Goal: Task Accomplishment & Management: Manage account settings

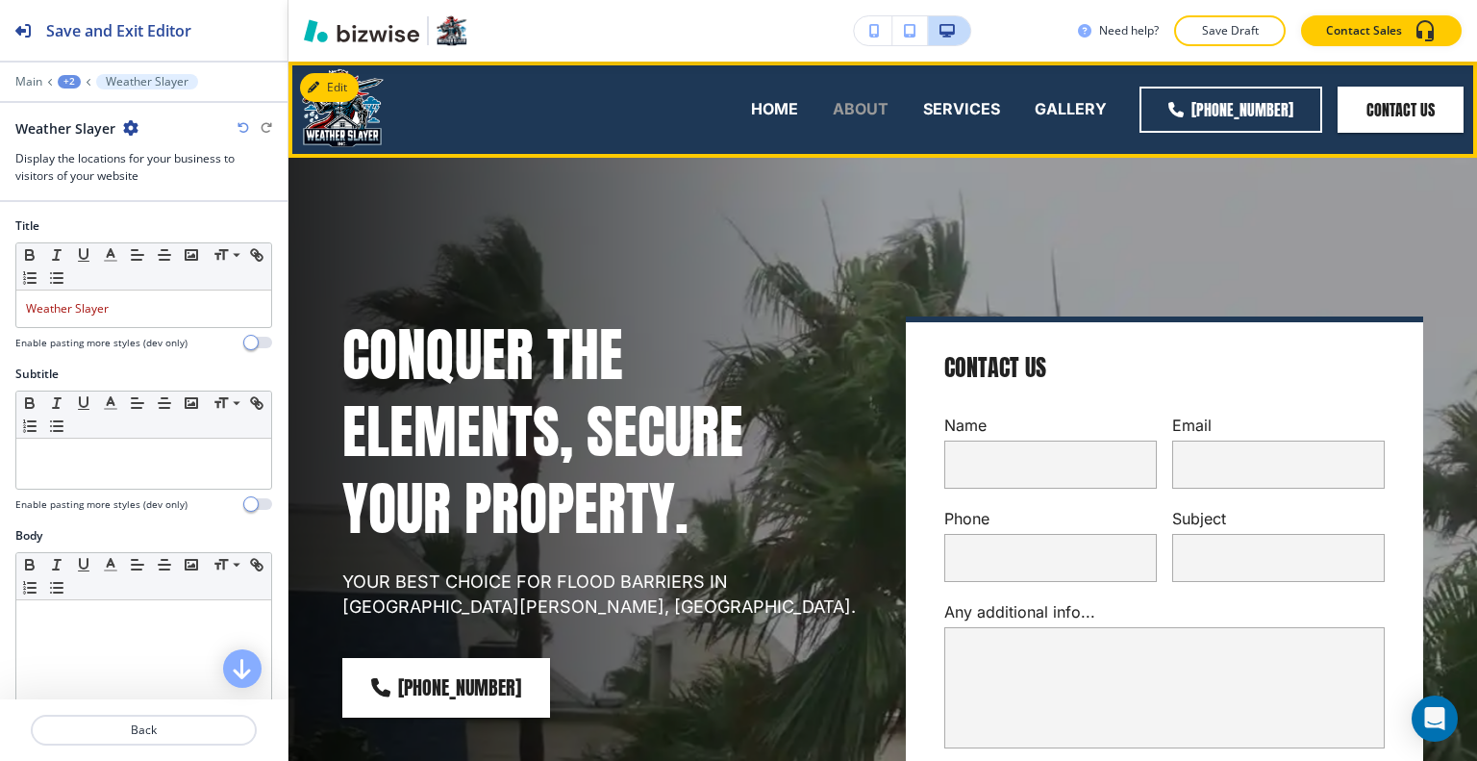
click at [851, 118] on p "ABOUT" at bounding box center [861, 109] width 56 height 22
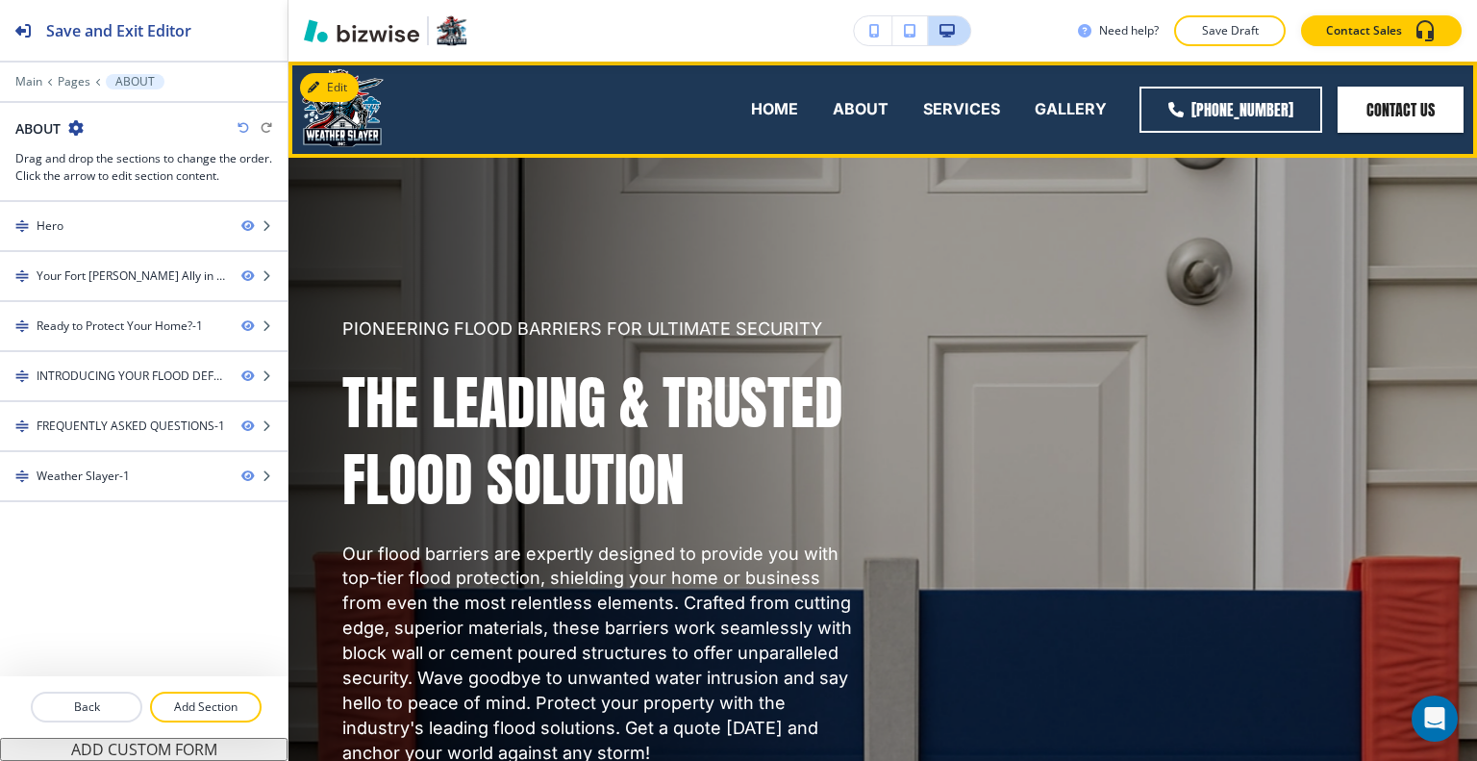
click at [973, 121] on div "SERVICES" at bounding box center [962, 109] width 112 height 77
click at [969, 112] on p "SERVICES" at bounding box center [961, 109] width 77 height 22
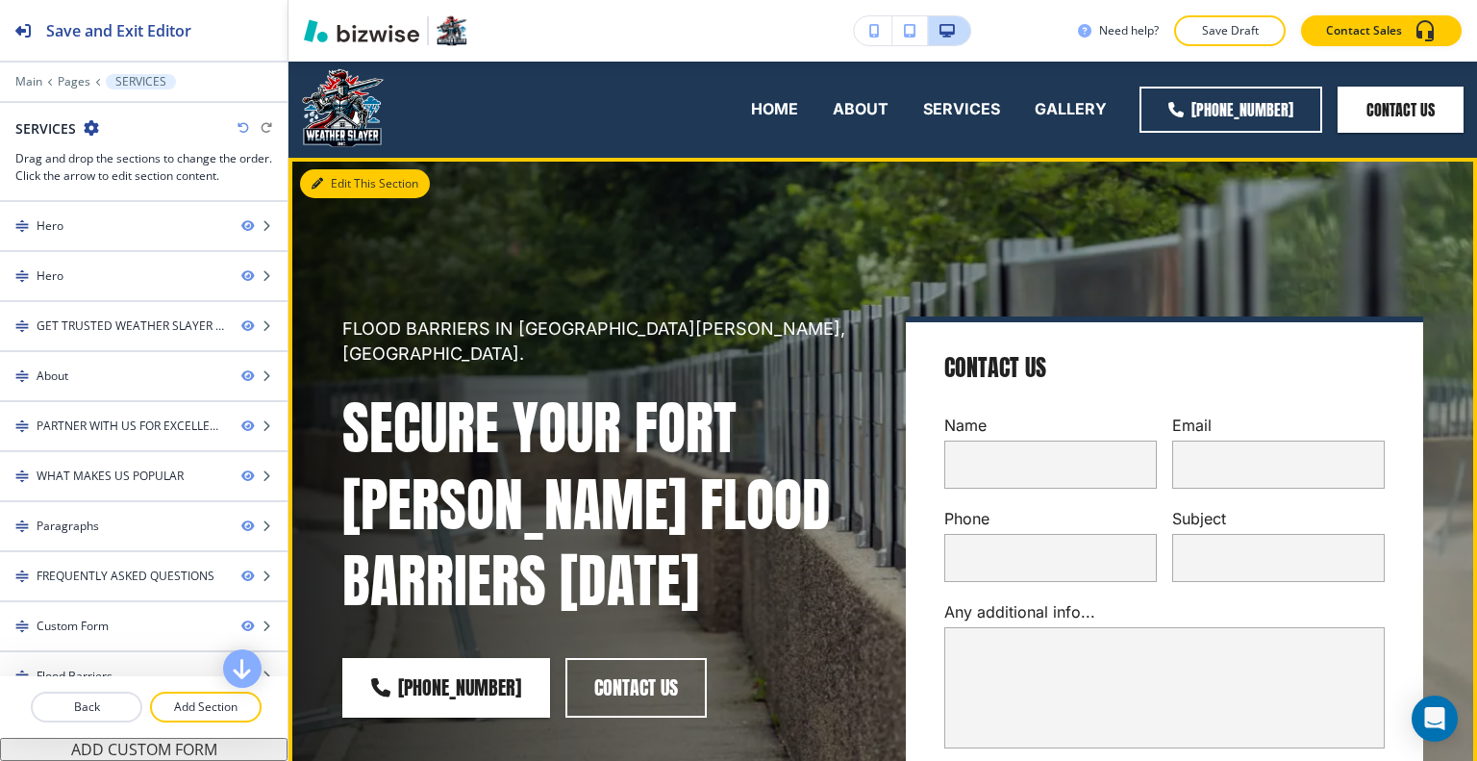
click at [327, 180] on button "Edit This Section" at bounding box center [365, 183] width 130 height 29
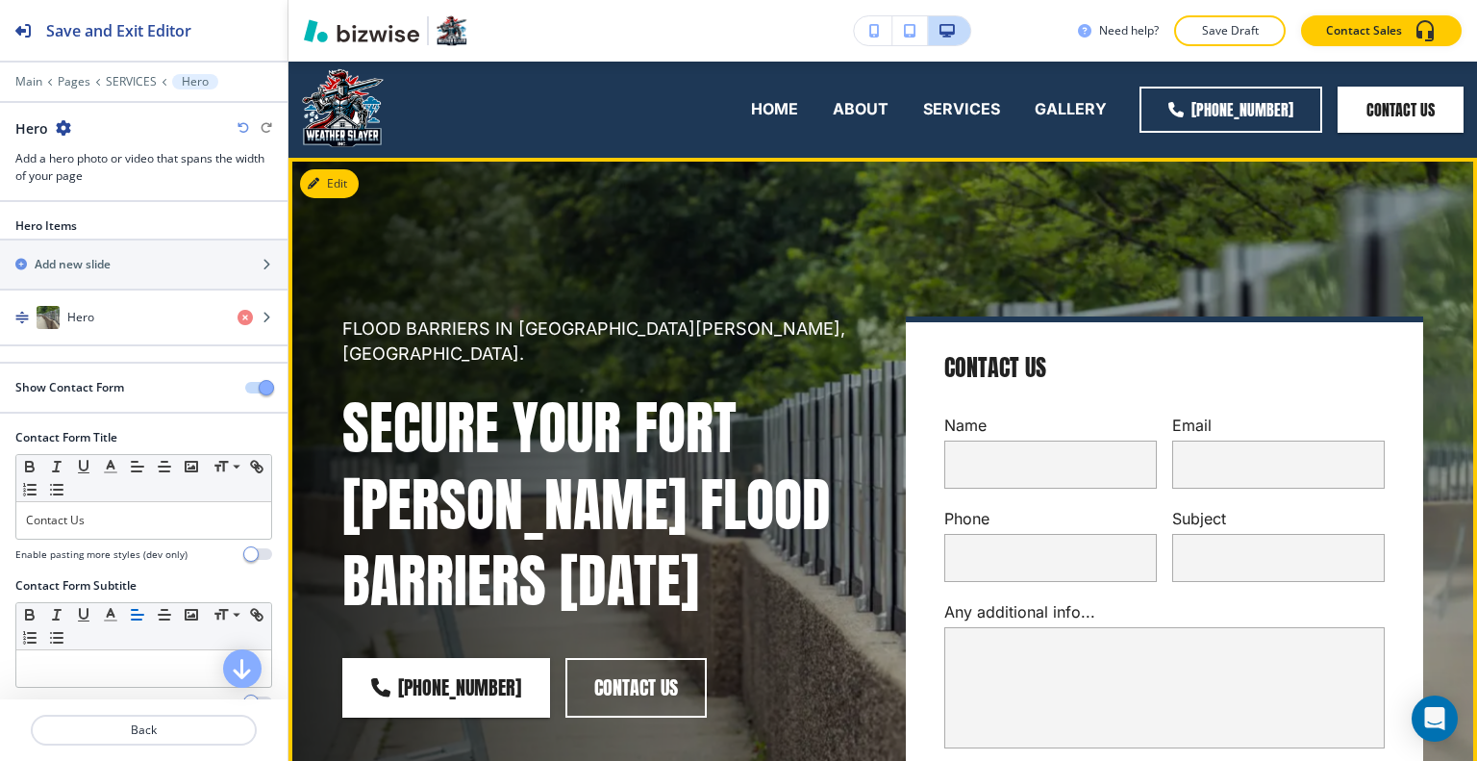
scroll to position [96, 0]
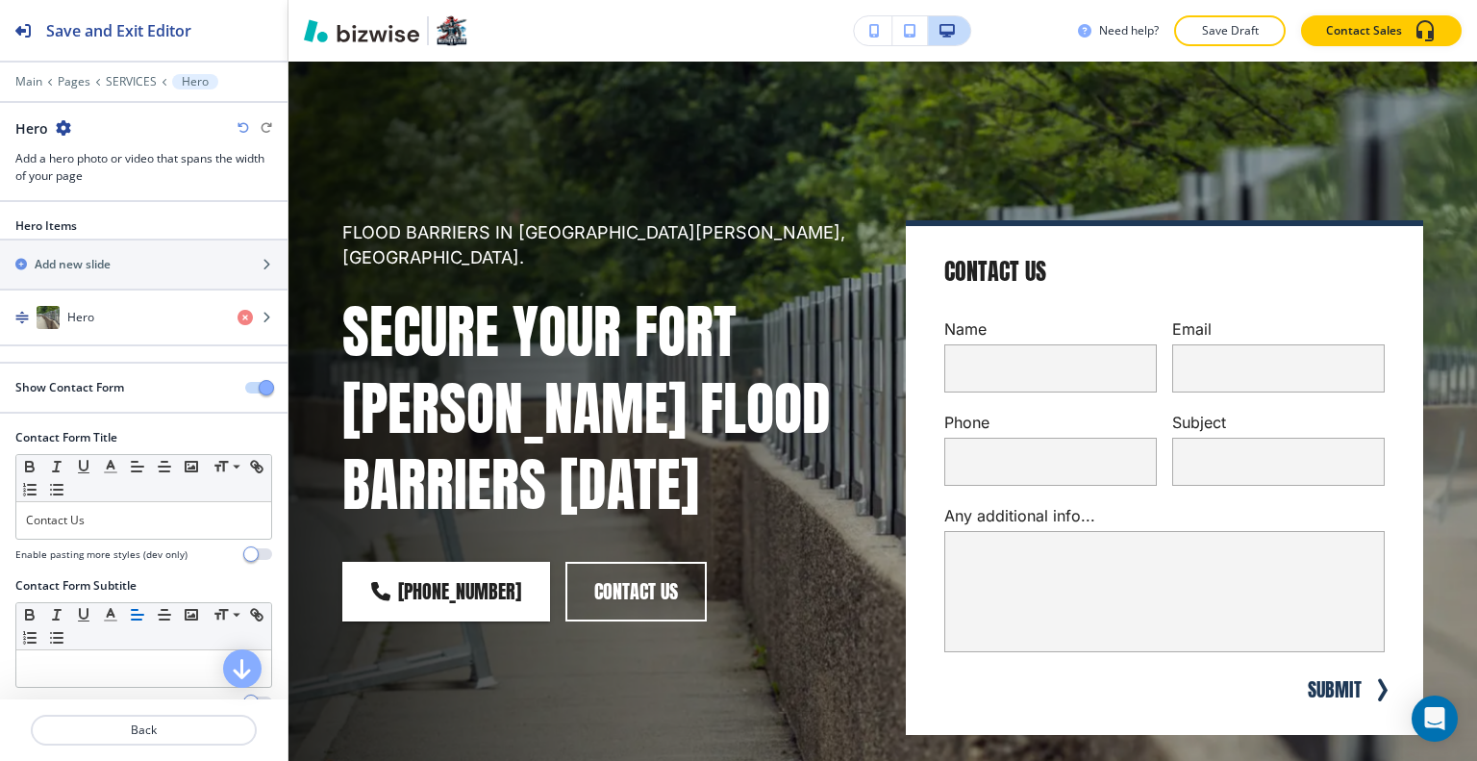
click at [60, 129] on icon "button" at bounding box center [63, 127] width 15 height 15
click at [98, 217] on button "Delete Section" at bounding box center [116, 228] width 123 height 35
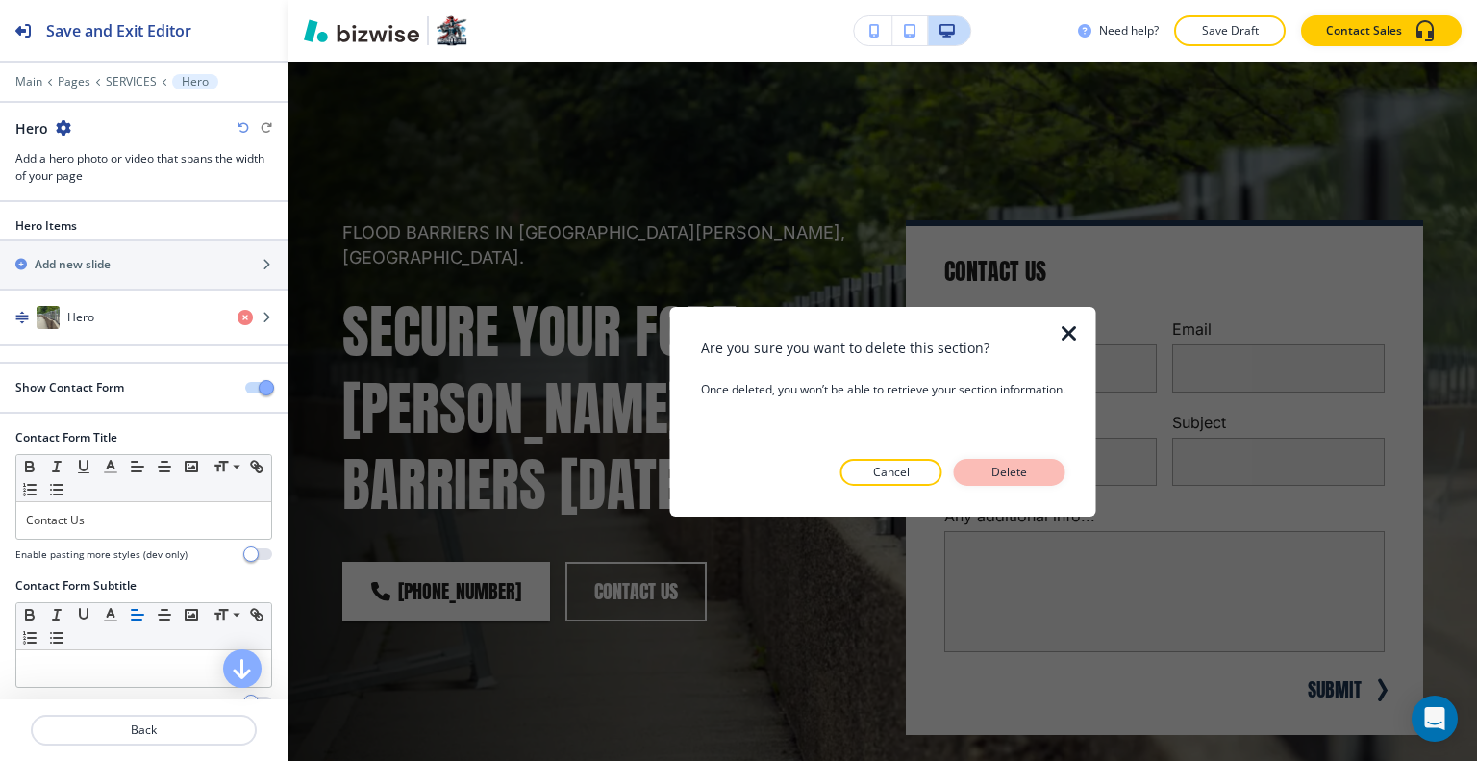
click at [1043, 465] on button "Delete" at bounding box center [1010, 472] width 112 height 27
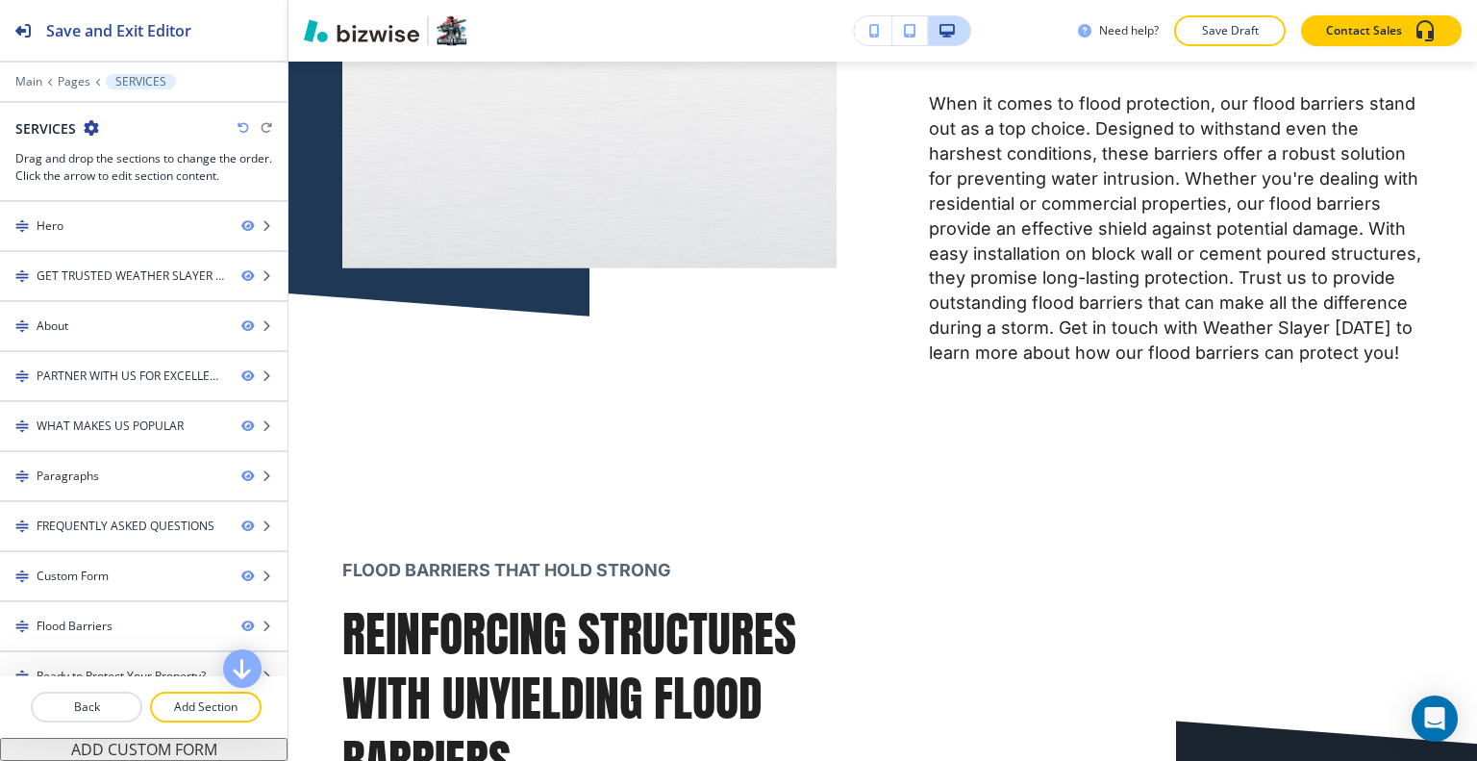
scroll to position [0, 0]
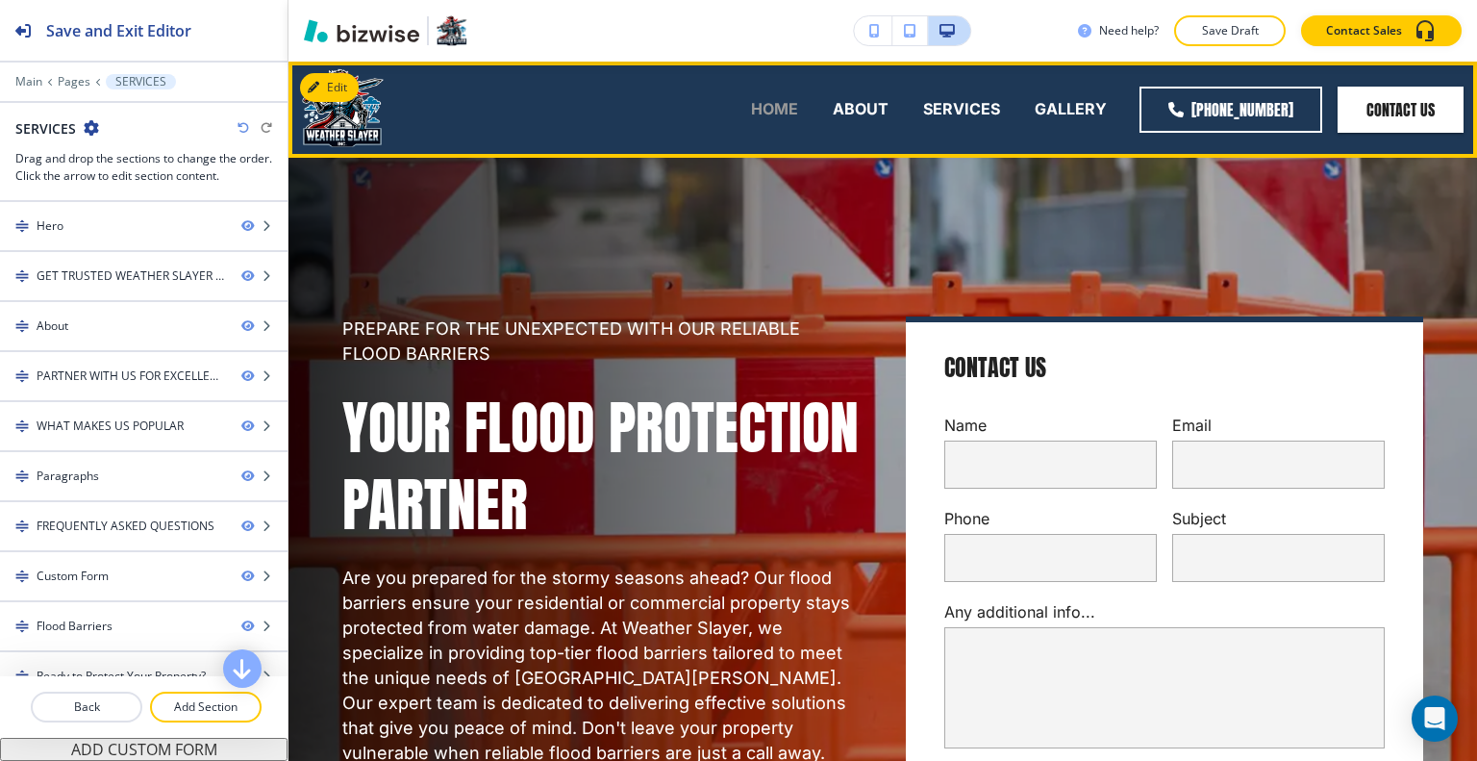
click at [778, 99] on p "HOME" at bounding box center [774, 109] width 47 height 22
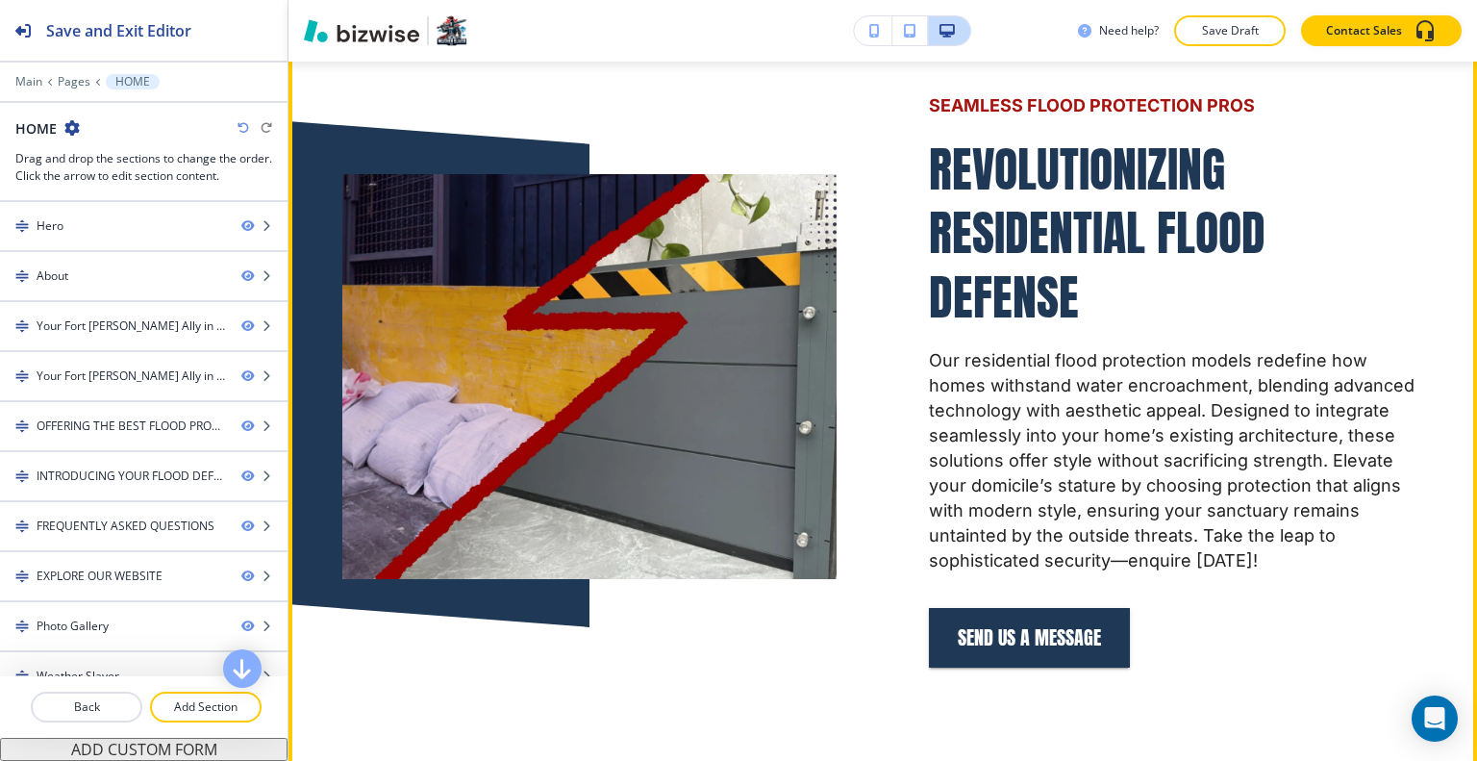
scroll to position [3654, 0]
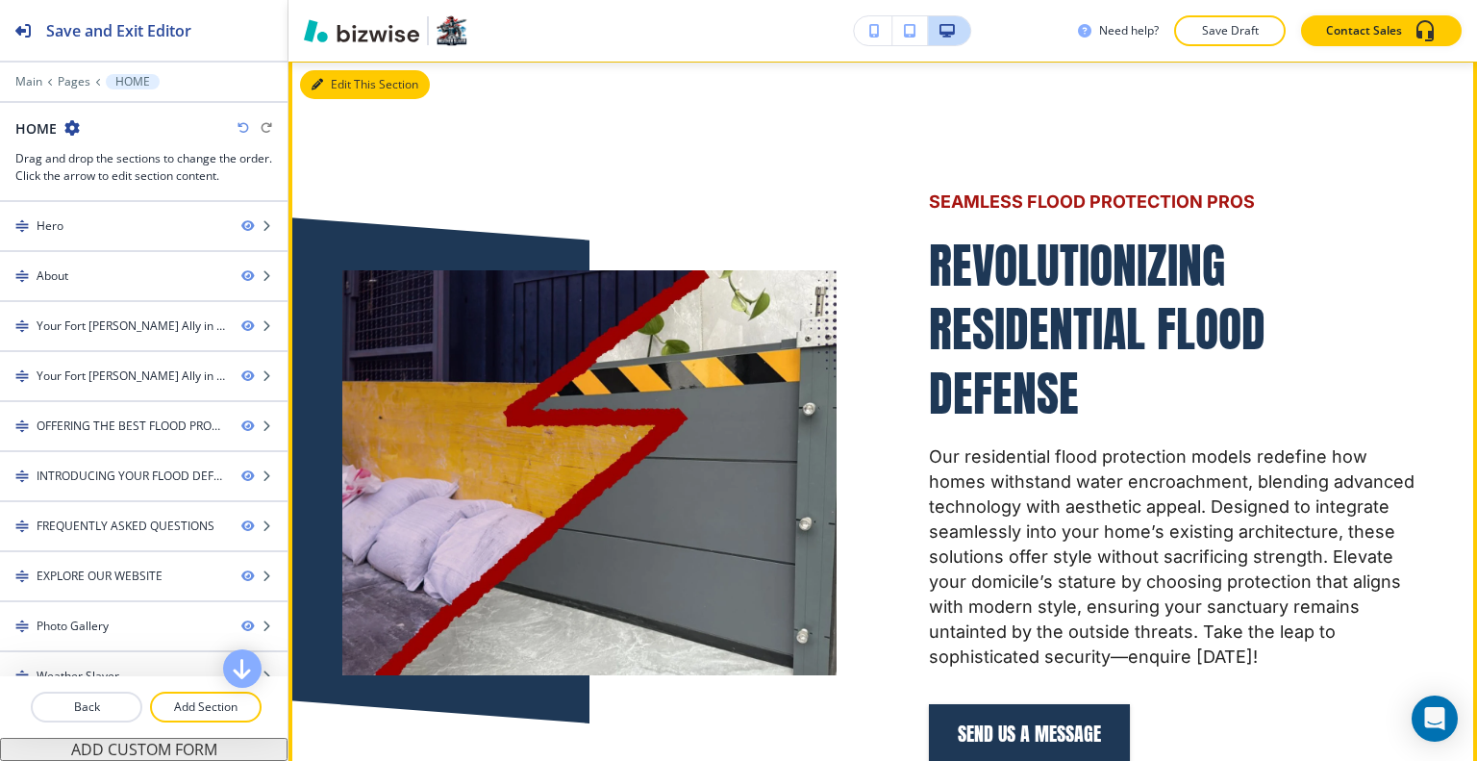
click at [327, 99] on button "Edit This Section" at bounding box center [365, 84] width 130 height 29
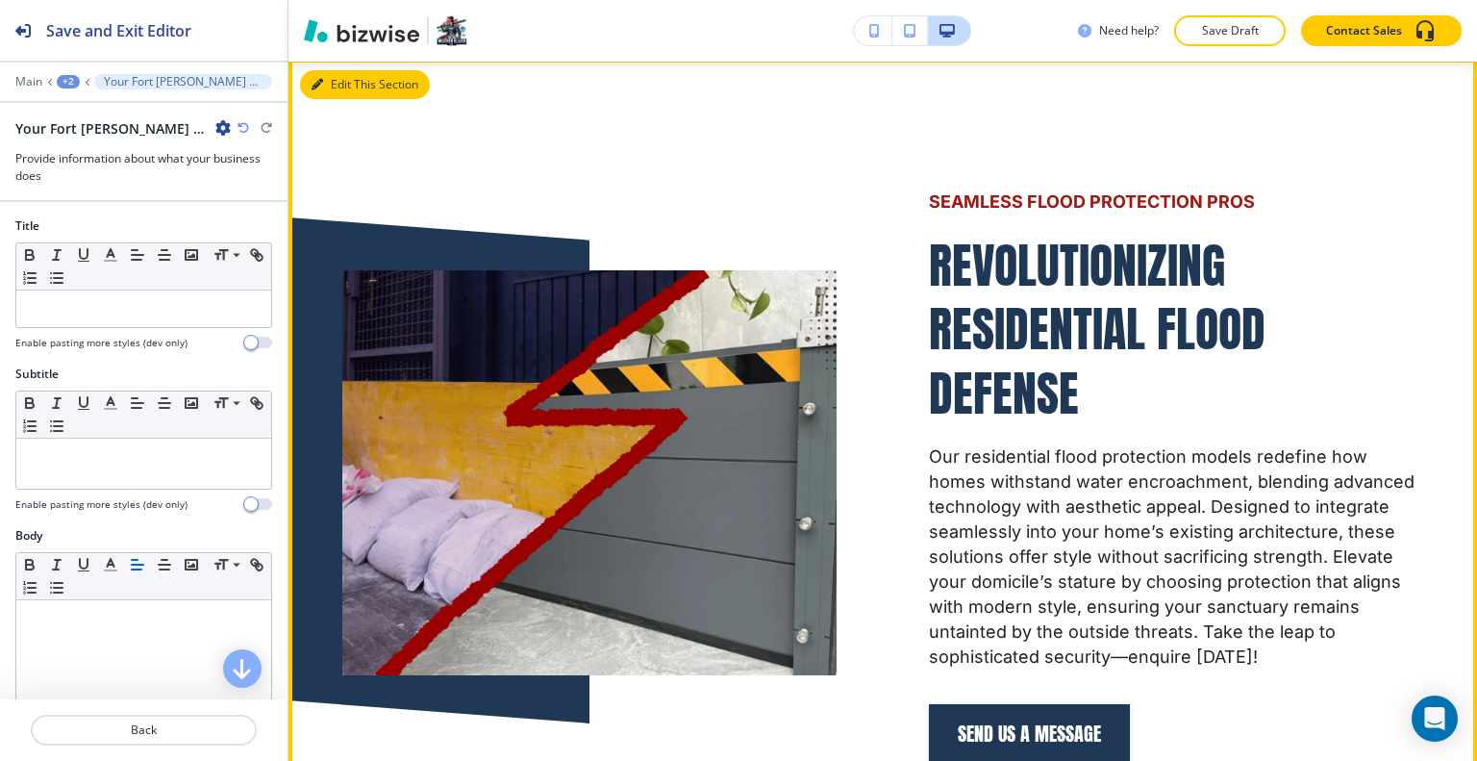
scroll to position [3674, 0]
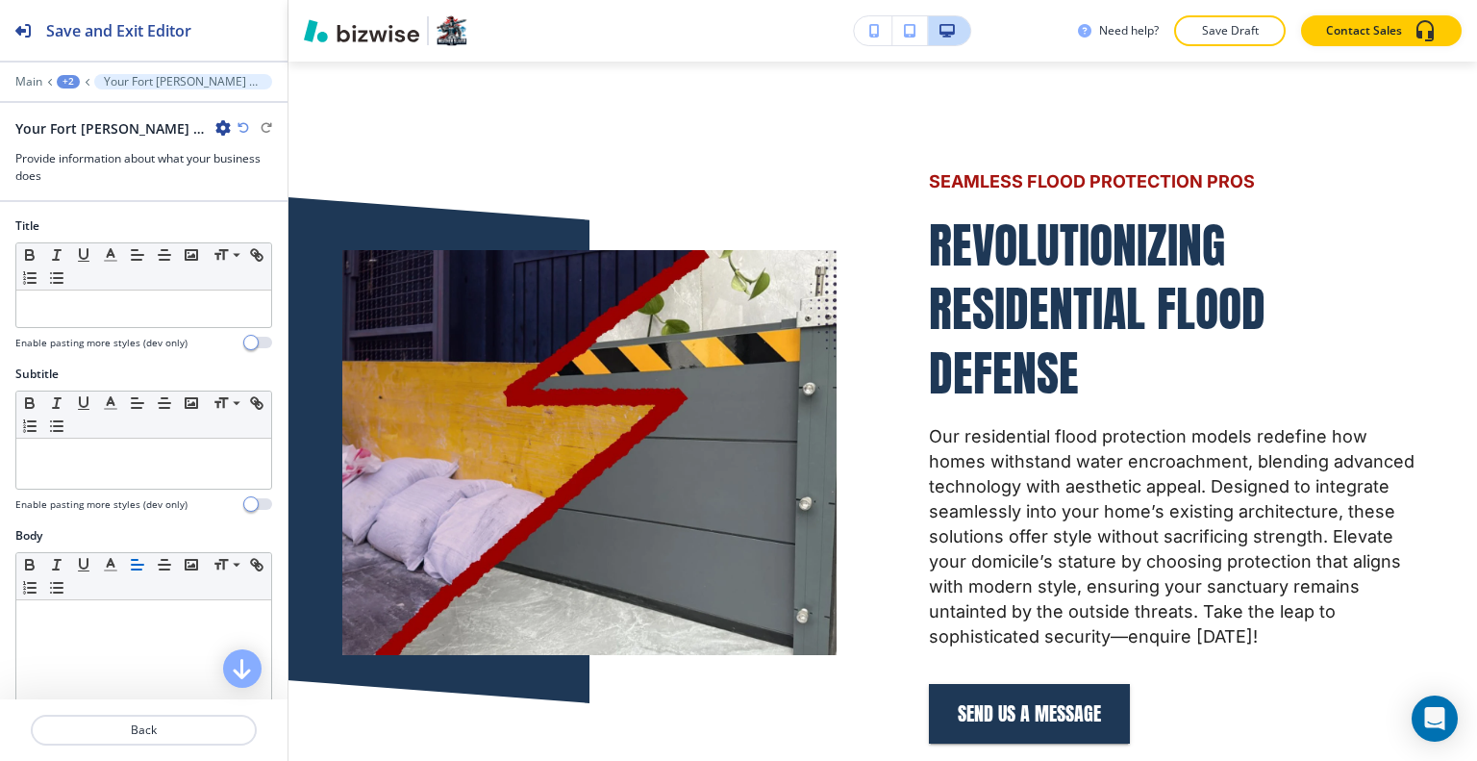
click at [226, 120] on icon "button" at bounding box center [222, 127] width 15 height 15
click at [246, 194] on p "Duplicate Section" at bounding box center [277, 194] width 98 height 17
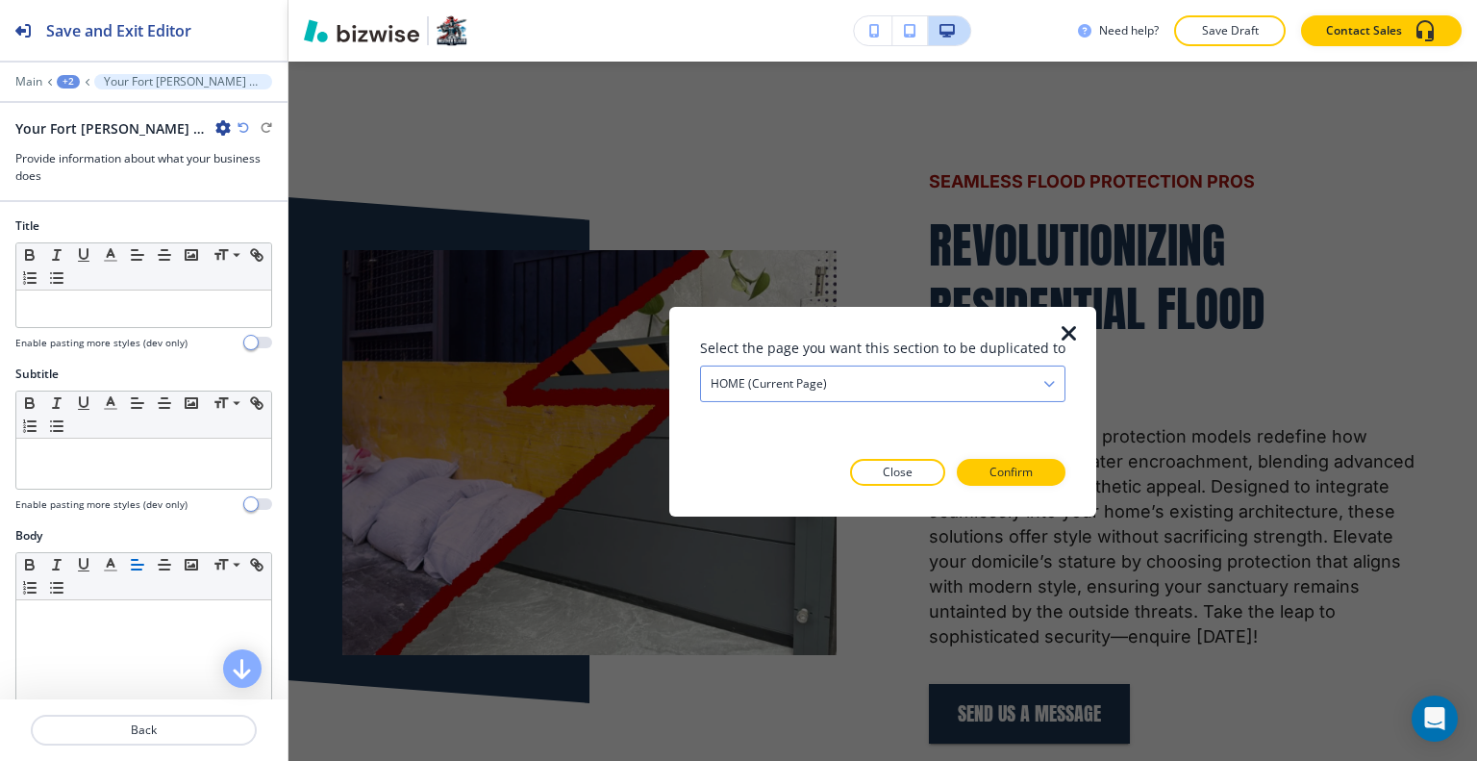
click at [977, 379] on div "HOME (current page)" at bounding box center [882, 382] width 363 height 35
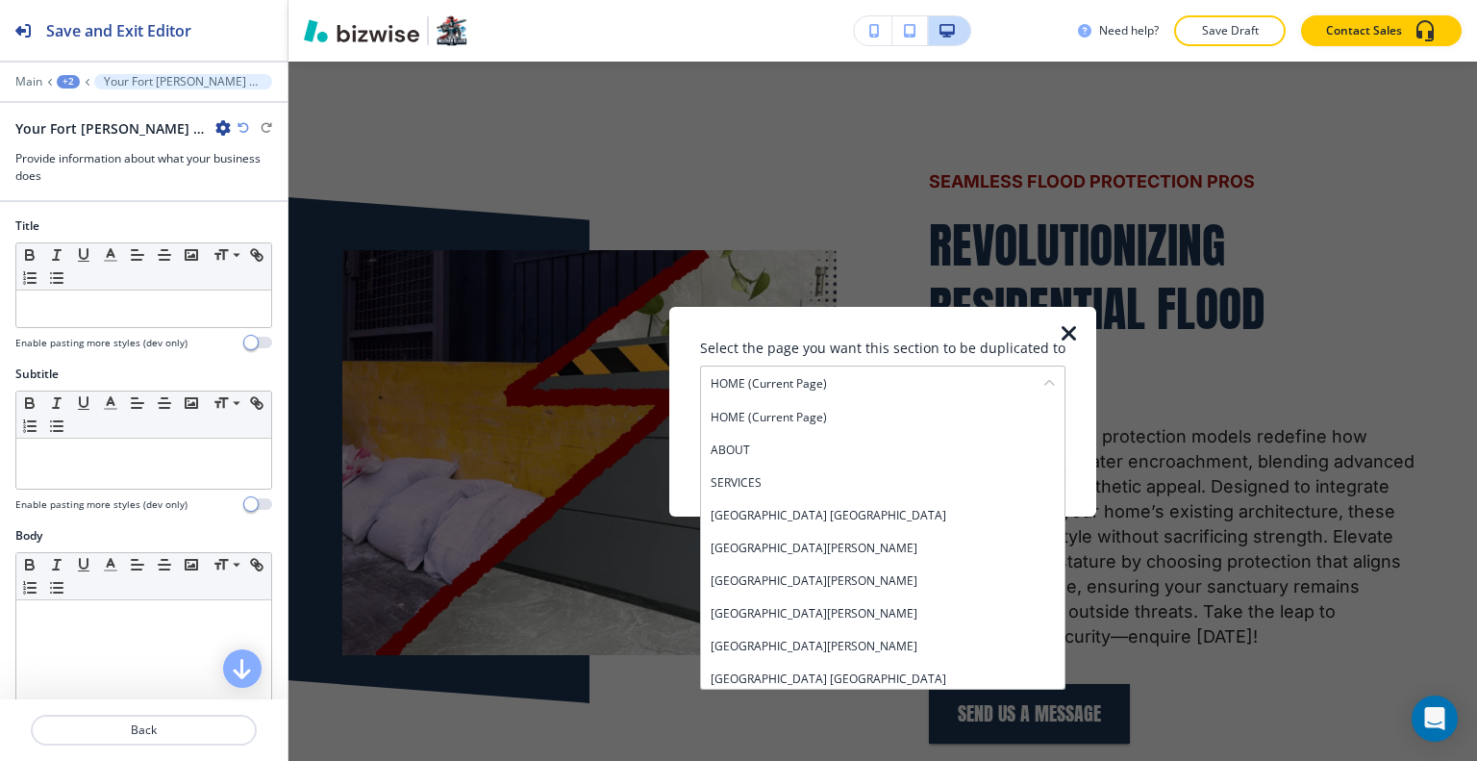
click at [885, 480] on h4 "SERVICES" at bounding box center [883, 481] width 344 height 17
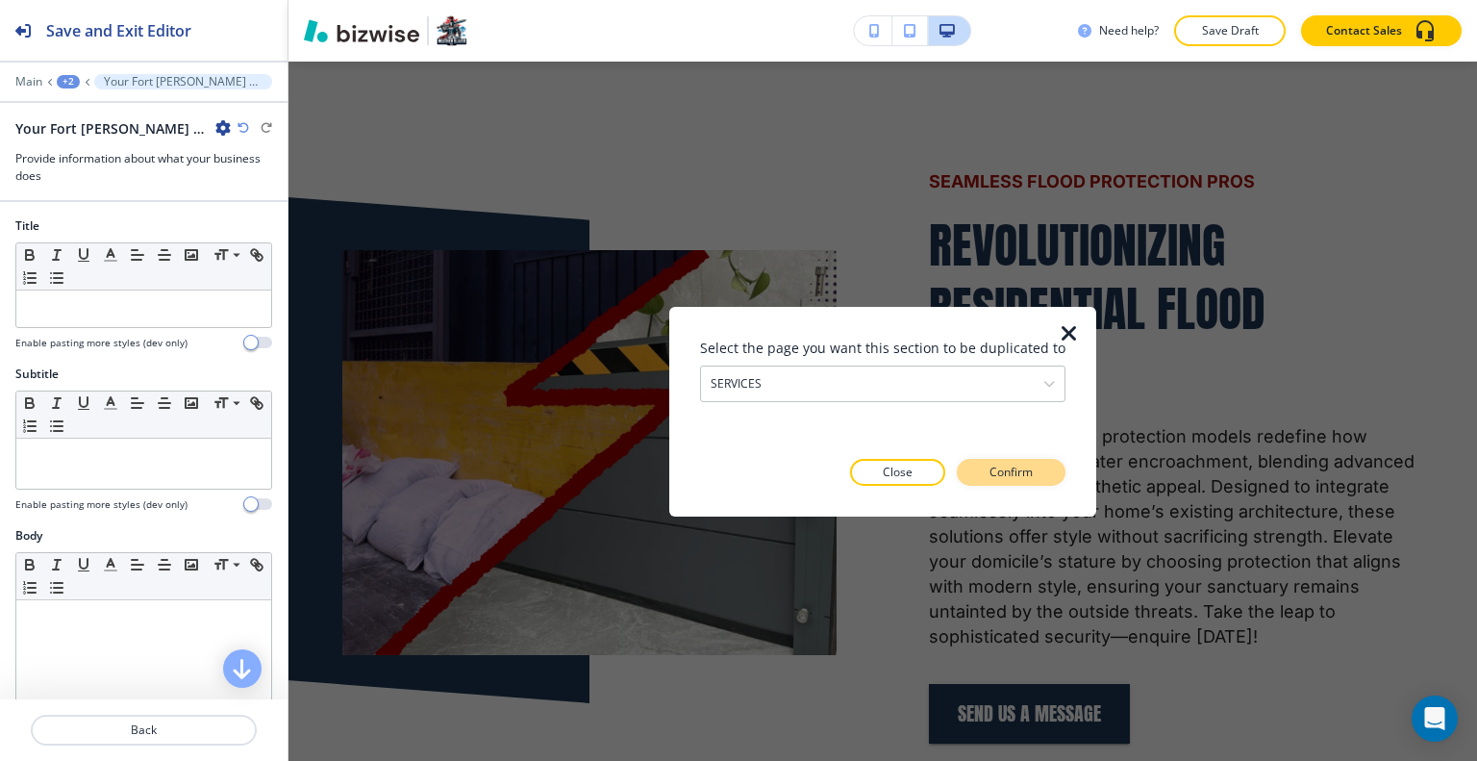
click at [1027, 468] on p "Confirm" at bounding box center [1010, 471] width 43 height 17
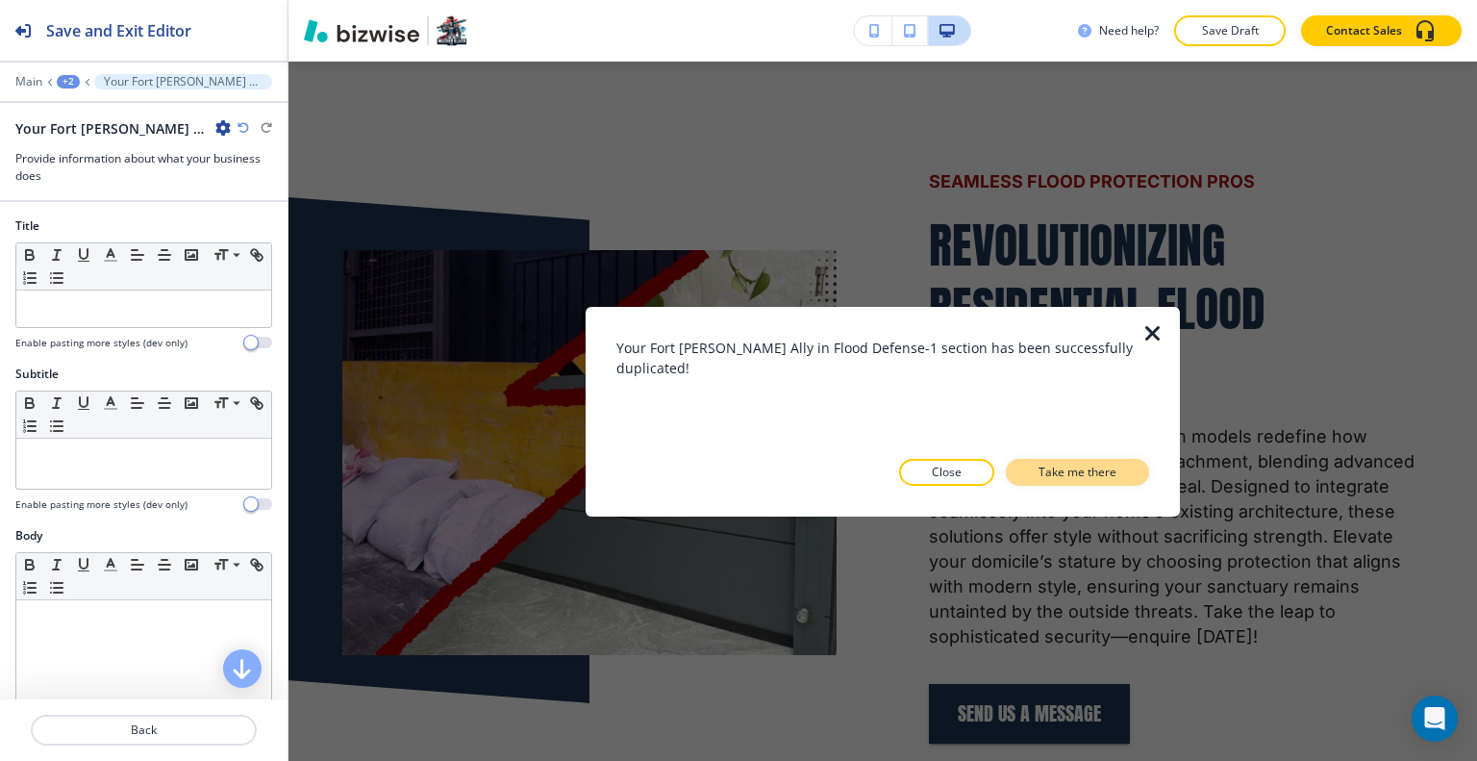
click at [1038, 471] on p "Take me there" at bounding box center [1077, 471] width 78 height 17
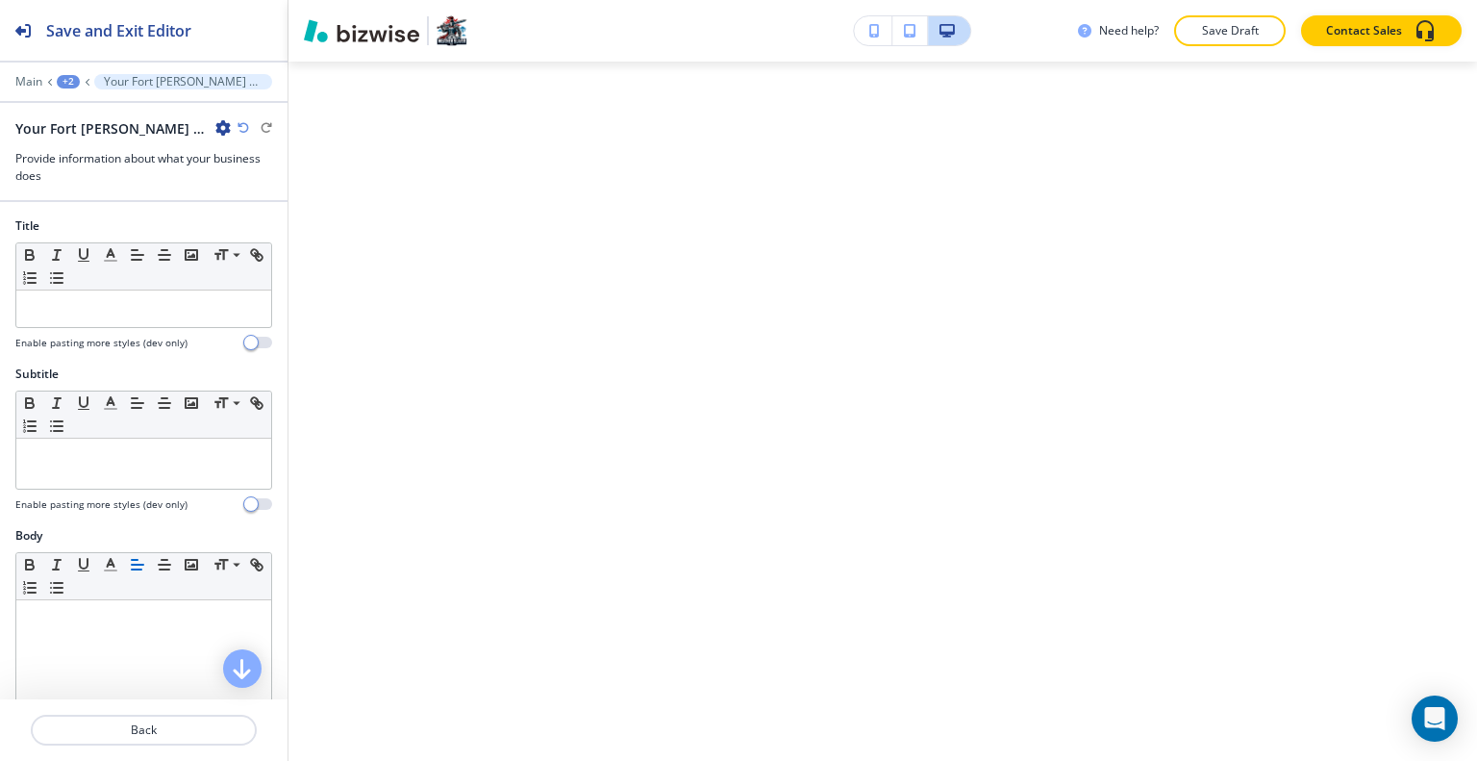
scroll to position [14667, 0]
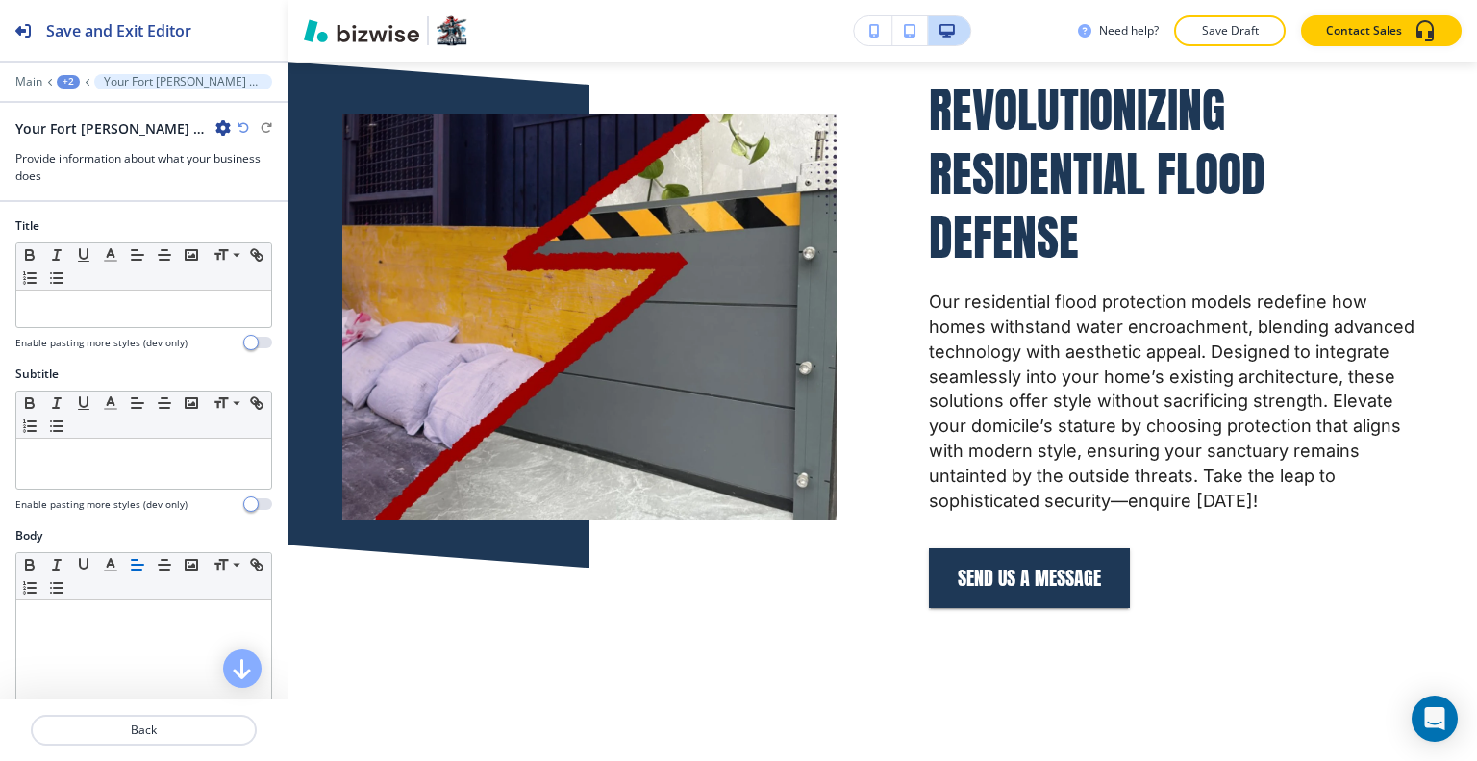
click at [69, 76] on div "+2" at bounding box center [68, 81] width 23 height 13
click at [95, 137] on button "SERVICES" at bounding box center [118, 146] width 123 height 35
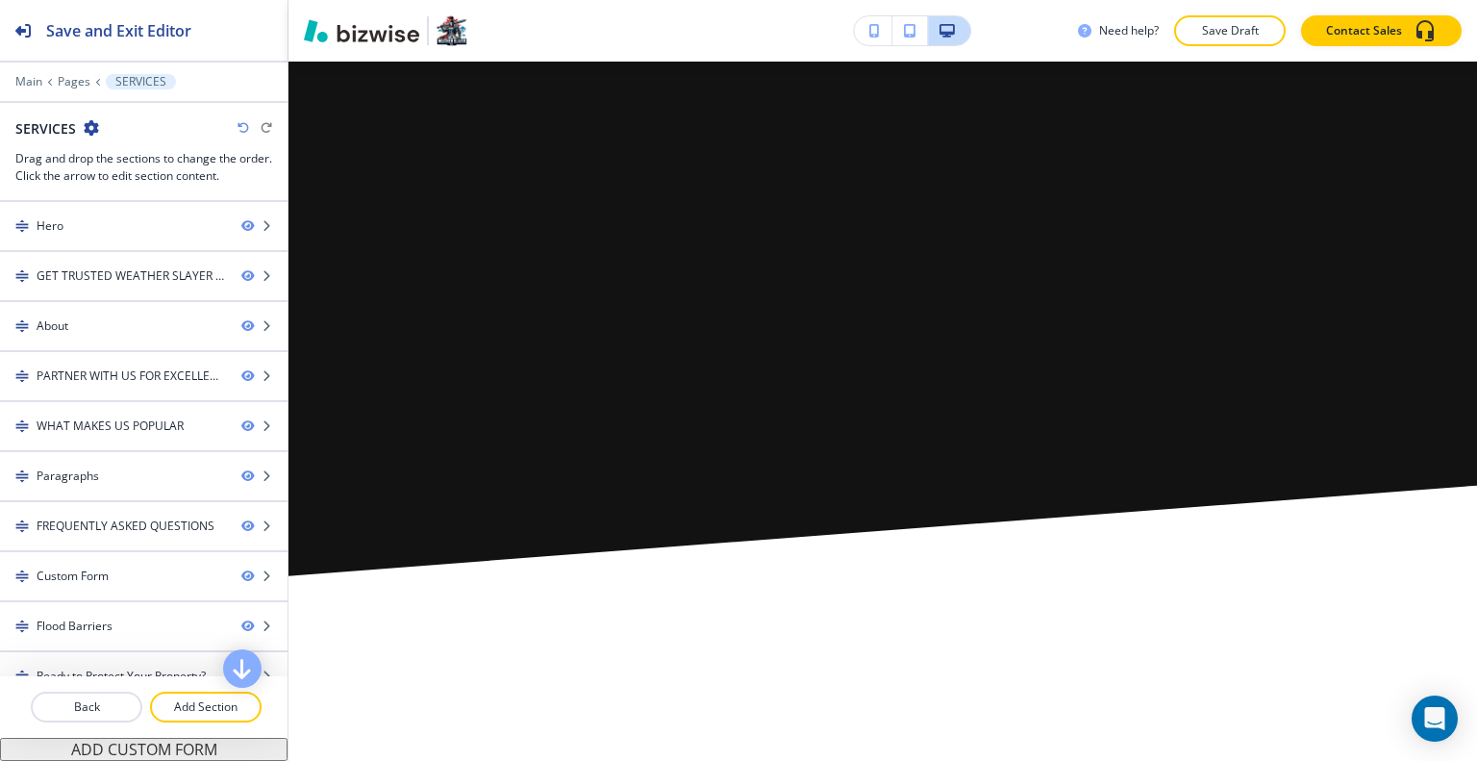
scroll to position [0, 0]
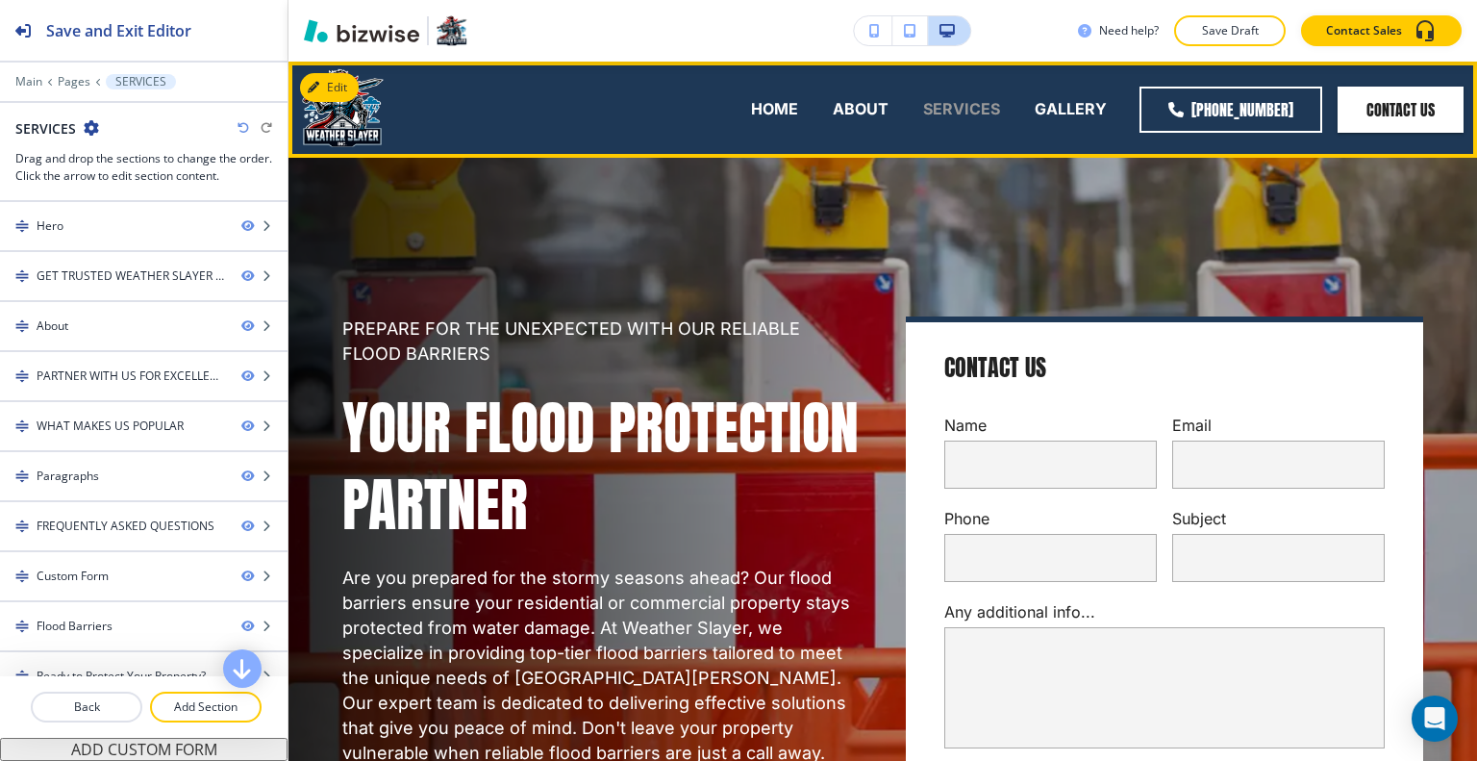
click at [952, 107] on p "SERVICES" at bounding box center [961, 109] width 77 height 22
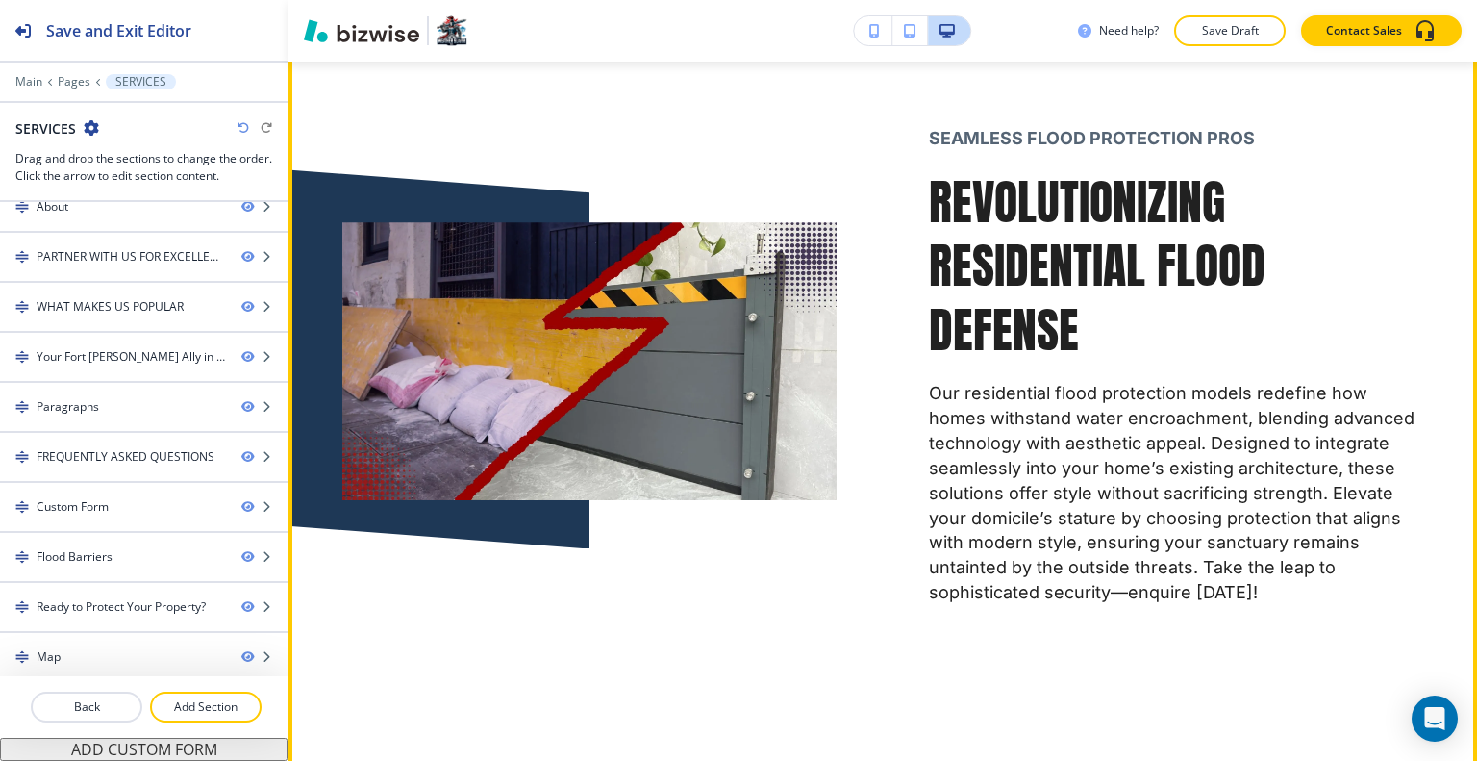
scroll to position [1476, 0]
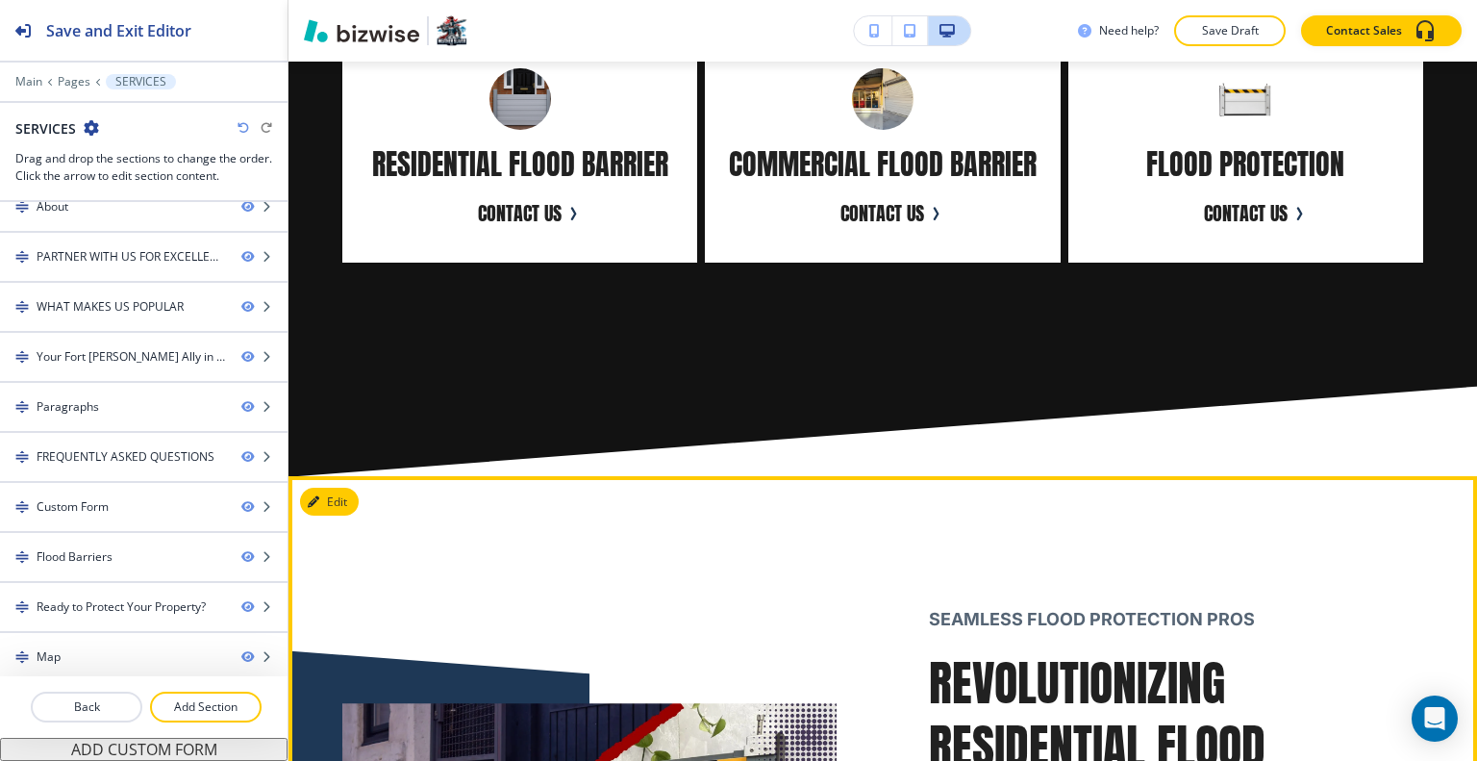
click at [337, 503] on button "Edit" at bounding box center [329, 501] width 59 height 29
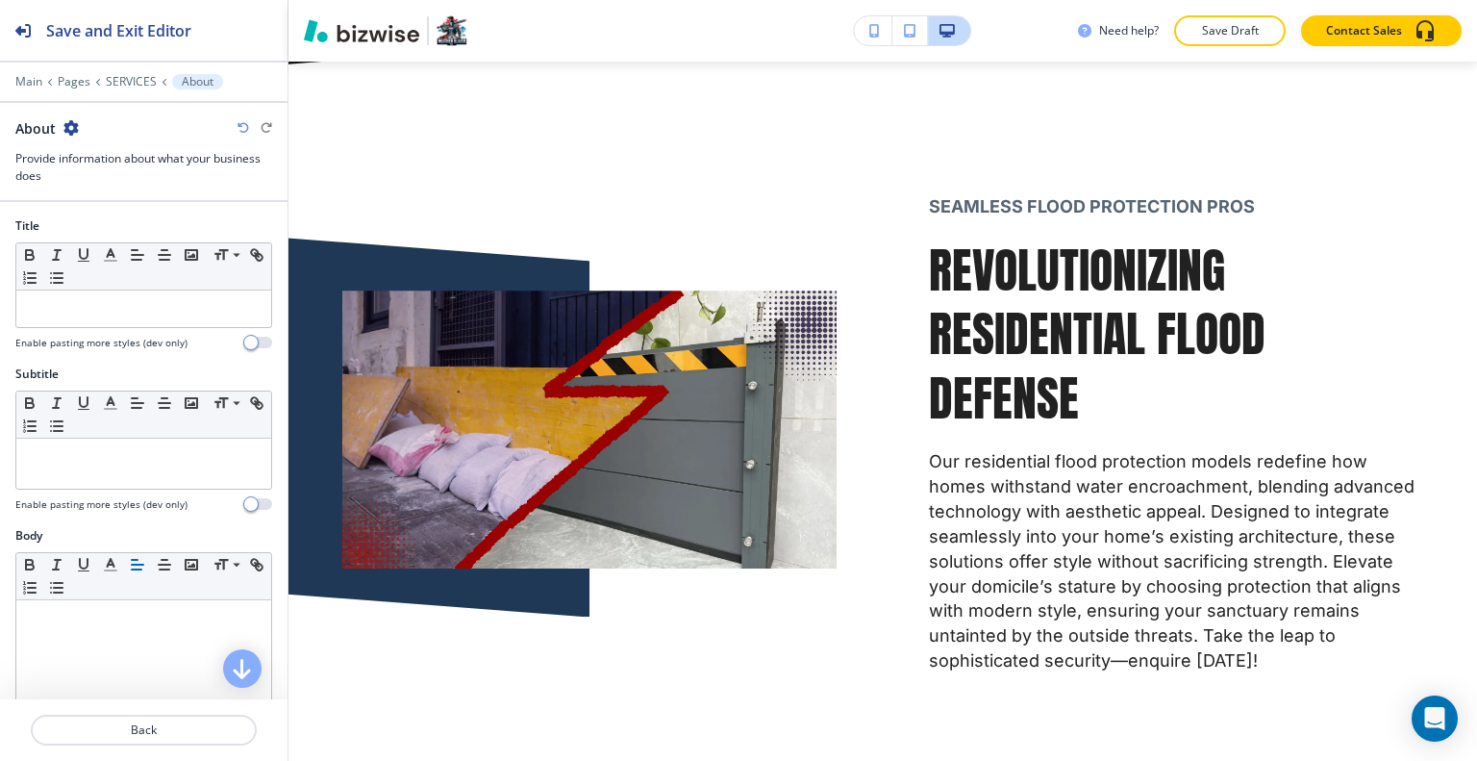
click at [75, 126] on icon "button" at bounding box center [70, 127] width 15 height 15
drag, startPoint x: 118, startPoint y: 224, endPoint x: 285, endPoint y: 292, distance: 179.8
click at [118, 225] on p "Delete Section" at bounding box center [124, 227] width 98 height 17
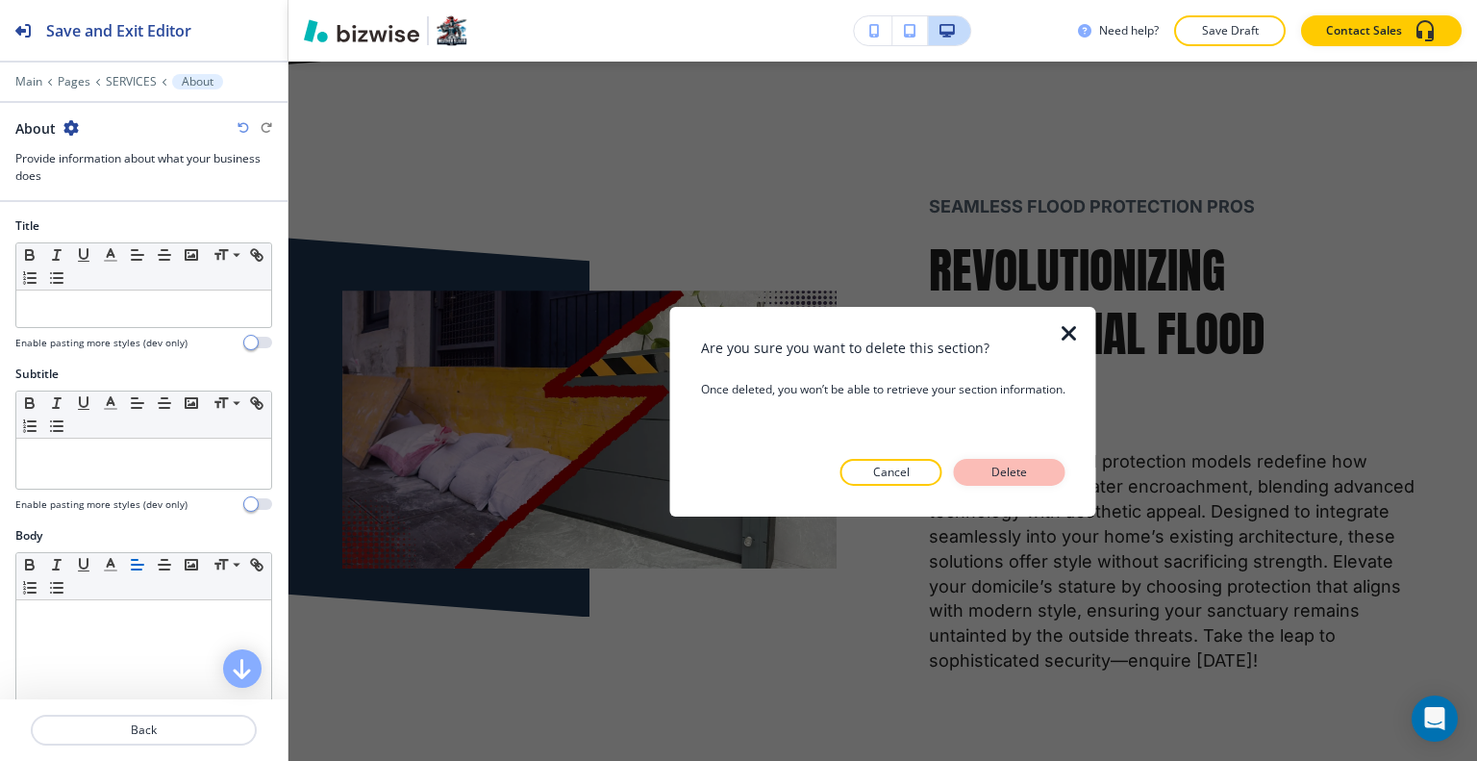
click at [1023, 472] on p "Delete" at bounding box center [1010, 471] width 46 height 17
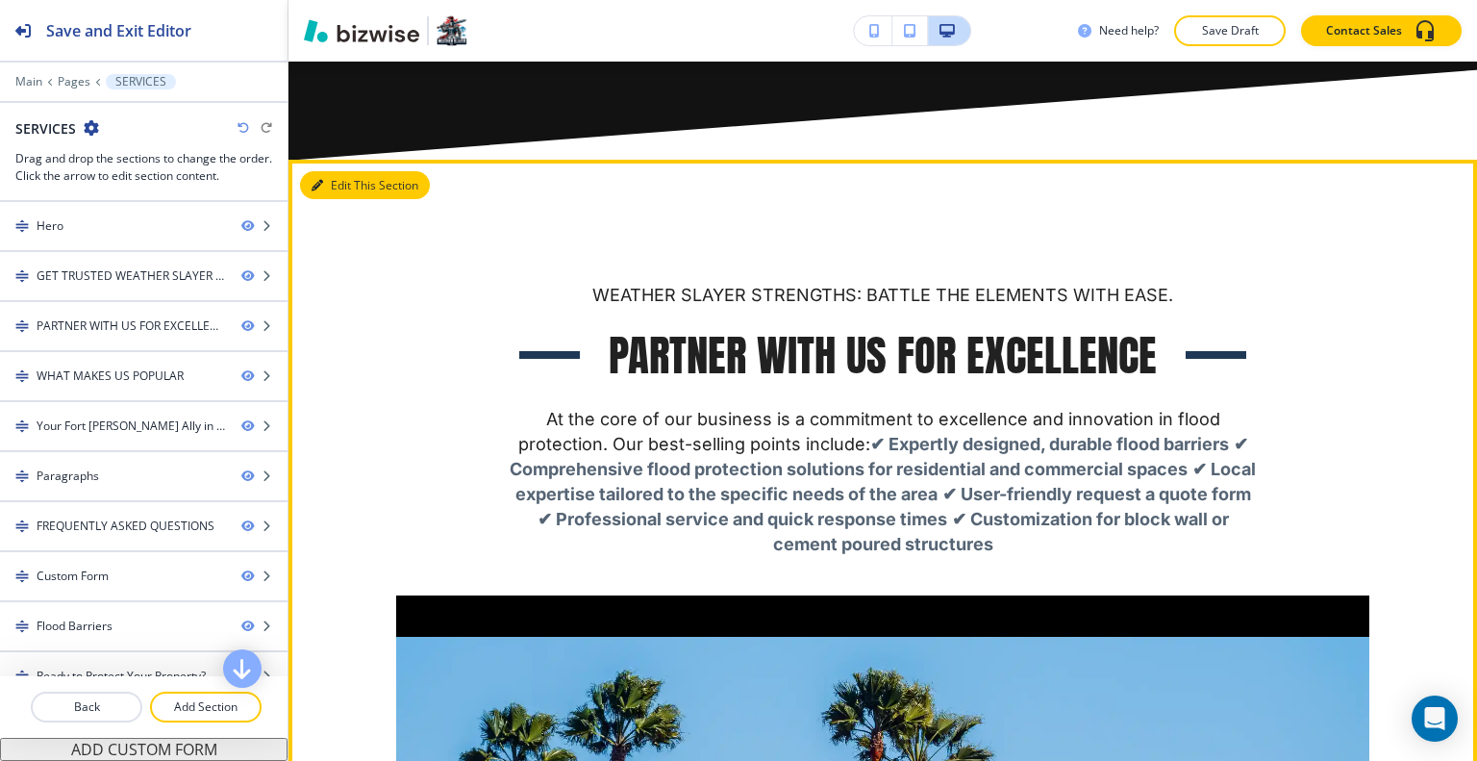
click at [346, 176] on button "Edit This Section" at bounding box center [365, 185] width 130 height 29
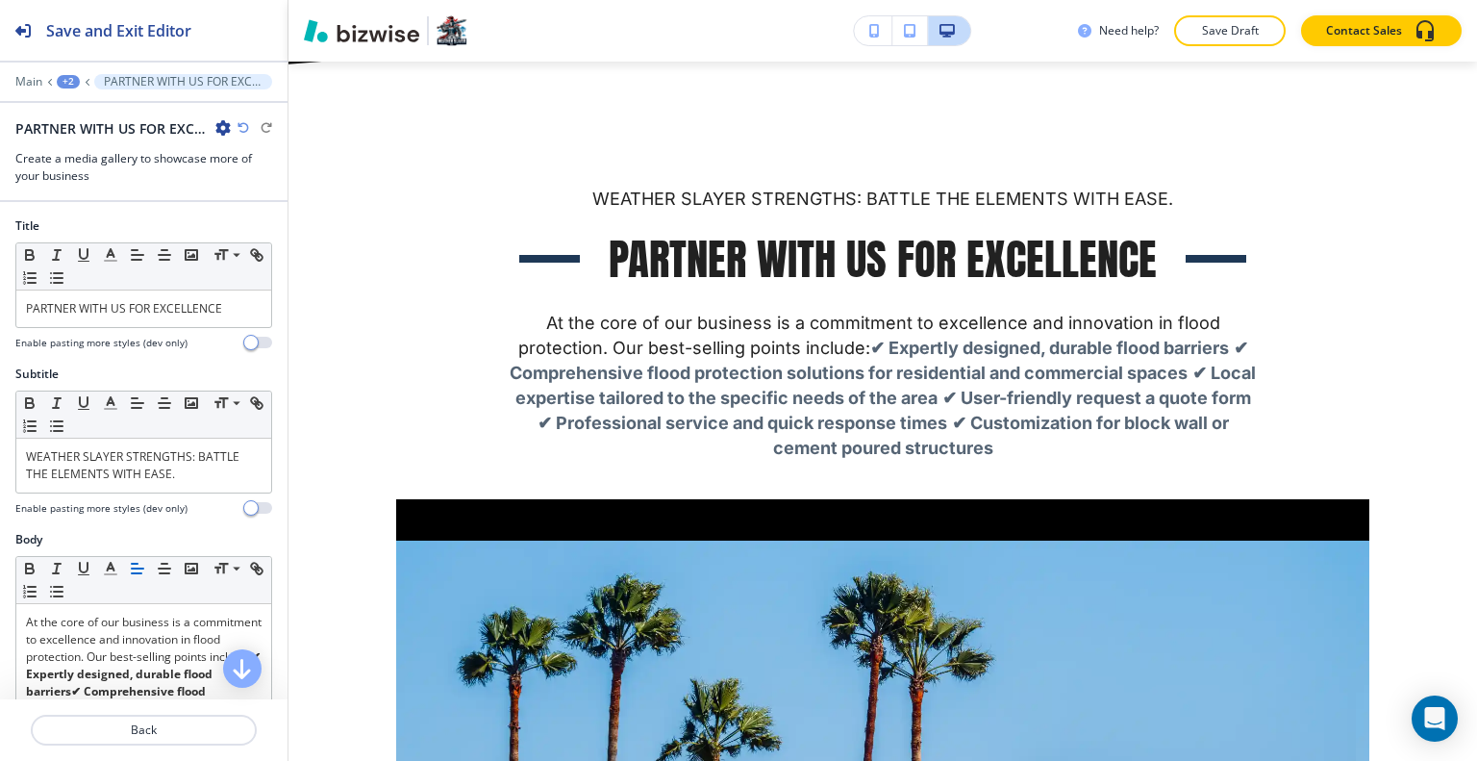
click at [225, 122] on icon "button" at bounding box center [222, 127] width 15 height 15
click at [268, 222] on p "Delete Section" at bounding box center [277, 227] width 98 height 17
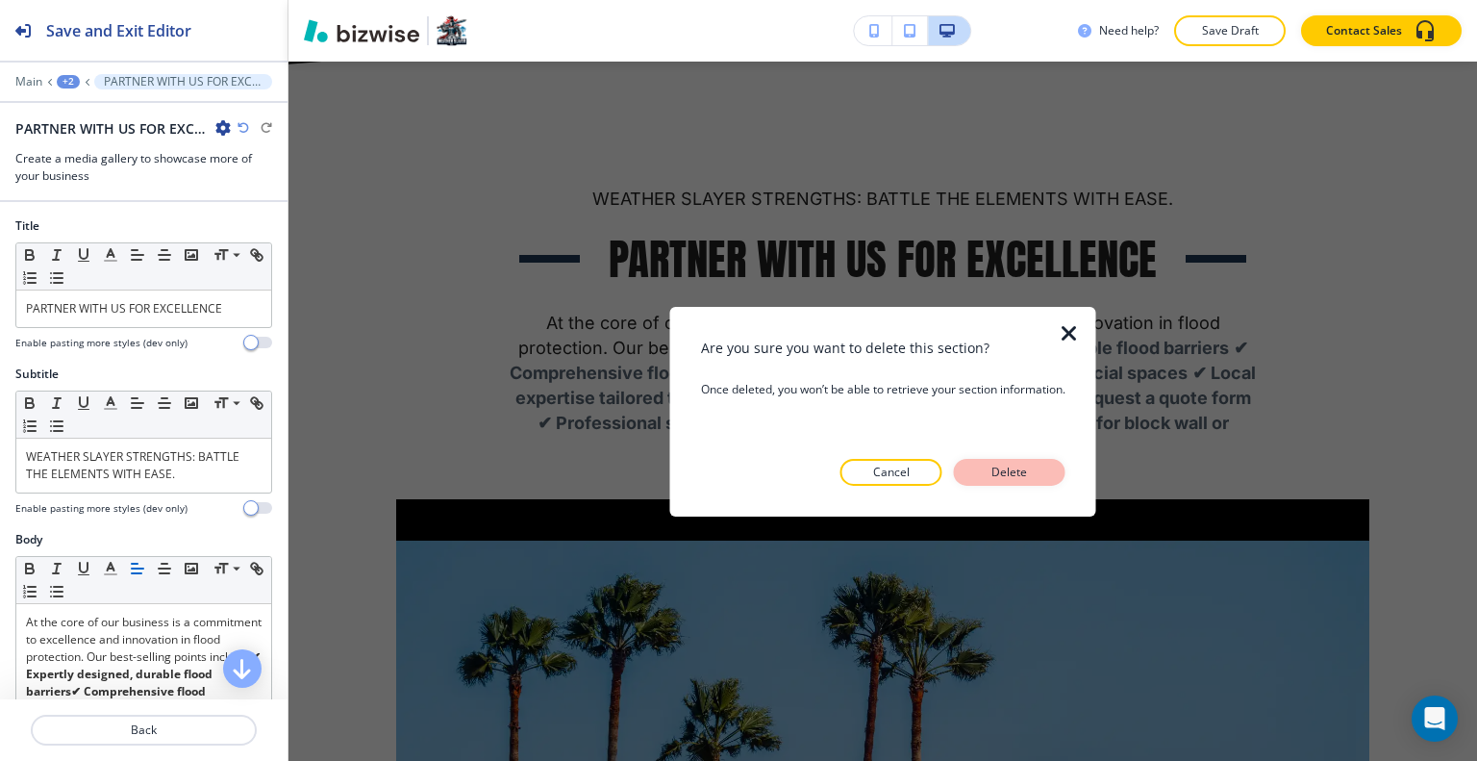
drag, startPoint x: 1046, startPoint y: 461, endPoint x: 1038, endPoint y: 468, distance: 10.9
click at [1038, 468] on button "Delete" at bounding box center [1010, 472] width 112 height 27
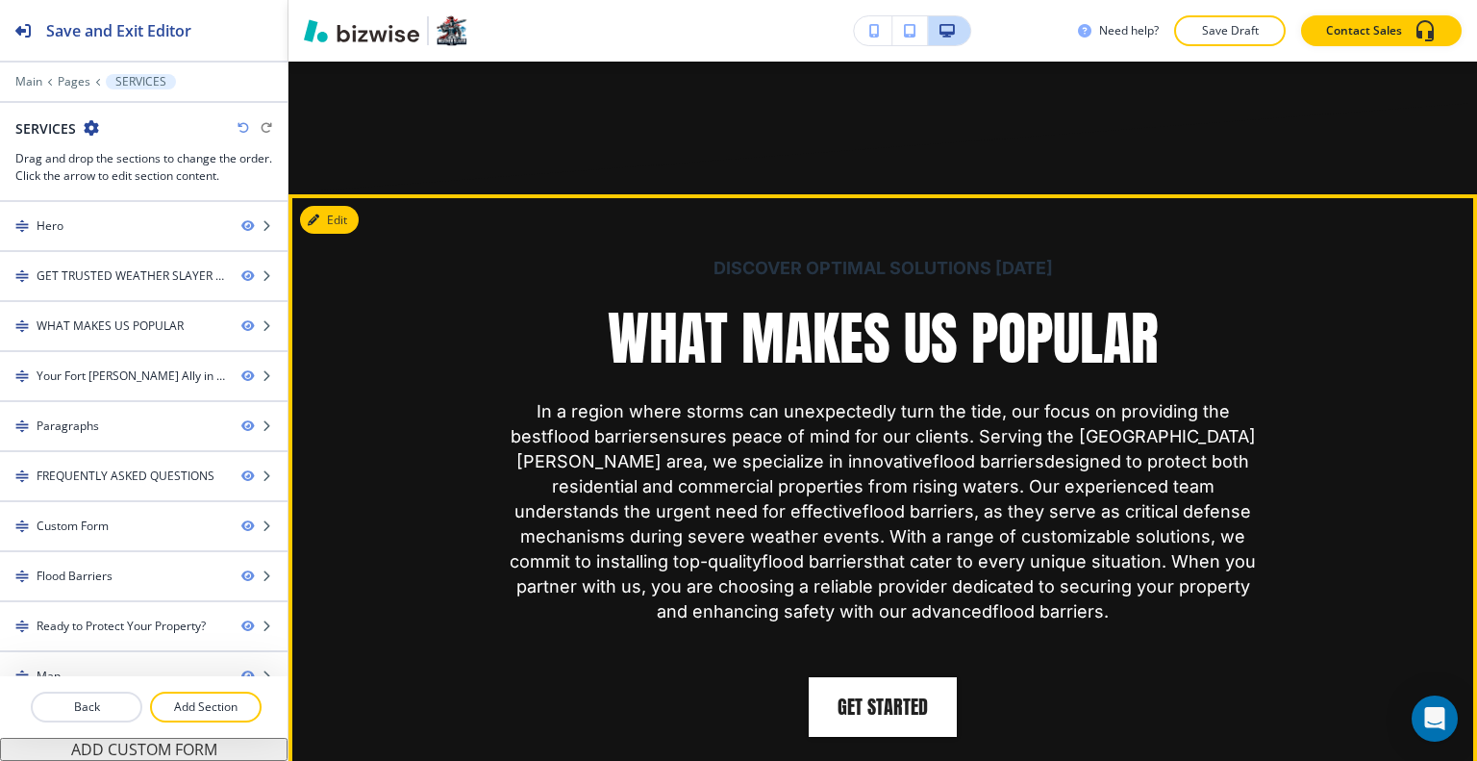
scroll to position [1504, 0]
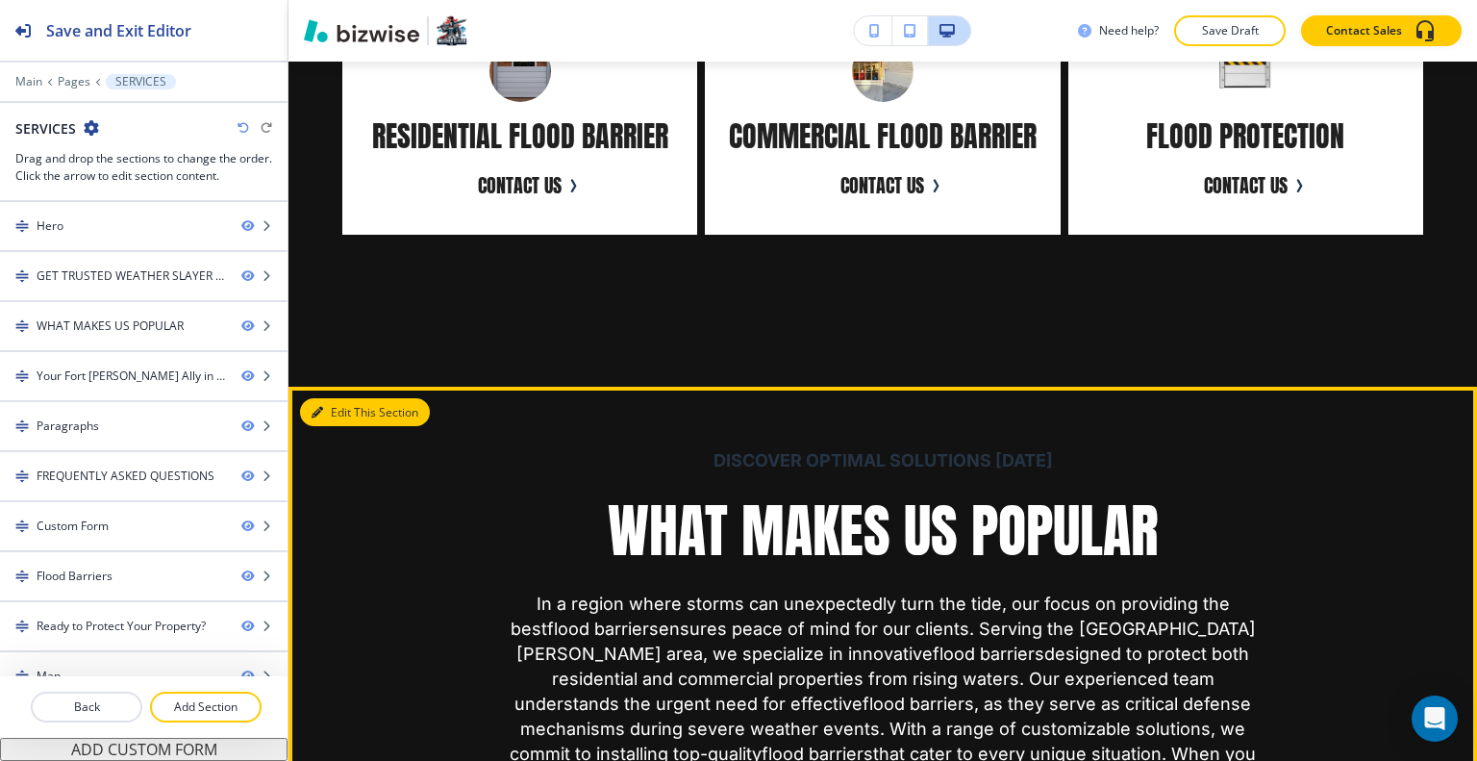
click at [334, 412] on button "Edit This Section" at bounding box center [365, 412] width 130 height 29
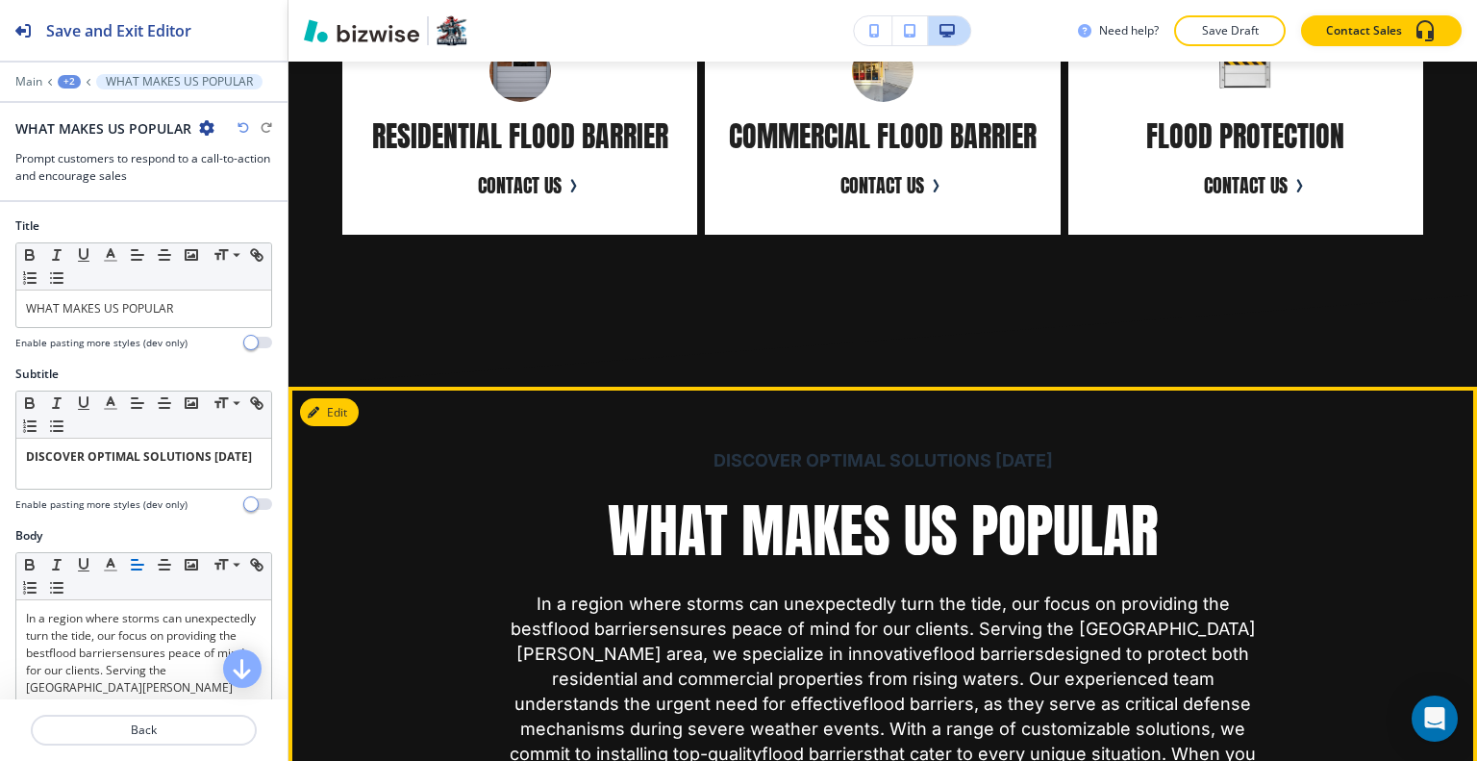
scroll to position [1827, 0]
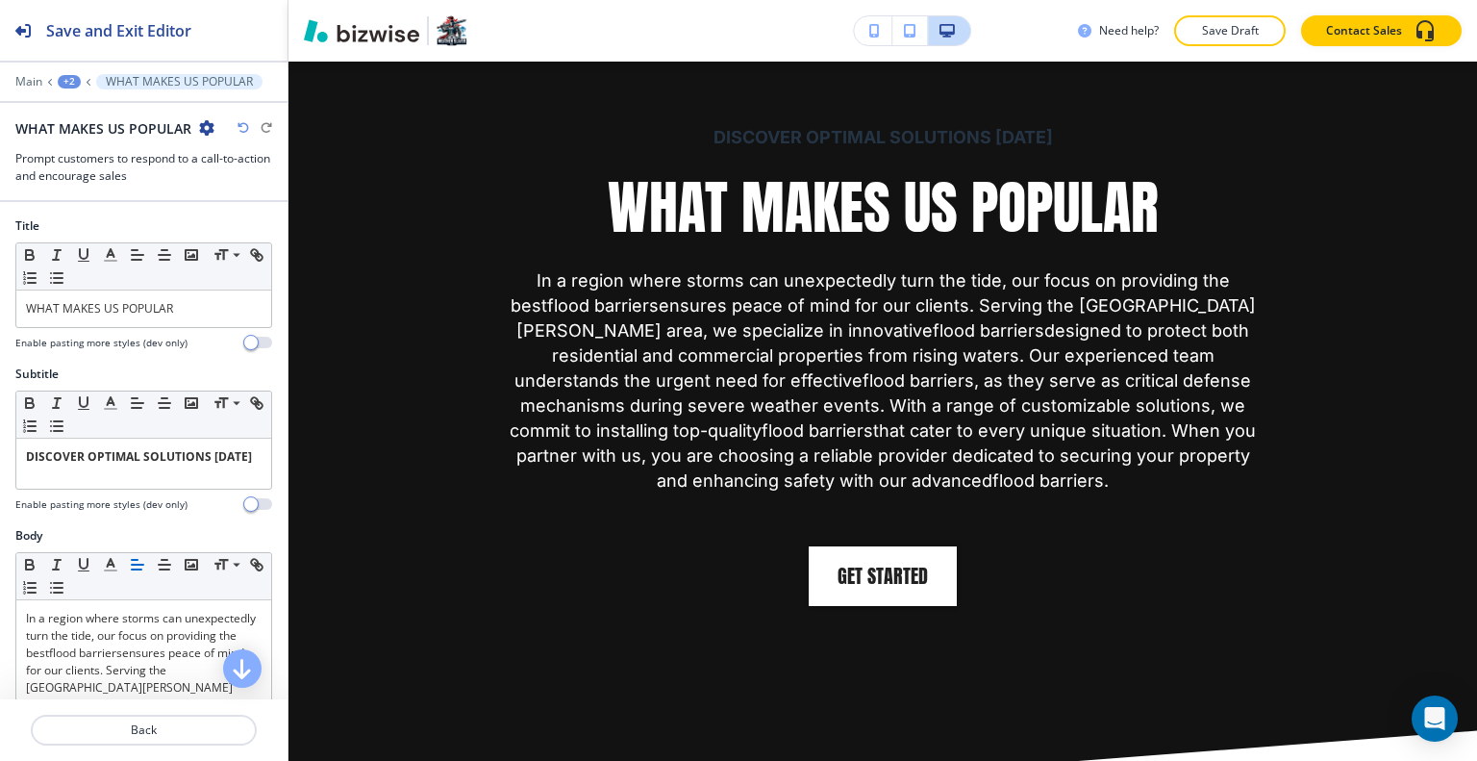
click at [204, 128] on icon "button" at bounding box center [206, 127] width 15 height 15
click at [242, 220] on p "Delete Section" at bounding box center [259, 227] width 98 height 17
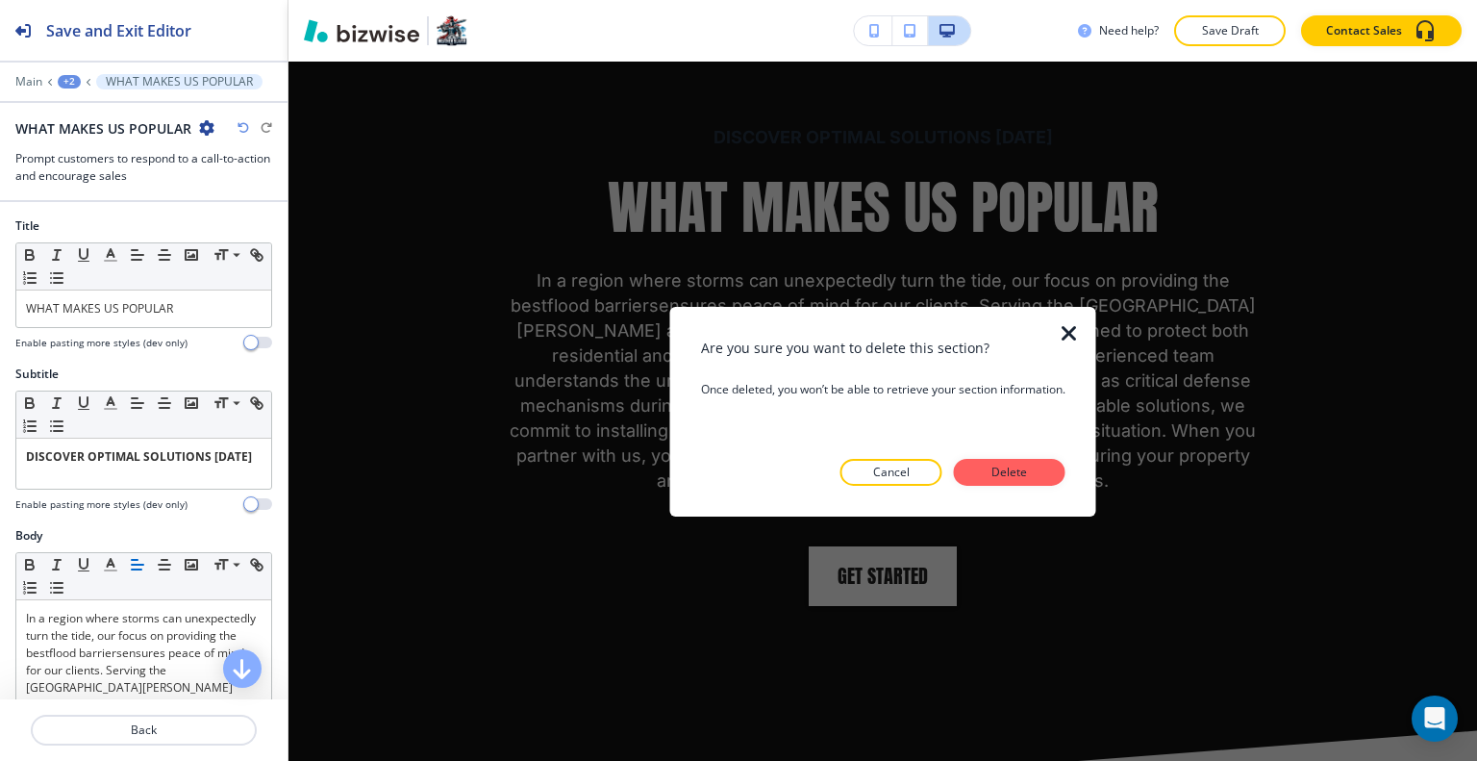
click at [1037, 464] on button "Delete" at bounding box center [1010, 472] width 112 height 27
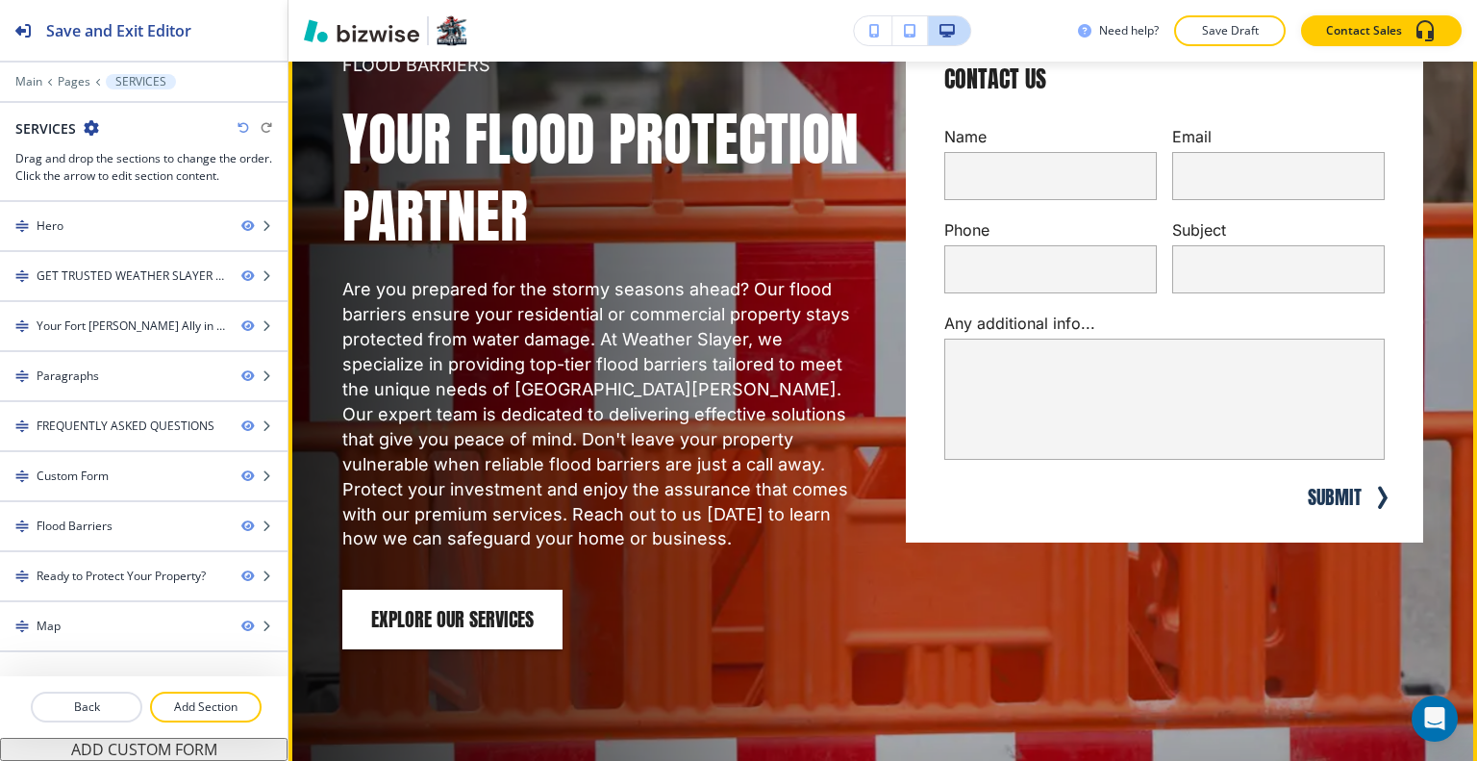
scroll to position [96, 0]
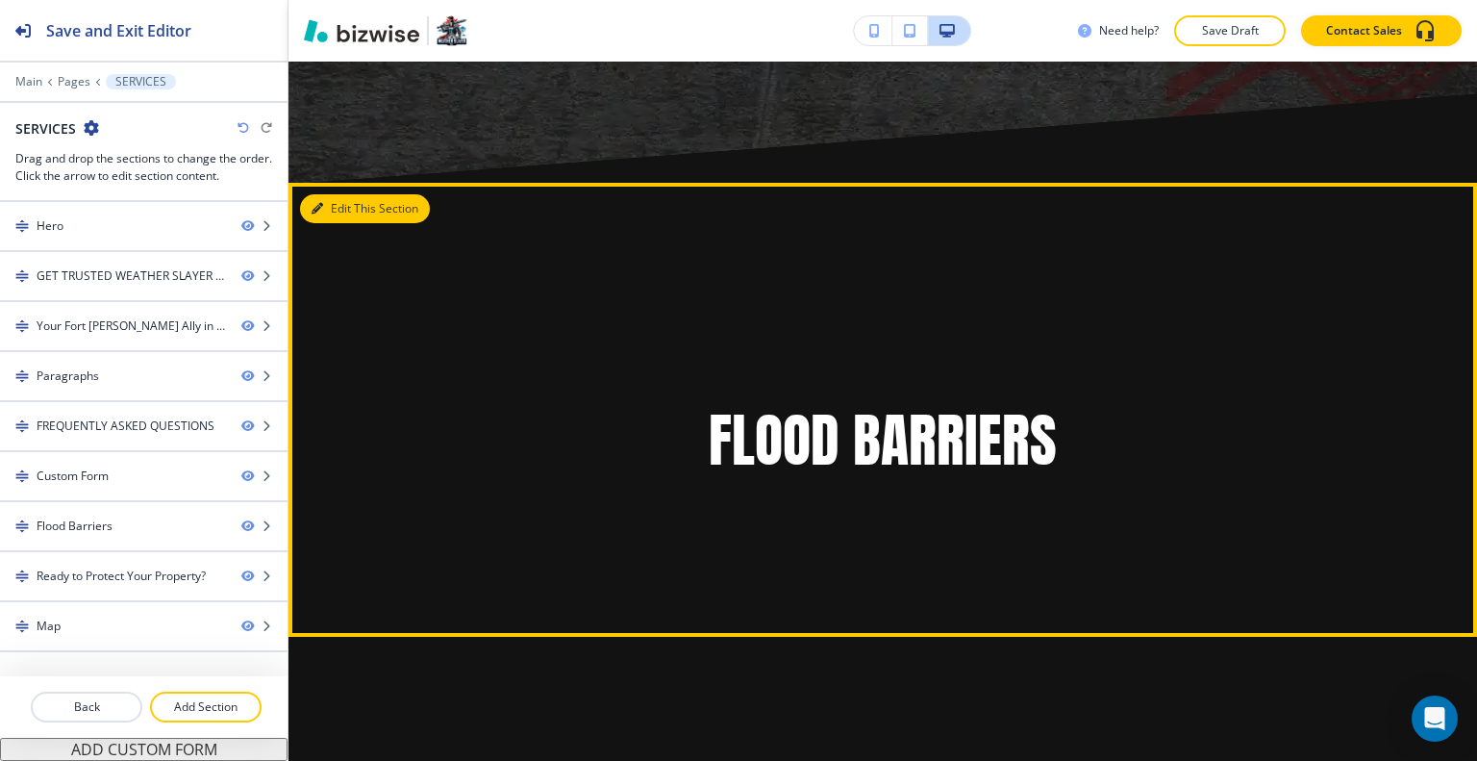
click at [339, 194] on button "Edit This Section" at bounding box center [365, 208] width 130 height 29
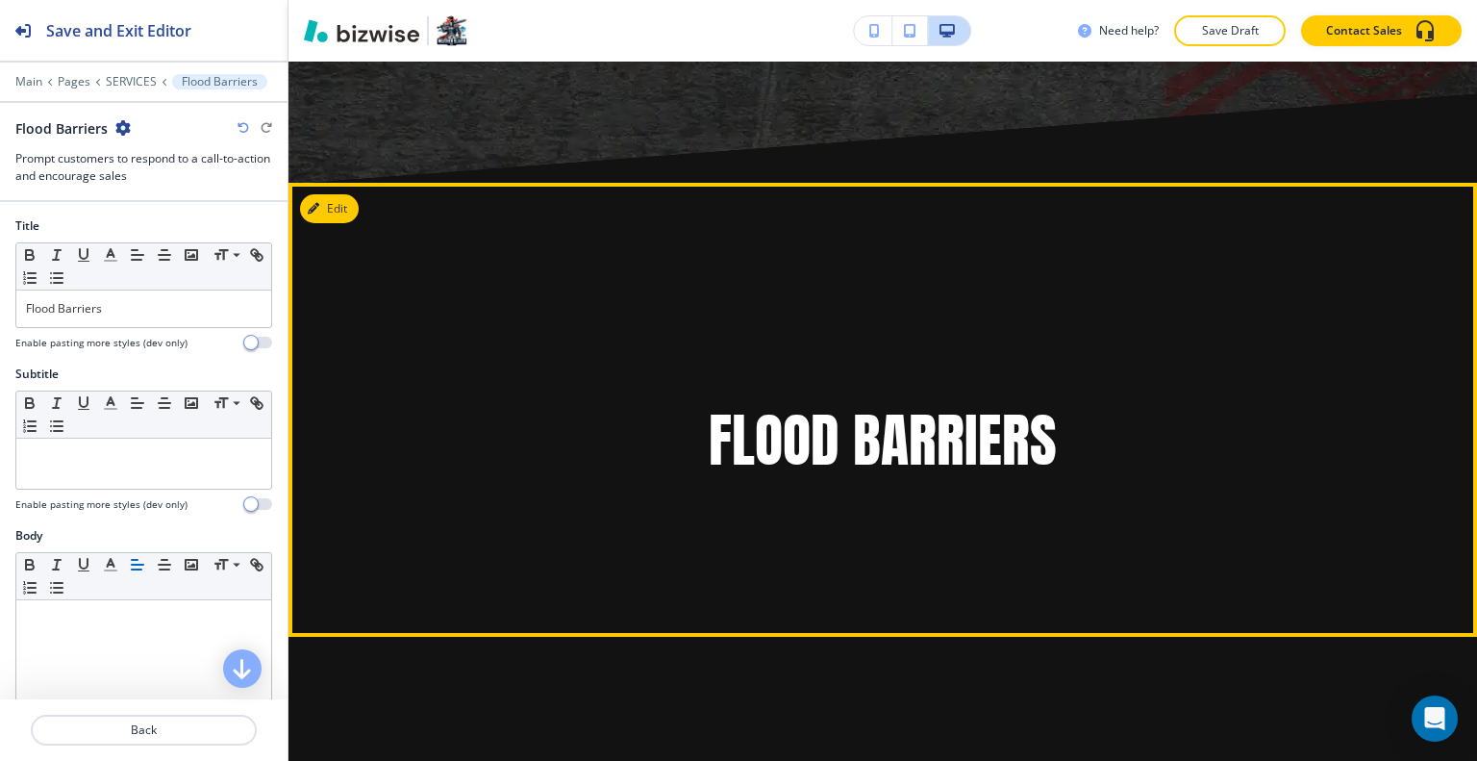
scroll to position [11859, 0]
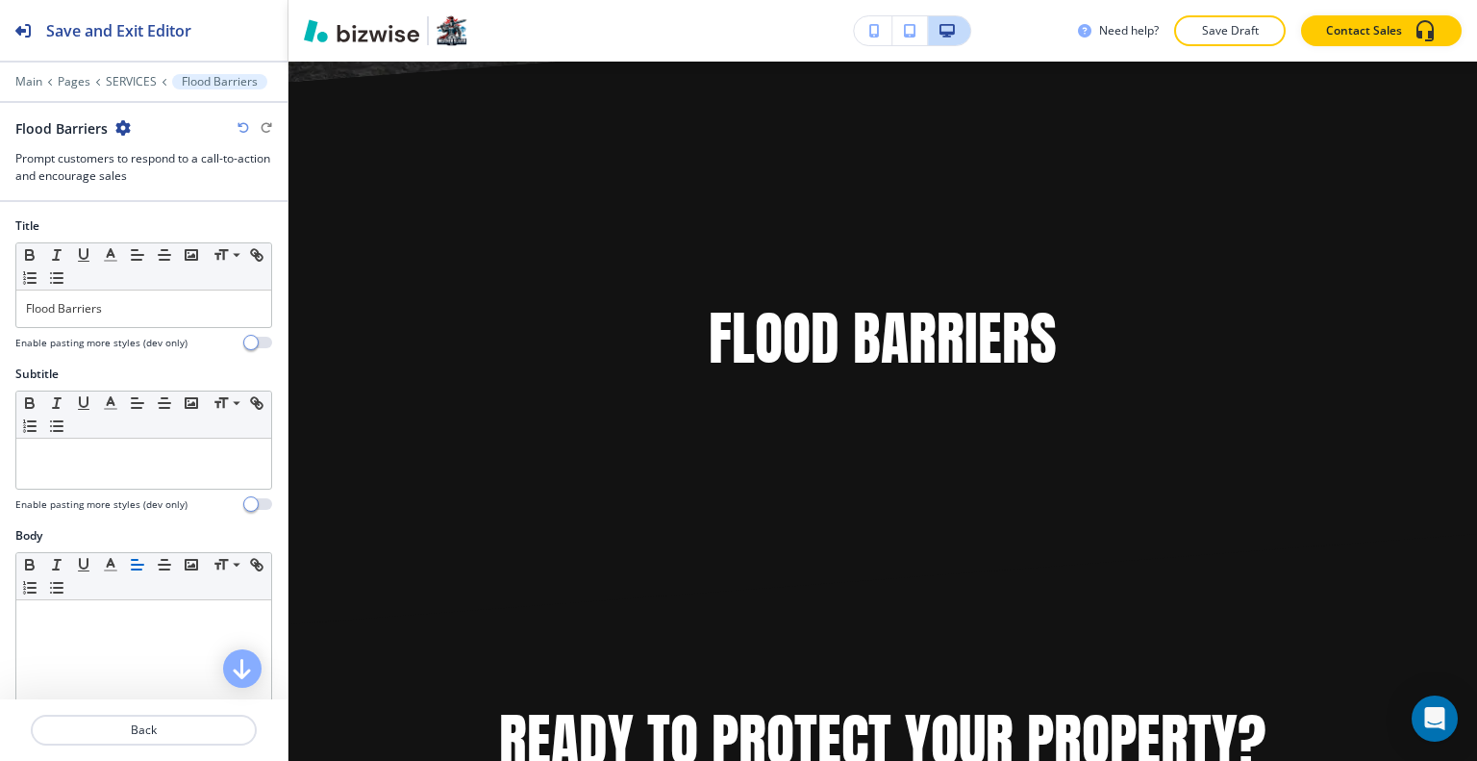
click at [123, 134] on icon "button" at bounding box center [122, 127] width 15 height 15
click at [184, 230] on p "Delete Section" at bounding box center [176, 227] width 98 height 17
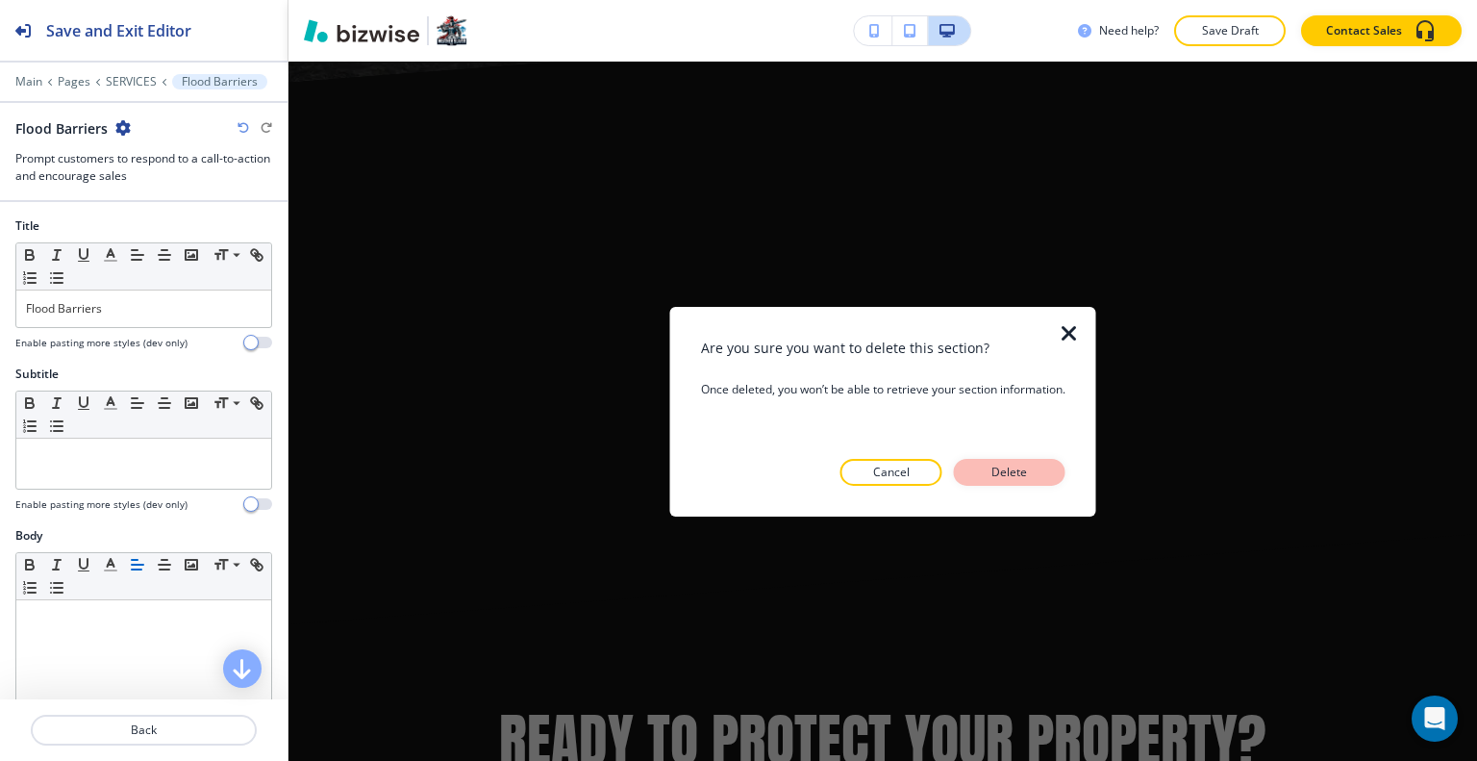
click at [1009, 472] on p "Delete" at bounding box center [1010, 471] width 46 height 17
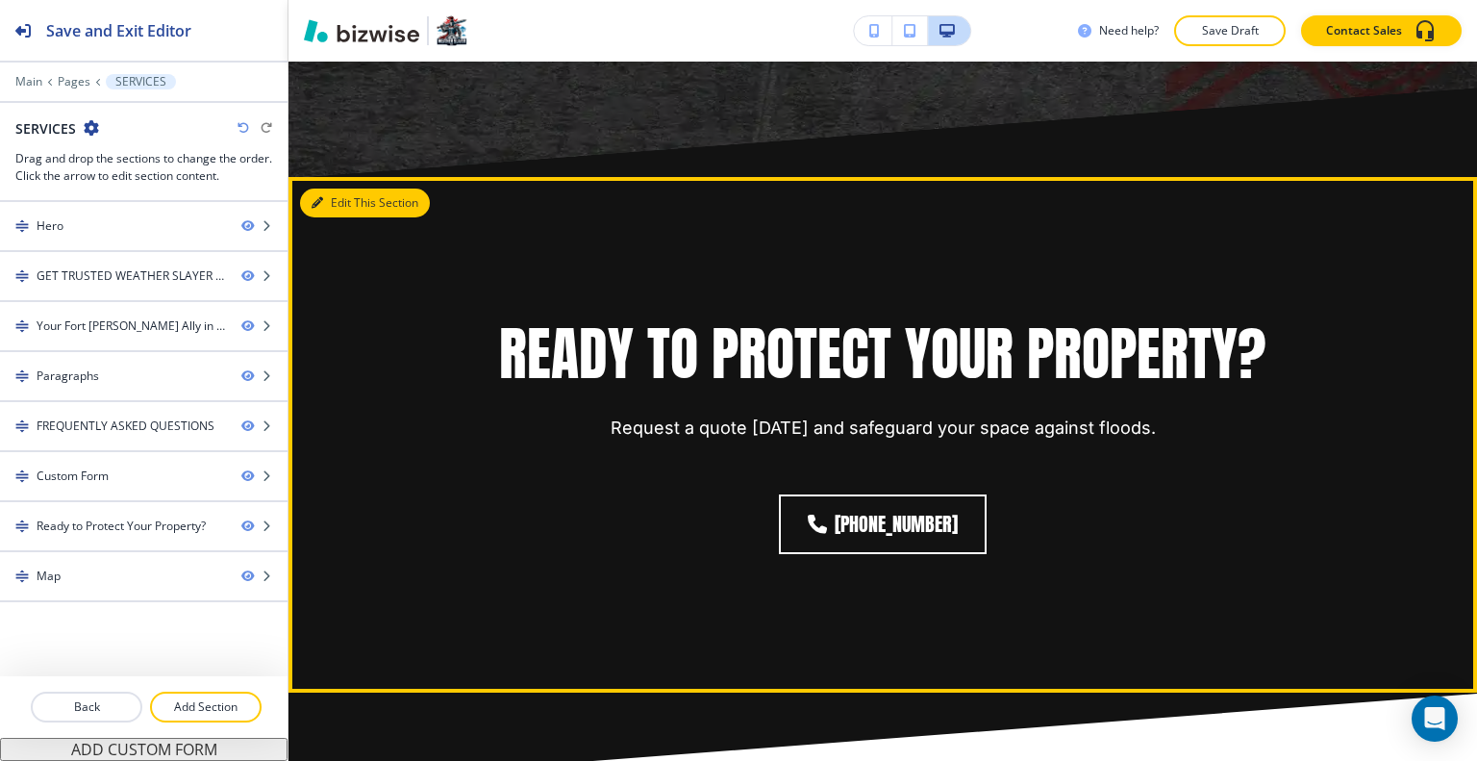
click at [346, 188] on button "Edit This Section" at bounding box center [365, 202] width 130 height 29
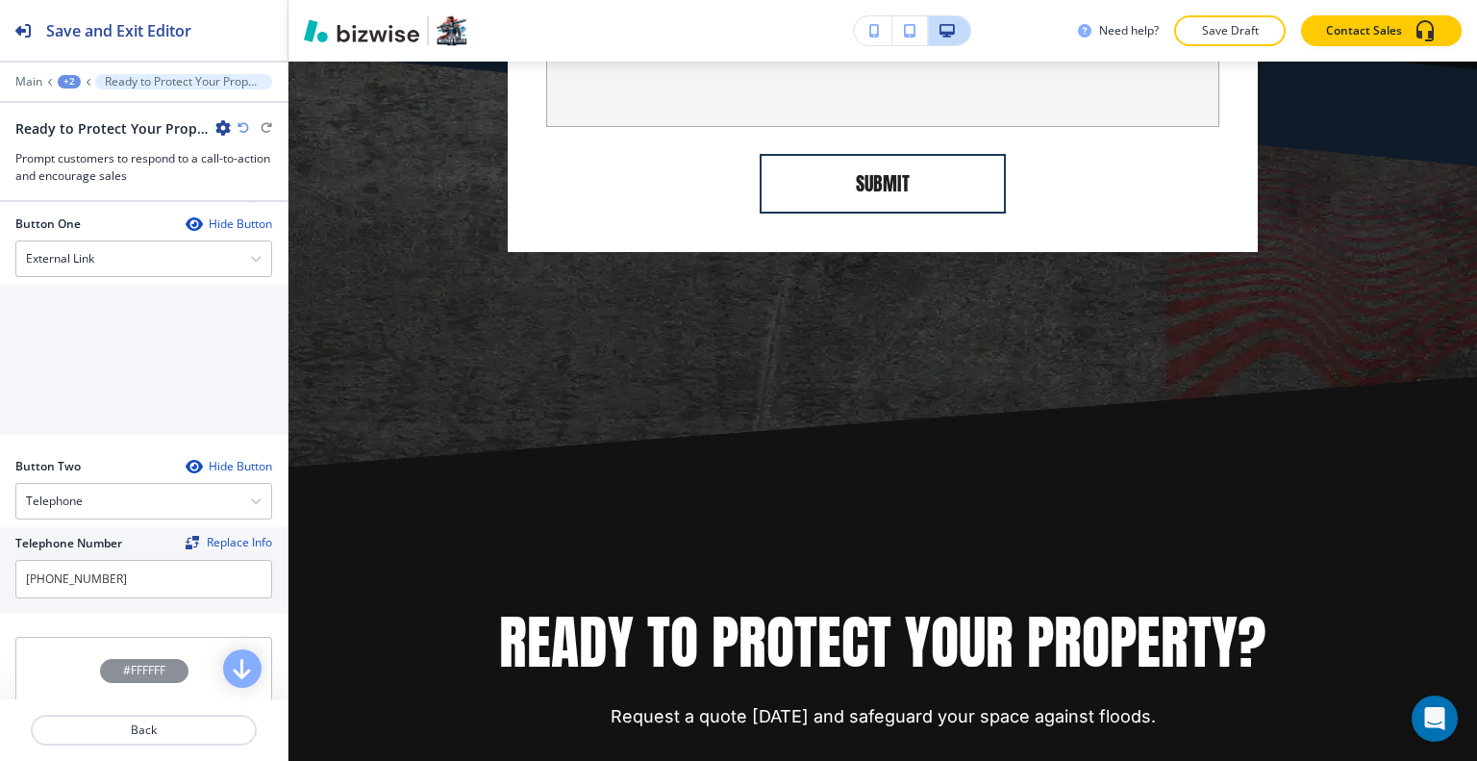
scroll to position [1012, 0]
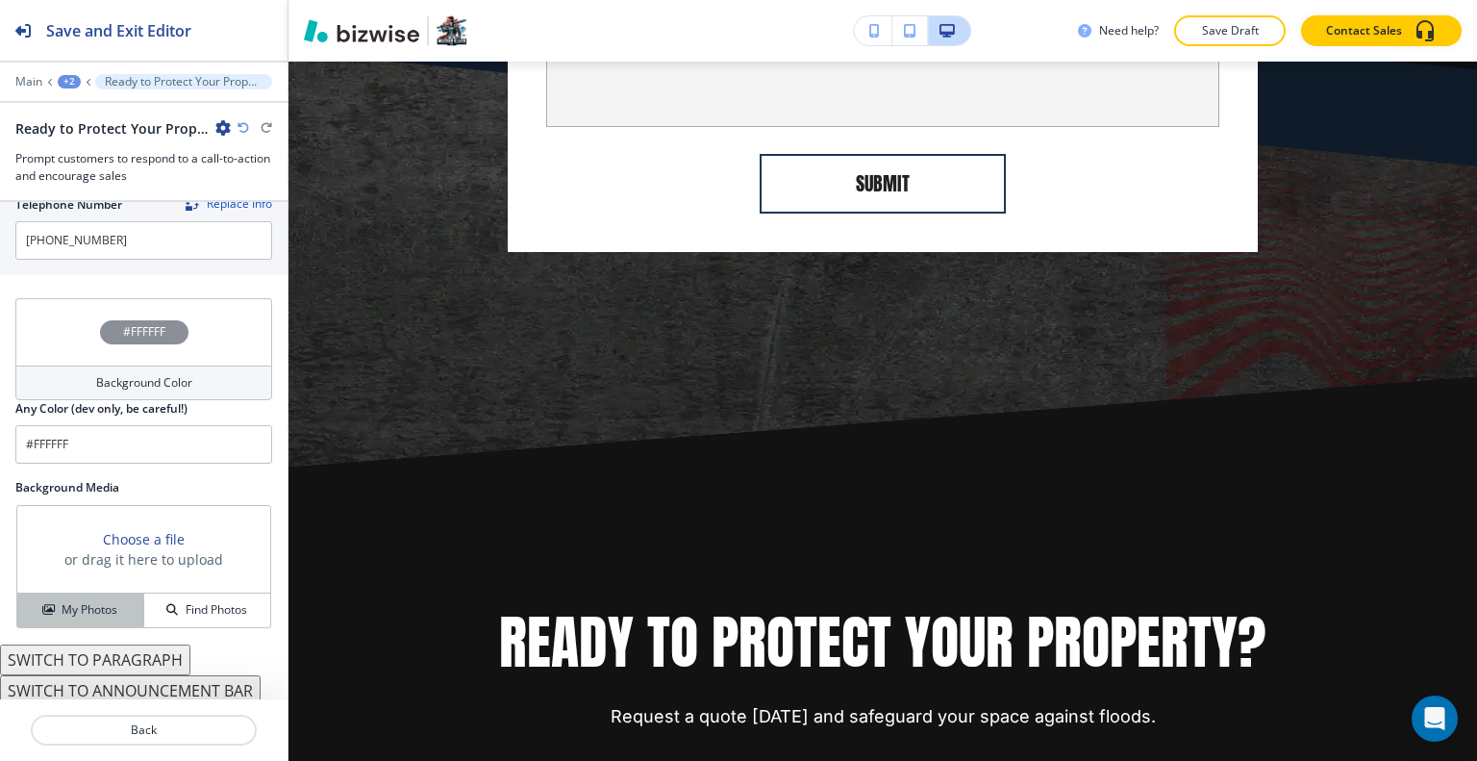
click at [85, 602] on h4 "My Photos" at bounding box center [90, 609] width 56 height 17
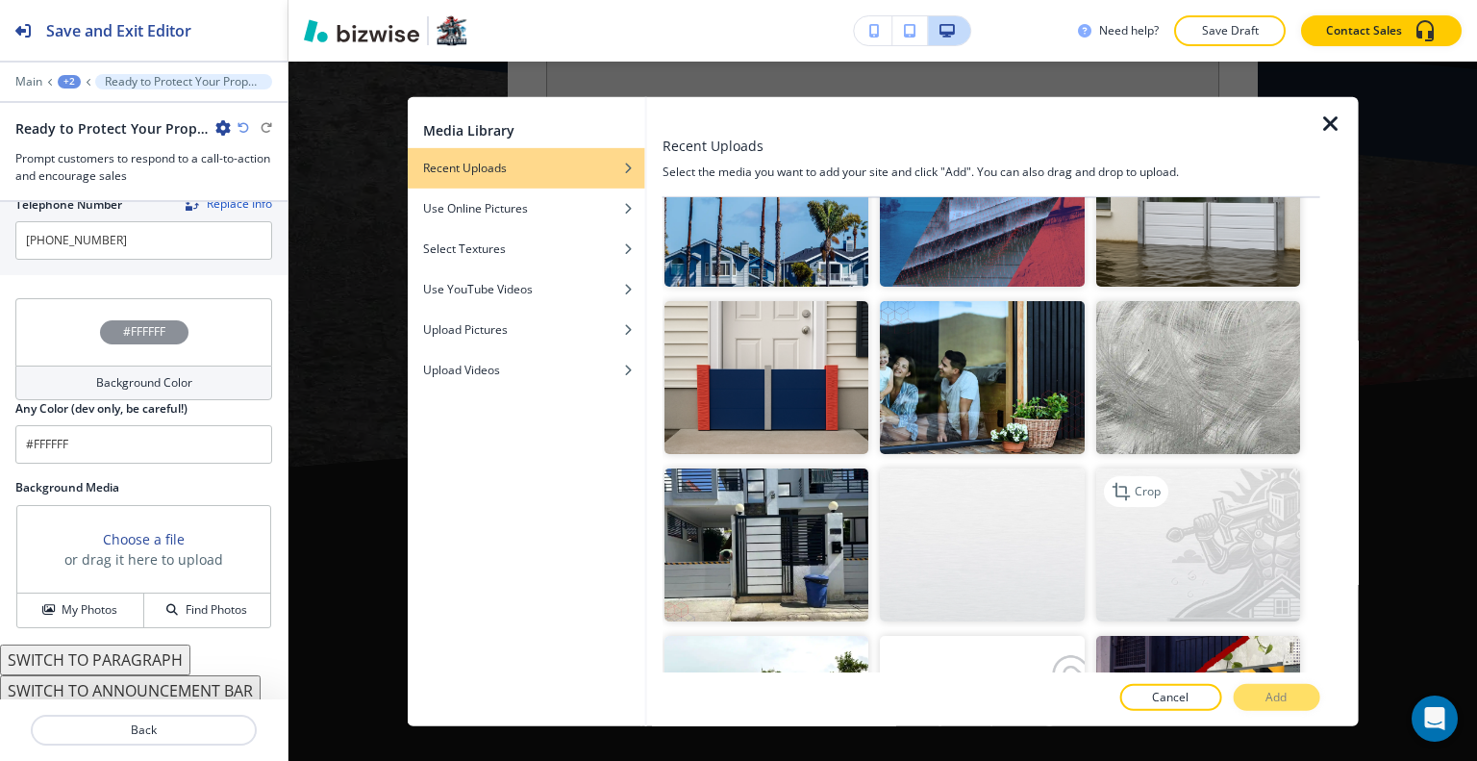
scroll to position [1346, 0]
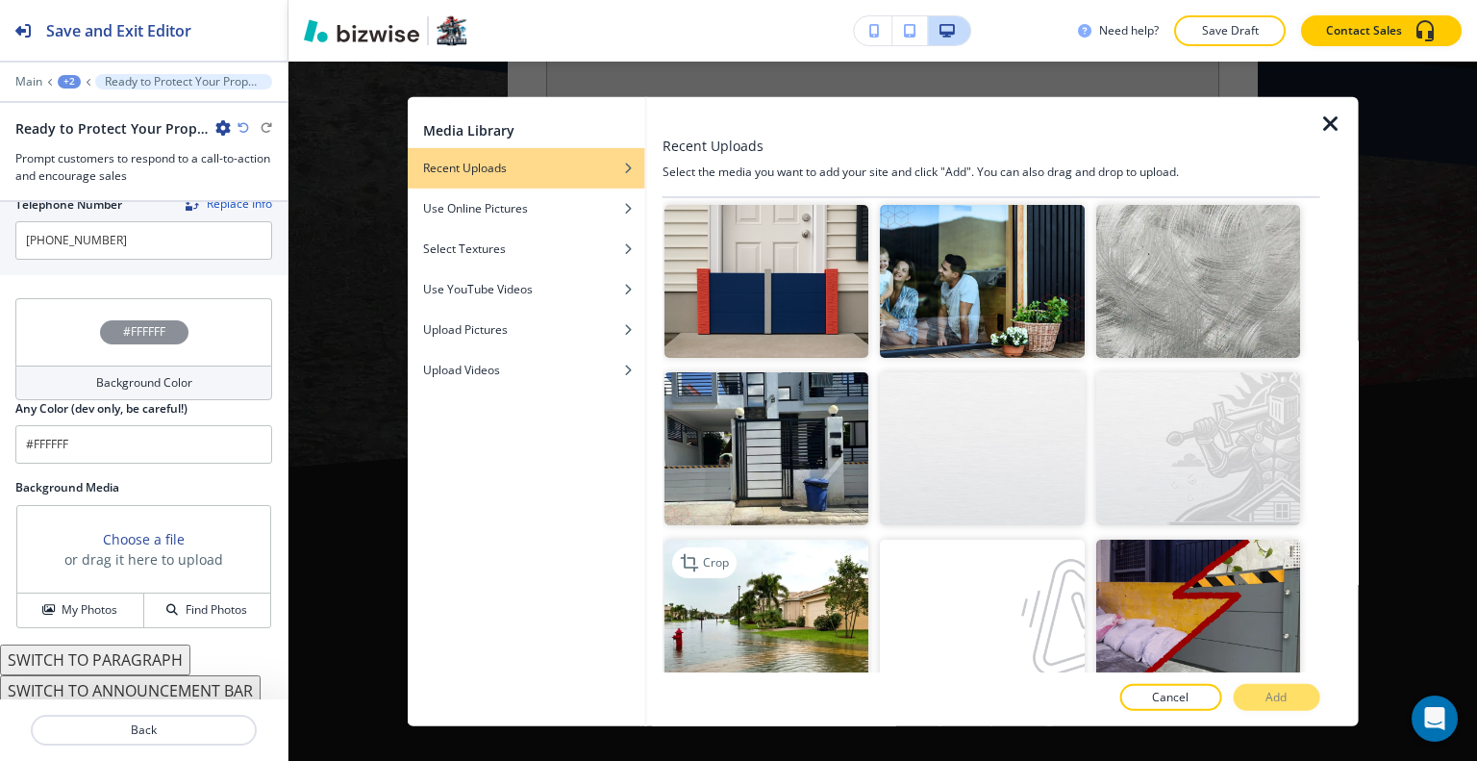
click at [669, 578] on img "button" at bounding box center [766, 615] width 204 height 153
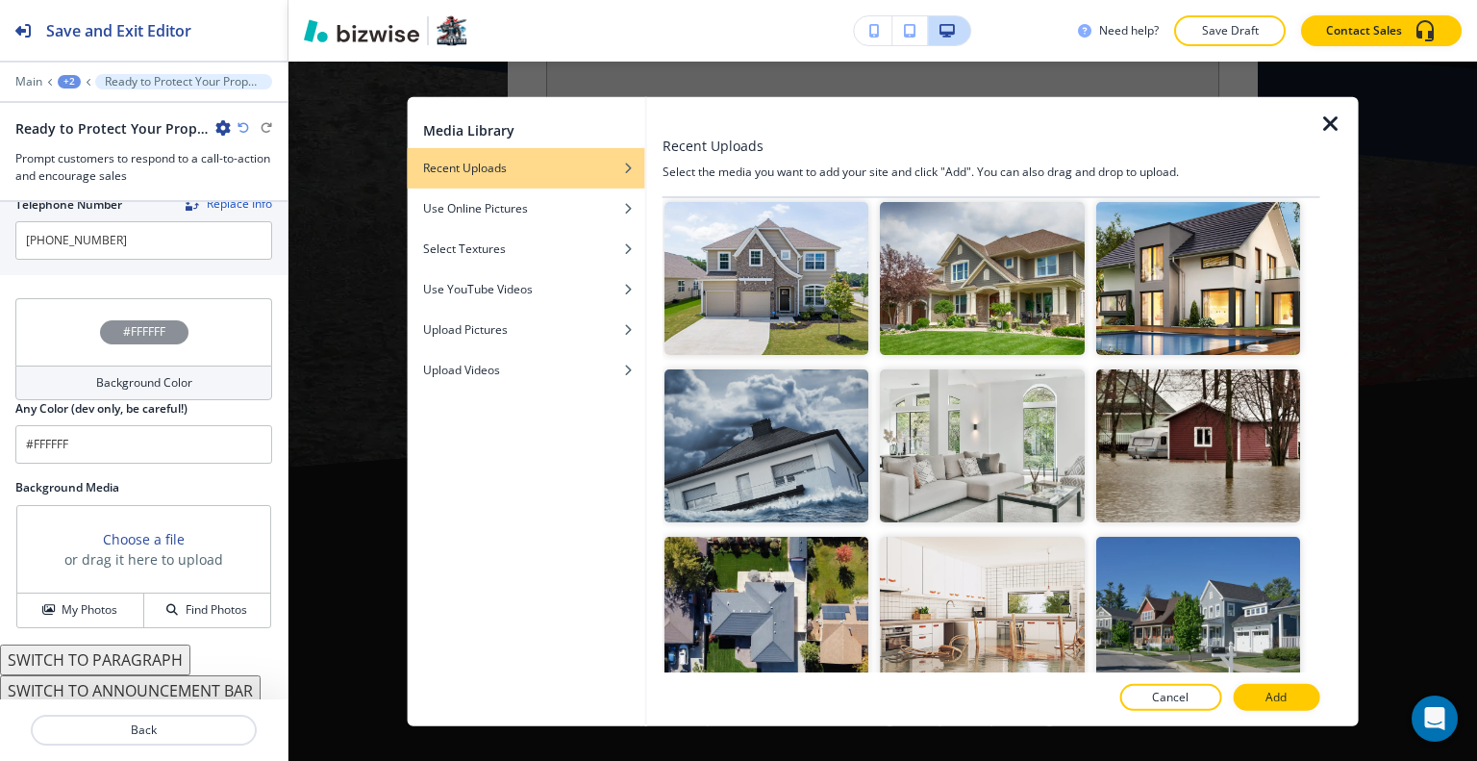
scroll to position [2308, 0]
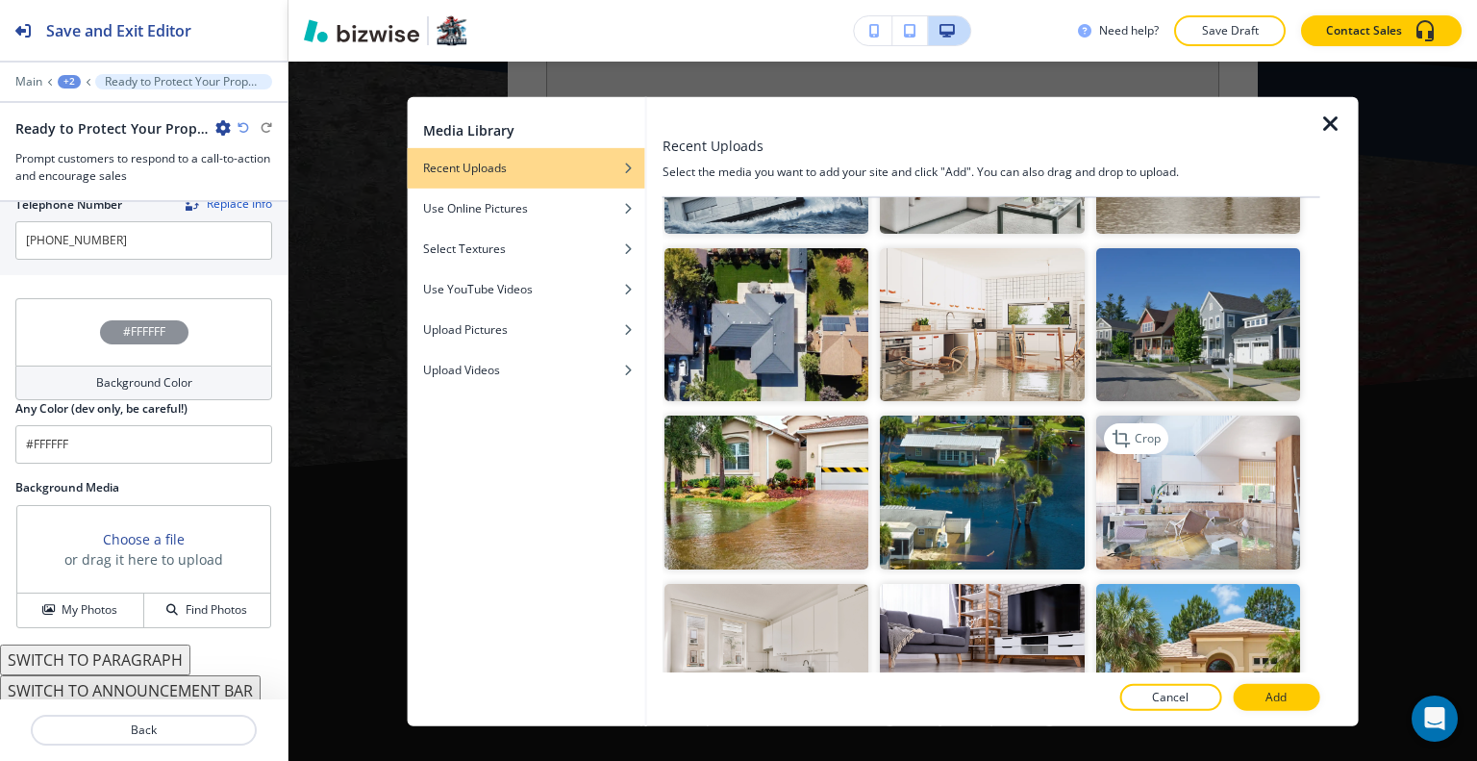
click at [1129, 415] on img "button" at bounding box center [1197, 491] width 204 height 153
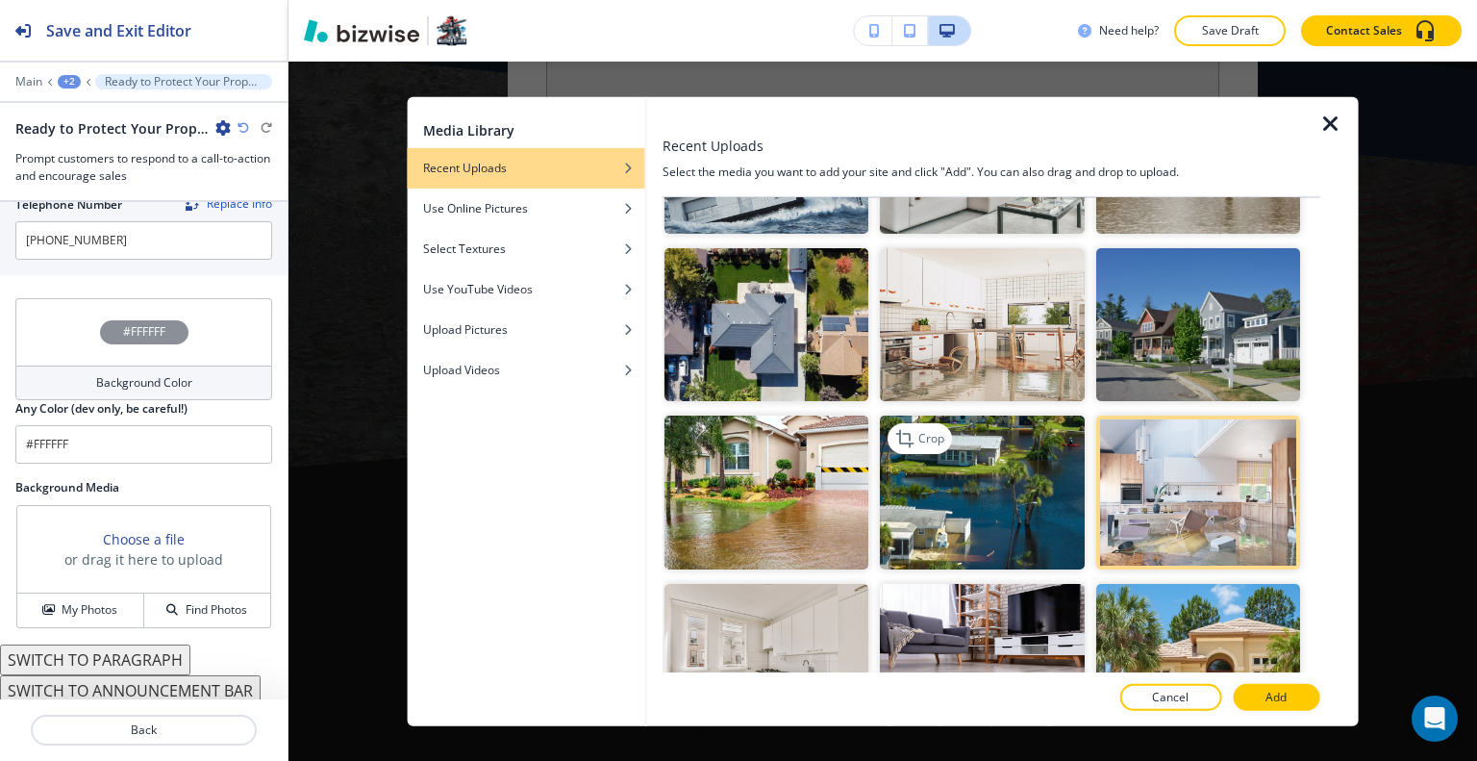
click at [985, 450] on img "button" at bounding box center [982, 491] width 204 height 153
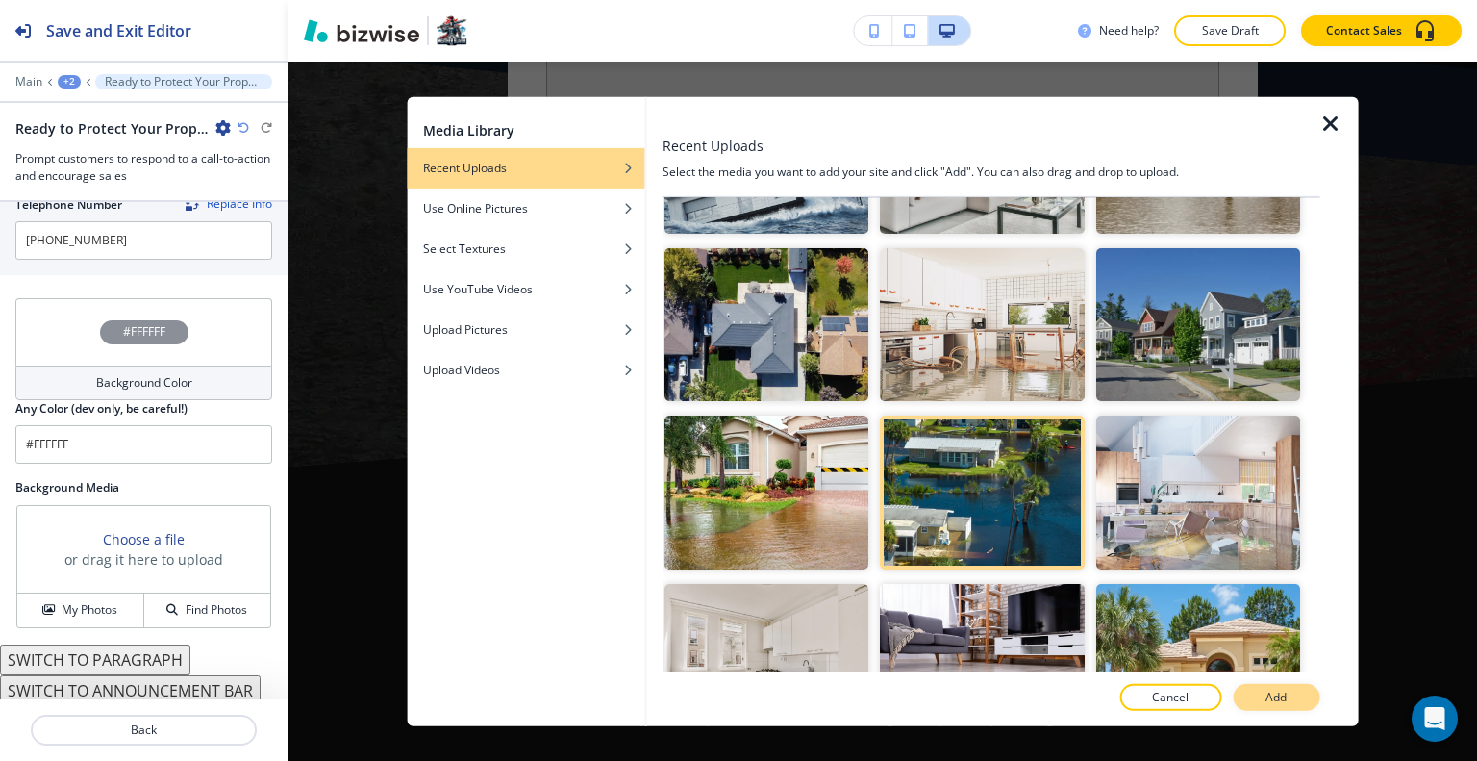
click at [1259, 707] on button "Add" at bounding box center [1276, 697] width 87 height 27
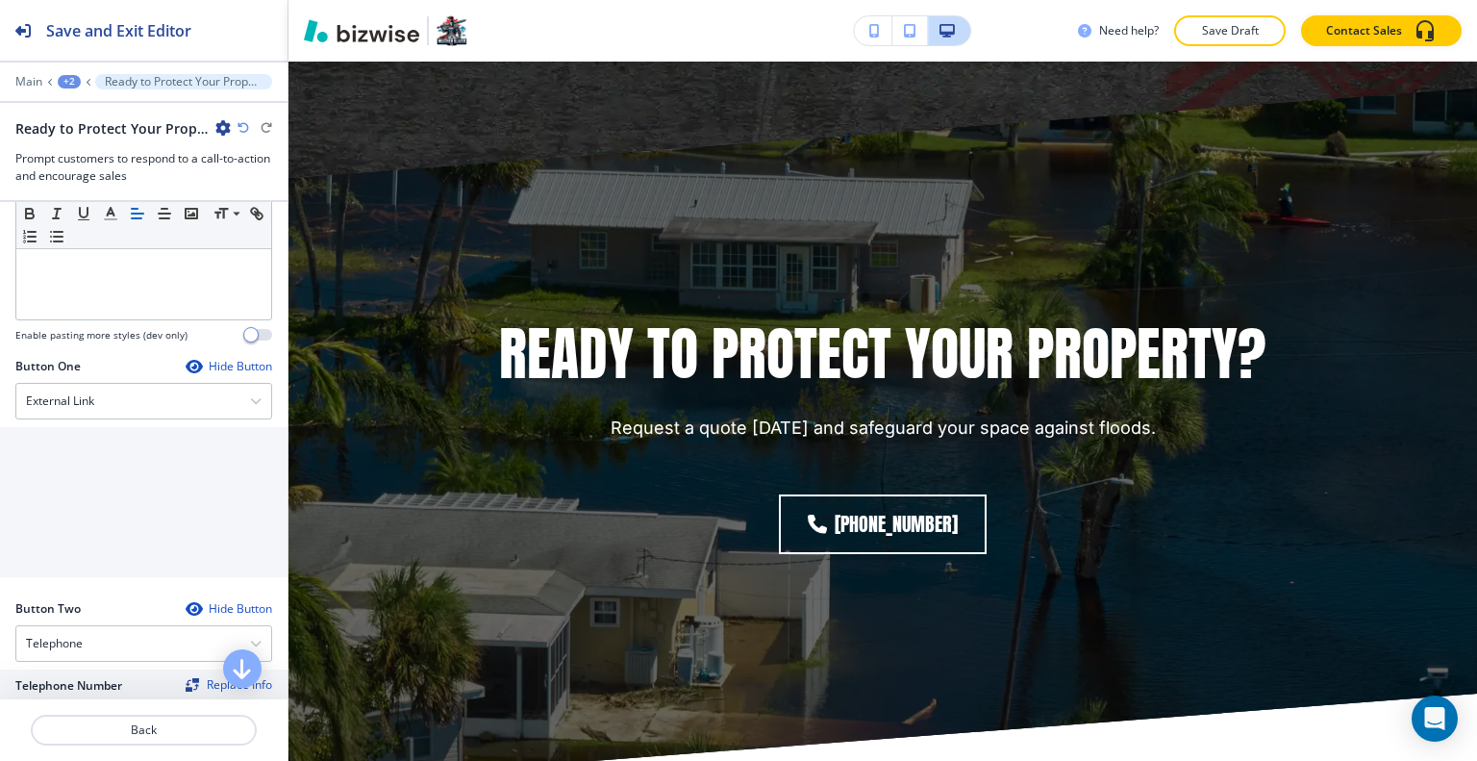
scroll to position [435, 0]
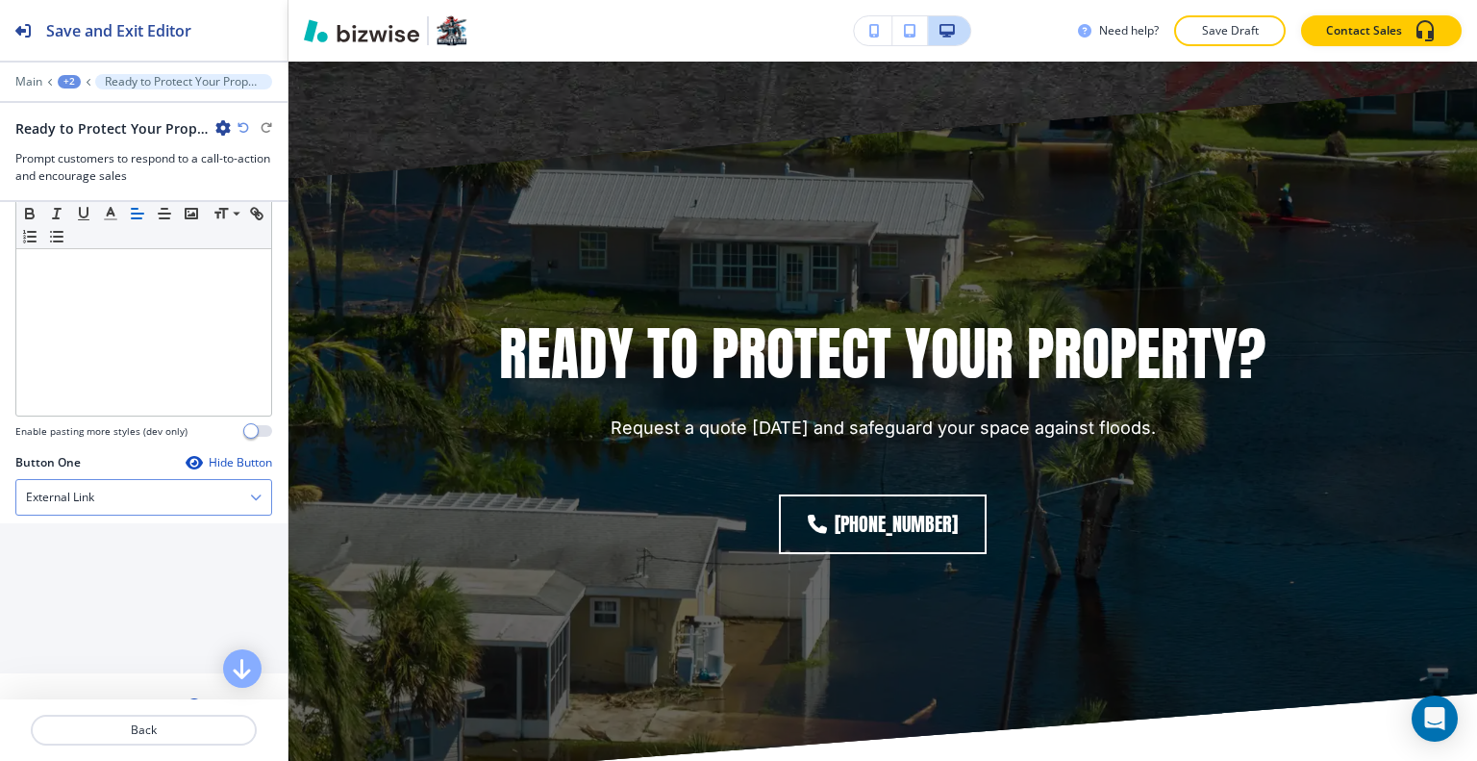
click at [169, 486] on div "External Link" at bounding box center [143, 497] width 255 height 35
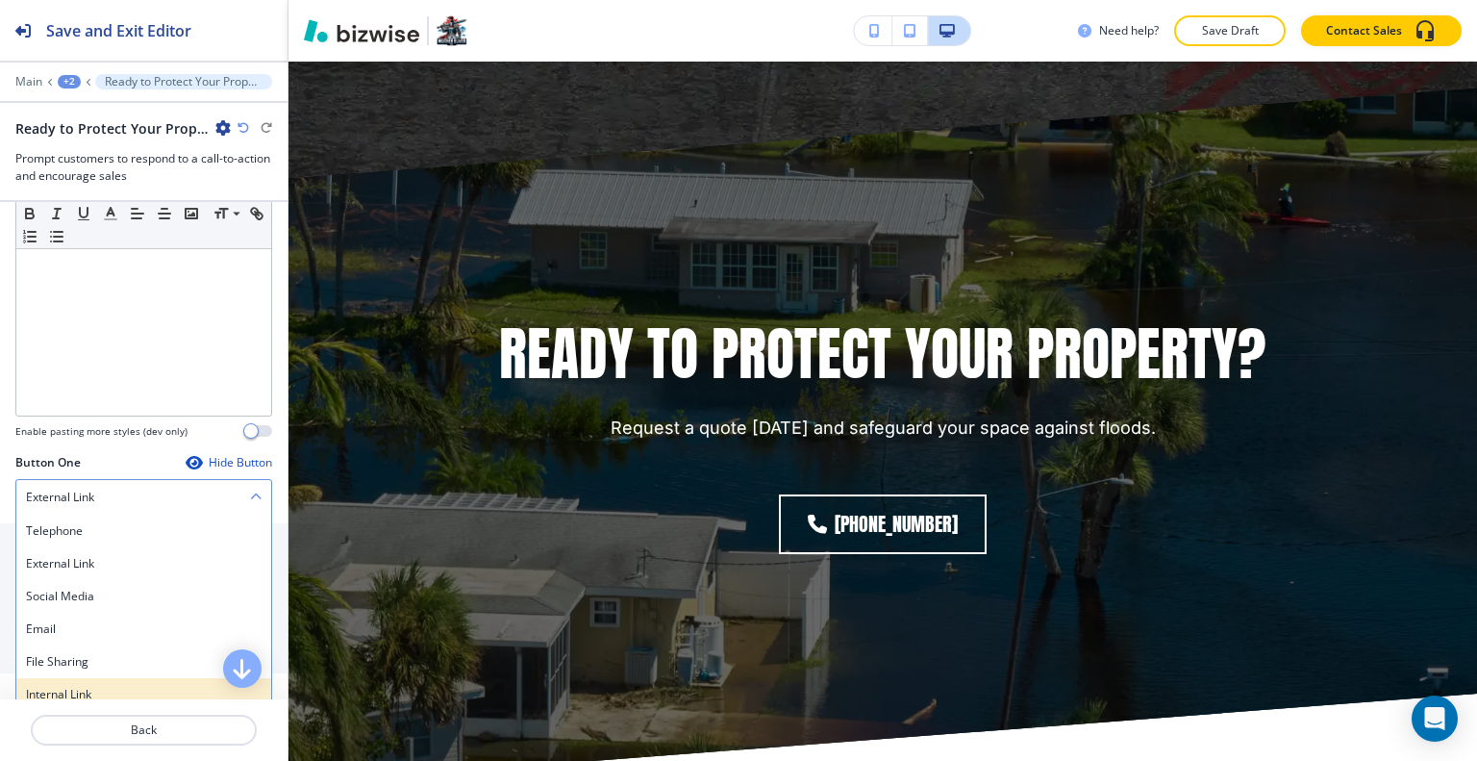
click at [121, 686] on h4 "Internal Link" at bounding box center [144, 694] width 236 height 17
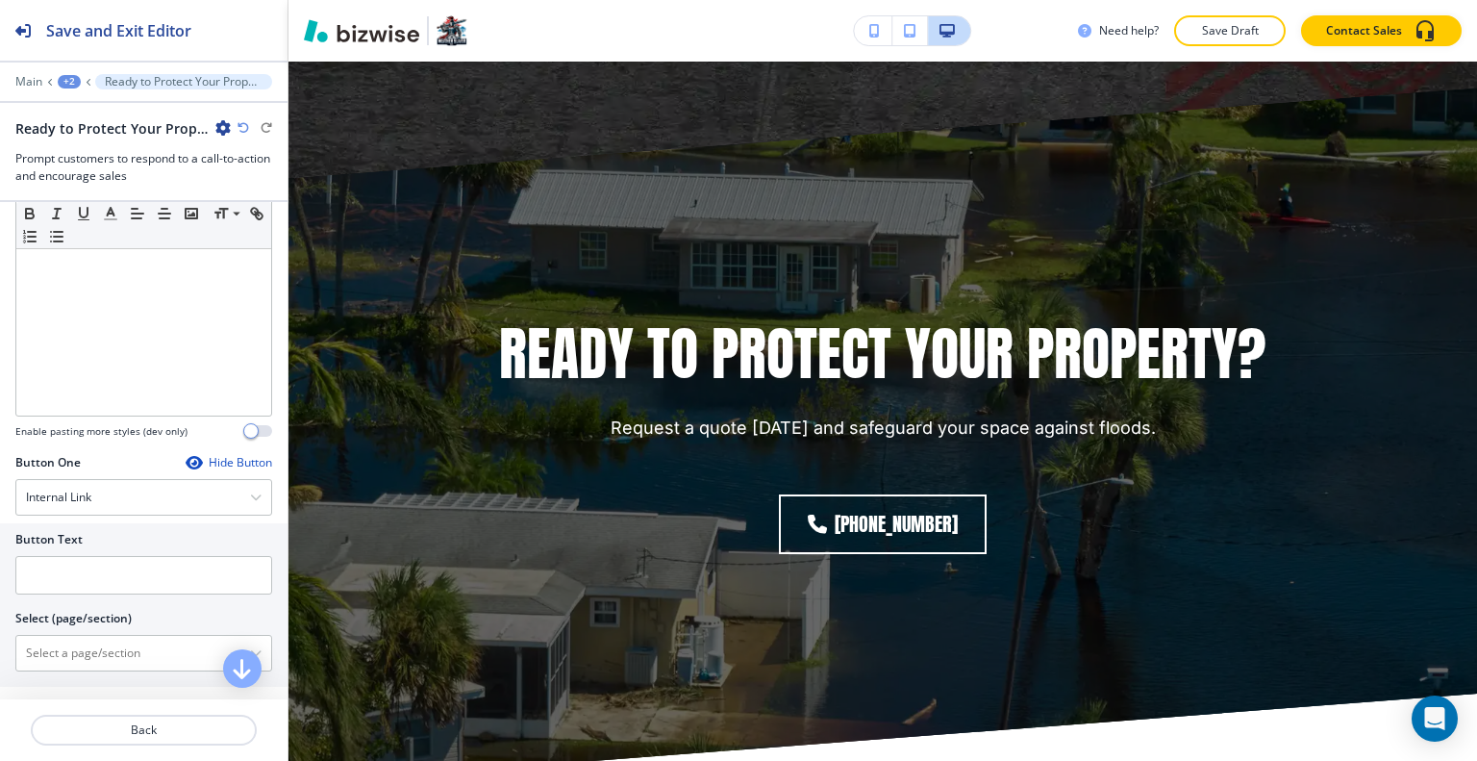
click at [98, 548] on div at bounding box center [143, 552] width 257 height 8
click at [87, 567] on input "text" at bounding box center [143, 575] width 257 height 38
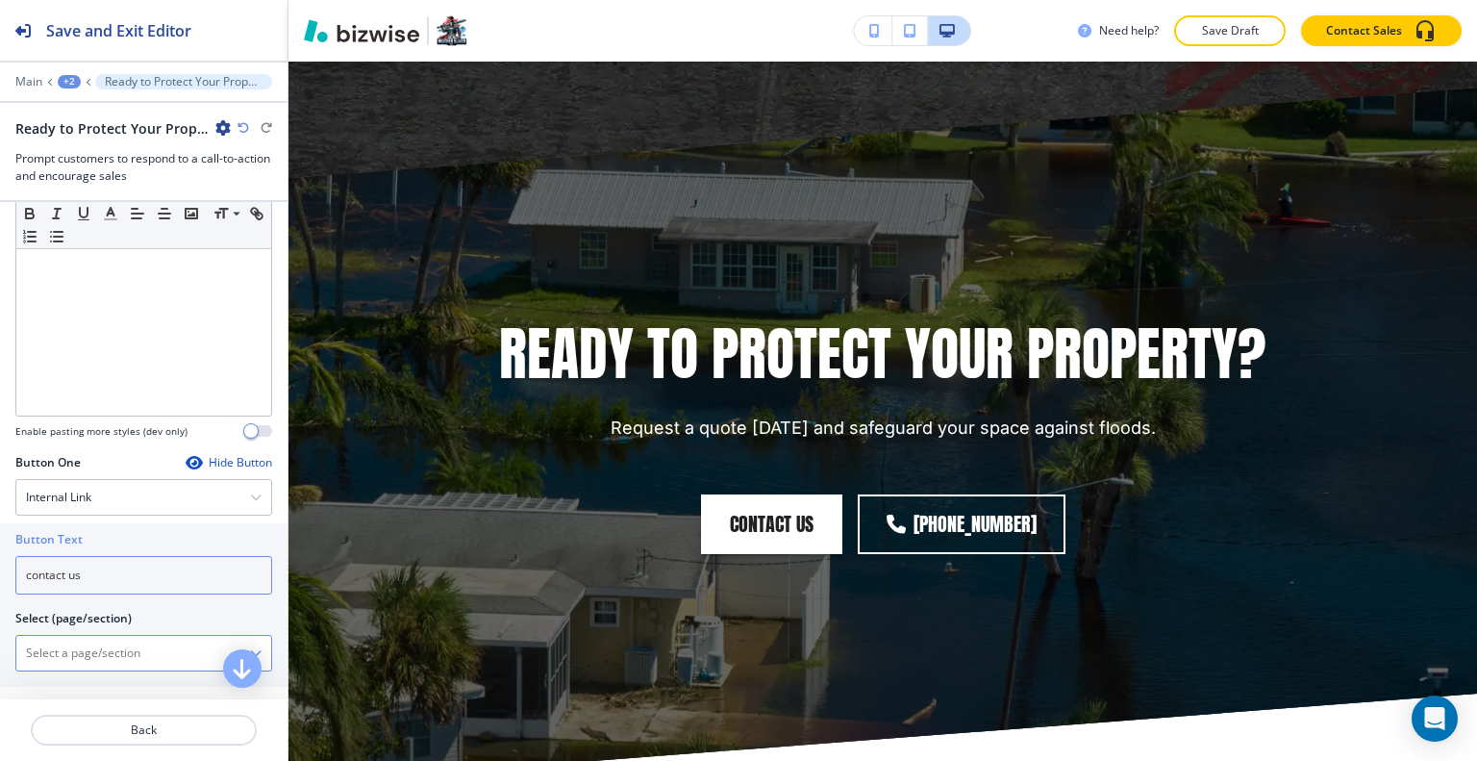
type input "contact us"
click at [62, 649] on \(page\/section\) "Manual Input" at bounding box center [133, 653] width 234 height 33
type \(page\/section\) "CONTACT US"
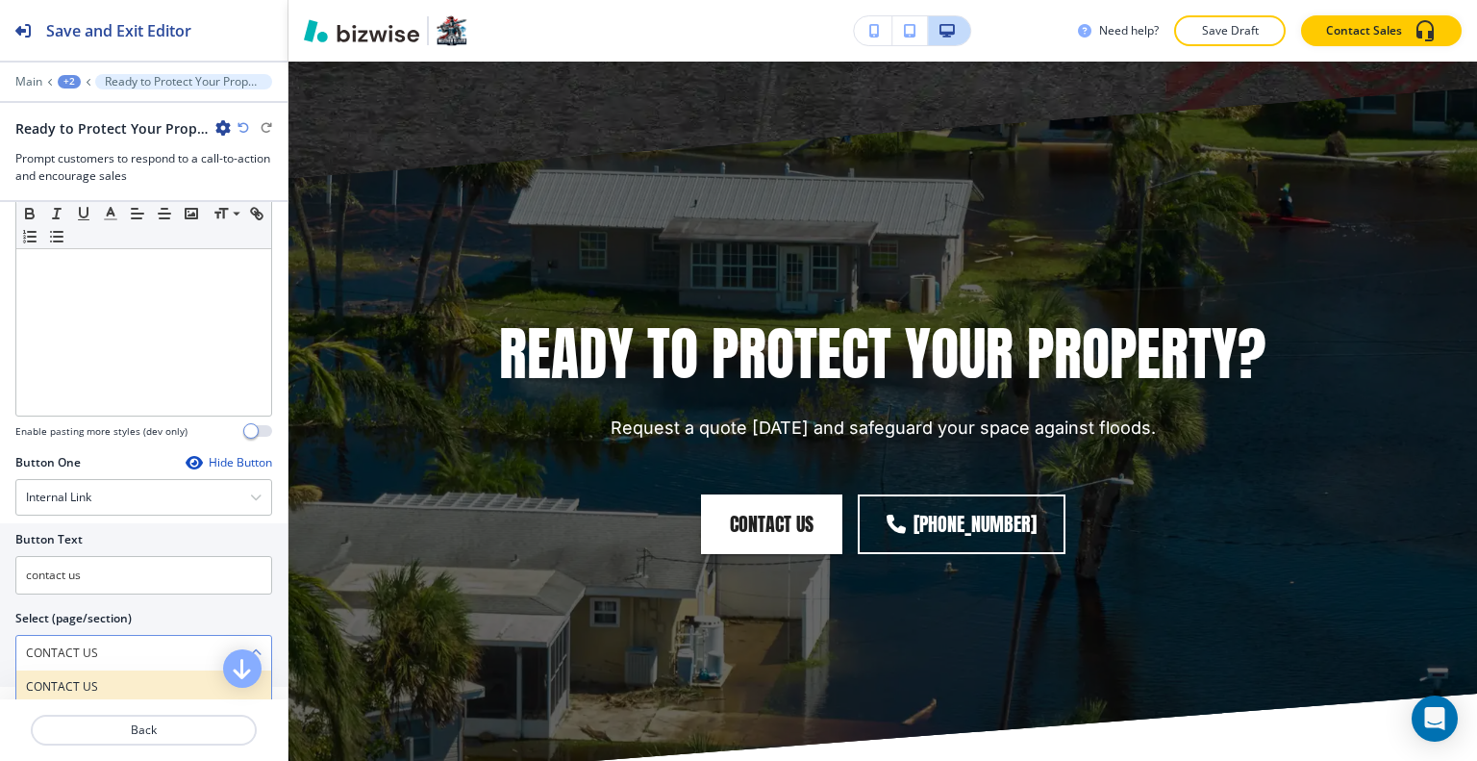
click at [112, 678] on h4 "CONTACT US" at bounding box center [144, 686] width 236 height 17
click at [1264, 29] on button "Save Draft" at bounding box center [1230, 30] width 112 height 31
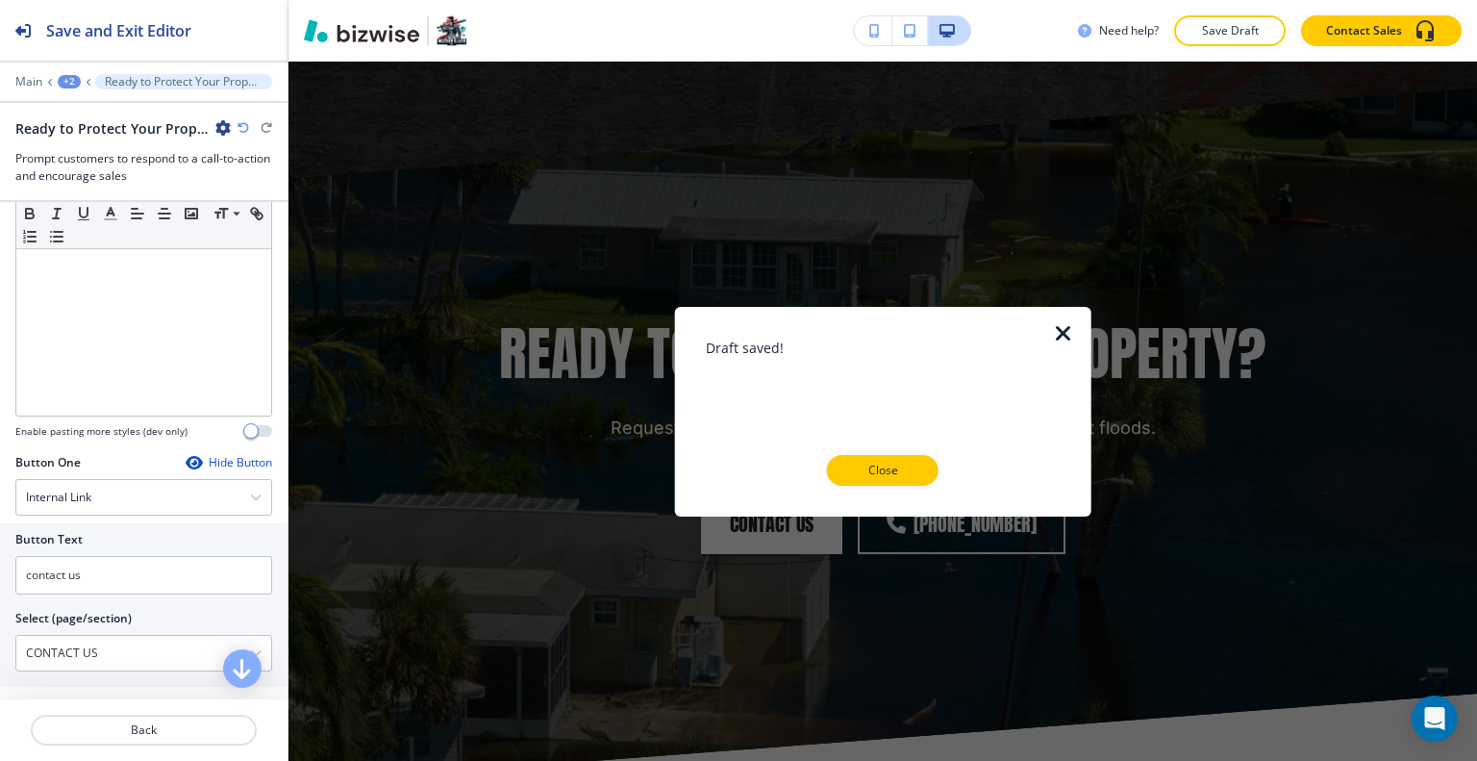
click at [900, 474] on p "Close" at bounding box center [883, 470] width 62 height 17
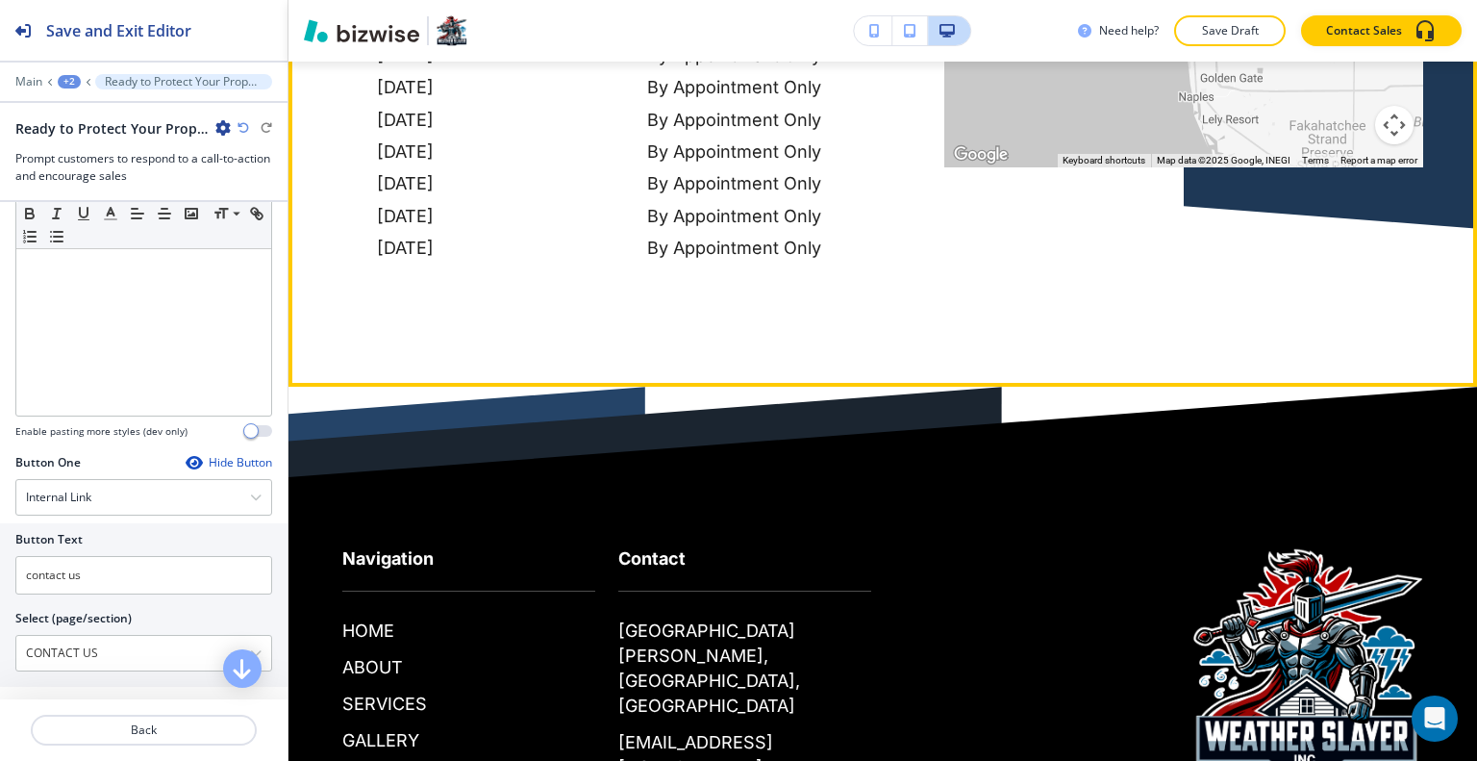
scroll to position [12601, 0]
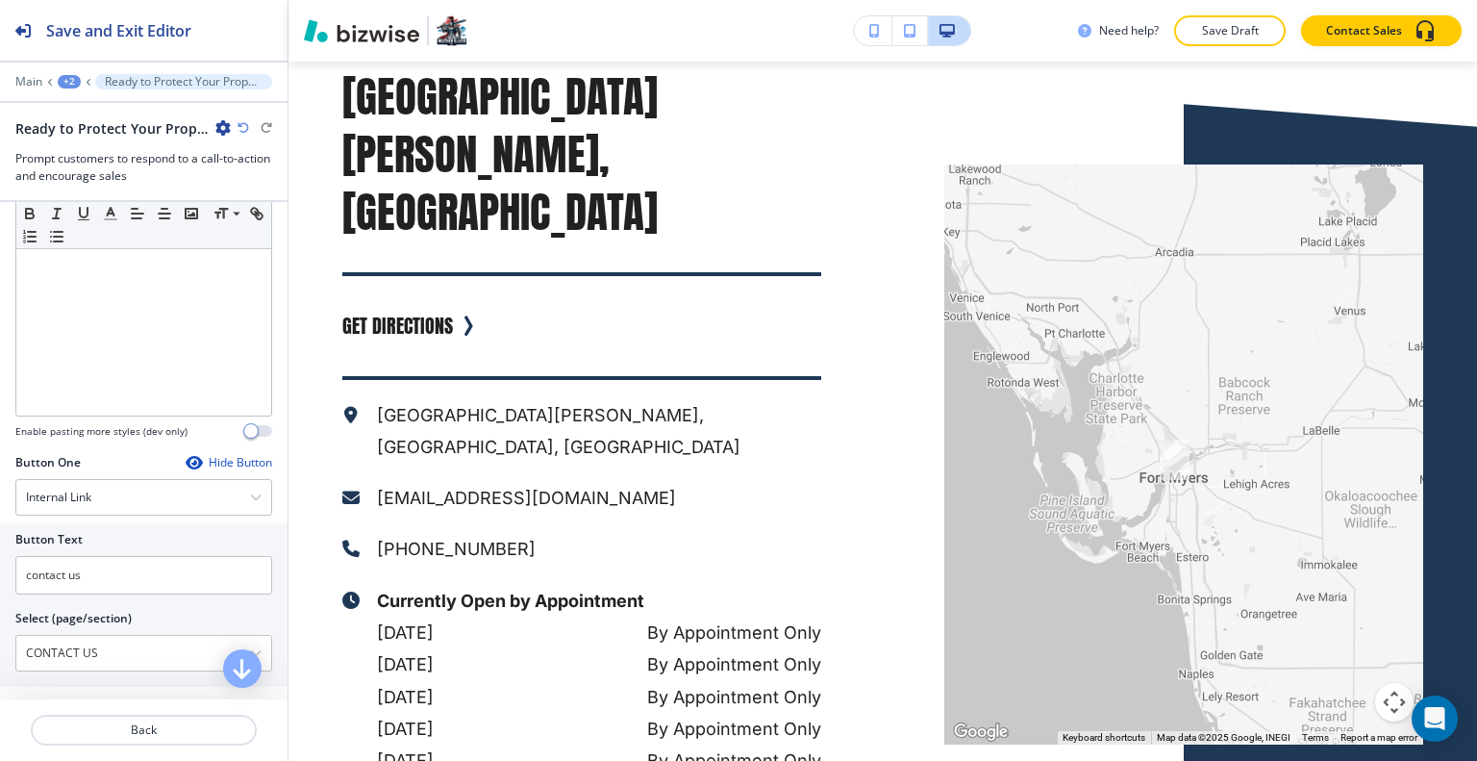
click at [69, 77] on div "+2" at bounding box center [69, 81] width 23 height 13
click at [108, 130] on button "SERVICES" at bounding box center [118, 146] width 123 height 35
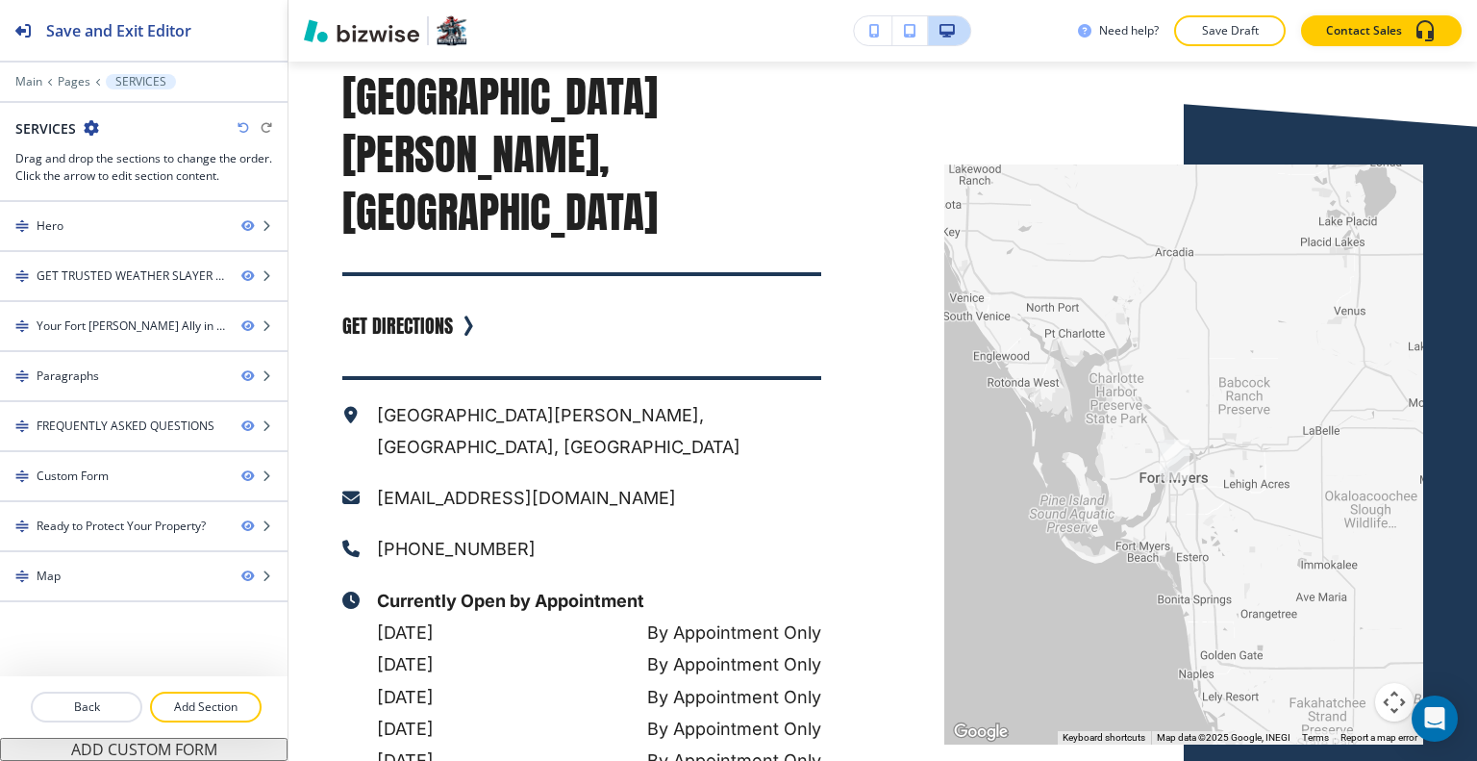
scroll to position [12216, 0]
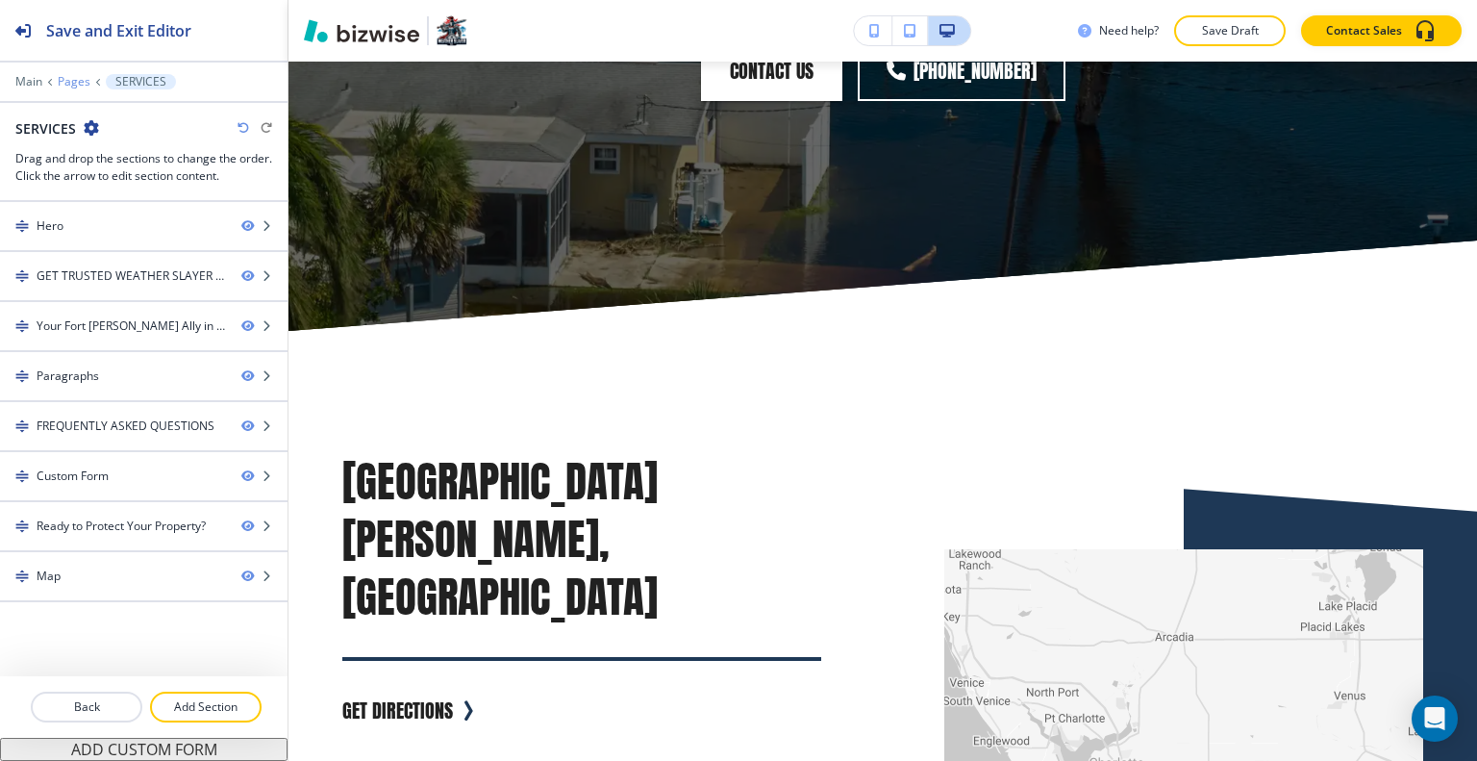
click at [81, 83] on p "Pages" at bounding box center [74, 81] width 33 height 13
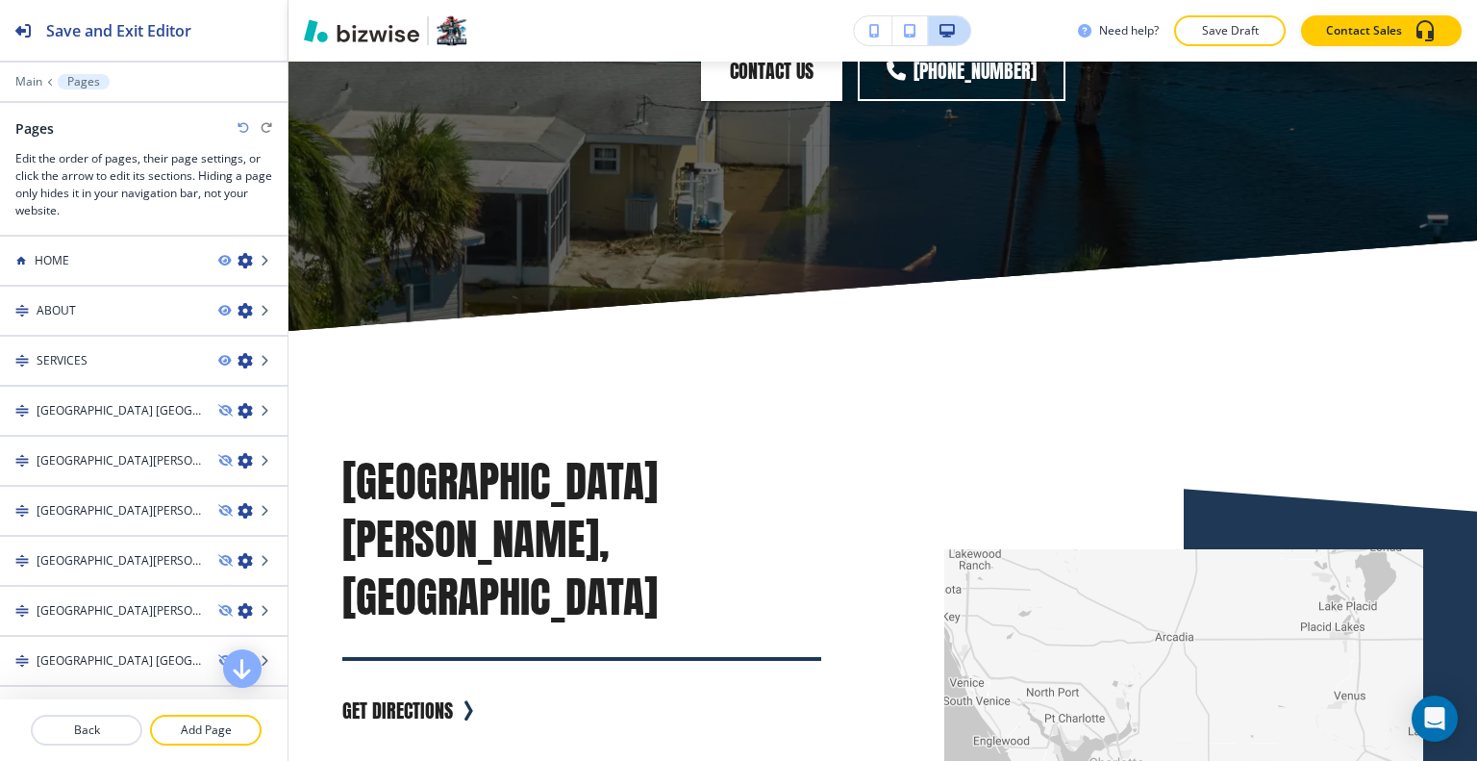
scroll to position [673, 0]
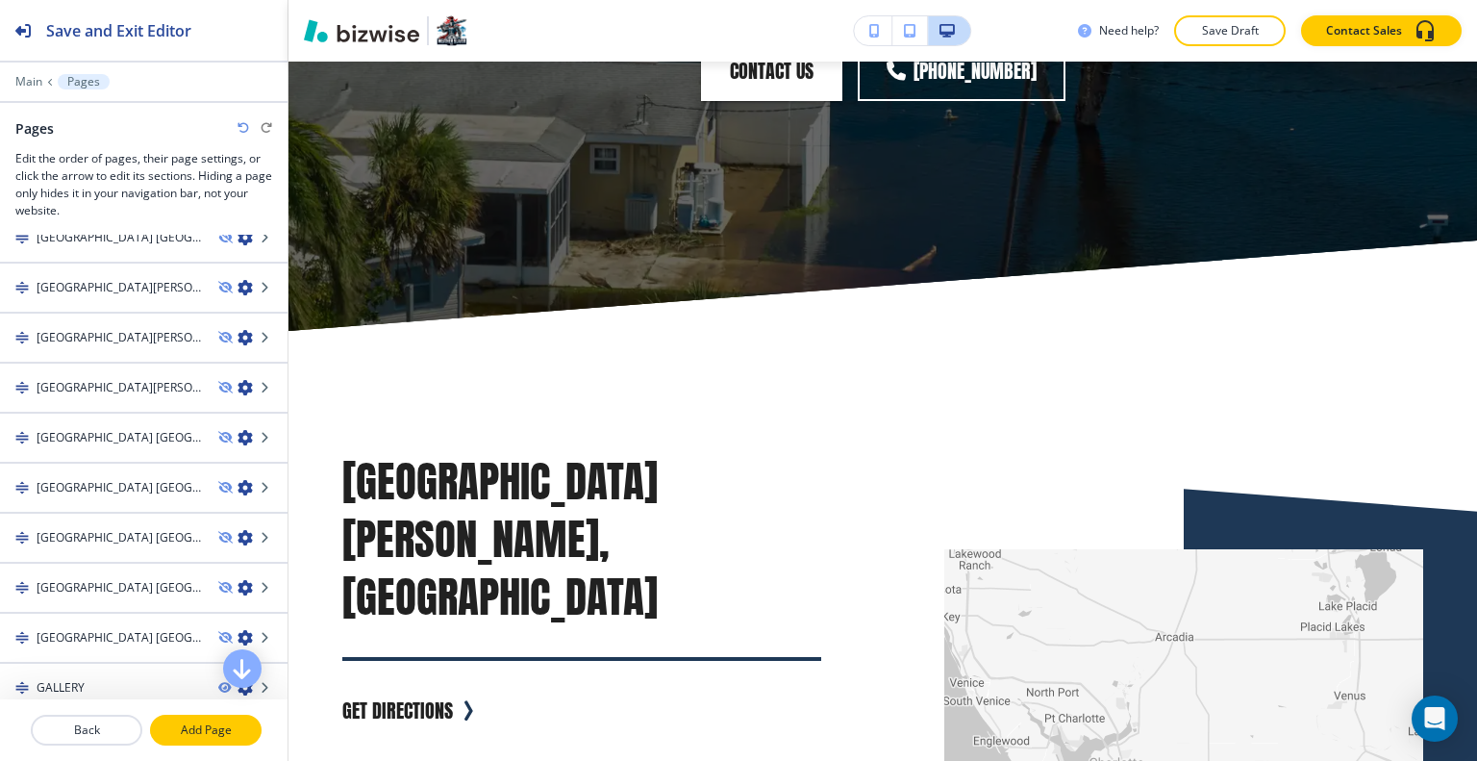
click at [196, 742] on button "Add Page" at bounding box center [206, 729] width 112 height 31
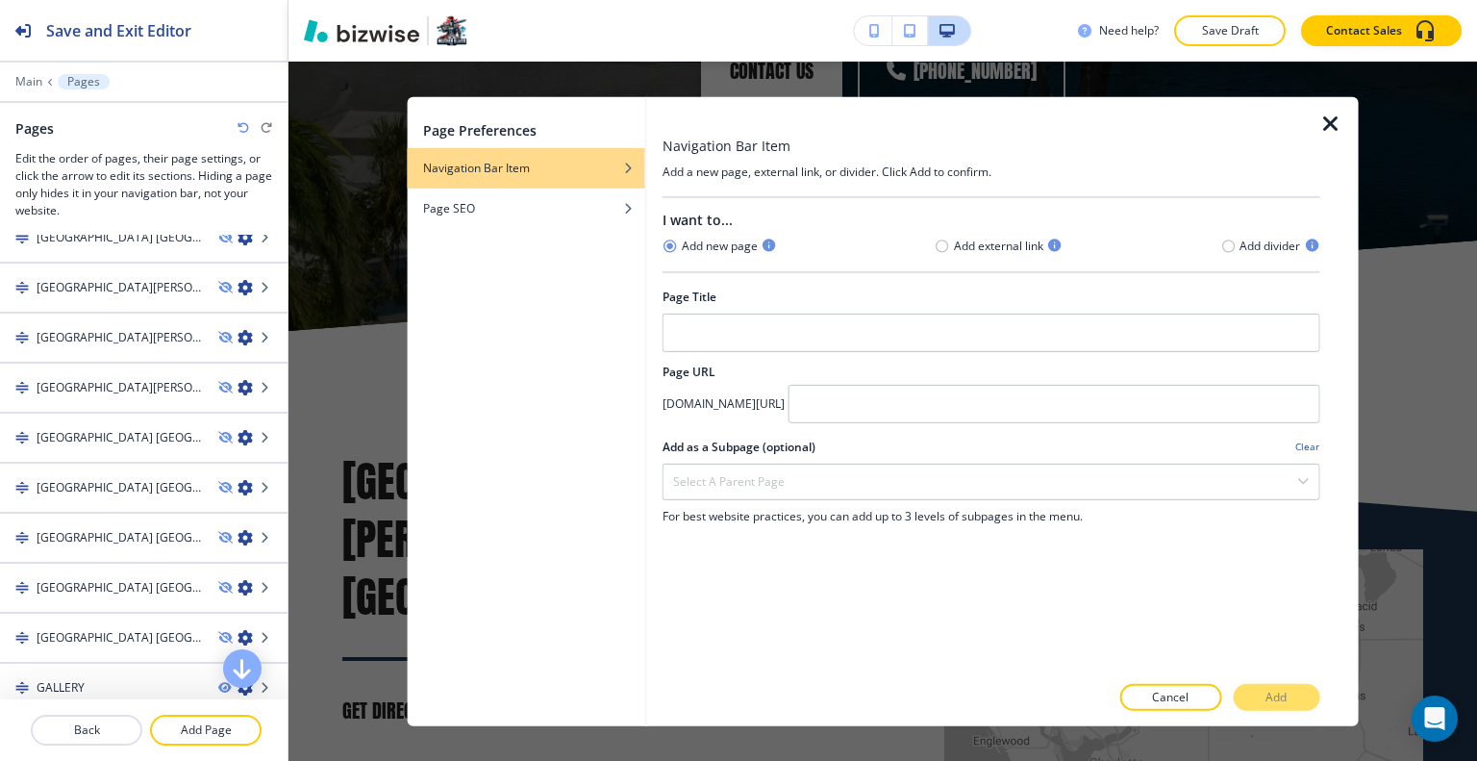
click at [1000, 247] on h4 "Add external link" at bounding box center [998, 245] width 89 height 17
click at [941, 241] on icon "button" at bounding box center [942, 245] width 15 height 15
click at [1223, 245] on icon "button" at bounding box center [1227, 245] width 15 height 15
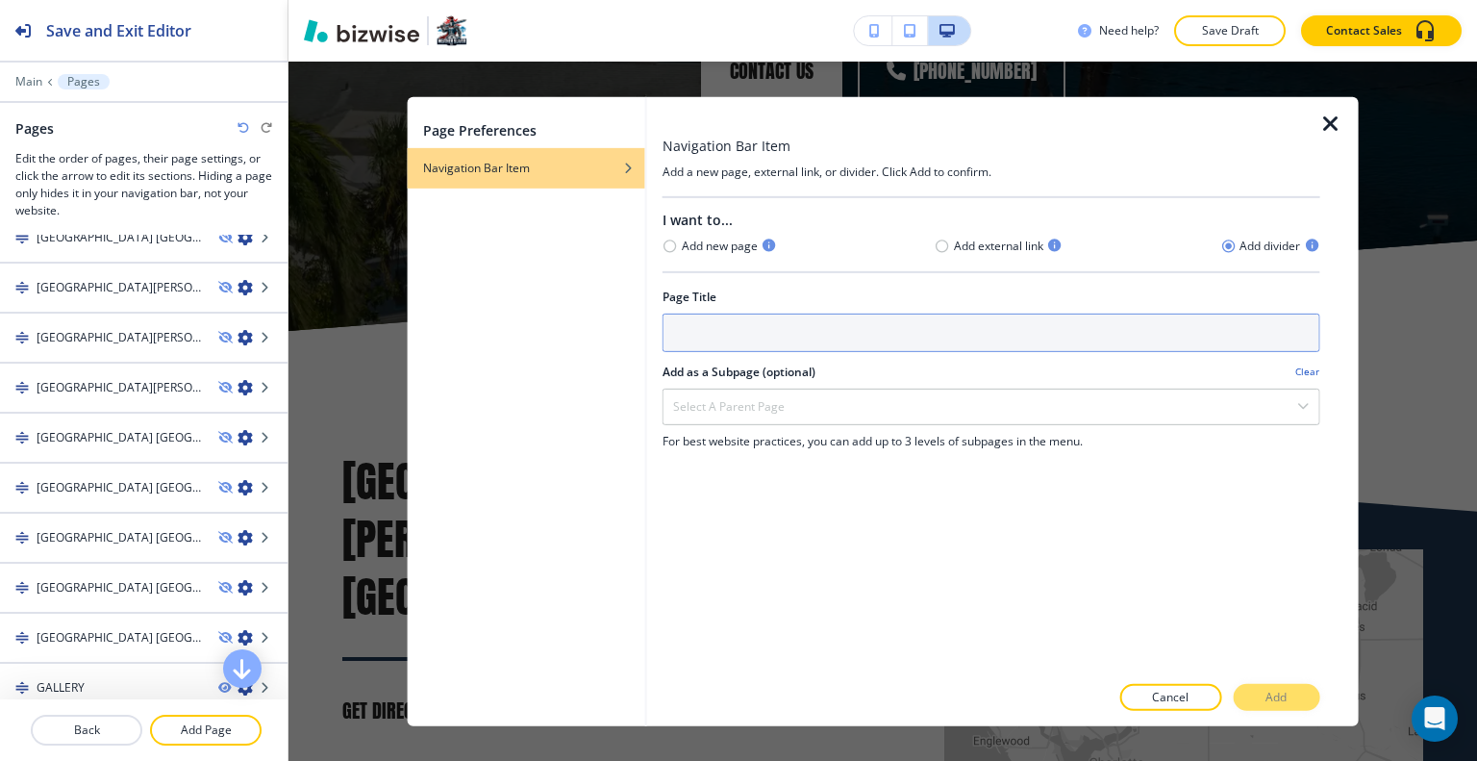
click at [857, 338] on input "text" at bounding box center [991, 331] width 658 height 38
type input "SERVICES"
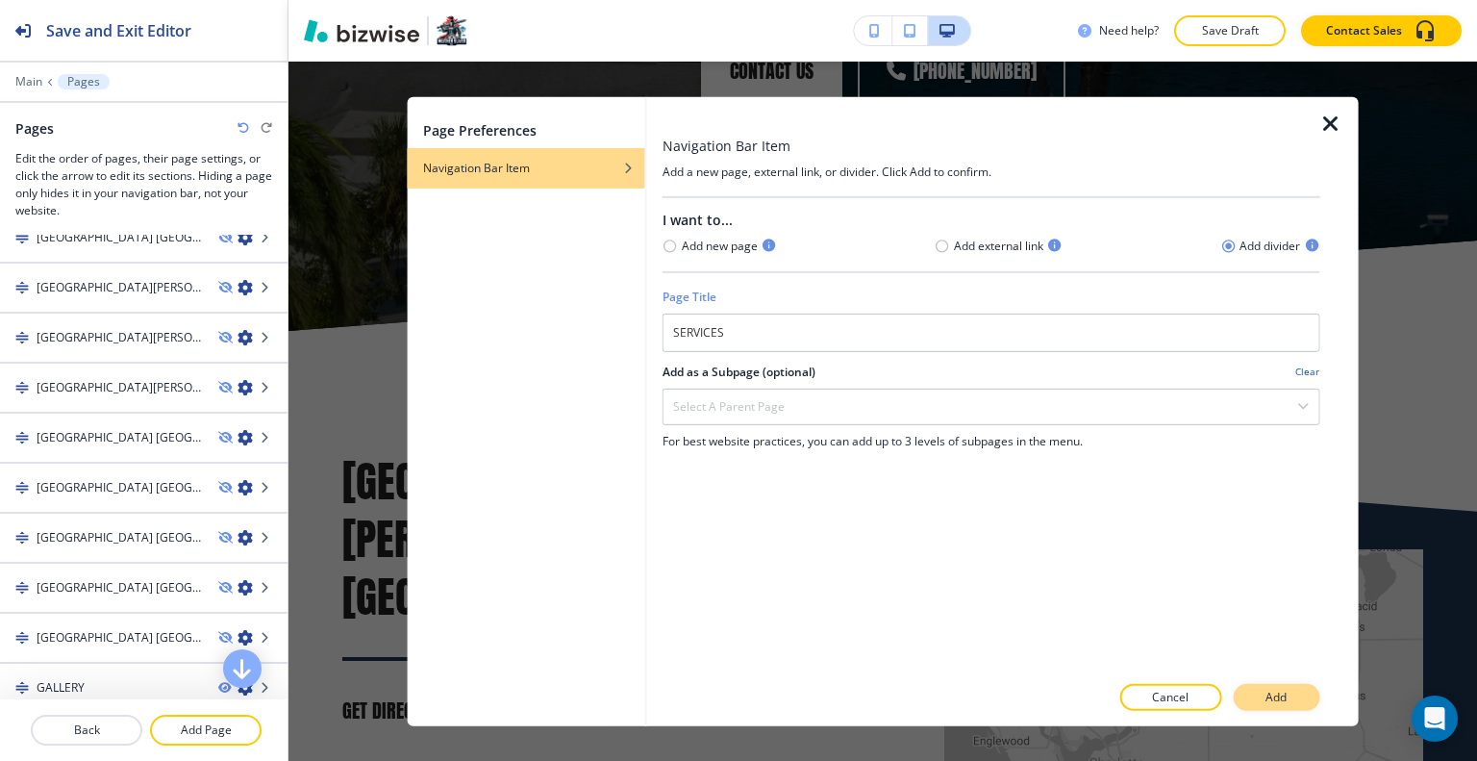
click at [1271, 696] on p "Add" at bounding box center [1275, 696] width 21 height 17
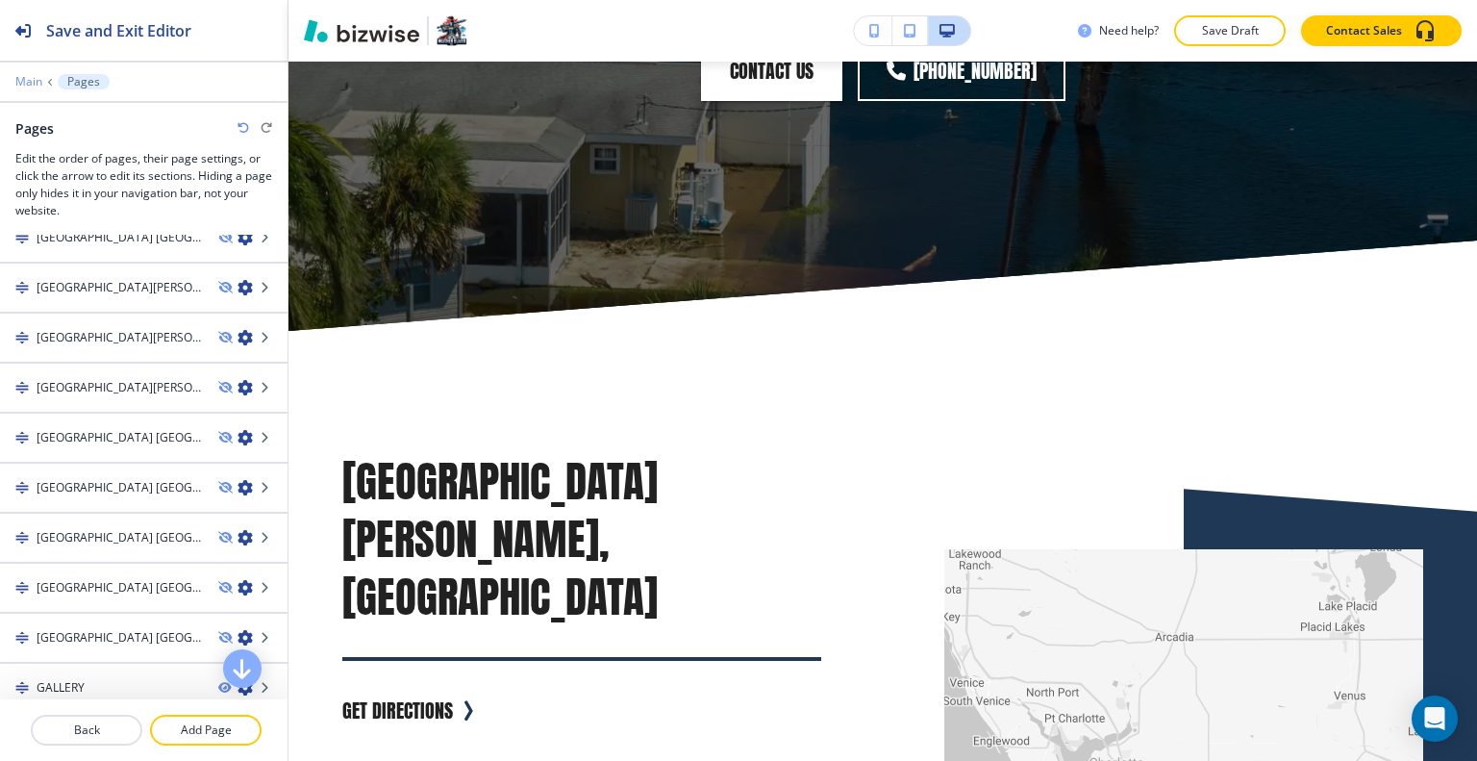
click at [34, 84] on p "Main" at bounding box center [28, 81] width 27 height 13
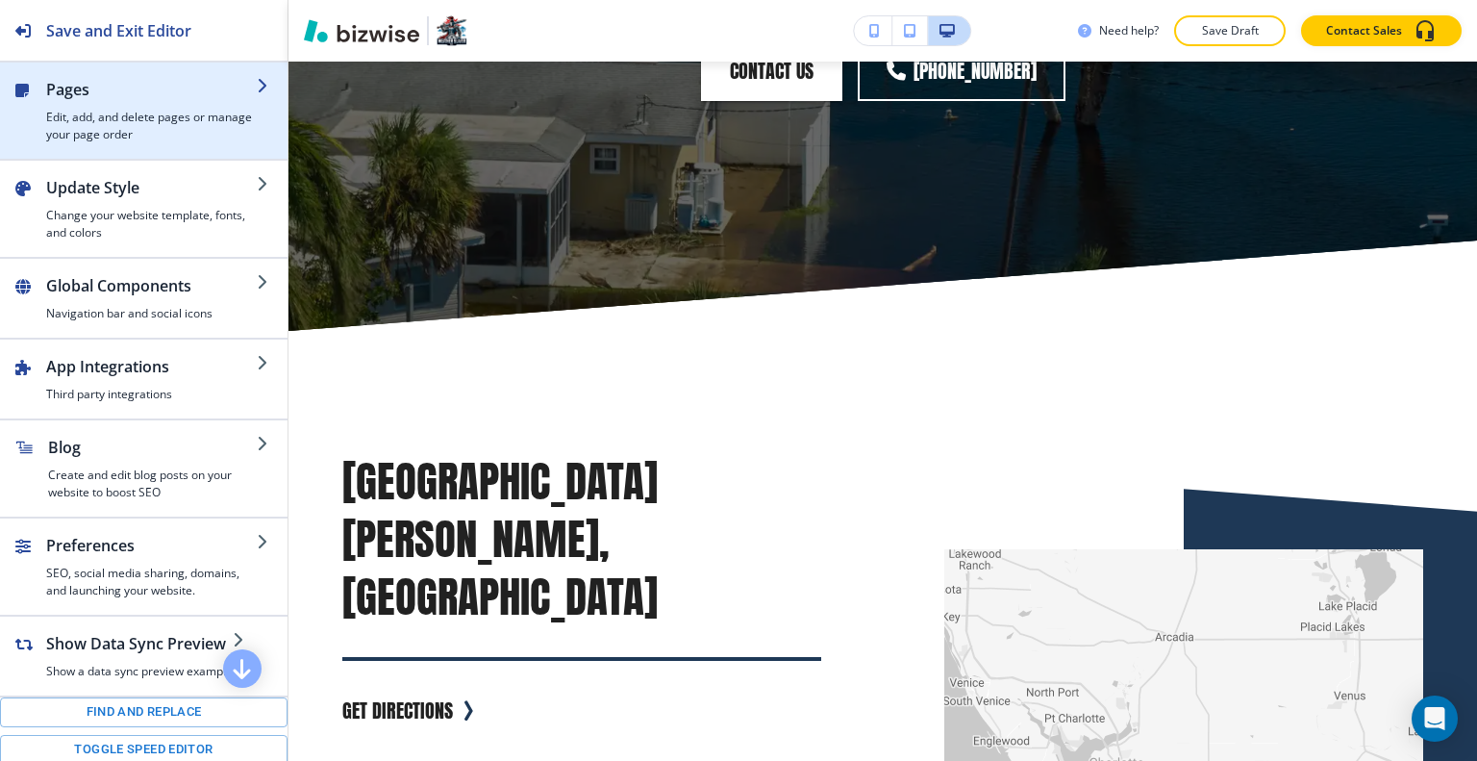
click at [101, 109] on h4 "Edit, add, and delete pages or manage your page order" at bounding box center [151, 126] width 211 height 35
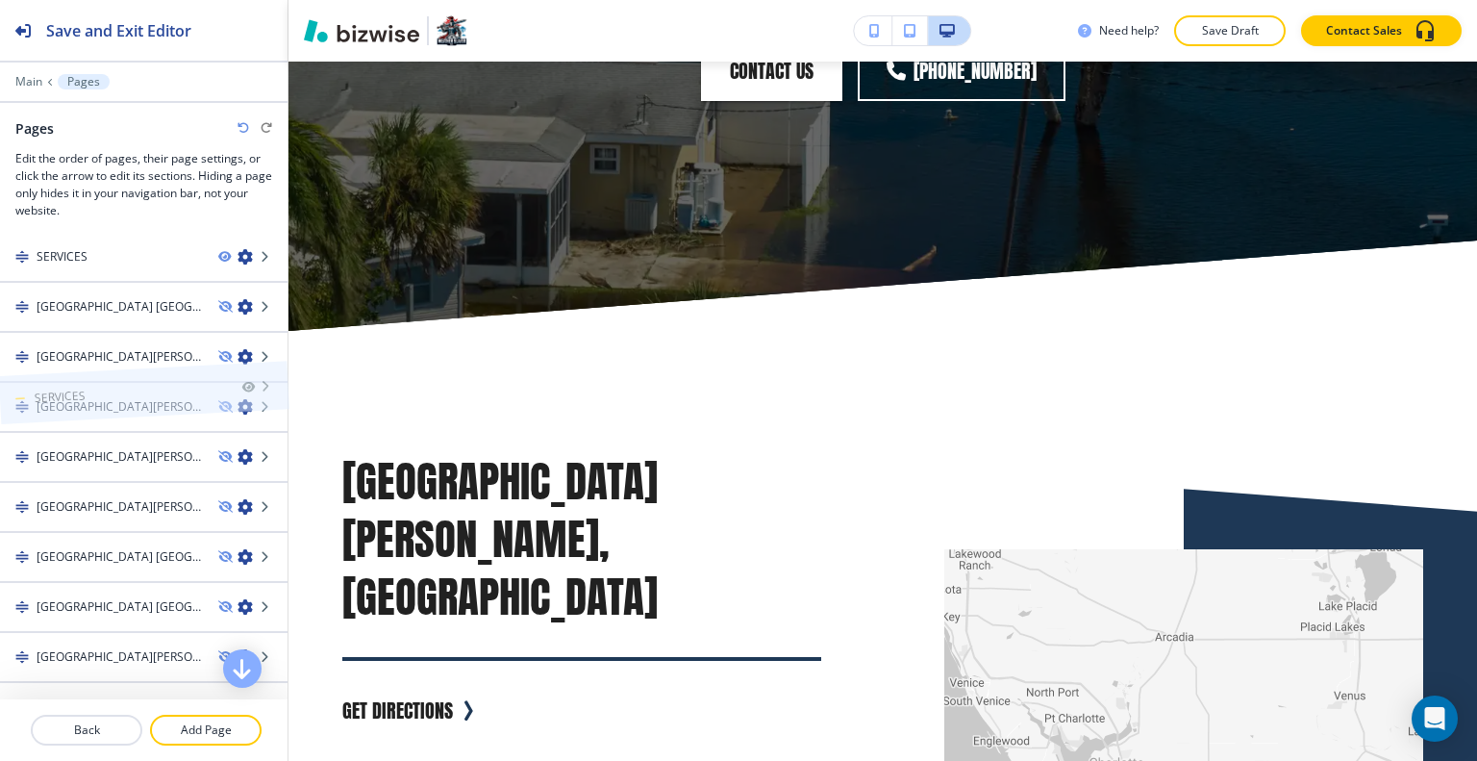
scroll to position [0, 0]
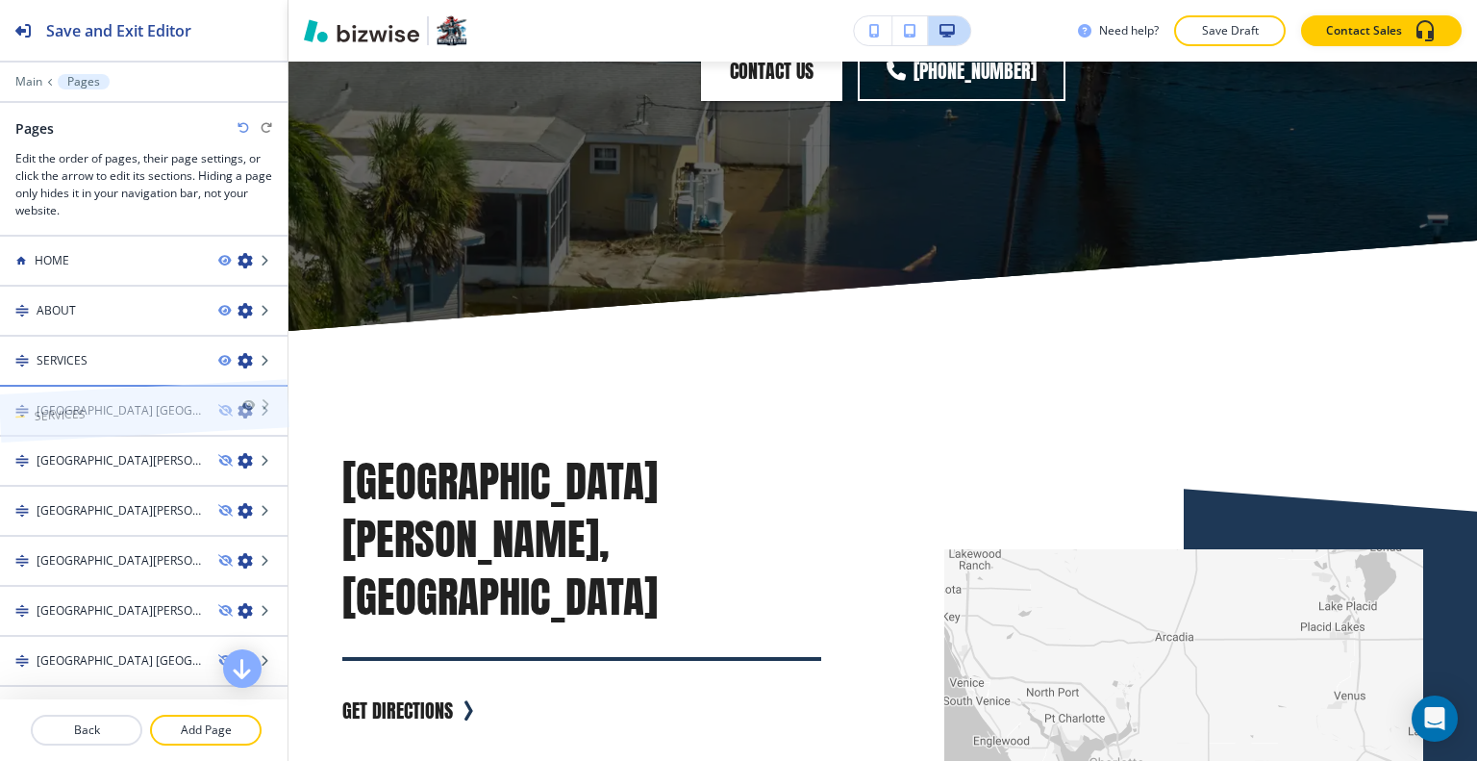
drag, startPoint x: 85, startPoint y: 682, endPoint x: 84, endPoint y: 387, distance: 295.2
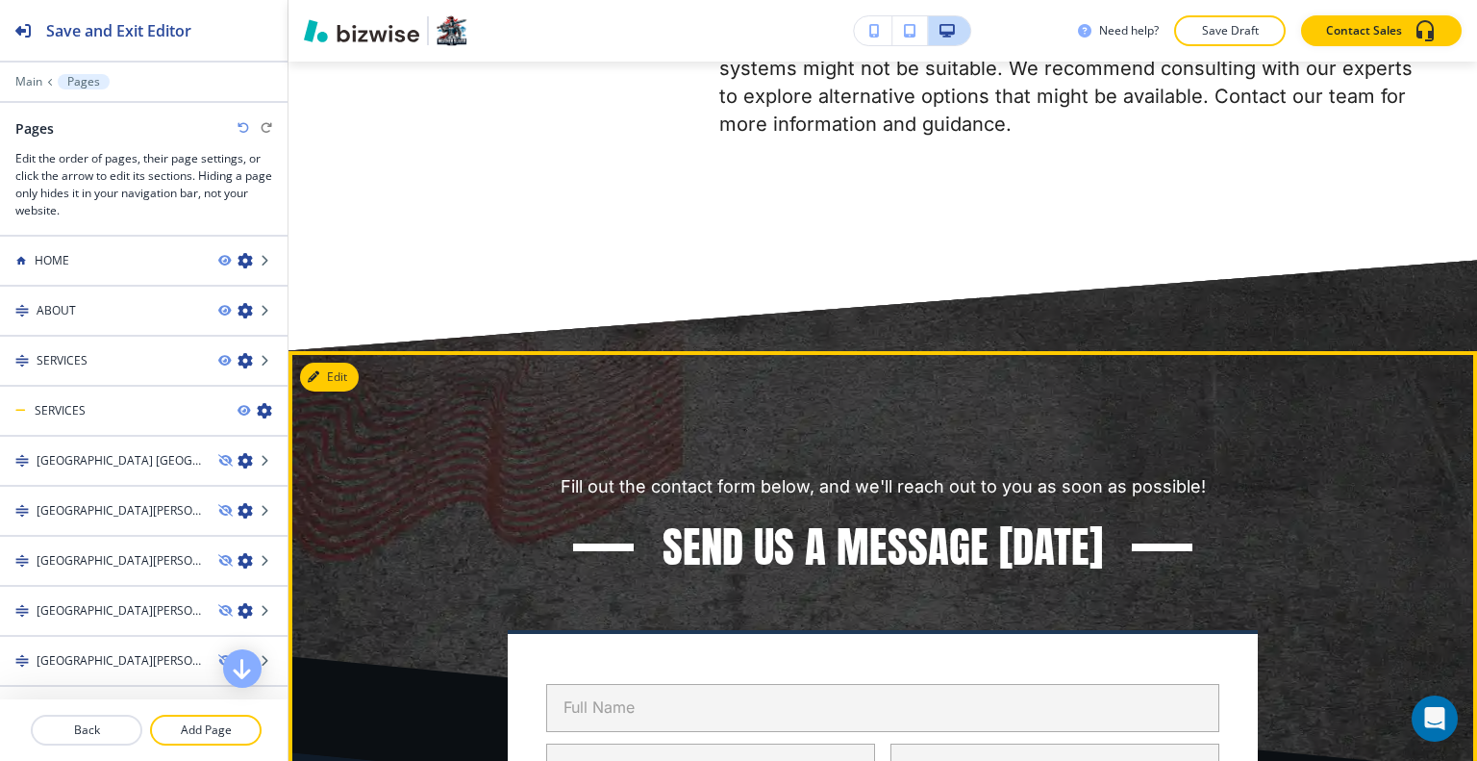
scroll to position [10197, 0]
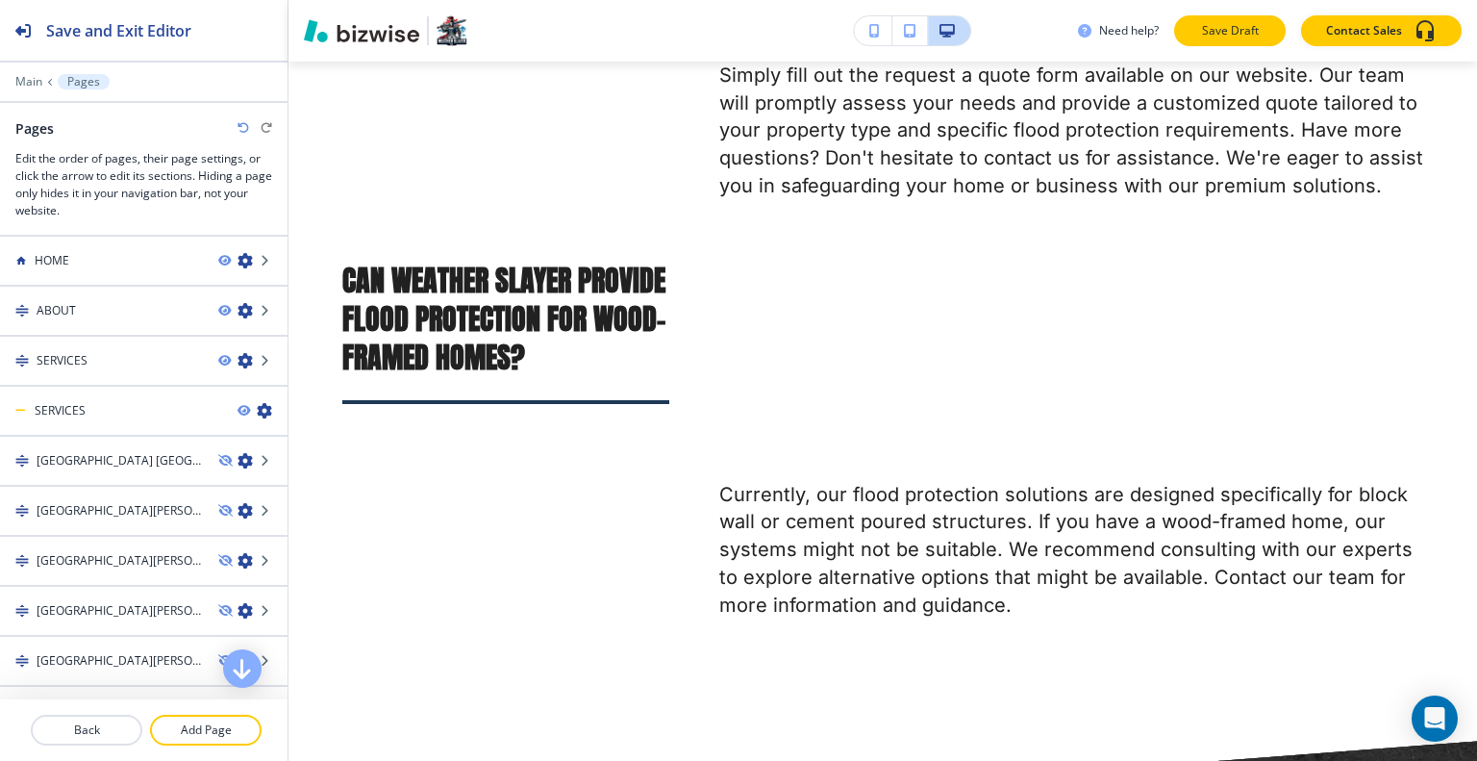
click at [1216, 18] on button "Save Draft" at bounding box center [1230, 30] width 112 height 31
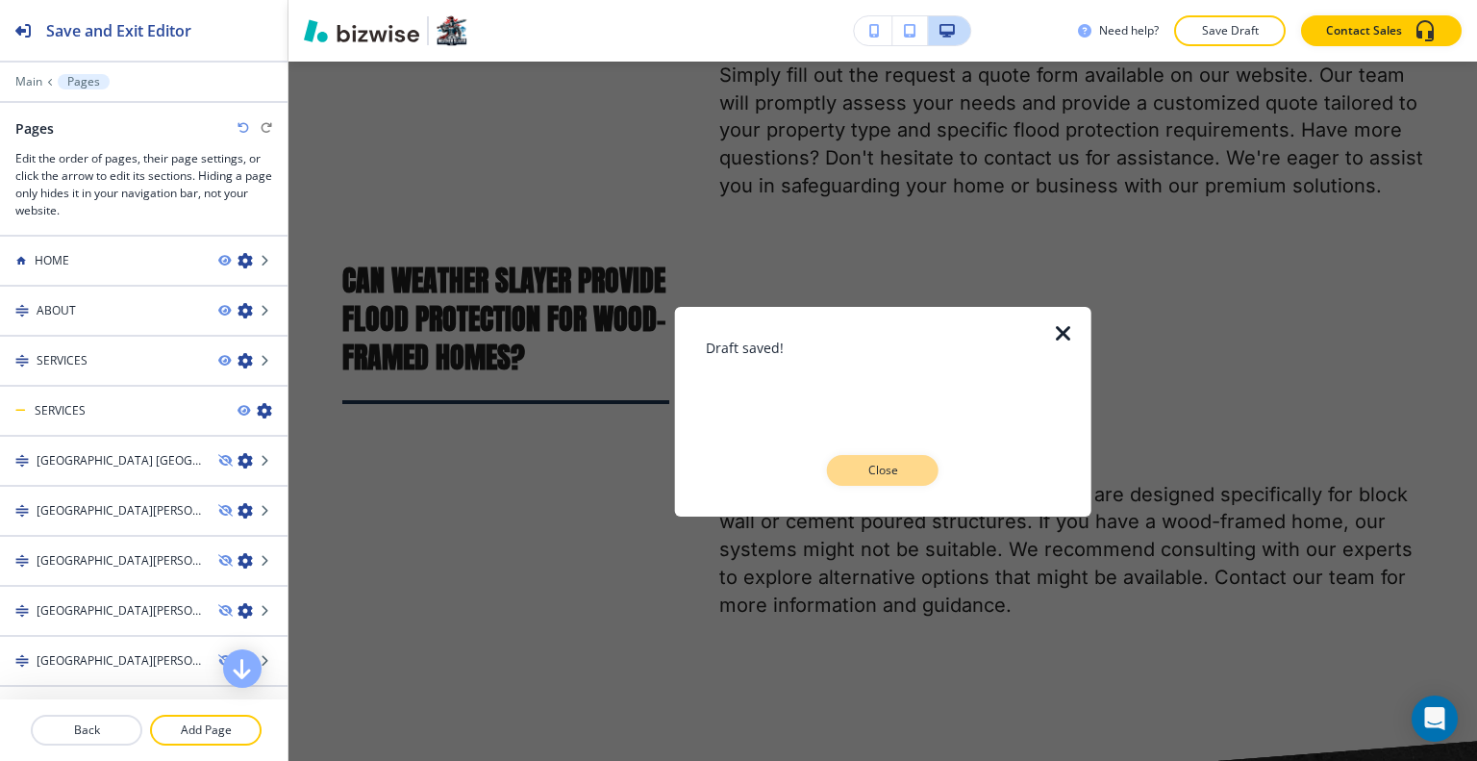
click at [881, 472] on p "Close" at bounding box center [883, 470] width 62 height 17
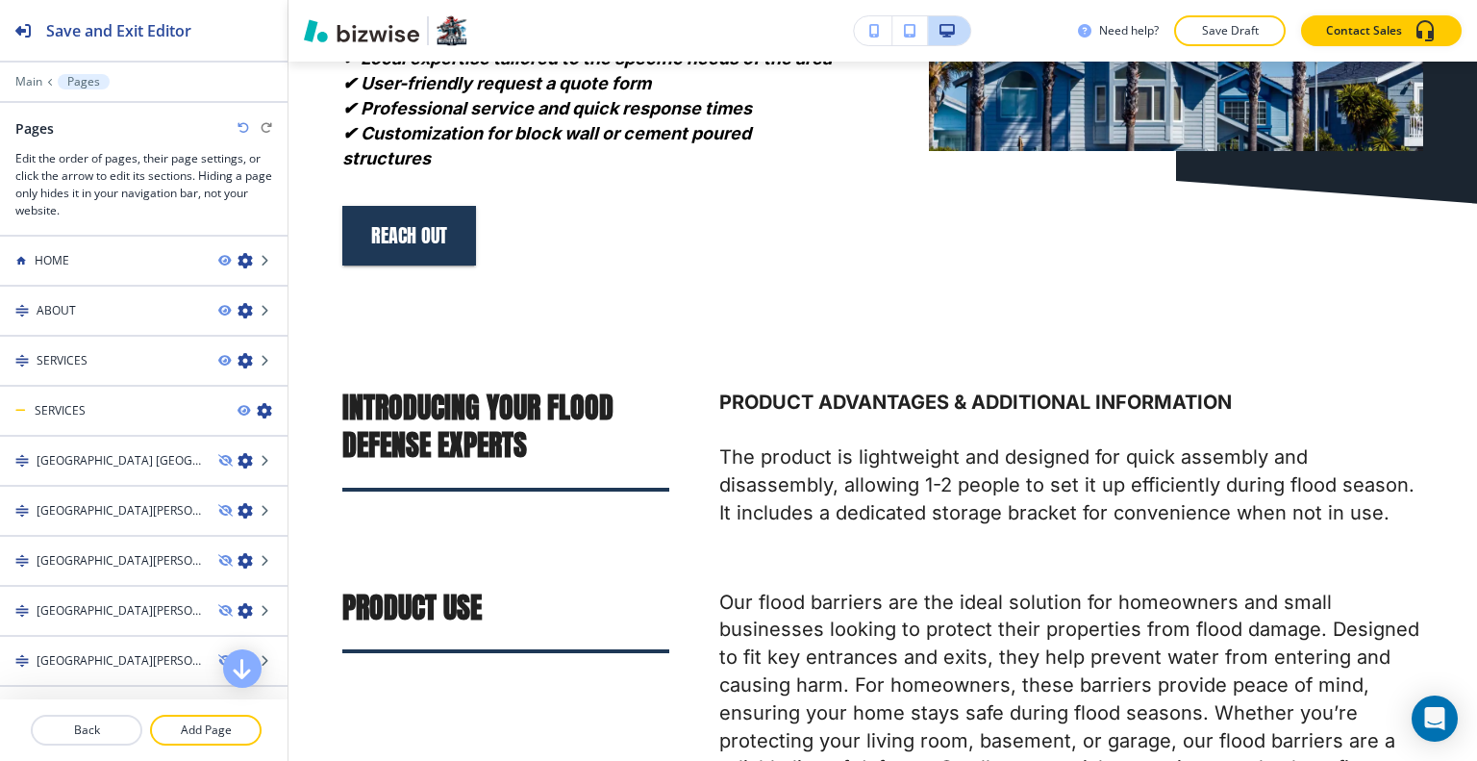
scroll to position [0, 0]
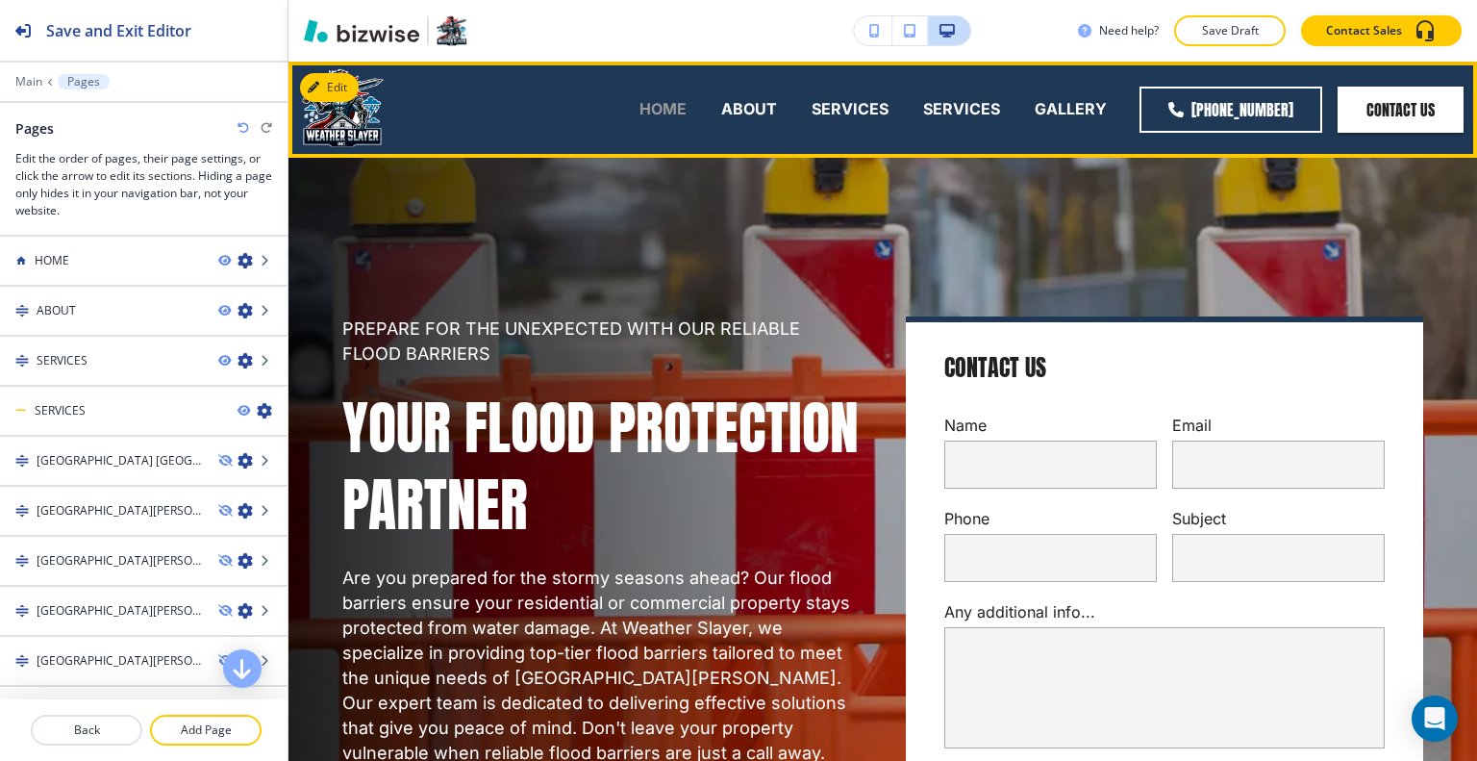
click at [647, 109] on p "HOME" at bounding box center [662, 109] width 47 height 22
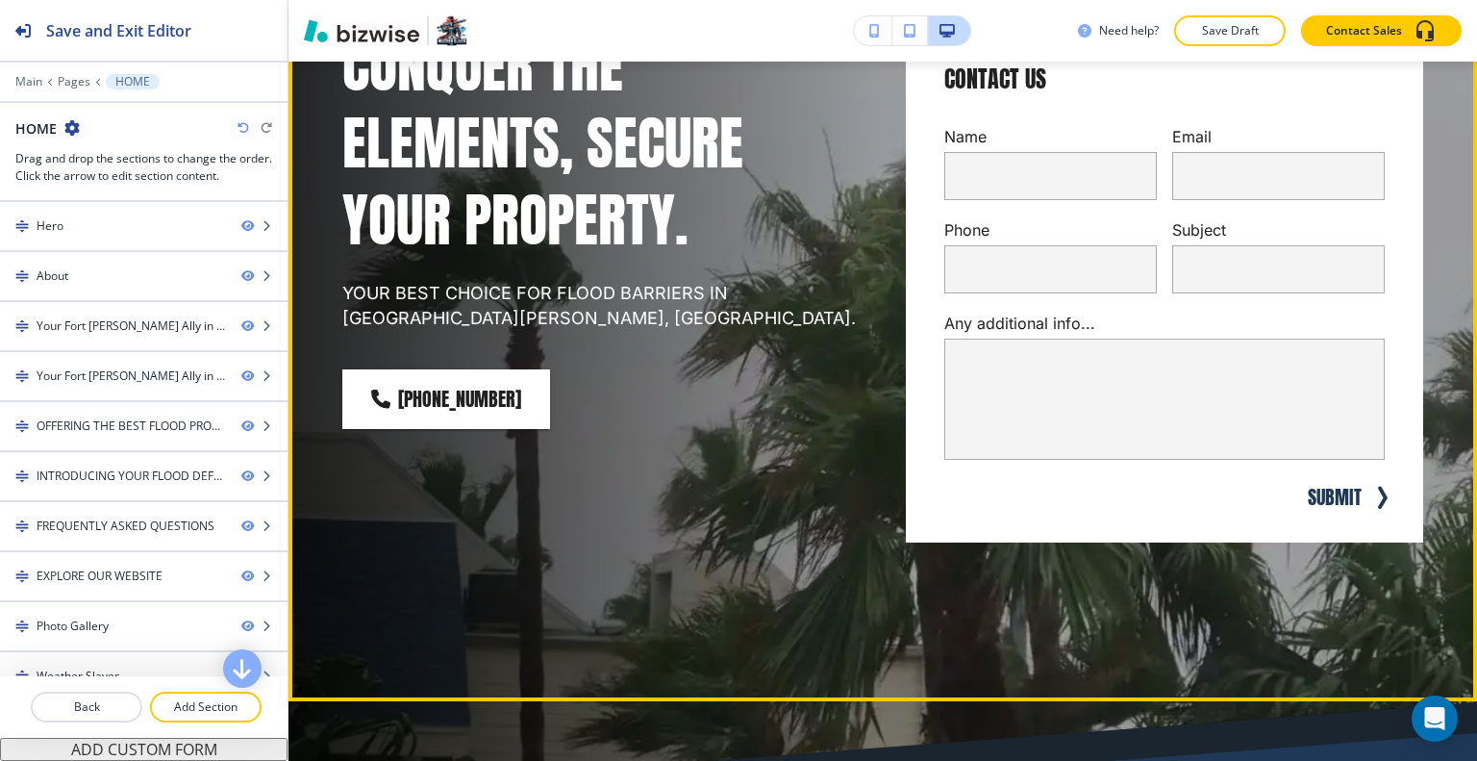
scroll to position [96, 0]
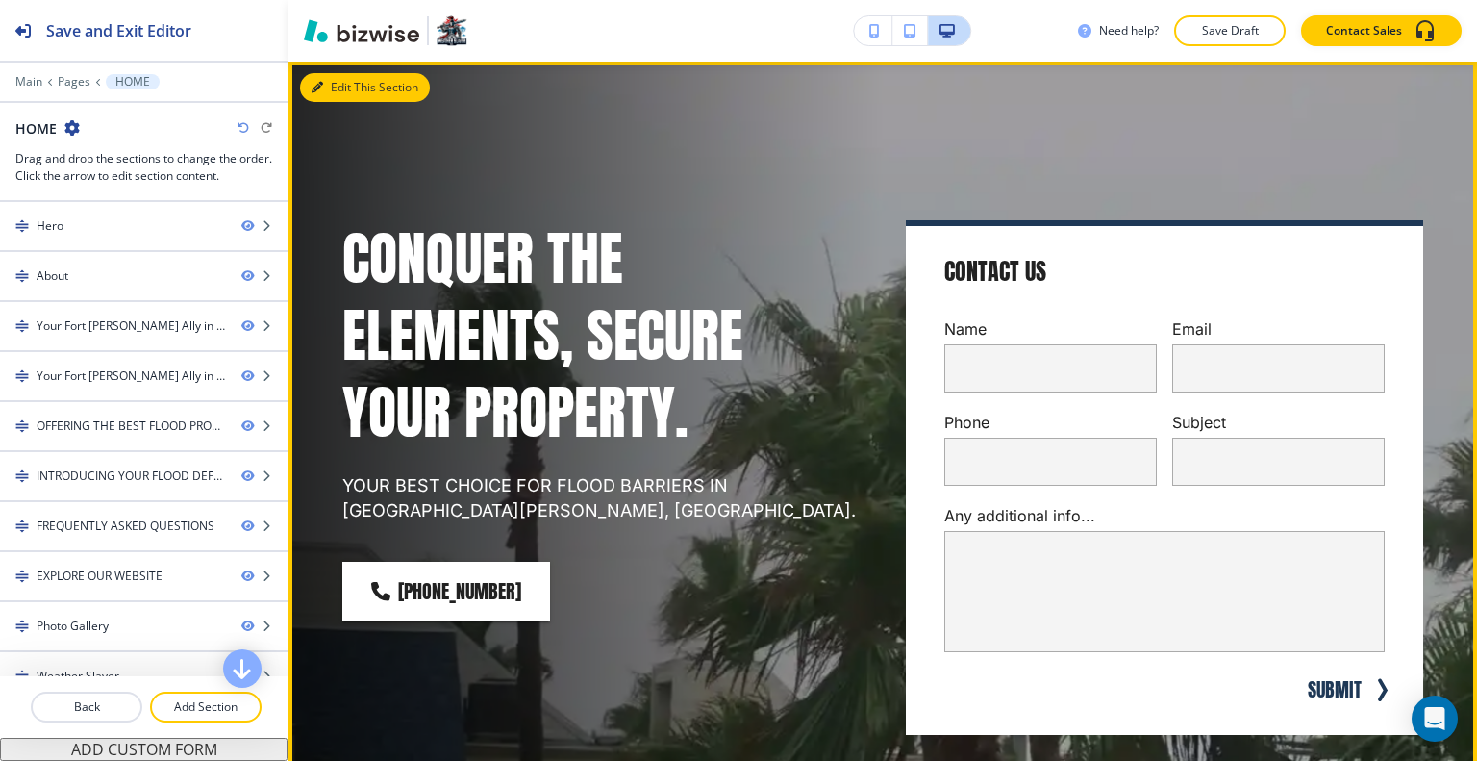
click at [340, 95] on button "Edit This Section" at bounding box center [365, 87] width 130 height 29
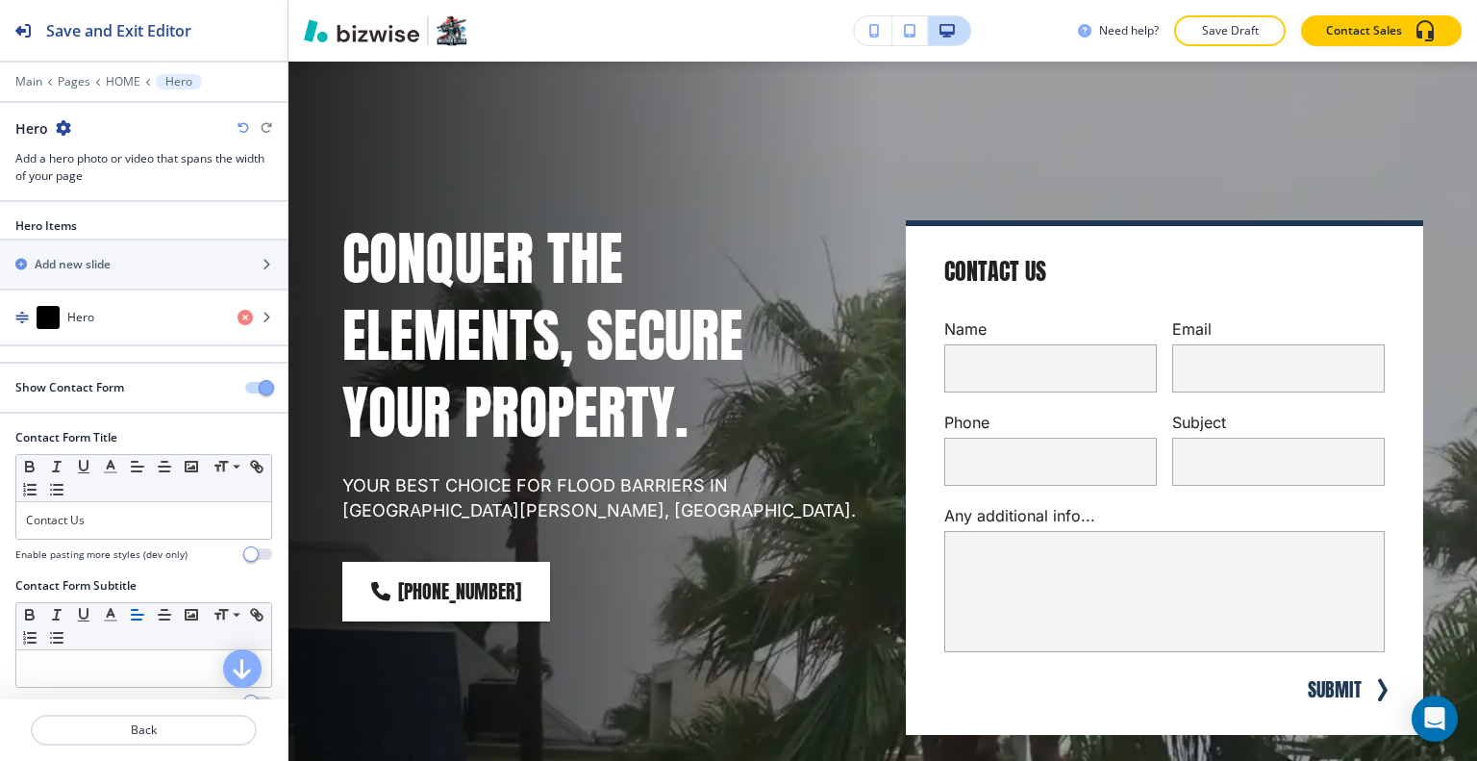
click at [259, 382] on span "button" at bounding box center [266, 387] width 15 height 15
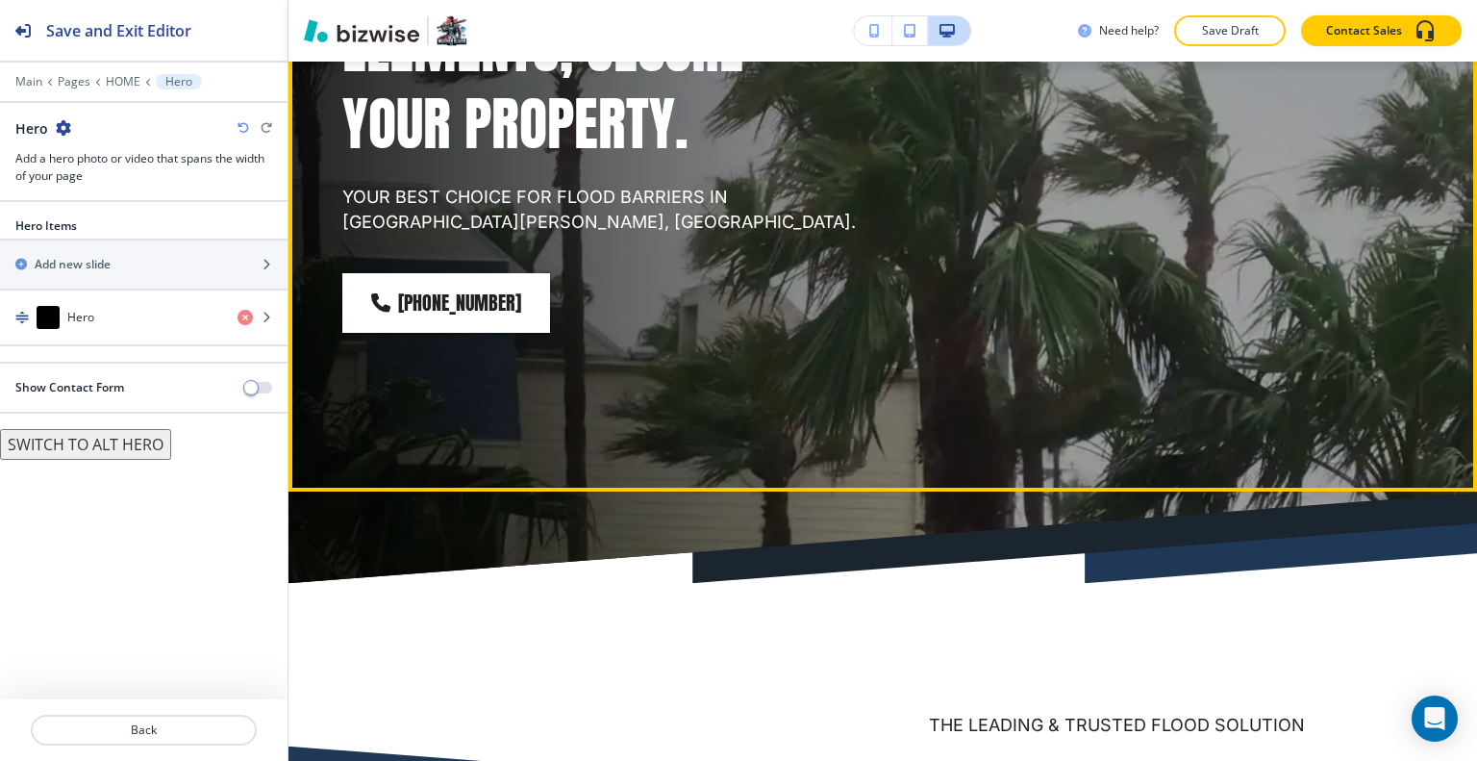
scroll to position [0, 0]
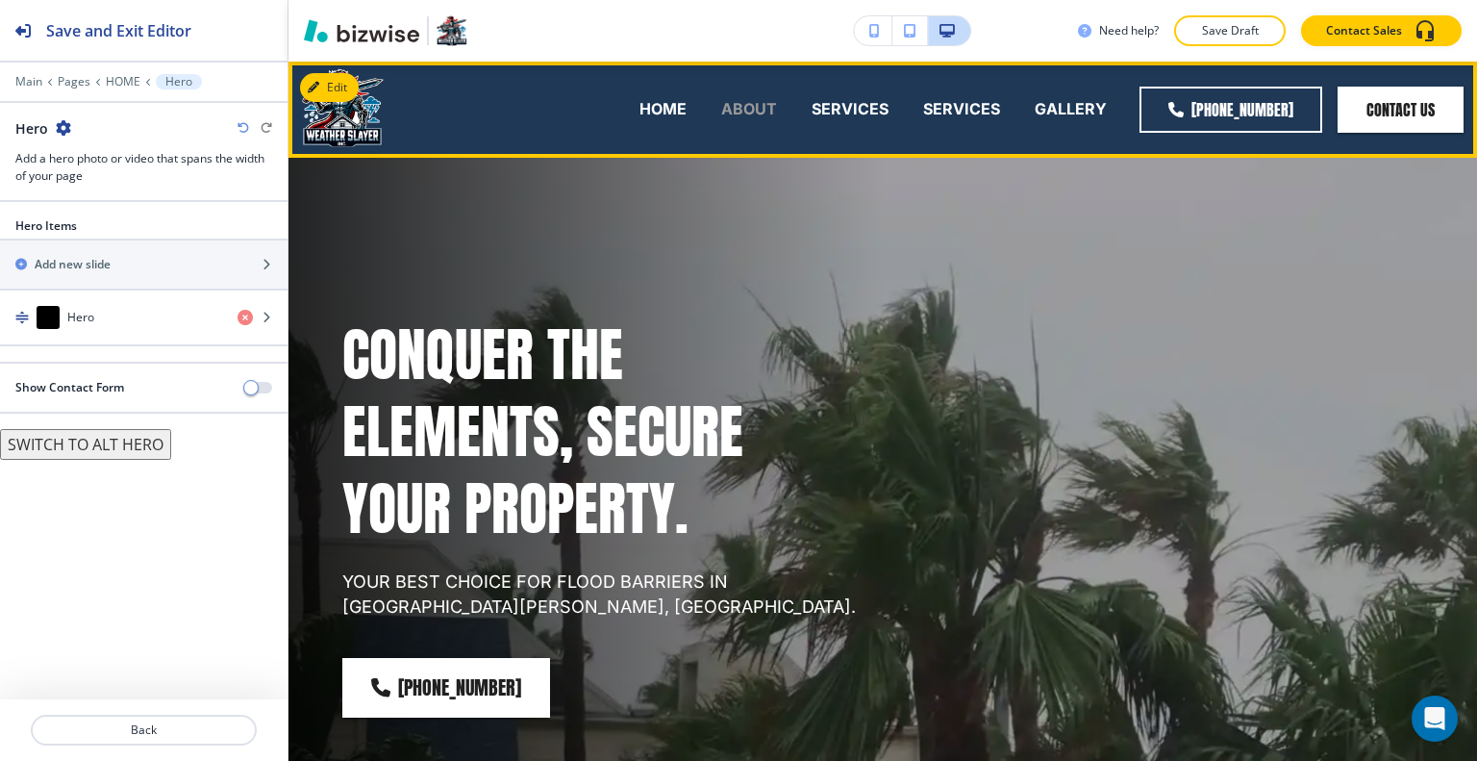
click at [762, 110] on p "ABOUT" at bounding box center [749, 109] width 56 height 22
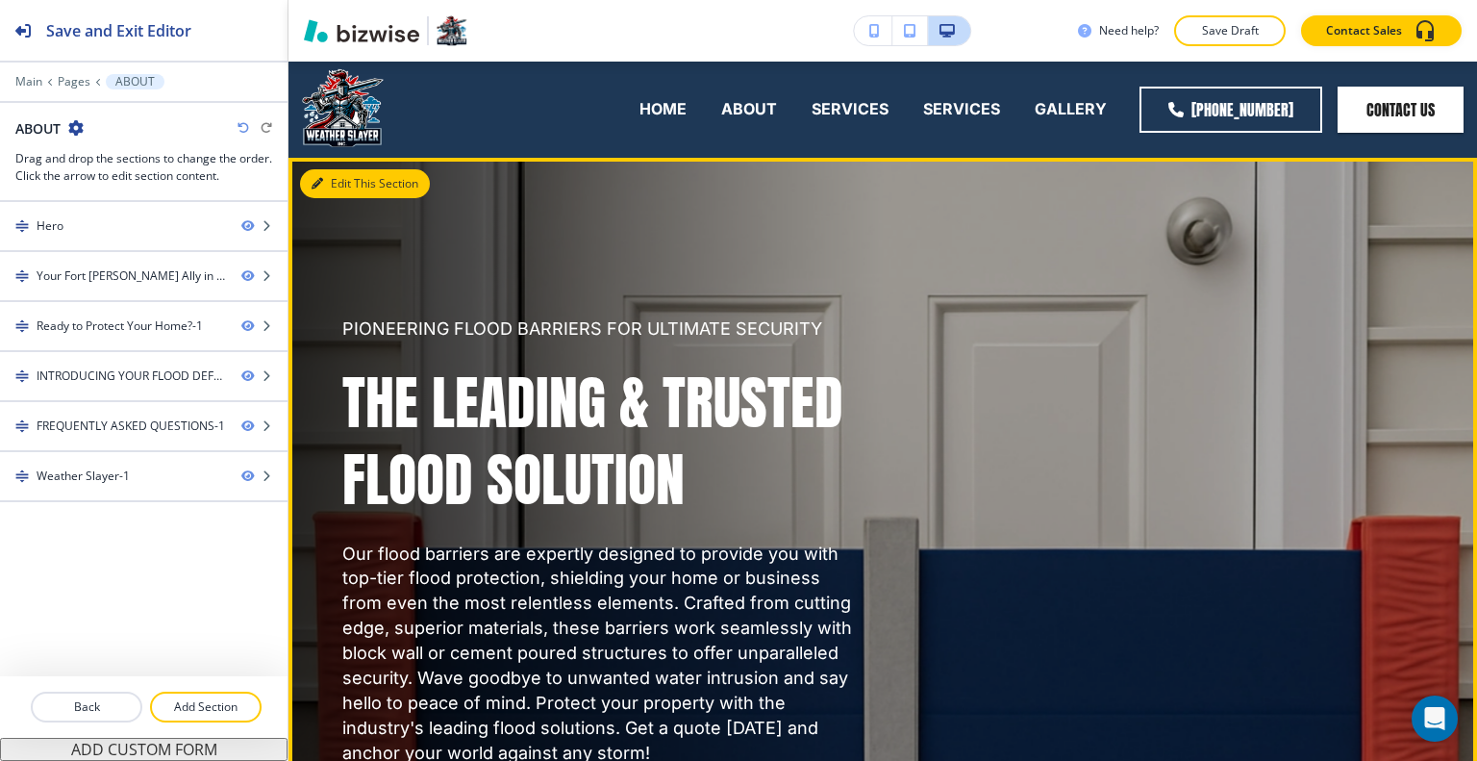
click at [346, 184] on button "Edit This Section" at bounding box center [365, 183] width 130 height 29
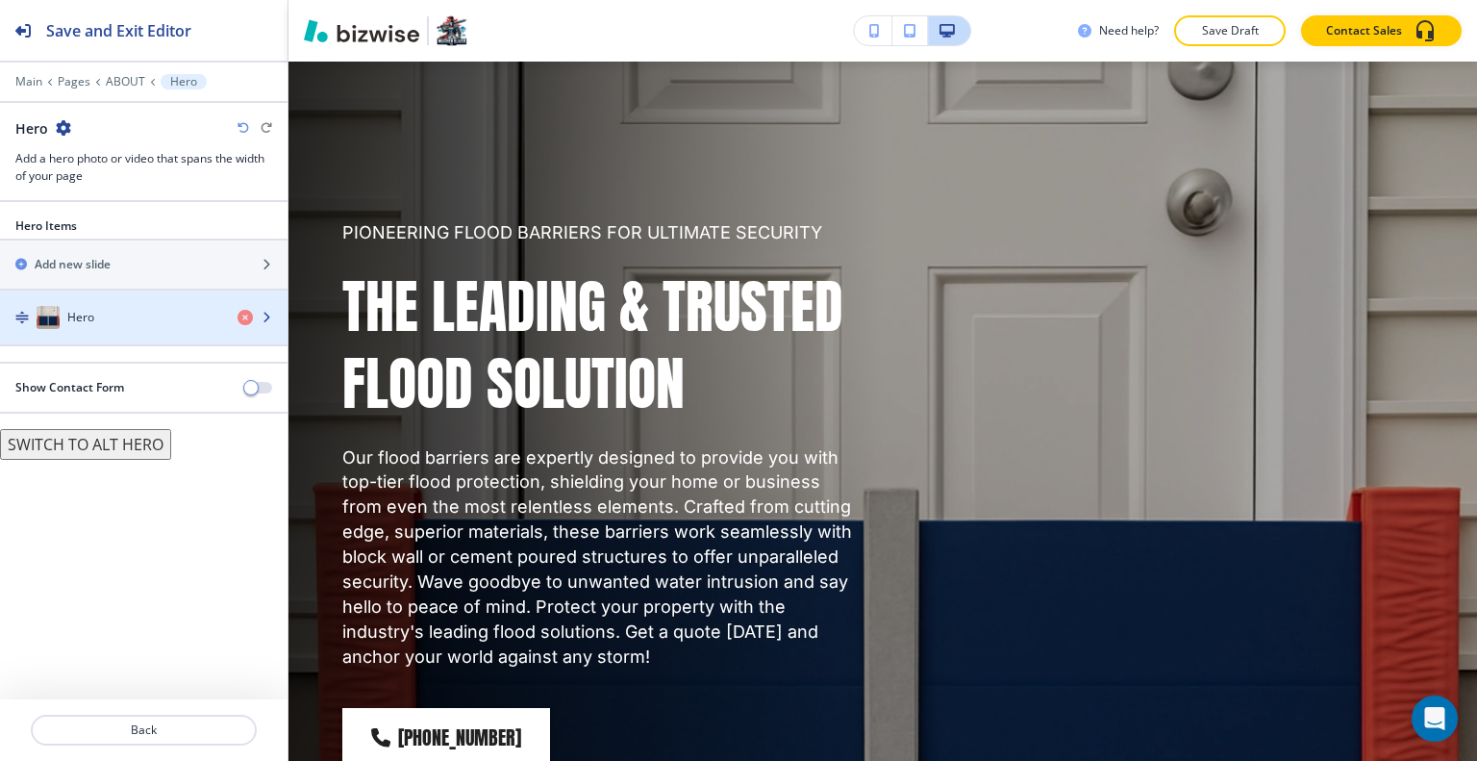
click at [137, 329] on div "button" at bounding box center [143, 336] width 287 height 15
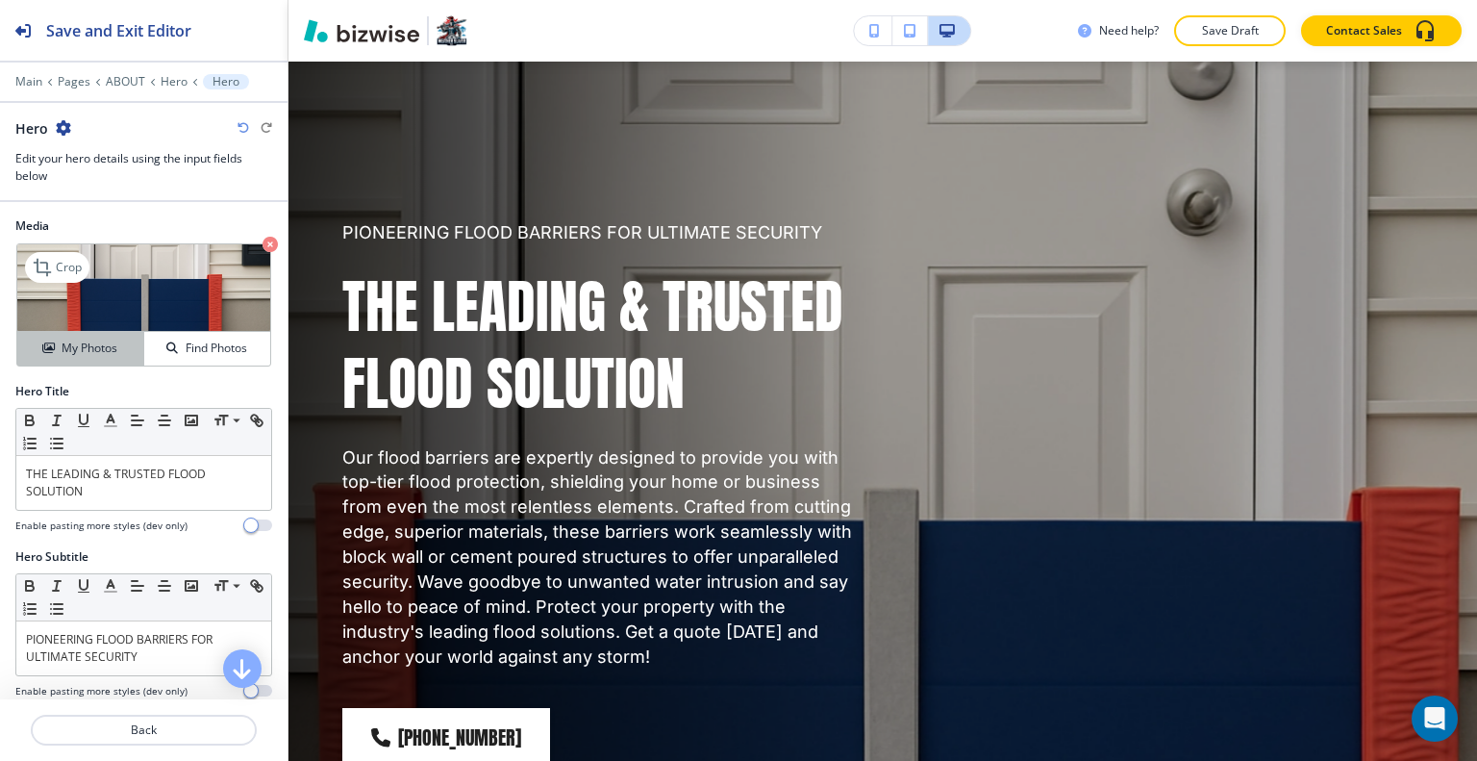
click at [91, 362] on button "My Photos" at bounding box center [80, 349] width 127 height 34
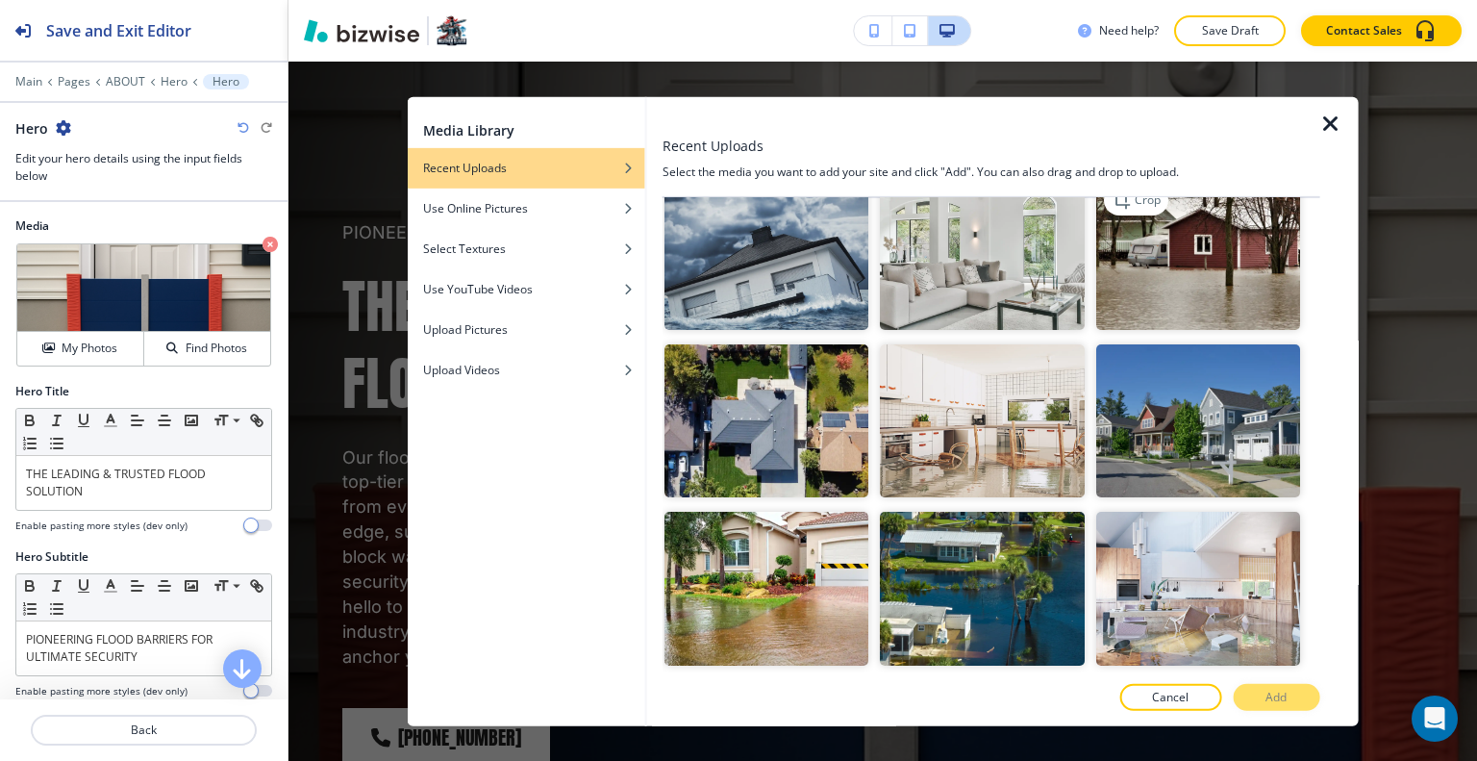
scroll to position [2404, 0]
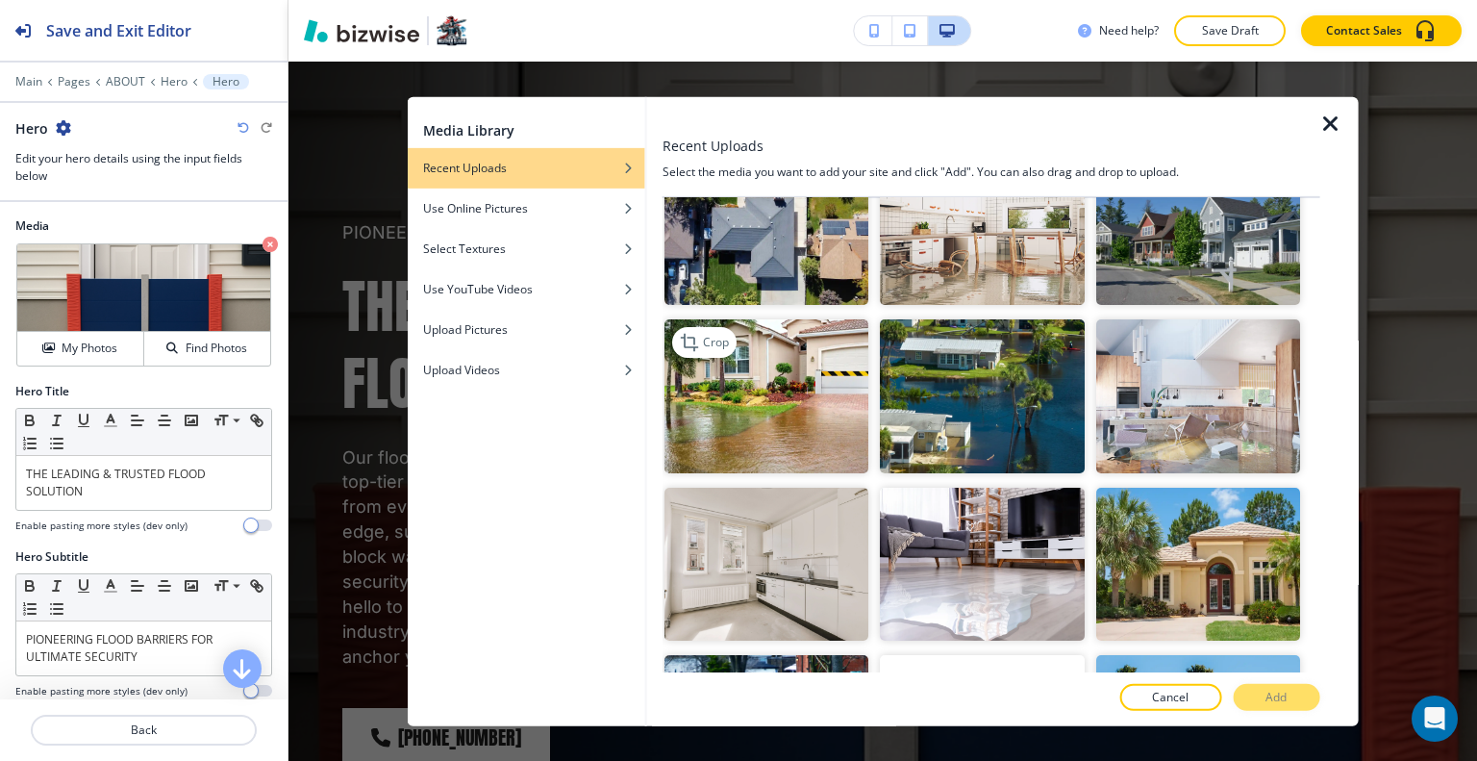
click at [788, 337] on img "button" at bounding box center [766, 395] width 204 height 153
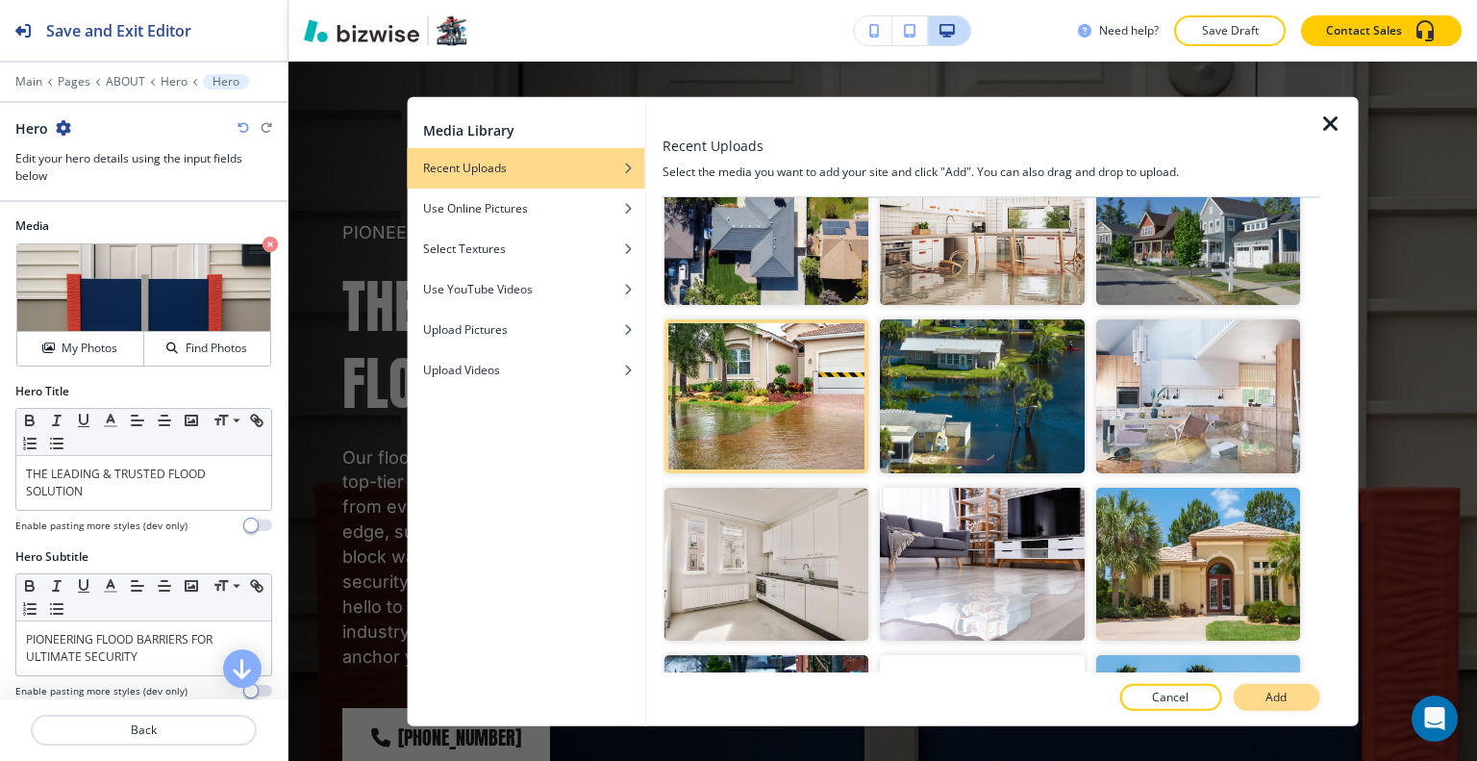
click at [1260, 700] on button "Add" at bounding box center [1276, 697] width 87 height 27
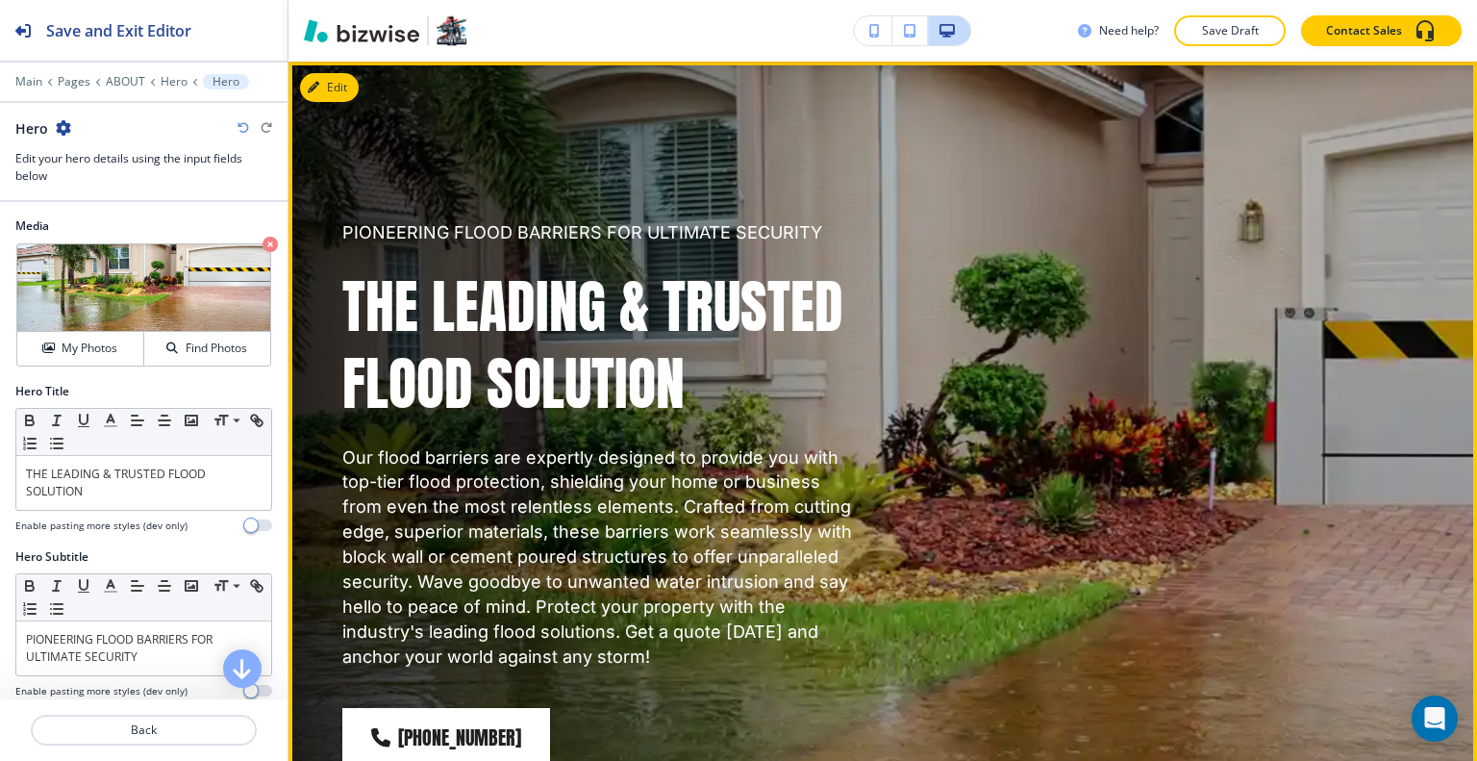
scroll to position [0, 0]
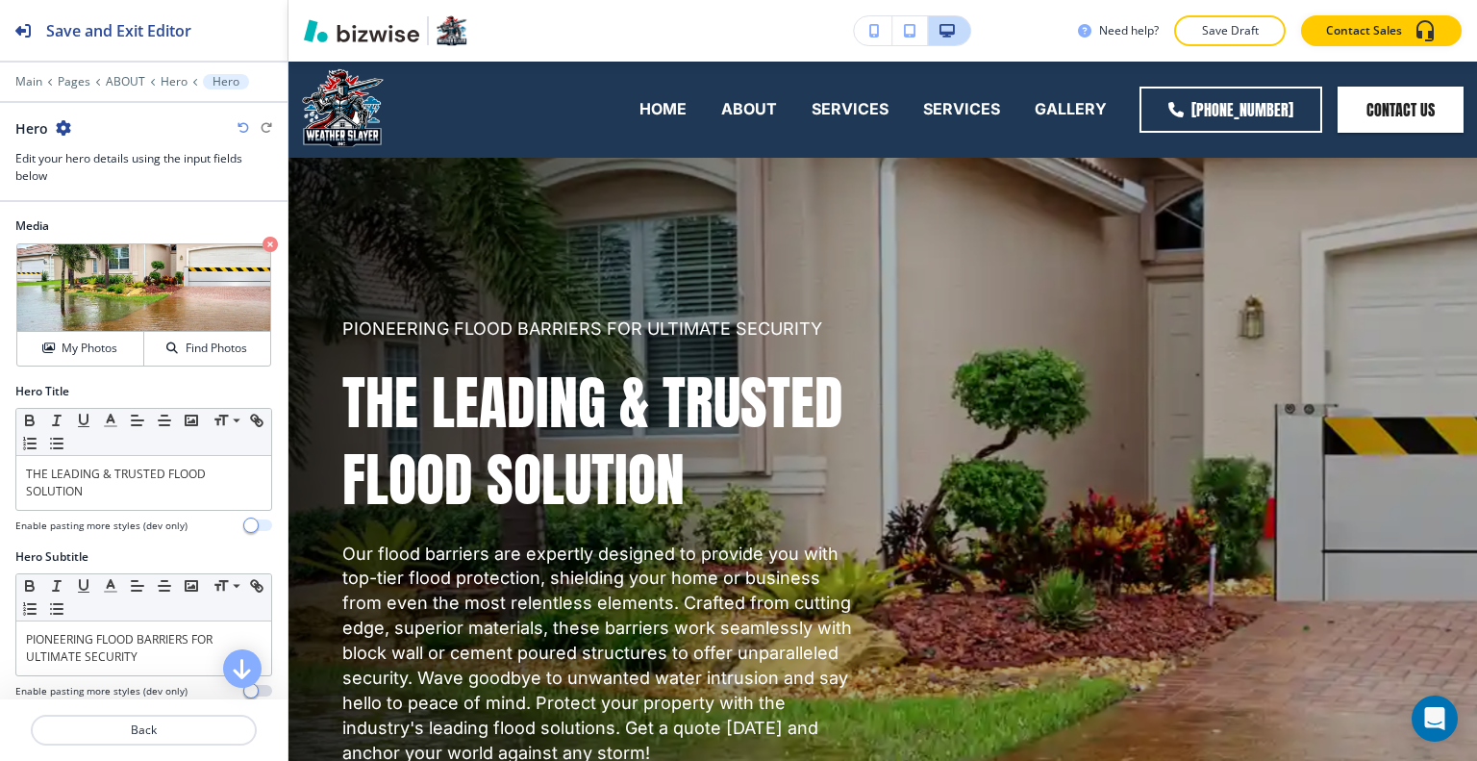
click at [245, 522] on button "button" at bounding box center [258, 525] width 27 height 12
click at [259, 522] on span "button" at bounding box center [266, 524] width 15 height 15
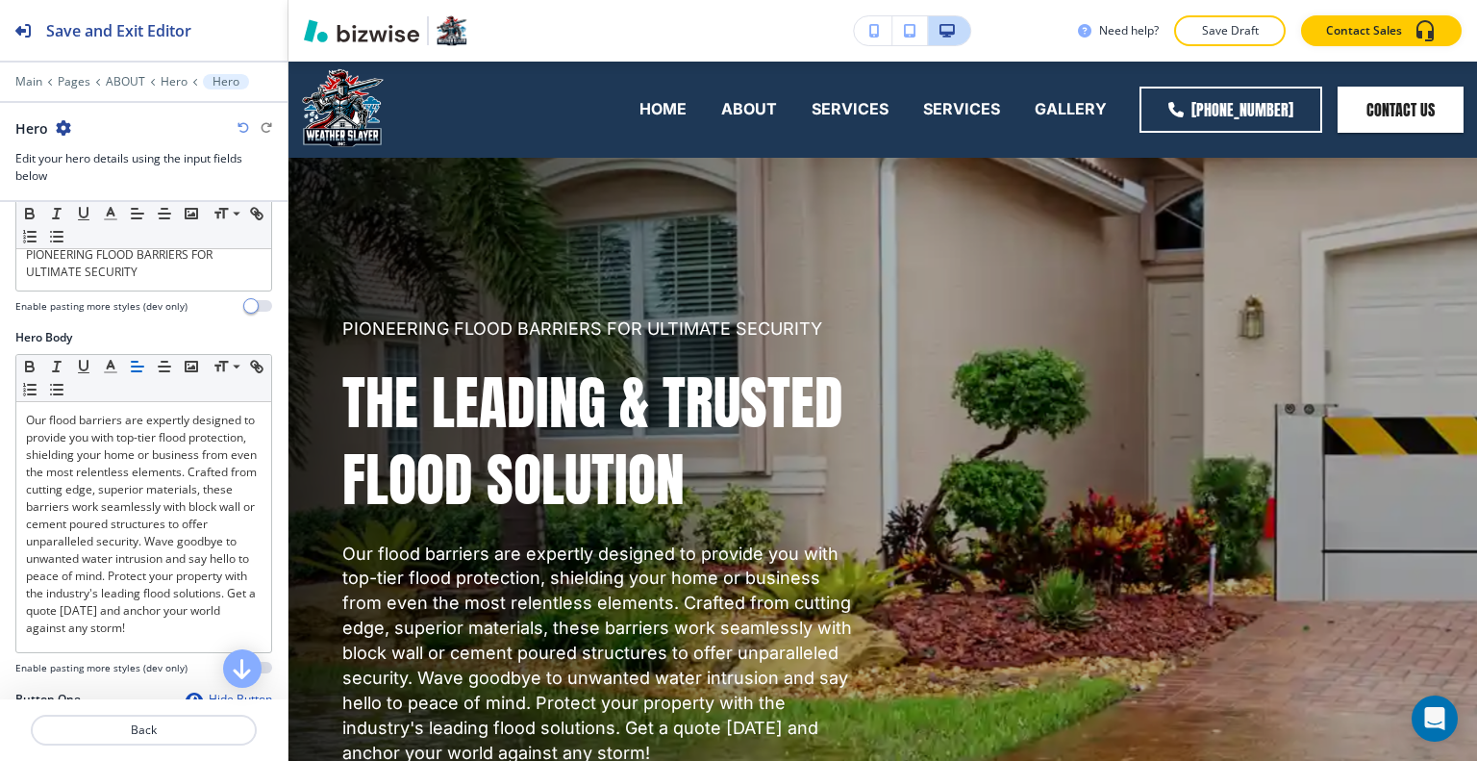
scroll to position [673, 0]
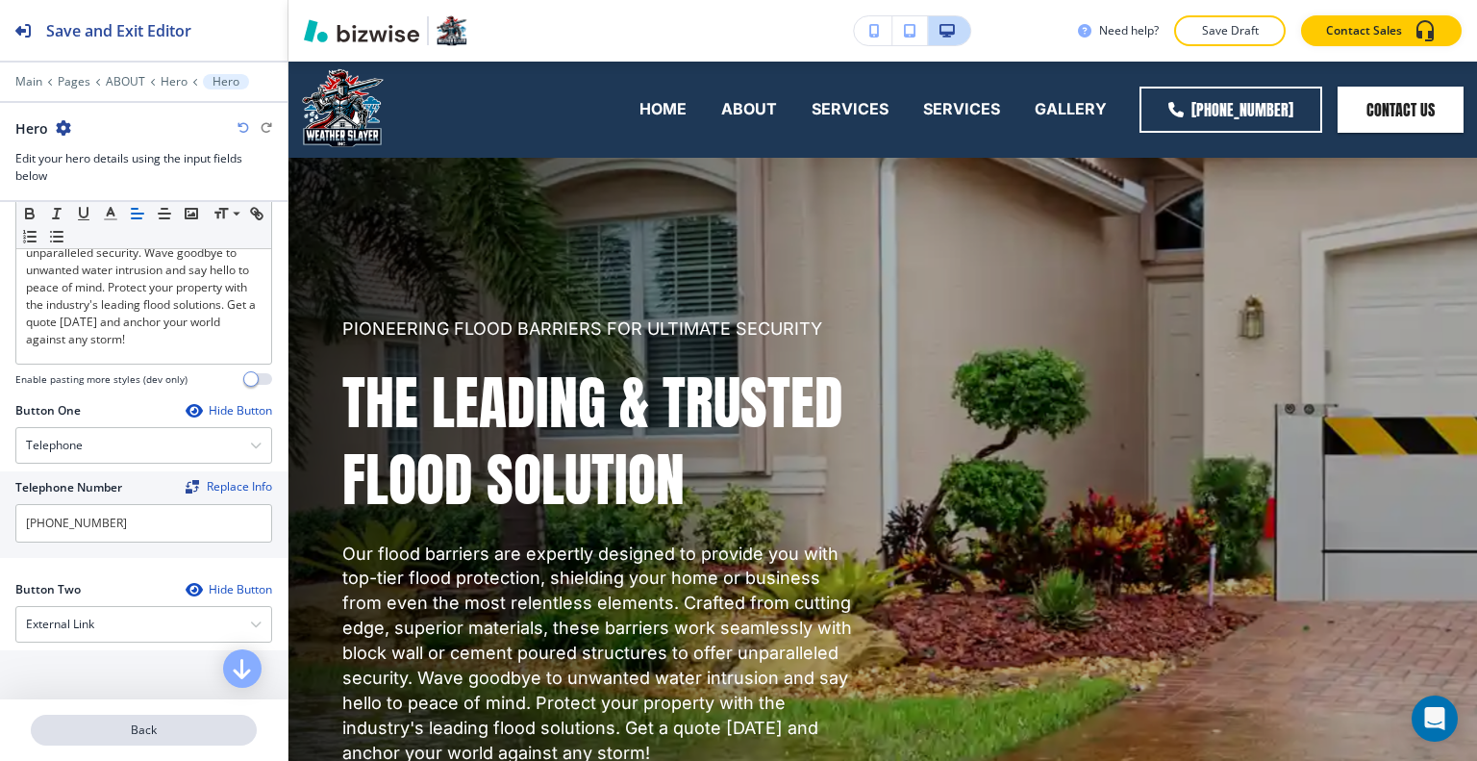
click at [185, 722] on p "Back" at bounding box center [144, 729] width 222 height 17
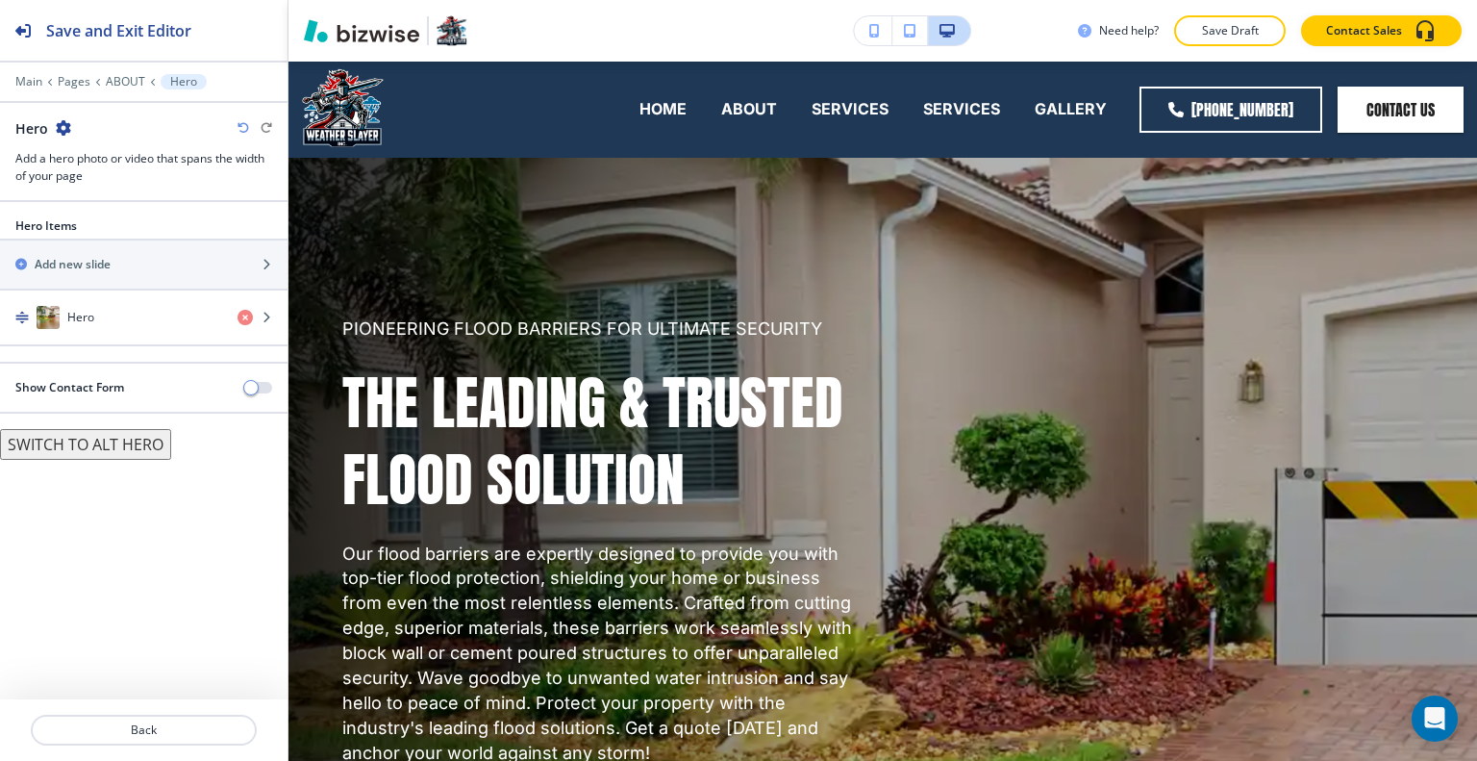
scroll to position [96, 0]
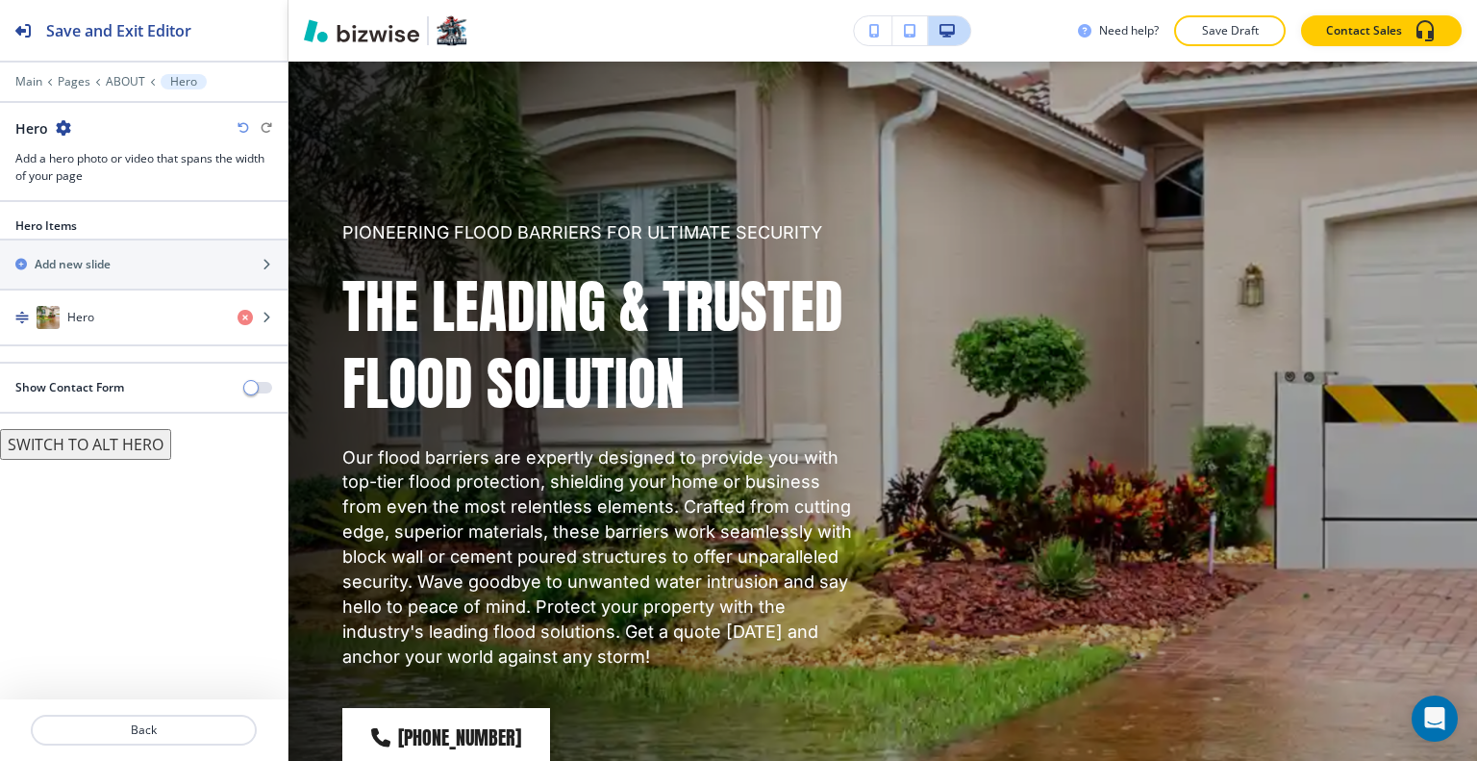
click at [258, 391] on div "Show Contact Form" at bounding box center [143, 387] width 287 height 17
click at [253, 387] on span "button" at bounding box center [250, 387] width 15 height 15
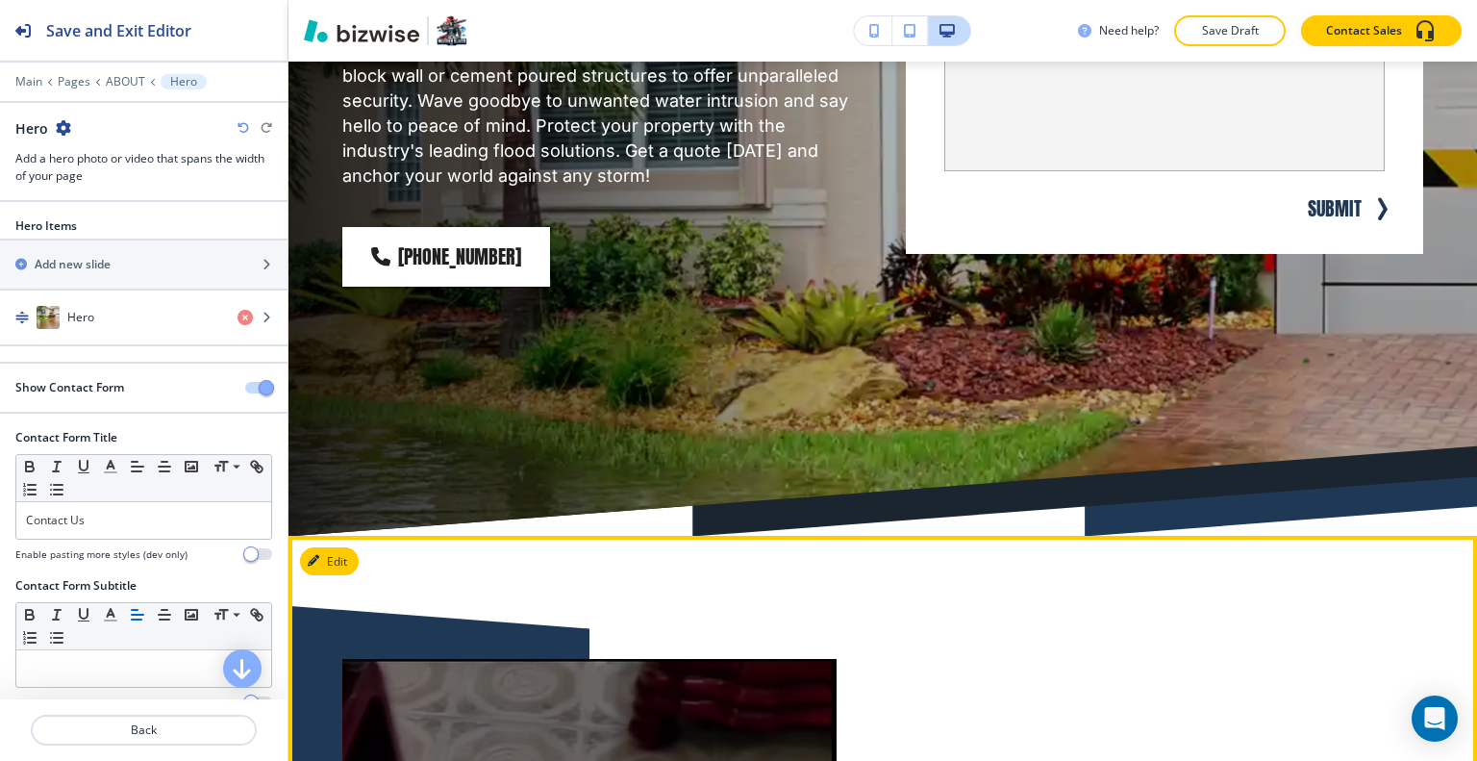
scroll to position [865, 0]
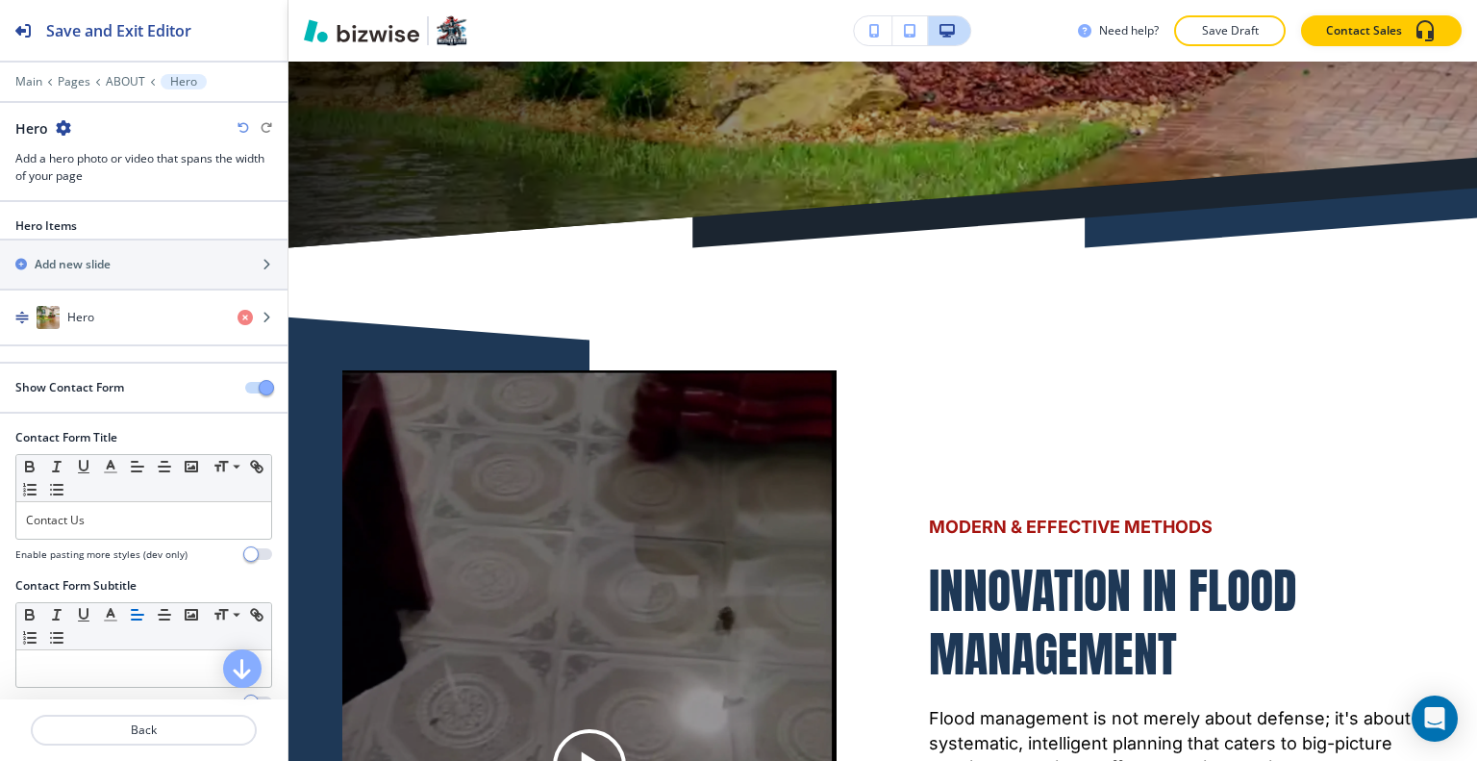
click at [1253, 48] on div "Need help? Save Draft Contact Sales" at bounding box center [882, 31] width 1188 height 62
click at [1251, 45] on div "Need help? Save Draft Contact Sales" at bounding box center [882, 31] width 1188 height 62
click at [1242, 33] on p "Save Draft" at bounding box center [1230, 30] width 62 height 17
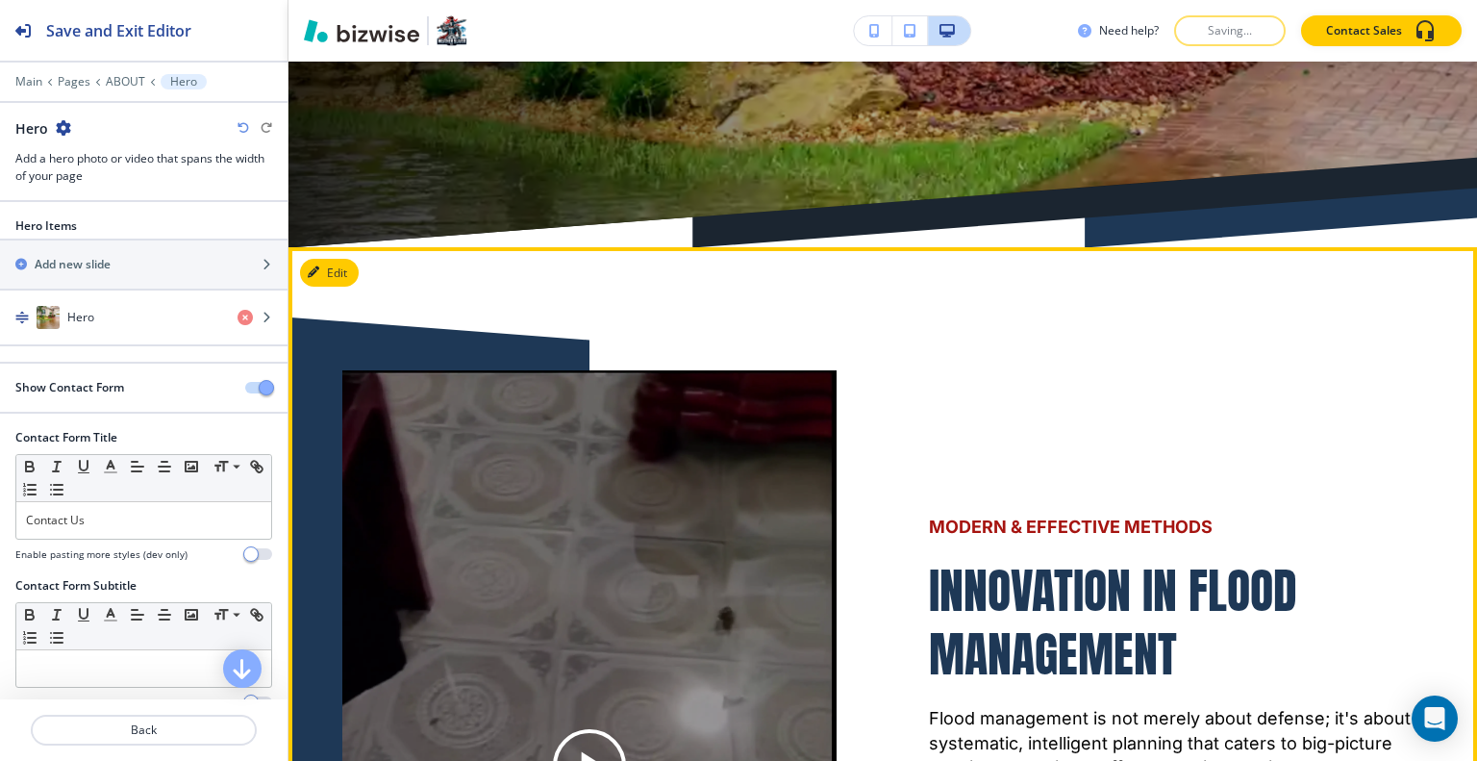
click at [1187, 308] on div "MODERN & EFFECTIVE METHODS INNOVATION IN FLOOD MANAGEMENT Flood management is n…" at bounding box center [1130, 719] width 587 height 883
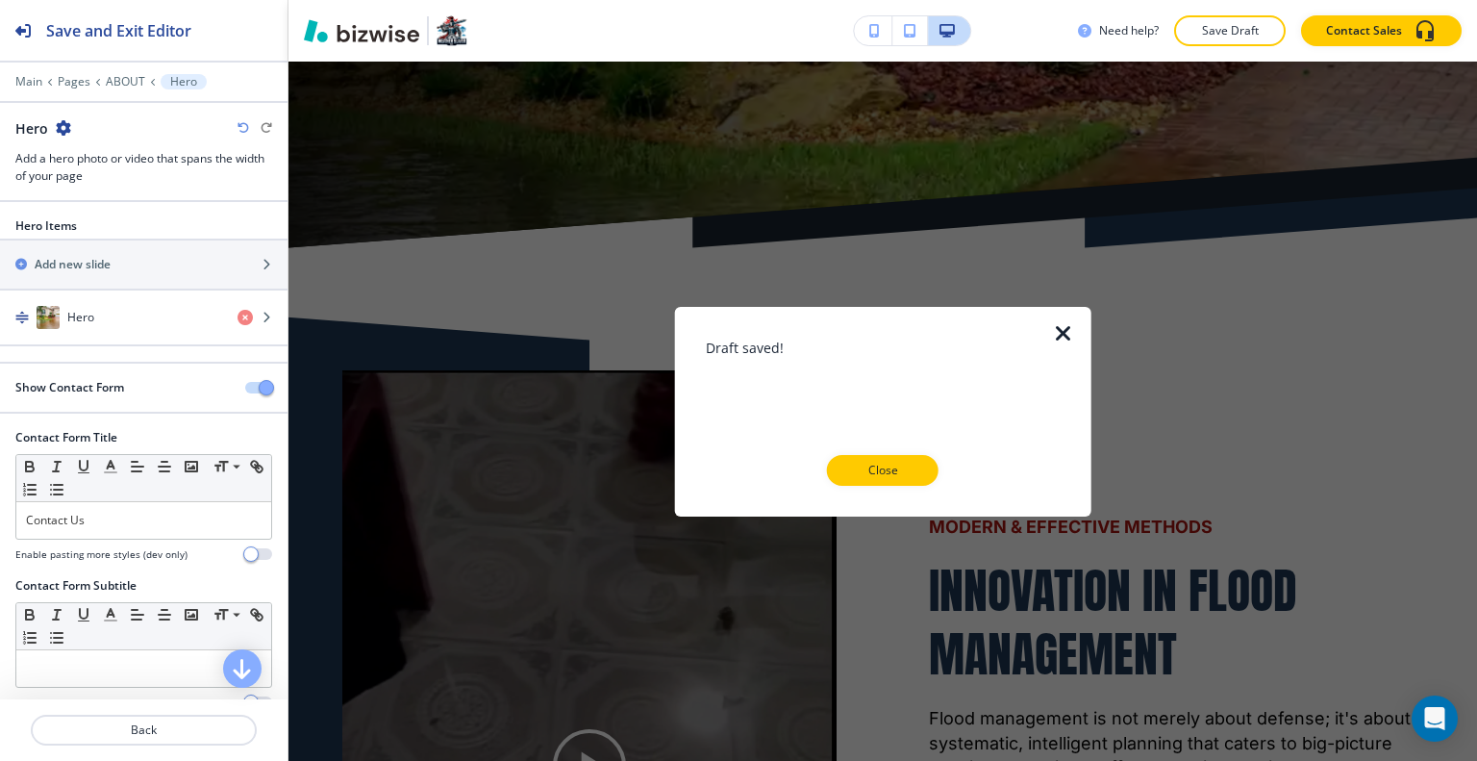
click at [918, 481] on button "Close" at bounding box center [883, 470] width 112 height 31
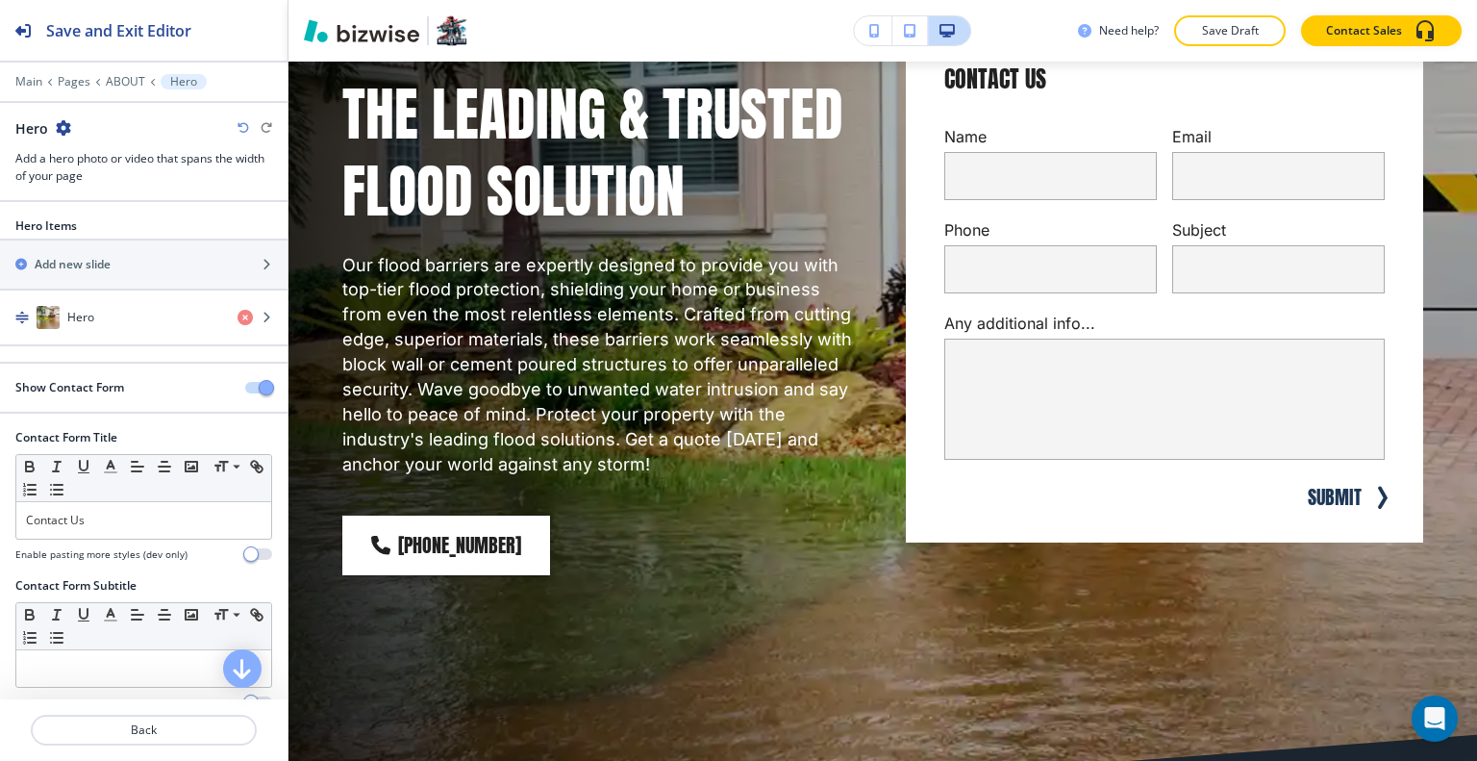
scroll to position [0, 0]
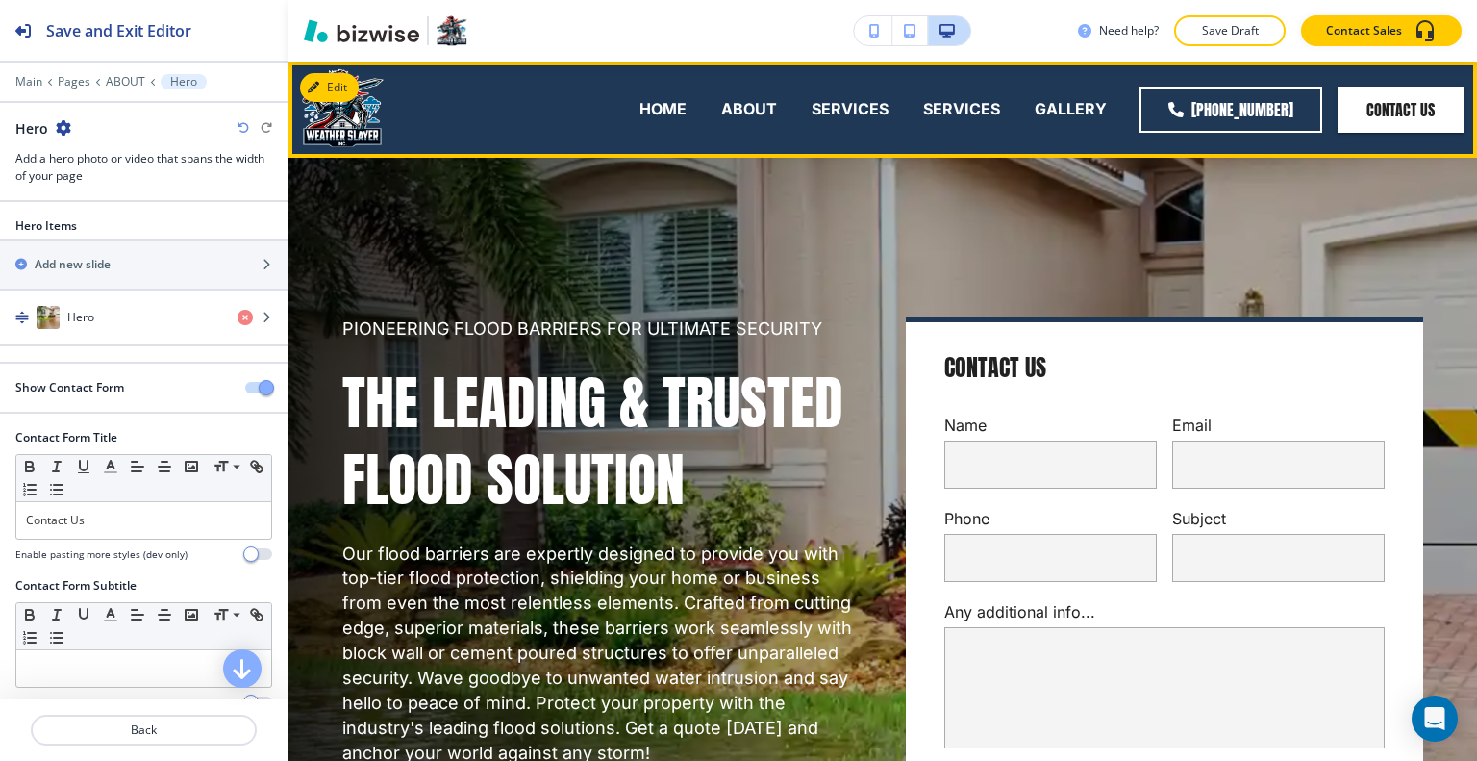
click at [684, 125] on div "HOME" at bounding box center [663, 109] width 82 height 77
click at [676, 110] on p "HOME" at bounding box center [662, 109] width 47 height 22
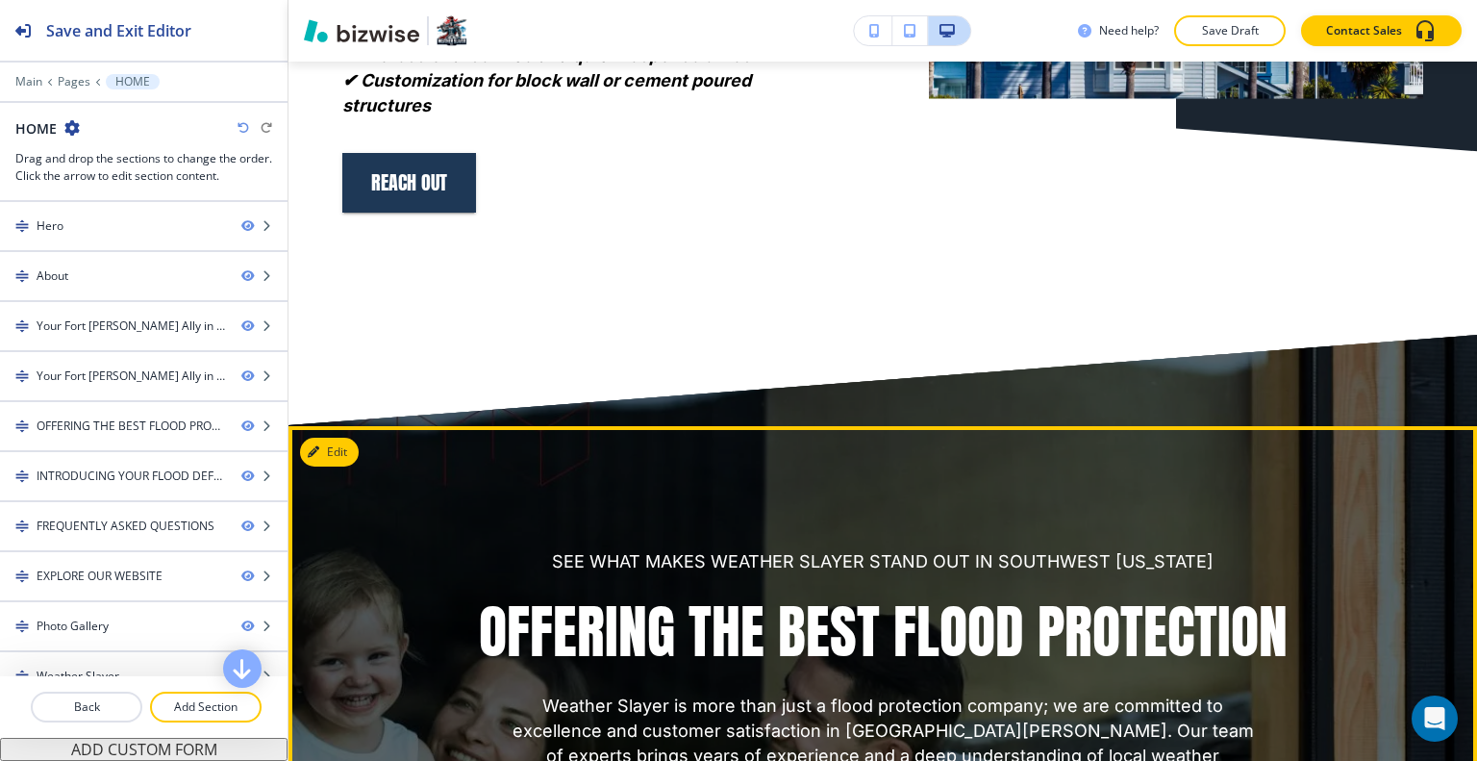
scroll to position [8461, 0]
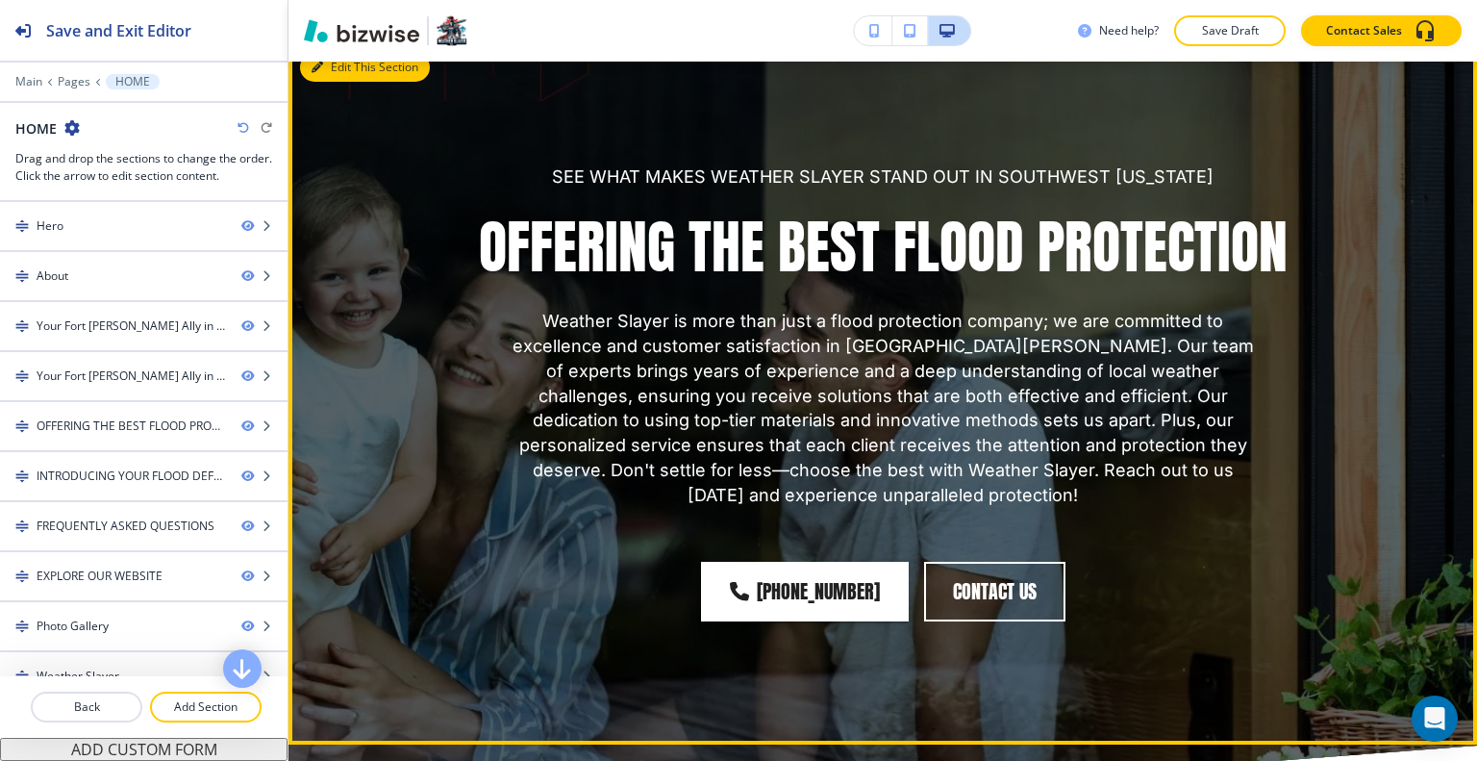
click at [345, 82] on button "Edit This Section" at bounding box center [365, 67] width 130 height 29
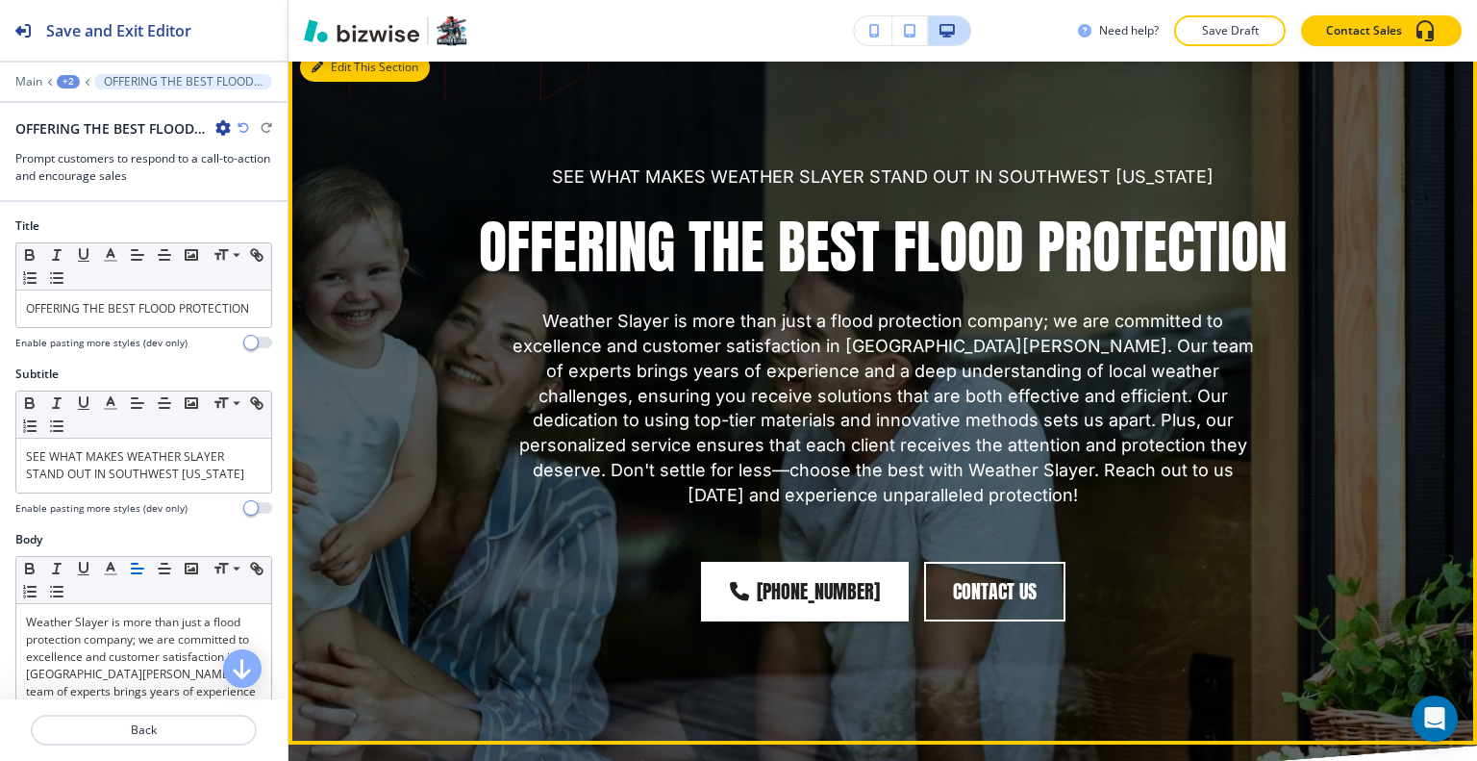
scroll to position [8474, 0]
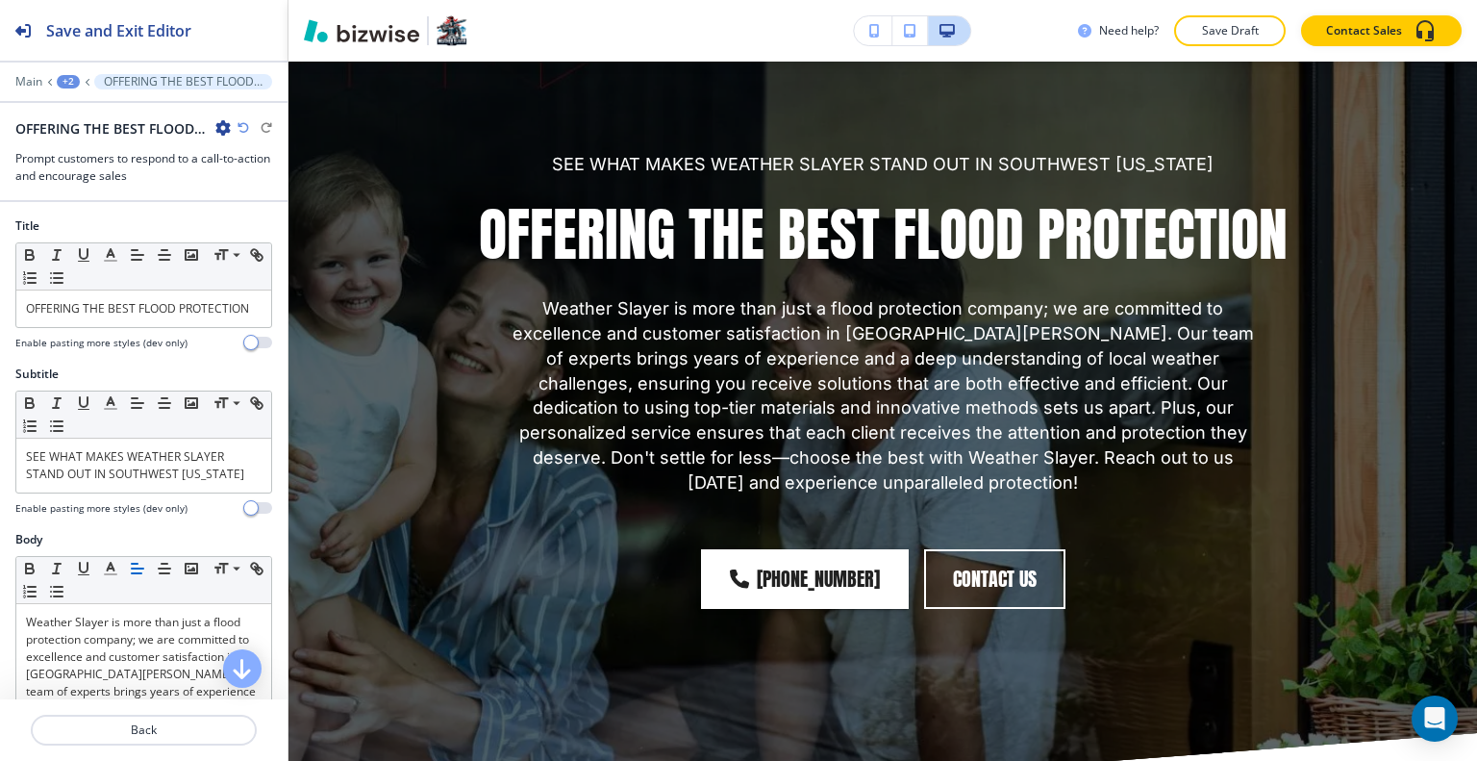
click at [228, 121] on icon "button" at bounding box center [222, 127] width 15 height 15
click at [256, 194] on p "Duplicate Section" at bounding box center [277, 194] width 98 height 17
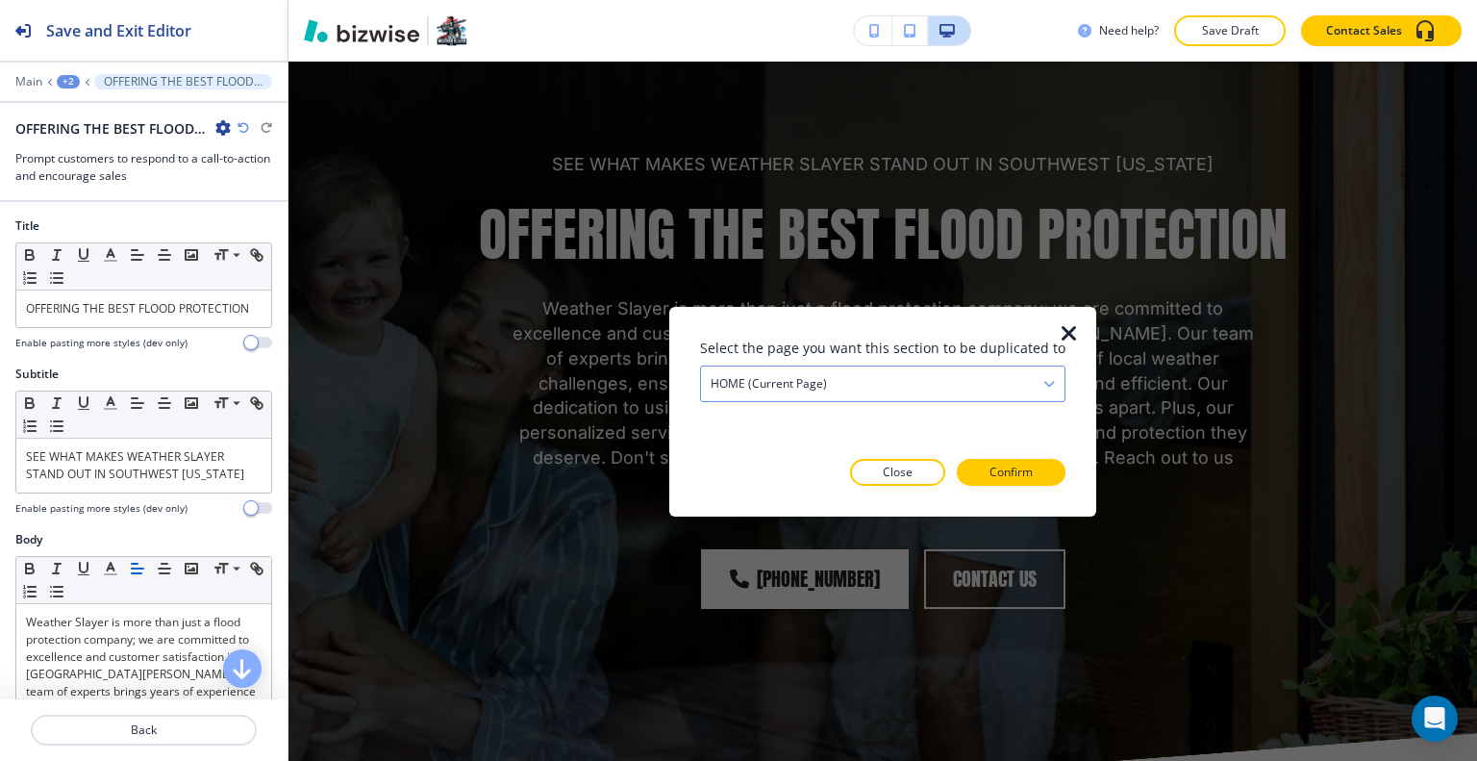
click at [857, 374] on div "HOME (current page)" at bounding box center [882, 382] width 363 height 35
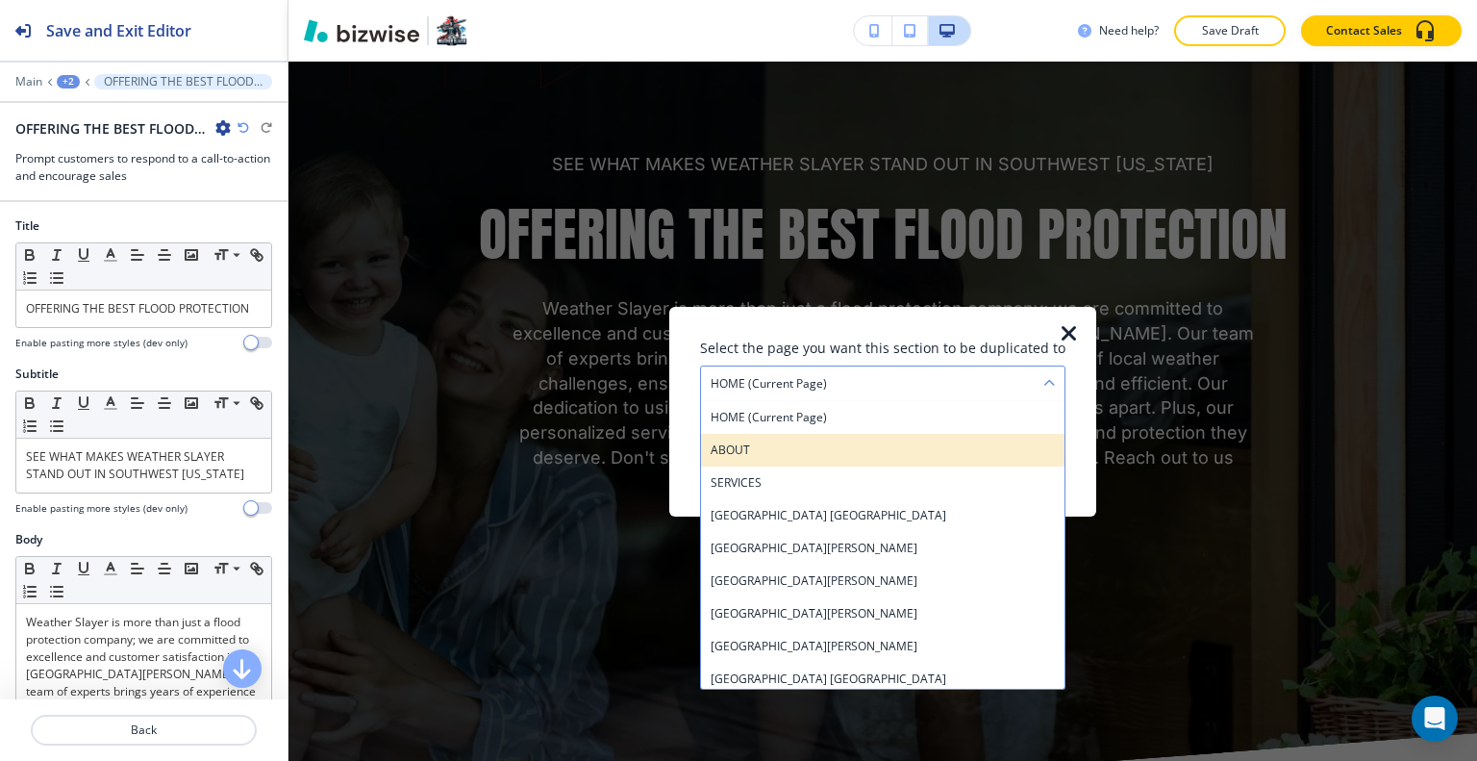
click at [851, 438] on div "ABOUT" at bounding box center [882, 449] width 363 height 33
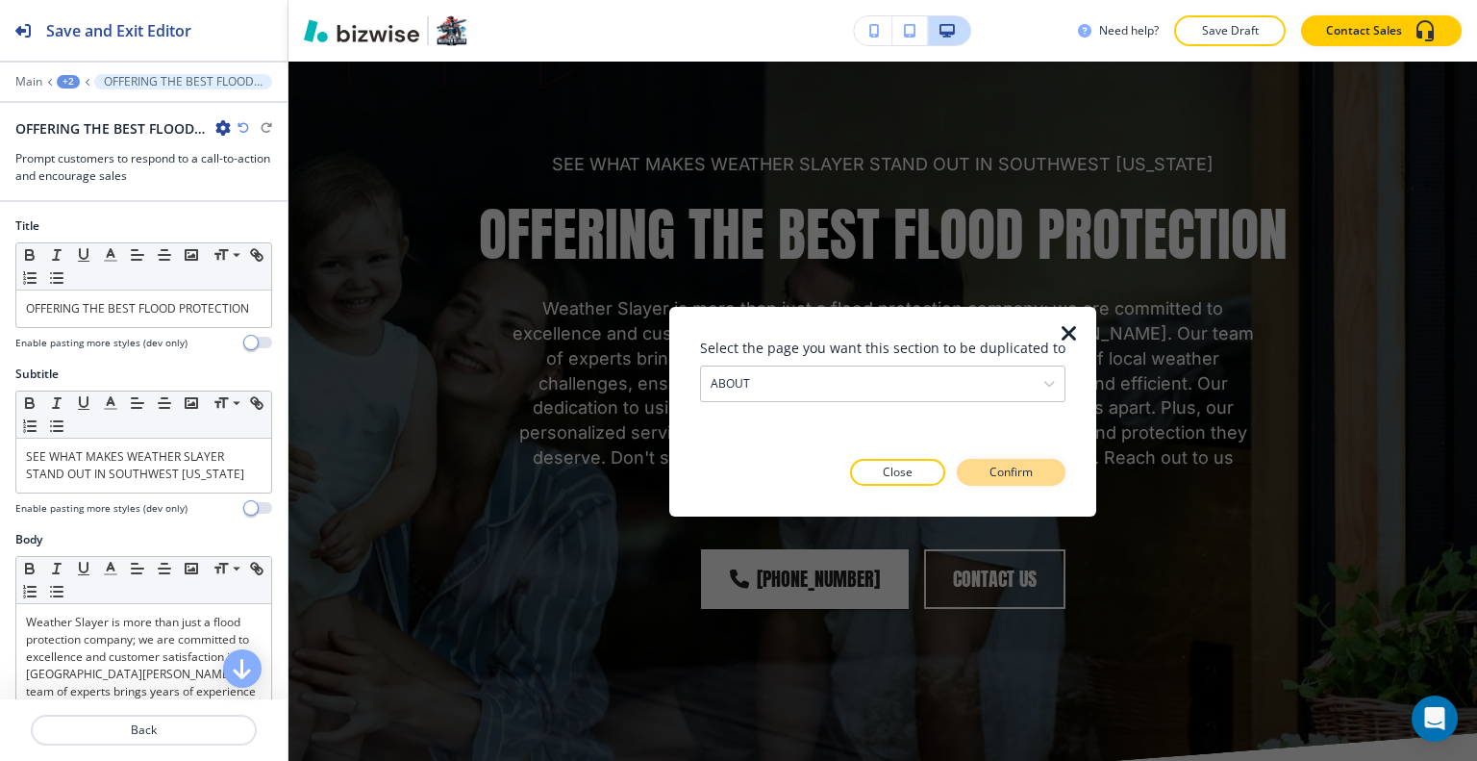
click at [1017, 465] on div "Select the page you want this section to be duplicated to ABOUT HOME (current p…" at bounding box center [882, 411] width 365 height 148
click at [1019, 465] on p "Confirm" at bounding box center [1010, 471] width 43 height 17
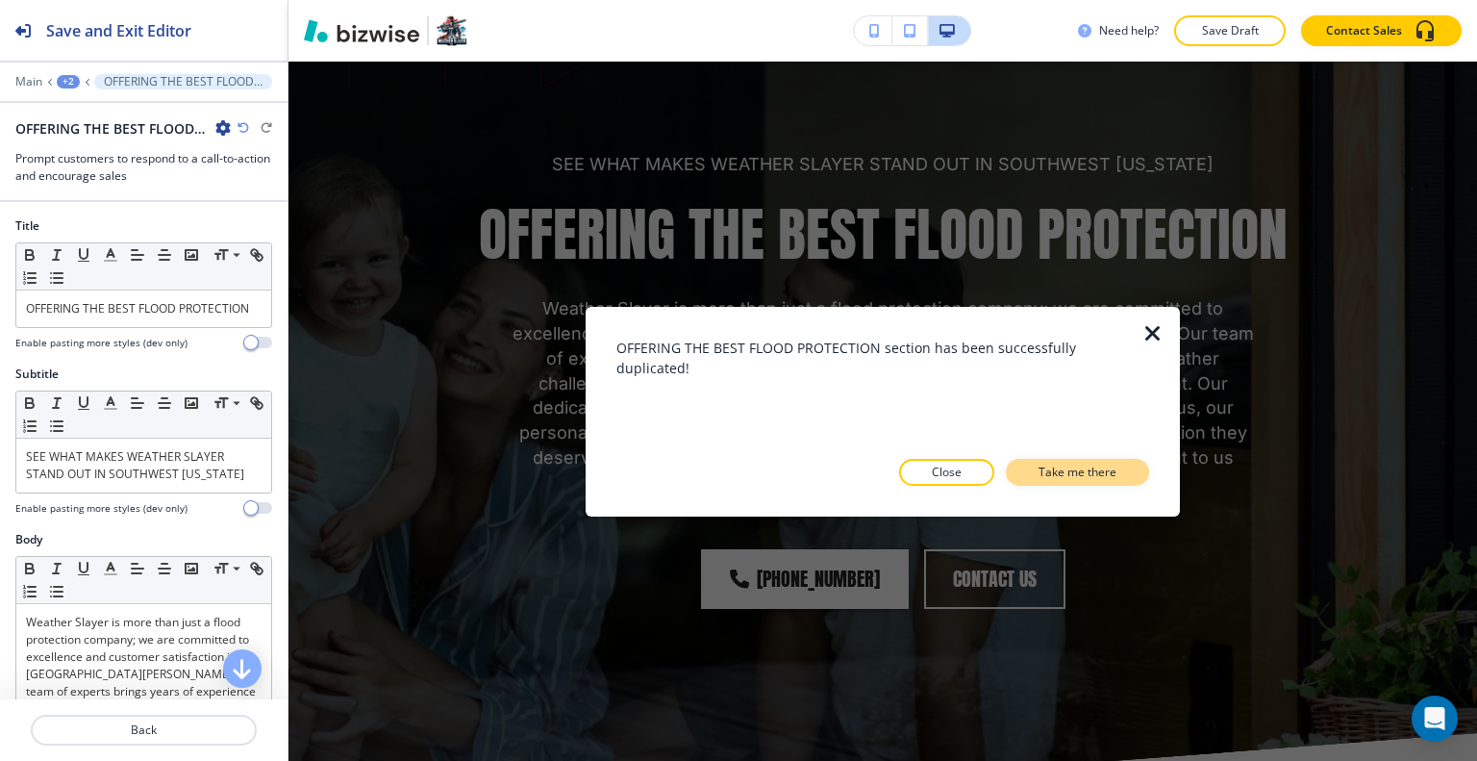
click at [1047, 463] on p "Take me there" at bounding box center [1077, 471] width 78 height 17
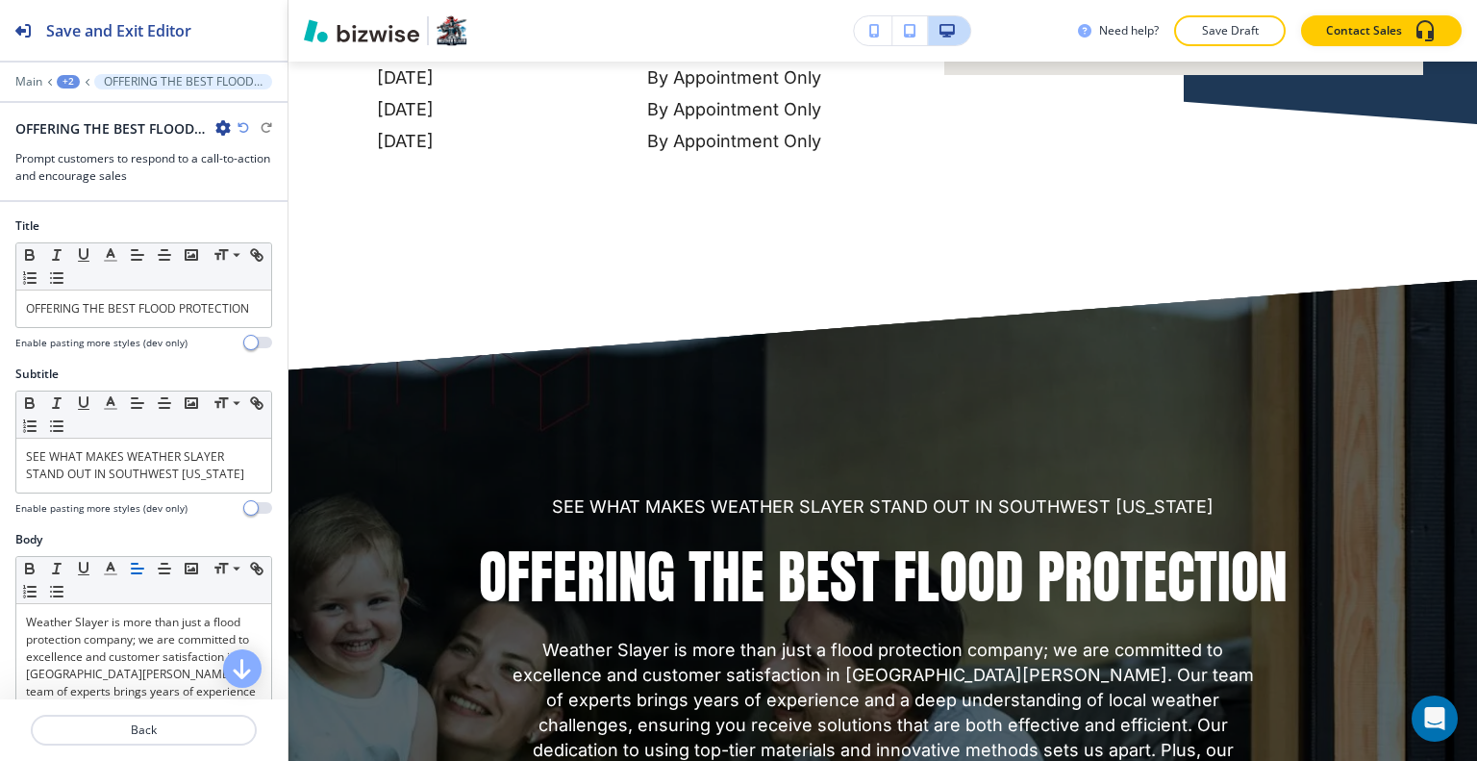
scroll to position [6446, 0]
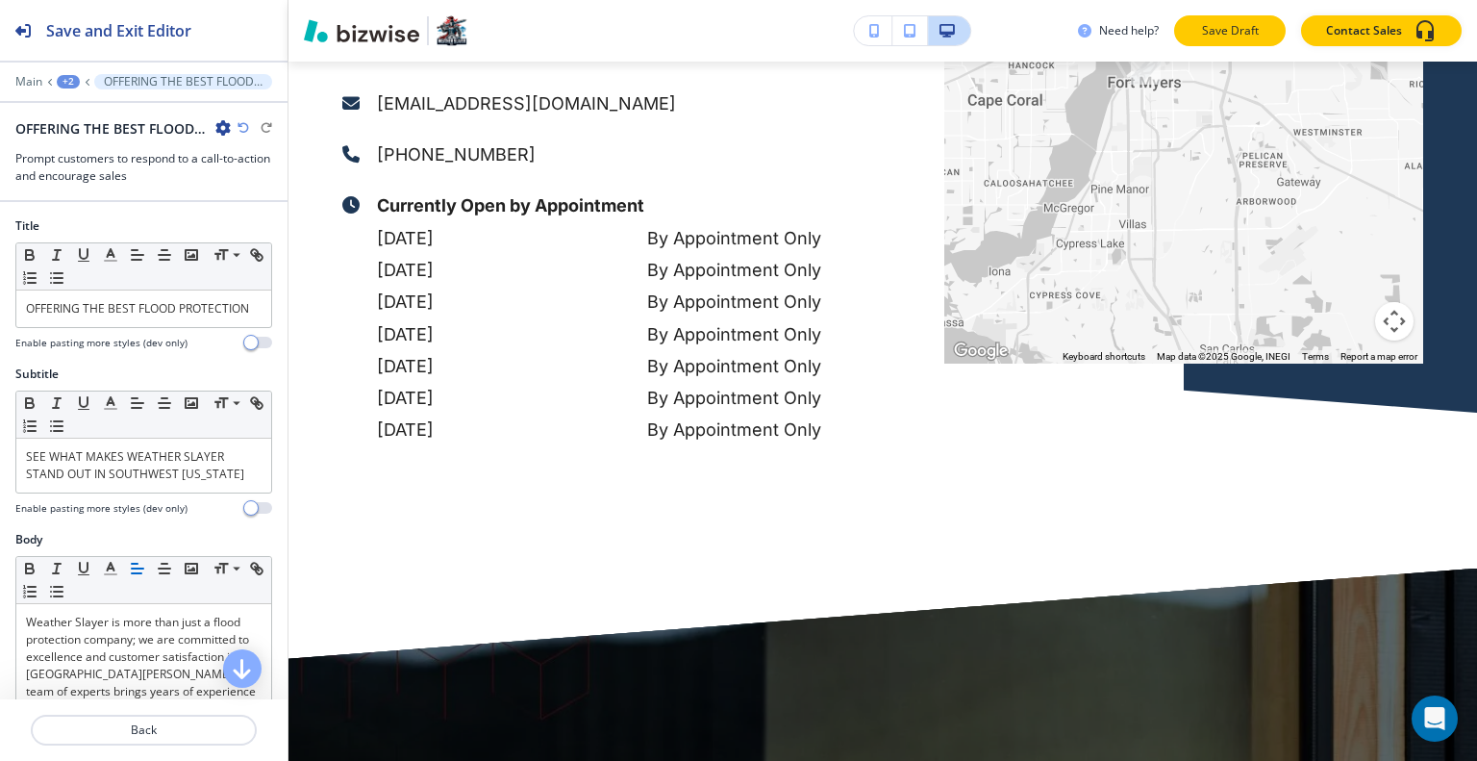
click at [1237, 31] on p "Save Draft" at bounding box center [1230, 30] width 62 height 17
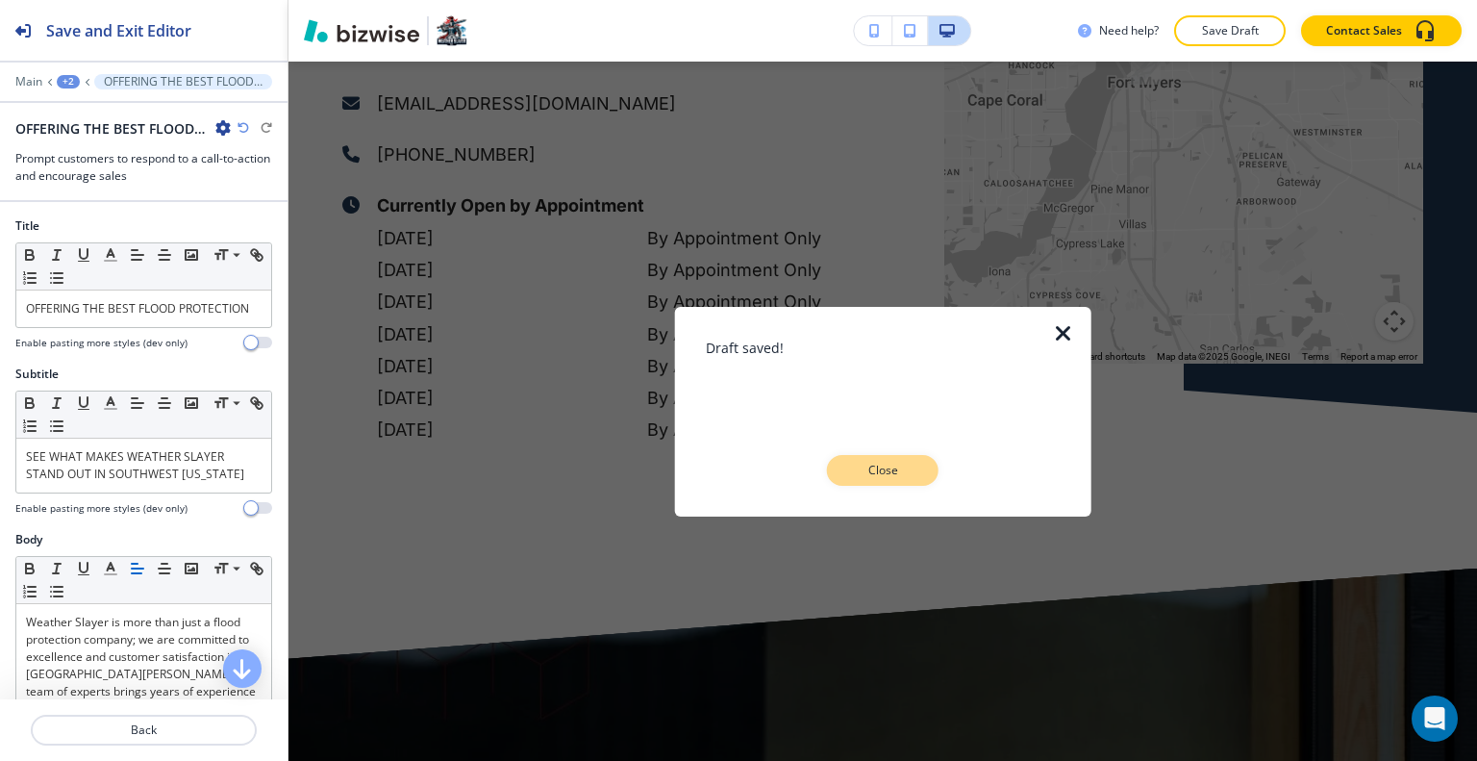
click at [905, 469] on p "Close" at bounding box center [883, 470] width 62 height 17
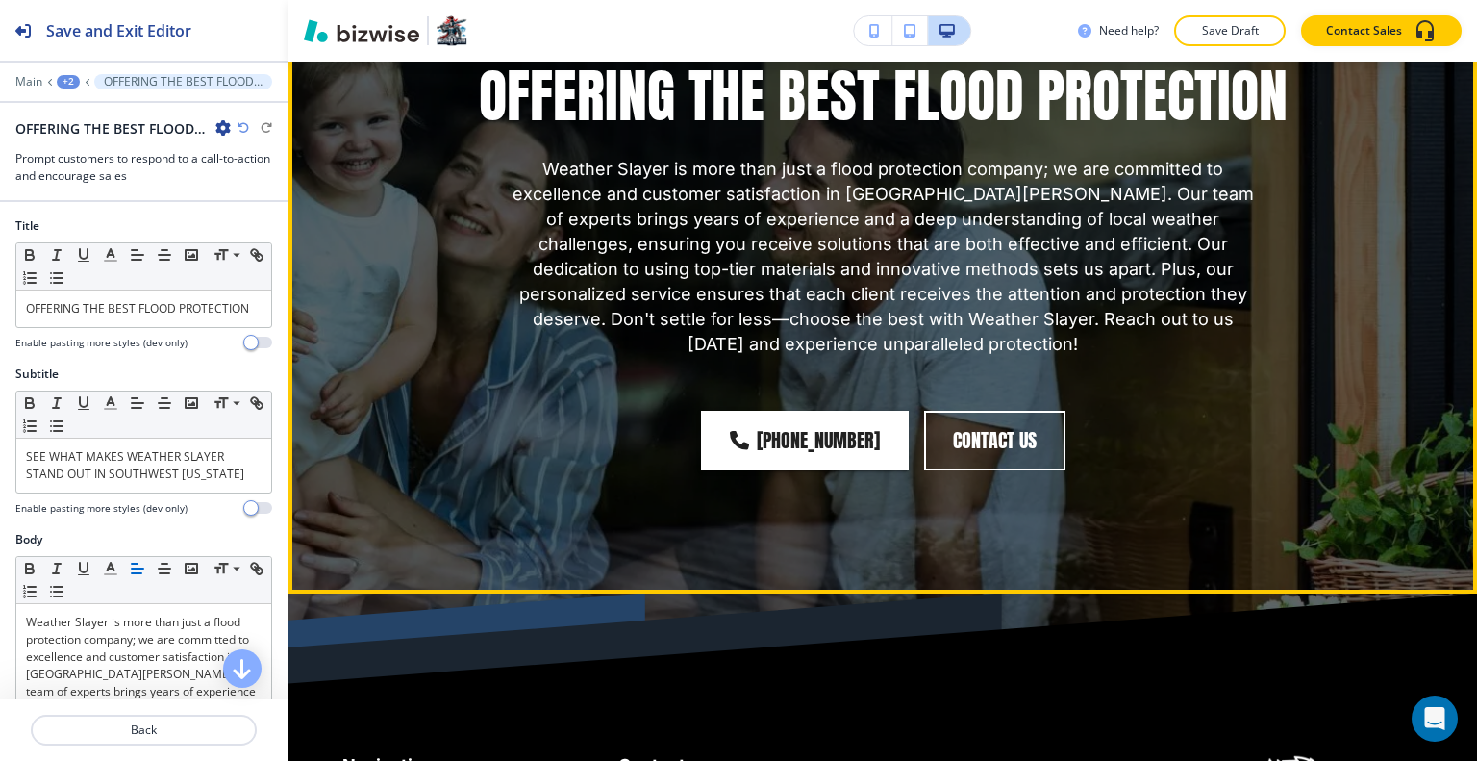
scroll to position [6927, 0]
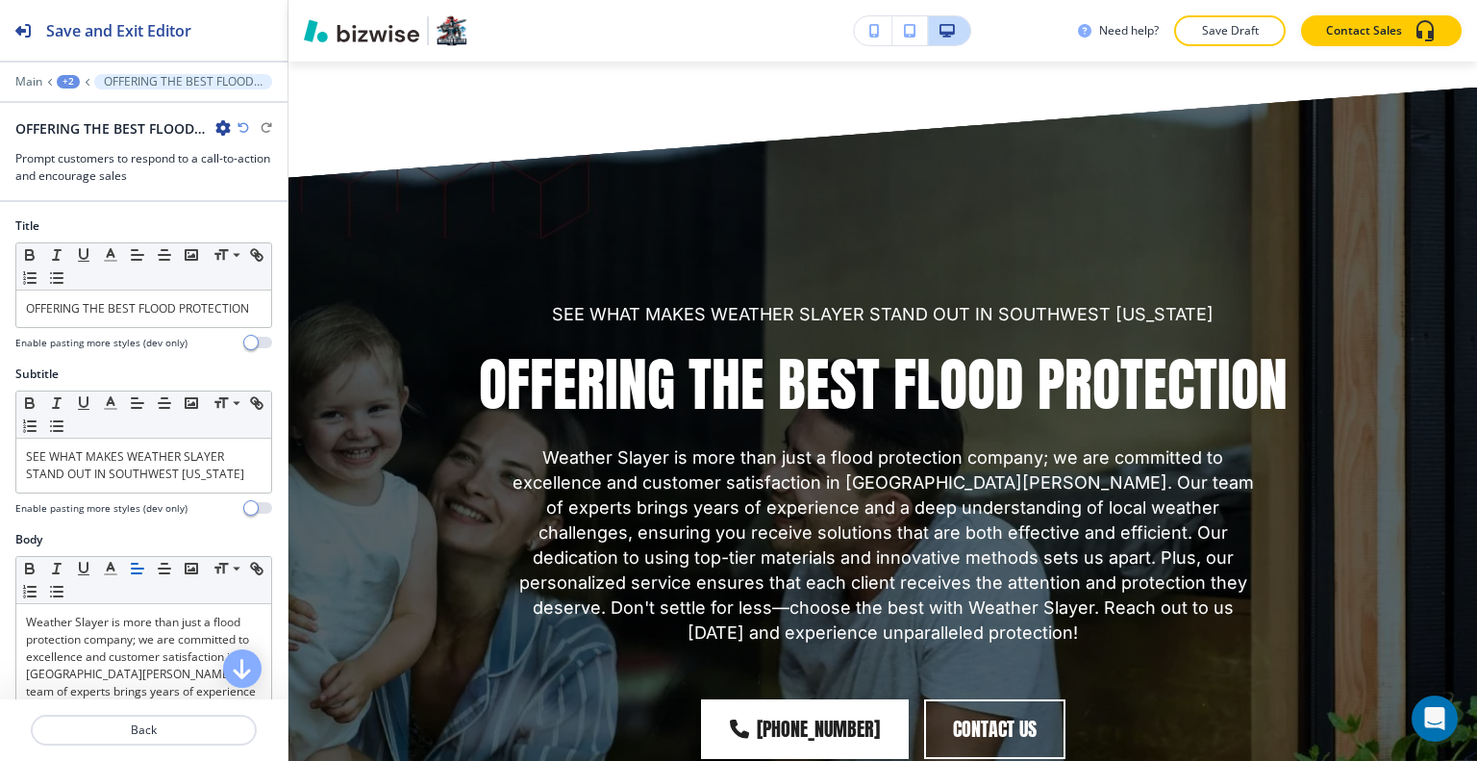
click at [58, 86] on button "+2" at bounding box center [68, 81] width 23 height 13
click at [92, 137] on p "ABOUT" at bounding box center [118, 145] width 98 height 17
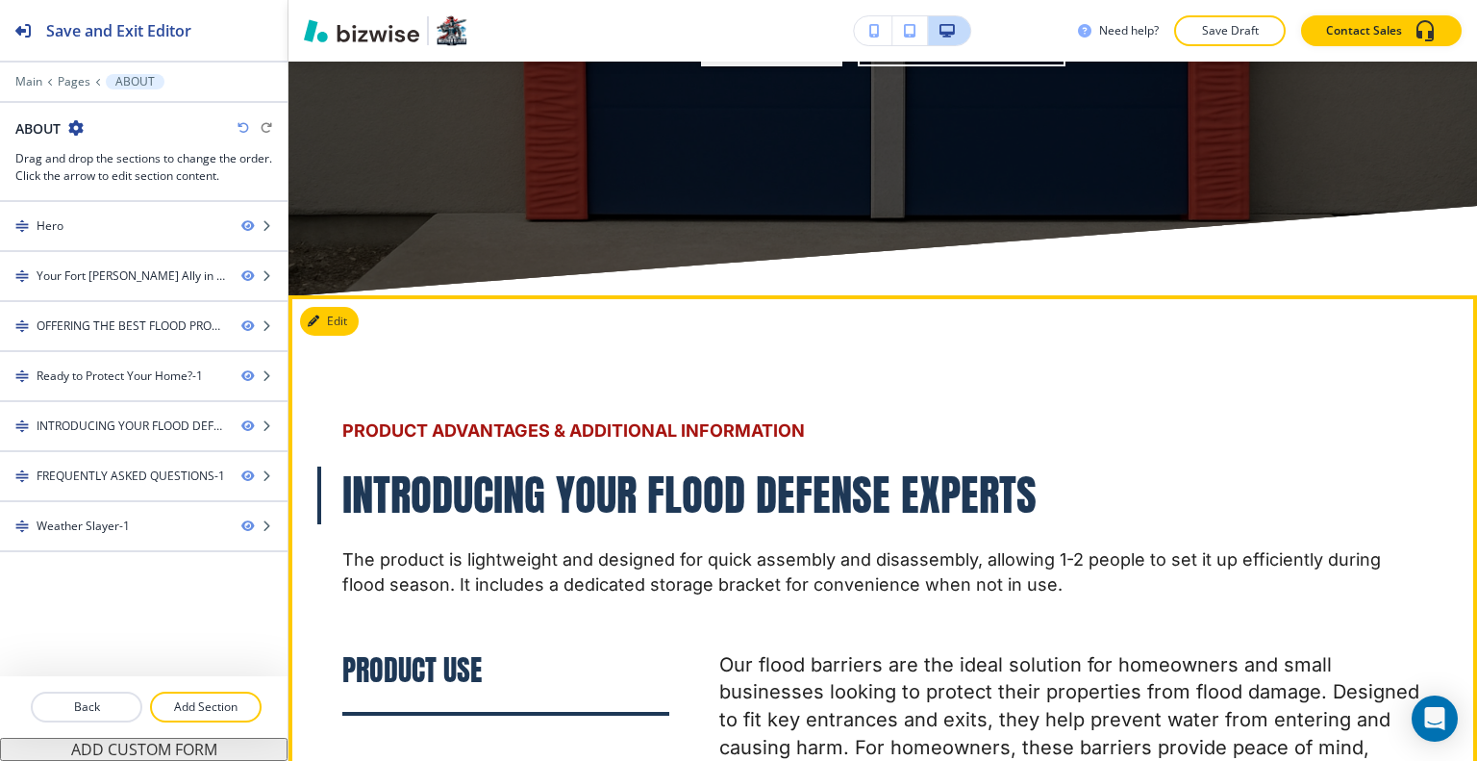
scroll to position [3991, 0]
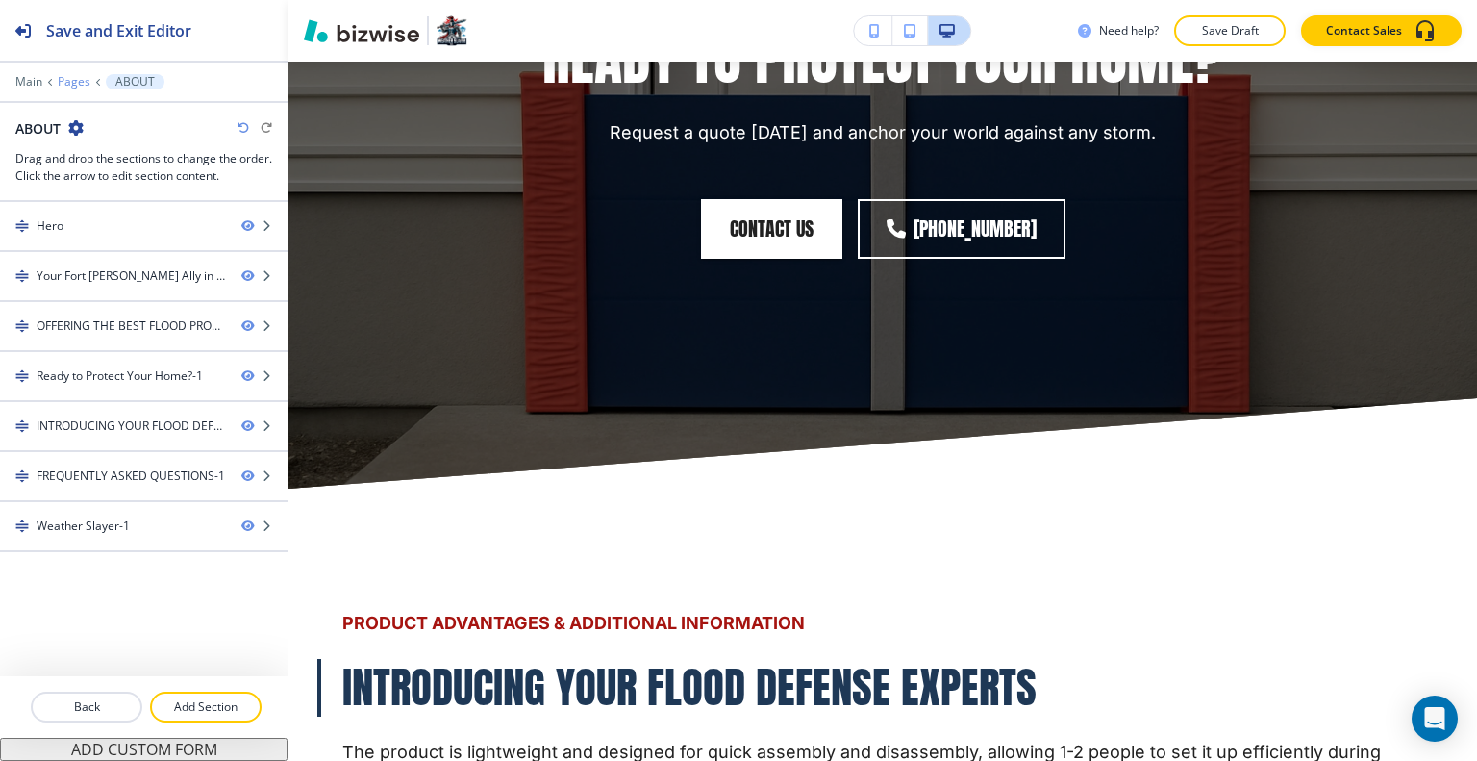
click at [74, 84] on p "Pages" at bounding box center [74, 81] width 33 height 13
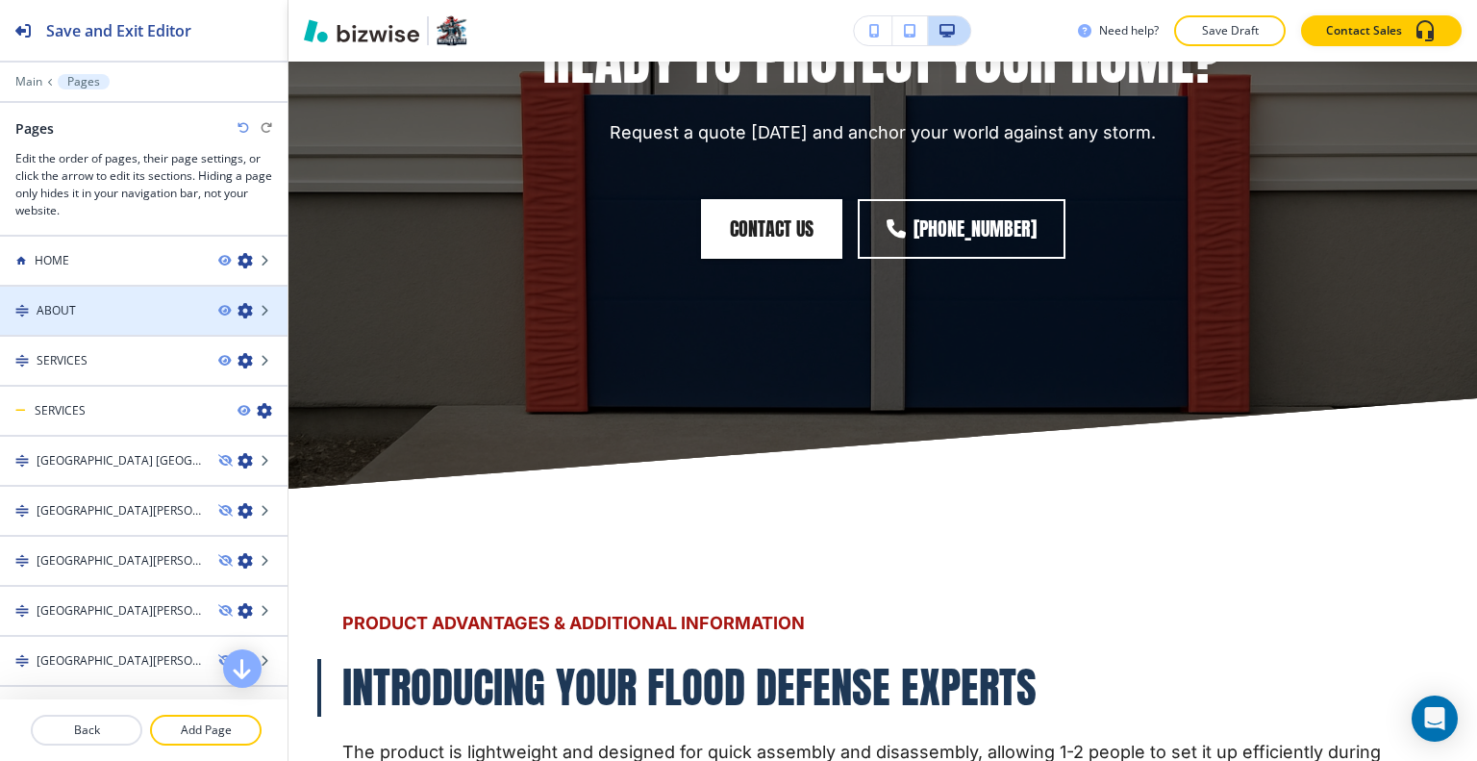
click at [66, 303] on h4 "ABOUT" at bounding box center [56, 310] width 39 height 17
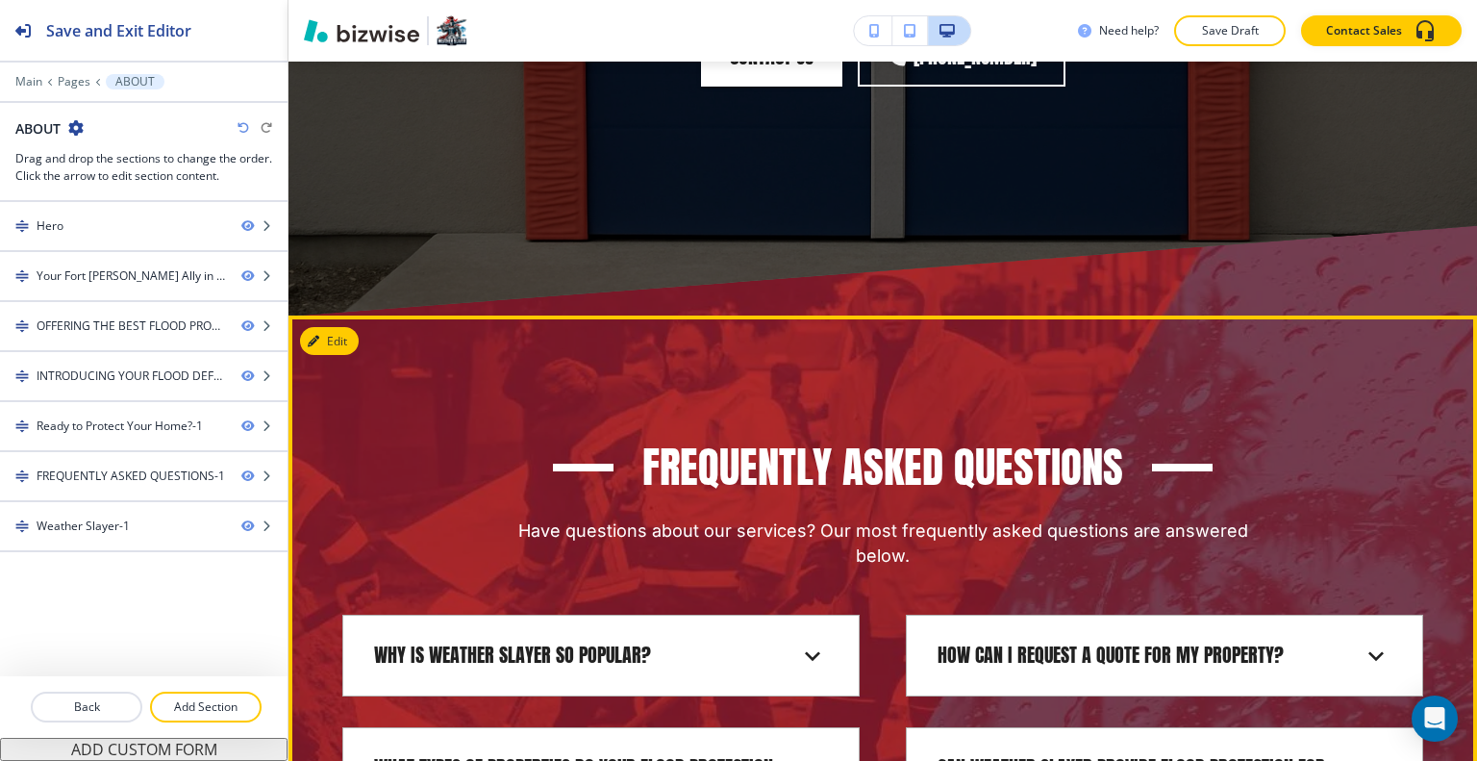
scroll to position [5335, 0]
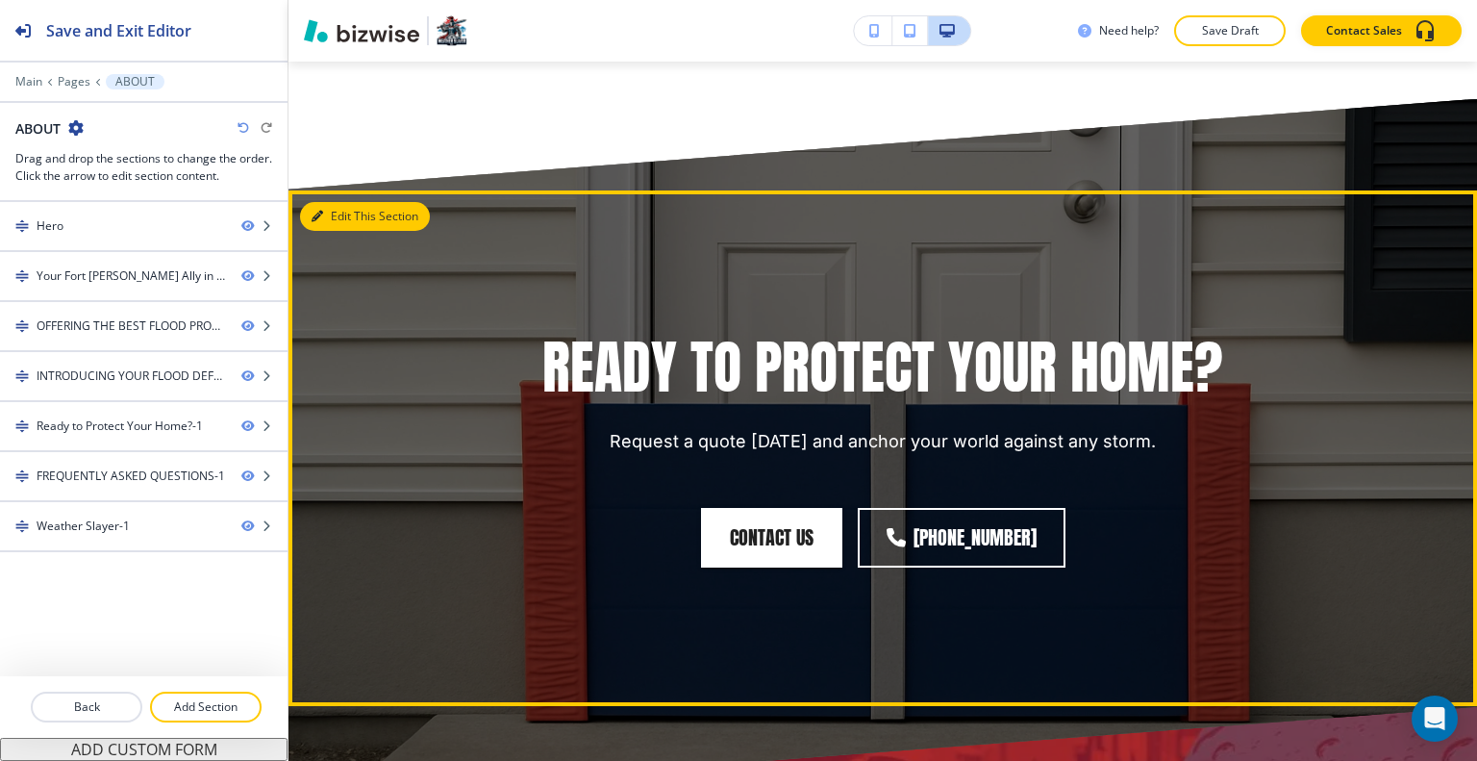
click at [346, 202] on button "Edit This Section" at bounding box center [365, 216] width 130 height 29
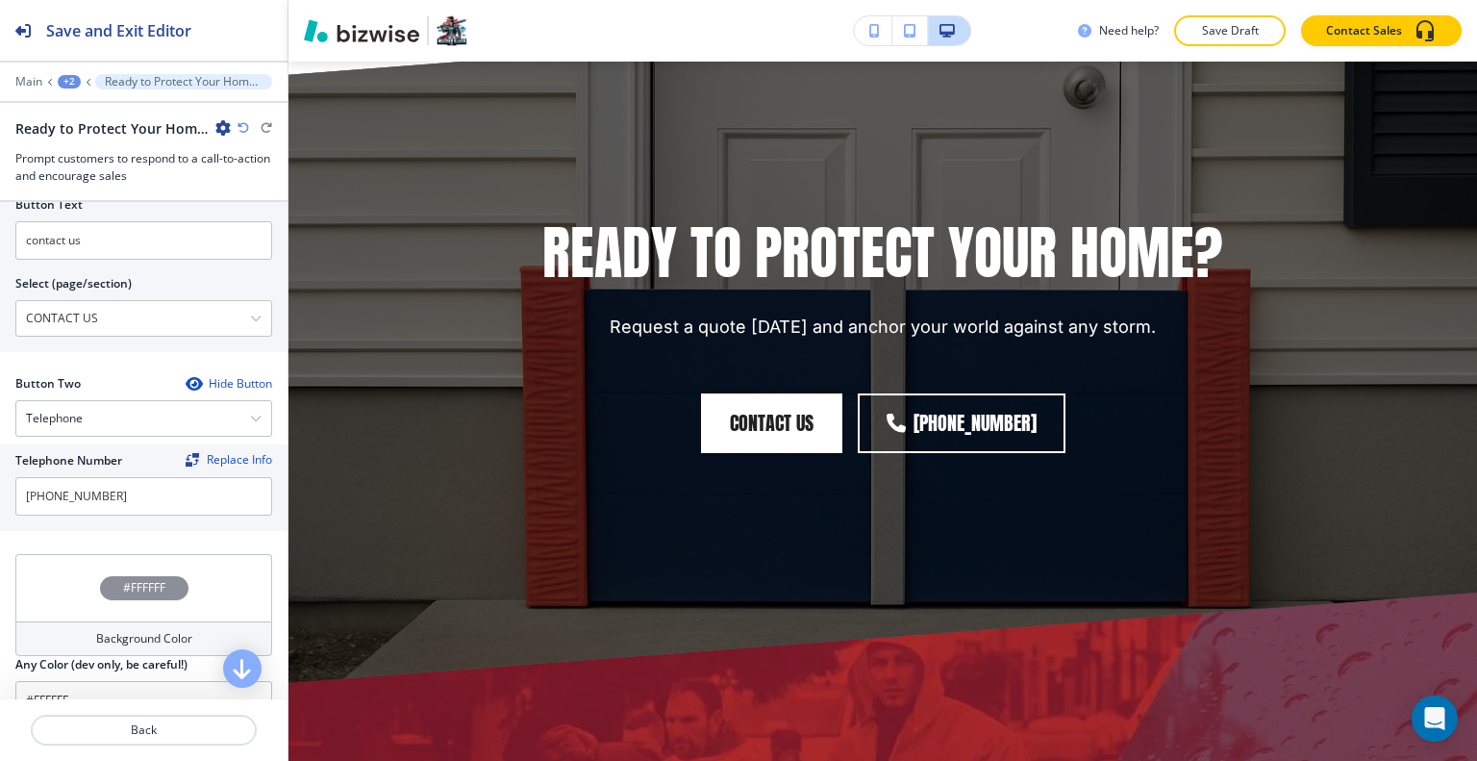
scroll to position [1026, 0]
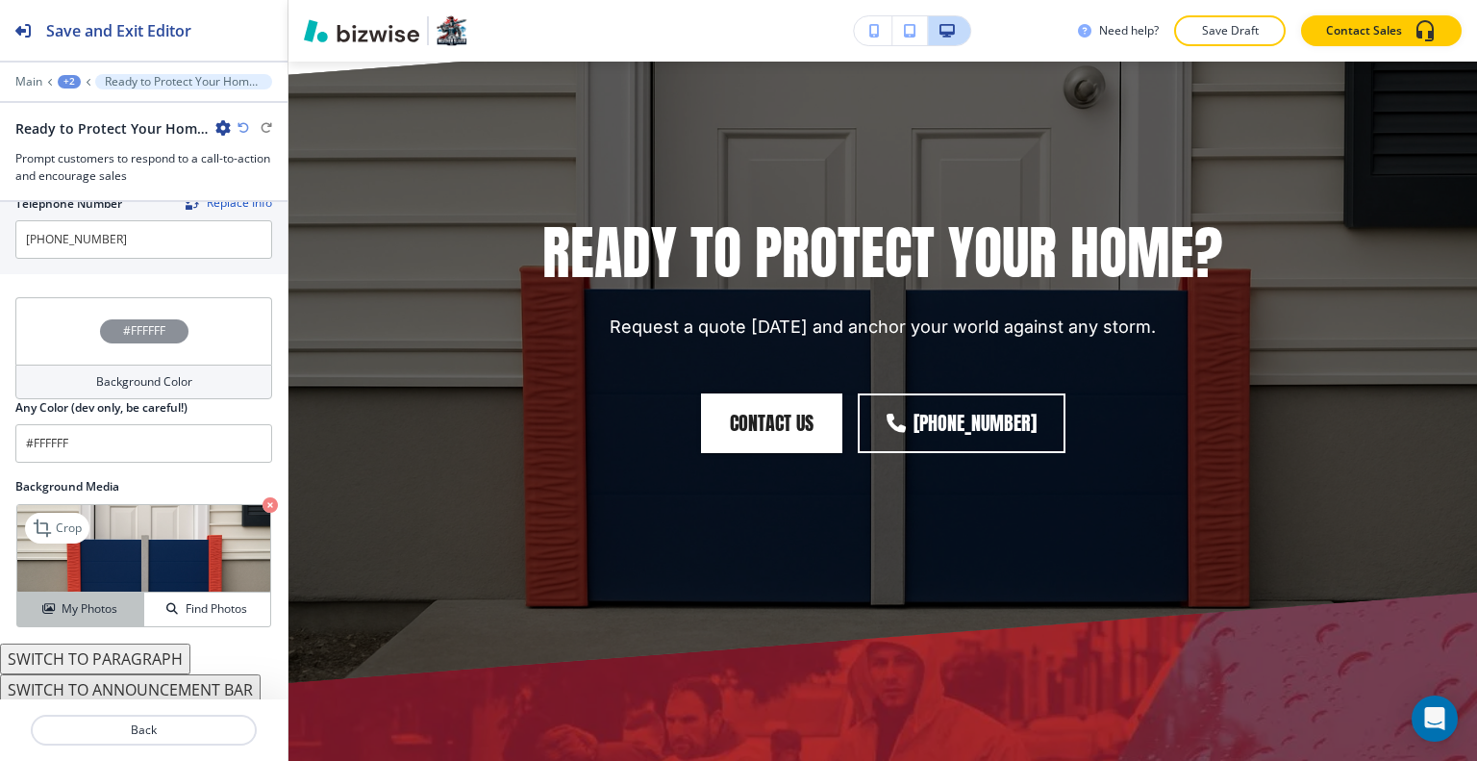
click at [106, 600] on h4 "My Photos" at bounding box center [90, 608] width 56 height 17
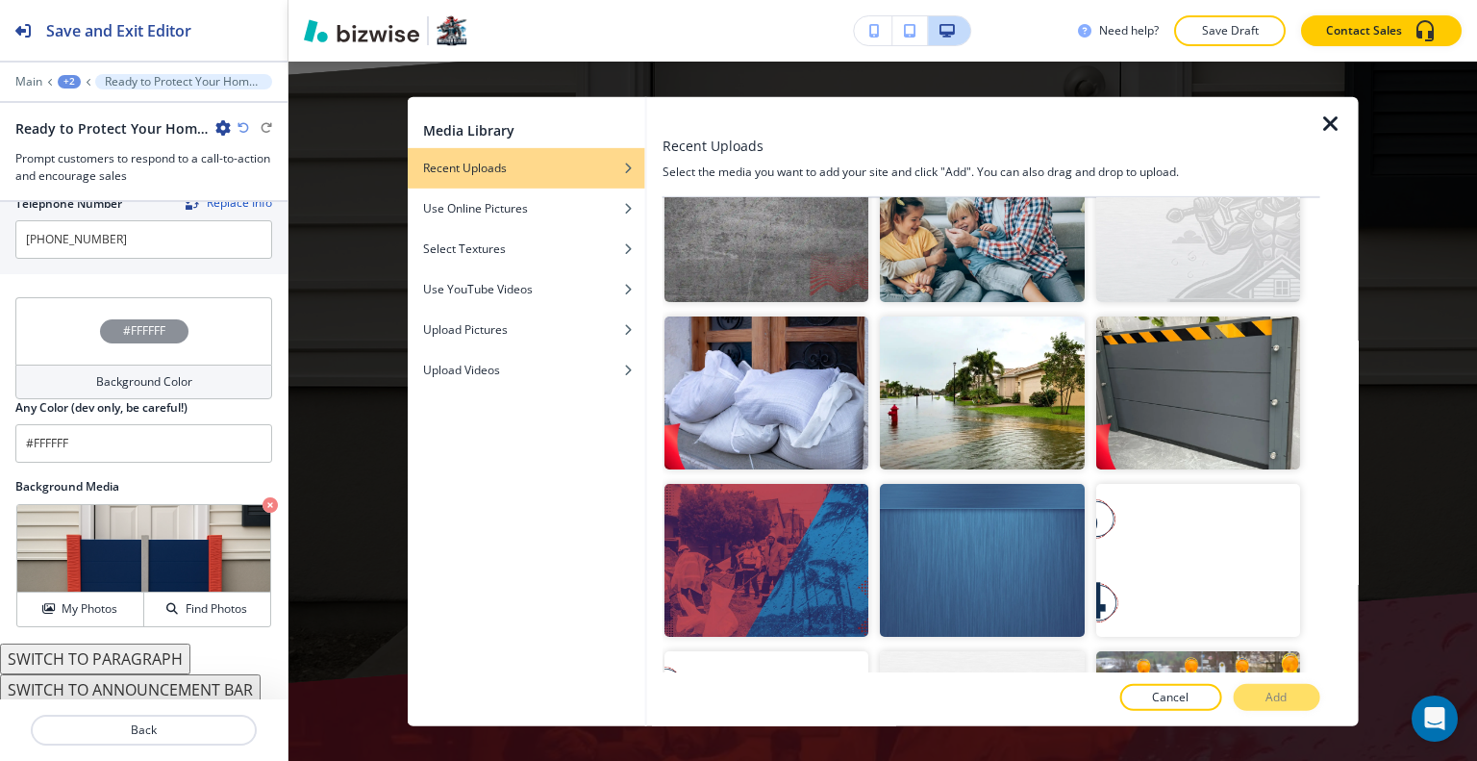
scroll to position [3365, 0]
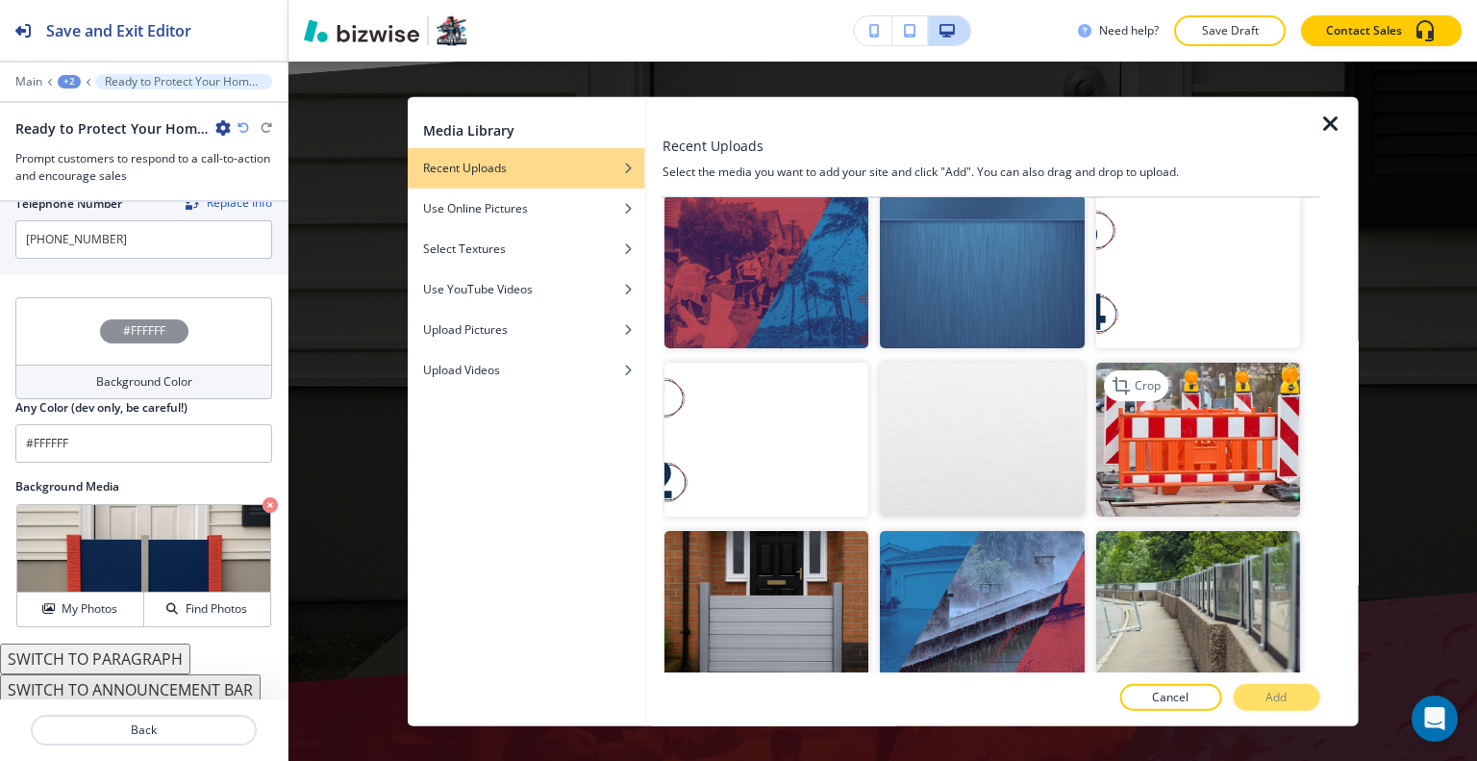
click at [1173, 376] on img "button" at bounding box center [1197, 438] width 204 height 153
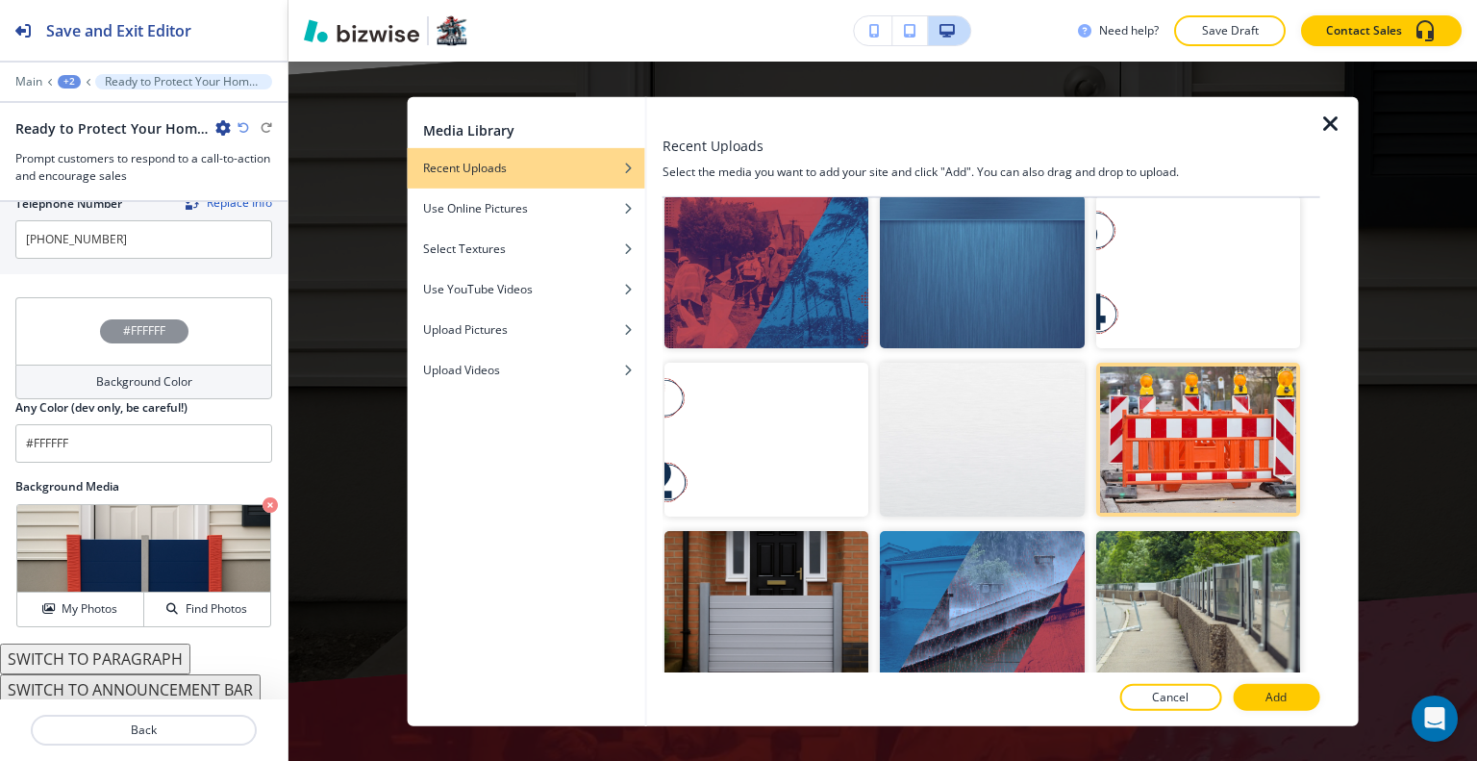
click at [1281, 692] on p "Add" at bounding box center [1275, 696] width 21 height 17
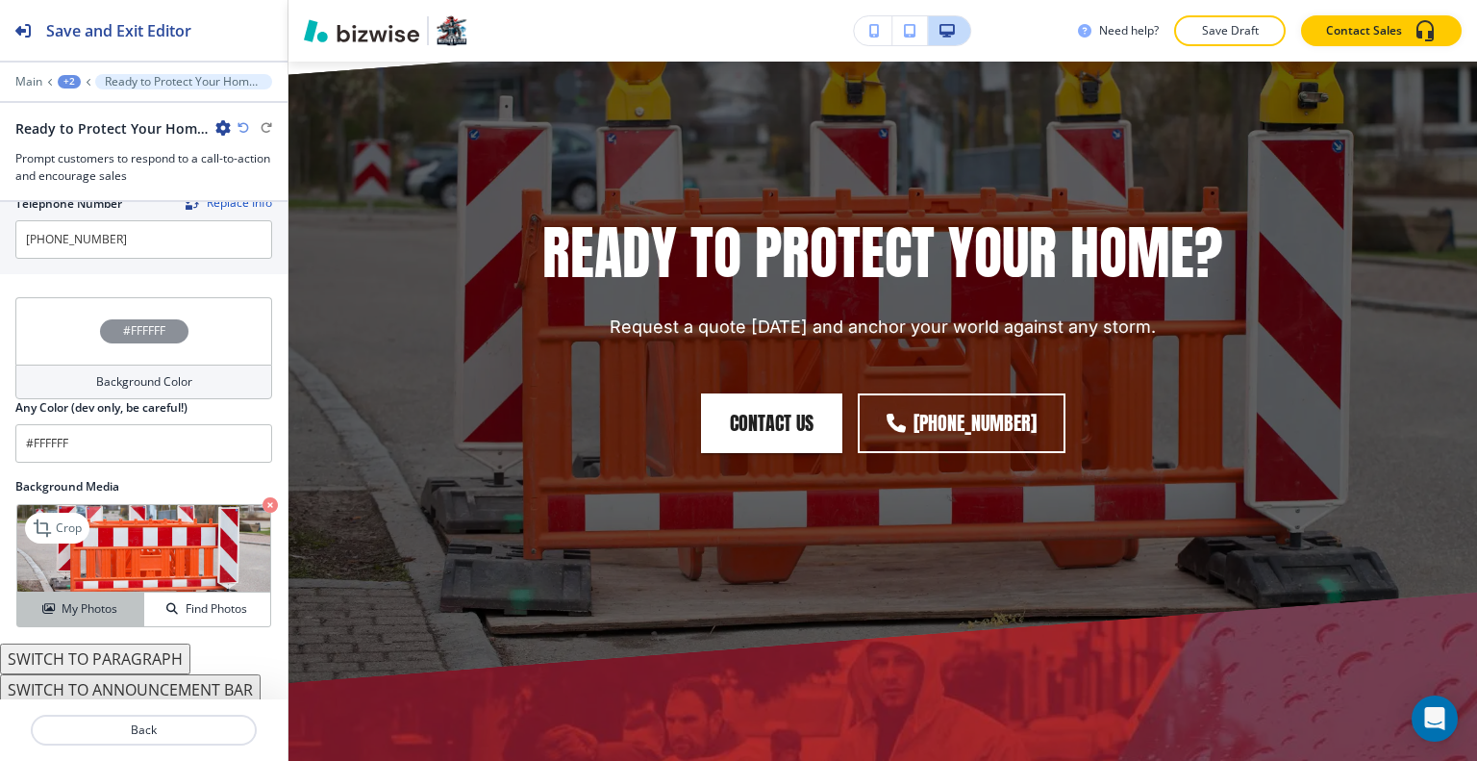
click at [114, 600] on div "My Photos" at bounding box center [80, 608] width 126 height 17
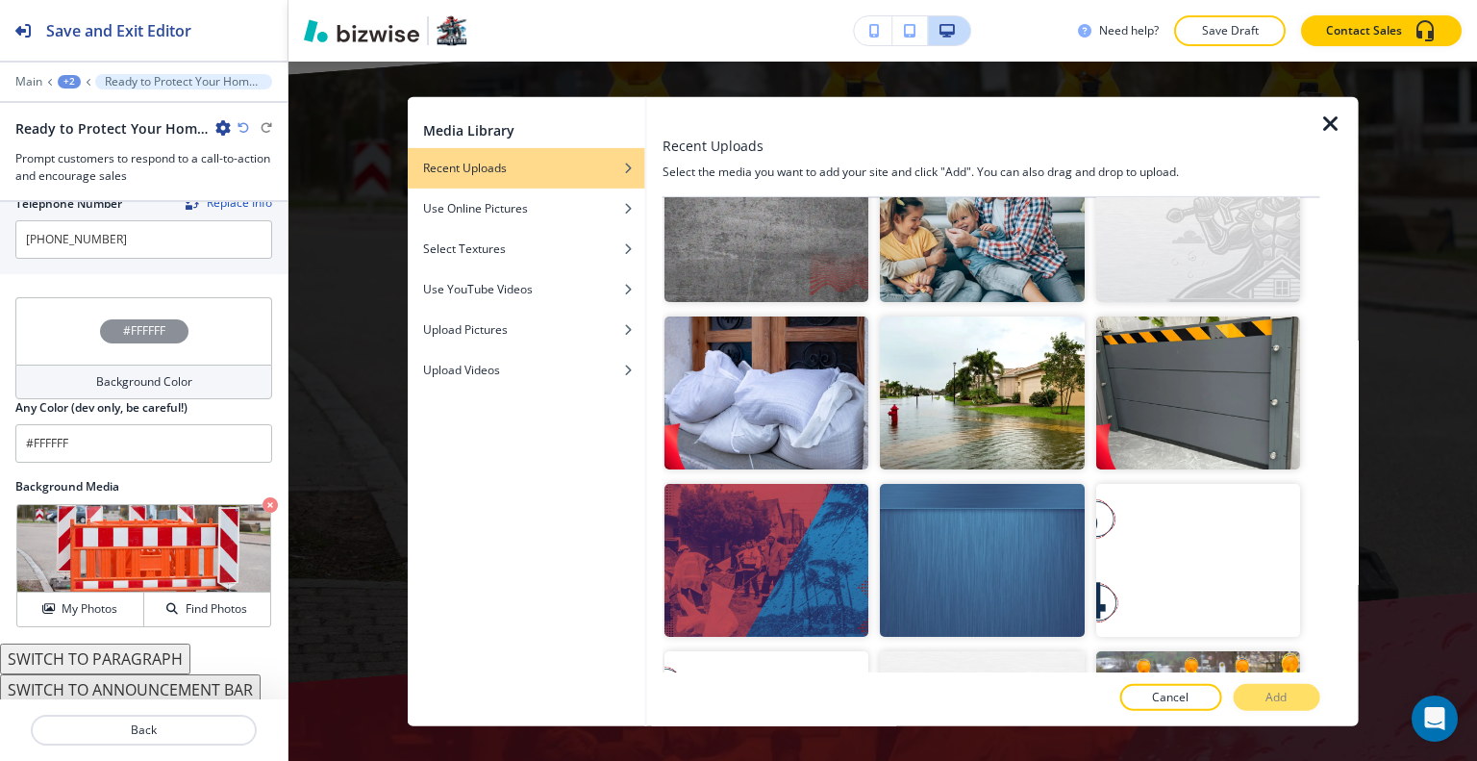
scroll to position [3750, 0]
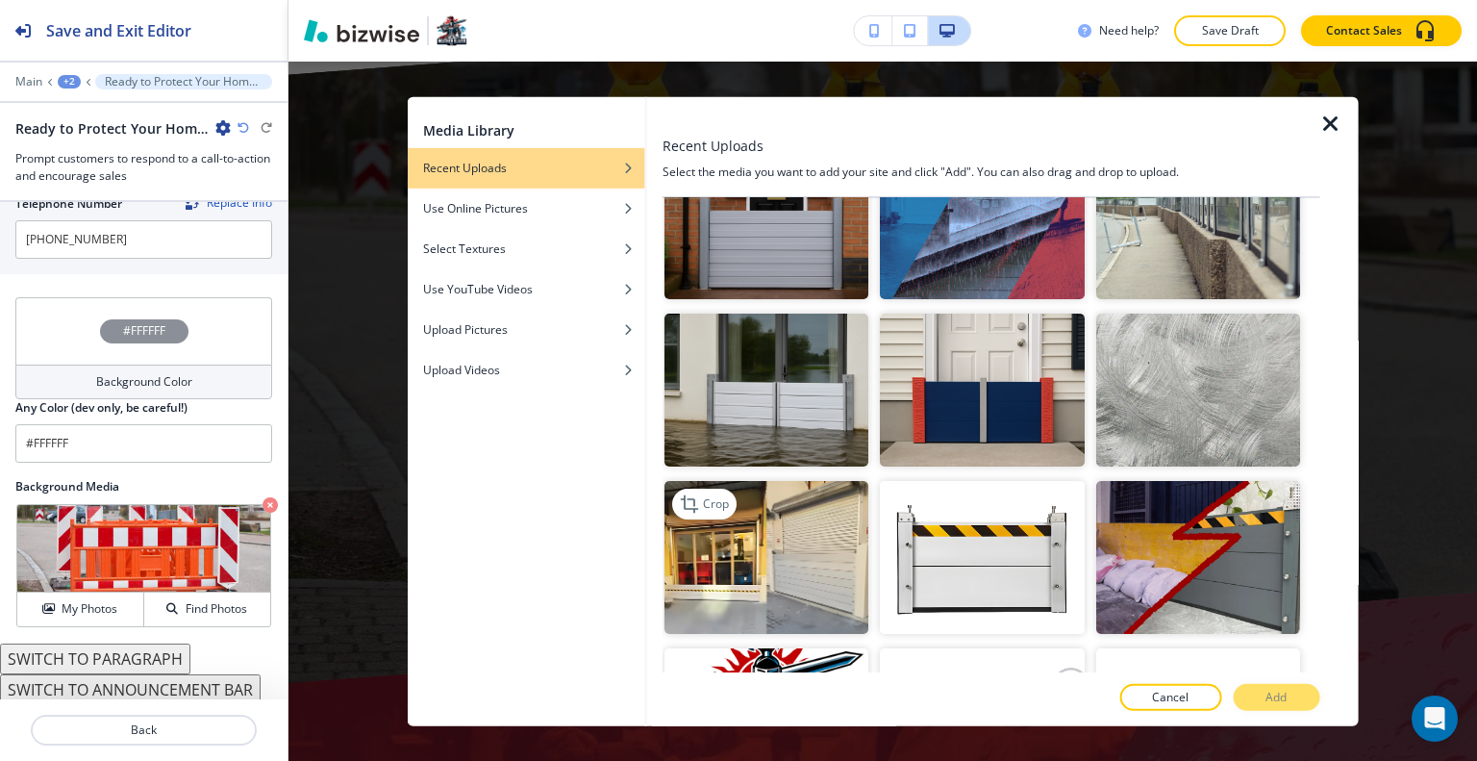
click at [716, 481] on img "button" at bounding box center [766, 557] width 204 height 153
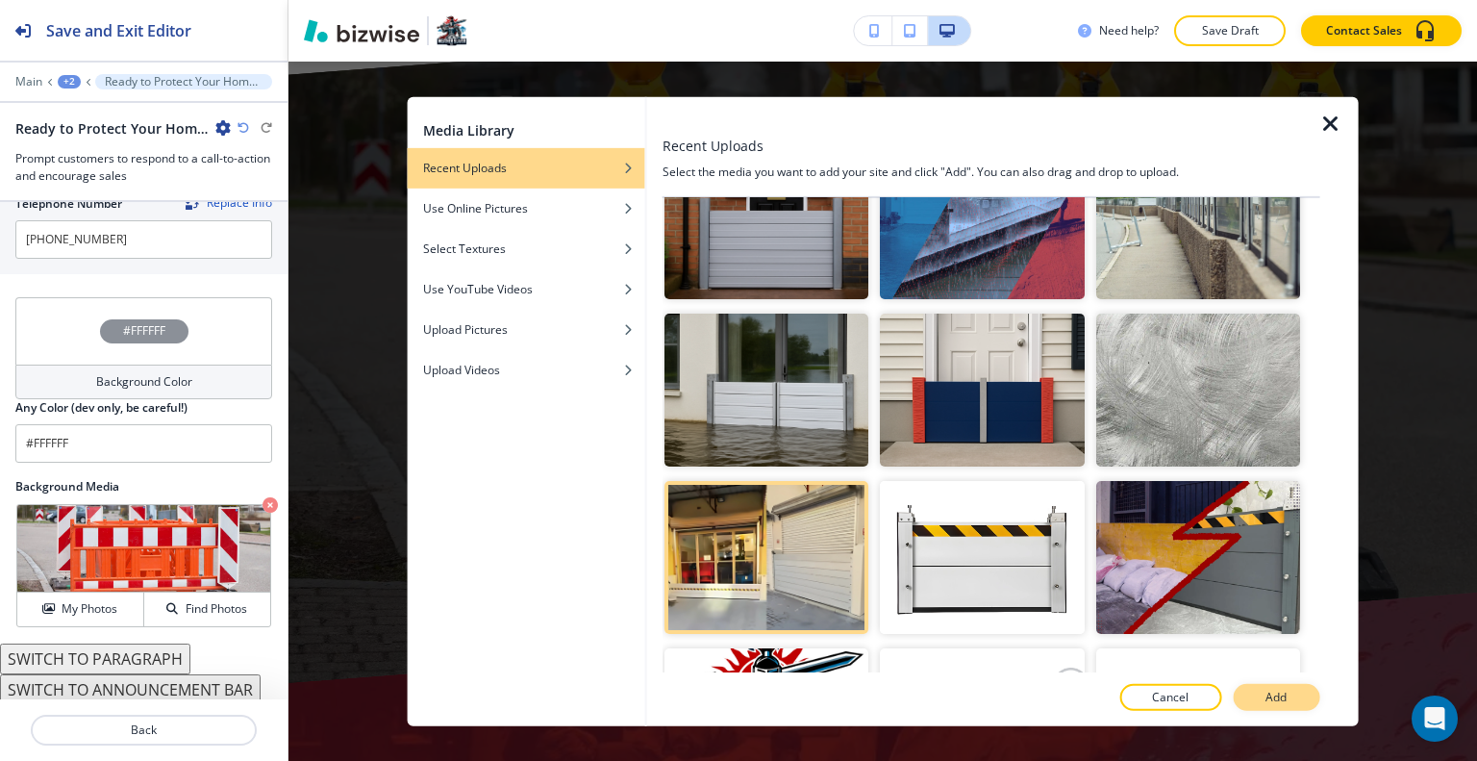
click at [1249, 694] on button "Add" at bounding box center [1276, 697] width 87 height 27
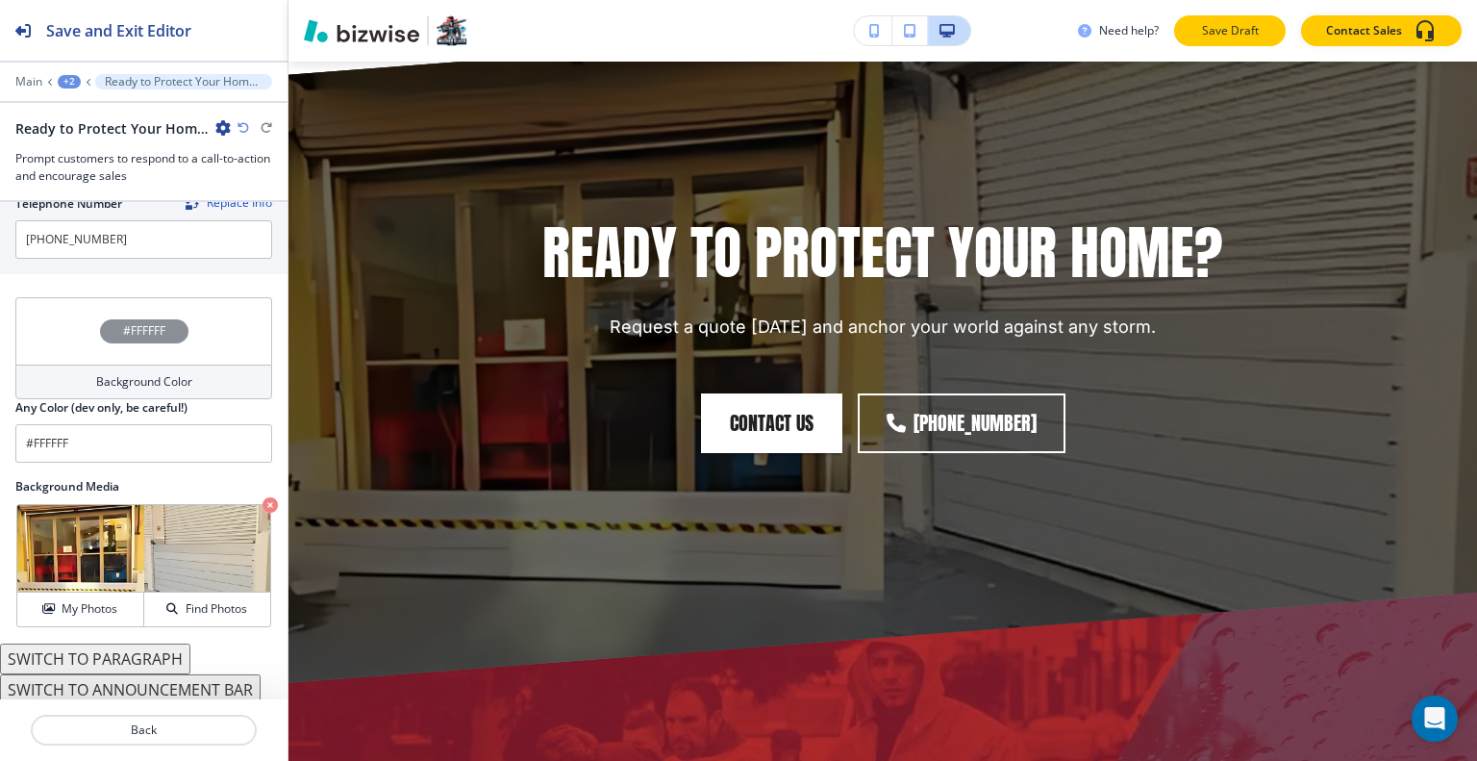
click at [1246, 34] on p "Save Draft" at bounding box center [1230, 30] width 62 height 17
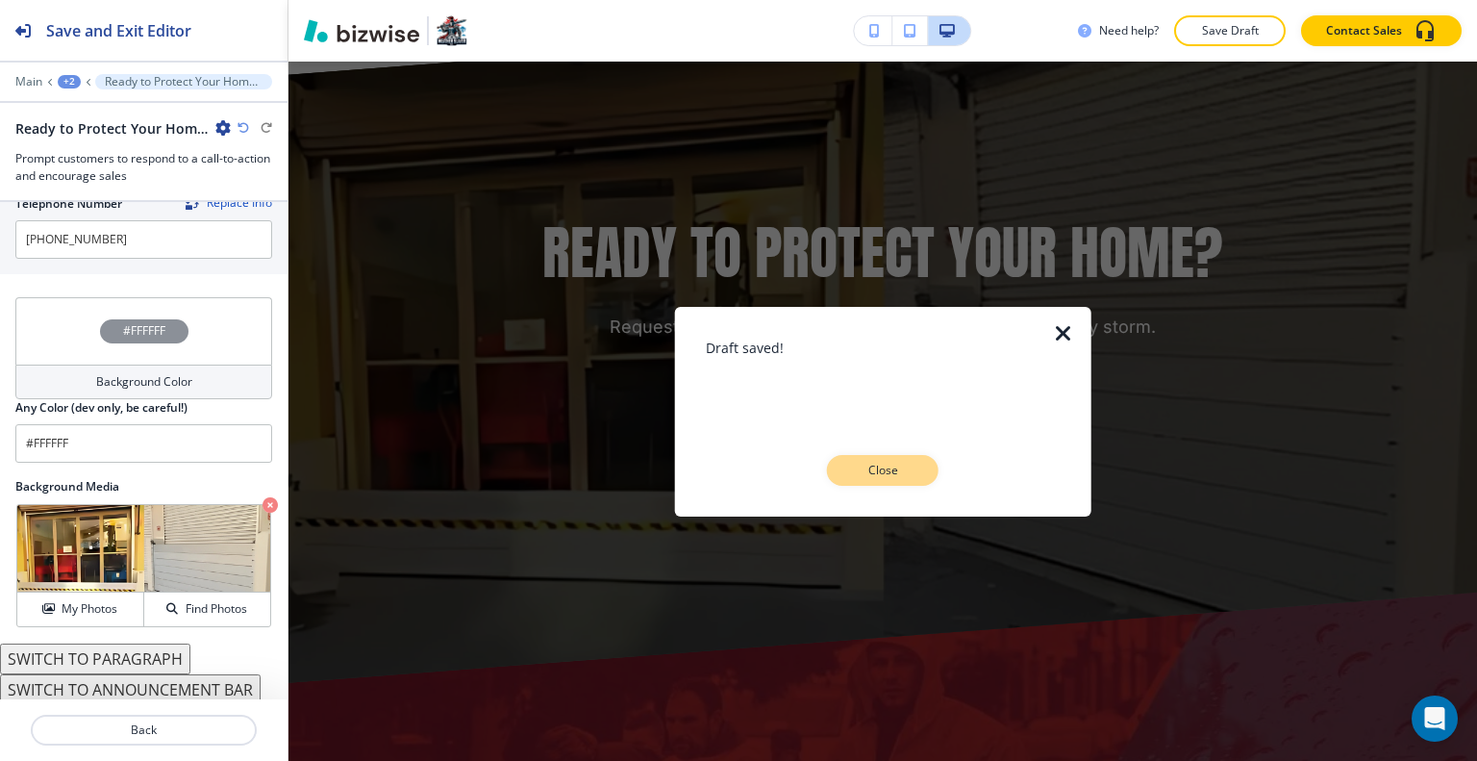
click at [913, 467] on button "Close" at bounding box center [883, 470] width 112 height 31
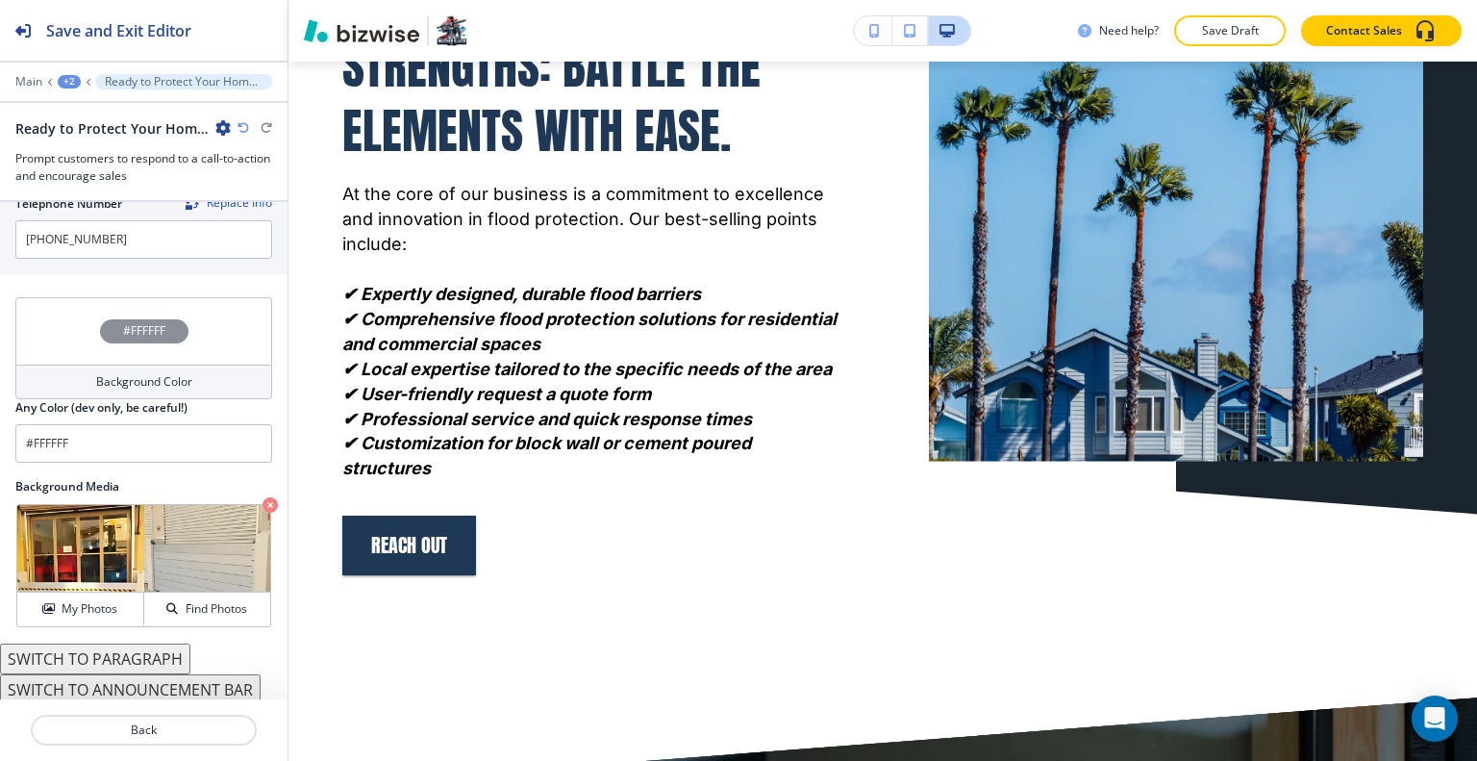
scroll to position [0, 0]
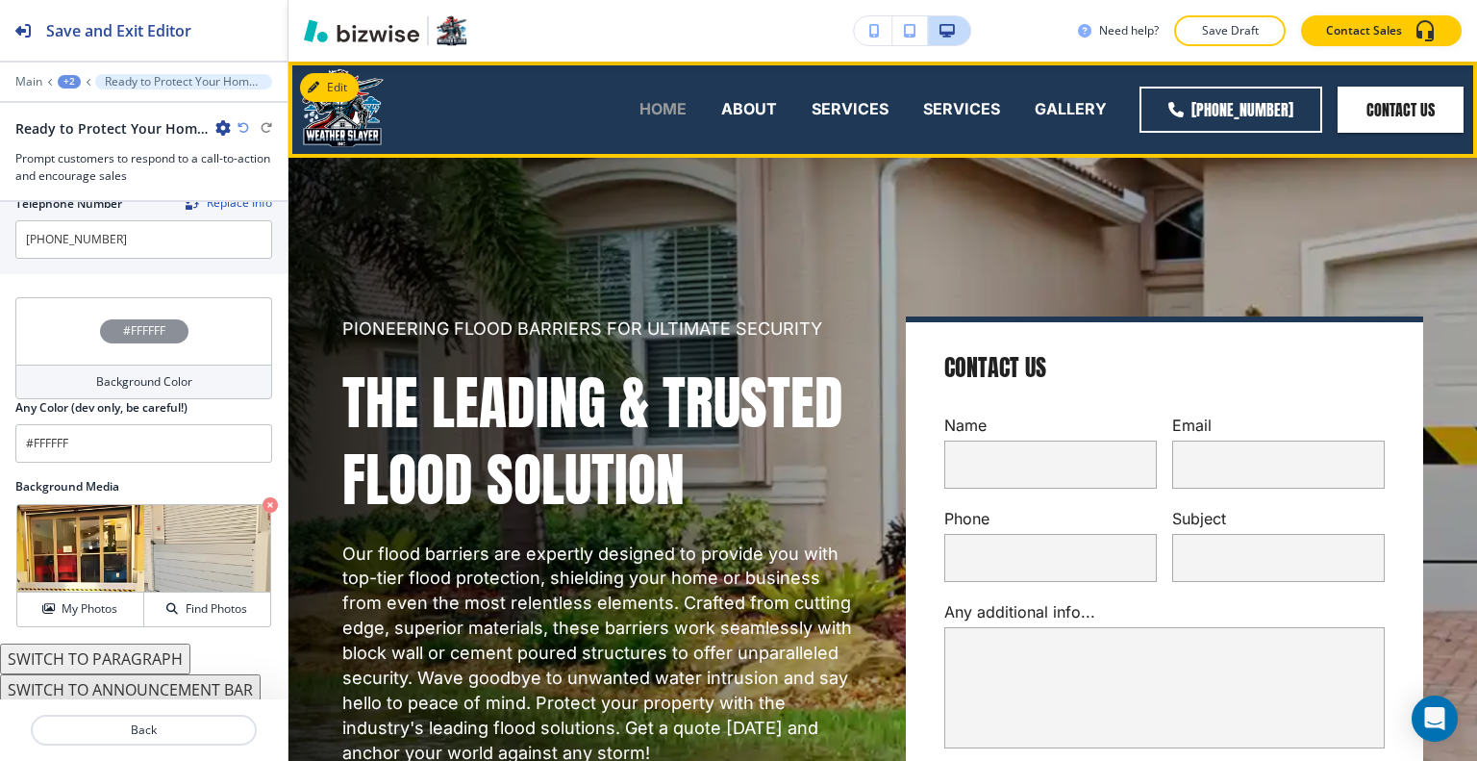
click at [656, 103] on p "HOME" at bounding box center [662, 109] width 47 height 22
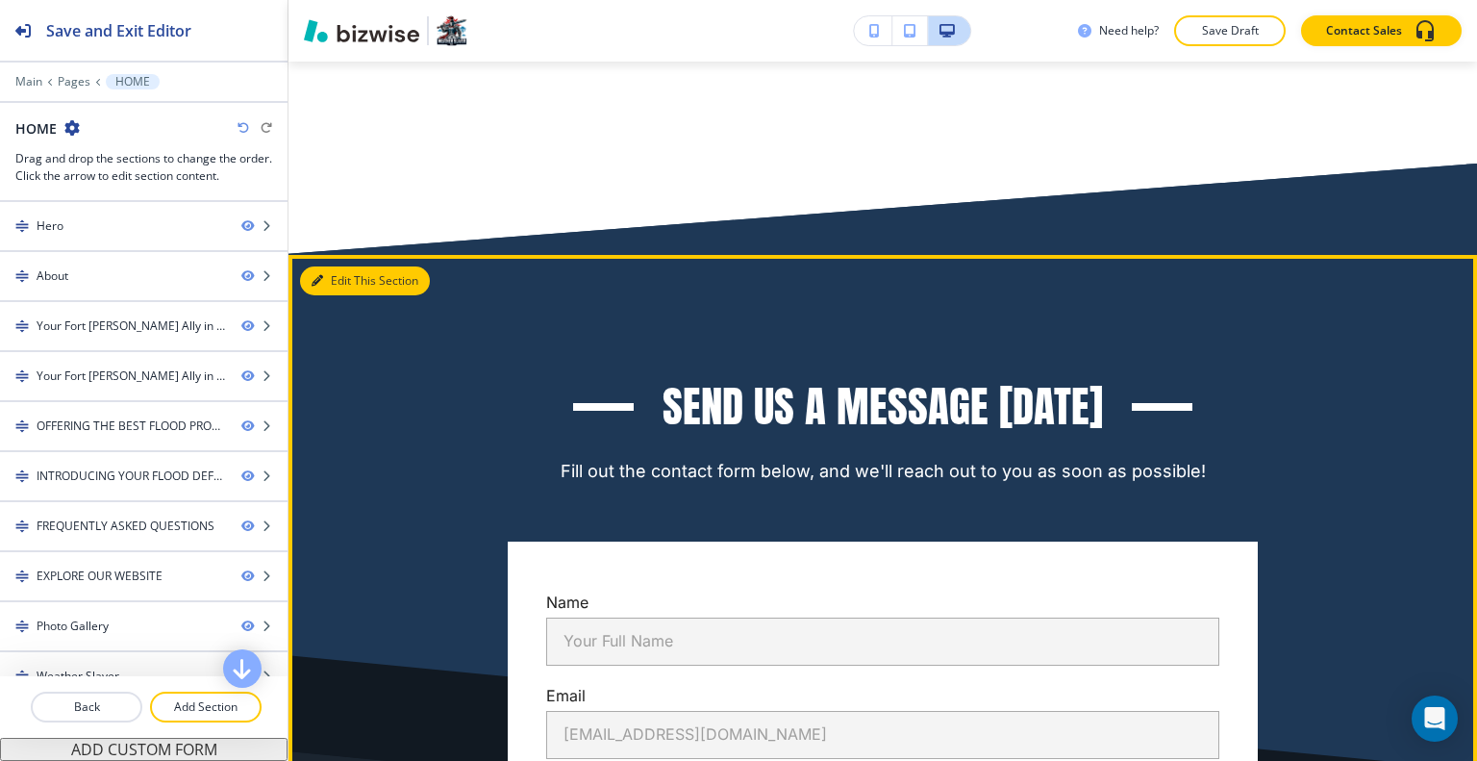
click at [349, 266] on button "Edit This Section" at bounding box center [365, 280] width 130 height 29
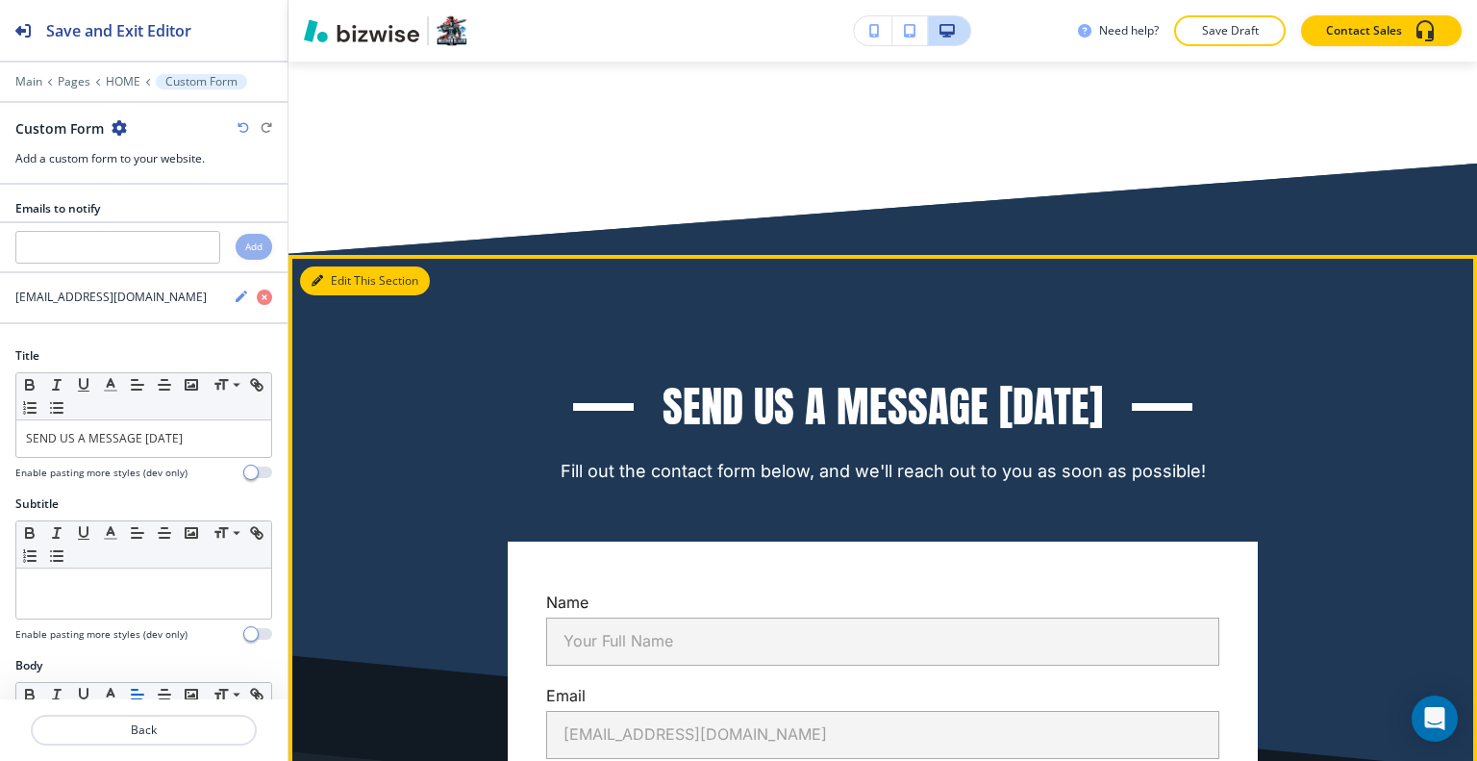
scroll to position [15163, 0]
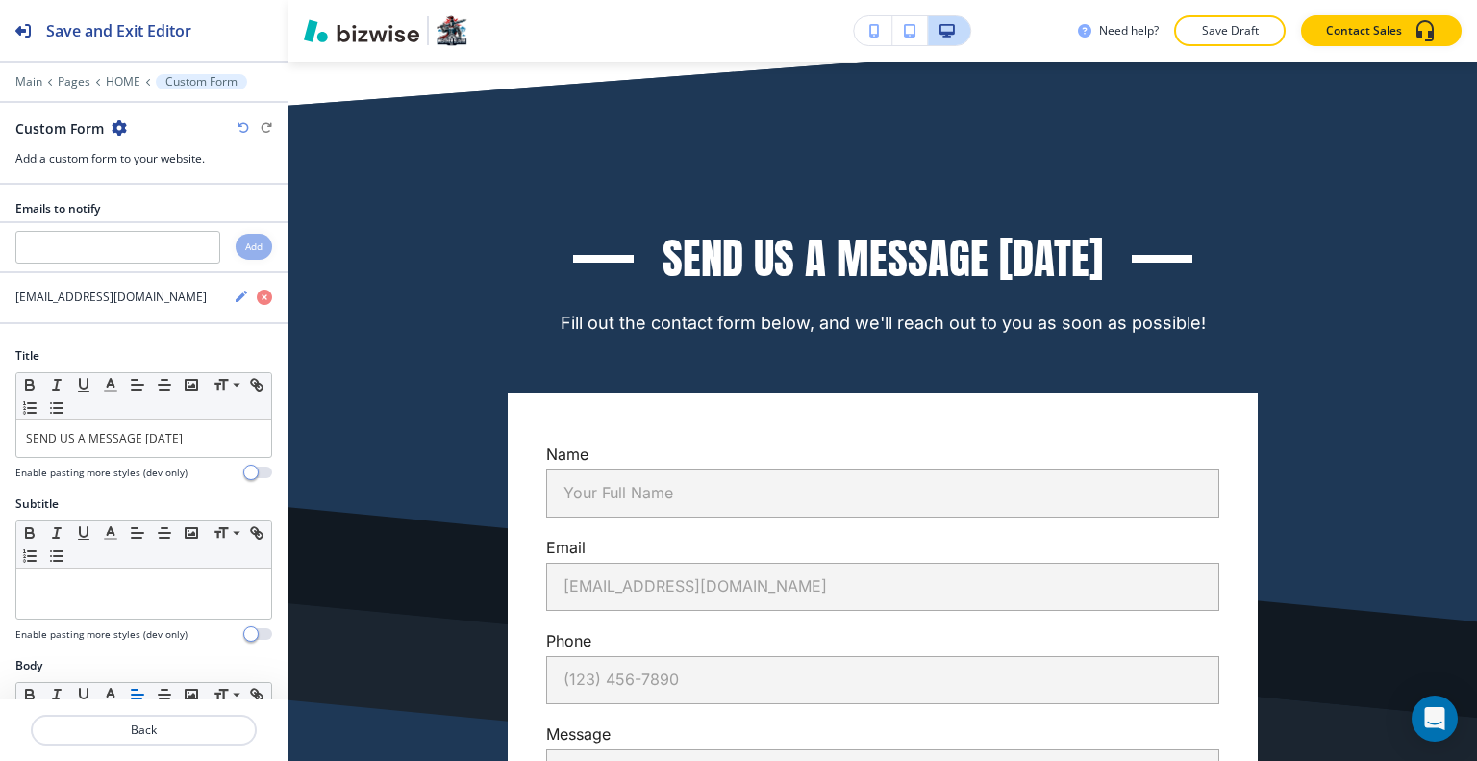
click at [121, 124] on icon "button" at bounding box center [119, 127] width 15 height 15
click at [169, 182] on button "Duplicate Section" at bounding box center [172, 194] width 123 height 34
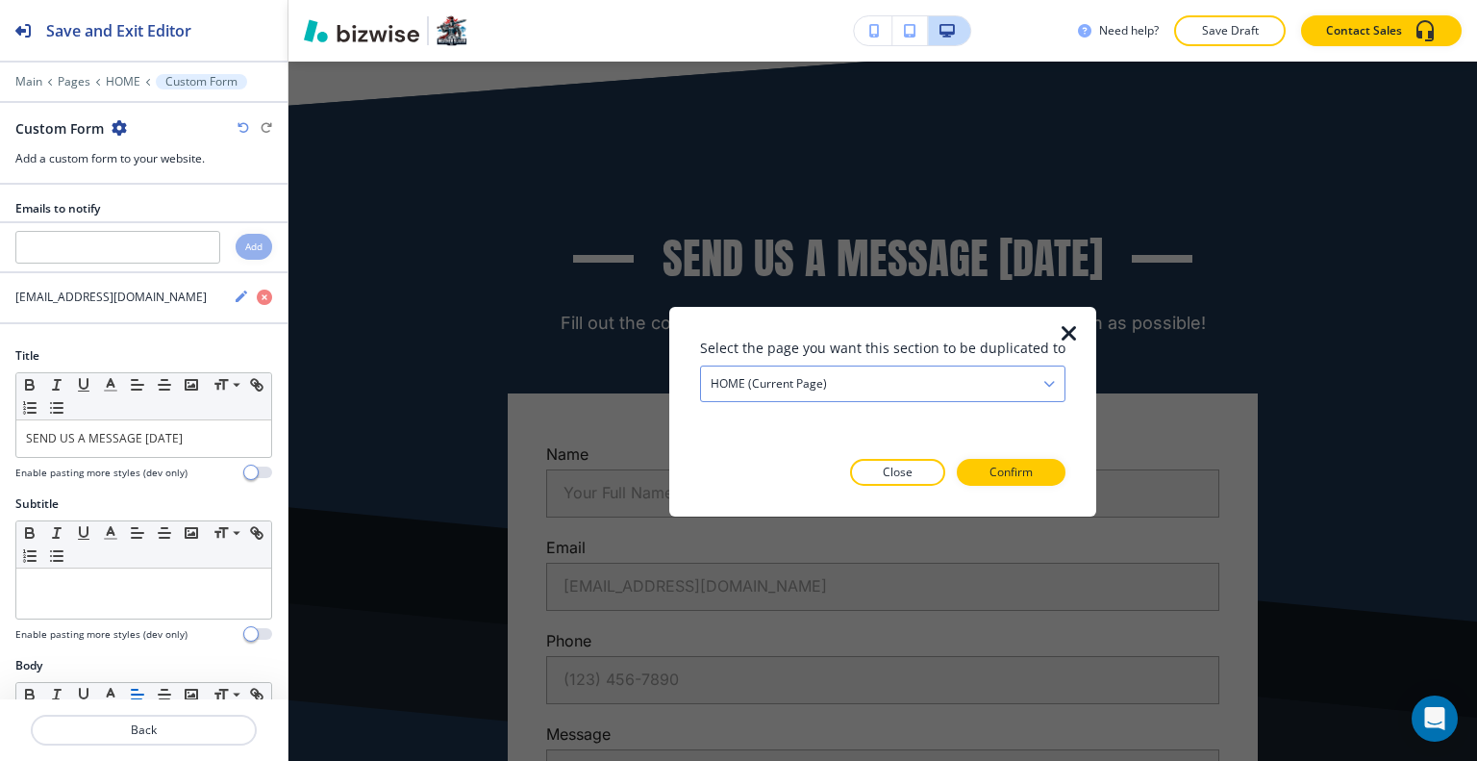
click at [837, 378] on div "HOME (current page)" at bounding box center [882, 382] width 363 height 35
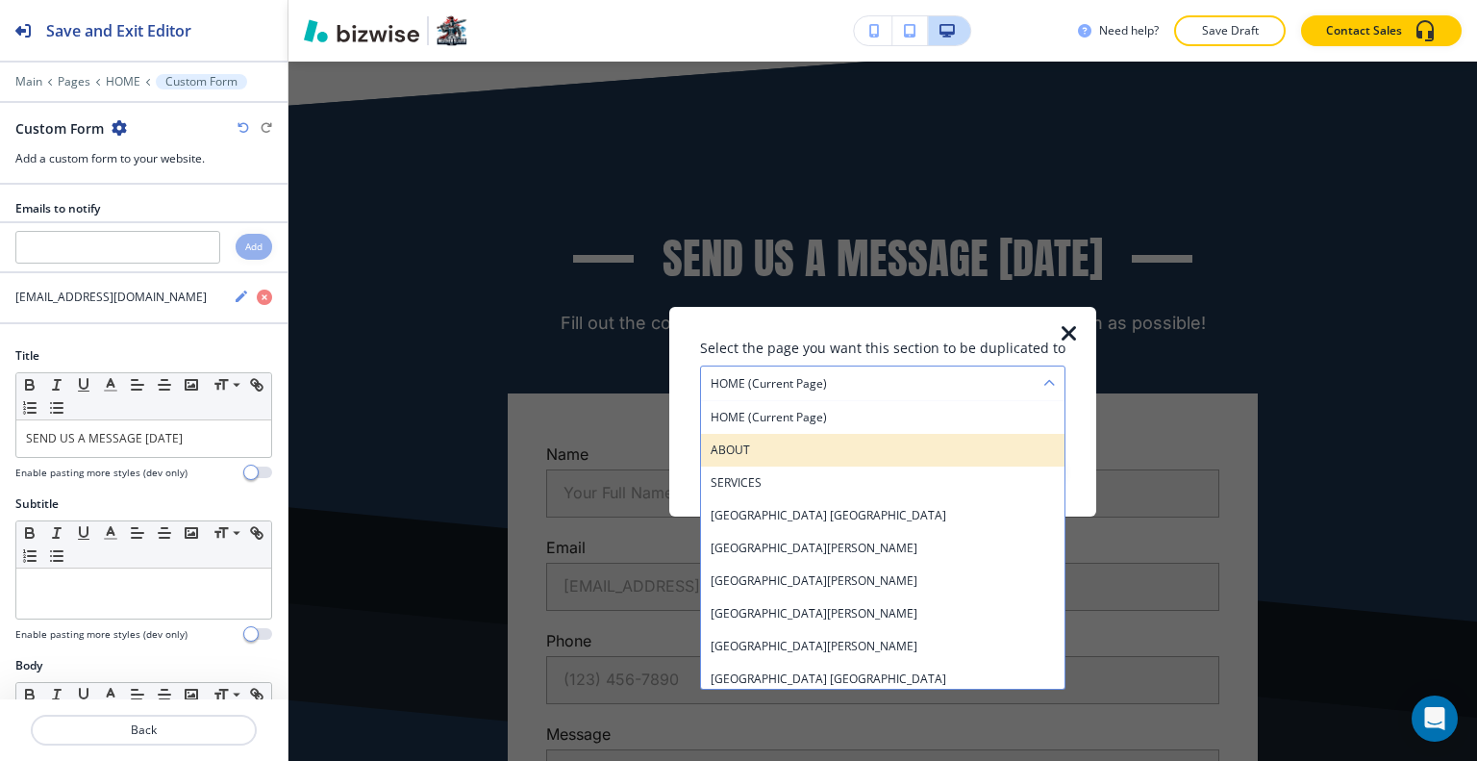
click at [838, 454] on h4 "ABOUT" at bounding box center [883, 448] width 344 height 17
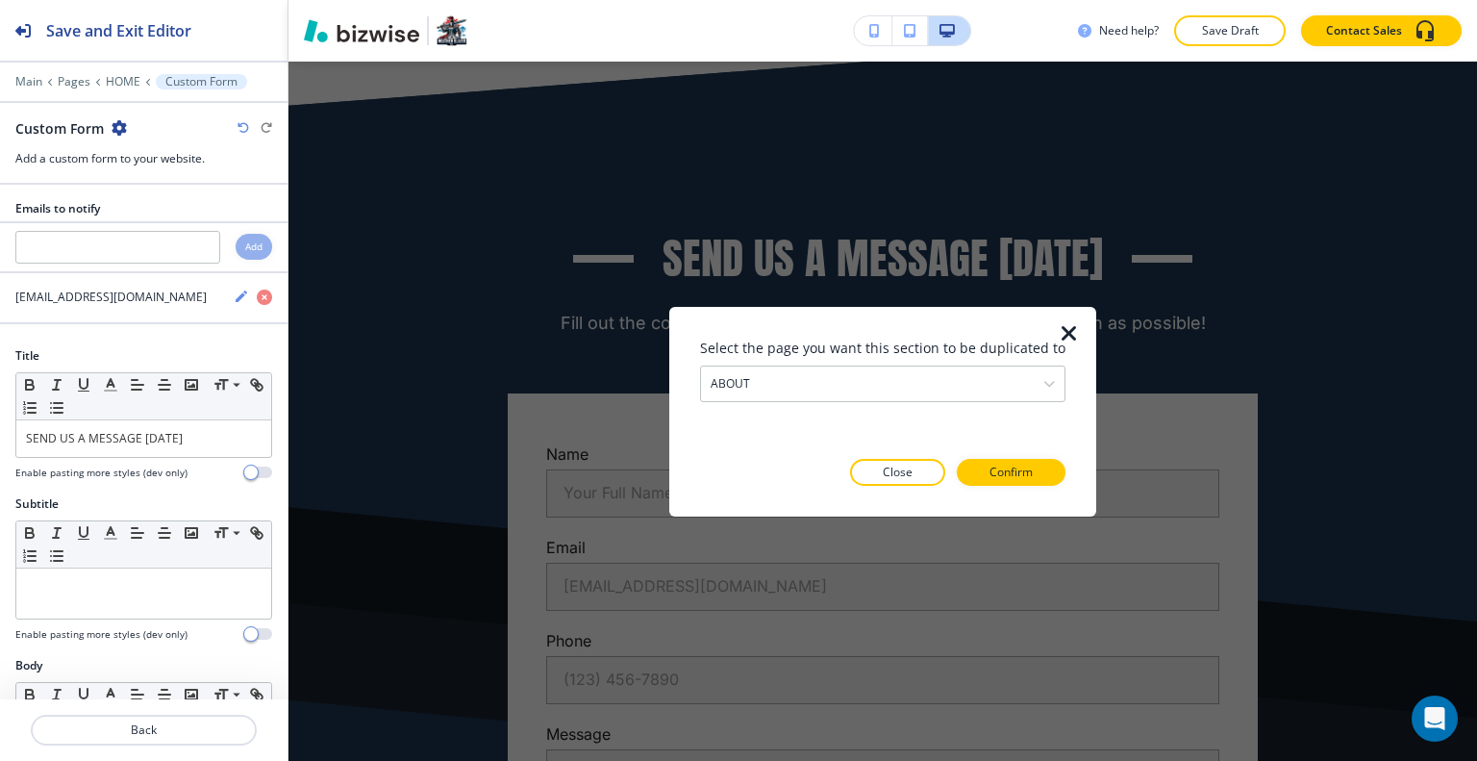
click at [1033, 487] on div at bounding box center [882, 501] width 365 height 31
click at [1023, 477] on p "Confirm" at bounding box center [1010, 471] width 43 height 17
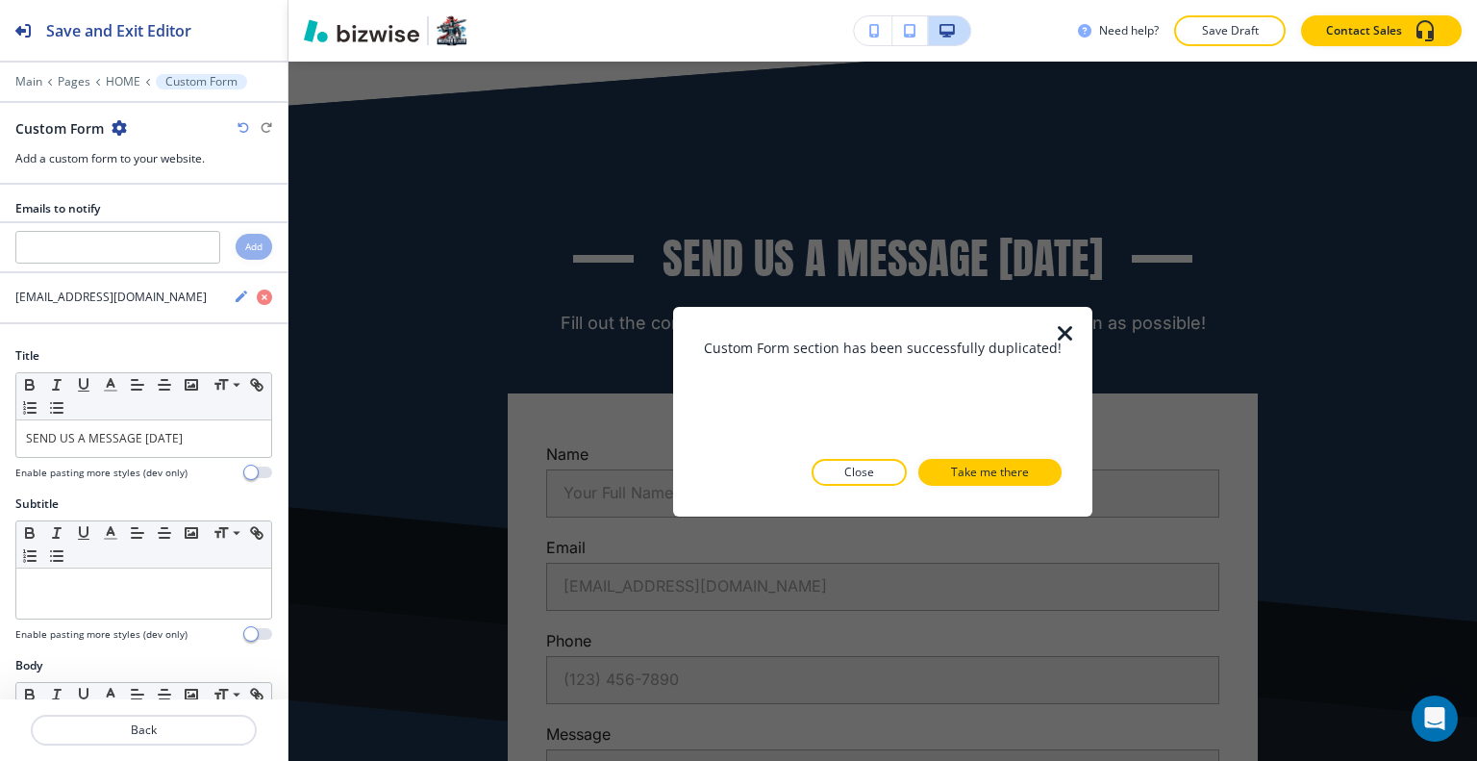
click at [1023, 477] on p "Take me there" at bounding box center [990, 471] width 78 height 17
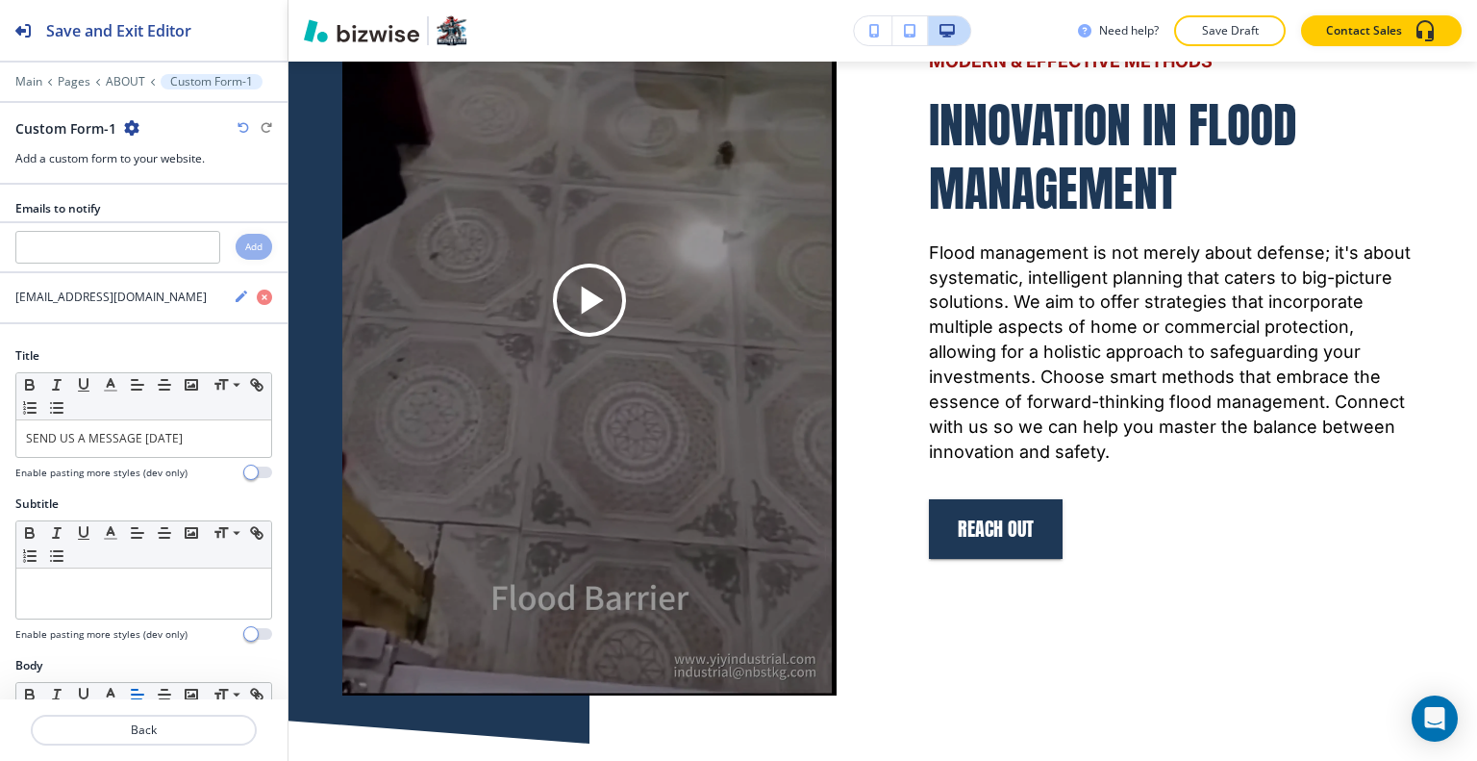
scroll to position [0, 0]
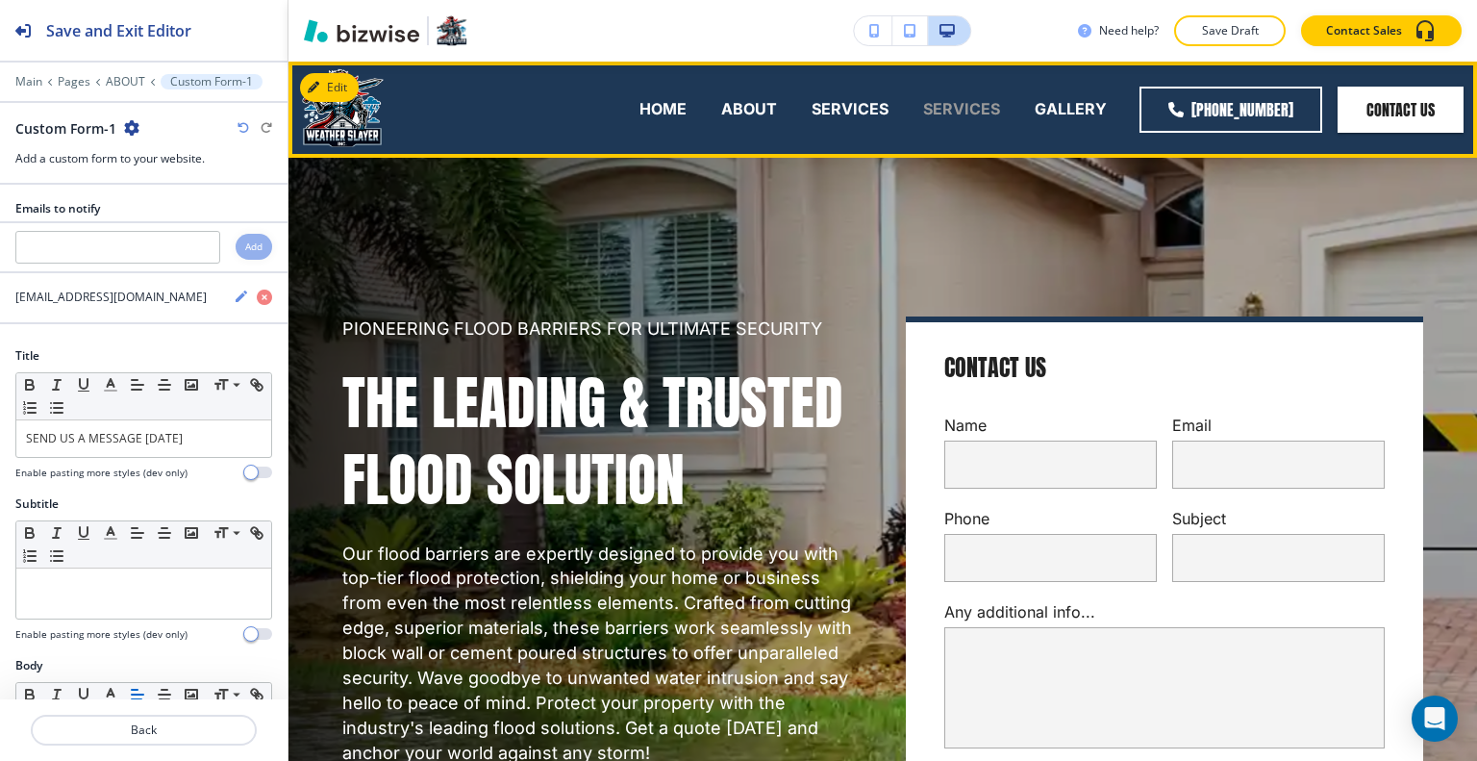
click at [946, 111] on p "SERVICES" at bounding box center [961, 109] width 77 height 22
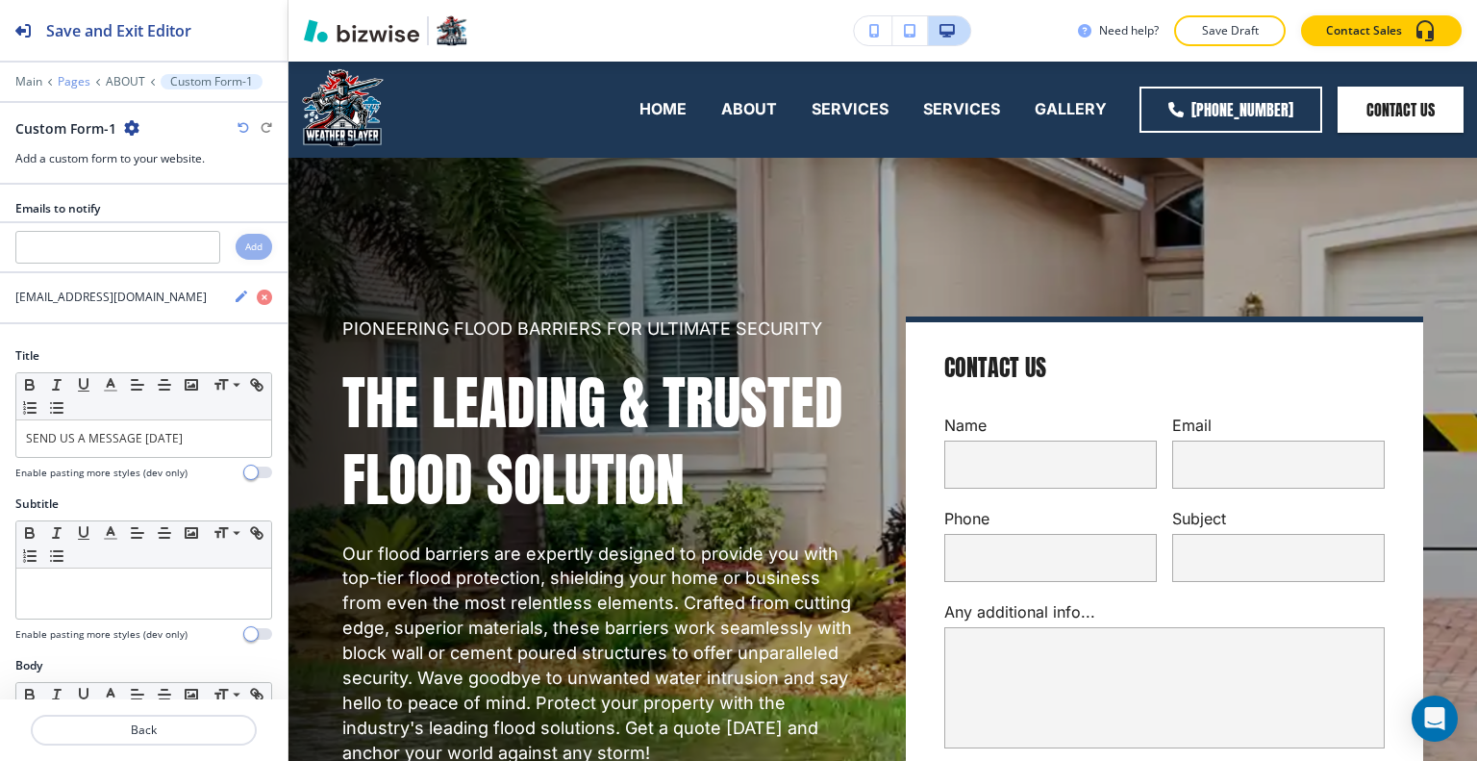
click at [72, 86] on p "Pages" at bounding box center [74, 81] width 33 height 13
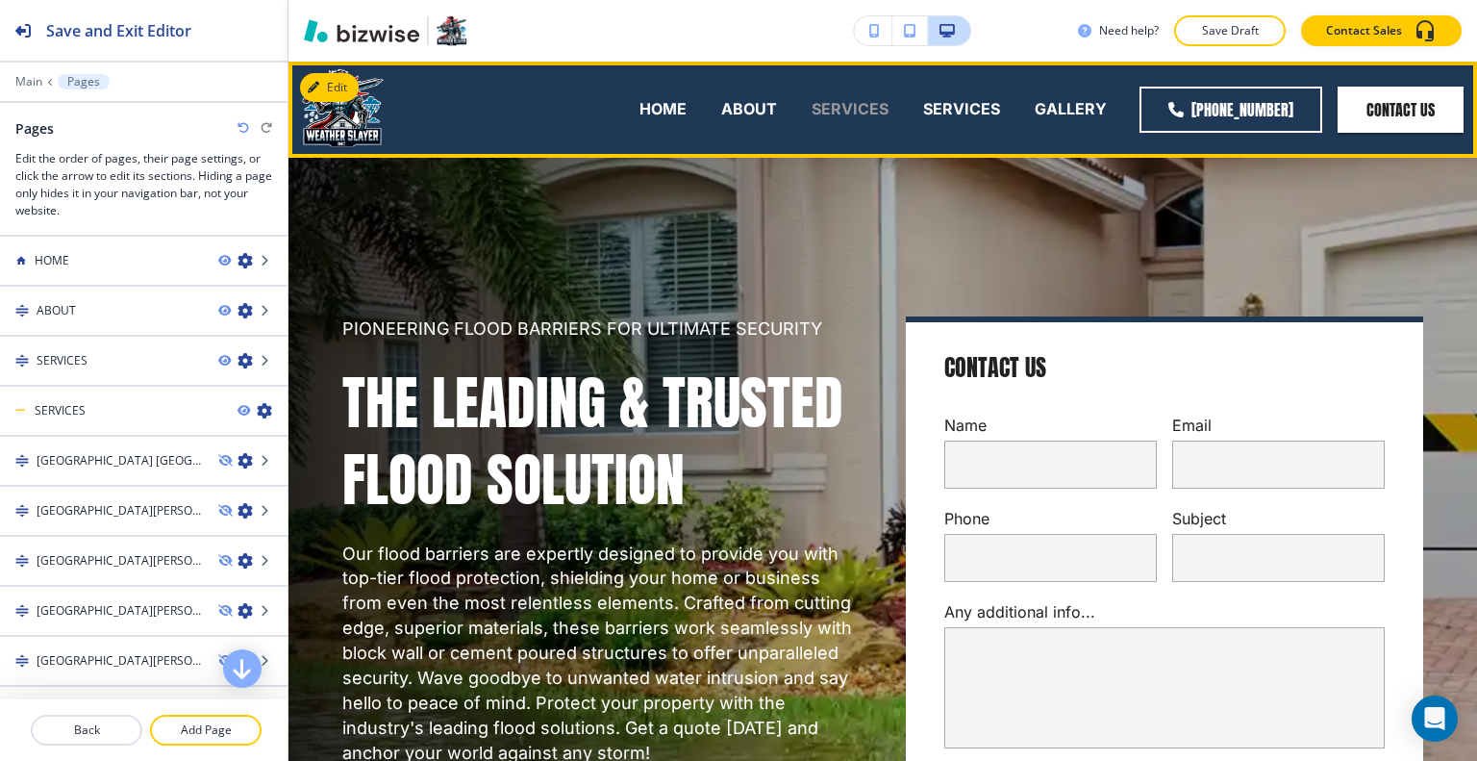
click at [841, 111] on p "SERVICES" at bounding box center [850, 109] width 77 height 22
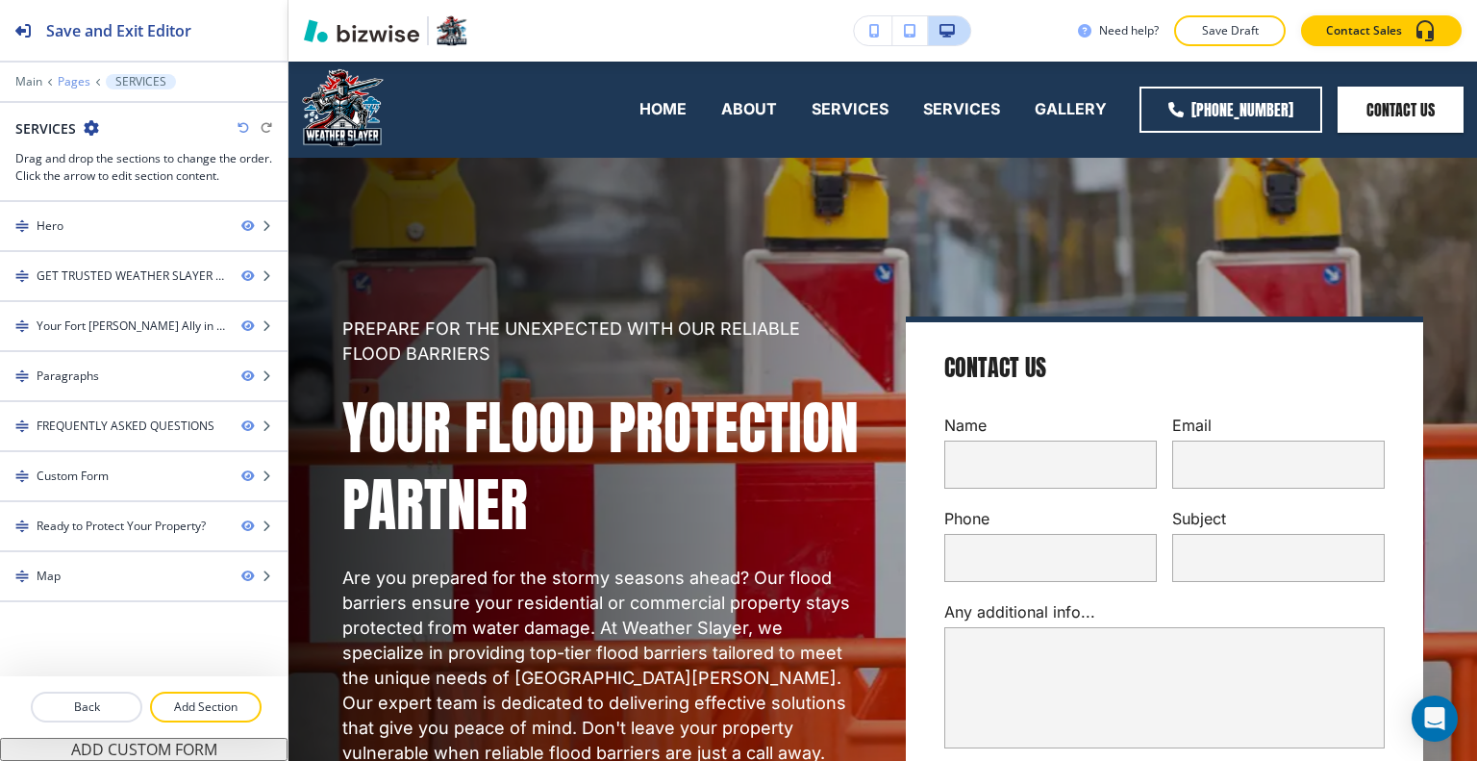
click at [73, 79] on p "Pages" at bounding box center [74, 81] width 33 height 13
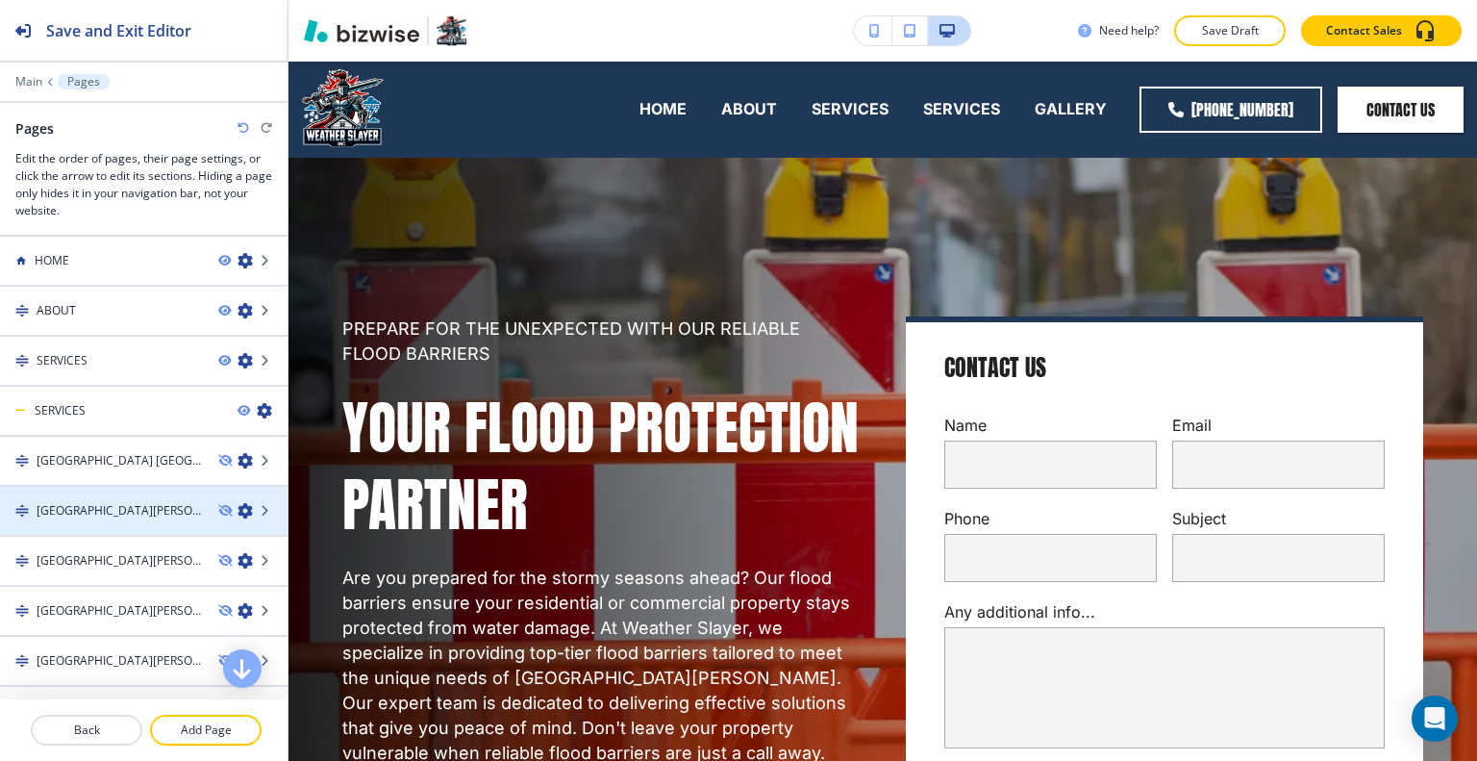
click at [115, 514] on h4 "[GEOGRAPHIC_DATA][PERSON_NAME]" at bounding box center [120, 510] width 166 height 17
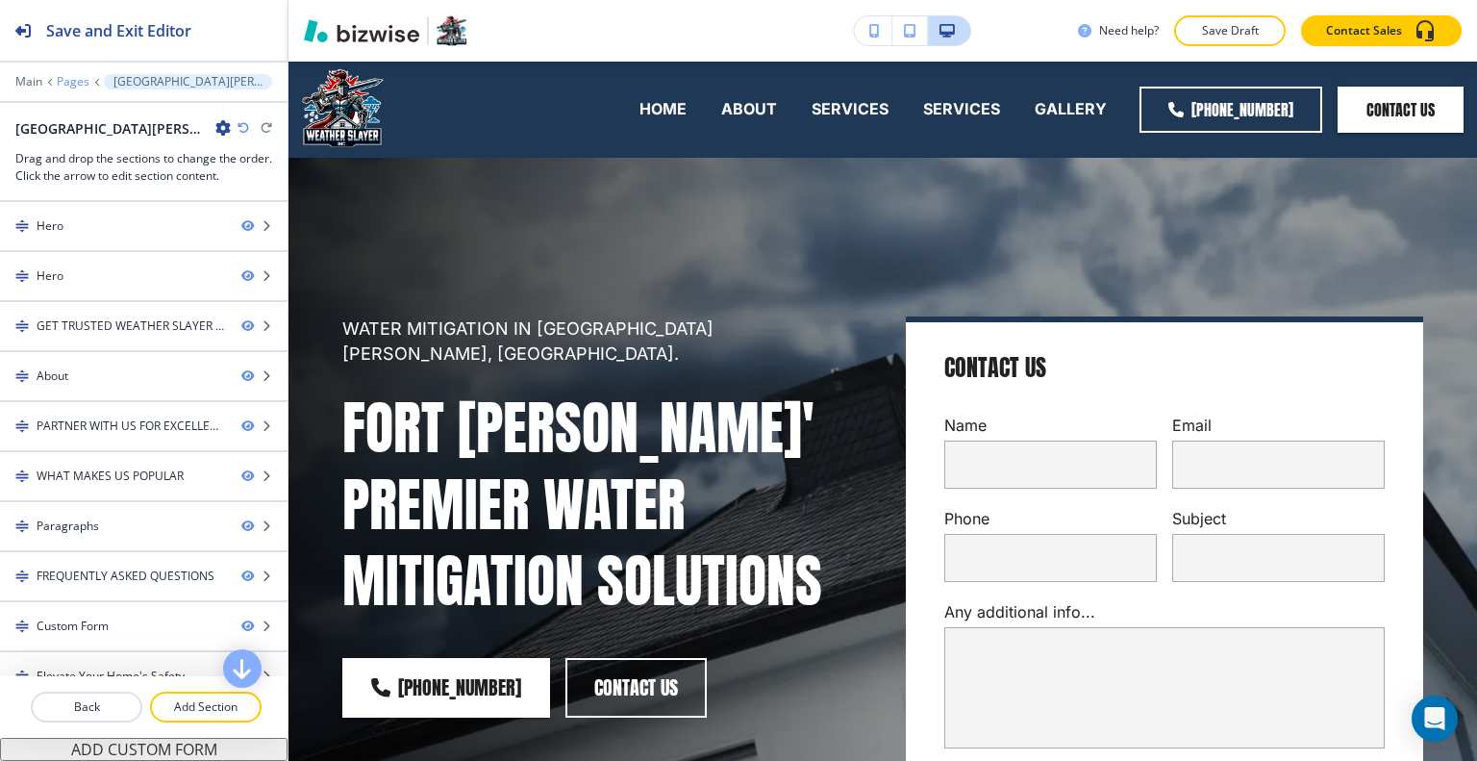
click at [76, 81] on p "Pages" at bounding box center [73, 81] width 33 height 13
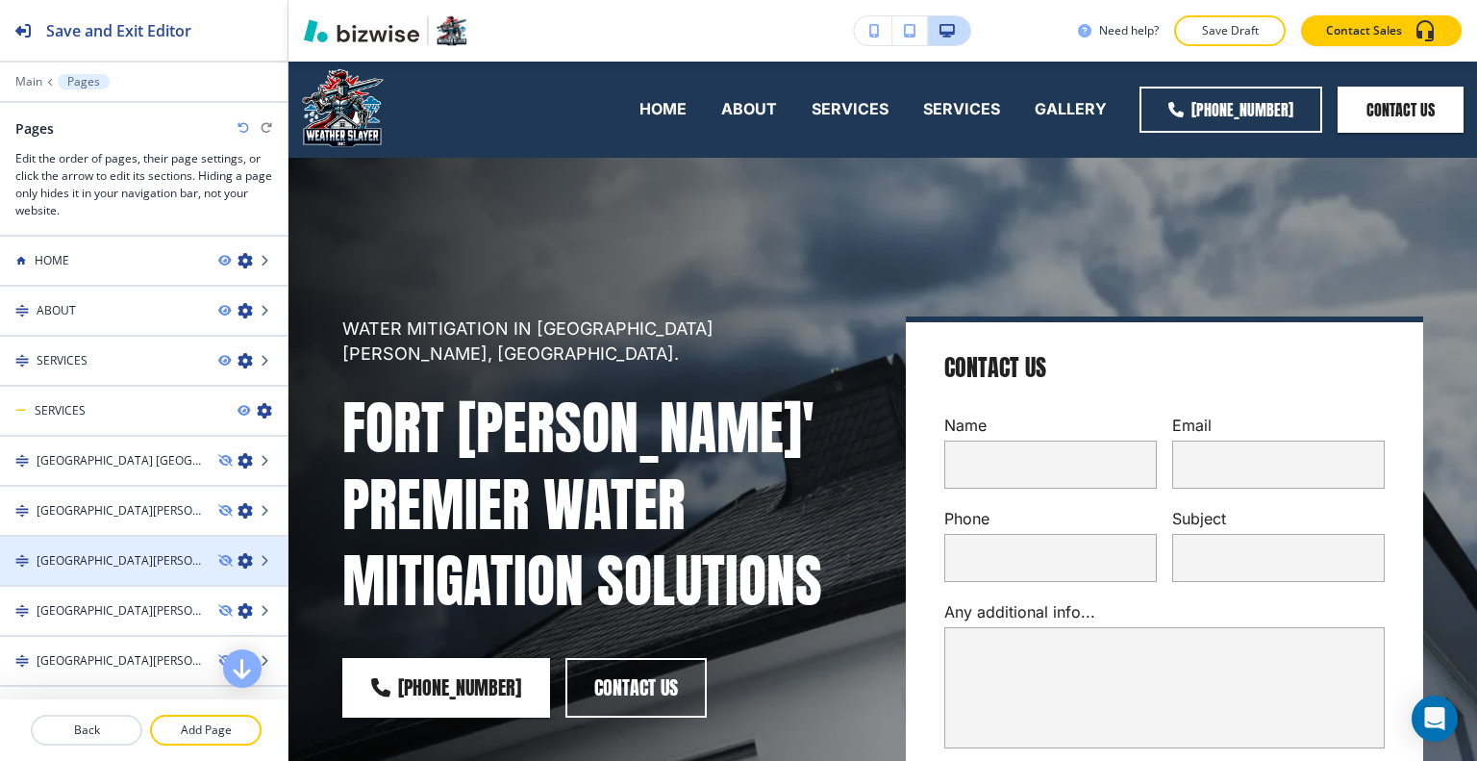
click at [119, 553] on h4 "[GEOGRAPHIC_DATA][PERSON_NAME]" at bounding box center [120, 560] width 166 height 17
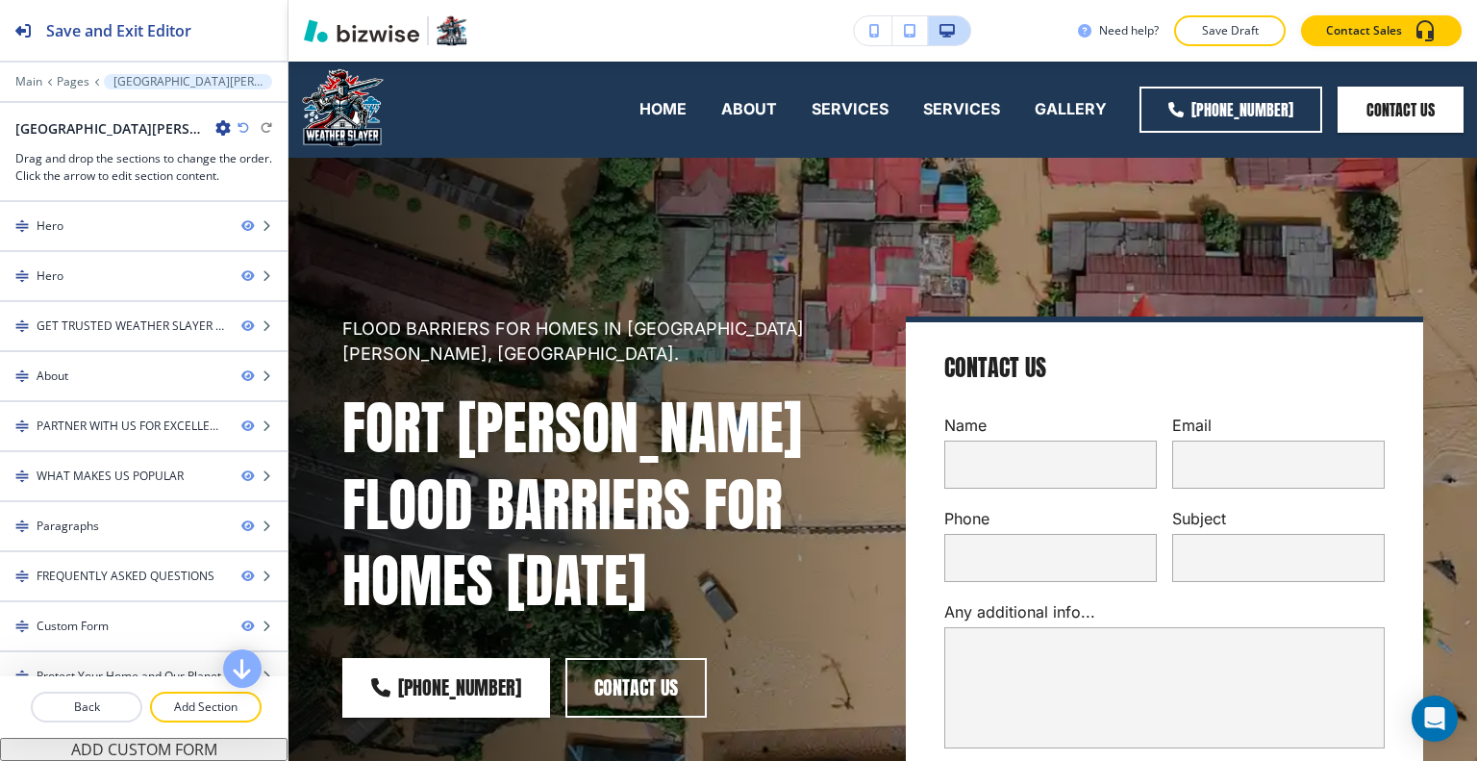
click at [215, 126] on icon "button" at bounding box center [222, 127] width 15 height 15
click at [169, 161] on p "Edit Page Settings" at bounding box center [184, 160] width 98 height 17
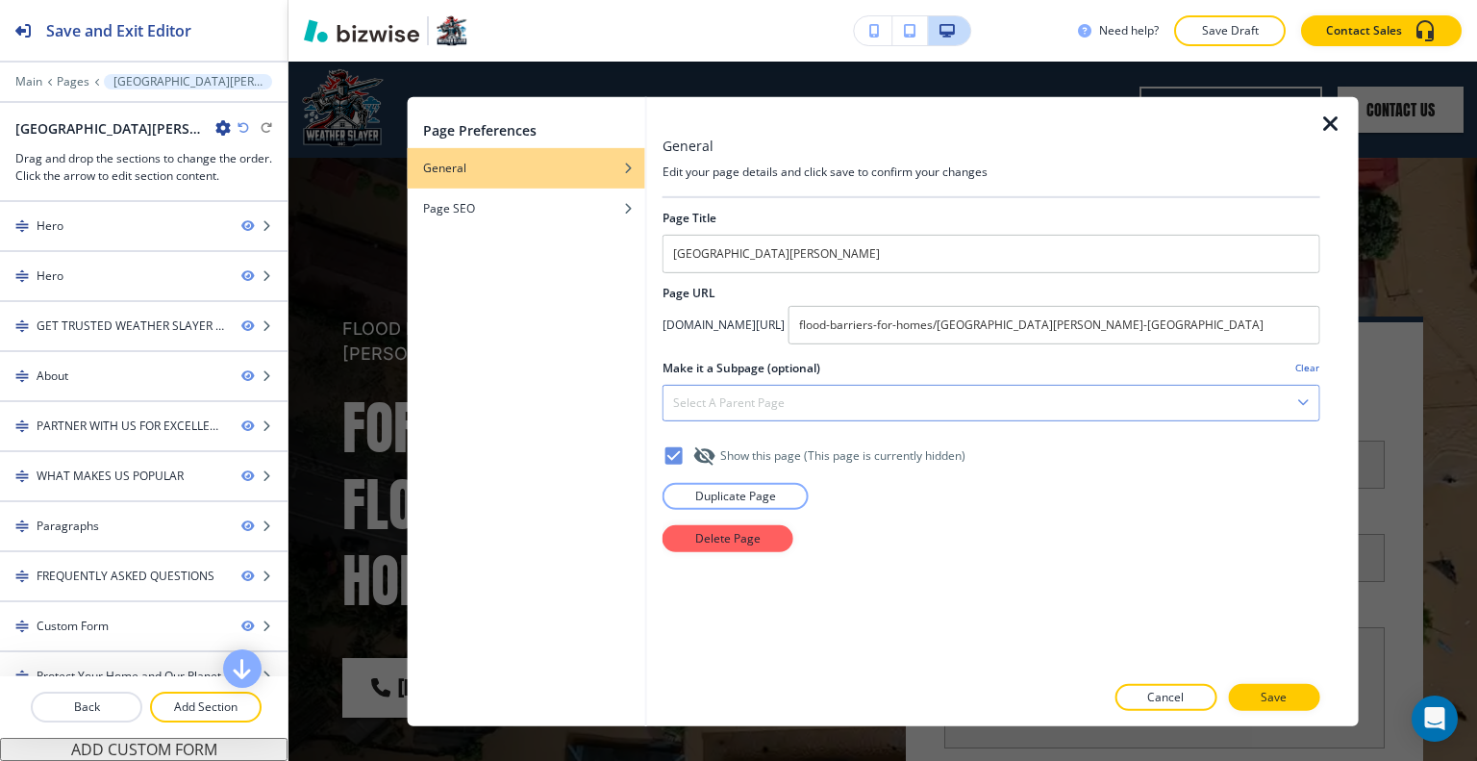
click at [949, 385] on div "Select a parent page" at bounding box center [991, 402] width 656 height 35
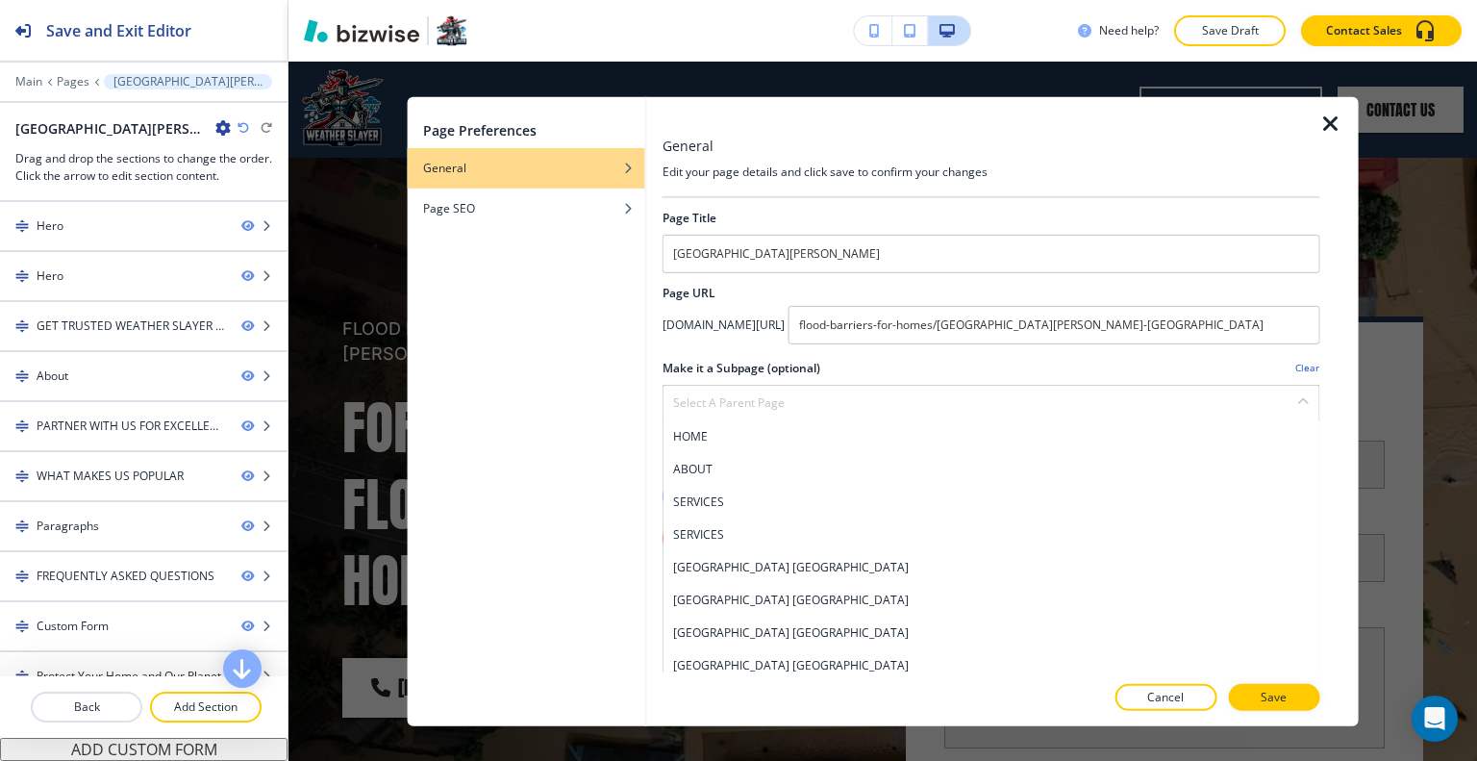
click at [1338, 124] on icon "button" at bounding box center [1330, 123] width 23 height 23
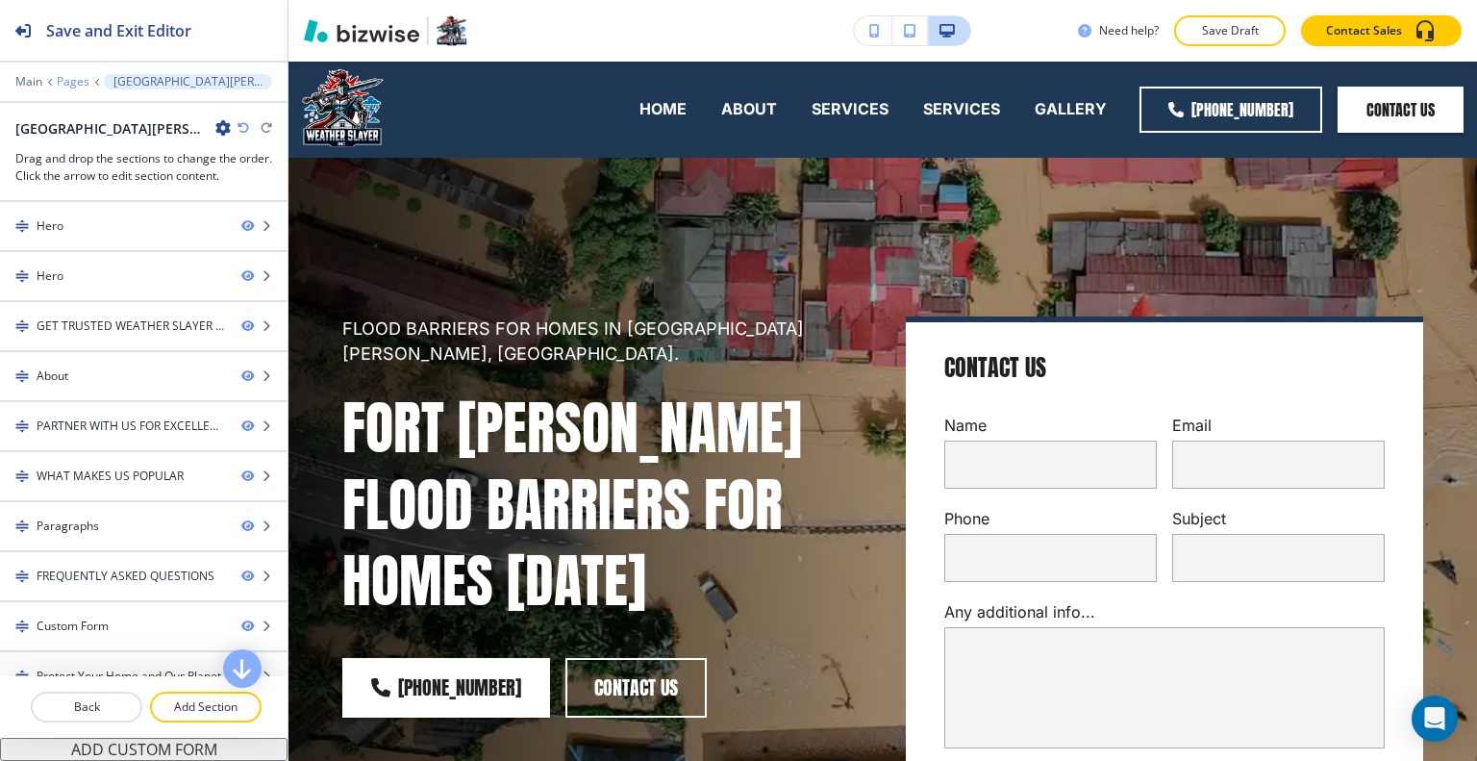
click at [62, 80] on p "Pages" at bounding box center [73, 81] width 33 height 13
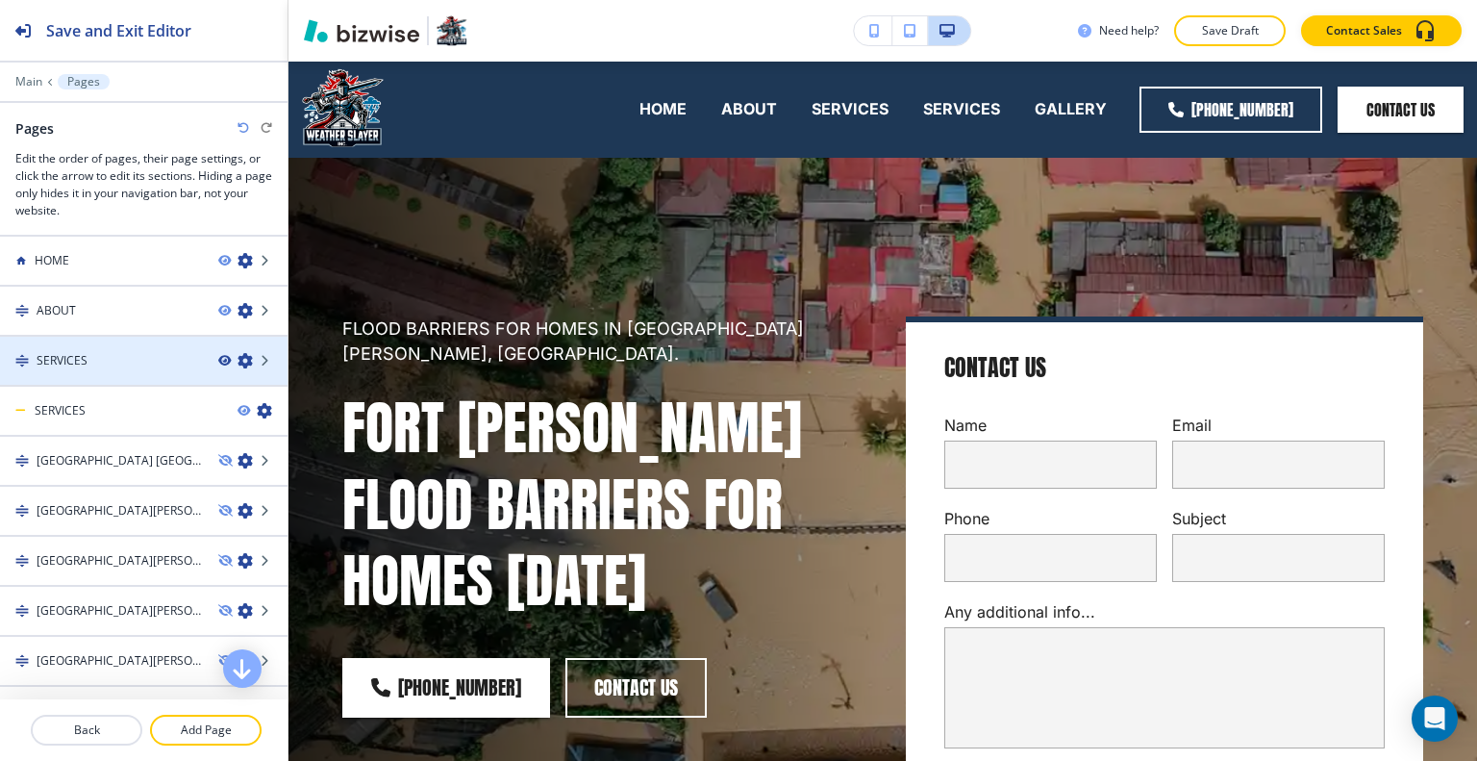
click at [218, 361] on icon "button" at bounding box center [224, 361] width 12 height 12
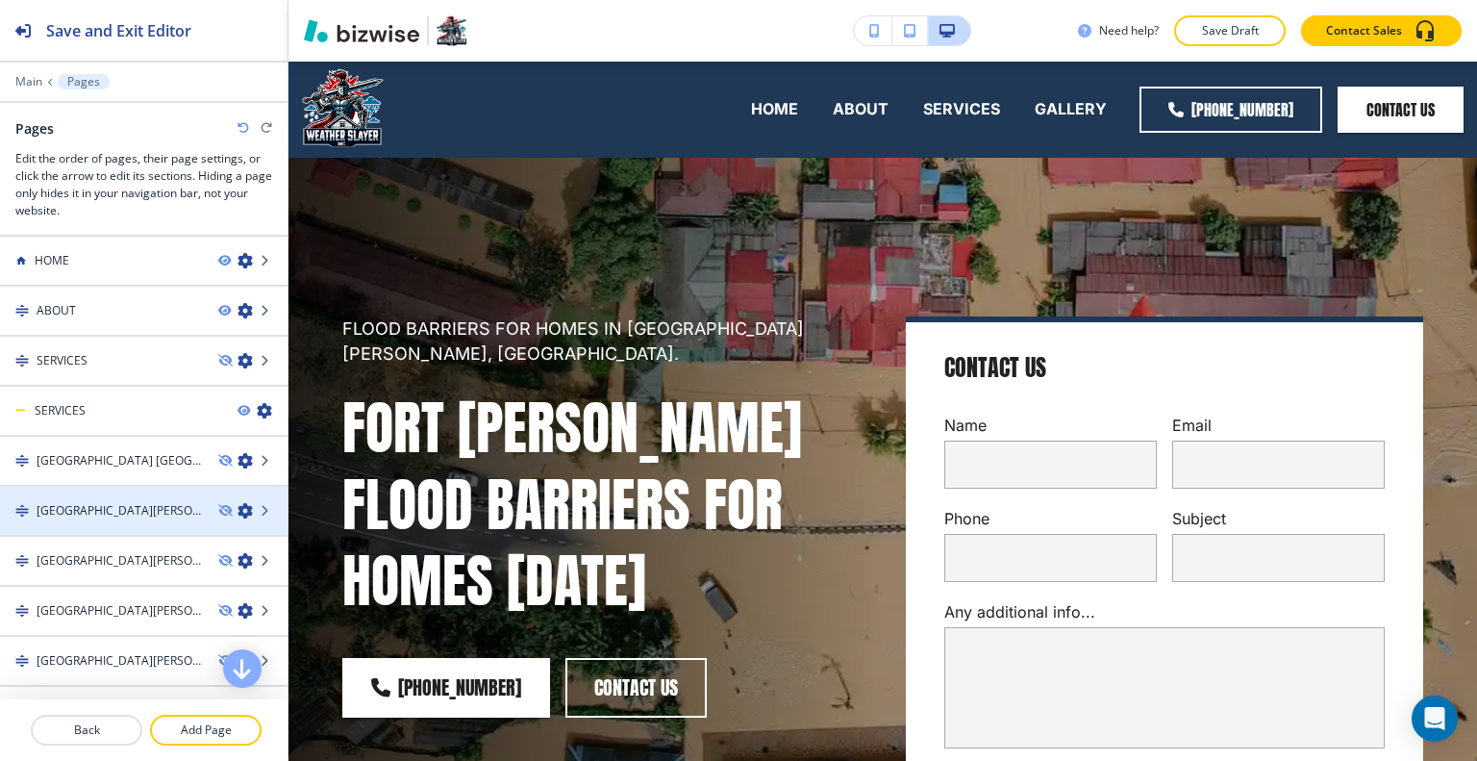
scroll to position [192, 0]
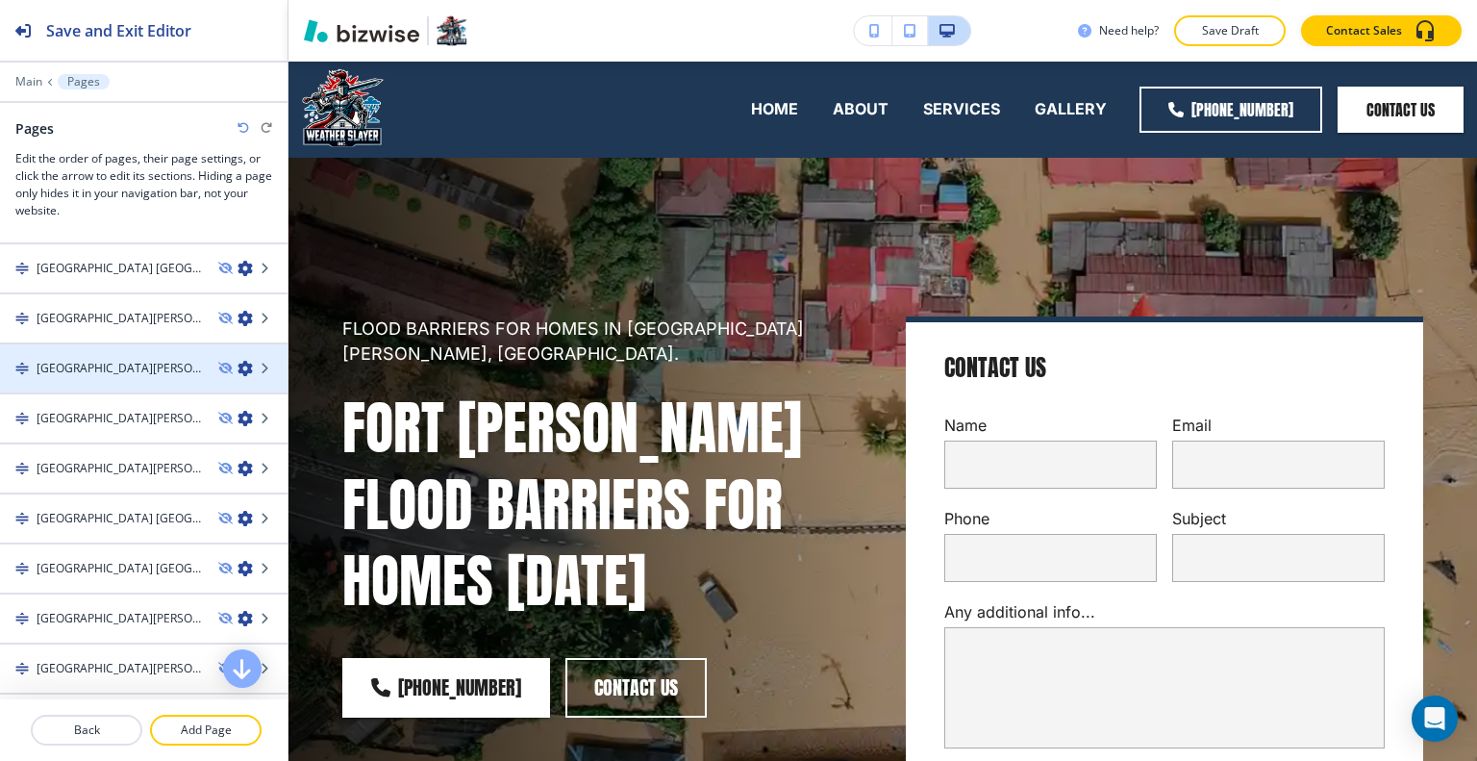
click at [127, 378] on div at bounding box center [143, 384] width 287 height 15
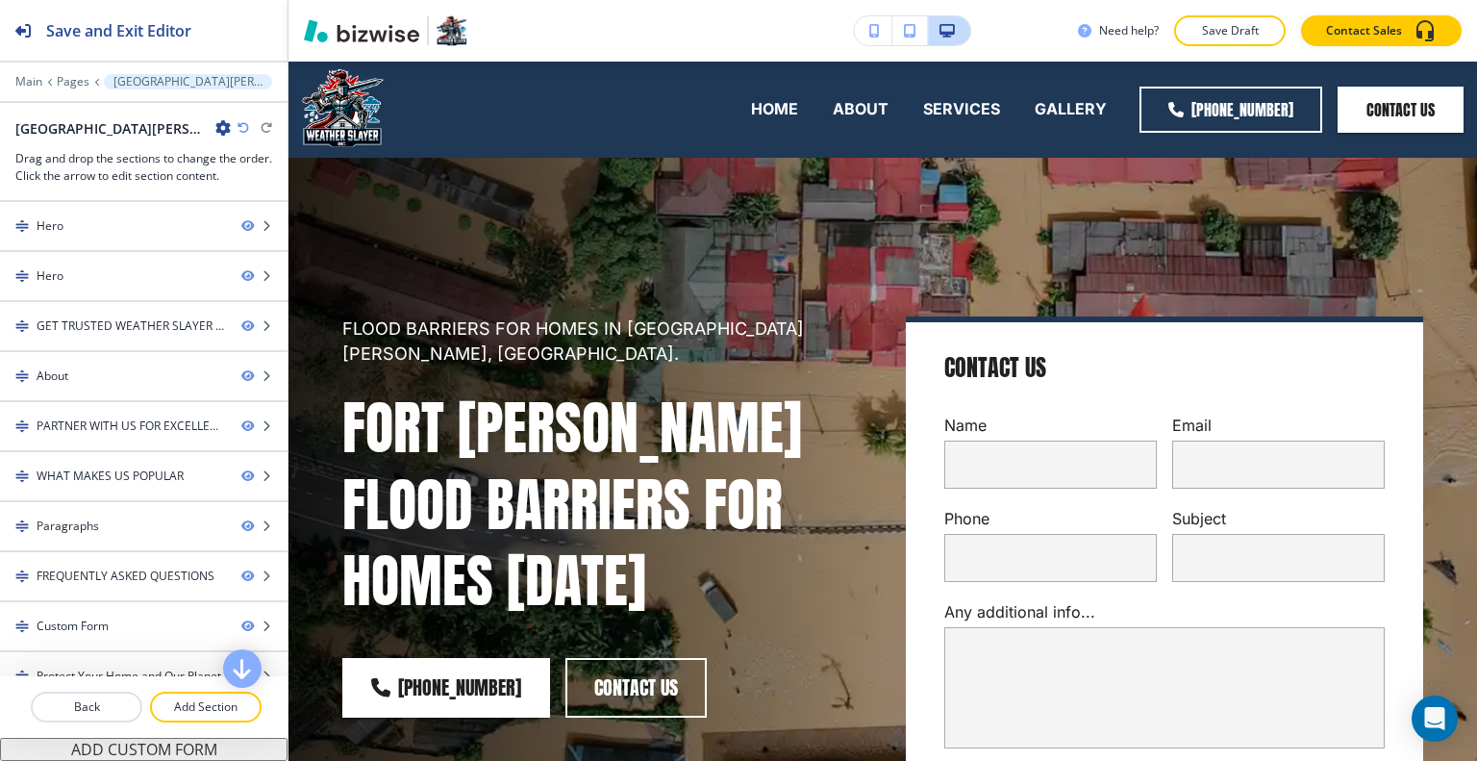
click at [215, 134] on icon "button" at bounding box center [222, 127] width 15 height 15
click at [167, 164] on p "Edit Page Settings" at bounding box center [184, 160] width 98 height 17
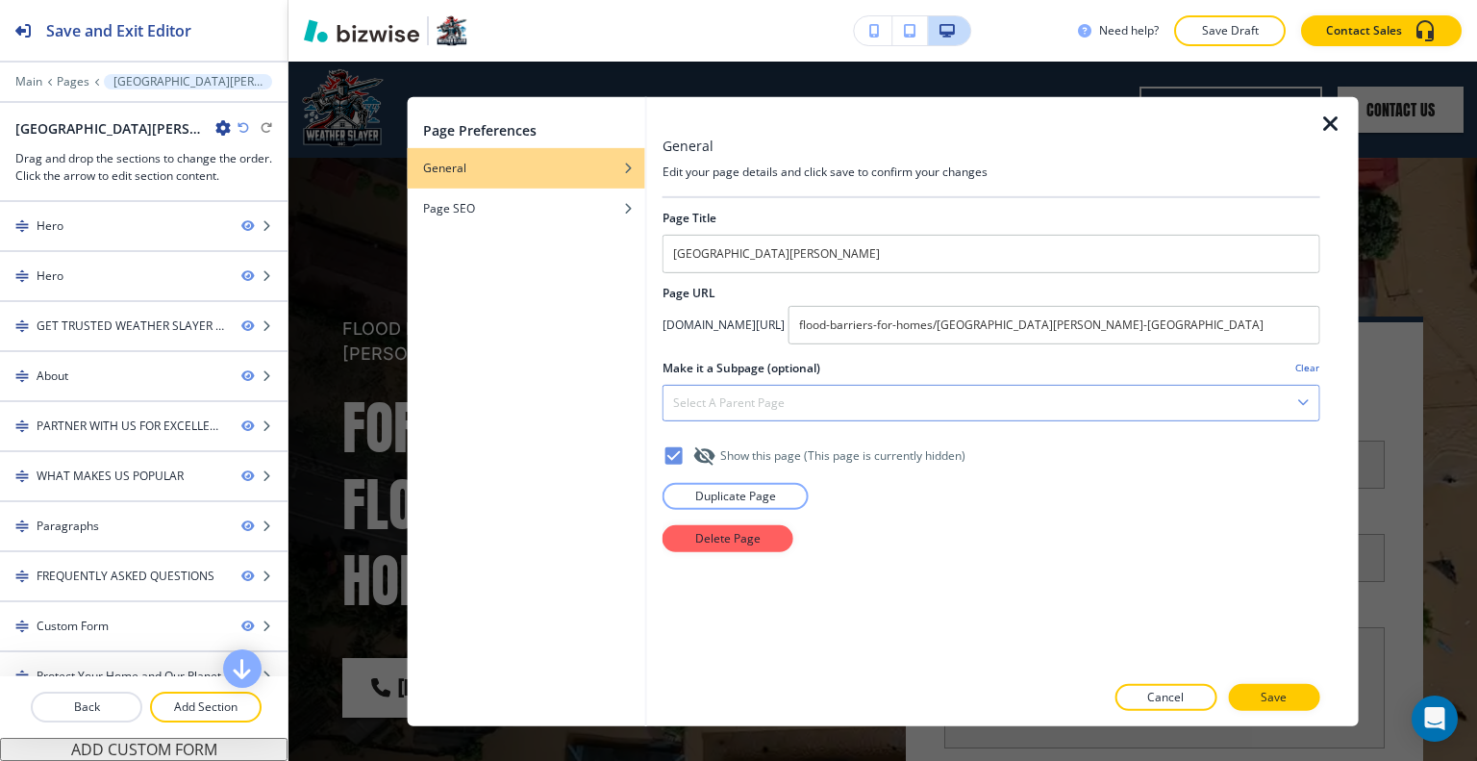
click at [1015, 385] on div "Select a parent page" at bounding box center [991, 402] width 656 height 35
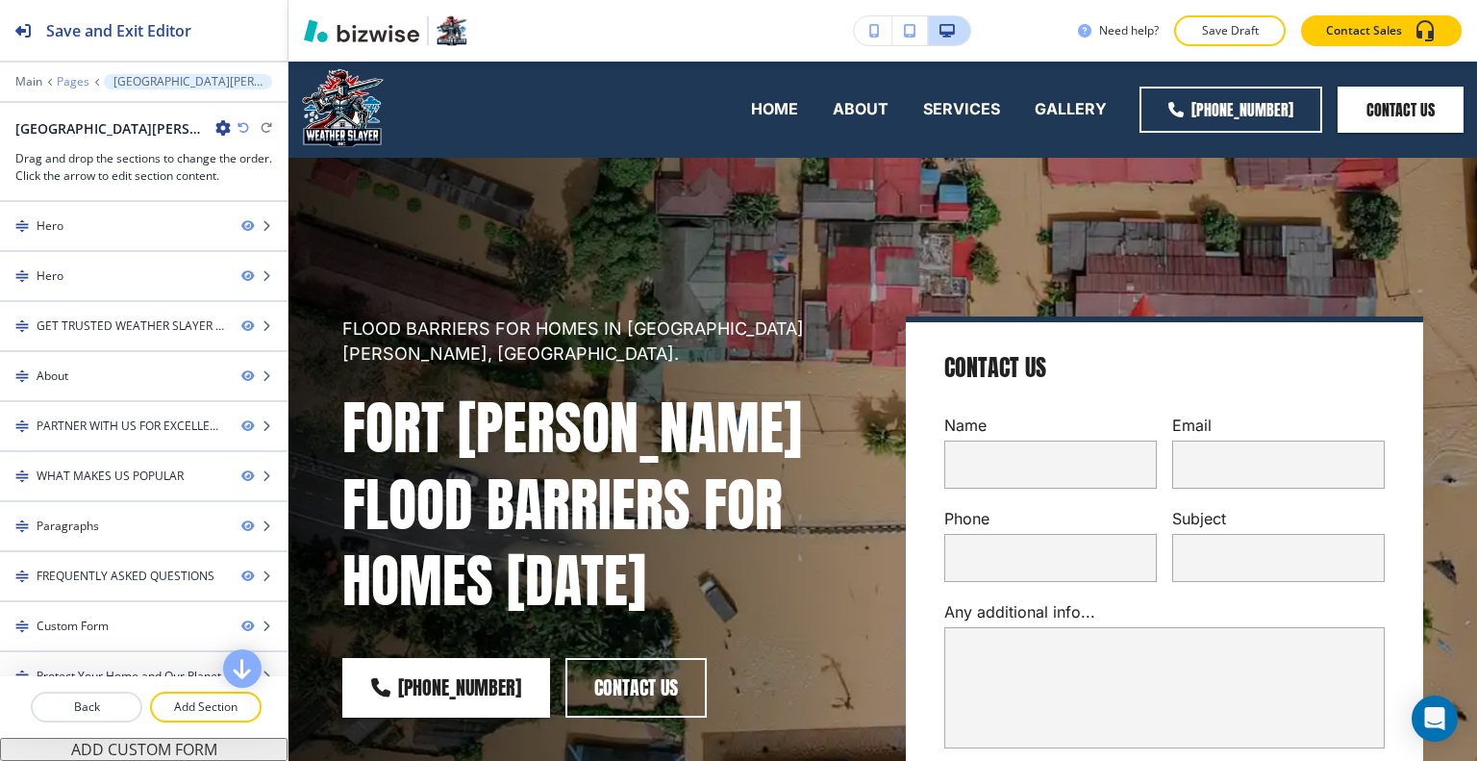
click at [80, 80] on p "Pages" at bounding box center [73, 81] width 33 height 13
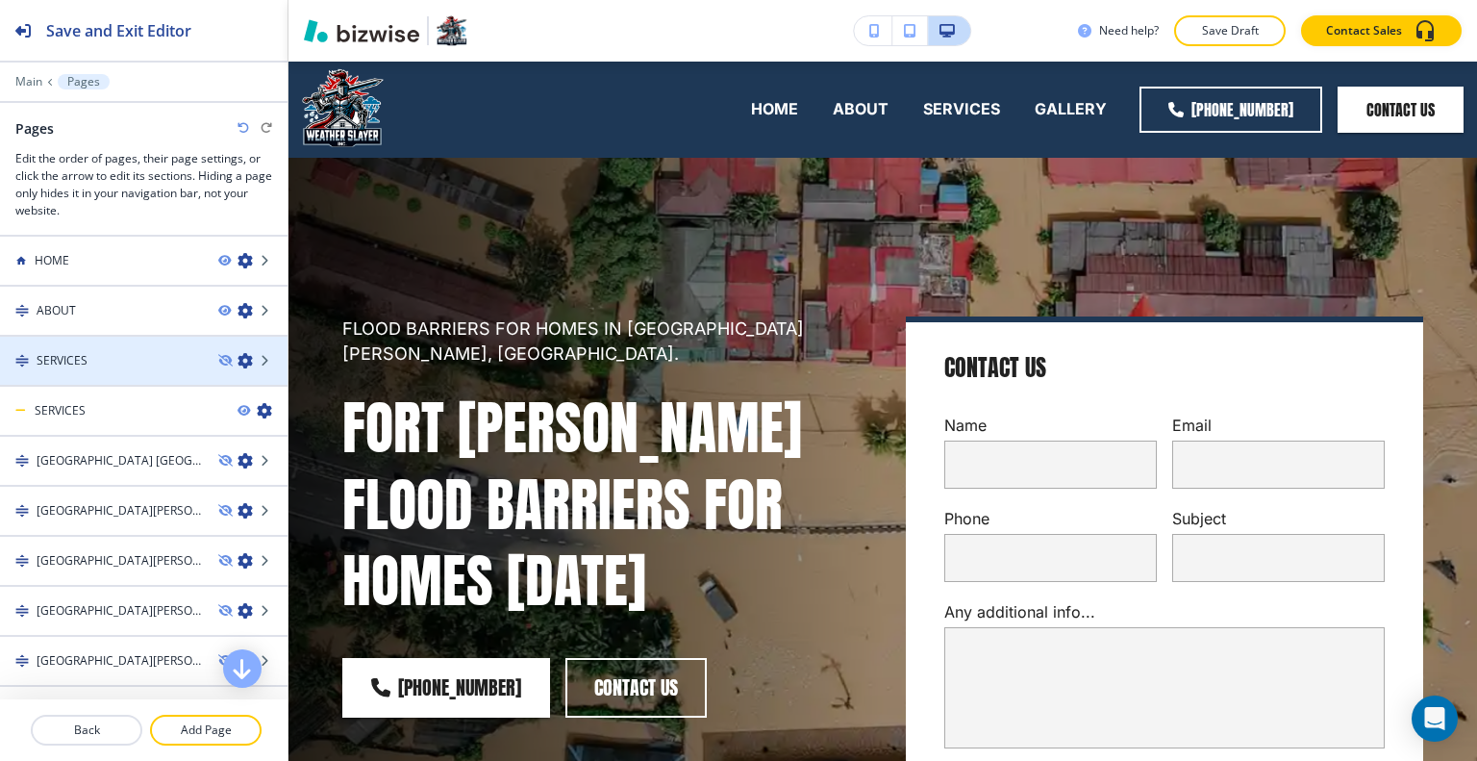
click at [237, 357] on icon "button" at bounding box center [244, 360] width 15 height 15
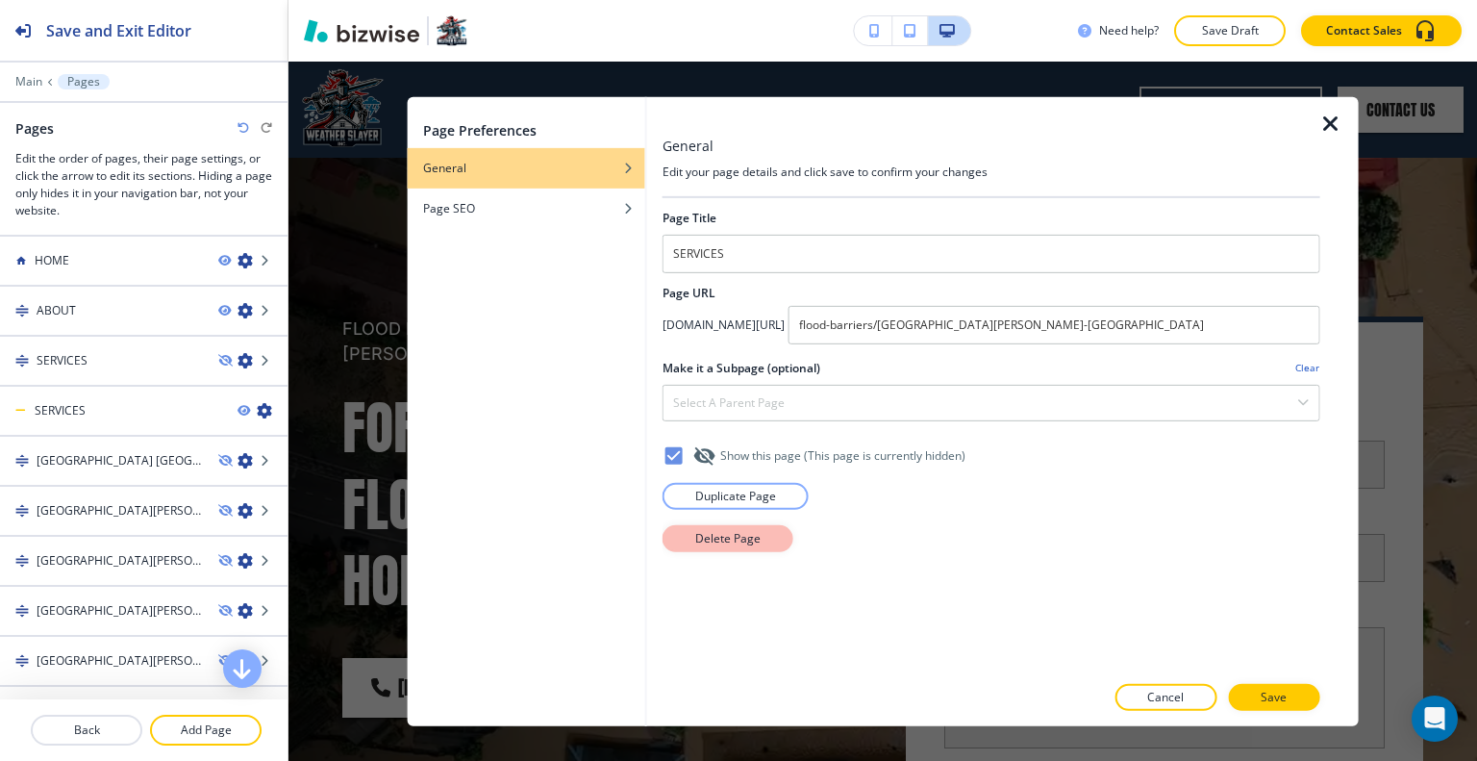
click at [757, 537] on button "Delete Page" at bounding box center [727, 537] width 131 height 27
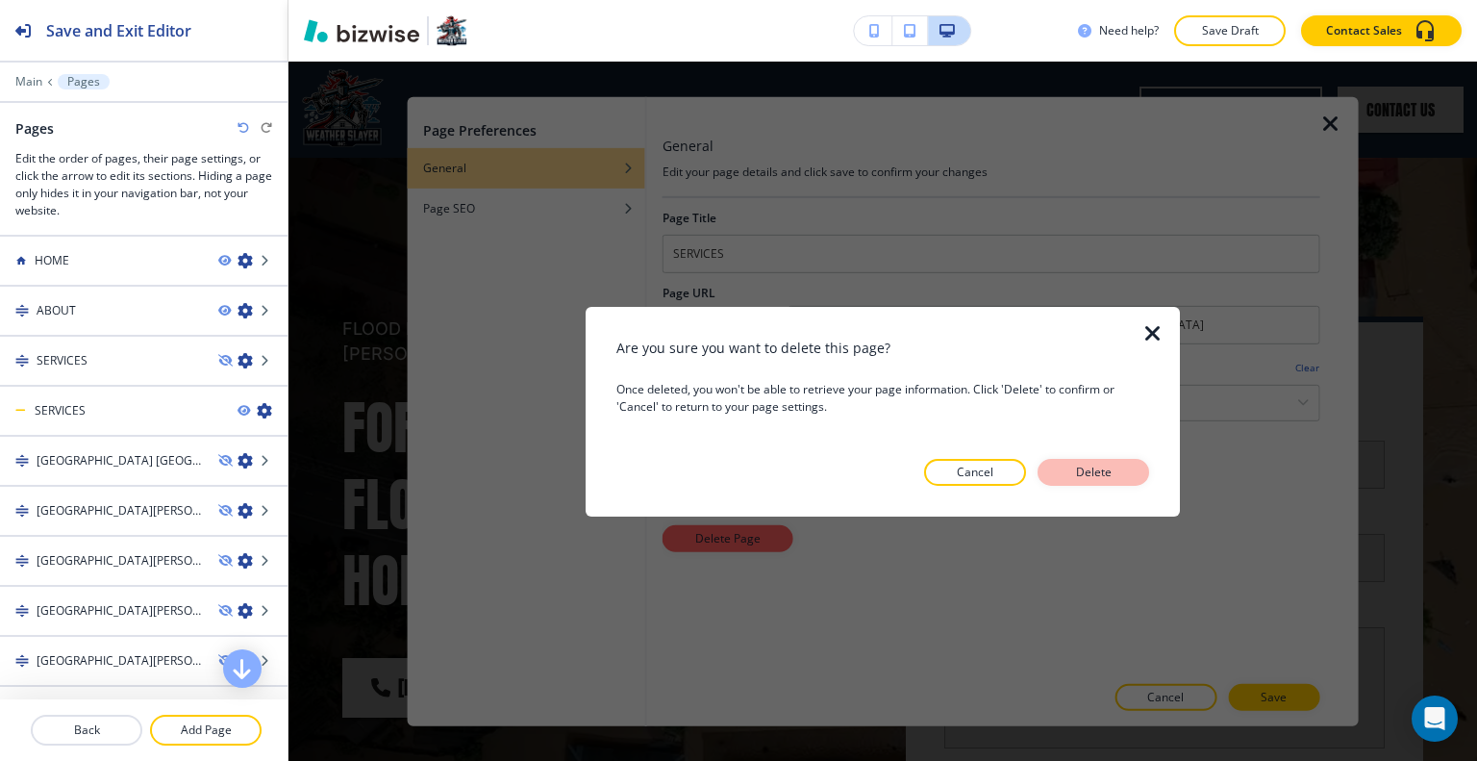
click at [1106, 476] on p "Delete" at bounding box center [1093, 471] width 46 height 17
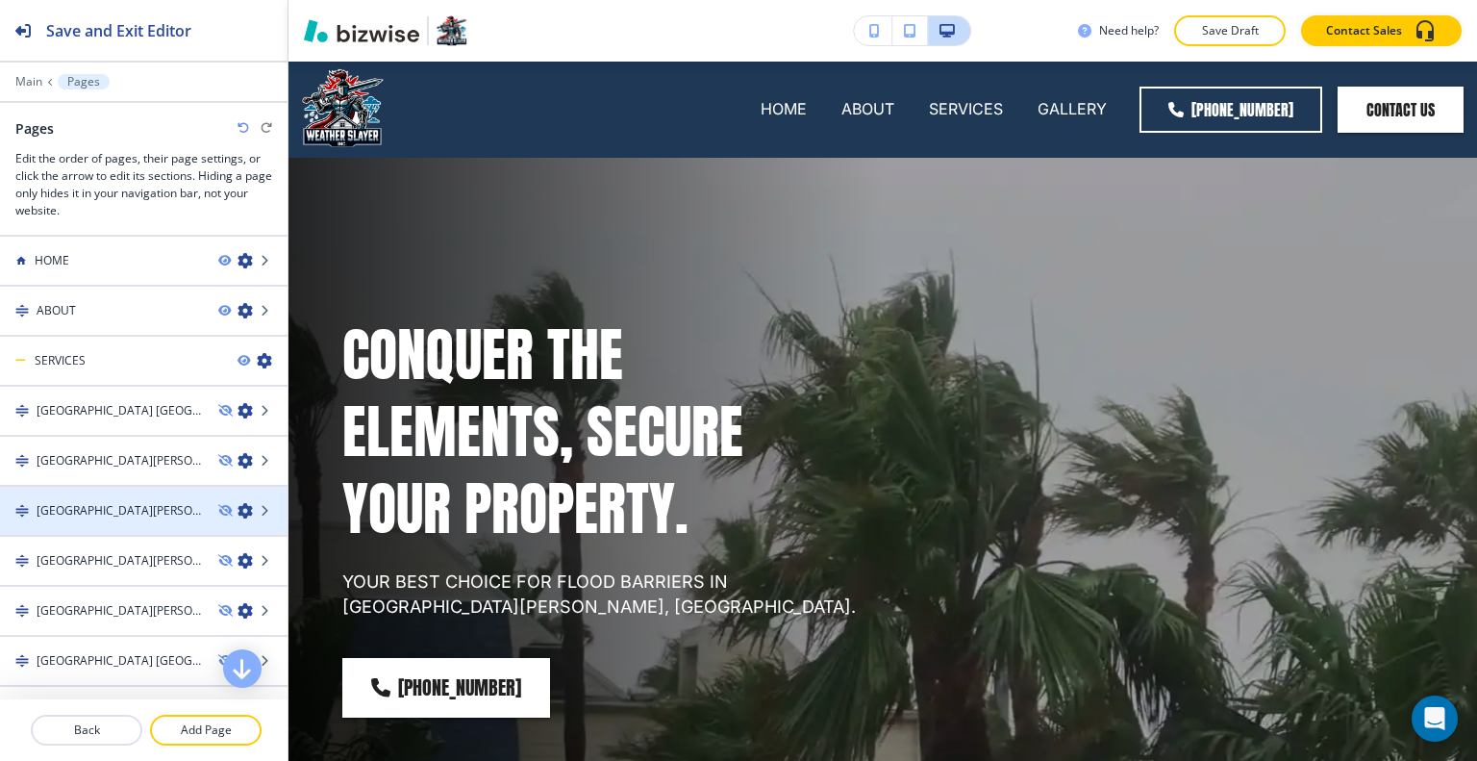
click at [114, 514] on h4 "[GEOGRAPHIC_DATA][PERSON_NAME]" at bounding box center [120, 510] width 166 height 17
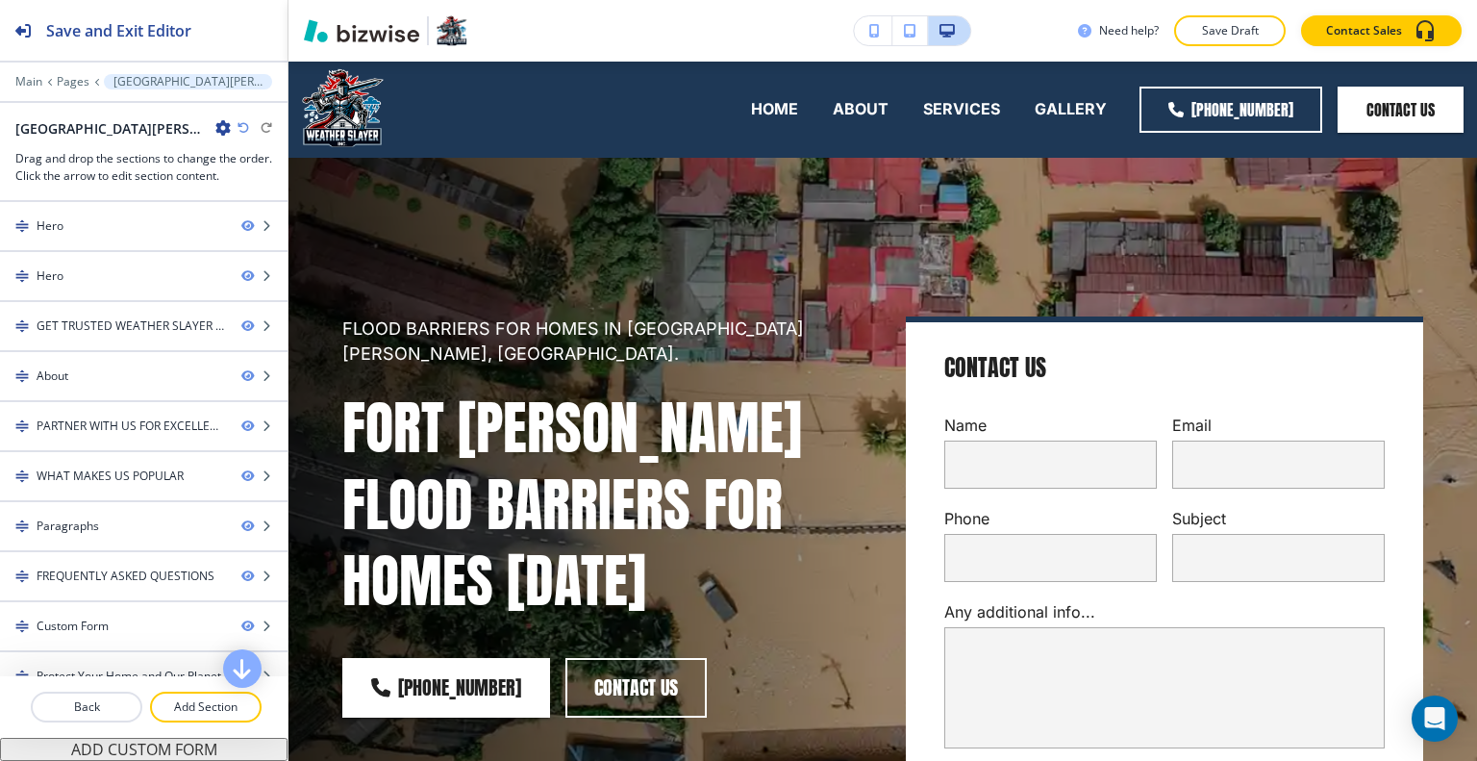
click at [115, 517] on div "Paragraphs" at bounding box center [113, 525] width 226 height 17
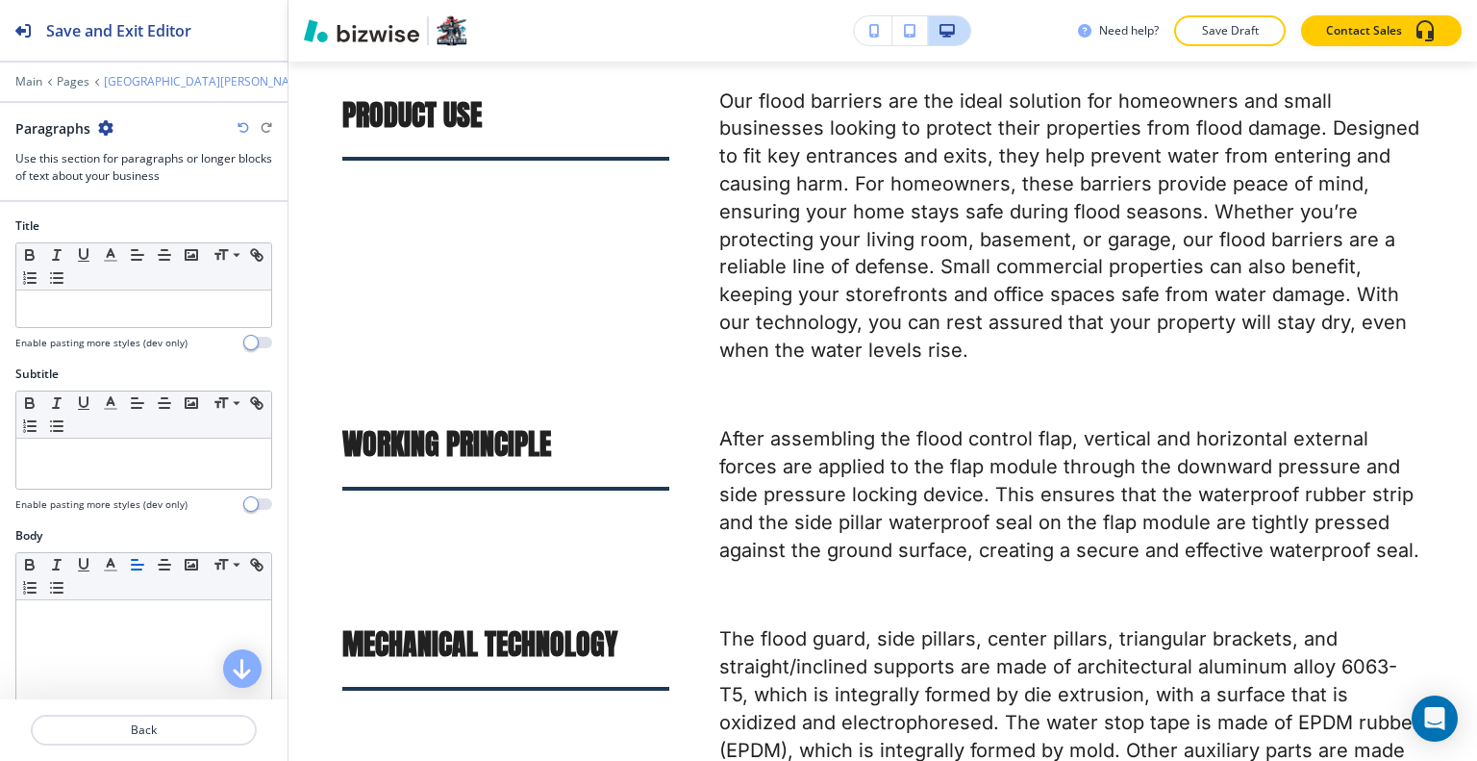
click at [132, 79] on p "[GEOGRAPHIC_DATA][PERSON_NAME]" at bounding box center [207, 81] width 207 height 13
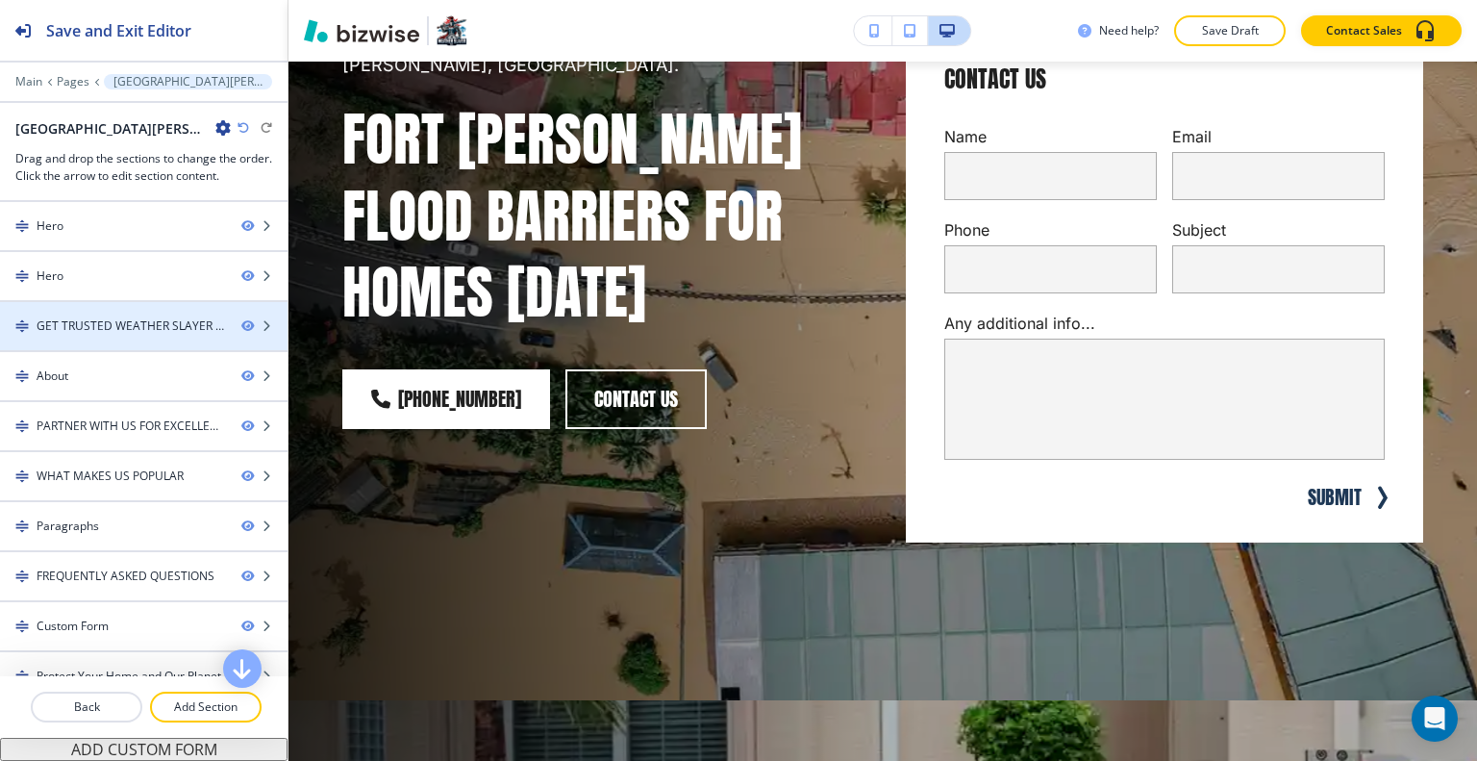
scroll to position [192, 0]
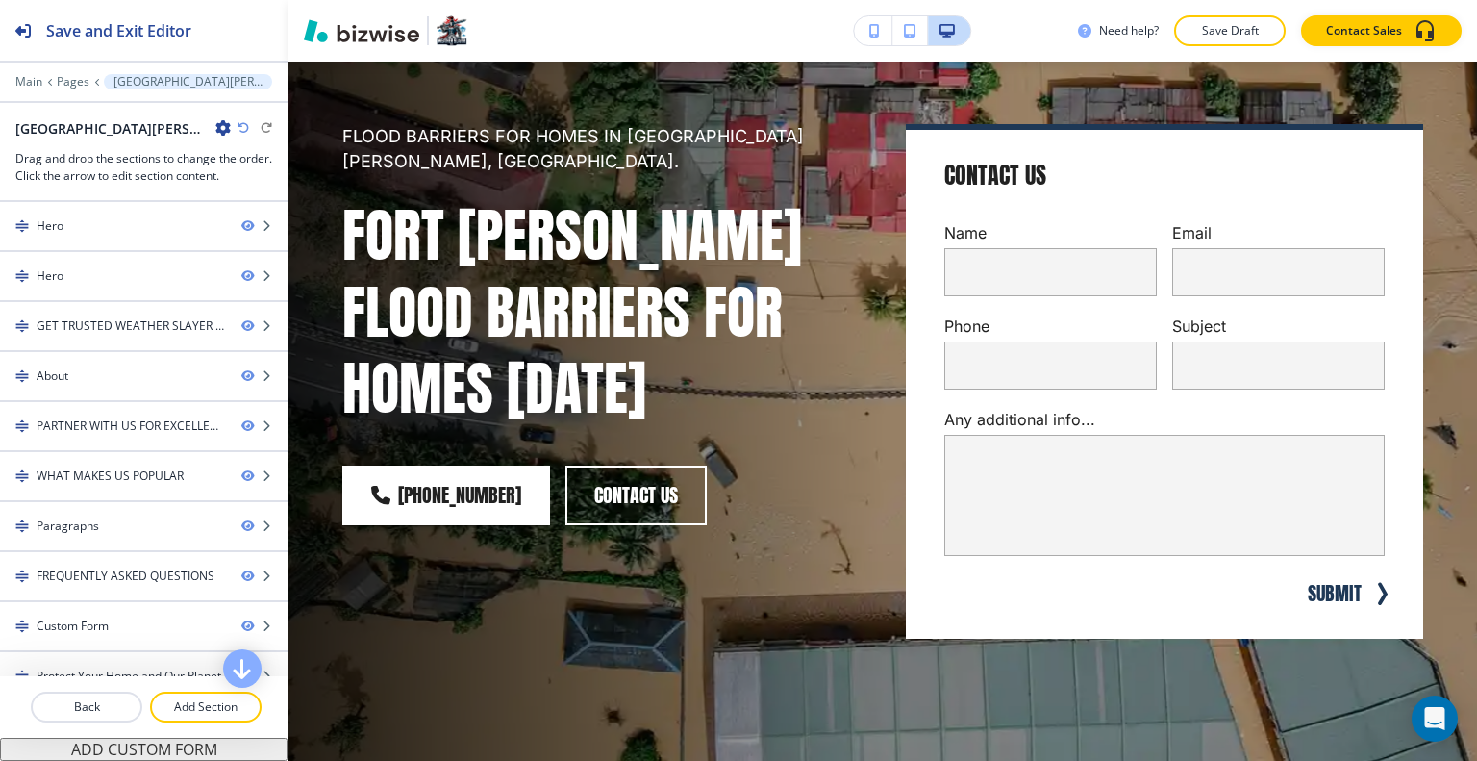
click at [215, 123] on icon "button" at bounding box center [222, 127] width 15 height 15
click at [180, 165] on p "Edit Page Settings" at bounding box center [184, 160] width 98 height 17
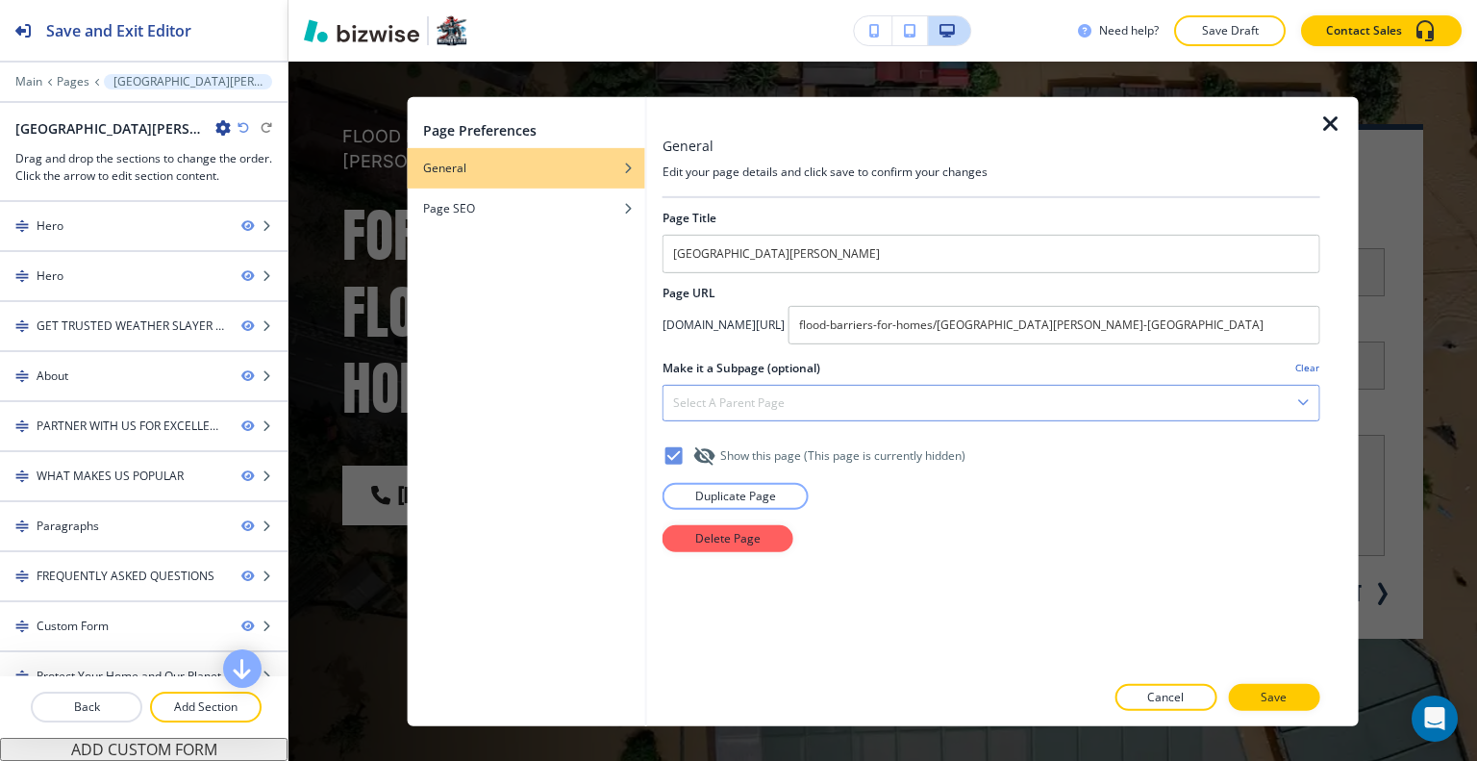
click at [1126, 414] on div "Select a parent page" at bounding box center [991, 402] width 656 height 35
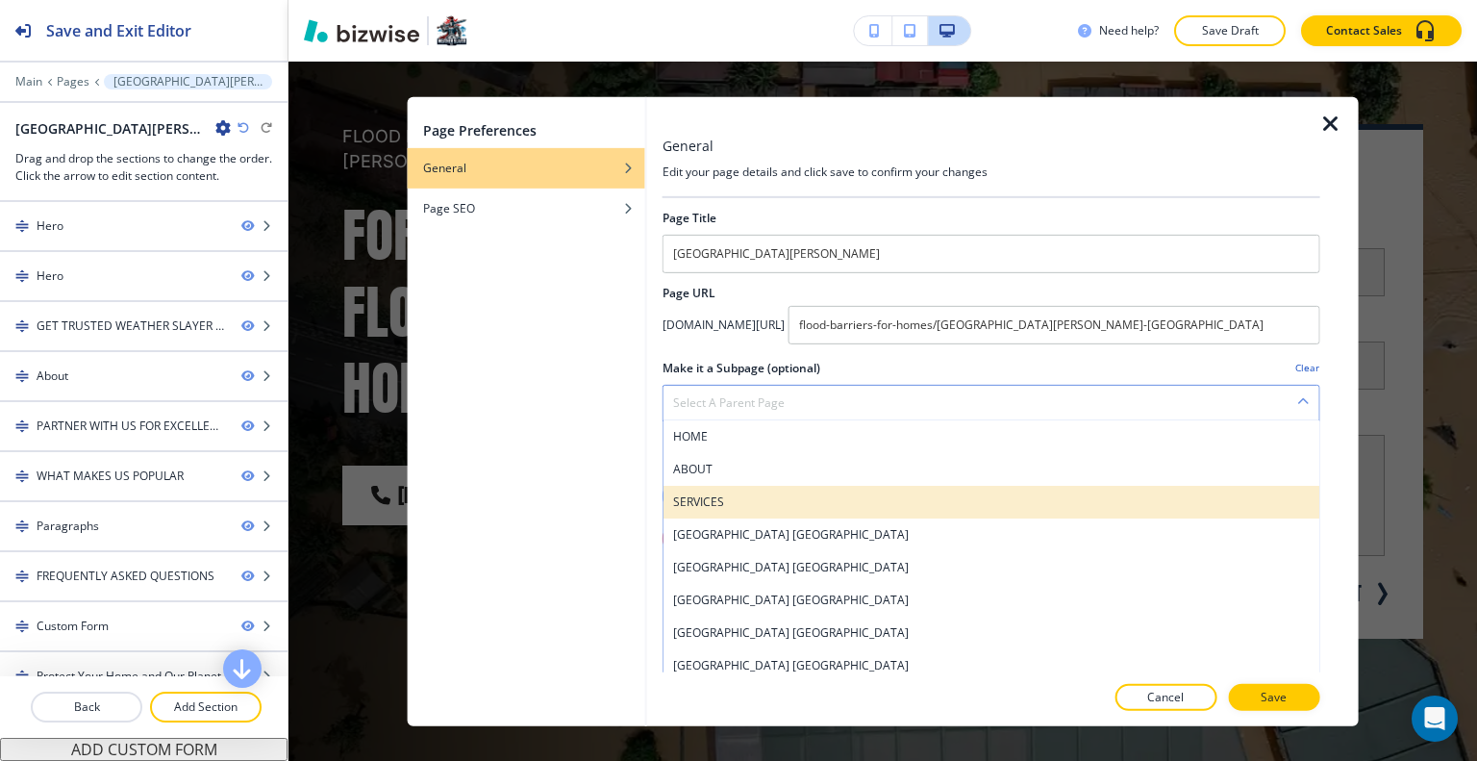
click at [942, 487] on div "SERVICES" at bounding box center [991, 501] width 656 height 33
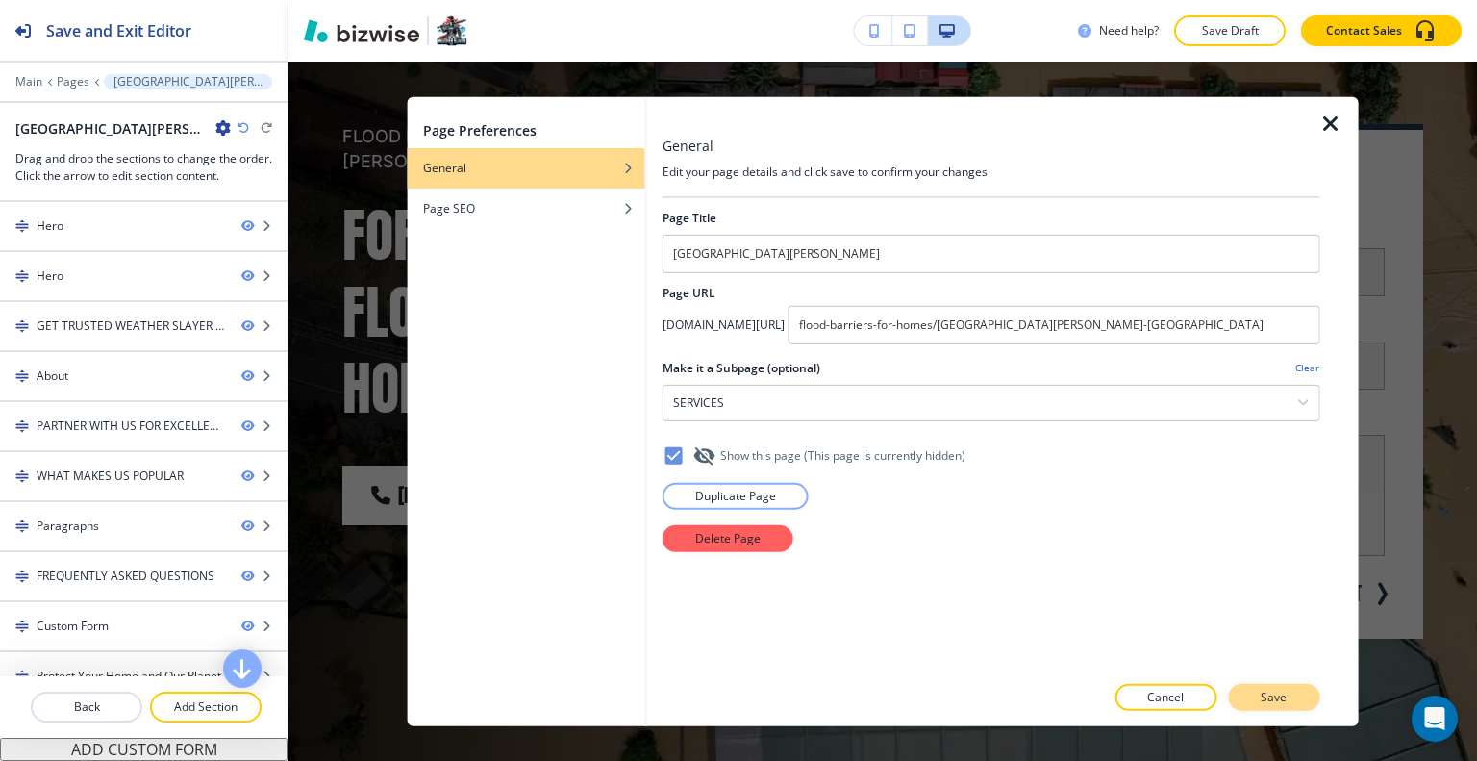
click at [1292, 700] on button "Save" at bounding box center [1273, 697] width 91 height 27
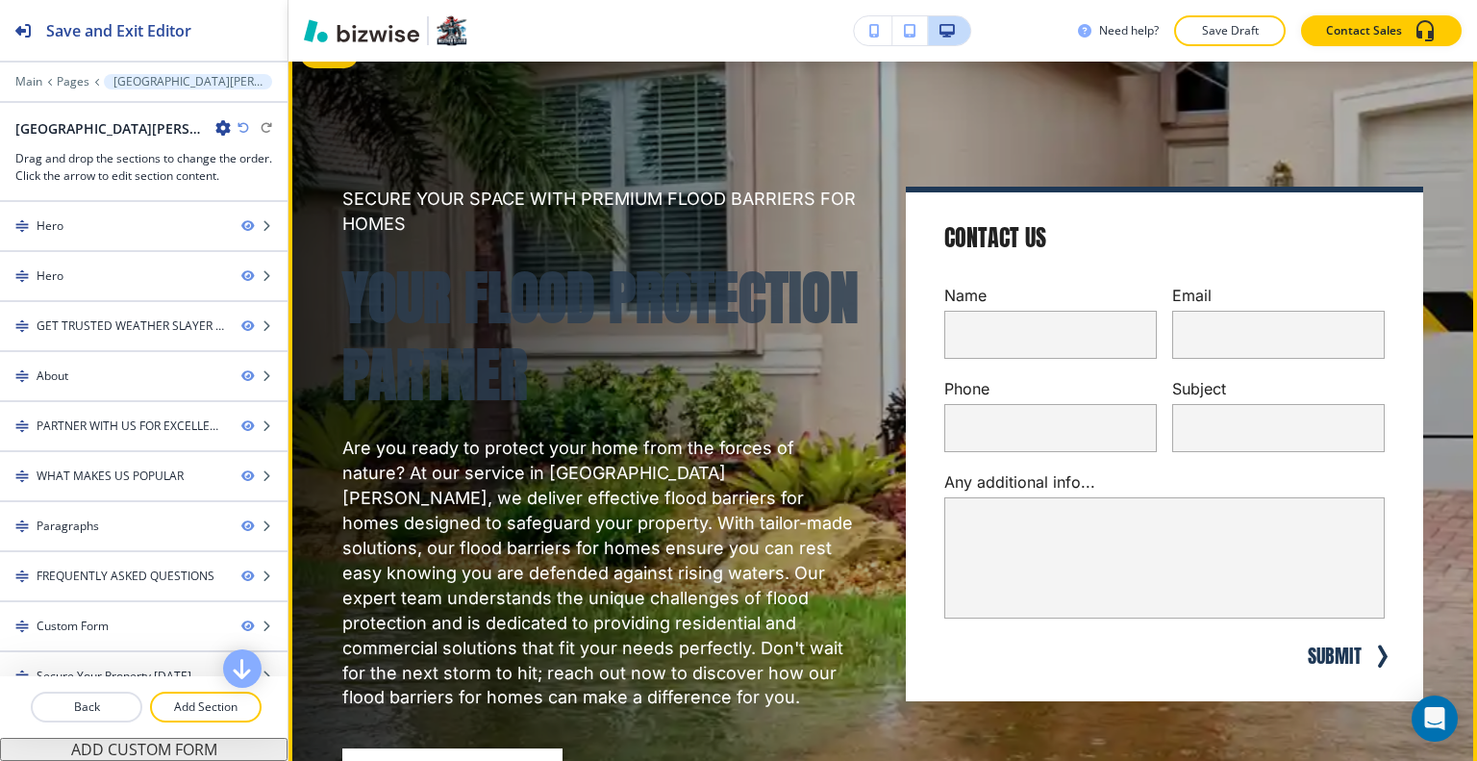
scroll to position [769, 0]
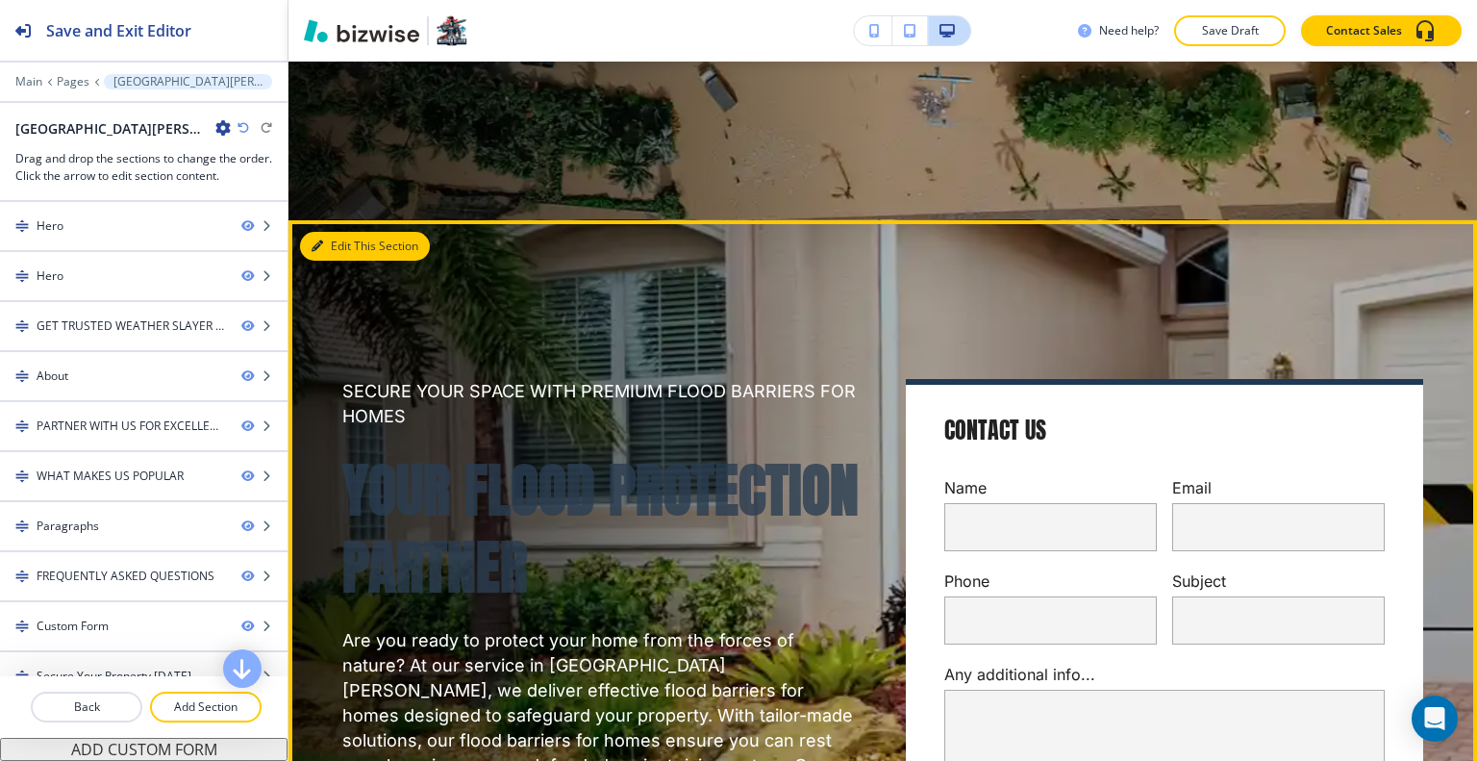
click at [342, 245] on button "Edit This Section" at bounding box center [365, 246] width 130 height 29
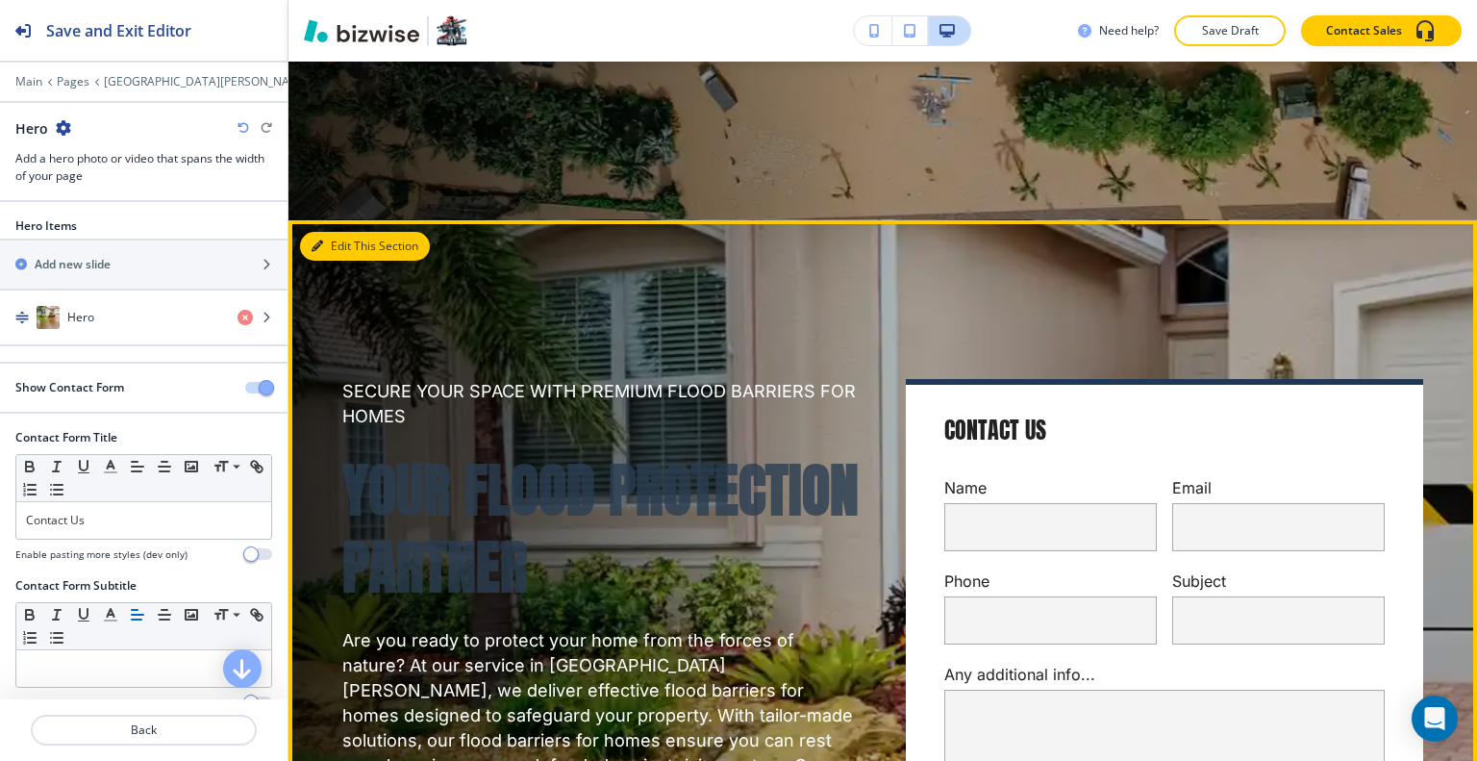
scroll to position [927, 0]
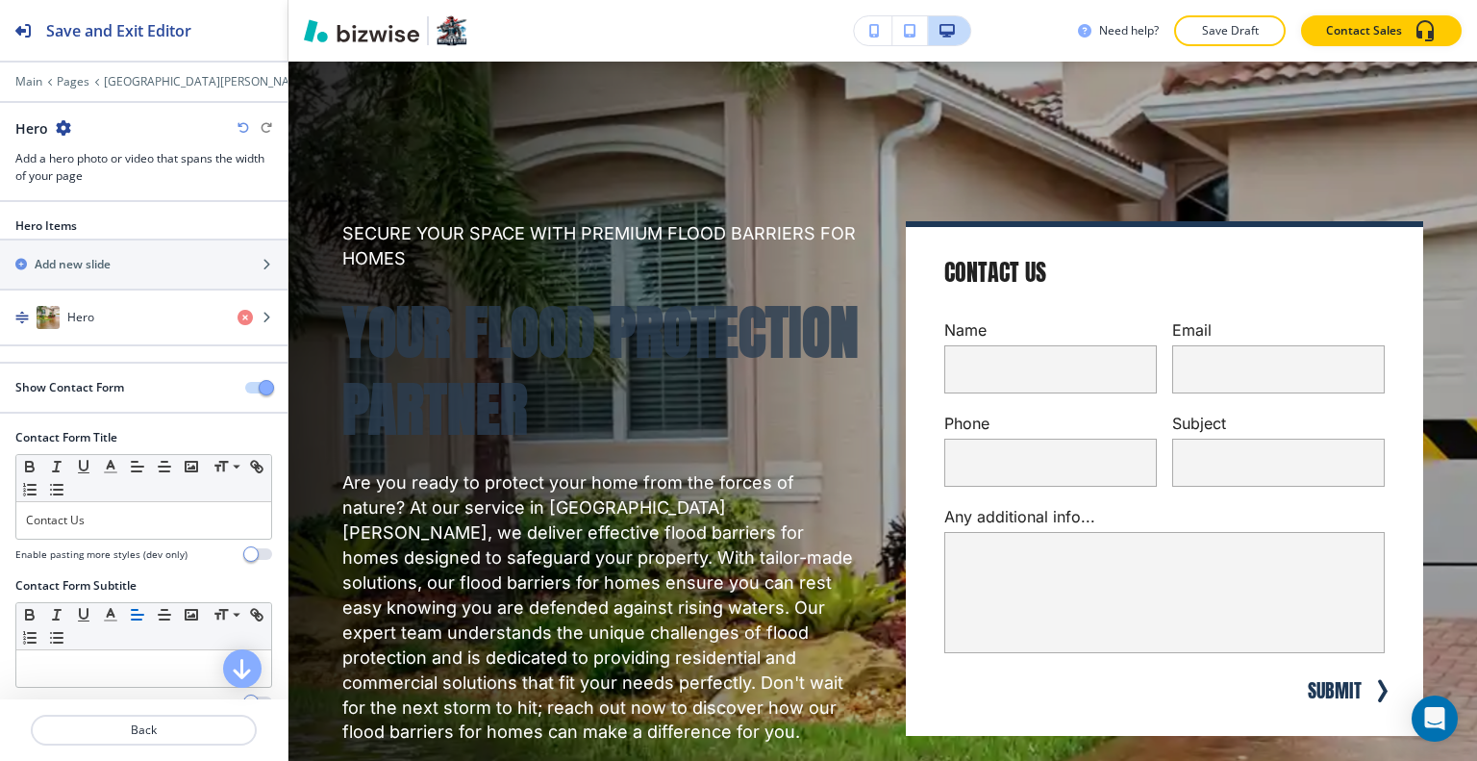
click at [60, 127] on icon "button" at bounding box center [63, 127] width 15 height 15
click at [165, 115] on div at bounding box center [143, 110] width 287 height 15
click at [138, 70] on div at bounding box center [143, 68] width 287 height 12
click at [142, 78] on p "[GEOGRAPHIC_DATA][PERSON_NAME]" at bounding box center [207, 81] width 207 height 13
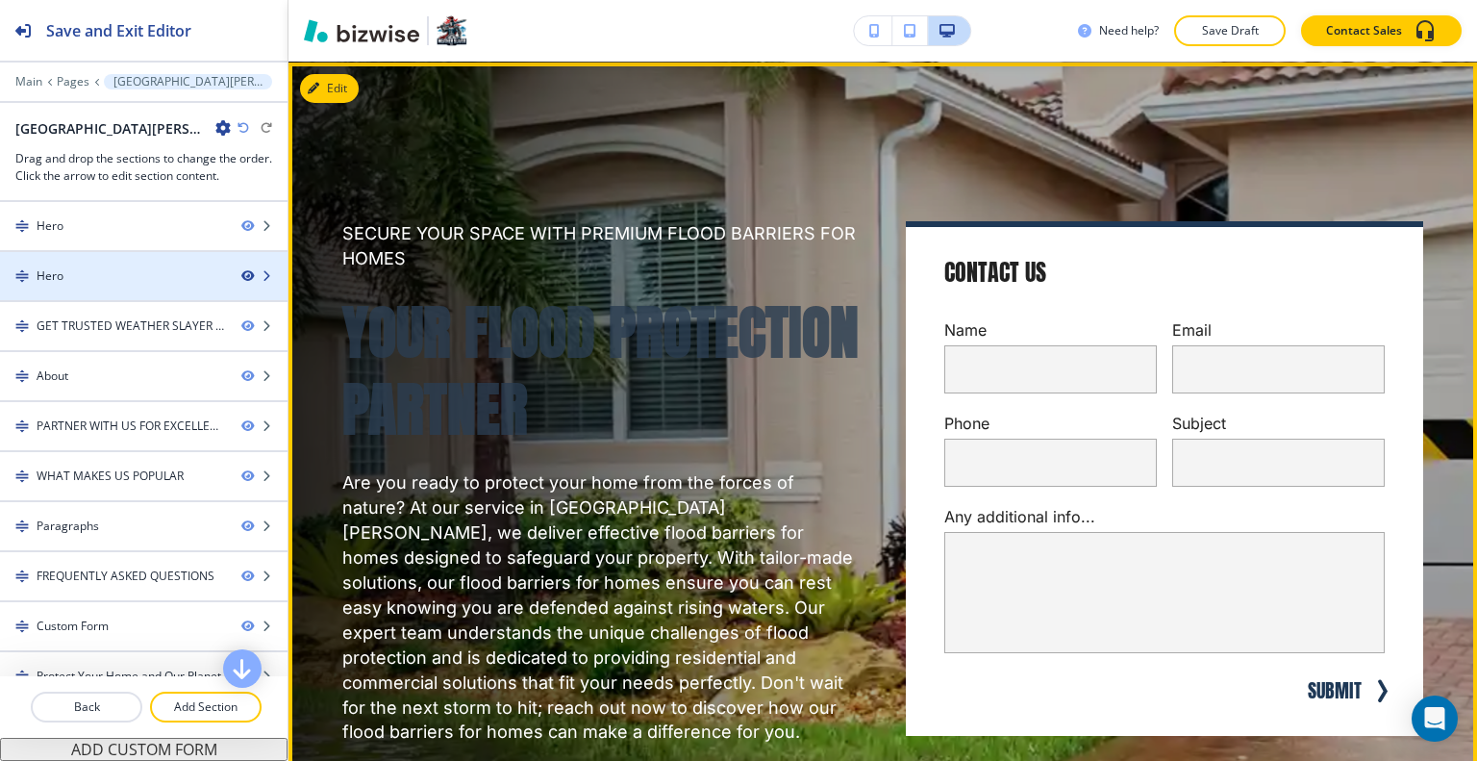
click at [241, 272] on icon "button" at bounding box center [247, 276] width 12 height 12
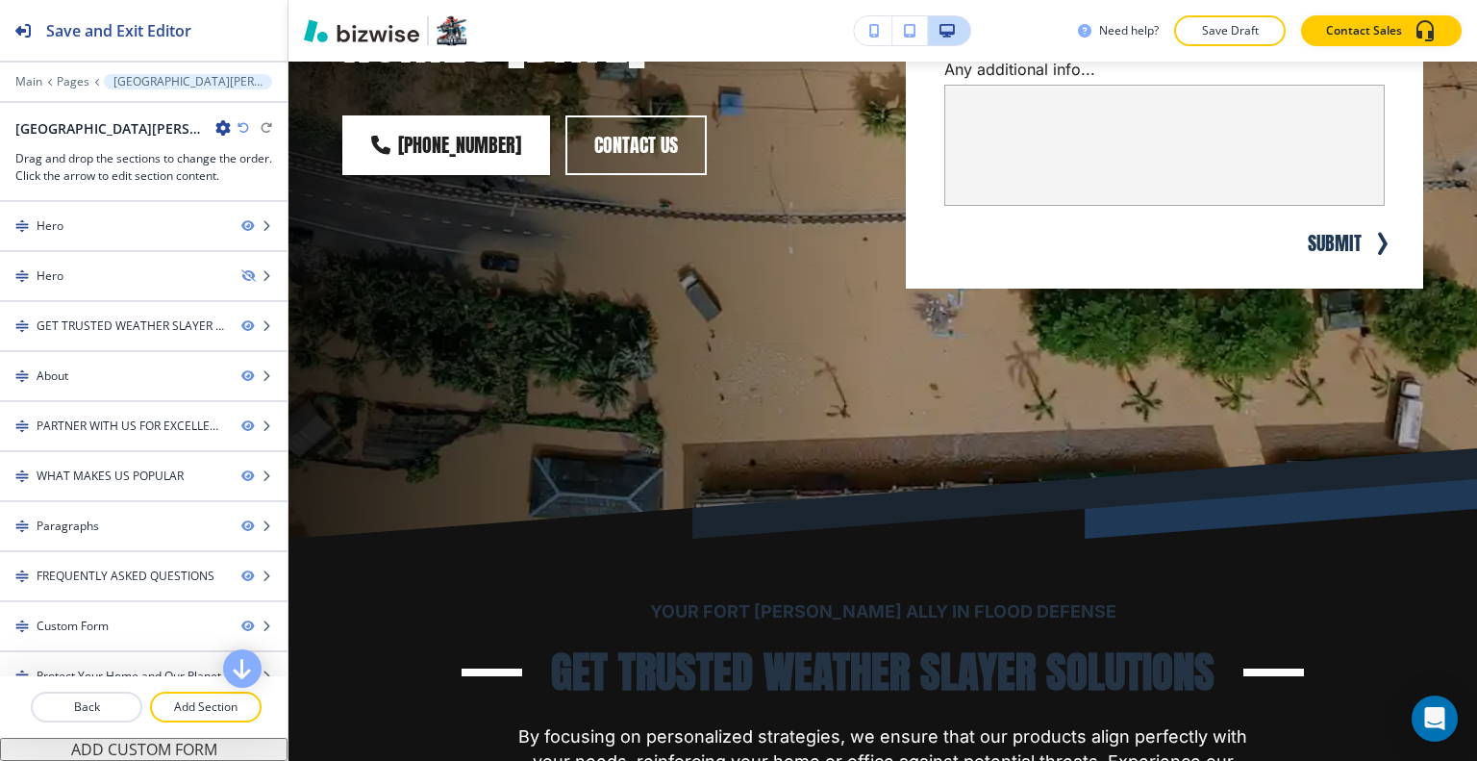
scroll to position [158, 0]
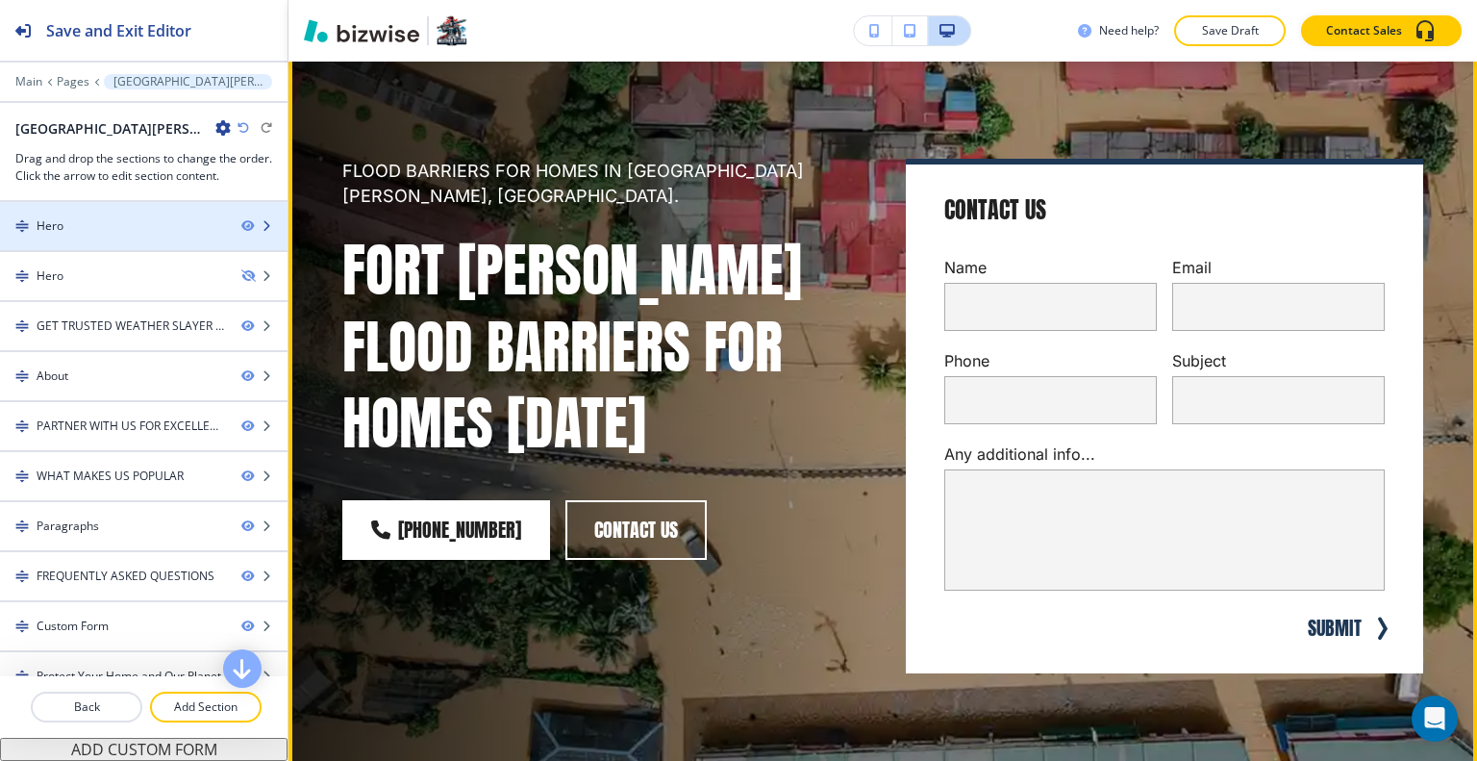
click at [152, 235] on div at bounding box center [143, 242] width 287 height 15
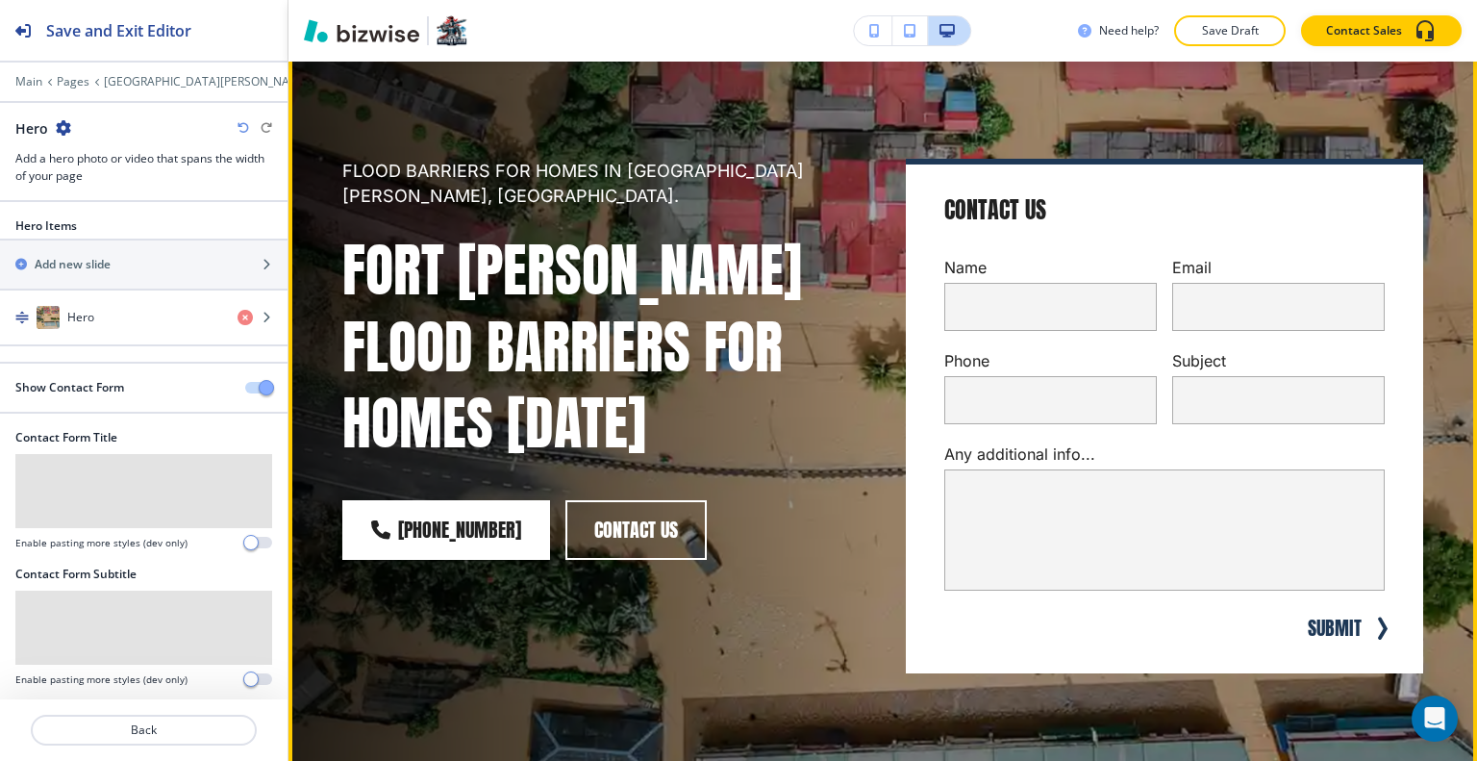
scroll to position [96, 0]
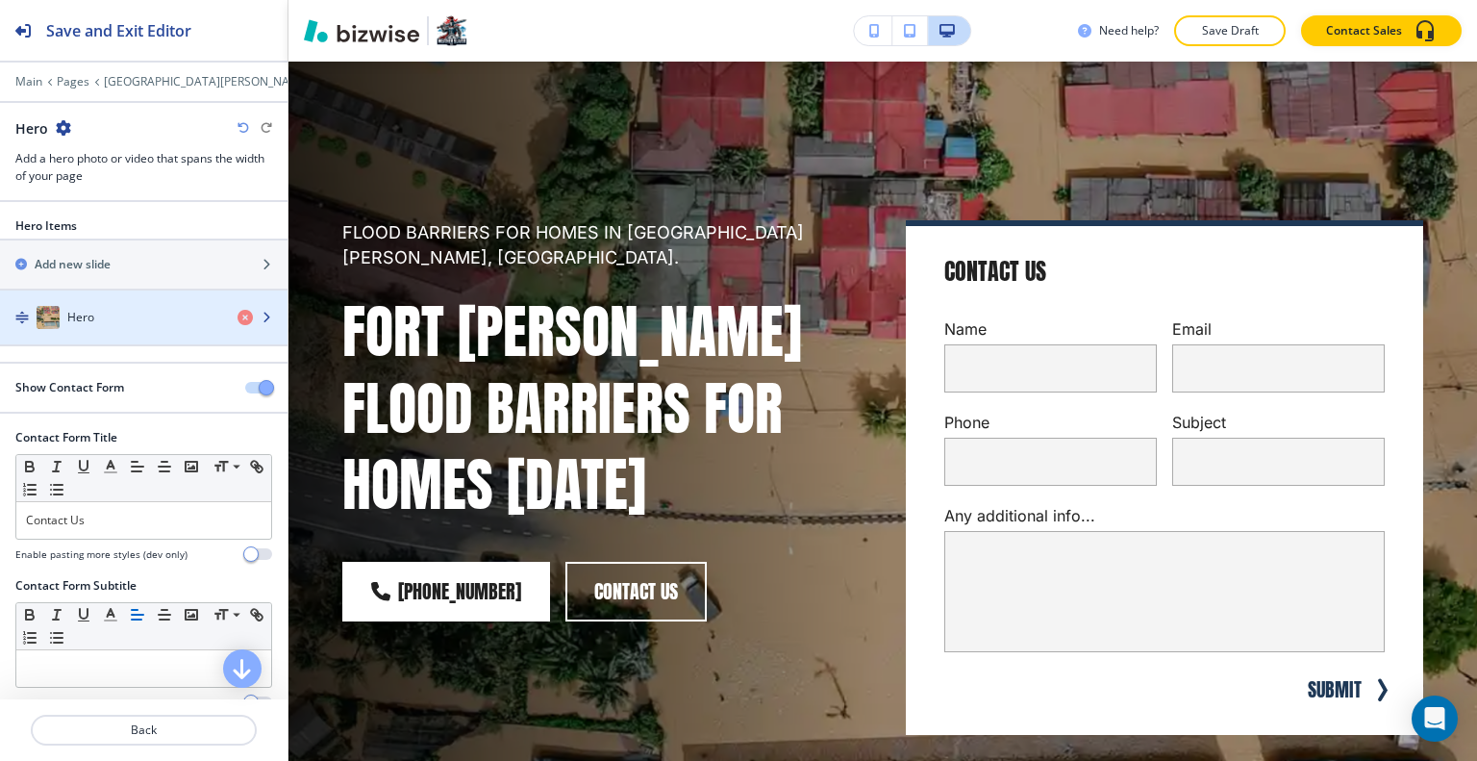
click at [127, 319] on div "Hero" at bounding box center [111, 317] width 222 height 23
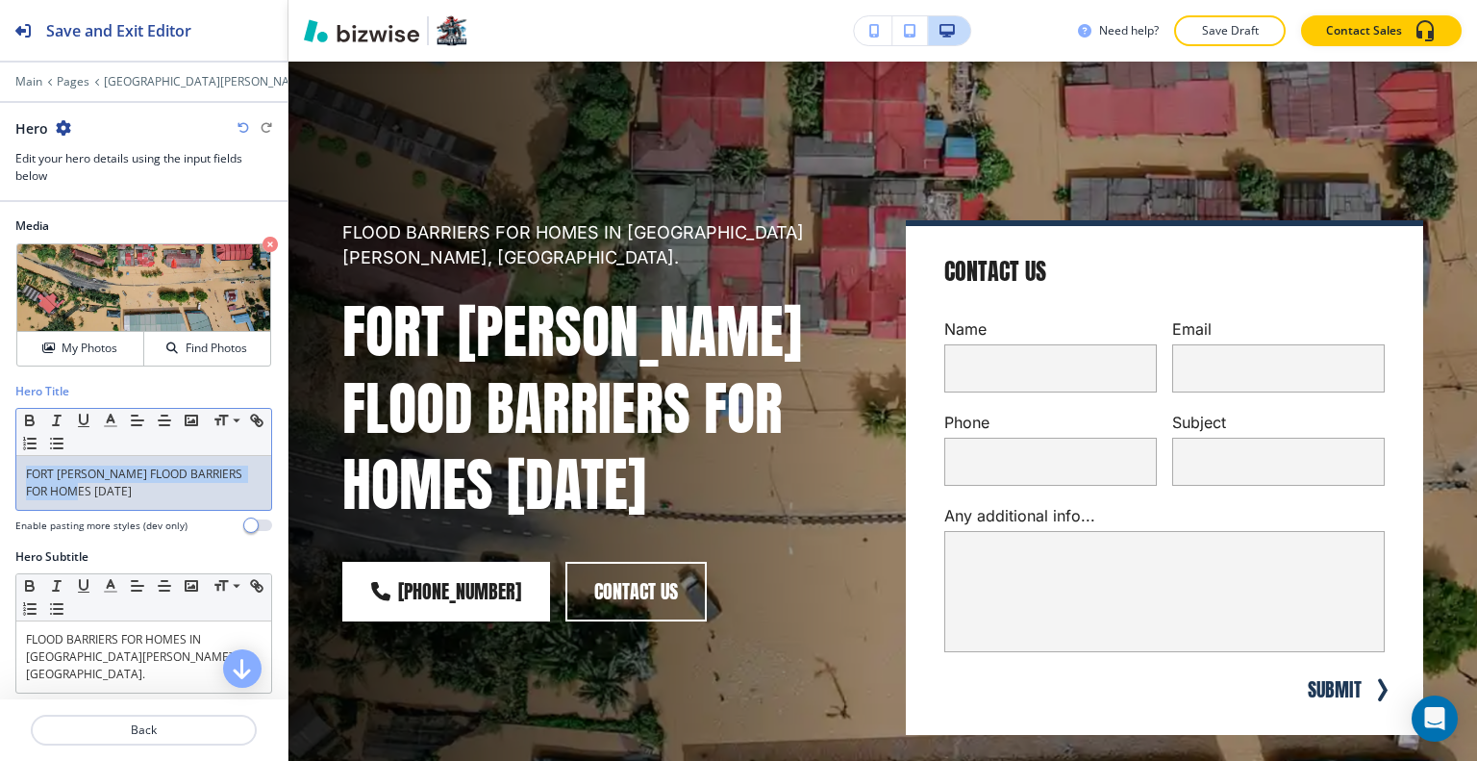
drag, startPoint x: 114, startPoint y: 506, endPoint x: 36, endPoint y: 480, distance: 83.0
click at [3, 475] on div "Hero Title Small Normal Large Huge FORT MYERS FLOOD BARRIERS FOR HOMES TODAY En…" at bounding box center [143, 465] width 287 height 165
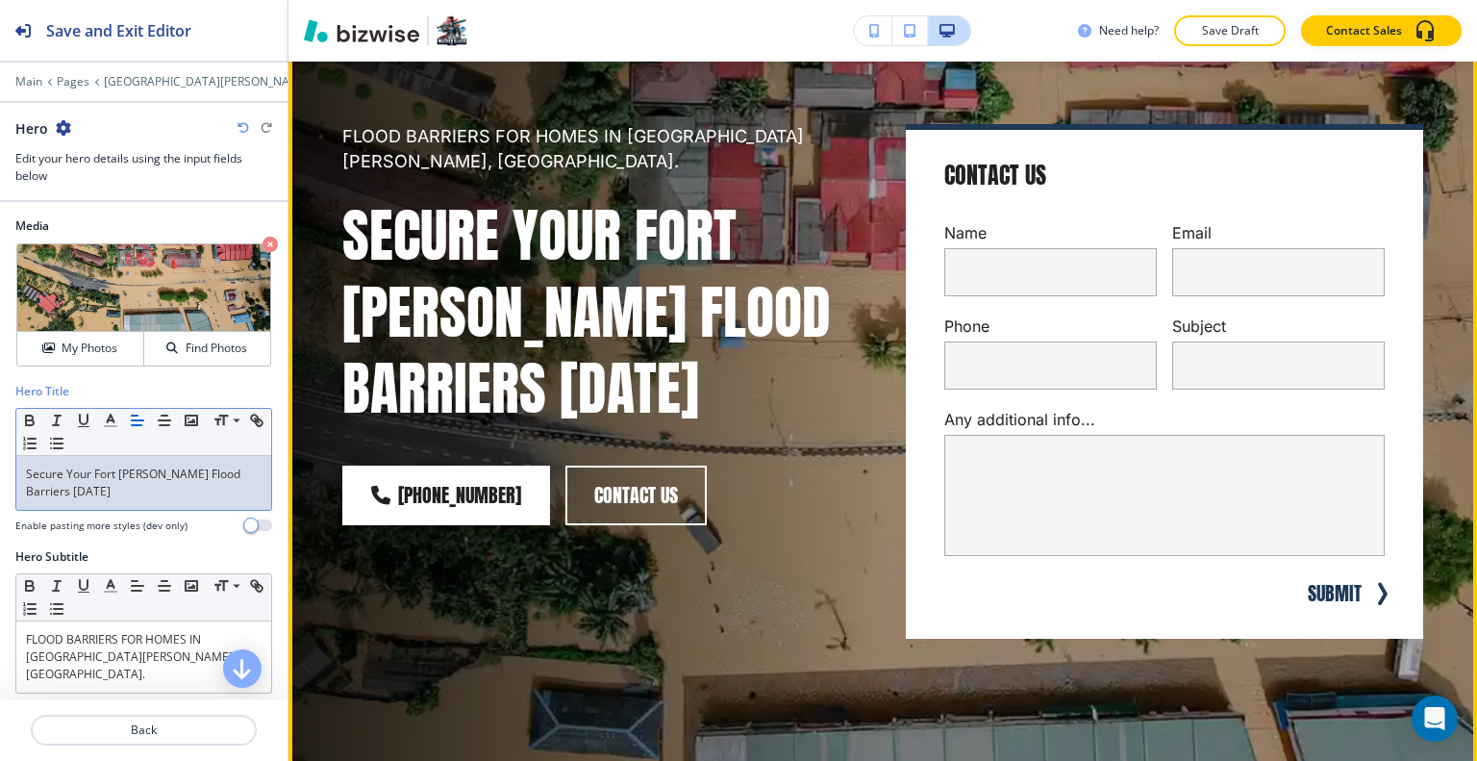
scroll to position [192, 0]
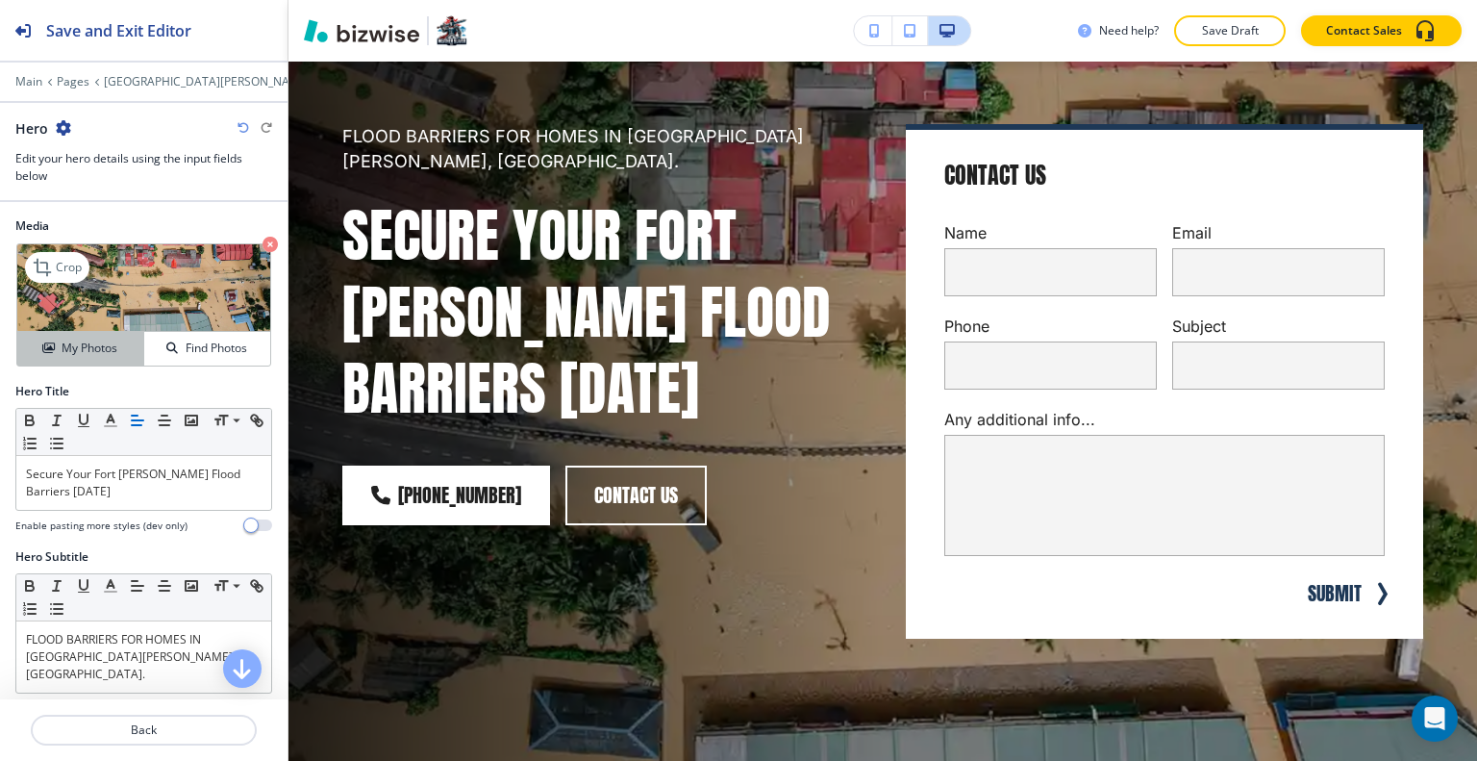
click at [120, 359] on button "My Photos" at bounding box center [80, 349] width 127 height 34
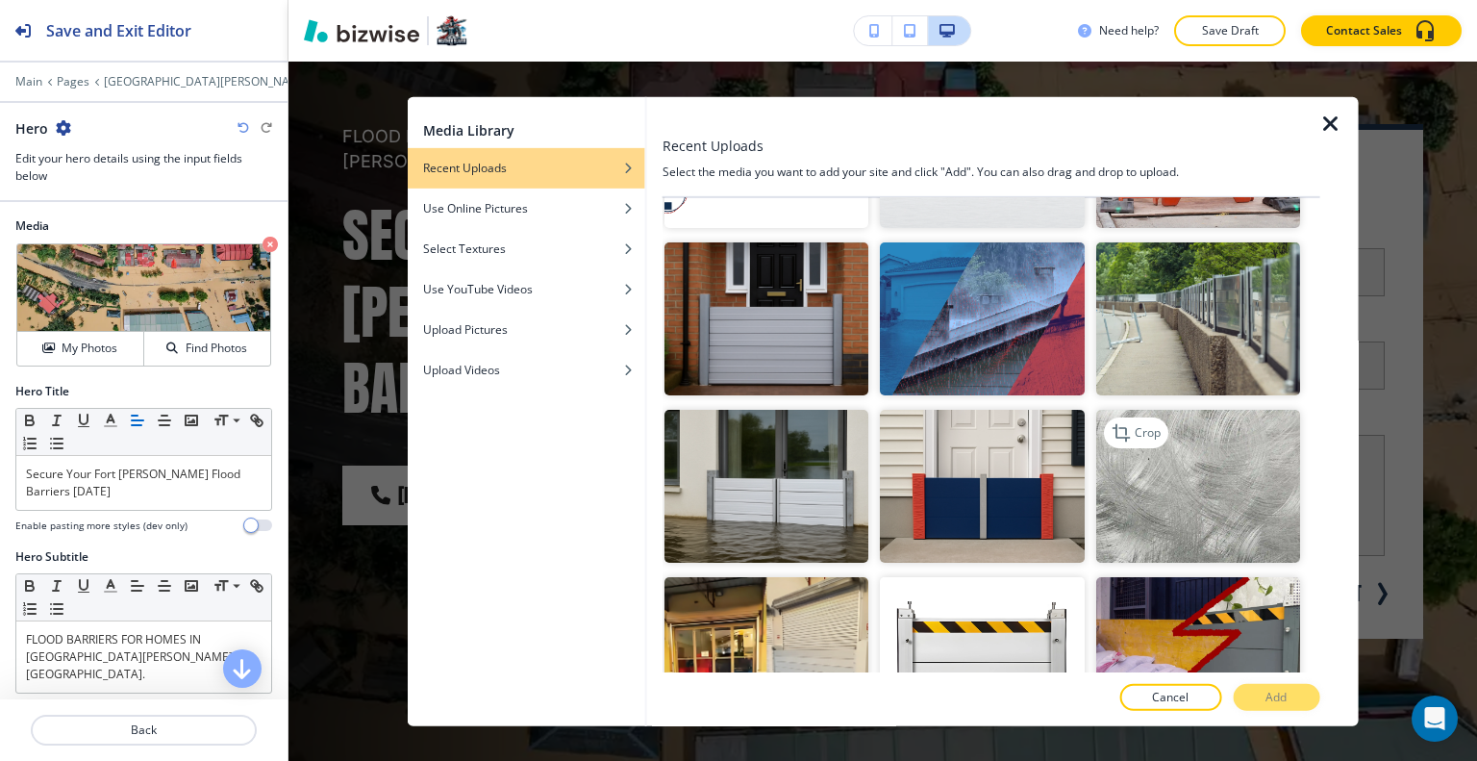
scroll to position [3558, 0]
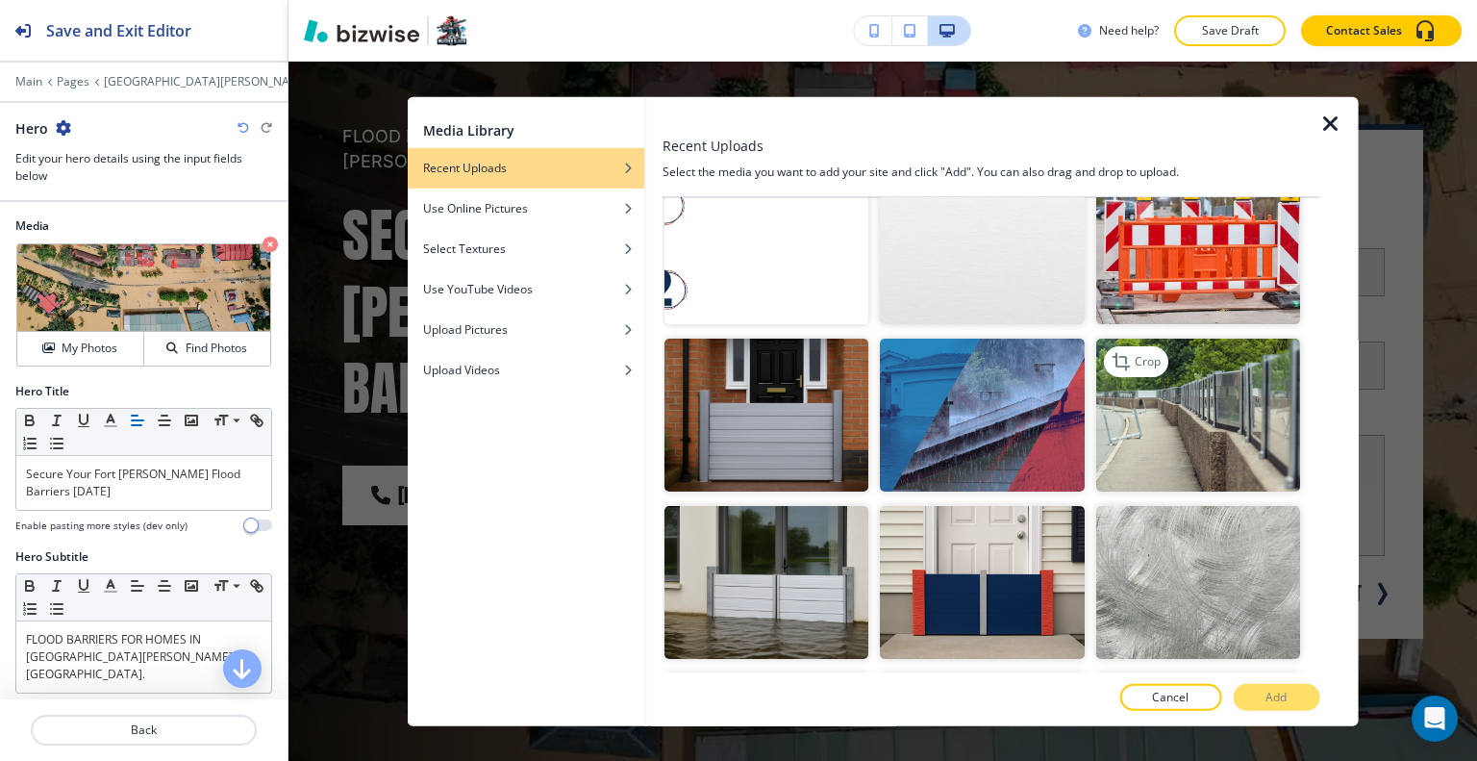
click at [1218, 354] on img "button" at bounding box center [1197, 413] width 204 height 153
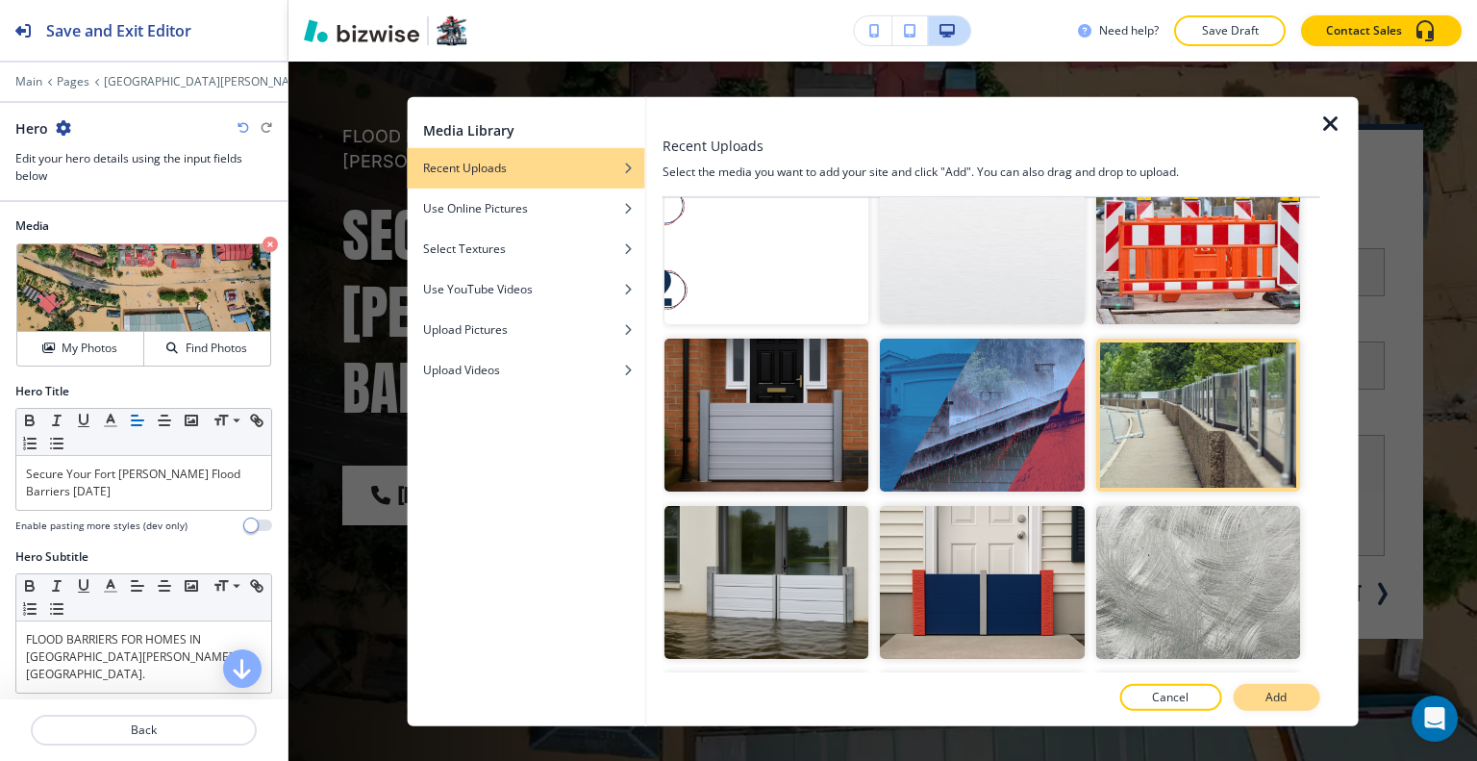
click at [1283, 690] on p "Add" at bounding box center [1275, 696] width 21 height 17
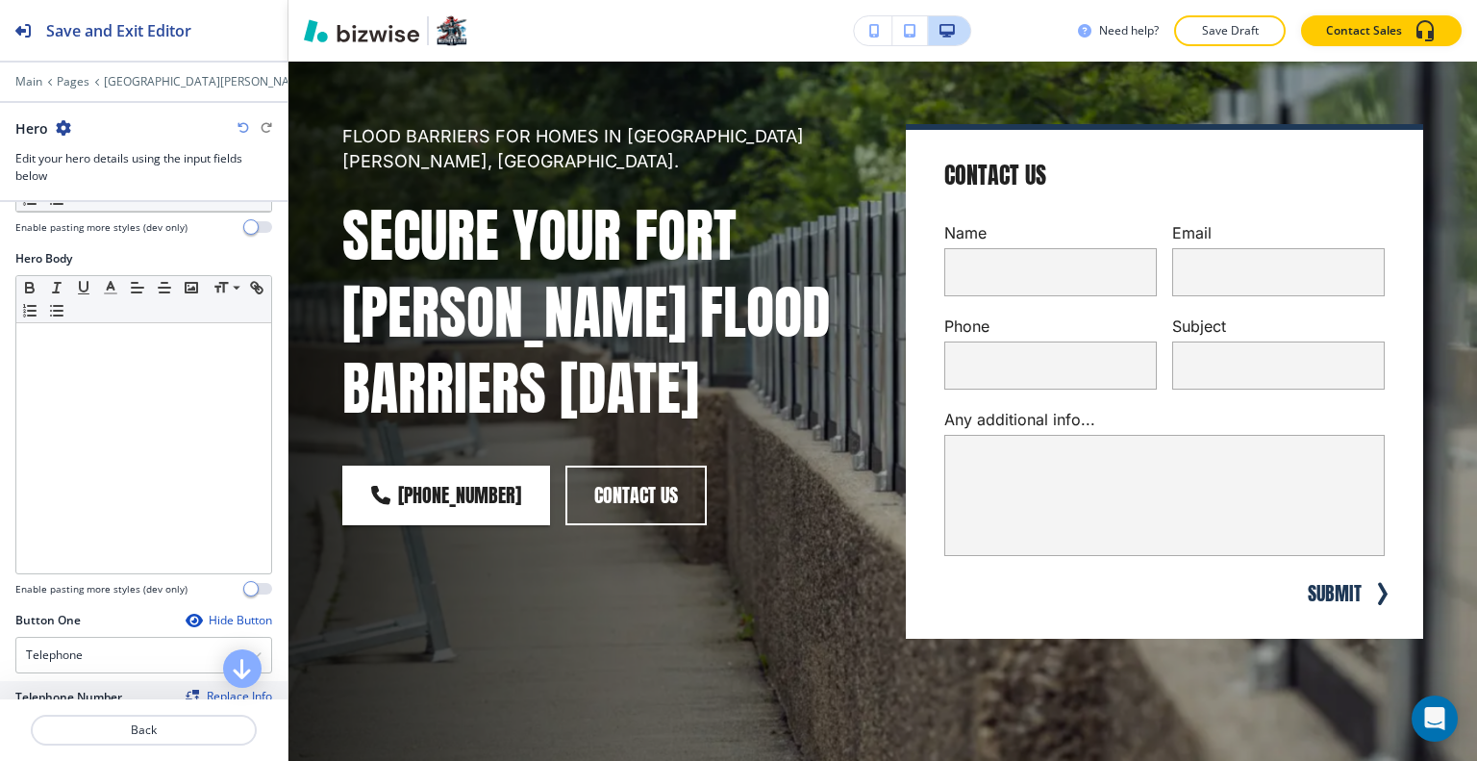
scroll to position [865, 0]
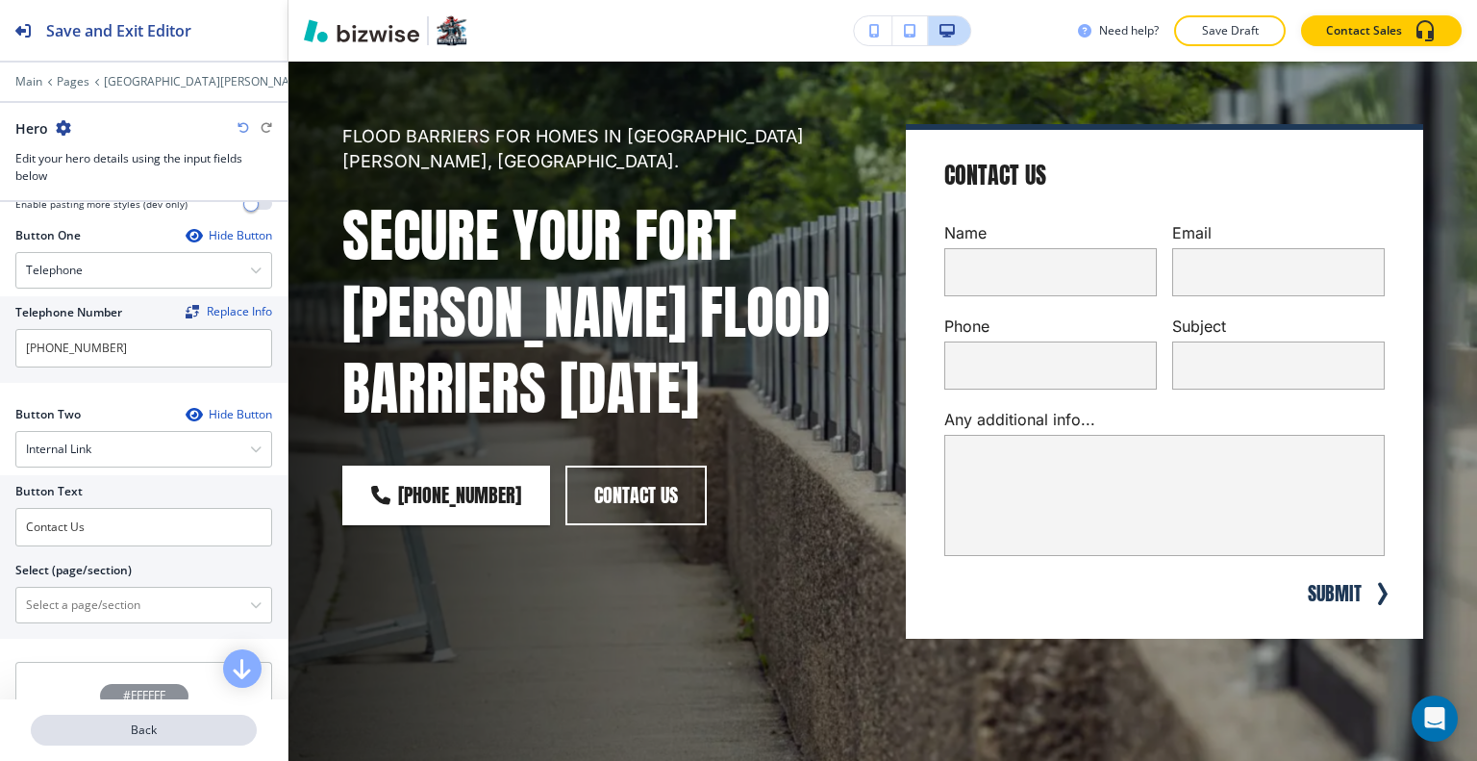
click at [175, 734] on p "Back" at bounding box center [144, 729] width 222 height 17
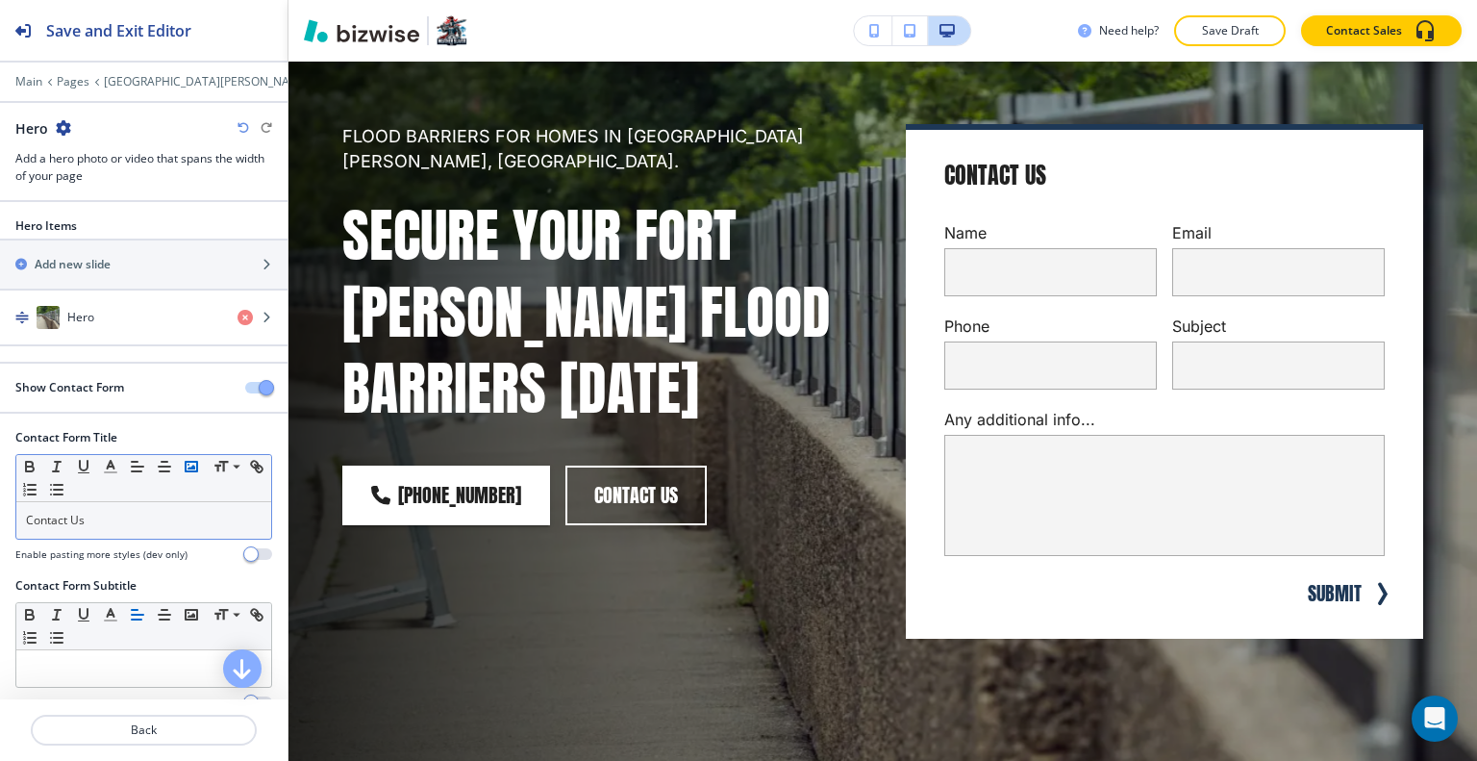
scroll to position [96, 0]
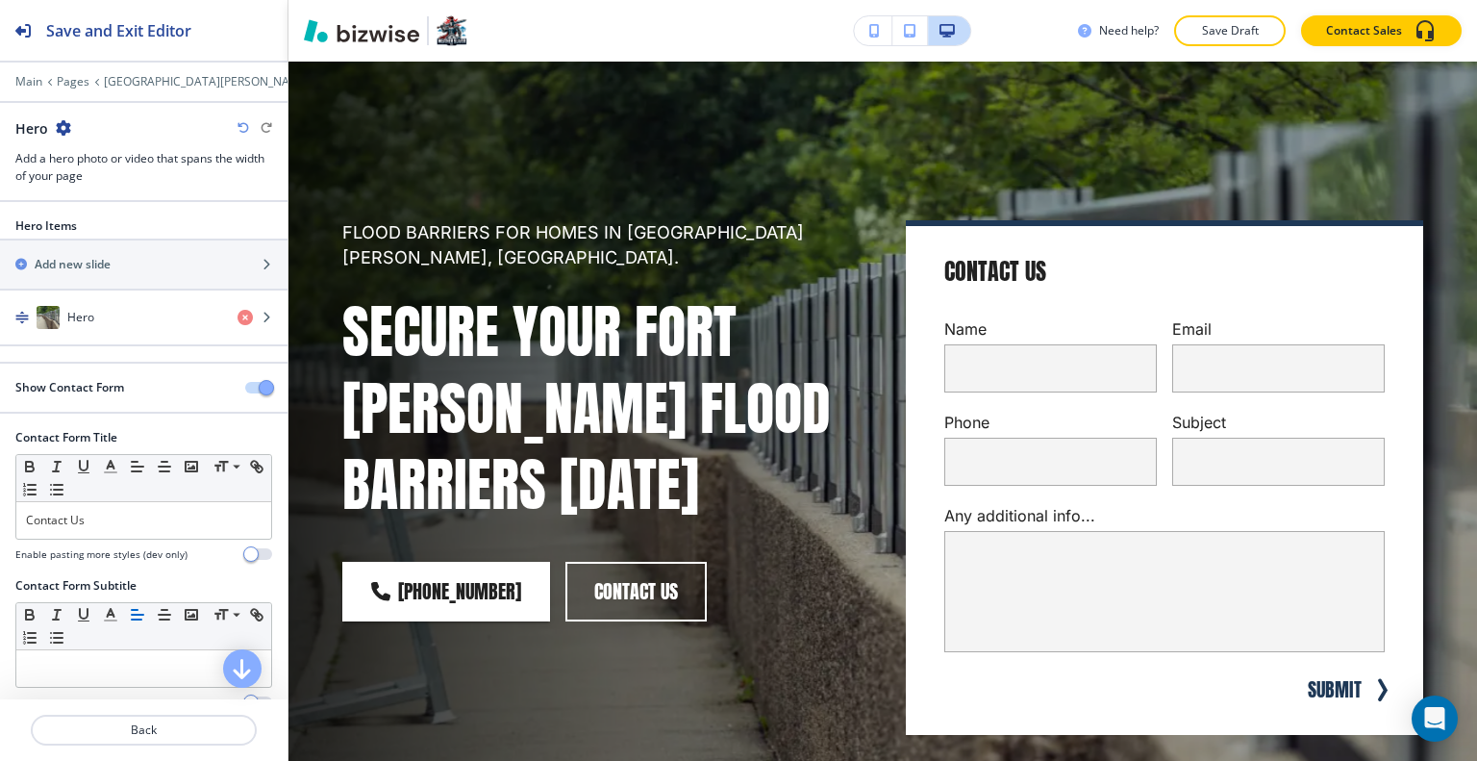
click at [245, 389] on button "button" at bounding box center [258, 388] width 27 height 12
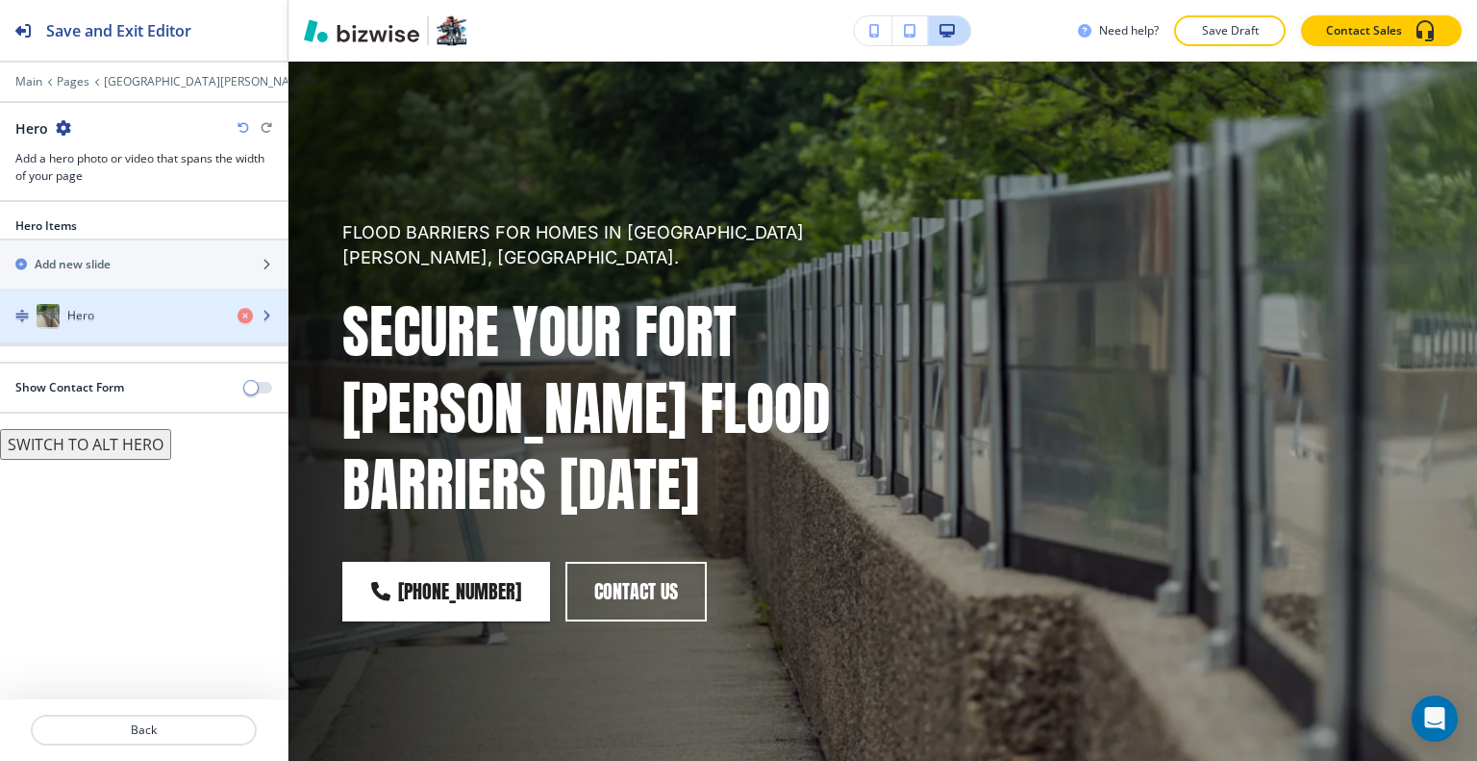
click at [151, 326] on div "Hero" at bounding box center [111, 317] width 222 height 23
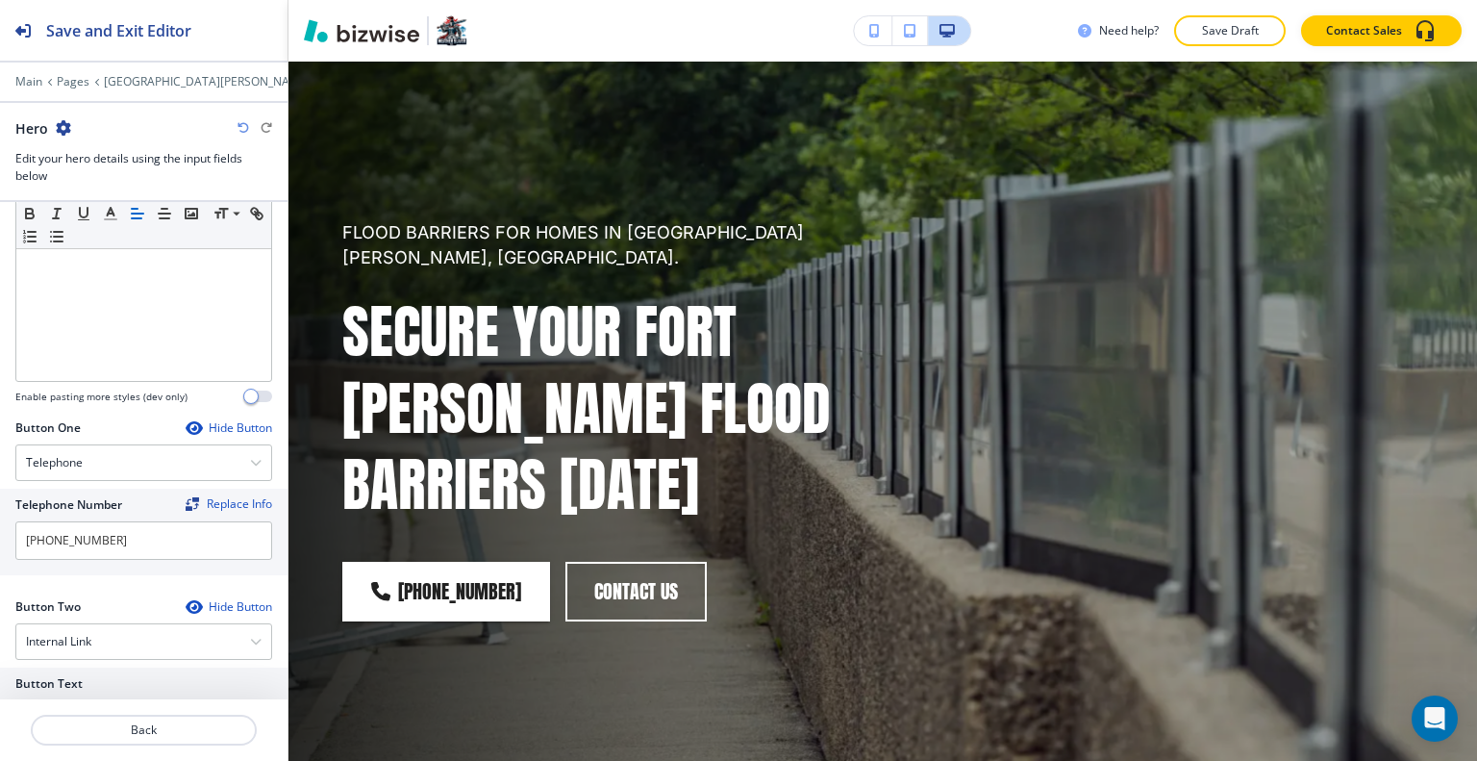
scroll to position [985, 0]
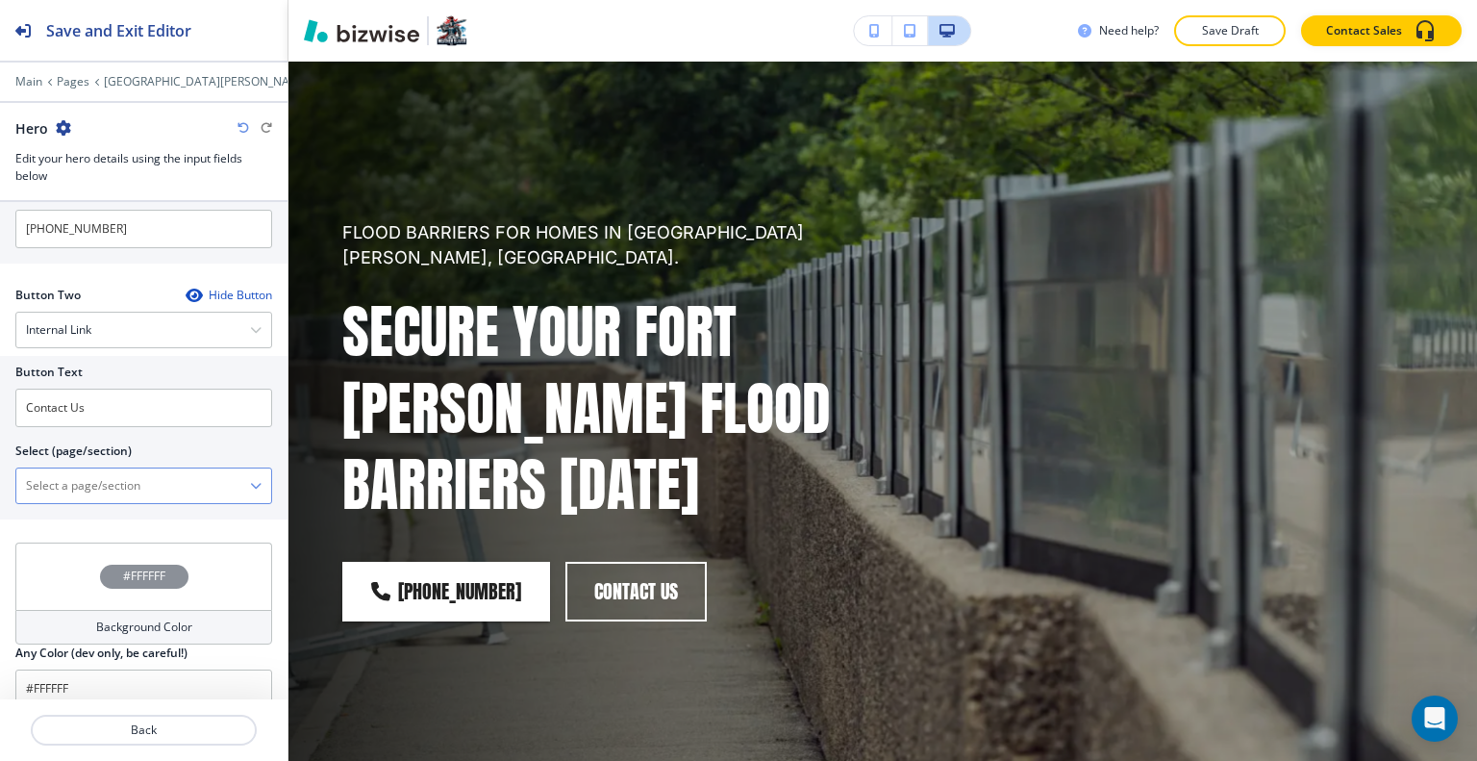
click at [147, 450] on div "Select (page/section) ABOUT ABOUT | Hero ABOUT | Hero ABOUT | GET TRUSTED WEATH…" at bounding box center [143, 473] width 257 height 62
click at [146, 469] on \(page\/section\) "Manual Input" at bounding box center [133, 485] width 234 height 33
type \(page\/section\) "CONTACT US"
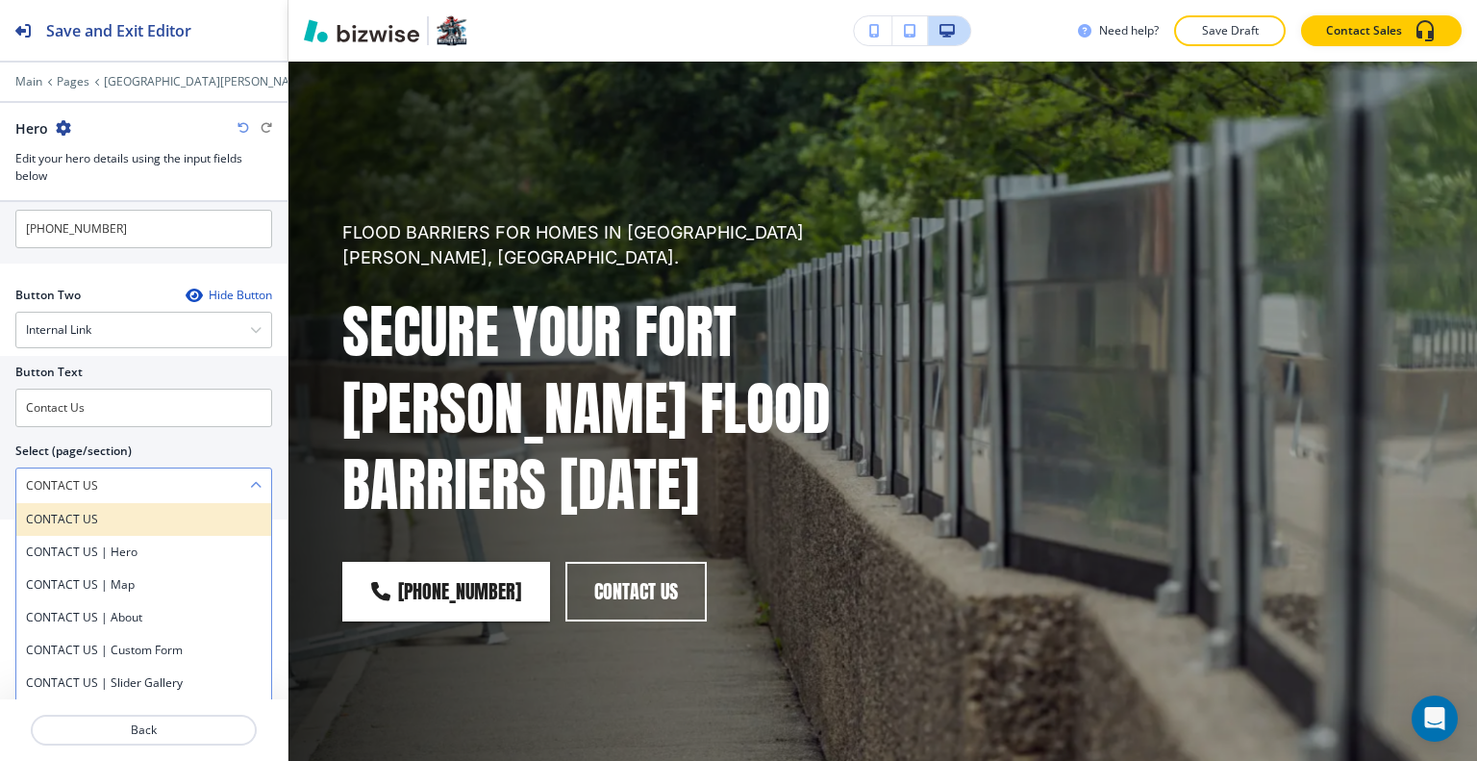
click at [125, 511] on h4 "CONTACT US" at bounding box center [144, 519] width 236 height 17
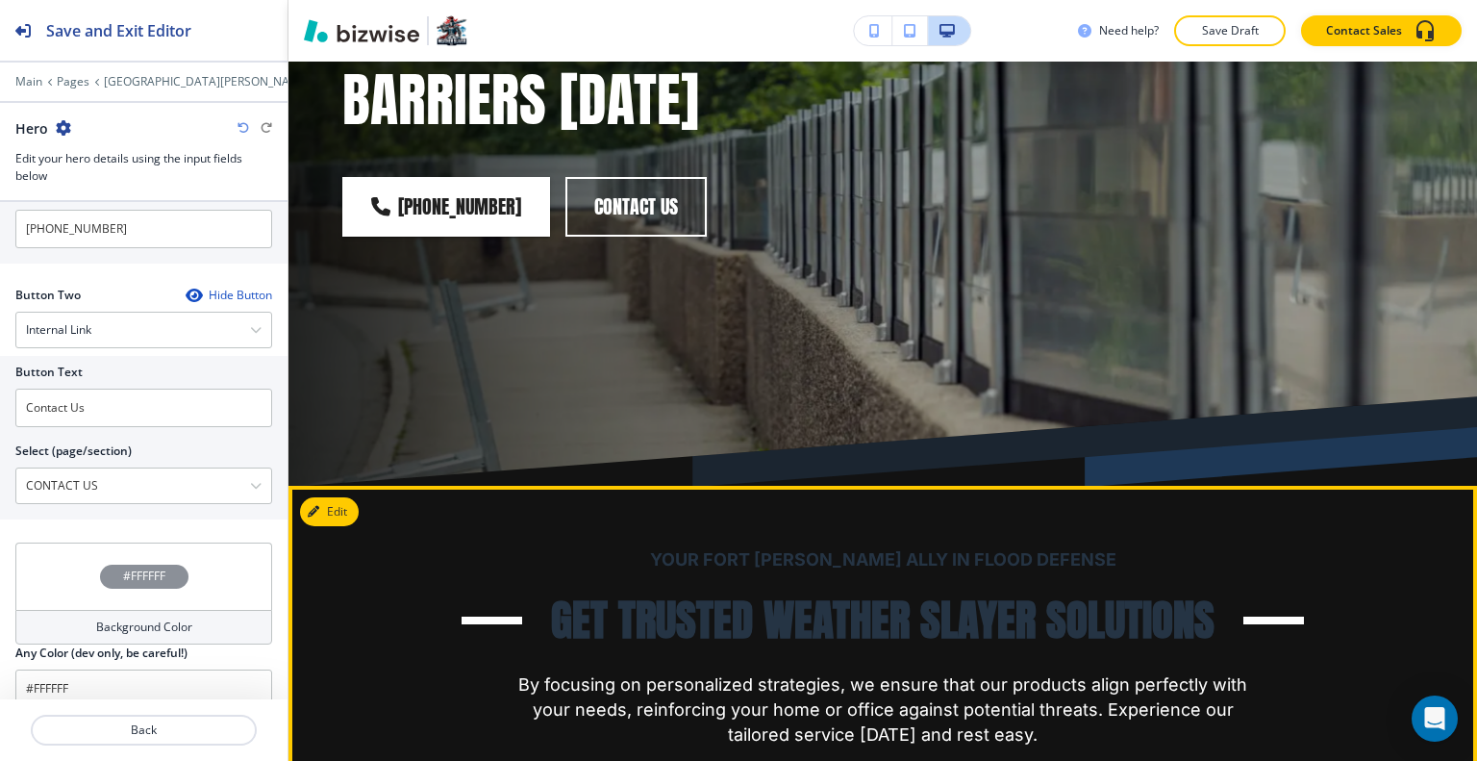
scroll to position [865, 0]
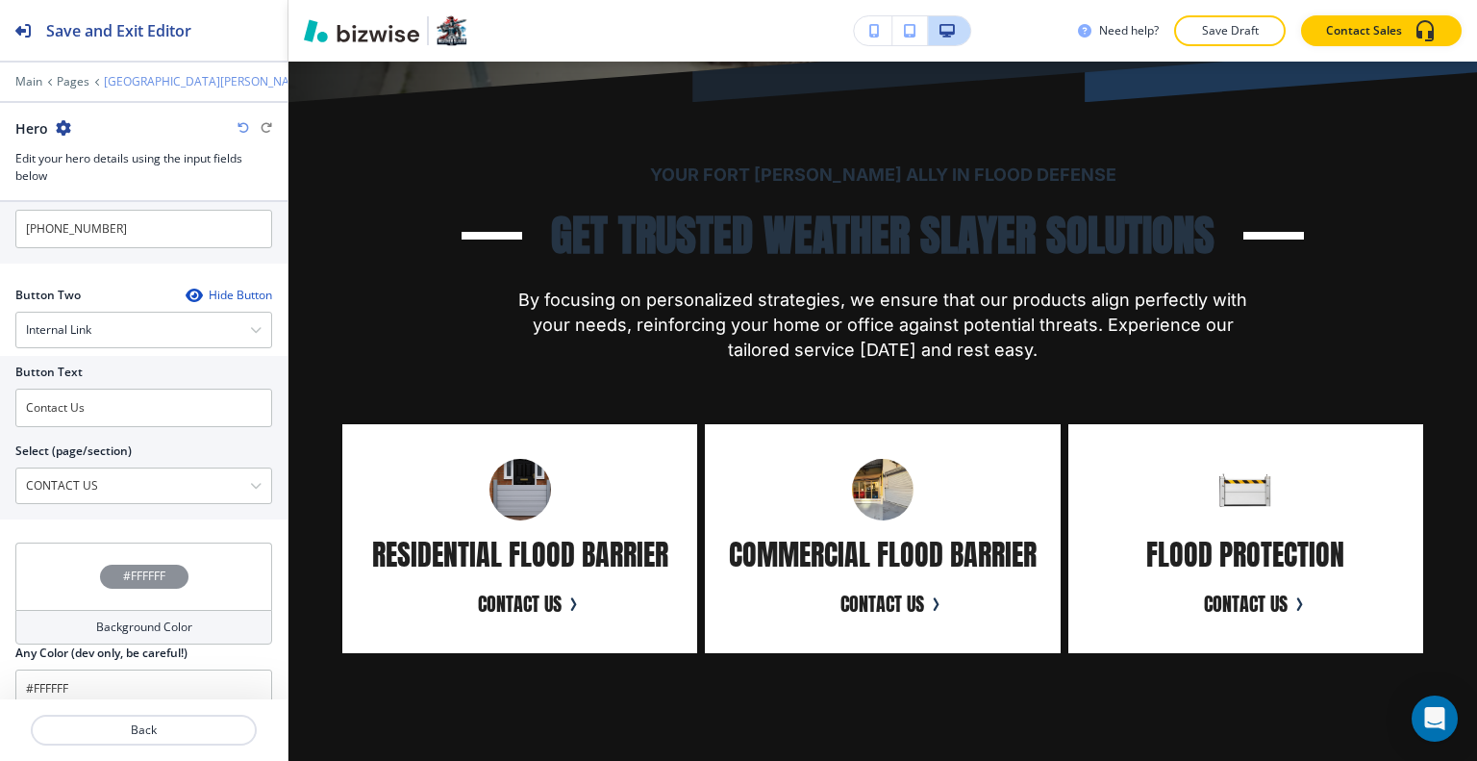
click at [154, 78] on p "[GEOGRAPHIC_DATA][PERSON_NAME]" at bounding box center [207, 81] width 207 height 13
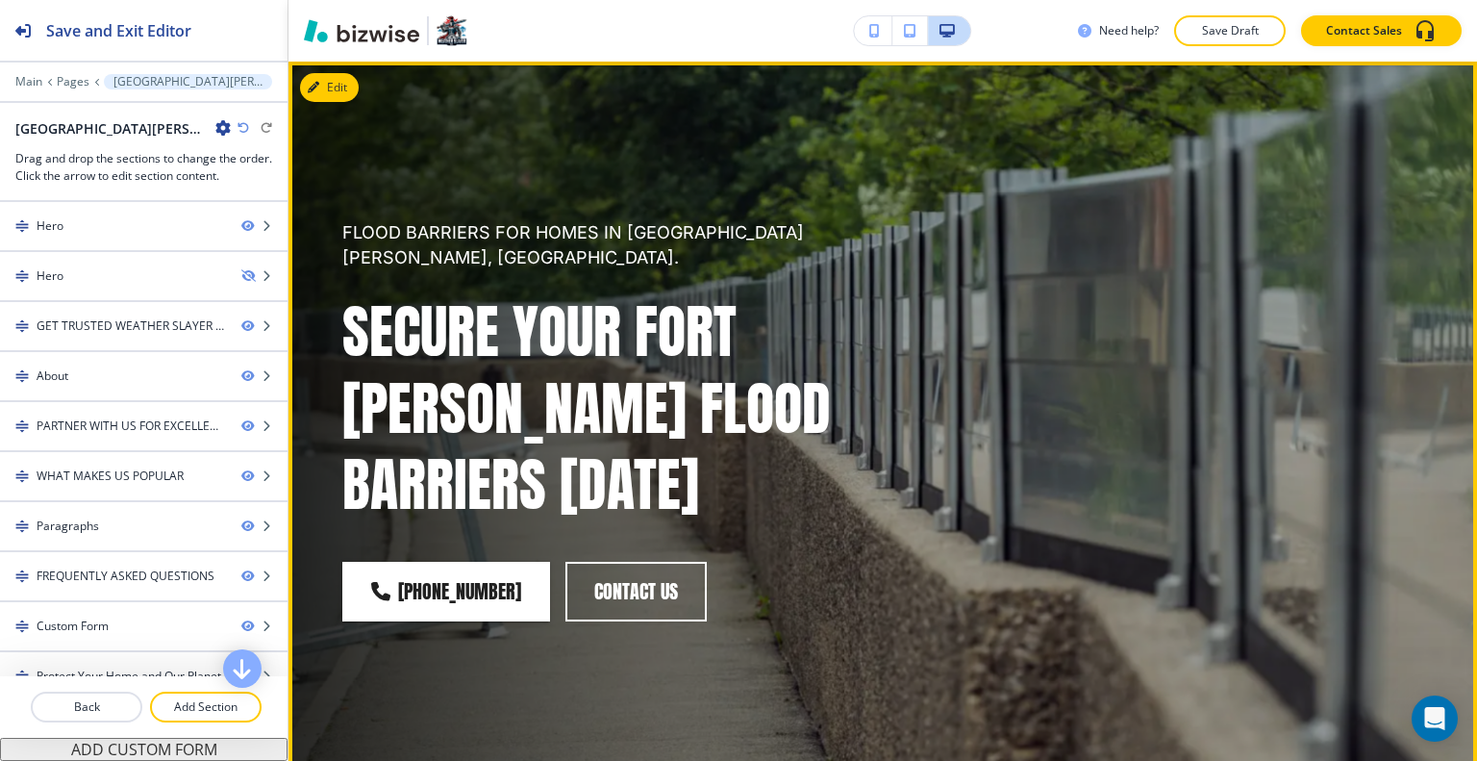
scroll to position [0, 0]
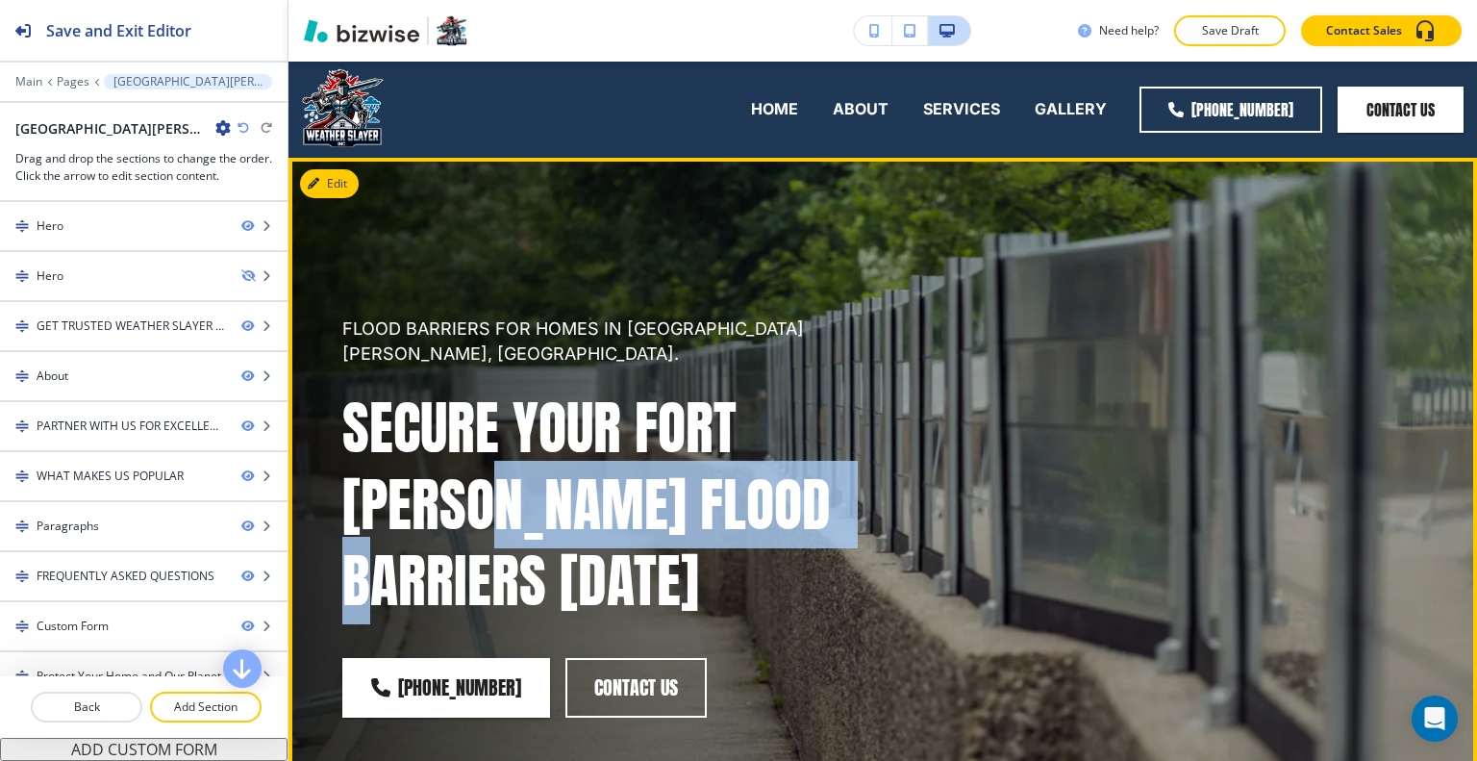
drag, startPoint x: 884, startPoint y: 480, endPoint x: 508, endPoint y: 495, distance: 376.3
click at [508, 495] on div "FLOOD BARRIERS FOR HOMES IN FORT MYERS, FL. Secure Your Fort Myers Flood Barrie…" at bounding box center [859, 493] width 1127 height 601
copy p "Flood Barriers"
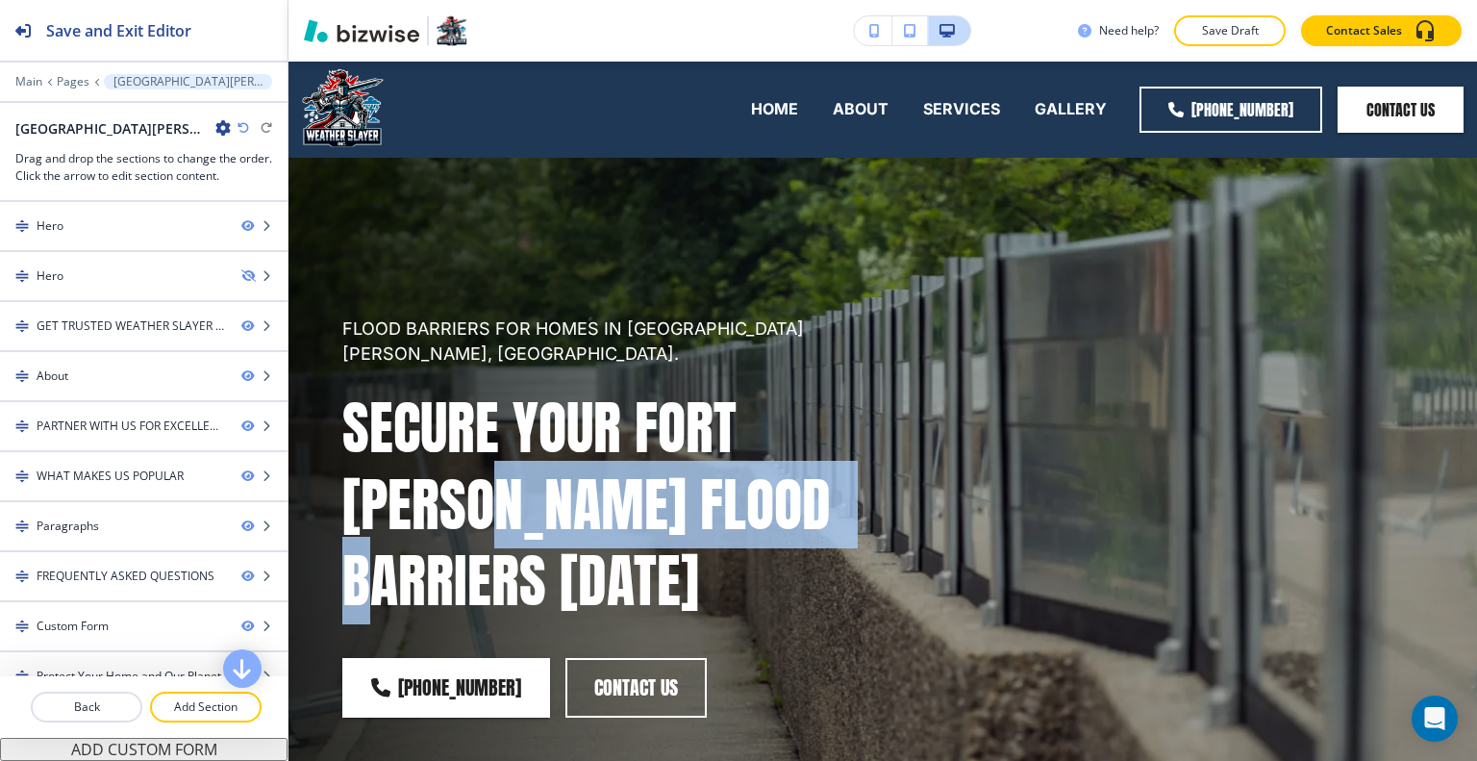
click at [215, 124] on icon "button" at bounding box center [222, 127] width 15 height 15
click at [160, 162] on p "Edit Page Settings" at bounding box center [184, 160] width 98 height 17
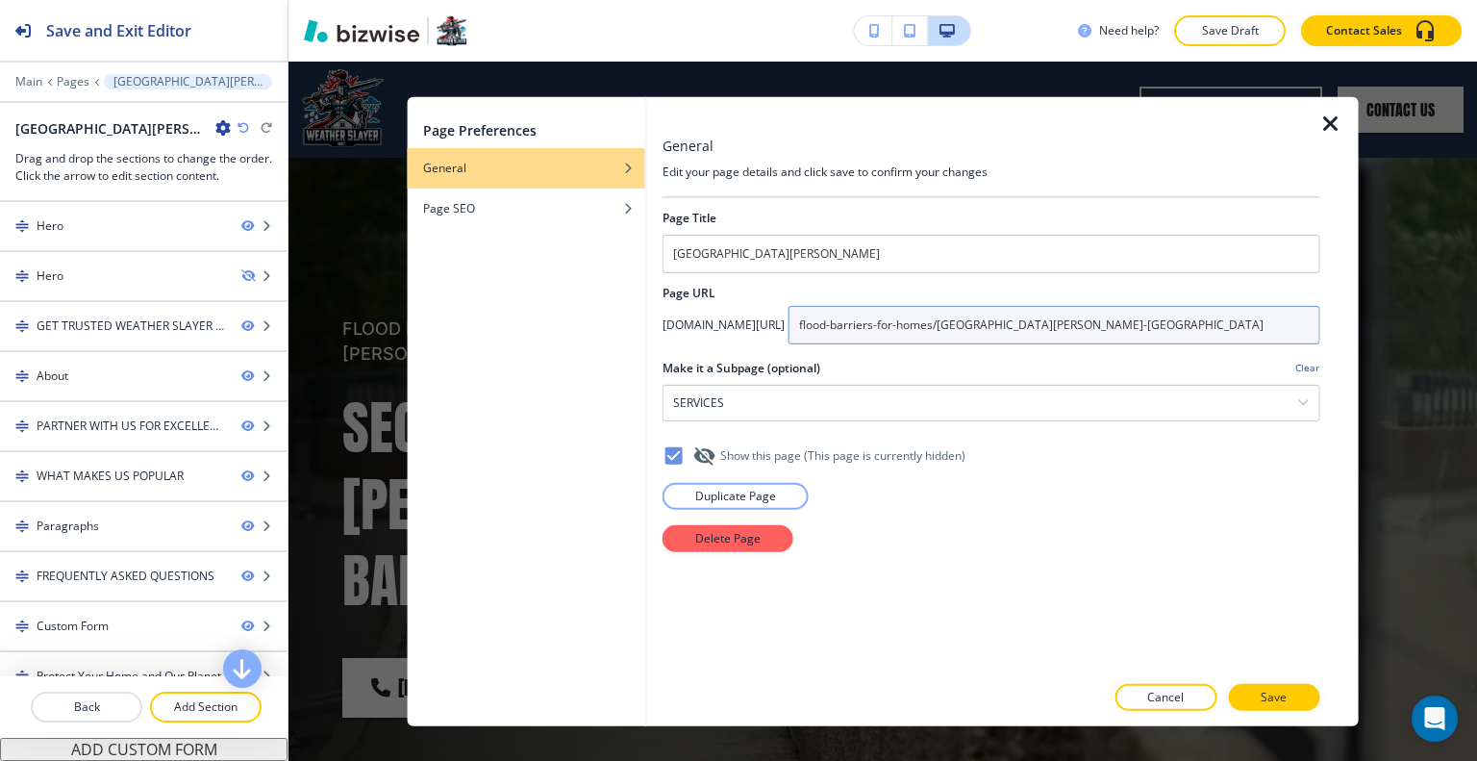
drag, startPoint x: 1155, startPoint y: 322, endPoint x: 1142, endPoint y: 321, distance: 12.5
click at [1142, 321] on input "flood-barriers-for-homes/fort-myers-fl" at bounding box center [1054, 324] width 532 height 38
click at [1198, 318] on input "flood-barriers-for-homes/fort-myers-fl" at bounding box center [1054, 324] width 532 height 38
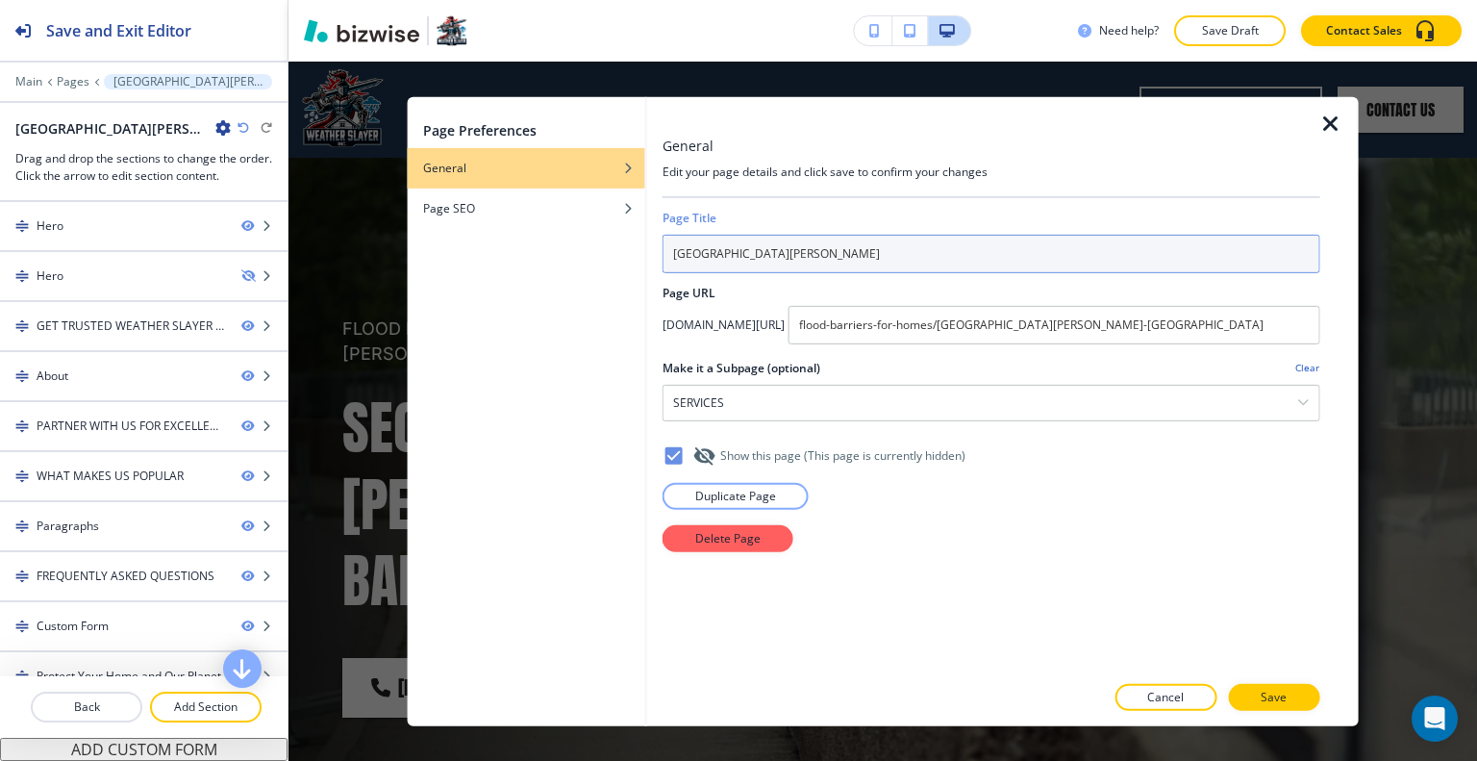
drag, startPoint x: 782, startPoint y: 263, endPoint x: 576, endPoint y: 254, distance: 206.0
click at [570, 255] on div "Page Preferences General Page SEO General Edit your page details and click save…" at bounding box center [883, 410] width 951 height 629
paste input "Flood Barriers"
type input "Flood Barriers"
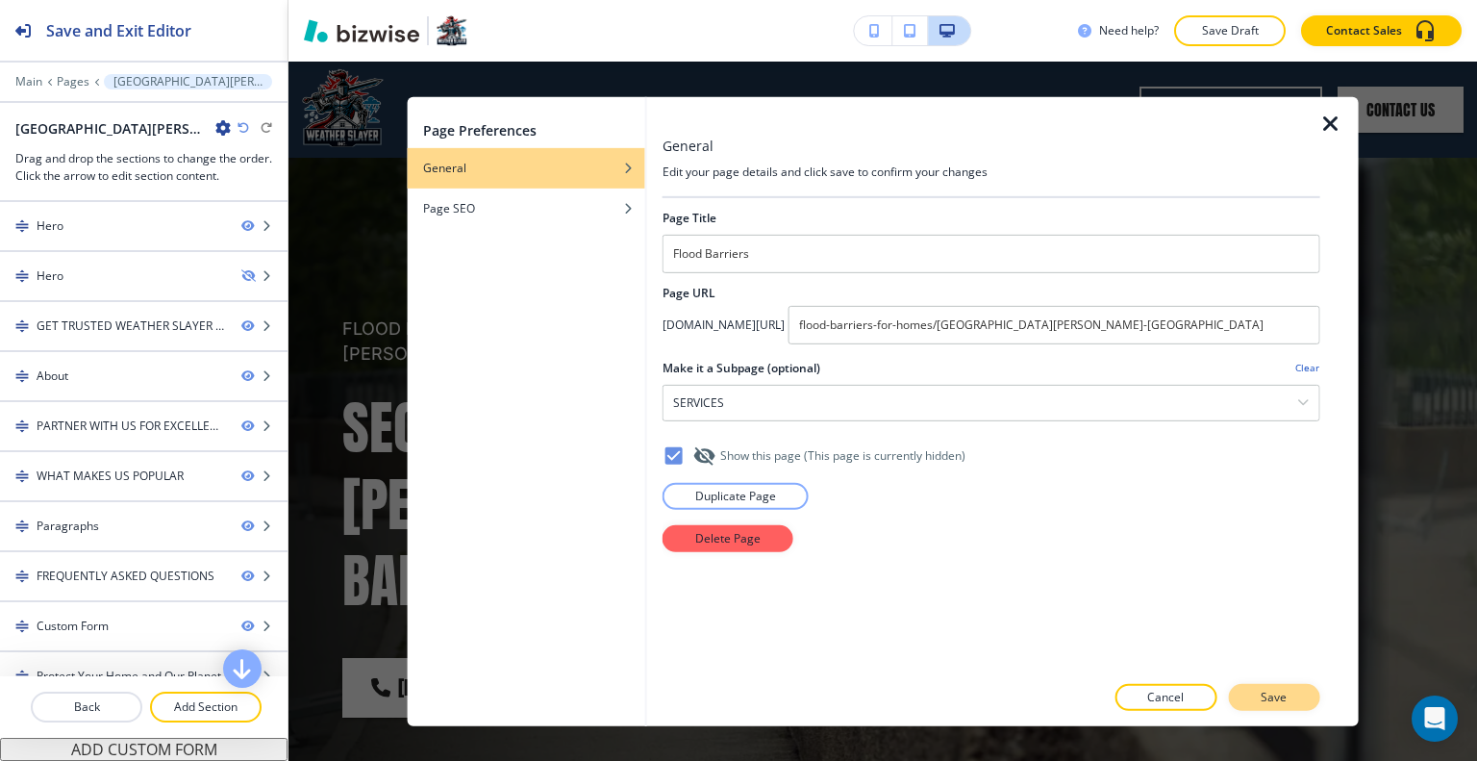
click at [1271, 688] on p "Save" at bounding box center [1274, 696] width 26 height 17
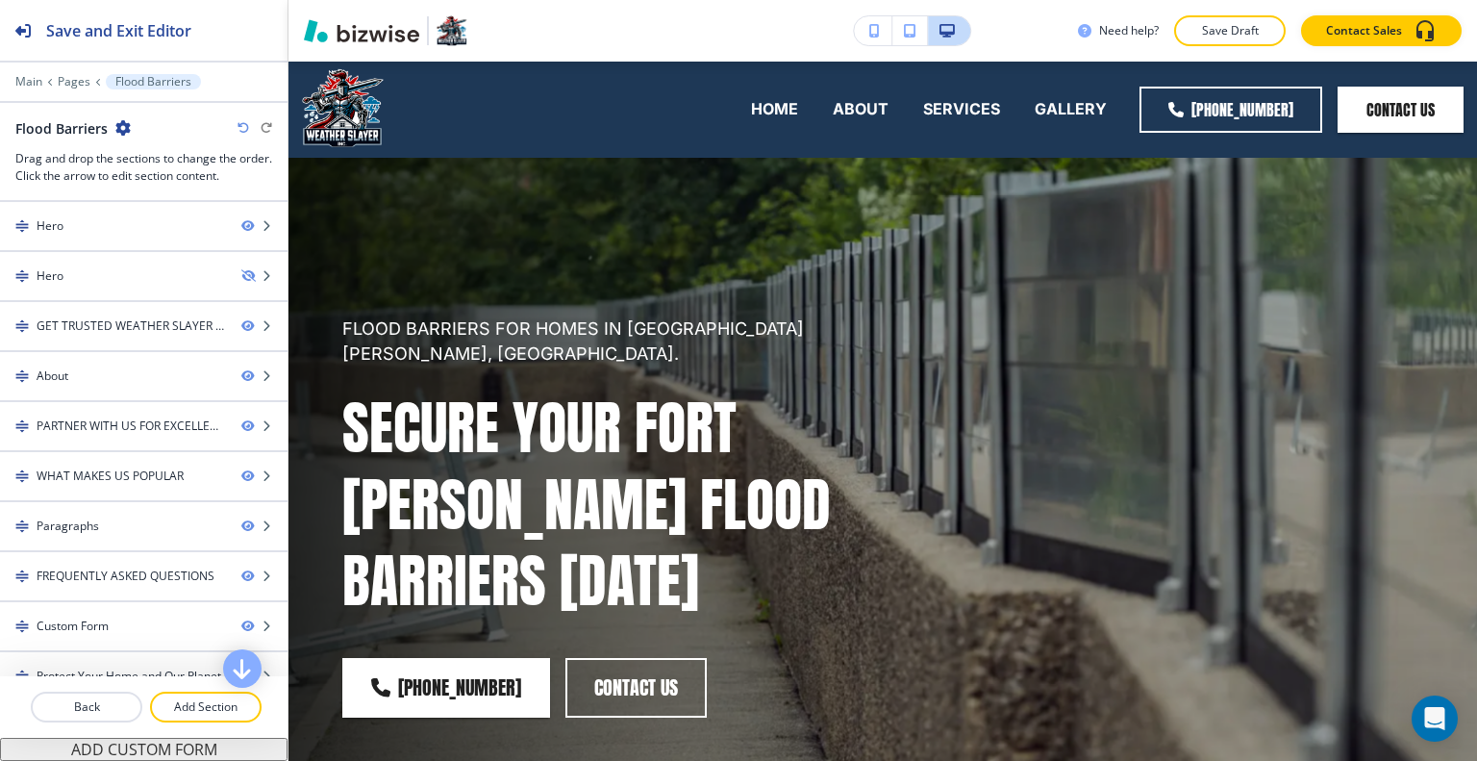
click at [123, 130] on icon "button" at bounding box center [122, 127] width 15 height 15
click at [79, 78] on p "Pages" at bounding box center [74, 81] width 33 height 13
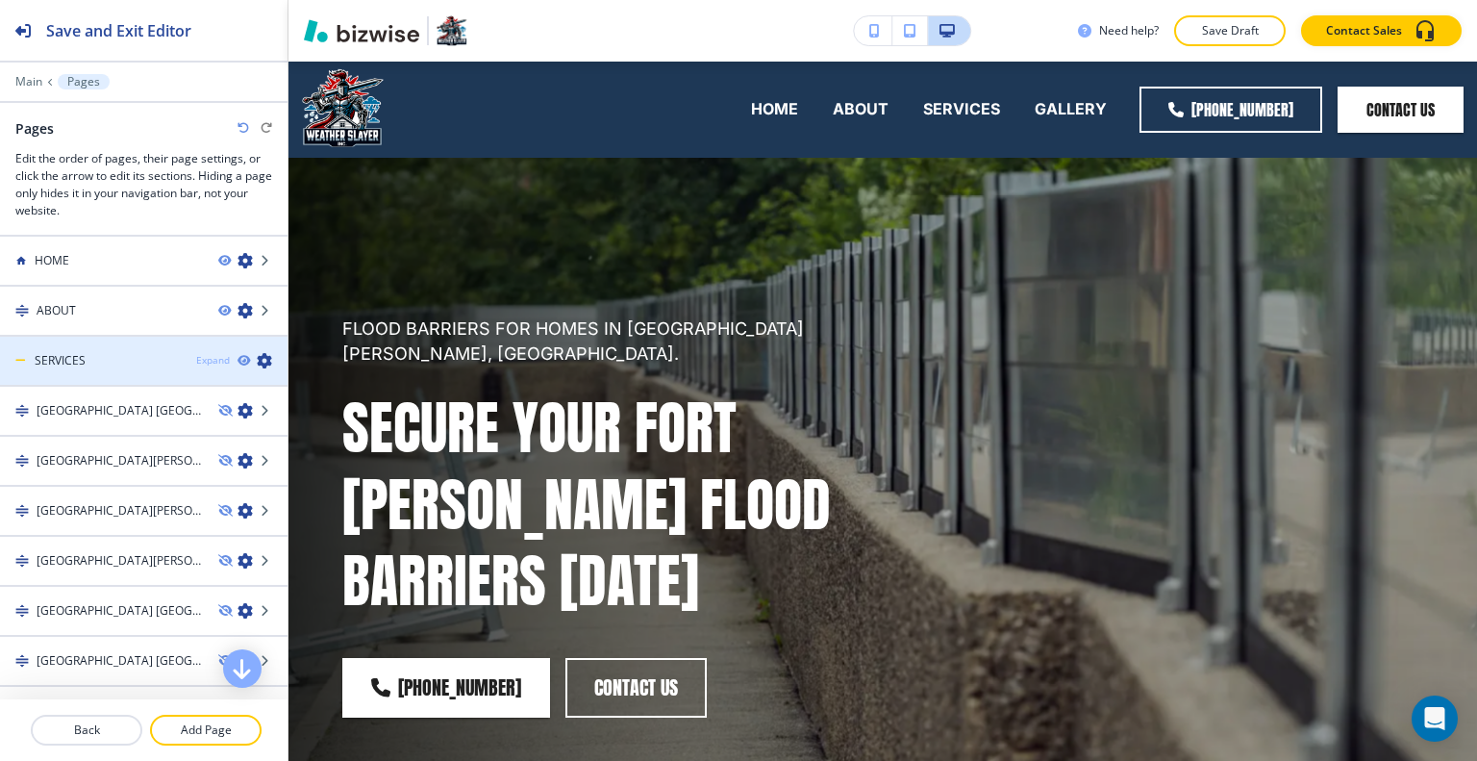
click at [196, 360] on div "Expand" at bounding box center [213, 360] width 34 height 14
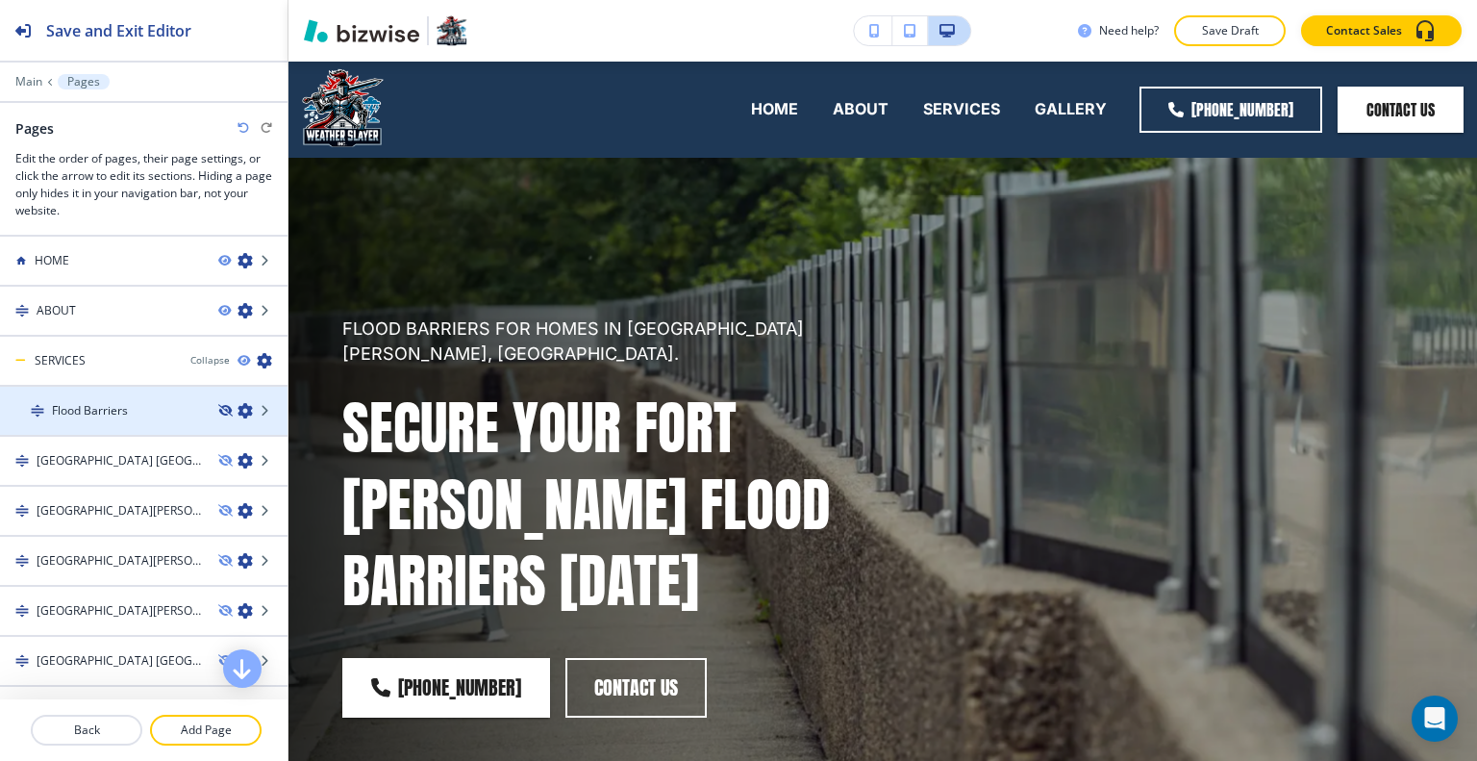
click at [218, 410] on icon "button" at bounding box center [224, 411] width 12 height 12
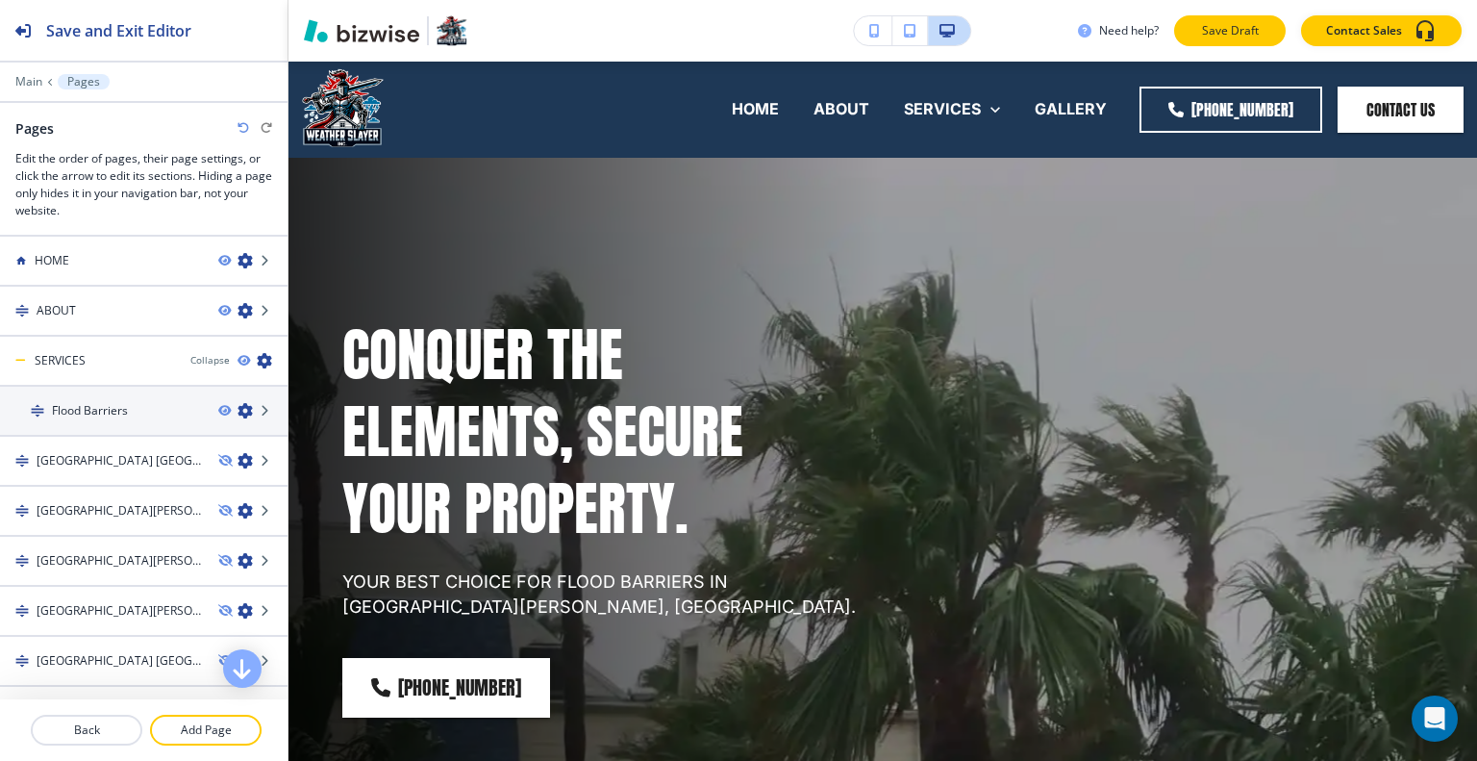
click at [1228, 30] on p "Save Draft" at bounding box center [1230, 30] width 62 height 17
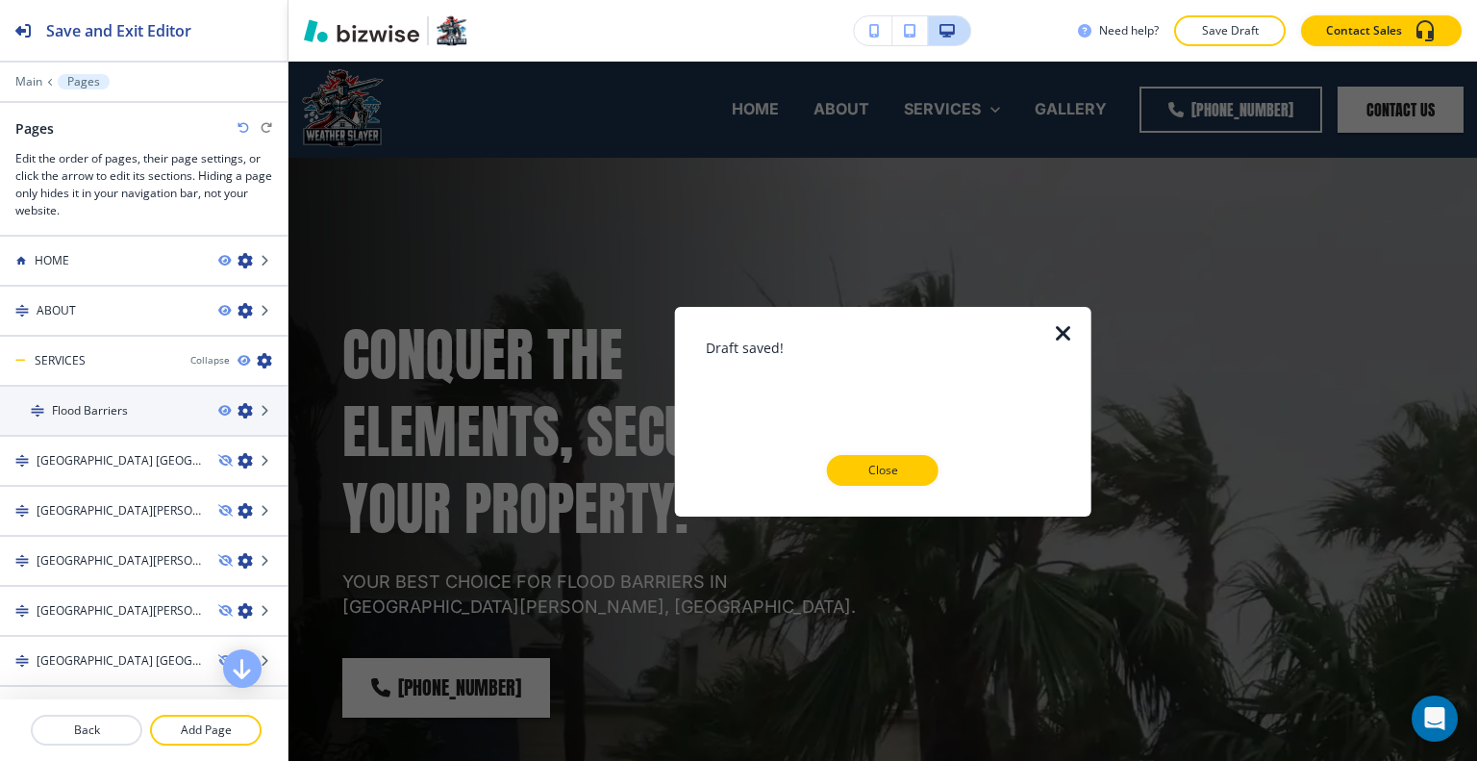
click at [887, 487] on div at bounding box center [883, 501] width 355 height 31
click at [896, 472] on p "Close" at bounding box center [883, 470] width 62 height 17
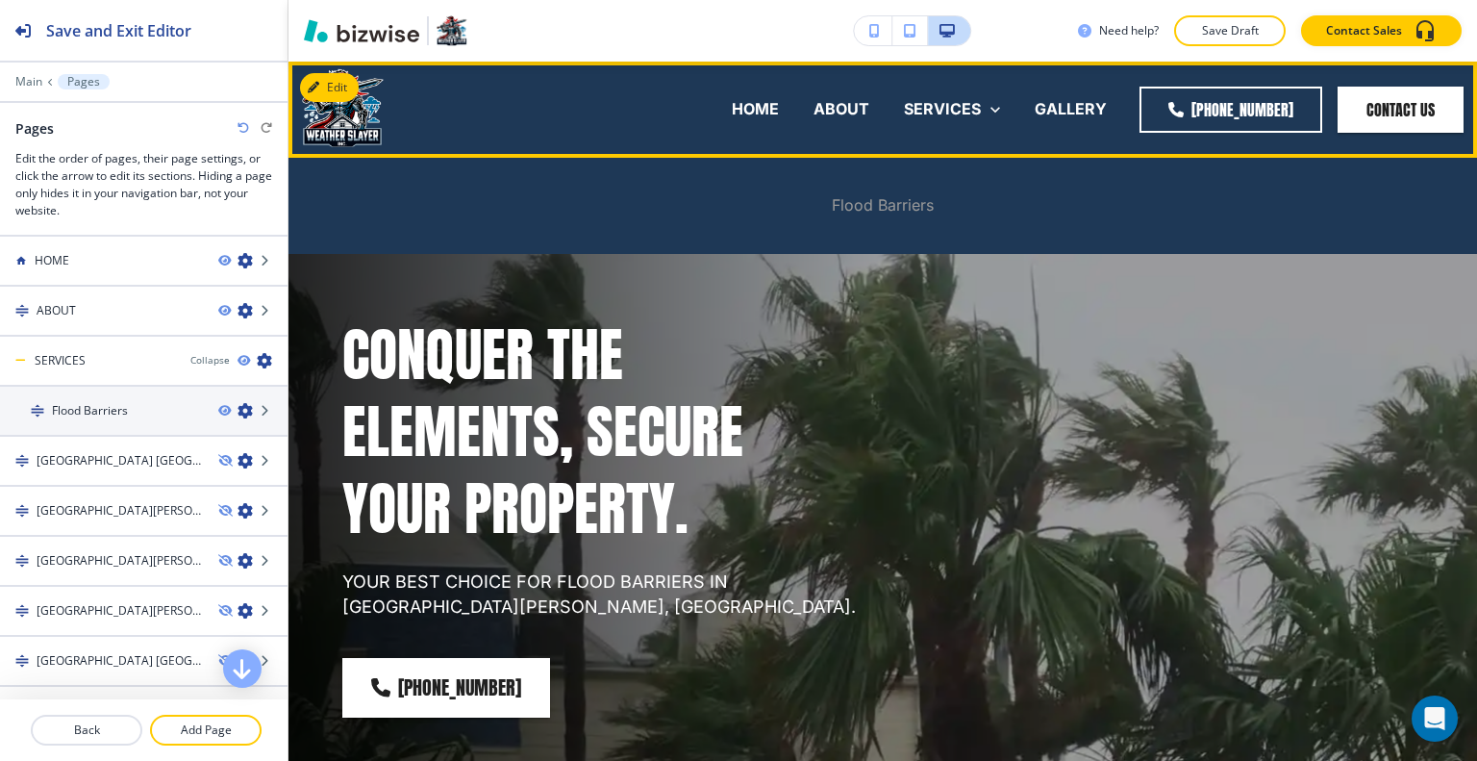
click at [869, 200] on p "Flood Barriers" at bounding box center [883, 205] width 102 height 22
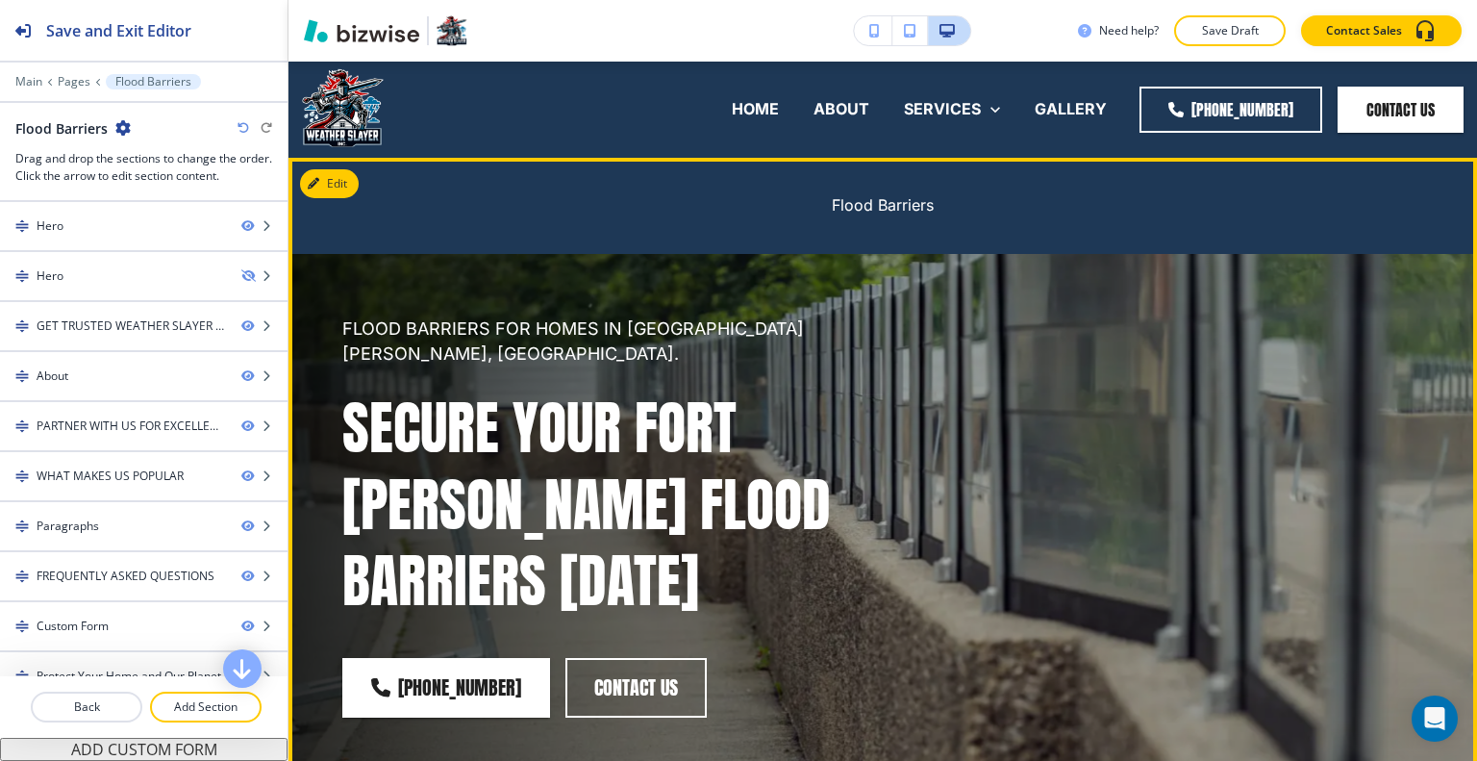
click at [911, 427] on div "FLOOD BARRIERS FOR HOMES IN FORT MYERS, FL. Secure Your Fort Myers Flood Barrie…" at bounding box center [859, 493] width 1127 height 601
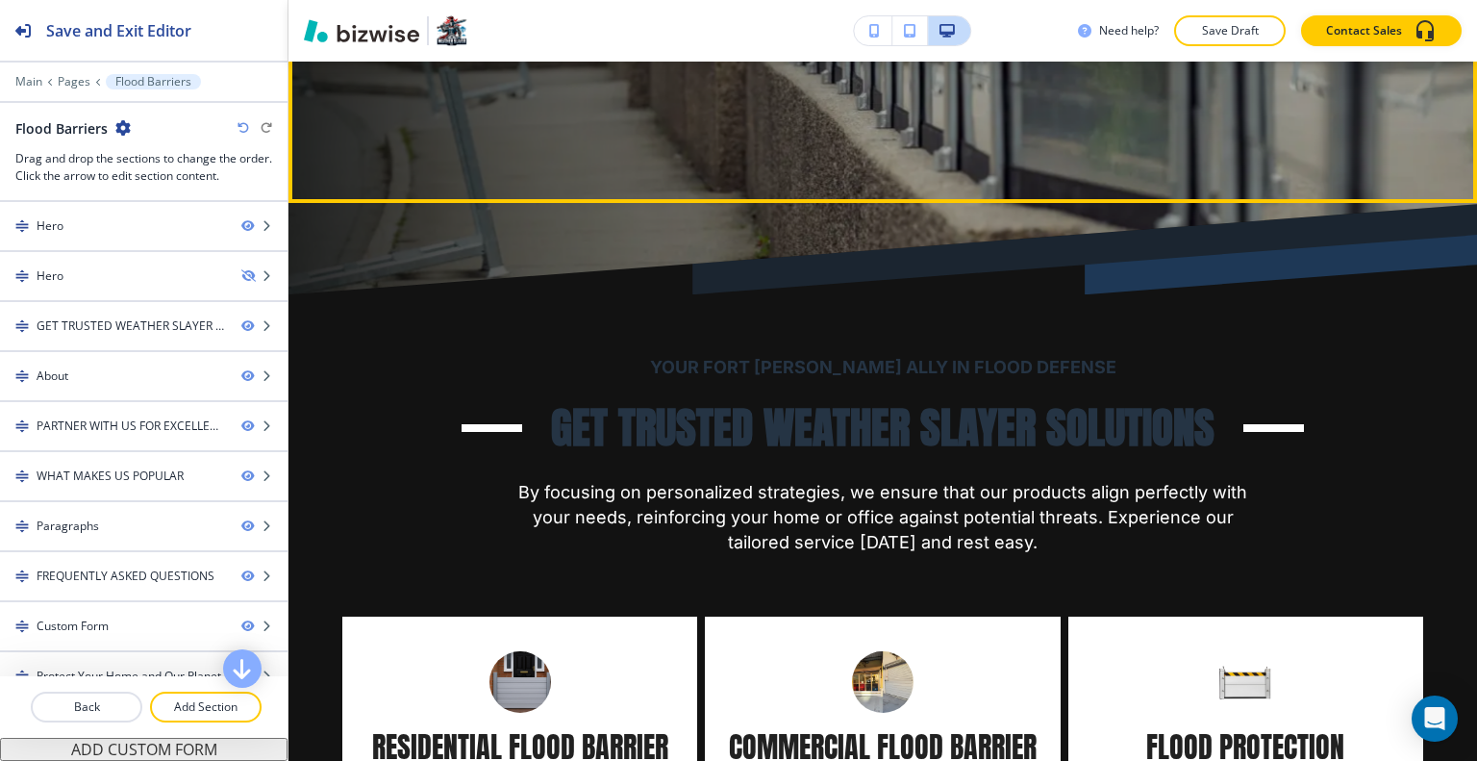
scroll to position [577, 0]
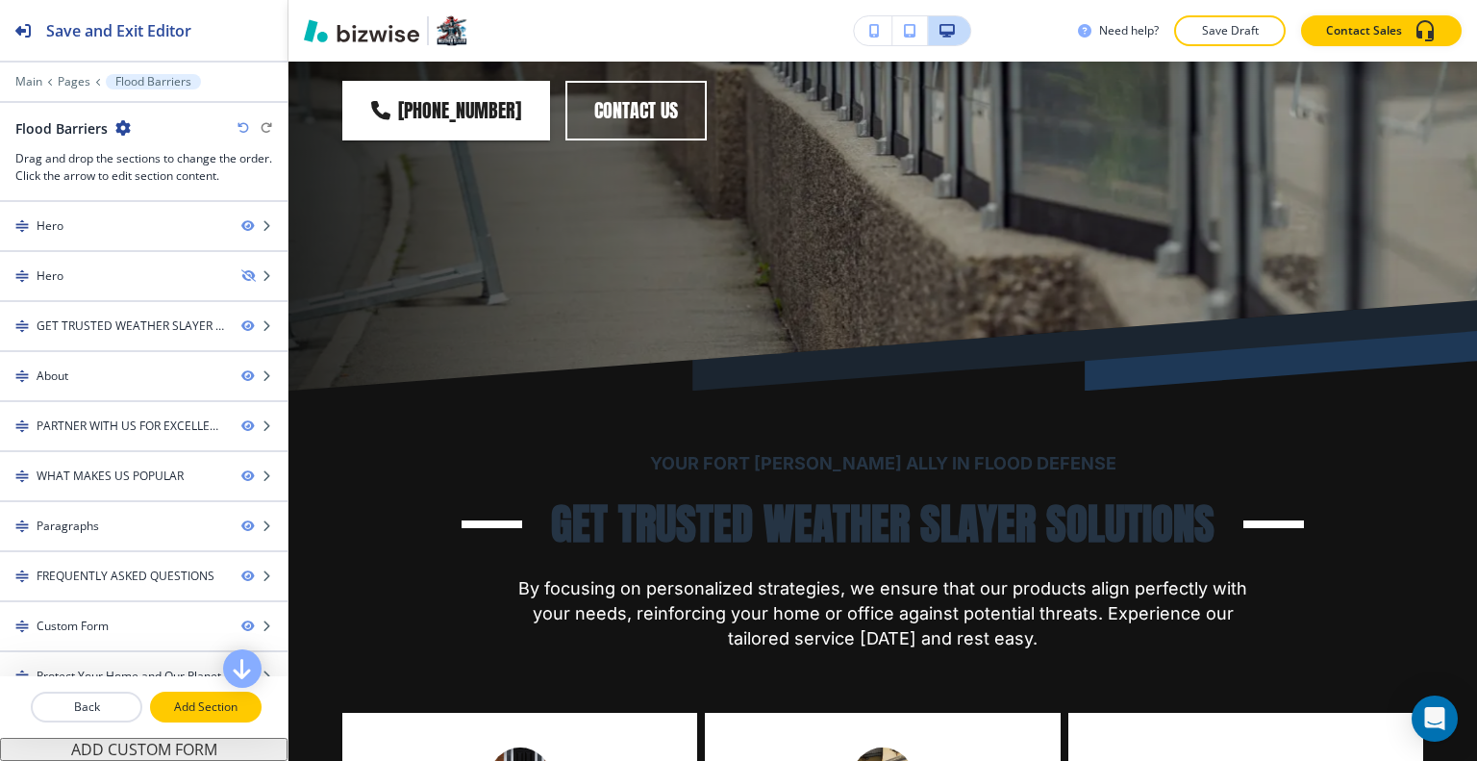
click at [212, 706] on p "Add Section" at bounding box center [206, 706] width 108 height 17
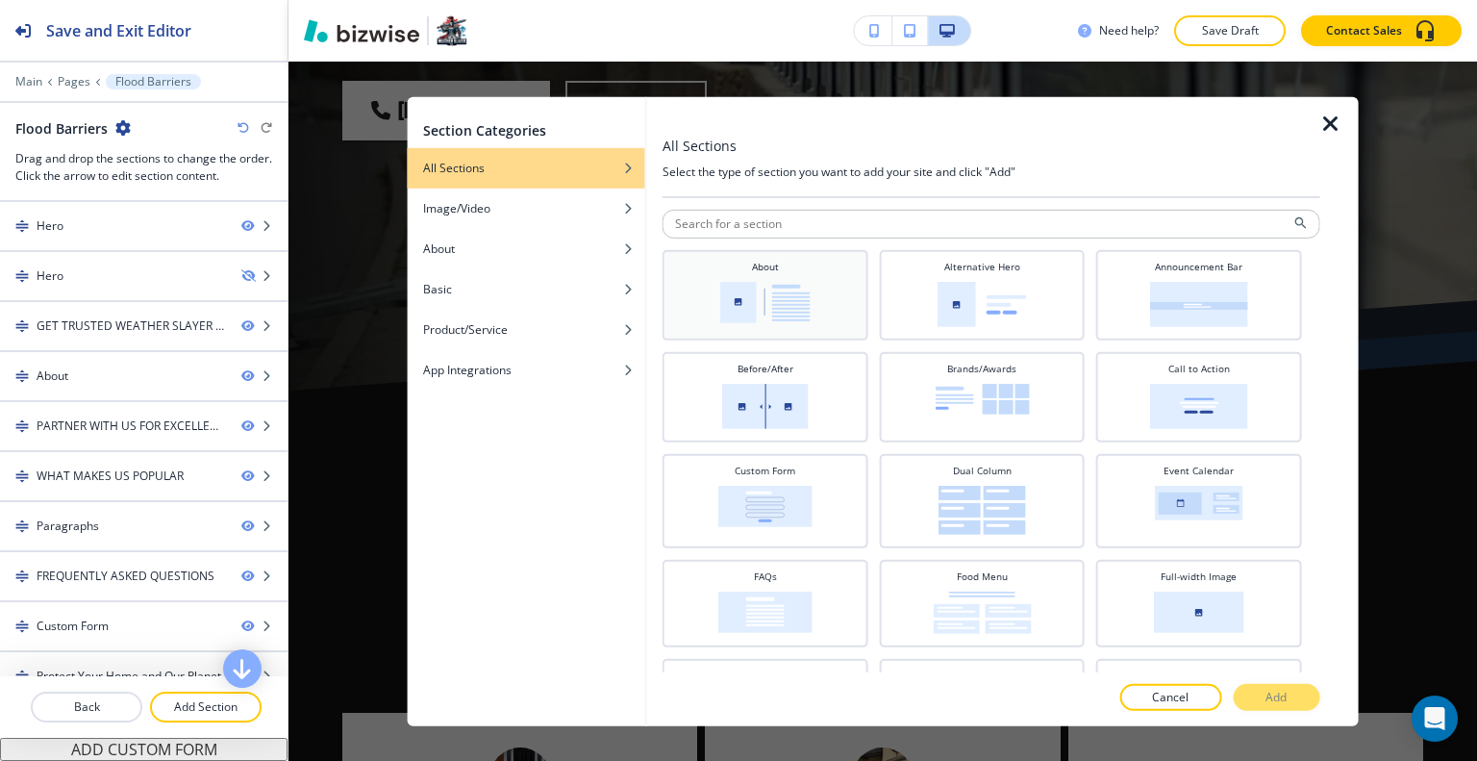
click at [749, 321] on div "About" at bounding box center [765, 292] width 187 height 67
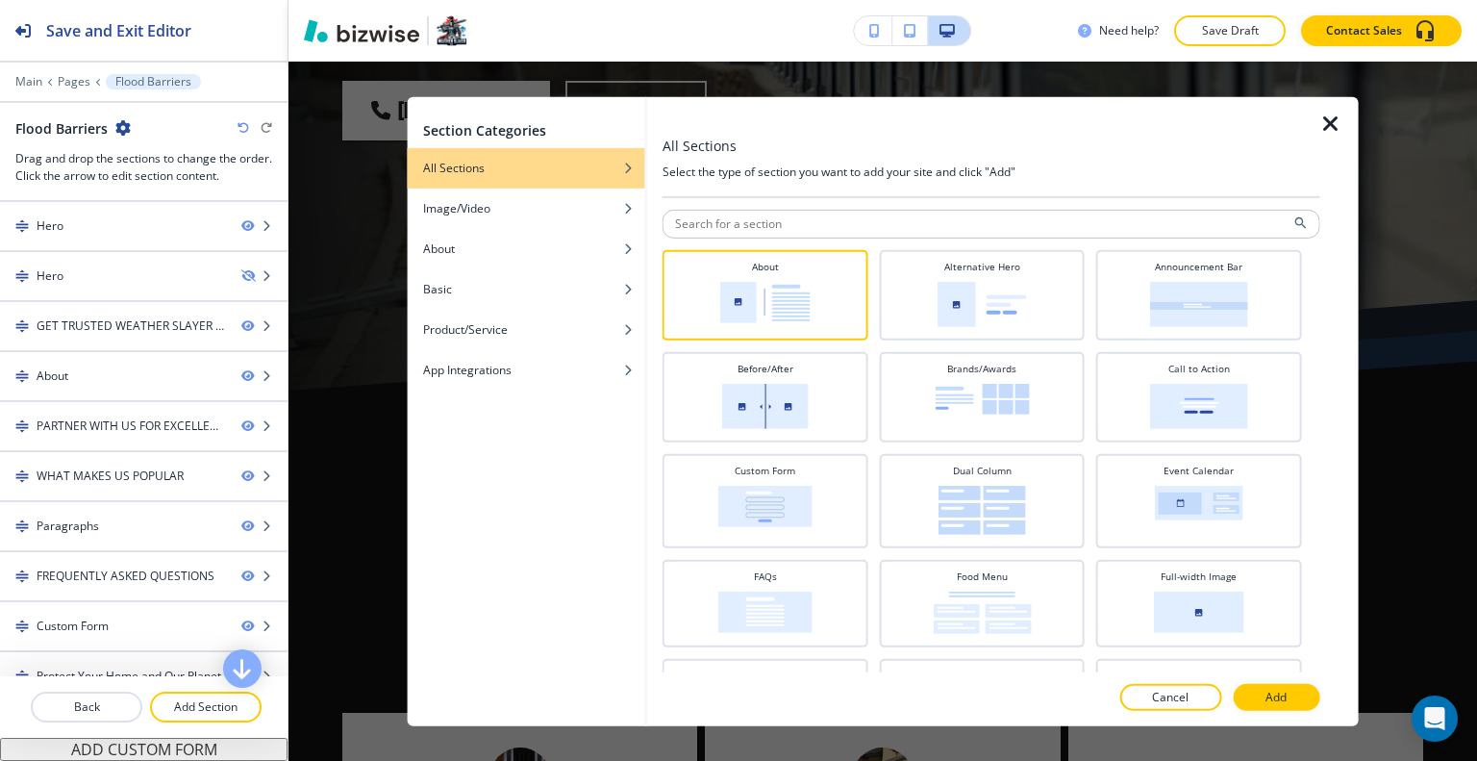
click at [1284, 711] on div at bounding box center [991, 718] width 658 height 15
click at [1277, 699] on p "Add" at bounding box center [1275, 696] width 21 height 17
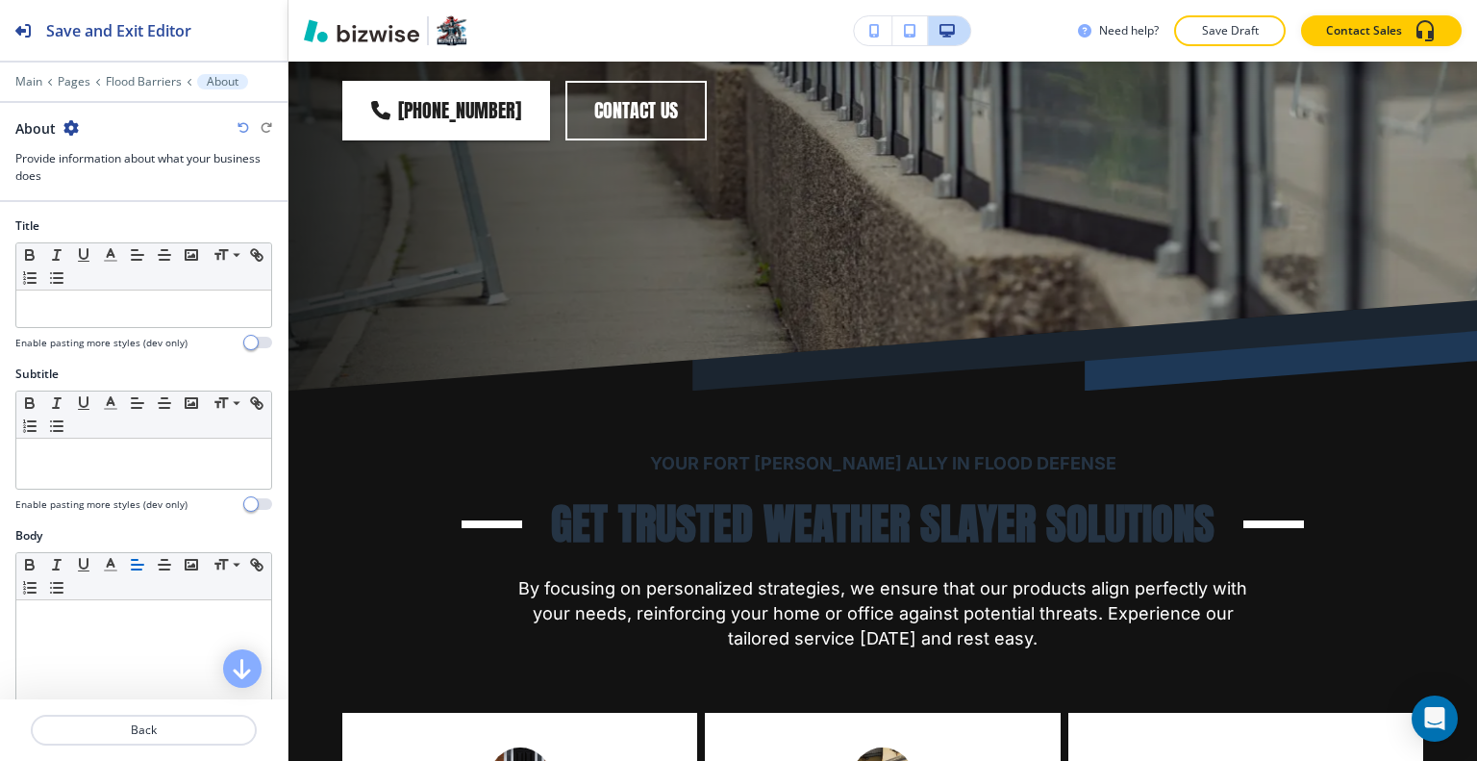
scroll to position [14187, 0]
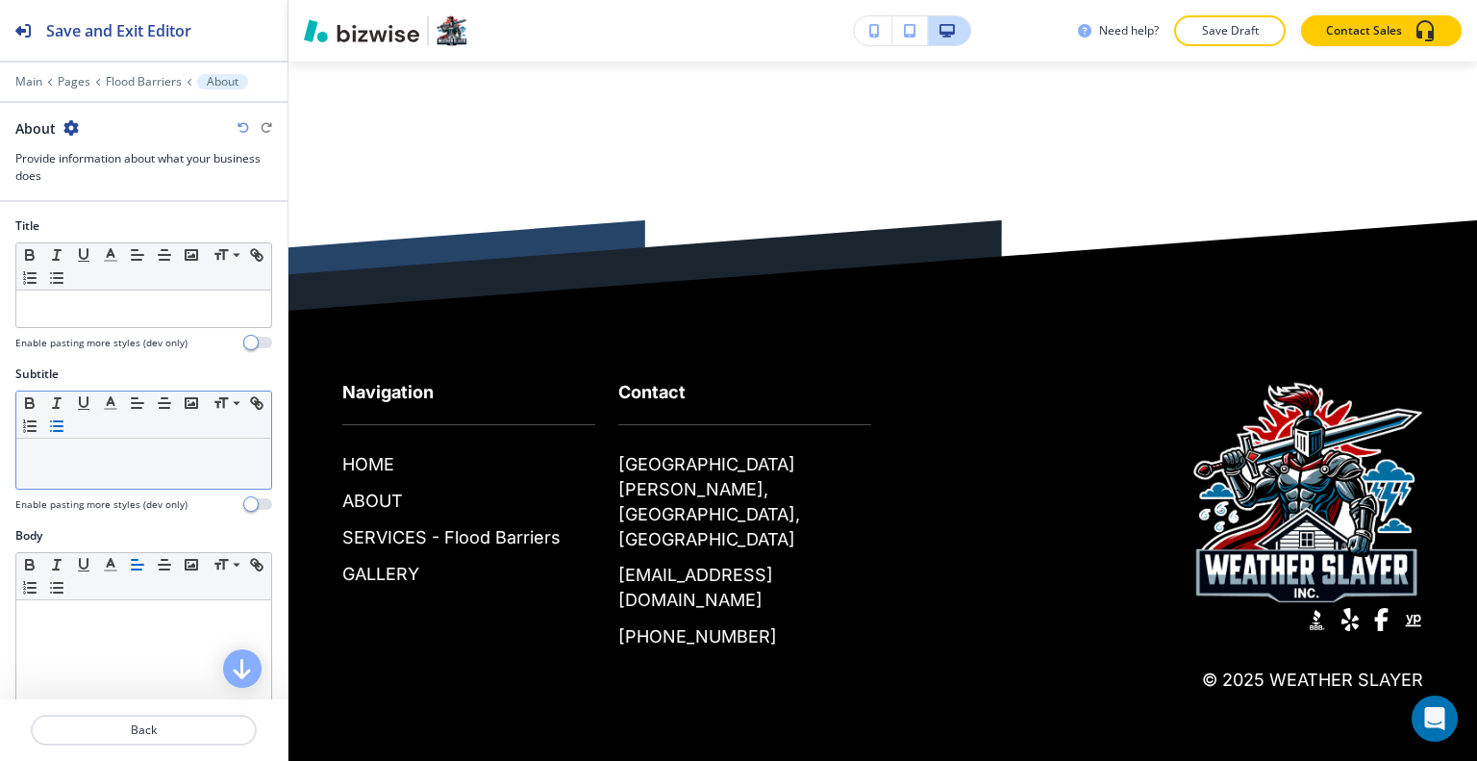
drag, startPoint x: 76, startPoint y: 423, endPoint x: 65, endPoint y: 469, distance: 47.3
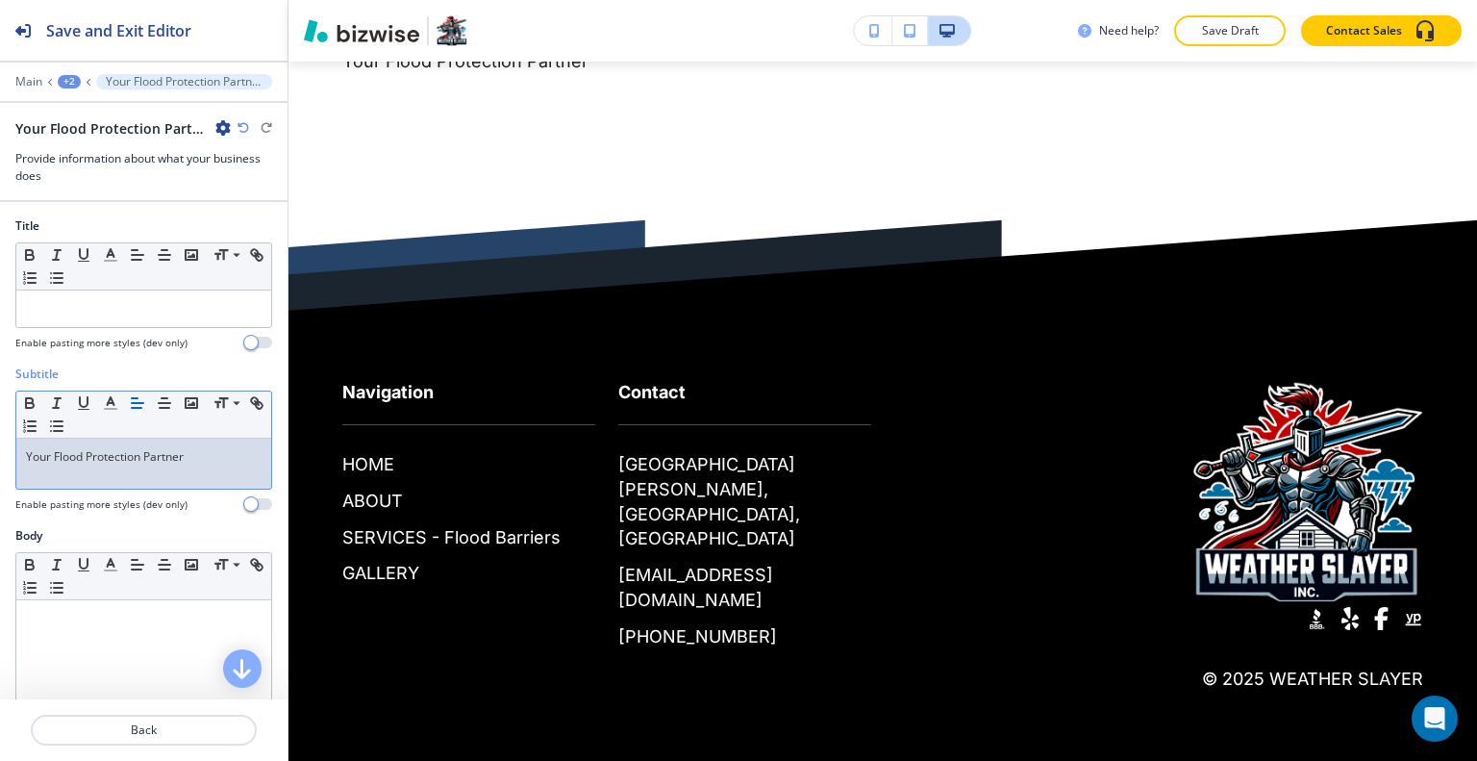
drag, startPoint x: 212, startPoint y: 454, endPoint x: 445, endPoint y: 1, distance: 509.2
click at [208, 450] on p "Your Flood Protection Partner" at bounding box center [144, 456] width 236 height 17
drag, startPoint x: 79, startPoint y: 462, endPoint x: 110, endPoint y: 483, distance: 37.3
click at [7, 462] on div "Subtitle Small Normal Large Huge Your Flood Protection Partner Enable pasting m…" at bounding box center [143, 446] width 287 height 162
drag, startPoint x: 217, startPoint y: 457, endPoint x: 66, endPoint y: 453, distance: 151.0
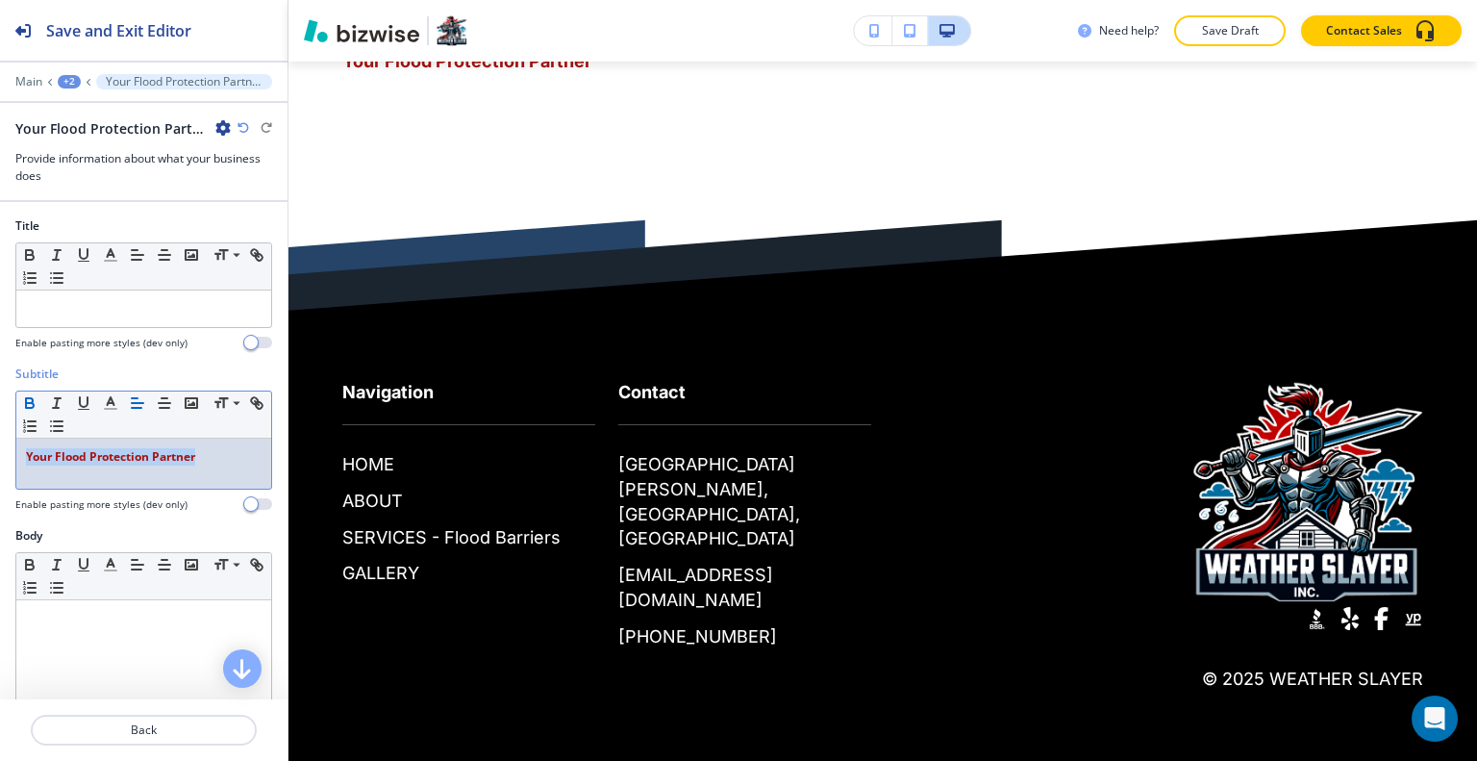
click at [21, 448] on div "Your Flood Protection Partner" at bounding box center [143, 463] width 255 height 50
drag, startPoint x: 223, startPoint y: 455, endPoint x: 100, endPoint y: 407, distance: 132.1
click at [8, 431] on div "Subtitle Small Normal Large Huge YOUR FLOOD PROTECTION PARTNER Enable pasting m…" at bounding box center [143, 446] width 287 height 162
click at [112, 405] on icon "button" at bounding box center [110, 402] width 17 height 17
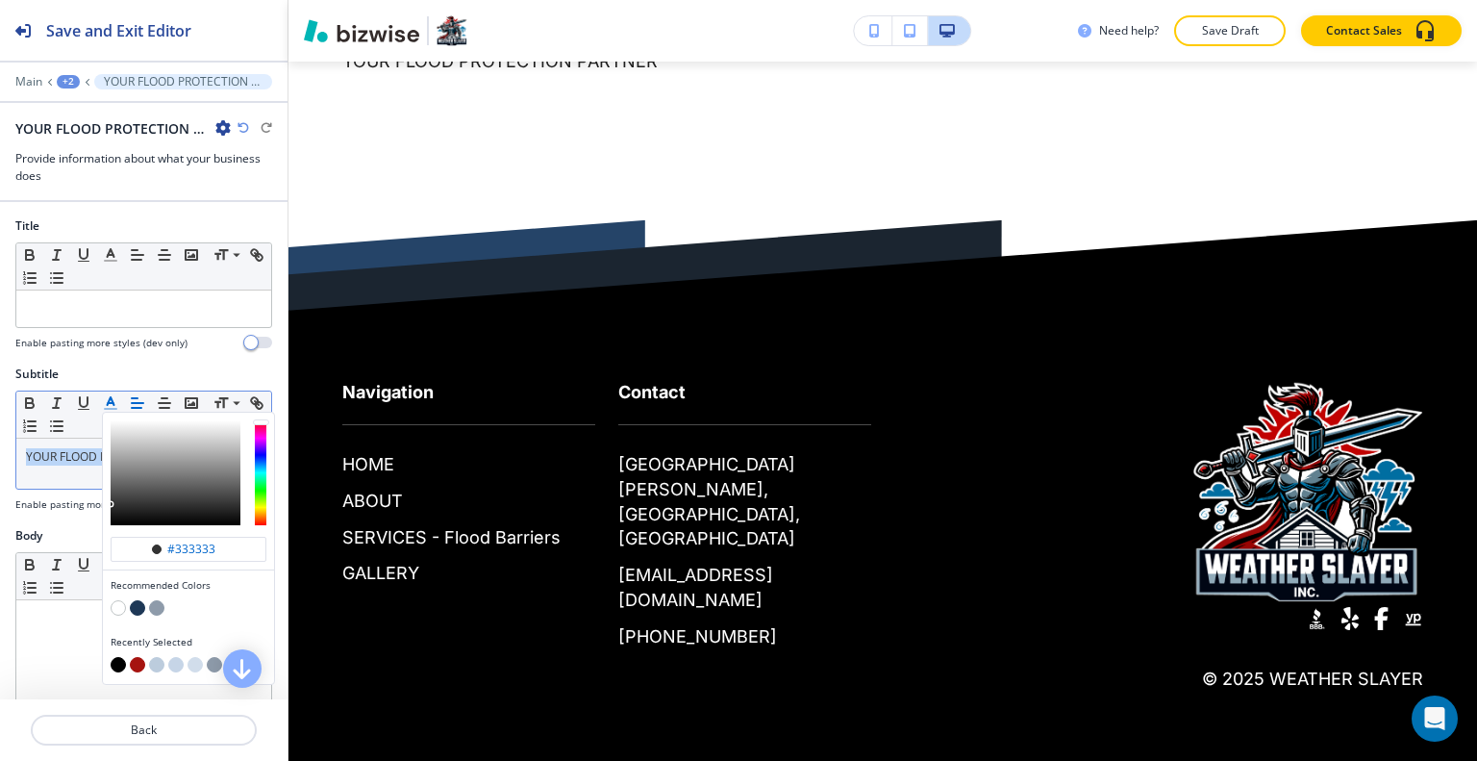
click at [136, 665] on button "button" at bounding box center [137, 664] width 15 height 15
type input "#a61410"
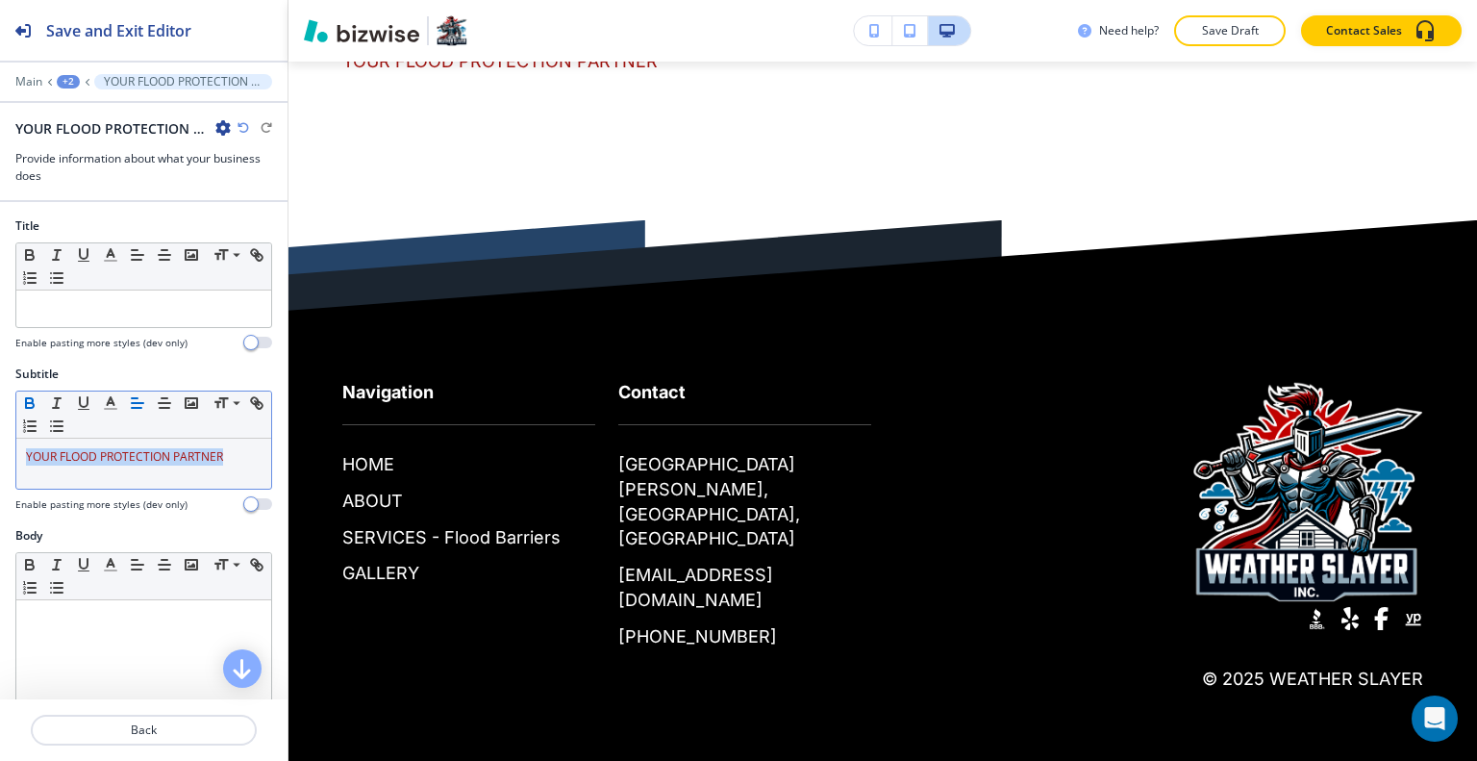
click at [25, 407] on icon "button" at bounding box center [29, 402] width 17 height 17
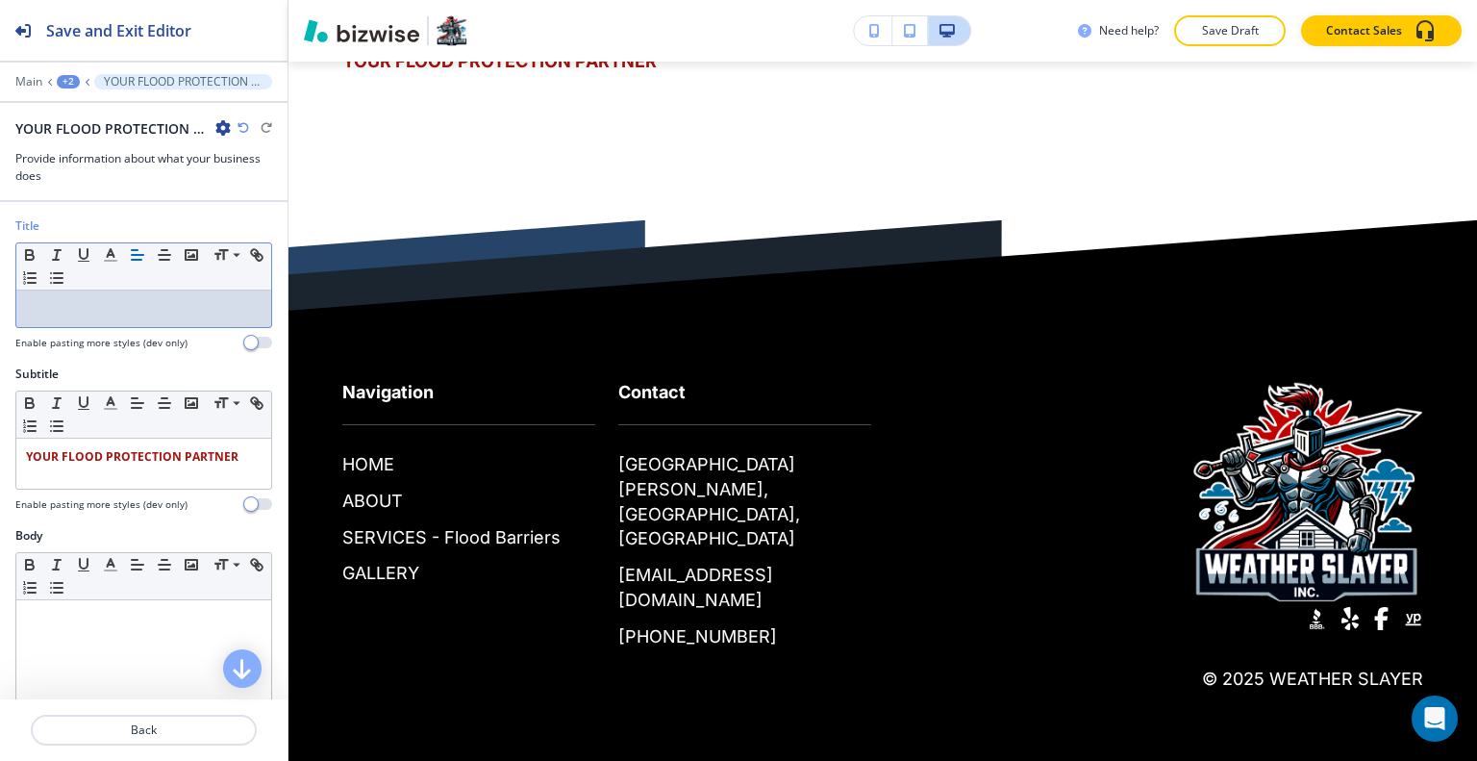
scroll to position [0, 0]
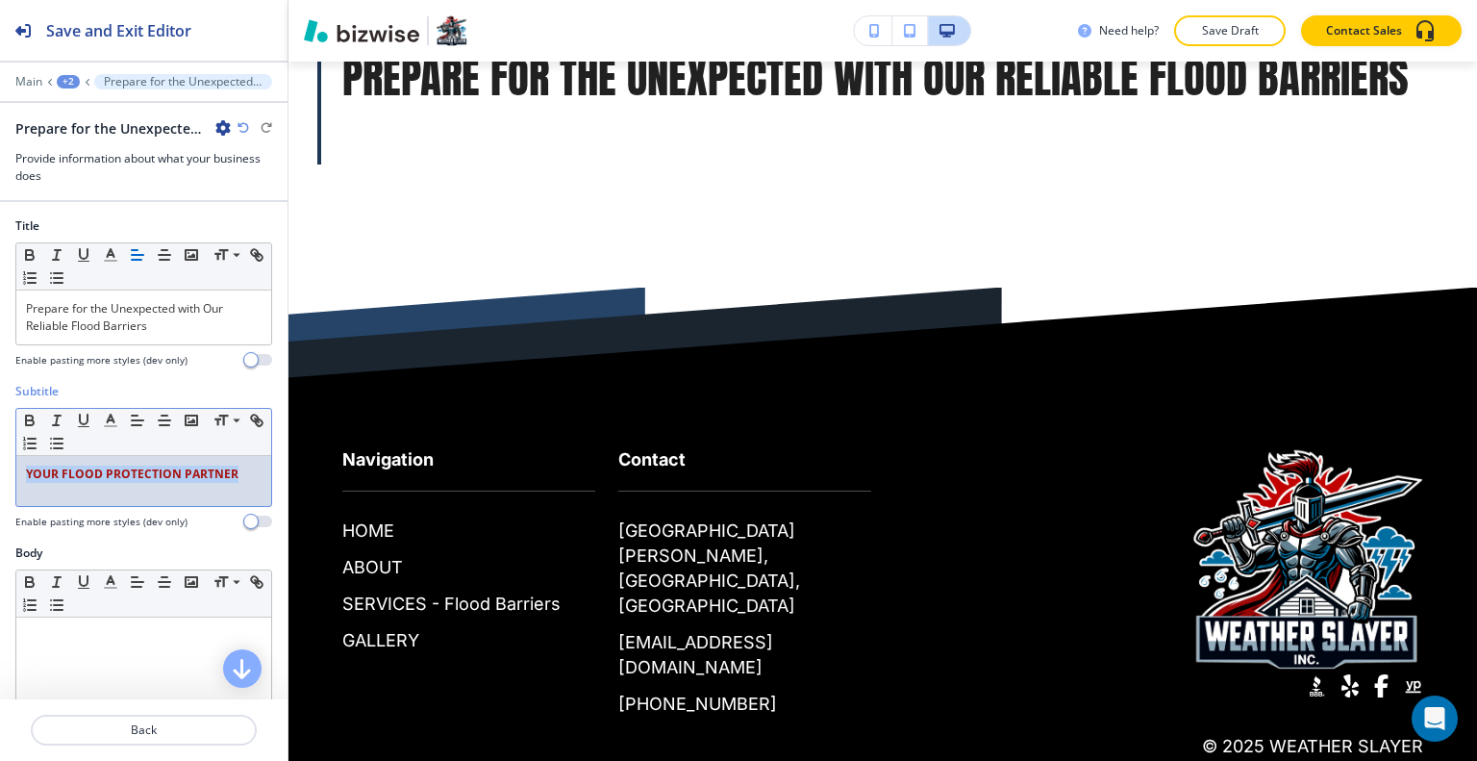
drag, startPoint x: 251, startPoint y: 468, endPoint x: 10, endPoint y: 435, distance: 243.7
click at [0, 435] on div "Subtitle Small Normal Large Huge YOUR FLOOD PROTECTION PARTNER Enable pasting m…" at bounding box center [143, 464] width 287 height 162
copy strong "YOUR FLOOD PROTECTION PARTNER"
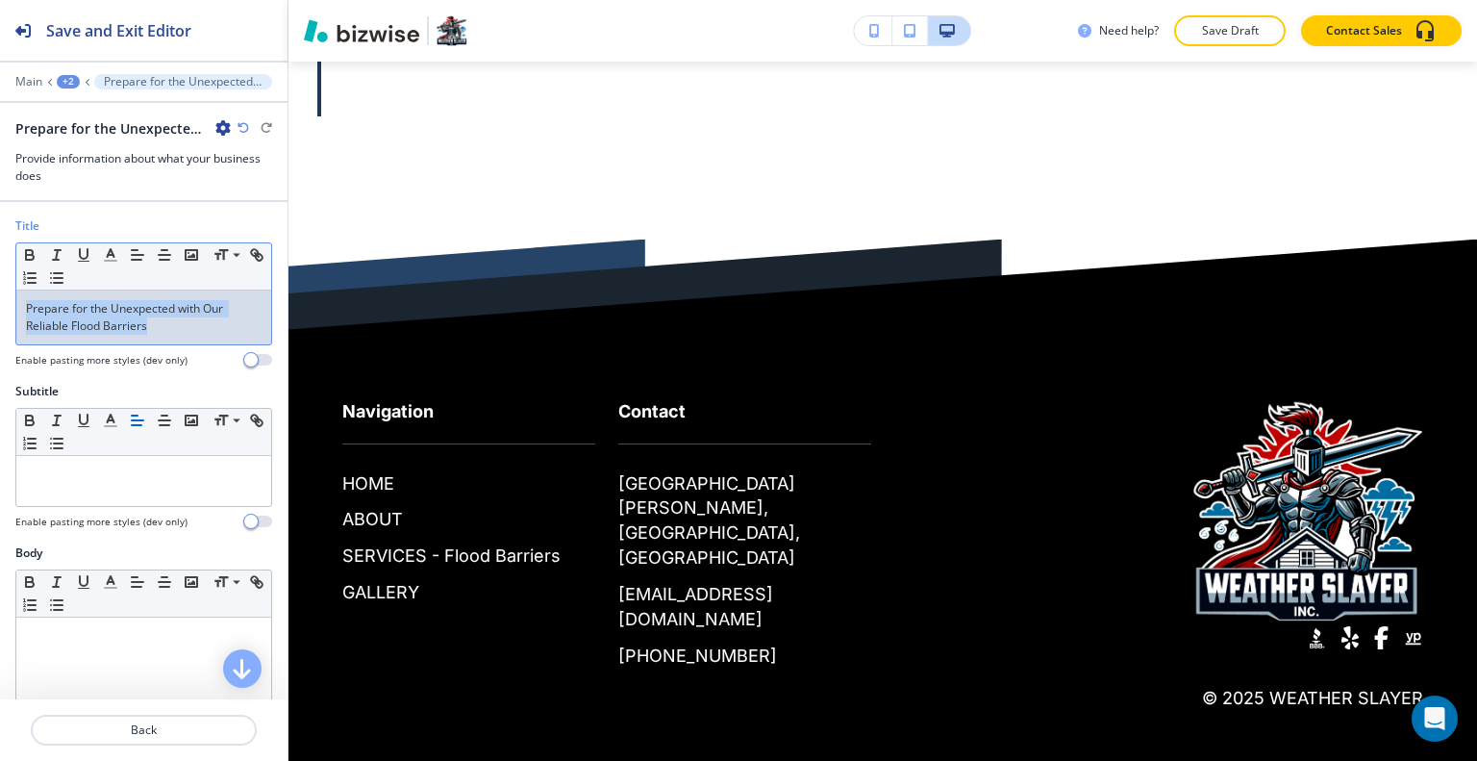
drag, startPoint x: 185, startPoint y: 330, endPoint x: 26, endPoint y: 319, distance: 159.0
click at [0, 289] on div "Title Small Normal Large Huge Prepare for the Unexpected with Our Reliable Floo…" at bounding box center [143, 299] width 287 height 165
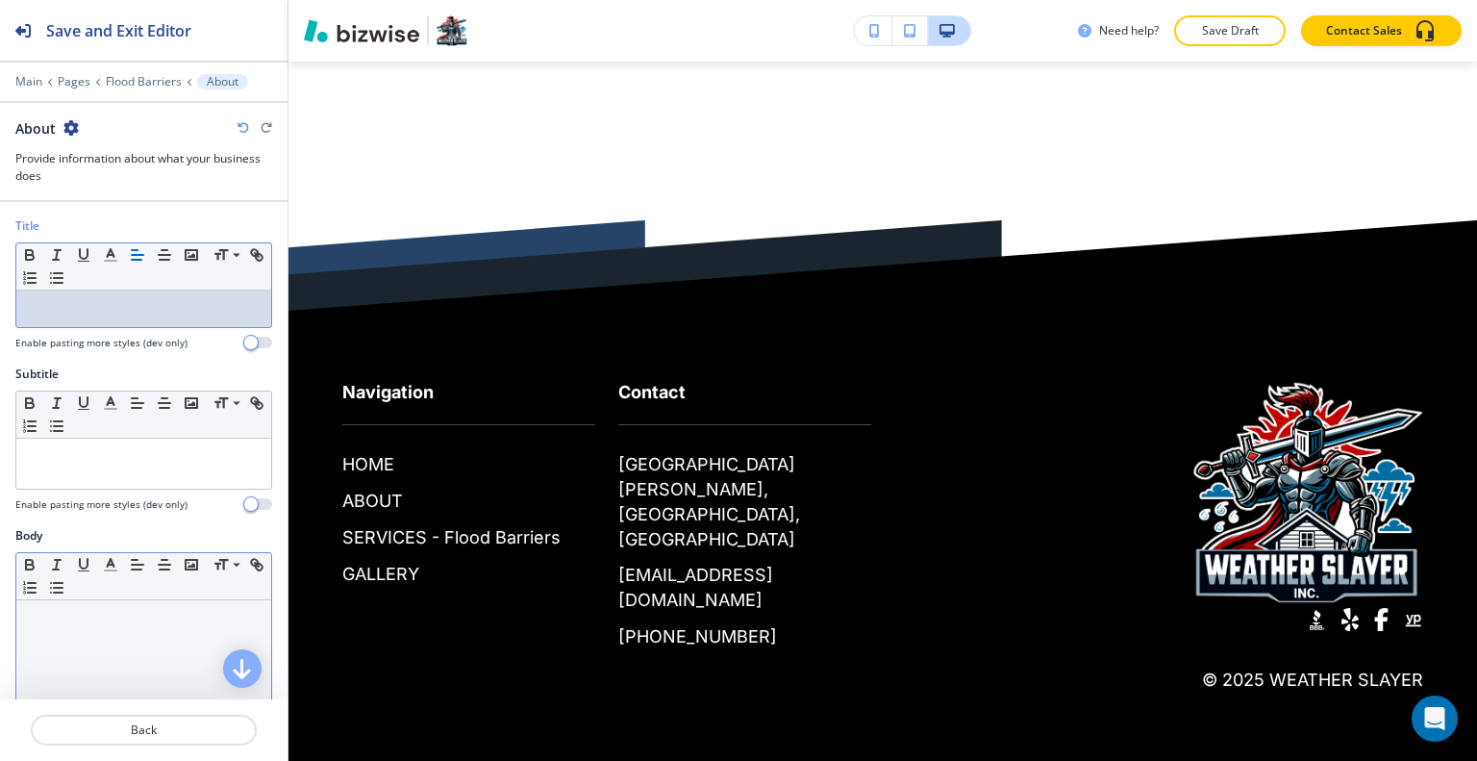
scroll to position [288, 0]
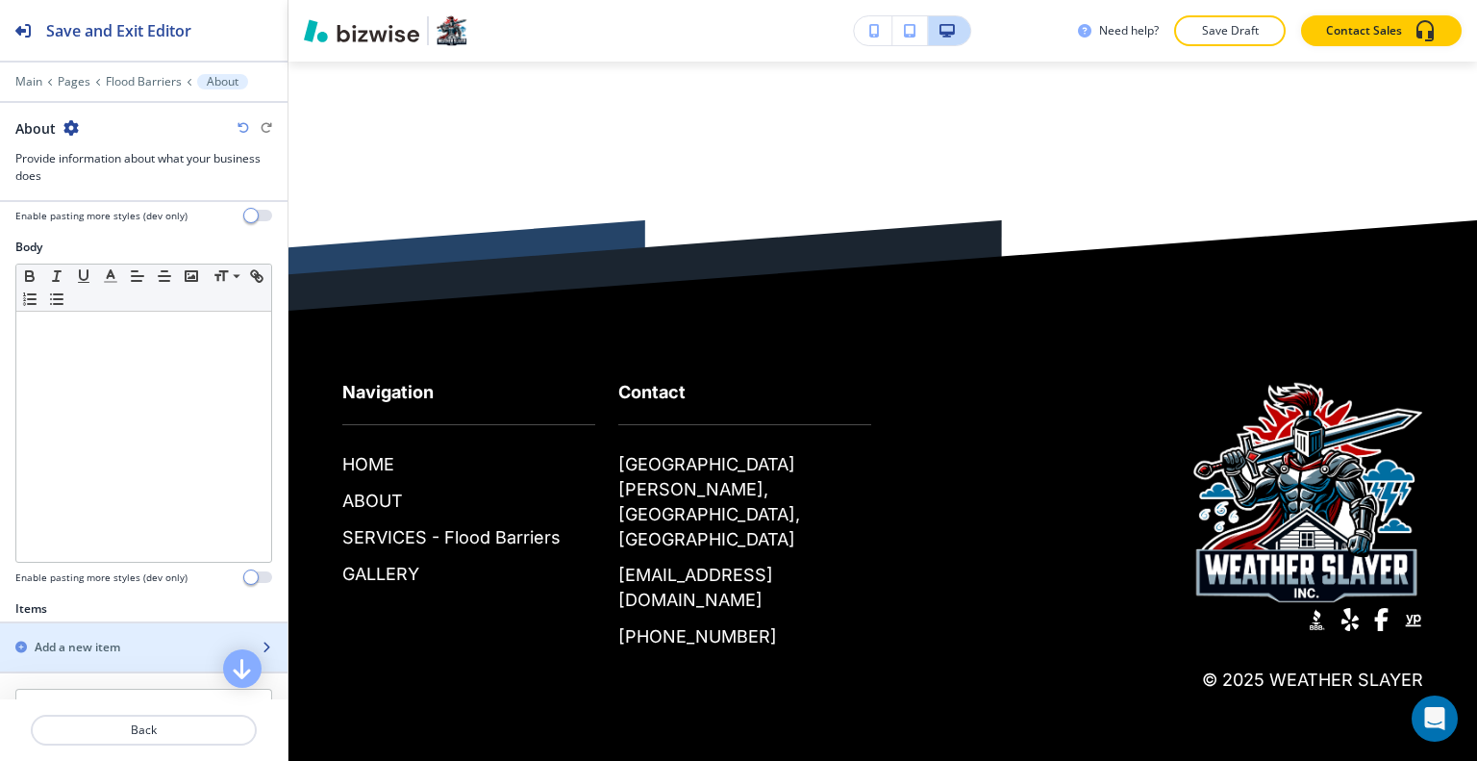
click at [137, 623] on div "button" at bounding box center [143, 630] width 287 height 15
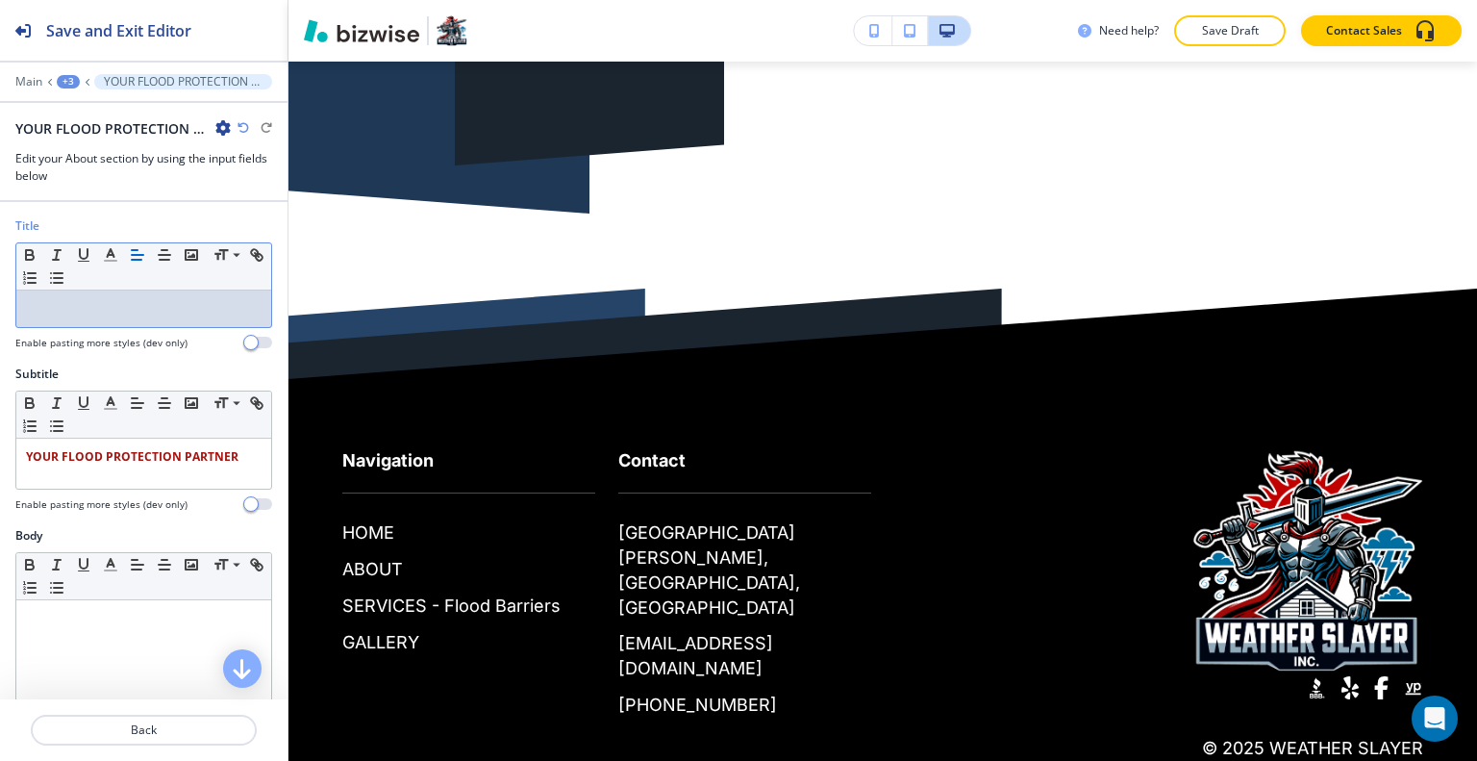
scroll to position [0, 0]
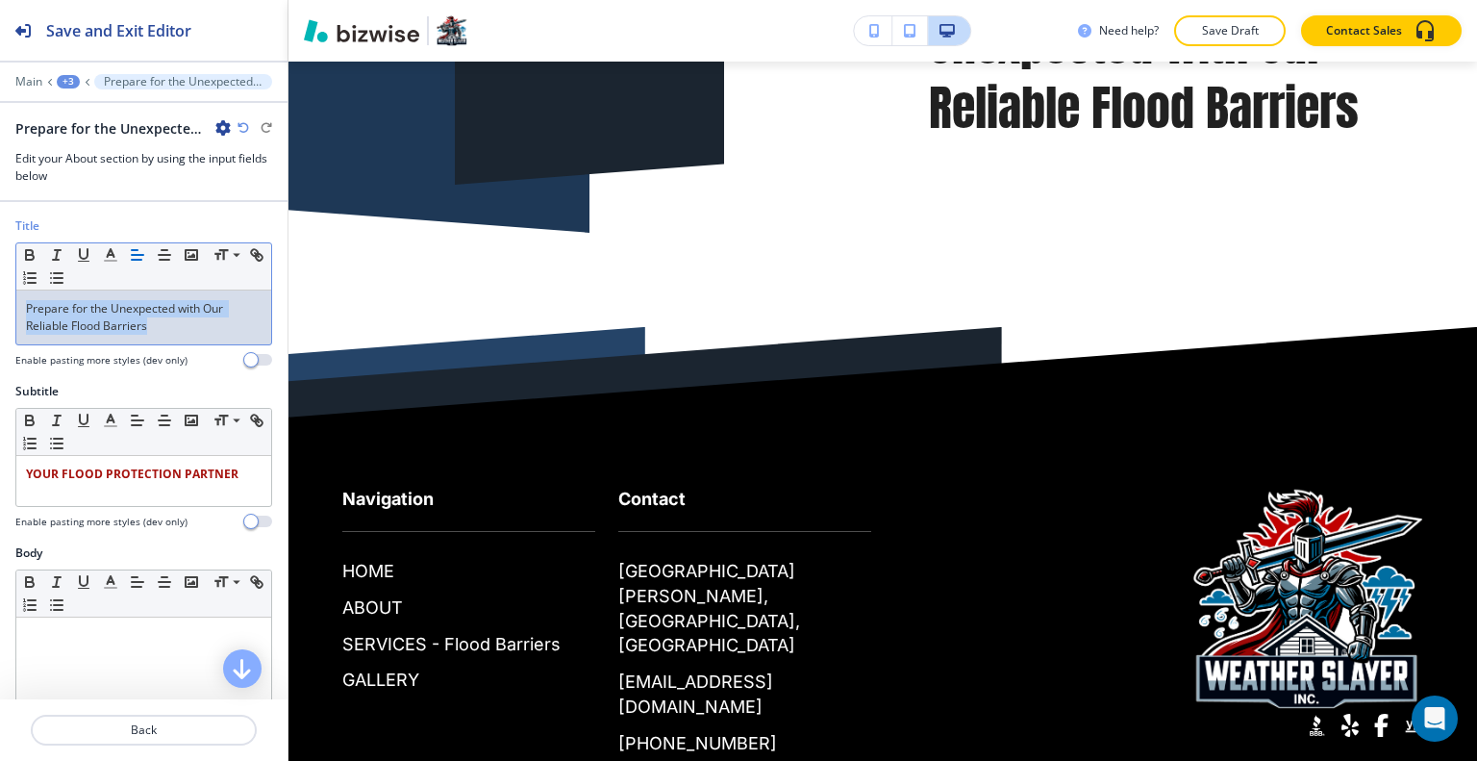
drag, startPoint x: 183, startPoint y: 333, endPoint x: 40, endPoint y: 301, distance: 145.8
click at [23, 299] on div "Prepare for the Unexpected with Our Reliable Flood Barriers" at bounding box center [143, 317] width 255 height 54
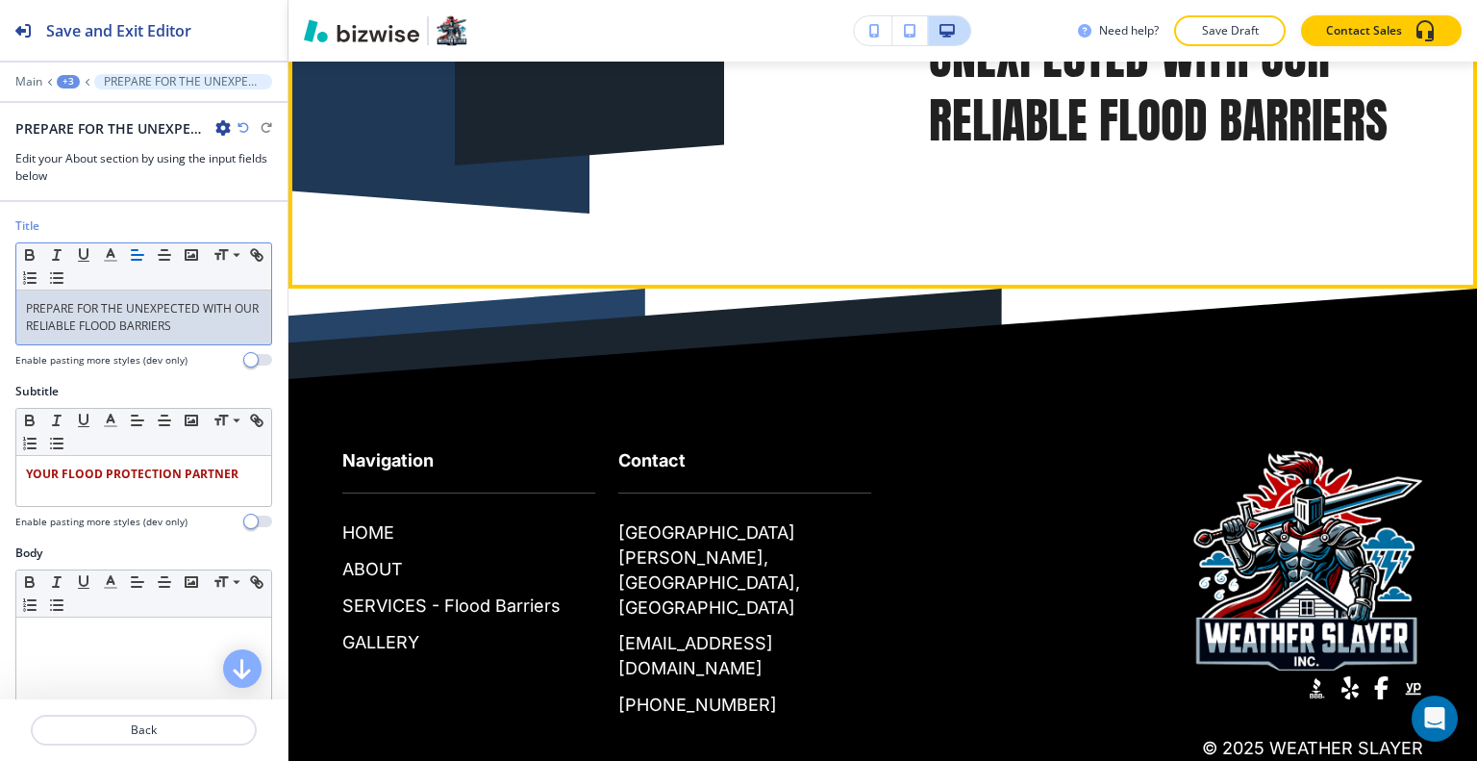
scroll to position [14100, 0]
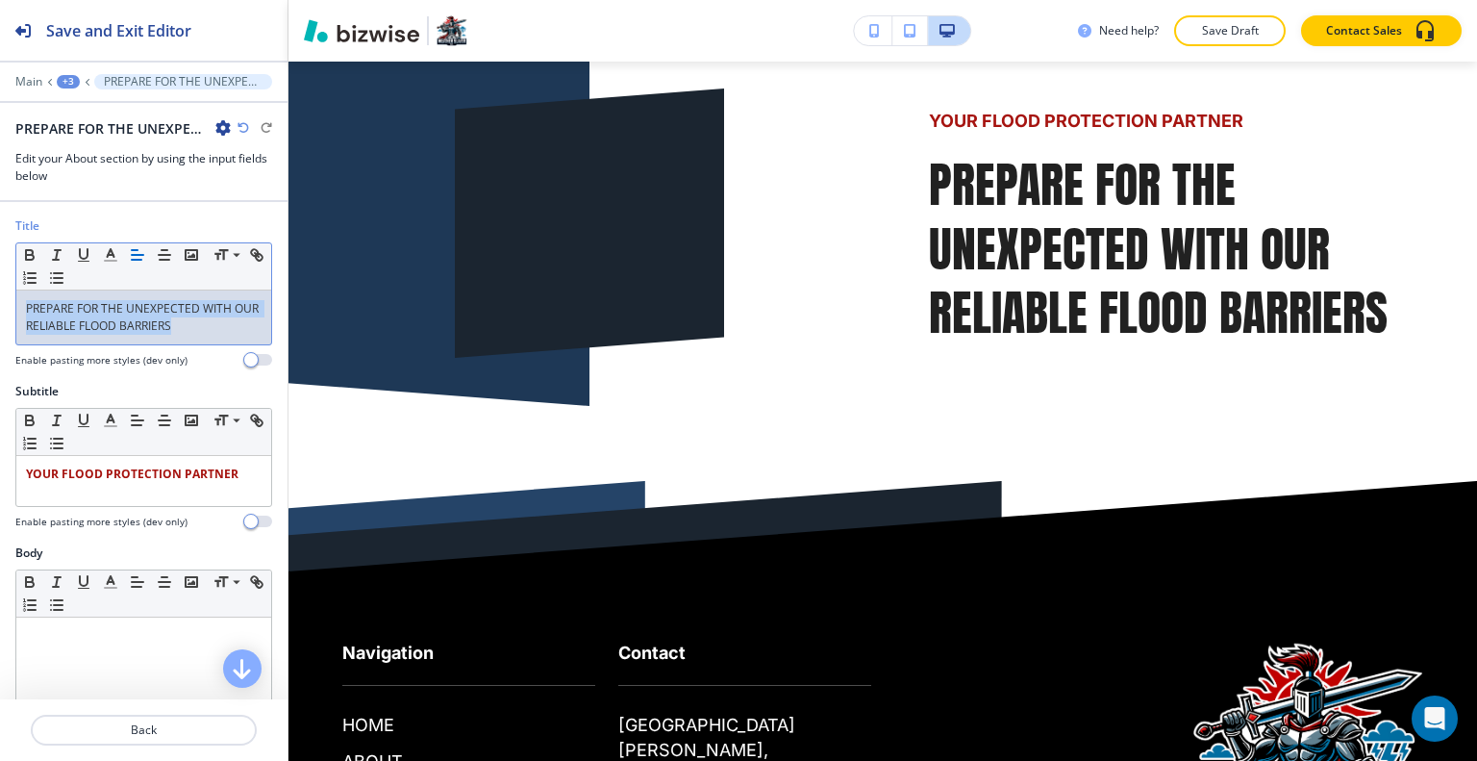
drag, startPoint x: 208, startPoint y: 327, endPoint x: 106, endPoint y: 269, distance: 117.1
click at [13, 283] on div "Title Small Normal Large Huge PREPARE FOR THE UNEXPECTED WITH OUR RELIABLE FLOO…" at bounding box center [143, 299] width 287 height 165
click at [116, 253] on icon "button" at bounding box center [110, 254] width 17 height 17
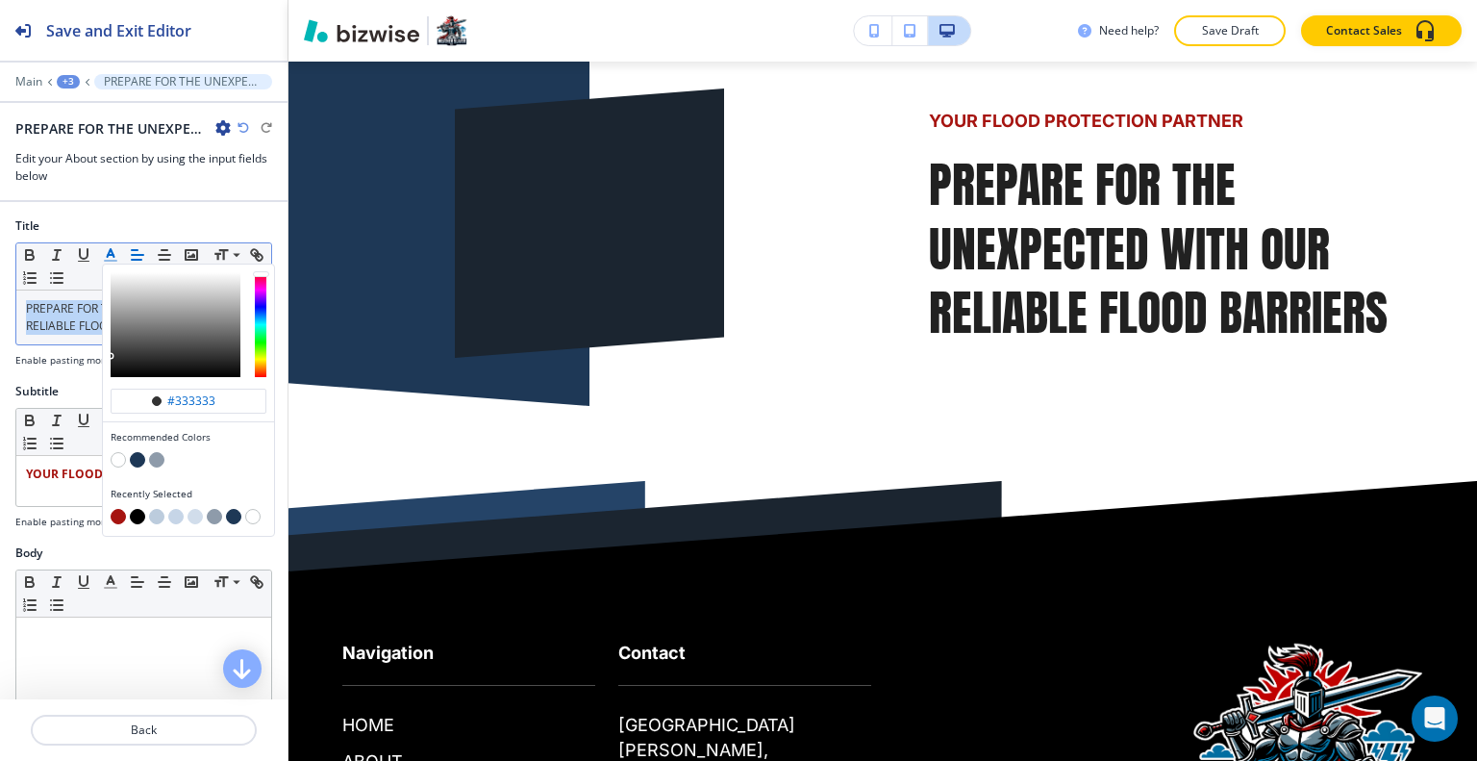
click at [138, 459] on button "button" at bounding box center [137, 459] width 15 height 15
type input "#1e3856"
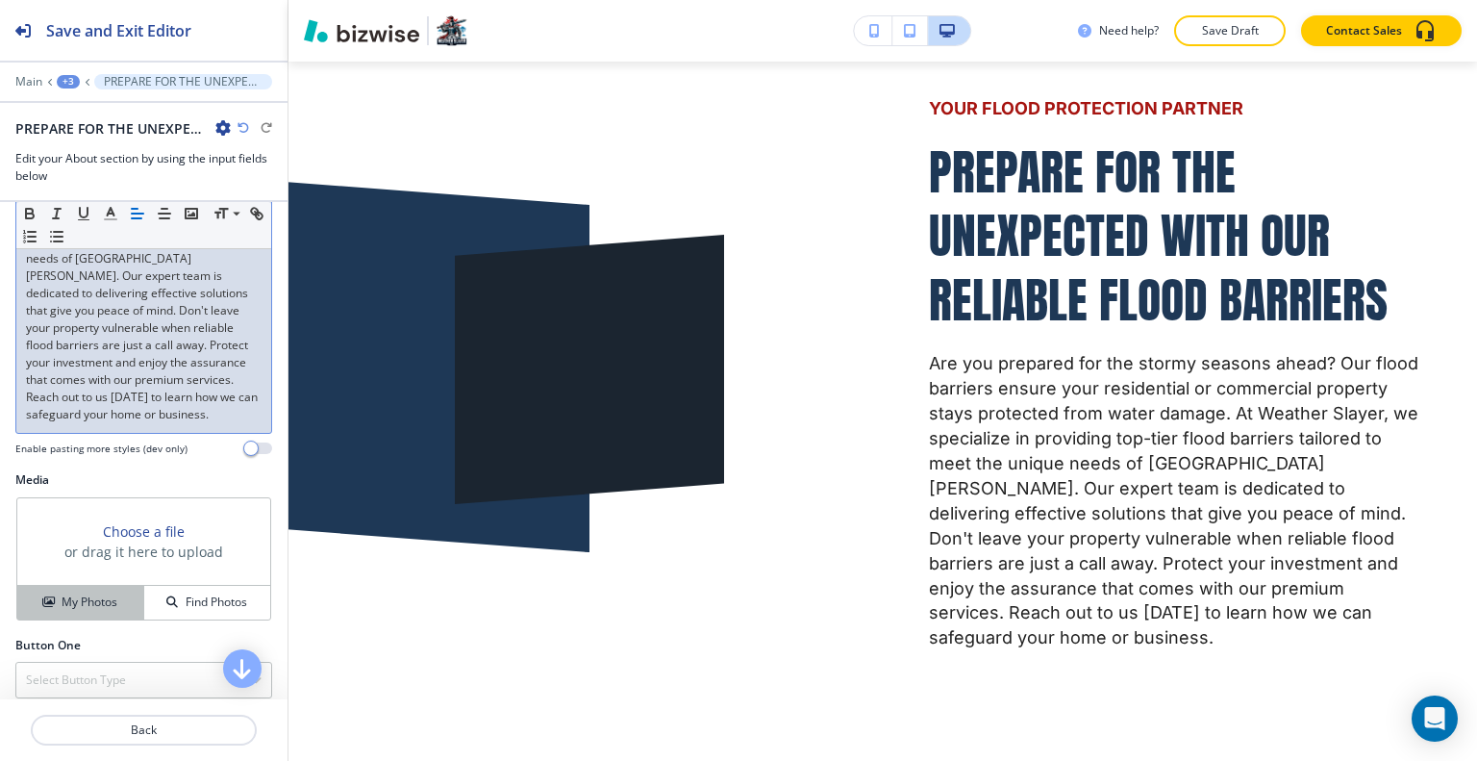
scroll to position [567, 0]
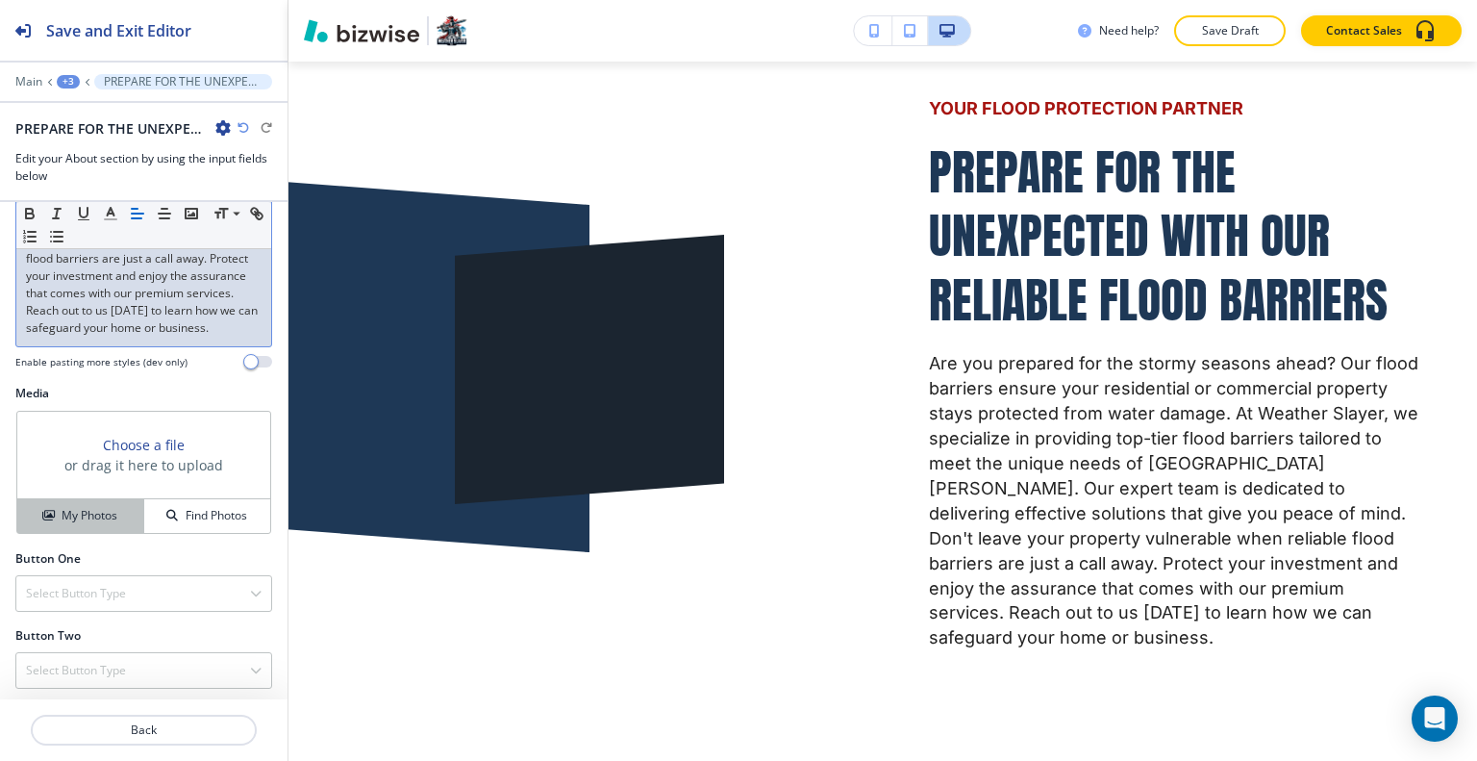
click at [103, 513] on h4 "My Photos" at bounding box center [90, 515] width 56 height 17
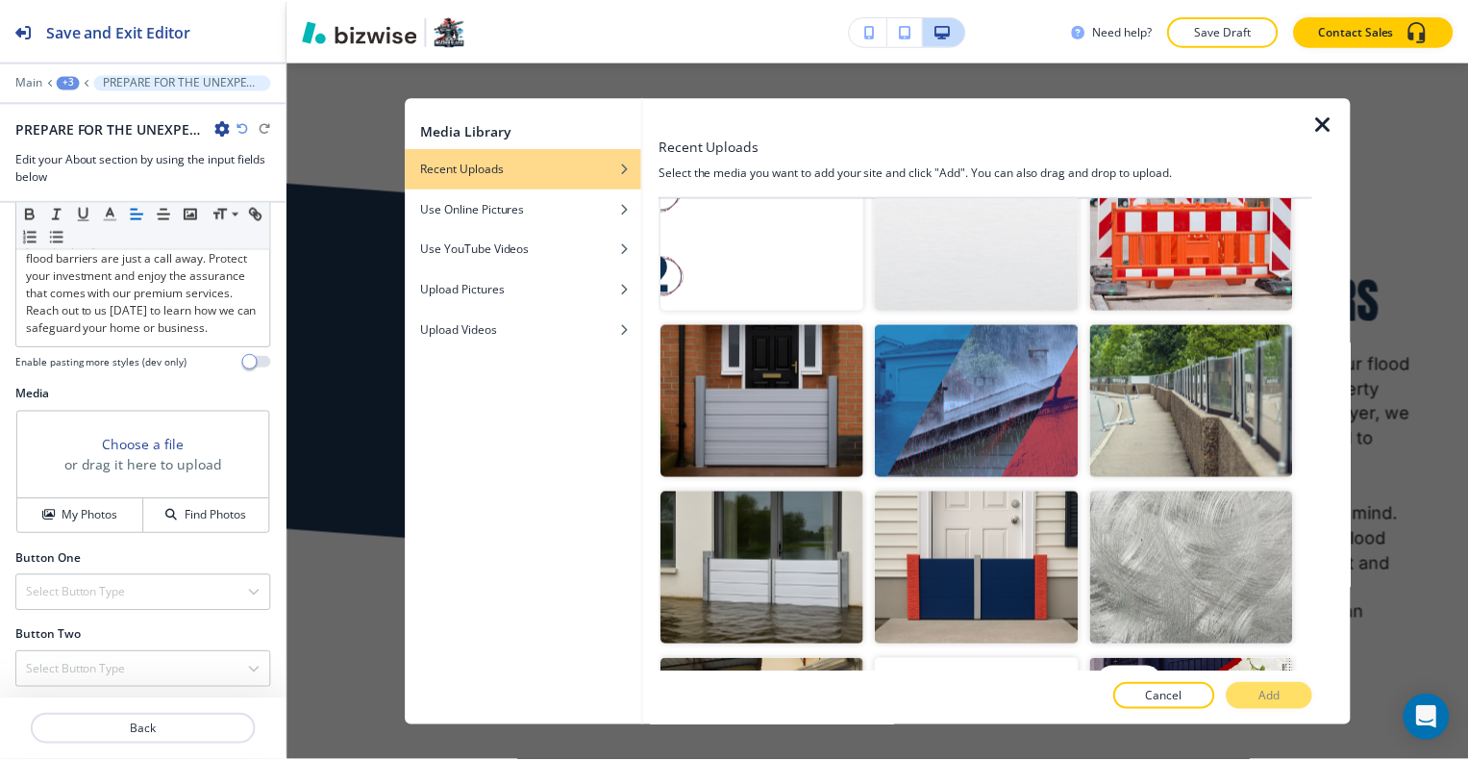
scroll to position [3379, 0]
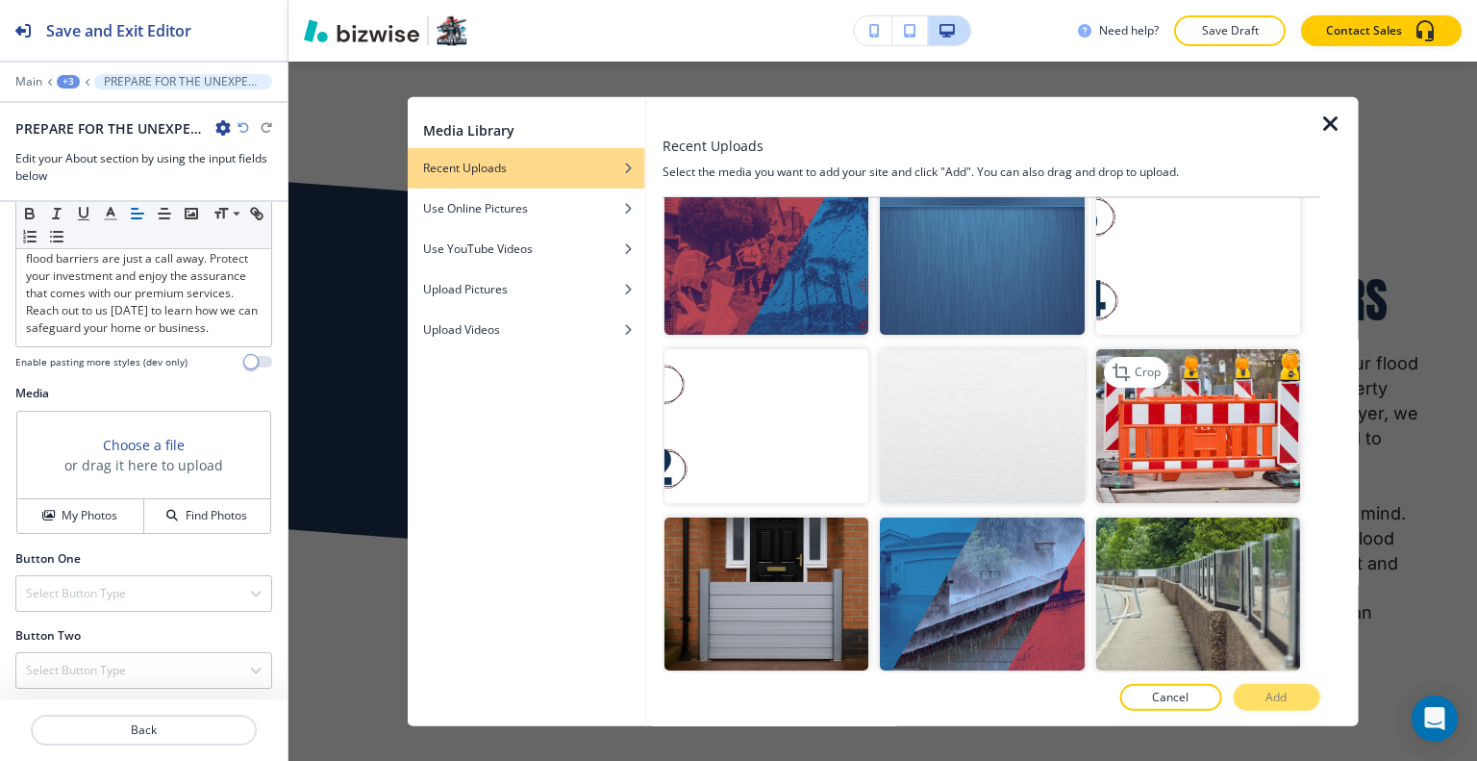
click at [1212, 349] on img "button" at bounding box center [1197, 425] width 204 height 153
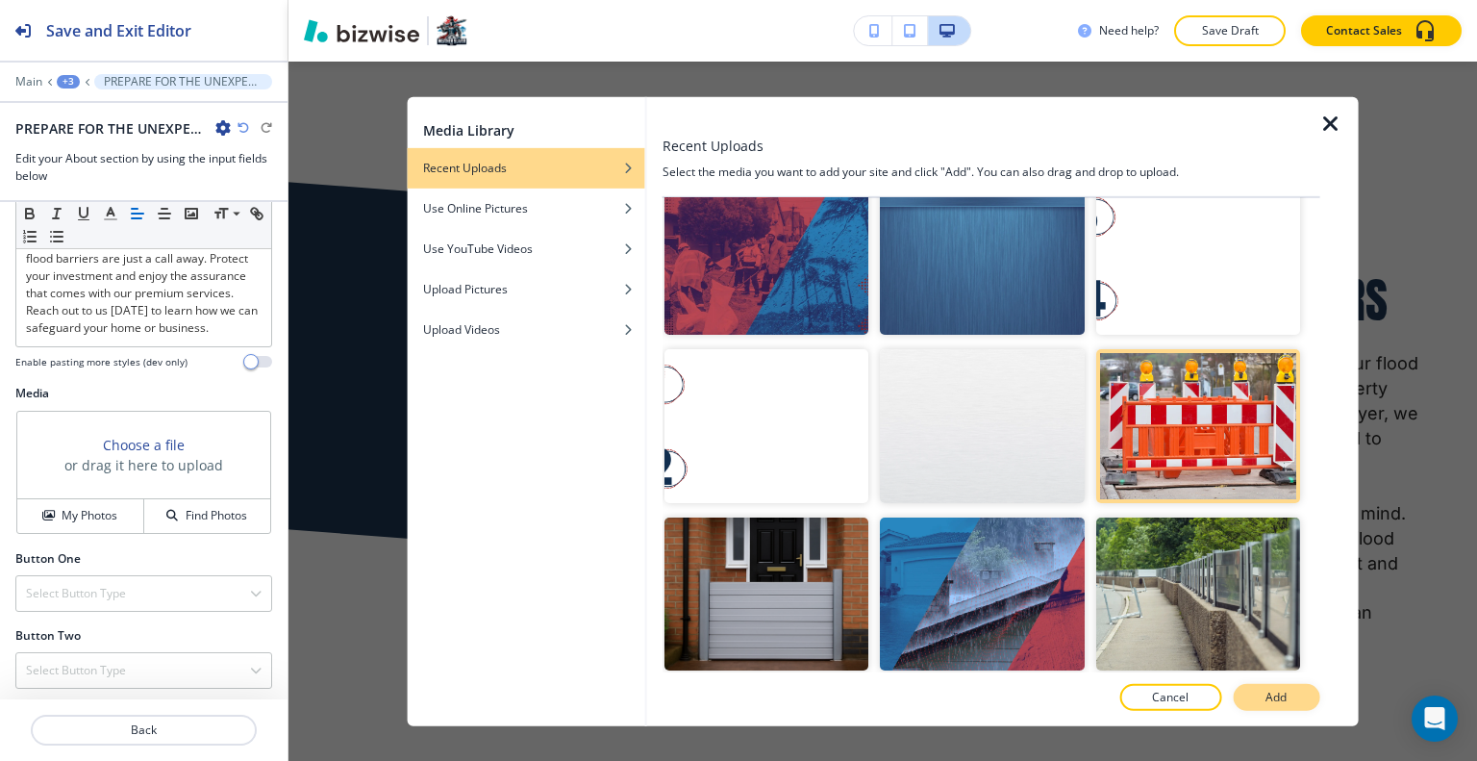
click at [1292, 698] on button "Add" at bounding box center [1276, 697] width 87 height 27
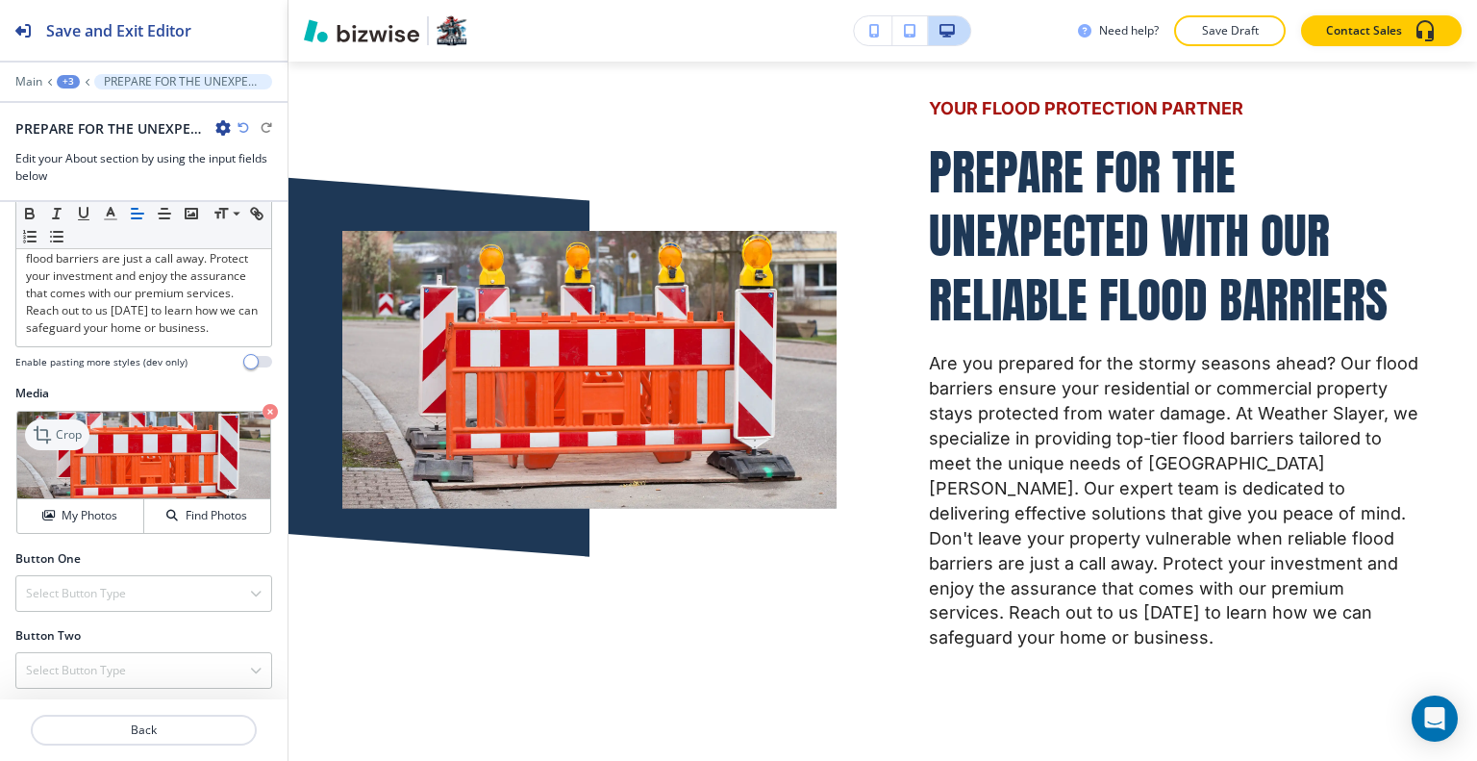
click at [81, 434] on p "Crop" at bounding box center [69, 434] width 26 height 17
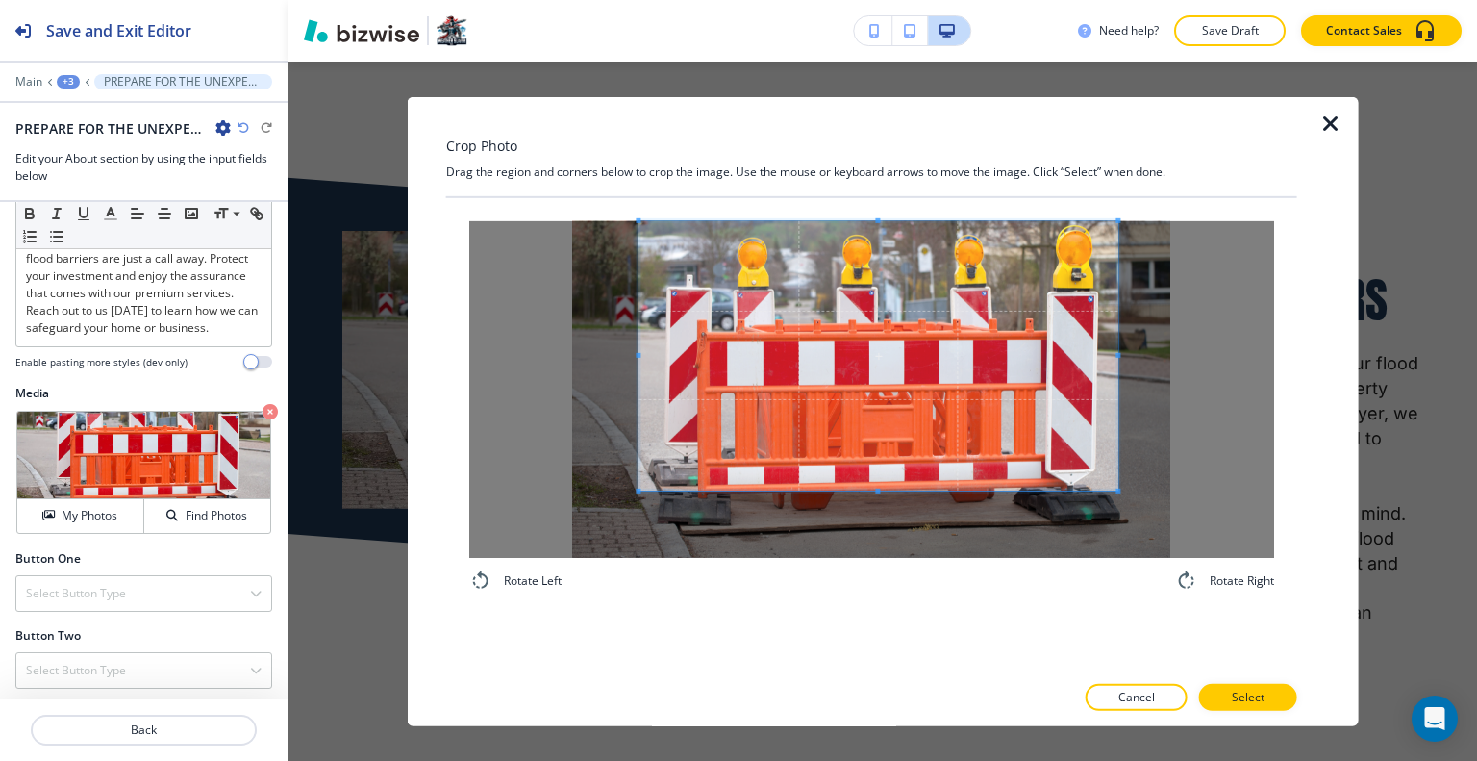
click at [881, 360] on span at bounding box center [877, 354] width 479 height 269
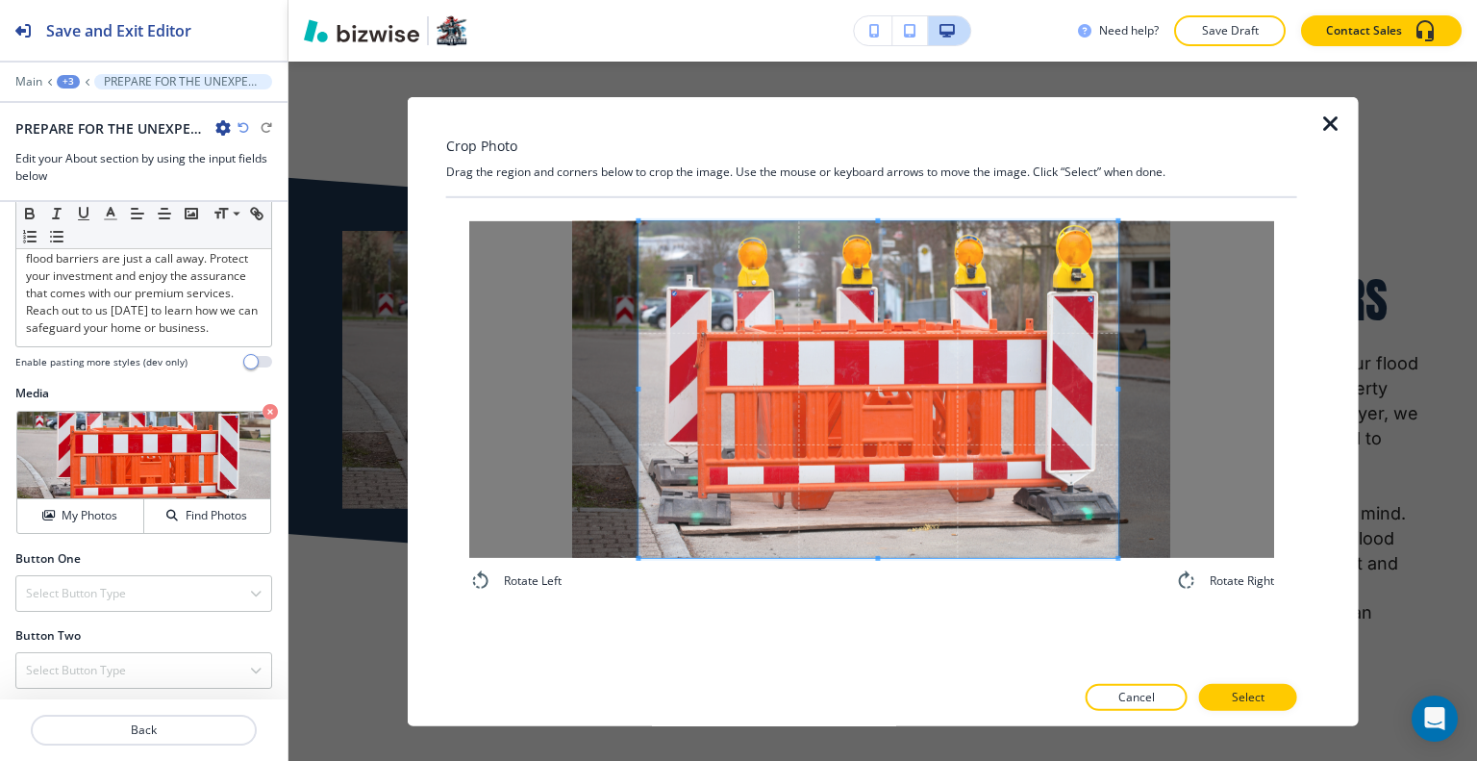
click at [852, 634] on div "Rotate Left Rotate Right" at bounding box center [871, 434] width 851 height 474
click at [1284, 693] on button "Select" at bounding box center [1248, 697] width 98 height 27
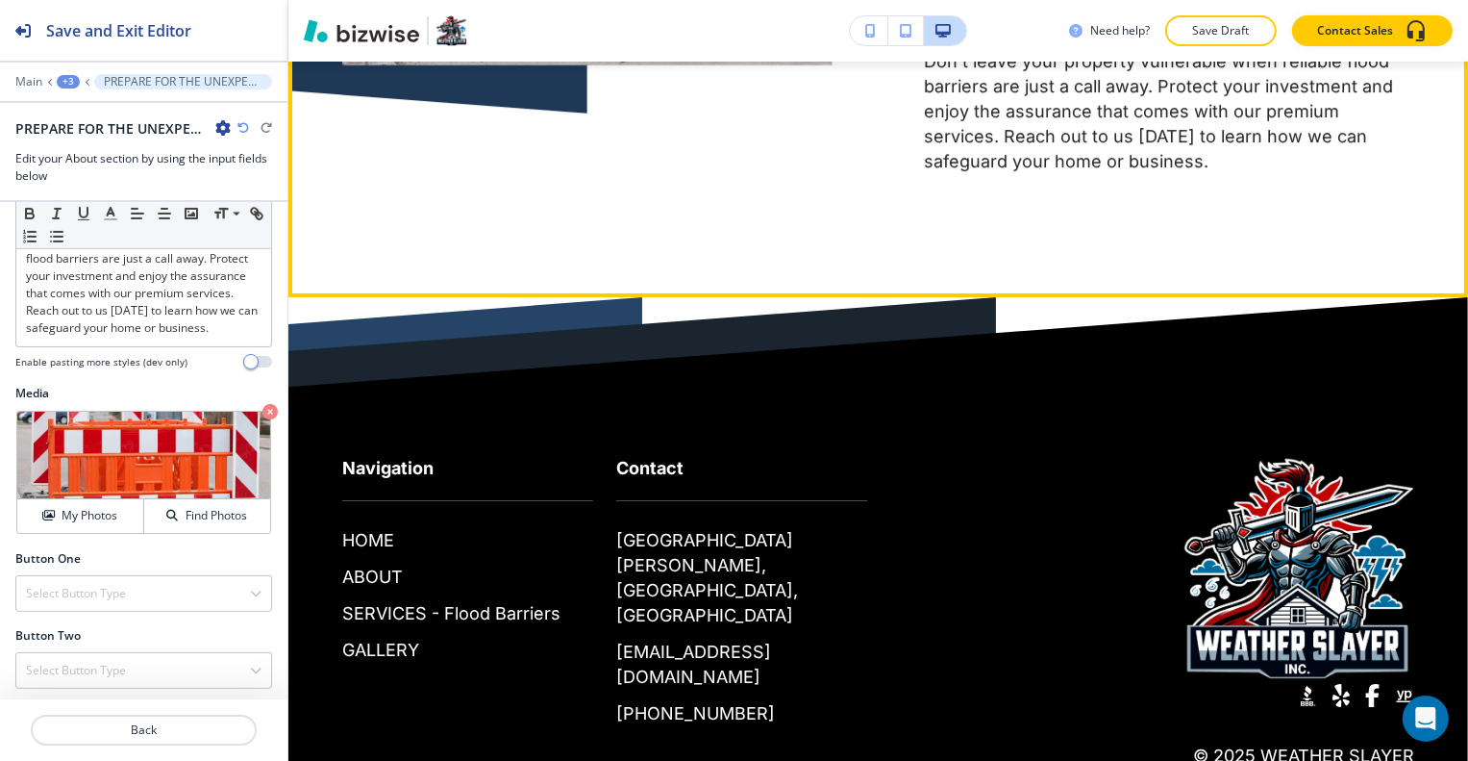
scroll to position [14267, 0]
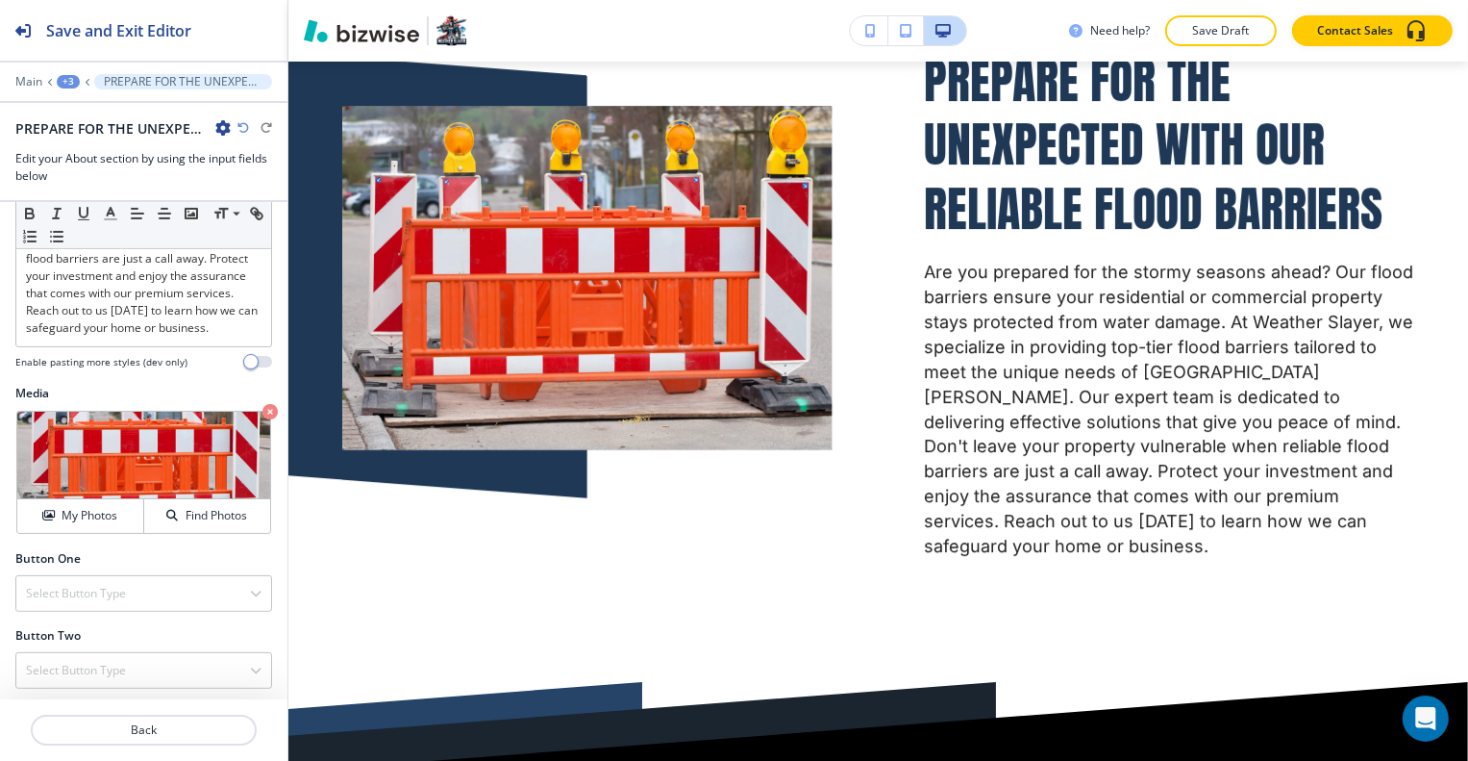
click at [76, 78] on div "+3" at bounding box center [68, 81] width 23 height 13
click at [85, 150] on p "Flood Barriers" at bounding box center [118, 145] width 98 height 17
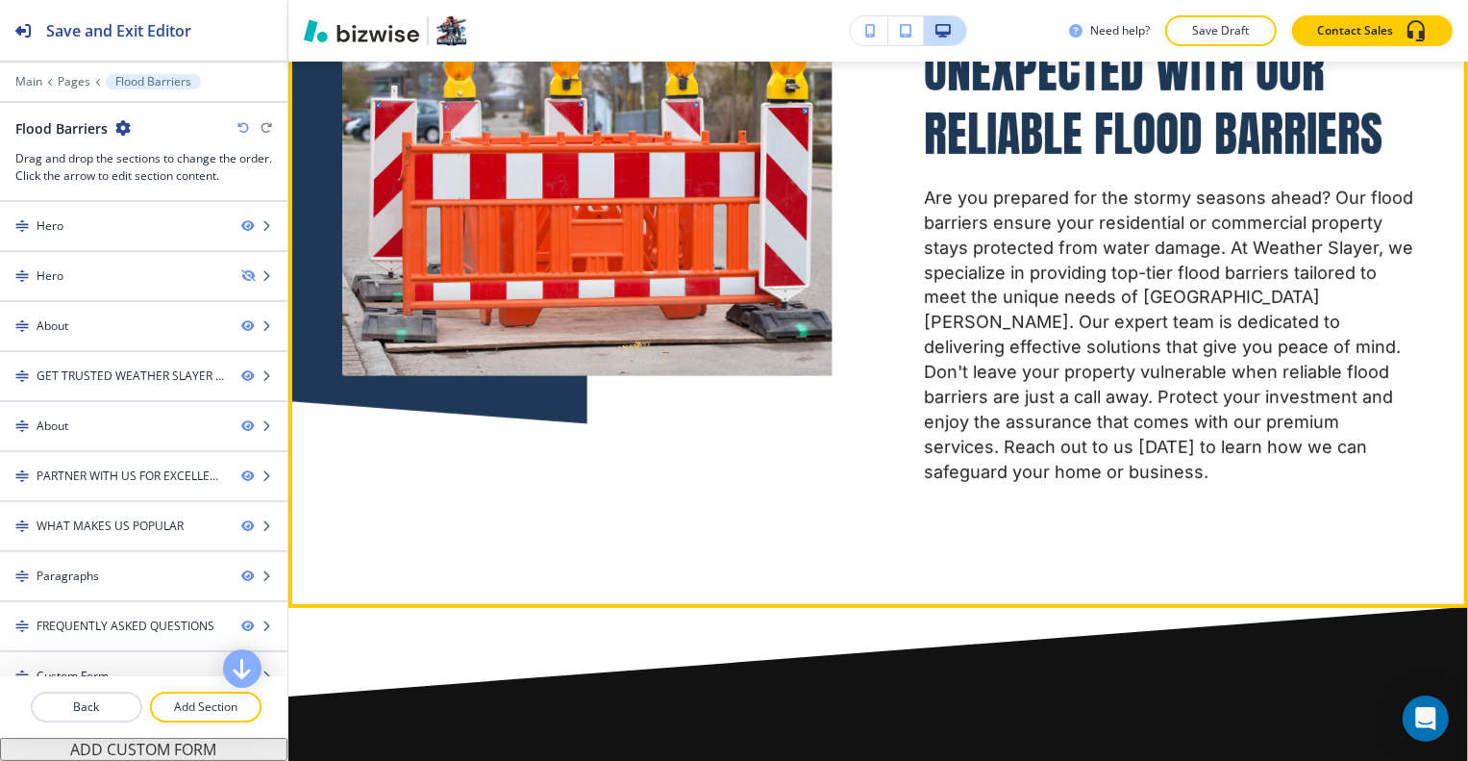
scroll to position [974, 0]
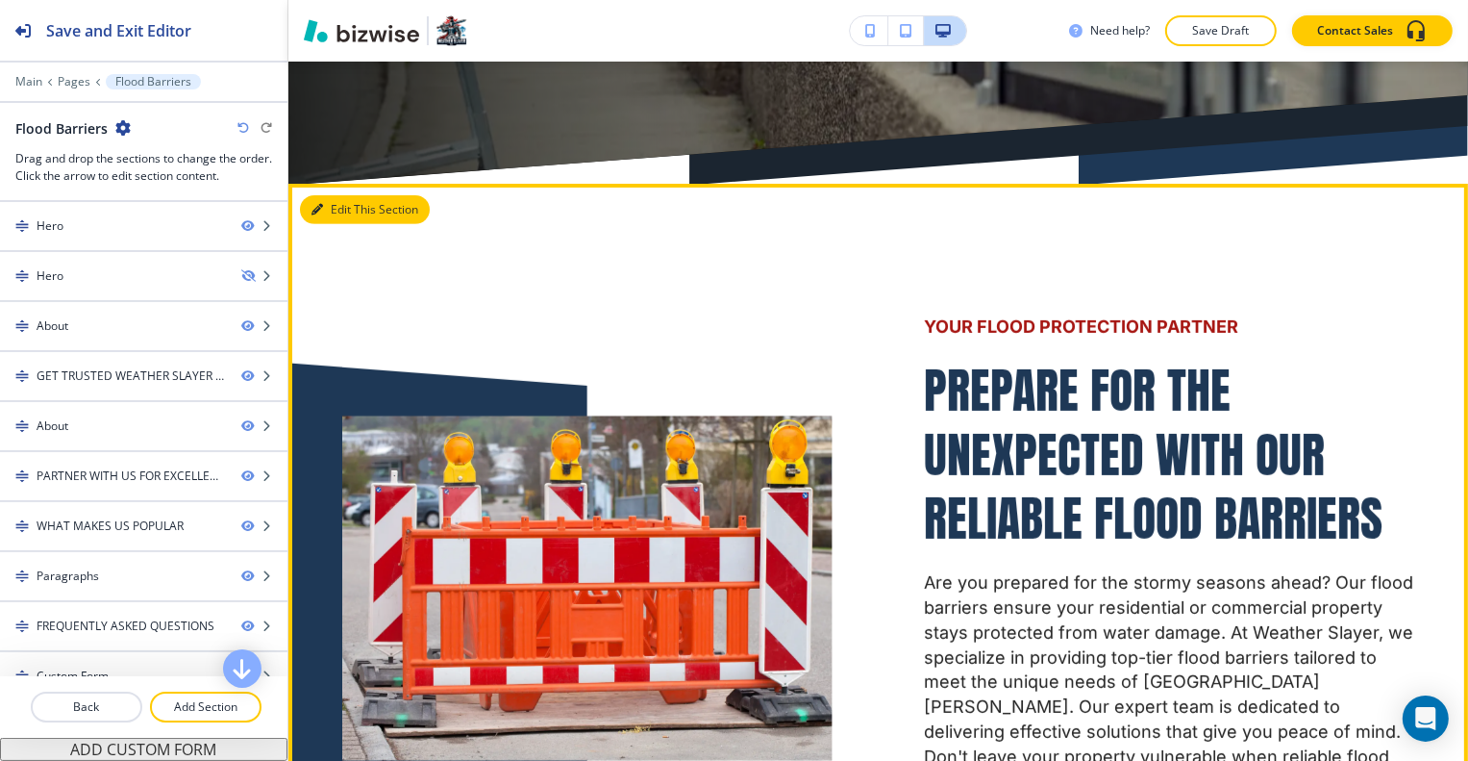
click at [337, 195] on button "Edit This Section" at bounding box center [365, 209] width 130 height 29
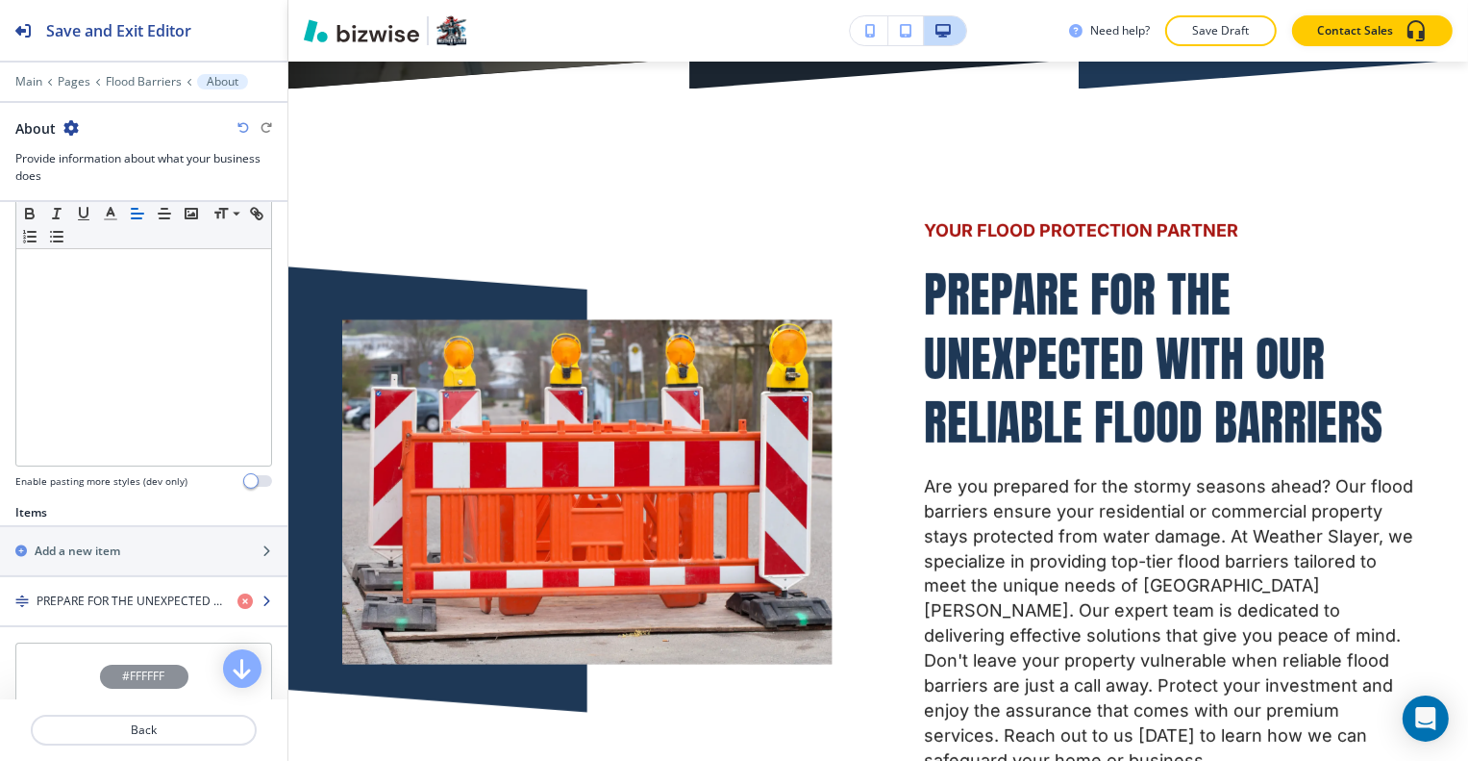
scroll to position [481, 0]
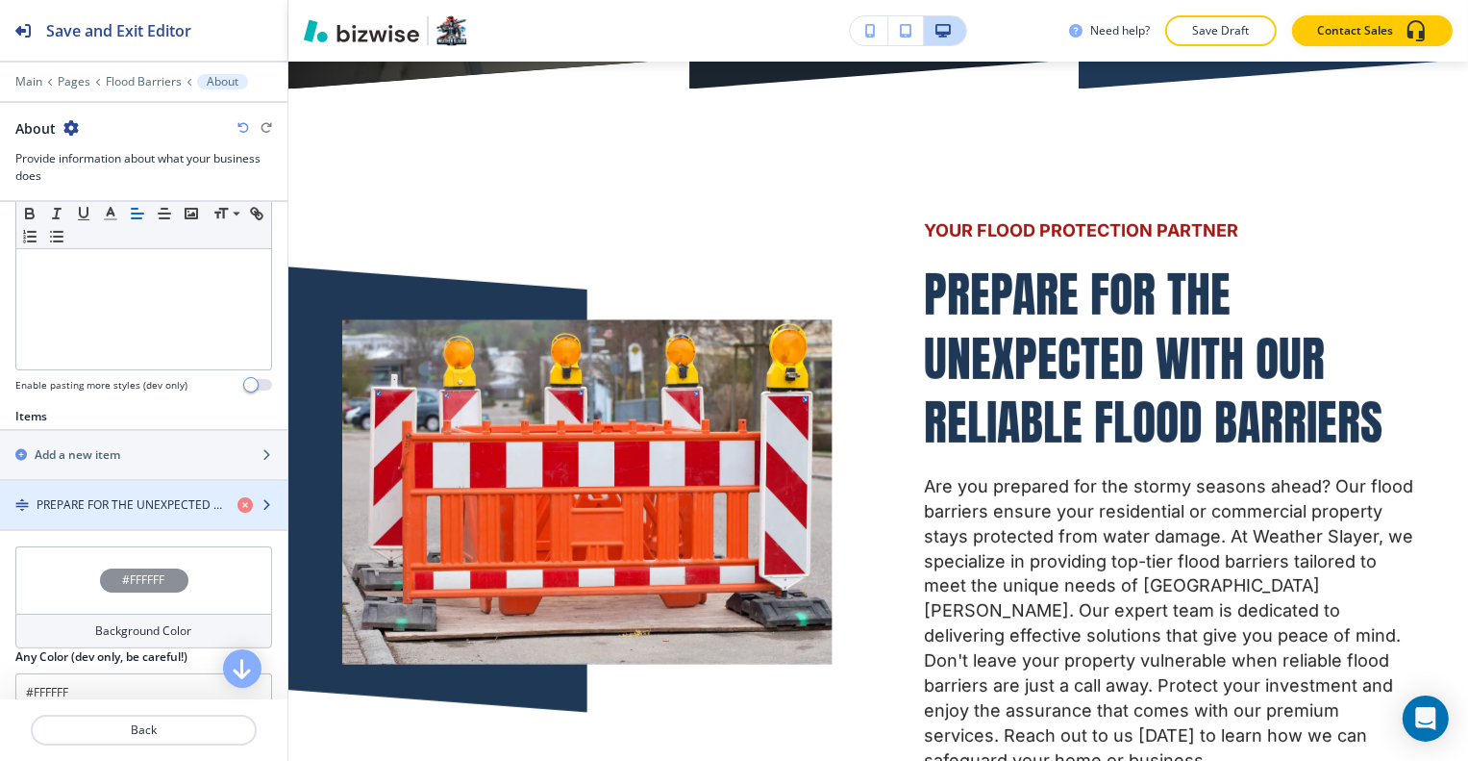
click at [157, 501] on h4 "PREPARE FOR THE UNEXPECTED WITH OUR RELIABLE FLOOD BARRIERS" at bounding box center [130, 504] width 186 height 17
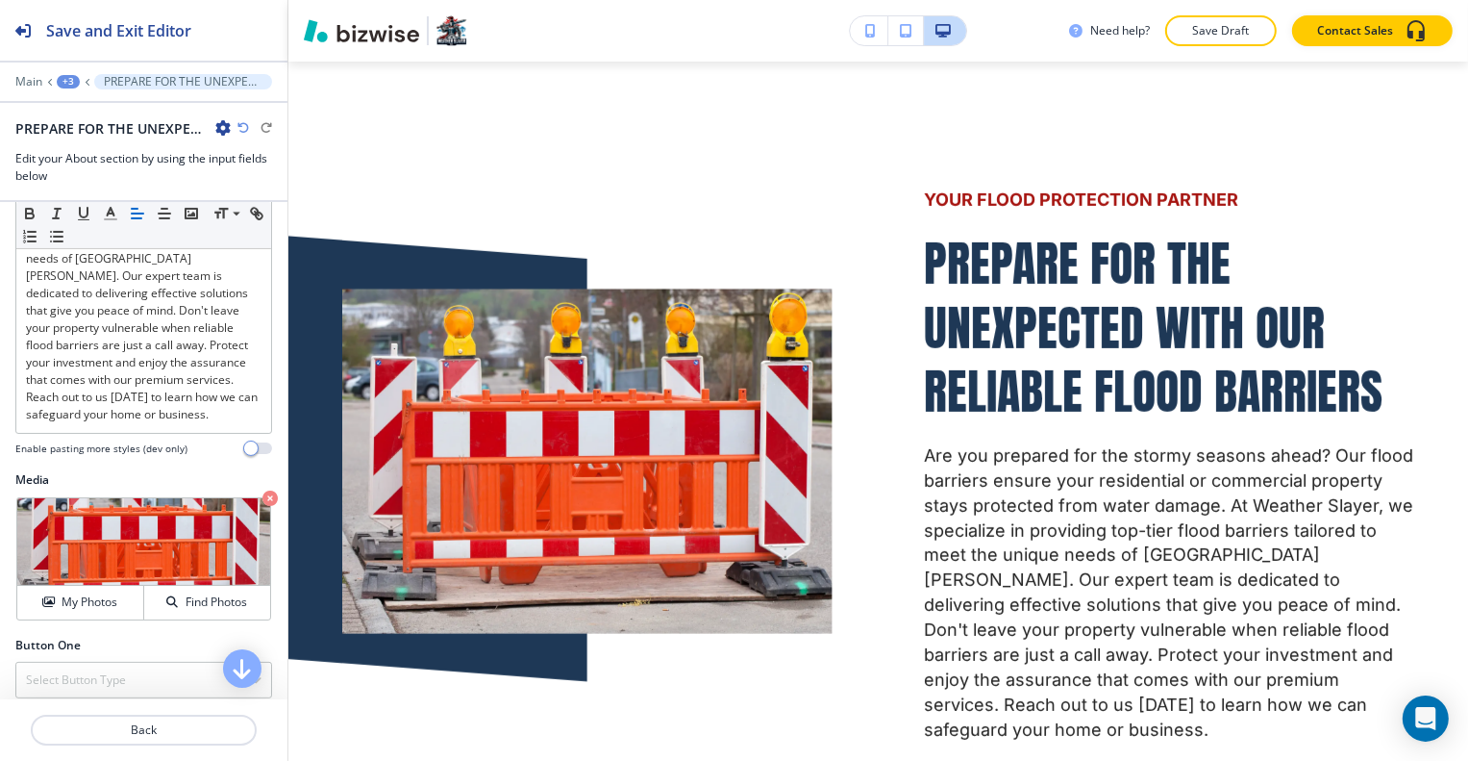
scroll to position [567, 0]
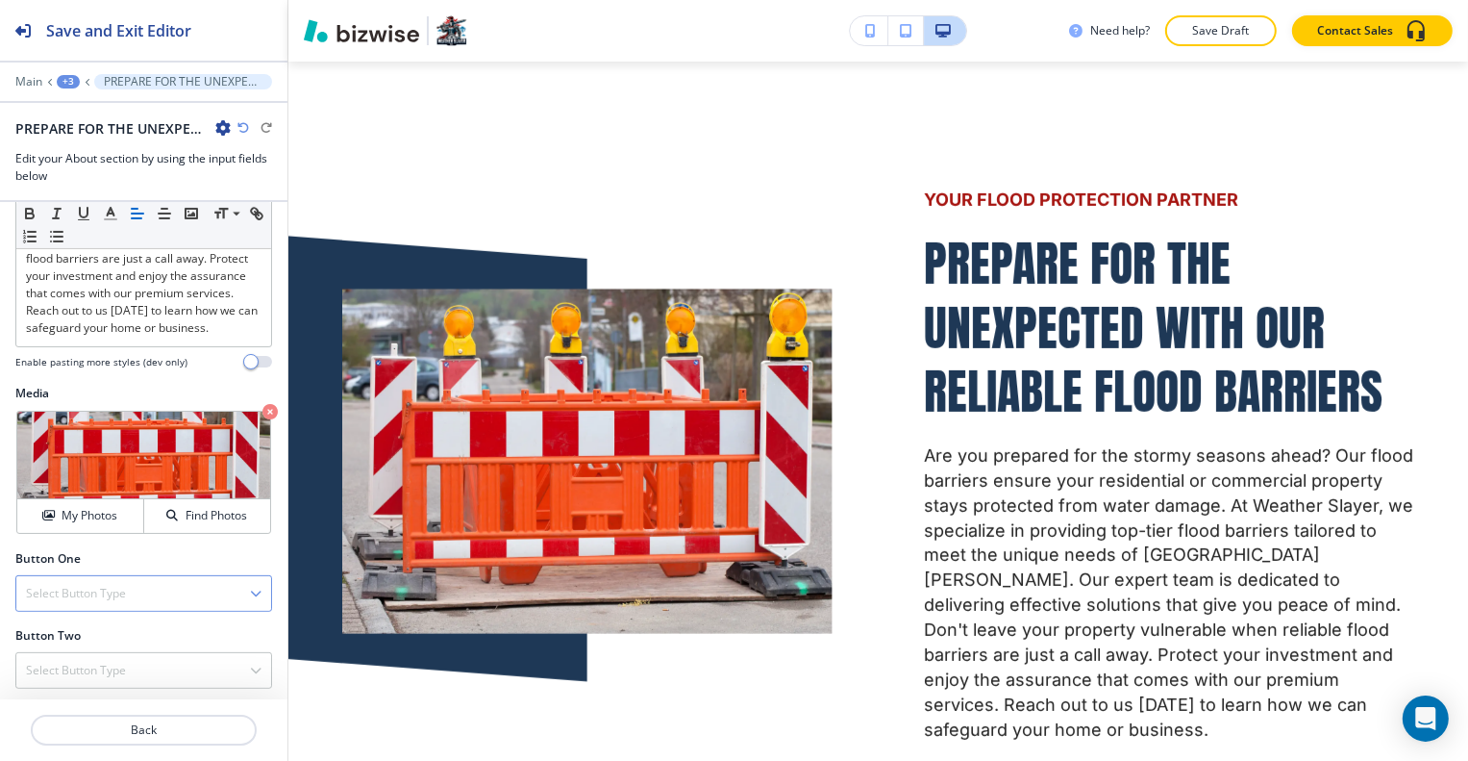
click at [109, 580] on div "Select Button Type" at bounding box center [143, 593] width 255 height 35
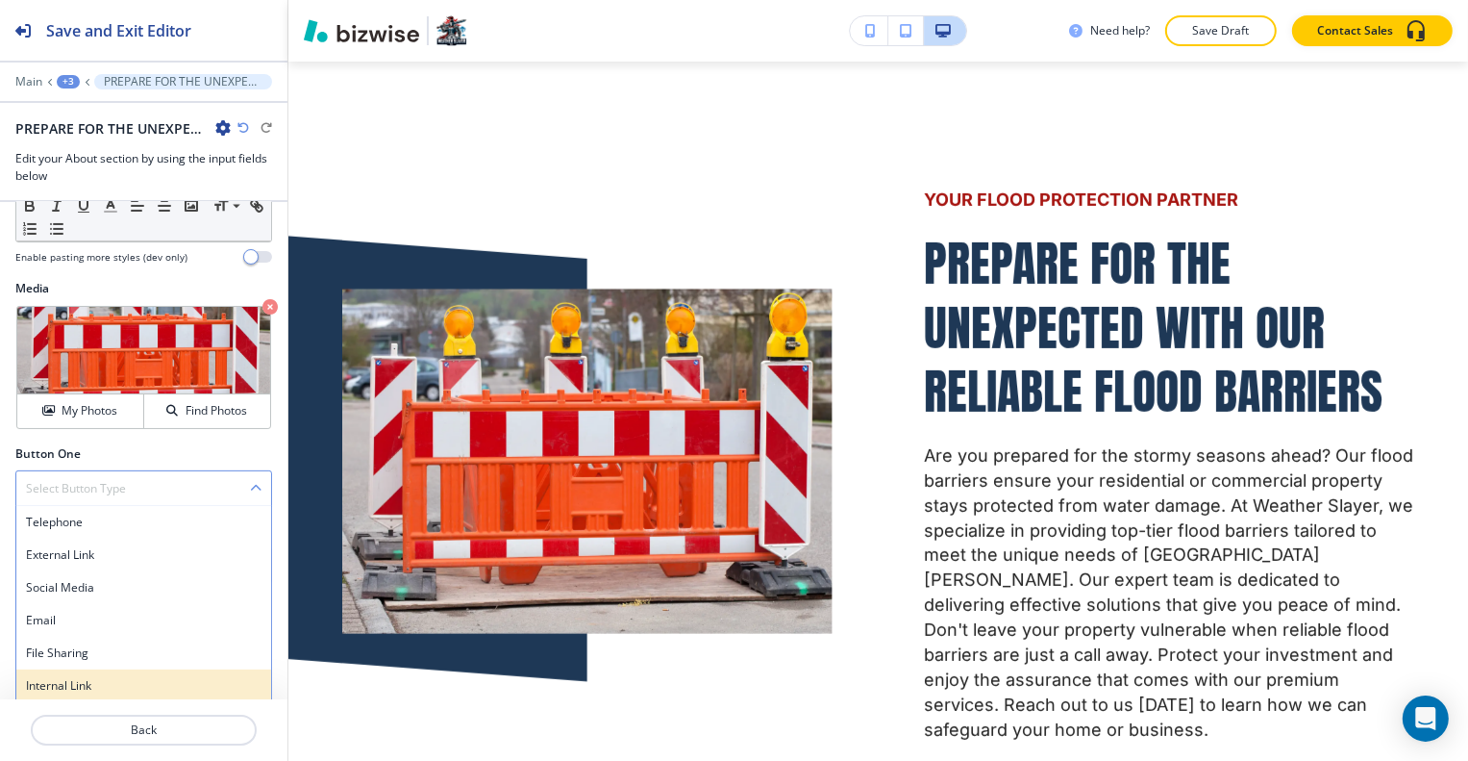
click at [96, 677] on h4 "Internal Link" at bounding box center [144, 685] width 236 height 17
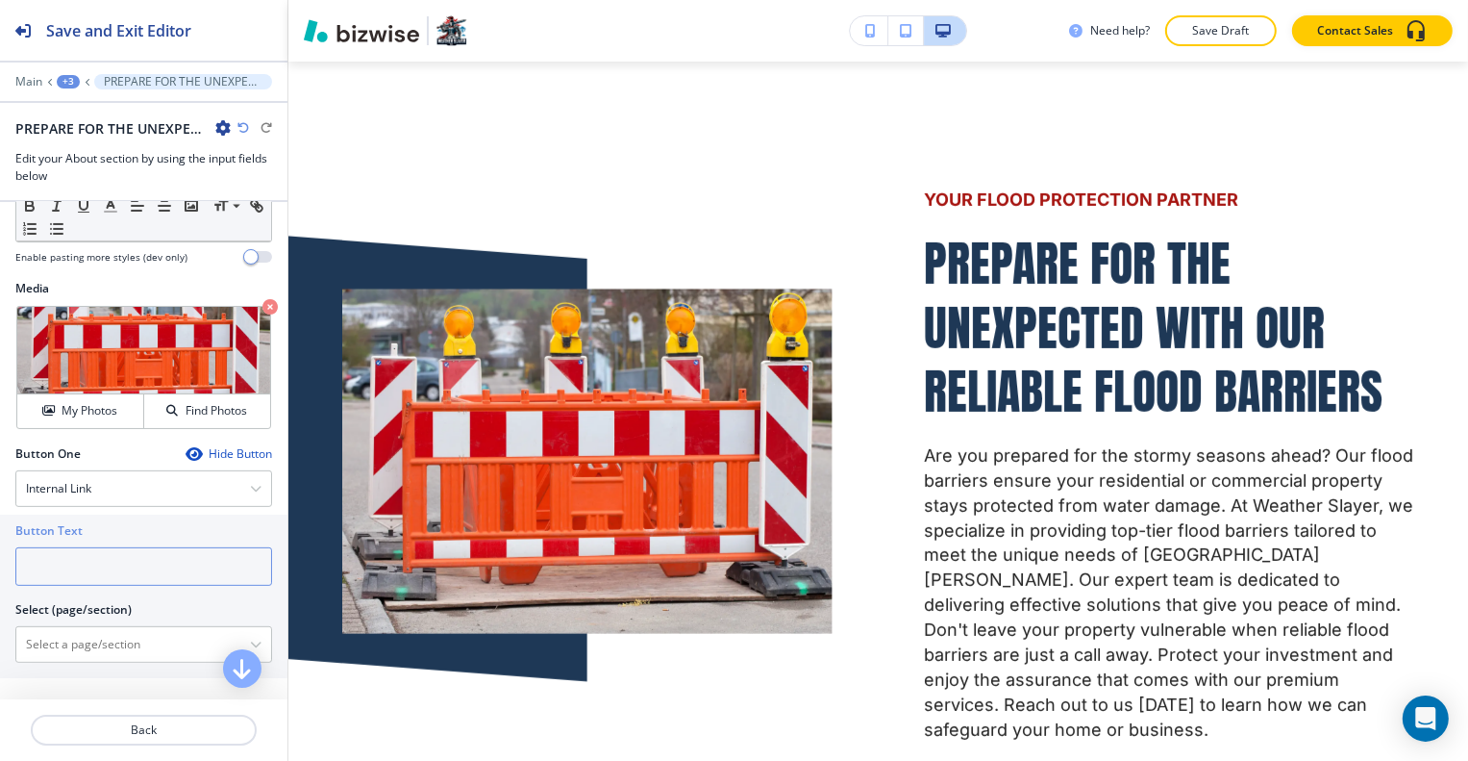
paste input "Explore Our Services"
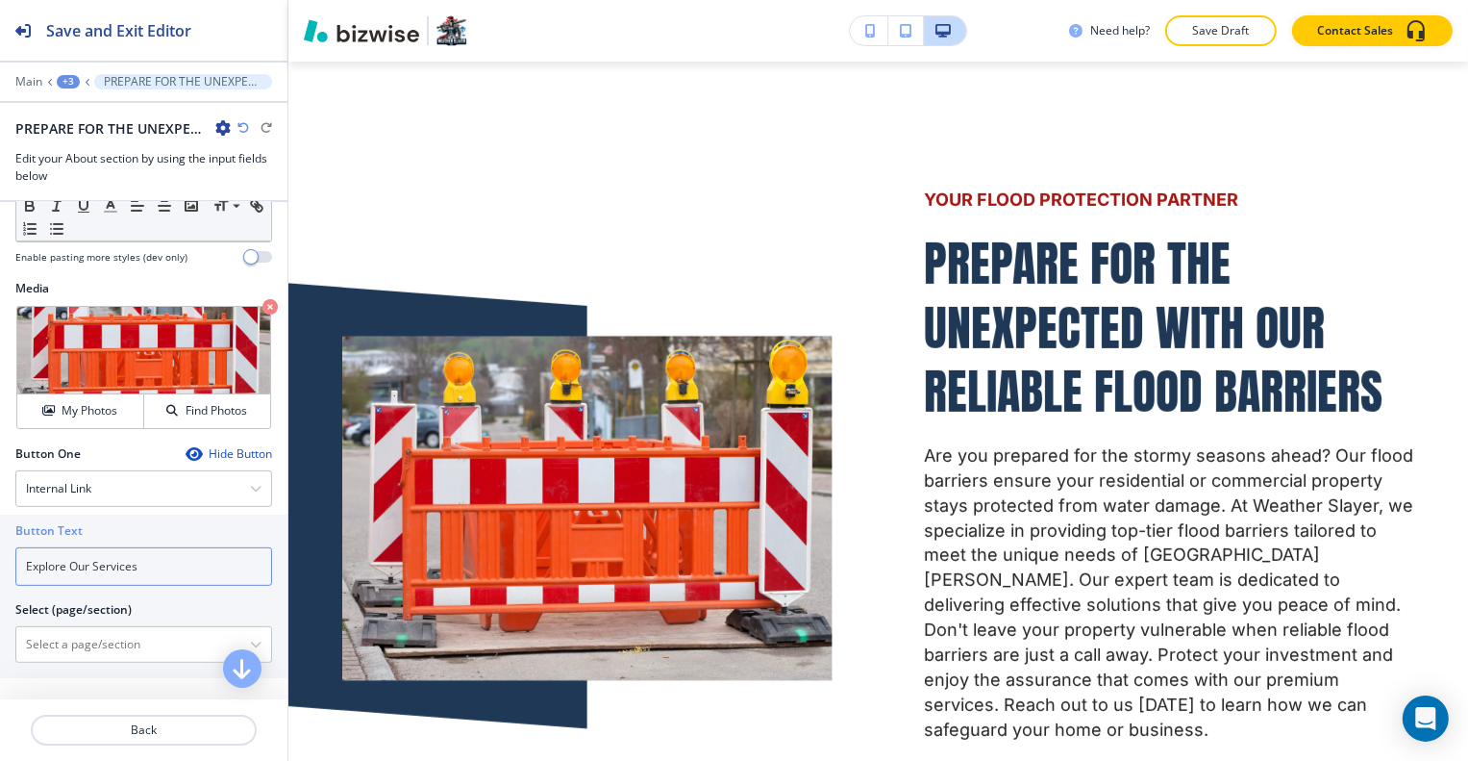
scroll to position [746, 0]
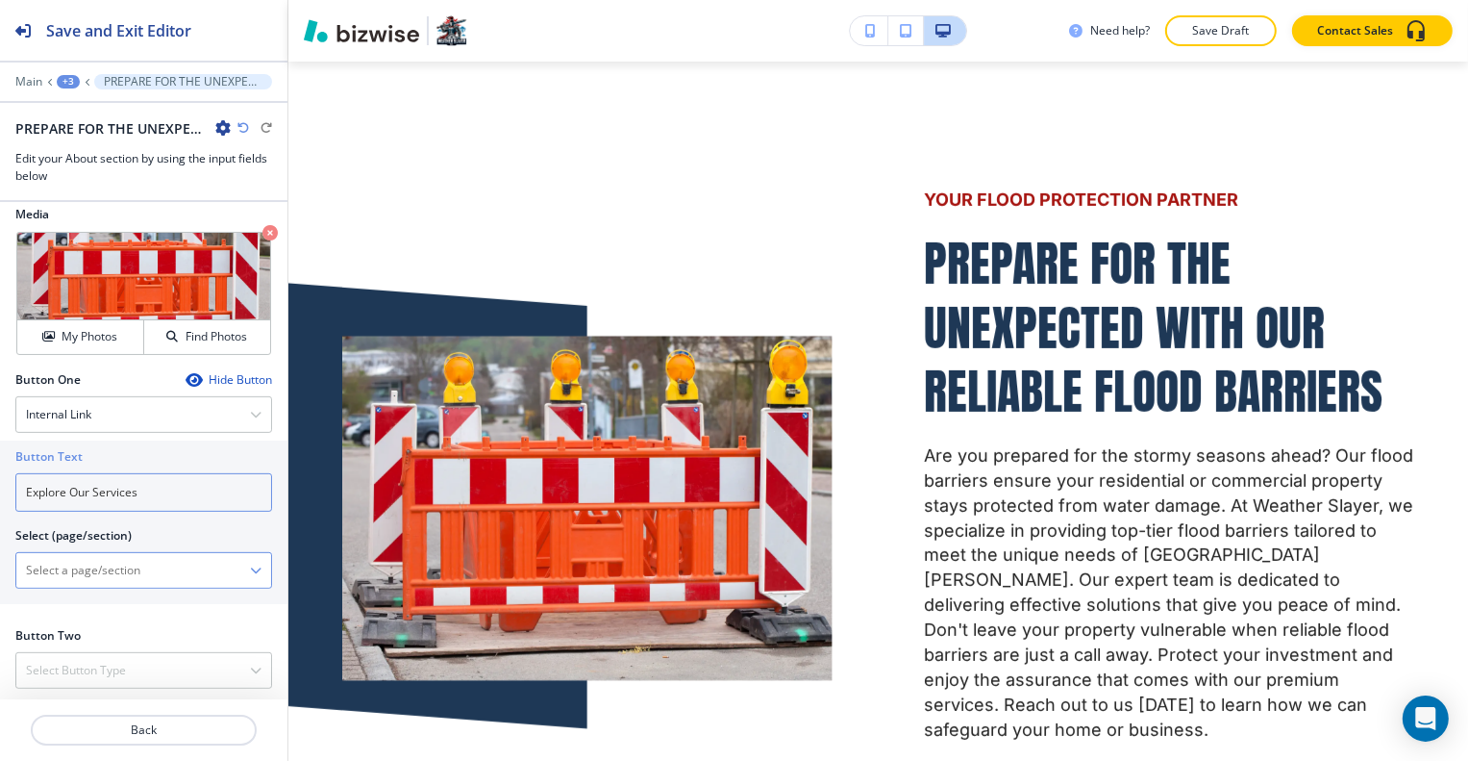
type input "Explore Our Services"
click at [125, 561] on \(page\/section\) "Manual Input" at bounding box center [133, 570] width 234 height 33
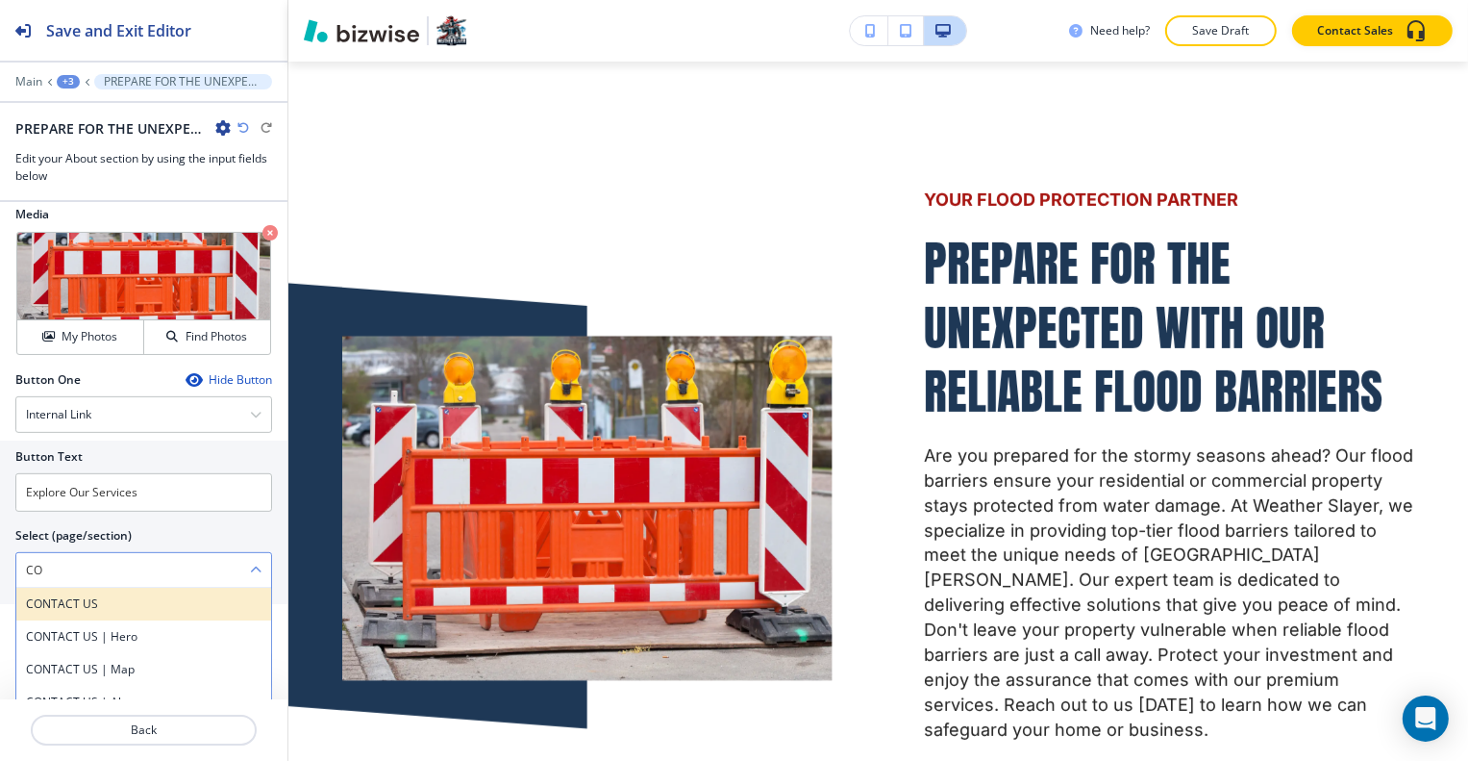
click at [114, 599] on h4 "CONTACT US" at bounding box center [144, 603] width 236 height 17
type \(page\/section\) "CONTACT US"
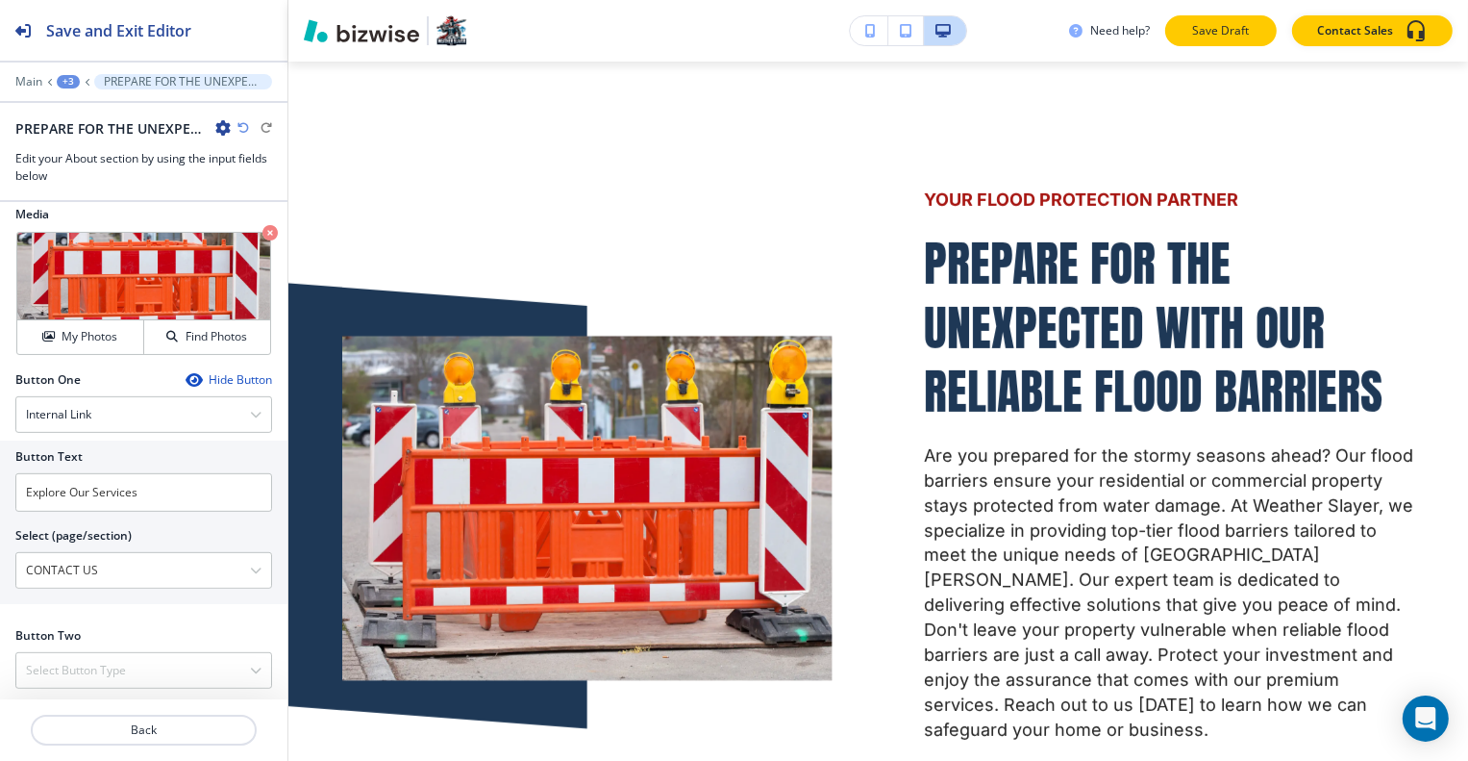
click at [1259, 37] on button "Save Draft" at bounding box center [1221, 30] width 112 height 31
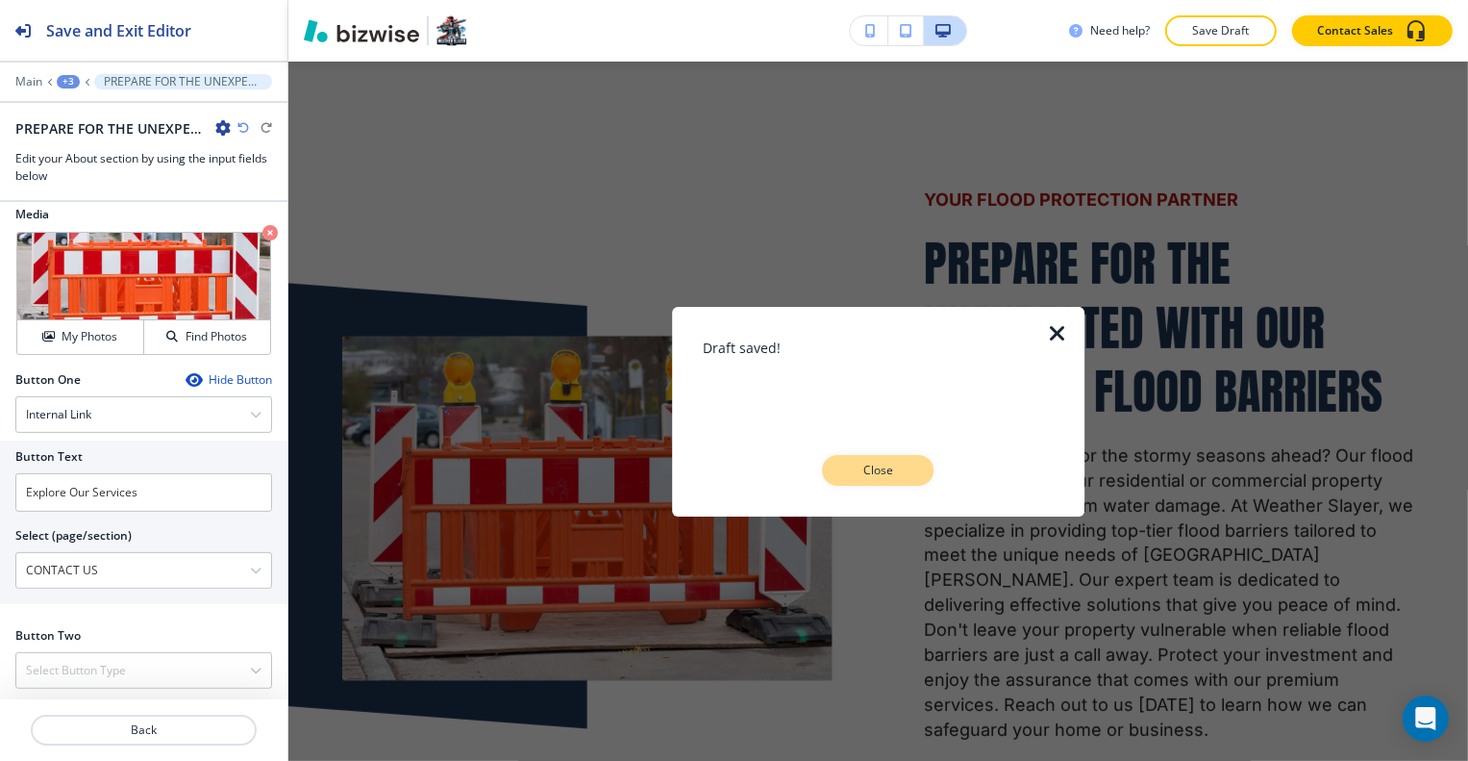
click at [897, 465] on p "Close" at bounding box center [879, 470] width 62 height 17
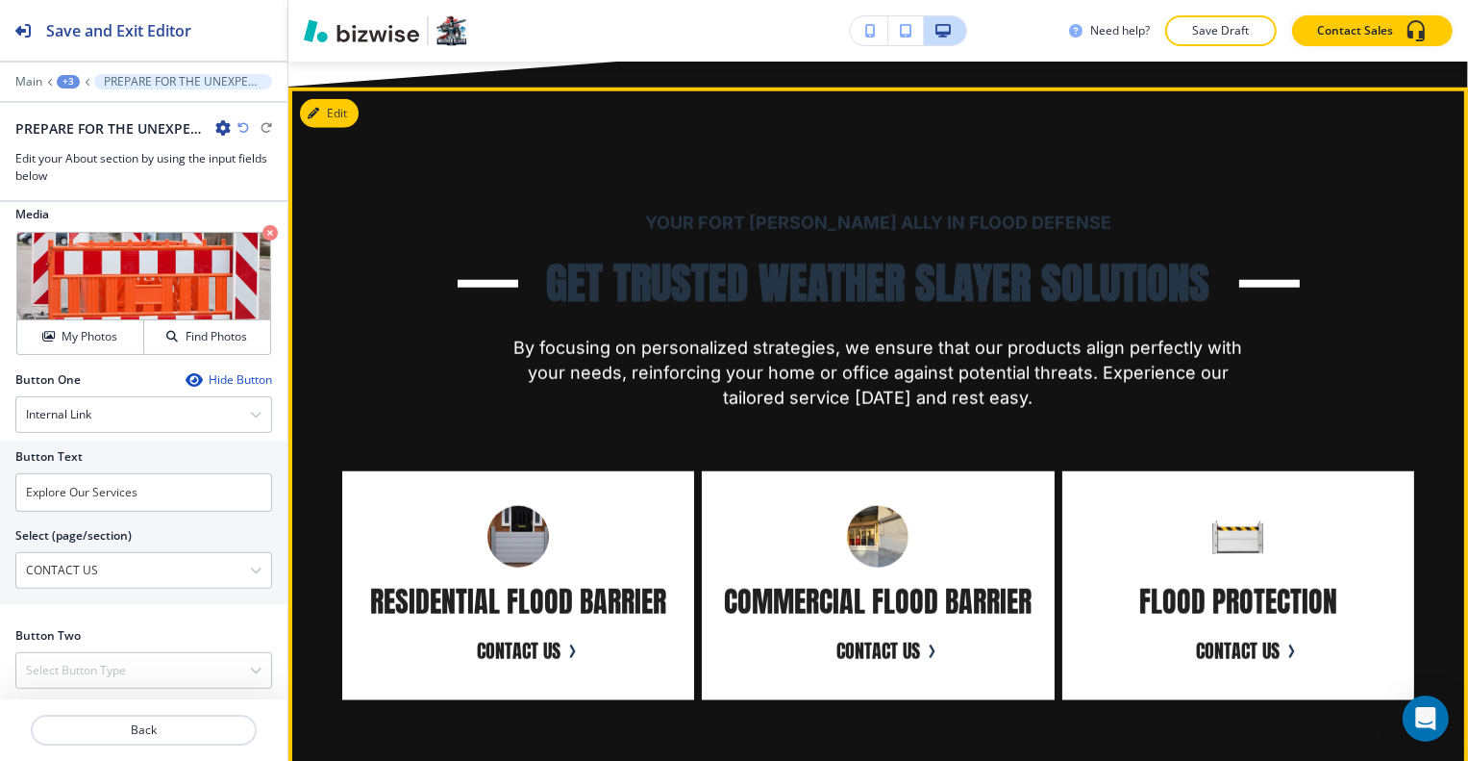
scroll to position [1678, 0]
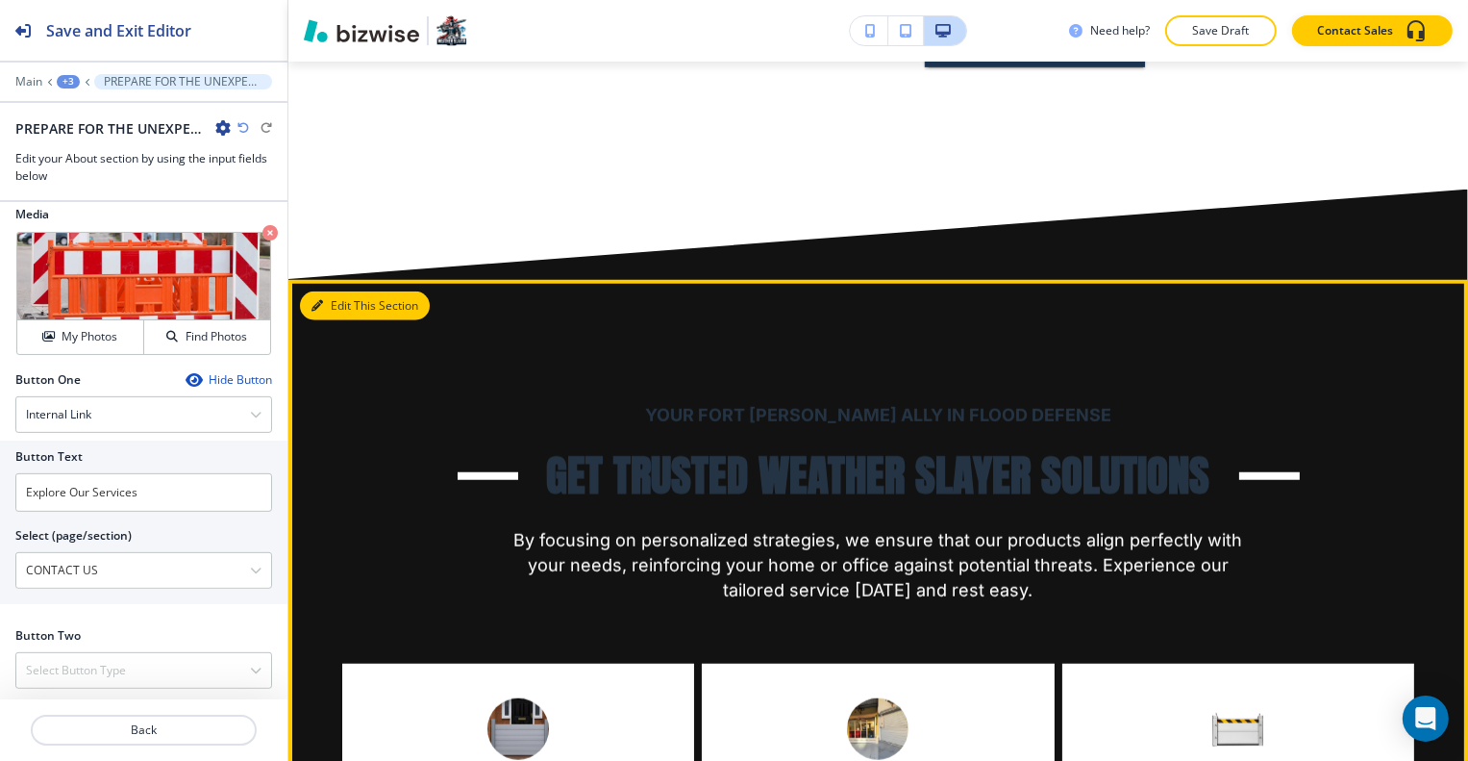
click at [349, 291] on button "Edit This Section" at bounding box center [365, 305] width 130 height 29
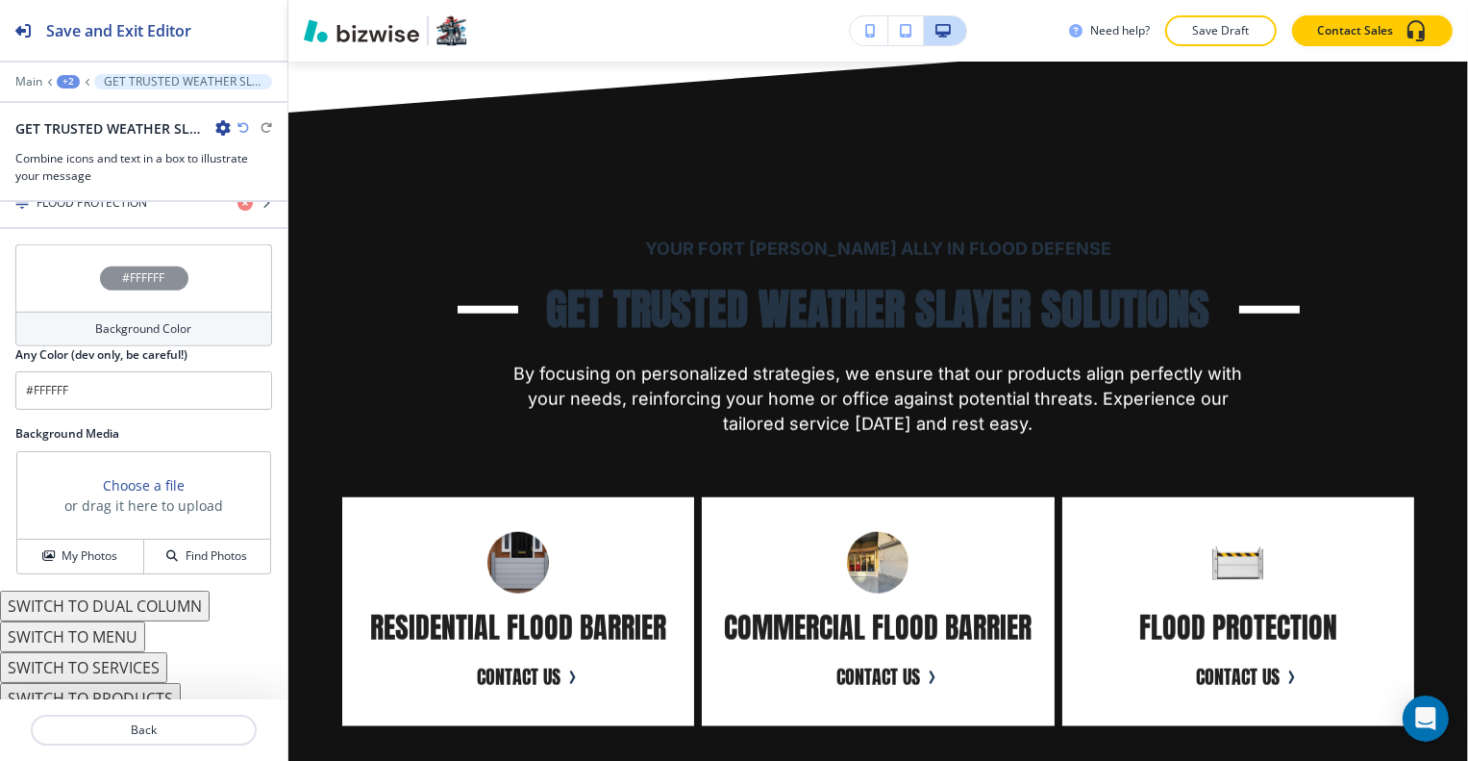
scroll to position [1065, 0]
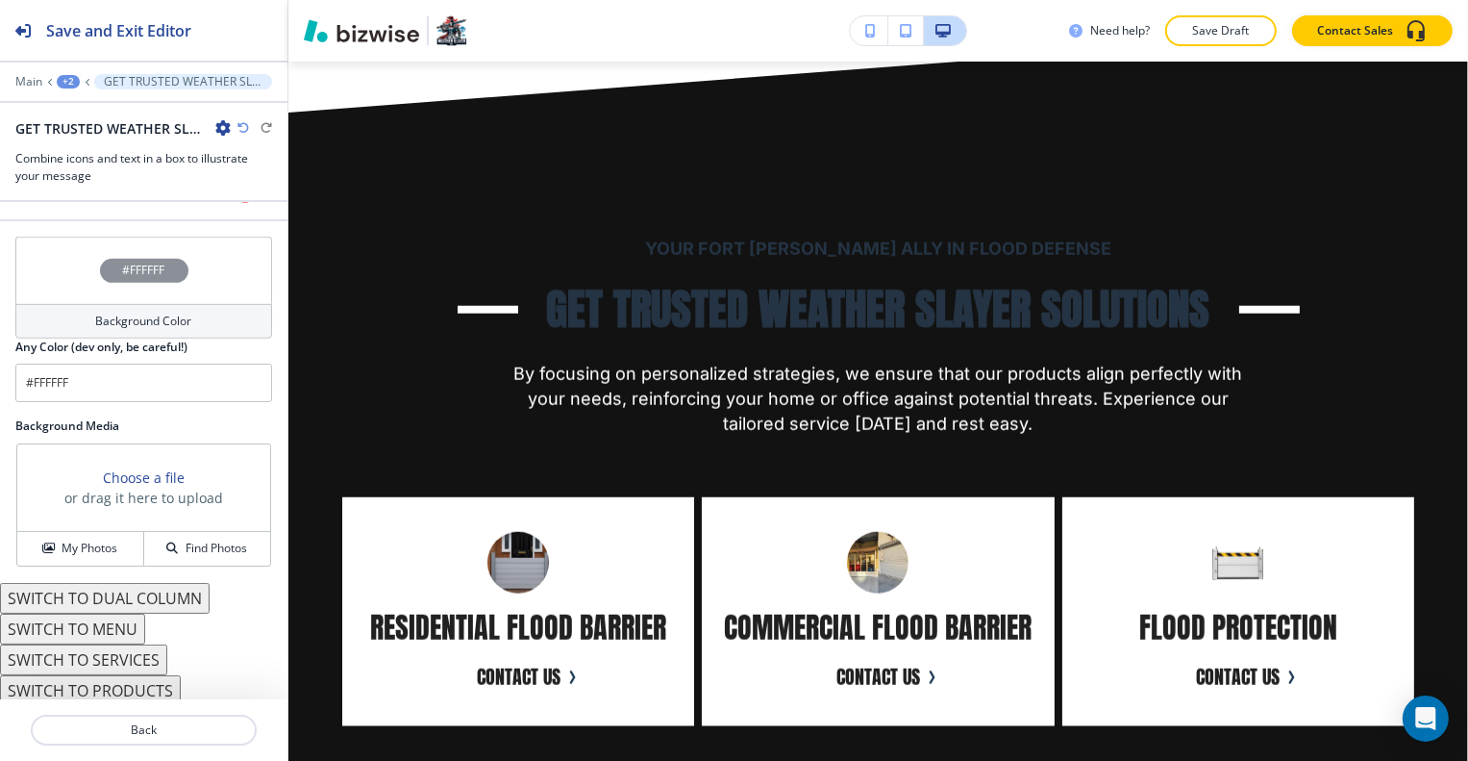
click at [127, 658] on button "SWITCH TO SERVICES" at bounding box center [83, 659] width 167 height 31
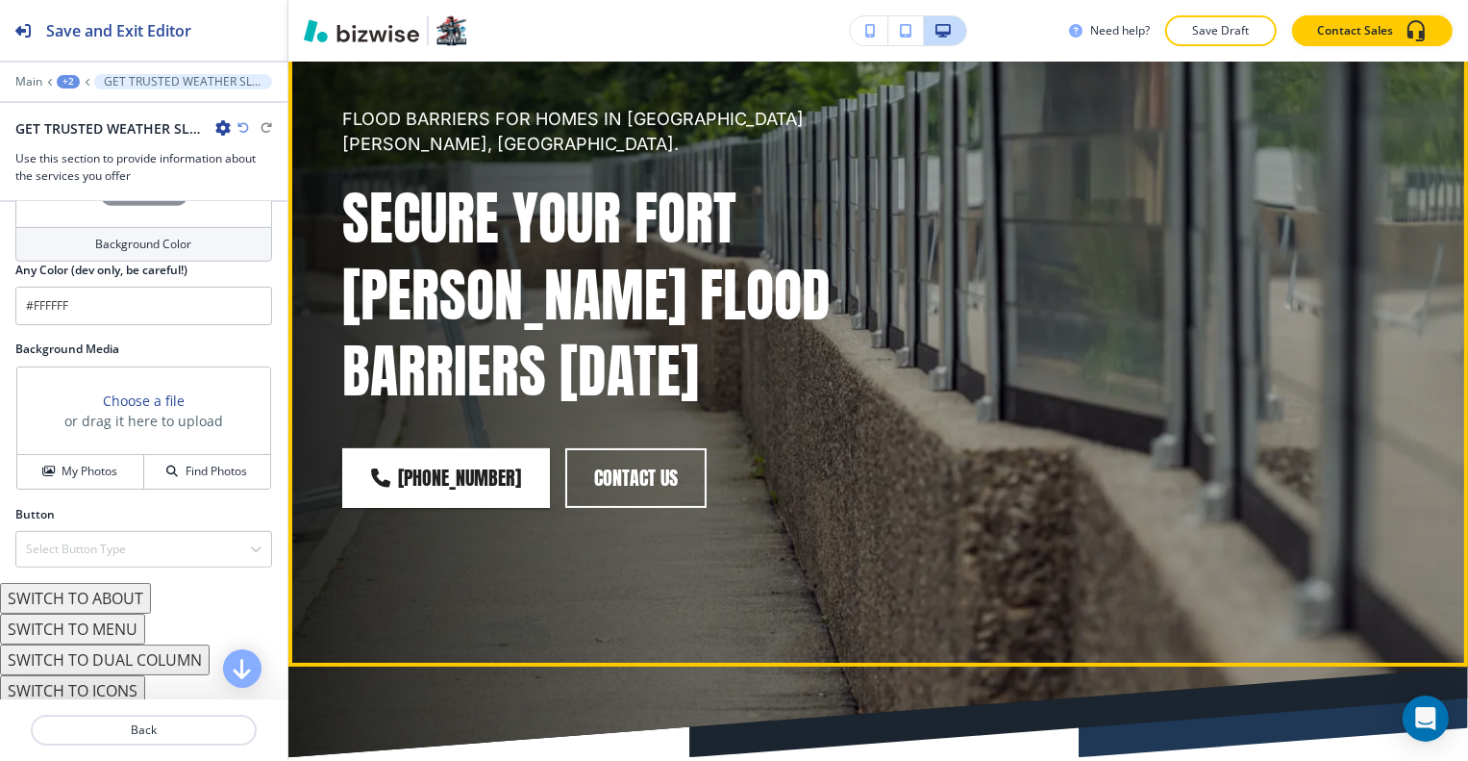
scroll to position [0, 0]
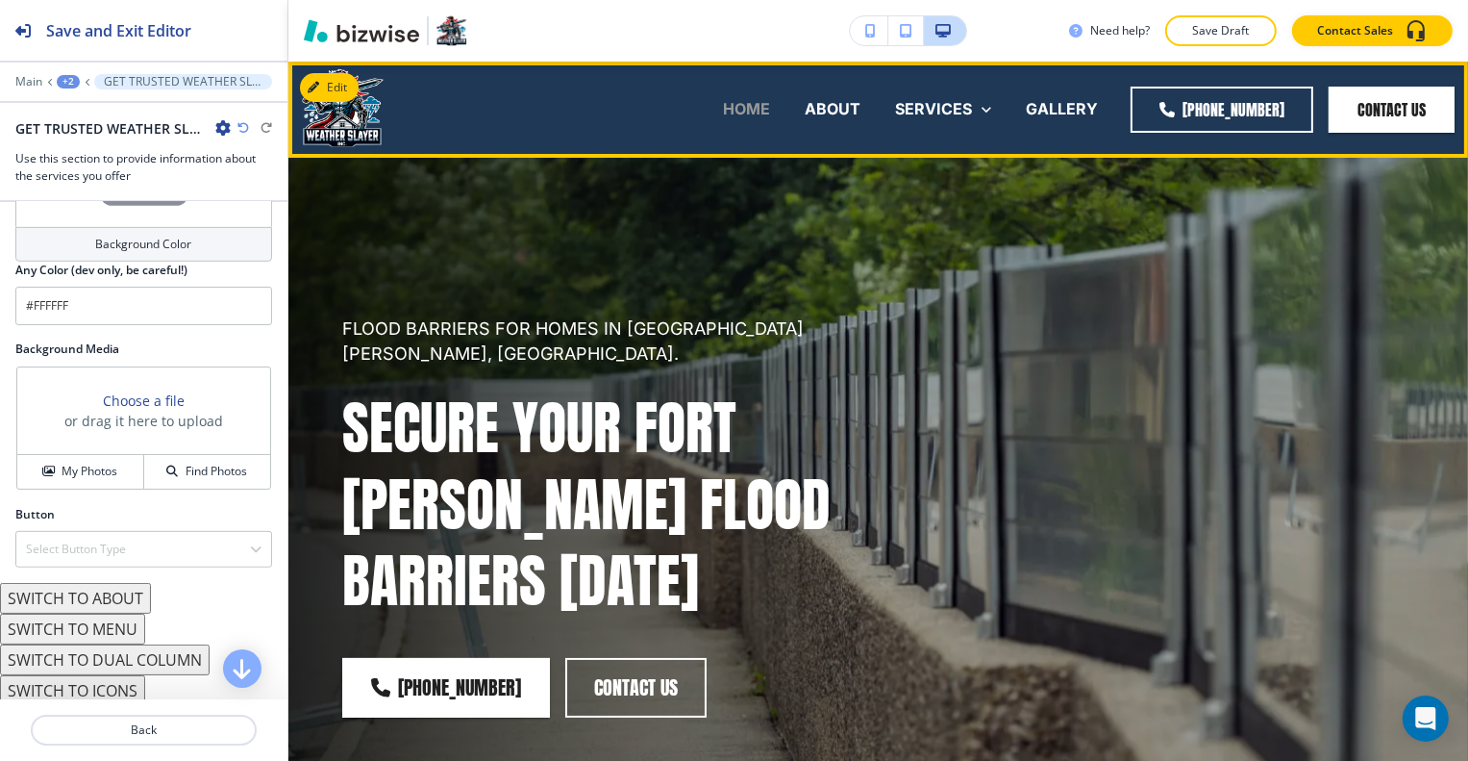
click at [754, 111] on p "HOME" at bounding box center [746, 109] width 47 height 22
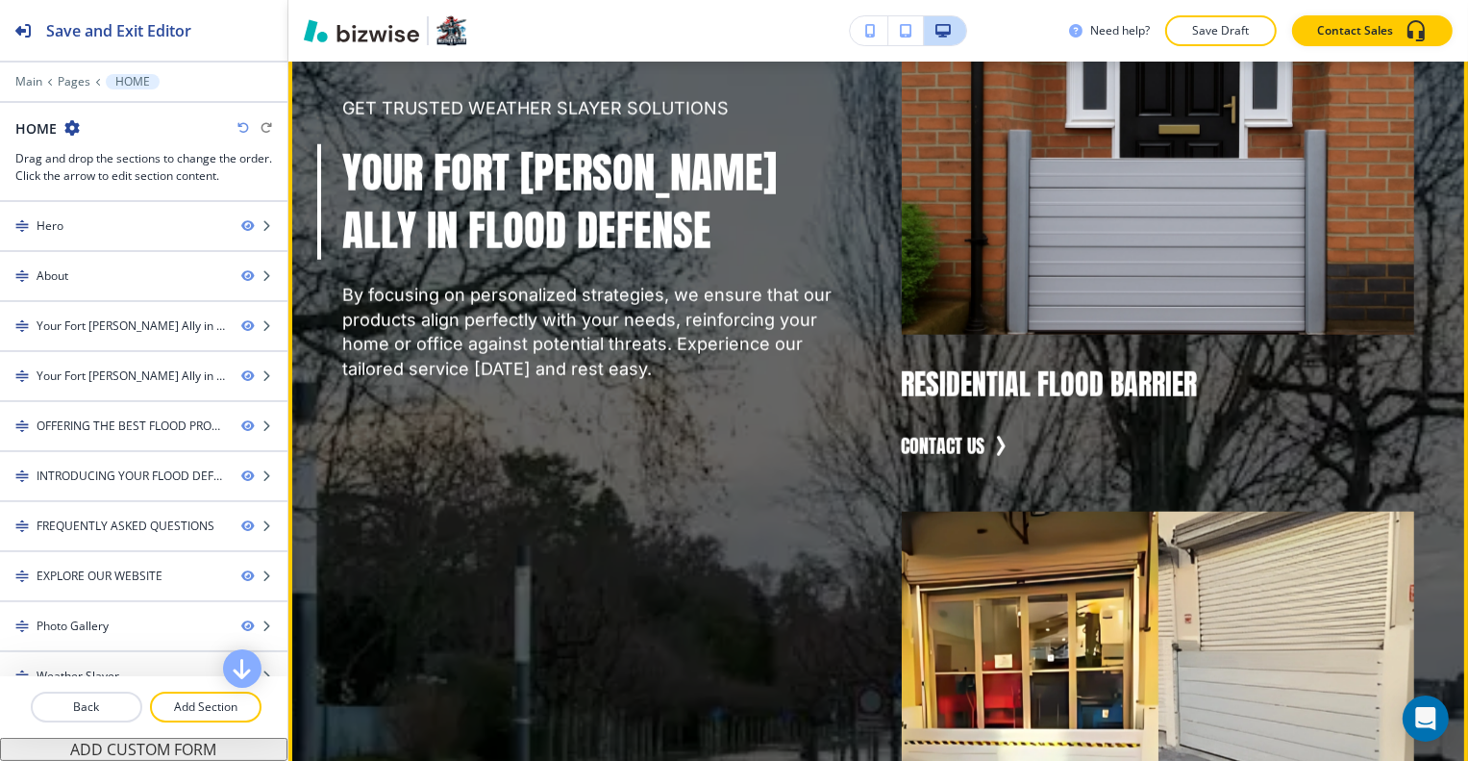
scroll to position [1827, 0]
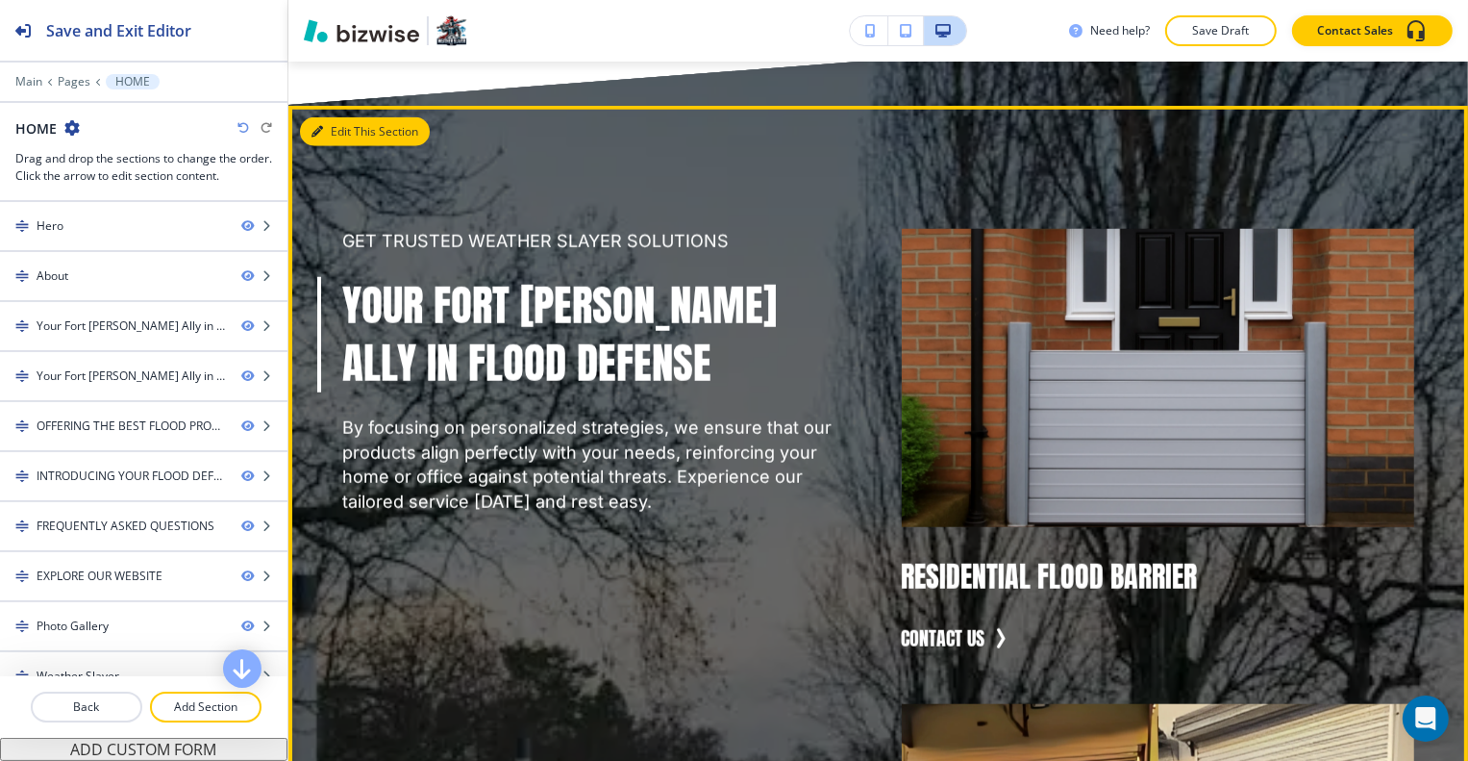
click at [343, 117] on button "Edit This Section" at bounding box center [365, 131] width 130 height 29
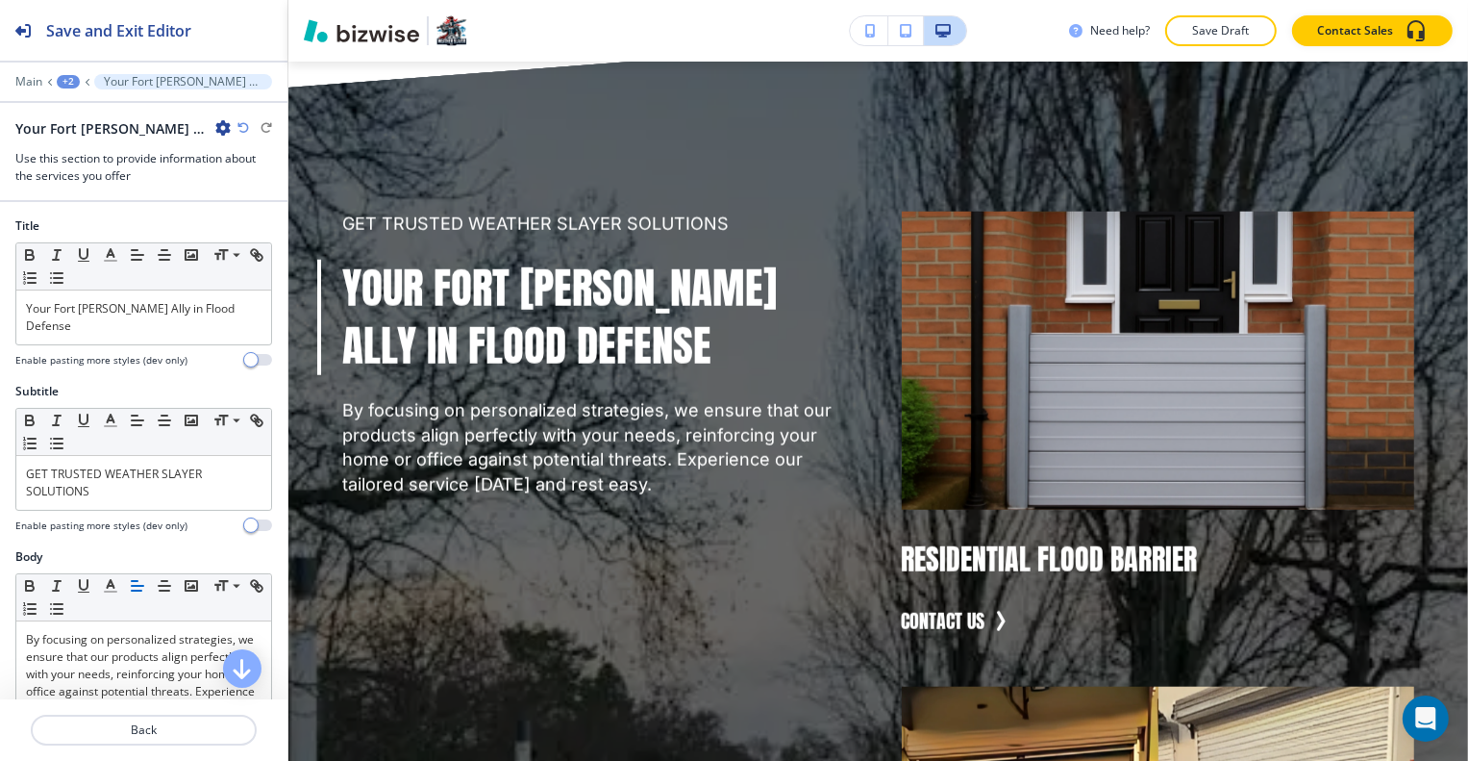
click at [224, 122] on icon "button" at bounding box center [222, 127] width 15 height 15
click at [273, 186] on p "Duplicate Section" at bounding box center [277, 194] width 98 height 17
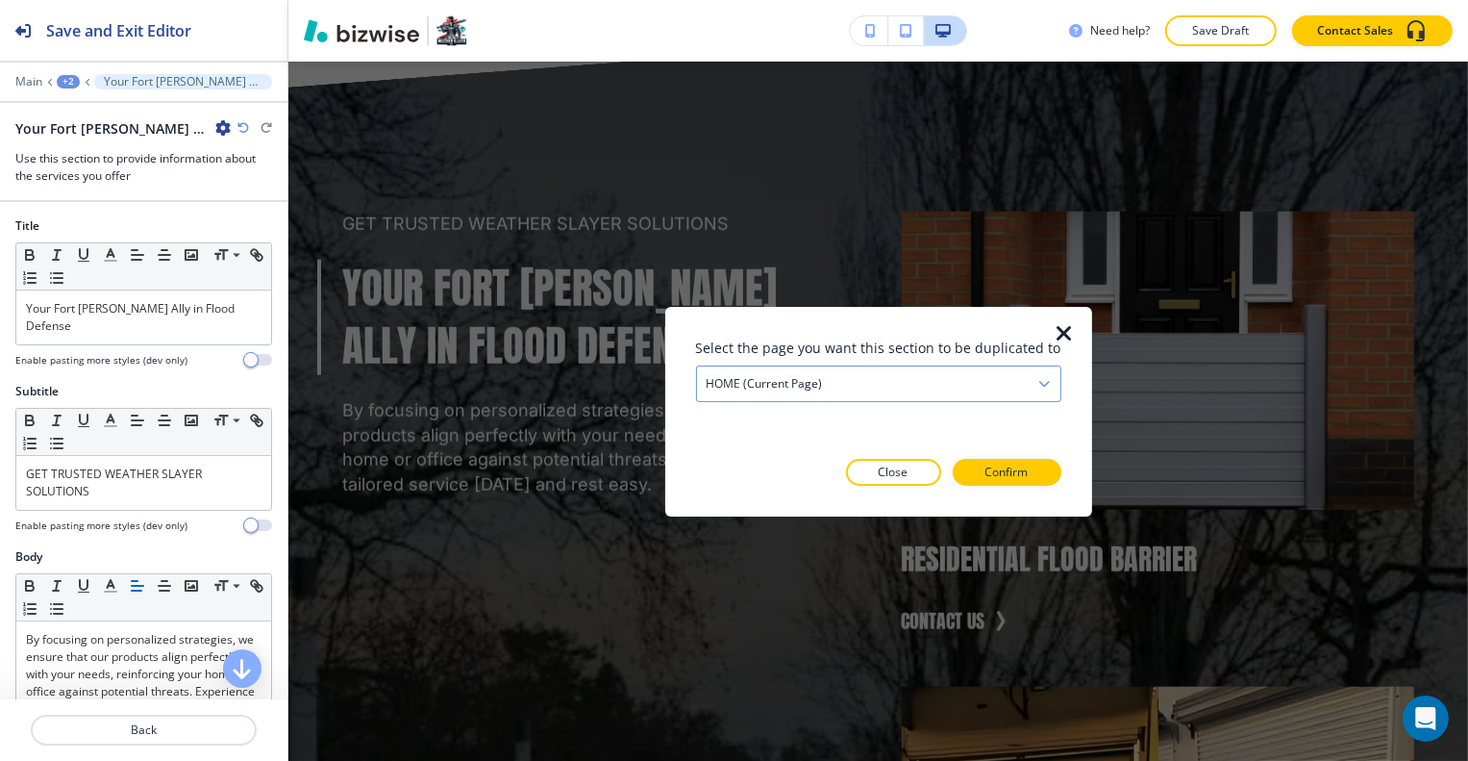
click at [815, 376] on h4 "HOME (current page)" at bounding box center [765, 382] width 116 height 17
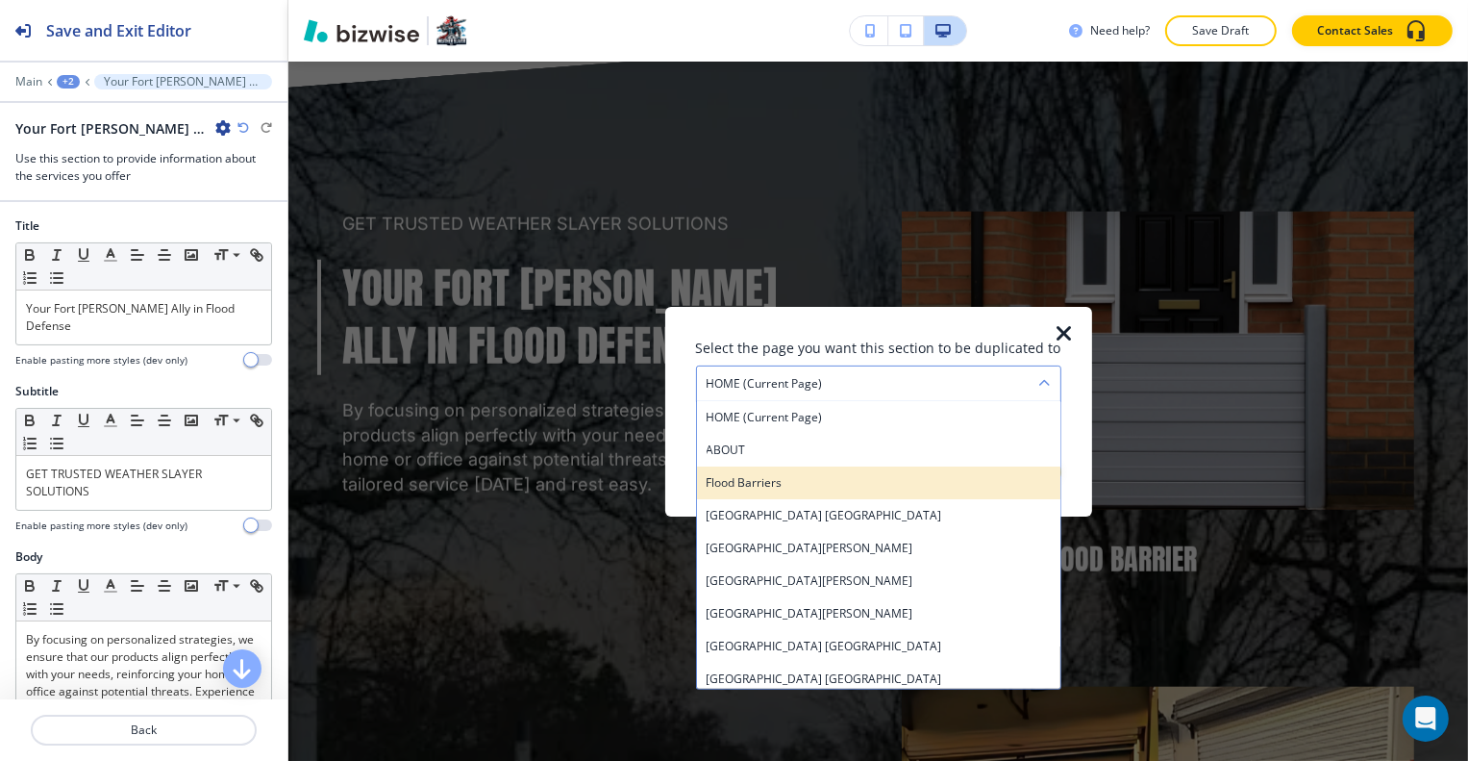
click at [798, 483] on h4 "Flood Barriers" at bounding box center [879, 481] width 344 height 17
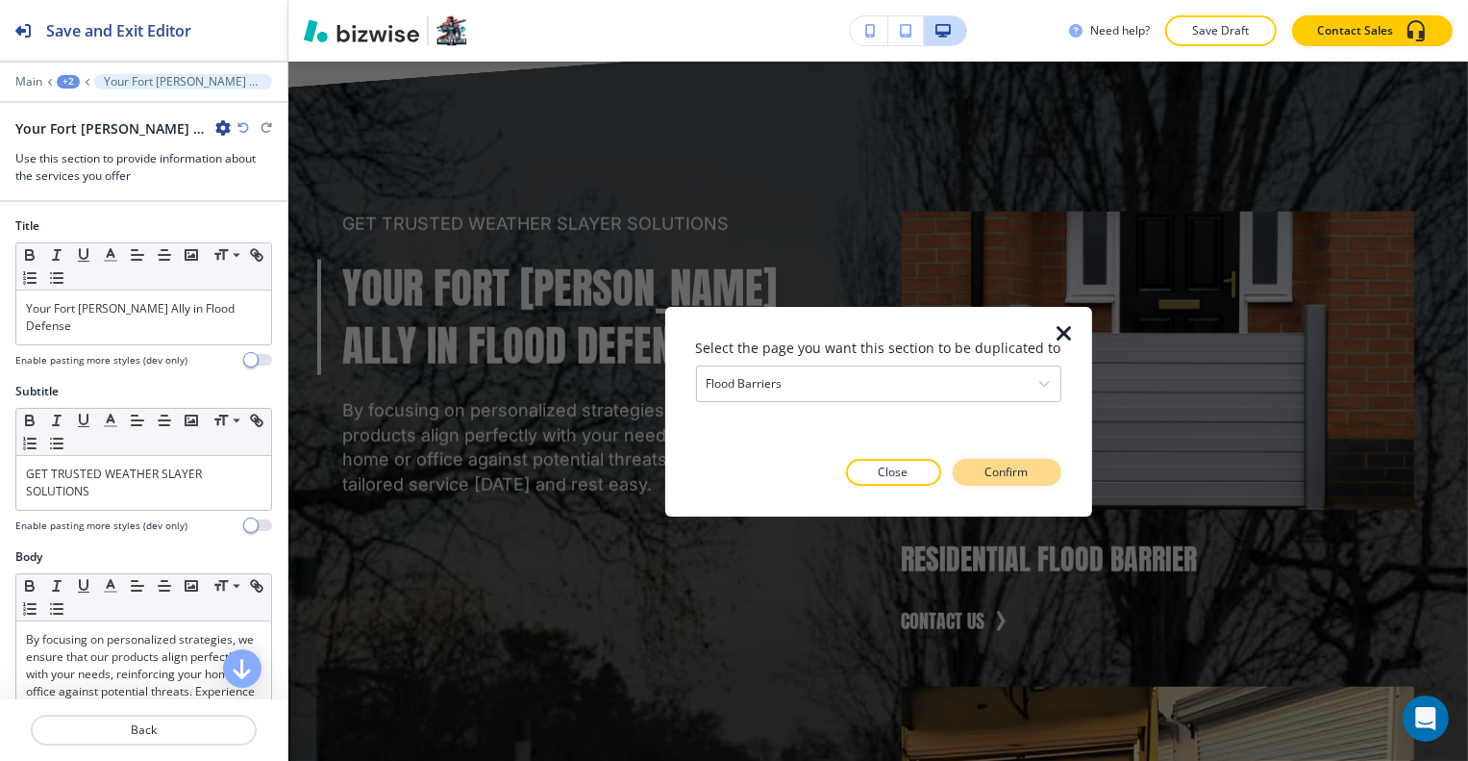
click at [986, 473] on p "Confirm" at bounding box center [1007, 471] width 43 height 17
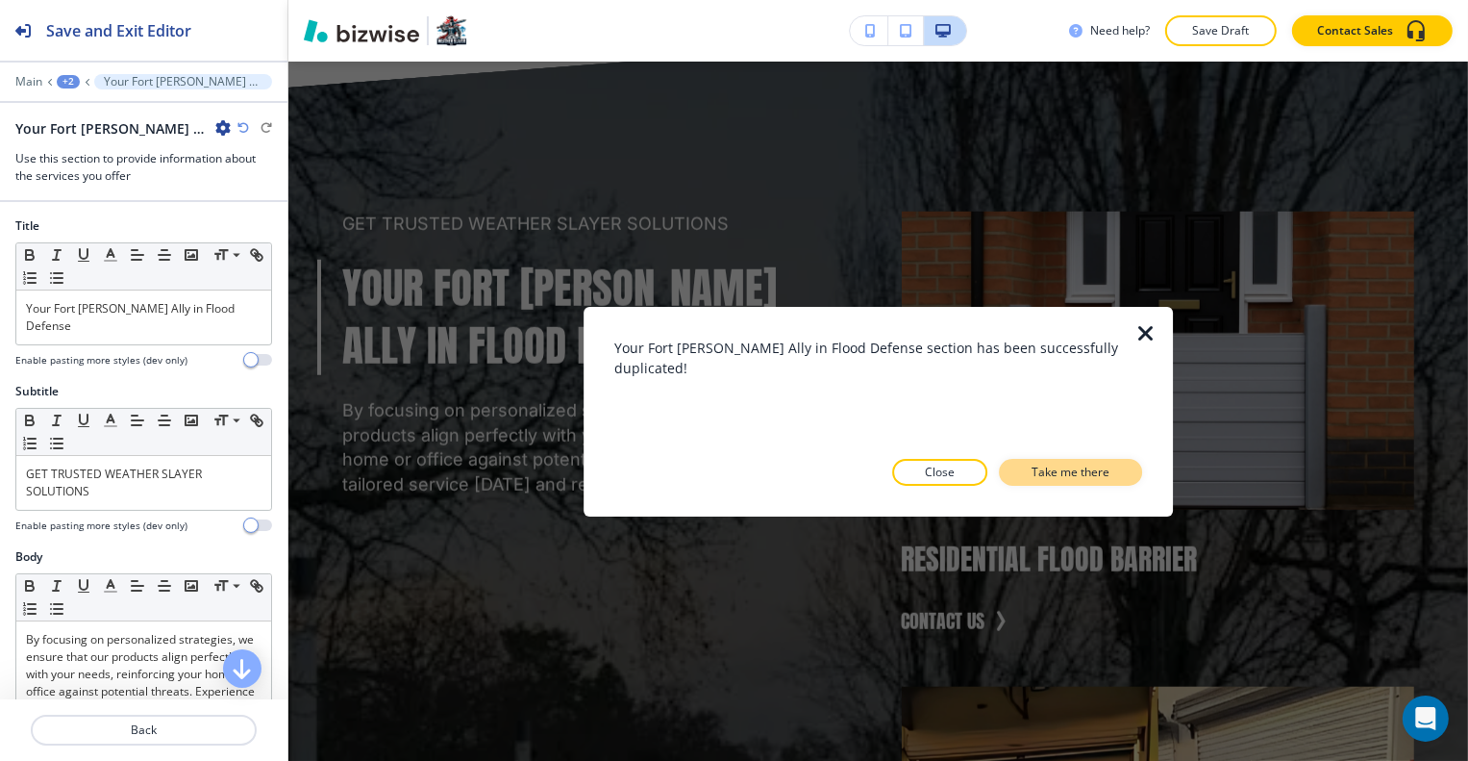
click at [1002, 473] on button "Take me there" at bounding box center [1070, 472] width 143 height 27
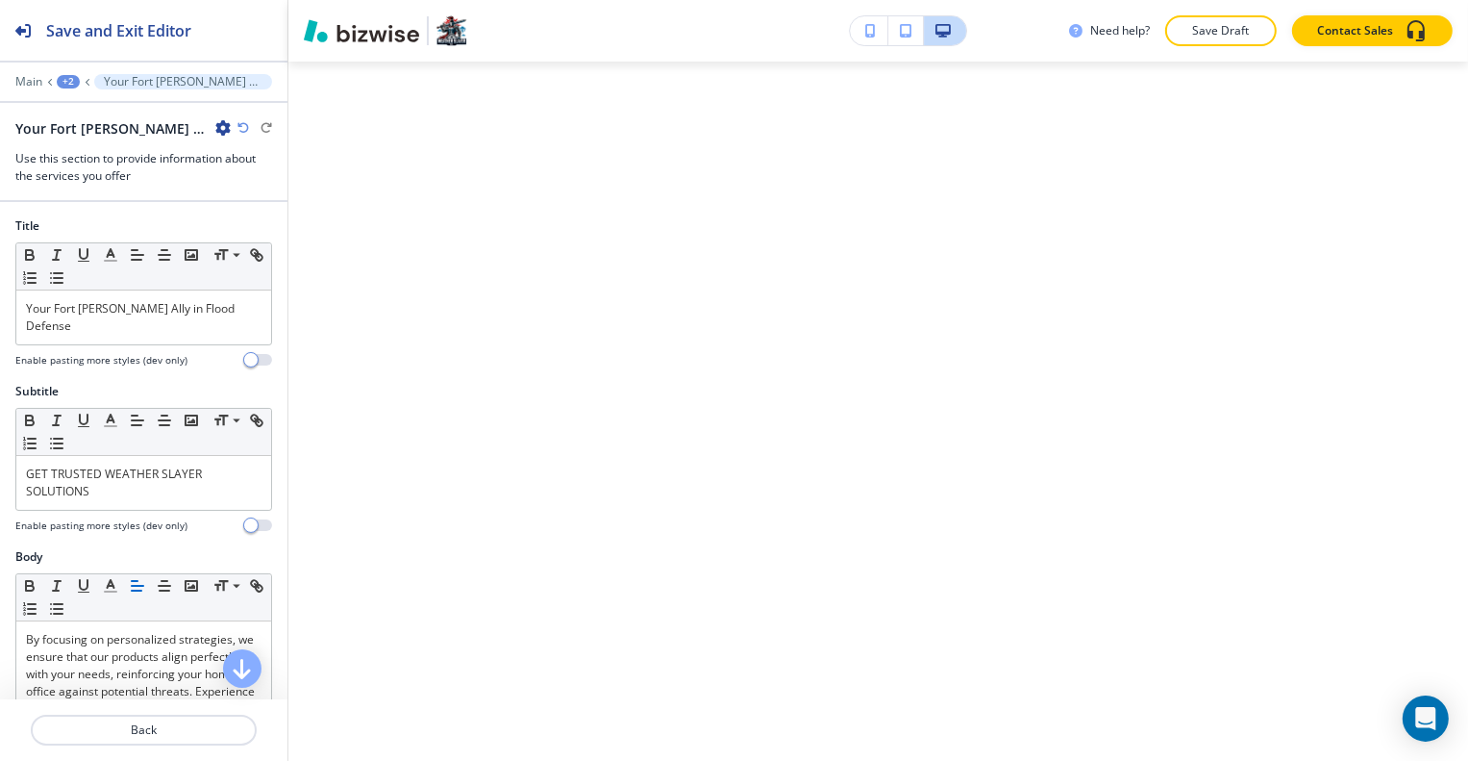
scroll to position [15838, 0]
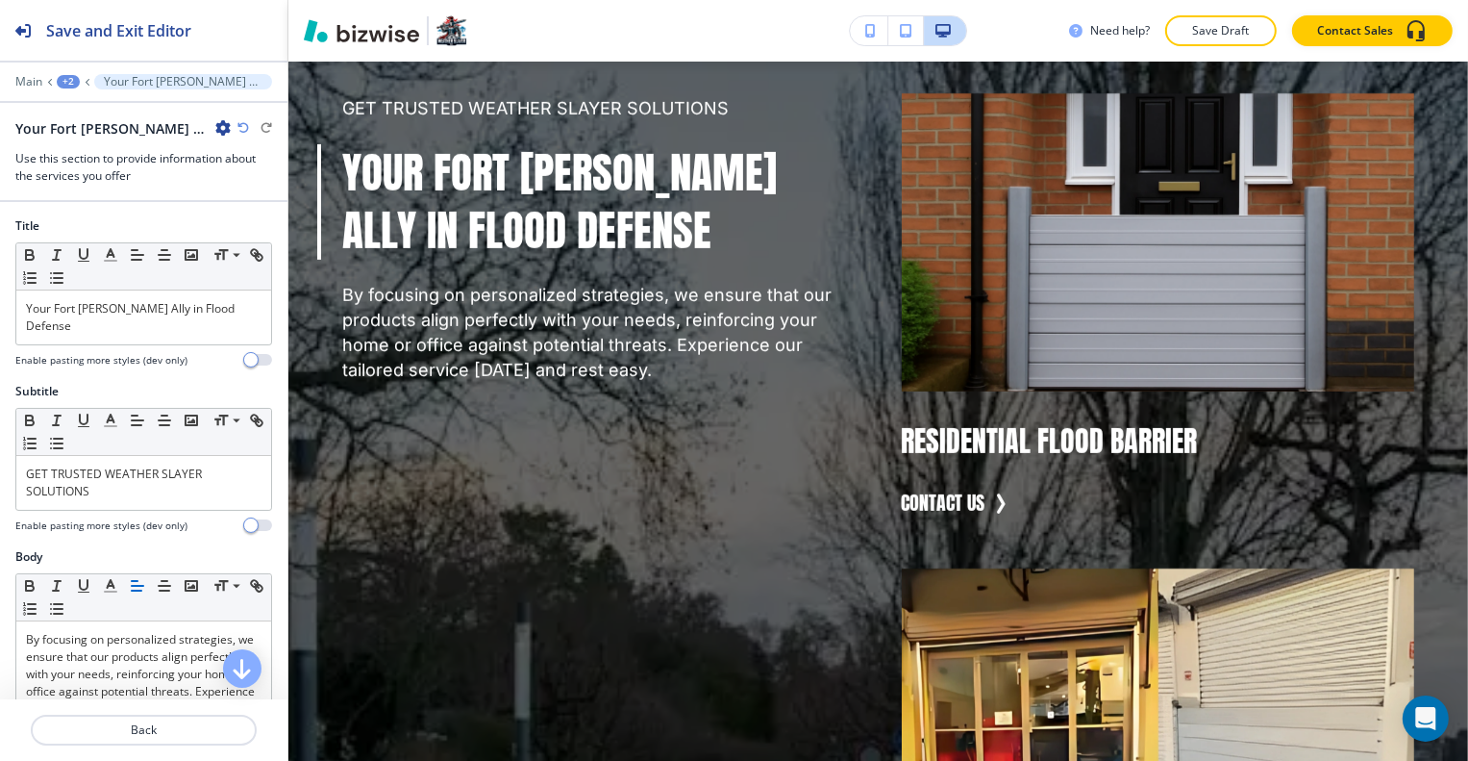
click at [65, 87] on div "Main +2 Your Fort Myers Ally in Flood Defense-1" at bounding box center [143, 81] width 257 height 15
click at [81, 87] on div "Main +2 Your Fort Myers Ally in Flood Defense-1" at bounding box center [143, 81] width 257 height 15
click at [67, 81] on div "+2" at bounding box center [68, 81] width 23 height 13
click at [89, 137] on p "Flood Barriers" at bounding box center [118, 145] width 98 height 17
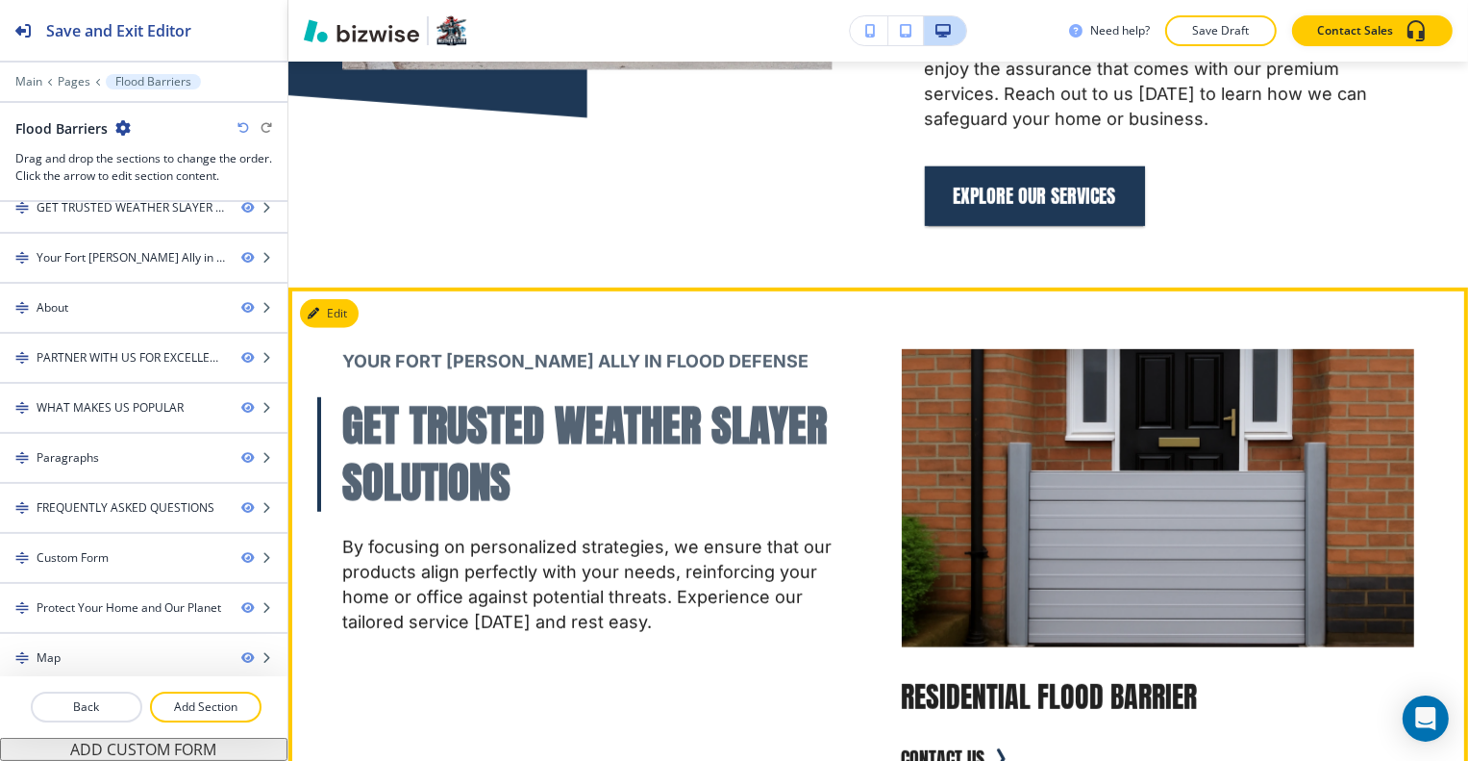
scroll to position [1615, 0]
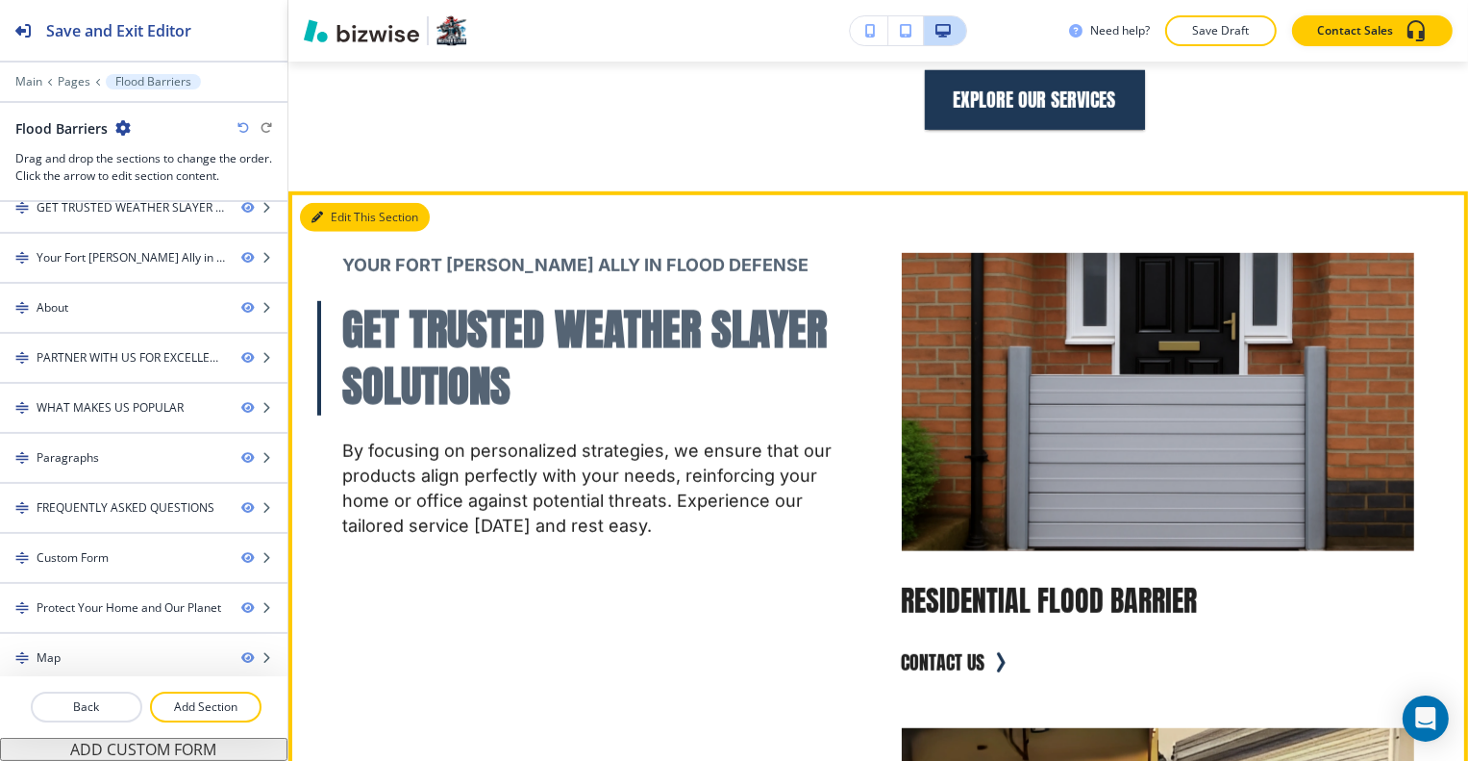
click at [326, 203] on button "Edit This Section" at bounding box center [365, 217] width 130 height 29
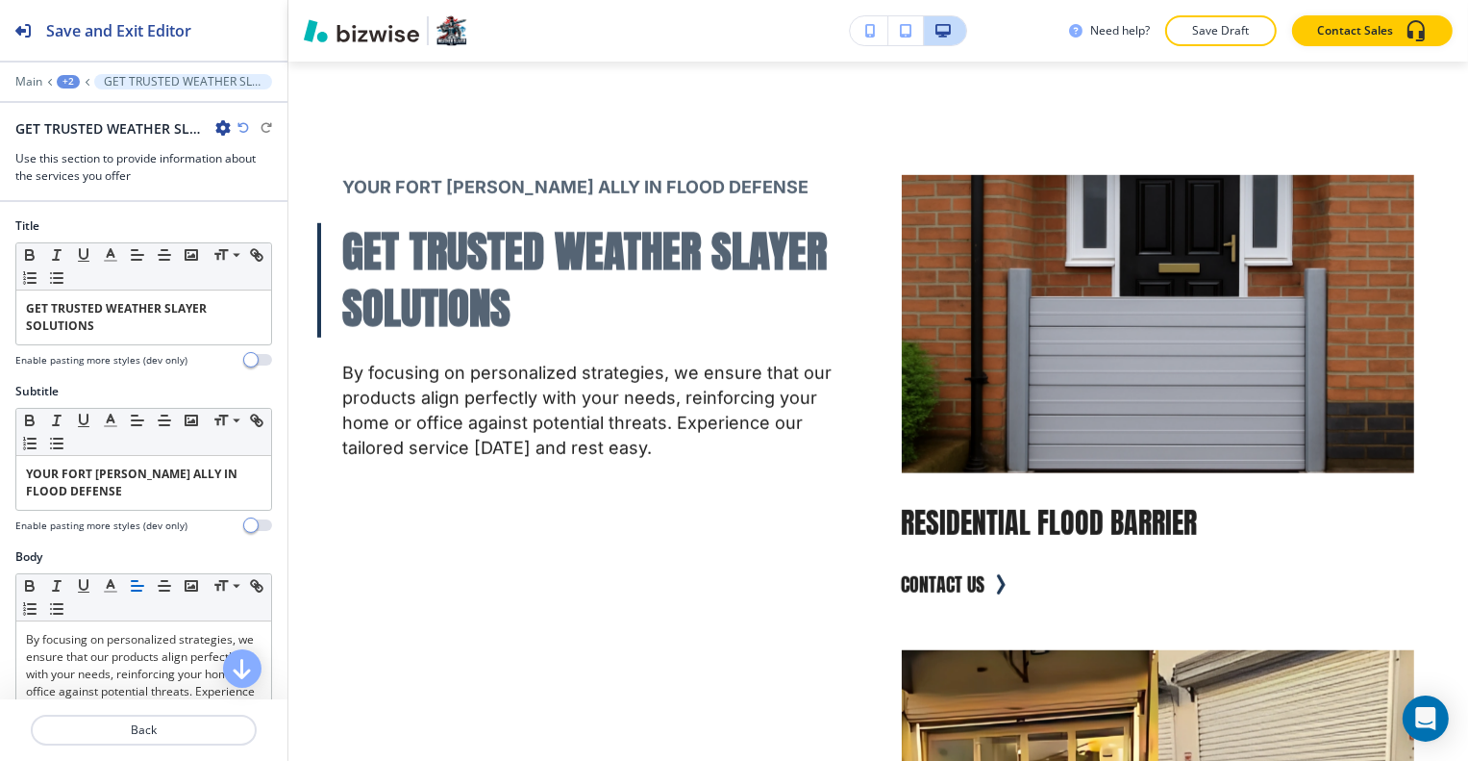
click at [219, 126] on icon "button" at bounding box center [222, 127] width 15 height 15
click at [262, 215] on button "Delete Section" at bounding box center [276, 228] width 123 height 35
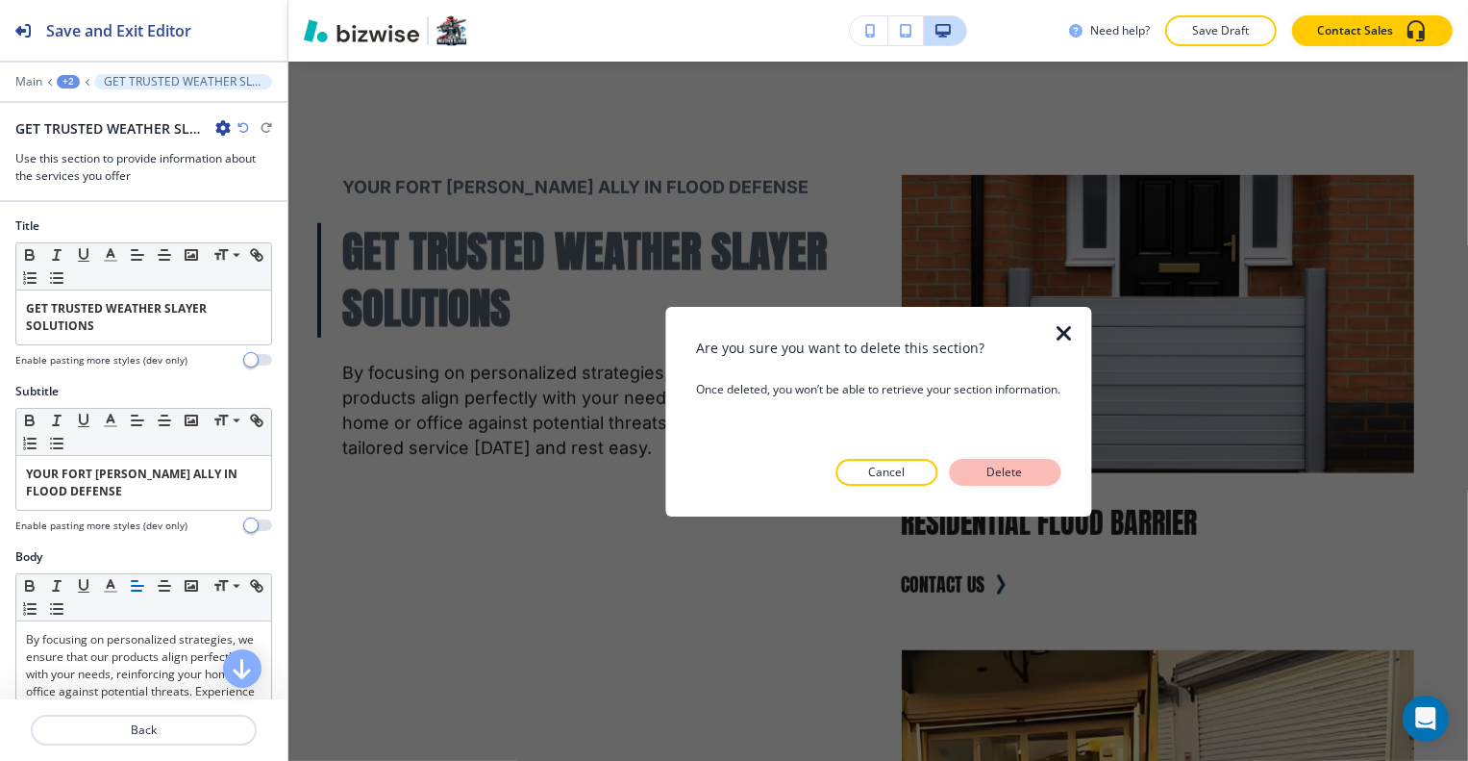
click at [998, 467] on p "Delete" at bounding box center [1005, 471] width 46 height 17
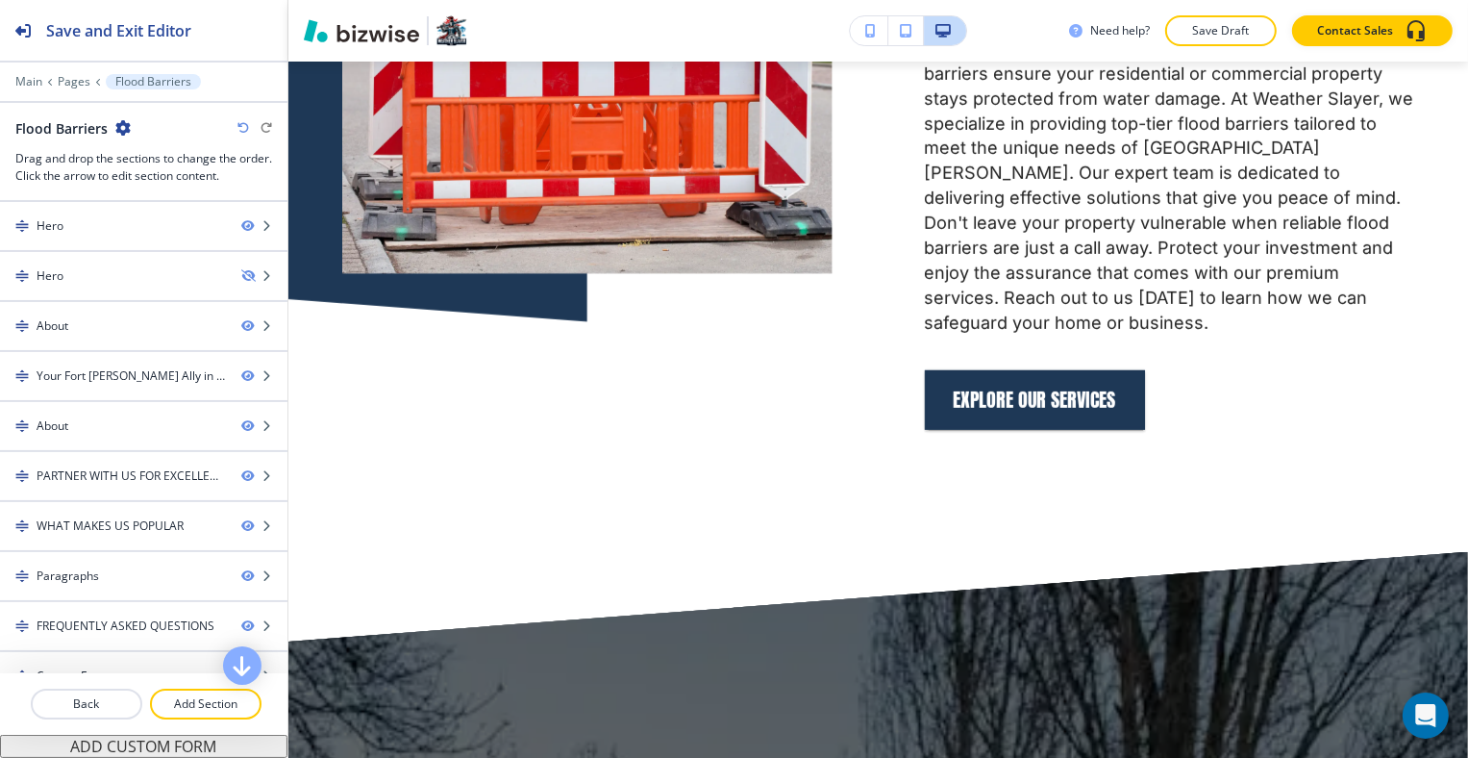
scroll to position [0, 0]
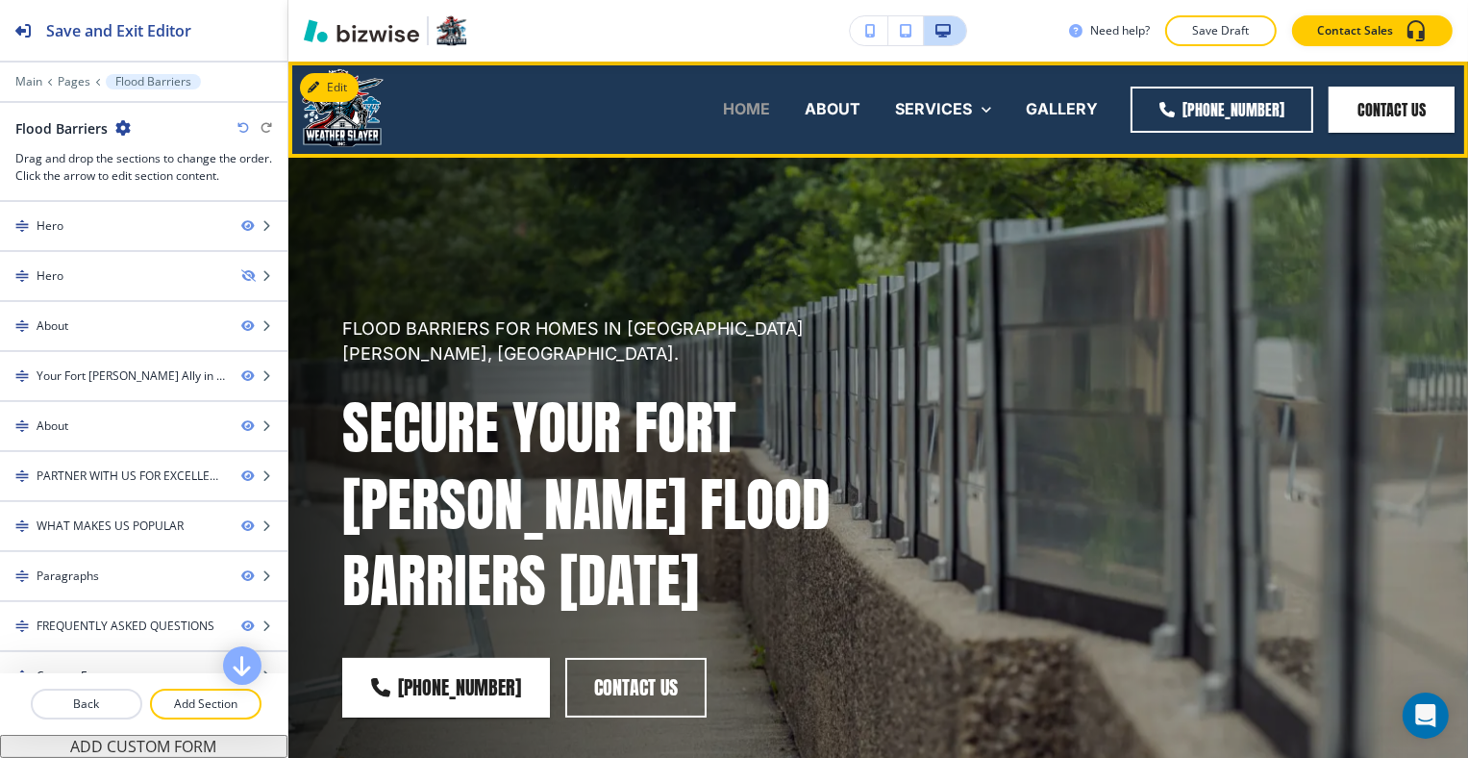
click at [768, 103] on p "HOME" at bounding box center [746, 109] width 47 height 22
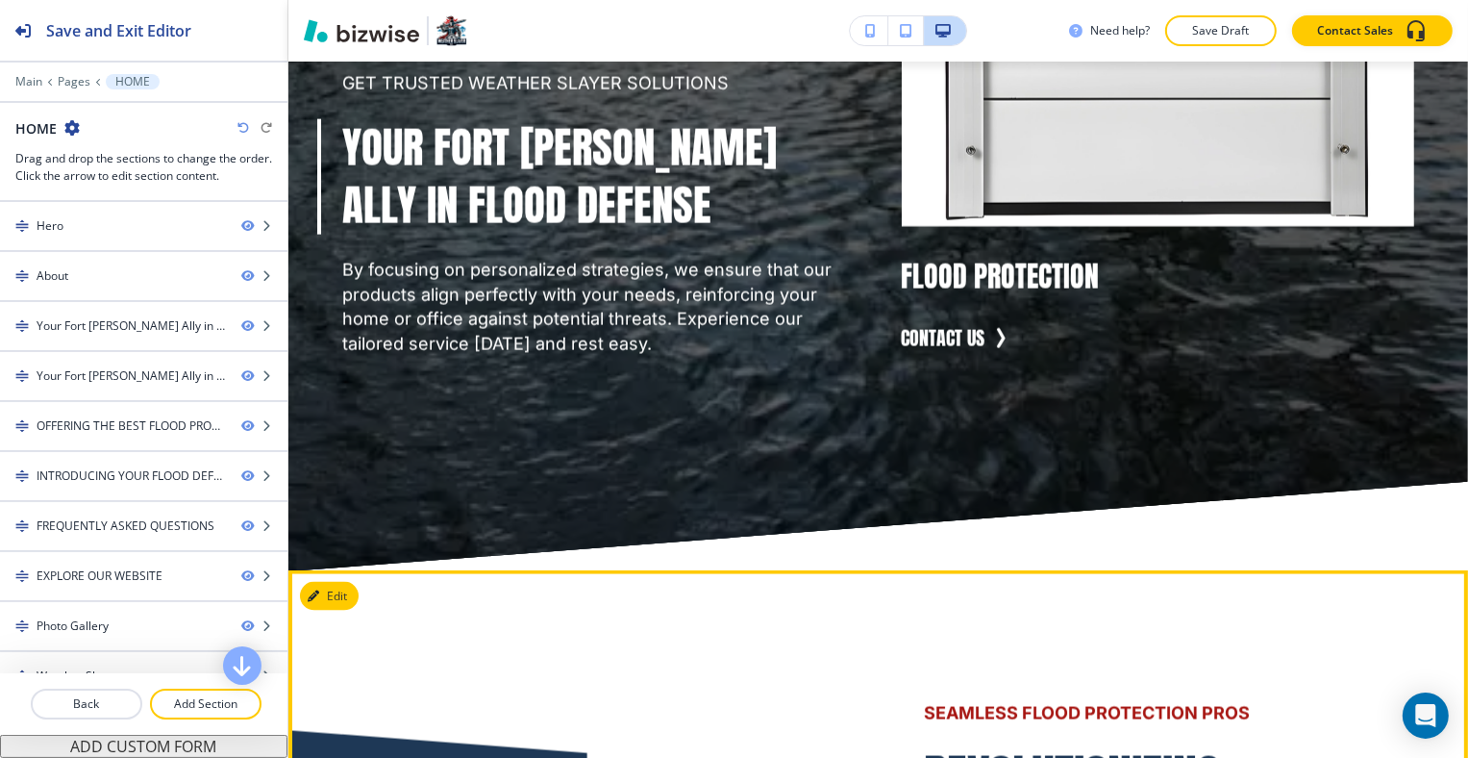
scroll to position [3461, 0]
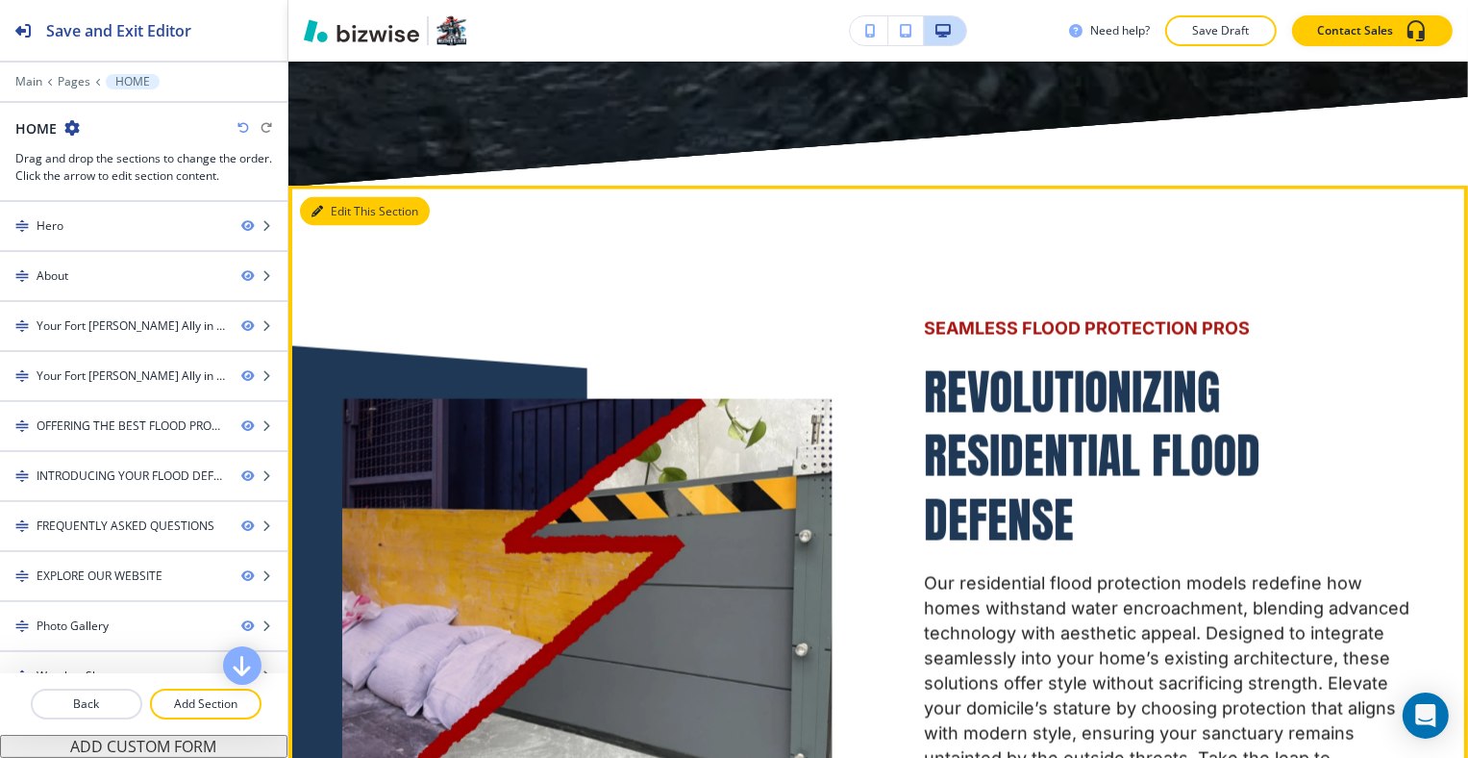
click at [358, 197] on button "Edit This Section" at bounding box center [365, 211] width 130 height 29
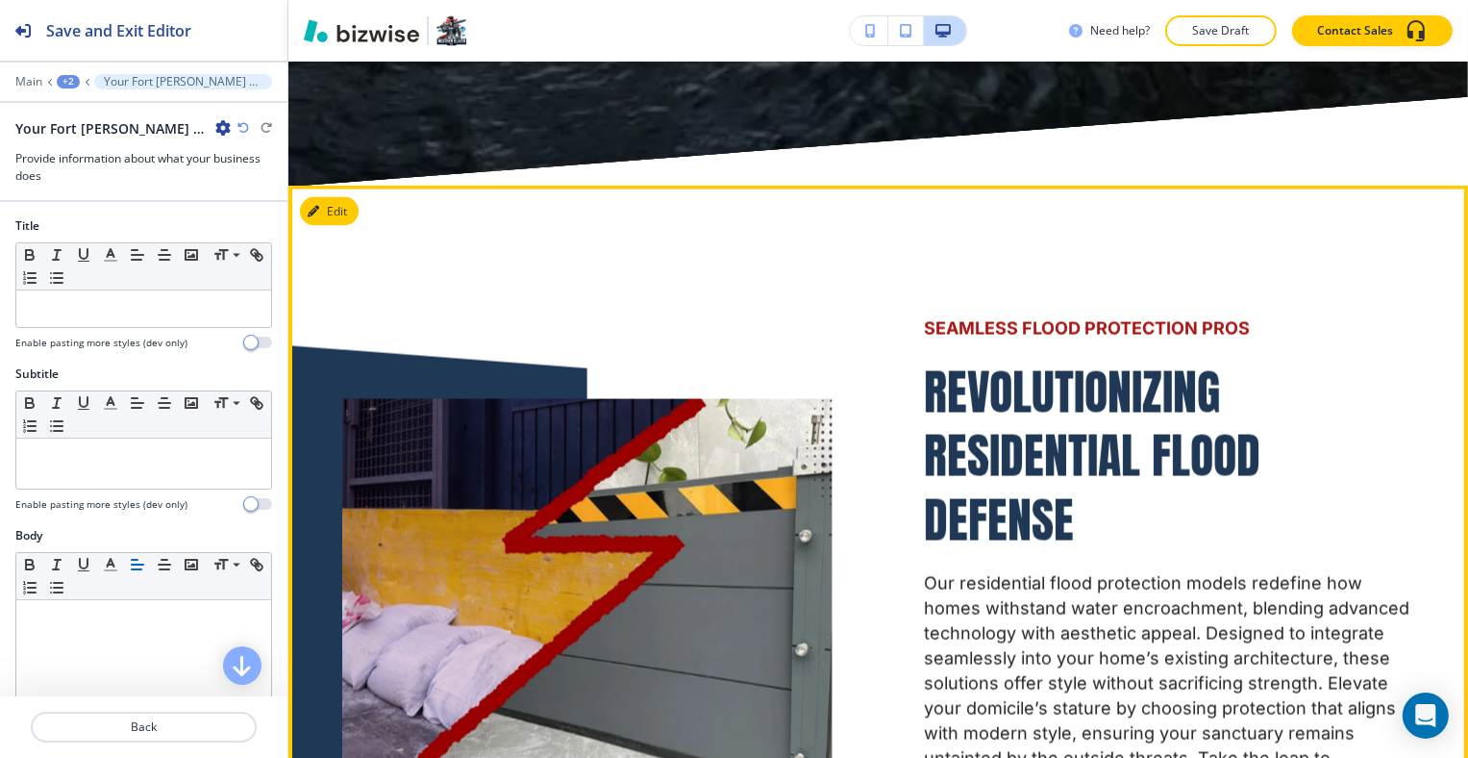
scroll to position [3559, 0]
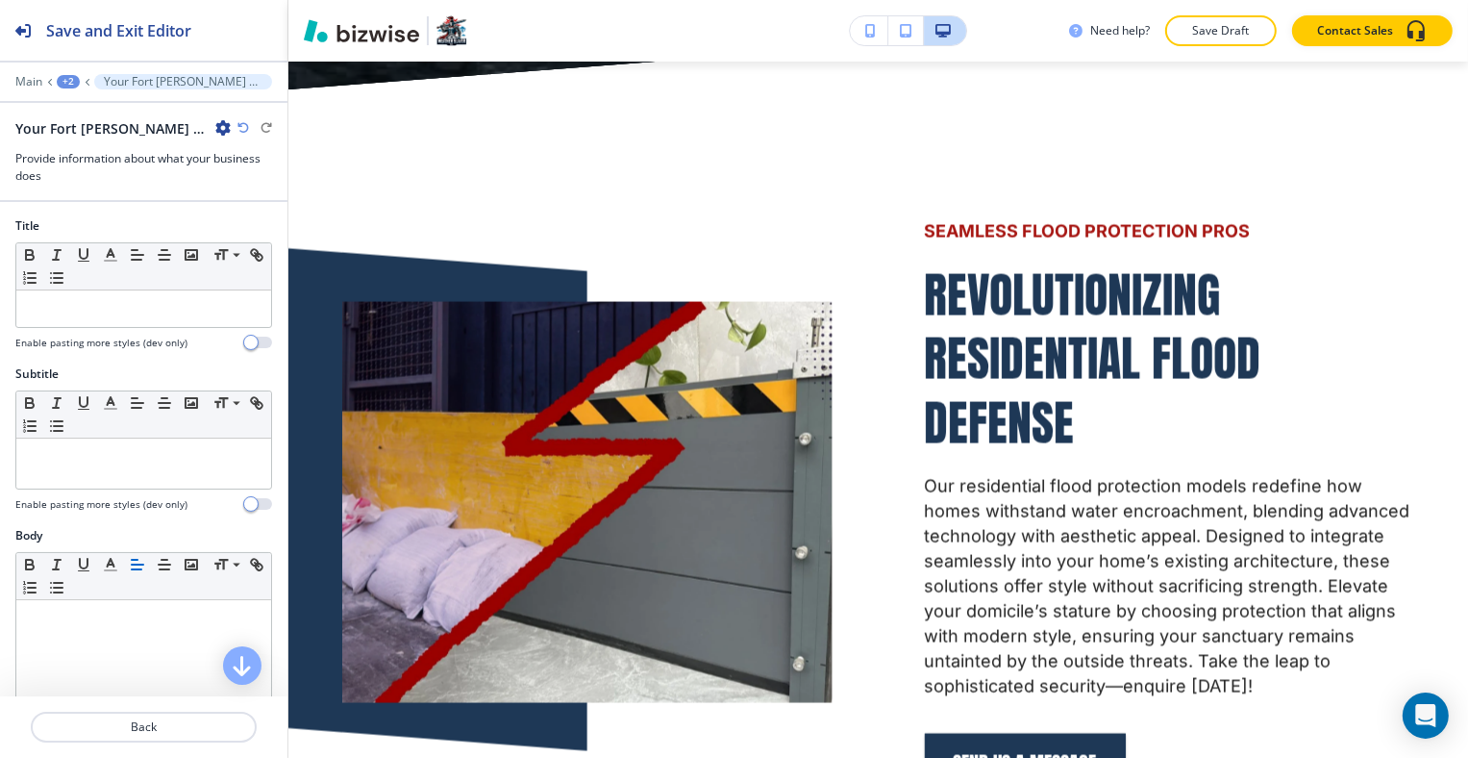
click at [219, 126] on icon "button" at bounding box center [222, 127] width 15 height 15
click at [254, 187] on p "Duplicate Section" at bounding box center [277, 194] width 98 height 17
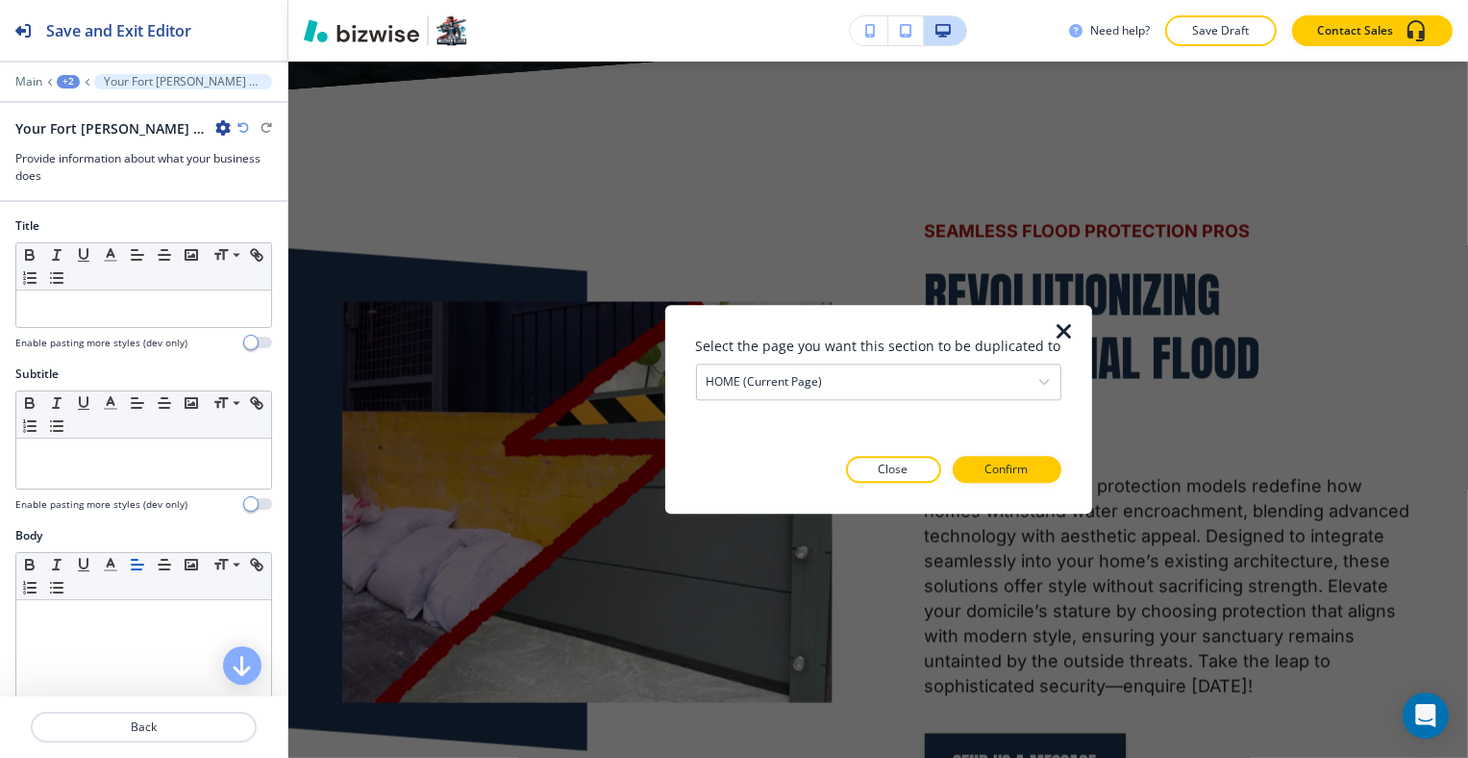
click at [831, 362] on div at bounding box center [878, 360] width 365 height 8
click at [833, 368] on div "HOME (current page)" at bounding box center [878, 381] width 363 height 35
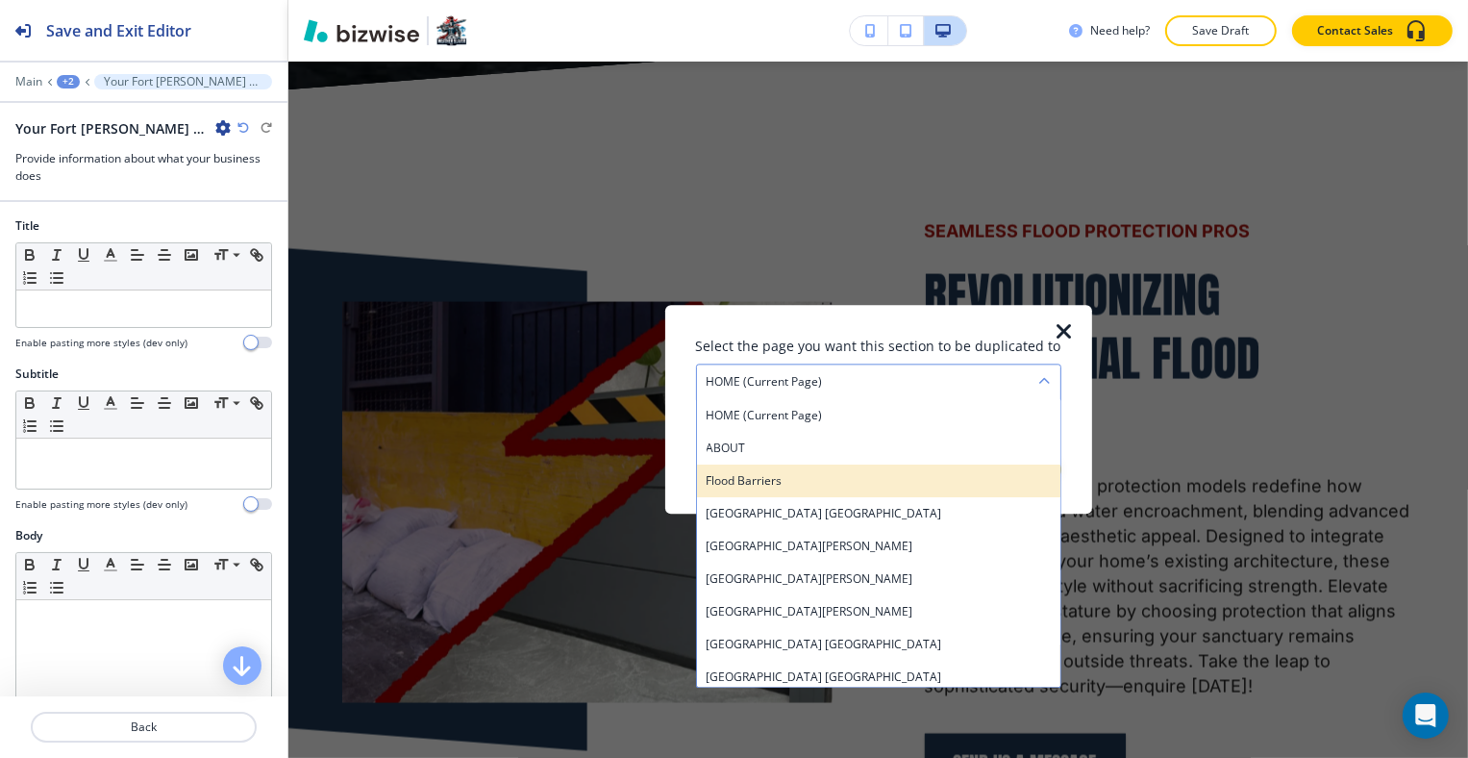
click at [836, 477] on h4 "Flood Barriers" at bounding box center [879, 480] width 344 height 17
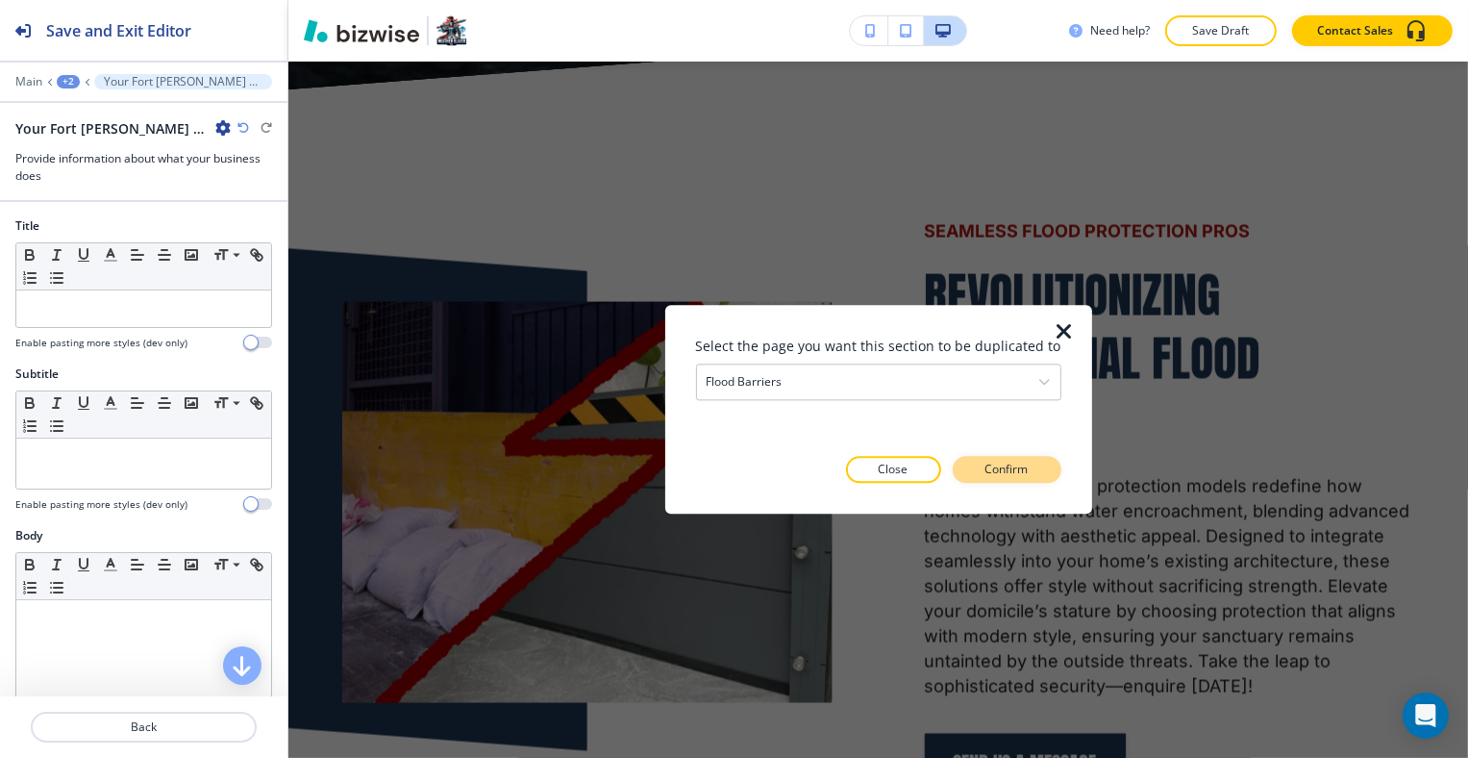
click at [986, 478] on p "Confirm" at bounding box center [1007, 470] width 43 height 17
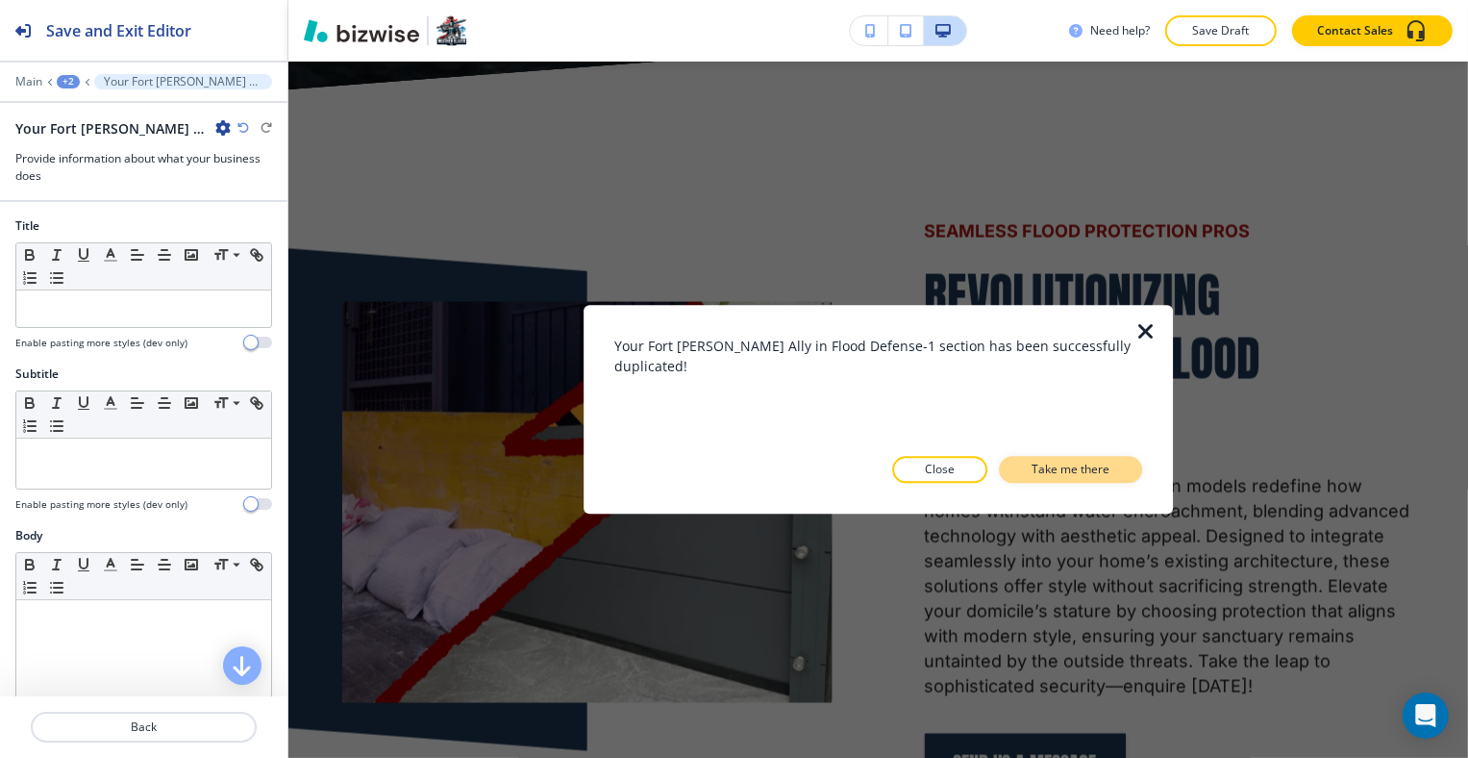
click at [1037, 468] on p "Take me there" at bounding box center [1071, 470] width 78 height 17
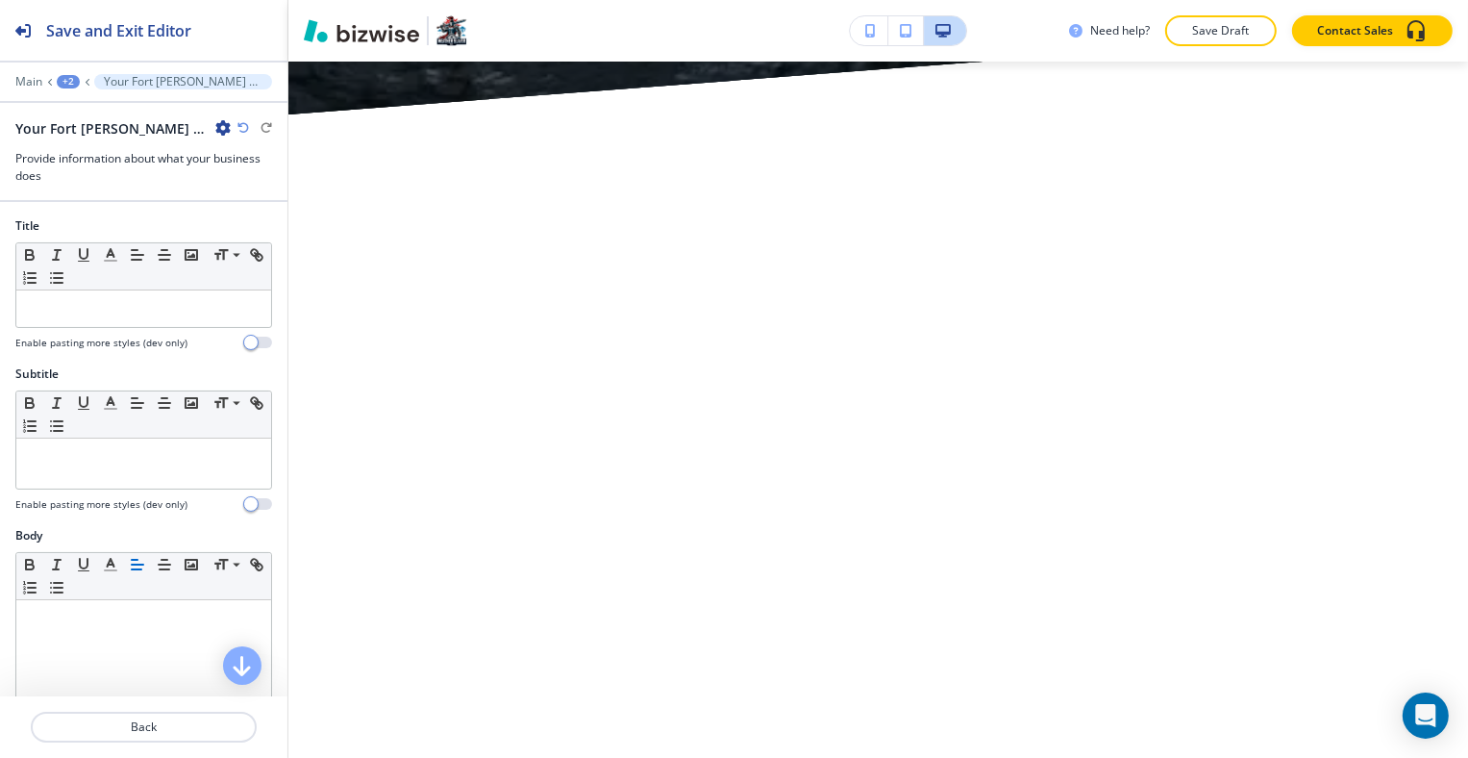
scroll to position [16172, 0]
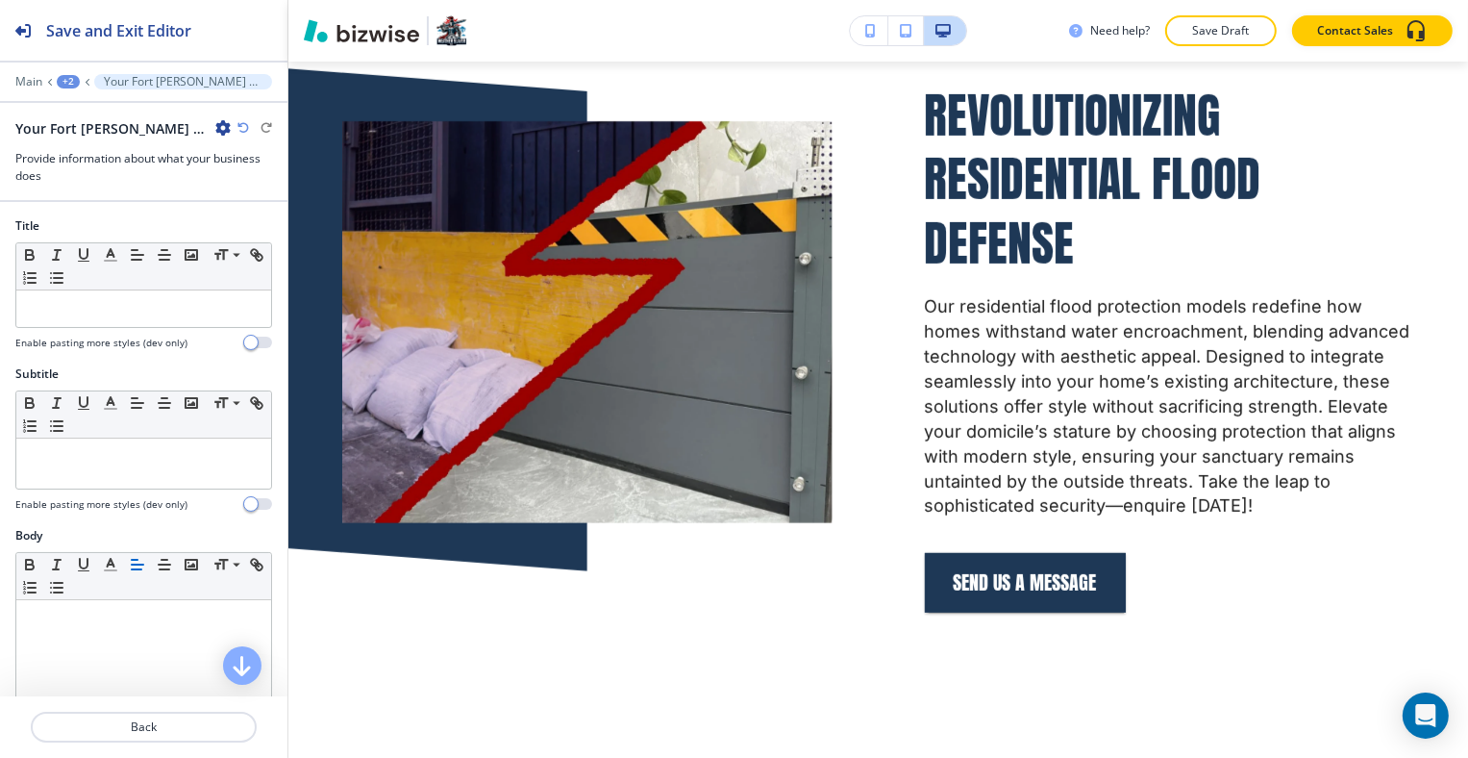
click at [76, 77] on div "+2" at bounding box center [68, 81] width 23 height 13
click at [114, 145] on p "Flood Barriers" at bounding box center [118, 145] width 98 height 17
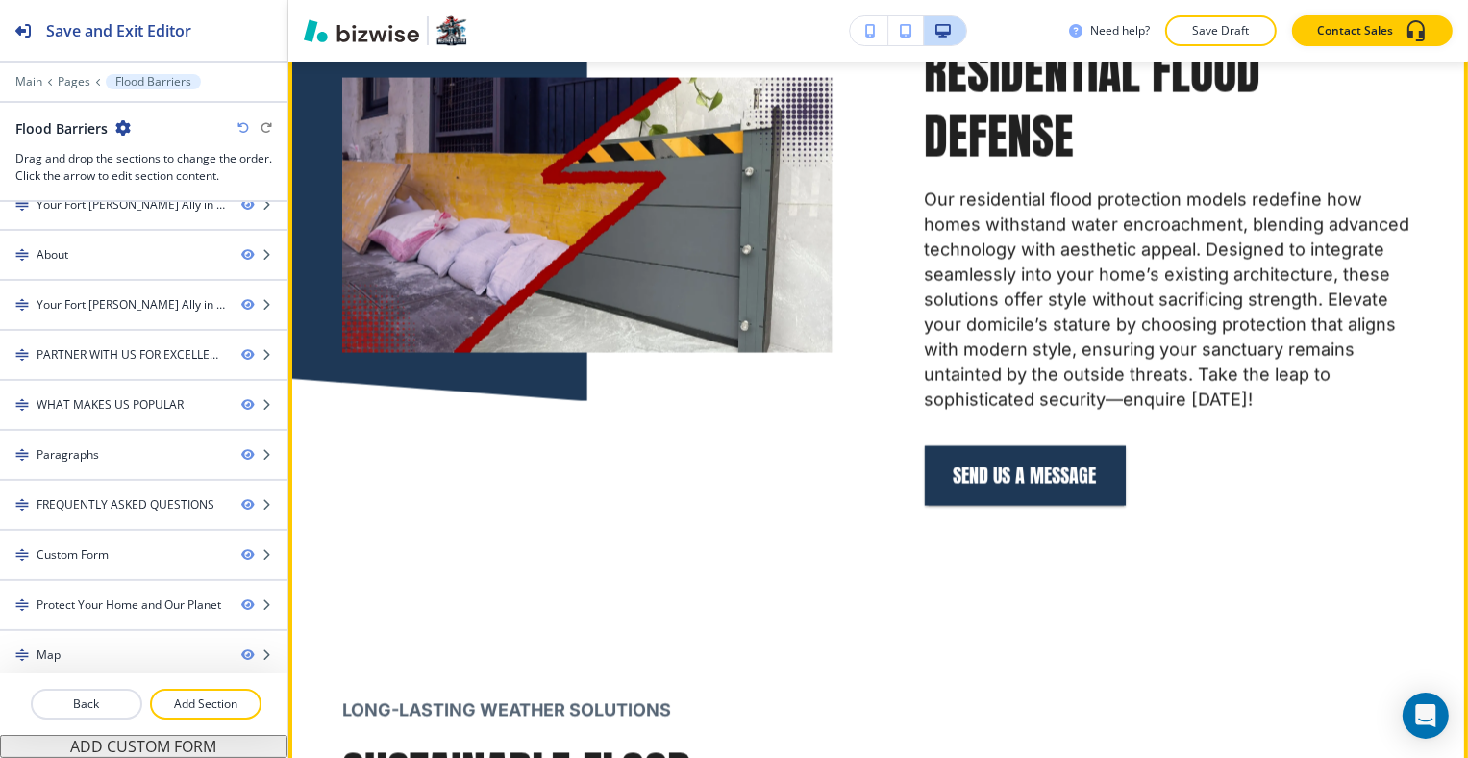
scroll to position [3486, 0]
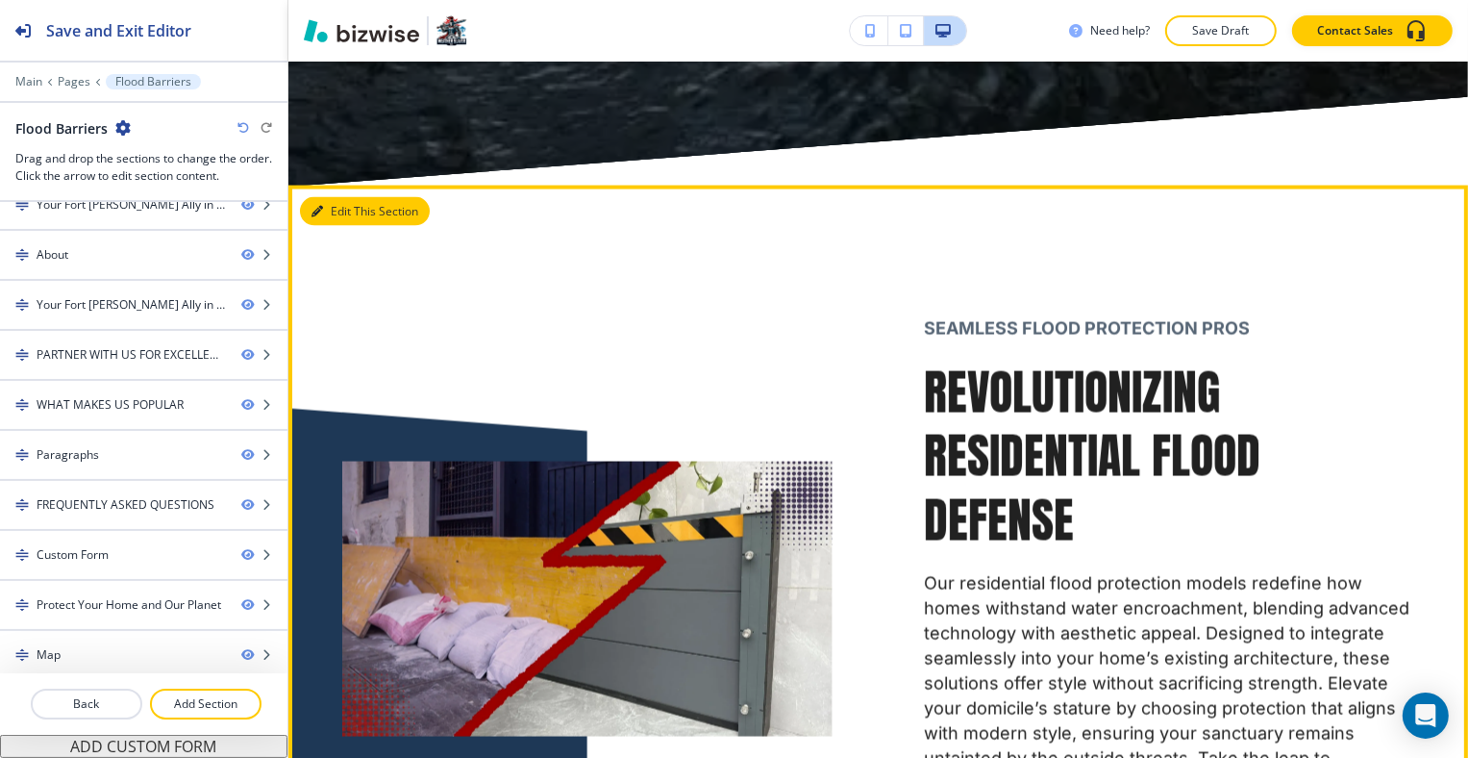
click at [338, 197] on button "Edit This Section" at bounding box center [365, 211] width 130 height 29
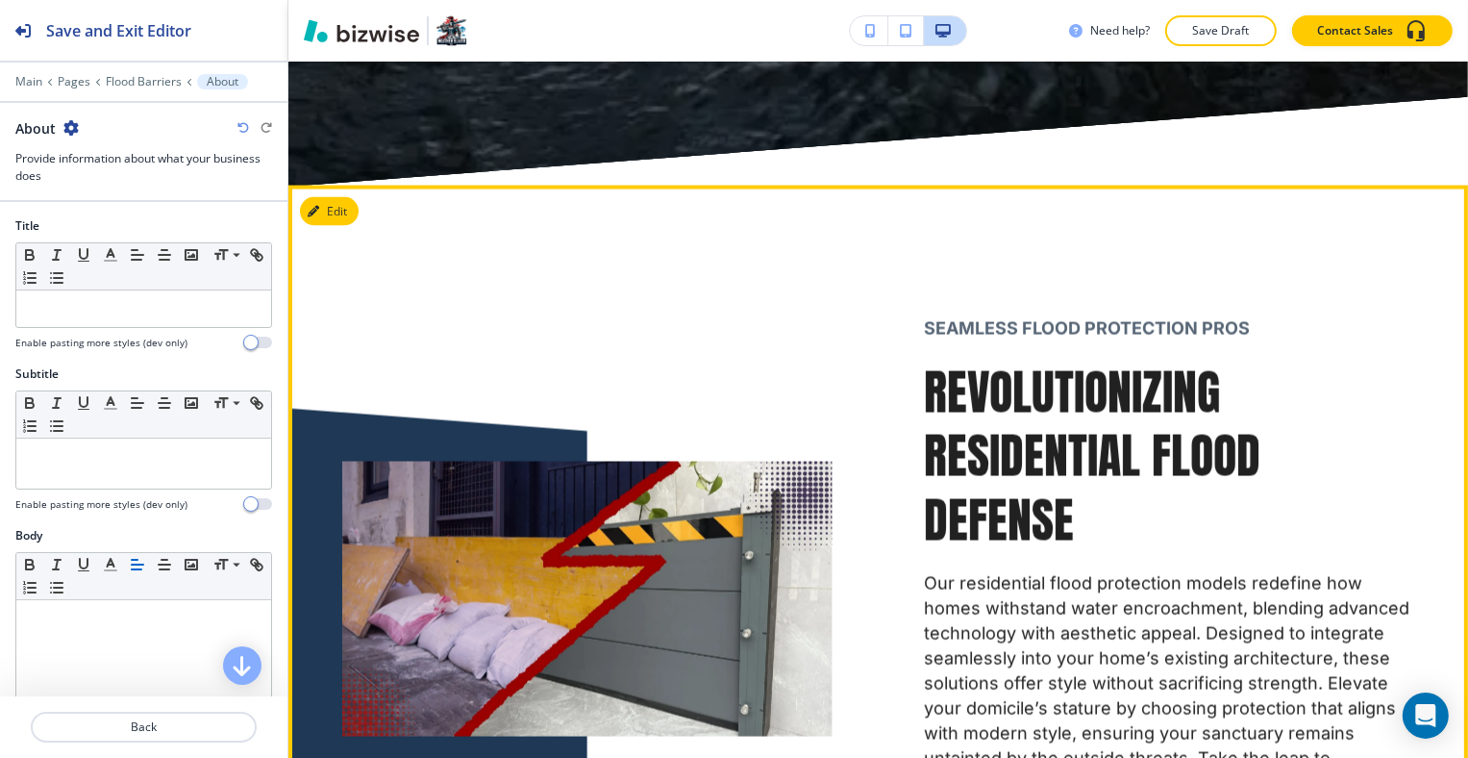
scroll to position [3559, 0]
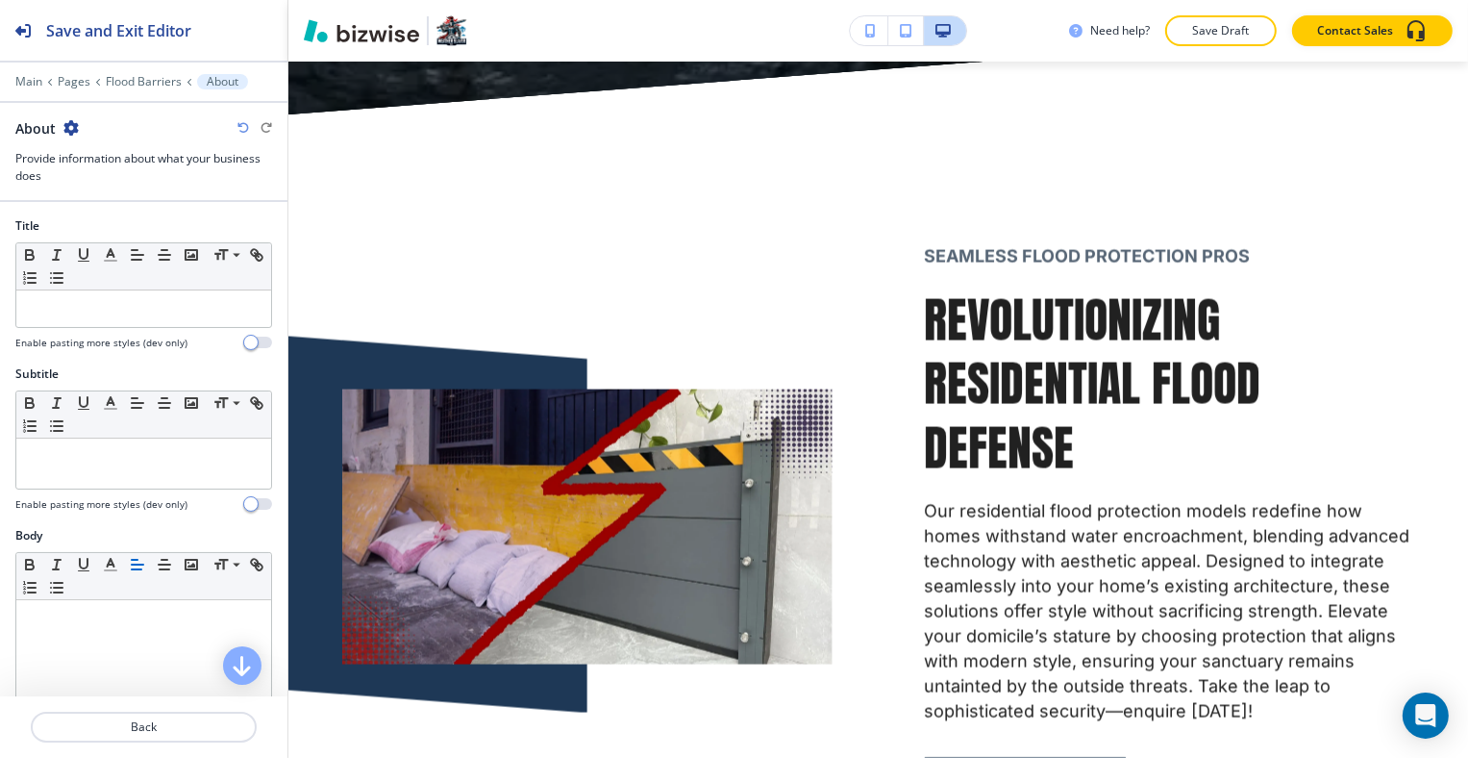
click at [70, 129] on icon "button" at bounding box center [70, 127] width 15 height 15
click at [123, 220] on p "Delete Section" at bounding box center [124, 227] width 98 height 17
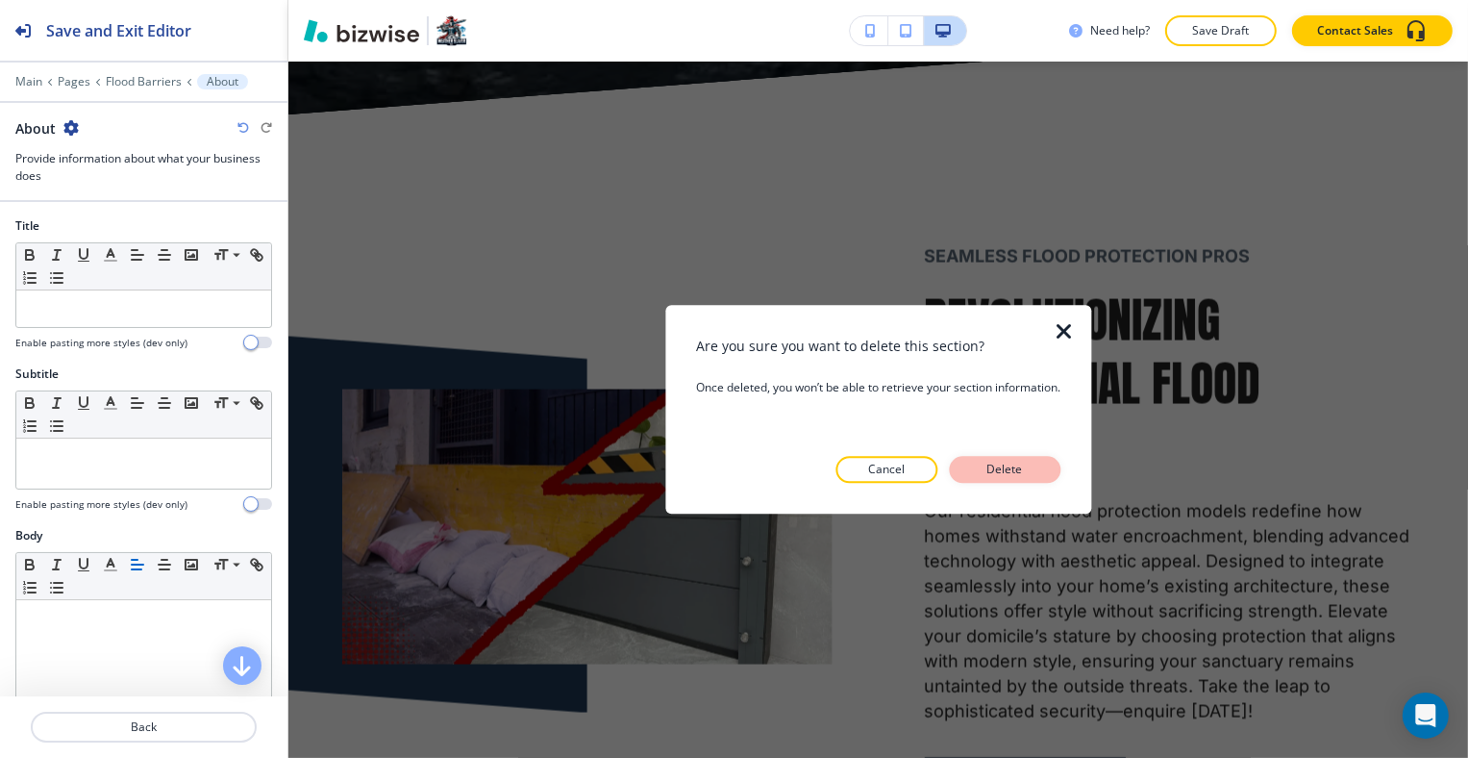
click at [1017, 468] on p "Delete" at bounding box center [1005, 470] width 46 height 17
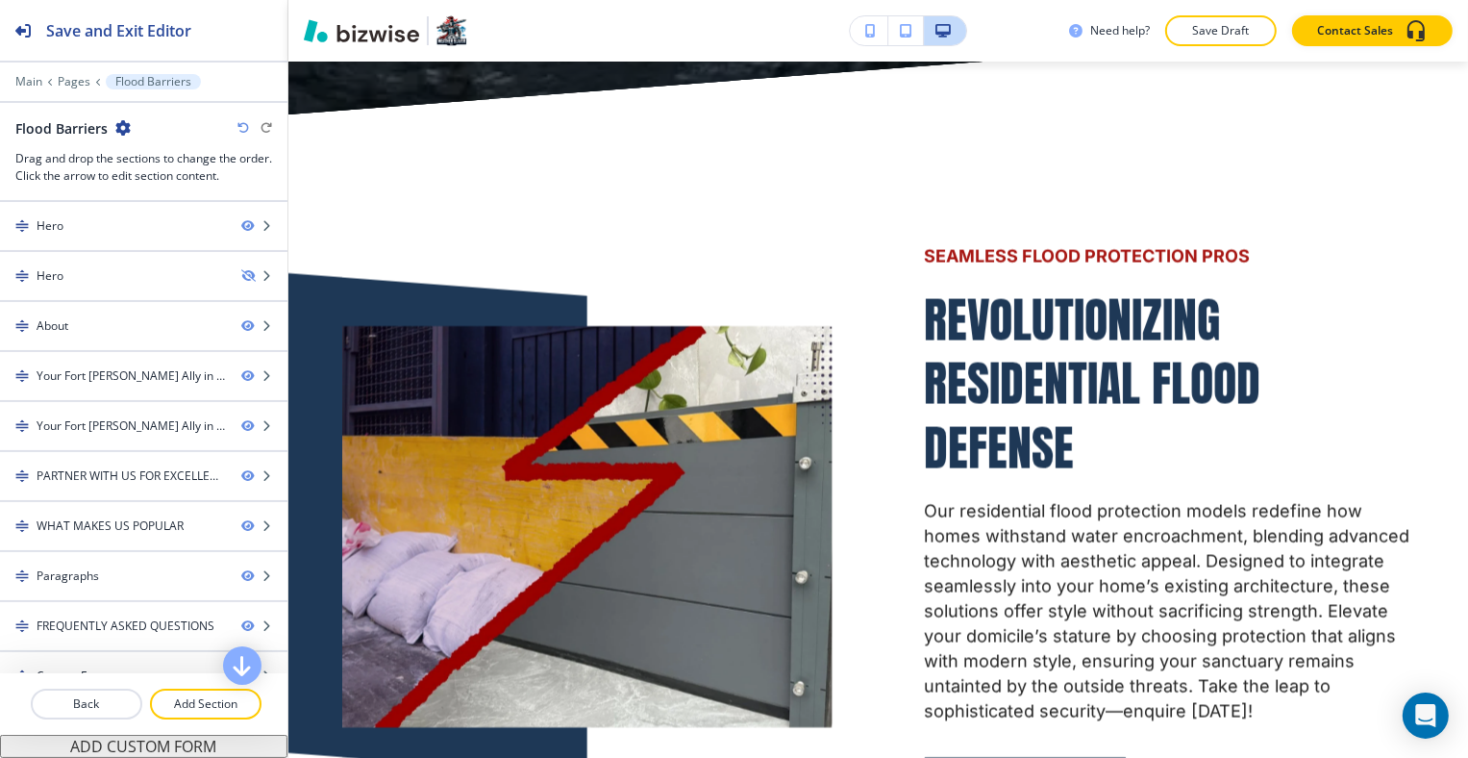
click at [1169, 45] on div "Need help? Save Draft Contact Sales" at bounding box center [1268, 30] width 399 height 31
click at [1187, 36] on button "Save Draft" at bounding box center [1221, 30] width 112 height 31
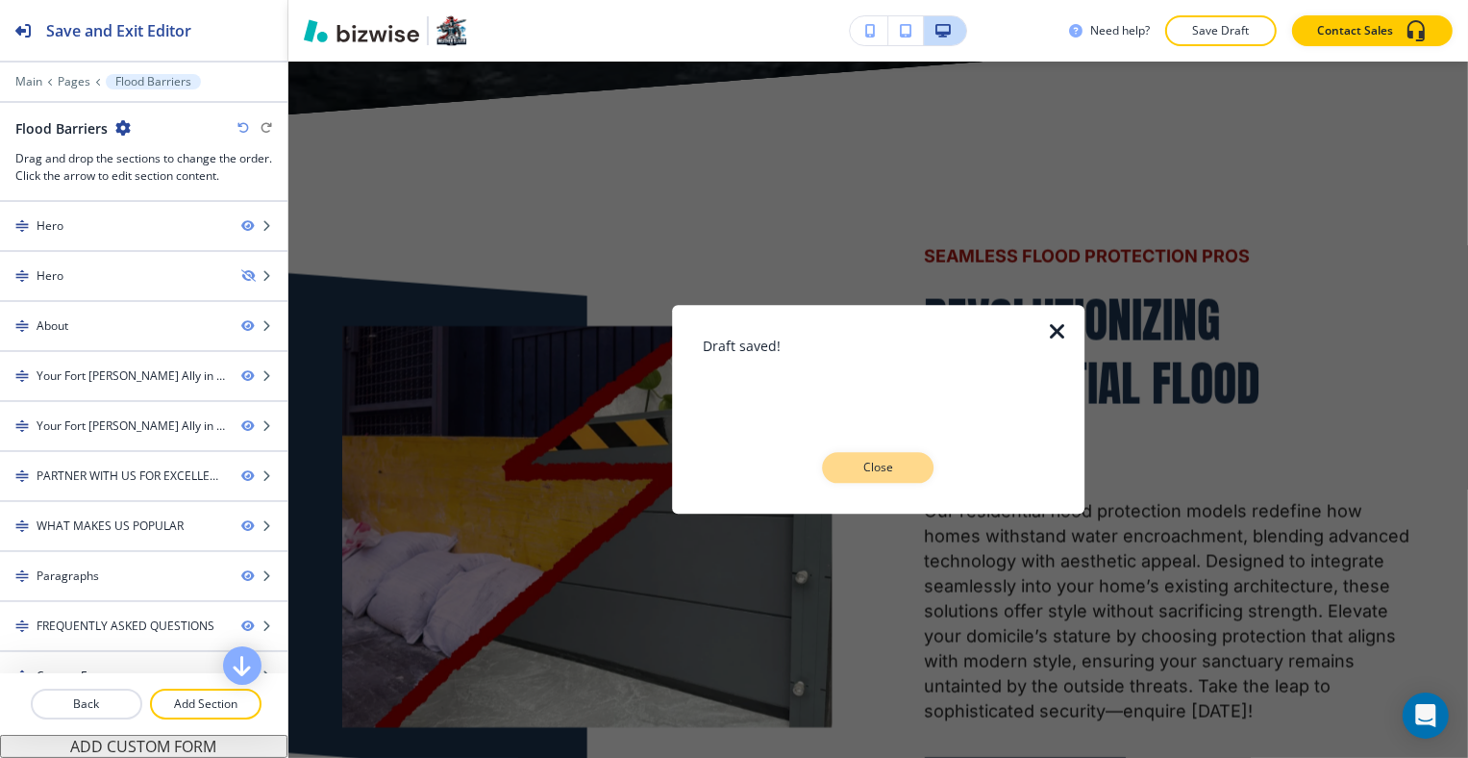
click at [922, 468] on button "Close" at bounding box center [879, 468] width 112 height 31
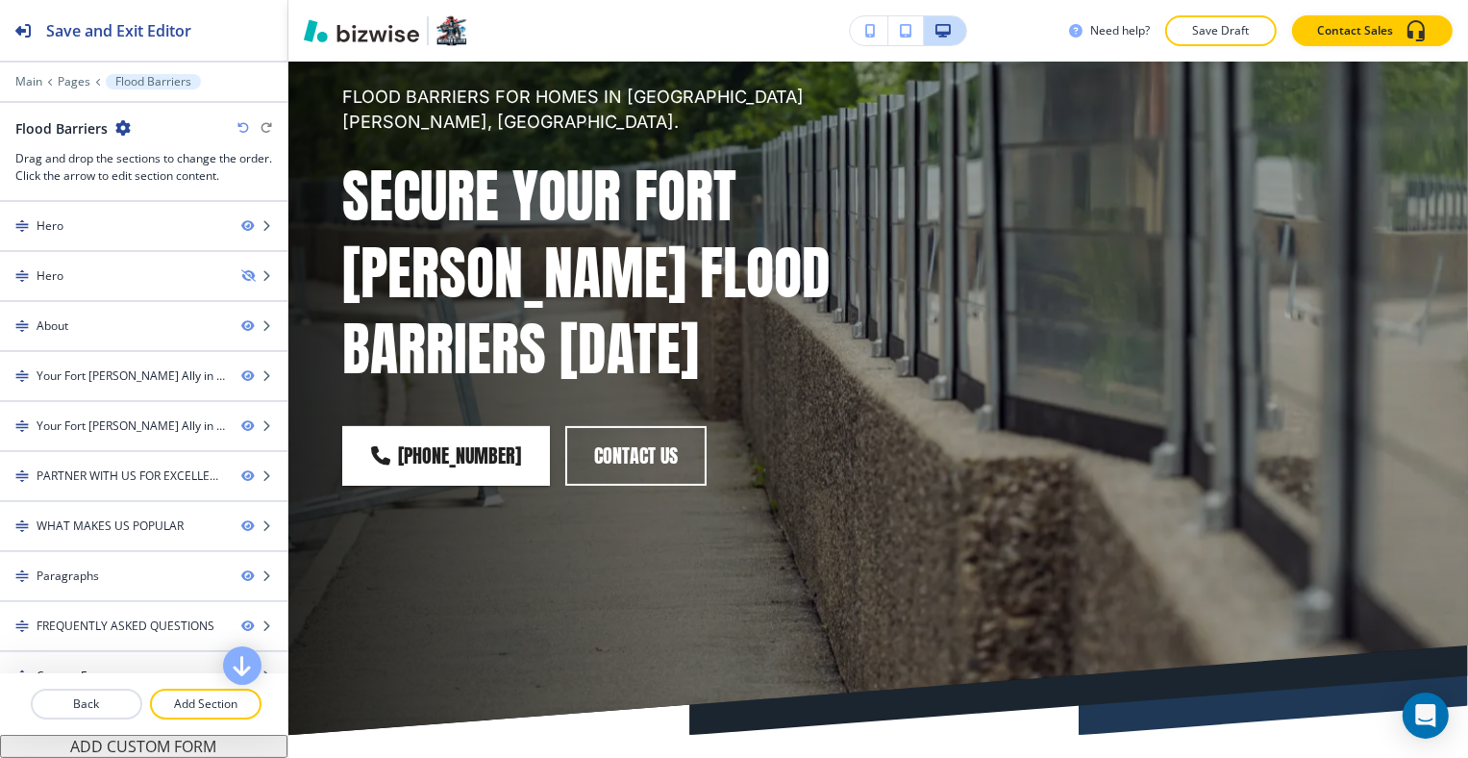
scroll to position [0, 0]
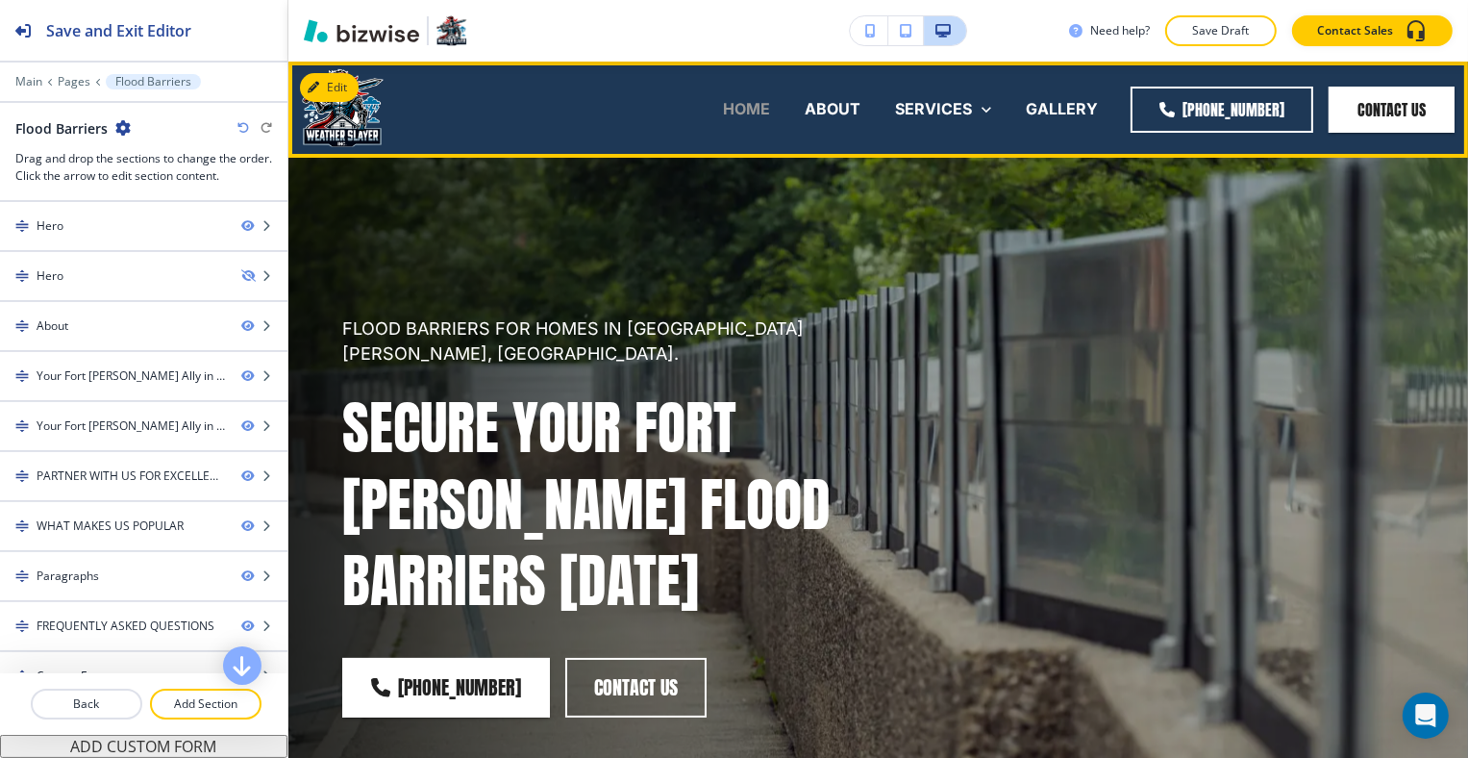
click at [749, 109] on p "HOME" at bounding box center [746, 109] width 47 height 22
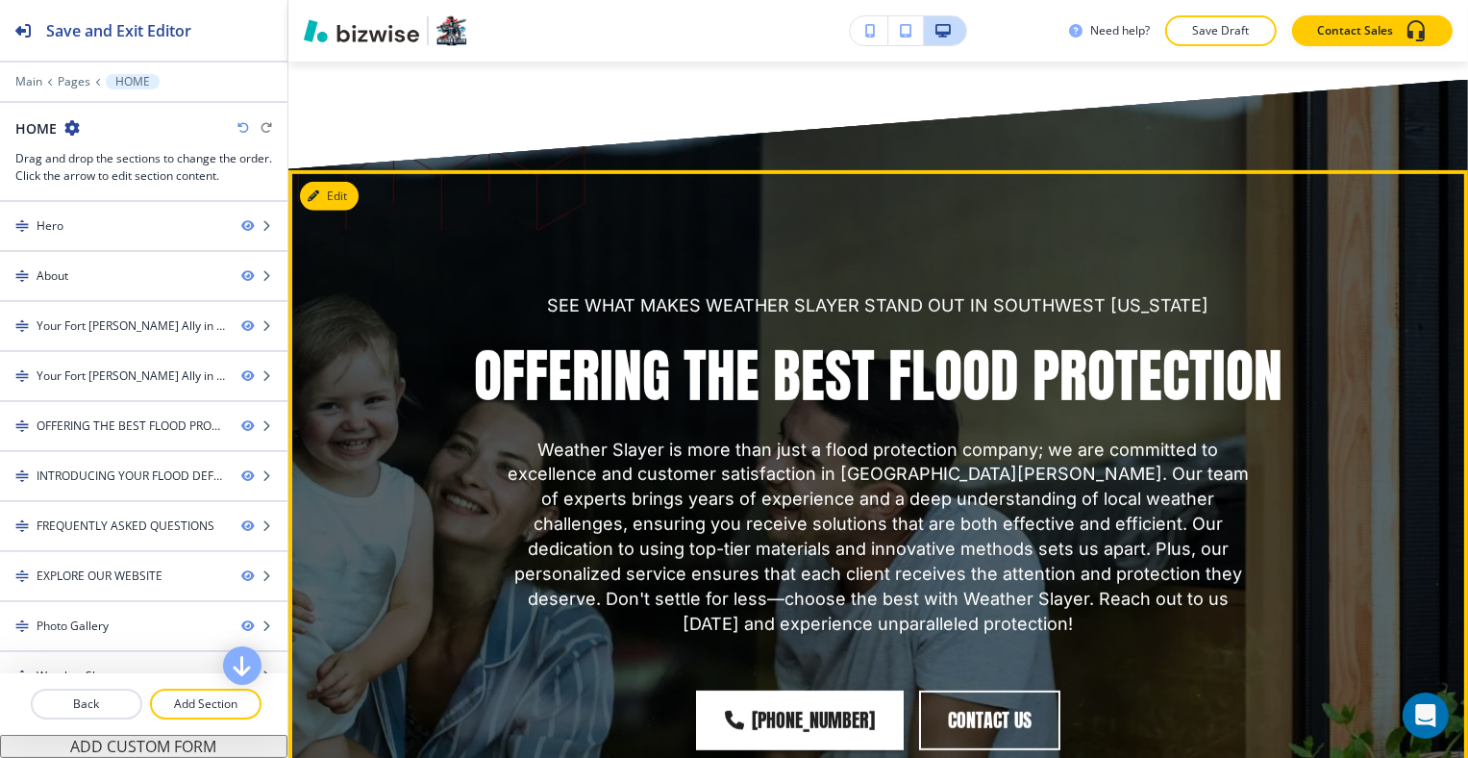
scroll to position [8302, 0]
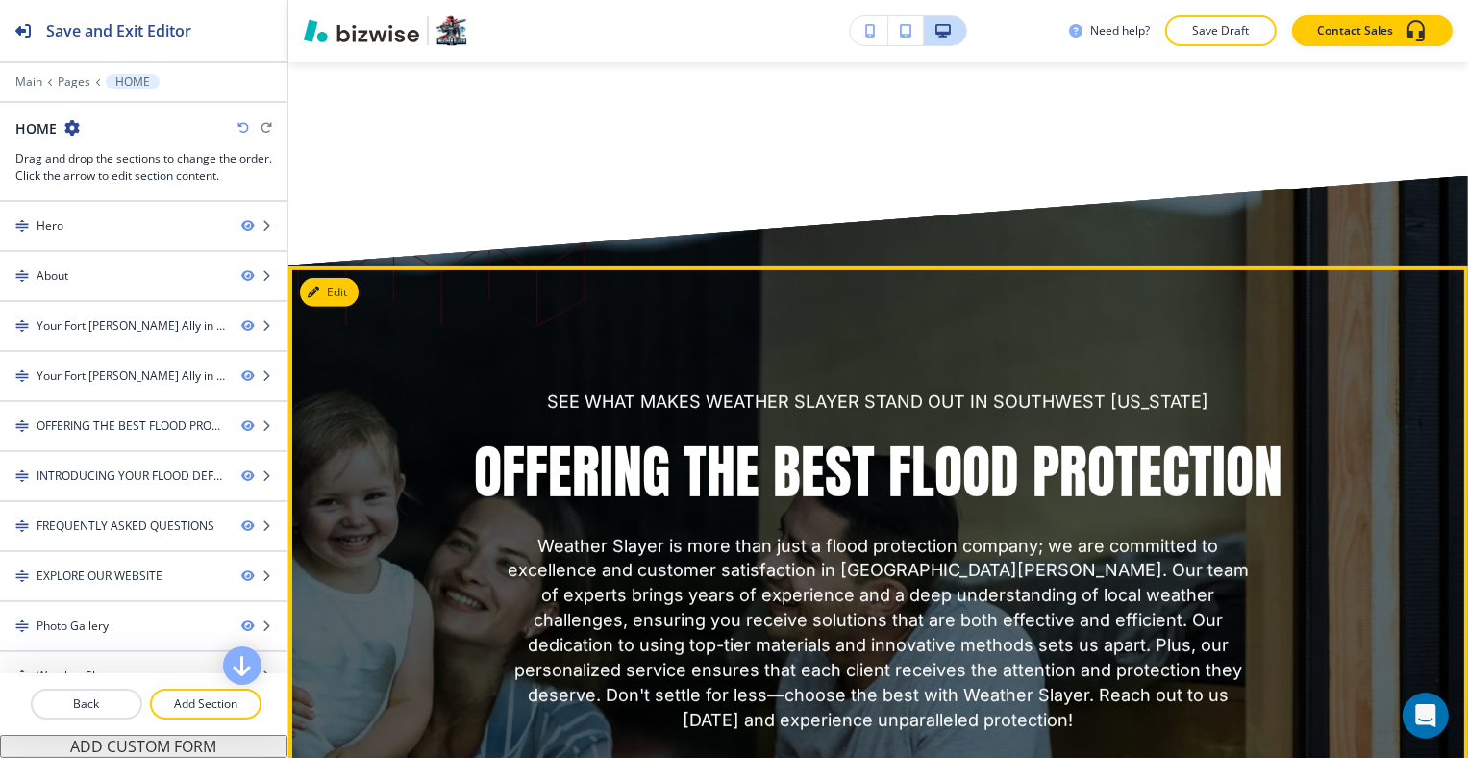
click at [354, 278] on button "Edit" at bounding box center [329, 292] width 59 height 29
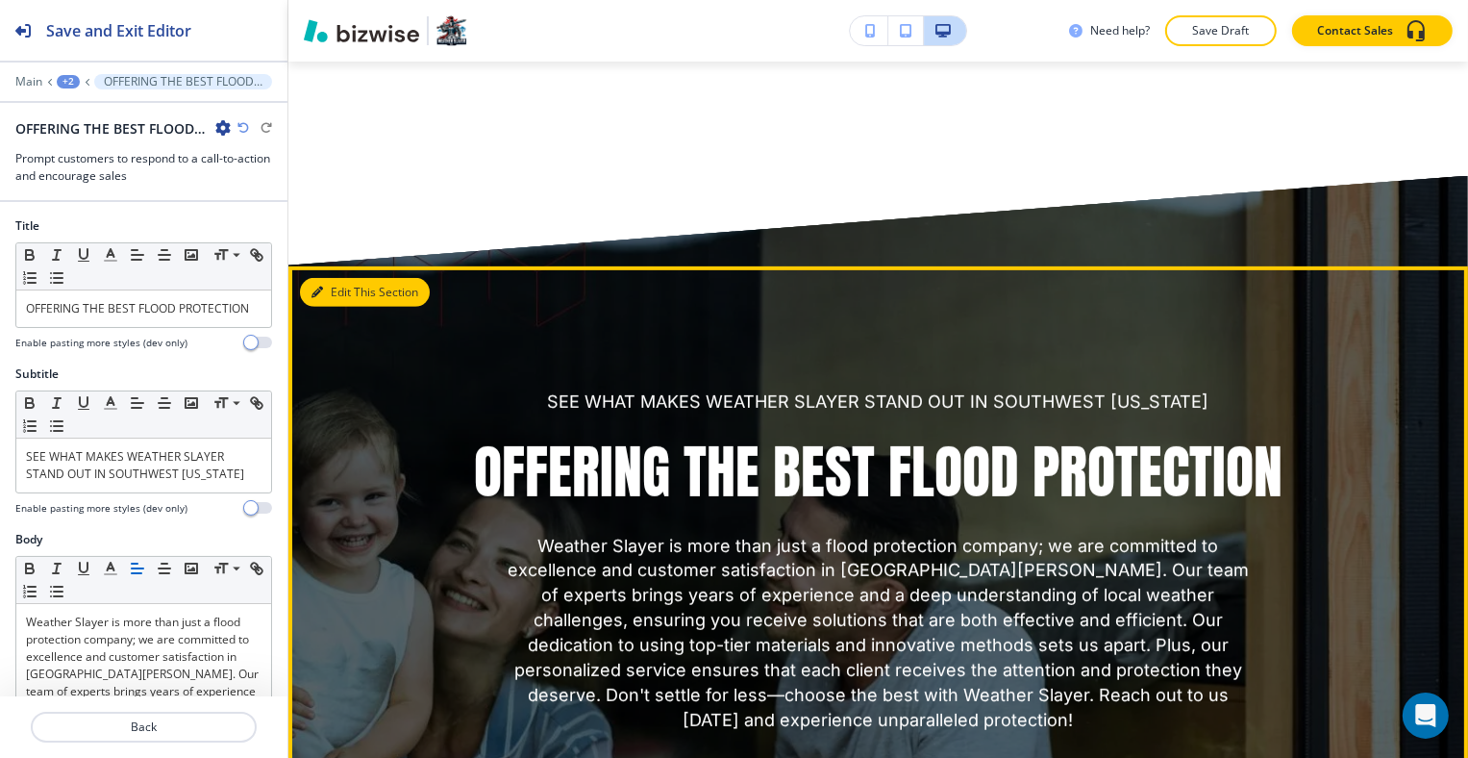
scroll to position [8489, 0]
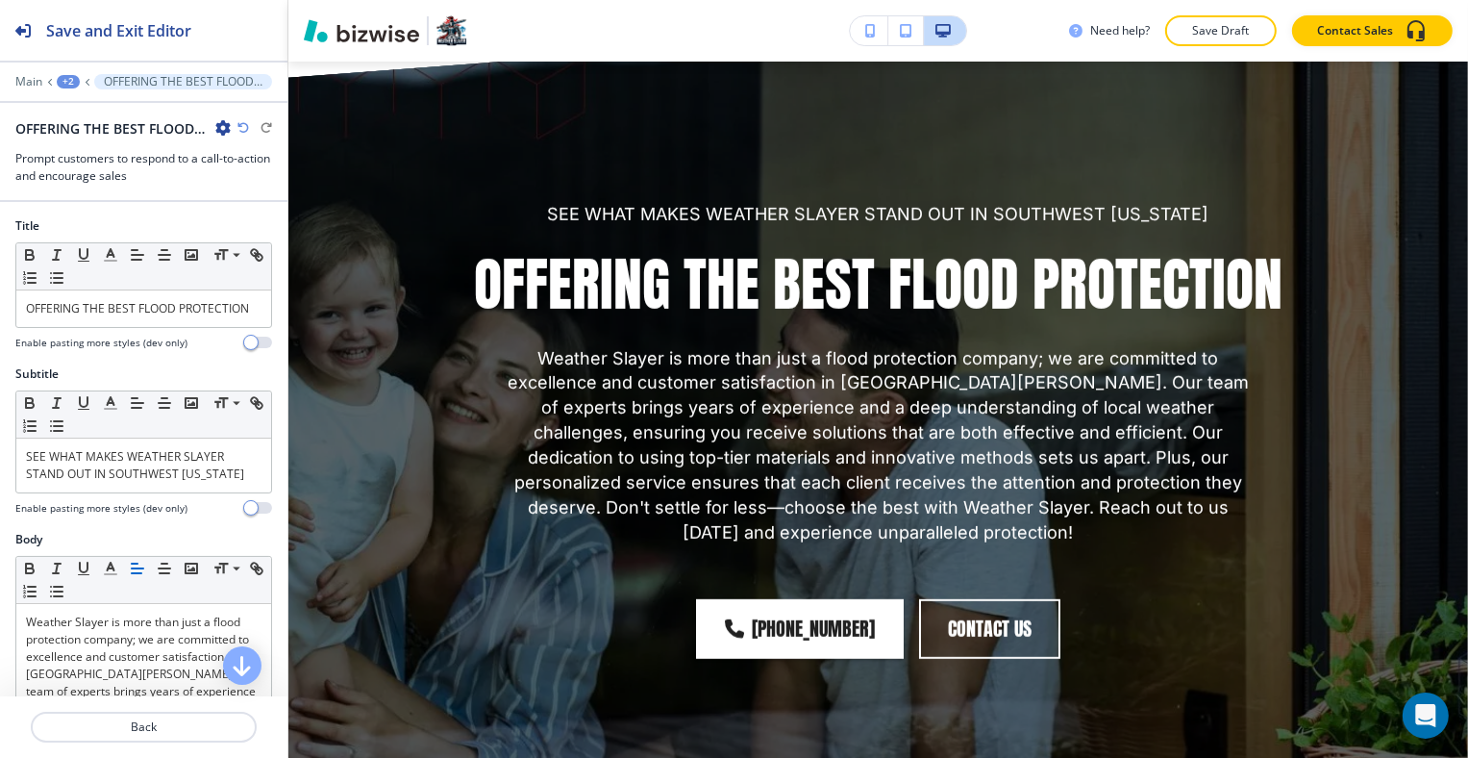
click at [224, 126] on icon "button" at bounding box center [222, 127] width 15 height 15
drag, startPoint x: 251, startPoint y: 187, endPoint x: 274, endPoint y: 192, distance: 23.6
click at [252, 187] on p "Duplicate Section" at bounding box center [277, 194] width 98 height 17
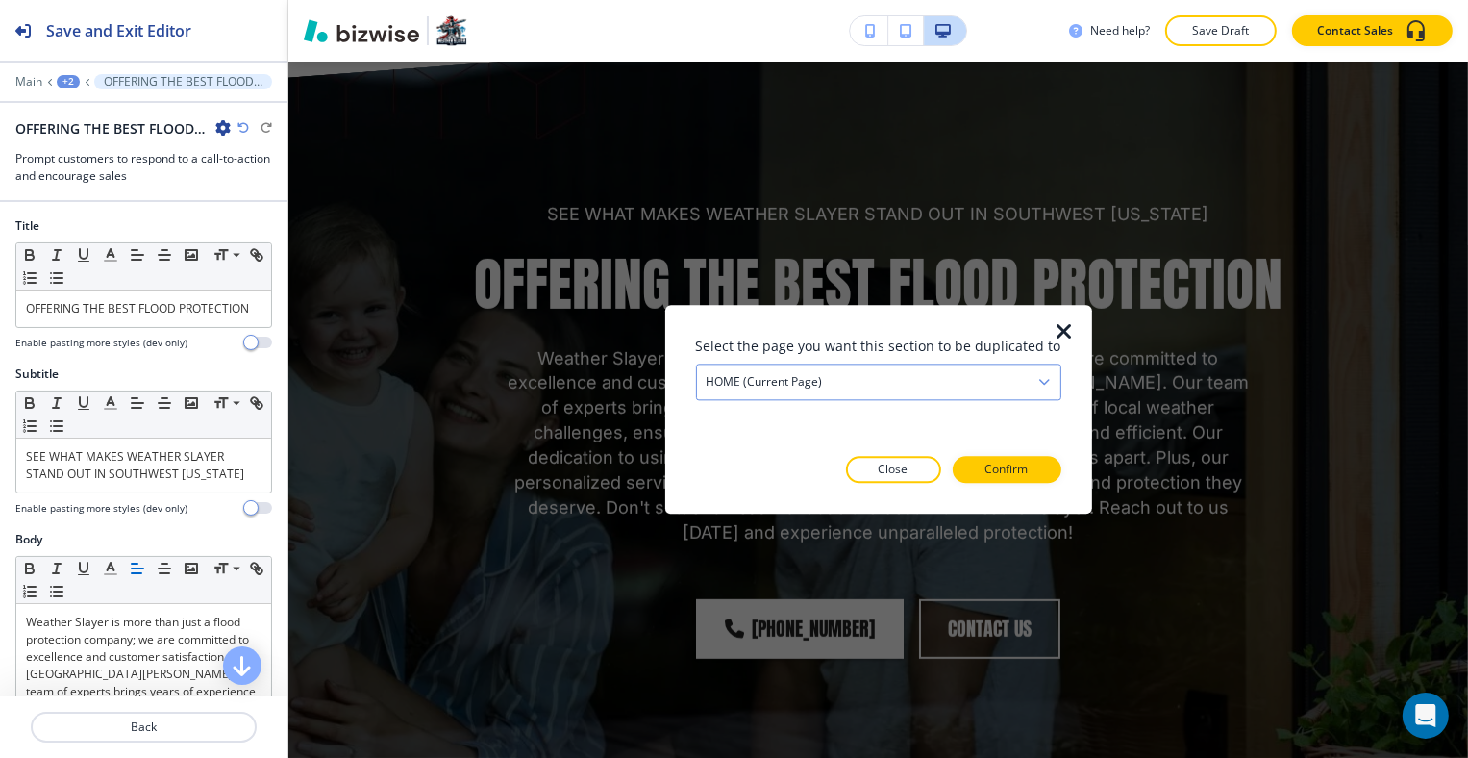
click at [837, 384] on div "HOME (current page)" at bounding box center [878, 381] width 363 height 35
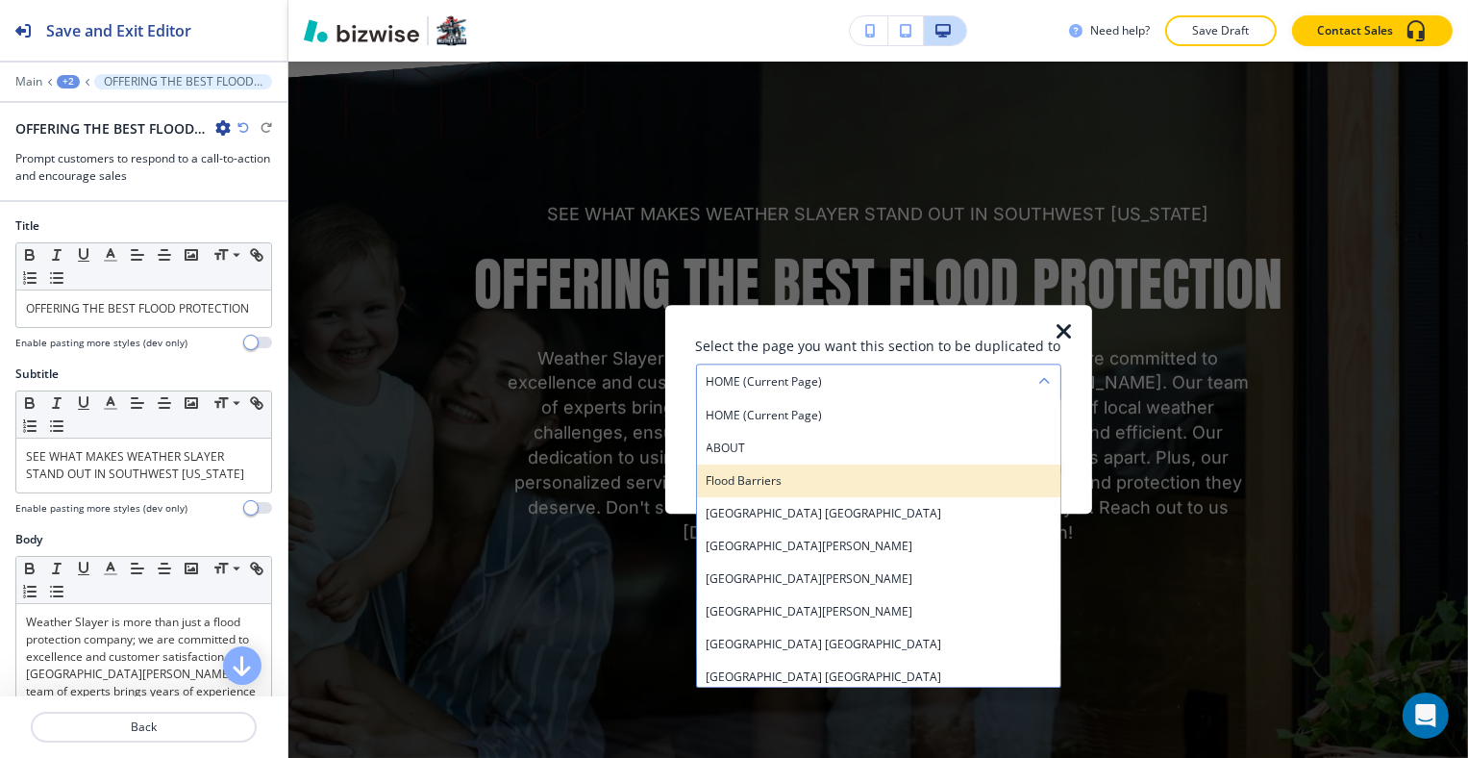
click at [833, 487] on h4 "Flood Barriers" at bounding box center [879, 480] width 344 height 17
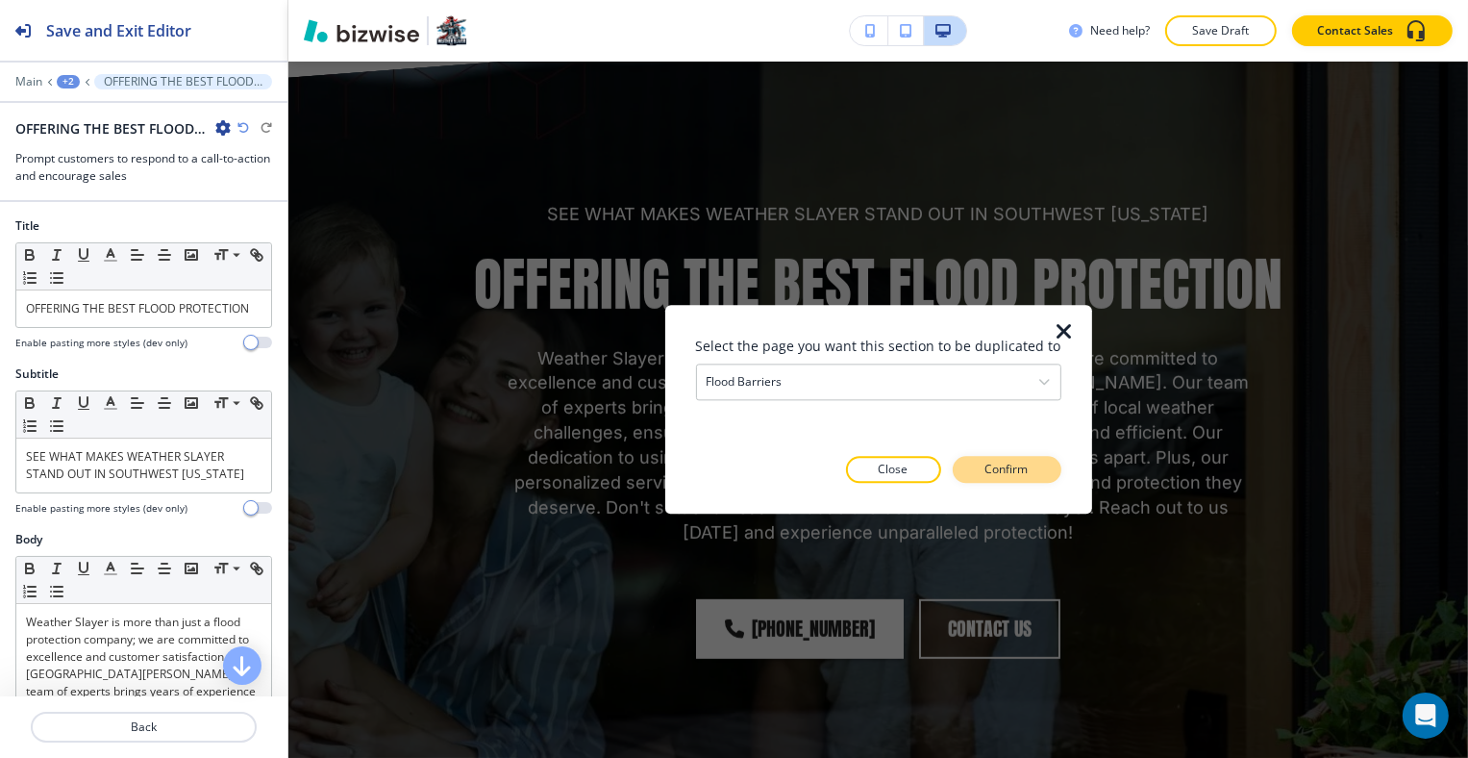
click at [1018, 472] on p "Confirm" at bounding box center [1007, 470] width 43 height 17
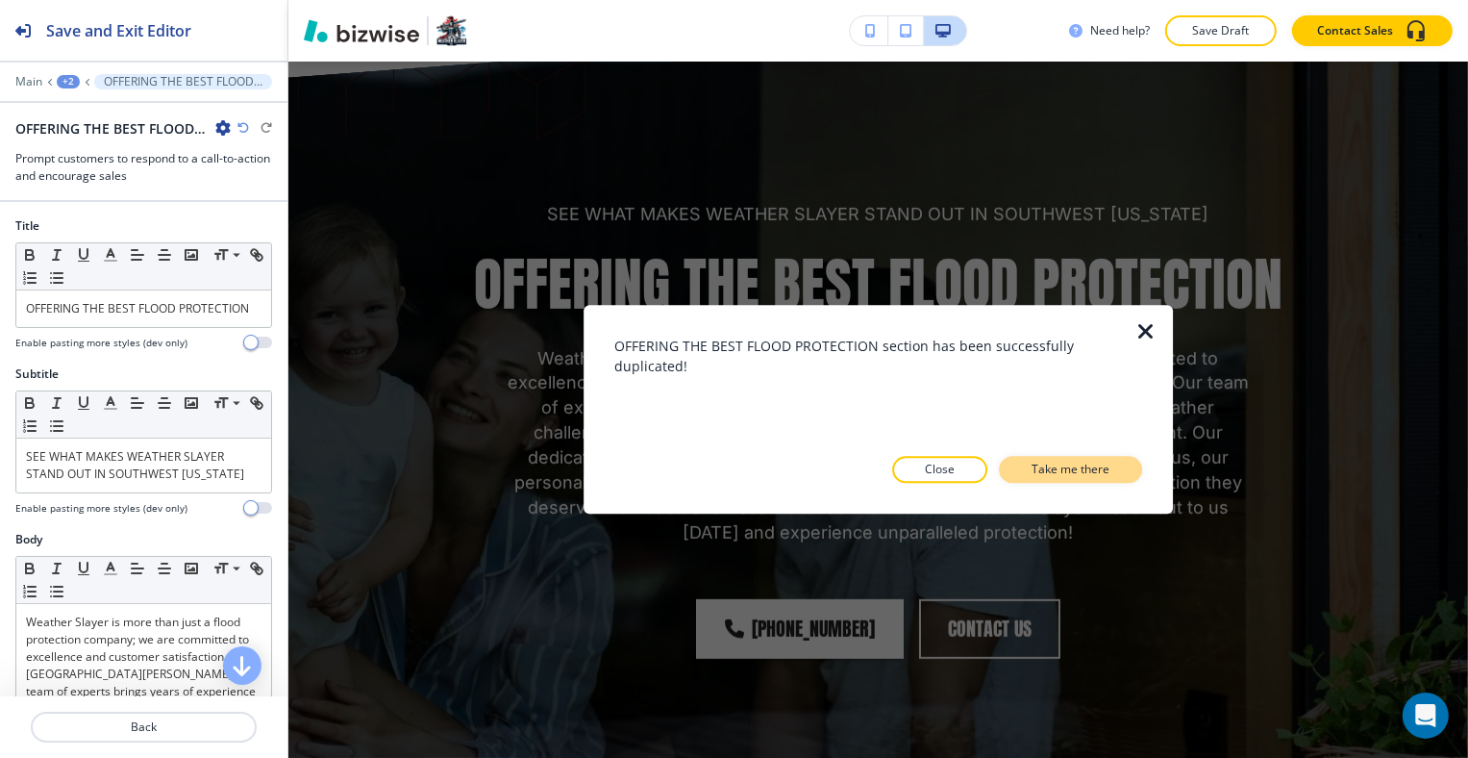
click at [1035, 473] on p "Take me there" at bounding box center [1071, 470] width 78 height 17
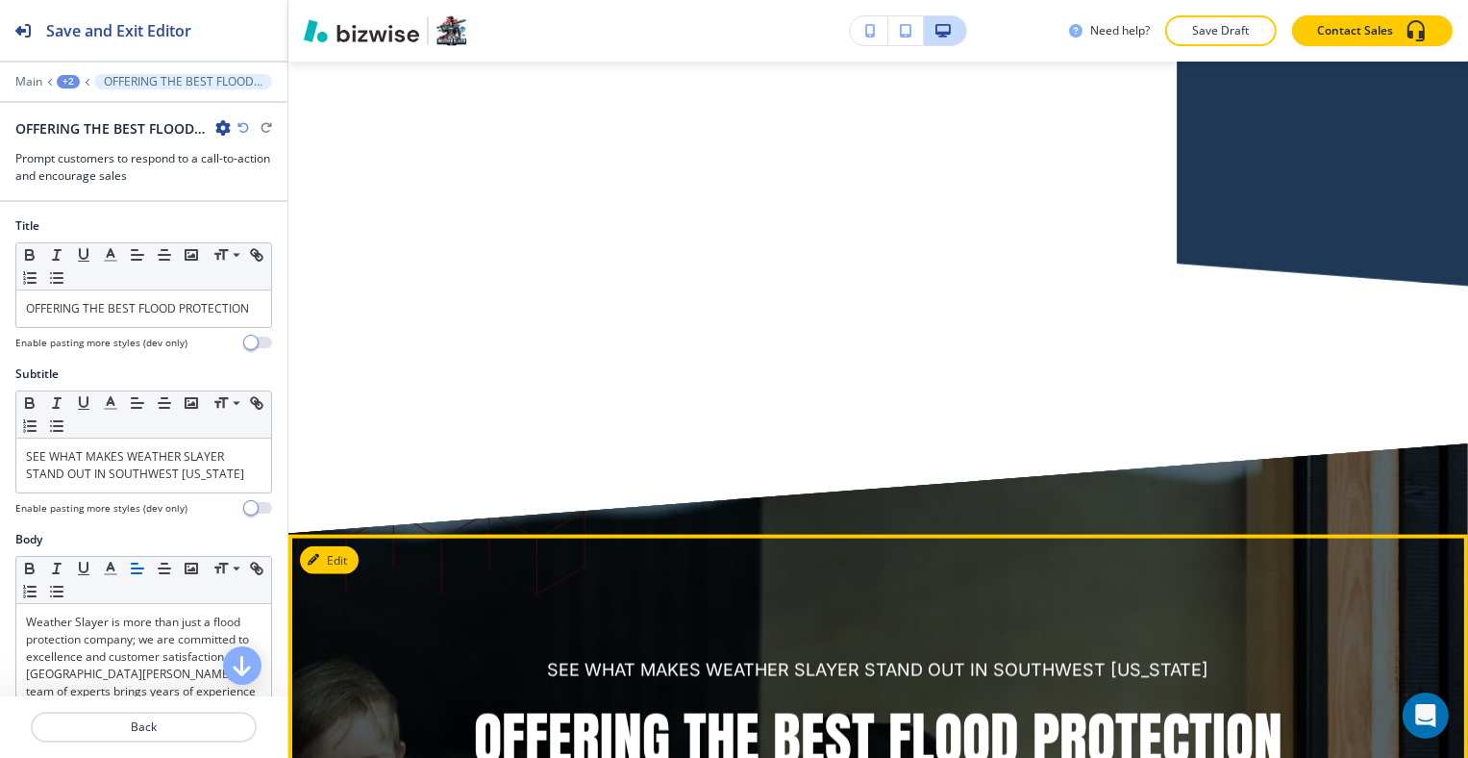
scroll to position [17171, 0]
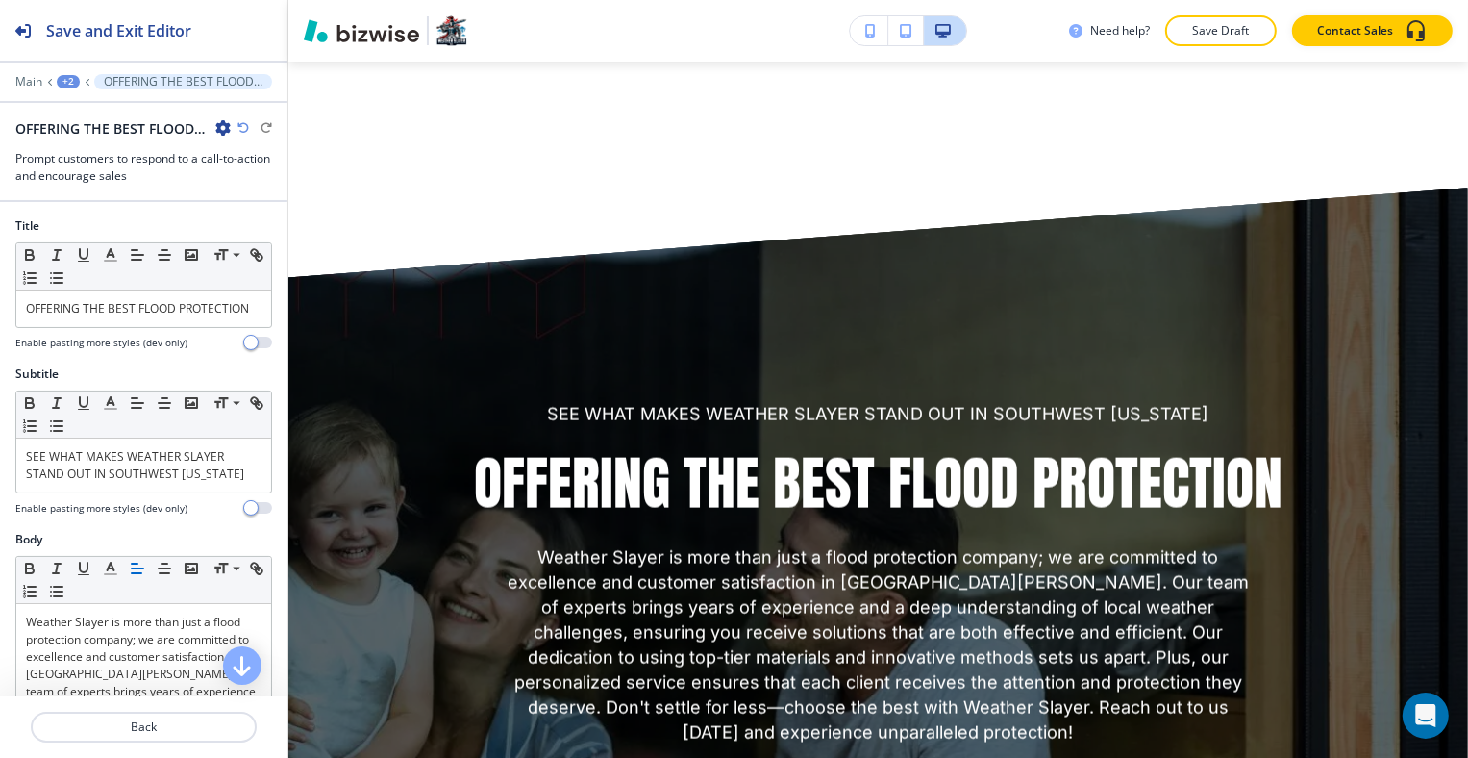
click at [65, 78] on div "+2" at bounding box center [68, 81] width 23 height 13
click at [96, 137] on p "Flood Barriers" at bounding box center [118, 145] width 98 height 17
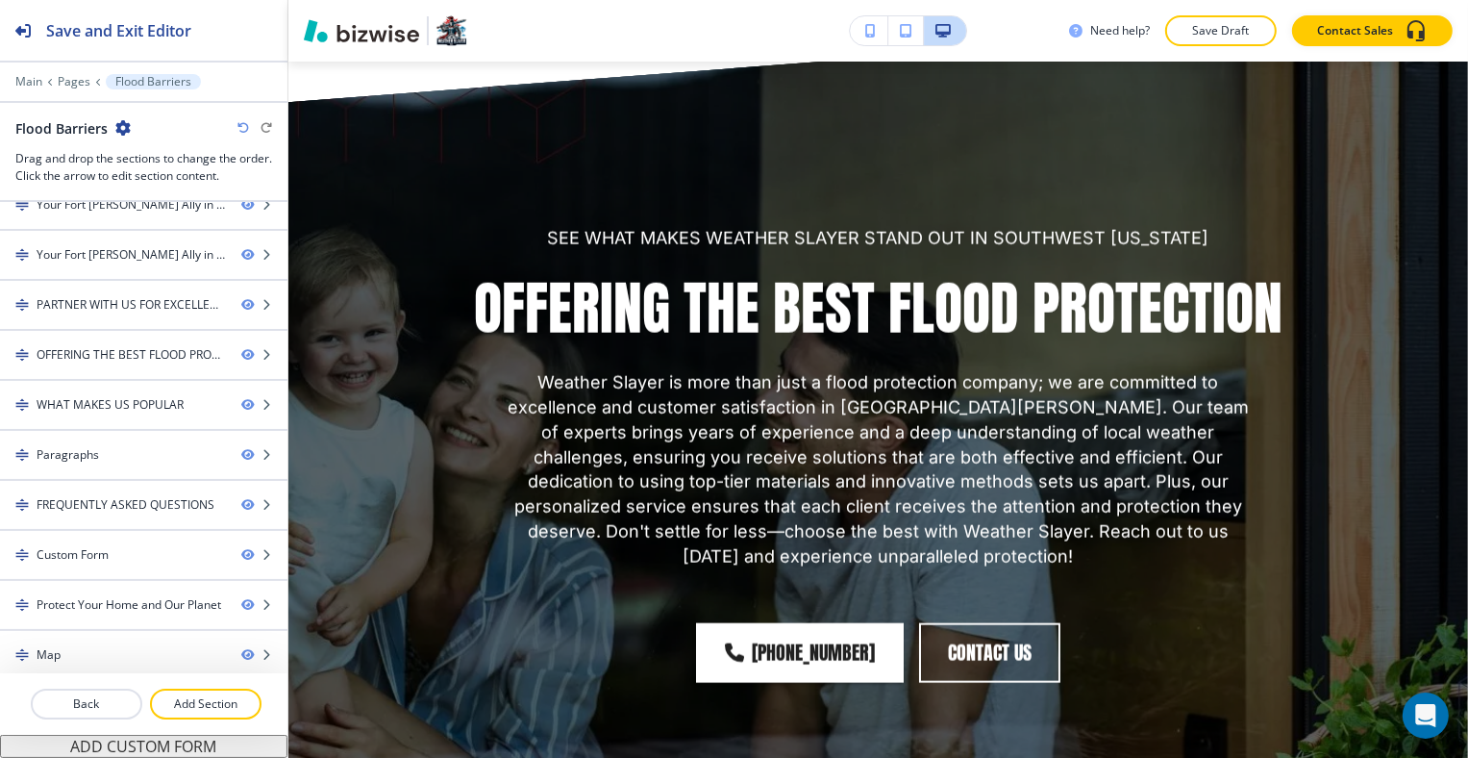
scroll to position [10219, 0]
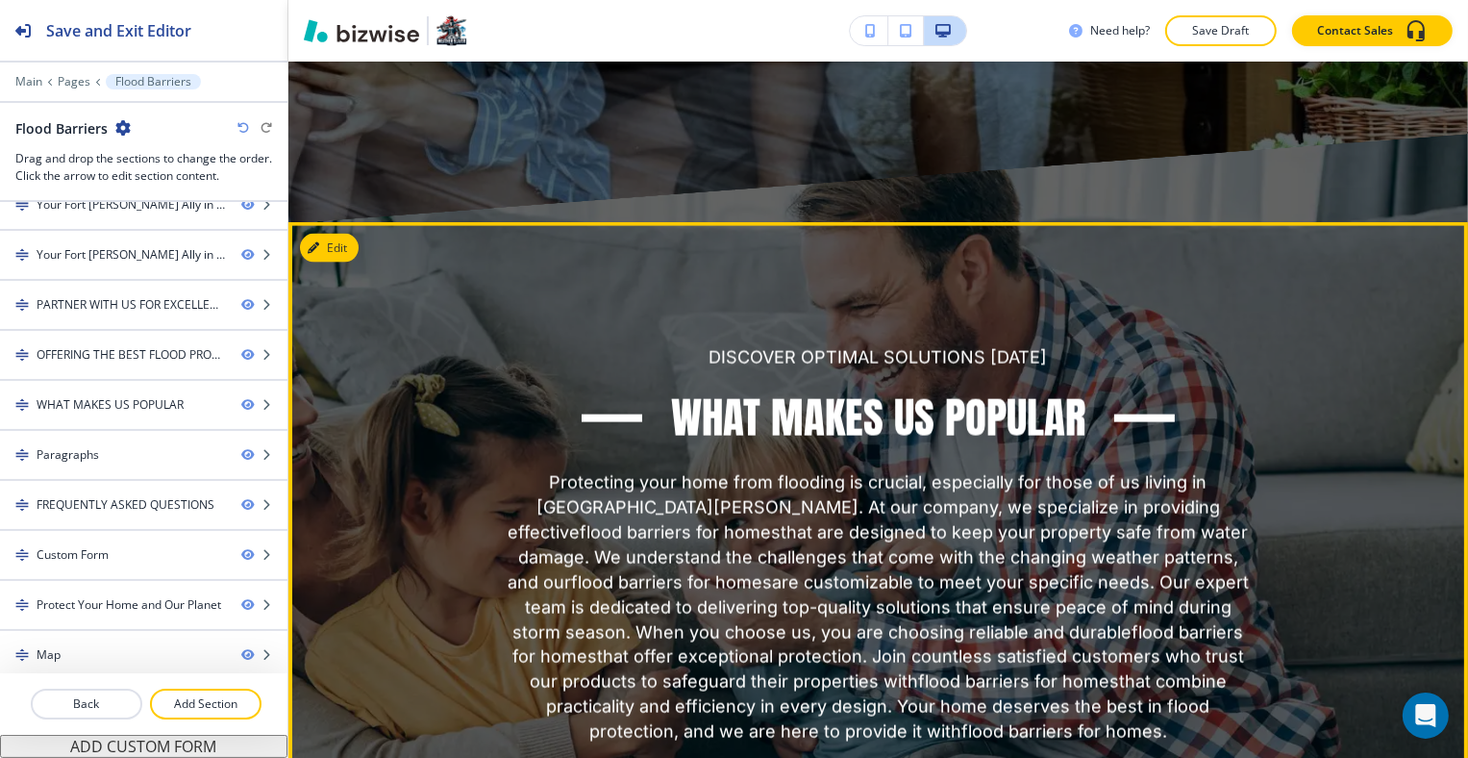
click at [339, 222] on div "DISCOVER OPTIMAL SOLUTIONS TODAY WHAT MAKES US POPULAR Protecting your home fro…" at bounding box center [878, 544] width 1180 height 645
click at [341, 234] on button "Edit This Section" at bounding box center [365, 248] width 130 height 29
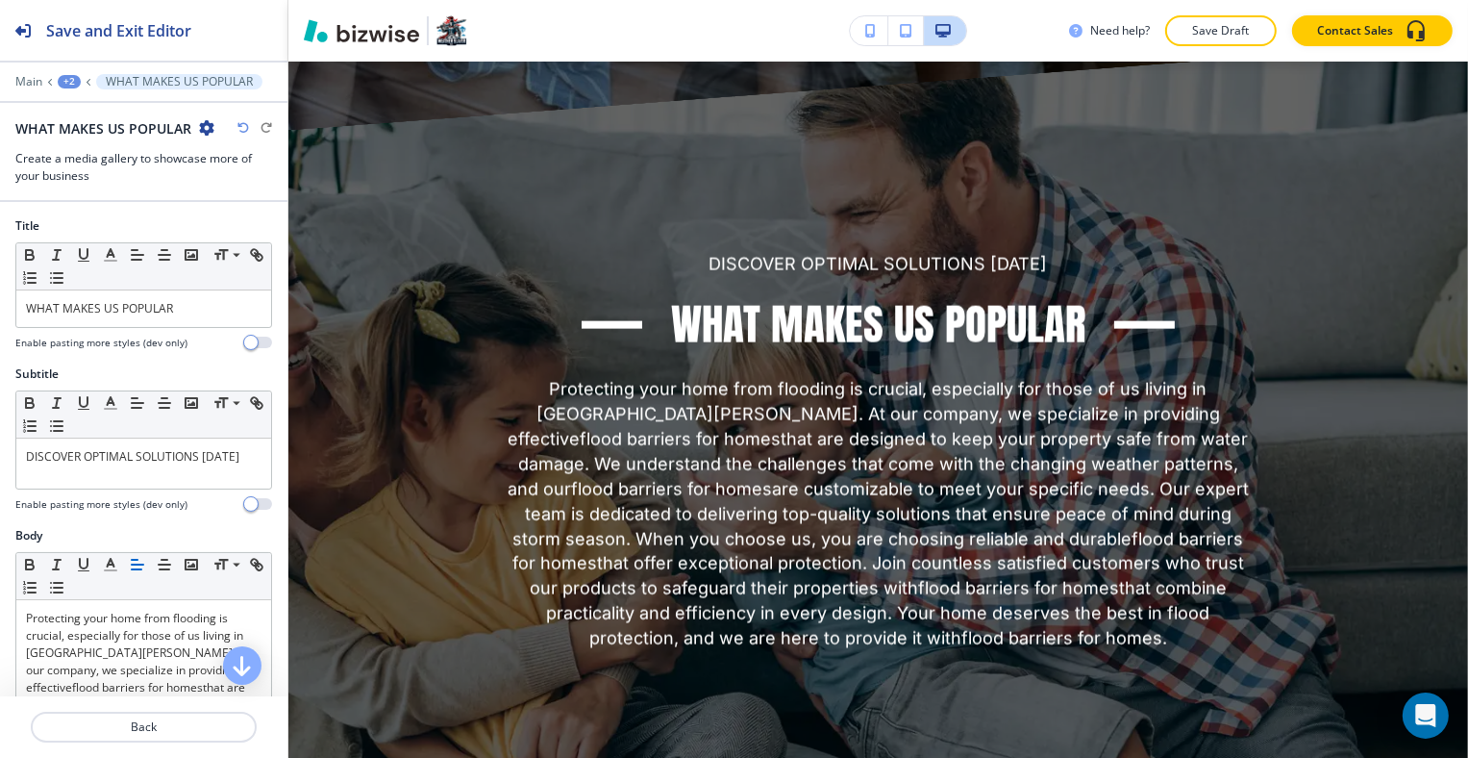
click at [208, 122] on icon "button" at bounding box center [206, 127] width 15 height 15
click at [261, 225] on p "Delete Section" at bounding box center [259, 227] width 98 height 17
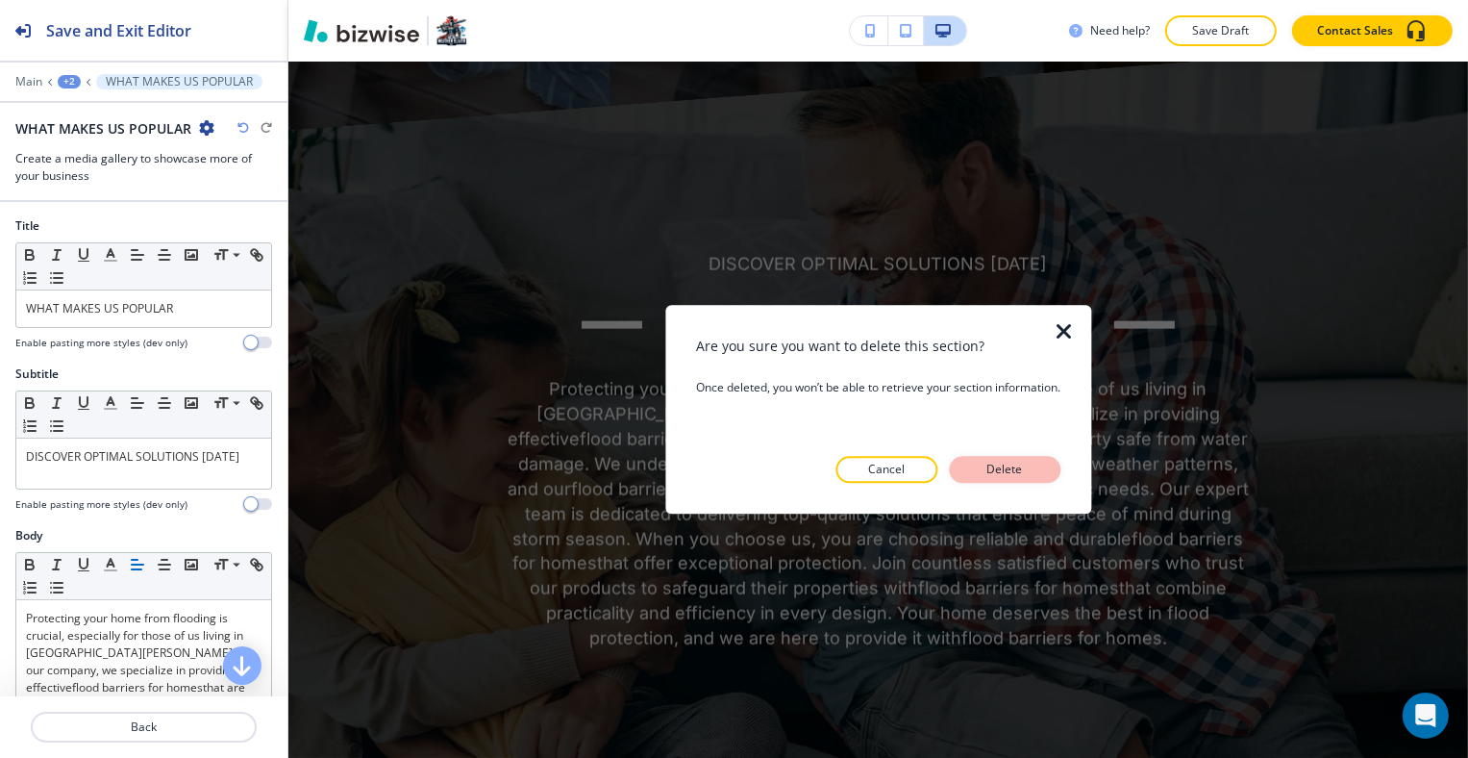
click at [1010, 462] on p "Delete" at bounding box center [1005, 470] width 46 height 17
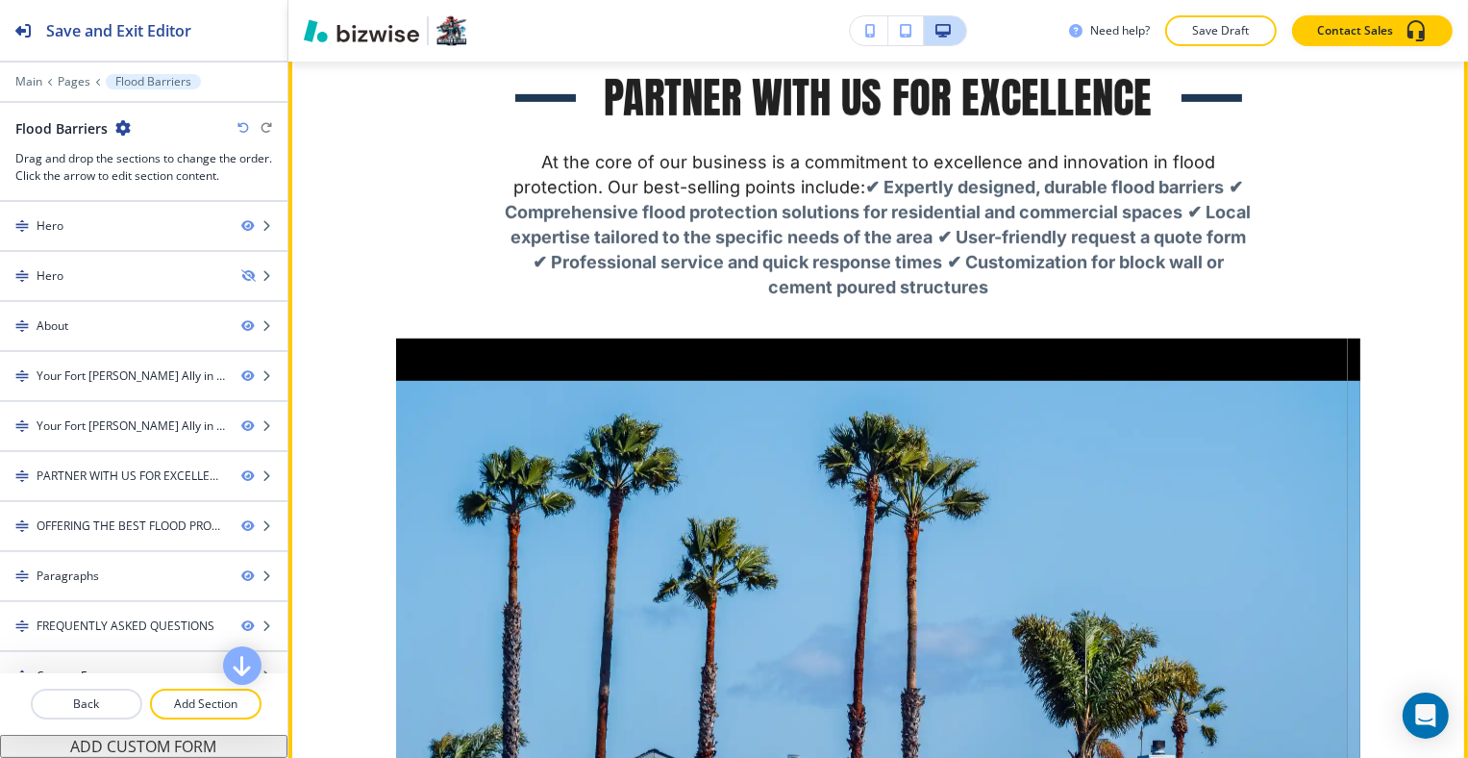
scroll to position [8285, 0]
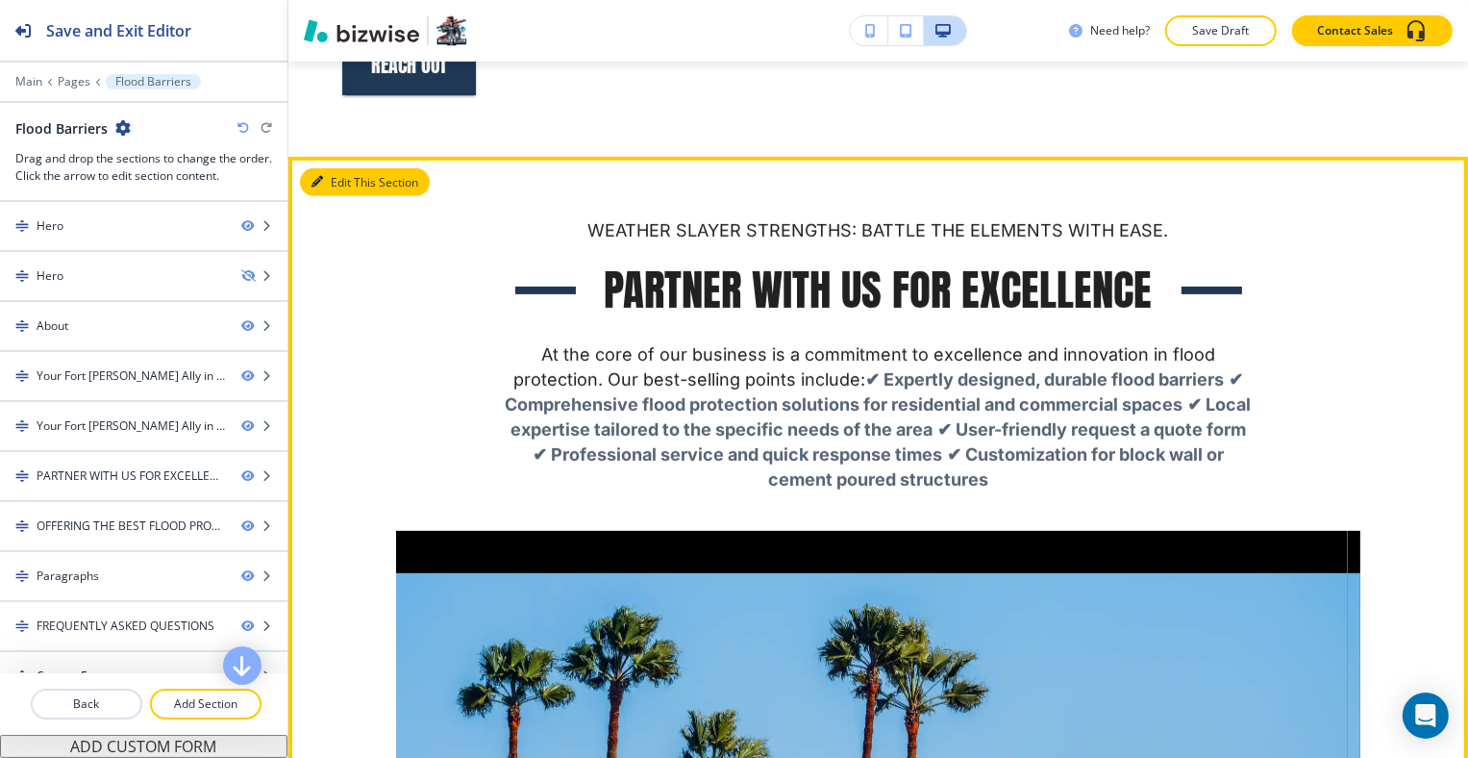
click at [330, 168] on button "Edit This Section" at bounding box center [365, 182] width 130 height 29
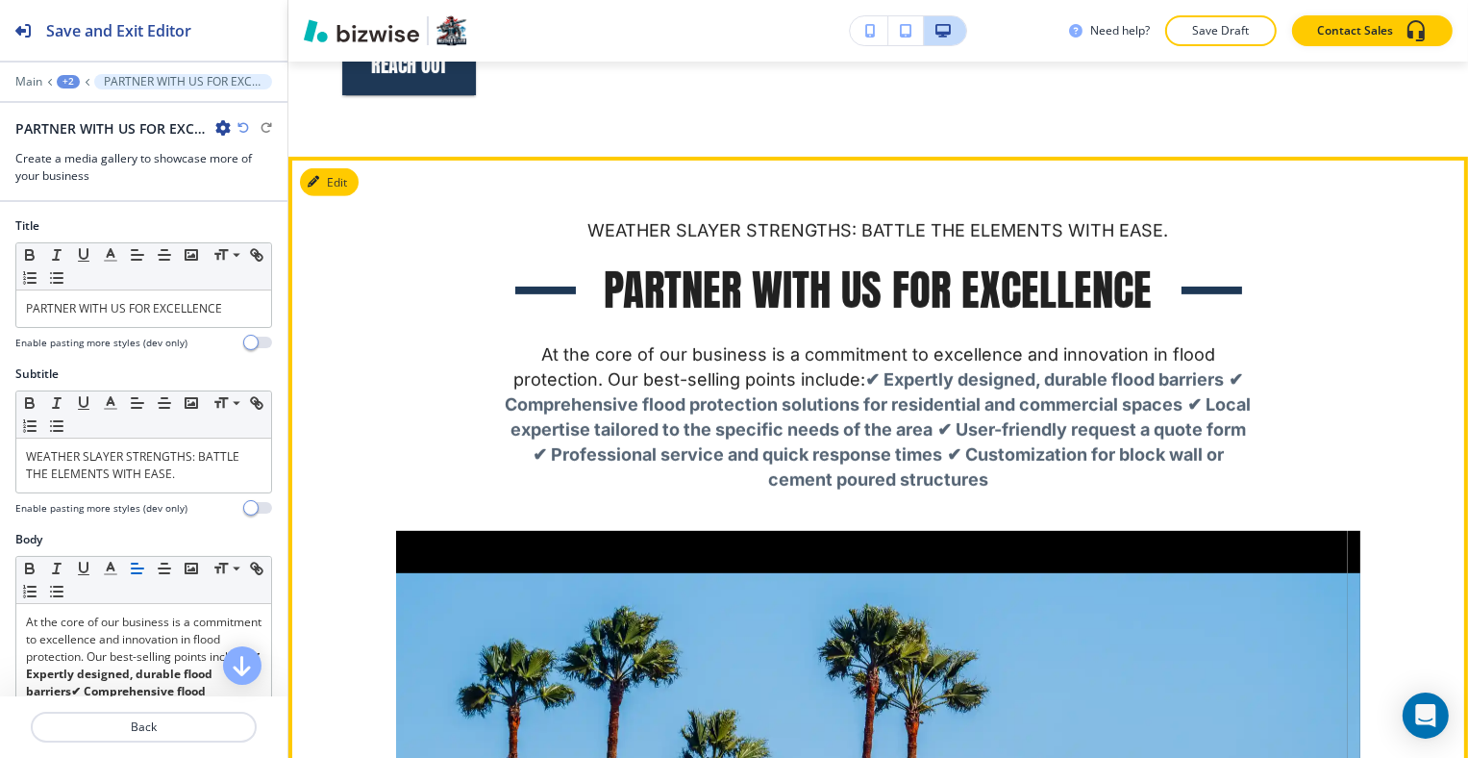
scroll to position [8338, 0]
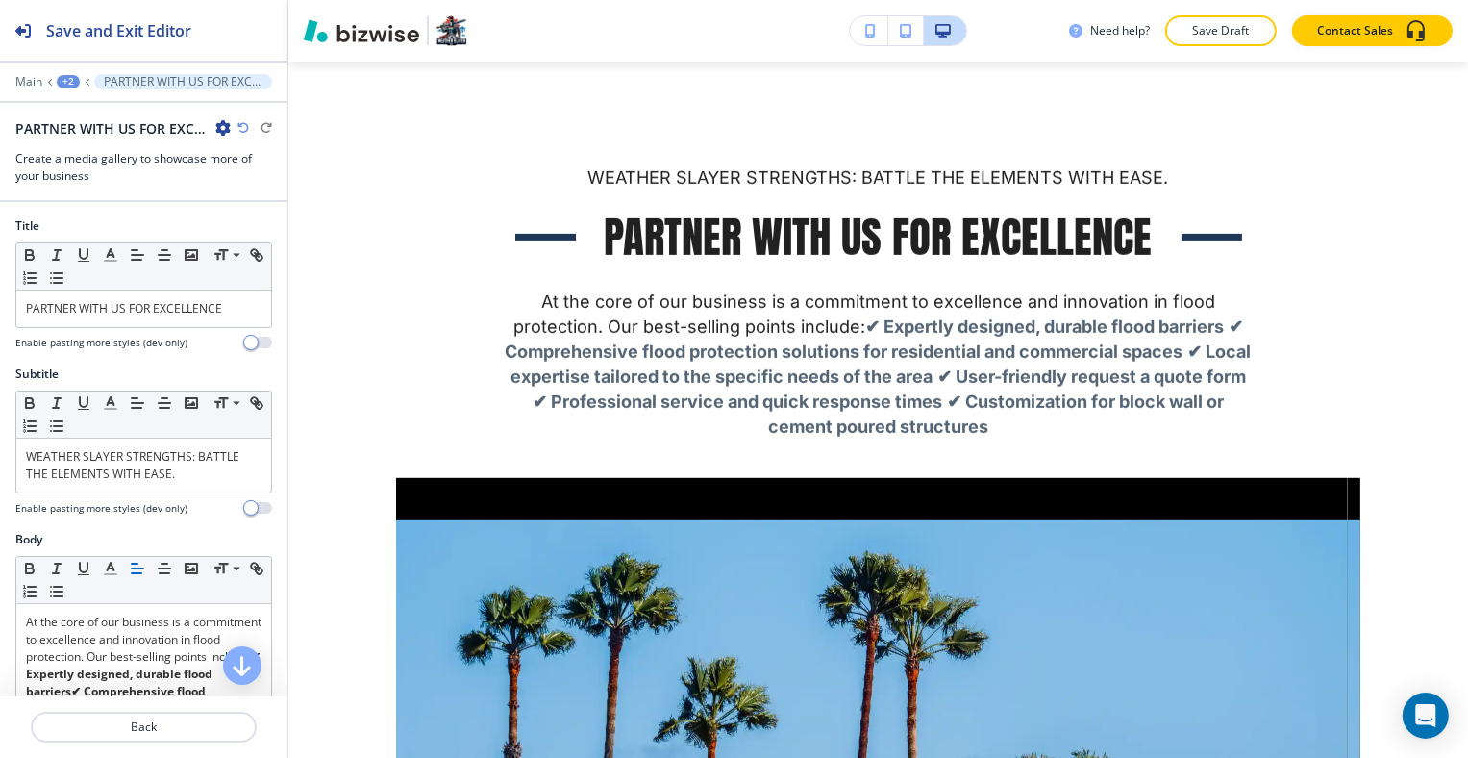
click at [216, 122] on icon "button" at bounding box center [222, 127] width 15 height 15
drag, startPoint x: 254, startPoint y: 215, endPoint x: 273, endPoint y: 222, distance: 20.4
click at [254, 216] on button "Delete Section" at bounding box center [276, 228] width 123 height 35
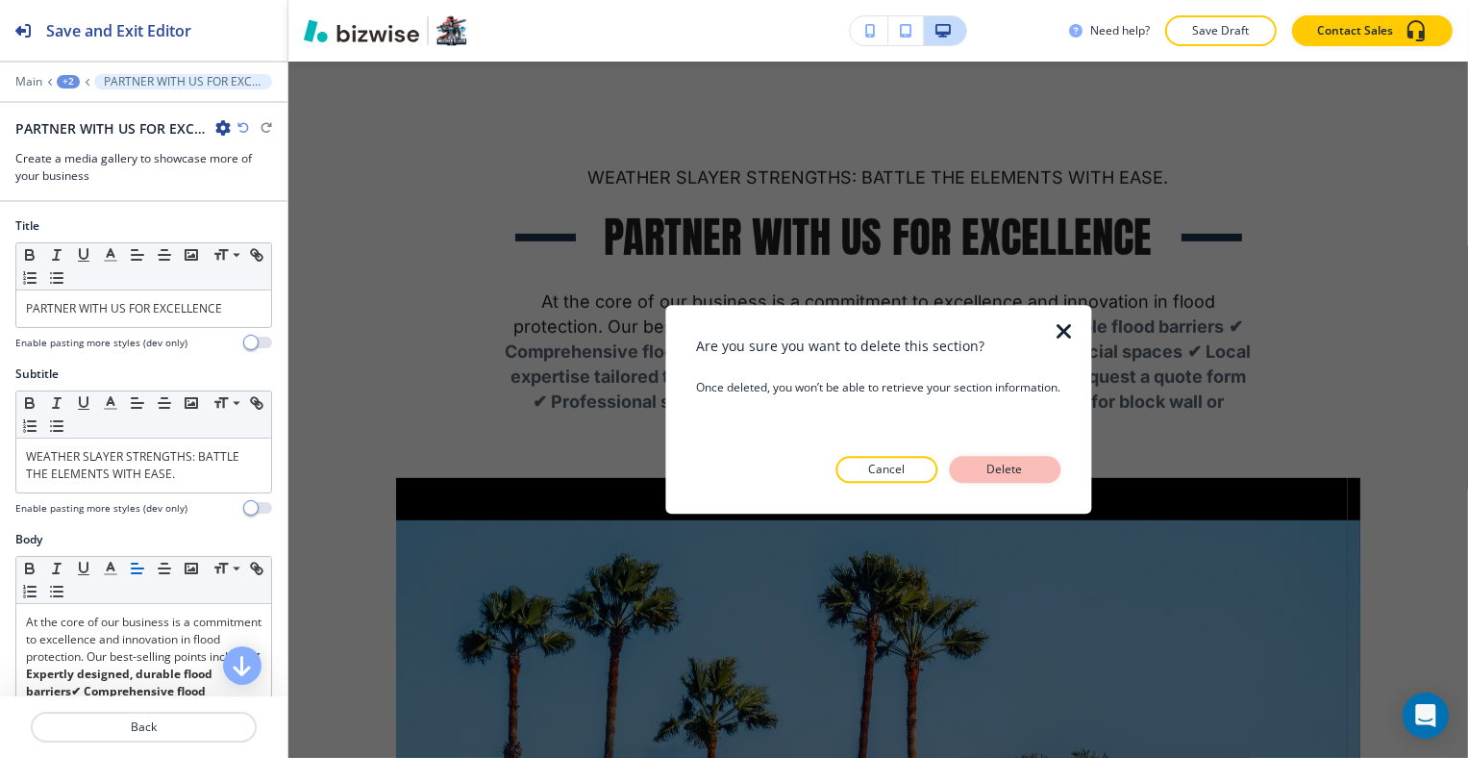
click at [1053, 475] on button "Delete" at bounding box center [1005, 470] width 112 height 27
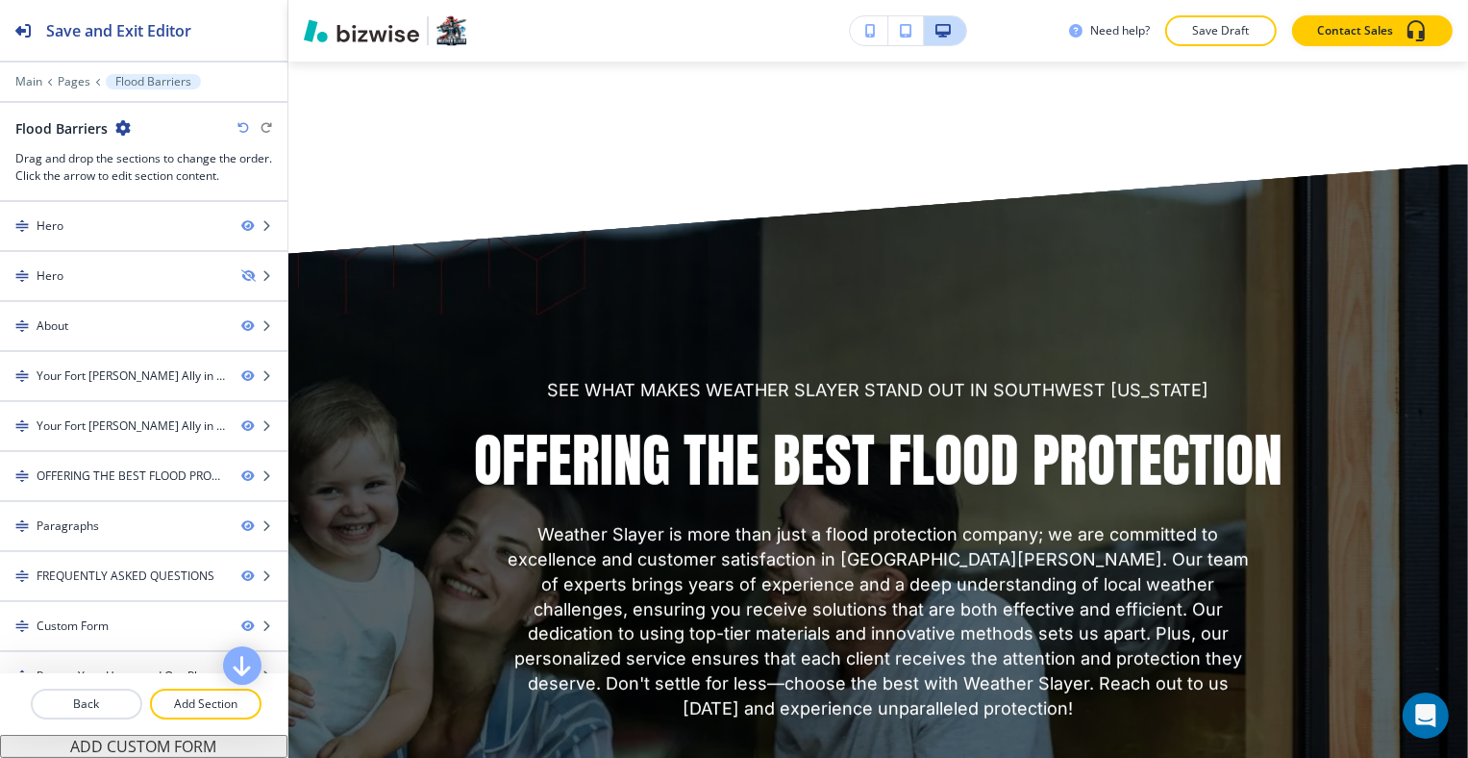
scroll to position [8531, 0]
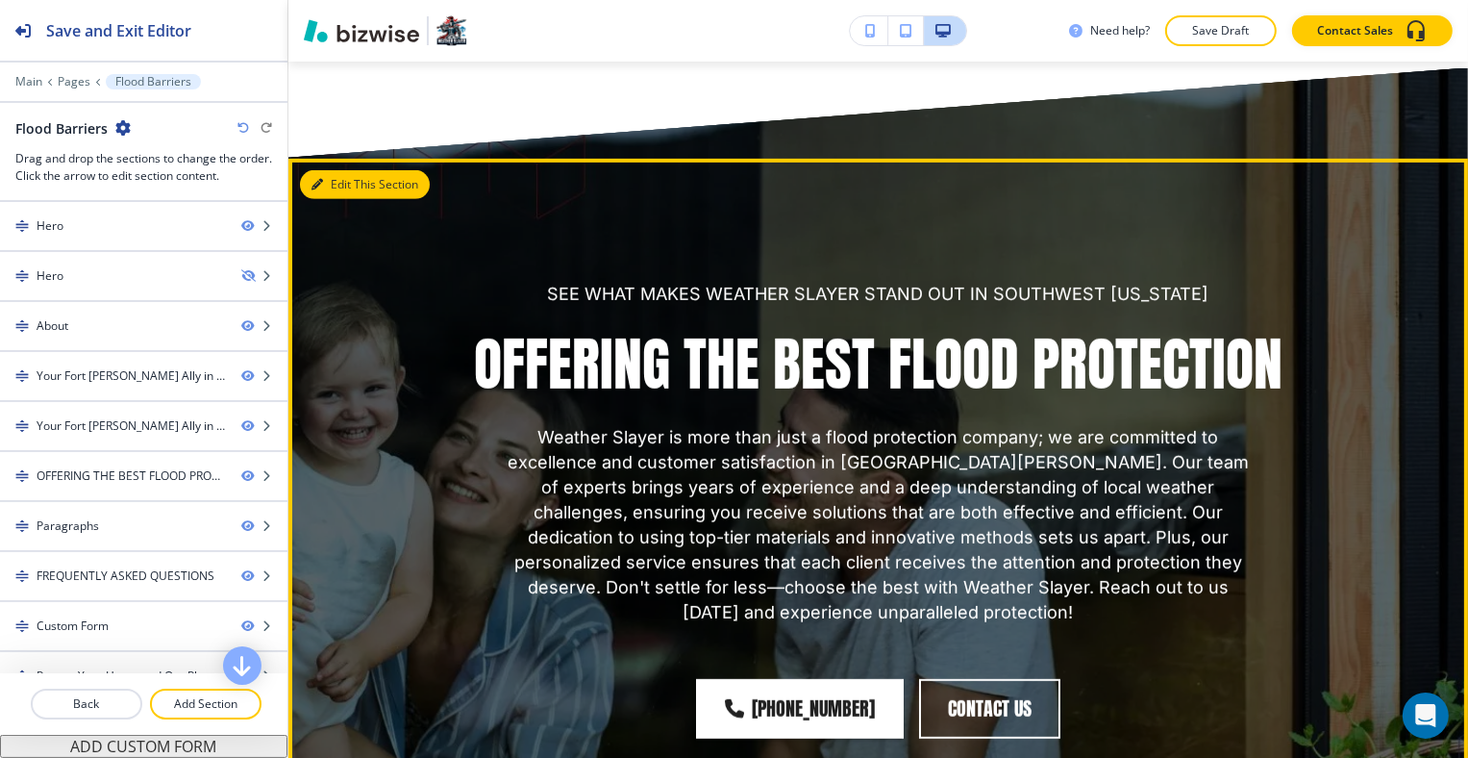
click at [330, 170] on button "Edit This Section" at bounding box center [365, 184] width 130 height 29
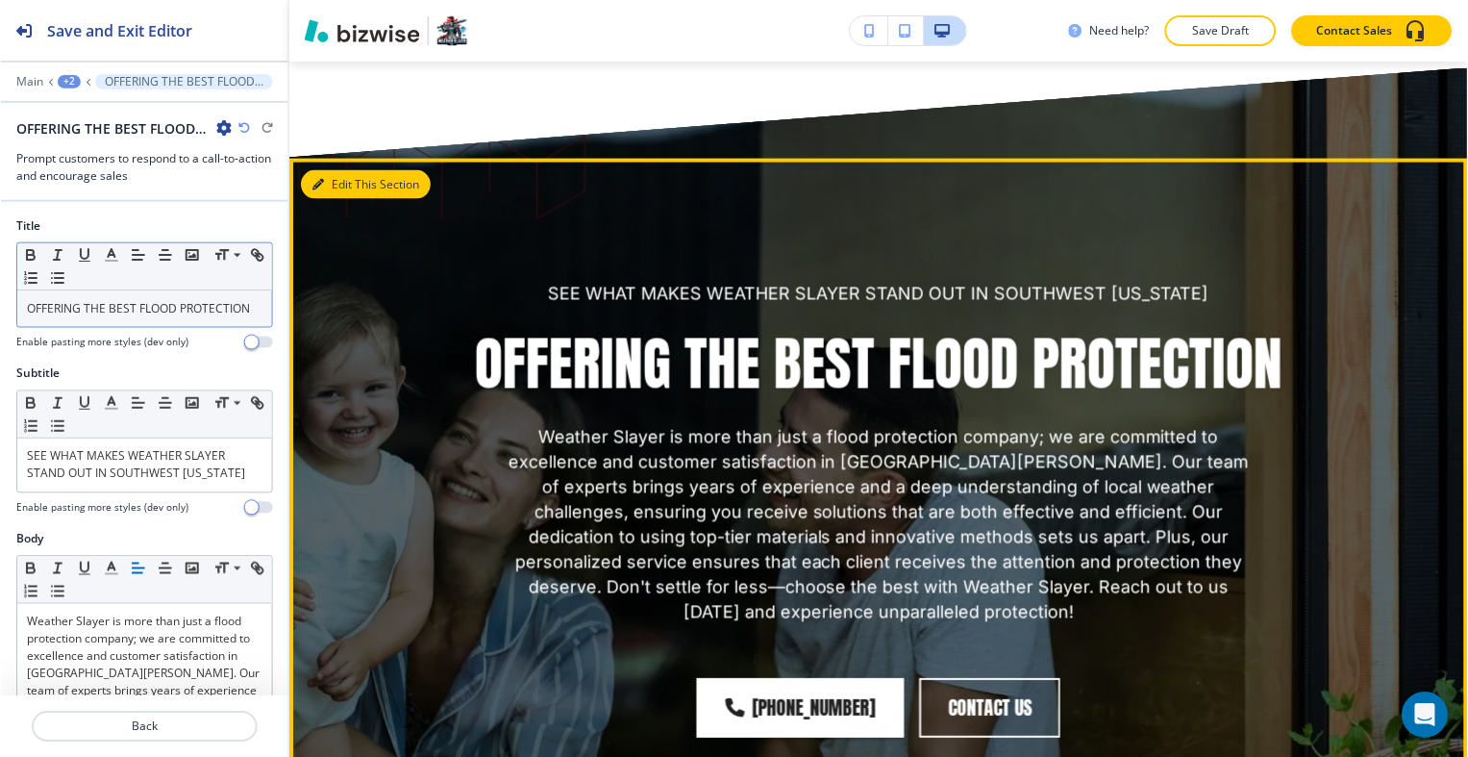
scroll to position [8489, 0]
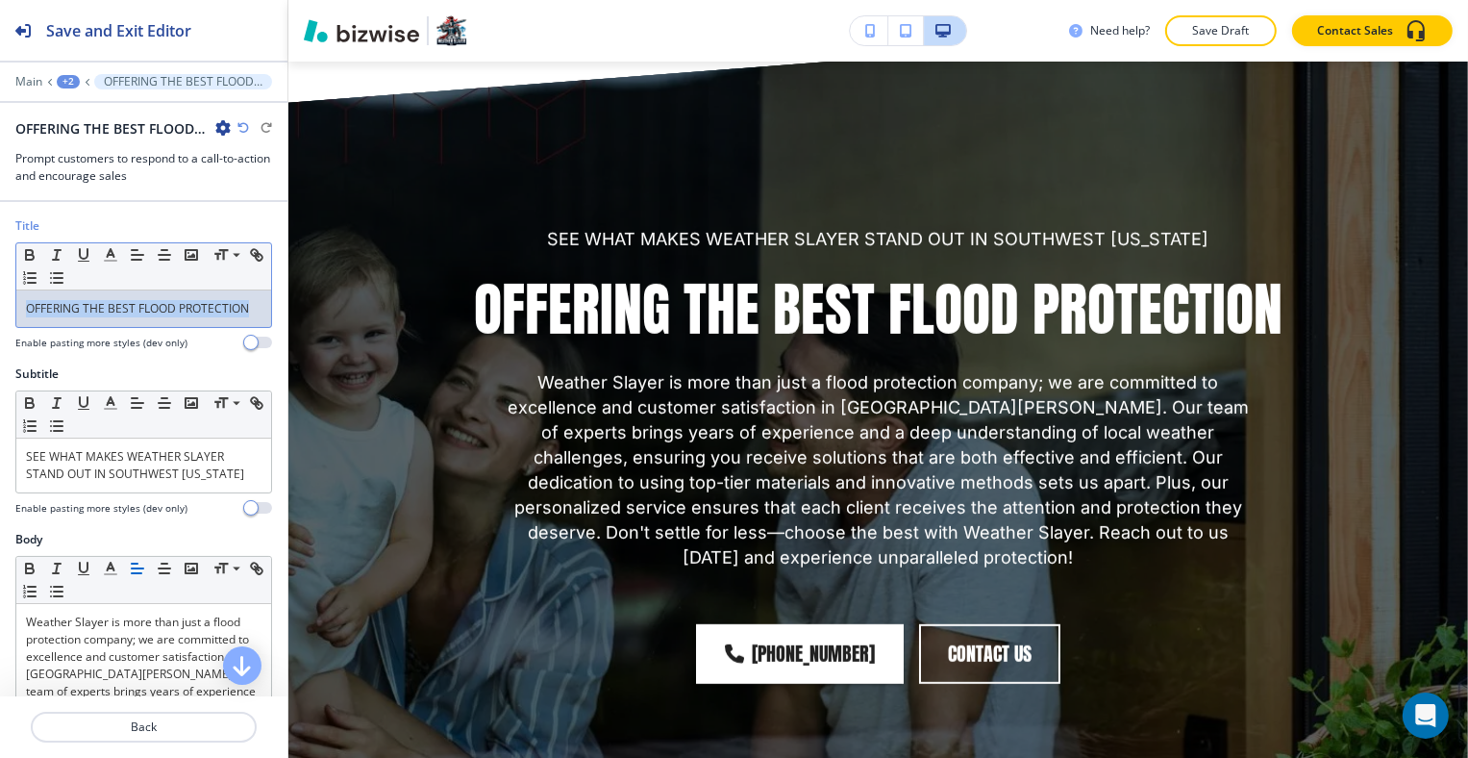
drag, startPoint x: 154, startPoint y: 339, endPoint x: -9, endPoint y: 306, distance: 165.9
click at [0, 0] on html "Save and Exit Editor Main +2 OFFERING THE BEST FLOOD PROTECTION-1 OFFERING THE …" at bounding box center [734, 0] width 1468 height 0
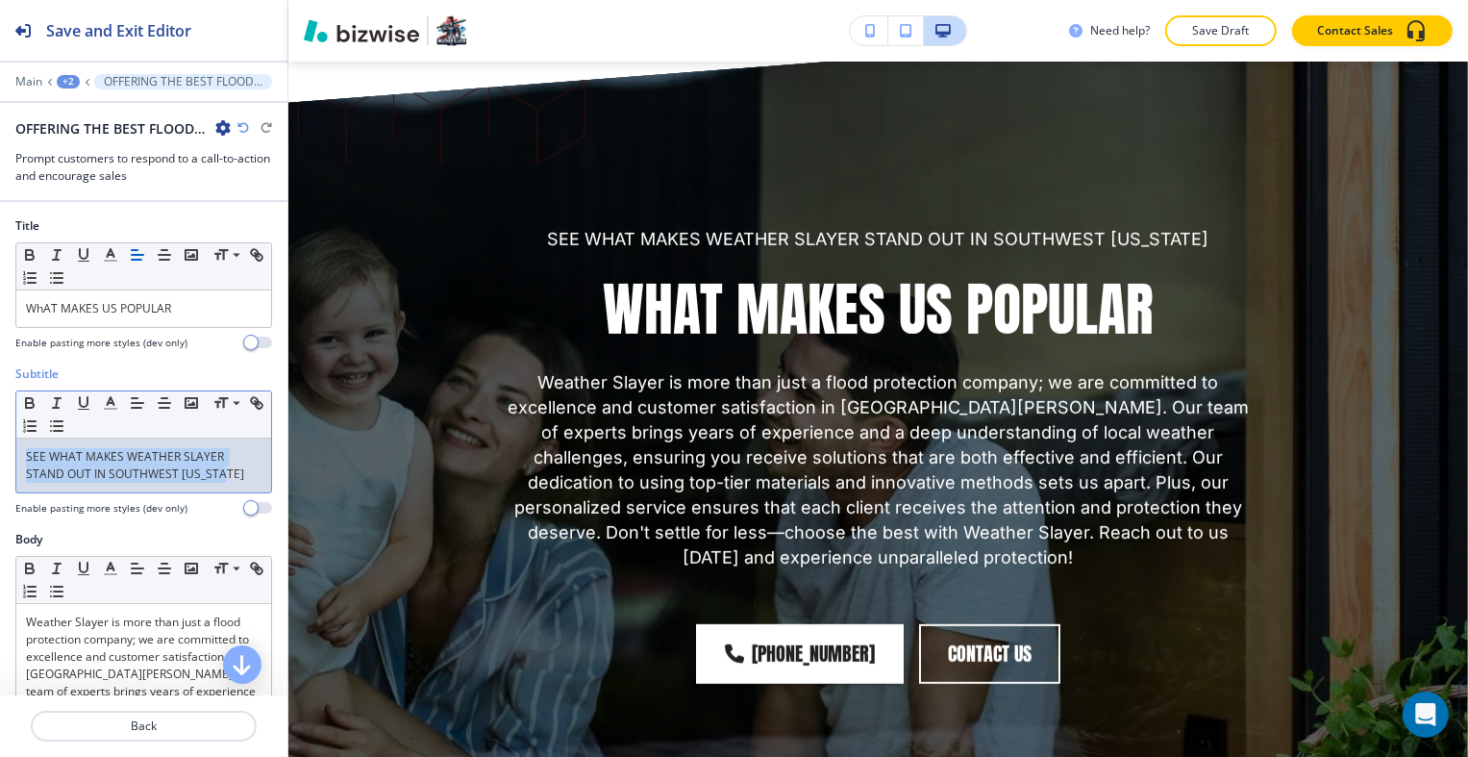
drag, startPoint x: 225, startPoint y: 468, endPoint x: 88, endPoint y: 459, distance: 136.9
click at [18, 438] on div "SEE WHAT MAKES WEATHER SLAYER STAND OUT IN SOUTHWEST [US_STATE]" at bounding box center [143, 465] width 255 height 54
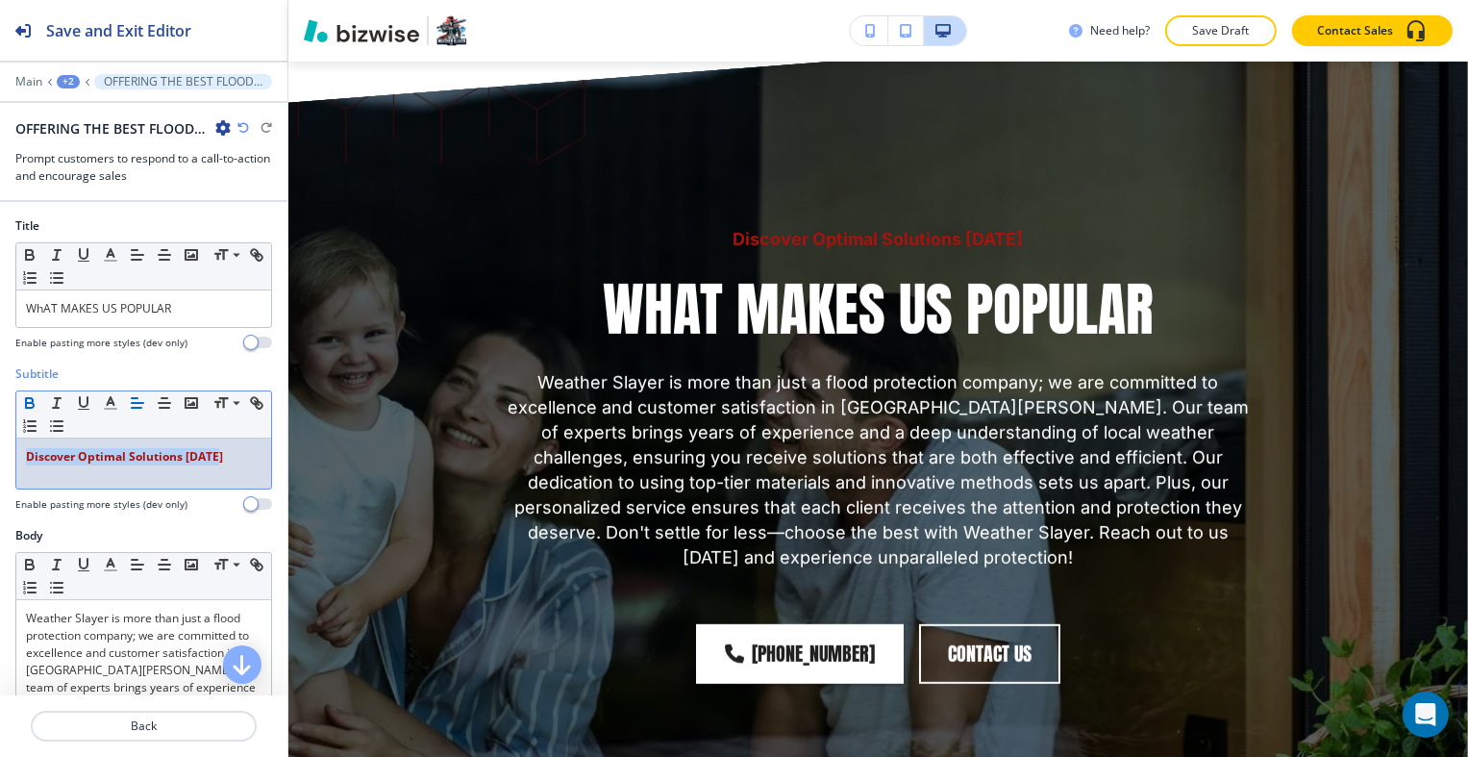
drag, startPoint x: 226, startPoint y: 457, endPoint x: 33, endPoint y: 464, distance: 193.4
click at [0, 0] on html "Save and Exit Editor Main +2 OFFERING THE BEST FLOOD PROTECTION-1 OFFERING THE …" at bounding box center [734, 0] width 1468 height 0
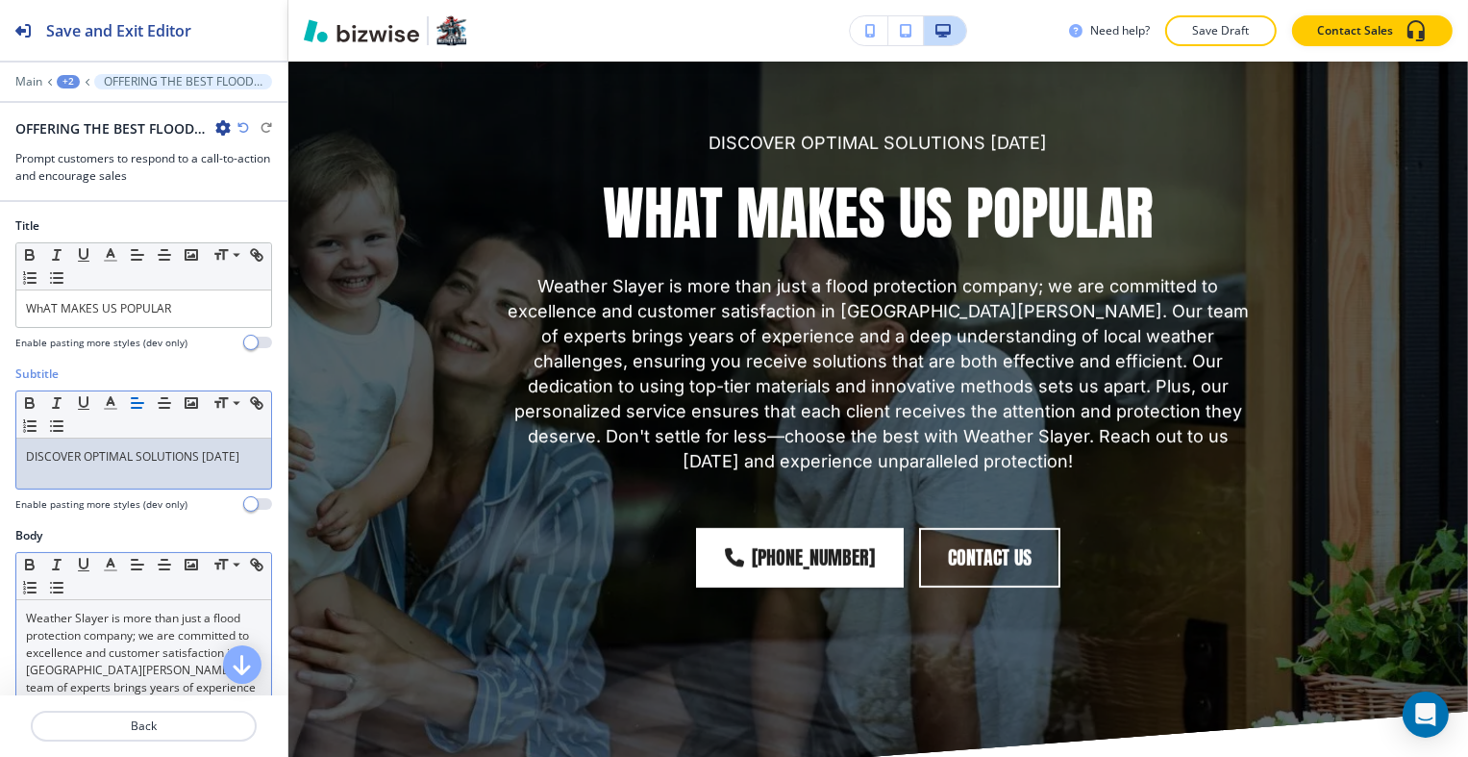
scroll to position [288, 0]
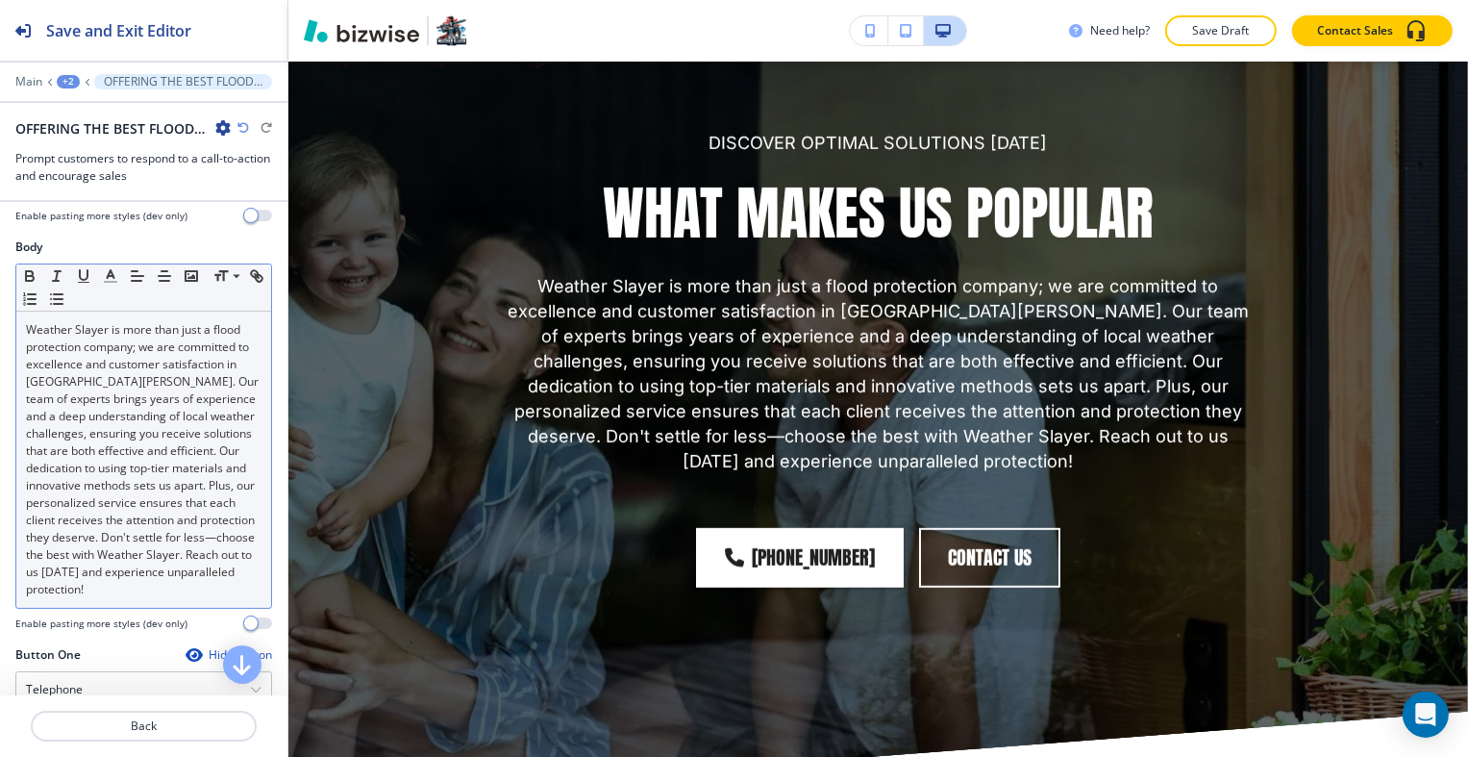
click at [156, 529] on p "Weather Slayer is more than just a flood protection company; we are committed t…" at bounding box center [144, 459] width 236 height 277
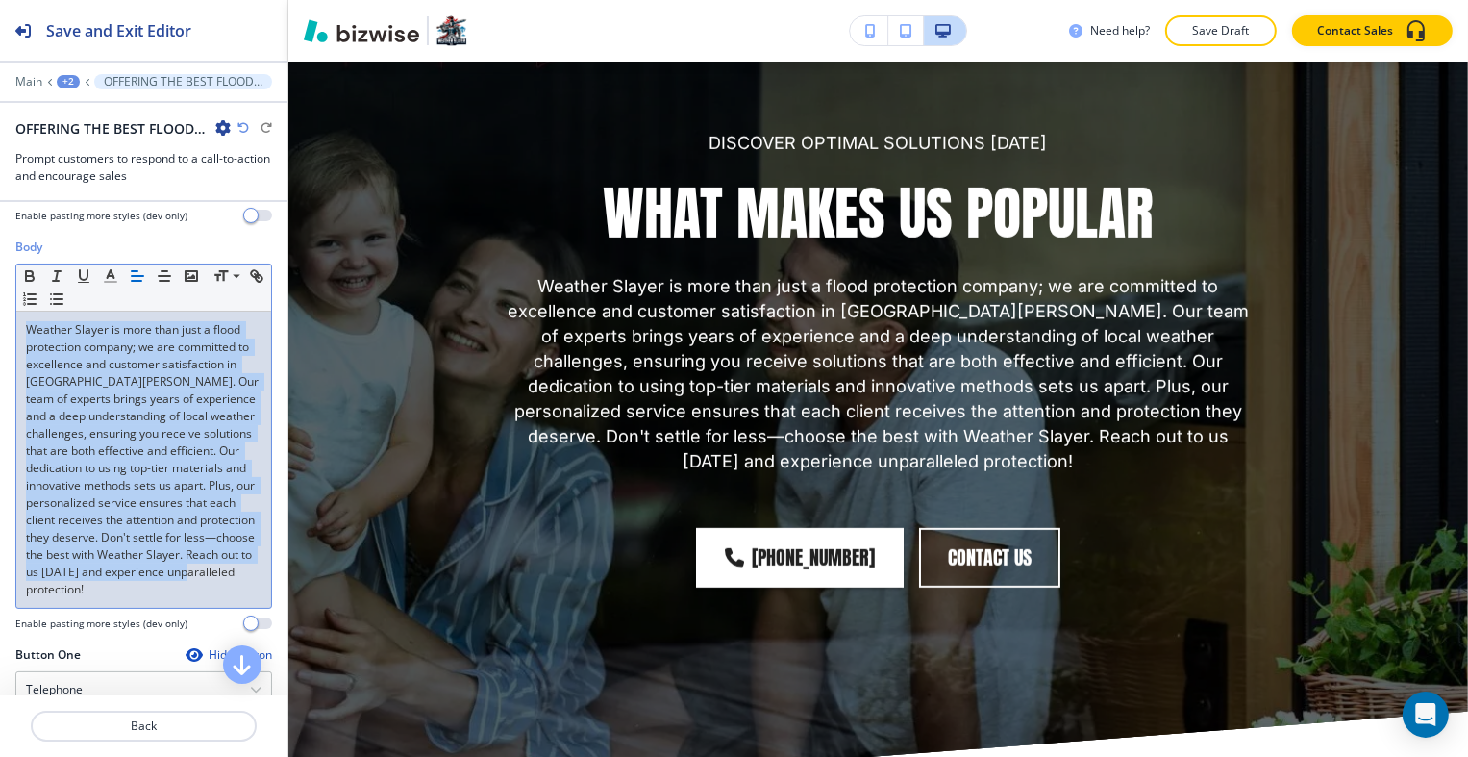
drag, startPoint x: 103, startPoint y: 609, endPoint x: 13, endPoint y: 326, distance: 296.5
click at [0, 0] on html "Save and Exit Editor Main +2 OFFERING THE BEST FLOOD PROTECTION-1 OFFERING THE …" at bounding box center [734, 0] width 1468 height 0
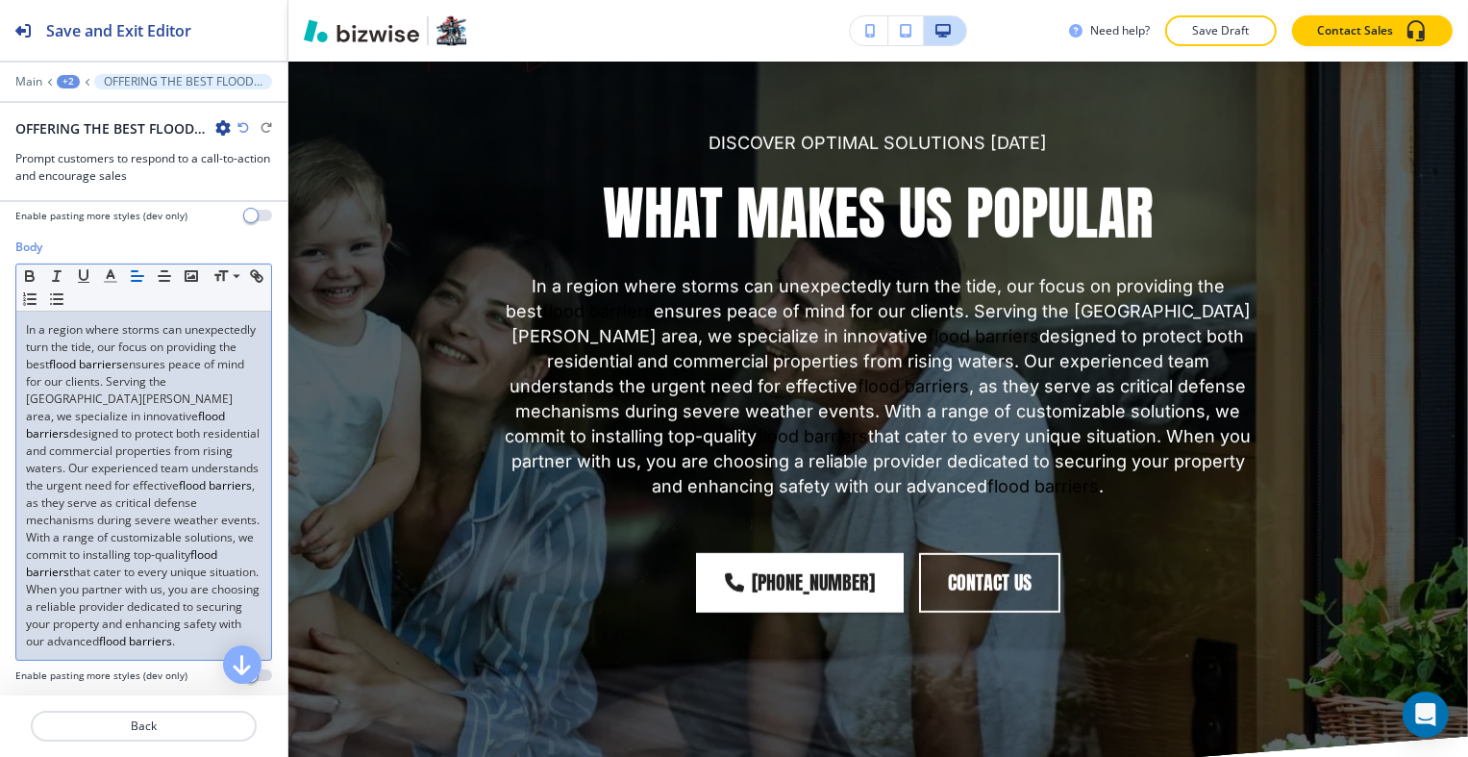
scroll to position [385, 0]
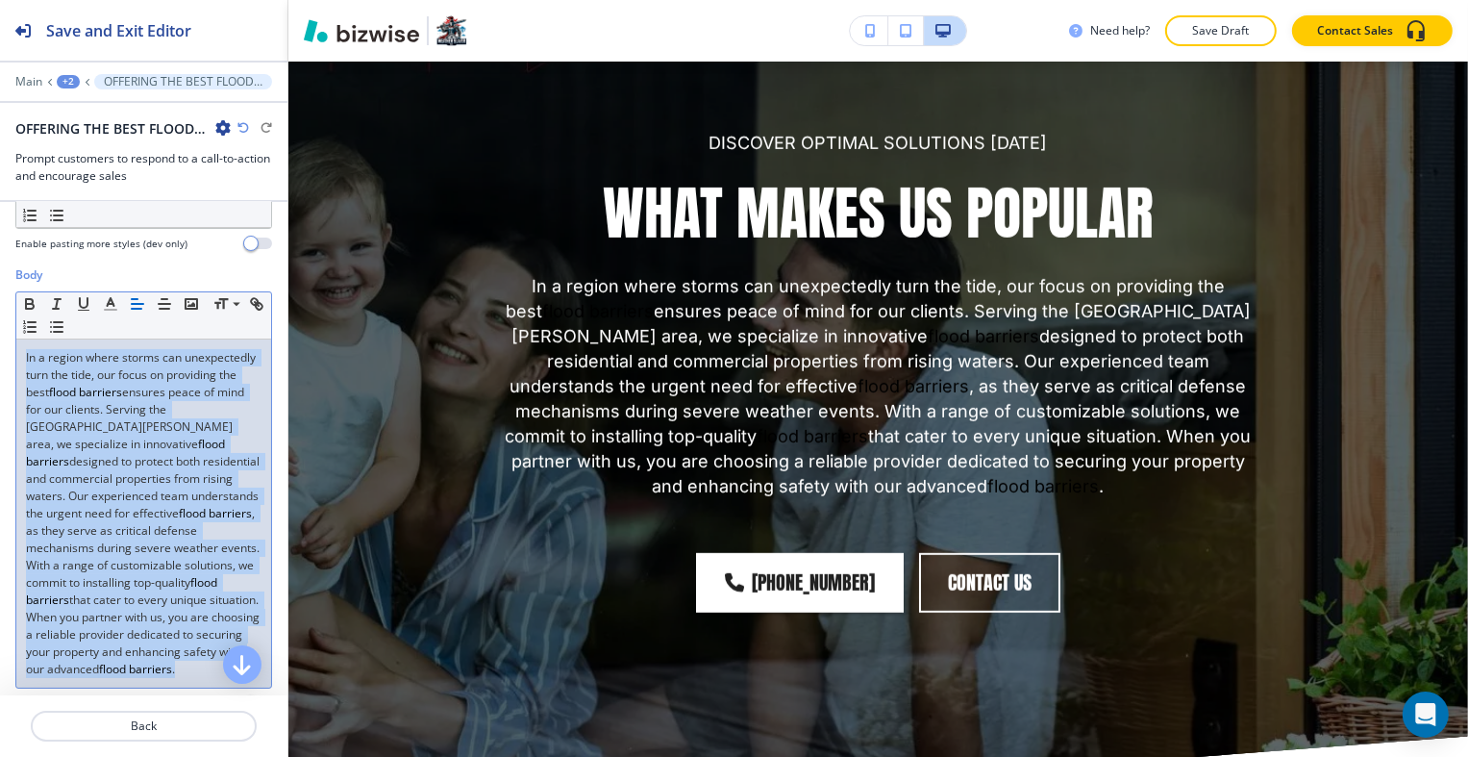
drag, startPoint x: 150, startPoint y: 555, endPoint x: -9, endPoint y: 206, distance: 383.4
click at [0, 0] on html "Save and Exit Editor Main +2 OFFERING THE BEST FLOOD PROTECTION-1 OFFERING THE …" at bounding box center [734, 0] width 1468 height 0
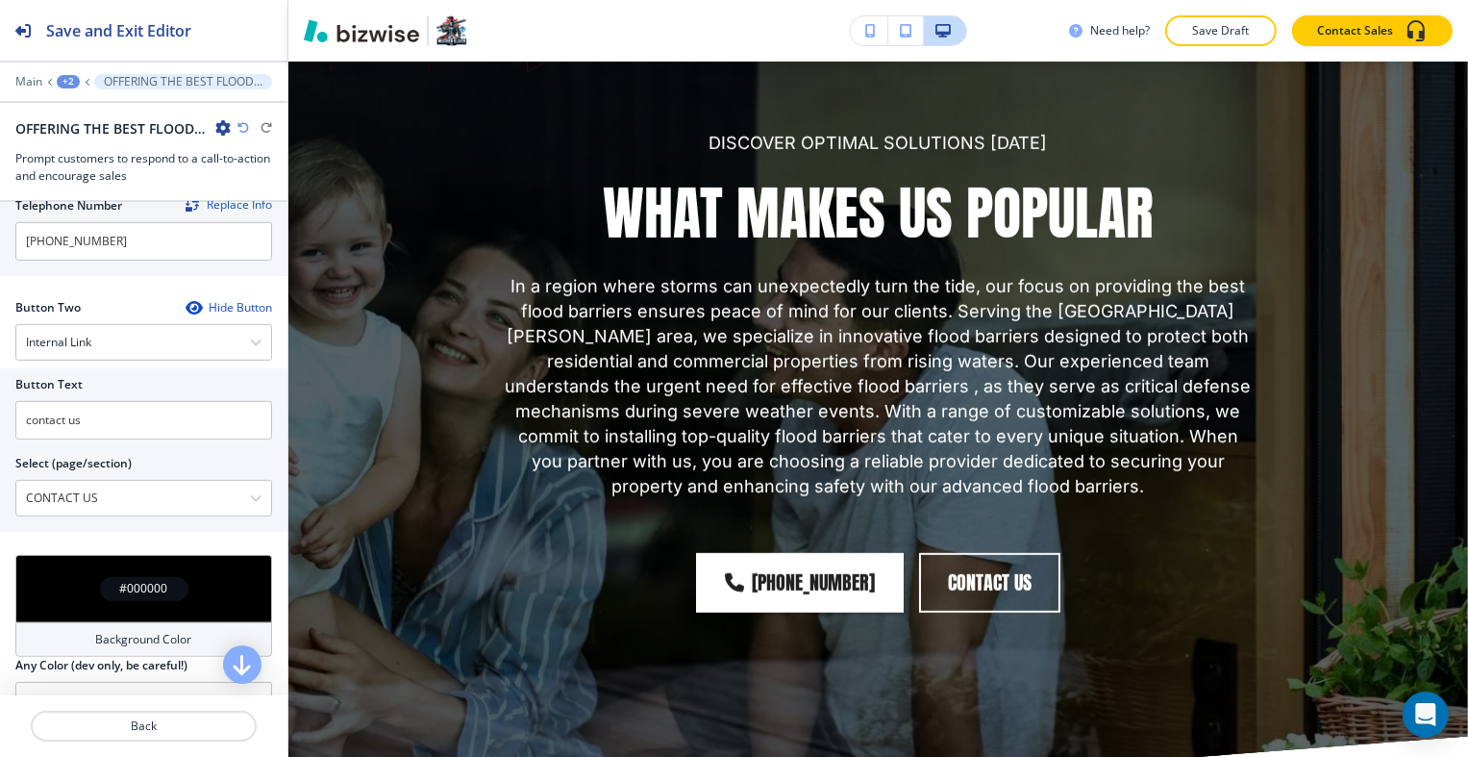
scroll to position [1145, 0]
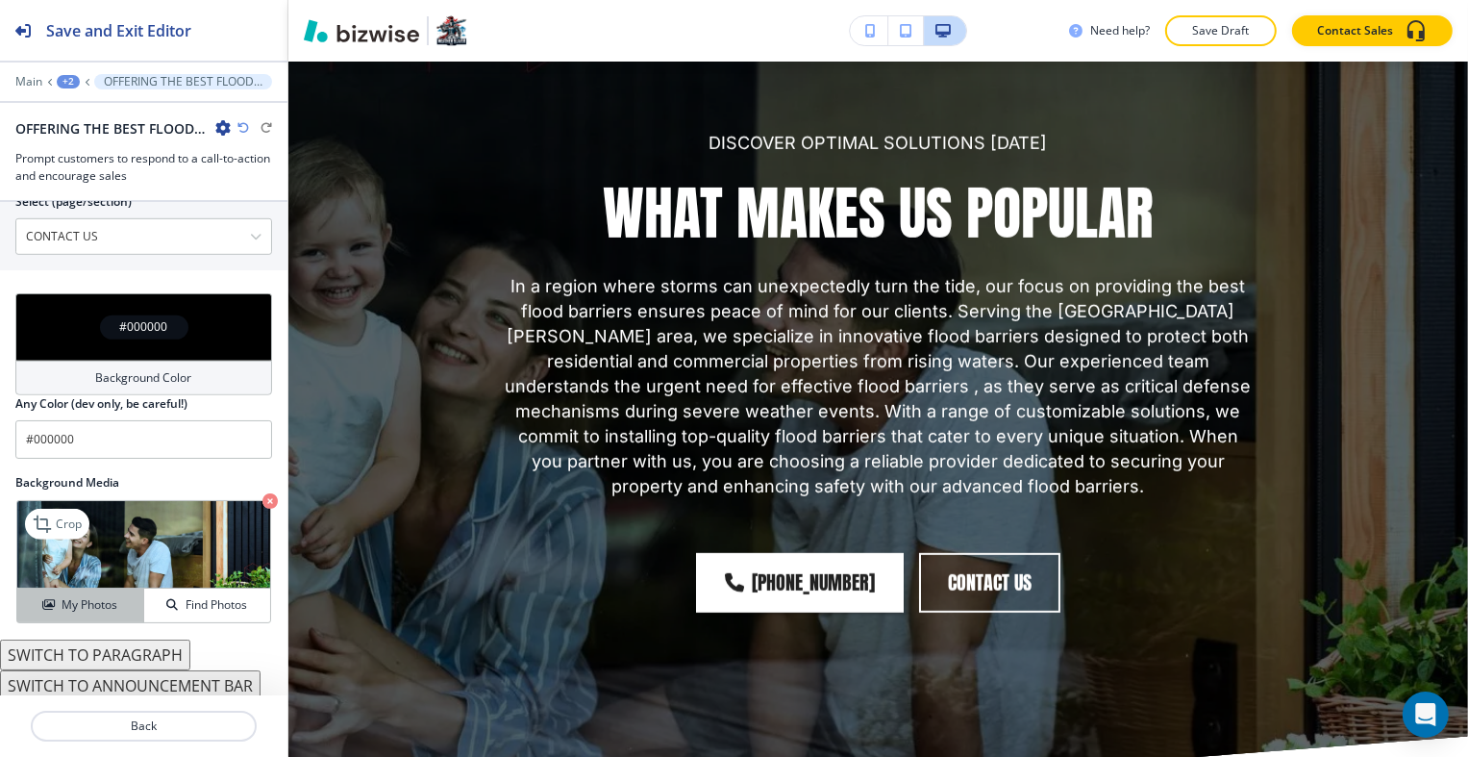
click at [65, 617] on div "Crop My Photos Find Photos" at bounding box center [143, 561] width 257 height 125
click at [65, 611] on button "My Photos" at bounding box center [80, 605] width 127 height 34
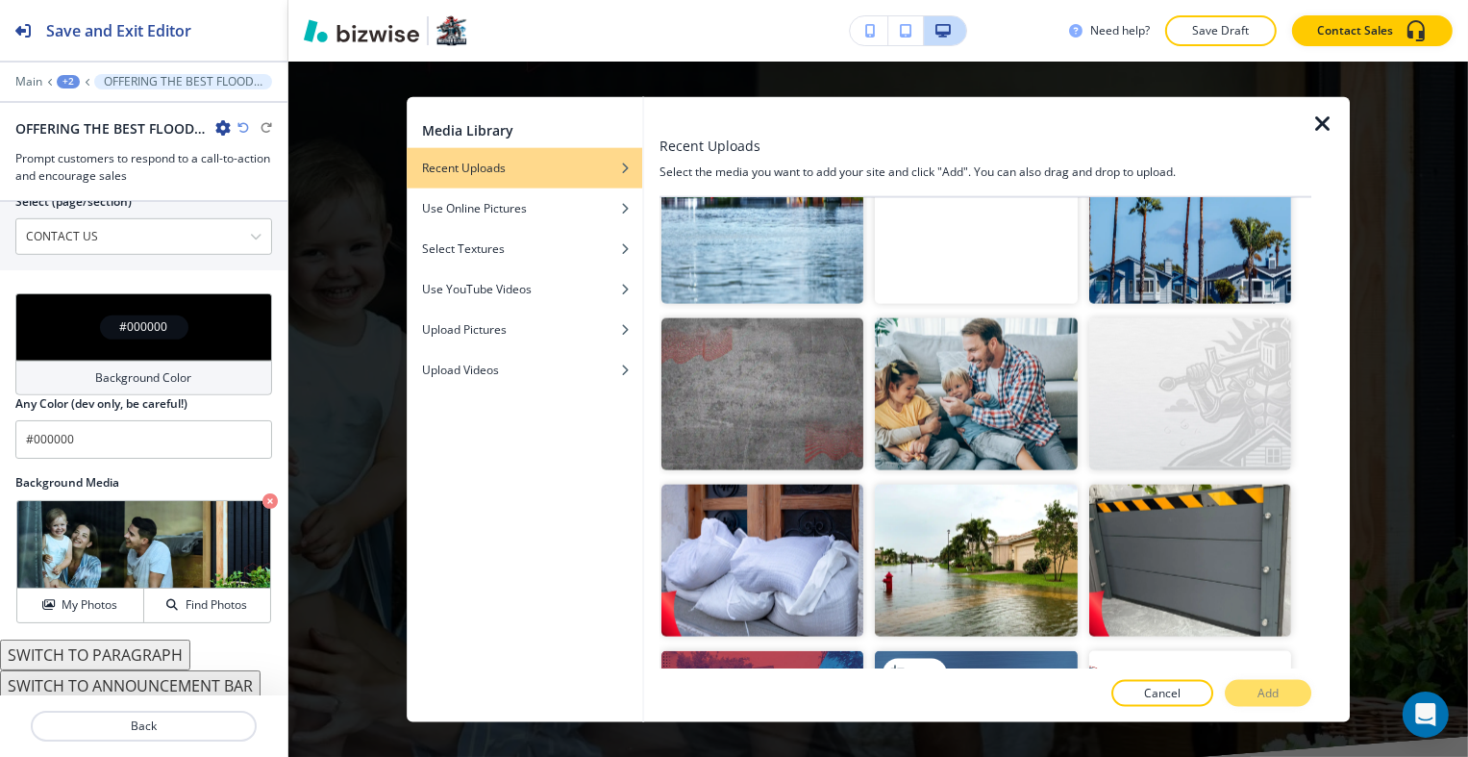
scroll to position [2788, 0]
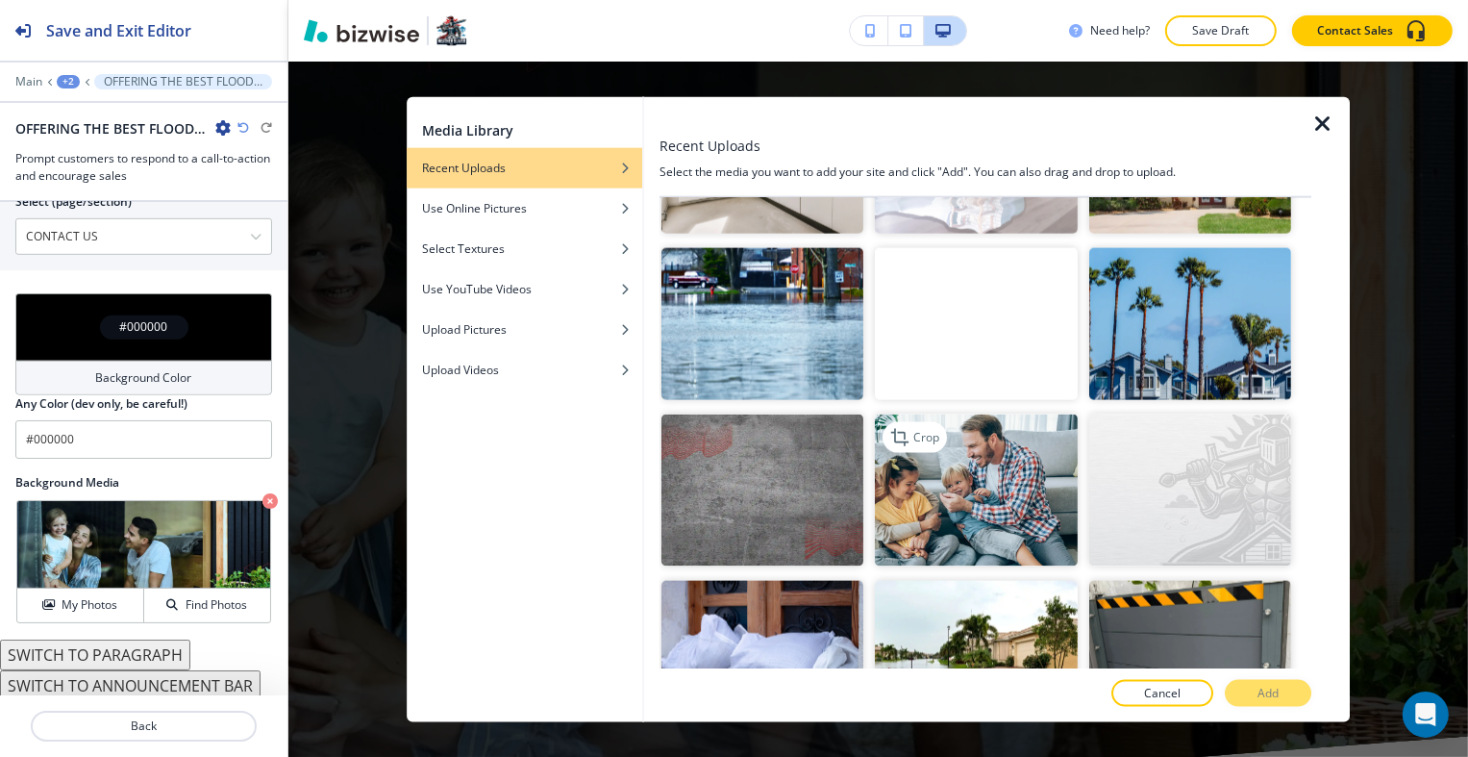
click at [993, 465] on img "button" at bounding box center [977, 490] width 202 height 152
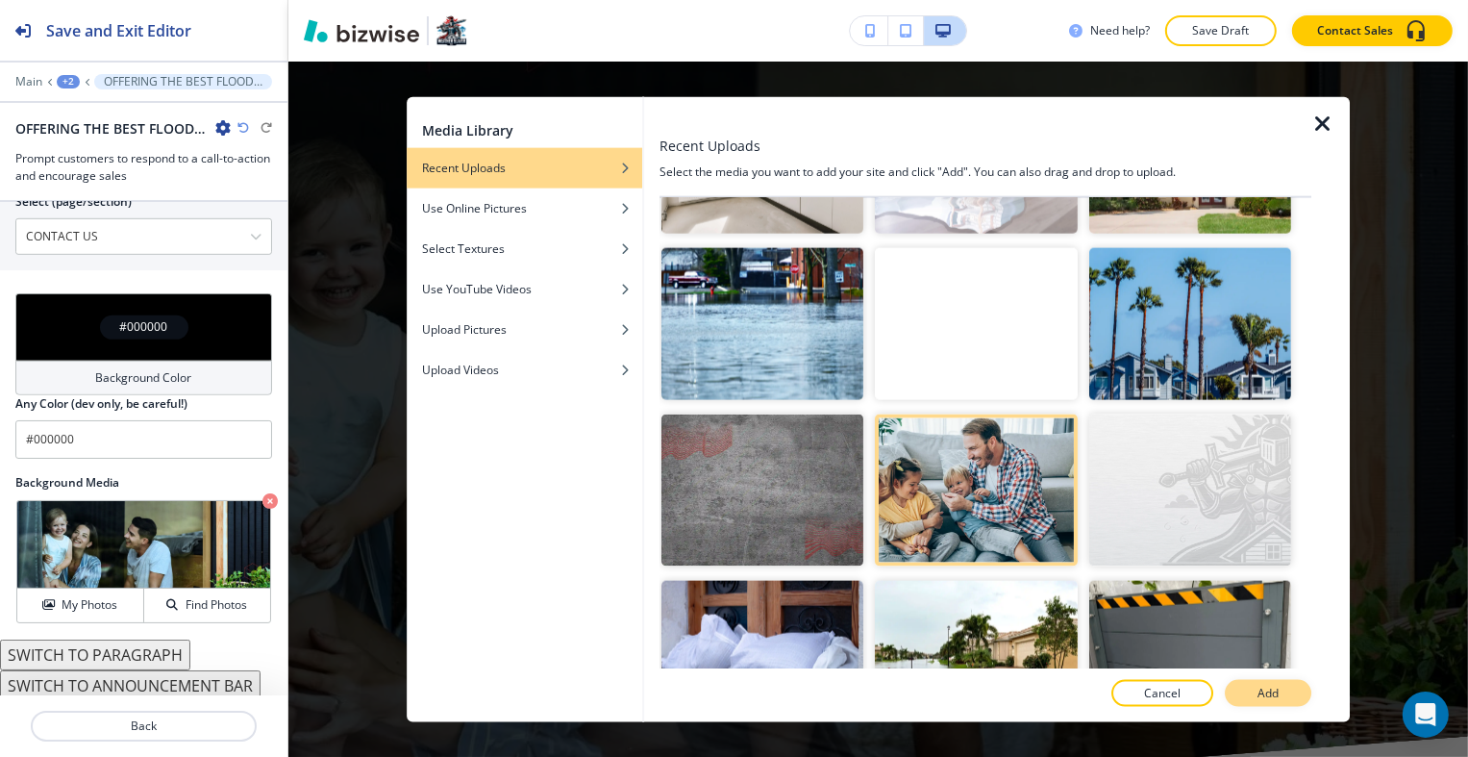
click at [1281, 690] on button "Add" at bounding box center [1268, 693] width 87 height 27
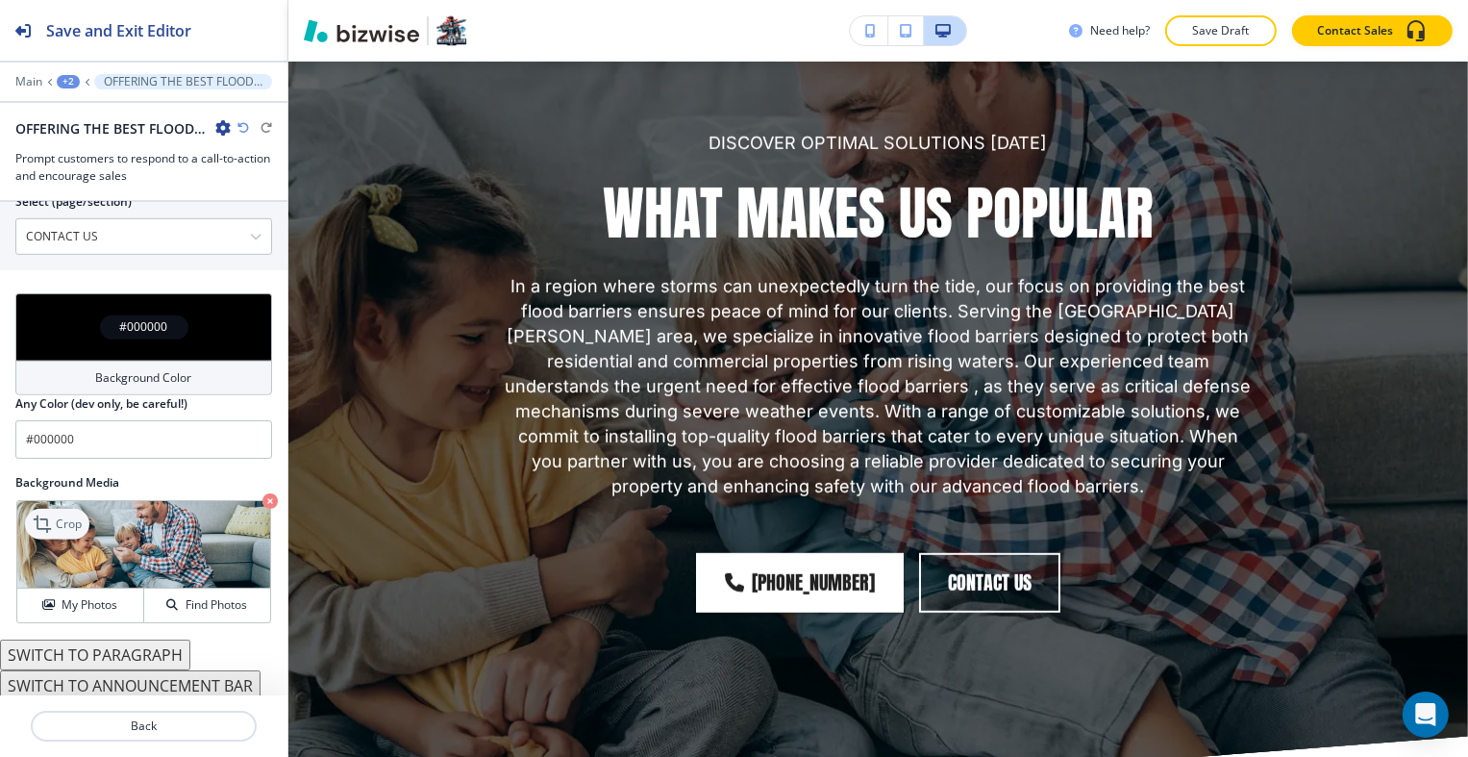
click at [46, 512] on icon at bounding box center [44, 523] width 23 height 23
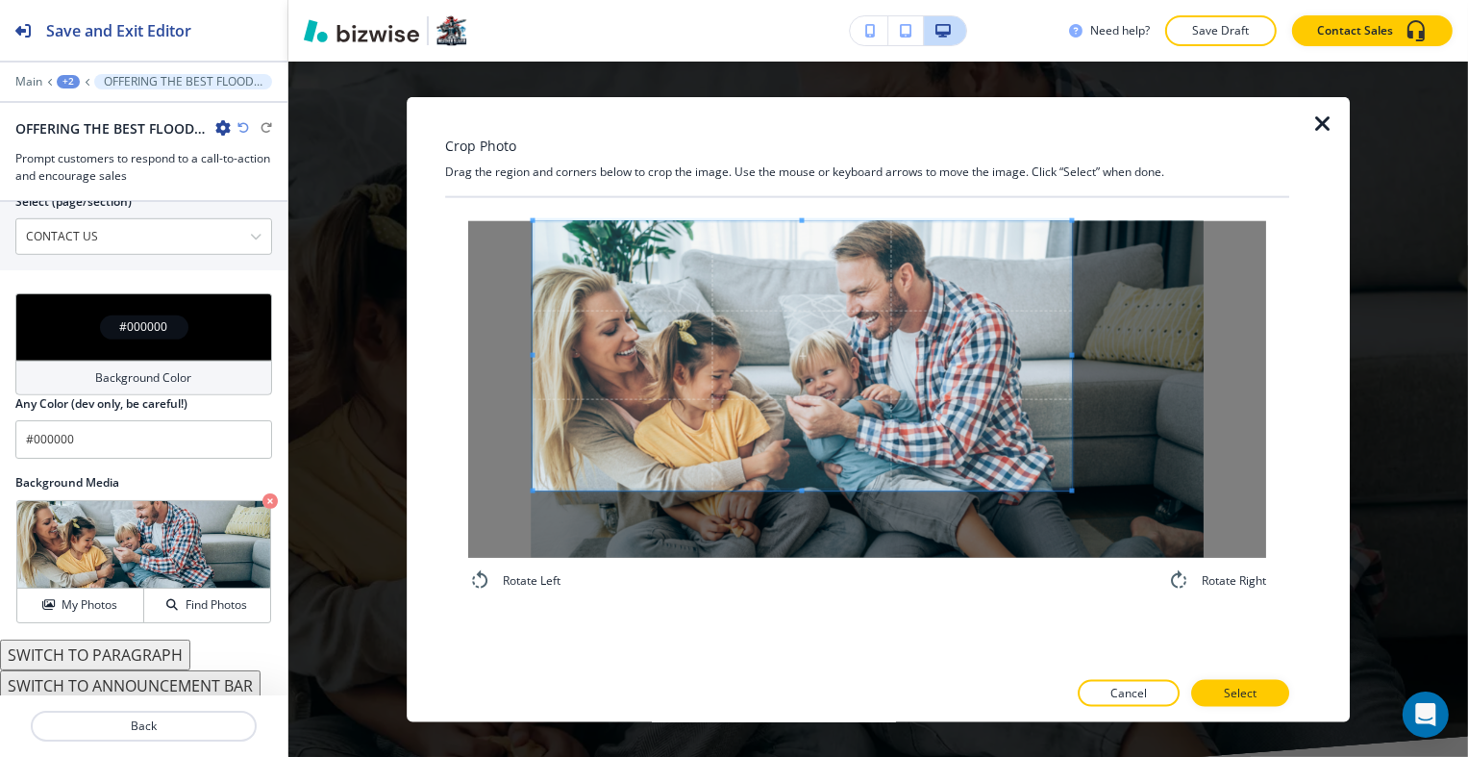
click at [762, 410] on span at bounding box center [802, 354] width 538 height 269
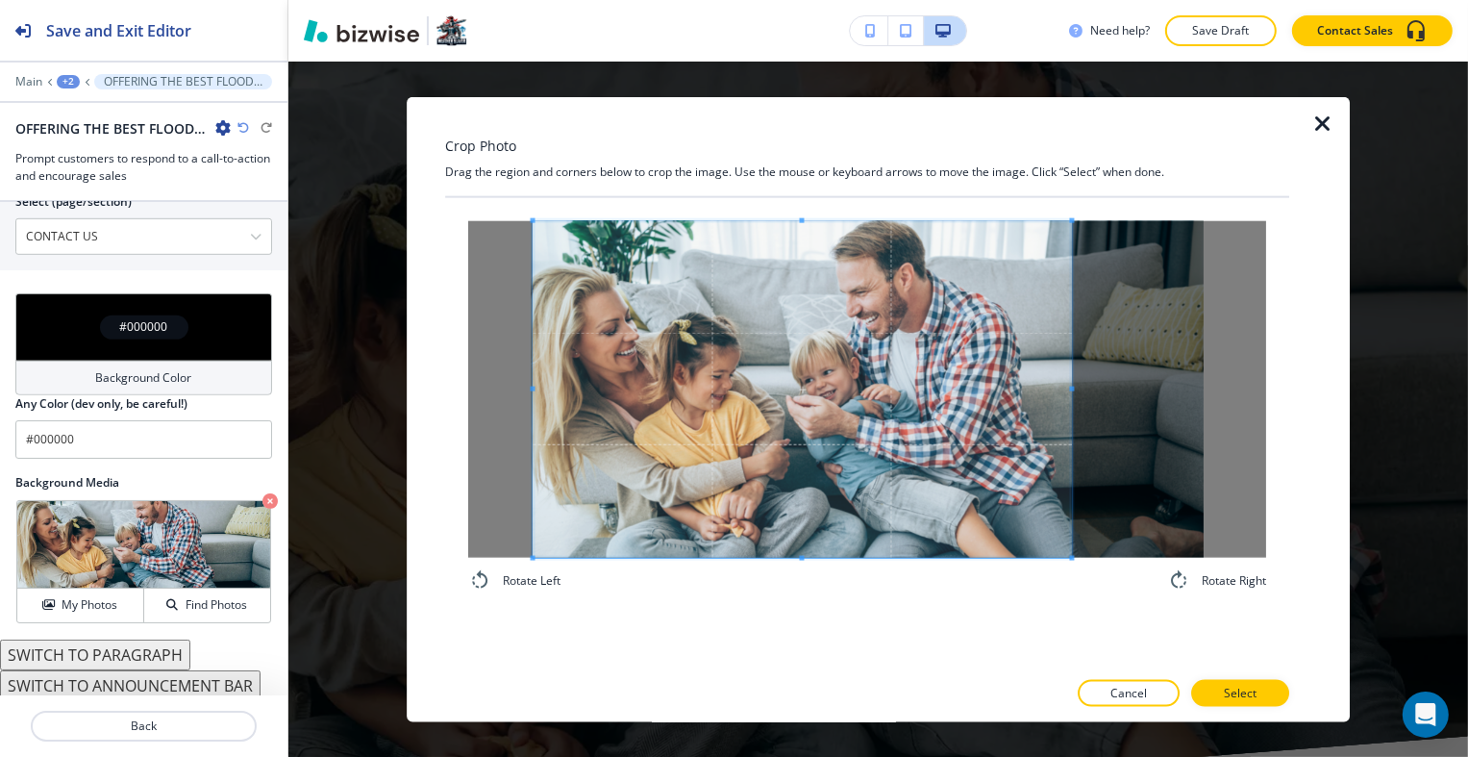
click at [781, 574] on div "Rotate Left Rotate Right" at bounding box center [867, 405] width 798 height 371
click at [1048, 387] on span at bounding box center [1048, 388] width 5 height 5
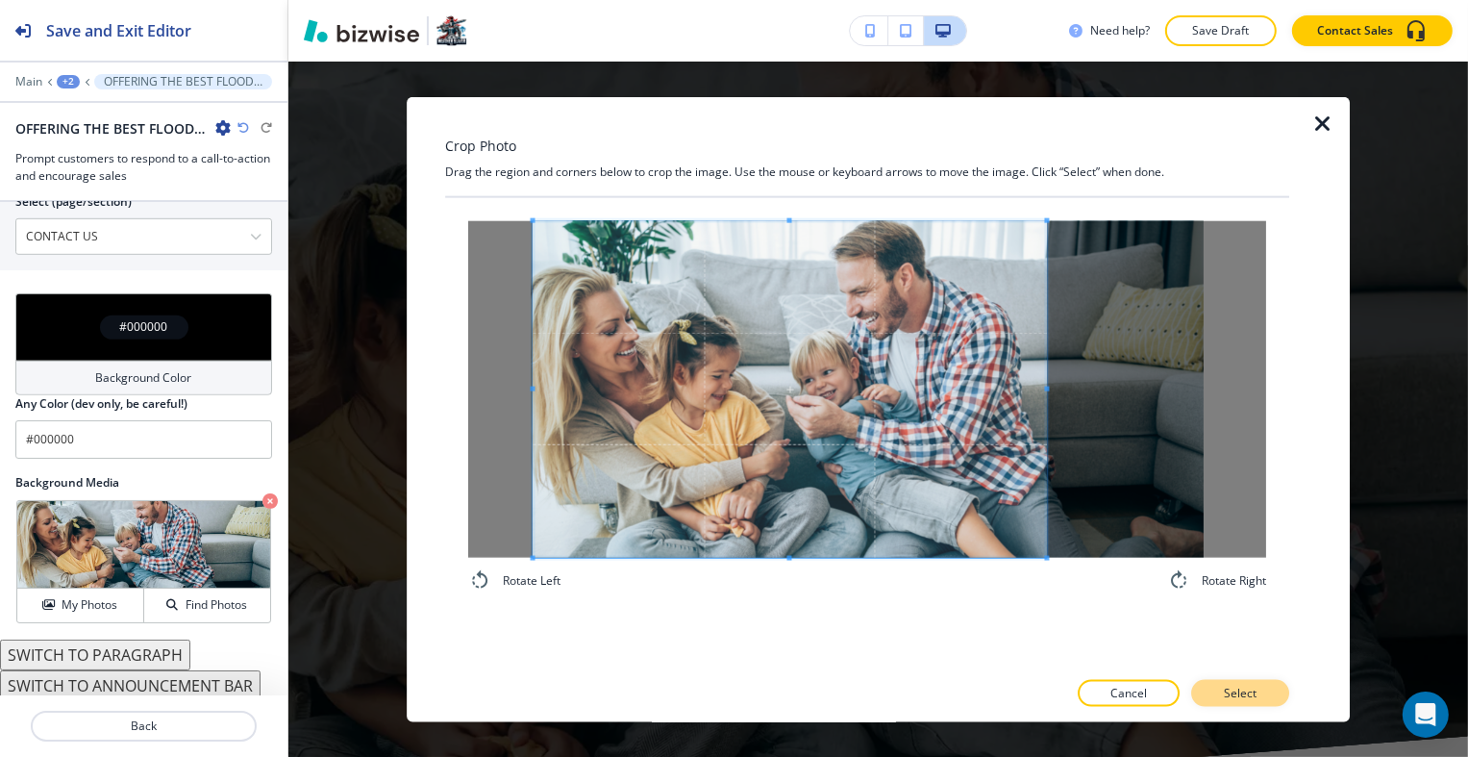
click at [1235, 682] on button "Select" at bounding box center [1240, 693] width 98 height 27
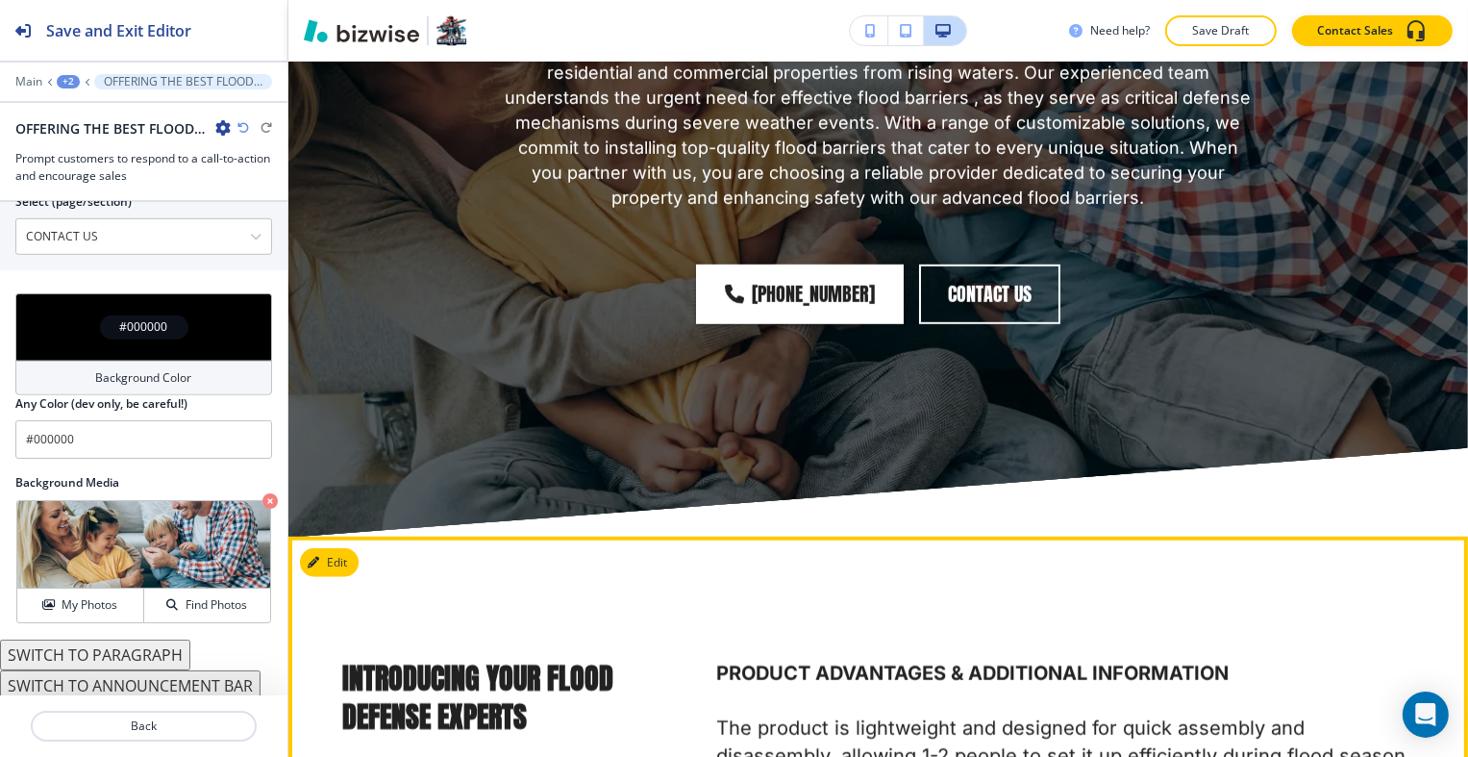
scroll to position [9258, 0]
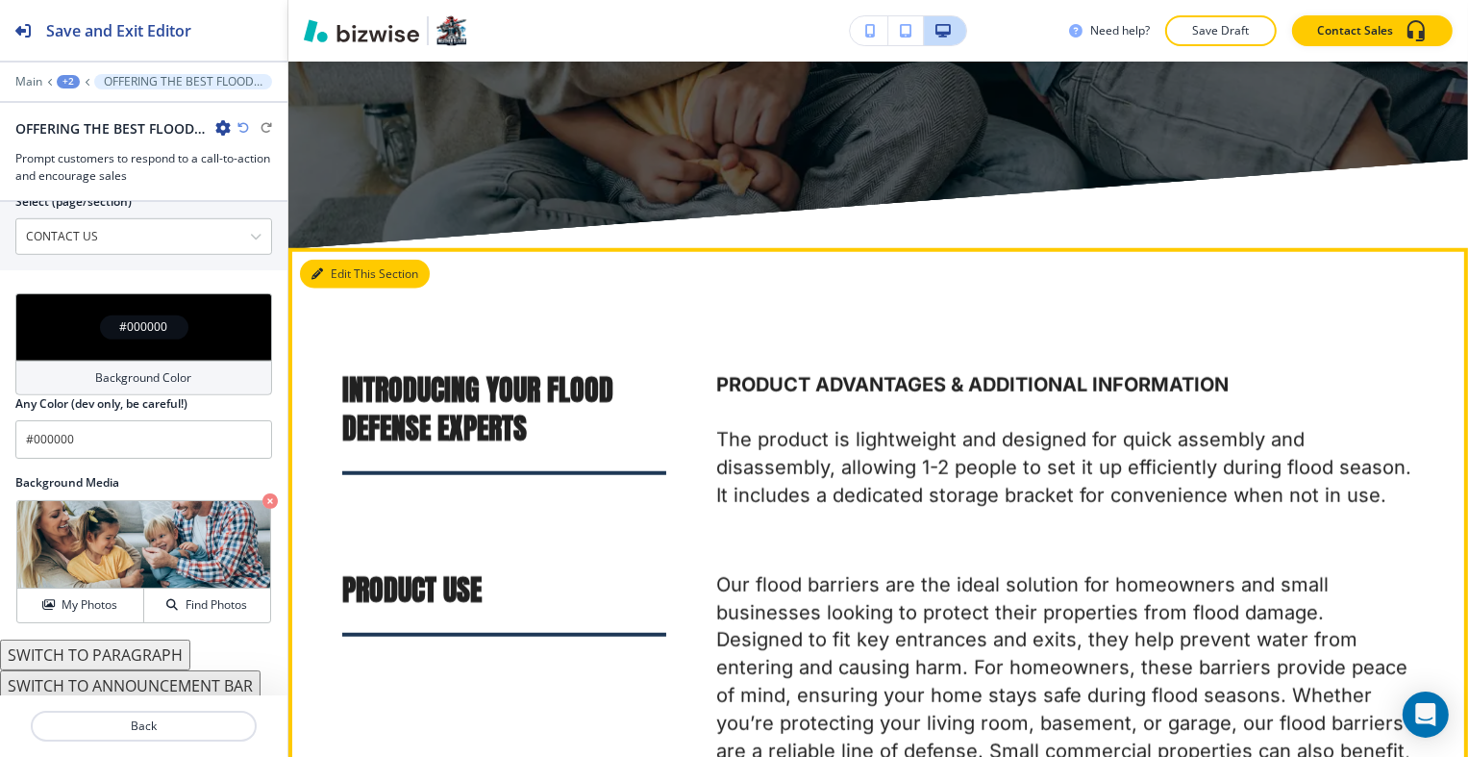
click at [324, 260] on button "Edit This Section" at bounding box center [365, 274] width 130 height 29
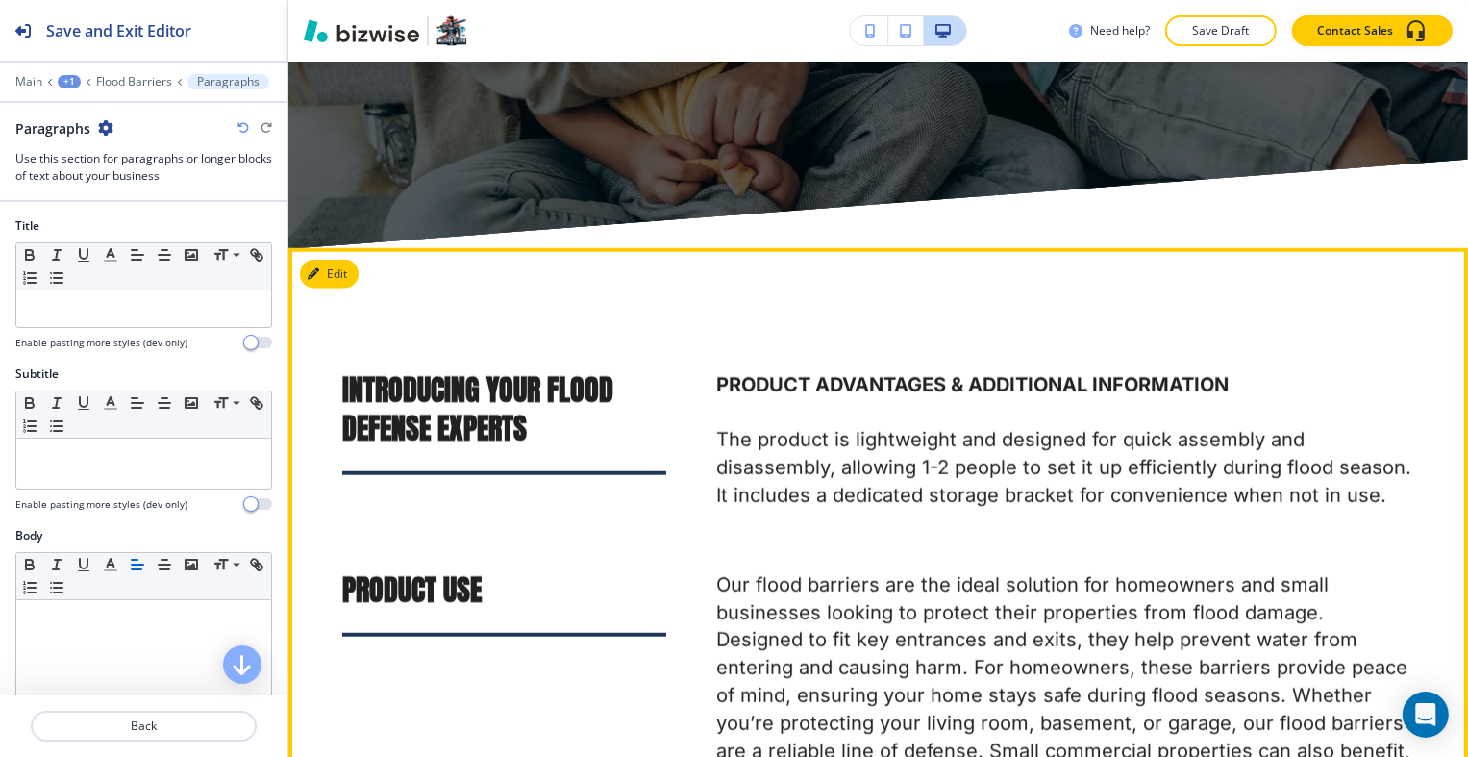
scroll to position [9307, 0]
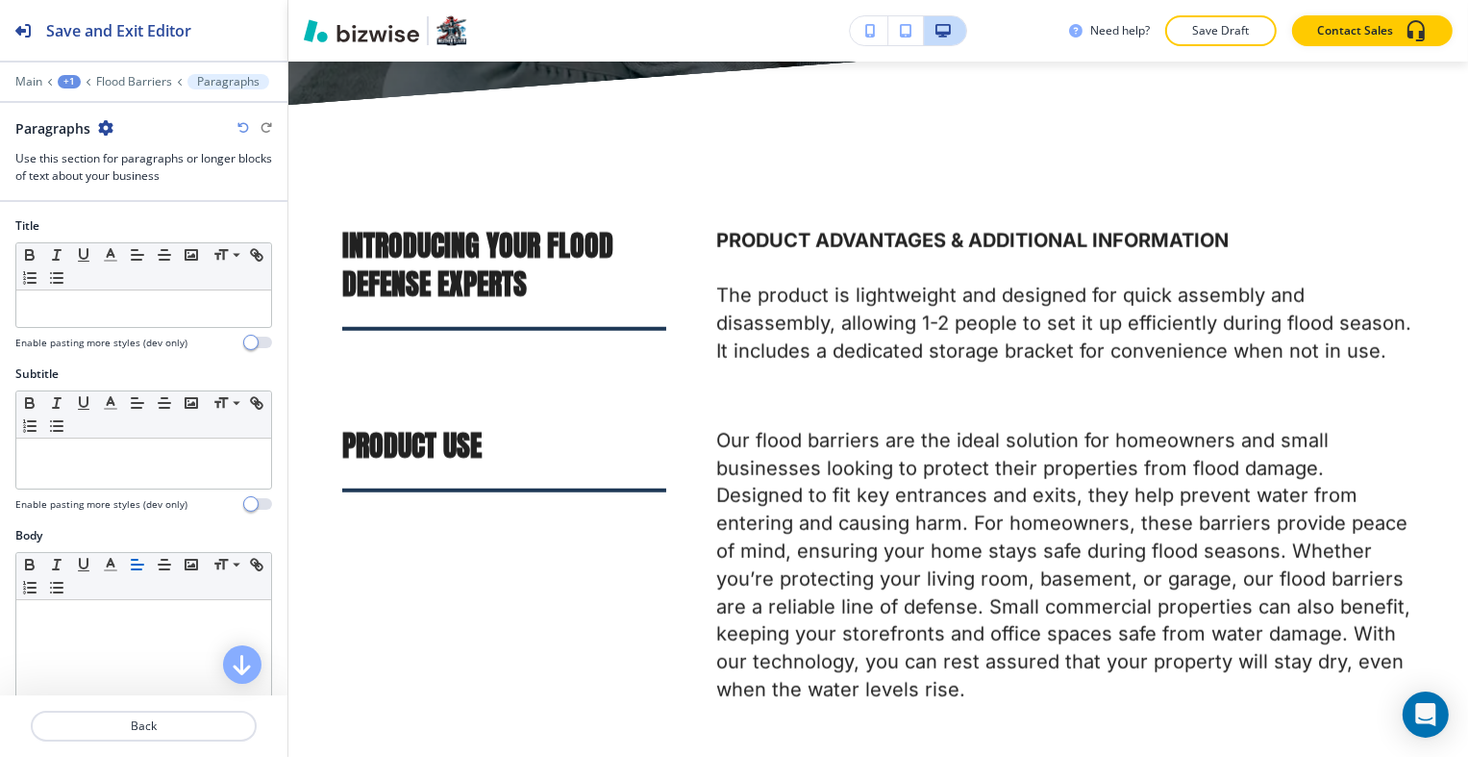
click at [100, 128] on icon "button" at bounding box center [105, 127] width 15 height 15
click at [142, 223] on p "Delete Section" at bounding box center [160, 227] width 98 height 17
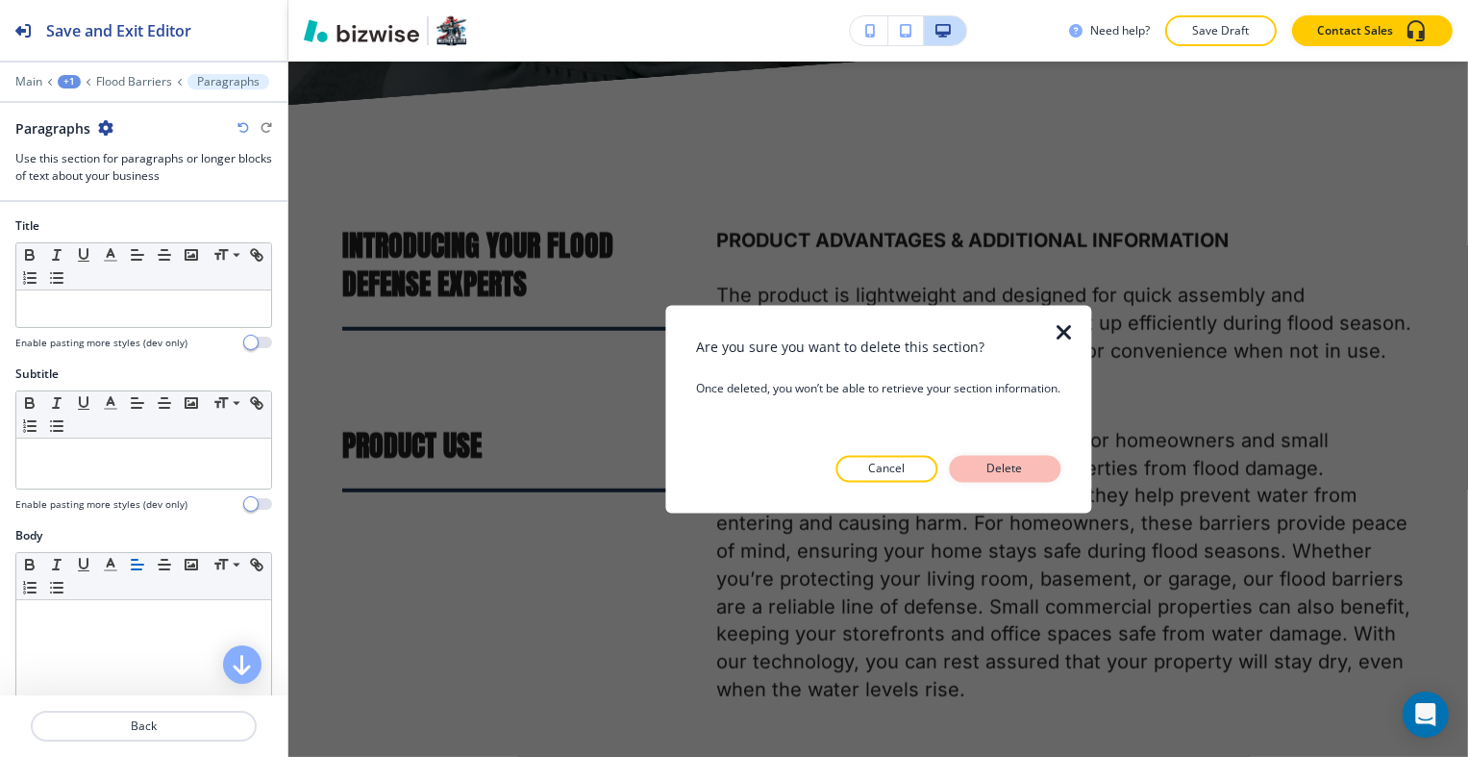
click at [997, 465] on p "Delete" at bounding box center [1005, 469] width 46 height 17
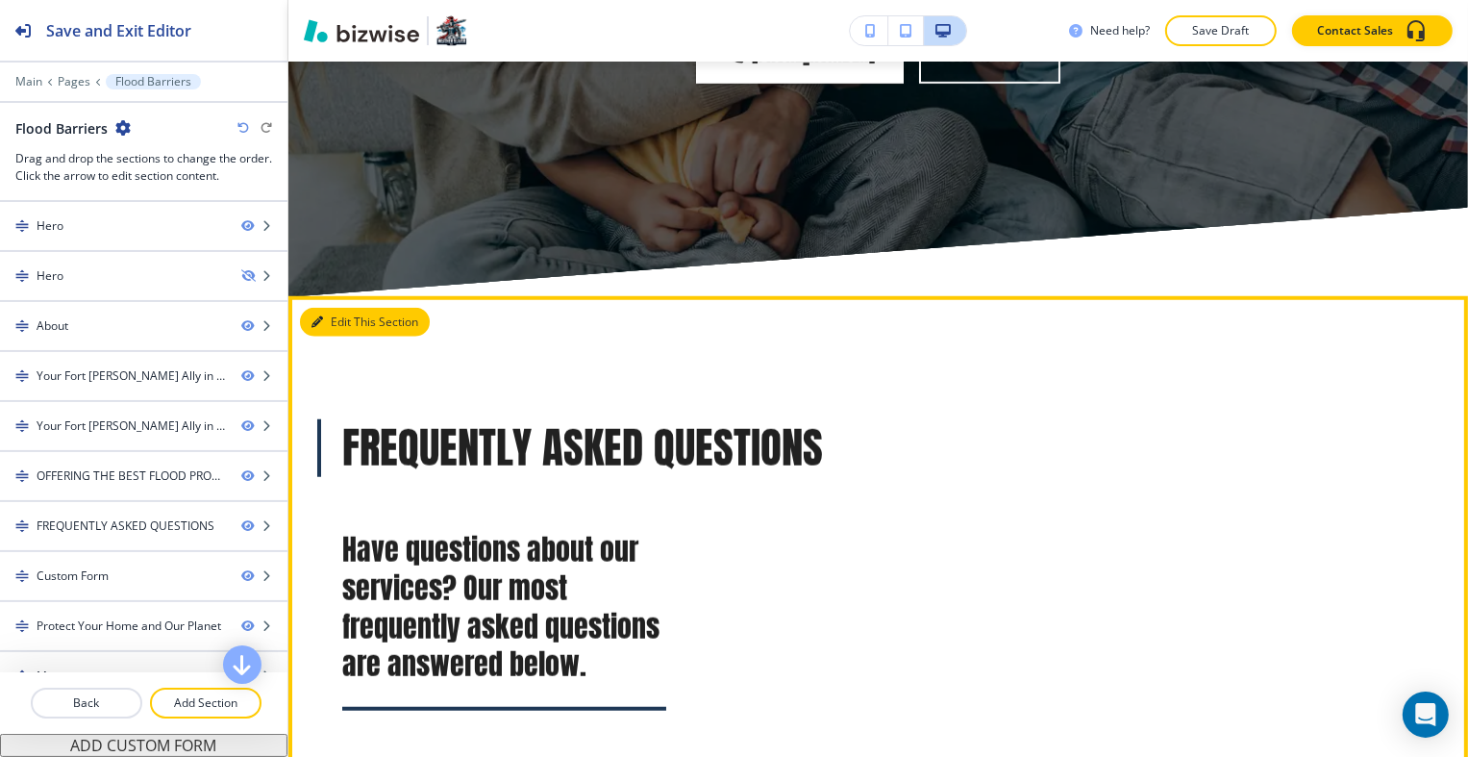
click at [323, 308] on button "Edit This Section" at bounding box center [365, 322] width 130 height 29
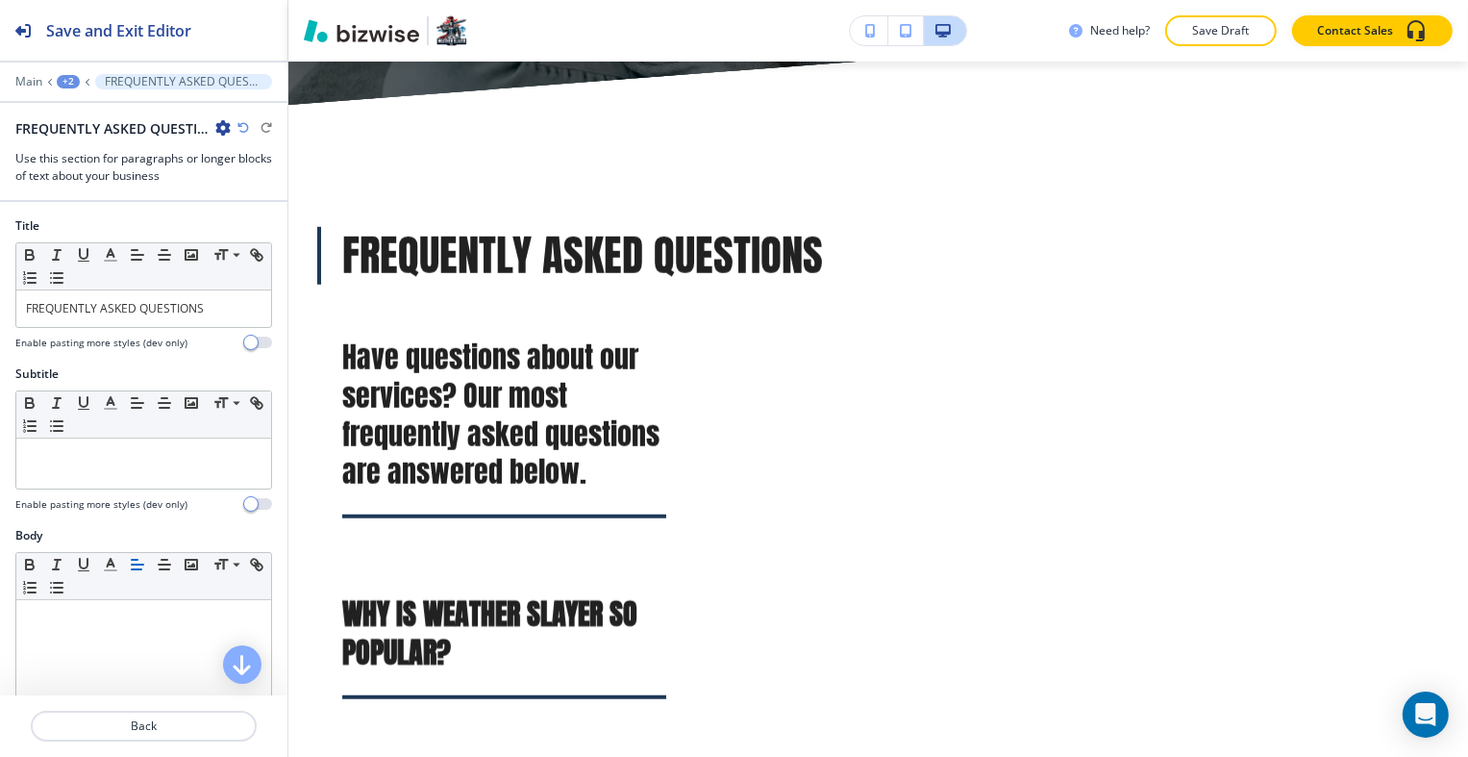
click at [222, 123] on icon "button" at bounding box center [222, 127] width 15 height 15
click at [285, 222] on p "Delete Section" at bounding box center [277, 227] width 98 height 17
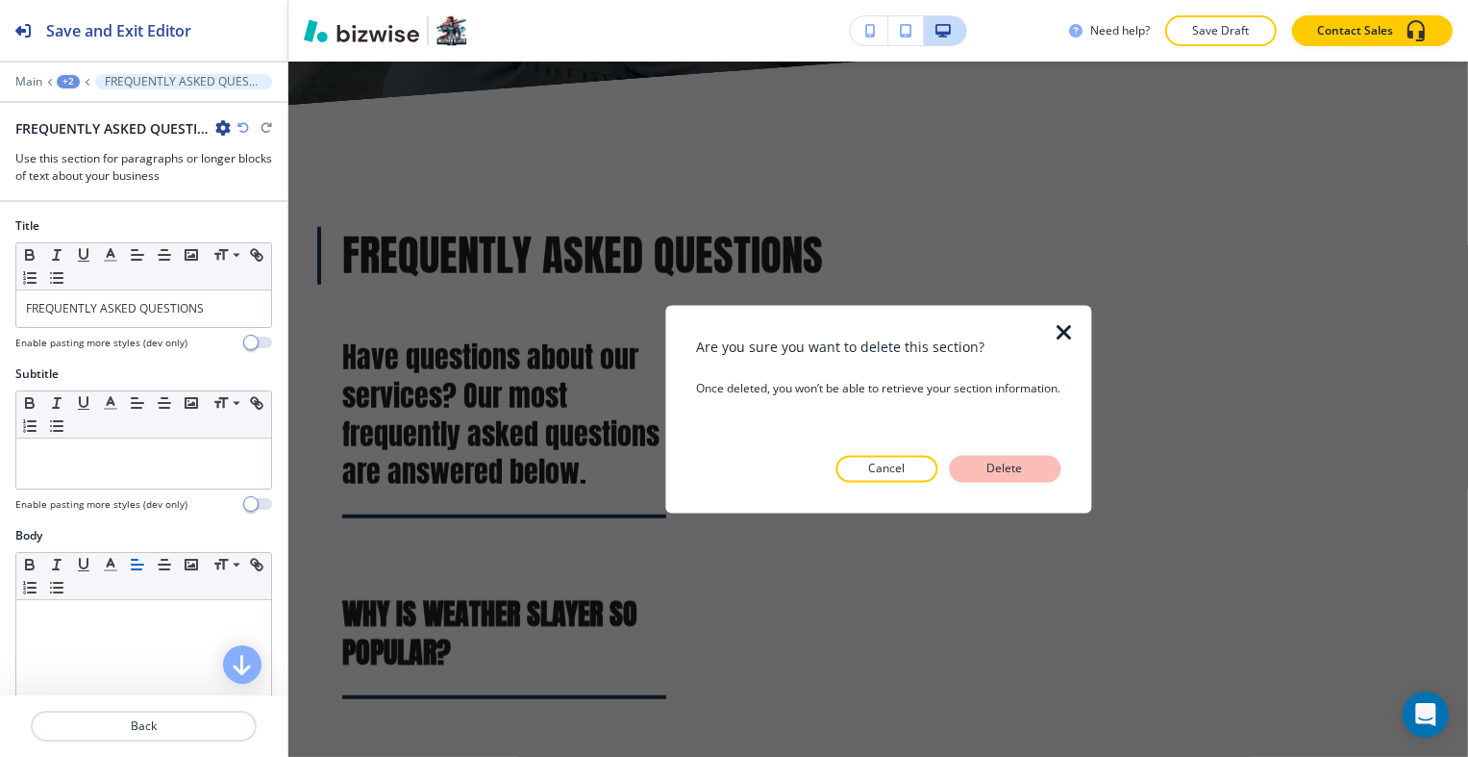
click at [1015, 468] on p "Delete" at bounding box center [1005, 469] width 46 height 17
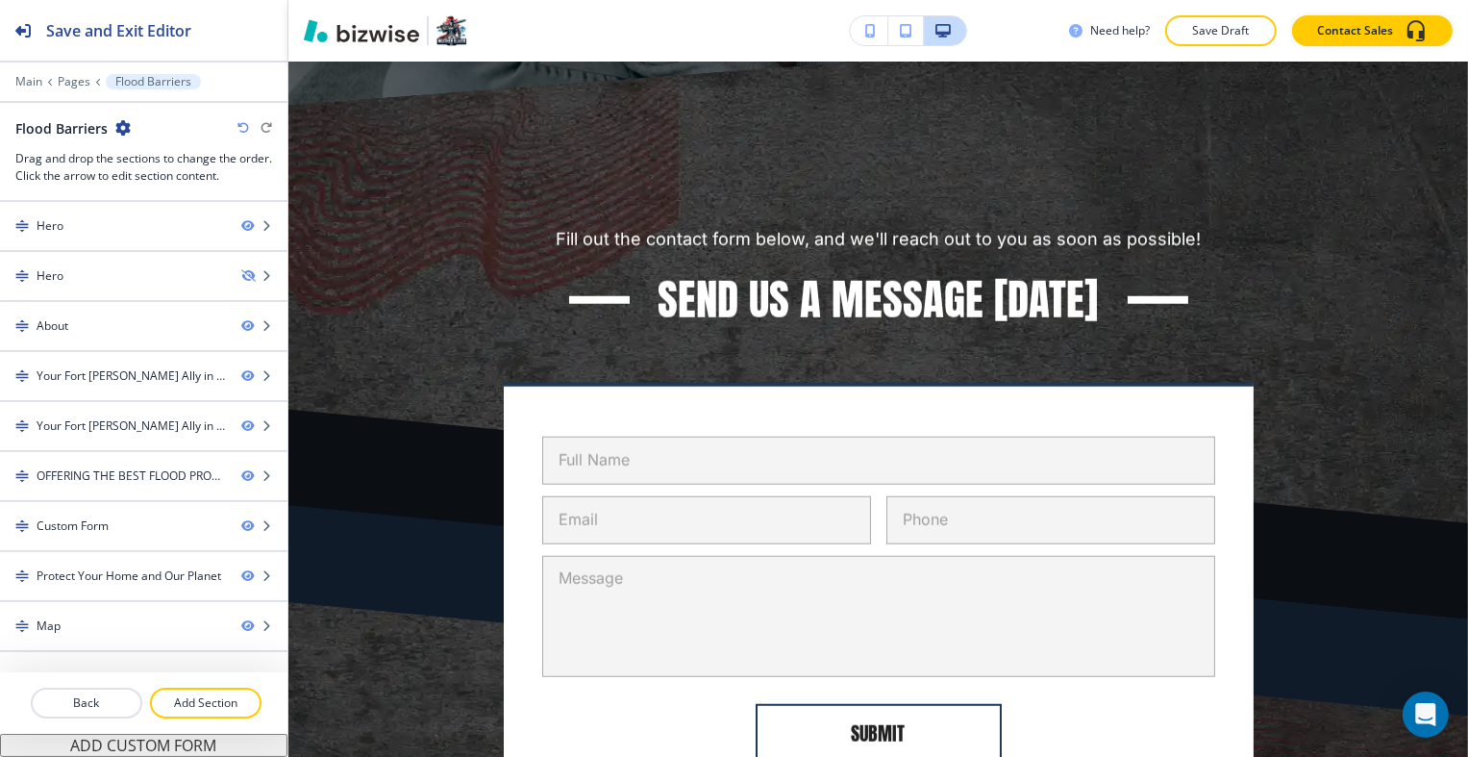
scroll to position [9114, 0]
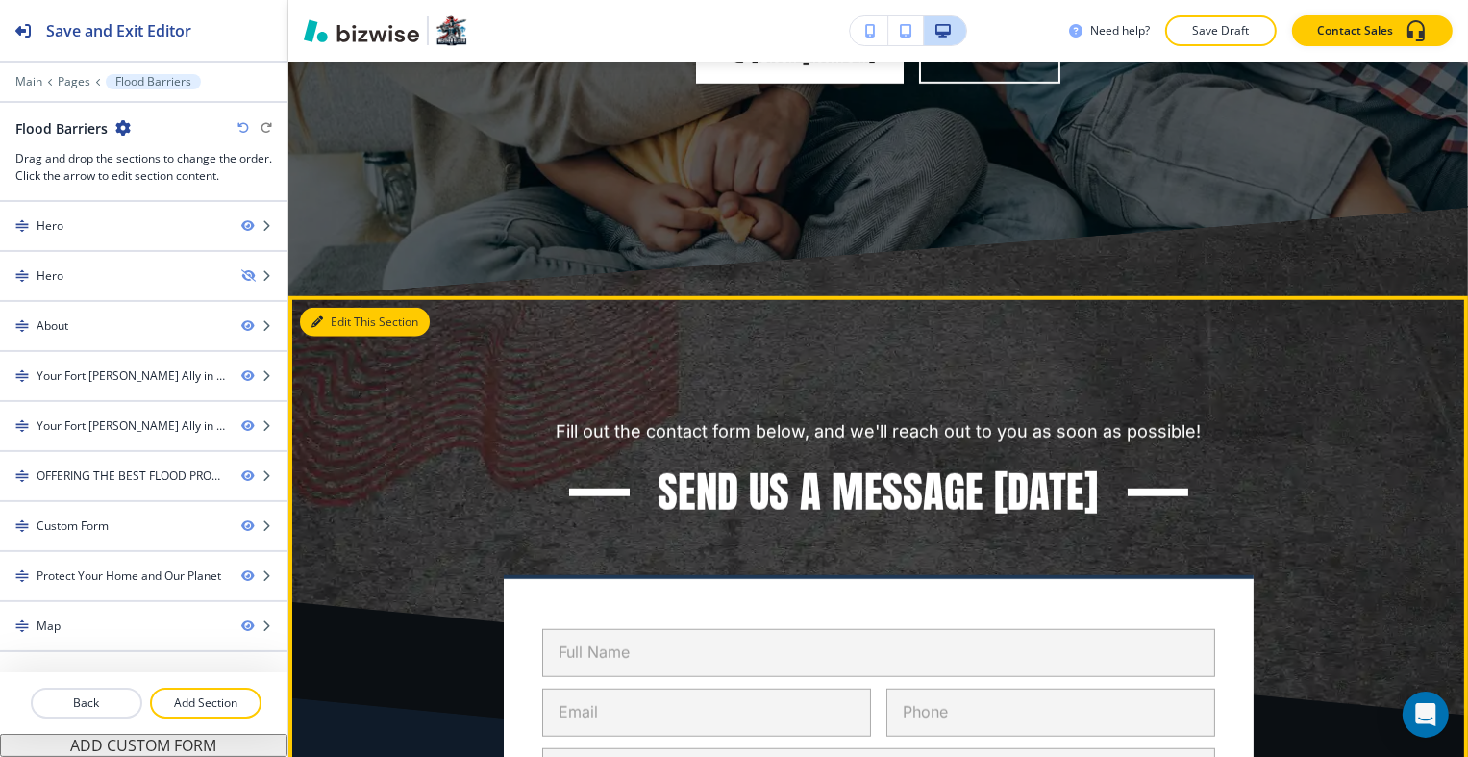
click at [337, 308] on button "Edit This Section" at bounding box center [365, 322] width 130 height 29
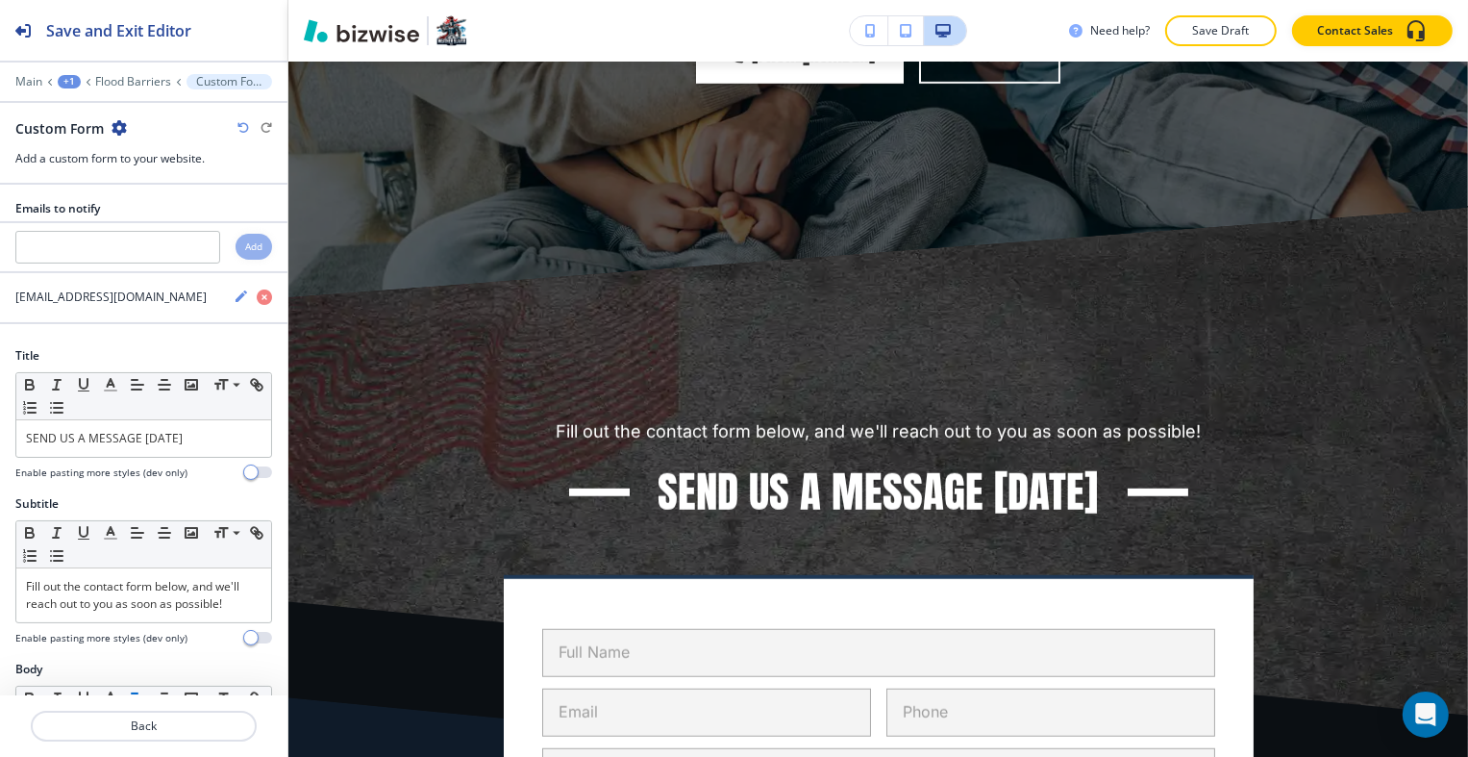
scroll to position [9307, 0]
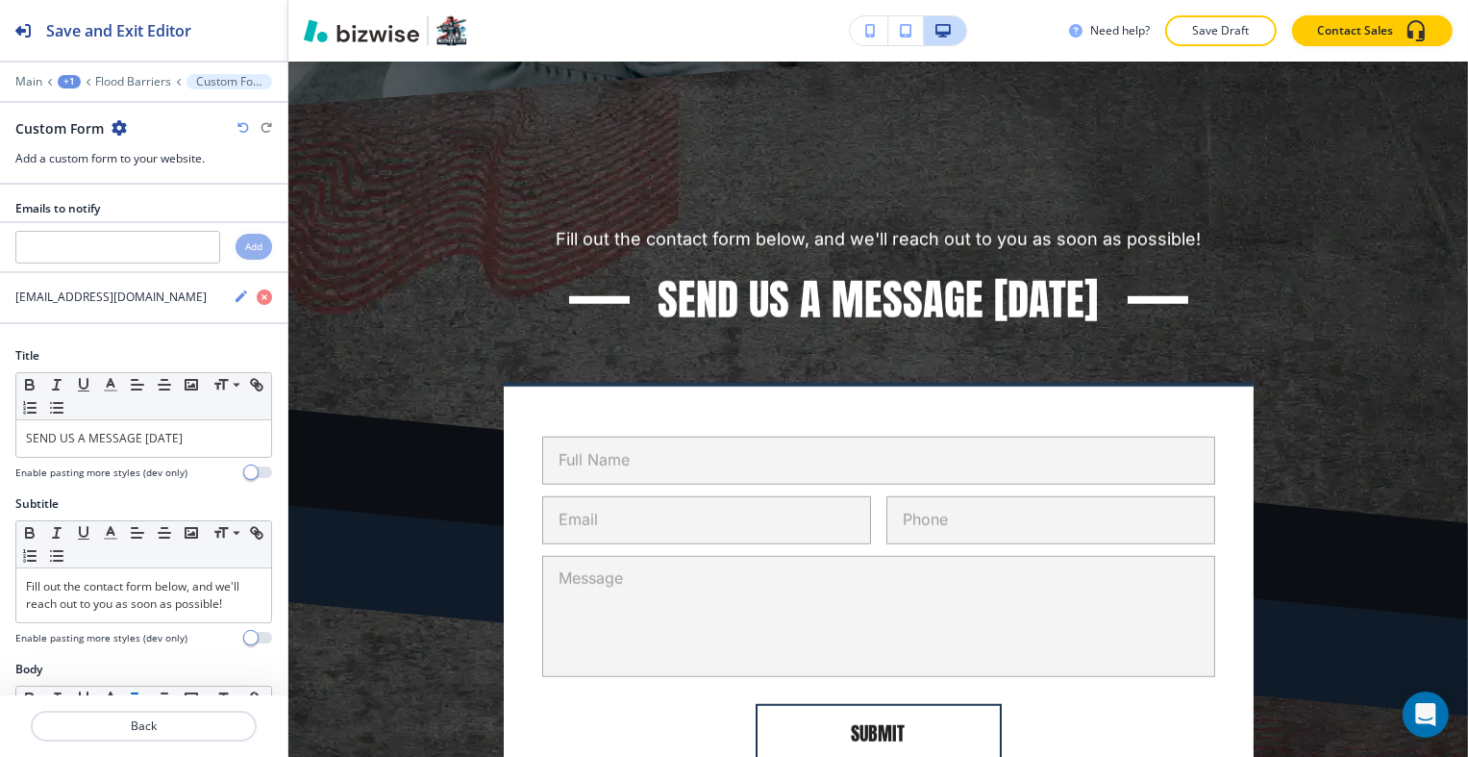
click at [115, 121] on icon "button" at bounding box center [119, 127] width 15 height 15
click at [182, 222] on p "Delete Section" at bounding box center [172, 227] width 98 height 17
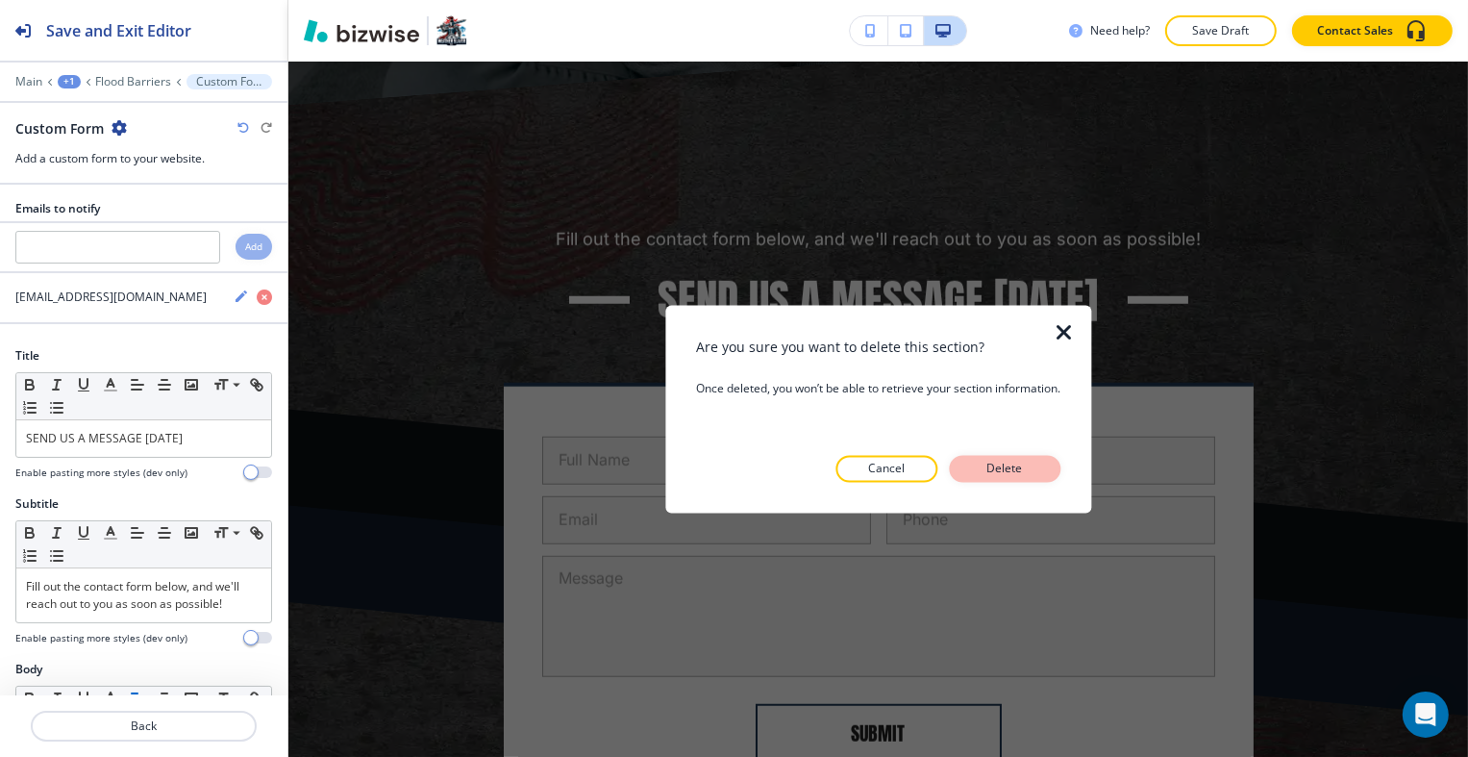
click at [1012, 468] on p "Delete" at bounding box center [1005, 469] width 46 height 17
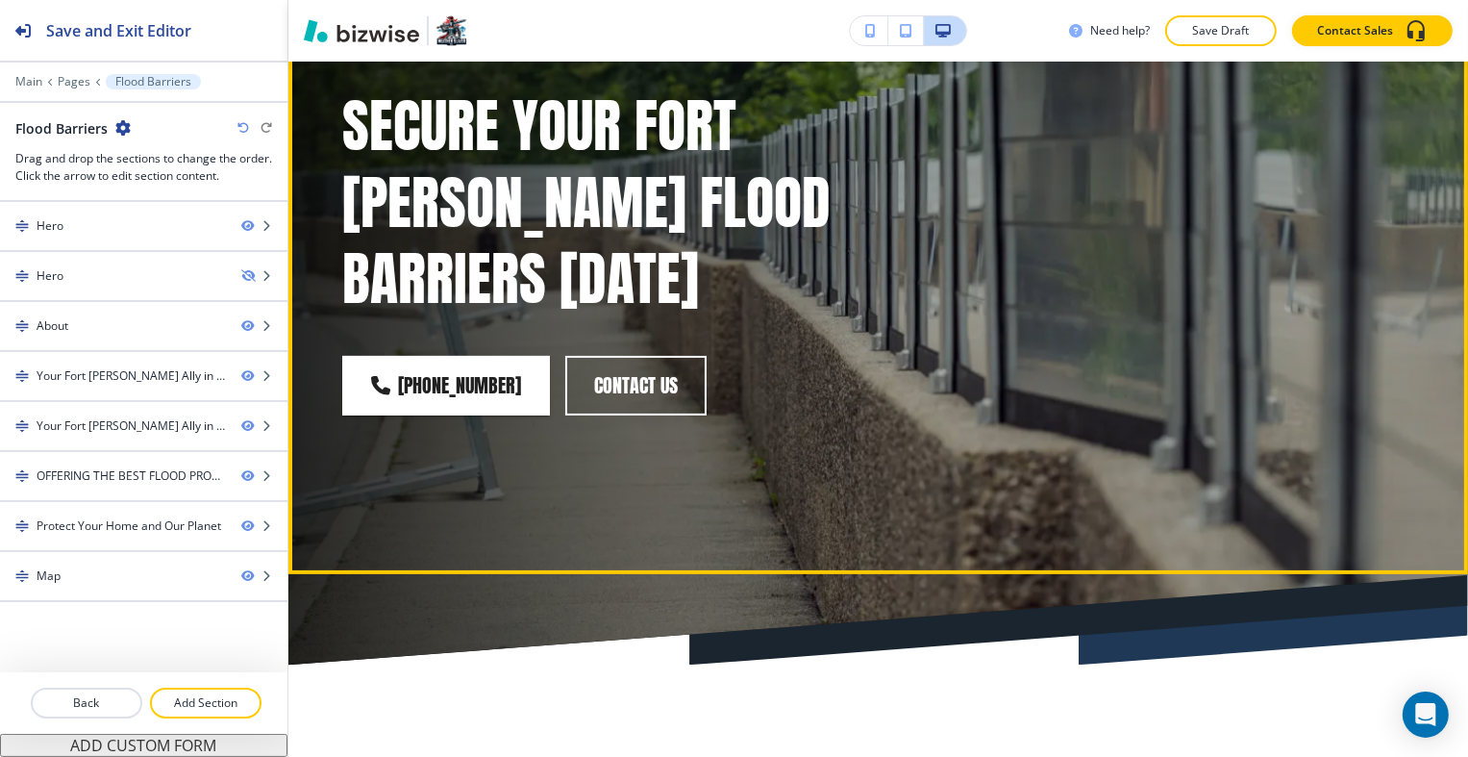
scroll to position [0, 0]
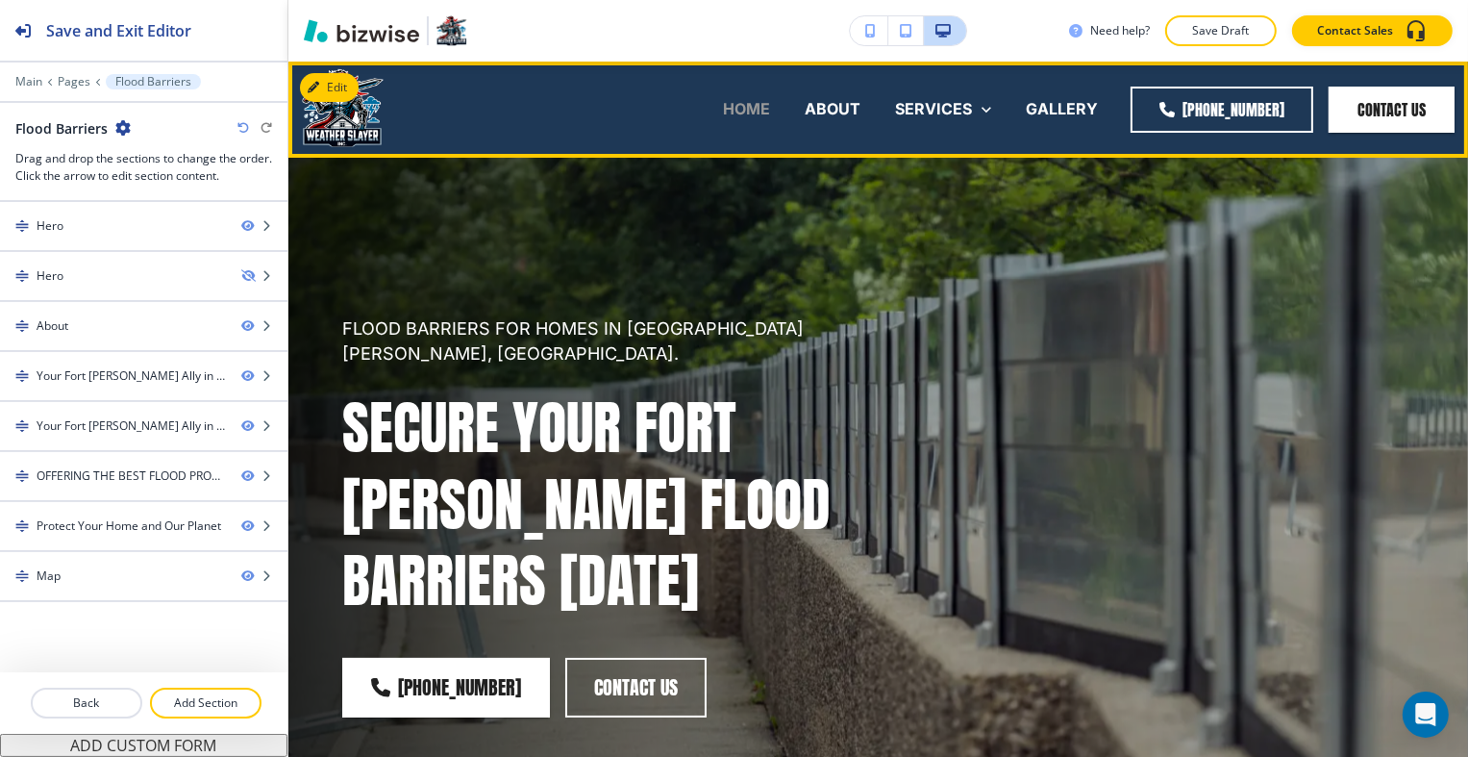
click at [748, 100] on p "HOME" at bounding box center [746, 109] width 47 height 22
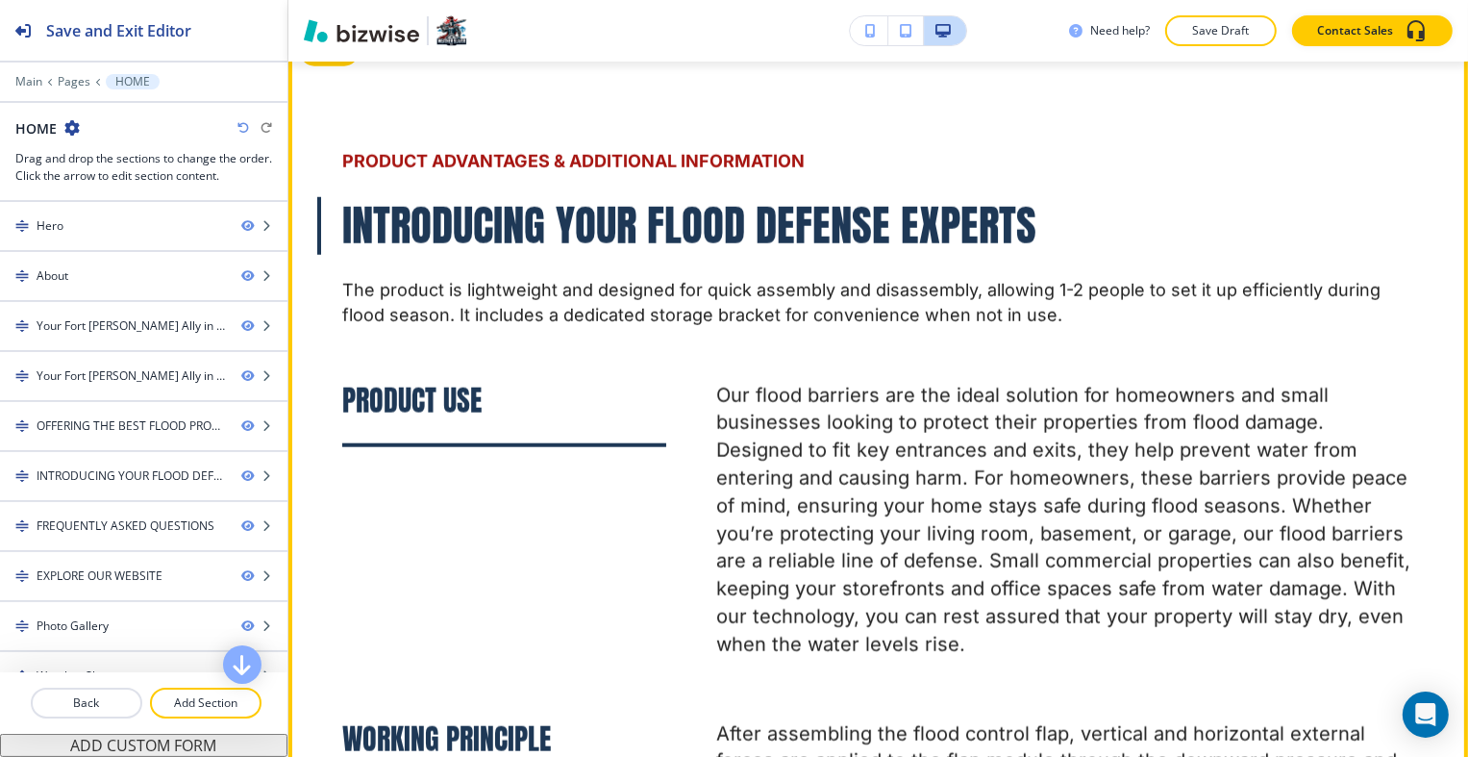
scroll to position [9142, 0]
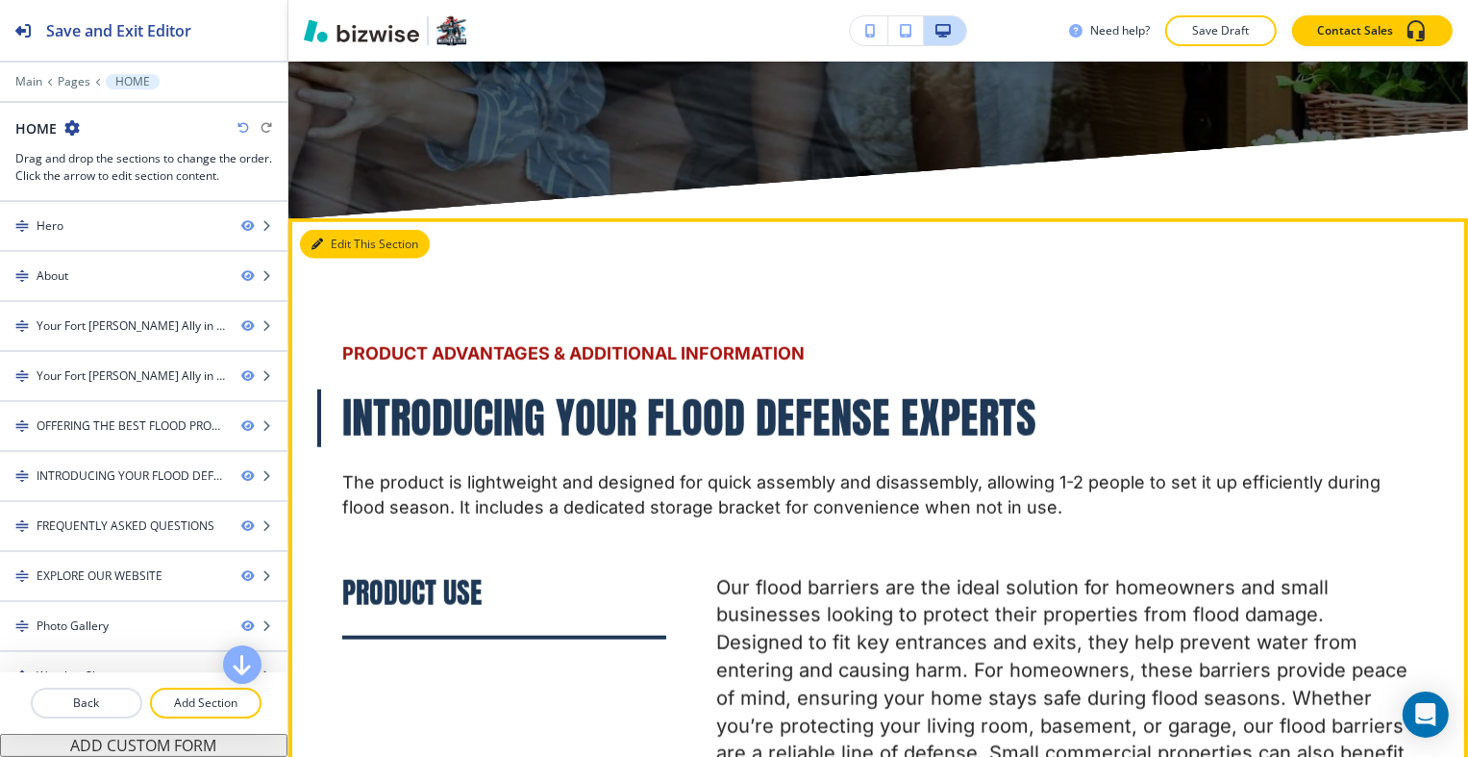
click at [347, 230] on button "Edit This Section" at bounding box center [365, 244] width 130 height 29
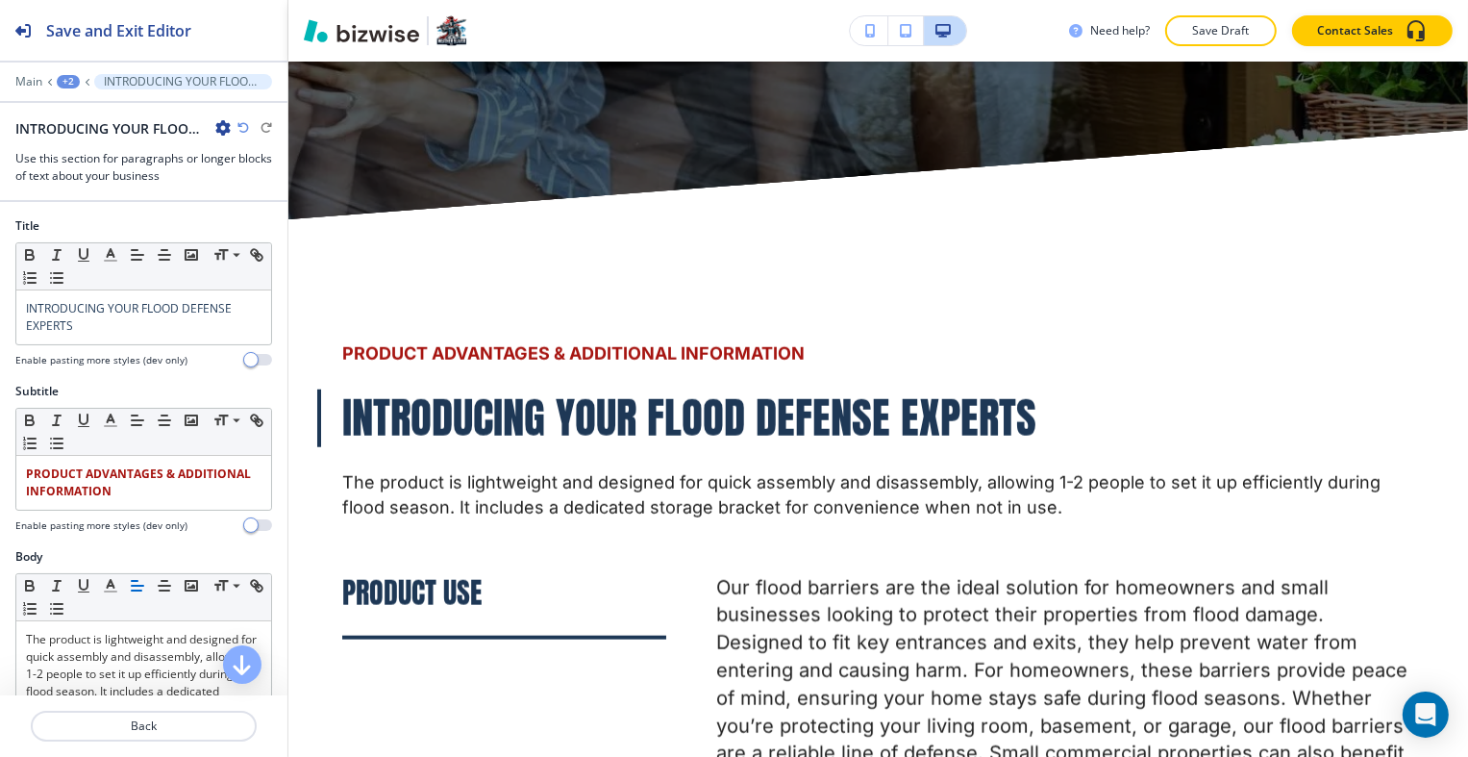
scroll to position [9257, 0]
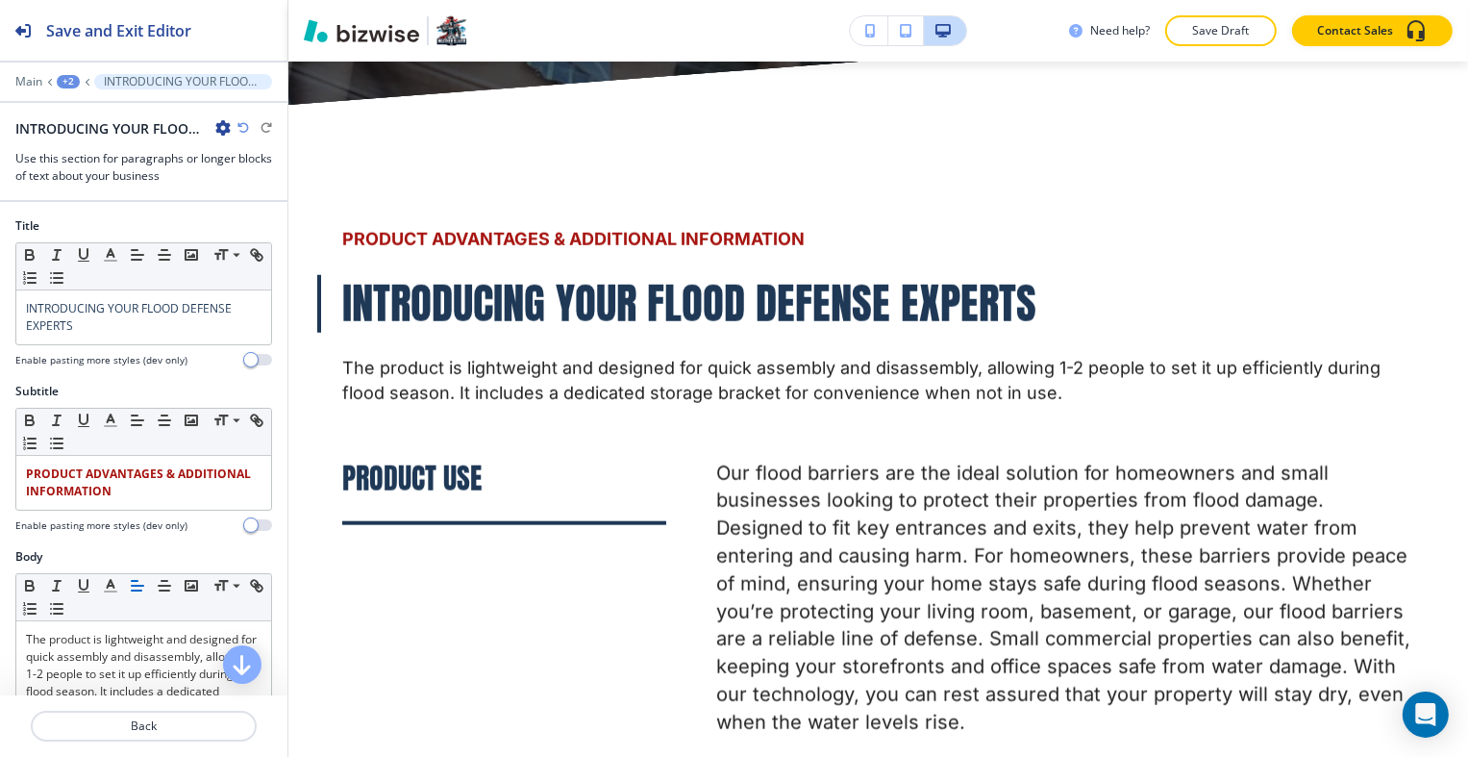
click at [223, 128] on icon "button" at bounding box center [222, 127] width 15 height 15
click at [265, 182] on button "Duplicate Section" at bounding box center [276, 194] width 123 height 34
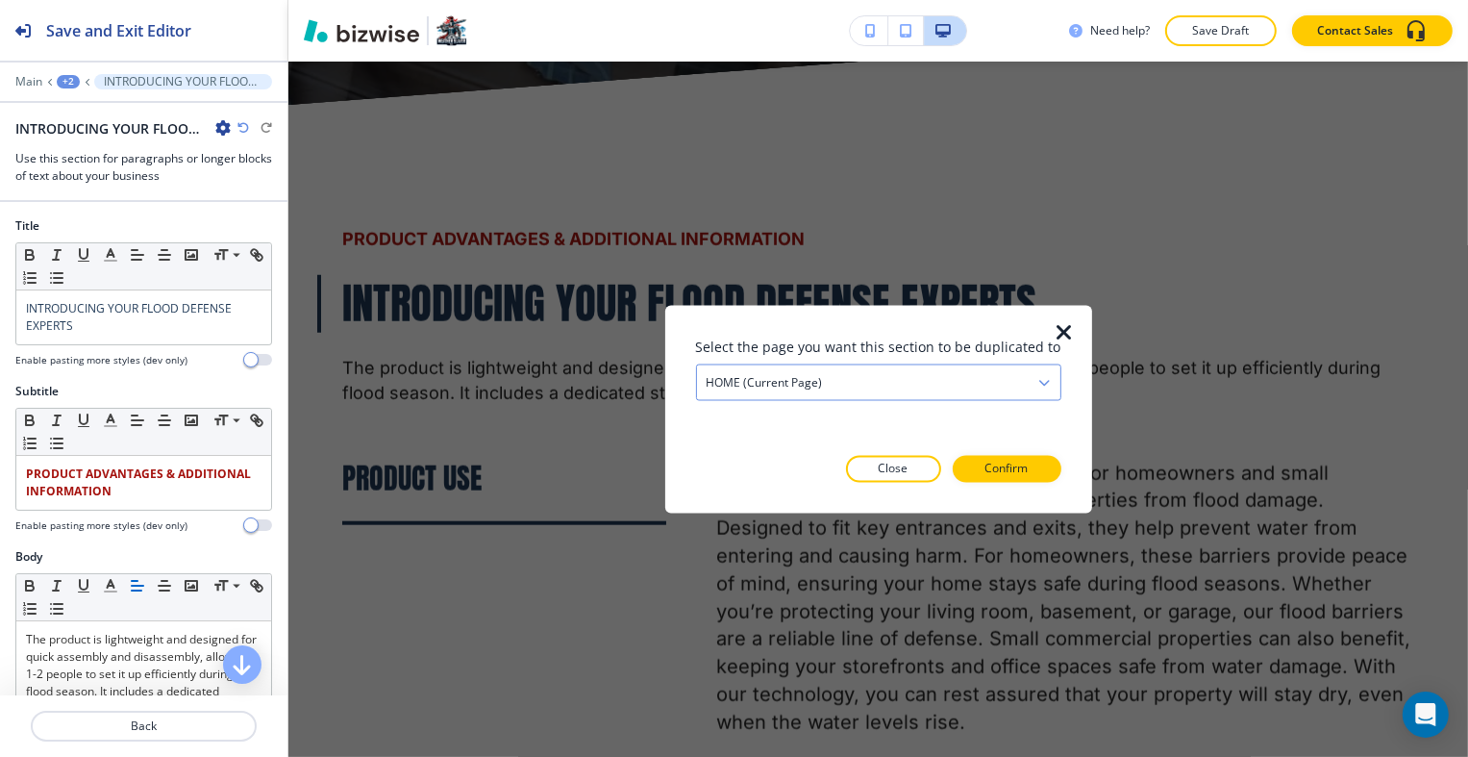
click at [867, 385] on div "HOME (current page)" at bounding box center [878, 381] width 363 height 35
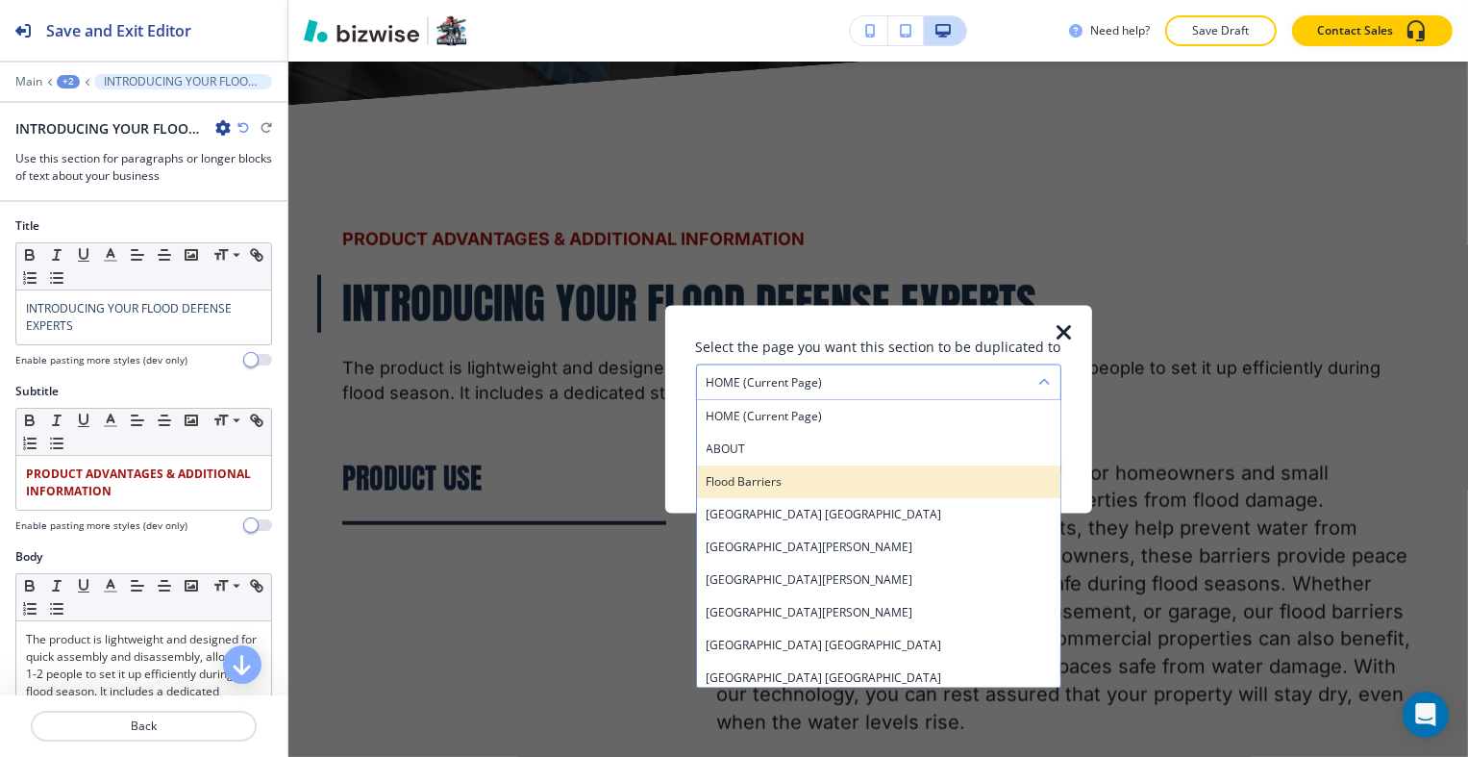
click at [825, 472] on h4 "Flood Barriers" at bounding box center [879, 480] width 344 height 17
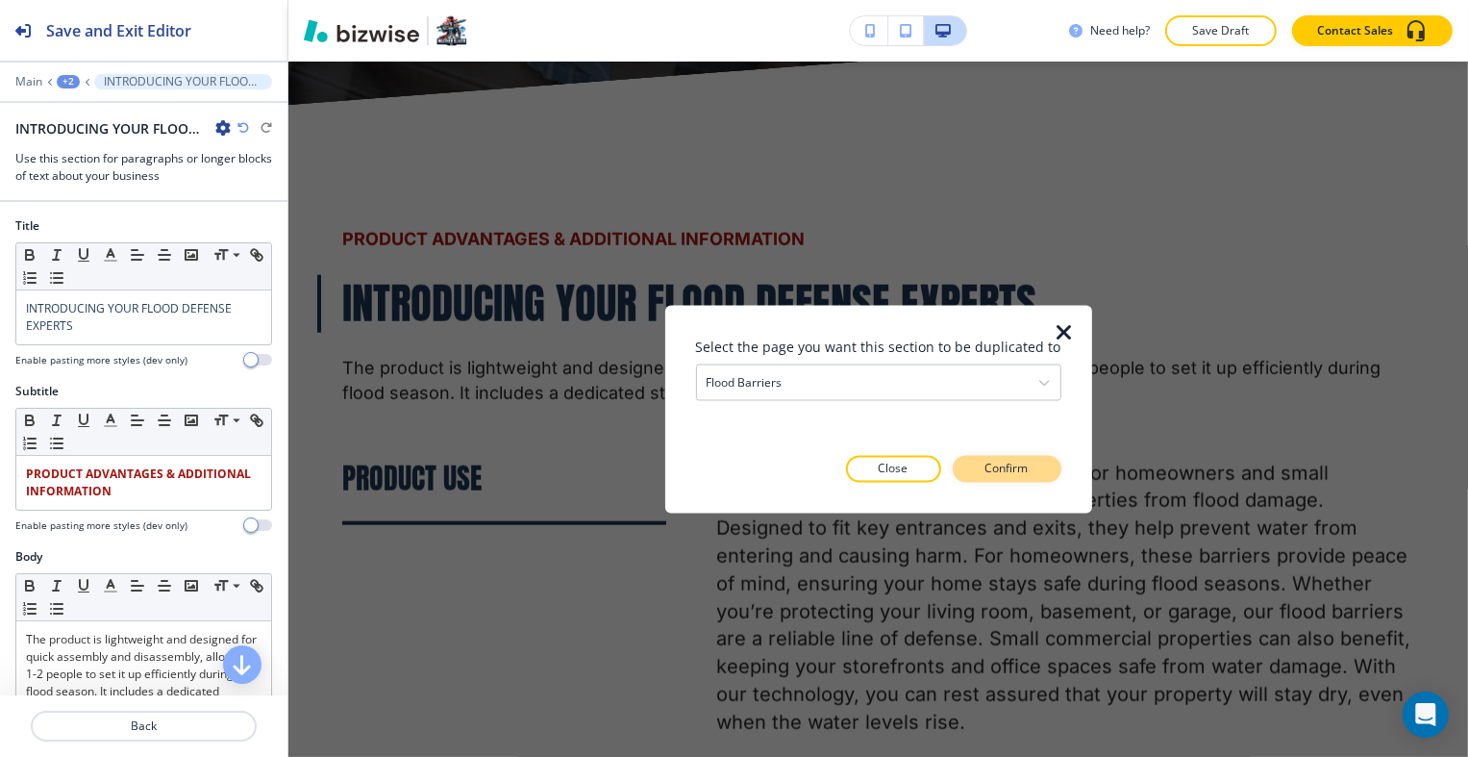
click at [1042, 466] on button "Confirm" at bounding box center [1007, 469] width 109 height 27
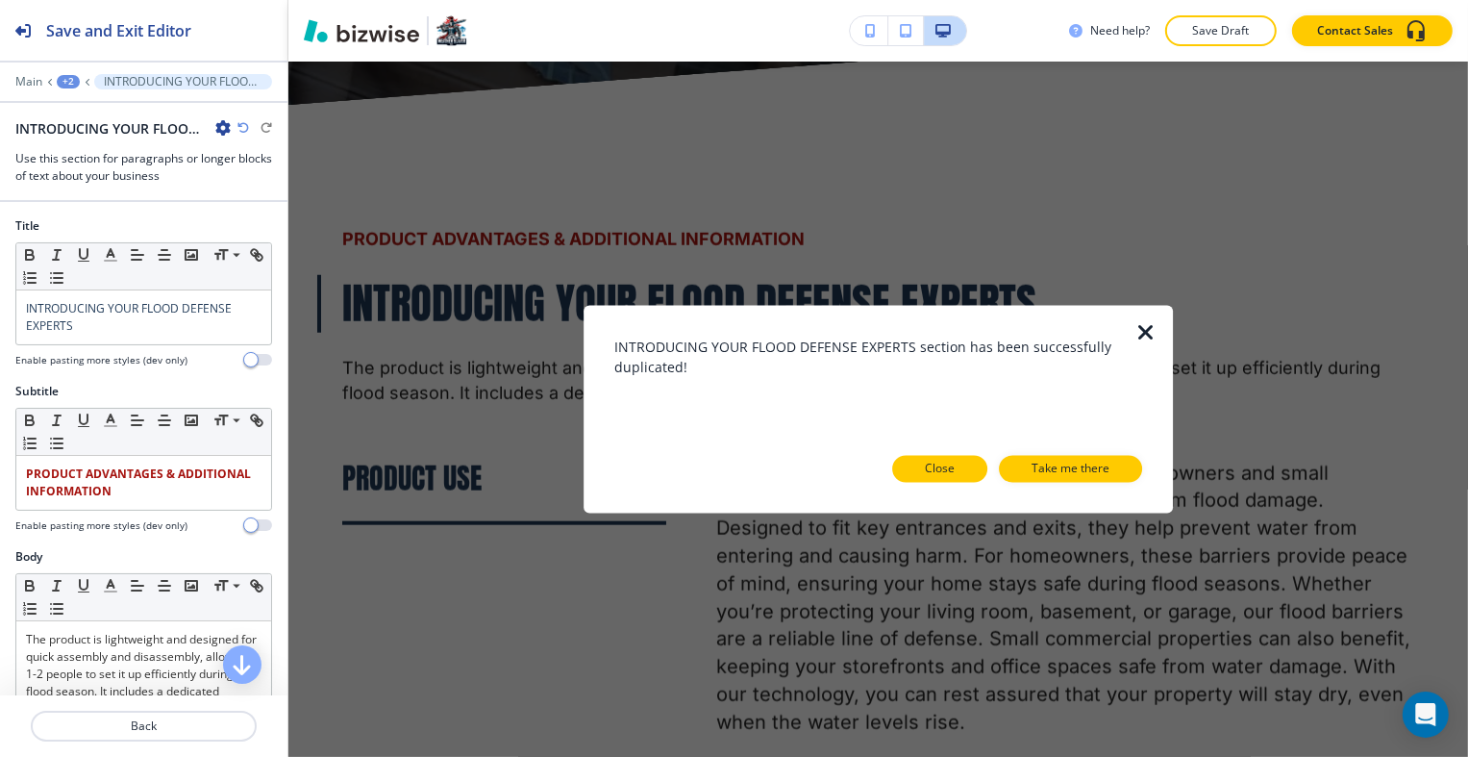
click at [968, 467] on button "Close" at bounding box center [939, 469] width 95 height 27
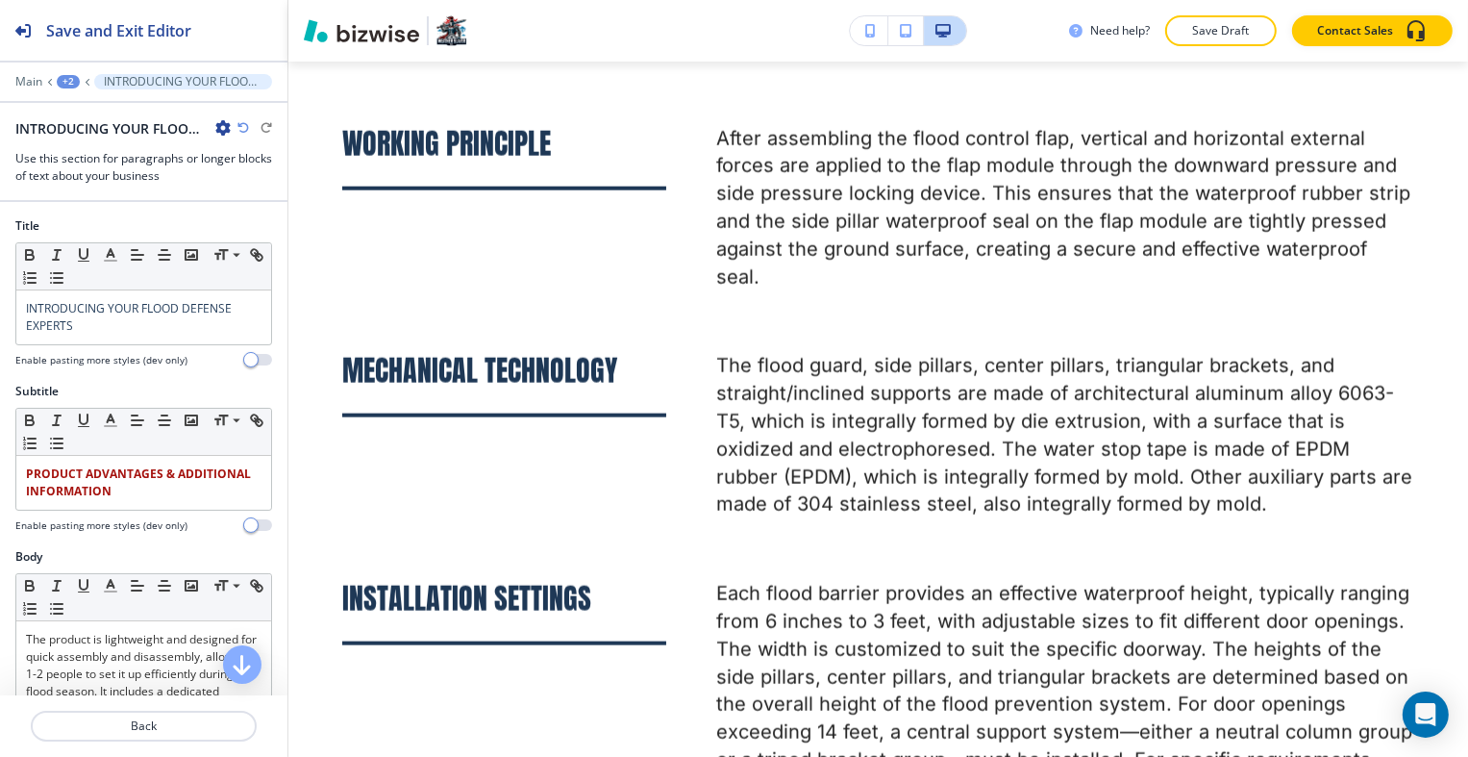
scroll to position [10699, 0]
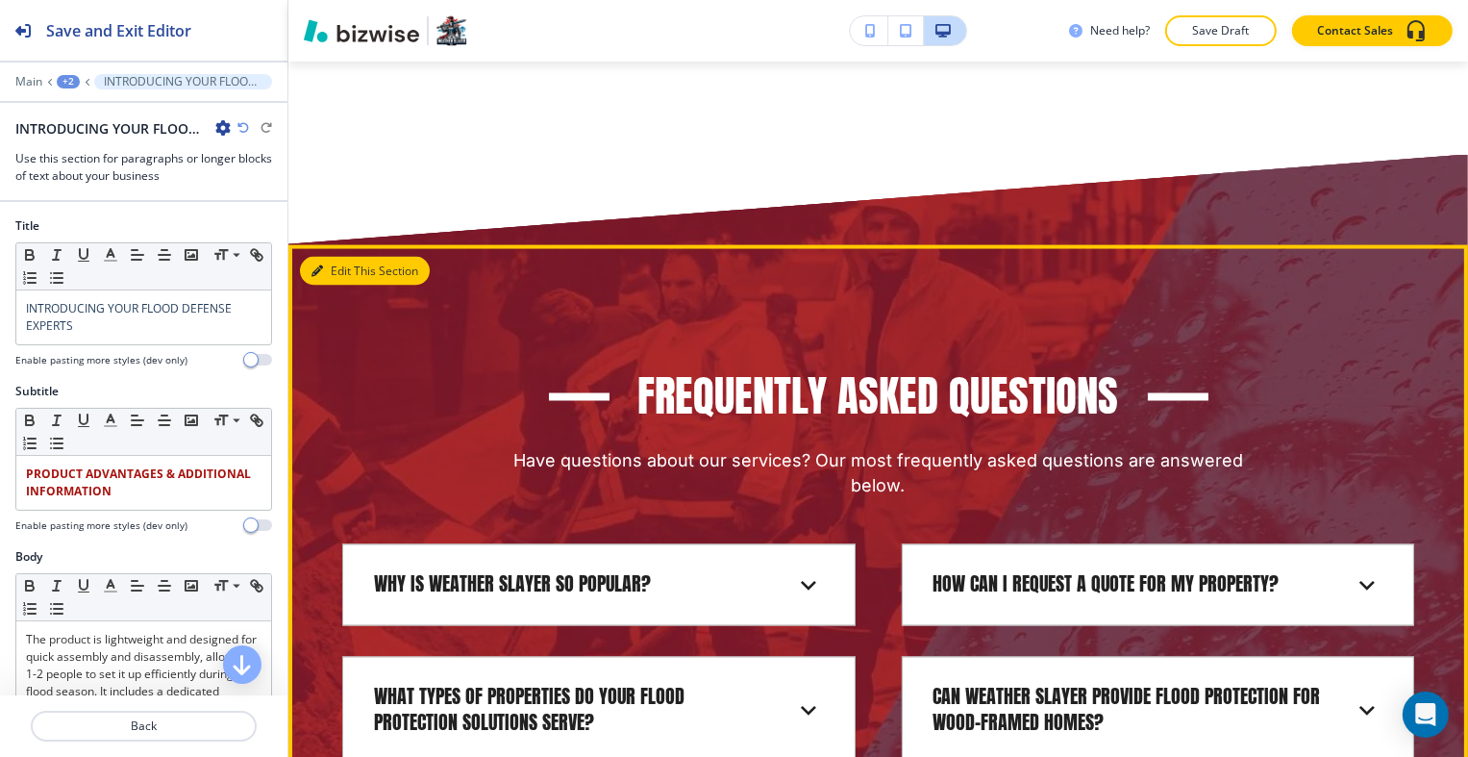
click at [335, 257] on button "Edit This Section" at bounding box center [365, 271] width 130 height 29
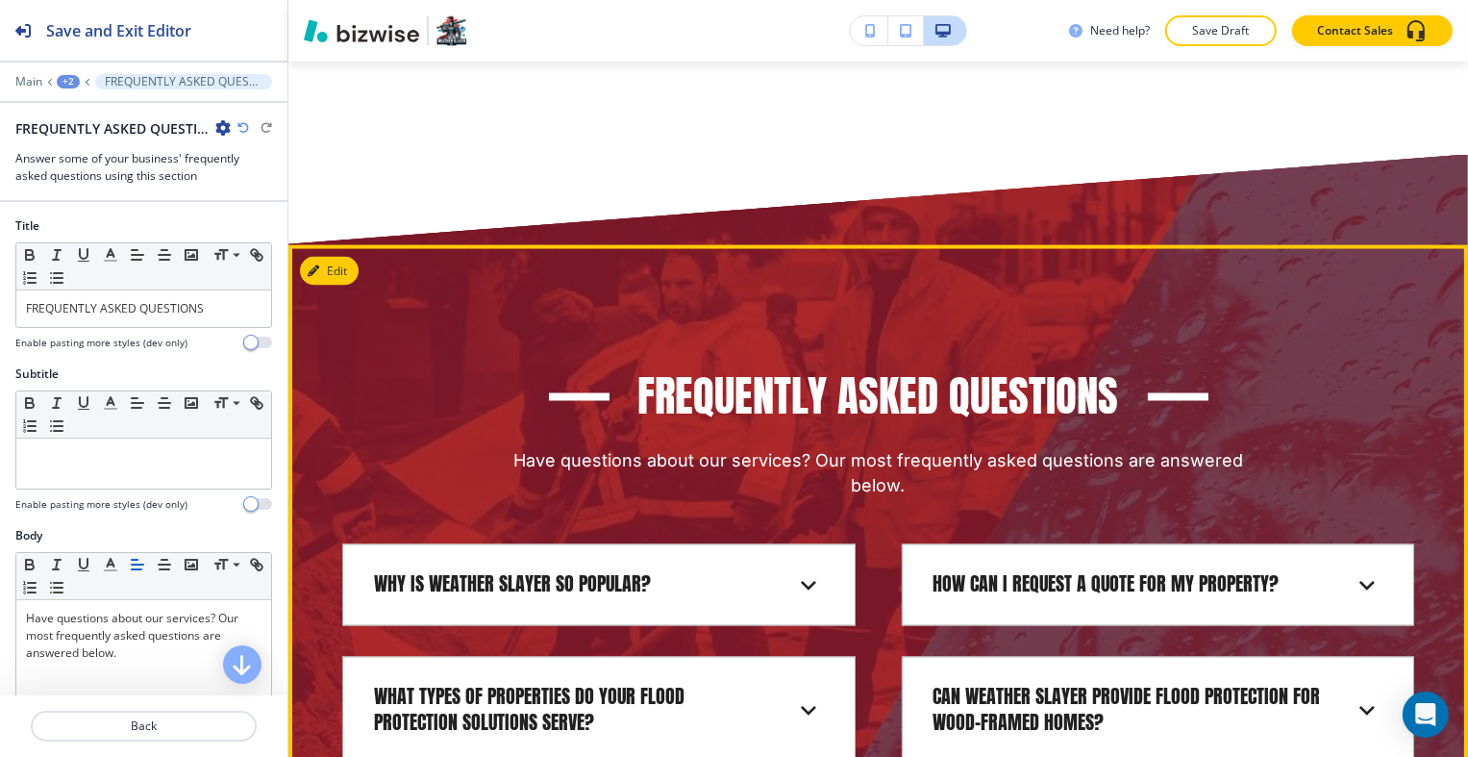
scroll to position [10840, 0]
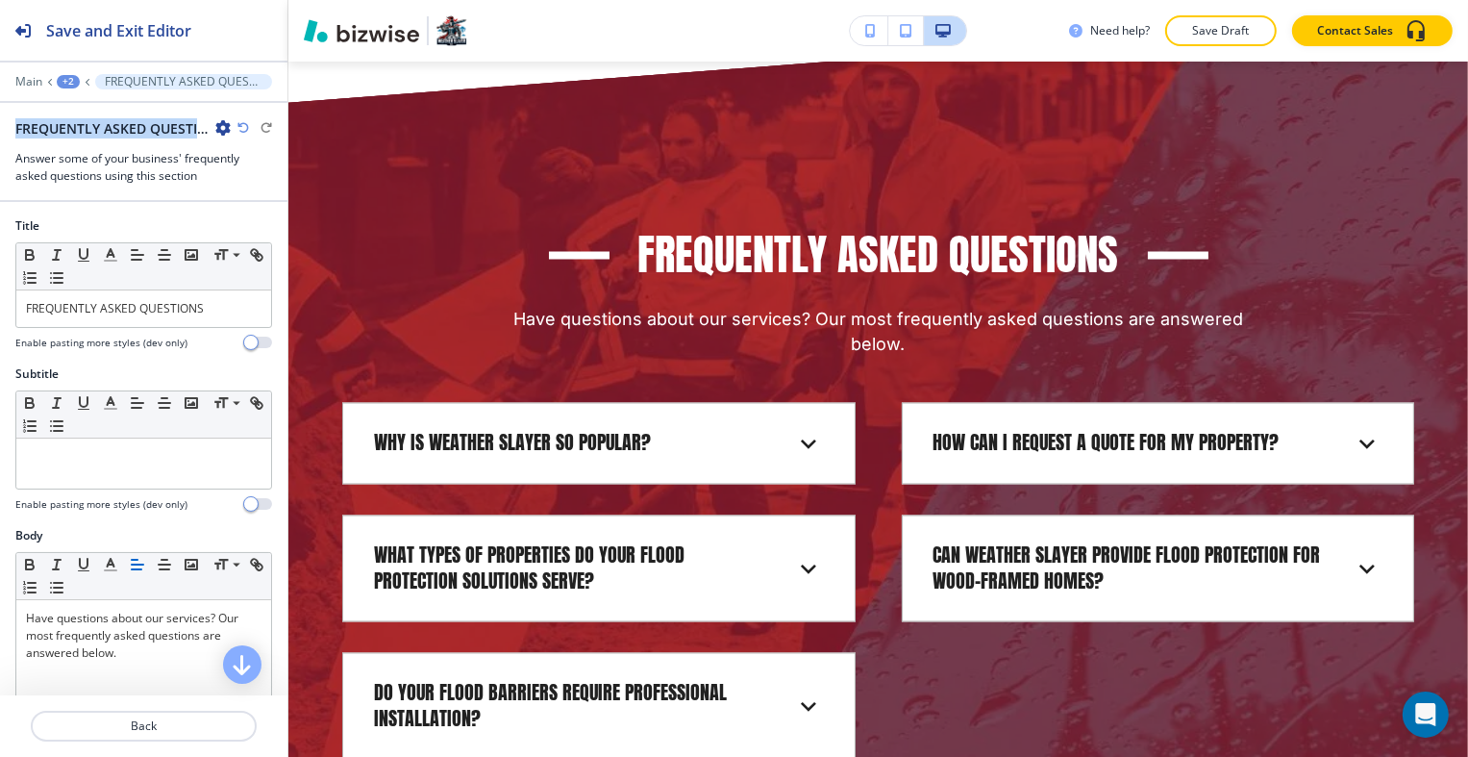
click at [226, 118] on div "Main +2 FREQUENTLY ASKED QUESTIONS FREQUENTLY ASKED QUESTIONS Answer some of yo…" at bounding box center [143, 129] width 287 height 111
click at [227, 126] on icon "button" at bounding box center [222, 127] width 15 height 15
click at [252, 184] on button "Duplicate Section" at bounding box center [276, 194] width 123 height 34
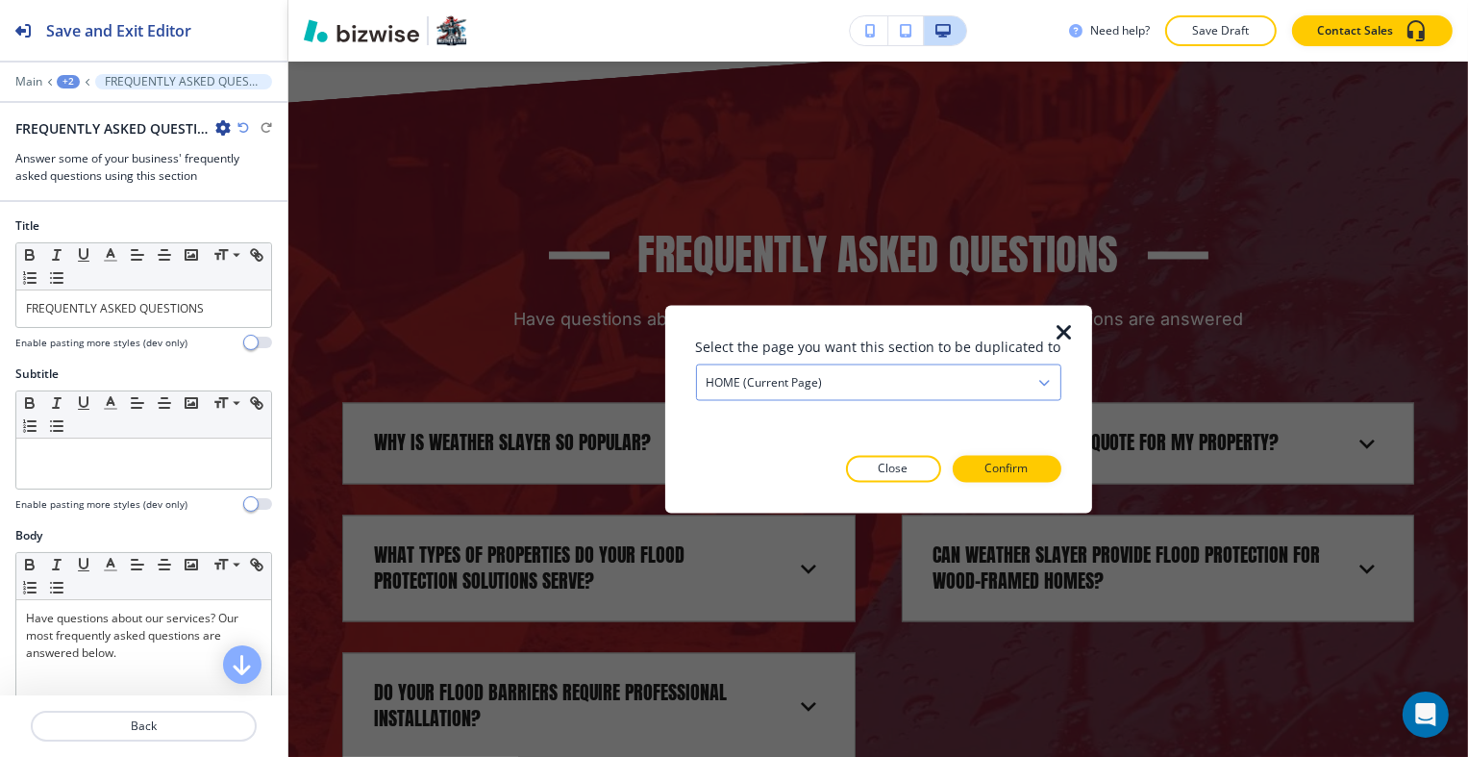
click at [911, 383] on div "HOME (current page)" at bounding box center [878, 381] width 363 height 35
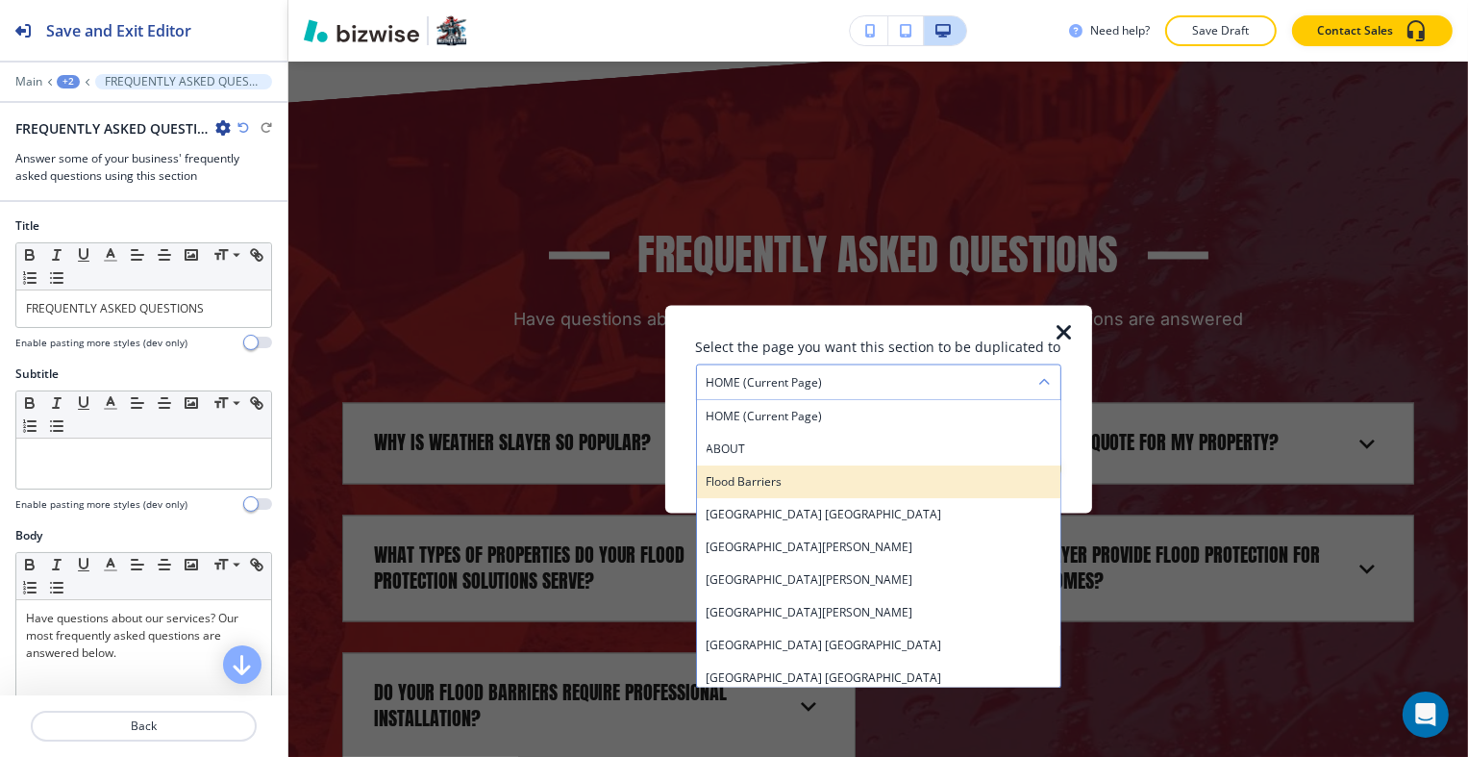
click at [847, 479] on h4 "Flood Barriers" at bounding box center [879, 480] width 344 height 17
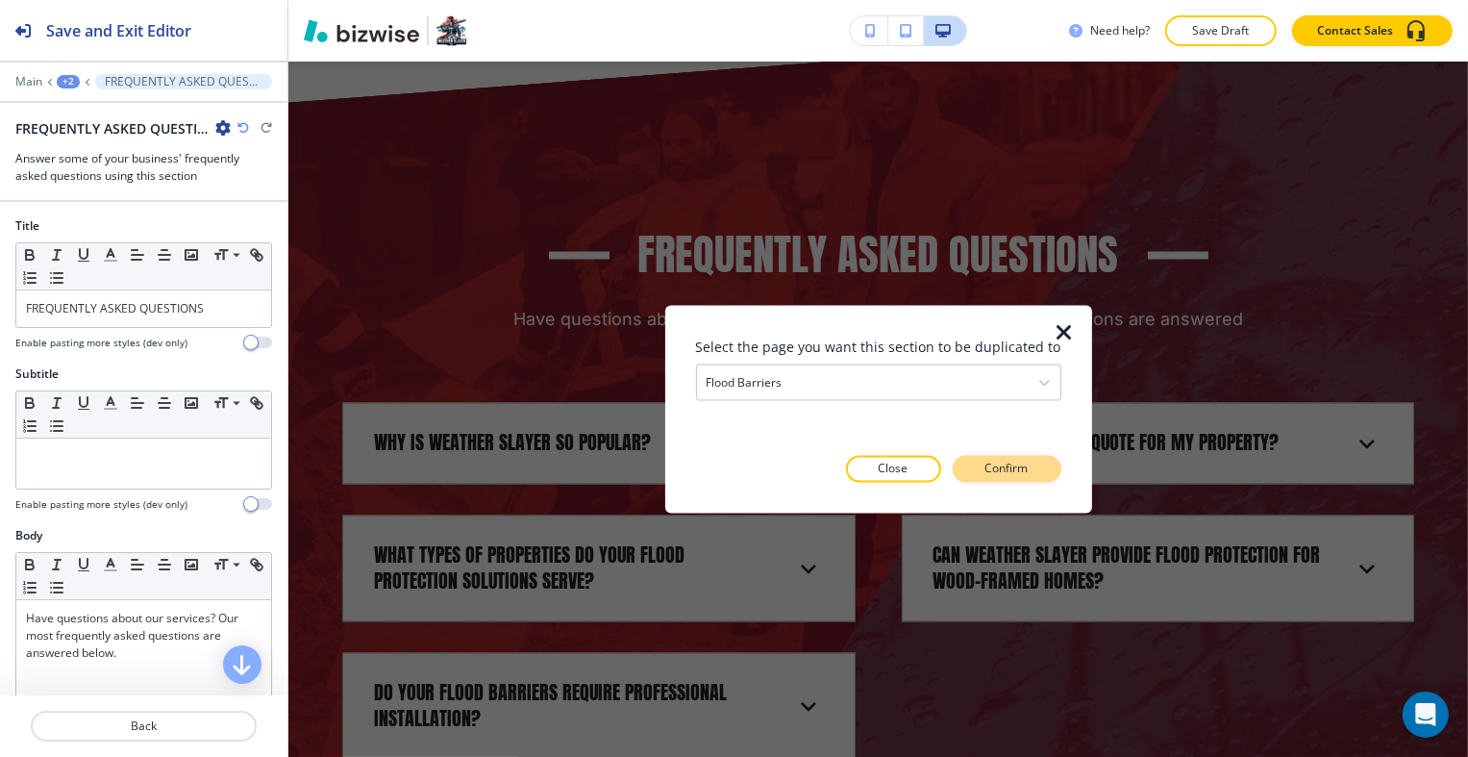
click at [1036, 458] on button "Confirm" at bounding box center [1007, 469] width 109 height 27
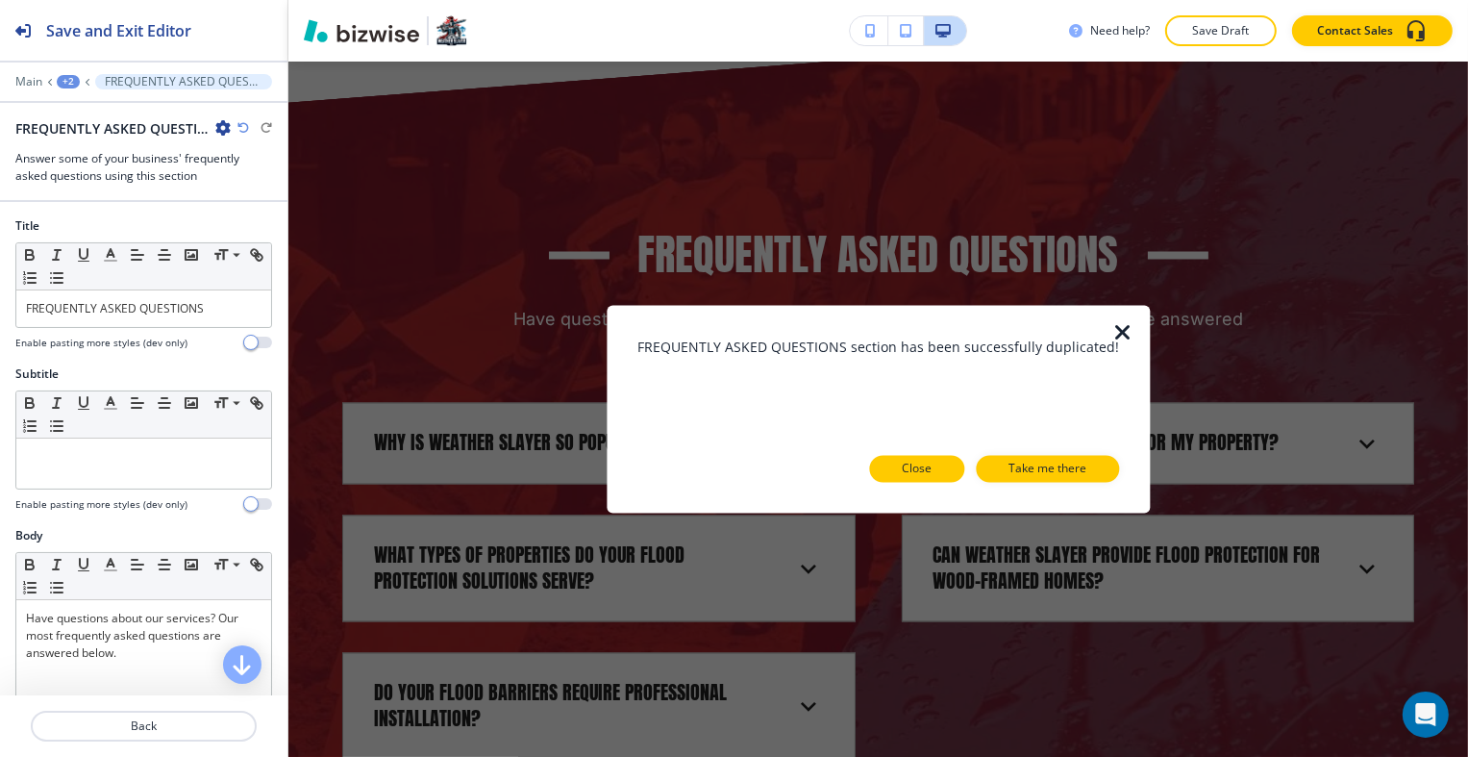
click at [938, 472] on button "Close" at bounding box center [916, 469] width 95 height 27
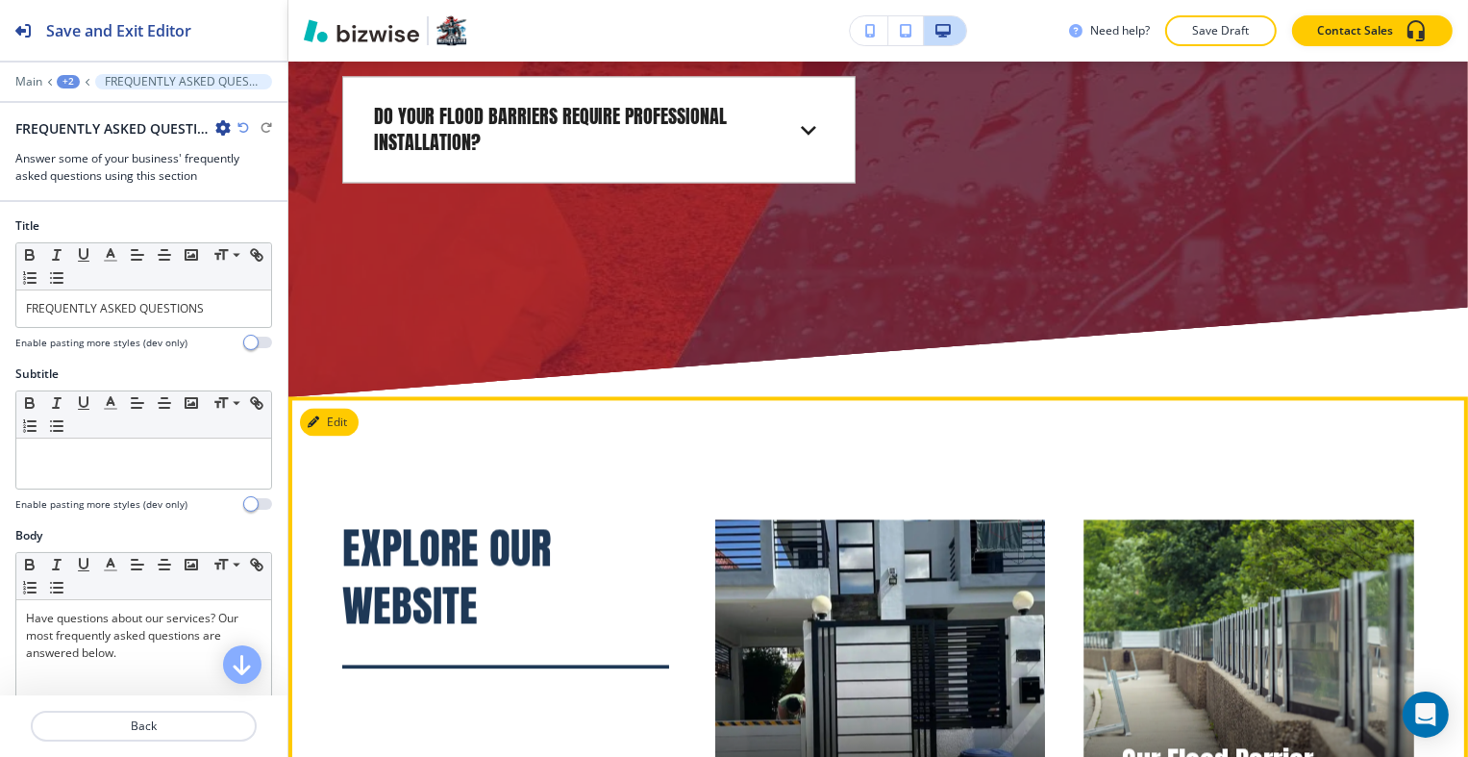
scroll to position [11802, 0]
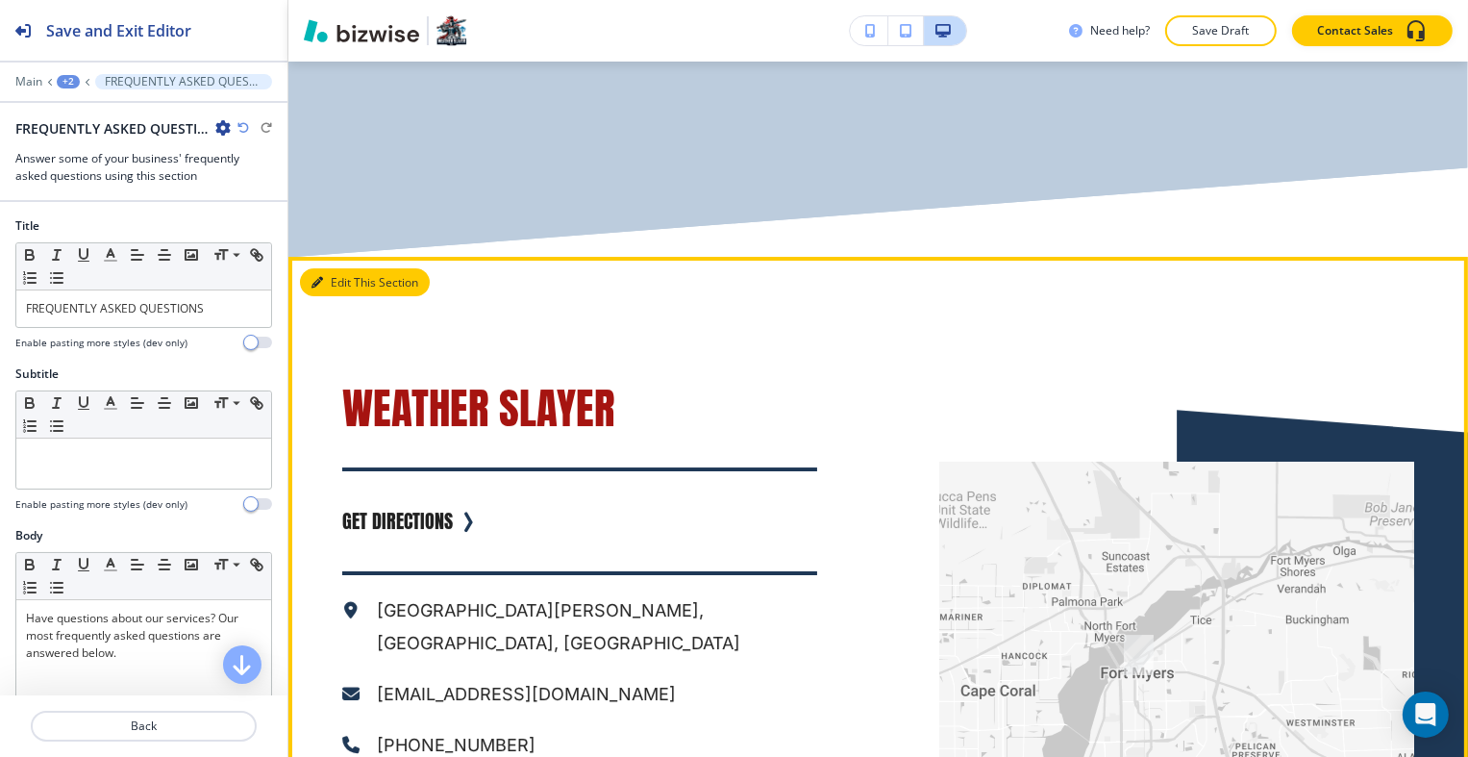
click at [342, 268] on button "Edit This Section" at bounding box center [365, 282] width 130 height 29
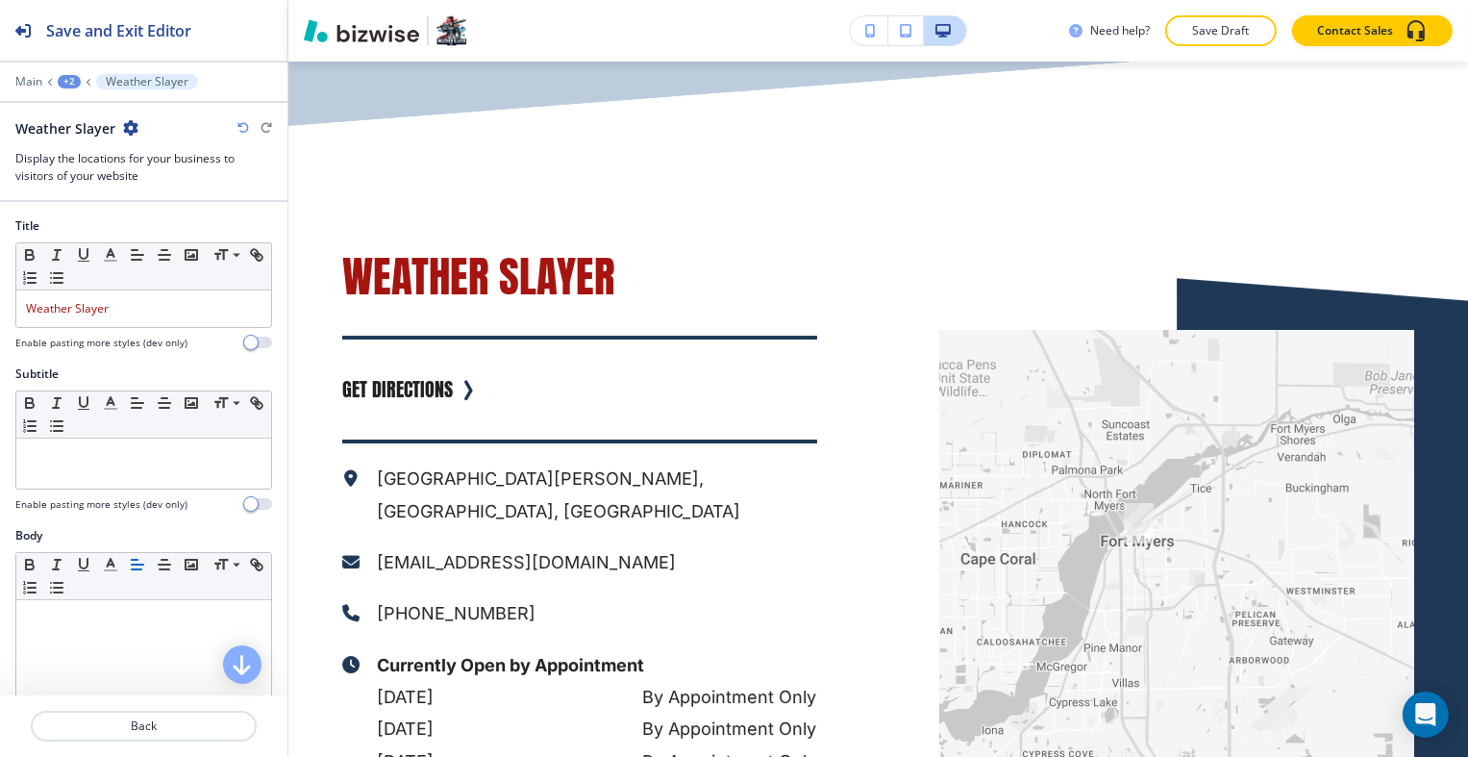
click at [136, 129] on icon "button" at bounding box center [130, 127] width 15 height 15
click at [177, 195] on p "Duplicate Section" at bounding box center [184, 194] width 98 height 17
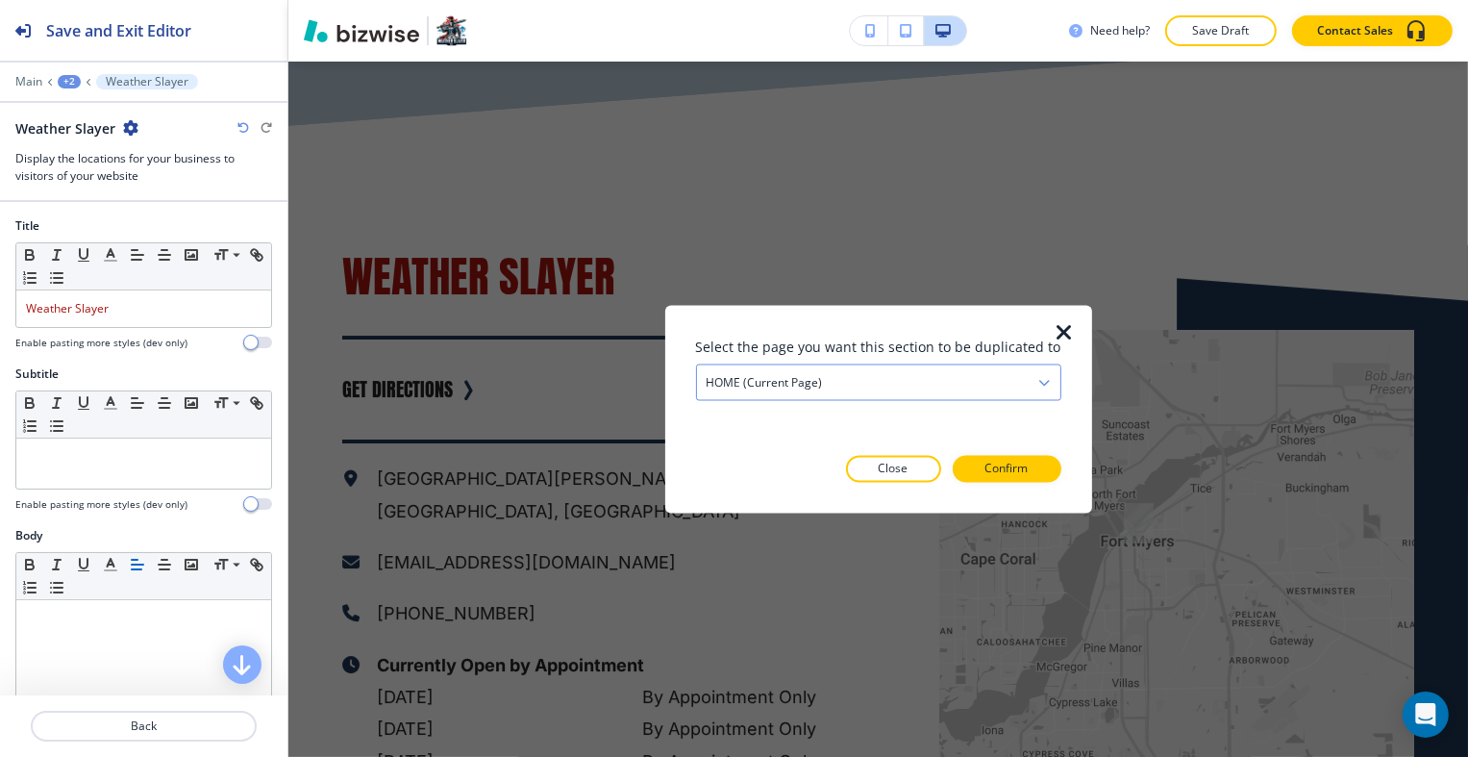
click at [904, 387] on div "HOME (current page)" at bounding box center [878, 381] width 363 height 35
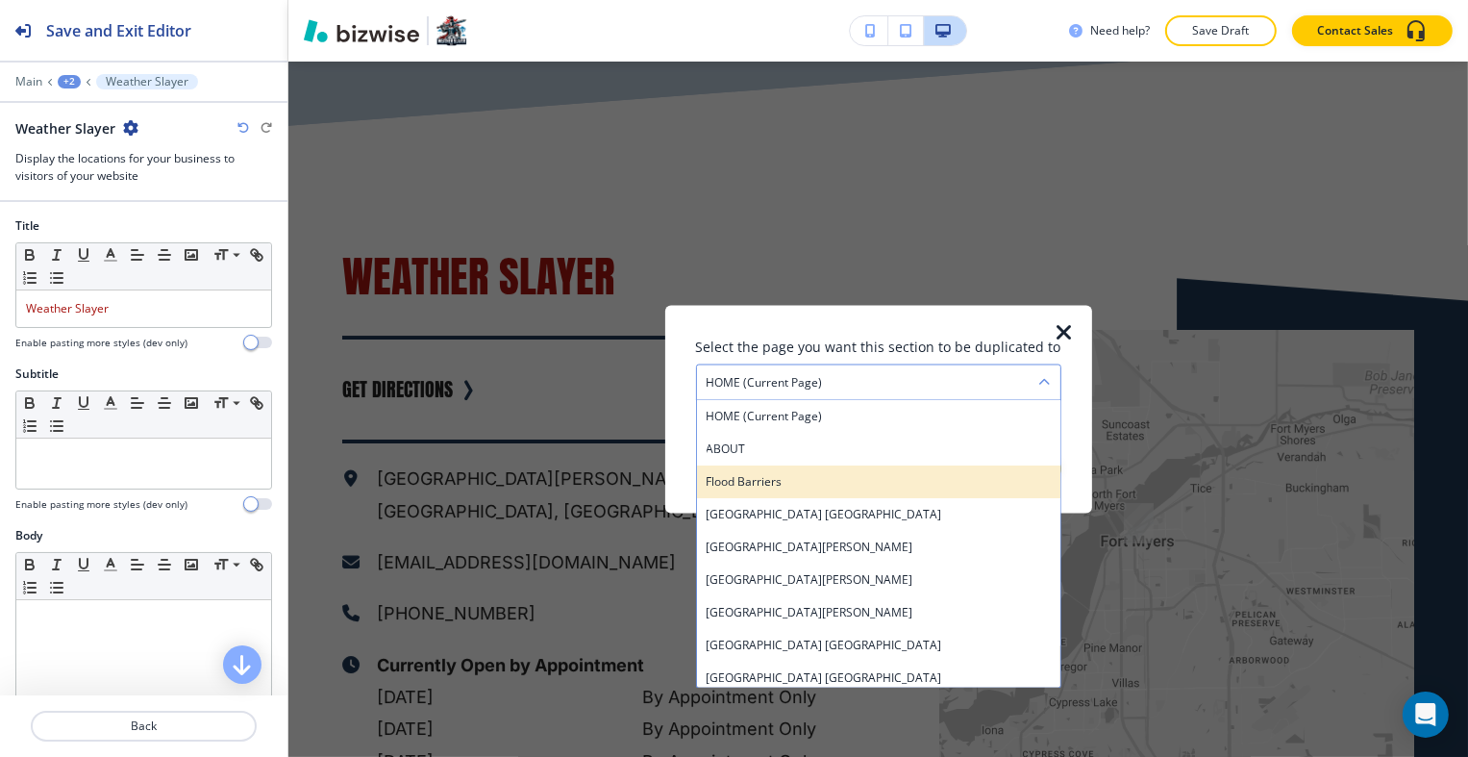
click at [885, 477] on h4 "Flood Barriers" at bounding box center [879, 480] width 344 height 17
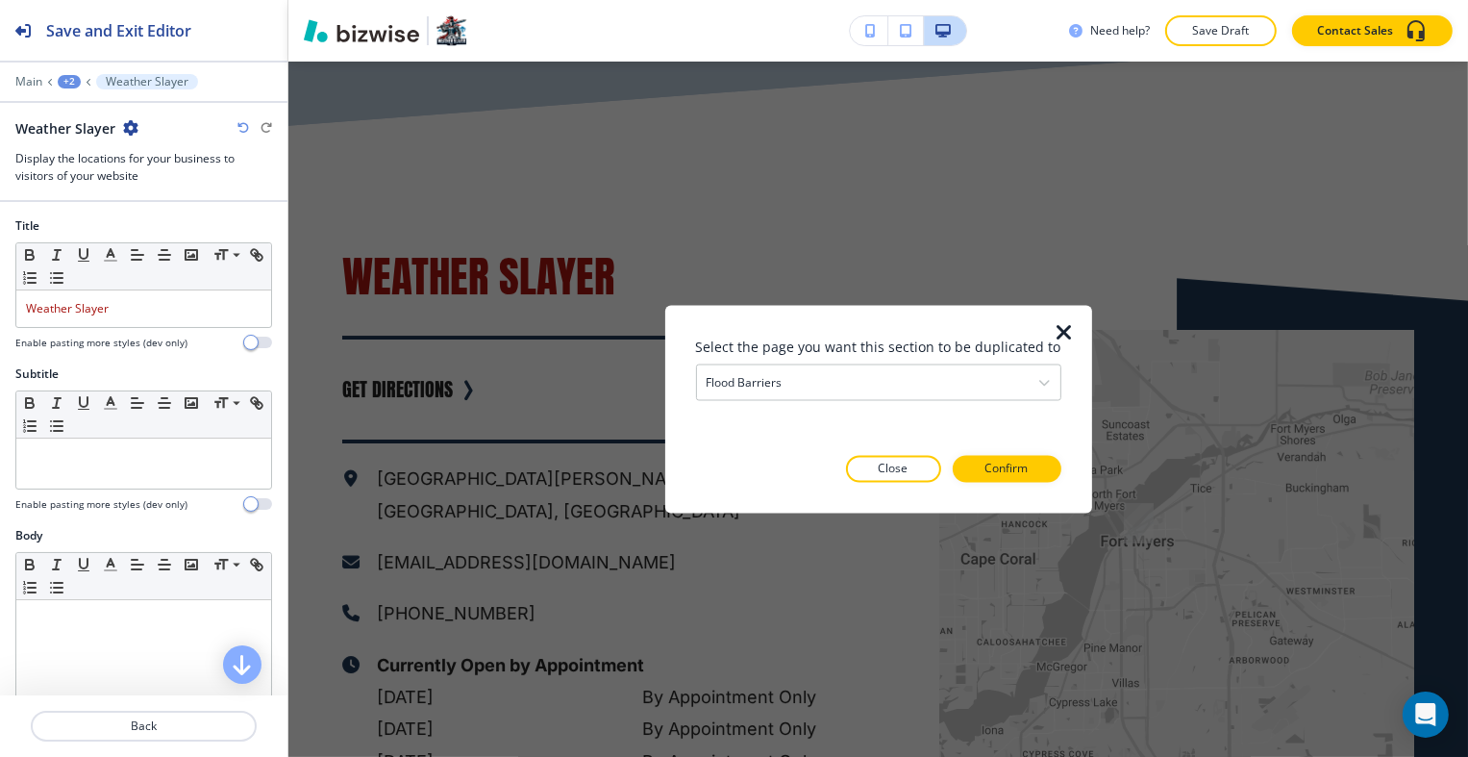
click at [1082, 472] on div at bounding box center [1077, 409] width 31 height 209
click at [1042, 474] on button "Confirm" at bounding box center [1007, 469] width 109 height 27
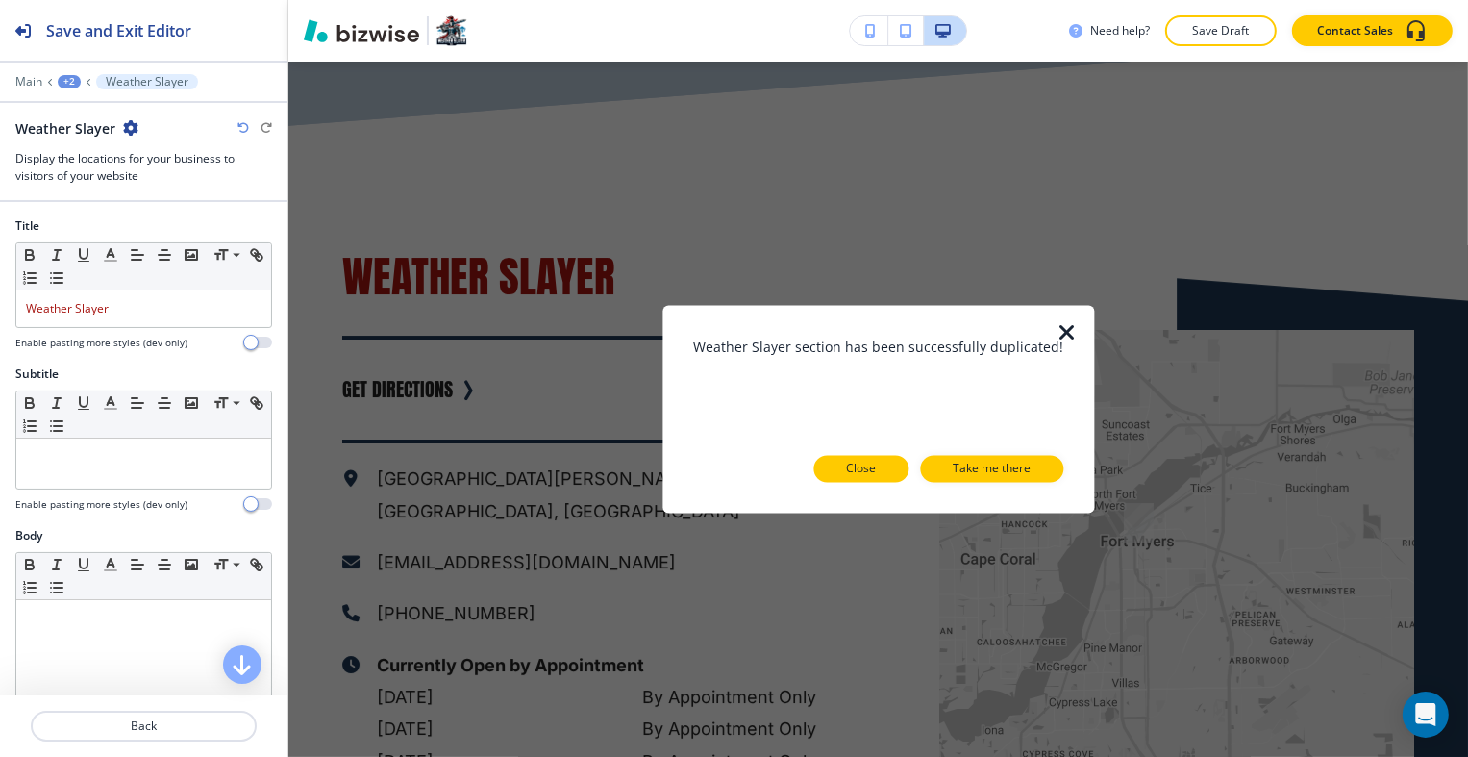
click at [879, 472] on button "Close" at bounding box center [860, 469] width 95 height 27
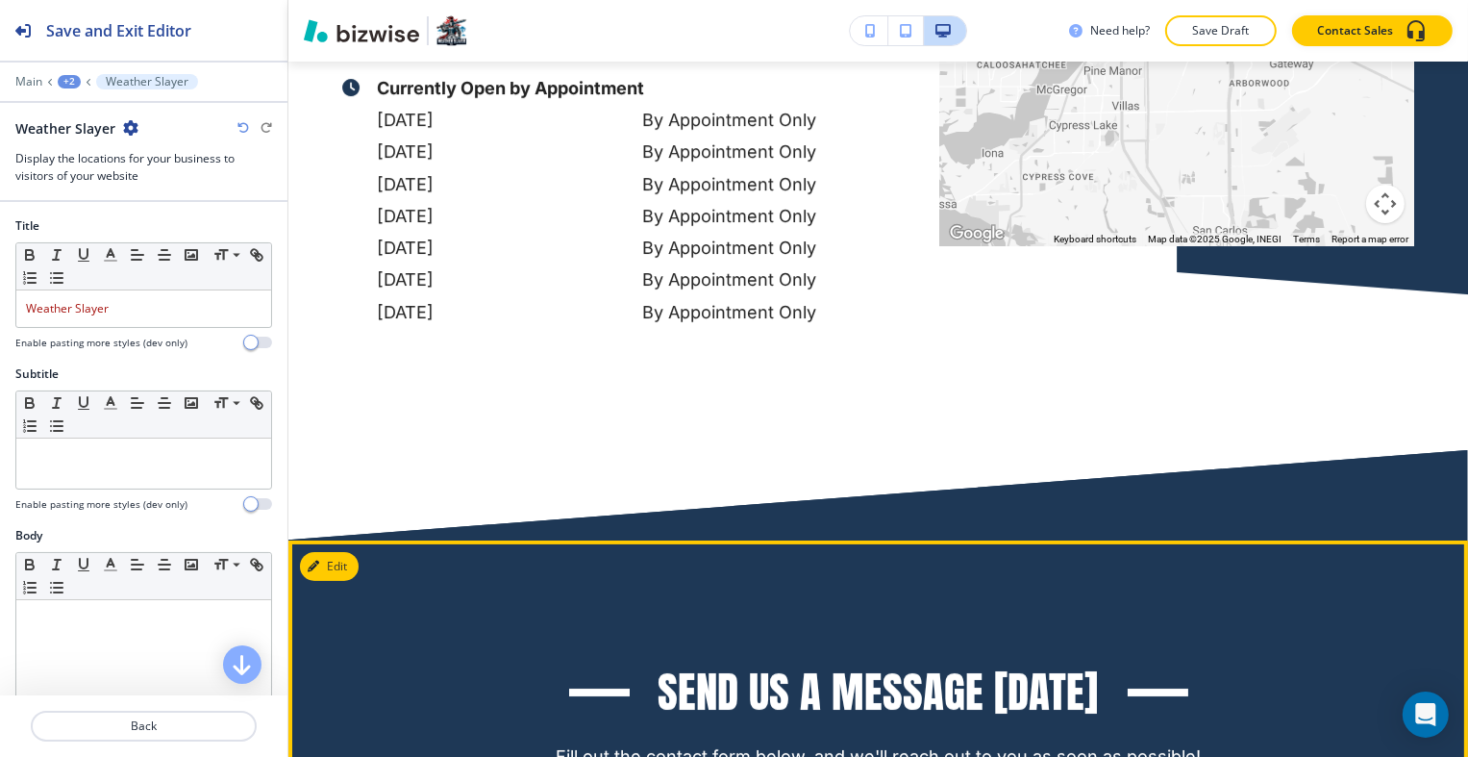
scroll to position [14900, 0]
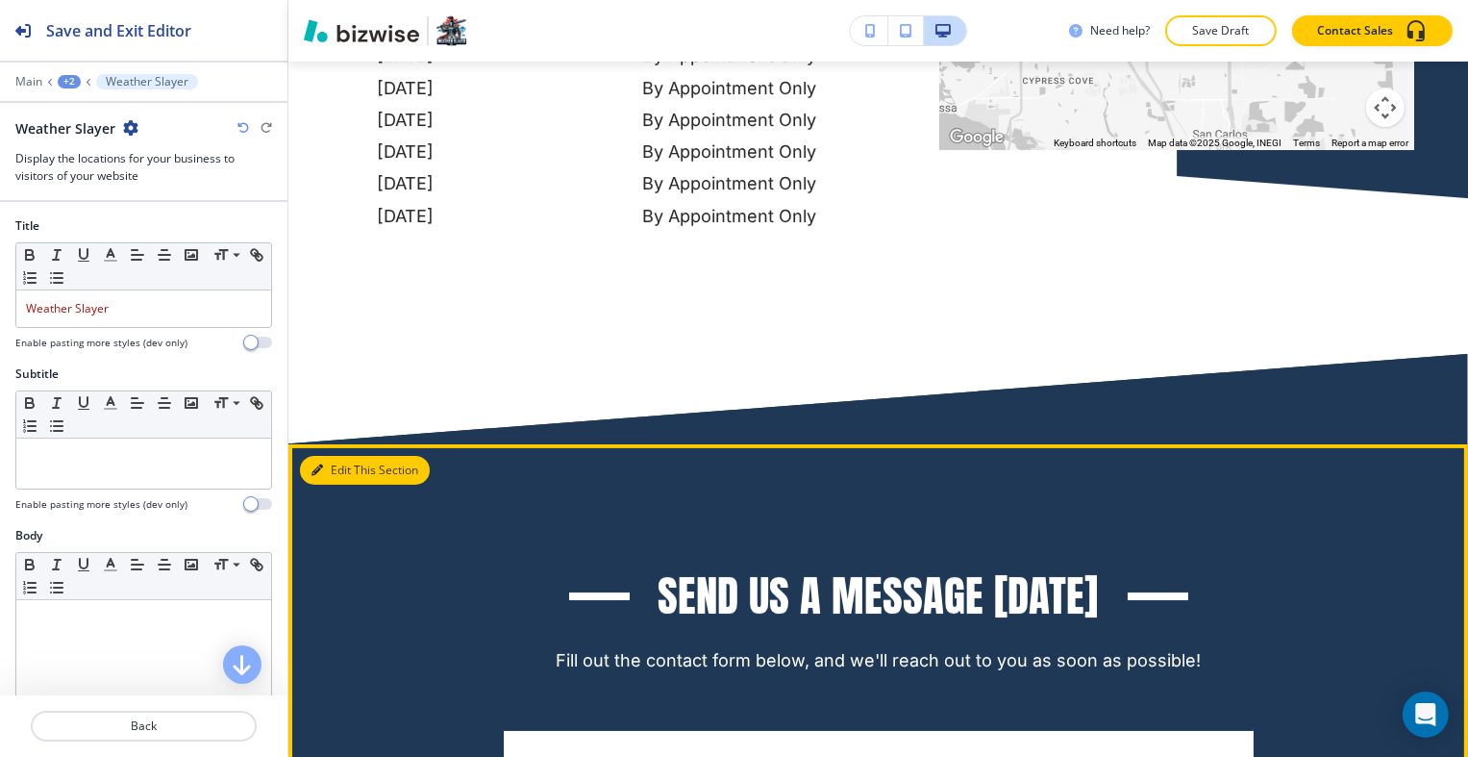
click at [317, 464] on icon "button" at bounding box center [318, 470] width 12 height 12
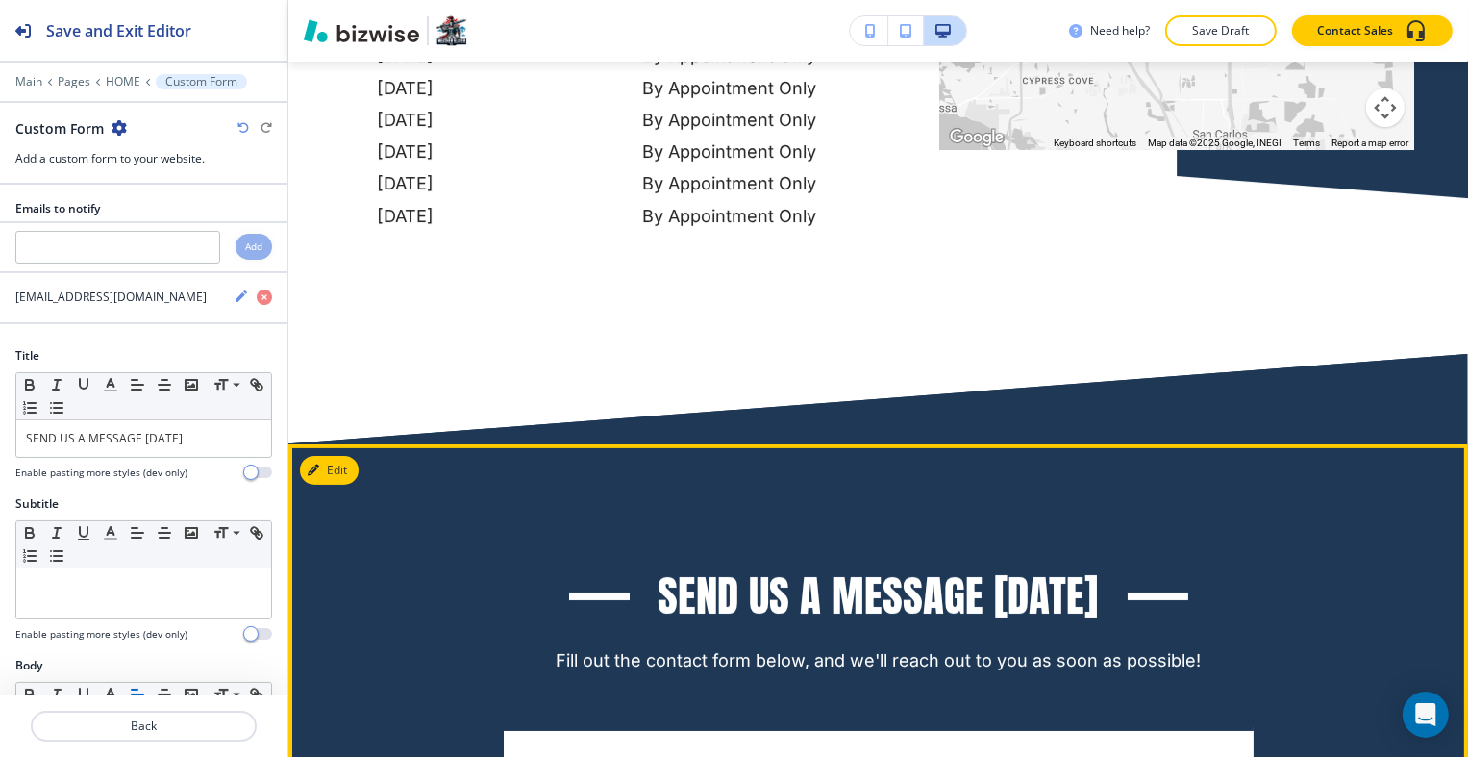
scroll to position [15188, 0]
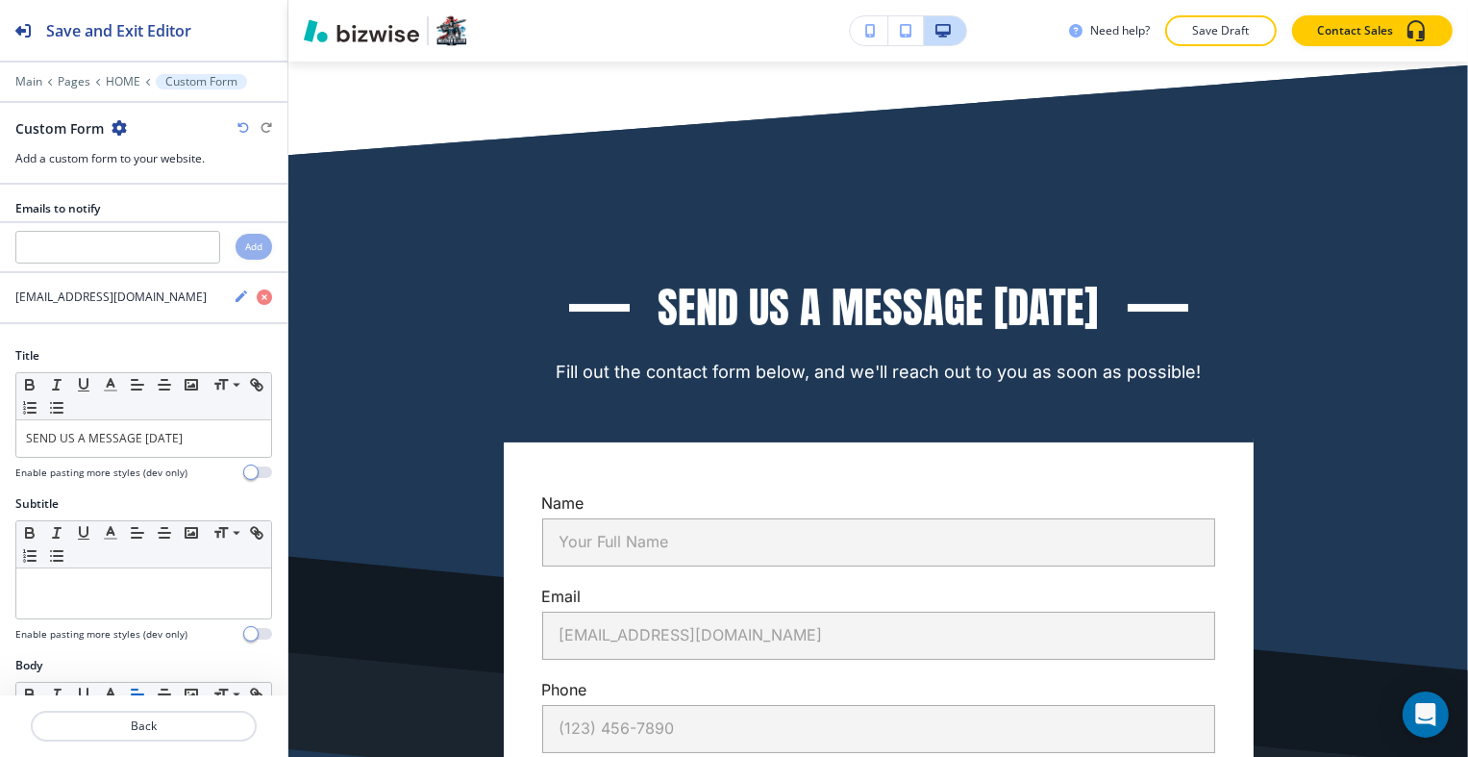
click at [117, 130] on icon "button" at bounding box center [119, 127] width 15 height 15
click at [171, 198] on p "Duplicate Section" at bounding box center [172, 194] width 98 height 17
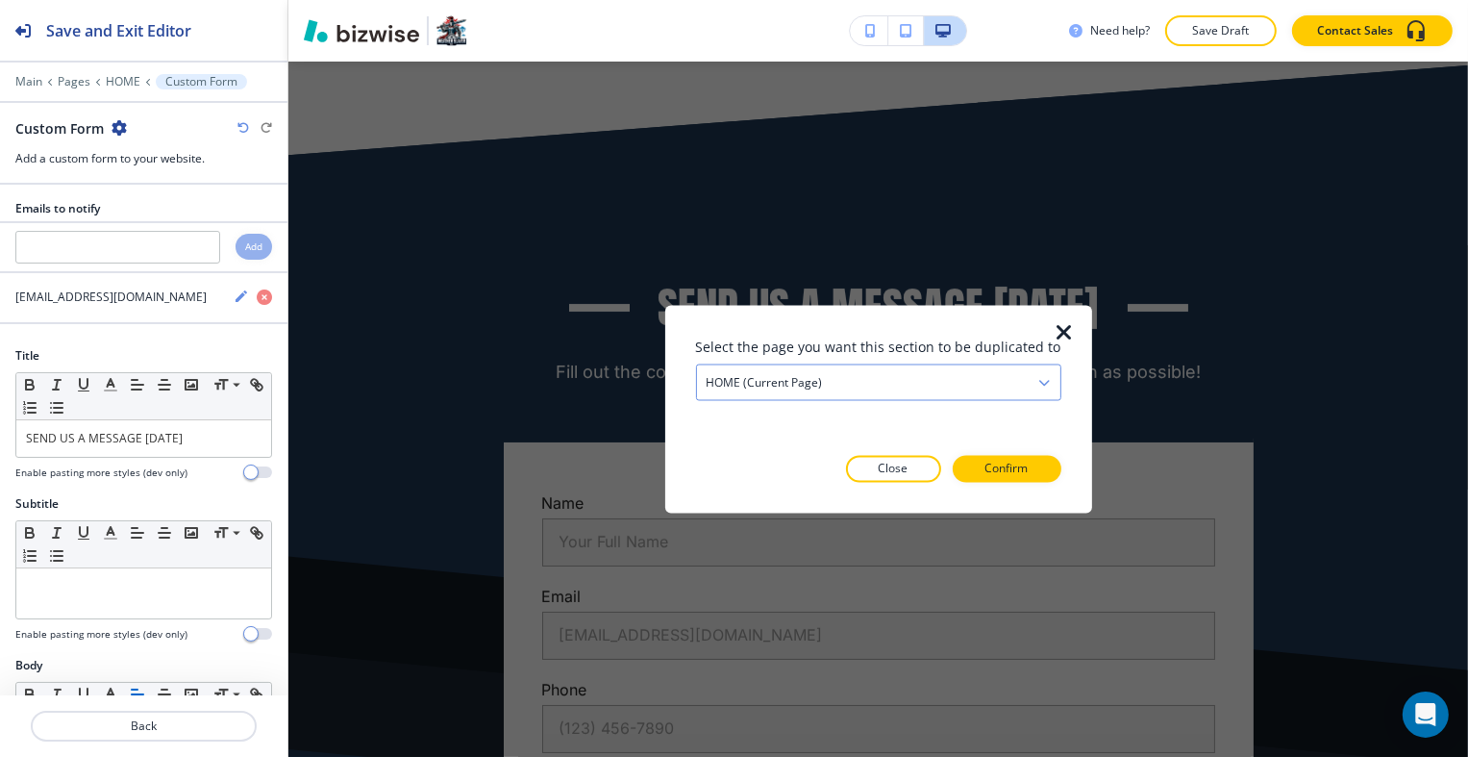
click at [811, 379] on h4 "HOME (current page)" at bounding box center [765, 381] width 116 height 17
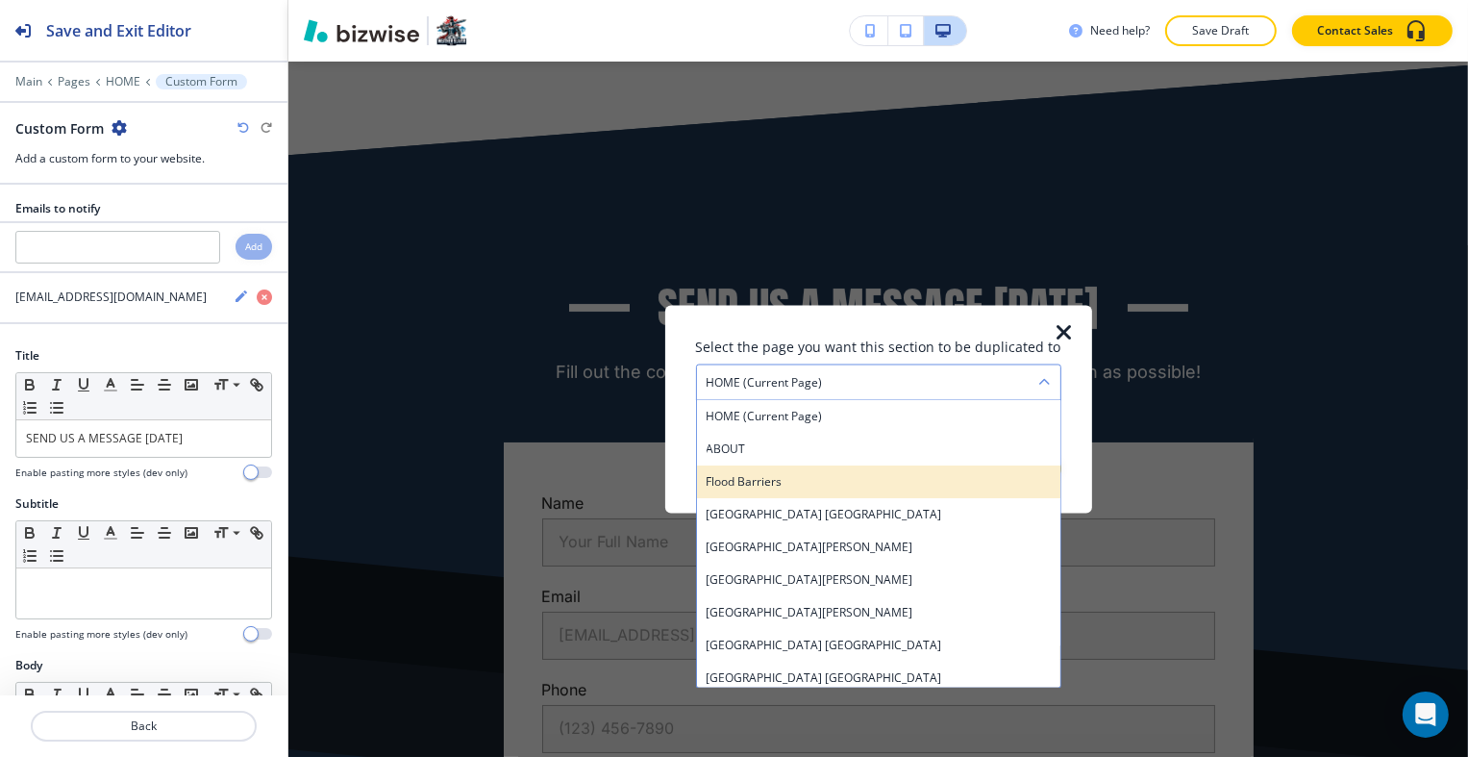
click at [792, 476] on h4 "Flood Barriers" at bounding box center [879, 480] width 344 height 17
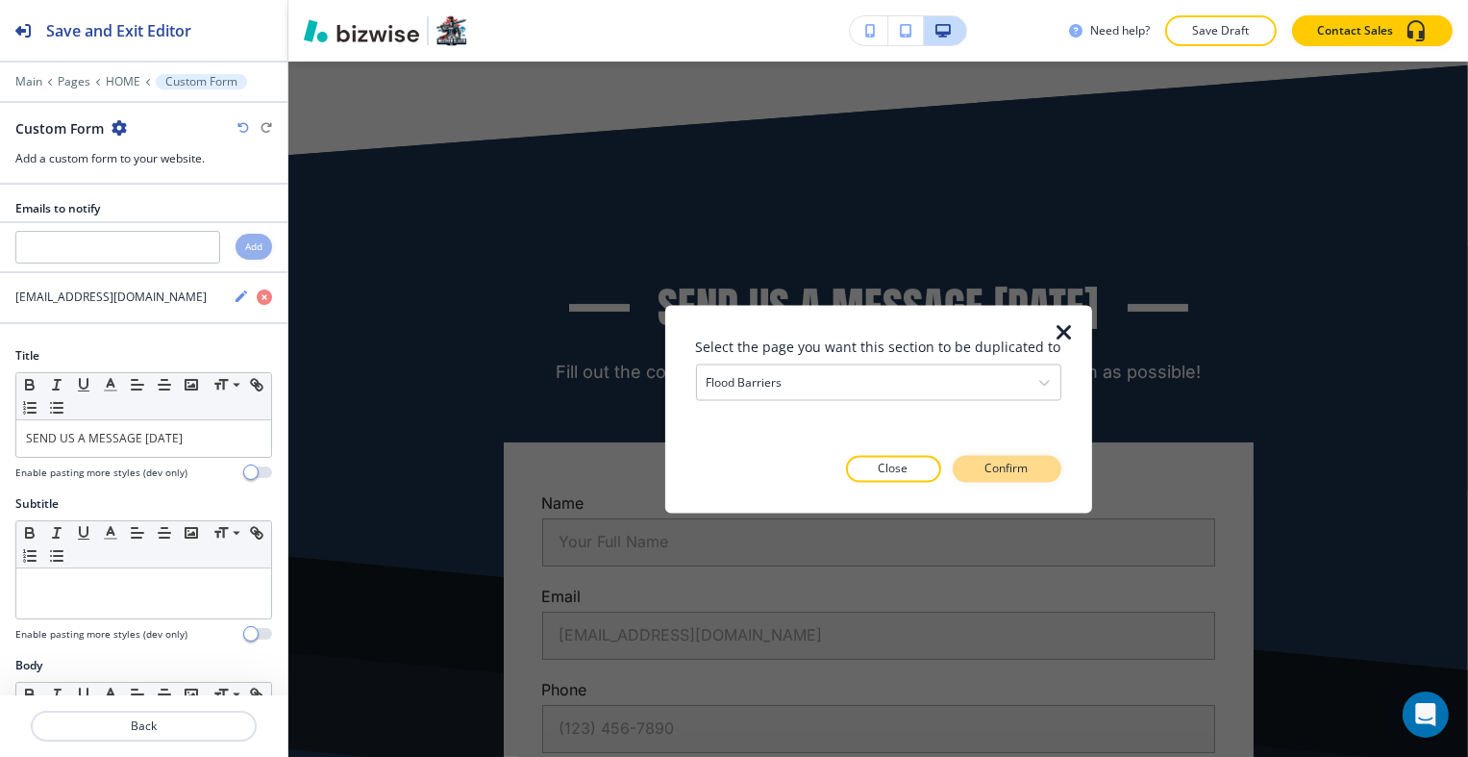
click at [1011, 476] on p "Confirm" at bounding box center [1007, 469] width 43 height 17
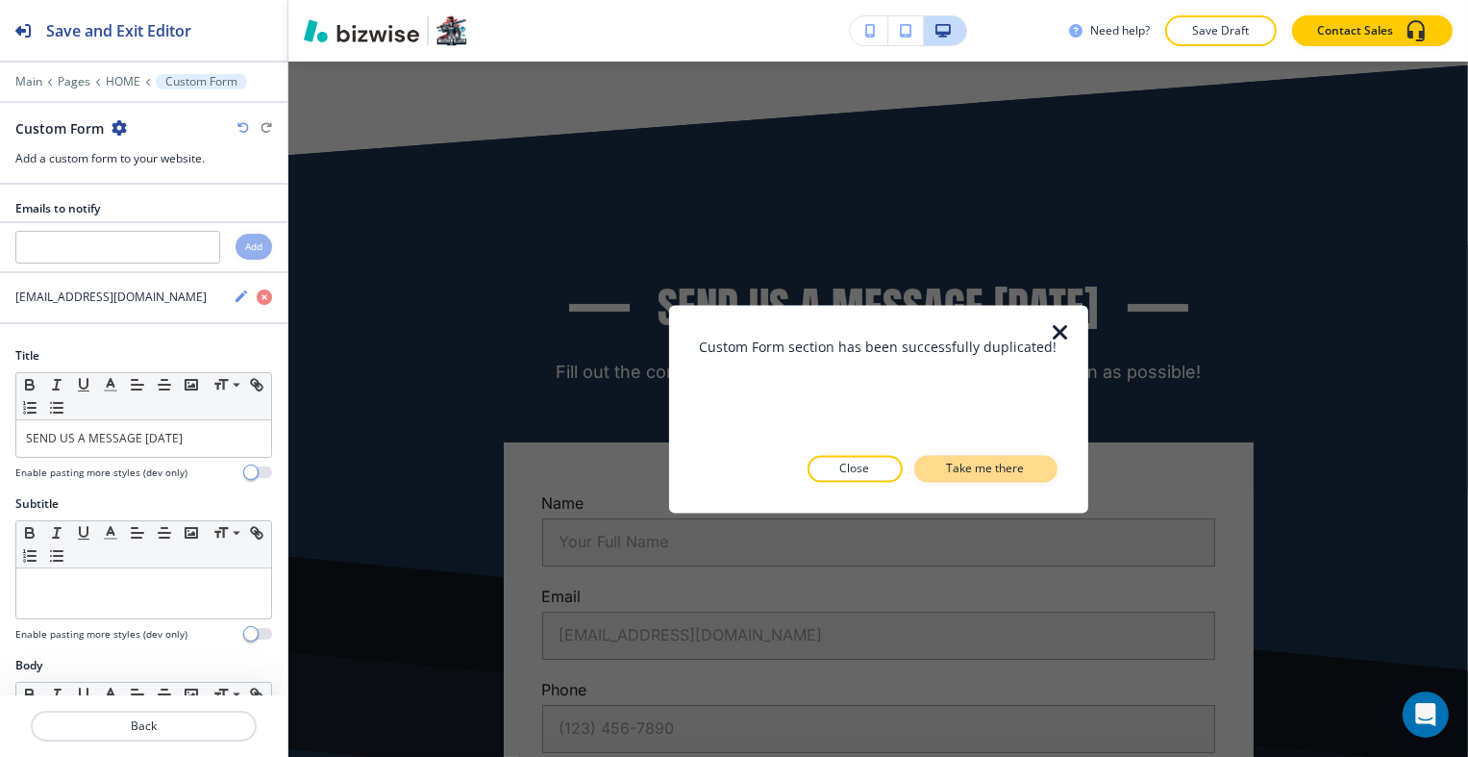
click at [1015, 469] on p "Take me there" at bounding box center [986, 469] width 78 height 17
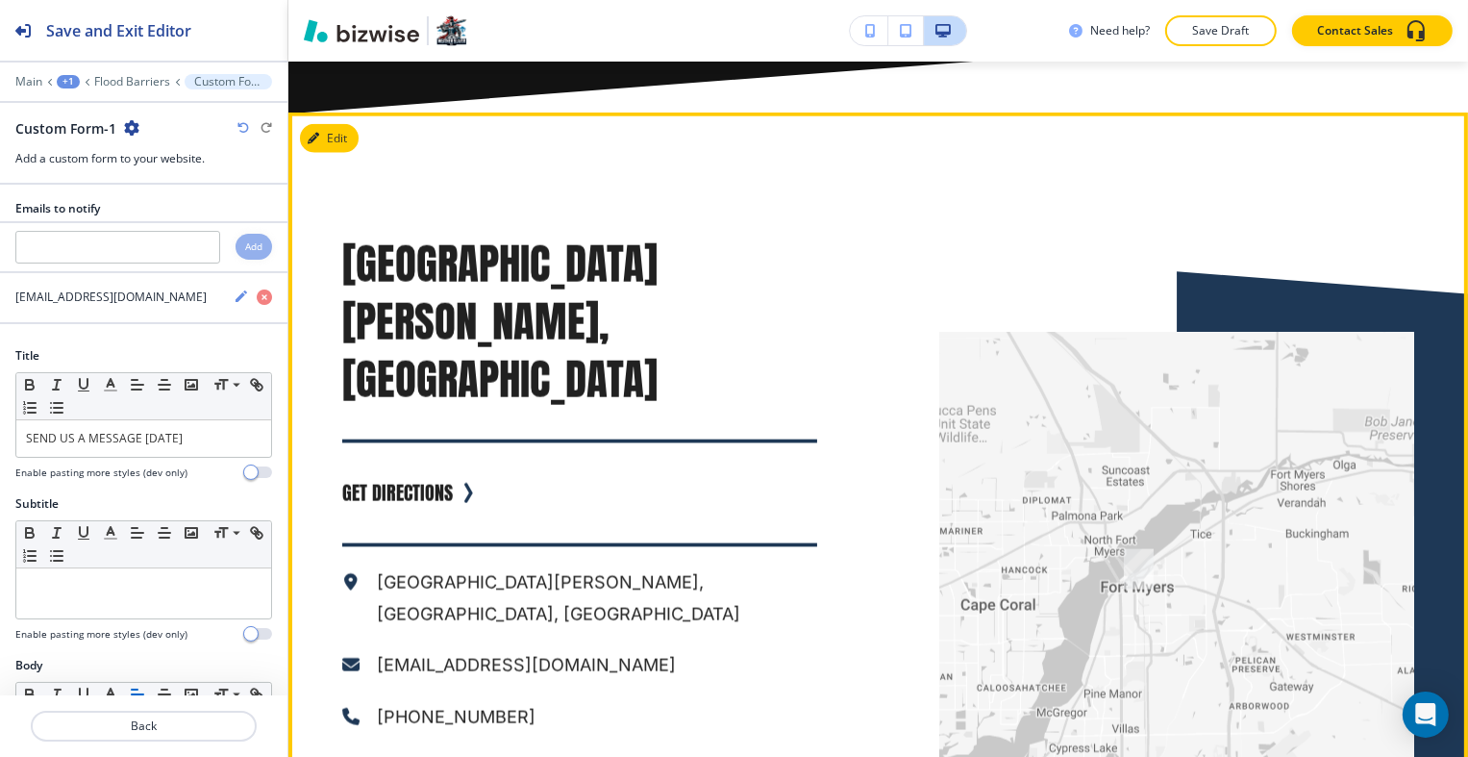
scroll to position [9614, 0]
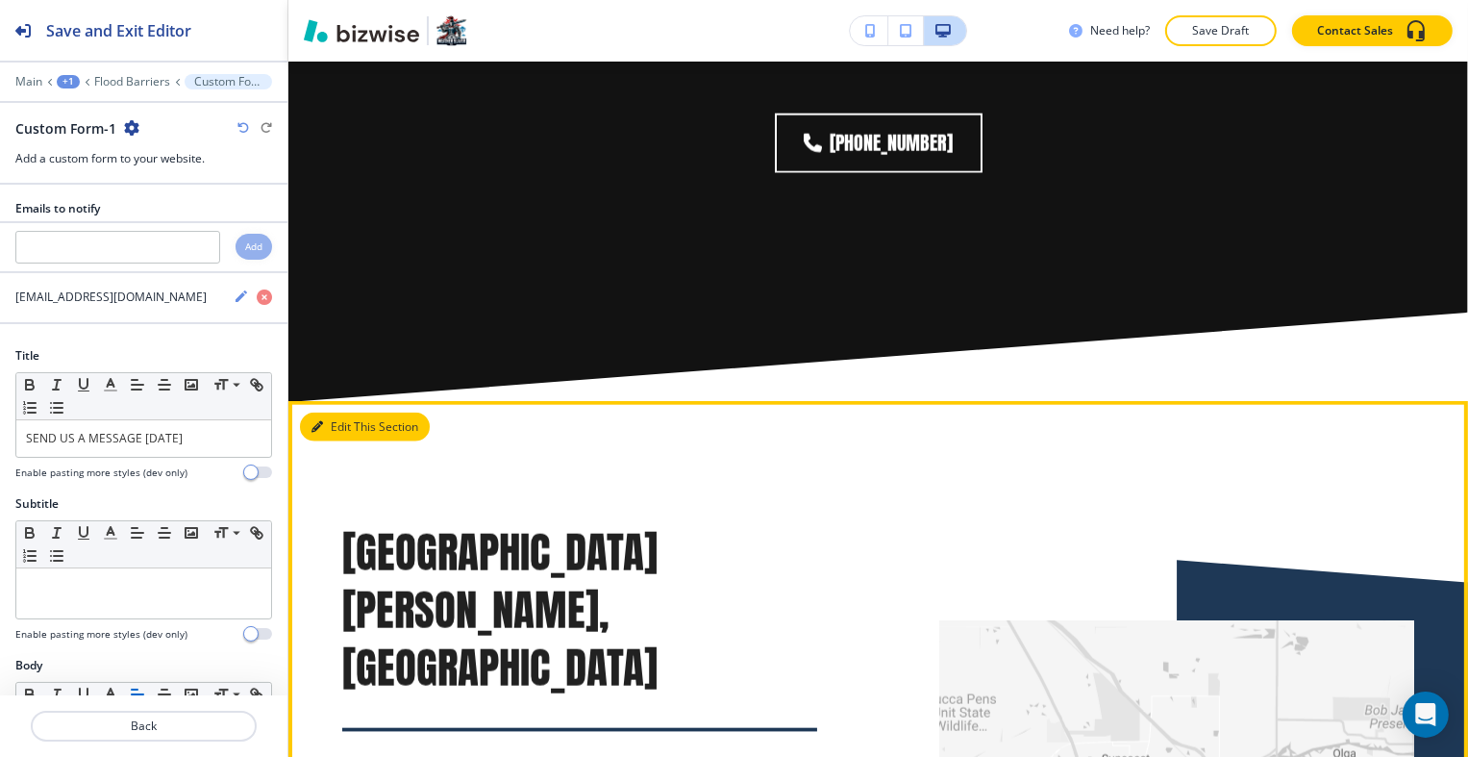
click at [349, 412] on button "Edit This Section" at bounding box center [365, 426] width 130 height 29
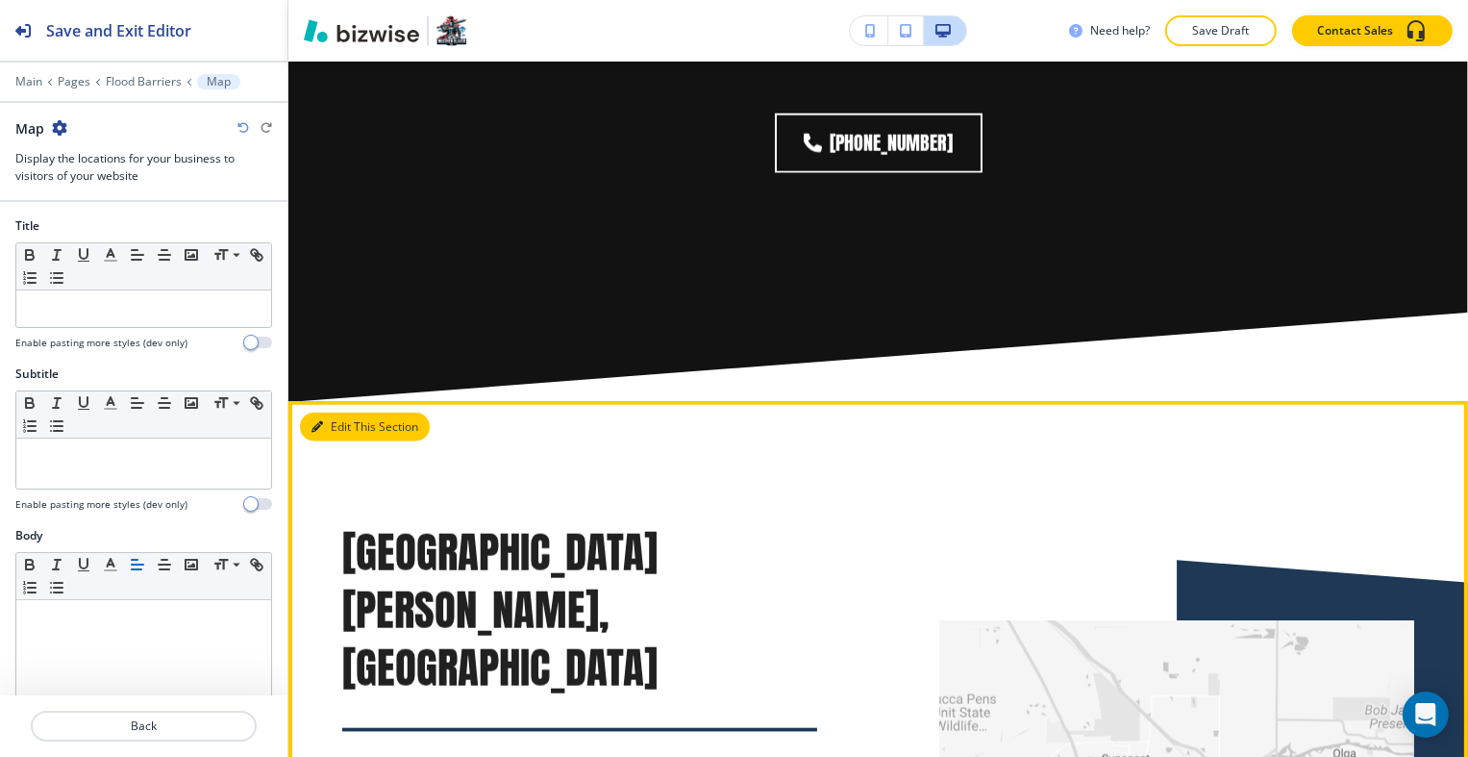
scroll to position [9911, 0]
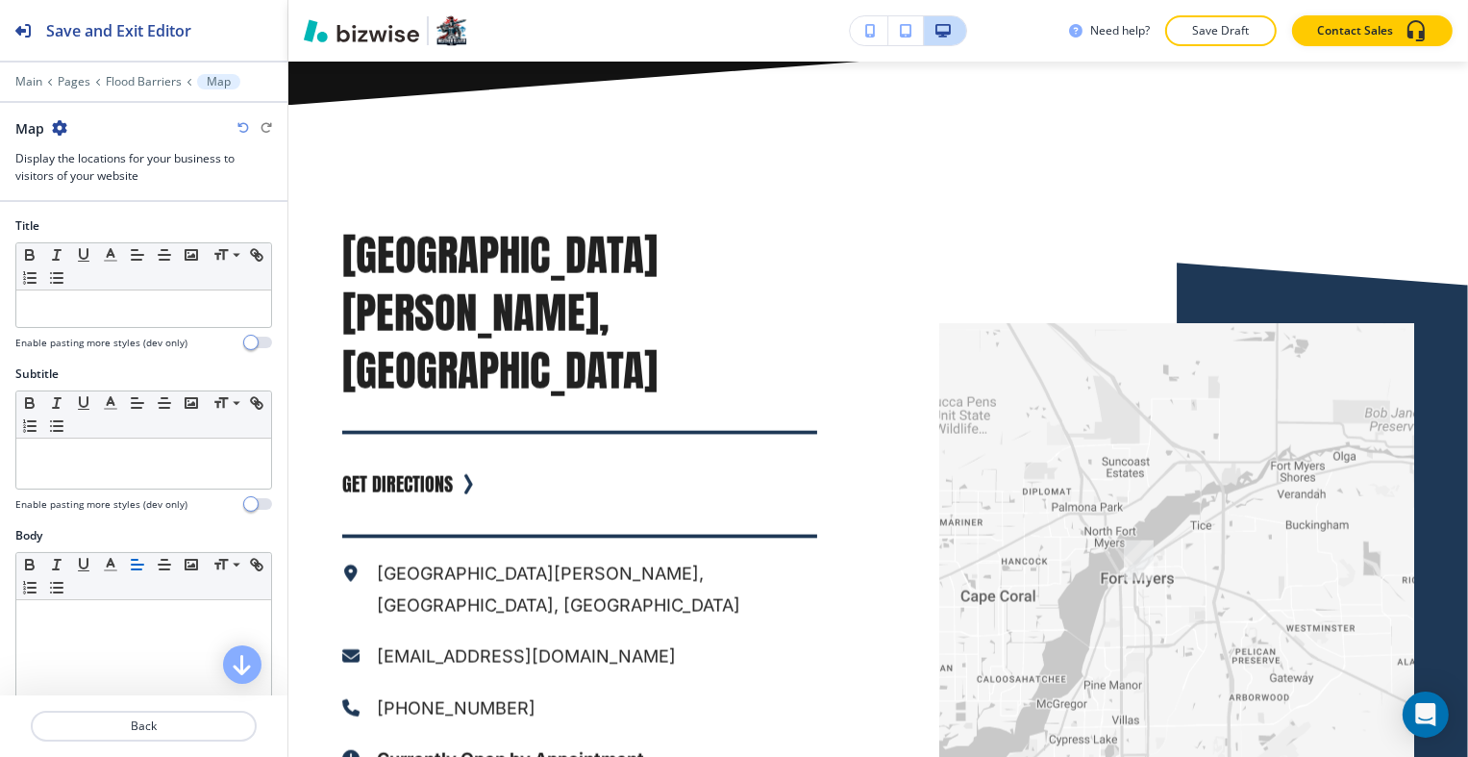
click at [61, 129] on icon "button" at bounding box center [59, 127] width 15 height 15
click at [132, 227] on p "Delete Section" at bounding box center [113, 227] width 98 height 17
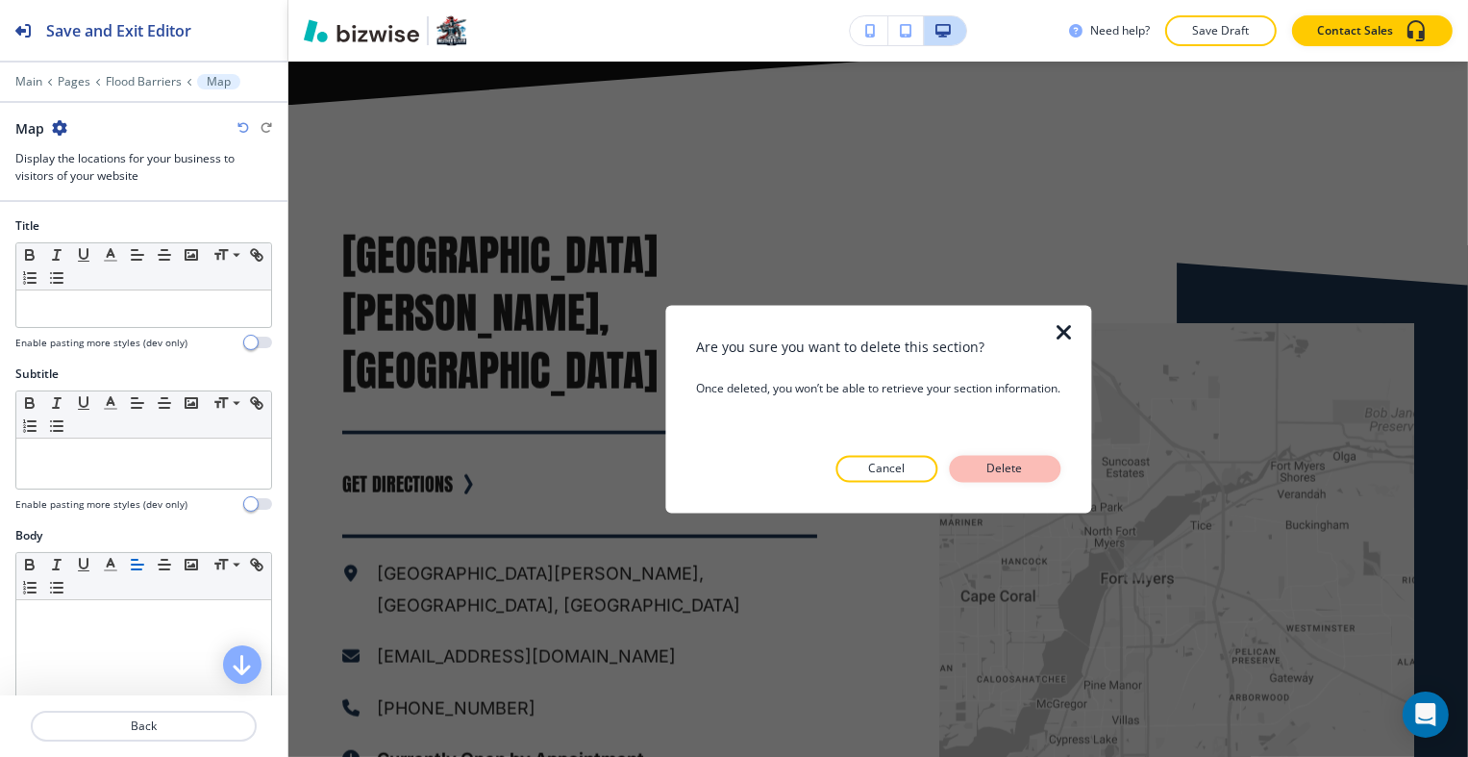
click at [1023, 465] on p "Delete" at bounding box center [1005, 469] width 46 height 17
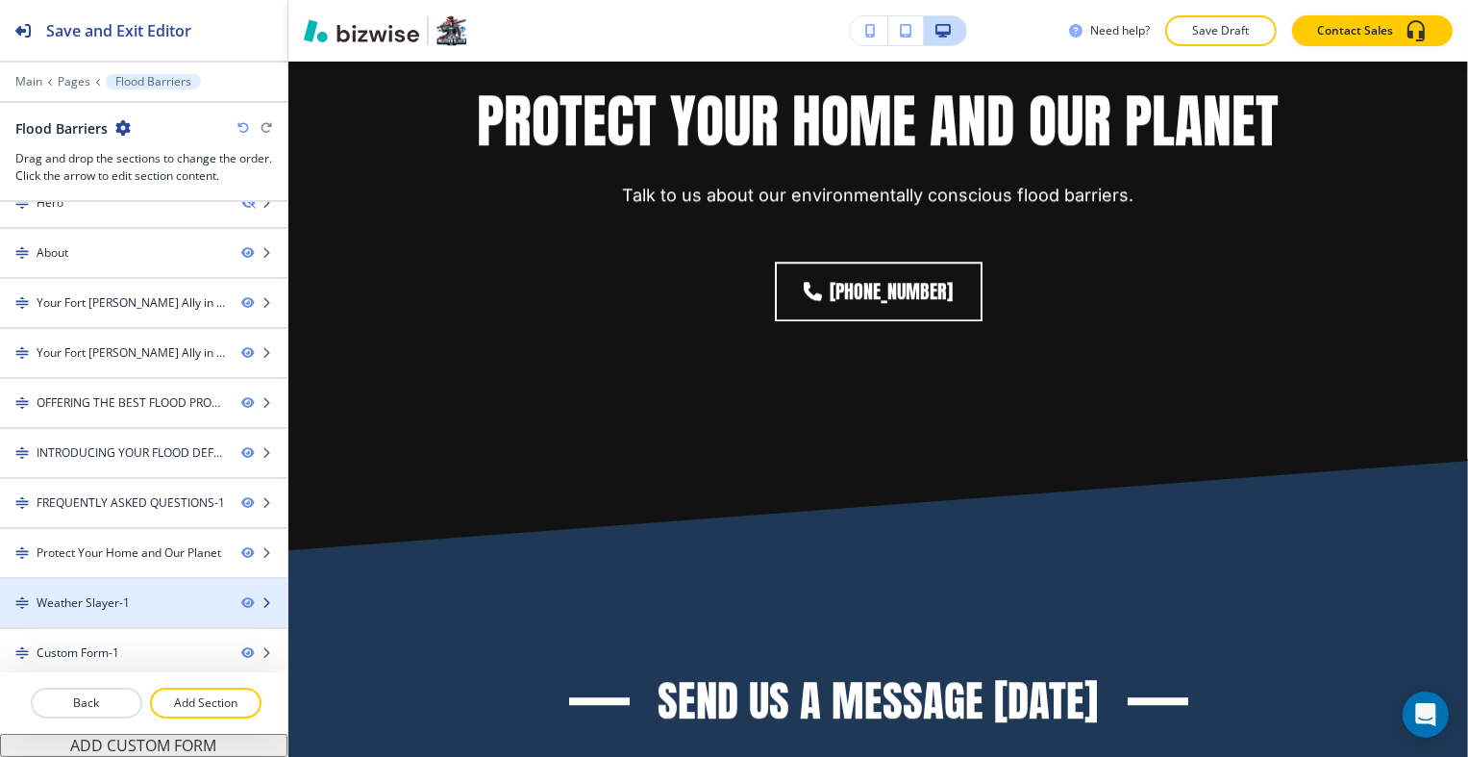
scroll to position [11757, 0]
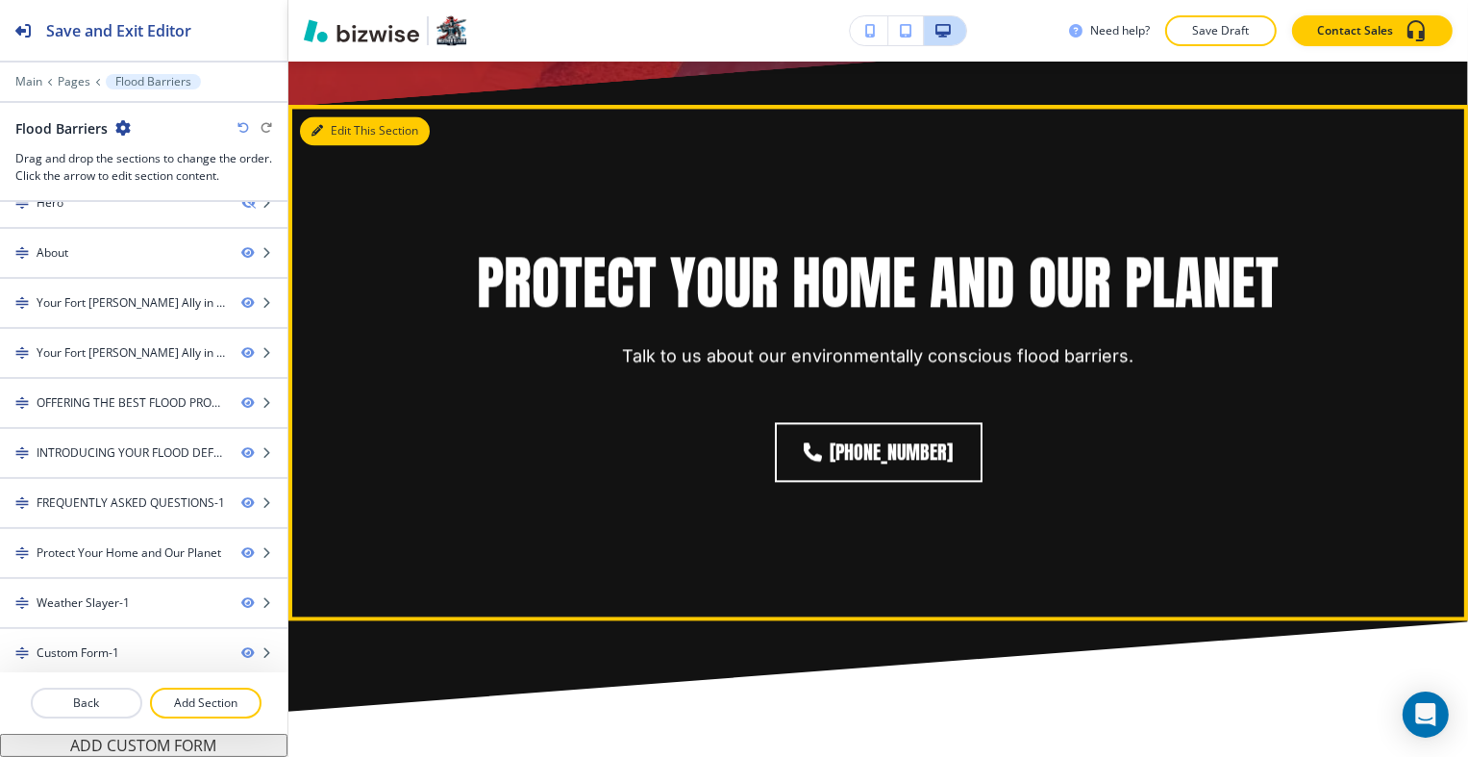
click at [339, 116] on button "Edit This Section" at bounding box center [365, 130] width 130 height 29
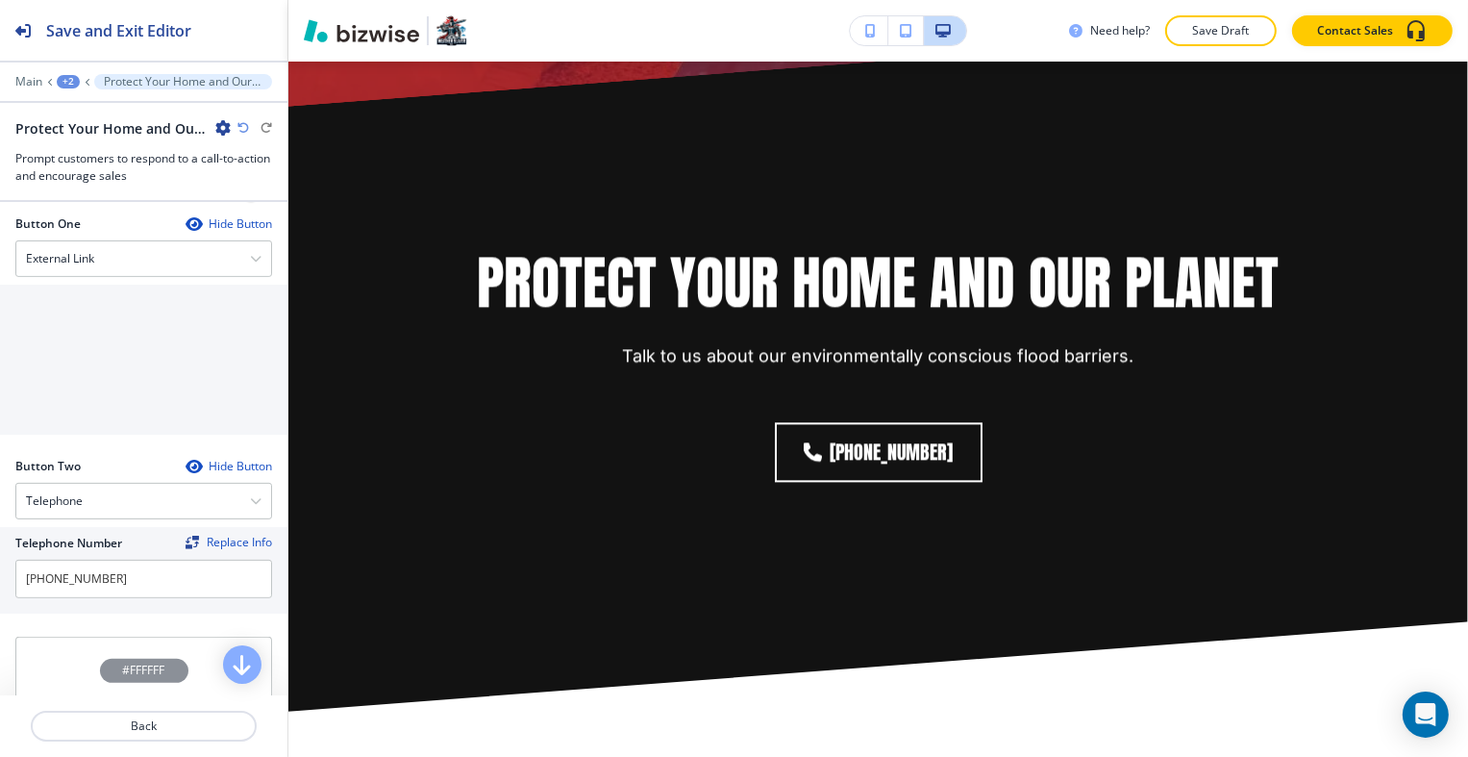
scroll to position [1015, 0]
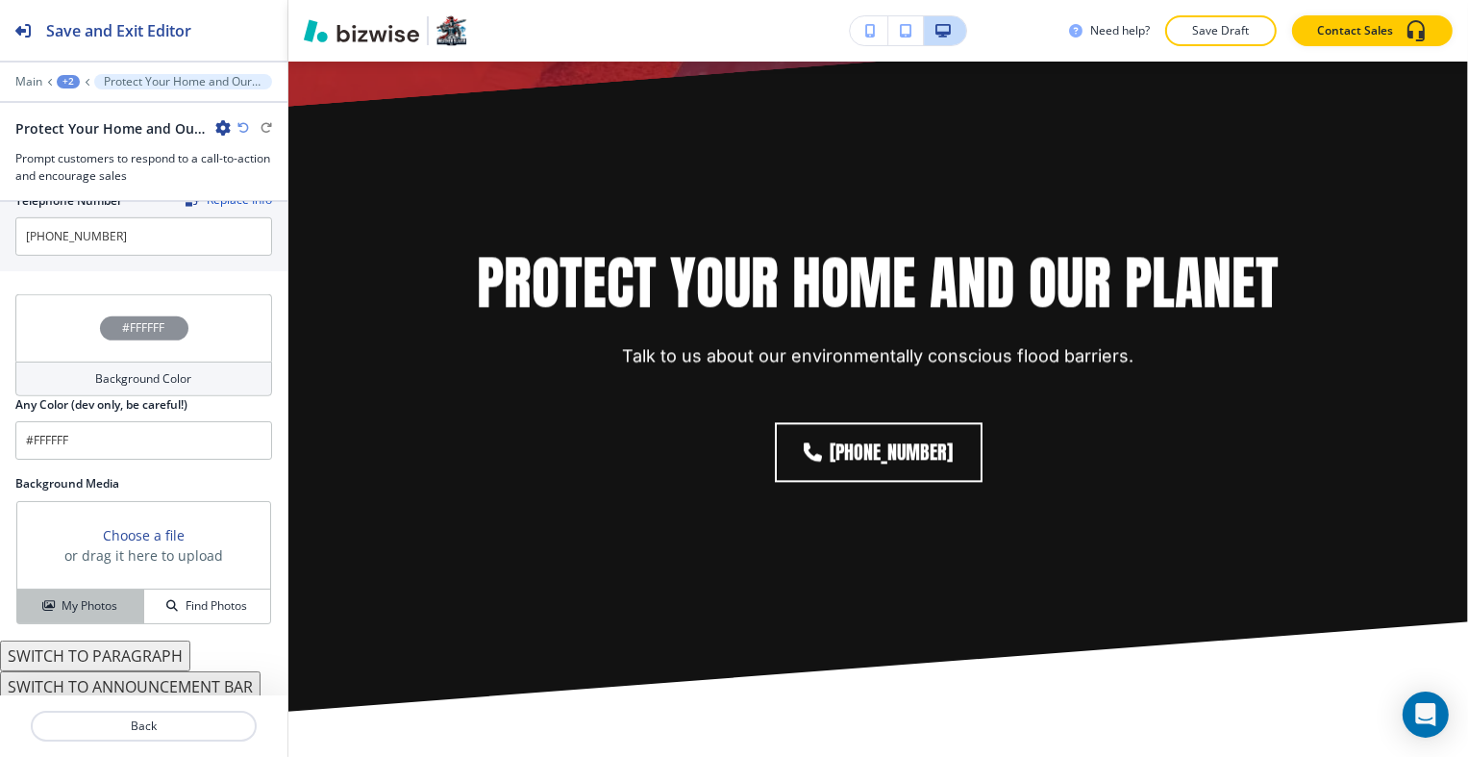
click at [96, 597] on h4 "My Photos" at bounding box center [90, 605] width 56 height 17
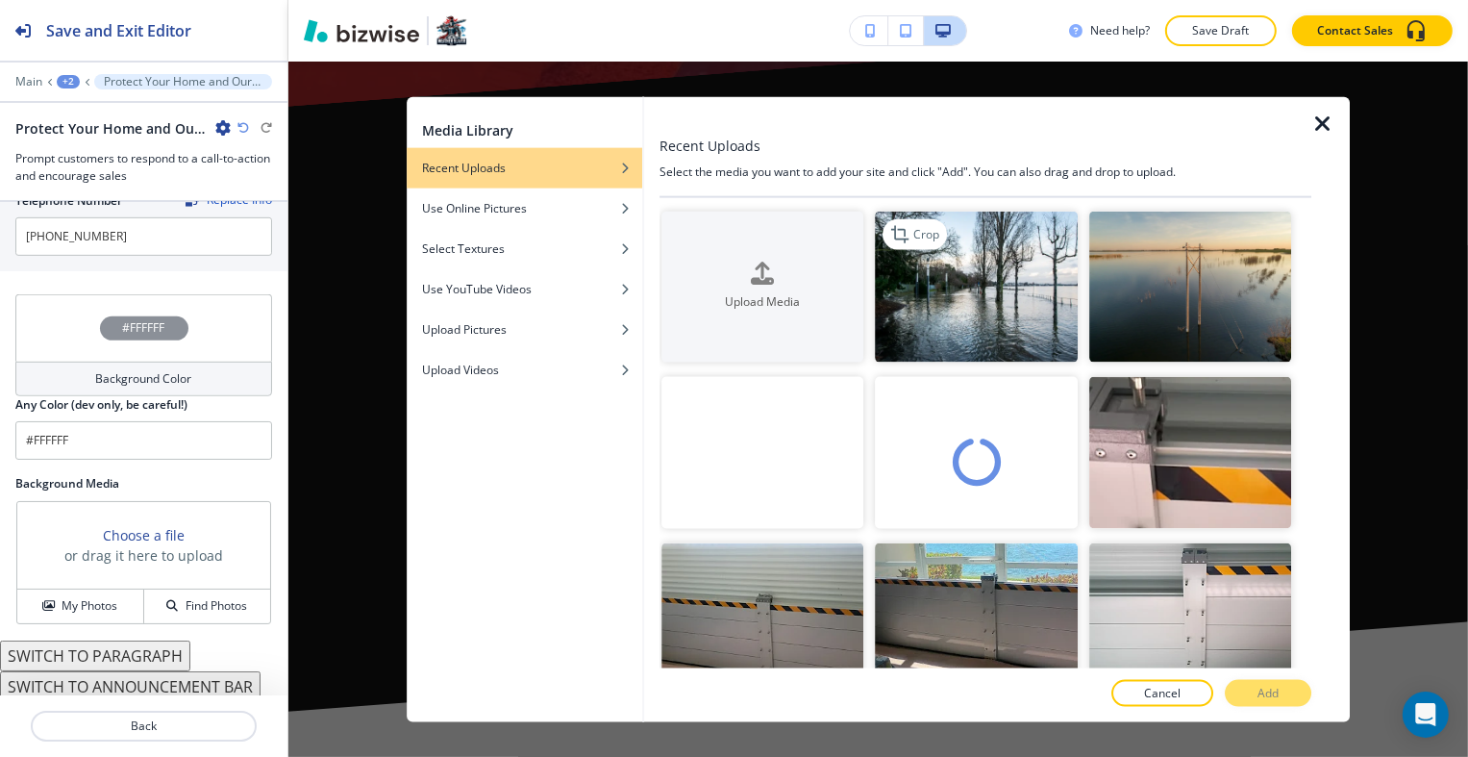
click at [925, 327] on img "button" at bounding box center [977, 287] width 202 height 152
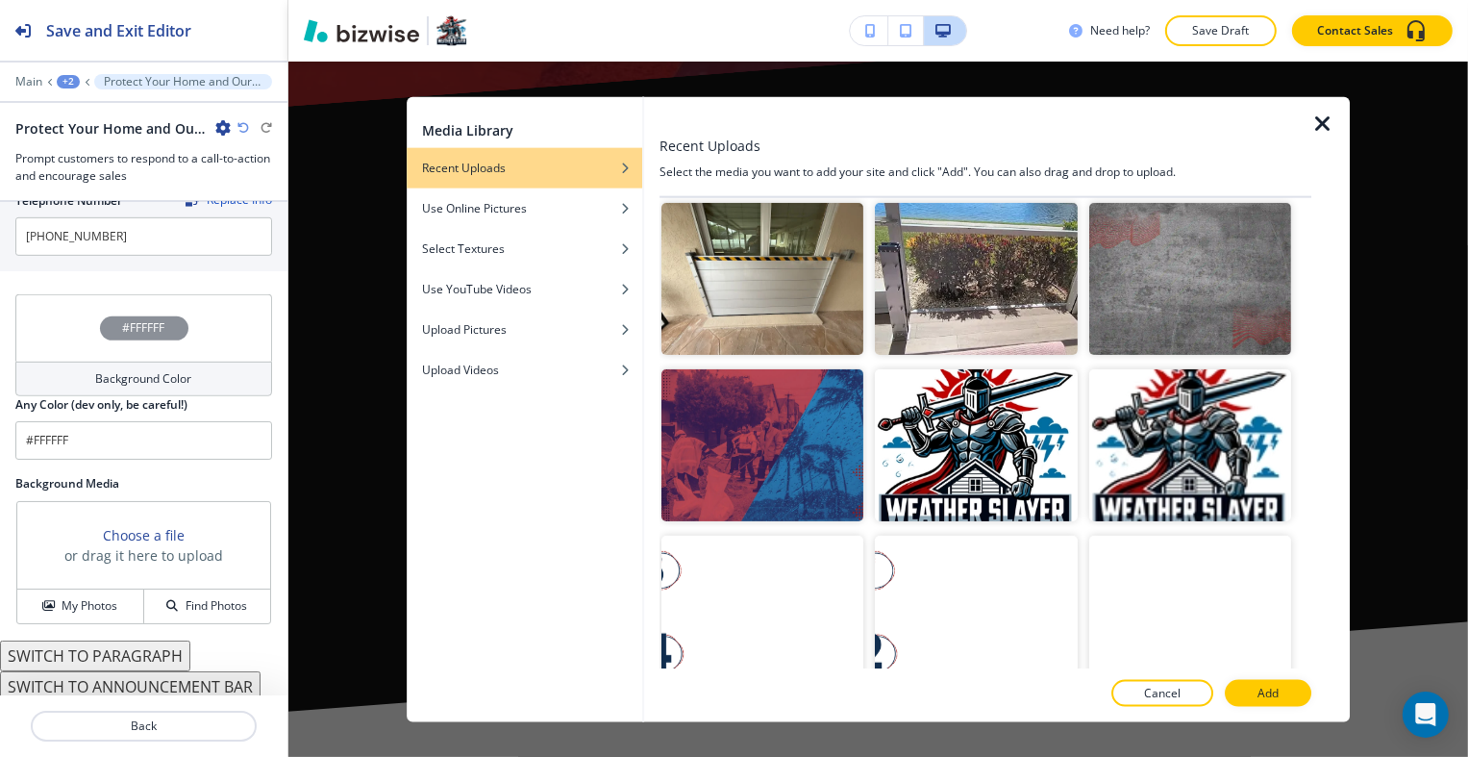
scroll to position [1538, 0]
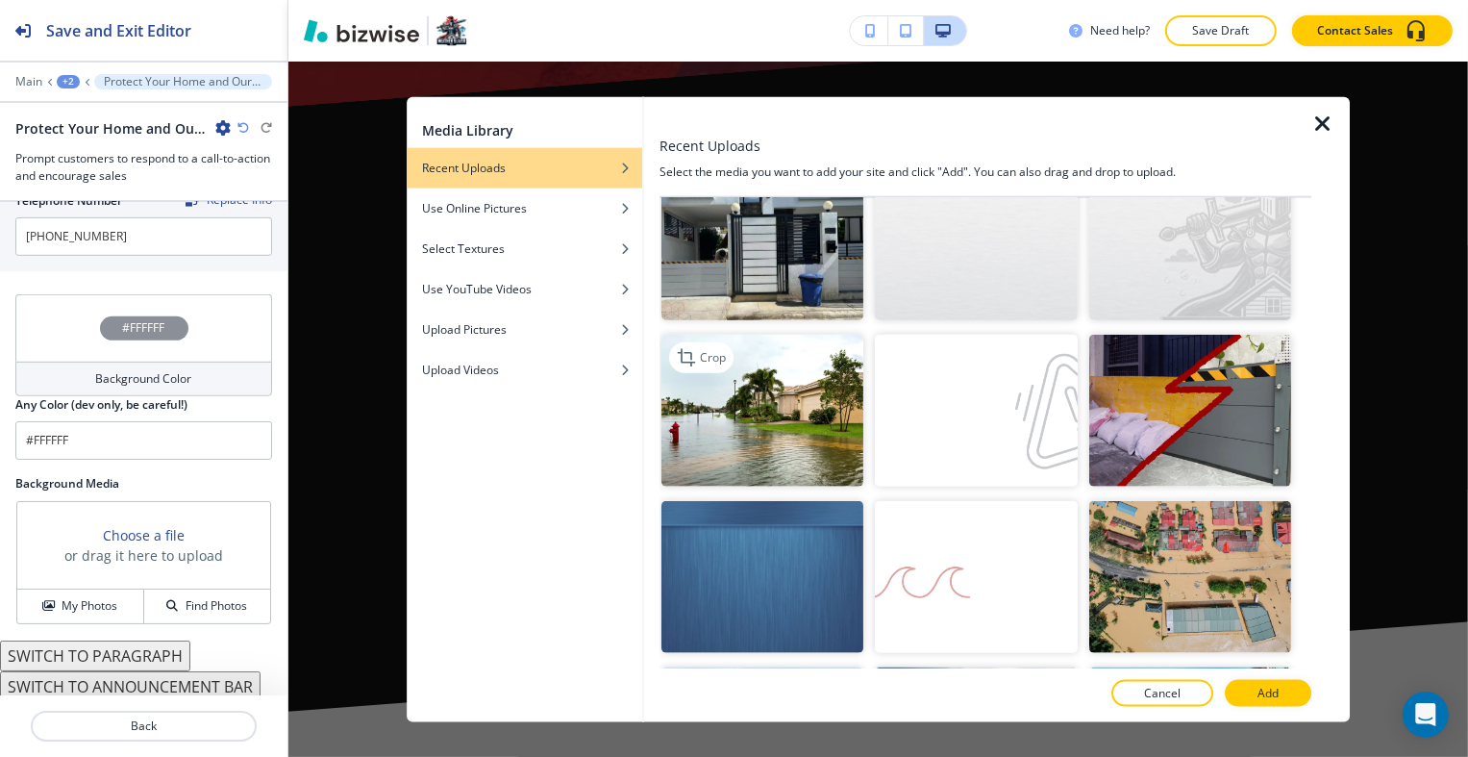
click at [809, 398] on img "button" at bounding box center [763, 411] width 202 height 152
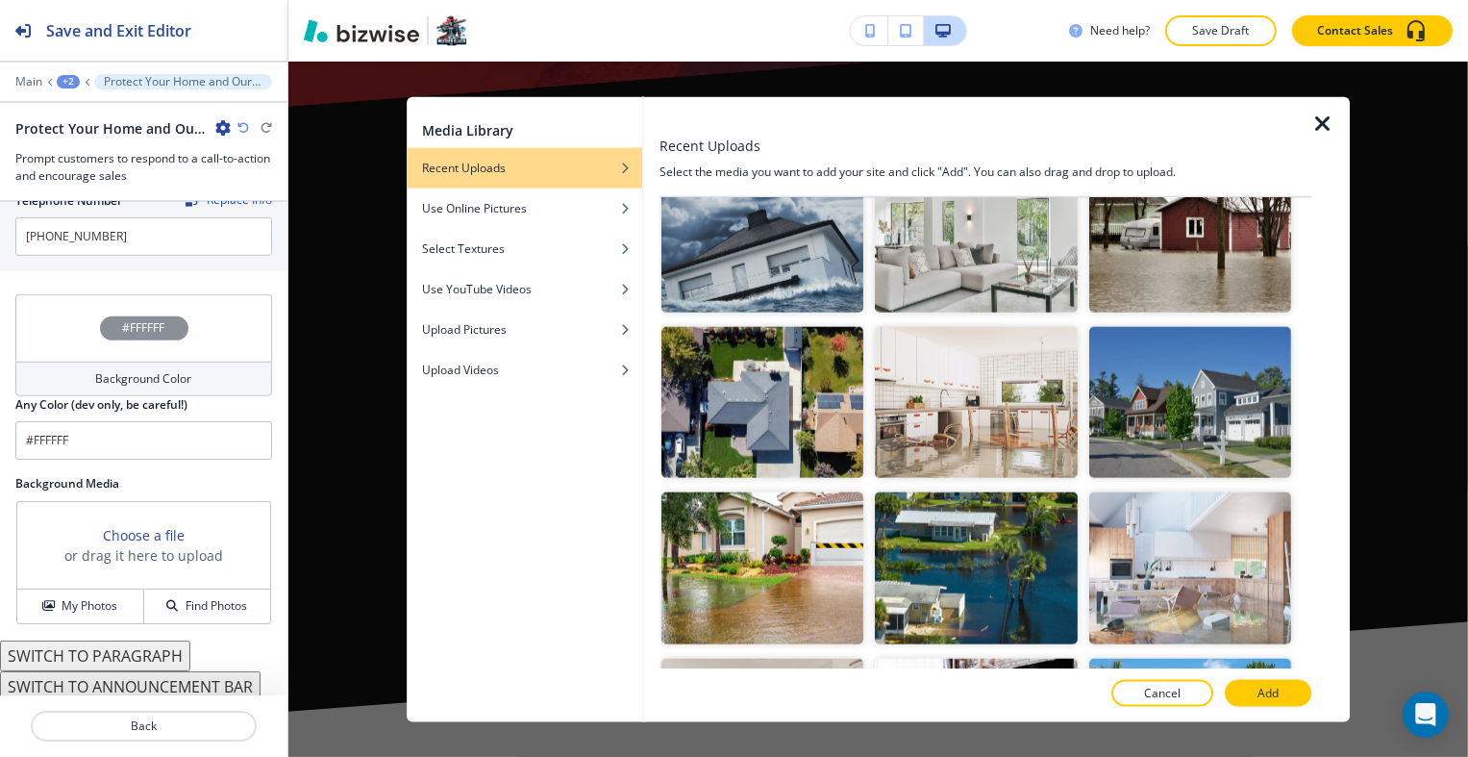
scroll to position [2596, 0]
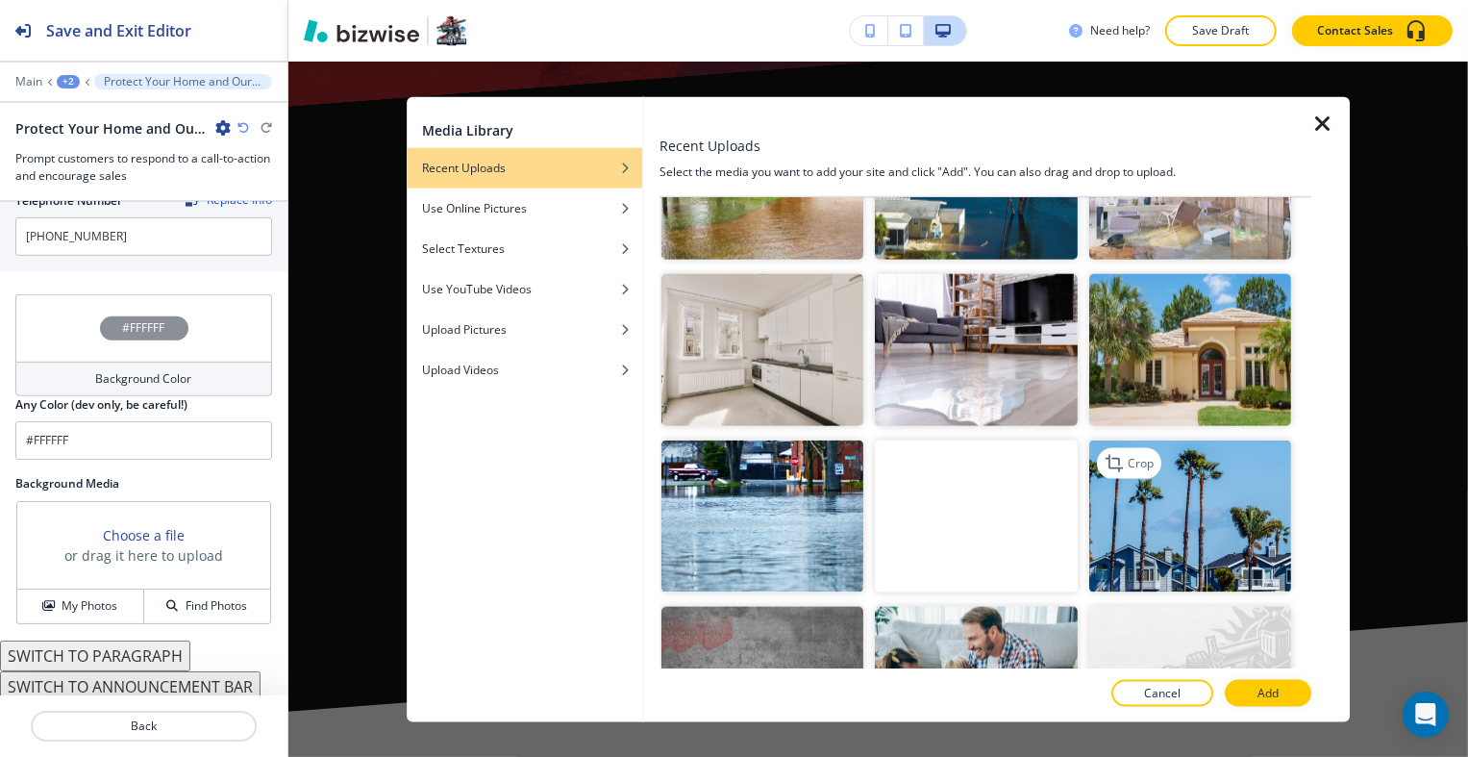
click at [1154, 484] on img "button" at bounding box center [1190, 516] width 202 height 152
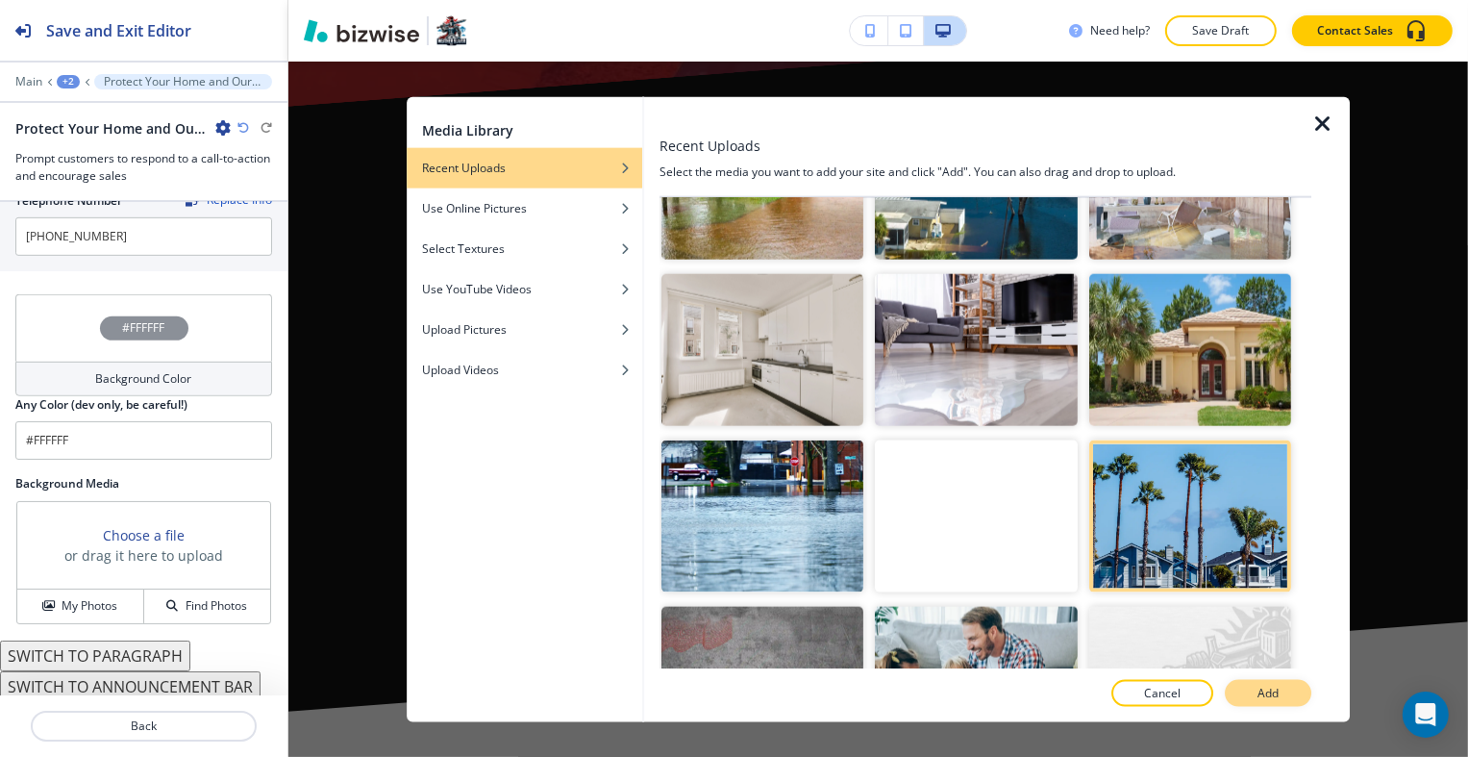
click at [1258, 687] on p "Add" at bounding box center [1268, 693] width 21 height 17
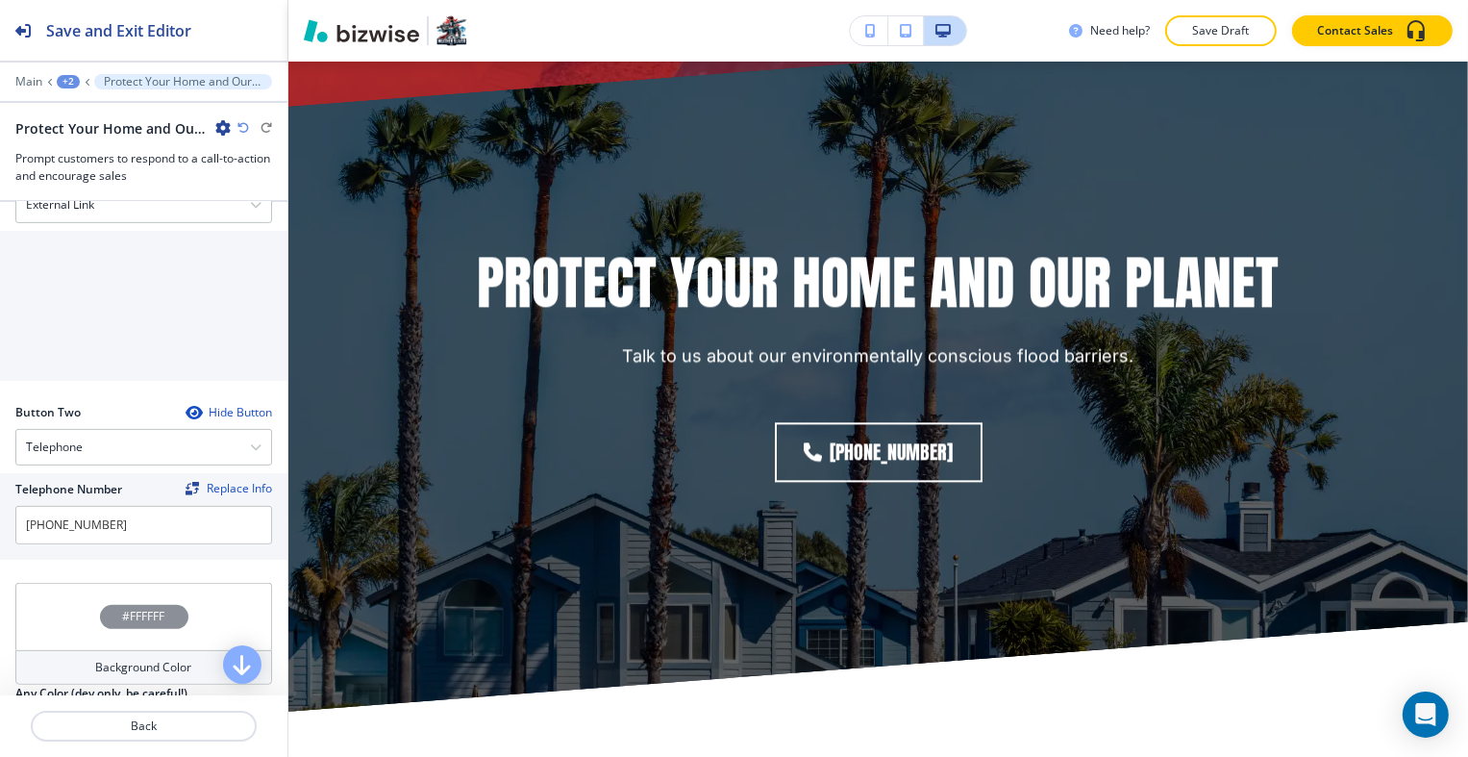
scroll to position [631, 0]
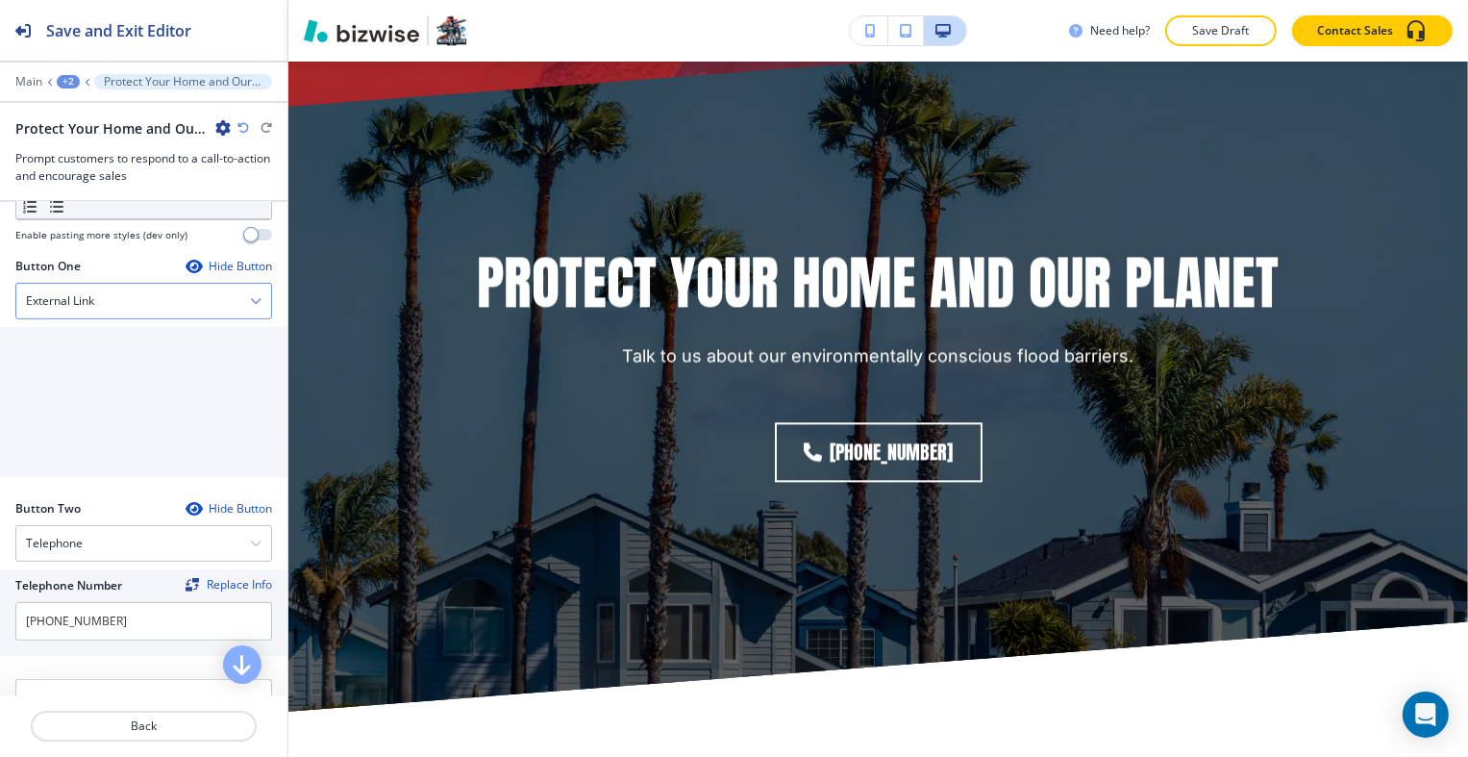
click at [139, 311] on div "External Link" at bounding box center [143, 301] width 255 height 35
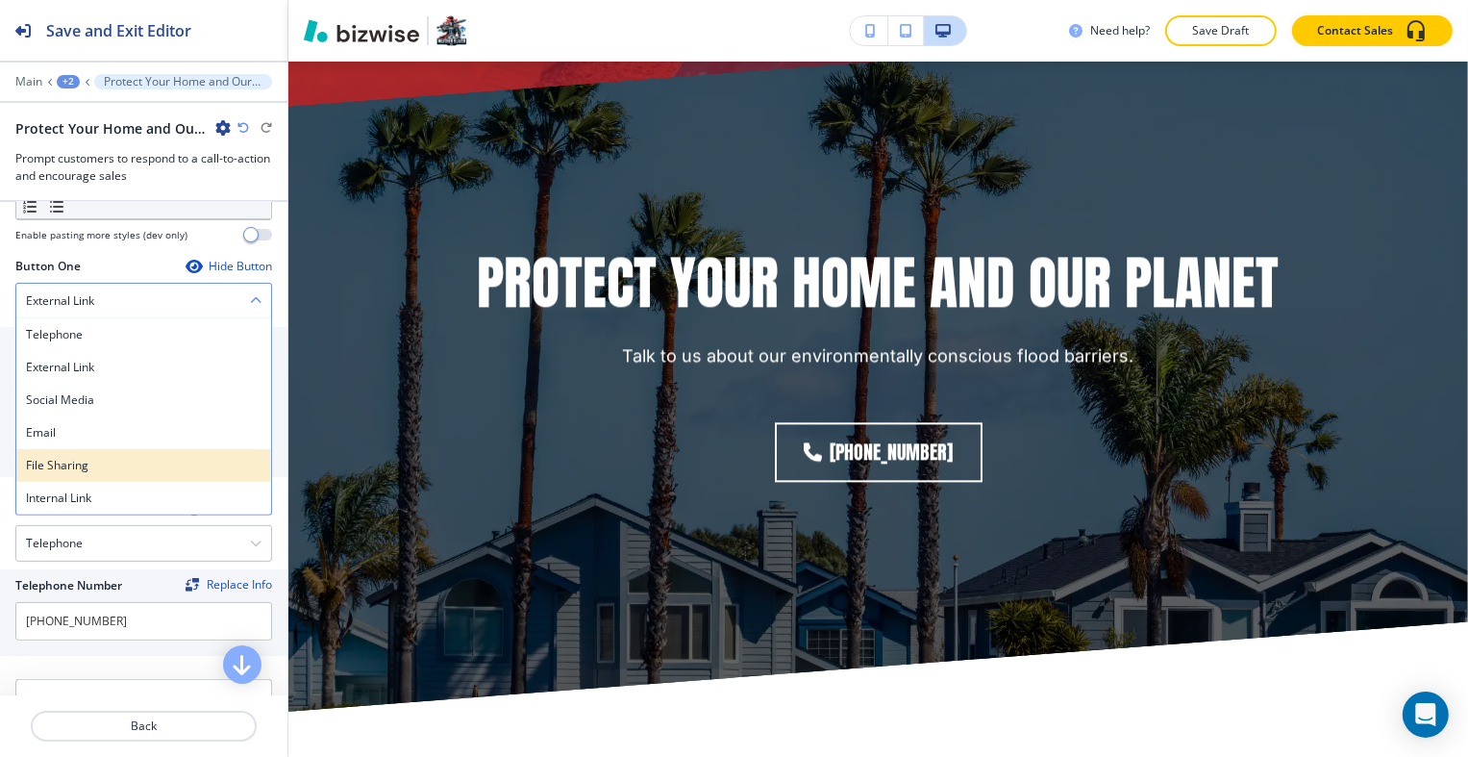
click at [153, 476] on div "File Sharing" at bounding box center [143, 465] width 255 height 33
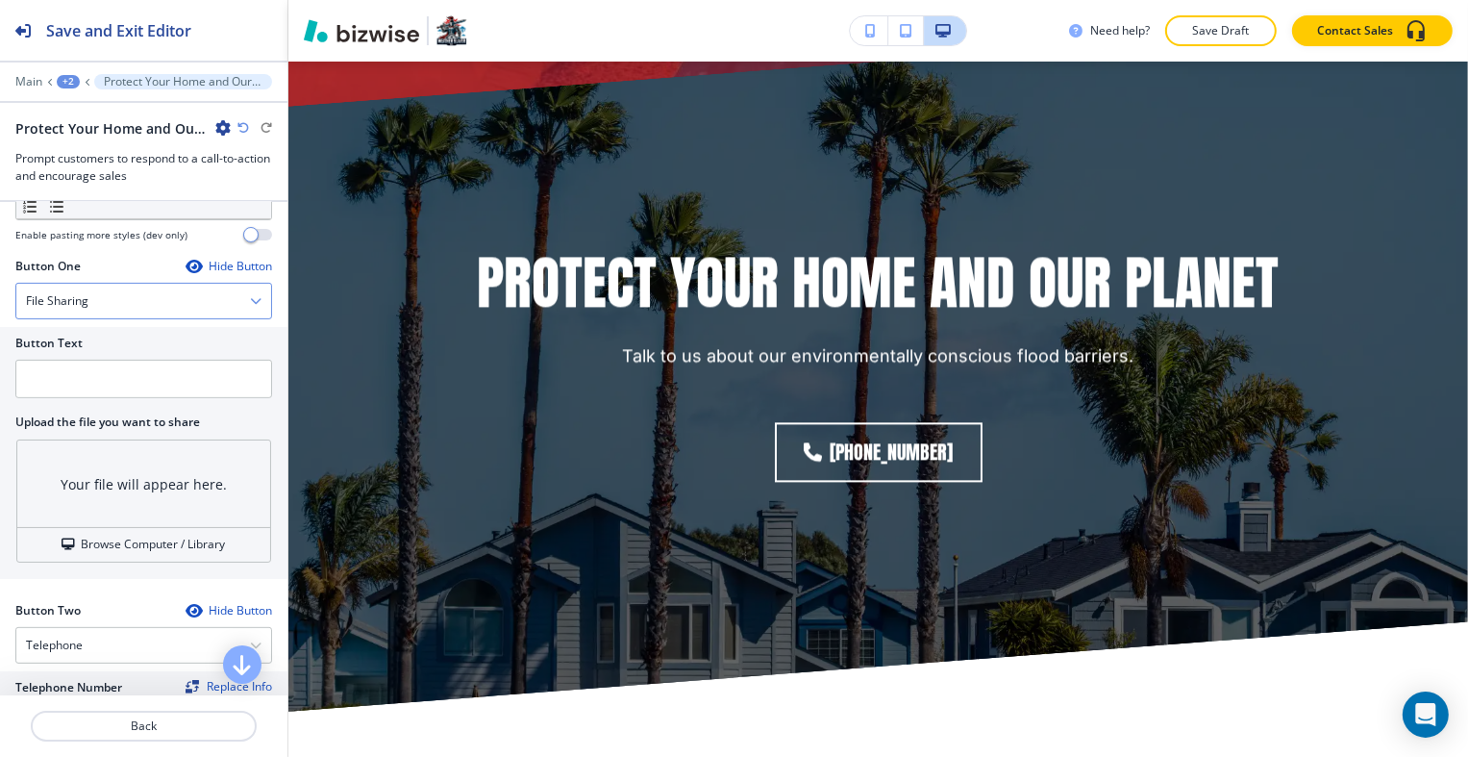
click at [150, 301] on div "File Sharing" at bounding box center [143, 301] width 255 height 35
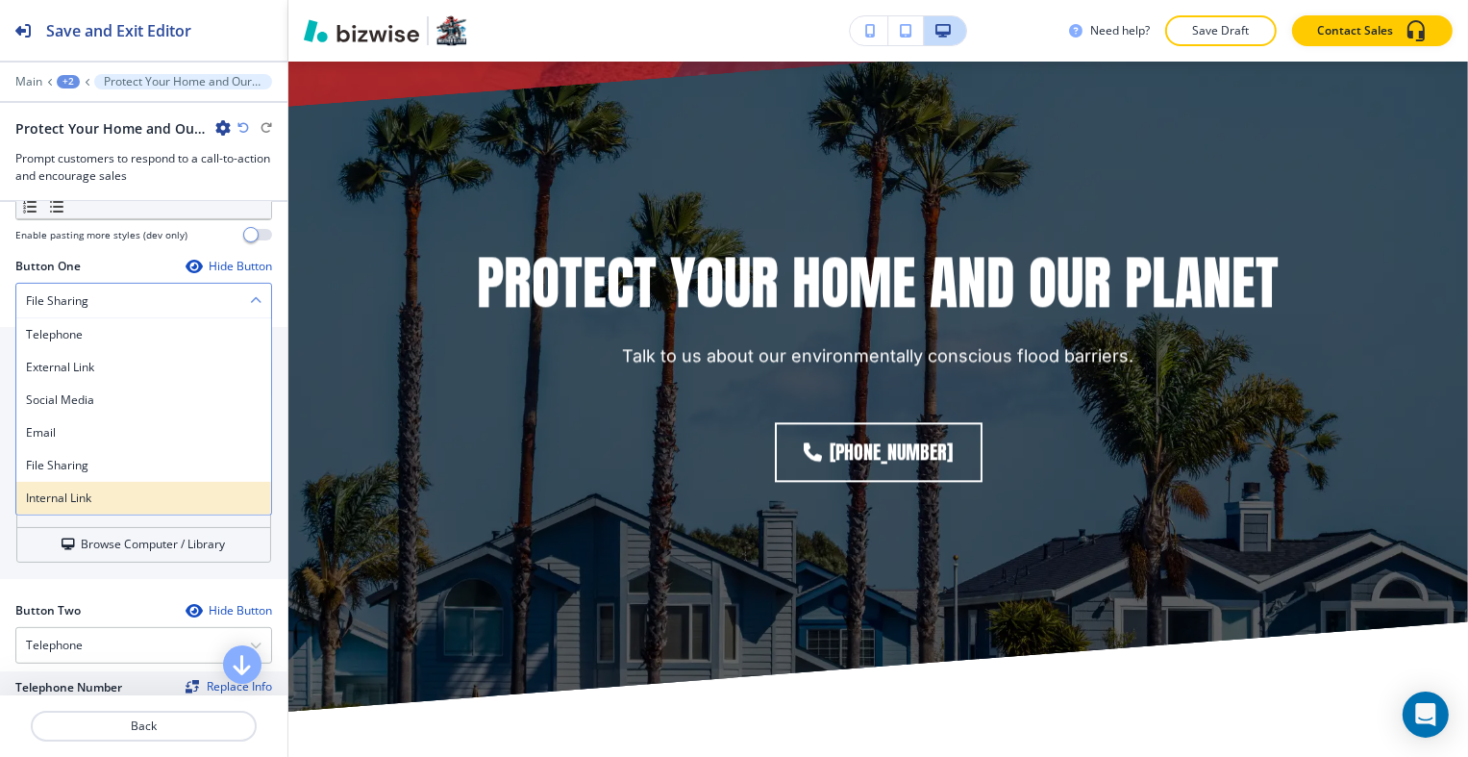
click at [132, 491] on h4 "Internal Link" at bounding box center [144, 497] width 236 height 17
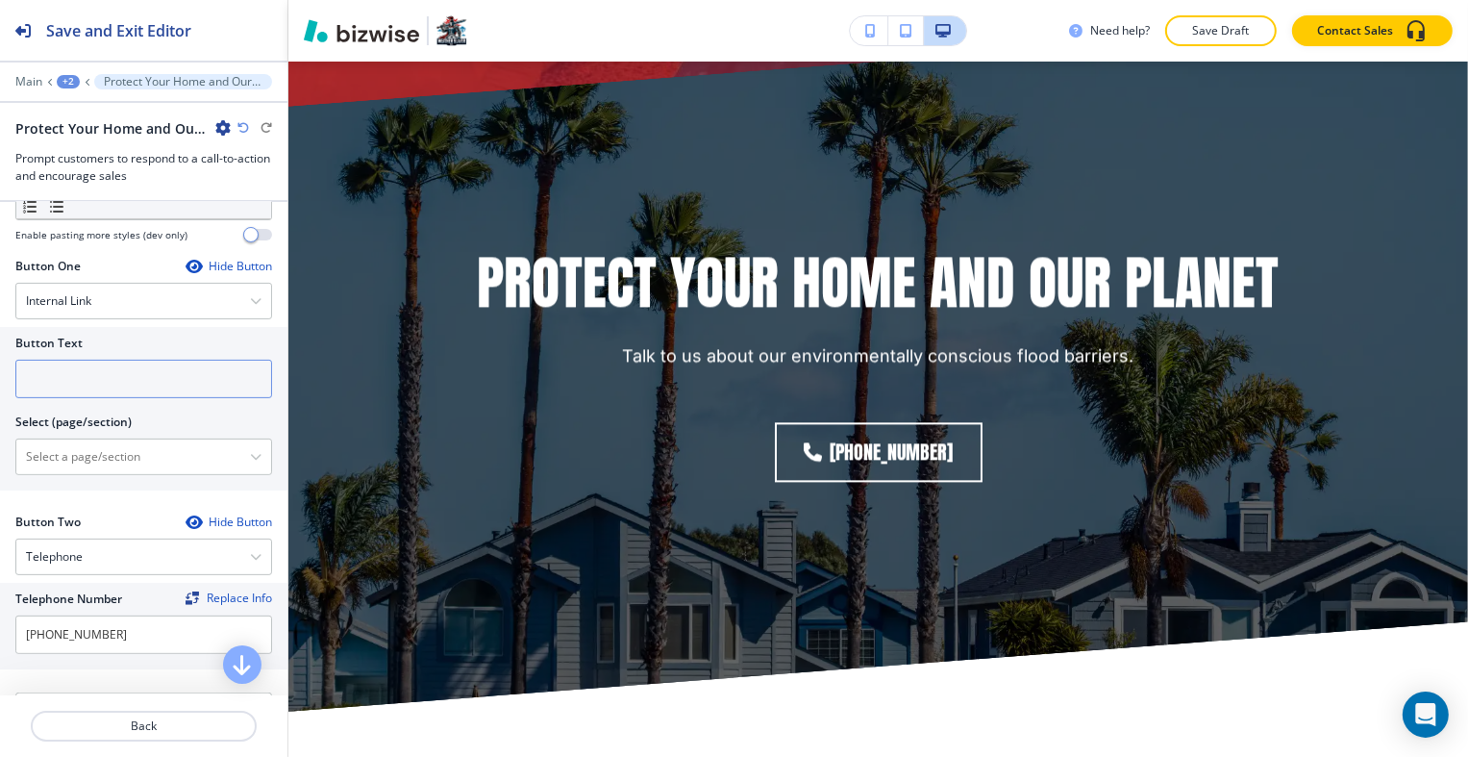
click at [103, 387] on input "text" at bounding box center [143, 379] width 257 height 38
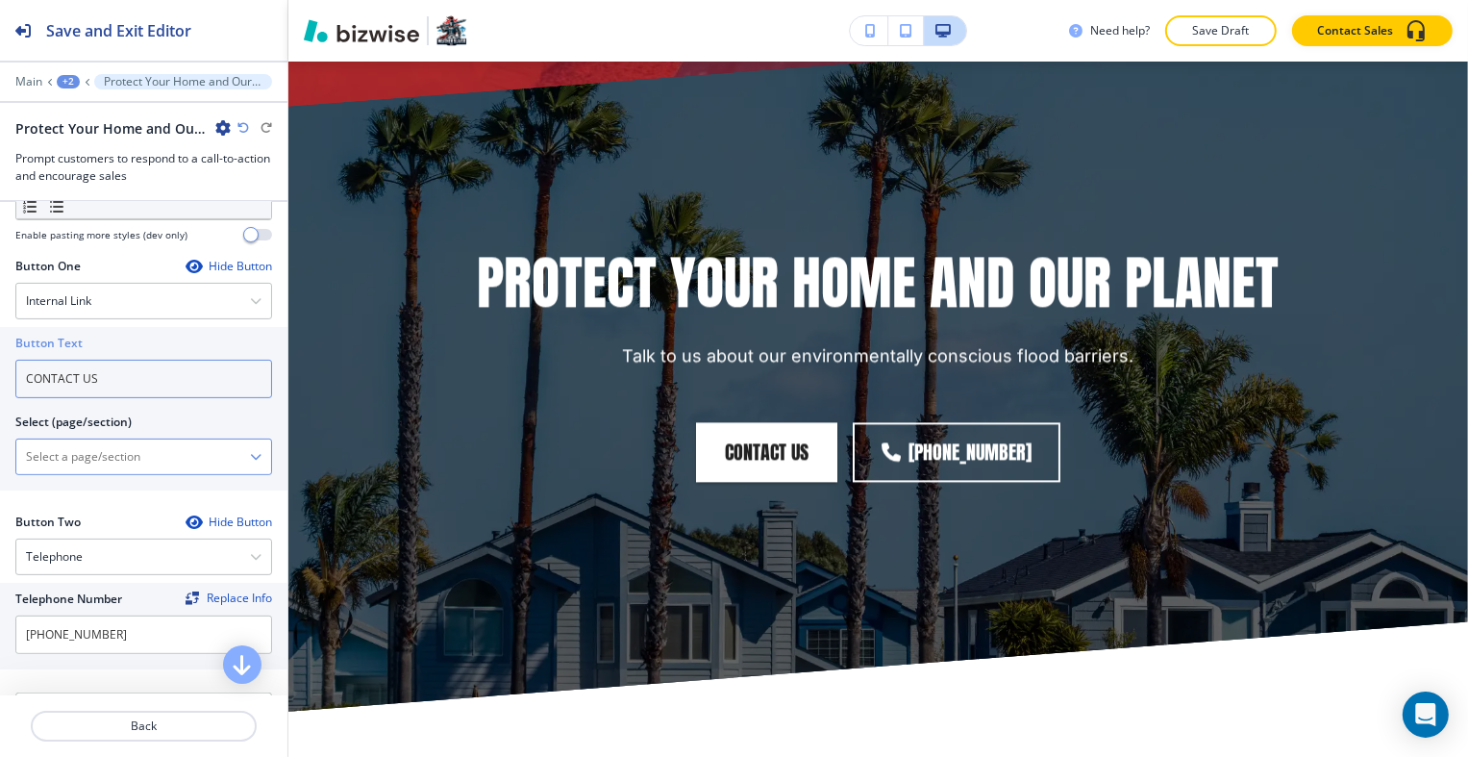
type input "CONTACT US"
click at [104, 449] on \(page\/section\) "Manual Input" at bounding box center [133, 456] width 234 height 33
type \(page\/section\) "CONTACT US"
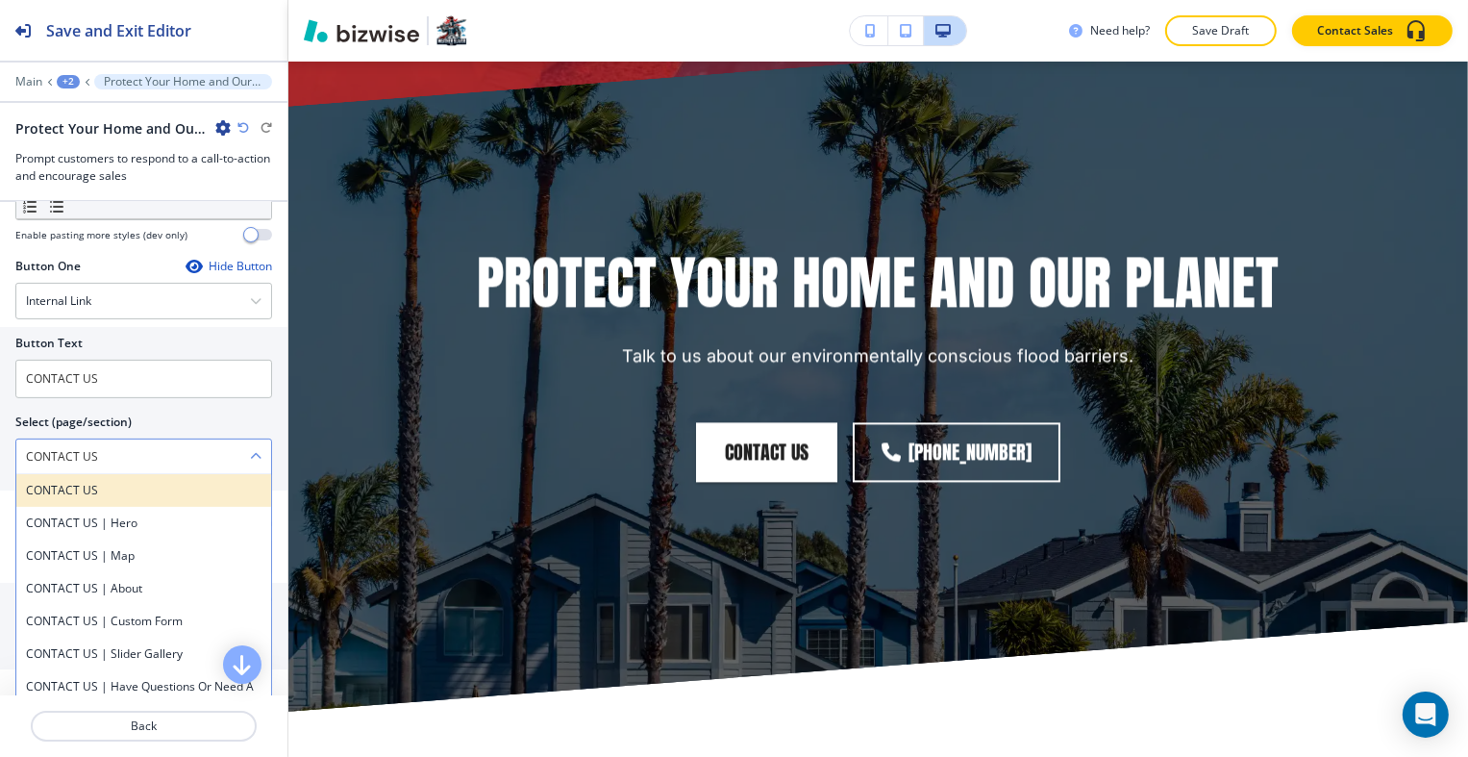
click at [133, 496] on div "CONTACT US" at bounding box center [143, 490] width 255 height 33
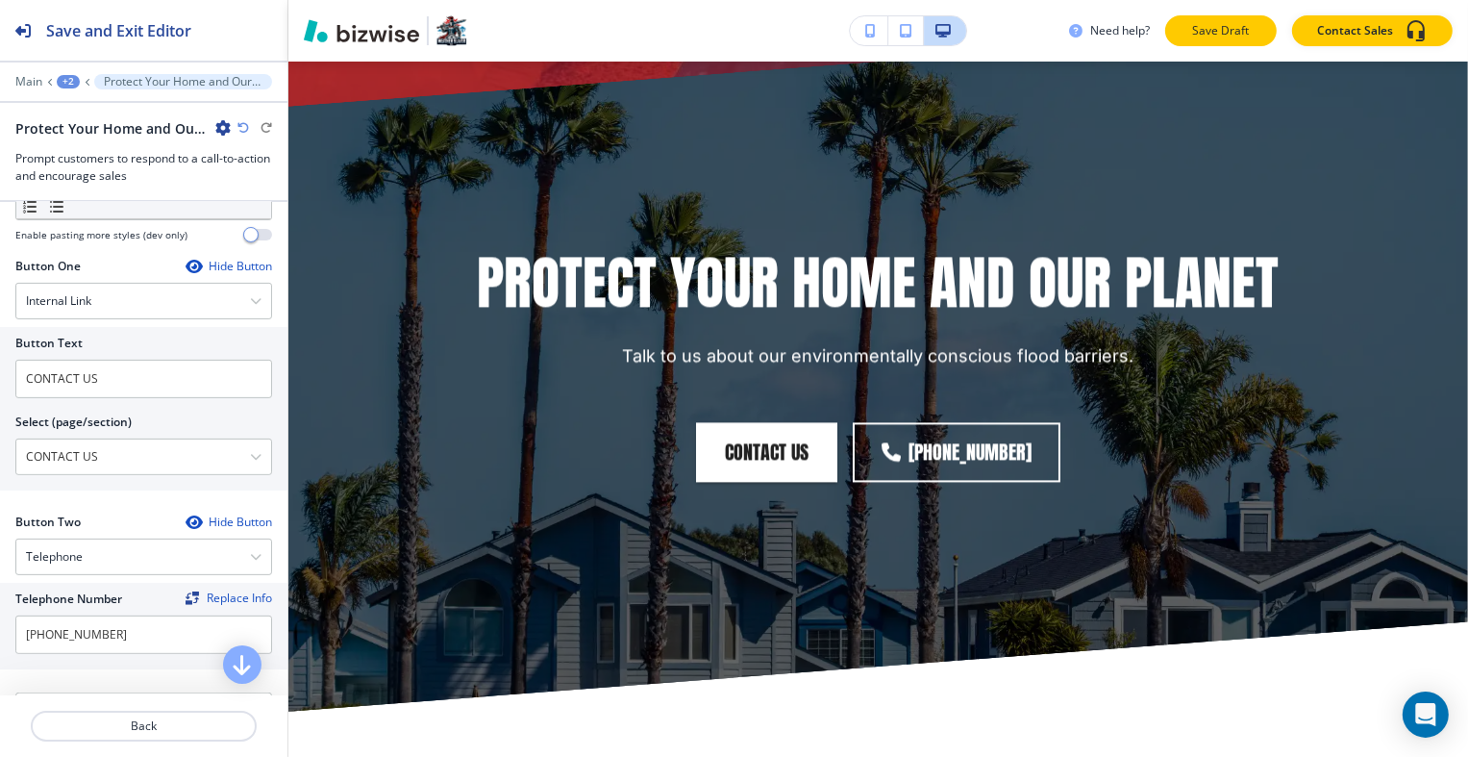
click at [1192, 46] on div "Need help? Save Draft Contact Sales" at bounding box center [878, 31] width 1180 height 62
click at [1193, 43] on button "Save Draft" at bounding box center [1221, 30] width 112 height 31
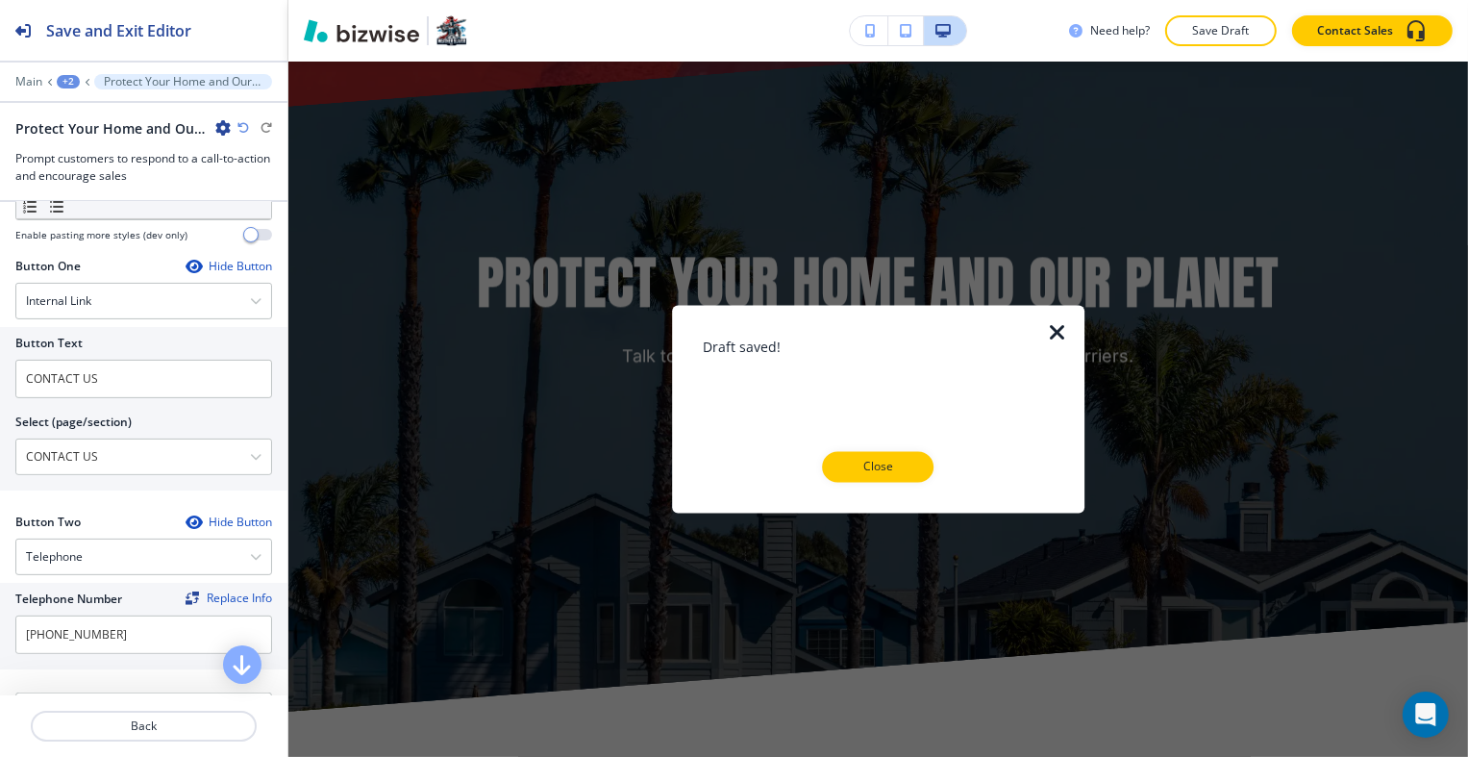
click at [893, 483] on div at bounding box center [878, 498] width 351 height 31
click at [900, 467] on p "Close" at bounding box center [879, 467] width 62 height 17
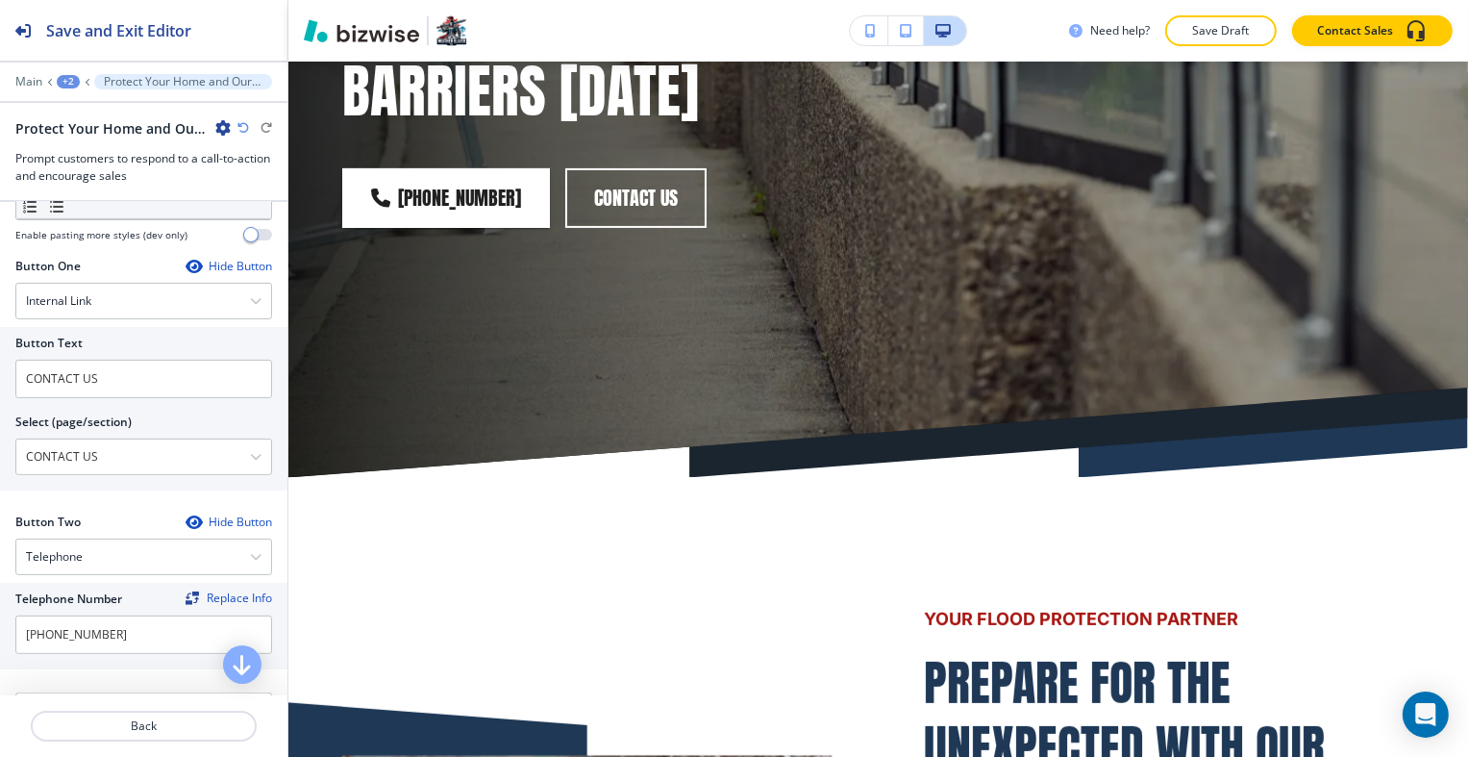
scroll to position [0, 0]
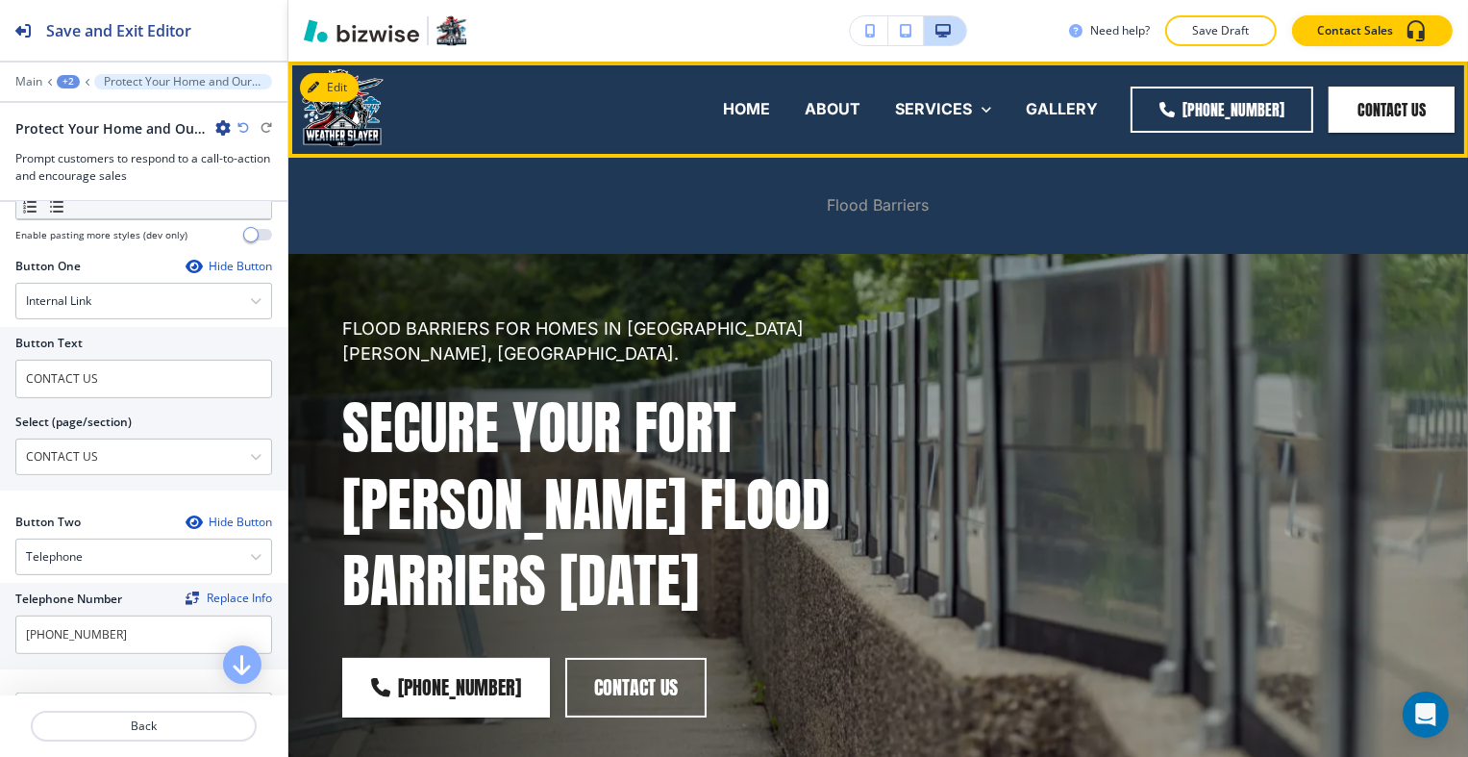
click at [891, 207] on p "Flood Barriers" at bounding box center [879, 205] width 102 height 22
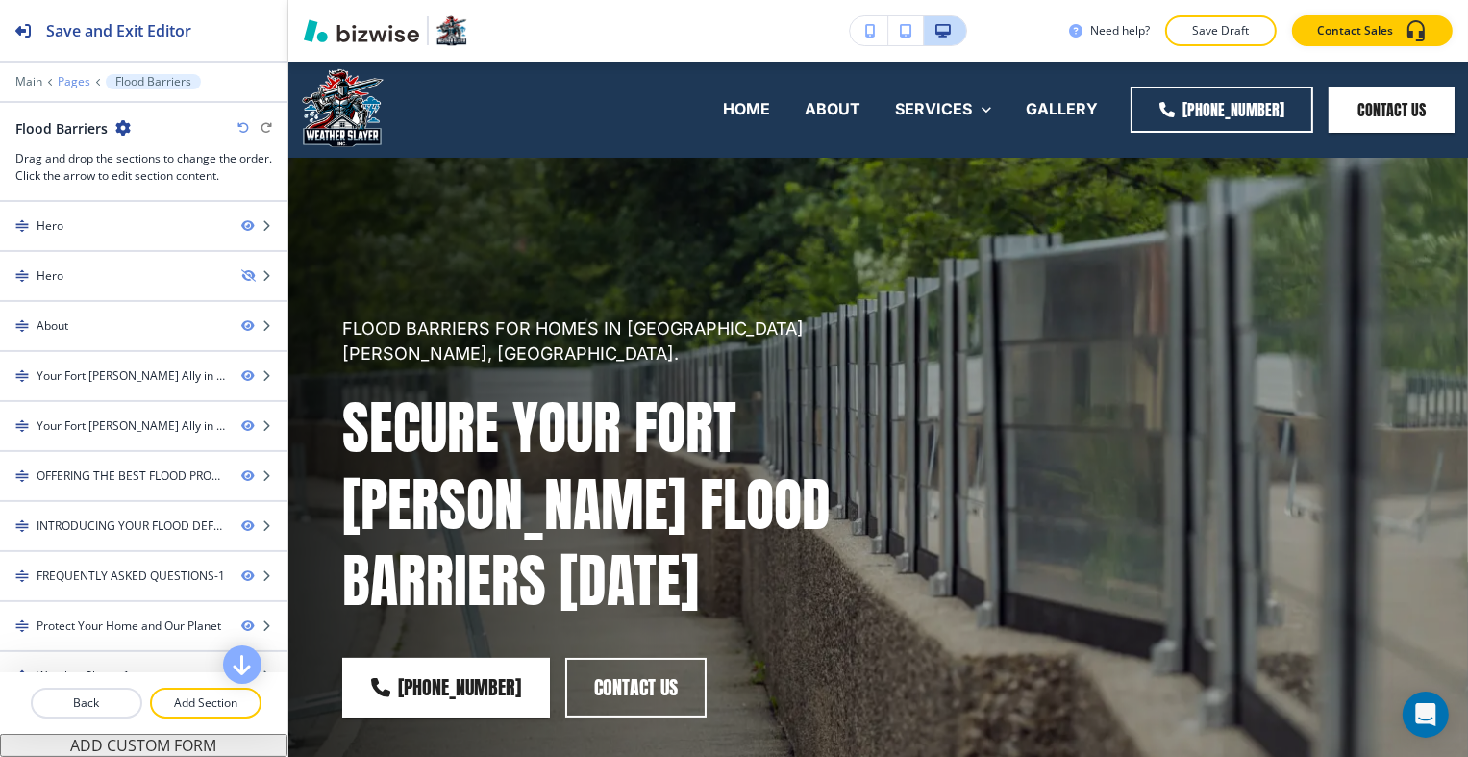
click at [78, 78] on p "Pages" at bounding box center [74, 81] width 33 height 13
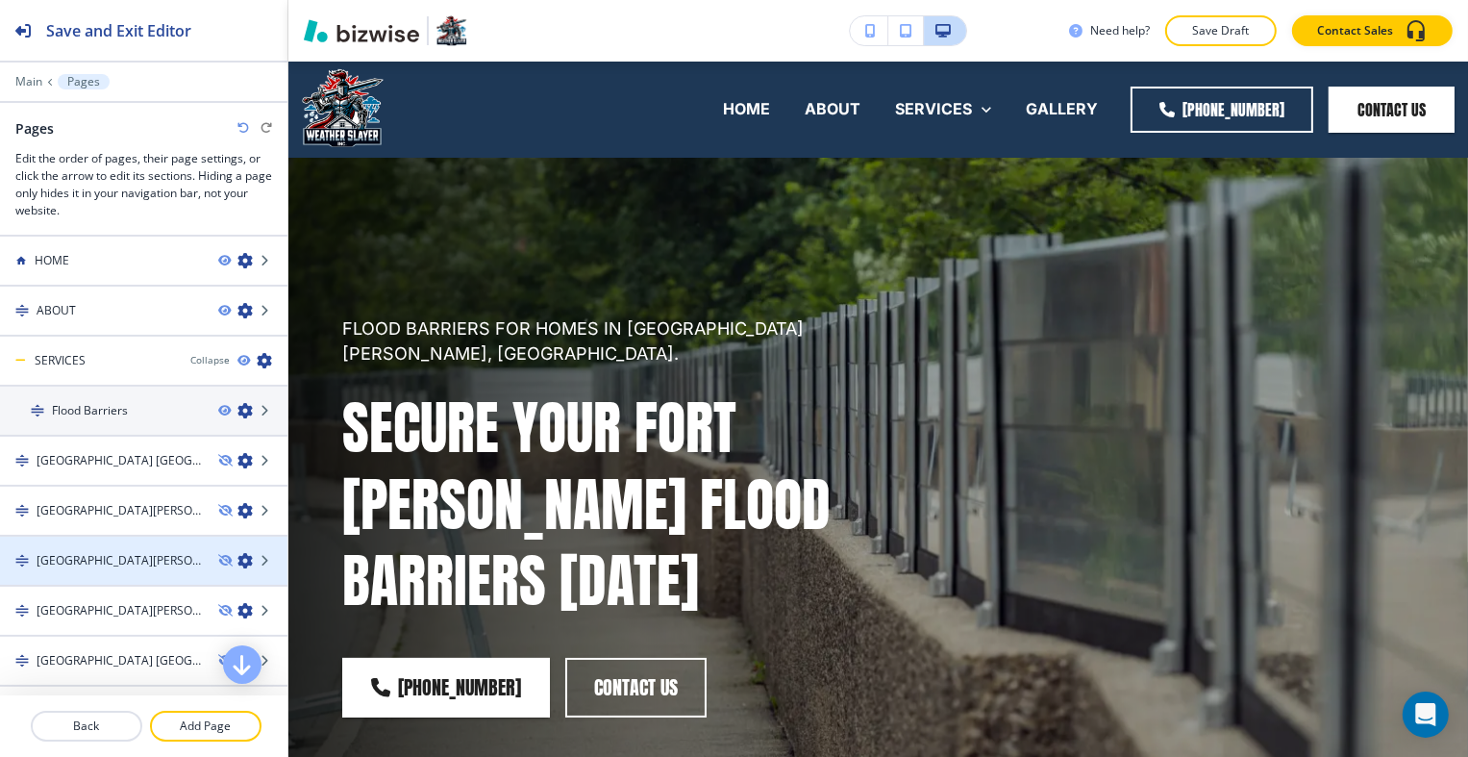
scroll to position [96, 0]
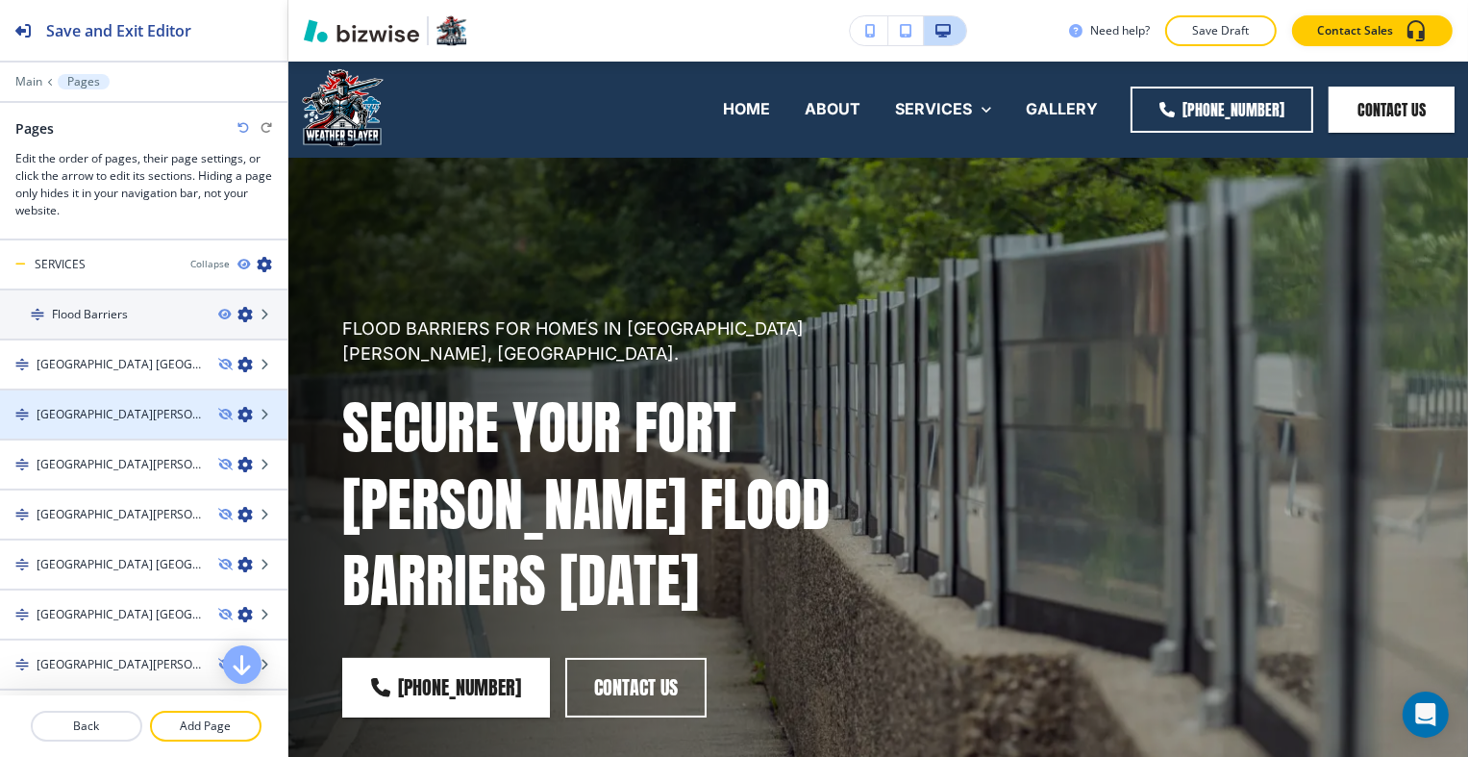
click at [130, 430] on div at bounding box center [143, 430] width 287 height 15
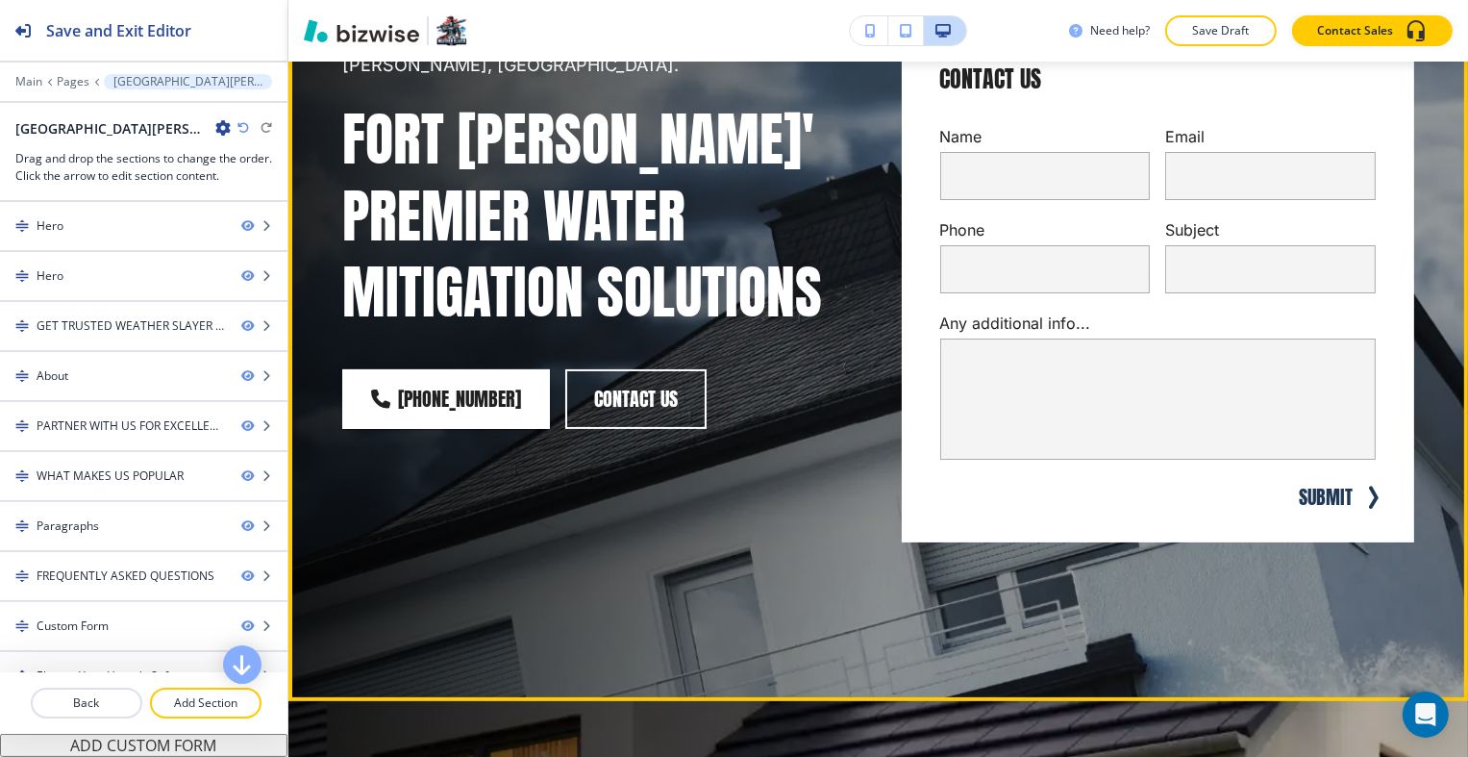
scroll to position [0, 0]
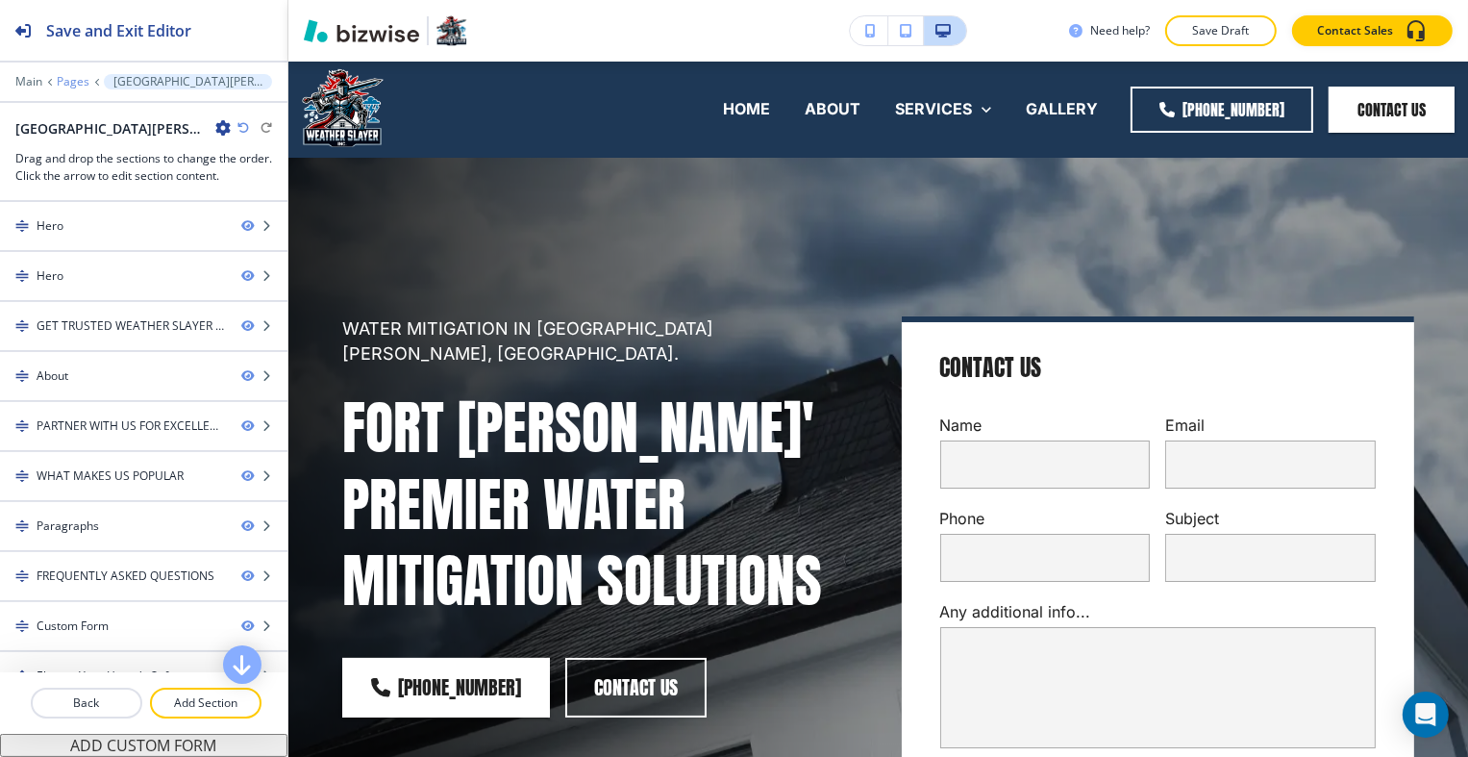
click at [73, 82] on p "Pages" at bounding box center [73, 81] width 33 height 13
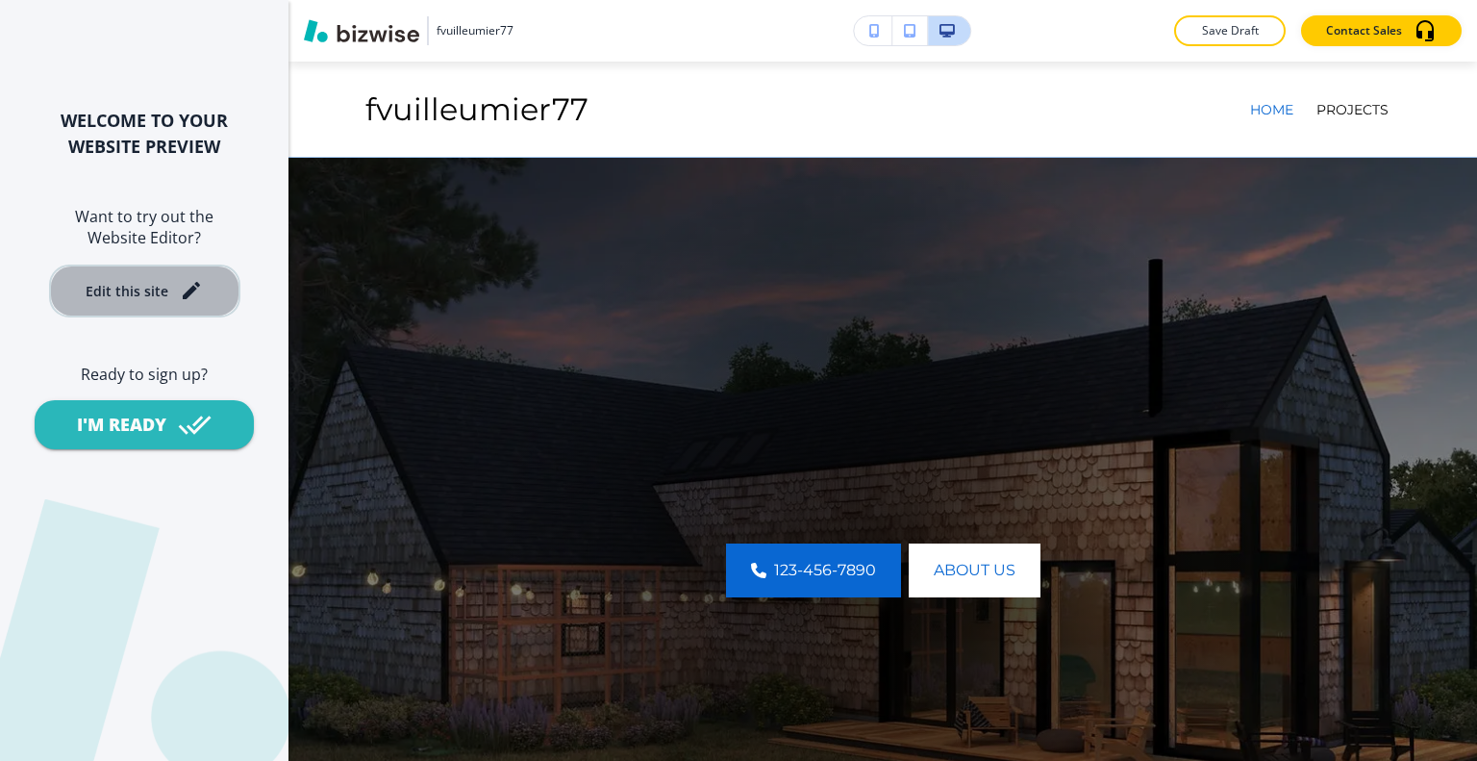
click at [188, 291] on icon "button" at bounding box center [191, 290] width 17 height 17
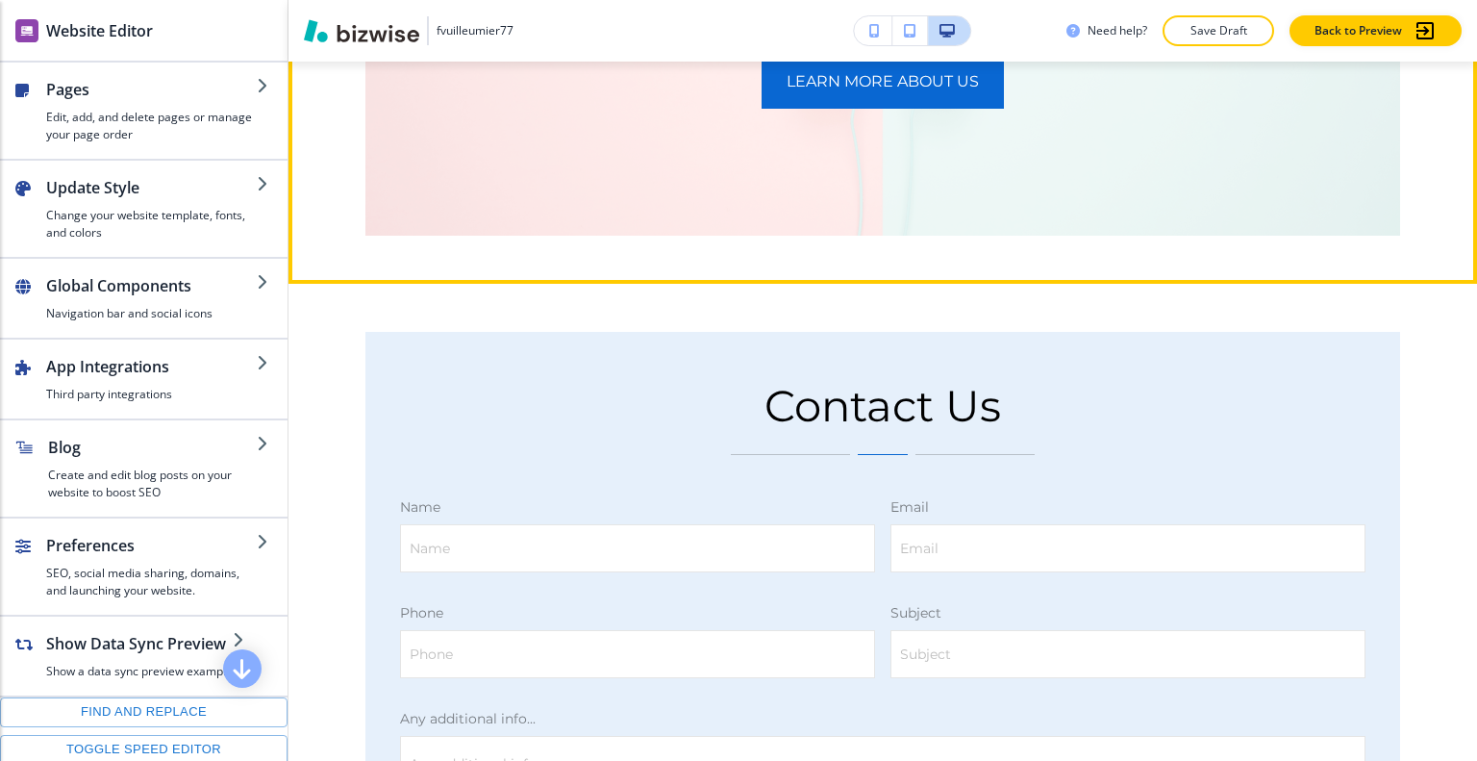
scroll to position [5865, 0]
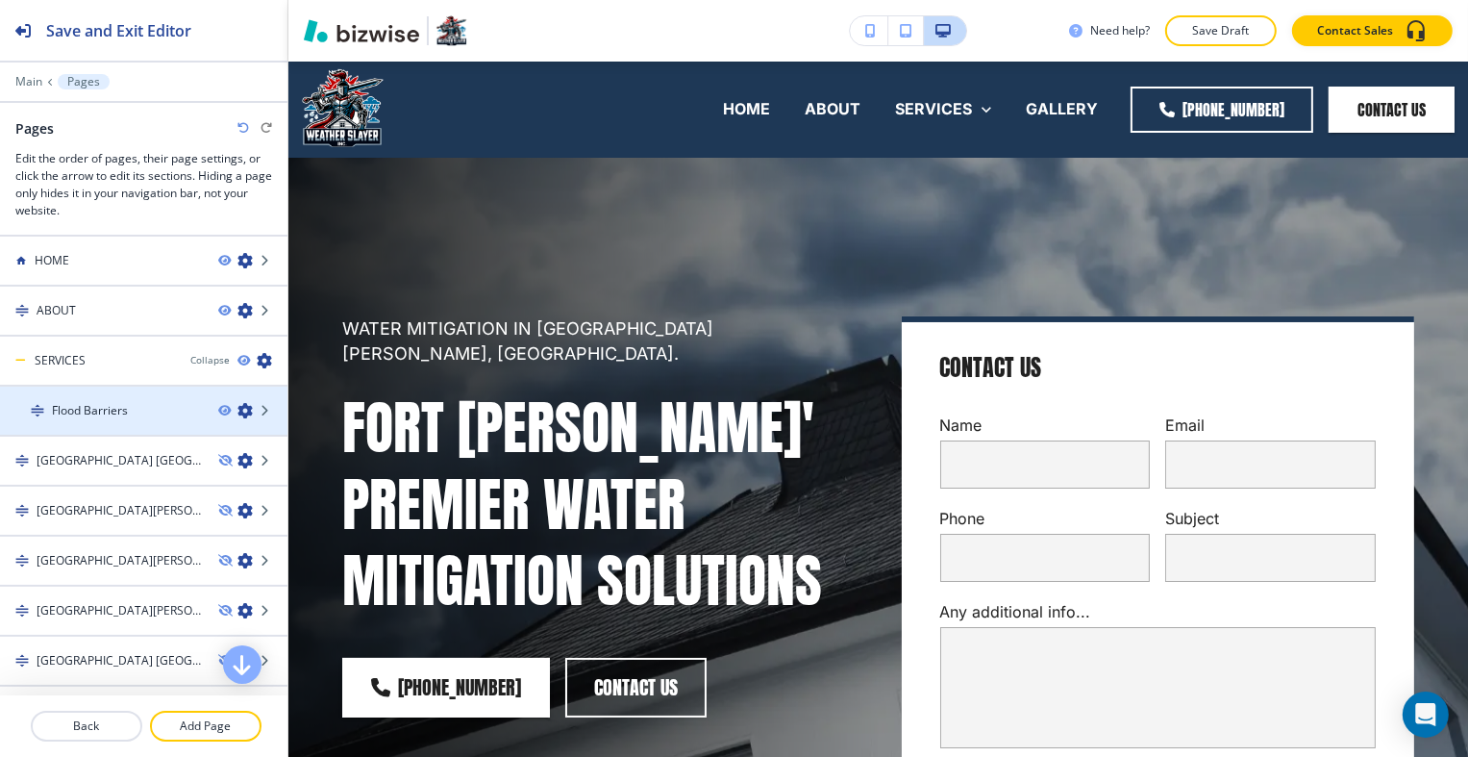
click at [154, 413] on div "Flood Barriers" at bounding box center [101, 410] width 203 height 17
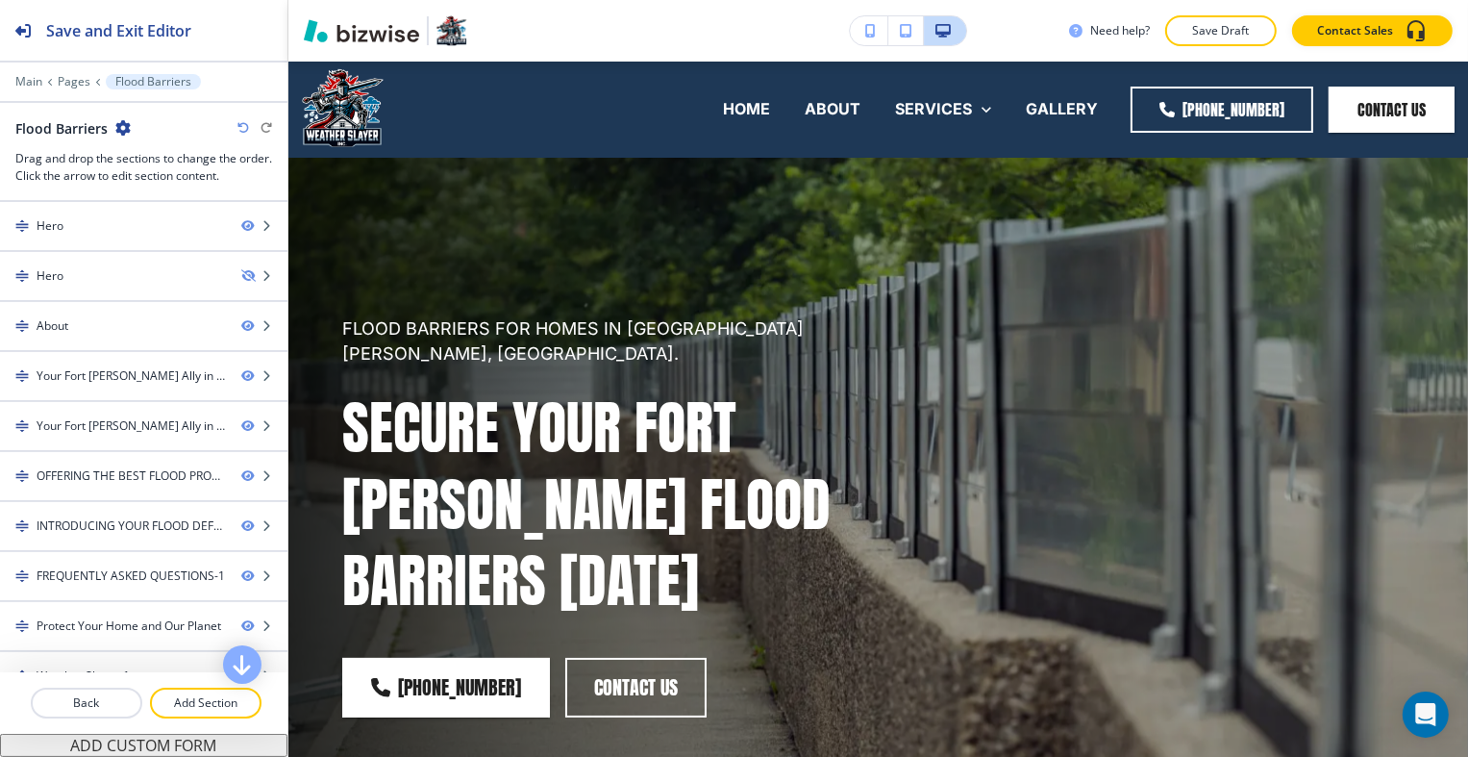
click at [128, 124] on icon "button" at bounding box center [122, 127] width 15 height 15
click at [160, 158] on p "Edit Page Settings" at bounding box center [176, 160] width 98 height 17
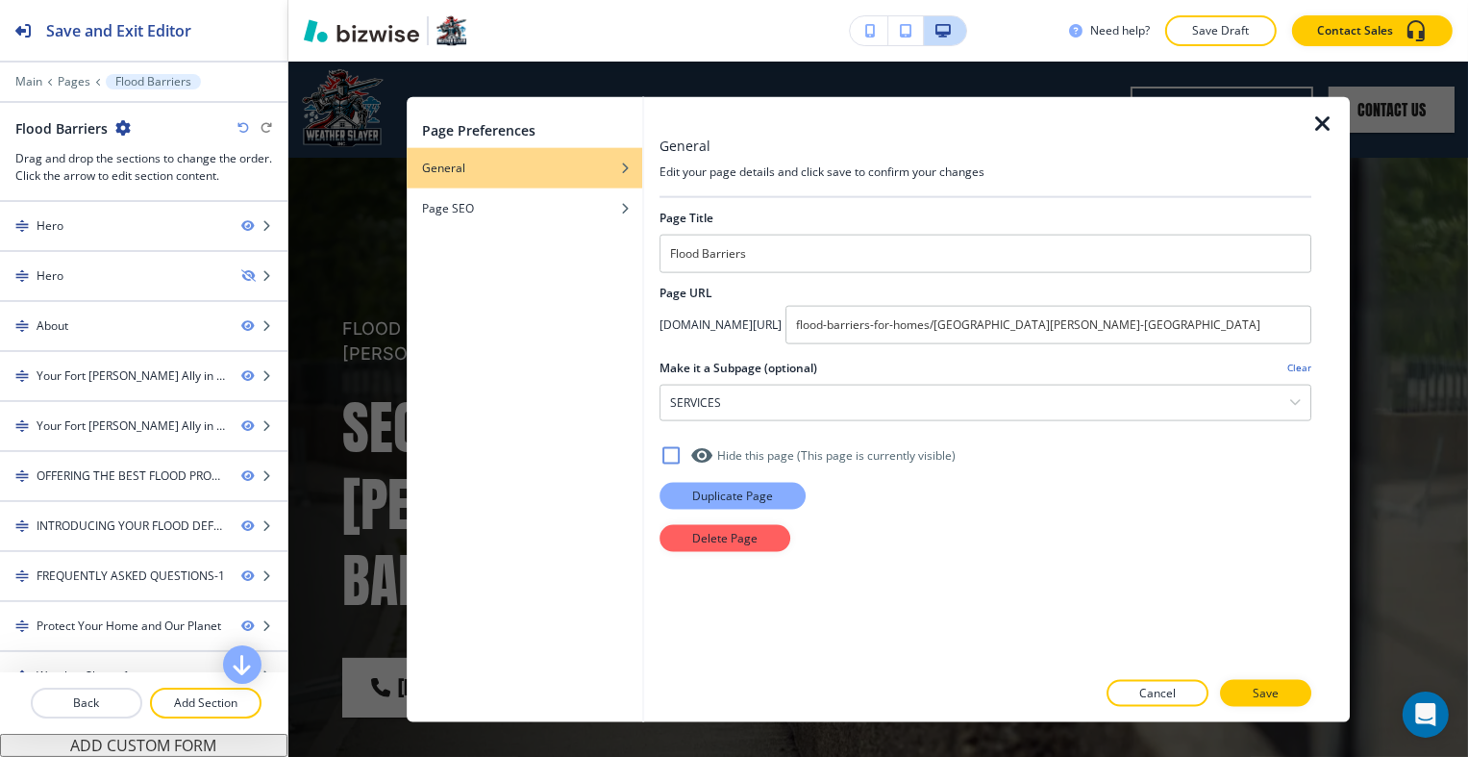
click at [762, 487] on p "Duplicate Page" at bounding box center [732, 495] width 81 height 17
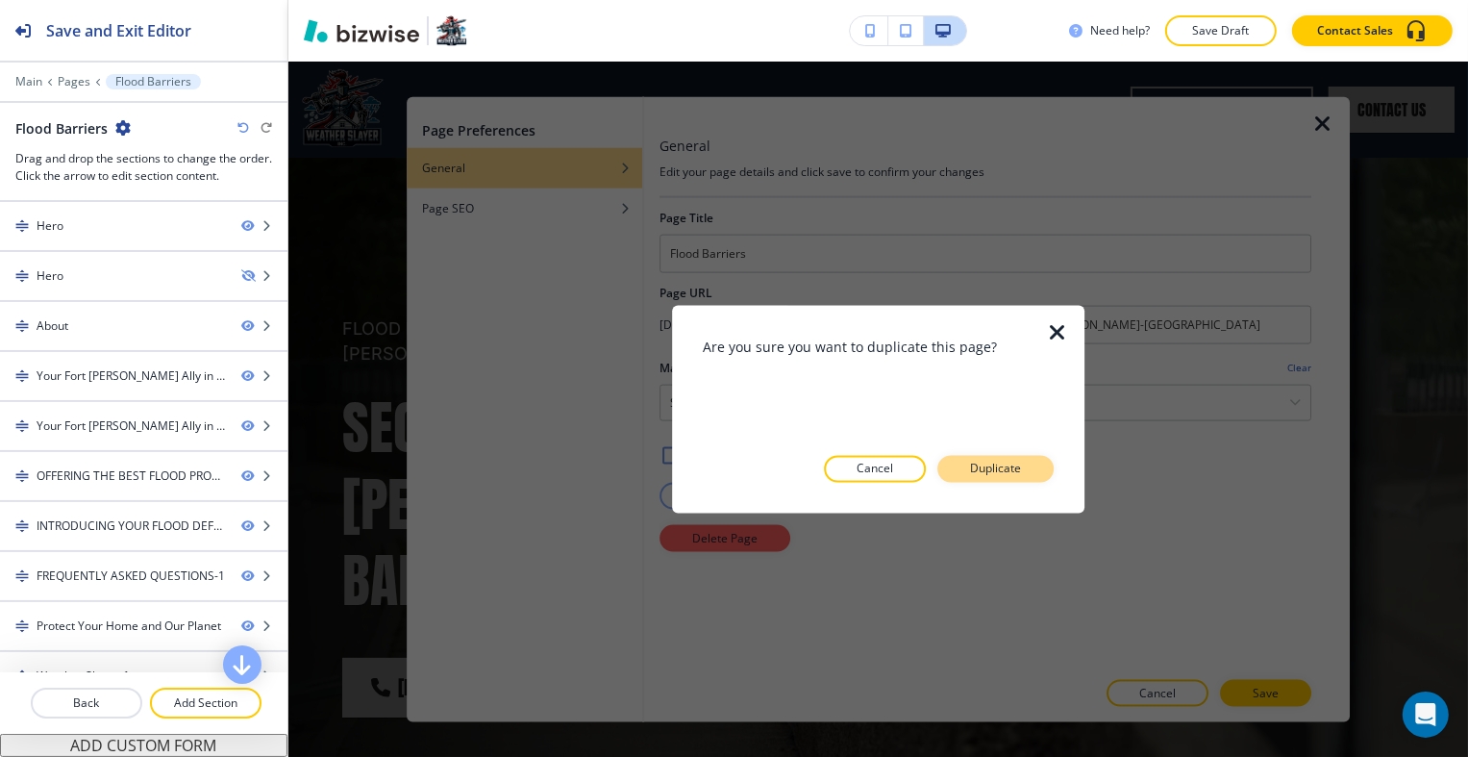
click at [975, 465] on p "Duplicate" at bounding box center [995, 469] width 51 height 17
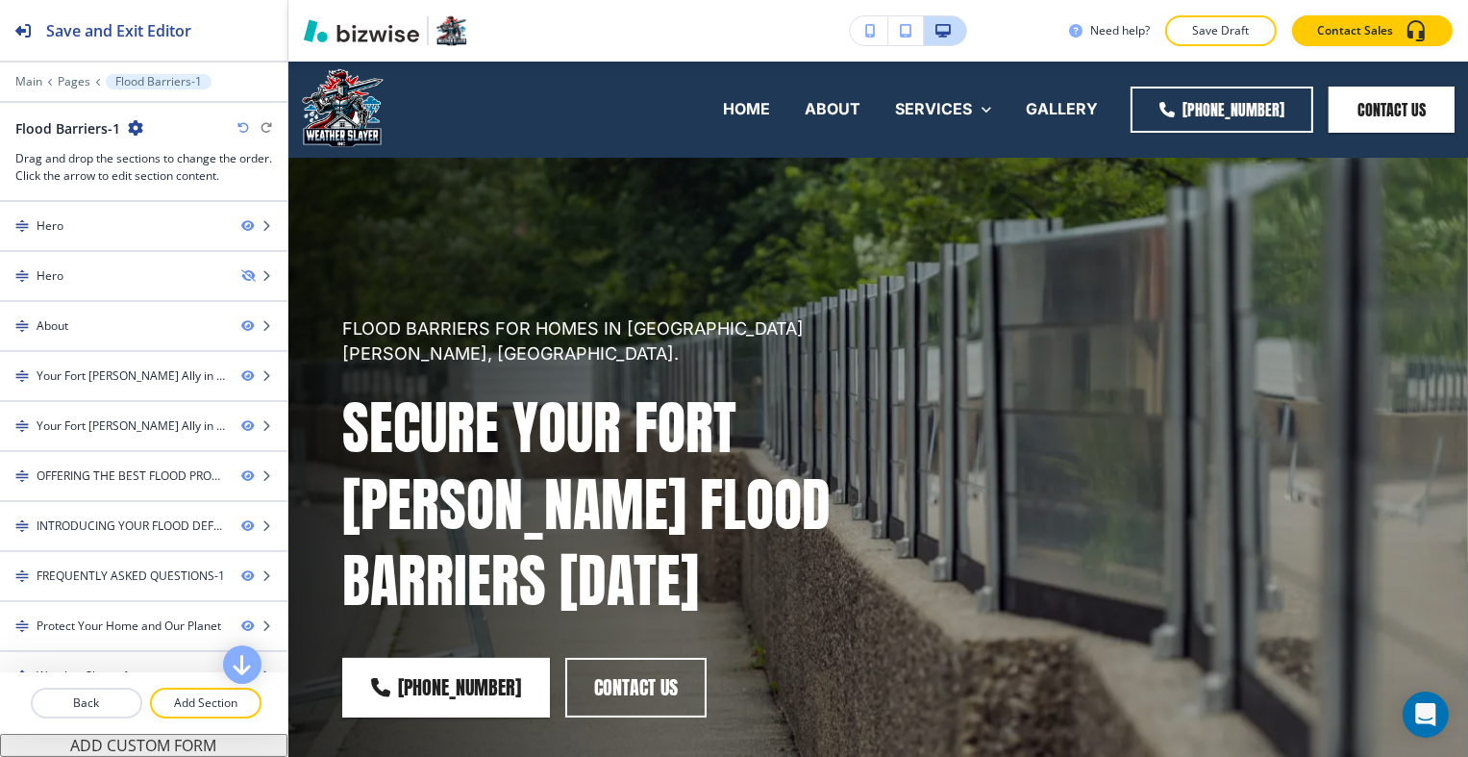
click at [135, 125] on icon "button" at bounding box center [135, 127] width 15 height 15
click at [183, 158] on p "Edit Page Settings" at bounding box center [187, 160] width 98 height 17
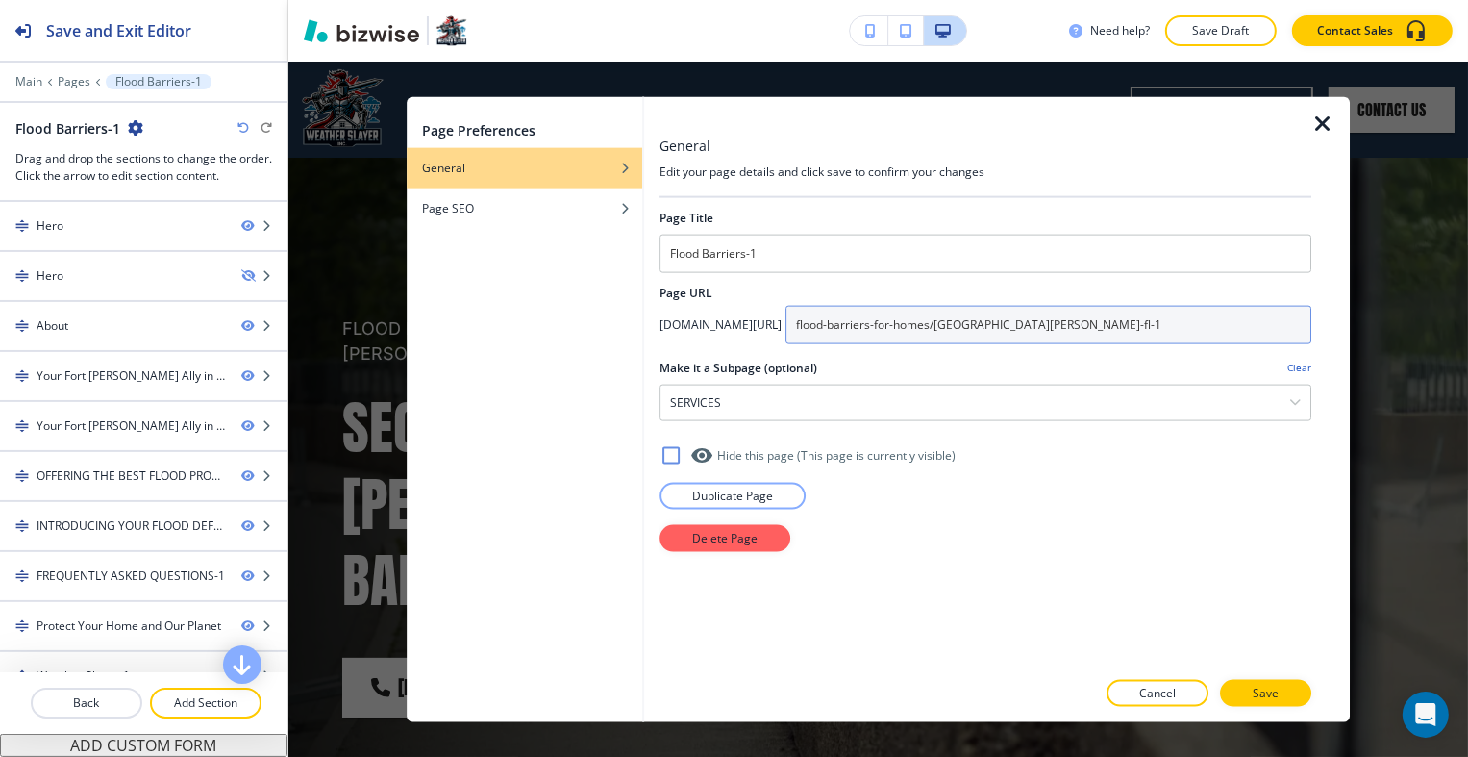
drag, startPoint x: 1181, startPoint y: 330, endPoint x: 884, endPoint y: 328, distance: 297.1
click at [884, 328] on div "app.bizwise.com/preview?id=you3rbm58gcg/ flood-barriers-for-homes/fort-myers-fl…" at bounding box center [986, 324] width 652 height 38
paste input "/flood-control/fort-myers-fl"
type input "/flood-control/fort-myers-fl"
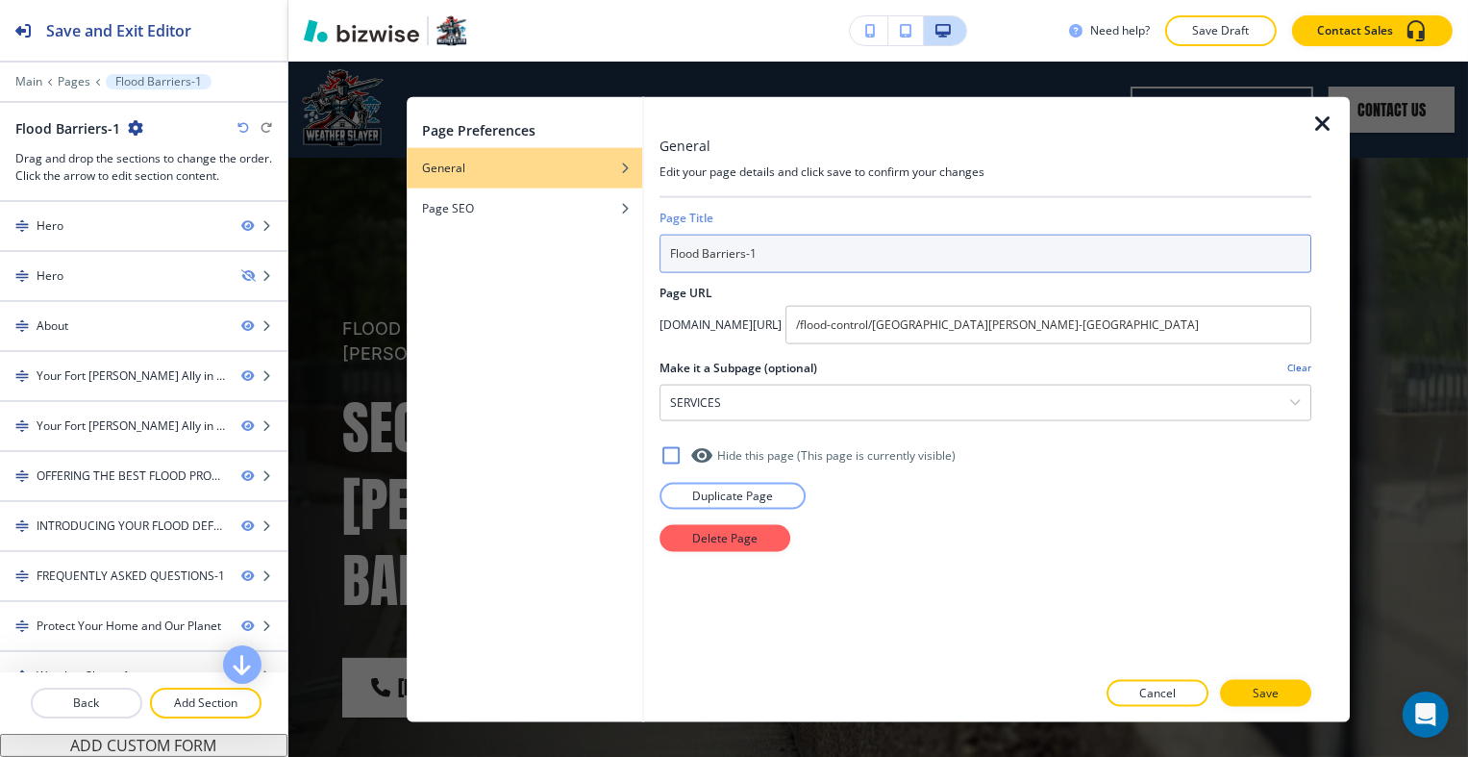
drag, startPoint x: 773, startPoint y: 242, endPoint x: 637, endPoint y: 249, distance: 135.7
click at [637, 249] on div "Page Preferences General Page SEO General Edit your page details and click save…" at bounding box center [879, 409] width 944 height 626
paste input "Flood Control"
type input "Flood Control"
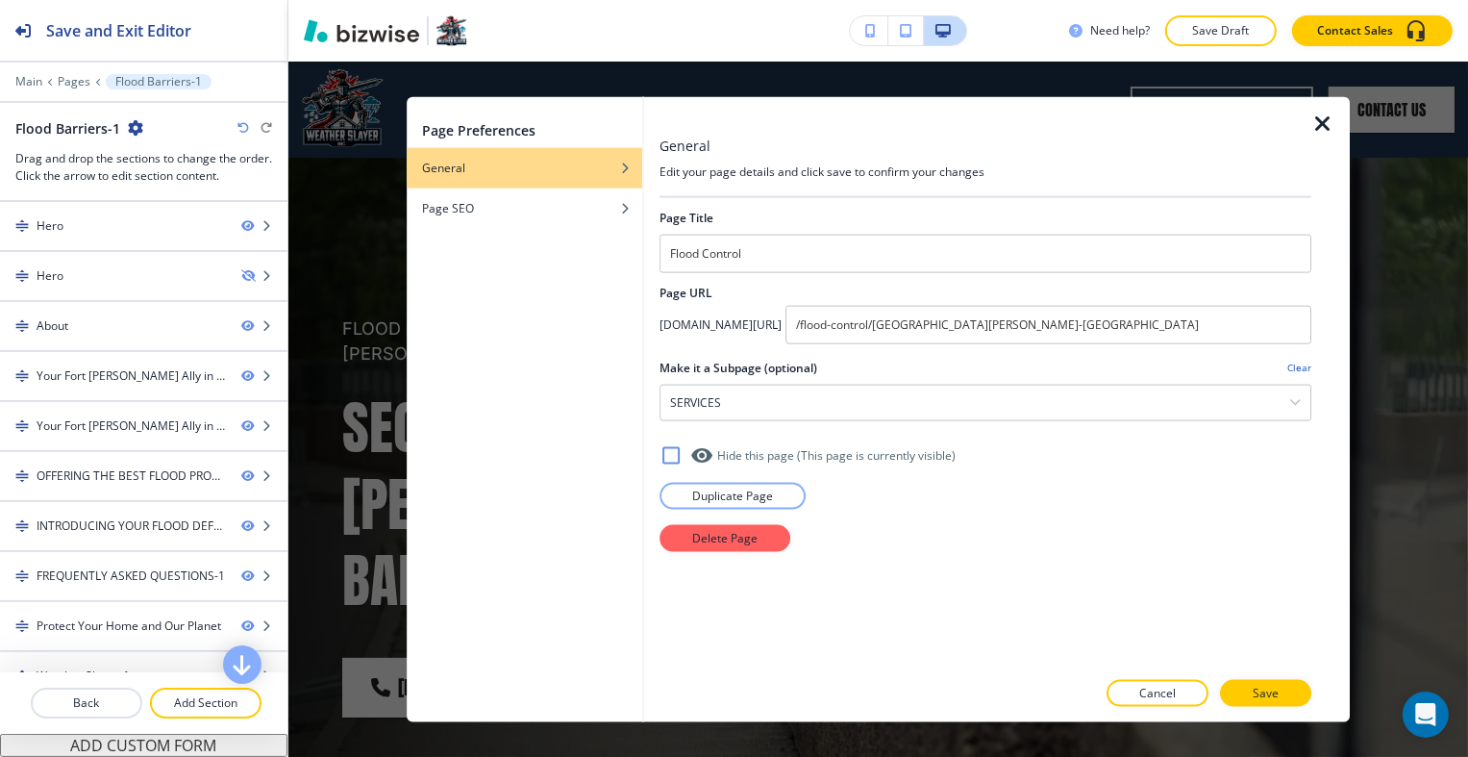
click at [1275, 694] on p "Save" at bounding box center [1266, 693] width 26 height 17
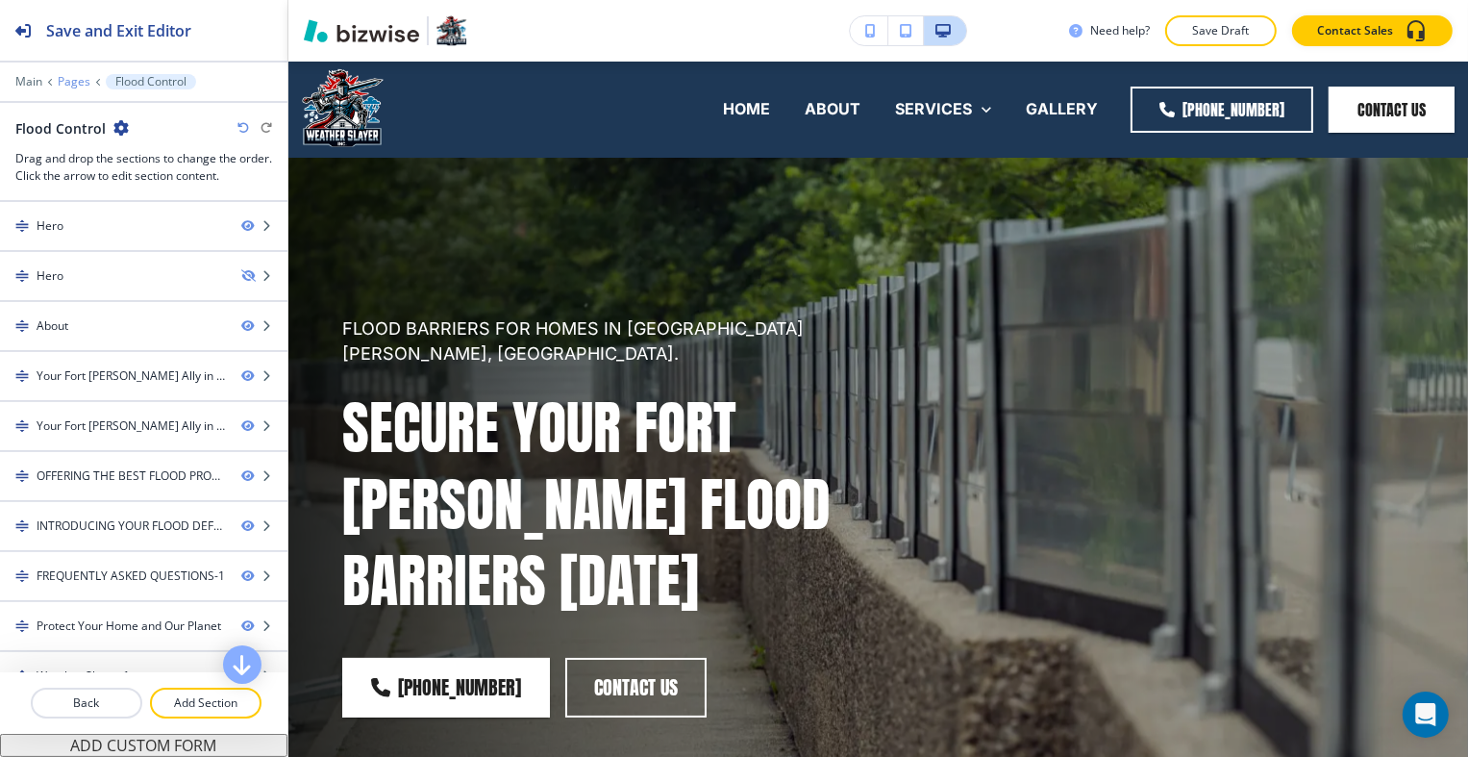
click at [76, 79] on p "Pages" at bounding box center [74, 81] width 33 height 13
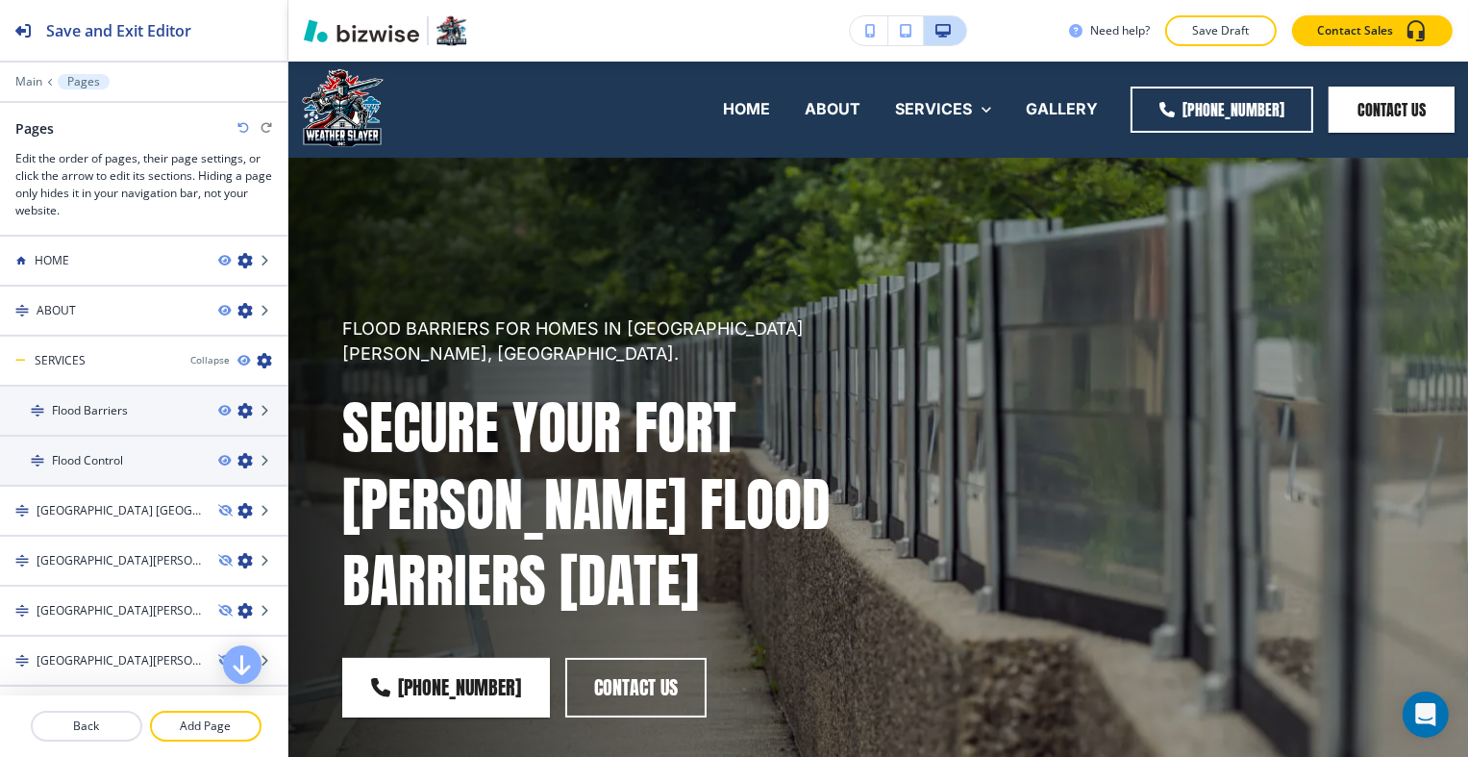
click at [76, 80] on p "Pages" at bounding box center [83, 81] width 33 height 13
click at [165, 461] on div "Flood Control" at bounding box center [101, 460] width 203 height 17
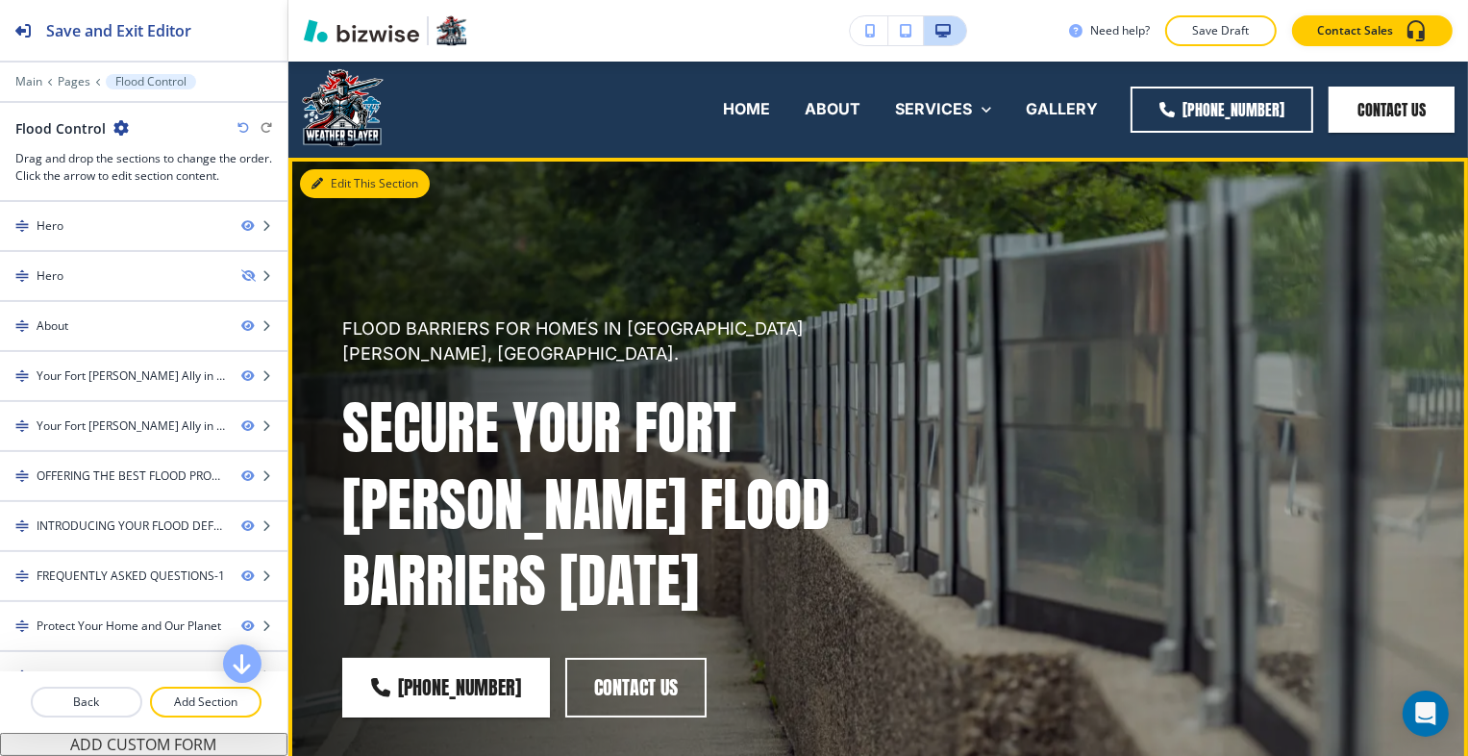
click at [334, 193] on button "Edit This Section" at bounding box center [365, 183] width 130 height 29
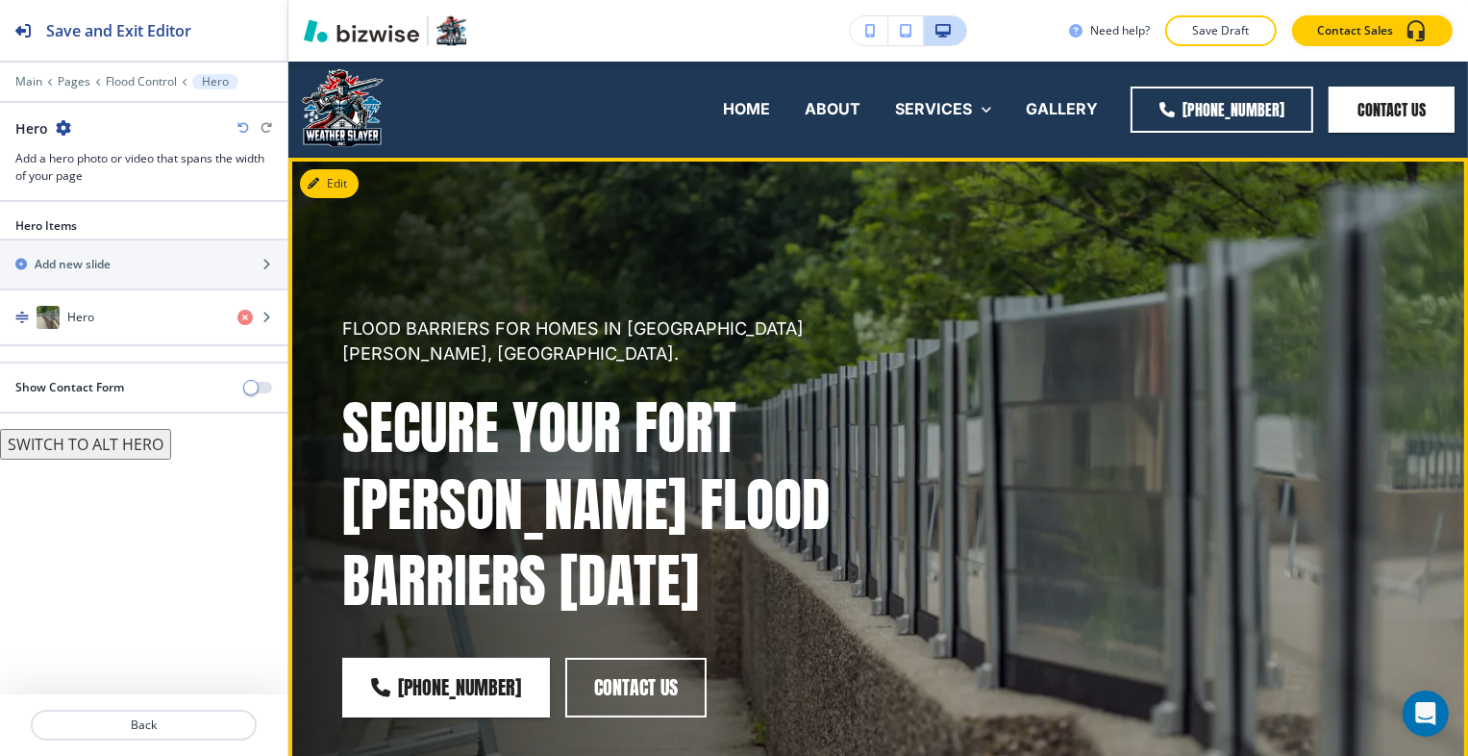
scroll to position [96, 0]
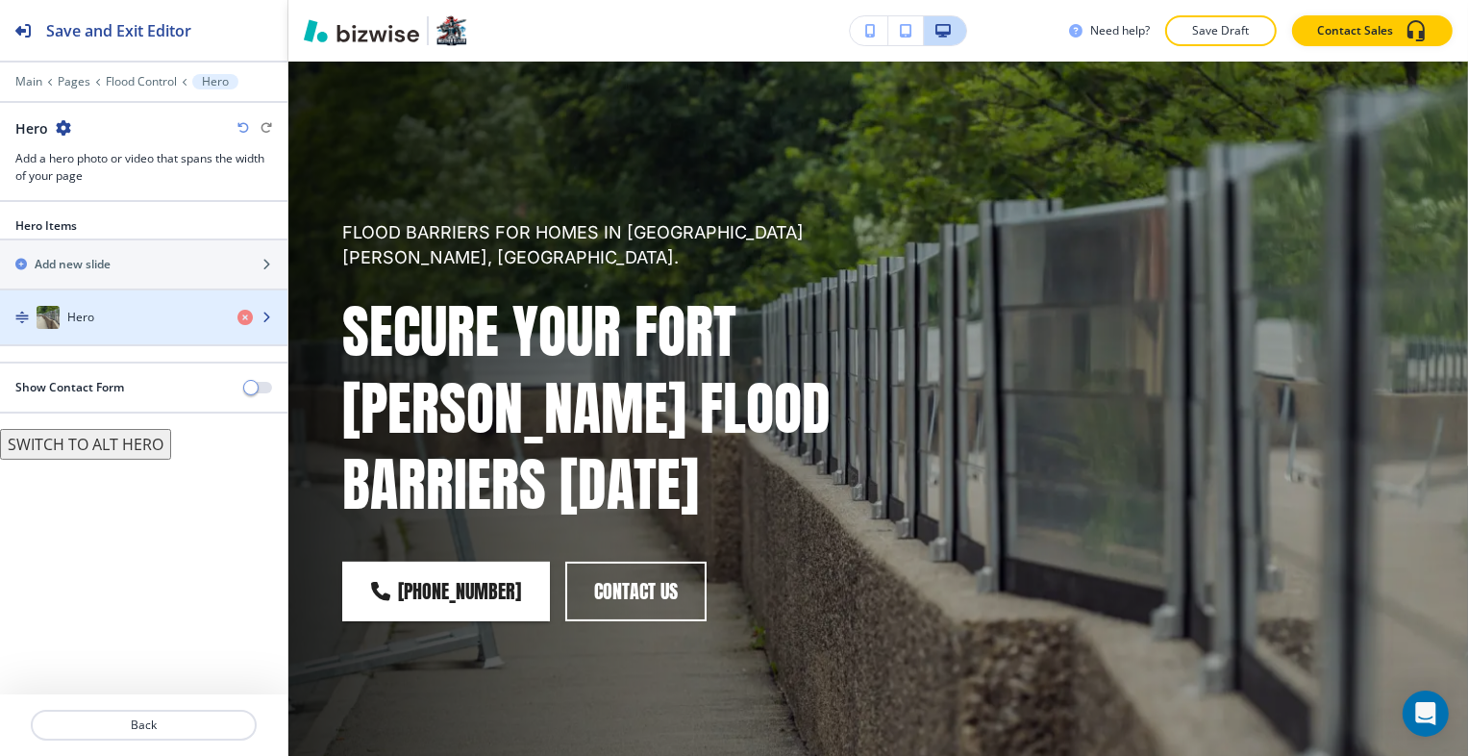
click at [137, 319] on div "Hero" at bounding box center [111, 317] width 222 height 23
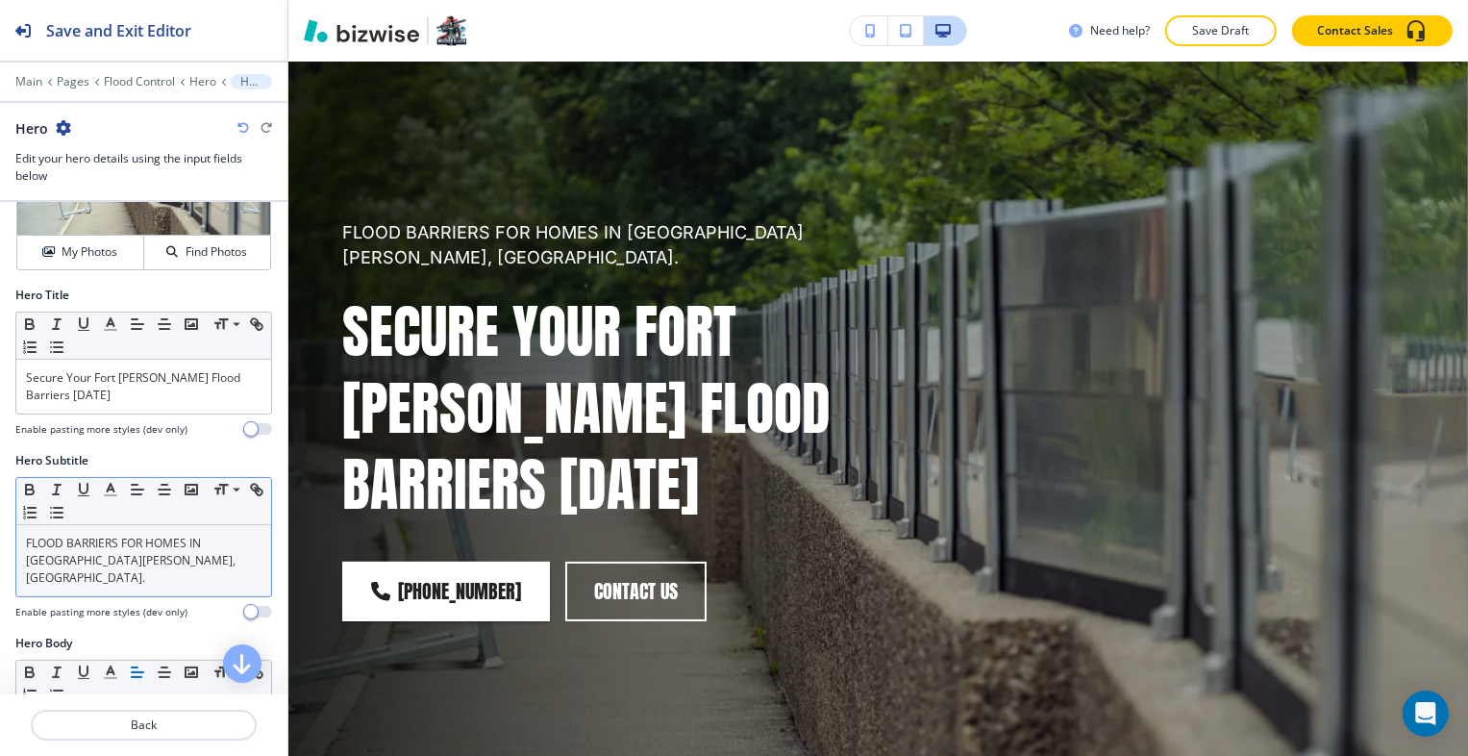
click at [116, 562] on p "FLOOD BARRIERS FOR HOMES IN [GEOGRAPHIC_DATA][PERSON_NAME], [GEOGRAPHIC_DATA]." at bounding box center [144, 561] width 236 height 52
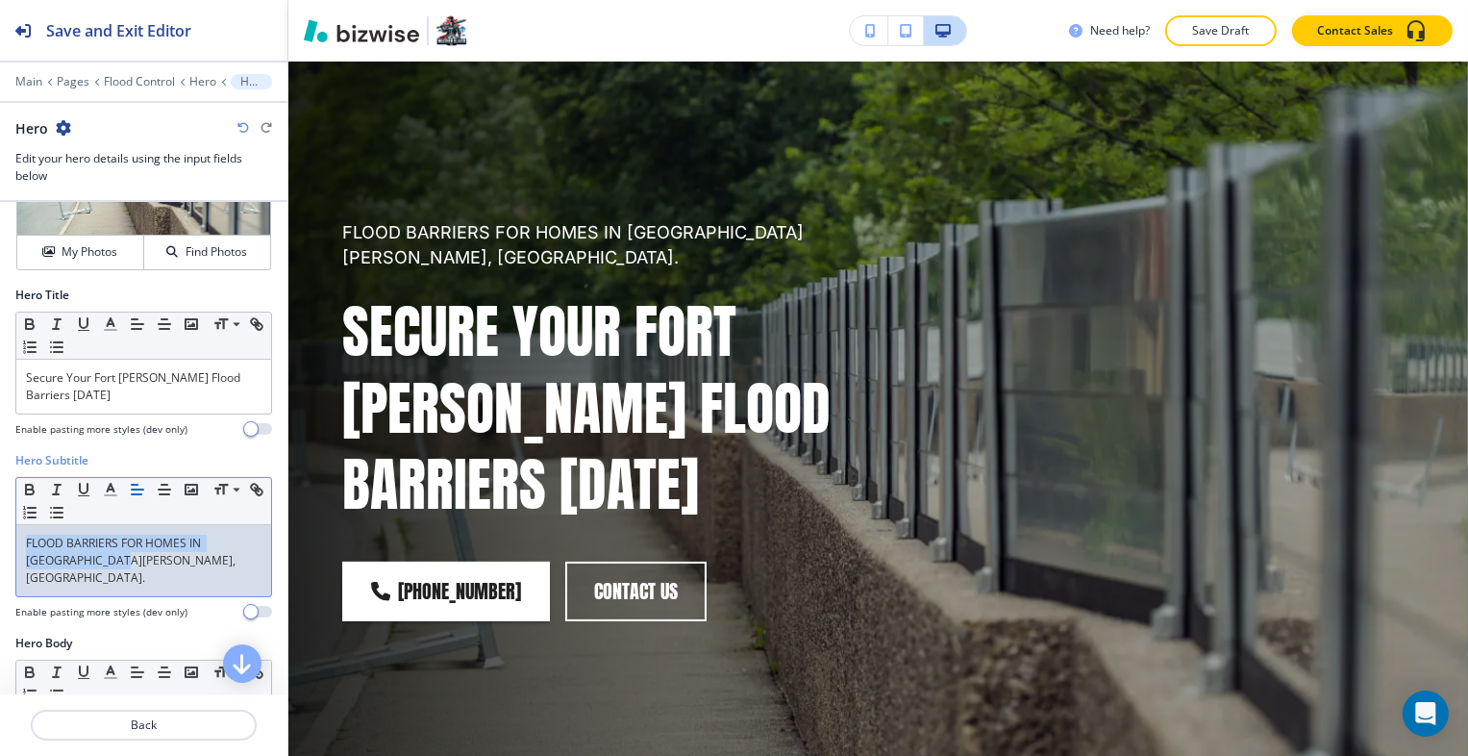
drag, startPoint x: 127, startPoint y: 564, endPoint x: 50, endPoint y: 552, distance: 77.9
click at [0, 0] on html "Save and Exit Editor Main Pages Flood Control Hero Hero Hero Edit your hero det…" at bounding box center [734, 0] width 1468 height 0
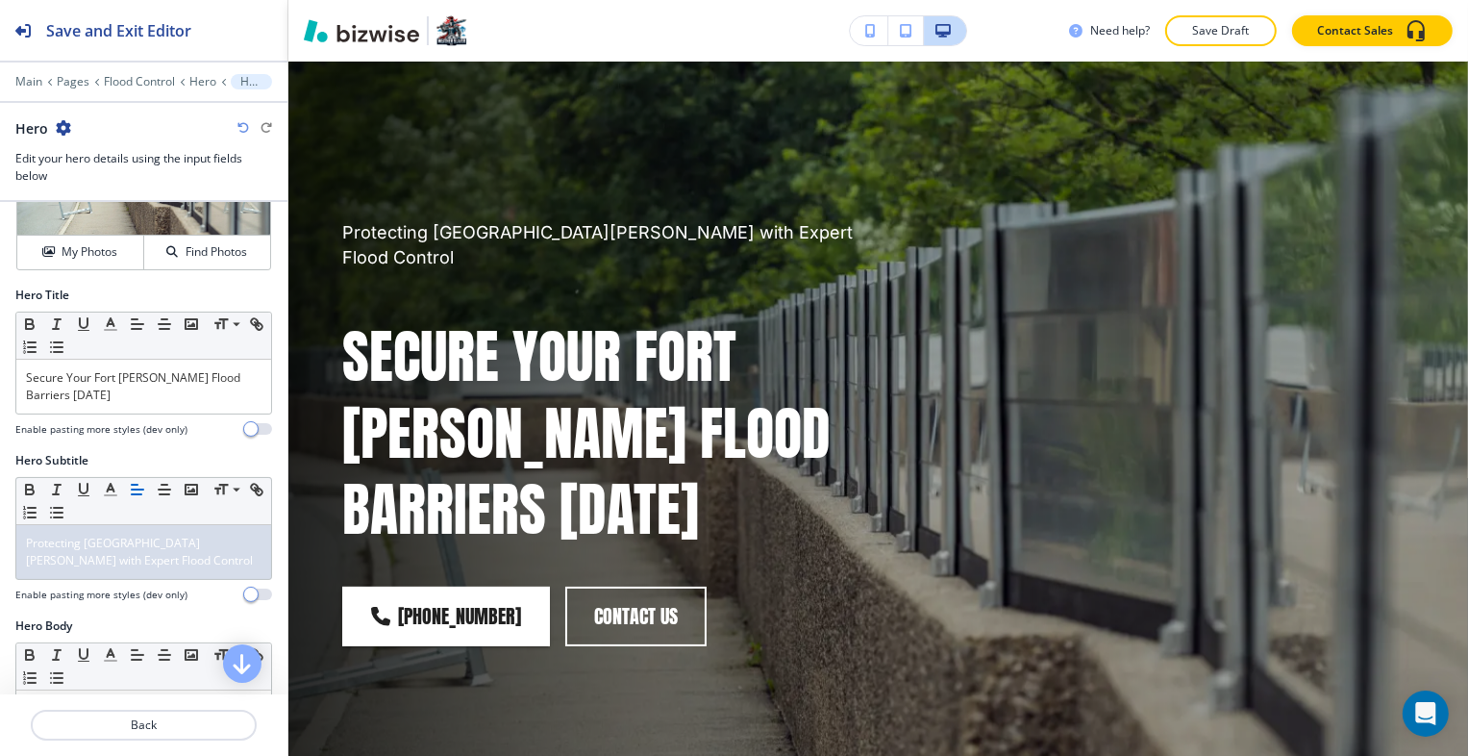
click at [105, 582] on div at bounding box center [143, 584] width 257 height 8
drag, startPoint x: 106, startPoint y: 569, endPoint x: -9, endPoint y: 537, distance: 118.7
click at [0, 0] on html "Save and Exit Editor Main Pages Flood Control Hero Hero Hero Edit your hero det…" at bounding box center [734, 0] width 1468 height 0
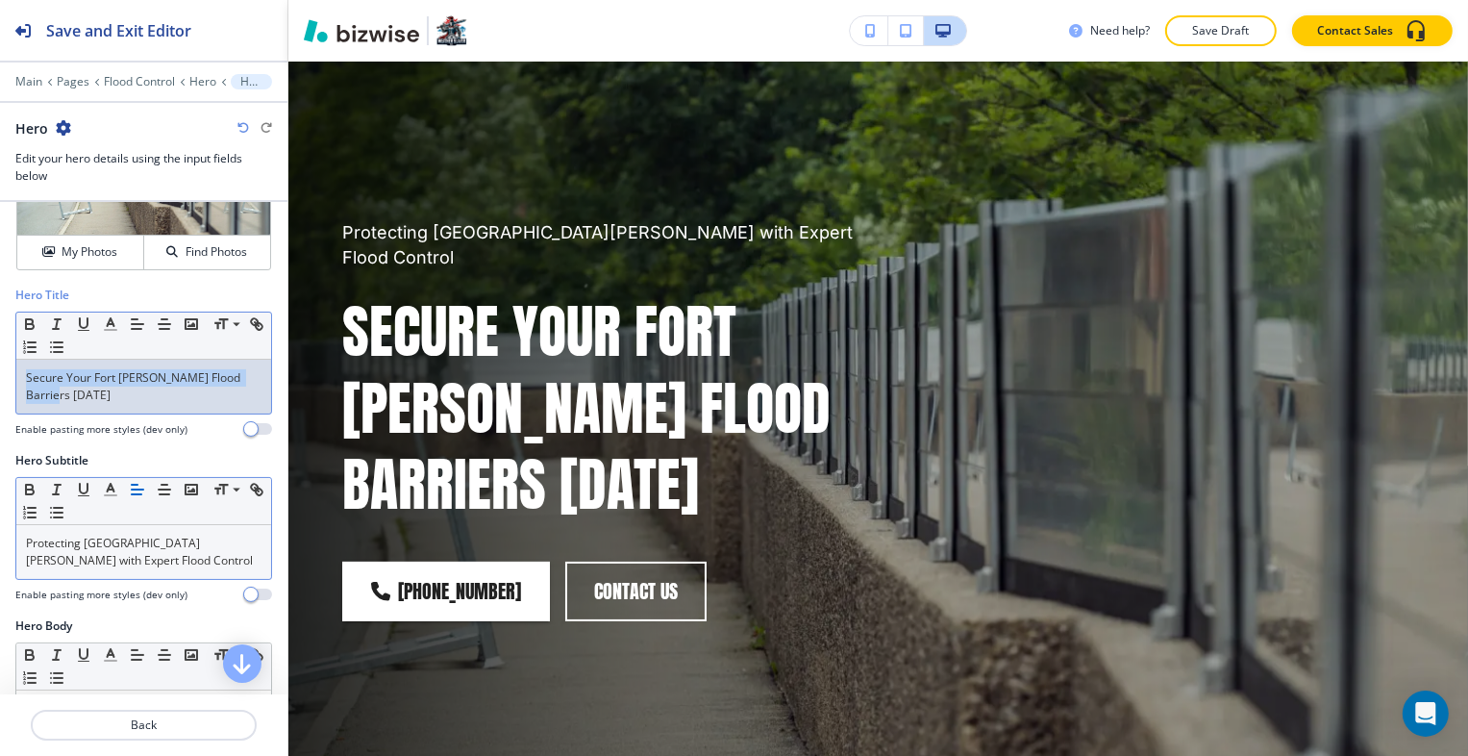
drag, startPoint x: 112, startPoint y: 387, endPoint x: 11, endPoint y: 376, distance: 101.6
click at [11, 376] on div "Hero Title Small Normal Large Huge Secure Your Fort Myers Flood Barriers Today …" at bounding box center [143, 369] width 287 height 165
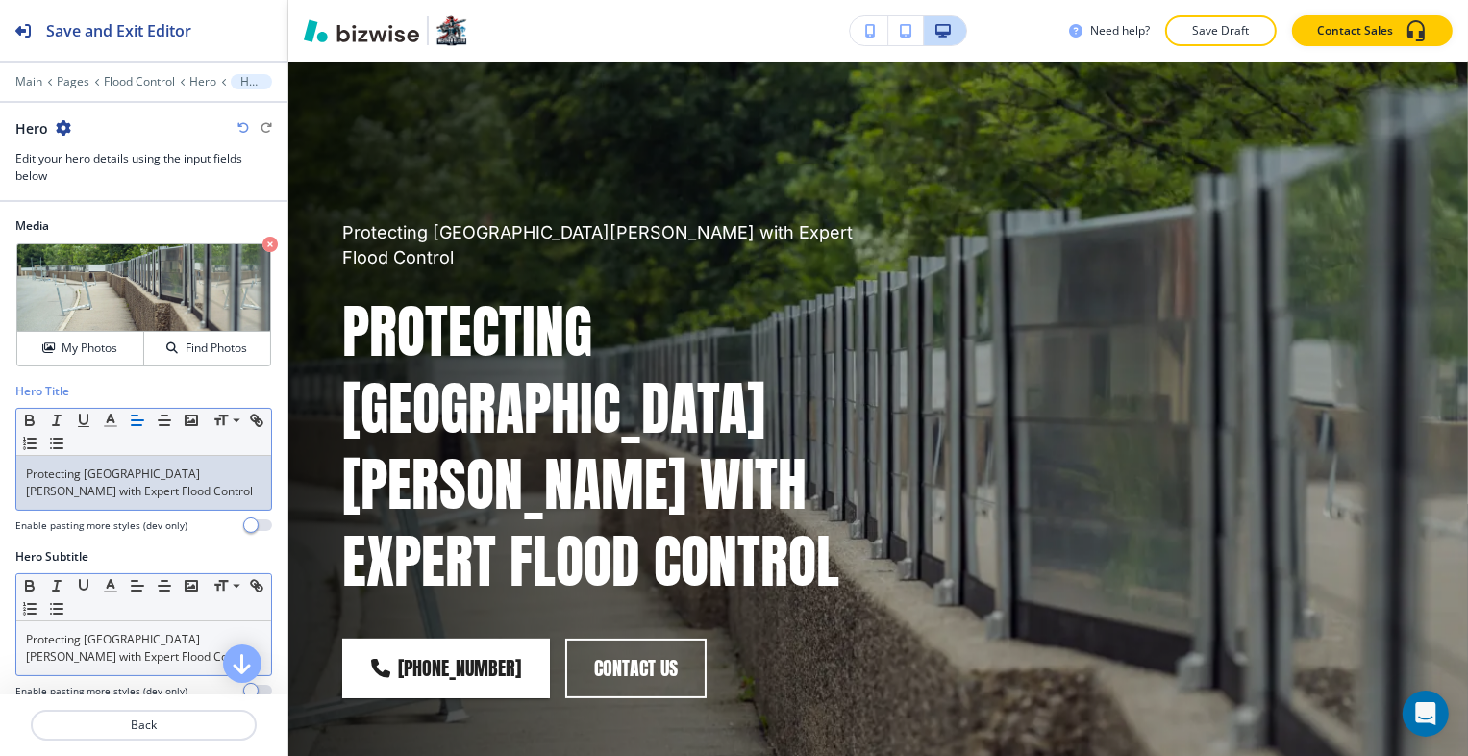
scroll to position [96, 0]
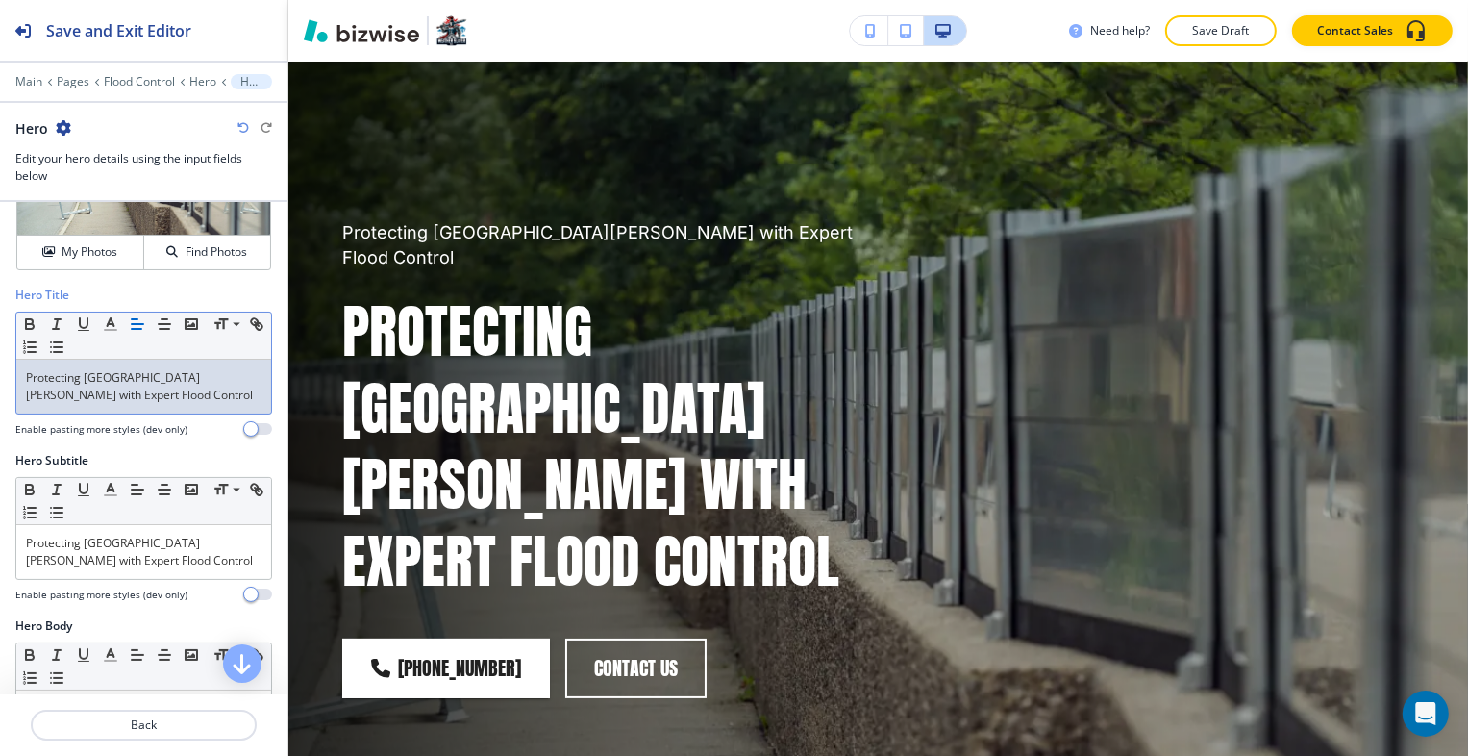
click at [73, 587] on h4 "Enable pasting more styles (dev only)" at bounding box center [101, 594] width 172 height 14
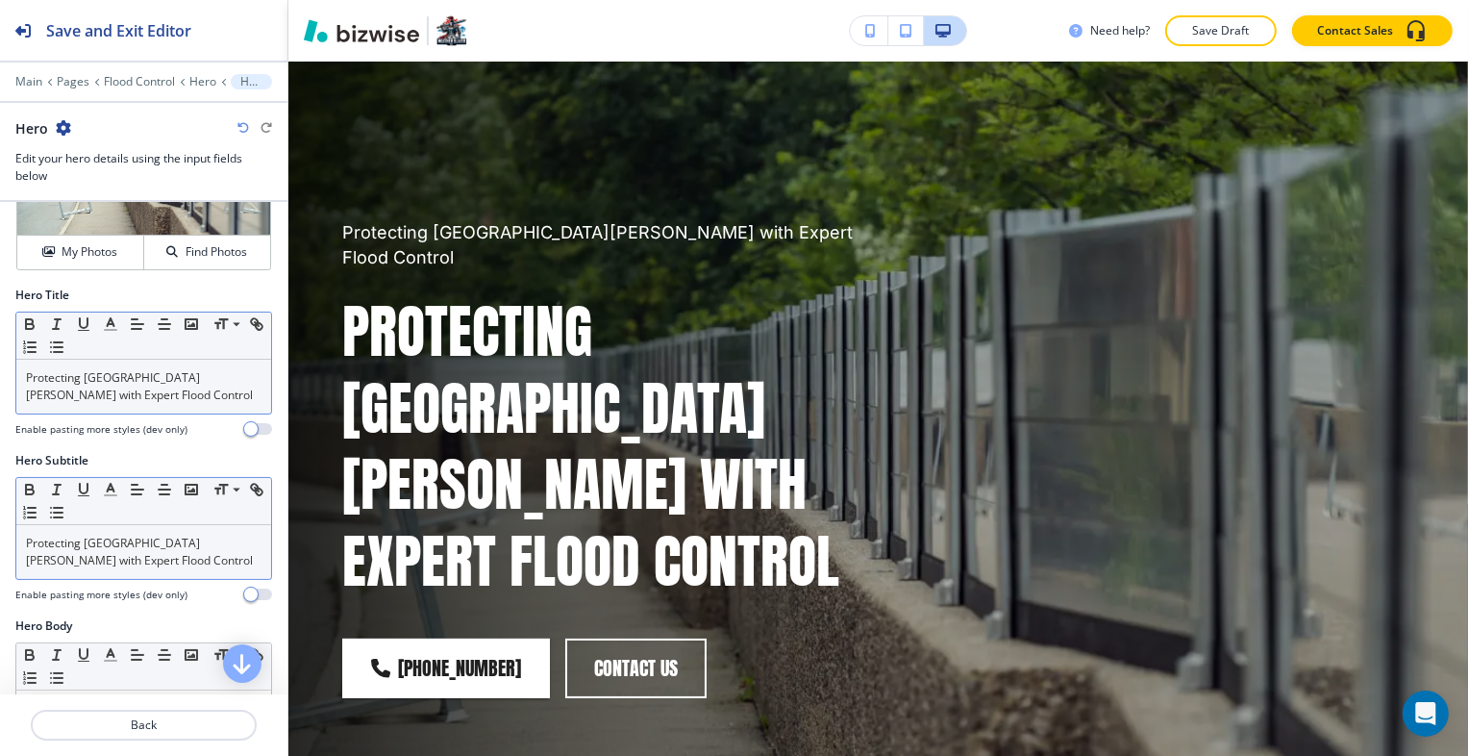
click at [74, 562] on p "Protecting Fort Myers with Expert Flood Control" at bounding box center [144, 552] width 236 height 35
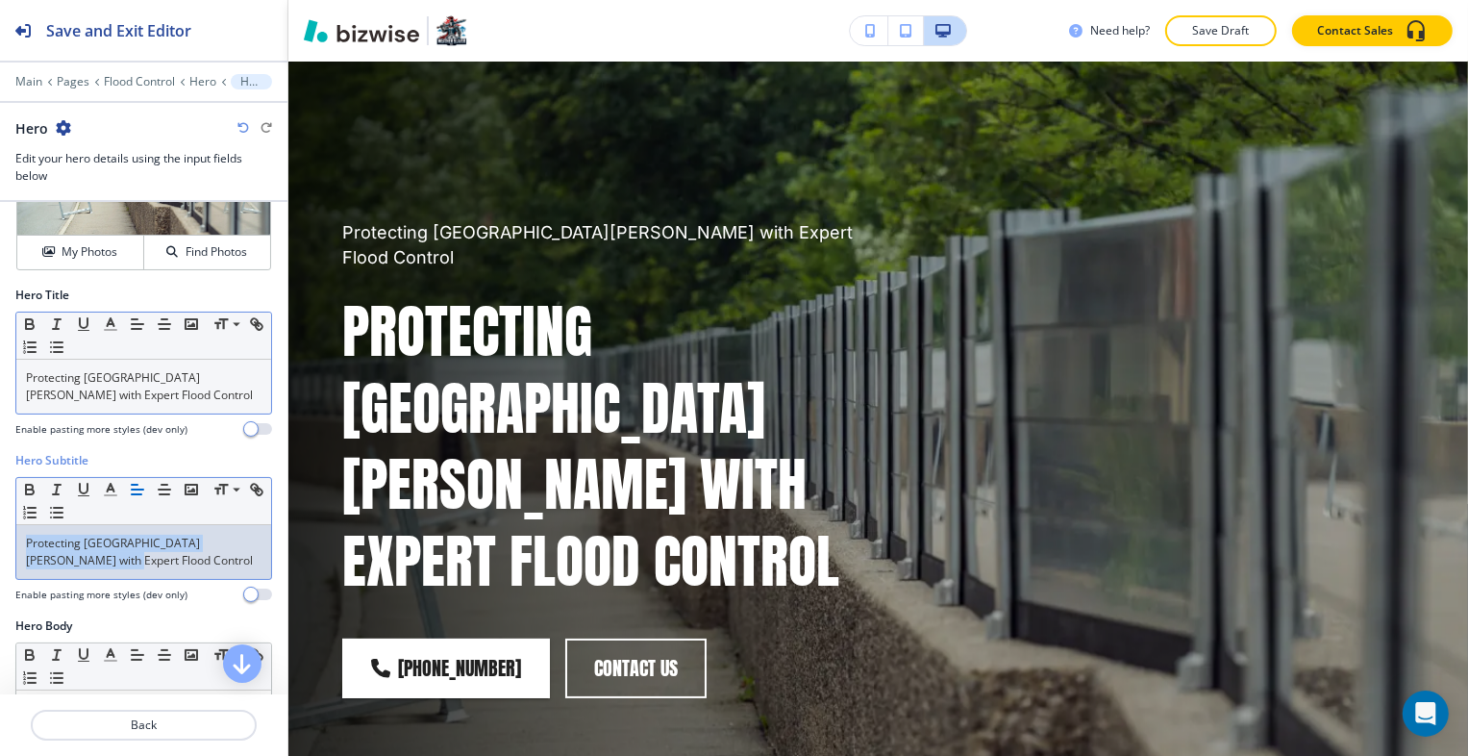
drag, startPoint x: 80, startPoint y: 562, endPoint x: 35, endPoint y: 548, distance: 47.2
click at [4, 544] on div "Hero Subtitle Small Normal Large Huge Protecting Fort Myers with Expert Flood C…" at bounding box center [143, 534] width 287 height 165
drag, startPoint x: 210, startPoint y: 534, endPoint x: 72, endPoint y: 549, distance: 138.4
click at [2, 538] on div "Hero Subtitle Small Normal Large Huge Flood Control in Fort Myers, FL. Enable p…" at bounding box center [143, 534] width 287 height 165
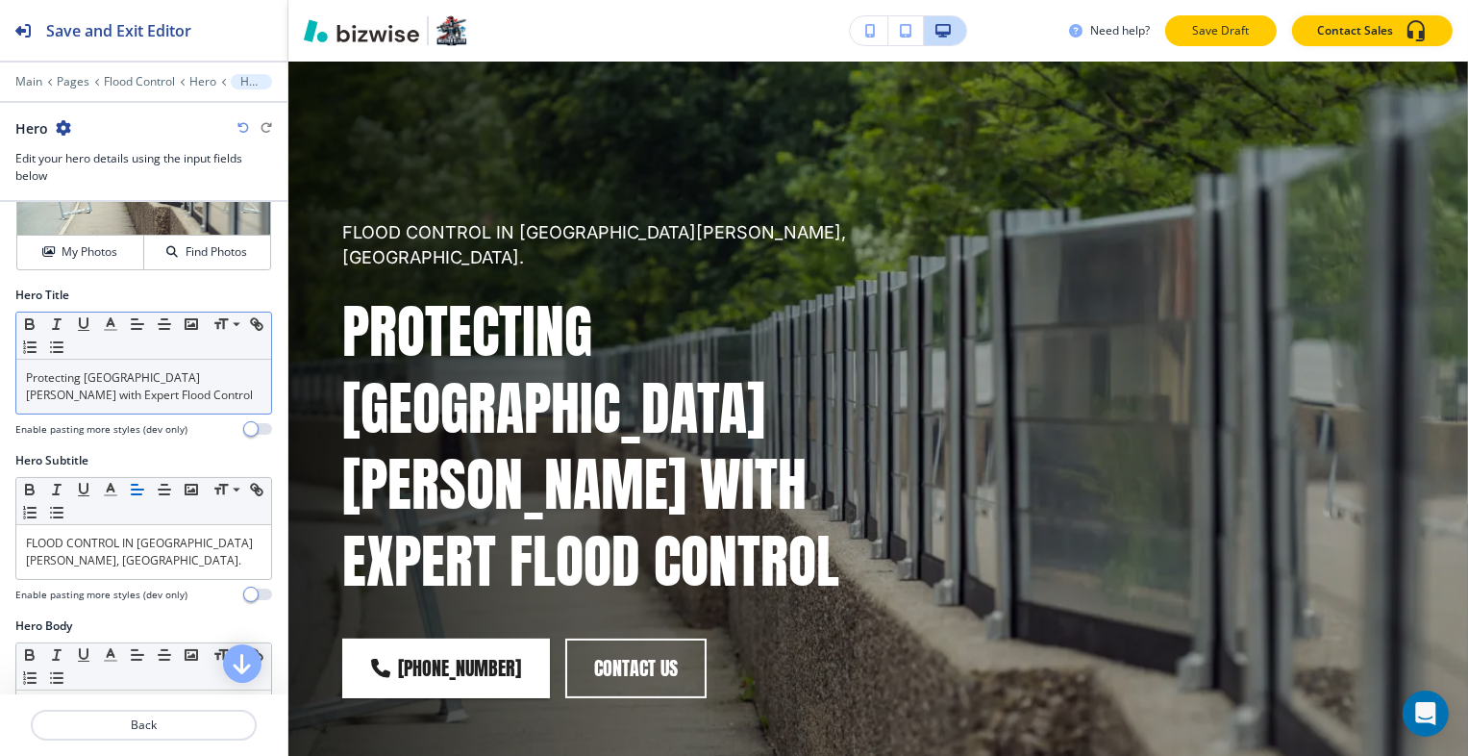
click at [1198, 37] on p "Save Draft" at bounding box center [1221, 30] width 62 height 17
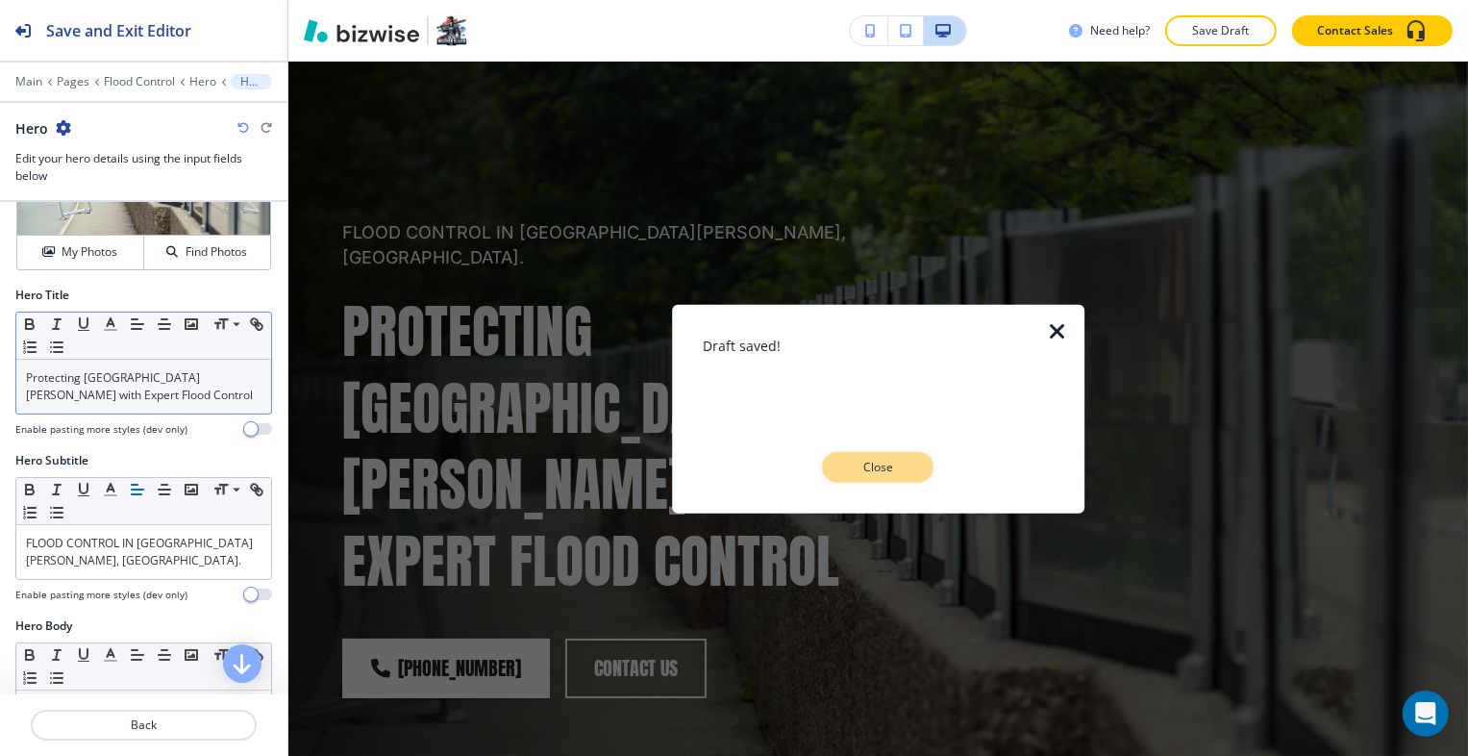
click at [872, 465] on p "Close" at bounding box center [879, 466] width 62 height 17
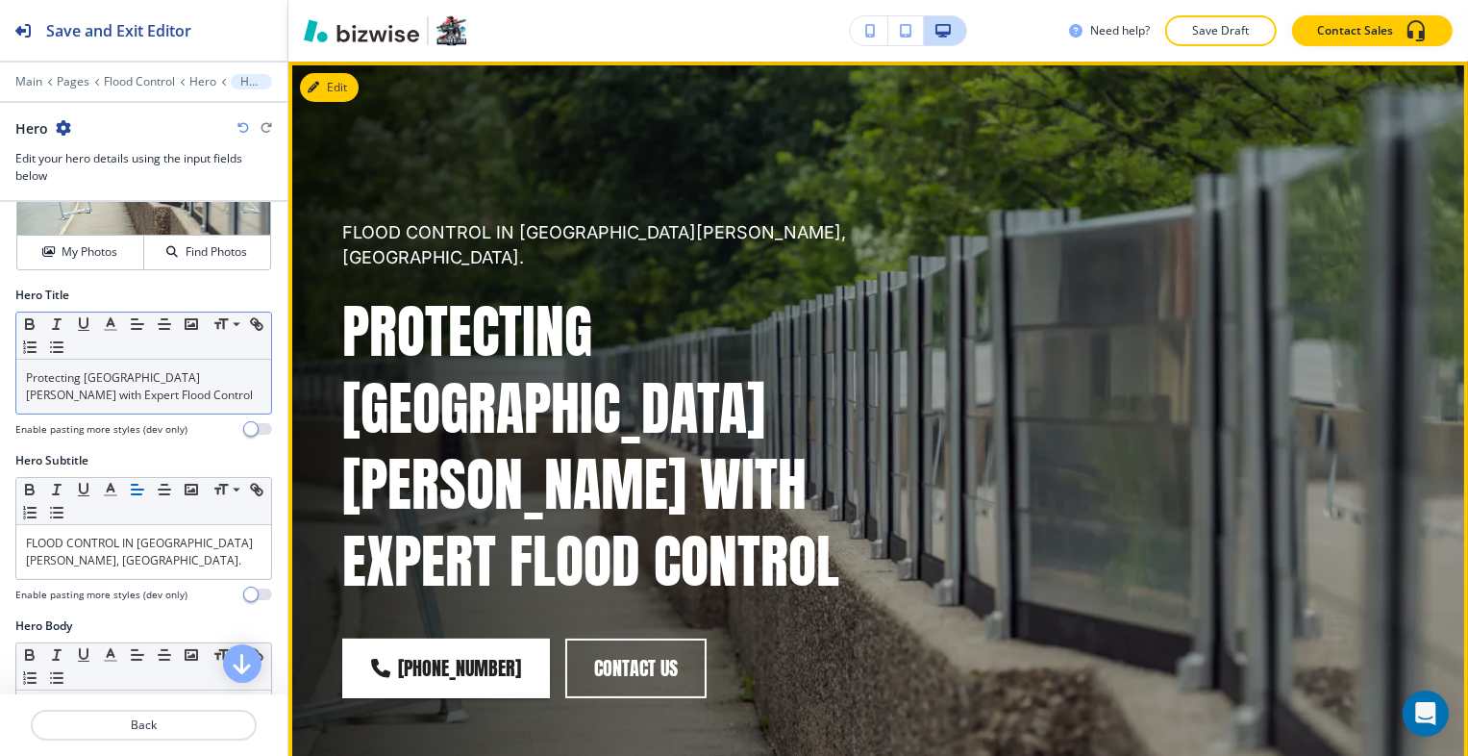
scroll to position [0, 0]
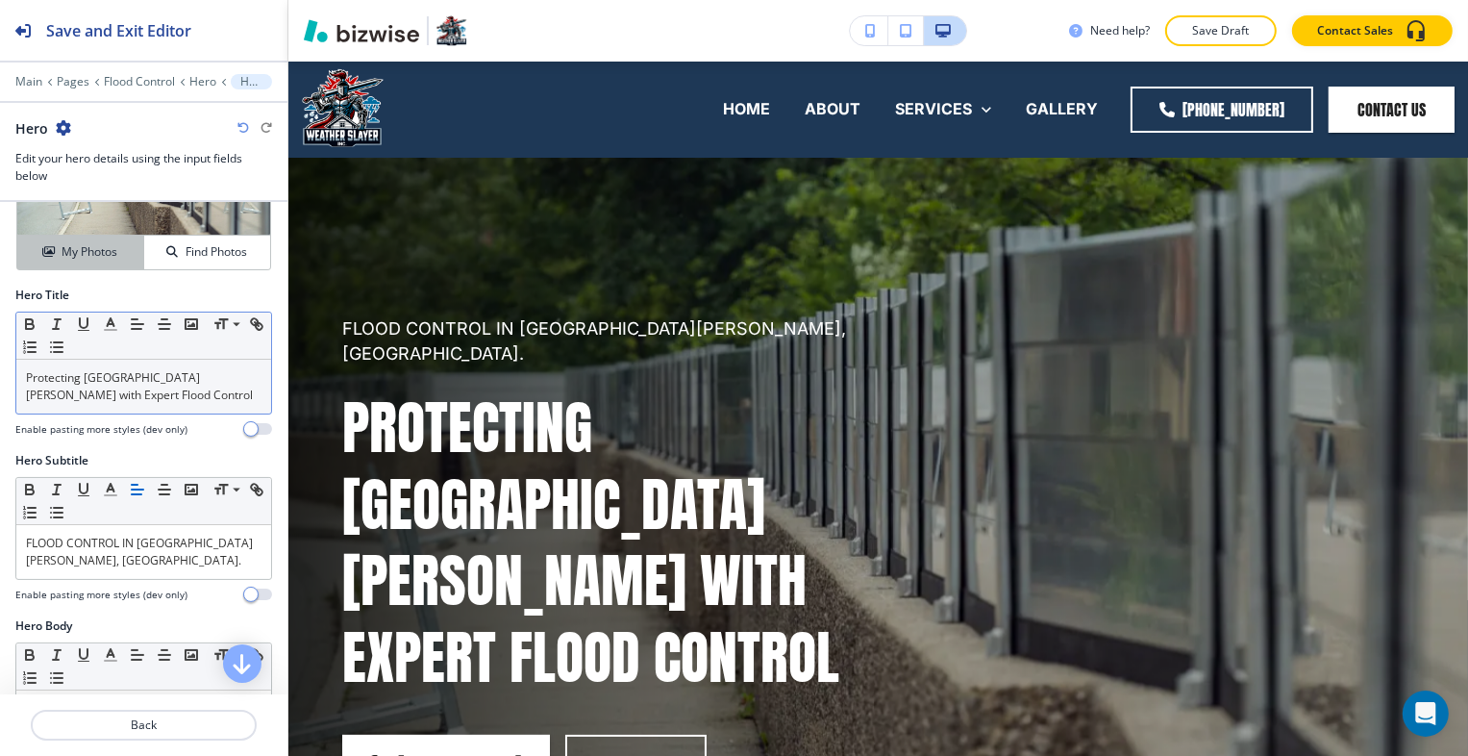
click at [122, 253] on div "My Photos" at bounding box center [80, 251] width 126 height 17
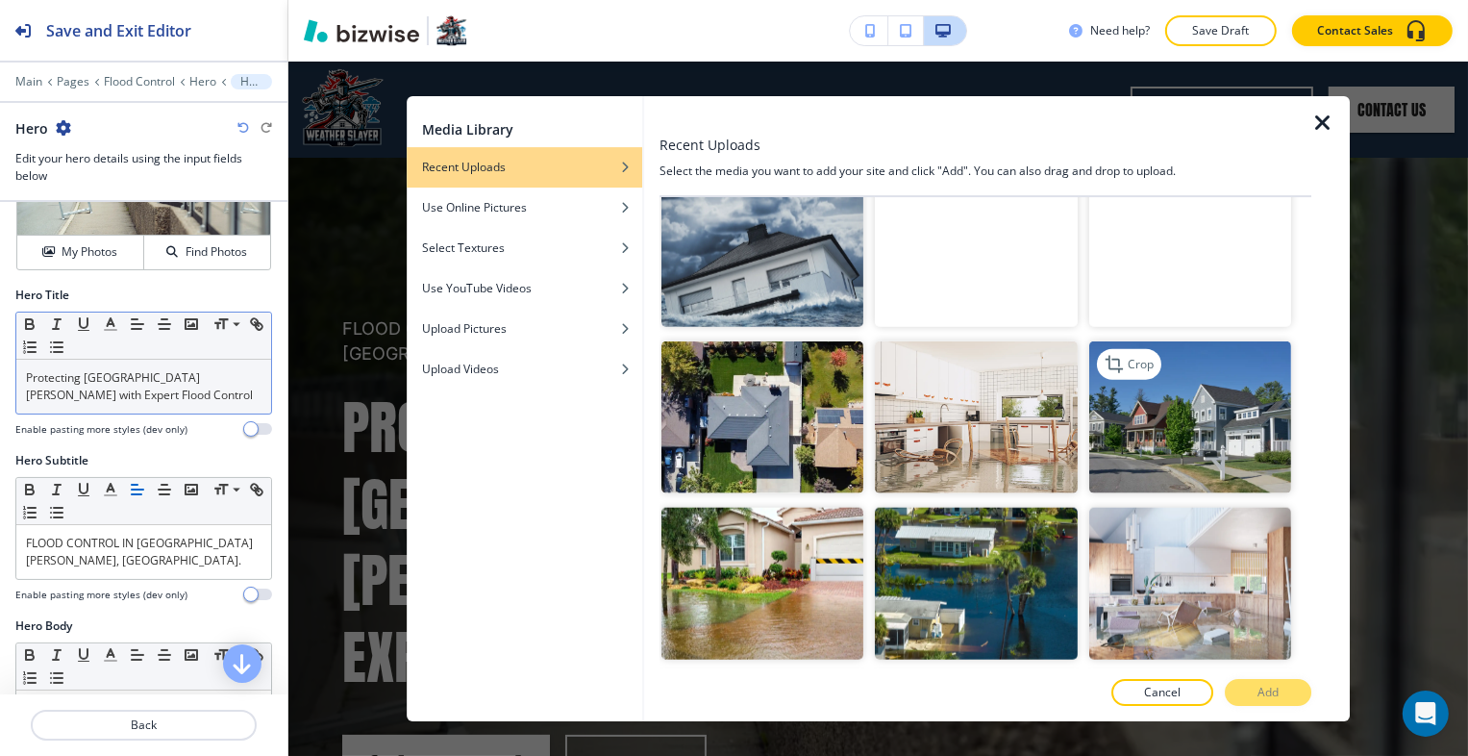
scroll to position [2100, 0]
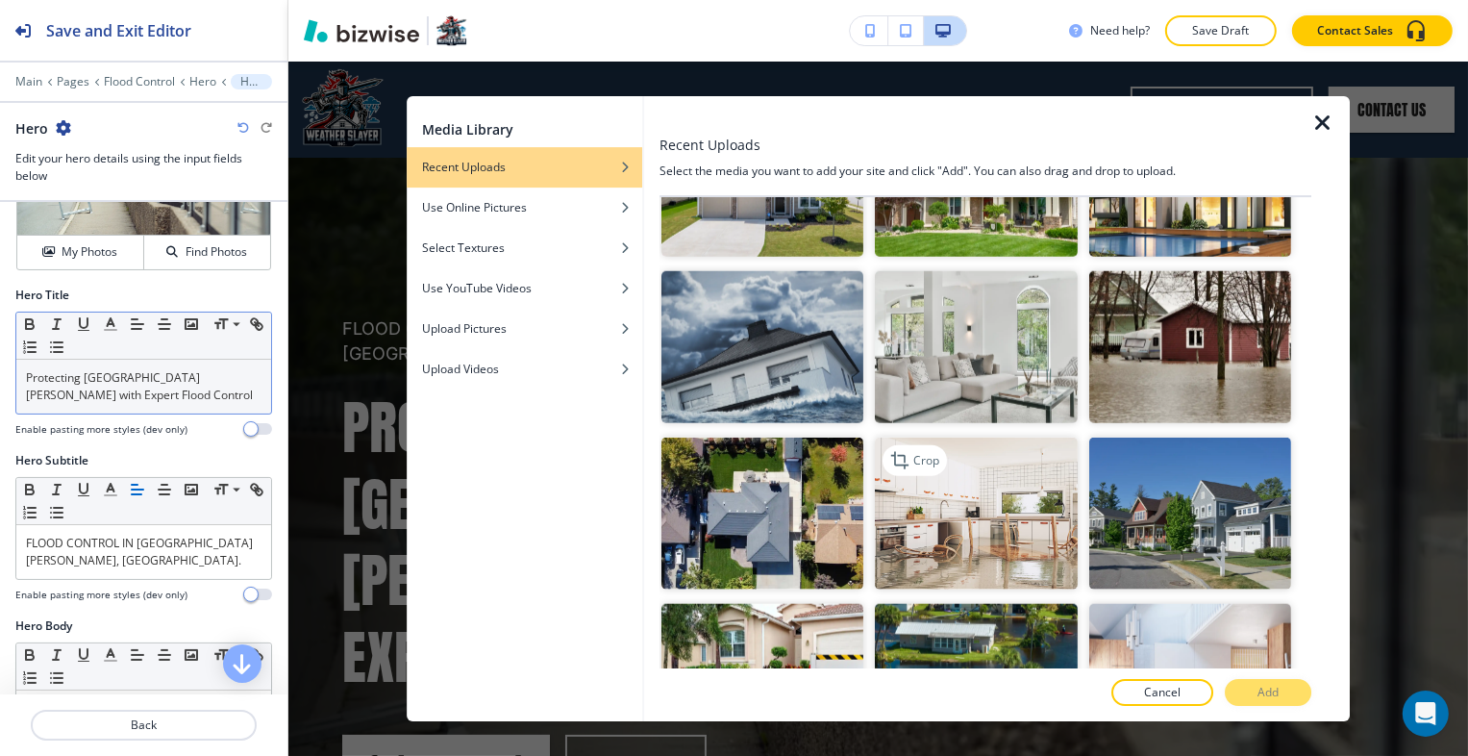
click at [1049, 467] on img "button" at bounding box center [977, 513] width 202 height 152
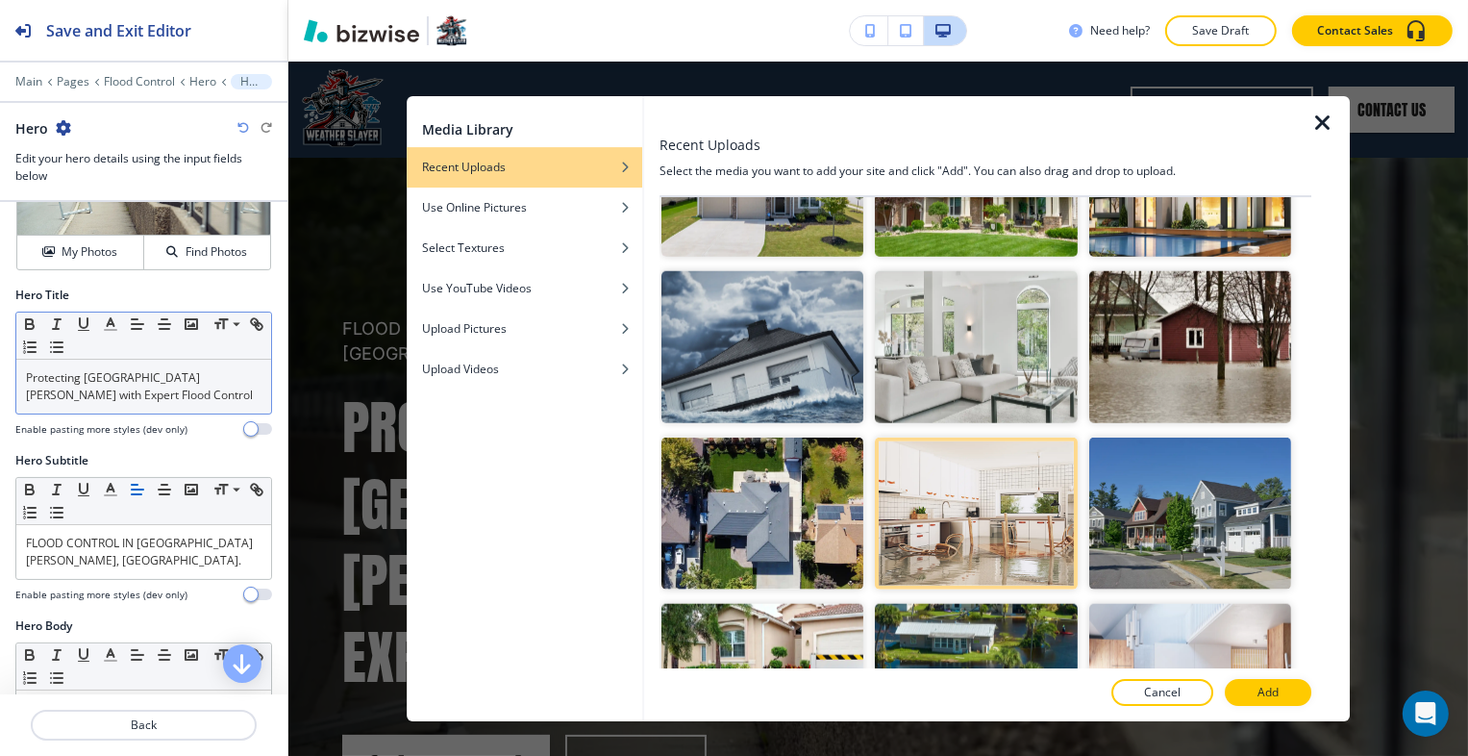
click at [1237, 676] on div at bounding box center [986, 673] width 652 height 12
click at [1239, 684] on button "Add" at bounding box center [1268, 692] width 87 height 27
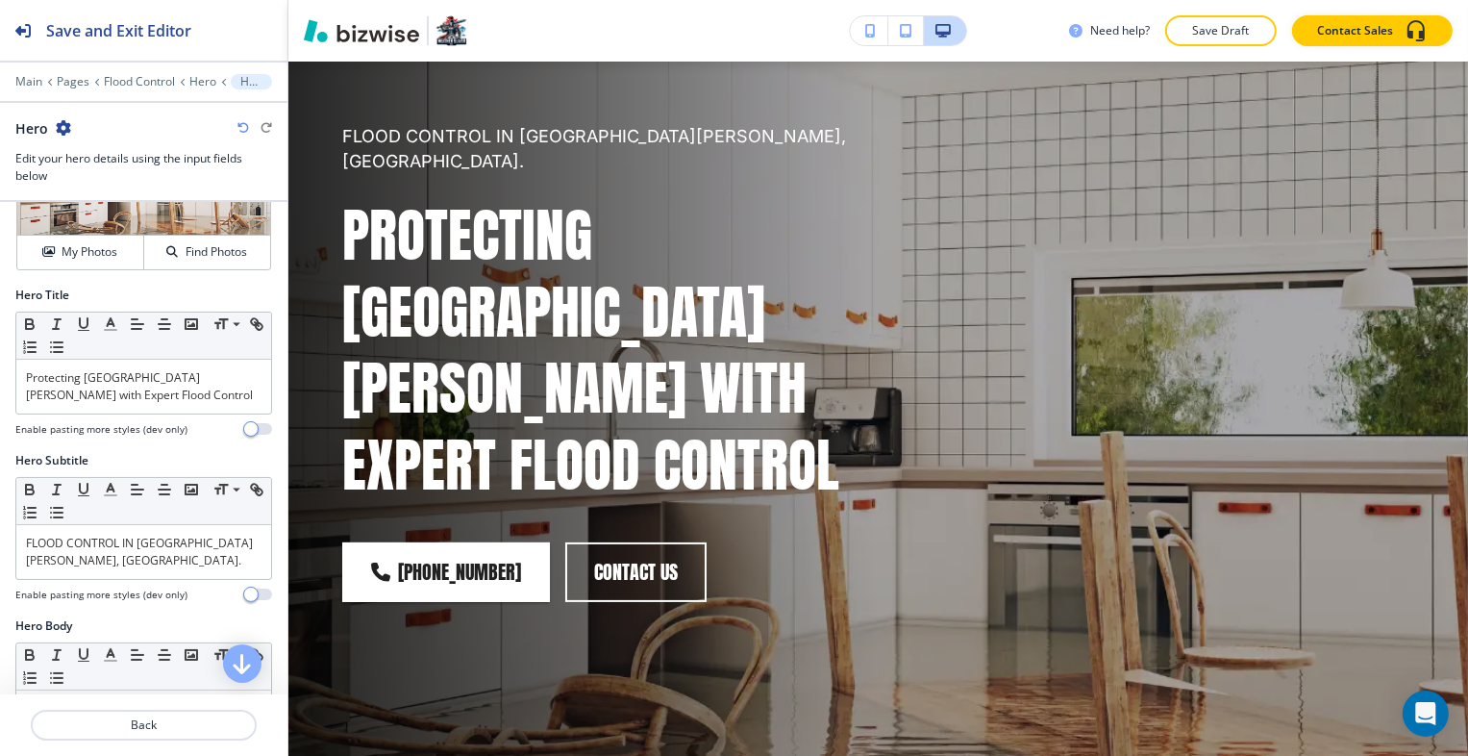
scroll to position [0, 0]
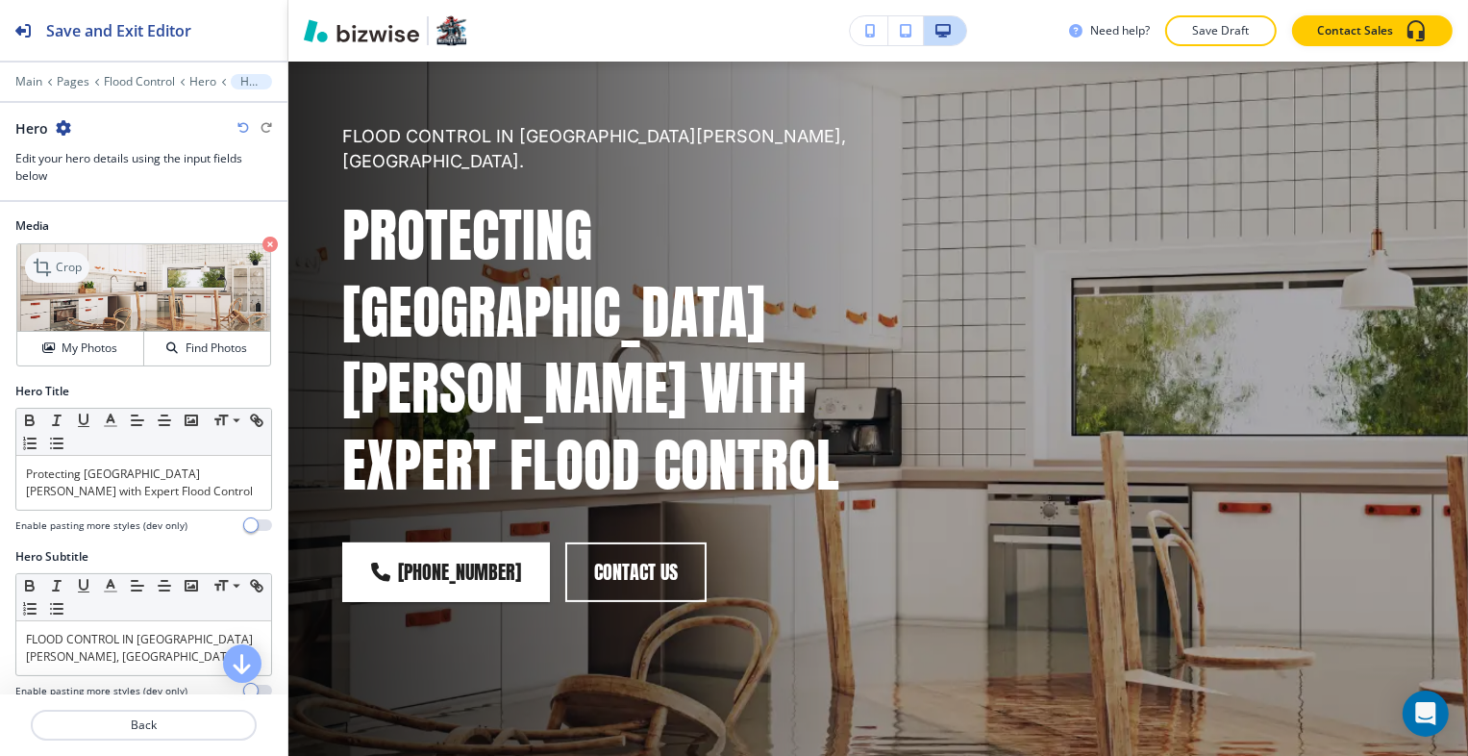
click at [54, 256] on icon at bounding box center [44, 267] width 23 height 23
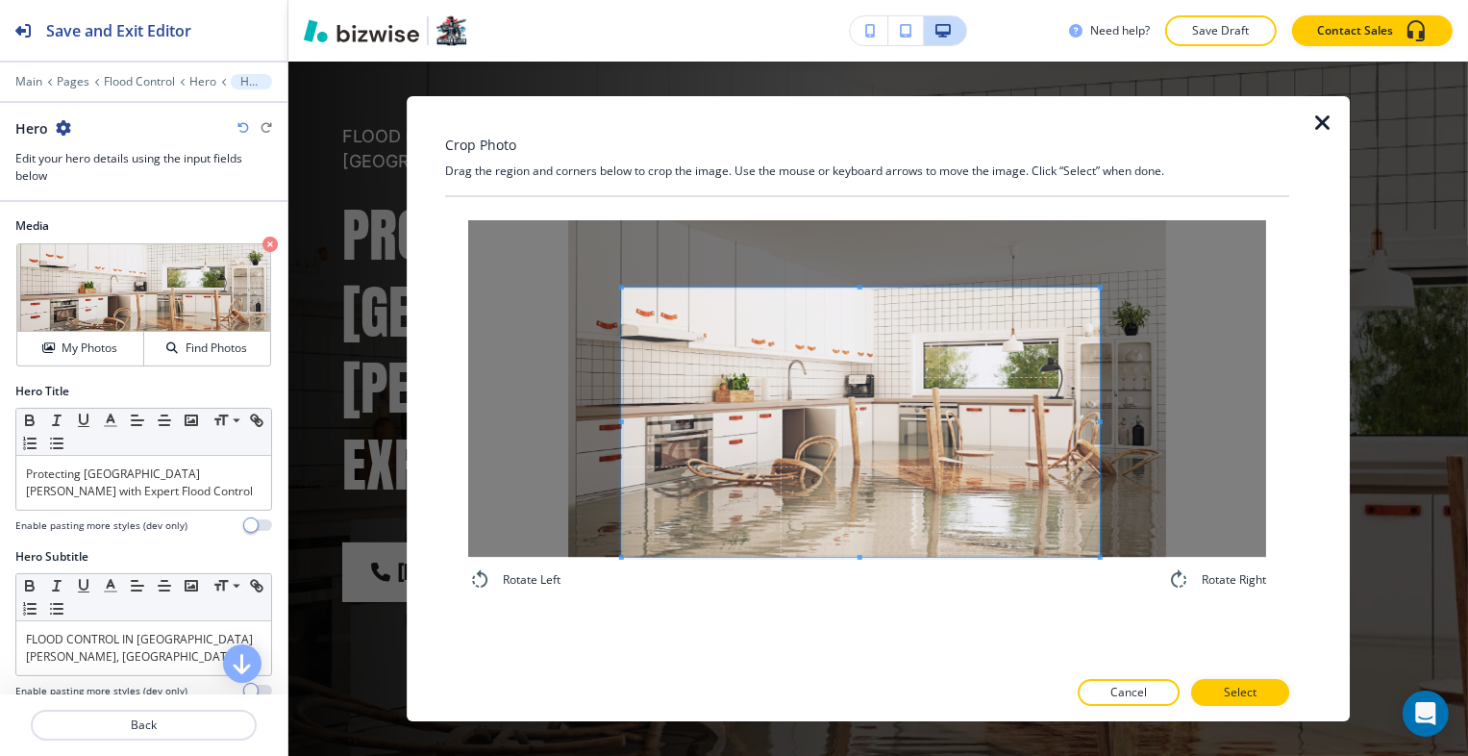
click at [788, 461] on span at bounding box center [860, 421] width 479 height 269
click at [1269, 693] on button "Select" at bounding box center [1240, 692] width 98 height 27
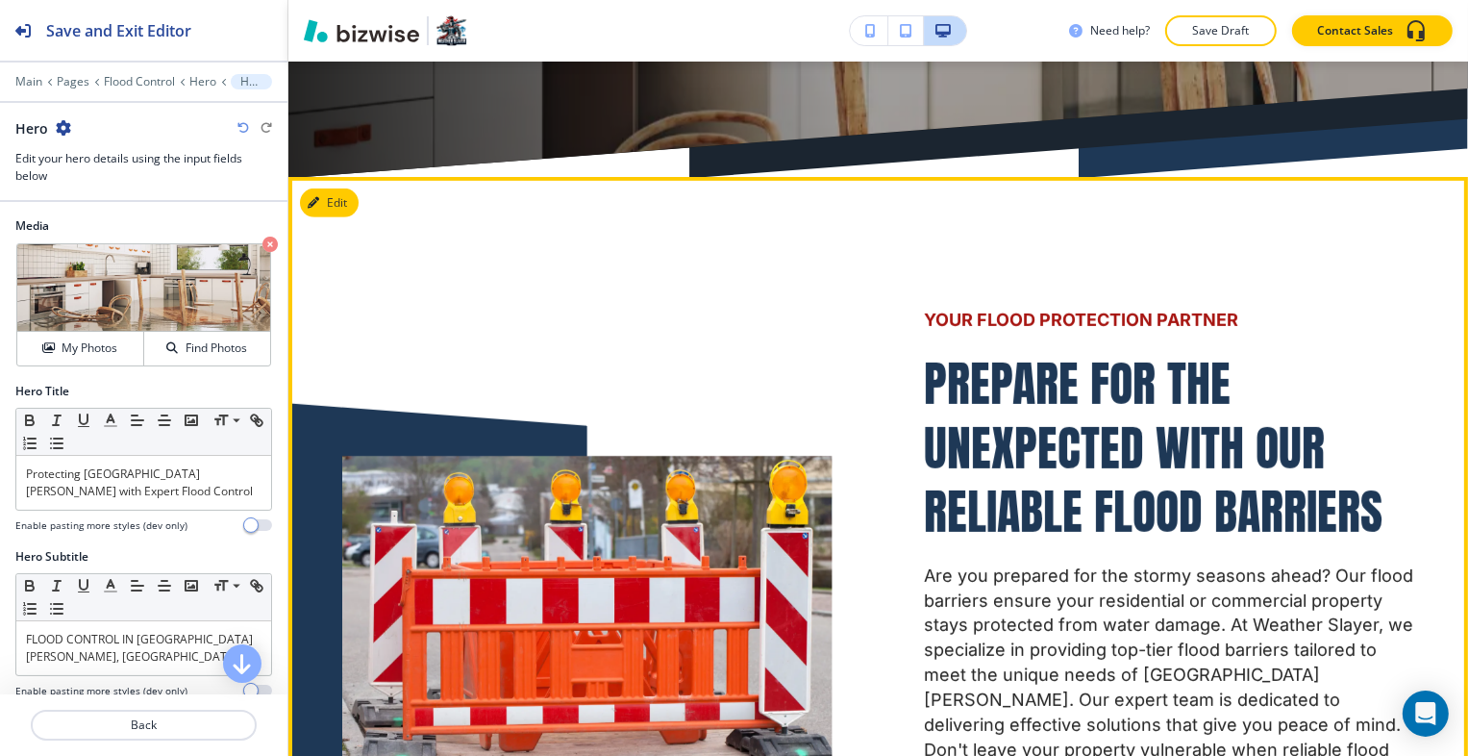
scroll to position [962, 0]
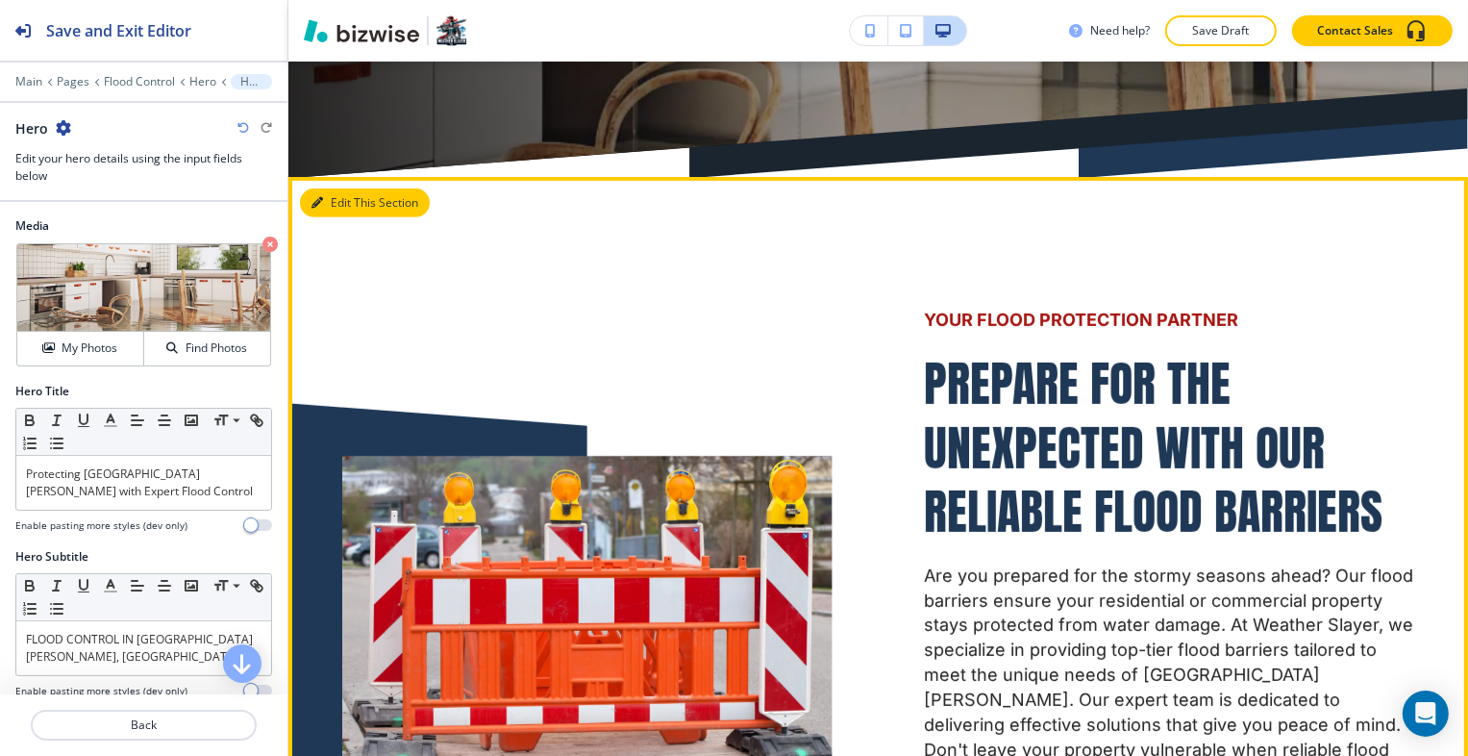
click at [341, 188] on button "Edit This Section" at bounding box center [365, 202] width 130 height 29
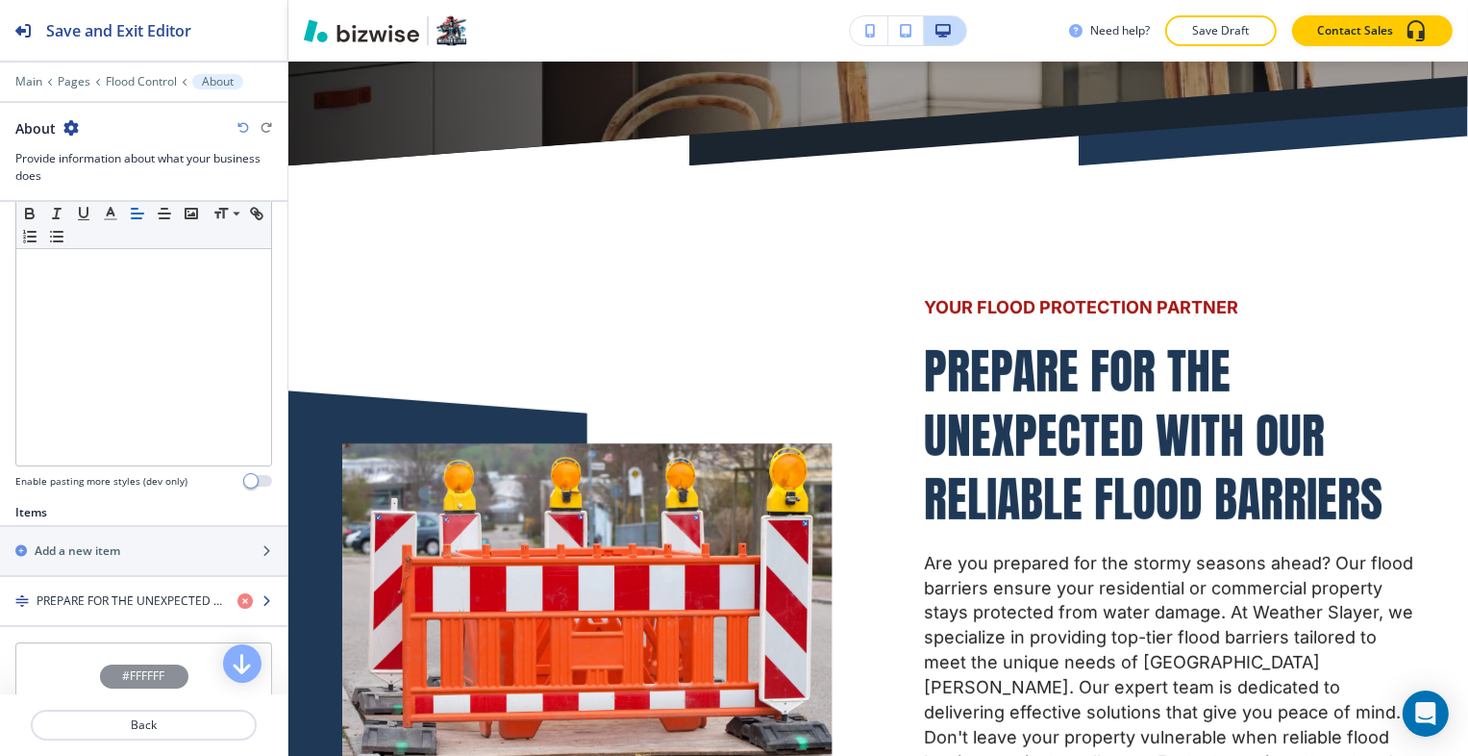
scroll to position [577, 0]
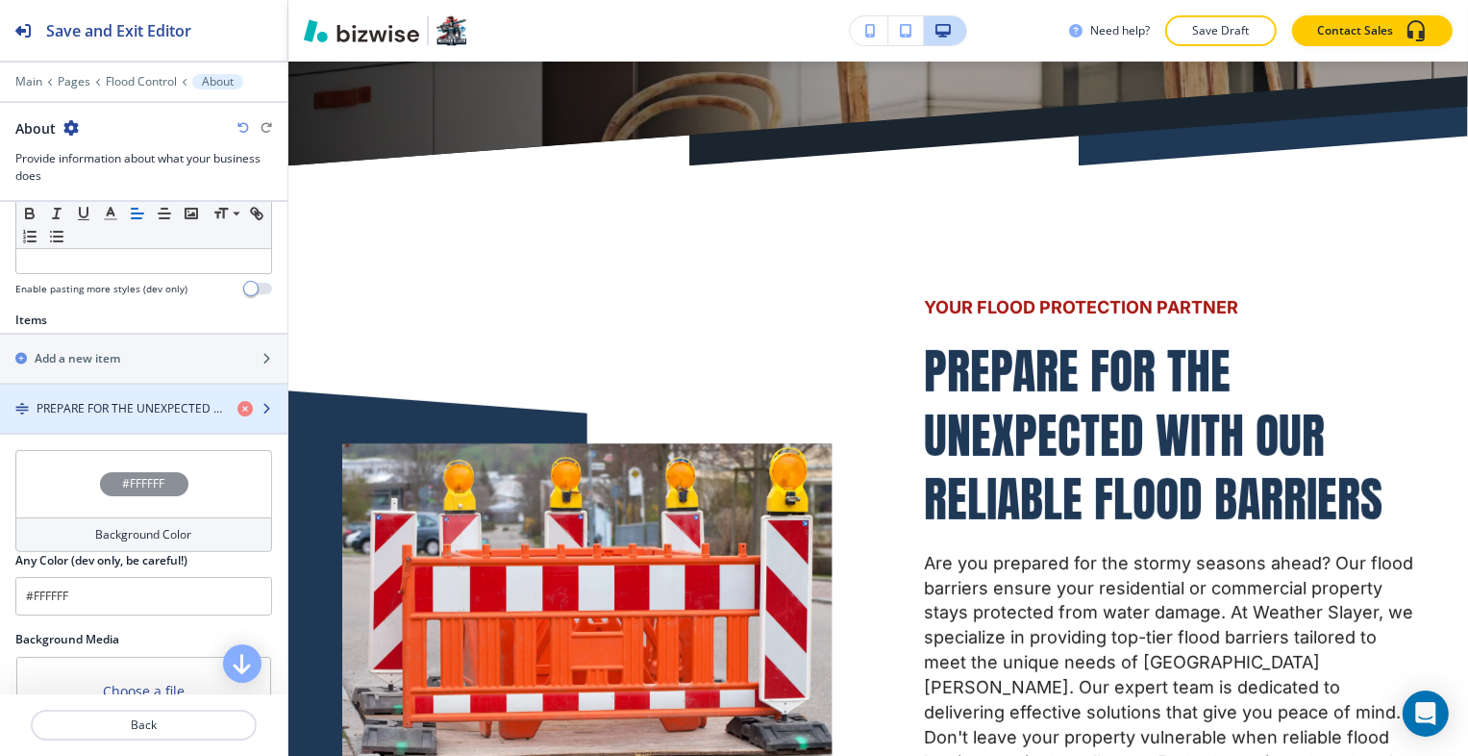
click at [143, 424] on div "button" at bounding box center [143, 424] width 287 height 15
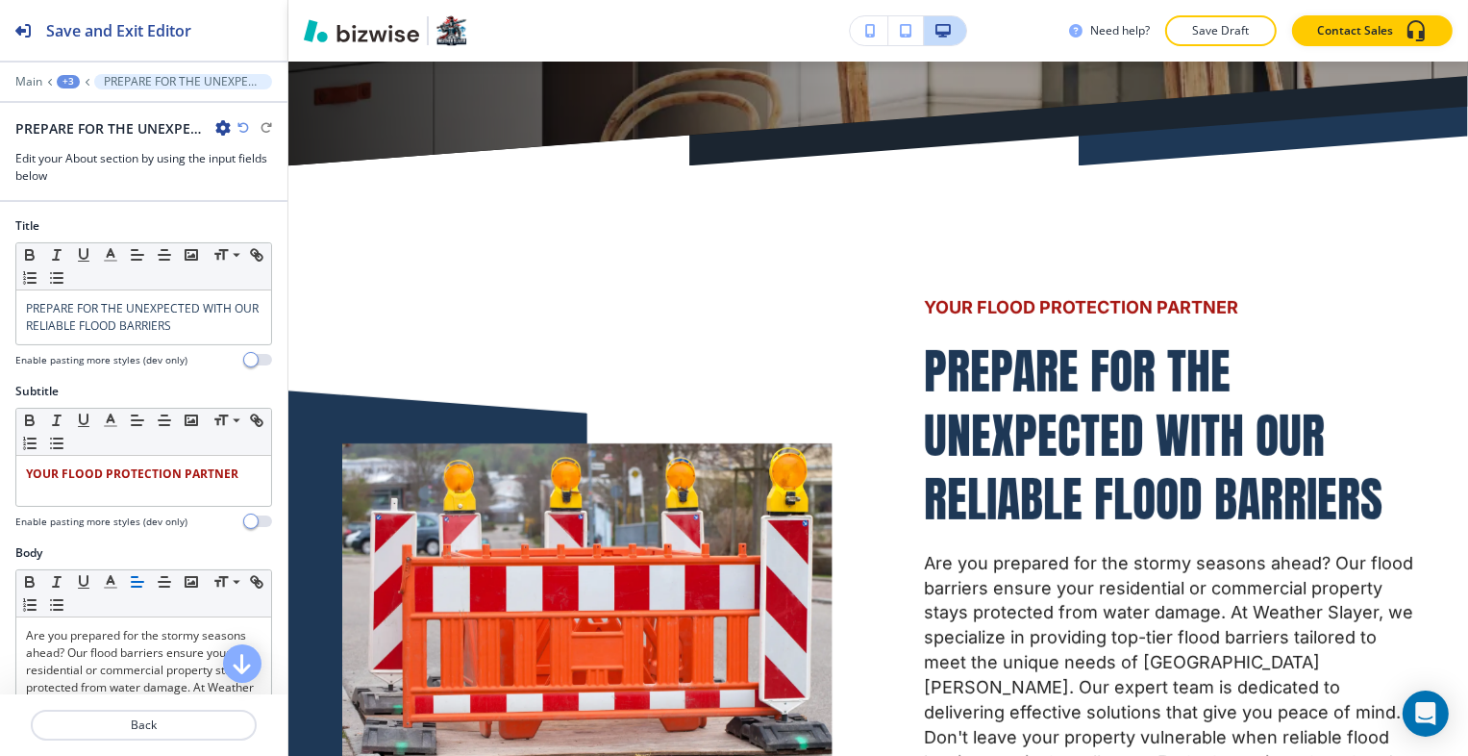
scroll to position [909, 0]
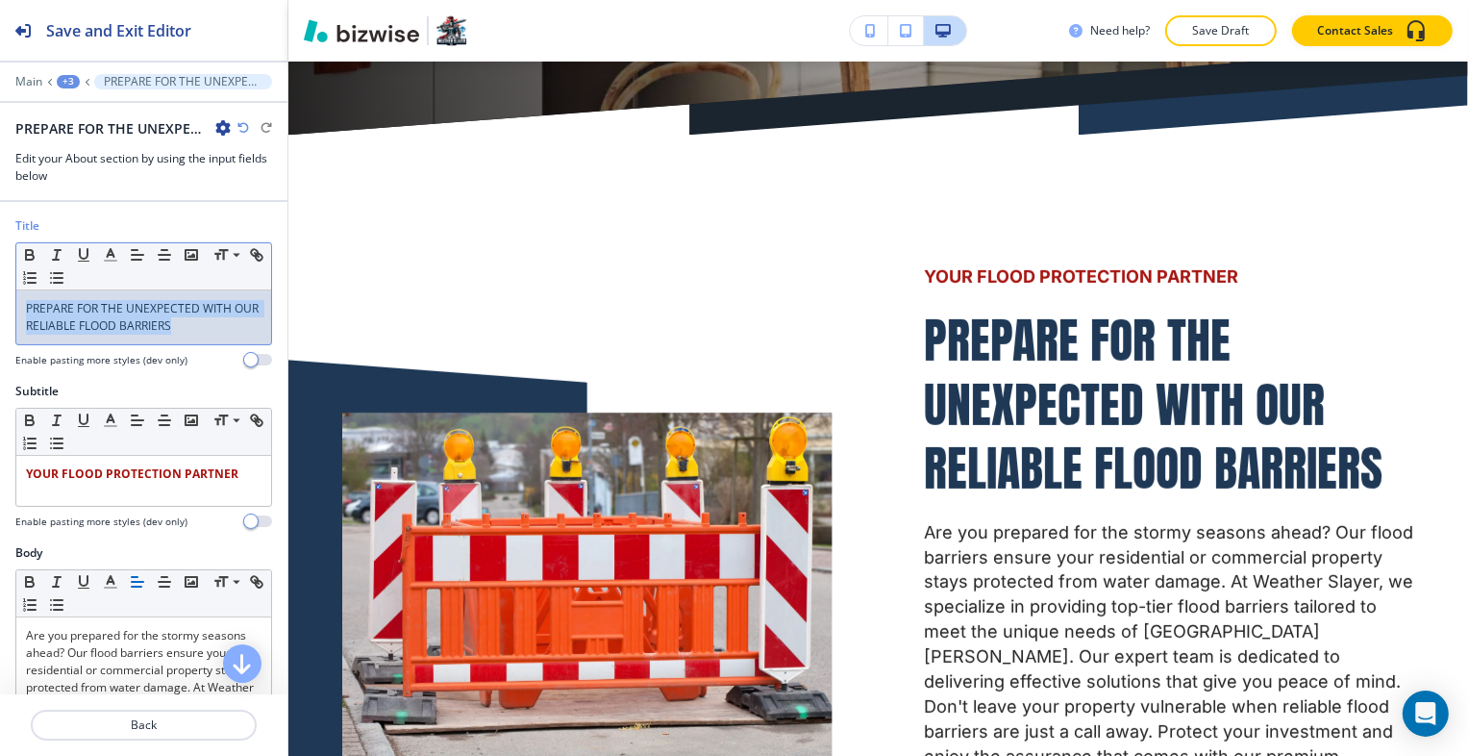
drag, startPoint x: 207, startPoint y: 332, endPoint x: 15, endPoint y: 311, distance: 192.5
click at [1, 303] on div "Title Small Normal Large Huge PREPARE FOR THE UNEXPECTED WITH OUR RELIABLE FLOO…" at bounding box center [143, 299] width 287 height 165
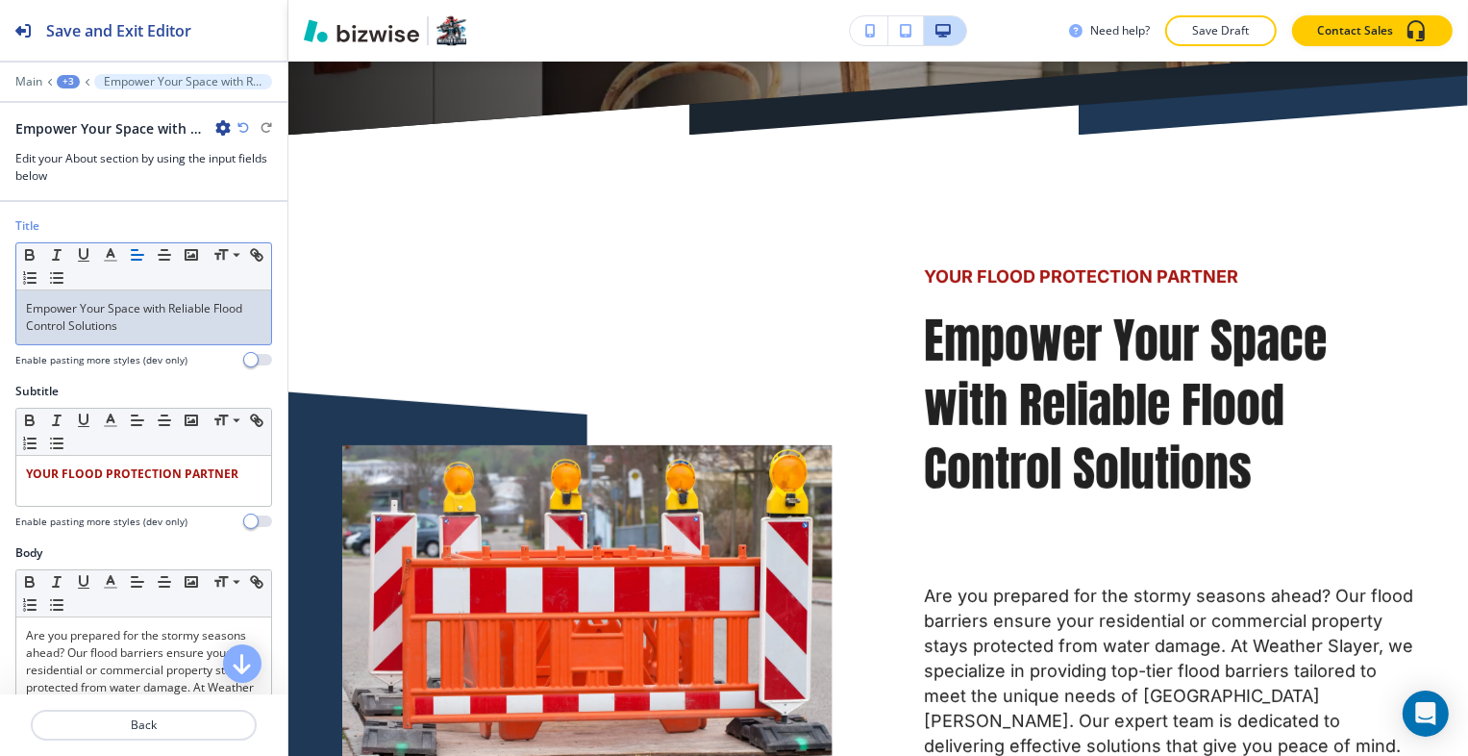
scroll to position [0, 0]
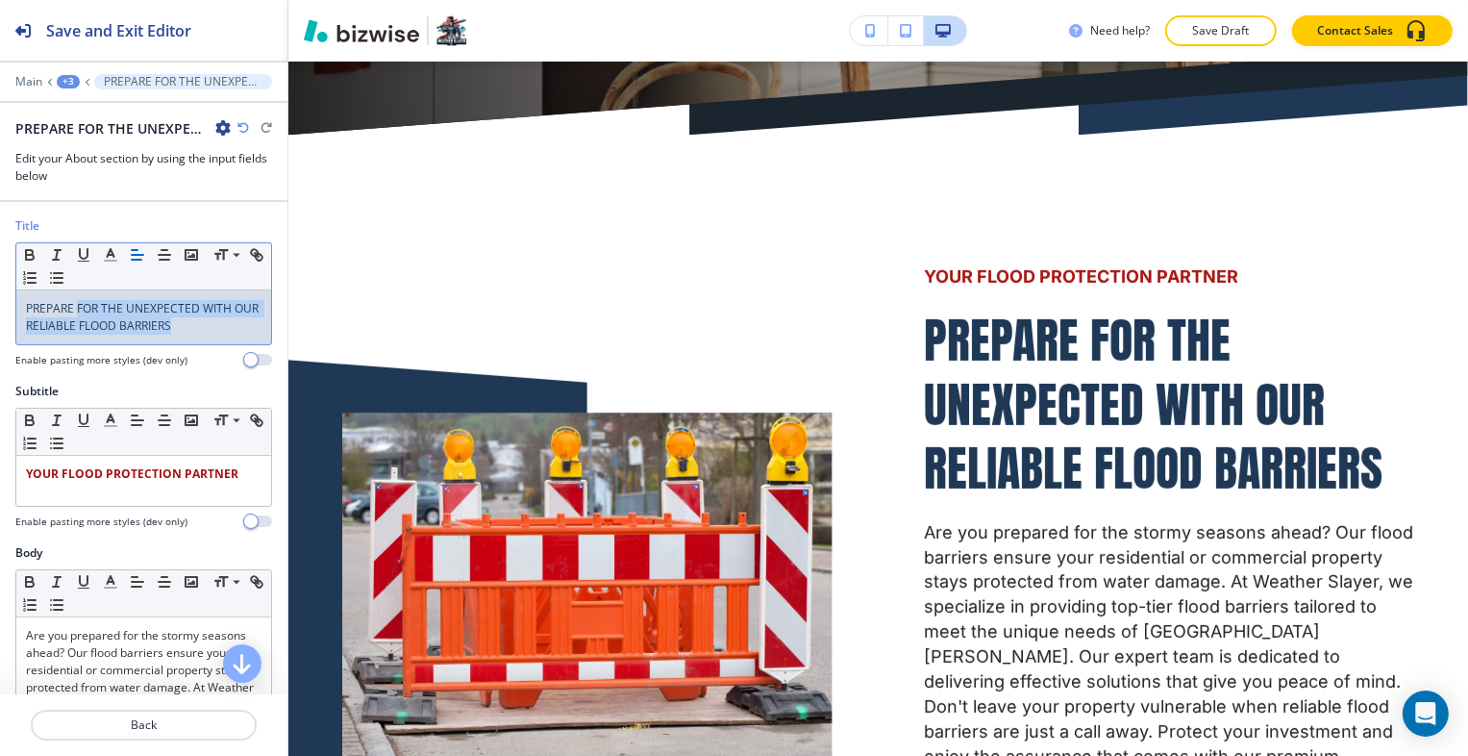
drag, startPoint x: 211, startPoint y: 325, endPoint x: 78, endPoint y: 312, distance: 133.4
click at [78, 312] on p "PREPARE FOR THE UNEXPECTED WITH OUR RELIABLE FLOOD BARRIERS" at bounding box center [144, 317] width 236 height 35
drag, startPoint x: 207, startPoint y: 332, endPoint x: 77, endPoint y: 310, distance: 131.7
click at [77, 310] on p "PREPARE FOR THE UNEXPECTED WITH OUR RELIABLE FLOOD BARRIERS" at bounding box center [144, 317] width 236 height 35
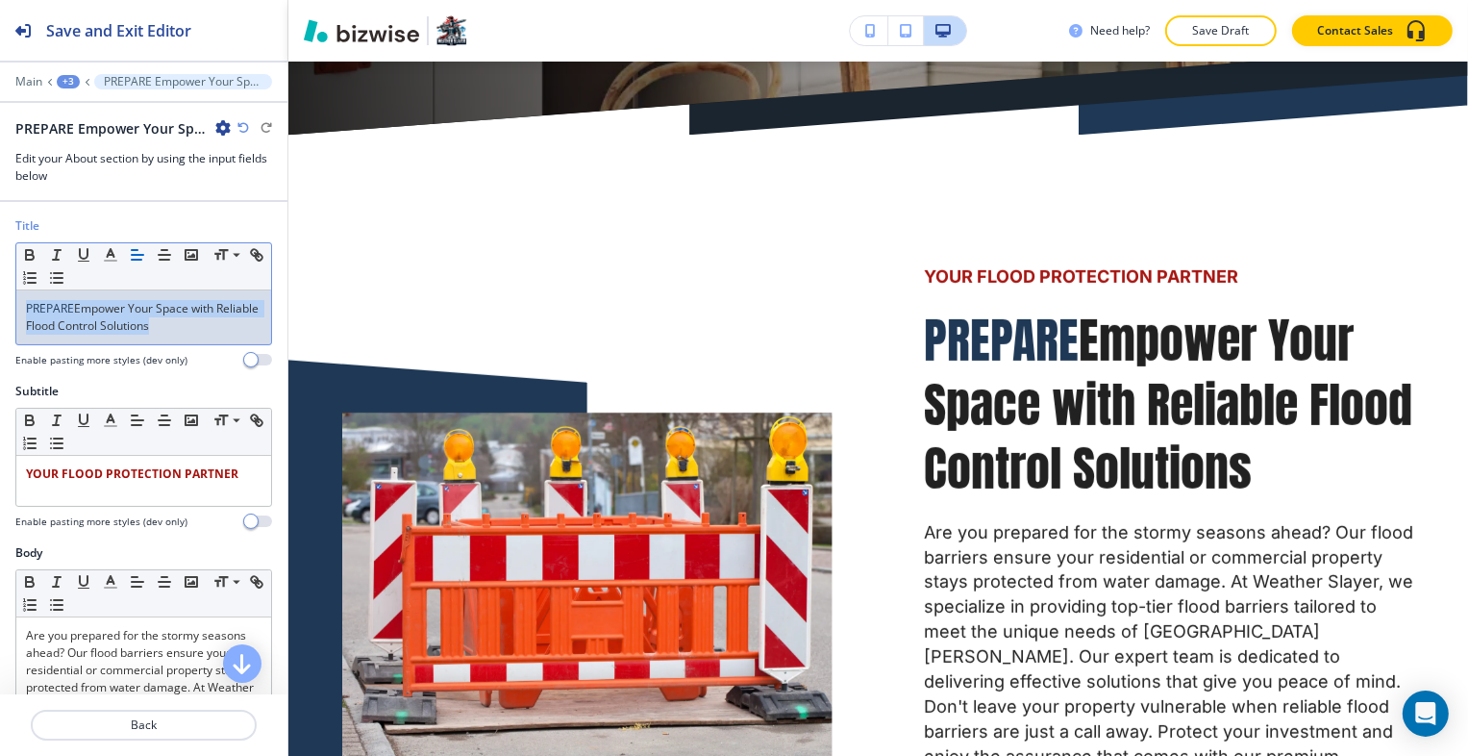
drag, startPoint x: 210, startPoint y: 329, endPoint x: 13, endPoint y: 290, distance: 199.9
click at [0, 0] on html "Save and Exit Editor Main +3 PREPARE Empower Your Space with Reliable Flood Con…" at bounding box center [734, 0] width 1468 height 0
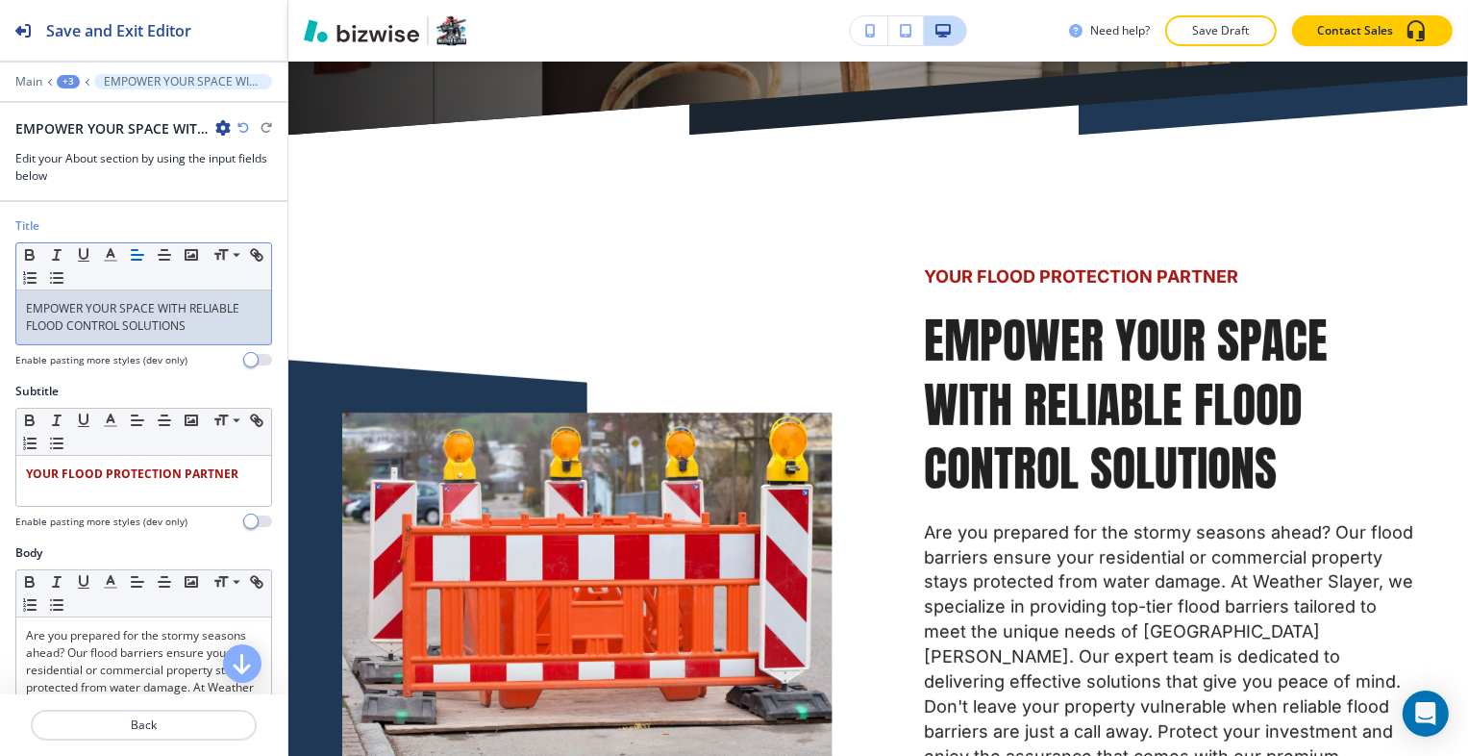
click at [26, 317] on p "EMPOWER YOUR SPACE WITH RELIABLE FLOOD CONTROL SOLUTIONS" at bounding box center [144, 317] width 236 height 35
click at [27, 305] on p "EMPOWER YOUR SPACE WITH RELIABLE FLOOD CONTROL SOLUTIONS" at bounding box center [144, 317] width 236 height 35
drag, startPoint x: 188, startPoint y: 324, endPoint x: 104, endPoint y: 285, distance: 93.3
click at [0, 0] on html "Save and Exit Editor Main +3 EMPOWER YOUR SPACE WITH RELIABLE FLOOD CONTROL SOL…" at bounding box center [734, 0] width 1468 height 0
click at [113, 261] on icon "button" at bounding box center [110, 254] width 17 height 17
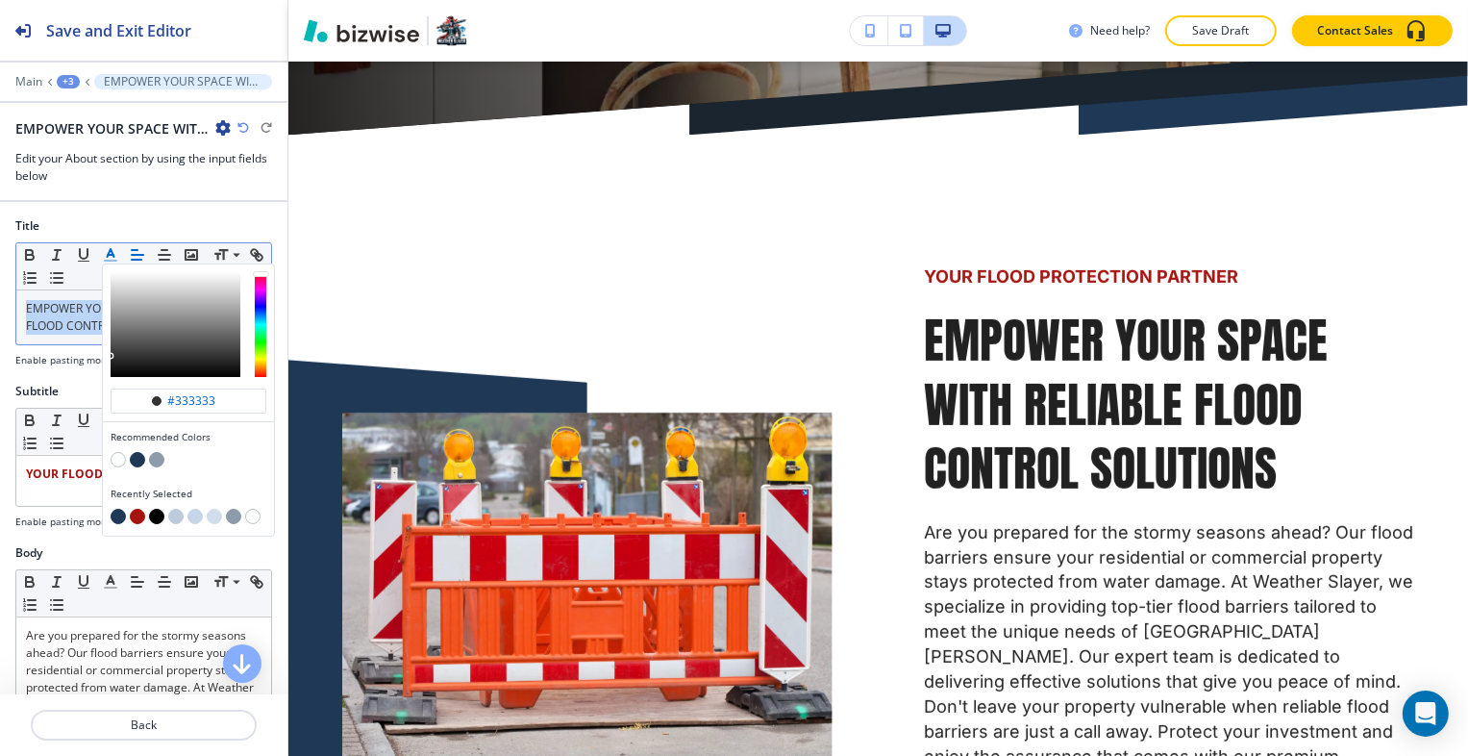
click at [138, 453] on button "button" at bounding box center [137, 459] width 15 height 15
type input "#1e3856"
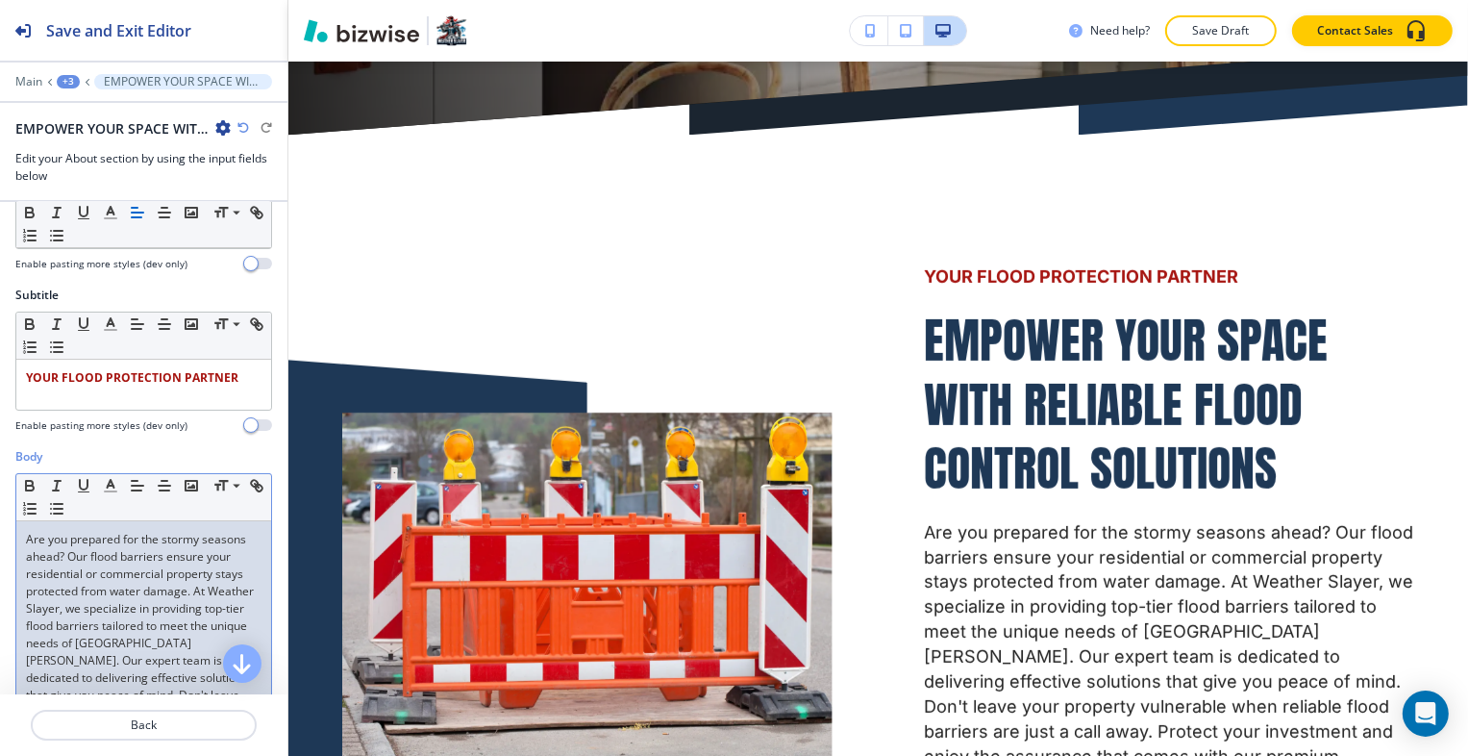
click at [126, 596] on p "Are you prepared for the stormy seasons ahead? Our flood barriers ensure your r…" at bounding box center [144, 669] width 236 height 277
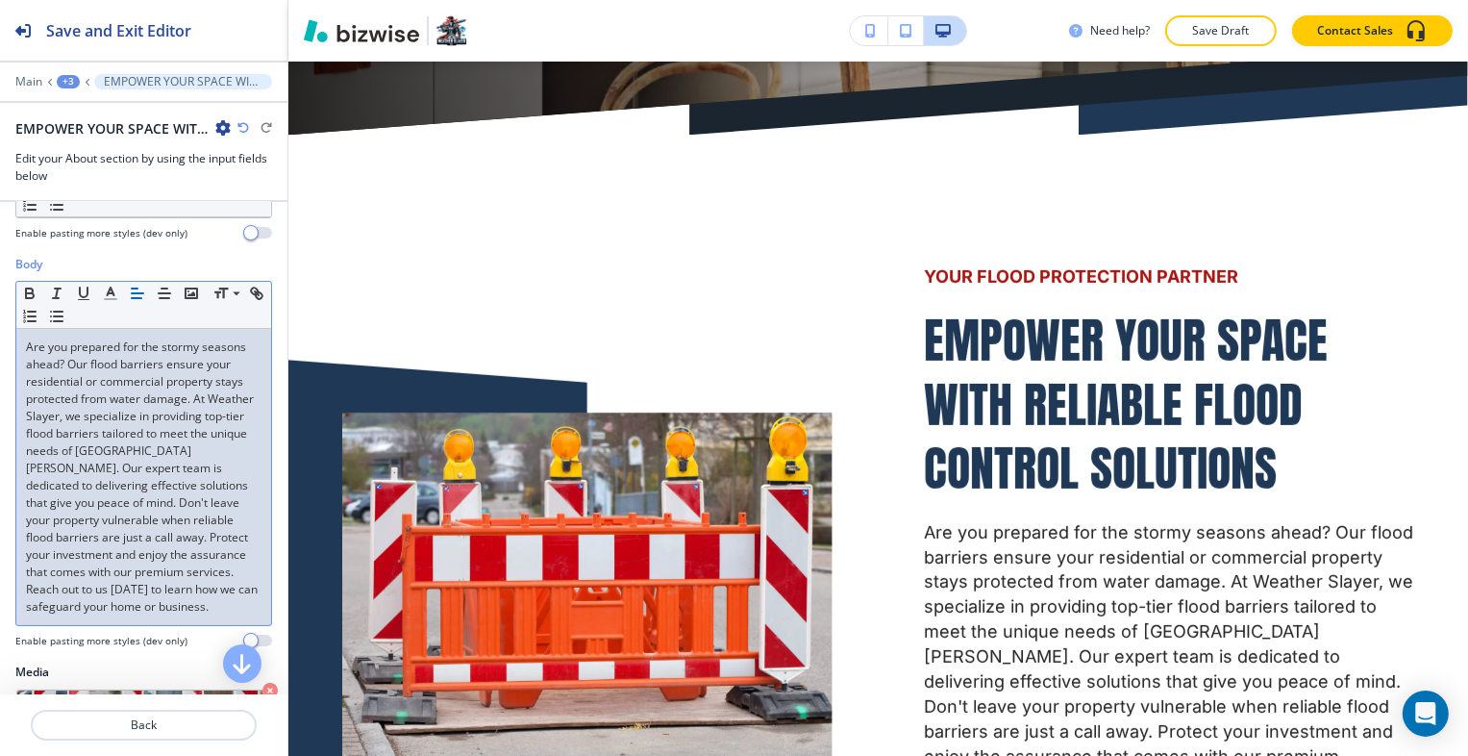
click at [205, 620] on div "Are you prepared for the stormy seasons ahead? Our flood barriers ensure your r…" at bounding box center [143, 477] width 255 height 296
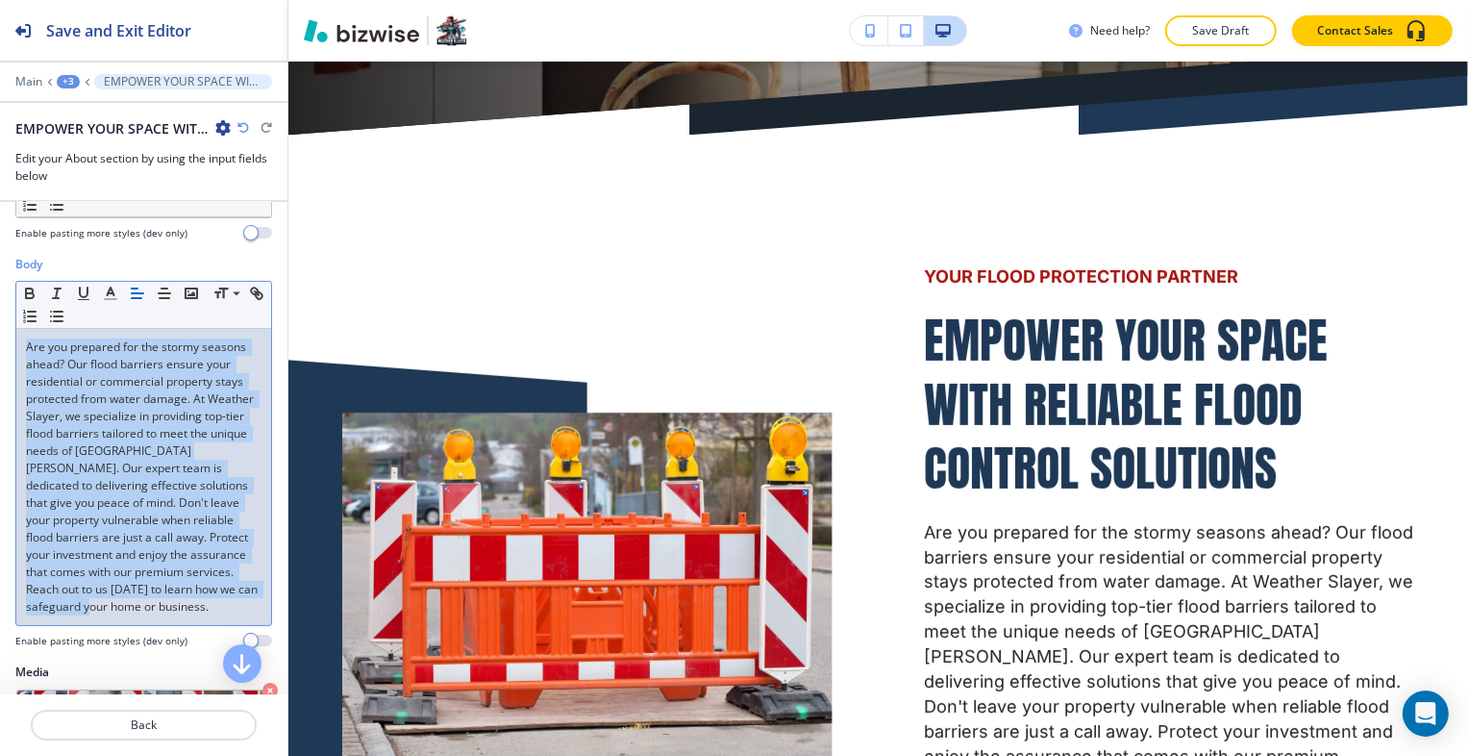
drag, startPoint x: 217, startPoint y: 608, endPoint x: -9, endPoint y: 343, distance: 347.8
click at [0, 0] on html "Save and Exit Editor Main +3 EMPOWER YOUR SPACE WITH RELIABLE FLOOD CONTROL SOL…" at bounding box center [734, 0] width 1468 height 0
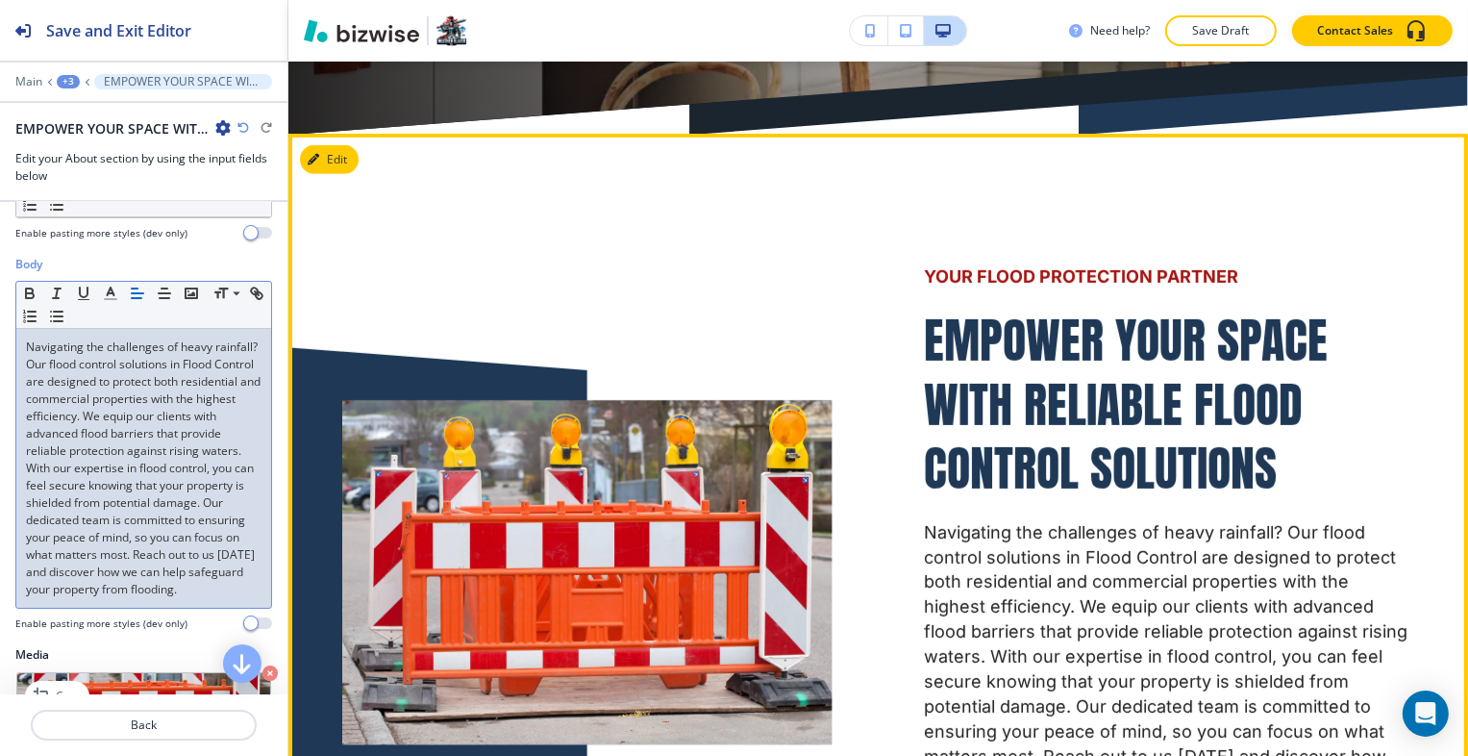
scroll to position [577, 0]
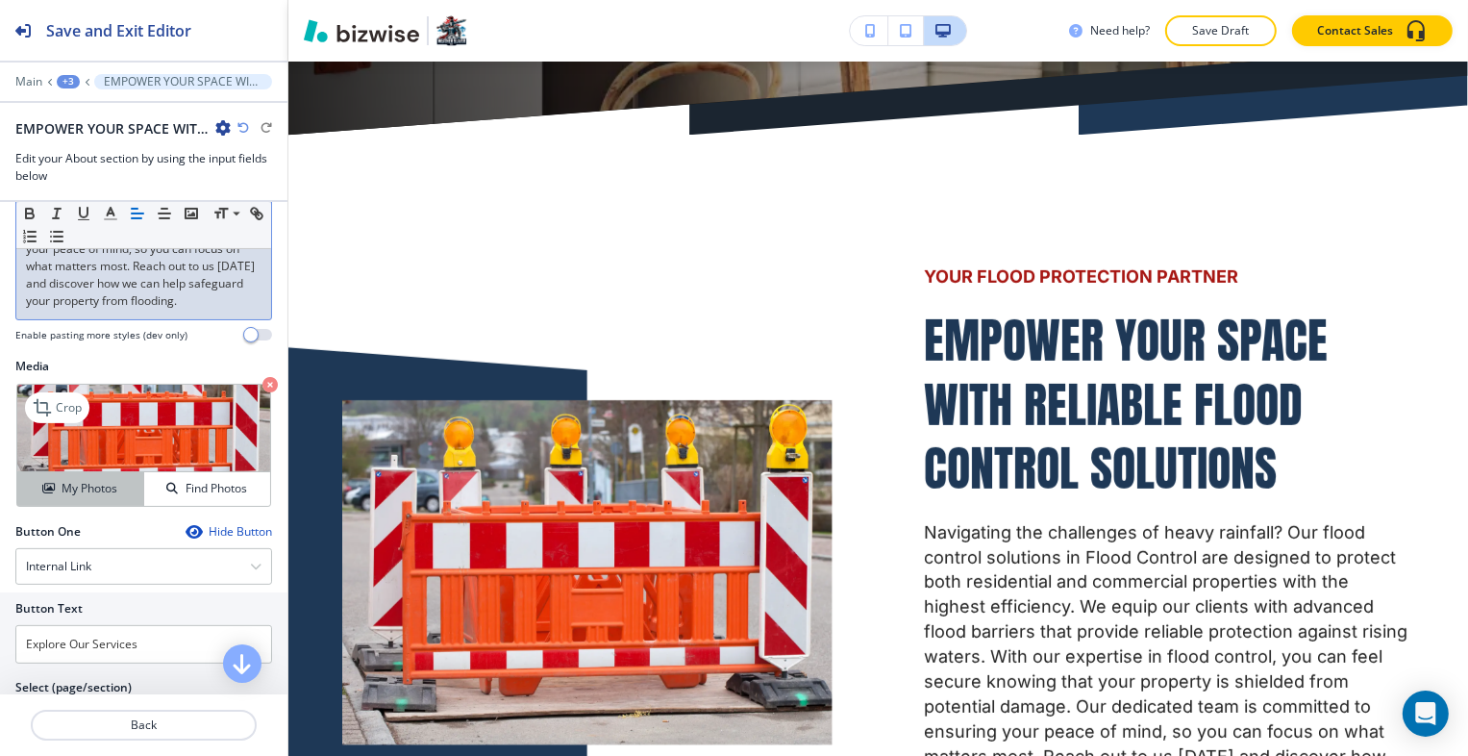
click at [96, 497] on h4 "My Photos" at bounding box center [90, 488] width 56 height 17
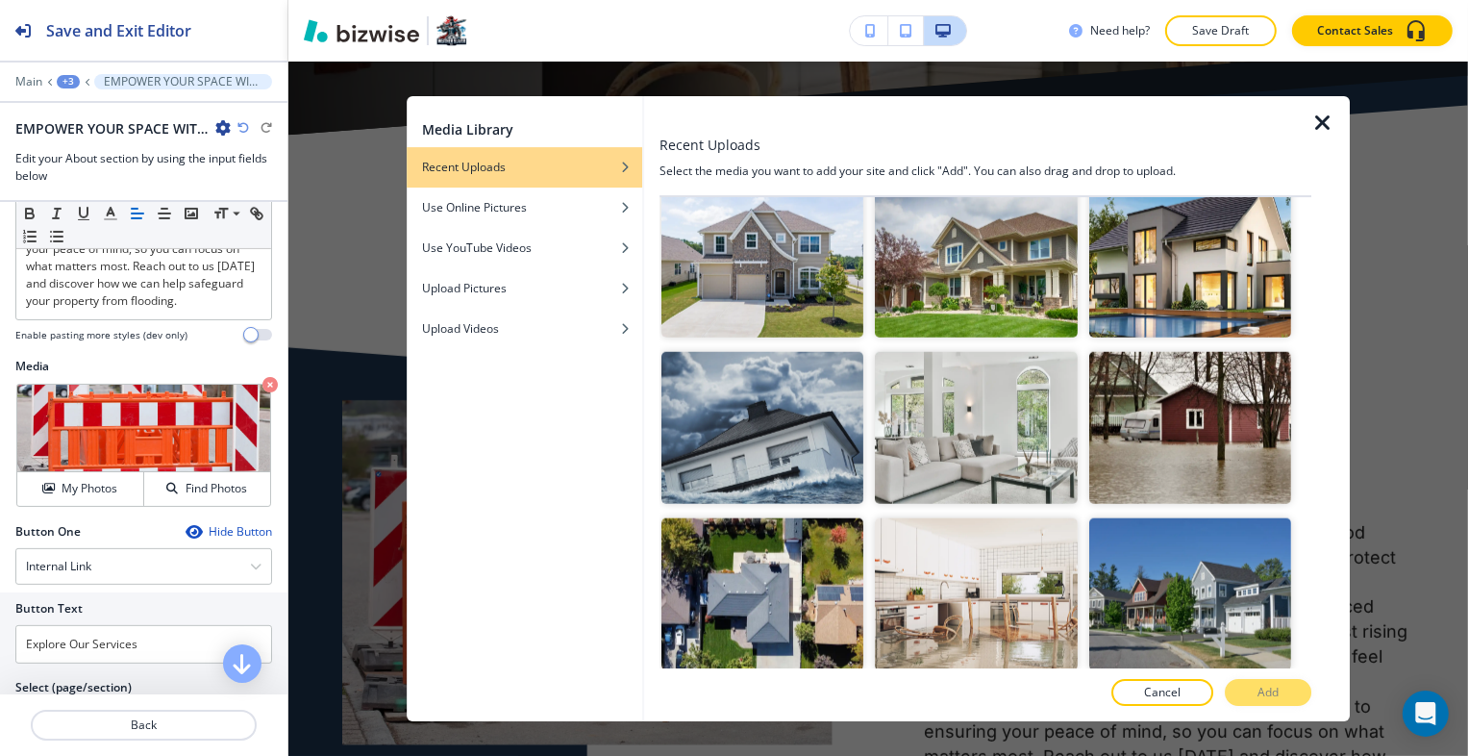
scroll to position [2308, 0]
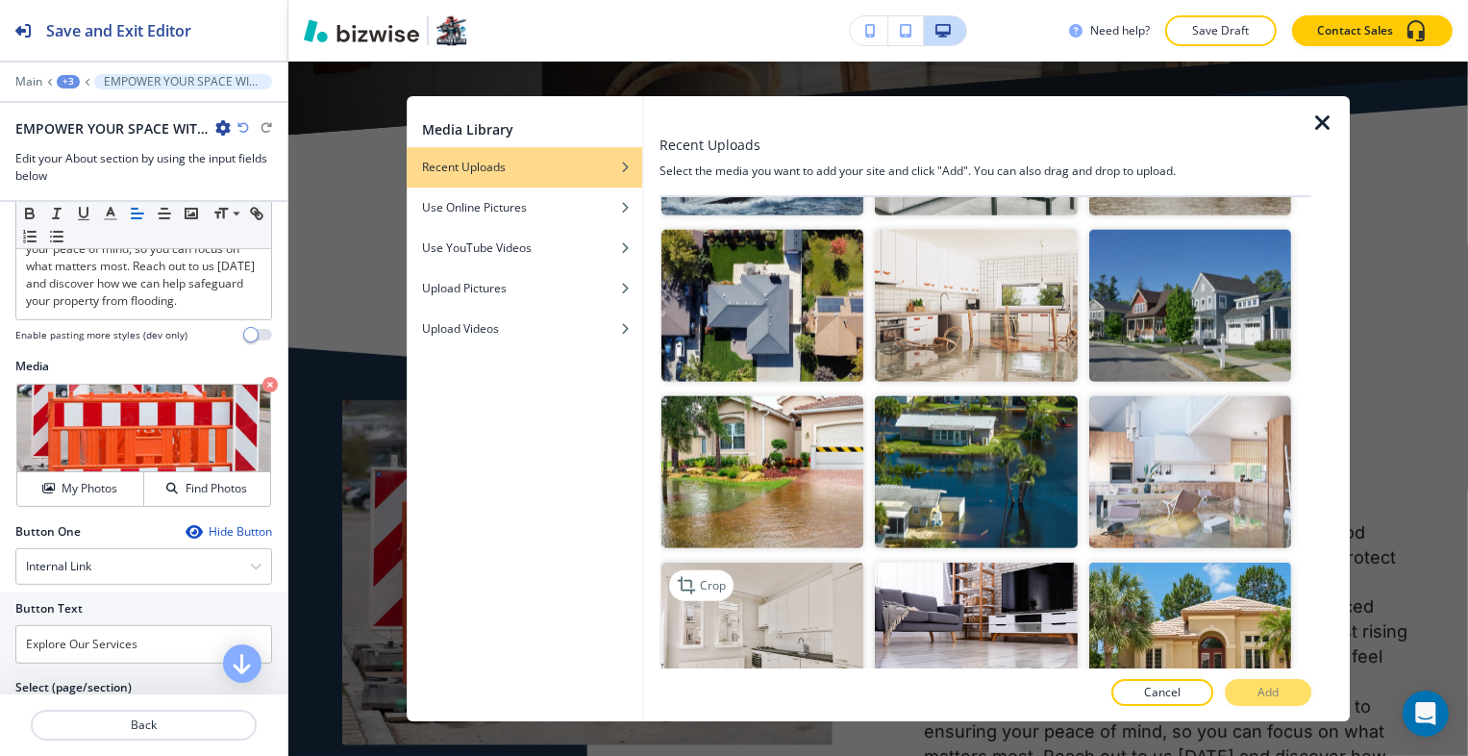
click at [761, 562] on img "button" at bounding box center [763, 638] width 202 height 152
click at [713, 577] on p "Crop" at bounding box center [713, 585] width 26 height 17
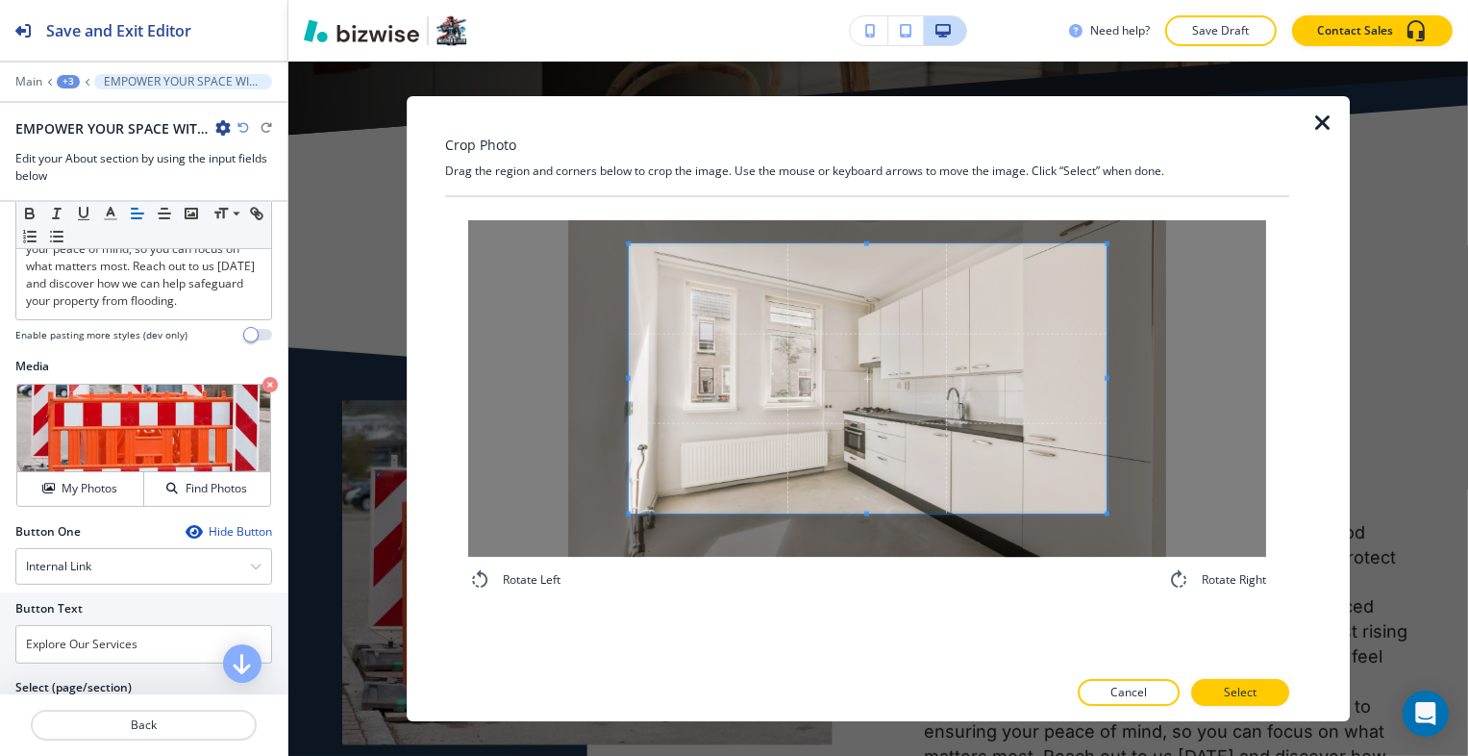
click at [846, 403] on span at bounding box center [868, 378] width 479 height 269
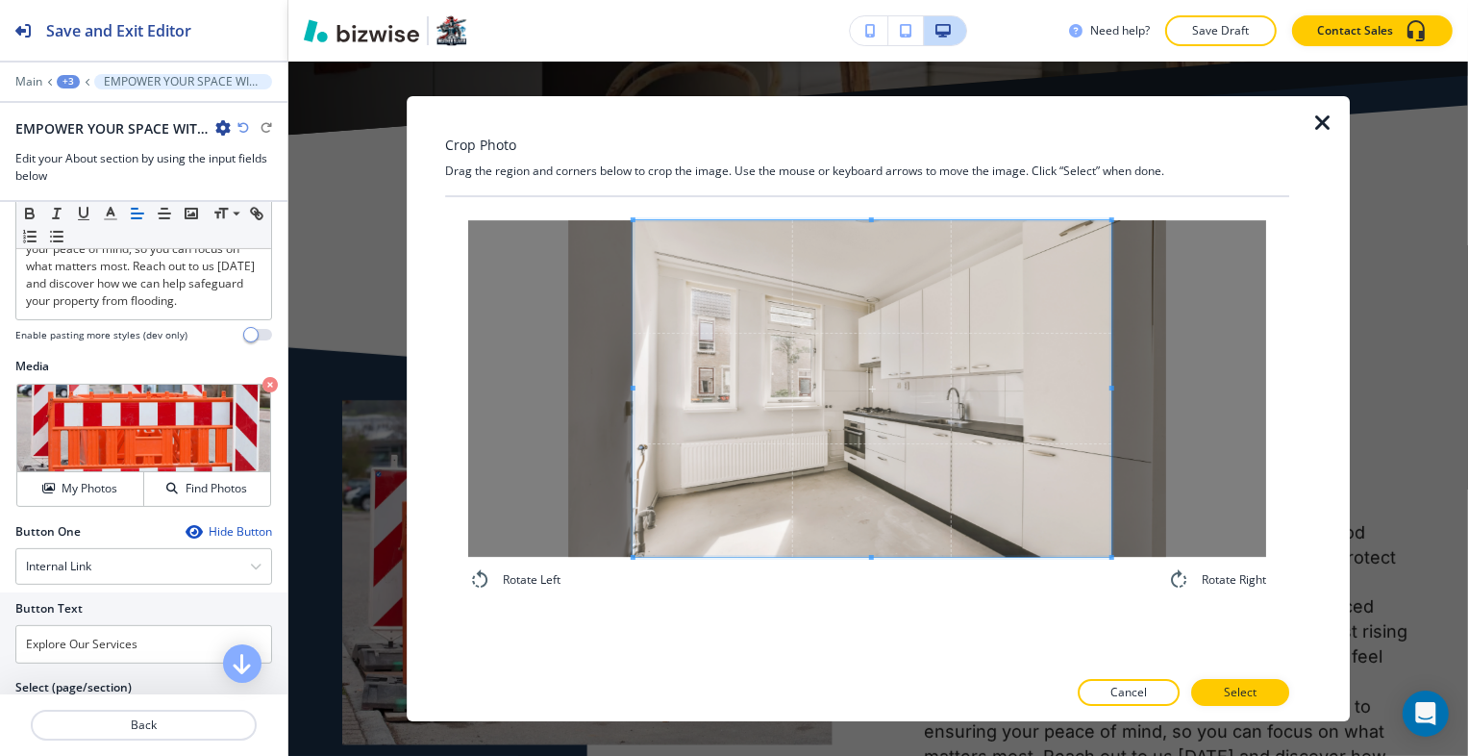
click at [865, 570] on div "Rotate Left Rotate Right" at bounding box center [867, 405] width 798 height 371
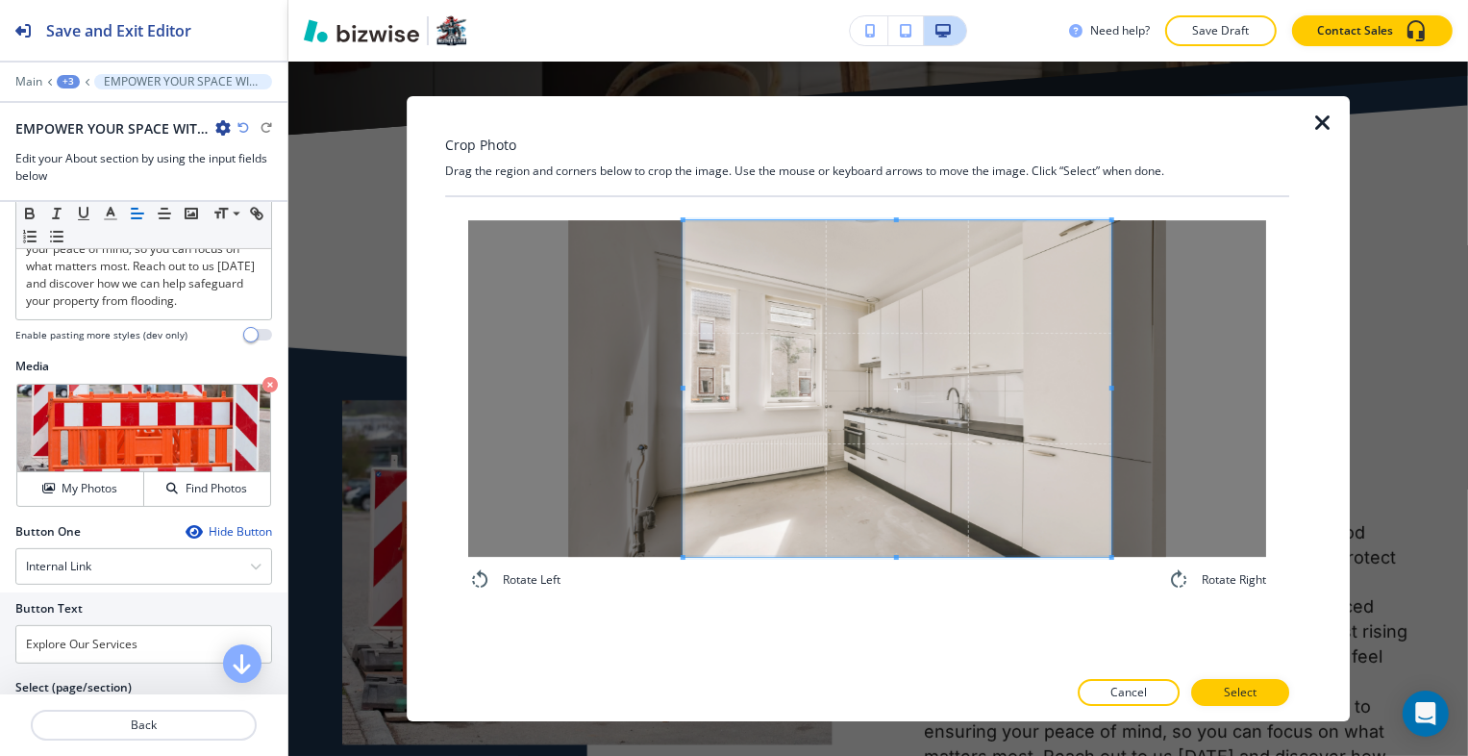
click at [685, 389] on span at bounding box center [682, 388] width 5 height 5
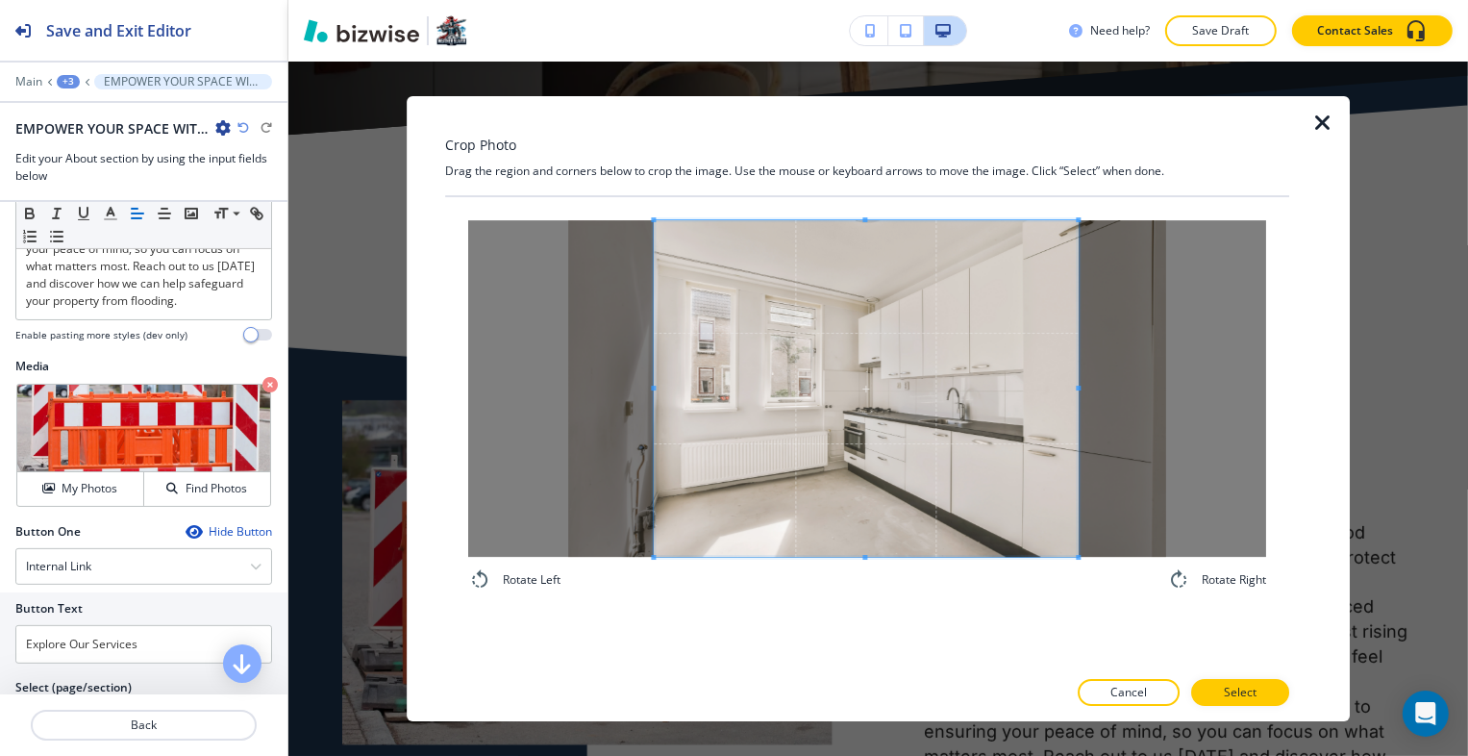
click at [748, 403] on span at bounding box center [866, 388] width 425 height 337
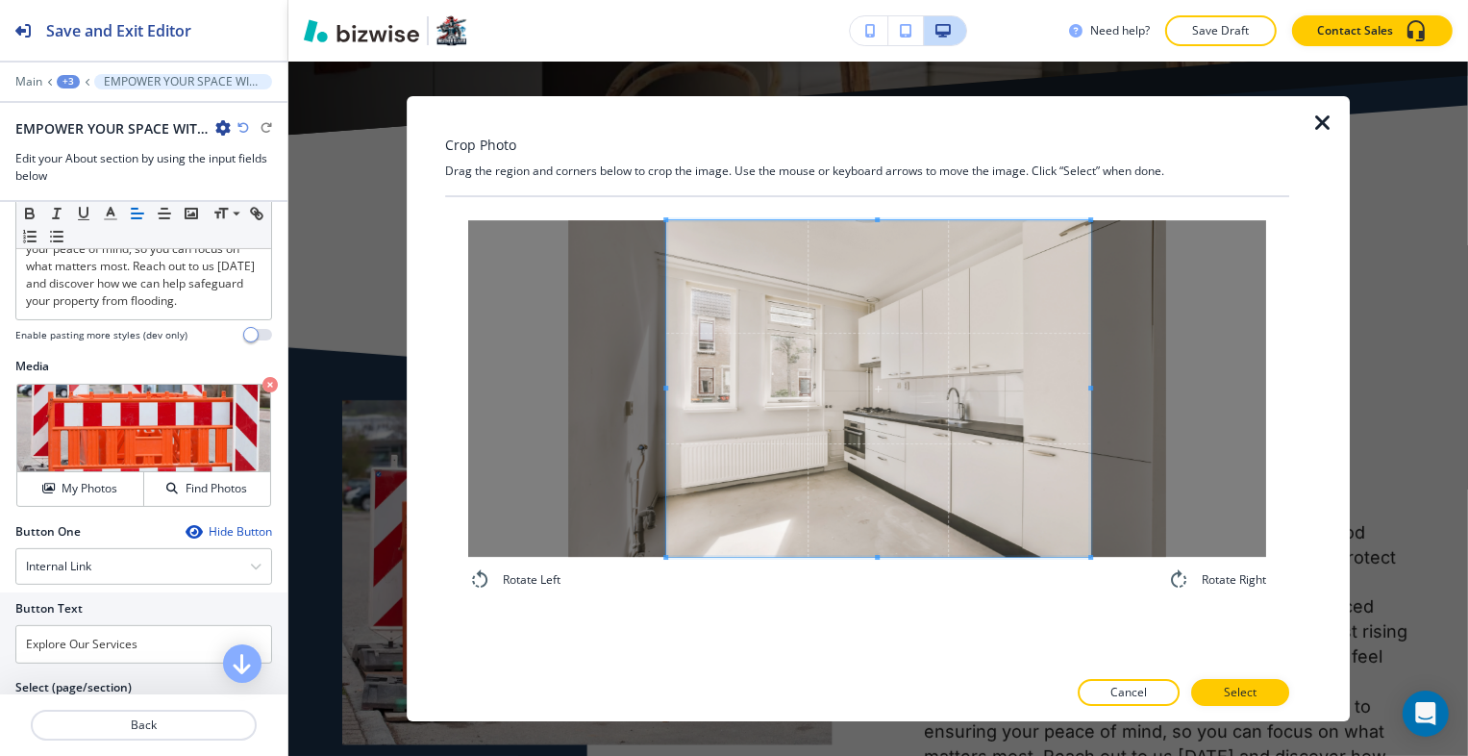
click at [844, 460] on span at bounding box center [878, 388] width 425 height 337
drag, startPoint x: 1181, startPoint y: 652, endPoint x: 1208, endPoint y: 657, distance: 27.3
drag, startPoint x: 1208, startPoint y: 657, endPoint x: 1237, endPoint y: 676, distance: 35.5
click at [1237, 676] on div at bounding box center [867, 673] width 844 height 12
click at [1238, 679] on button "Select" at bounding box center [1240, 692] width 98 height 27
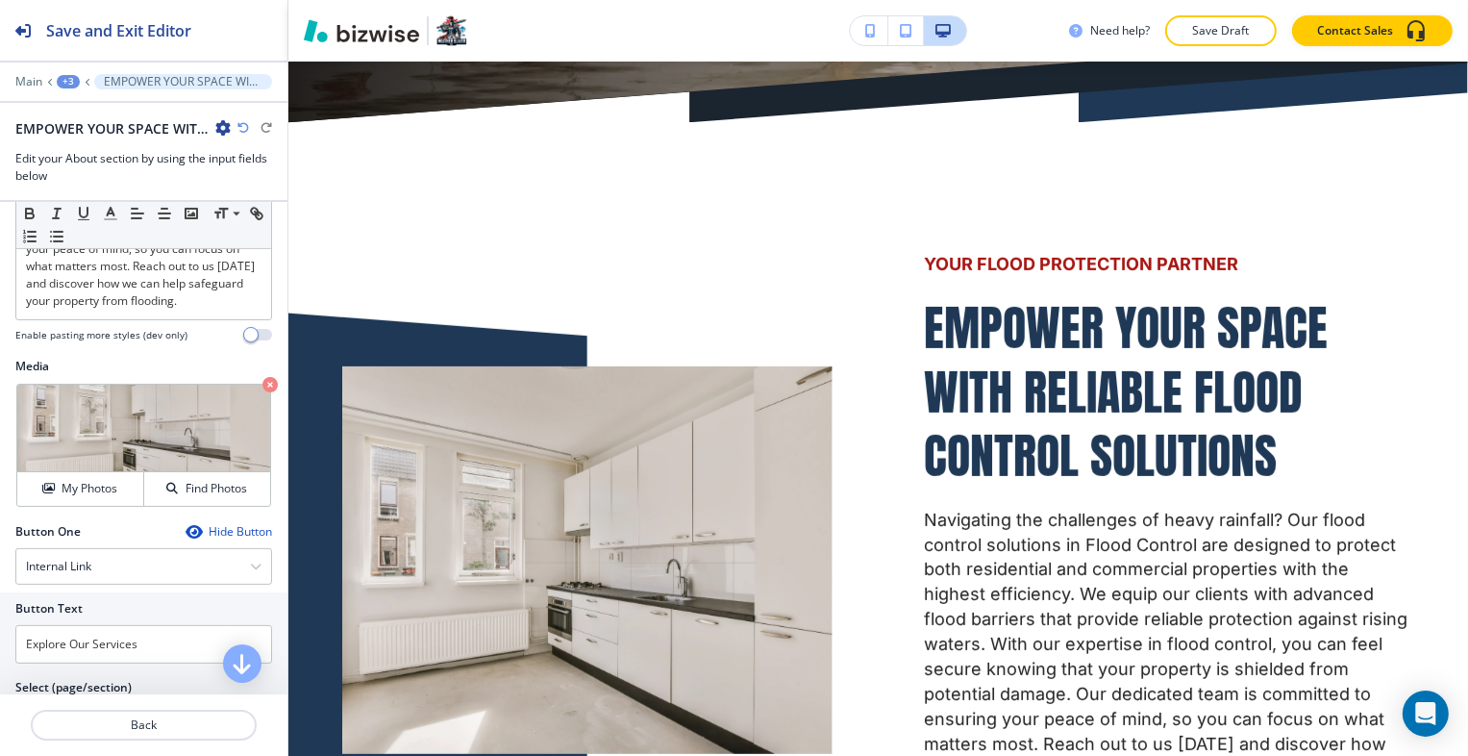
scroll to position [0, 0]
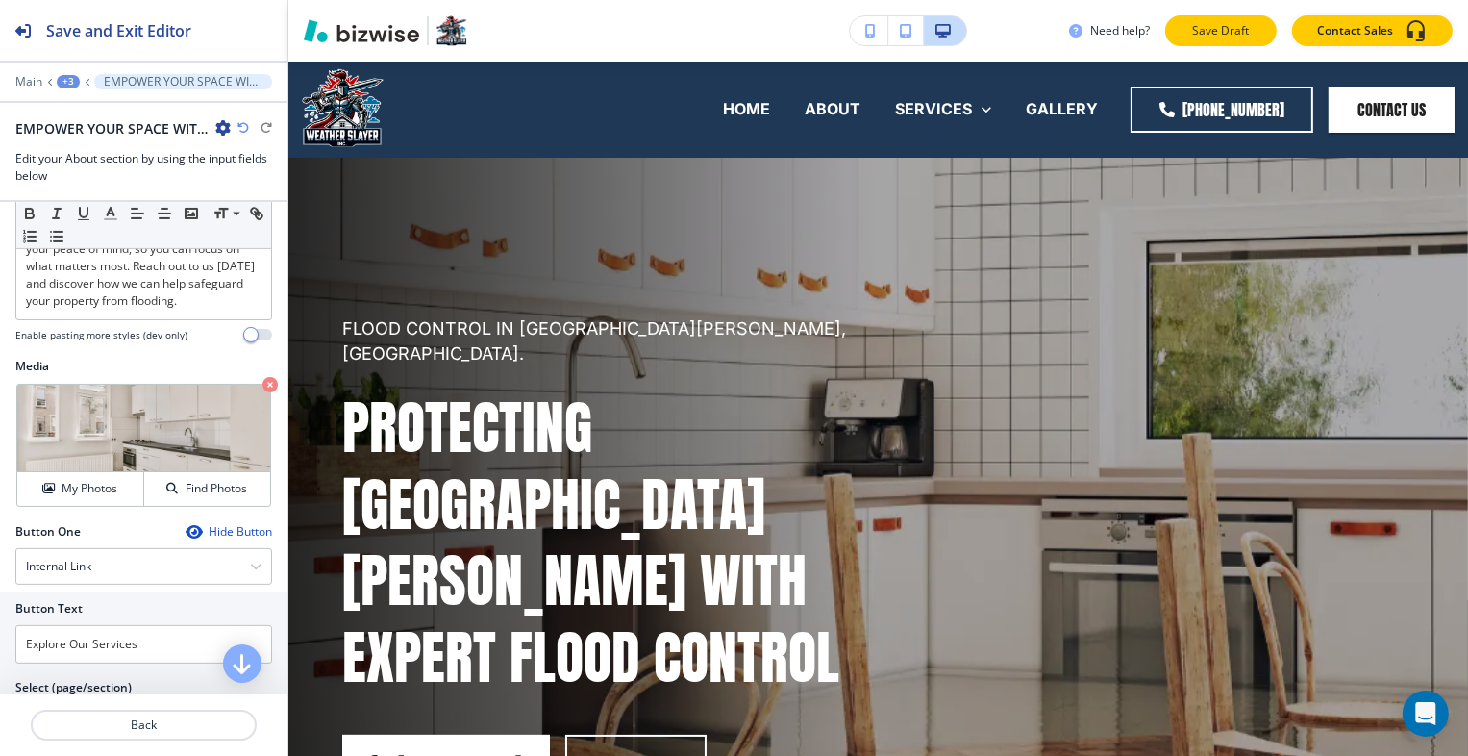
click at [1223, 40] on button "Save Draft" at bounding box center [1221, 30] width 112 height 31
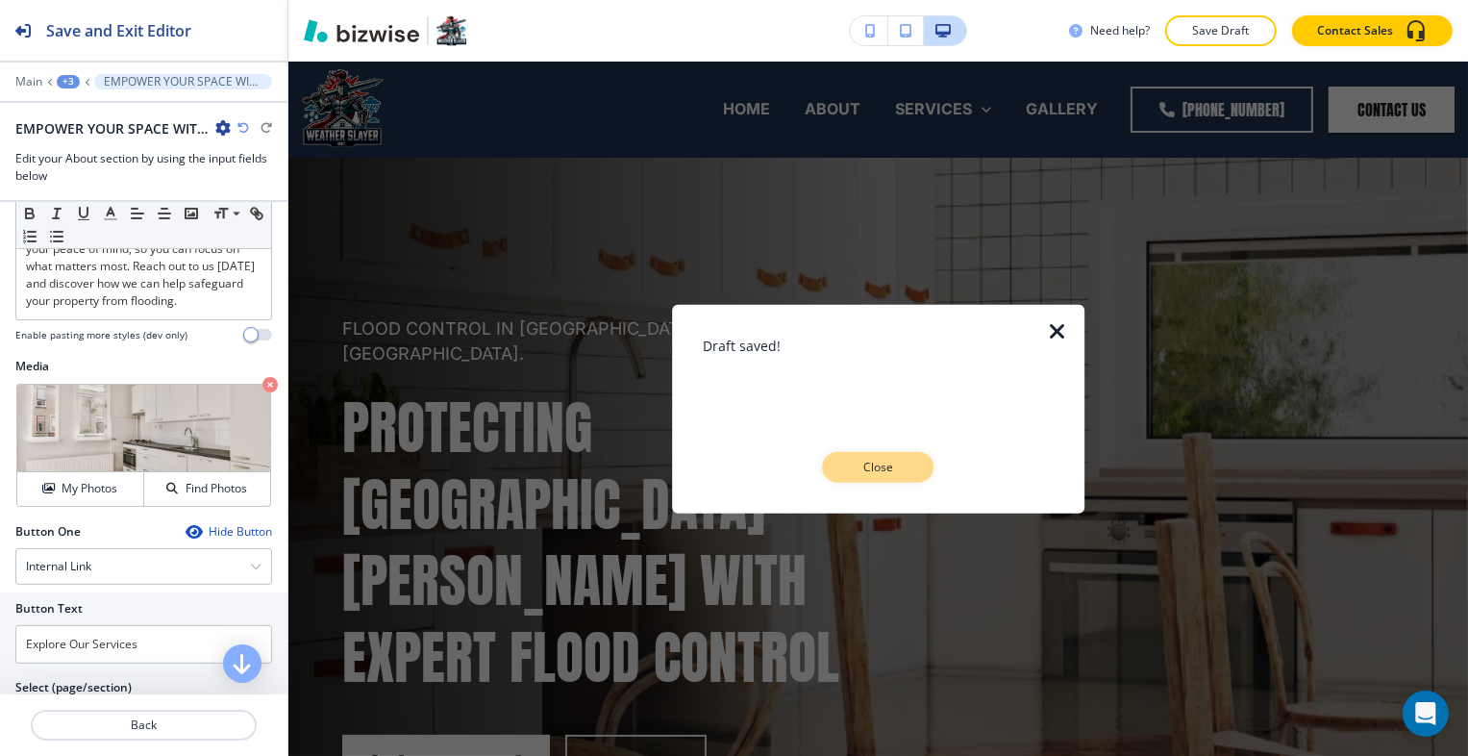
click at [873, 462] on p "Close" at bounding box center [879, 466] width 62 height 17
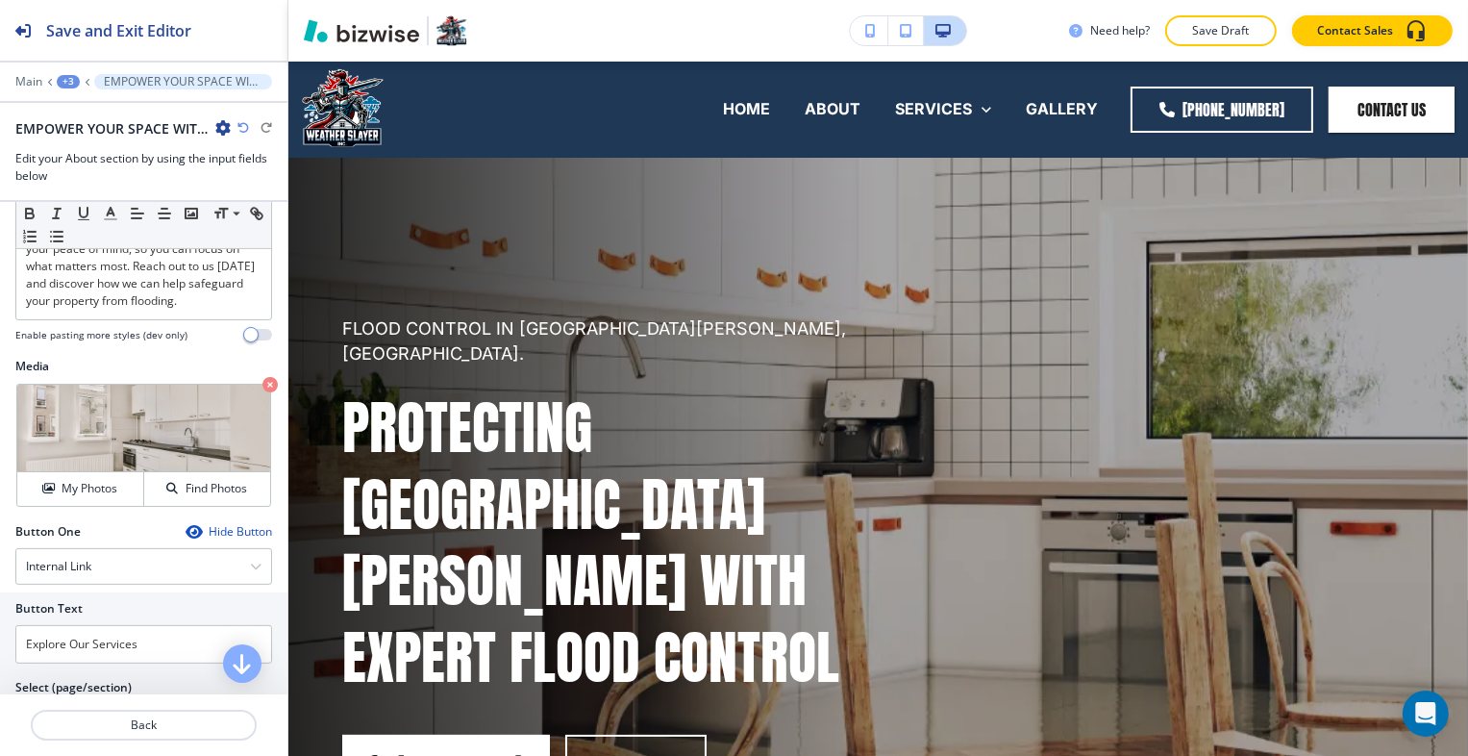
click at [68, 75] on div "+3" at bounding box center [68, 81] width 23 height 13
click at [91, 104] on p "Pages" at bounding box center [118, 112] width 98 height 17
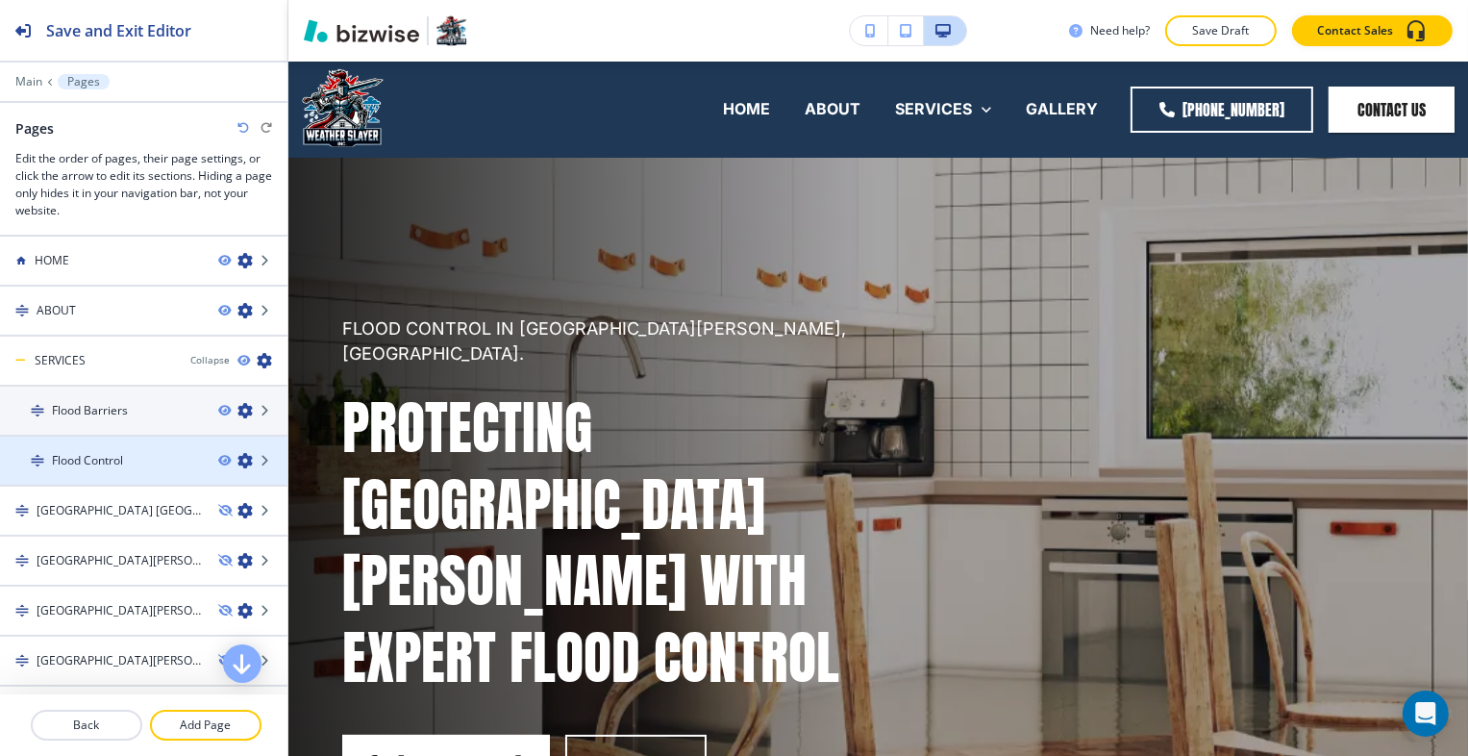
click at [237, 459] on icon "button" at bounding box center [244, 460] width 15 height 15
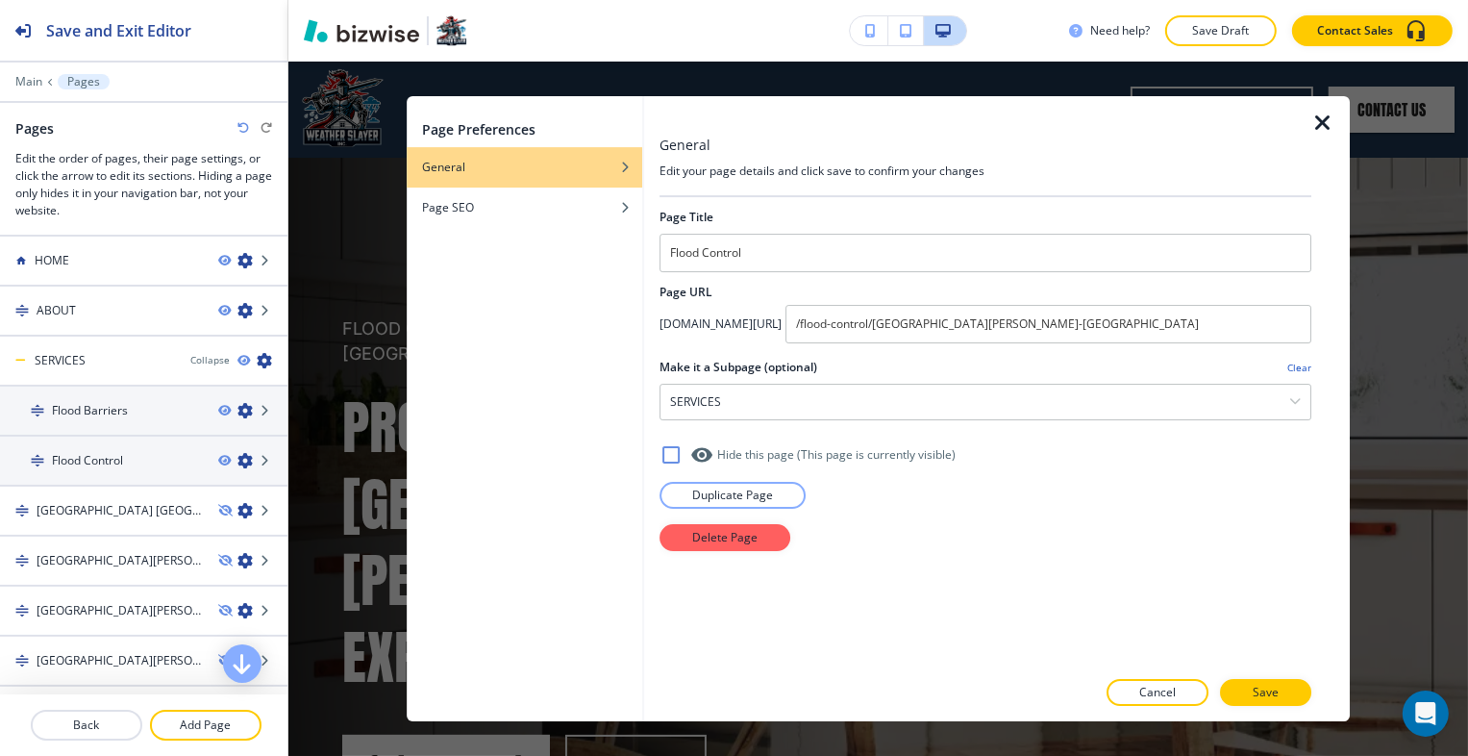
click at [1326, 118] on icon "button" at bounding box center [1323, 123] width 23 height 23
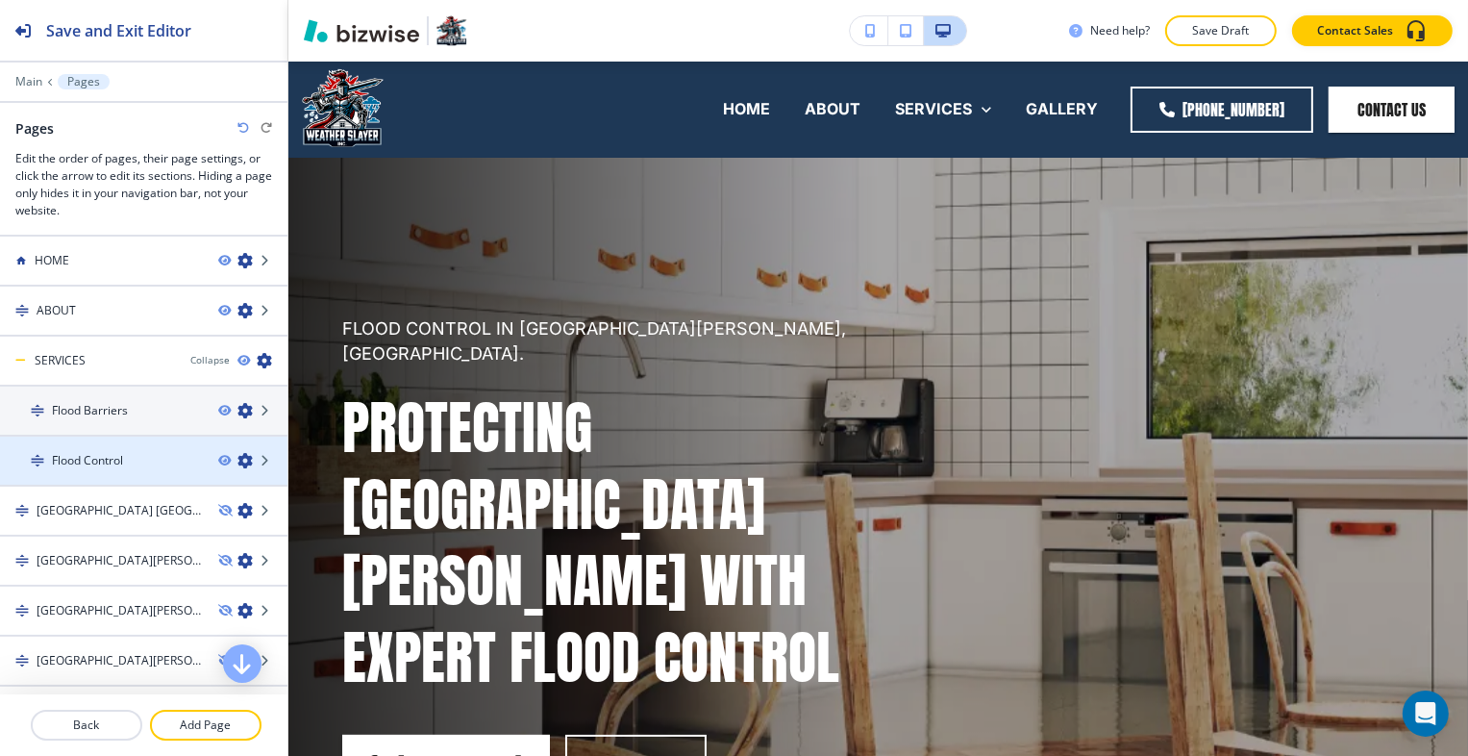
click at [237, 457] on icon "button" at bounding box center [244, 460] width 15 height 15
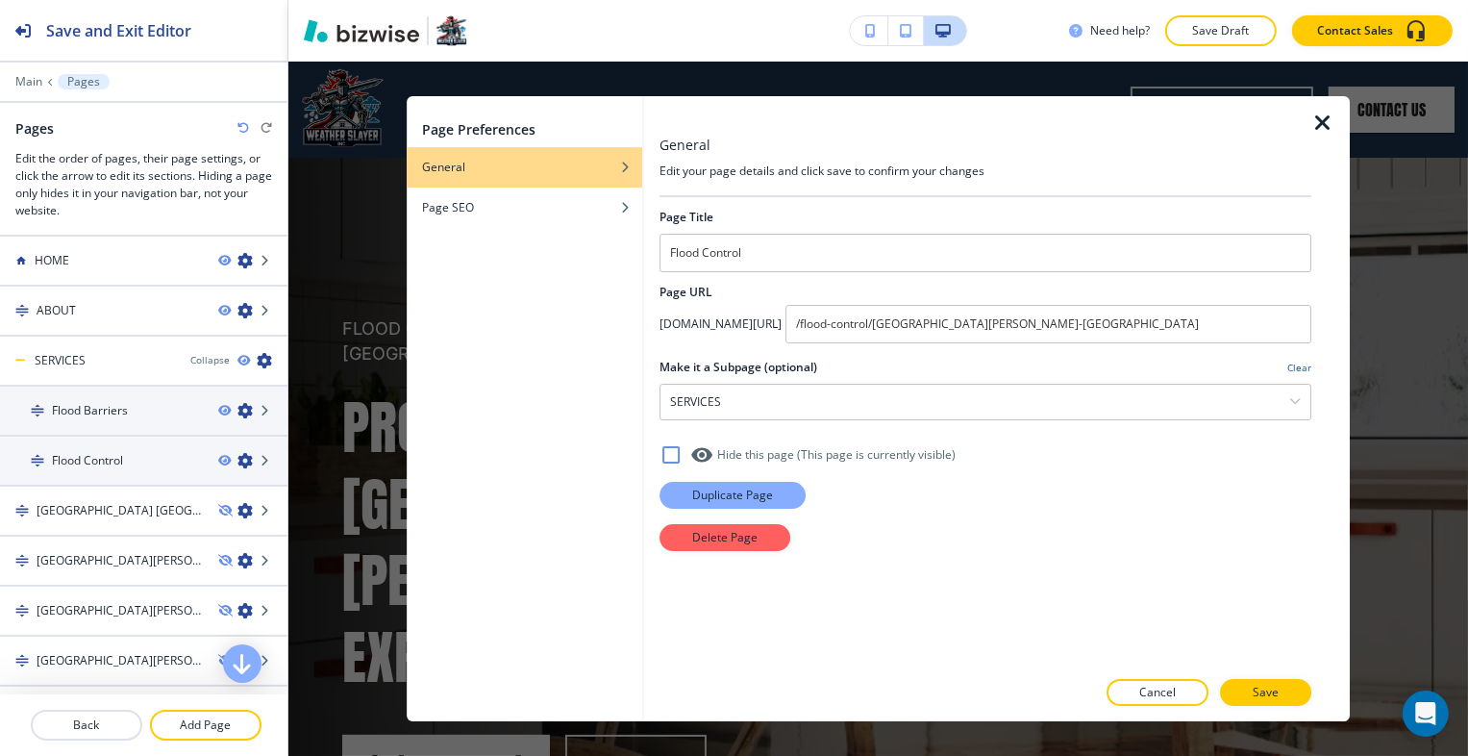
click at [708, 487] on p "Duplicate Page" at bounding box center [732, 495] width 81 height 17
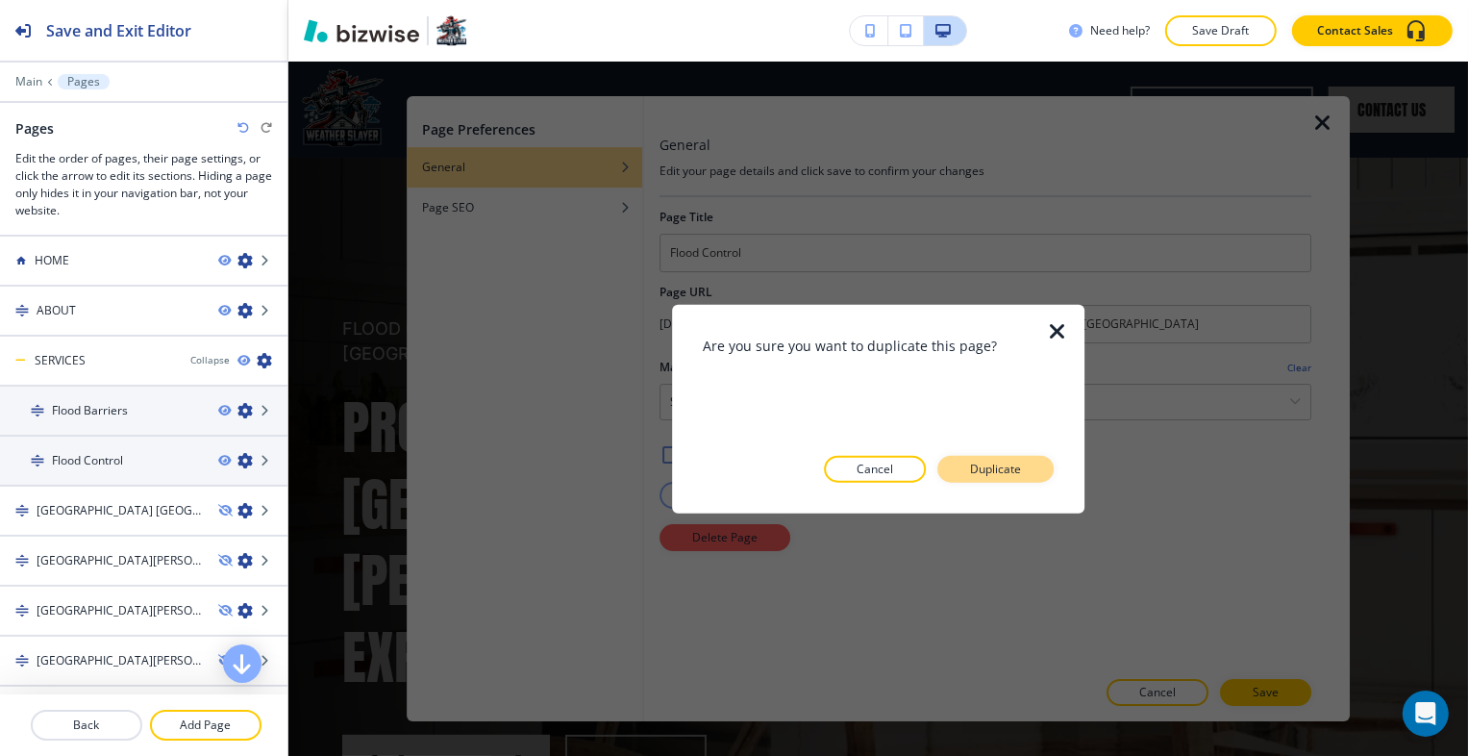
click at [996, 462] on p "Duplicate" at bounding box center [995, 468] width 51 height 17
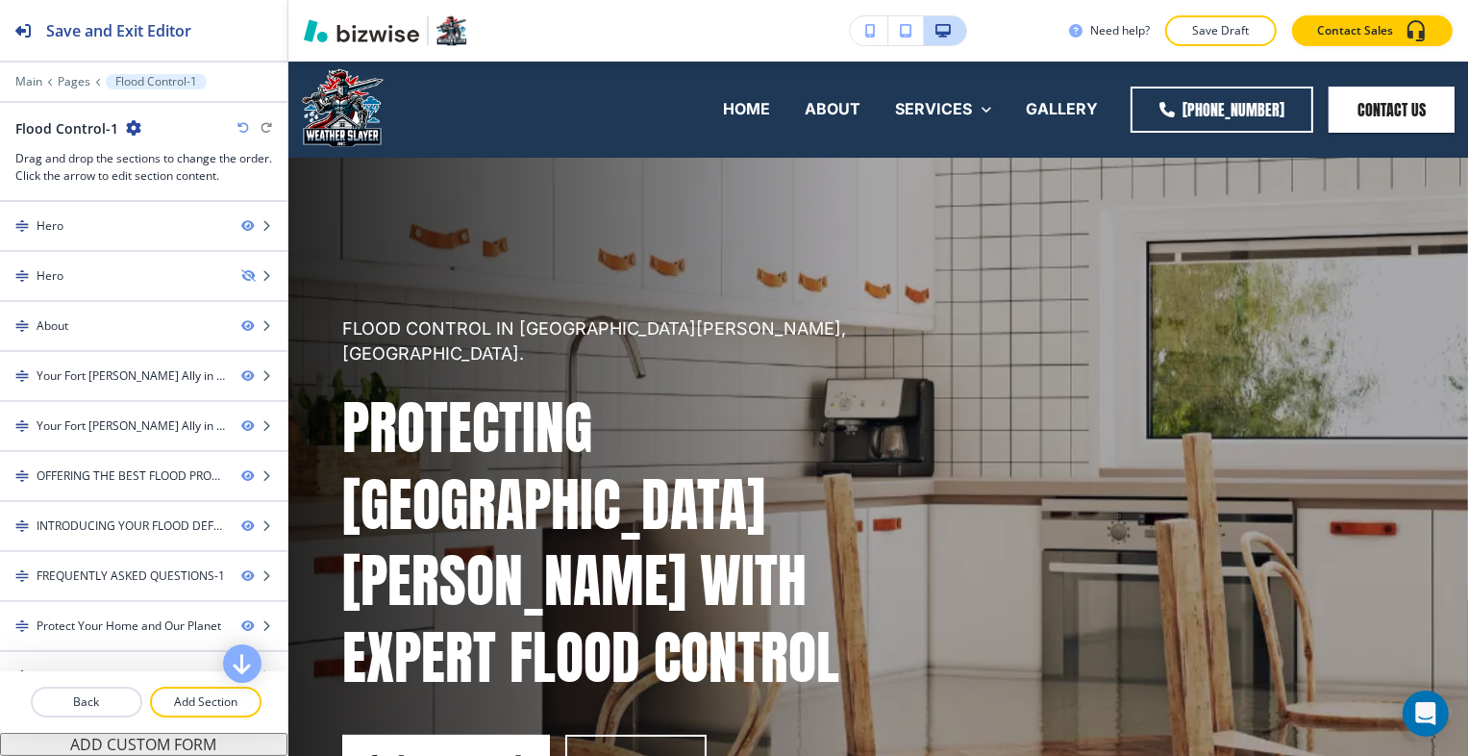
click at [134, 129] on icon "button" at bounding box center [133, 127] width 15 height 15
click at [163, 152] on p "Edit Page Settings" at bounding box center [185, 160] width 98 height 17
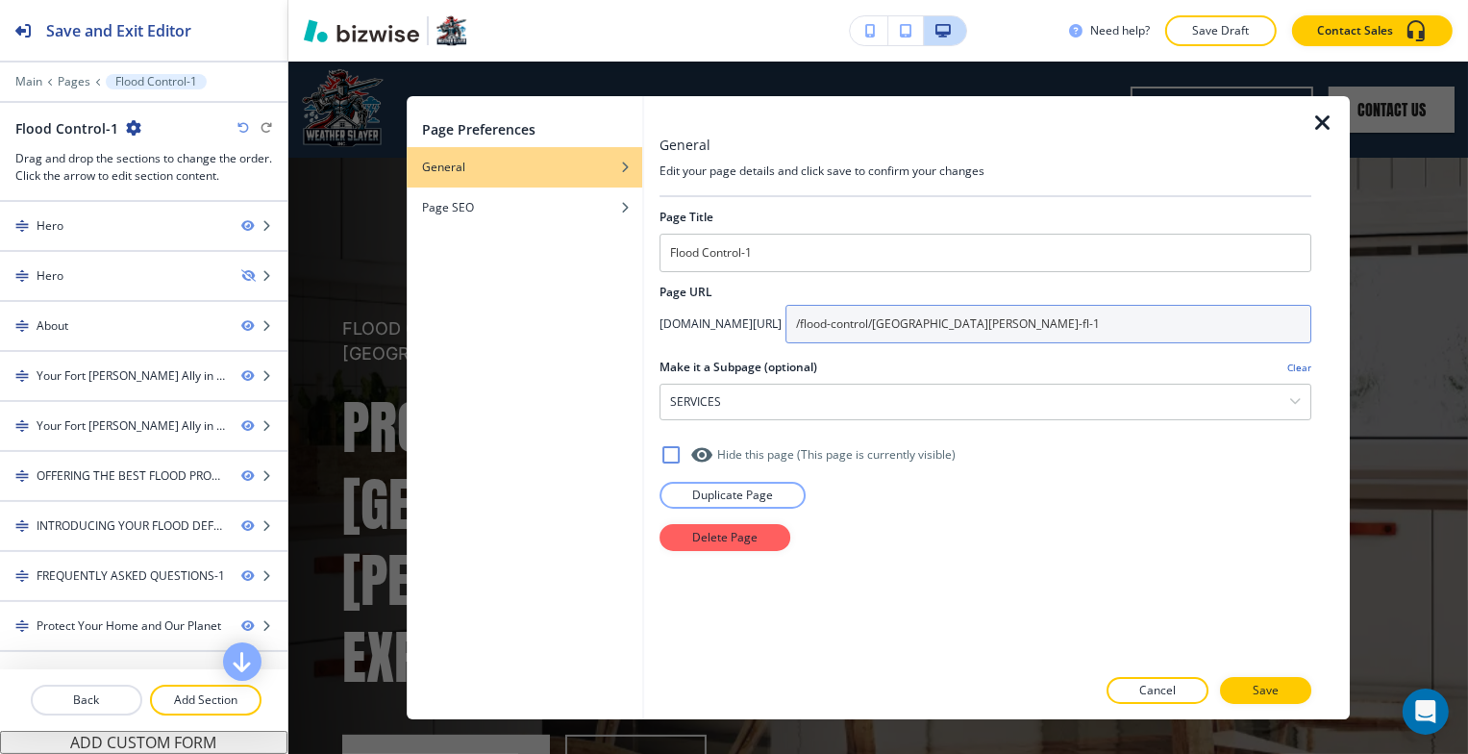
drag, startPoint x: 1097, startPoint y: 322, endPoint x: 927, endPoint y: 313, distance: 170.4
click at [887, 312] on div "app.bizwise.com/preview?id=you3rbm58gcg/ /flood-control/fort-myers-fl-1" at bounding box center [986, 324] width 652 height 38
paste input "prevention/fort-myers-fl"
type input "/flood-prevention/fort-myers-fl"
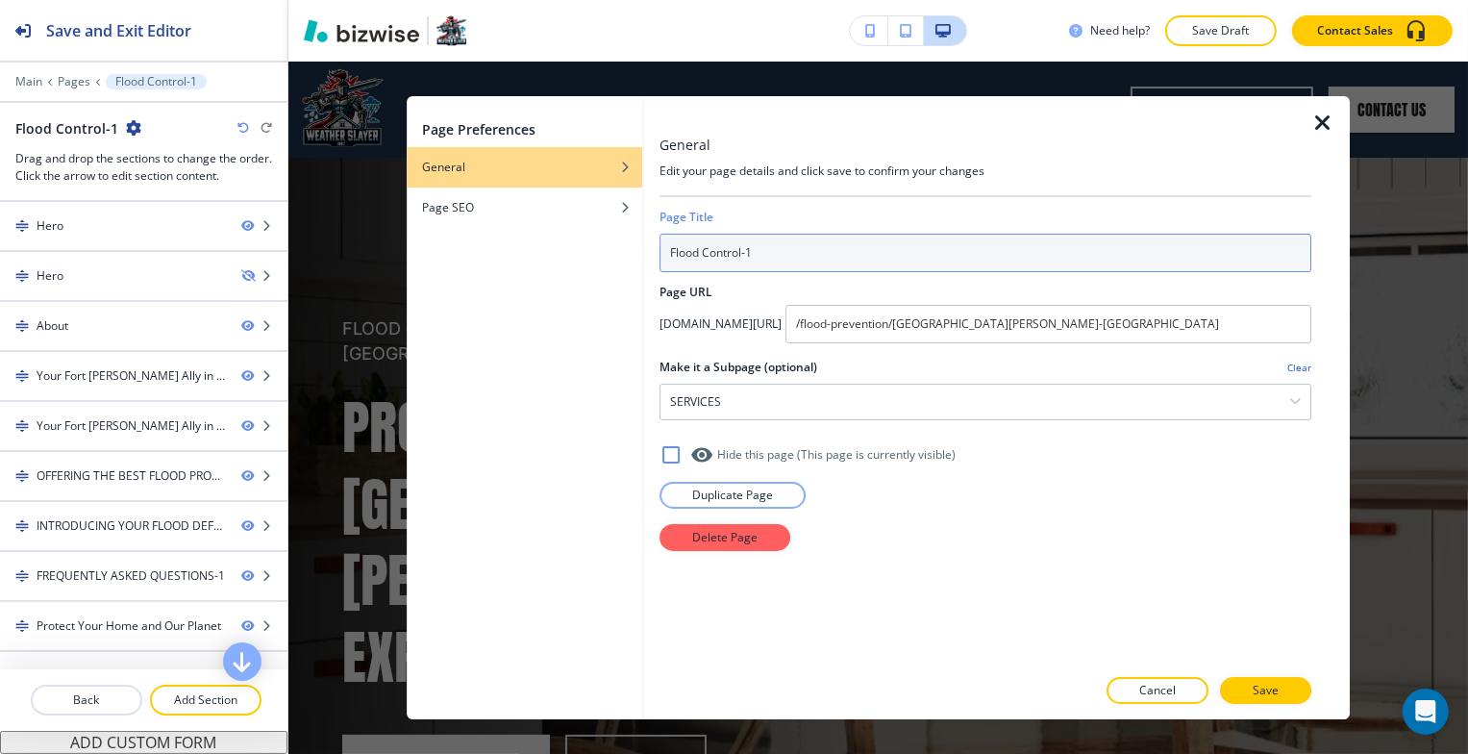
drag, startPoint x: 796, startPoint y: 257, endPoint x: 617, endPoint y: 249, distance: 179.0
click at [617, 249] on div "Page Preferences General Page SEO General Edit your page details and click save…" at bounding box center [879, 407] width 944 height 623
paste input "Prevention"
type input "Flood Prevention"
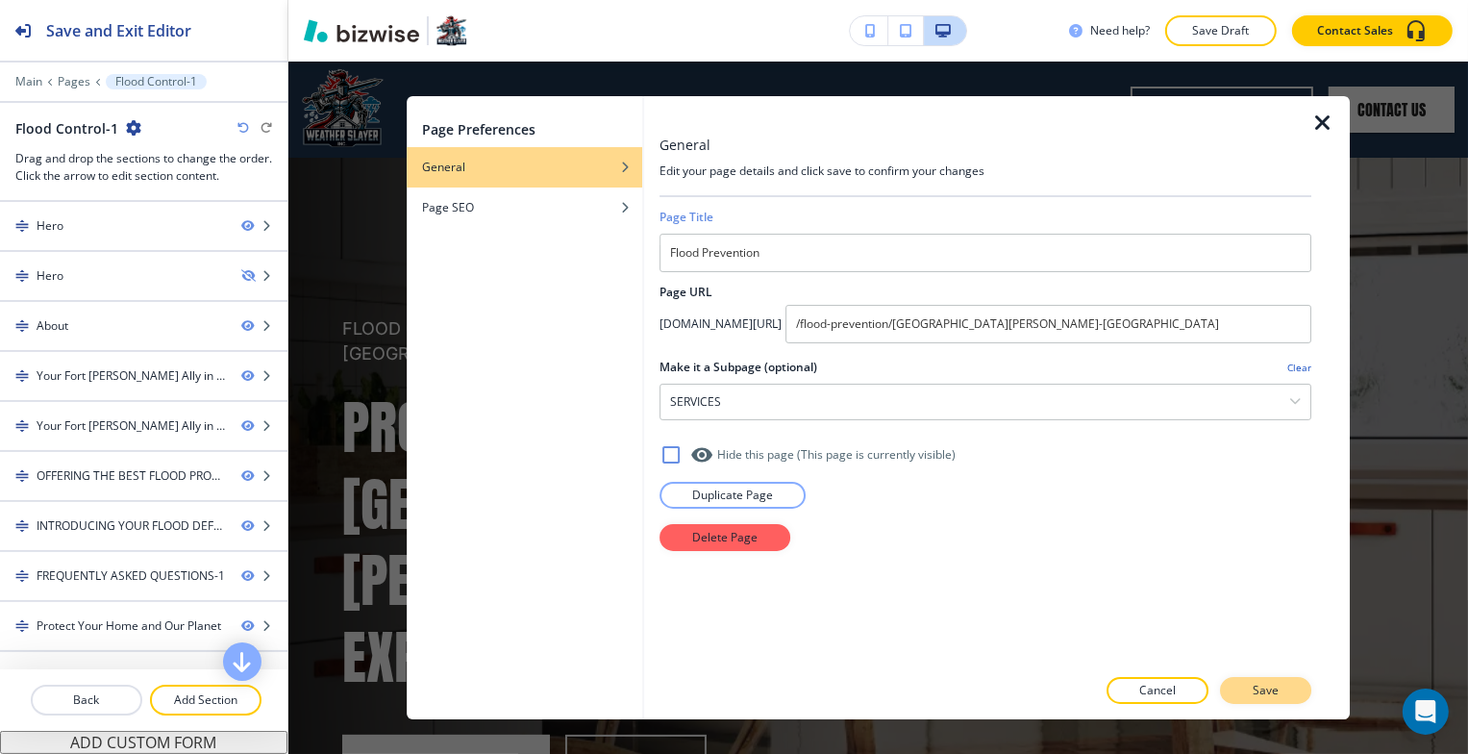
click at [1293, 690] on button "Save" at bounding box center [1265, 690] width 91 height 27
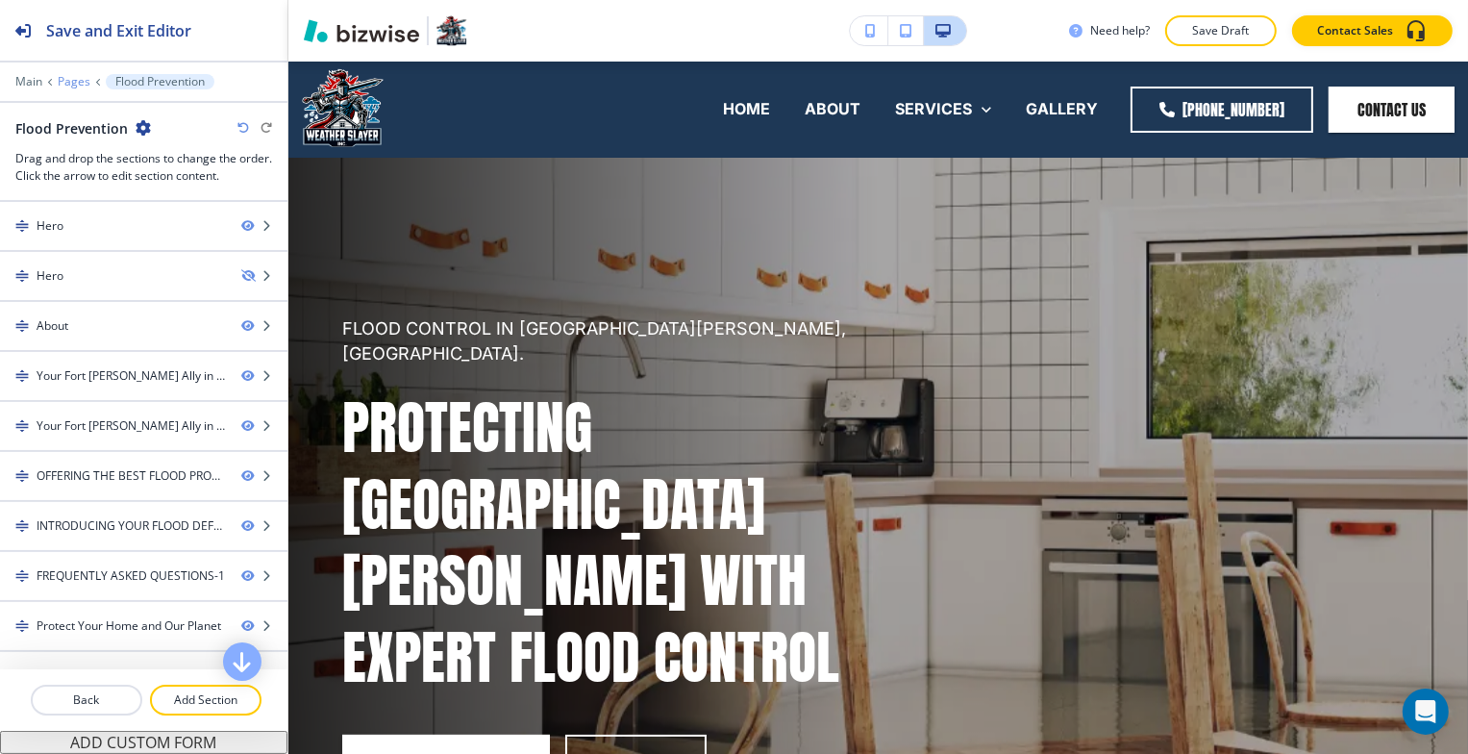
click at [74, 80] on p "Pages" at bounding box center [74, 81] width 33 height 13
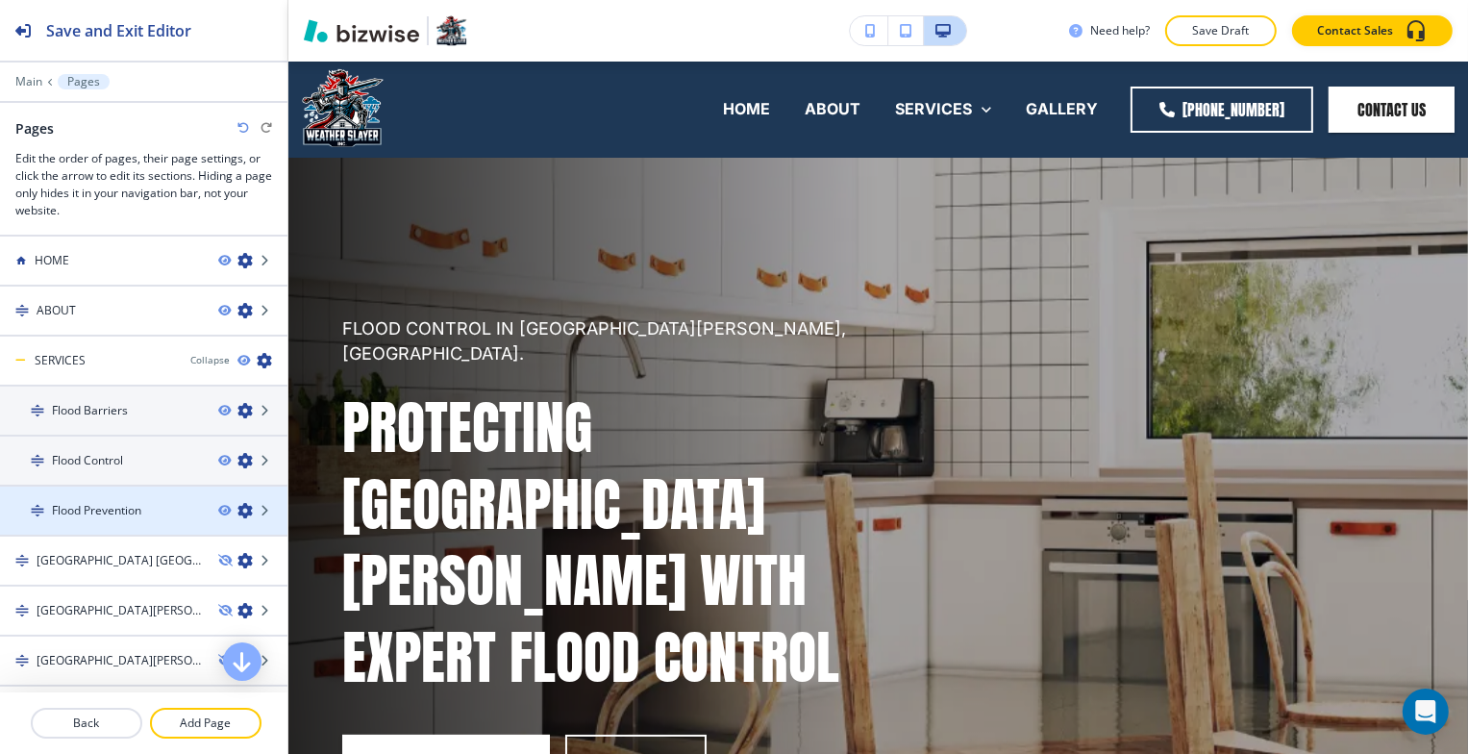
click at [134, 507] on h4 "Flood Prevention" at bounding box center [96, 510] width 89 height 17
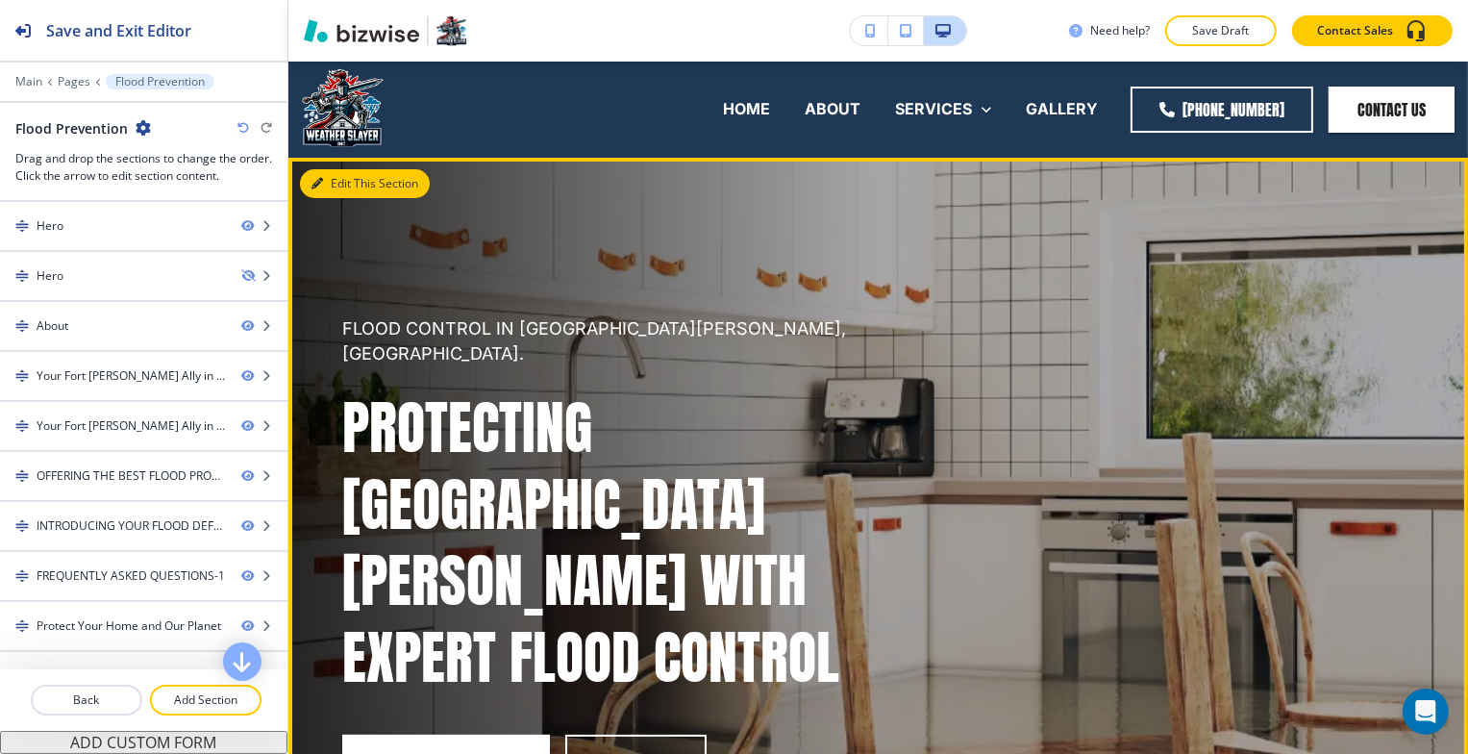
click at [342, 180] on button "Edit This Section" at bounding box center [365, 183] width 130 height 29
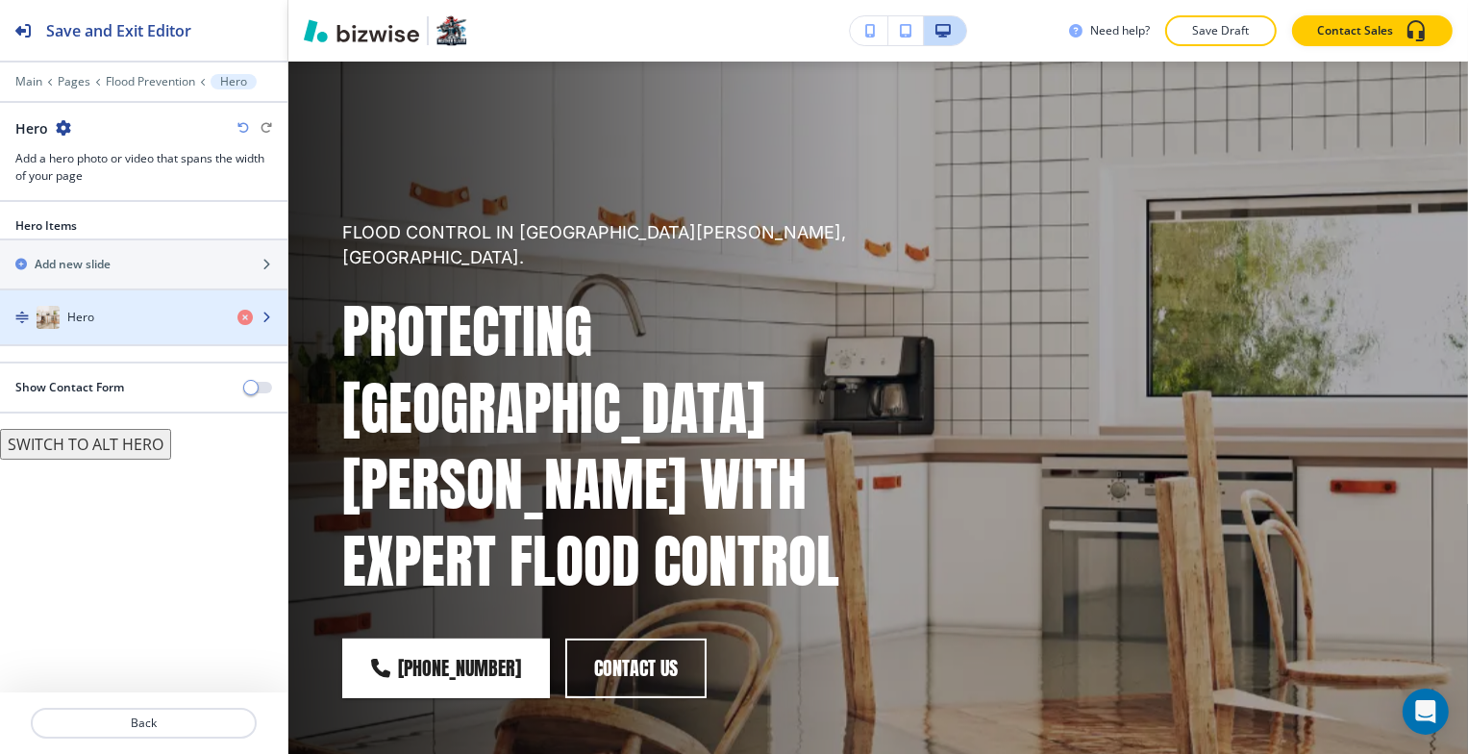
click at [124, 310] on div "Hero" at bounding box center [111, 317] width 222 height 23
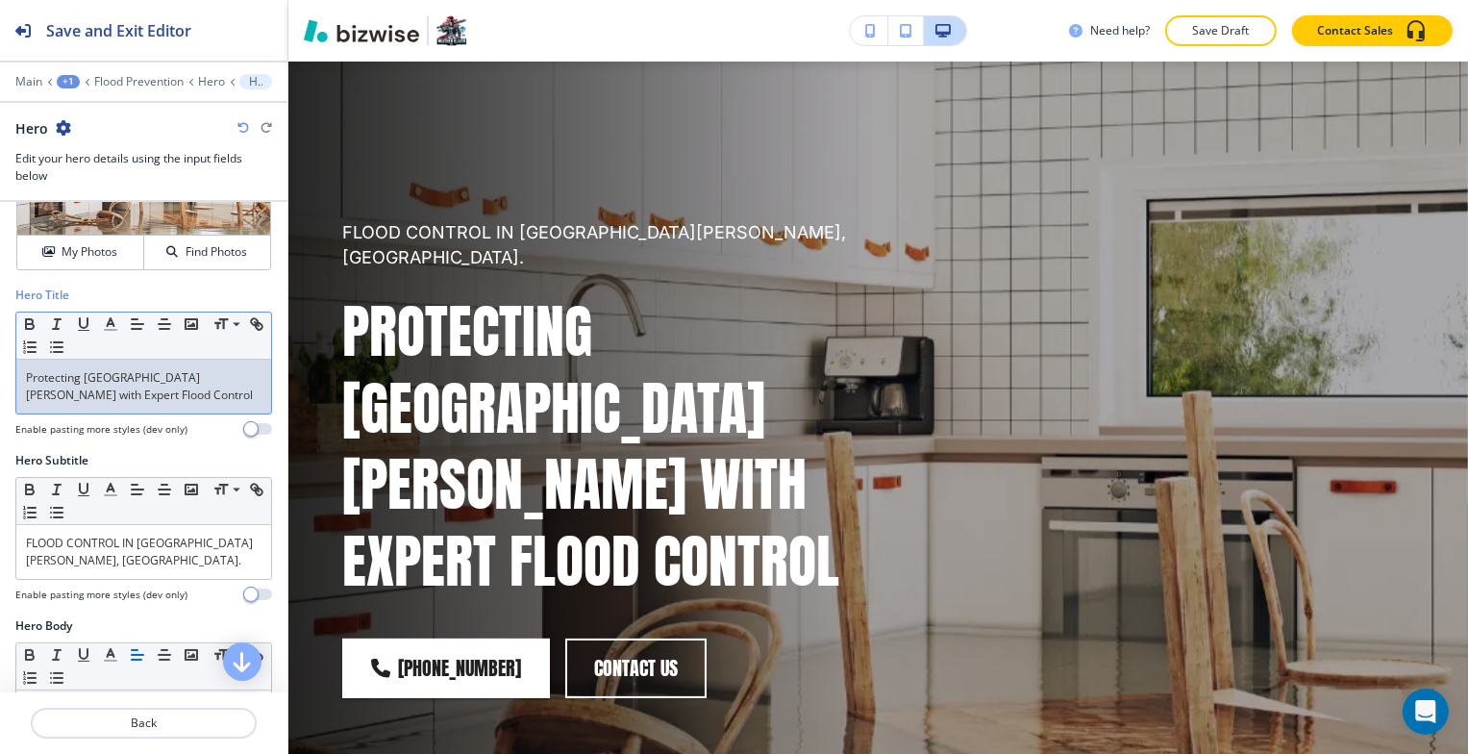
click at [112, 398] on p "Protecting Fort Myers with Expert Flood Control" at bounding box center [144, 386] width 236 height 35
drag, startPoint x: 112, startPoint y: 398, endPoint x: 26, endPoint y: 386, distance: 87.4
click at [0, 0] on html "Save and Exit Editor Main +1 Flood Prevention Hero Hero Hero Edit your hero det…" at bounding box center [734, 0] width 1468 height 0
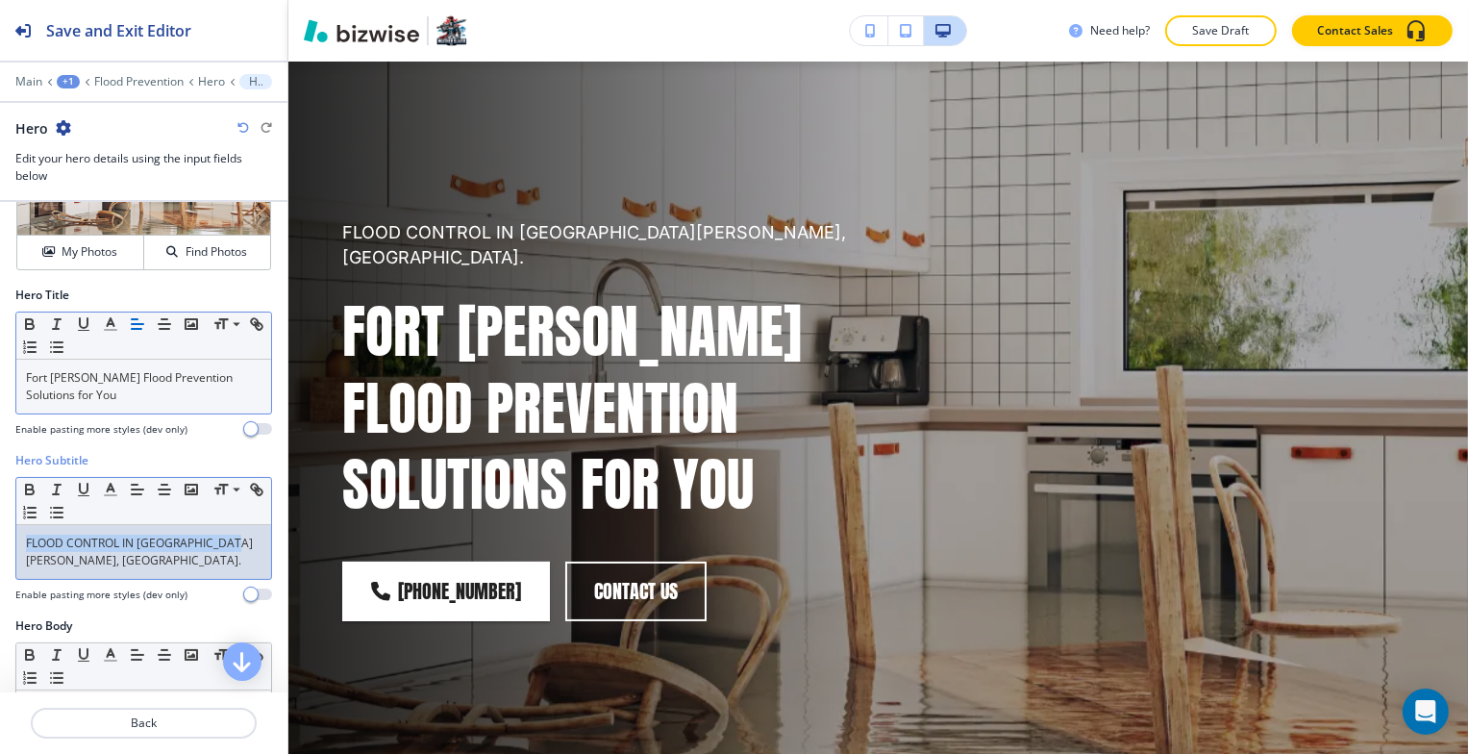
drag, startPoint x: 227, startPoint y: 534, endPoint x: 38, endPoint y: 529, distance: 188.5
click at [0, 0] on html "Save and Exit Editor Main +1 Flood Prevention Hero Hero Hero Edit your hero det…" at bounding box center [734, 0] width 1468 height 0
drag, startPoint x: 228, startPoint y: 535, endPoint x: 55, endPoint y: 541, distance: 173.2
click at [0, 0] on html "Save and Exit Editor Main +1 Flood Prevention Hero Hero Hero Edit your hero det…" at bounding box center [734, 0] width 1468 height 0
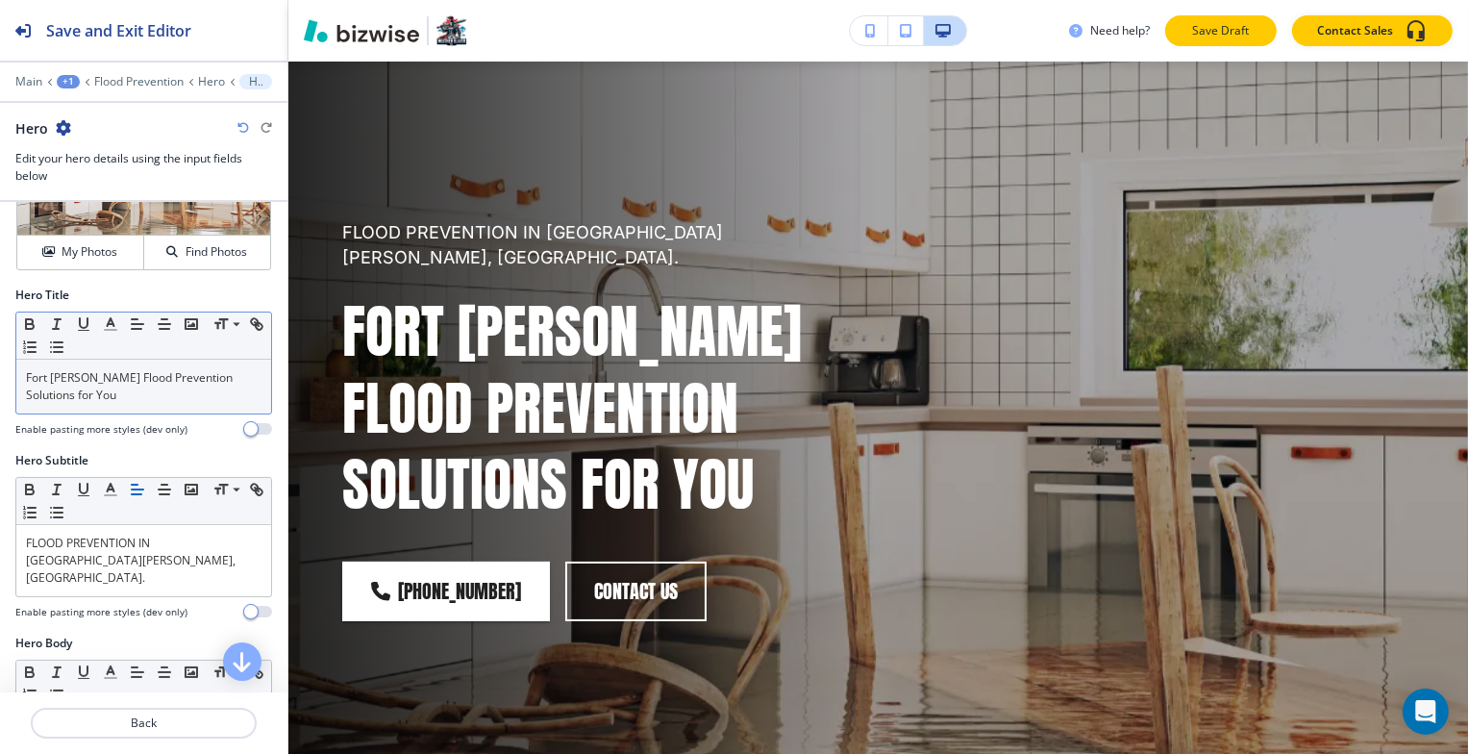
click at [1204, 31] on p "Save Draft" at bounding box center [1221, 30] width 62 height 17
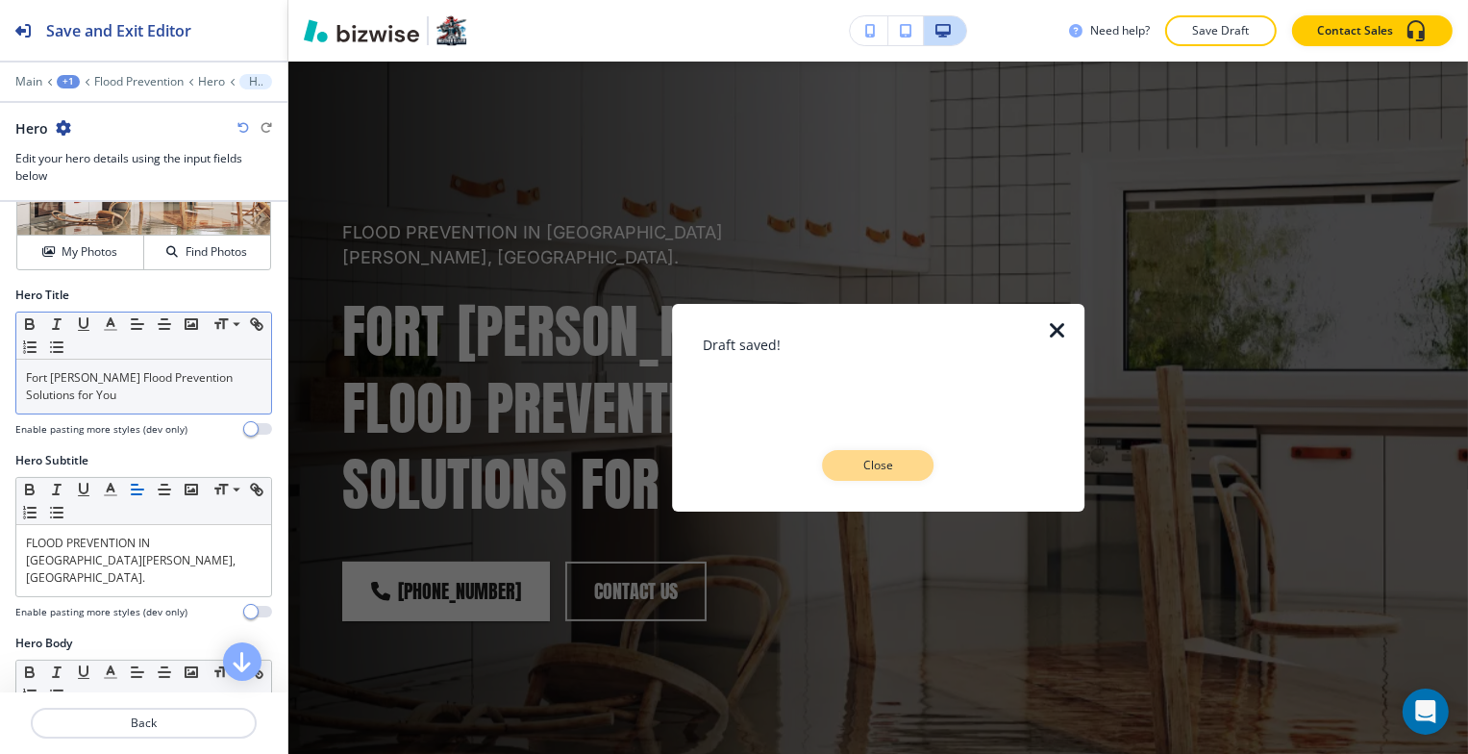
click at [884, 461] on p "Close" at bounding box center [879, 465] width 62 height 17
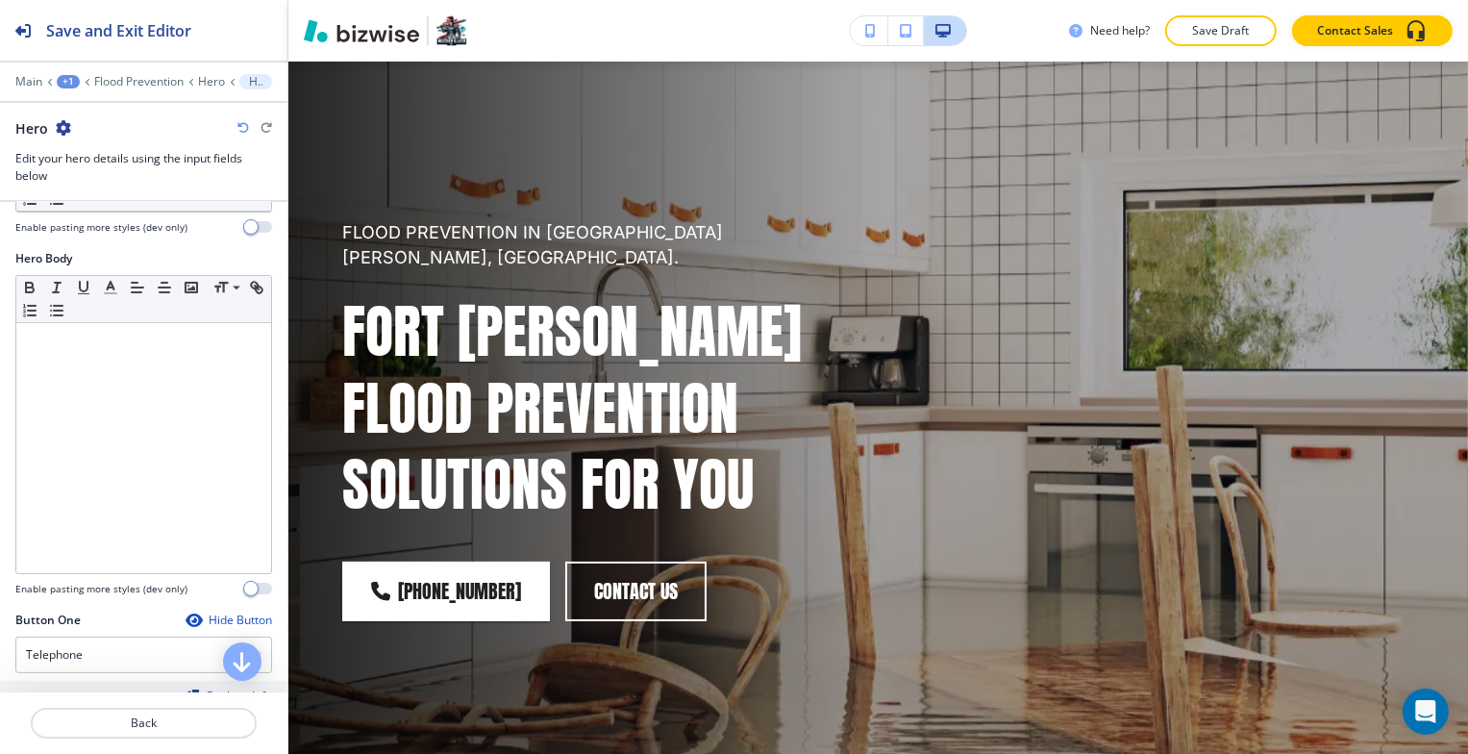
scroll to position [0, 0]
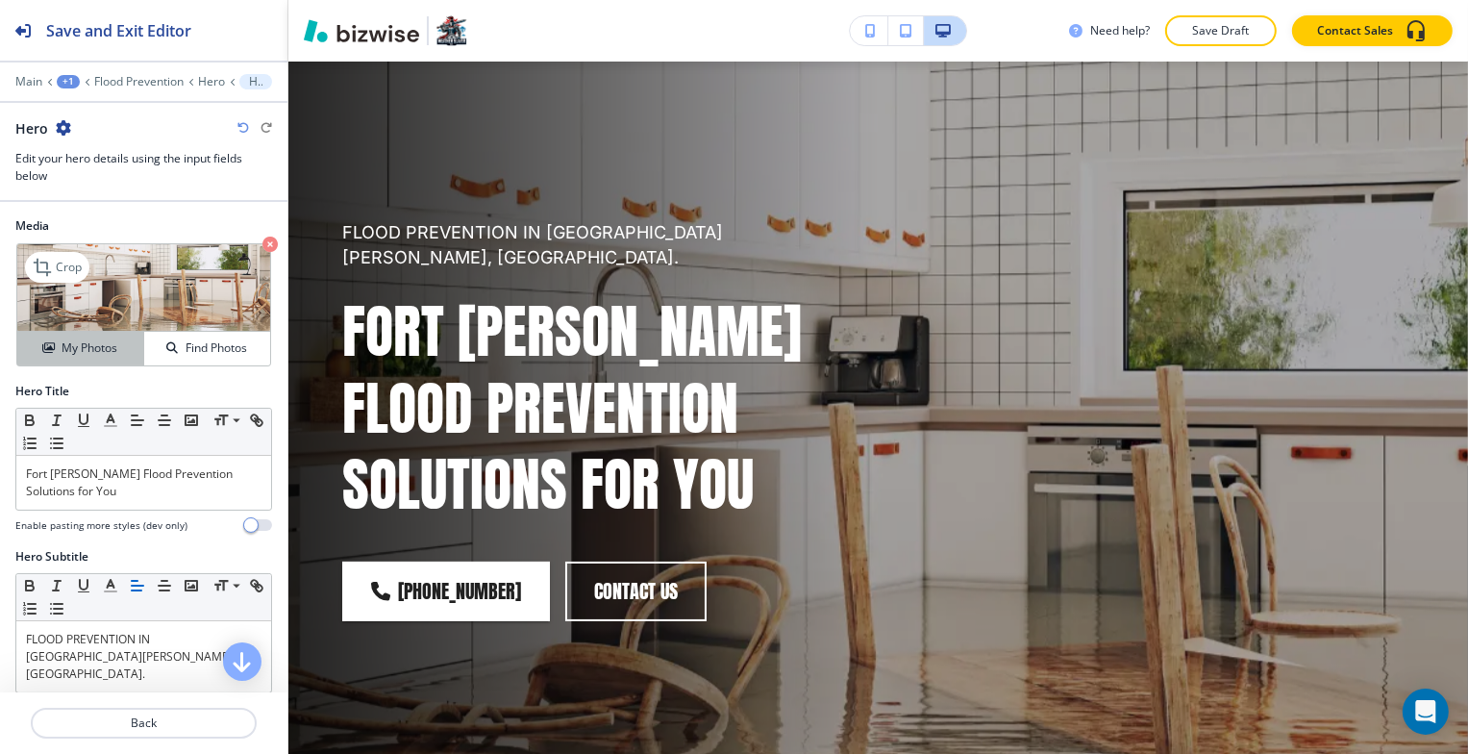
click at [105, 359] on button "My Photos" at bounding box center [80, 349] width 127 height 34
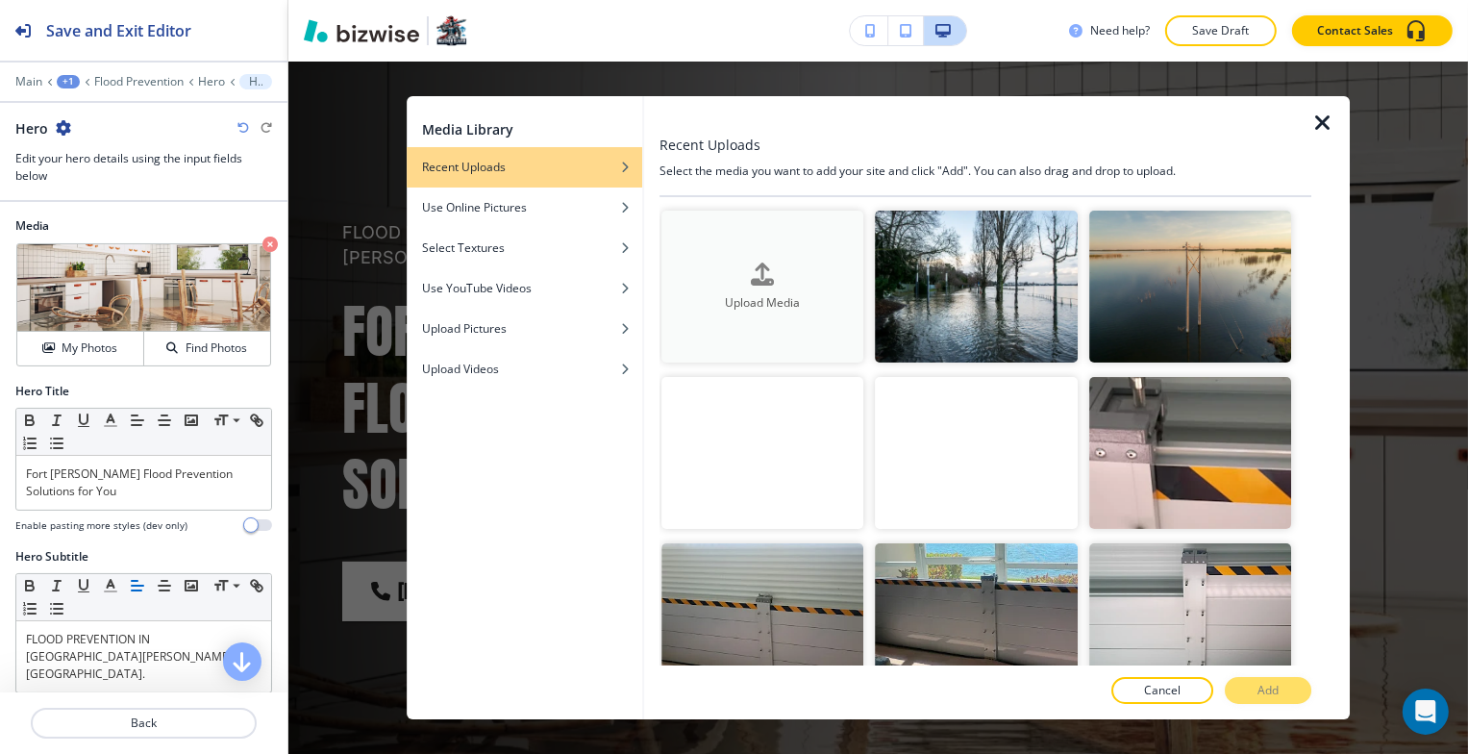
click at [765, 293] on h4 "Upload Media" at bounding box center [763, 301] width 202 height 17
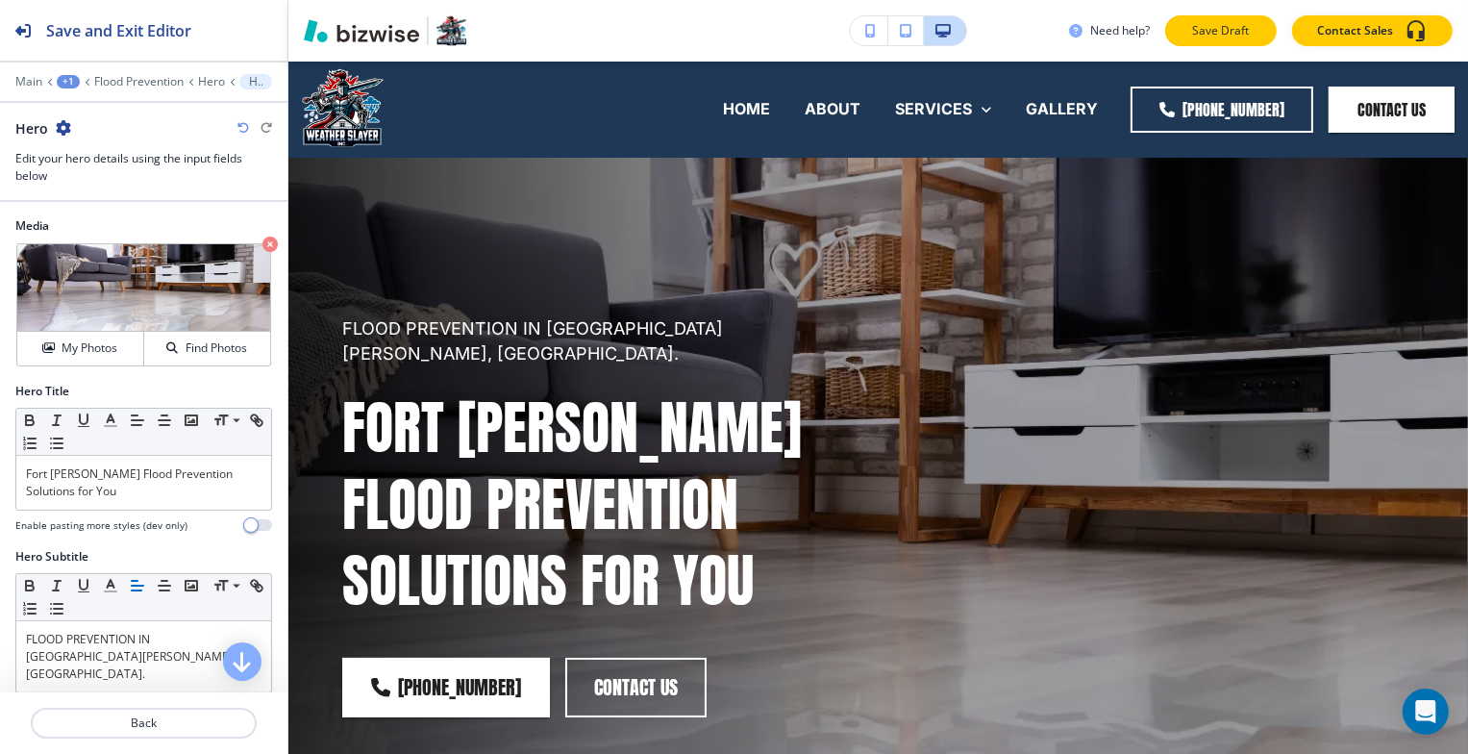
click at [1209, 38] on p "Save Draft" at bounding box center [1221, 30] width 62 height 17
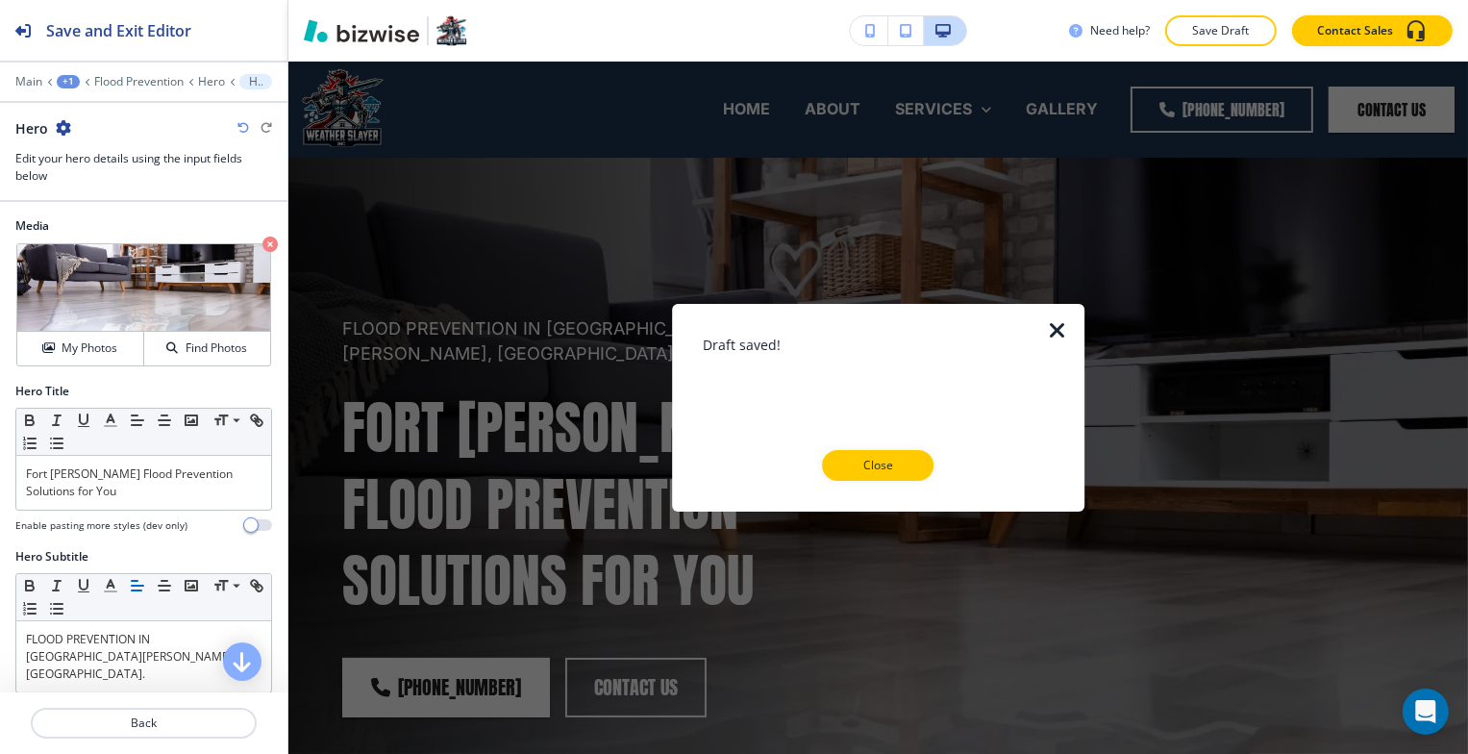
click at [894, 449] on div "Draft saved! Close" at bounding box center [878, 408] width 351 height 146
click at [896, 458] on p "Close" at bounding box center [879, 465] width 62 height 17
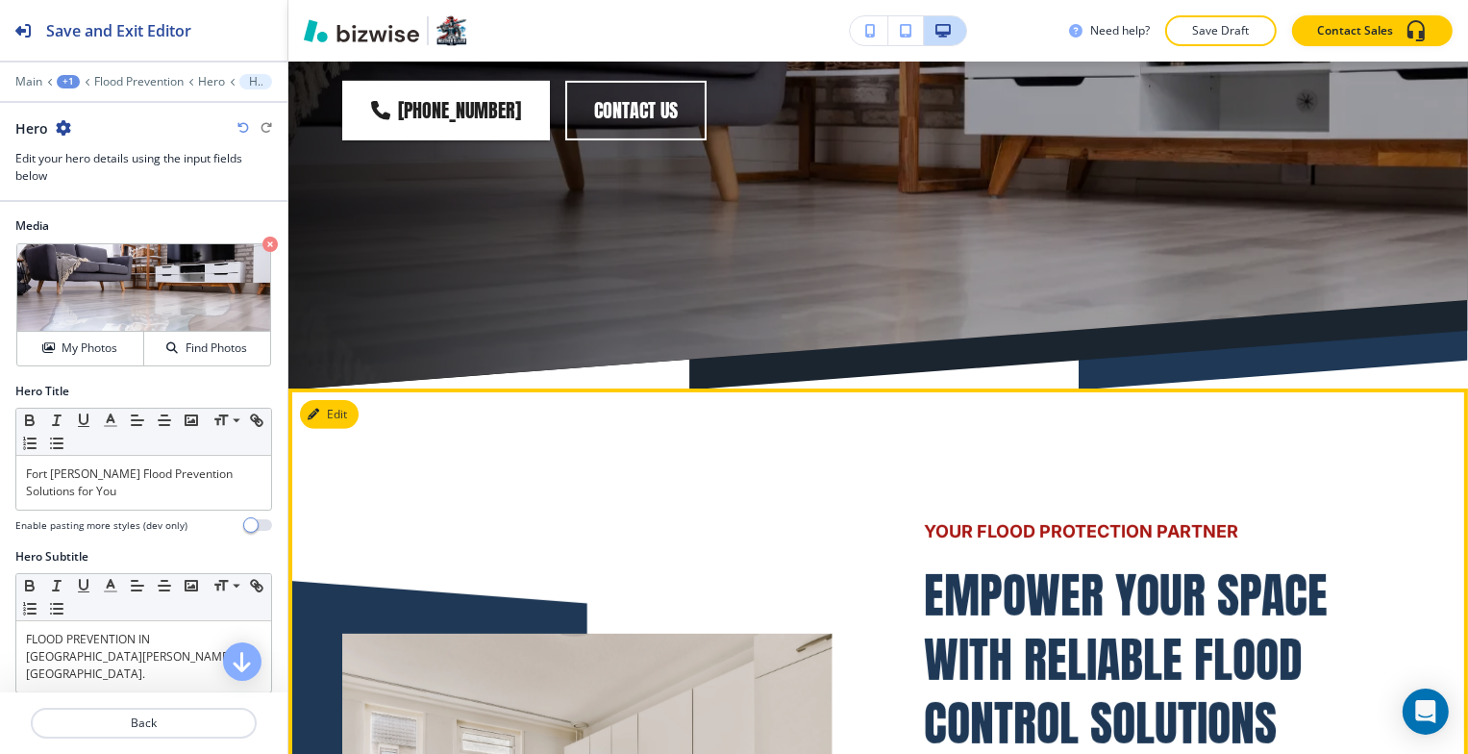
scroll to position [865, 0]
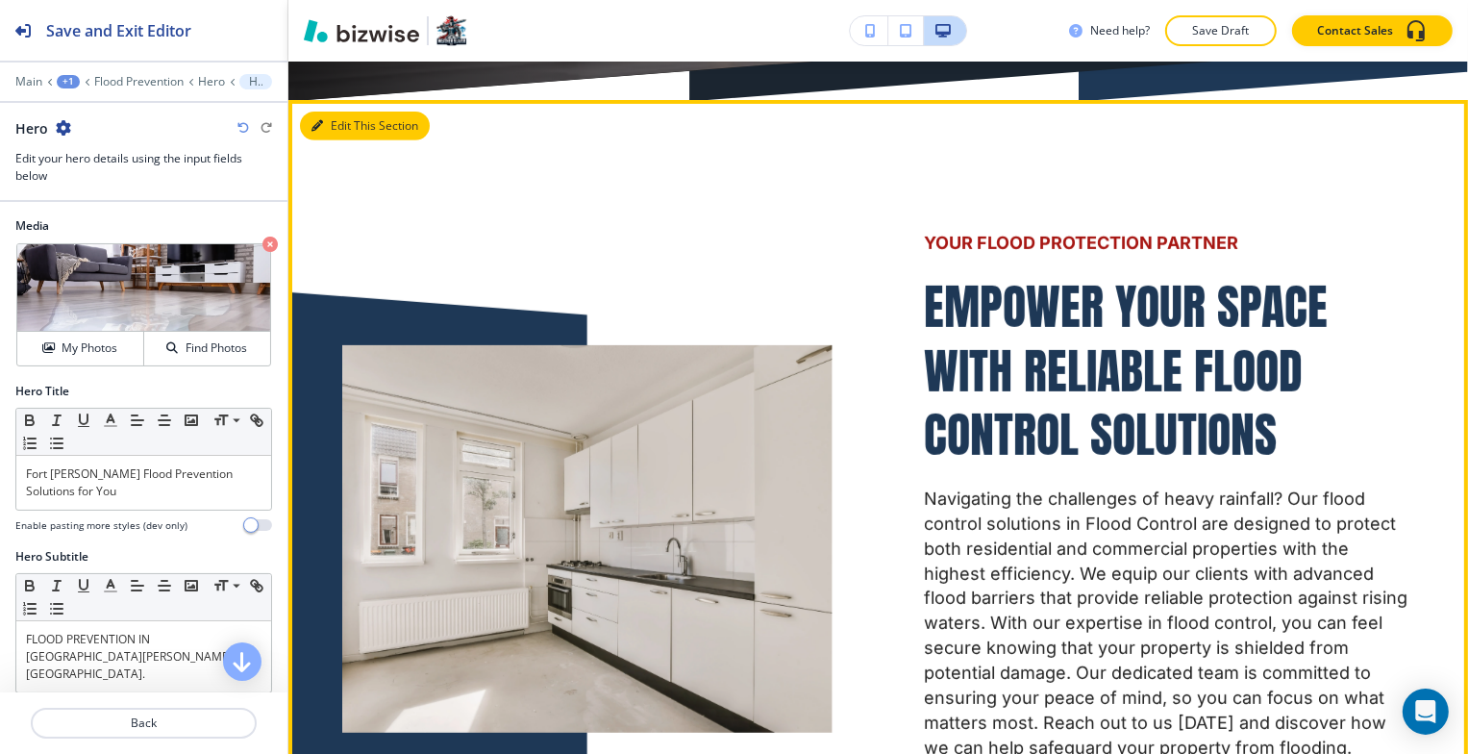
click at [358, 112] on button "Edit This Section" at bounding box center [365, 126] width 130 height 29
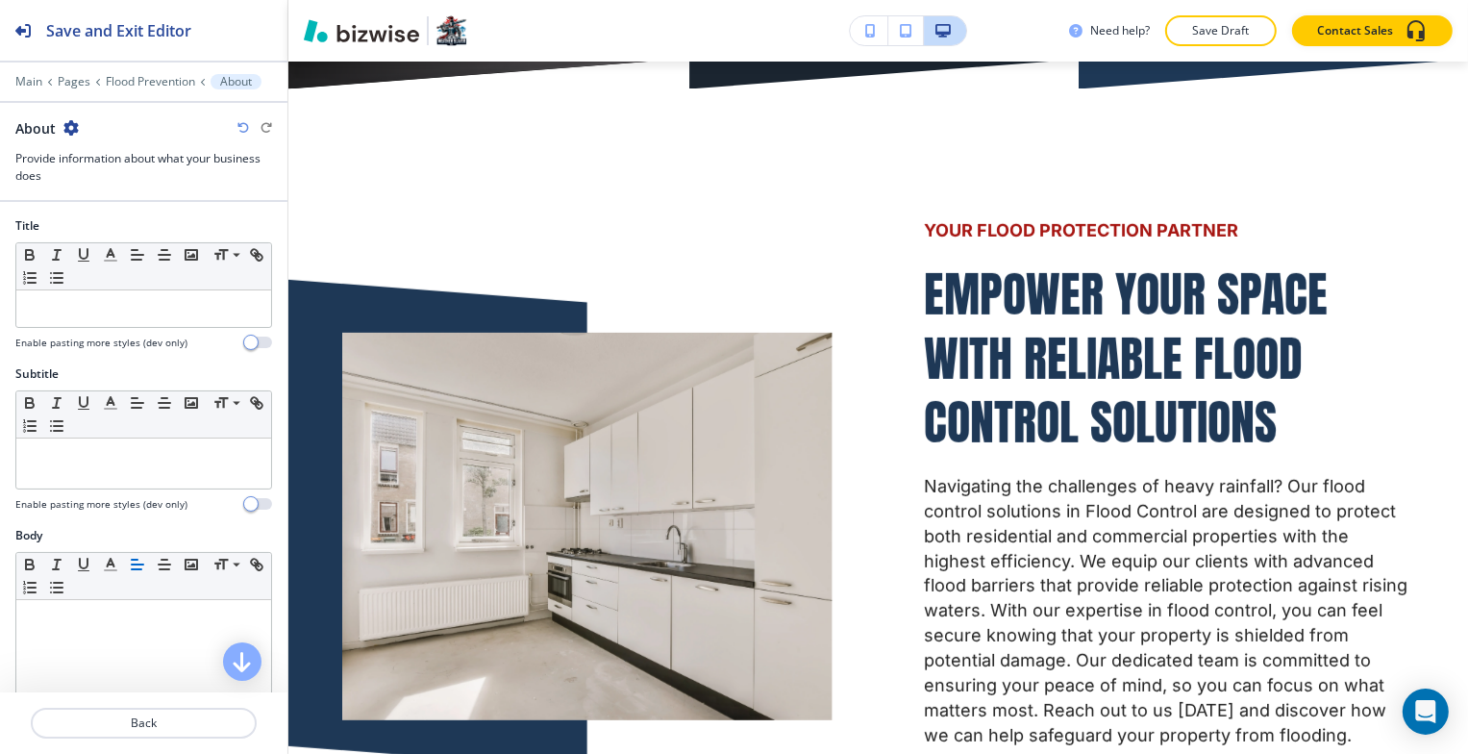
scroll to position [481, 0]
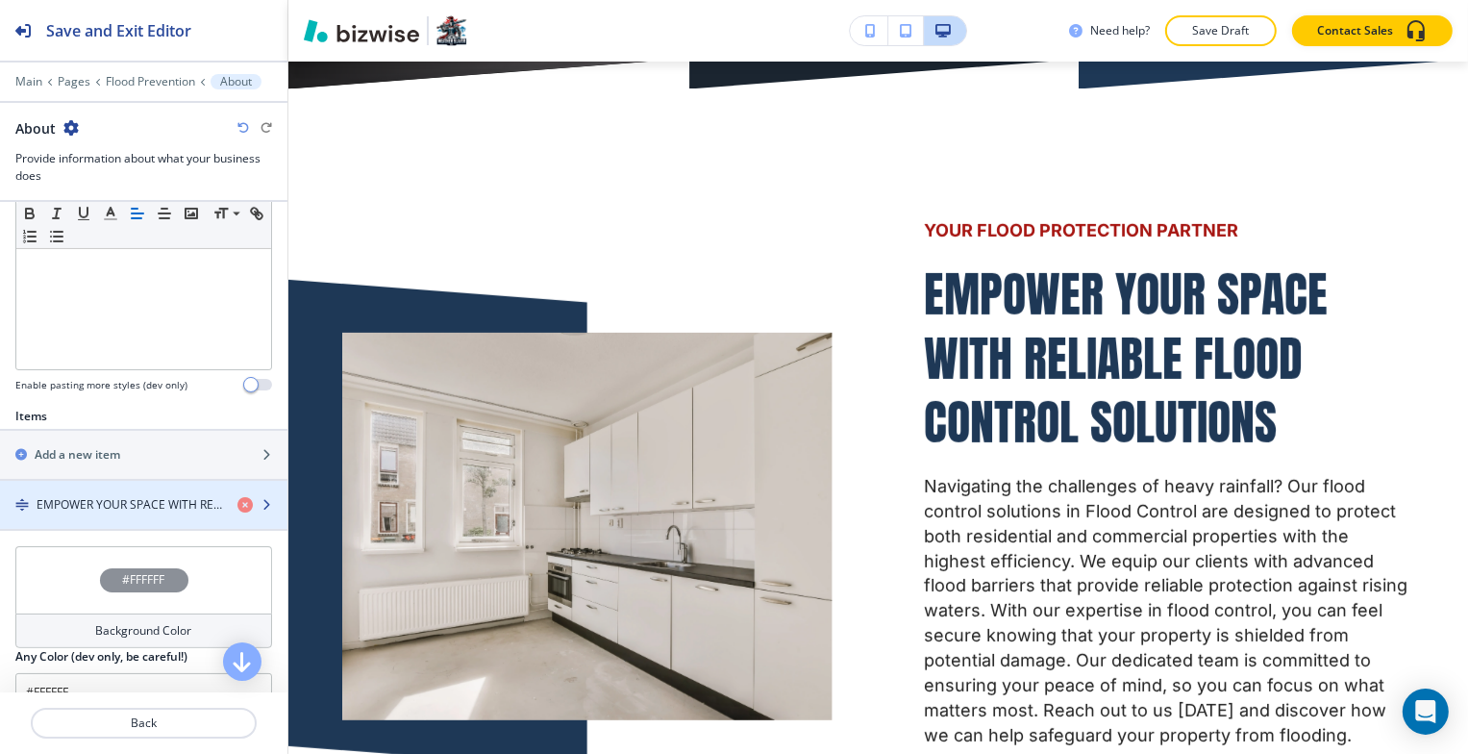
click at [115, 498] on h4 "EMPOWER YOUR SPACE WITH RELIABLE FLOOD CONTROL SOLUTIONS" at bounding box center [130, 504] width 186 height 17
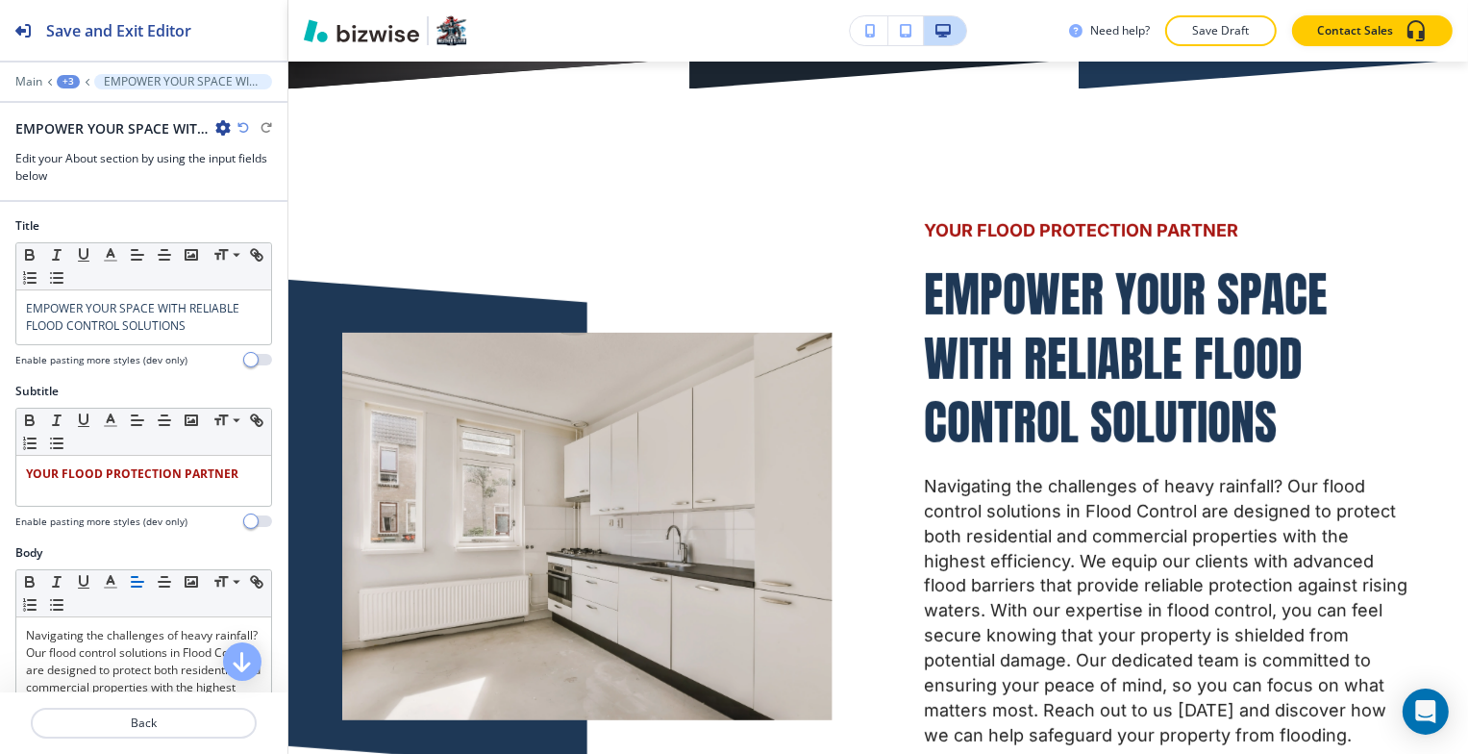
scroll to position [909, 0]
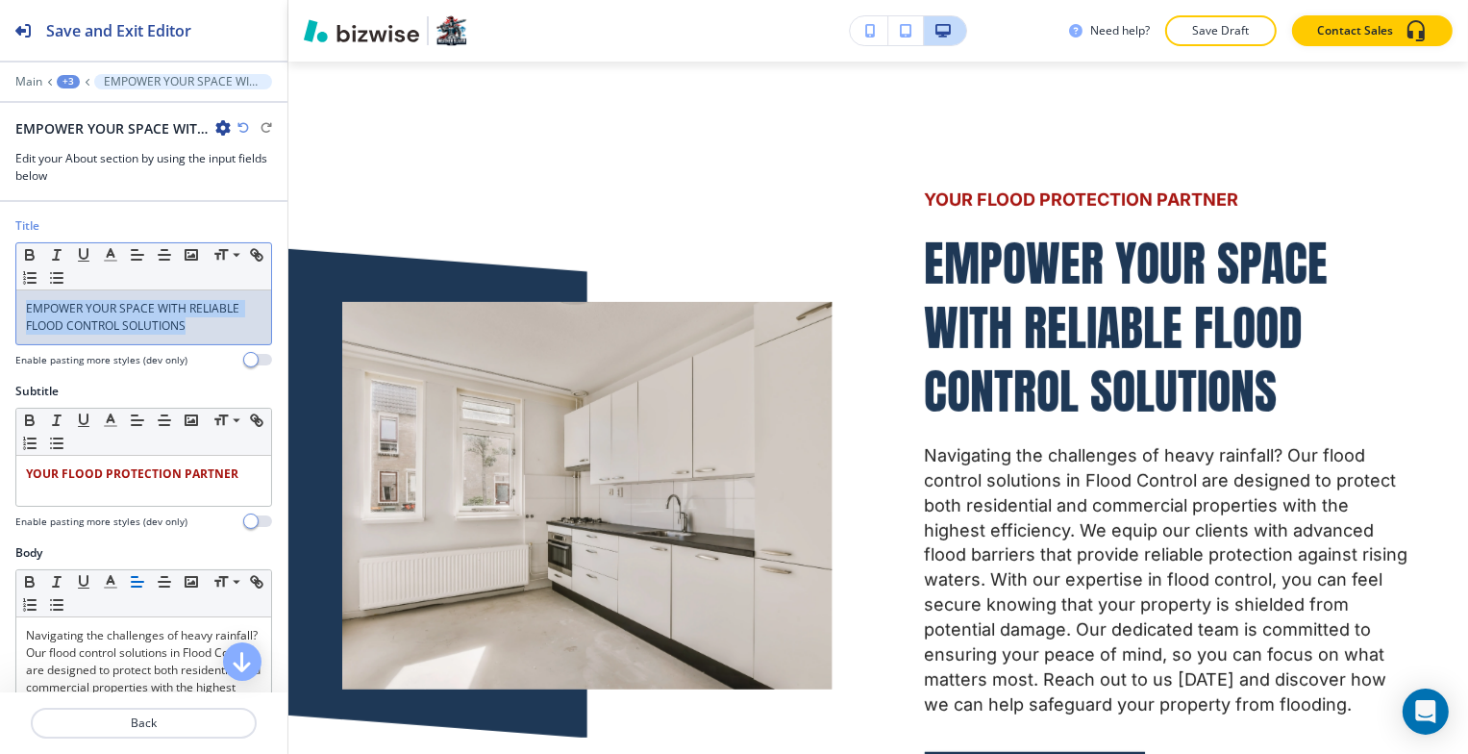
drag, startPoint x: 203, startPoint y: 326, endPoint x: 11, endPoint y: 307, distance: 193.3
click at [0, 0] on html "Save and Exit Editor Main +3 EMPOWER YOUR SPACE WITH RELIABLE FLOOD CONTROL SOL…" at bounding box center [734, 0] width 1468 height 0
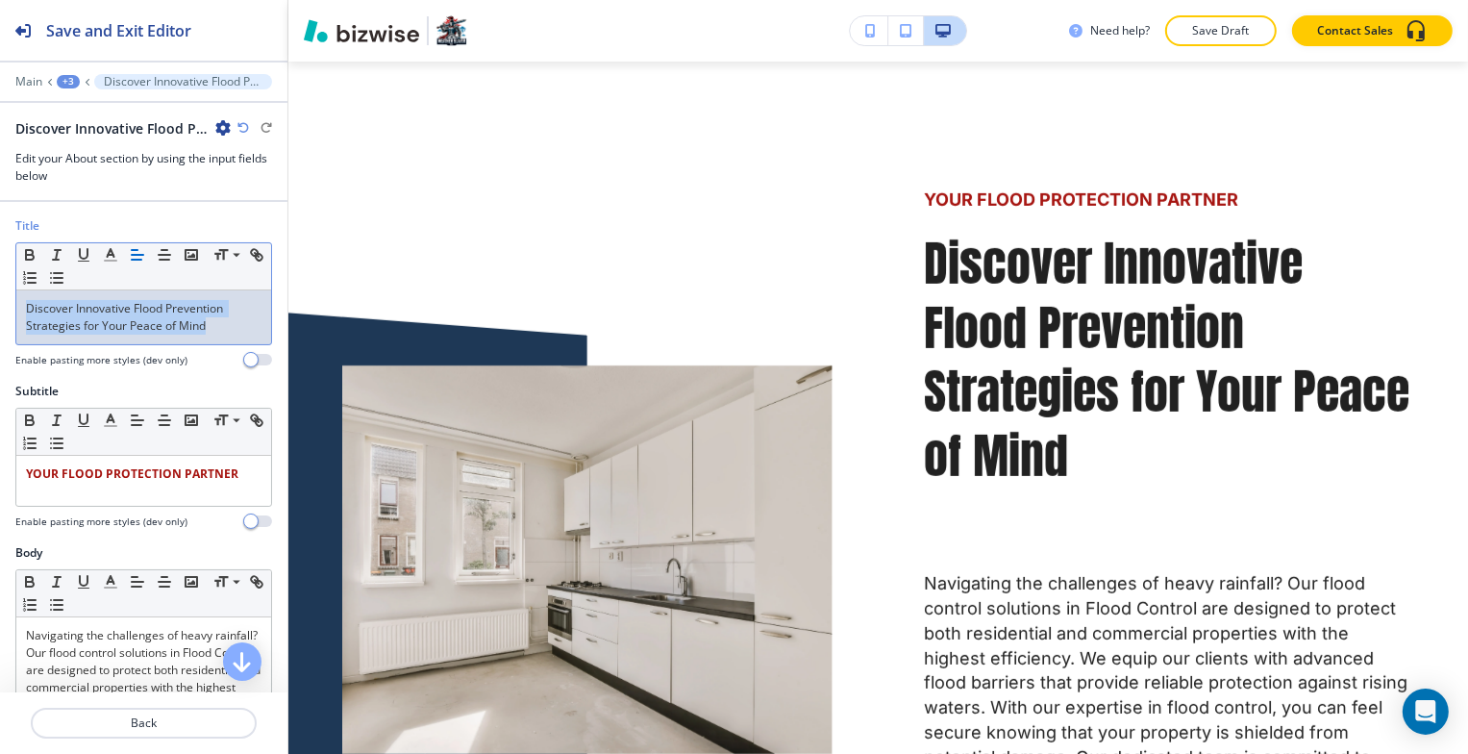
drag, startPoint x: 210, startPoint y: 330, endPoint x: 8, endPoint y: 306, distance: 203.3
click at [6, 306] on div "Title Small Normal Large Huge Discover Innovative Flood Prevention Strategies f…" at bounding box center [143, 299] width 287 height 165
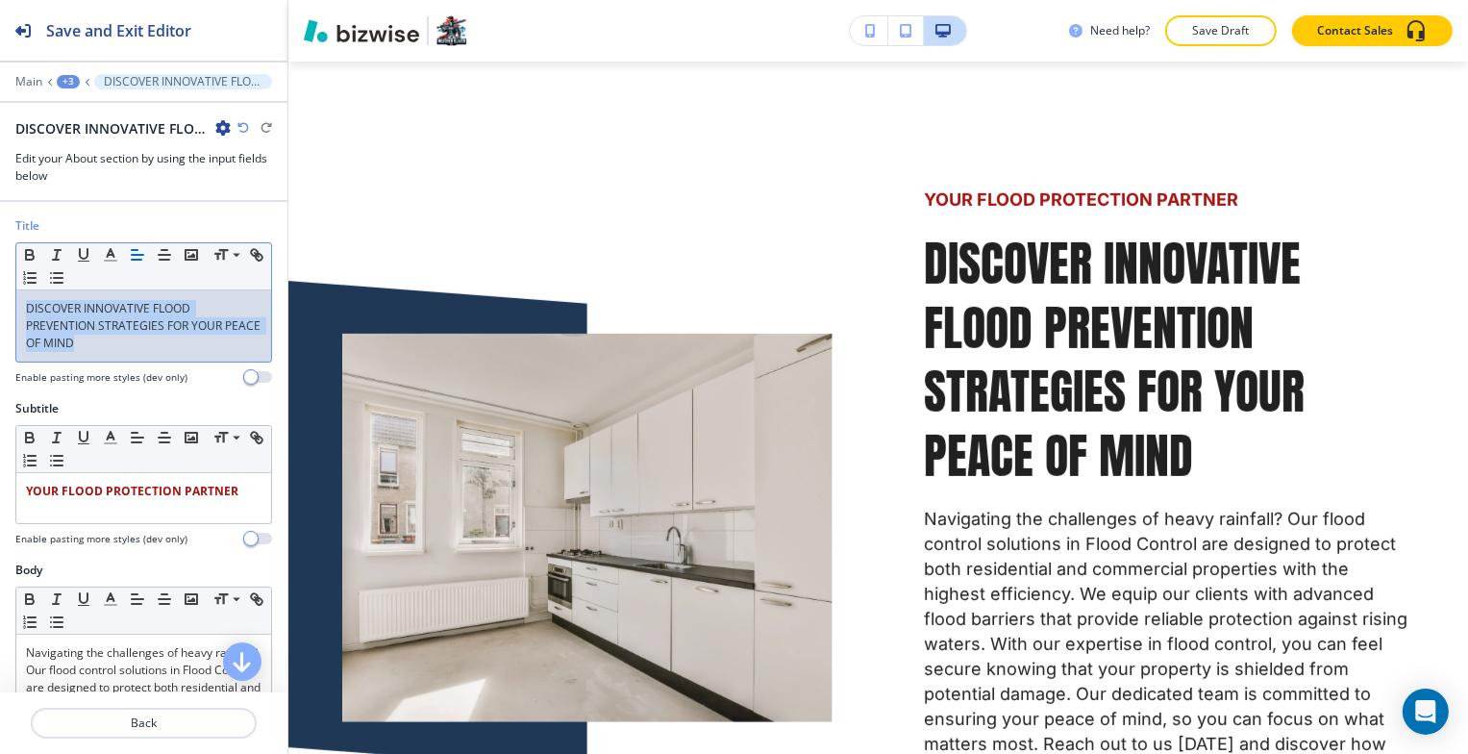
drag, startPoint x: 57, startPoint y: 333, endPoint x: 33, endPoint y: 306, distance: 36.1
click at [0, 0] on html "Save and Exit Editor Main +3 DISCOVER INNOVATIVE FLOOD PREVENTION STRATEGIES FO…" at bounding box center [734, 0] width 1468 height 0
click at [109, 262] on button "button" at bounding box center [110, 254] width 27 height 23
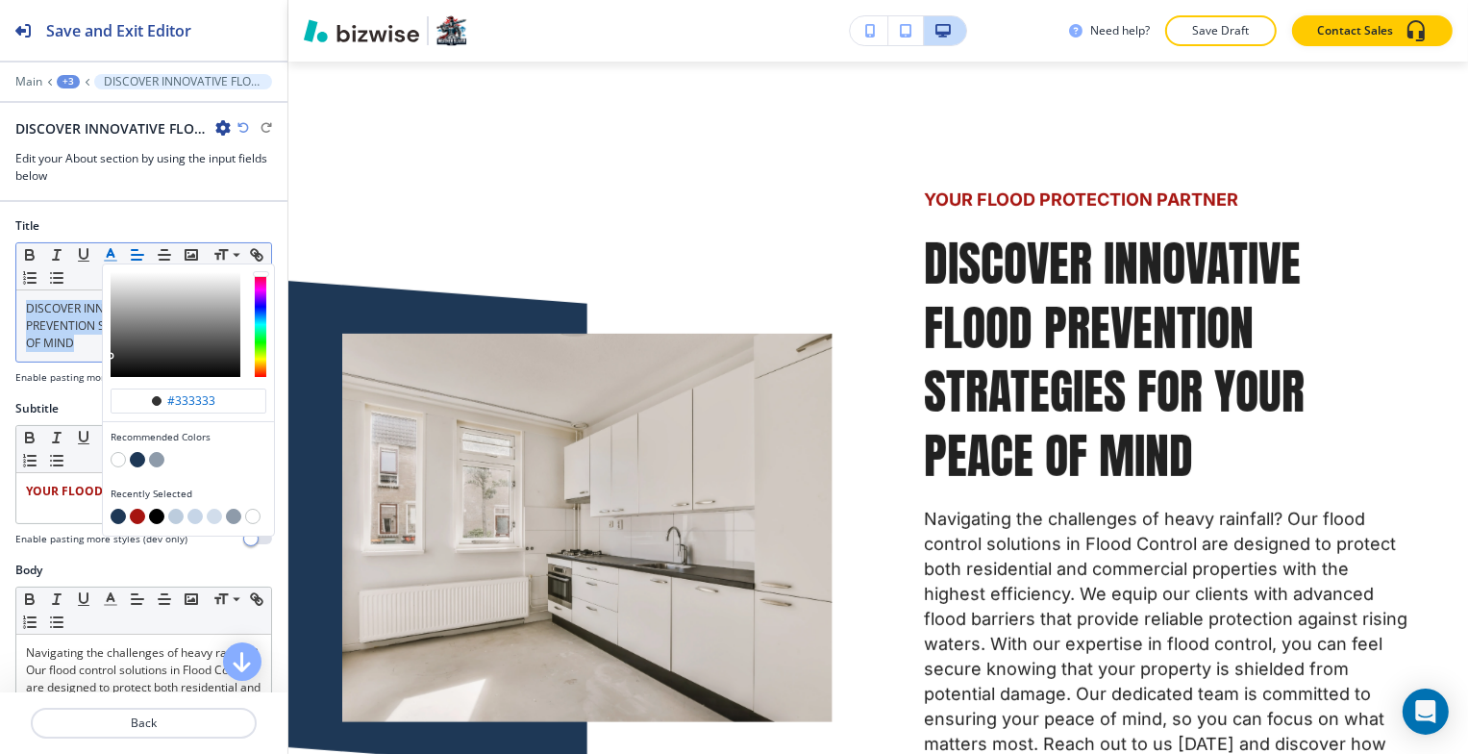
click at [139, 452] on button "button" at bounding box center [137, 459] width 15 height 15
type input "#1e3856"
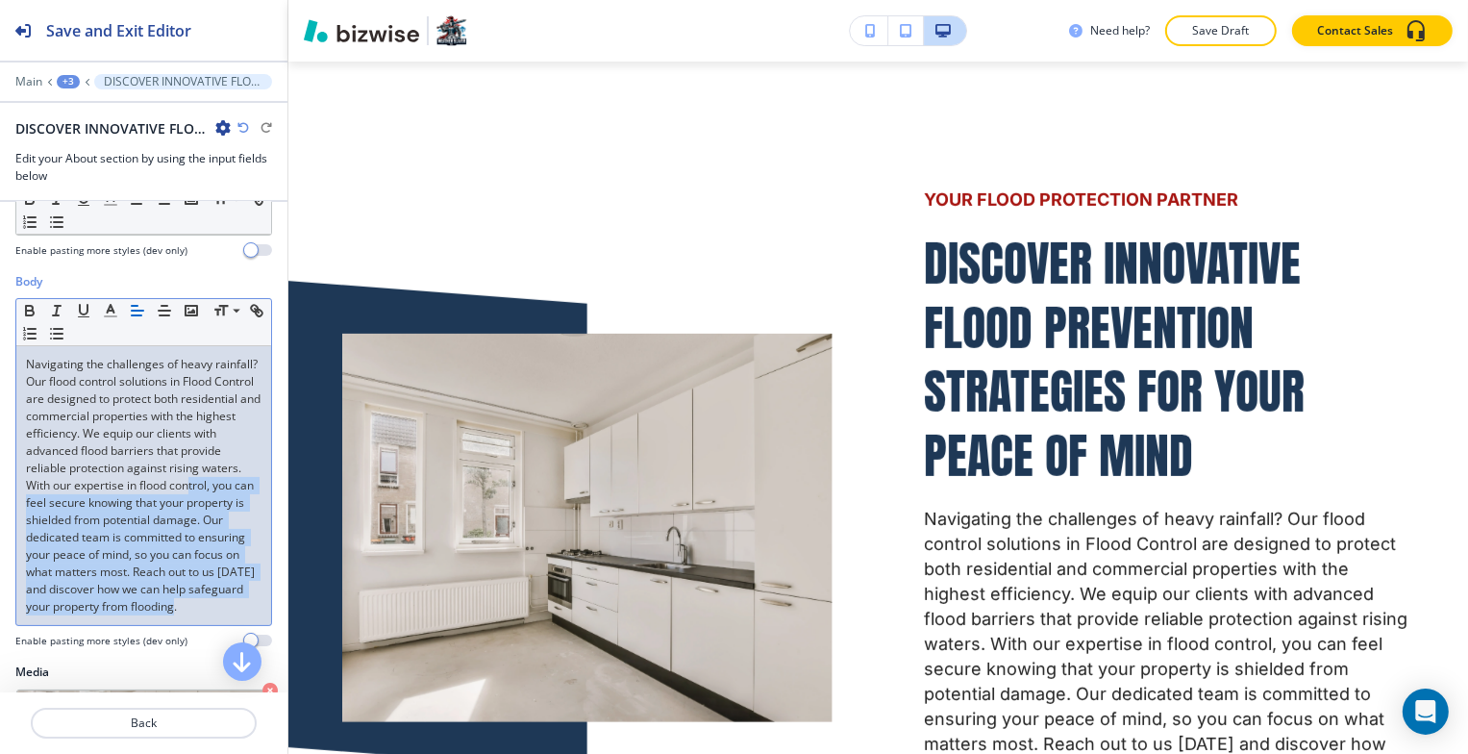
scroll to position [192, 0]
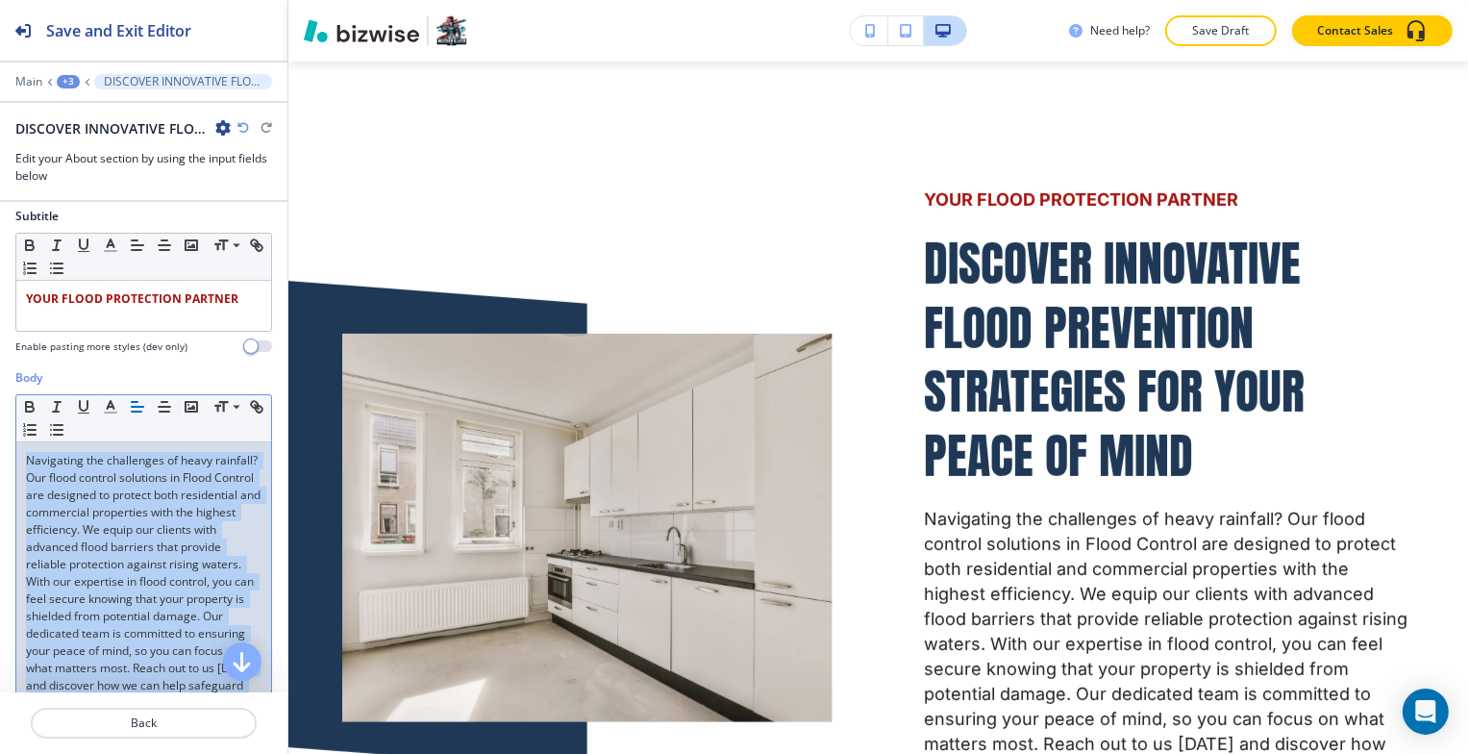
drag, startPoint x: 190, startPoint y: 526, endPoint x: 38, endPoint y: 465, distance: 163.6
click at [7, 447] on div "Body Small Normal Large Huge Navigating the challenges of heavy rainfall? Our f…" at bounding box center [143, 564] width 287 height 390
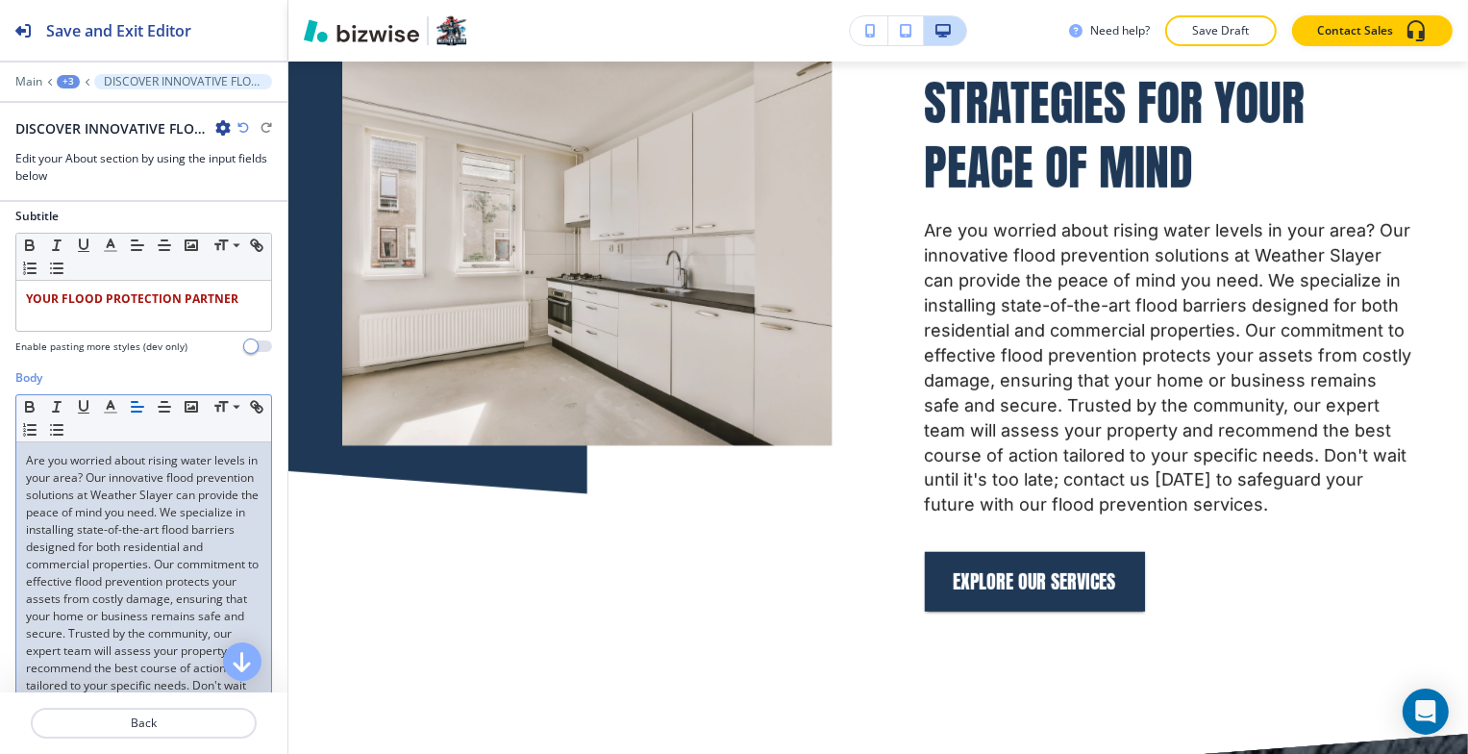
scroll to position [804, 0]
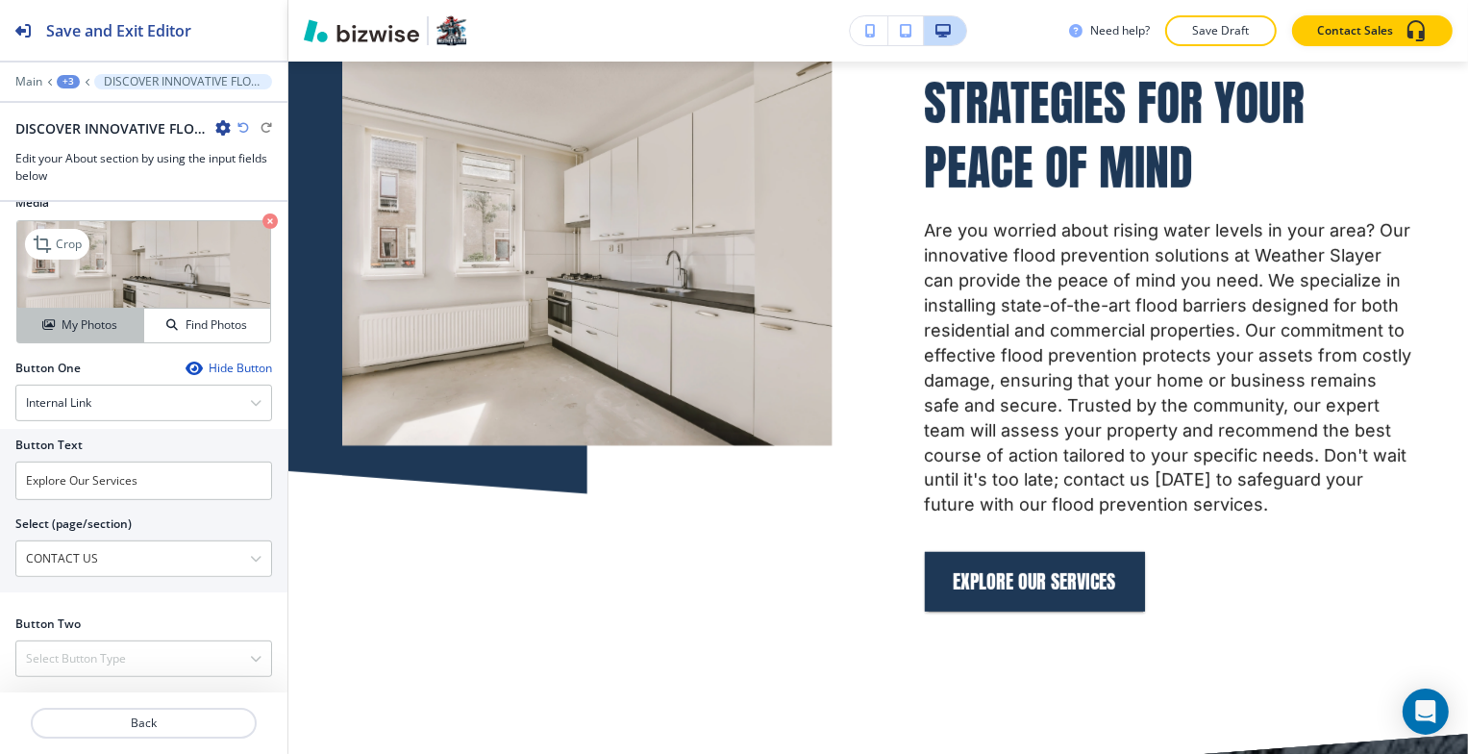
click at [88, 325] on h4 "My Photos" at bounding box center [90, 324] width 56 height 17
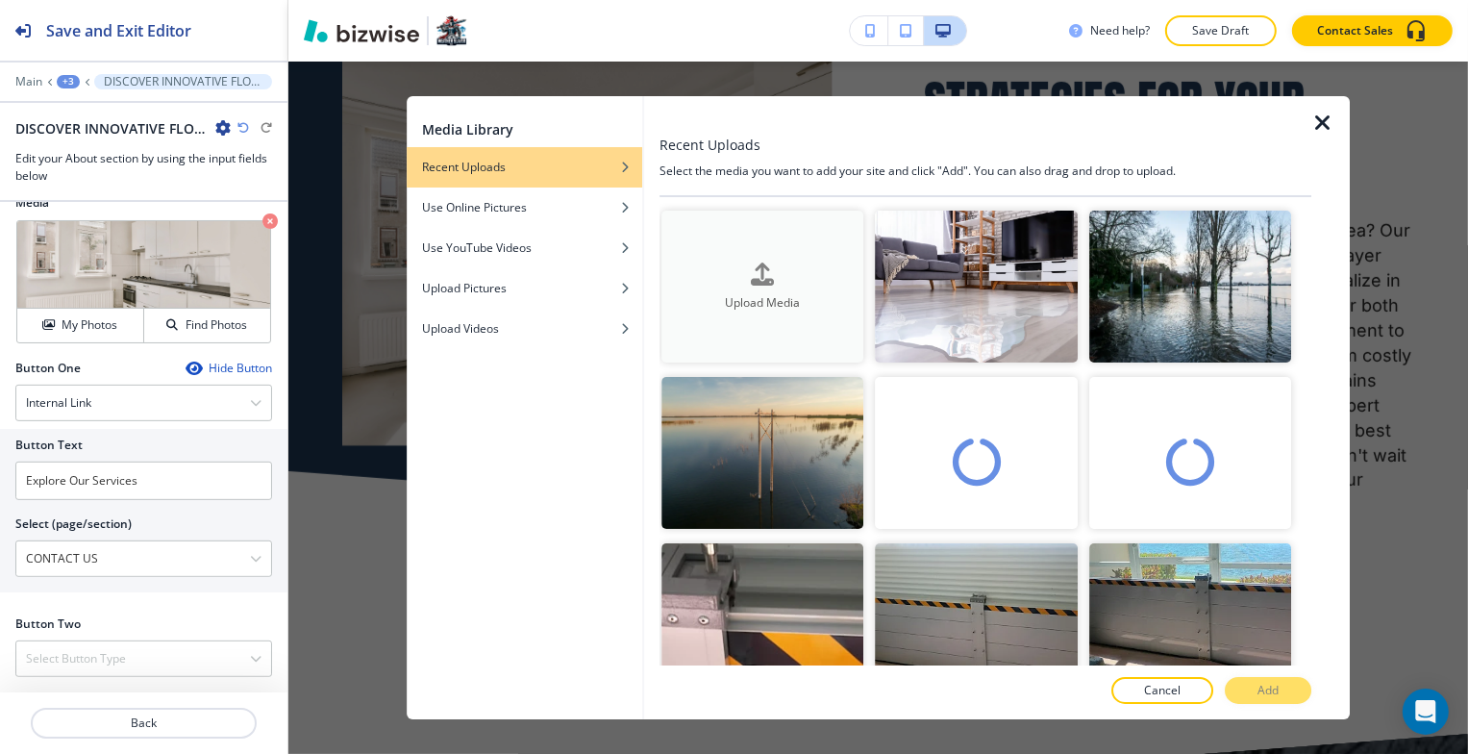
click at [738, 266] on div "Upload Media" at bounding box center [763, 286] width 202 height 49
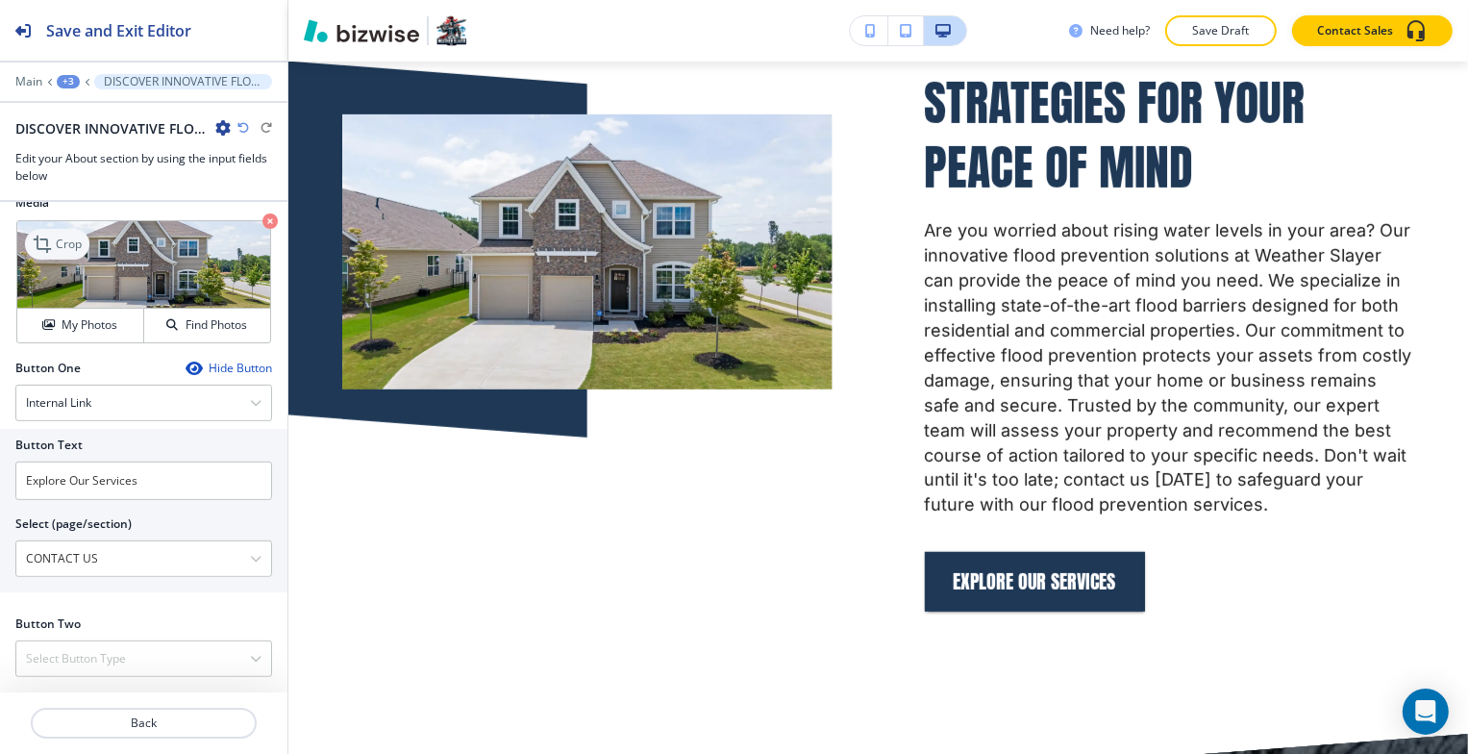
click at [59, 240] on p "Crop" at bounding box center [69, 244] width 26 height 17
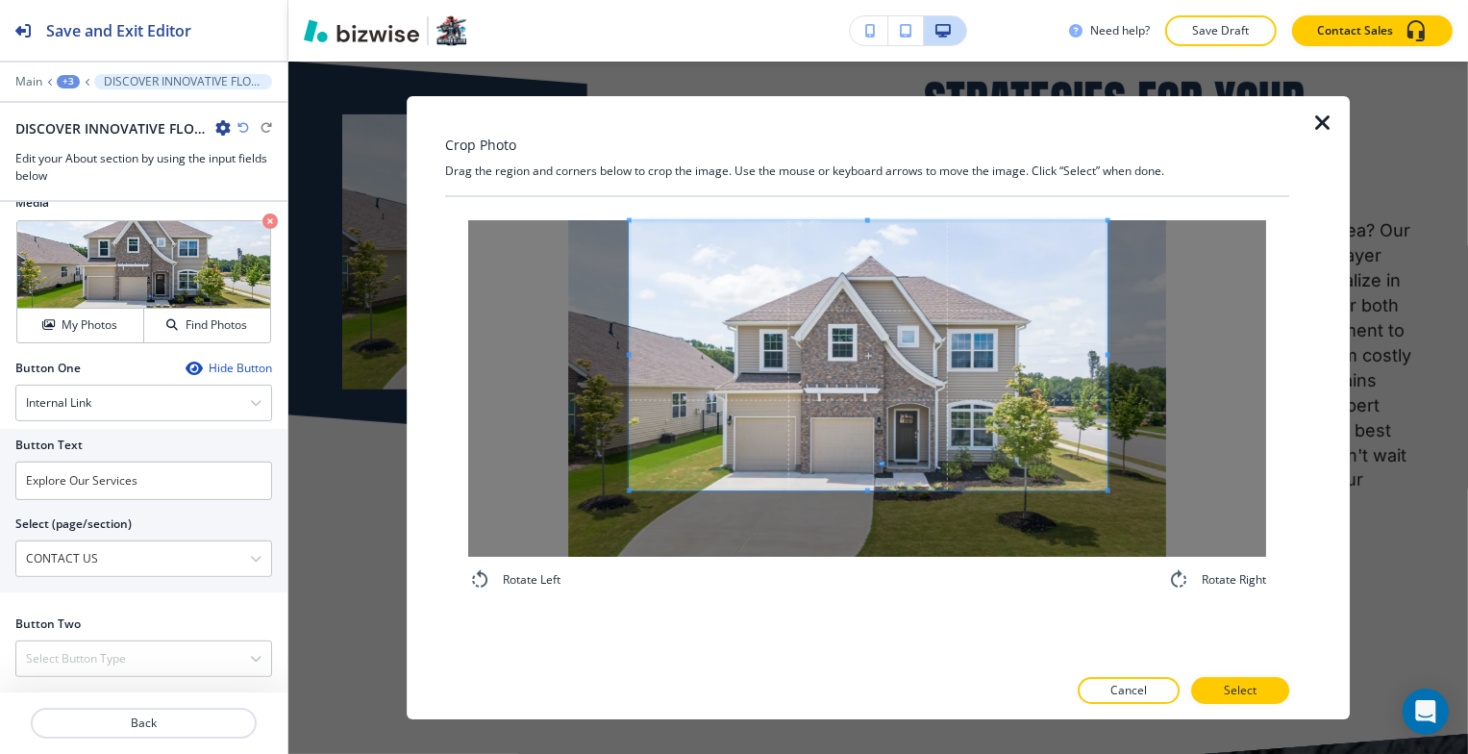
click at [858, 354] on span at bounding box center [868, 355] width 479 height 269
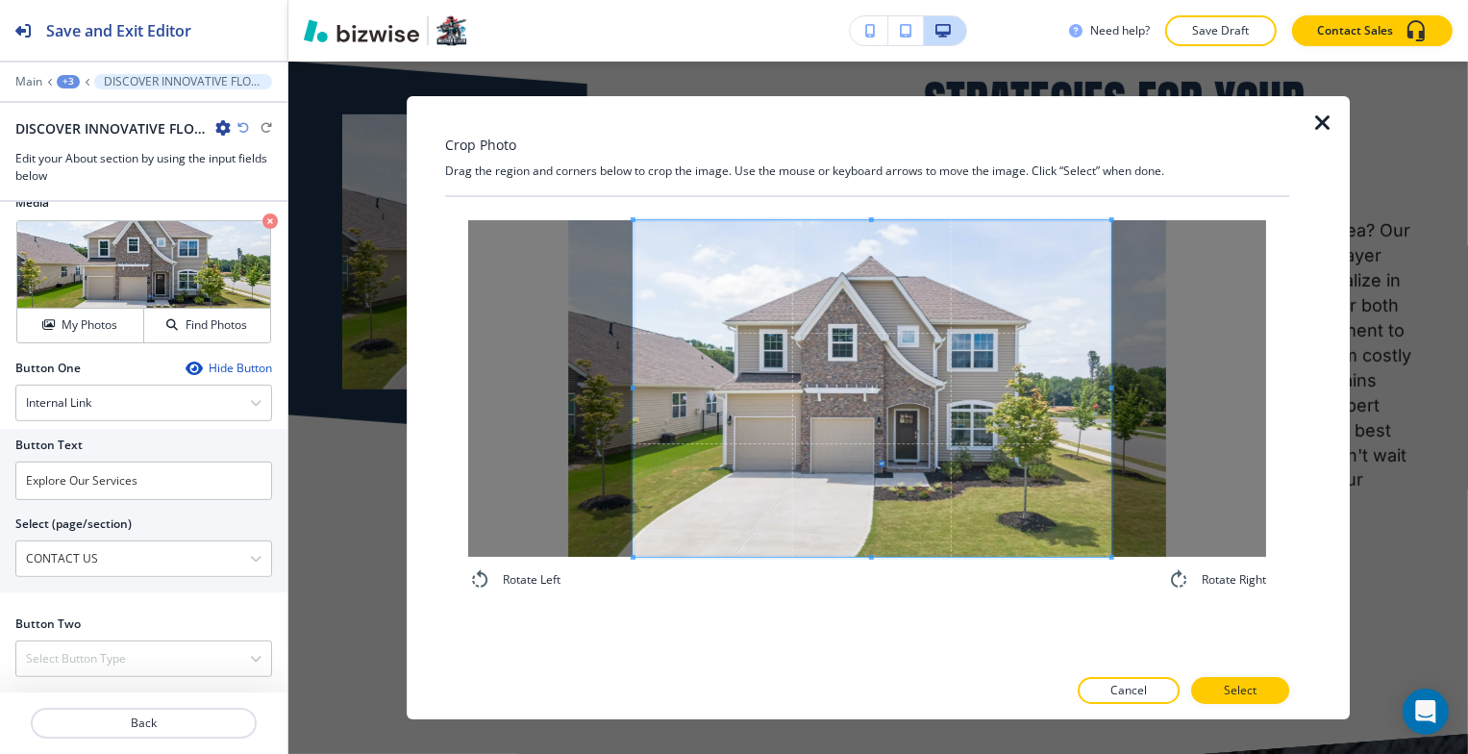
click at [874, 572] on div "Rotate Left Rotate Right" at bounding box center [867, 405] width 798 height 371
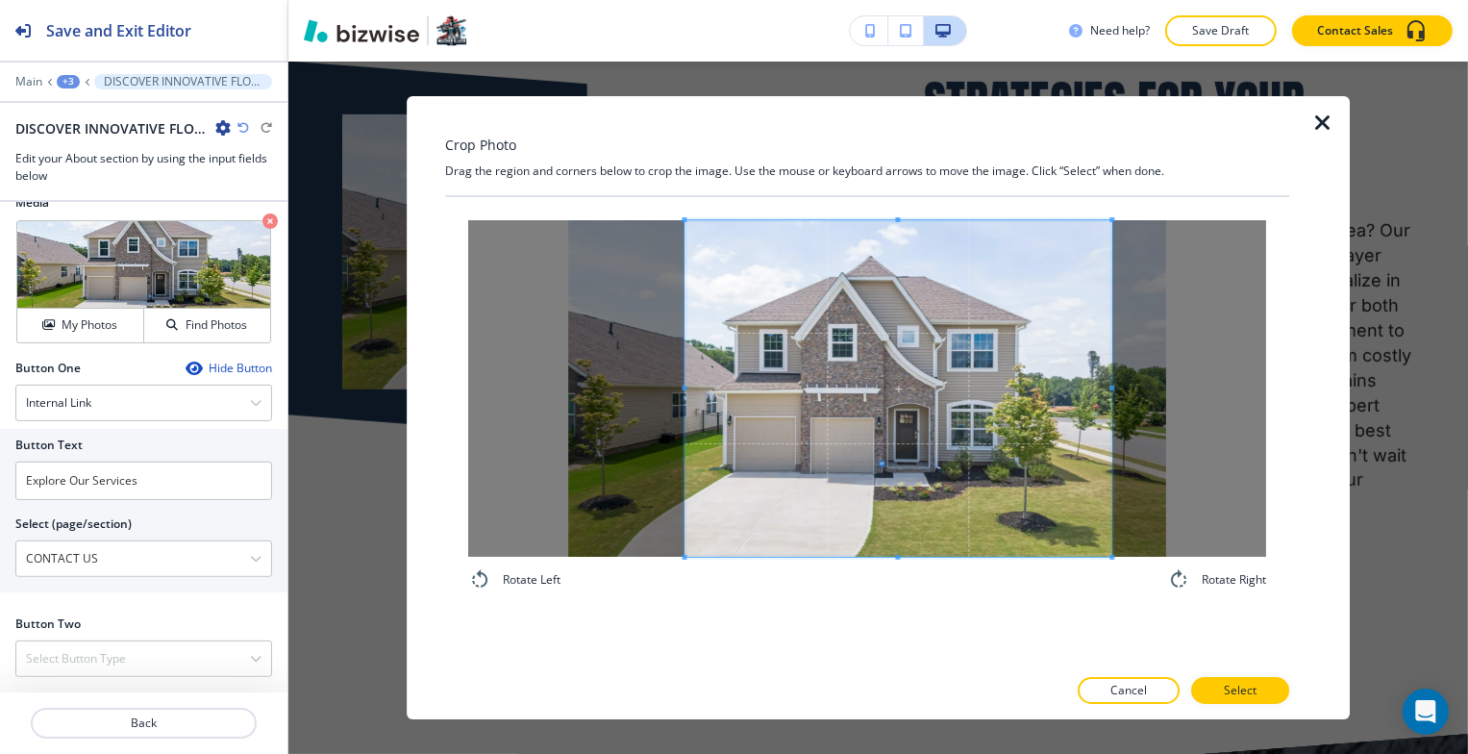
click at [685, 402] on div at bounding box center [898, 388] width 427 height 337
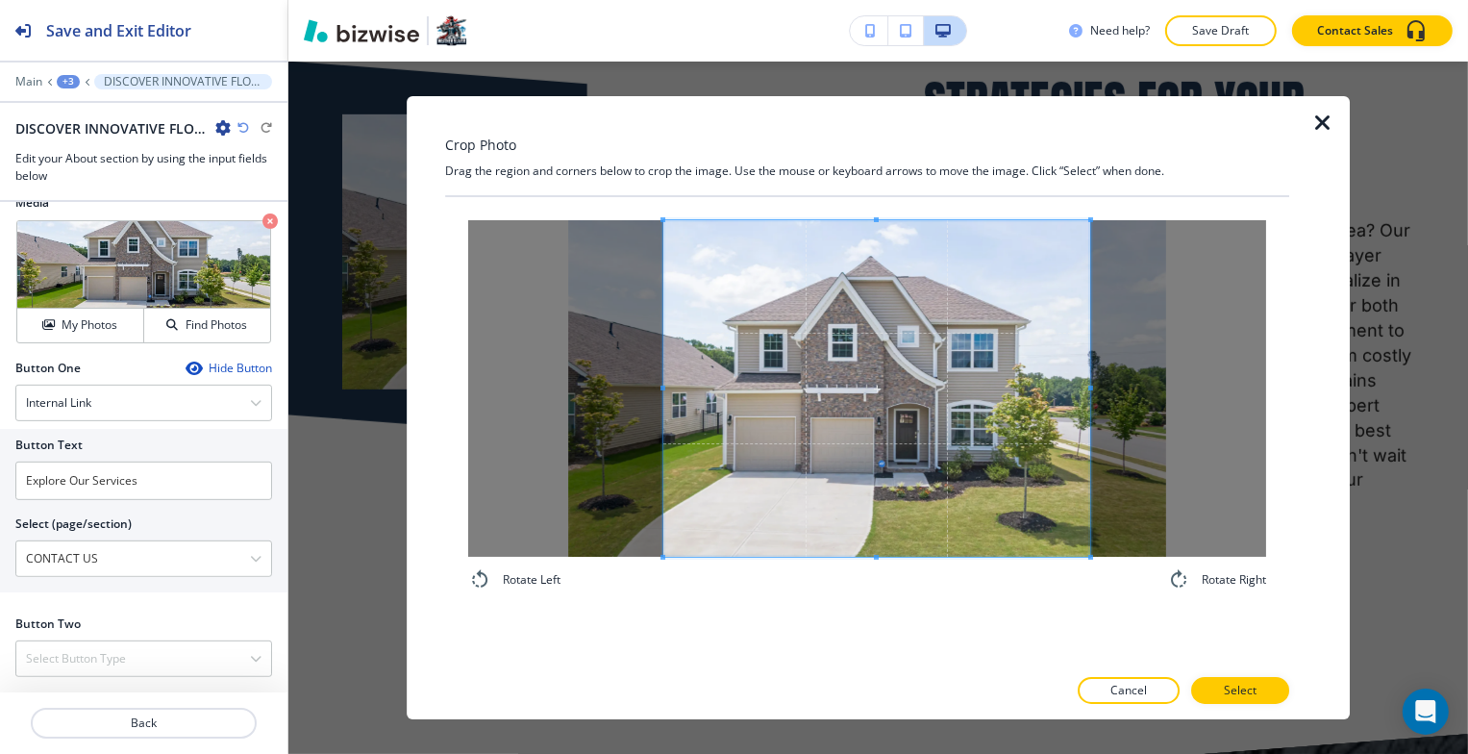
click at [837, 419] on span at bounding box center [876, 388] width 427 height 337
click at [1255, 683] on p "Select" at bounding box center [1240, 690] width 33 height 17
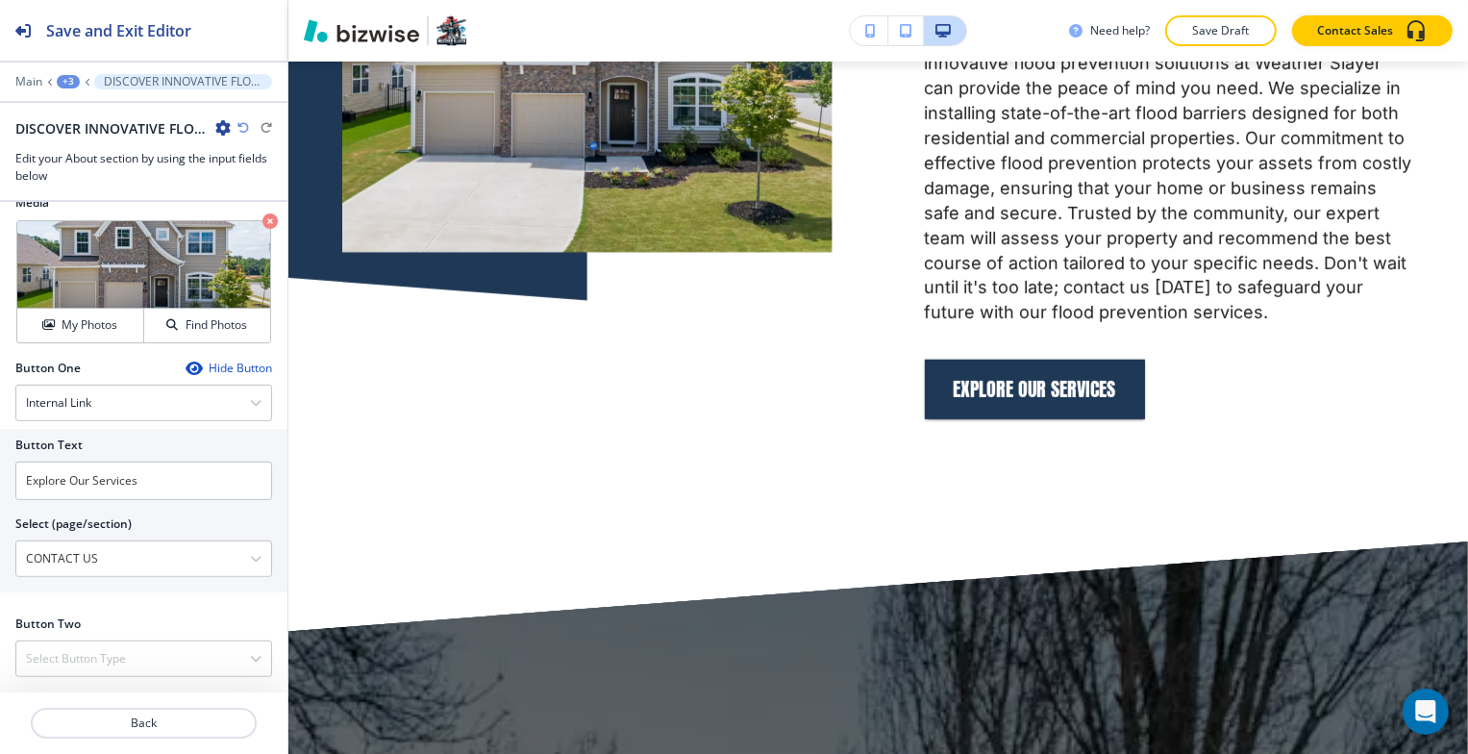
scroll to position [1678, 0]
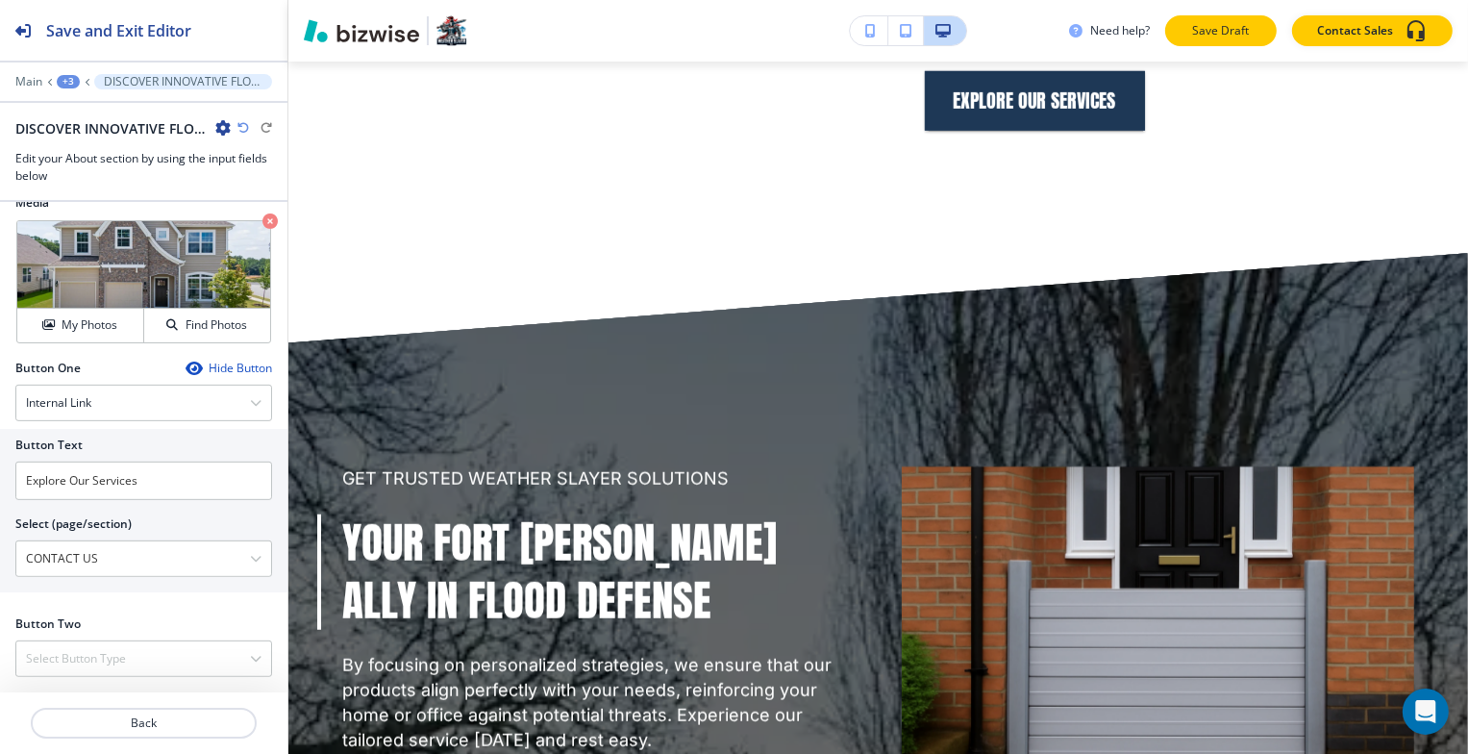
click at [1227, 30] on p "Save Draft" at bounding box center [1221, 30] width 62 height 17
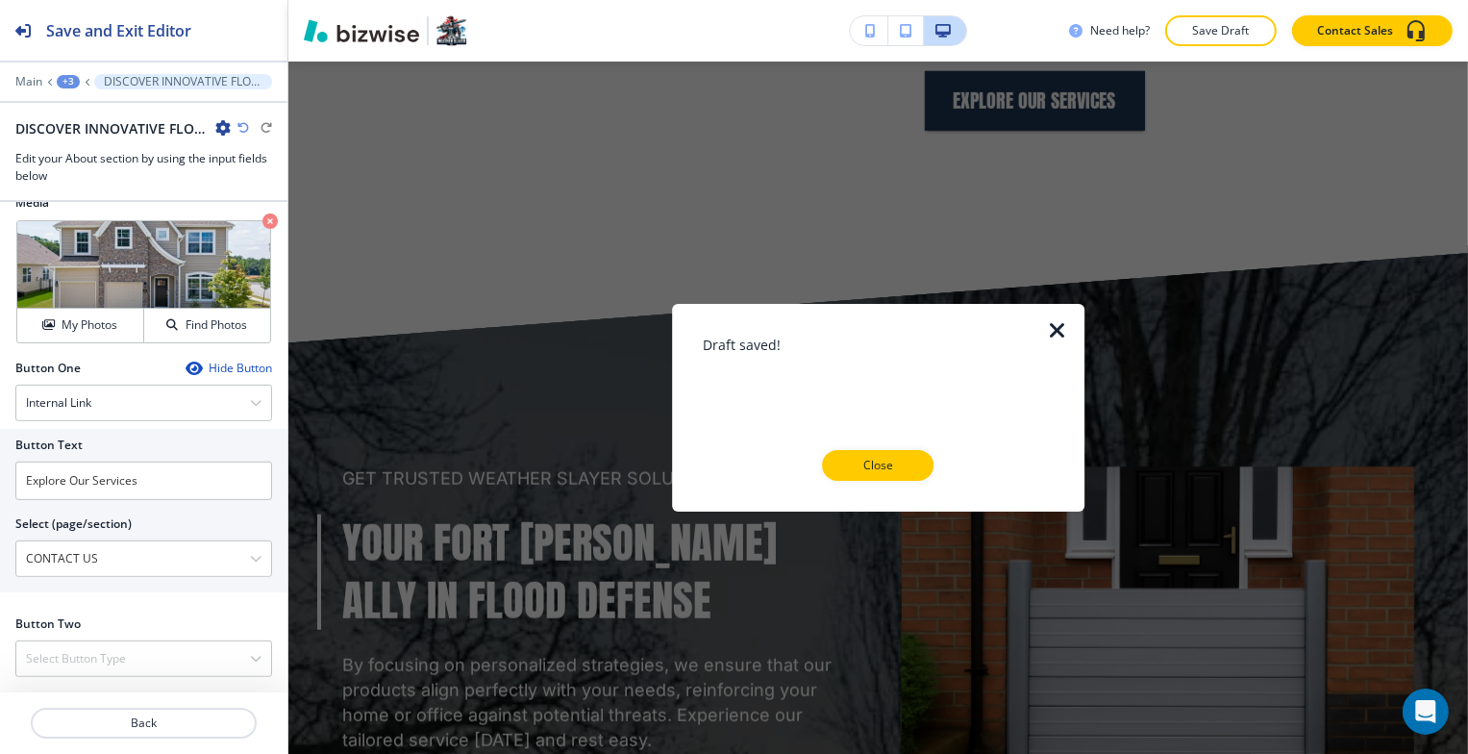
click at [874, 481] on div at bounding box center [878, 496] width 351 height 31
click at [881, 465] on p "Close" at bounding box center [879, 465] width 62 height 17
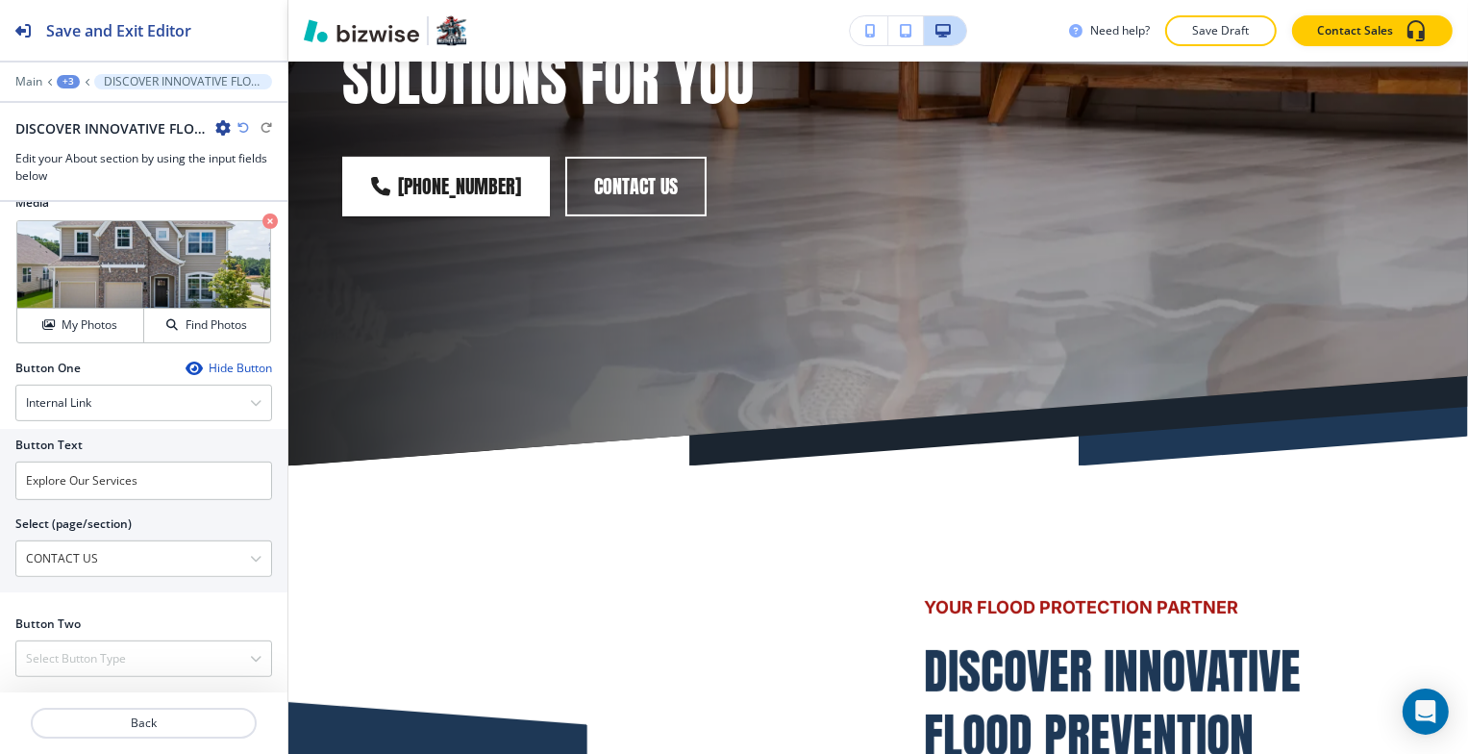
scroll to position [0, 0]
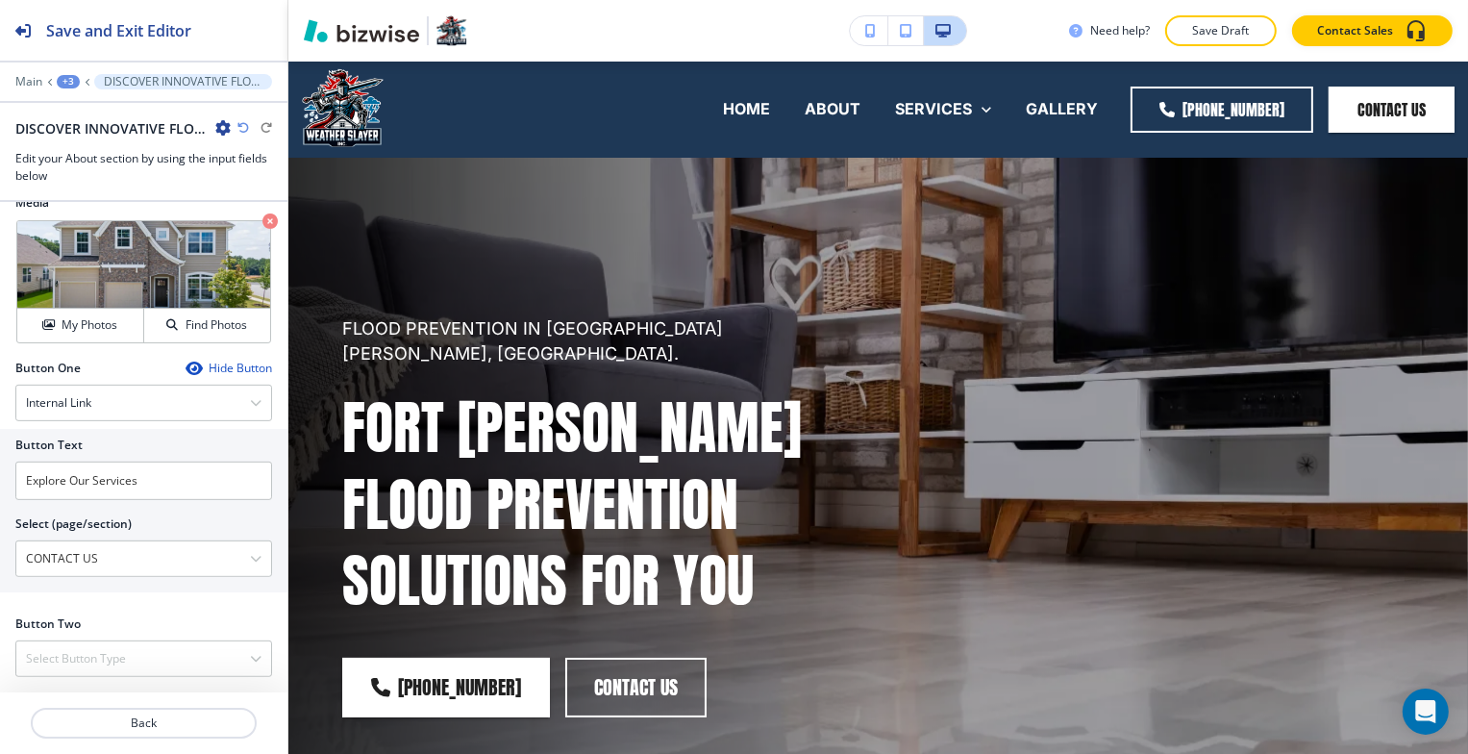
click at [222, 124] on icon "button" at bounding box center [222, 127] width 15 height 15
click at [72, 81] on div "+3" at bounding box center [68, 81] width 23 height 13
click at [118, 138] on p "Flood Prevention" at bounding box center [118, 145] width 98 height 17
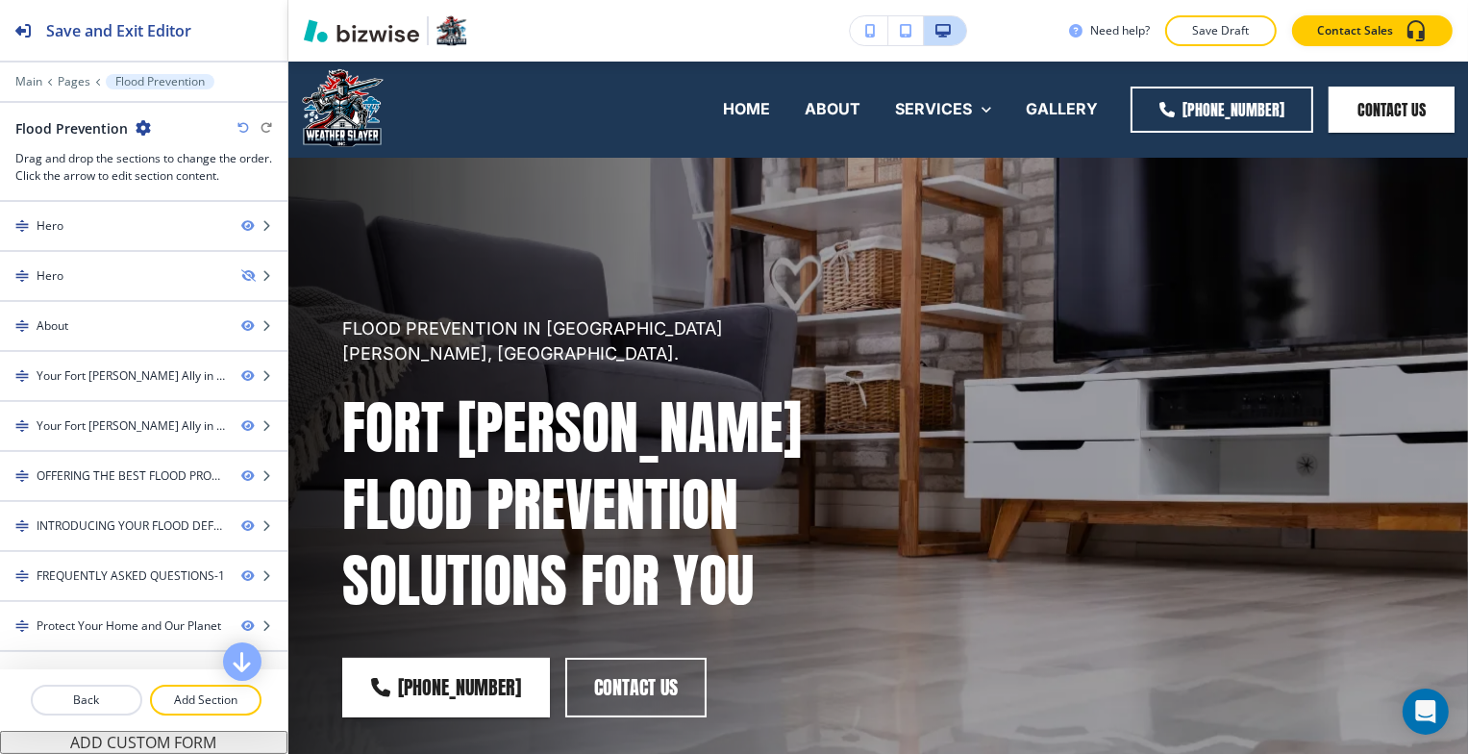
click at [138, 125] on icon "button" at bounding box center [143, 127] width 15 height 15
click at [174, 161] on p "Edit Page Settings" at bounding box center [195, 160] width 98 height 17
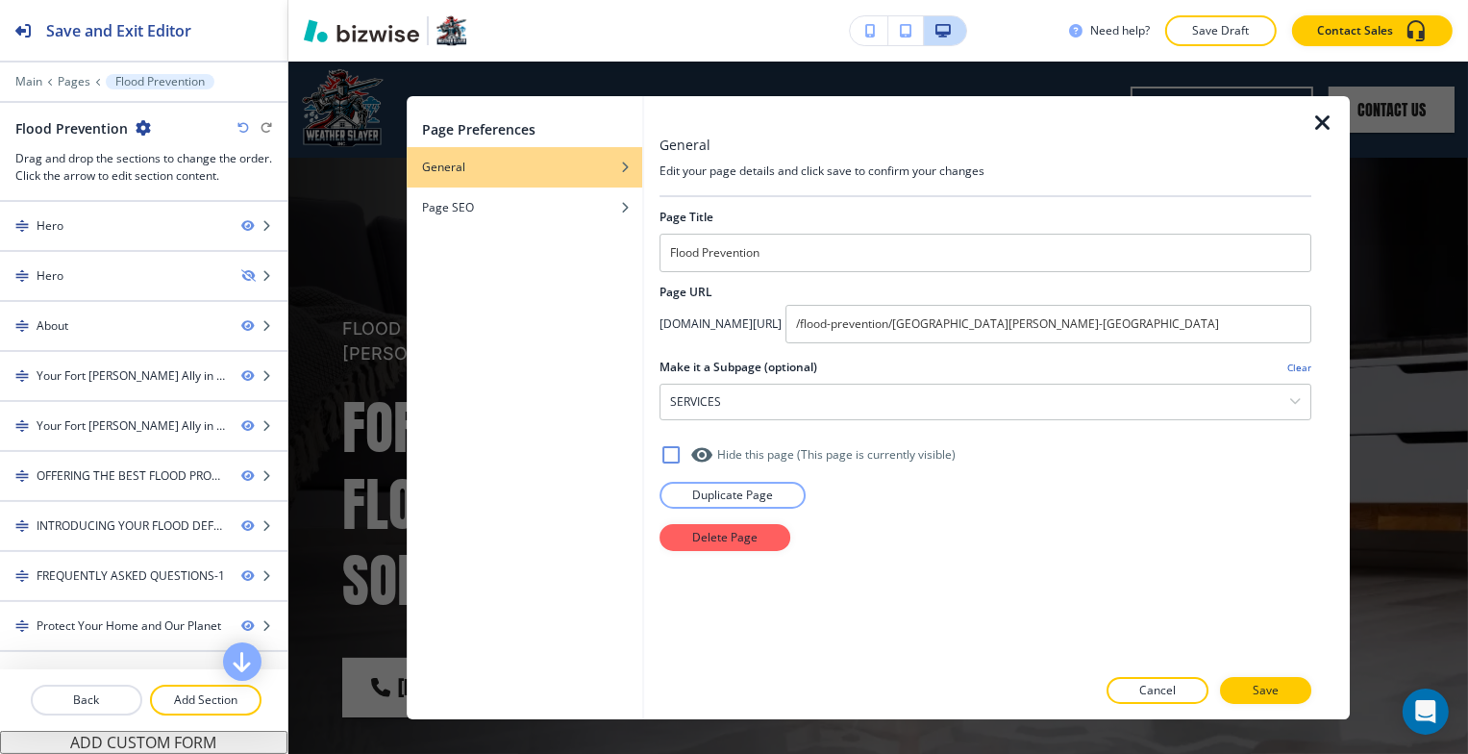
click at [1320, 126] on icon "button" at bounding box center [1323, 123] width 23 height 23
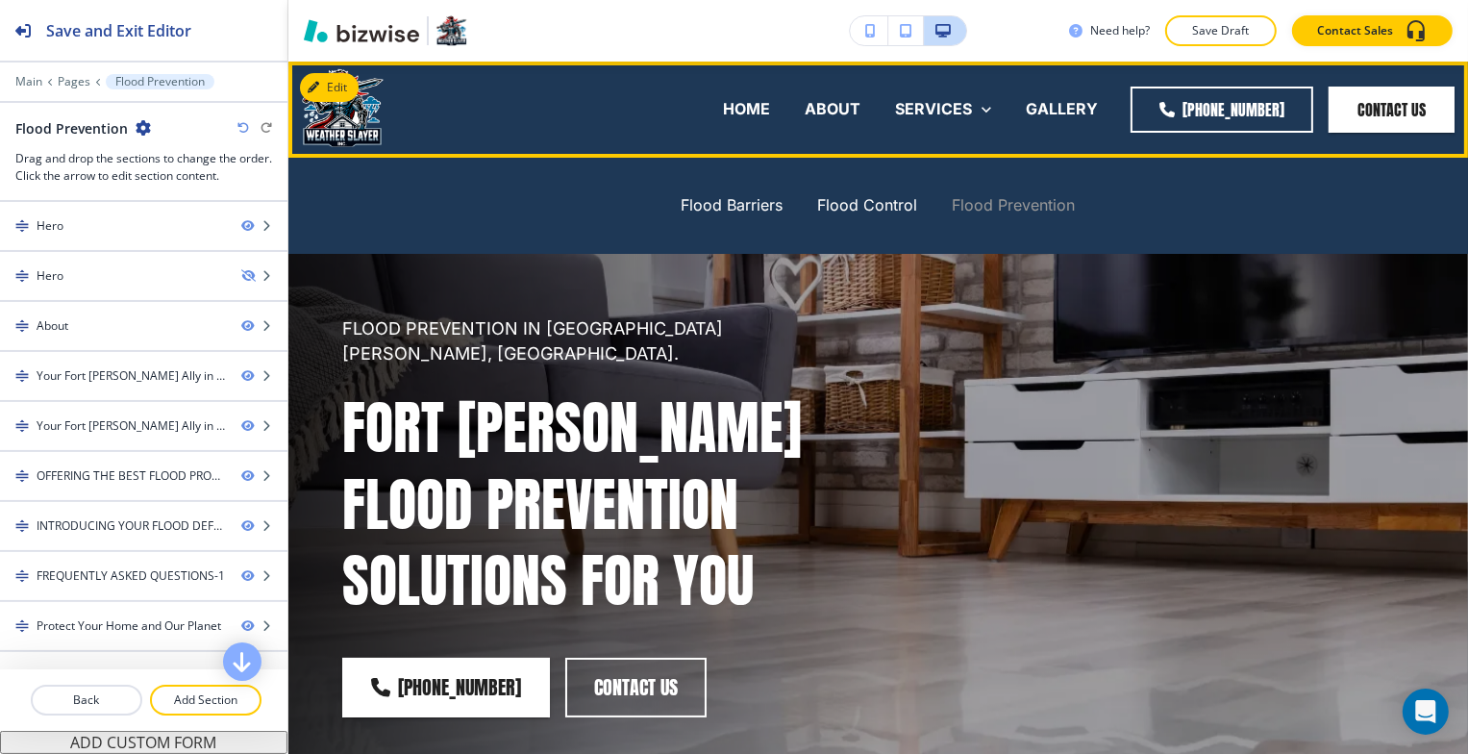
click at [1008, 206] on p "Flood Prevention" at bounding box center [1014, 205] width 123 height 22
click at [896, 204] on p "Flood Control" at bounding box center [868, 205] width 100 height 22
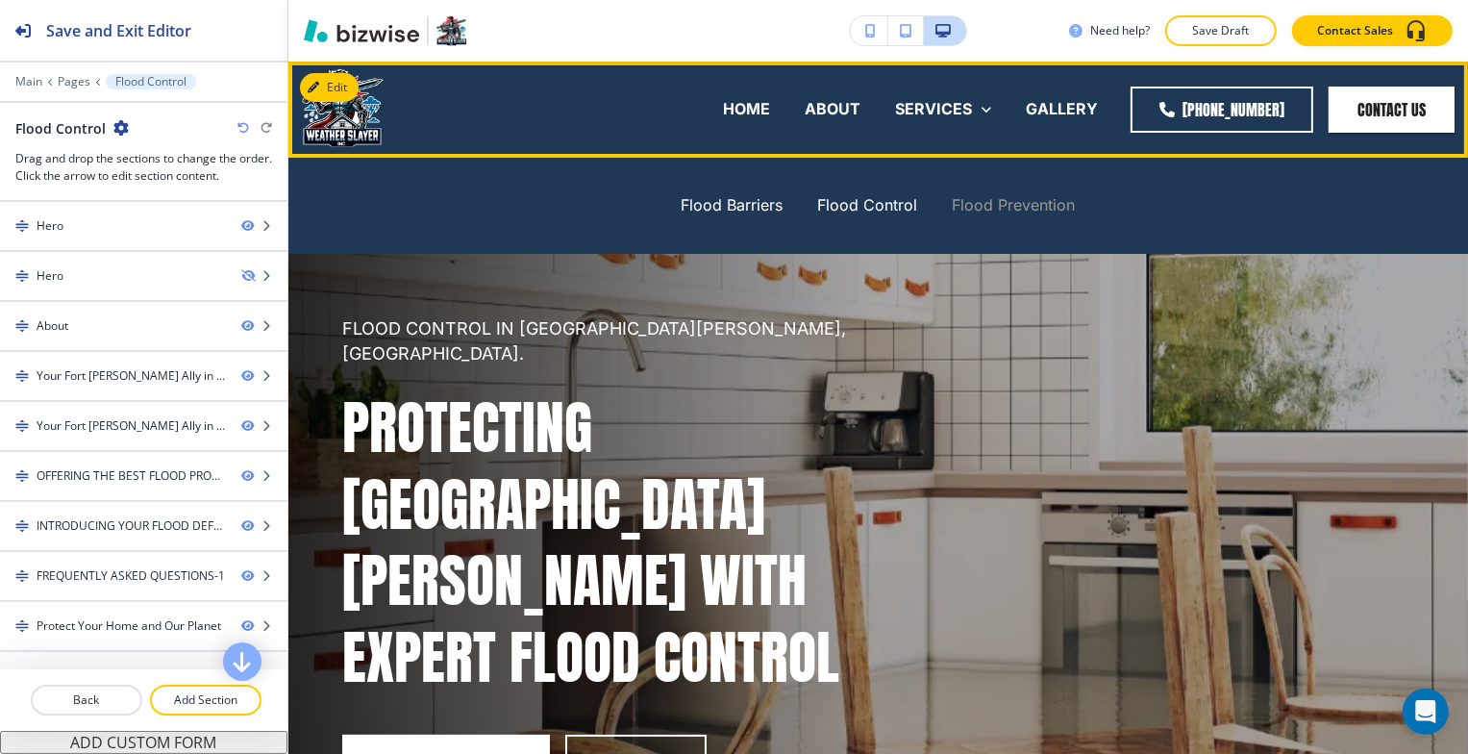
click at [977, 199] on p "Flood Prevention" at bounding box center [1014, 205] width 123 height 22
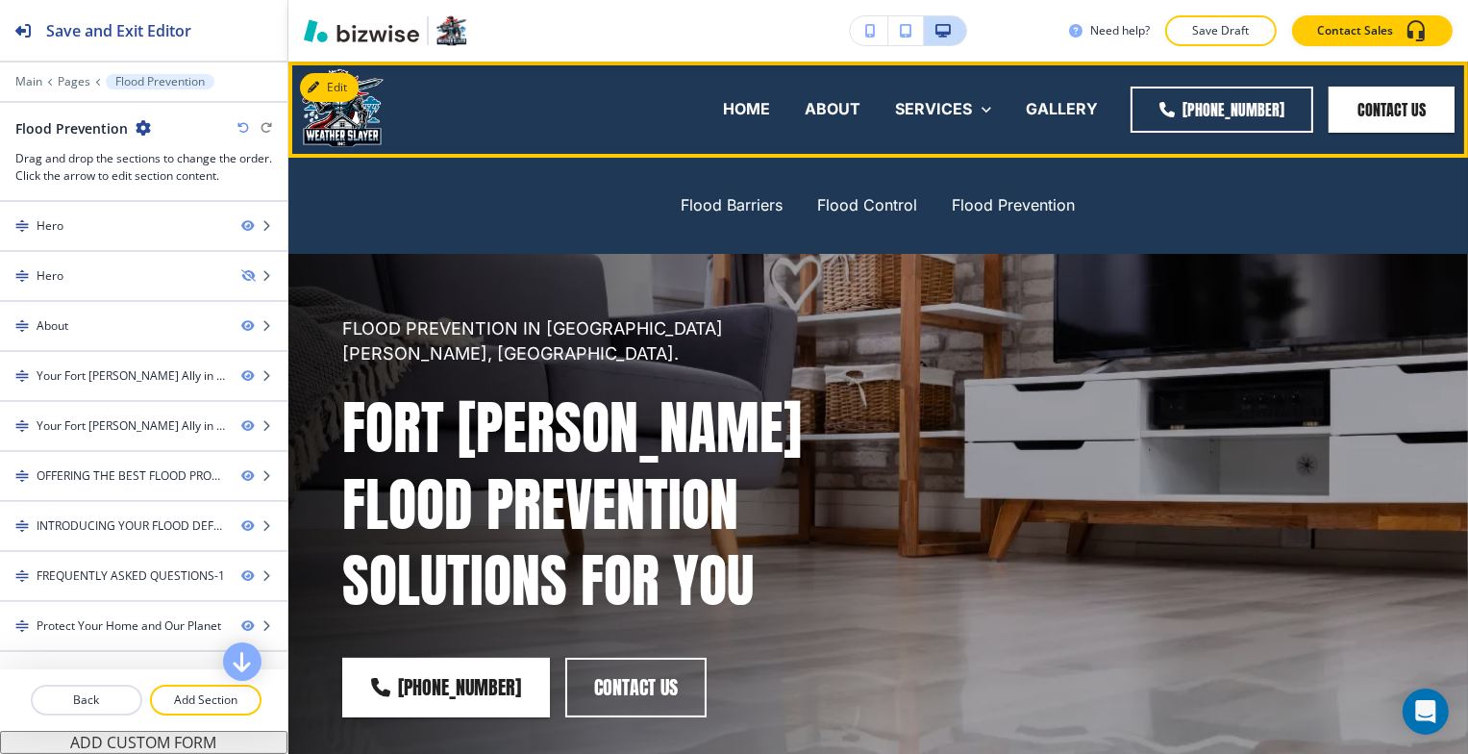
click at [1002, 284] on div "FLOOD PREVENTION IN FORT MYERS, FL. Fort Myers Flood Prevention Solutions for Y…" at bounding box center [855, 493] width 1118 height 601
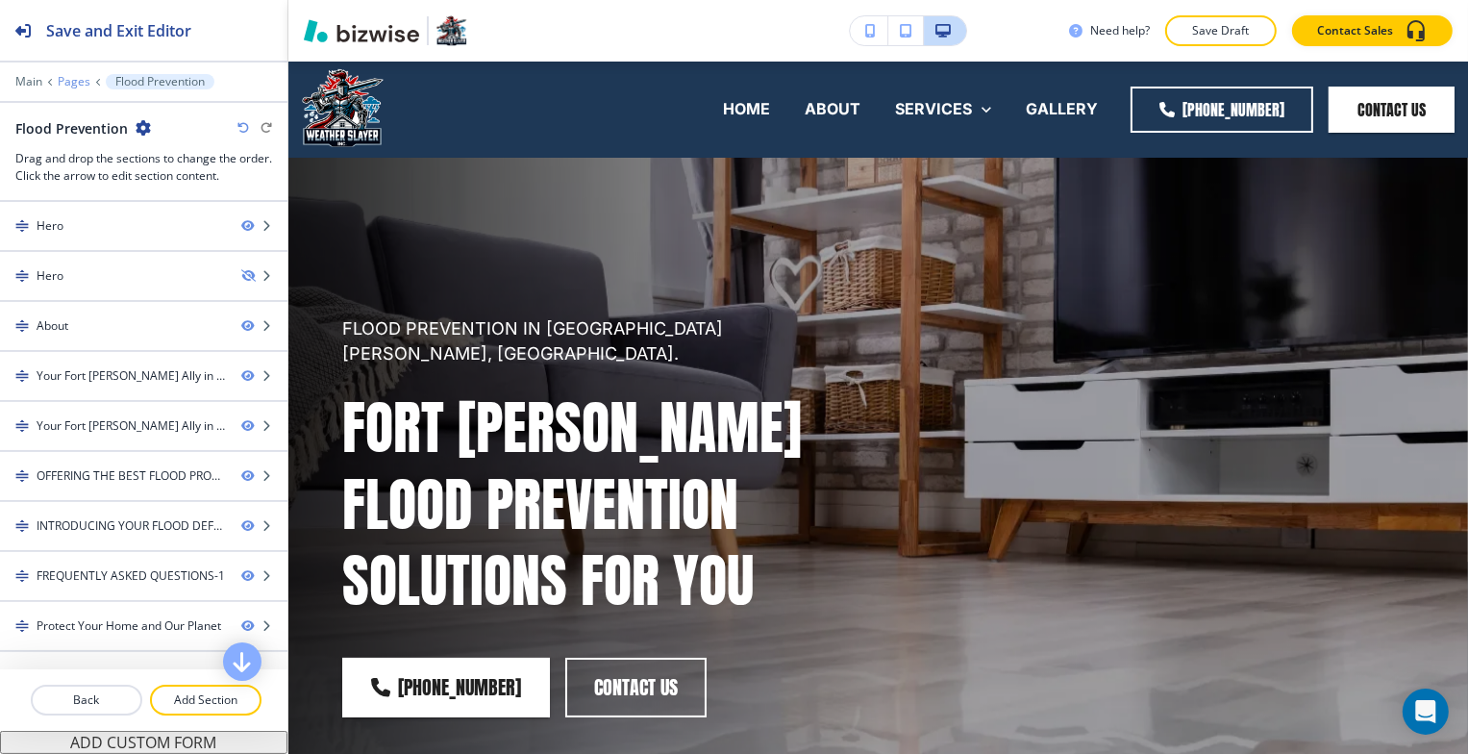
click at [73, 82] on p "Pages" at bounding box center [74, 81] width 33 height 13
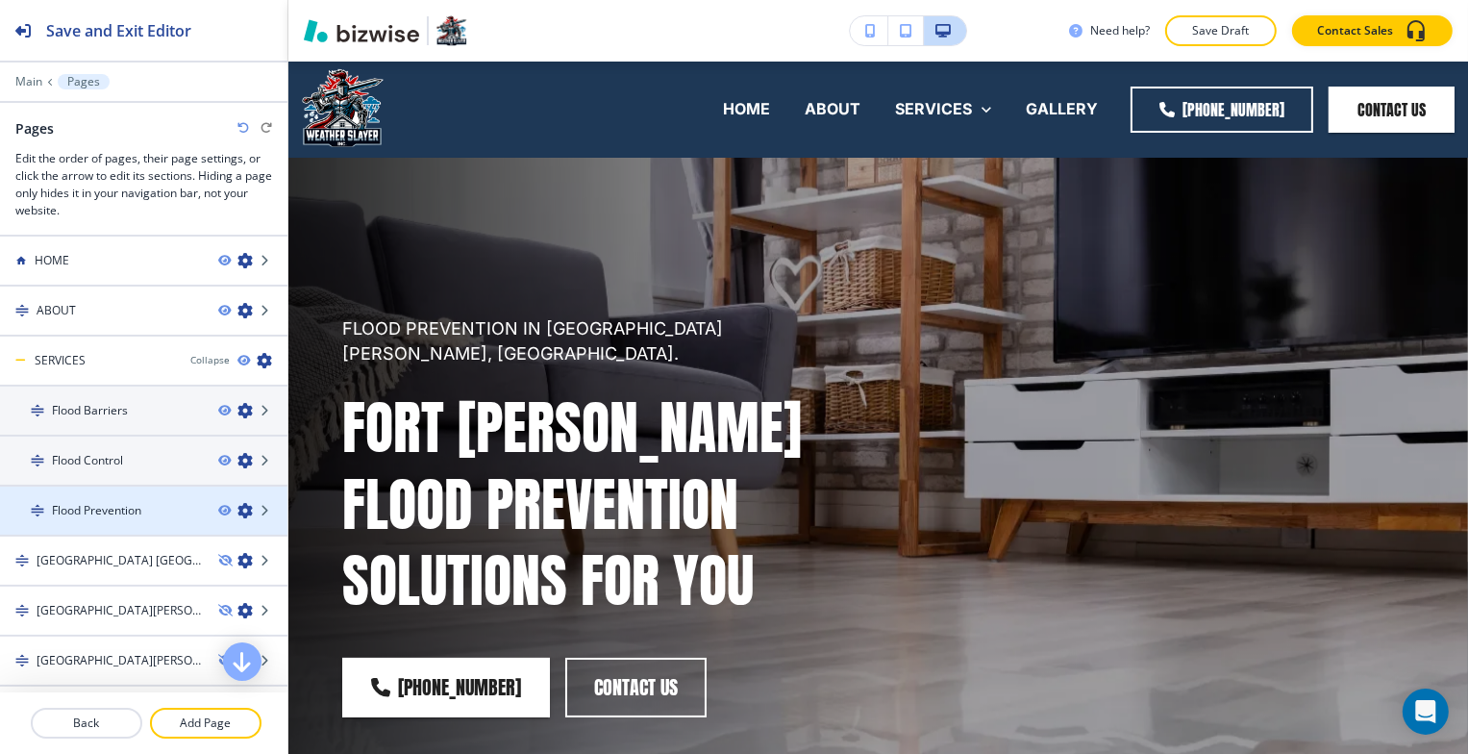
click at [237, 503] on icon "button" at bounding box center [244, 510] width 15 height 15
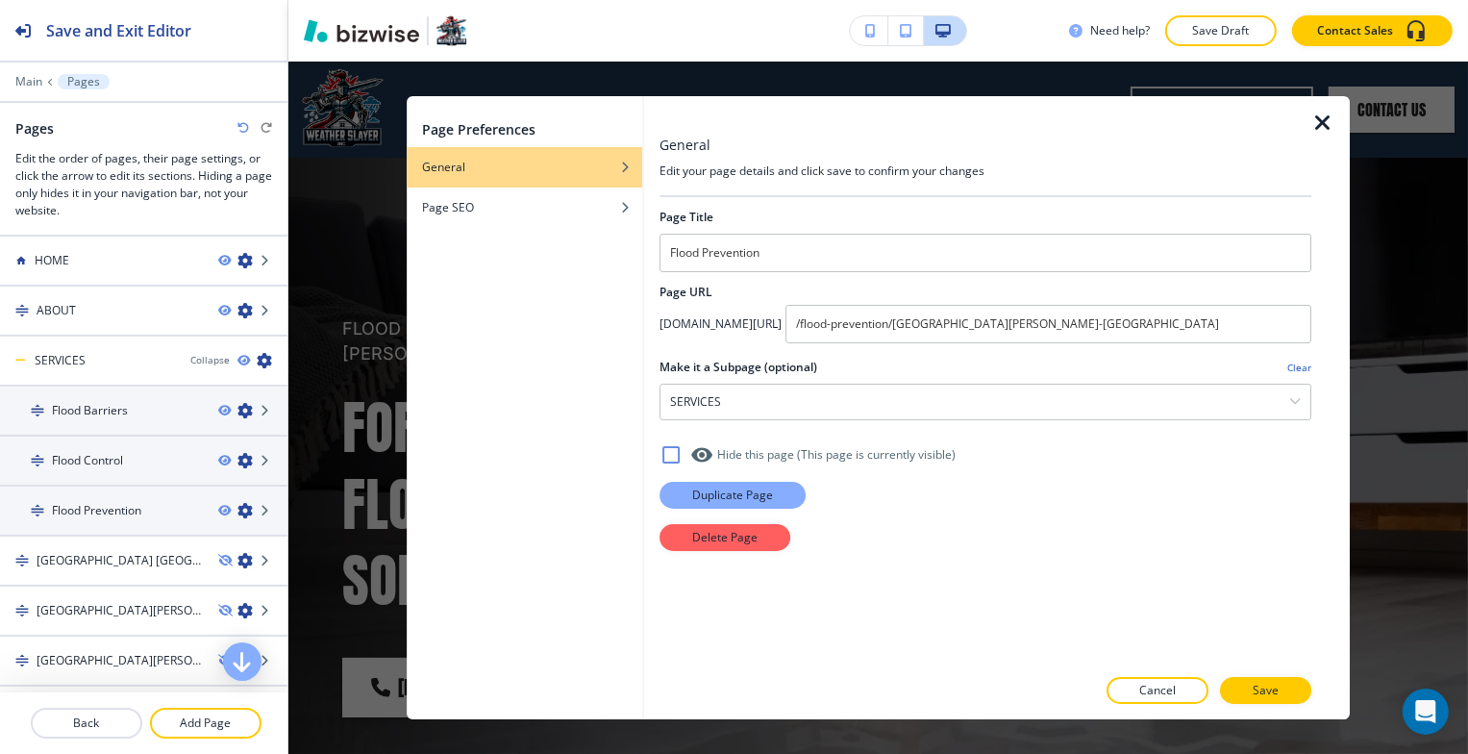
click at [712, 503] on button "Duplicate Page" at bounding box center [733, 495] width 146 height 27
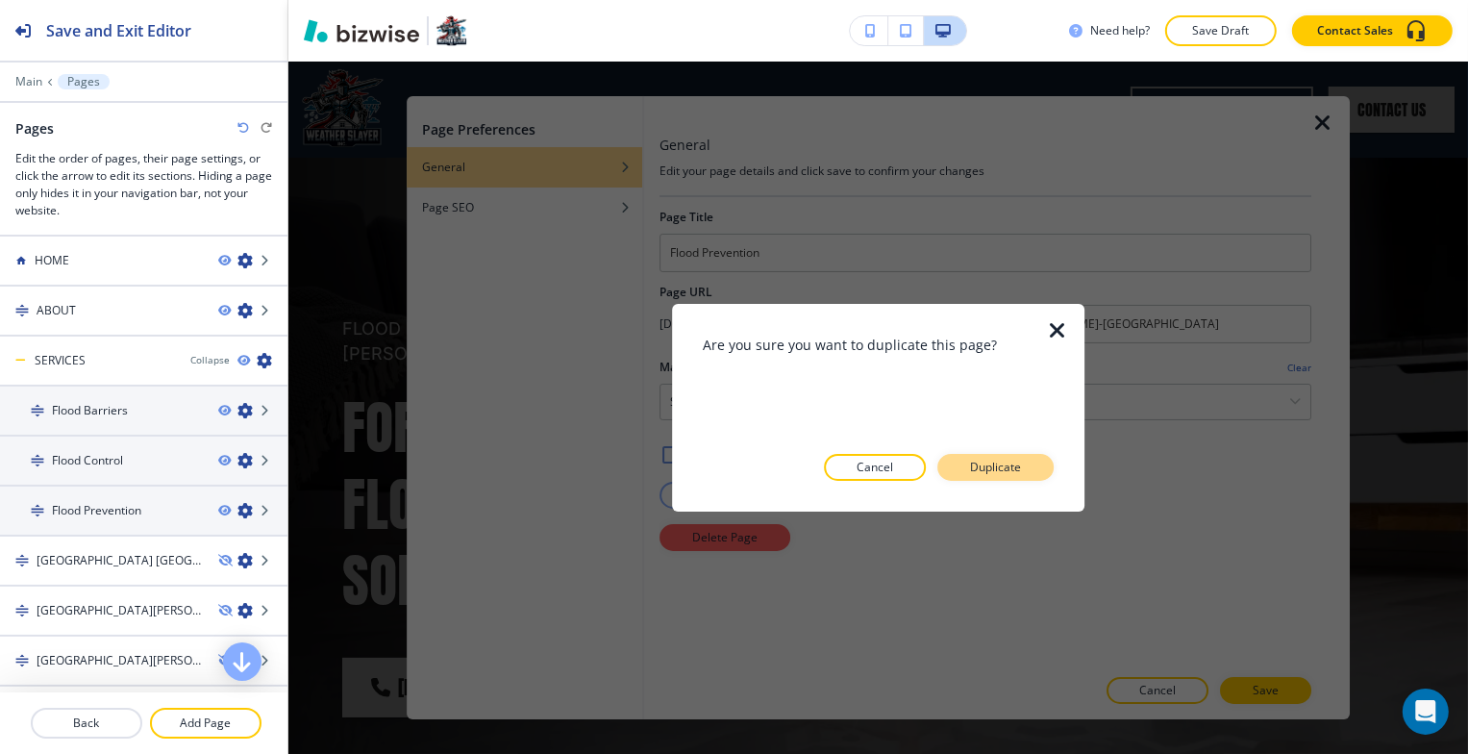
click at [1004, 463] on p "Duplicate" at bounding box center [995, 467] width 51 height 17
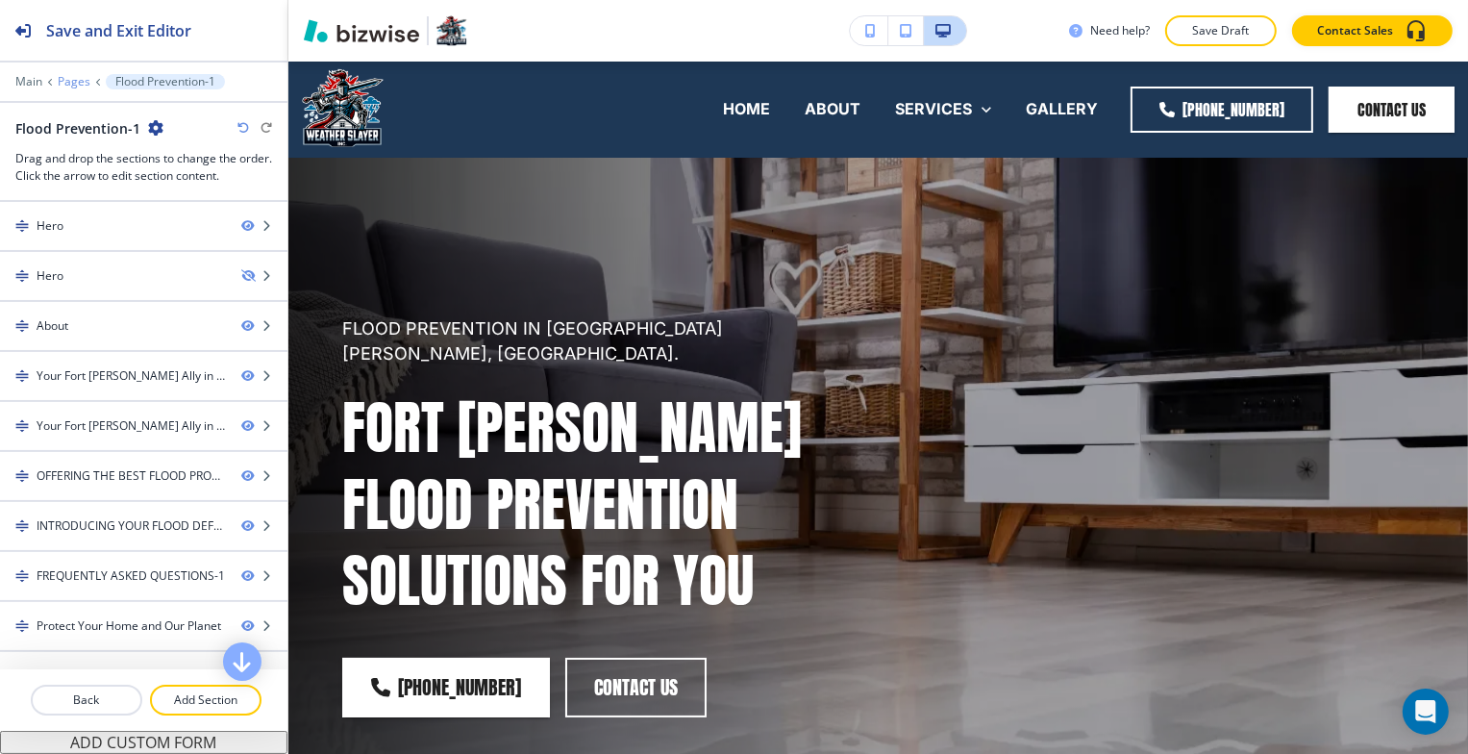
click at [81, 79] on p "Pages" at bounding box center [74, 81] width 33 height 13
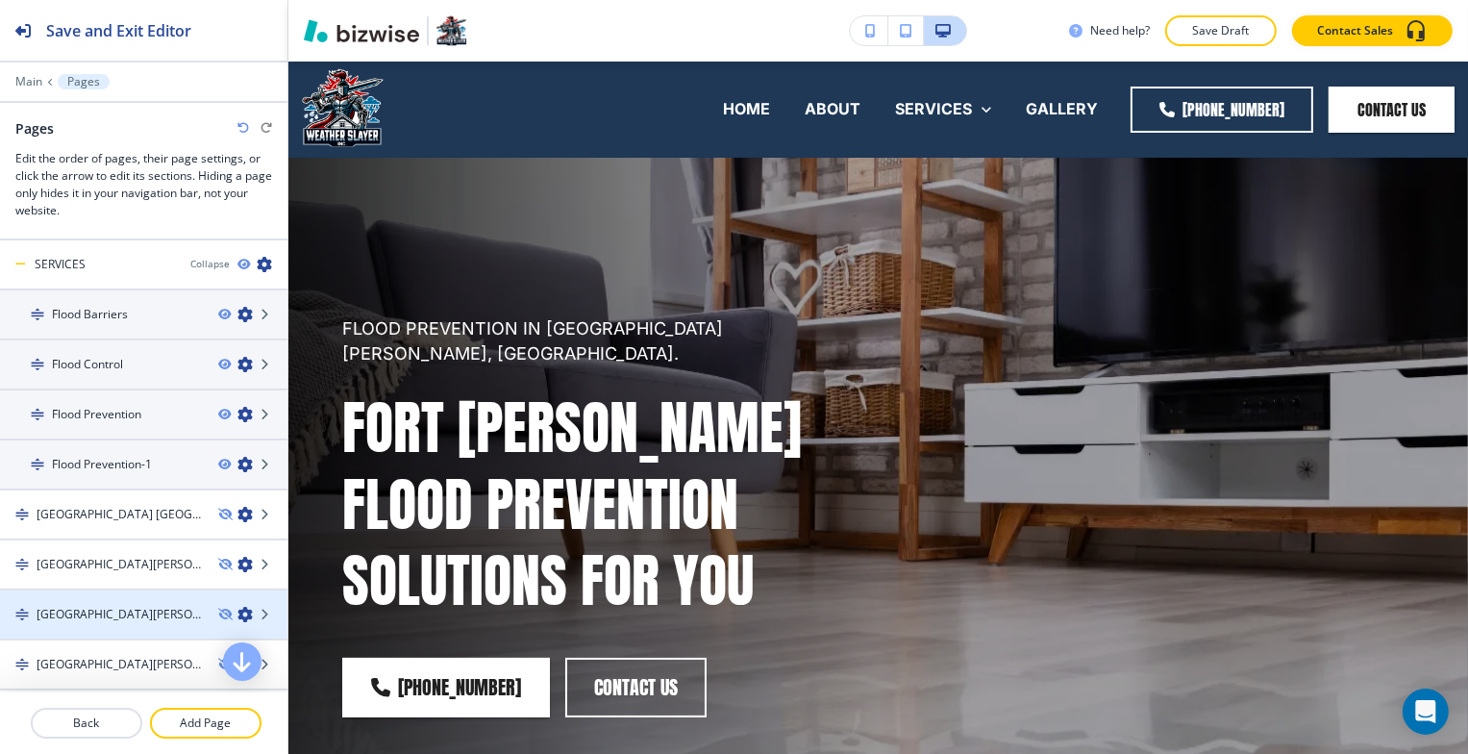
scroll to position [288, 0]
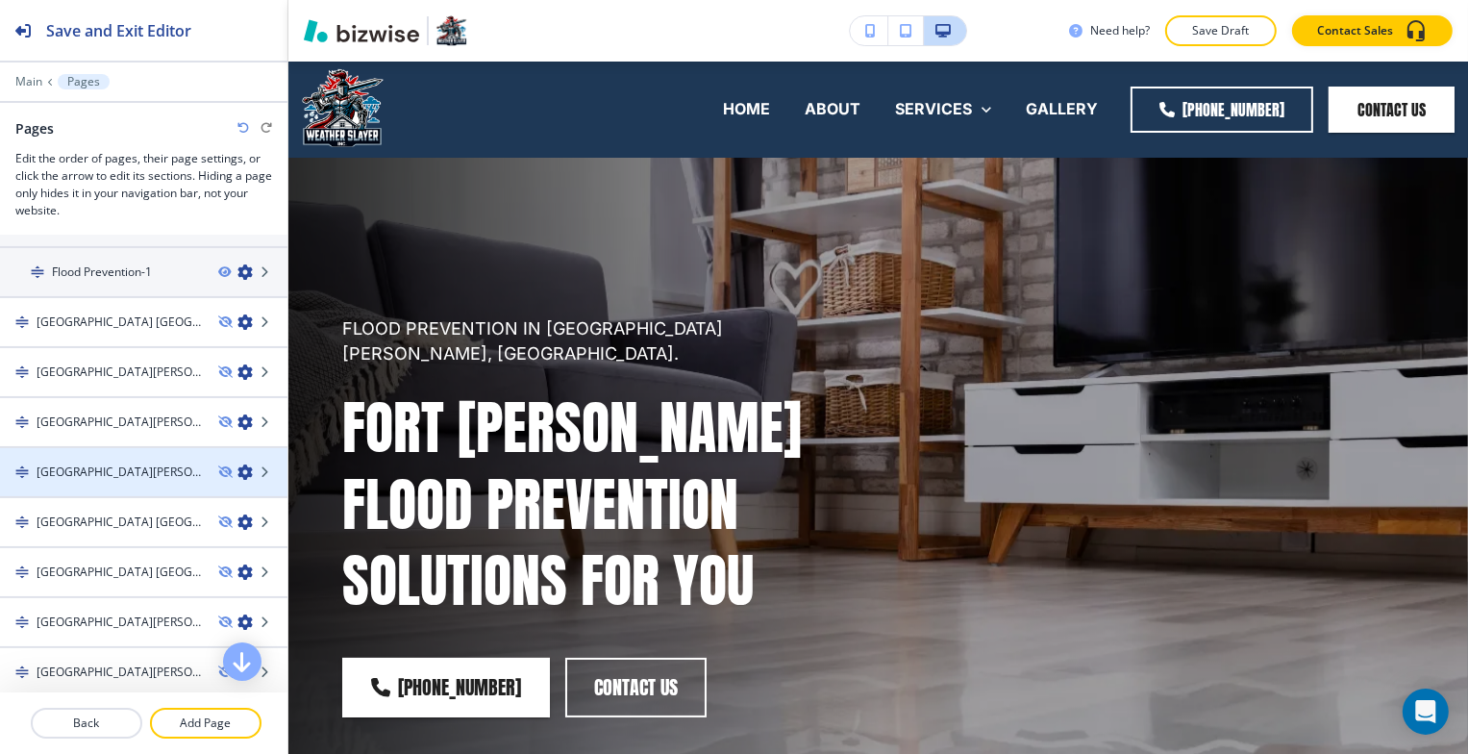
click at [100, 468] on h4 "[GEOGRAPHIC_DATA][PERSON_NAME]" at bounding box center [120, 471] width 166 height 17
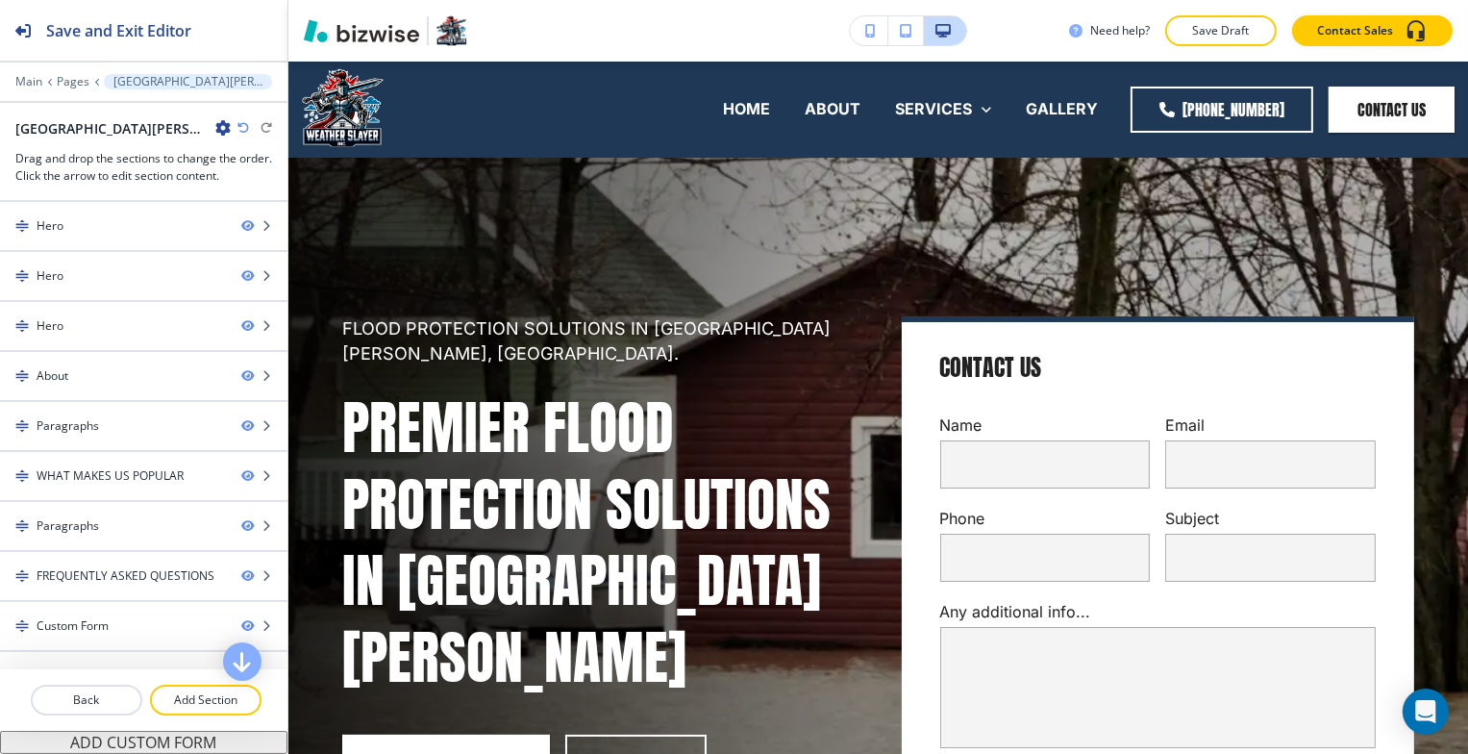
click at [100, 468] on div "WHAT MAKES US POPULAR" at bounding box center [110, 475] width 147 height 17
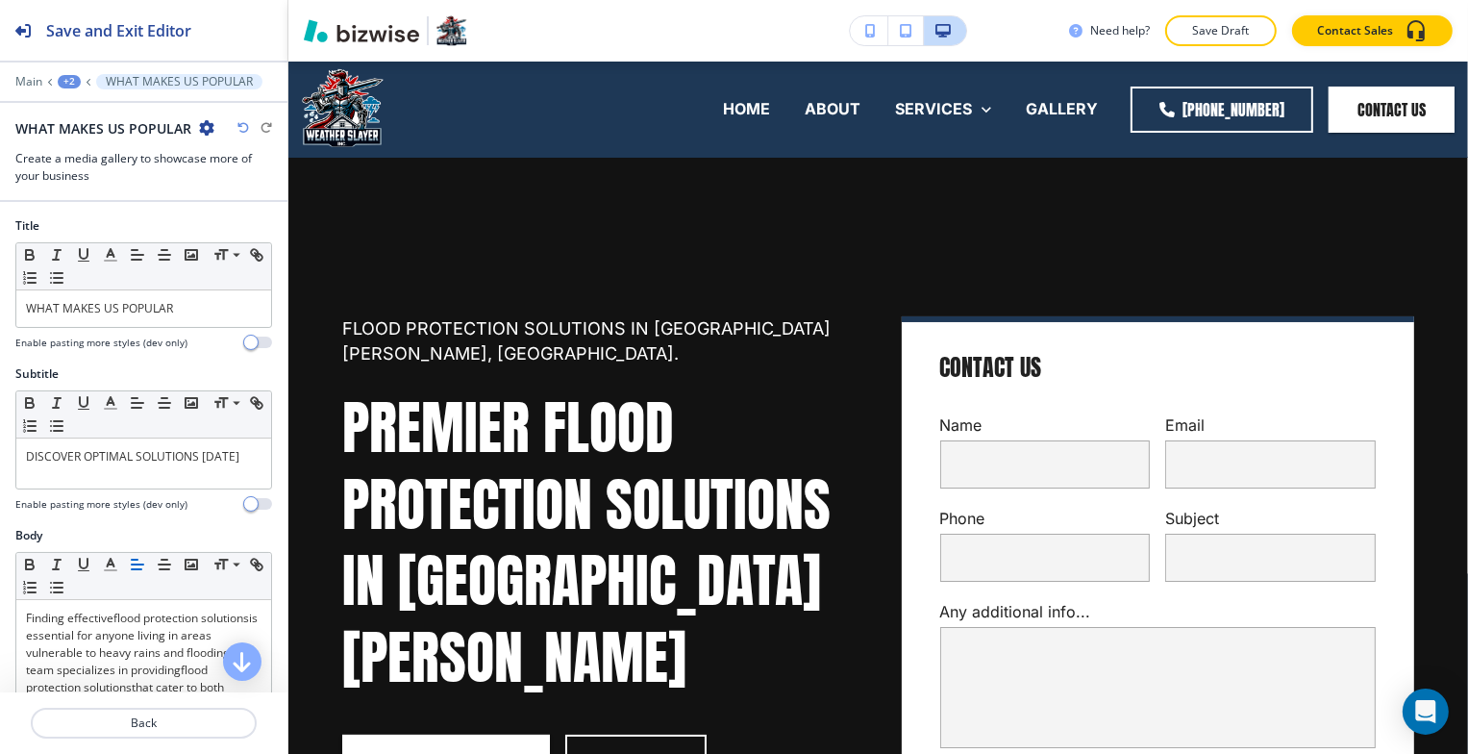
scroll to position [7317, 0]
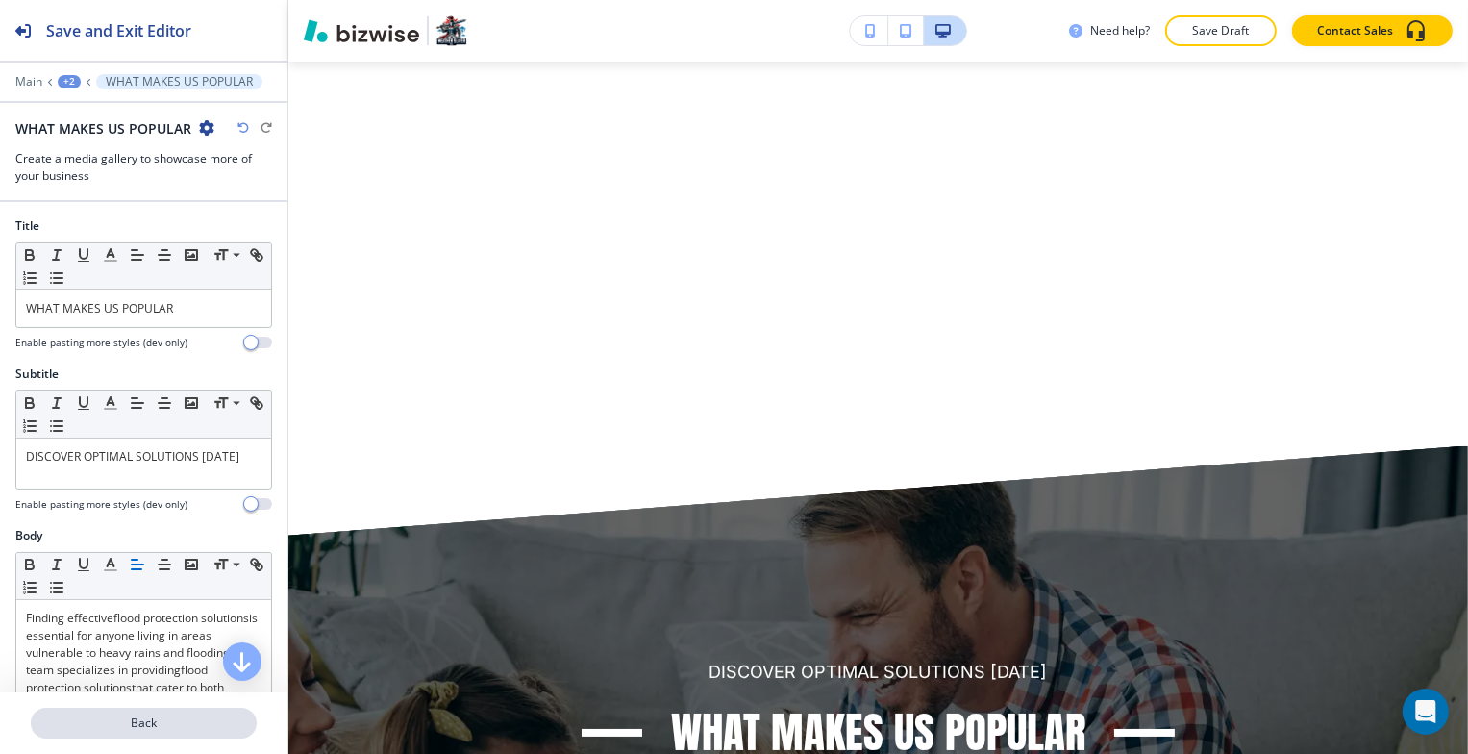
click at [181, 722] on p "Back" at bounding box center [144, 722] width 222 height 17
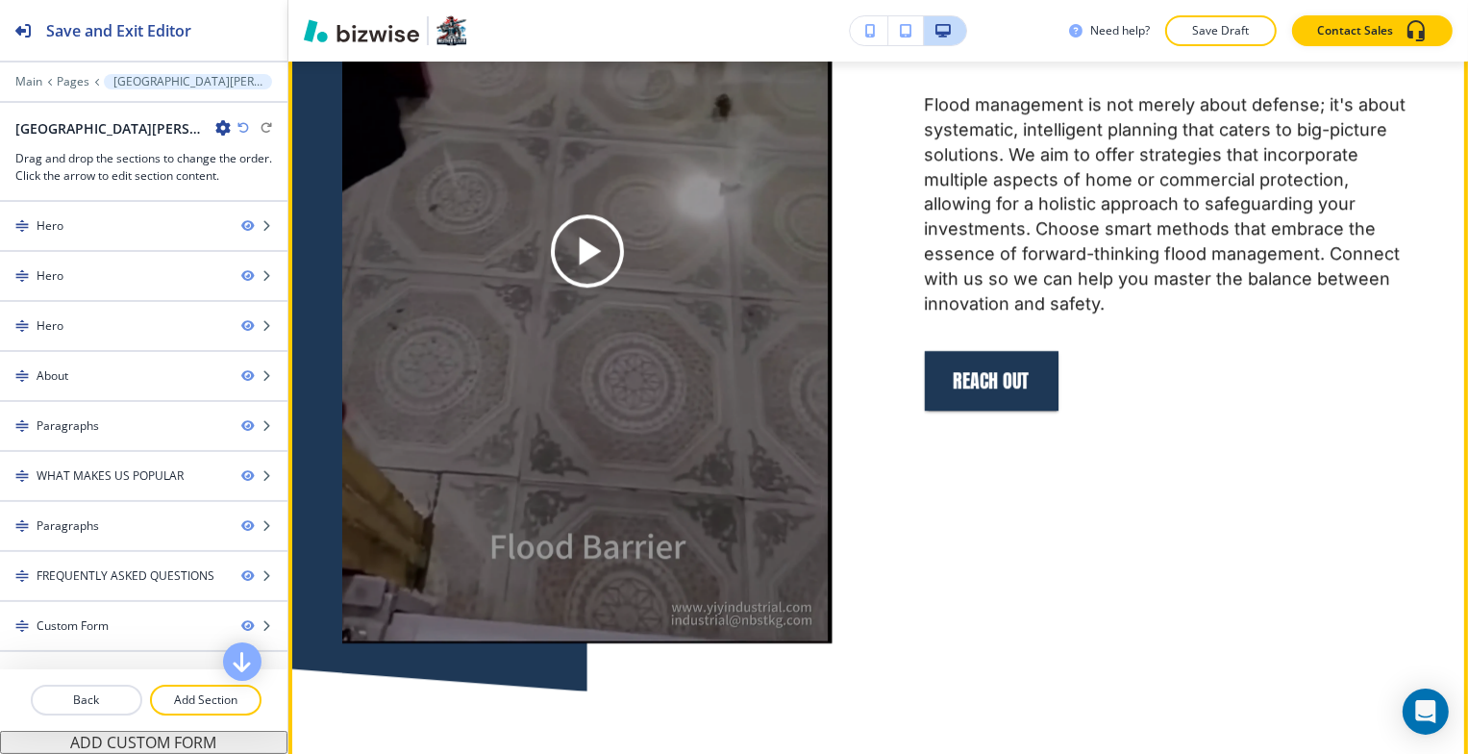
scroll to position [6041, 0]
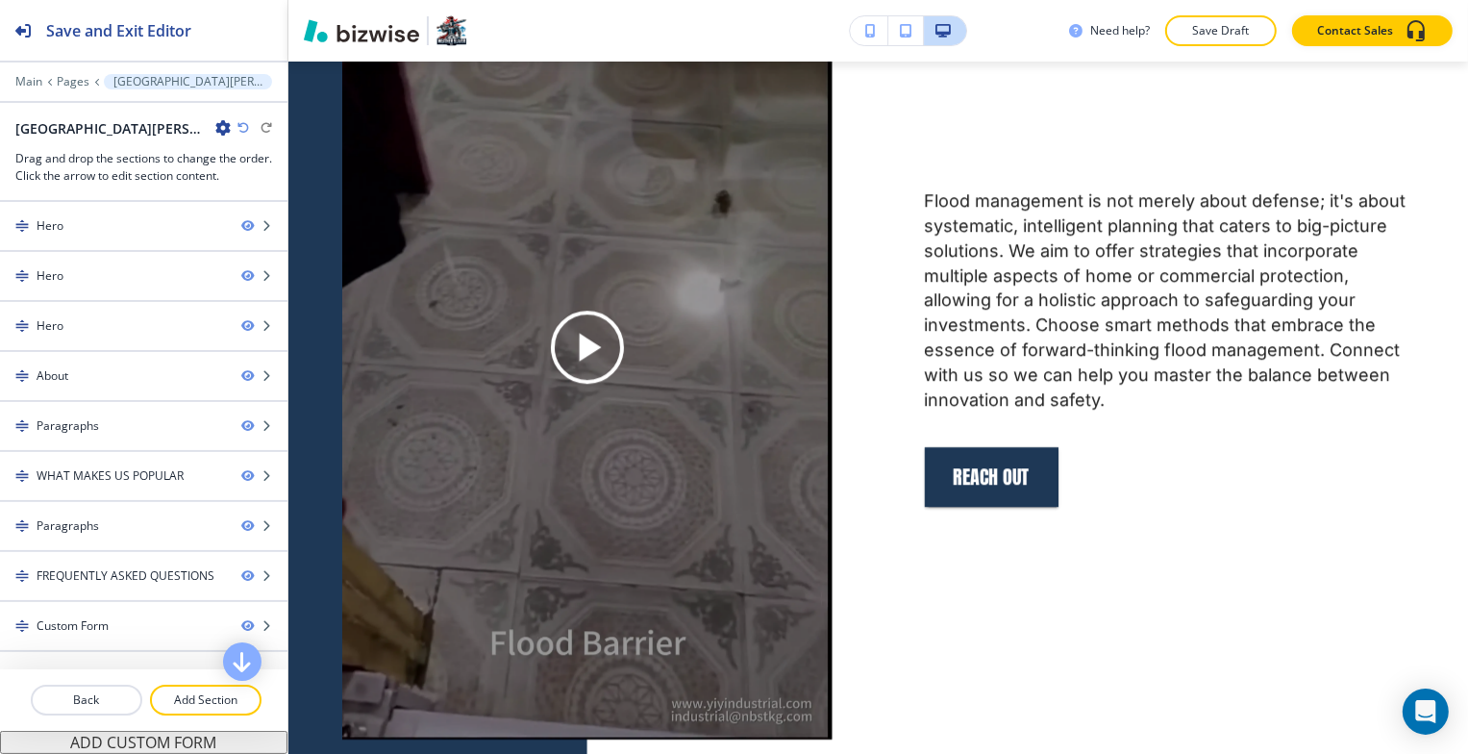
click at [215, 125] on icon "button" at bounding box center [222, 127] width 15 height 15
click at [156, 156] on p "Edit Page Settings" at bounding box center [184, 160] width 98 height 17
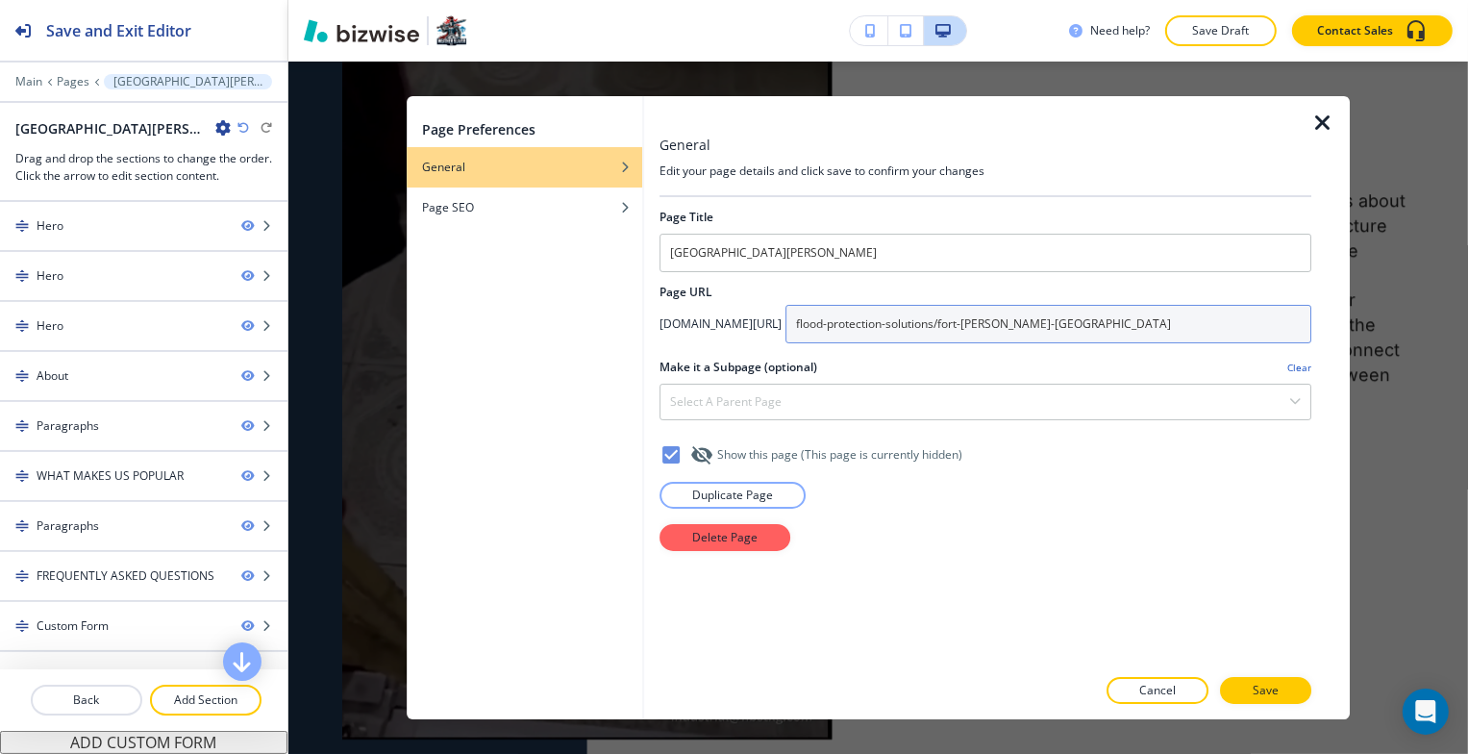
drag, startPoint x: 1168, startPoint y: 326, endPoint x: 1000, endPoint y: 321, distance: 168.3
click at [888, 315] on div "app.bizwise.com/preview?id=you3rbm58gcg/ flood-protection-solutions/fort-myers-…" at bounding box center [986, 324] width 652 height 38
paste input "/flood-protection"
type input "/flood-protection/fort-myers-fl"
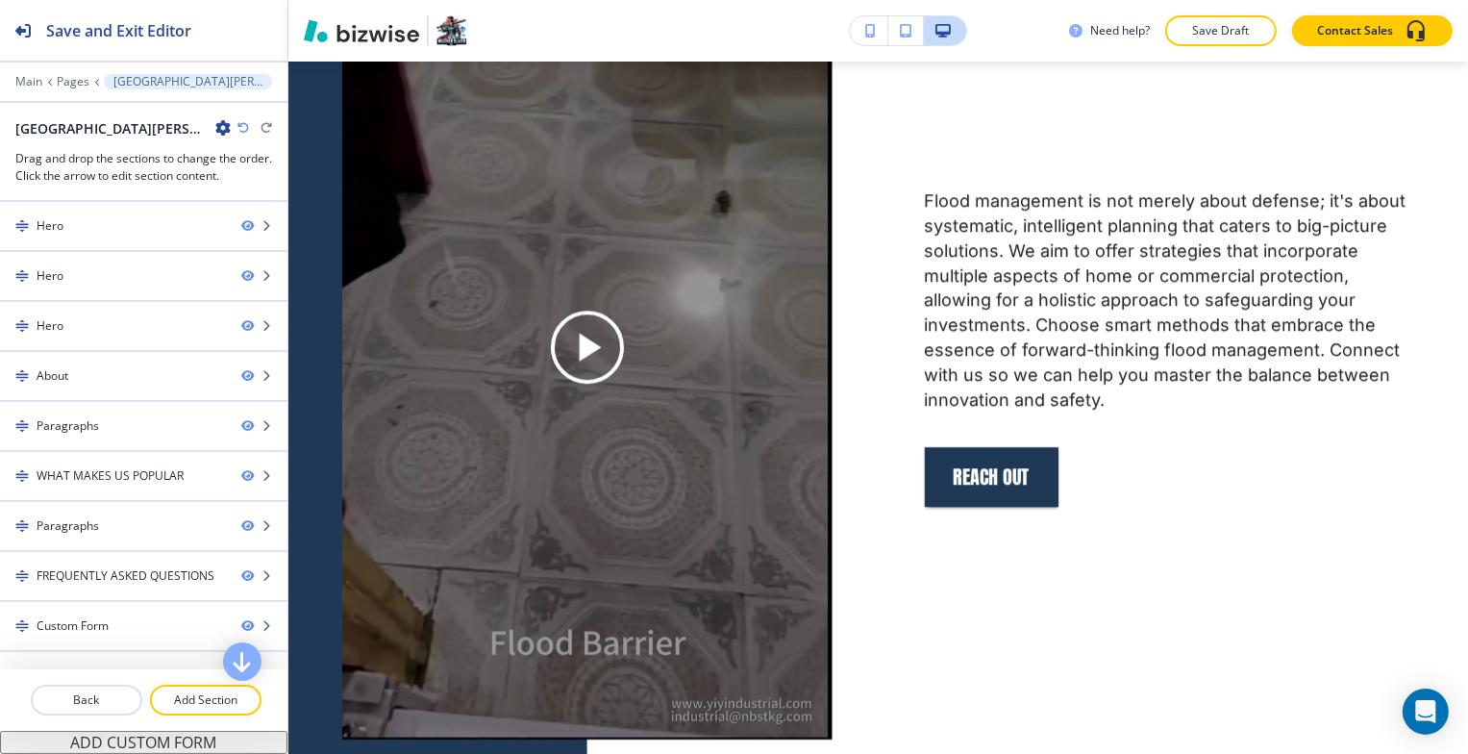
click at [240, 127] on icon "button" at bounding box center [243, 128] width 12 height 12
click at [215, 126] on icon "button" at bounding box center [222, 127] width 15 height 15
click at [159, 164] on p "Edit Page Settings" at bounding box center [184, 160] width 98 height 17
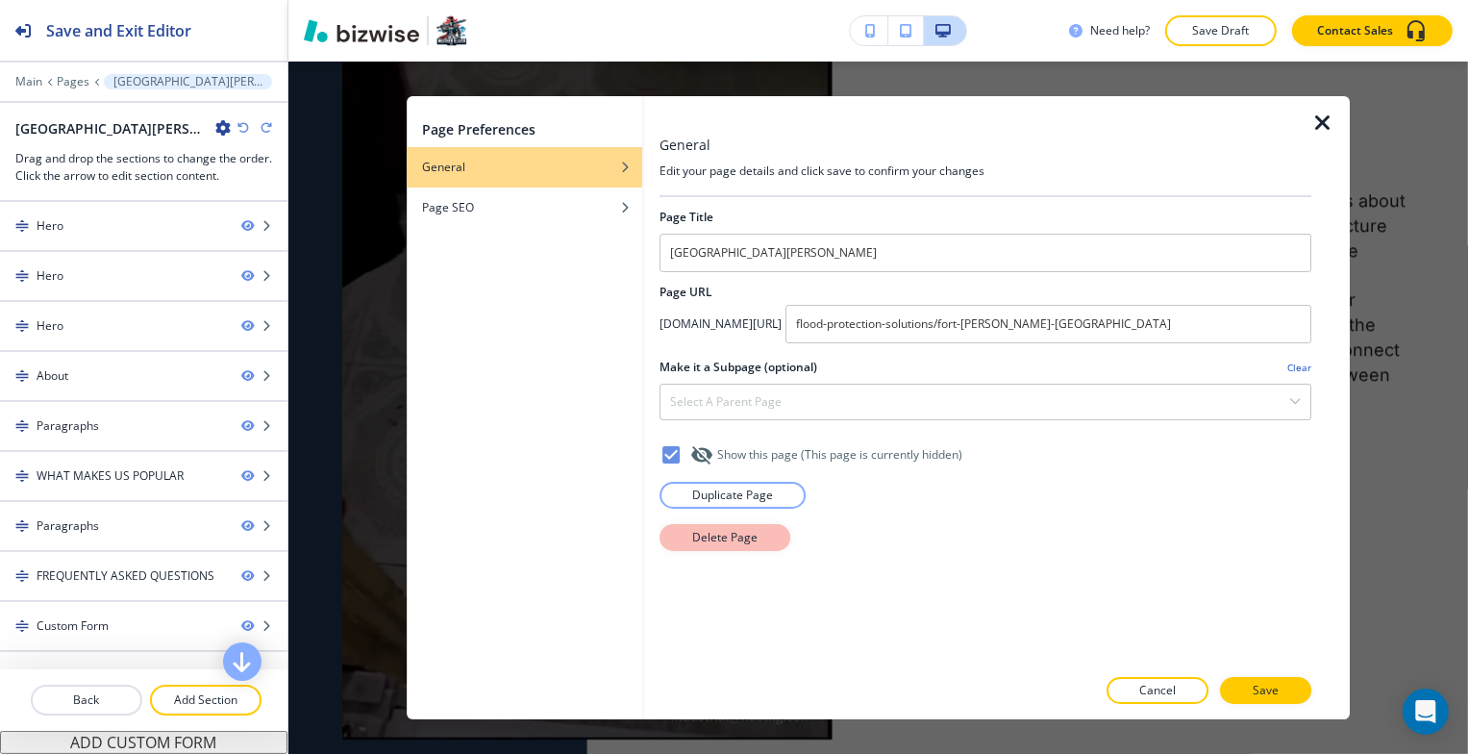
click at [741, 544] on p "Delete Page" at bounding box center [724, 537] width 65 height 17
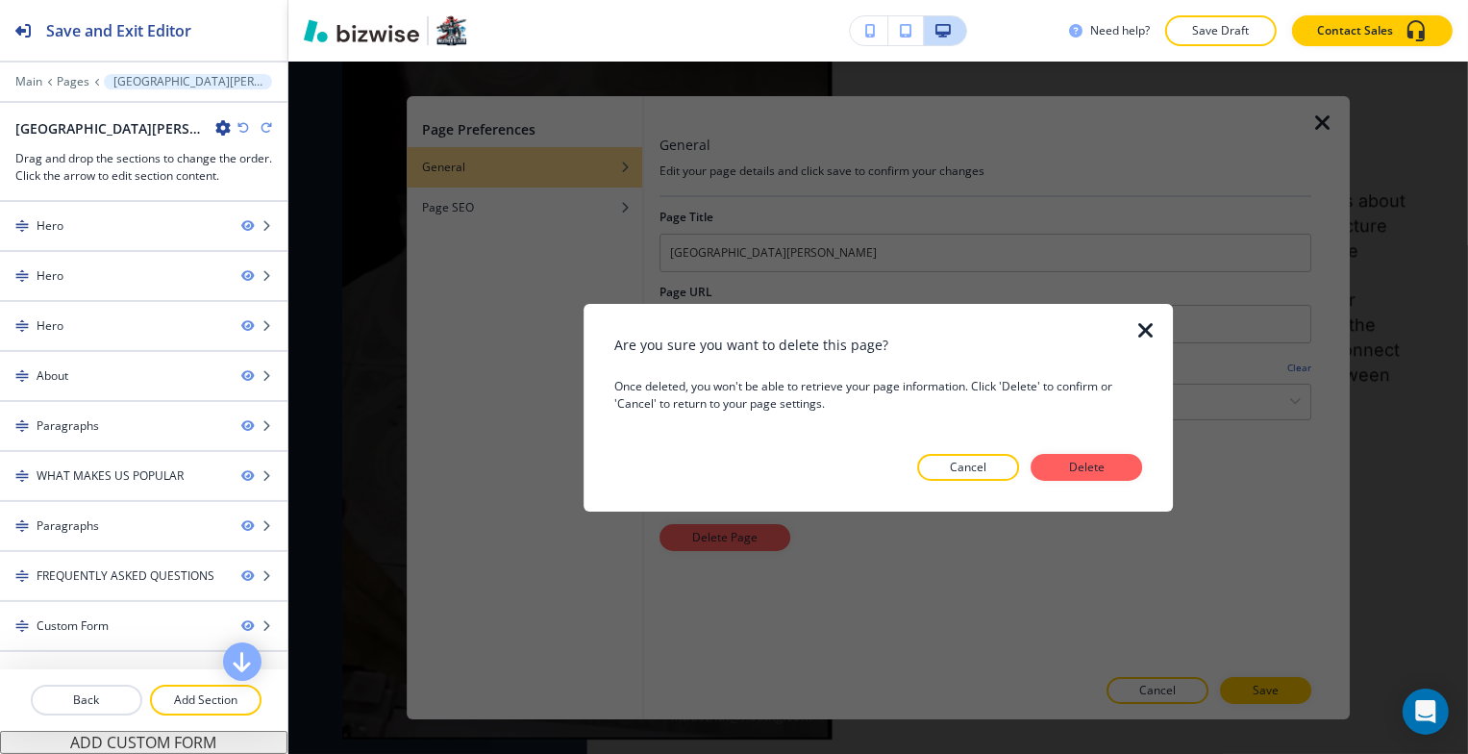
click at [1150, 325] on icon "button" at bounding box center [1146, 330] width 23 height 23
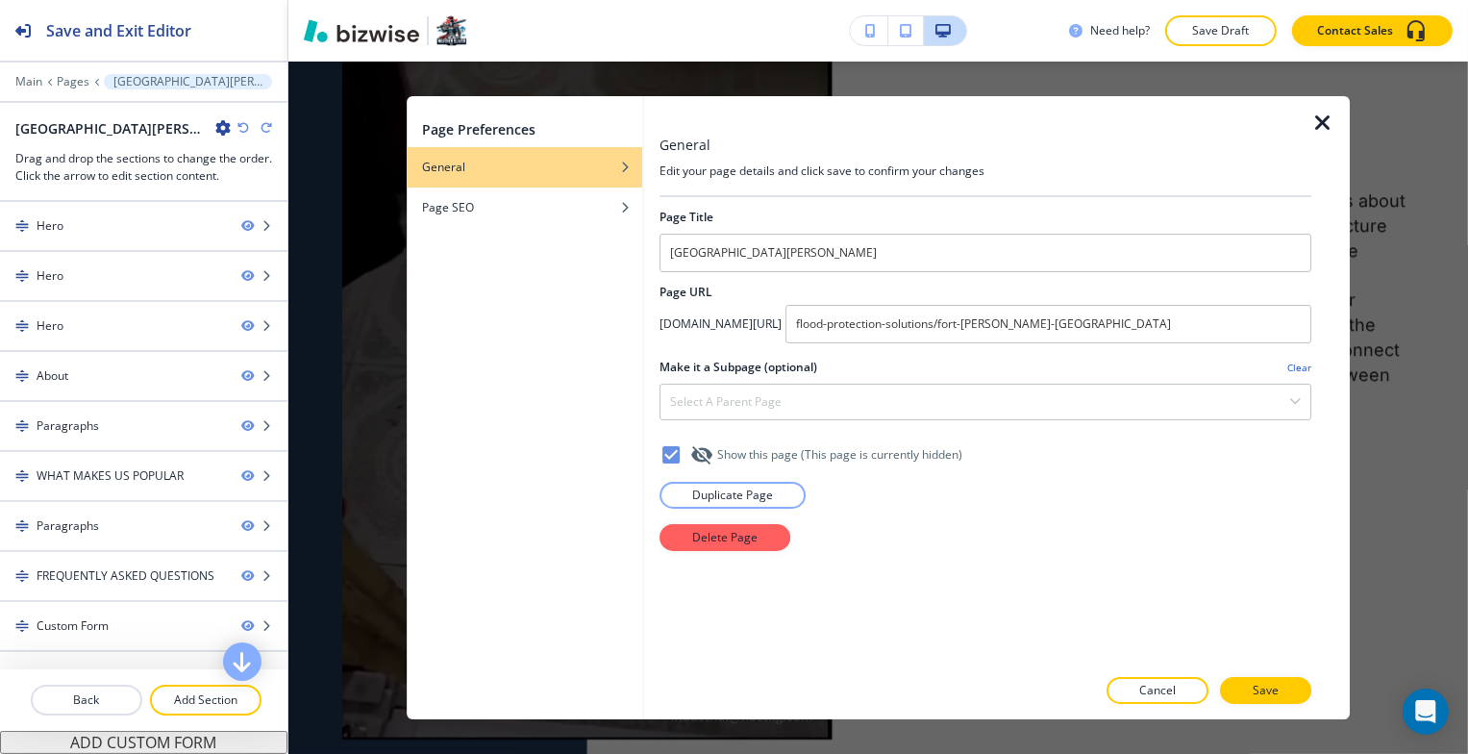
click at [1328, 122] on icon "button" at bounding box center [1323, 123] width 23 height 23
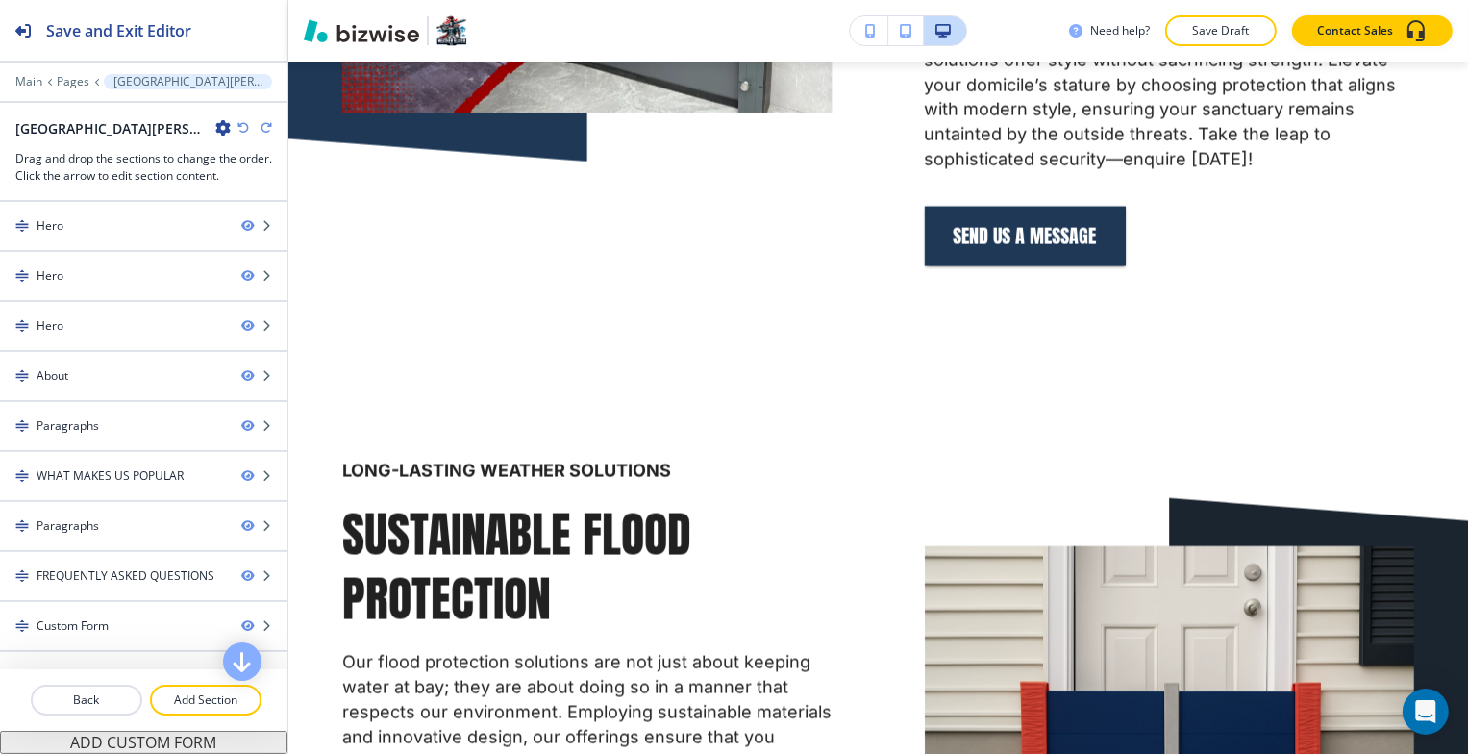
scroll to position [0, 0]
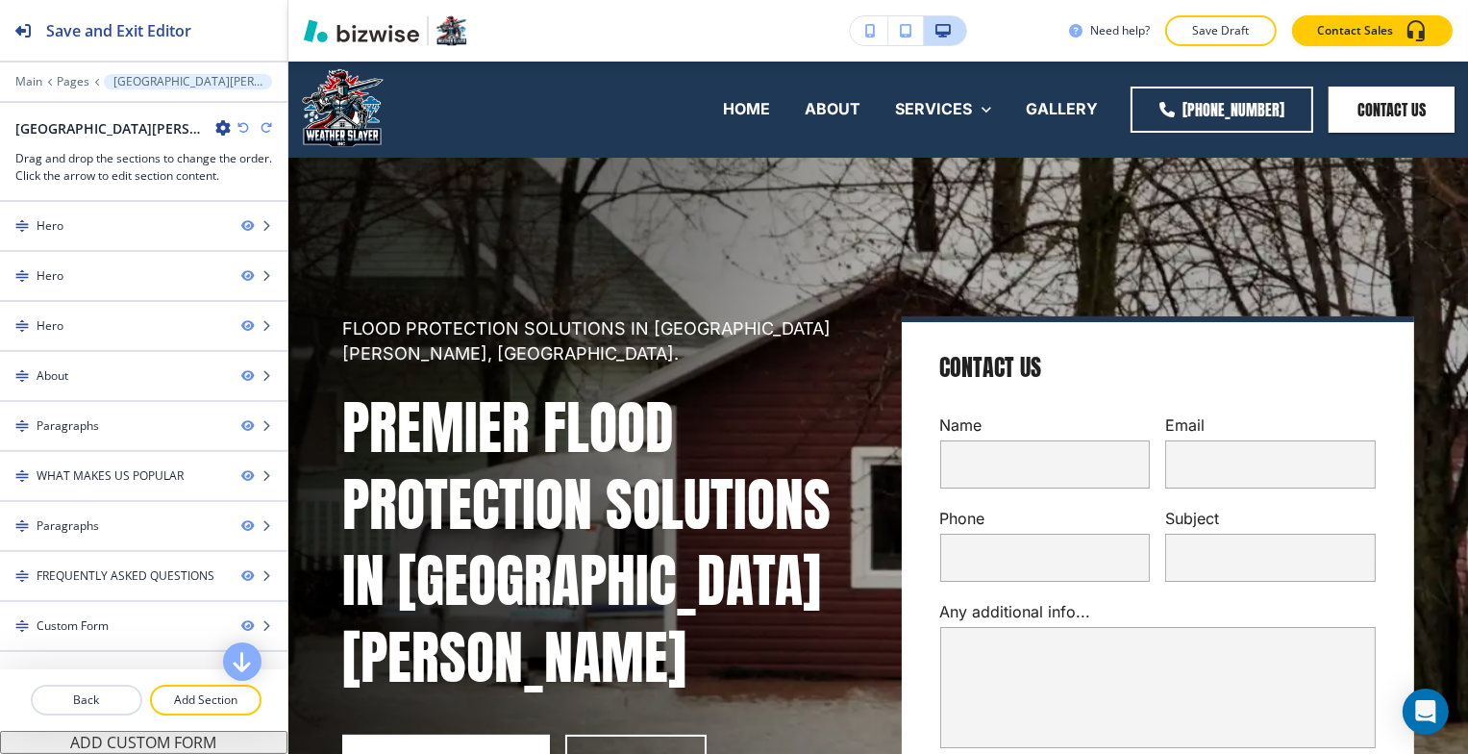
click at [215, 128] on icon "button" at bounding box center [222, 127] width 15 height 15
click at [182, 163] on p "Edit Page Settings" at bounding box center [184, 160] width 98 height 17
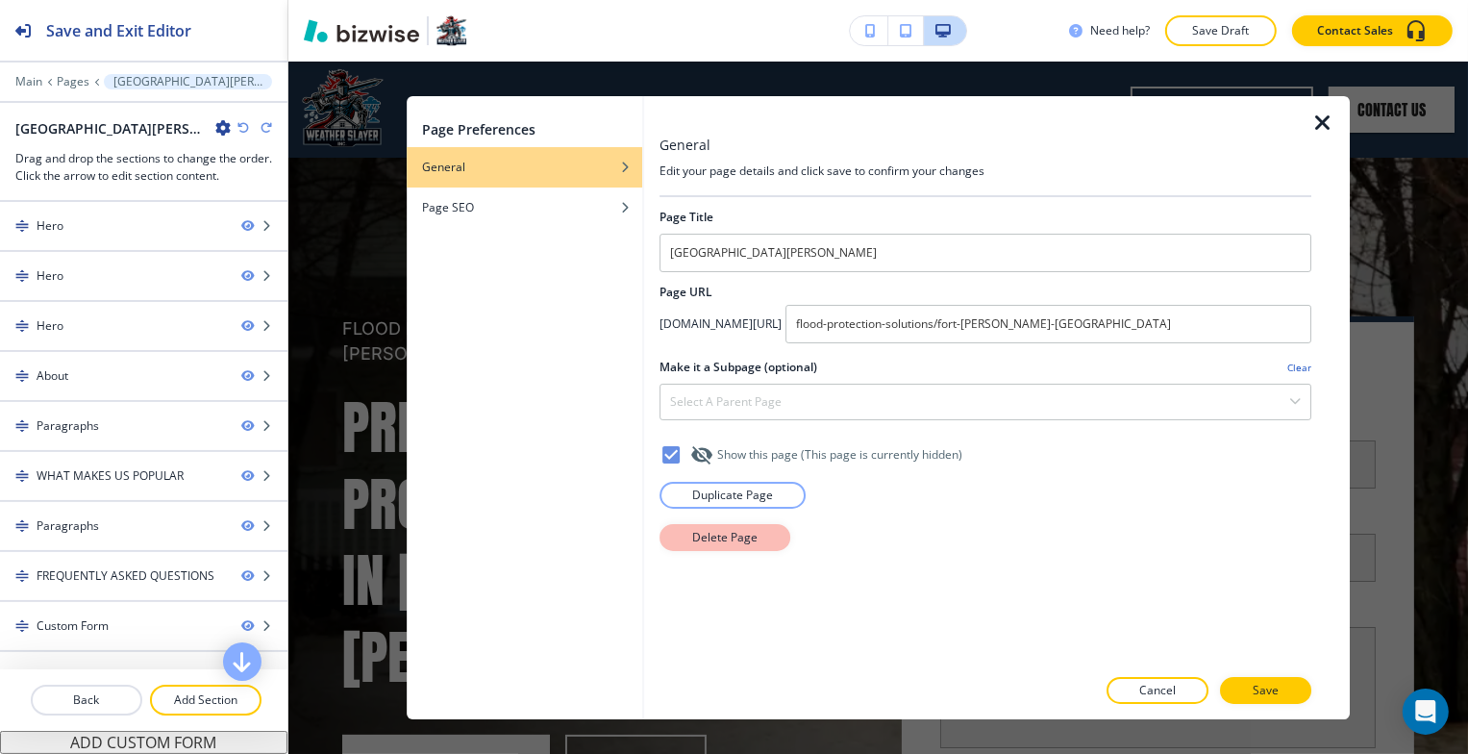
click at [754, 541] on p "Delete Page" at bounding box center [724, 537] width 65 height 17
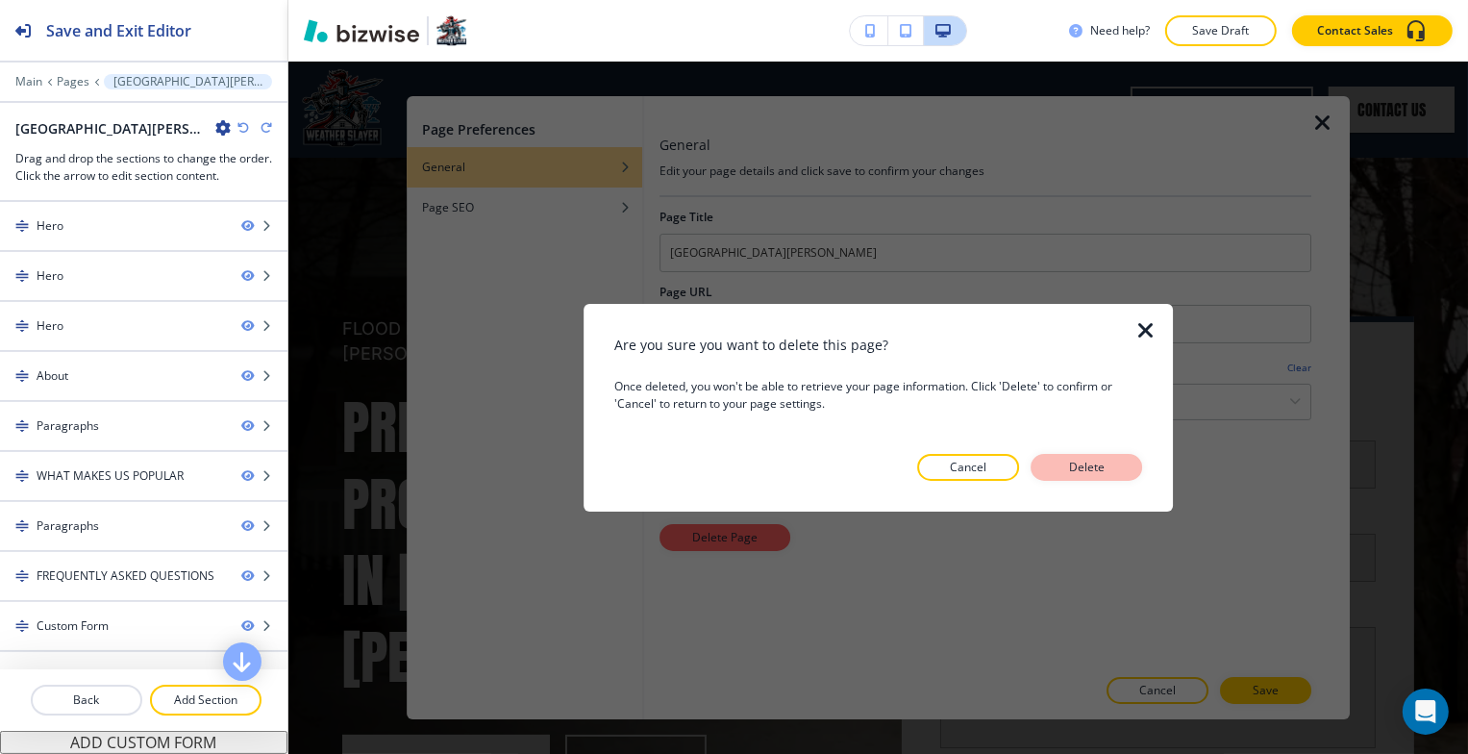
click at [1098, 473] on p "Delete" at bounding box center [1086, 467] width 46 height 17
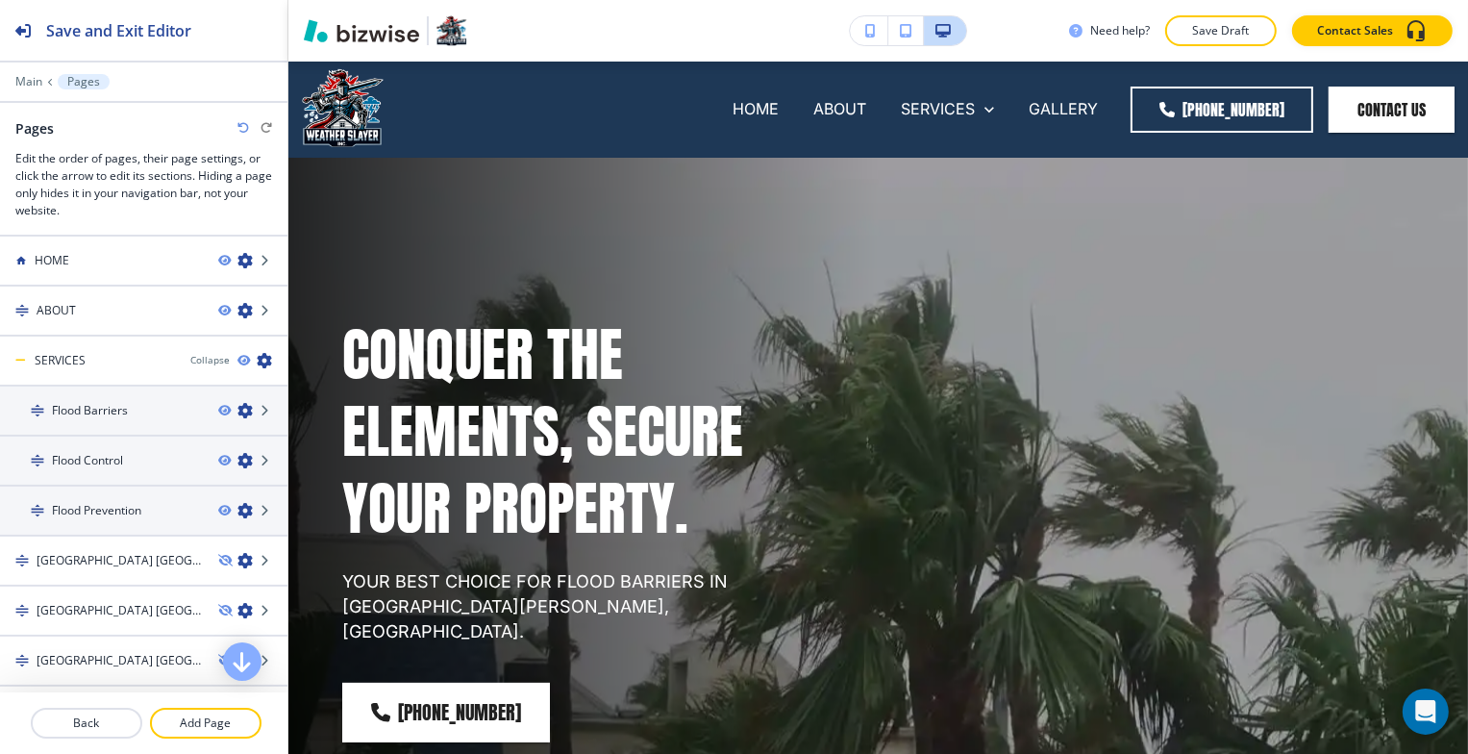
click at [1102, 467] on div "CONQUER THE ELEMENTS, SECURE YOUR PROPERTY. YOUR BEST CHOICE FOR FLOOD BARRIERS…" at bounding box center [855, 506] width 1118 height 626
click at [89, 84] on p "Pages" at bounding box center [83, 81] width 33 height 13
click at [237, 505] on icon "button" at bounding box center [244, 510] width 15 height 15
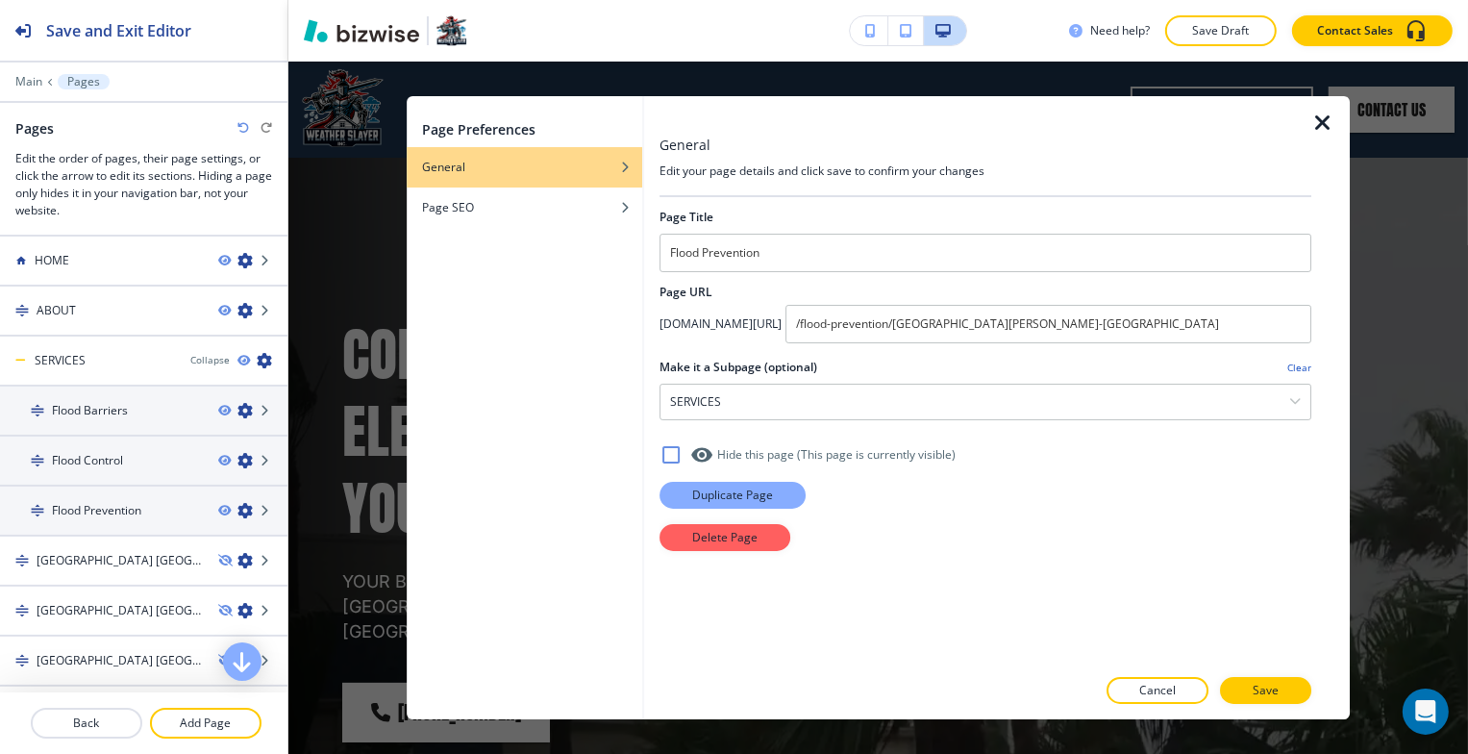
click at [699, 494] on p "Duplicate Page" at bounding box center [732, 495] width 81 height 17
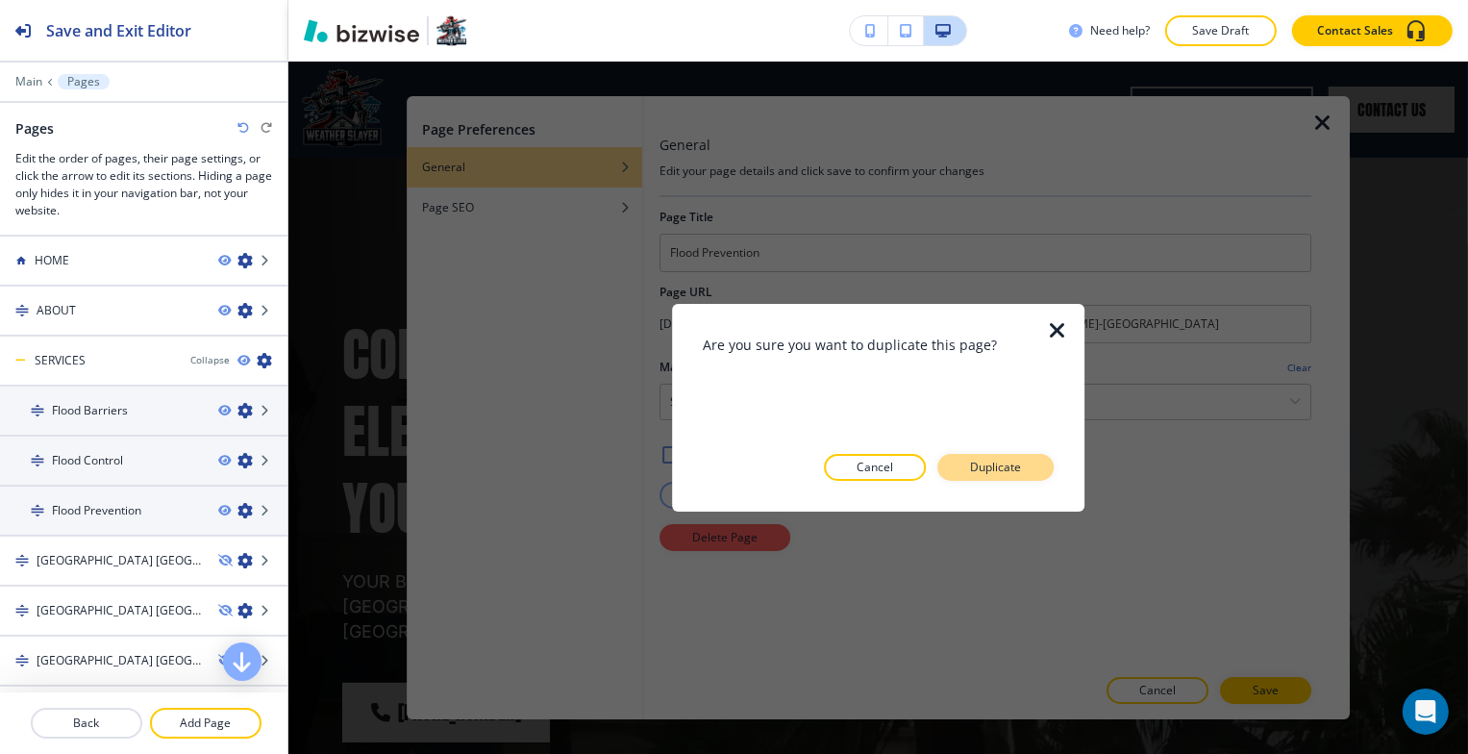
click at [1003, 467] on p "Duplicate" at bounding box center [995, 467] width 51 height 17
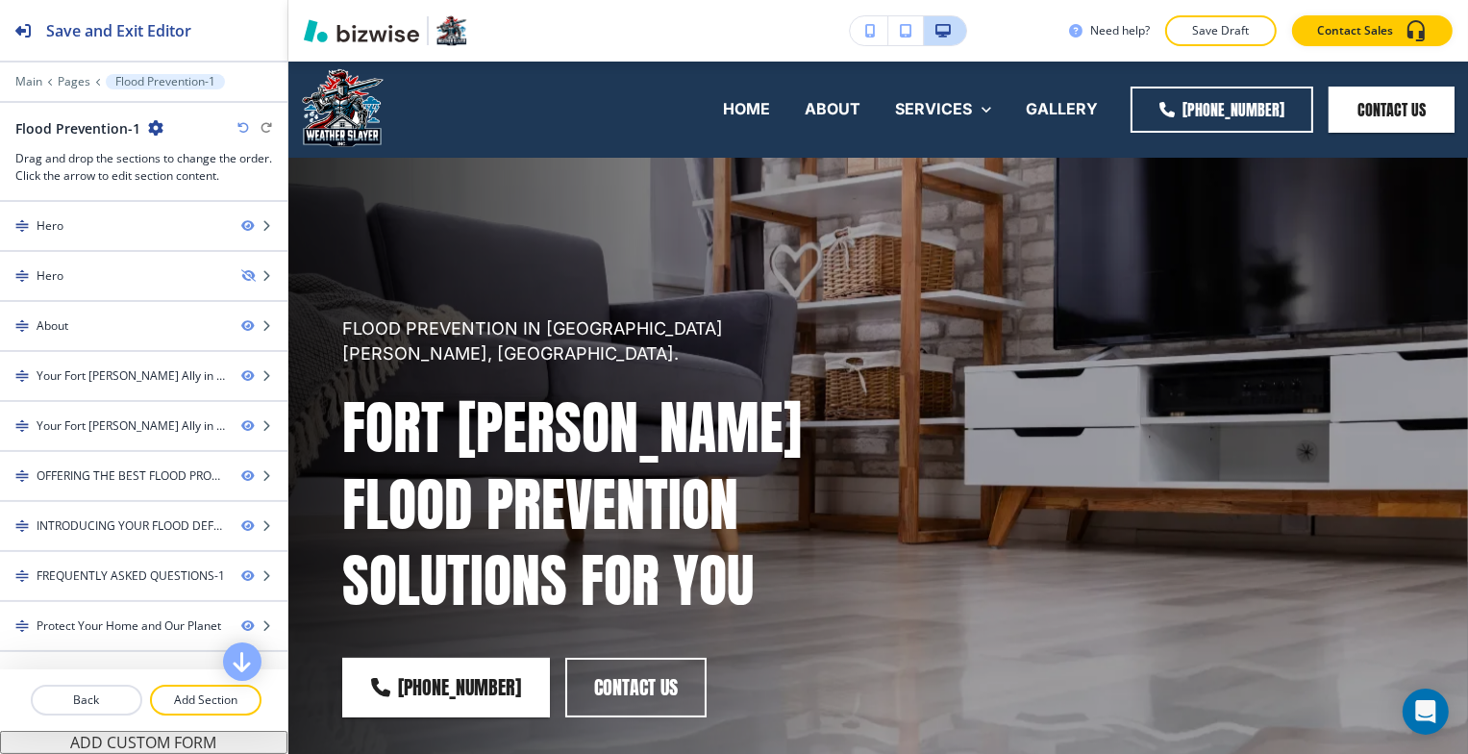
click at [151, 129] on icon "button" at bounding box center [155, 127] width 15 height 15
click at [169, 157] on p "Edit Page Settings" at bounding box center [207, 160] width 98 height 17
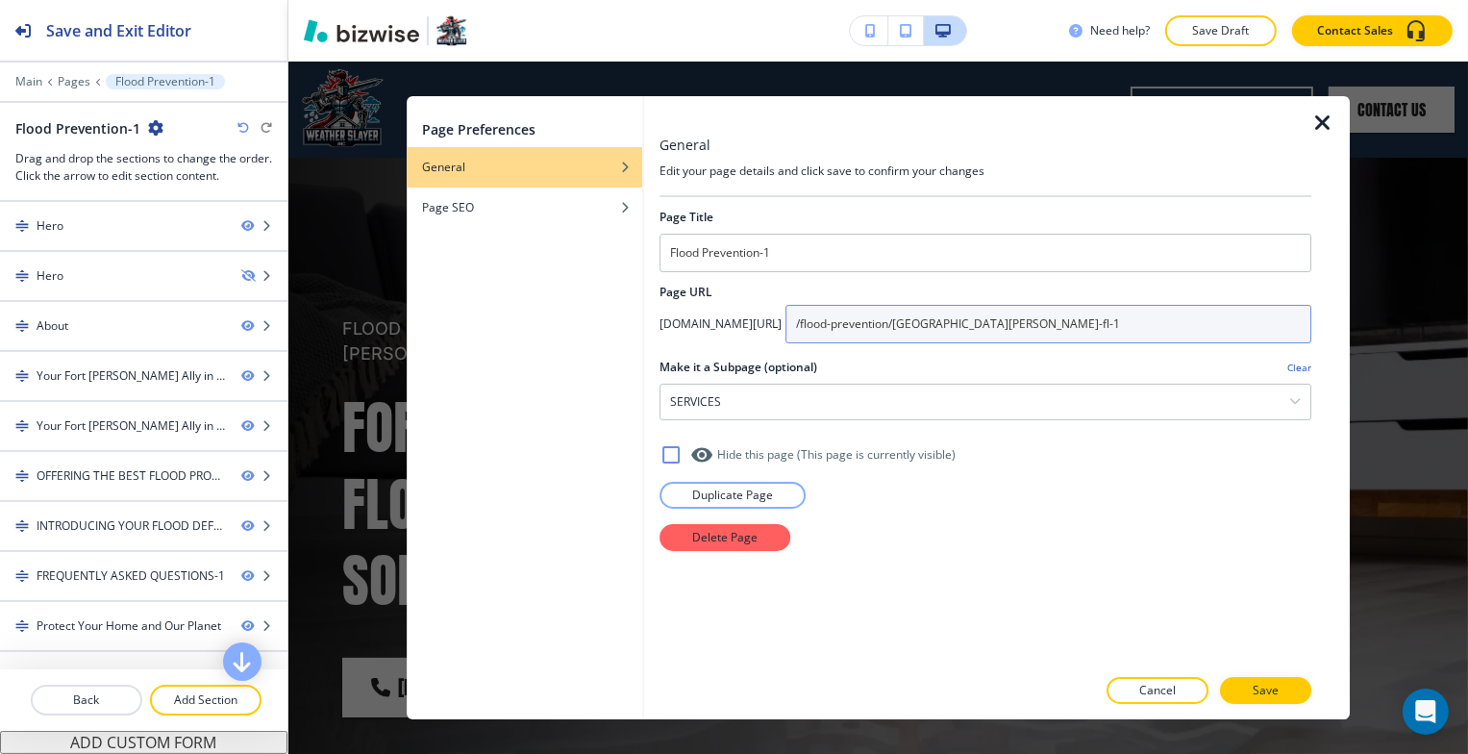
drag, startPoint x: 1124, startPoint y: 325, endPoint x: 1000, endPoint y: 336, distance: 124.5
click at [884, 338] on div "app.bizwise.com/preview?id=you3rbm58gcg/ /flood-prevention/fort-myers-fl-1" at bounding box center [986, 324] width 652 height 38
paste input "otection/fort-myers-fl"
type input "/flood-protection/fort-myers-fl"
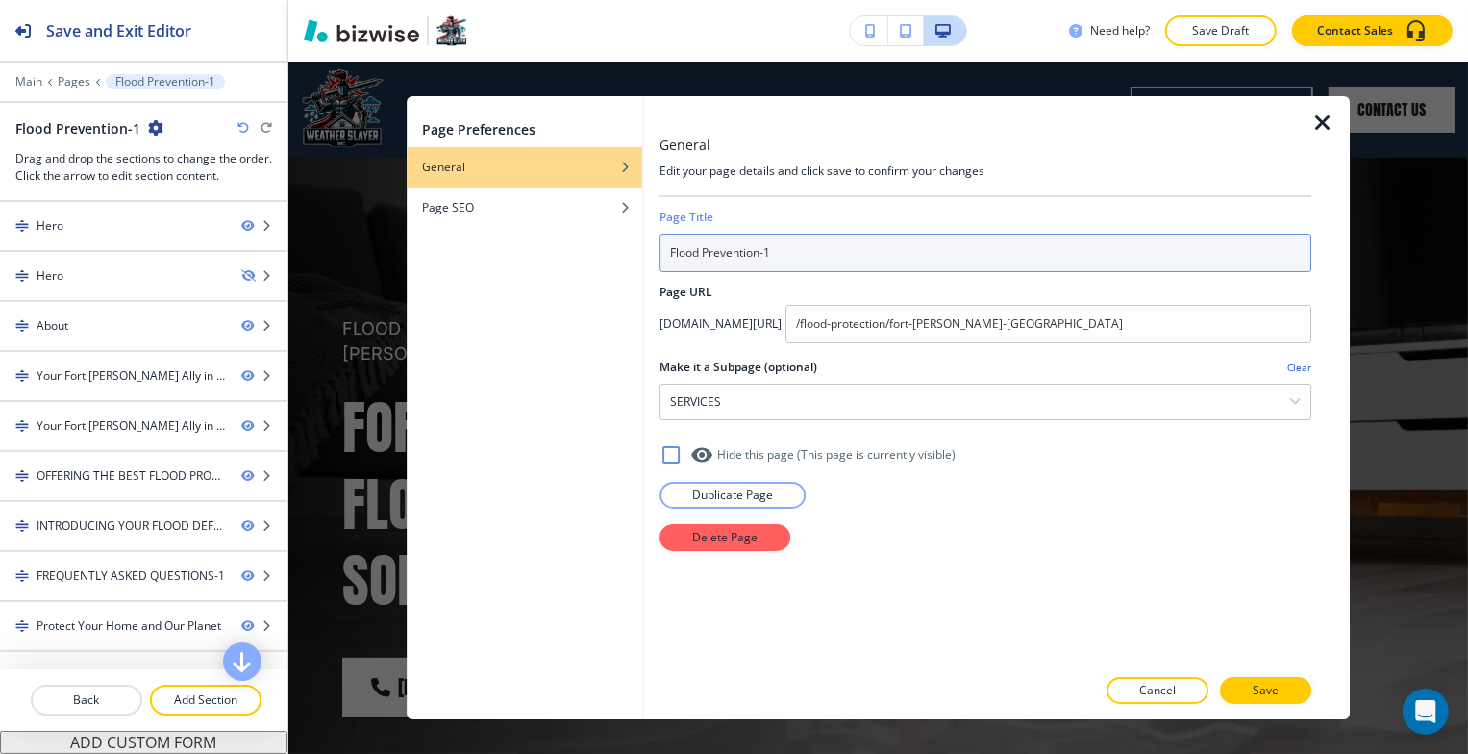
drag, startPoint x: 811, startPoint y: 253, endPoint x: 683, endPoint y: 251, distance: 127.9
click at [603, 239] on div "Page Preferences General Page SEO General Edit your page details and click save…" at bounding box center [879, 407] width 944 height 623
paste input "Flood Protection"
type input "Flood Protection"
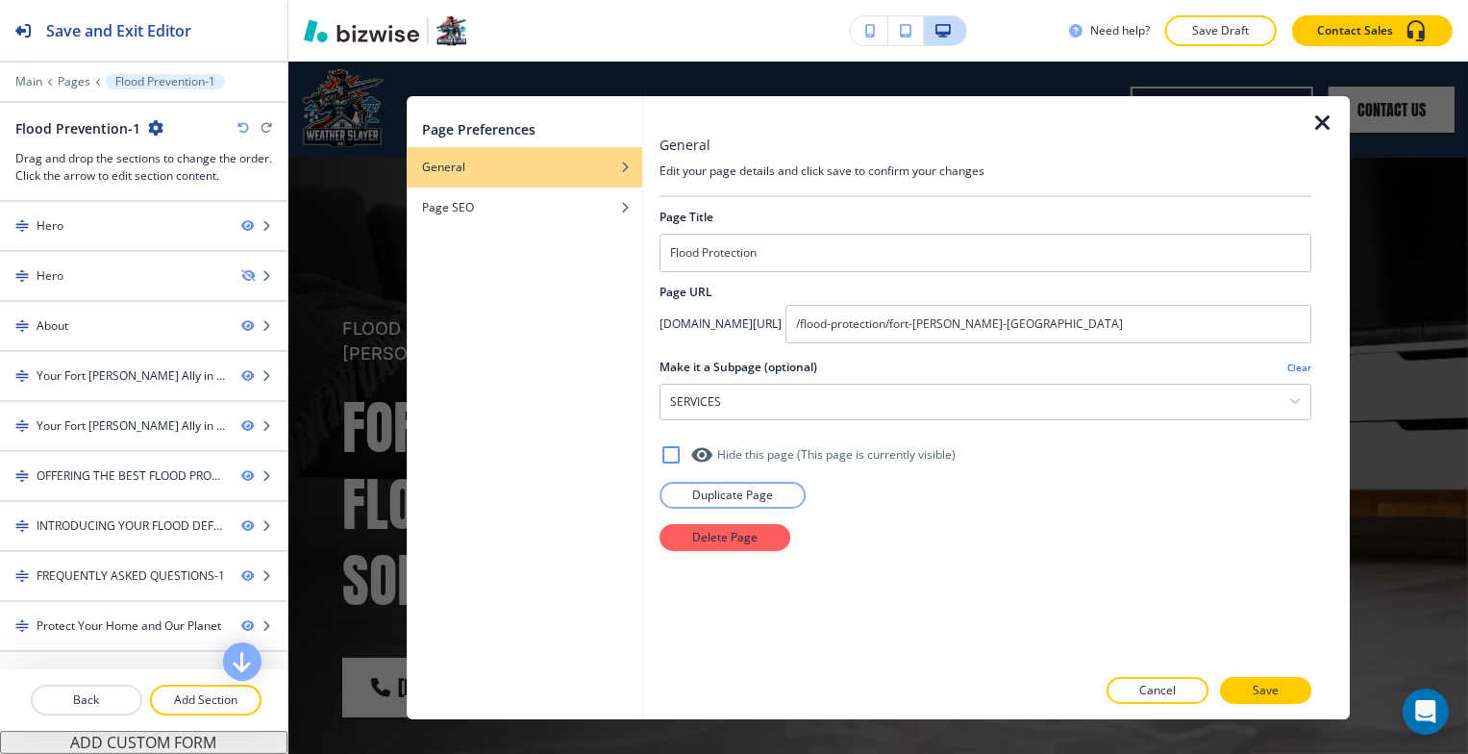
click at [1267, 690] on p "Save" at bounding box center [1266, 690] width 26 height 17
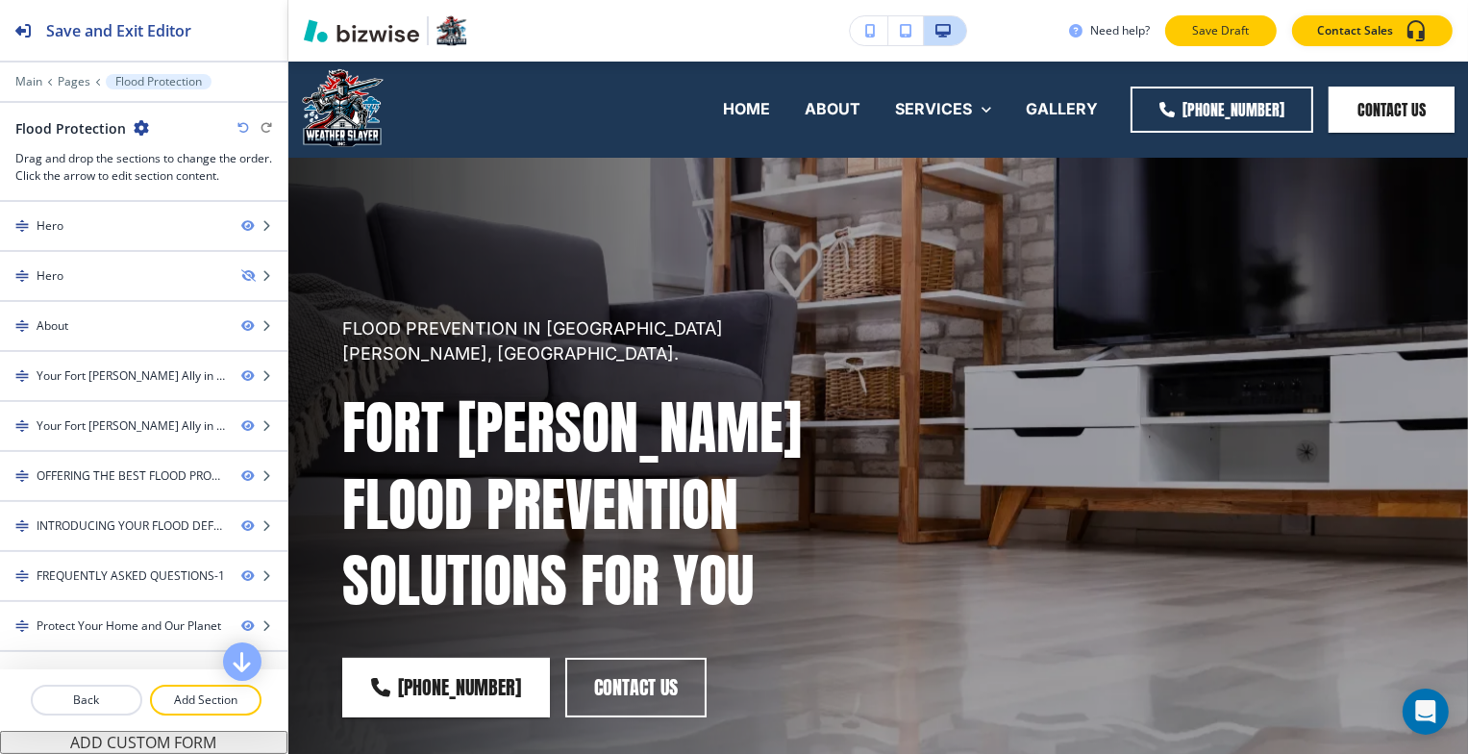
click at [1212, 32] on p "Save Draft" at bounding box center [1221, 30] width 62 height 17
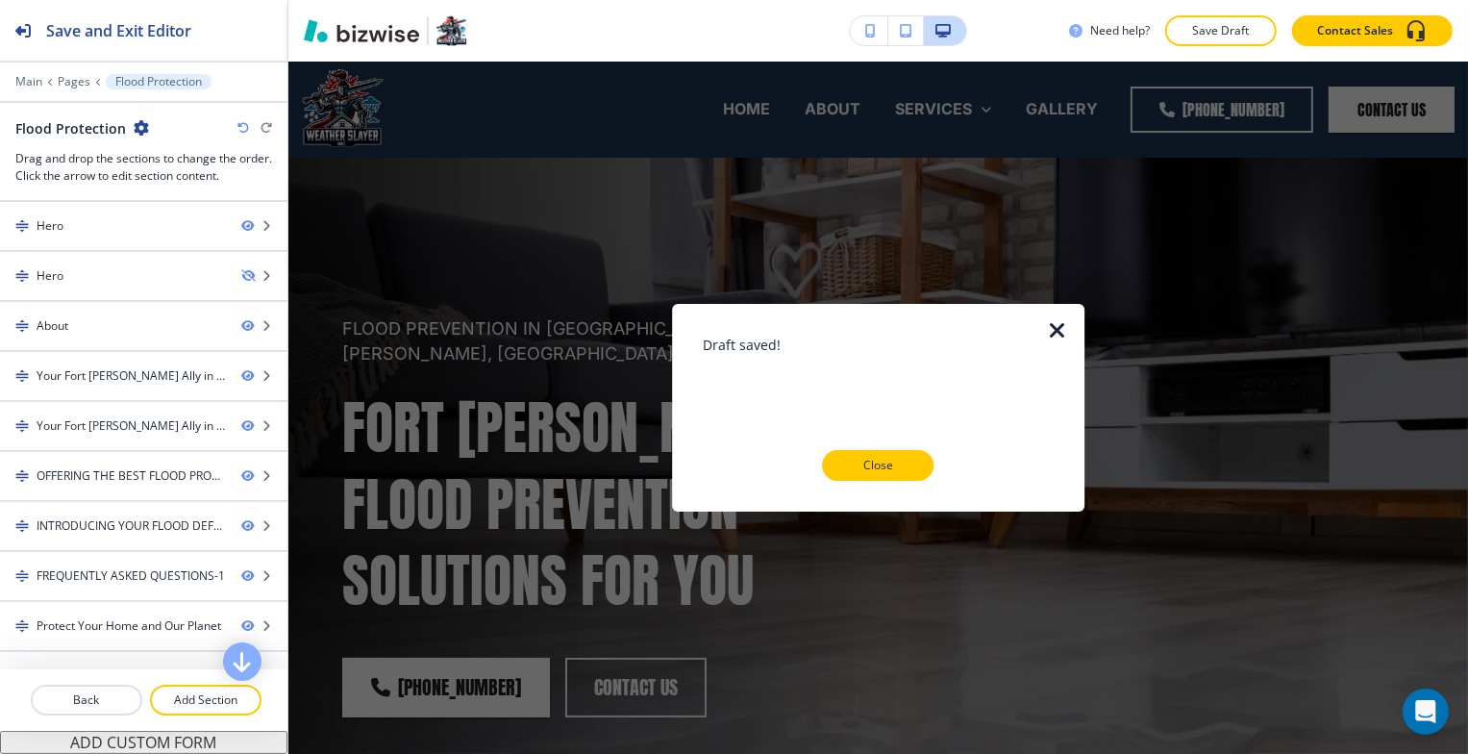
click at [866, 480] on button "Close" at bounding box center [879, 465] width 112 height 31
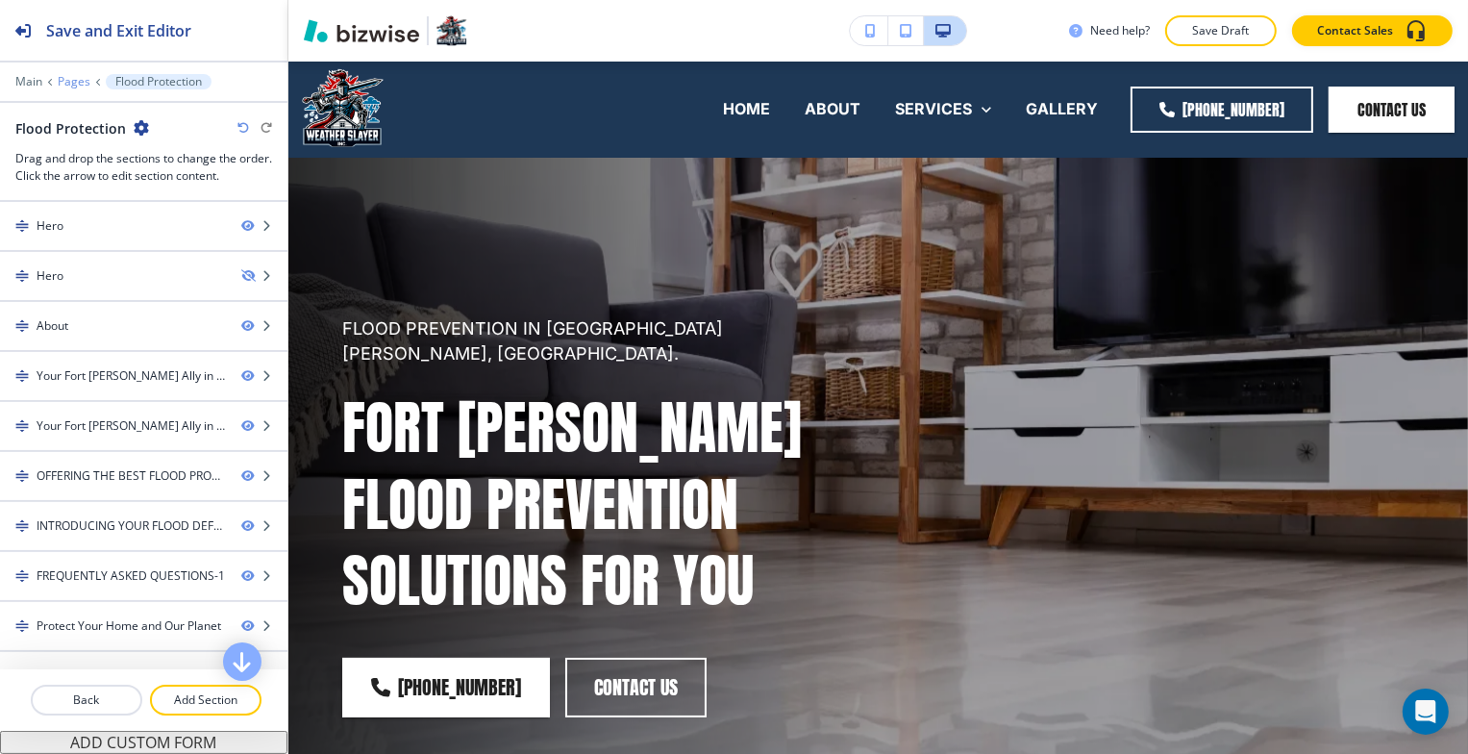
click at [77, 82] on p "Pages" at bounding box center [74, 81] width 33 height 13
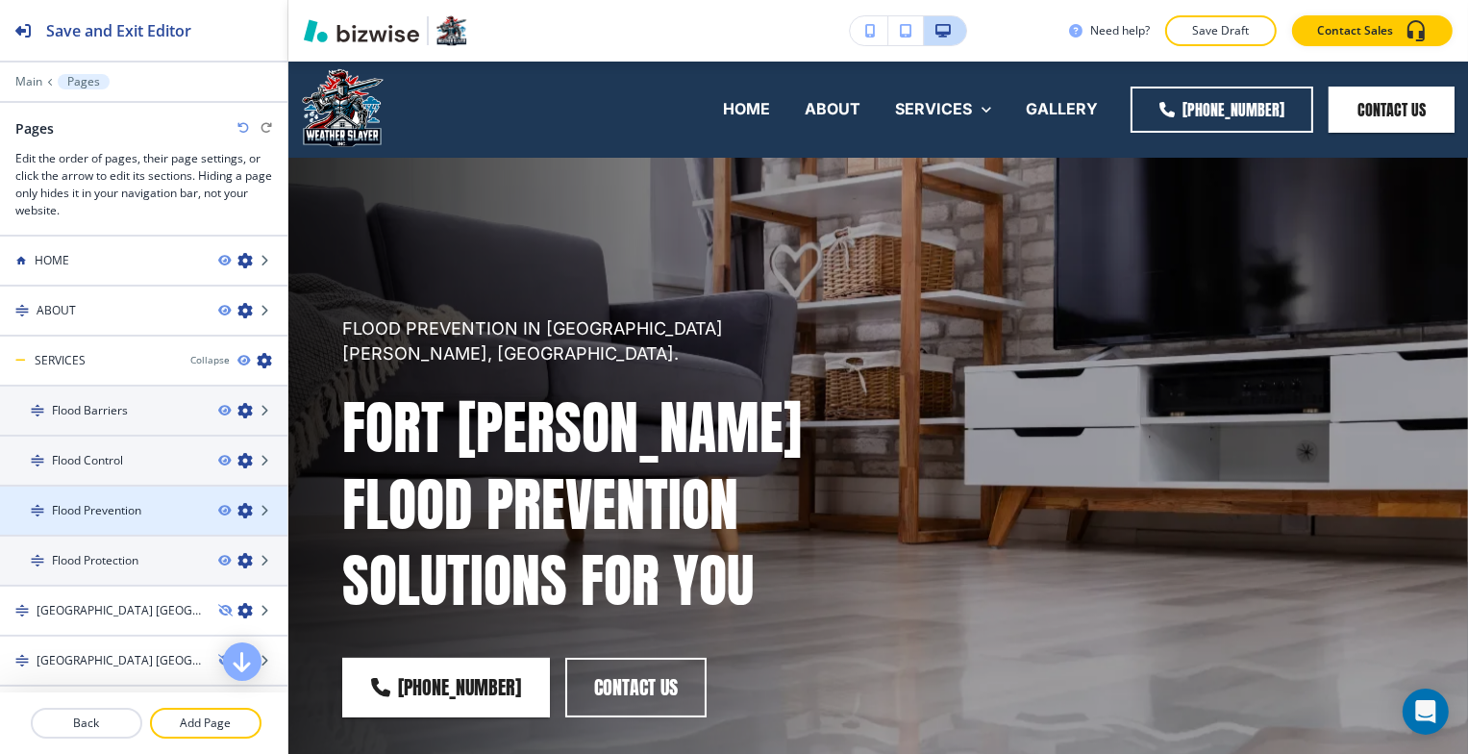
scroll to position [96, 0]
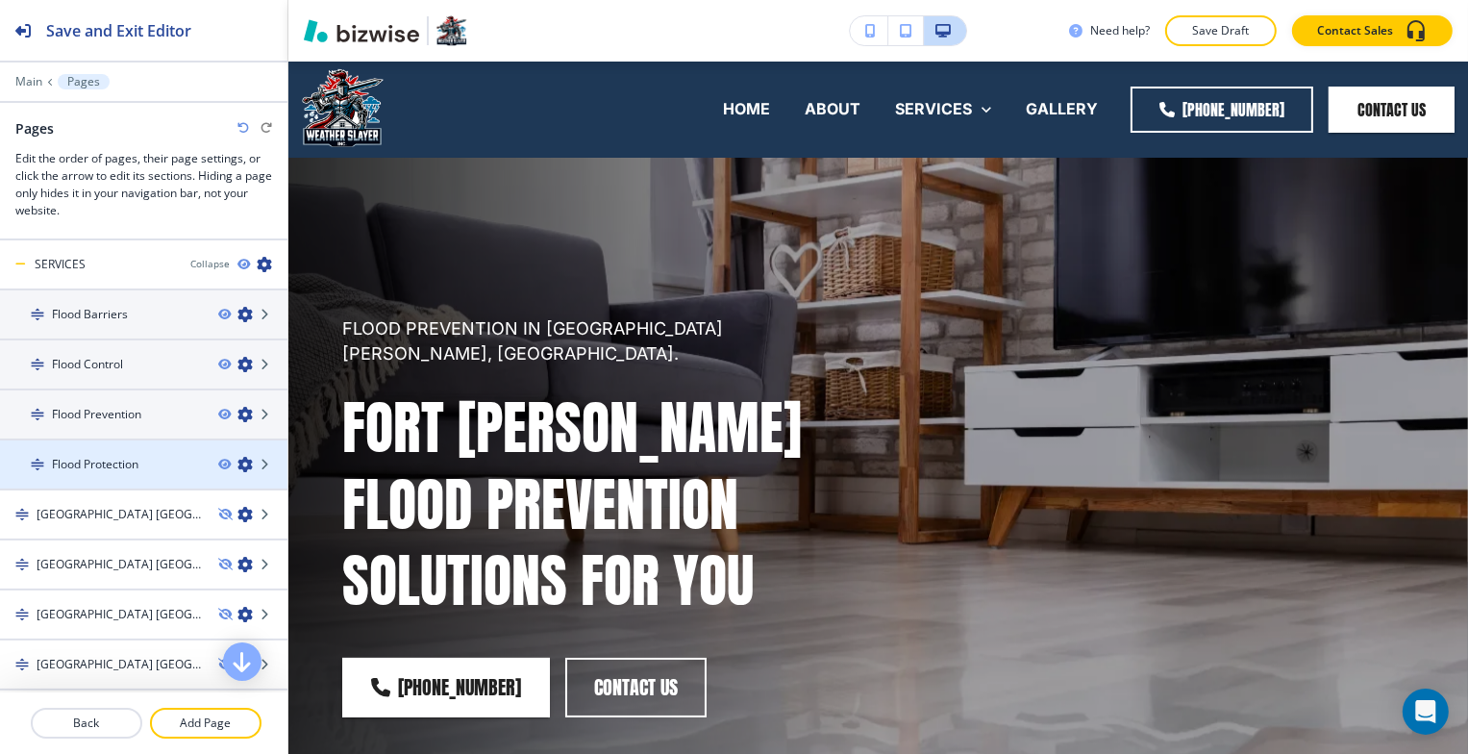
click at [136, 466] on h4 "Flood Protection" at bounding box center [95, 464] width 87 height 17
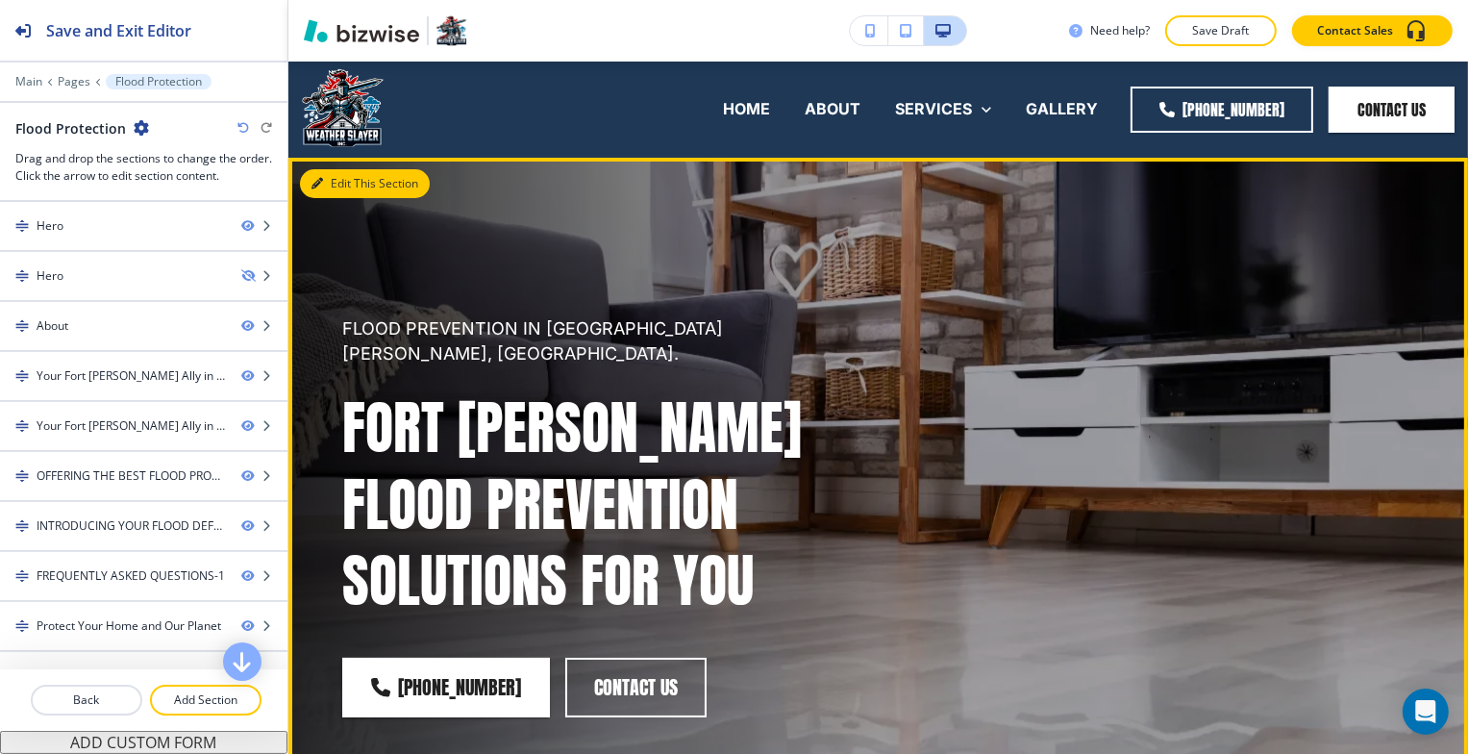
click at [350, 186] on button "Edit This Section" at bounding box center [365, 183] width 130 height 29
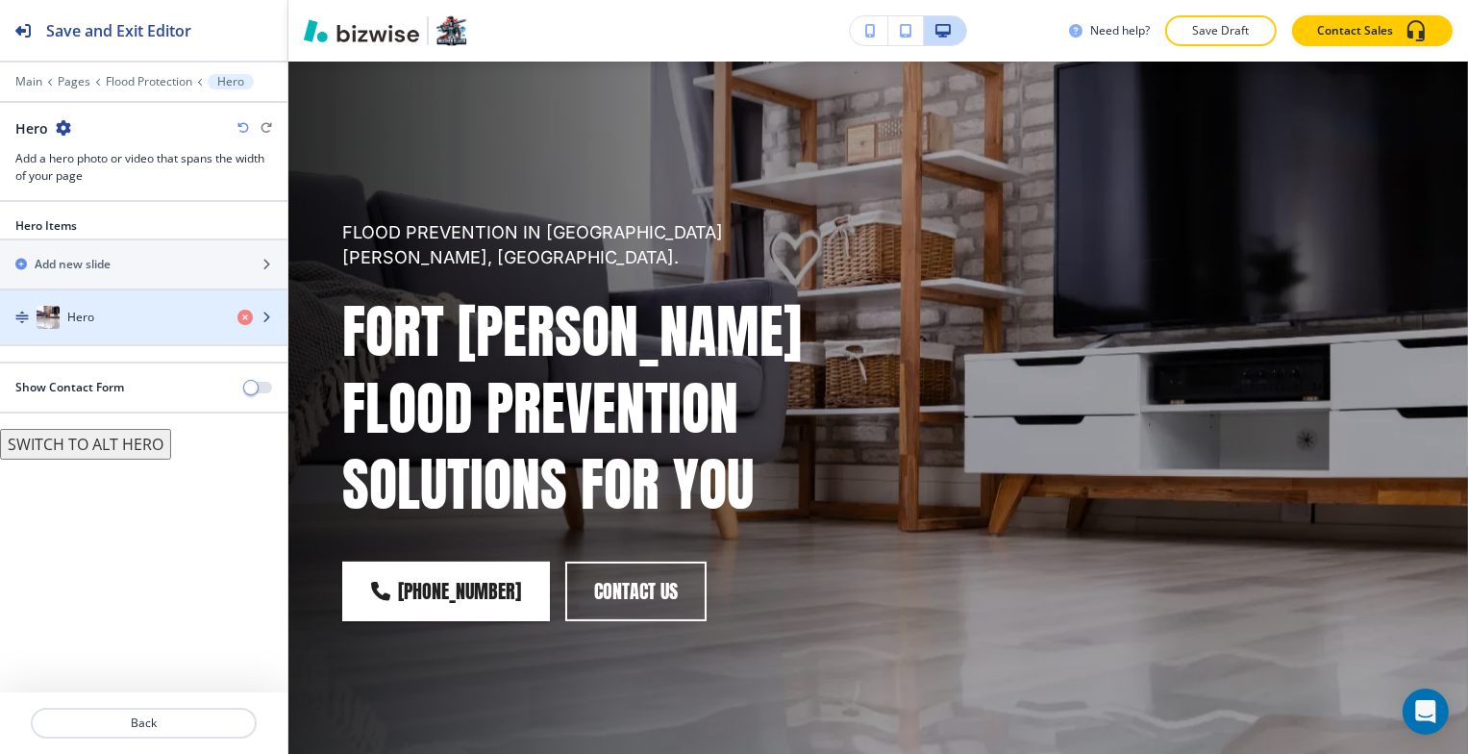
click at [156, 325] on div "Hero" at bounding box center [111, 317] width 222 height 23
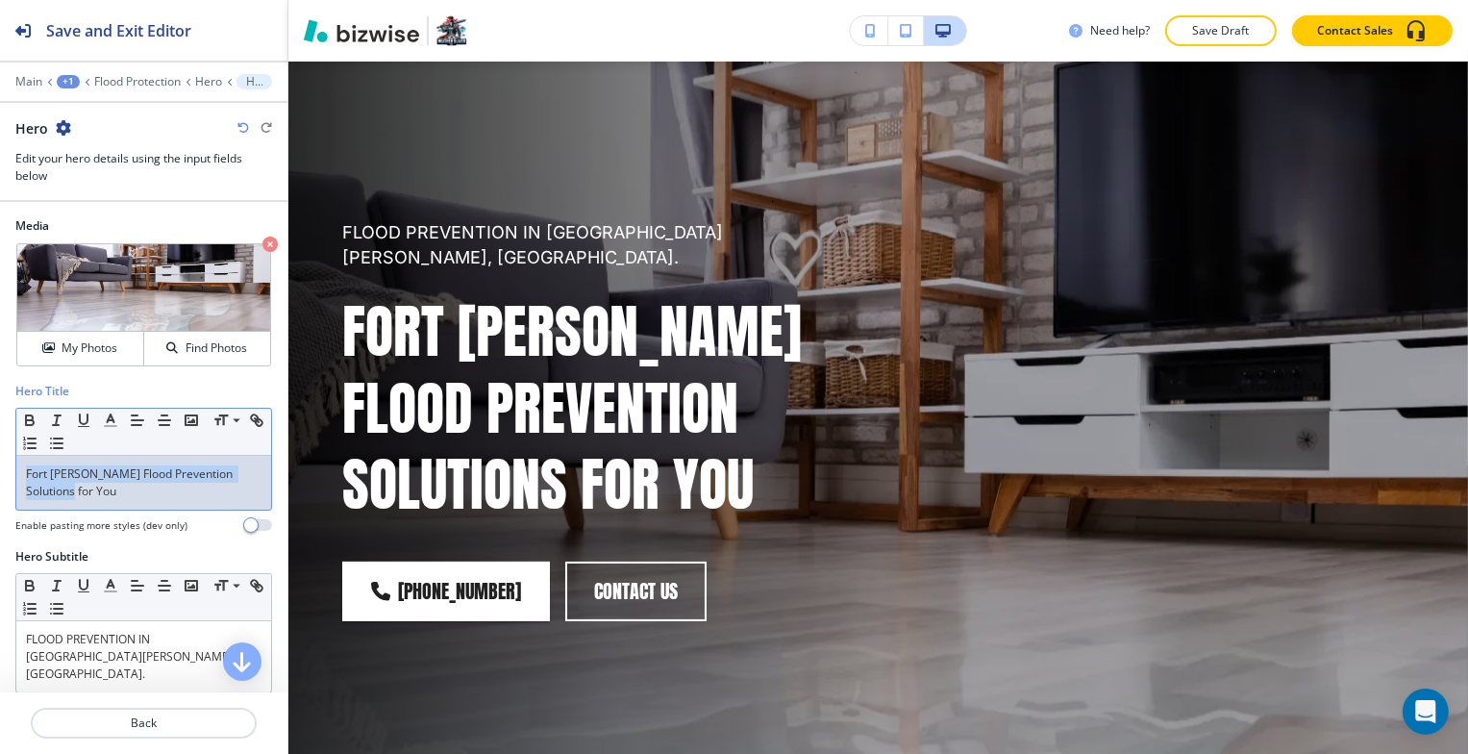
drag, startPoint x: 102, startPoint y: 489, endPoint x: 2, endPoint y: 468, distance: 102.2
click at [0, 0] on html "Save and Exit Editor Main +1 Flood Protection Hero Hero Hero Edit your hero det…" at bounding box center [734, 0] width 1468 height 0
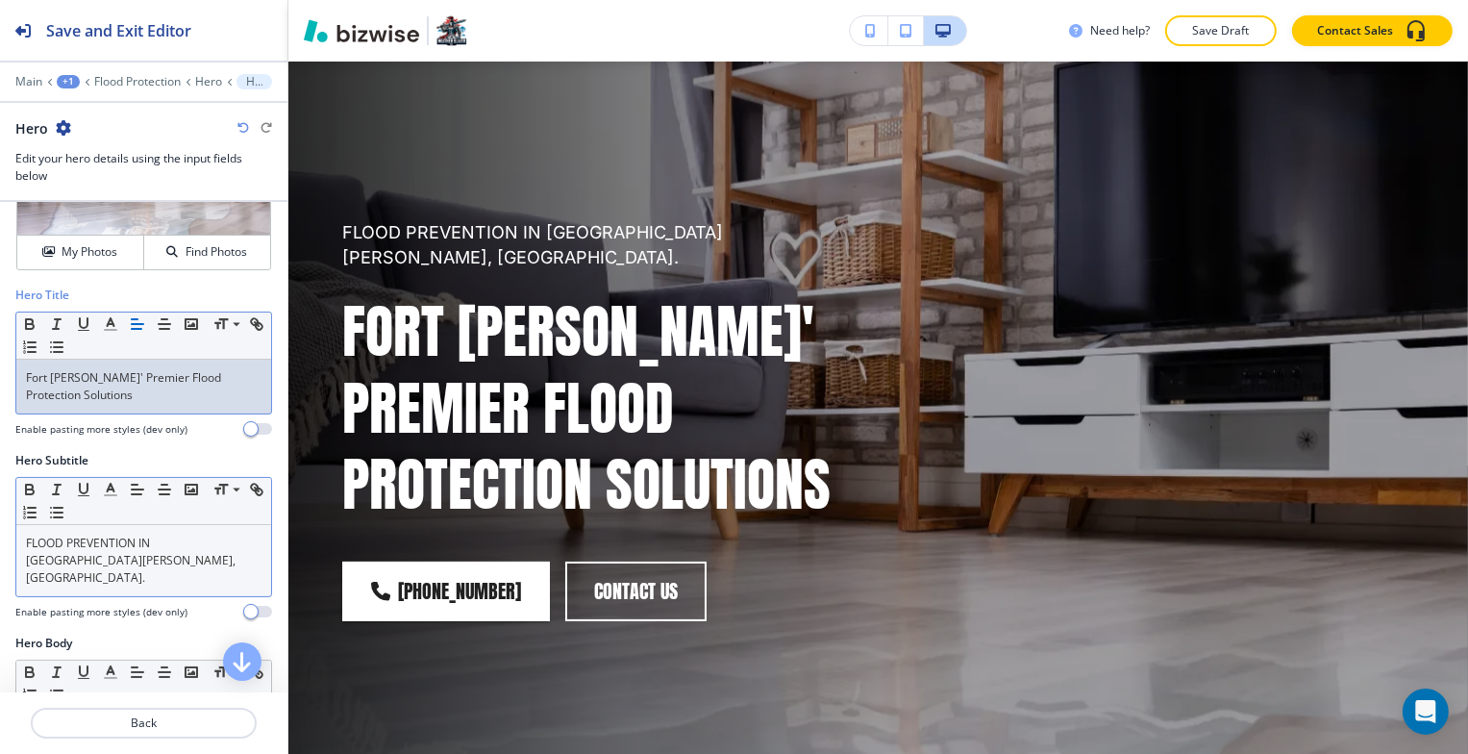
click at [179, 565] on div "FLOOD PREVENTION IN FORT MYERS, FL." at bounding box center [143, 560] width 255 height 71
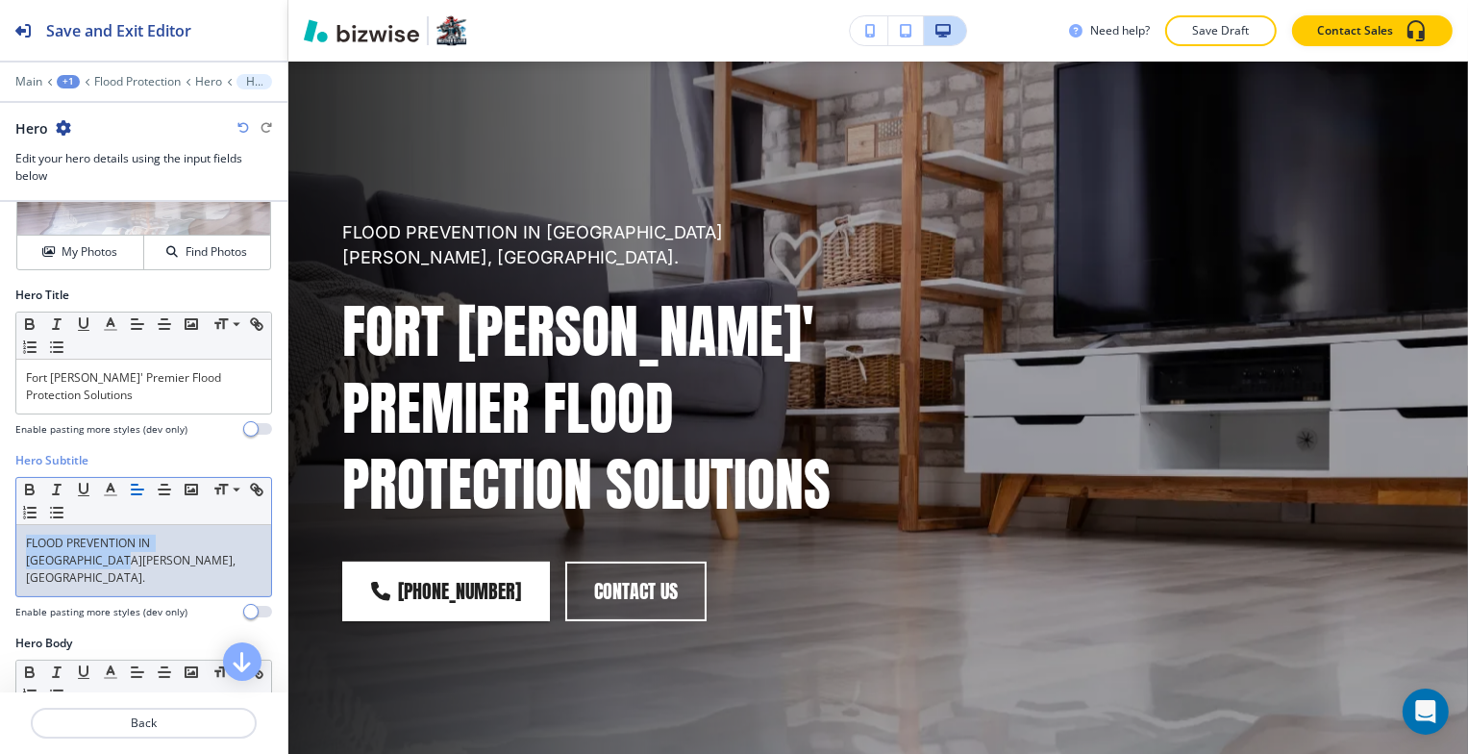
drag, startPoint x: 251, startPoint y: 541, endPoint x: 36, endPoint y: 542, distance: 215.4
click at [5, 541] on div "Hero Subtitle Small Normal Large Huge FLOOD PREVENTION IN FORT MYERS, FL. Enabl…" at bounding box center [143, 543] width 287 height 183
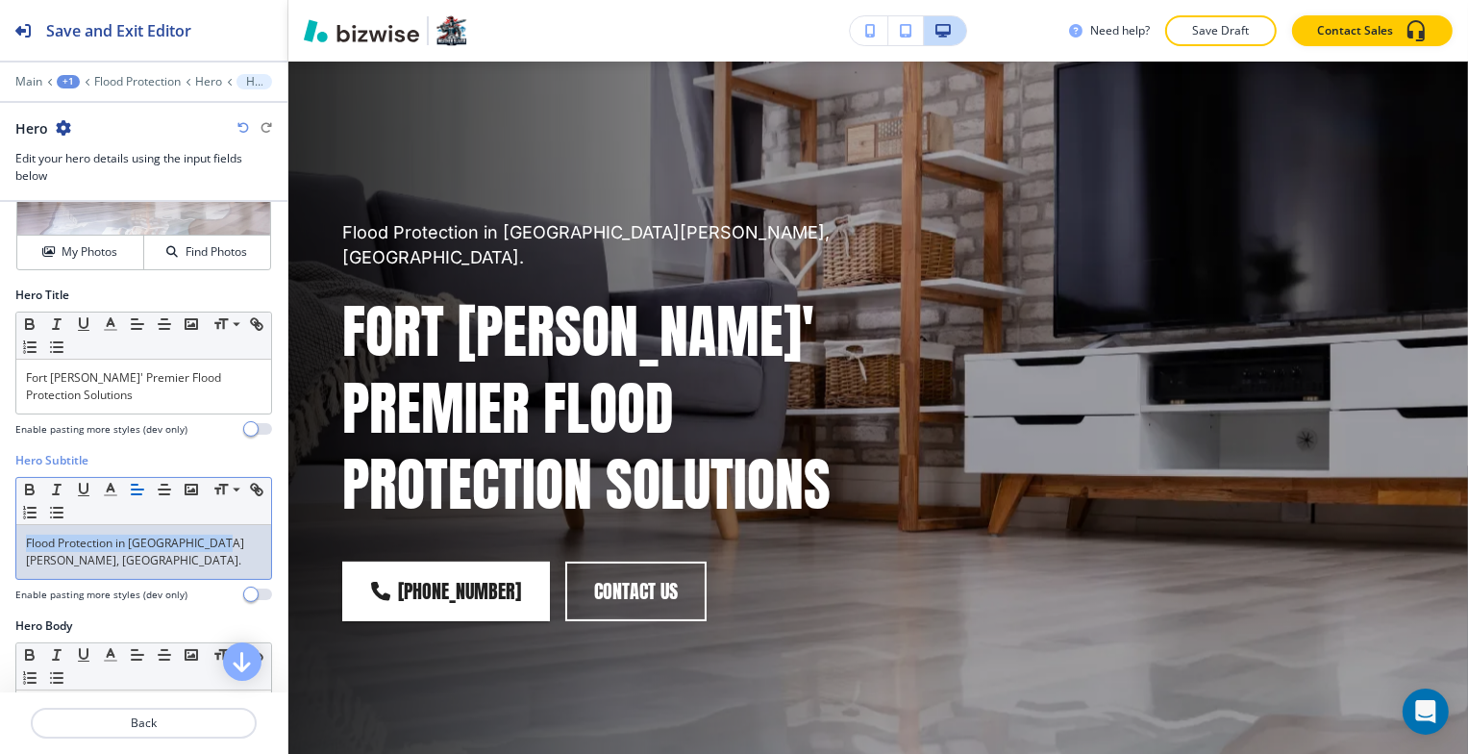
drag, startPoint x: 221, startPoint y: 538, endPoint x: 110, endPoint y: 535, distance: 111.6
click at [24, 526] on div "Flood Protection in Fort Myers, FL." at bounding box center [143, 552] width 255 height 54
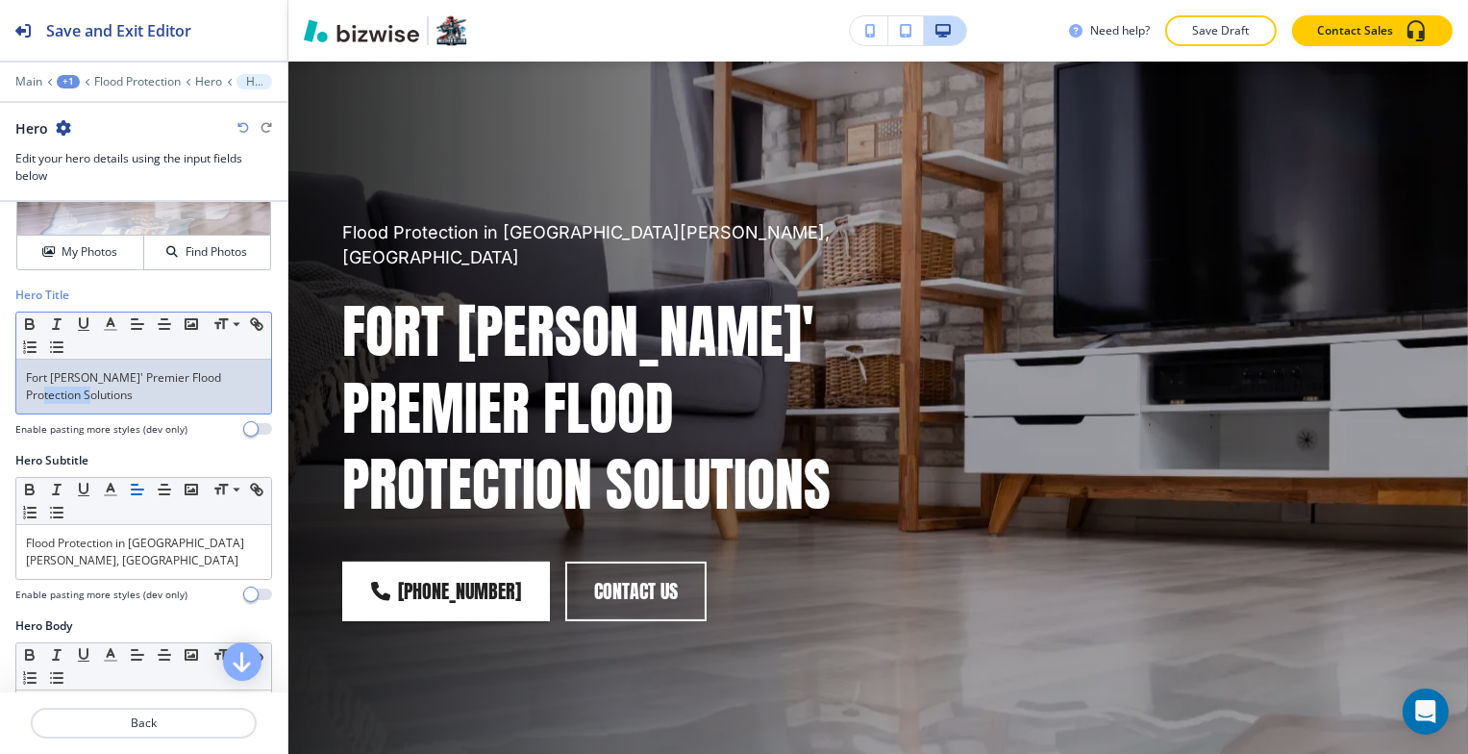
drag, startPoint x: 100, startPoint y: 401, endPoint x: -8, endPoint y: 387, distance: 108.5
click at [0, 0] on html "Save and Exit Editor Main +1 Flood Protection Hero Hero Hero Edit your hero det…" at bounding box center [734, 0] width 1468 height 0
click at [212, 550] on div "Flood Protection in Fort Myers, FL" at bounding box center [143, 552] width 255 height 54
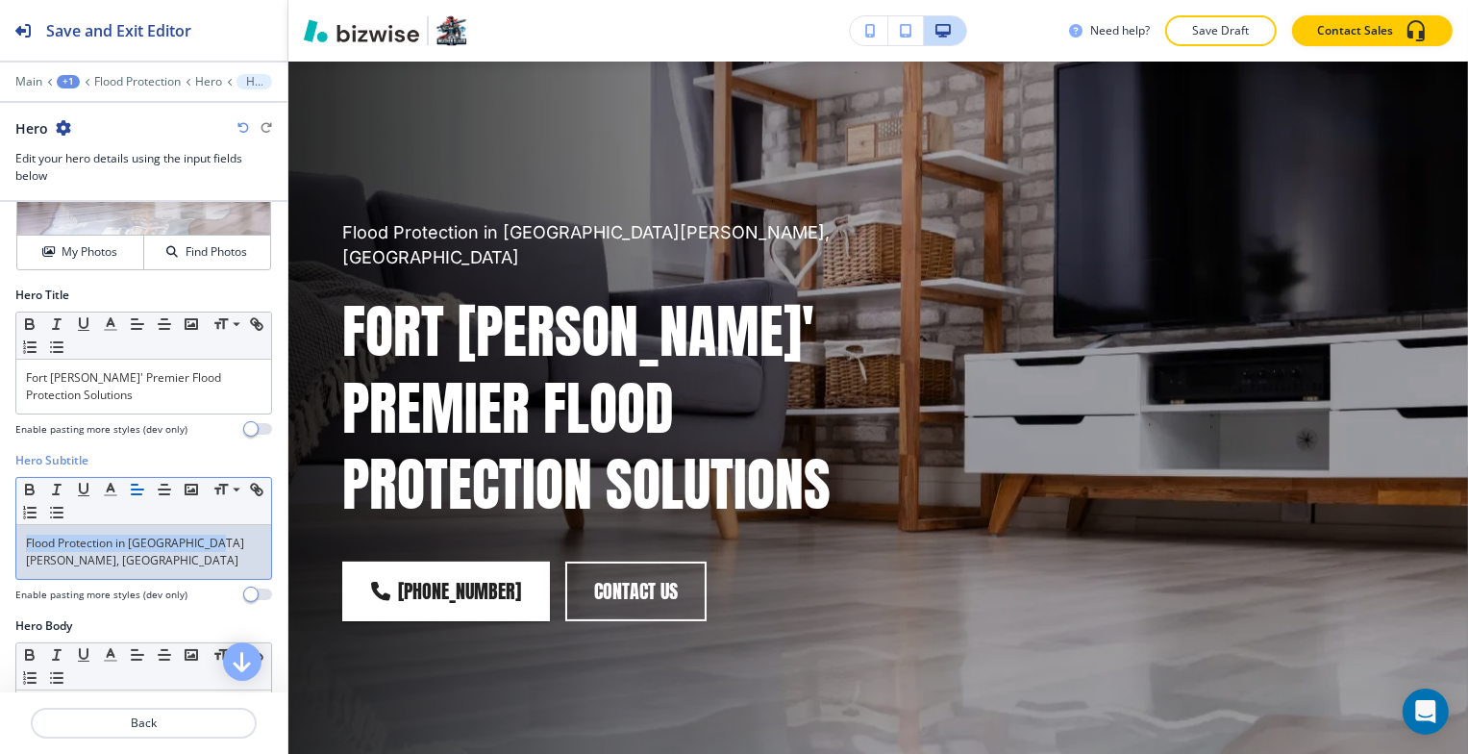
drag, startPoint x: 206, startPoint y: 544, endPoint x: 21, endPoint y: 533, distance: 185.0
click at [10, 533] on div "Hero Subtitle Small Normal Large Huge Flood Protection in Fort Myers, FL Enable…" at bounding box center [143, 534] width 287 height 165
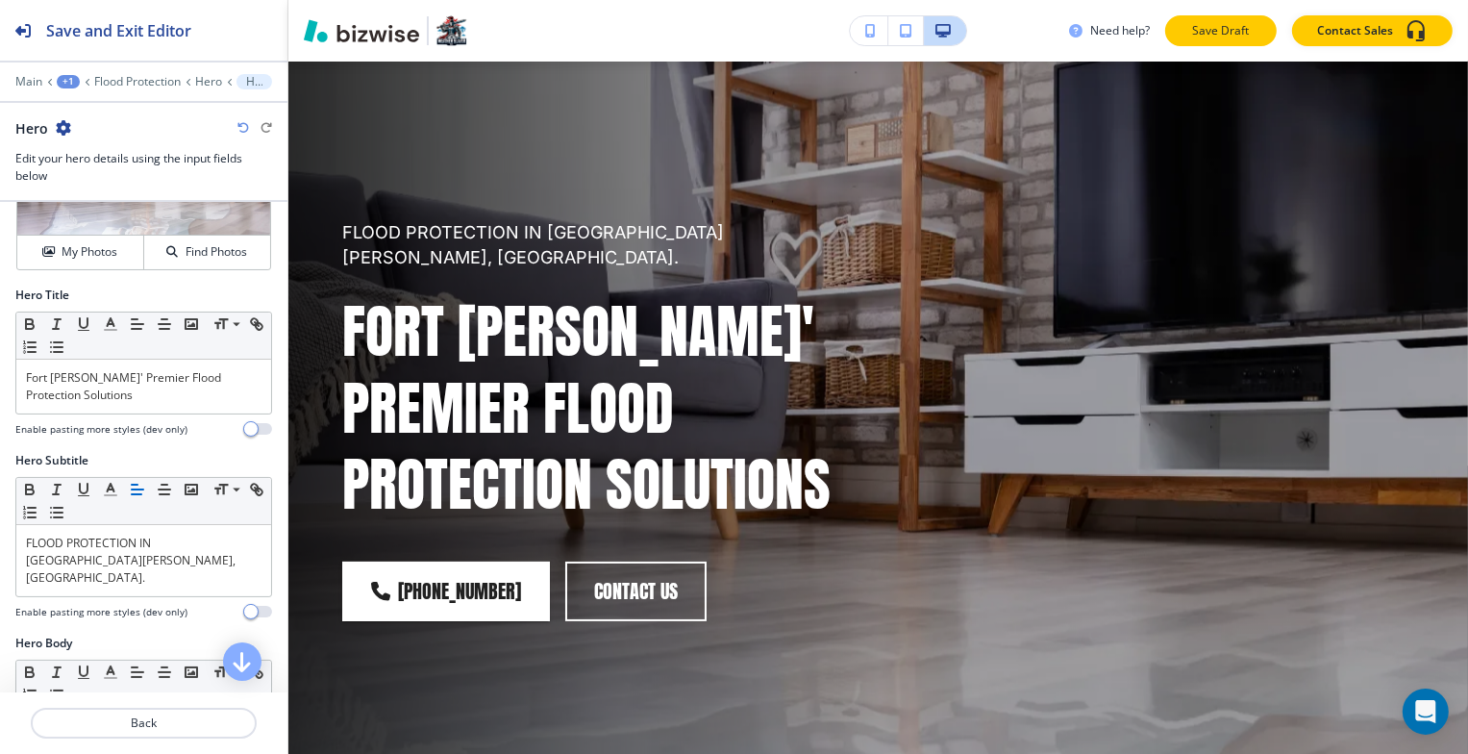
click at [1216, 26] on p "Save Draft" at bounding box center [1221, 30] width 62 height 17
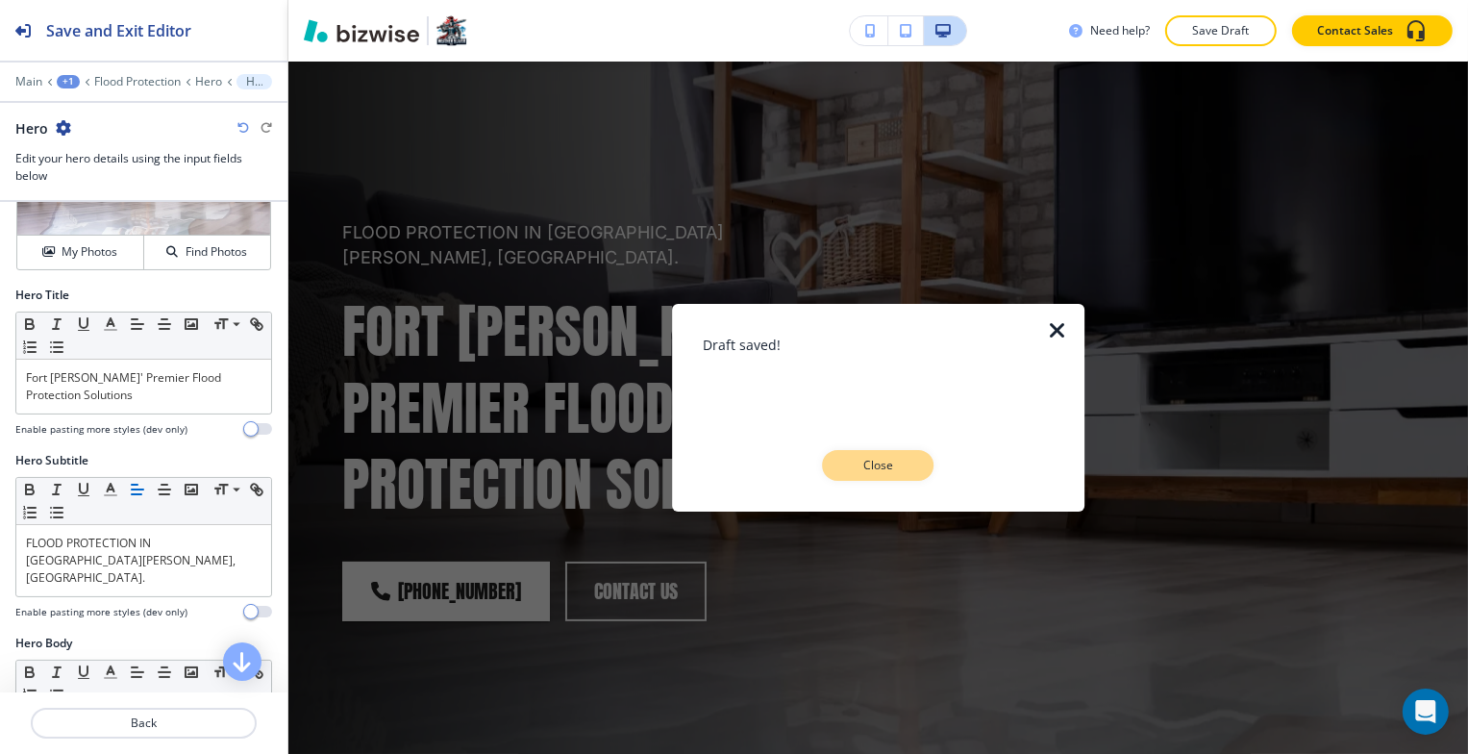
click at [906, 465] on p "Close" at bounding box center [879, 465] width 62 height 17
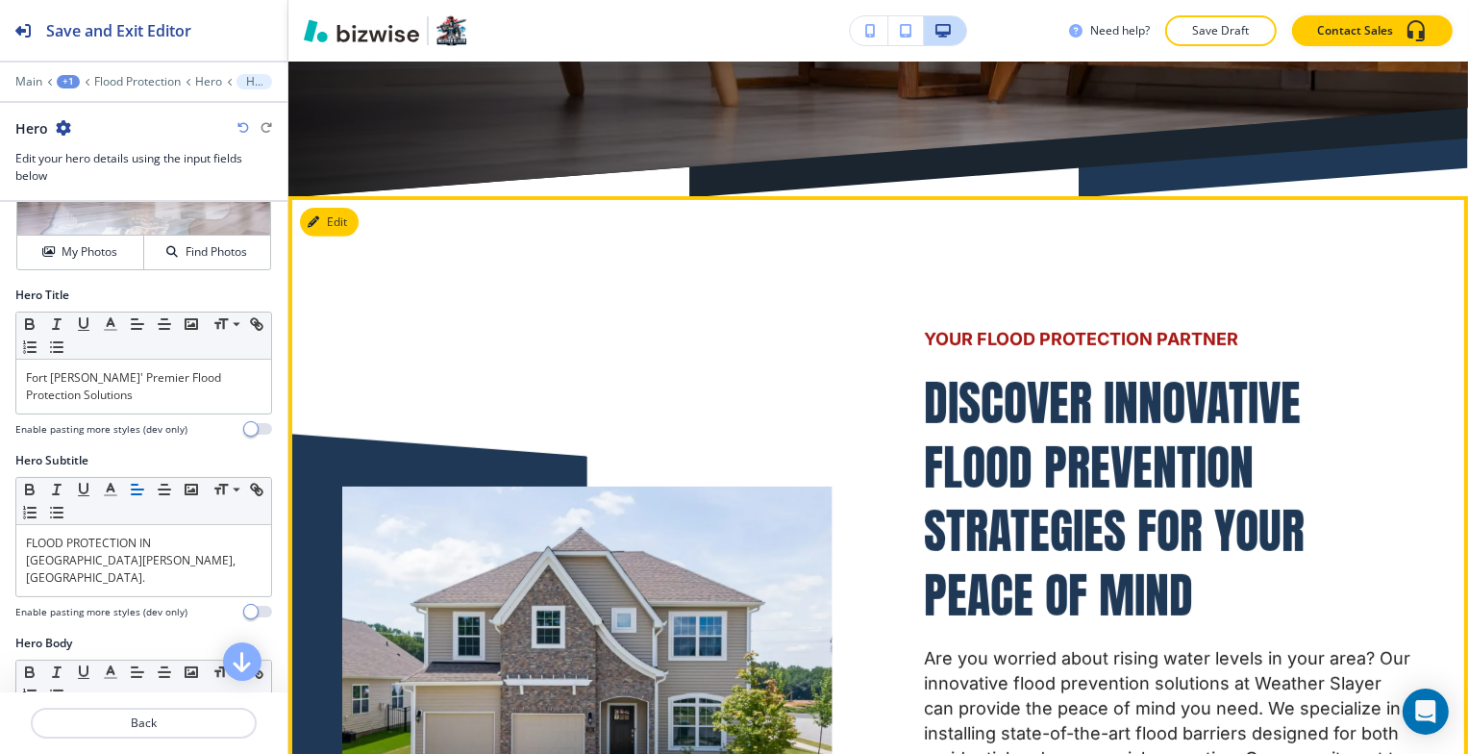
scroll to position [865, 0]
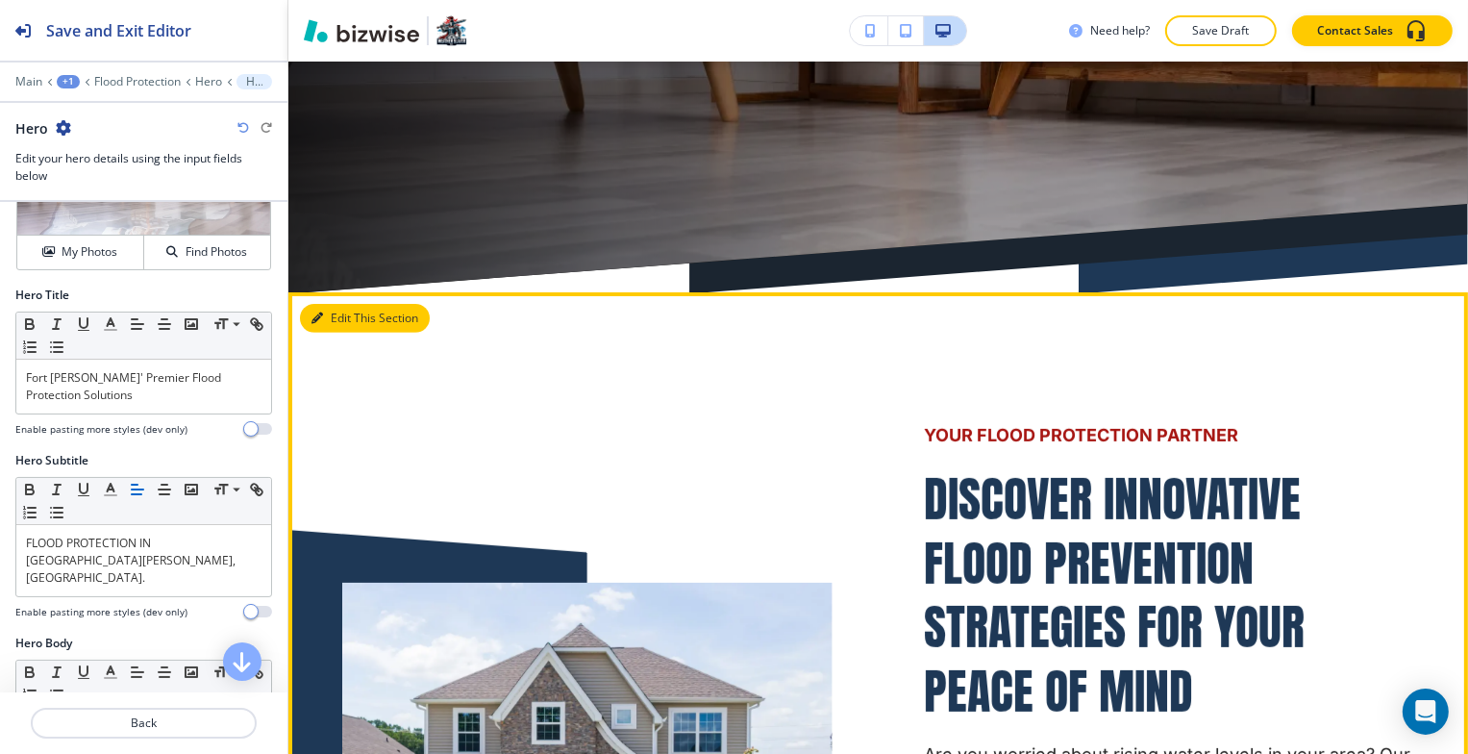
click at [342, 304] on button "Edit This Section" at bounding box center [365, 318] width 130 height 29
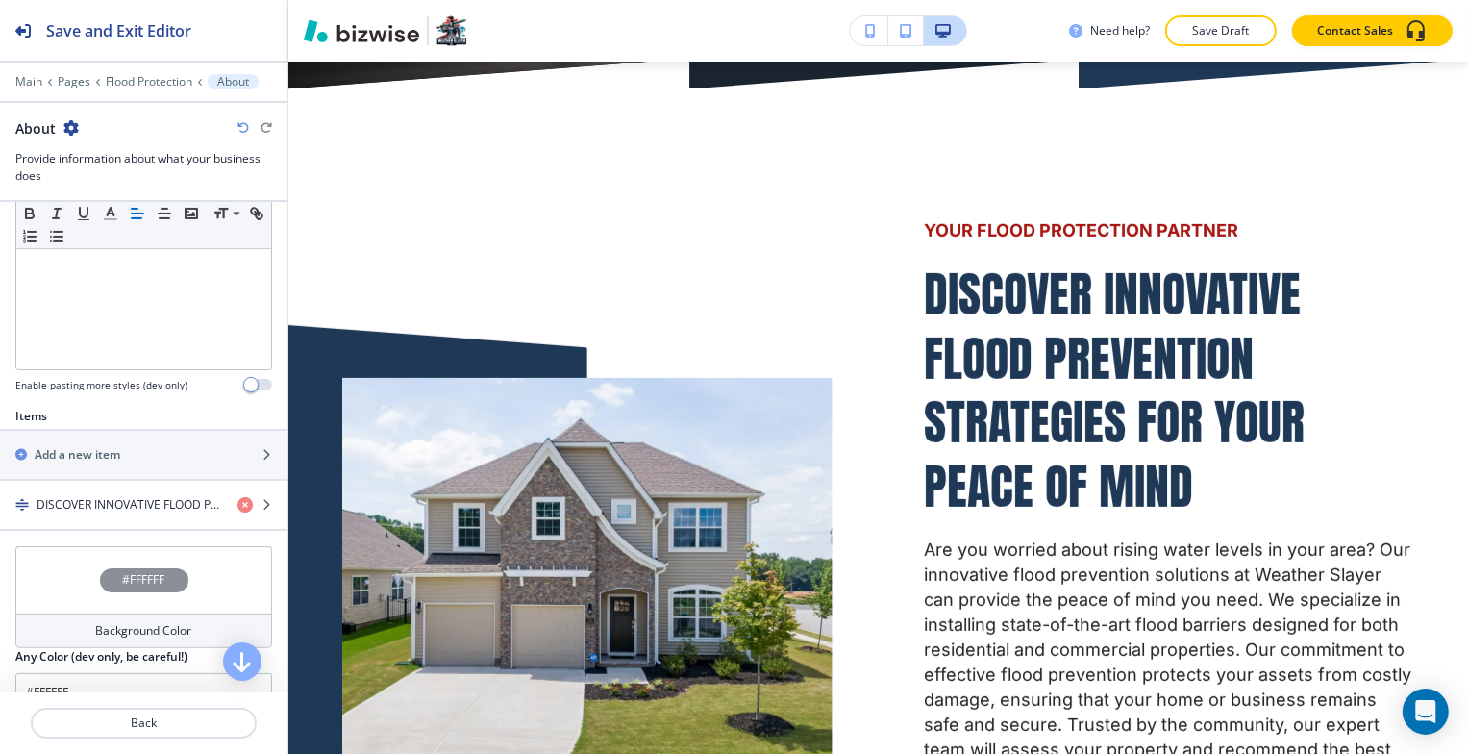
scroll to position [577, 0]
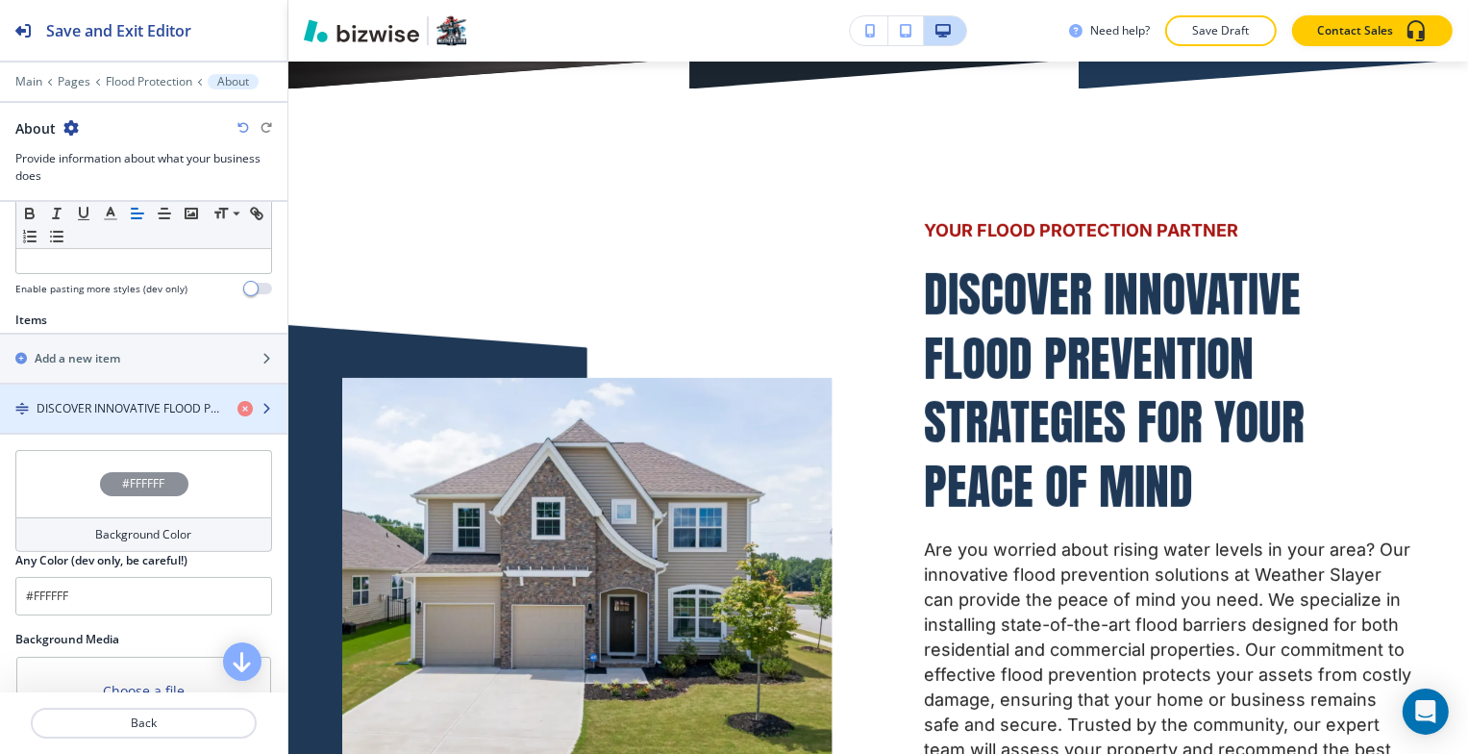
click at [117, 417] on div "button" at bounding box center [143, 424] width 287 height 15
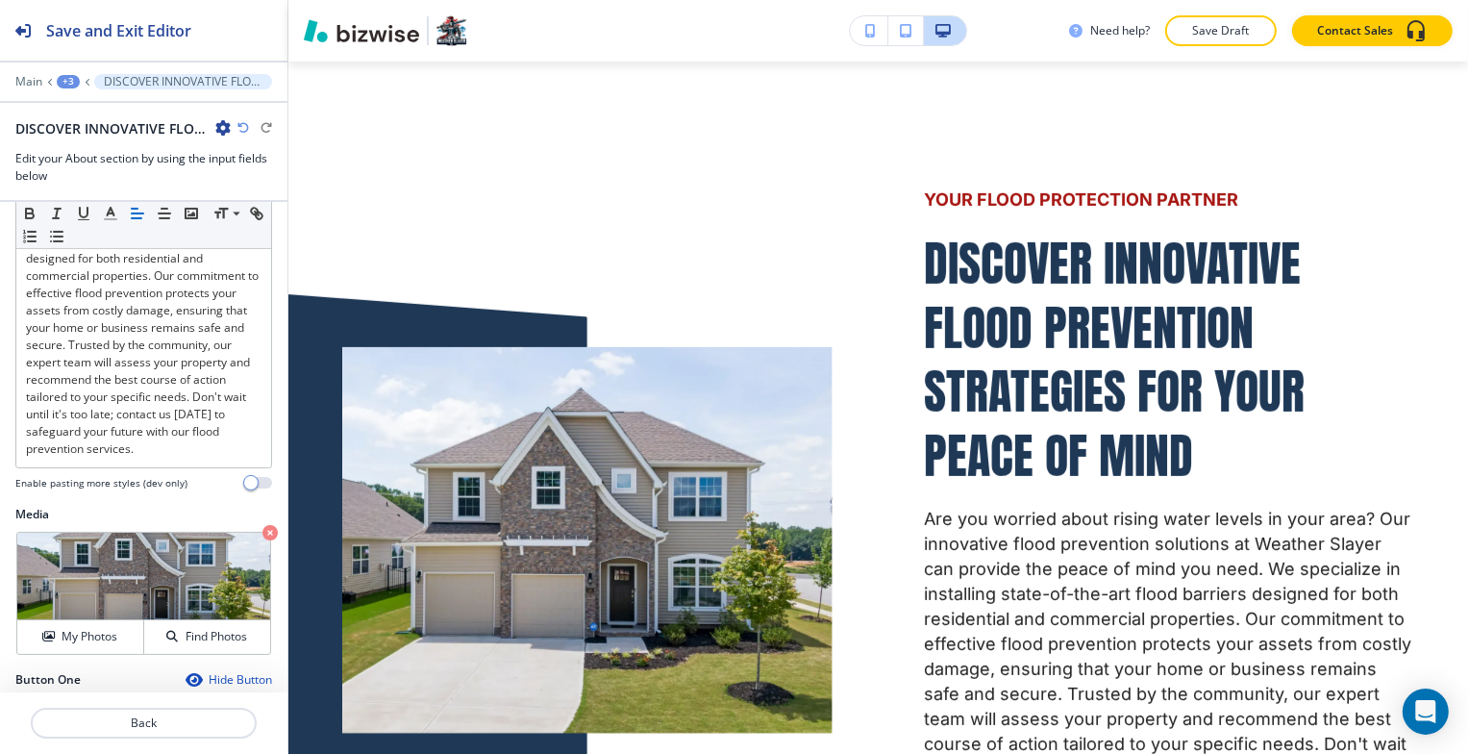
scroll to position [804, 0]
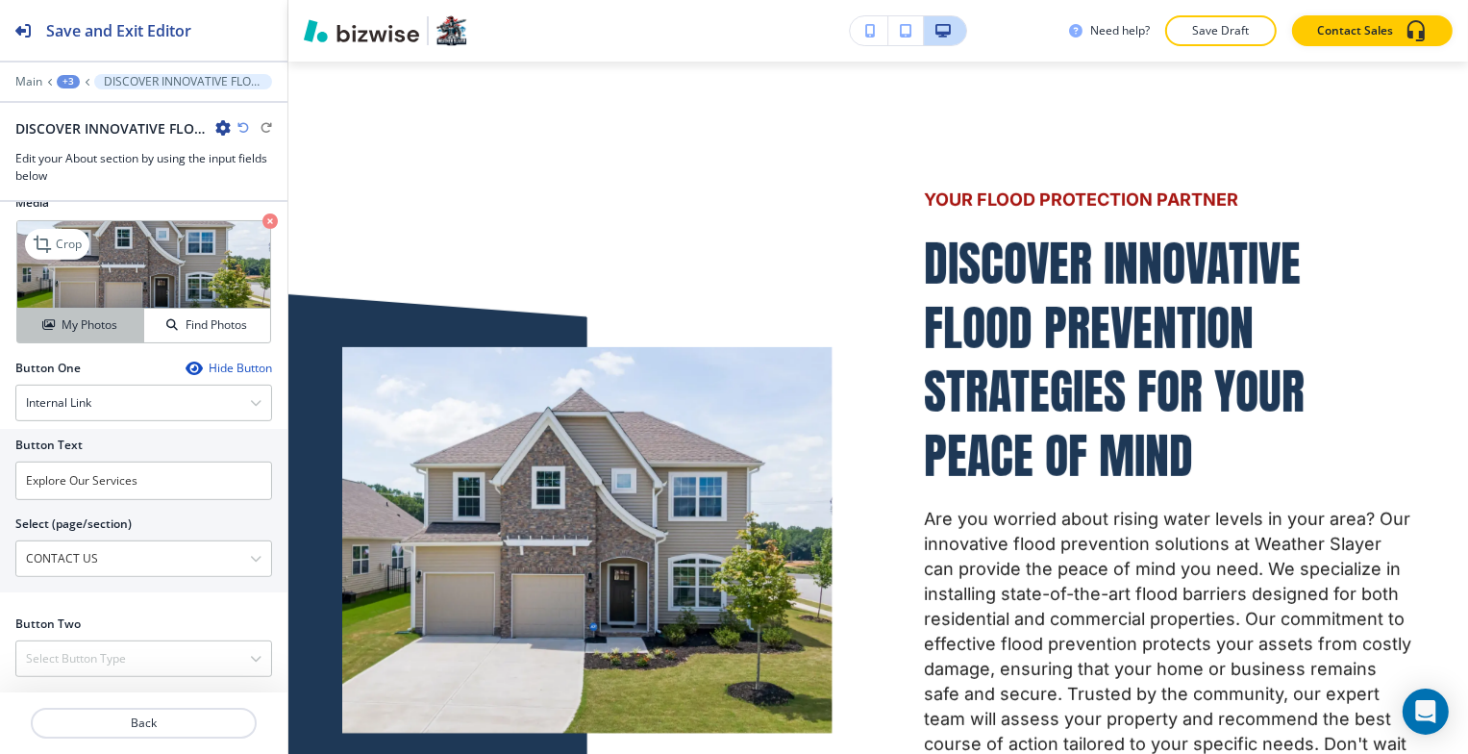
click at [77, 337] on button "My Photos" at bounding box center [80, 326] width 127 height 34
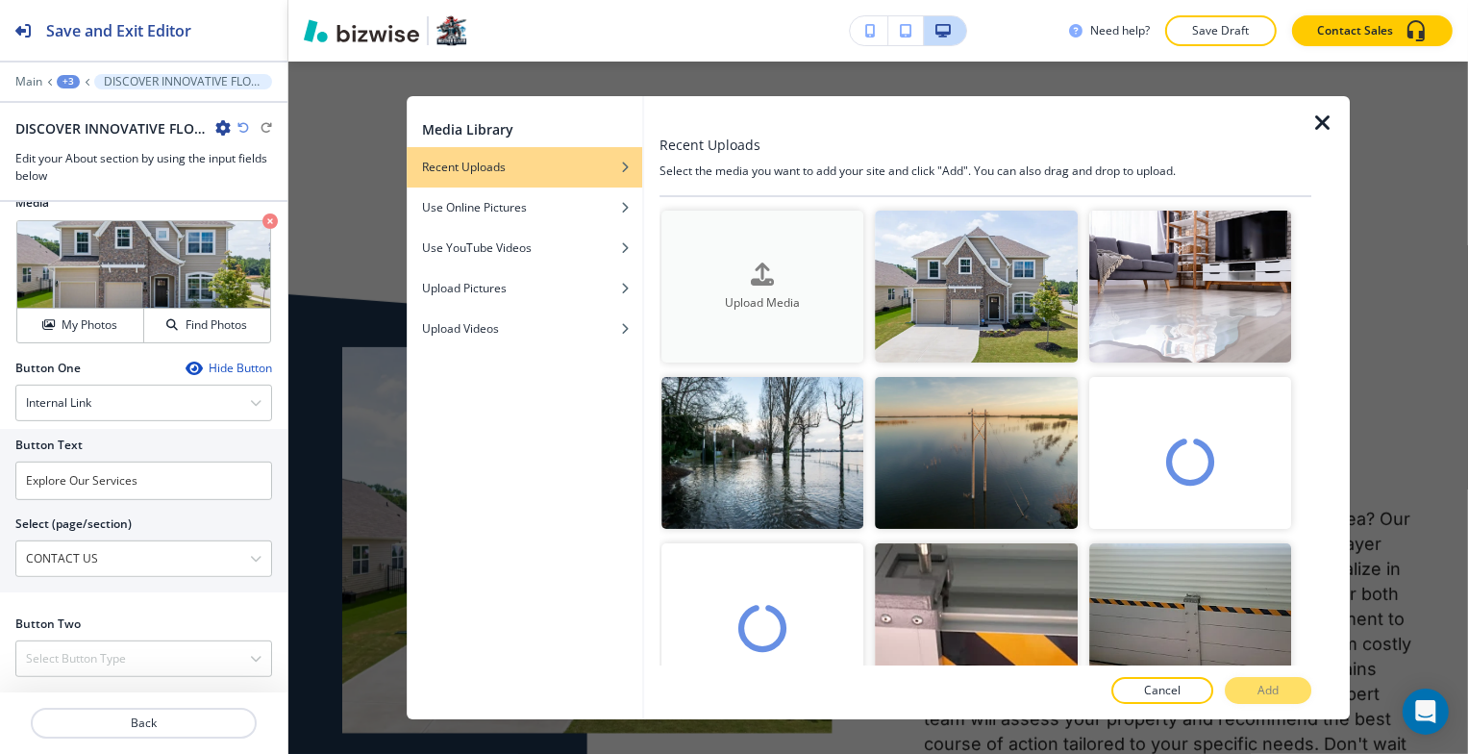
click at [827, 262] on div "Upload Media" at bounding box center [763, 286] width 202 height 49
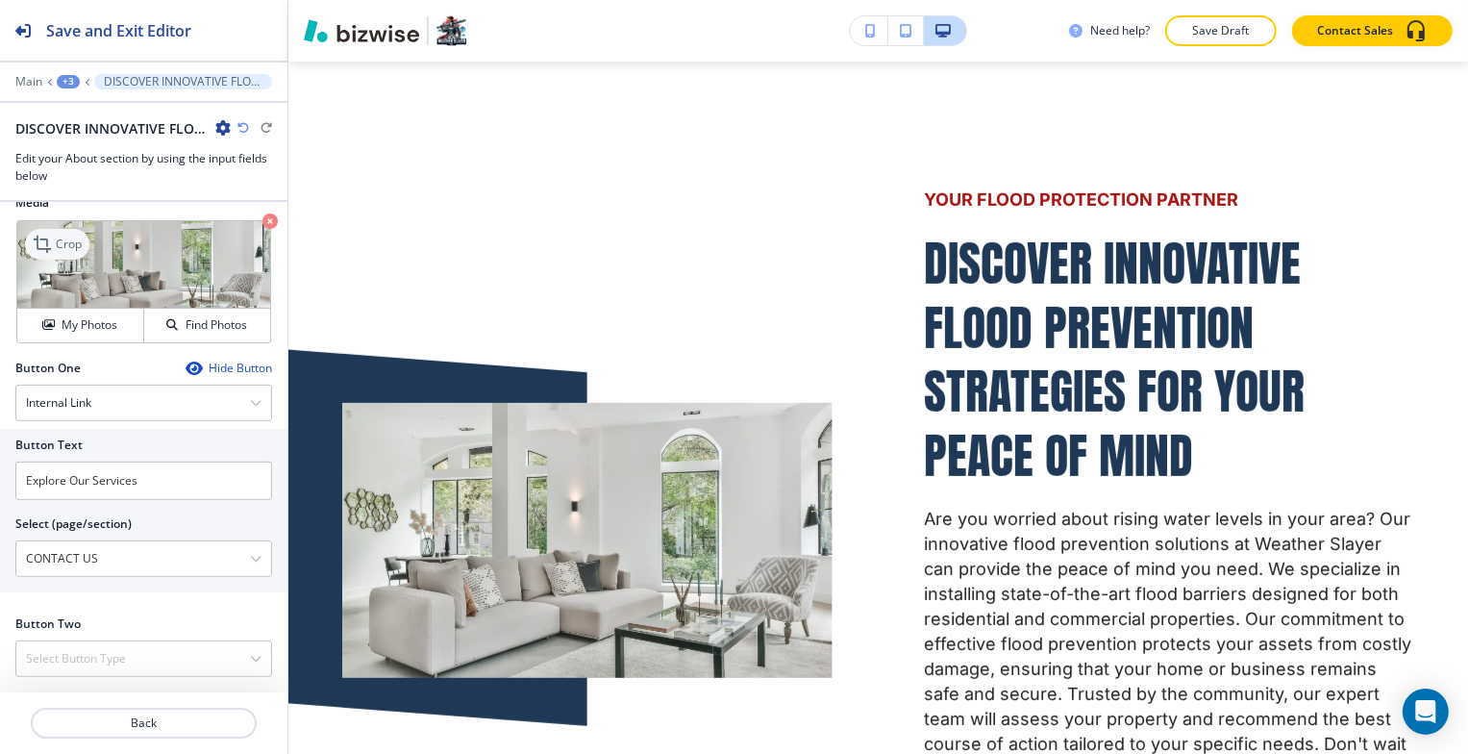
click at [69, 245] on p "Crop" at bounding box center [69, 244] width 26 height 17
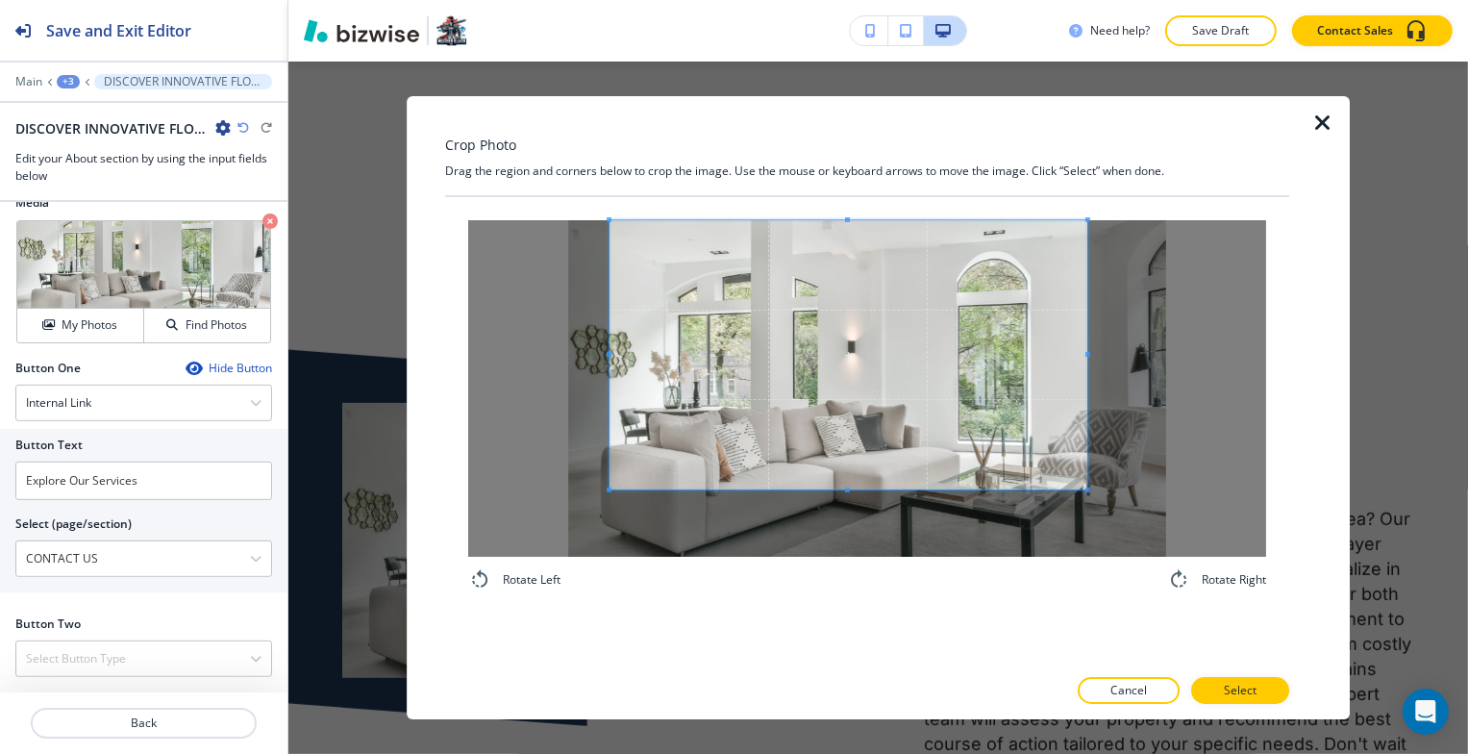
click at [837, 390] on span at bounding box center [849, 354] width 479 height 269
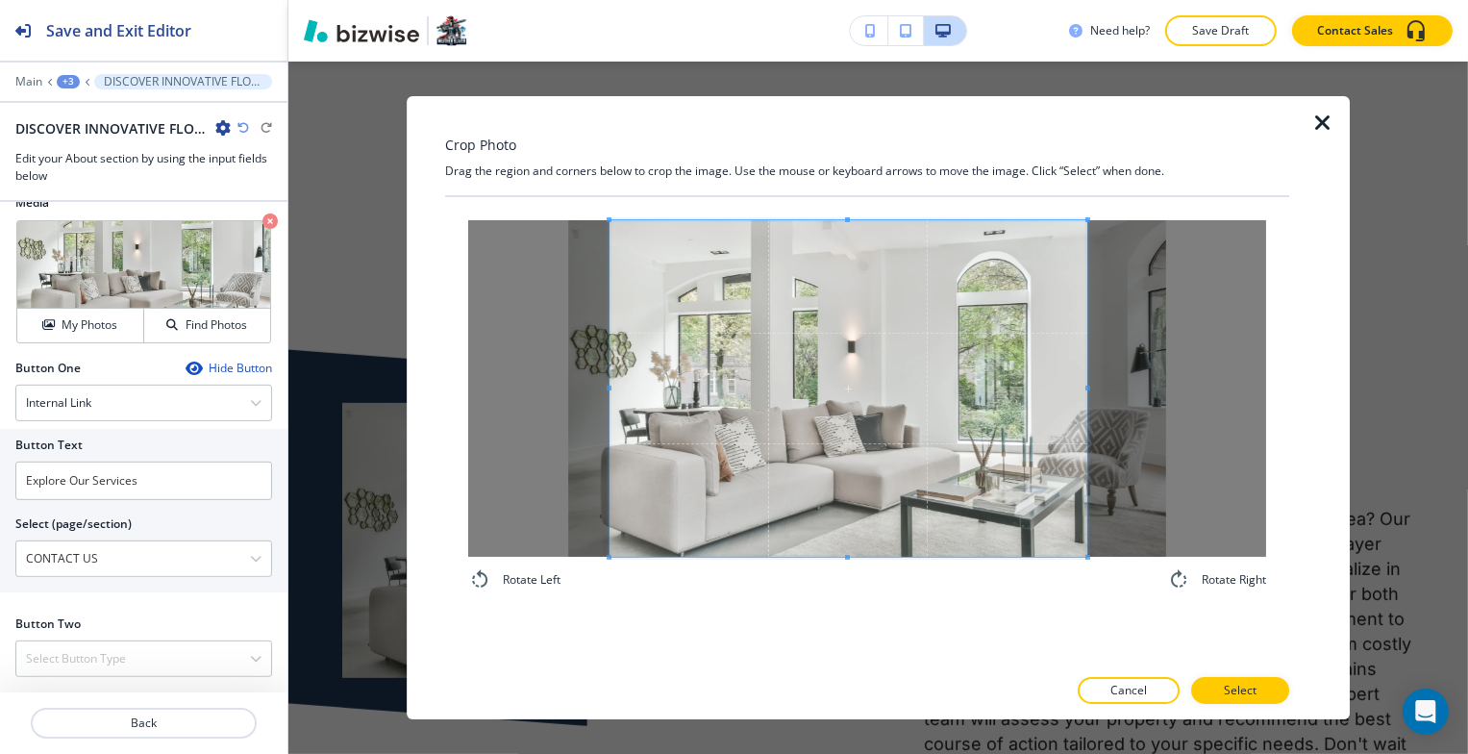
click at [839, 557] on div at bounding box center [849, 388] width 479 height 337
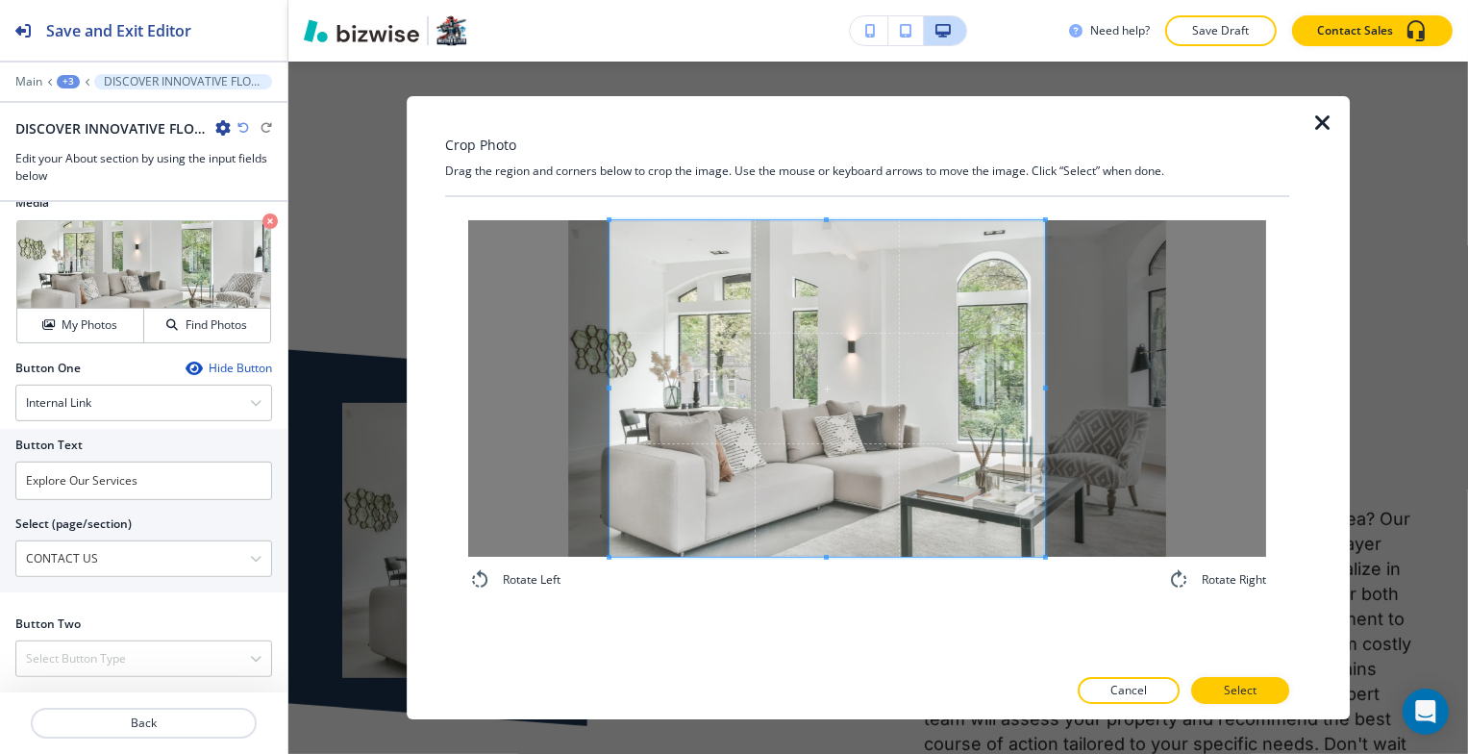
click at [1046, 394] on div at bounding box center [828, 388] width 437 height 337
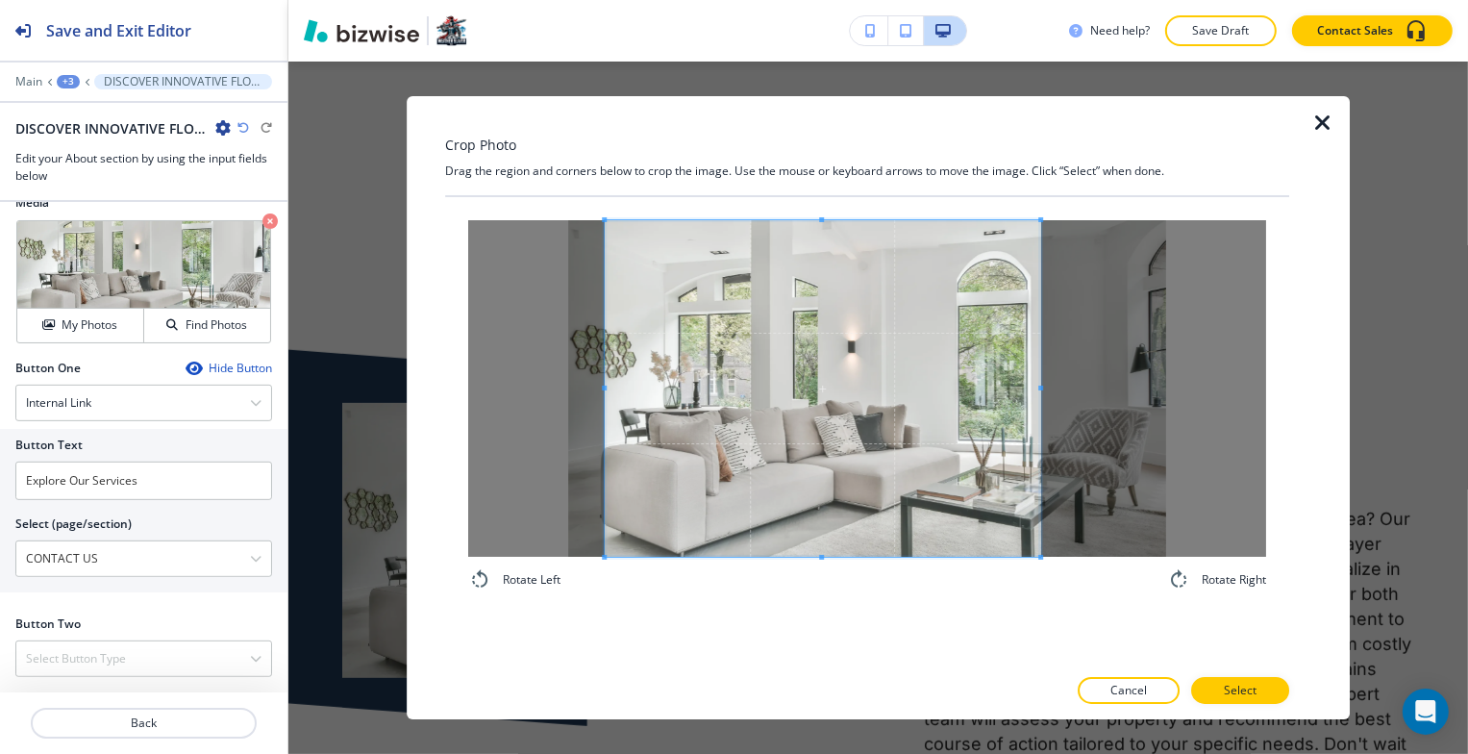
click at [931, 457] on span at bounding box center [823, 388] width 437 height 337
click at [637, 391] on span at bounding box center [636, 388] width 5 height 337
click at [624, 387] on span at bounding box center [623, 388] width 5 height 5
click at [1195, 676] on div at bounding box center [867, 671] width 844 height 12
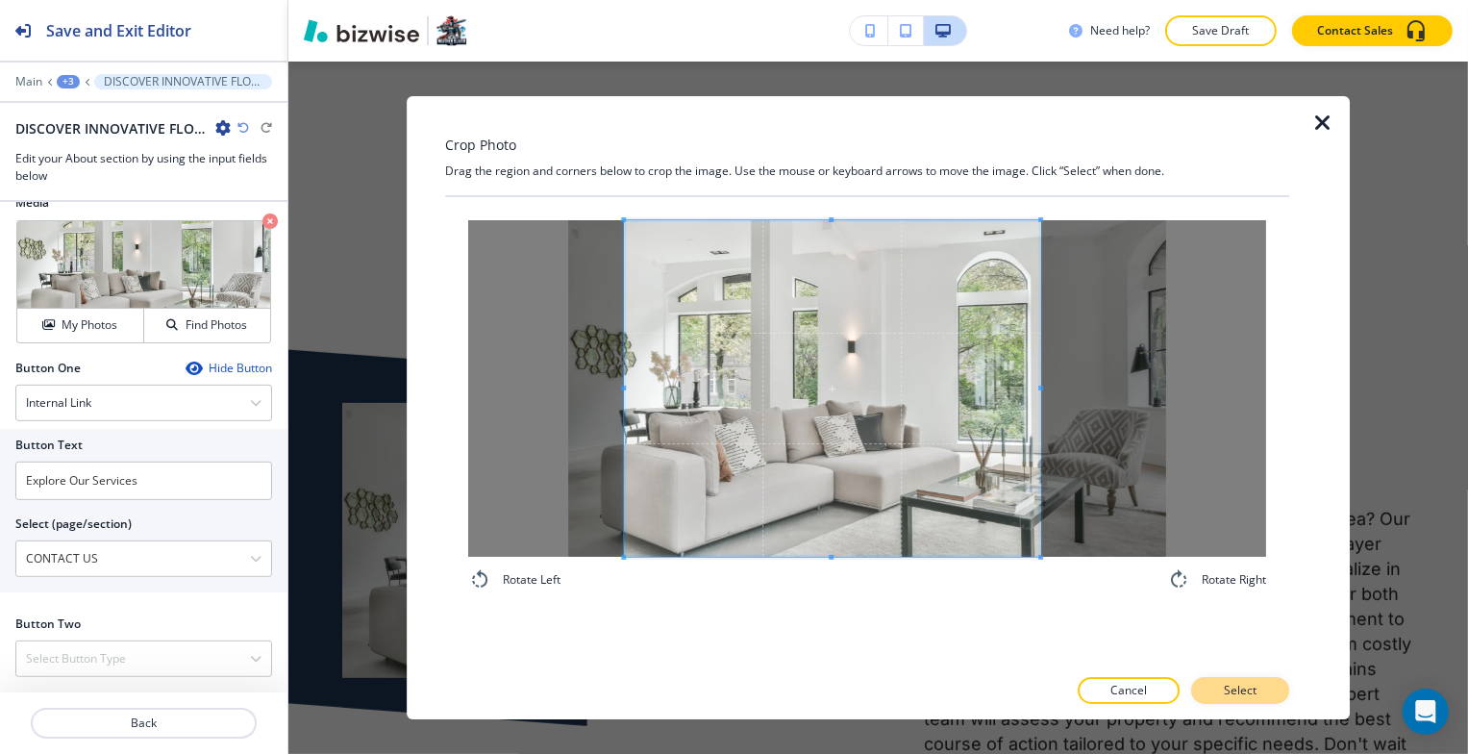
click at [1211, 685] on button "Select" at bounding box center [1240, 690] width 98 height 27
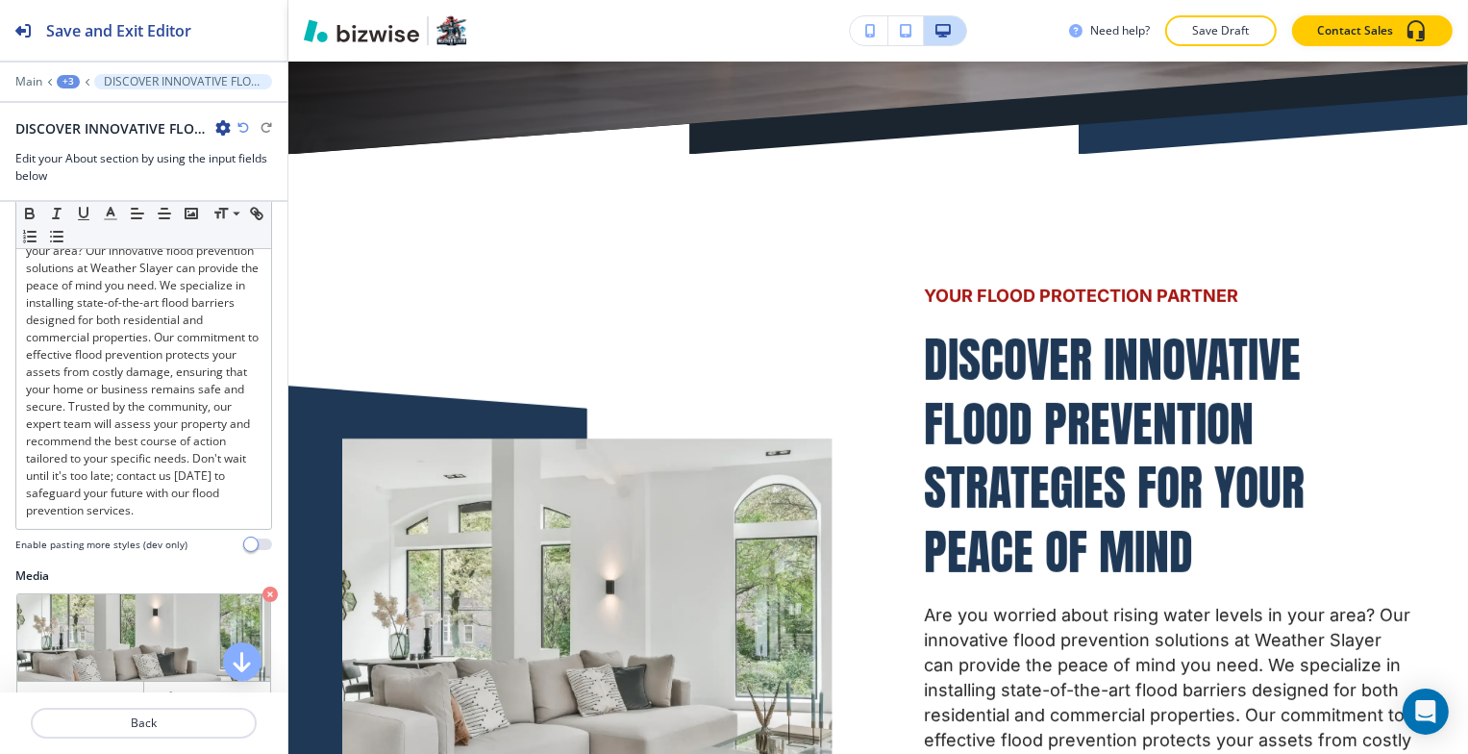
scroll to position [35, 0]
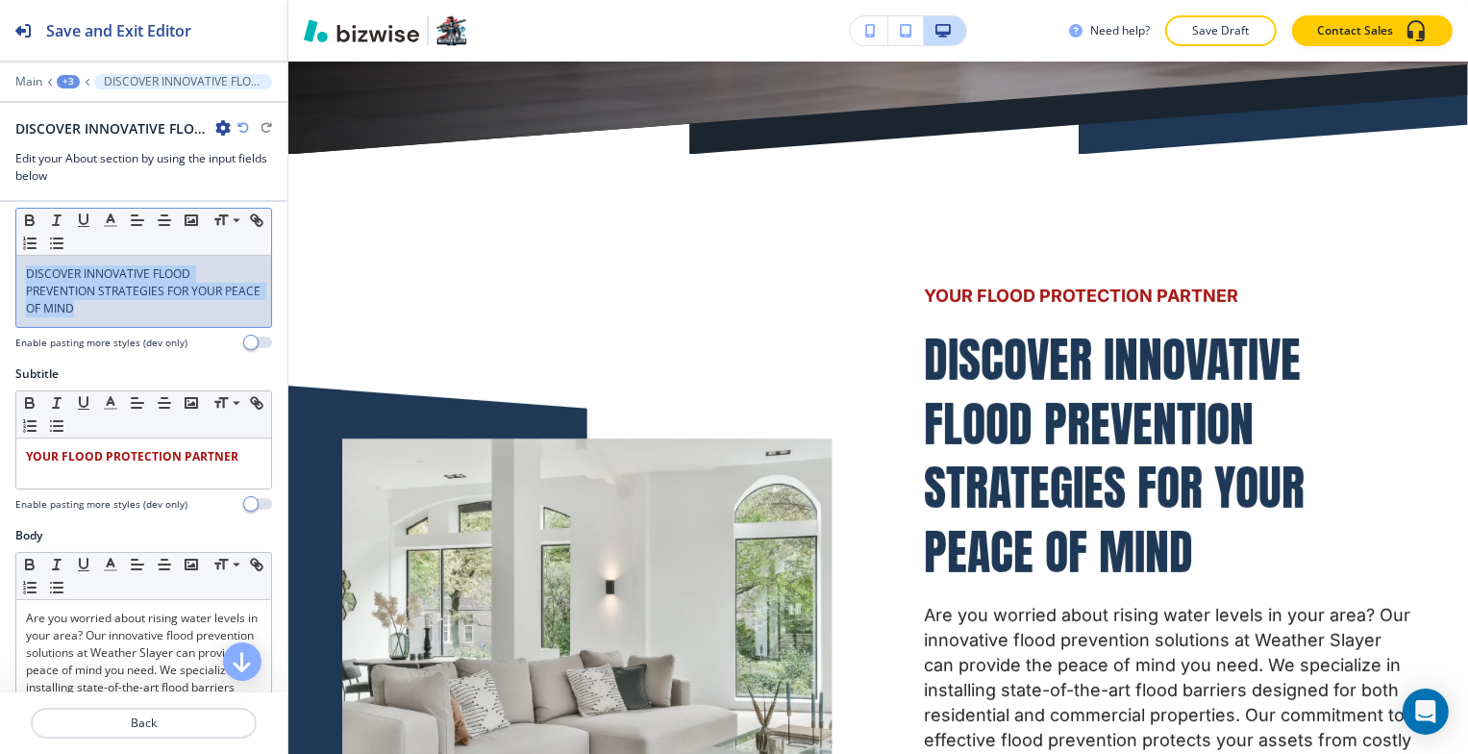
drag, startPoint x: 130, startPoint y: 319, endPoint x: 60, endPoint y: 276, distance: 82.5
click at [0, 0] on html "Save and Exit Editor Main +3 DISCOVER INNOVATIVE FLOOD PREVENTION STRATEGIES FO…" at bounding box center [734, 0] width 1468 height 0
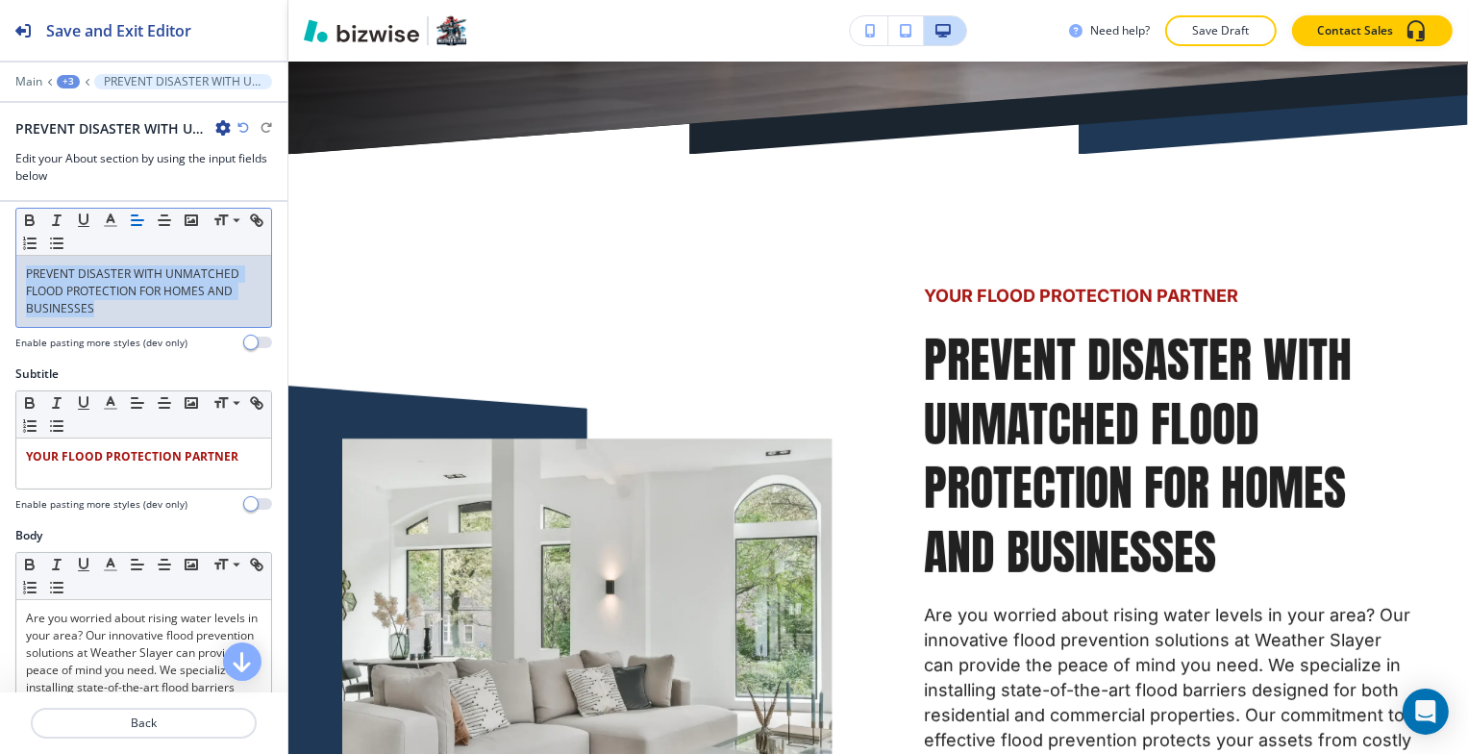
drag, startPoint x: 108, startPoint y: 310, endPoint x: 1, endPoint y: 268, distance: 114.5
click at [0, 0] on html "Save and Exit Editor Main +3 PREVENT DISASTER WITH UNMATCHED FLOOD PROTECTION F…" at bounding box center [734, 0] width 1468 height 0
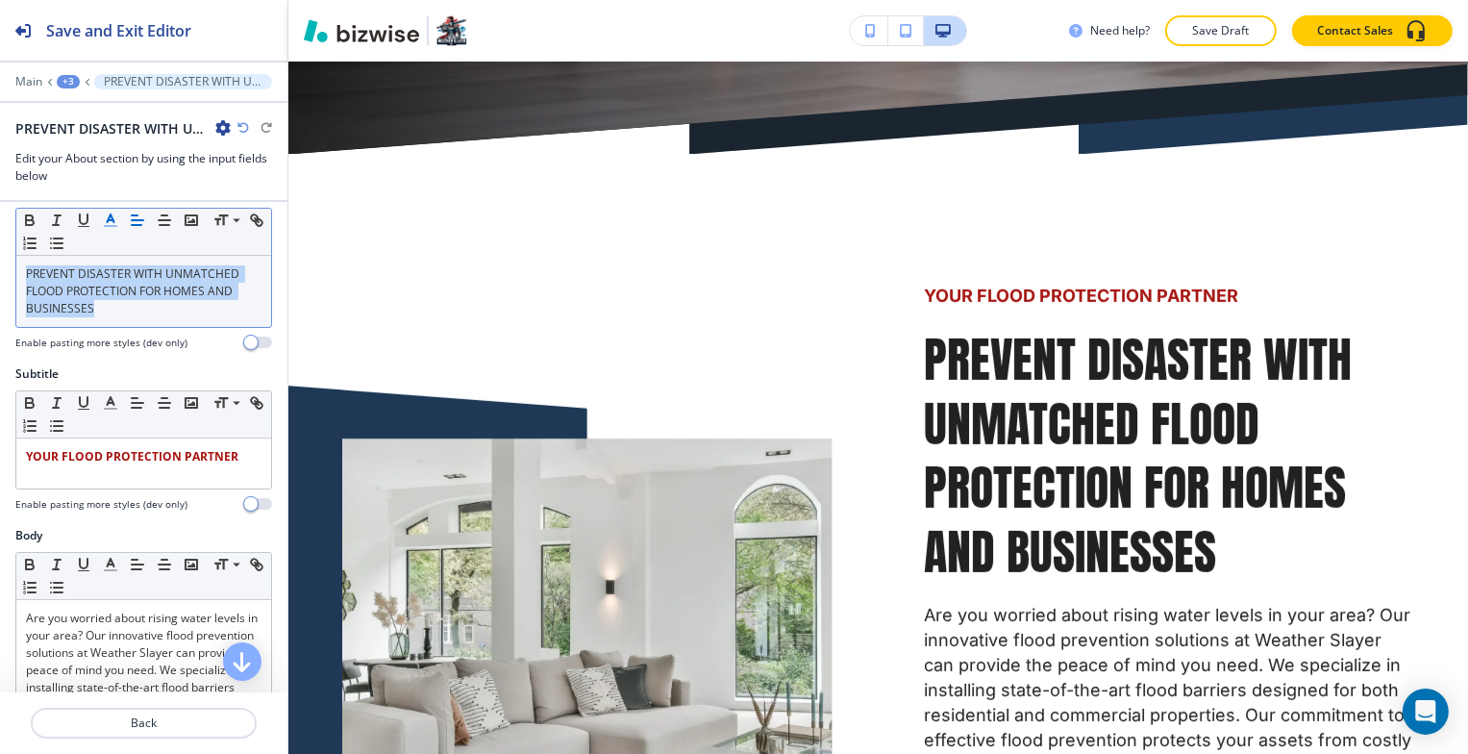
click at [107, 226] on button "button" at bounding box center [110, 220] width 27 height 23
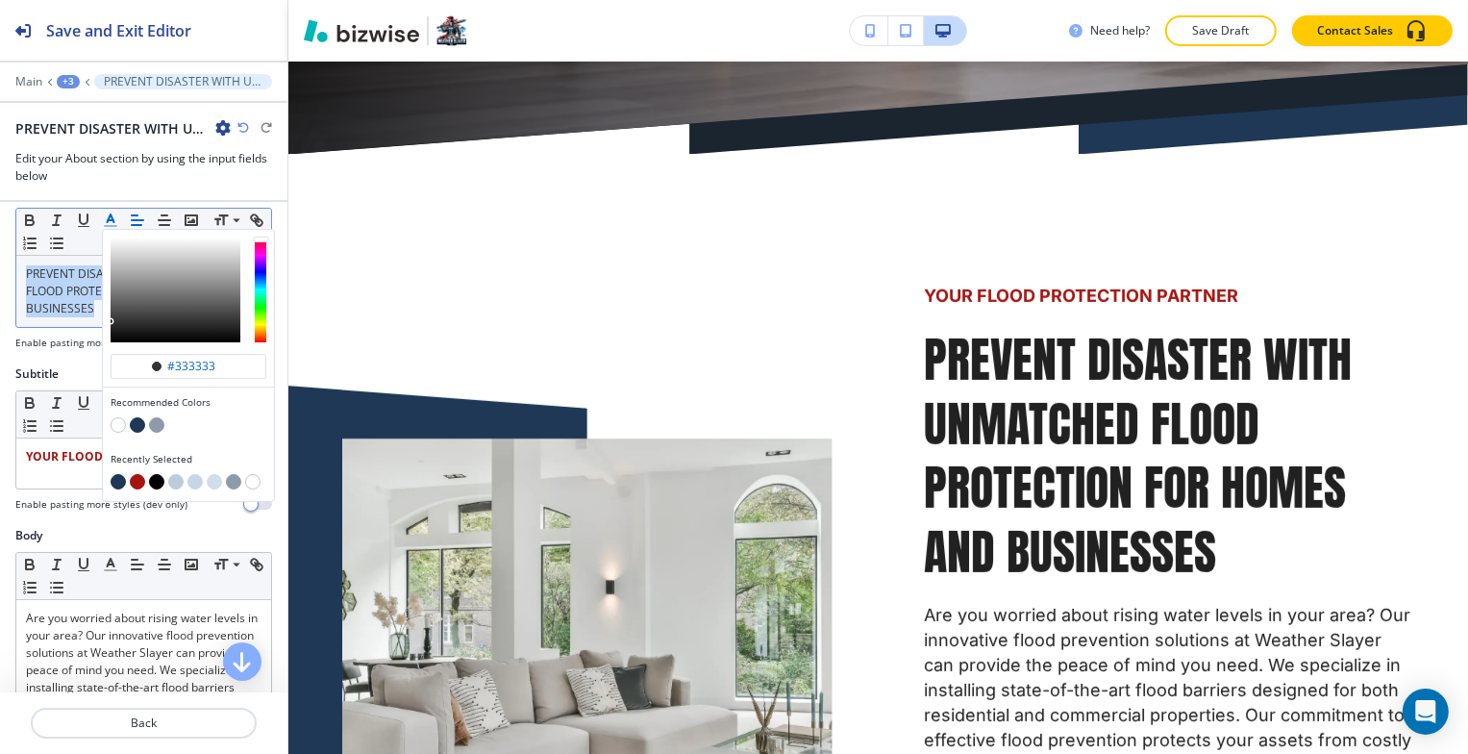
click at [135, 417] on button "button" at bounding box center [137, 424] width 15 height 15
type input "#1e3856"
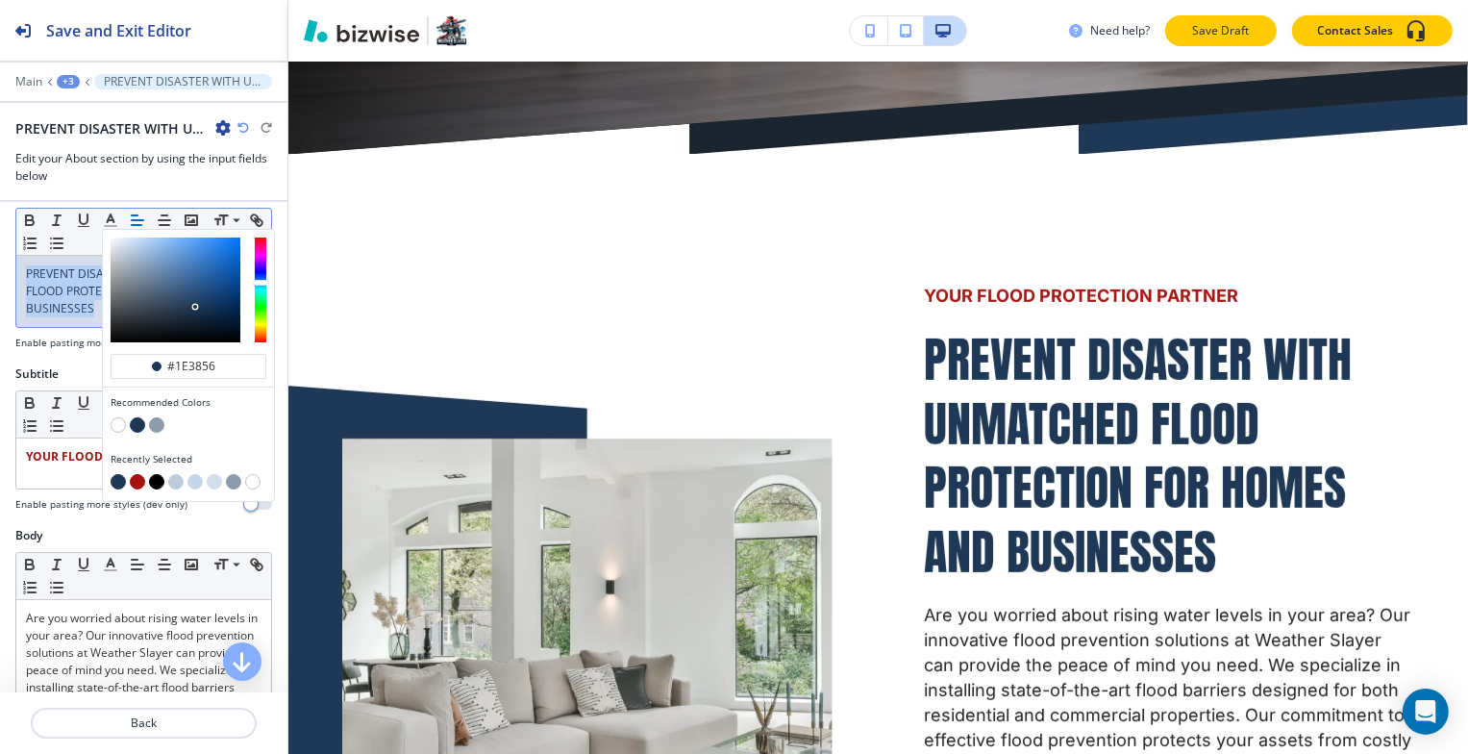
click at [1223, 37] on p "Save Draft" at bounding box center [1221, 30] width 62 height 17
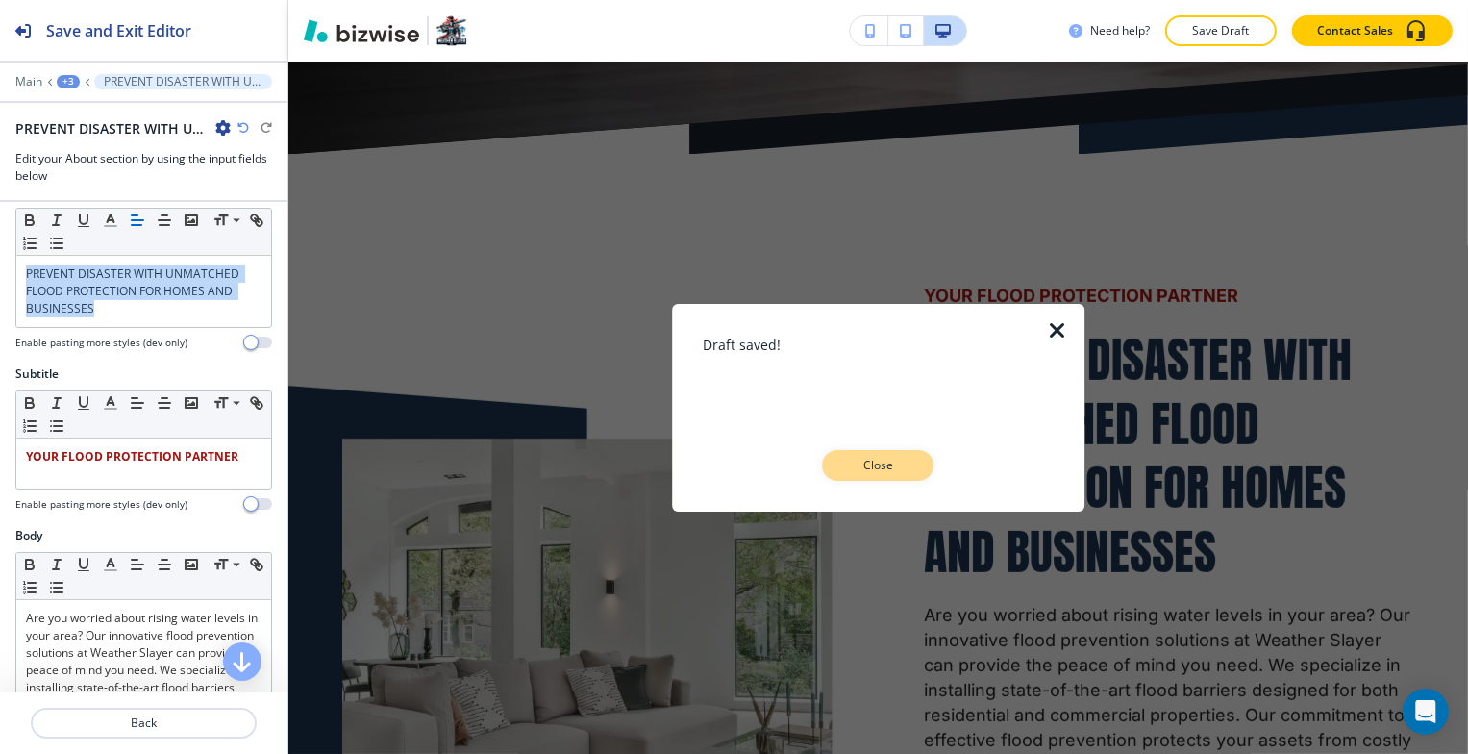
click at [887, 458] on p "Close" at bounding box center [879, 465] width 62 height 17
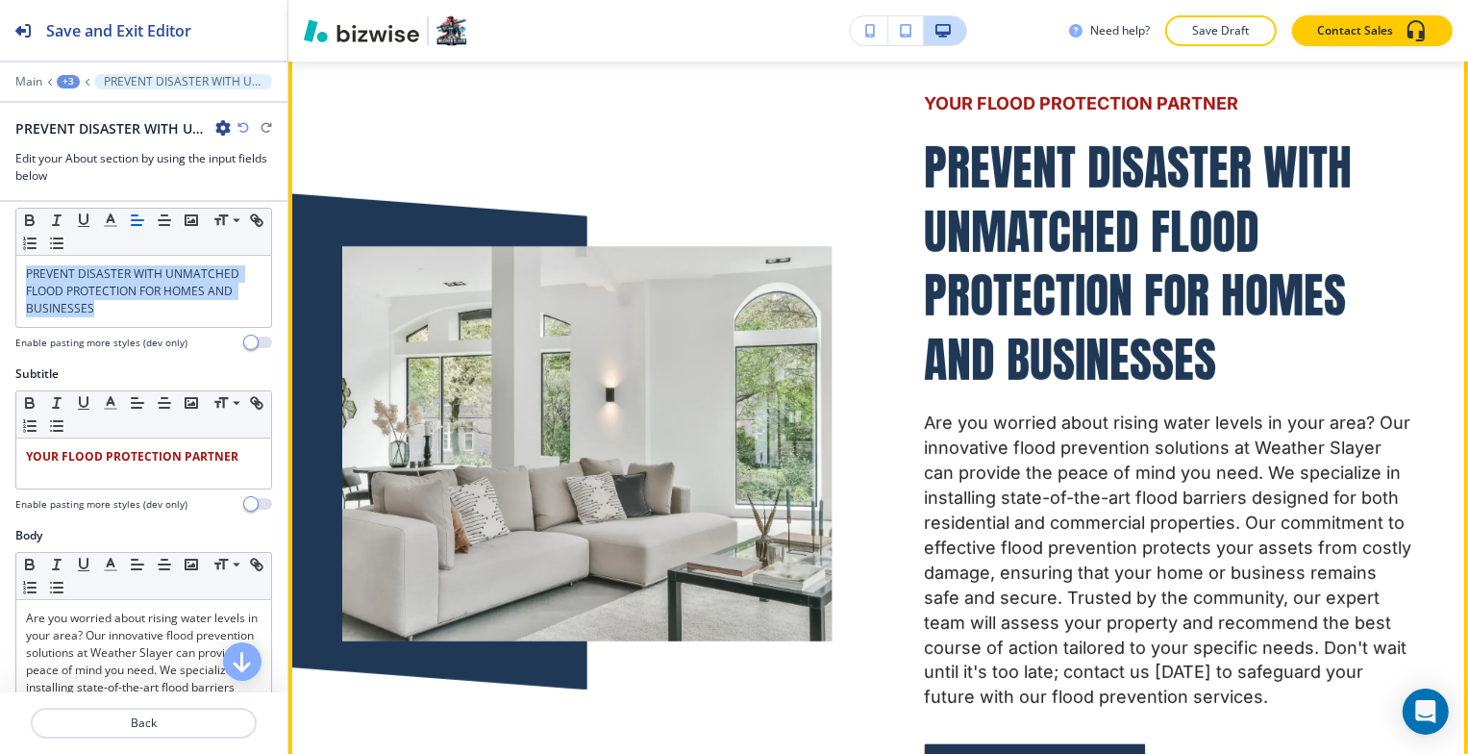
scroll to position [1101, 0]
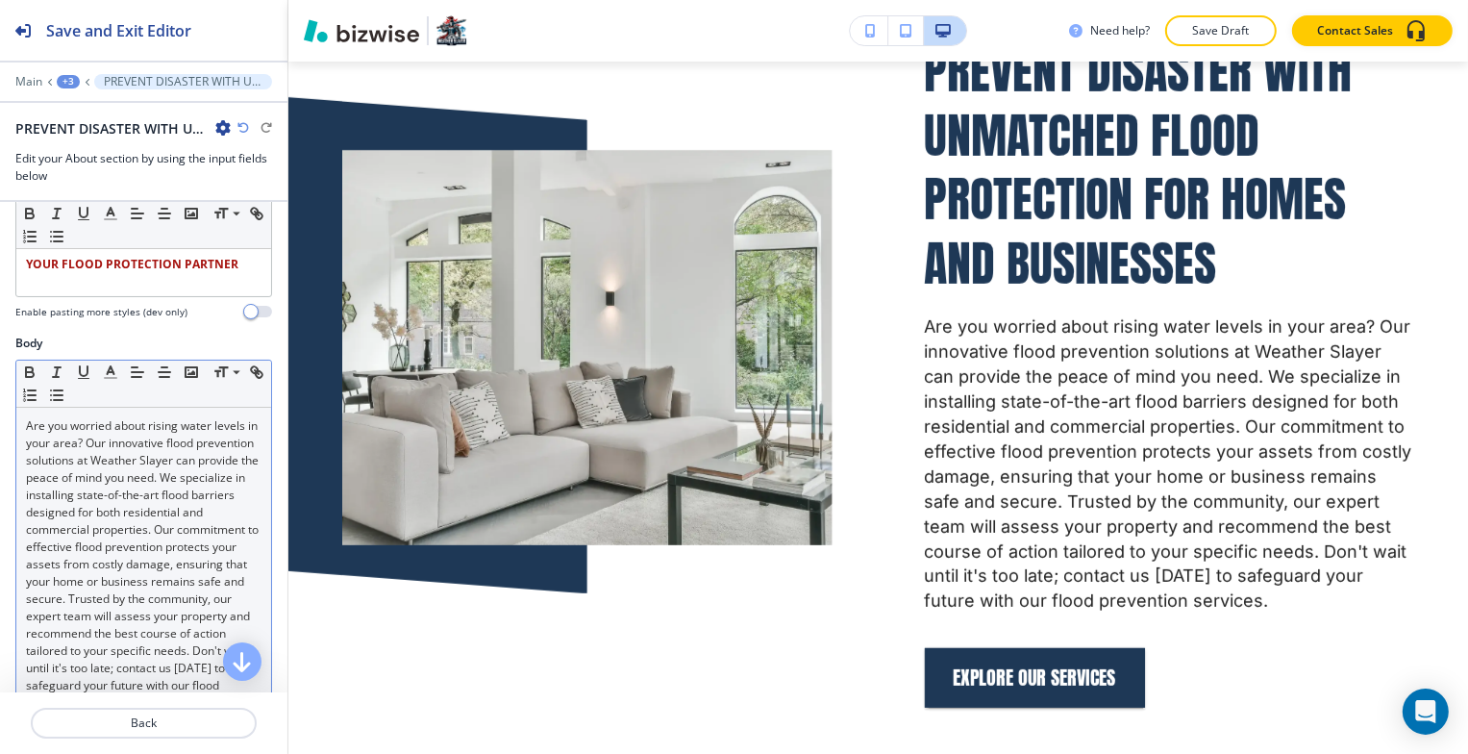
click at [165, 582] on p "Are you worried about rising water levels in your area? Our innovative flood pr…" at bounding box center [144, 564] width 236 height 294
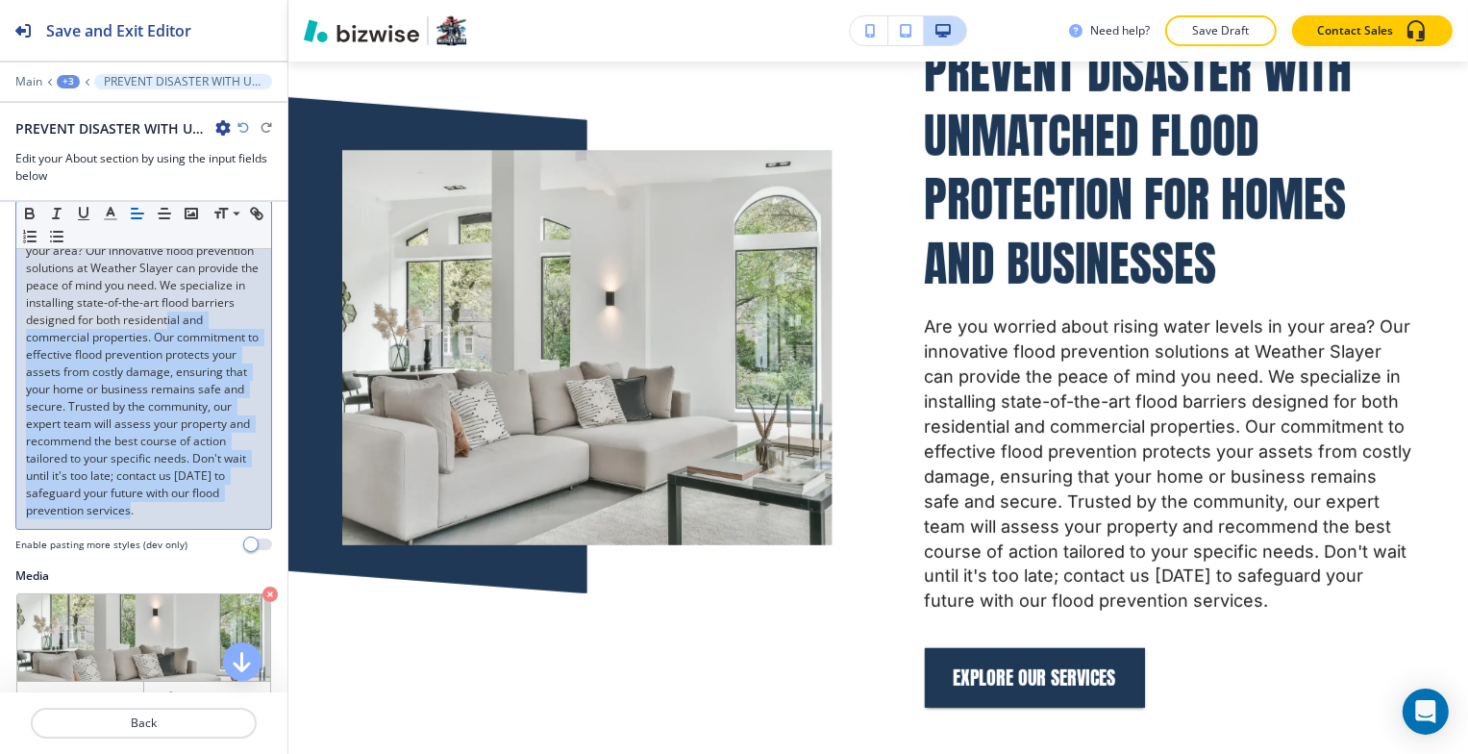
scroll to position [323, 0]
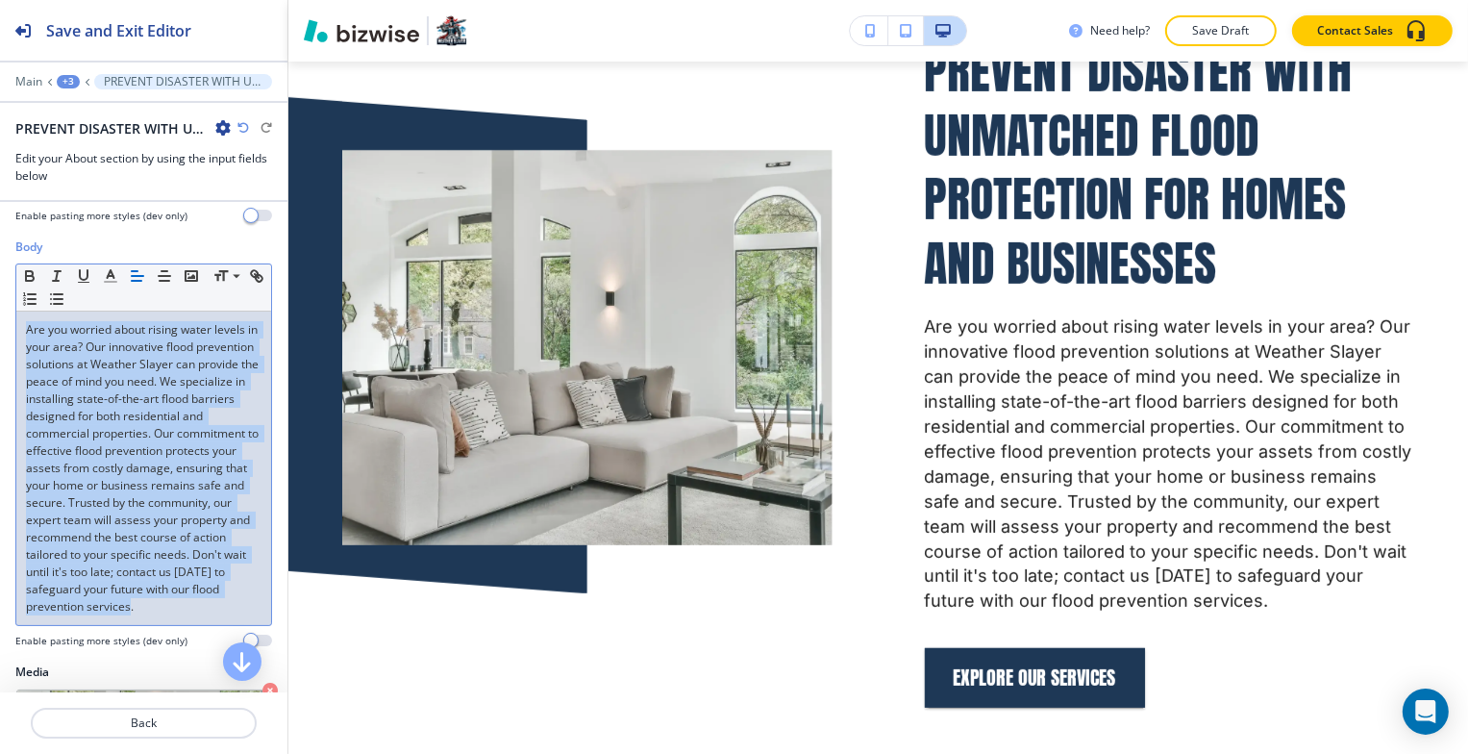
drag, startPoint x: 163, startPoint y: 435, endPoint x: 12, endPoint y: 326, distance: 186.8
click at [12, 326] on div "Body Small Normal Large Huge Are you worried about rising water levels in your …" at bounding box center [143, 450] width 287 height 425
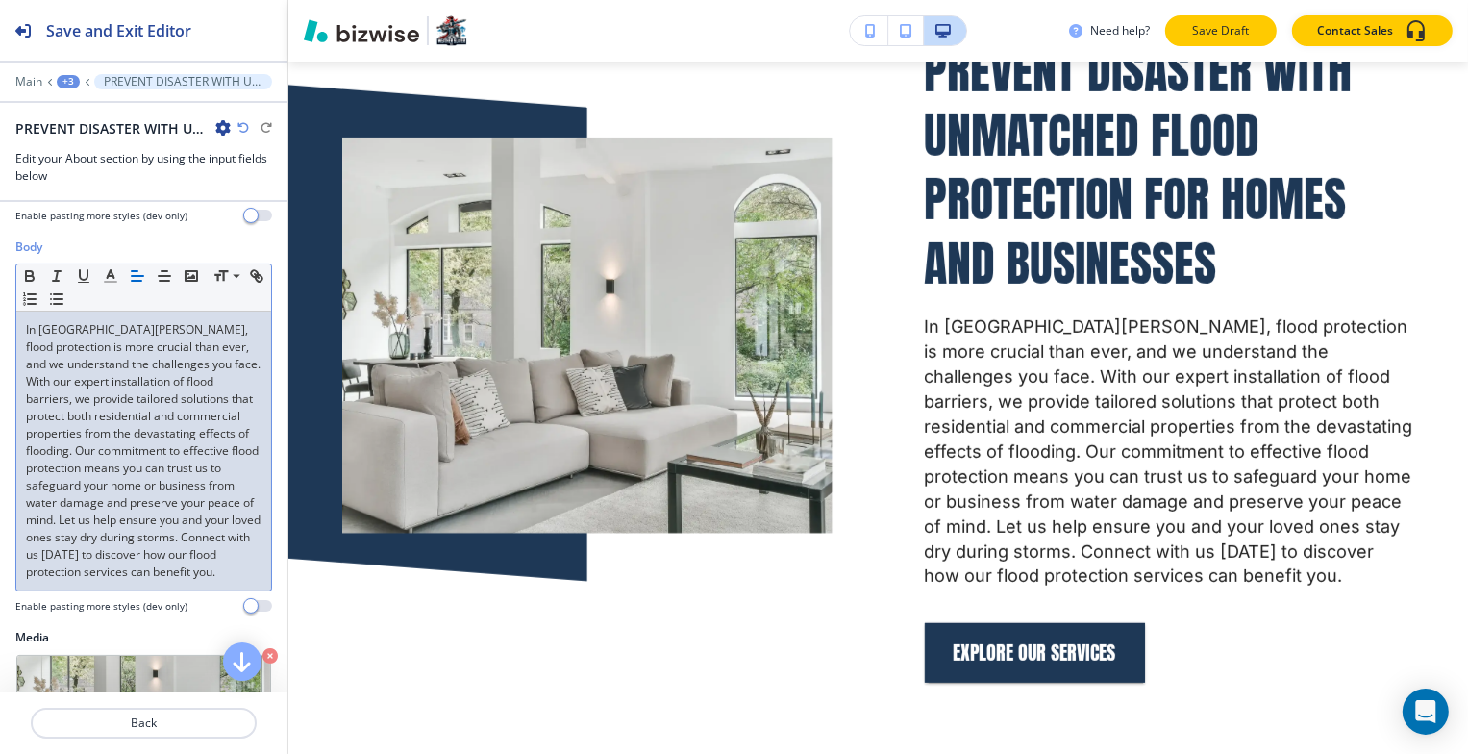
click at [1227, 41] on button "Save Draft" at bounding box center [1221, 30] width 112 height 31
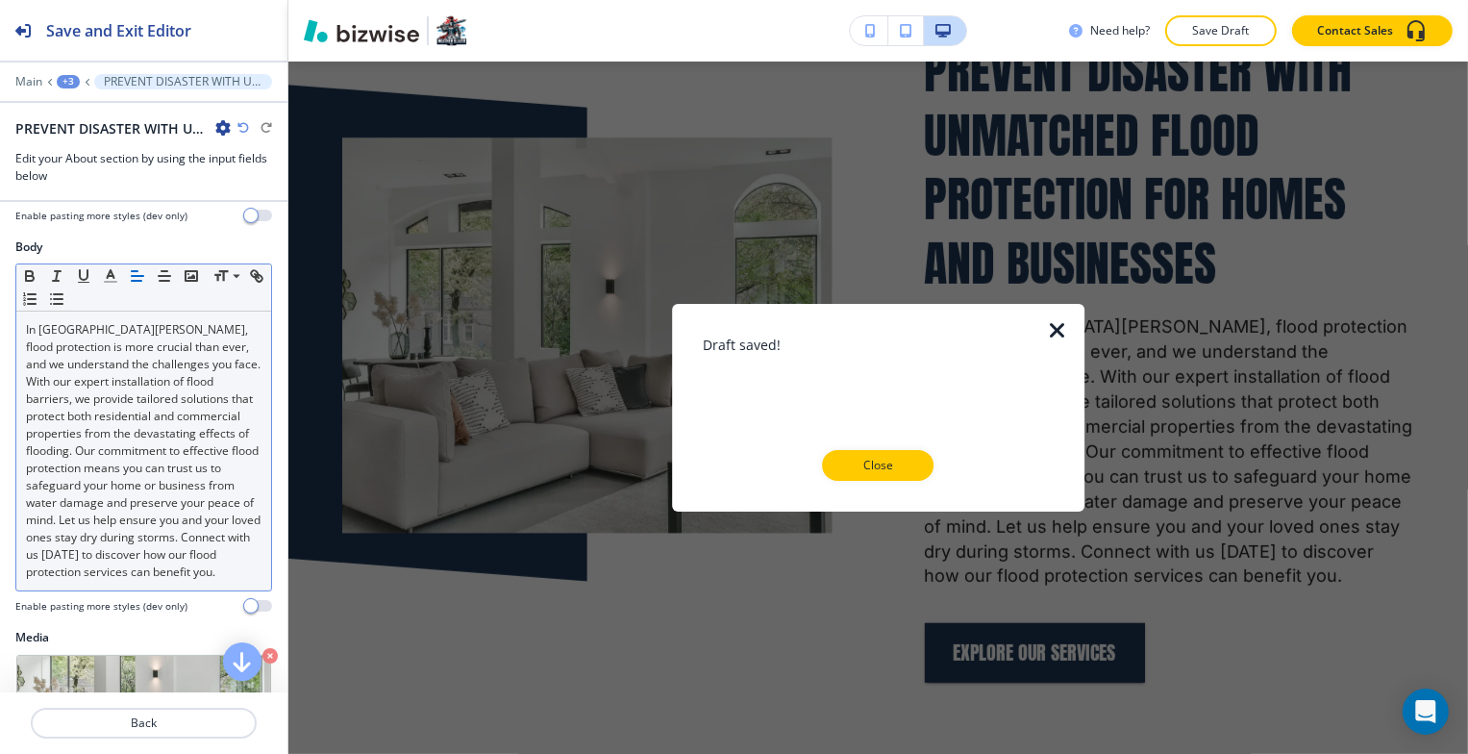
click at [838, 485] on div at bounding box center [878, 496] width 351 height 31
click at [870, 467] on p "Close" at bounding box center [879, 465] width 62 height 17
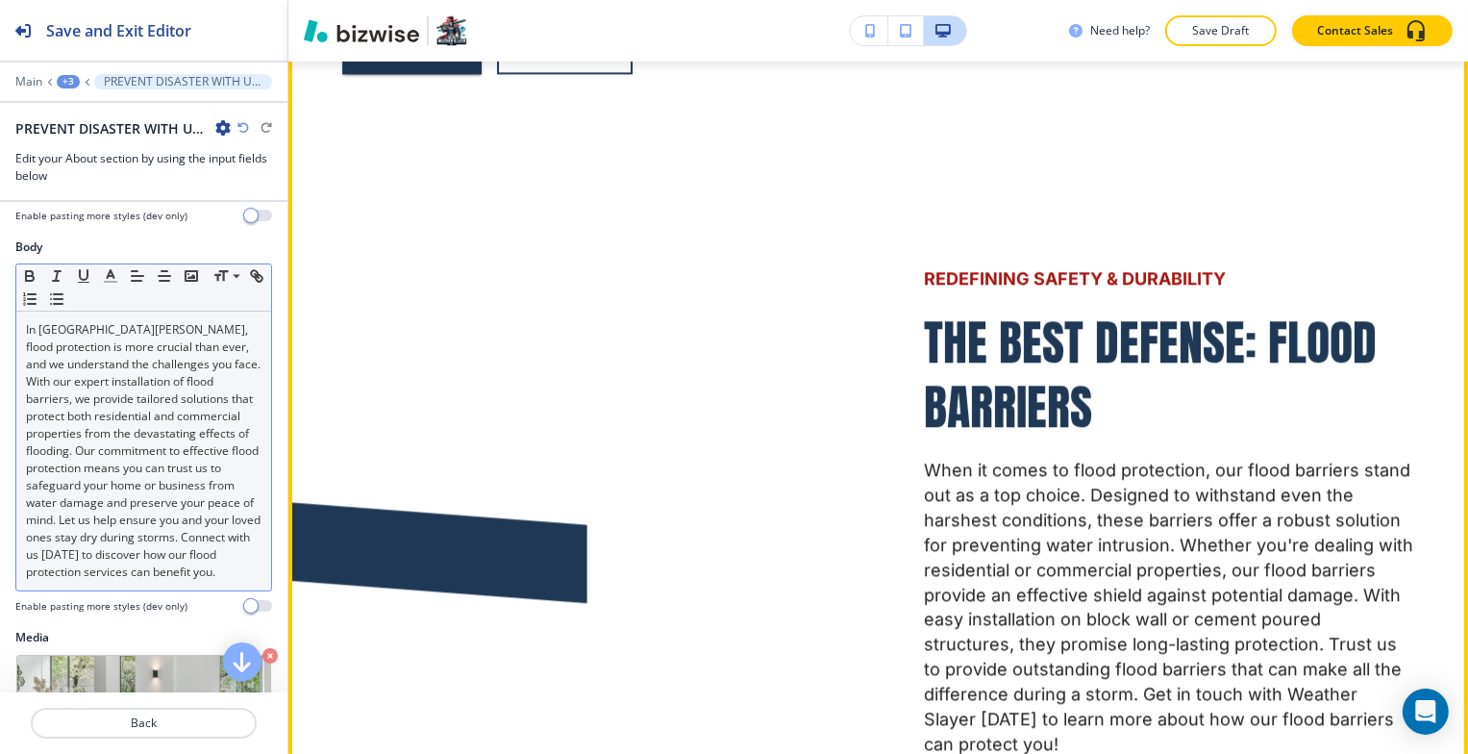
scroll to position [5139, 0]
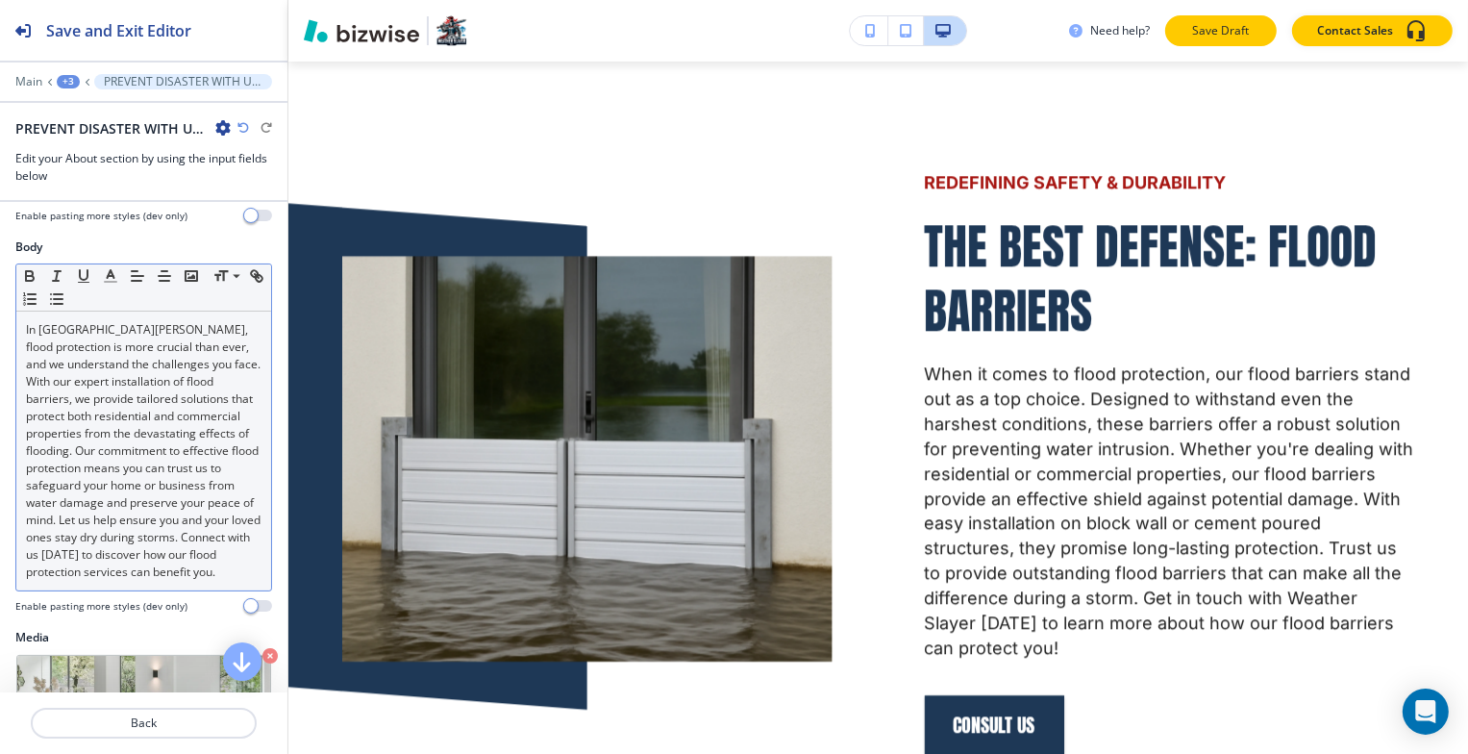
click at [1223, 34] on p "Save Draft" at bounding box center [1221, 30] width 62 height 17
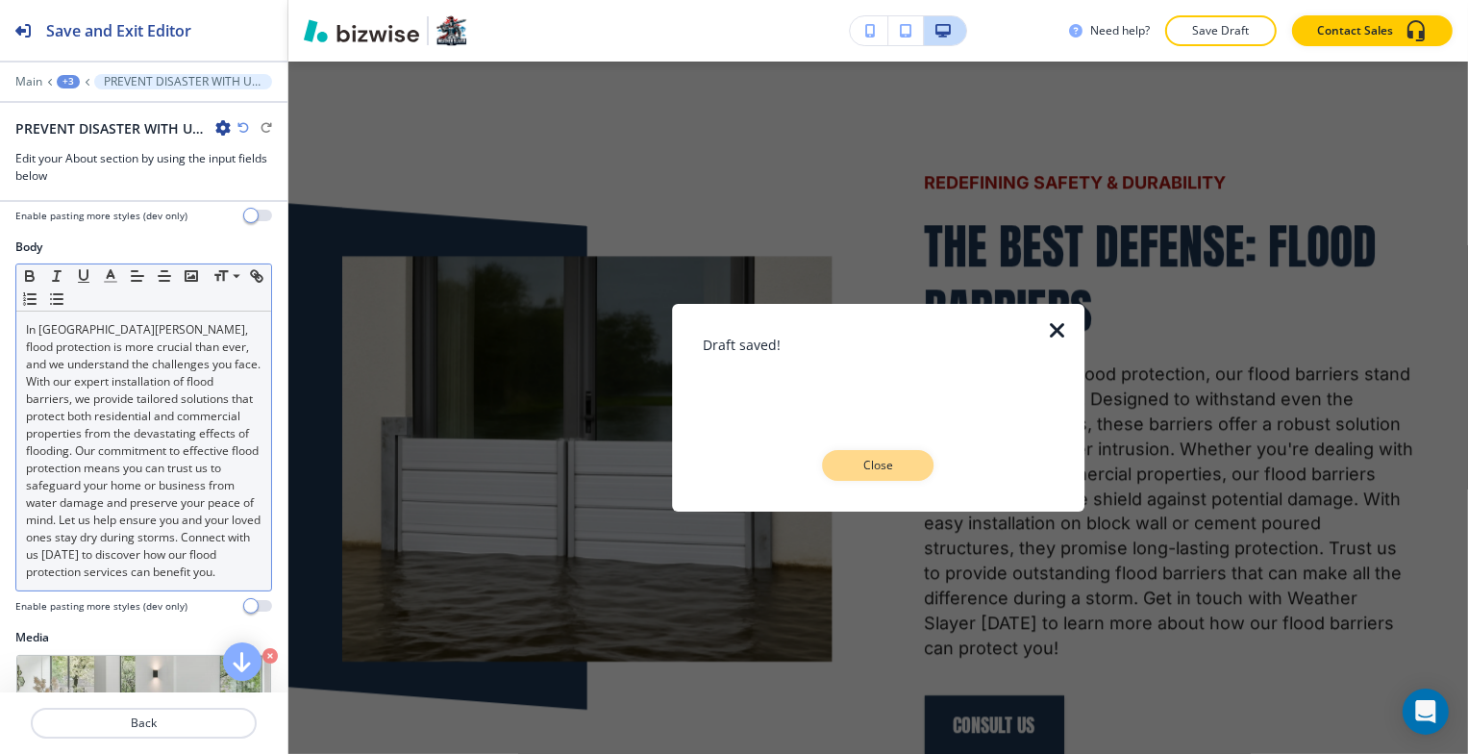
click at [892, 460] on p "Close" at bounding box center [879, 465] width 62 height 17
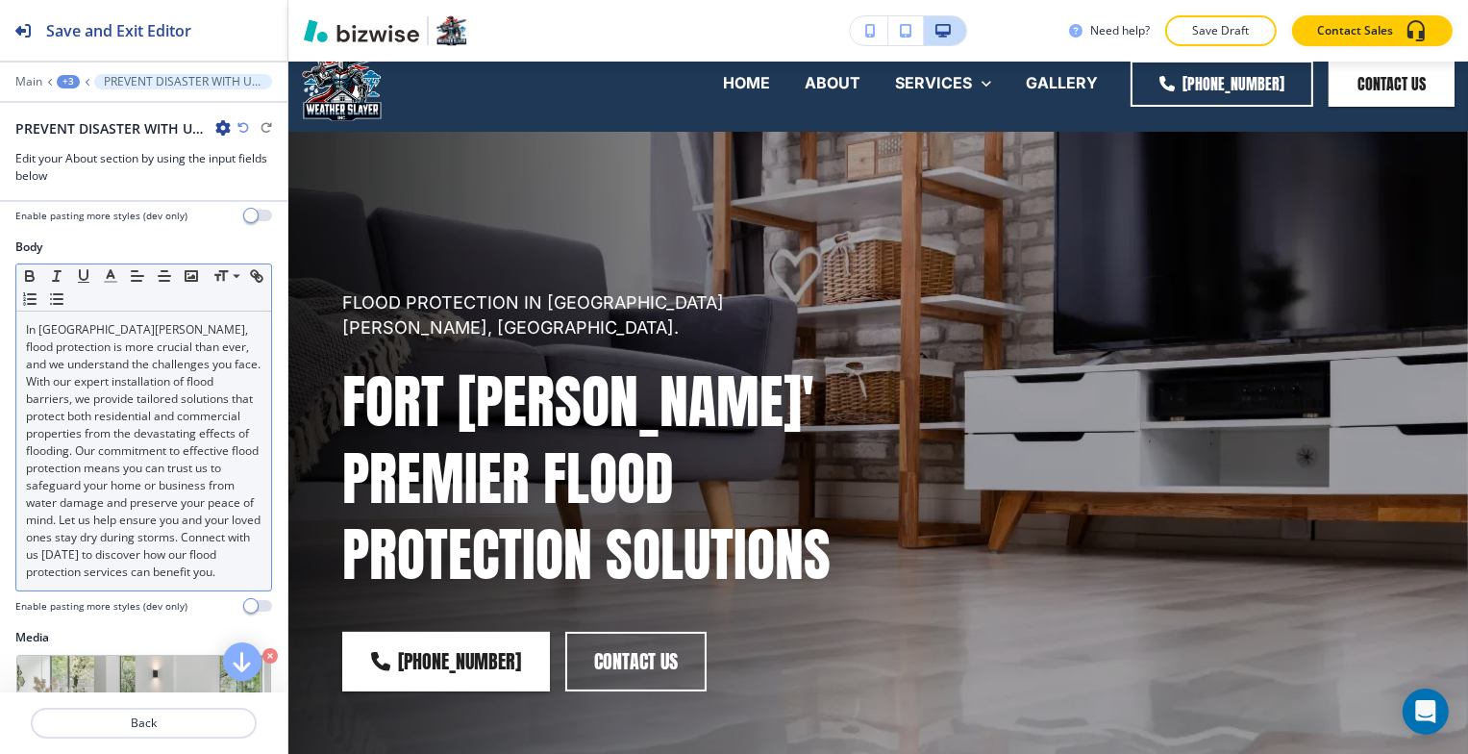
scroll to position [0, 0]
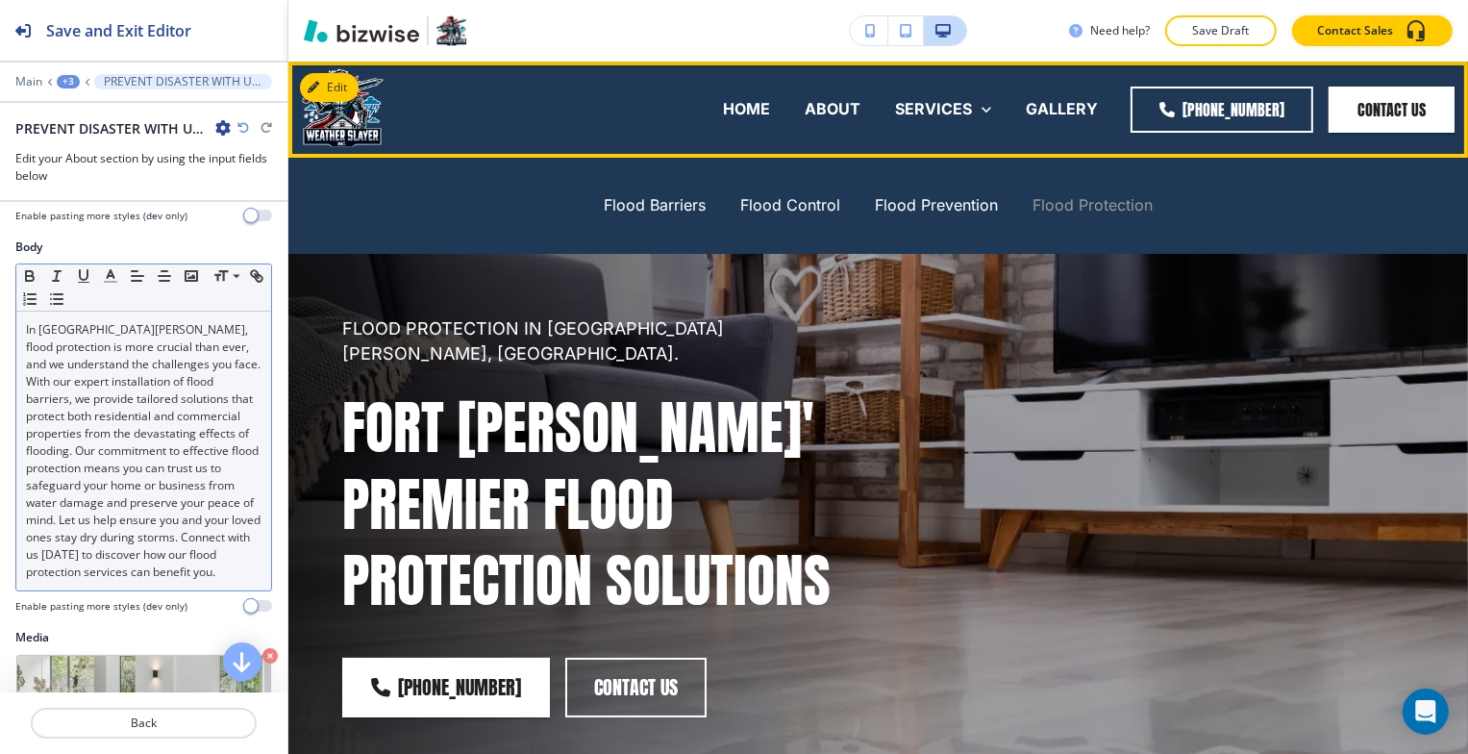
click at [1074, 206] on p "Flood Protection" at bounding box center [1093, 205] width 120 height 22
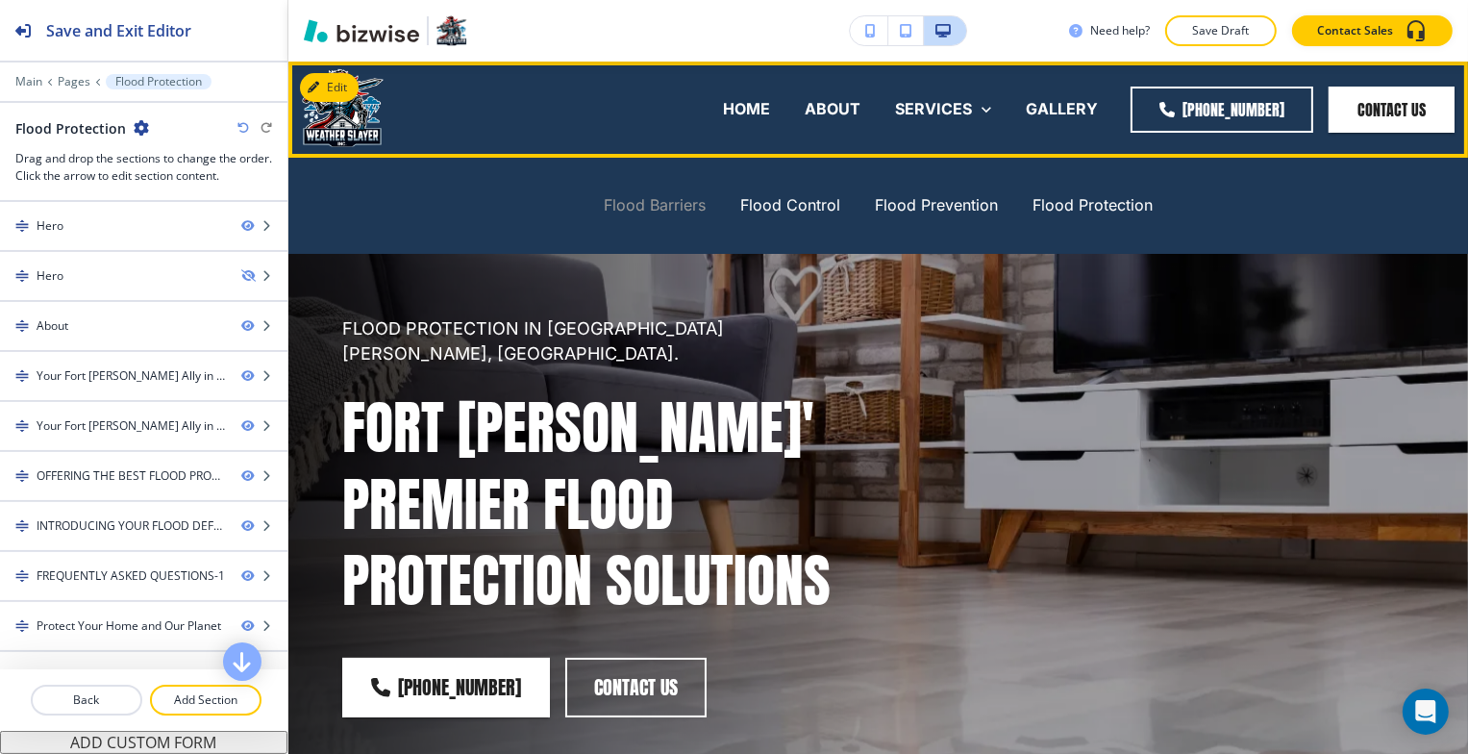
click at [669, 203] on p "Flood Barriers" at bounding box center [655, 205] width 102 height 22
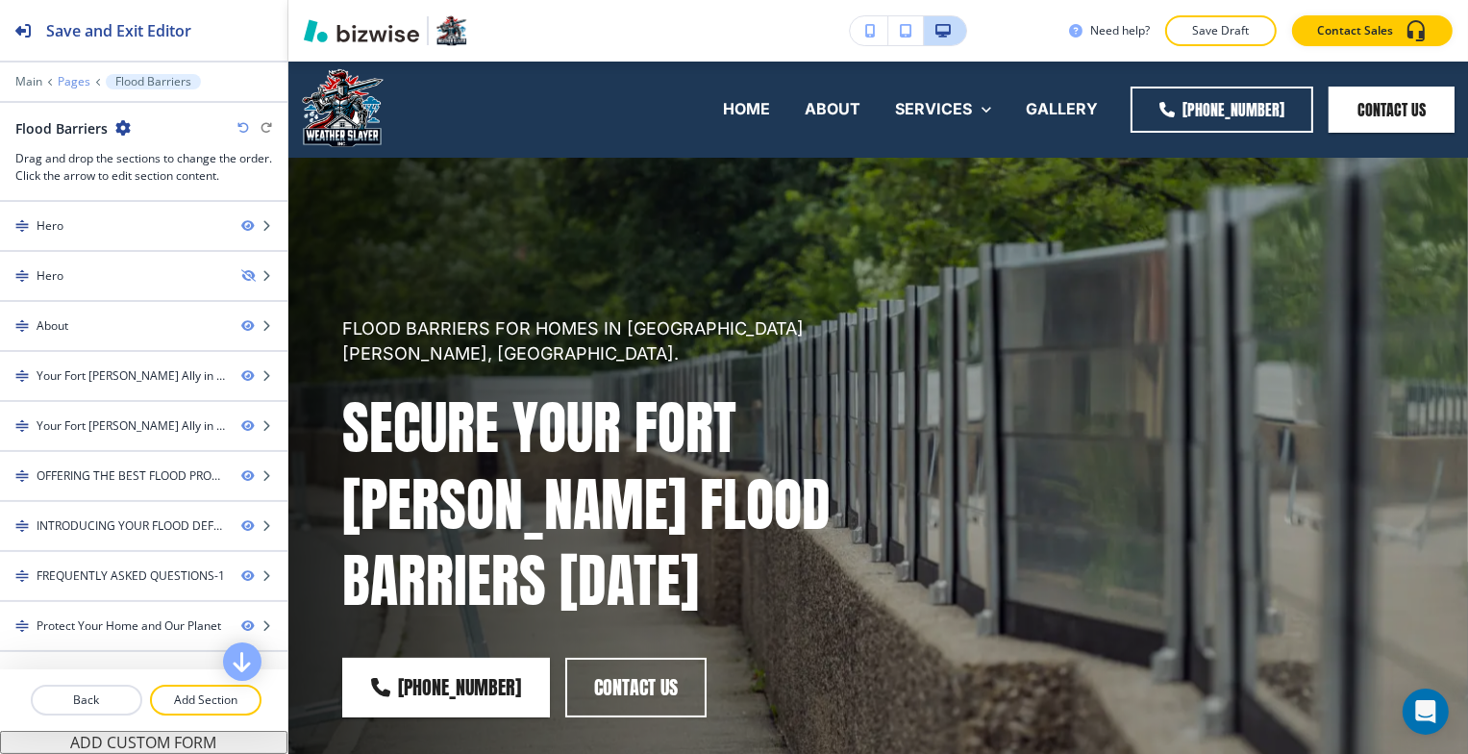
click at [76, 84] on p "Pages" at bounding box center [74, 81] width 33 height 13
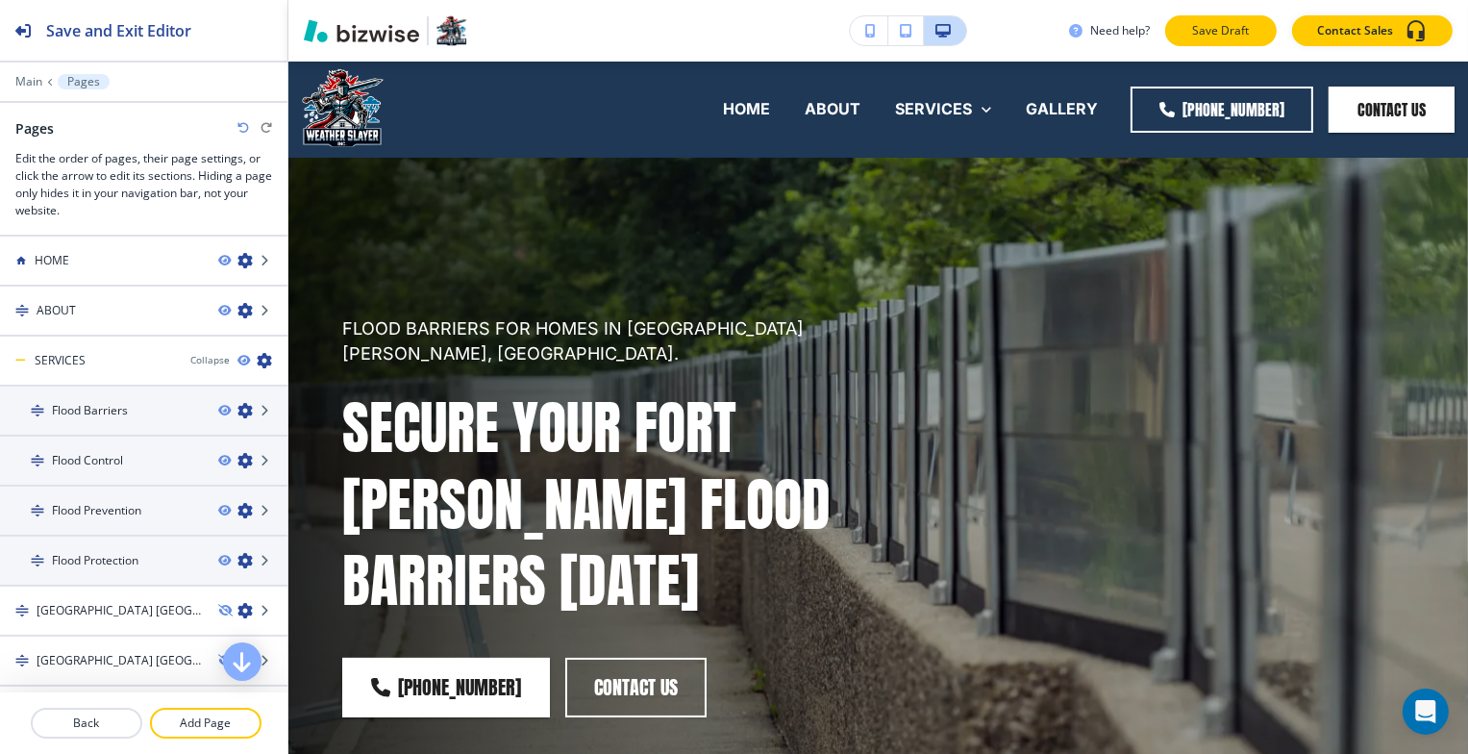
click at [1241, 31] on p "Save Draft" at bounding box center [1221, 30] width 62 height 17
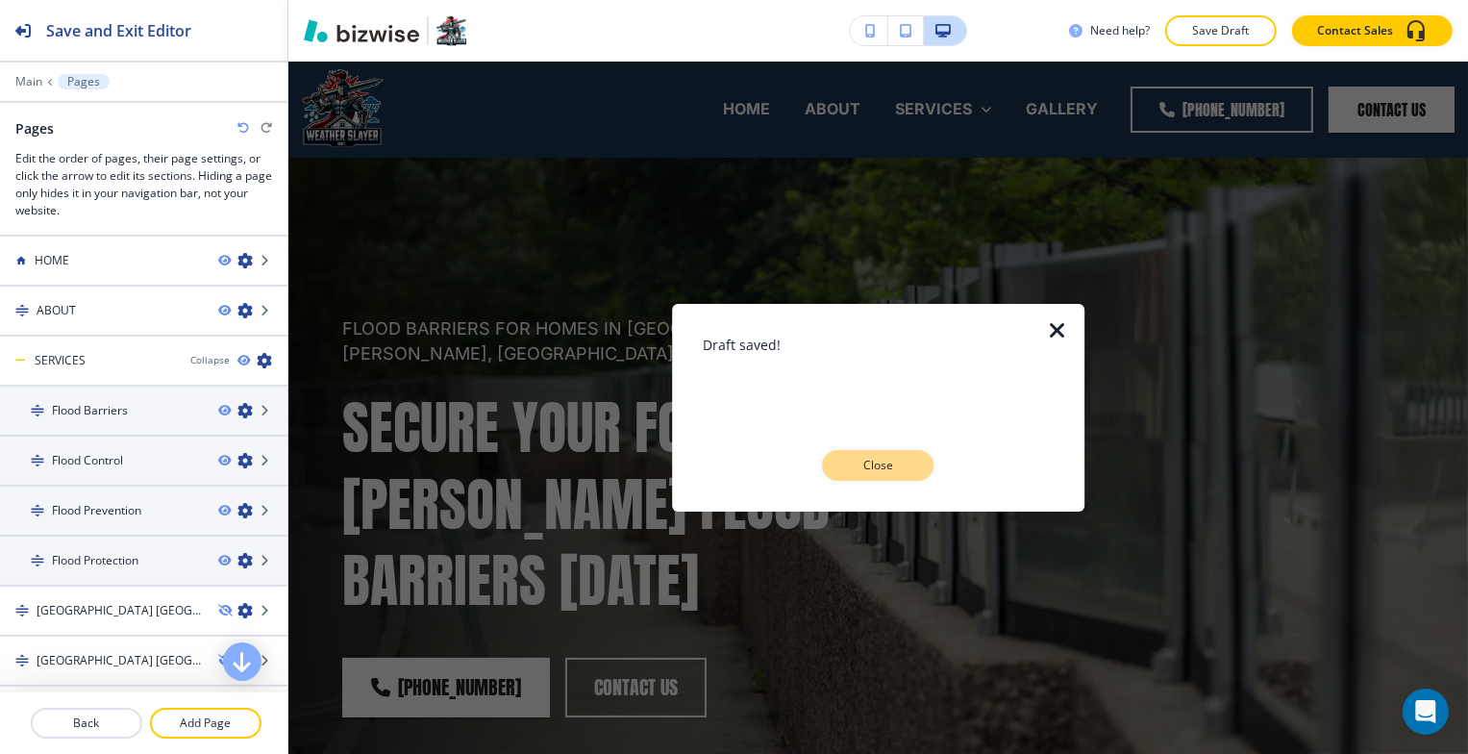
click at [885, 464] on p "Close" at bounding box center [879, 465] width 62 height 17
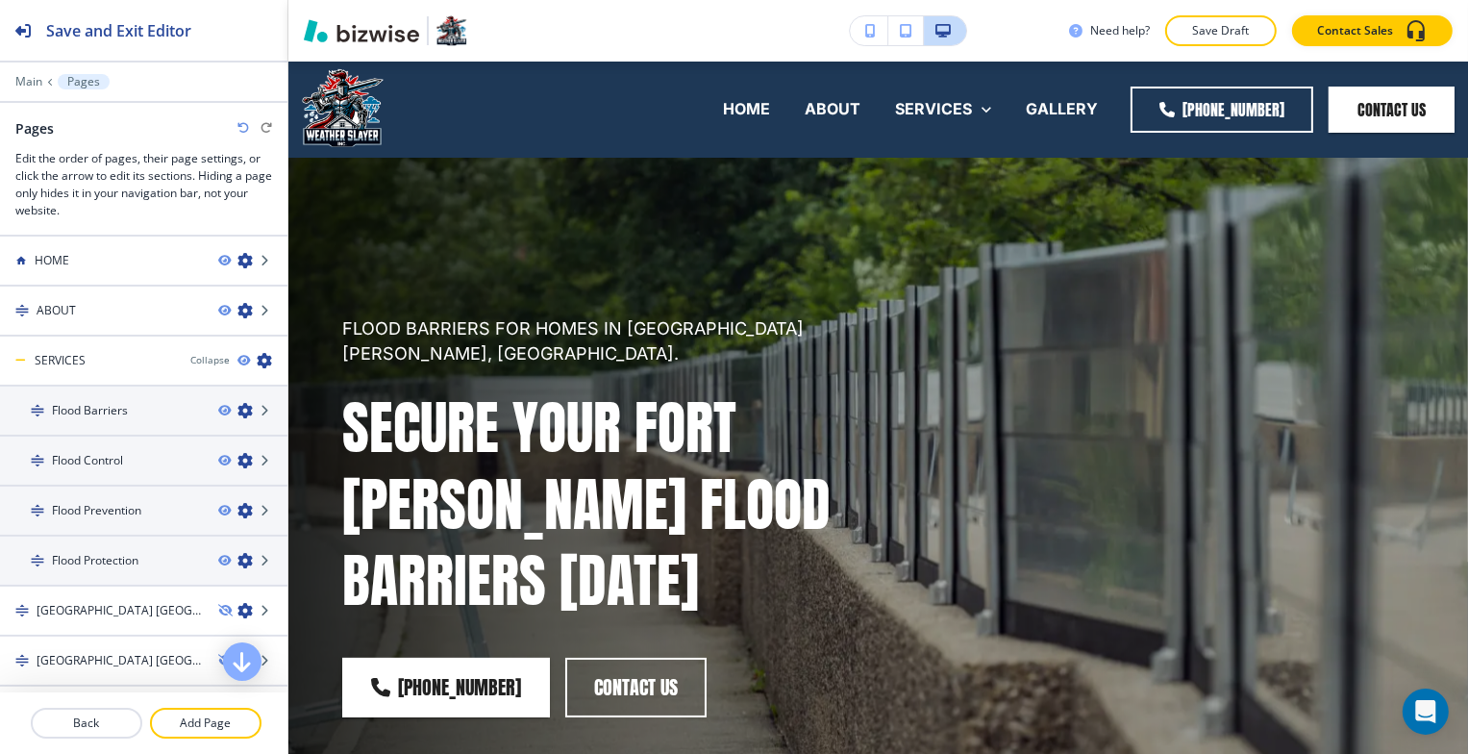
click at [76, 87] on p "Pages" at bounding box center [83, 81] width 33 height 13
click at [81, 81] on p "Pages" at bounding box center [83, 81] width 33 height 13
click at [237, 411] on icon "button" at bounding box center [244, 410] width 15 height 15
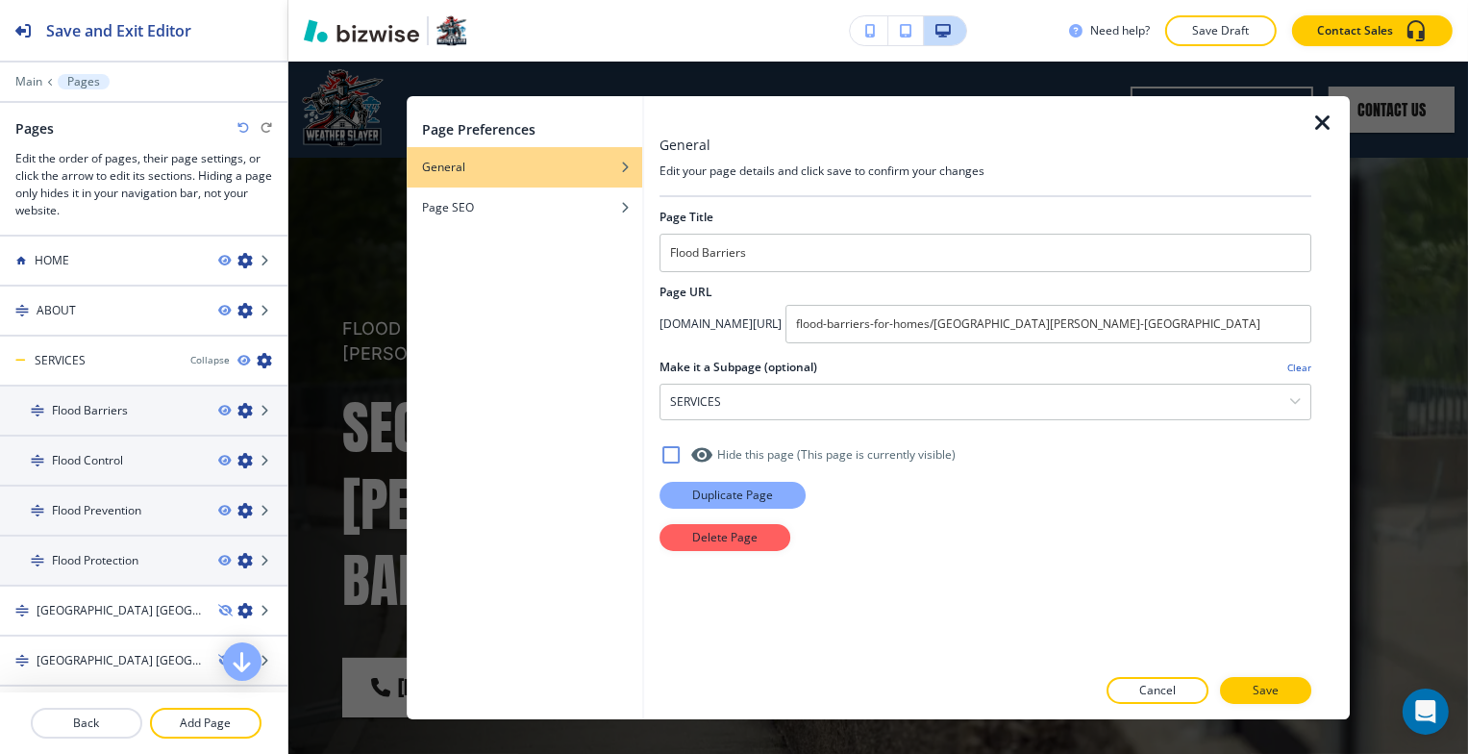
click at [736, 497] on p "Duplicate Page" at bounding box center [732, 495] width 81 height 17
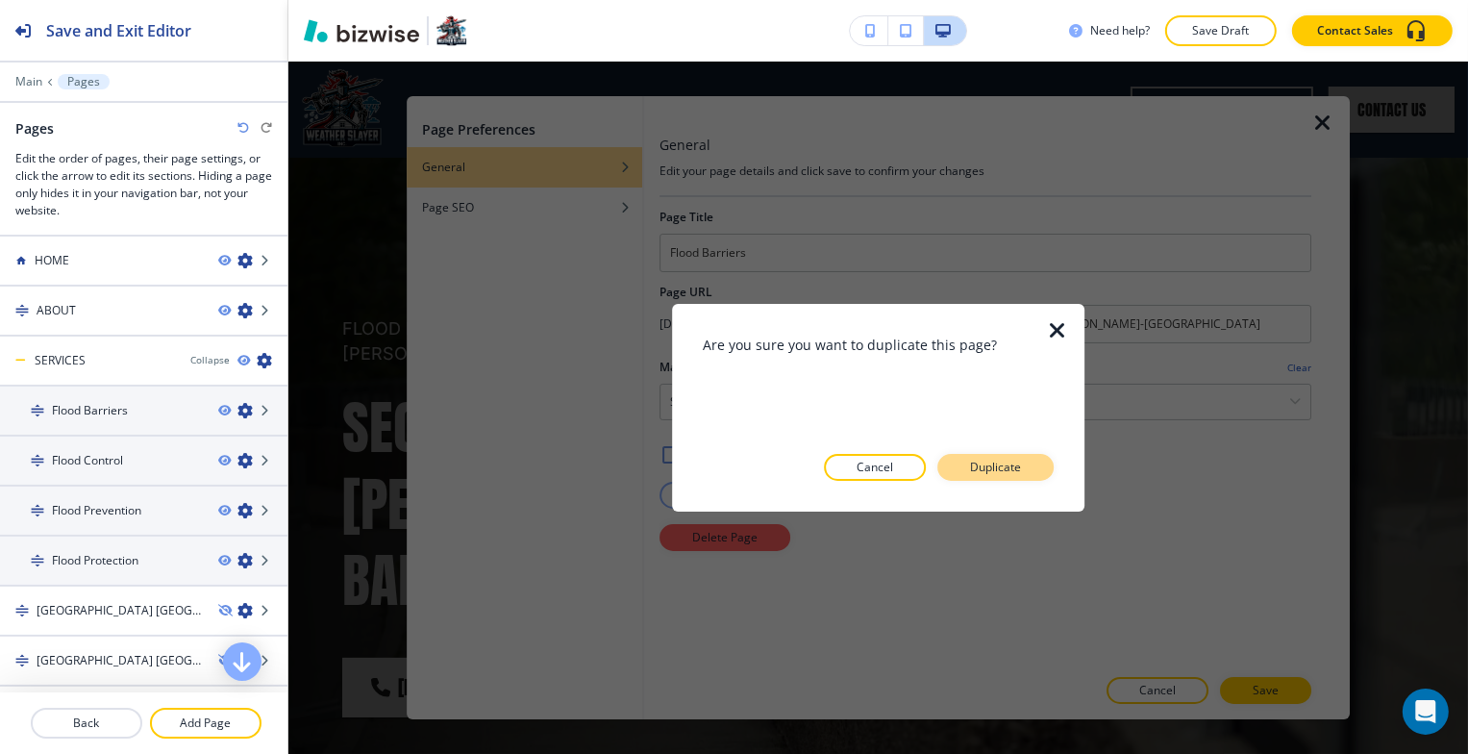
click at [1007, 474] on p "Duplicate" at bounding box center [995, 467] width 51 height 17
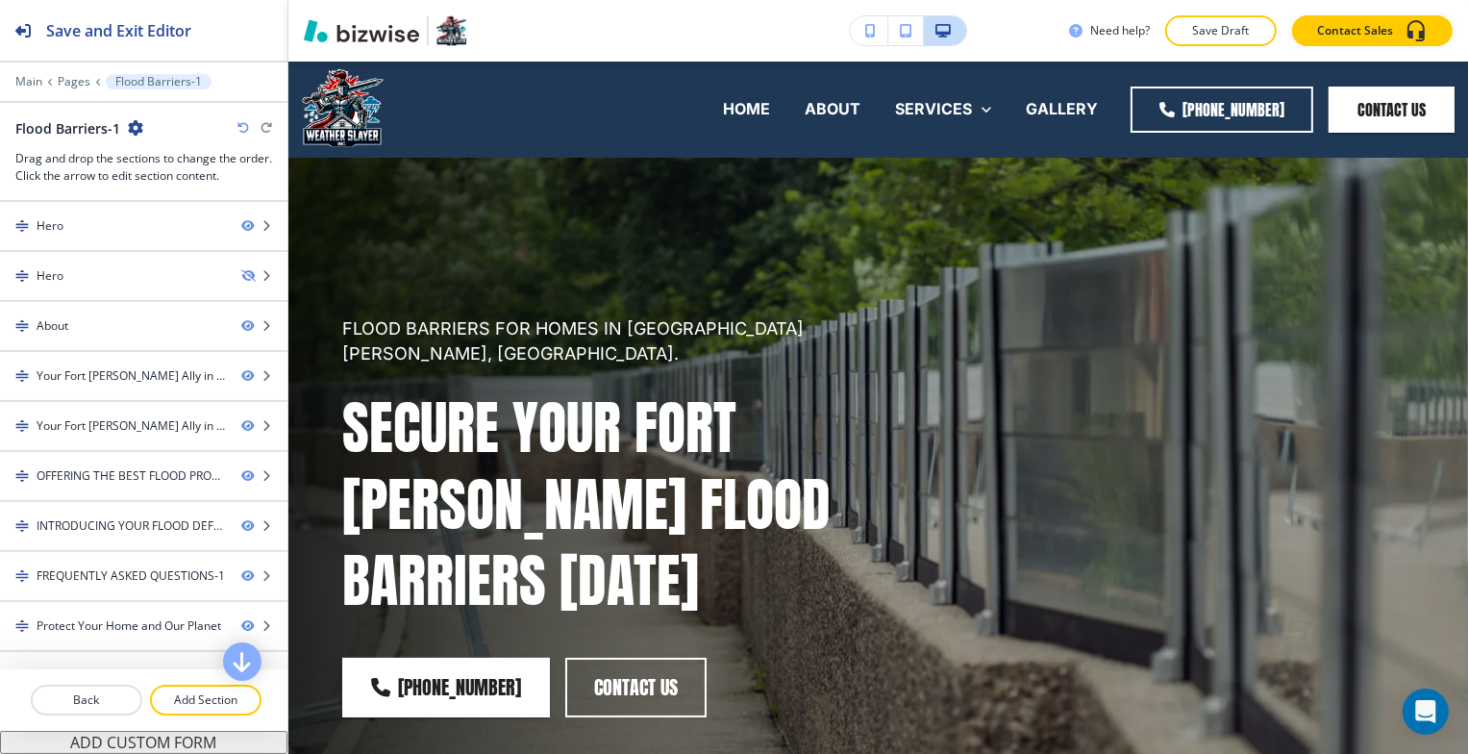
click at [128, 126] on icon "button" at bounding box center [135, 127] width 15 height 15
click at [163, 162] on p "Edit Page Settings" at bounding box center [187, 160] width 98 height 17
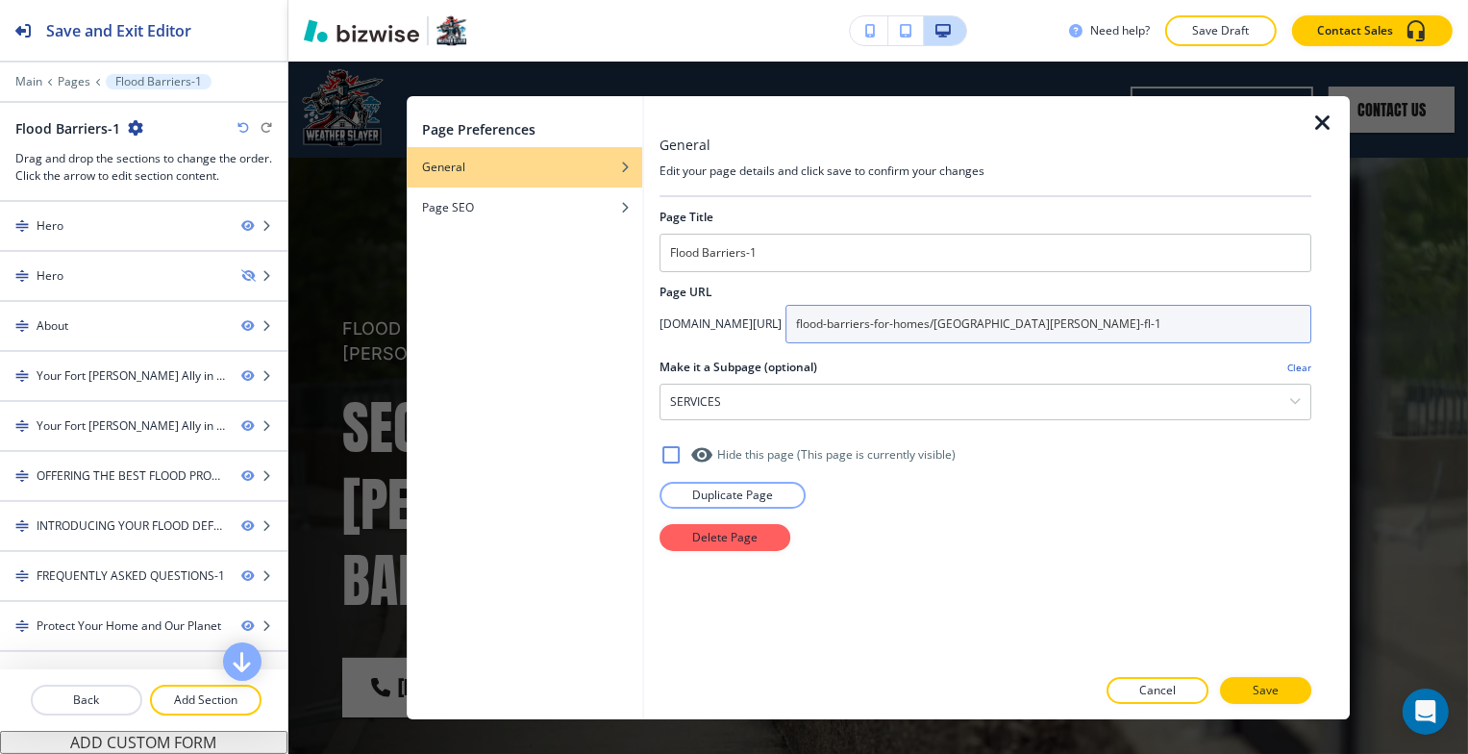
drag, startPoint x: 1145, startPoint y: 317, endPoint x: 958, endPoint y: 321, distance: 187.5
click at [864, 319] on div "app.bizwise.com/preview?id=you3rbm58gcg/ flood-barriers-for-homes/fort-myers-fl…" at bounding box center [986, 324] width 652 height 38
paste input "/flood-protection-solutions/fort-myers-fl"
type input "/flood-protection-solutions/fort-myers-fl"
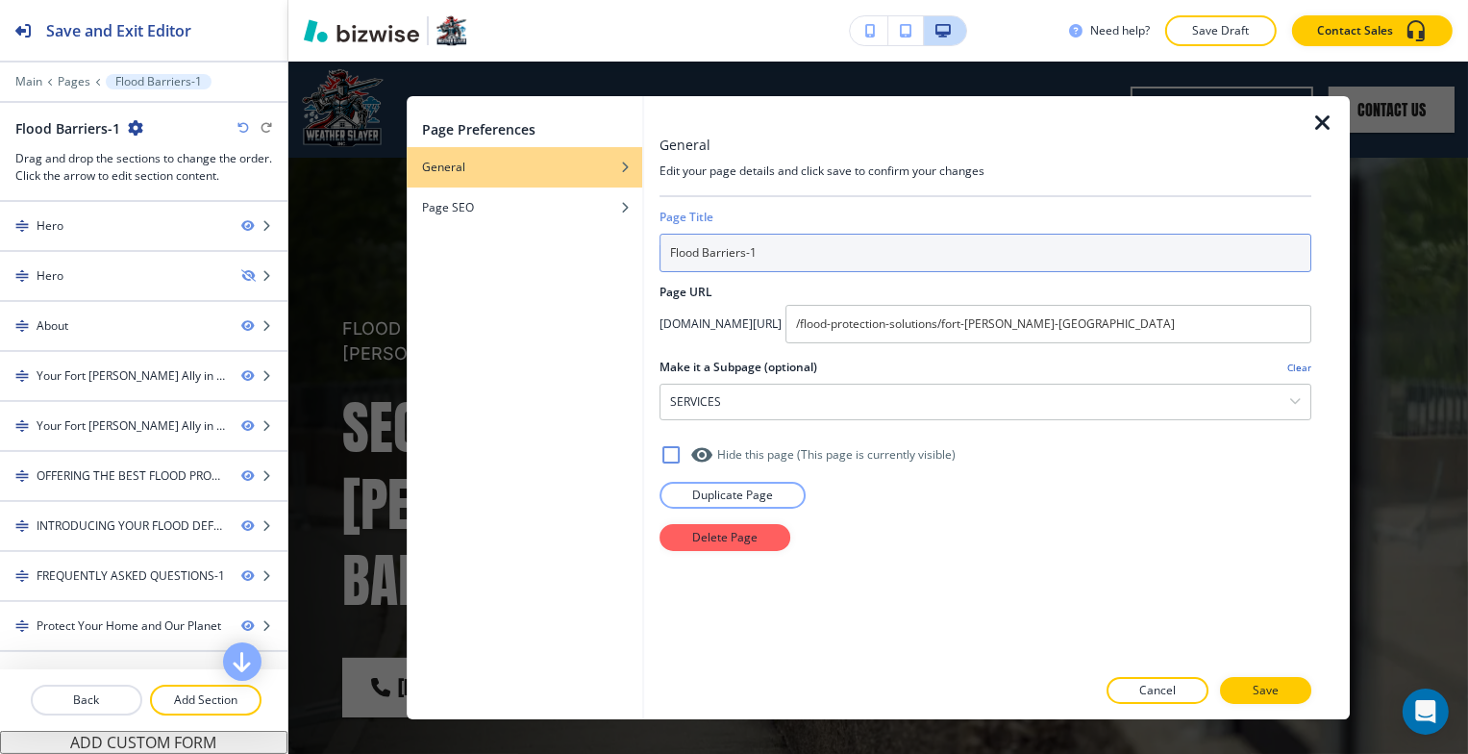
drag, startPoint x: 792, startPoint y: 251, endPoint x: 657, endPoint y: 249, distance: 135.6
click at [651, 249] on div "General Edit your page details and click save to confirm your changes Page Titl…" at bounding box center [997, 407] width 706 height 623
paste input "Flood Protection"
type input "Flood Protection"
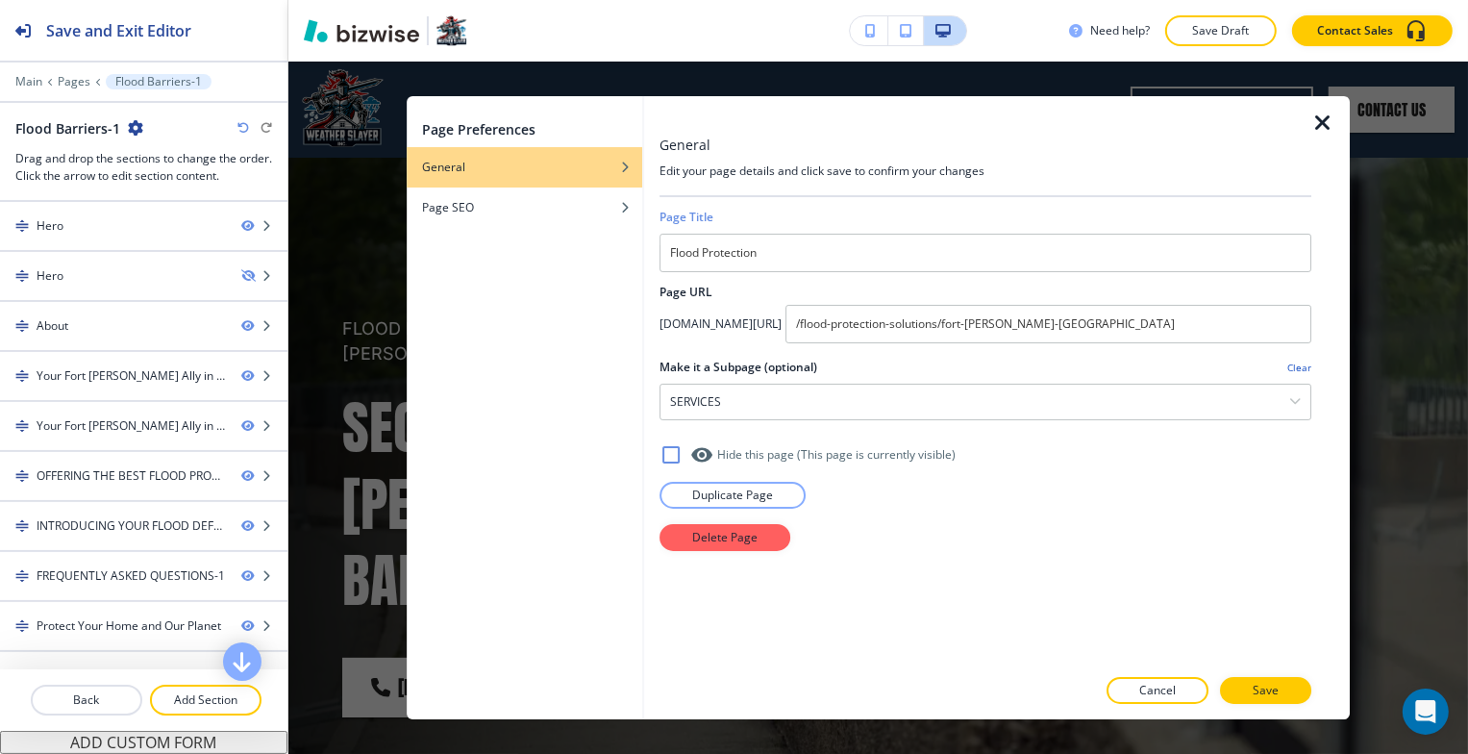
click at [1241, 684] on button "Save" at bounding box center [1265, 690] width 91 height 27
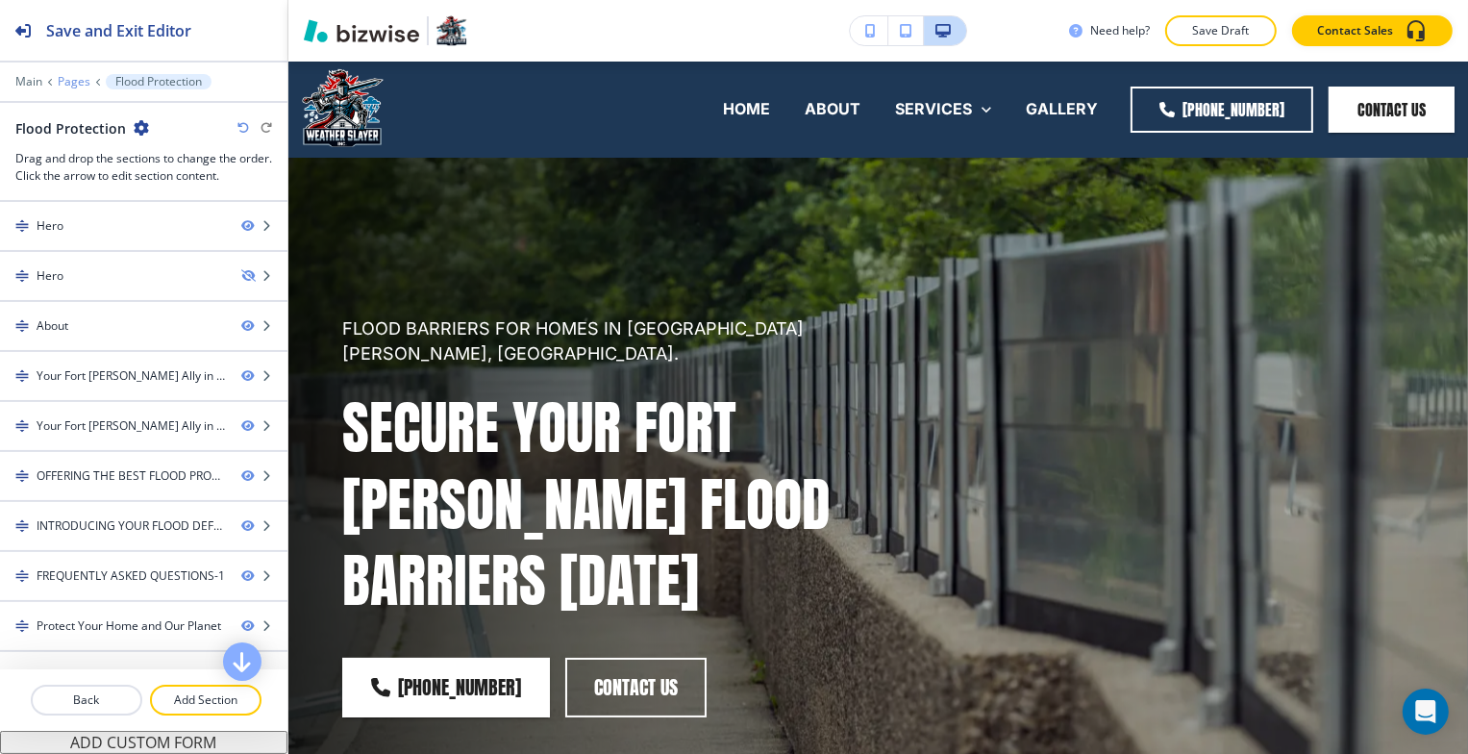
click at [69, 84] on p "Pages" at bounding box center [74, 81] width 33 height 13
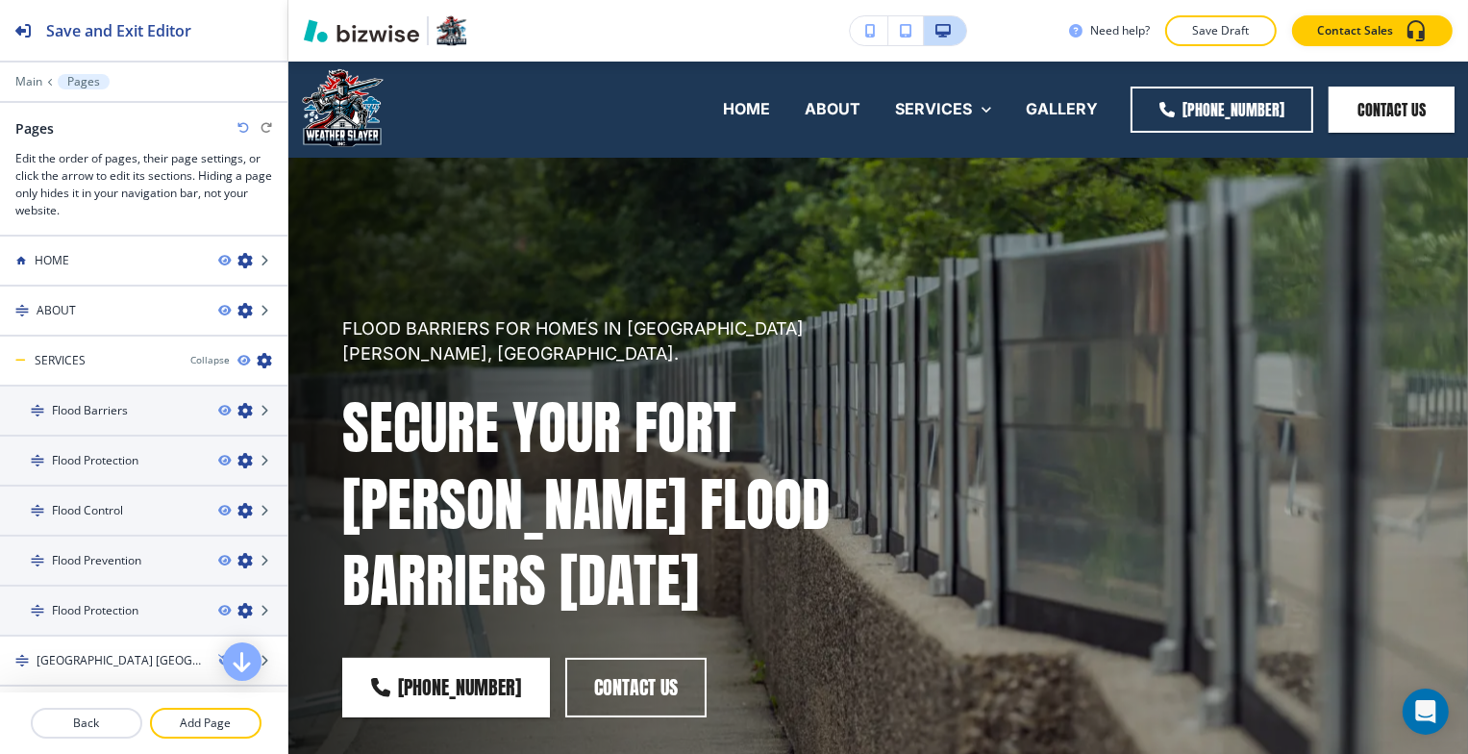
scroll to position [192, 0]
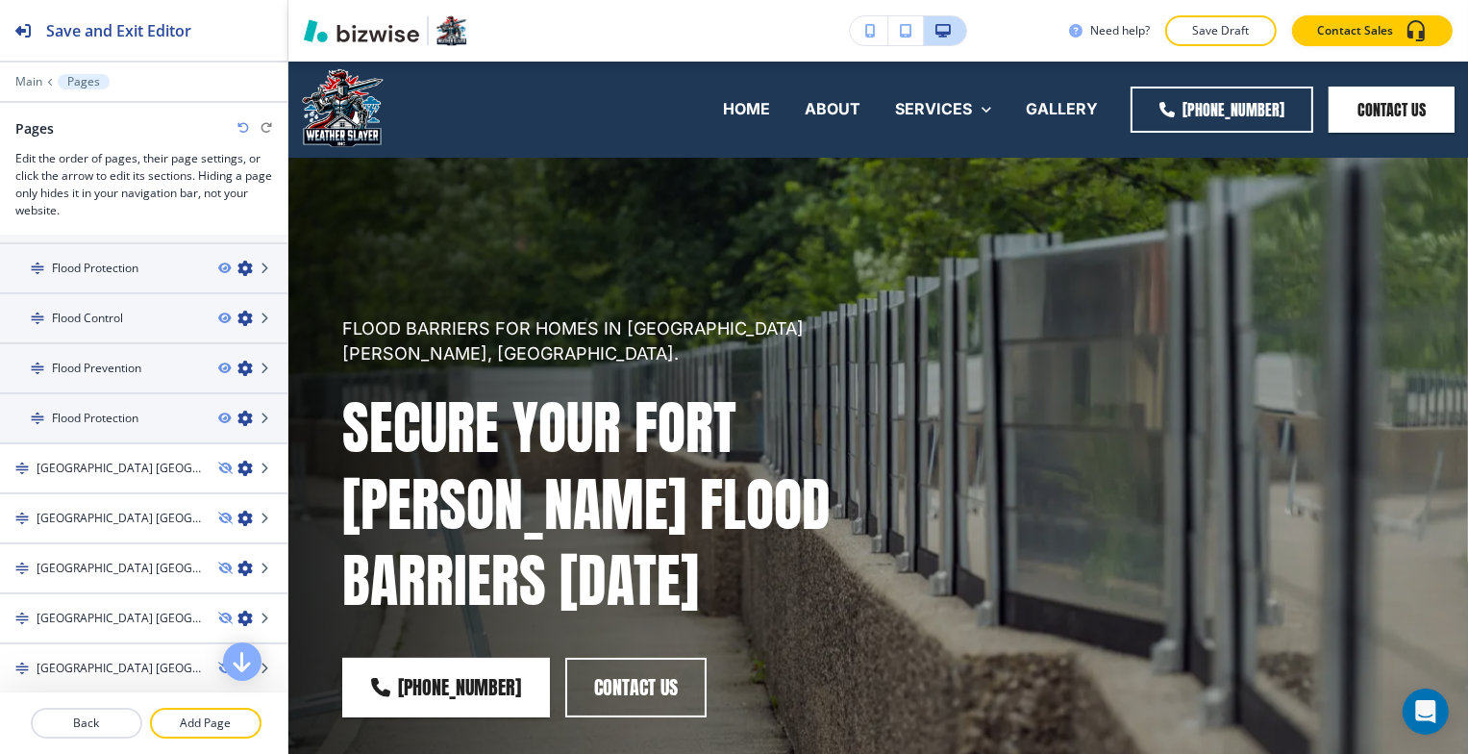
click at [128, 416] on h4 "Flood Protection" at bounding box center [95, 418] width 87 height 17
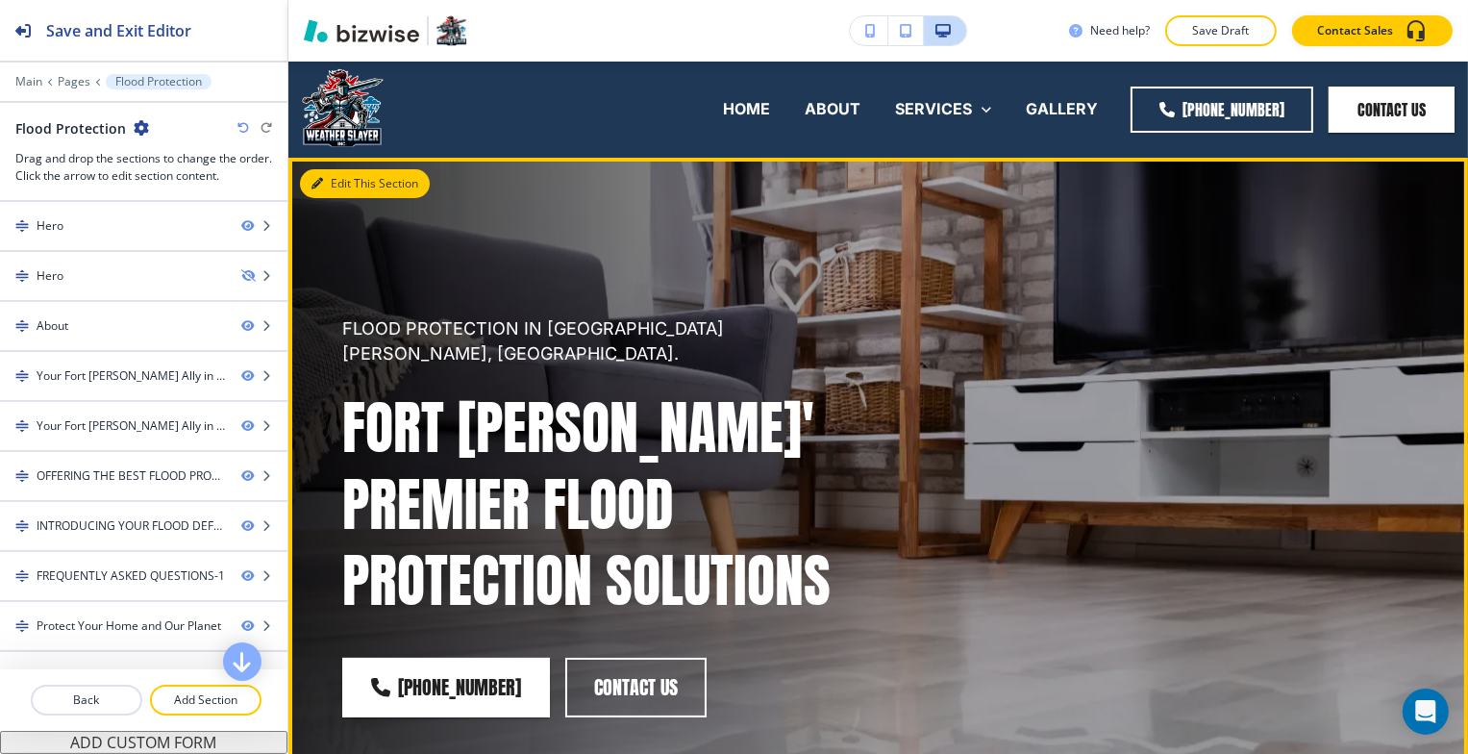
click at [341, 188] on button "Edit This Section" at bounding box center [365, 183] width 130 height 29
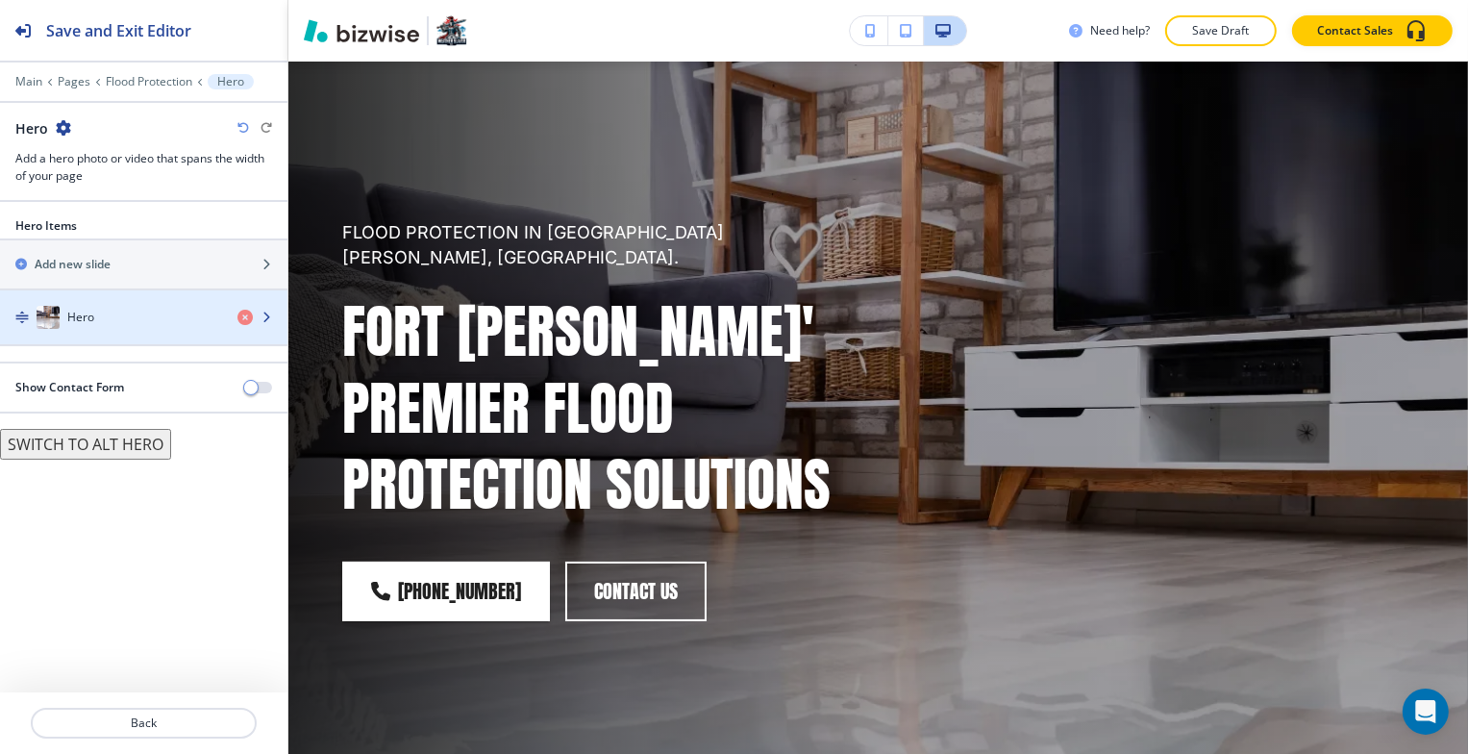
click at [138, 320] on div "Hero" at bounding box center [111, 317] width 222 height 23
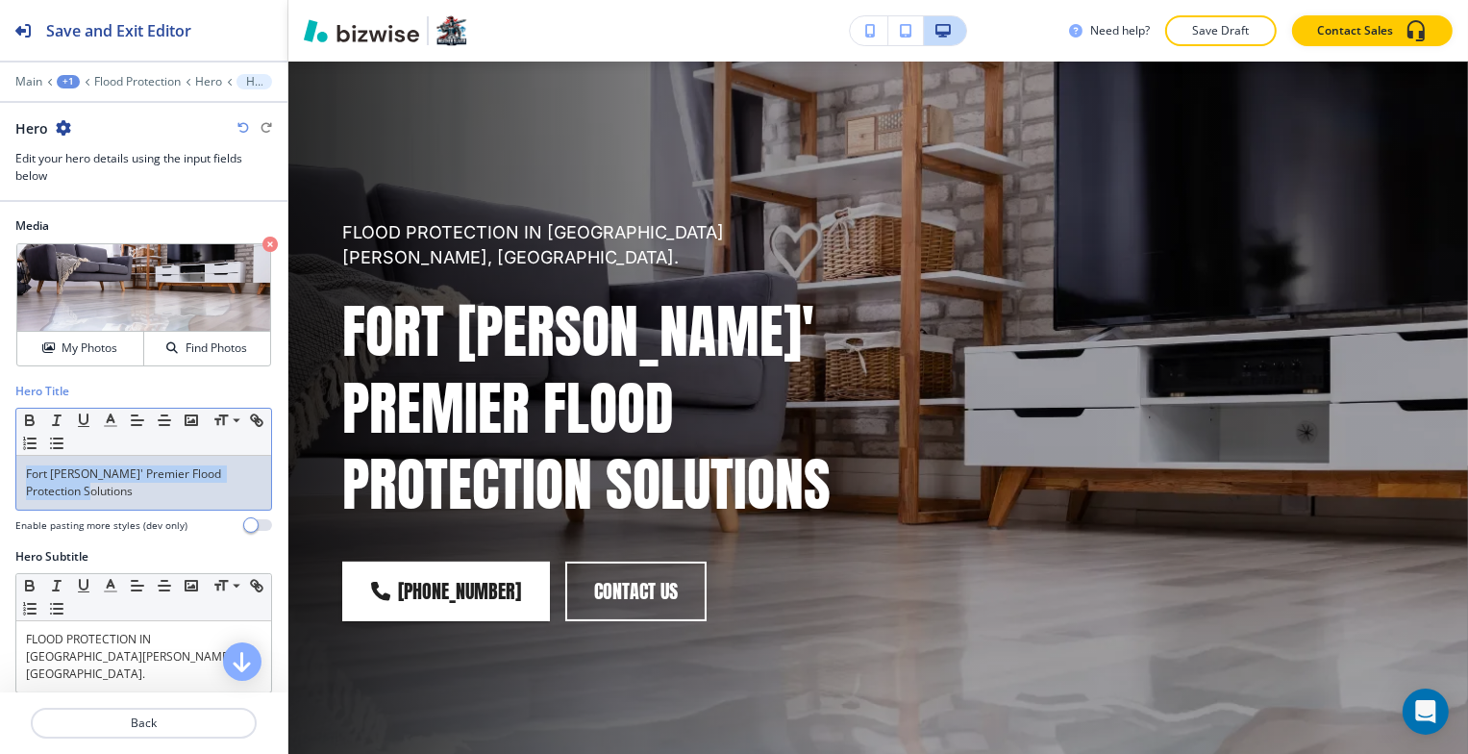
drag, startPoint x: 100, startPoint y: 491, endPoint x: -9, endPoint y: 472, distance: 110.3
click at [0, 0] on html "Save and Exit Editor Main +1 Flood Protection Hero Hero Hero Edit your hero det…" at bounding box center [734, 0] width 1468 height 0
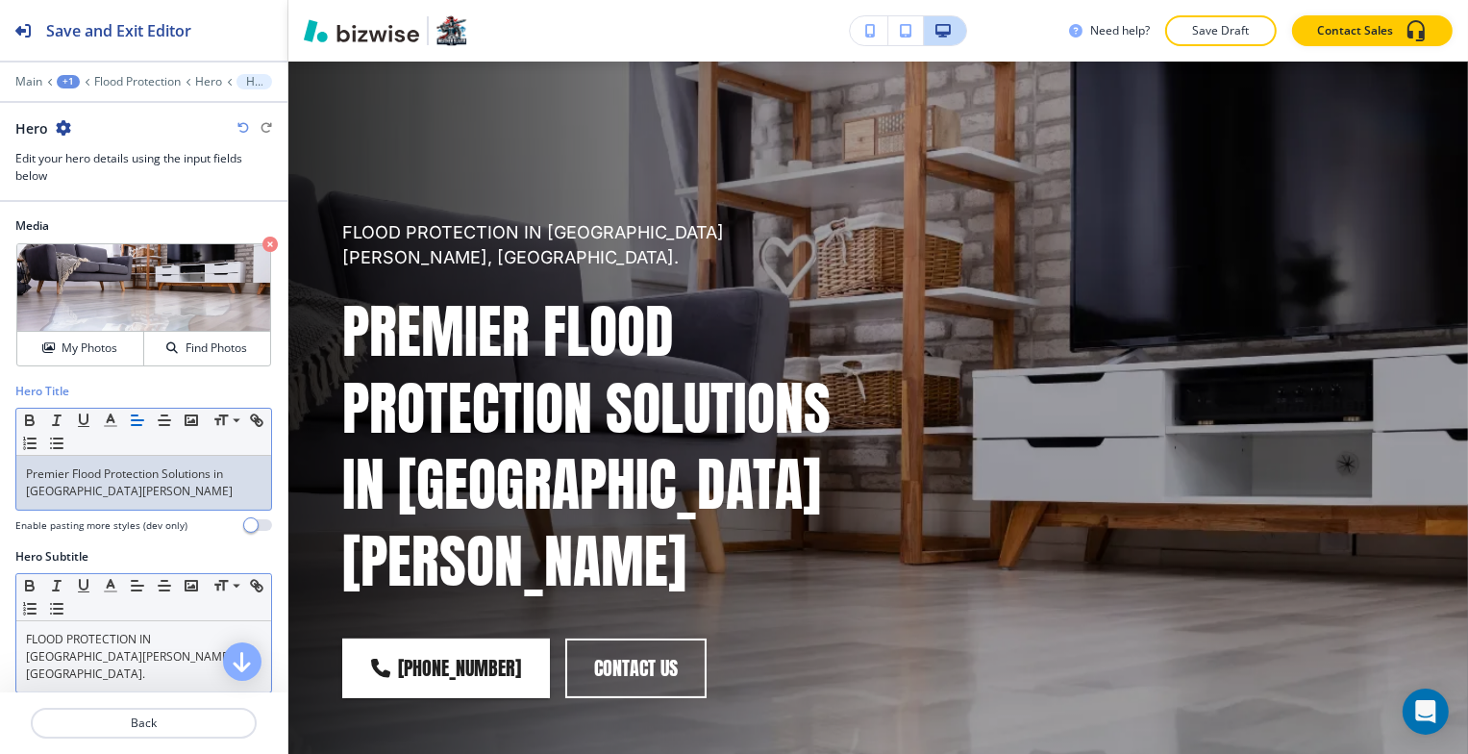
scroll to position [192, 0]
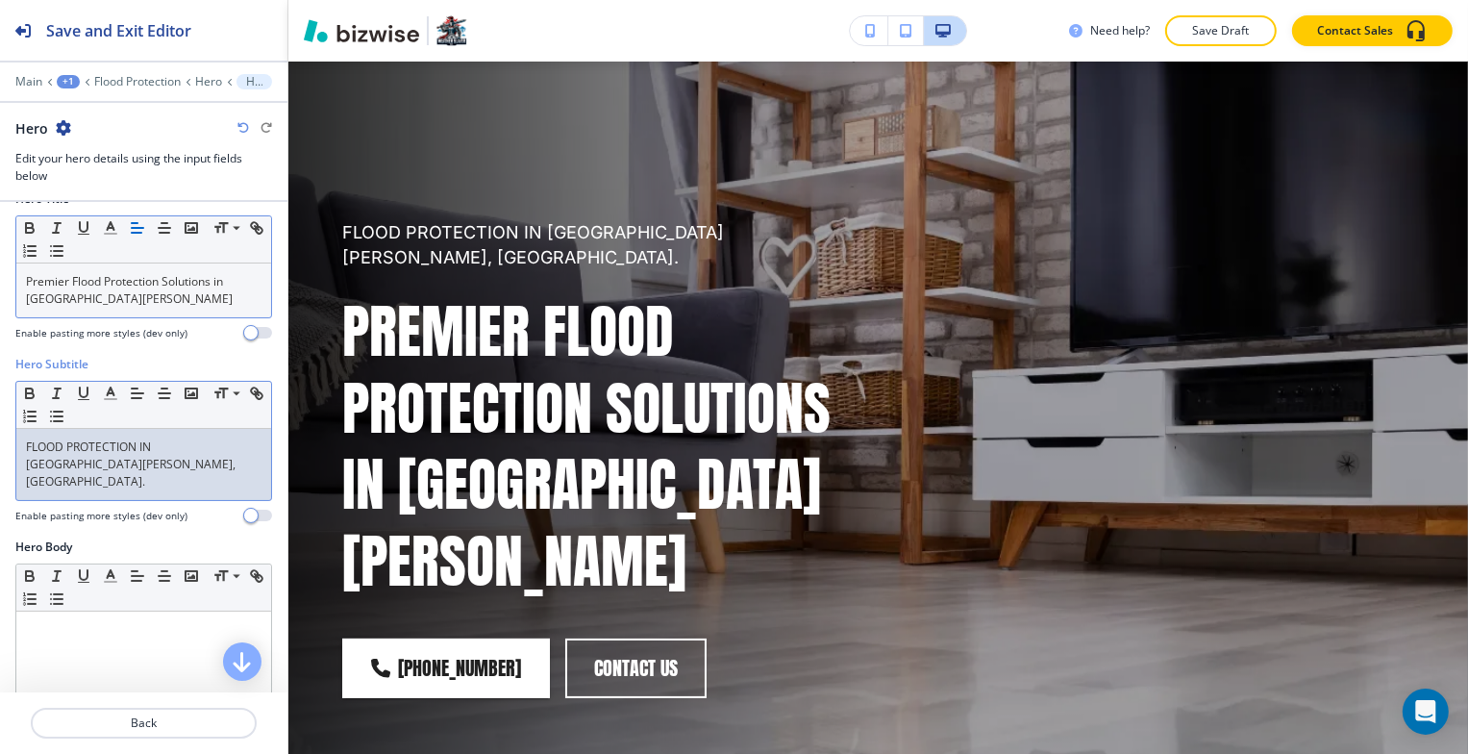
click at [139, 447] on p "FLOOD PROTECTION IN FORT MYERS, FL." at bounding box center [144, 464] width 236 height 52
click at [1219, 42] on button "Save Draft" at bounding box center [1221, 30] width 112 height 31
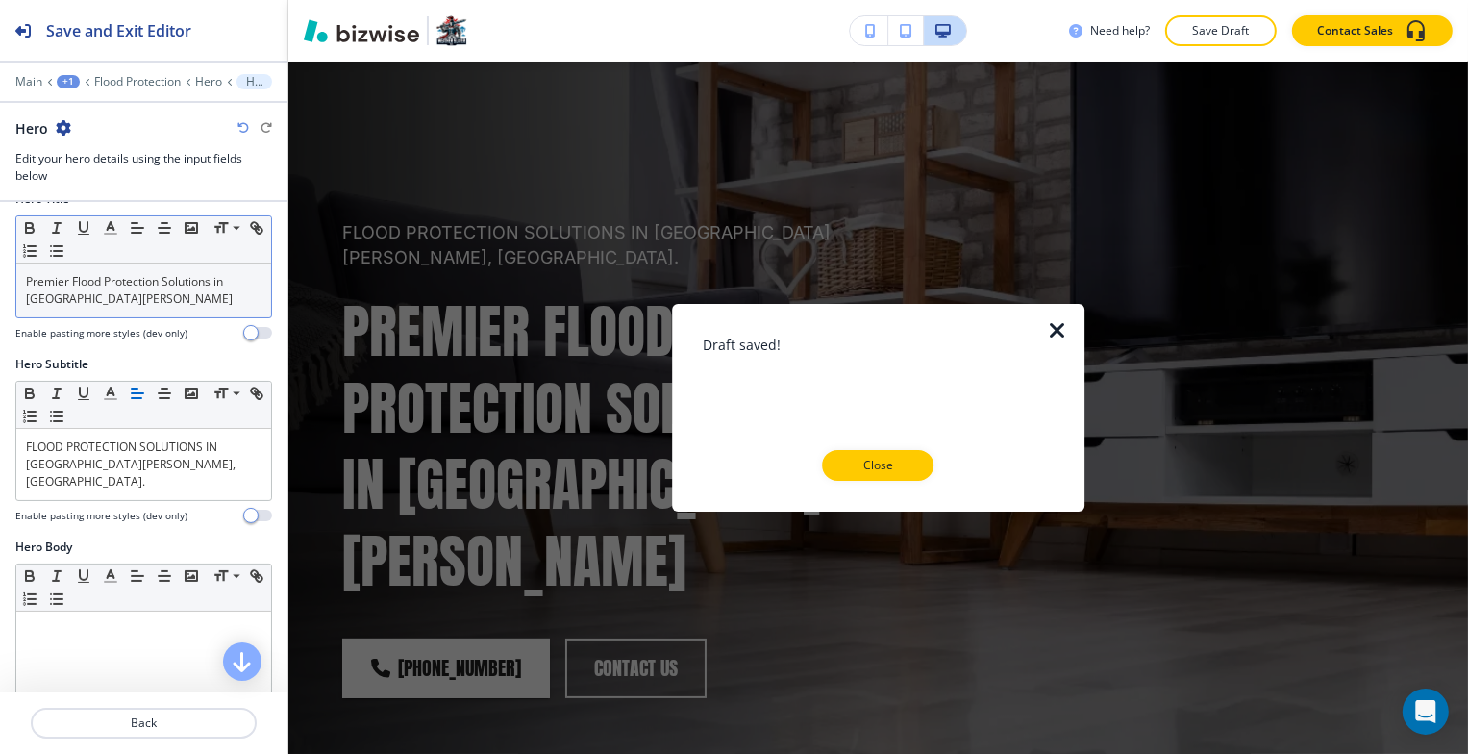
drag, startPoint x: 888, startPoint y: 461, endPoint x: 937, endPoint y: 418, distance: 64.8
click at [889, 460] on p "Close" at bounding box center [879, 465] width 62 height 17
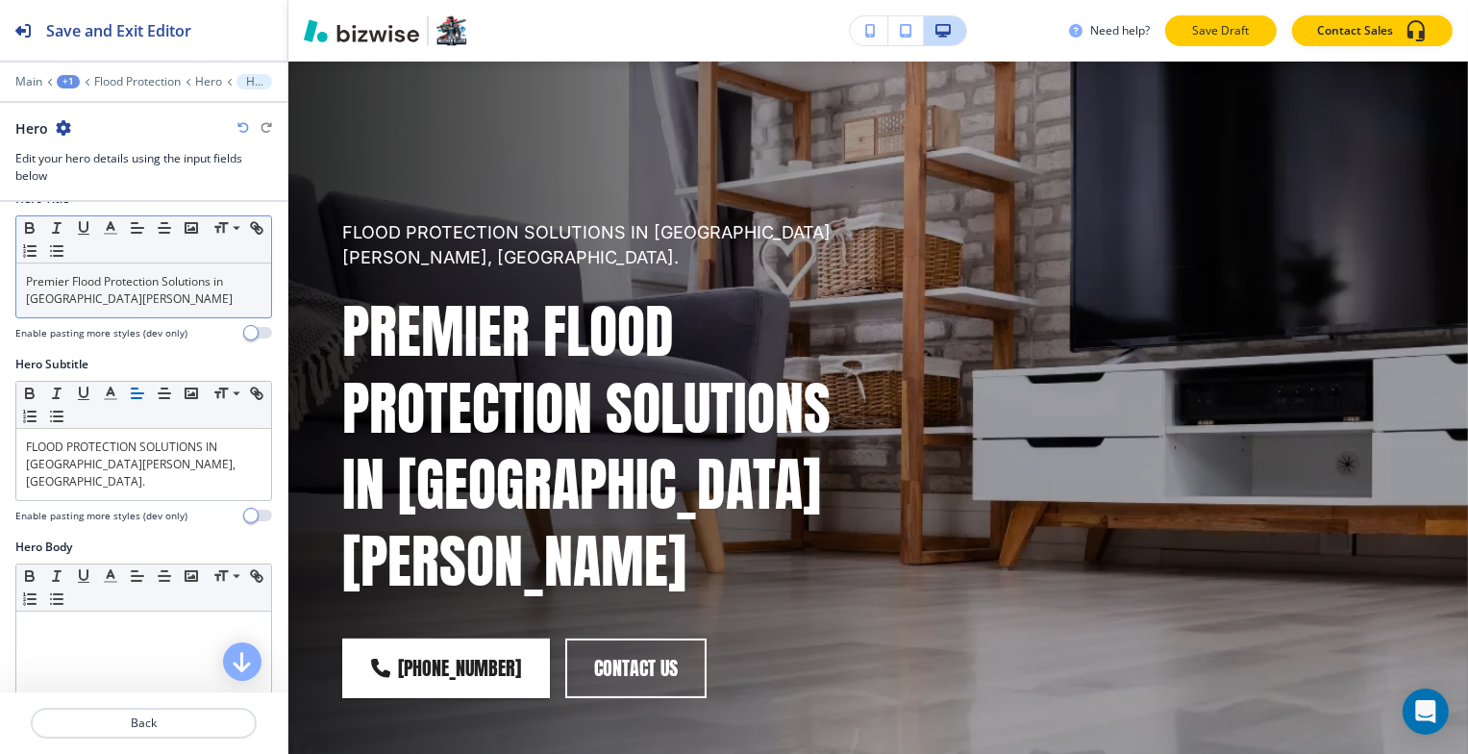
click at [1233, 43] on button "Save Draft" at bounding box center [1221, 30] width 112 height 31
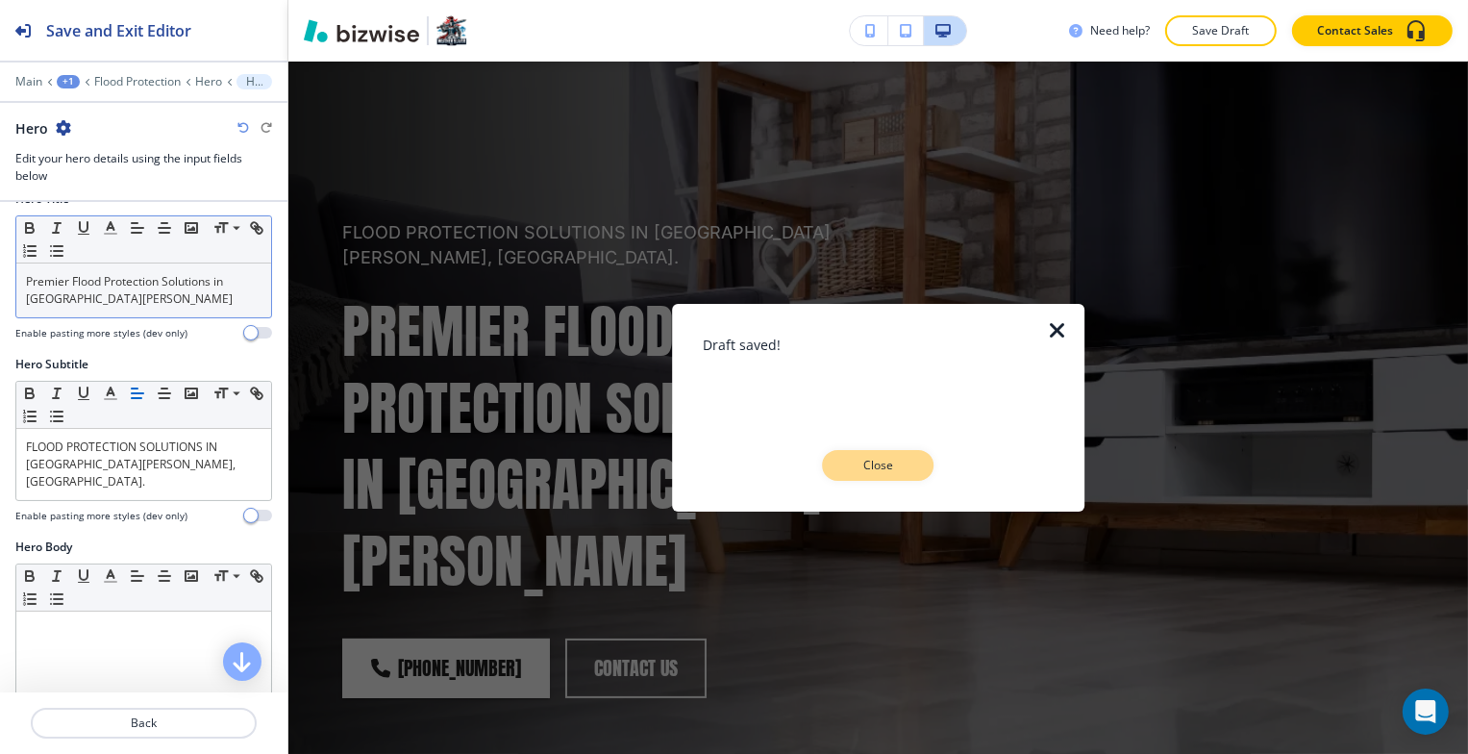
click at [921, 468] on button "Close" at bounding box center [879, 465] width 112 height 31
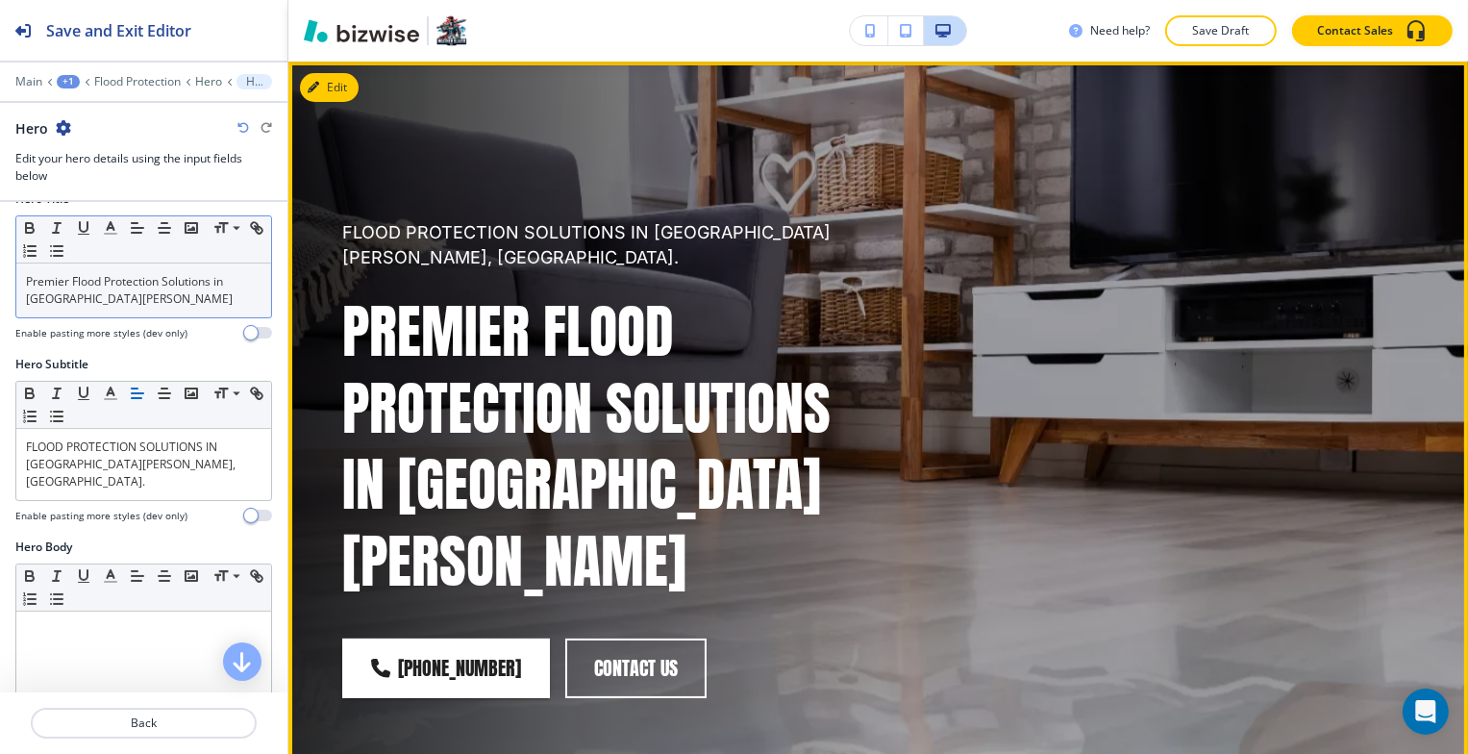
scroll to position [0, 0]
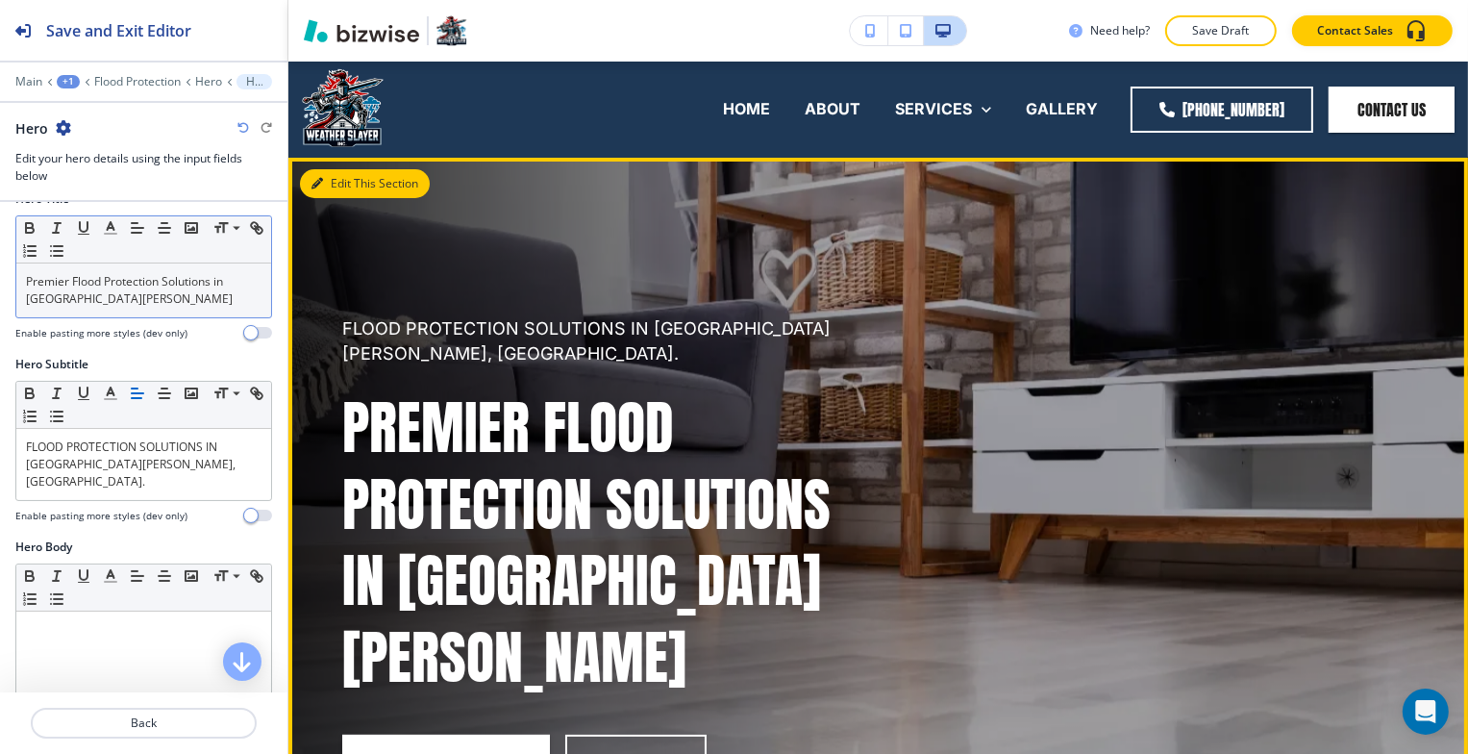
click at [337, 177] on button "Edit This Section" at bounding box center [365, 183] width 130 height 29
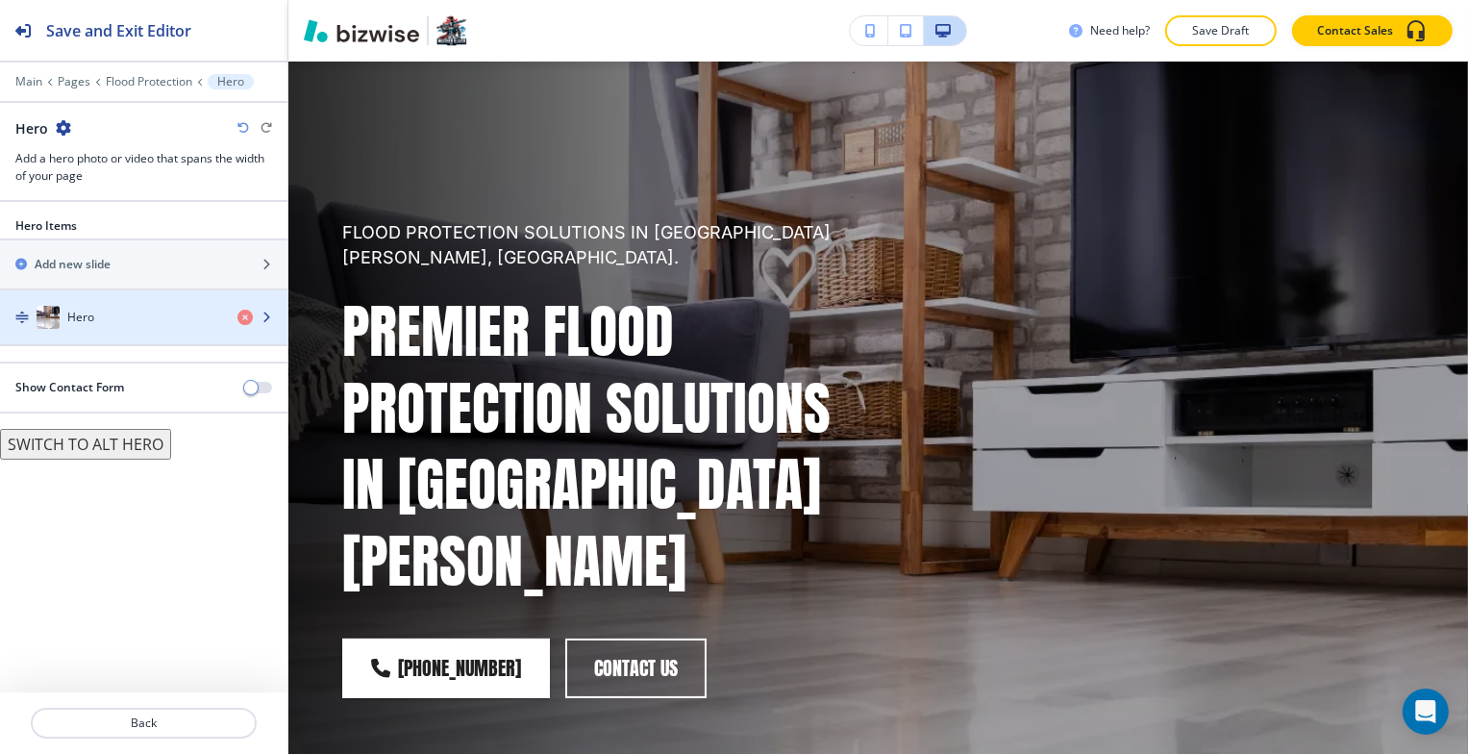
click at [131, 312] on div "Hero" at bounding box center [111, 317] width 222 height 23
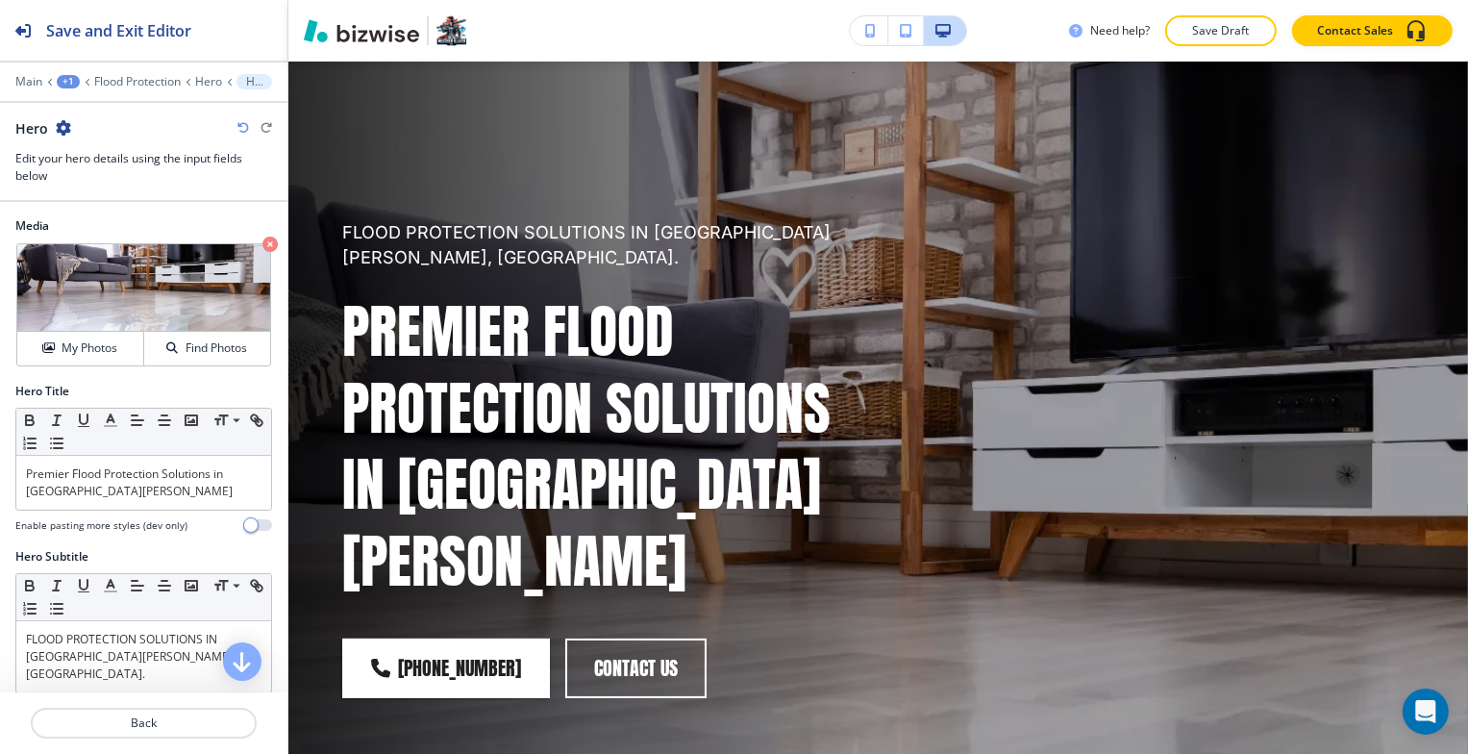
click at [131, 312] on img at bounding box center [143, 287] width 253 height 87
click at [116, 332] on button "My Photos" at bounding box center [80, 349] width 127 height 34
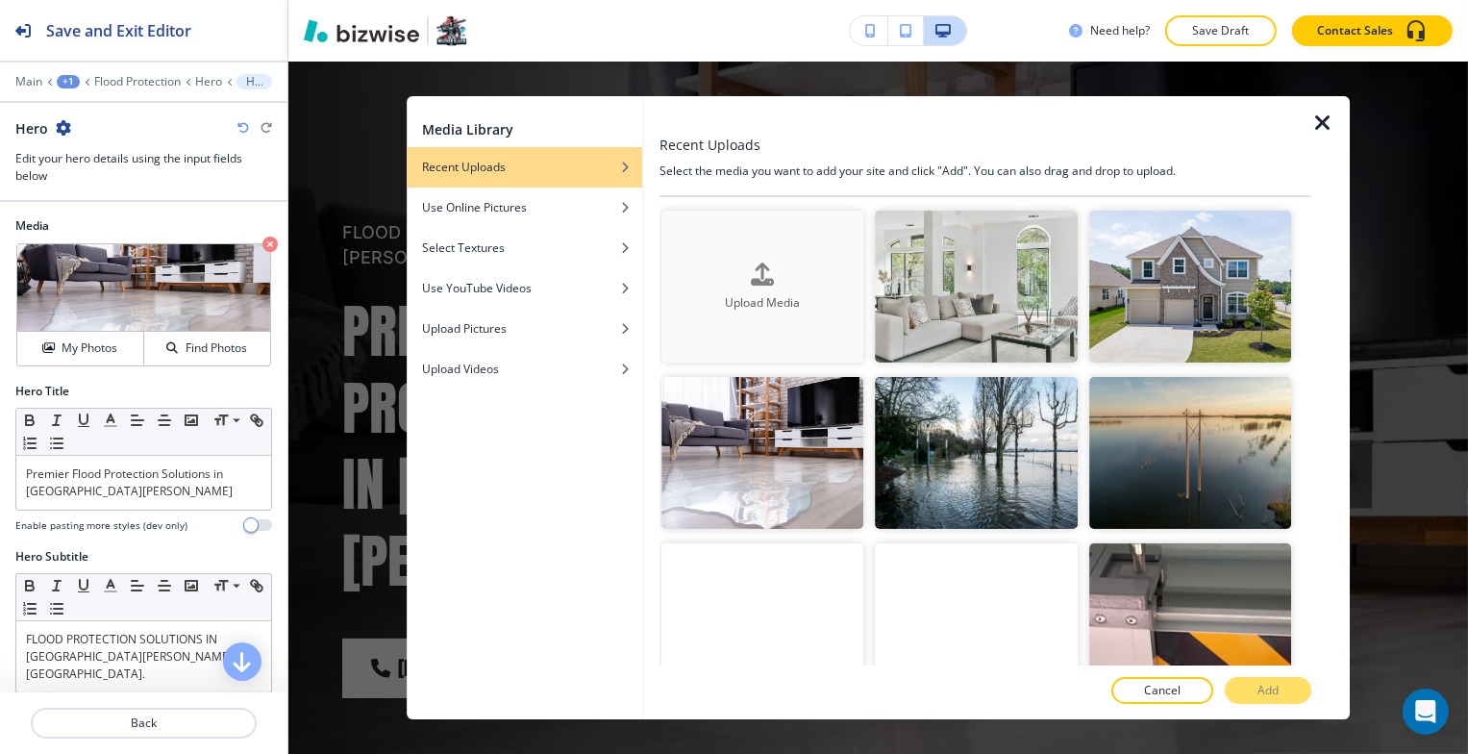
click at [723, 289] on div "button" at bounding box center [763, 290] width 202 height 8
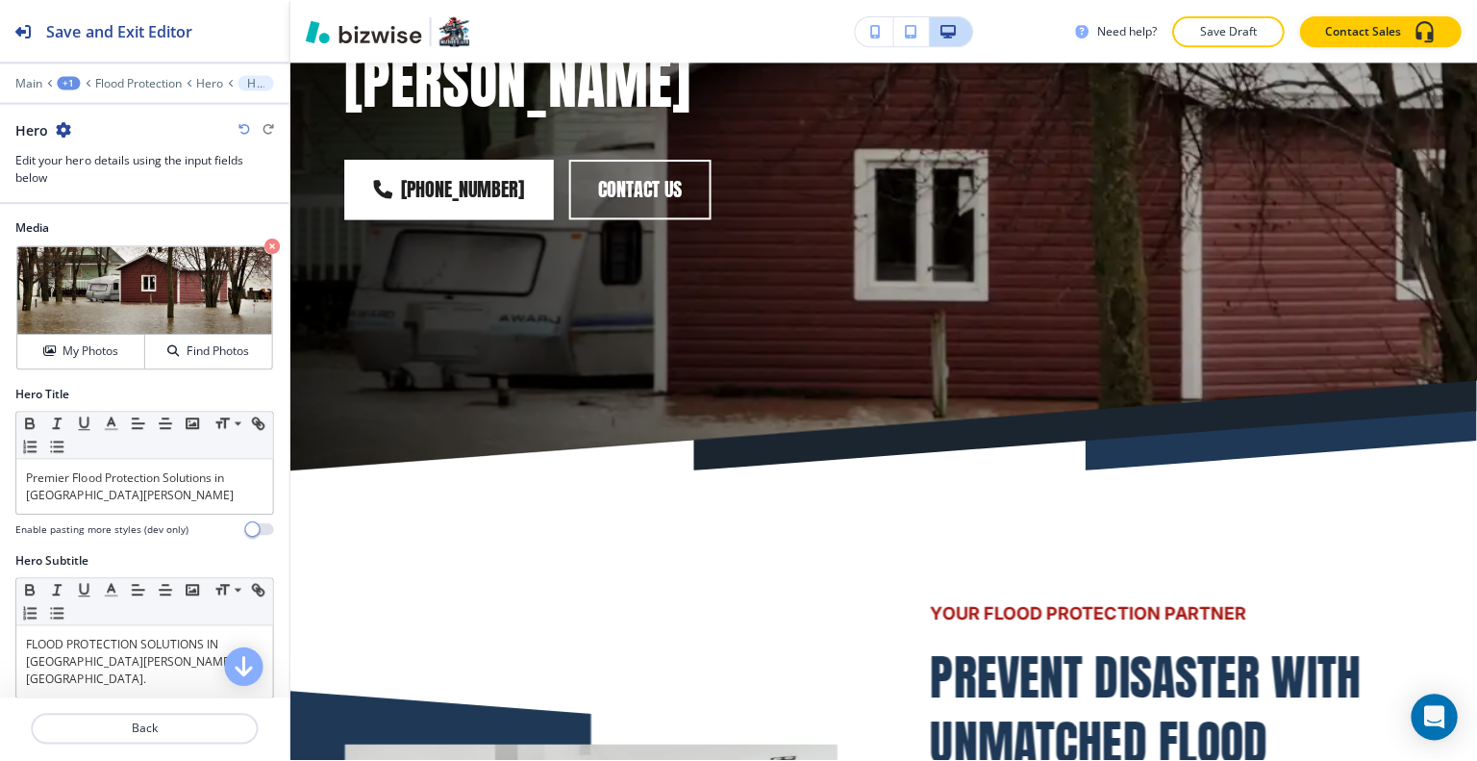
scroll to position [865, 0]
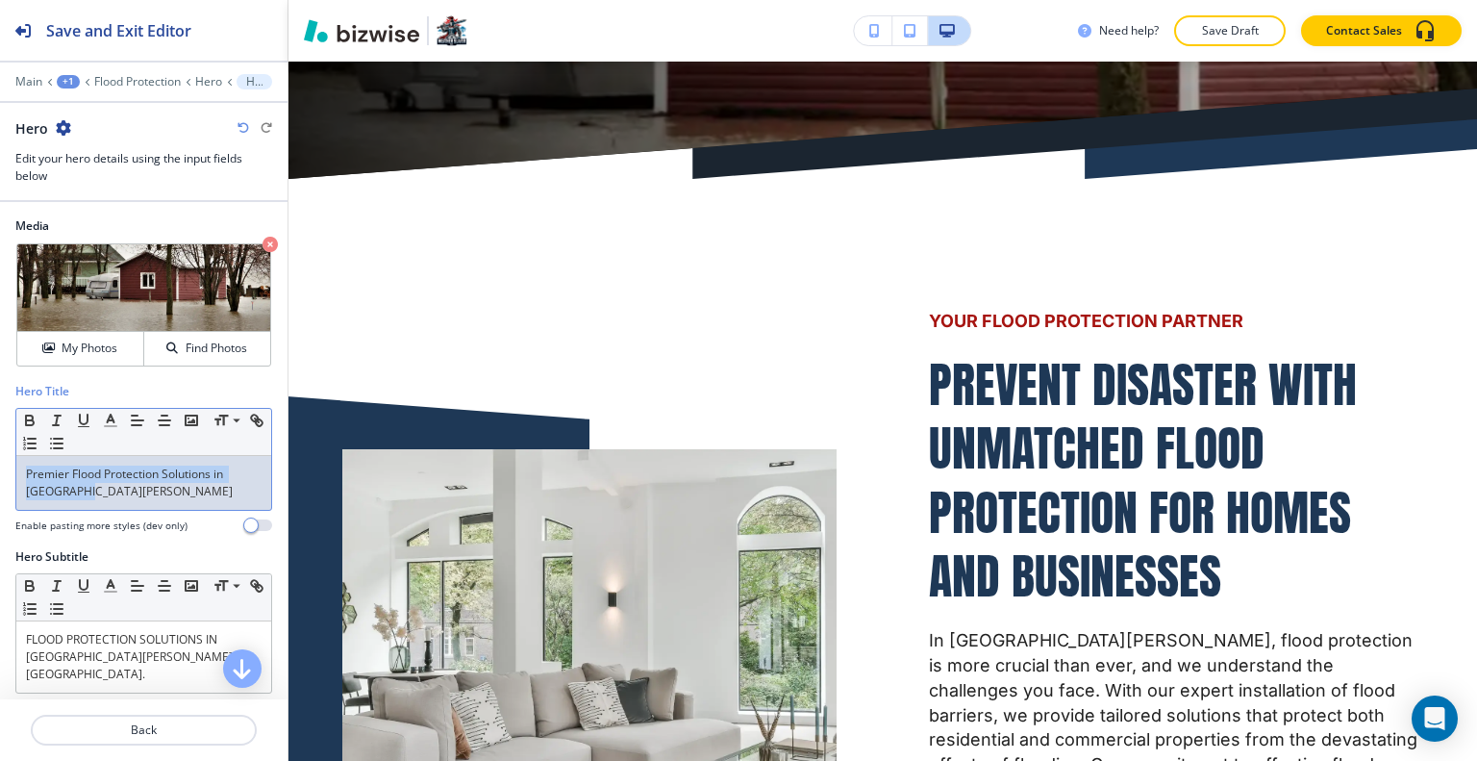
drag, startPoint x: 119, startPoint y: 483, endPoint x: 19, endPoint y: 457, distance: 103.3
click at [0, 448] on div "Hero Title Small Normal Large Huge Premier Flood Protection Solutions in Fort M…" at bounding box center [143, 465] width 287 height 165
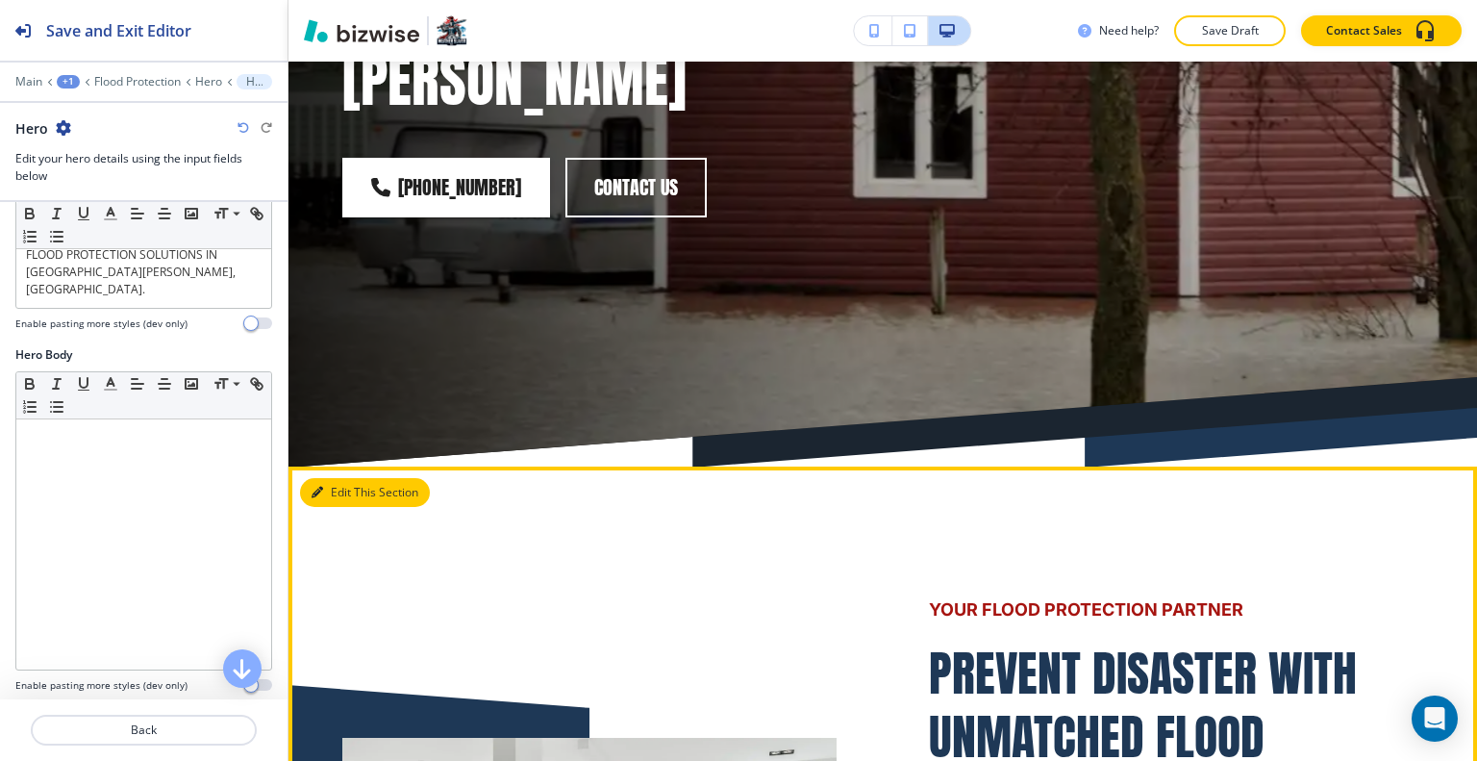
click at [318, 487] on icon "button" at bounding box center [318, 493] width 12 height 12
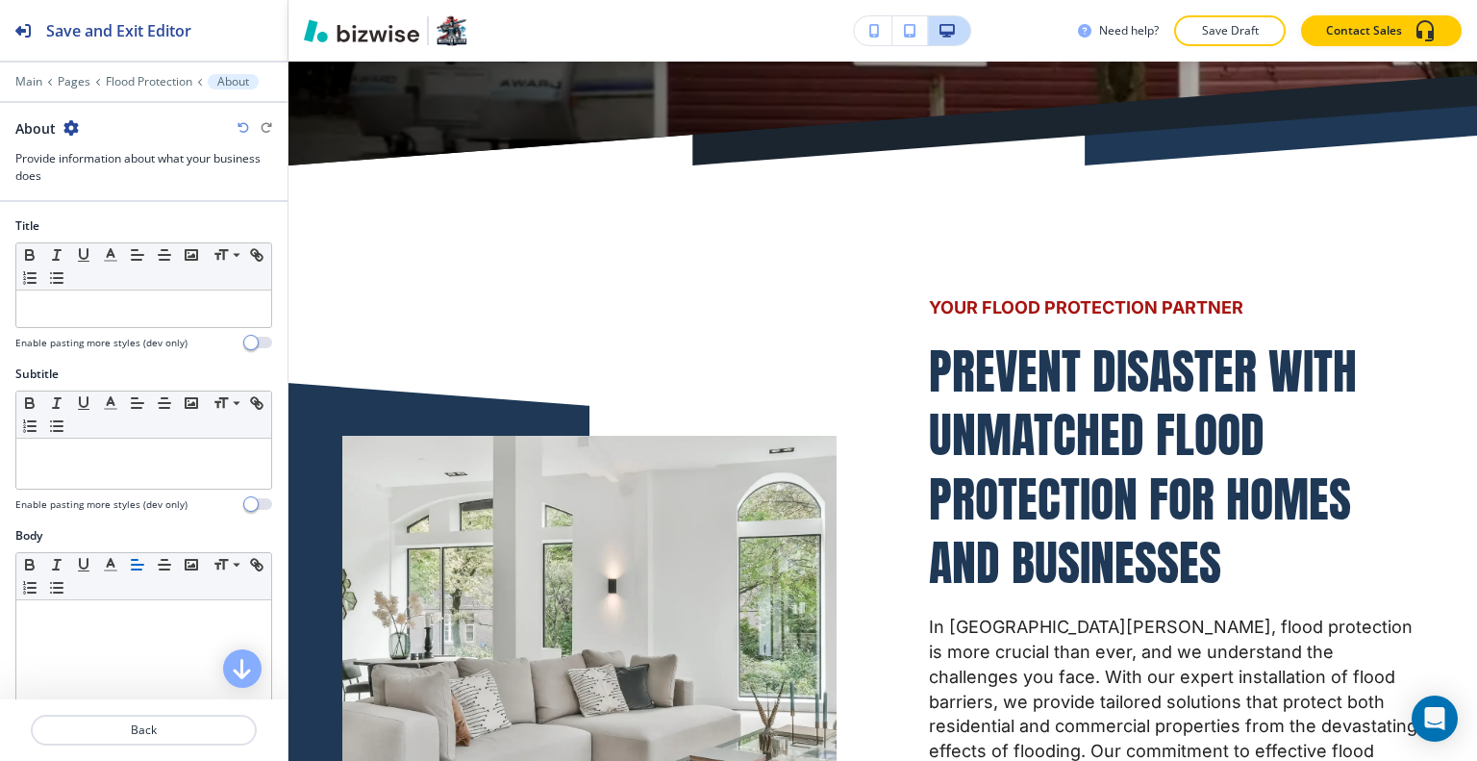
scroll to position [673, 0]
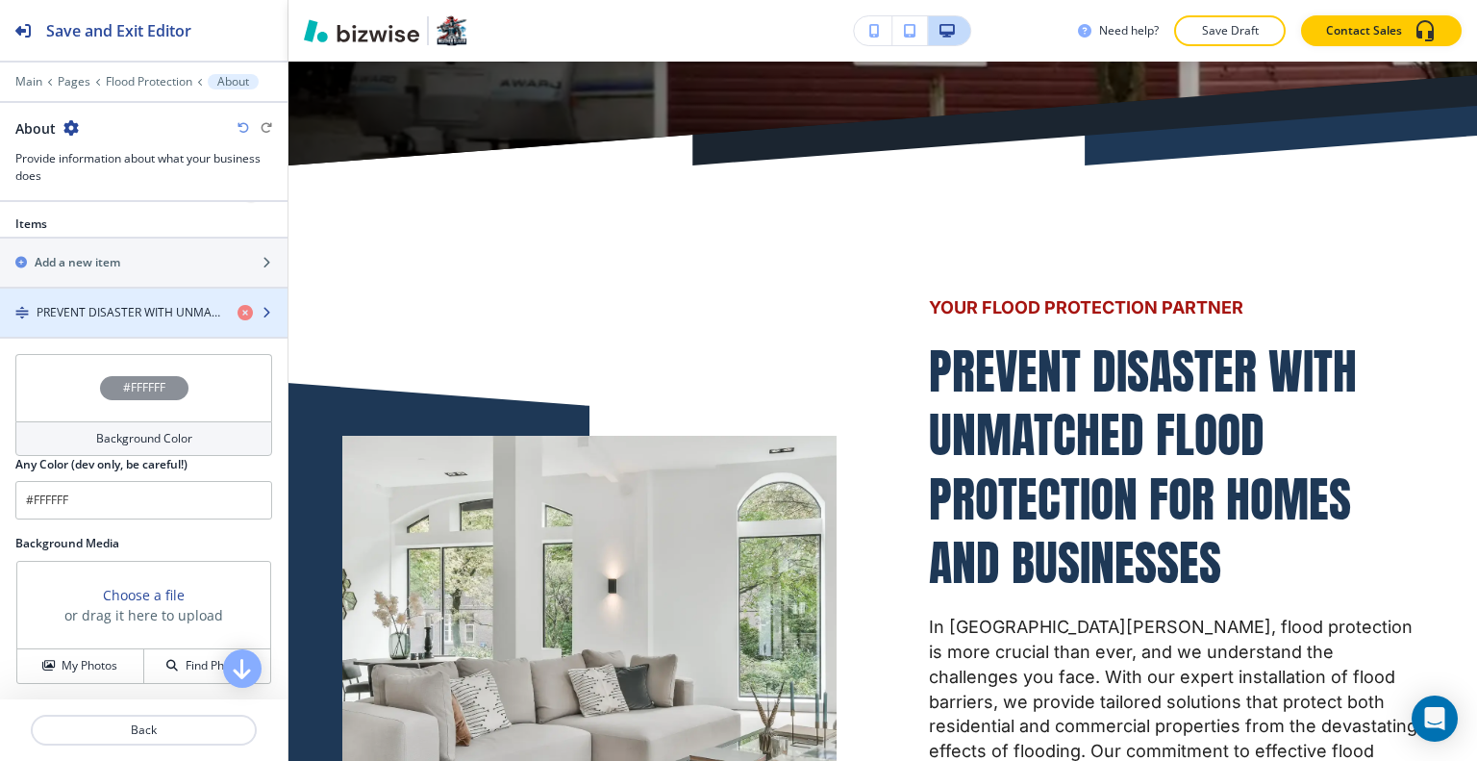
click at [131, 322] on div "button" at bounding box center [143, 328] width 287 height 15
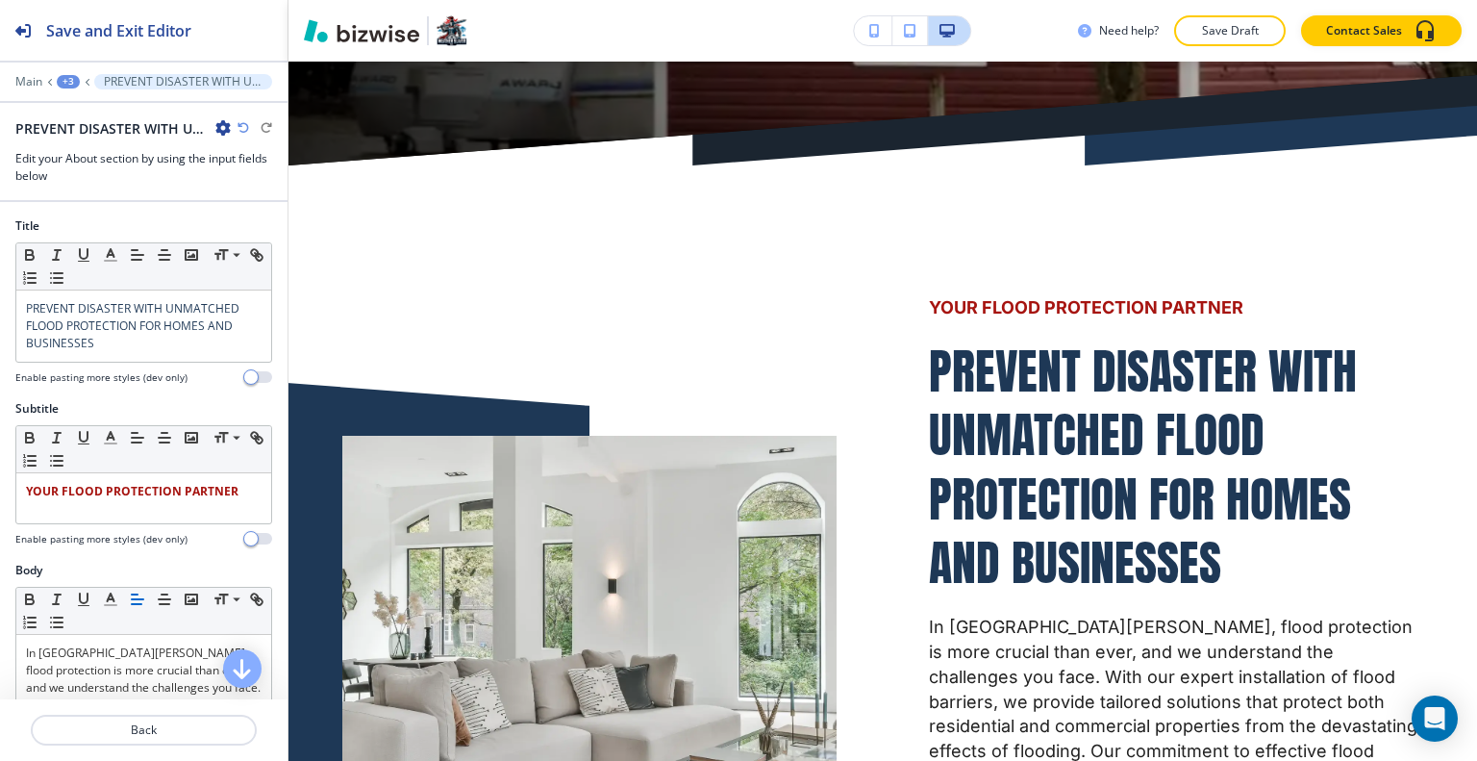
scroll to position [910, 0]
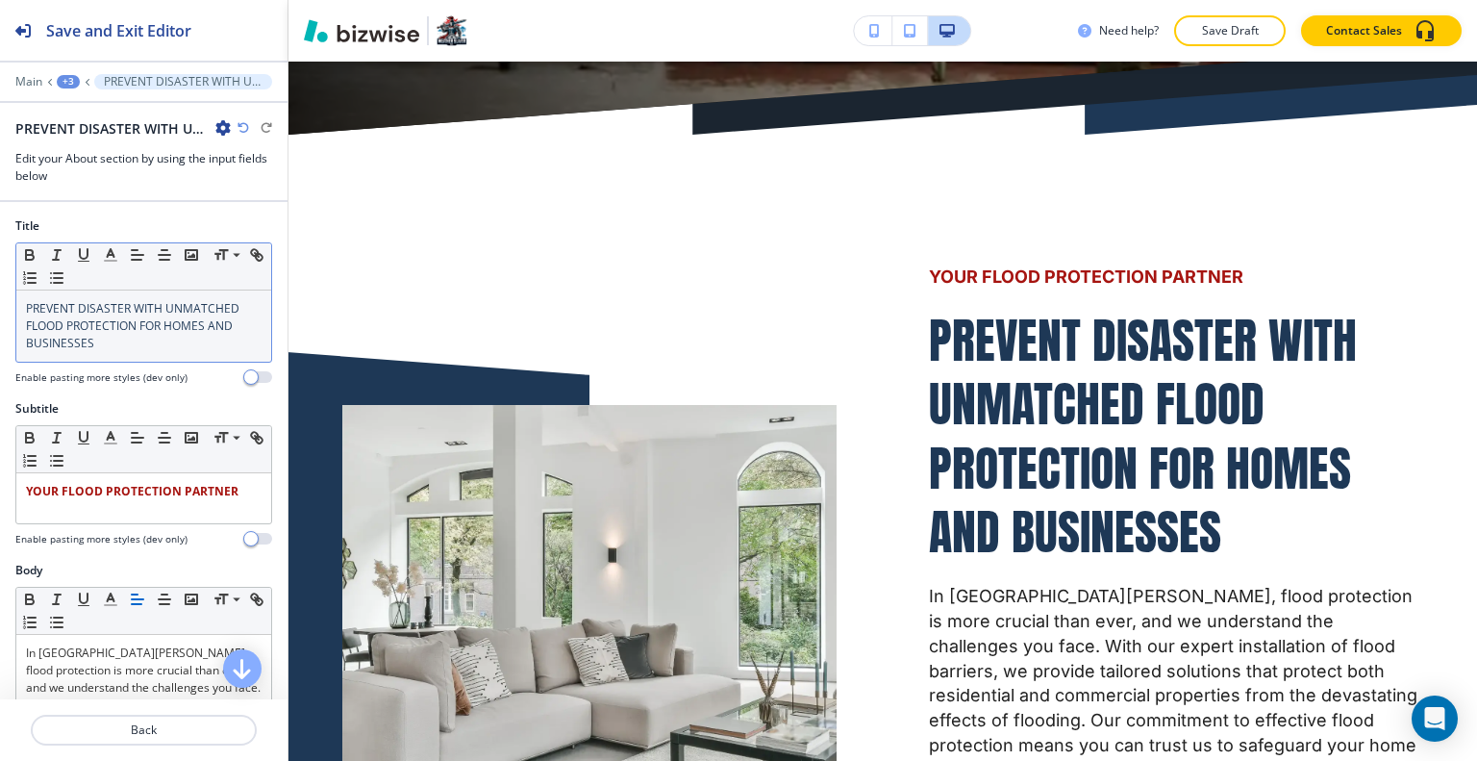
click at [90, 330] on span "PREVENT DISASTER WITH UNMATCHED FLOOD PROTECTION FOR HOMES AND BUSINESSES" at bounding box center [134, 325] width 216 height 51
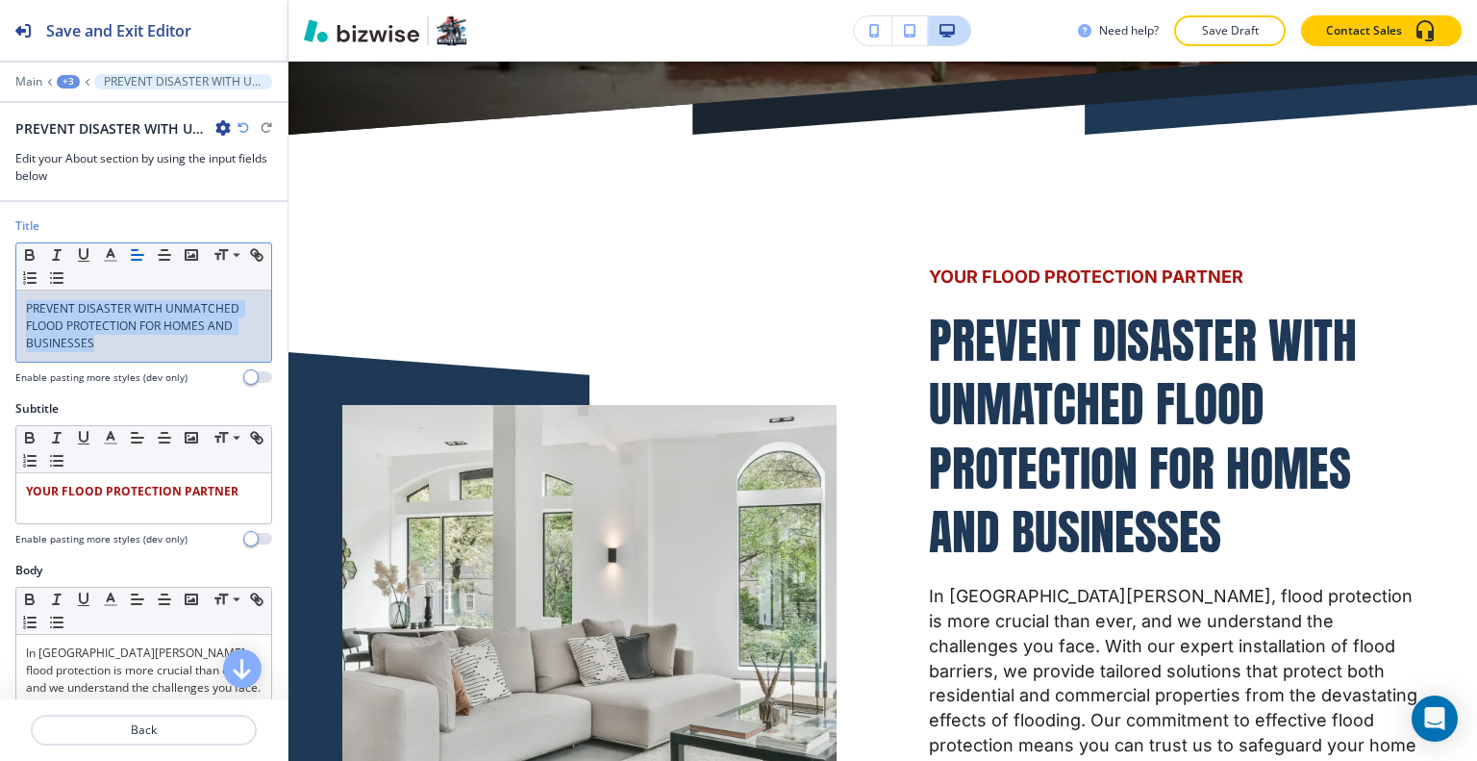
drag, startPoint x: 111, startPoint y: 355, endPoint x: 33, endPoint y: 306, distance: 92.0
click at [0, 295] on div "Title Small Normal Large Huge PREVENT DISASTER WITH UNMATCHED FLOOD PROTECTION …" at bounding box center [143, 308] width 287 height 183
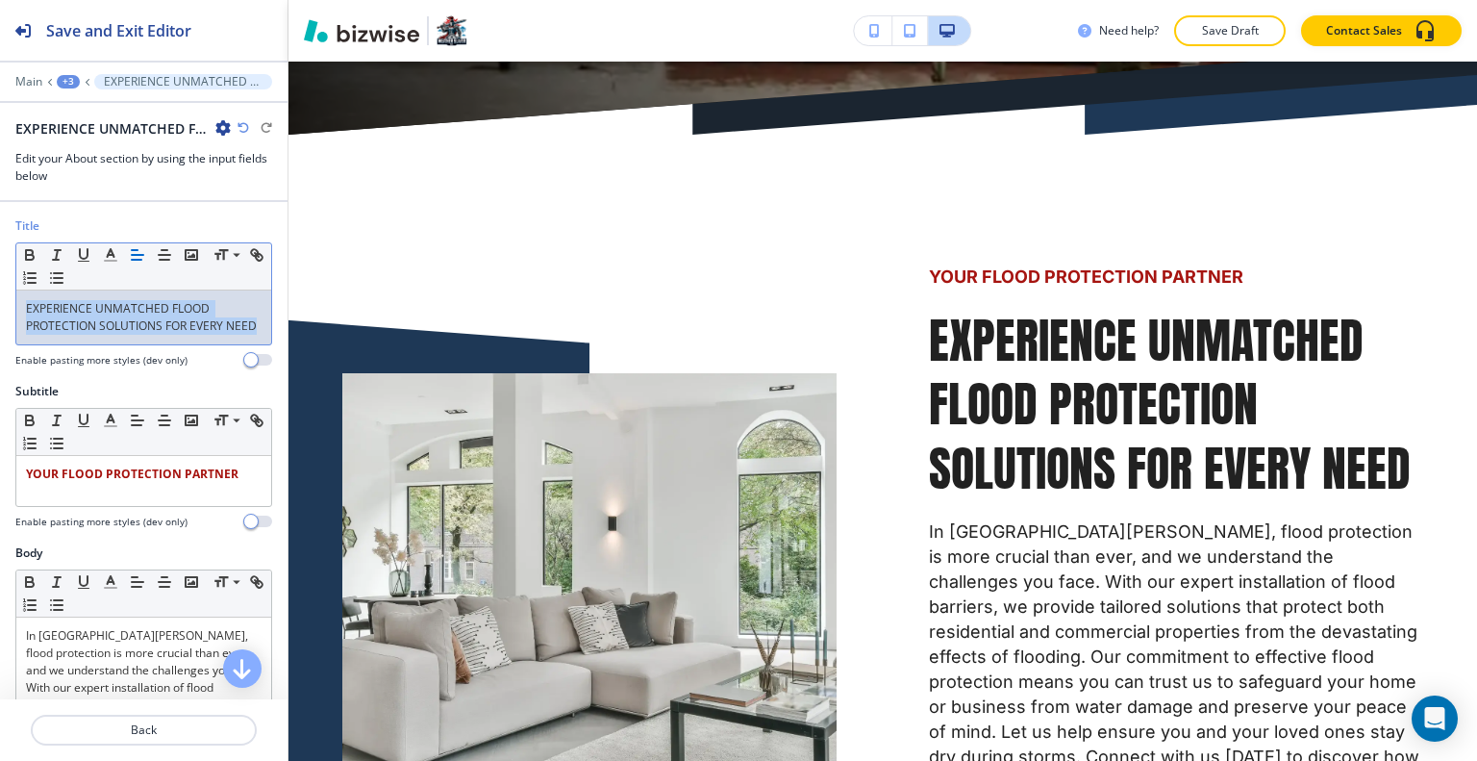
drag, startPoint x: 90, startPoint y: 341, endPoint x: 23, endPoint y: 298, distance: 80.0
click at [6, 303] on div "Title Small Normal Large Huge EXPERIENCE UNMATCHED FLOOD PROTECTION SOLUTIONS F…" at bounding box center [143, 299] width 287 height 165
click at [106, 263] on button "button" at bounding box center [110, 254] width 27 height 23
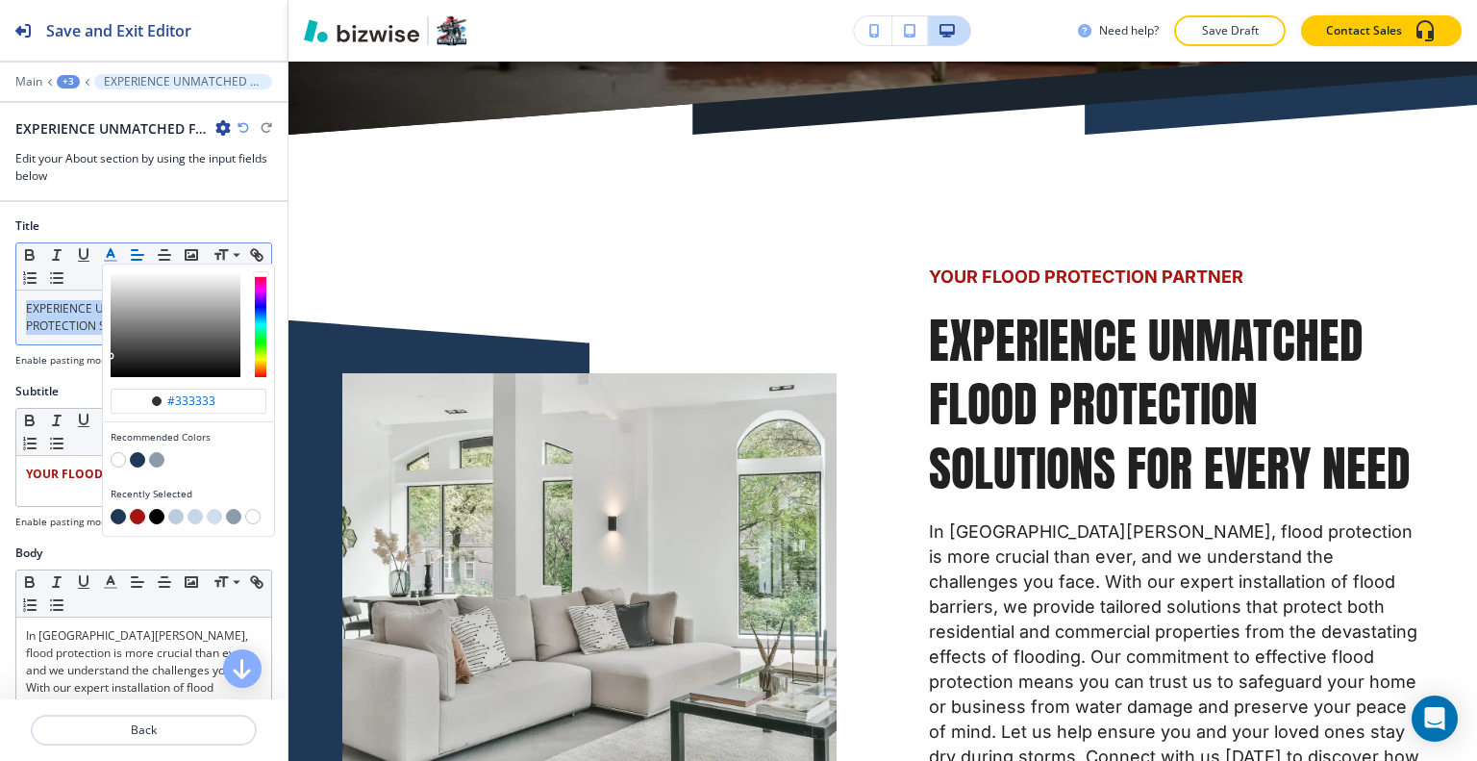
click at [140, 453] on button "button" at bounding box center [137, 459] width 15 height 15
type input "#1e3856"
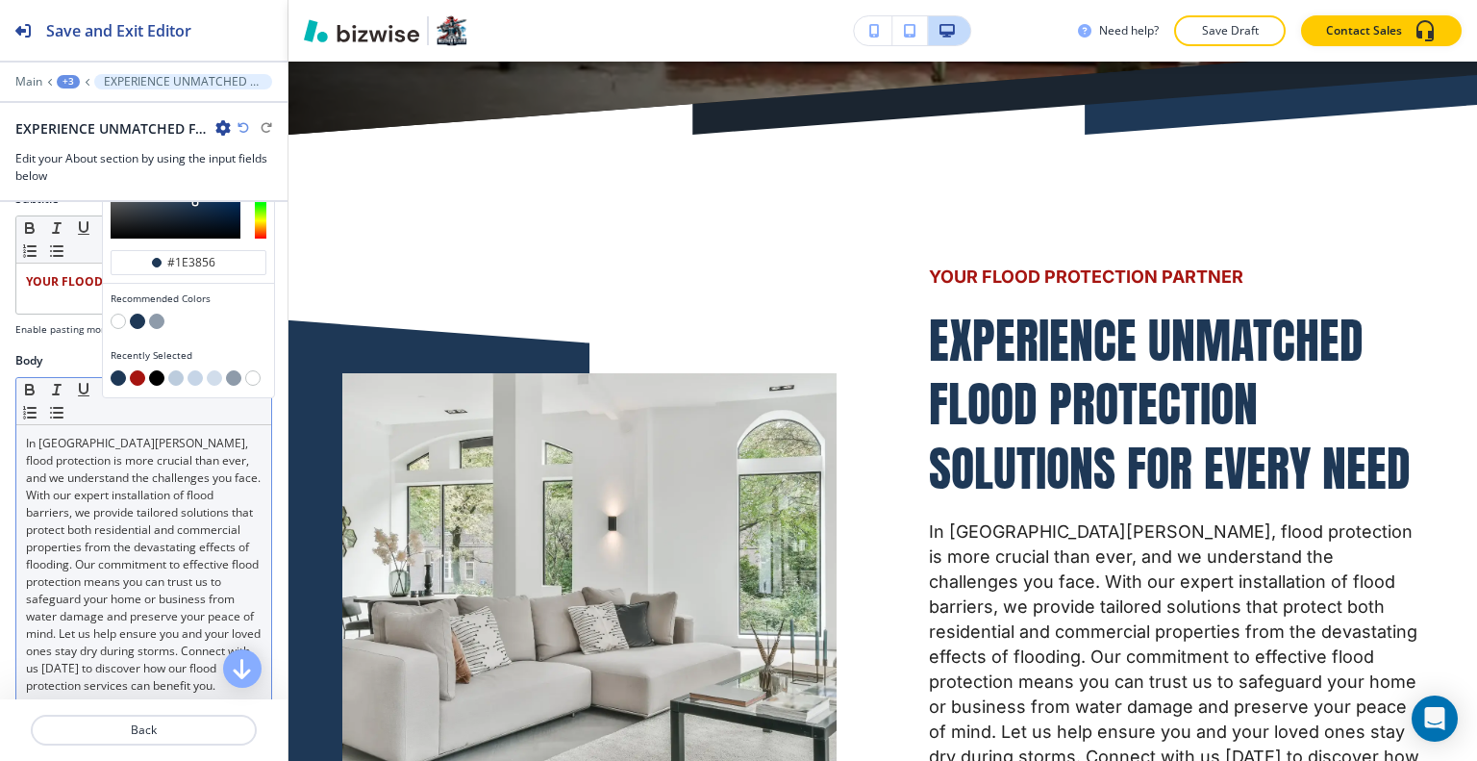
scroll to position [288, 0]
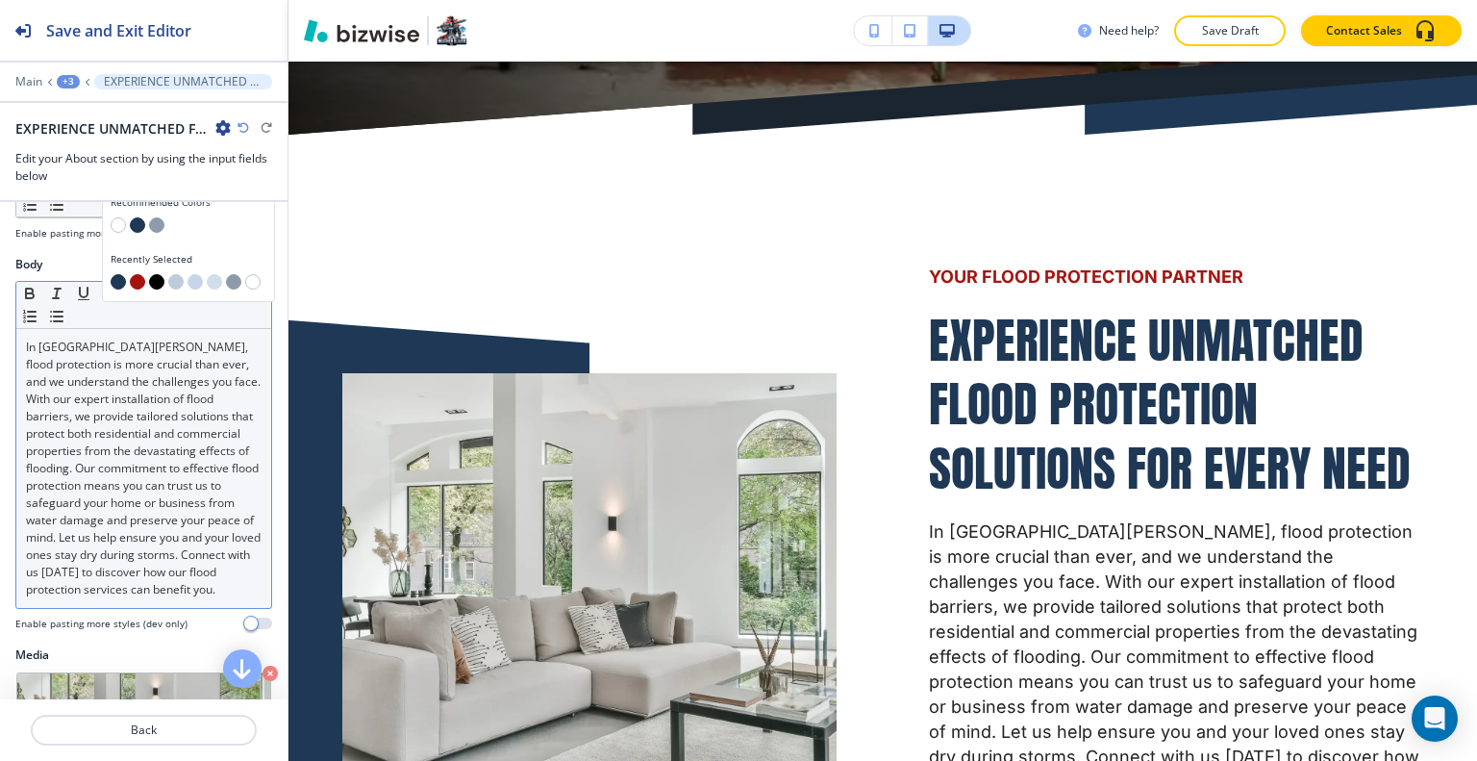
click at [152, 519] on p "In Fort Myers, flood protection is more crucial than ever, and we understand th…" at bounding box center [144, 468] width 236 height 260
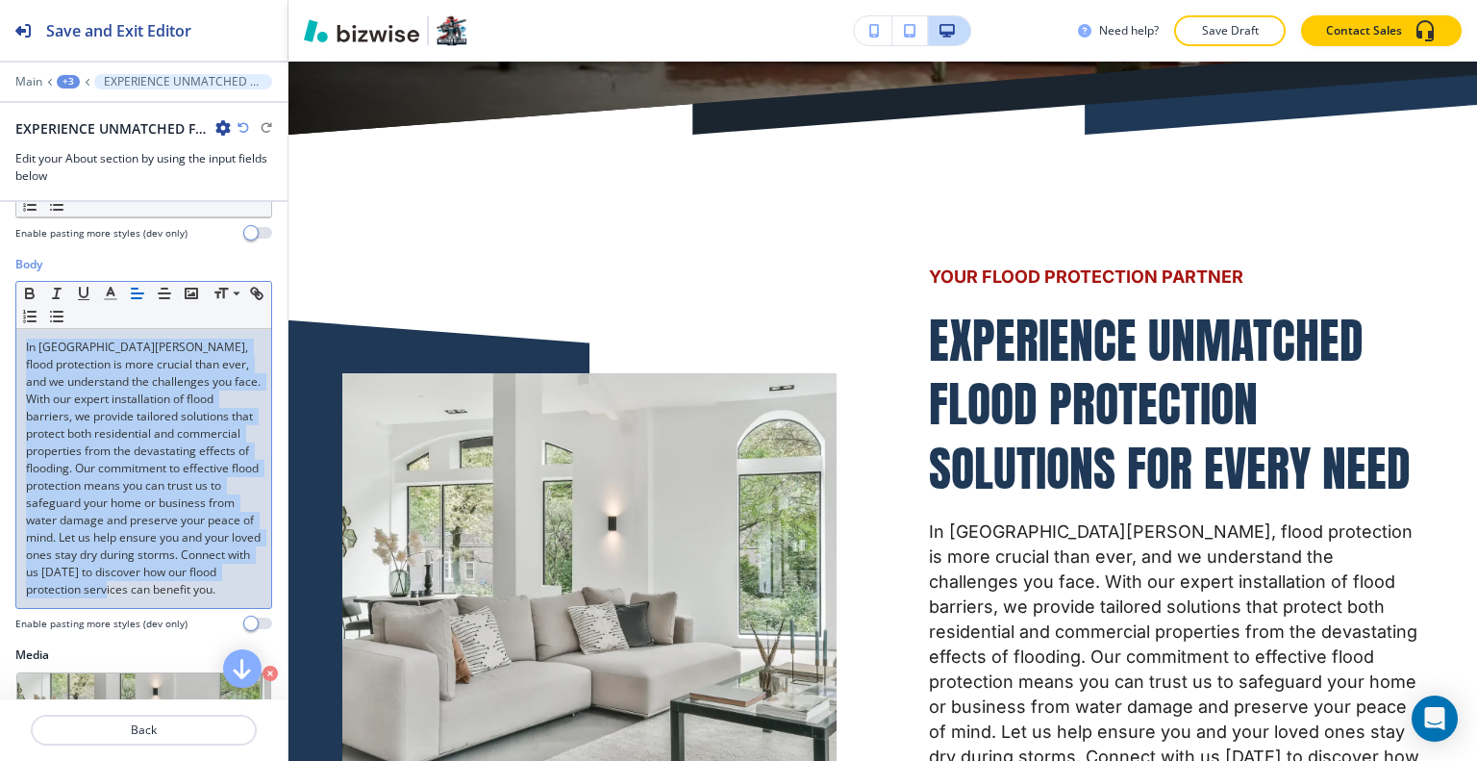
drag, startPoint x: 71, startPoint y: 617, endPoint x: 15, endPoint y: 350, distance: 273.1
click at [4, 343] on div "Body Small Normal Large Huge In Fort Myers, flood protection is more crucial th…" at bounding box center [143, 451] width 287 height 390
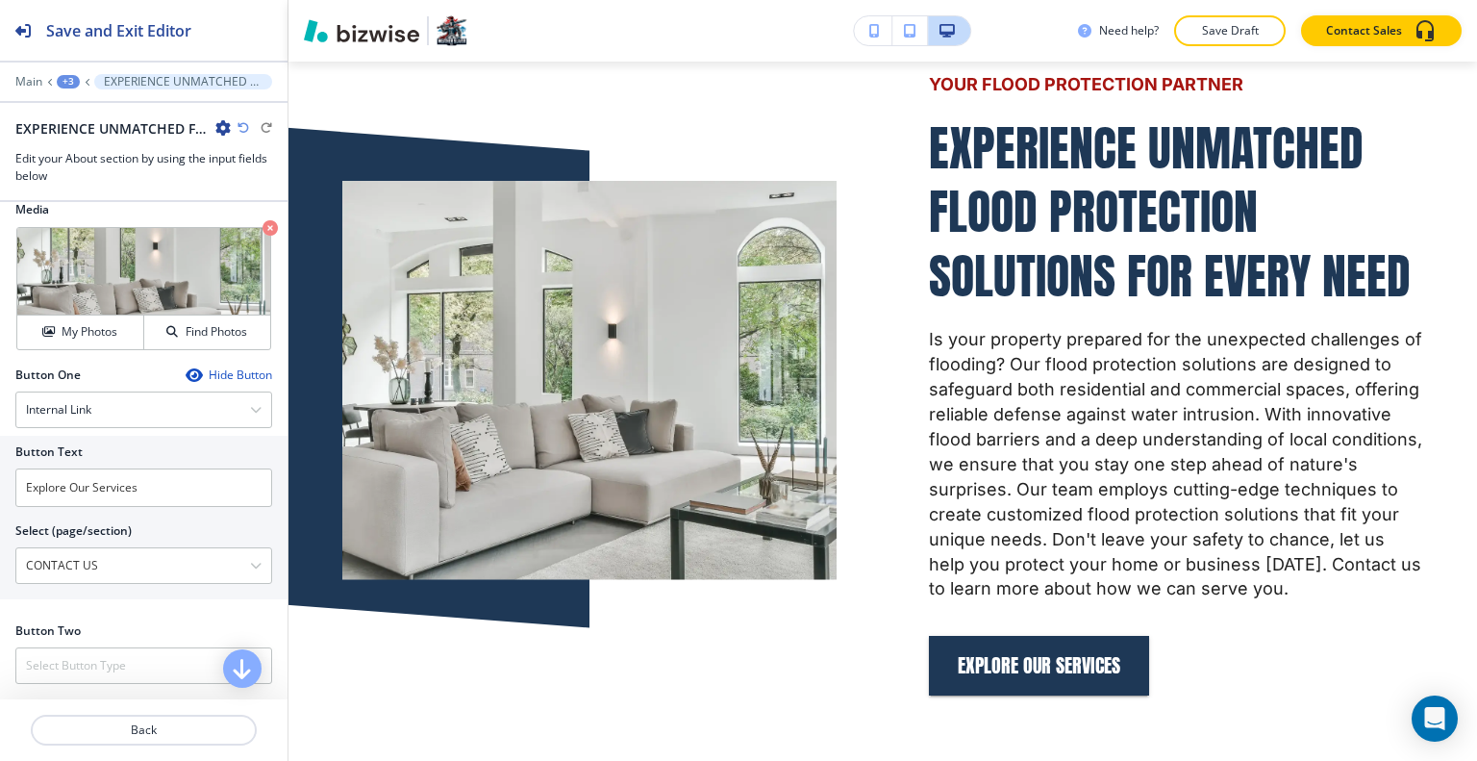
scroll to position [0, 0]
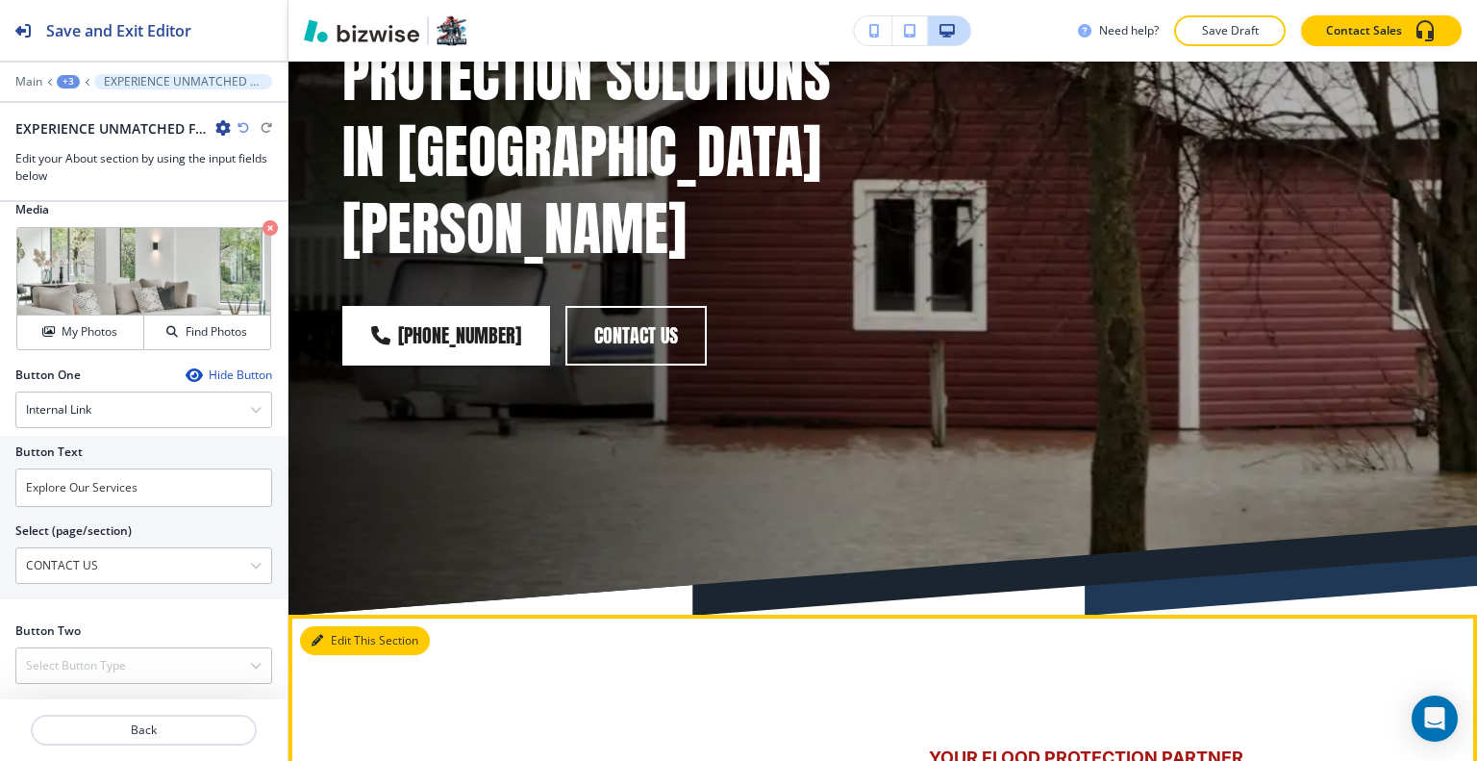
click at [331, 626] on button "Edit This Section" at bounding box center [365, 640] width 130 height 29
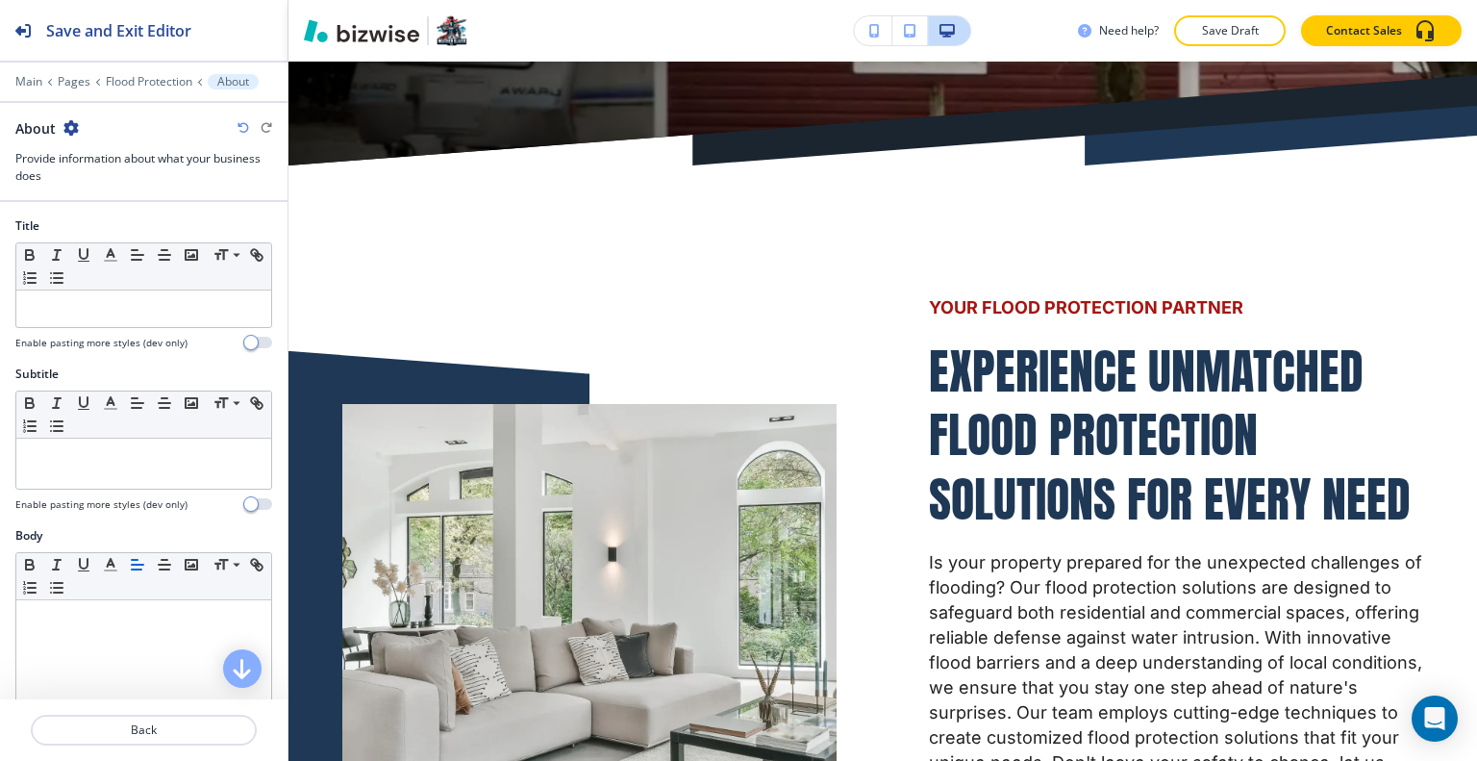
scroll to position [769, 0]
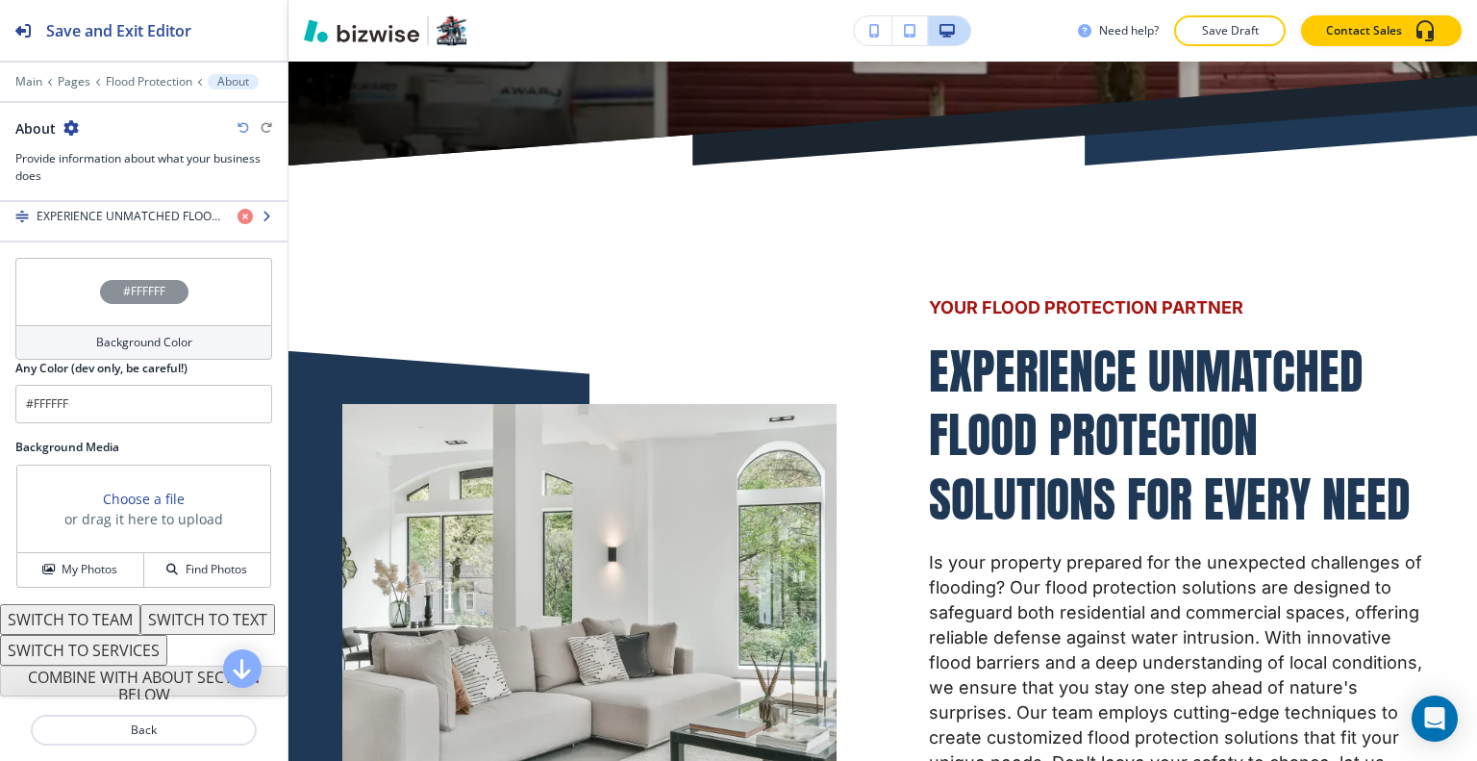
click at [114, 225] on div "button" at bounding box center [143, 232] width 287 height 15
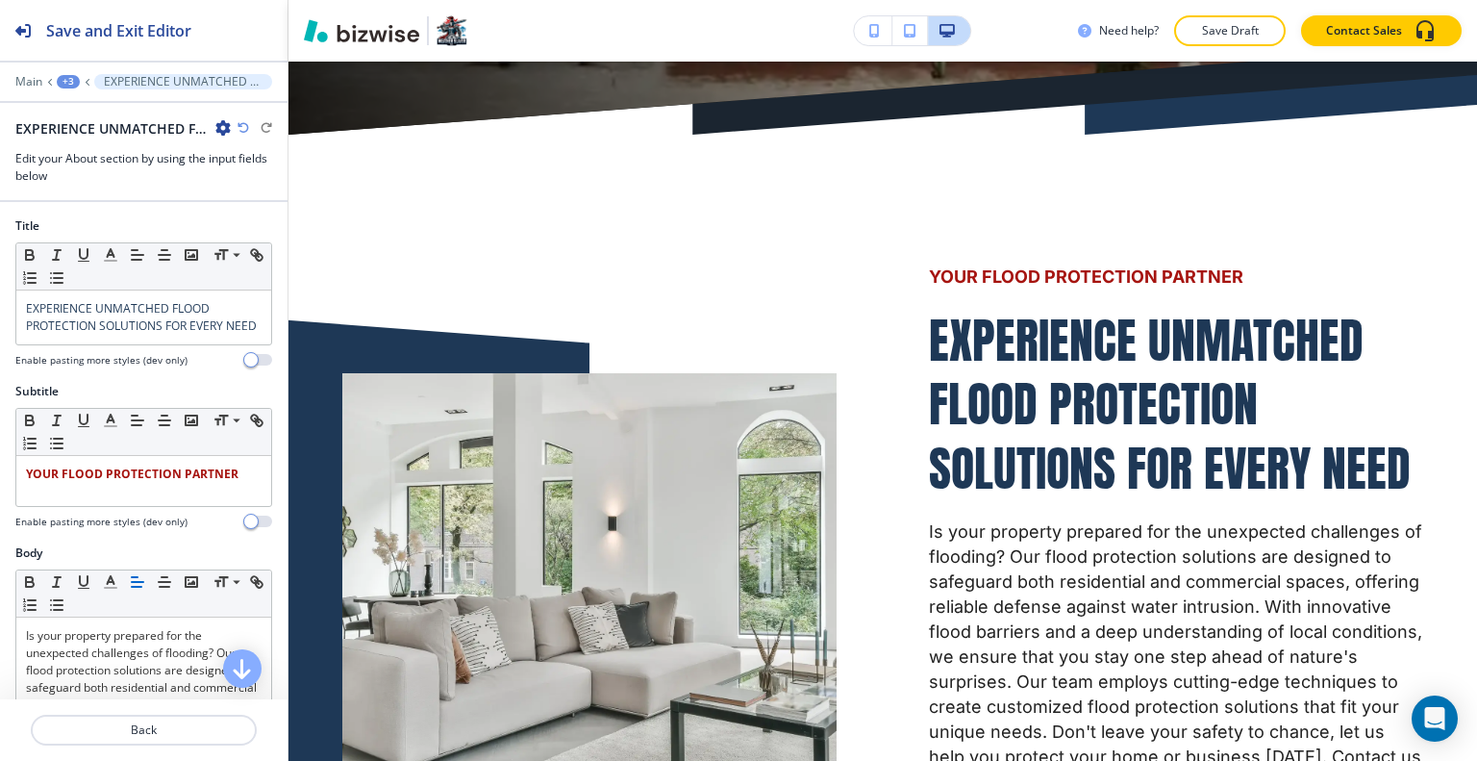
scroll to position [577, 0]
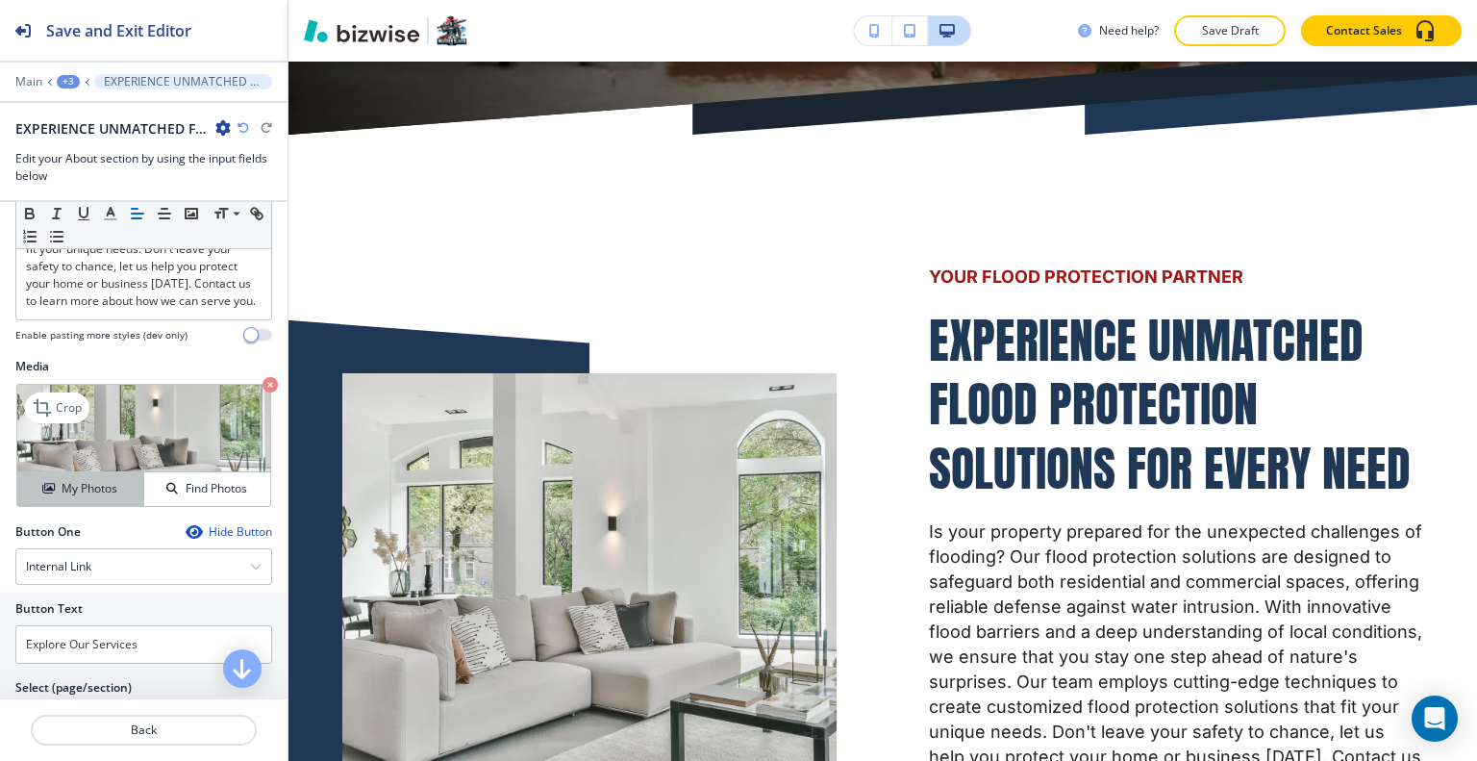
click at [102, 497] on h4 "My Photos" at bounding box center [90, 488] width 56 height 17
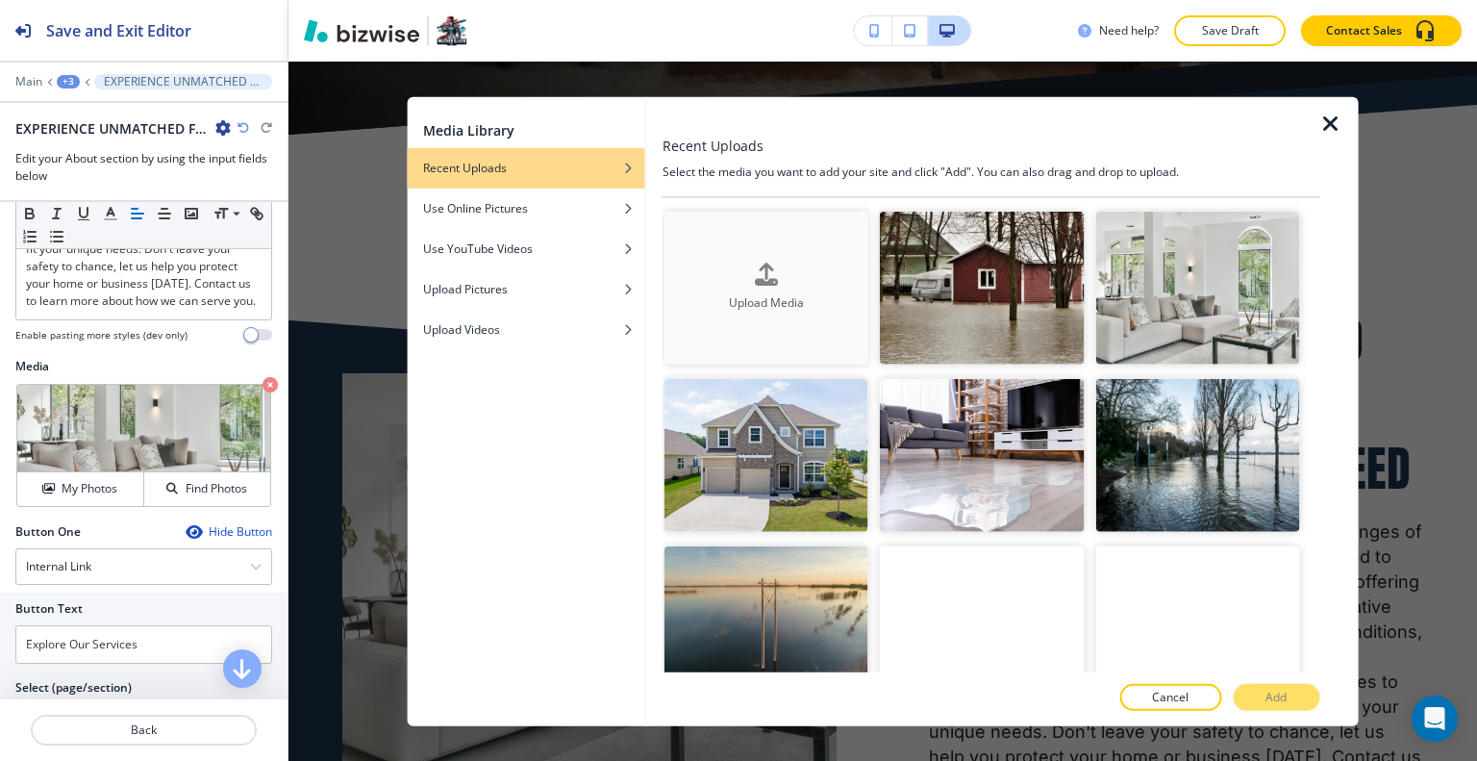
click at [800, 314] on button "Upload Media" at bounding box center [766, 287] width 204 height 153
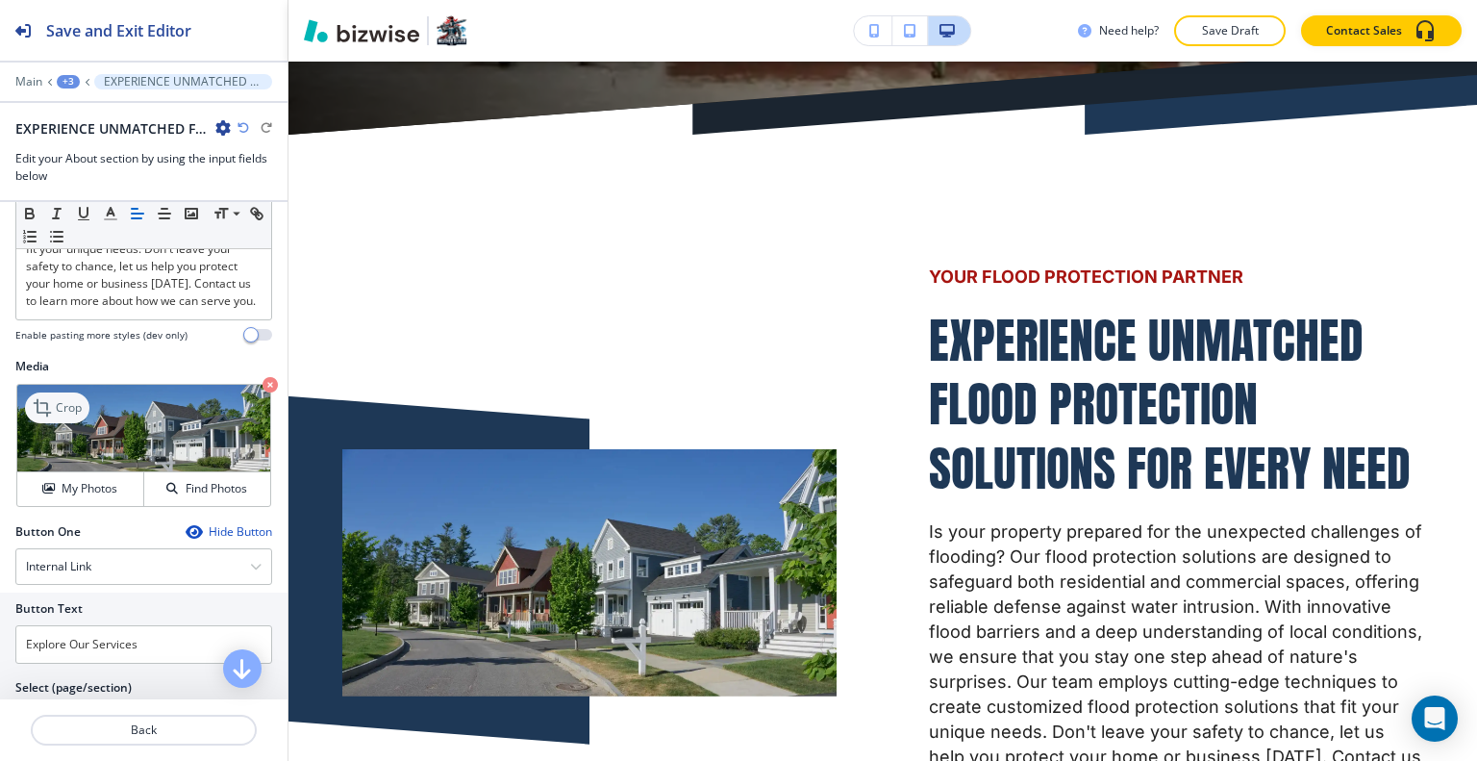
click at [67, 416] on p "Crop" at bounding box center [69, 407] width 26 height 17
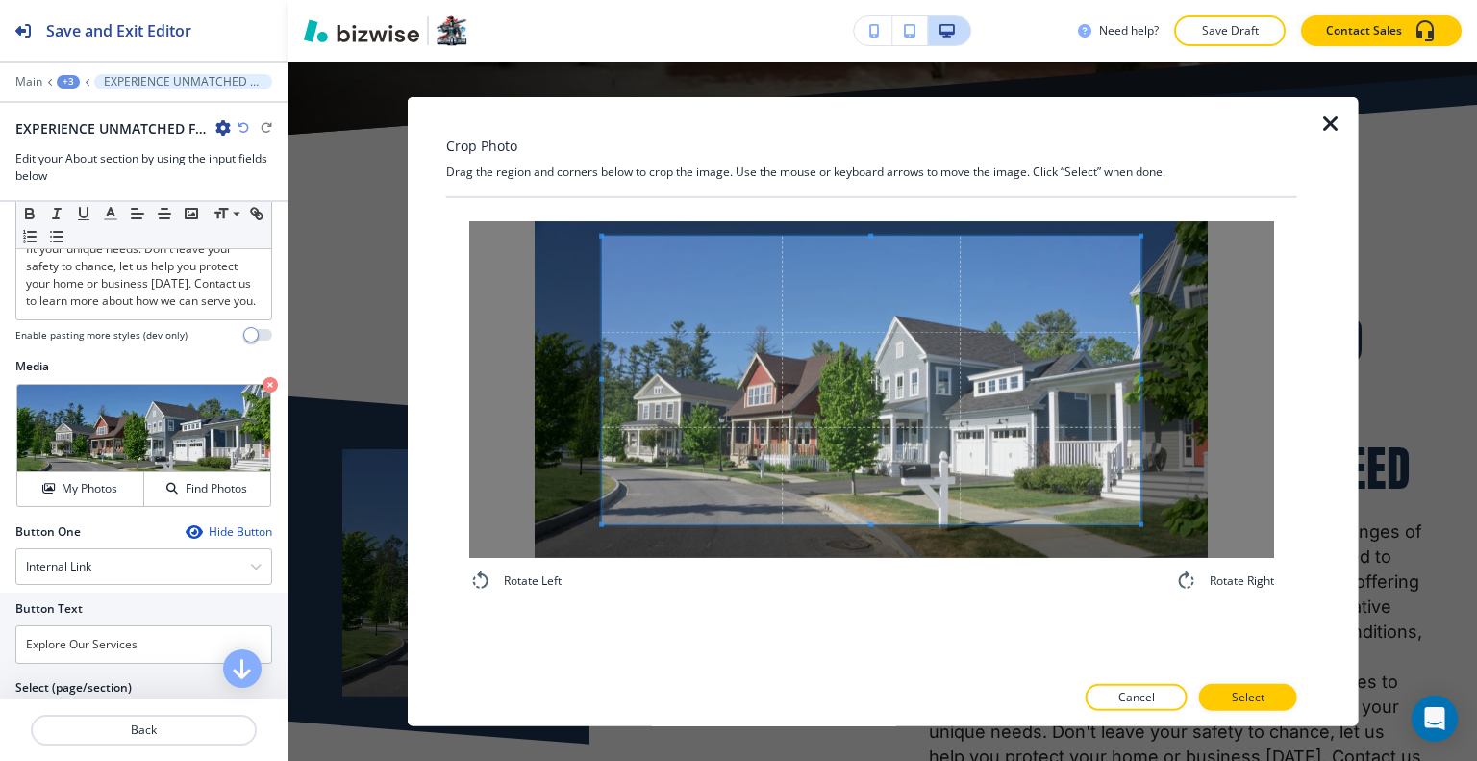
click at [869, 206] on div "Rotate Left Rotate Right" at bounding box center [871, 405] width 851 height 417
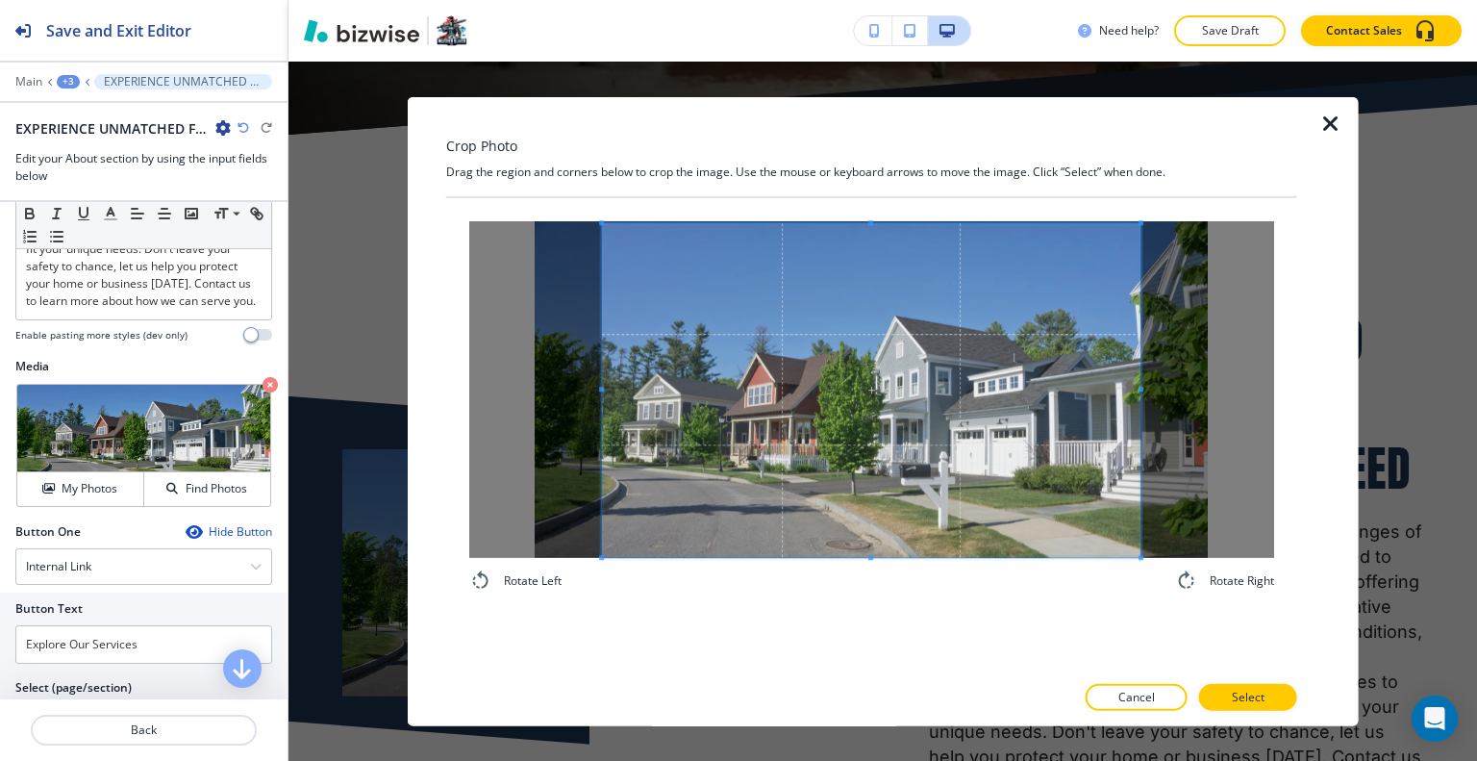
click at [871, 586] on div "Rotate Left Rotate Right" at bounding box center [871, 405] width 805 height 371
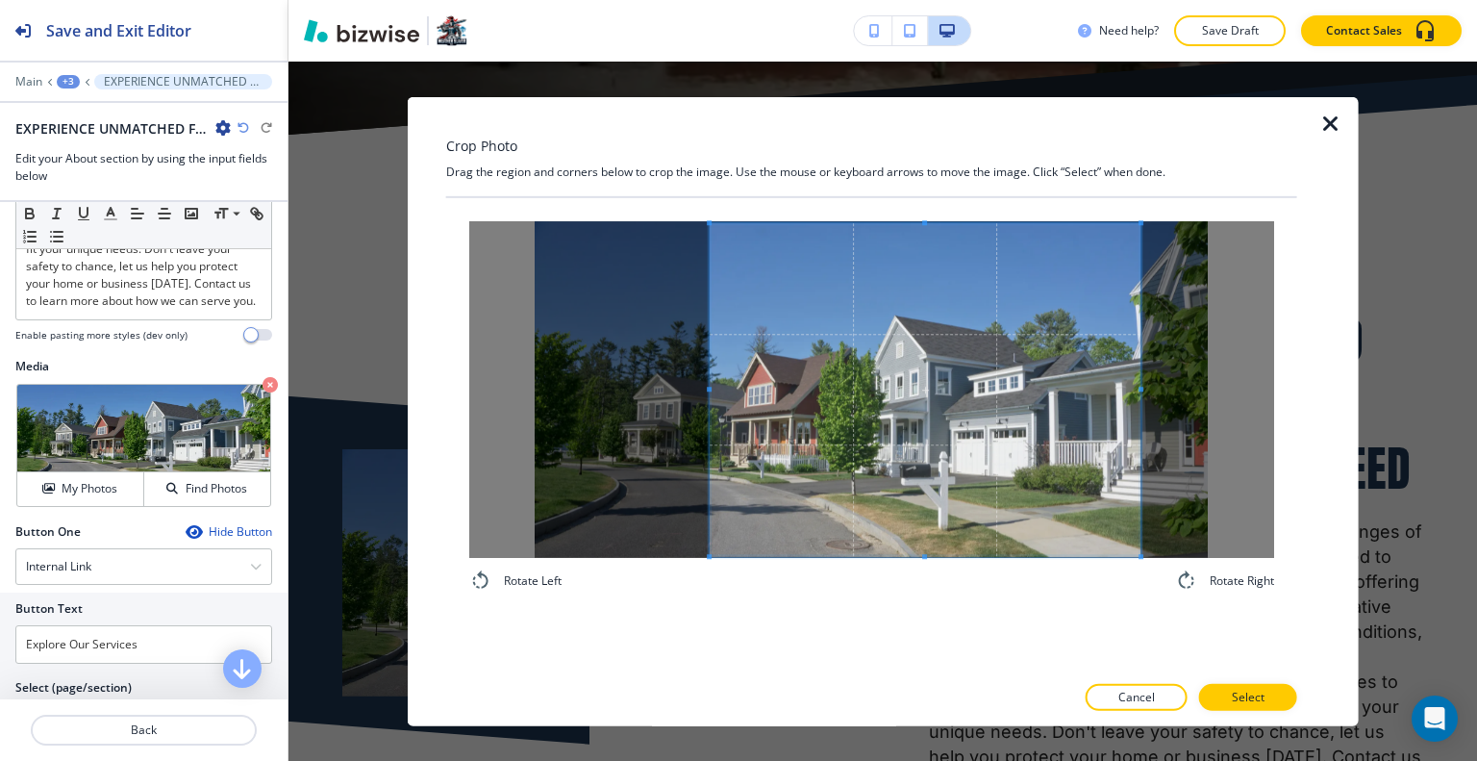
click at [710, 403] on div at bounding box center [925, 390] width 431 height 334
click at [1222, 679] on div at bounding box center [871, 678] width 851 height 12
click at [1223, 687] on button "Select" at bounding box center [1248, 697] width 98 height 27
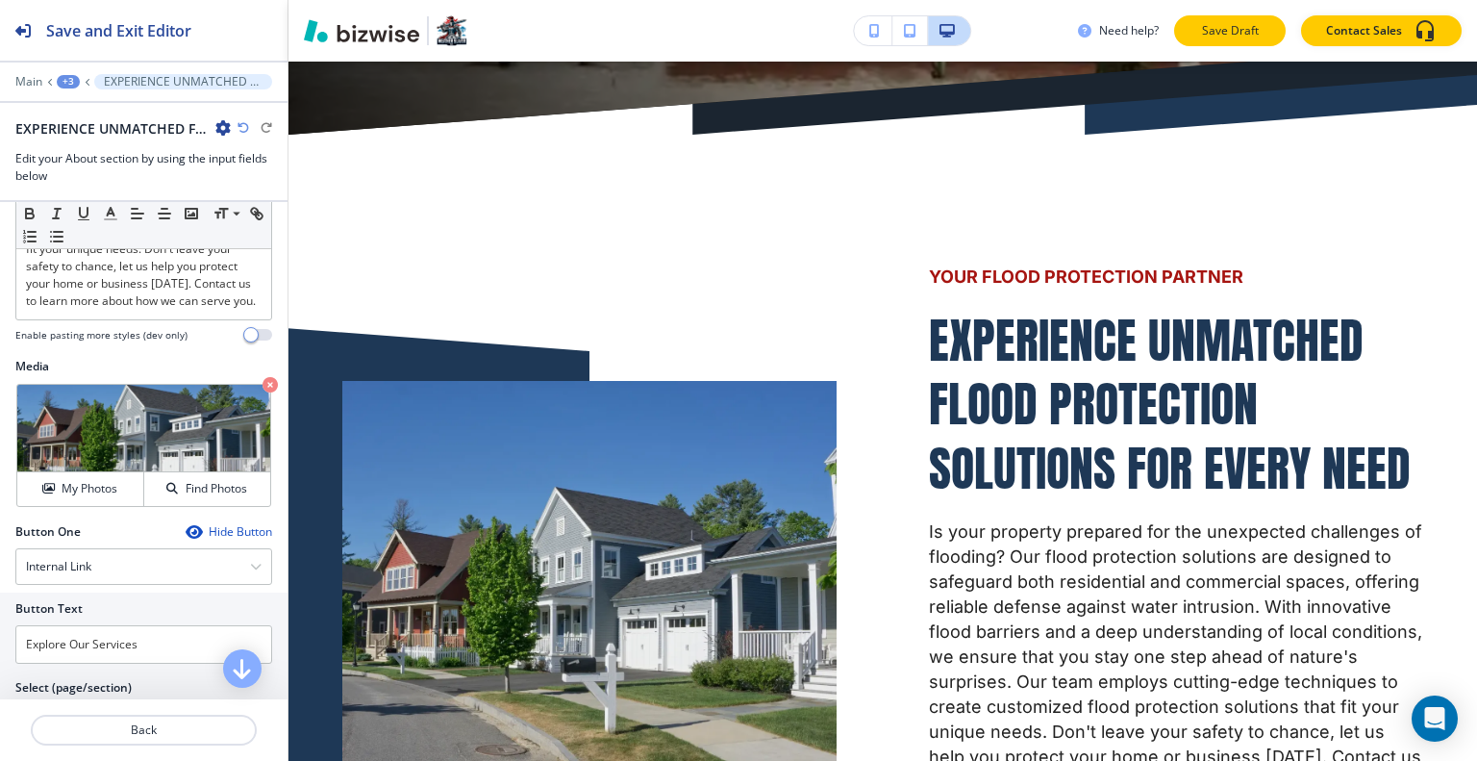
click at [1240, 31] on p "Save Draft" at bounding box center [1230, 30] width 62 height 17
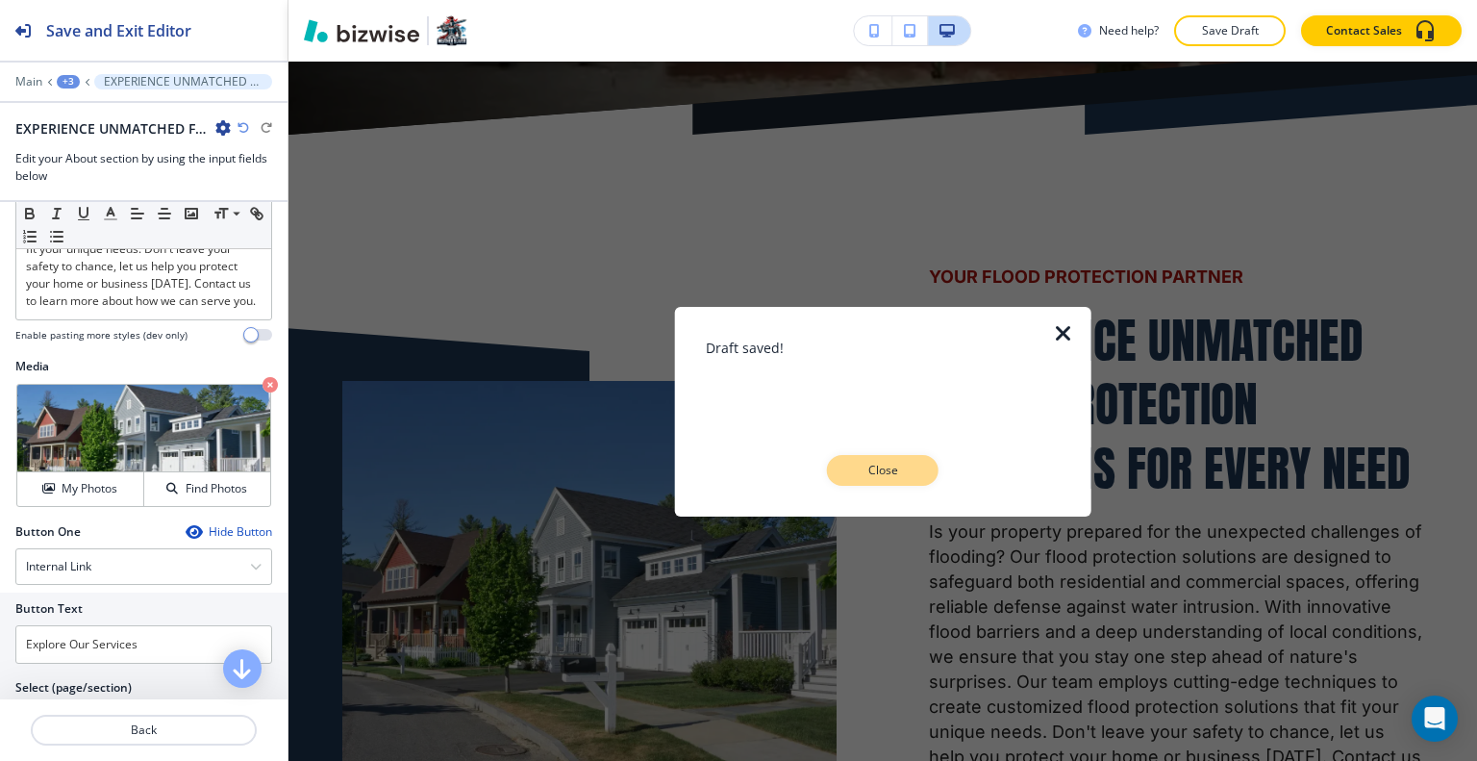
click at [887, 462] on p "Close" at bounding box center [883, 470] width 62 height 17
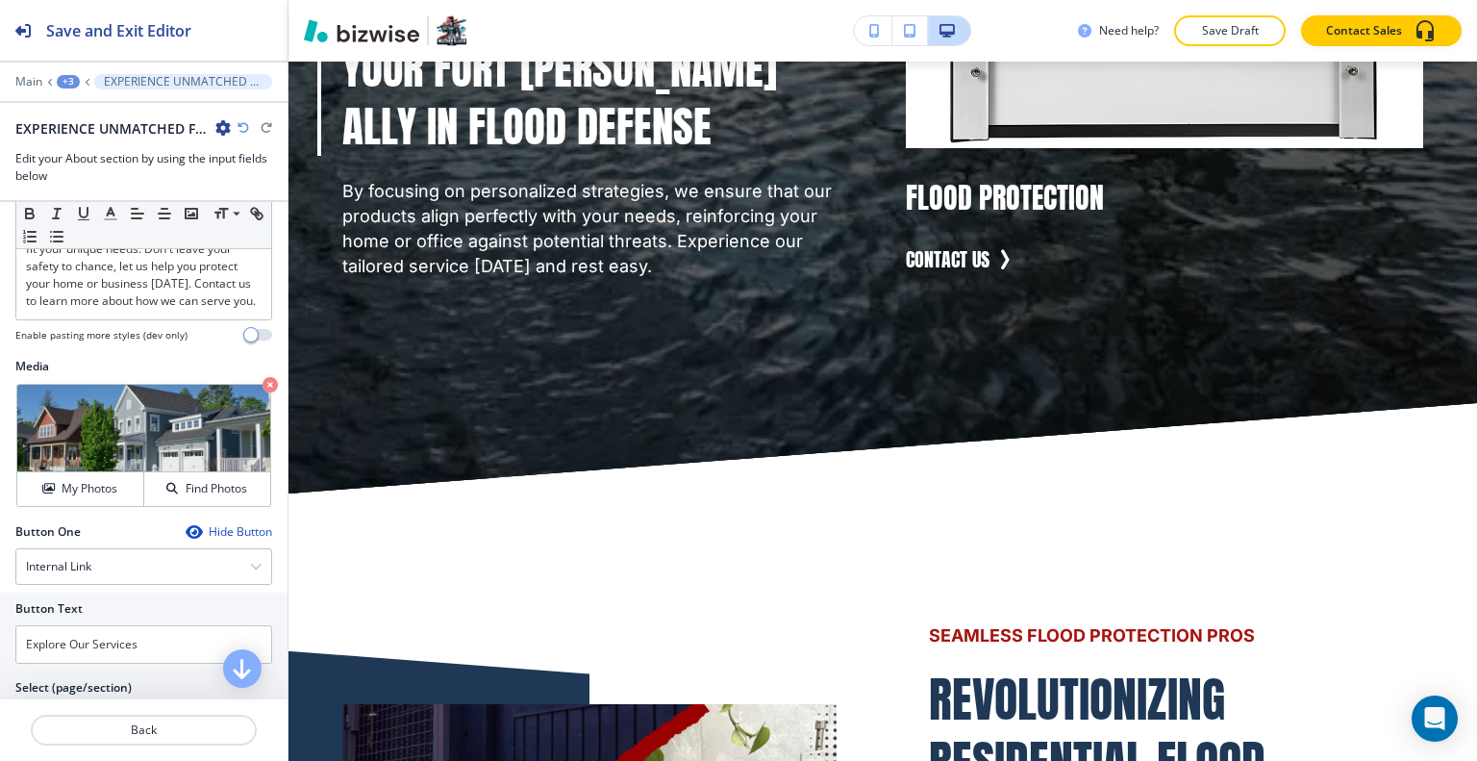
scroll to position [0, 0]
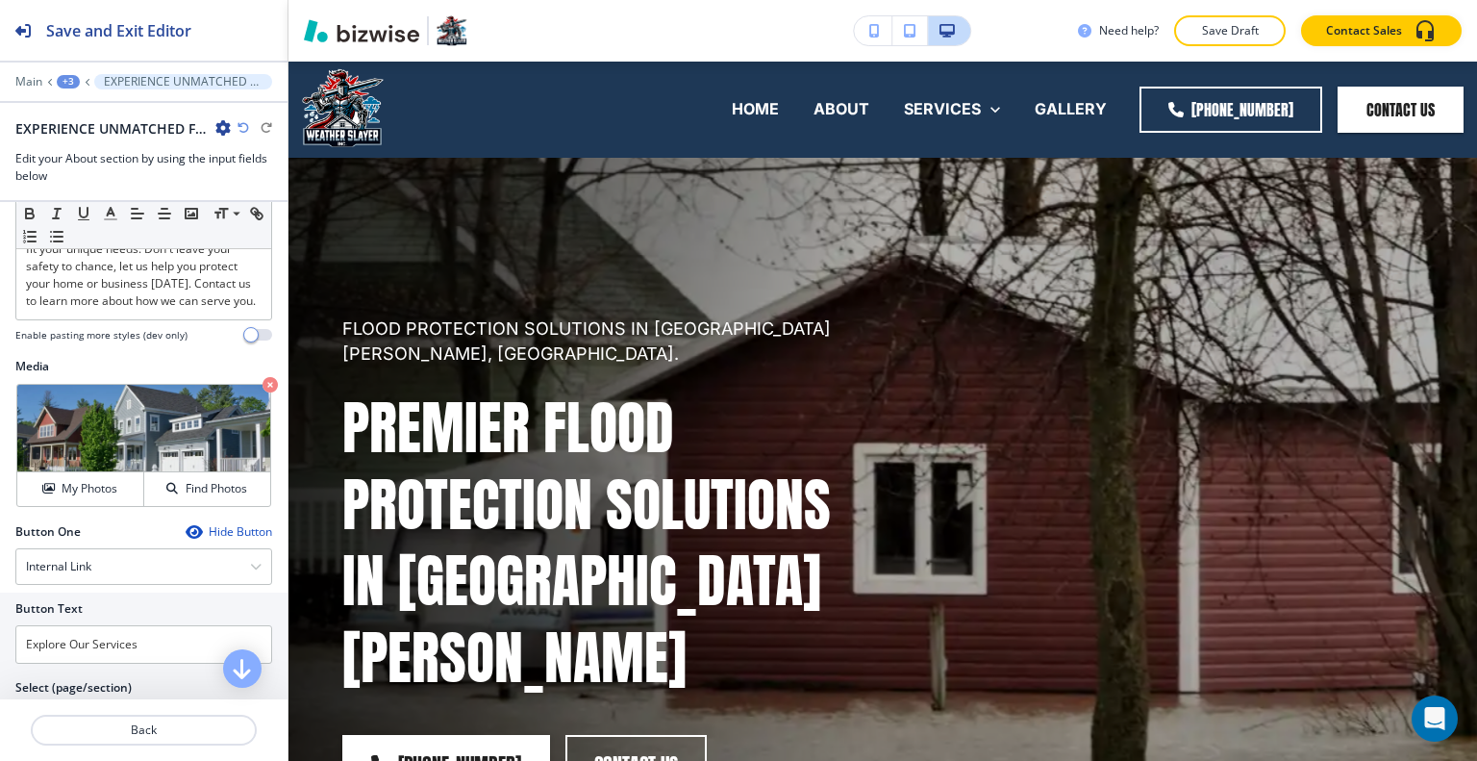
click at [1228, 47] on div "Need help? Save Draft Contact Sales" at bounding box center [882, 31] width 1188 height 62
click at [1229, 39] on button "Save Draft" at bounding box center [1230, 30] width 112 height 31
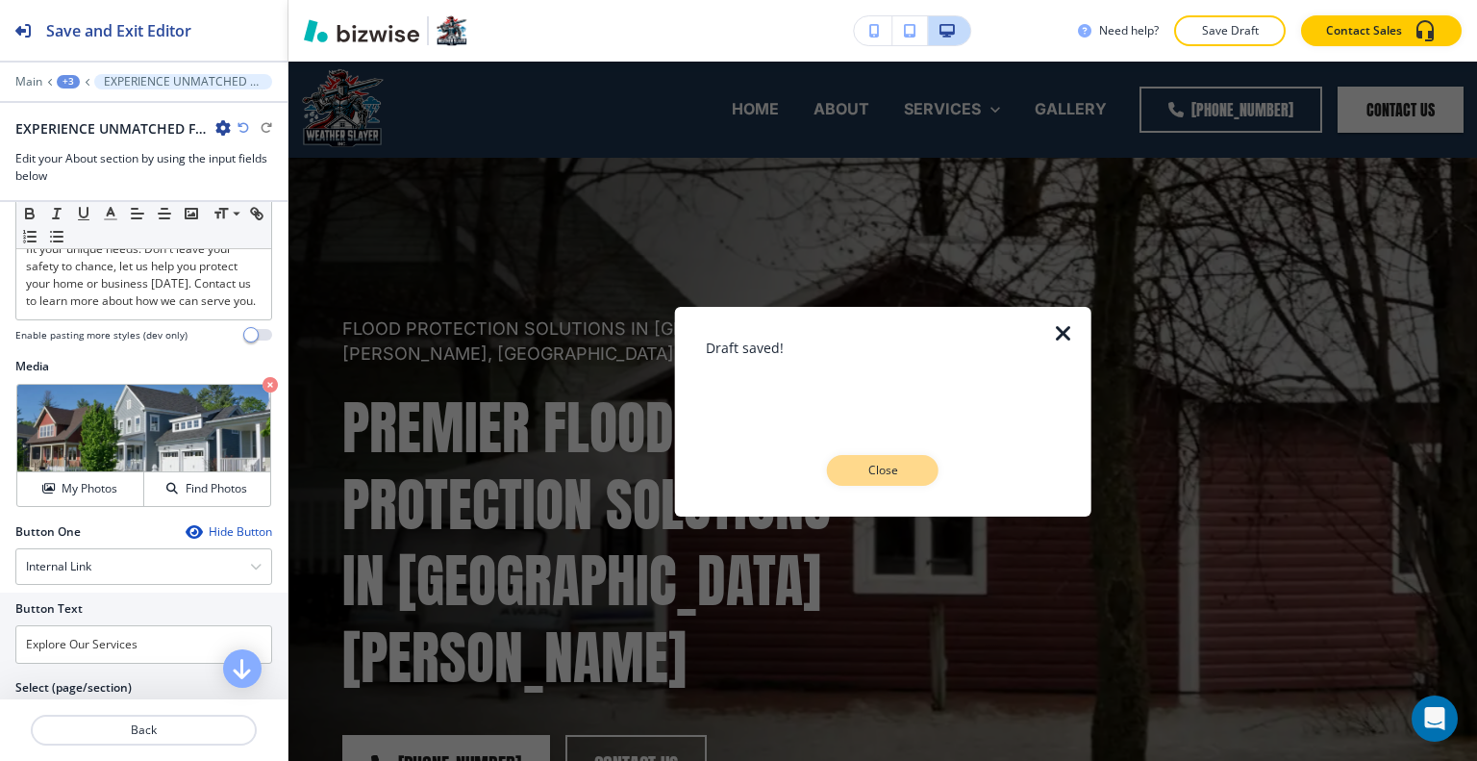
click at [906, 461] on button "Close" at bounding box center [883, 470] width 112 height 31
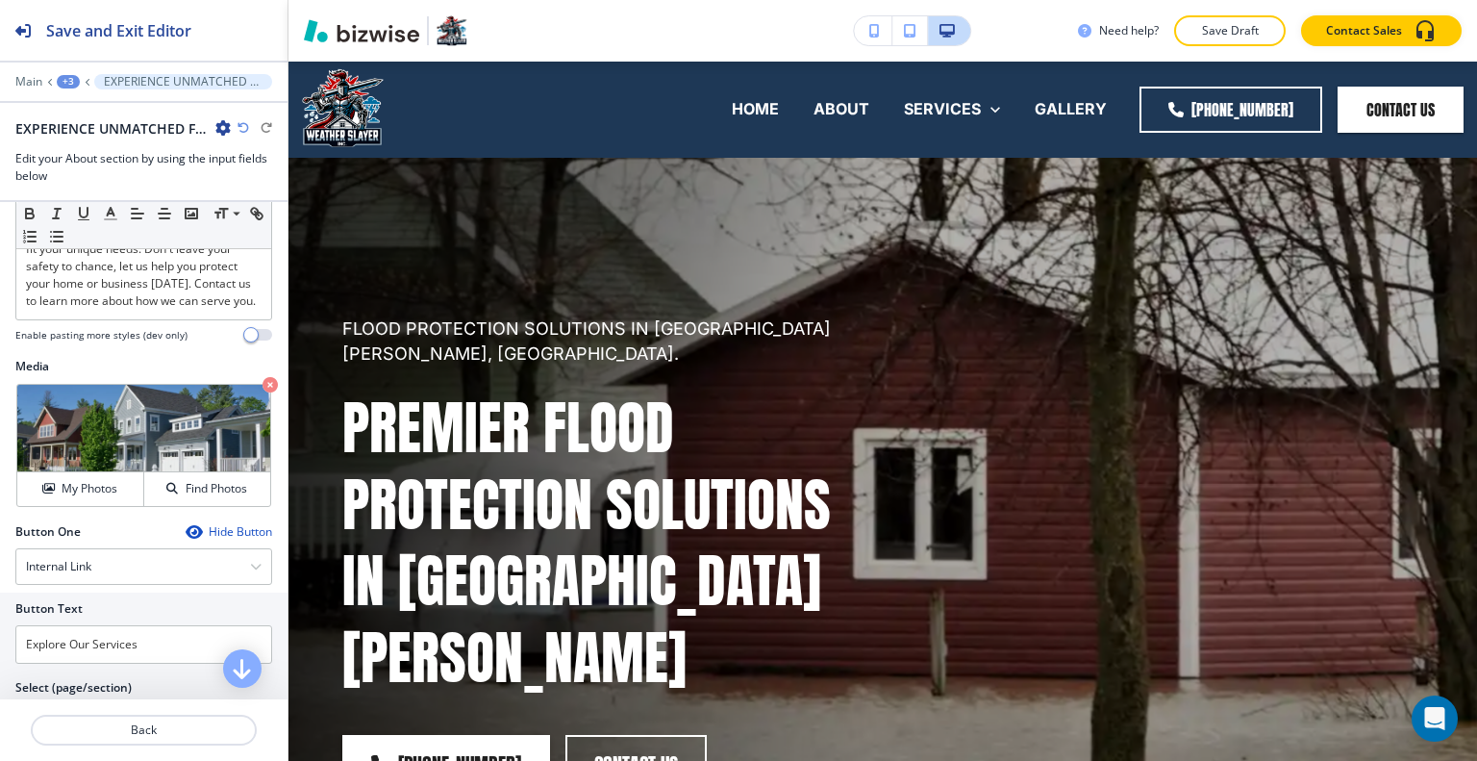
click at [68, 85] on div "+3" at bounding box center [68, 81] width 23 height 13
click at [97, 137] on p "Flood Protection" at bounding box center [118, 145] width 98 height 17
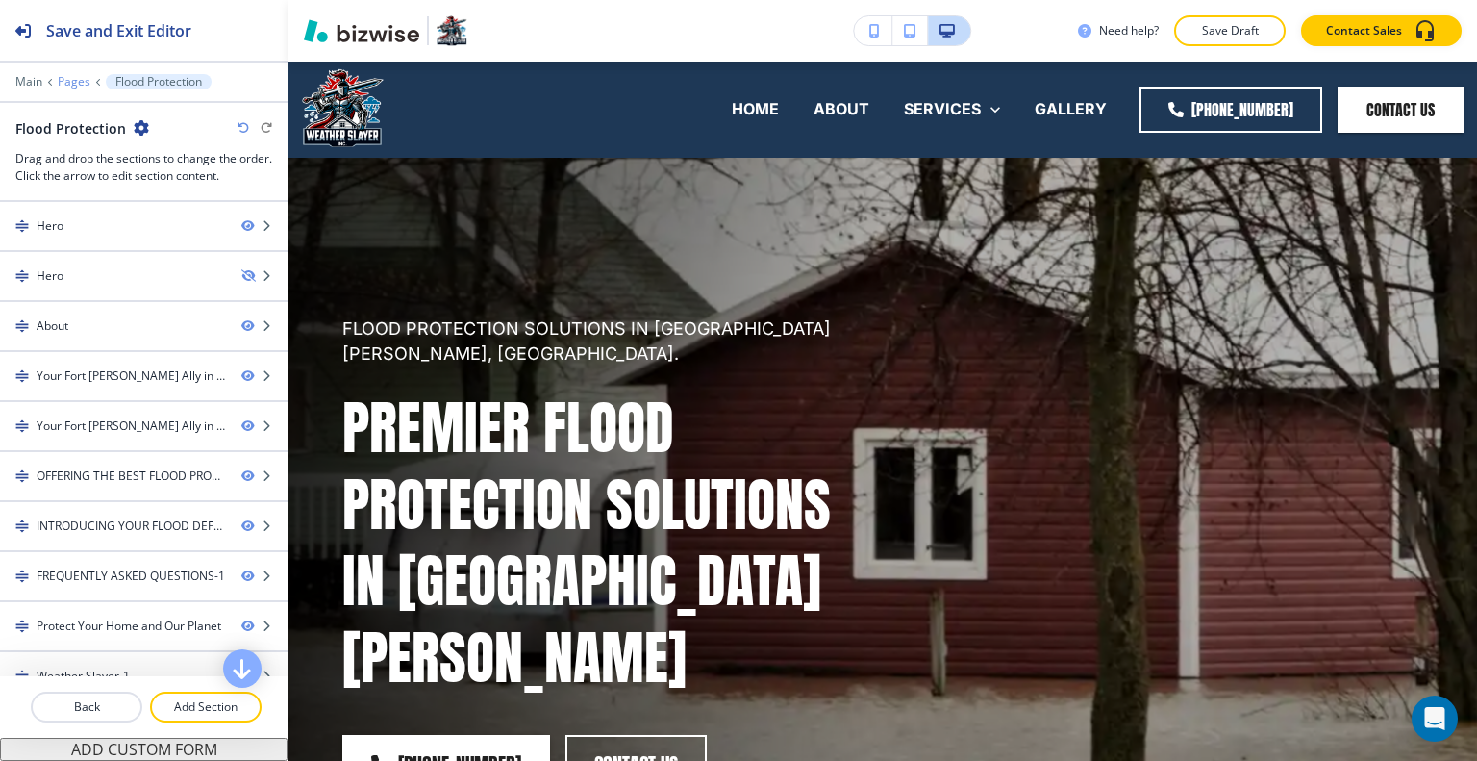
click at [71, 79] on p "Pages" at bounding box center [74, 81] width 33 height 13
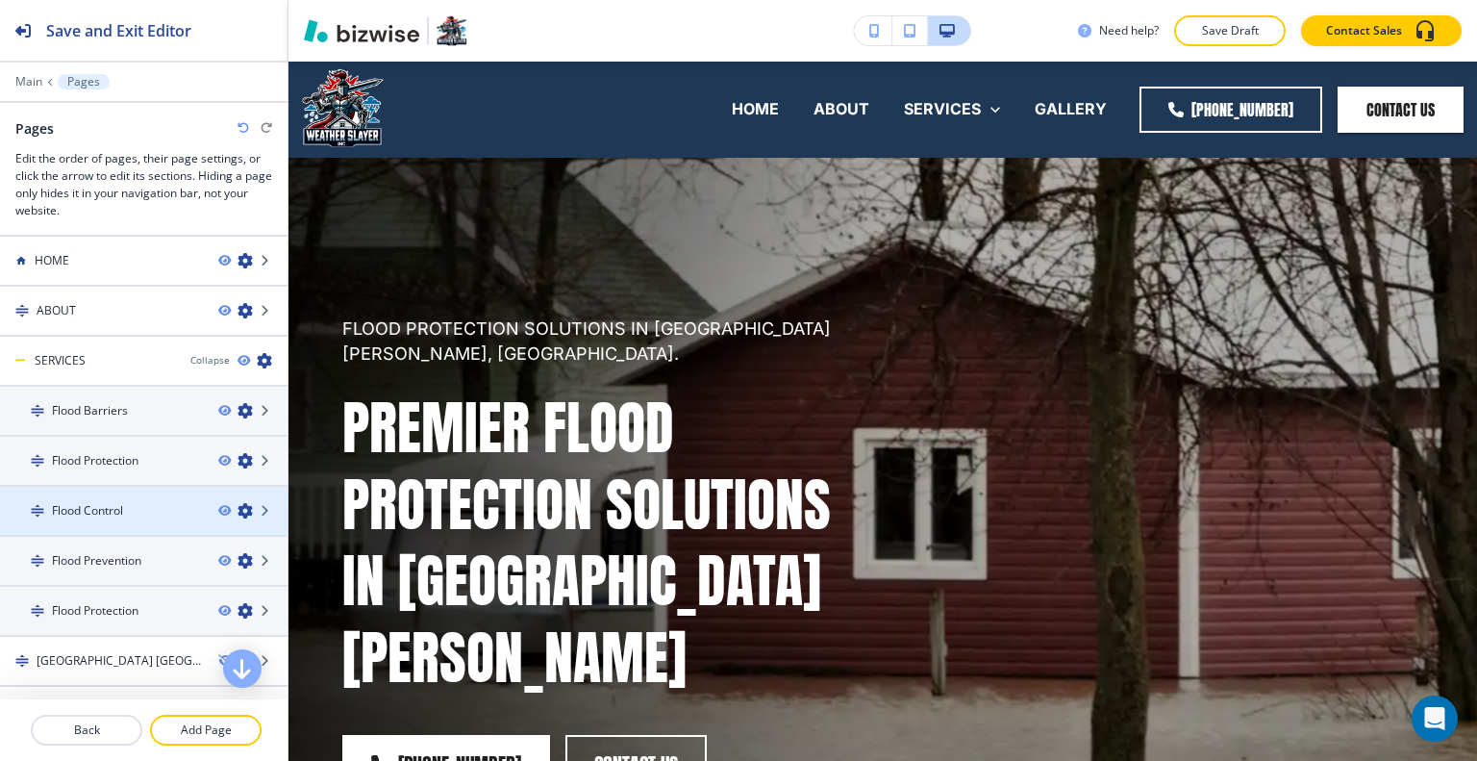
scroll to position [288, 0]
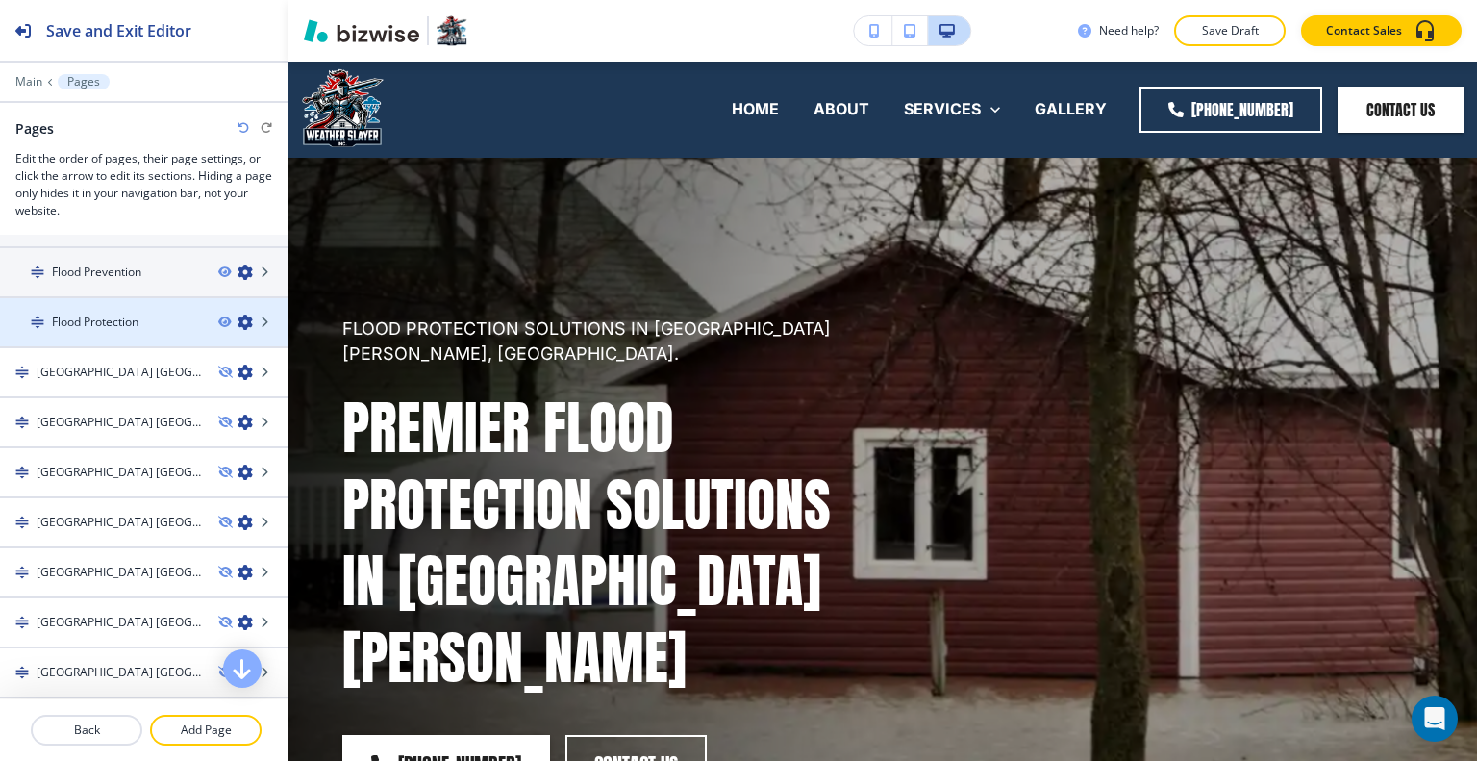
click at [237, 322] on icon "button" at bounding box center [244, 321] width 15 height 15
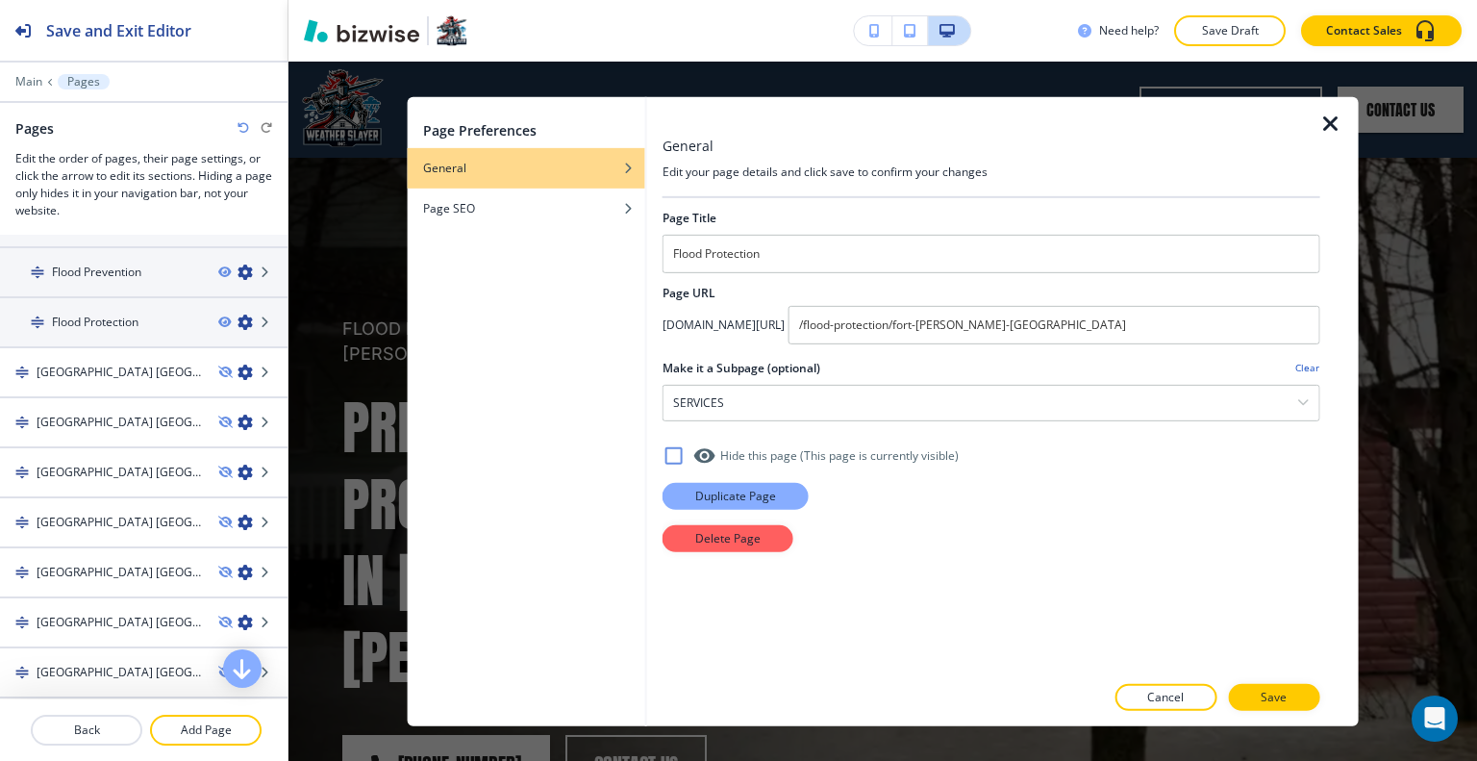
click at [720, 499] on p "Duplicate Page" at bounding box center [735, 495] width 81 height 17
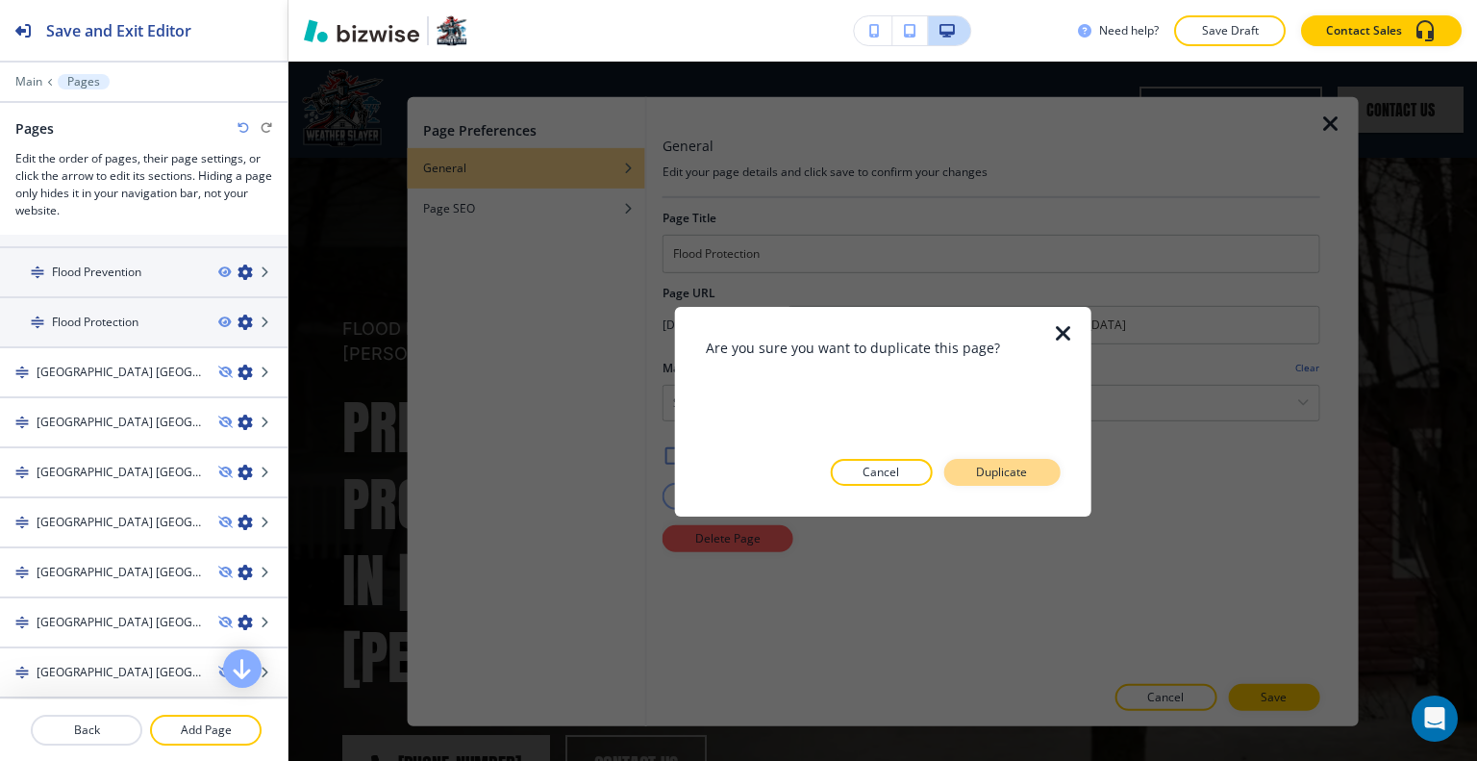
click at [1034, 478] on button "Duplicate" at bounding box center [1001, 472] width 116 height 27
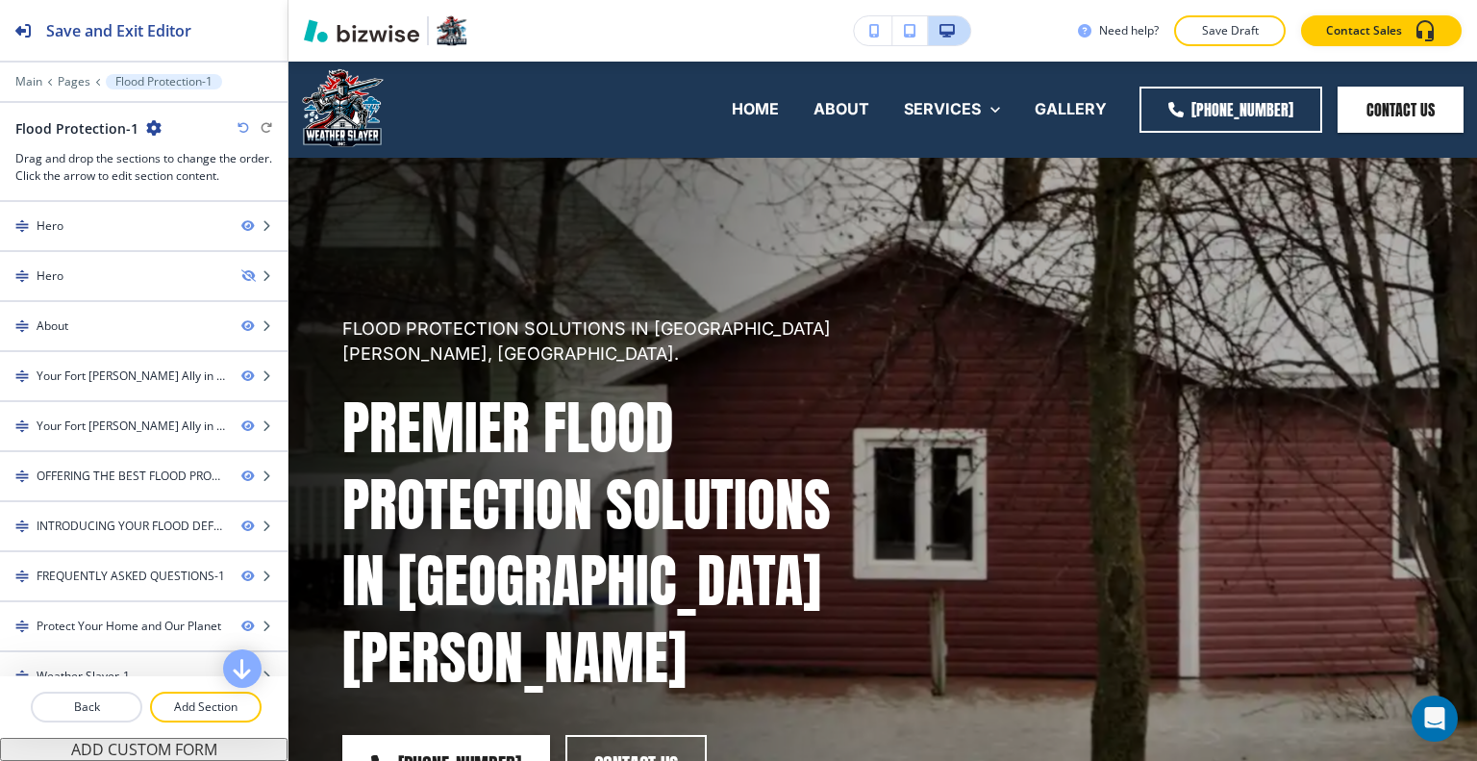
click at [137, 126] on div "Flood Protection-1" at bounding box center [88, 128] width 146 height 20
click at [148, 130] on icon "button" at bounding box center [153, 127] width 15 height 15
click at [169, 162] on p "Edit Page Settings" at bounding box center [204, 160] width 98 height 17
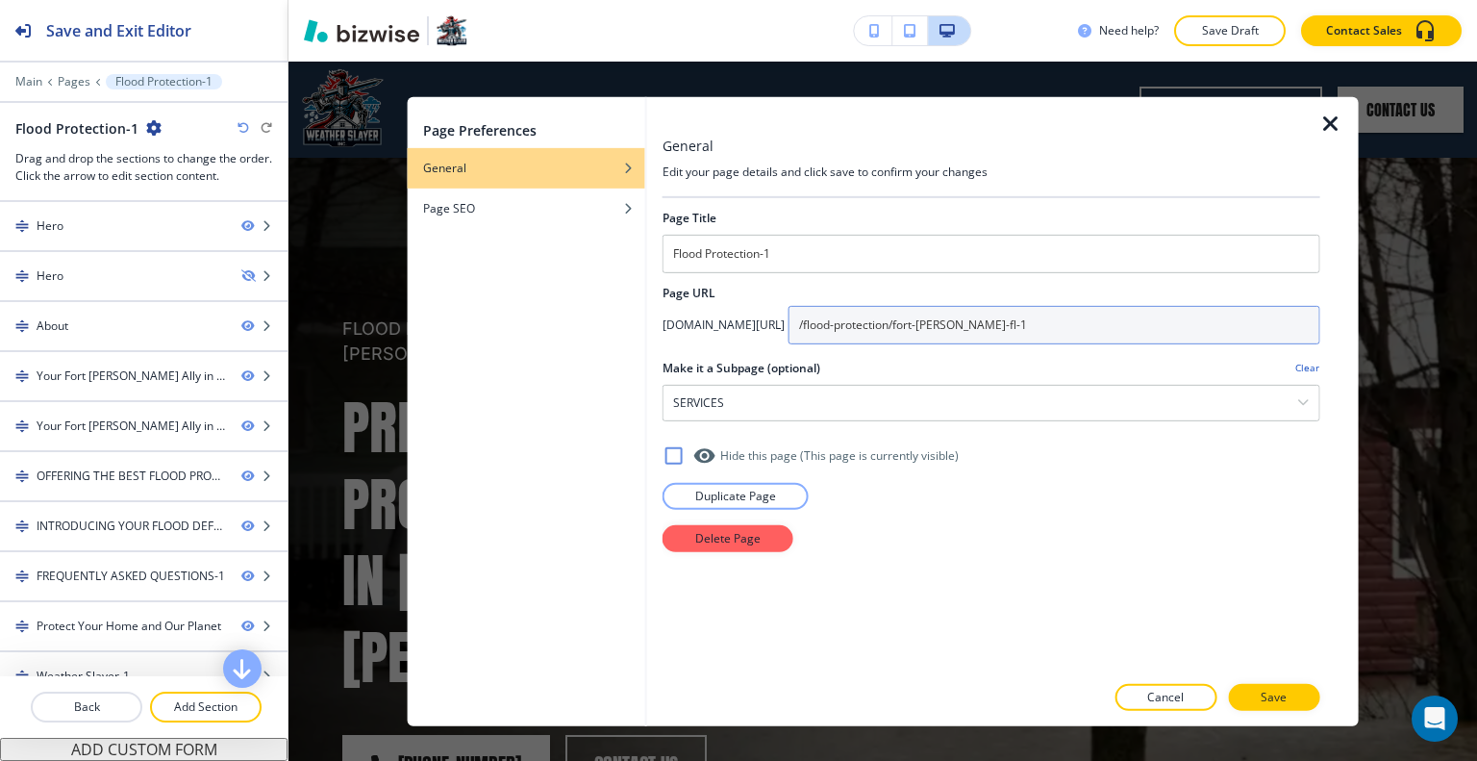
drag, startPoint x: 1117, startPoint y: 328, endPoint x: 908, endPoint y: 321, distance: 209.7
click at [850, 320] on div "app.bizwise.com/preview?id=you3rbm58gcg/ /flood-protection/fort-myers-fl-1" at bounding box center [991, 324] width 658 height 38
paste input "barriers-for-homes/fort-myers-fl"
type input "/flood-barriers-for-homes/fort-myers-fl"
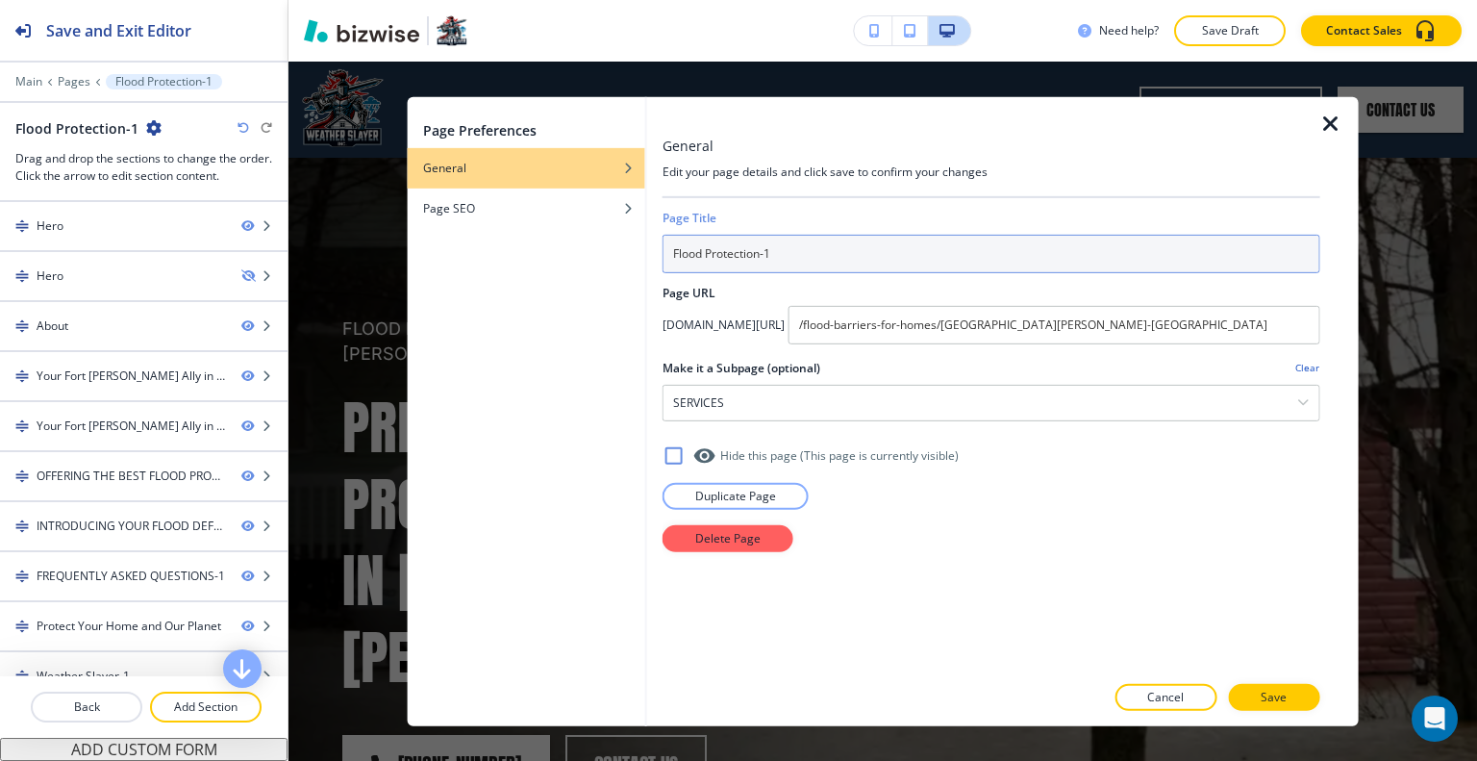
drag, startPoint x: 808, startPoint y: 253, endPoint x: 678, endPoint y: 253, distance: 129.8
click at [673, 252] on input "Flood Protection-1" at bounding box center [991, 253] width 658 height 38
paste input "Barriers for Homes"
click at [676, 259] on input "Flood Barriers for Homes" at bounding box center [991, 253] width 658 height 38
type input "Flood Barriers for Homes"
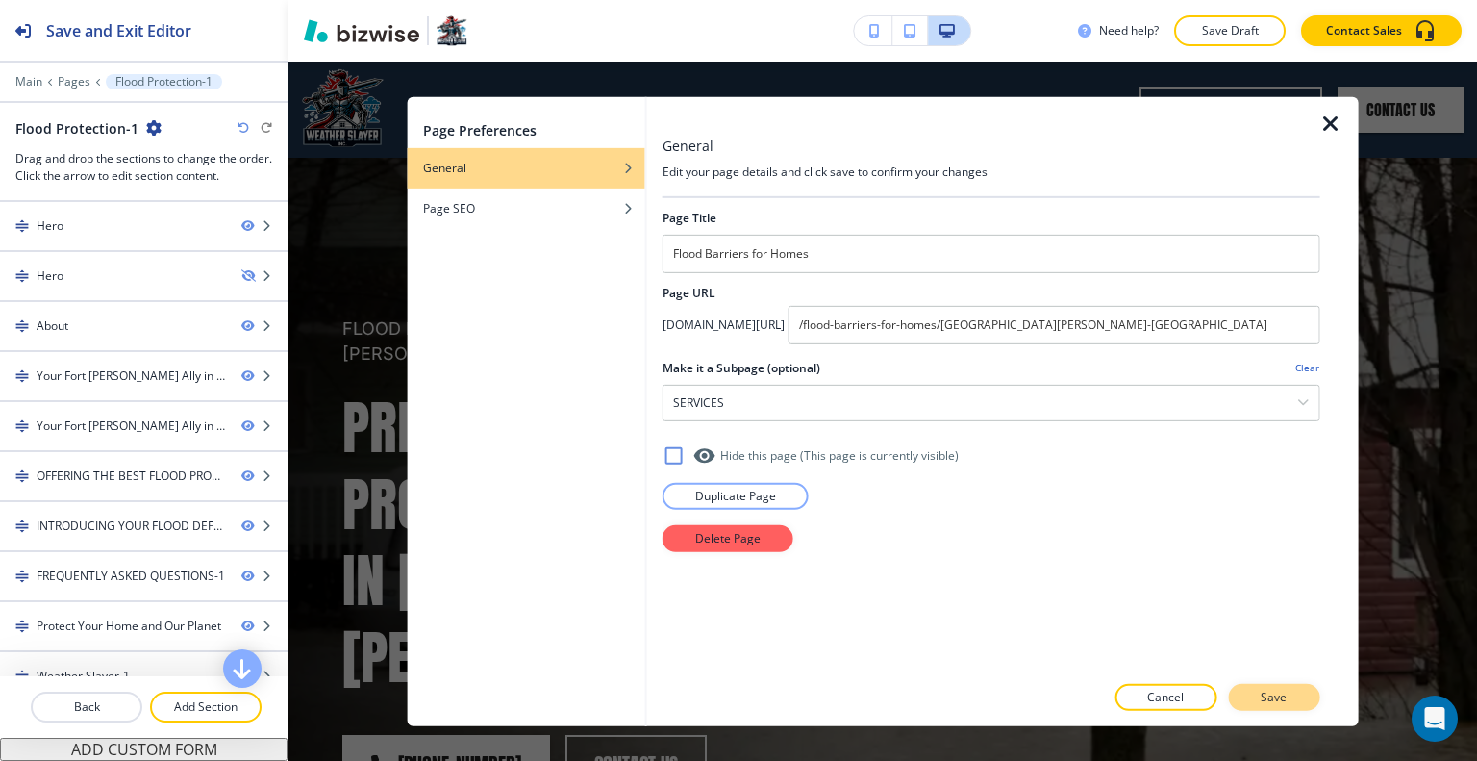
click at [1258, 690] on button "Save" at bounding box center [1273, 697] width 91 height 27
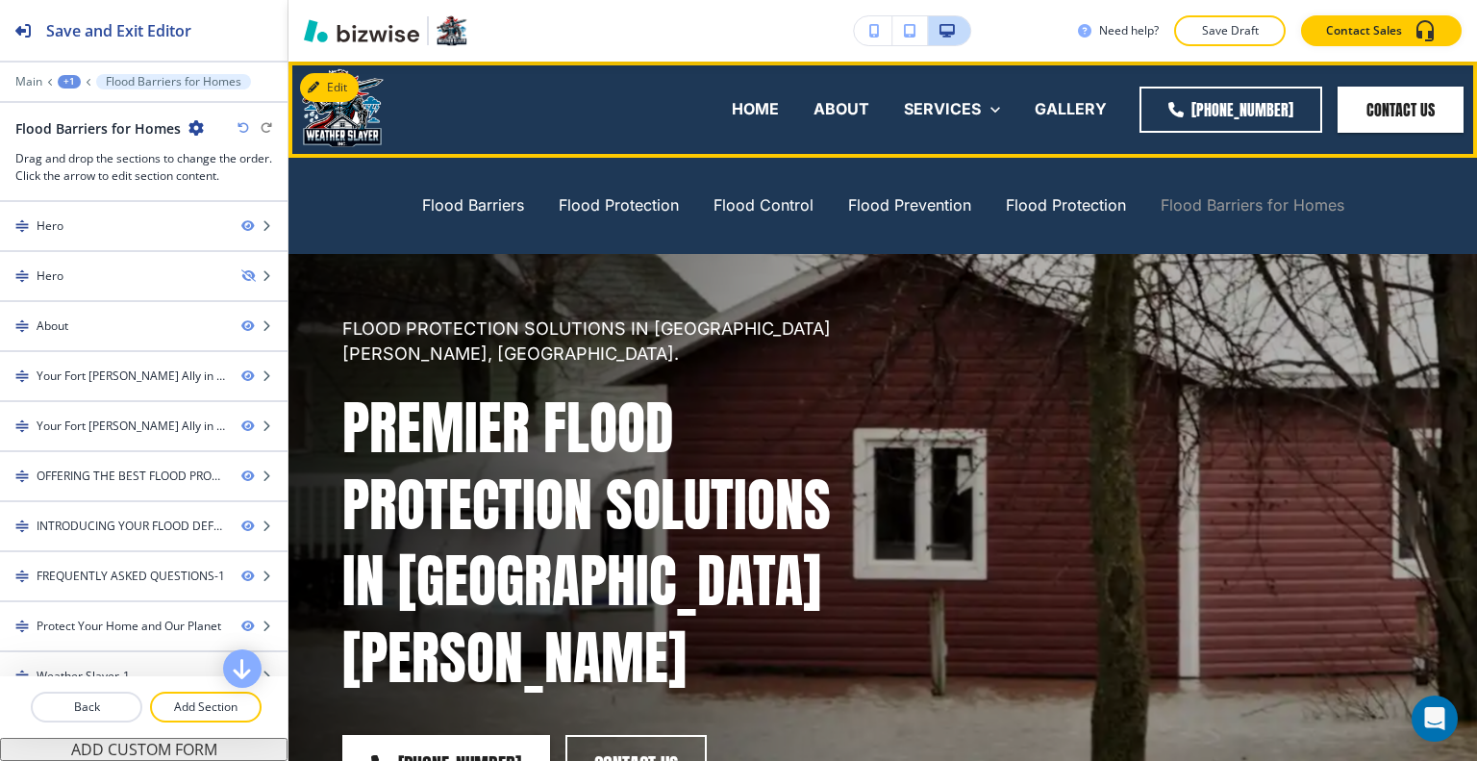
click at [1244, 202] on p "Flood Barriers for Homes" at bounding box center [1253, 205] width 184 height 22
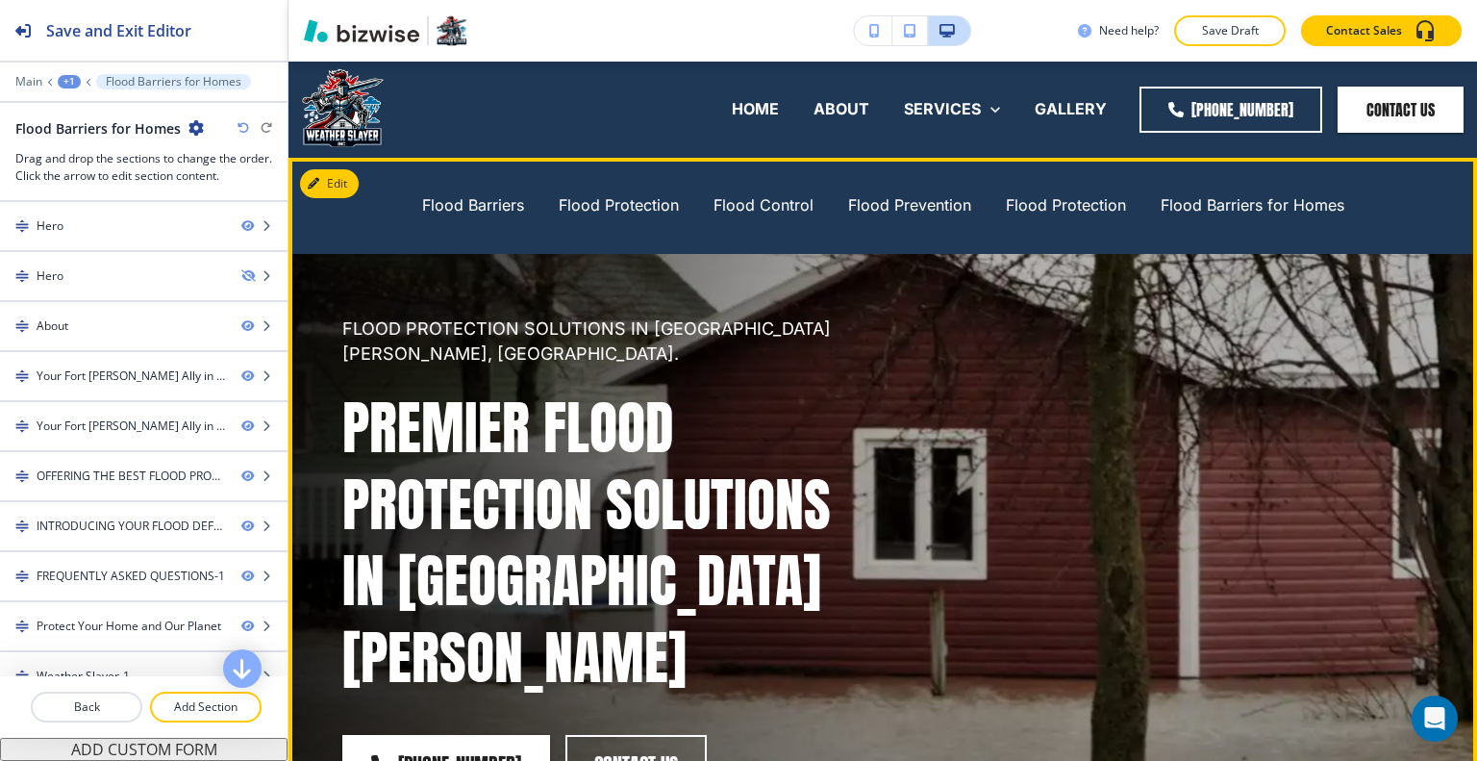
click at [930, 445] on div "FLOOD PROTECTION SOLUTIONS IN FORT MYERS, FL. Premier Flood Protection Solution…" at bounding box center [859, 532] width 1127 height 678
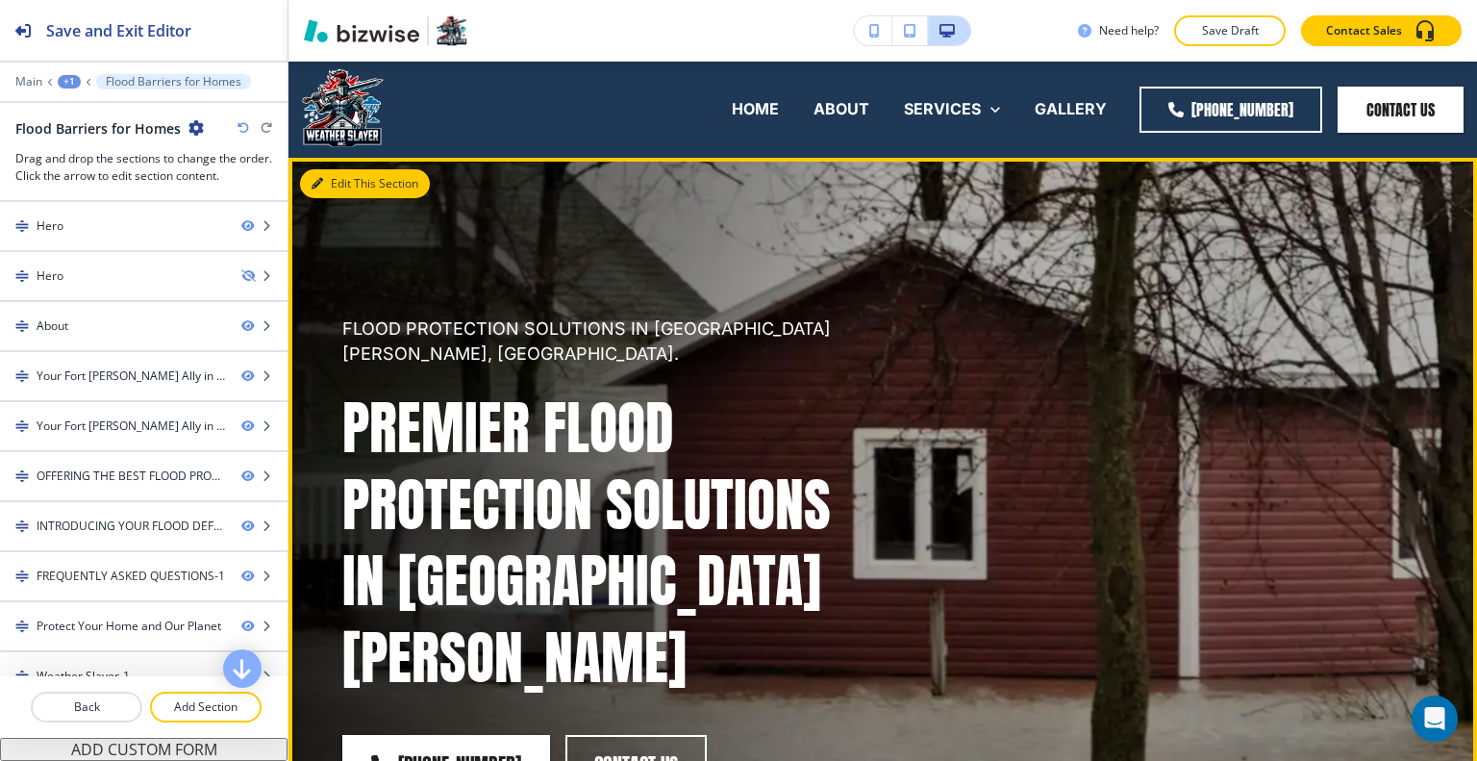
click at [354, 171] on button "Edit This Section" at bounding box center [365, 183] width 130 height 29
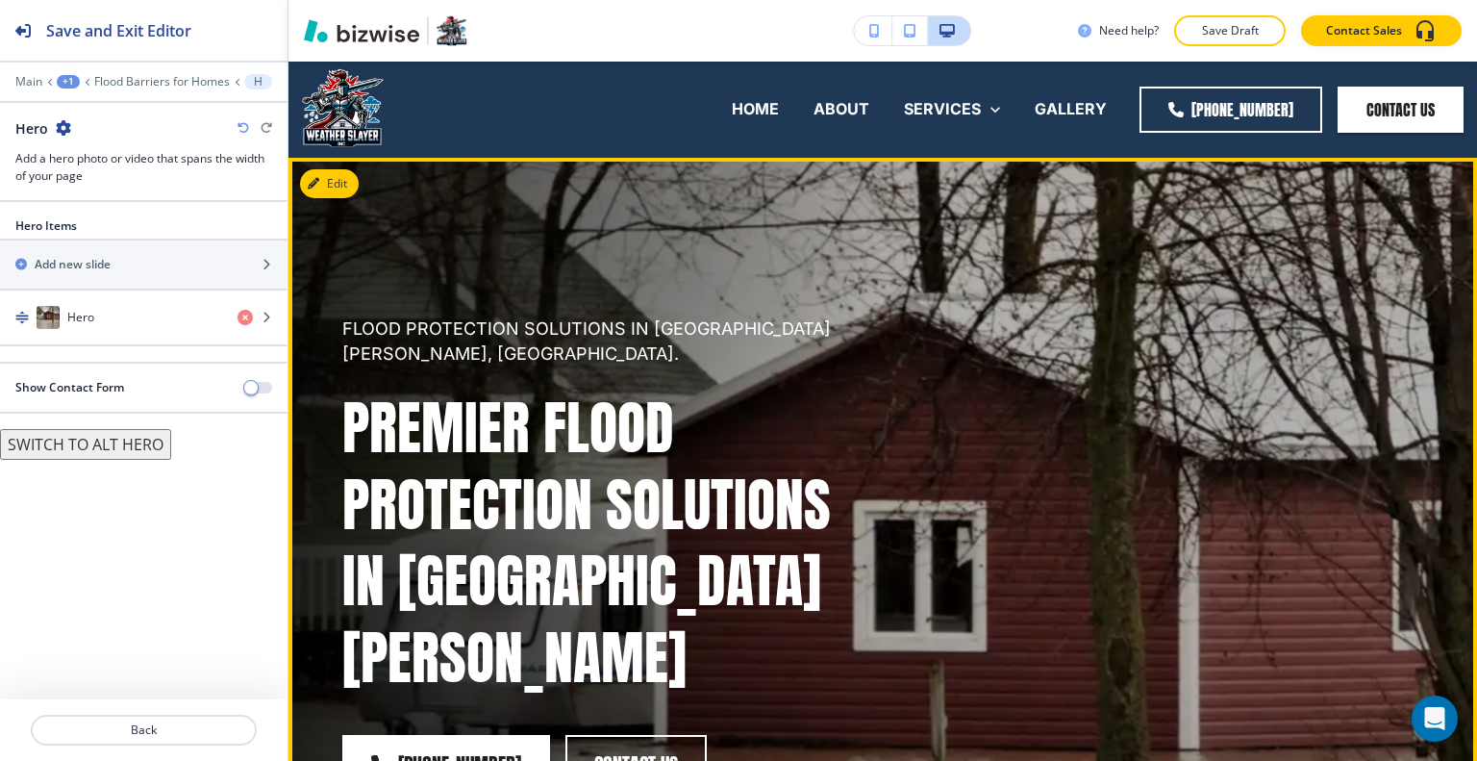
scroll to position [96, 0]
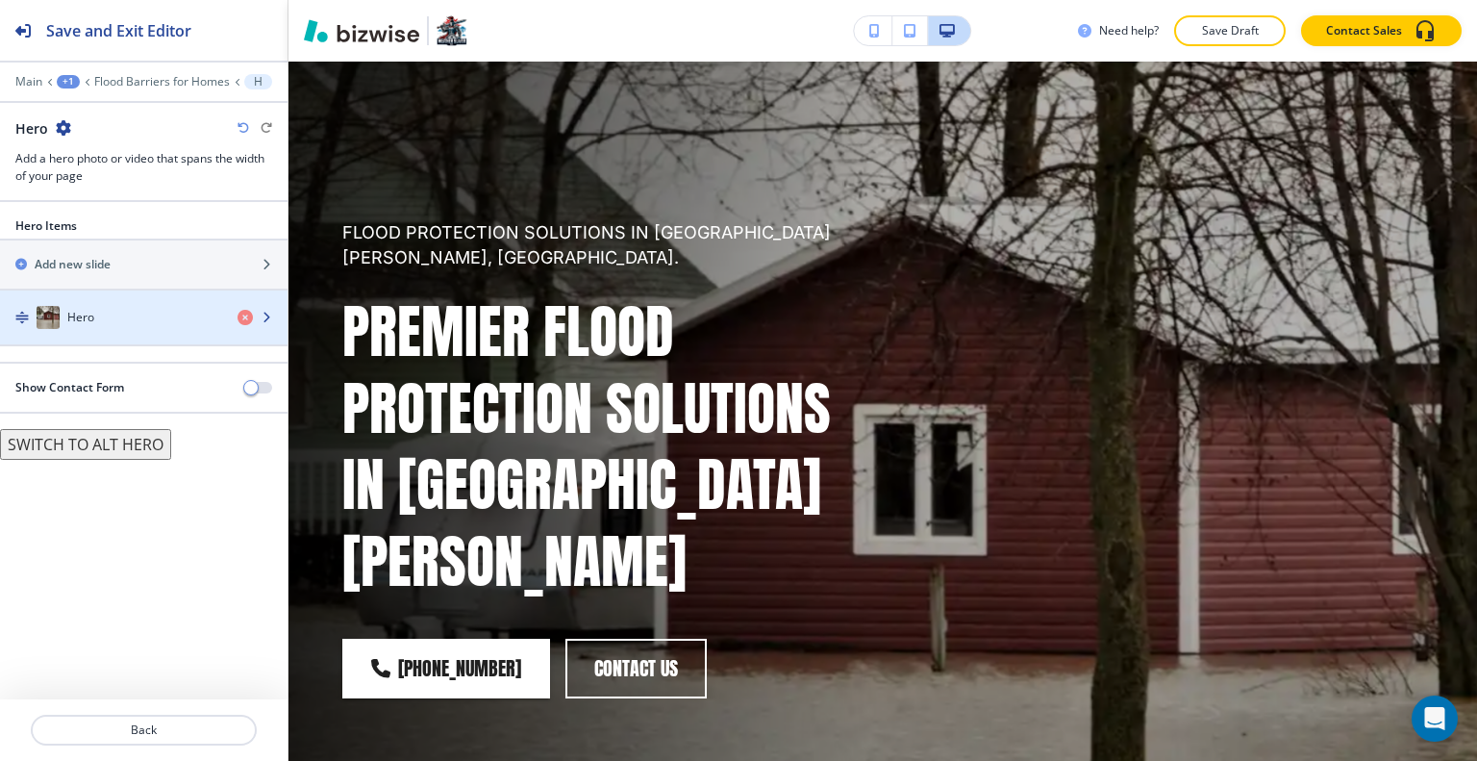
click at [115, 319] on div "Hero" at bounding box center [111, 317] width 222 height 23
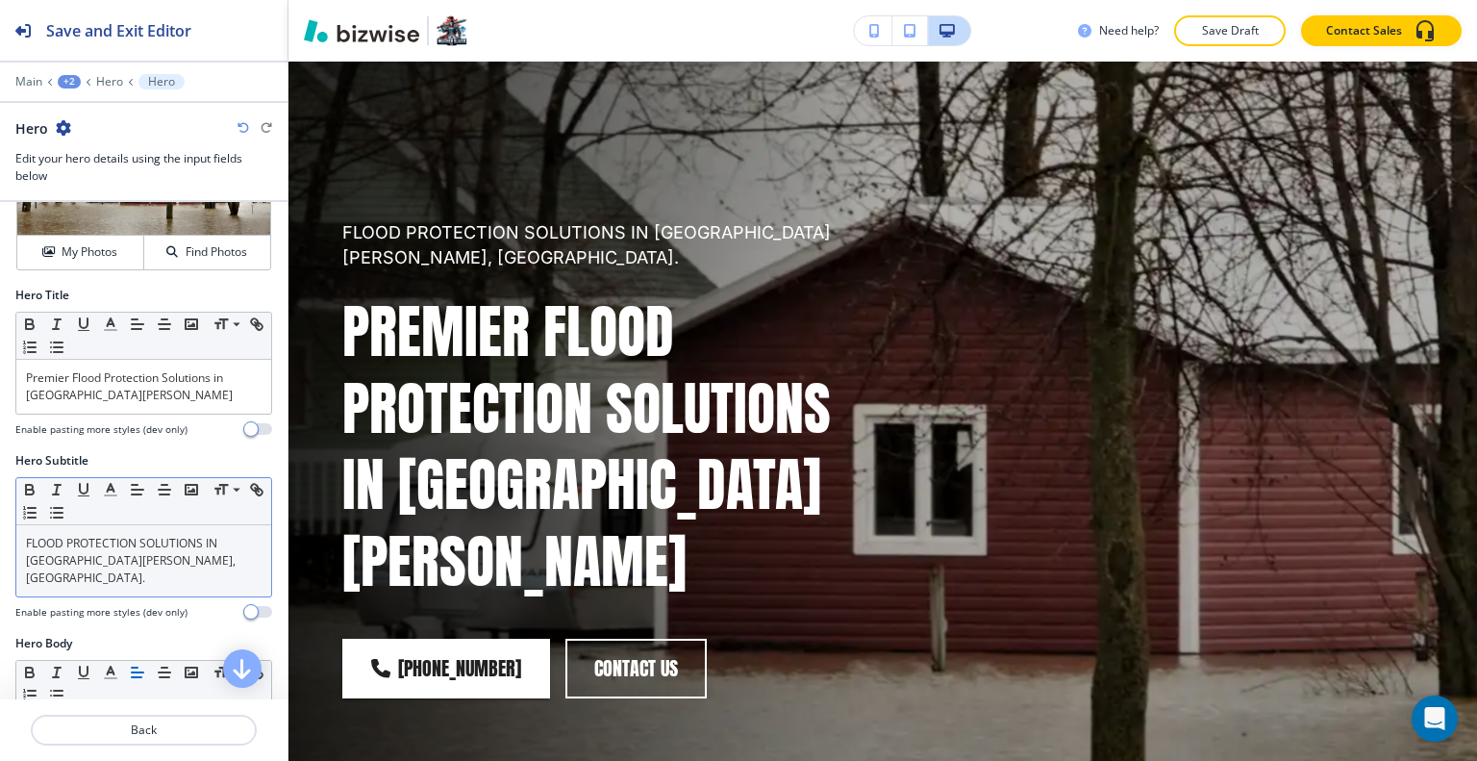
click at [142, 553] on p "FLOOD PROTECTION SOLUTIONS IN FORT MYERS, FL." at bounding box center [144, 561] width 236 height 52
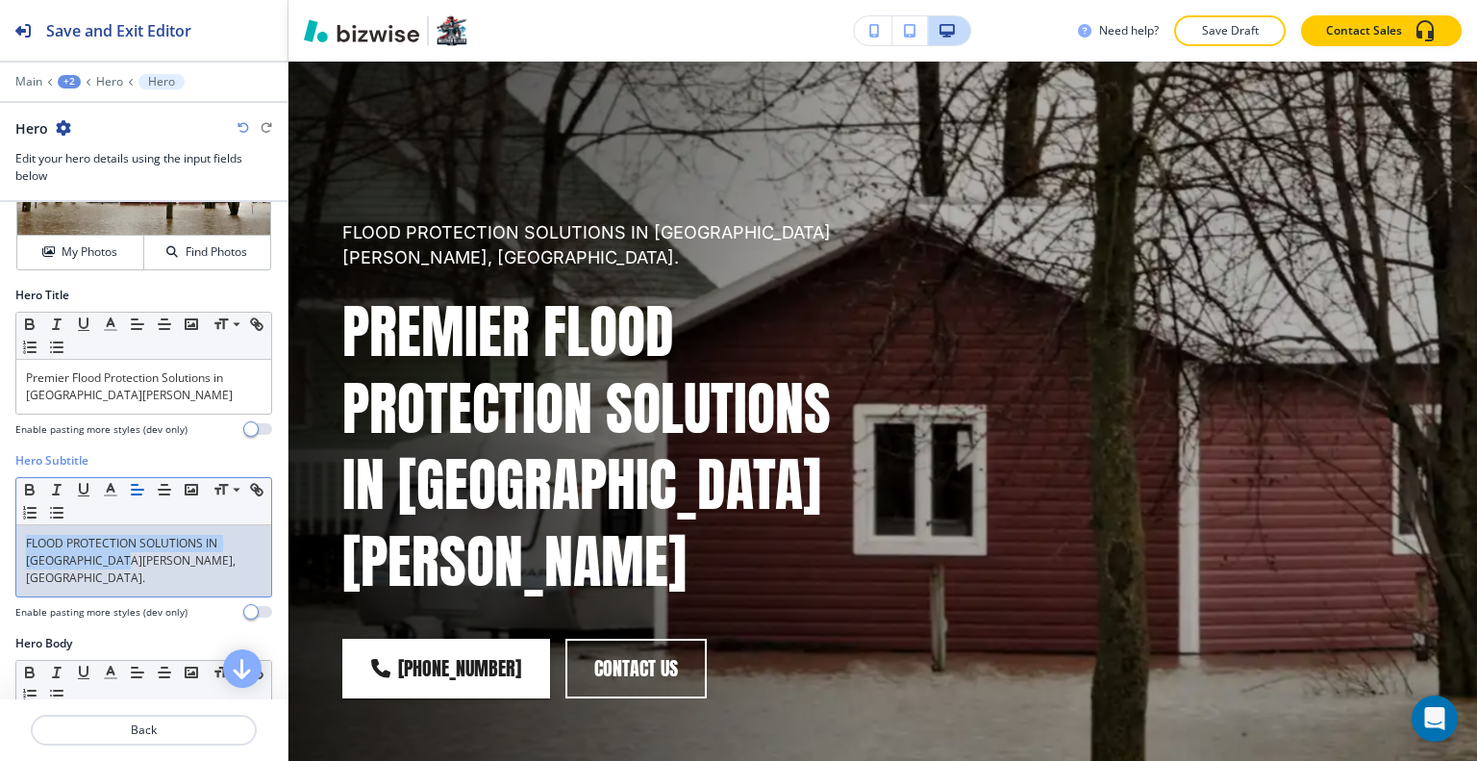
drag, startPoint x: 169, startPoint y: 559, endPoint x: 0, endPoint y: 530, distance: 171.7
click at [0, 530] on div "Hero Subtitle Small Normal Large Huge FLOOD PROTECTION SOLUTIONS IN FORT MYERS,…" at bounding box center [143, 543] width 287 height 183
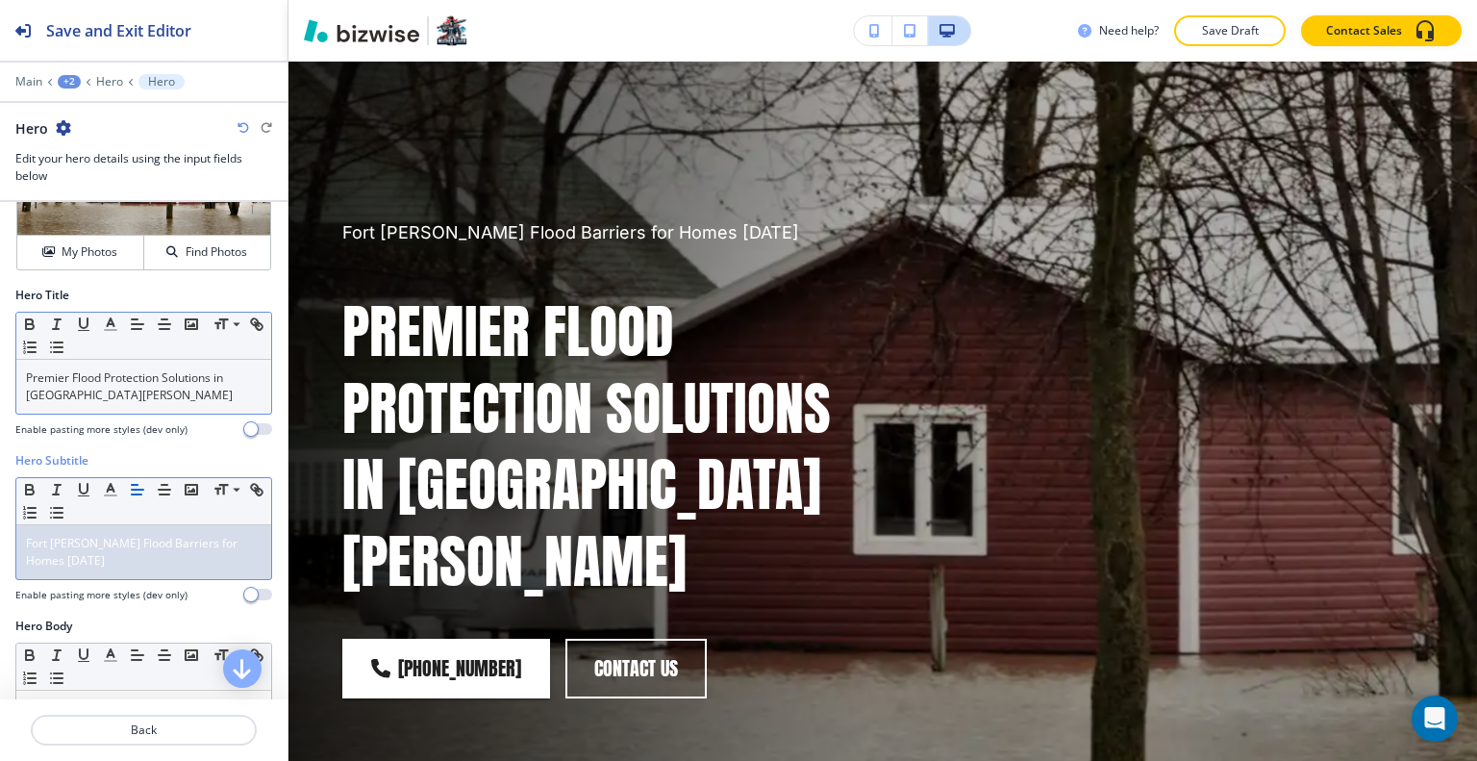
scroll to position [0, 0]
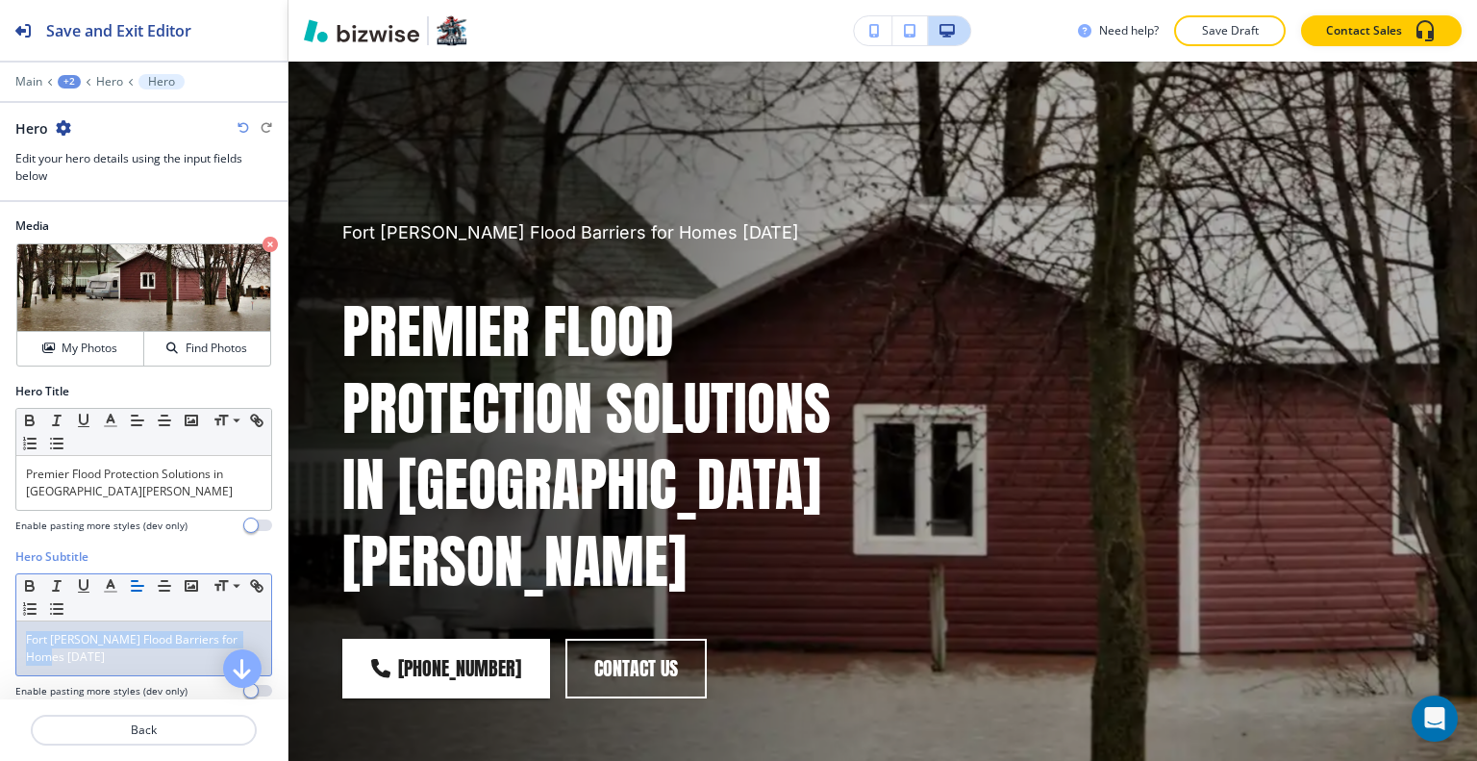
drag, startPoint x: 117, startPoint y: 665, endPoint x: 30, endPoint y: 620, distance: 98.5
click at [4, 603] on div "Hero Subtitle Small Normal Large Huge Fort Myers Flood Barriers for Homes Today…" at bounding box center [143, 630] width 287 height 165
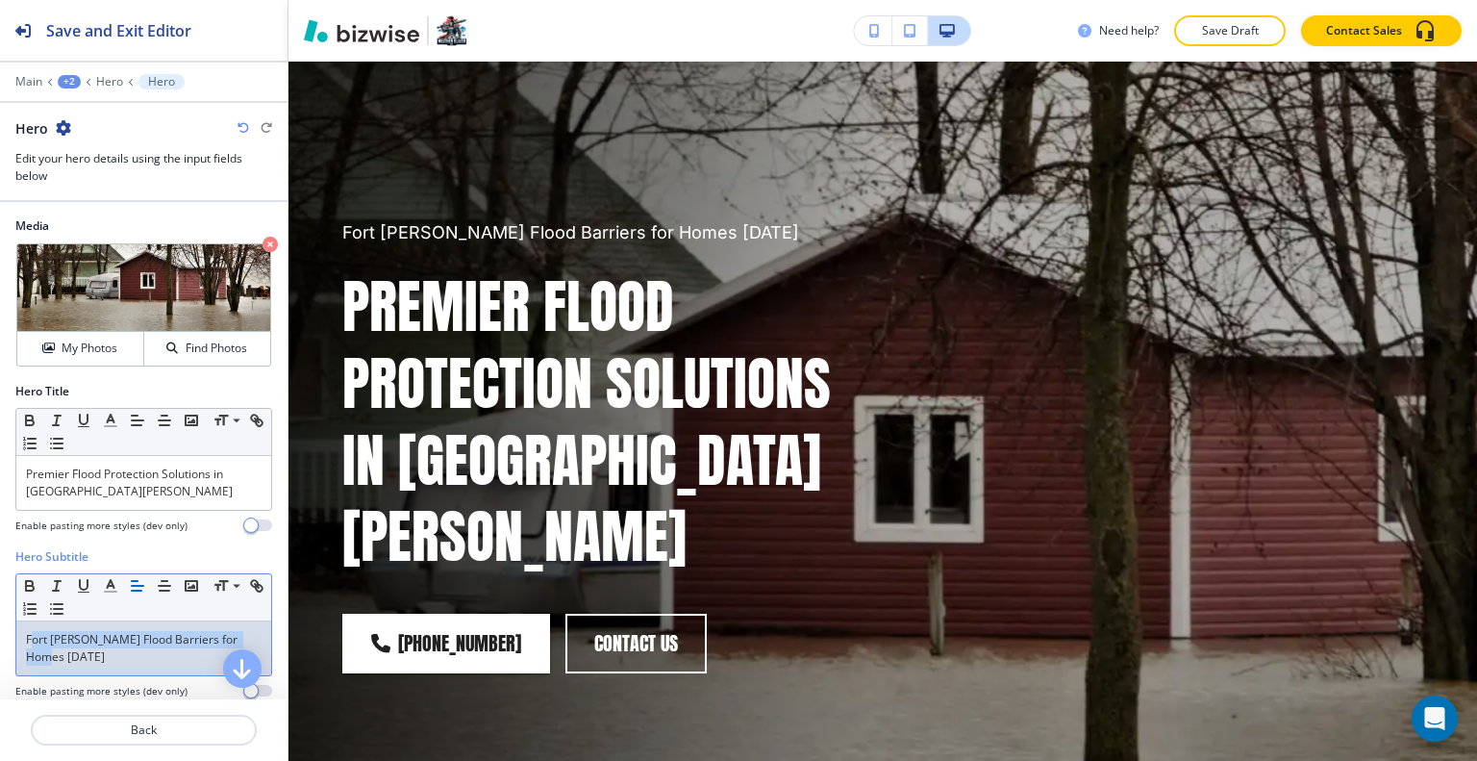
drag, startPoint x: 112, startPoint y: 652, endPoint x: 30, endPoint y: 641, distance: 82.4
click at [30, 641] on p "Fort Myers Flood Barriers for Homes Today" at bounding box center [144, 648] width 236 height 35
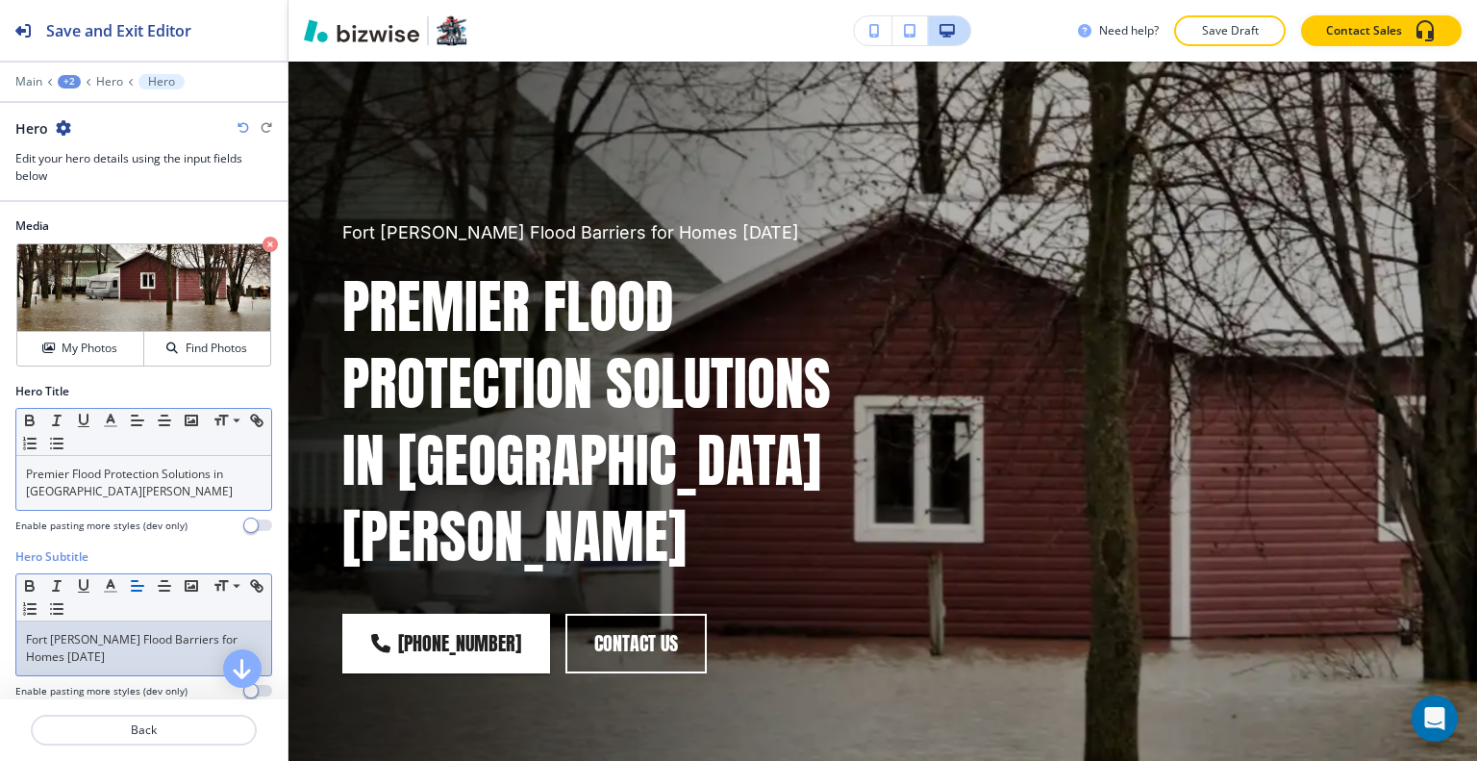
click at [104, 487] on p "Premier Flood Protection Solutions in Fort Myers" at bounding box center [144, 482] width 236 height 35
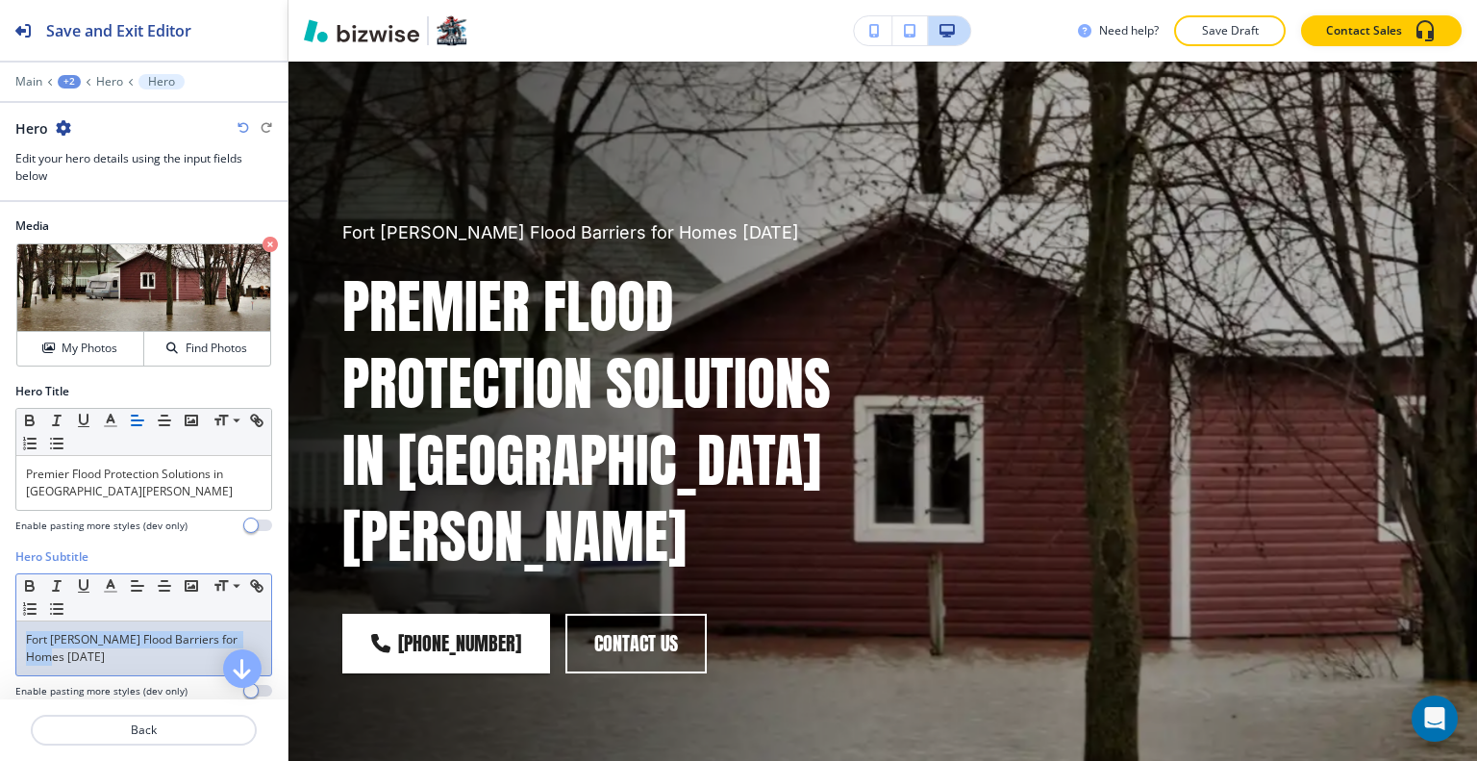
drag, startPoint x: 111, startPoint y: 660, endPoint x: 15, endPoint y: 640, distance: 97.1
click at [0, 637] on div "Hero Subtitle Small Normal Large Huge Fort Myers Flood Barriers for Homes Today…" at bounding box center [143, 630] width 287 height 165
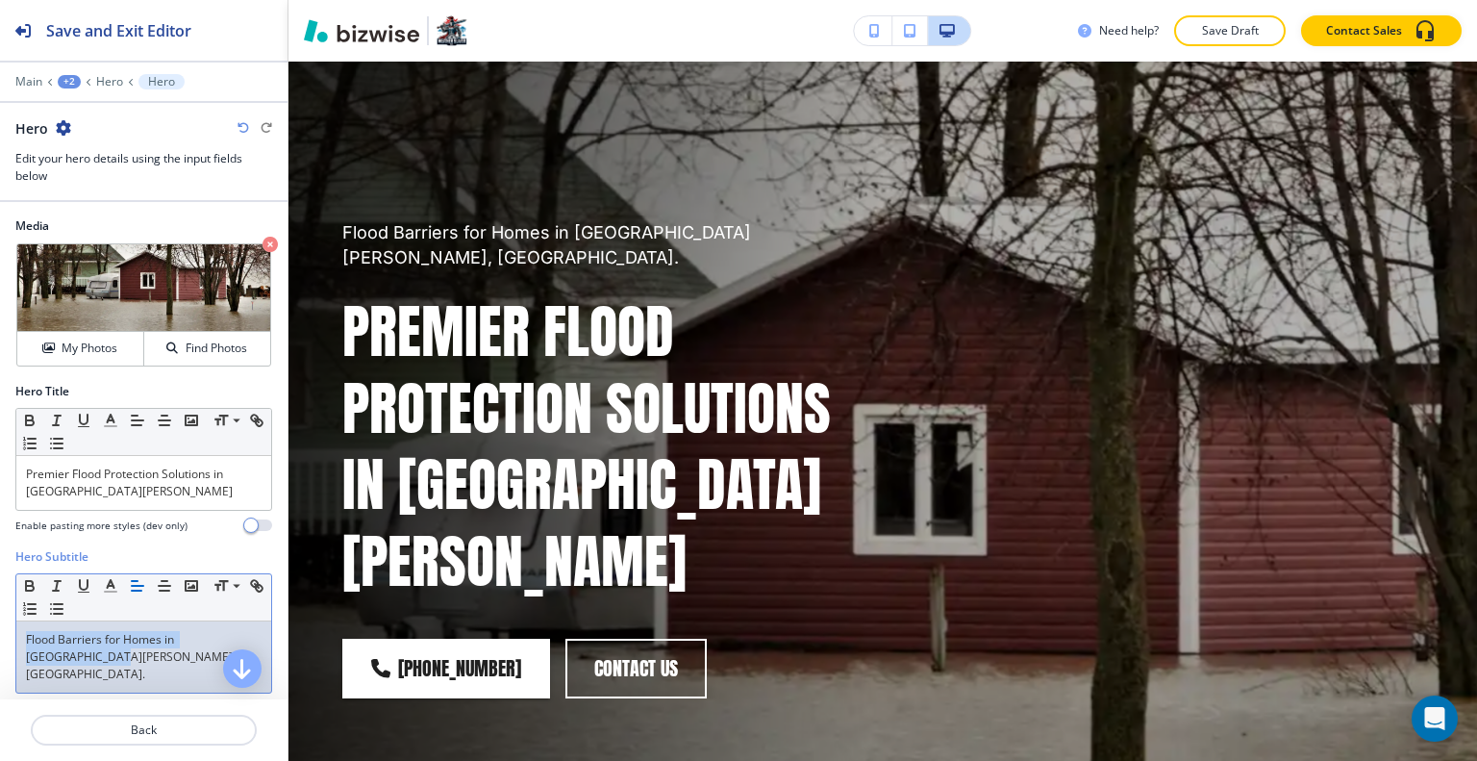
drag, startPoint x: 94, startPoint y: 656, endPoint x: 0, endPoint y: 637, distance: 96.0
click at [0, 637] on div "Hero Subtitle Small Normal Large Huge Flood Barriers for Homes in Fort Myers, F…" at bounding box center [143, 639] width 287 height 183
drag, startPoint x: 1230, startPoint y: 28, endPoint x: 1224, endPoint y: 37, distance: 11.2
click at [1224, 37] on p "Save Draft" at bounding box center [1230, 30] width 62 height 17
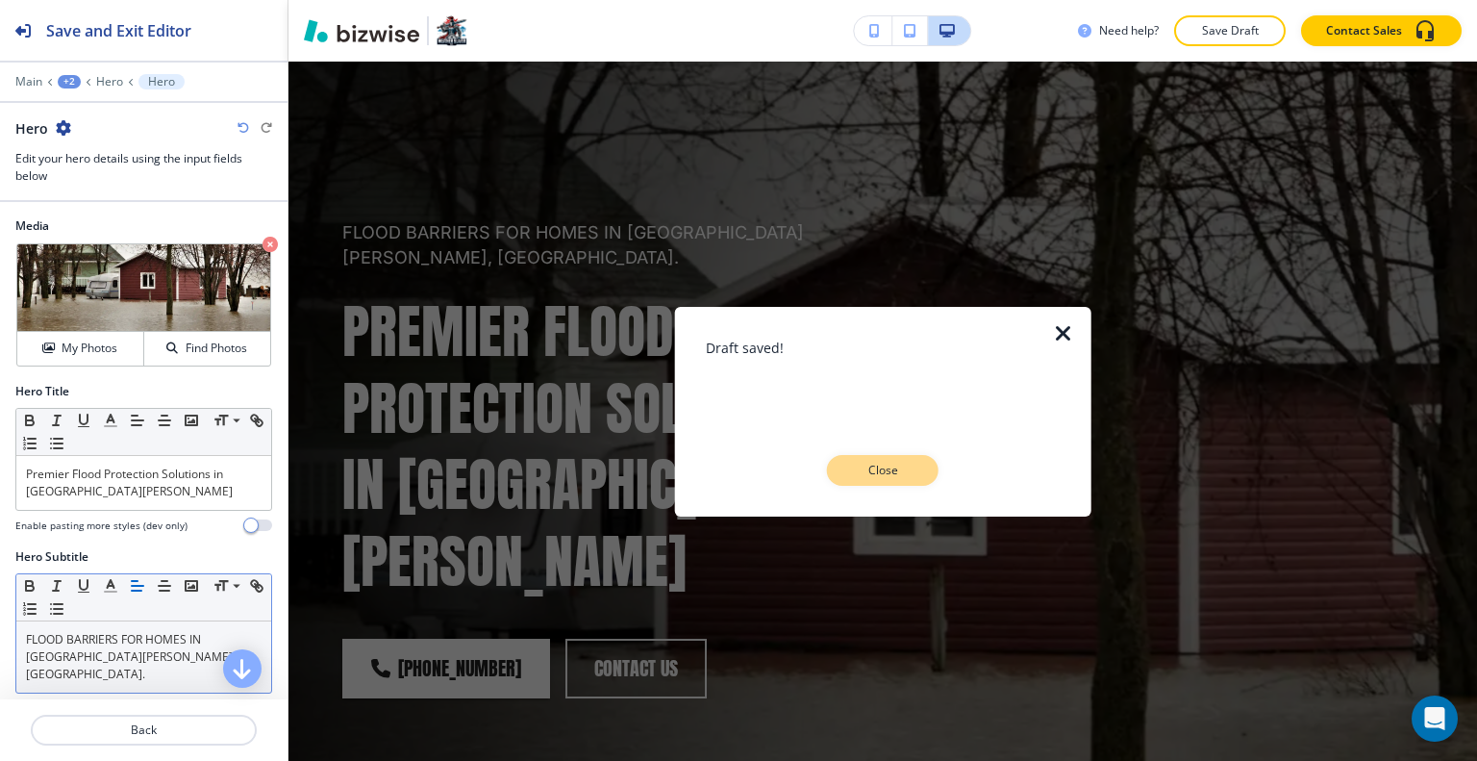
click at [895, 467] on p "Close" at bounding box center [883, 470] width 62 height 17
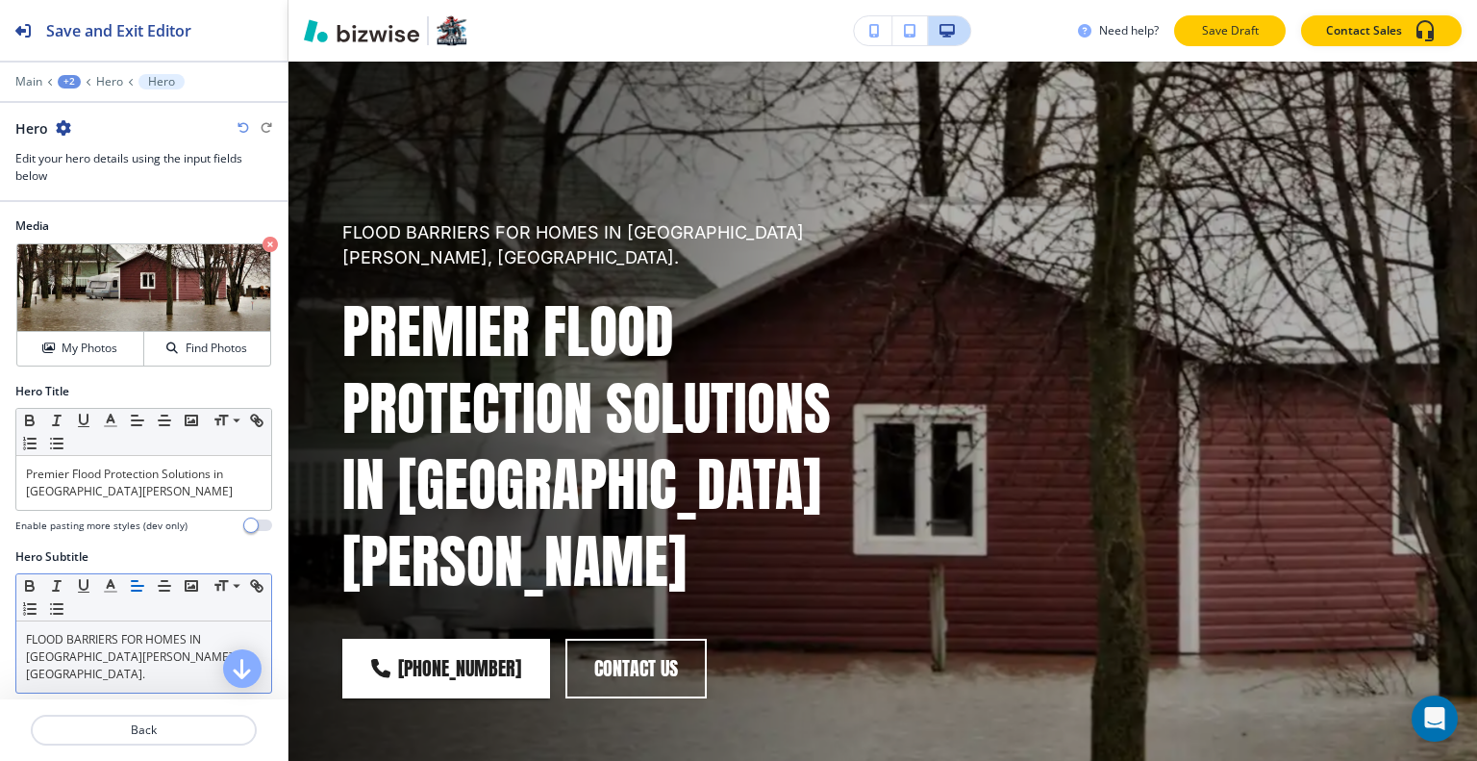
click at [1247, 28] on p "Save Draft" at bounding box center [1230, 30] width 62 height 17
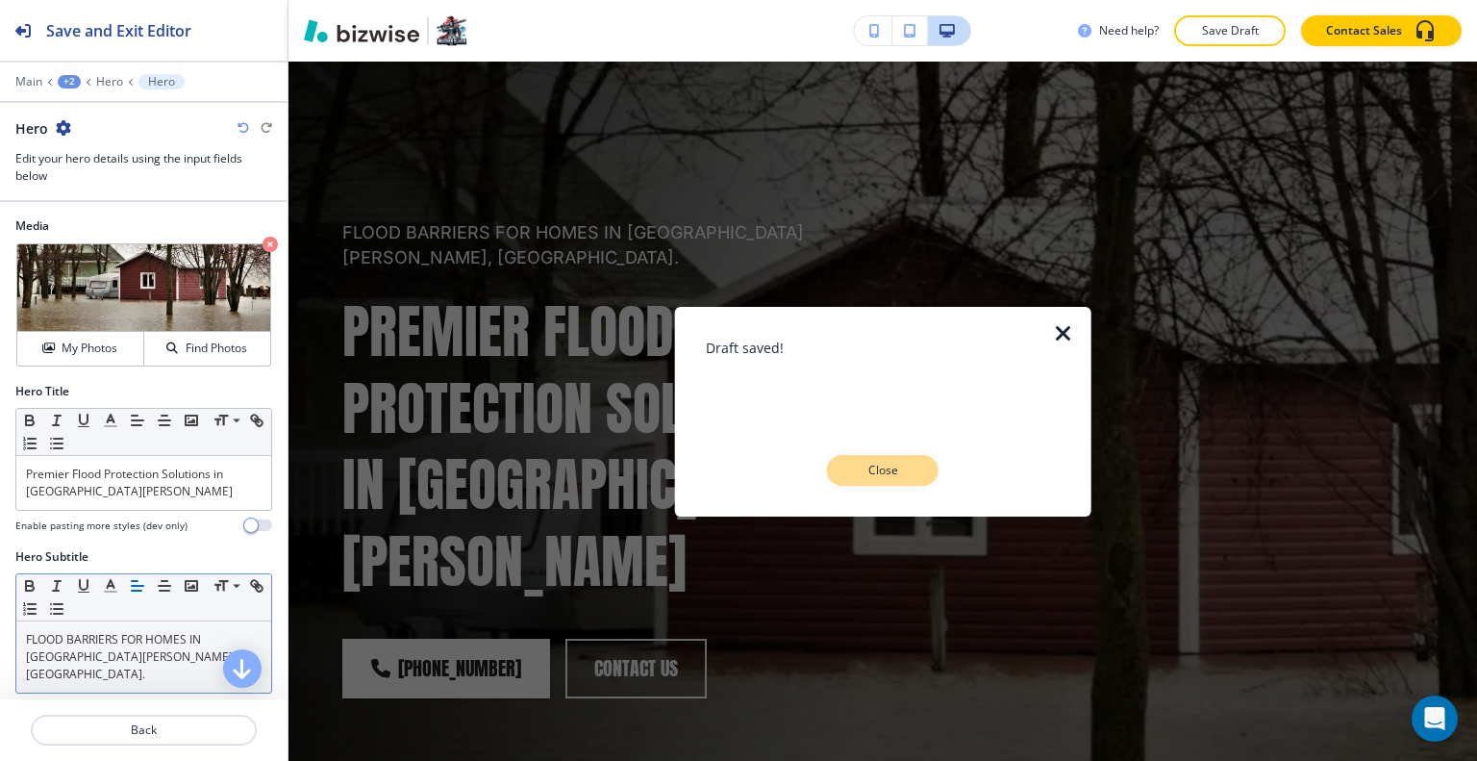
click at [912, 462] on p "Close" at bounding box center [883, 470] width 62 height 17
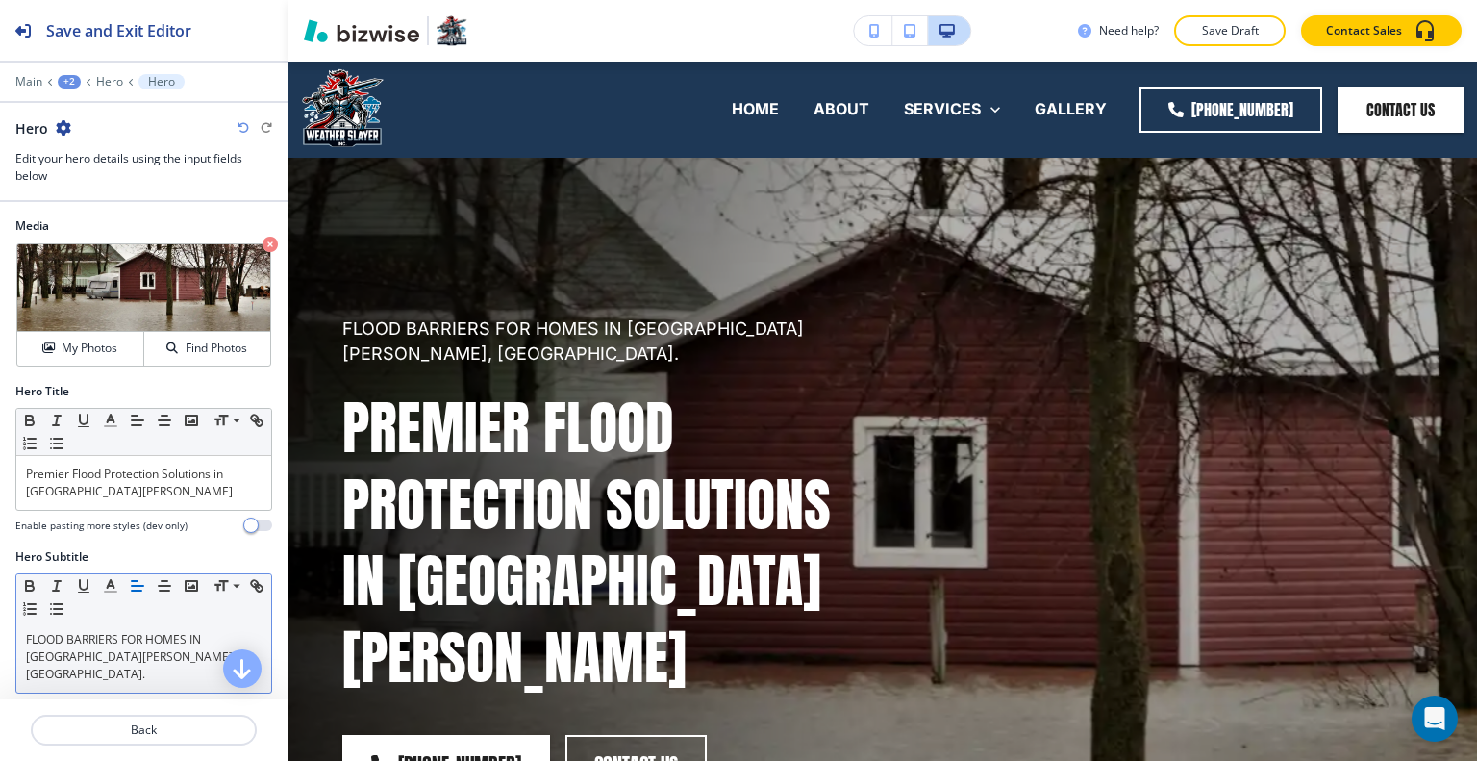
click at [63, 79] on div "+2" at bounding box center [69, 81] width 23 height 13
click at [97, 119] on p "Pages" at bounding box center [119, 112] width 98 height 17
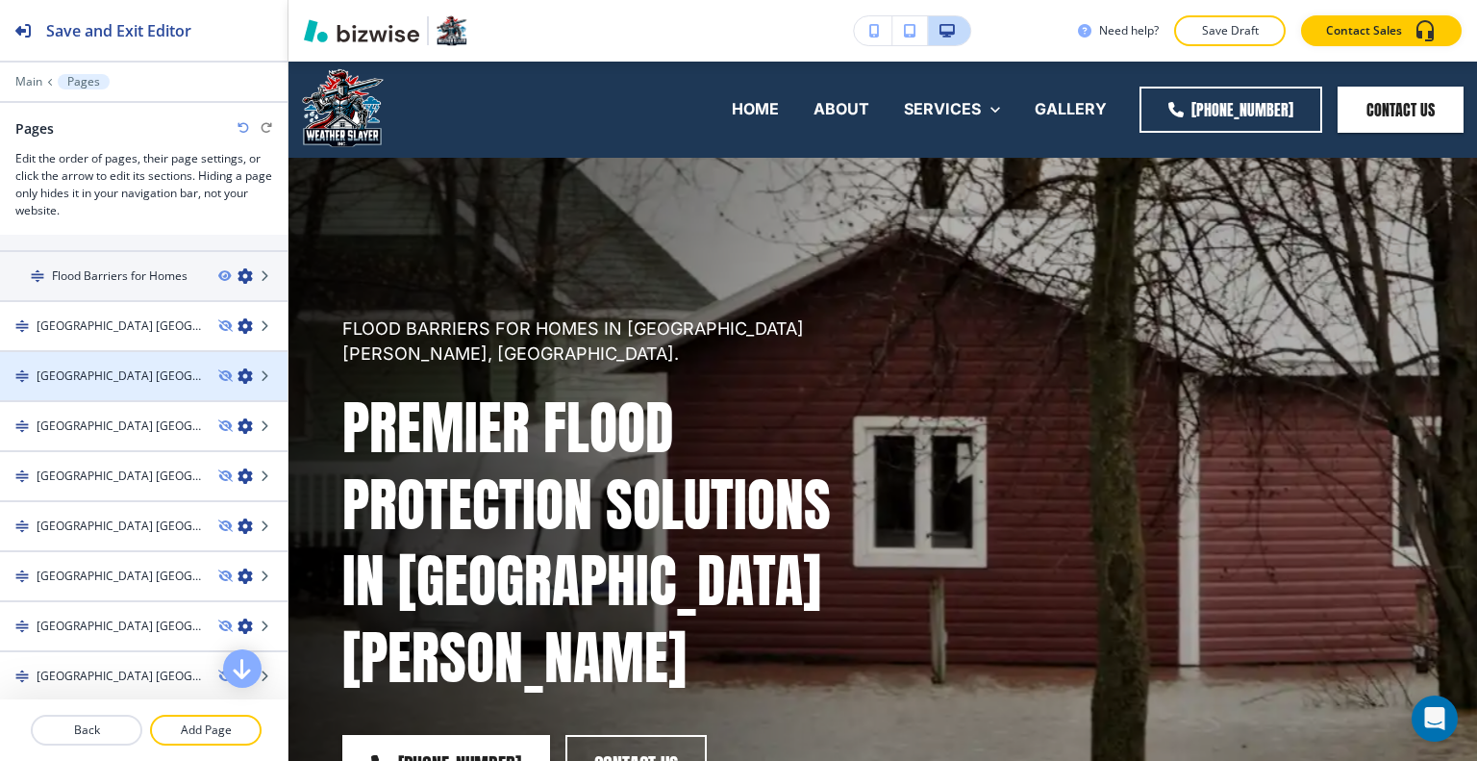
scroll to position [288, 0]
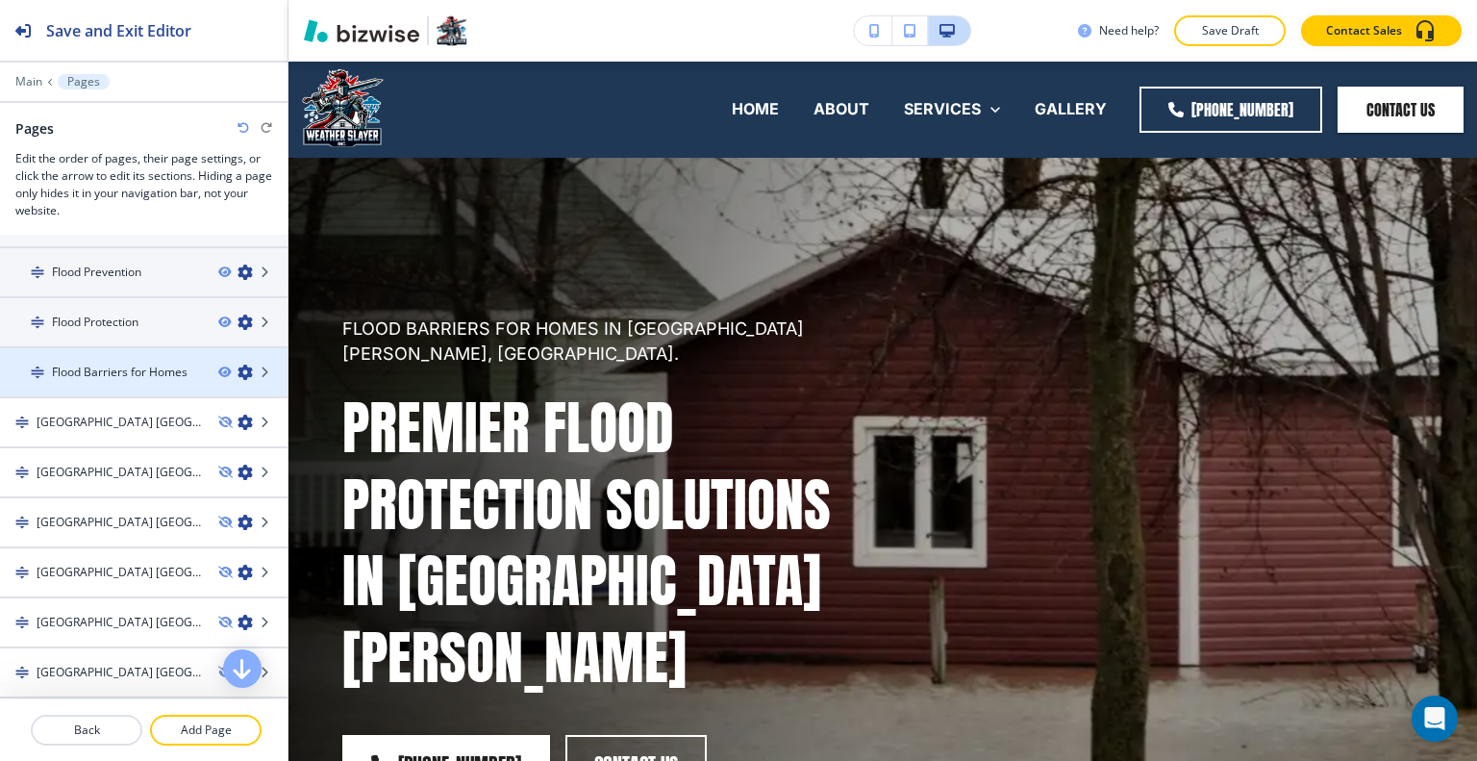
click at [110, 381] on div at bounding box center [143, 388] width 287 height 15
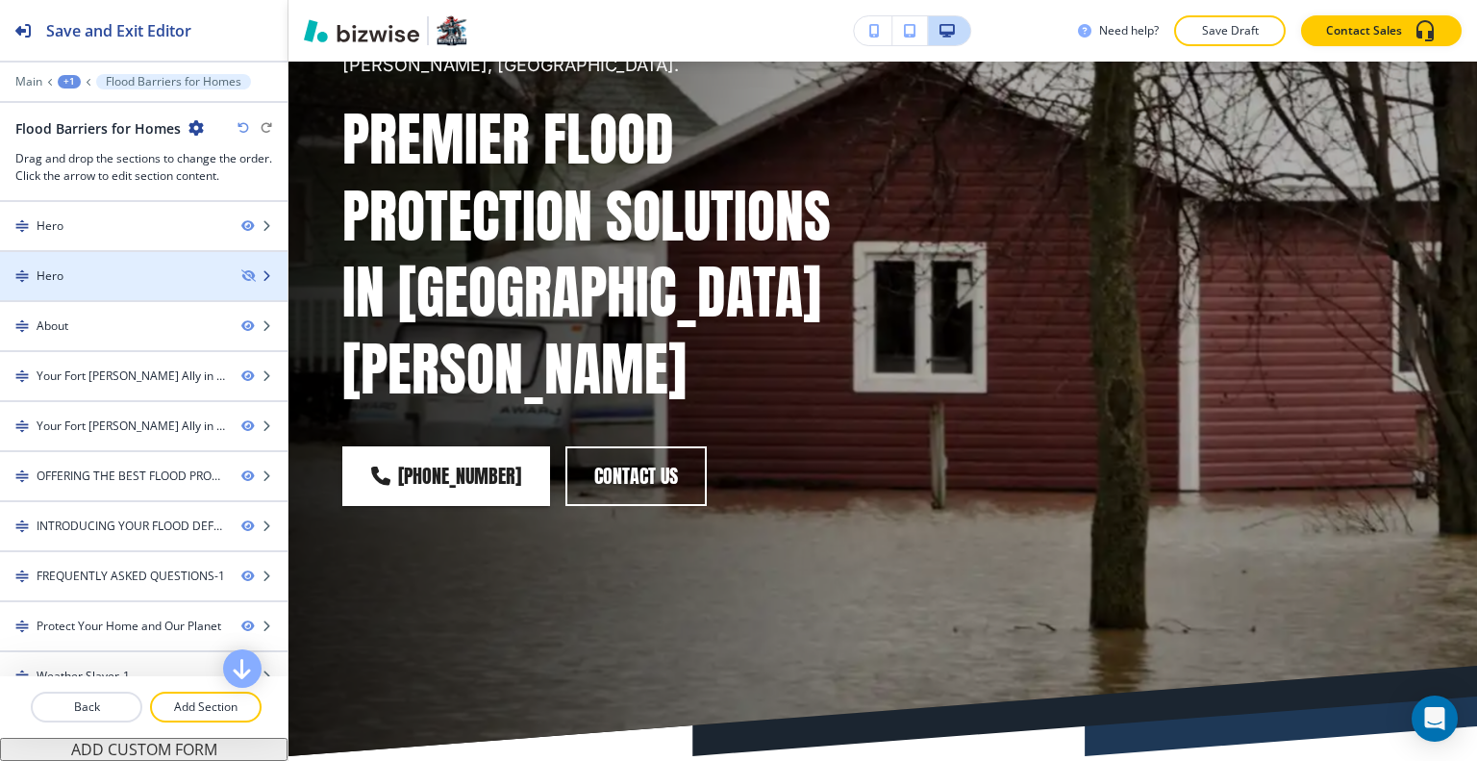
click at [154, 279] on div "Hero" at bounding box center [113, 275] width 226 height 17
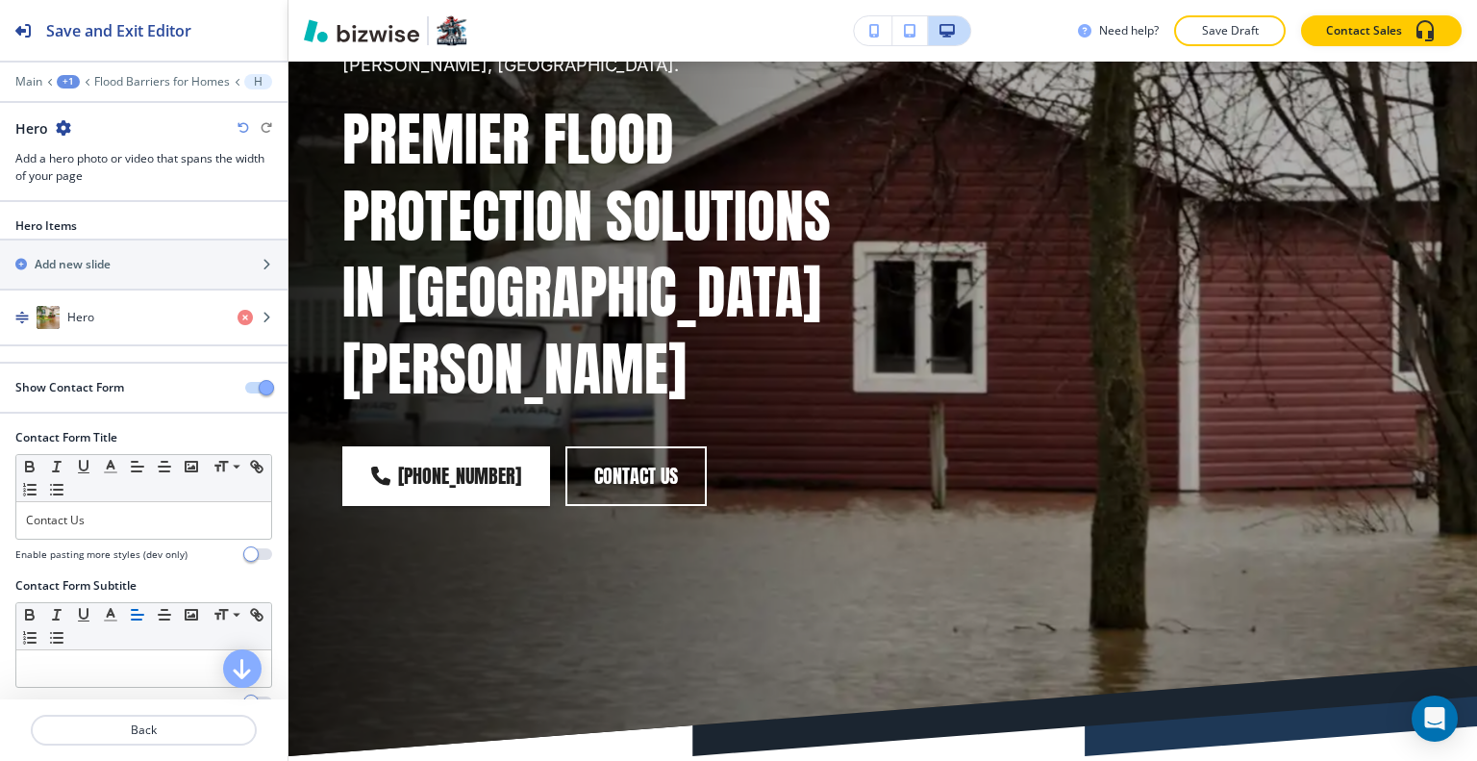
click at [65, 129] on icon "button" at bounding box center [63, 127] width 15 height 15
click at [109, 230] on p "Delete Section" at bounding box center [116, 227] width 98 height 17
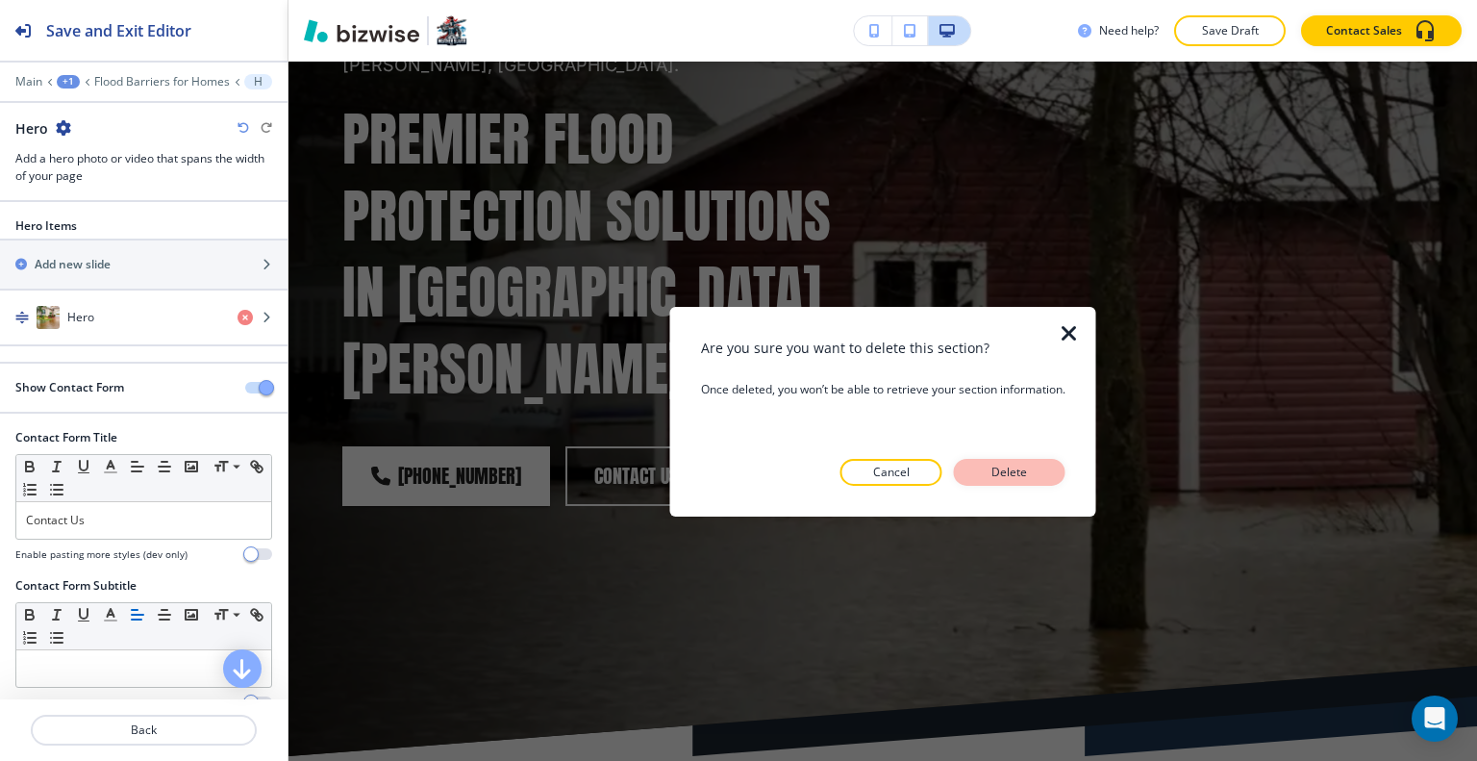
click at [1003, 472] on p "Delete" at bounding box center [1010, 471] width 46 height 17
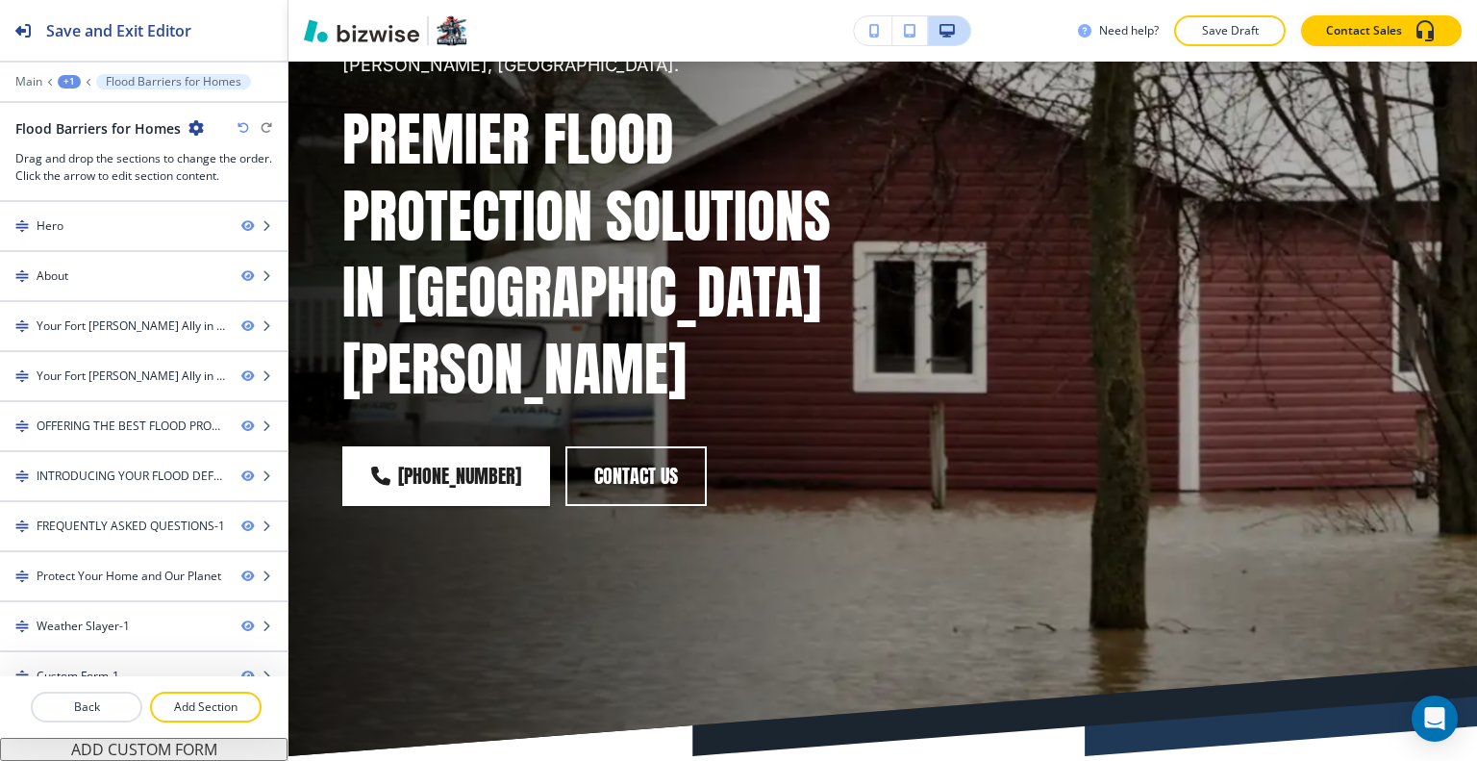
scroll to position [0, 0]
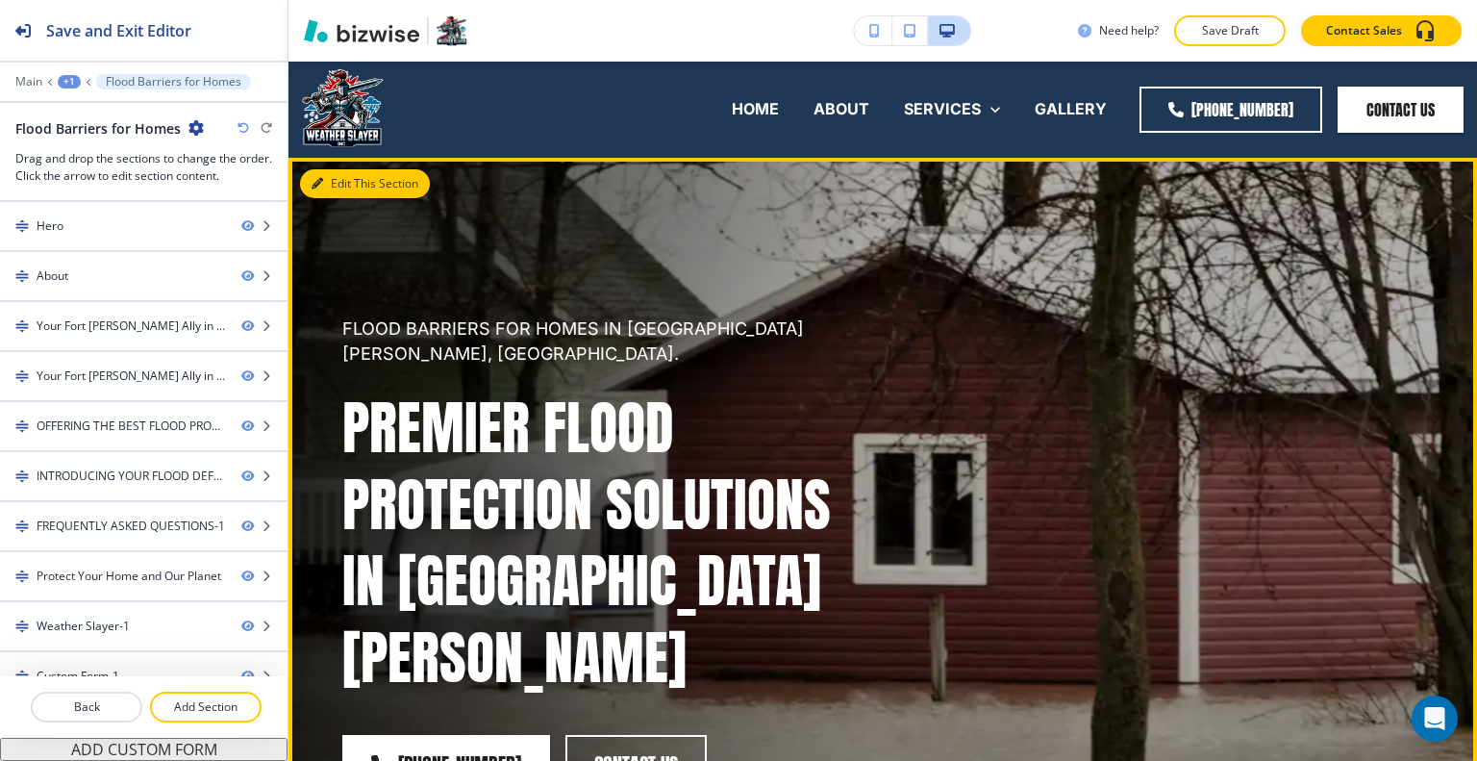
click at [346, 181] on button "Edit This Section" at bounding box center [365, 183] width 130 height 29
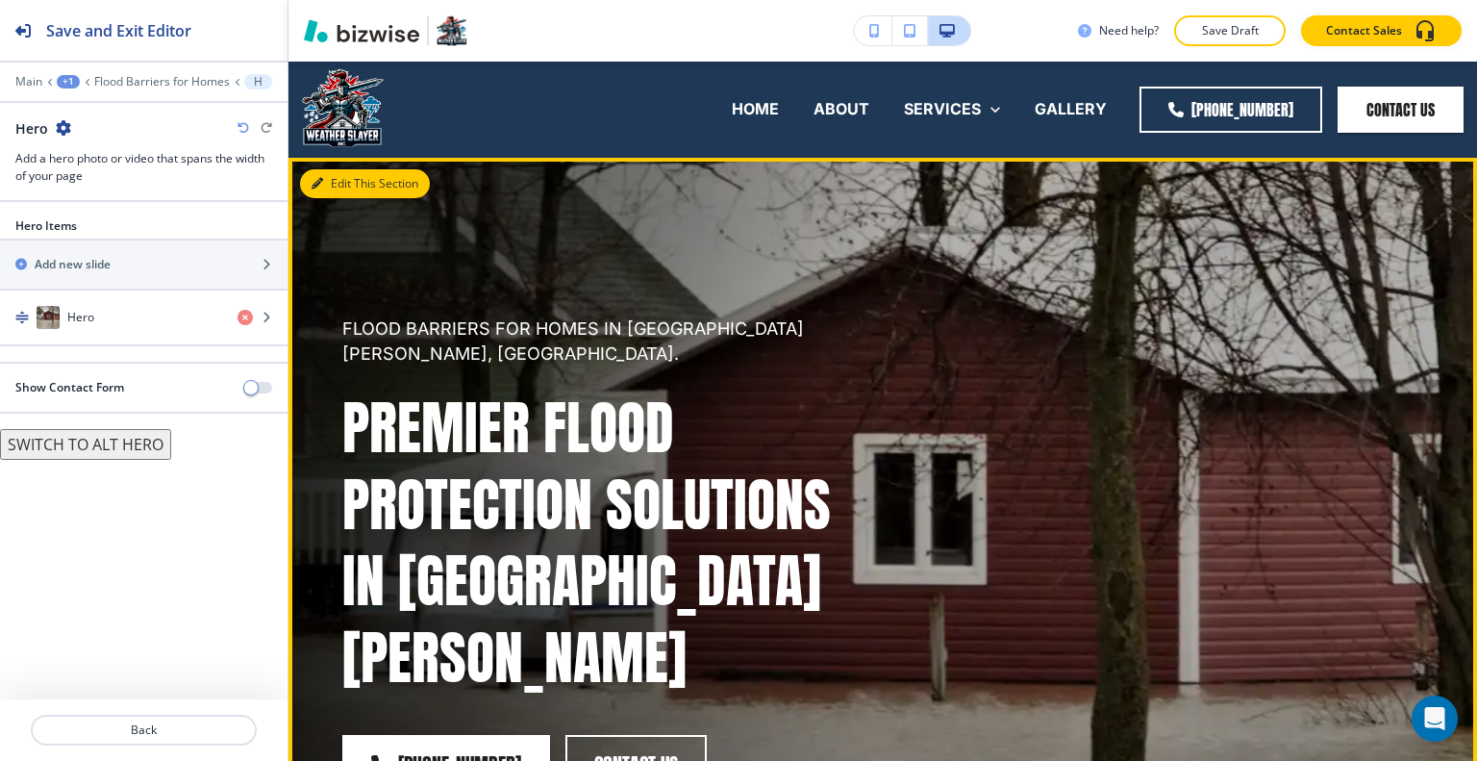
scroll to position [96, 0]
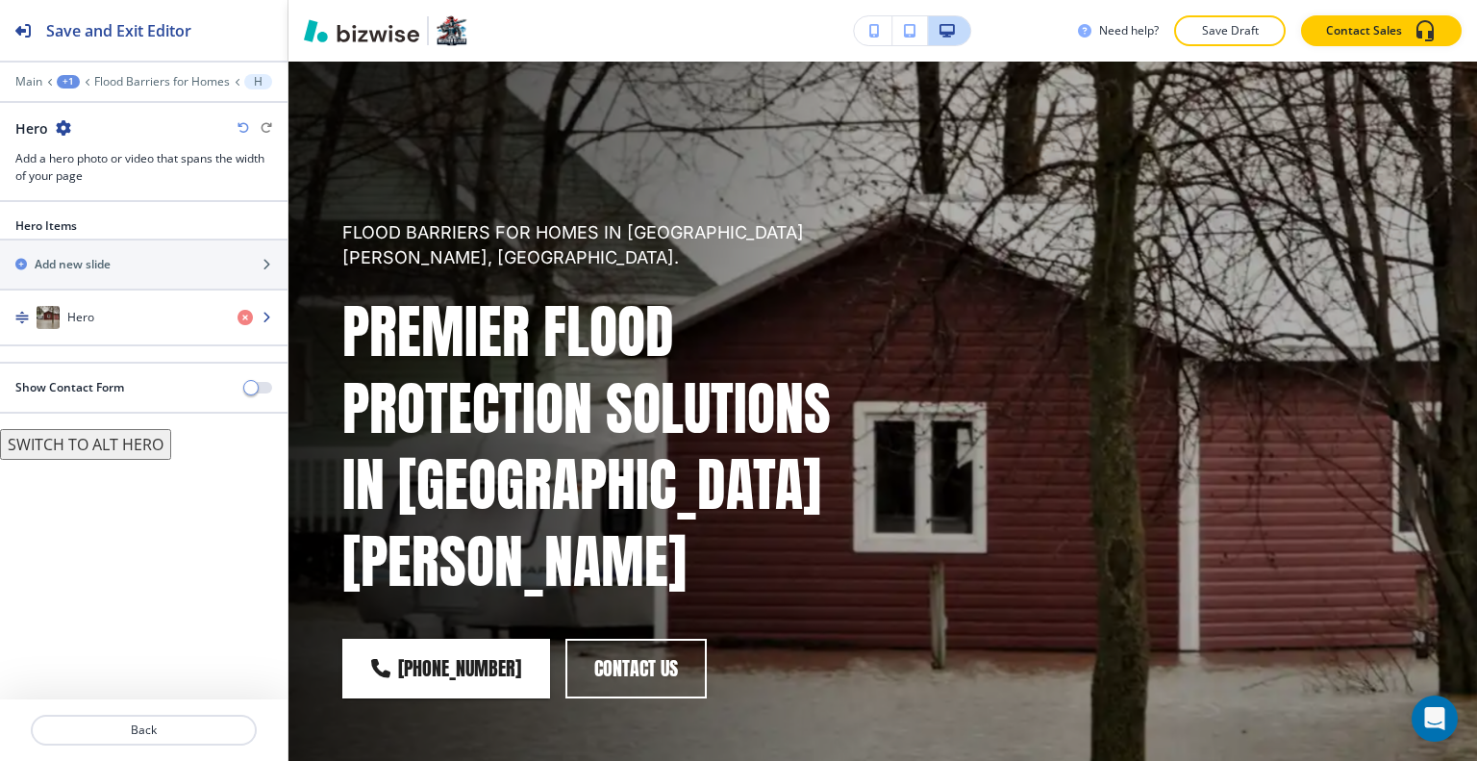
click at [153, 333] on div "button" at bounding box center [143, 336] width 287 height 15
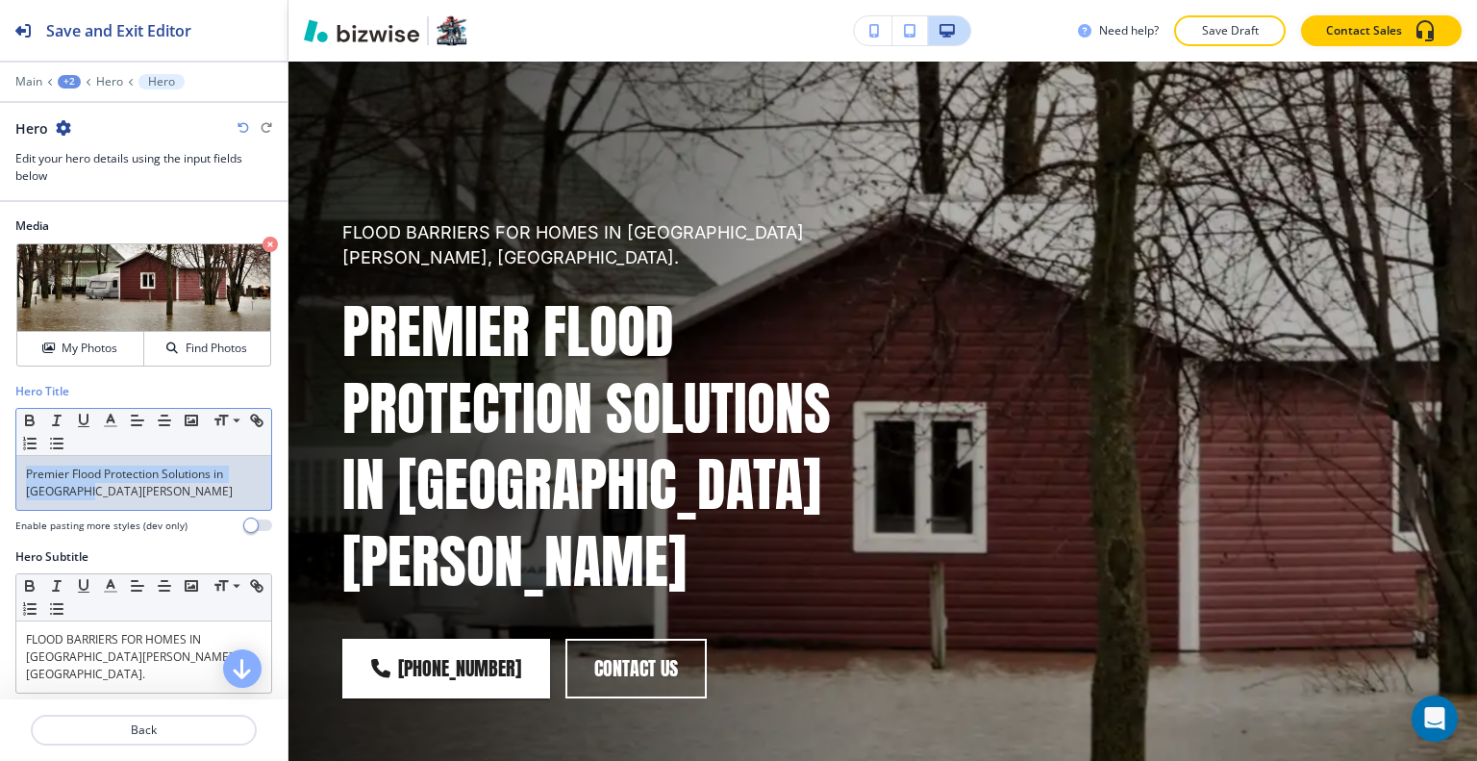
drag, startPoint x: 115, startPoint y: 495, endPoint x: 0, endPoint y: 471, distance: 117.9
click at [0, 471] on div "Hero Title Small Normal Large Huge Premier Flood Protection Solutions in Fort M…" at bounding box center [143, 465] width 287 height 165
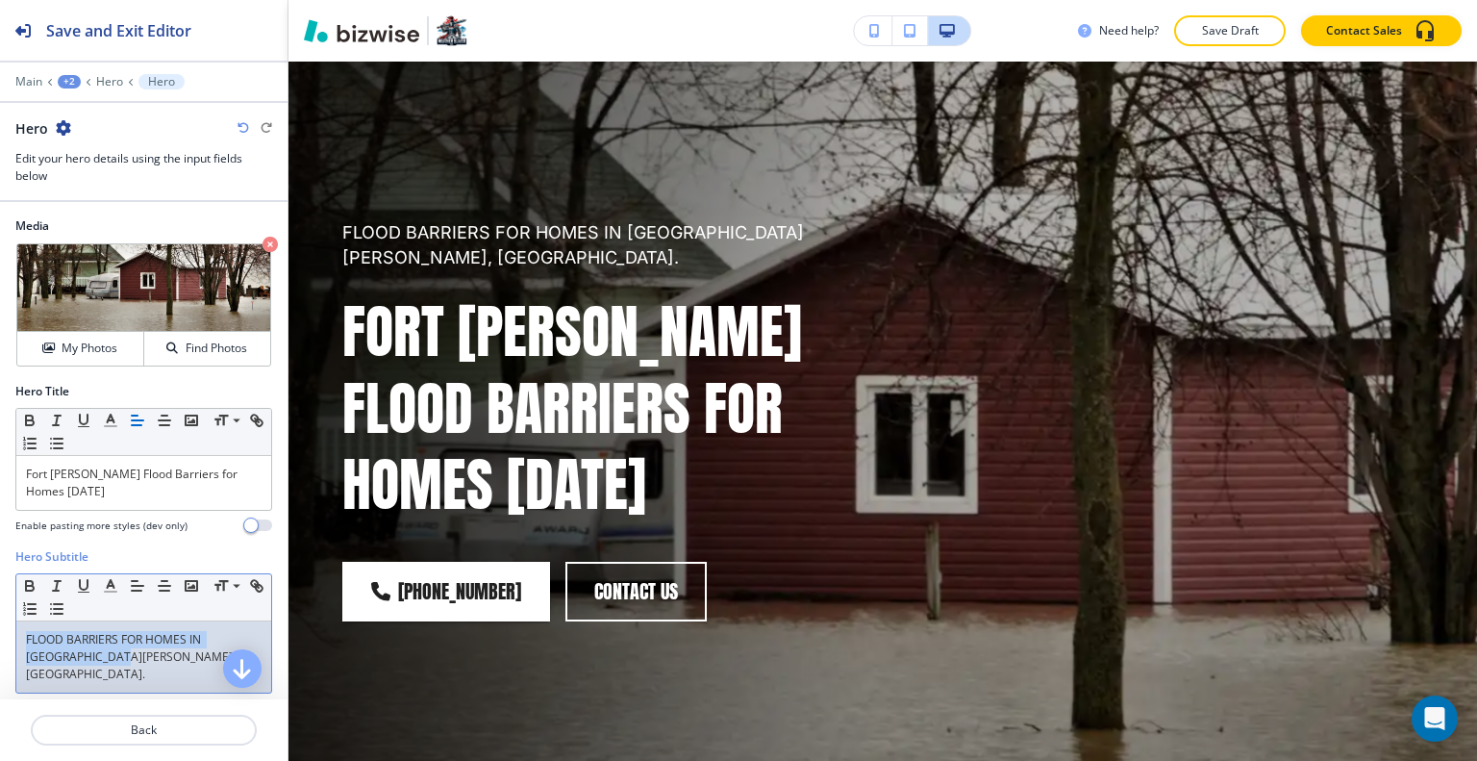
drag, startPoint x: 105, startPoint y: 648, endPoint x: 19, endPoint y: 627, distance: 88.2
click at [19, 627] on div "FLOOD BARRIERS FOR HOMES IN [GEOGRAPHIC_DATA][PERSON_NAME], [GEOGRAPHIC_DATA]." at bounding box center [143, 656] width 255 height 71
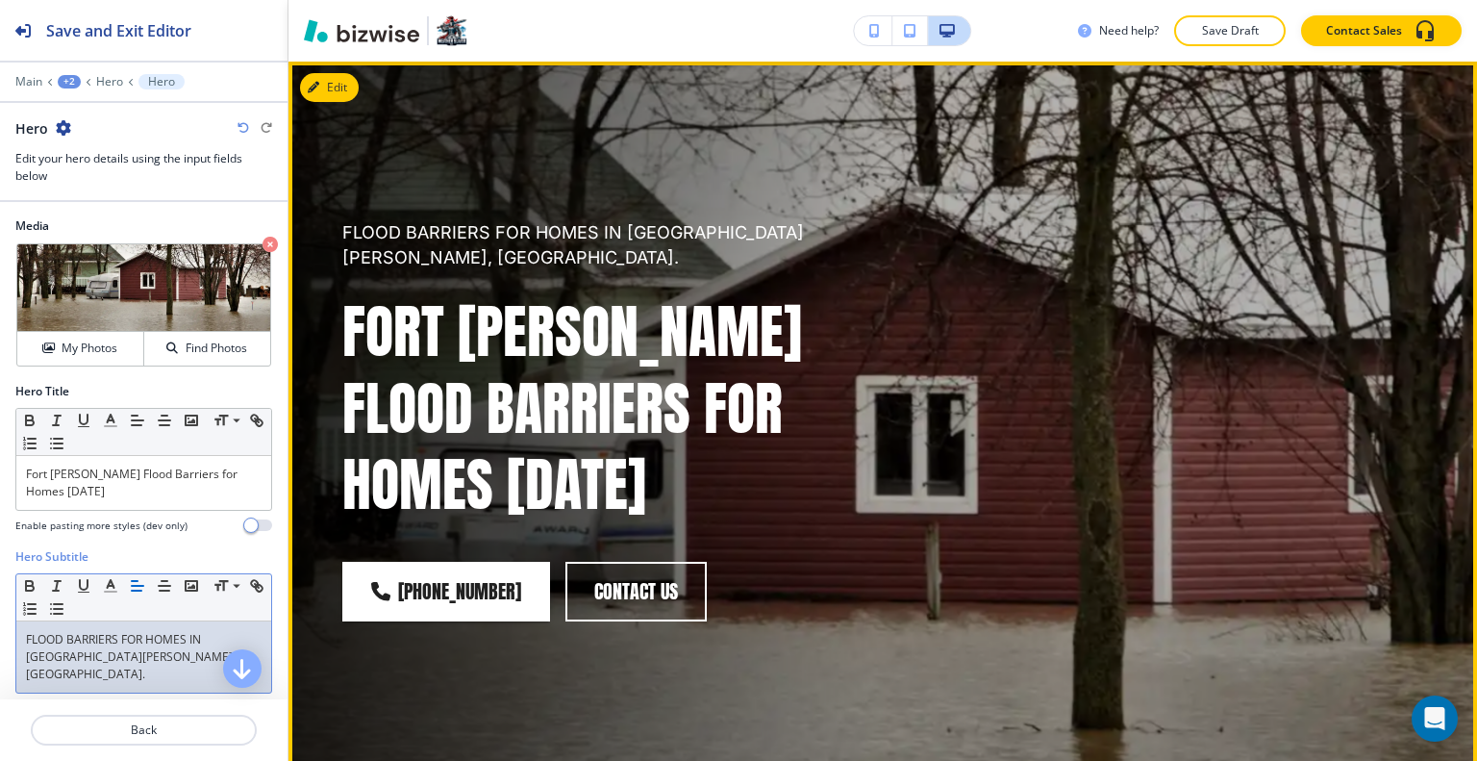
click at [895, 486] on div "FLOOD BARRIERS FOR HOMES IN FORT MYERS, FL. Fort Myers Flood Barriers for Homes…" at bounding box center [859, 397] width 1127 height 601
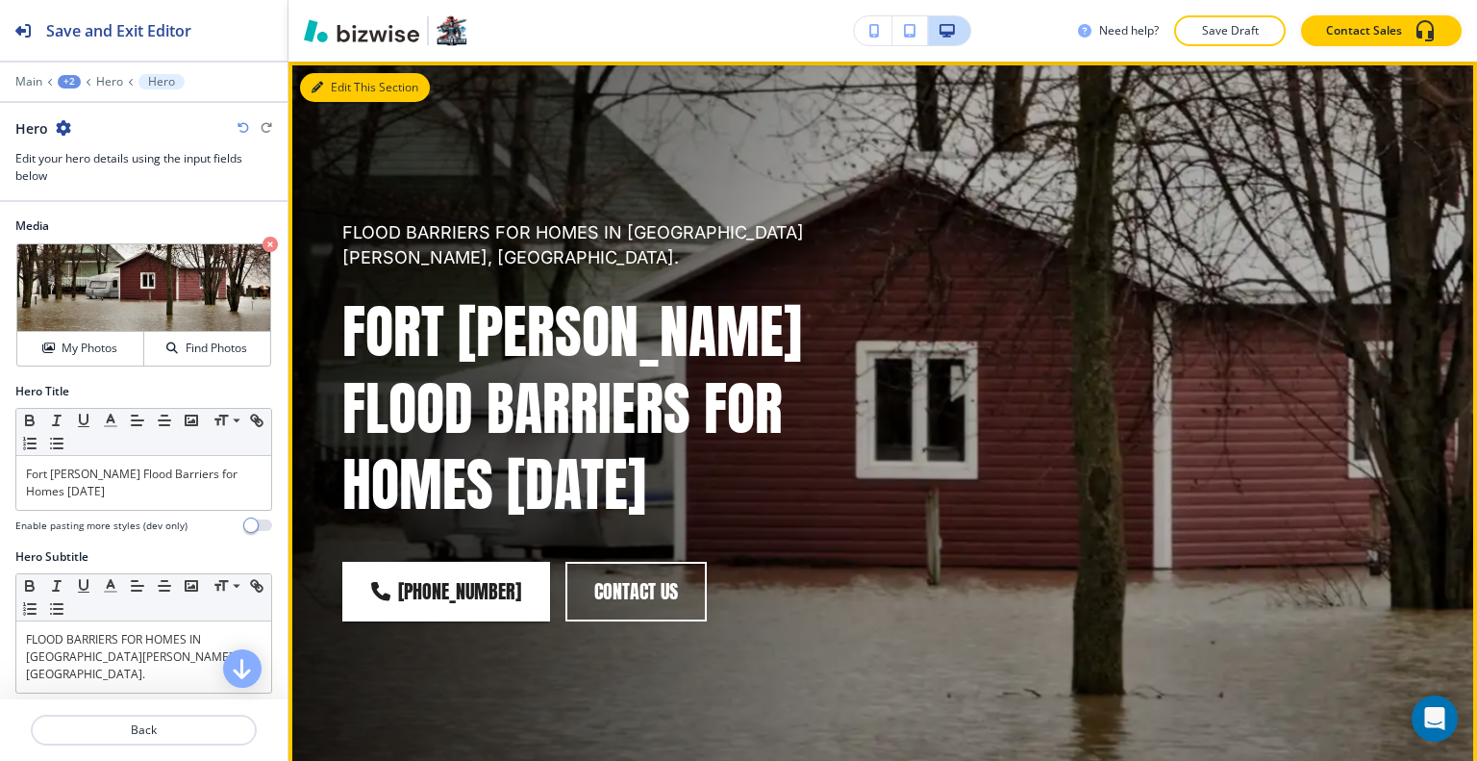
click at [346, 90] on button "Edit This Section" at bounding box center [365, 87] width 130 height 29
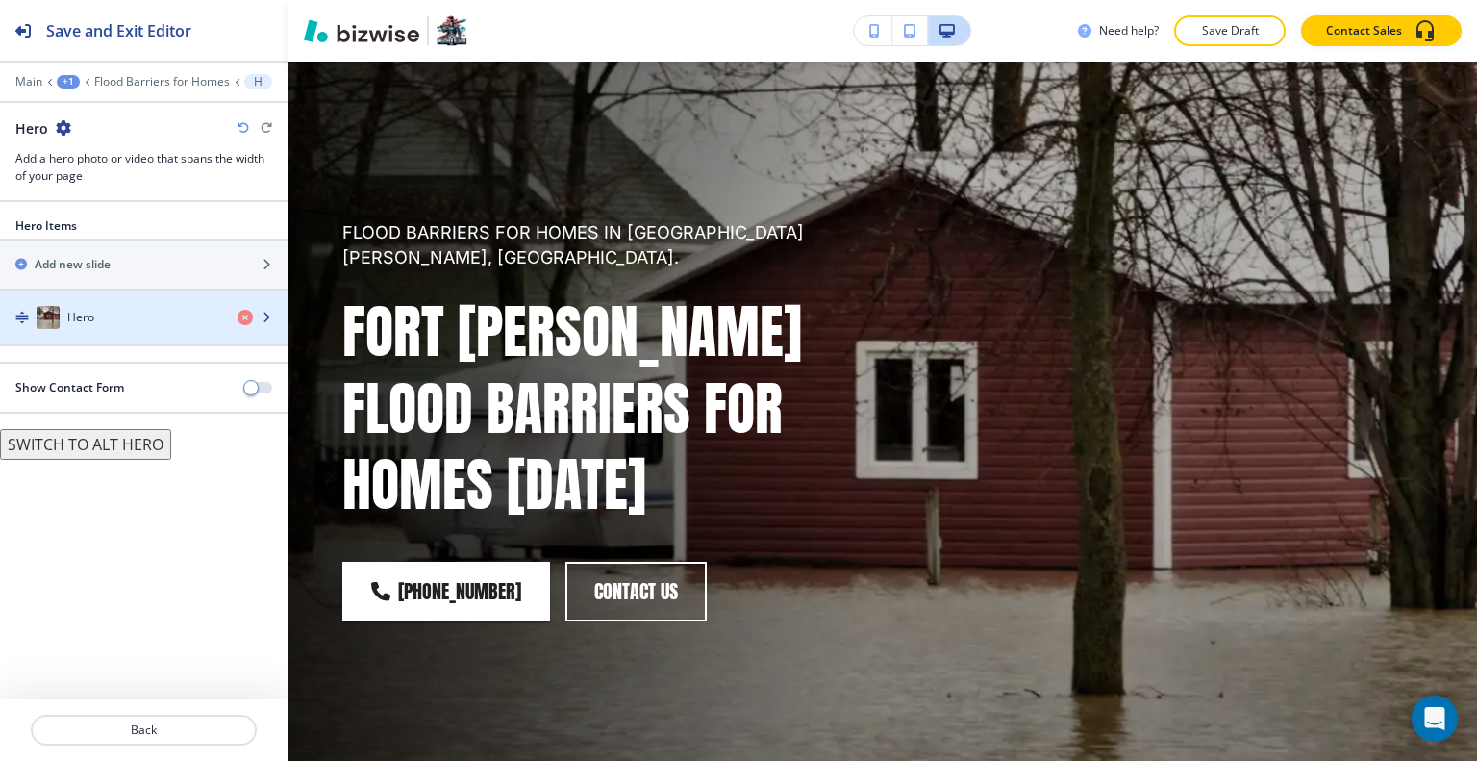
click at [120, 322] on div "Hero" at bounding box center [111, 317] width 222 height 23
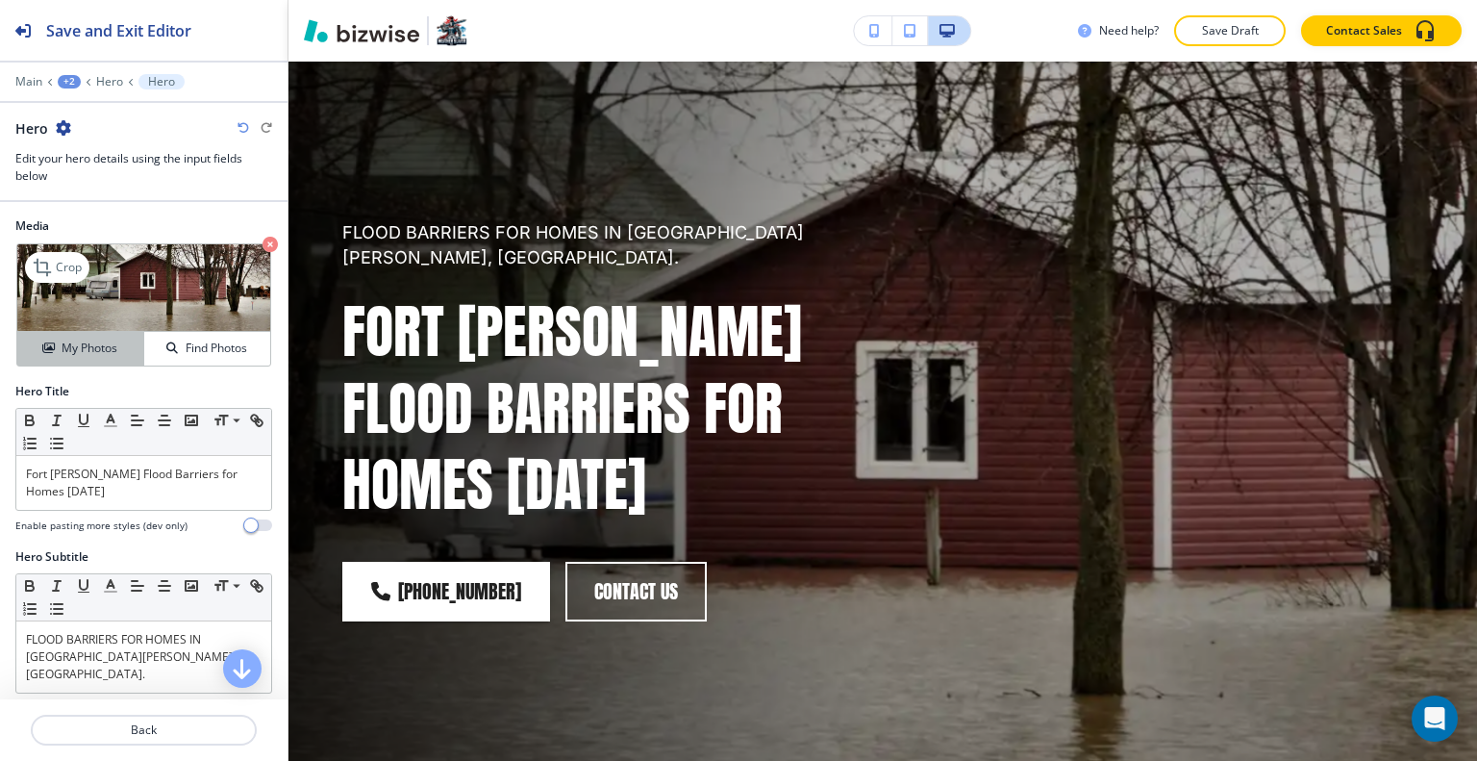
click at [91, 344] on h4 "My Photos" at bounding box center [90, 347] width 56 height 17
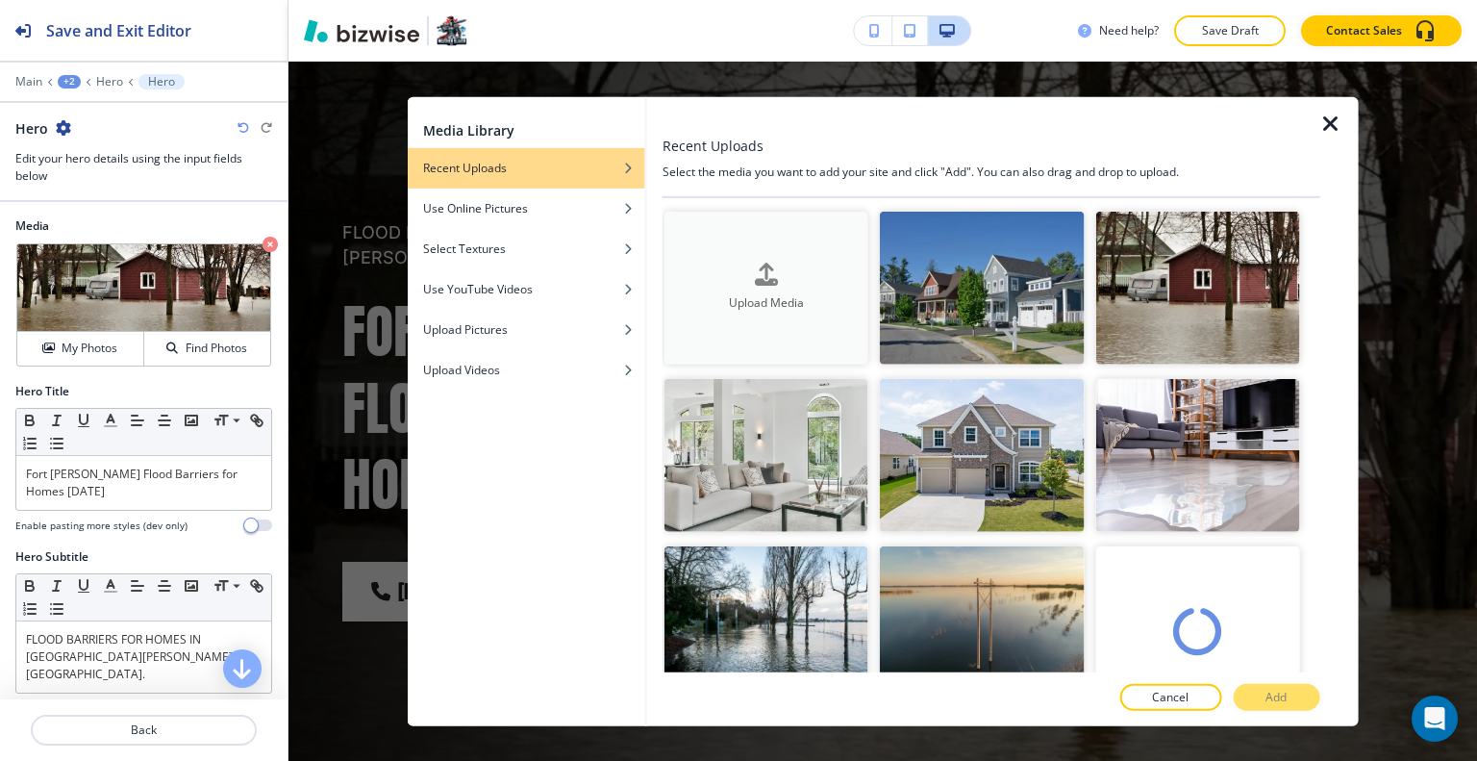
click at [770, 314] on button "Upload Media" at bounding box center [766, 287] width 204 height 153
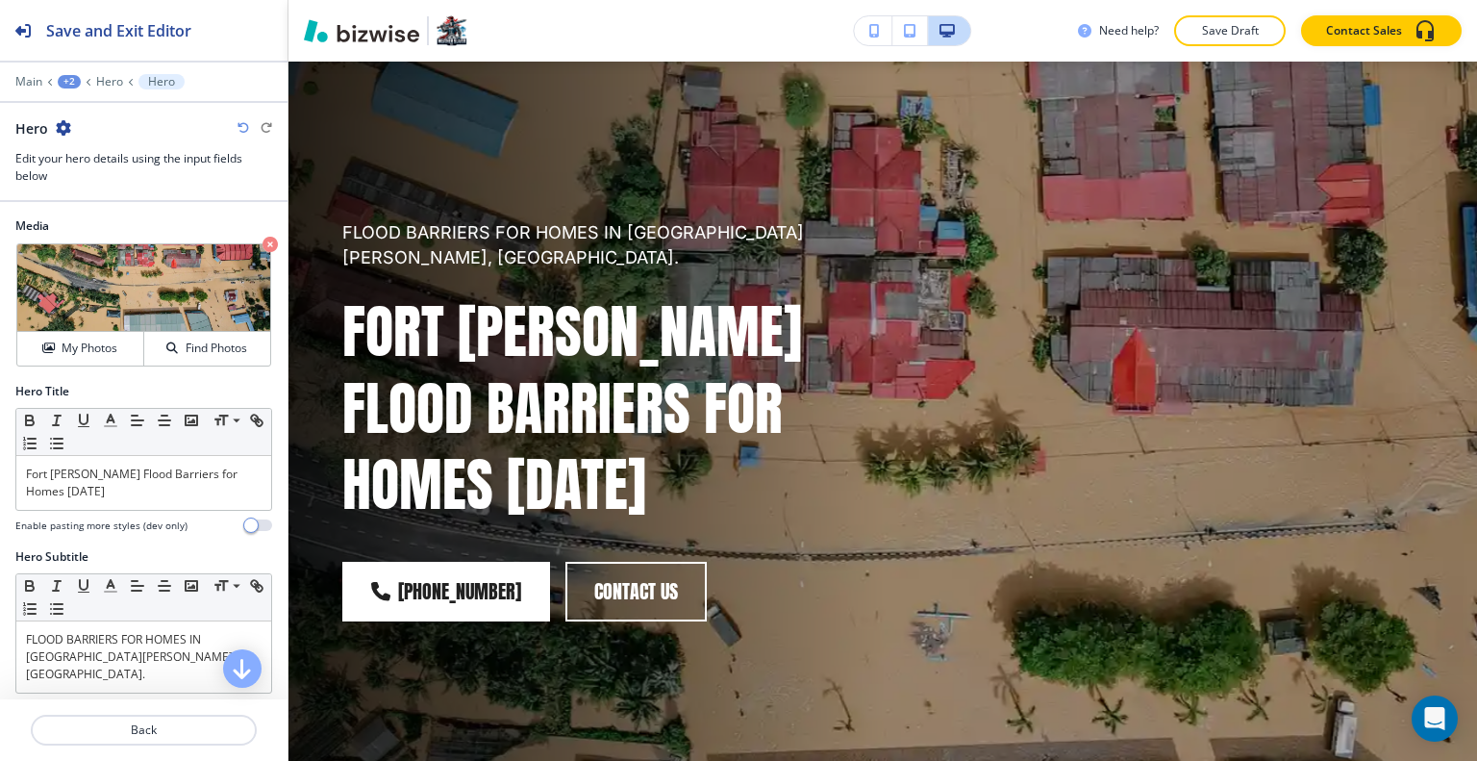
scroll to position [385, 0]
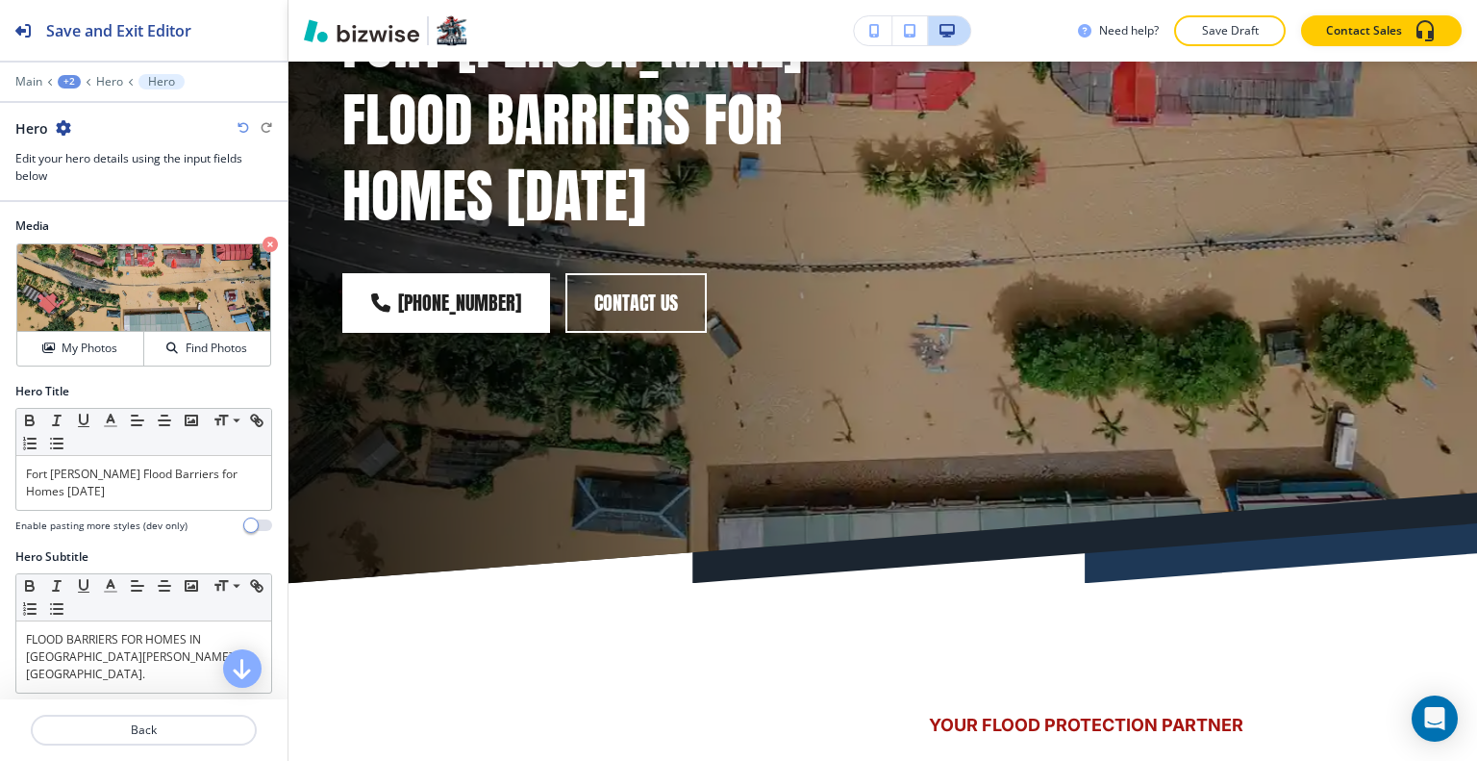
click at [1212, 48] on div "Need help? Save Draft Contact Sales" at bounding box center [882, 31] width 1188 height 62
click at [1212, 37] on p "Save Draft" at bounding box center [1230, 30] width 62 height 17
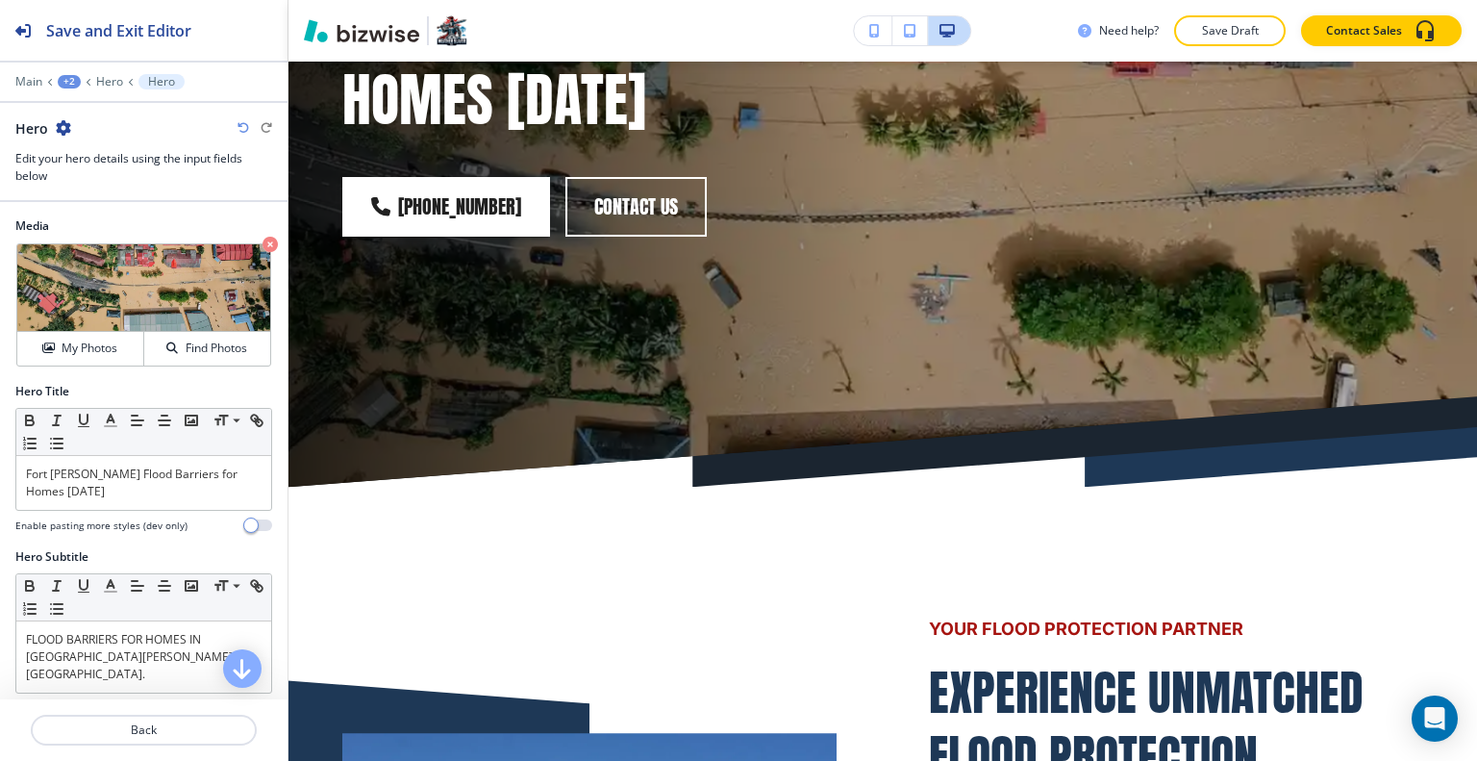
scroll to position [769, 0]
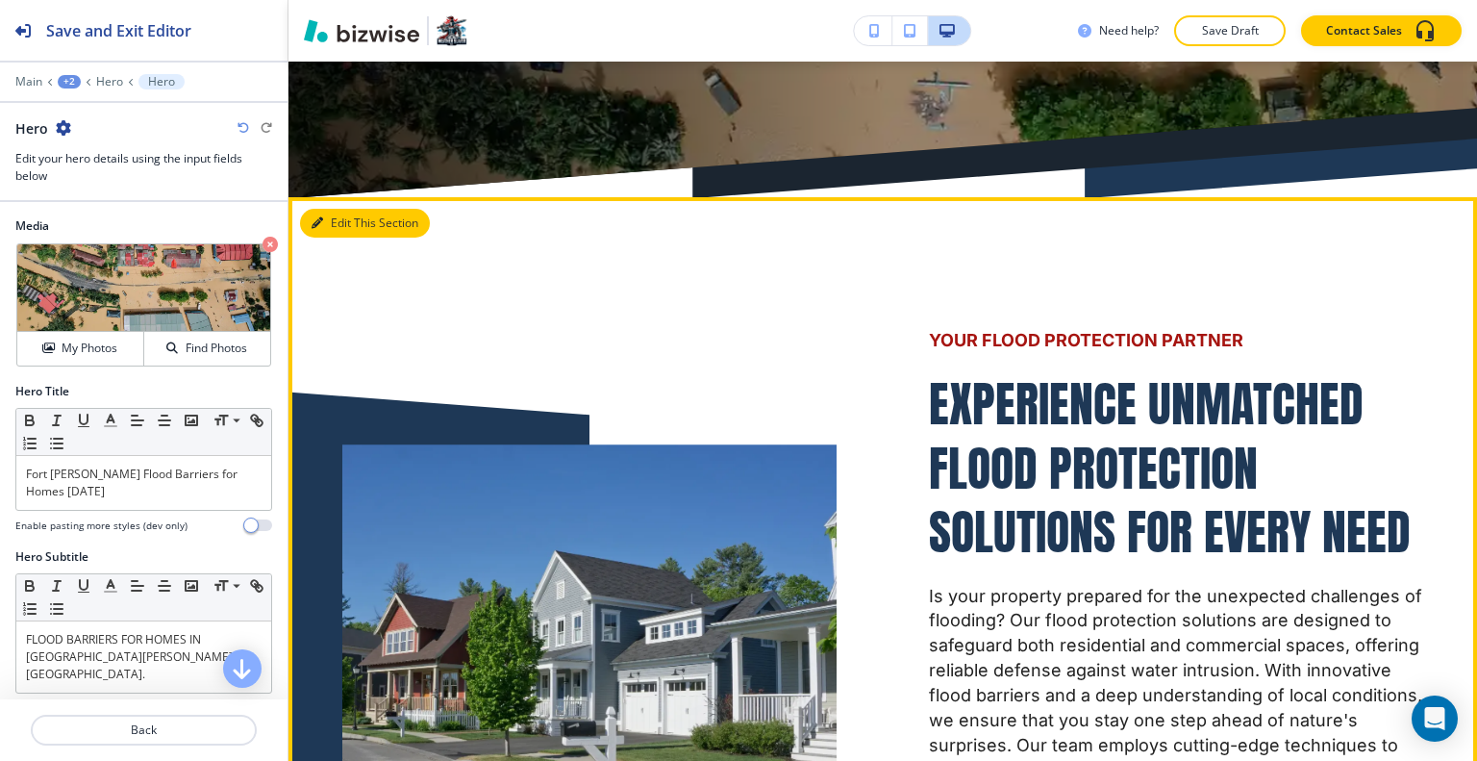
click at [331, 209] on button "Edit This Section" at bounding box center [365, 223] width 130 height 29
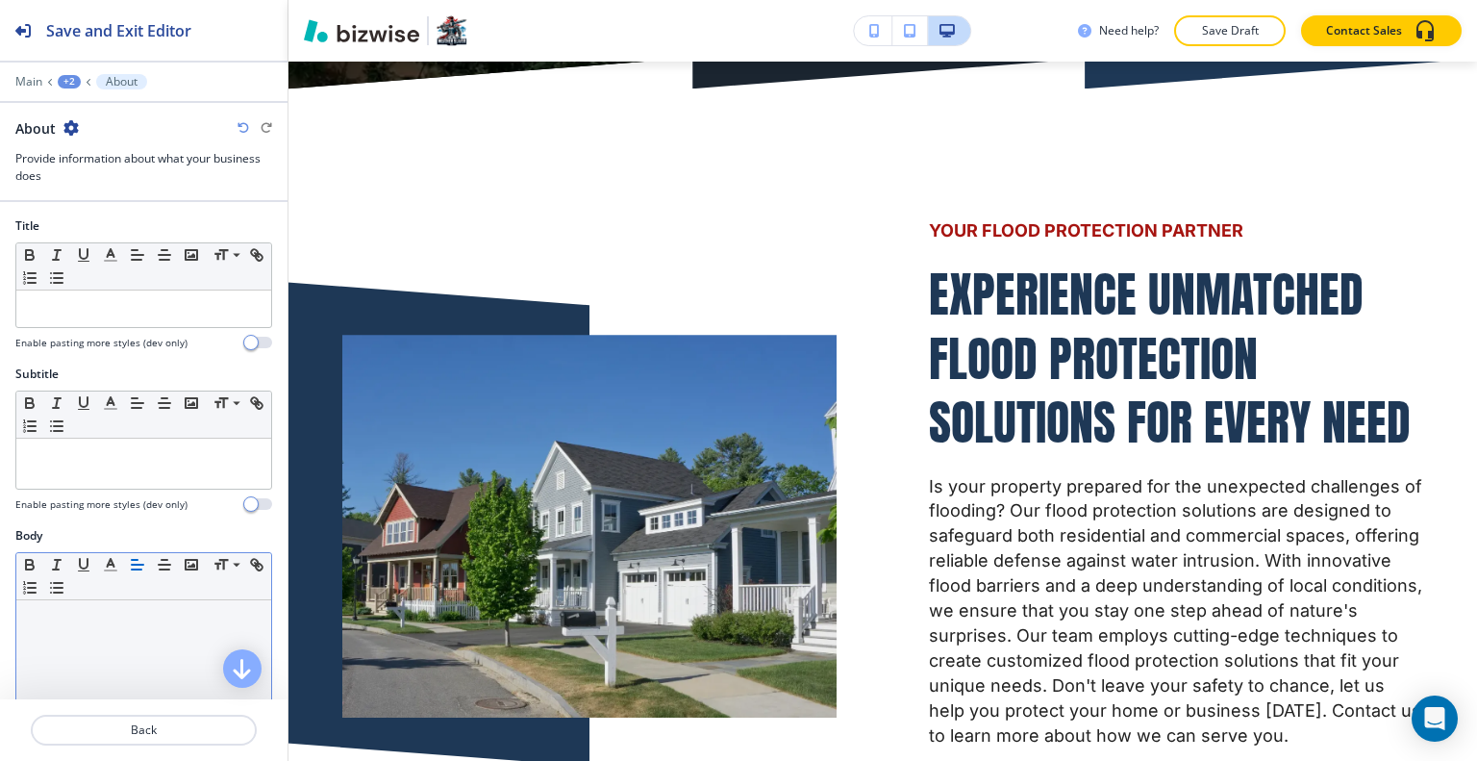
scroll to position [577, 0]
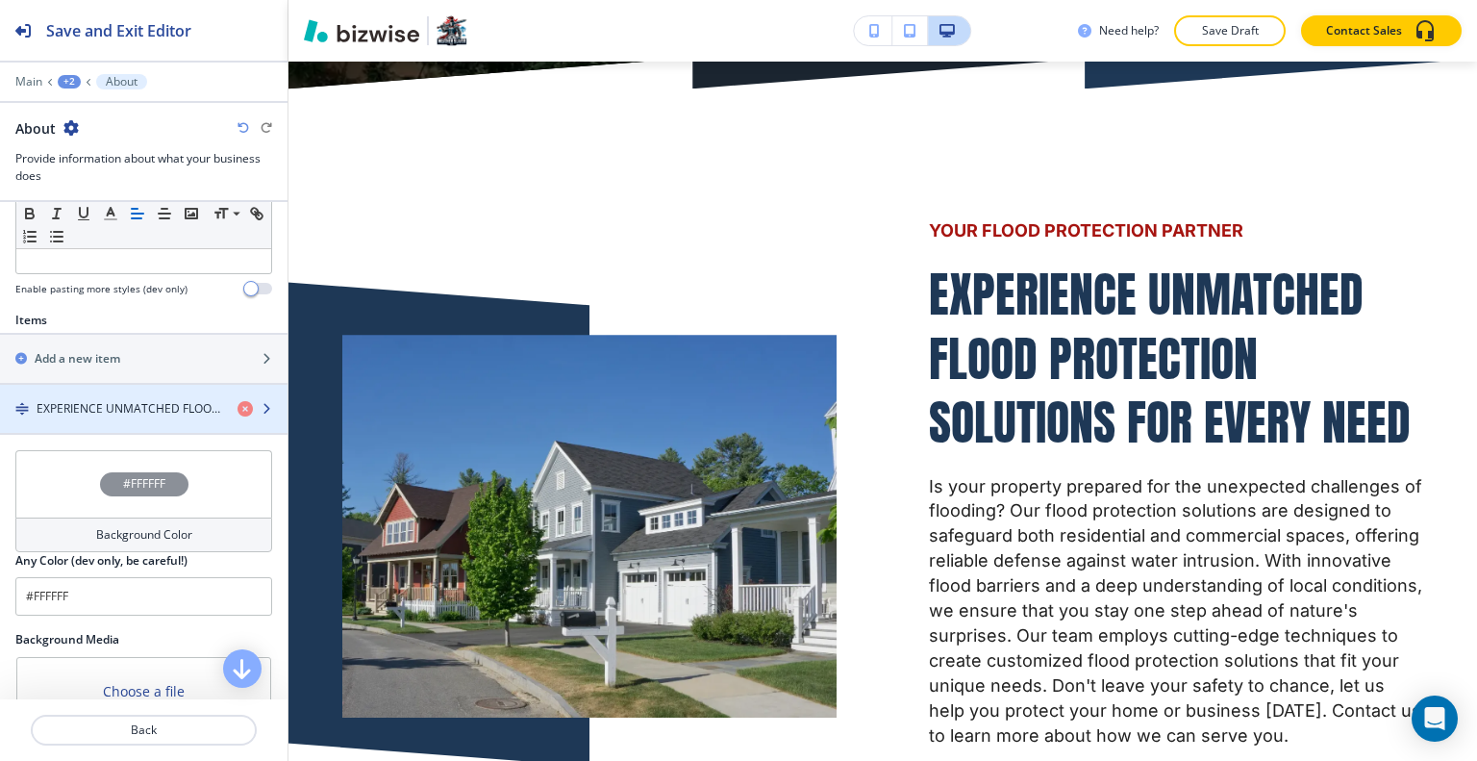
click at [156, 403] on h4 "EXPERIENCE UNMATCHED FLOOD PROTECTION SOLUTIONS FOR EVERY NEED" at bounding box center [130, 408] width 186 height 17
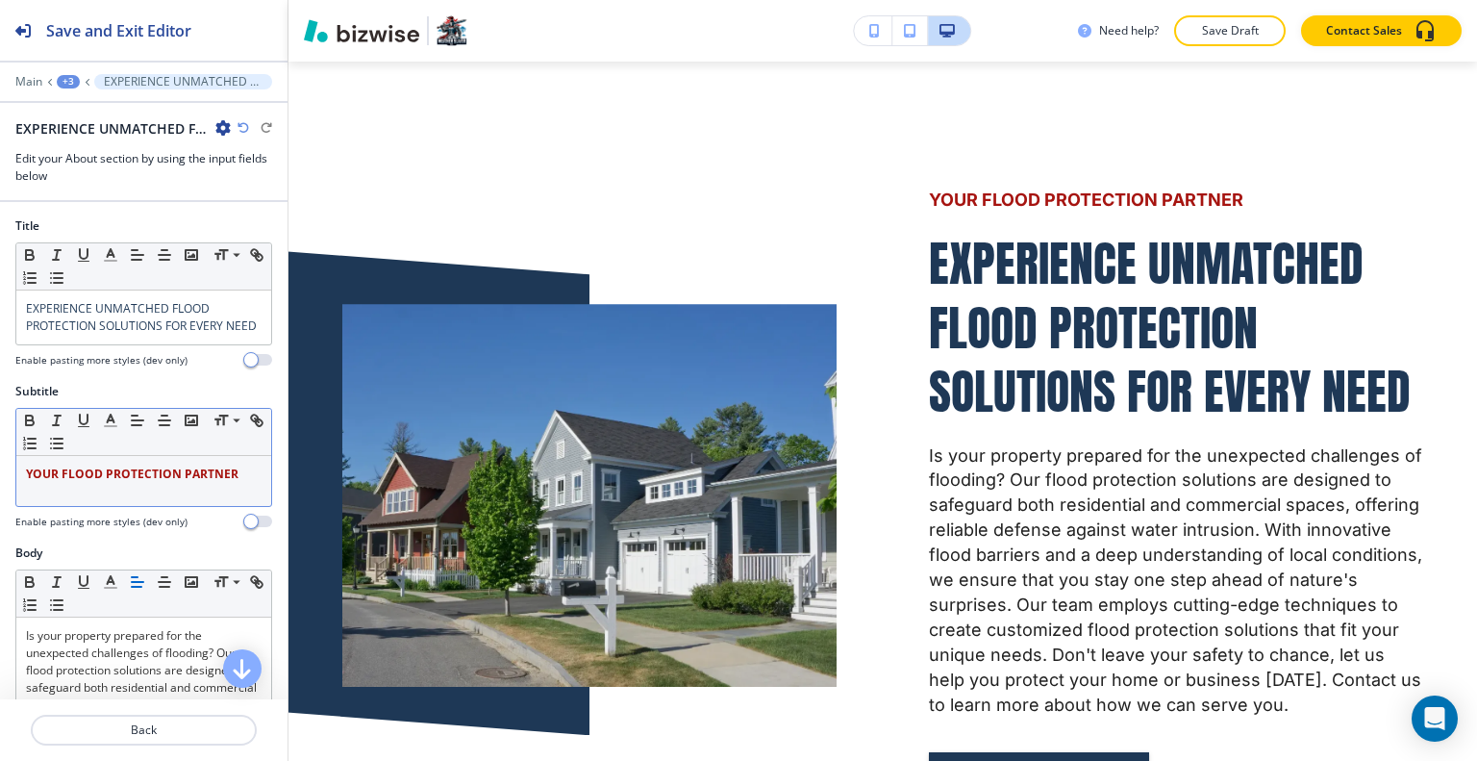
click at [178, 502] on div "YOUR FLOOD PROTECTION PARTNER" at bounding box center [143, 481] width 255 height 50
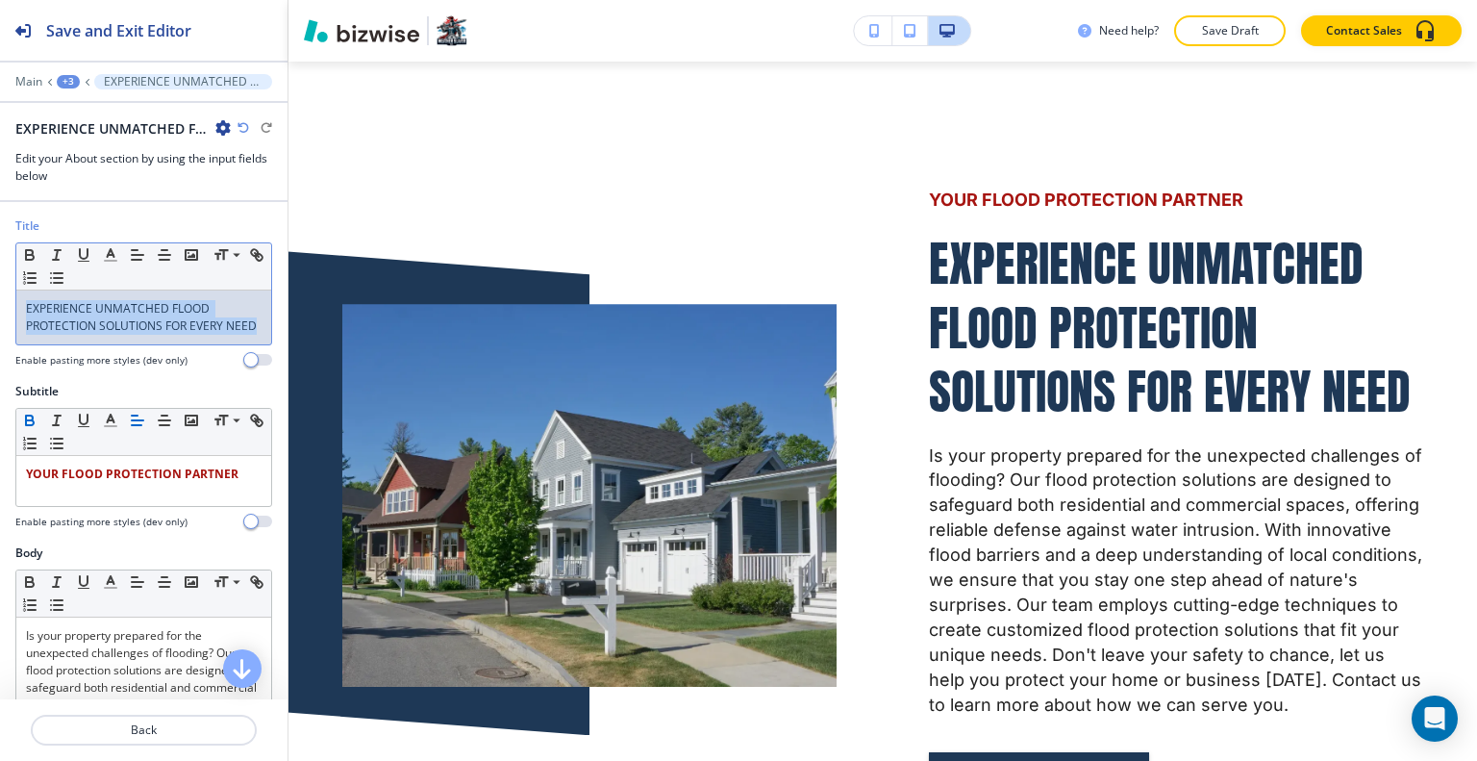
drag, startPoint x: 184, startPoint y: 344, endPoint x: 71, endPoint y: 311, distance: 117.4
click at [2, 295] on div "Title Small Normal Large Huge EXPERIENCE UNMATCHED FLOOD PROTECTION SOLUTIONS F…" at bounding box center [143, 299] width 287 height 165
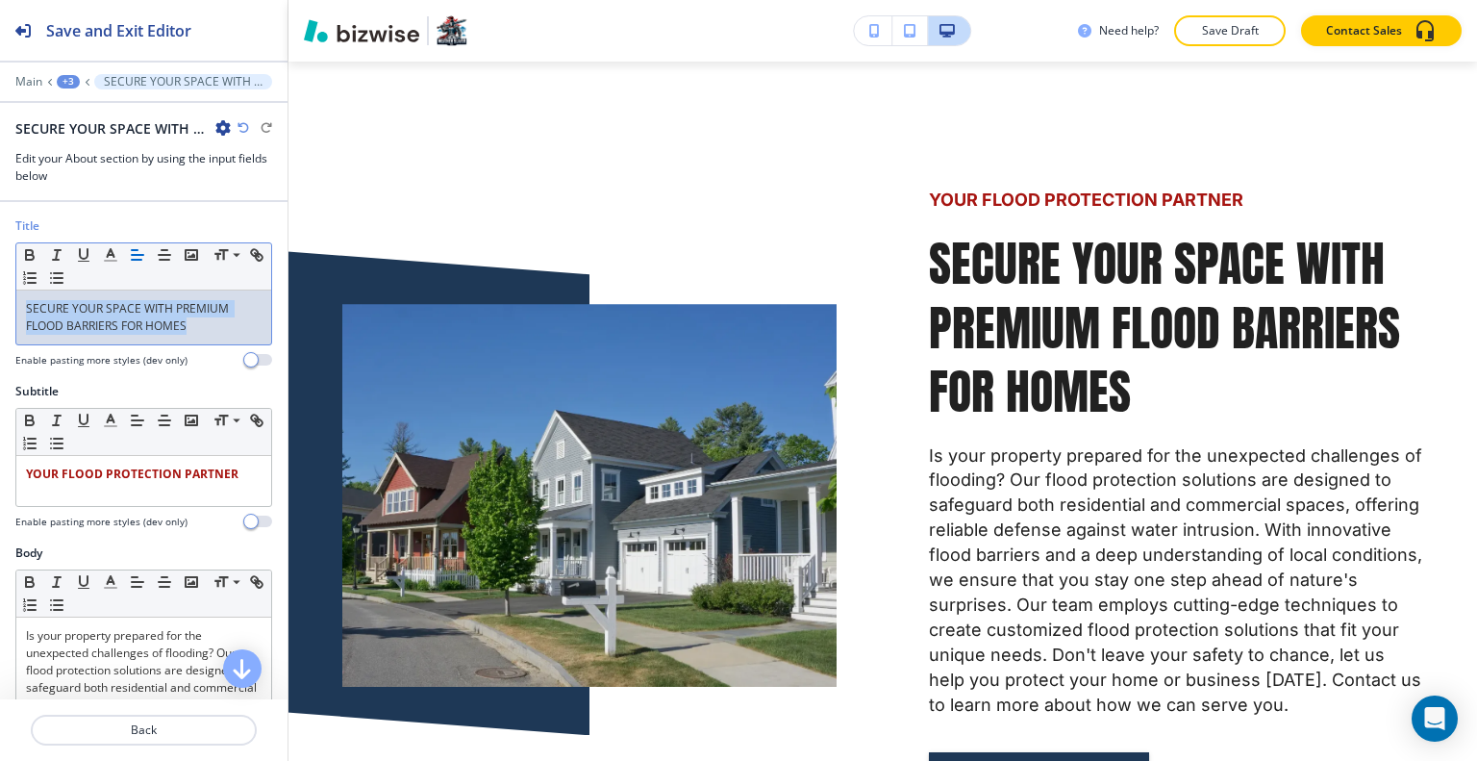
drag, startPoint x: 213, startPoint y: 330, endPoint x: 123, endPoint y: 281, distance: 102.8
click at [0, 283] on div "Title Small Normal Large Huge SECURE YOUR SPACE WITH PREMIUM FLOOD BARRIERS FOR…" at bounding box center [143, 299] width 287 height 165
click at [116, 258] on icon "button" at bounding box center [110, 254] width 17 height 17
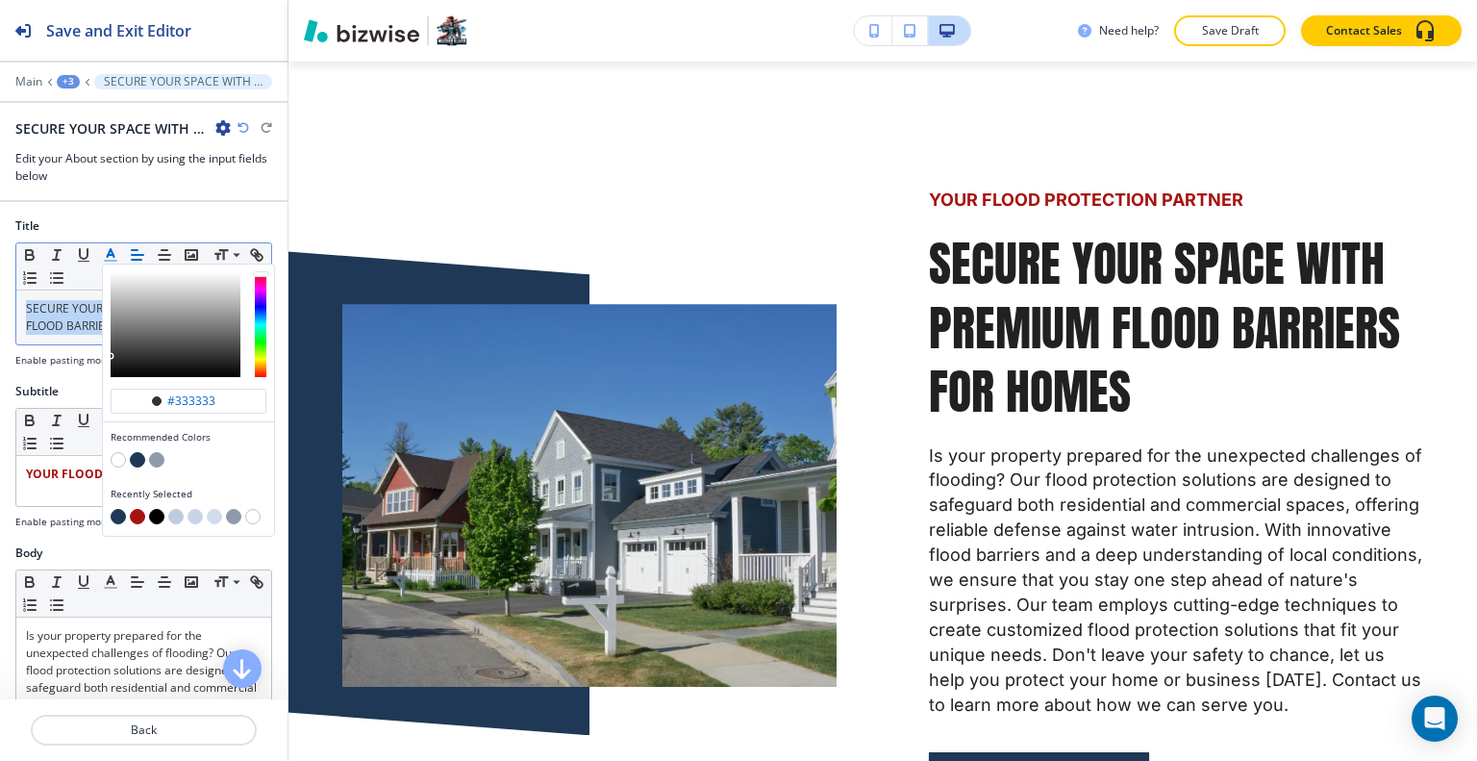
click at [142, 454] on button "button" at bounding box center [137, 459] width 15 height 15
type input "#1e3856"
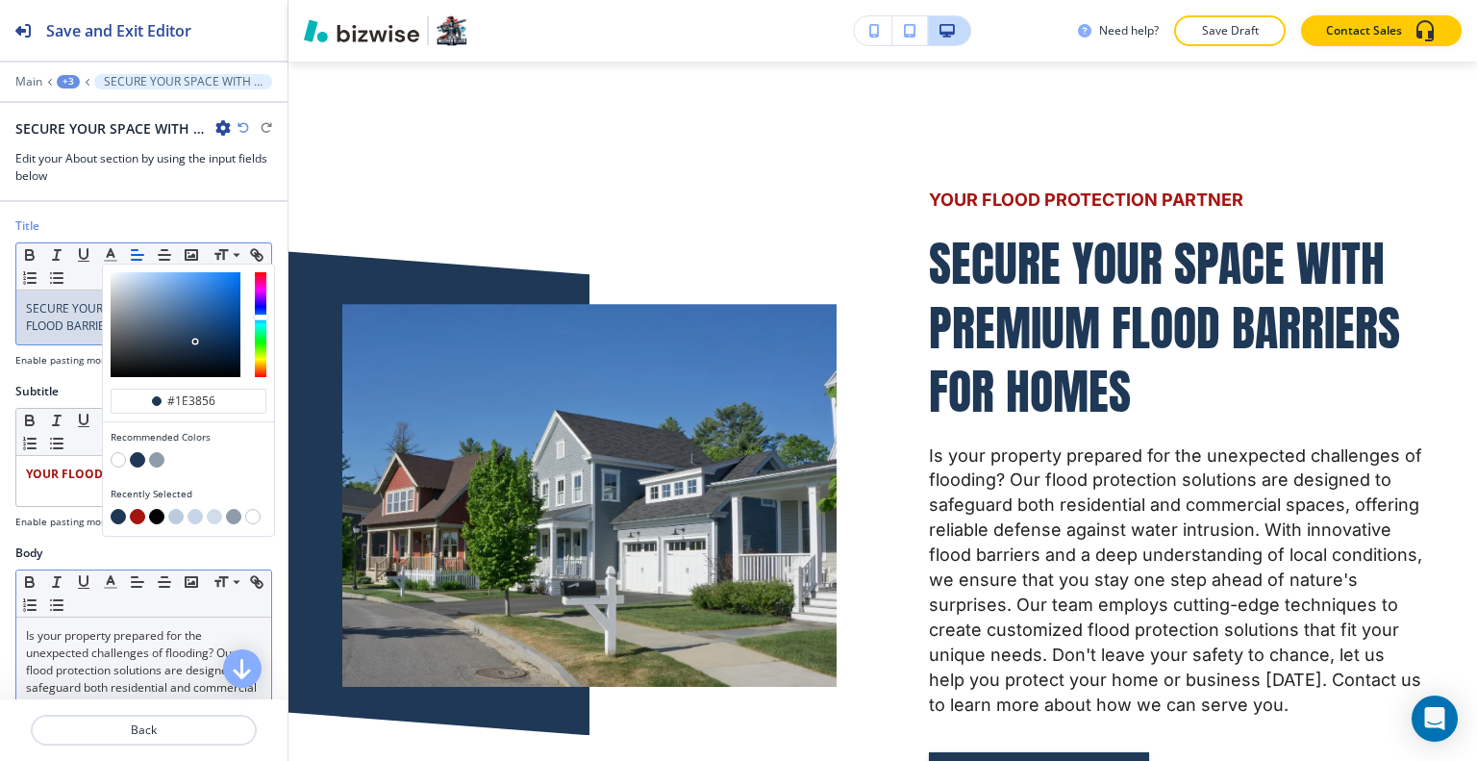
click at [170, 630] on p "Is your property prepared for the unexpected challenges of flooding? Our flood …" at bounding box center [144, 757] width 236 height 260
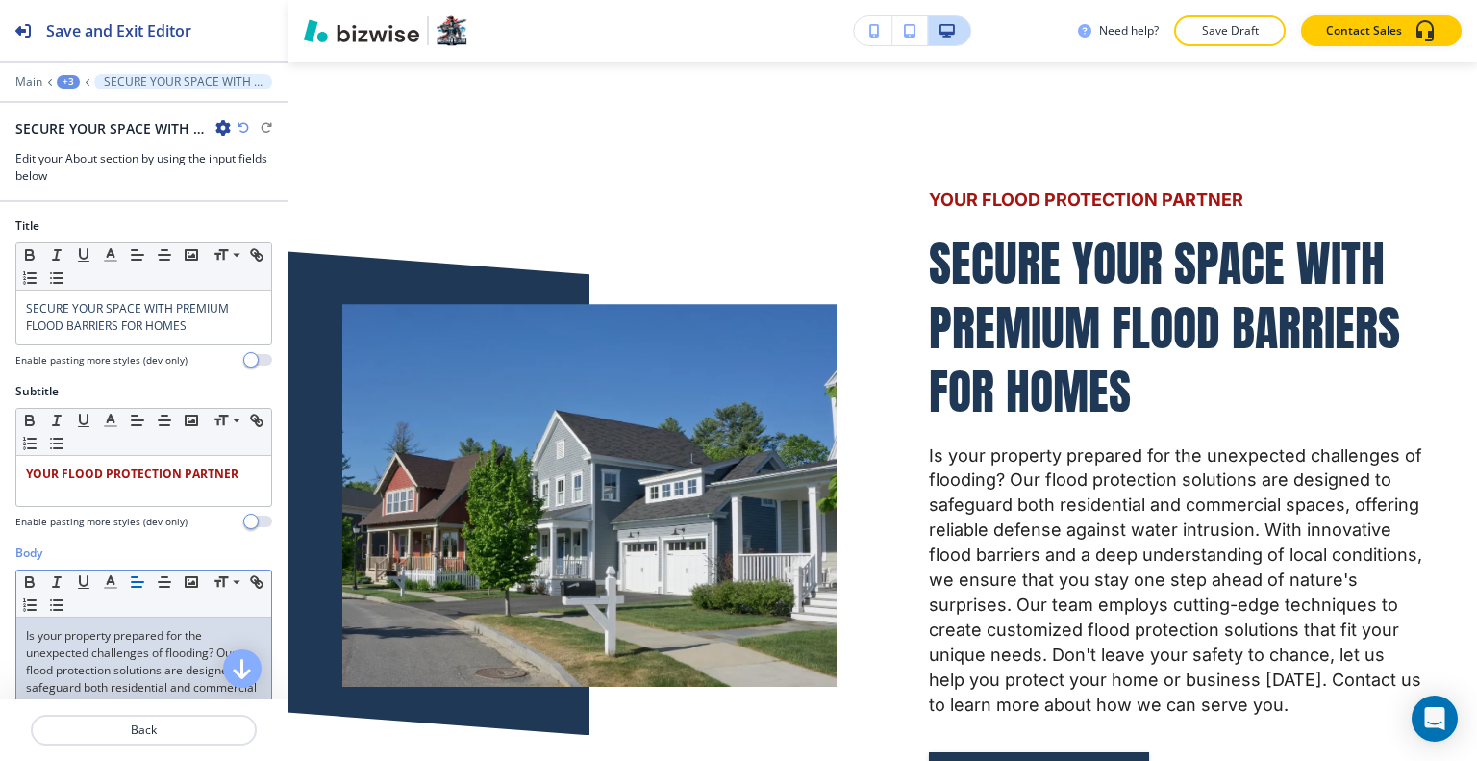
scroll to position [288, 0]
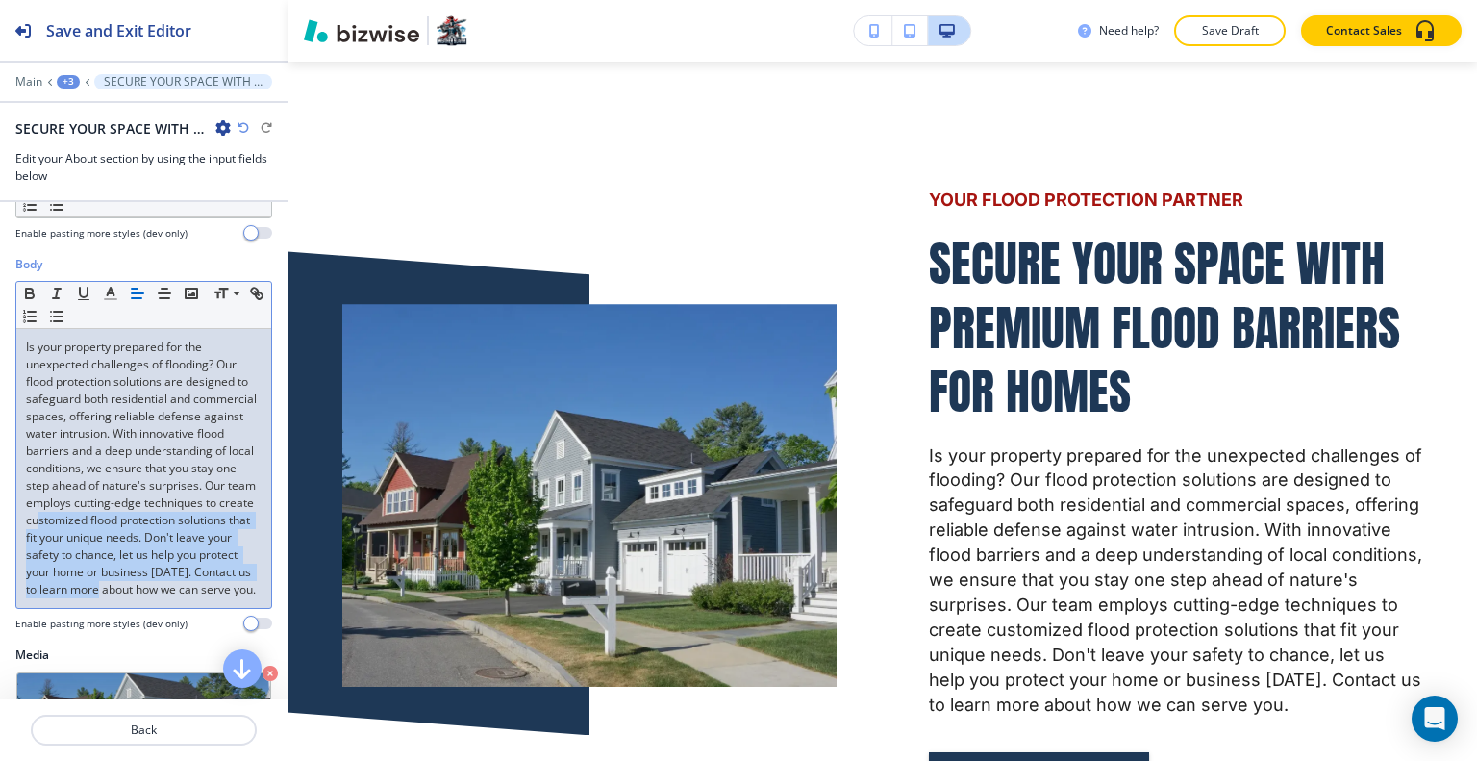
drag, startPoint x: 162, startPoint y: 611, endPoint x: 39, endPoint y: 537, distance: 143.1
click at [39, 537] on p "Is your property prepared for the unexpected challenges of flooding? Our flood …" at bounding box center [144, 468] width 236 height 260
click at [119, 589] on p "Is your property prepared for the unexpected challenges of flooding? Our flood …" at bounding box center [144, 468] width 236 height 260
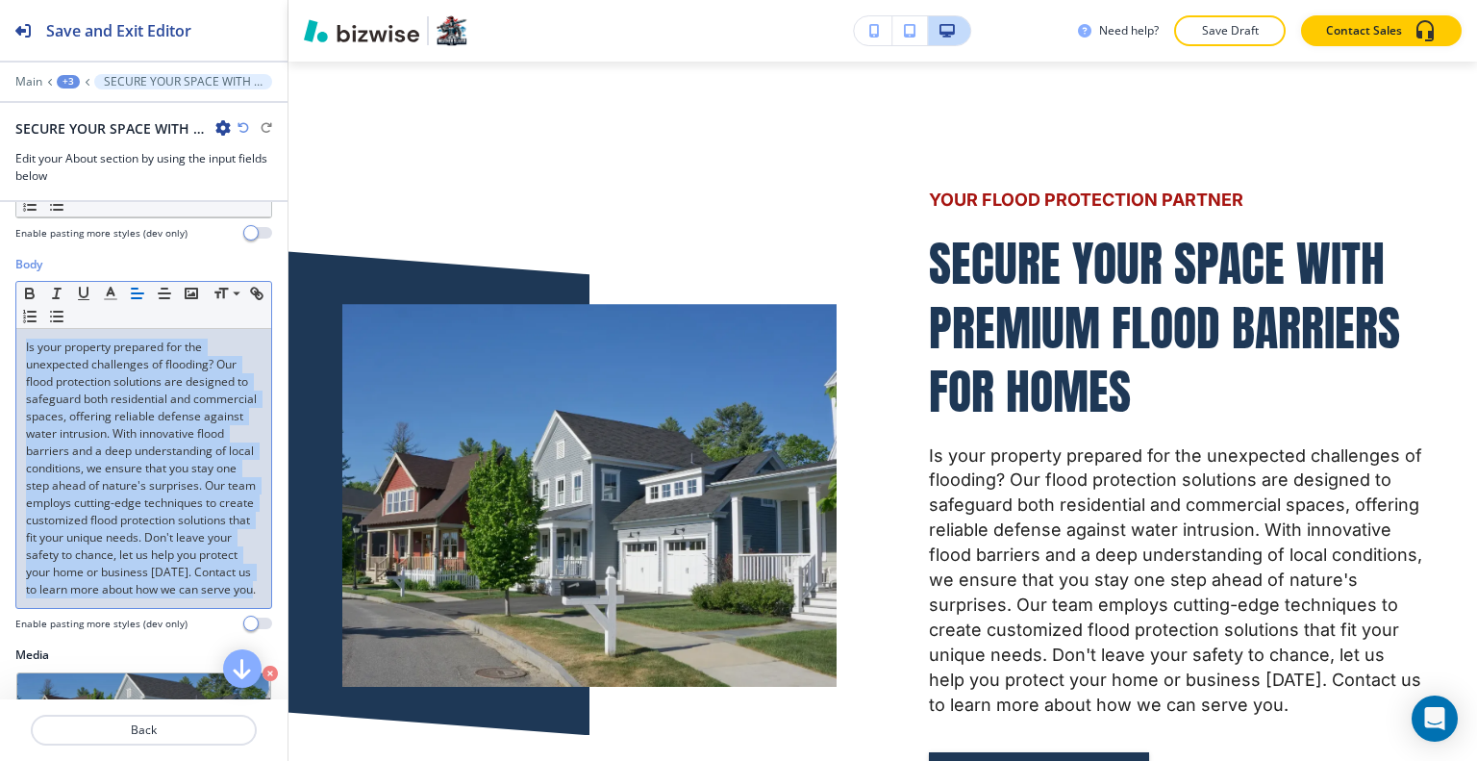
drag, startPoint x: 115, startPoint y: 626, endPoint x: 0, endPoint y: 333, distance: 315.1
click at [0, 333] on div "Body Small Normal Large Huge Is your property prepared for the unexpected chall…" at bounding box center [143, 451] width 287 height 390
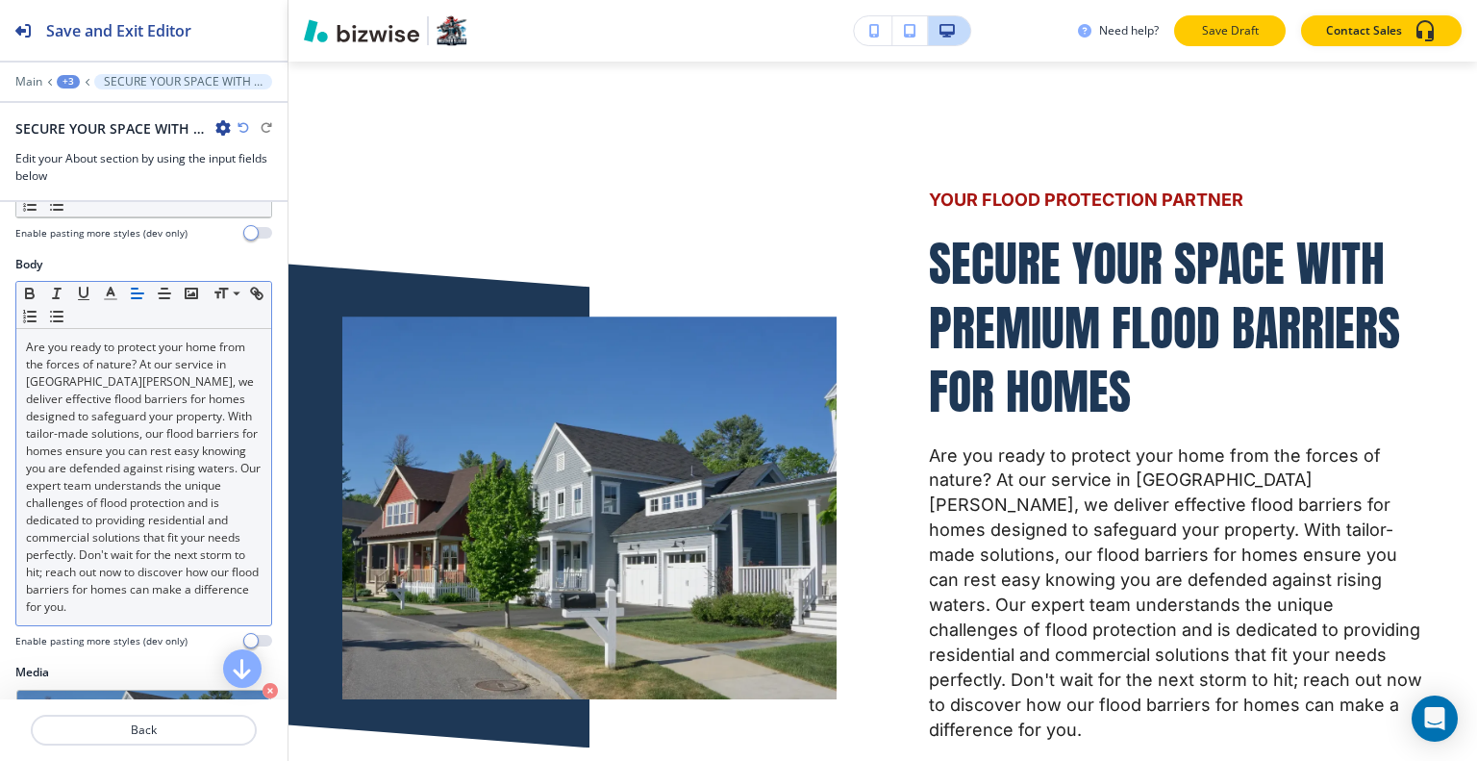
click at [1224, 31] on p "Save Draft" at bounding box center [1230, 30] width 62 height 17
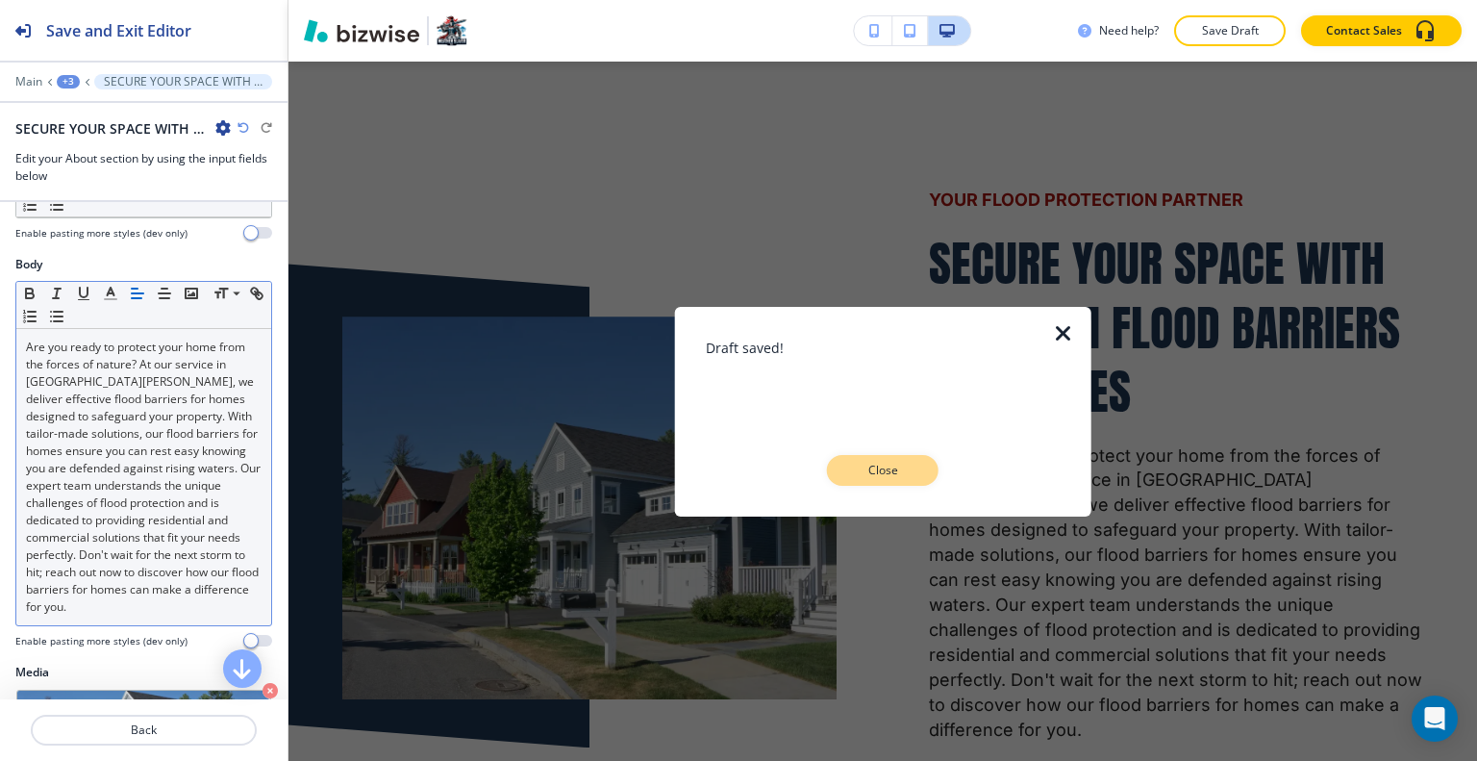
click at [878, 469] on p "Close" at bounding box center [883, 470] width 62 height 17
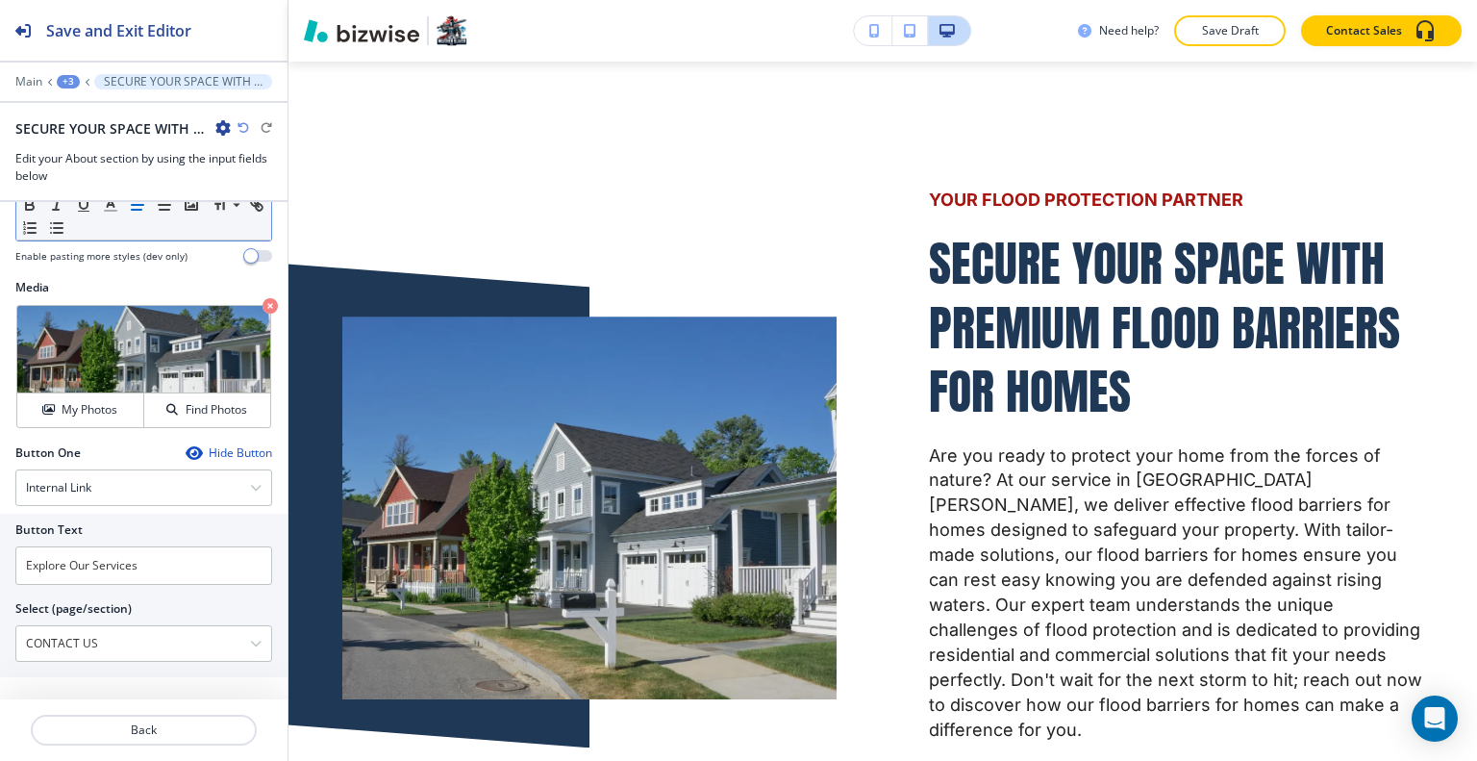
scroll to position [746, 0]
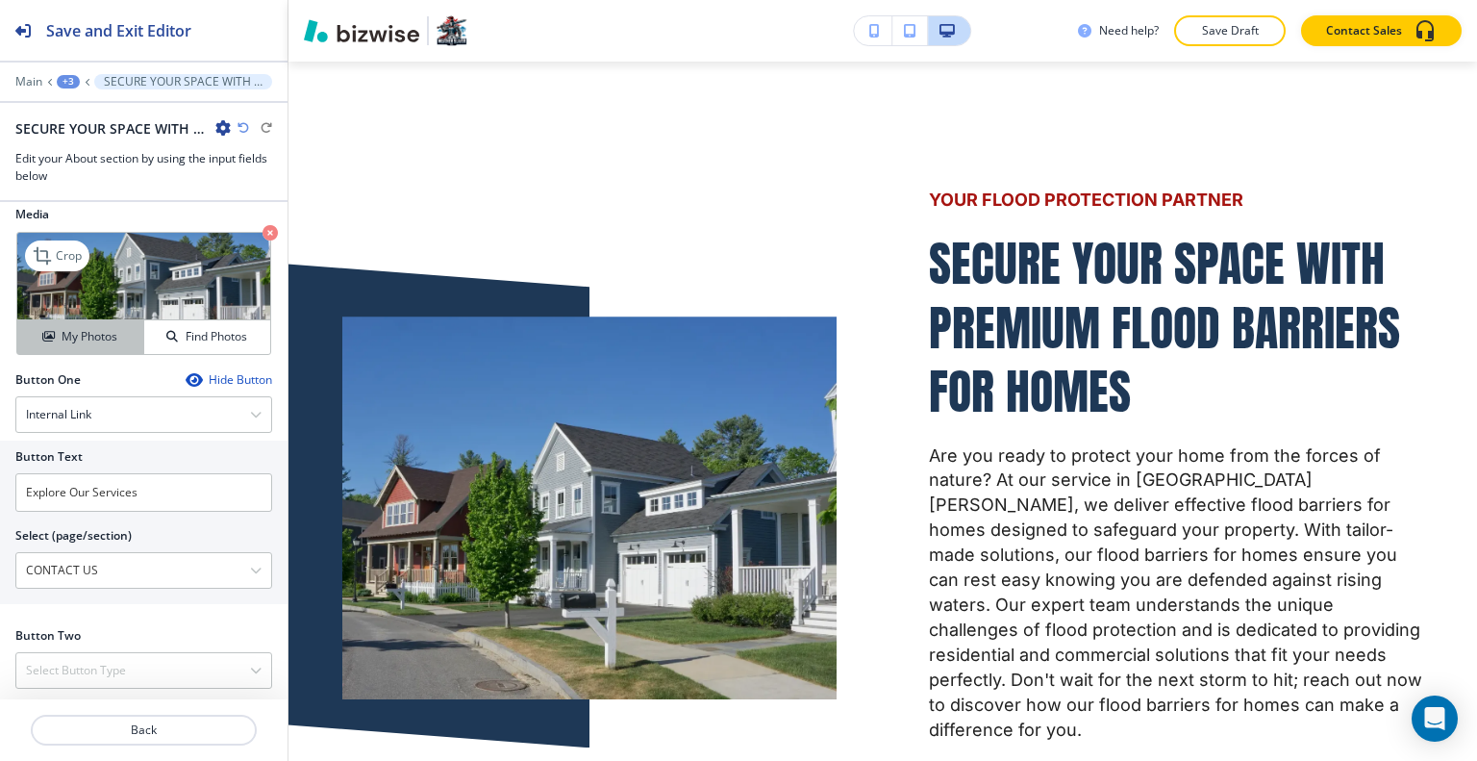
click at [112, 337] on h4 "My Photos" at bounding box center [90, 336] width 56 height 17
click at [104, 330] on h4 "My Photos" at bounding box center [90, 336] width 56 height 17
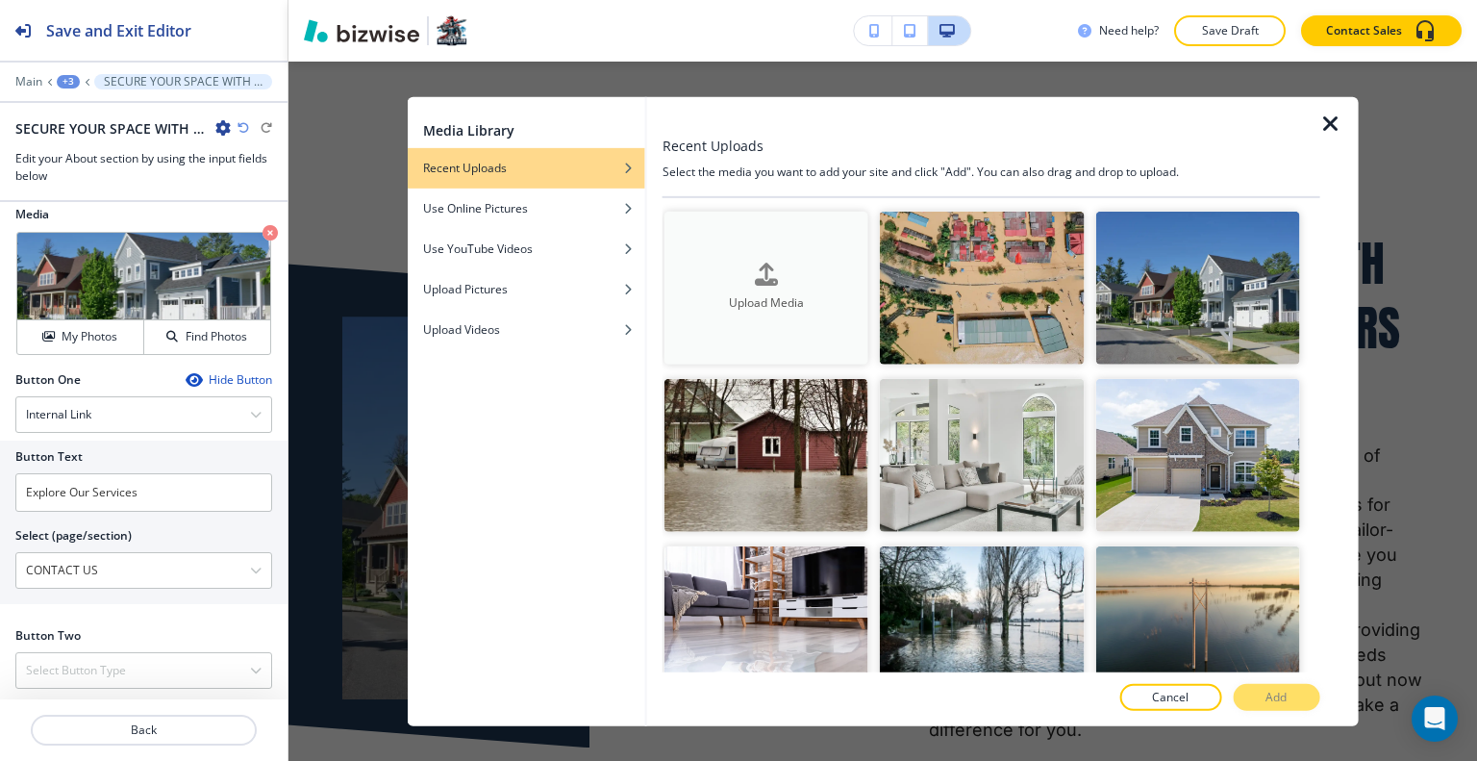
click at [766, 272] on icon "button" at bounding box center [766, 274] width 23 height 23
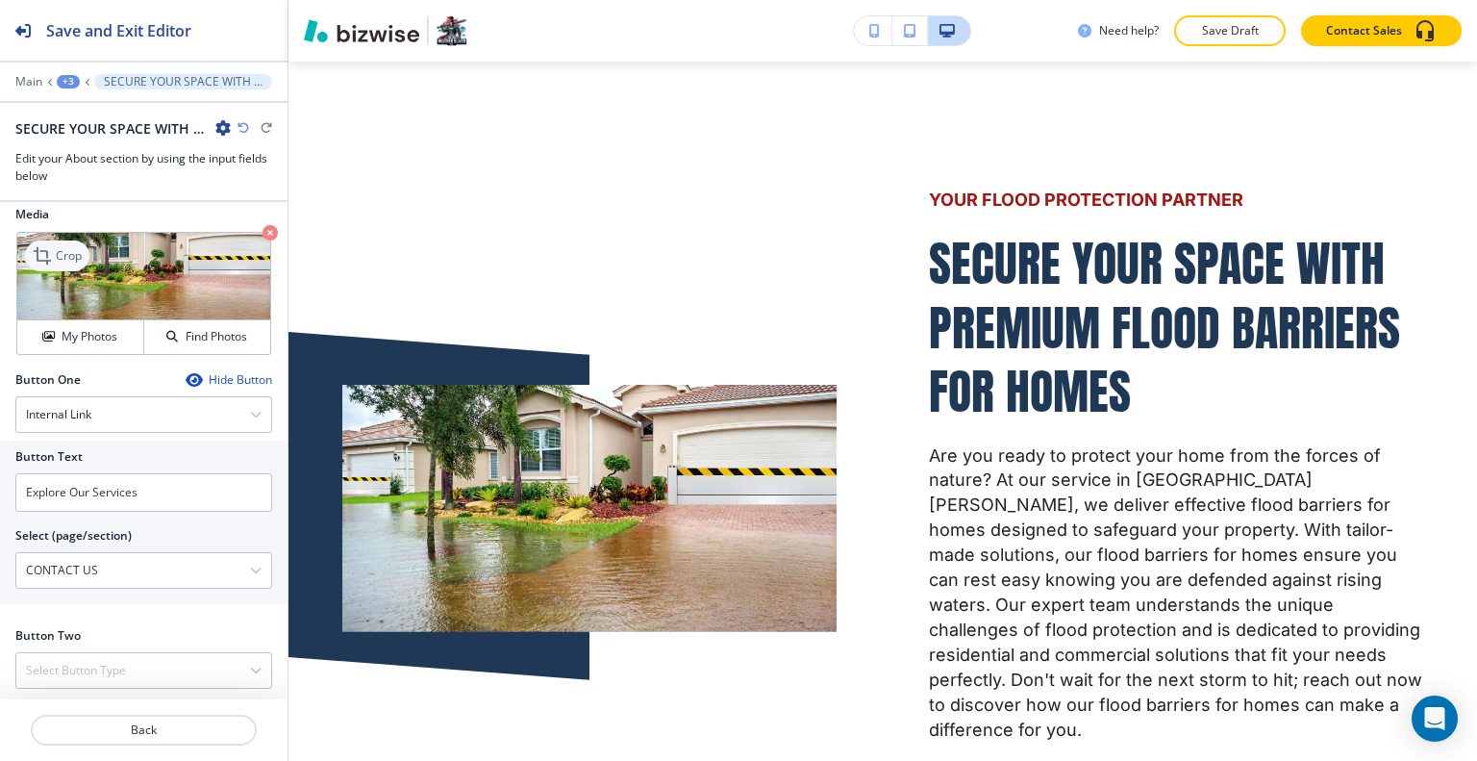
click at [68, 248] on p "Crop" at bounding box center [69, 255] width 26 height 17
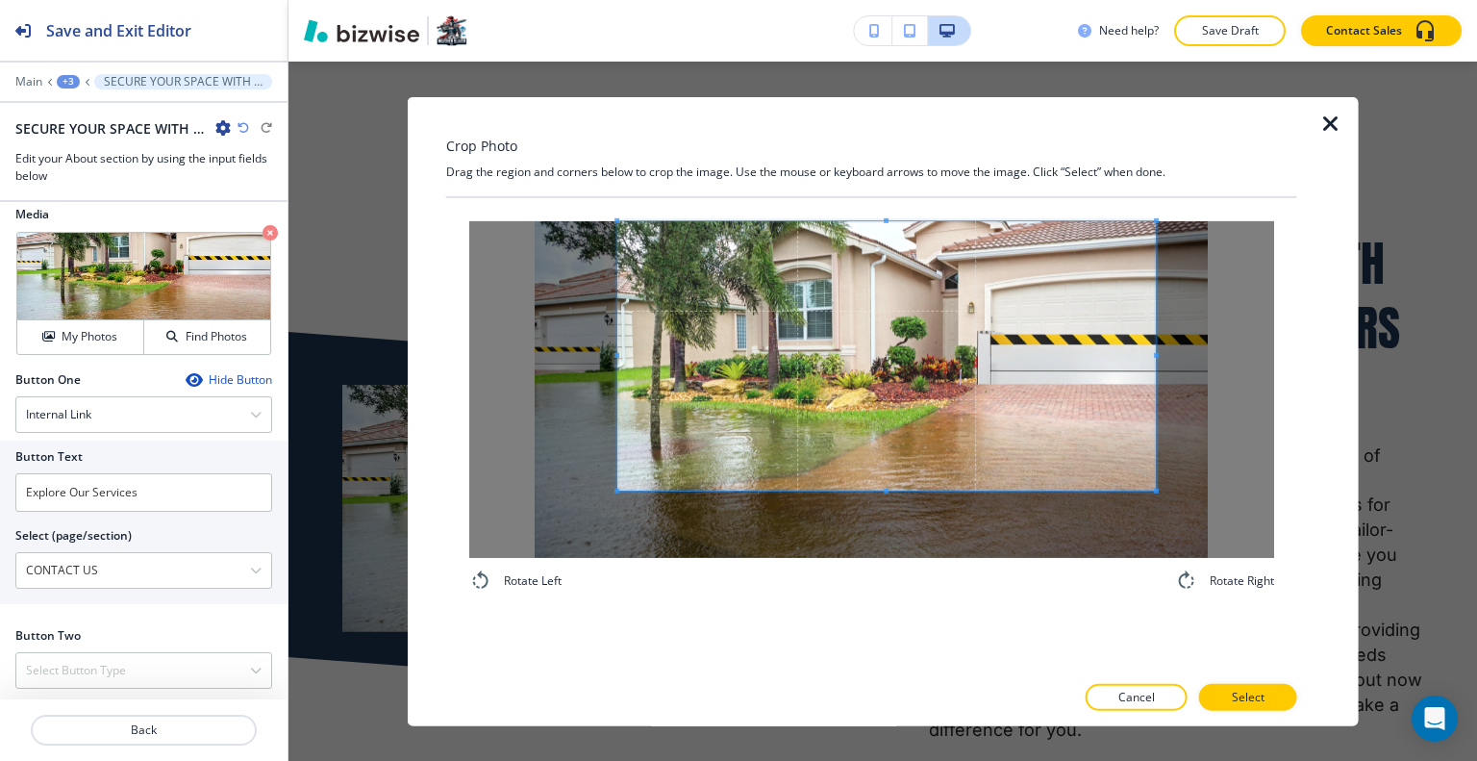
click at [881, 276] on span at bounding box center [886, 354] width 538 height 269
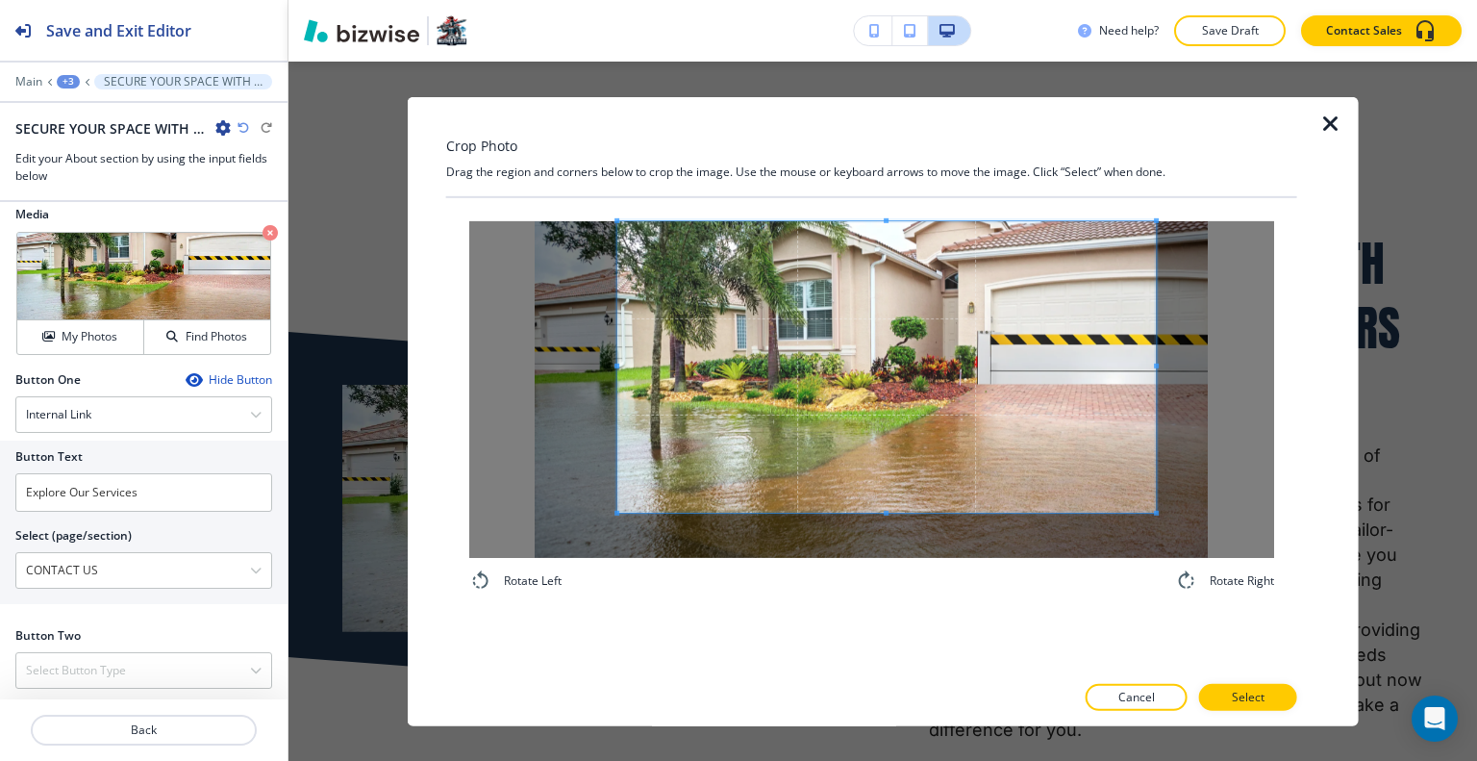
click at [873, 568] on div "Rotate Left Rotate Right" at bounding box center [871, 405] width 805 height 371
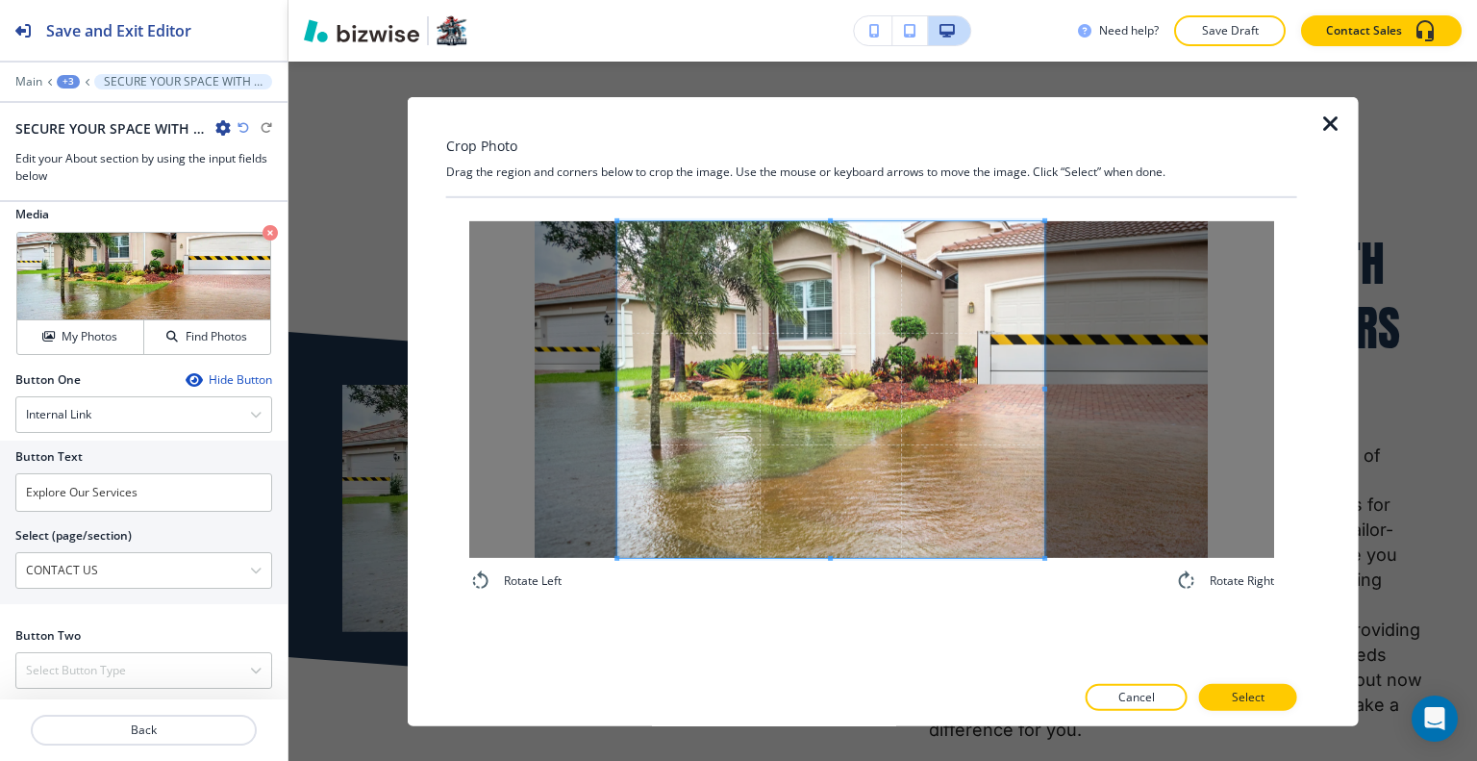
click at [1042, 388] on span at bounding box center [1044, 388] width 5 height 5
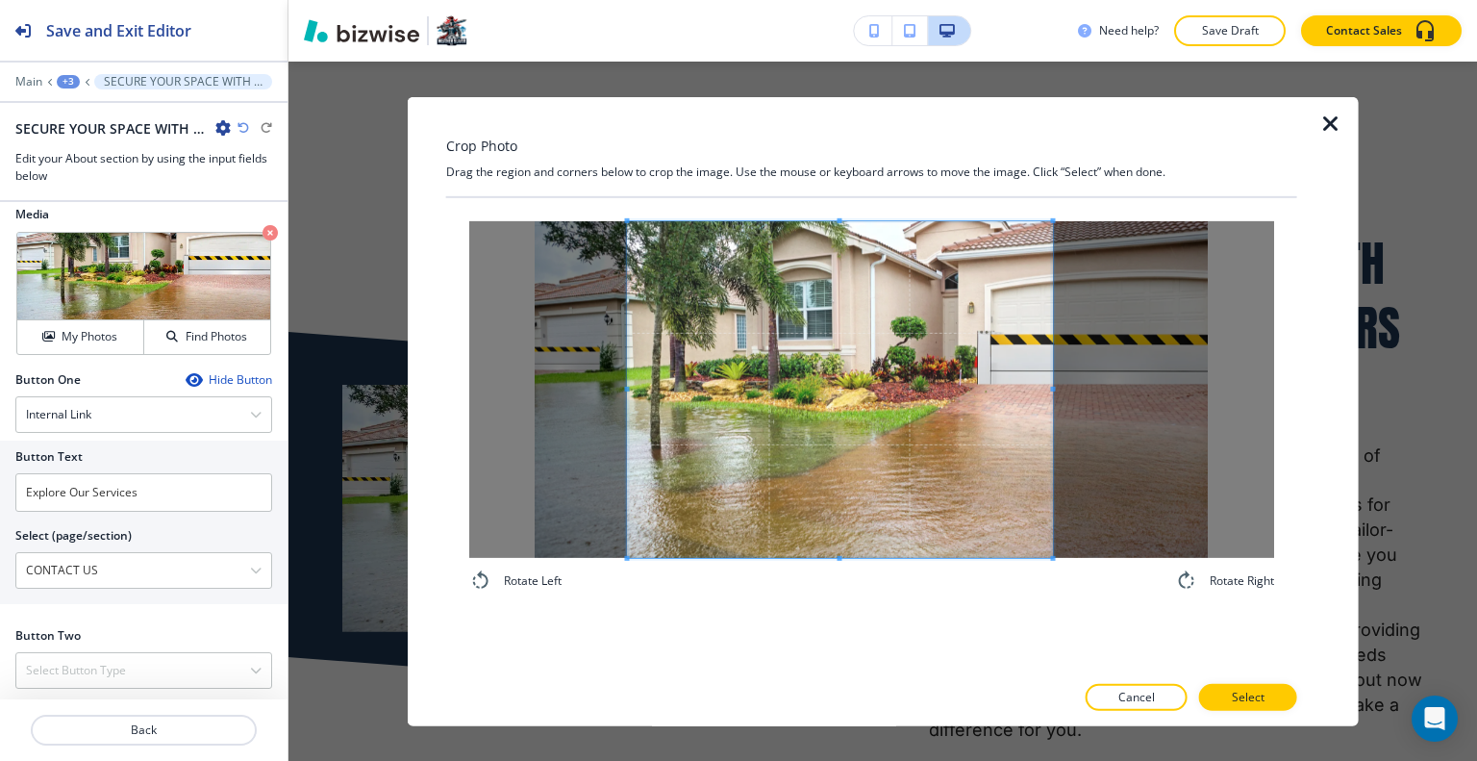
click at [998, 417] on span at bounding box center [840, 388] width 425 height 337
click at [1277, 686] on button "Select" at bounding box center [1248, 697] width 98 height 27
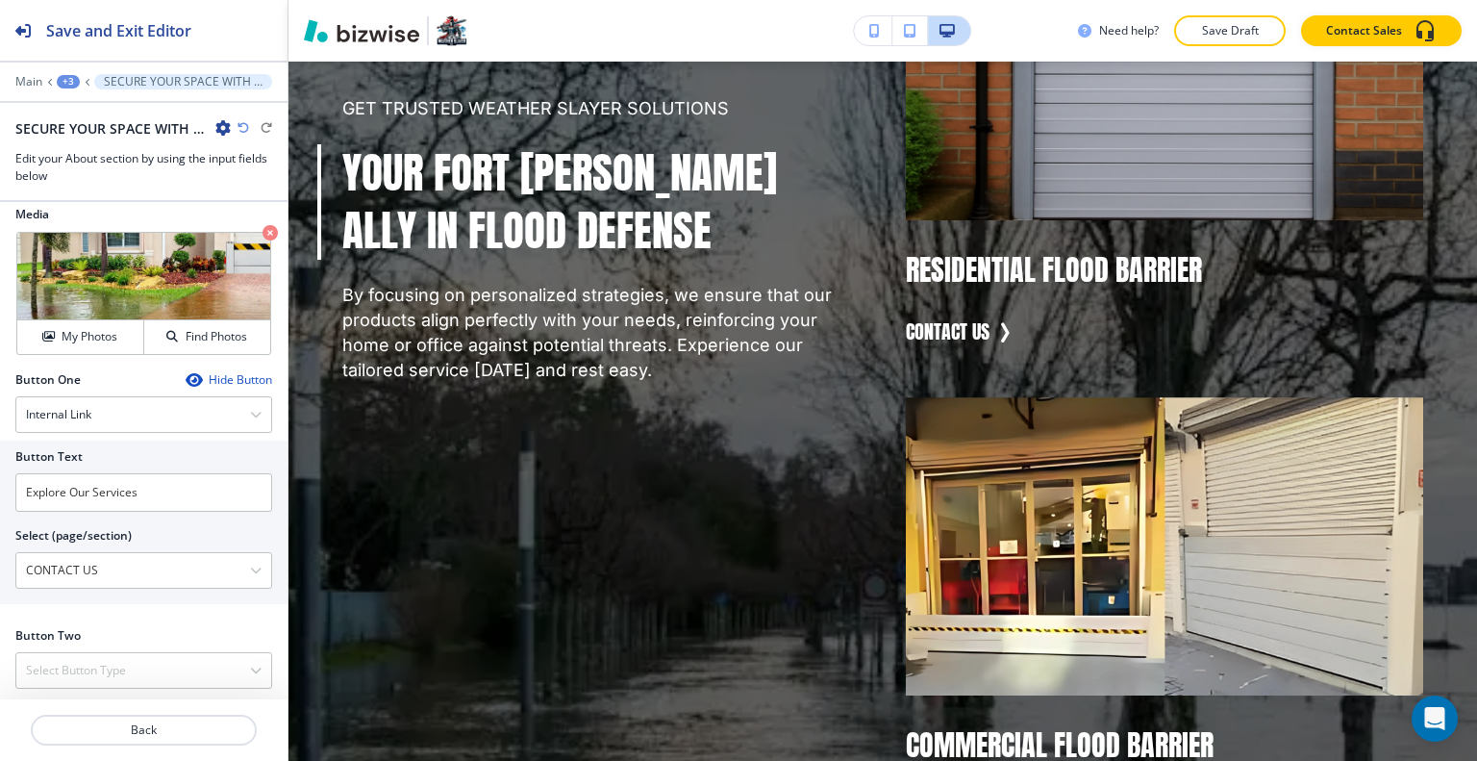
scroll to position [0, 0]
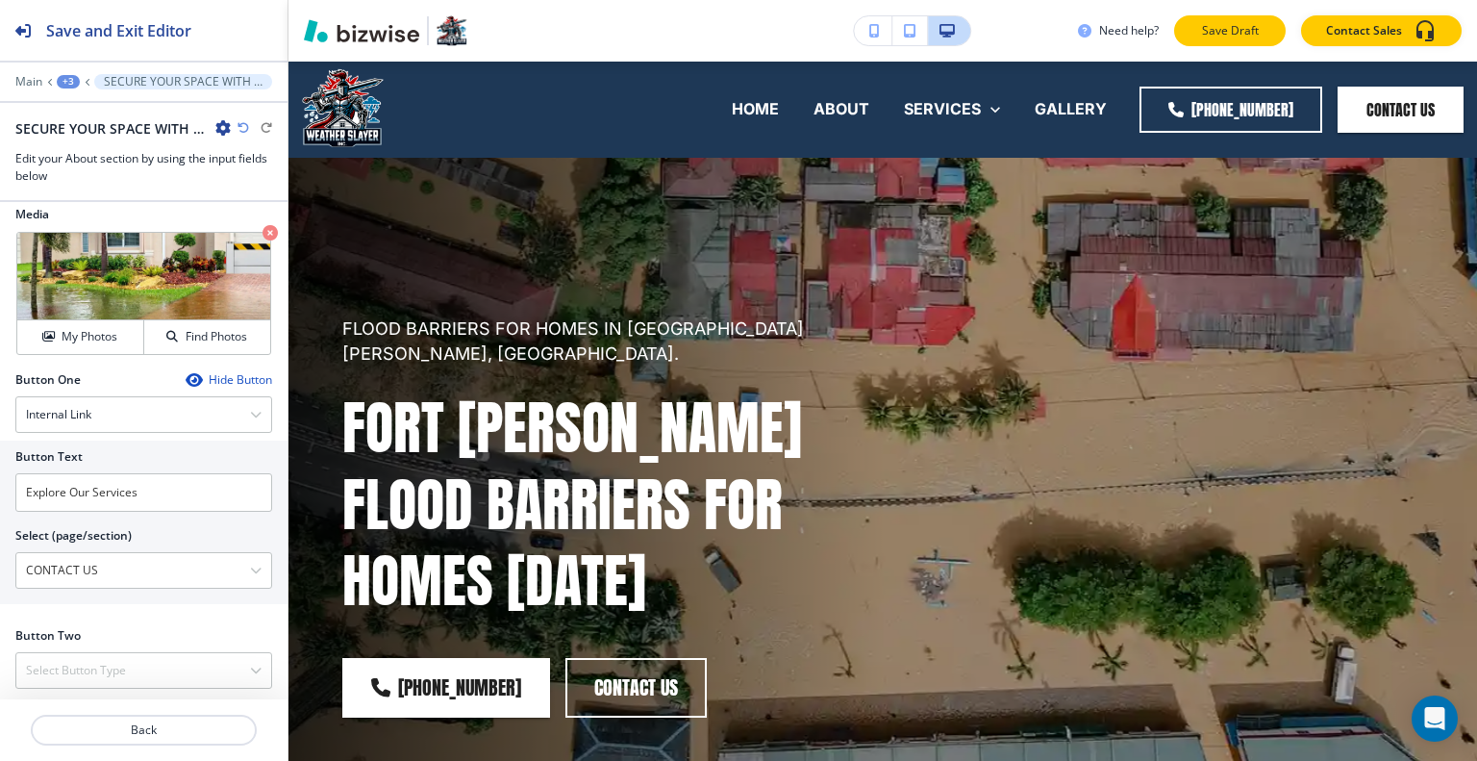
click at [1255, 37] on p "Save Draft" at bounding box center [1230, 30] width 62 height 17
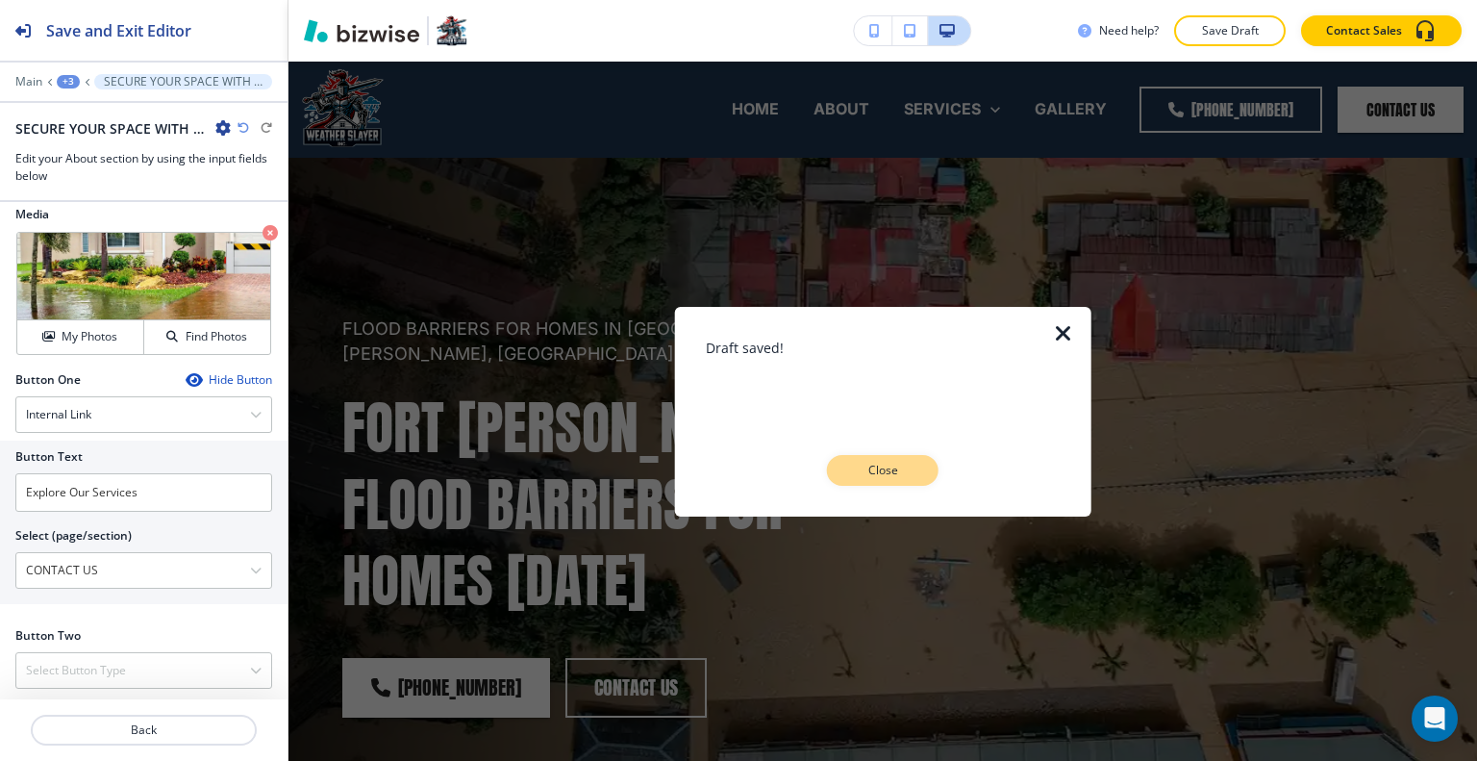
click at [866, 464] on p "Close" at bounding box center [883, 470] width 62 height 17
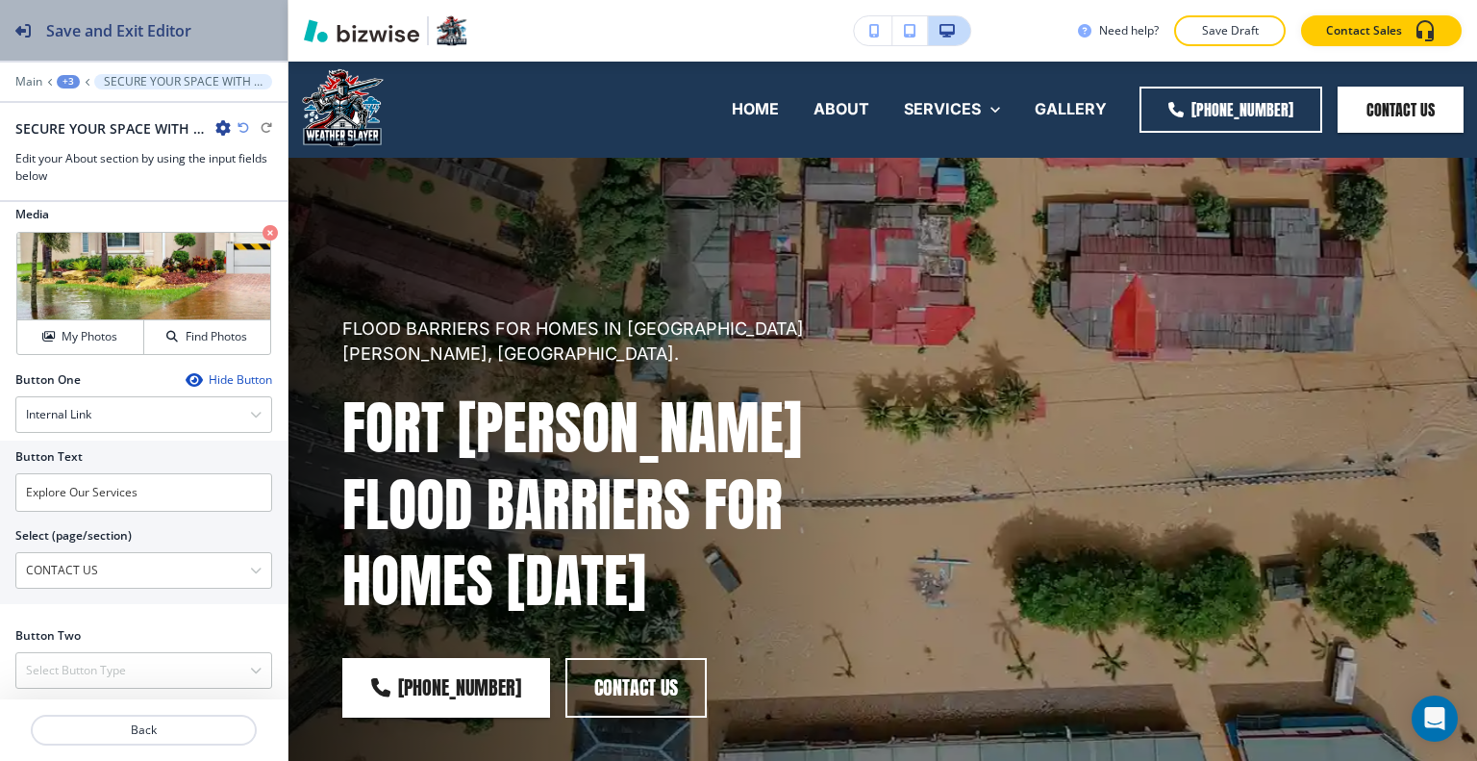
click at [191, 38] on h2 "Save and Exit Editor" at bounding box center [118, 30] width 145 height 23
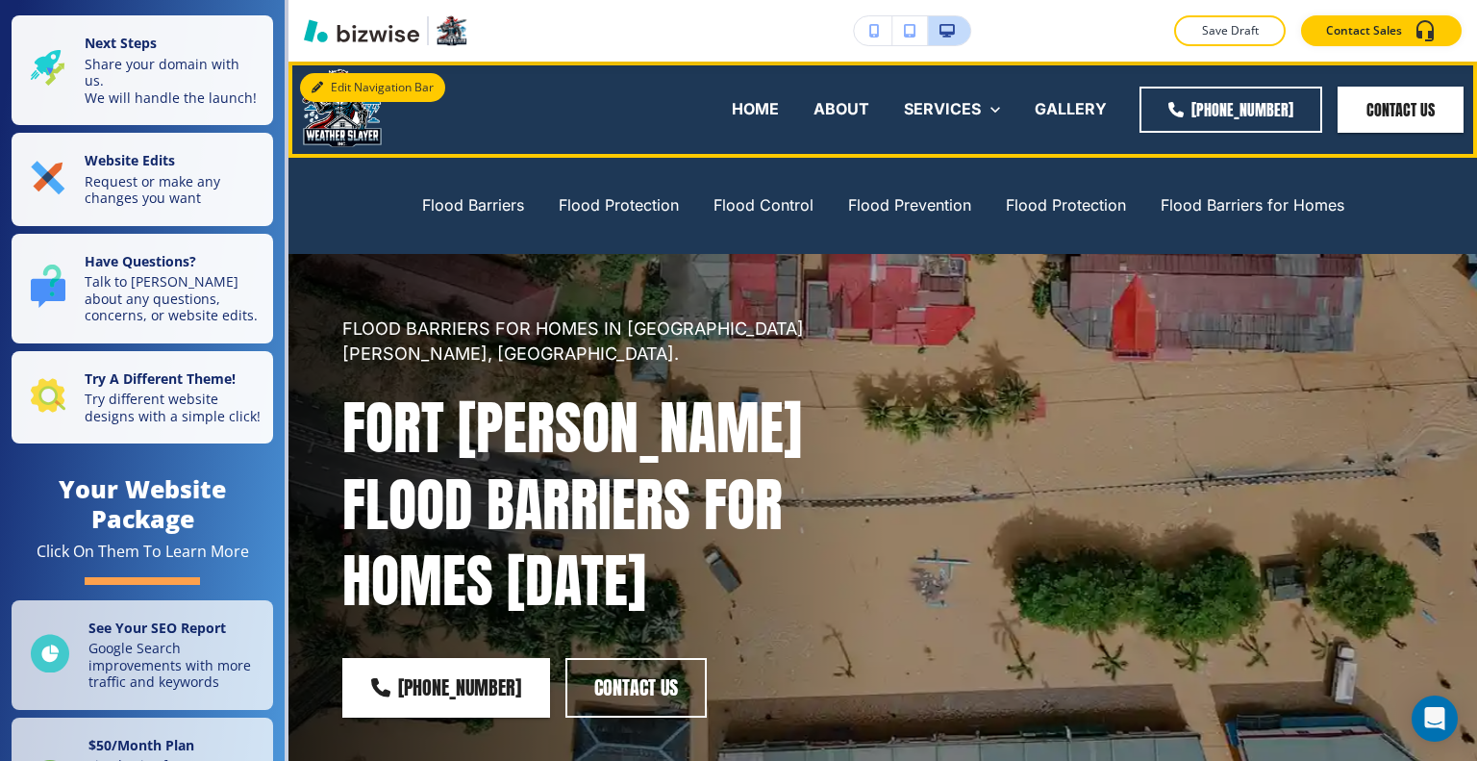
click at [340, 94] on button "Edit Navigation Bar" at bounding box center [372, 87] width 145 height 29
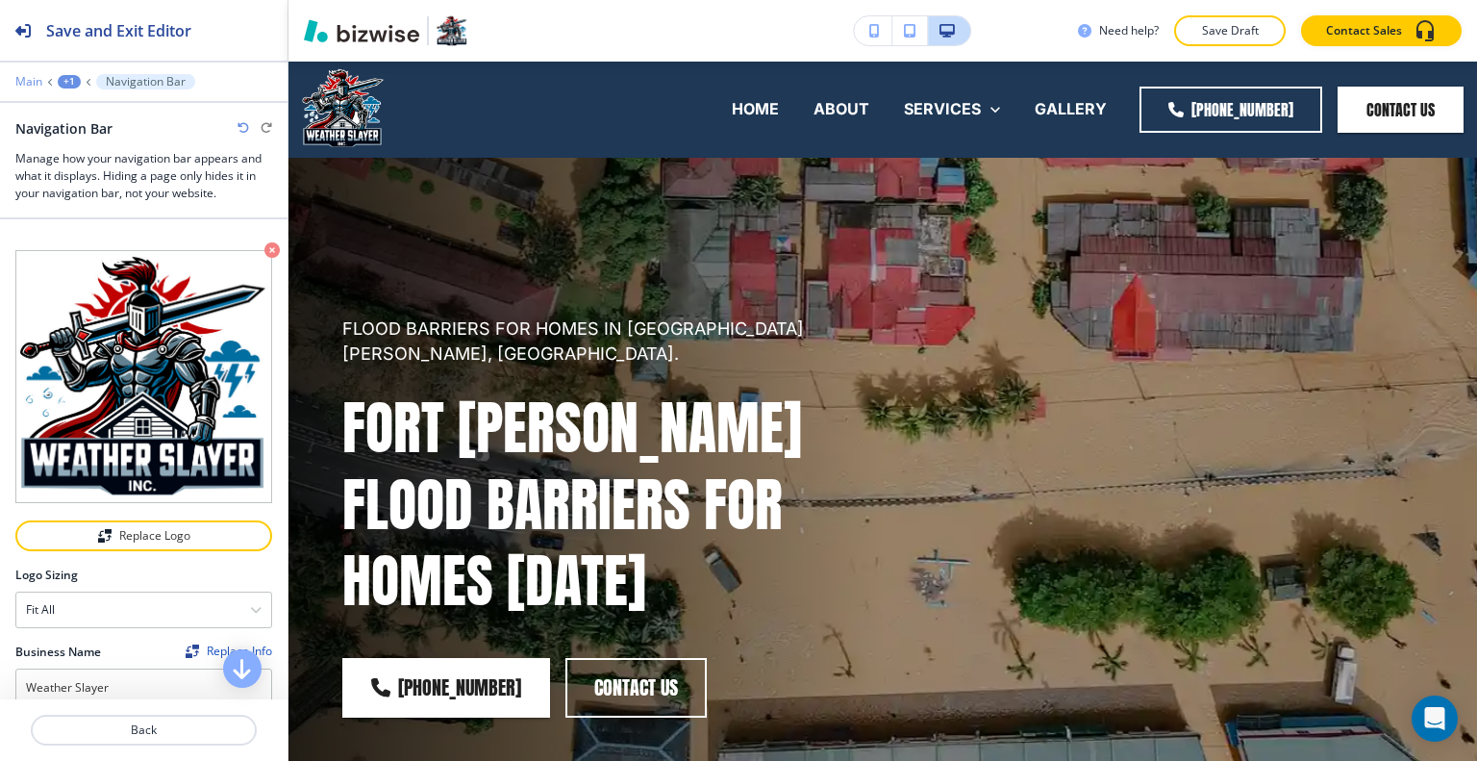
click at [31, 81] on p "Main" at bounding box center [28, 81] width 27 height 13
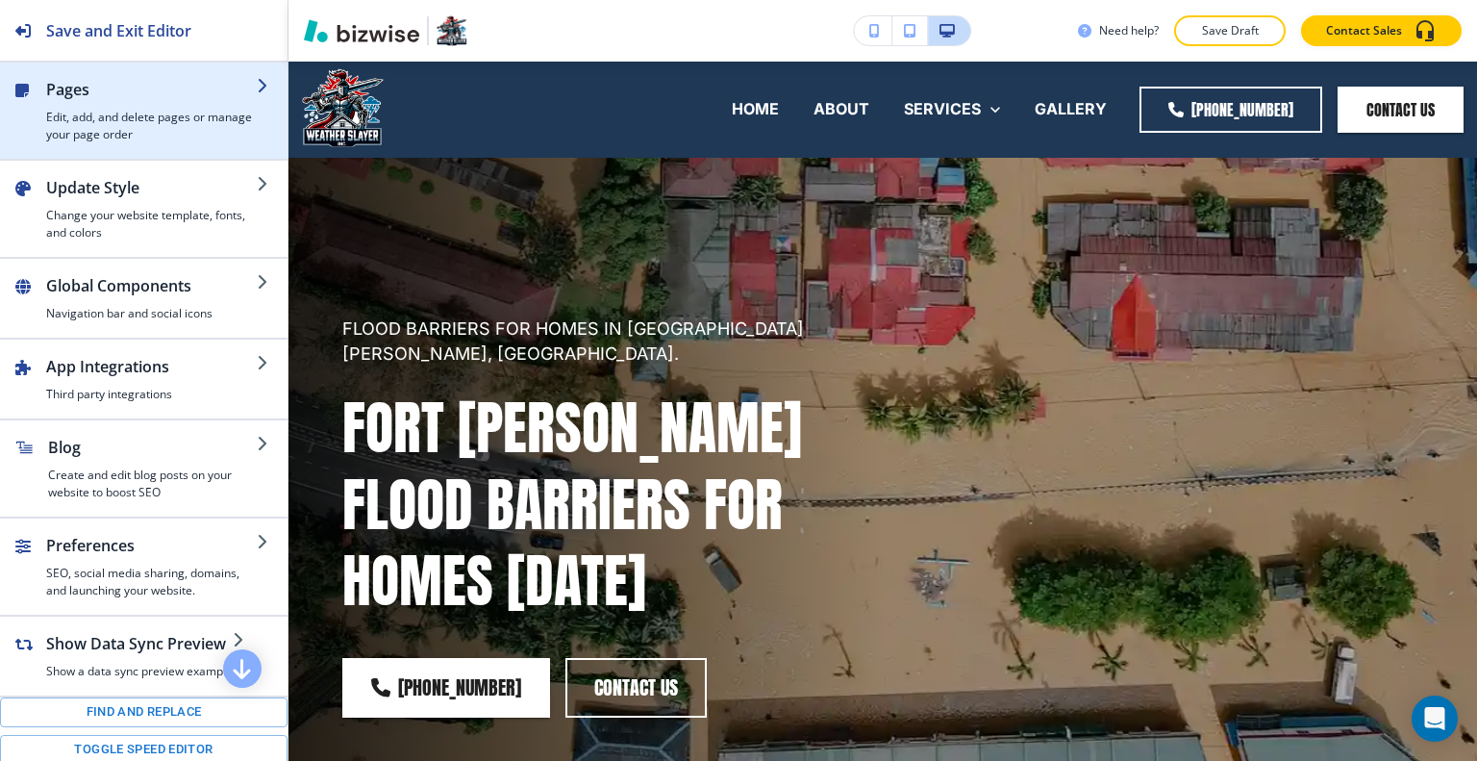
click at [103, 114] on h4 "Edit, add, and delete pages or manage your page order" at bounding box center [151, 126] width 211 height 35
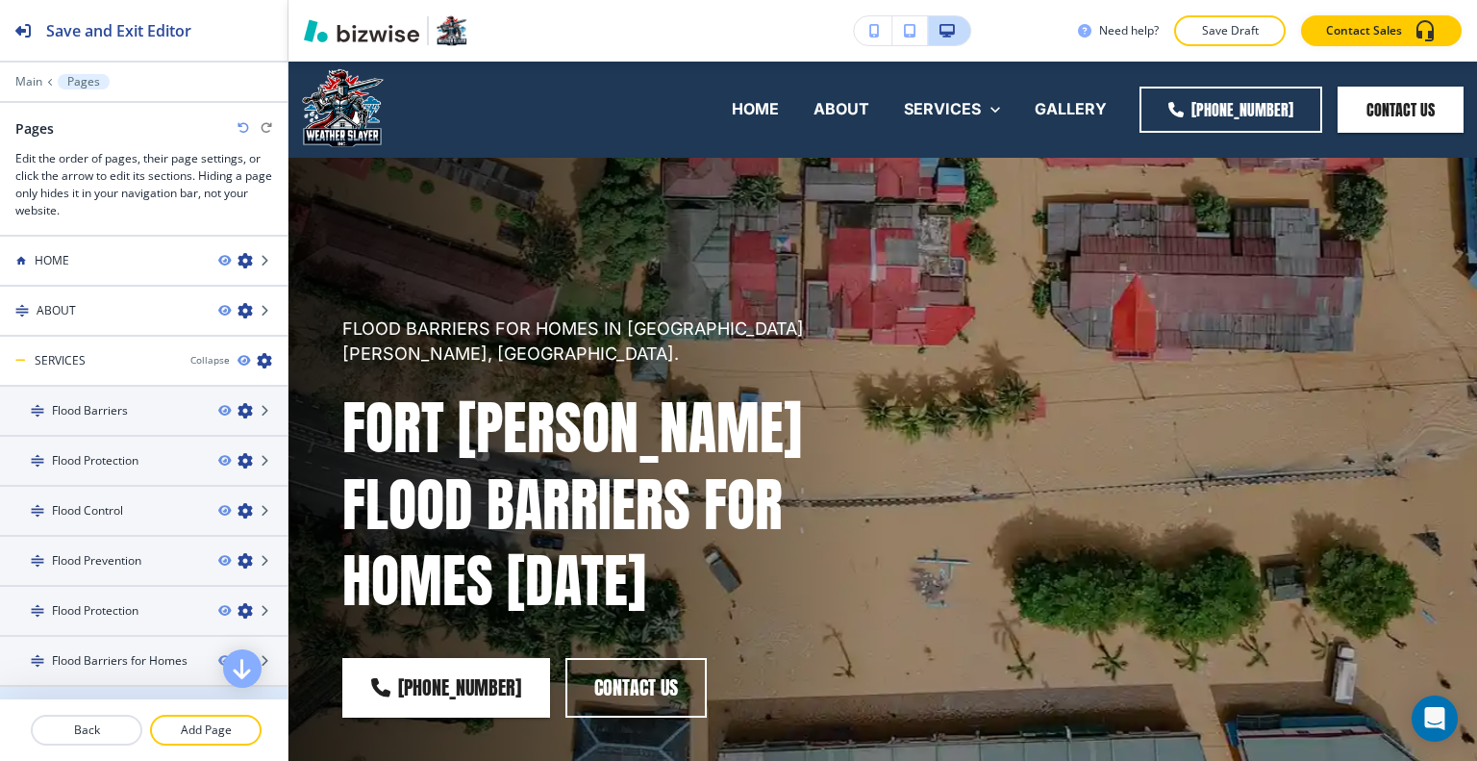
scroll to position [288, 0]
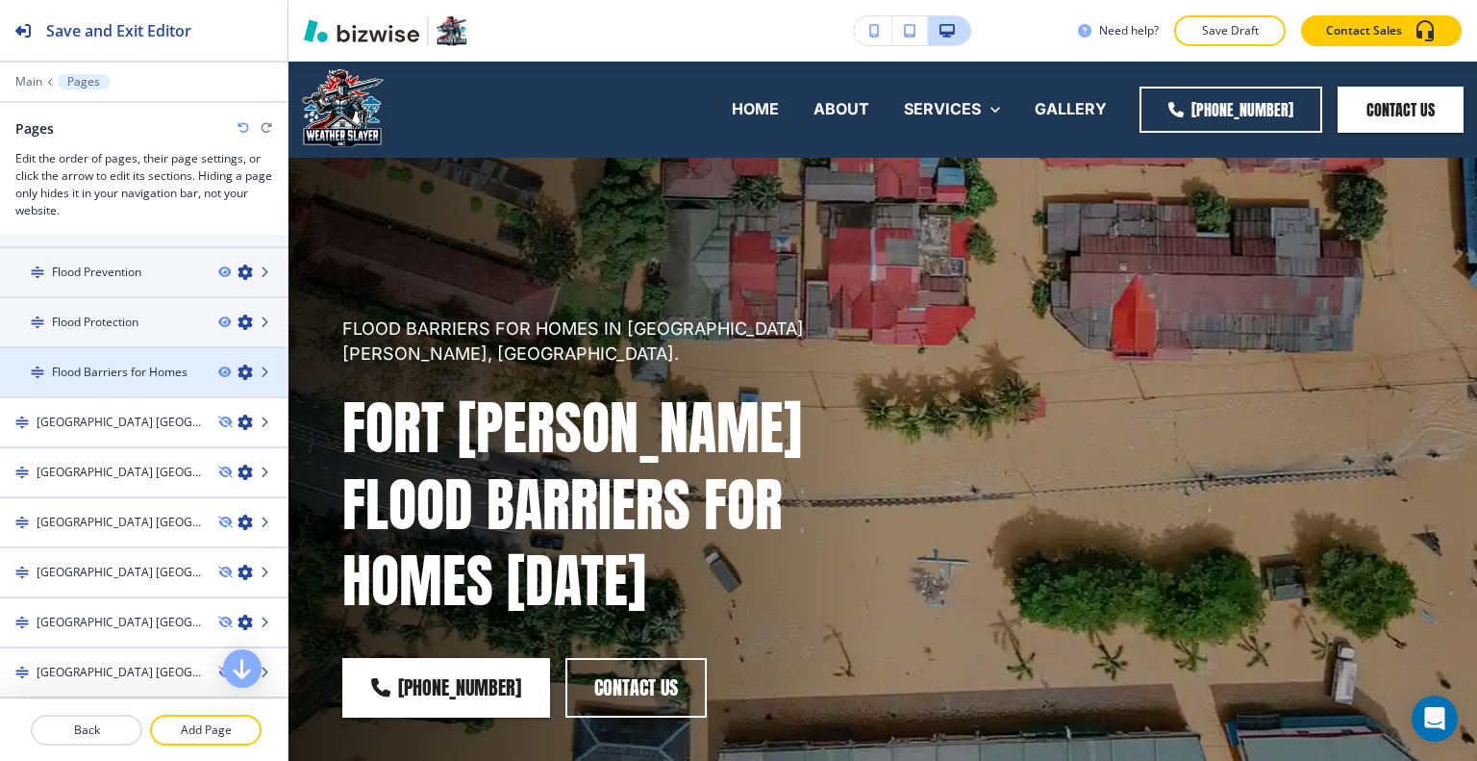
click at [136, 372] on h4 "Flood Barriers for Homes" at bounding box center [120, 371] width 136 height 17
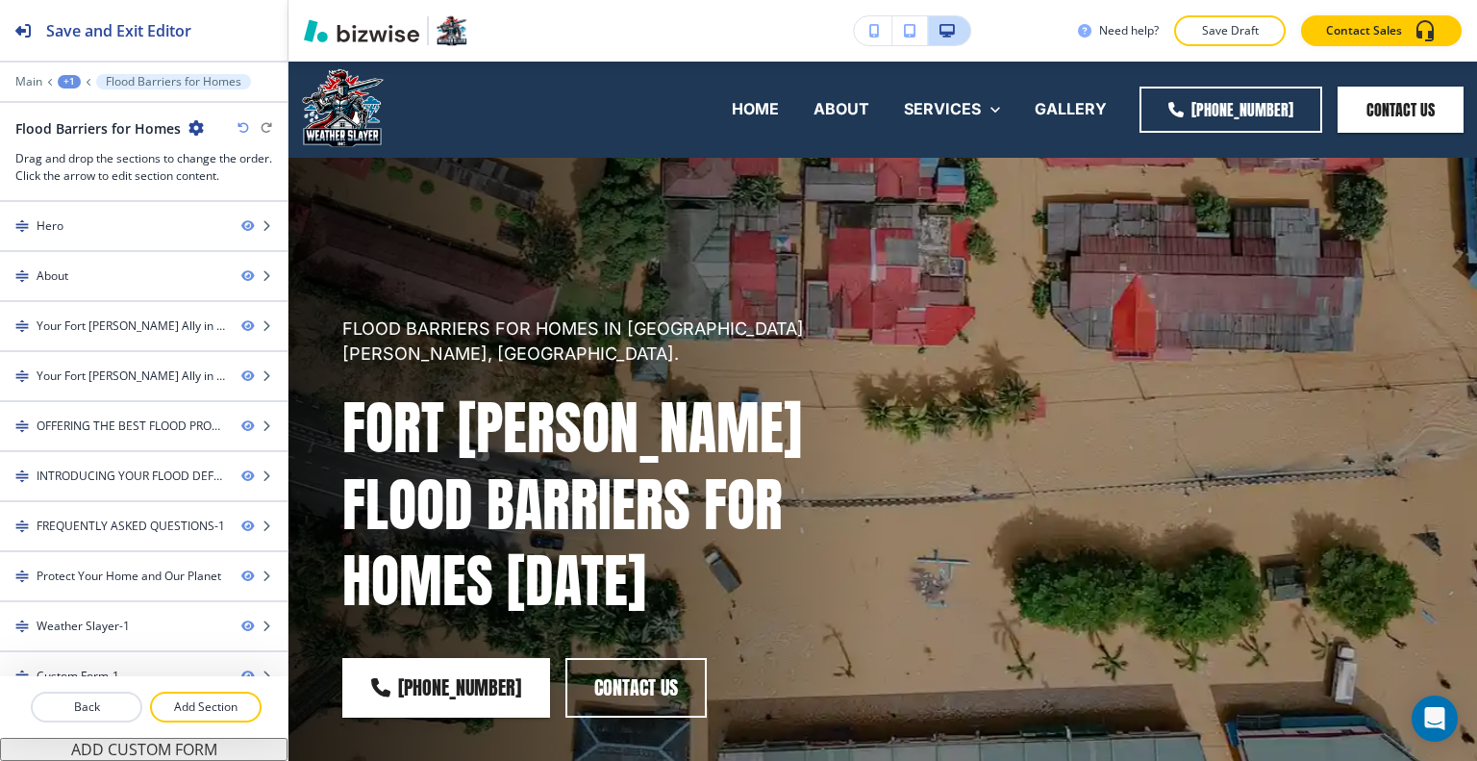
click at [192, 130] on icon "button" at bounding box center [195, 127] width 15 height 15
click at [231, 168] on p "Edit Page Settings" at bounding box center [248, 160] width 98 height 17
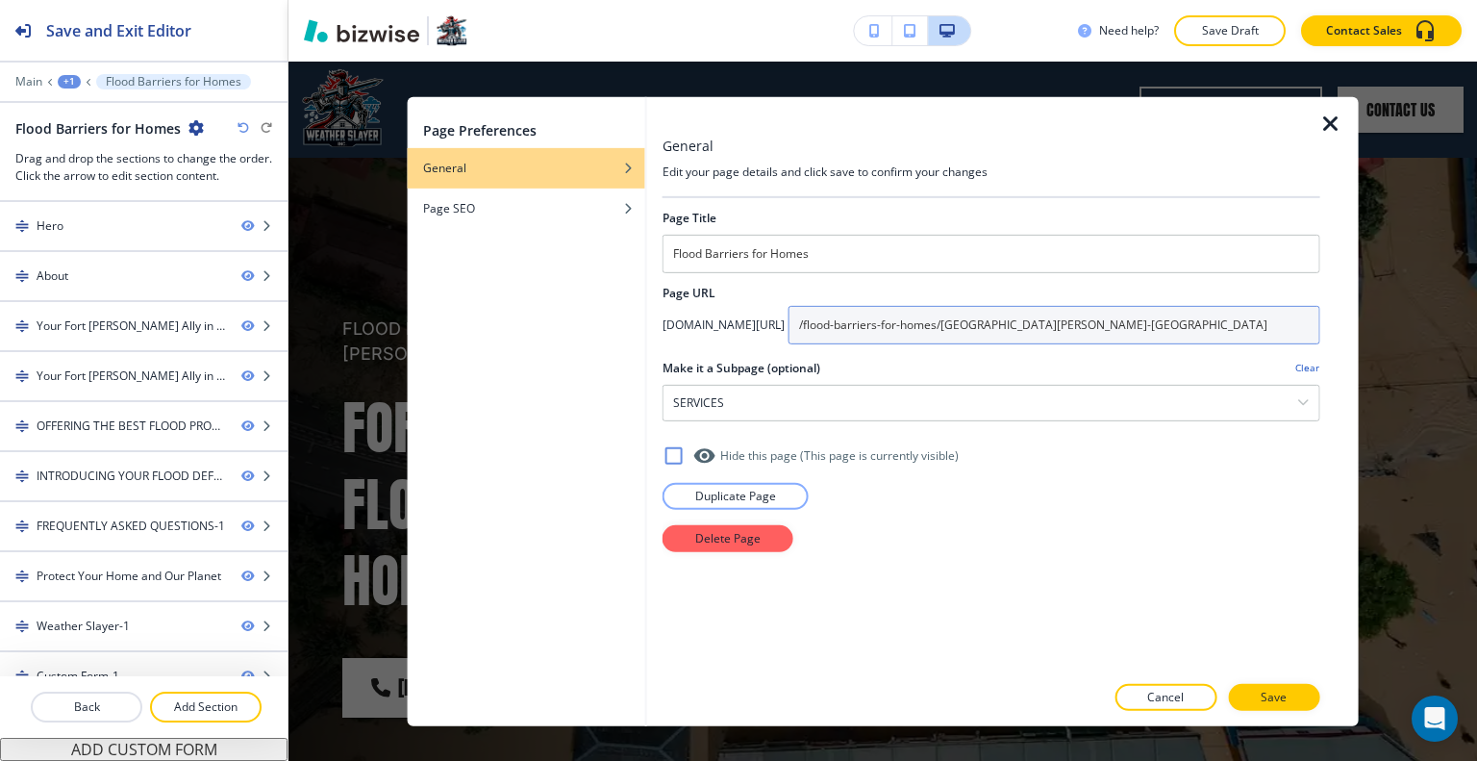
drag, startPoint x: 1147, startPoint y: 325, endPoint x: 877, endPoint y: 316, distance: 270.3
click at [870, 316] on div "app.bizwise.com/preview?id=you3rbm58gcg/ /flood-barriers-for-homes/fort-myers-fl" at bounding box center [991, 324] width 658 height 38
paste input "-installation-servic"
type input "/flood-barrier-installation-services/[GEOGRAPHIC_DATA][PERSON_NAME]-[GEOGRAPHIC…"
drag, startPoint x: 1207, startPoint y: 326, endPoint x: 873, endPoint y: 322, distance: 333.7
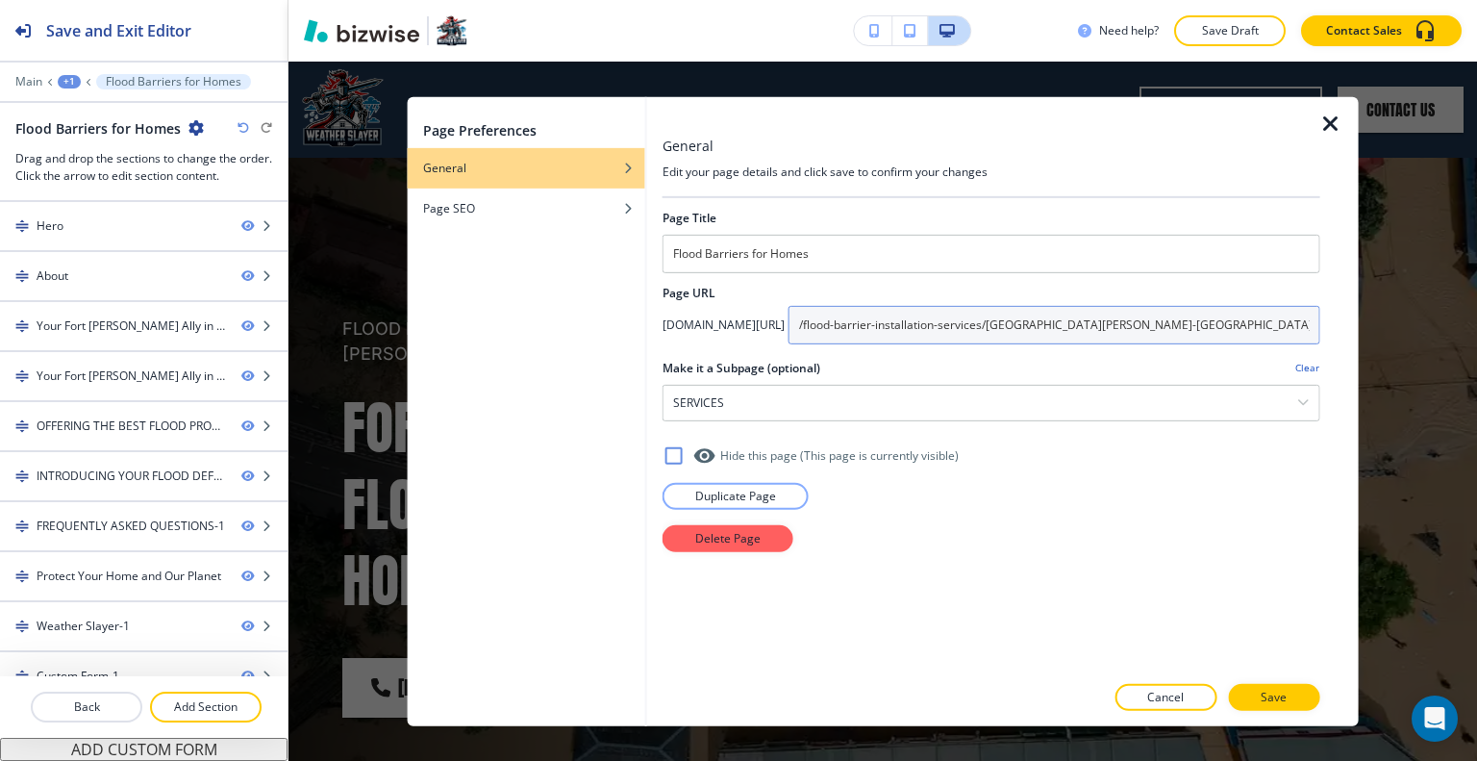
click at [873, 322] on div "app.bizwise.com/preview?id=you3rbm58gcg/ /flood-barrier-installation-services/f…" at bounding box center [991, 324] width 658 height 38
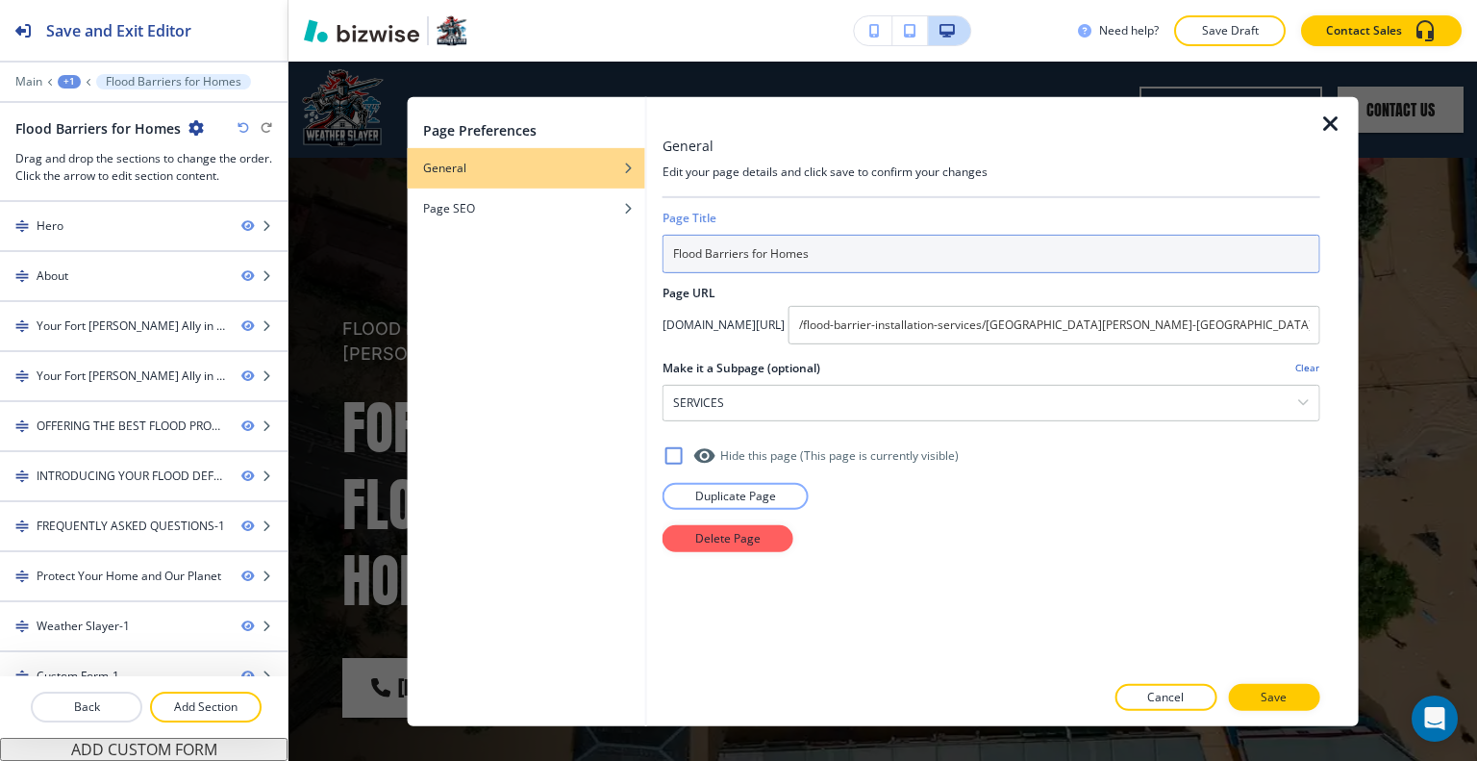
drag, startPoint x: 836, startPoint y: 253, endPoint x: 689, endPoint y: 251, distance: 146.2
click at [658, 253] on div "General Edit your page details and click save to confirm your changes Page Titl…" at bounding box center [1003, 410] width 712 height 629
paste input "Installation"
type input "Flood Barrier Installation"
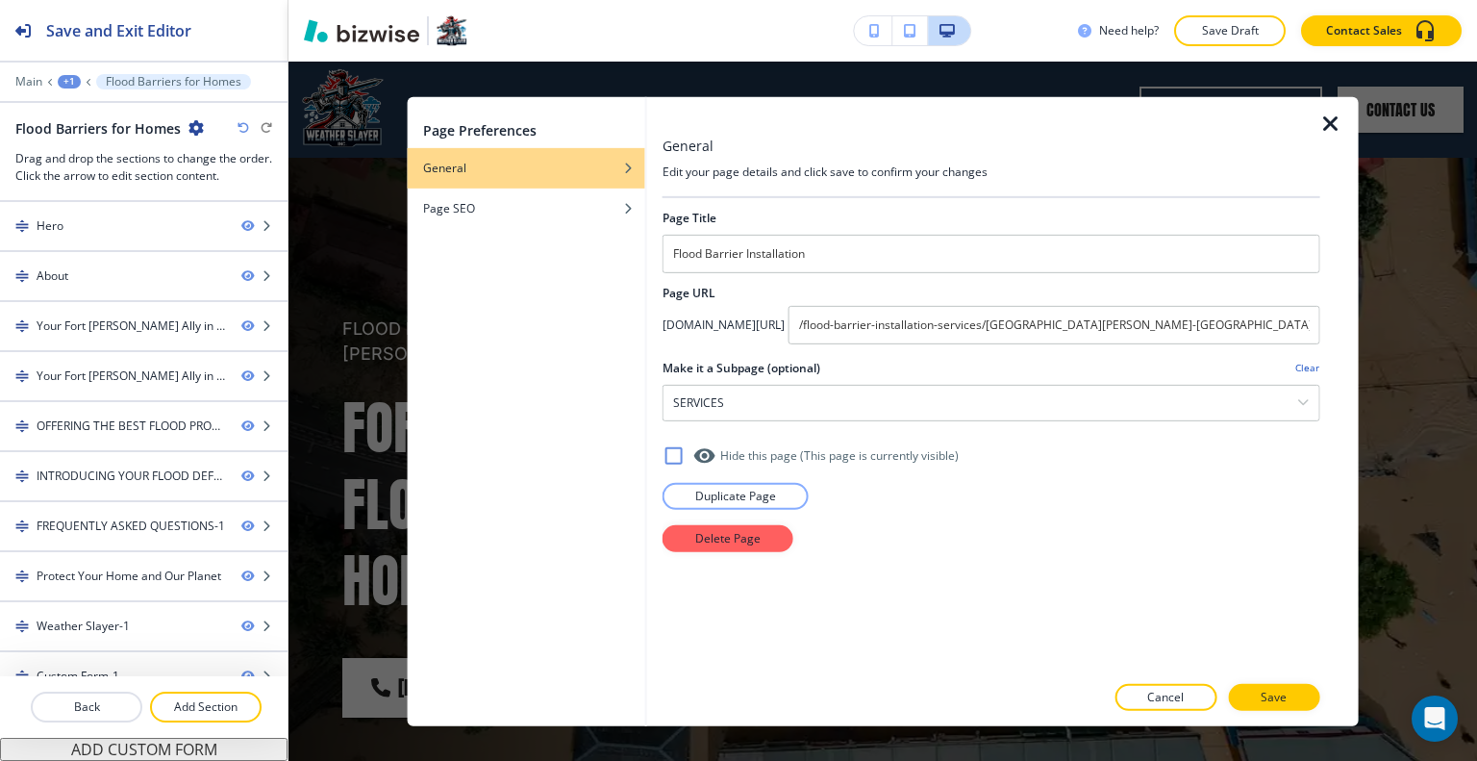
click at [1278, 699] on p "Save" at bounding box center [1274, 696] width 26 height 17
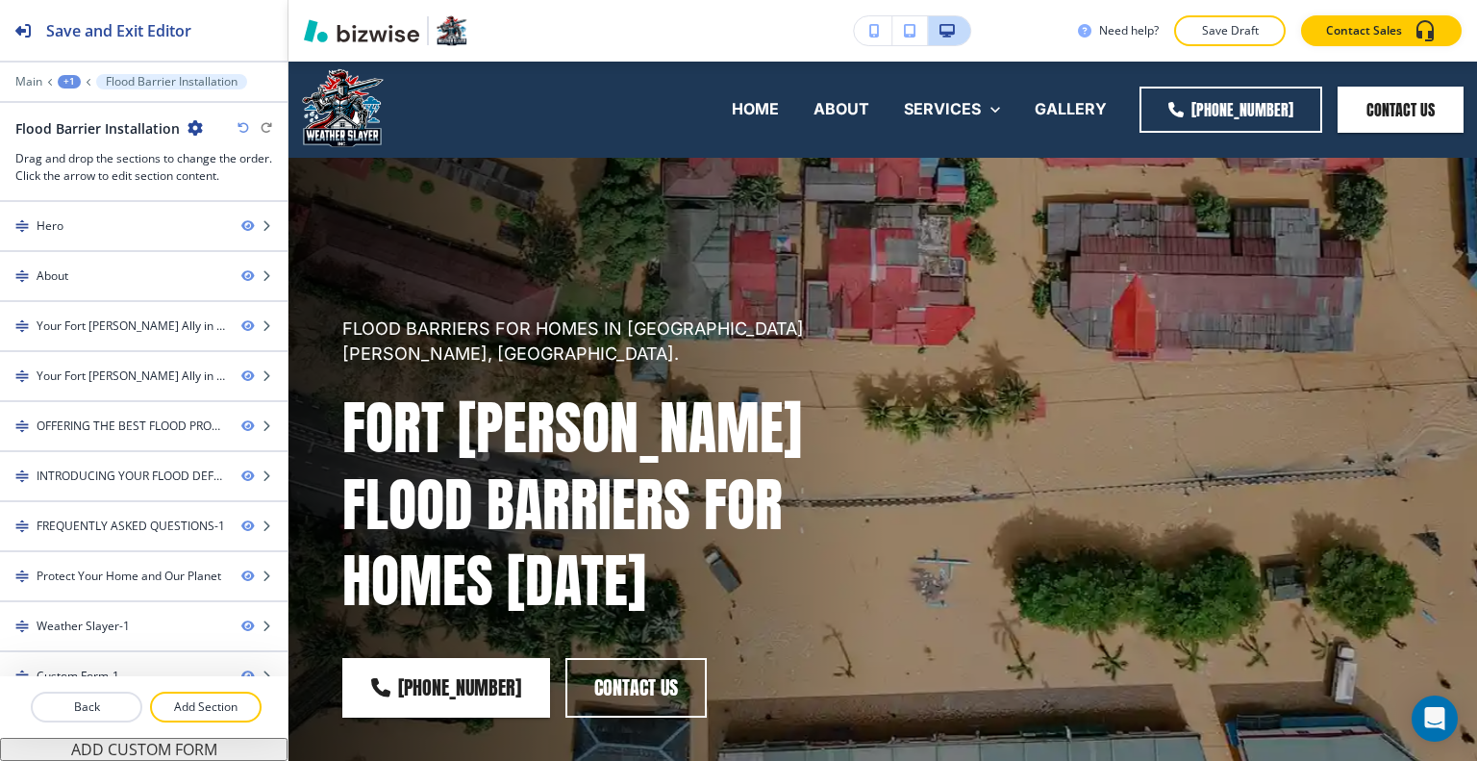
click at [74, 79] on div "+1" at bounding box center [69, 81] width 23 height 13
click at [99, 107] on p "Pages" at bounding box center [119, 112] width 98 height 17
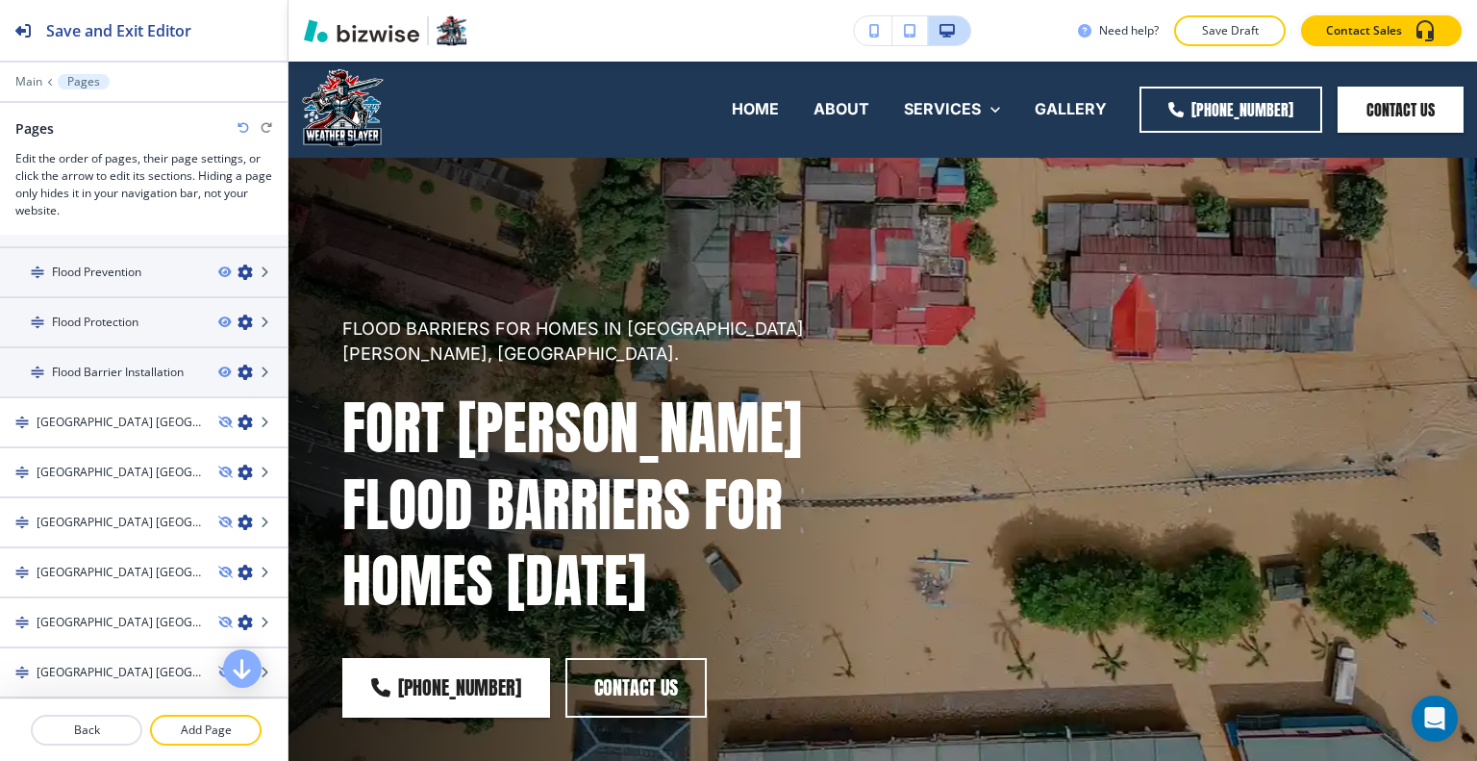
click at [135, 366] on h4 "Flood Barrier Installation" at bounding box center [118, 371] width 132 height 17
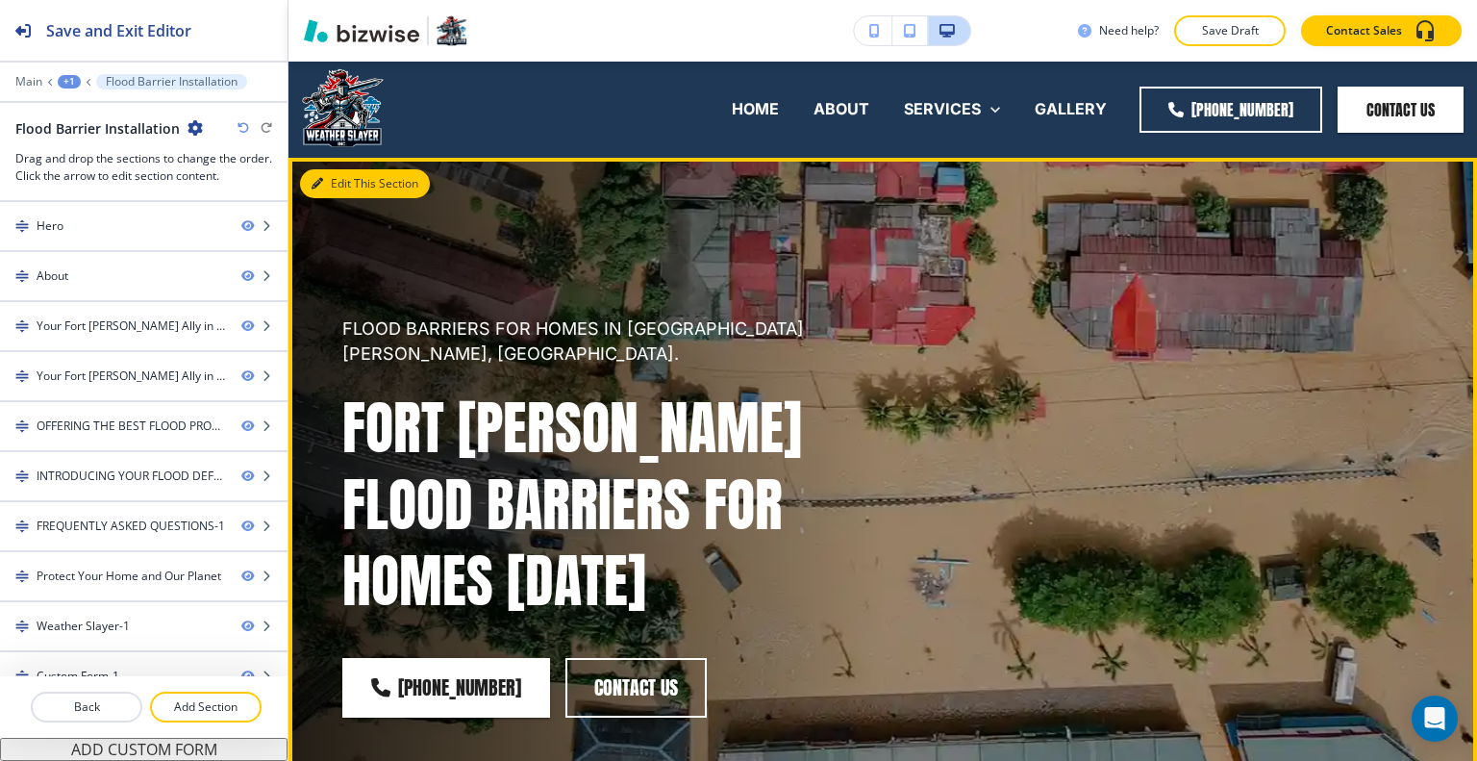
click at [335, 193] on button "Edit This Section" at bounding box center [365, 183] width 130 height 29
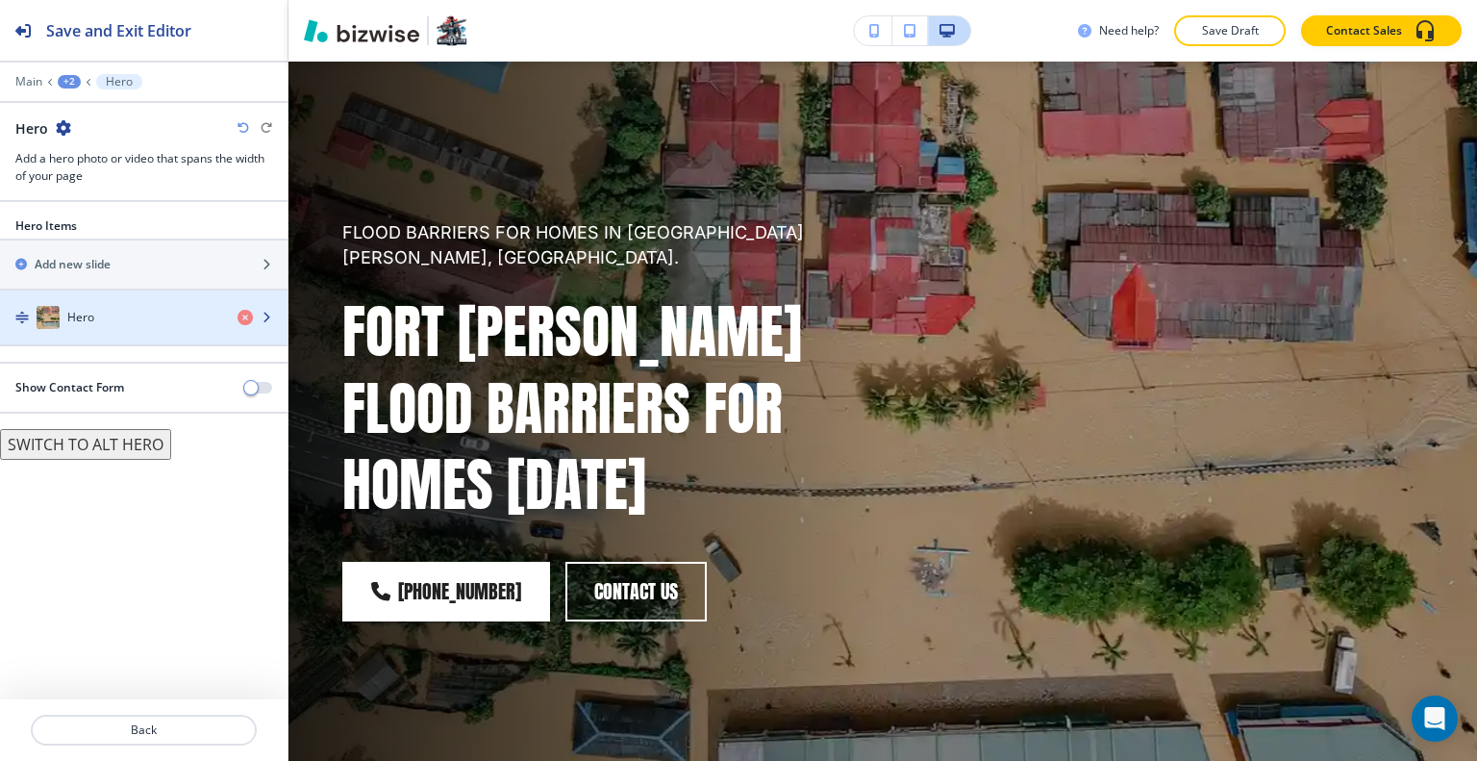
click at [174, 321] on div "Hero" at bounding box center [111, 317] width 222 height 23
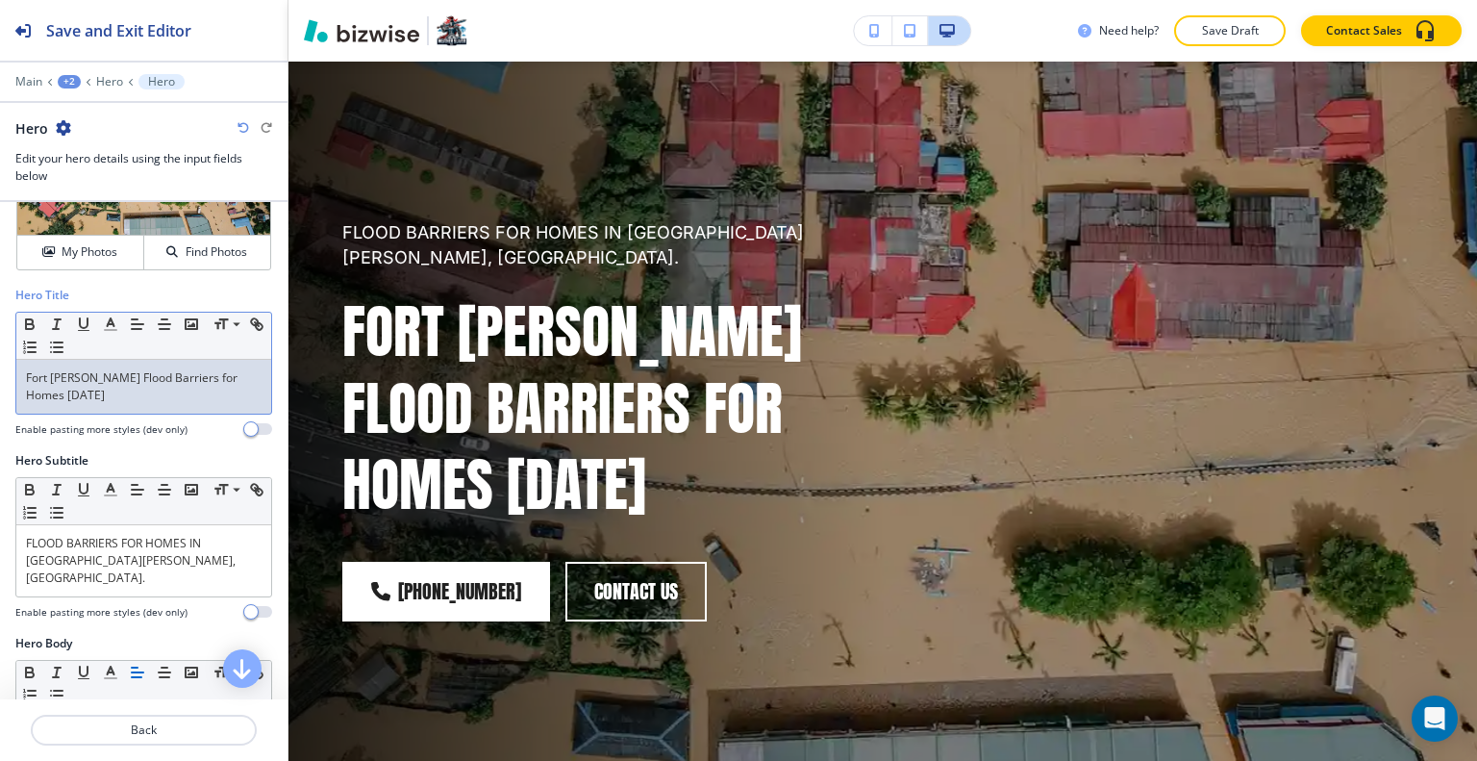
click at [105, 405] on div "Fort Myers Flood Barriers for Homes Today" at bounding box center [143, 387] width 255 height 54
drag, startPoint x: 112, startPoint y: 397, endPoint x: 65, endPoint y: 379, distance: 50.5
click at [1, 365] on div "Hero Title Small Normal Large Huge Fort Myers Flood Barriers for Homes Today En…" at bounding box center [143, 369] width 287 height 165
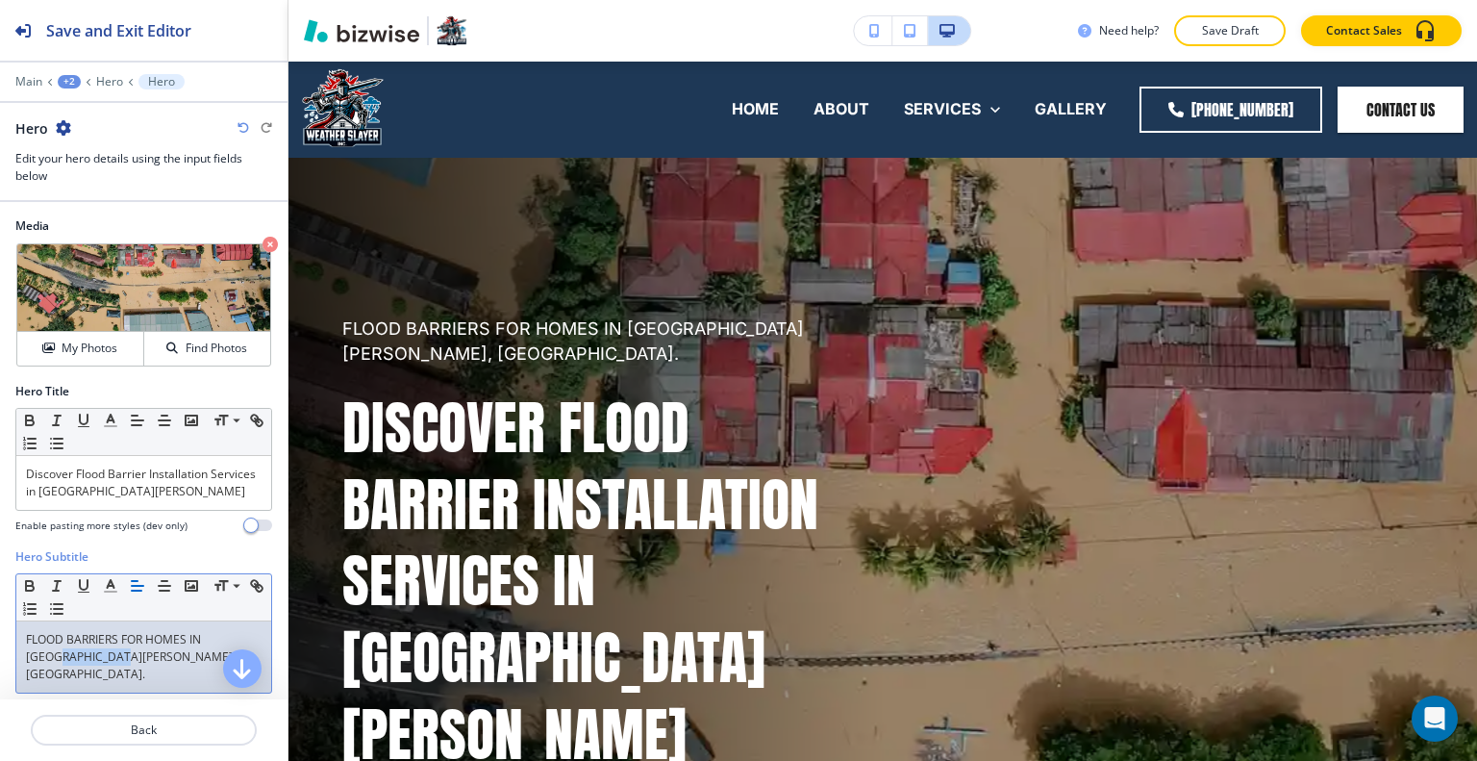
scroll to position [96, 0]
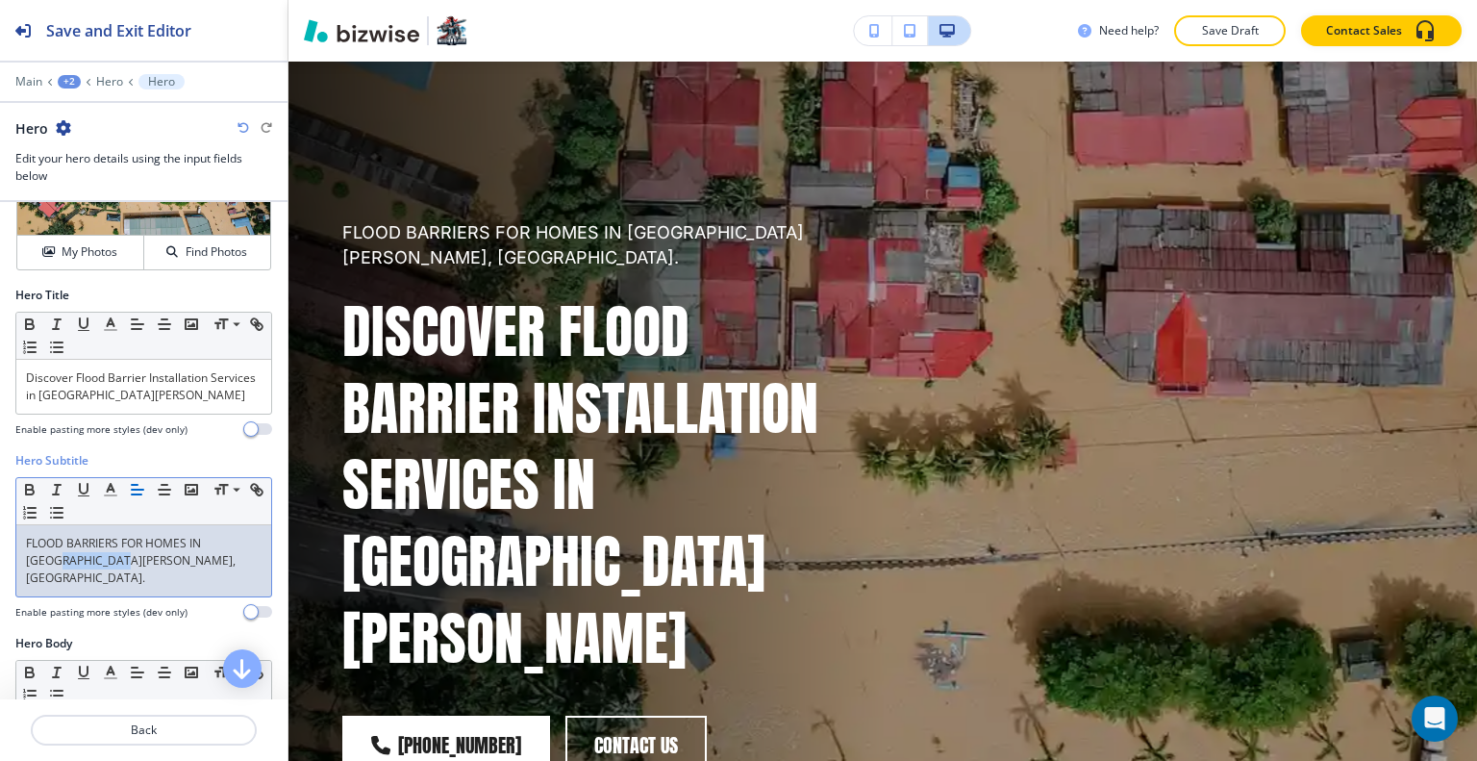
click at [116, 558] on p "FLOOD BARRIERS FOR HOMES IN [GEOGRAPHIC_DATA][PERSON_NAME], [GEOGRAPHIC_DATA]." at bounding box center [144, 561] width 236 height 52
click at [114, 558] on p "FLOOD BARRIERS FOR HOMES IN [GEOGRAPHIC_DATA][PERSON_NAME], [GEOGRAPHIC_DATA]." at bounding box center [144, 561] width 236 height 52
drag, startPoint x: 113, startPoint y: 558, endPoint x: 38, endPoint y: 545, distance: 76.0
click at [0, 541] on div "Hero Subtitle Small Normal Large Huge FLOOD BARRIERS FOR HOMES IN [GEOGRAPHIC_D…" at bounding box center [143, 543] width 287 height 183
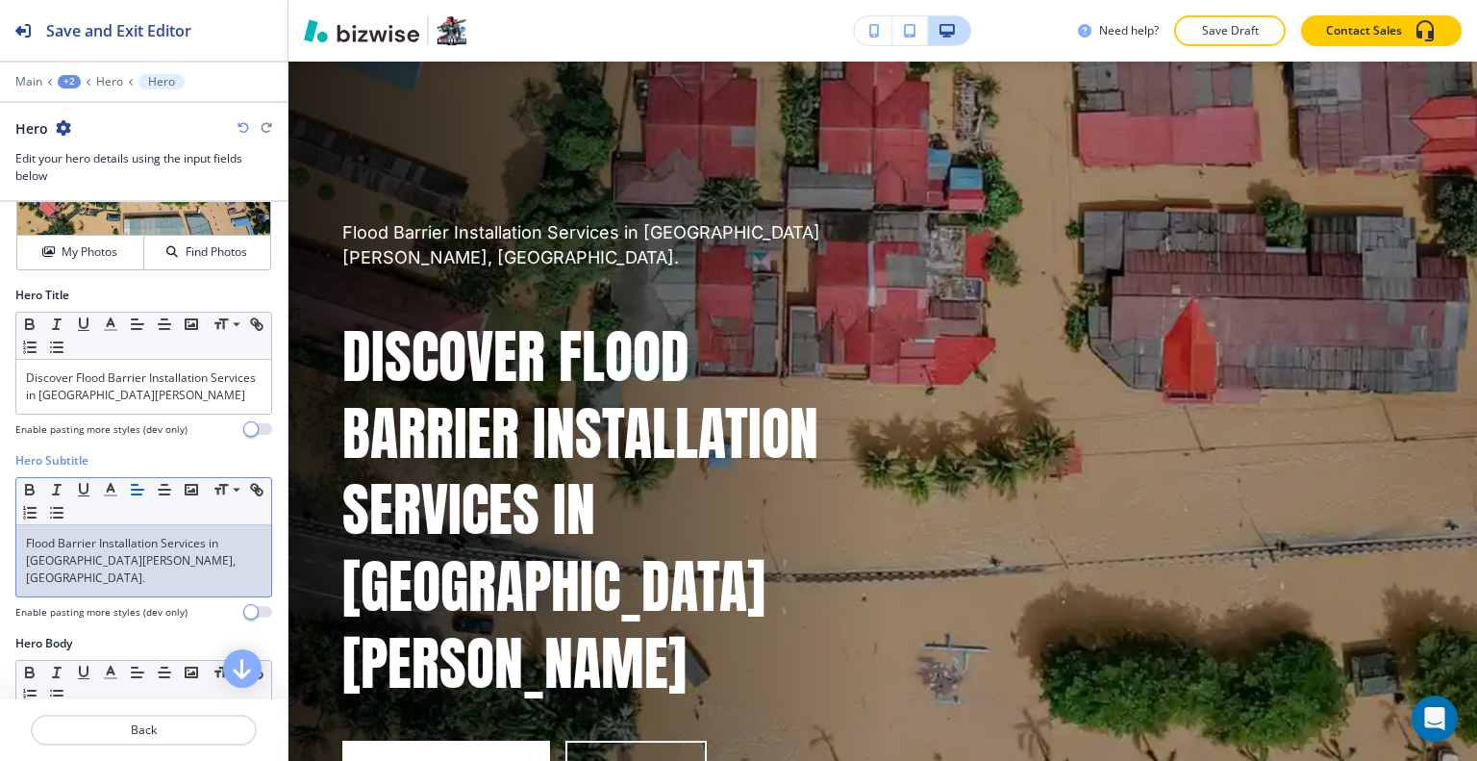
scroll to position [0, 0]
drag, startPoint x: 131, startPoint y: 556, endPoint x: 46, endPoint y: 549, distance: 84.9
click at [0, 531] on div "Hero Subtitle Small Normal Large Huge Flood Barrier Installation Services in [G…" at bounding box center [143, 543] width 287 height 183
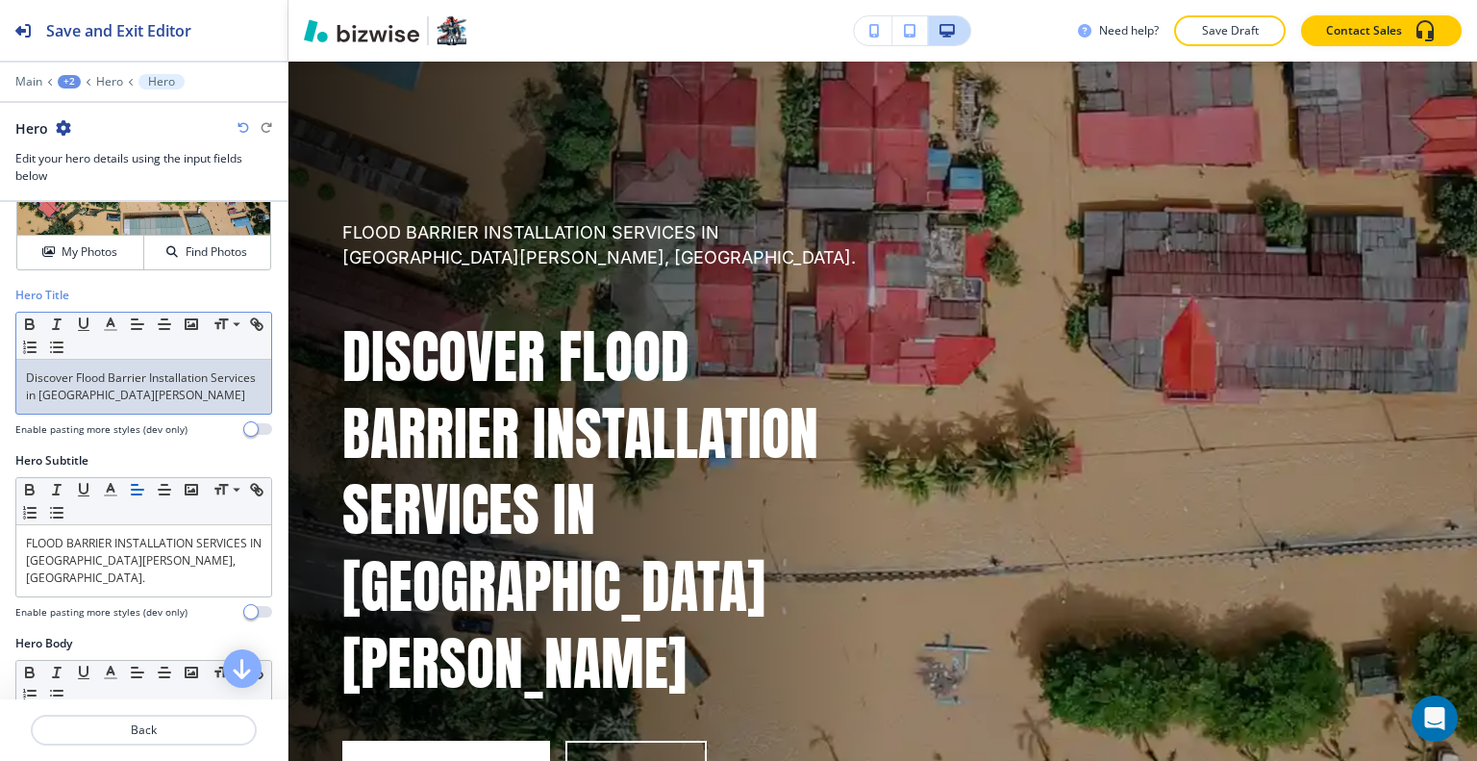
click at [176, 401] on p "Discover Flood Barrier Installation Services in [GEOGRAPHIC_DATA][PERSON_NAME]" at bounding box center [144, 386] width 236 height 35
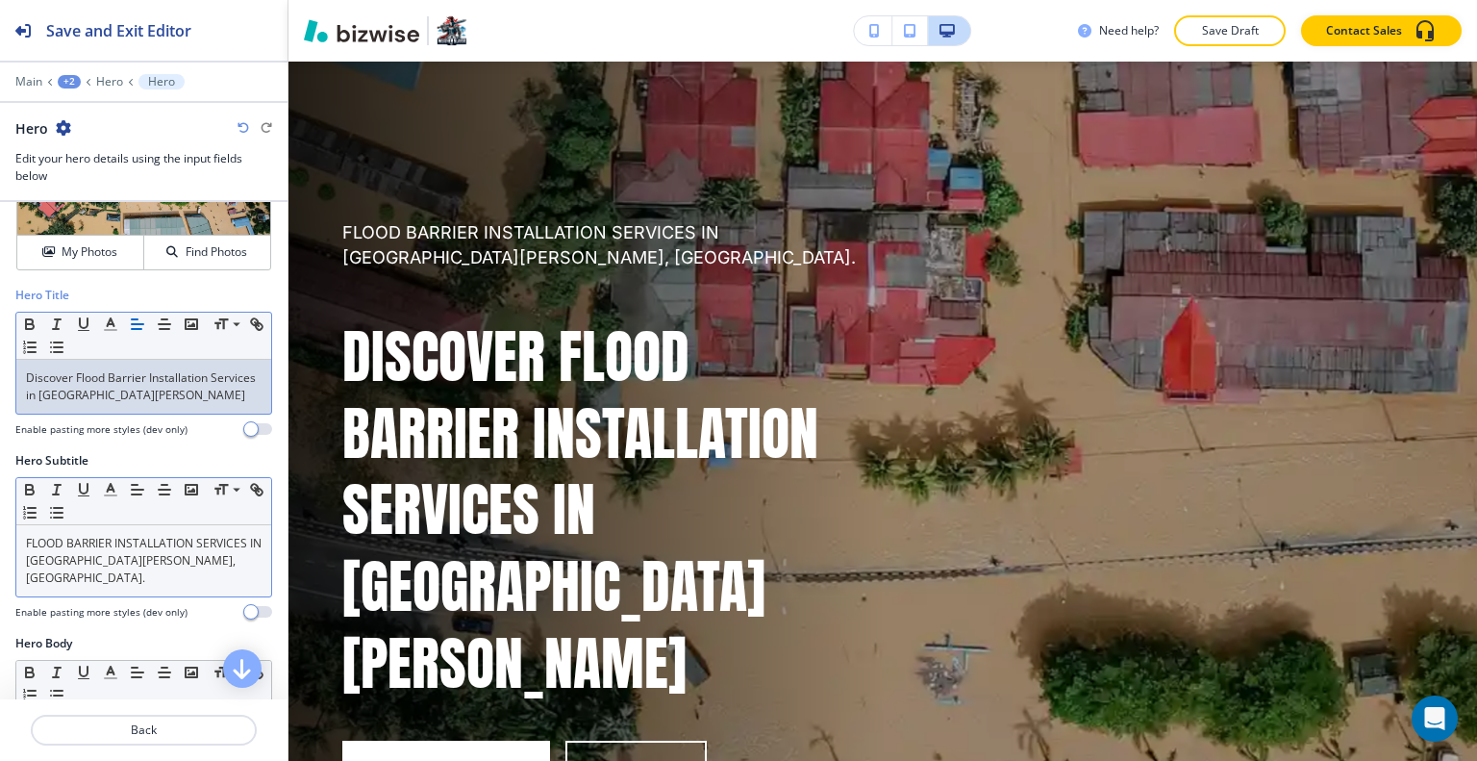
click at [169, 566] on div "FLOOD BARRIER INSTALLATION SERVICES IN [GEOGRAPHIC_DATA][PERSON_NAME], [GEOGRAP…" at bounding box center [143, 560] width 255 height 71
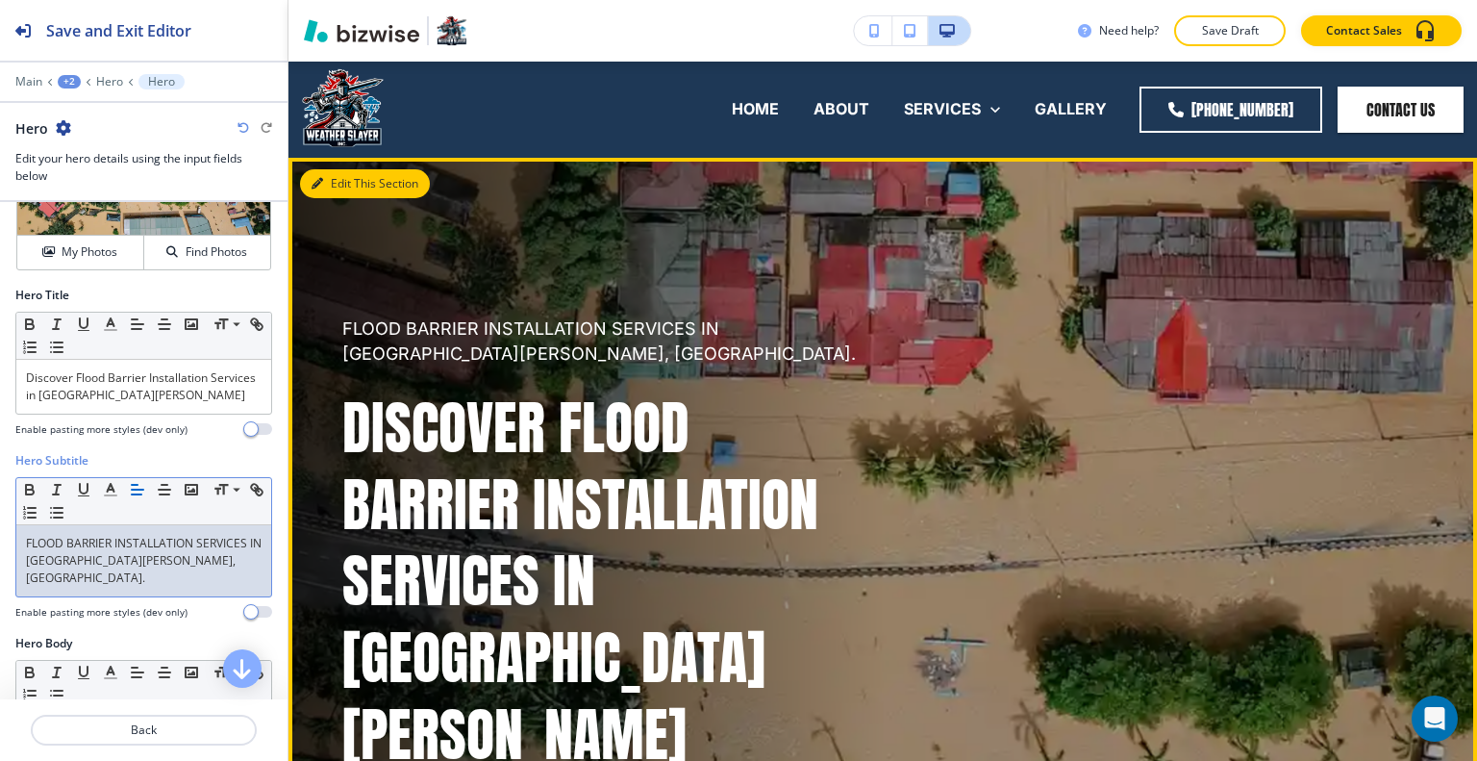
click at [336, 187] on button "Edit This Section" at bounding box center [365, 183] width 130 height 29
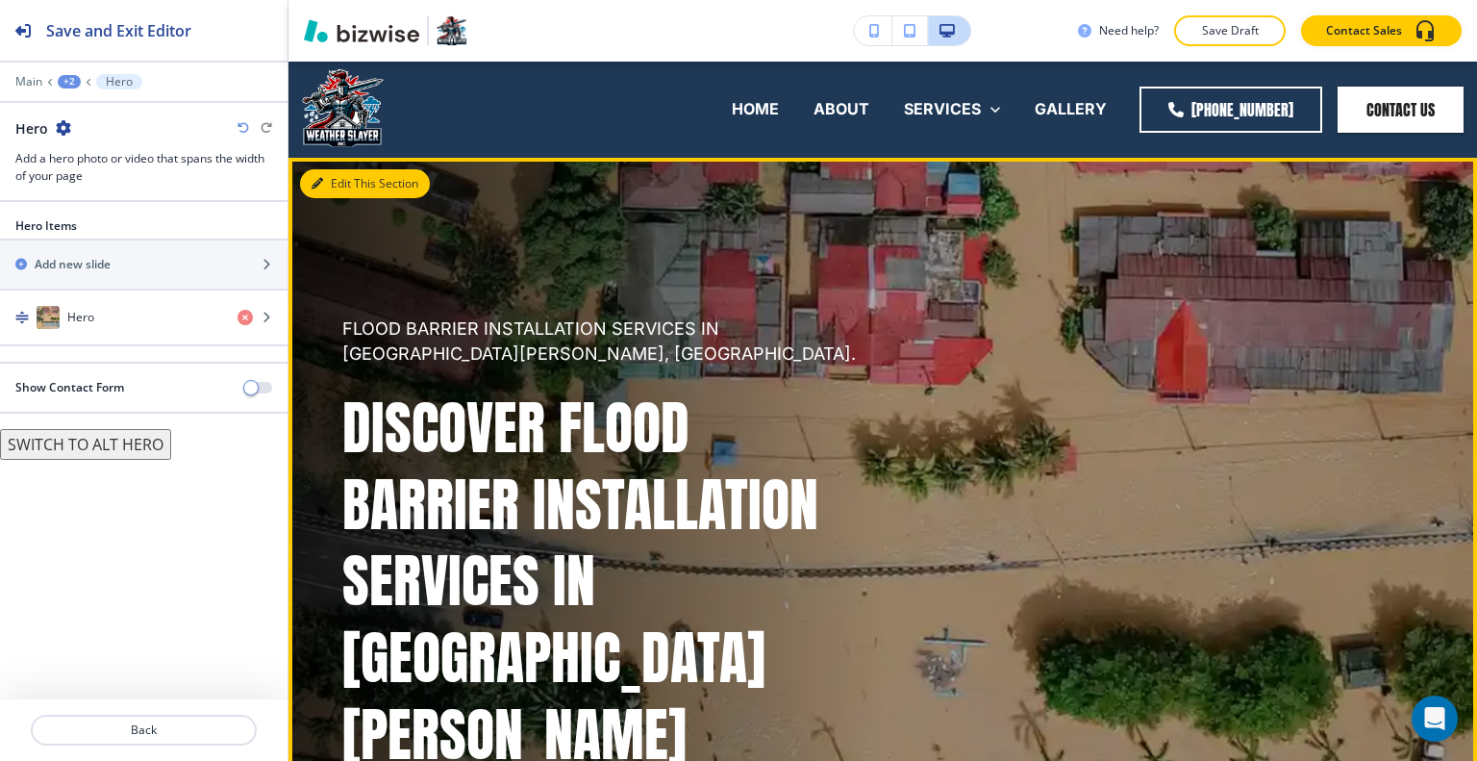
scroll to position [96, 0]
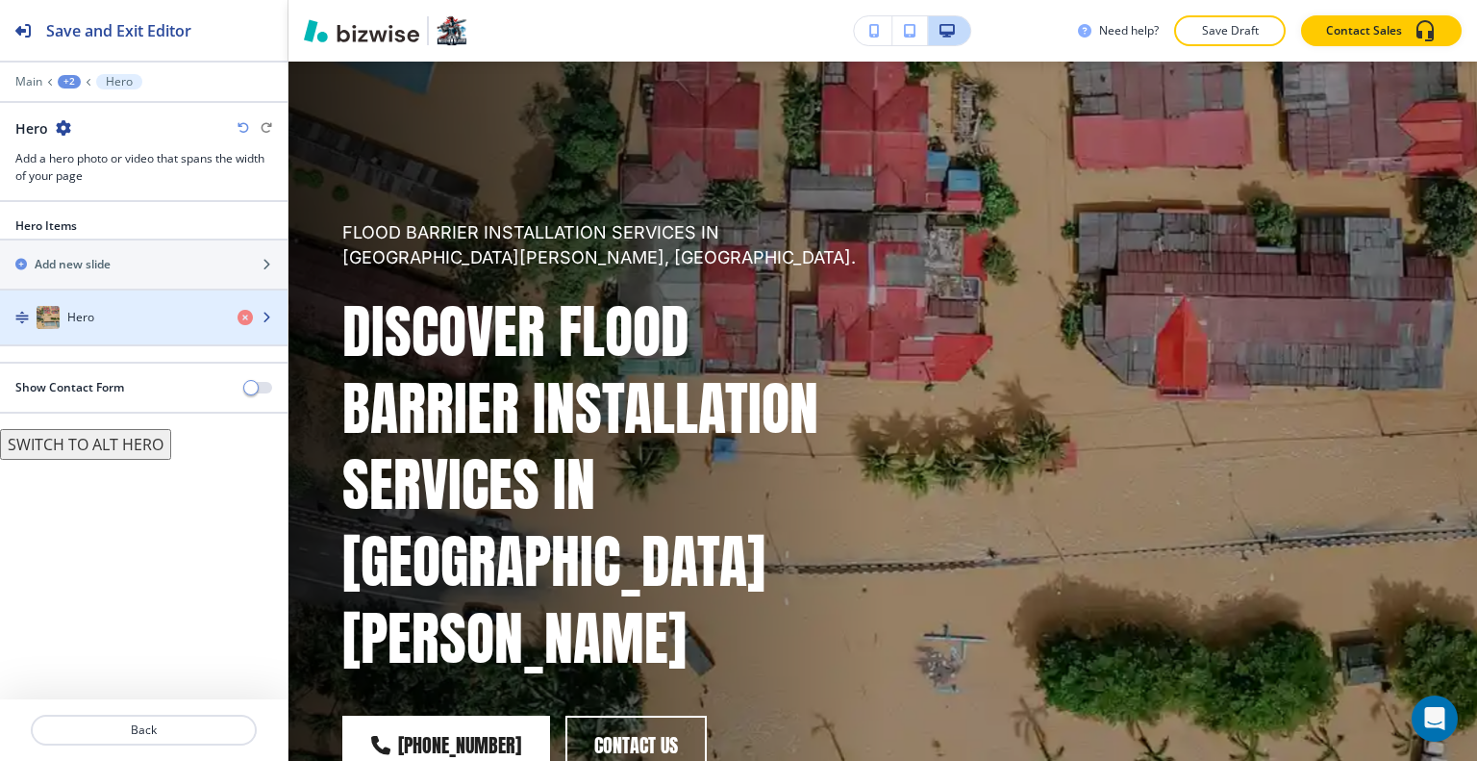
click at [91, 337] on div "button" at bounding box center [143, 336] width 287 height 15
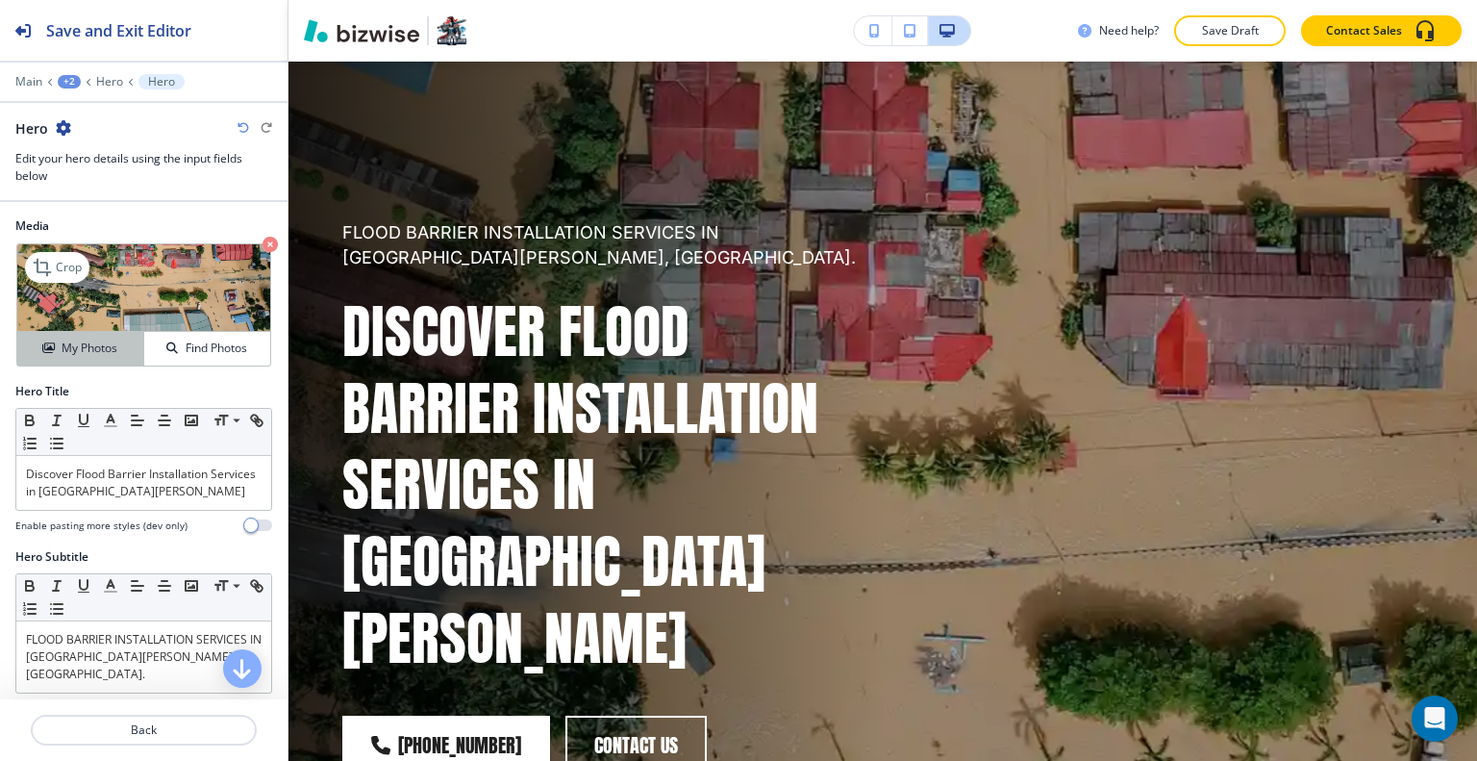
click at [96, 350] on h4 "My Photos" at bounding box center [90, 347] width 56 height 17
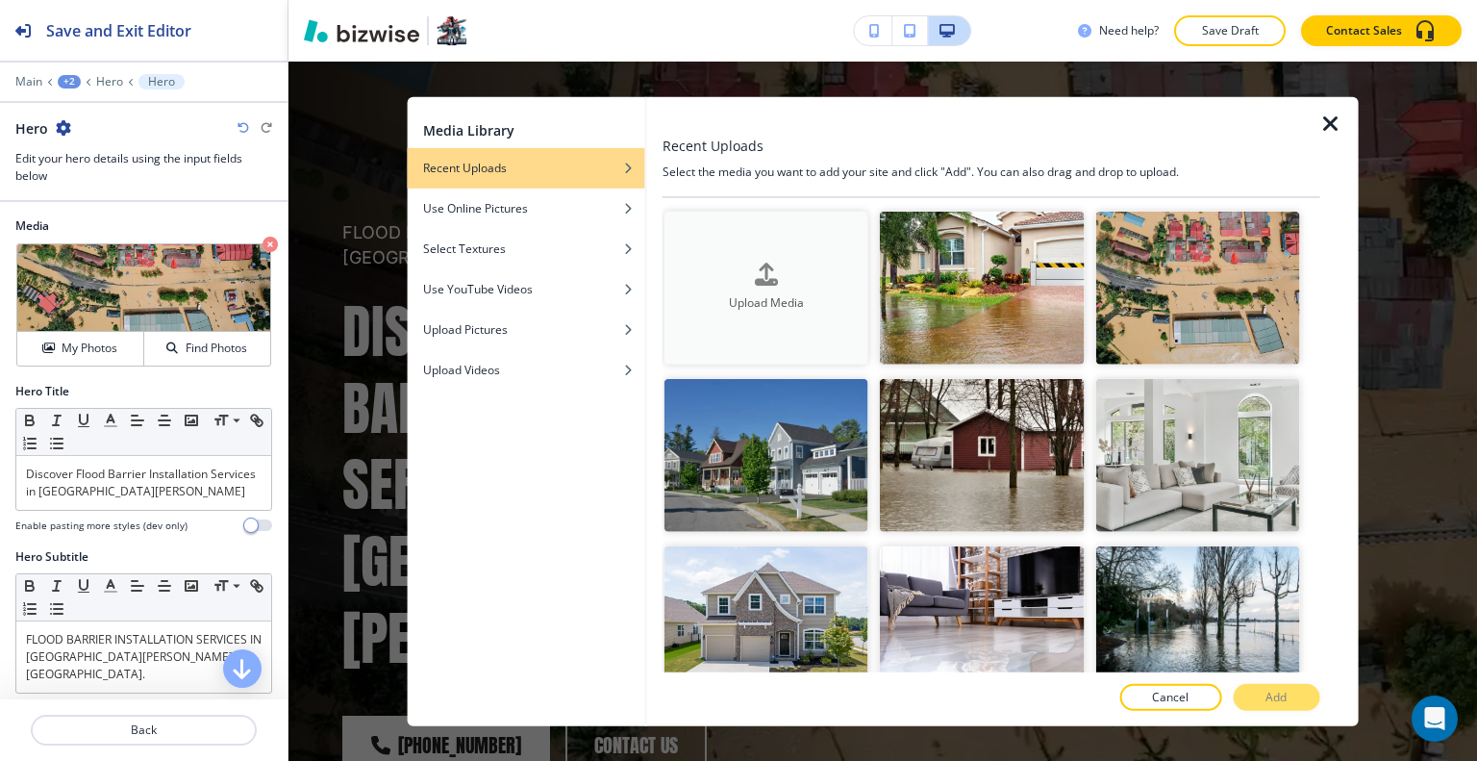
click at [808, 294] on h4 "Upload Media" at bounding box center [766, 302] width 204 height 17
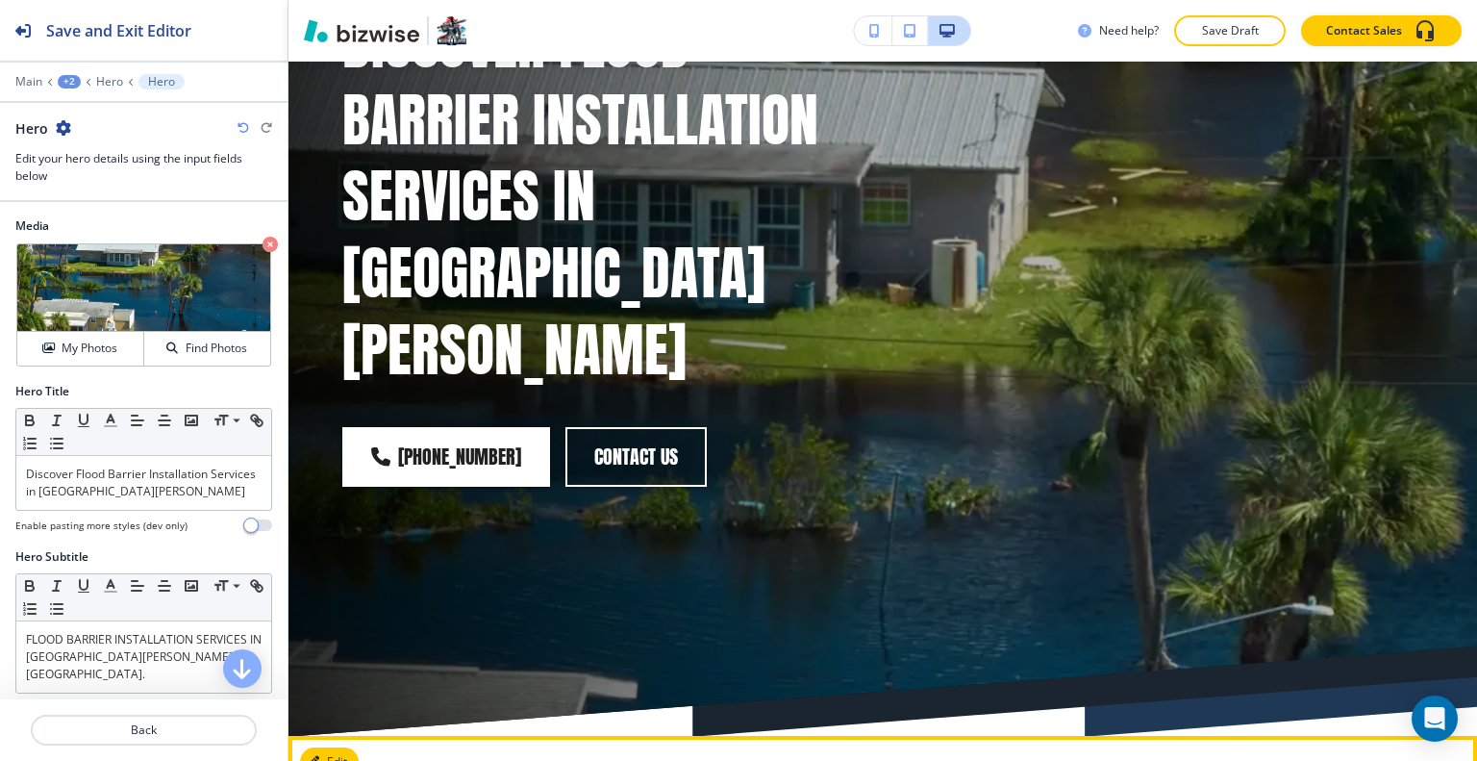
scroll to position [769, 0]
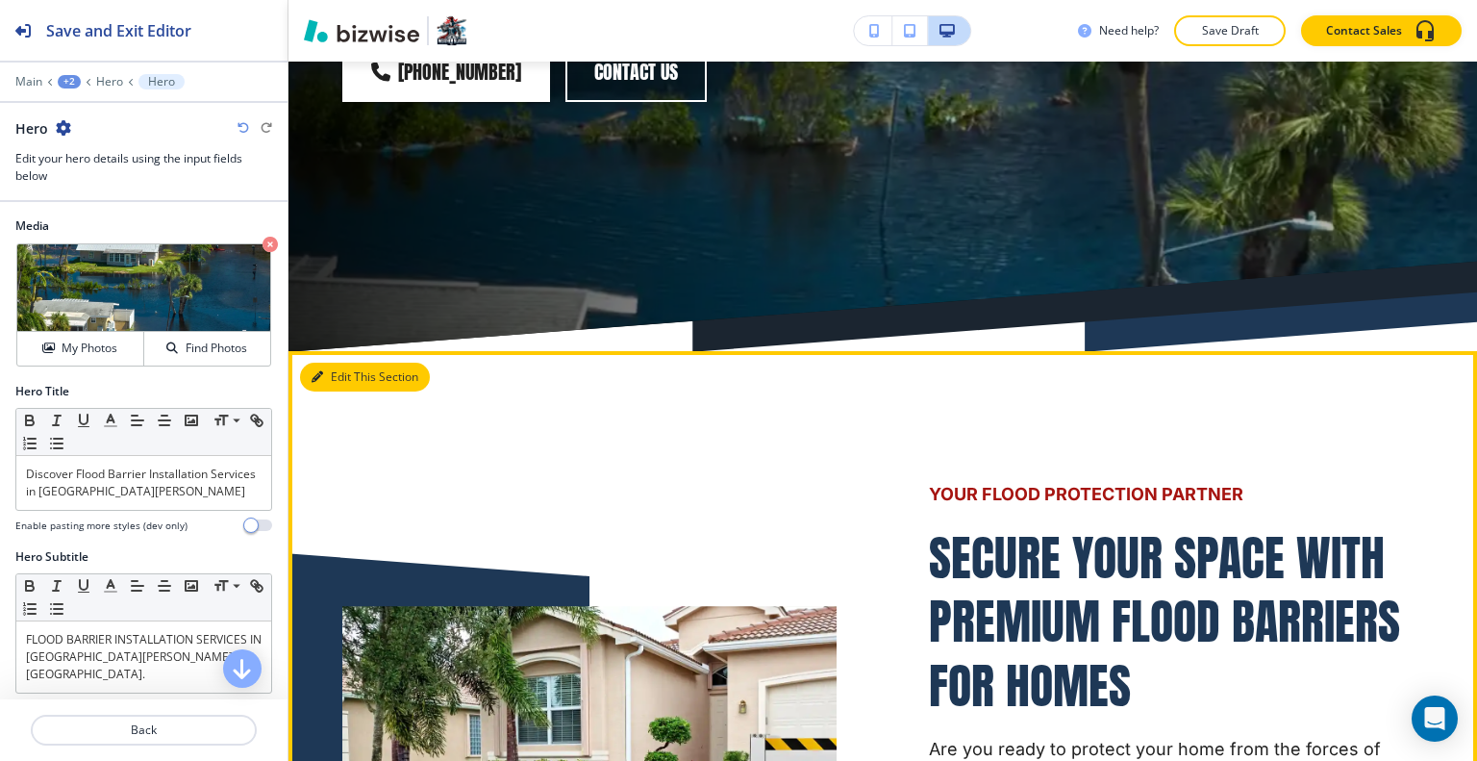
click at [337, 362] on button "Edit This Section" at bounding box center [365, 376] width 130 height 29
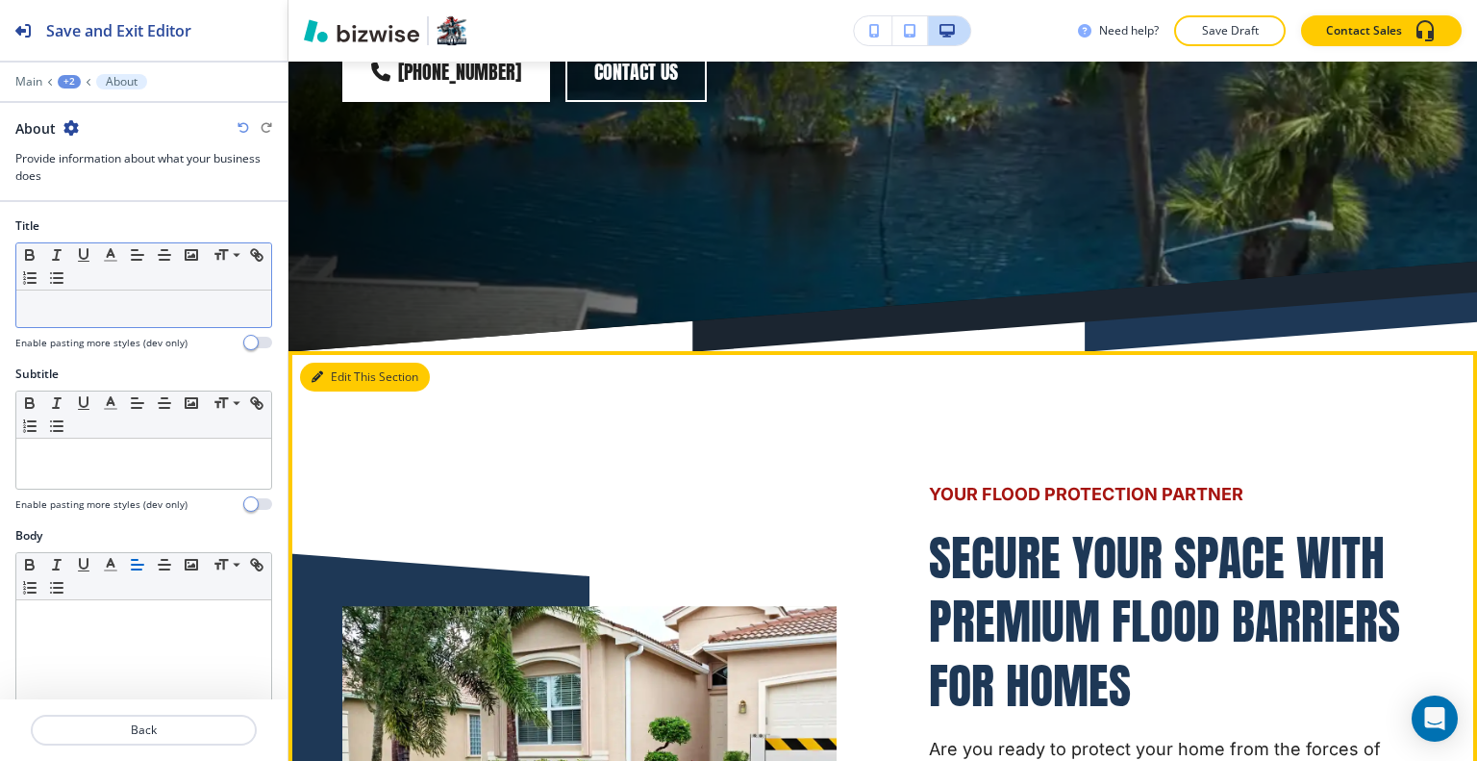
scroll to position [904, 0]
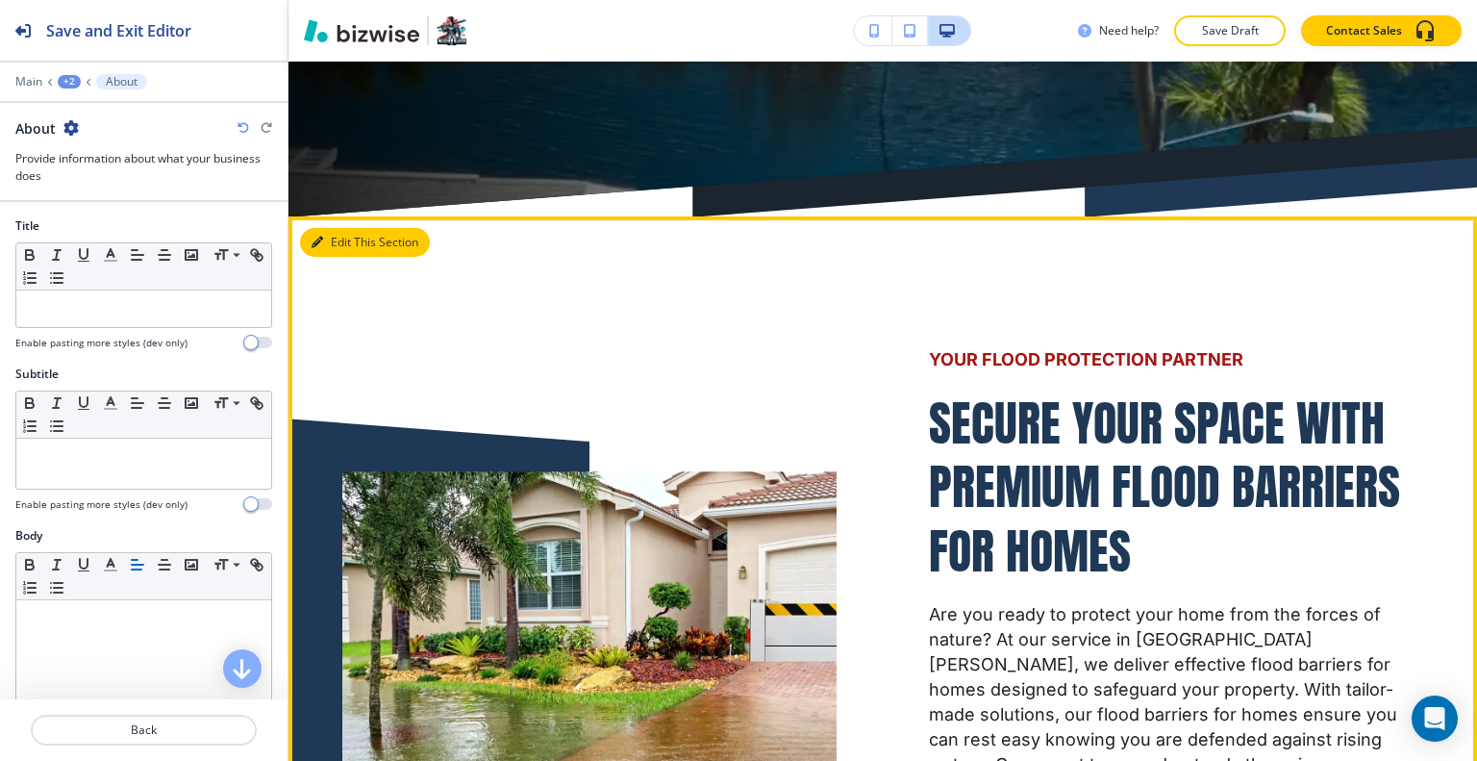
click at [350, 228] on button "Edit This Section" at bounding box center [365, 242] width 130 height 29
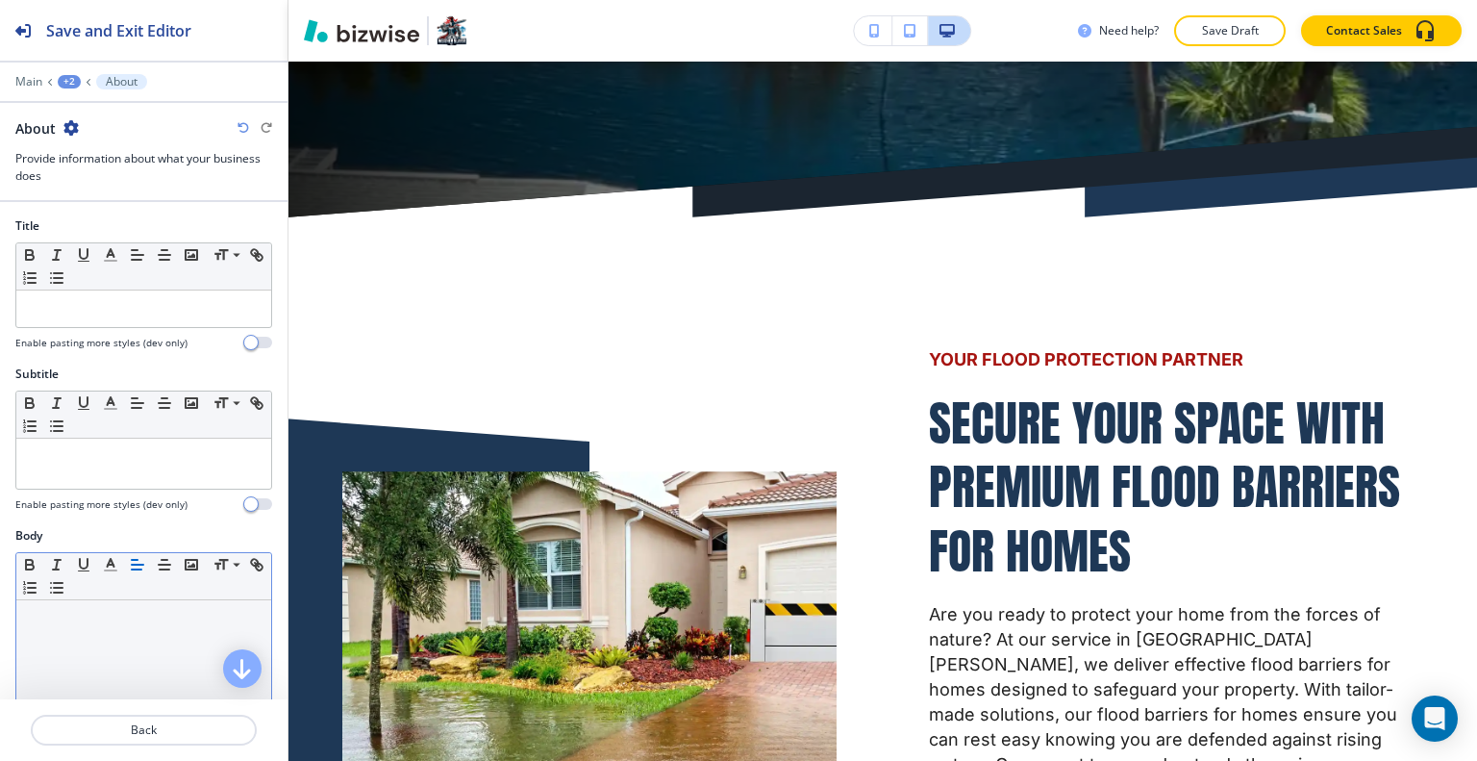
scroll to position [385, 0]
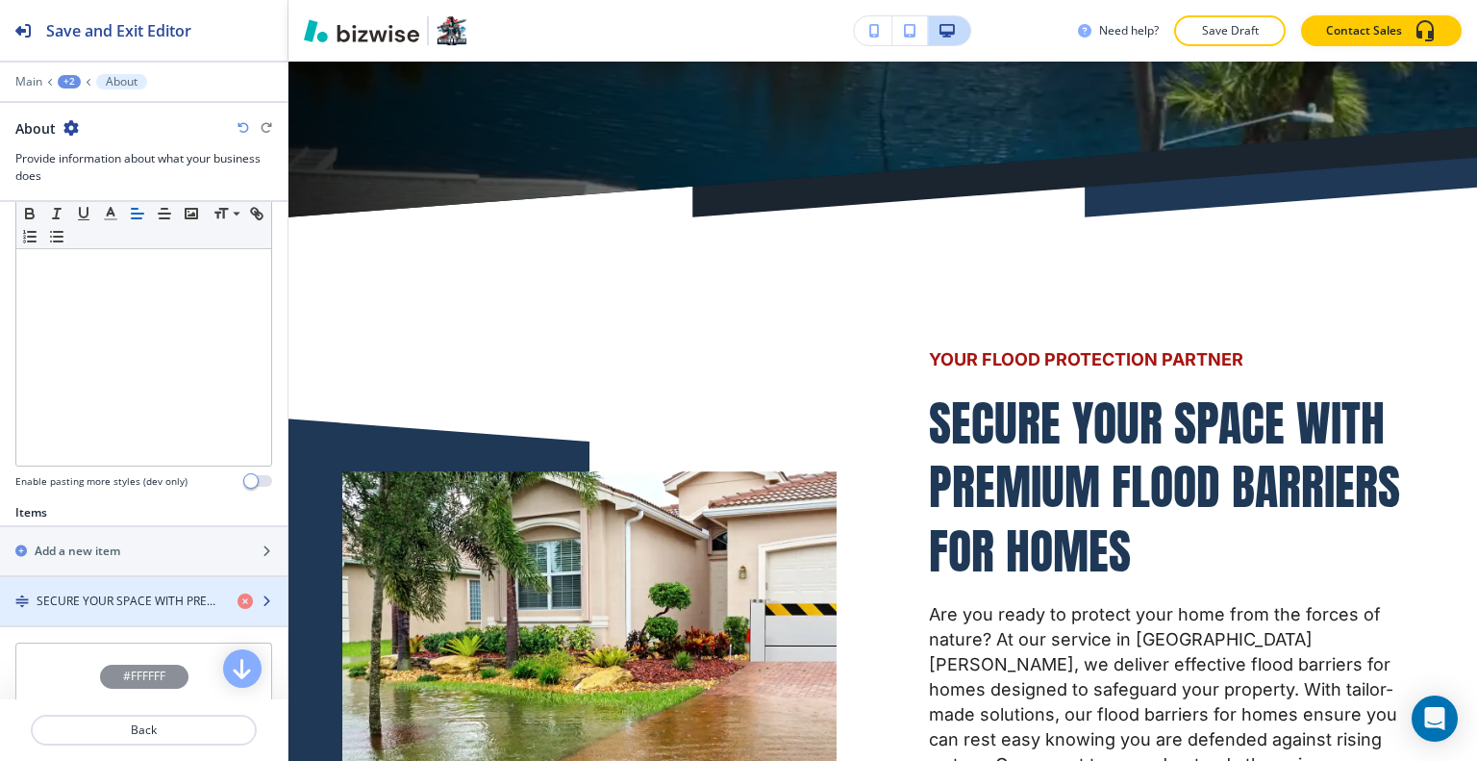
click at [147, 594] on h4 "SECURE YOUR SPACE WITH PREMIUM FLOOD BARRIERS FOR HOMES" at bounding box center [130, 600] width 186 height 17
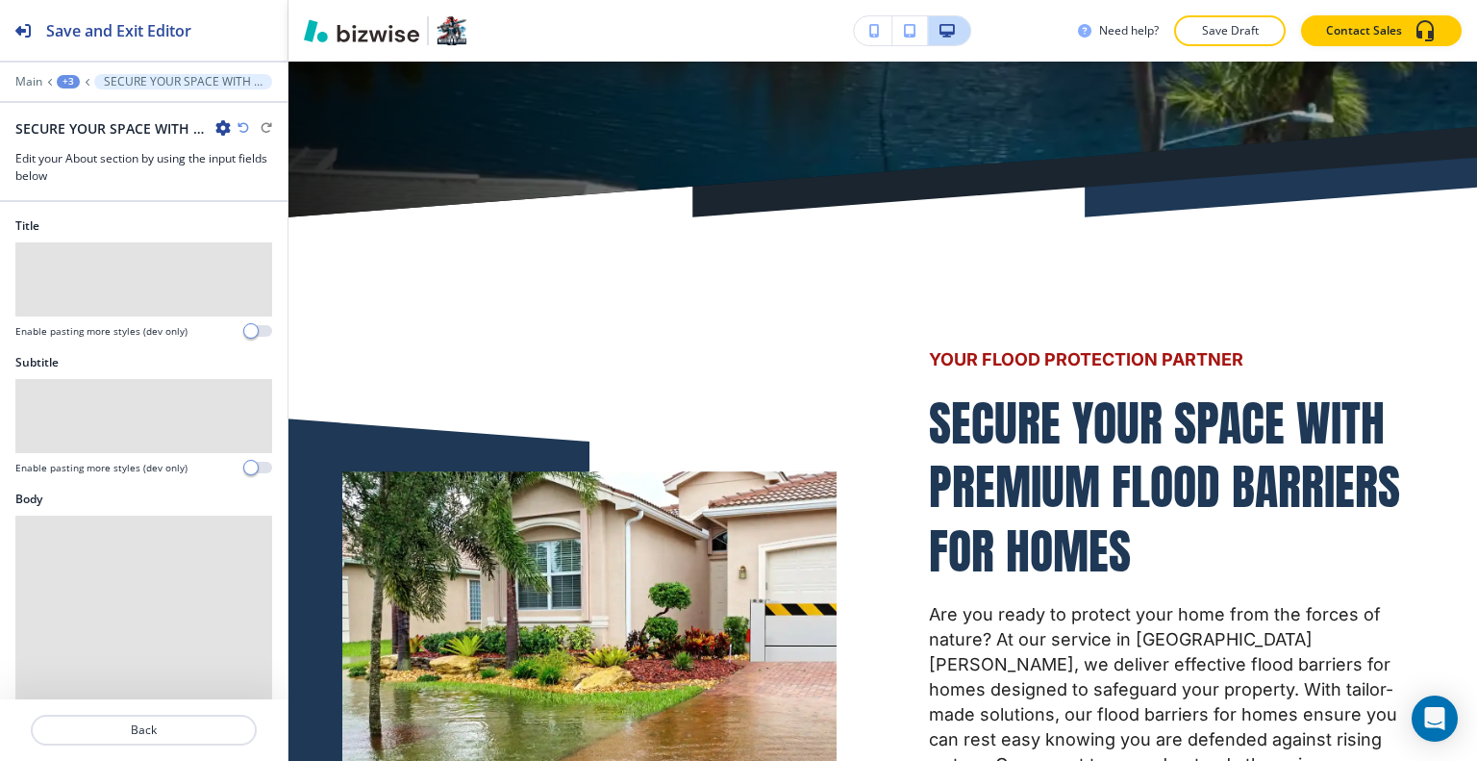
scroll to position [935, 0]
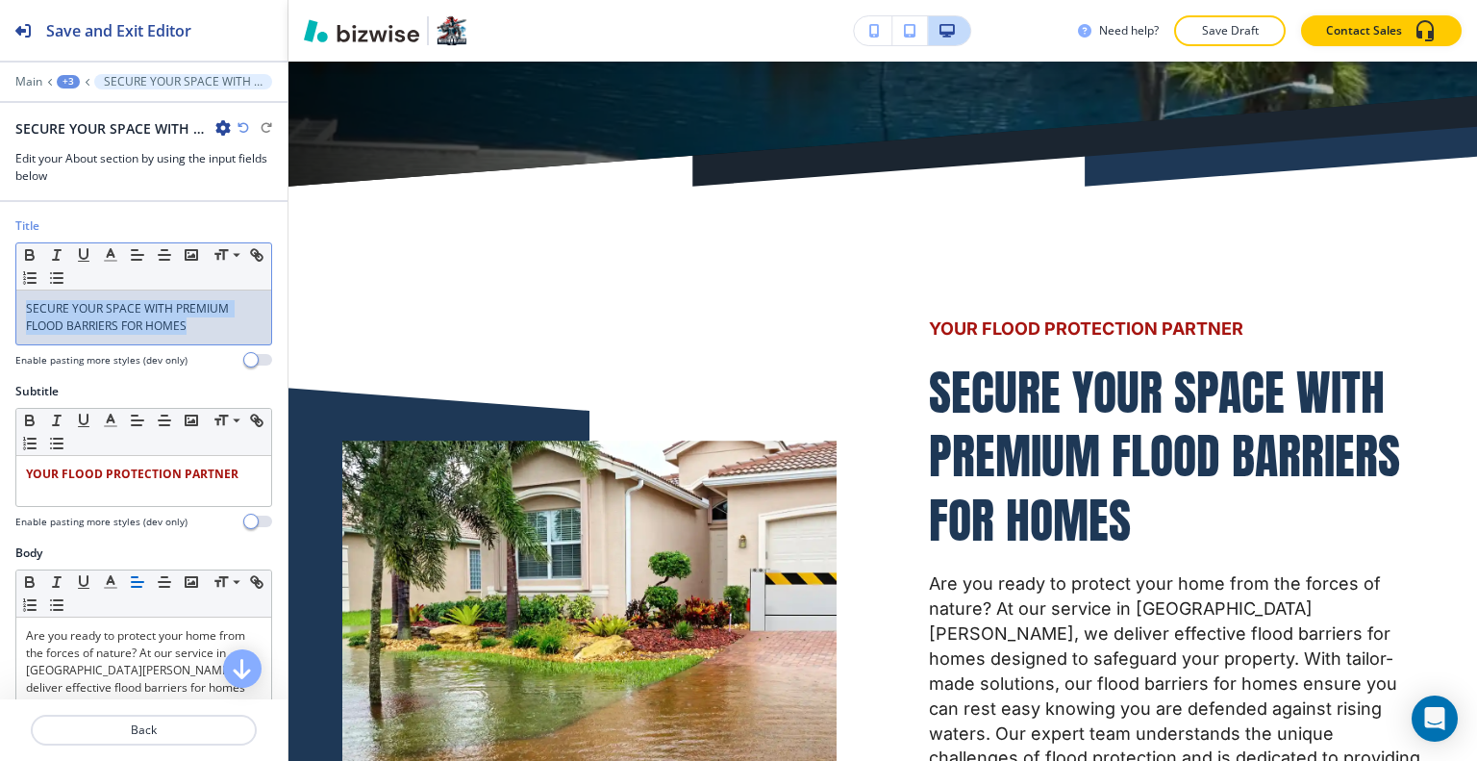
drag, startPoint x: 206, startPoint y: 326, endPoint x: 65, endPoint y: 310, distance: 141.3
click at [10, 305] on div "Title Small Normal Large Huge SECURE YOUR SPACE WITH PREMIUM FLOOD BARRIERS FOR…" at bounding box center [143, 299] width 287 height 165
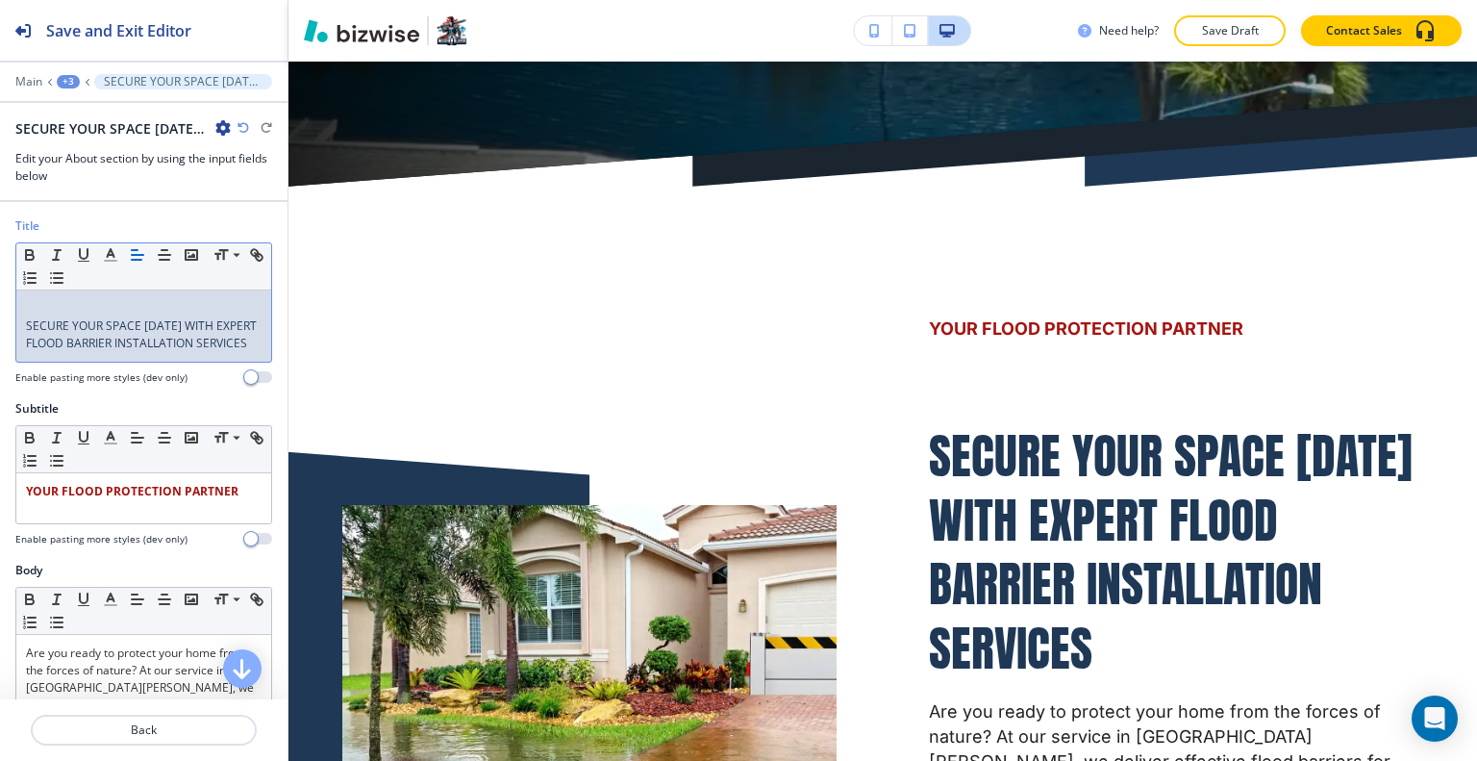
scroll to position [0, 0]
click at [26, 324] on span "SECURE YOUR SPACE [DATE] WITH EXPERT FLOOD BARRIER INSTALLATION SERVICES" at bounding box center [143, 334] width 234 height 34
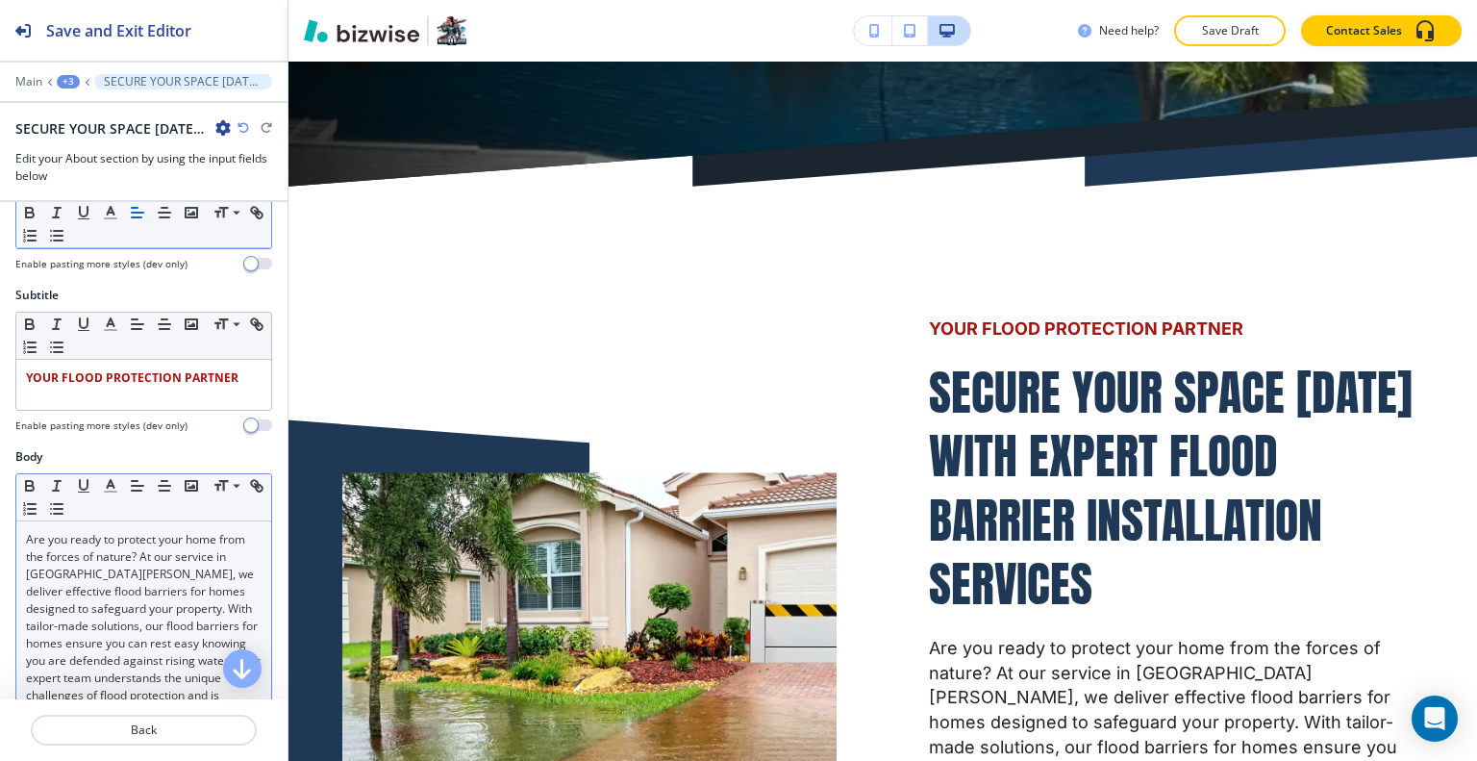
scroll to position [288, 0]
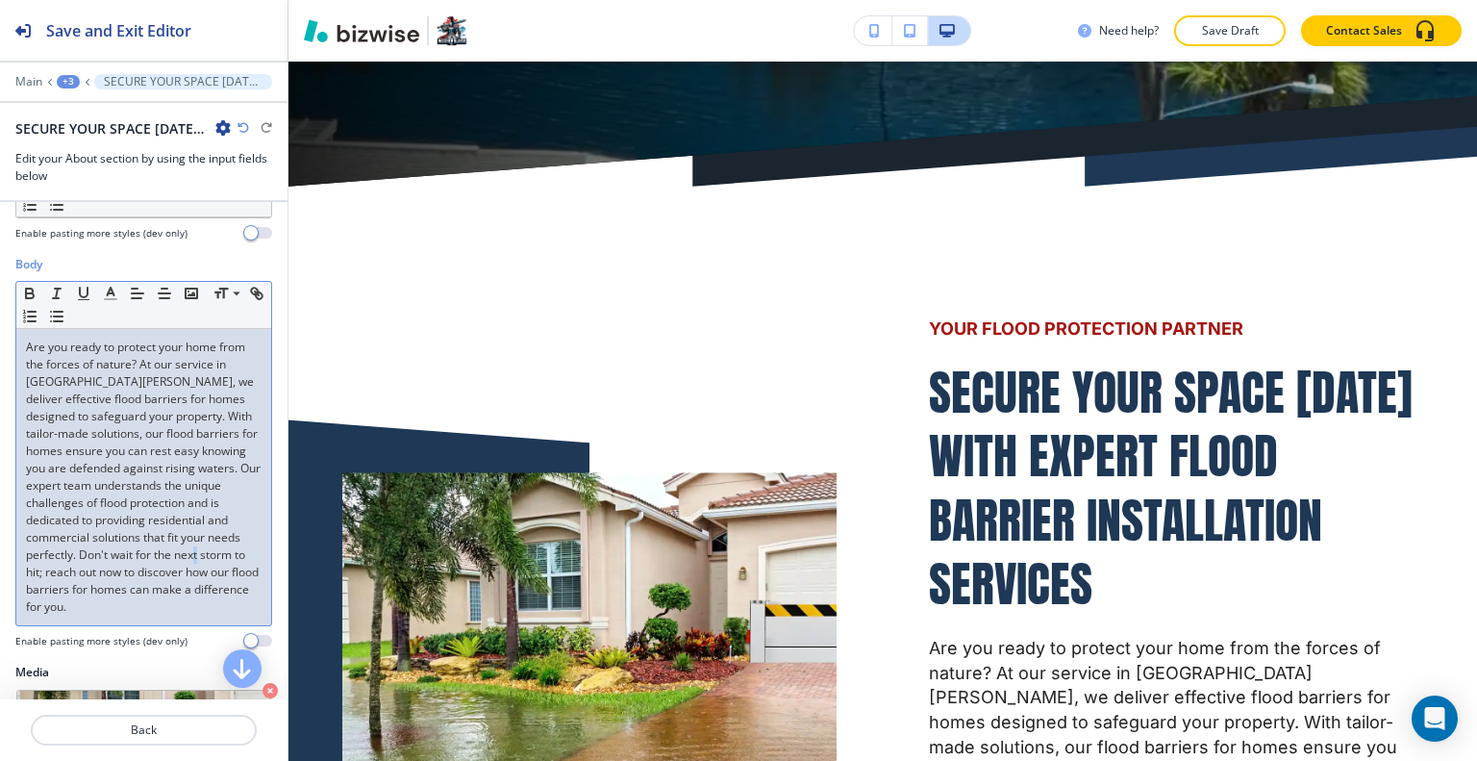
click at [121, 587] on p "Are you ready to protect your home from the forces of nature? At our service in…" at bounding box center [144, 476] width 236 height 277
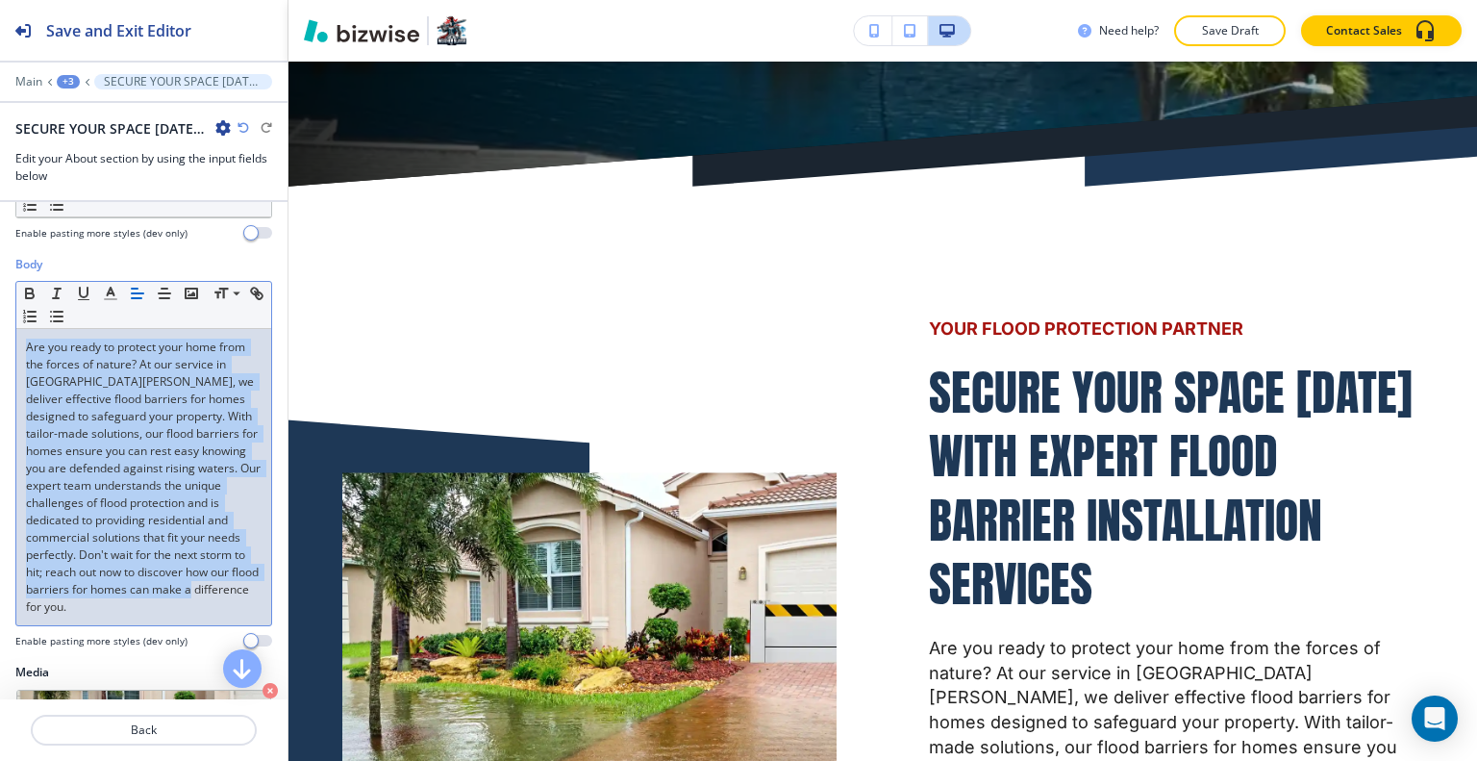
drag, startPoint x: 174, startPoint y: 628, endPoint x: 0, endPoint y: 351, distance: 327.1
click at [0, 351] on div "Body Small Normal Large Huge Are you ready to protect your home from the forces…" at bounding box center [143, 460] width 287 height 408
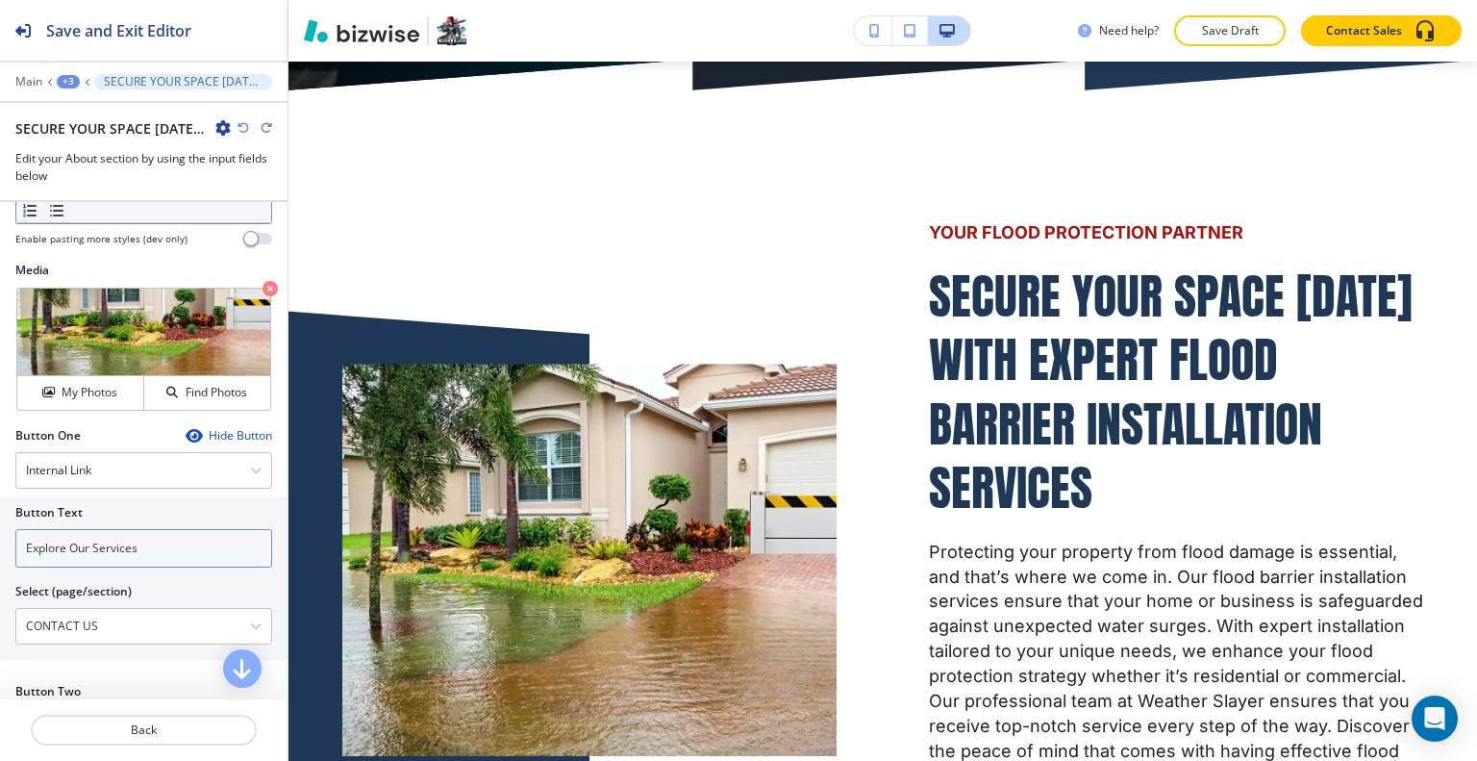
scroll to position [769, 0]
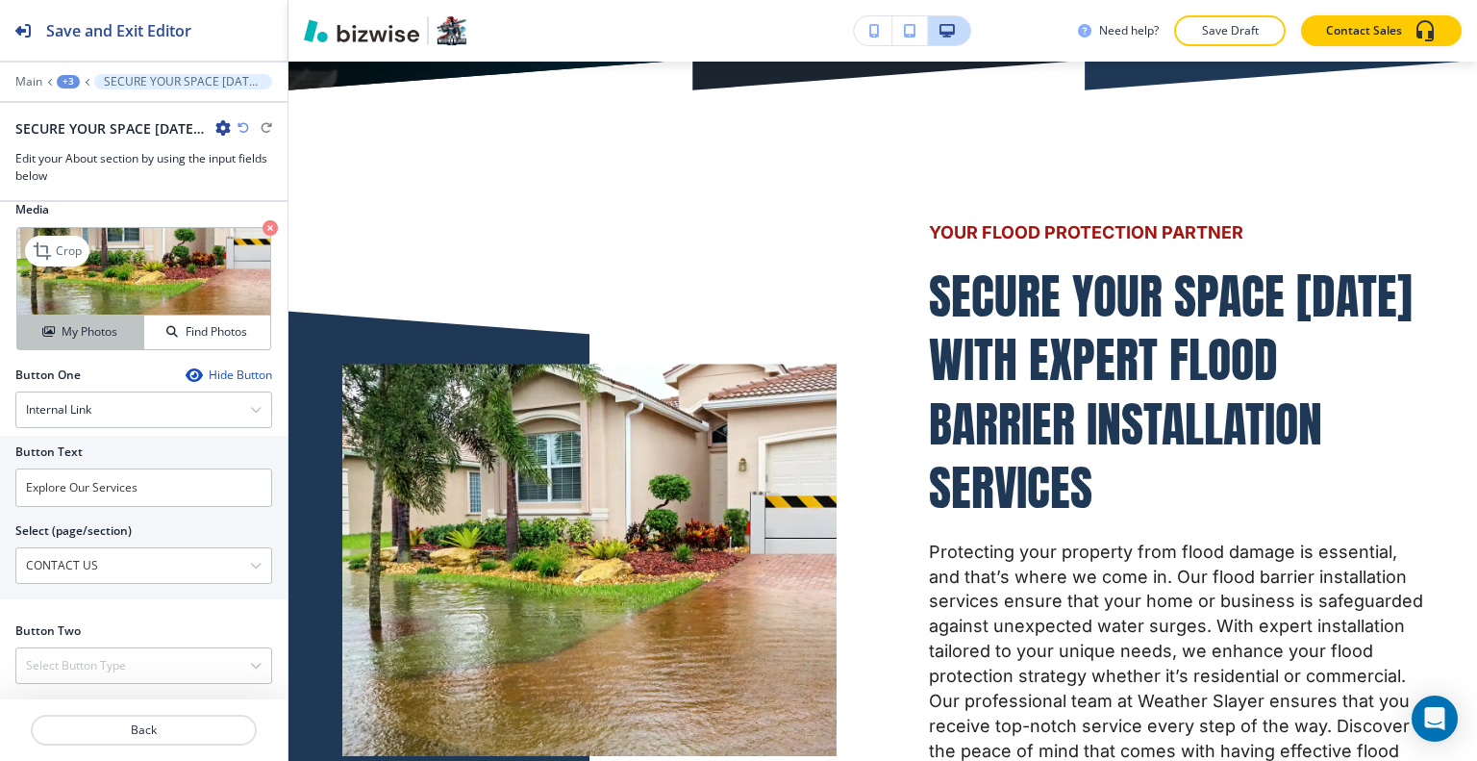
click at [95, 339] on h4 "My Photos" at bounding box center [90, 331] width 56 height 17
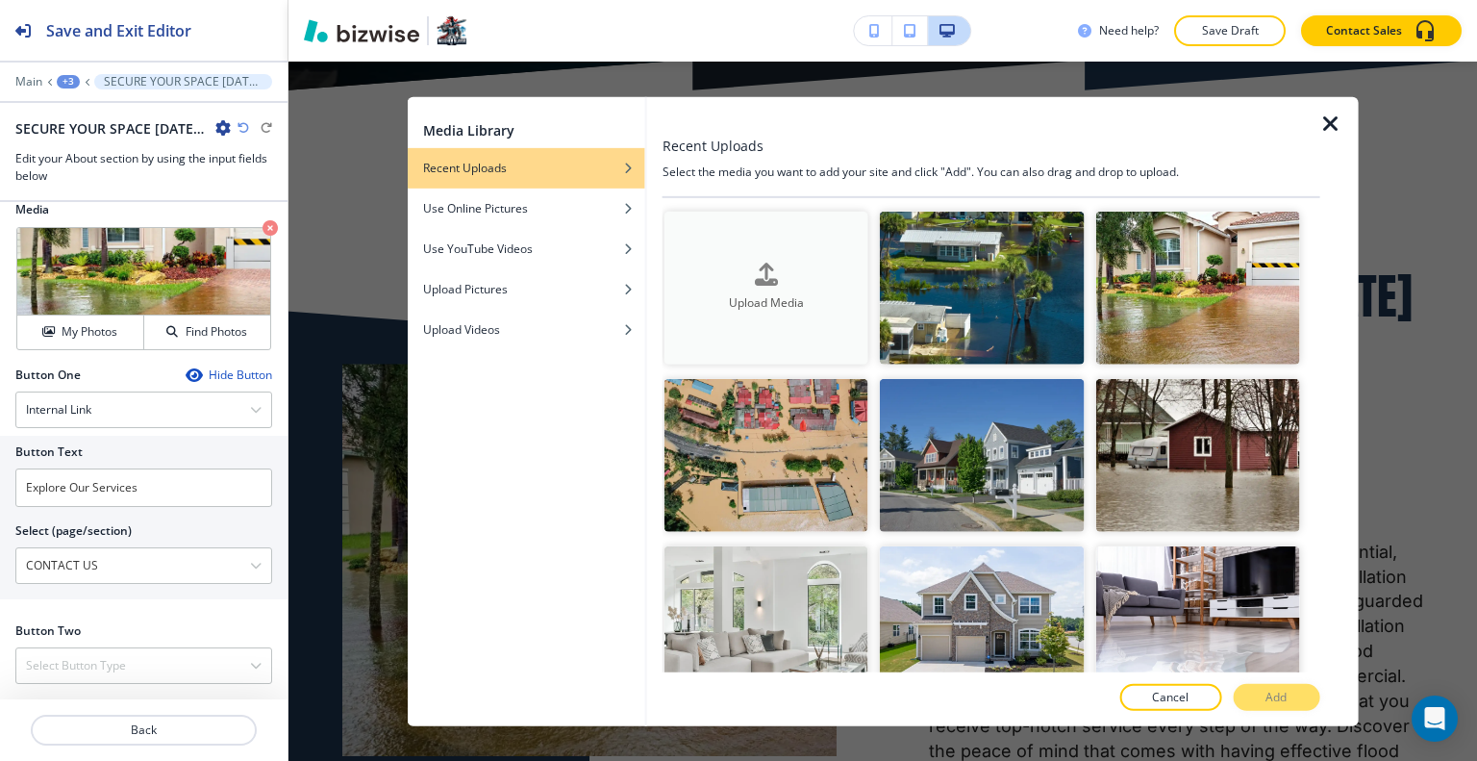
click at [755, 275] on icon "button" at bounding box center [766, 274] width 23 height 23
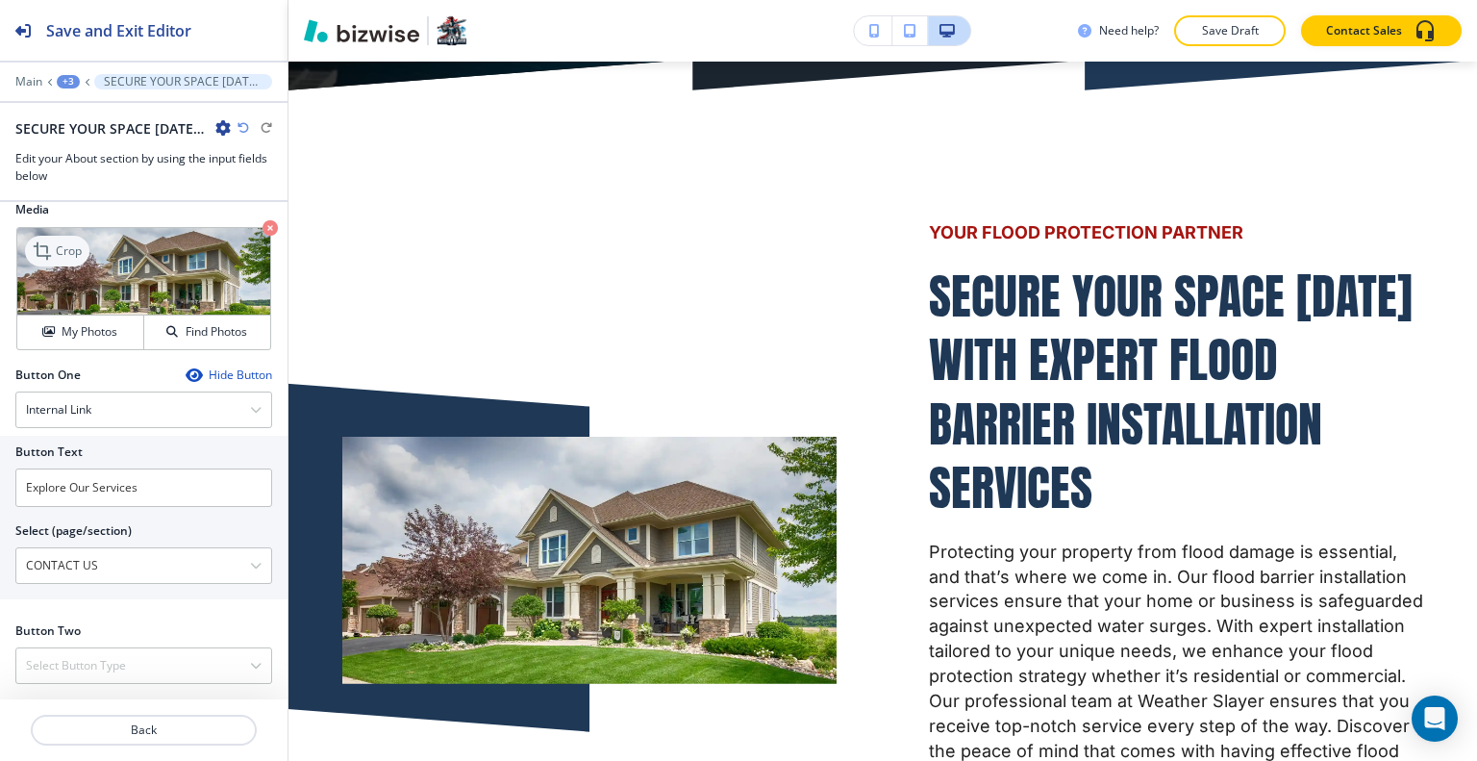
click at [73, 260] on p "Crop" at bounding box center [69, 250] width 26 height 17
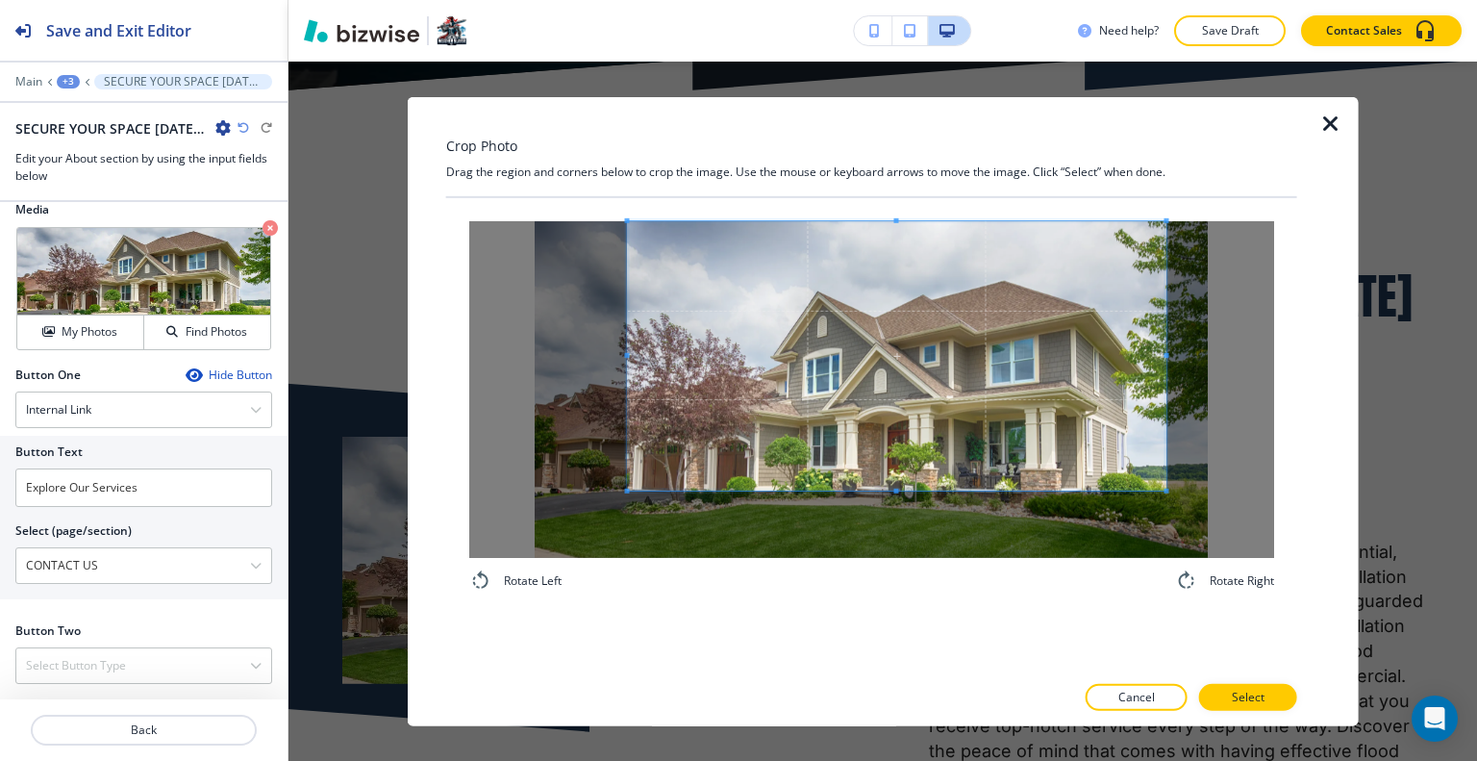
click at [891, 339] on span at bounding box center [897, 354] width 538 height 269
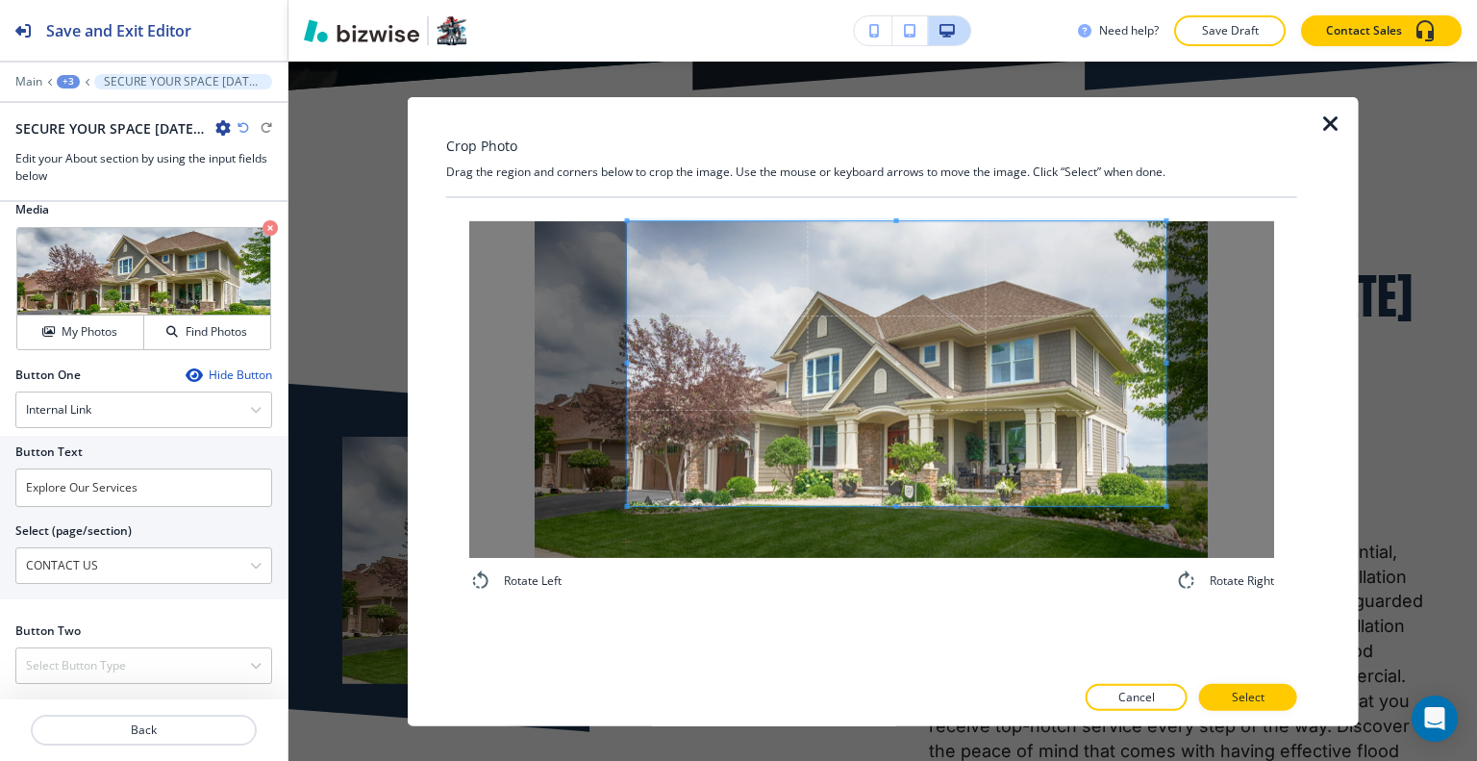
click at [869, 569] on div "Rotate Left Rotate Right" at bounding box center [871, 405] width 805 height 371
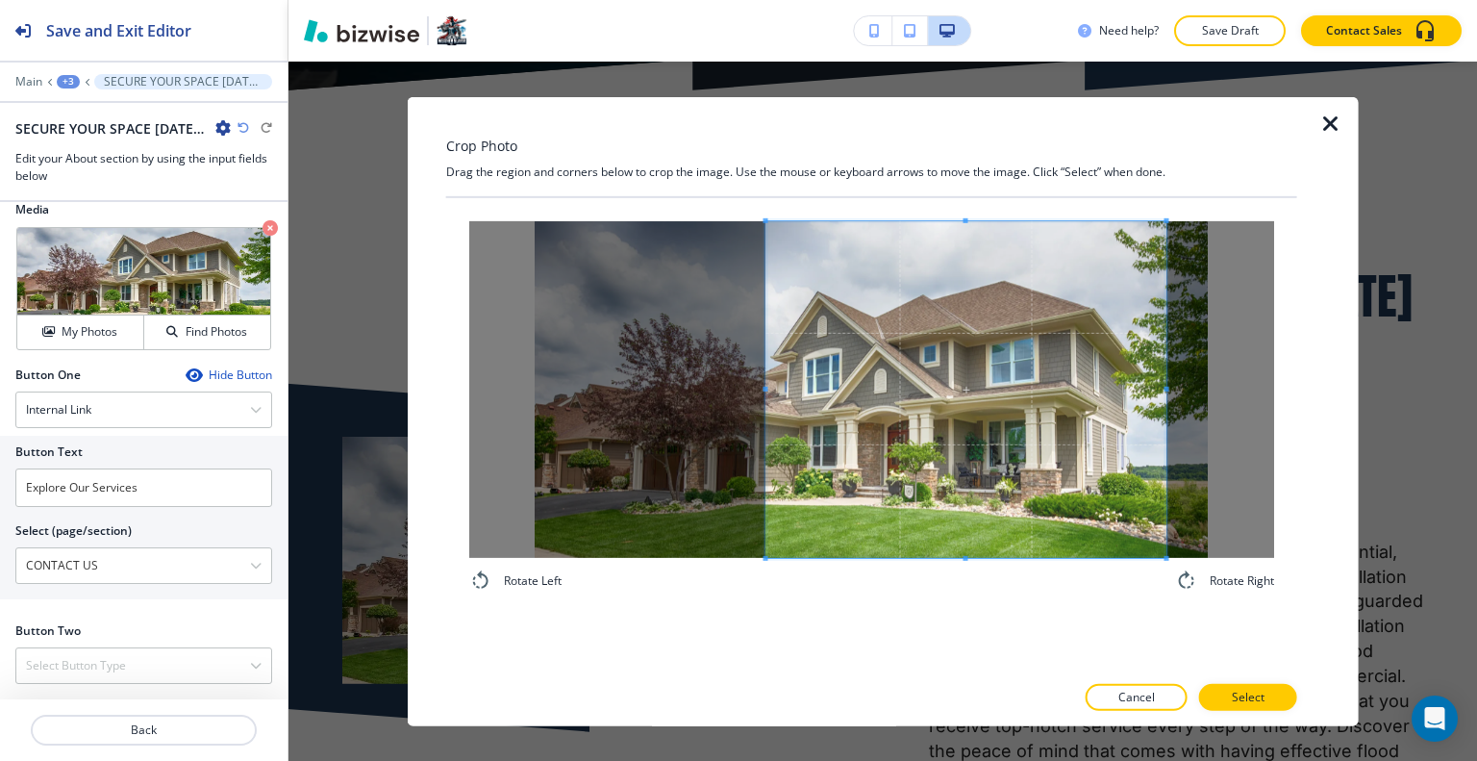
click at [770, 399] on div at bounding box center [966, 388] width 400 height 337
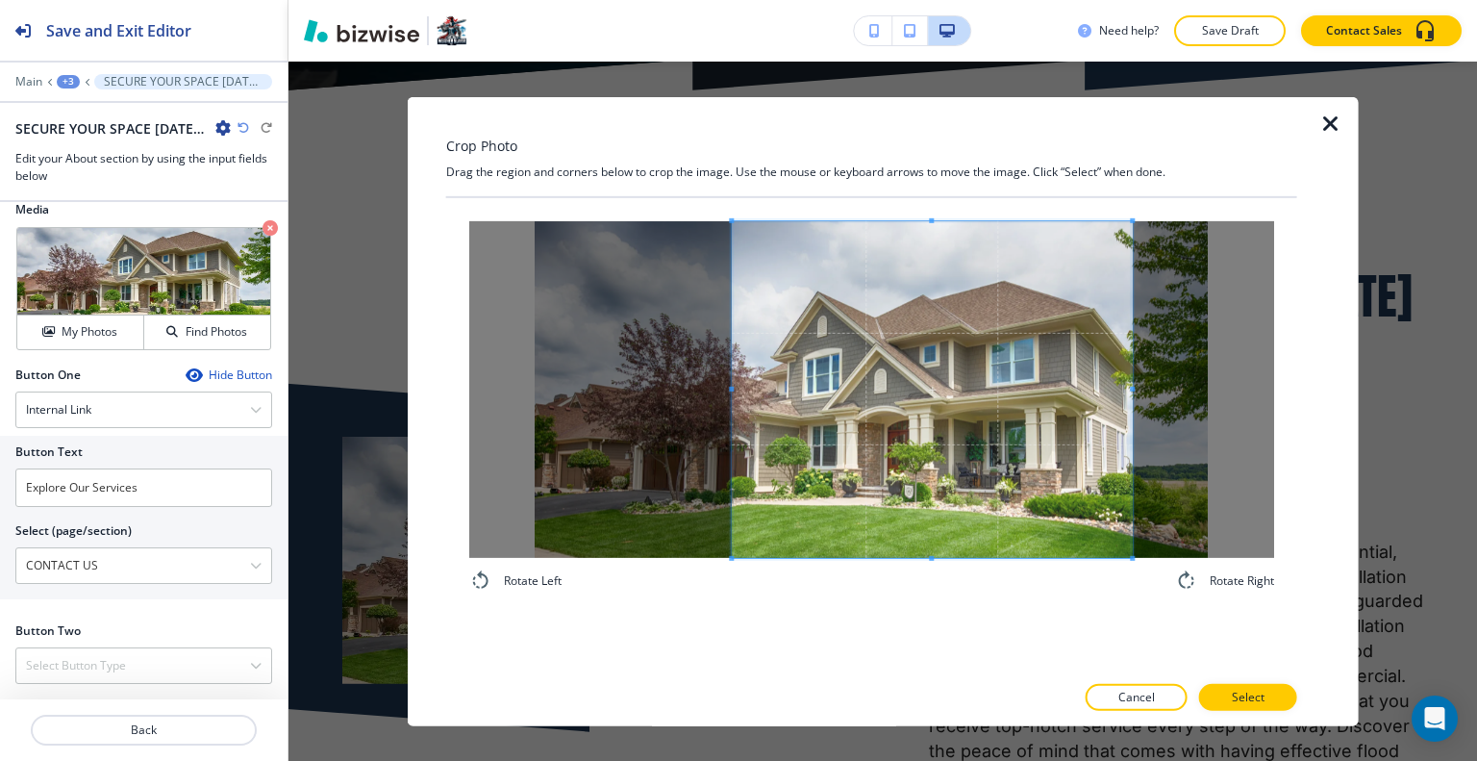
click at [787, 399] on span at bounding box center [932, 388] width 400 height 337
click at [1209, 691] on button "Select" at bounding box center [1248, 697] width 98 height 27
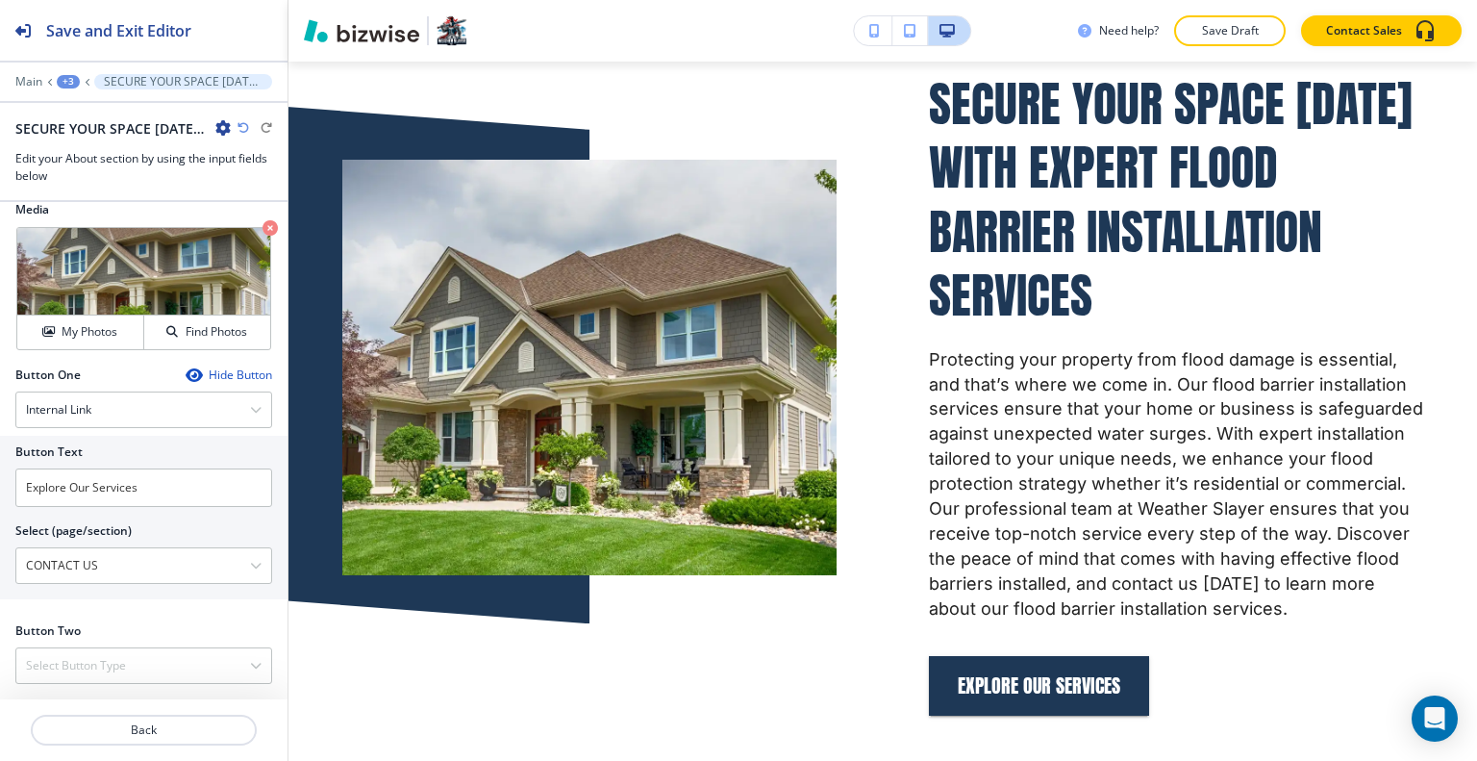
scroll to position [1031, 0]
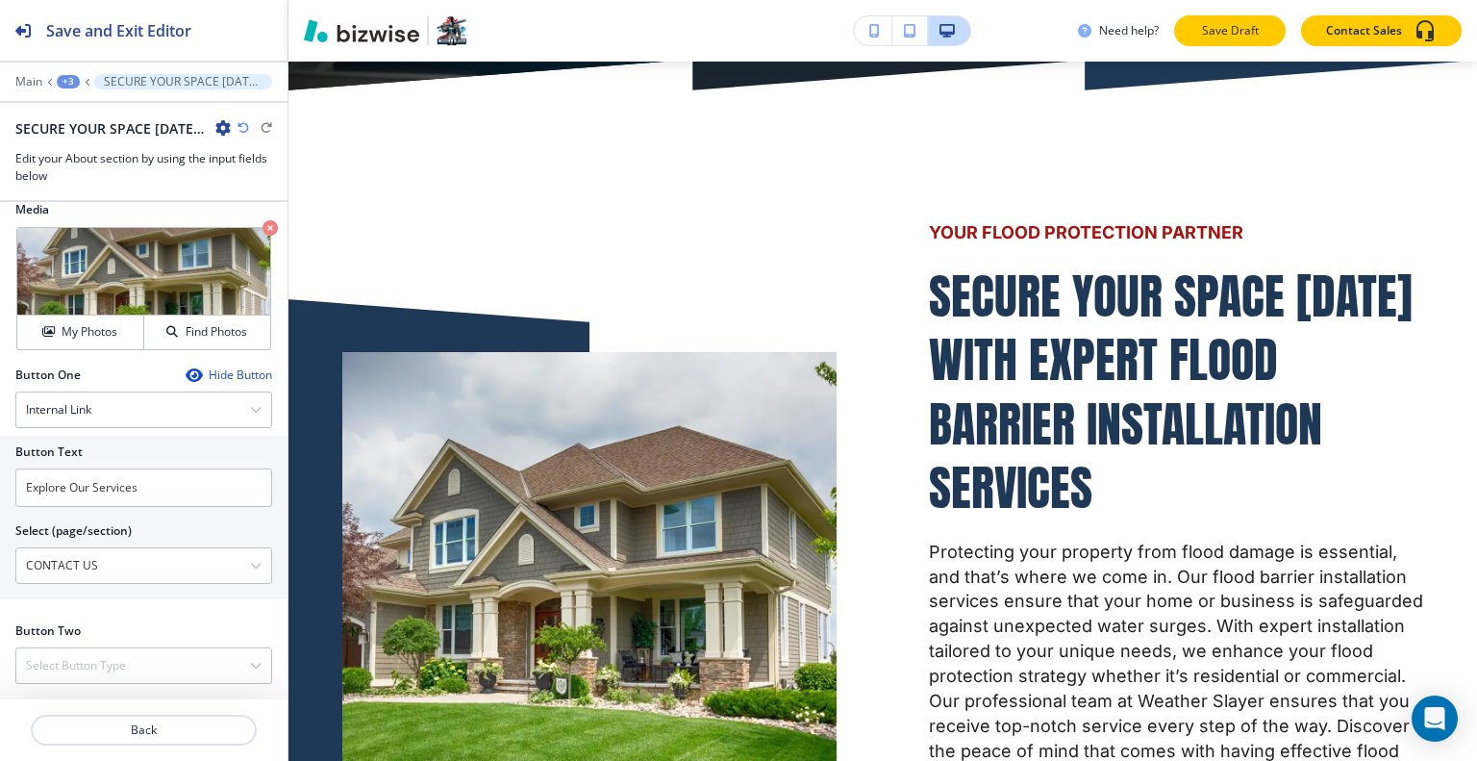
click at [1236, 37] on p "Save Draft" at bounding box center [1230, 30] width 62 height 17
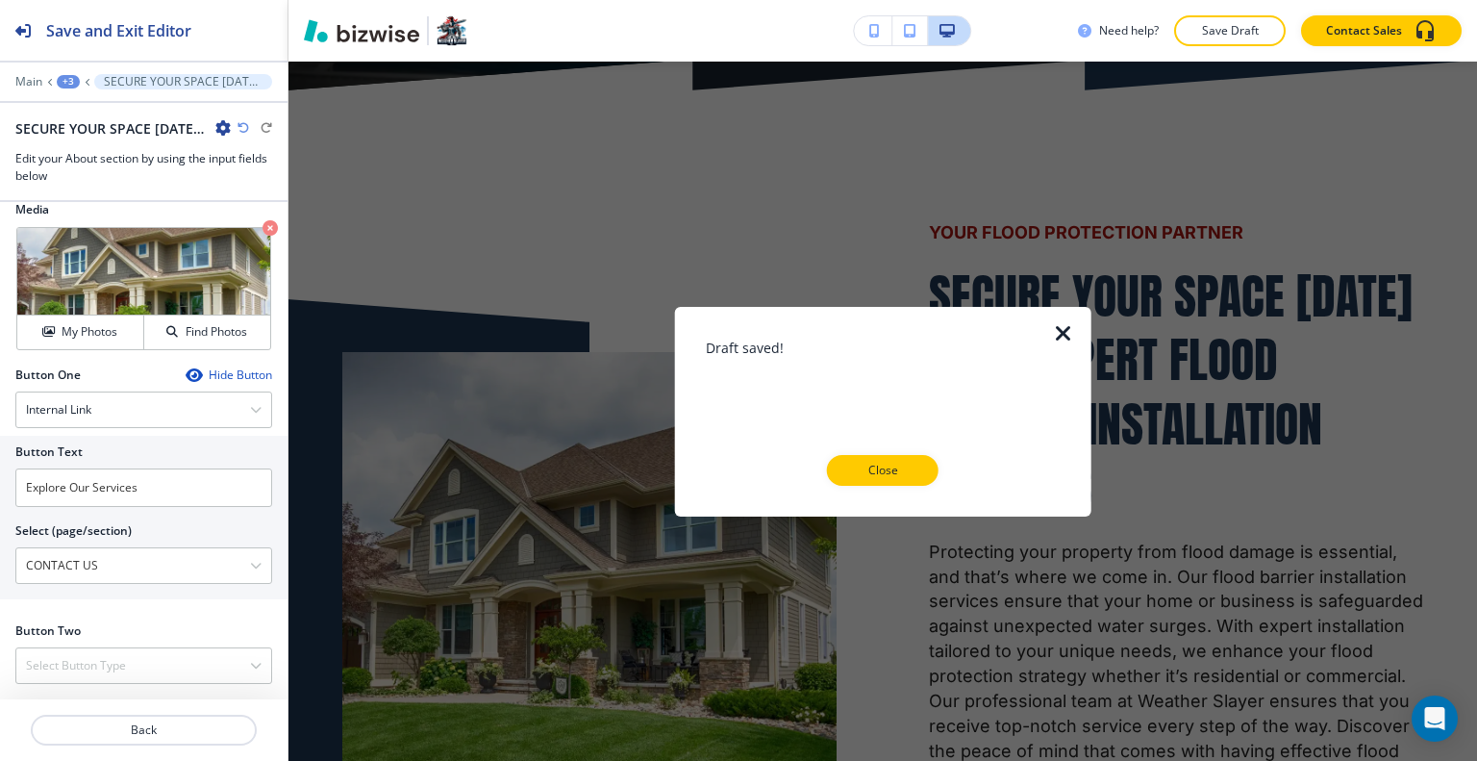
drag, startPoint x: 904, startPoint y: 461, endPoint x: 1040, endPoint y: 456, distance: 136.6
click at [906, 462] on p "Close" at bounding box center [883, 470] width 62 height 17
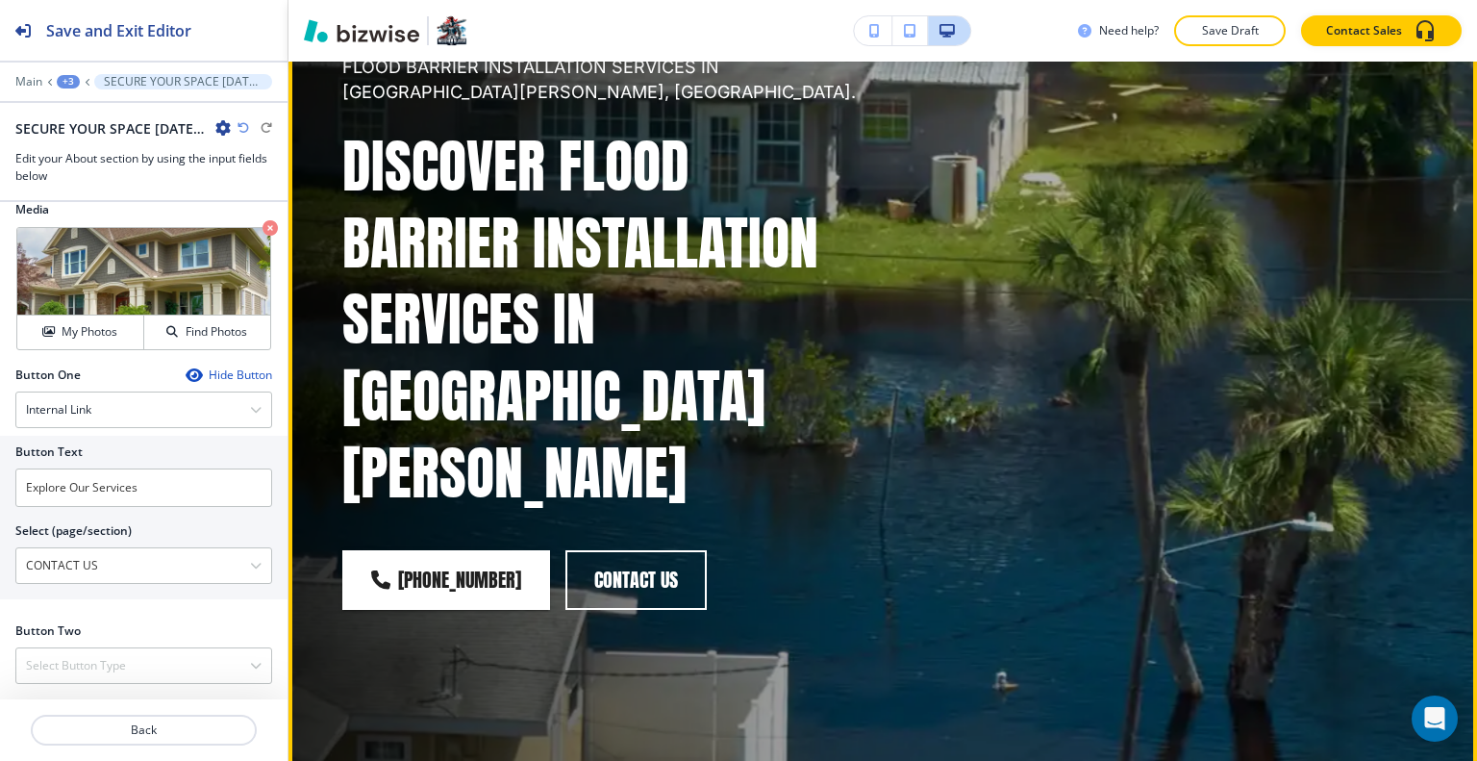
scroll to position [0, 0]
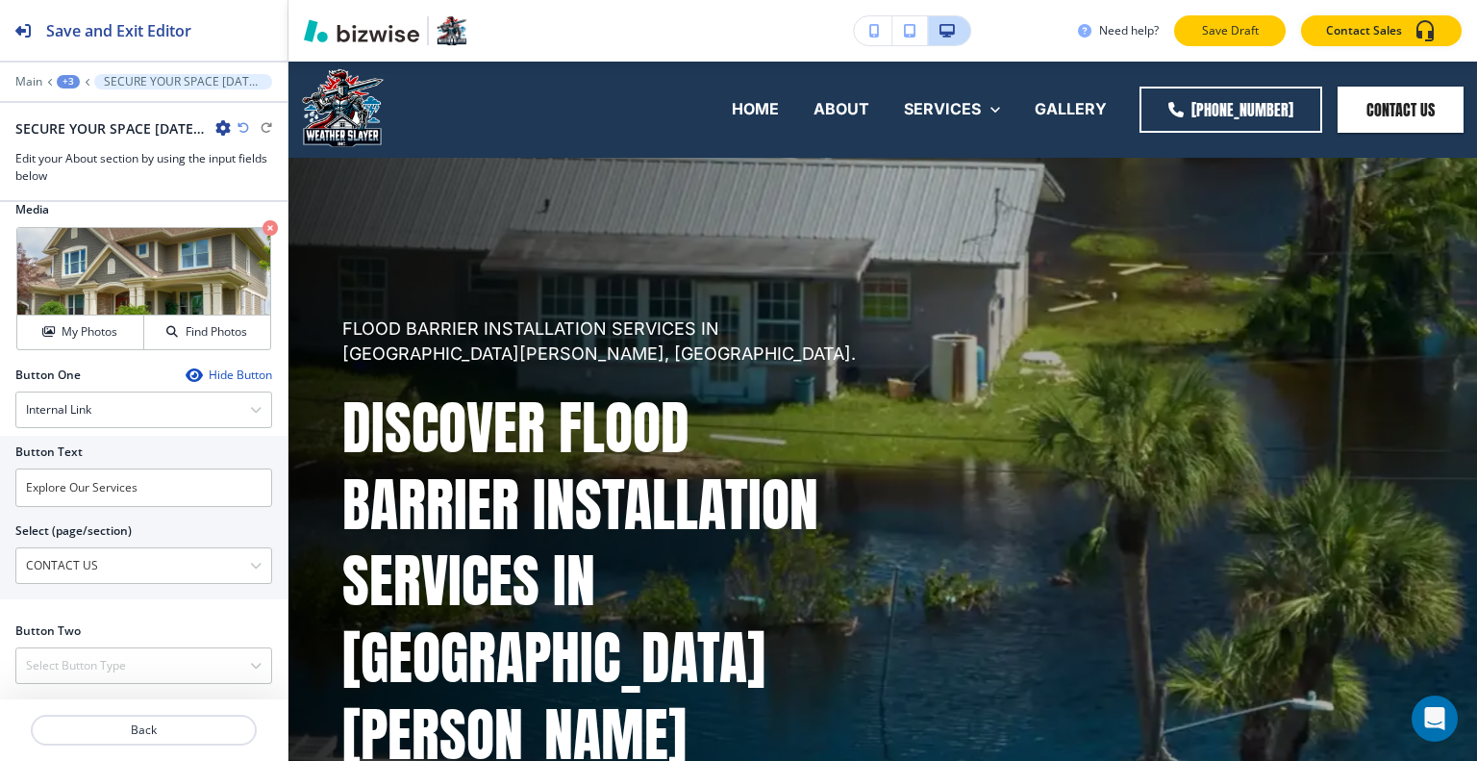
click at [1215, 42] on button "Save Draft" at bounding box center [1230, 30] width 112 height 31
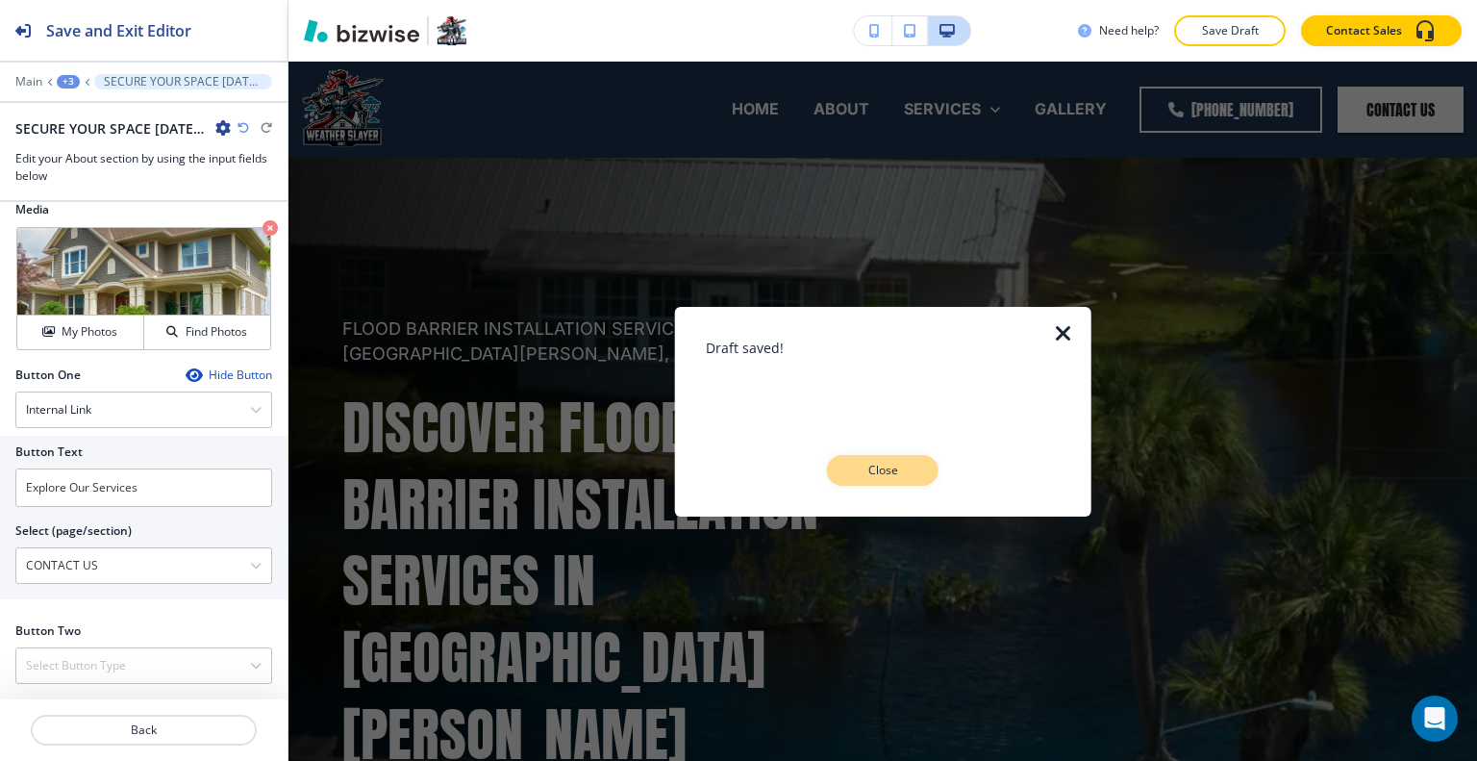
click at [931, 468] on button "Close" at bounding box center [883, 470] width 112 height 31
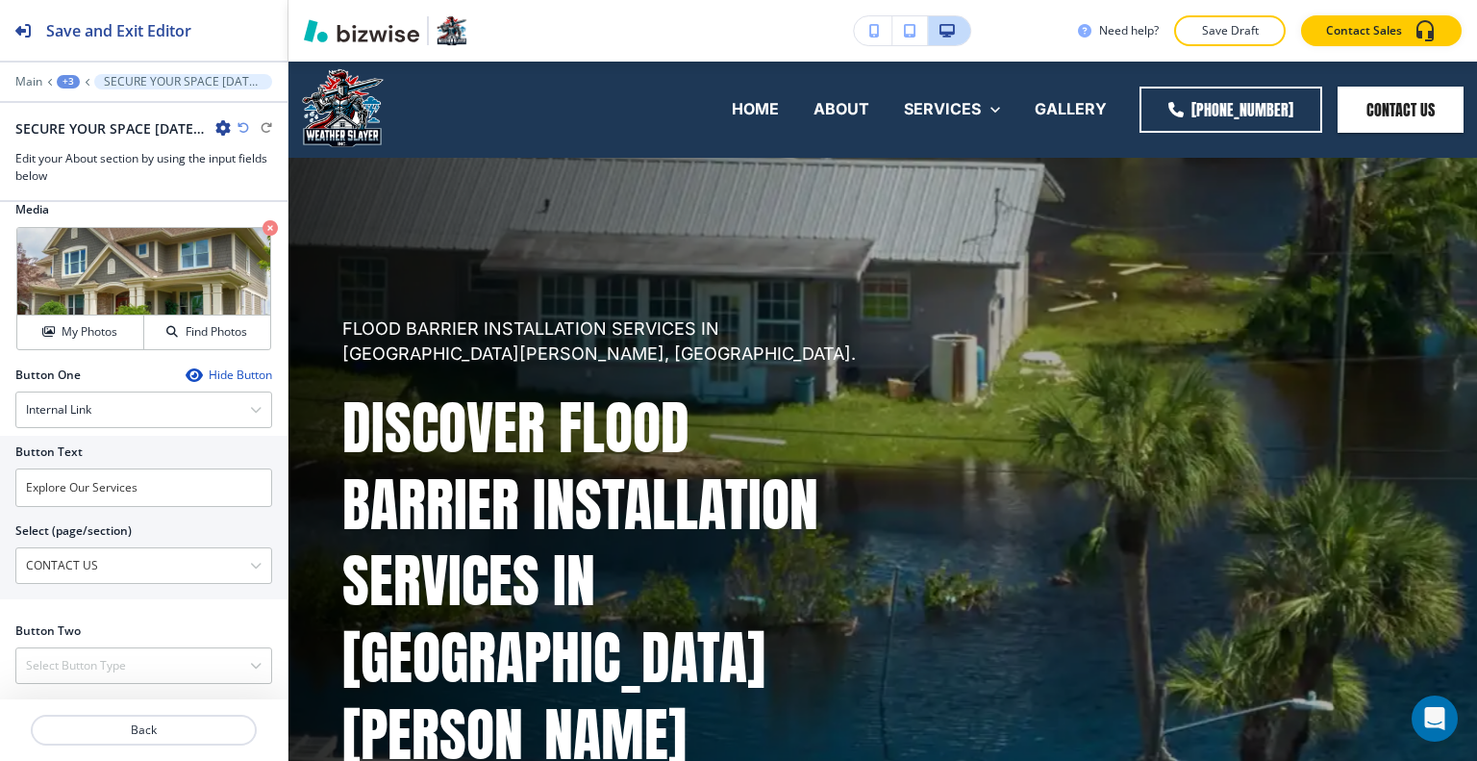
click at [77, 84] on div "Main +3 SECURE YOUR SPACE [DATE] WITH EXPERT FLOOD BARRIER INSTALLATION SERVICES" at bounding box center [143, 81] width 257 height 15
click at [71, 84] on div "+3" at bounding box center [68, 81] width 23 height 13
click at [86, 116] on p "Pages" at bounding box center [118, 112] width 98 height 17
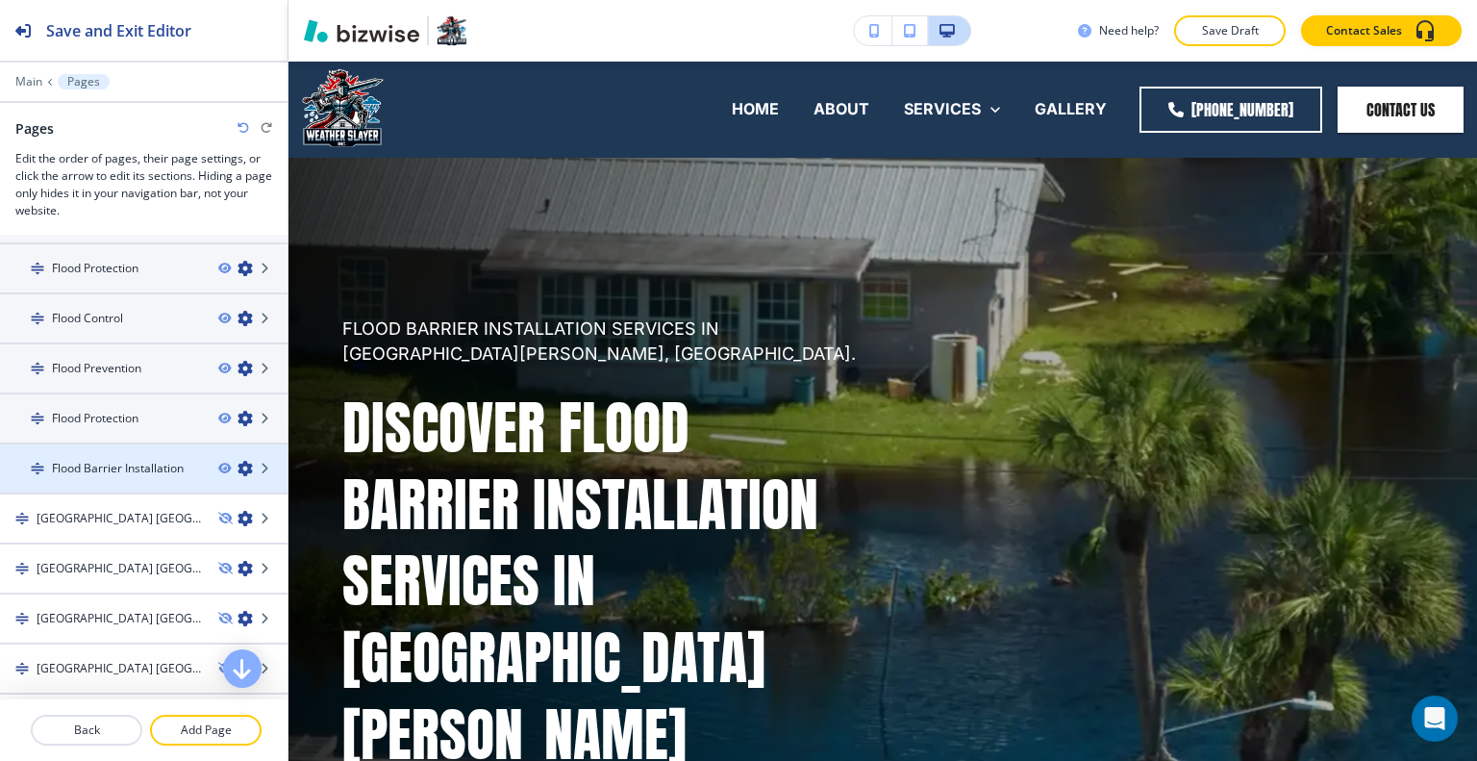
scroll to position [288, 0]
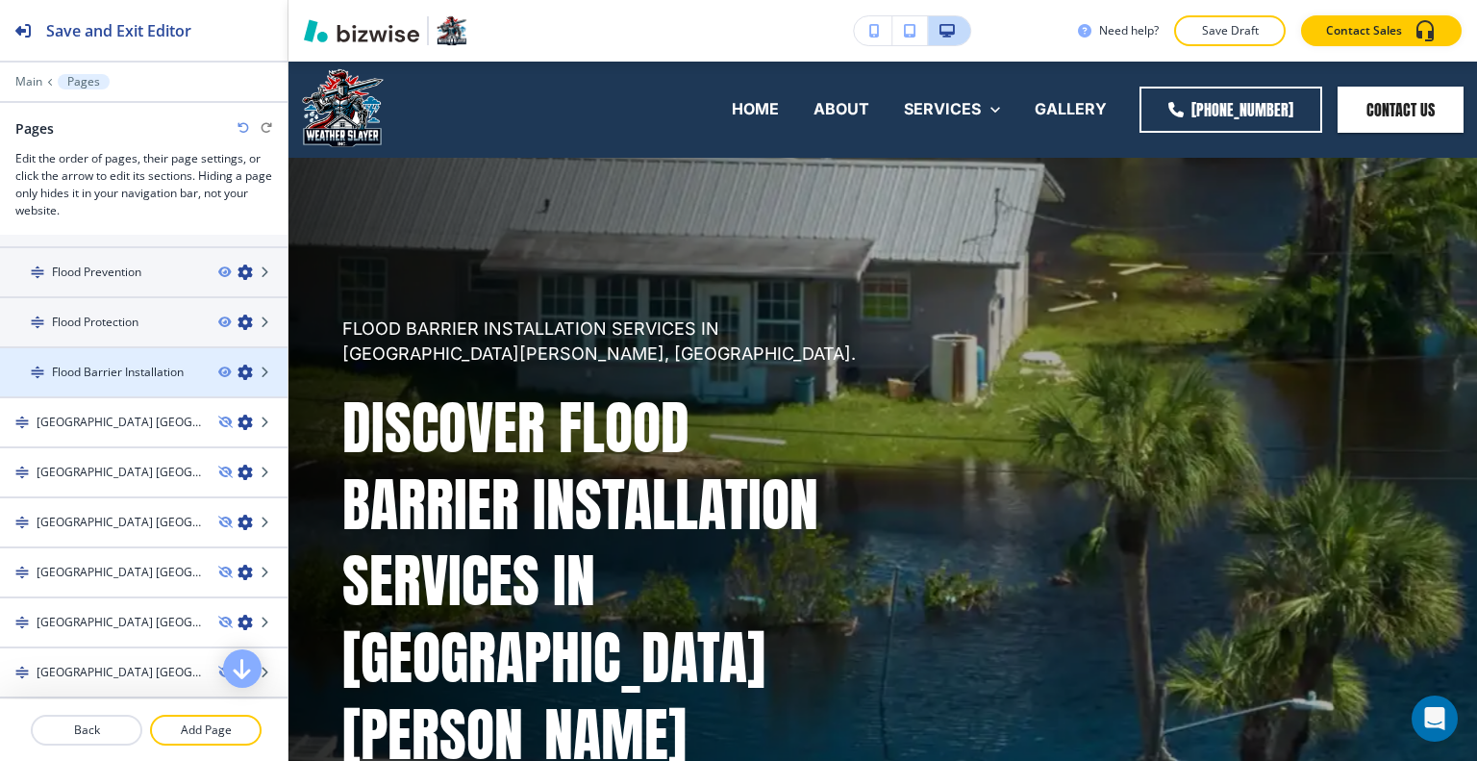
click at [150, 375] on h4 "Flood Barrier Installation" at bounding box center [118, 371] width 132 height 17
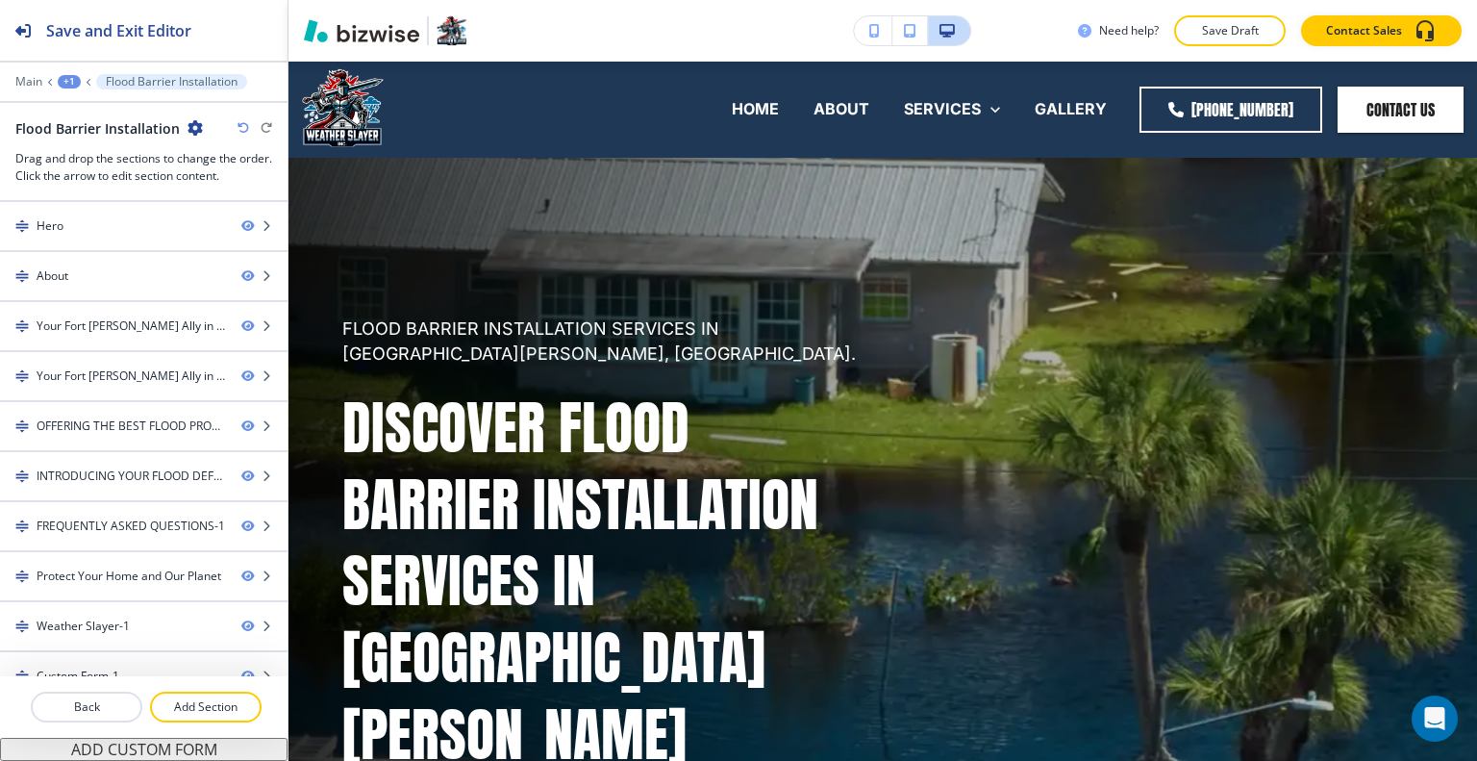
click at [192, 129] on icon "button" at bounding box center [194, 127] width 15 height 15
click at [240, 168] on button "Edit Page Settings" at bounding box center [246, 160] width 123 height 35
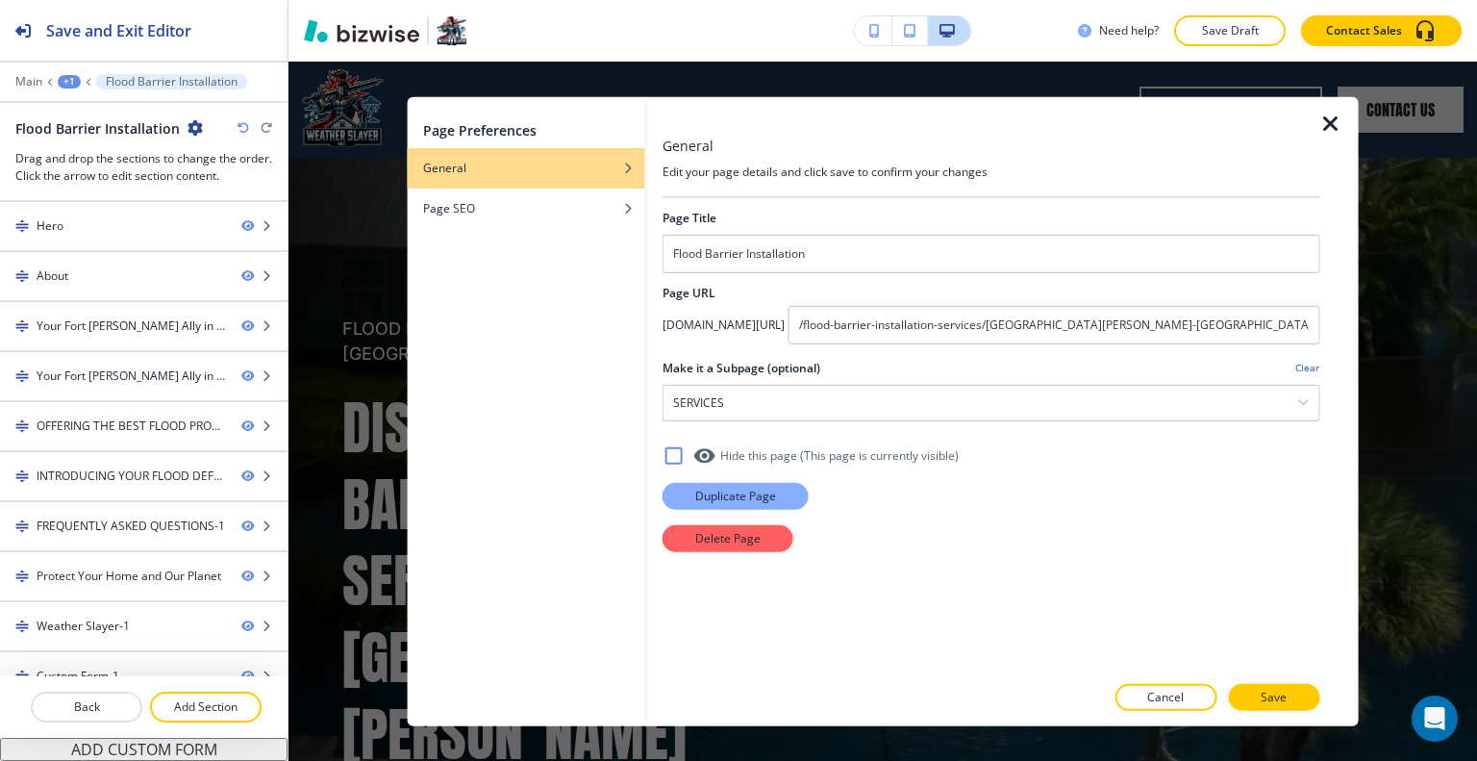
click at [755, 492] on p "Duplicate Page" at bounding box center [735, 495] width 81 height 17
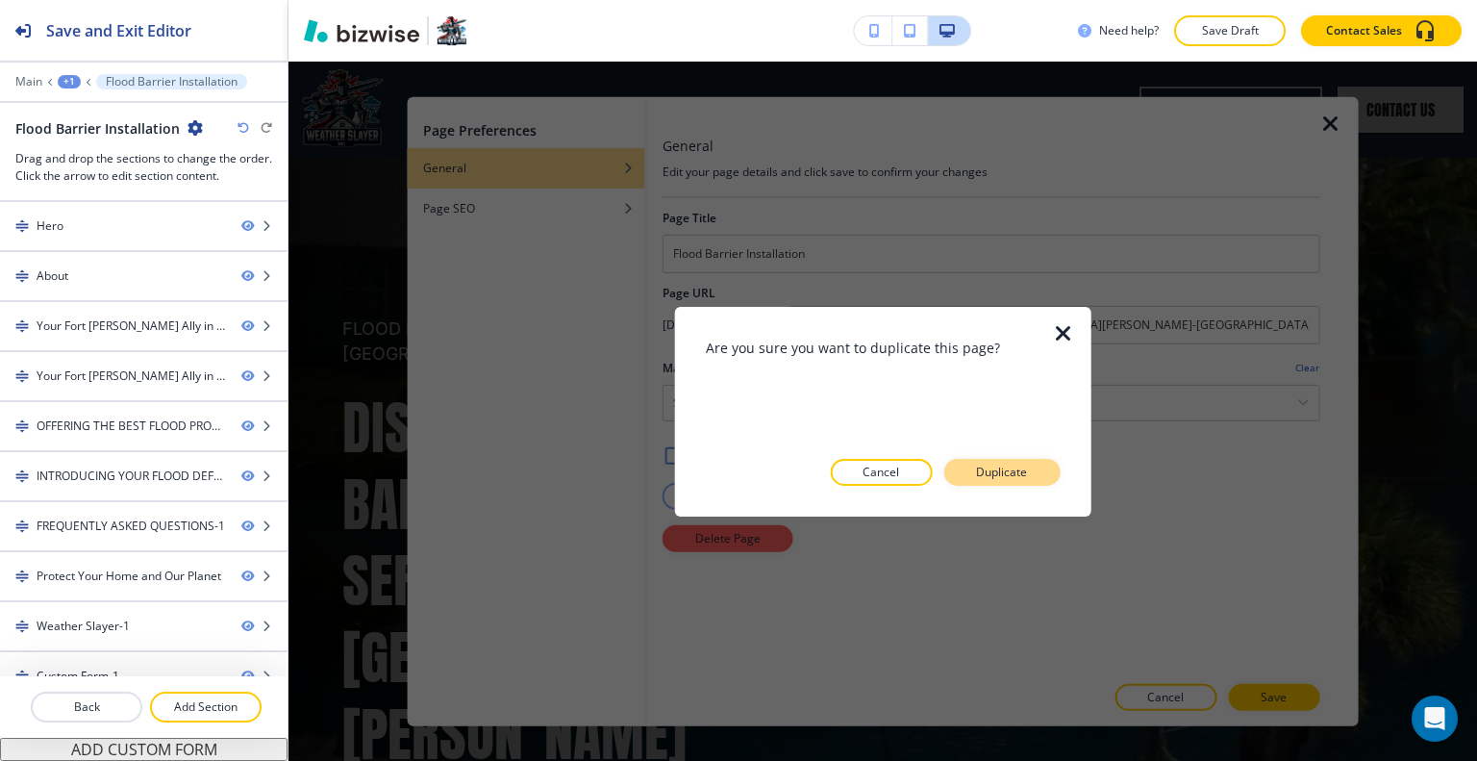
click at [1007, 468] on p "Duplicate" at bounding box center [1001, 471] width 51 height 17
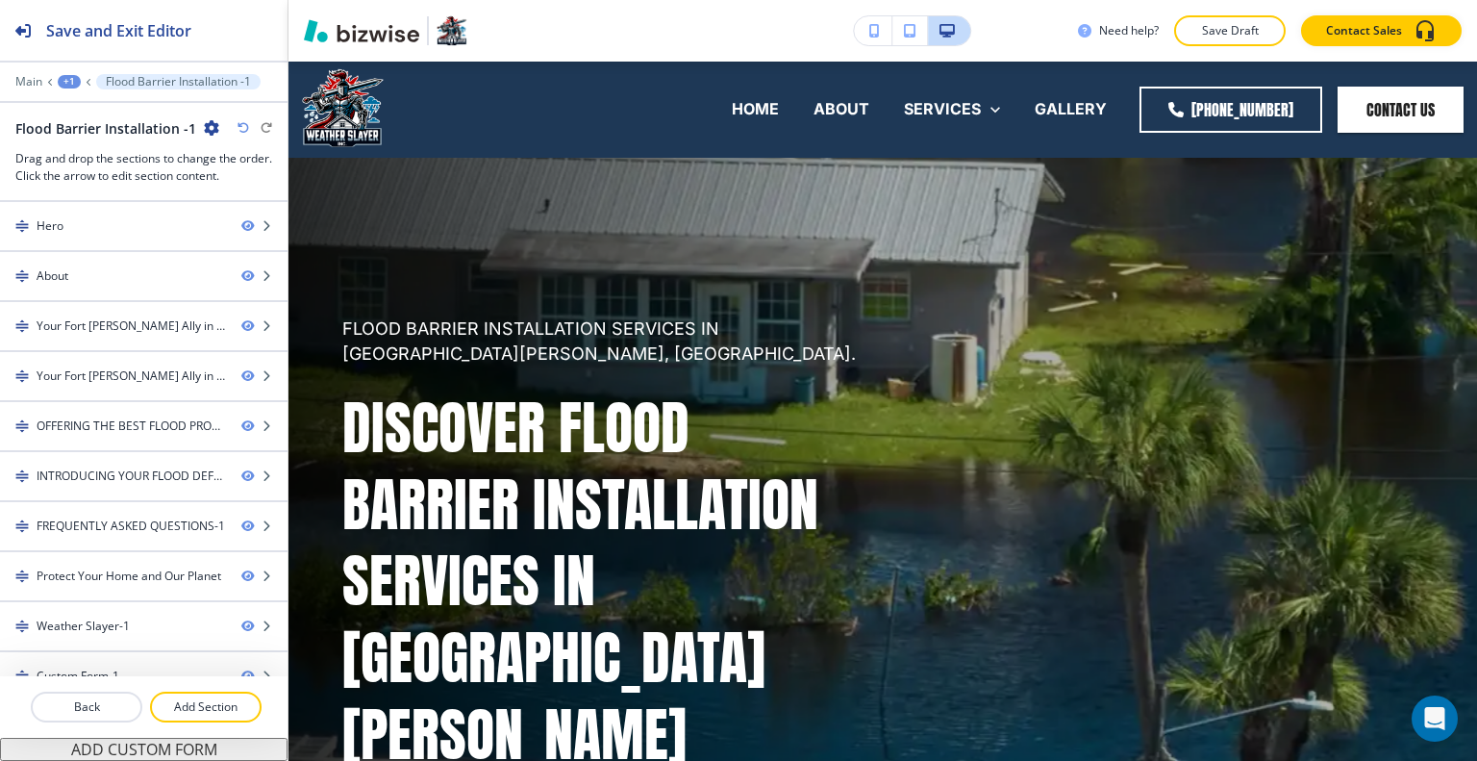
click at [212, 126] on icon "button" at bounding box center [211, 127] width 15 height 15
click at [242, 162] on p "Edit Page Settings" at bounding box center [262, 160] width 98 height 17
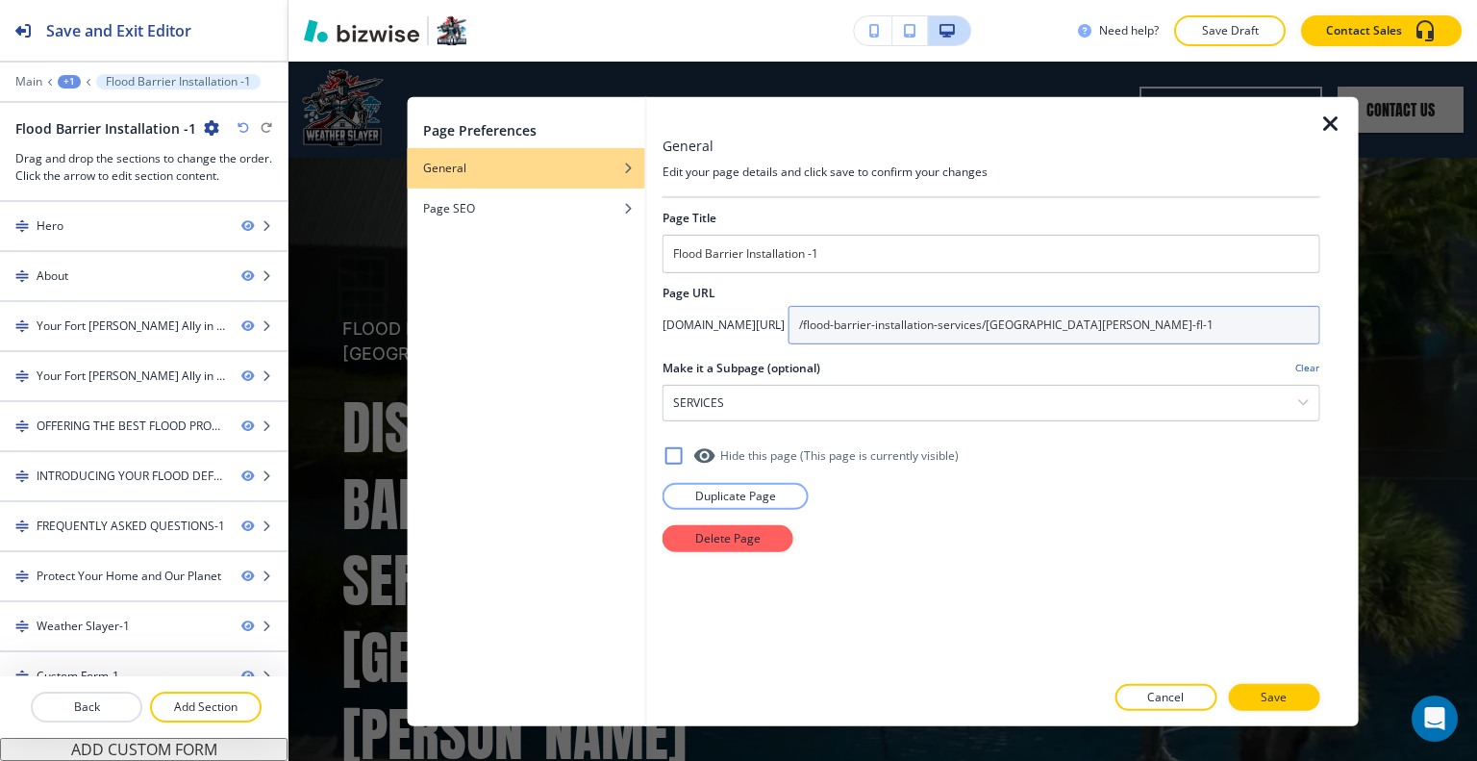
drag, startPoint x: 1198, startPoint y: 323, endPoint x: 918, endPoint y: 314, distance: 279.9
click at [821, 317] on div "[DOMAIN_NAME][URL] /flood-barrier-installation-services/[GEOGRAPHIC_DATA][PERSO…" at bounding box center [991, 324] width 658 height 38
paste input "residential-flood-protection-systems/[GEOGRAPHIC_DATA][PERSON_NAME]-[GEOGRAPHIC…"
type input "/residential-flood-protection-systems/[GEOGRAPHIC_DATA][PERSON_NAME]-[GEOGRAPHI…"
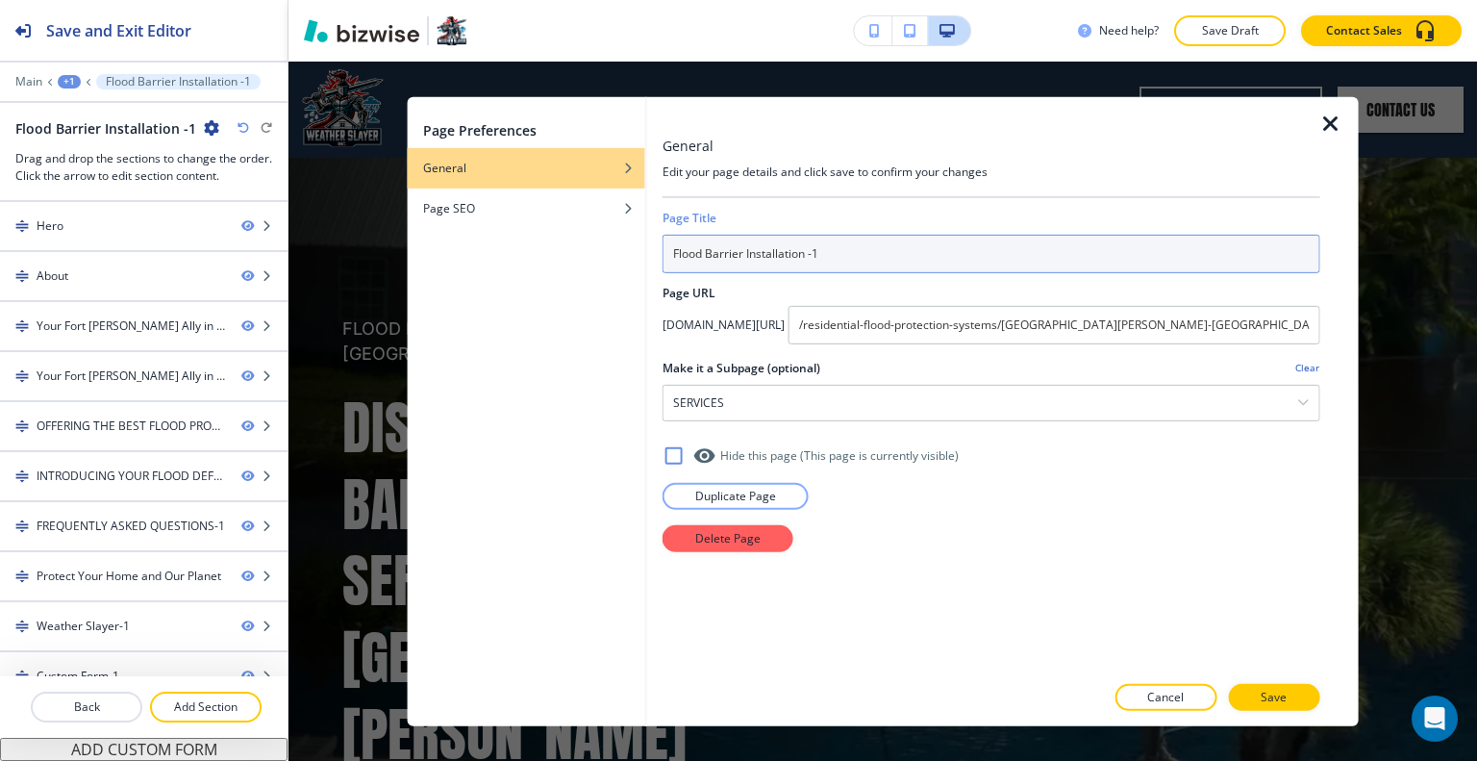
drag, startPoint x: 885, startPoint y: 248, endPoint x: 600, endPoint y: 245, distance: 284.6
click at [588, 243] on div "Page Preferences General Page SEO General Edit your page details and click save…" at bounding box center [883, 410] width 951 height 629
paste input "Protection Systems"
type input "Flood Protection Systems"
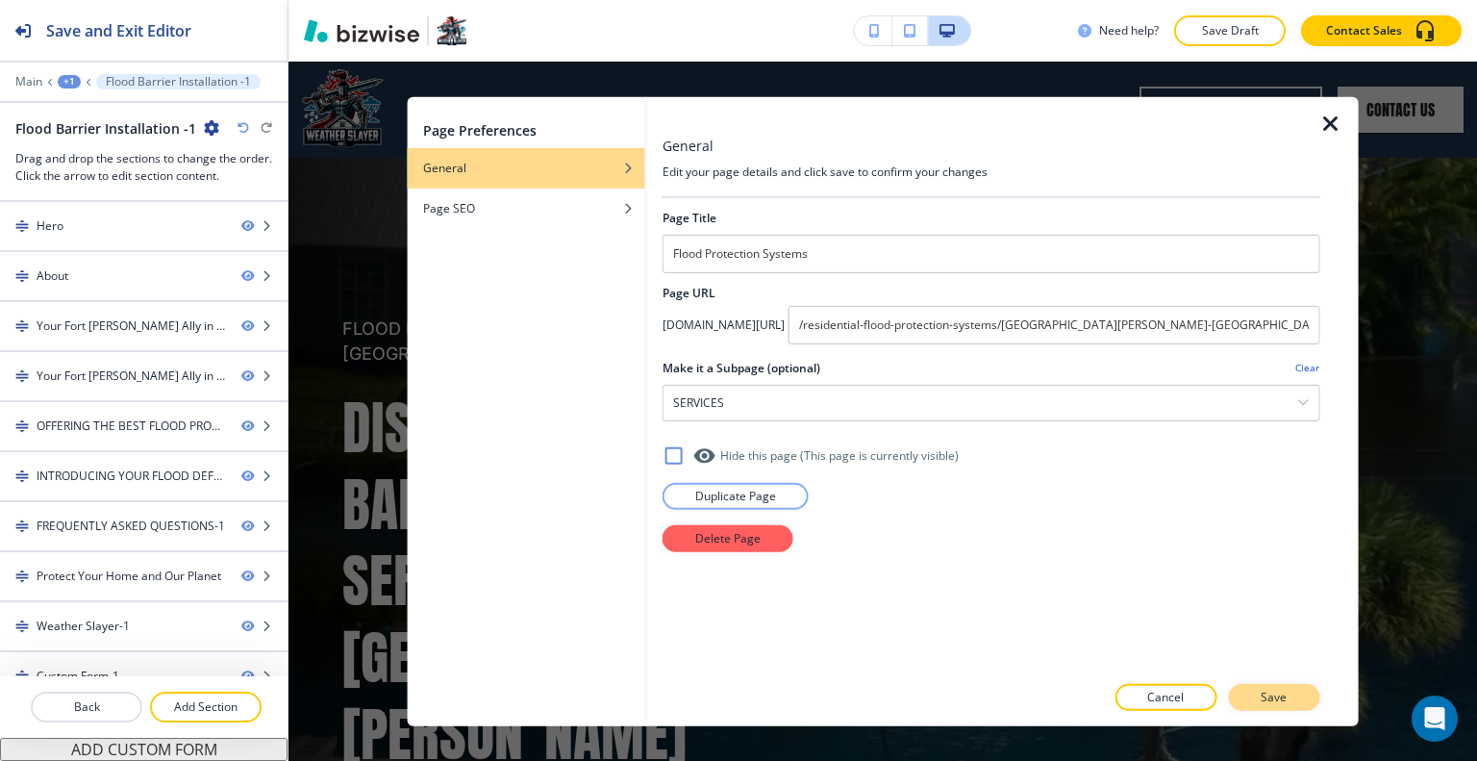
click at [1268, 697] on p "Save" at bounding box center [1274, 696] width 26 height 17
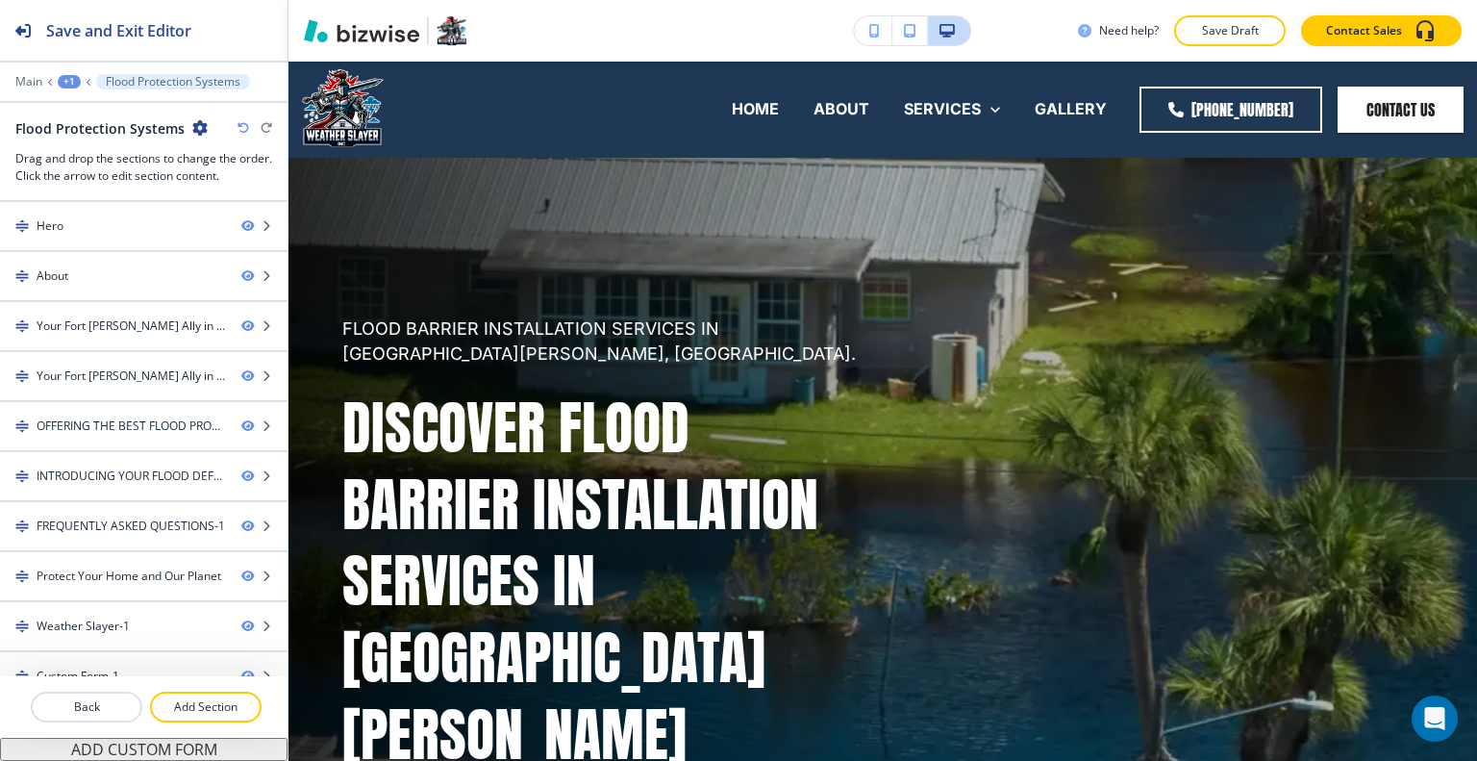
click at [77, 85] on div "+1" at bounding box center [69, 81] width 23 height 13
click at [84, 110] on p "Pages" at bounding box center [119, 112] width 98 height 17
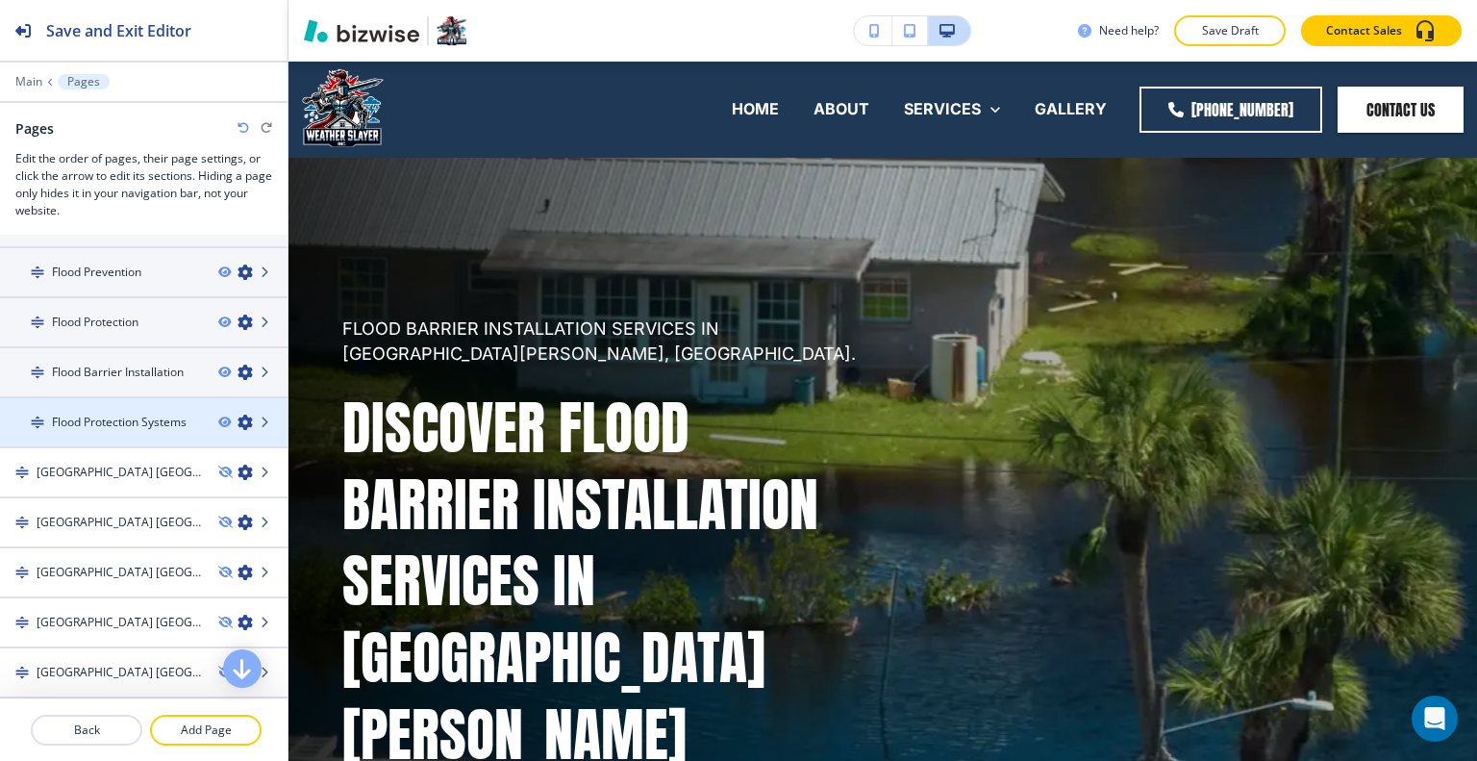
click at [127, 419] on h4 "Flood Protection Systems" at bounding box center [119, 421] width 135 height 17
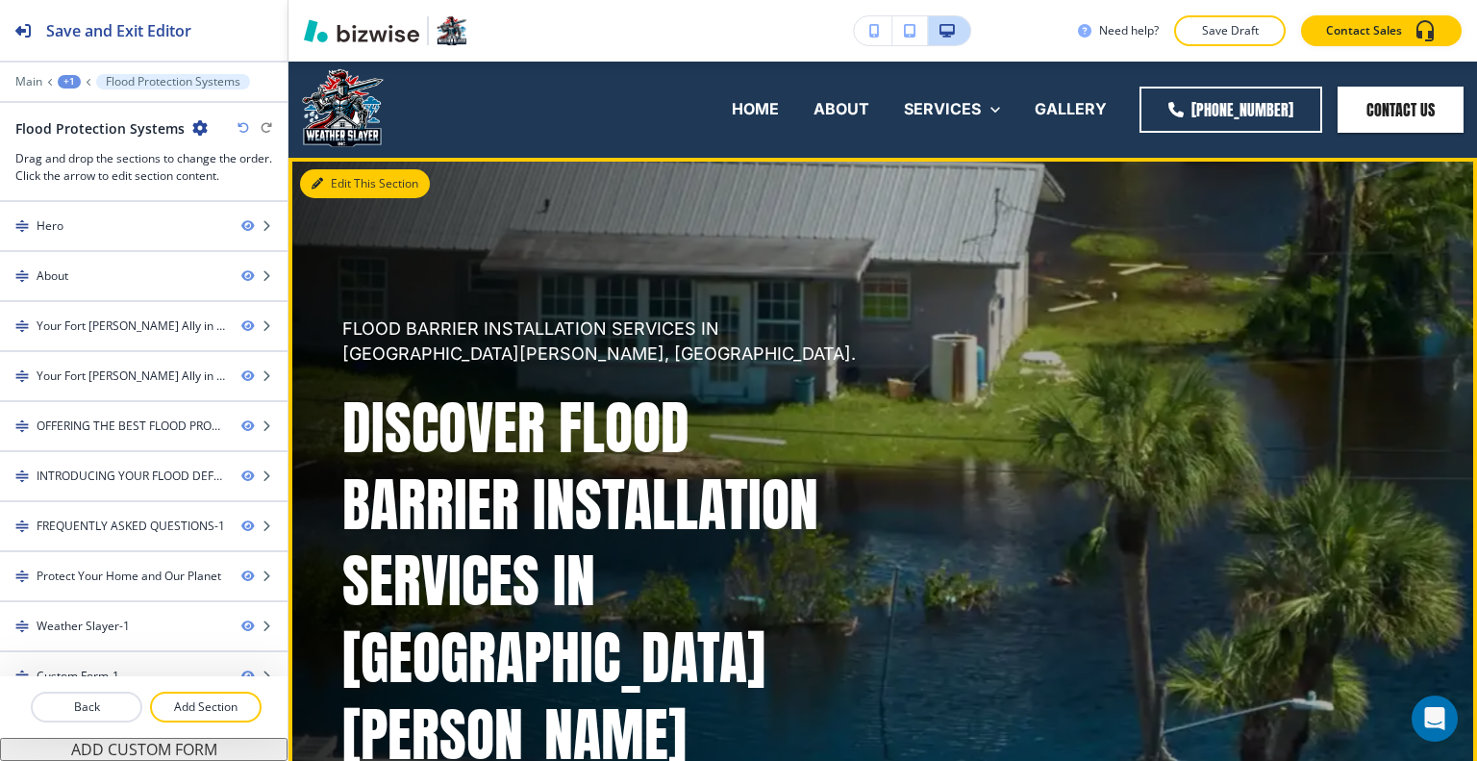
click at [335, 186] on button "Edit This Section" at bounding box center [365, 183] width 130 height 29
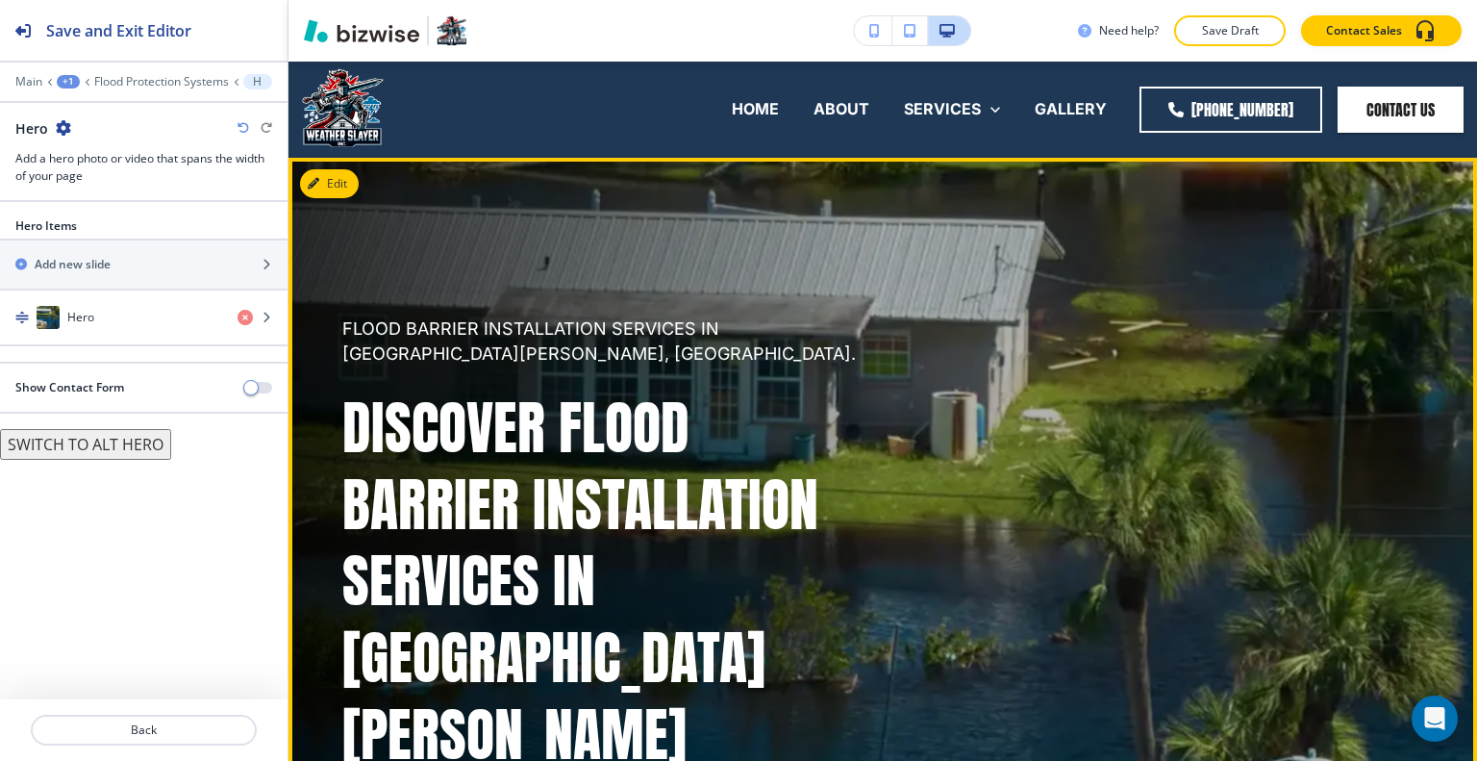
scroll to position [96, 0]
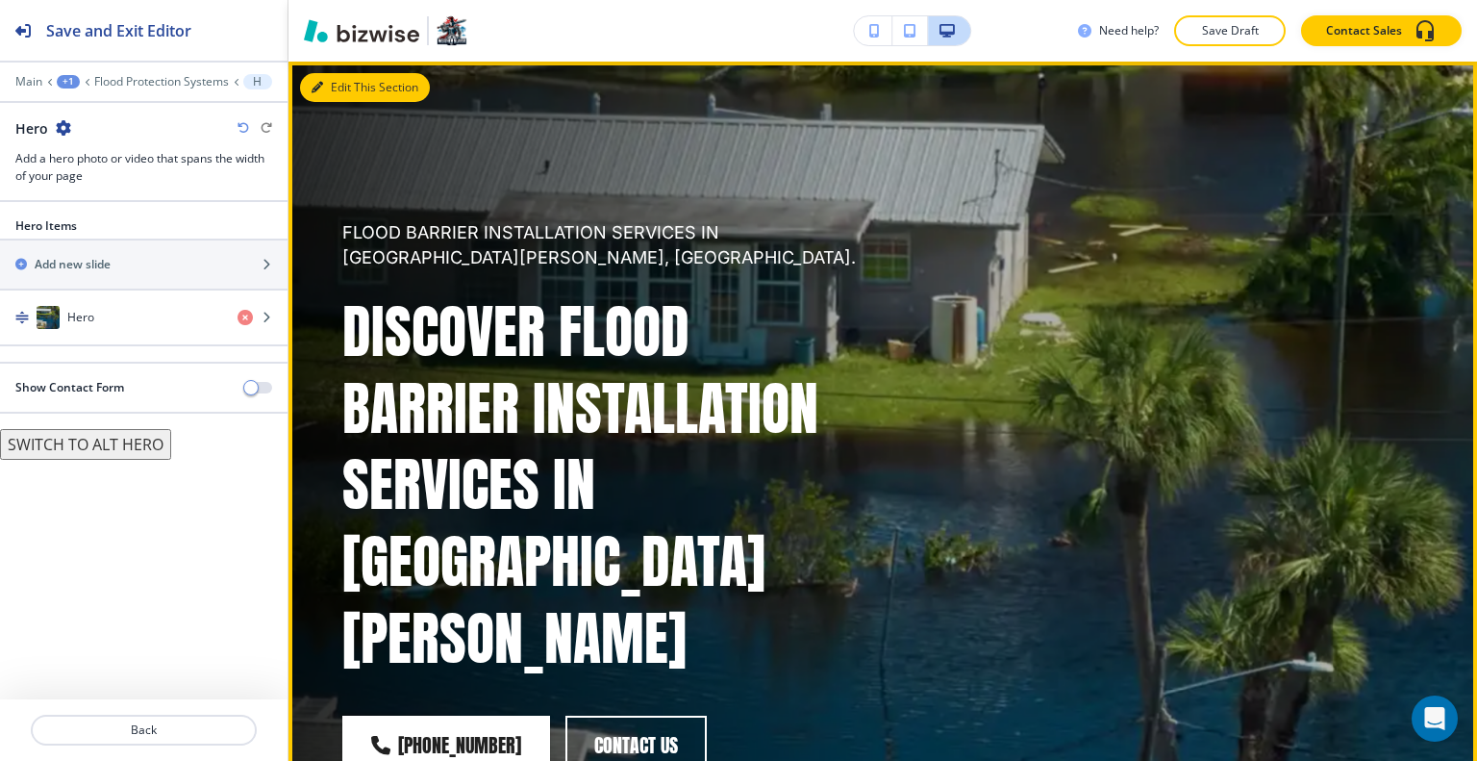
click at [341, 84] on button "Edit This Section" at bounding box center [365, 87] width 130 height 29
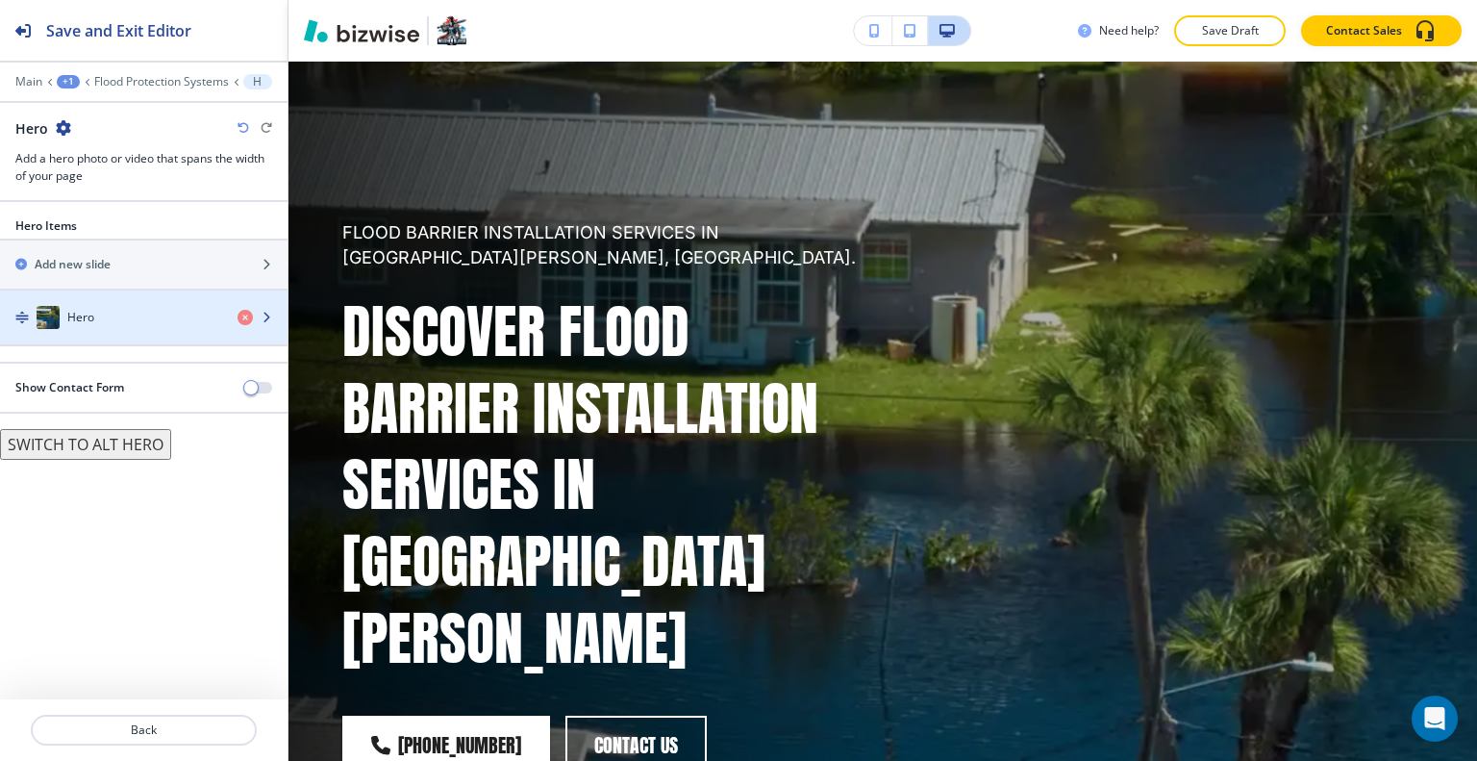
click at [154, 301] on div "button" at bounding box center [143, 297] width 287 height 15
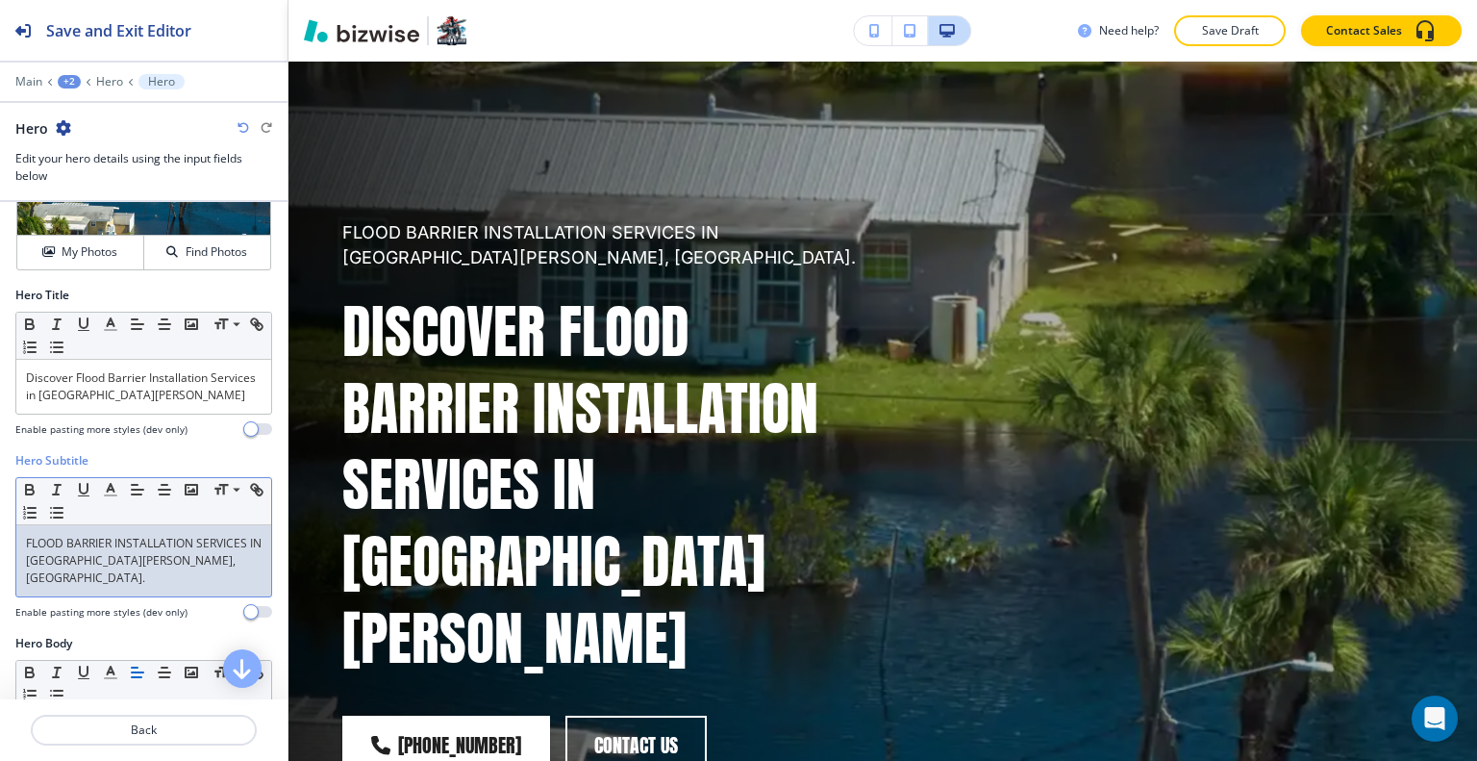
click at [136, 561] on p "FLOOD BARRIER INSTALLATION SERVICES IN [GEOGRAPHIC_DATA][PERSON_NAME], [GEOGRAP…" at bounding box center [144, 561] width 236 height 52
drag, startPoint x: 162, startPoint y: 566, endPoint x: 146, endPoint y: 456, distance: 111.8
click at [1, 534] on div "Hero Subtitle Small Normal Large Huge FLOOD BARRIER INSTALLATION SERVICES IN [G…" at bounding box center [143, 543] width 287 height 183
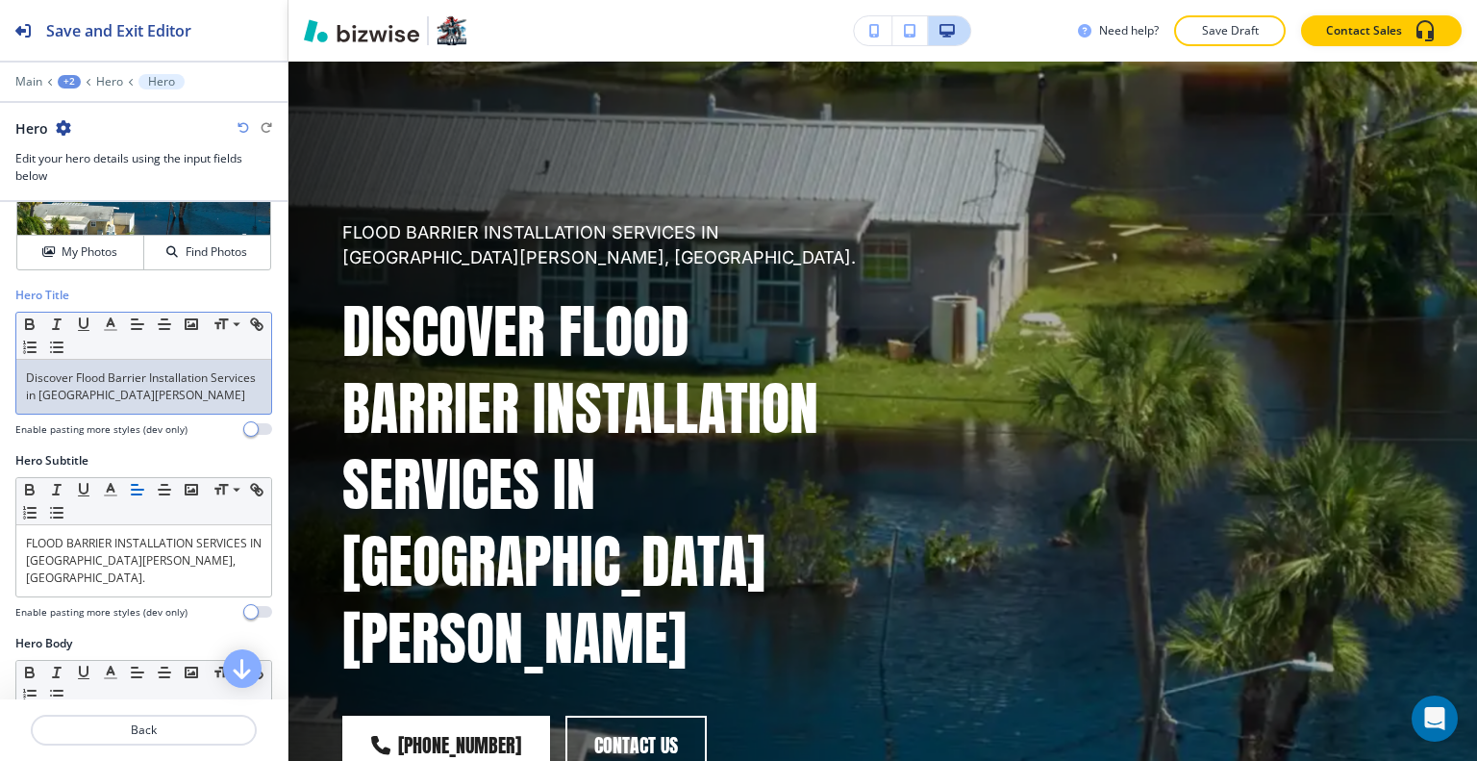
click at [162, 387] on p "Discover Flood Barrier Installation Services in [GEOGRAPHIC_DATA][PERSON_NAME]" at bounding box center [144, 386] width 236 height 35
drag, startPoint x: 162, startPoint y: 395, endPoint x: 23, endPoint y: 367, distance: 141.2
click at [12, 364] on div "Hero Title Small Normal Large Huge Discover Flood Barrier Installation Services…" at bounding box center [143, 369] width 287 height 165
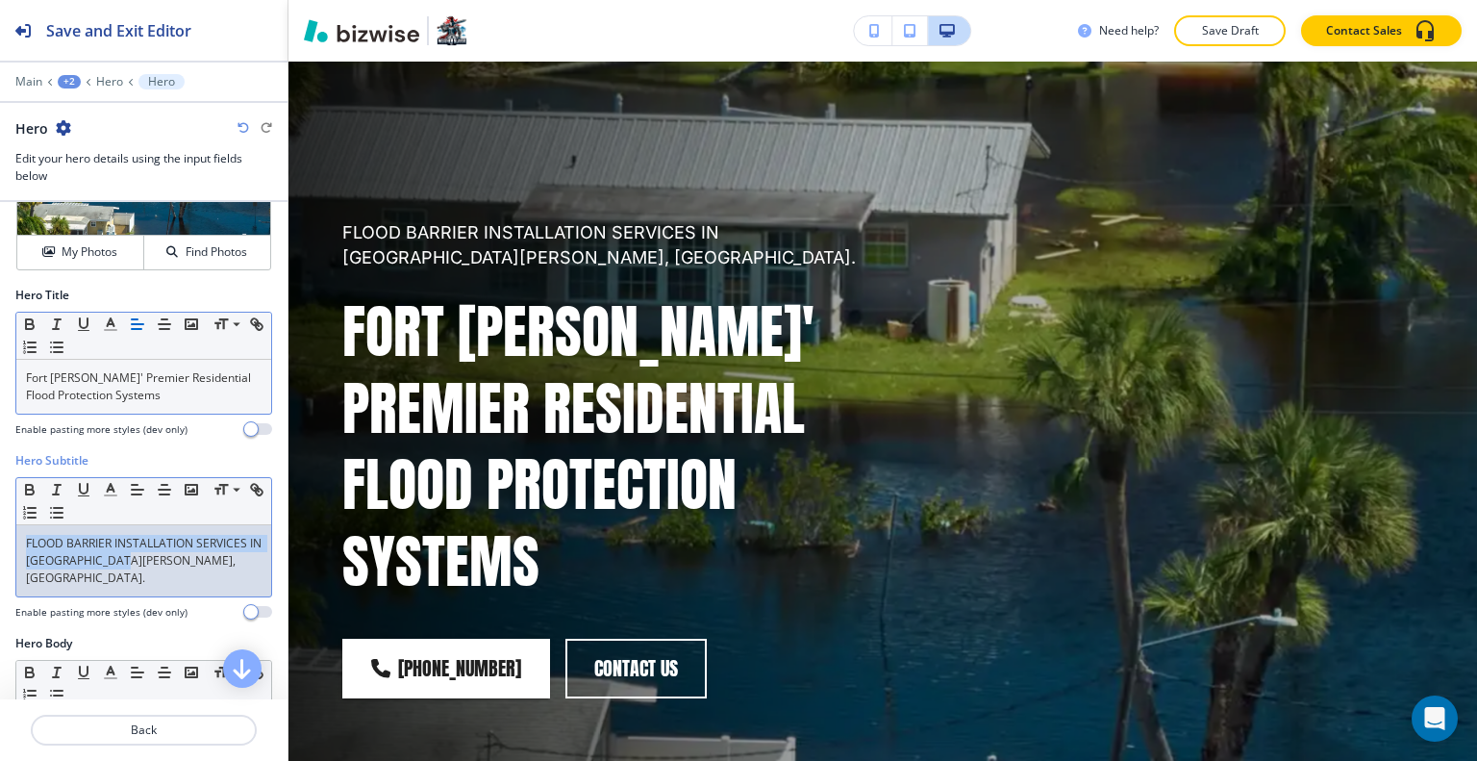
drag, startPoint x: 143, startPoint y: 568, endPoint x: 3, endPoint y: 525, distance: 146.9
click at [2, 525] on div "Hero Subtitle Small Normal Large Huge FLOOD BARRIER INSTALLATION SERVICES IN [G…" at bounding box center [143, 543] width 287 height 183
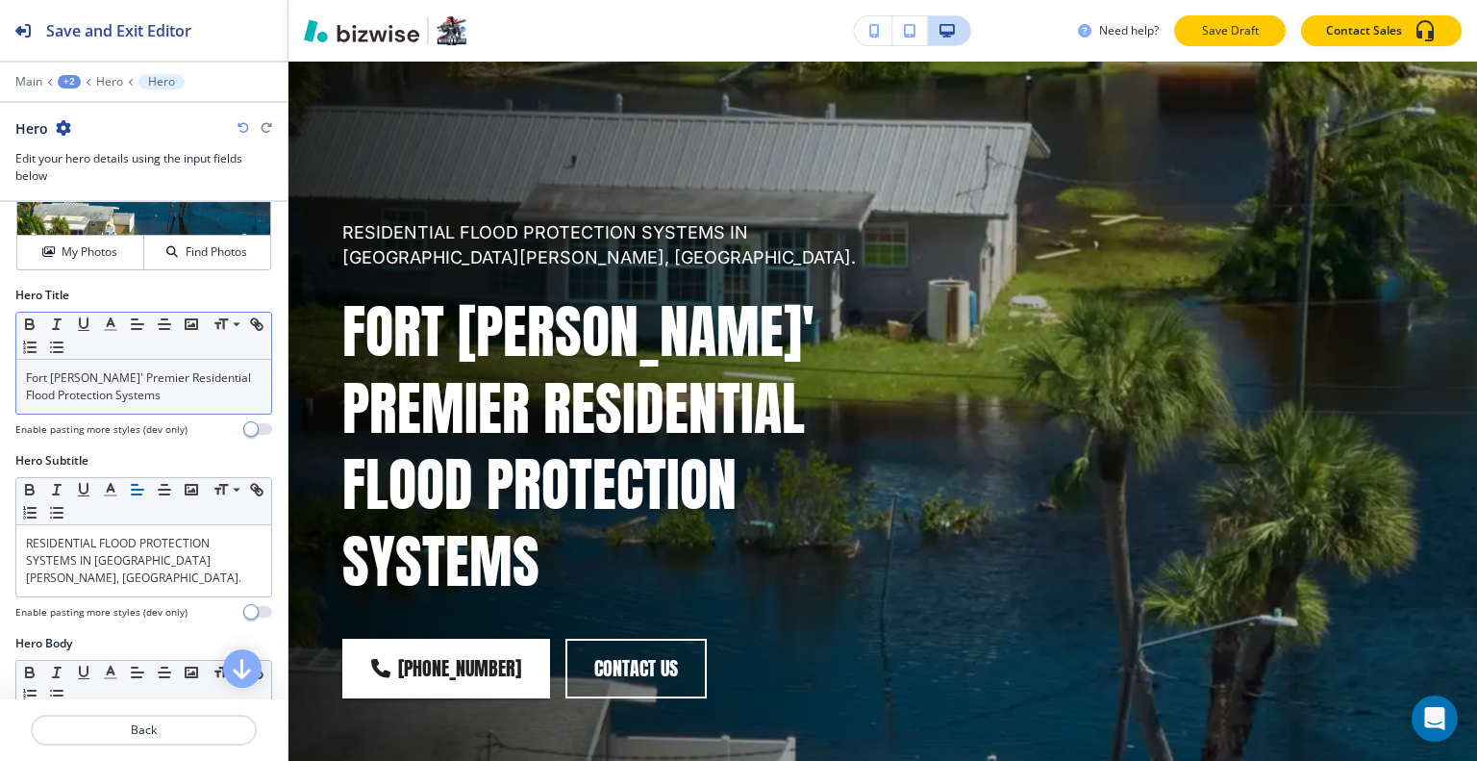
click at [1236, 41] on button "Save Draft" at bounding box center [1230, 30] width 112 height 31
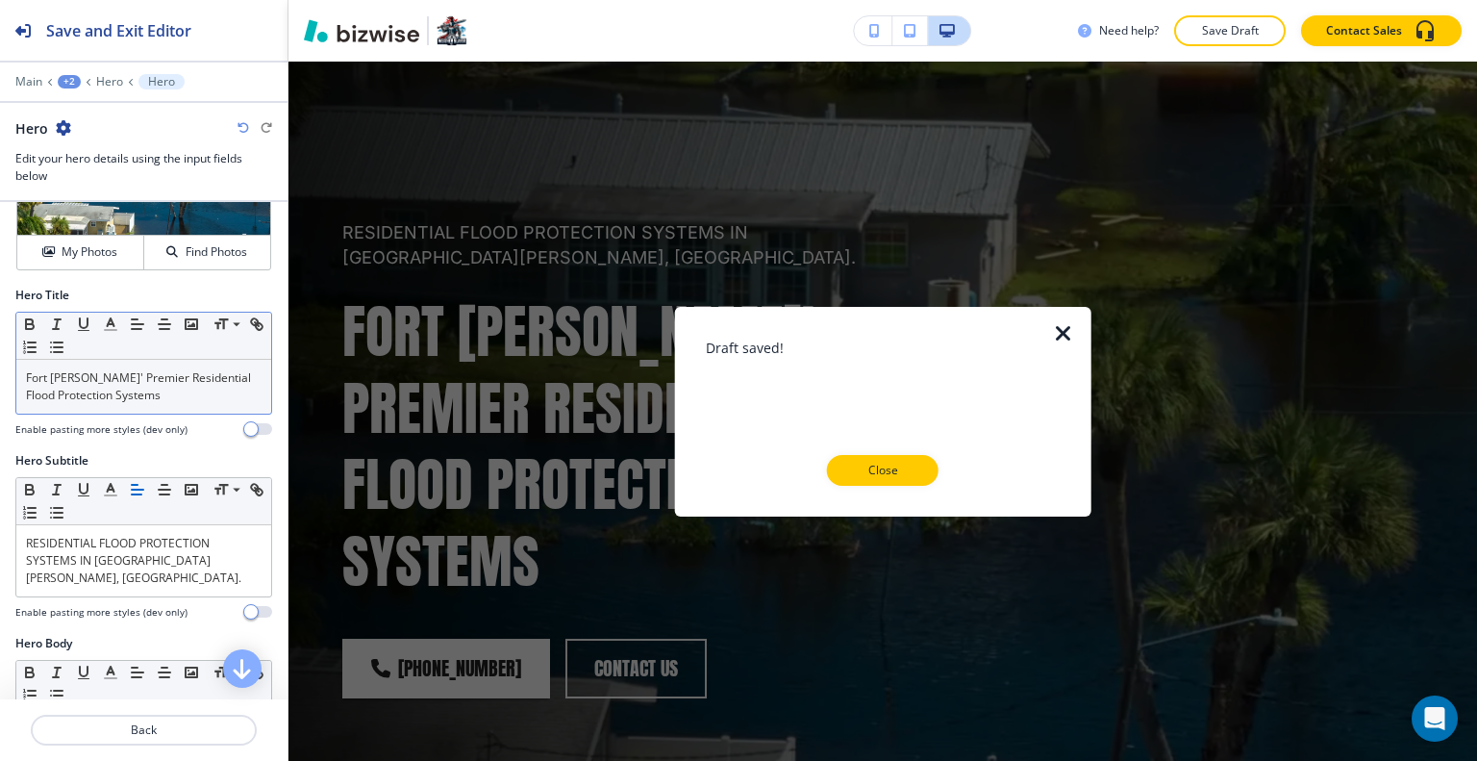
click at [867, 468] on p "Close" at bounding box center [883, 470] width 62 height 17
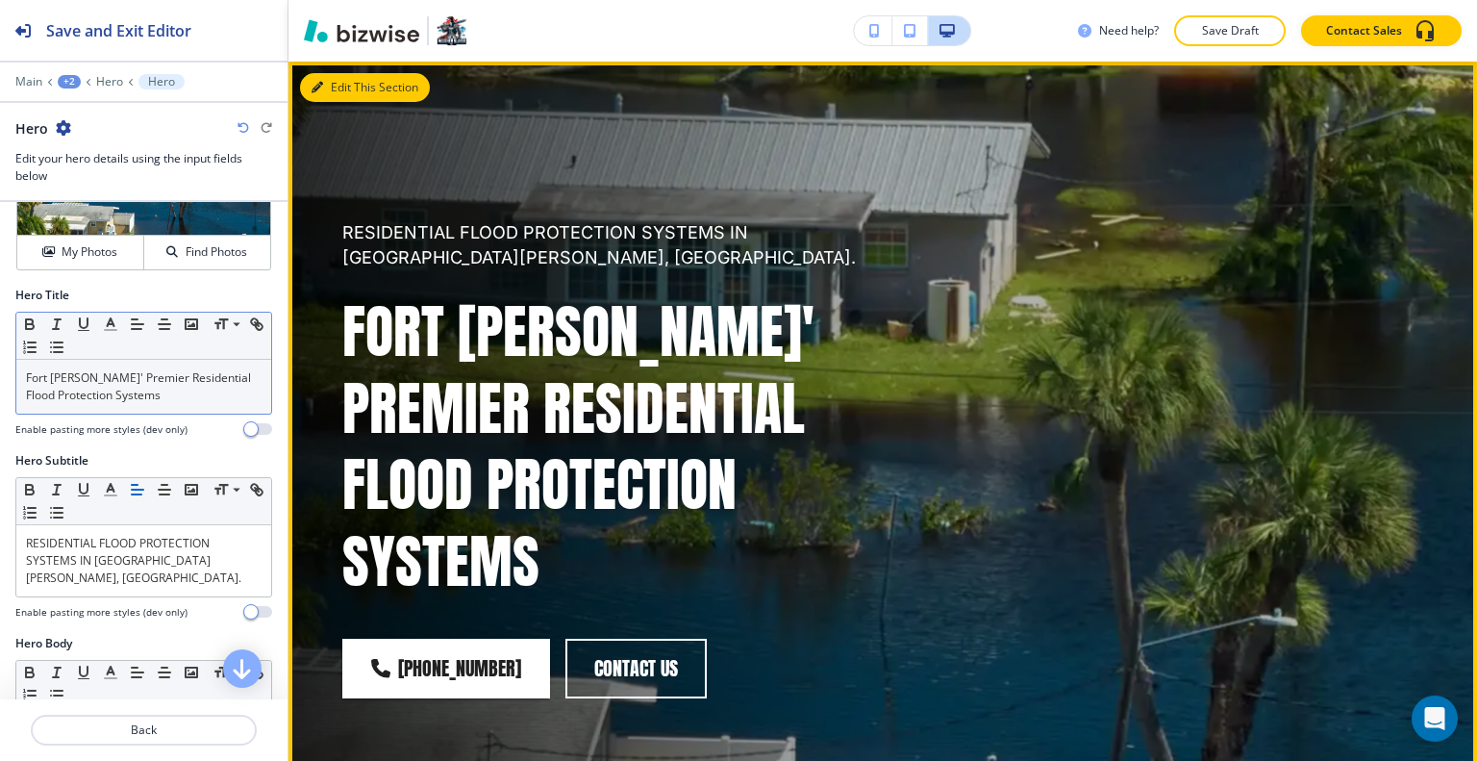
click at [344, 79] on button "Edit This Section" at bounding box center [365, 87] width 130 height 29
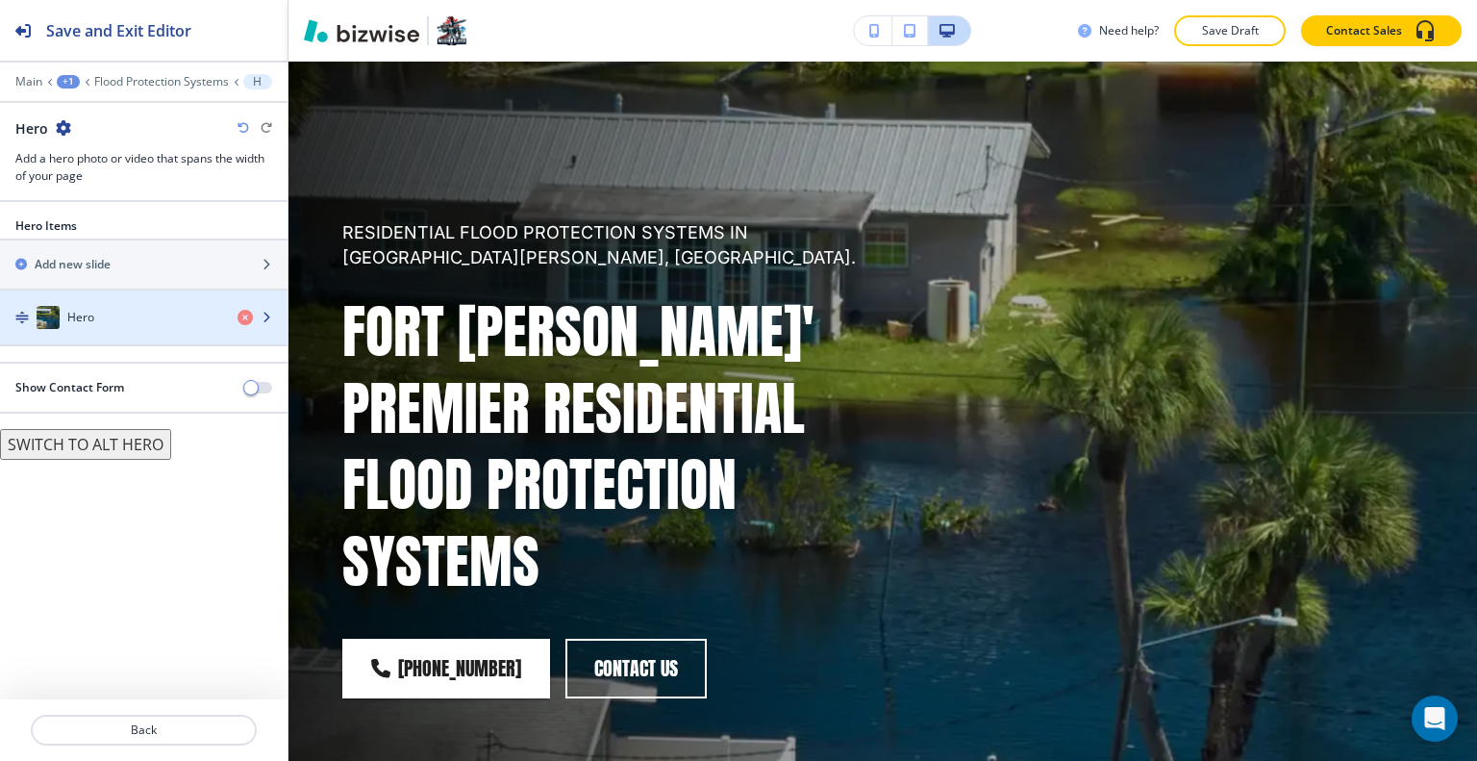
click at [112, 317] on div "Hero" at bounding box center [111, 317] width 222 height 23
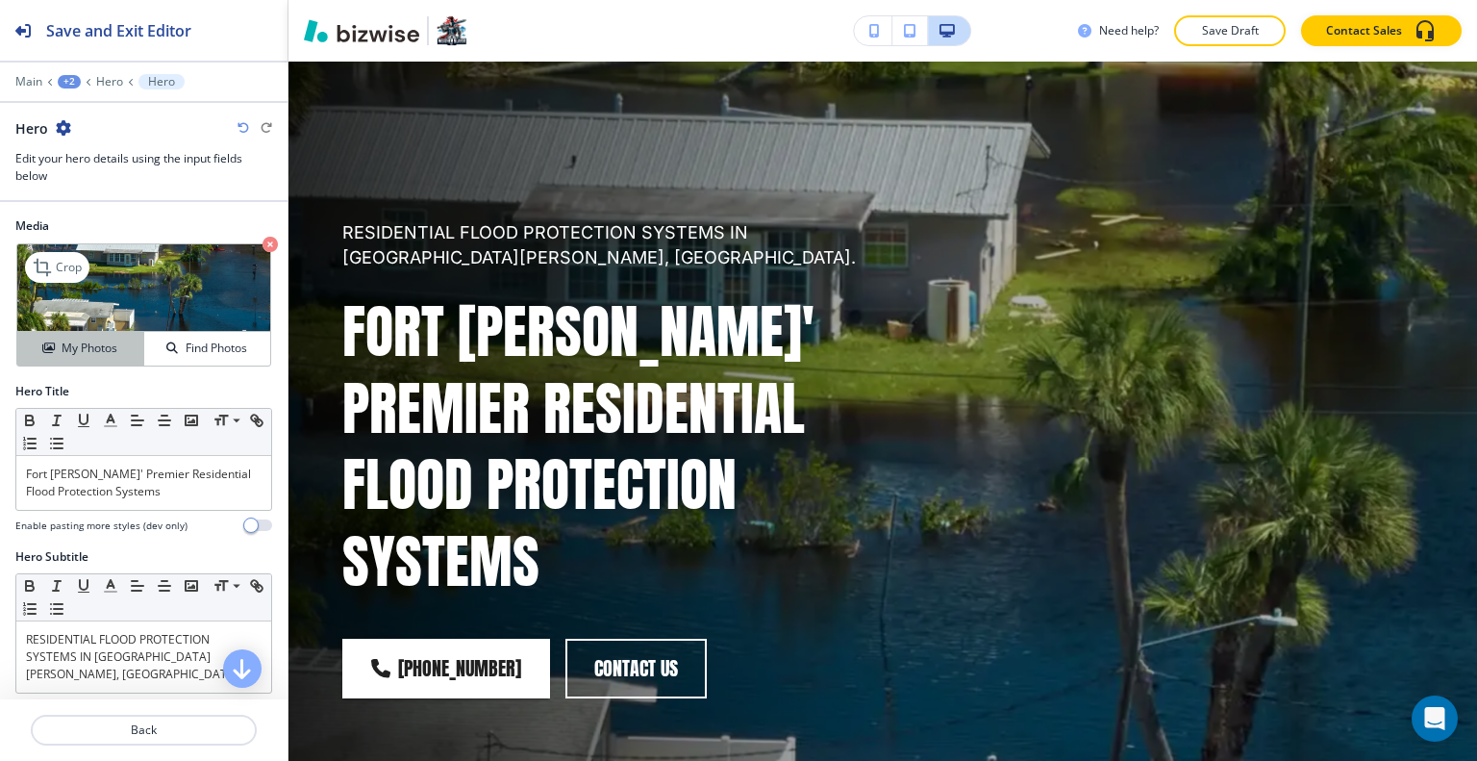
click at [95, 353] on h4 "My Photos" at bounding box center [90, 347] width 56 height 17
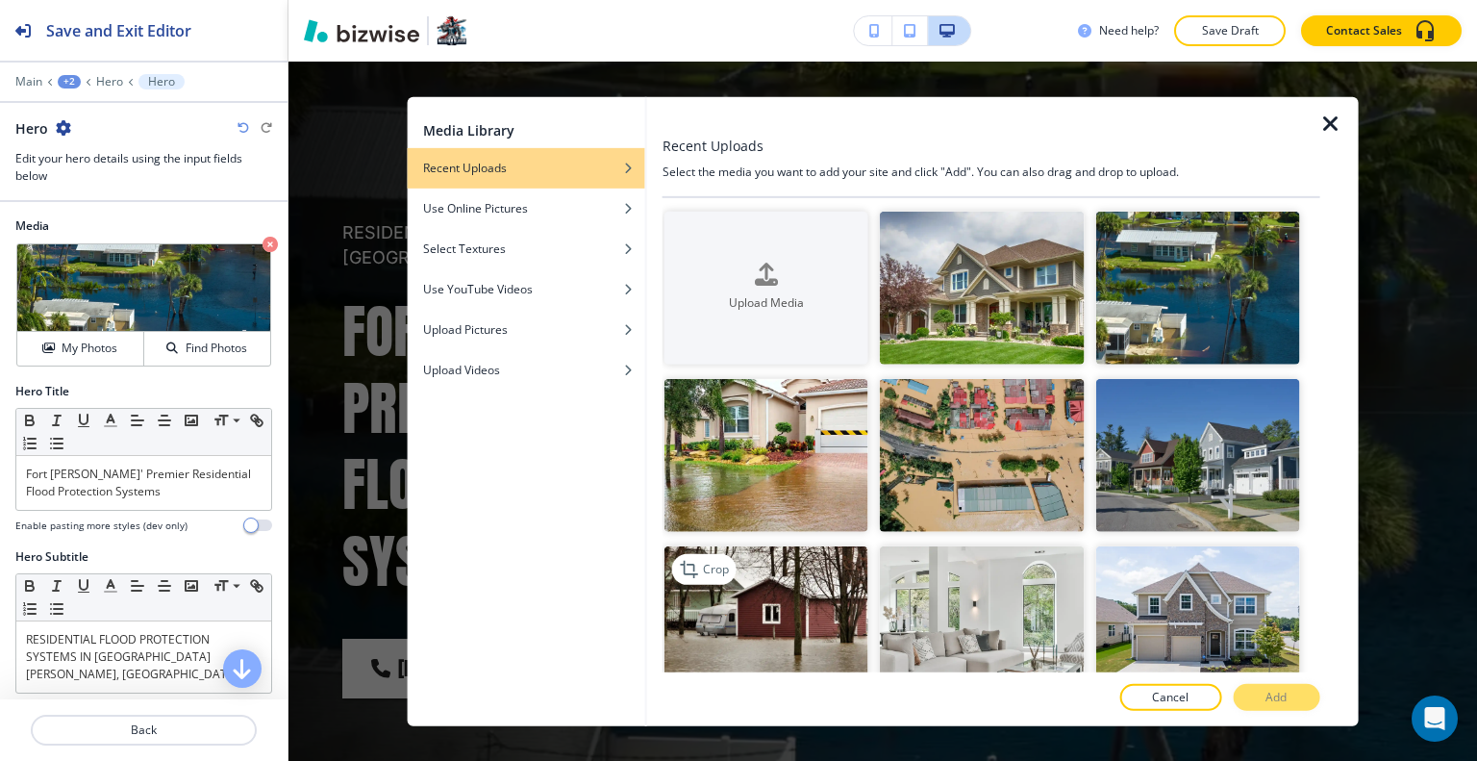
click at [787, 595] on img "button" at bounding box center [766, 622] width 204 height 153
click at [789, 586] on img "button" at bounding box center [766, 622] width 204 height 153
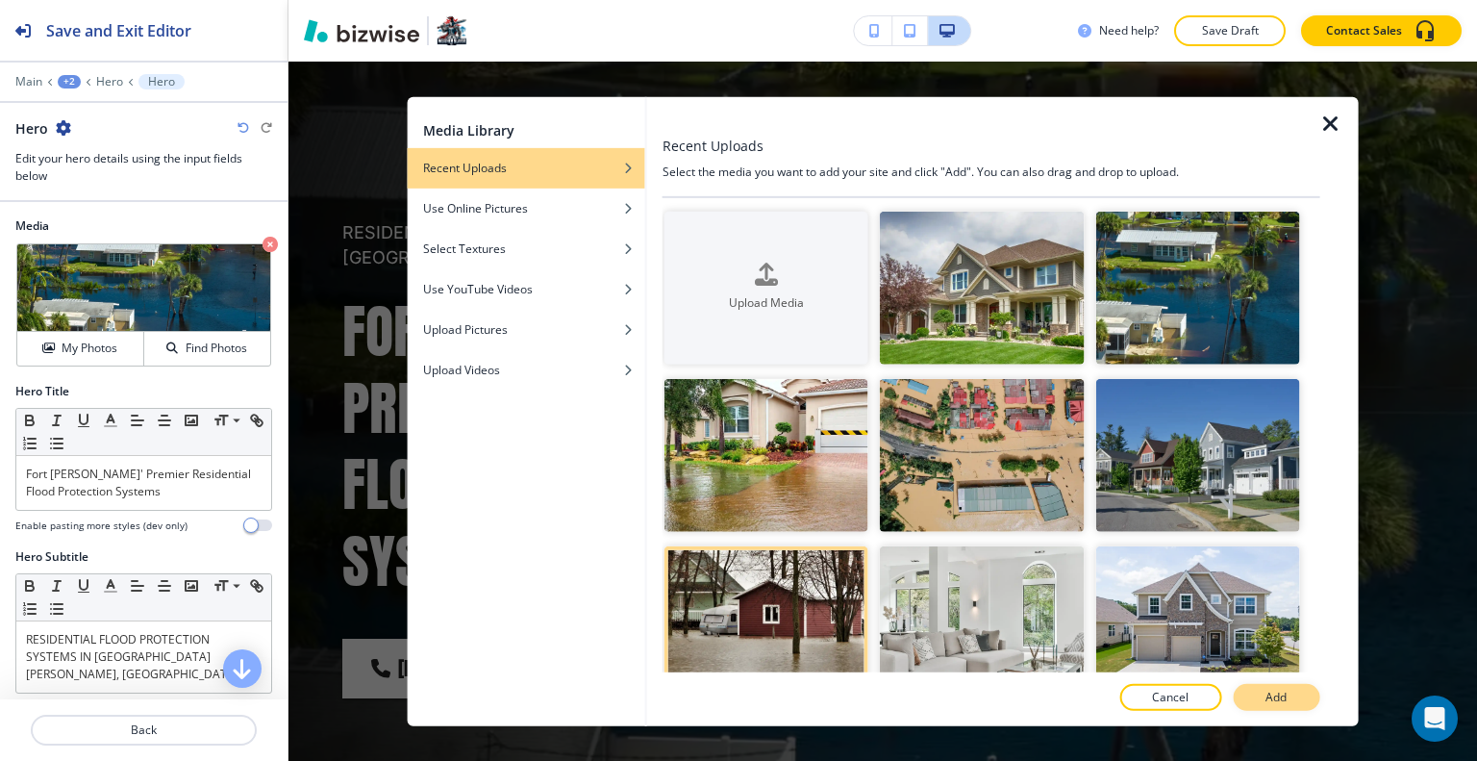
click at [1297, 697] on button "Add" at bounding box center [1276, 697] width 87 height 27
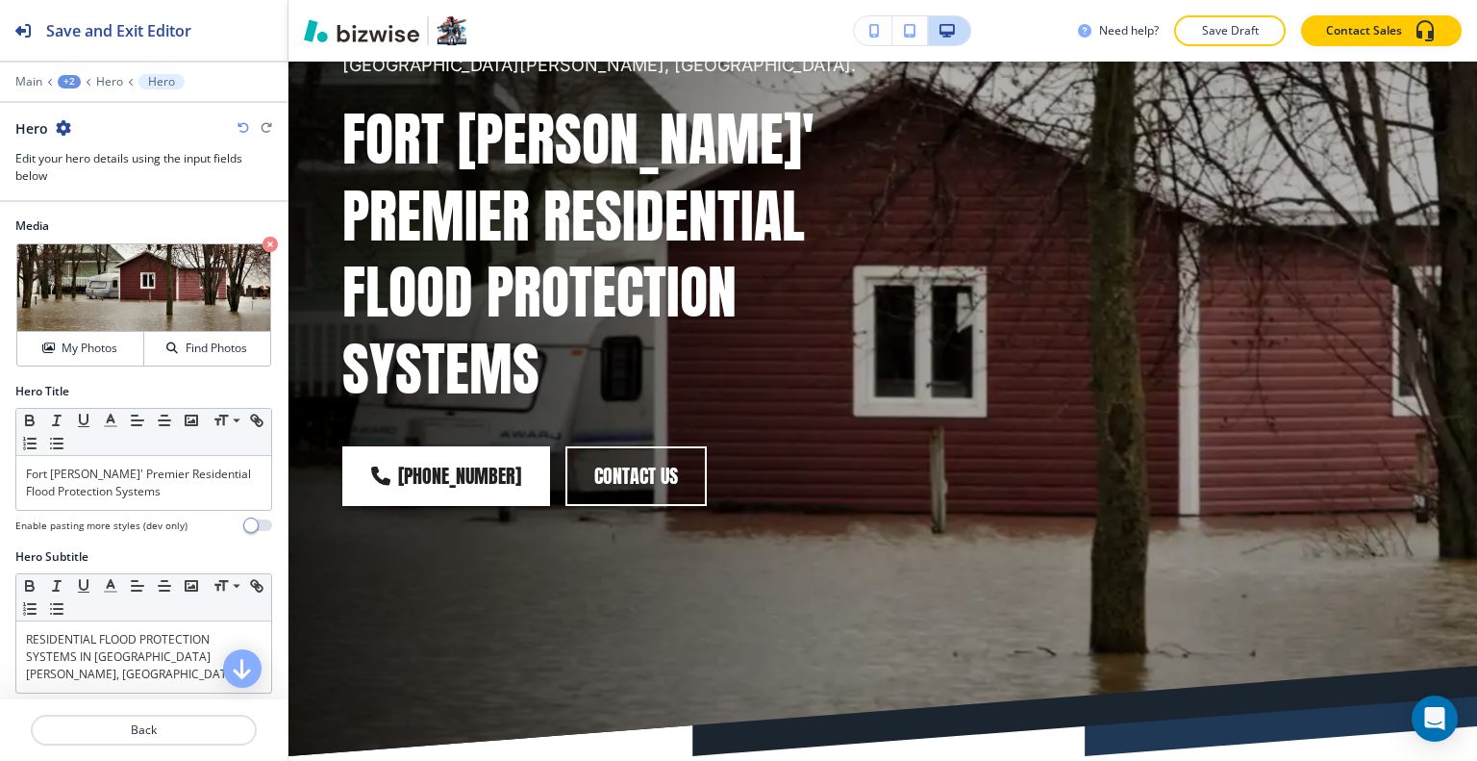
scroll to position [673, 0]
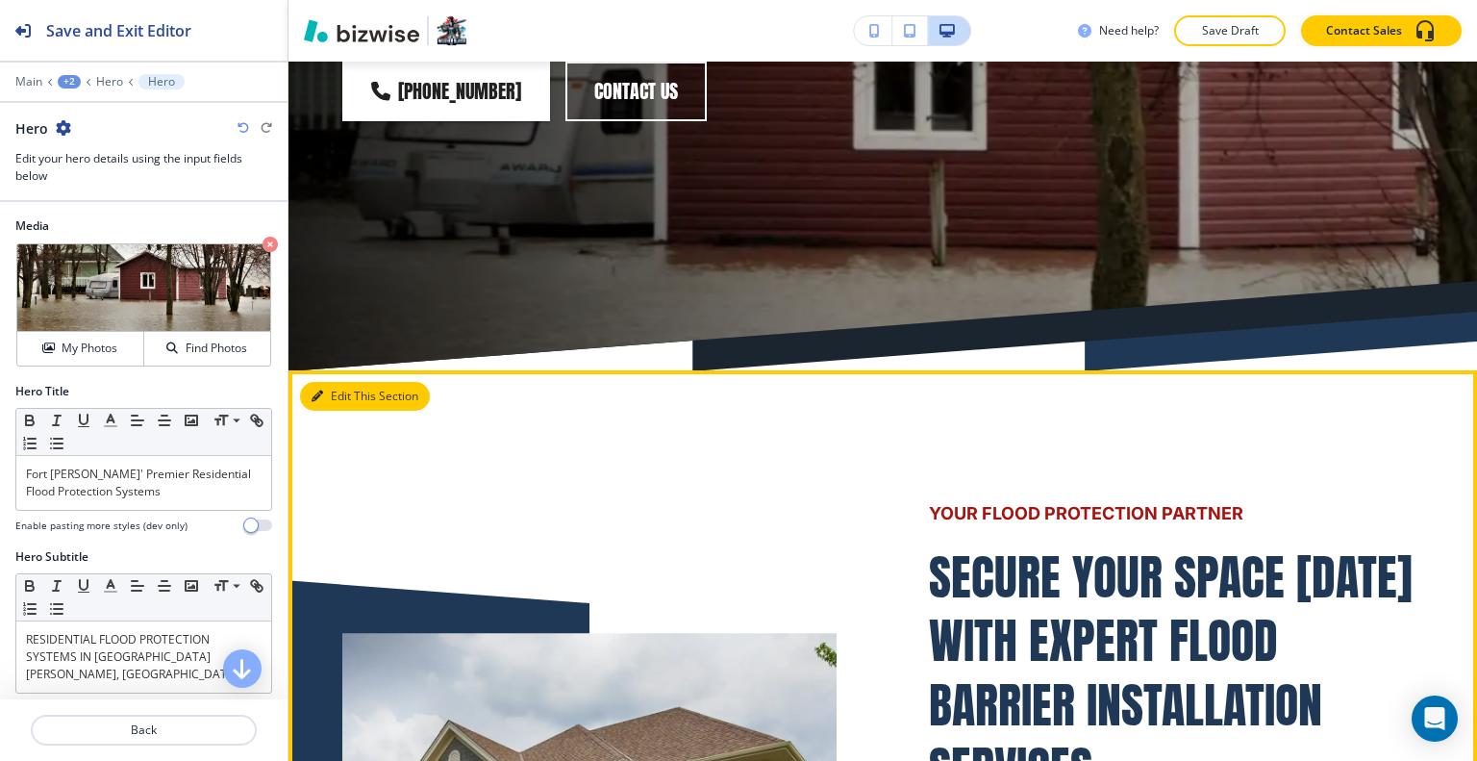
click at [340, 382] on button "Edit This Section" at bounding box center [365, 396] width 130 height 29
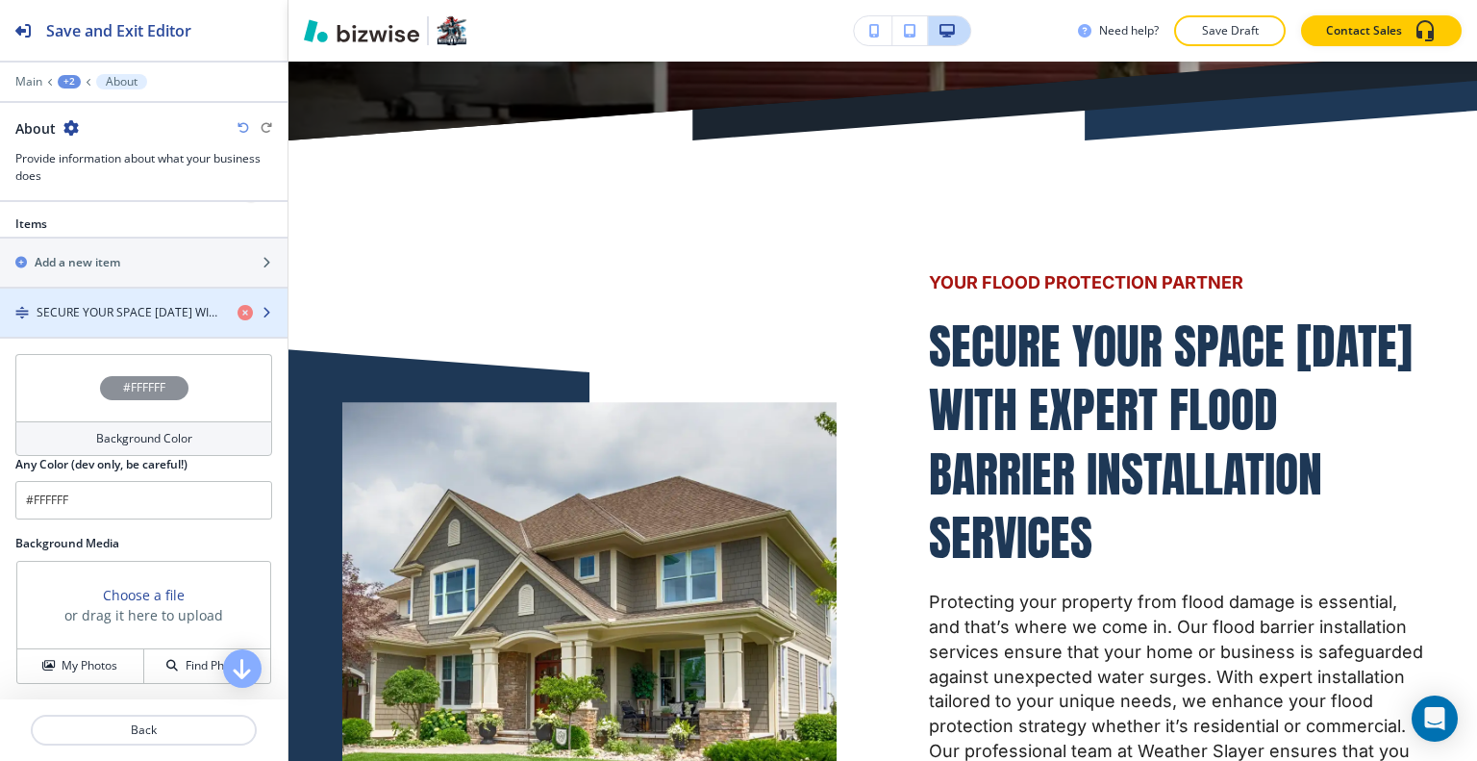
click at [150, 314] on h4 "SECURE YOUR SPACE [DATE] WITH EXPERT FLOOD BARRIER INSTALLATION SERVICES" at bounding box center [130, 312] width 186 height 17
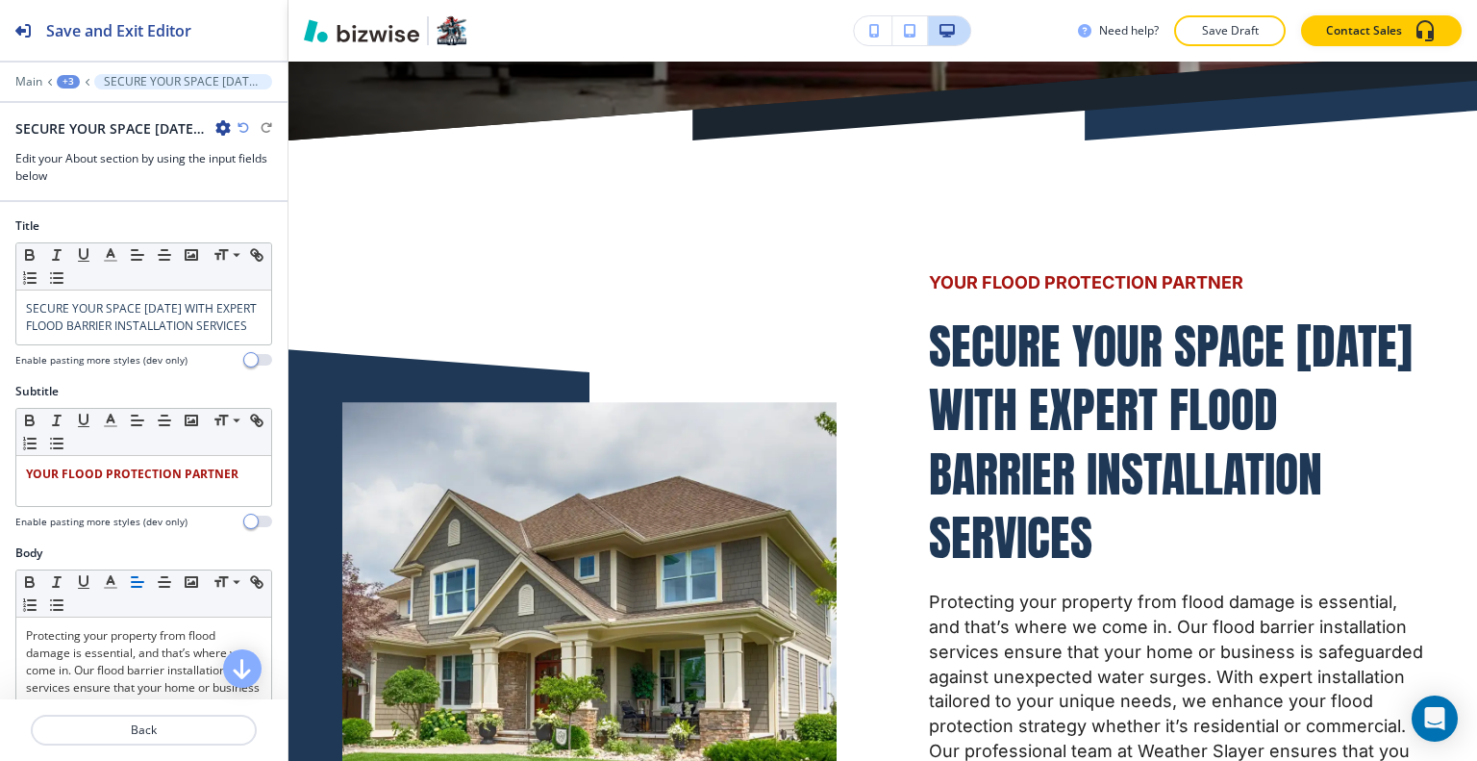
scroll to position [935, 0]
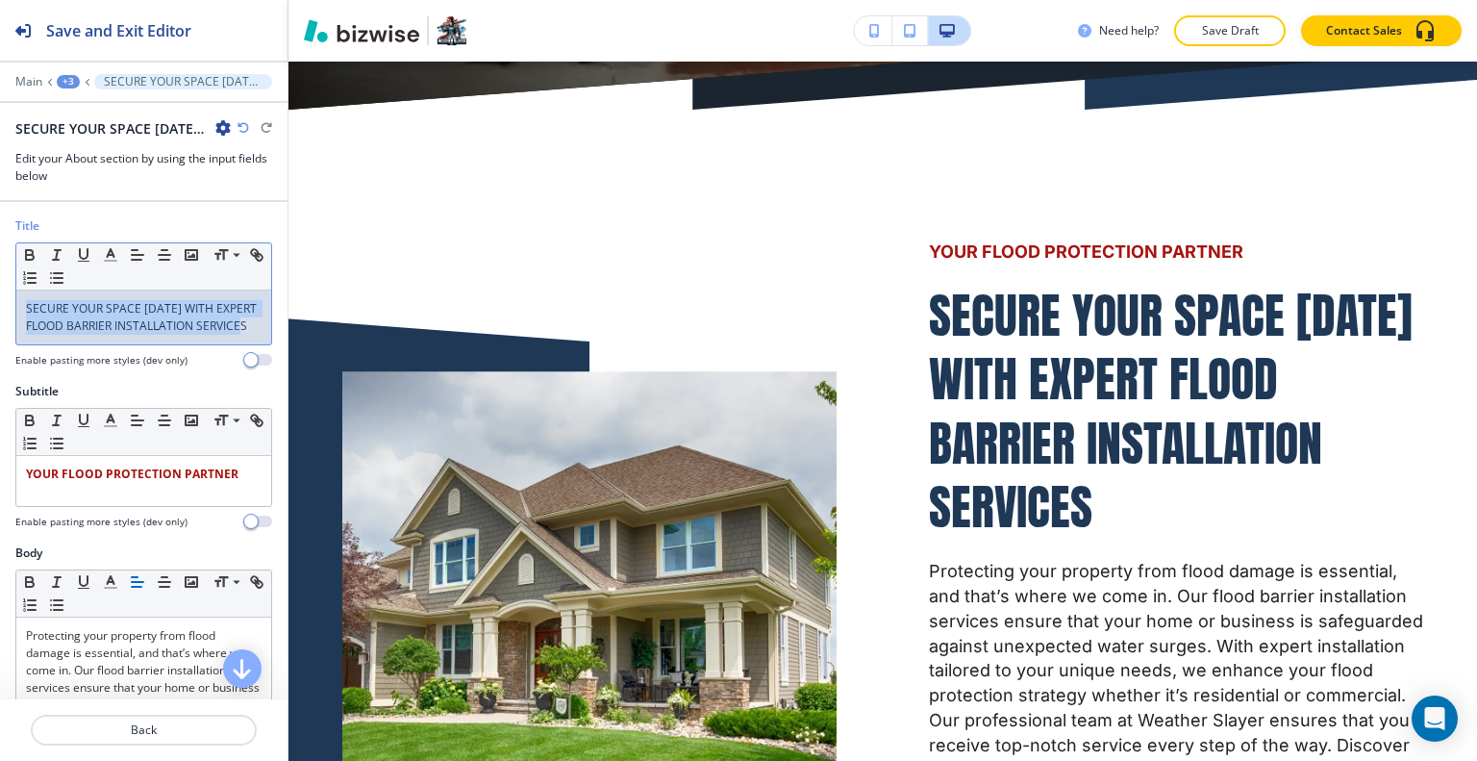
drag, startPoint x: 115, startPoint y: 356, endPoint x: 23, endPoint y: 295, distance: 110.4
click at [4, 298] on div "Title Small Normal Large Huge SECURE YOUR SPACE [DATE] WITH EXPERT FLOOD BARRIE…" at bounding box center [143, 299] width 287 height 165
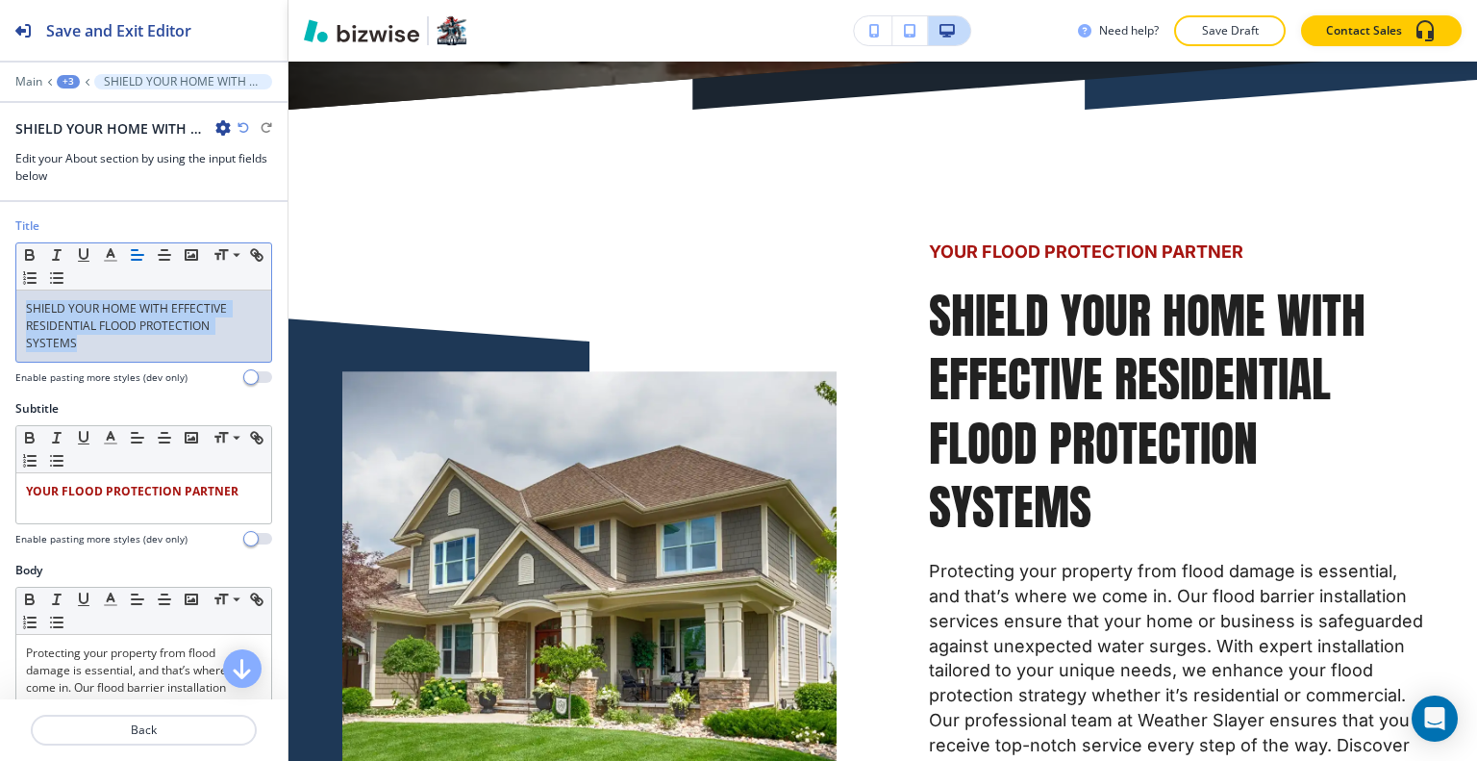
drag, startPoint x: 43, startPoint y: 343, endPoint x: 0, endPoint y: 290, distance: 68.3
click at [0, 290] on div "Title Small Normal Large Huge SHIELD YOUR HOME WITH EFFECTIVE RESIDENTIAL FLOOD…" at bounding box center [143, 308] width 287 height 183
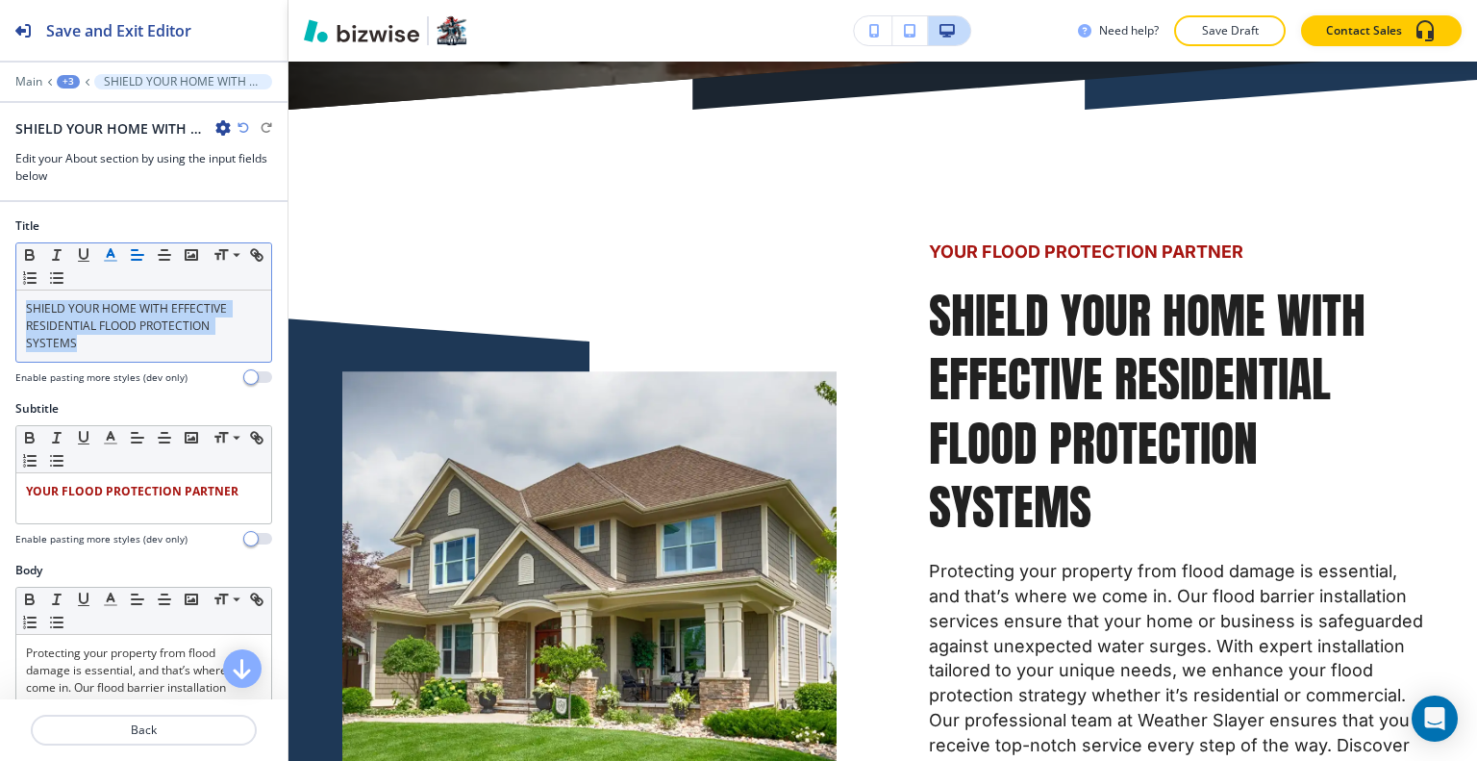
click at [108, 255] on line "button" at bounding box center [110, 255] width 5 height 0
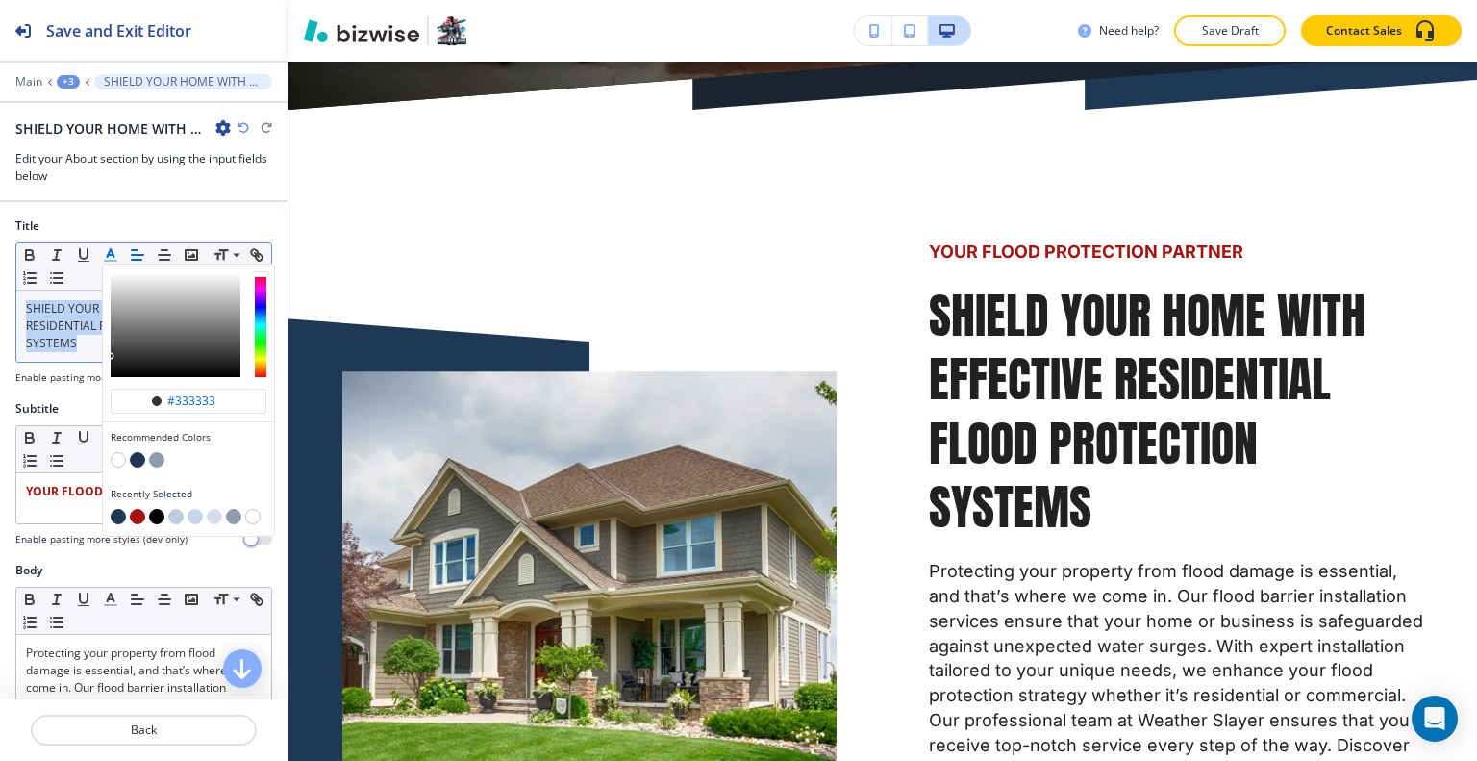
click at [137, 455] on button "button" at bounding box center [137, 459] width 15 height 15
type input "#1e3856"
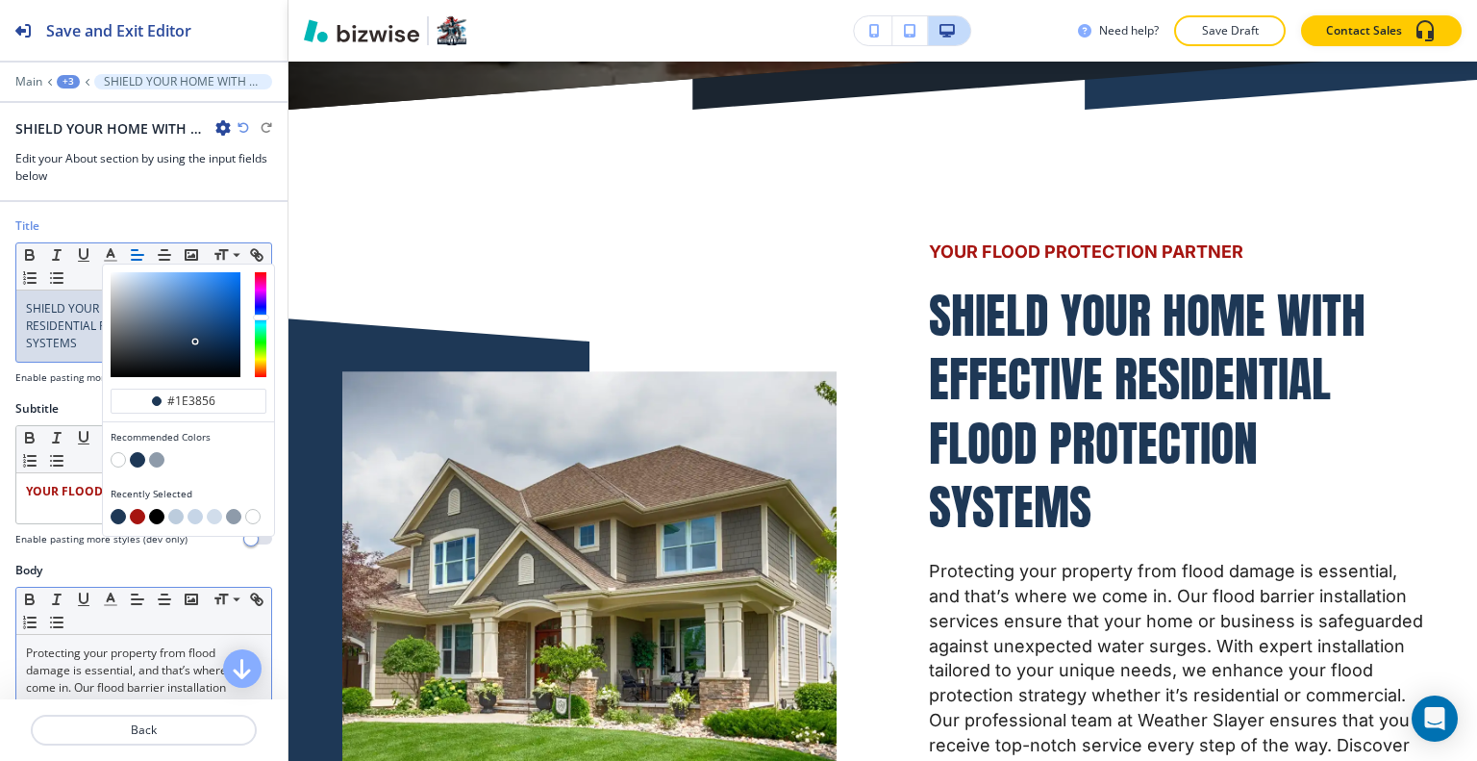
scroll to position [192, 0]
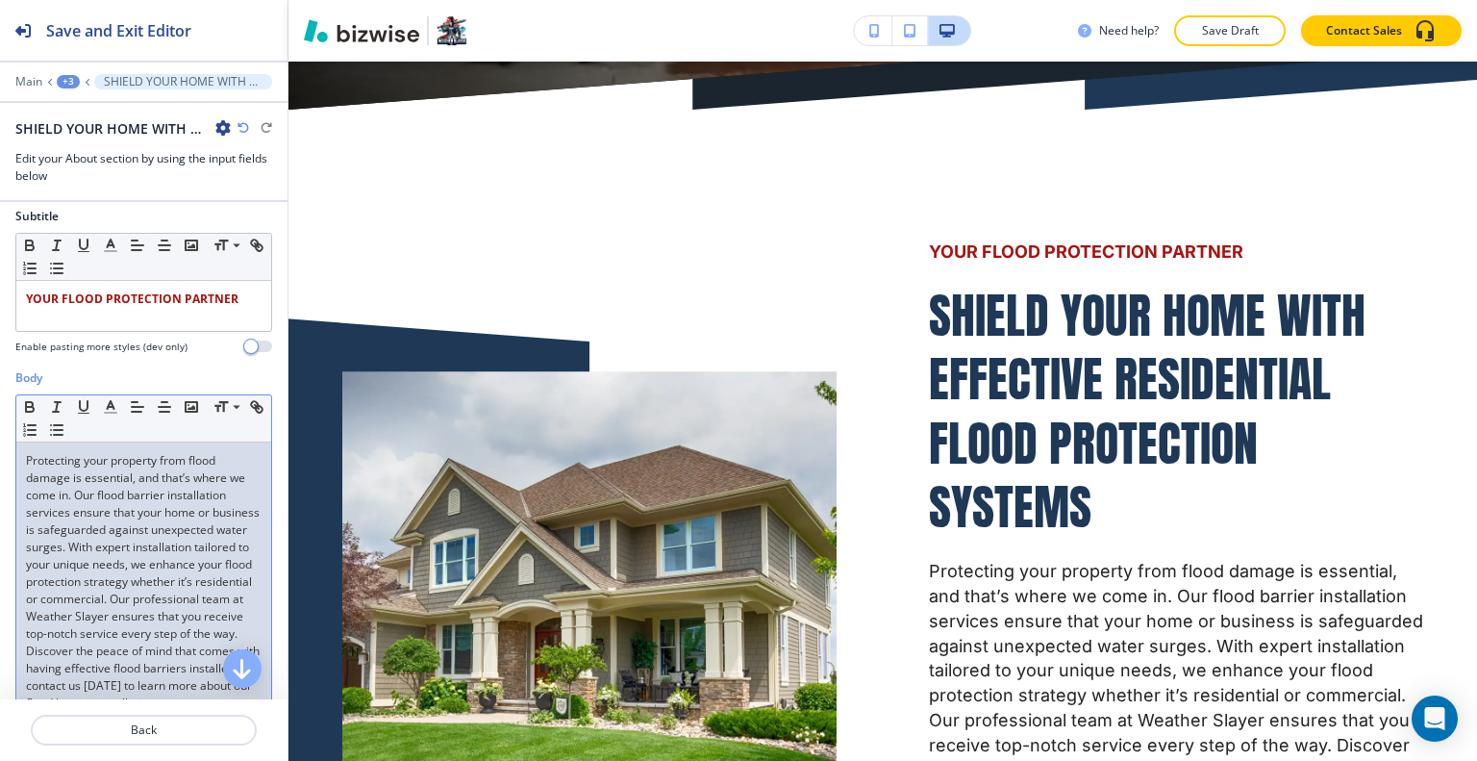
click at [123, 569] on p "Protecting your property from flood damage is essential, and that’s where we co…" at bounding box center [144, 582] width 236 height 260
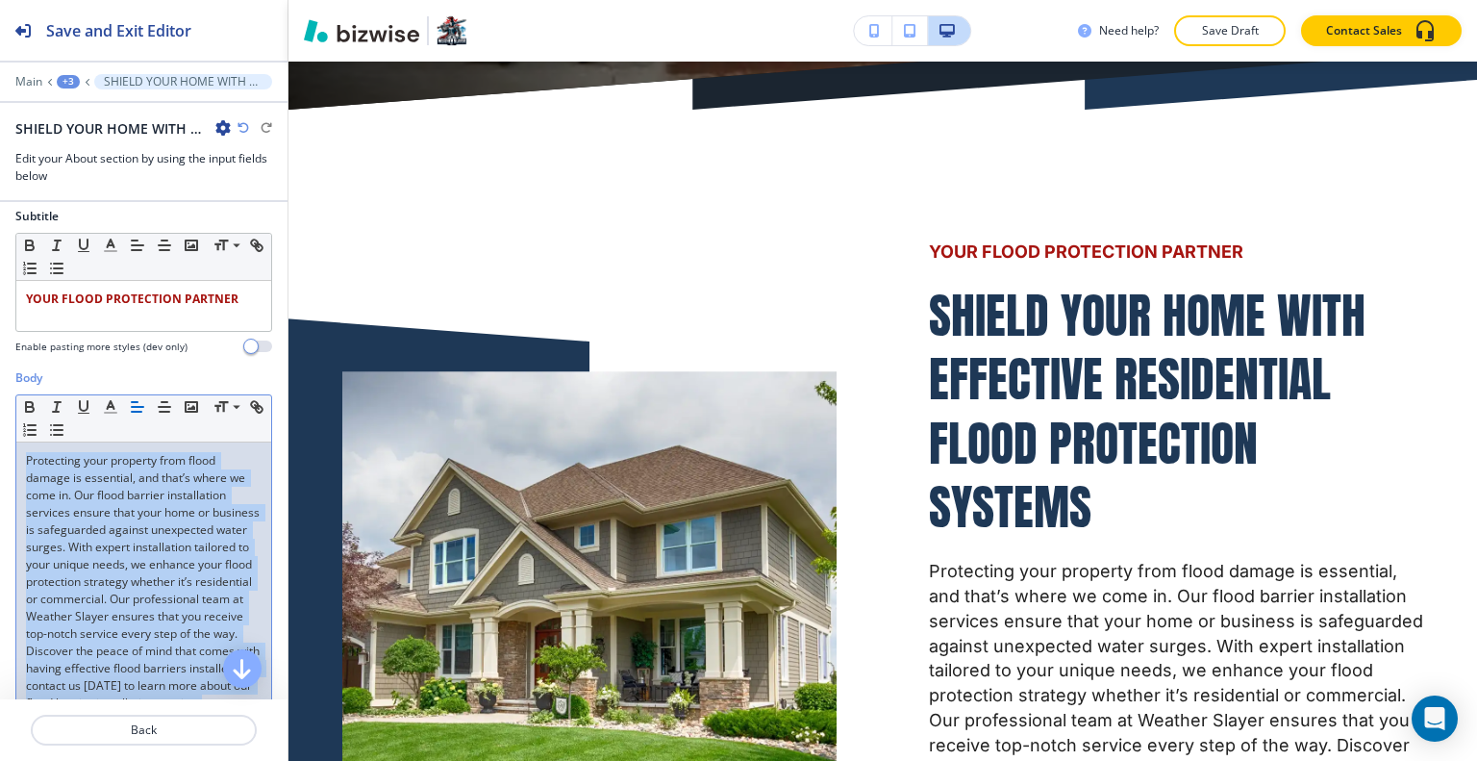
drag, startPoint x: 97, startPoint y: 456, endPoint x: 9, endPoint y: 429, distance: 92.5
click at [9, 429] on div "Body Small Normal Large Huge Protecting your property from flood damage is esse…" at bounding box center [143, 564] width 287 height 390
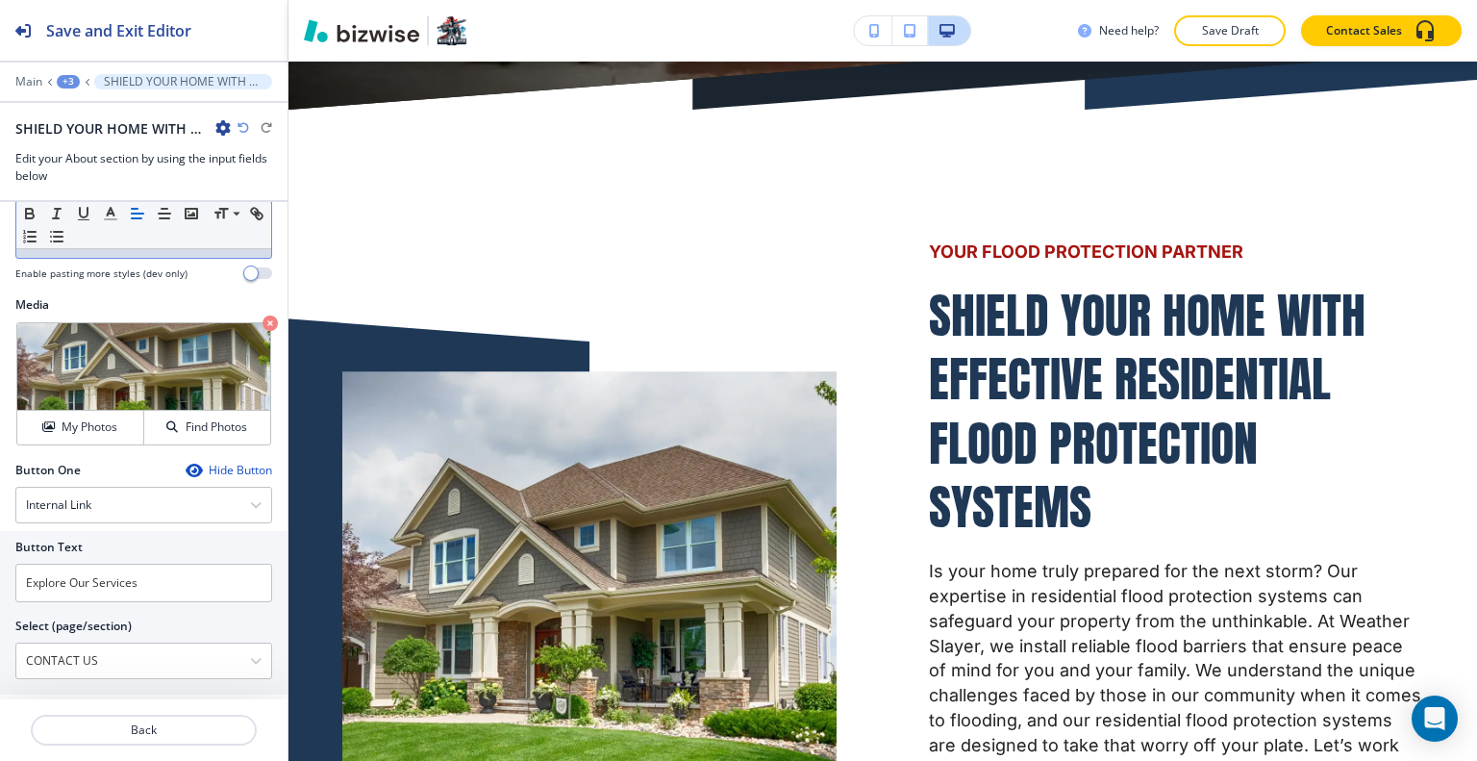
scroll to position [762, 0]
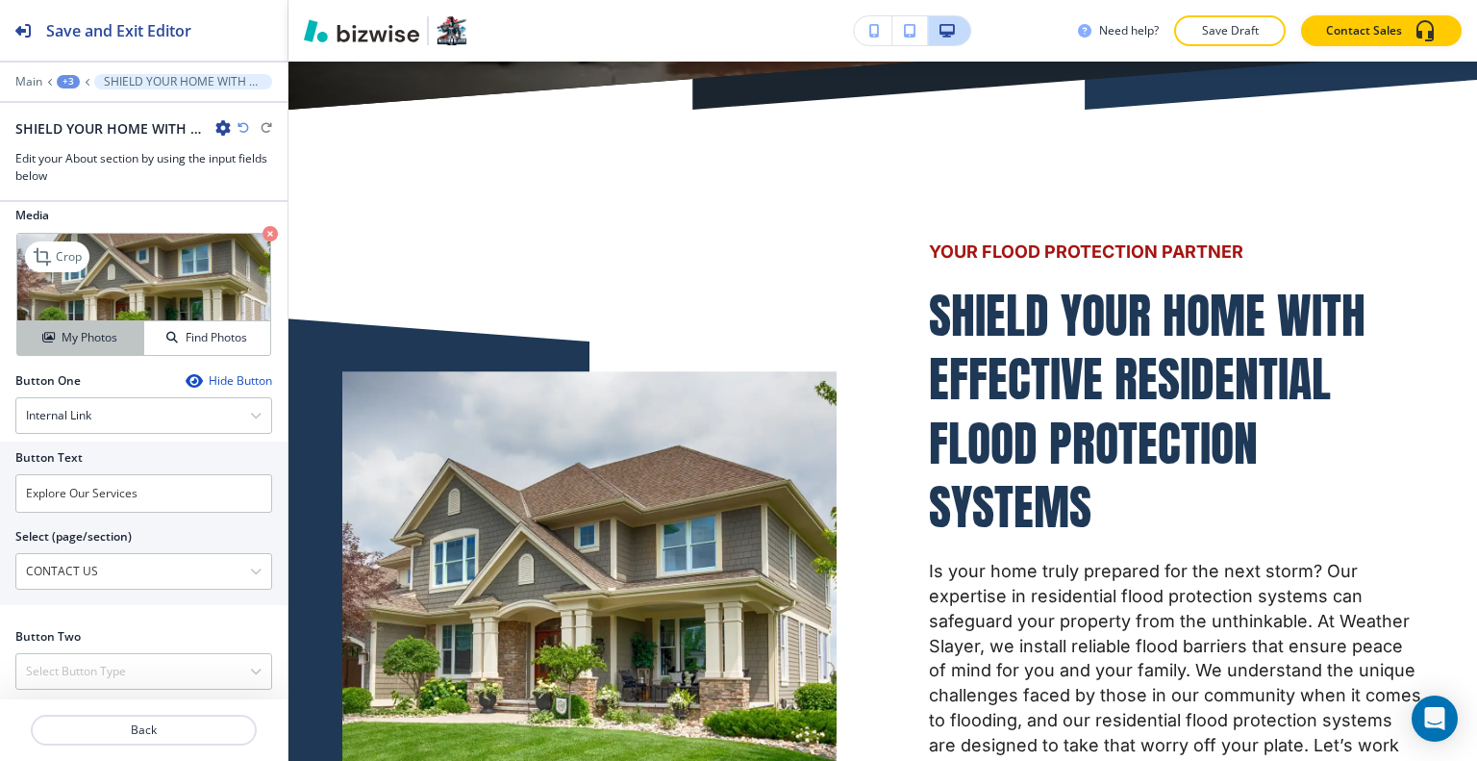
click at [109, 348] on button "My Photos" at bounding box center [80, 338] width 127 height 34
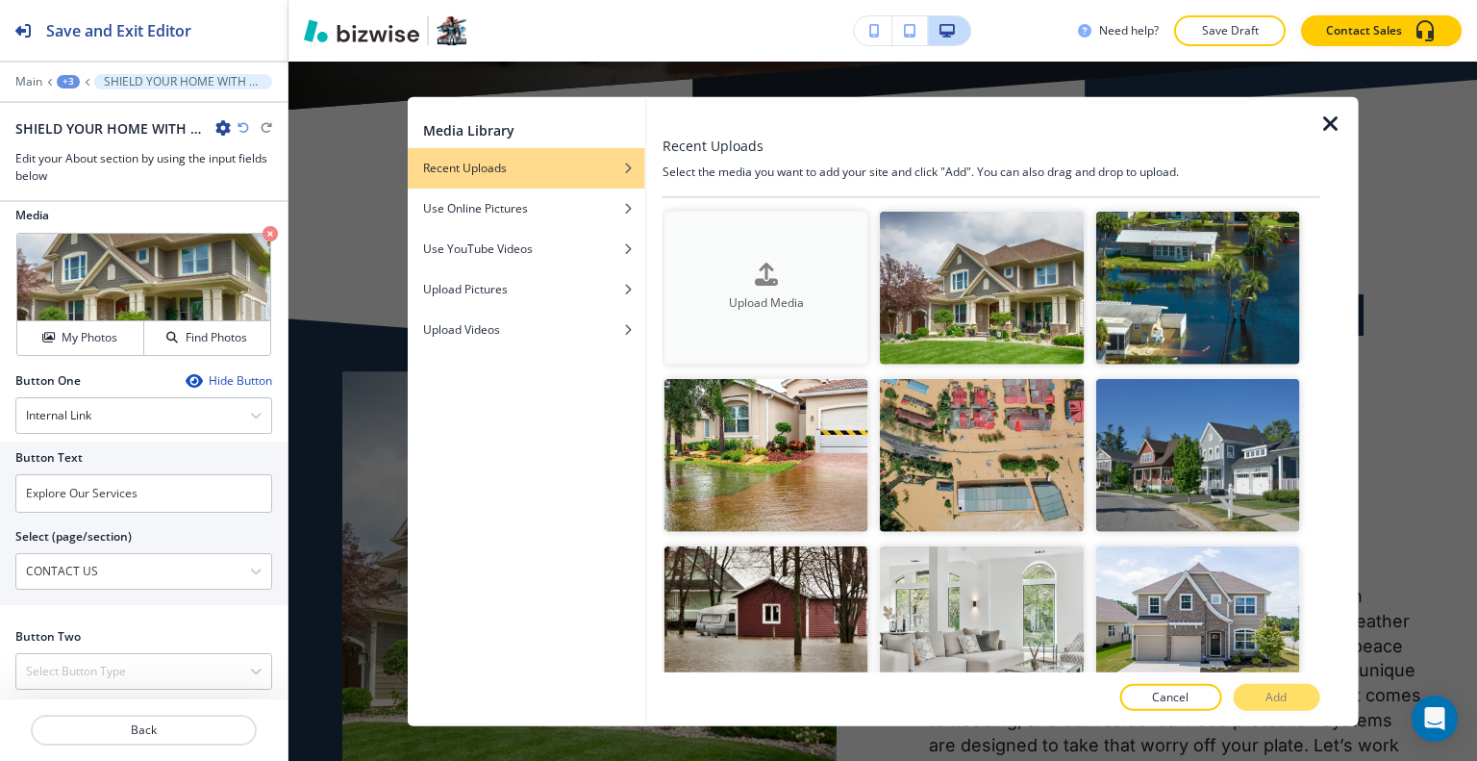
click at [768, 303] on h4 "Upload Media" at bounding box center [766, 302] width 204 height 17
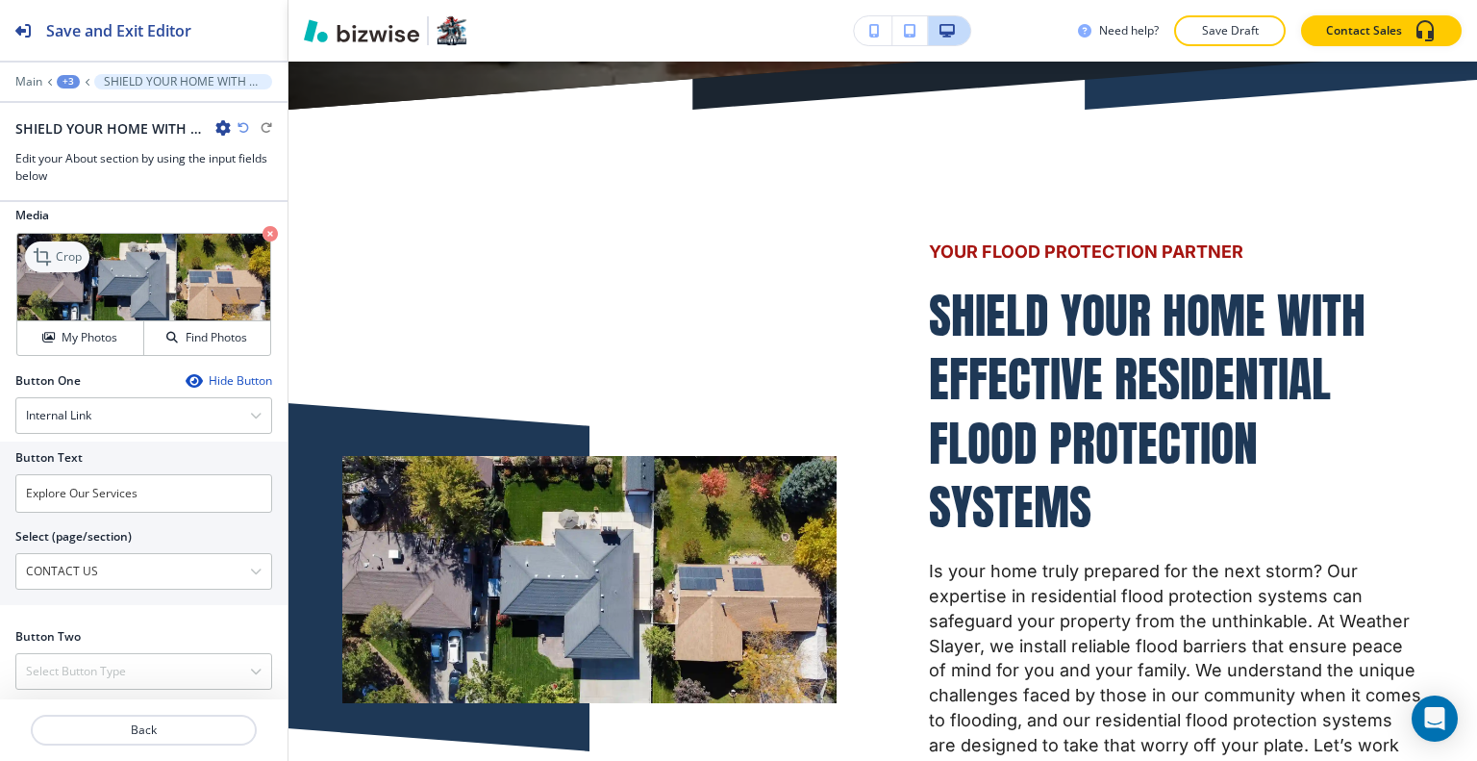
click at [71, 254] on p "Crop" at bounding box center [69, 256] width 26 height 17
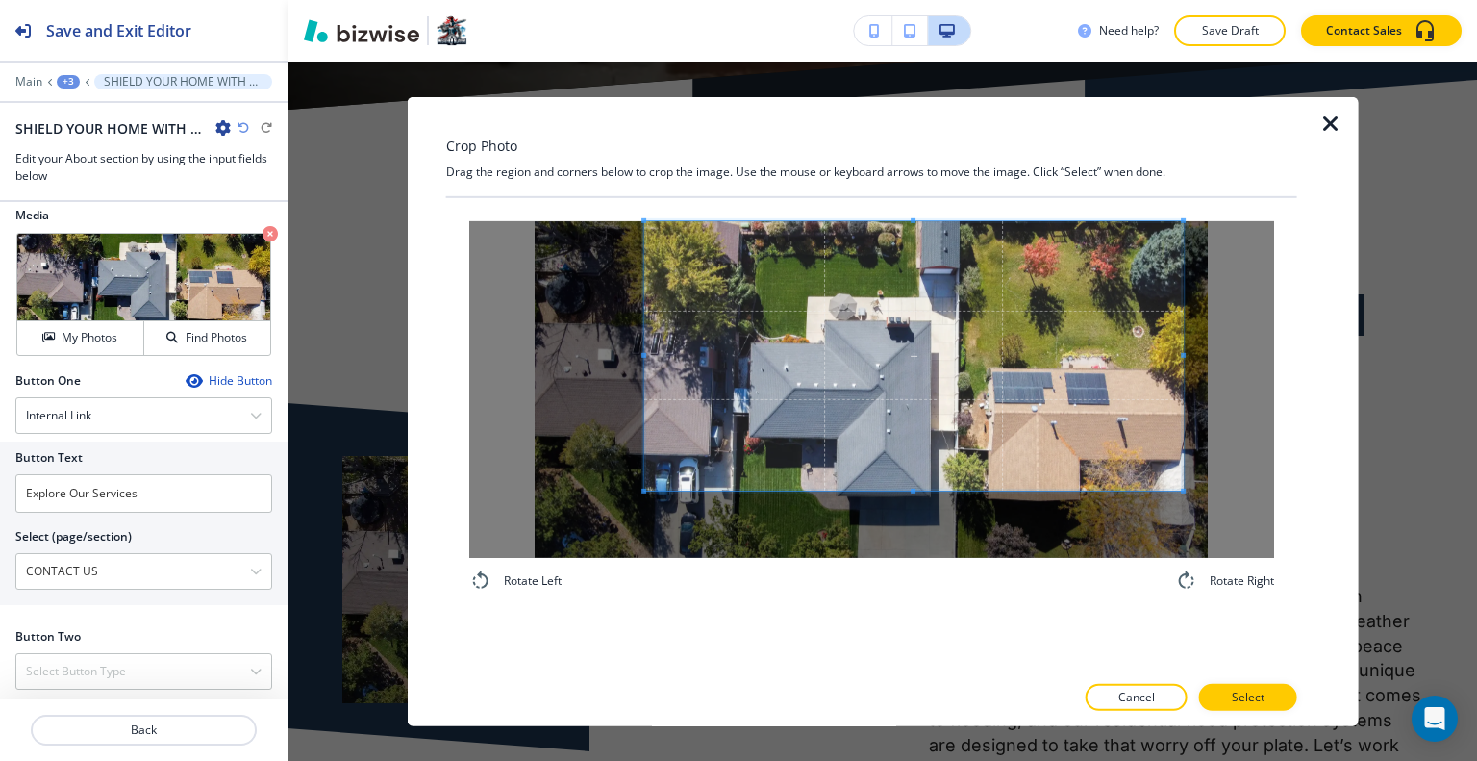
click at [847, 361] on span at bounding box center [913, 354] width 538 height 269
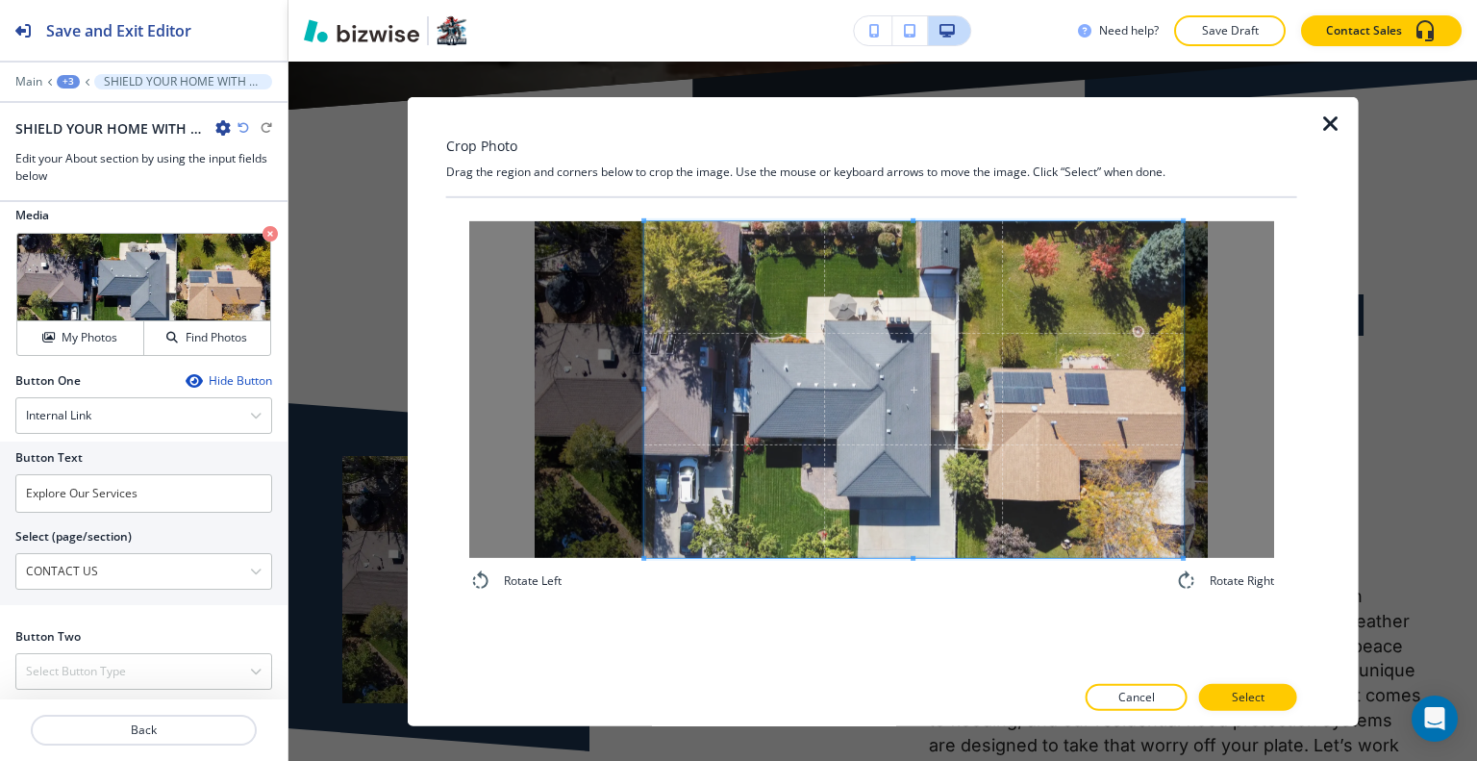
click at [923, 573] on div "Rotate Left Rotate Right" at bounding box center [871, 405] width 805 height 371
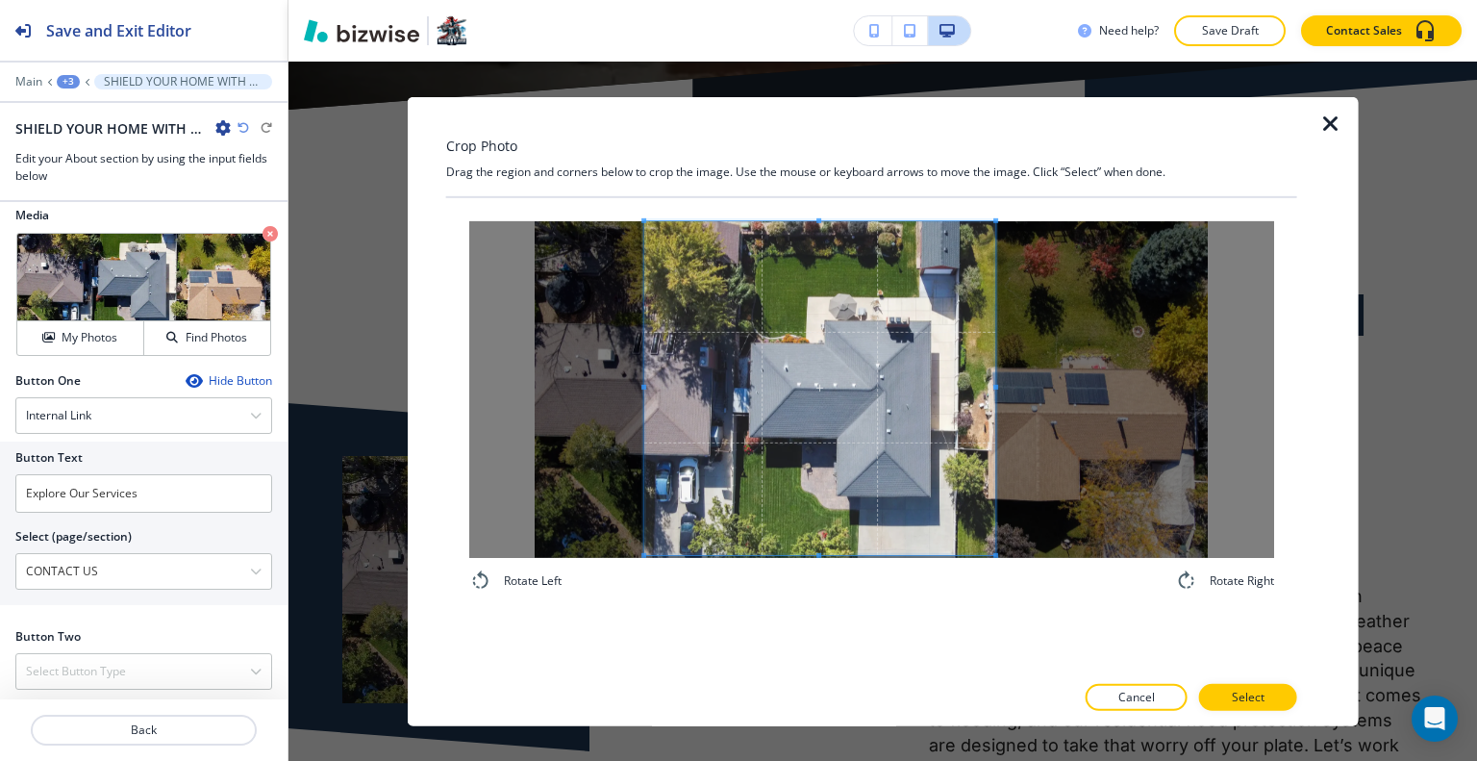
click at [995, 399] on div at bounding box center [819, 387] width 351 height 335
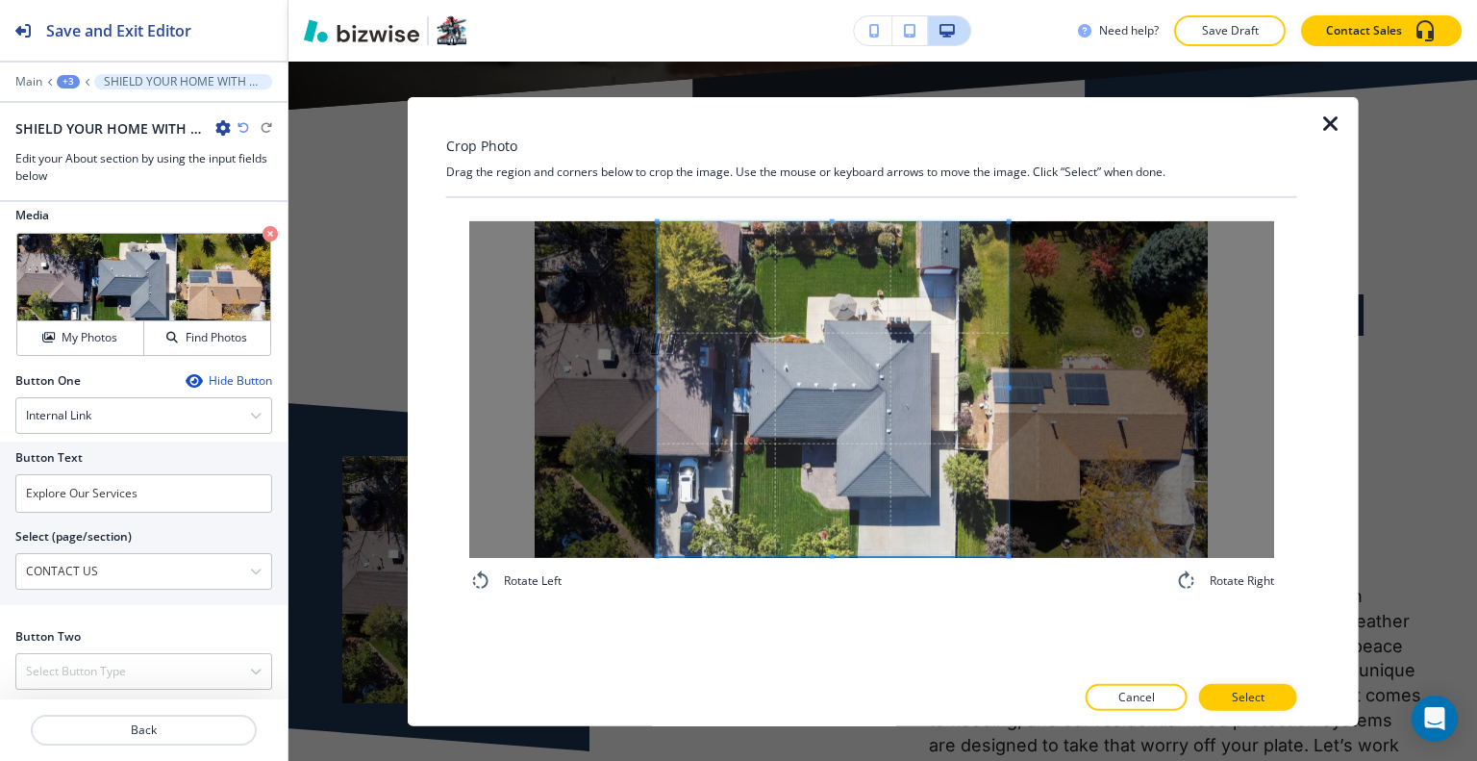
click at [961, 451] on span at bounding box center [833, 388] width 351 height 335
click at [1237, 699] on p "Select" at bounding box center [1248, 696] width 33 height 17
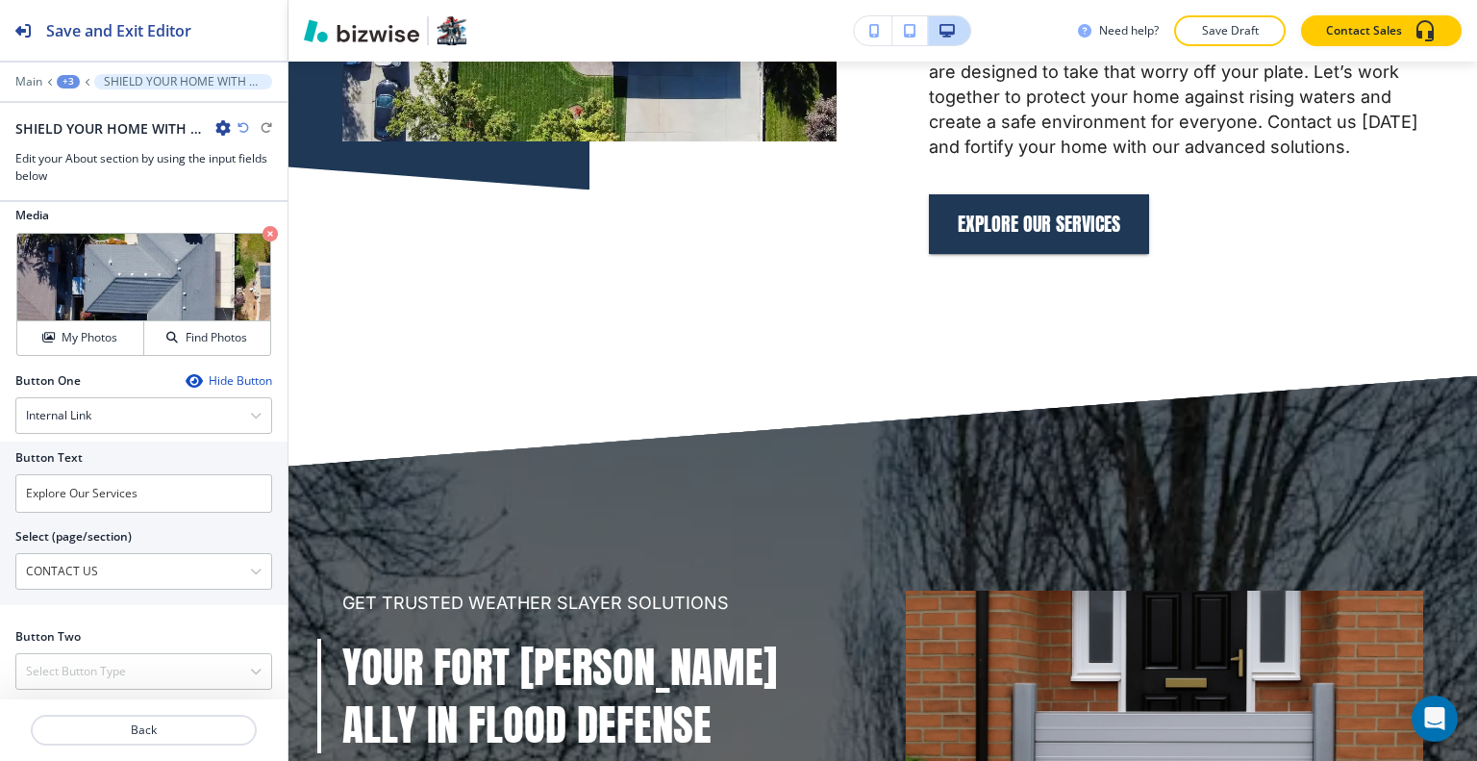
scroll to position [0, 0]
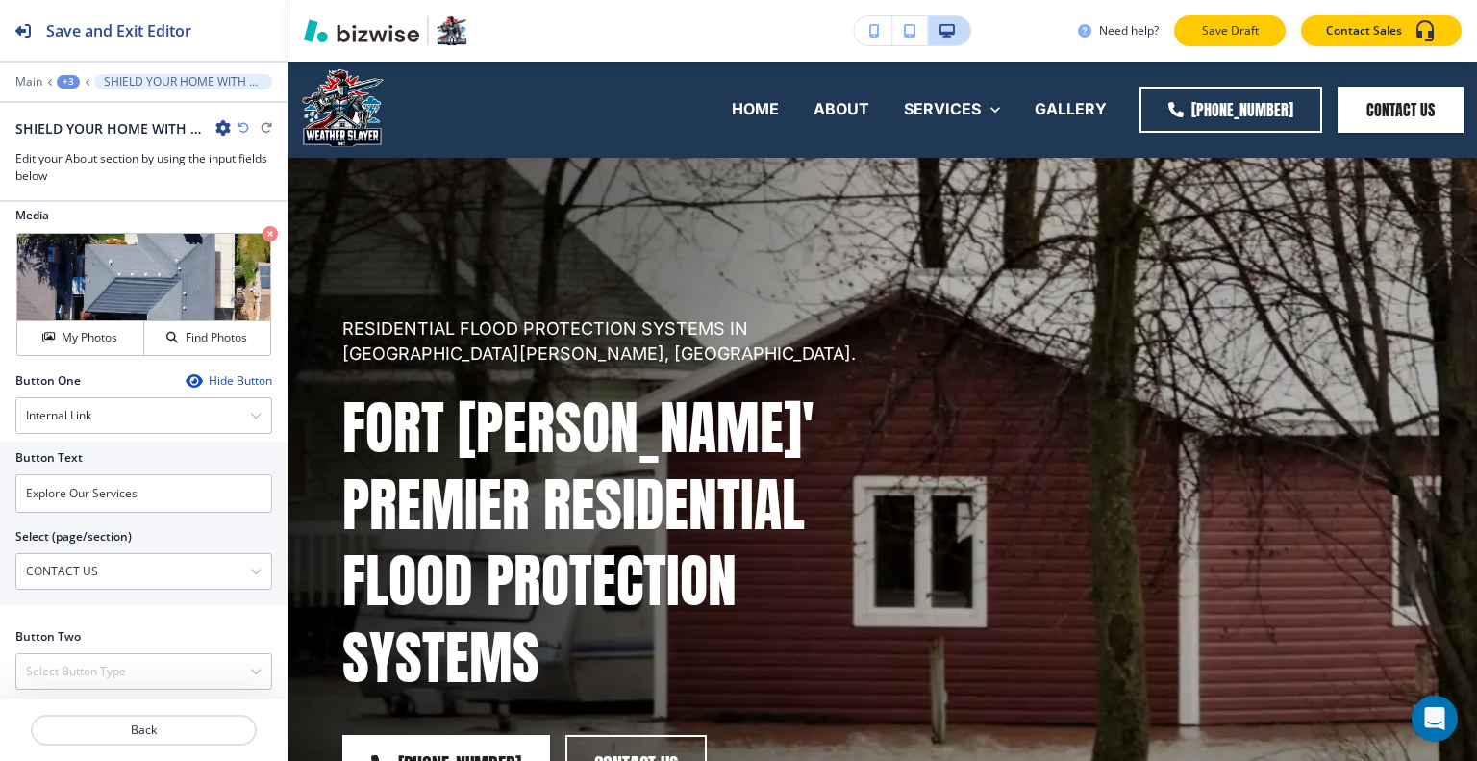
click at [1250, 37] on p "Save Draft" at bounding box center [1230, 30] width 62 height 17
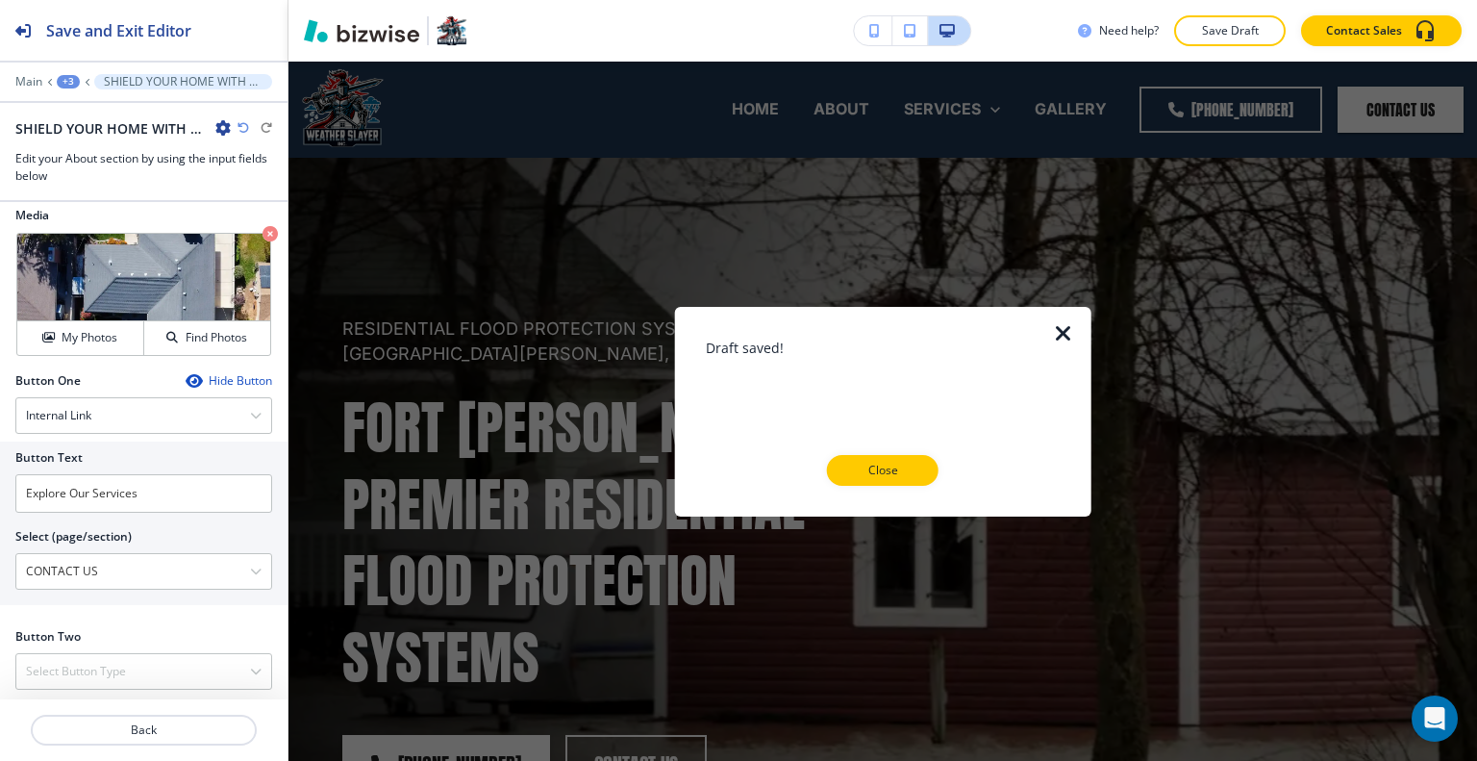
click at [1068, 326] on icon "button" at bounding box center [1063, 332] width 23 height 23
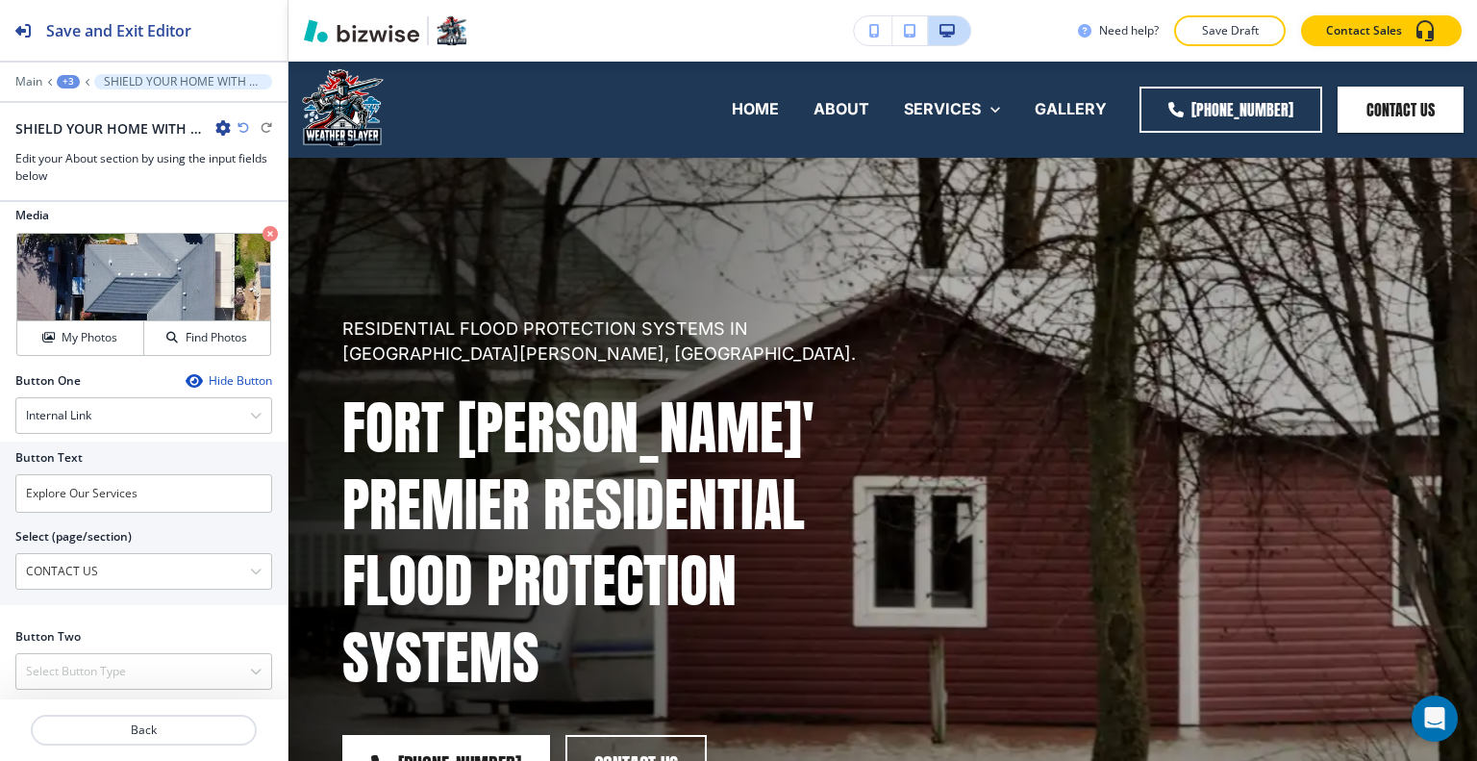
click at [65, 79] on div "+3" at bounding box center [68, 81] width 23 height 13
click at [87, 111] on p "Pages" at bounding box center [118, 112] width 98 height 17
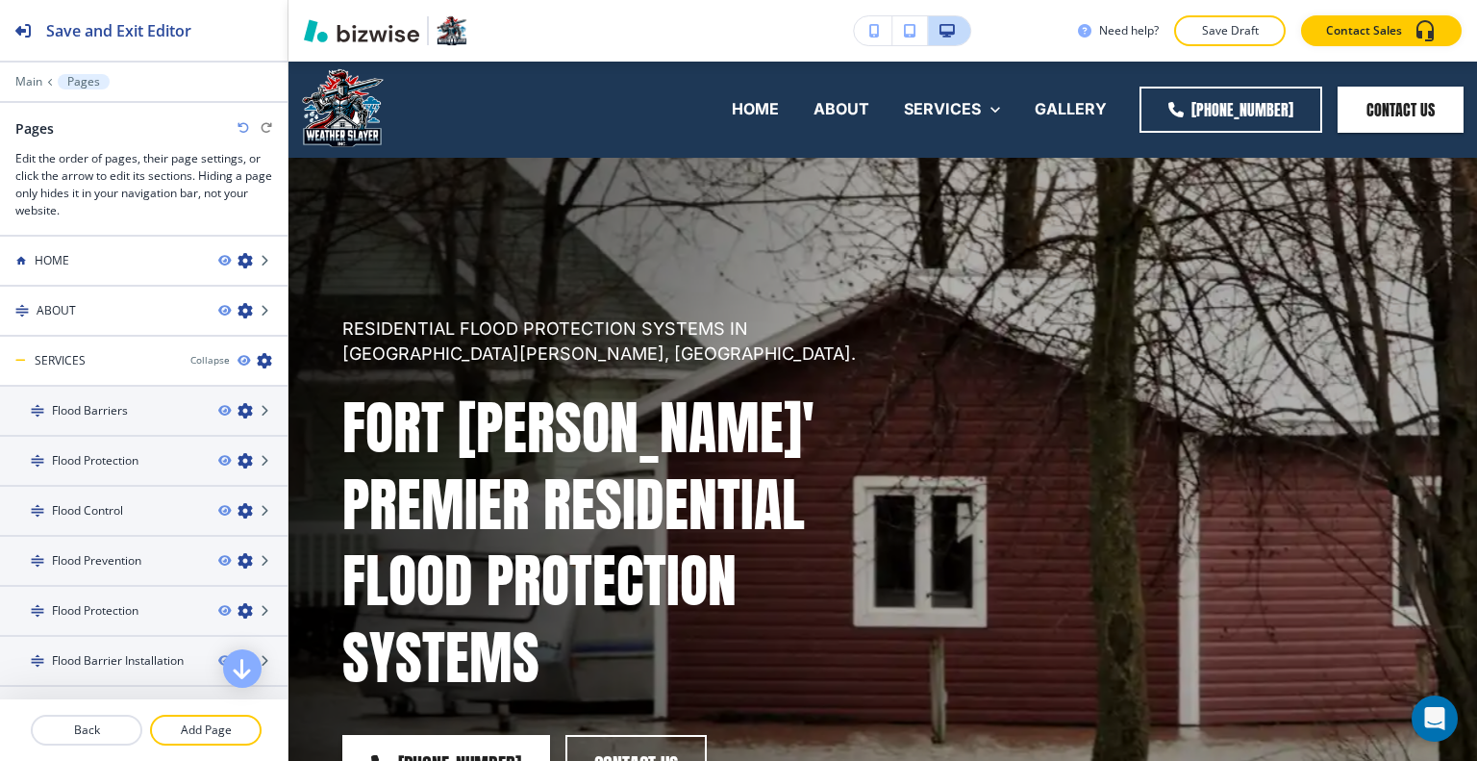
scroll to position [288, 0]
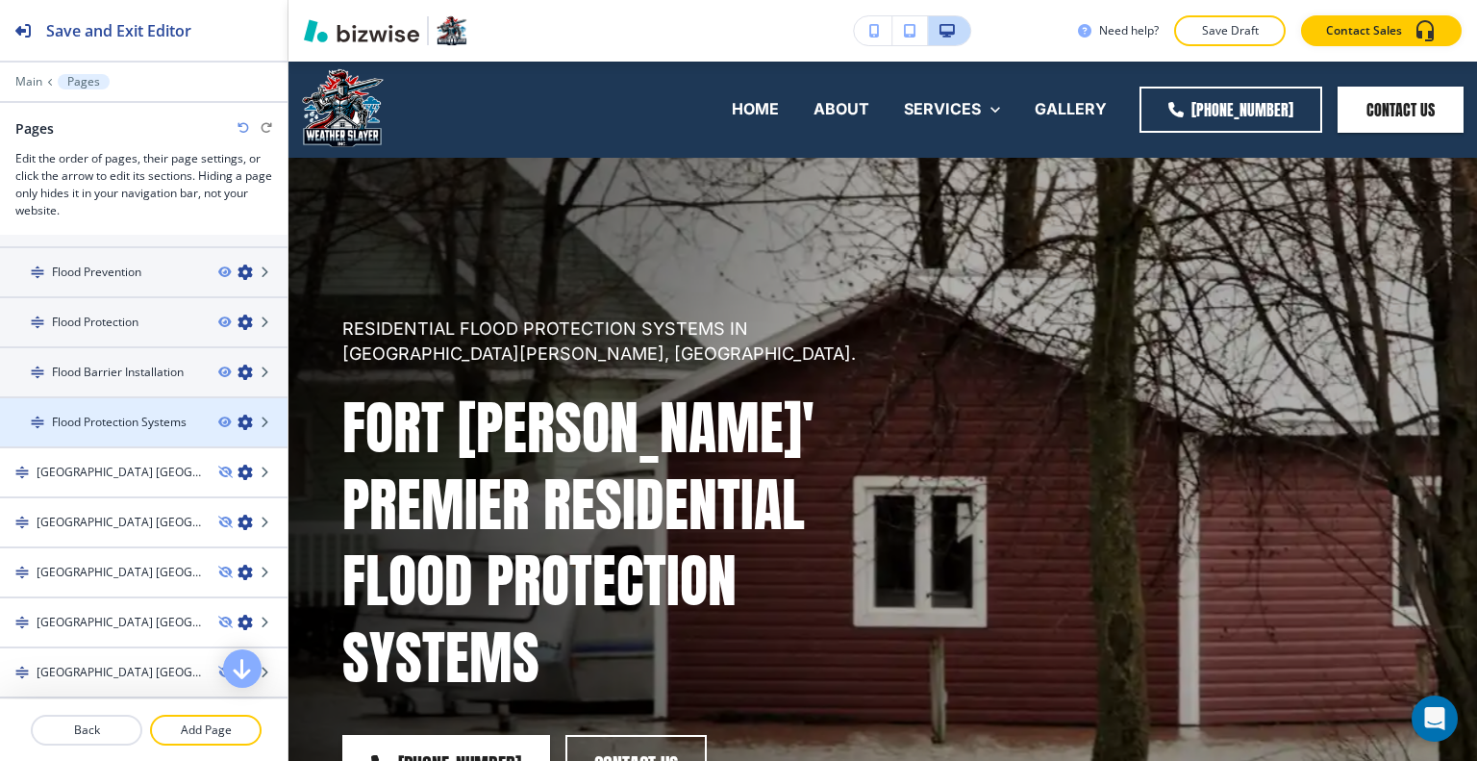
click at [237, 423] on icon "button" at bounding box center [244, 421] width 15 height 15
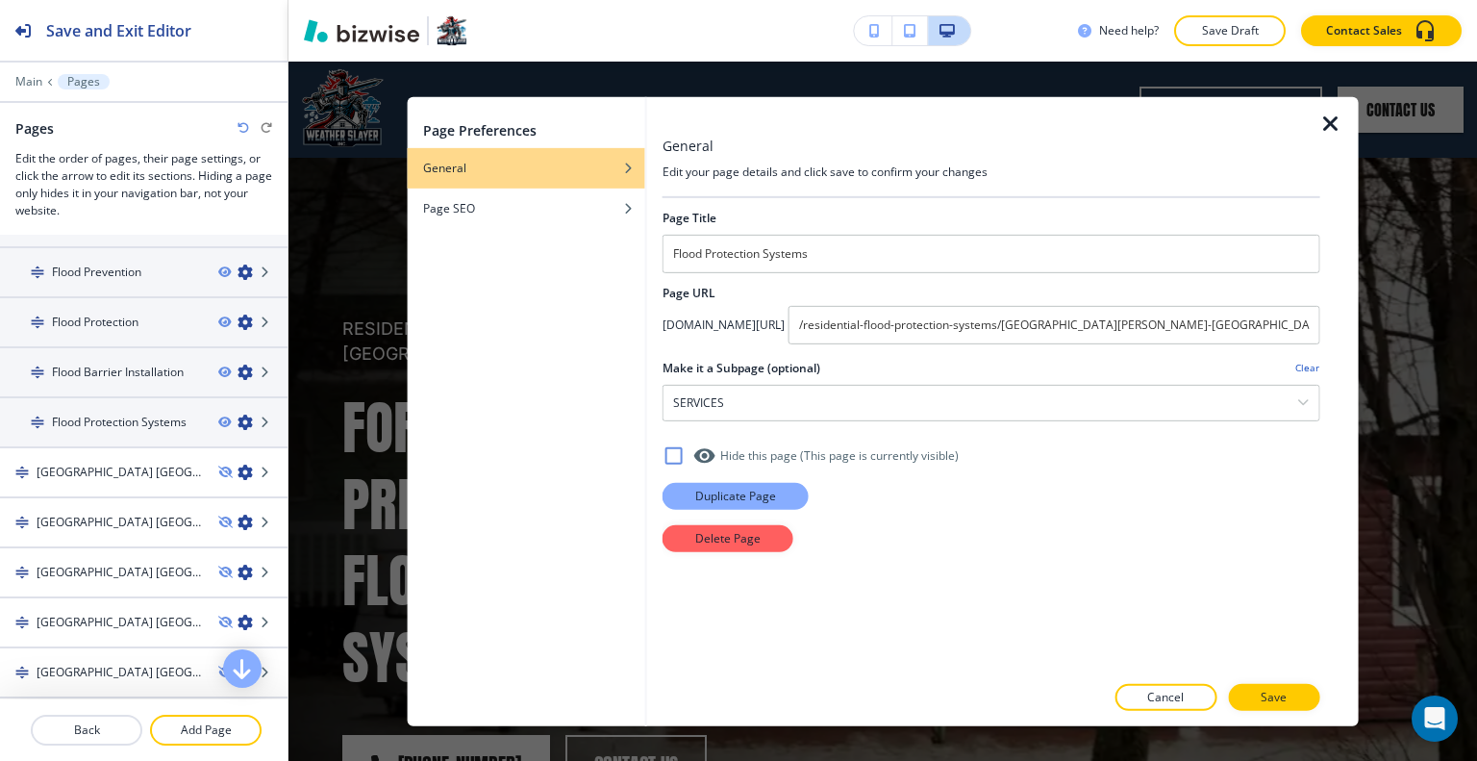
click at [765, 494] on p "Duplicate Page" at bounding box center [735, 495] width 81 height 17
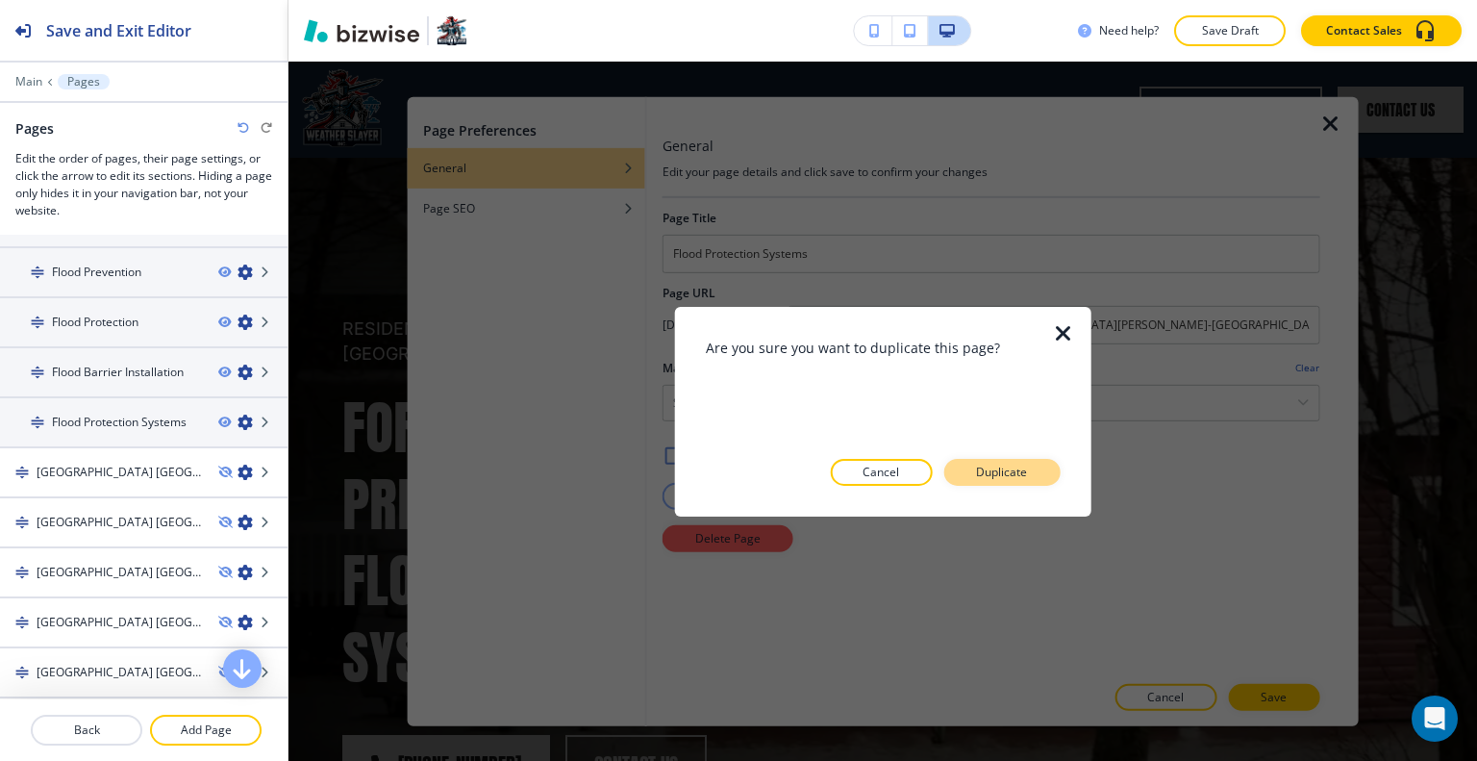
click at [1035, 472] on button "Duplicate" at bounding box center [1001, 472] width 116 height 27
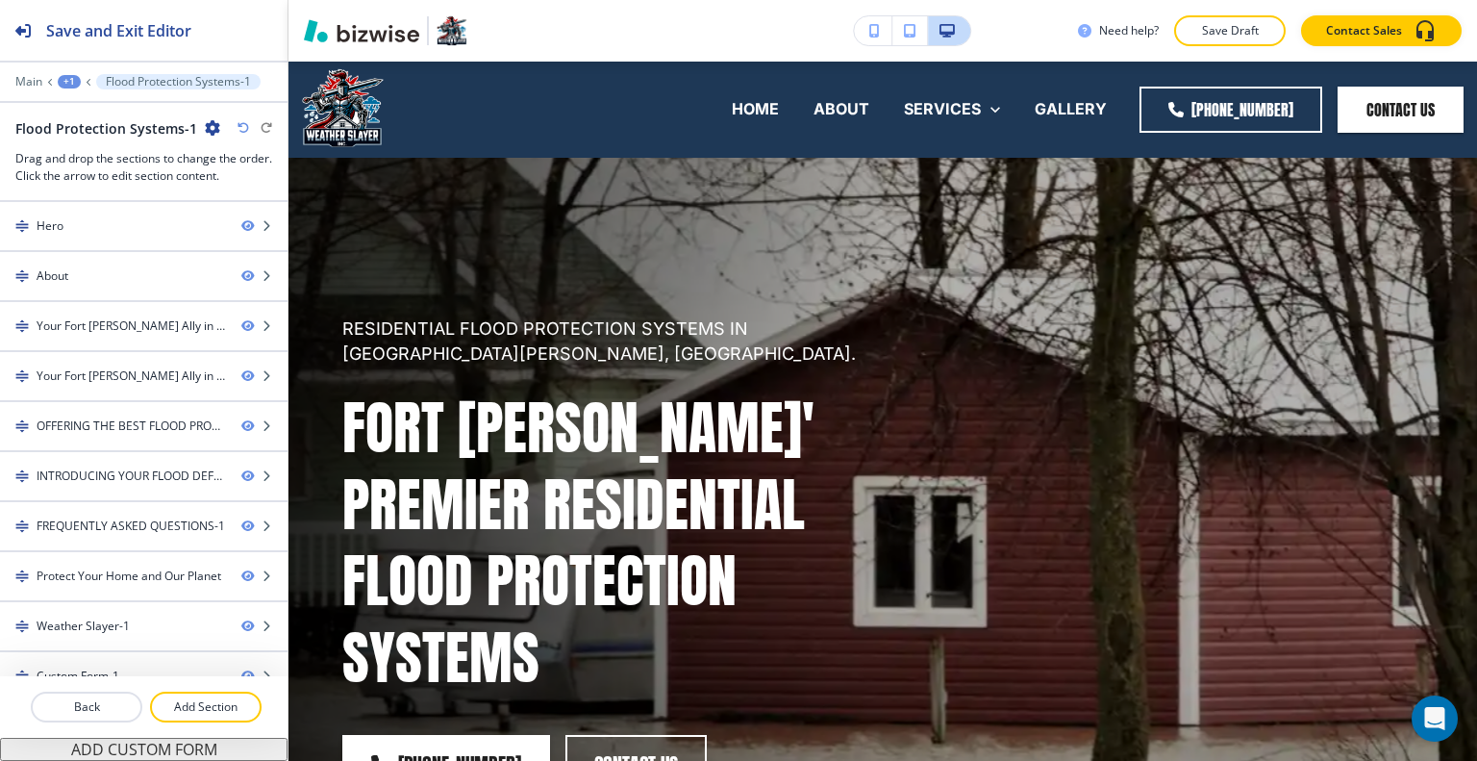
click at [205, 130] on icon "button" at bounding box center [212, 127] width 15 height 15
click at [225, 158] on p "Edit Page Settings" at bounding box center [261, 160] width 98 height 17
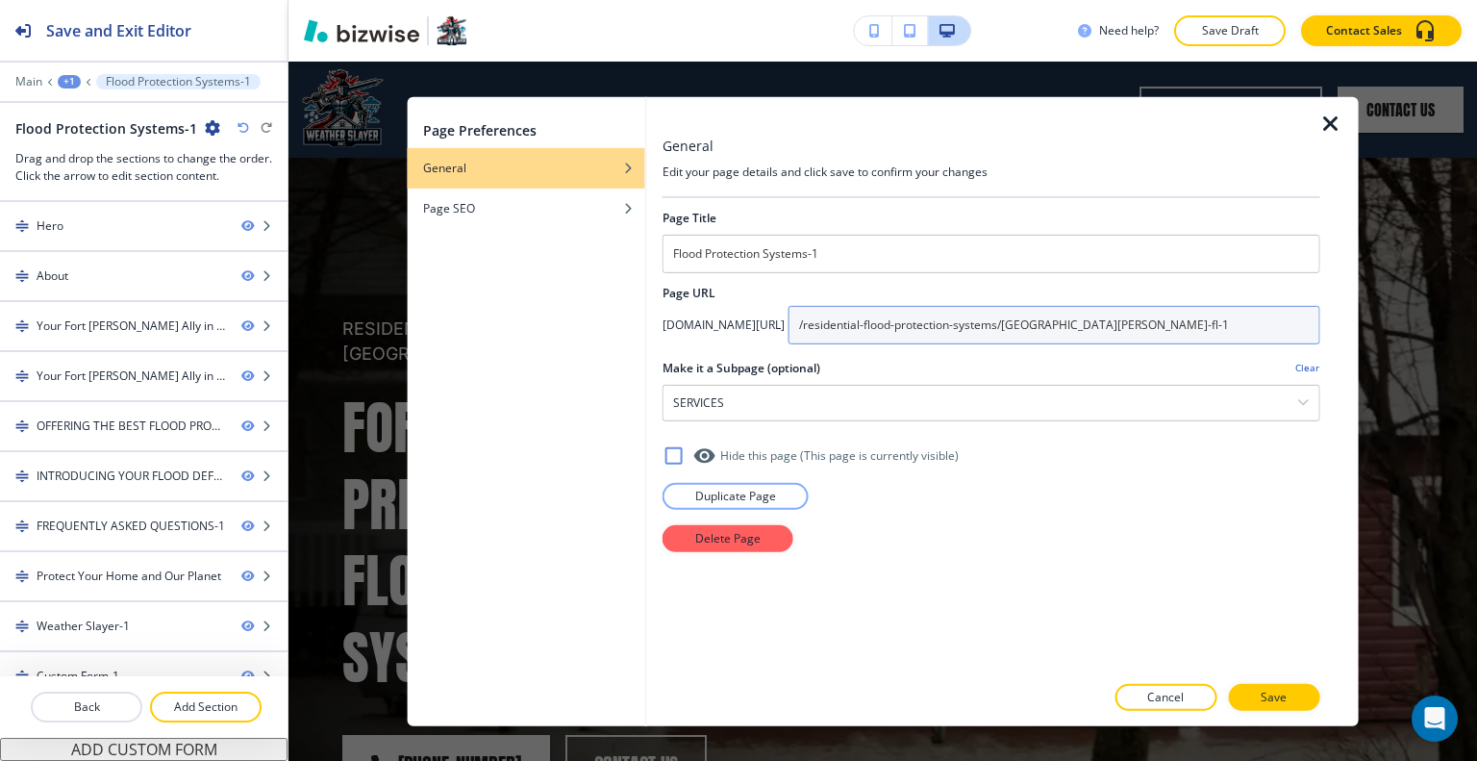
drag, startPoint x: 1218, startPoint y: 320, endPoint x: 825, endPoint y: 311, distance: 393.4
click at [821, 311] on div "[DOMAIN_NAME][URL] /residential-flood-protection-systems/[GEOGRAPHIC_DATA][PERS…" at bounding box center [991, 324] width 658 height 38
paste input "water-mitigation/fort-[PERSON_NAME]-[GEOGRAPHIC_DATA]"
type input "/water-mitigation/fort-[PERSON_NAME]-[GEOGRAPHIC_DATA]"
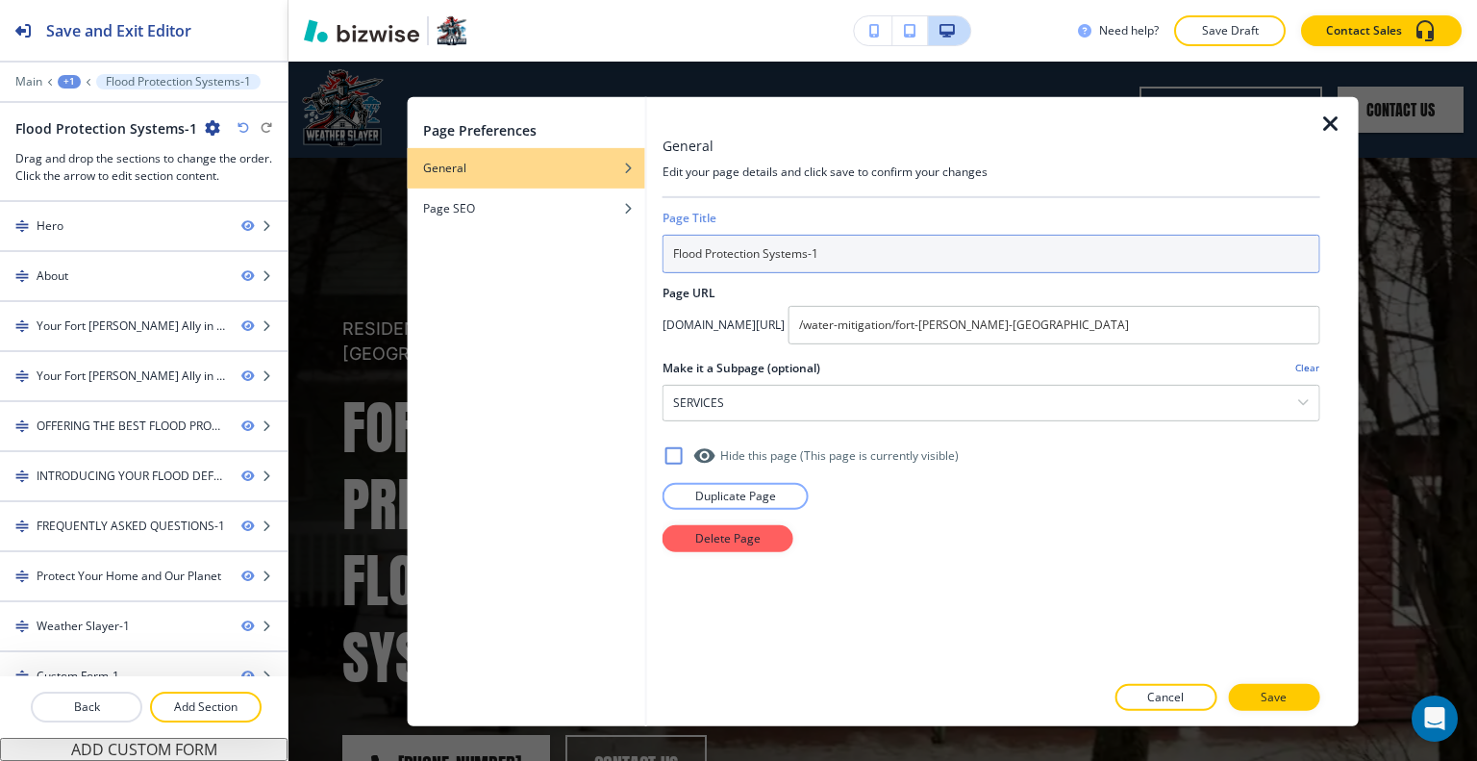
drag, startPoint x: 877, startPoint y: 253, endPoint x: 626, endPoint y: 245, distance: 251.1
click at [624, 245] on div "Page Preferences General Page SEO General Edit your page details and click save…" at bounding box center [883, 410] width 951 height 629
paste input "Water Mitigation"
type input "Water Mitigation"
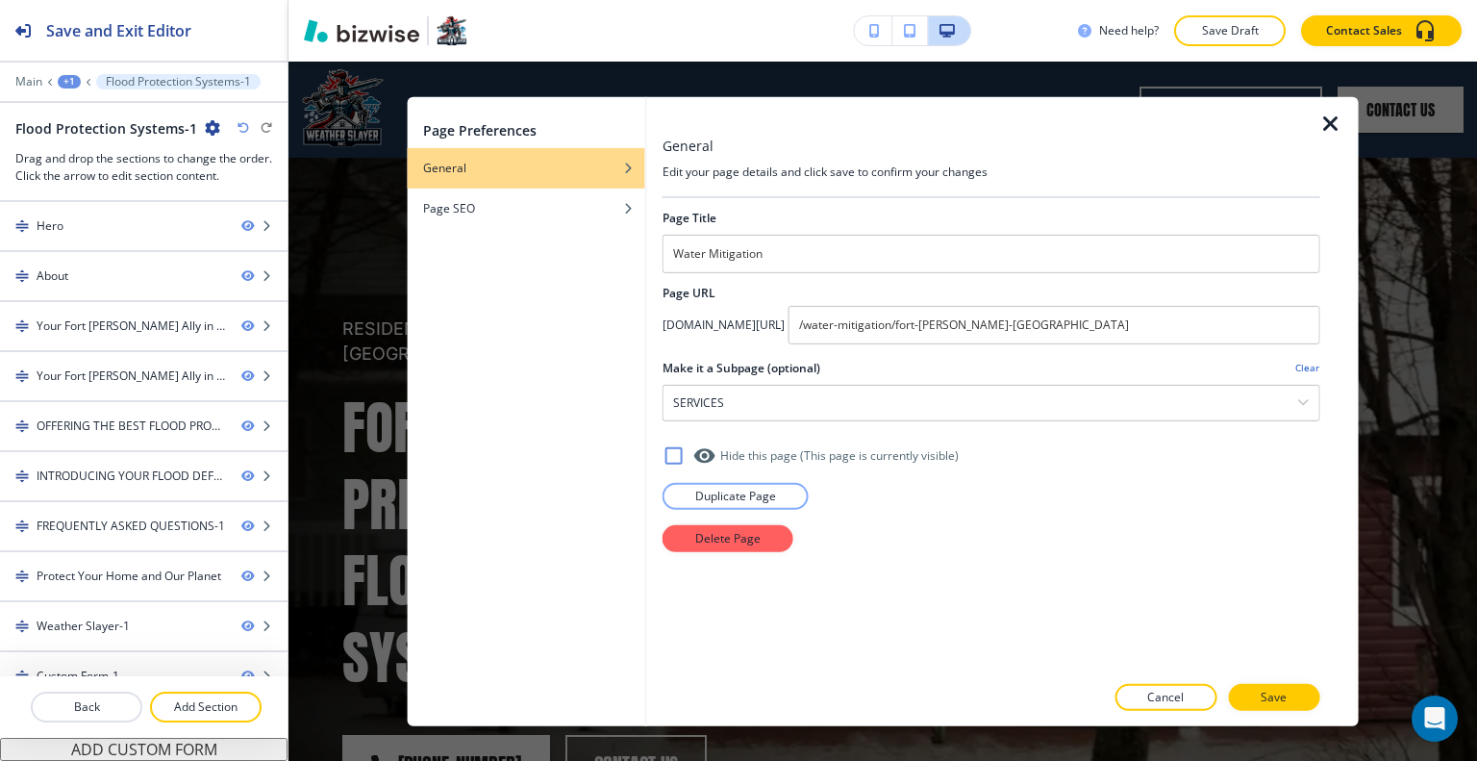
click at [1273, 672] on div at bounding box center [991, 678] width 658 height 12
click at [1277, 698] on p "Save" at bounding box center [1274, 696] width 26 height 17
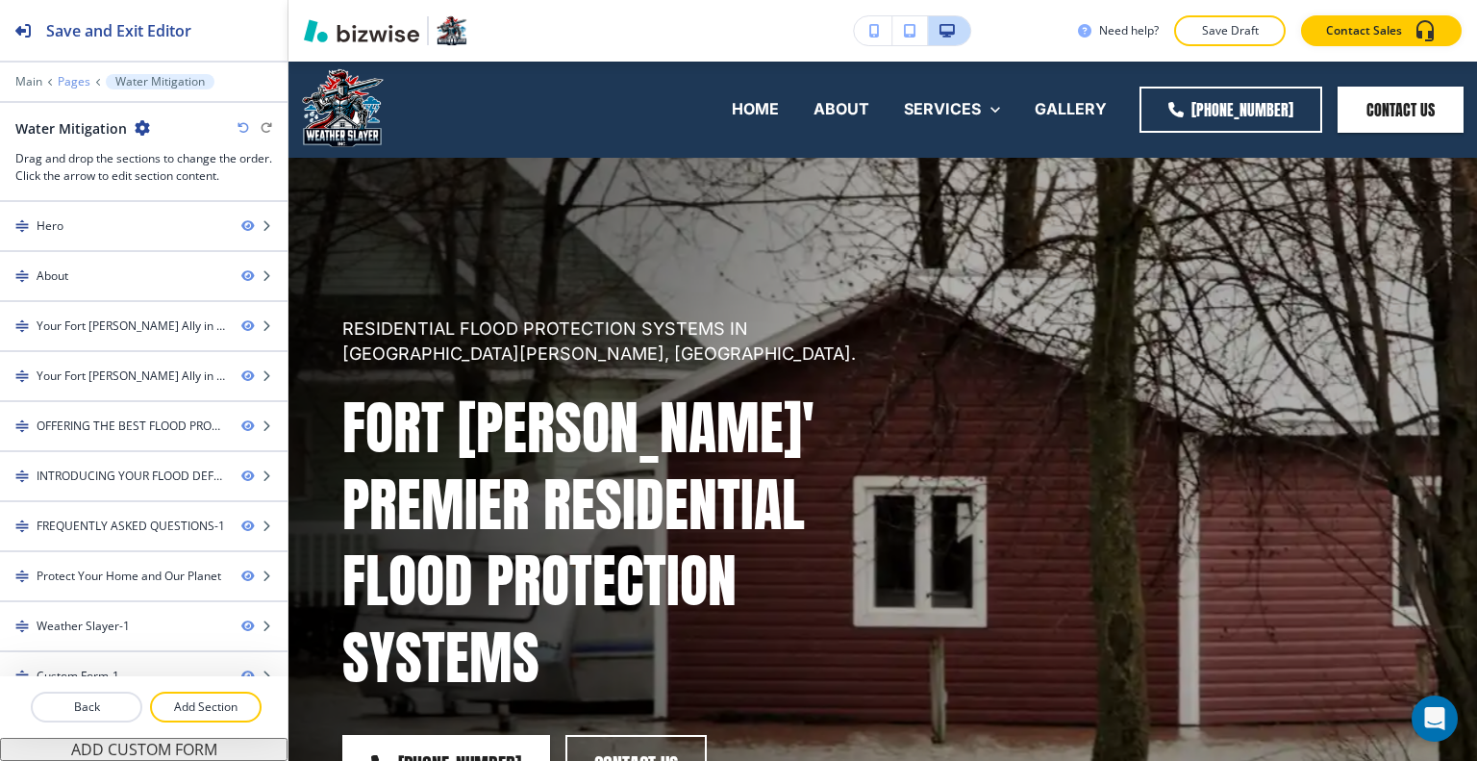
click at [76, 84] on p "Pages" at bounding box center [74, 81] width 33 height 13
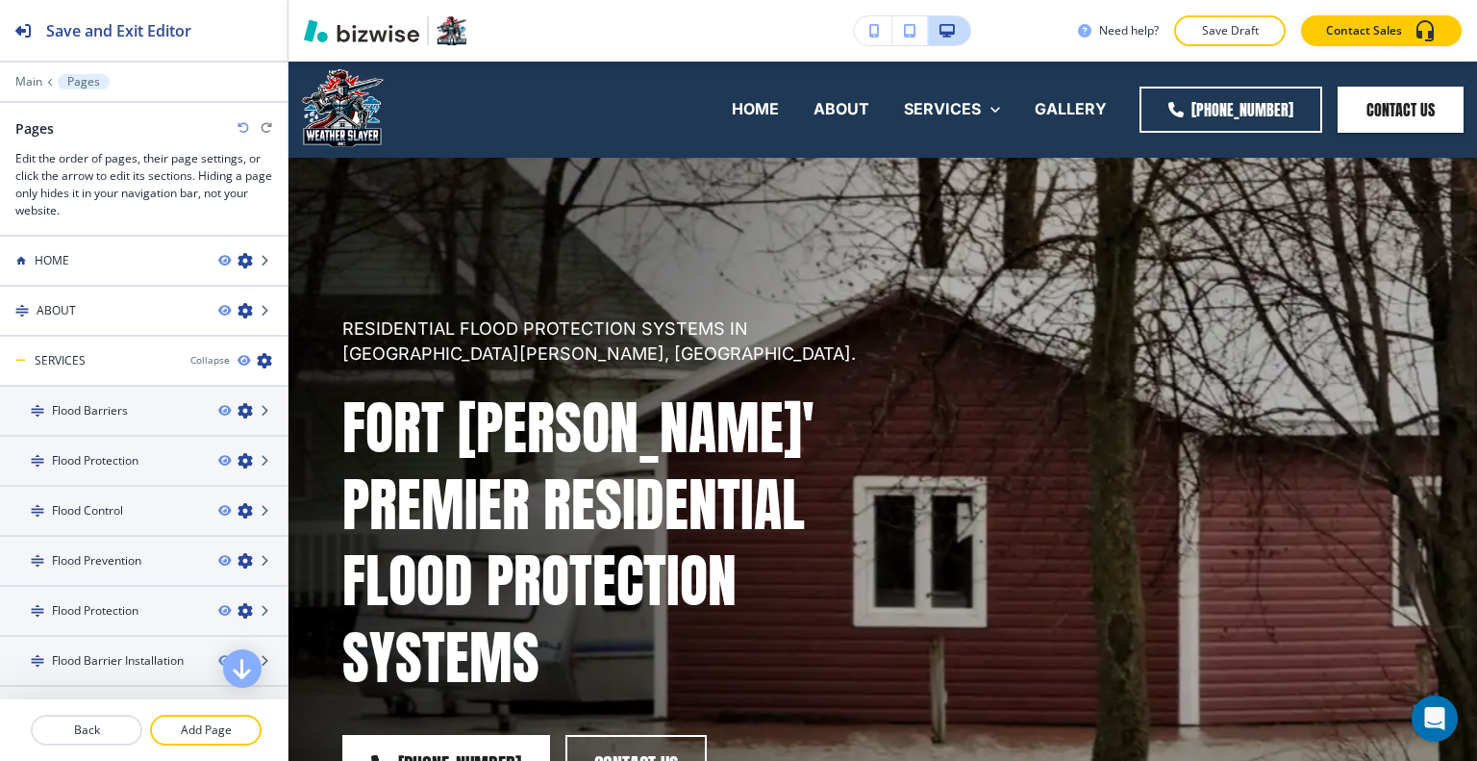
scroll to position [385, 0]
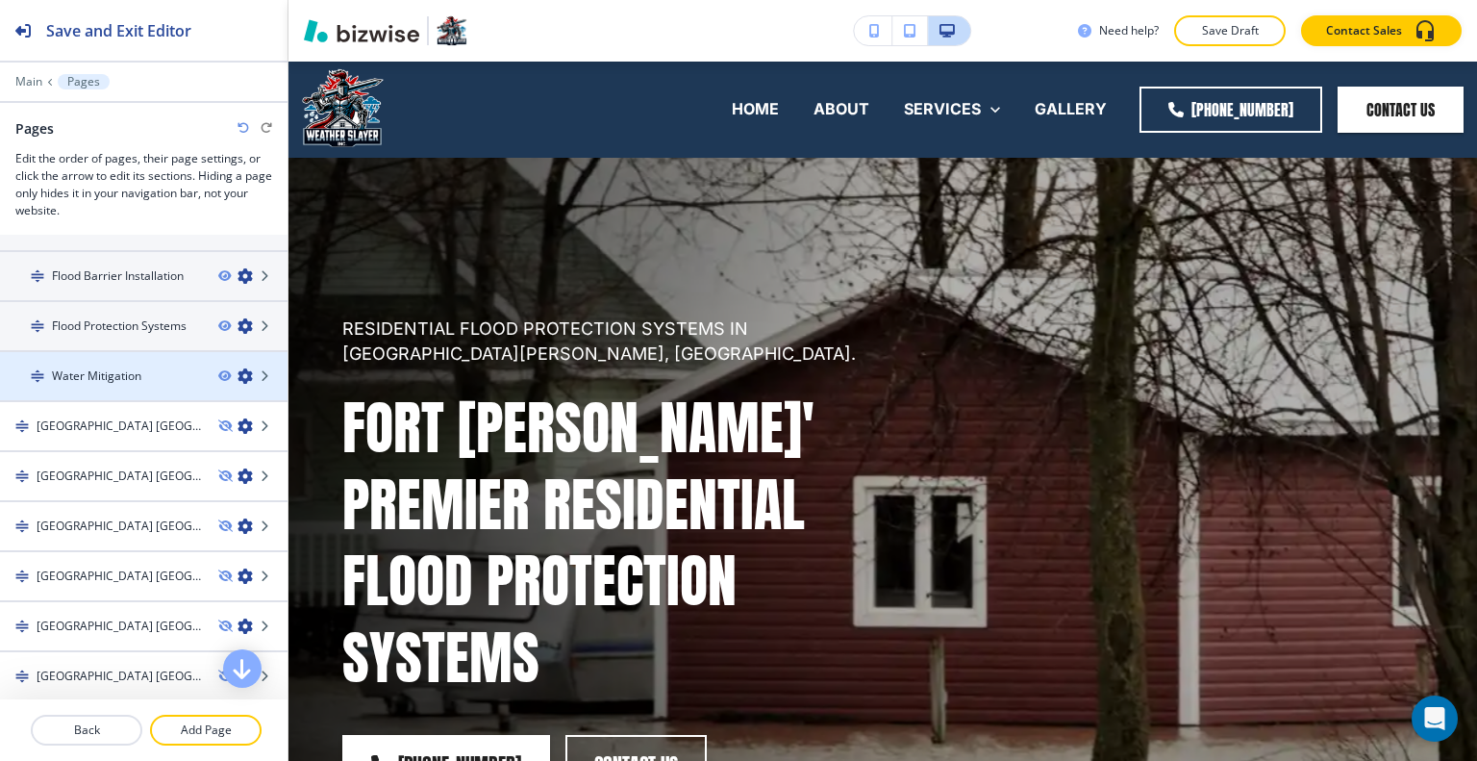
click at [117, 367] on h4 "Water Mitigation" at bounding box center [96, 375] width 89 height 17
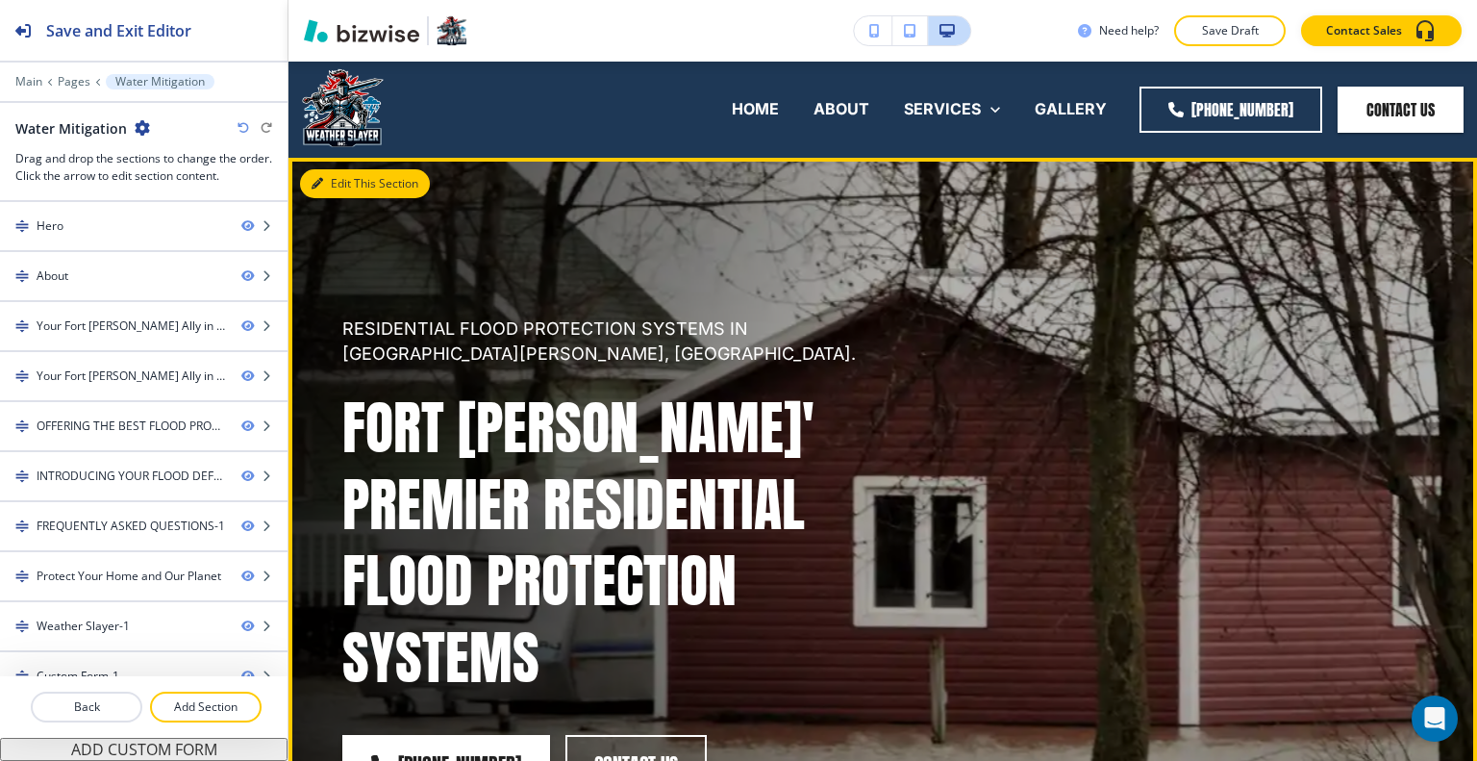
click at [336, 190] on button "Edit This Section" at bounding box center [365, 183] width 130 height 29
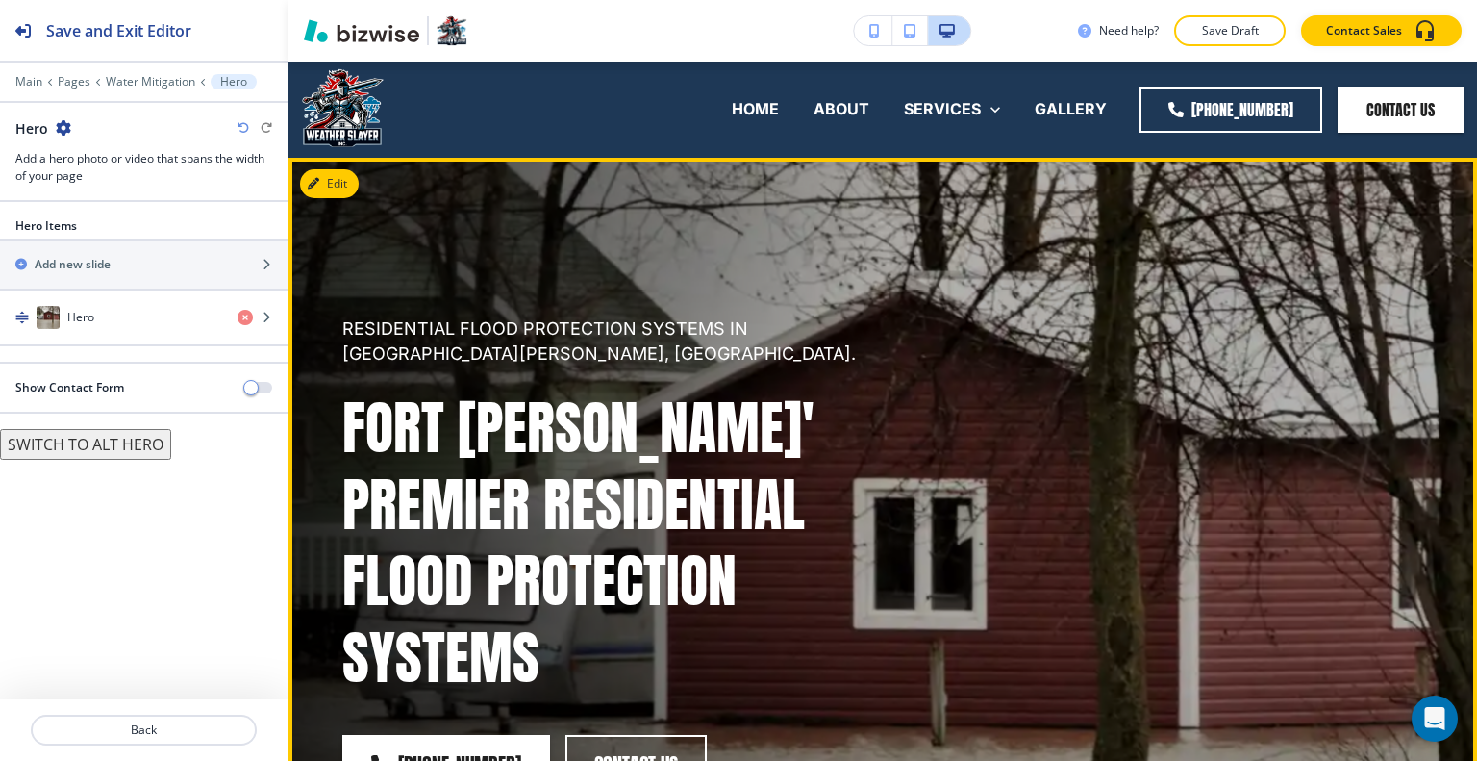
scroll to position [96, 0]
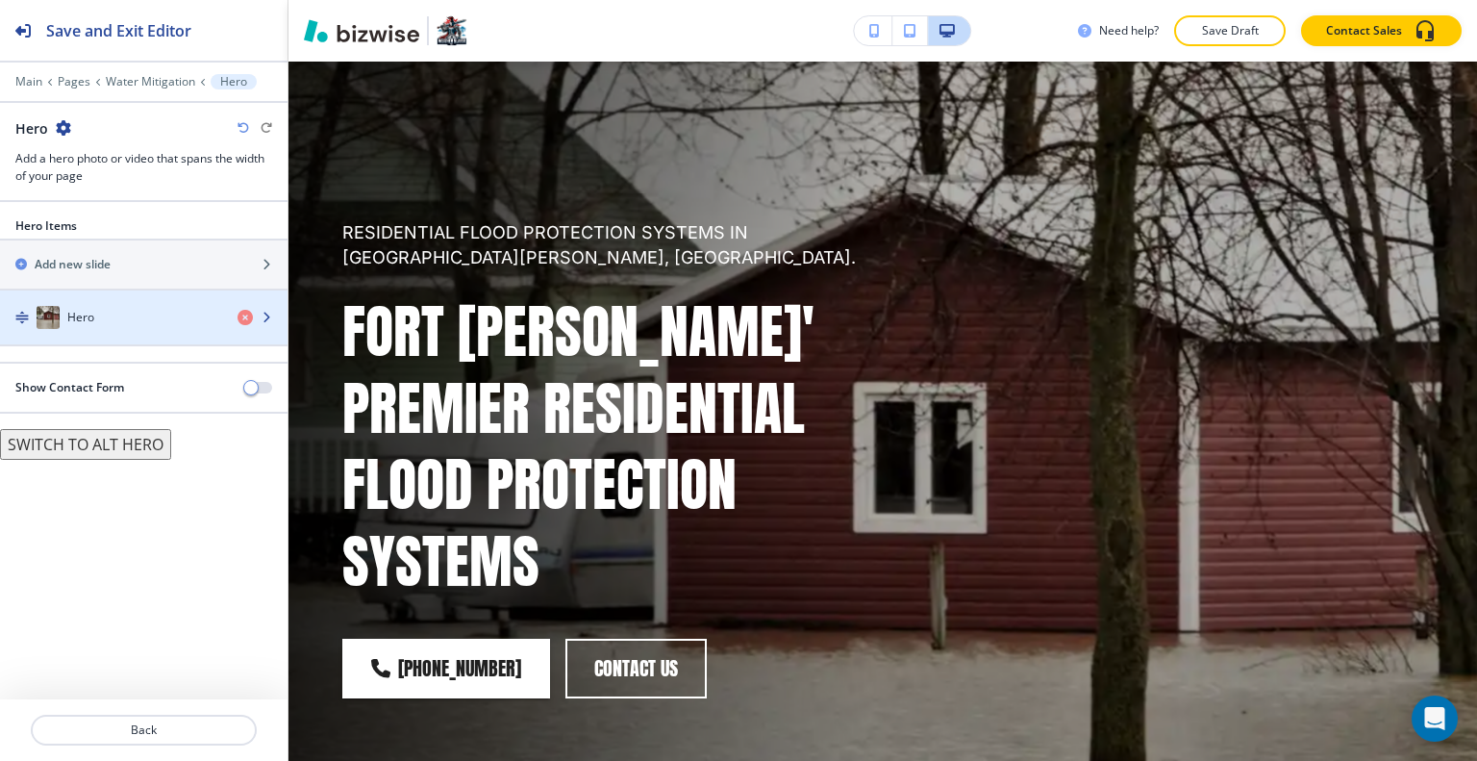
click at [115, 314] on div "Hero" at bounding box center [111, 317] width 222 height 23
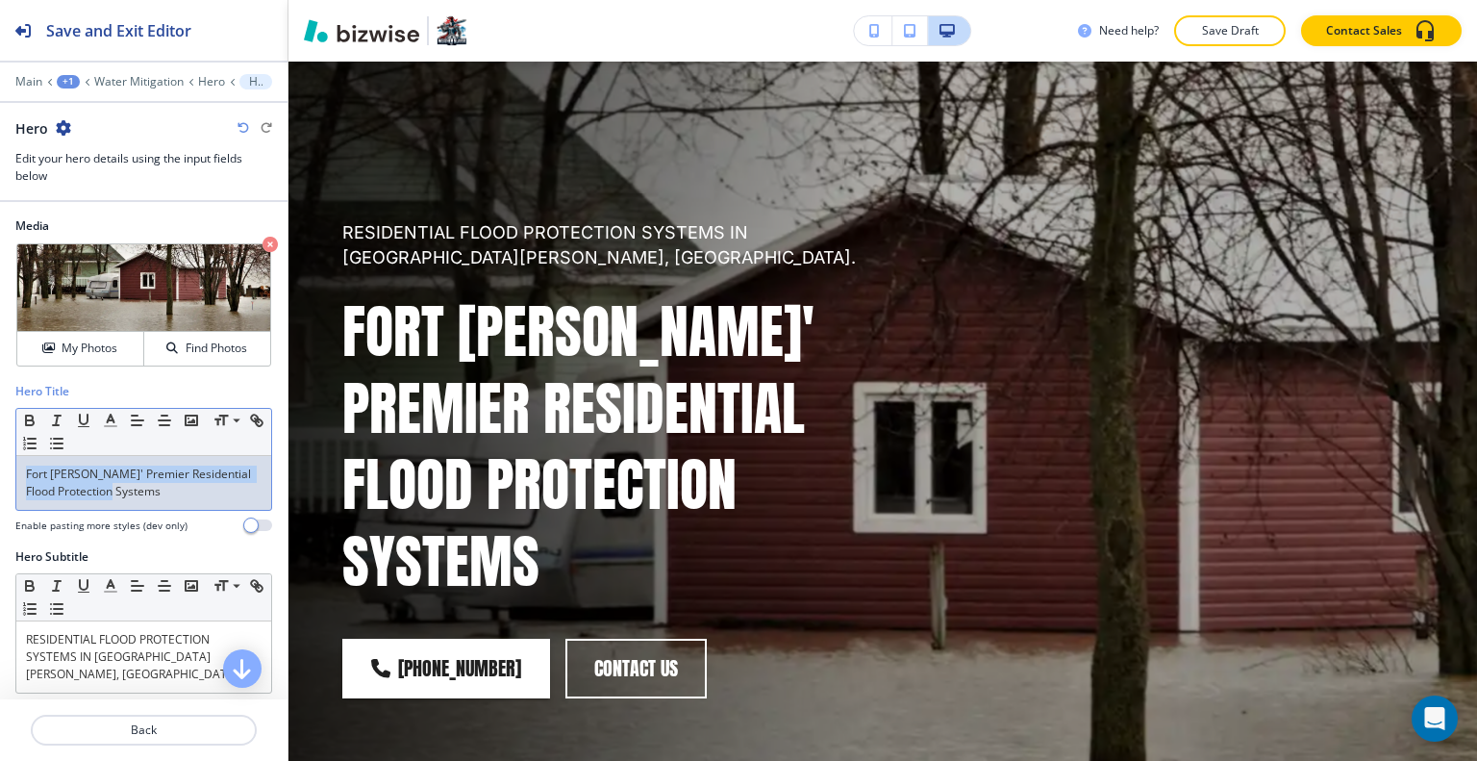
drag, startPoint x: 143, startPoint y: 494, endPoint x: 20, endPoint y: 462, distance: 127.3
click at [10, 460] on div "Hero Title Small Normal Large Huge Fort [PERSON_NAME]' Premier Residential Floo…" at bounding box center [143, 465] width 287 height 165
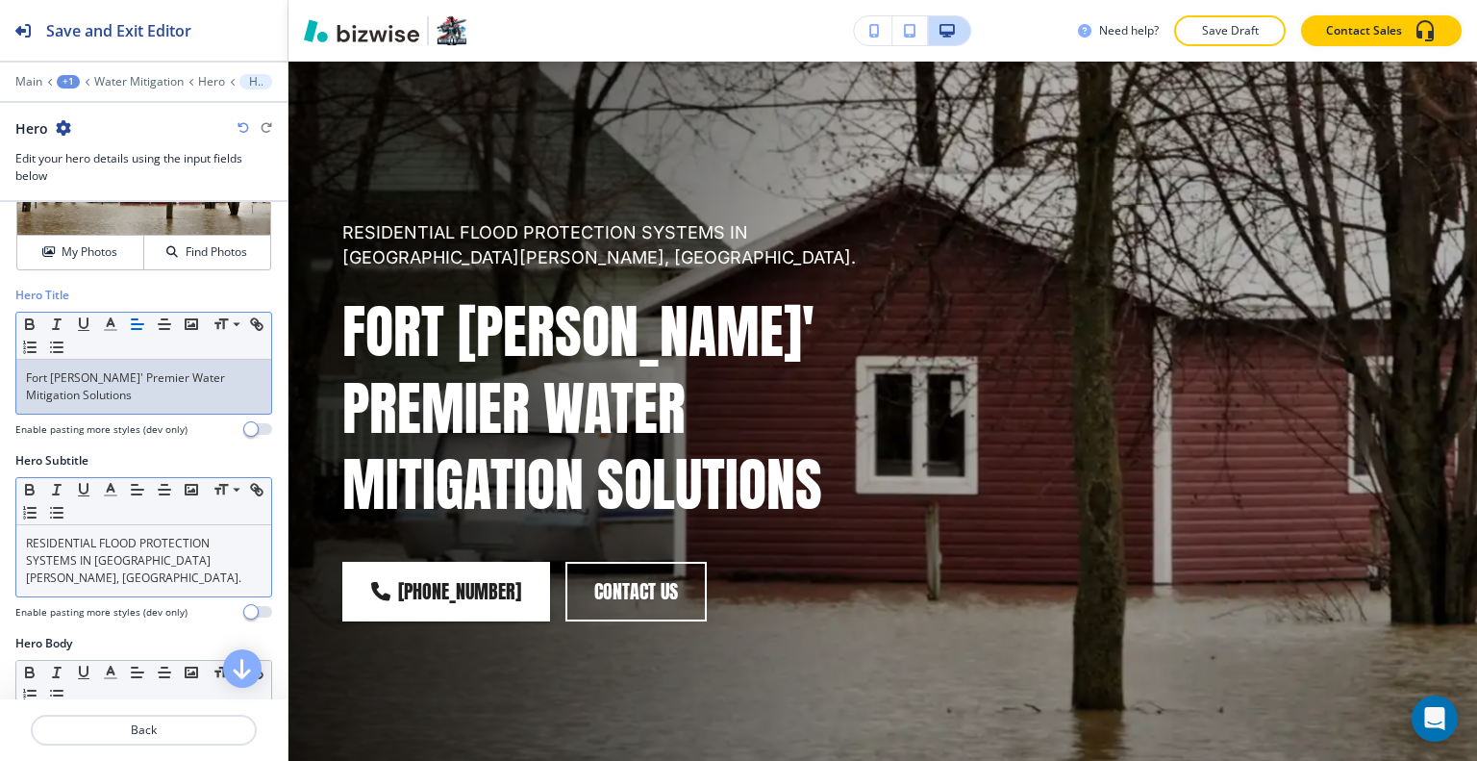
click at [165, 535] on p "RESIDENTIAL FLOOD PROTECTION SYSTEMS IN [GEOGRAPHIC_DATA][PERSON_NAME], [GEOGRA…" at bounding box center [144, 561] width 236 height 52
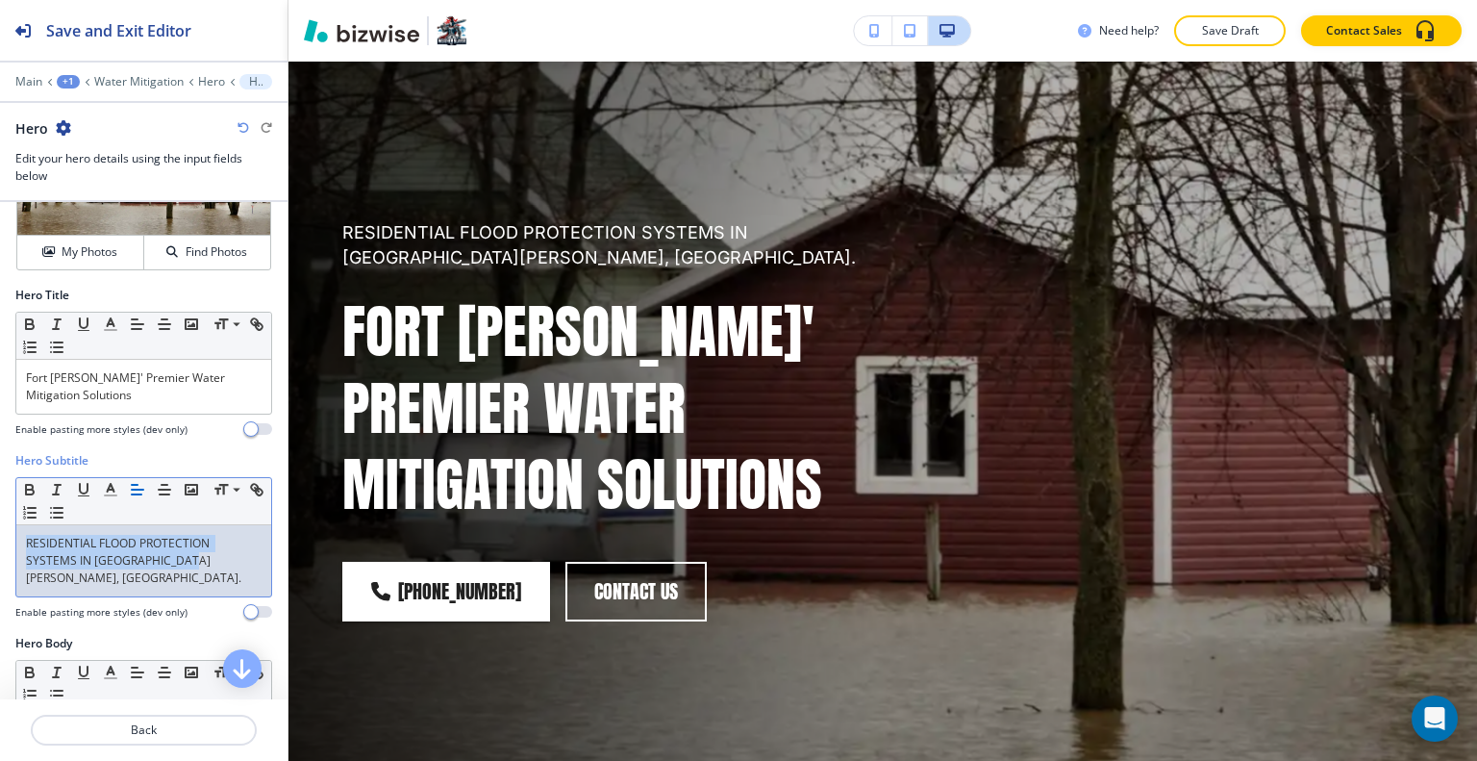
drag, startPoint x: 209, startPoint y: 558, endPoint x: 42, endPoint y: 530, distance: 168.7
click at [3, 528] on div "Hero Subtitle Small Normal Large Huge RESIDENTIAL FLOOD PROTECTION SYSTEMS IN […" at bounding box center [143, 543] width 287 height 183
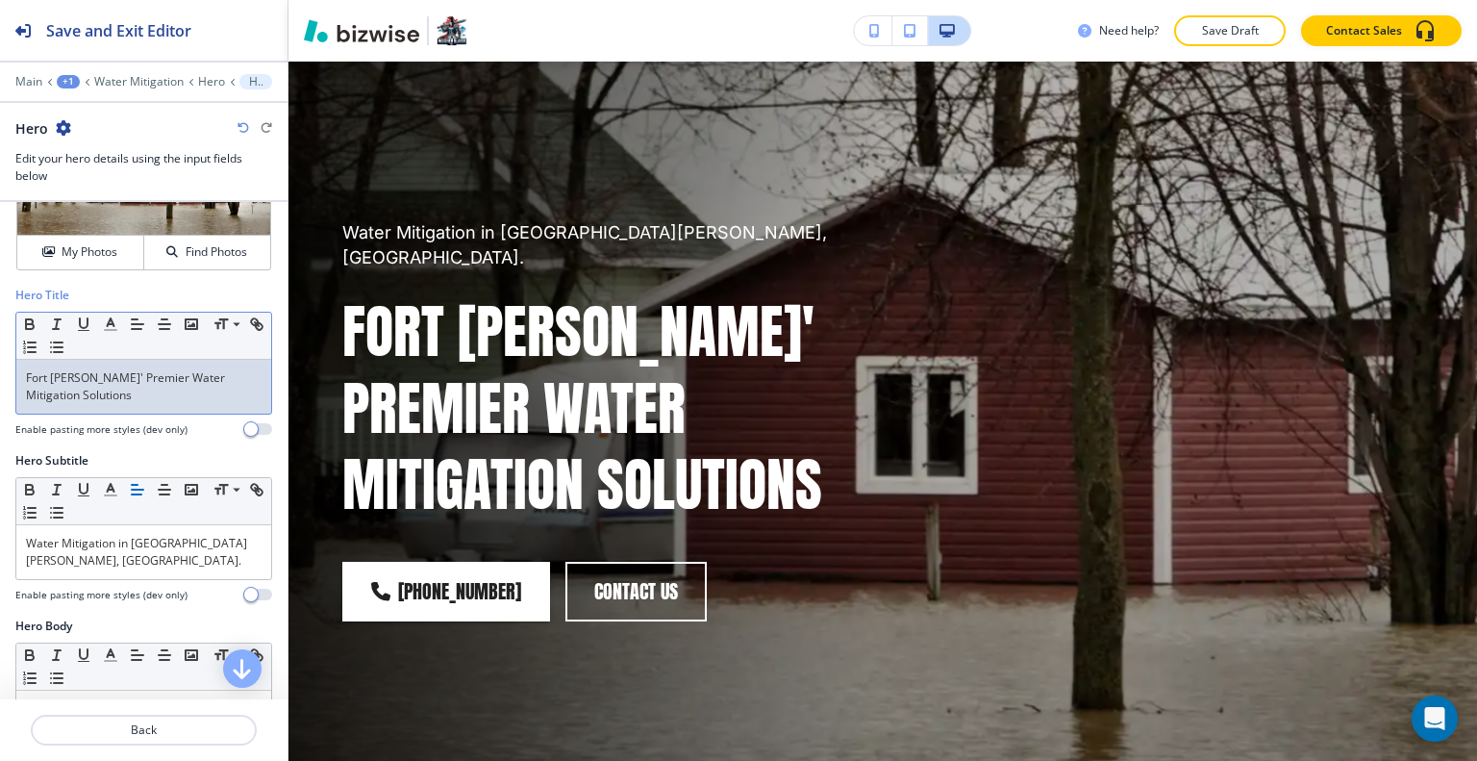
click at [120, 389] on p "Fort [PERSON_NAME]' Premier Water Mitigation Solutions" at bounding box center [144, 386] width 236 height 35
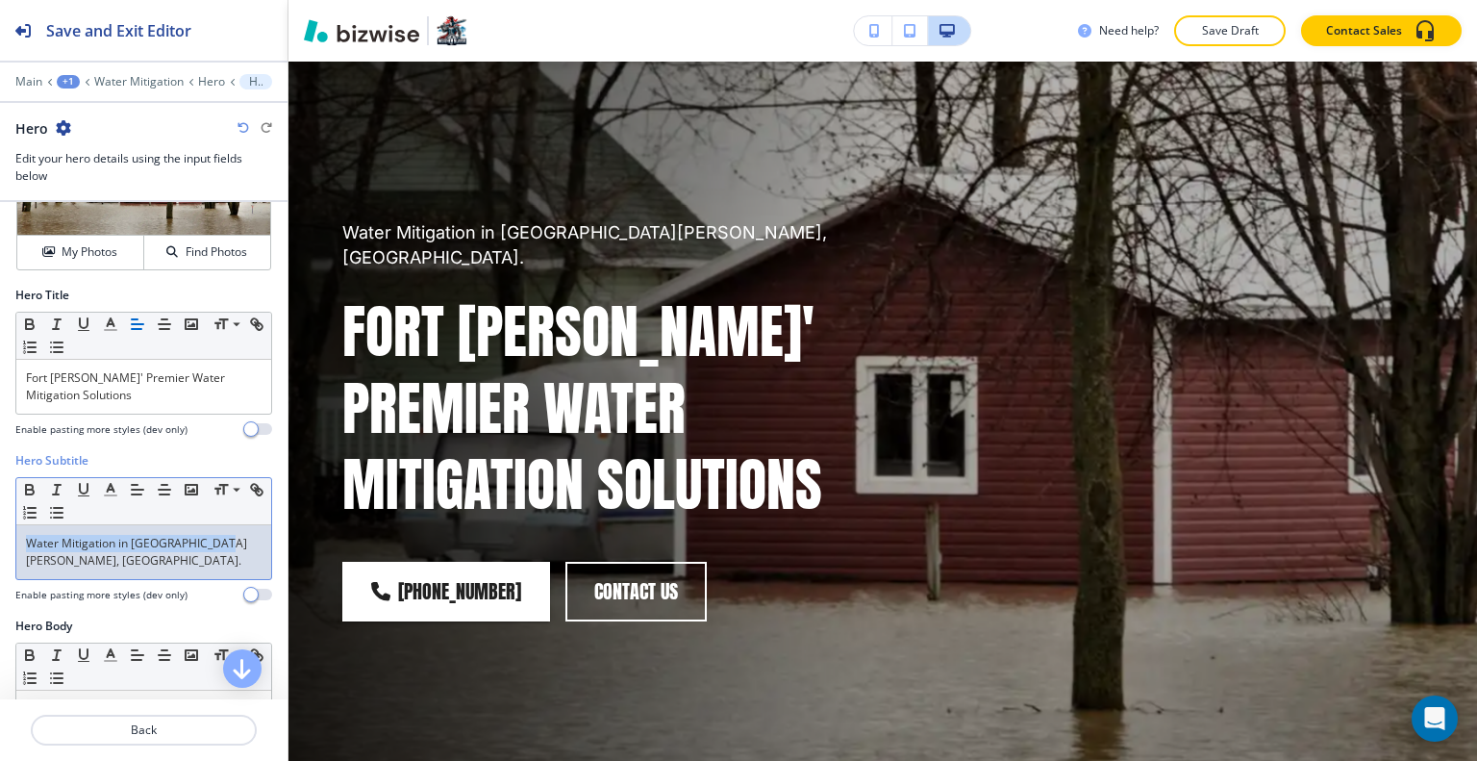
drag, startPoint x: 223, startPoint y: 543, endPoint x: 49, endPoint y: 532, distance: 174.4
click at [9, 528] on div "Hero Subtitle Small Normal Large Huge Water Mitigation in [GEOGRAPHIC_DATA][PER…" at bounding box center [143, 534] width 287 height 165
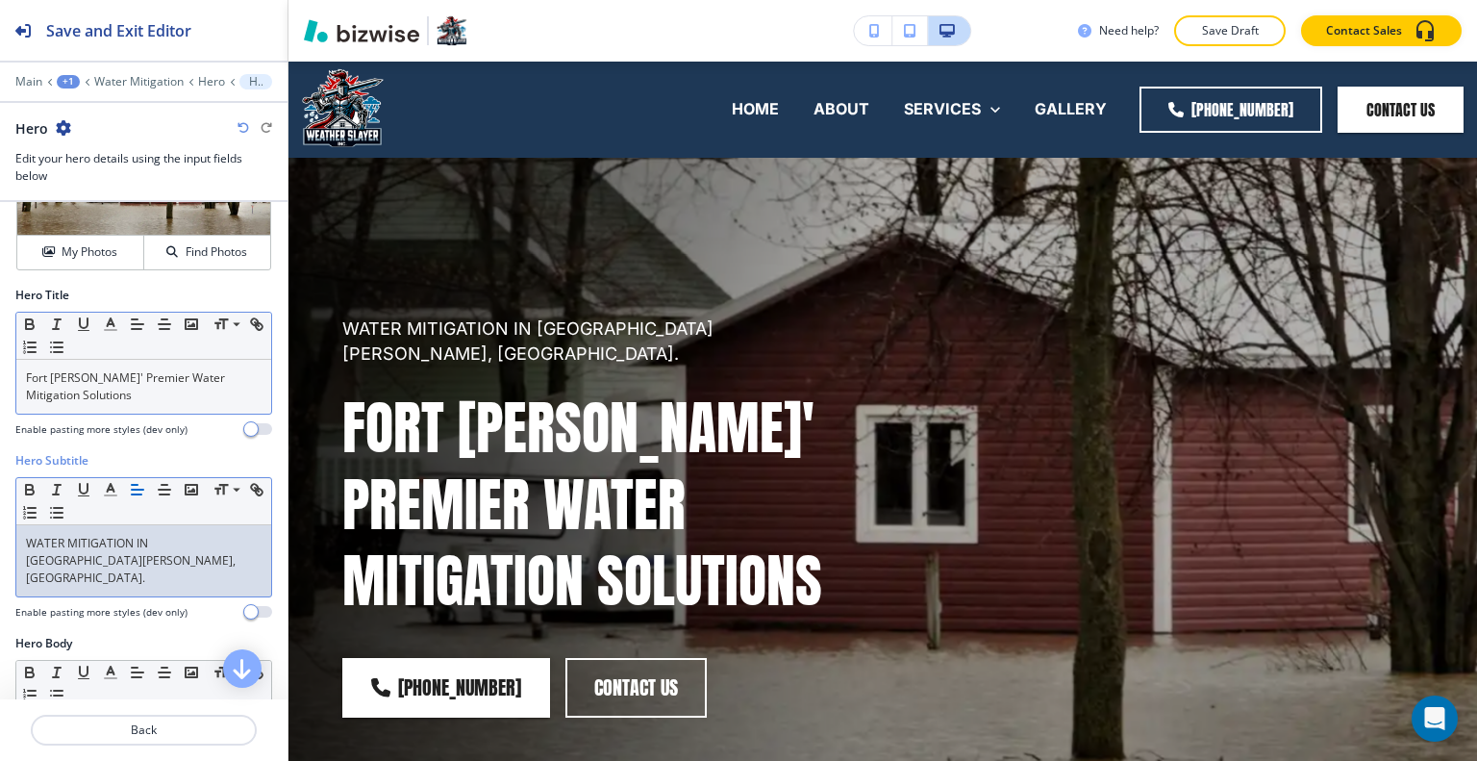
scroll to position [0, 0]
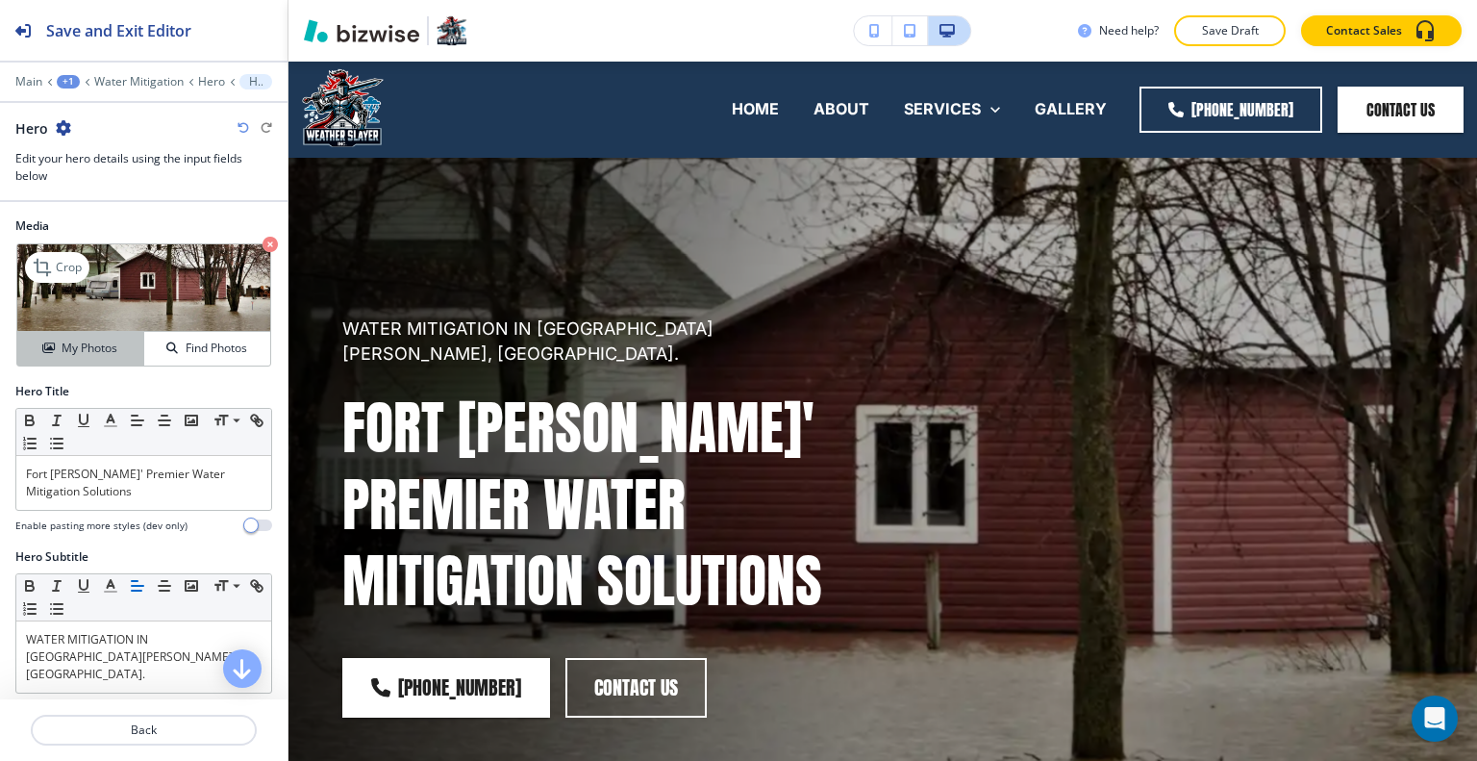
click at [102, 339] on h4 "My Photos" at bounding box center [90, 347] width 56 height 17
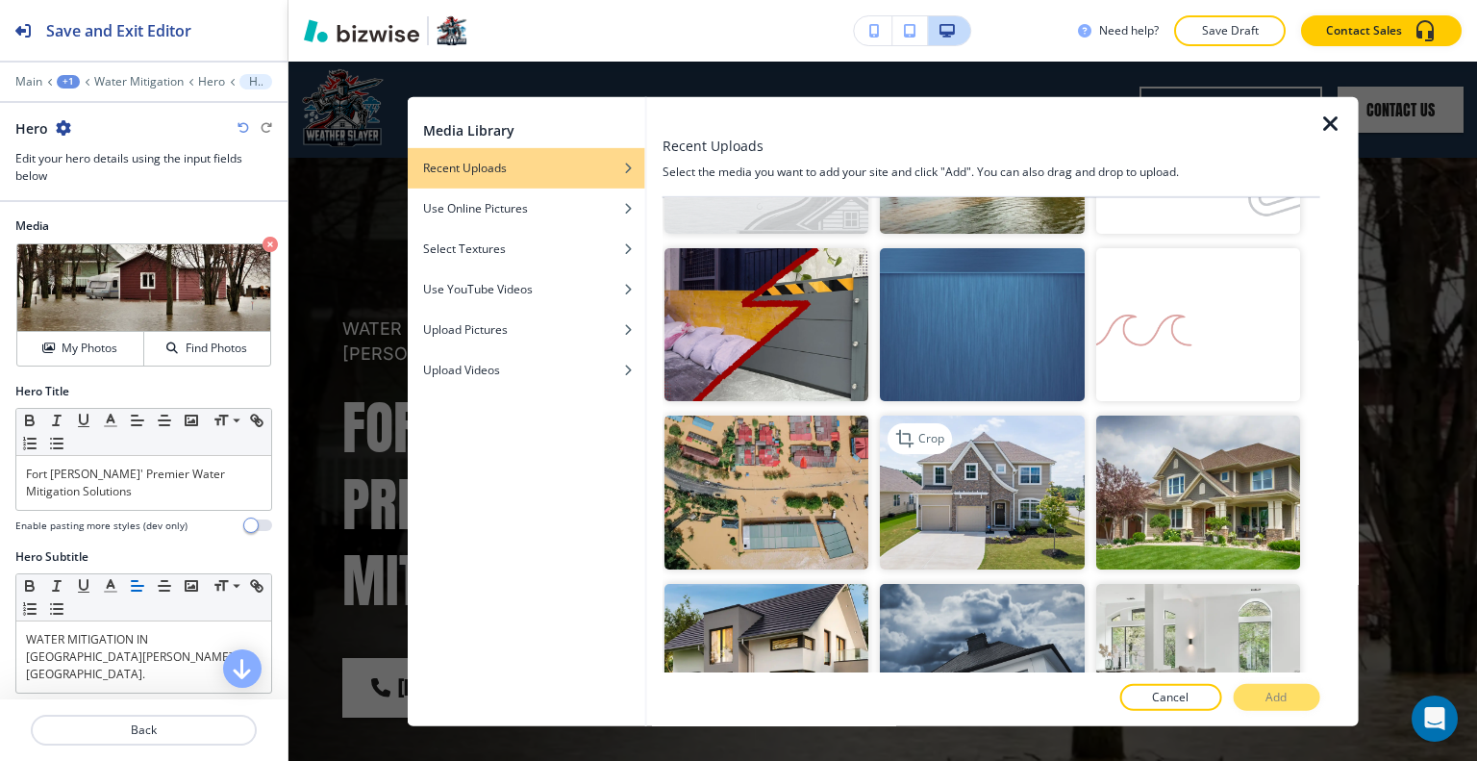
scroll to position [2404, 0]
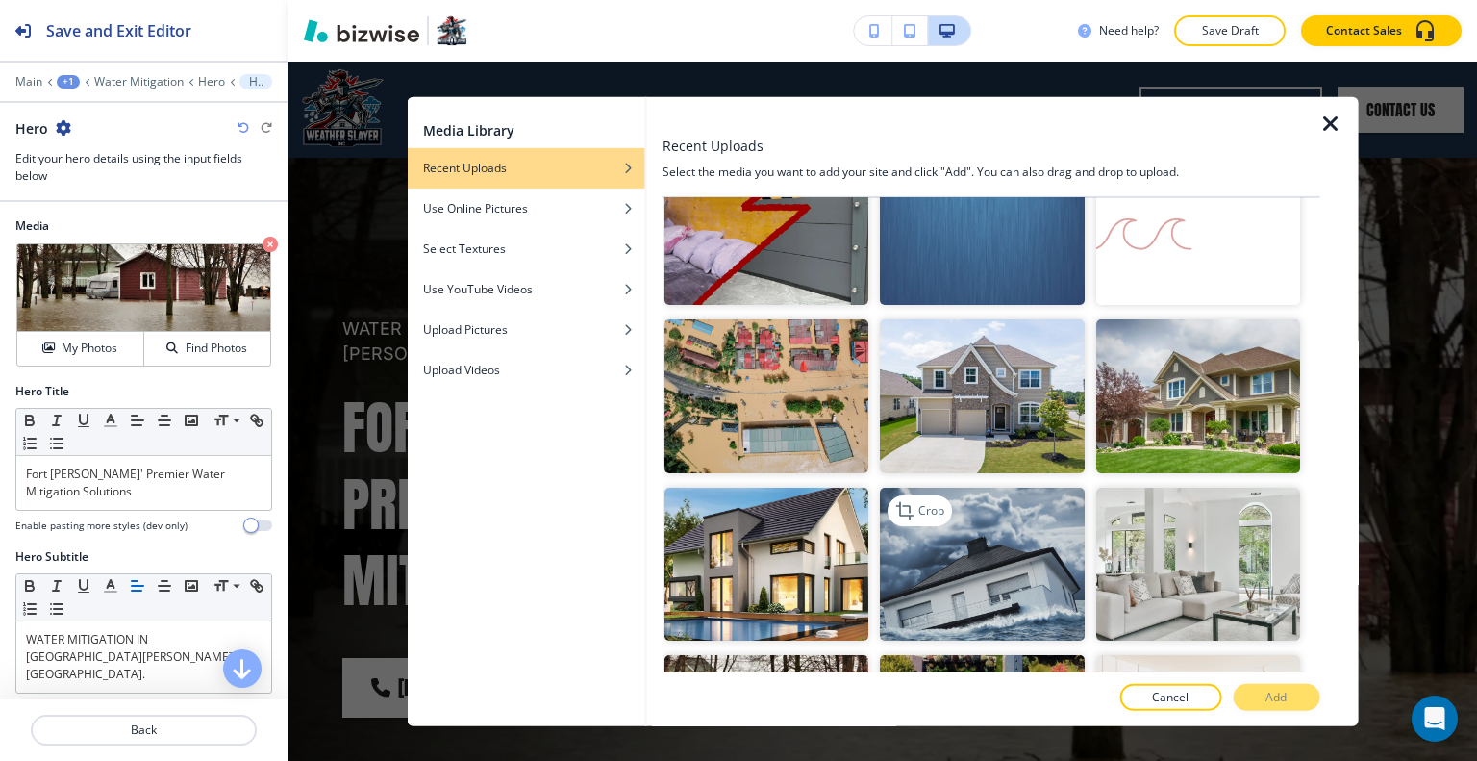
click at [1001, 506] on img "button" at bounding box center [982, 563] width 204 height 153
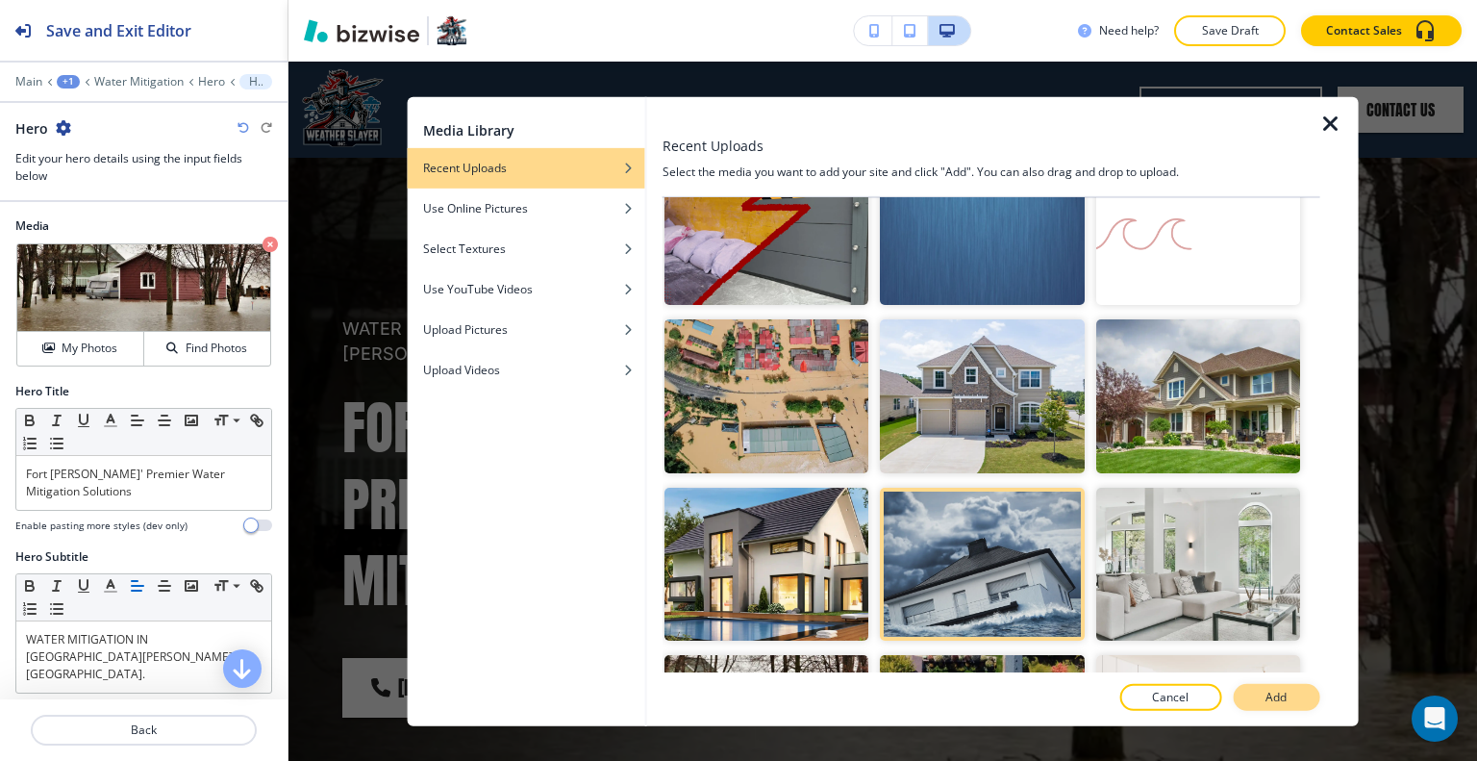
click at [1300, 693] on button "Add" at bounding box center [1276, 697] width 87 height 27
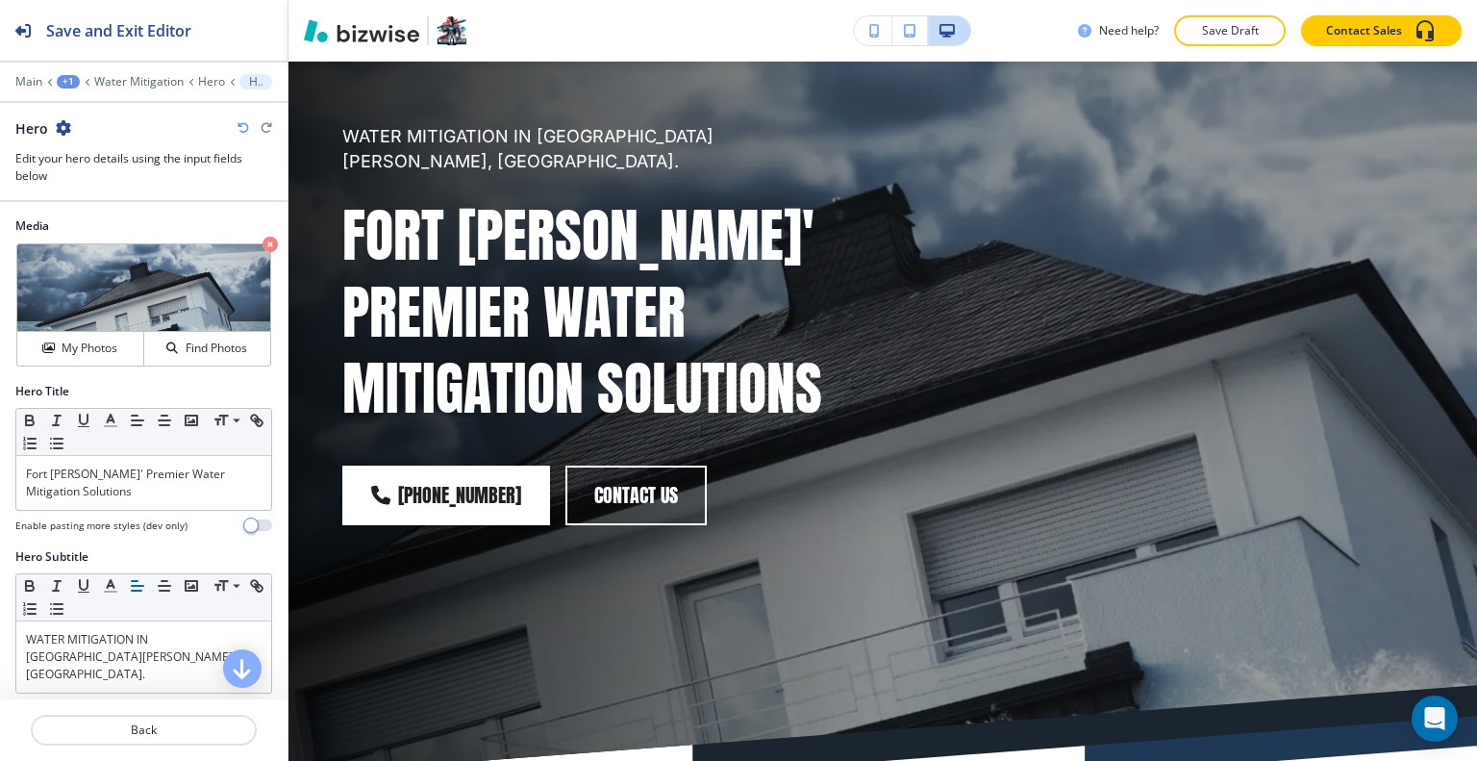
scroll to position [96, 0]
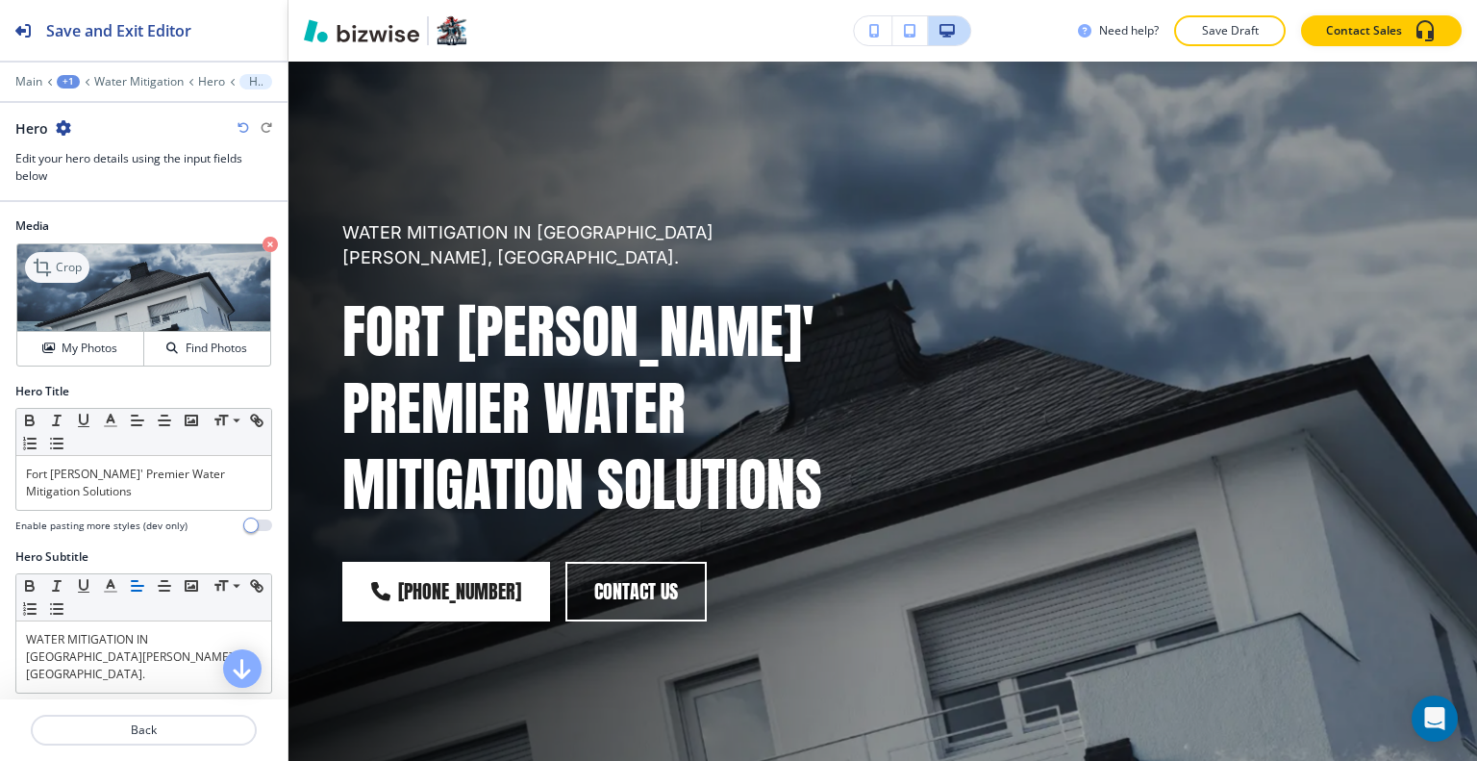
click at [72, 261] on p "Crop" at bounding box center [69, 267] width 26 height 17
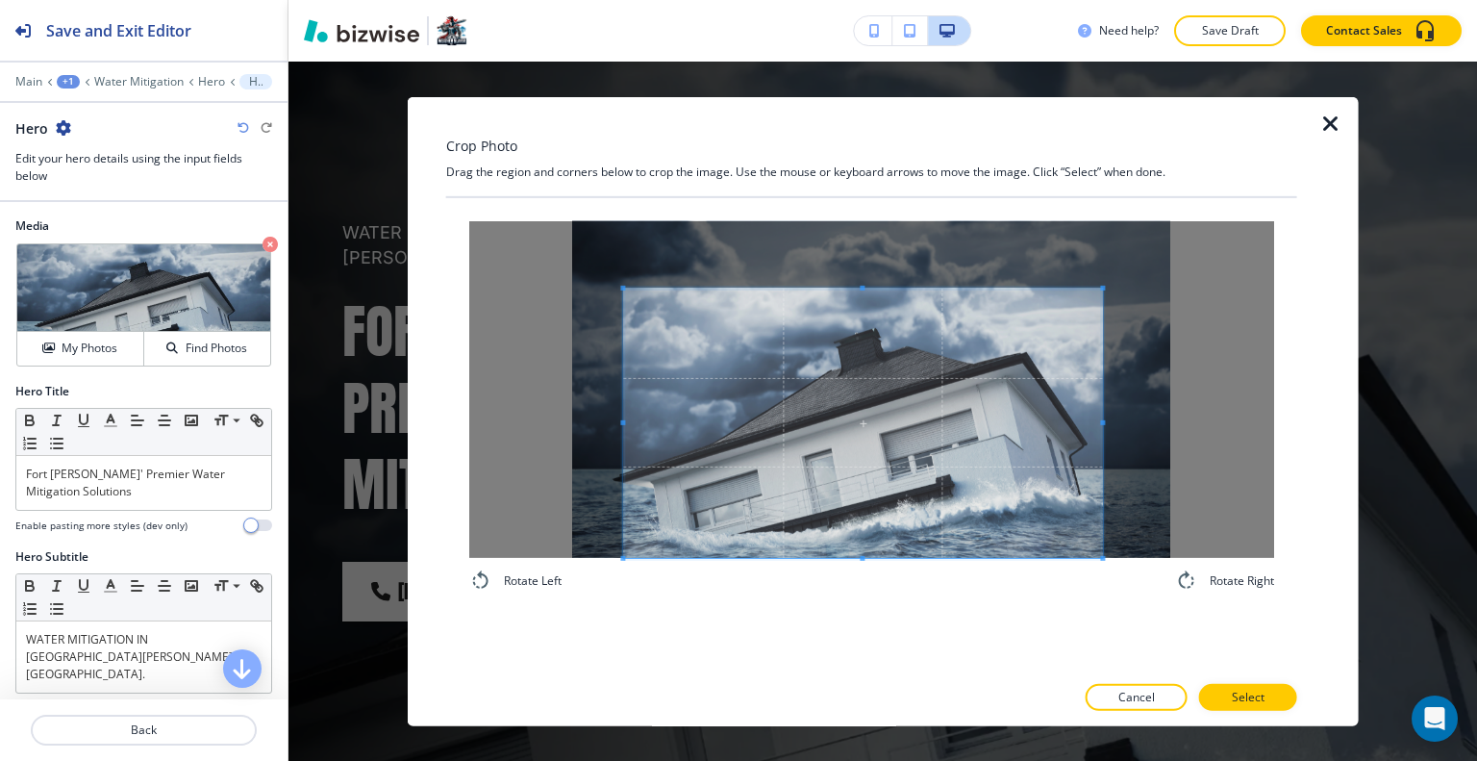
click at [873, 471] on span at bounding box center [862, 421] width 479 height 269
click at [1270, 694] on button "Select" at bounding box center [1248, 697] width 98 height 27
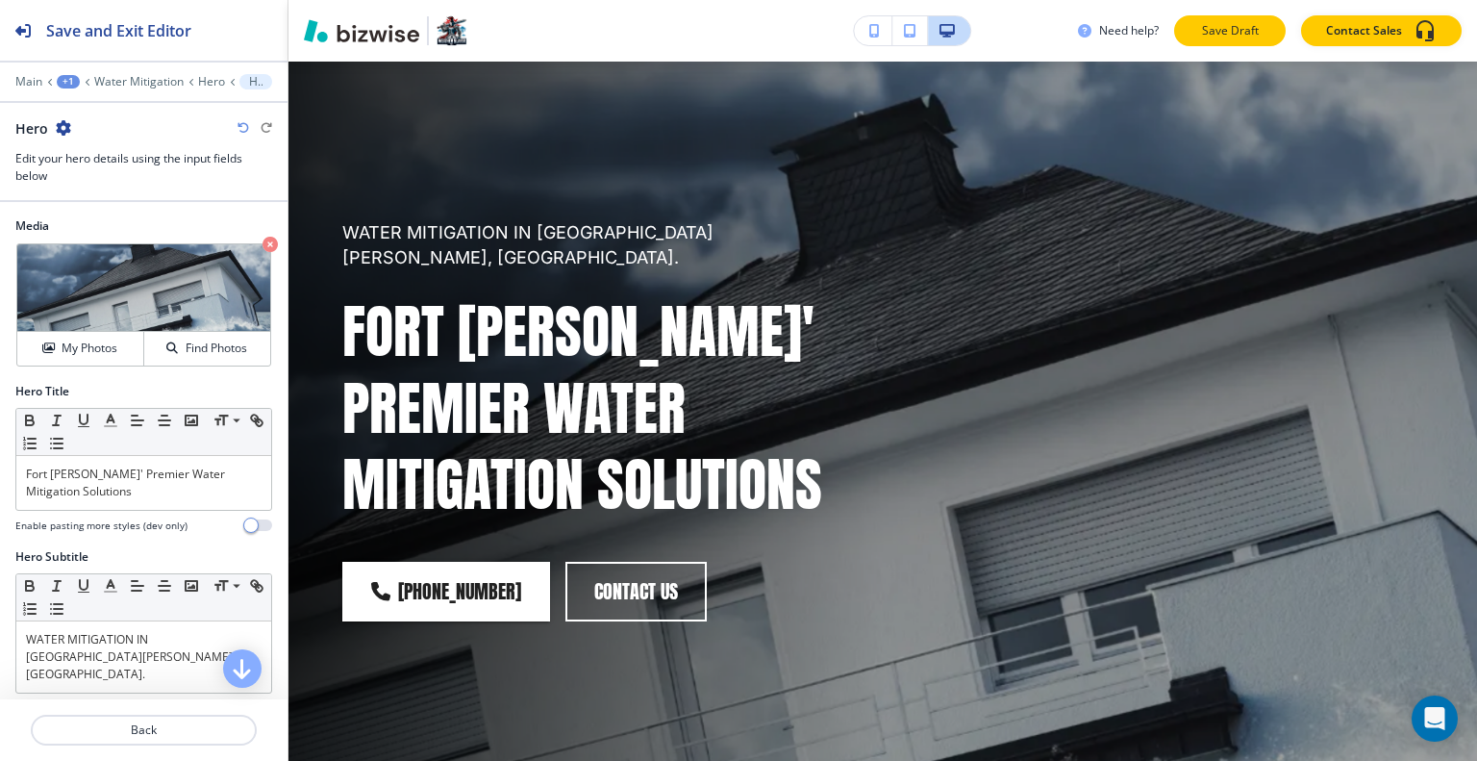
click at [1221, 45] on button "Save Draft" at bounding box center [1230, 30] width 112 height 31
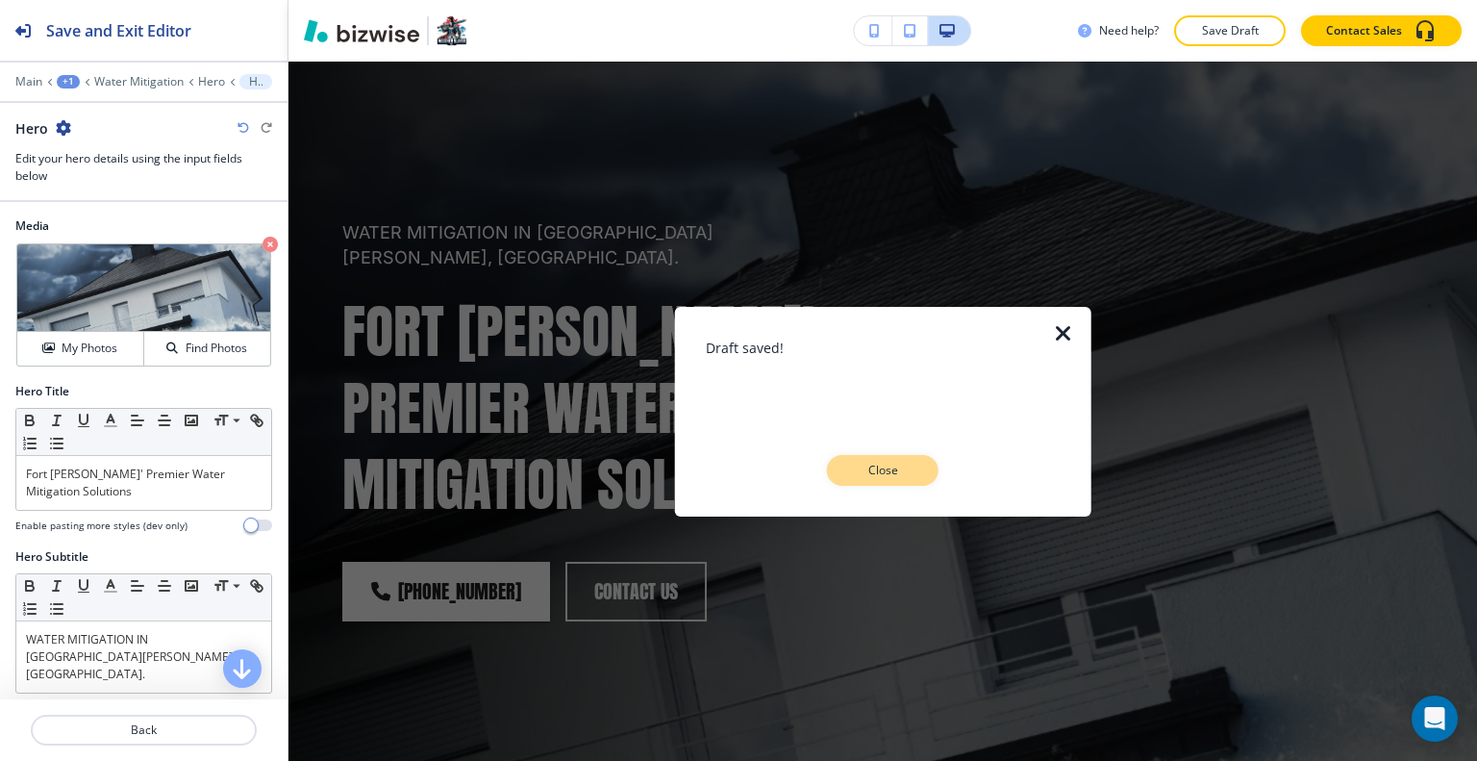
click at [901, 467] on p "Close" at bounding box center [883, 470] width 62 height 17
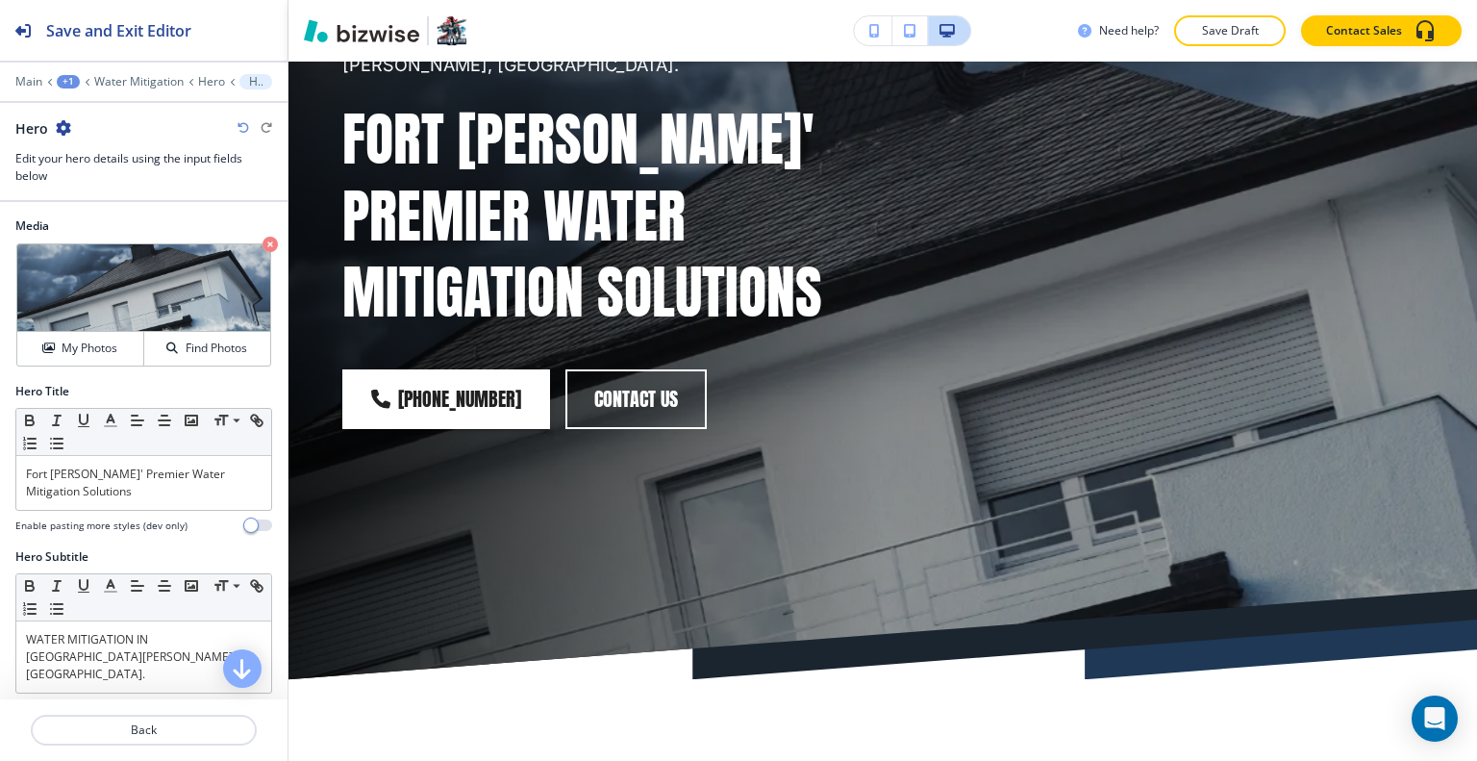
scroll to position [192, 0]
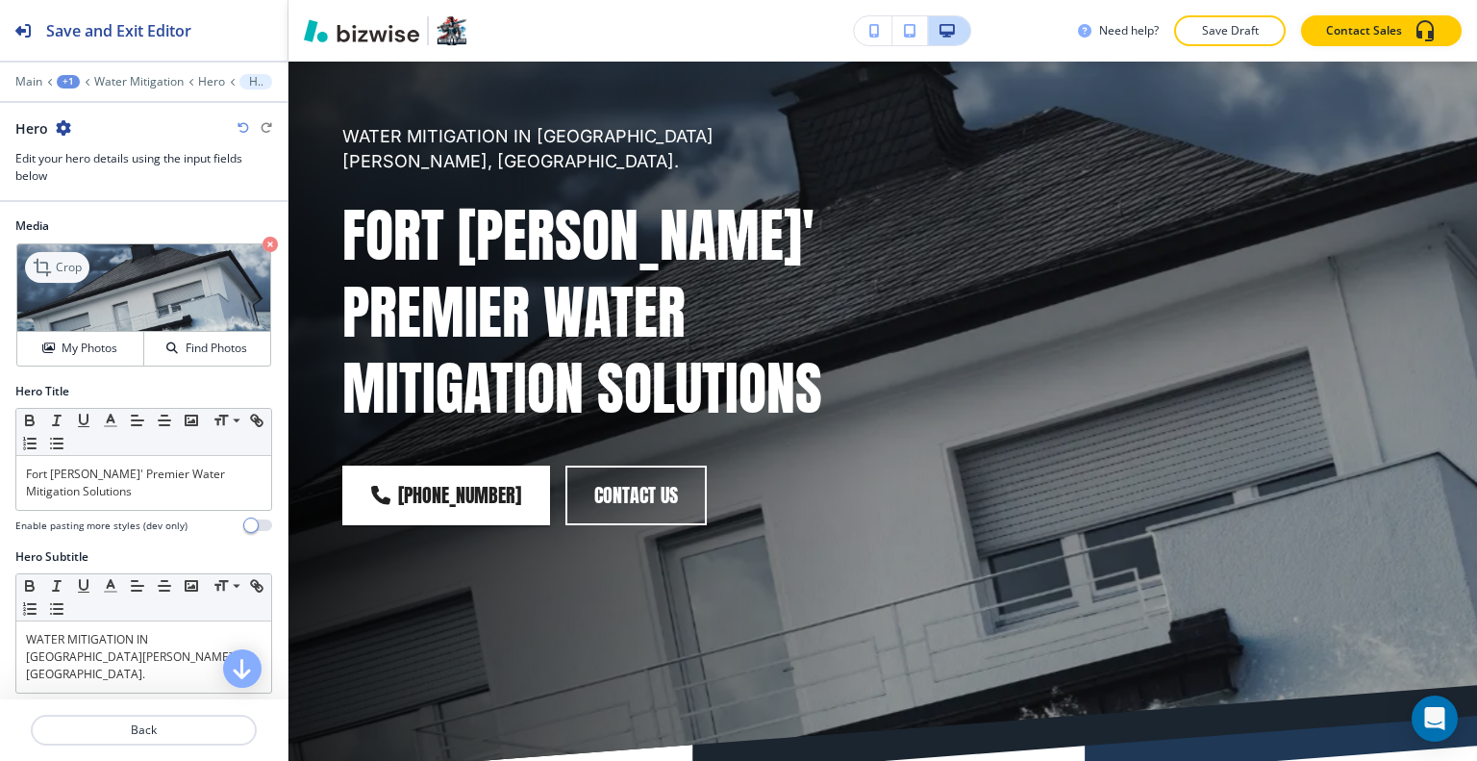
click at [73, 264] on p "Crop" at bounding box center [69, 267] width 26 height 17
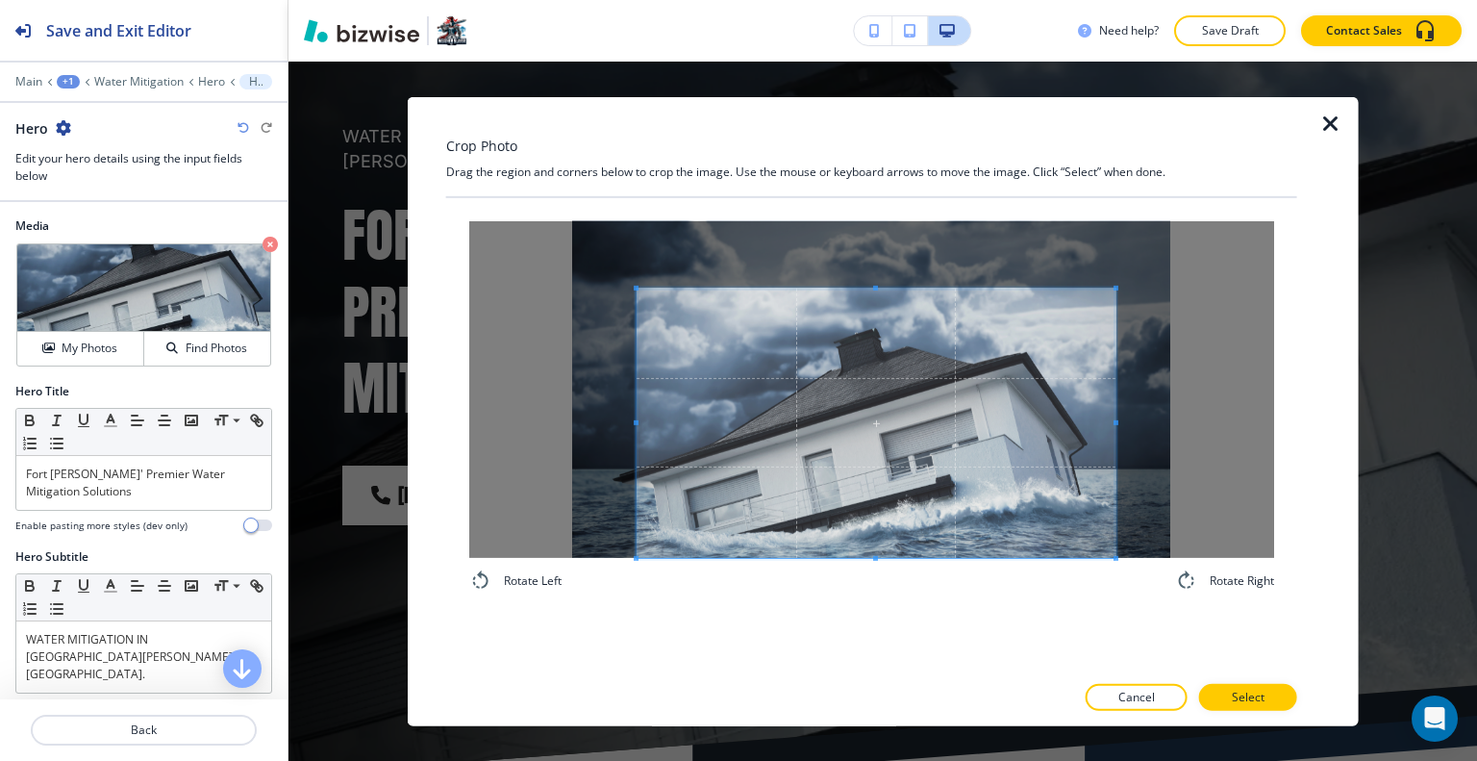
click at [912, 528] on span at bounding box center [876, 421] width 479 height 269
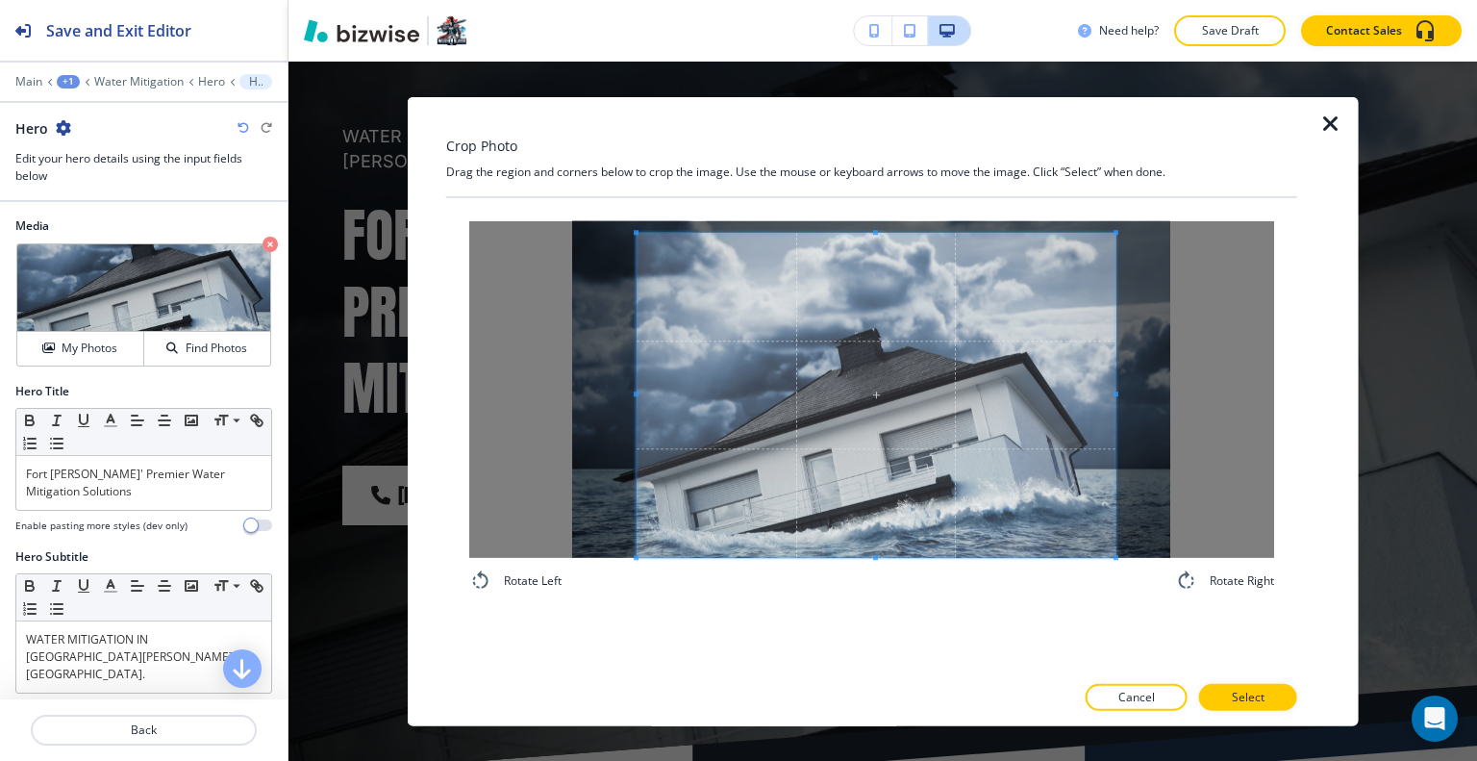
click at [873, 233] on span at bounding box center [875, 232] width 5 height 5
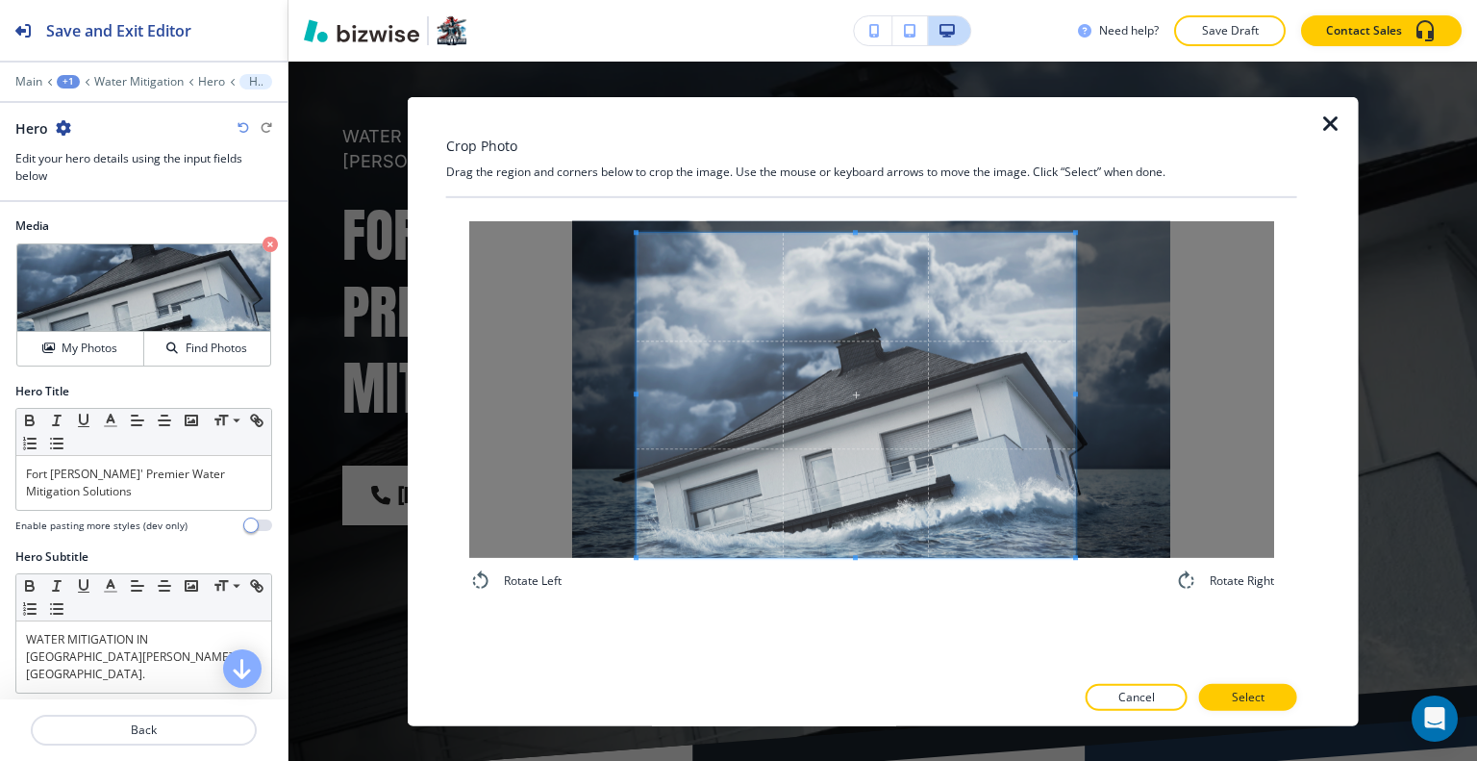
click at [1073, 400] on span at bounding box center [1075, 395] width 5 height 325
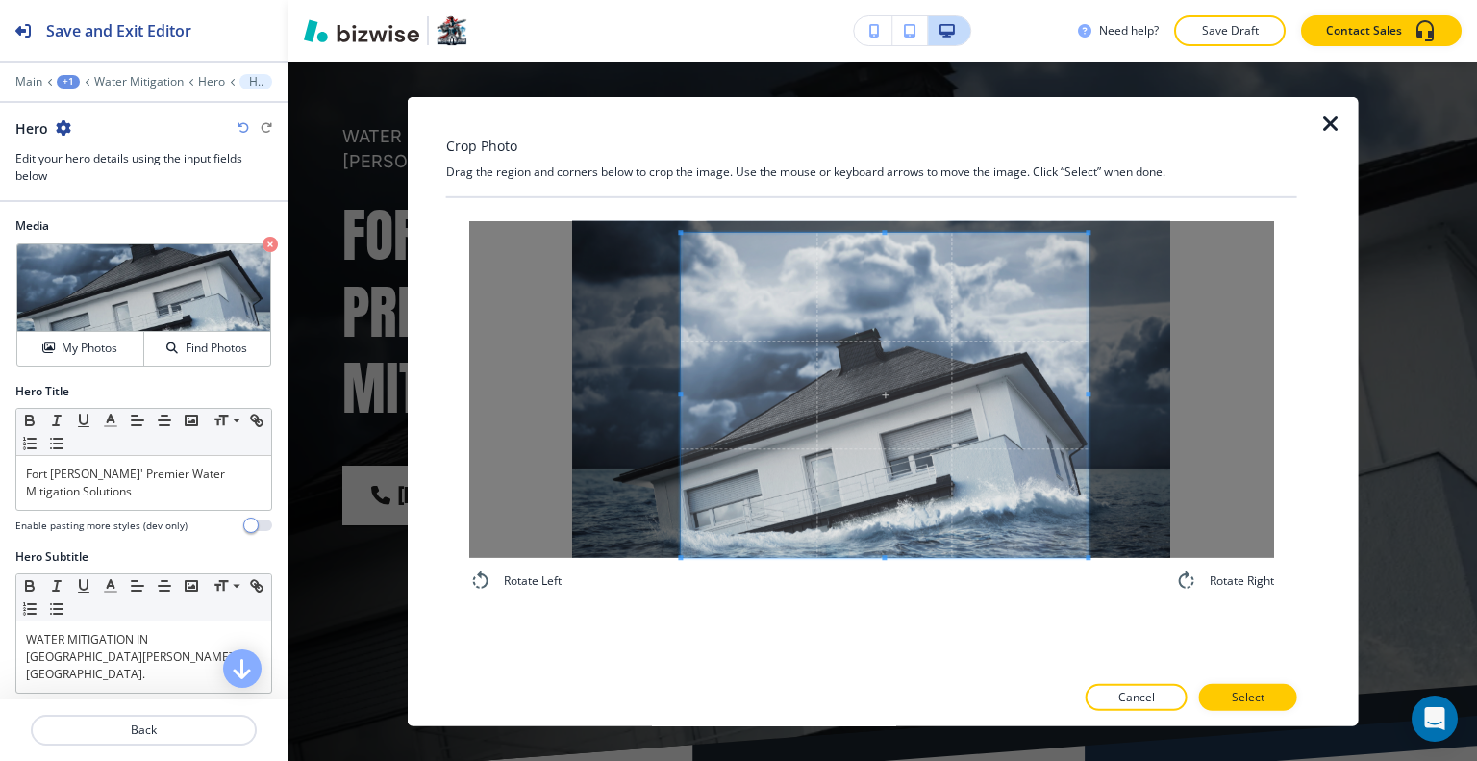
click at [1003, 449] on span at bounding box center [884, 395] width 407 height 325
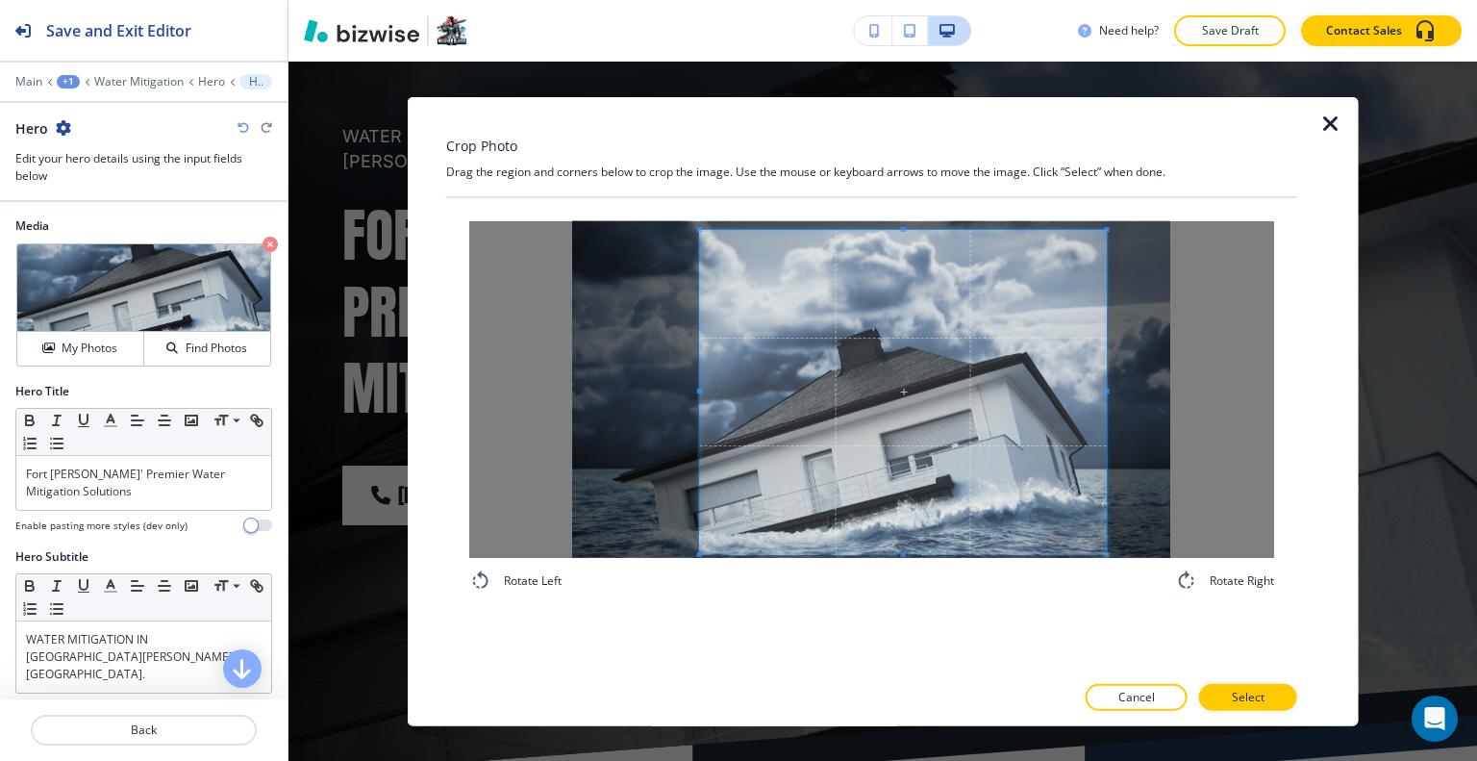
click at [1000, 495] on span at bounding box center [903, 392] width 407 height 325
click at [1244, 695] on p "Select" at bounding box center [1248, 696] width 33 height 17
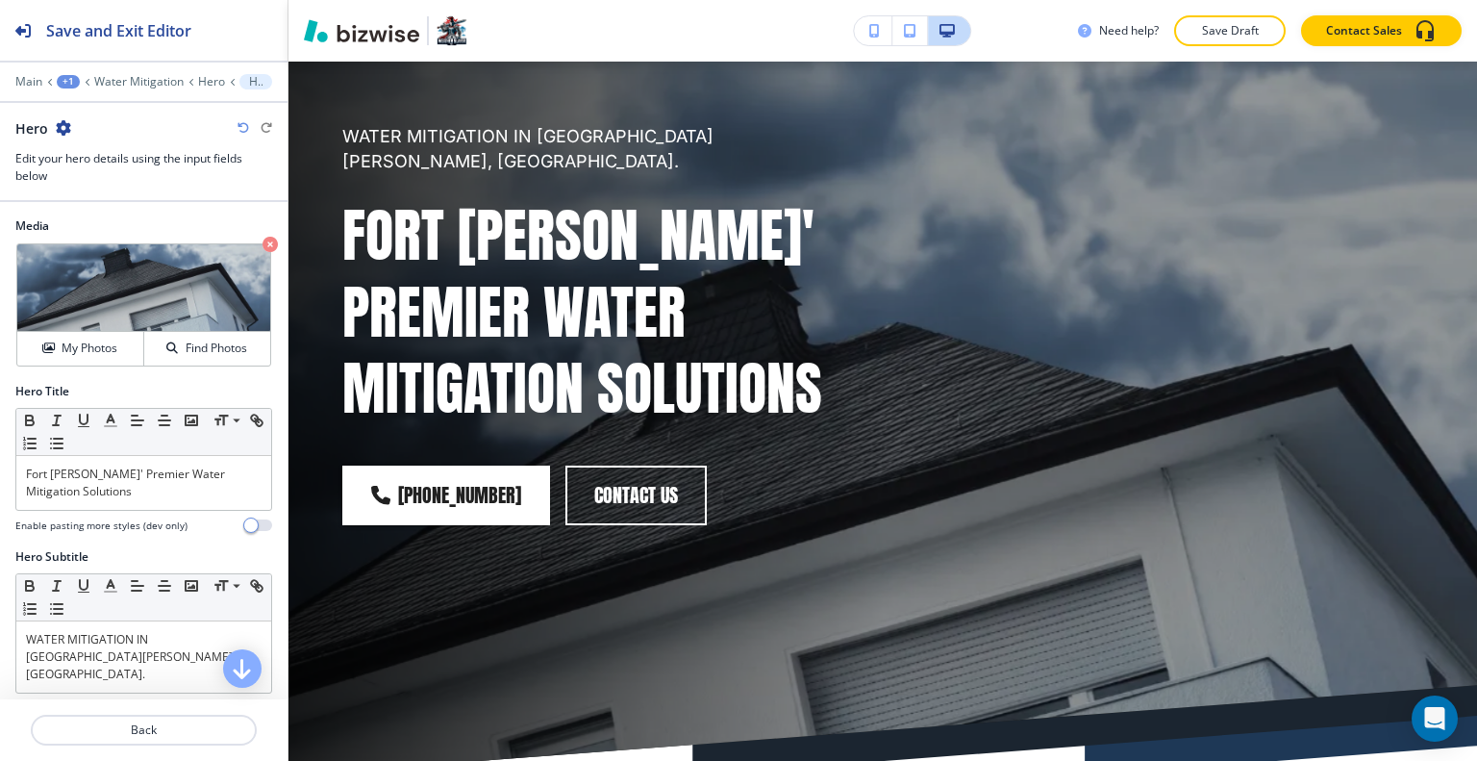
click at [250, 131] on div at bounding box center [254, 128] width 35 height 12
click at [246, 130] on icon "button" at bounding box center [243, 128] width 12 height 12
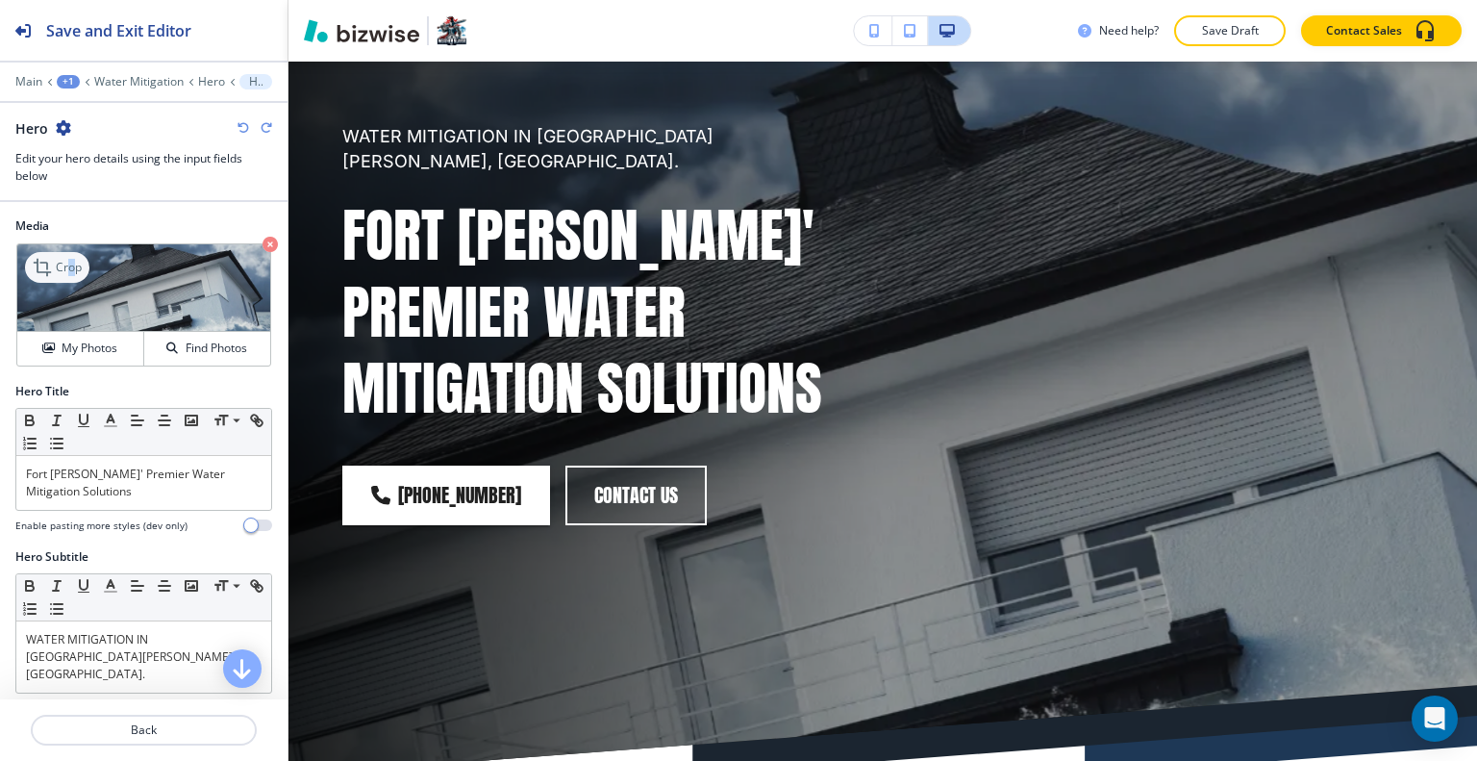
click at [71, 262] on div "Crop" at bounding box center [57, 267] width 64 height 31
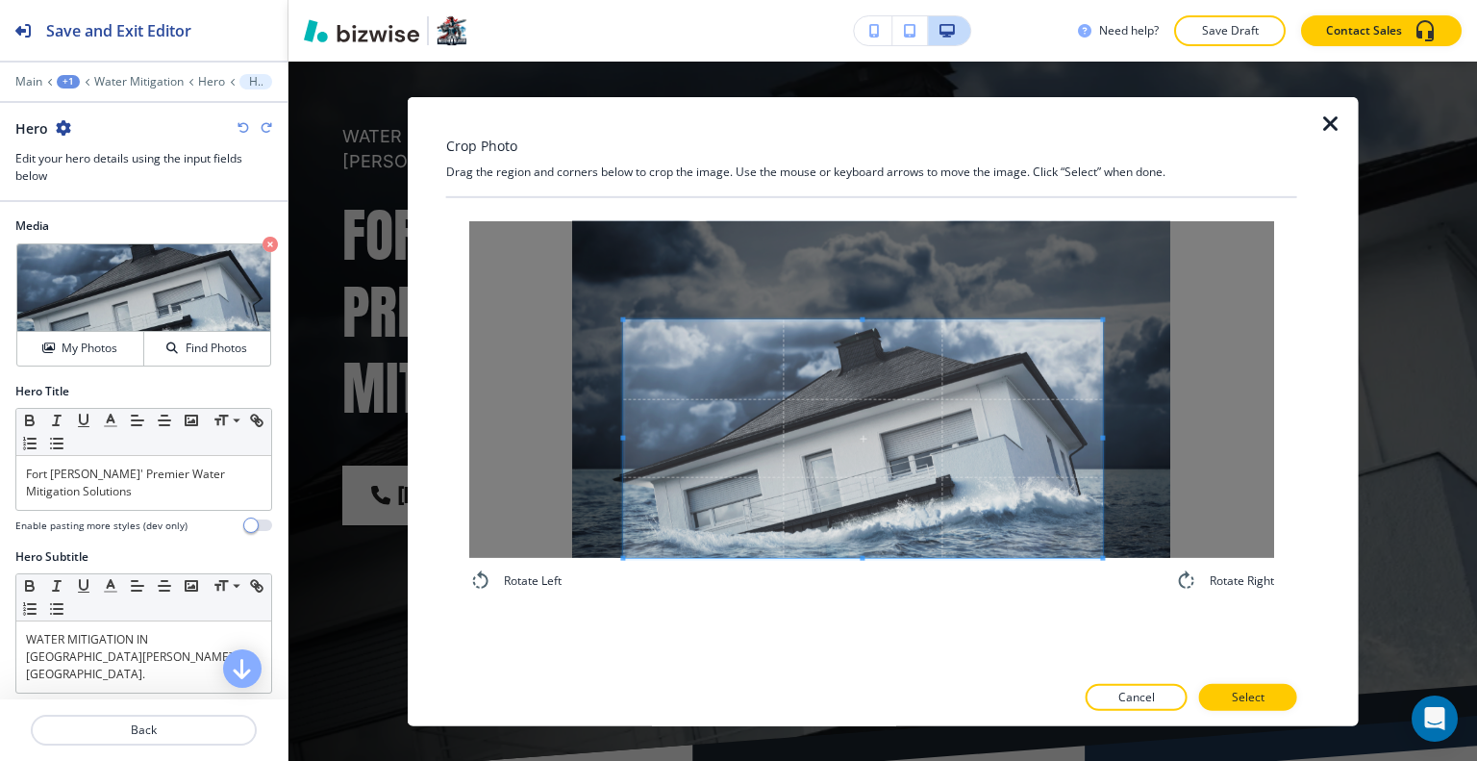
click at [858, 319] on div at bounding box center [862, 437] width 479 height 237
click at [1260, 696] on p "Select" at bounding box center [1248, 696] width 33 height 17
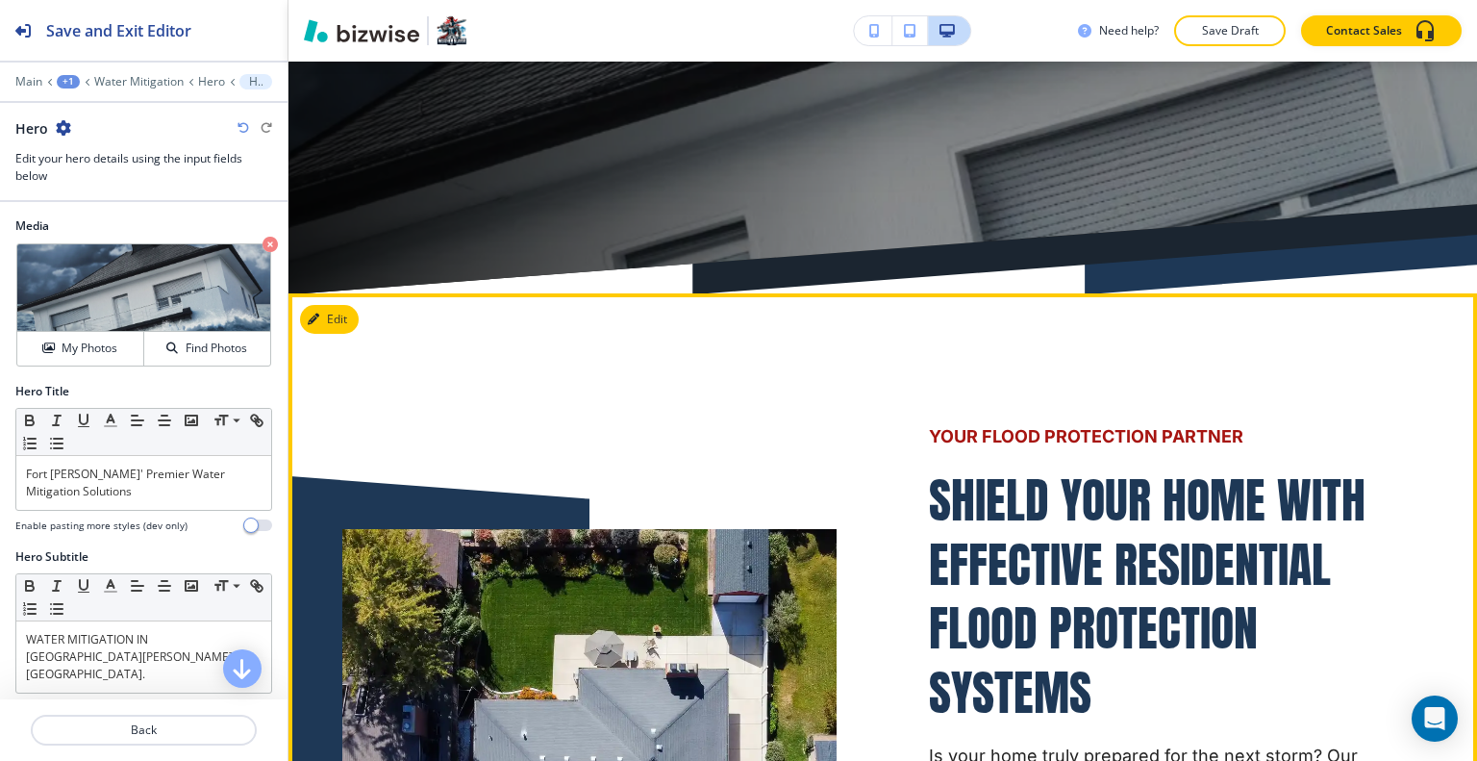
scroll to position [865, 0]
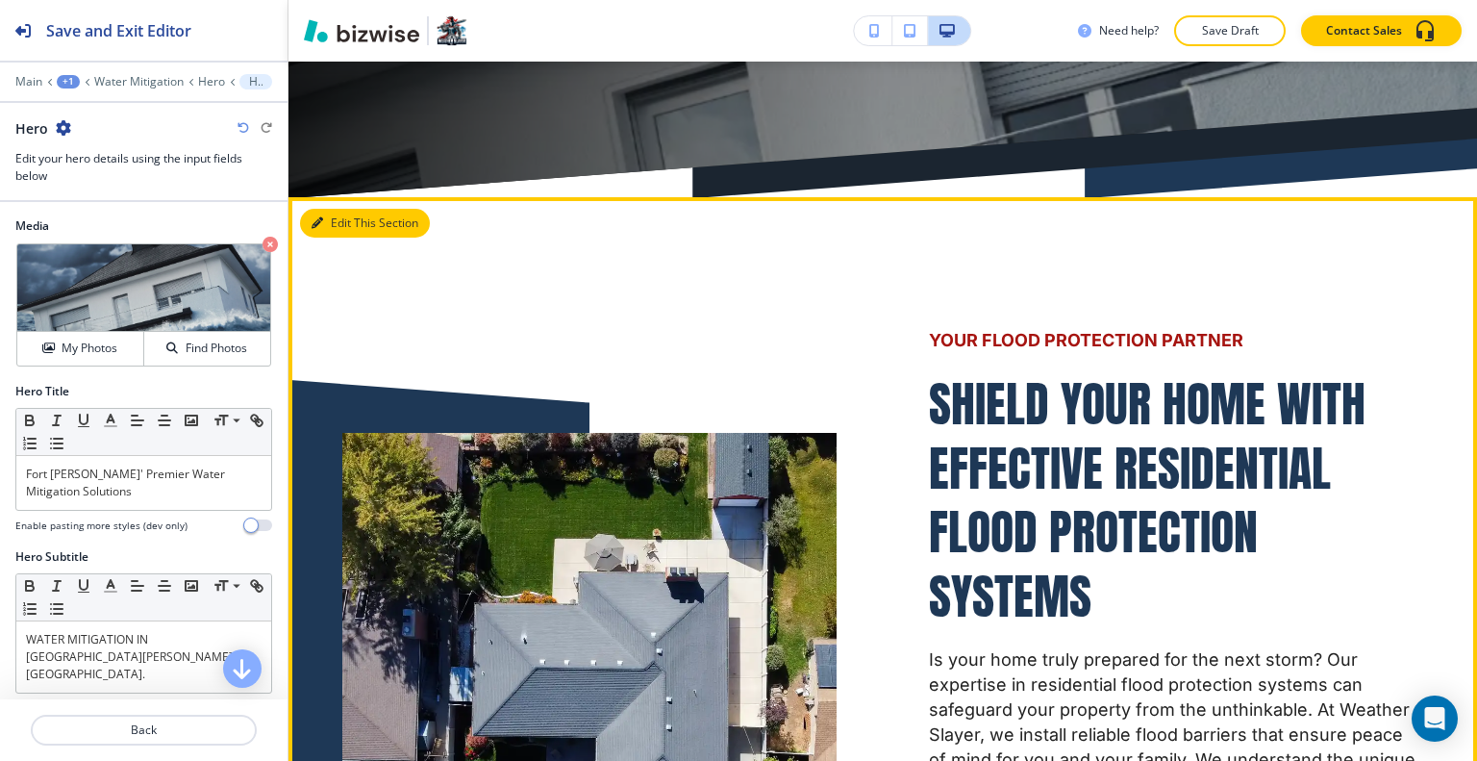
click at [348, 209] on button "Edit This Section" at bounding box center [365, 223] width 130 height 29
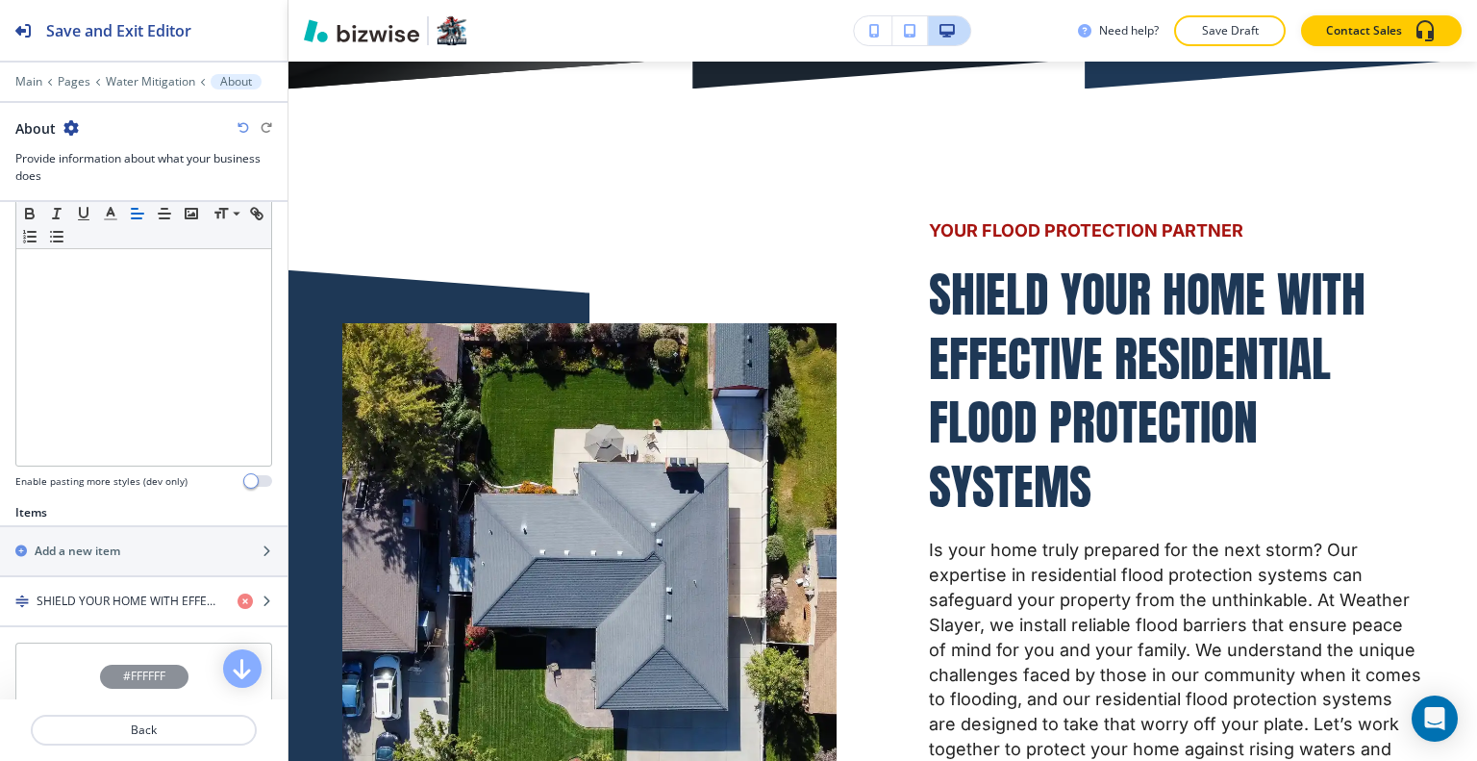
scroll to position [673, 0]
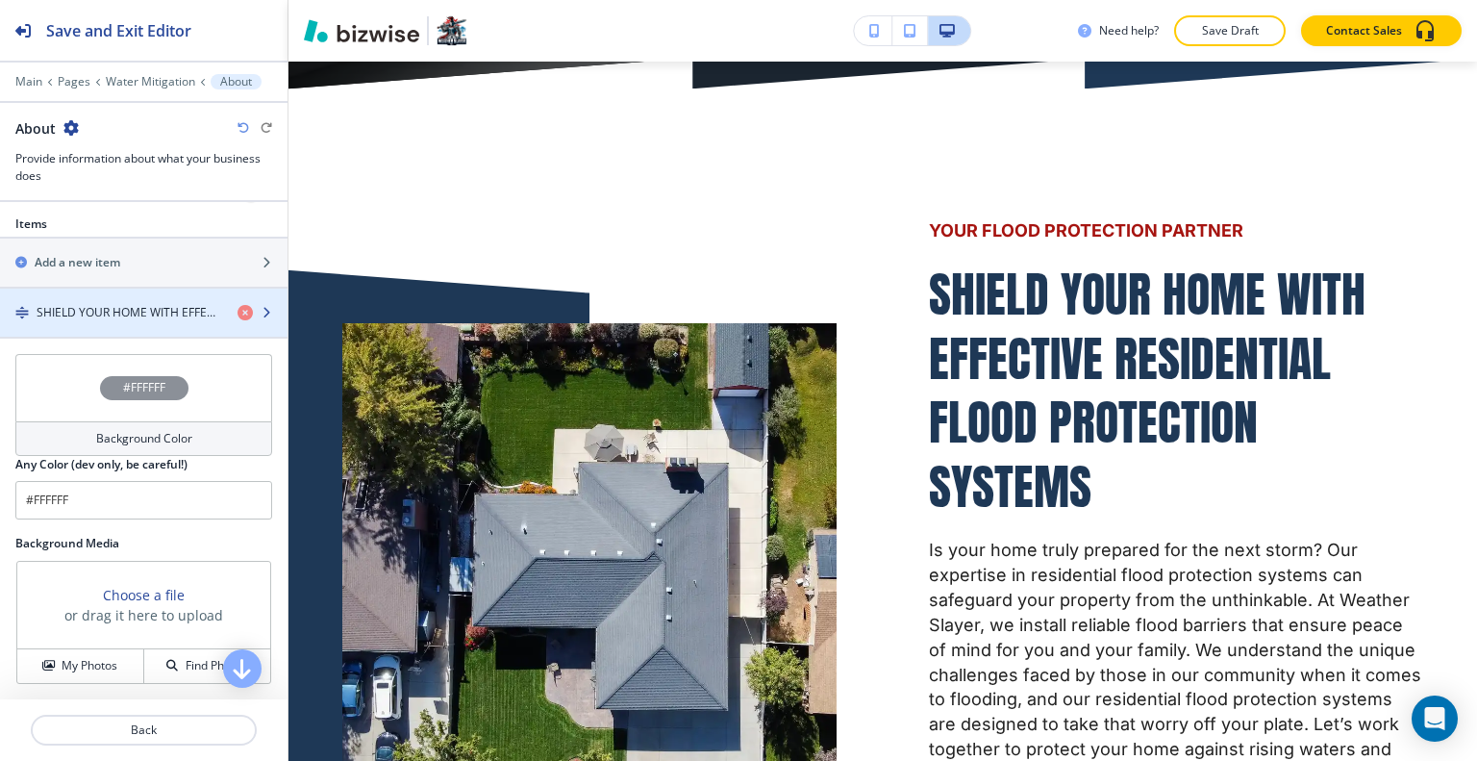
click at [135, 321] on div "button" at bounding box center [143, 328] width 287 height 15
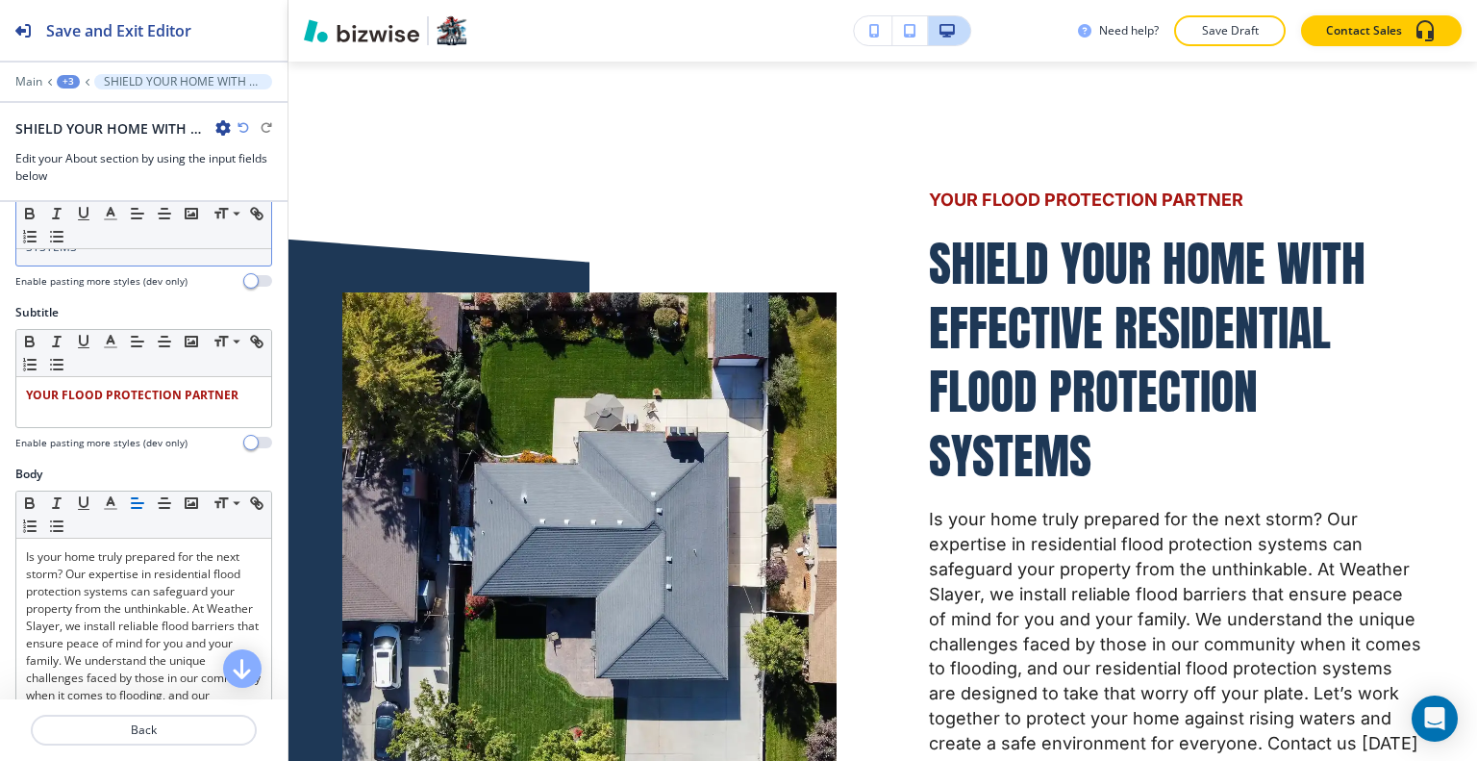
scroll to position [0, 0]
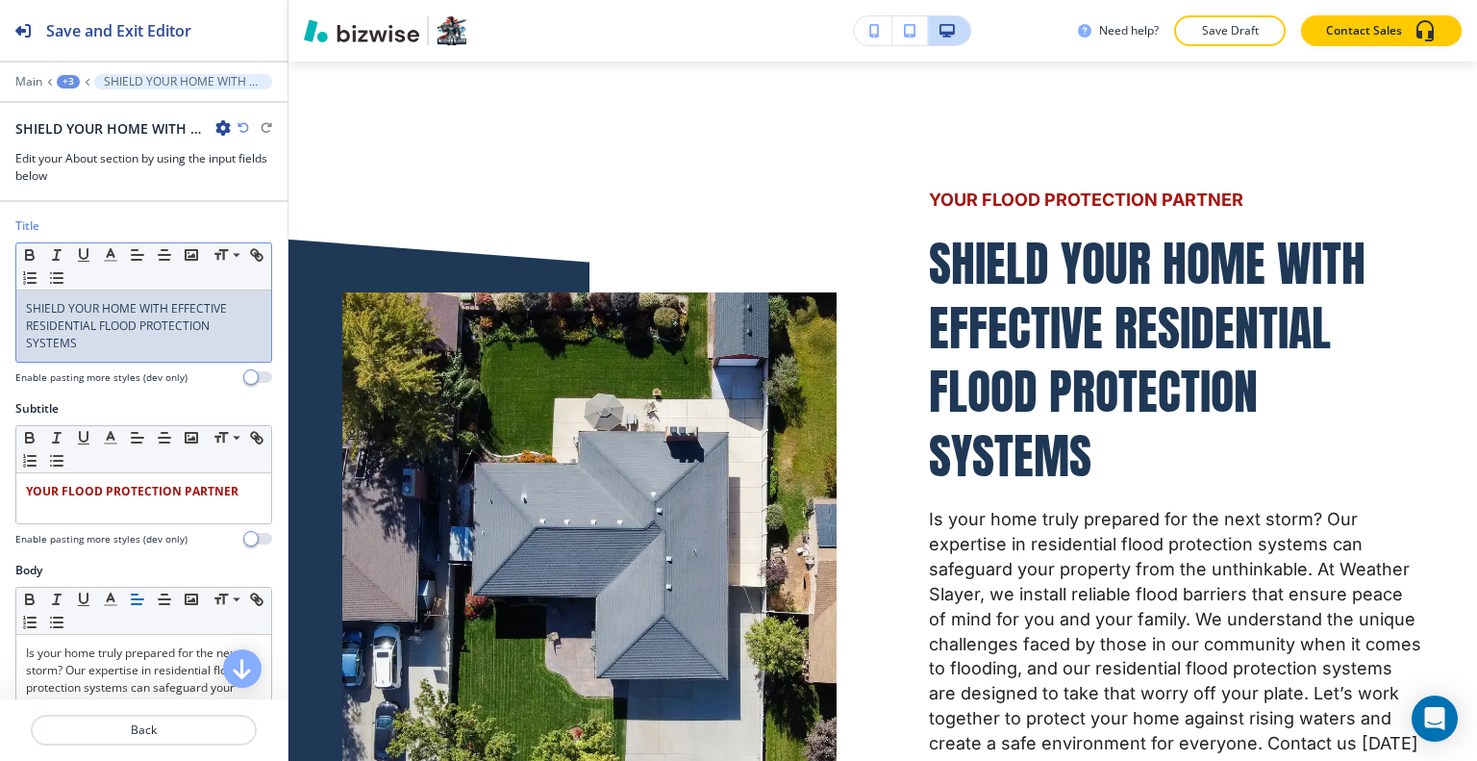
drag, startPoint x: 228, startPoint y: 324, endPoint x: 217, endPoint y: 326, distance: 10.8
click at [217, 326] on p "SHIELD YOUR HOME WITH EFFECTIVE RESIDENTIAL FLOOD PROTECTION SYSTEMS" at bounding box center [144, 326] width 236 height 52
drag, startPoint x: 102, startPoint y: 342, endPoint x: 0, endPoint y: 285, distance: 117.1
click at [0, 285] on div "Title Small Normal Large Huge SHIELD YOUR HOME WITH EFFECTIVE RESIDENTIAL FLOOD…" at bounding box center [143, 308] width 287 height 183
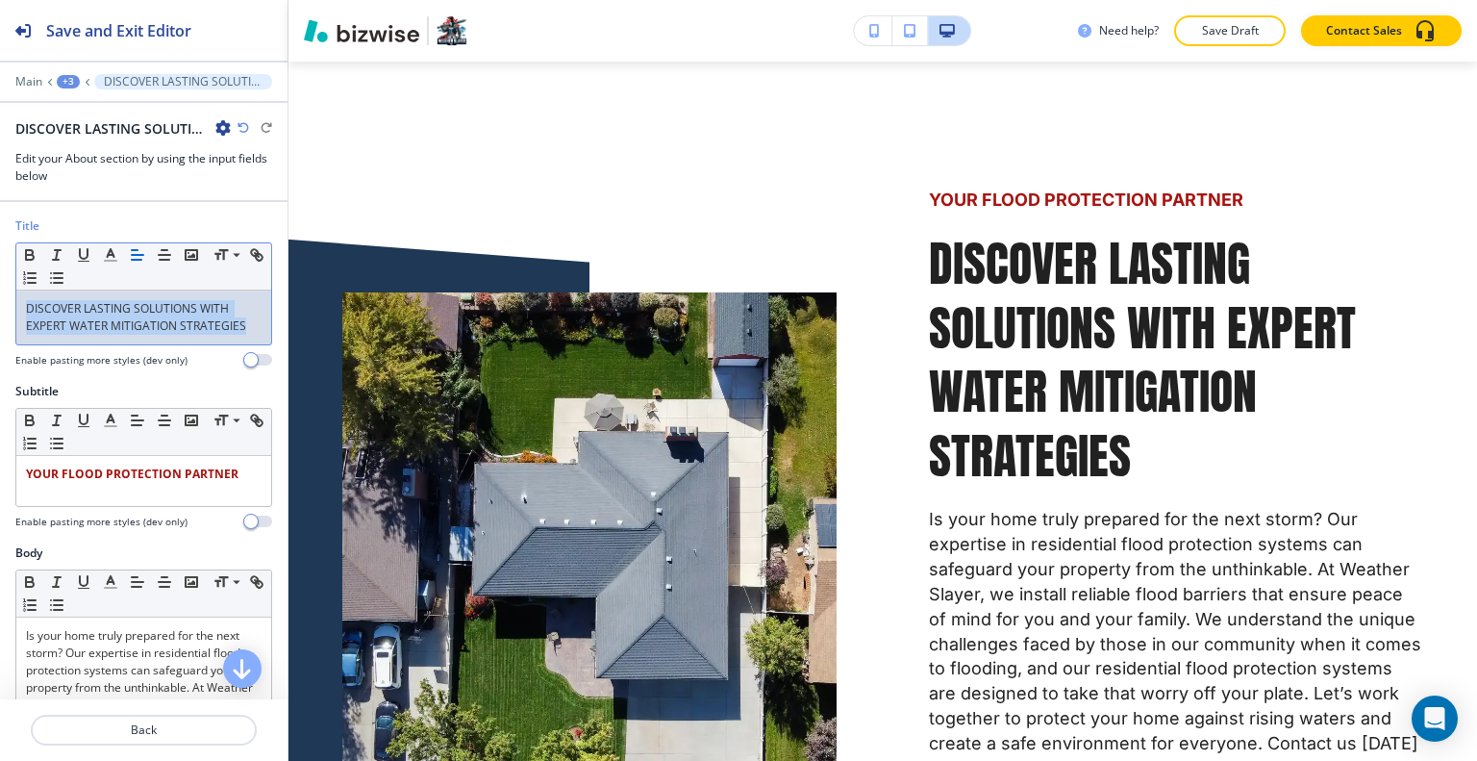
drag, startPoint x: 246, startPoint y: 326, endPoint x: 0, endPoint y: 284, distance: 249.8
click at [0, 284] on div "Title Small Normal Large Huge DISCOVER LASTING SOLUTIONS WITH EXPERT WATER MITI…" at bounding box center [143, 299] width 287 height 165
click at [106, 257] on icon "button" at bounding box center [110, 254] width 17 height 17
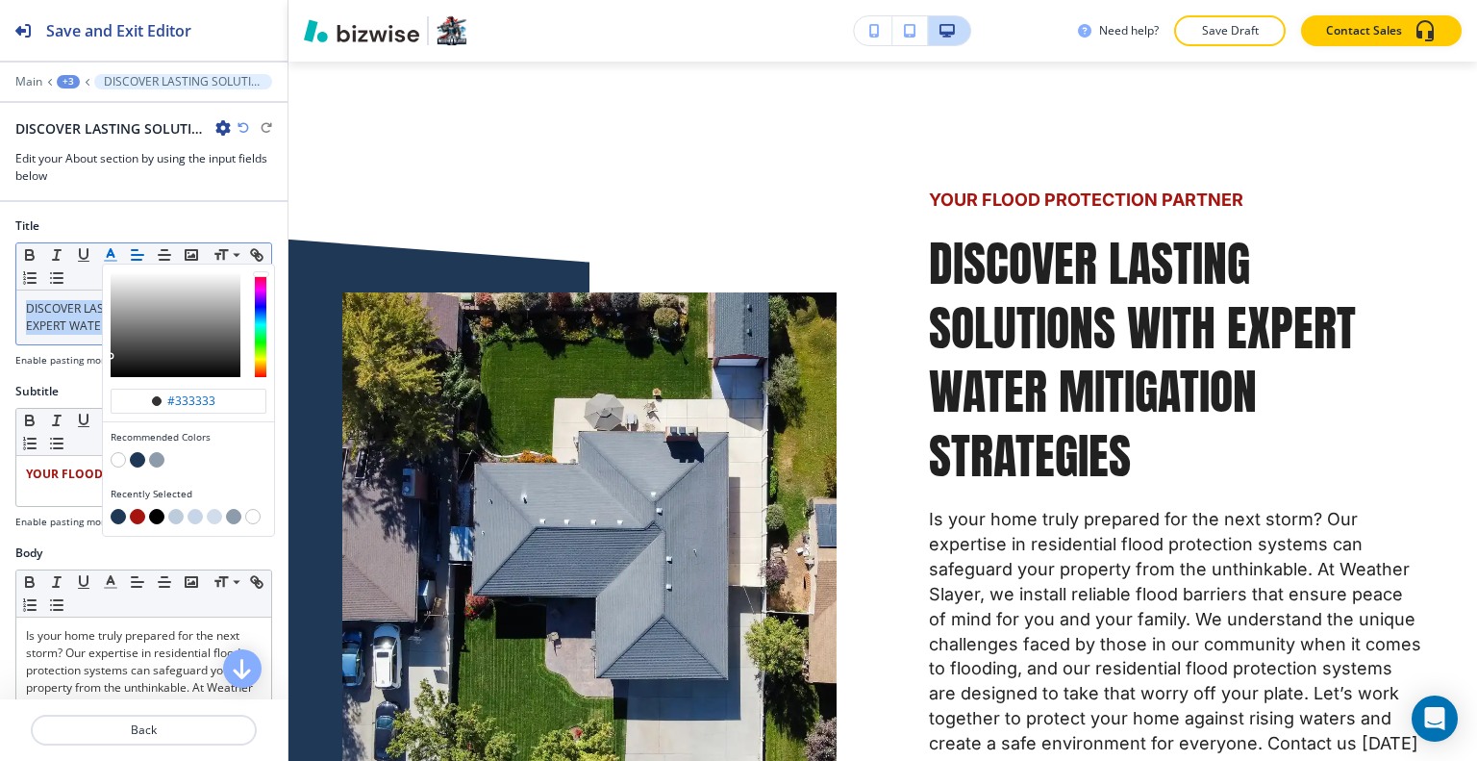
click at [138, 459] on button "button" at bounding box center [137, 459] width 15 height 15
type input "#1e3856"
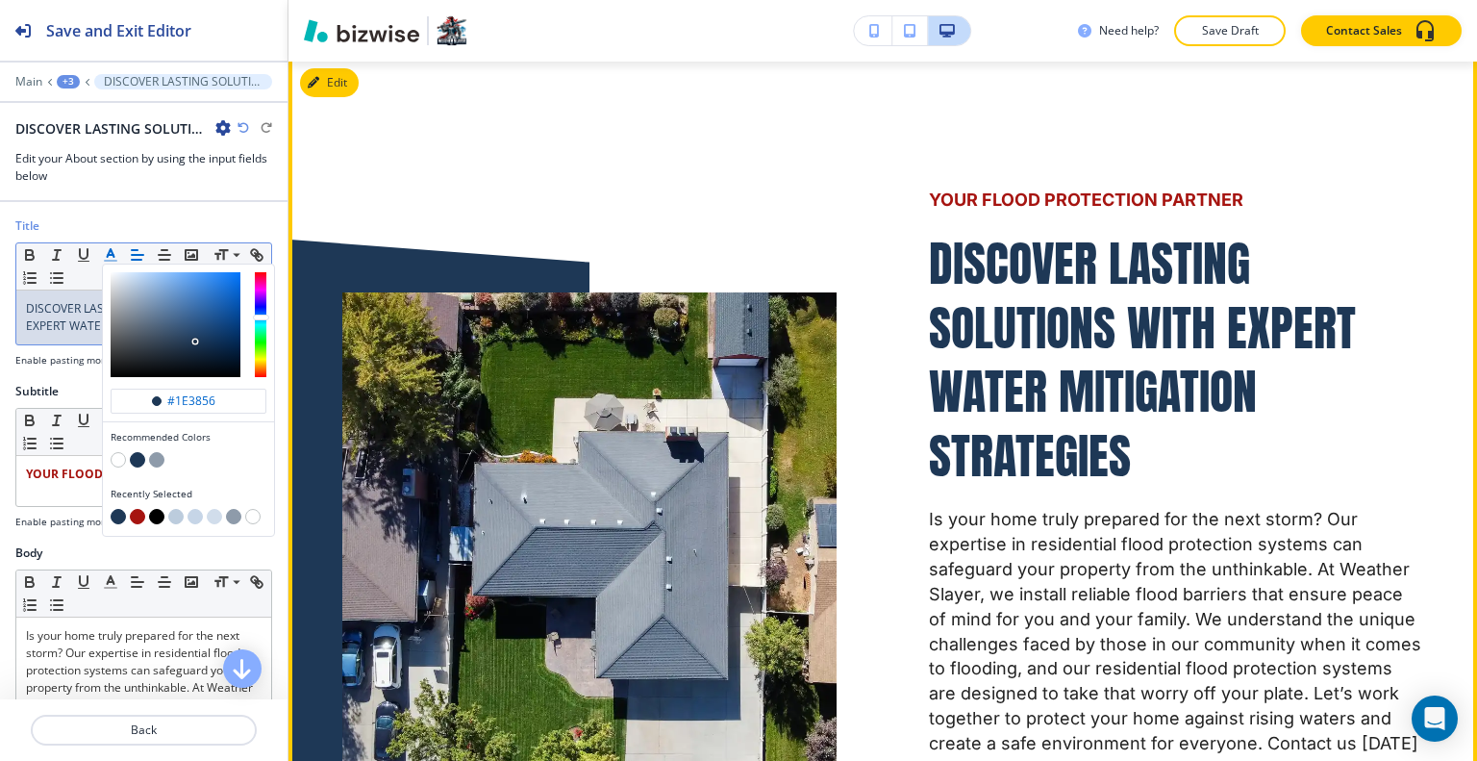
scroll to position [1102, 0]
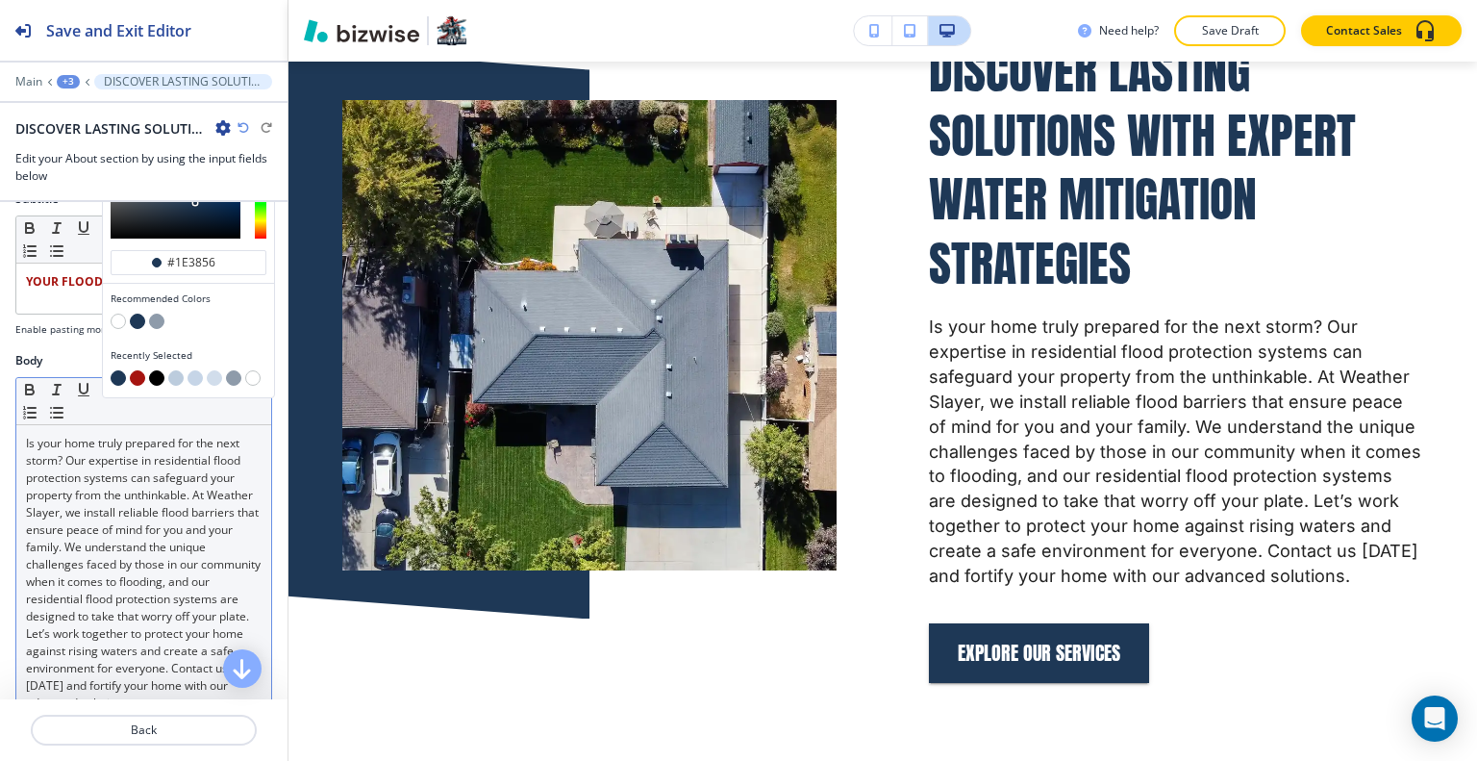
click at [173, 545] on p "Is your home truly prepared for the next storm? Our expertise in residential fl…" at bounding box center [144, 573] width 236 height 277
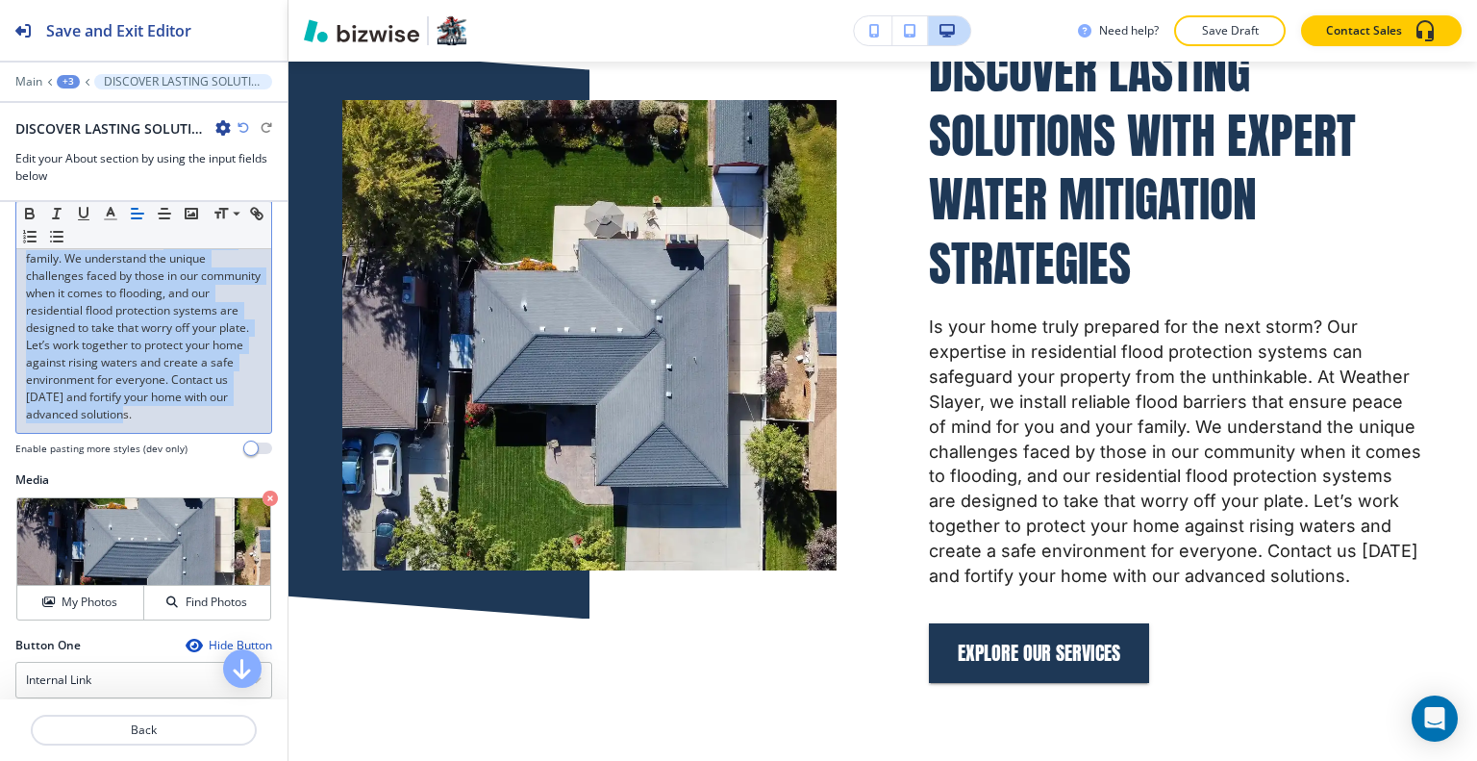
scroll to position [288, 0]
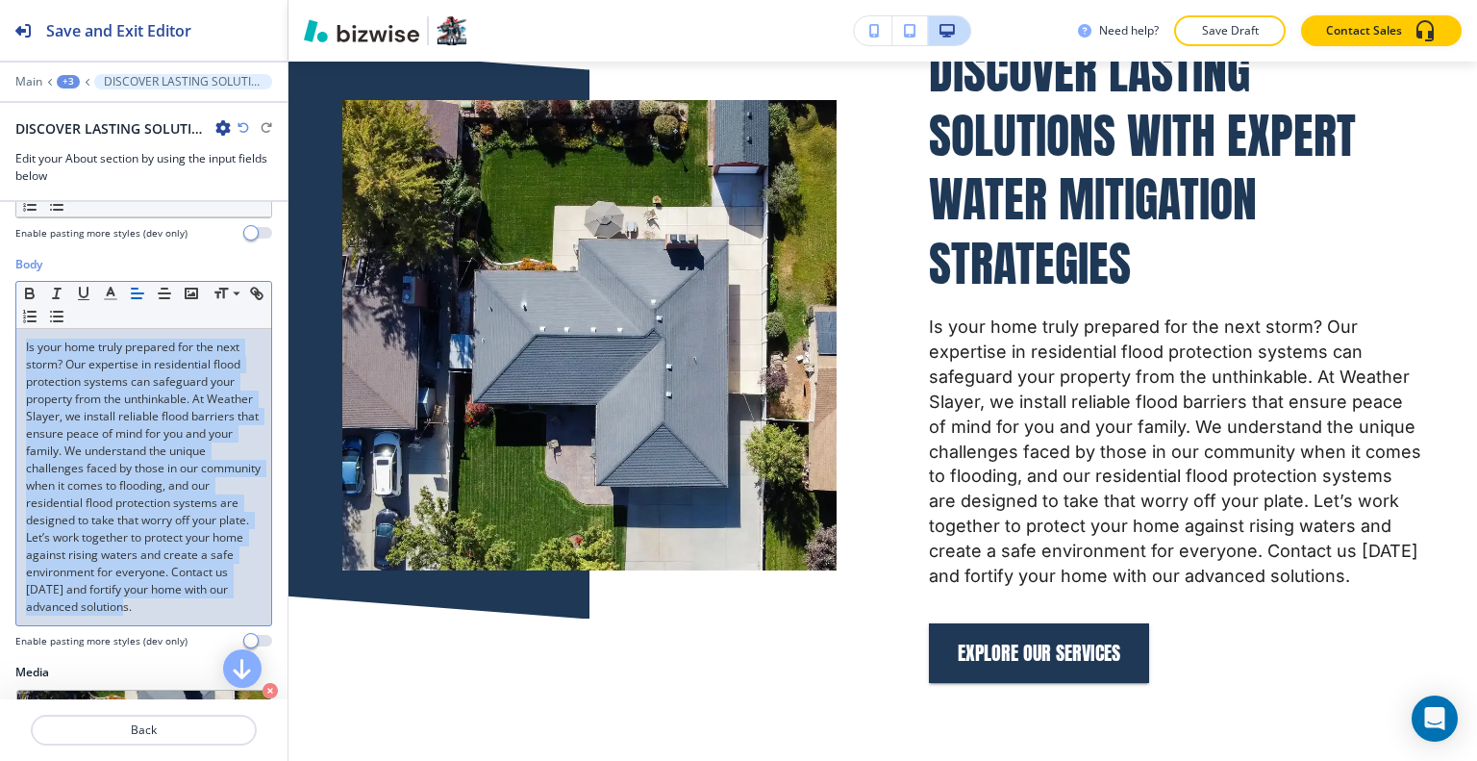
drag, startPoint x: 238, startPoint y: 409, endPoint x: 0, endPoint y: 345, distance: 246.8
click at [0, 345] on div "Body Small Normal Large Huge Is your home truly prepared for the next storm? Ou…" at bounding box center [143, 460] width 287 height 408
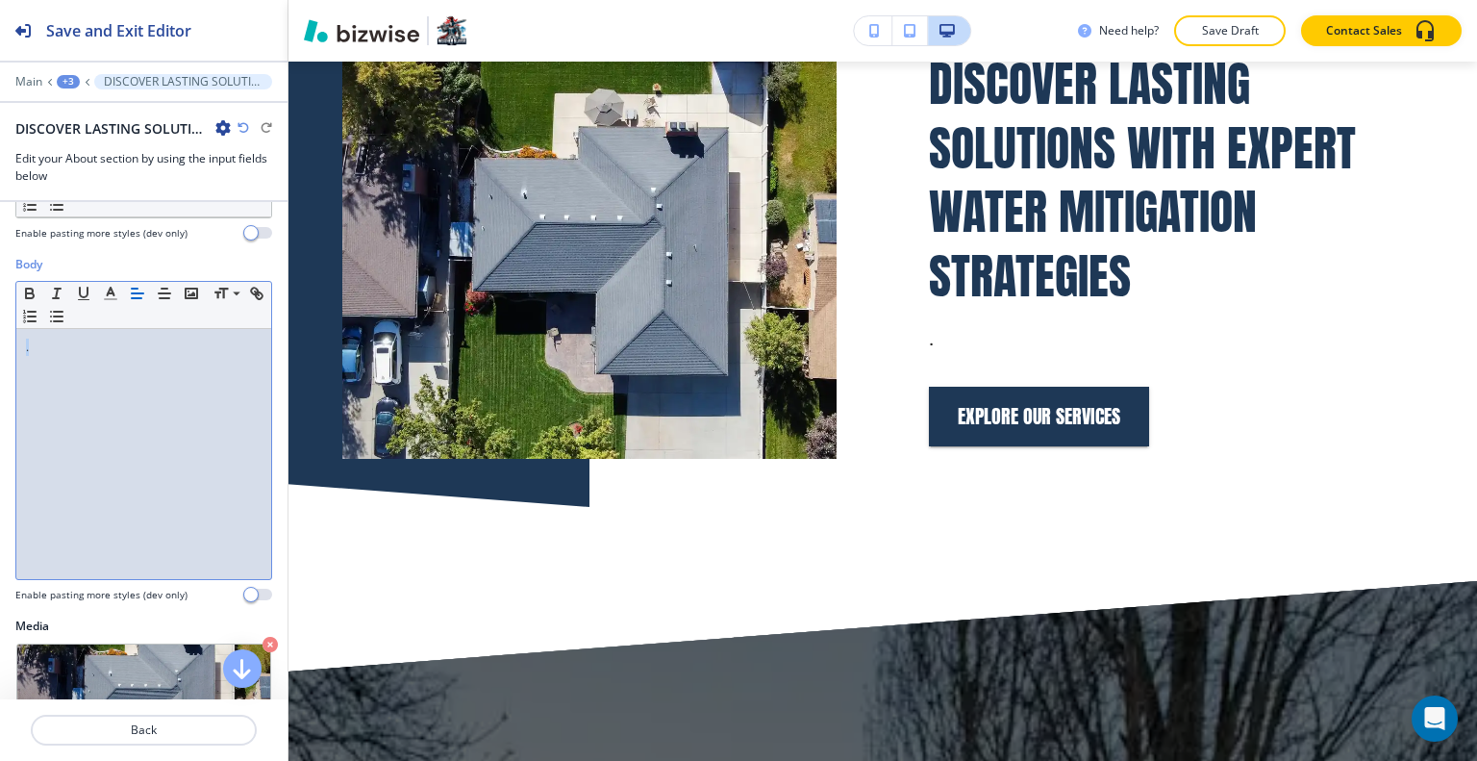
drag, startPoint x: 162, startPoint y: 389, endPoint x: 0, endPoint y: 337, distance: 169.7
click at [0, 337] on div "Body Small Normal Large Huge . Enable pasting more styles (dev only)" at bounding box center [143, 437] width 287 height 362
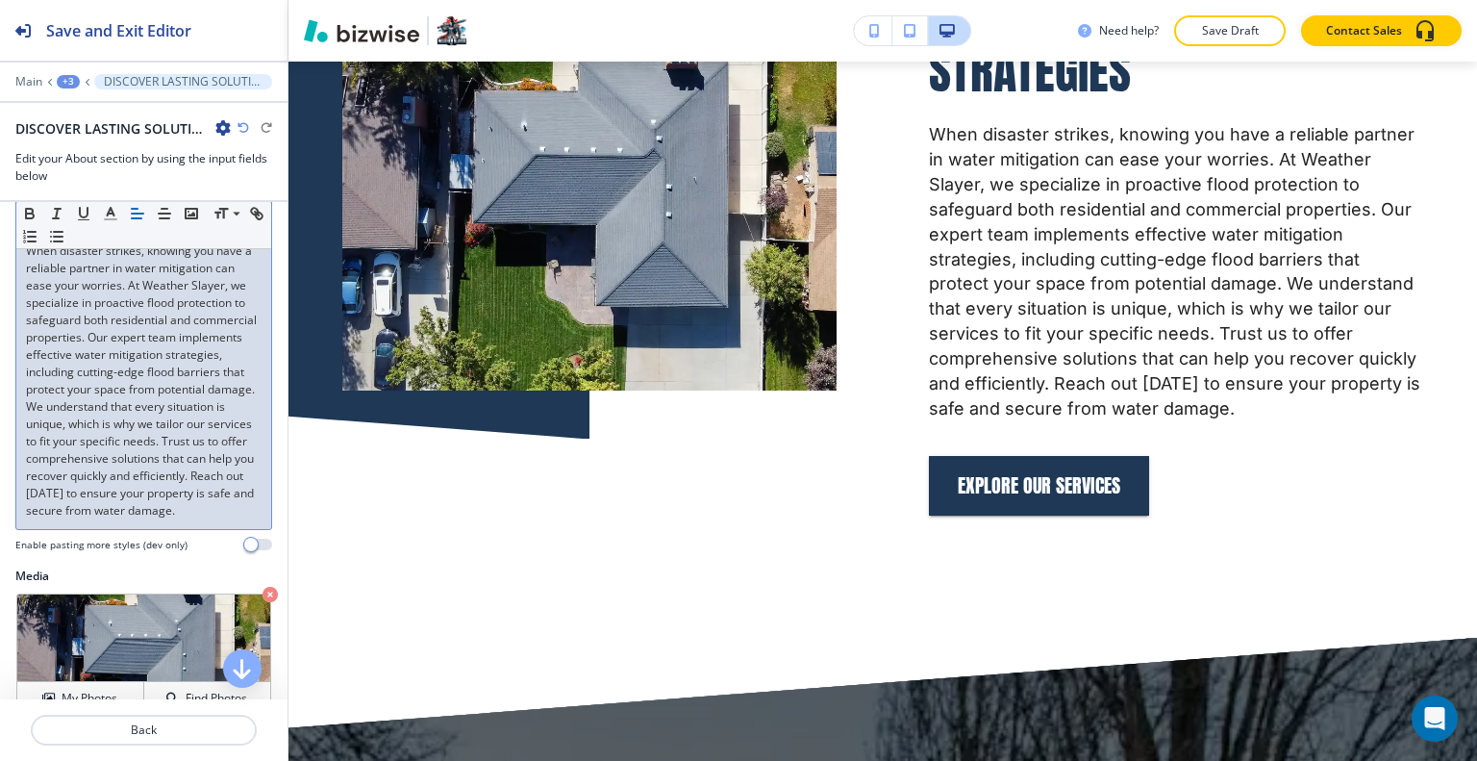
scroll to position [673, 0]
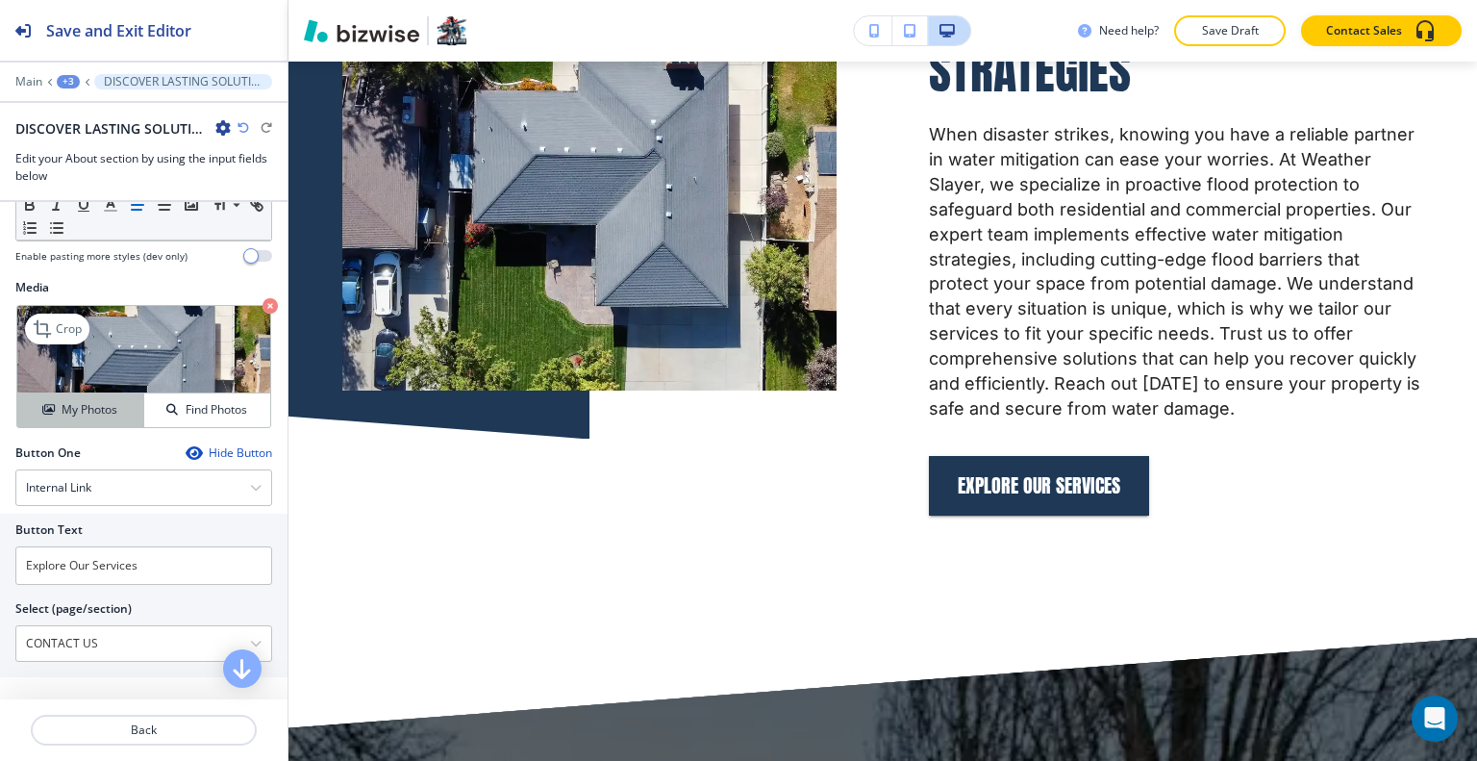
click at [92, 418] on h4 "My Photos" at bounding box center [90, 409] width 56 height 17
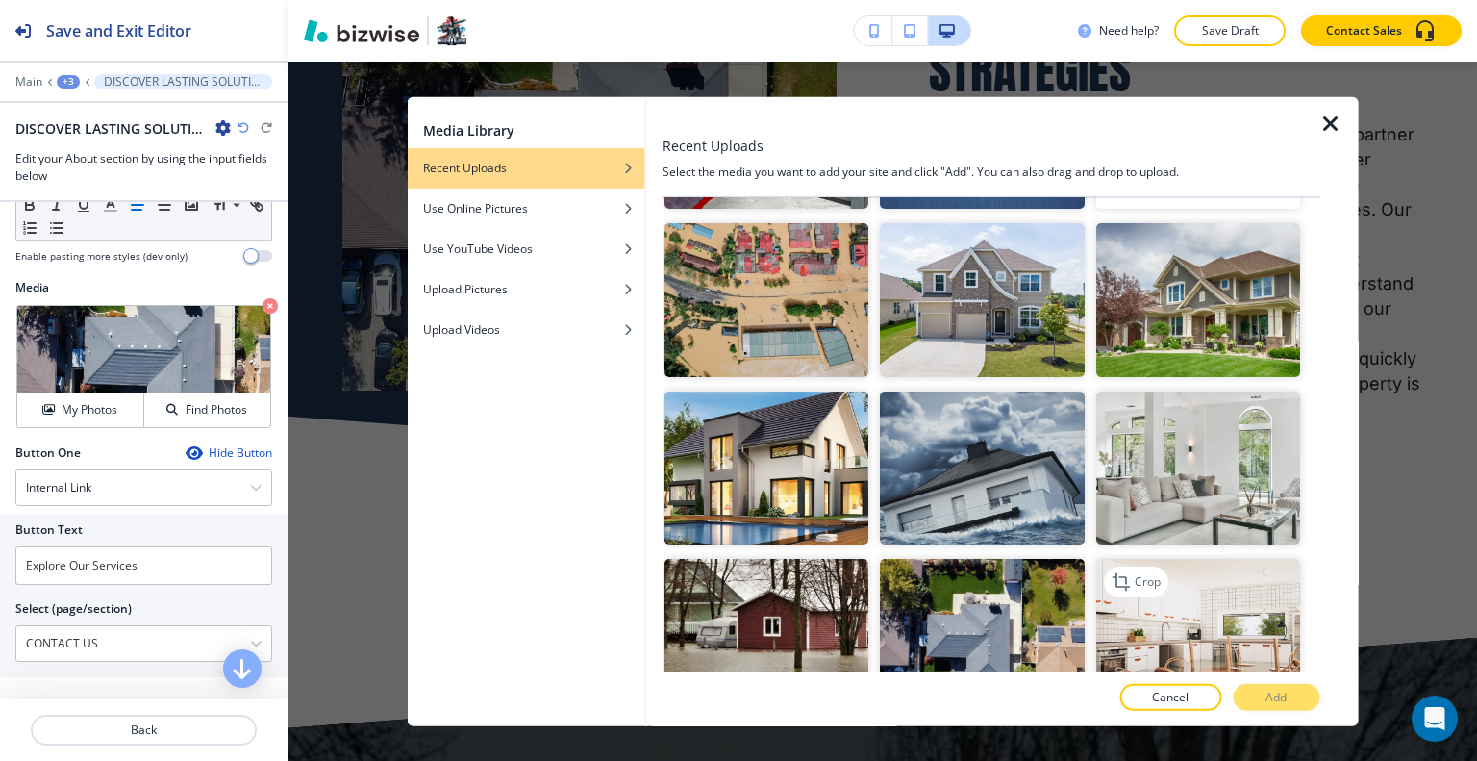
scroll to position [2404, 0]
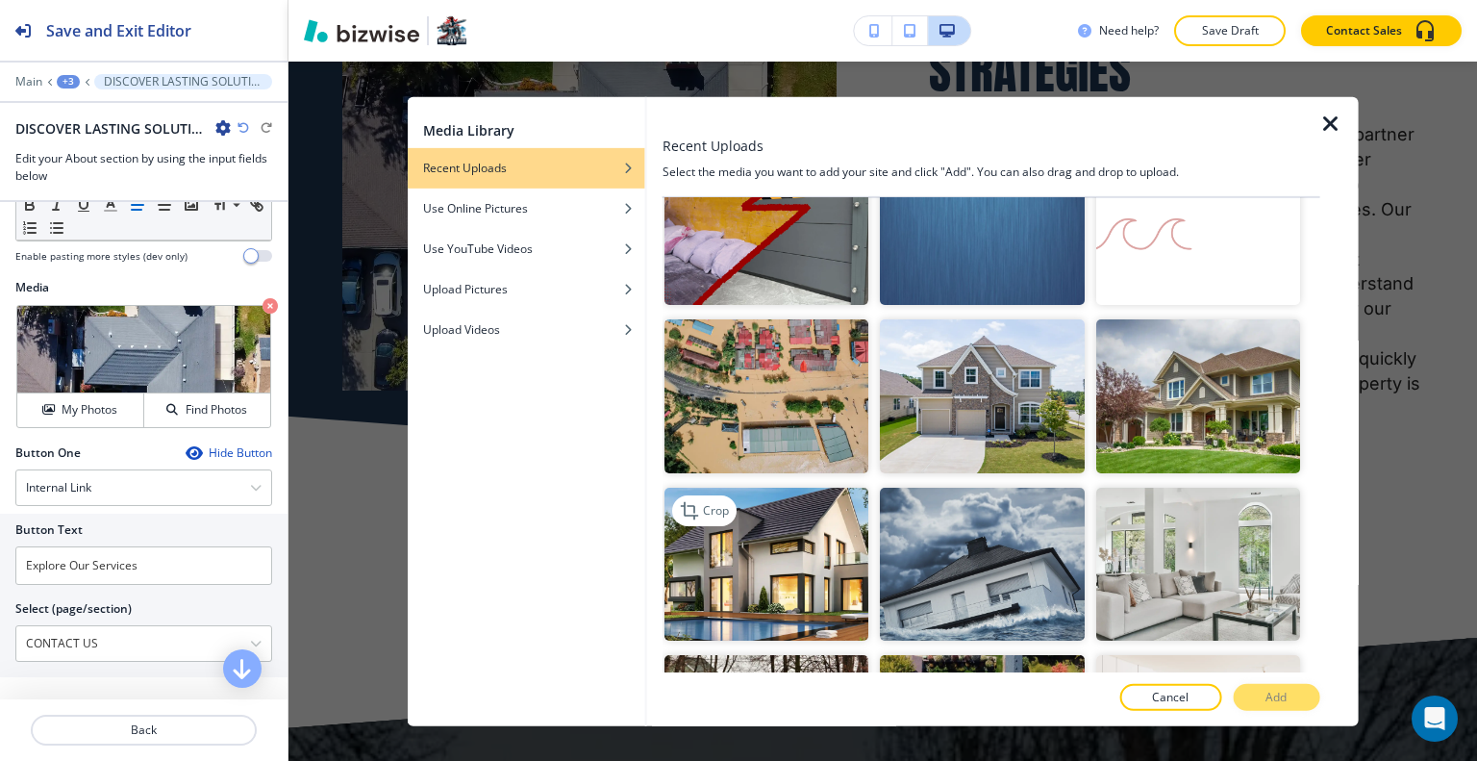
click at [796, 522] on img "button" at bounding box center [766, 563] width 204 height 153
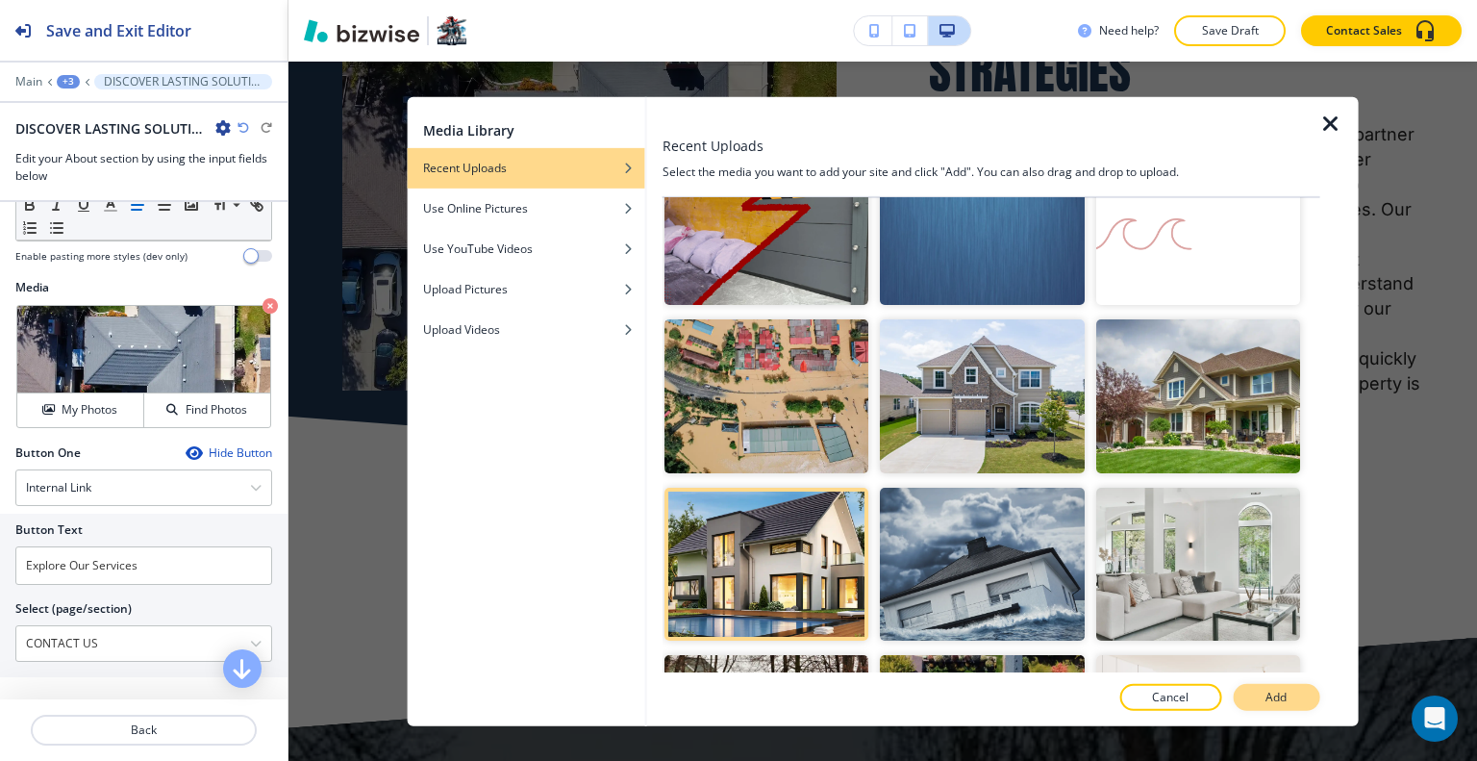
click at [1287, 689] on p "Add" at bounding box center [1275, 696] width 21 height 17
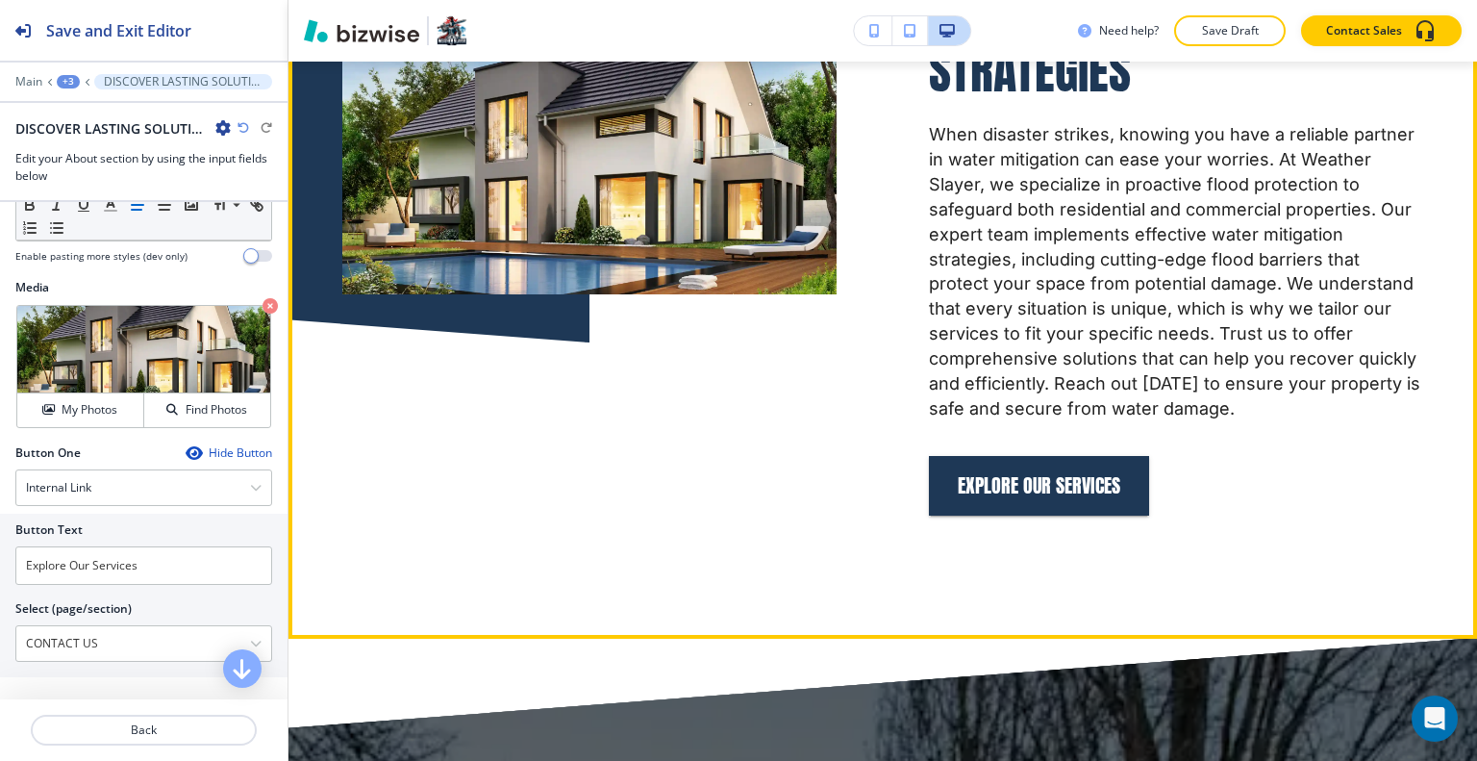
scroll to position [1102, 0]
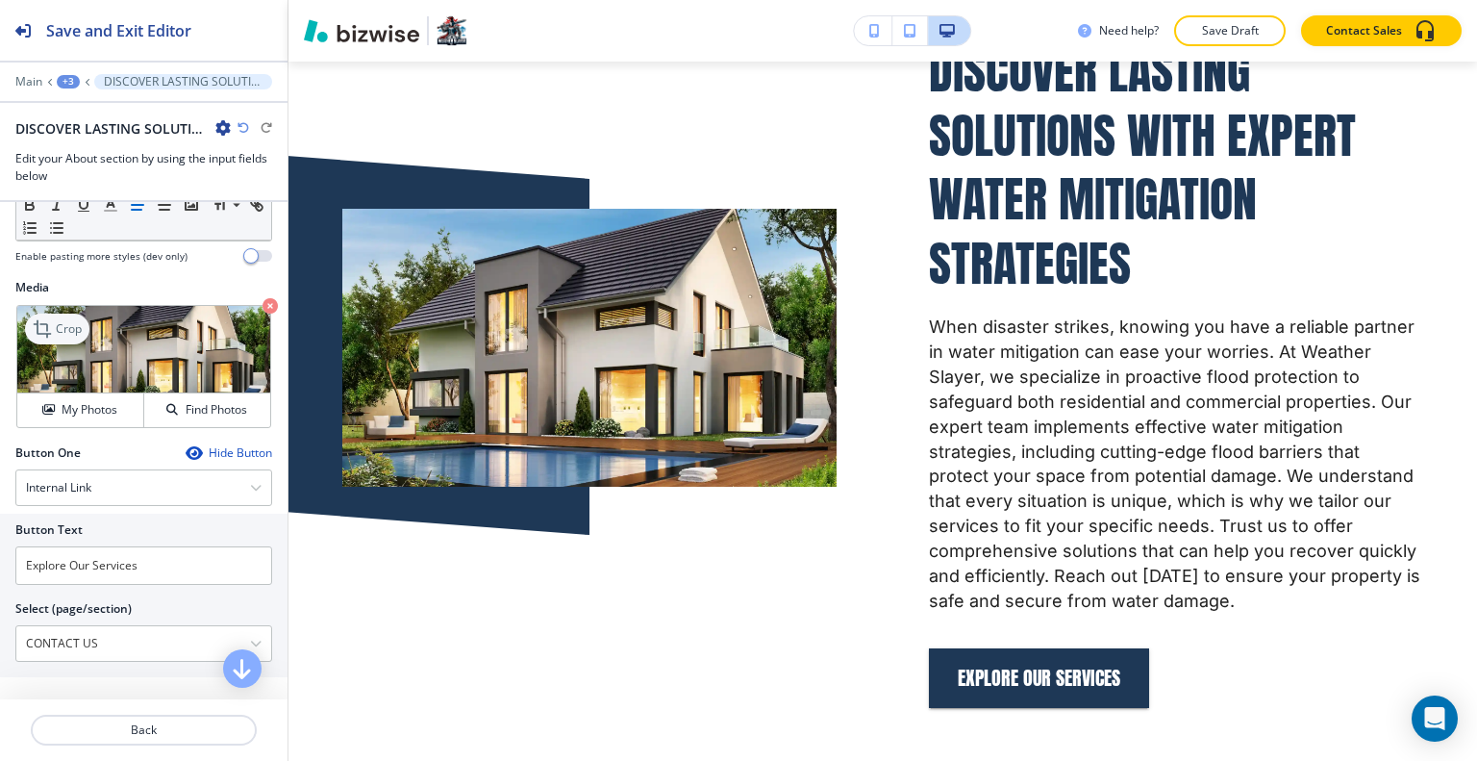
click at [64, 344] on div "Crop" at bounding box center [57, 328] width 64 height 31
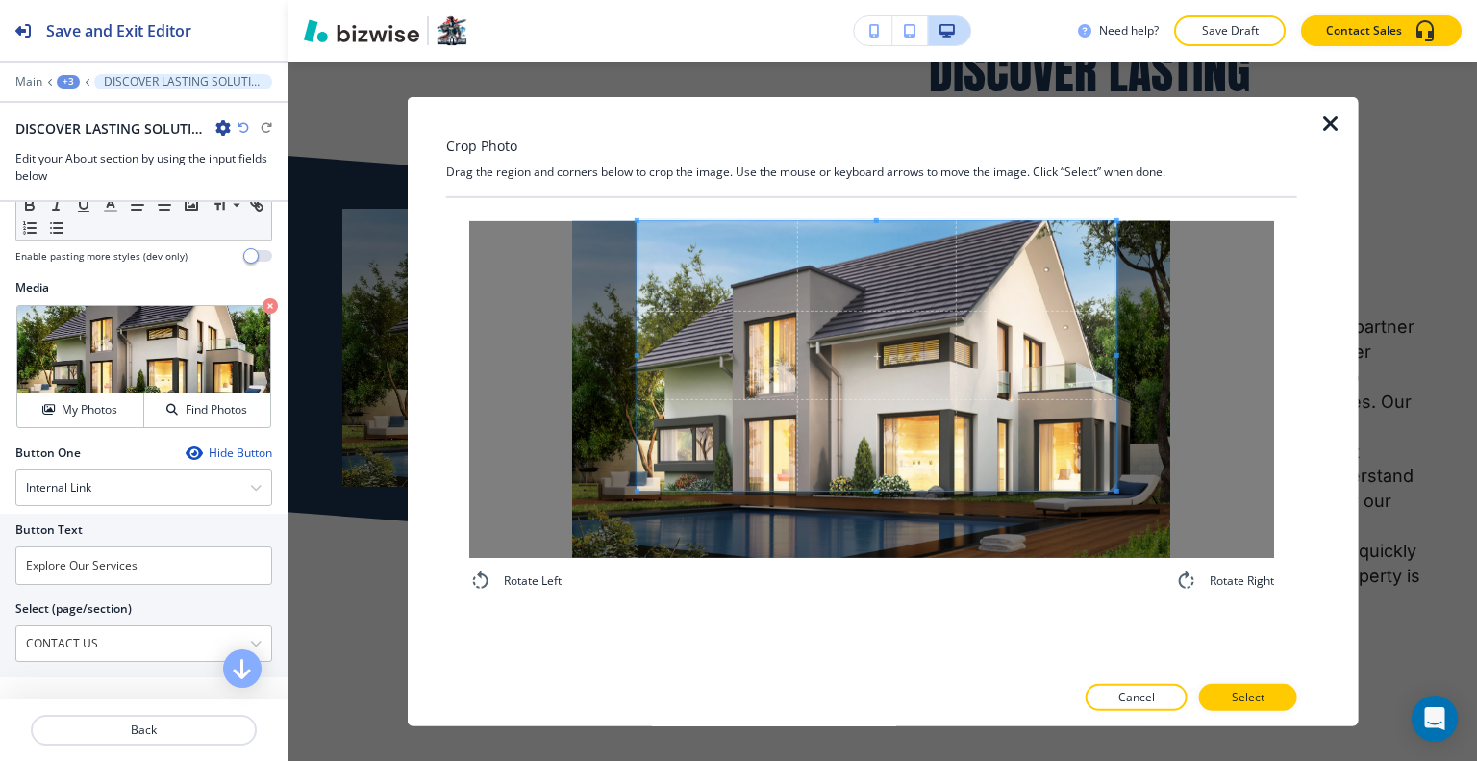
click at [885, 356] on span at bounding box center [876, 354] width 479 height 269
click at [858, 584] on div "Rotate Left Rotate Right" at bounding box center [871, 405] width 805 height 371
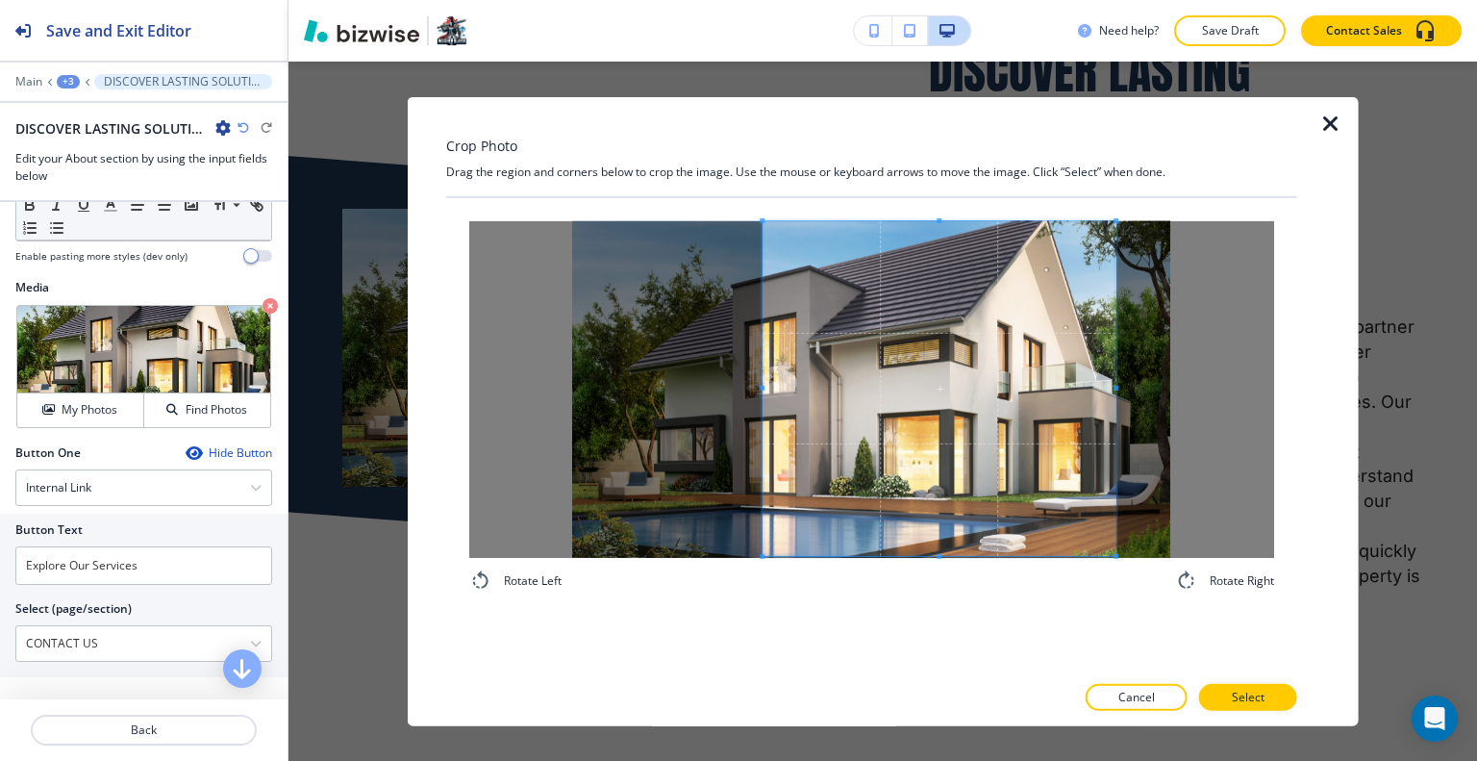
click at [769, 408] on div at bounding box center [938, 387] width 353 height 335
click at [1242, 699] on p "Select" at bounding box center [1248, 696] width 33 height 17
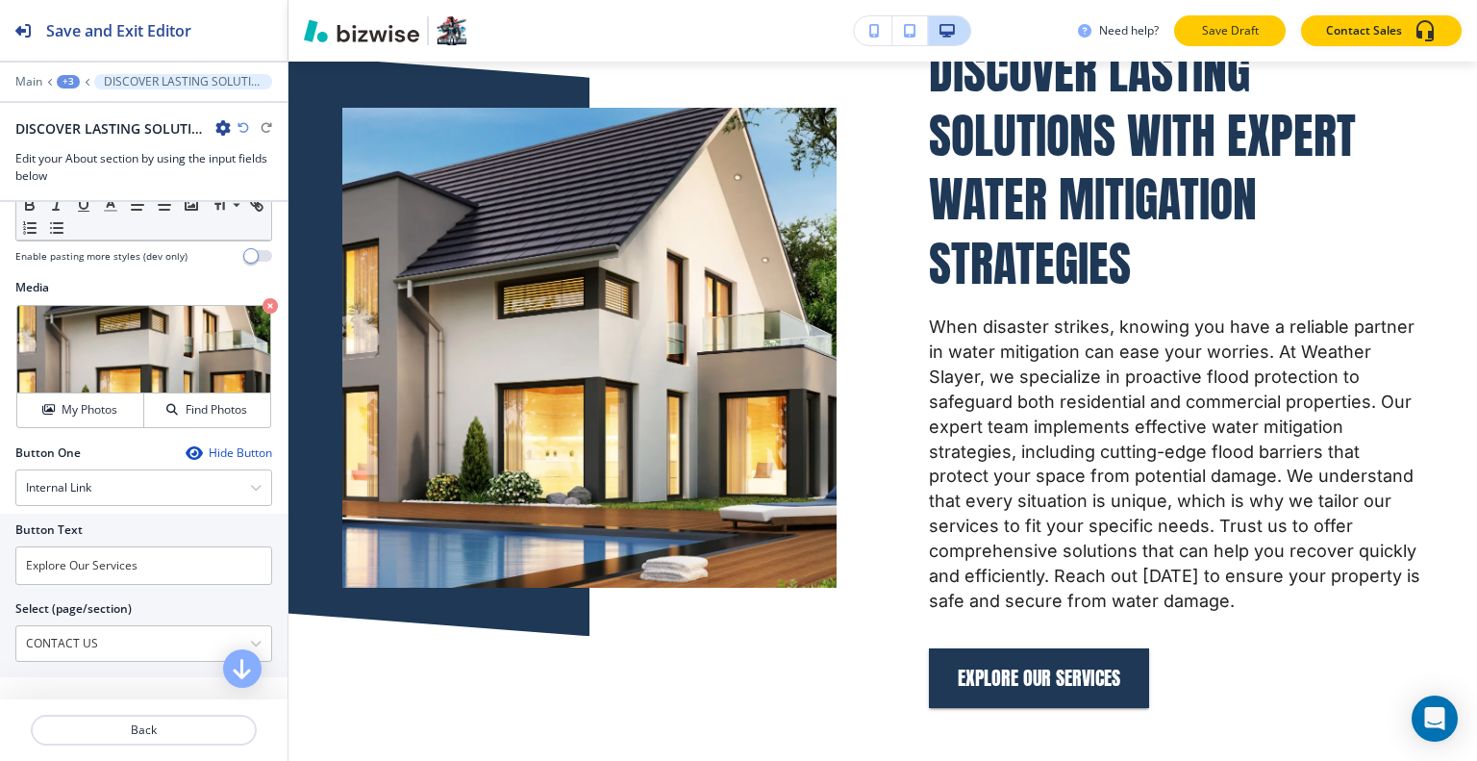
click at [1212, 31] on p "Save Draft" at bounding box center [1230, 30] width 62 height 17
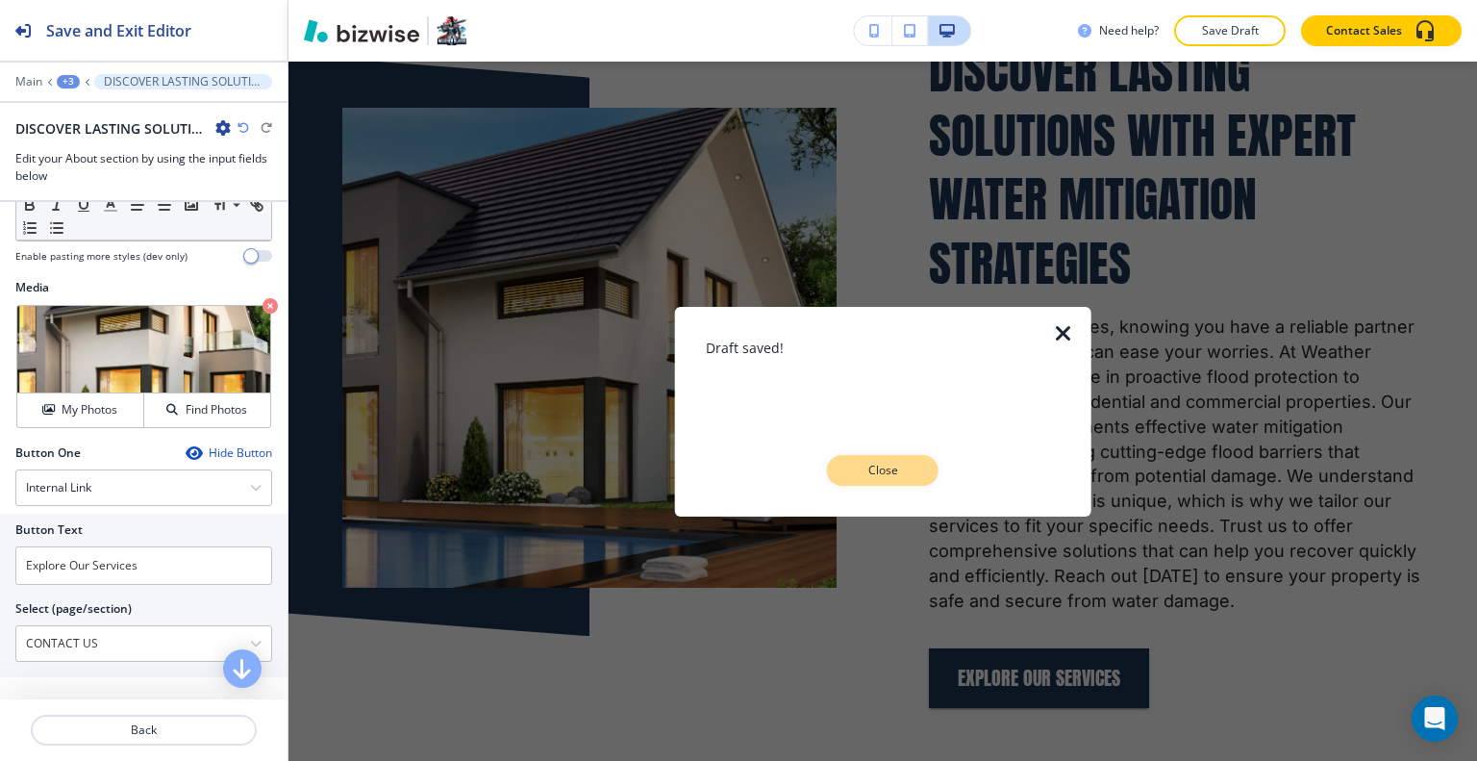
click at [910, 458] on button "Close" at bounding box center [883, 470] width 112 height 31
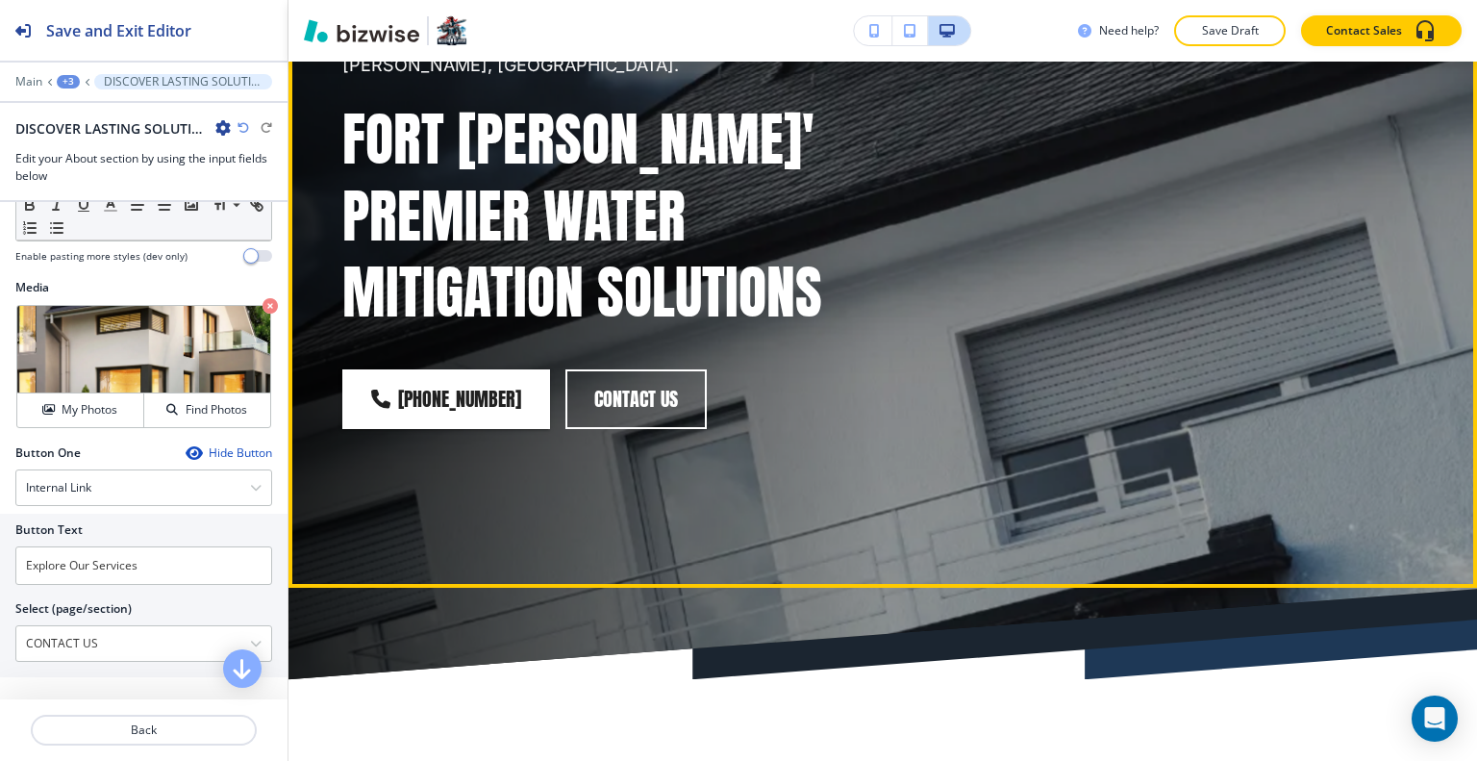
scroll to position [0, 0]
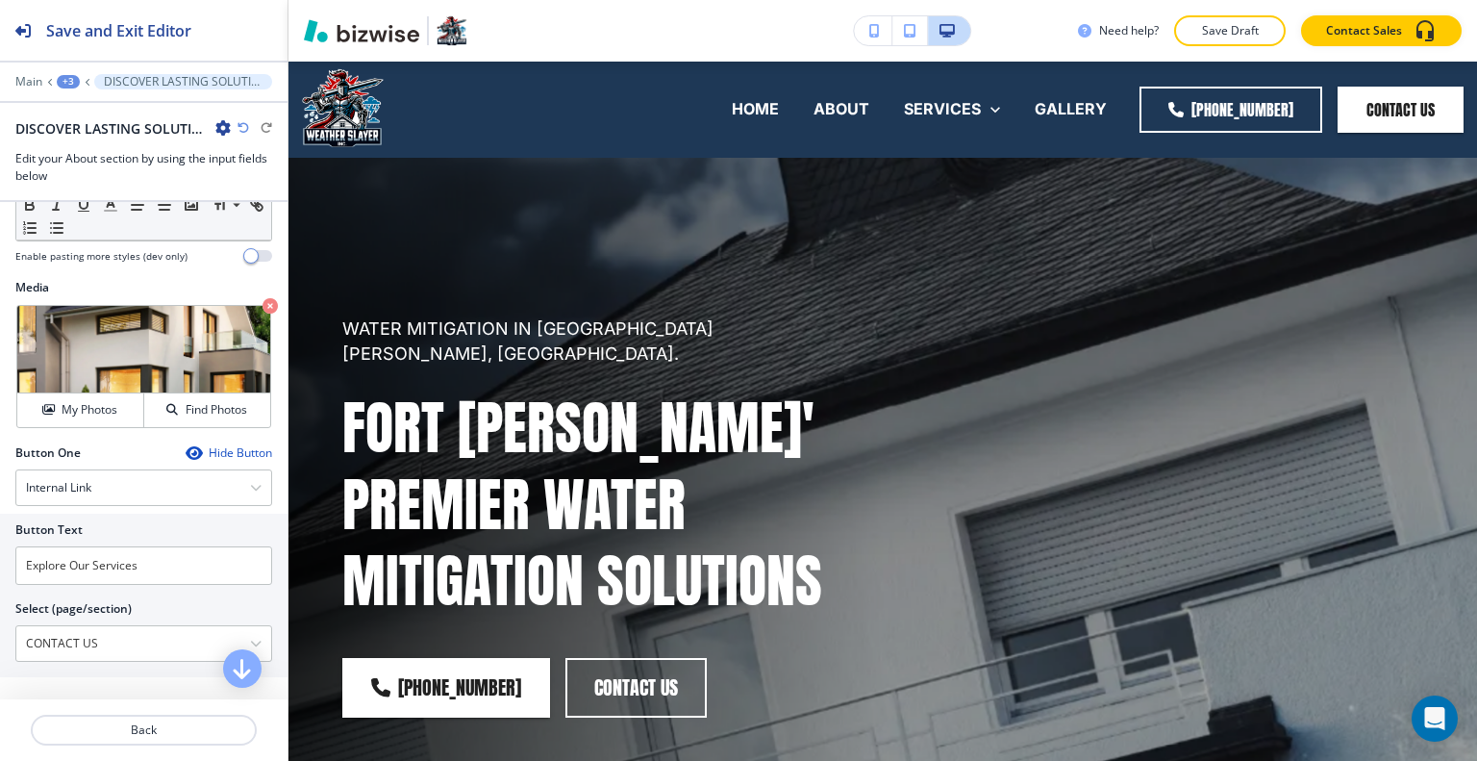
click at [71, 84] on div "+3" at bounding box center [68, 81] width 23 height 13
click at [92, 130] on div "Pages Water Mitigation About" at bounding box center [118, 146] width 123 height 102
click at [94, 114] on p "Pages" at bounding box center [118, 112] width 98 height 17
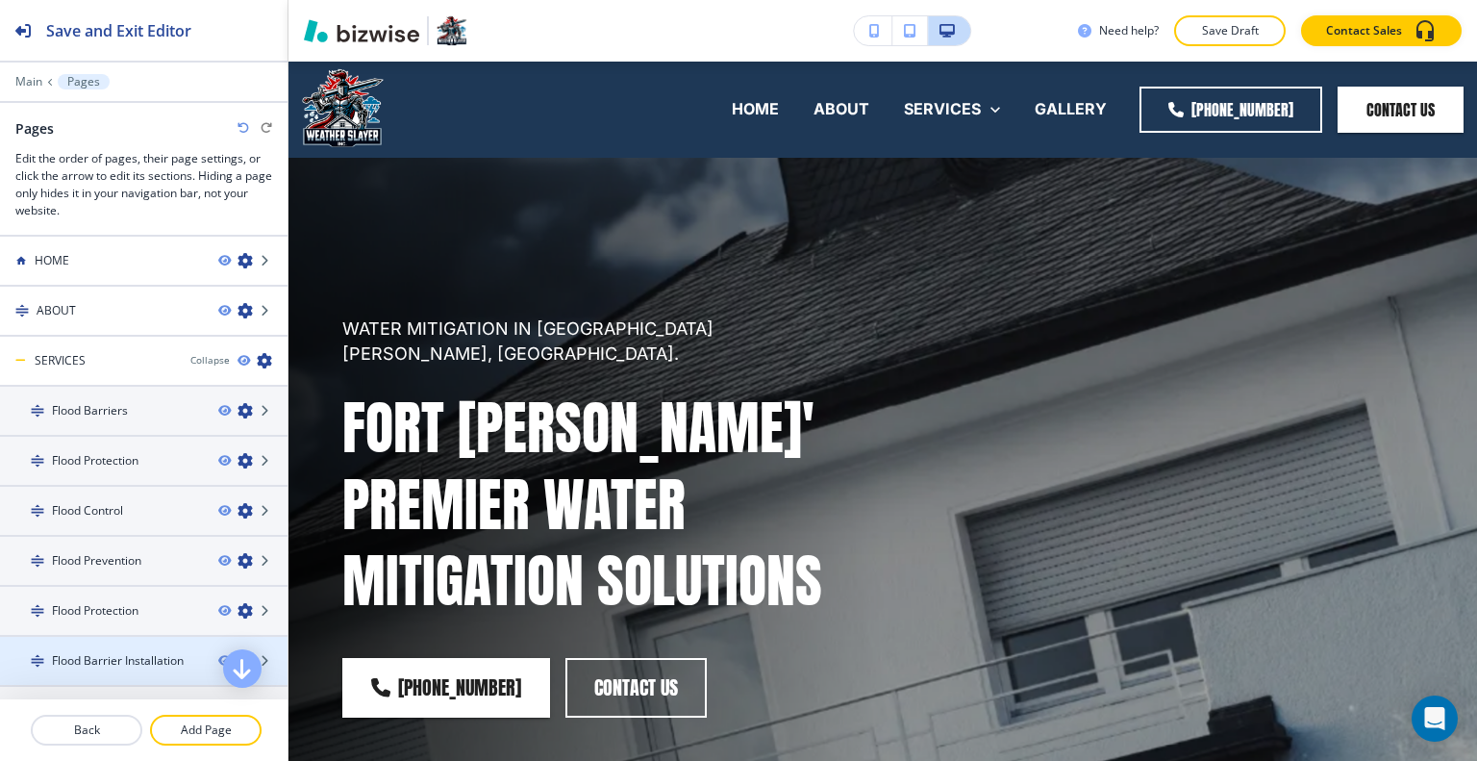
scroll to position [288, 0]
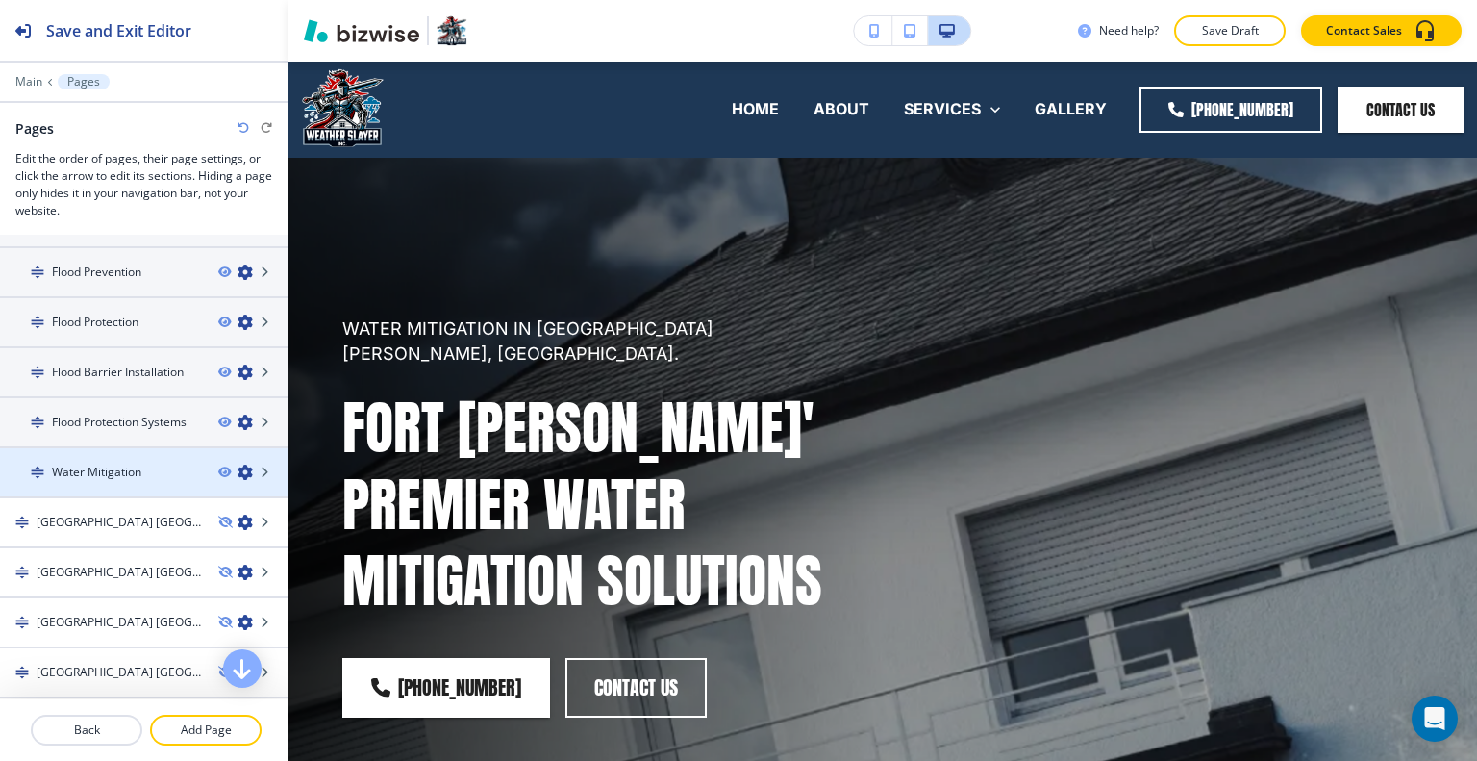
click at [137, 467] on h4 "Water Mitigation" at bounding box center [96, 471] width 89 height 17
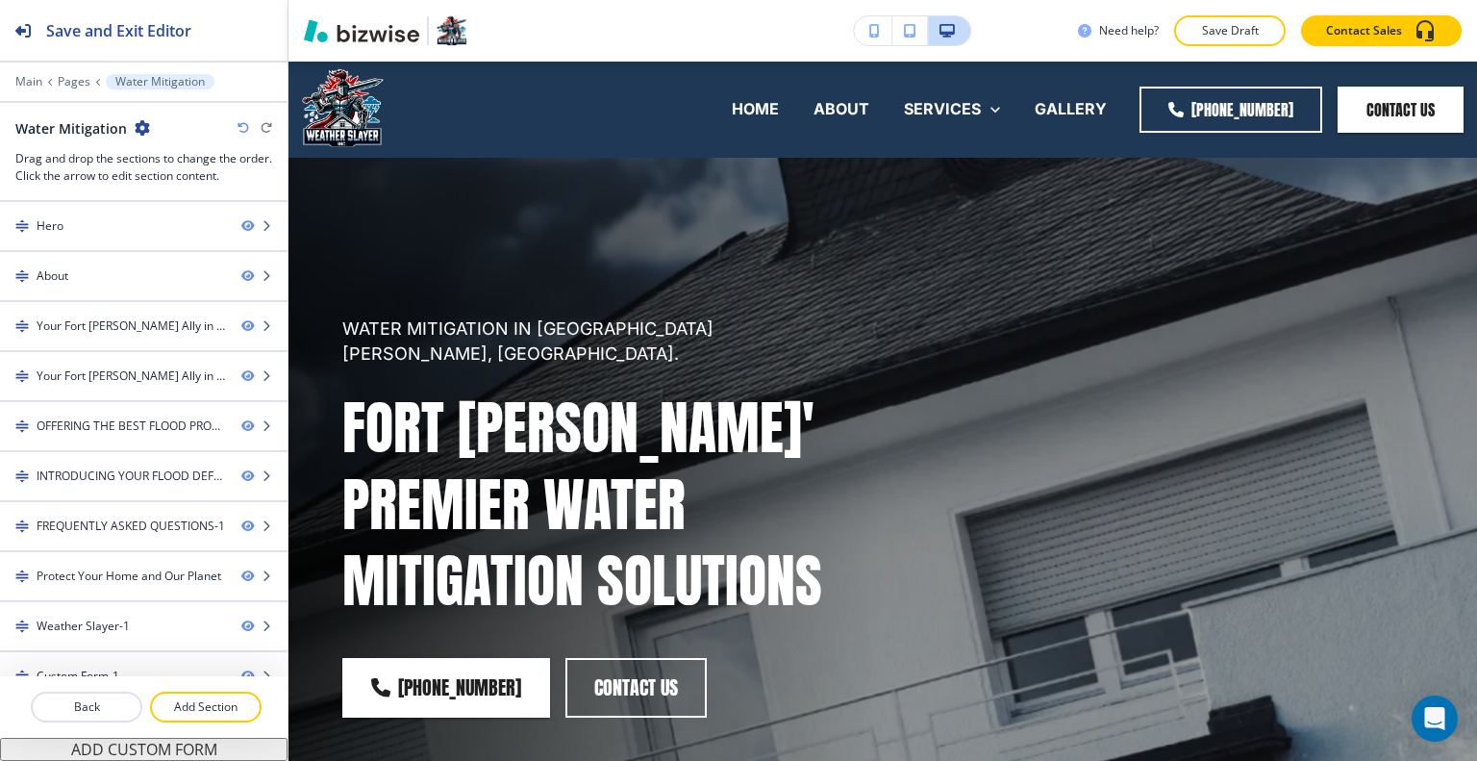
click at [142, 132] on icon "button" at bounding box center [142, 127] width 15 height 15
click at [192, 166] on p "Edit Page Settings" at bounding box center [194, 160] width 98 height 17
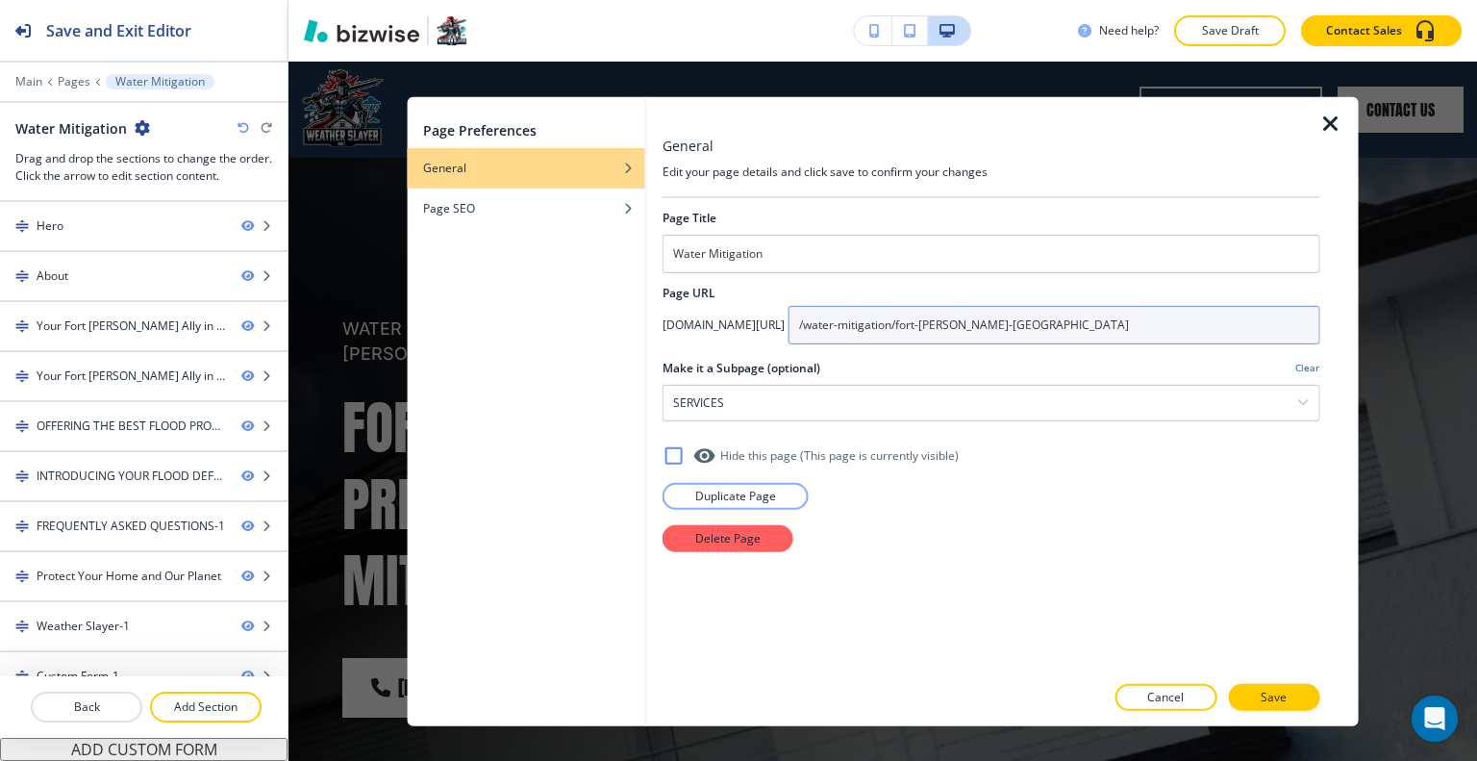
click at [1131, 331] on input "/water-mitigation/fort-[PERSON_NAME]-[GEOGRAPHIC_DATA]" at bounding box center [1054, 324] width 532 height 38
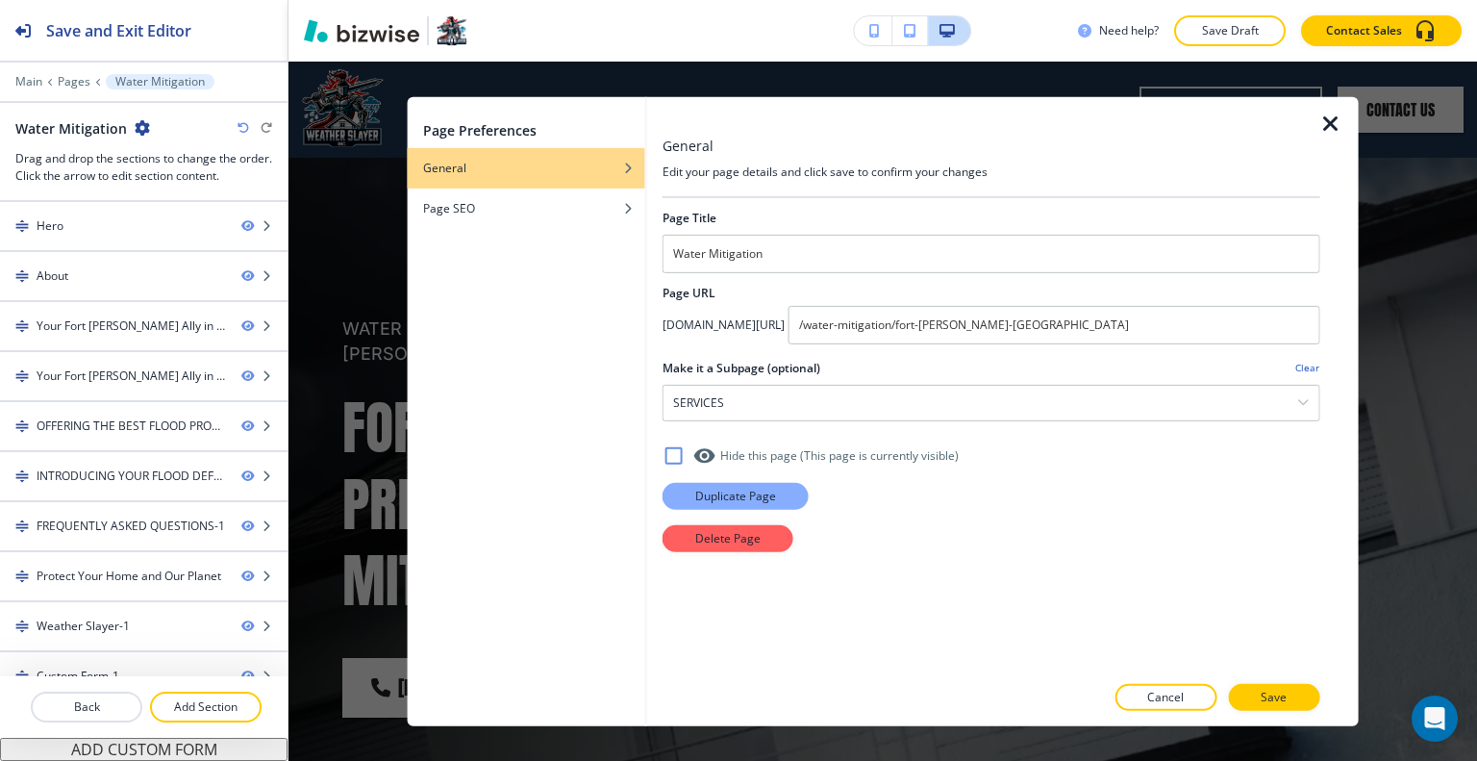
click at [787, 487] on button "Duplicate Page" at bounding box center [735, 495] width 146 height 27
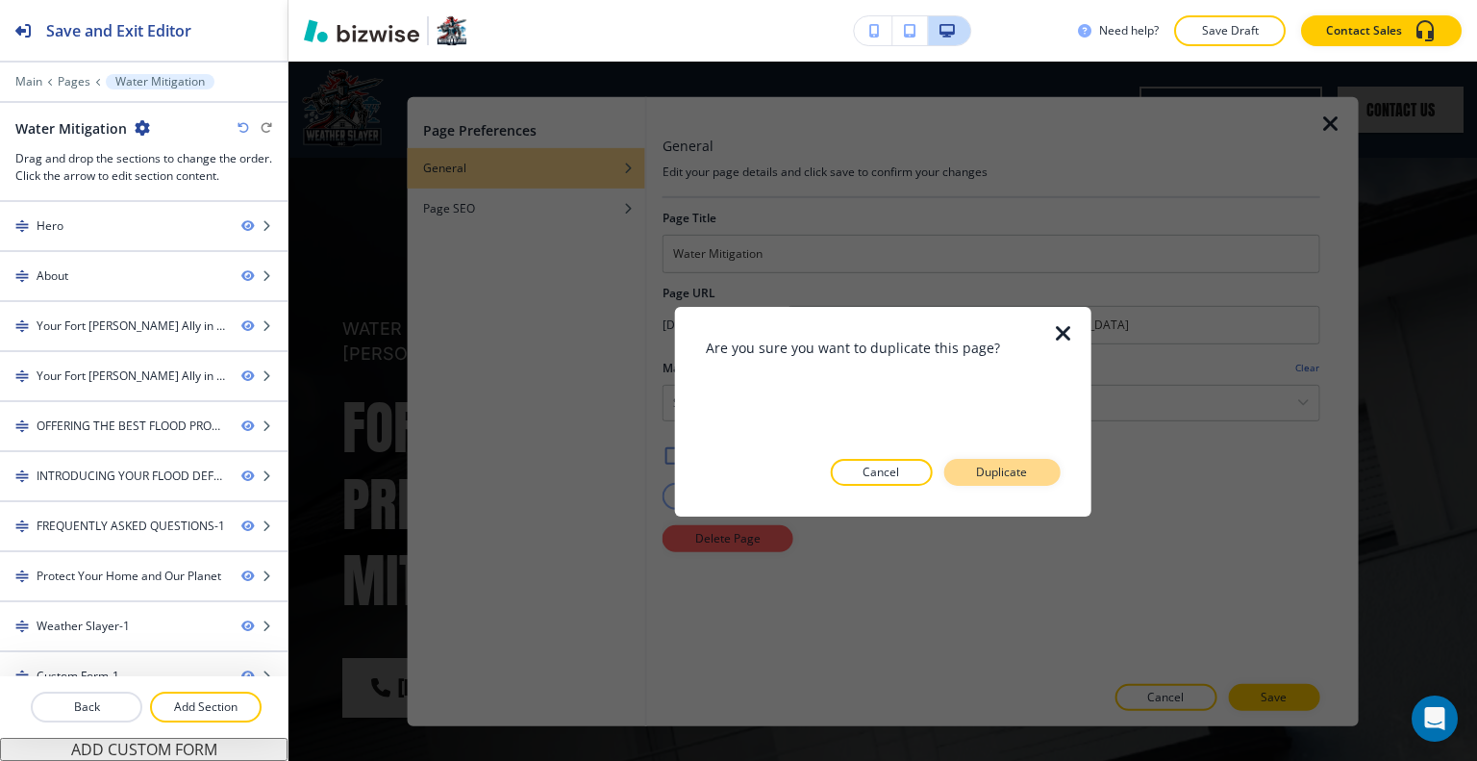
click at [1019, 472] on p "Duplicate" at bounding box center [1001, 471] width 51 height 17
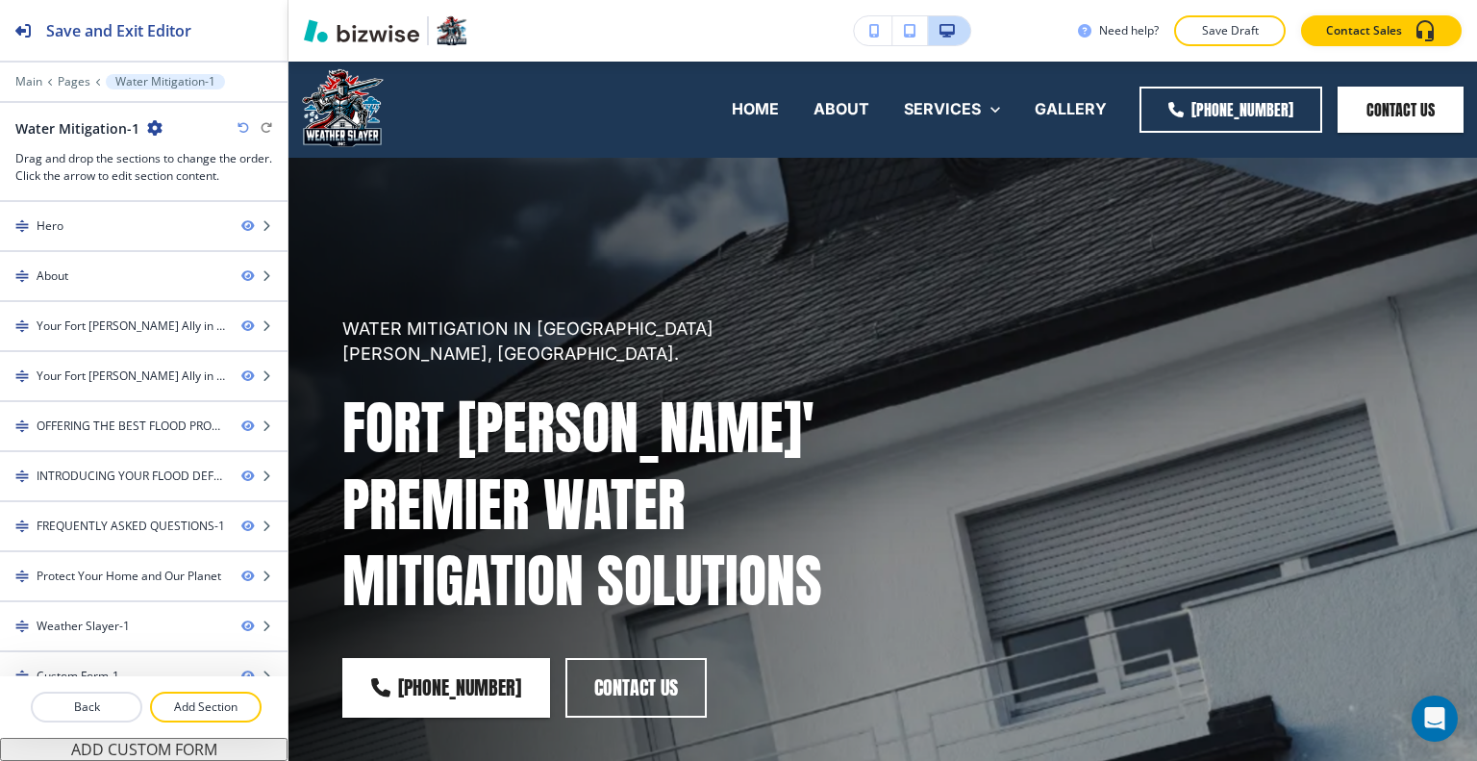
click at [153, 126] on icon "button" at bounding box center [154, 127] width 15 height 15
click at [187, 169] on button "Edit Page Settings" at bounding box center [205, 160] width 123 height 35
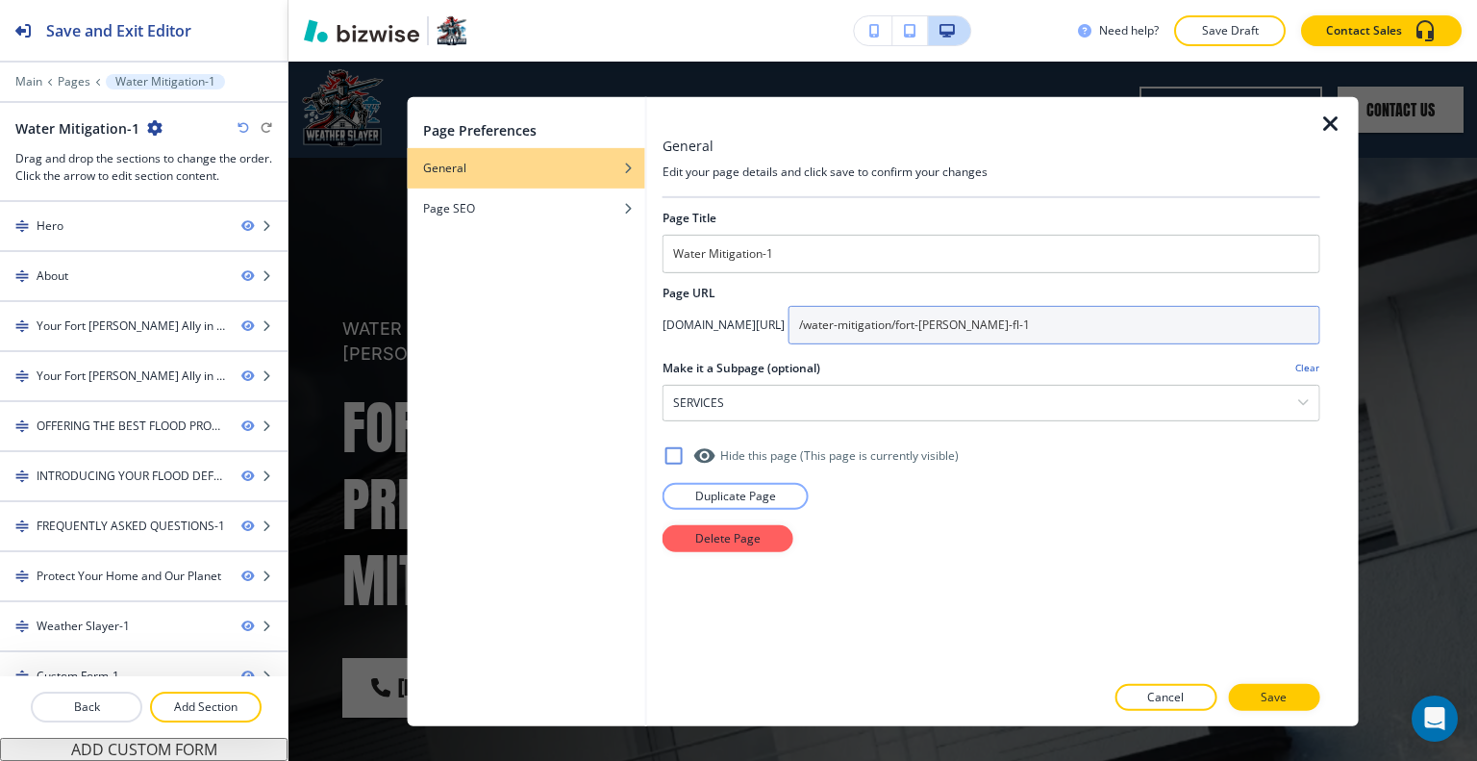
drag, startPoint x: 1112, startPoint y: 317, endPoint x: 955, endPoint y: 322, distance: 156.8
click at [854, 324] on div "[DOMAIN_NAME][URL] /water-mitigation/fort-[PERSON_NAME]-fl-1" at bounding box center [991, 324] width 658 height 38
paste input "eather-slayer-flood-barriers/[GEOGRAPHIC_DATA][PERSON_NAME]-[GEOGRAPHIC_DATA]"
type input "/weather-slayer-flood-barriers/[GEOGRAPHIC_DATA][PERSON_NAME]-[GEOGRAPHIC_DATA]"
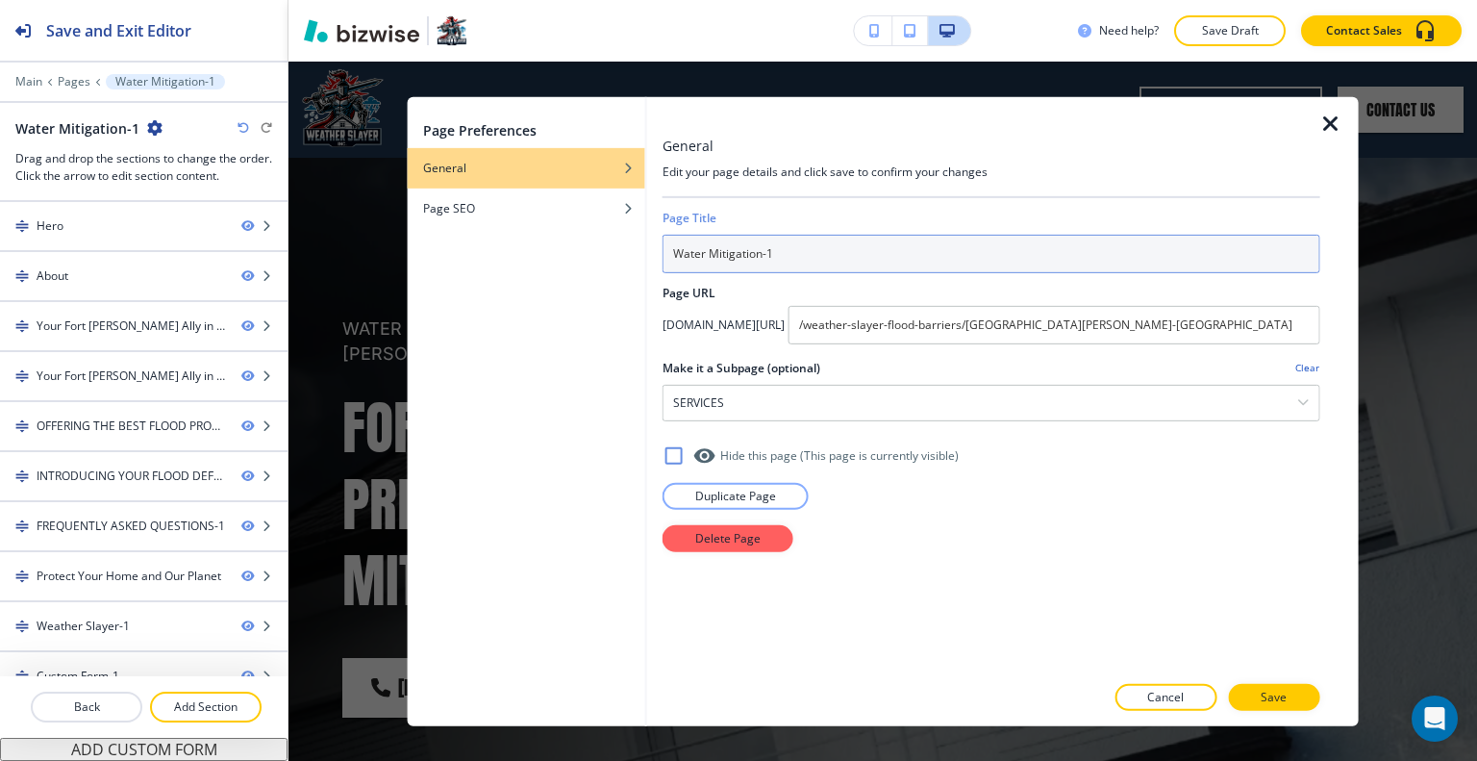
drag, startPoint x: 779, startPoint y: 248, endPoint x: 375, endPoint y: 218, distance: 404.9
click at [375, 218] on div "Page Preferences General Page SEO General Edit your page details and click save…" at bounding box center [882, 411] width 1188 height 699
type input "Weather Slayer Flood Barriers"
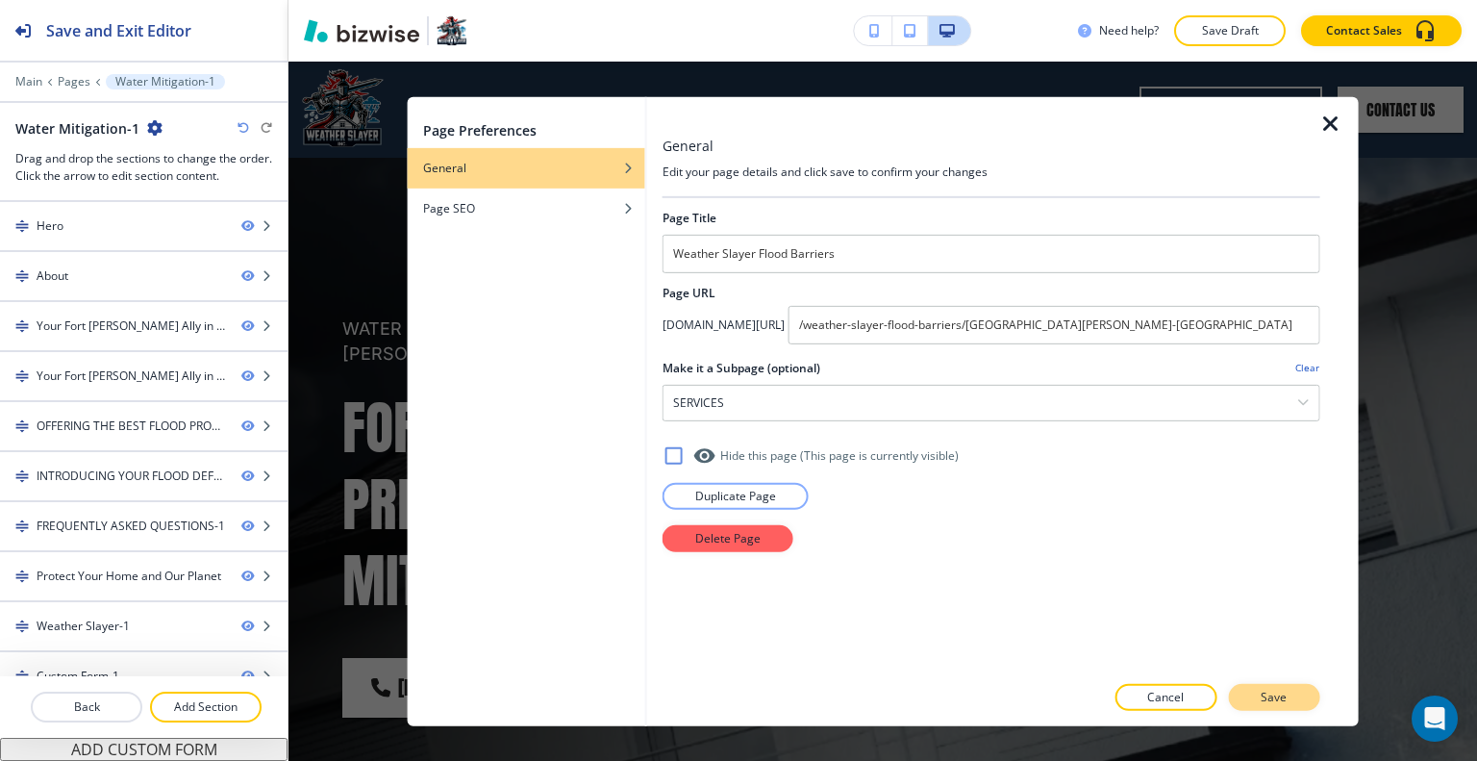
click at [1262, 691] on button "Save" at bounding box center [1273, 697] width 91 height 27
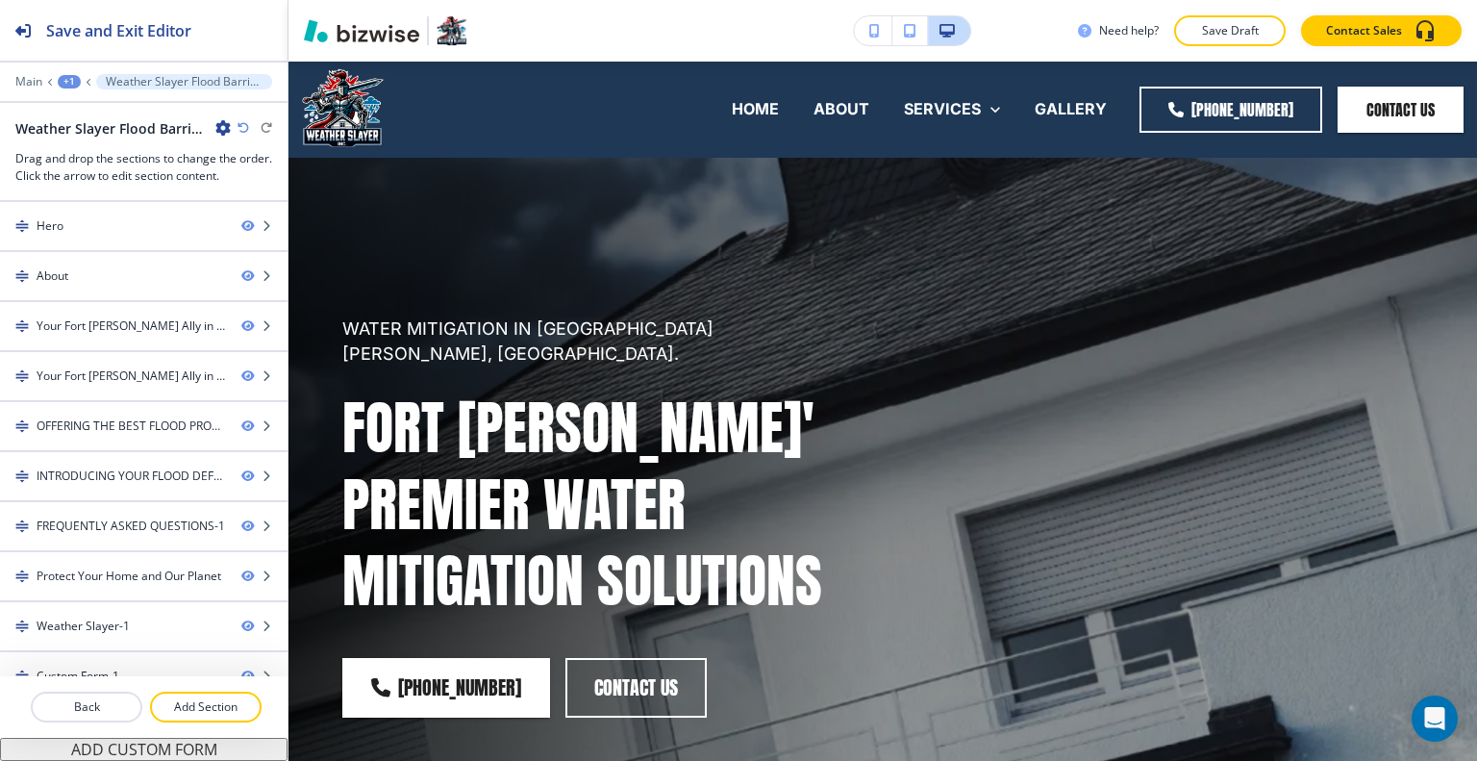
click at [224, 131] on icon "button" at bounding box center [222, 127] width 15 height 15
click at [236, 166] on p "Edit Page Settings" at bounding box center [277, 160] width 98 height 17
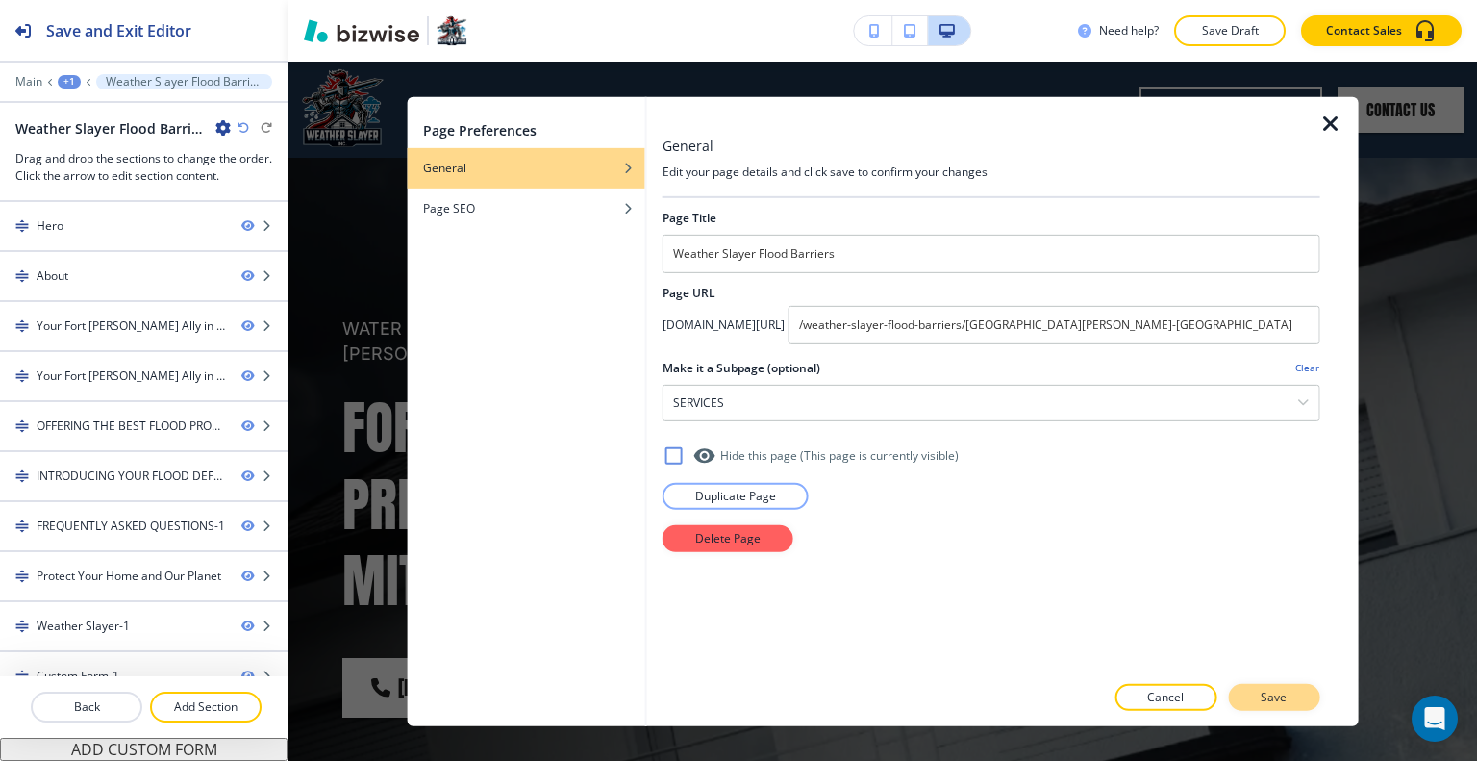
click at [1269, 697] on p "Save" at bounding box center [1274, 696] width 26 height 17
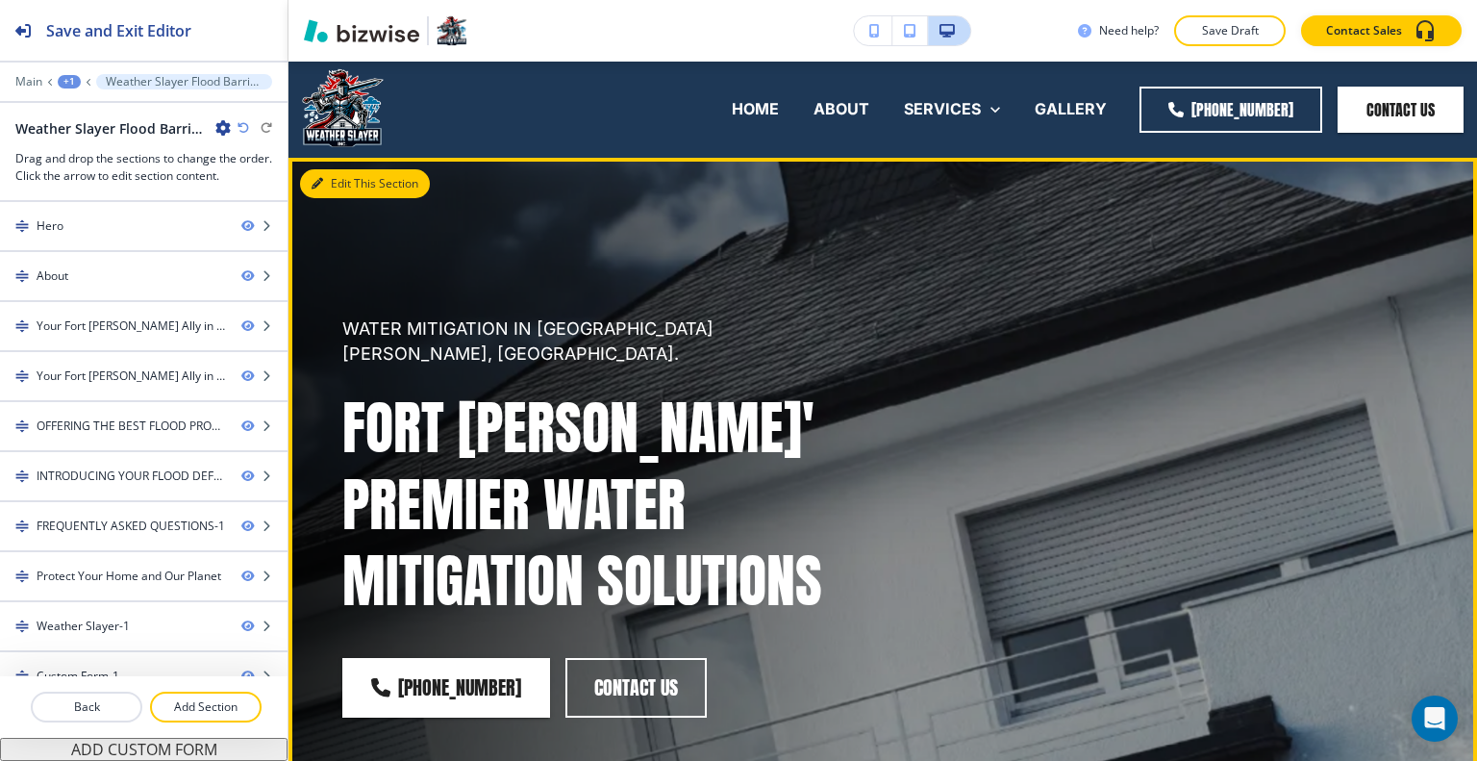
click at [346, 186] on button "Edit This Section" at bounding box center [365, 183] width 130 height 29
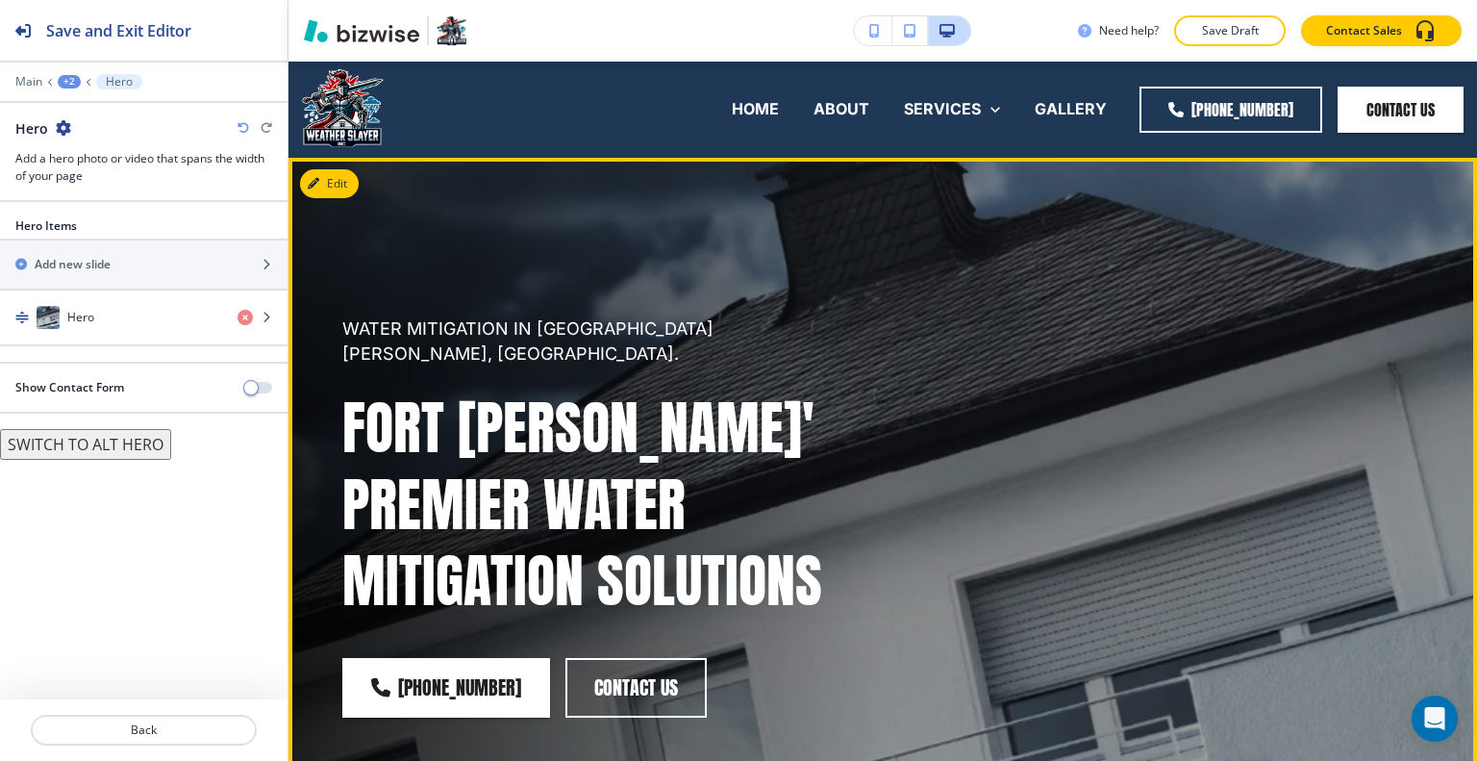
scroll to position [96, 0]
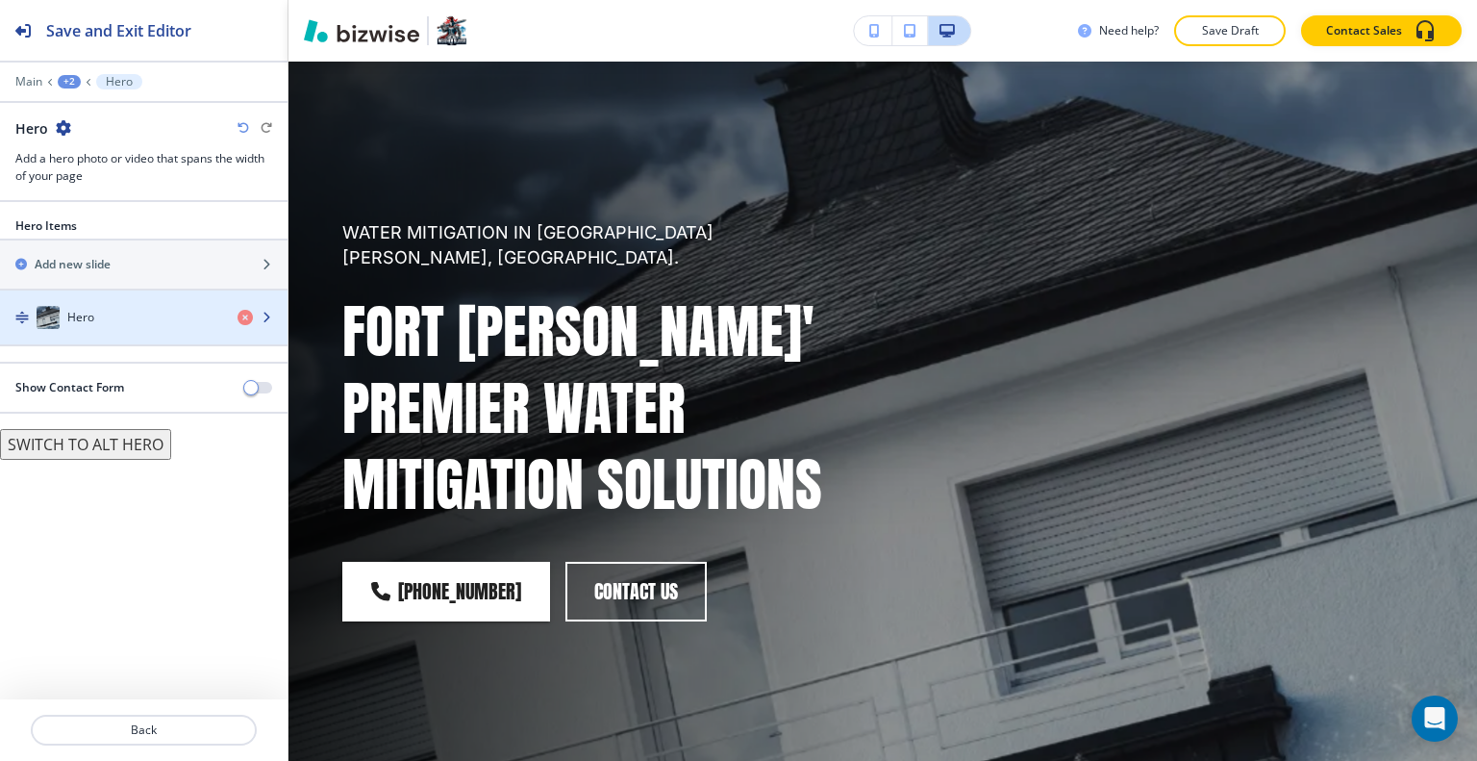
click at [149, 314] on div "Hero" at bounding box center [111, 317] width 222 height 23
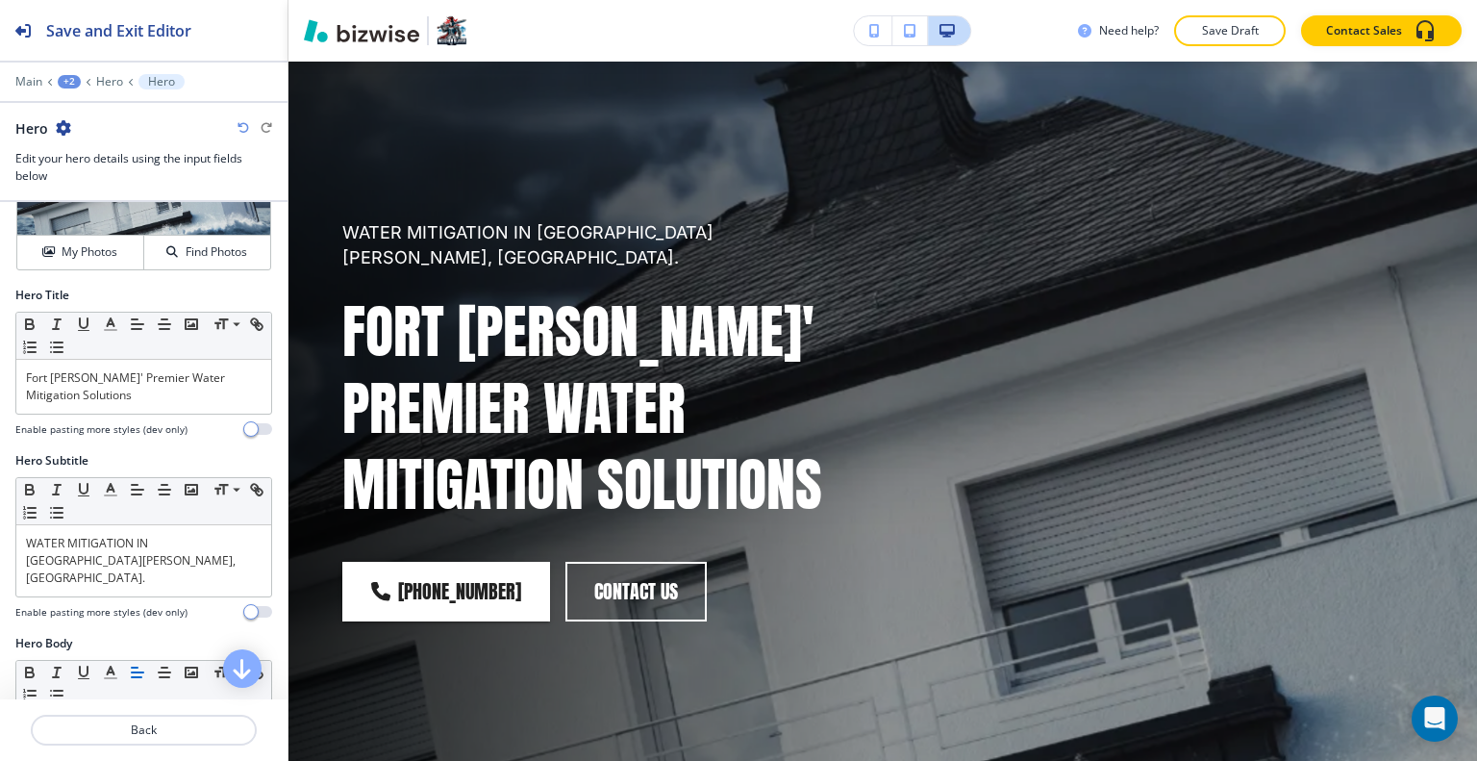
scroll to position [192, 0]
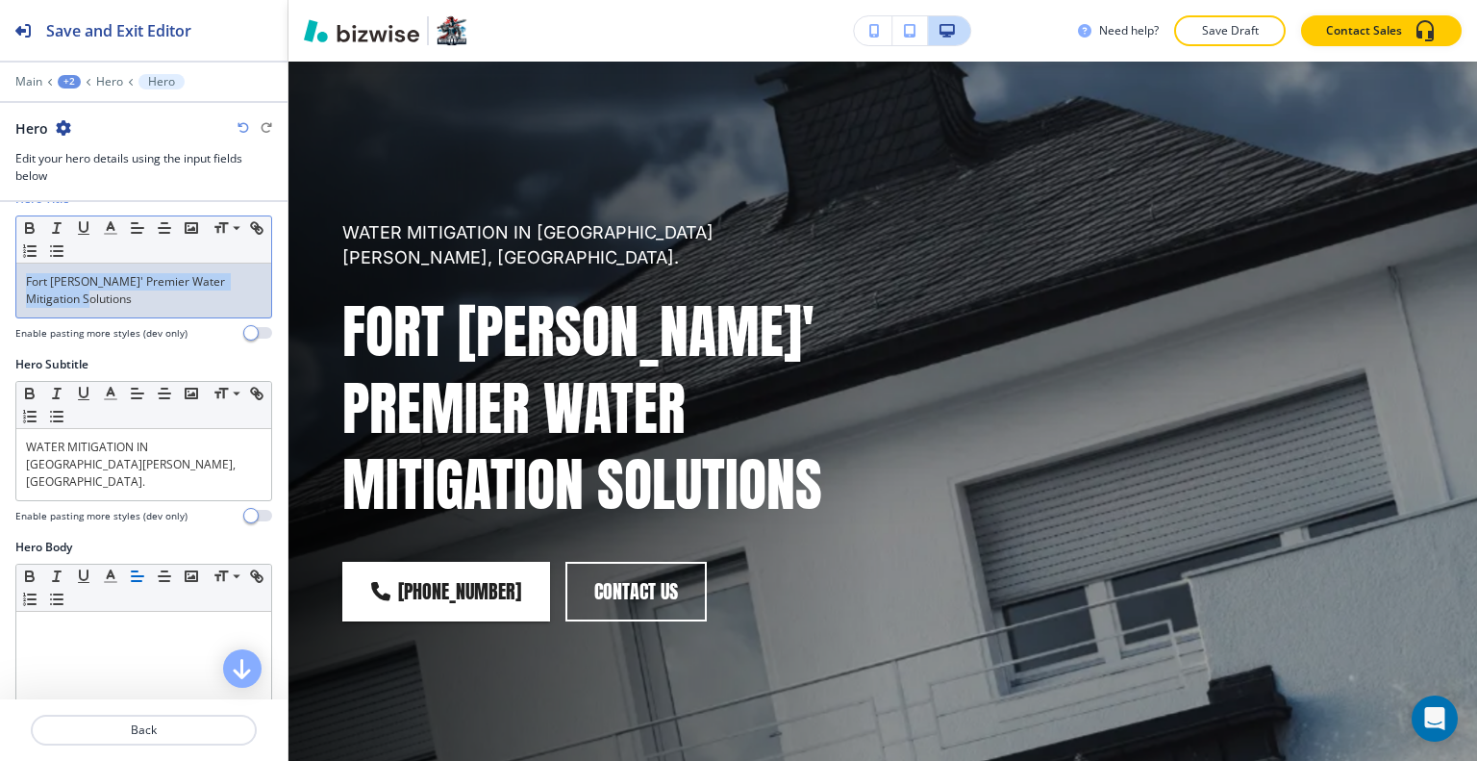
drag, startPoint x: 93, startPoint y: 305, endPoint x: 11, endPoint y: 265, distance: 91.6
click at [1, 261] on div "Hero Title Small Normal Large Huge Fort [PERSON_NAME]' Premier Water Mitigation…" at bounding box center [143, 272] width 287 height 165
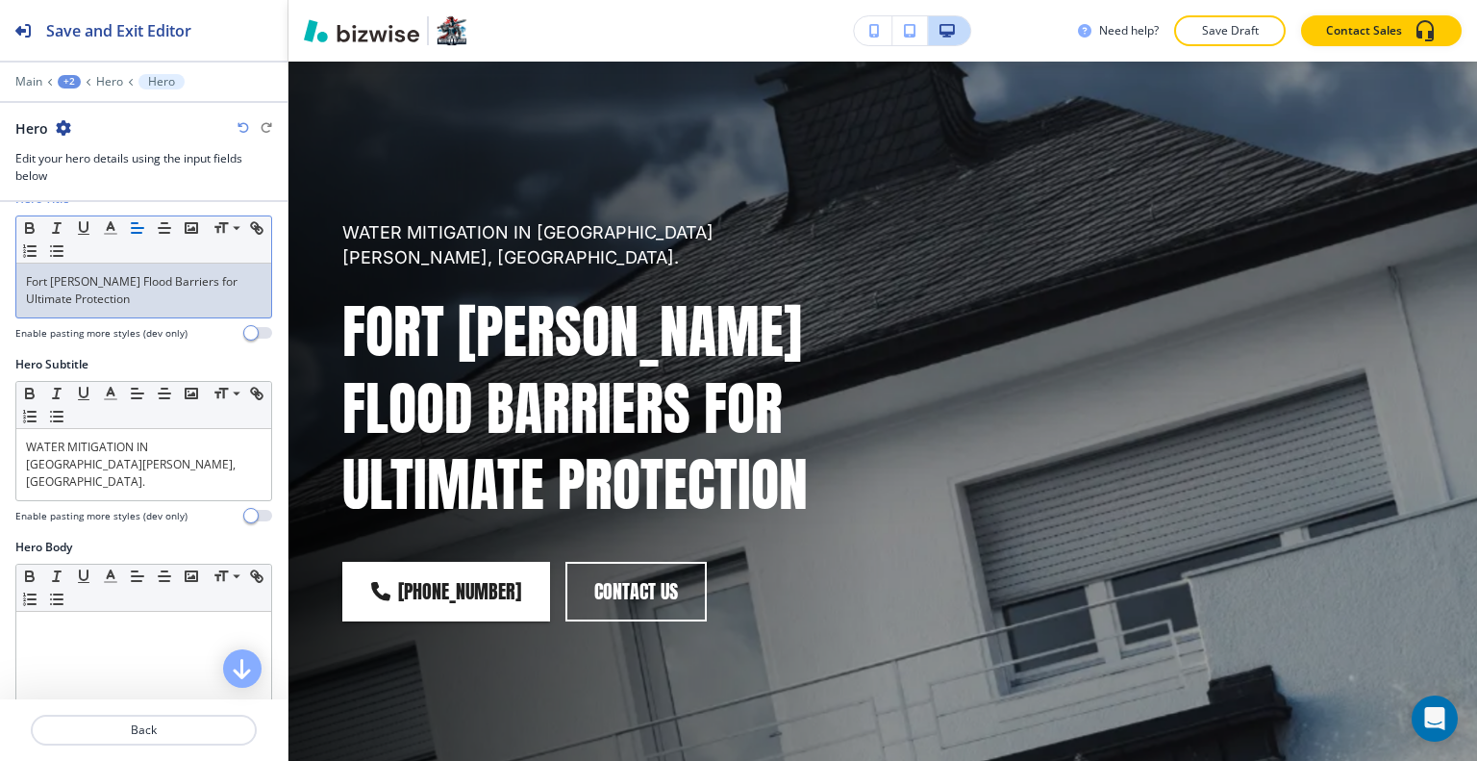
click at [92, 294] on p "Fort [PERSON_NAME] Flood Barriers for Ultimate Protection" at bounding box center [144, 290] width 236 height 35
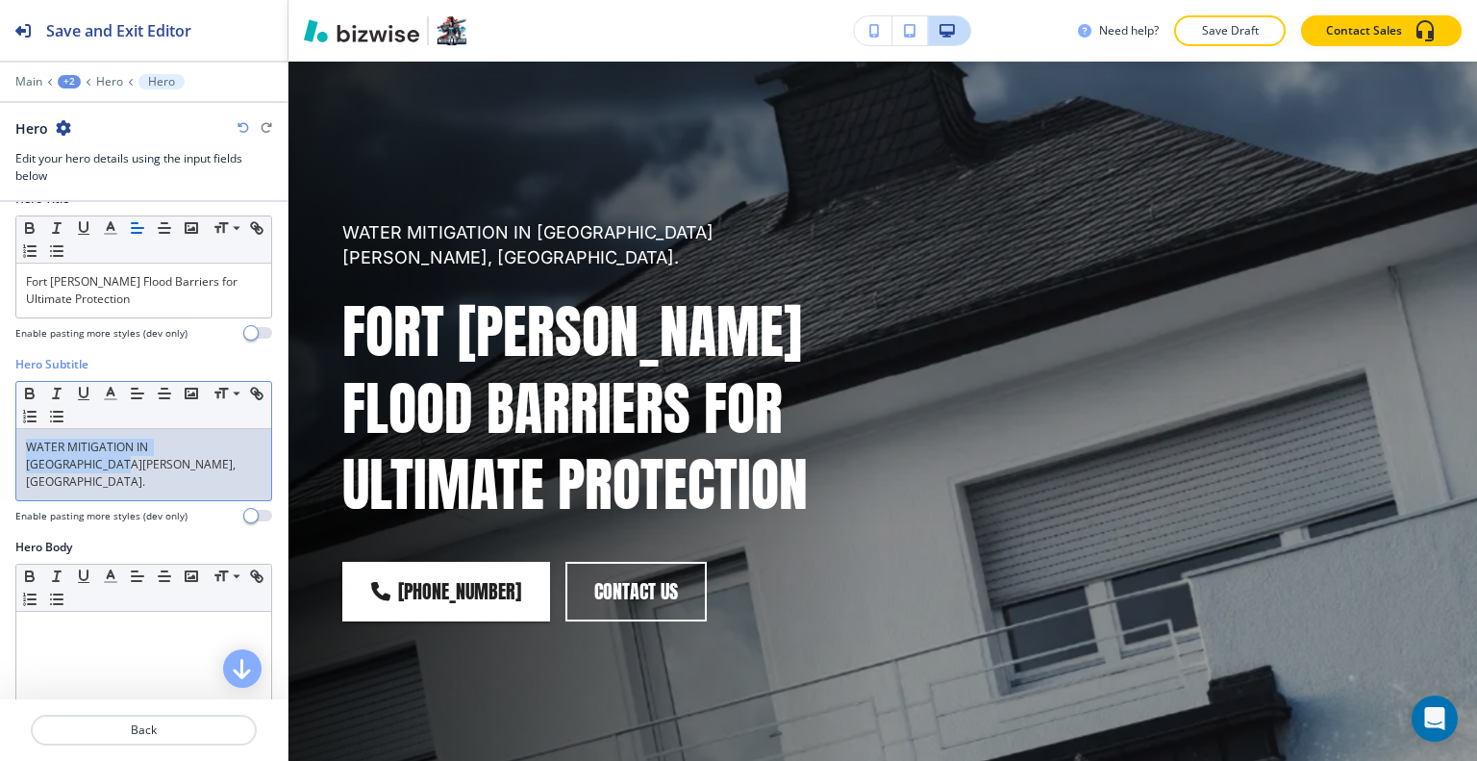
drag, startPoint x: 246, startPoint y: 449, endPoint x: 91, endPoint y: 438, distance: 155.2
click at [3, 433] on div "Hero Subtitle Small Normal Large Huge WATER MITIGATION IN [GEOGRAPHIC_DATA][PER…" at bounding box center [143, 447] width 287 height 183
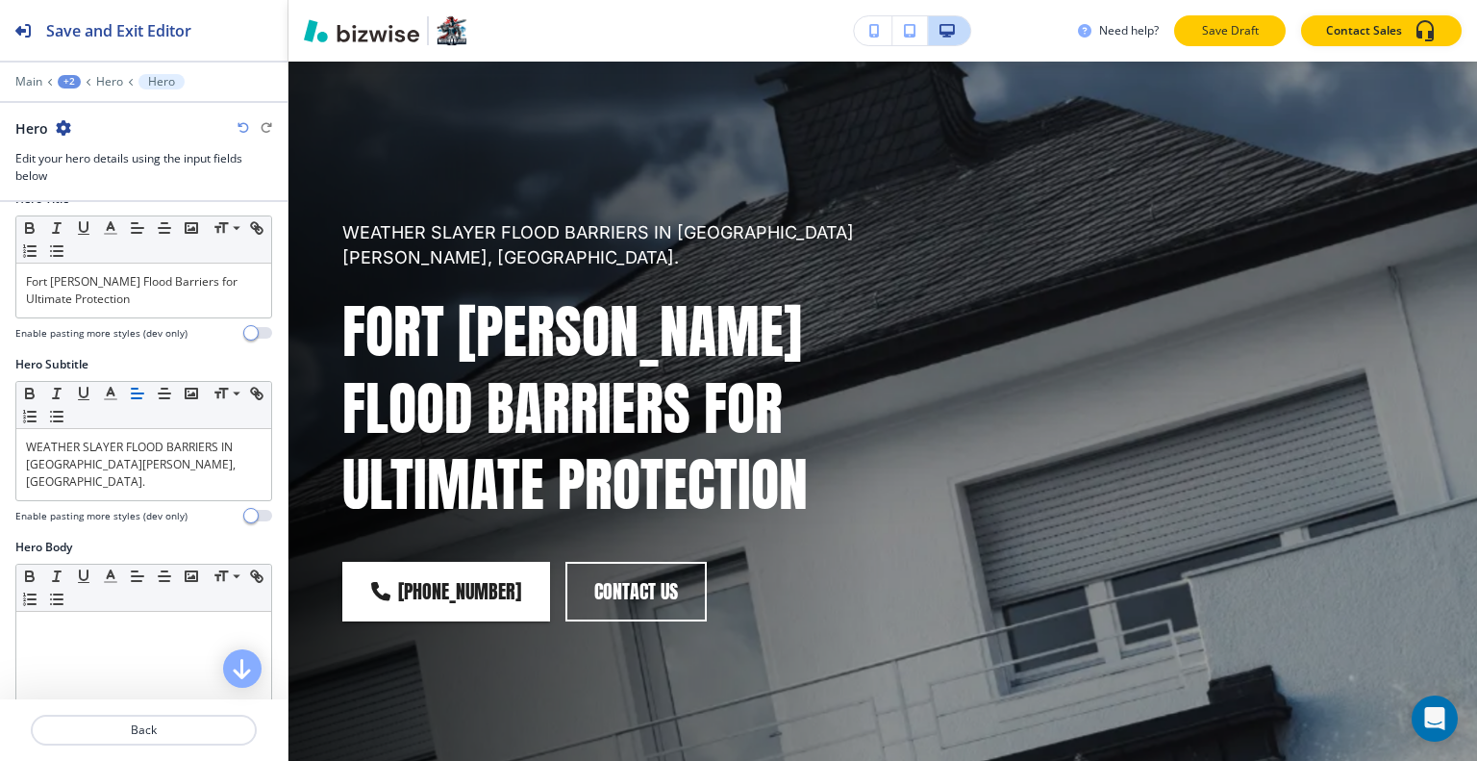
click at [1197, 26] on button "Save Draft" at bounding box center [1230, 30] width 112 height 31
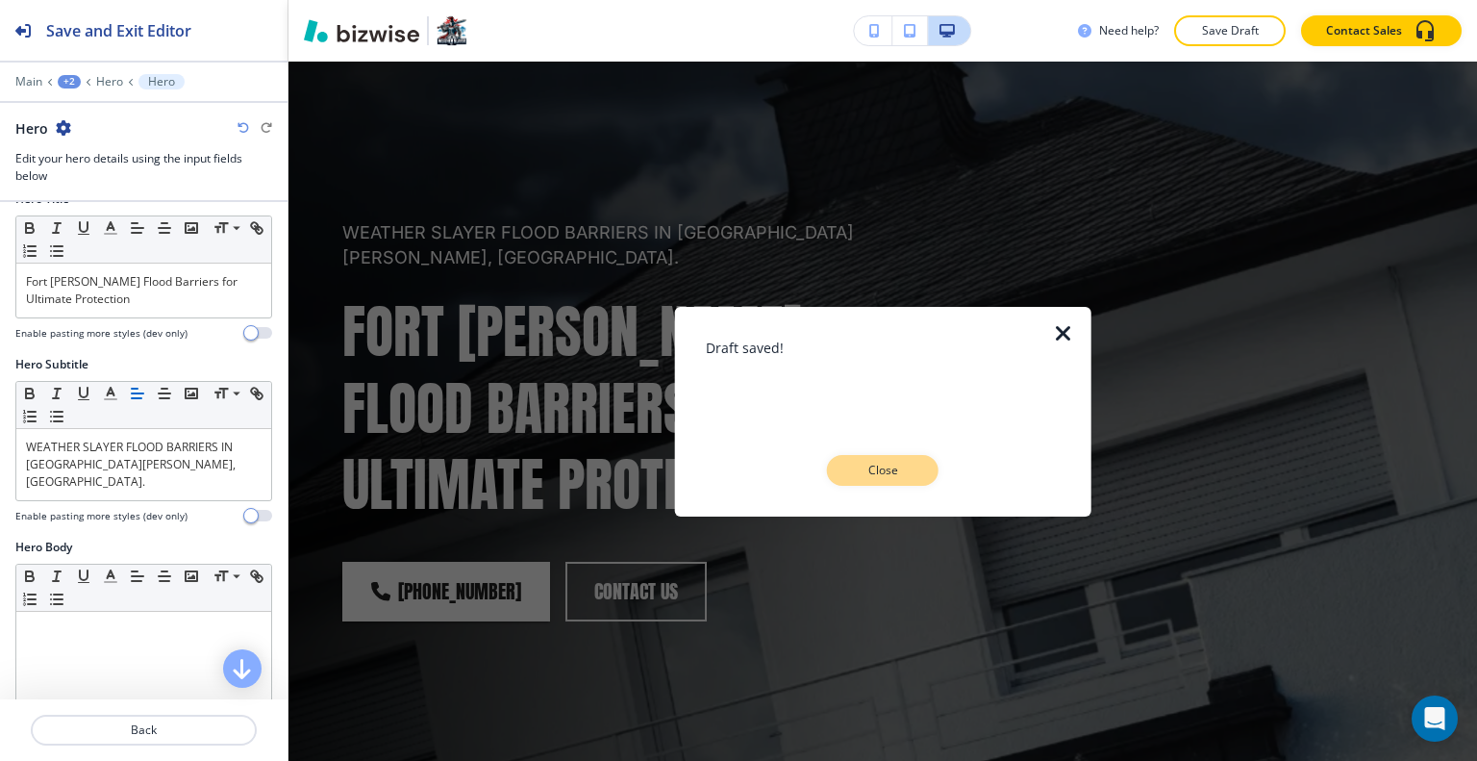
click at [902, 462] on p "Close" at bounding box center [883, 470] width 62 height 17
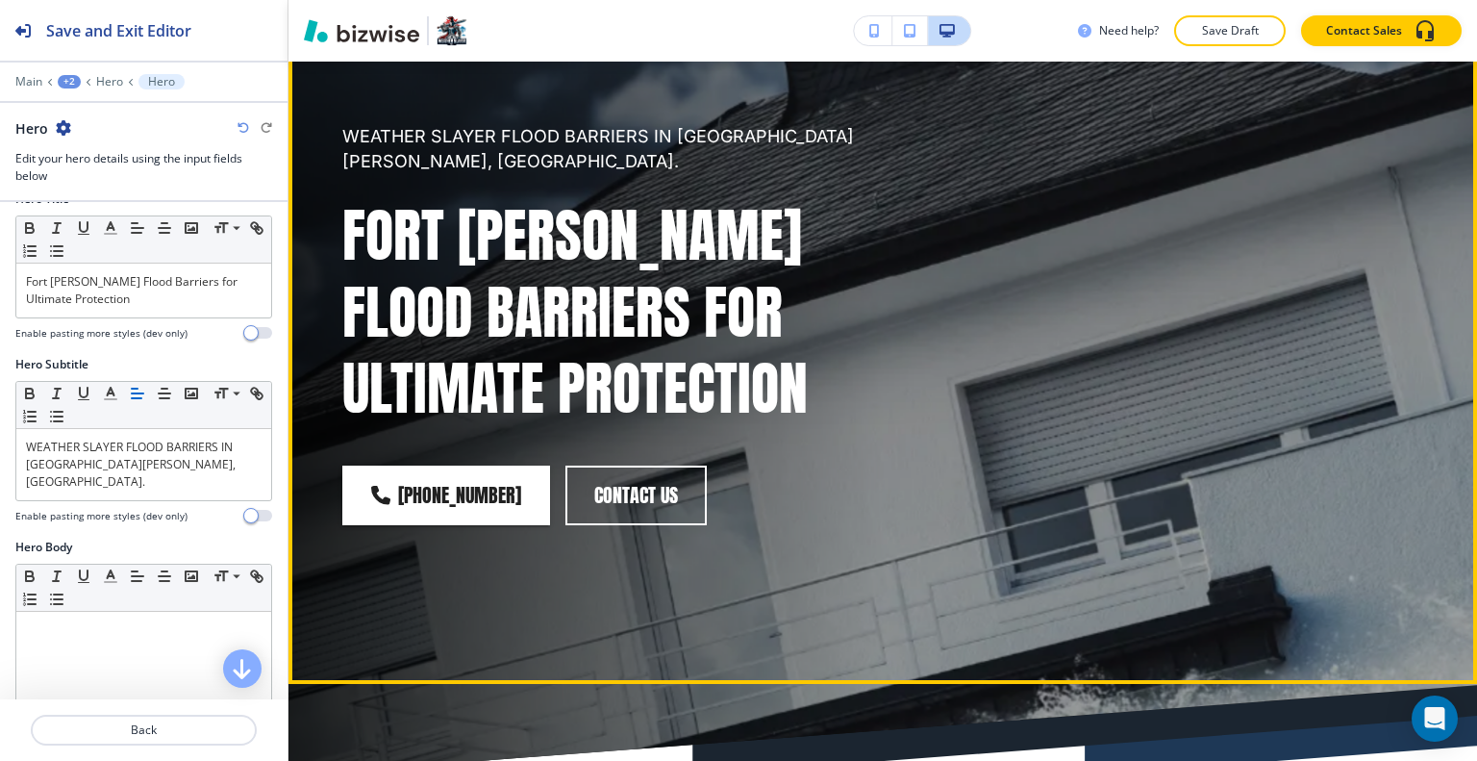
scroll to position [0, 0]
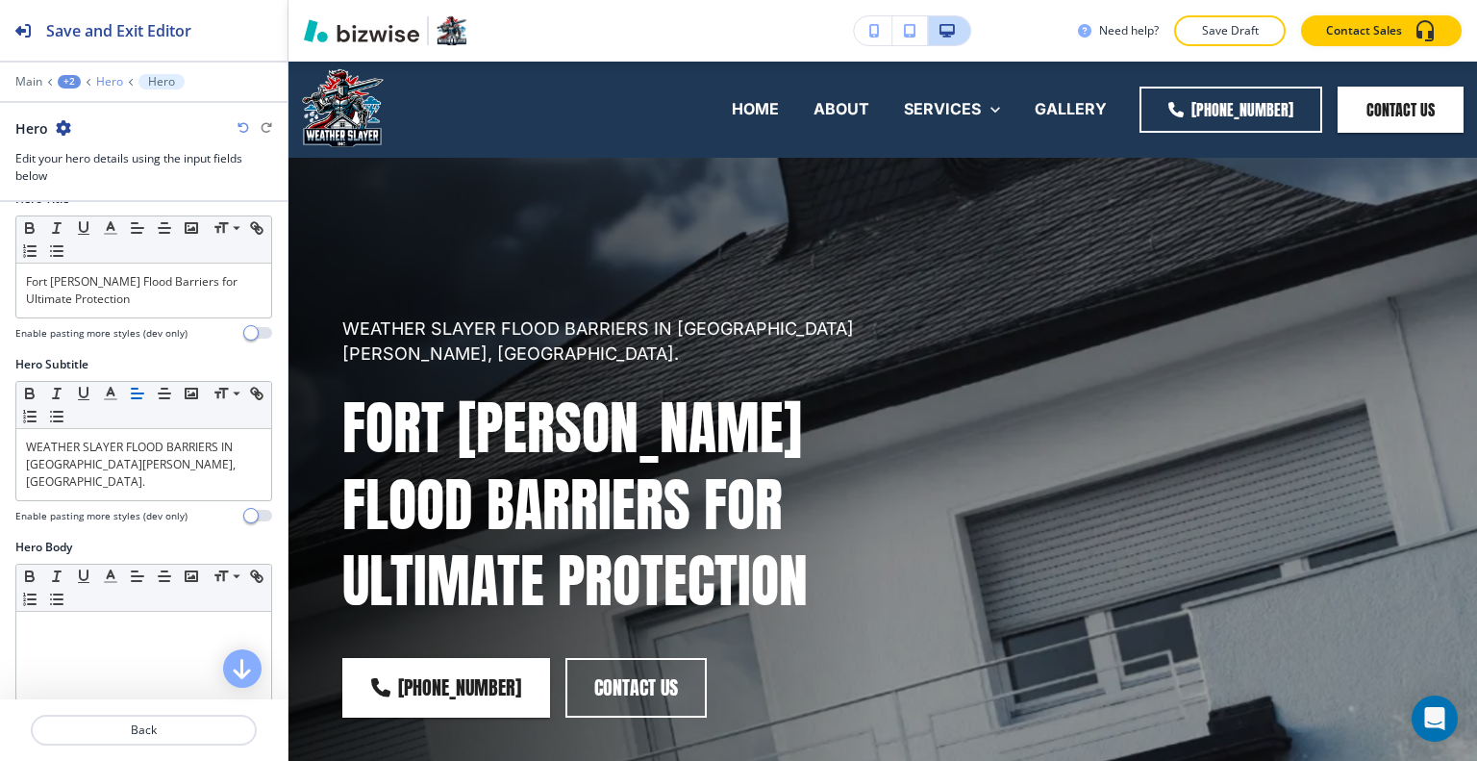
click at [103, 87] on p "Hero" at bounding box center [109, 81] width 27 height 13
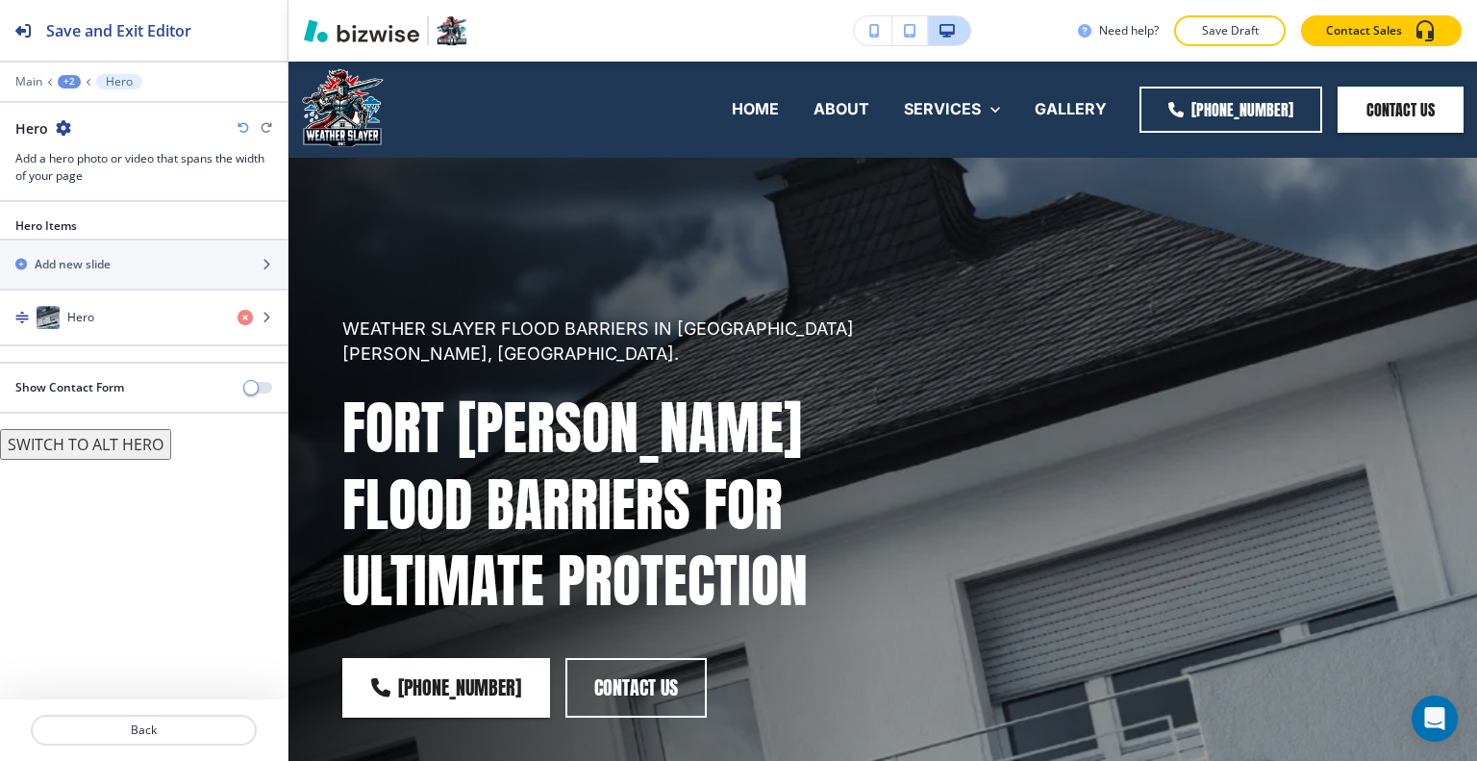
scroll to position [96, 0]
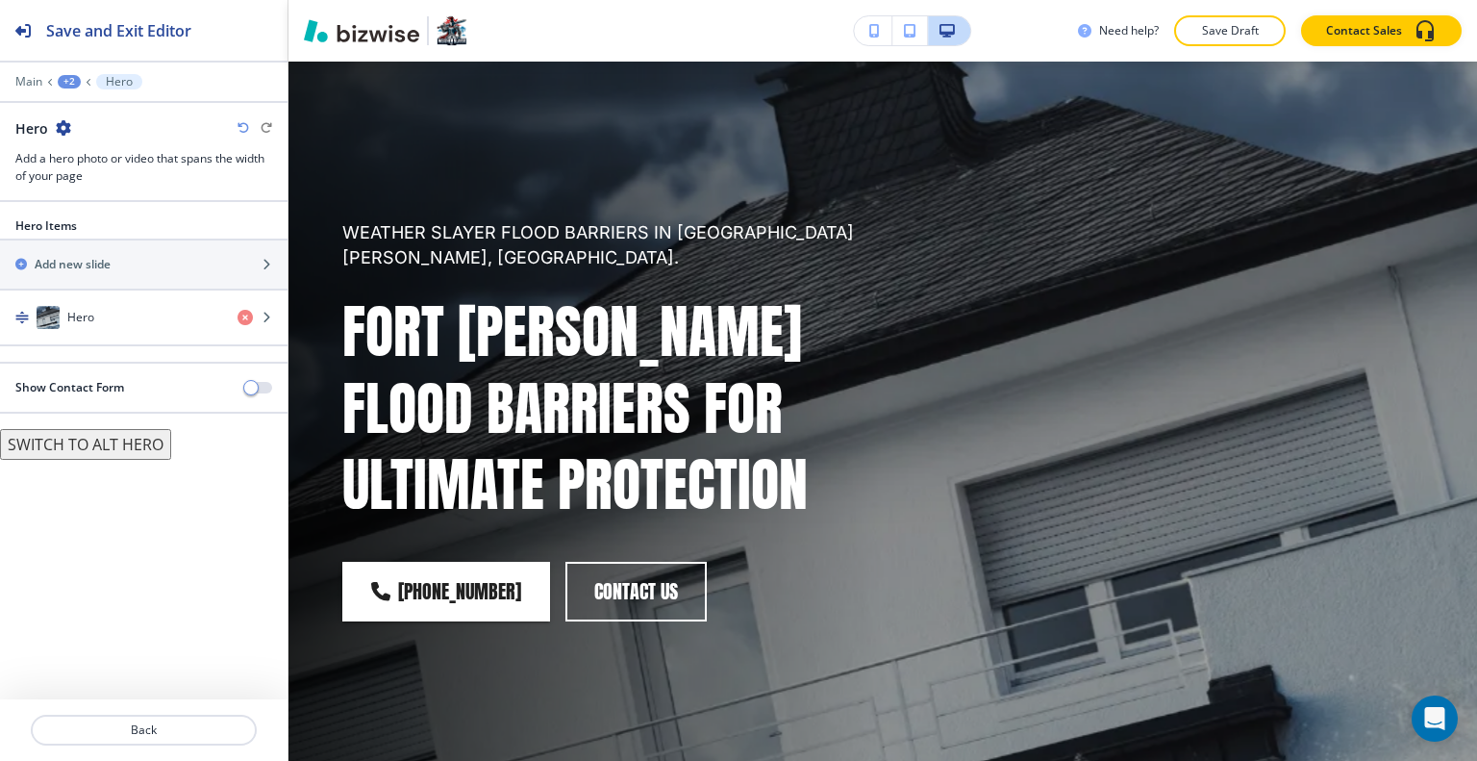
click at [62, 80] on div "+2" at bounding box center [69, 81] width 23 height 13
click at [86, 115] on p "Pages" at bounding box center [119, 112] width 98 height 17
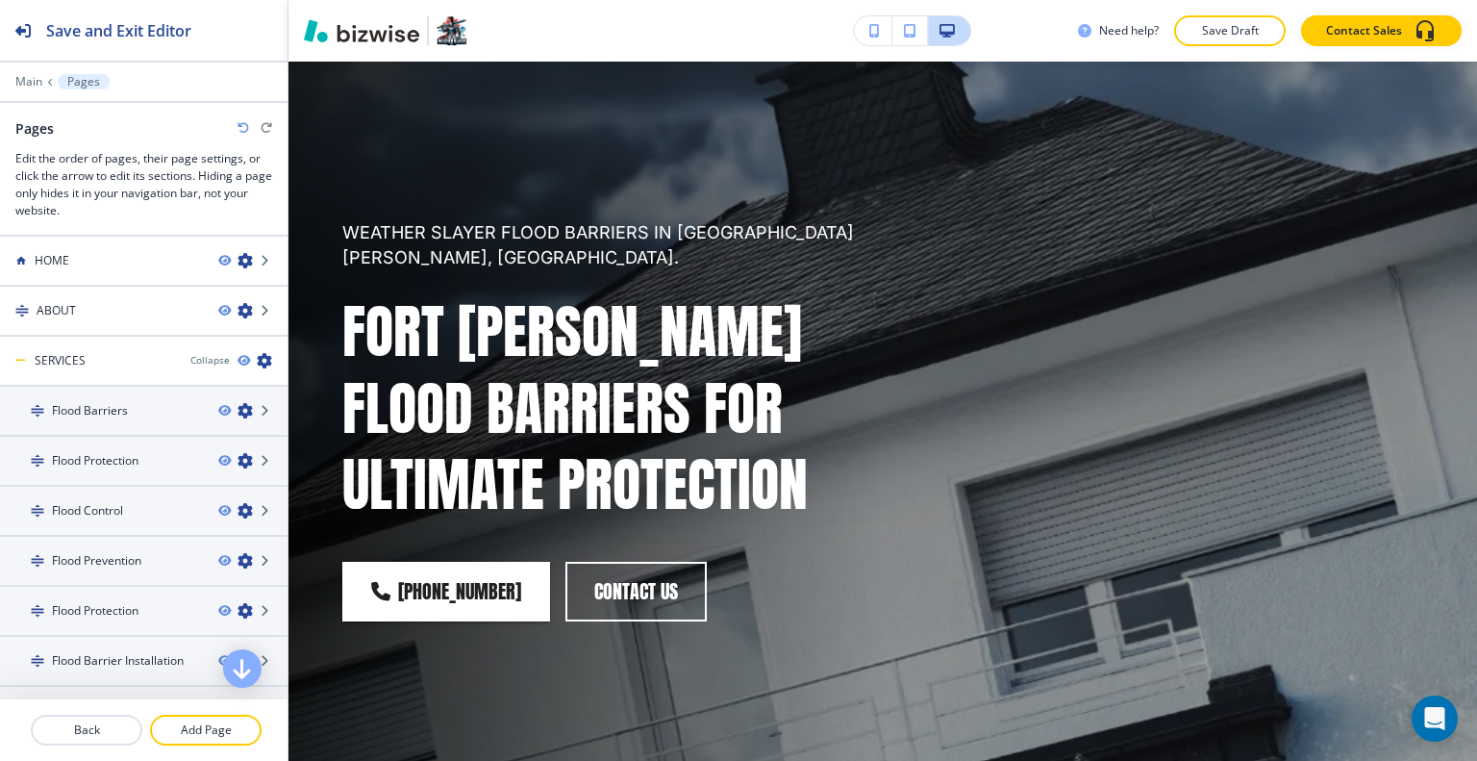
scroll to position [385, 0]
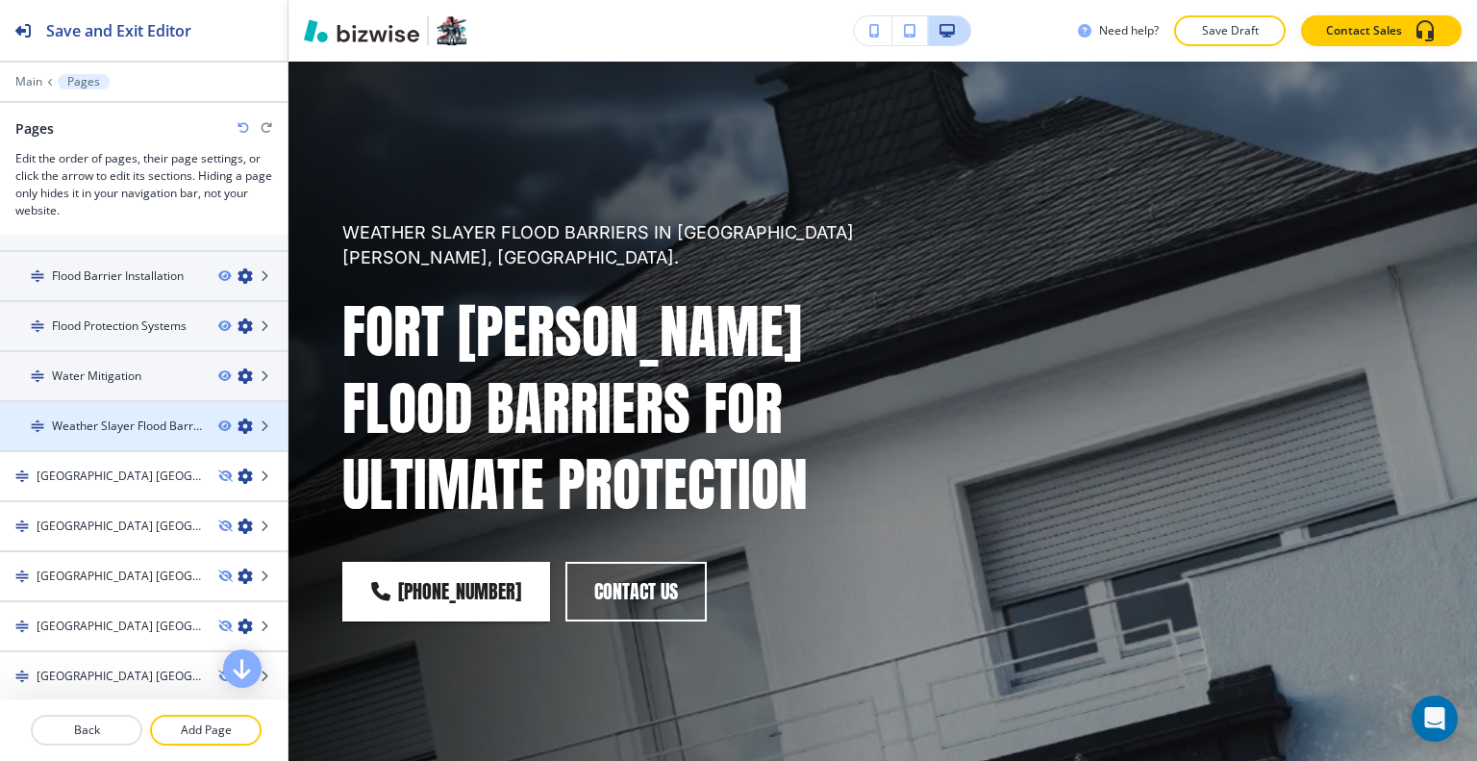
click at [125, 407] on div at bounding box center [143, 409] width 287 height 15
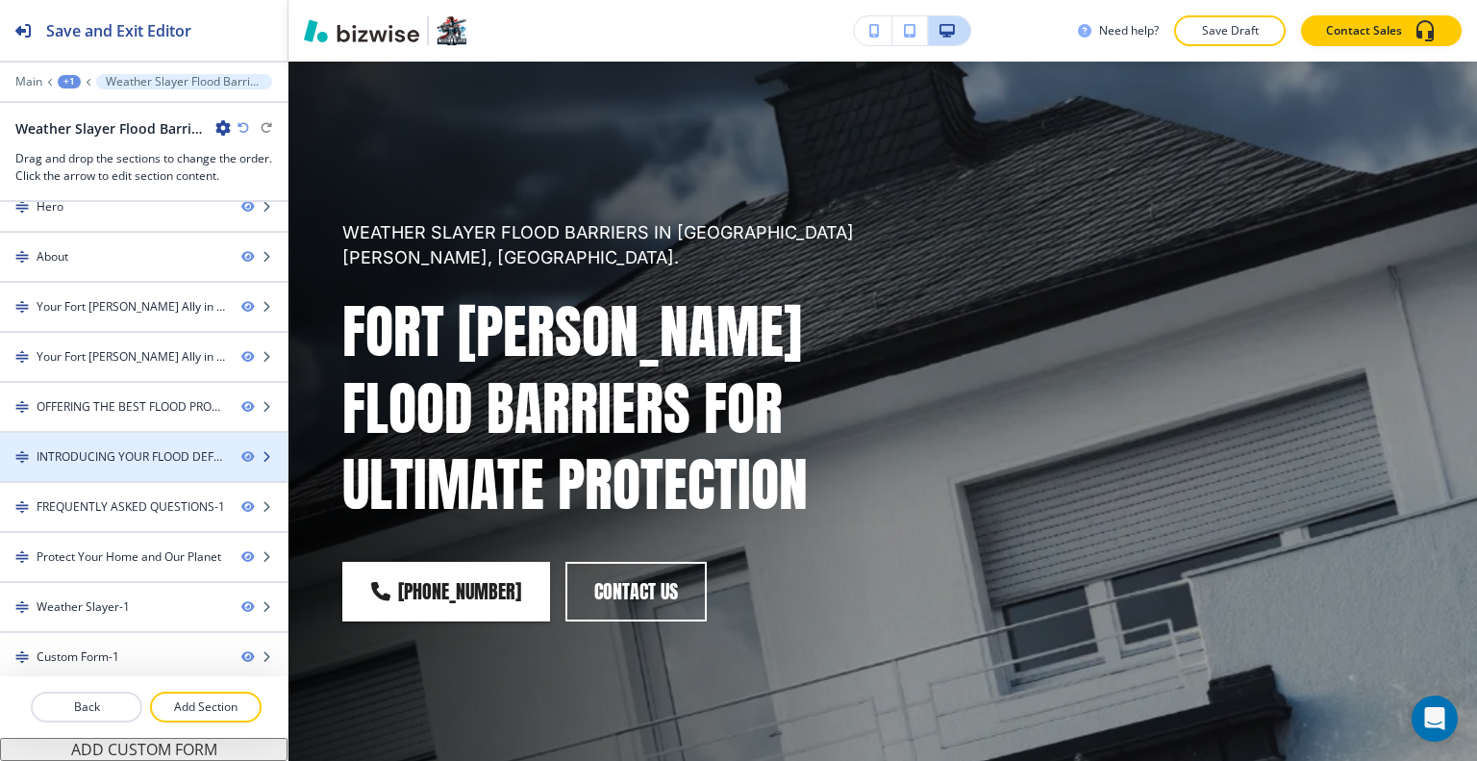
scroll to position [0, 0]
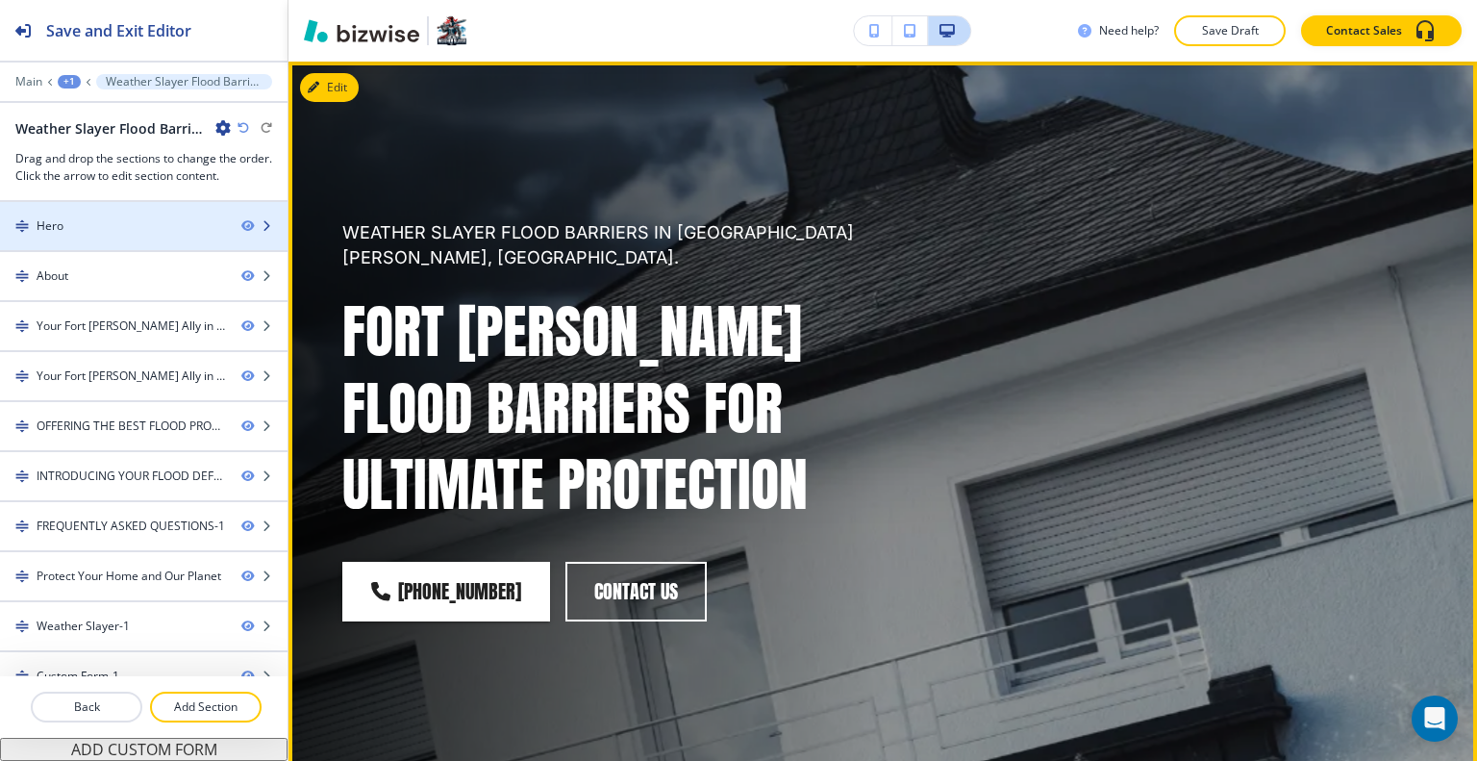
click at [112, 230] on div "Hero" at bounding box center [113, 225] width 226 height 17
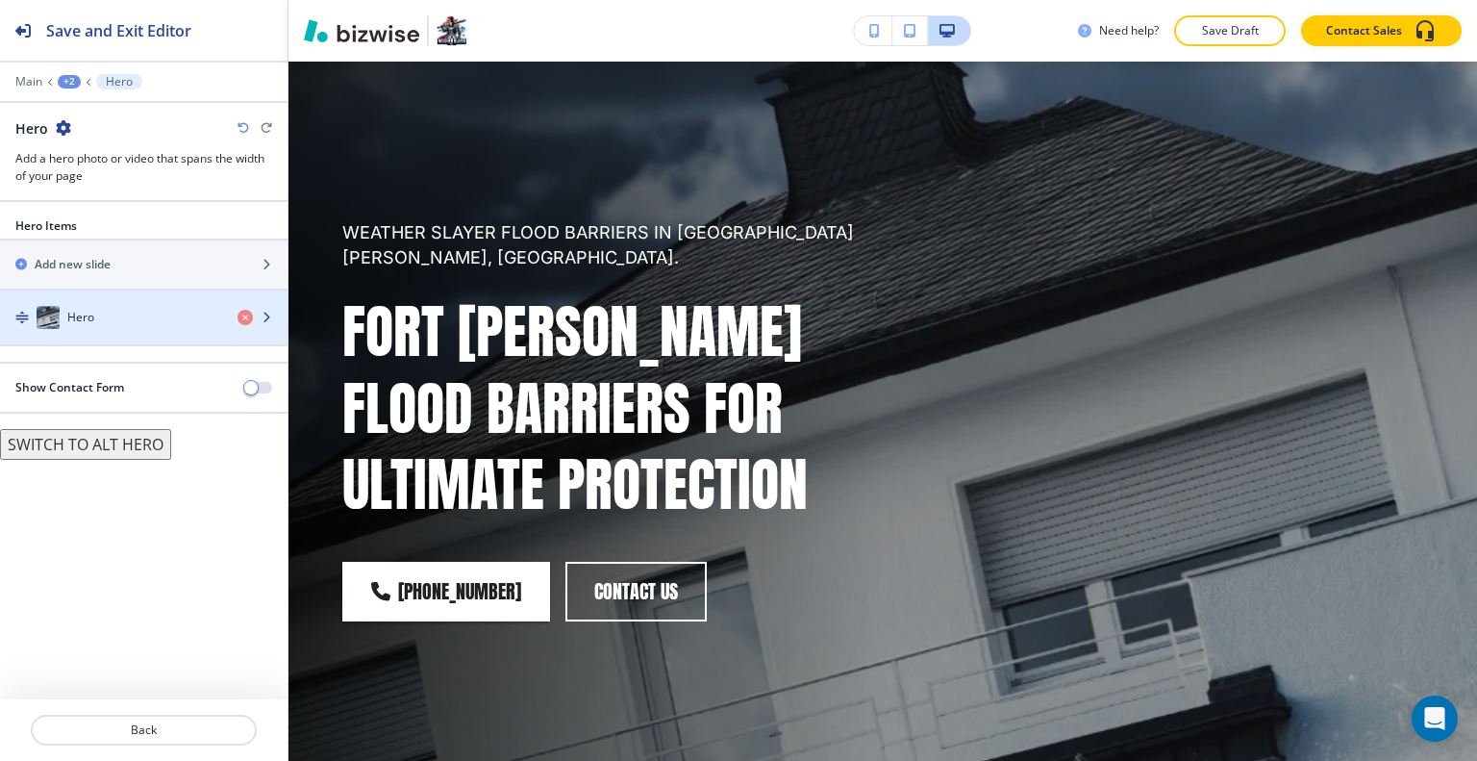
click at [111, 329] on div "button" at bounding box center [143, 336] width 287 height 15
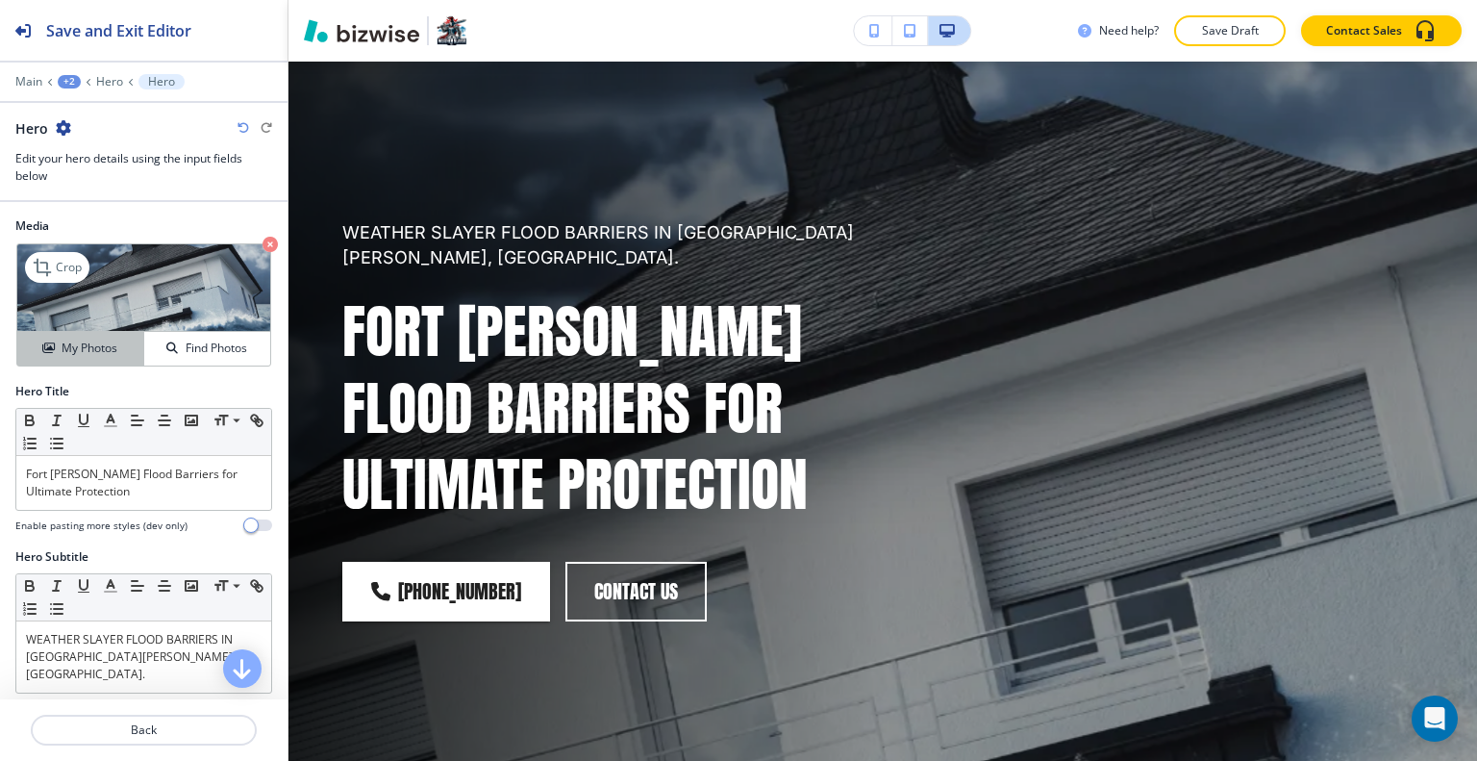
click at [103, 345] on h4 "My Photos" at bounding box center [90, 347] width 56 height 17
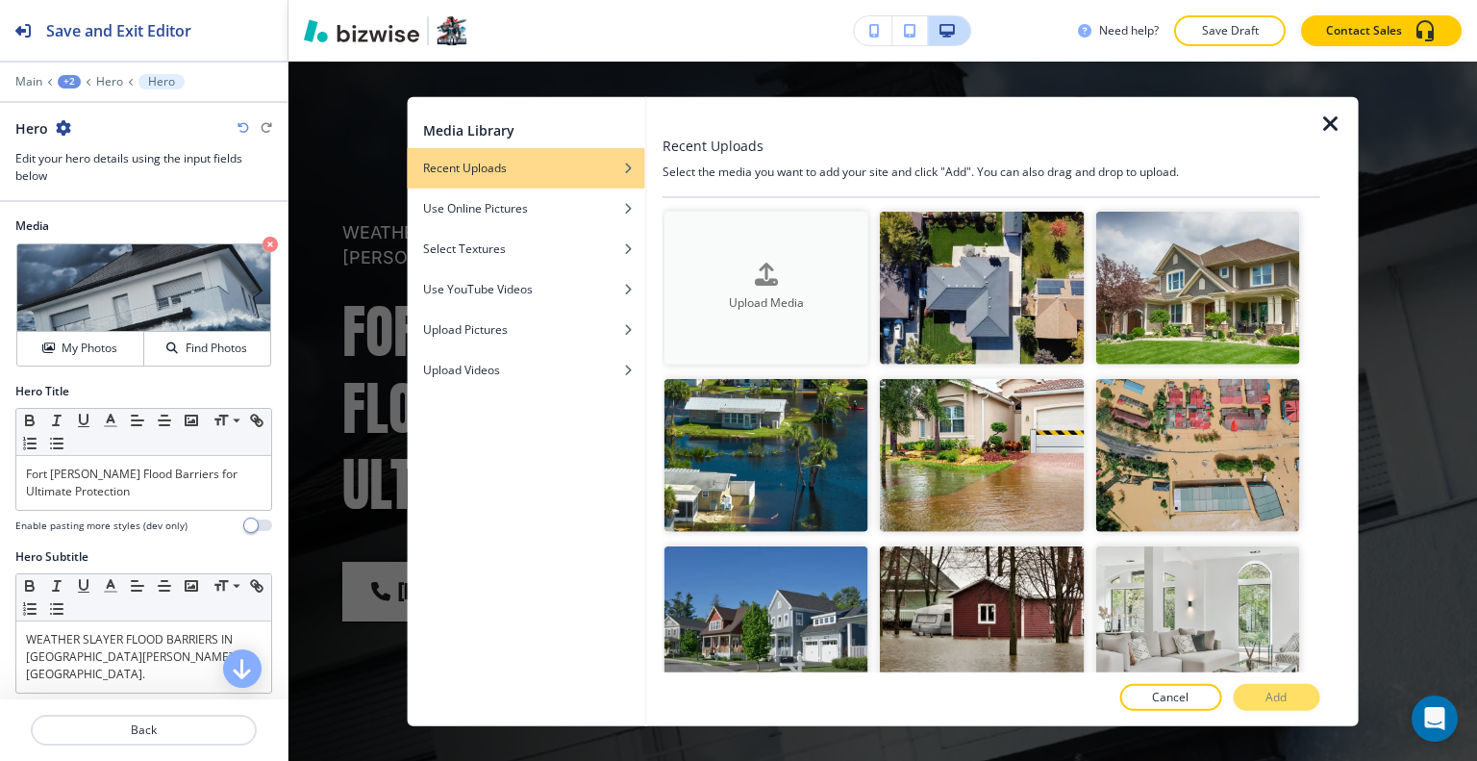
click at [766, 290] on div "button" at bounding box center [766, 291] width 204 height 8
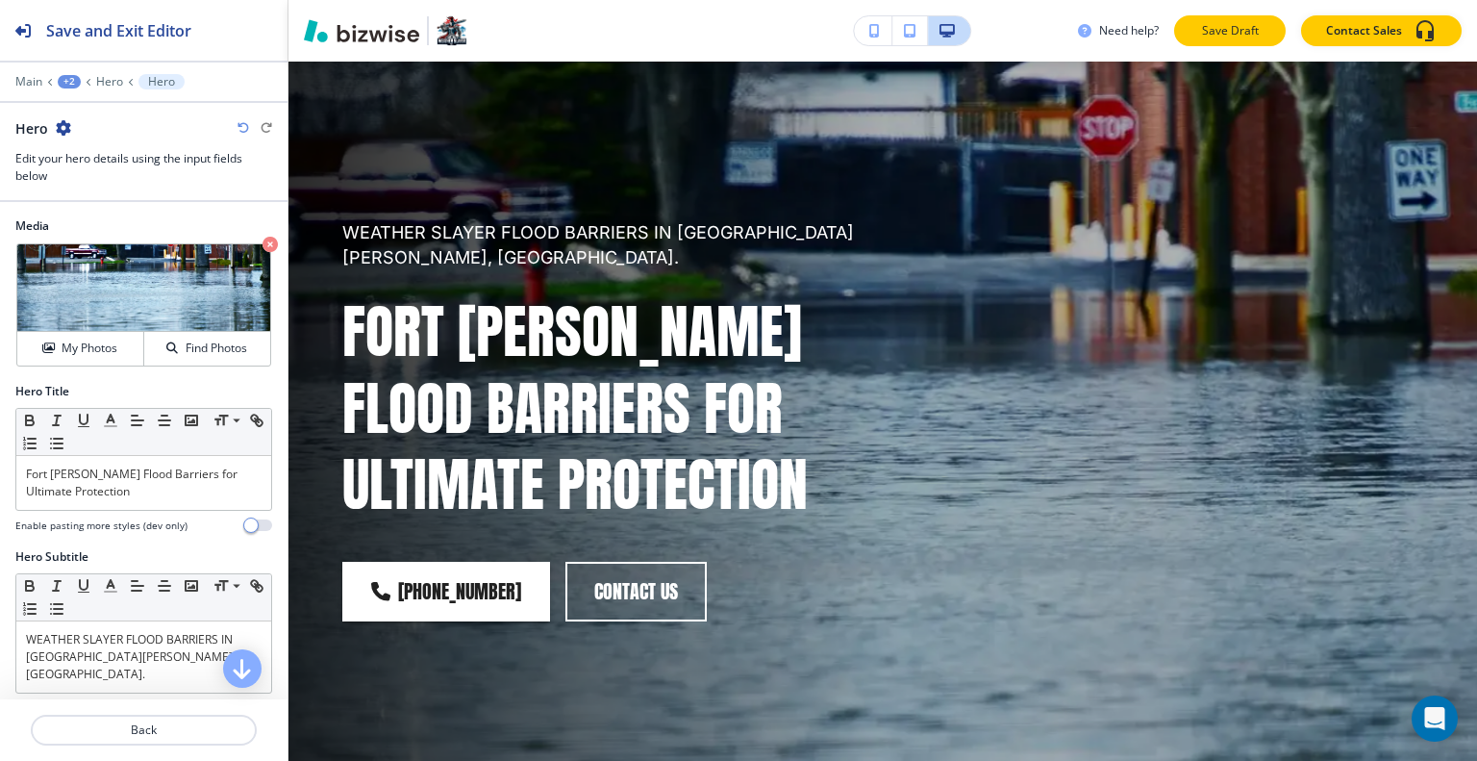
click at [1237, 30] on p "Save Draft" at bounding box center [1230, 30] width 62 height 17
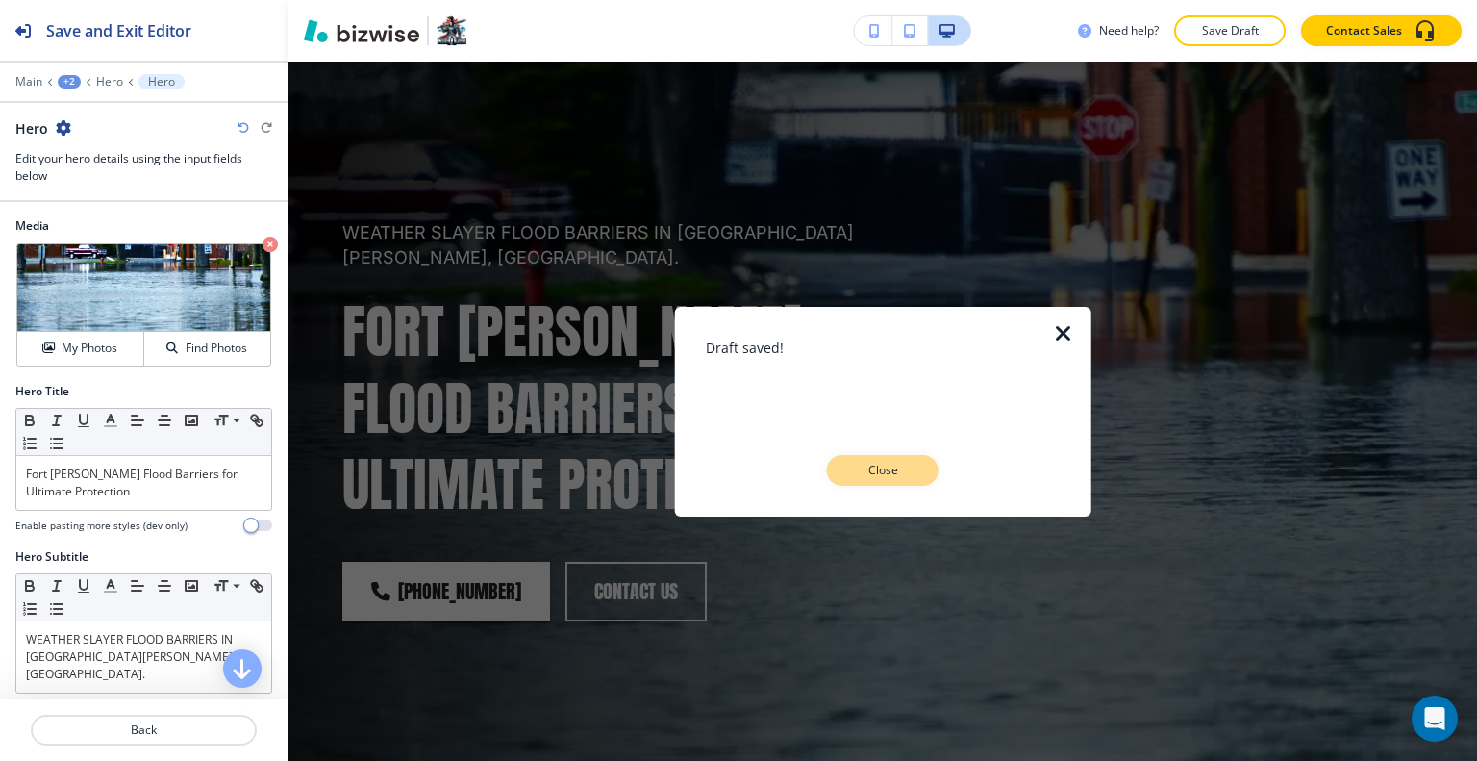
click at [912, 463] on button "Close" at bounding box center [883, 470] width 112 height 31
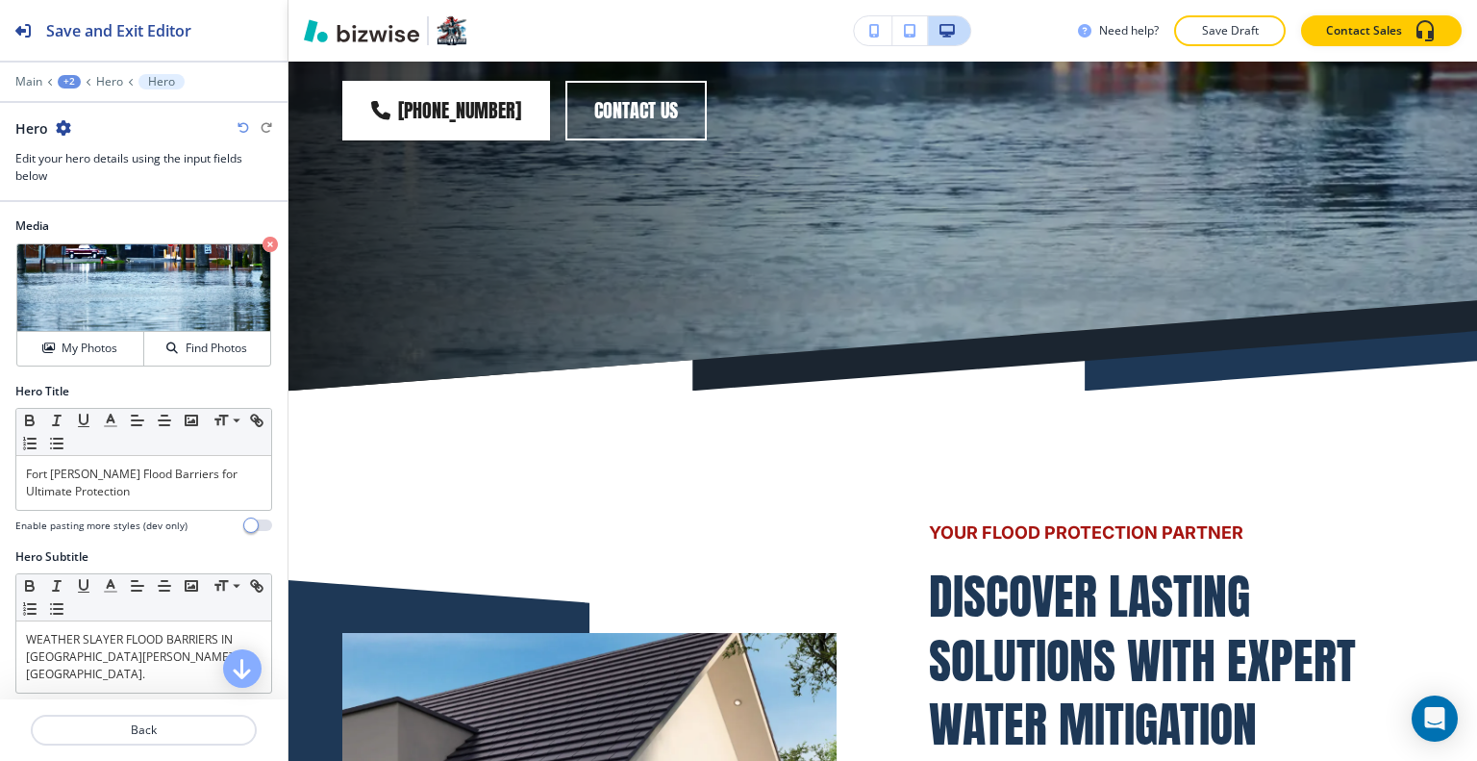
scroll to position [769, 0]
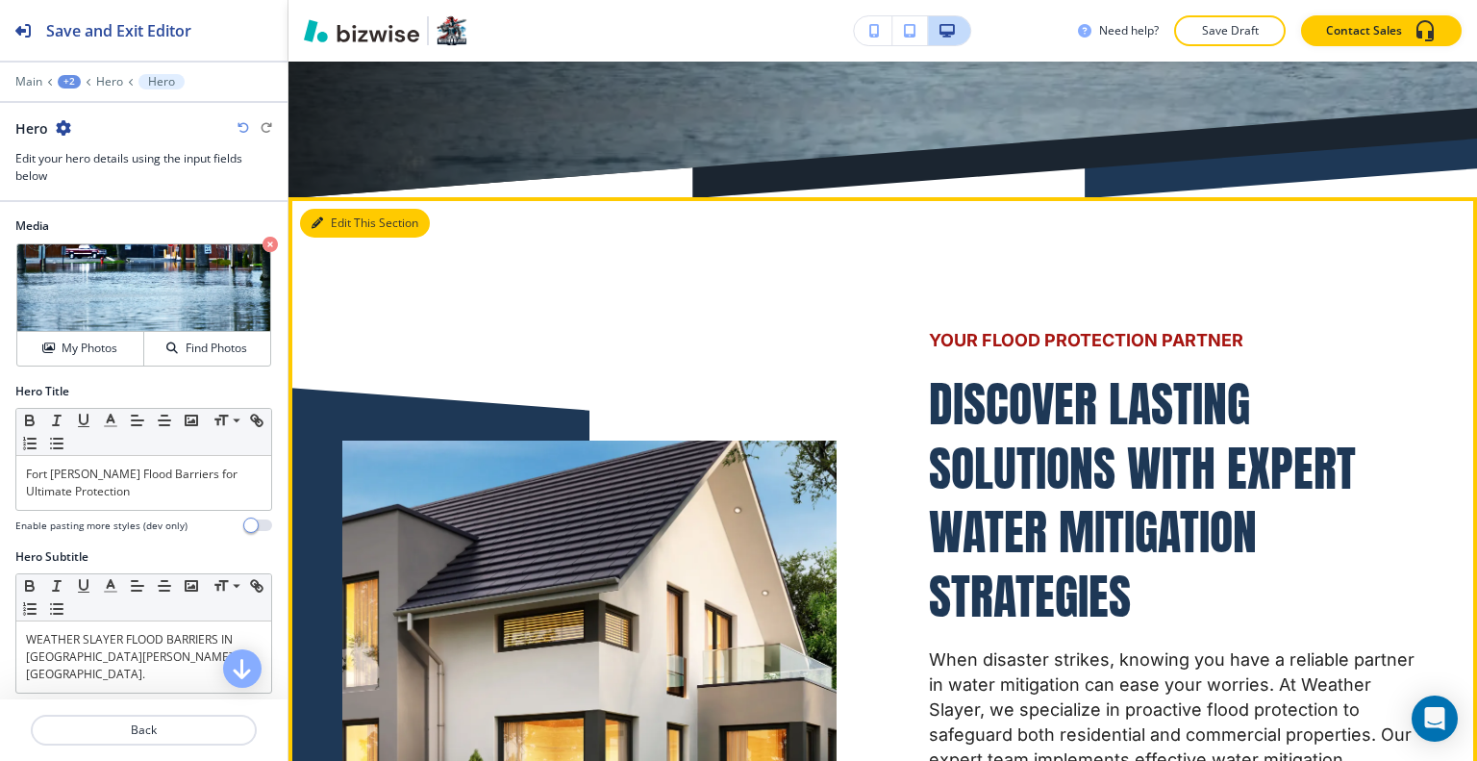
click at [346, 209] on button "Edit This Section" at bounding box center [365, 223] width 130 height 29
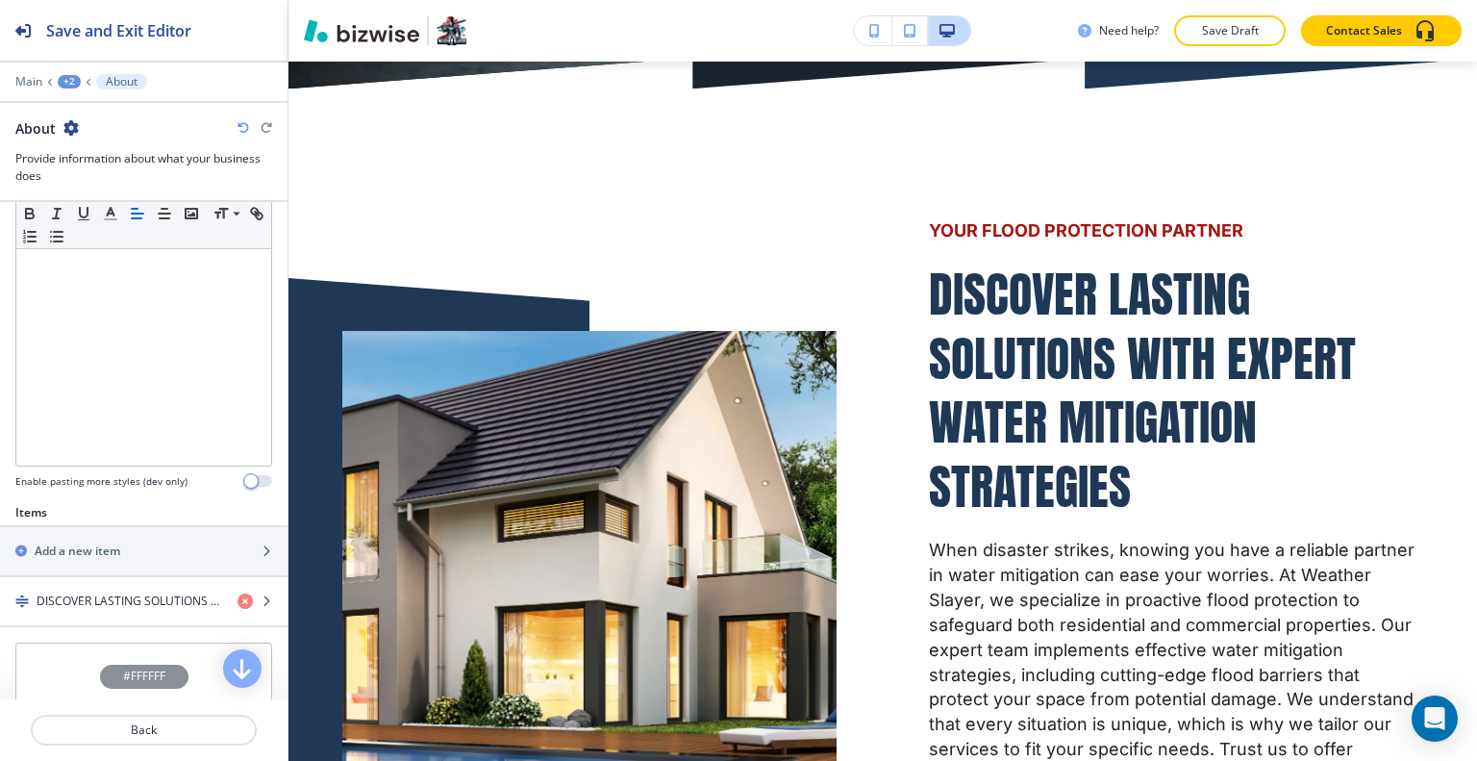
scroll to position [577, 0]
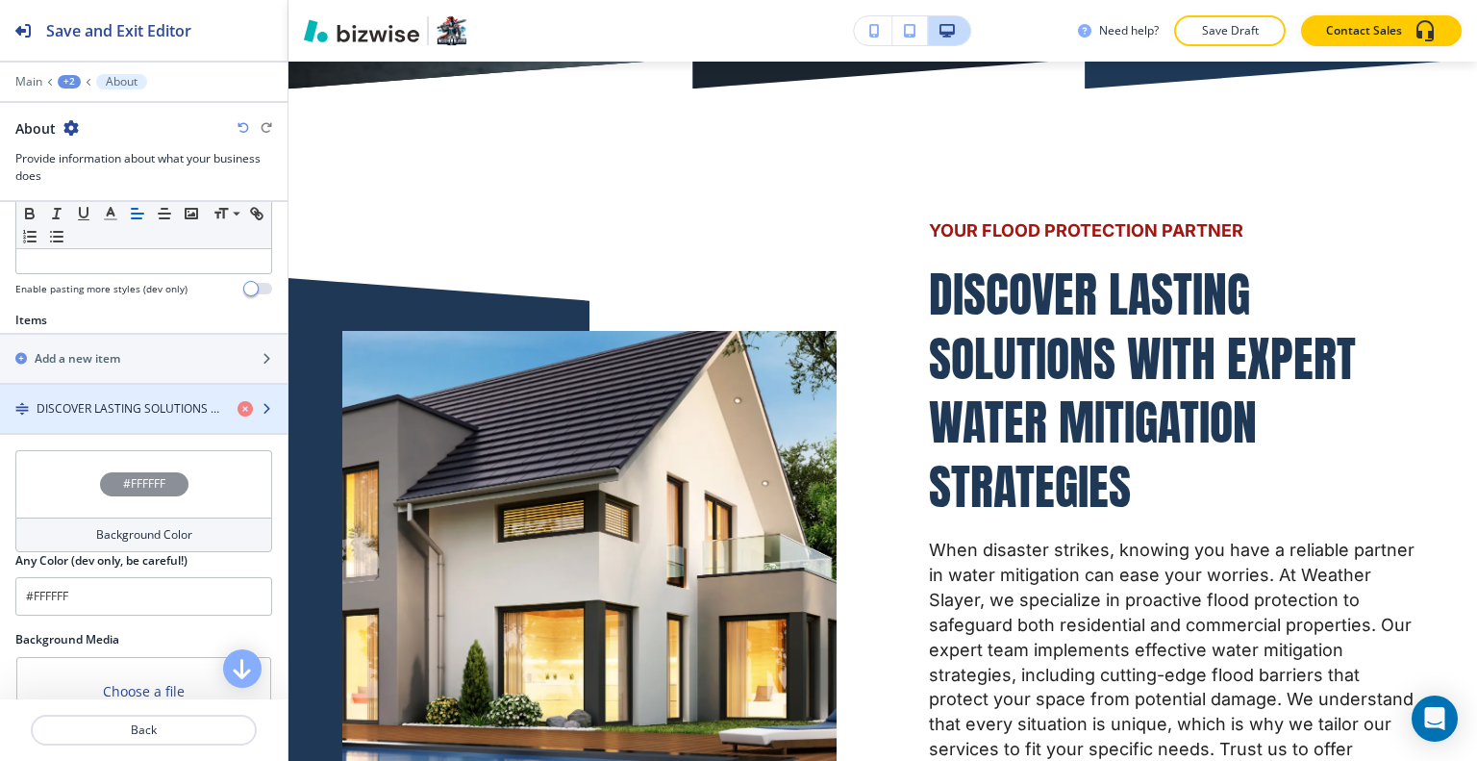
click at [127, 417] on div "button" at bounding box center [143, 424] width 287 height 15
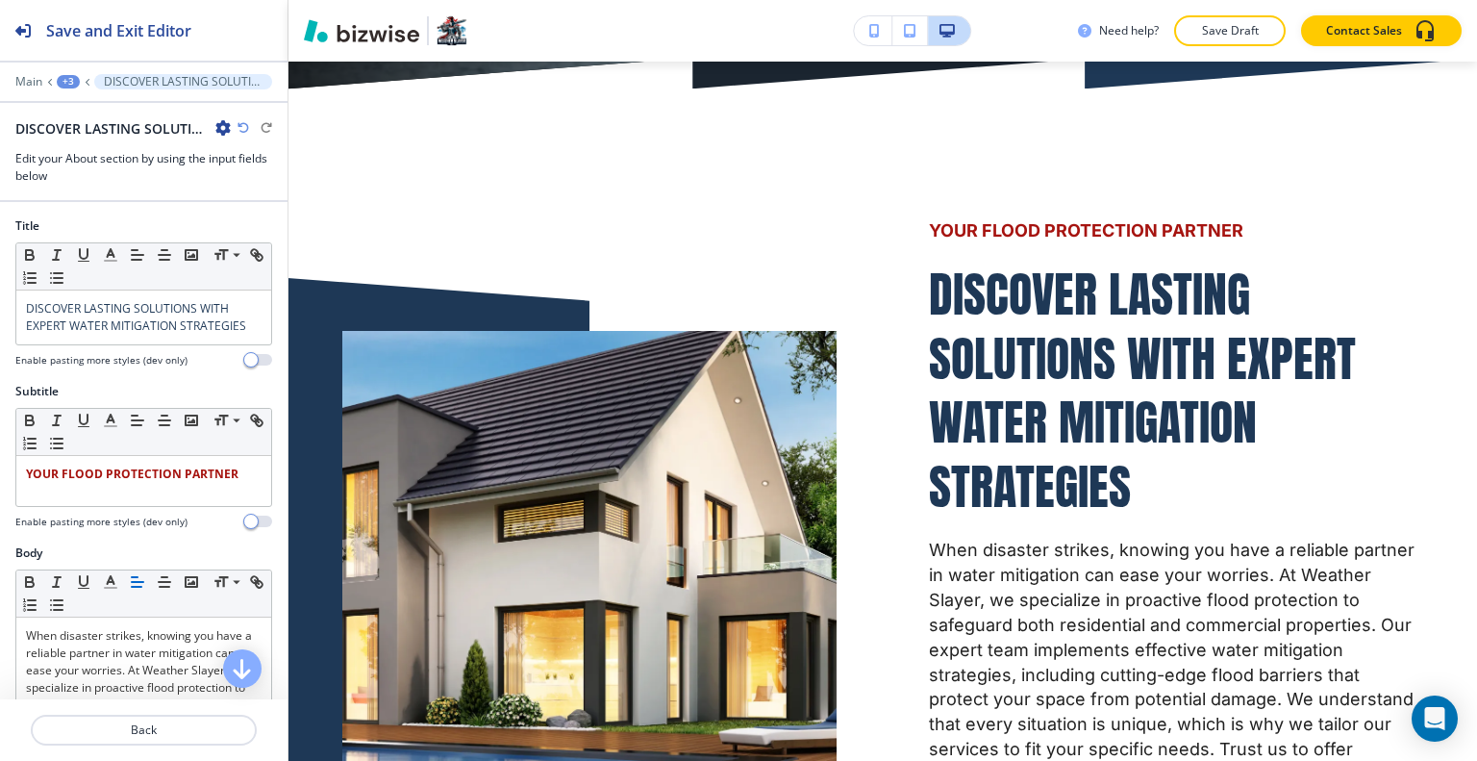
scroll to position [910, 0]
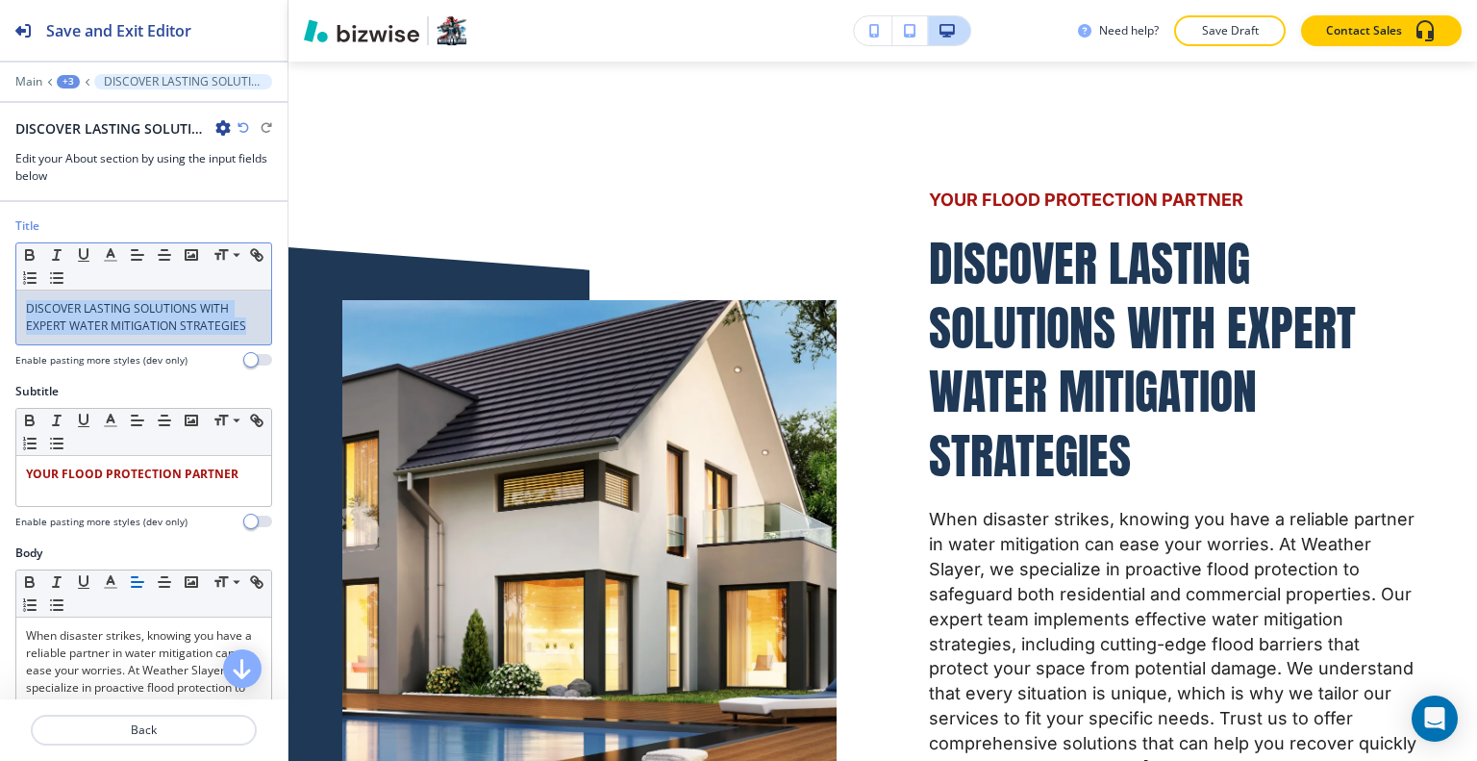
drag, startPoint x: 246, startPoint y: 327, endPoint x: 1, endPoint y: 285, distance: 248.8
click at [0, 286] on div "Title Small Normal Large Huge DISCOVER LASTING SOLUTIONS WITH EXPERT WATER MITI…" at bounding box center [143, 299] width 287 height 165
drag, startPoint x: 79, startPoint y: 291, endPoint x: 51, endPoint y: 316, distance: 37.4
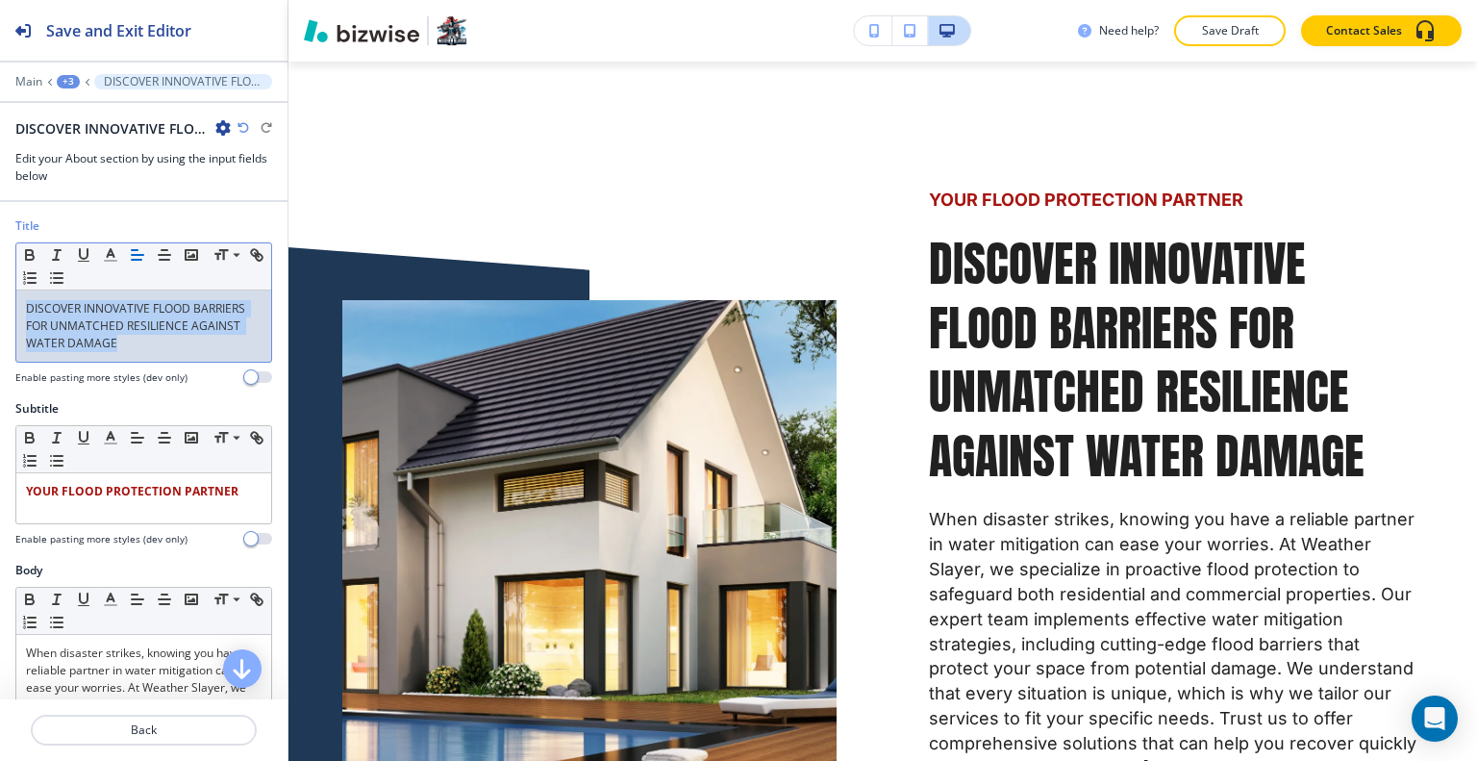
drag, startPoint x: 176, startPoint y: 337, endPoint x: 65, endPoint y: 289, distance: 120.6
click at [0, 296] on div "Title Small Normal Large Huge DISCOVER INNOVATIVE FLOOD BARRIERS FOR UNMATCHED …" at bounding box center [143, 308] width 287 height 183
click at [110, 256] on icon "button" at bounding box center [110, 254] width 17 height 17
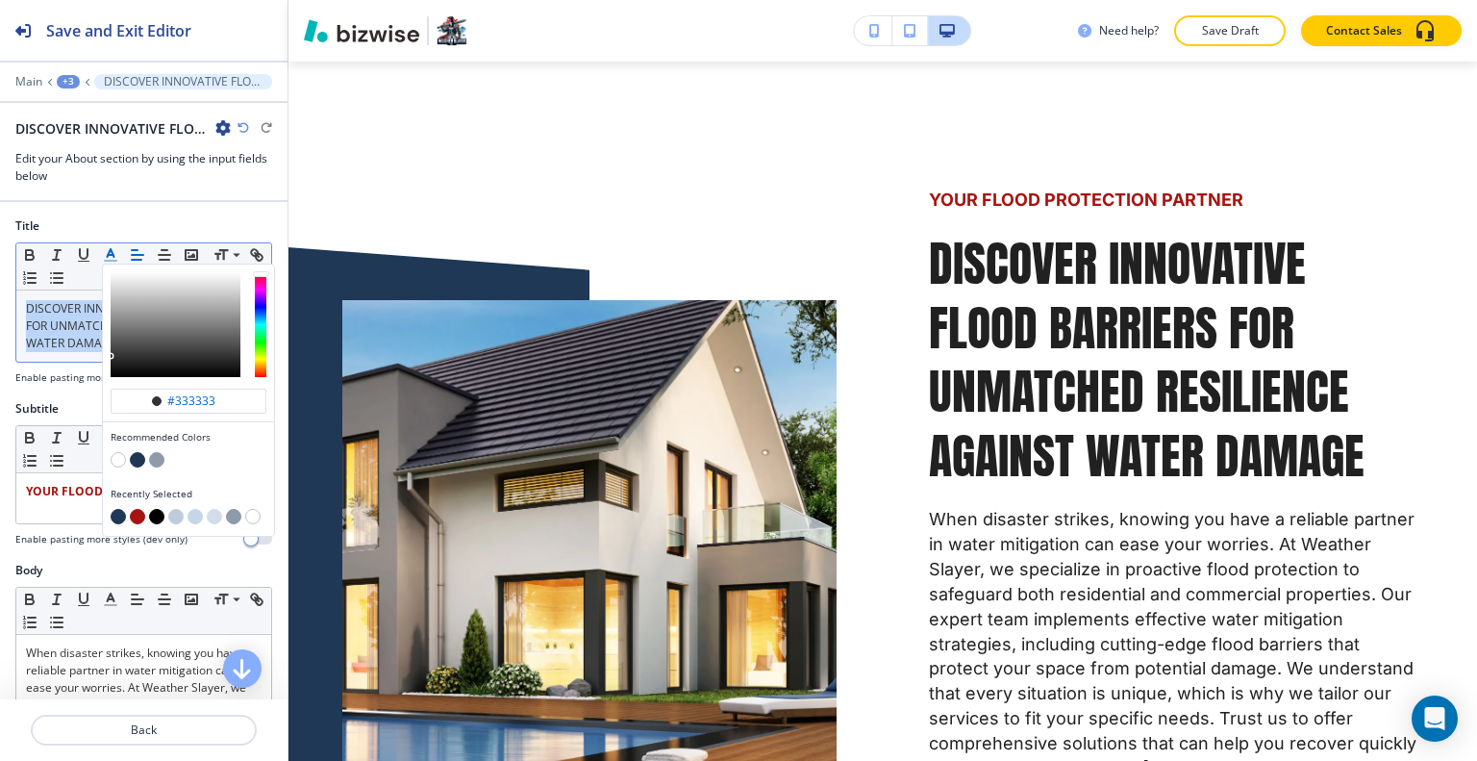
click at [139, 459] on button "button" at bounding box center [137, 459] width 15 height 15
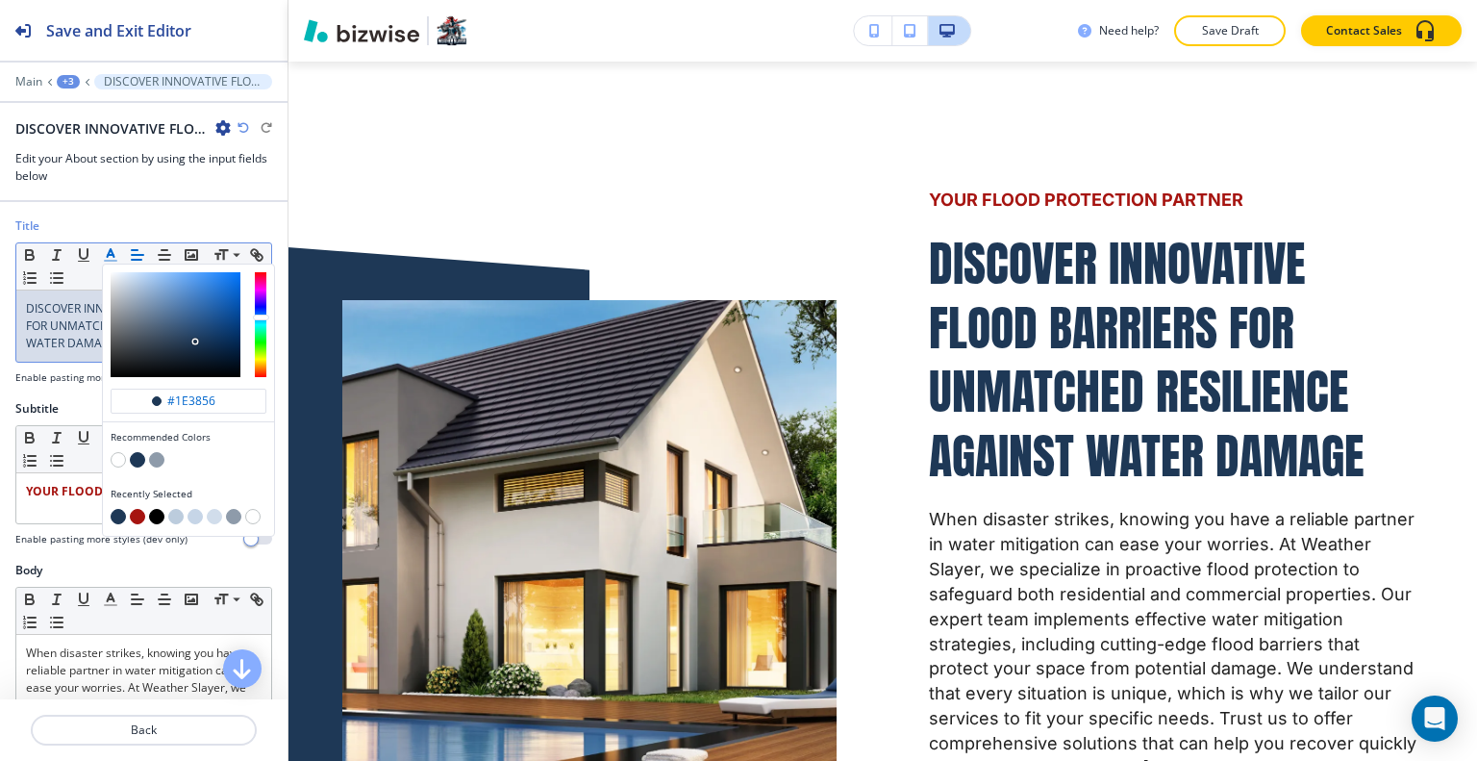
type input "#1e3856"
click at [1201, 24] on p "Save Draft" at bounding box center [1230, 30] width 62 height 17
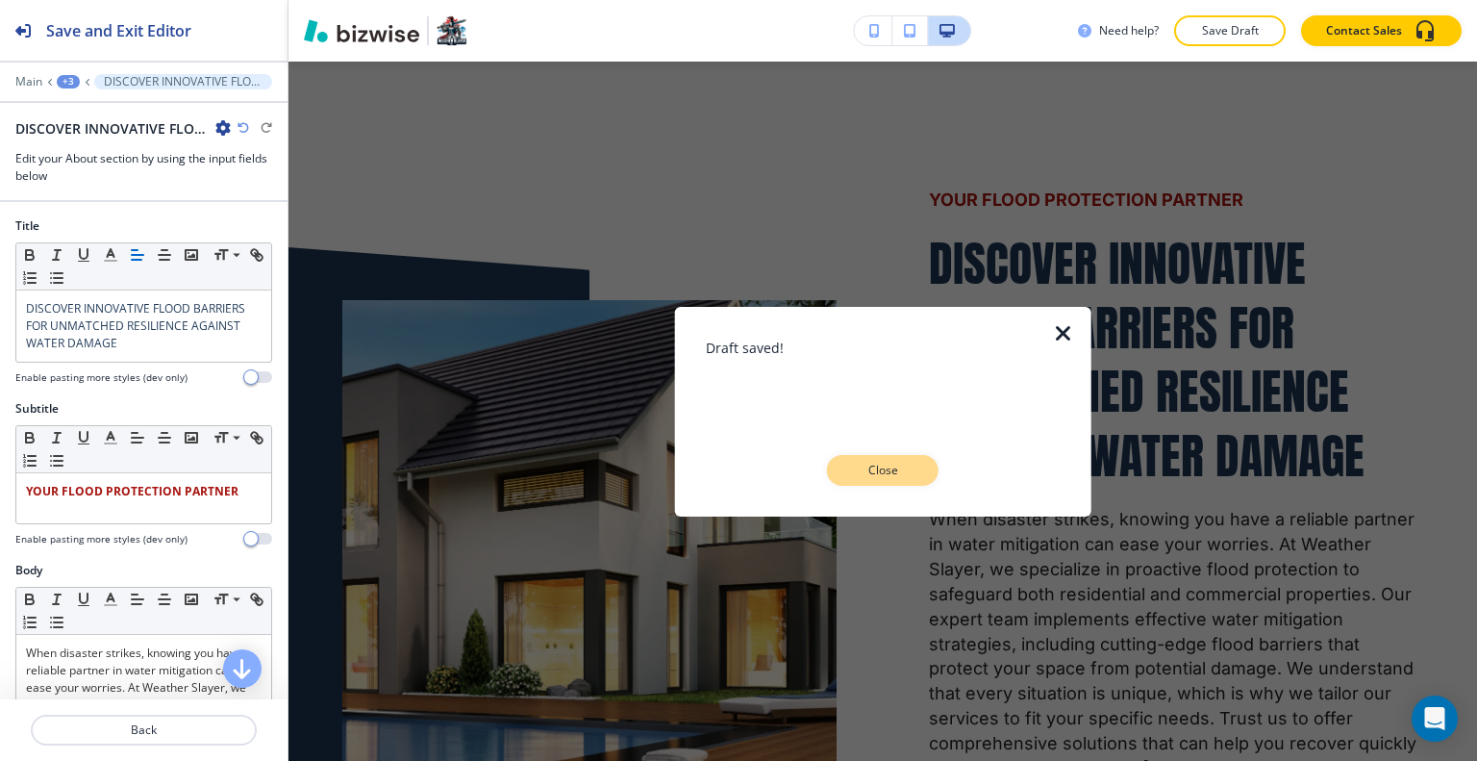
click at [895, 484] on div "Draft saved! Close" at bounding box center [883, 411] width 355 height 210
click at [900, 470] on p "Close" at bounding box center [883, 470] width 62 height 17
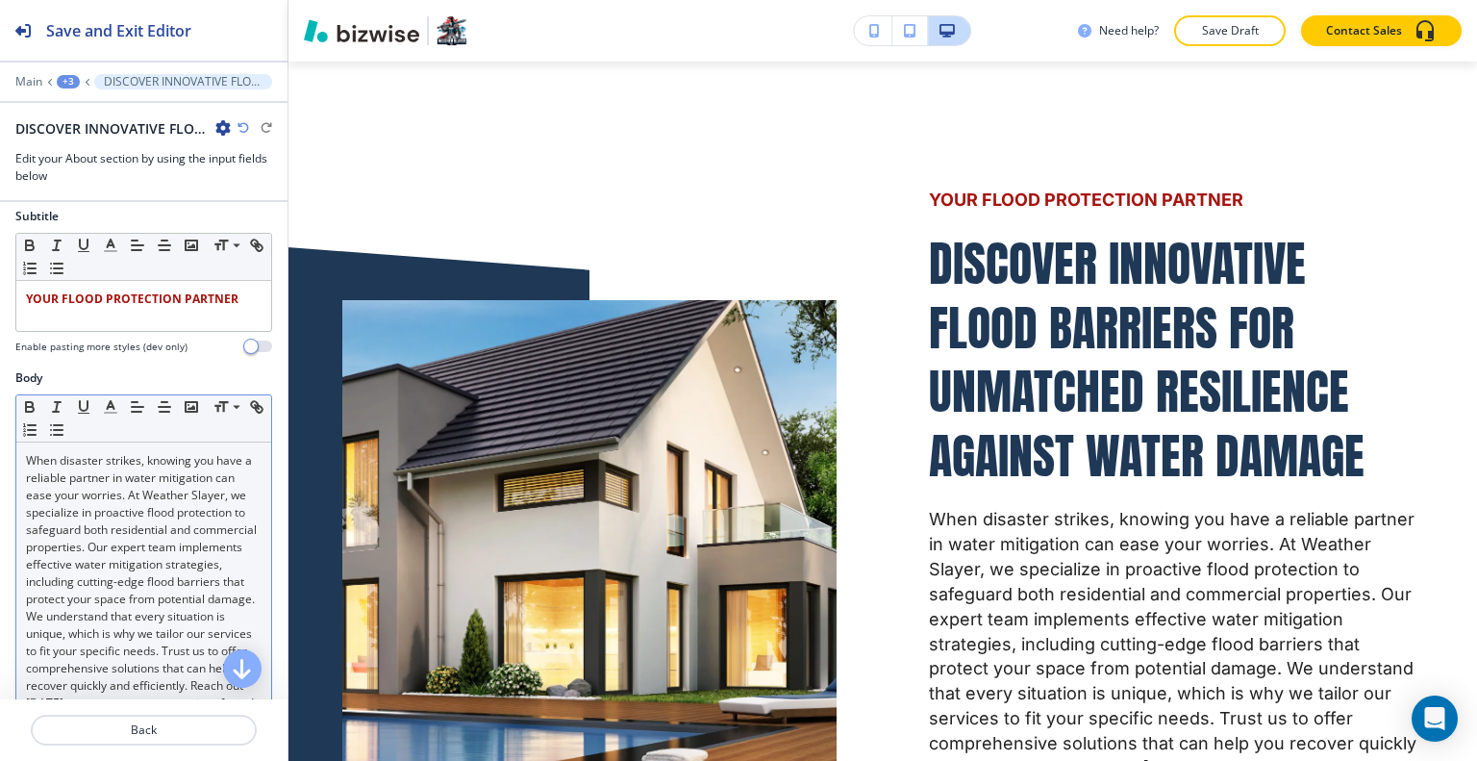
click at [142, 537] on p "When disaster strikes, knowing you have a reliable partner in water mitigation …" at bounding box center [144, 590] width 236 height 277
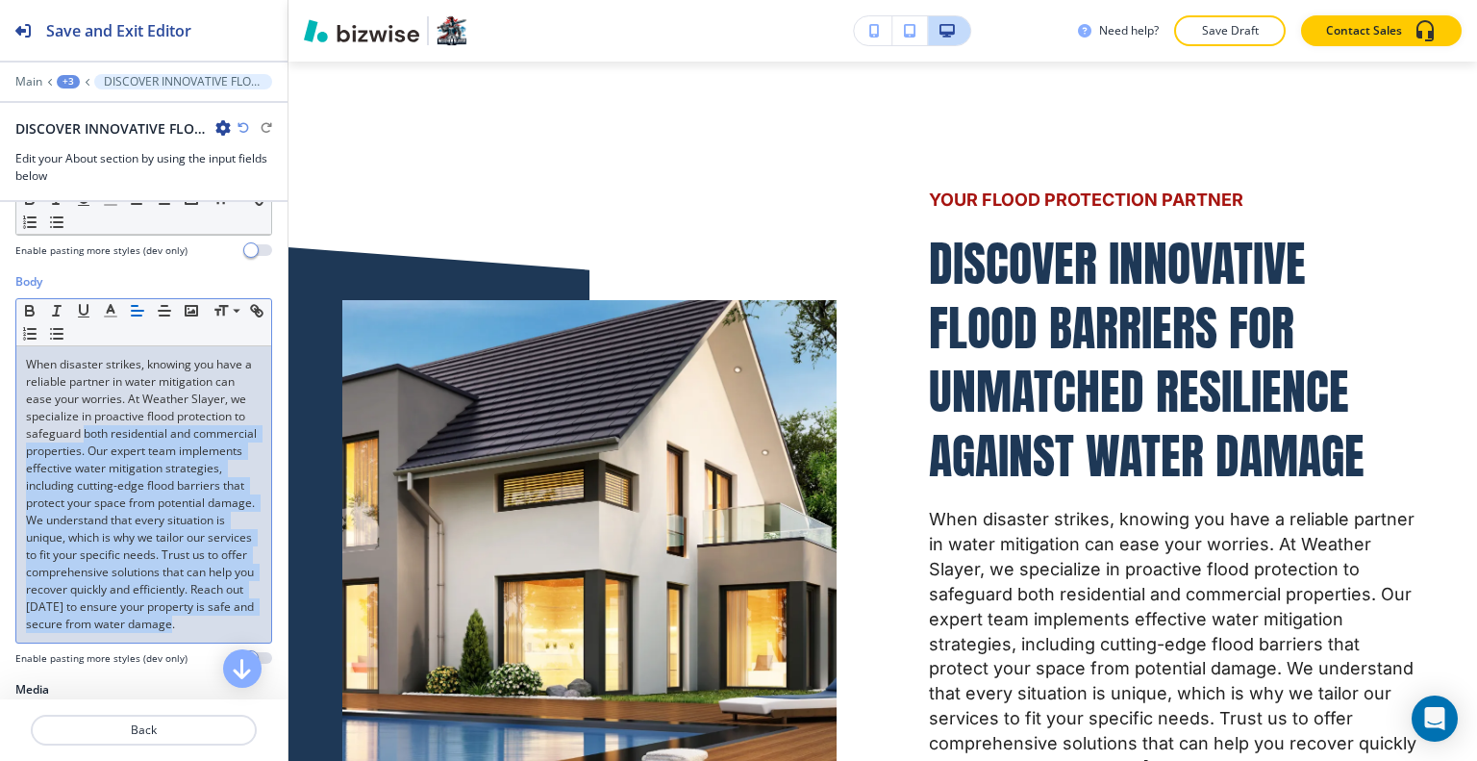
scroll to position [192, 0]
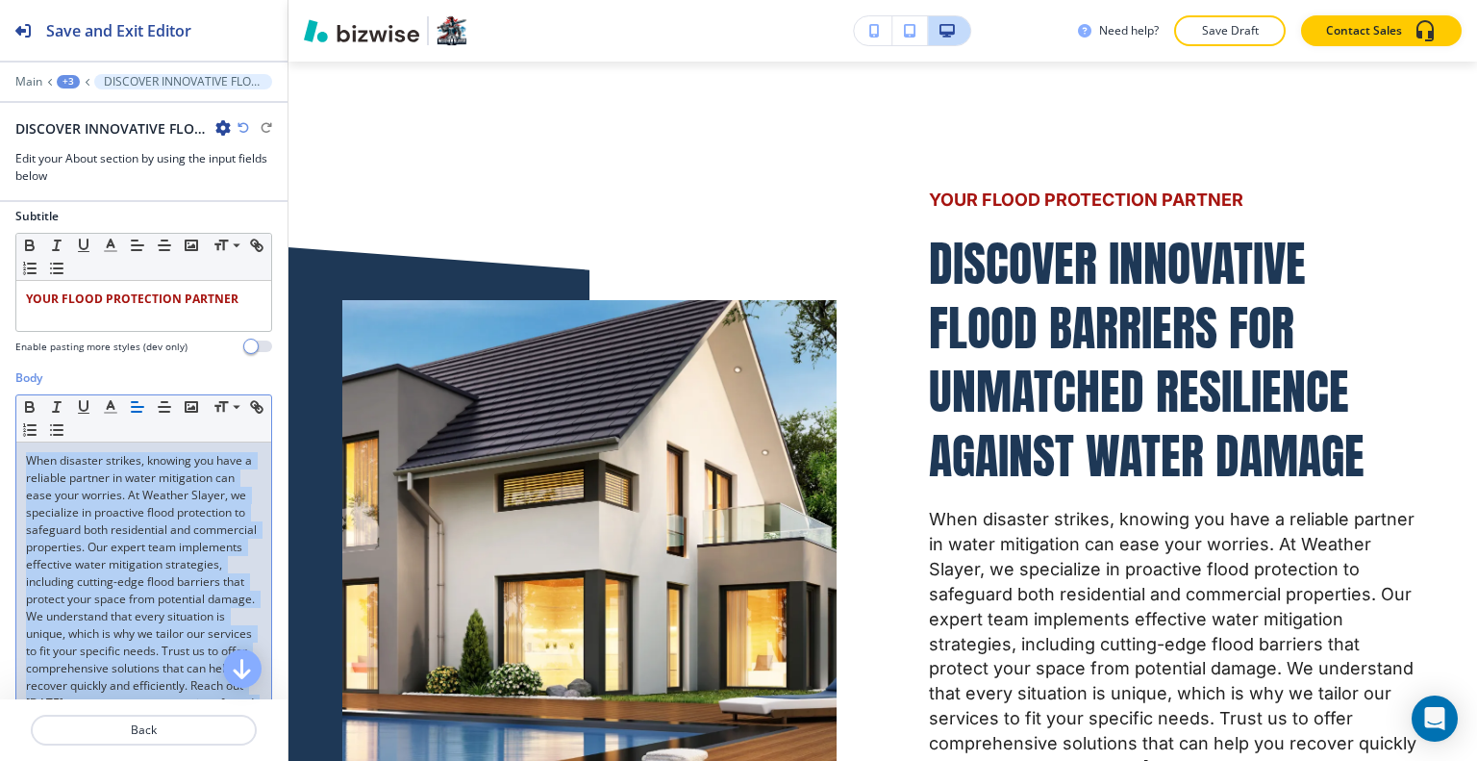
drag, startPoint x: 203, startPoint y: 551, endPoint x: 0, endPoint y: 446, distance: 228.4
click at [0, 446] on div "Body Small Normal Large Huge When disaster strikes, knowing you have a reliable…" at bounding box center [143, 573] width 287 height 408
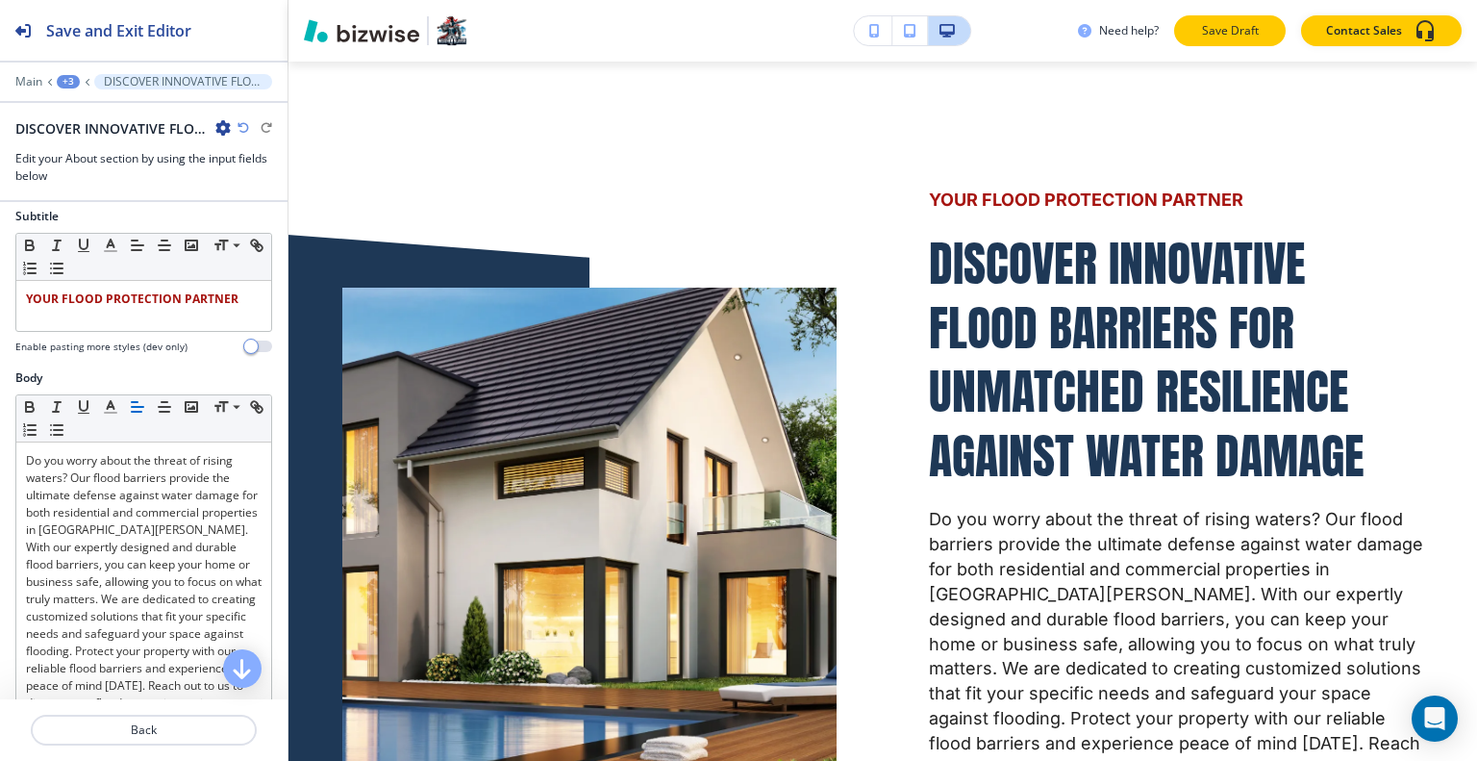
click at [1216, 37] on p "Save Draft" at bounding box center [1230, 30] width 62 height 17
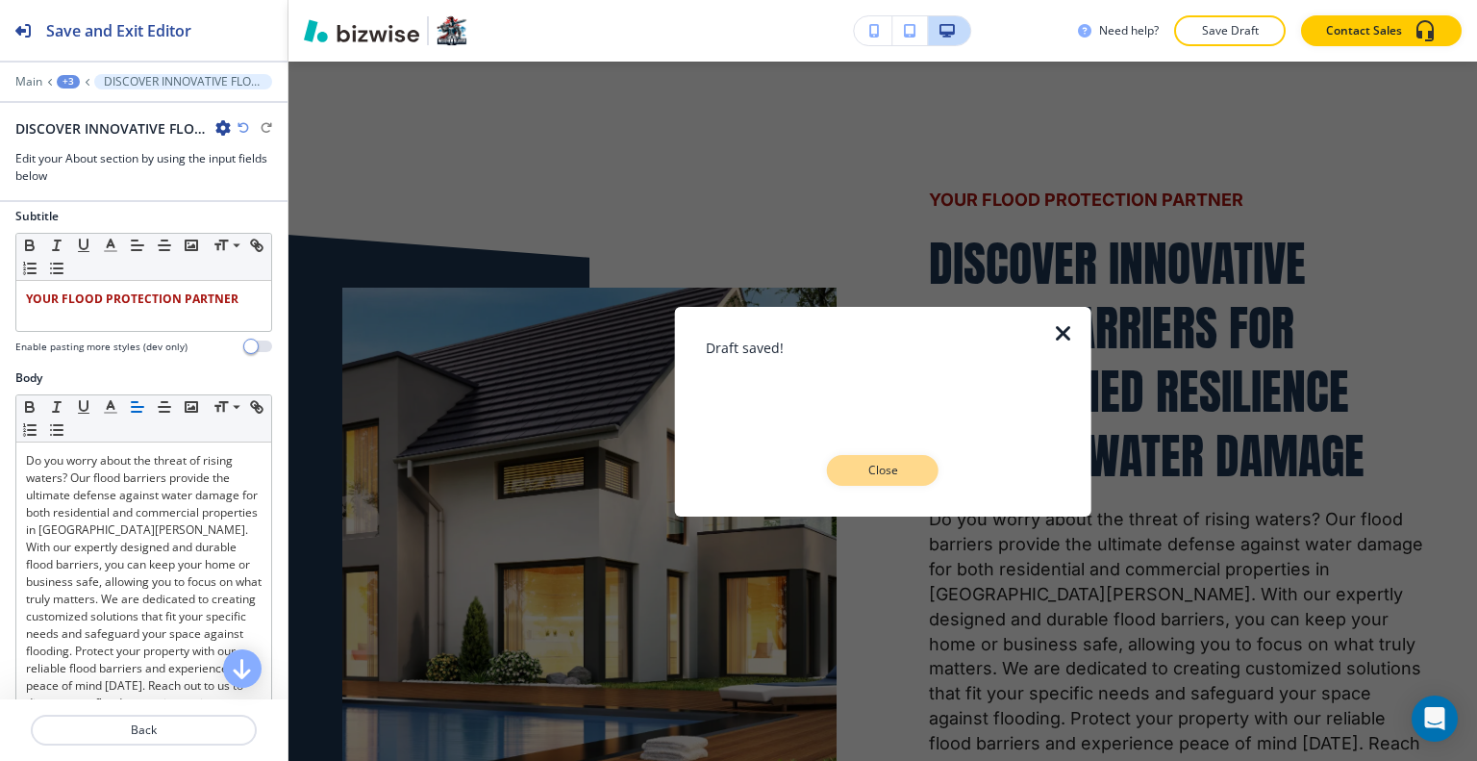
click at [887, 463] on p "Close" at bounding box center [883, 470] width 62 height 17
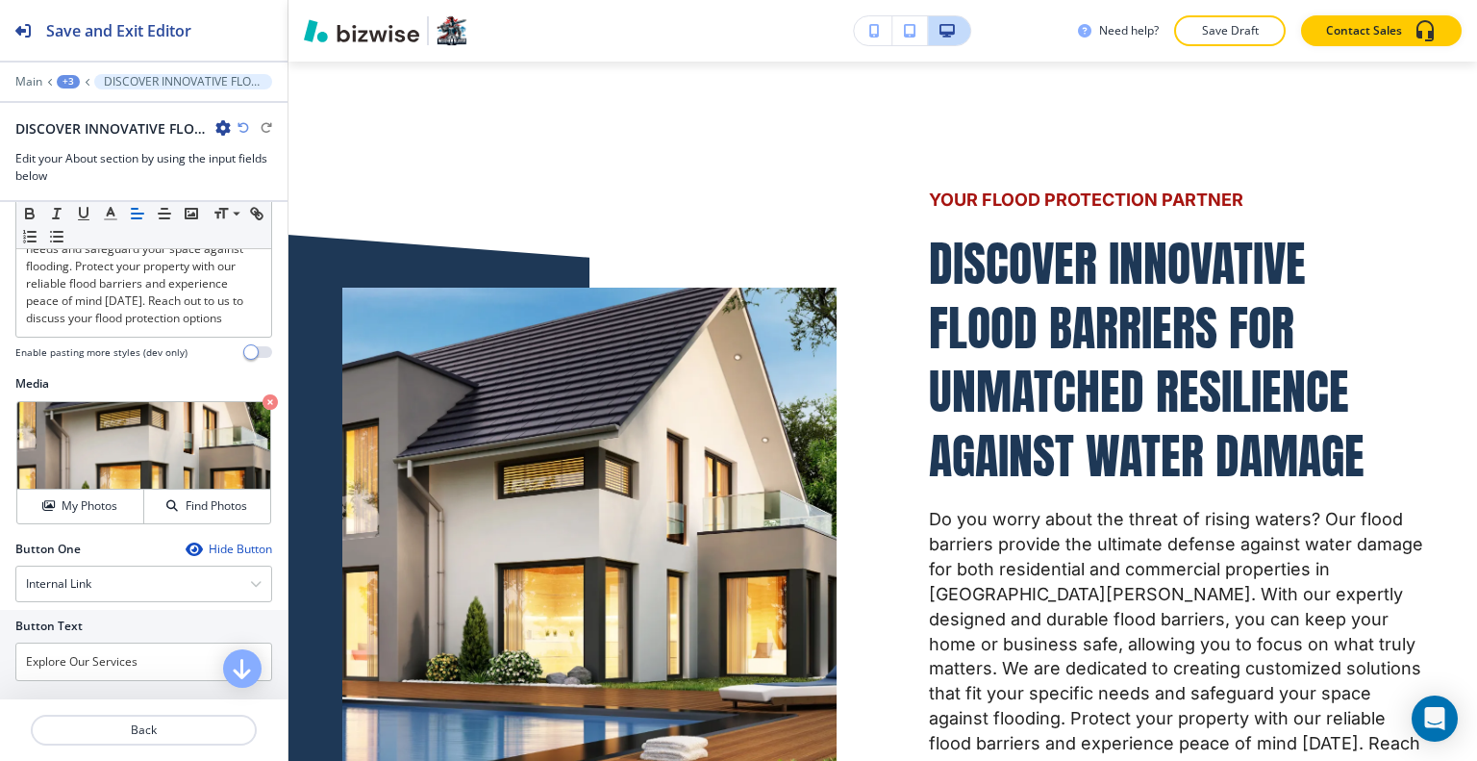
scroll to position [673, 0]
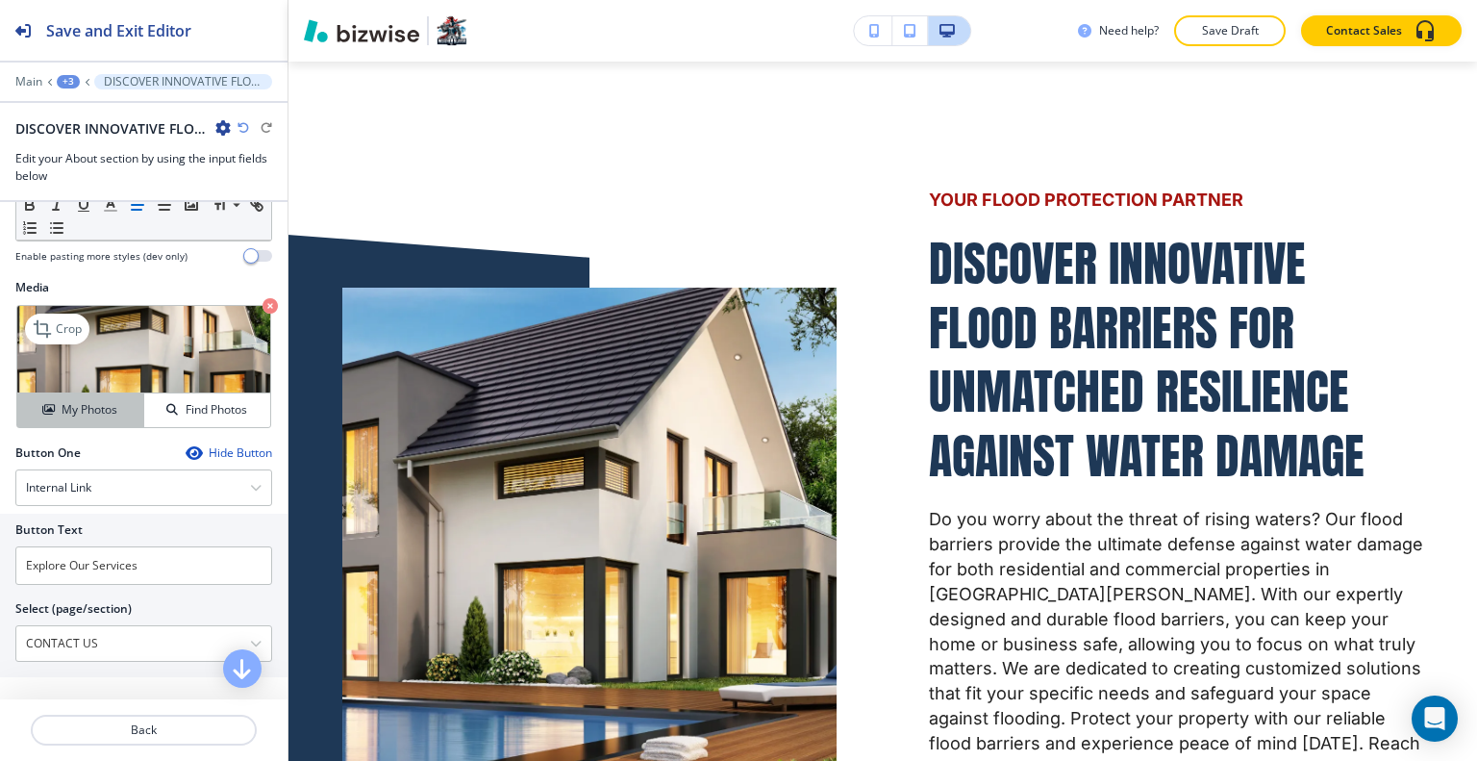
click at [103, 418] on h4 "My Photos" at bounding box center [90, 409] width 56 height 17
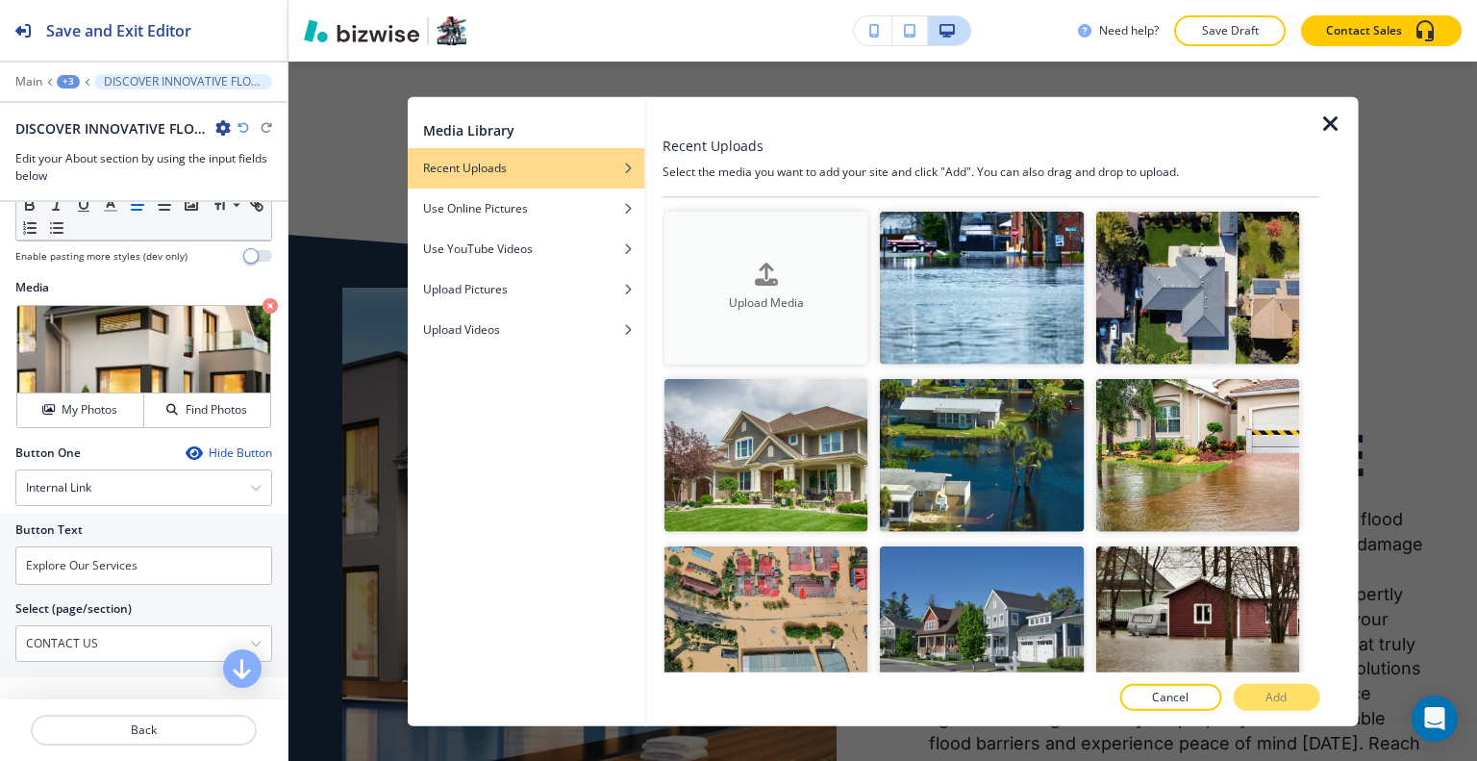
click at [829, 297] on h4 "Upload Media" at bounding box center [766, 302] width 204 height 17
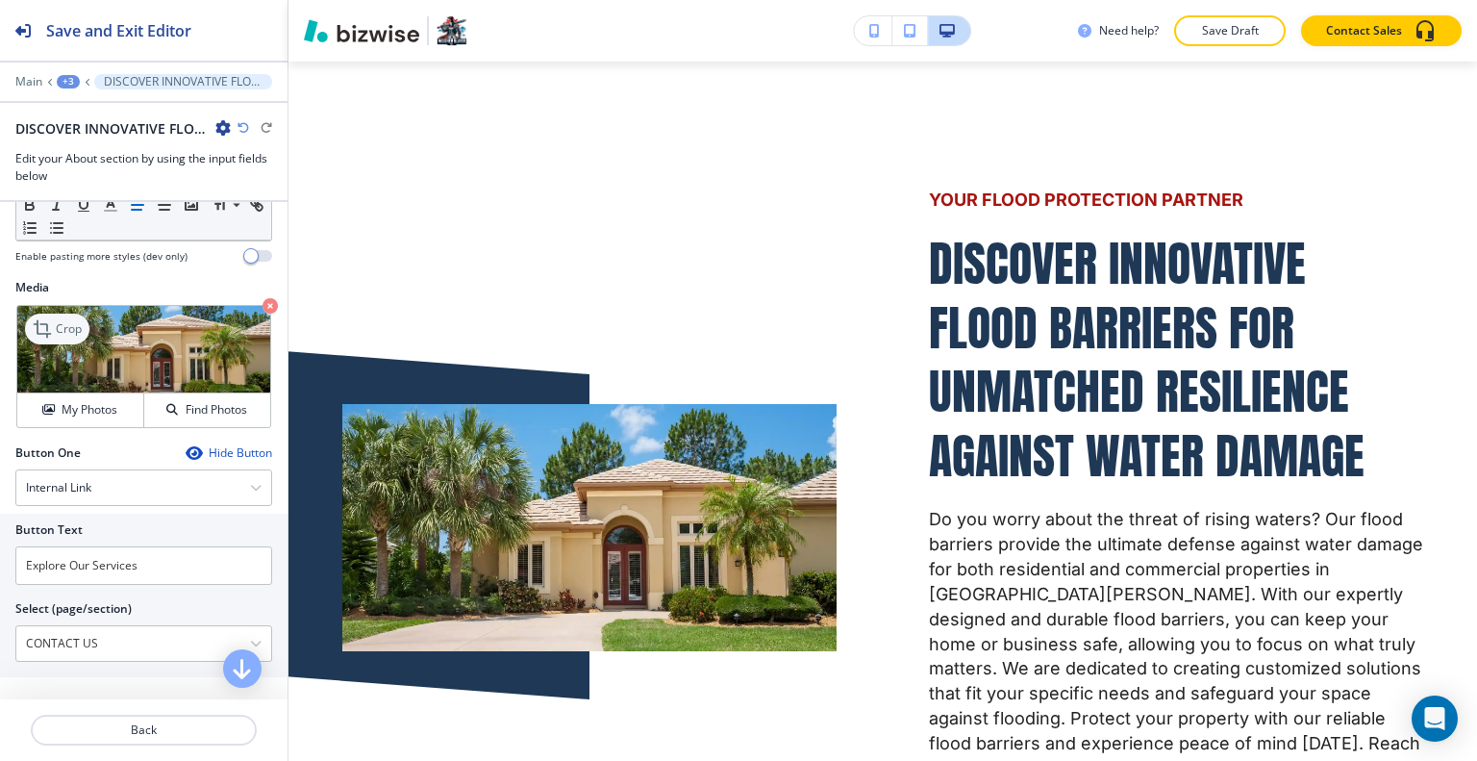
click at [77, 337] on p "Crop" at bounding box center [69, 328] width 26 height 17
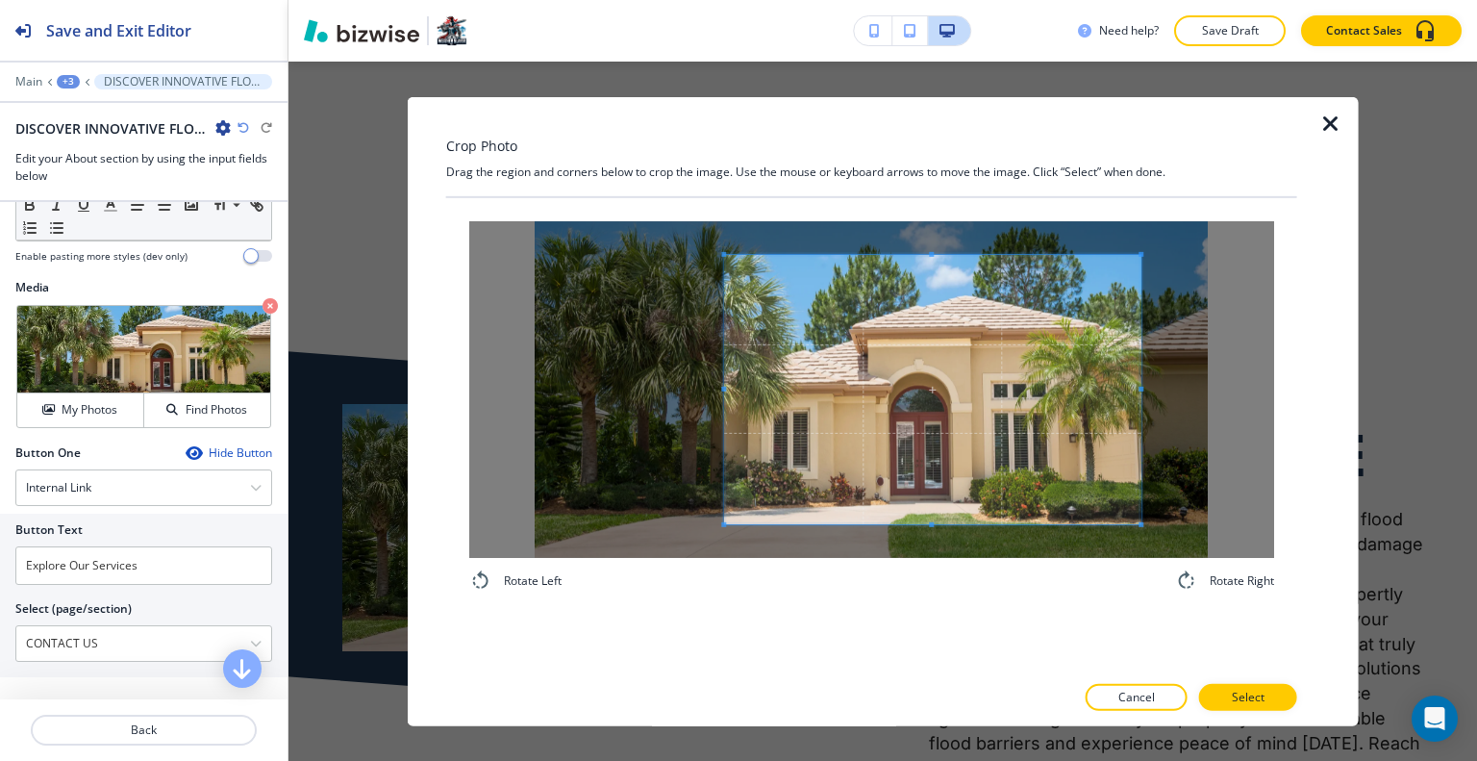
click at [727, 391] on div at bounding box center [932, 388] width 416 height 269
click at [935, 201] on div "Rotate Left Rotate Right" at bounding box center [871, 405] width 851 height 417
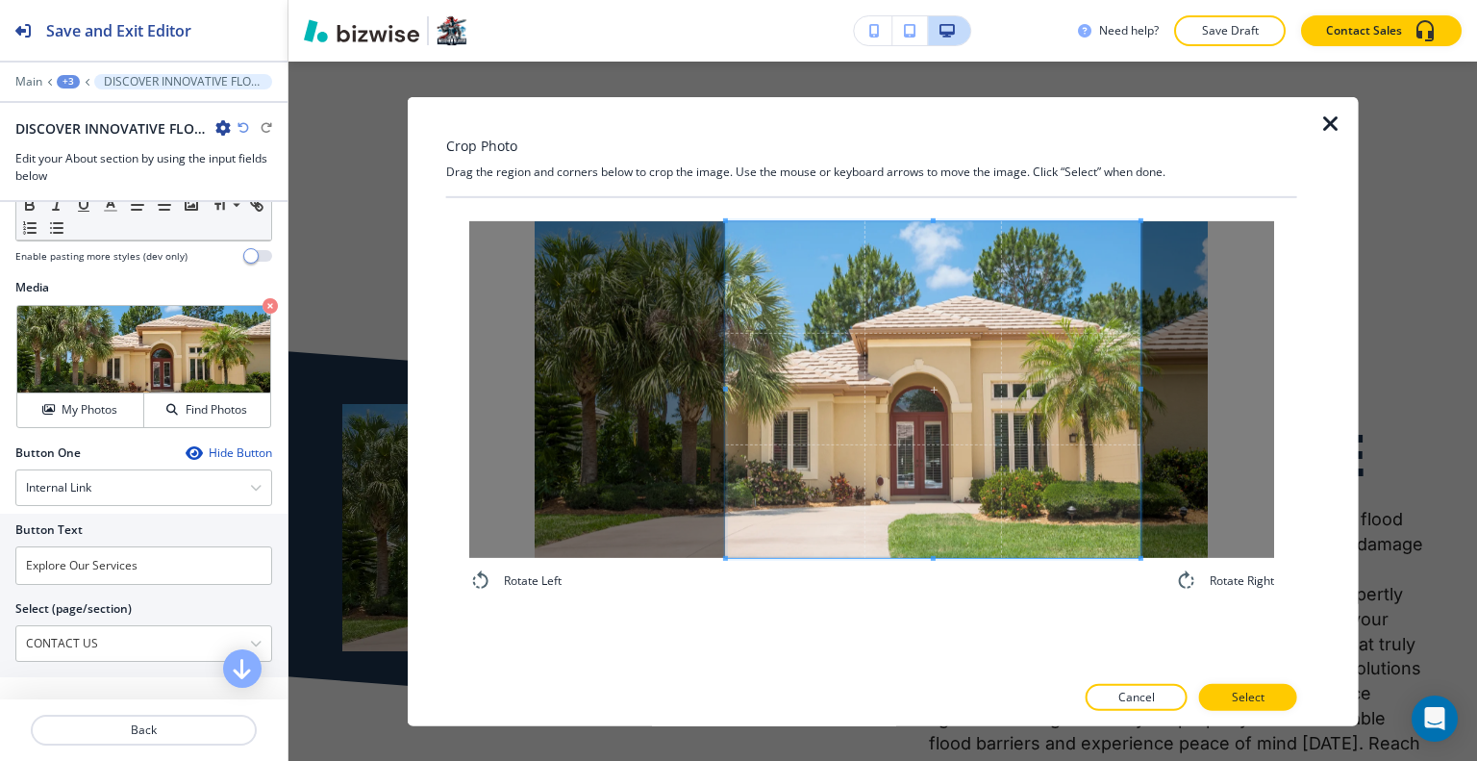
click at [912, 591] on div "Rotate Left Rotate Right" at bounding box center [871, 405] width 851 height 417
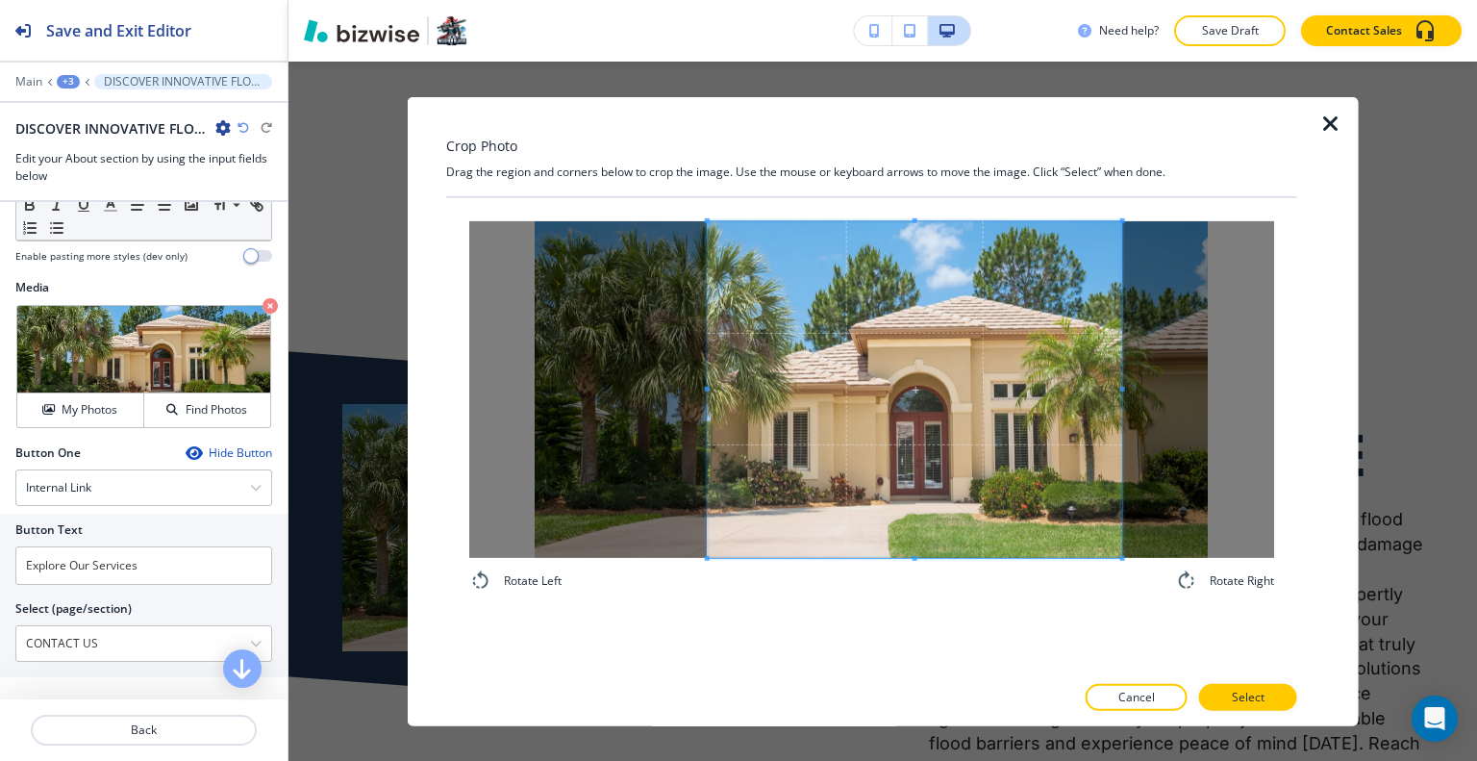
click at [912, 497] on span at bounding box center [915, 388] width 414 height 337
click at [1266, 700] on button "Select" at bounding box center [1248, 697] width 98 height 27
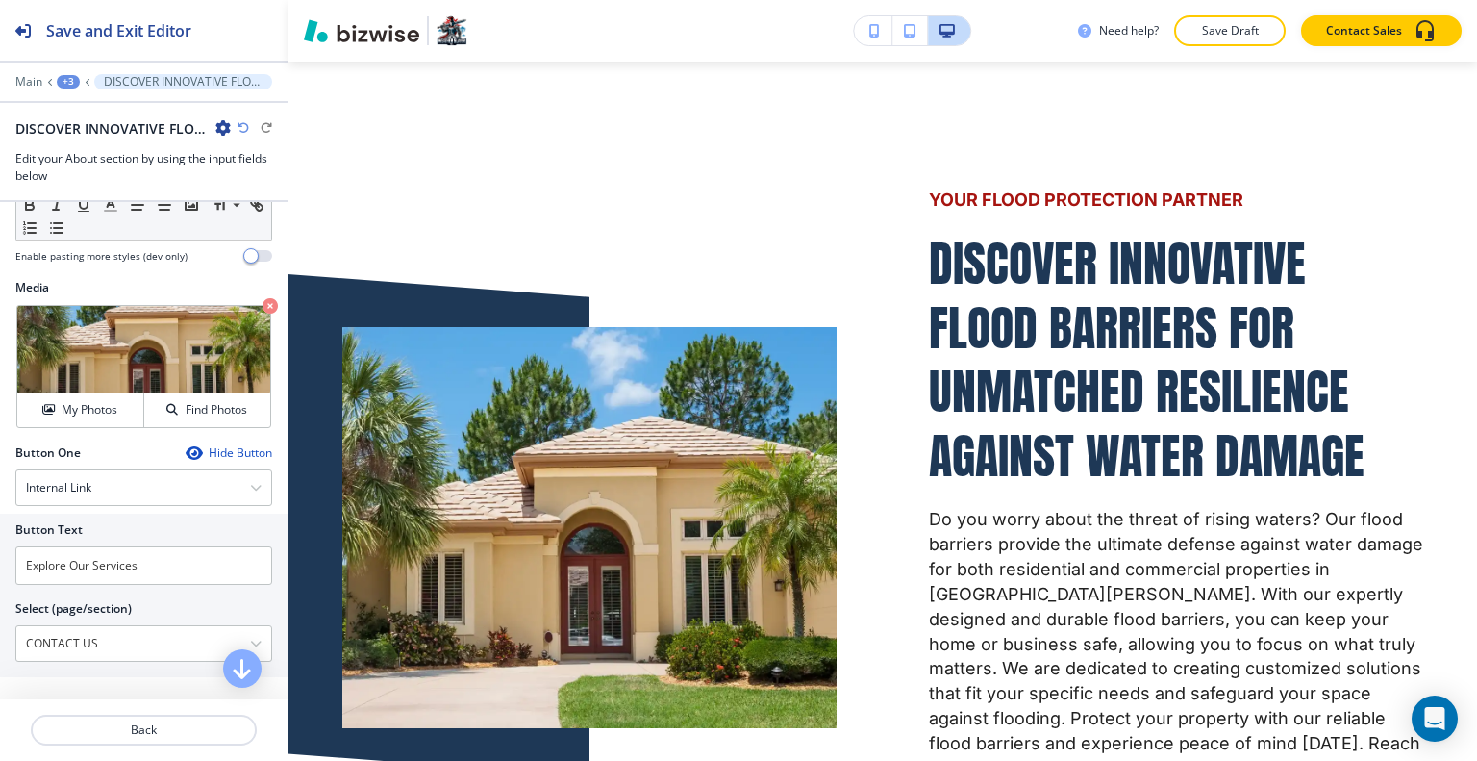
click at [1250, 45] on button "Save Draft" at bounding box center [1230, 30] width 112 height 31
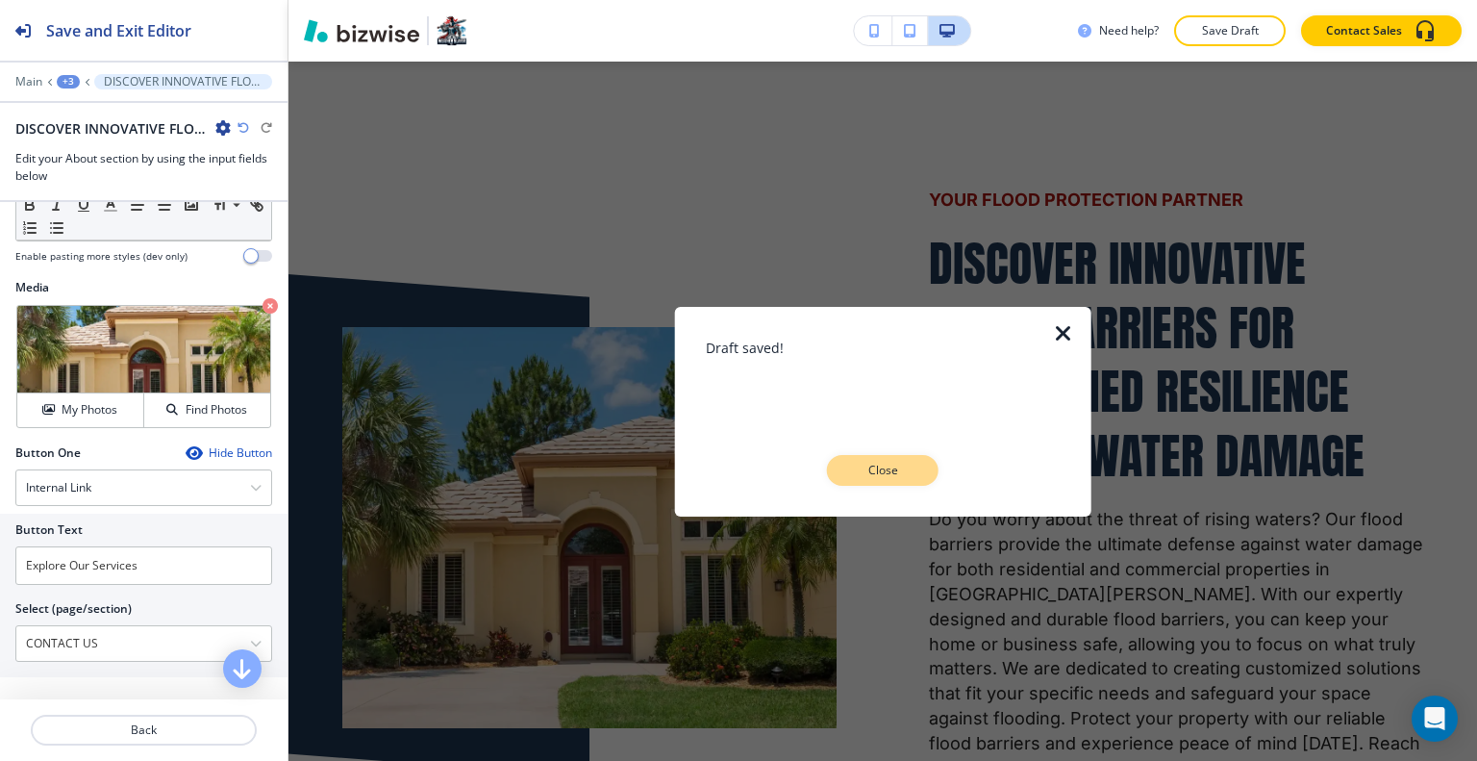
click at [887, 473] on p "Close" at bounding box center [883, 470] width 62 height 17
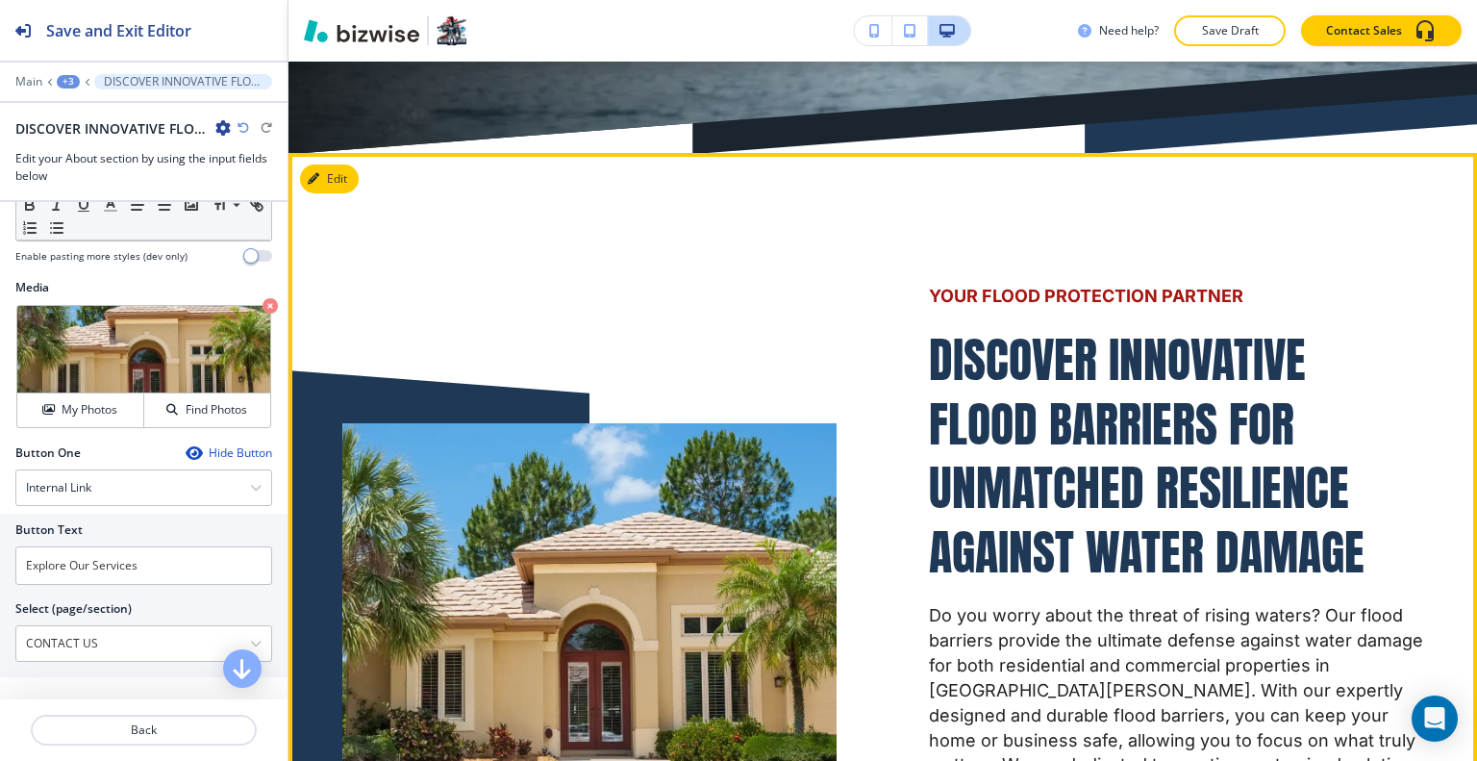
scroll to position [429, 0]
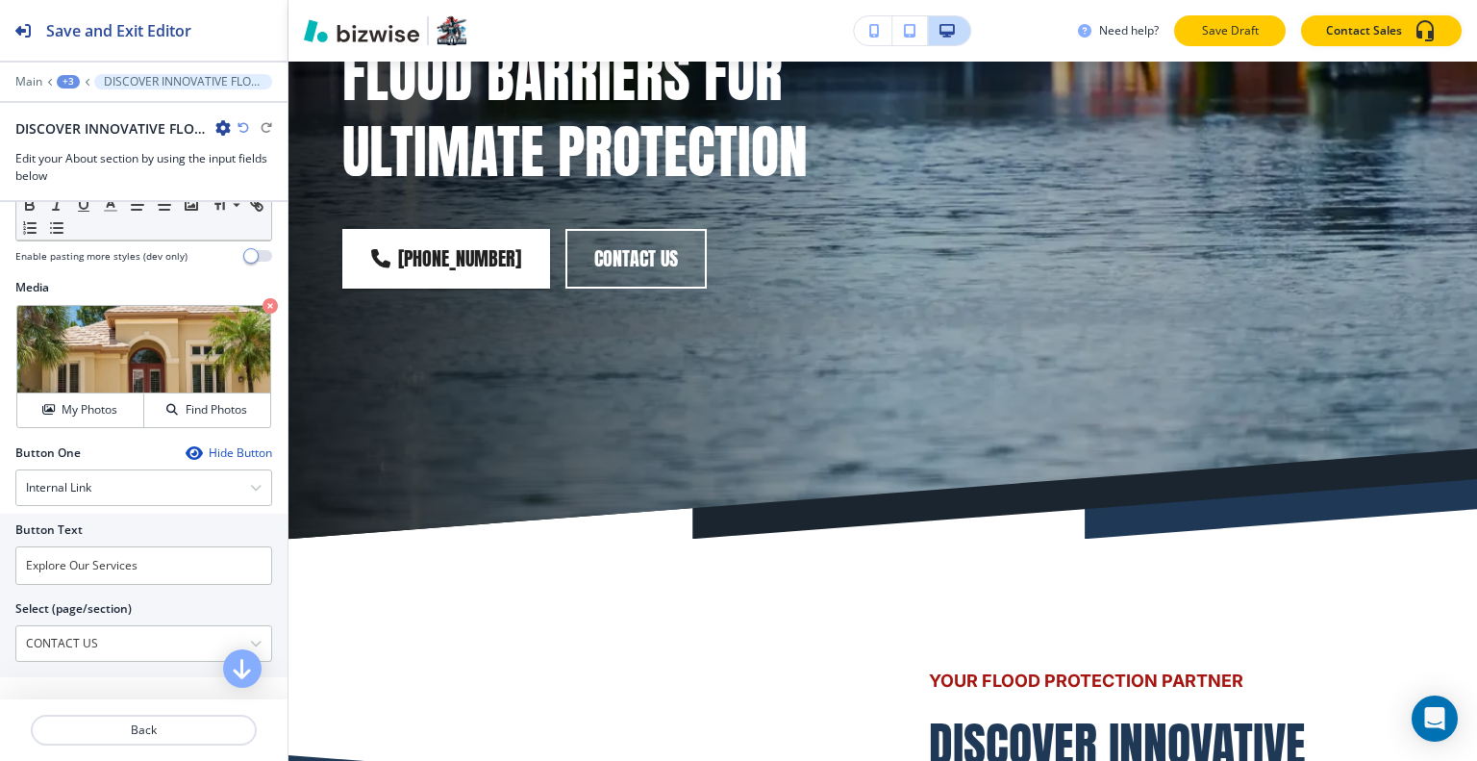
click at [1212, 27] on p "Save Draft" at bounding box center [1230, 30] width 62 height 17
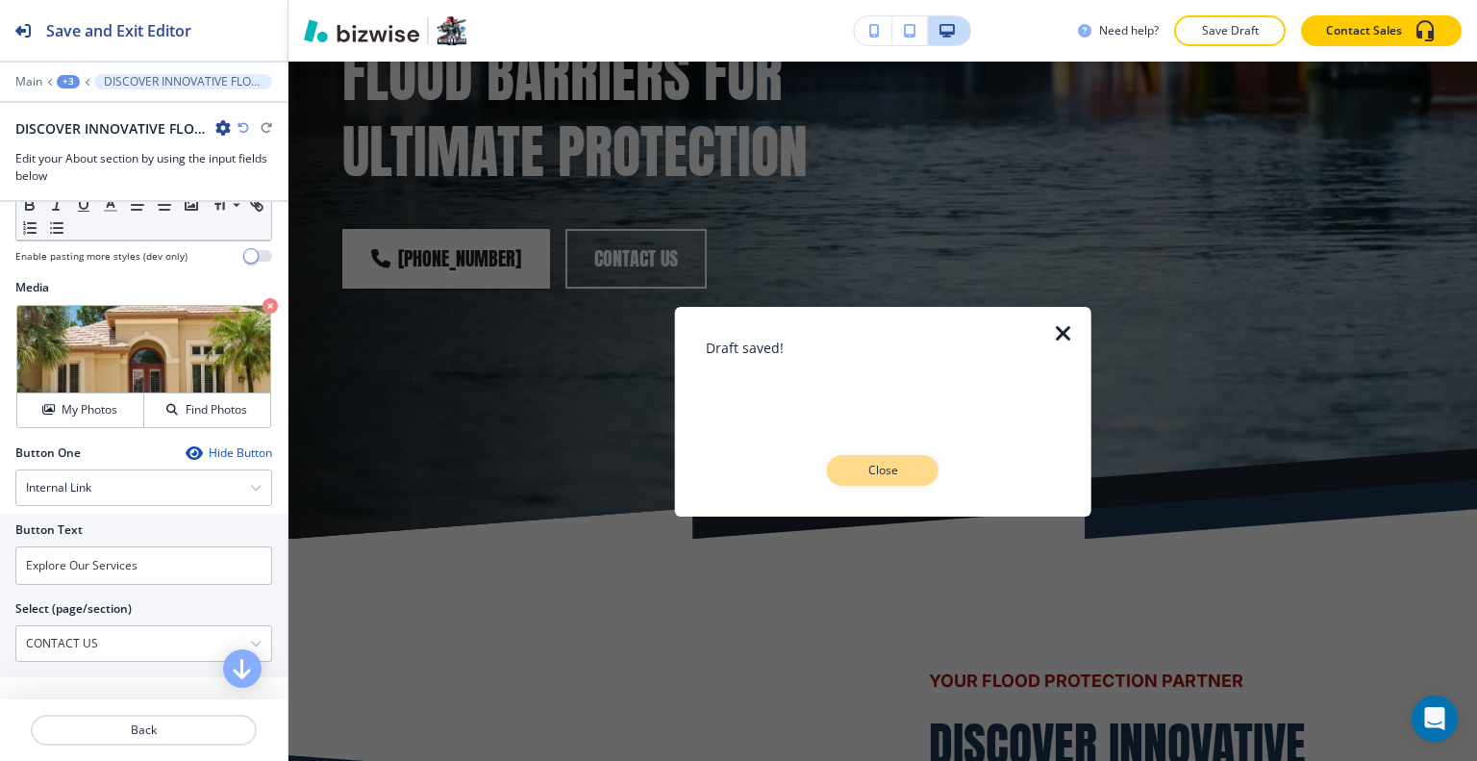
click at [903, 460] on button "Close" at bounding box center [883, 470] width 112 height 31
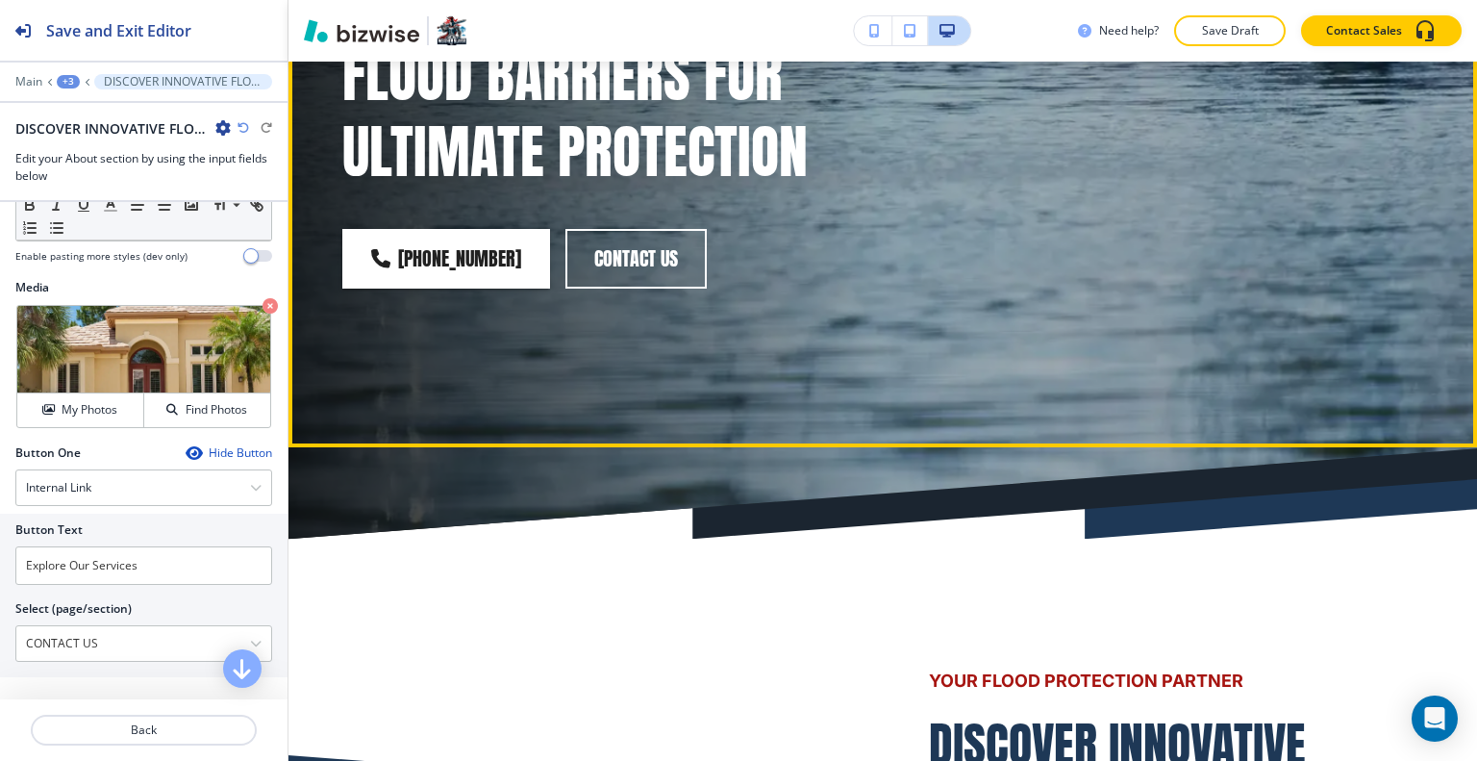
scroll to position [0, 0]
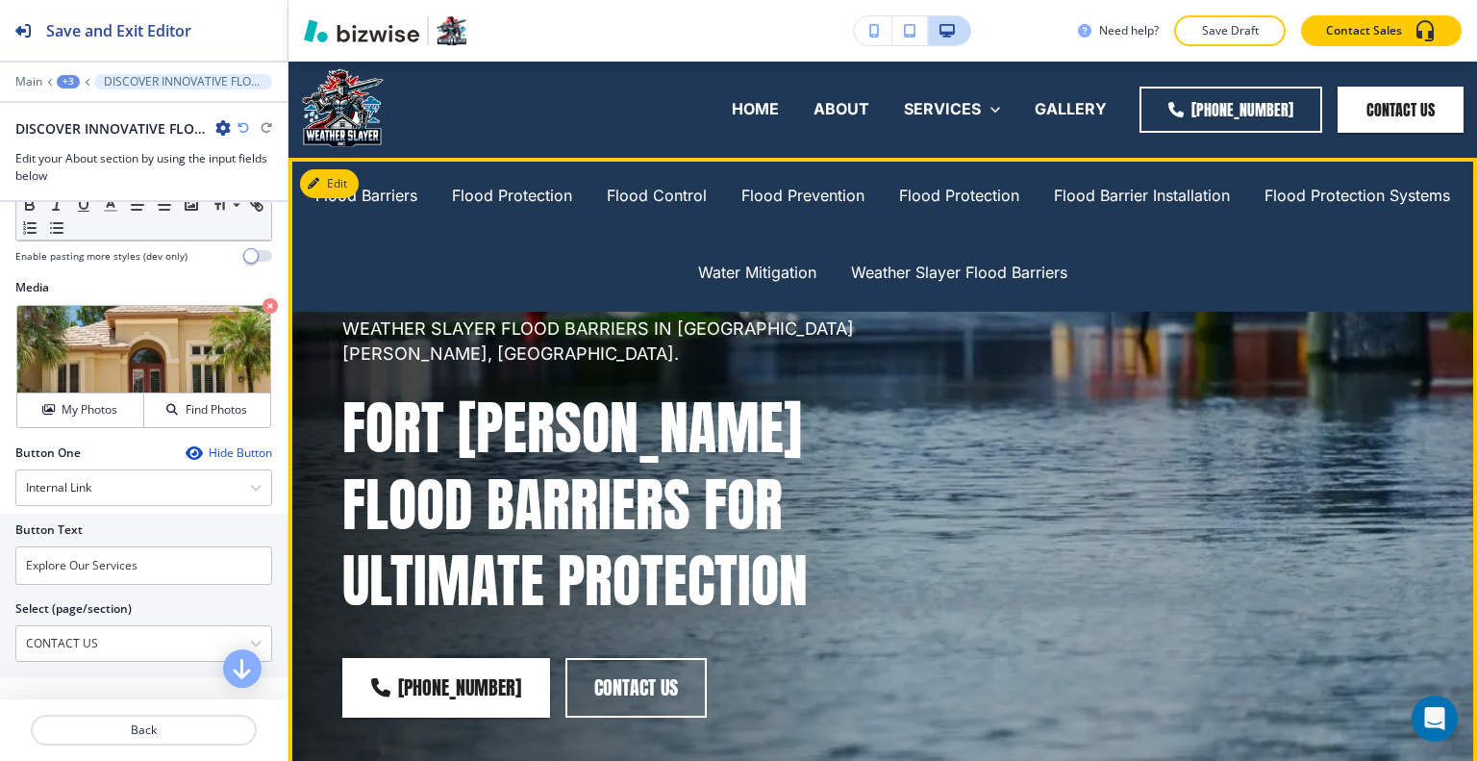
click at [961, 426] on div "WEATHER SLAYER FLOOD BARRIERS IN [GEOGRAPHIC_DATA][PERSON_NAME], [GEOGRAPHIC_DA…" at bounding box center [859, 493] width 1127 height 601
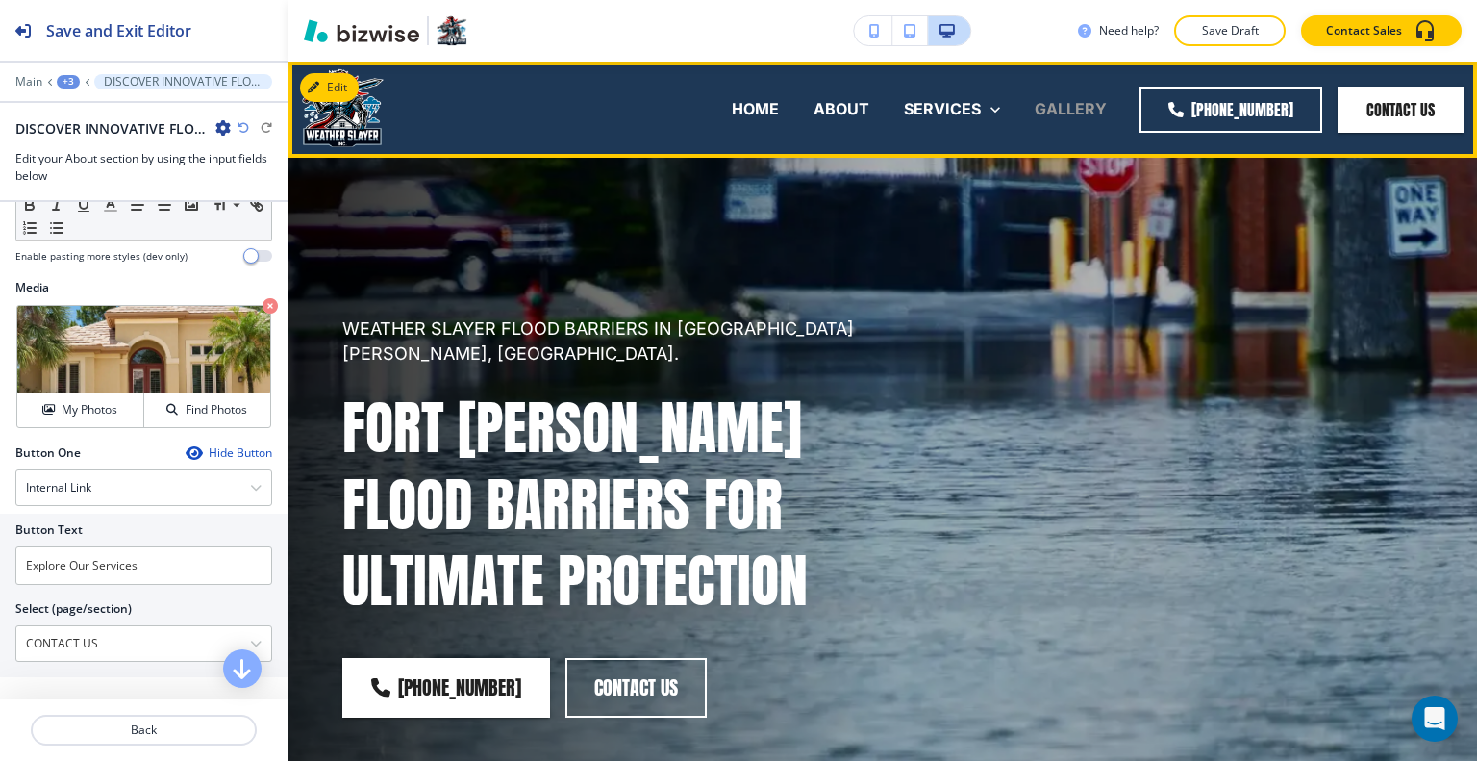
click at [1068, 105] on p "GALLERY" at bounding box center [1071, 109] width 72 height 22
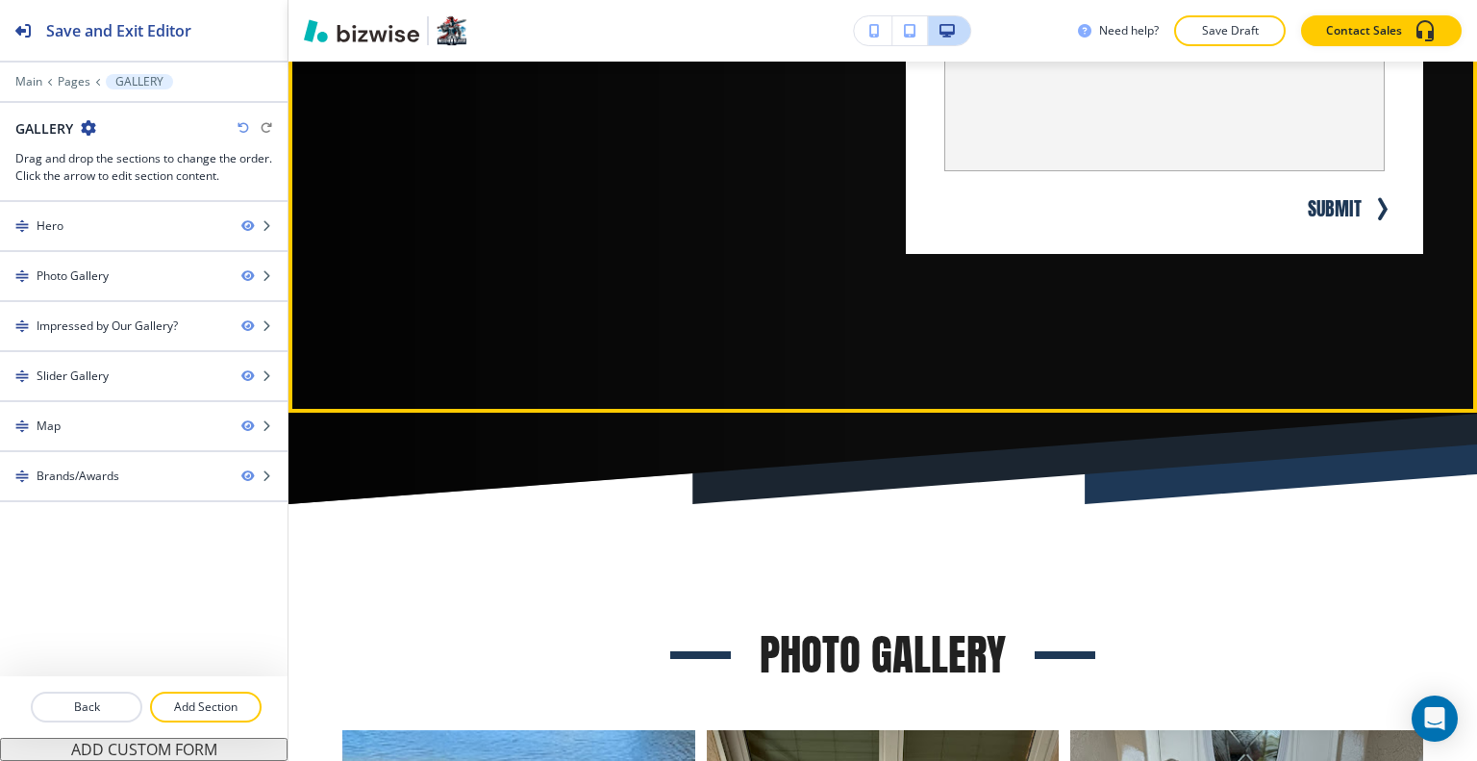
scroll to position [96, 0]
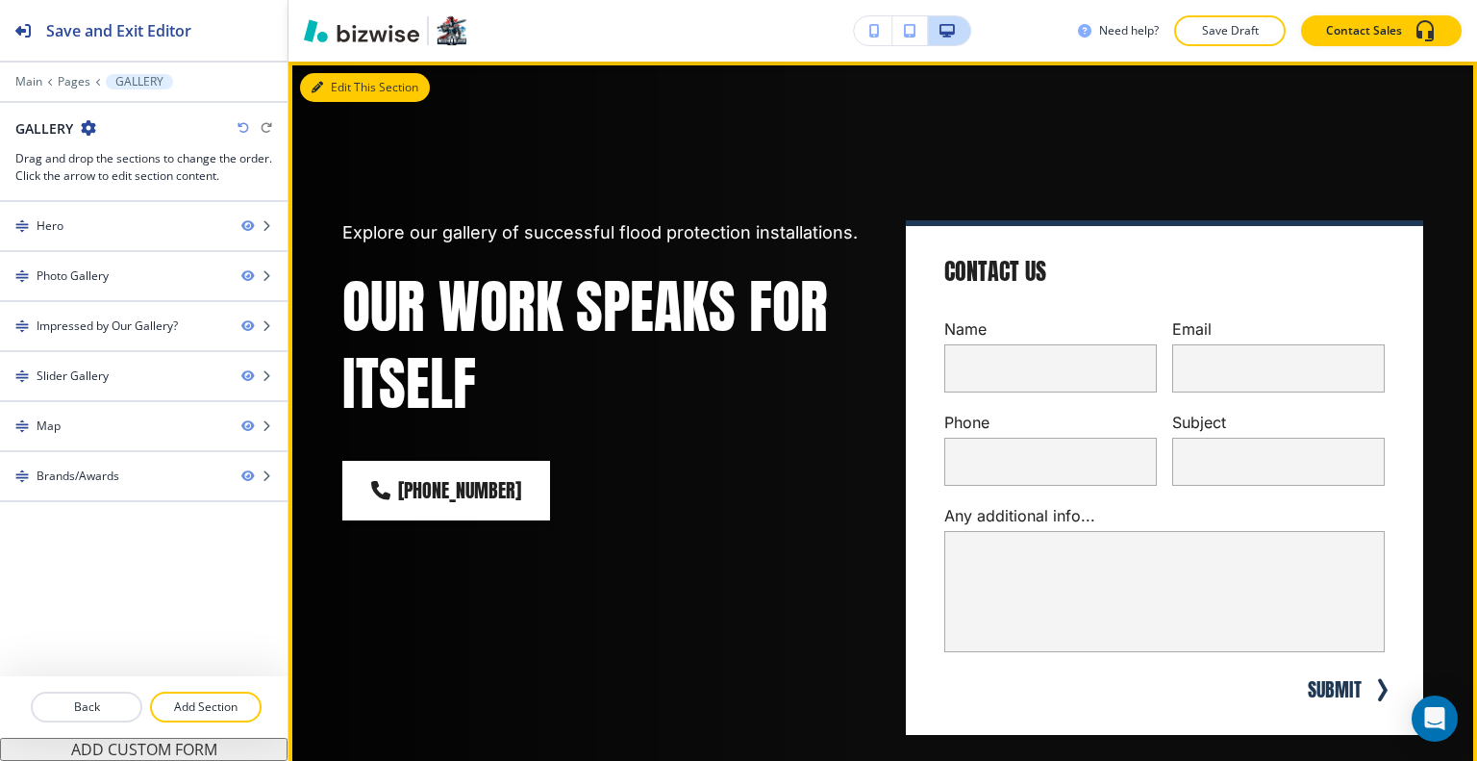
click at [339, 84] on button "Edit This Section" at bounding box center [365, 87] width 130 height 29
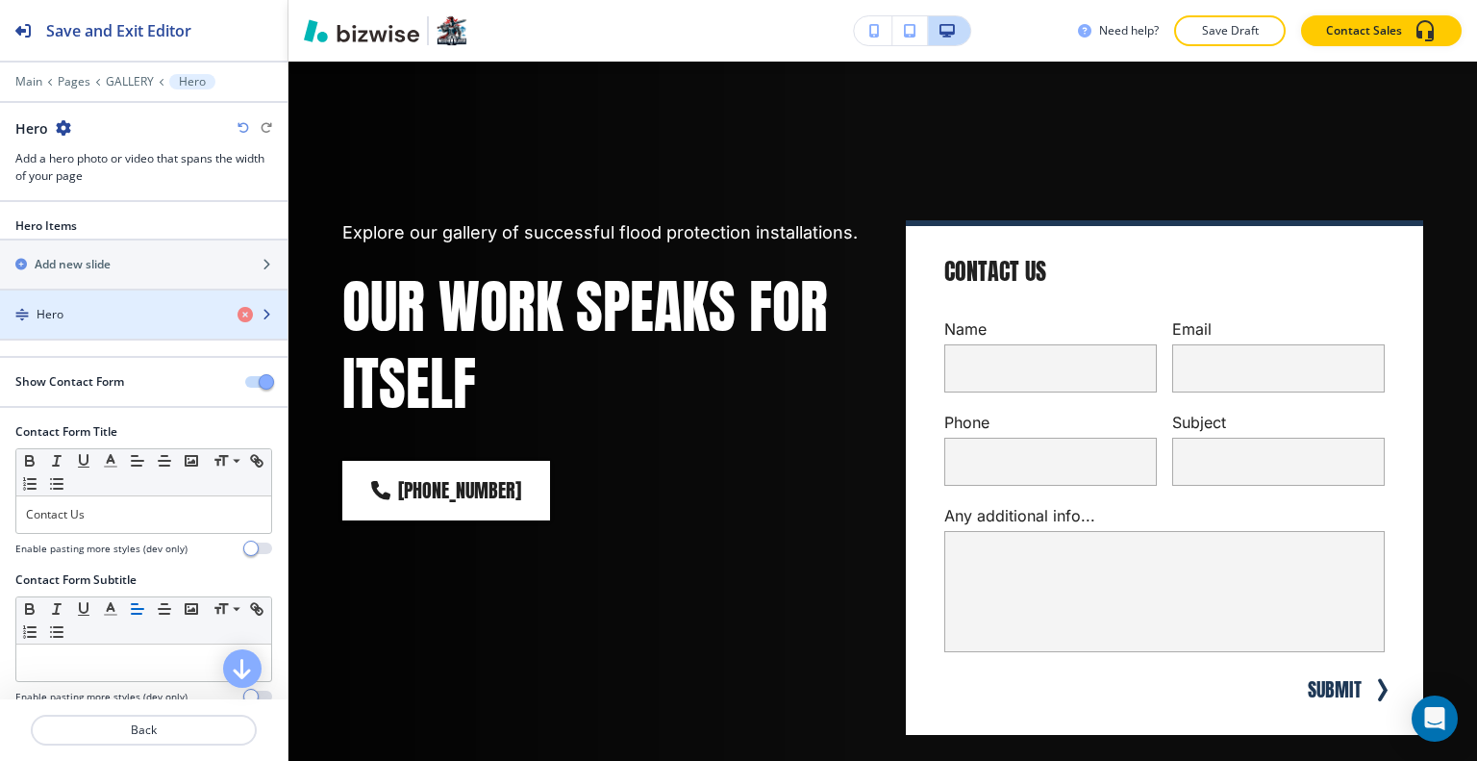
click at [145, 308] on div "Hero" at bounding box center [111, 314] width 222 height 17
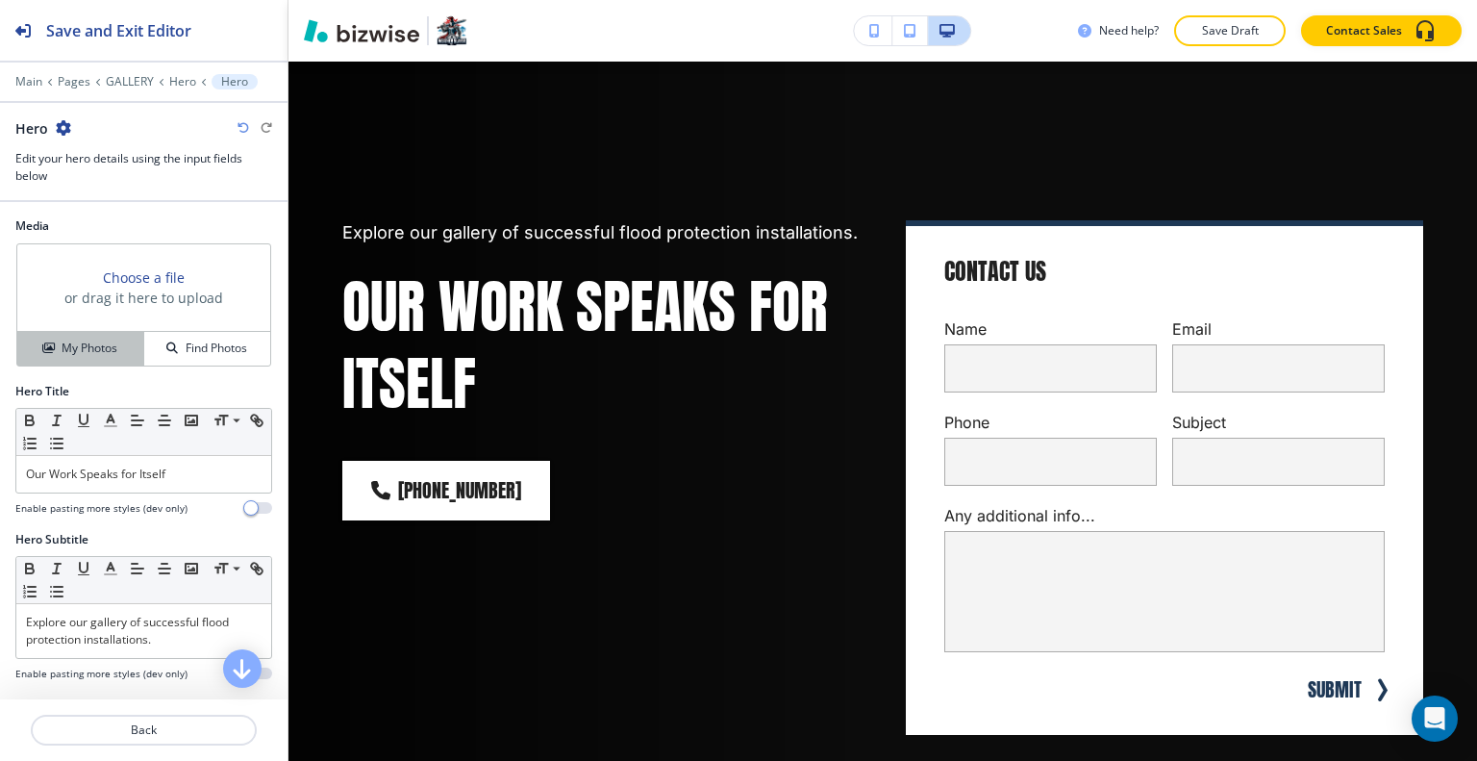
click at [102, 353] on h4 "My Photos" at bounding box center [90, 347] width 56 height 17
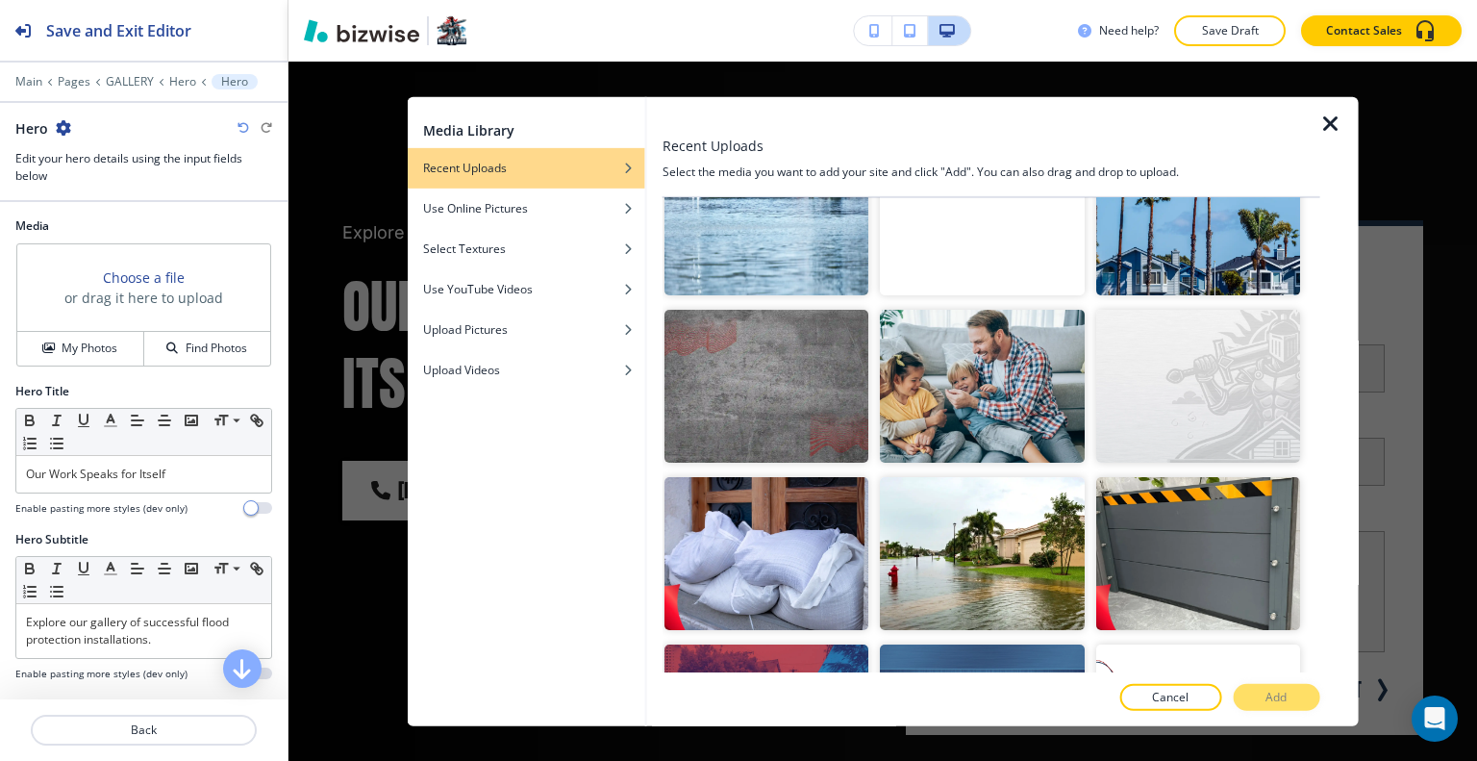
scroll to position [3461, 0]
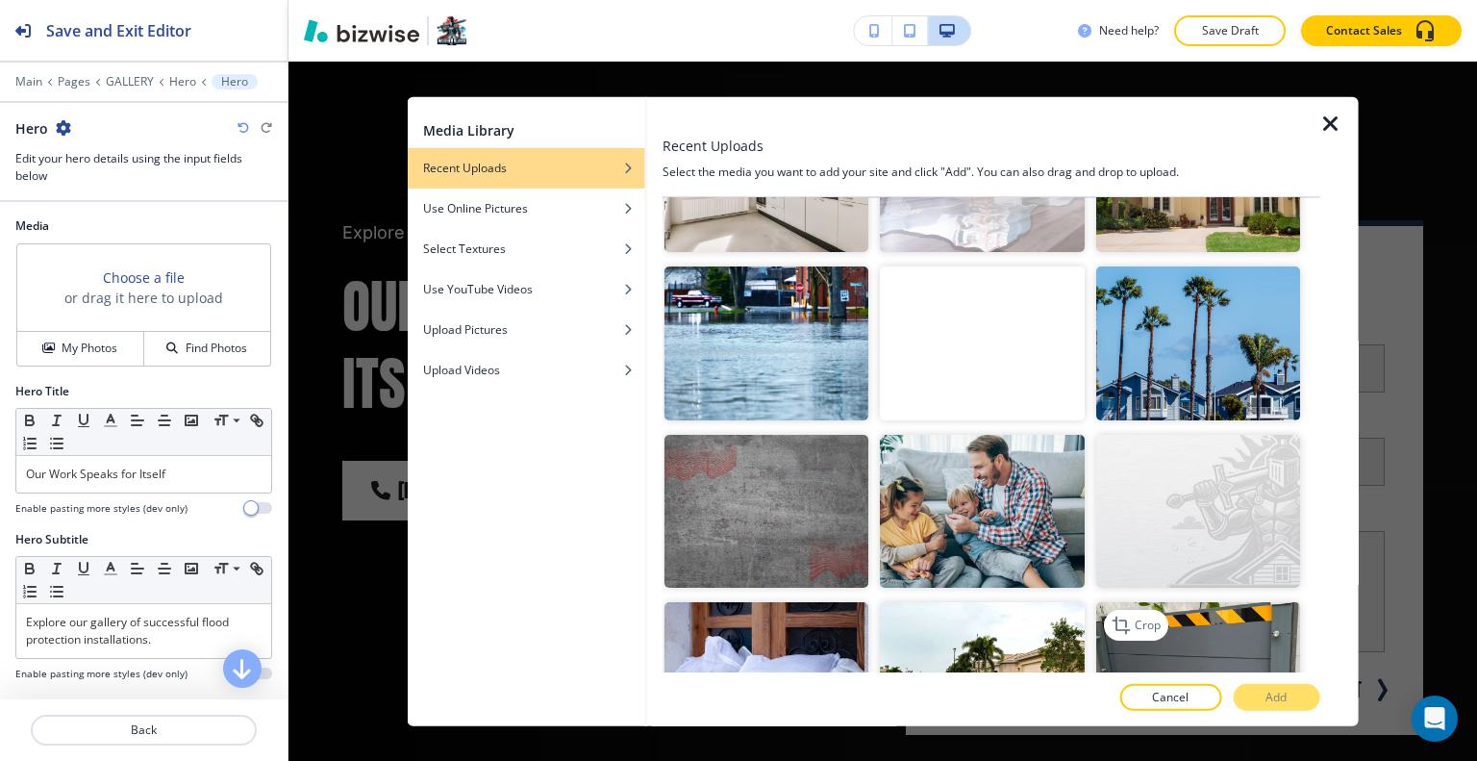
click at [1249, 602] on img "button" at bounding box center [1197, 678] width 204 height 153
click at [1312, 695] on button "Add" at bounding box center [1276, 697] width 87 height 27
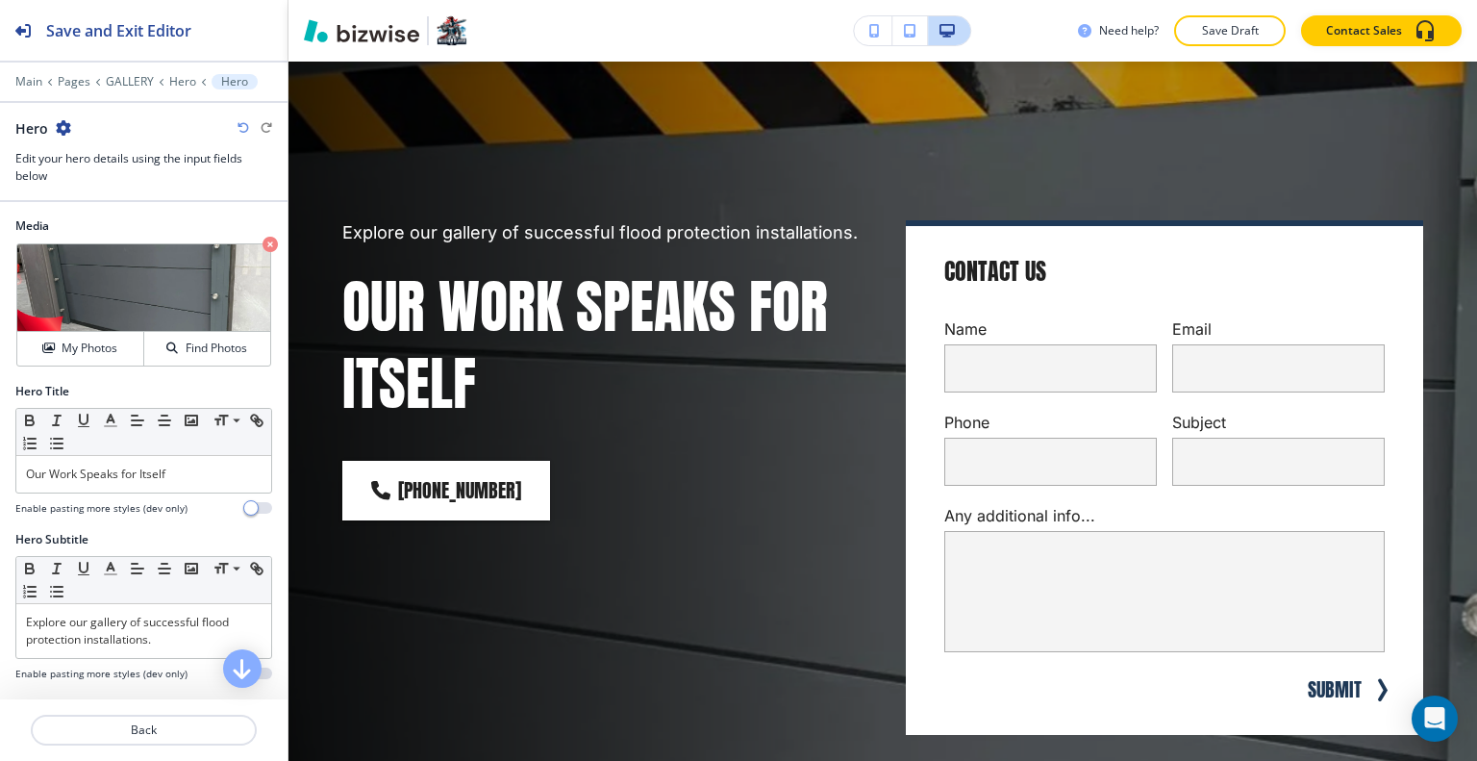
scroll to position [0, 0]
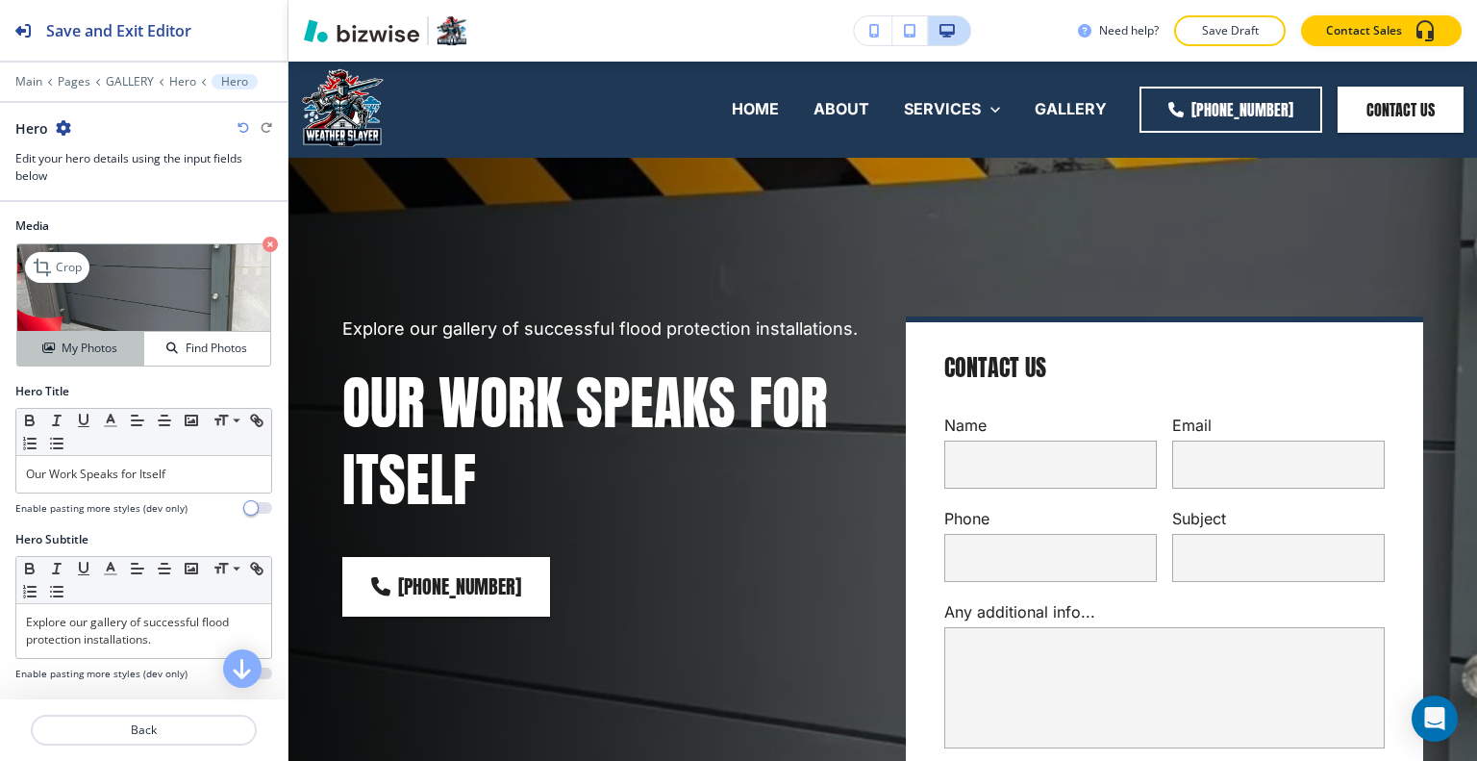
click at [134, 353] on div "My Photos" at bounding box center [80, 347] width 126 height 17
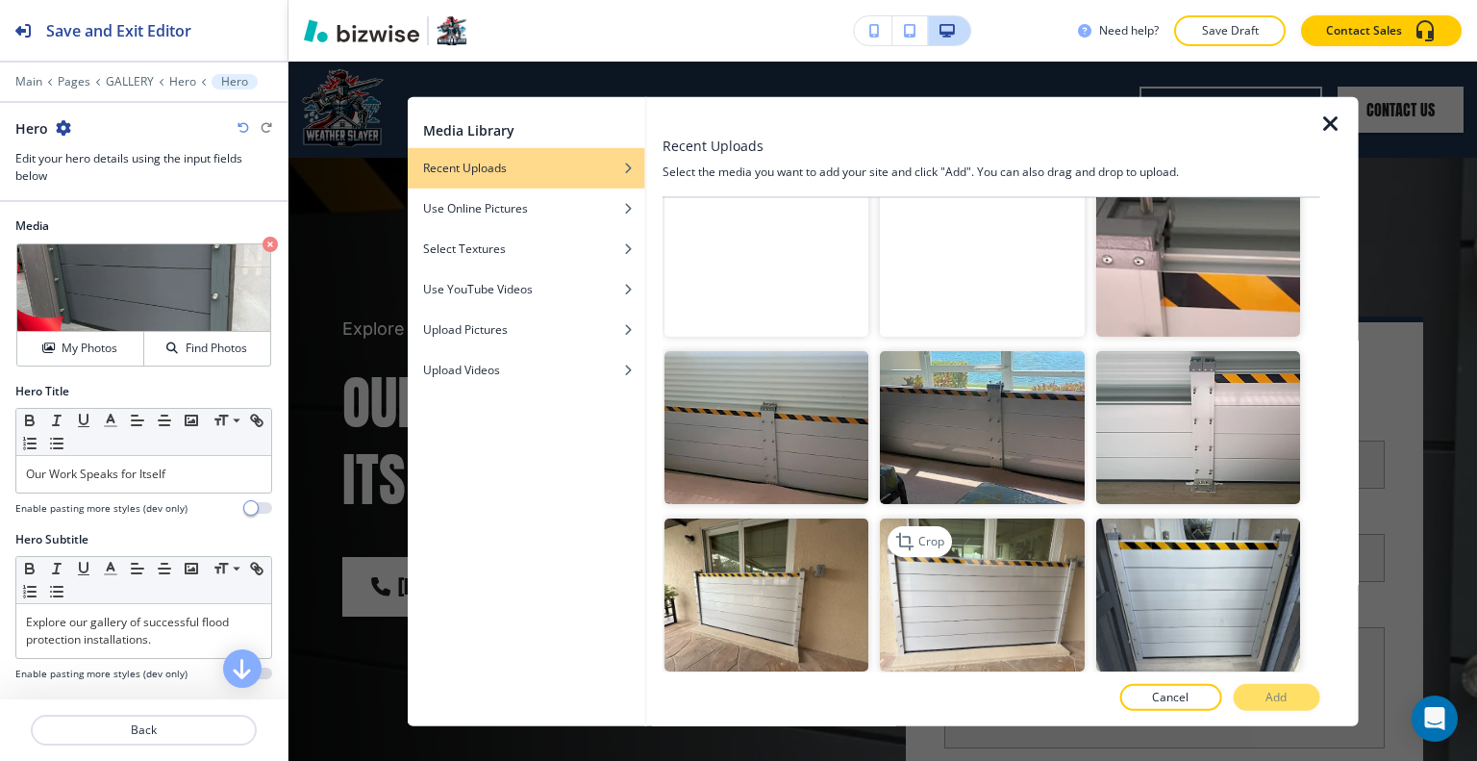
scroll to position [962, 0]
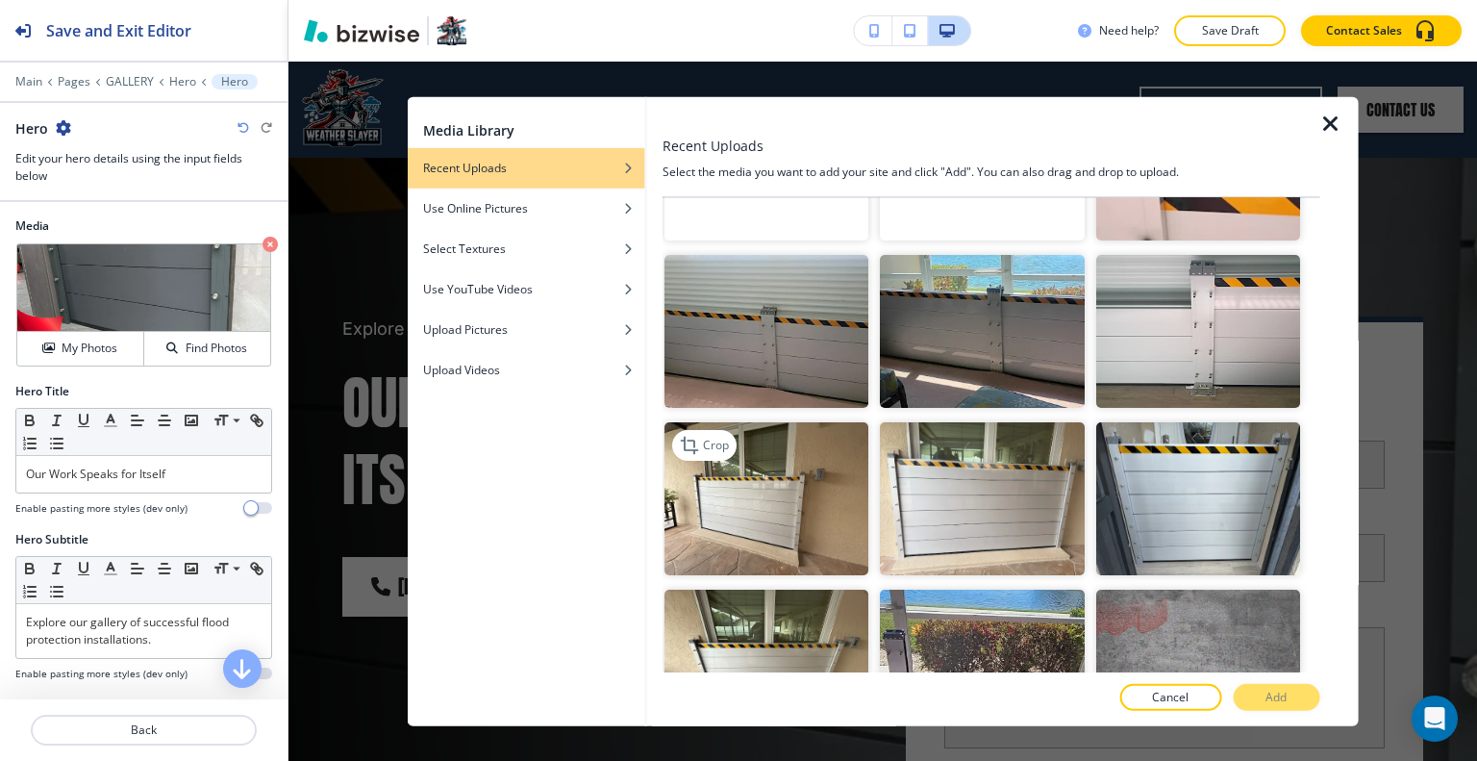
click at [806, 480] on img "button" at bounding box center [766, 498] width 204 height 153
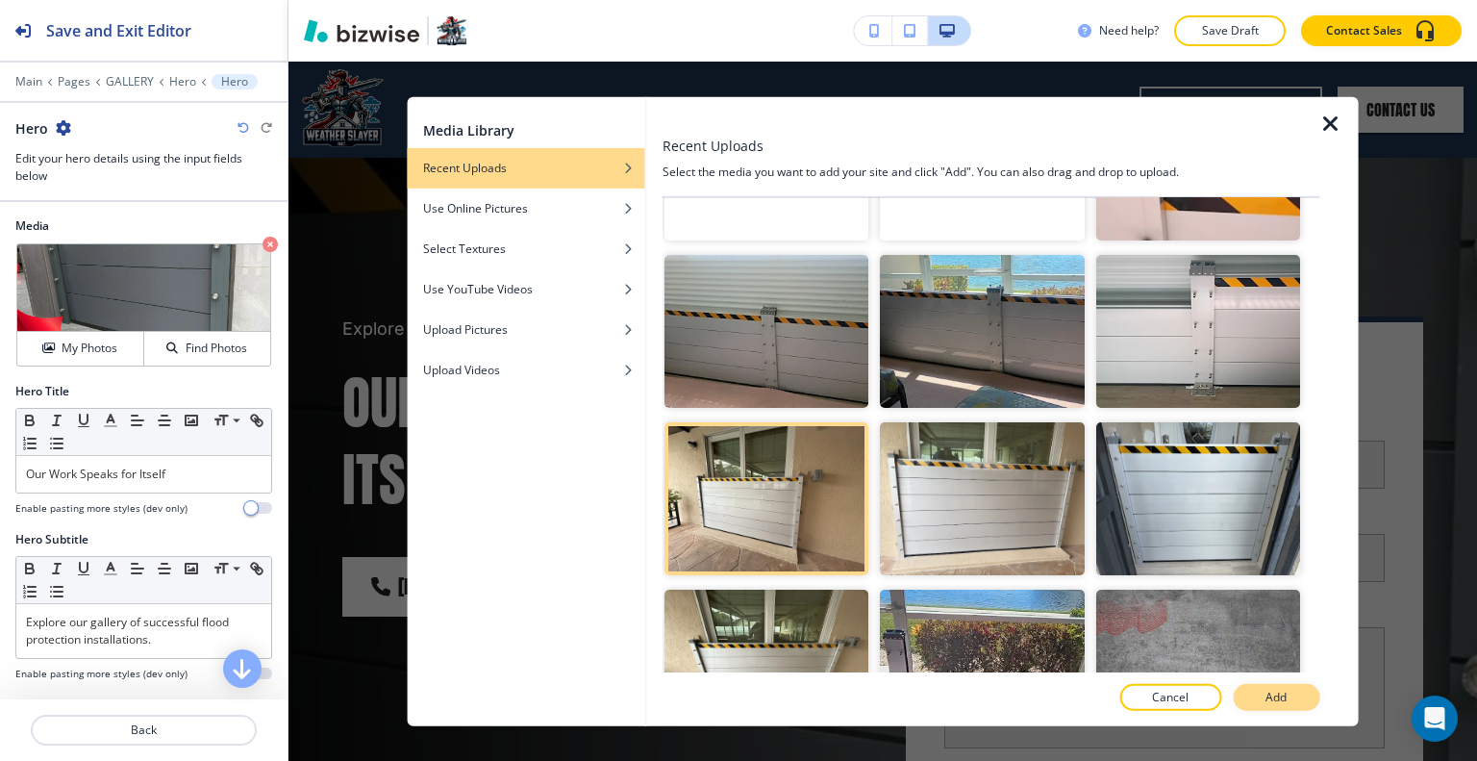
click at [1295, 691] on button "Add" at bounding box center [1276, 697] width 87 height 27
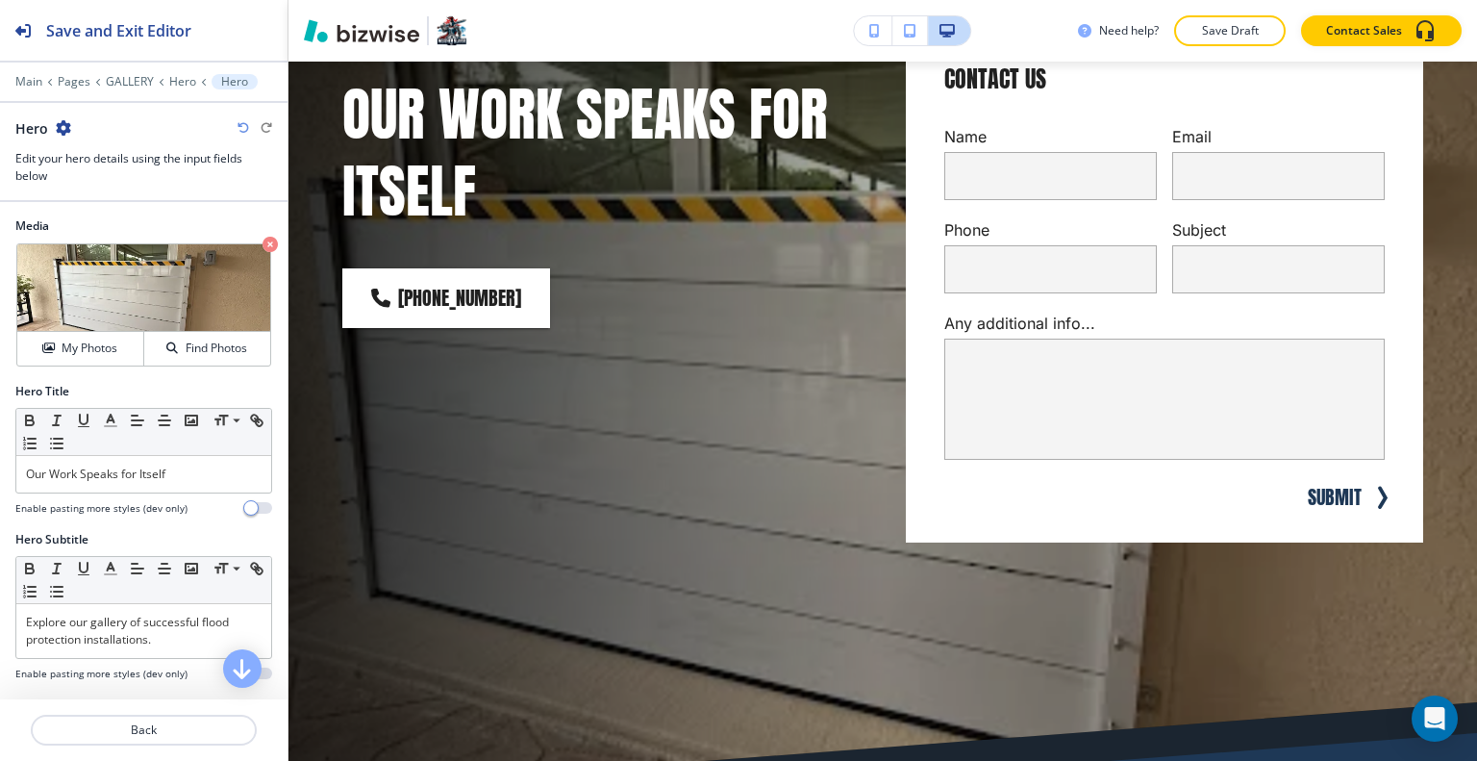
scroll to position [192, 0]
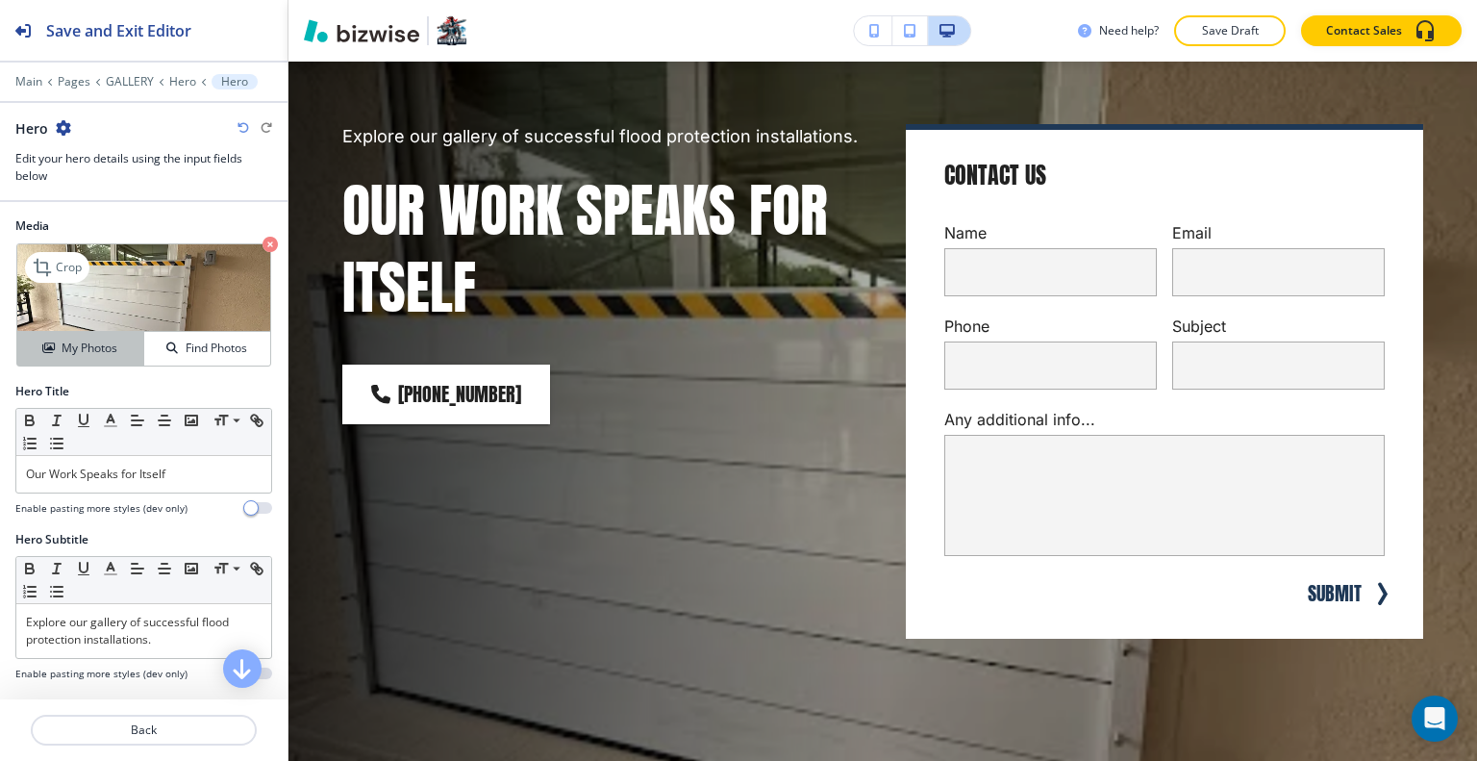
click at [99, 344] on h4 "My Photos" at bounding box center [90, 347] width 56 height 17
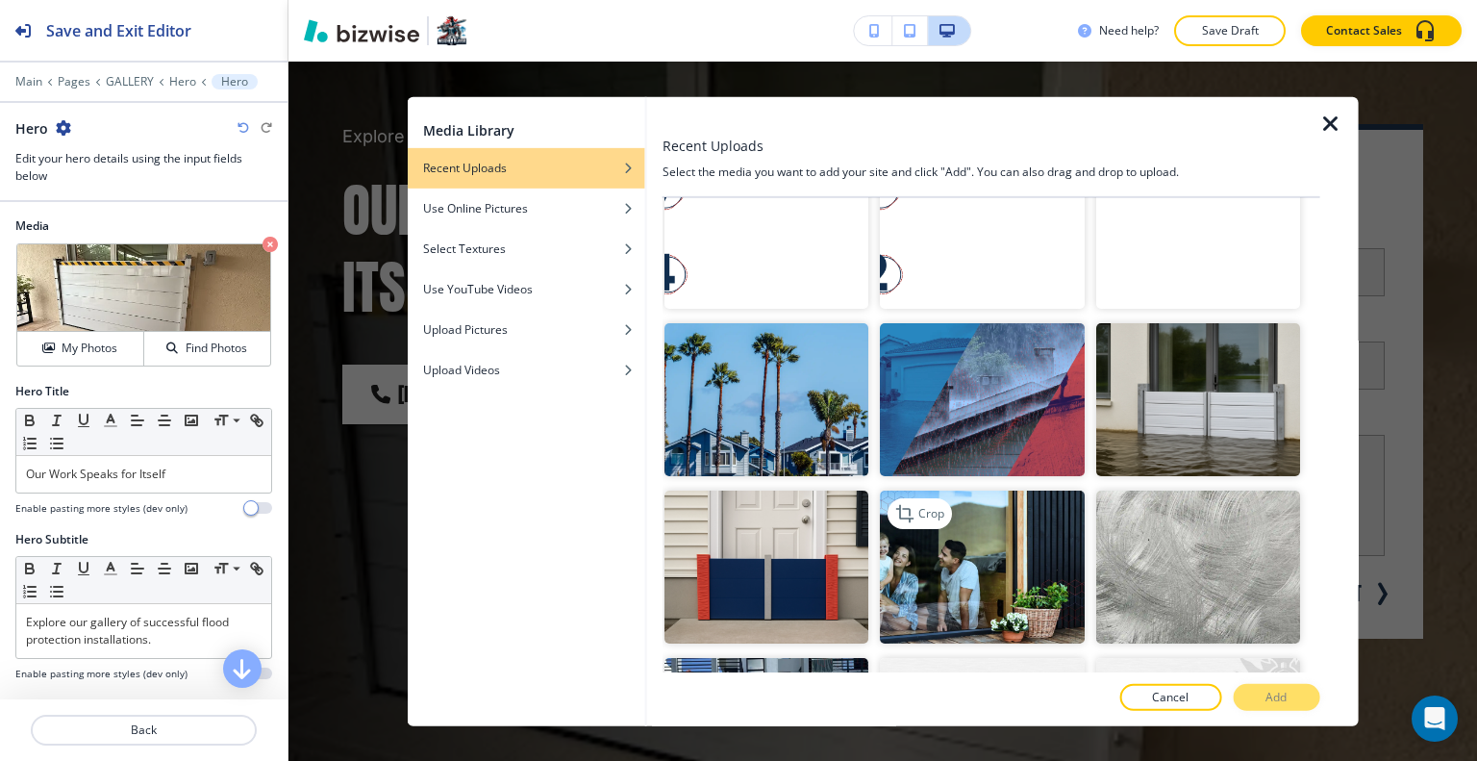
scroll to position [1827, 0]
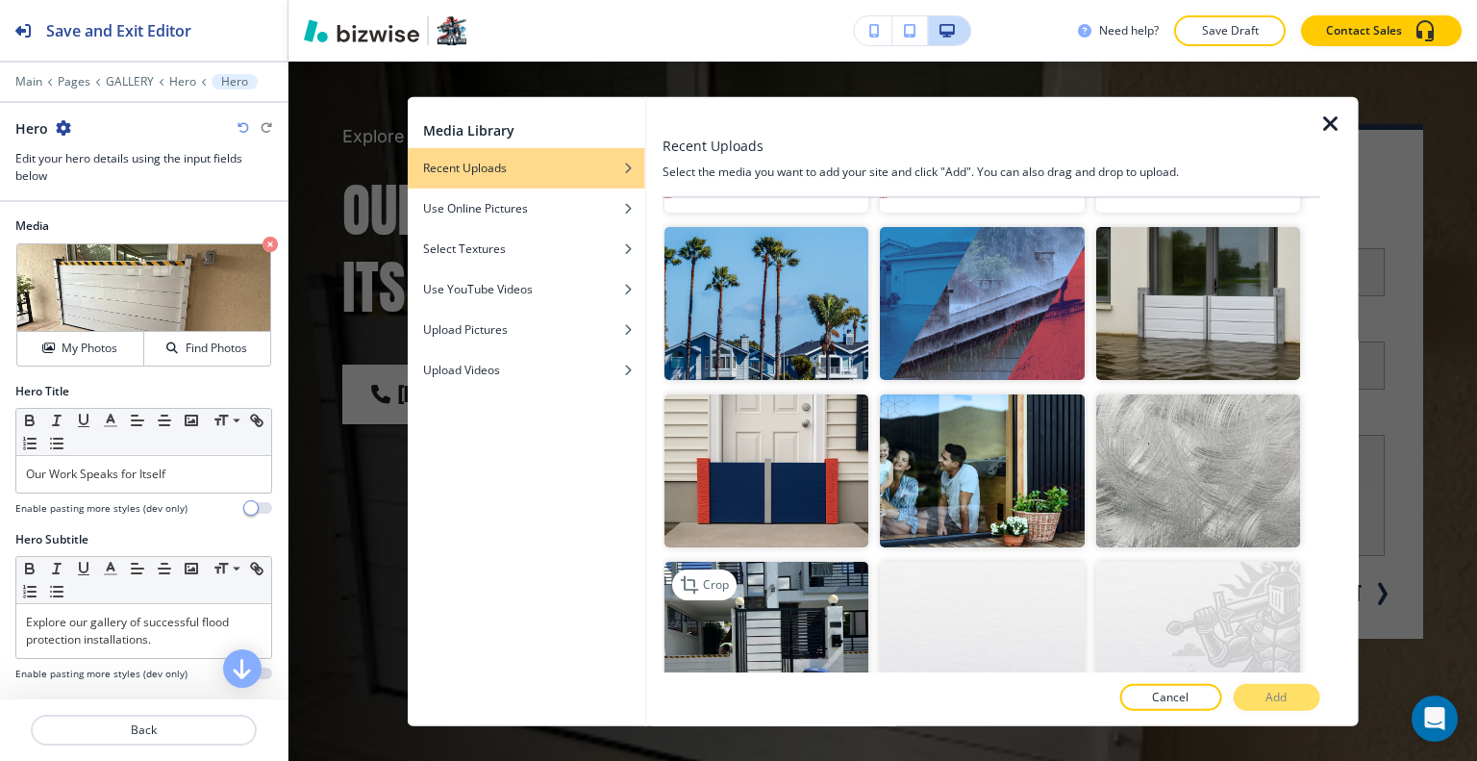
click at [788, 575] on img "button" at bounding box center [766, 638] width 204 height 153
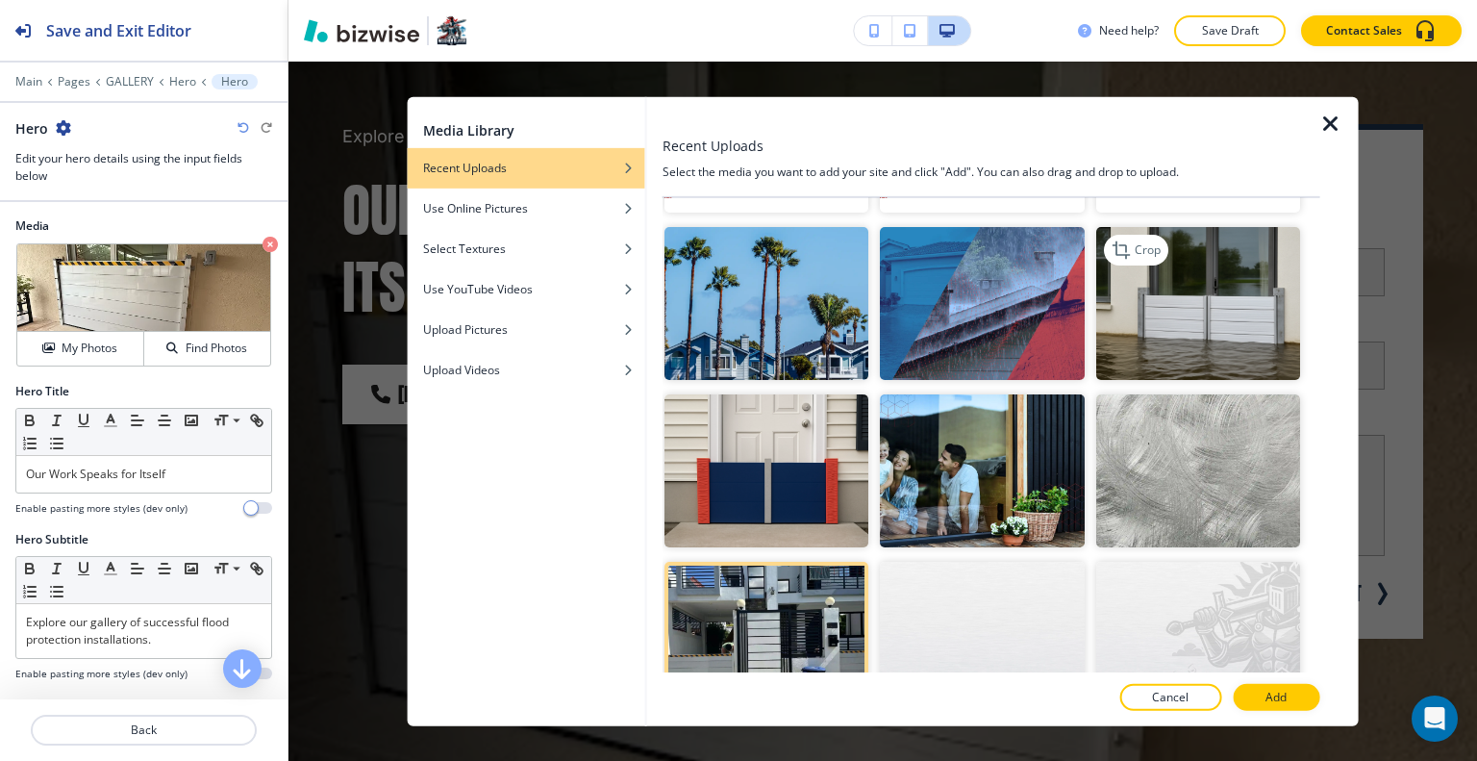
click at [1166, 296] on img "button" at bounding box center [1197, 302] width 204 height 153
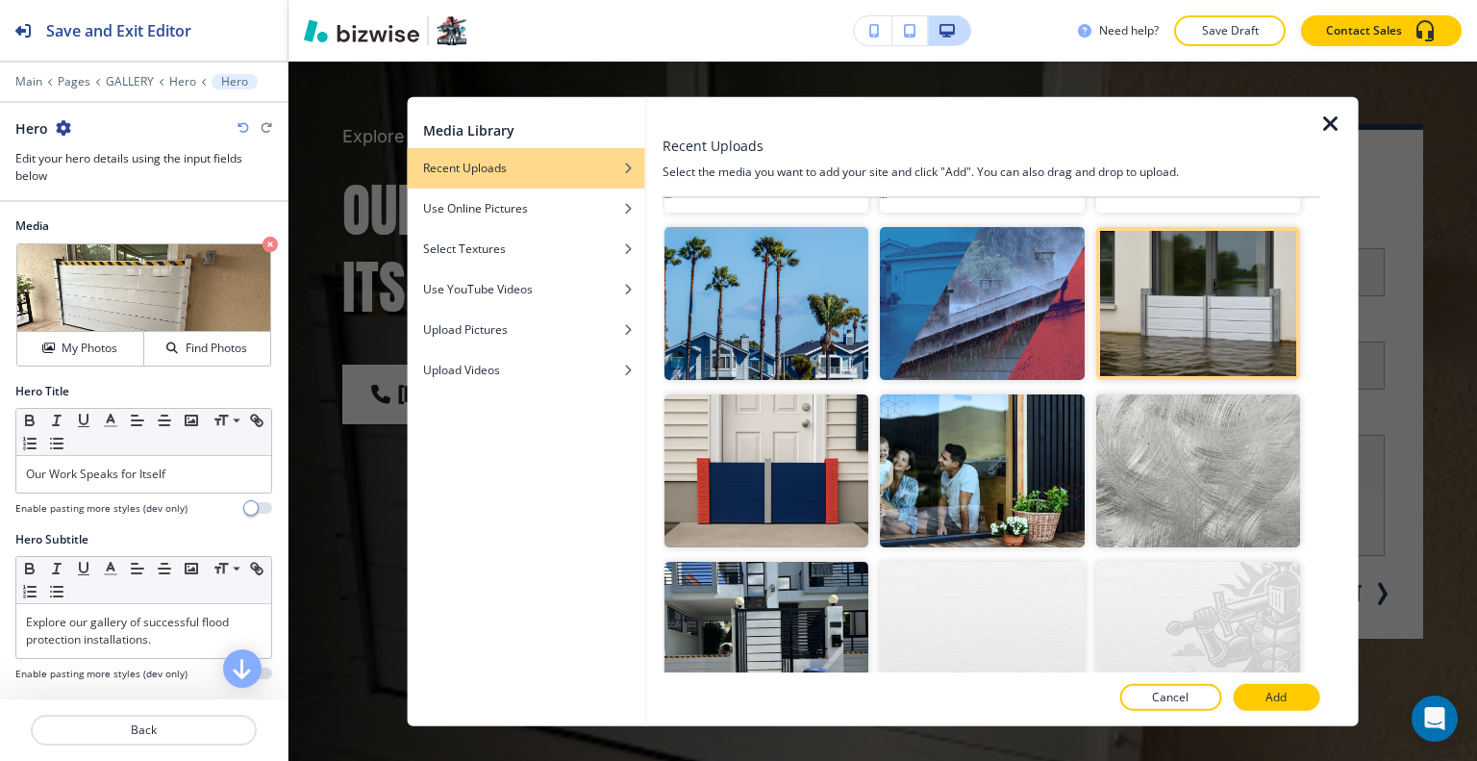
click at [1273, 712] on div at bounding box center [991, 718] width 658 height 15
click at [1279, 695] on p "Add" at bounding box center [1275, 696] width 21 height 17
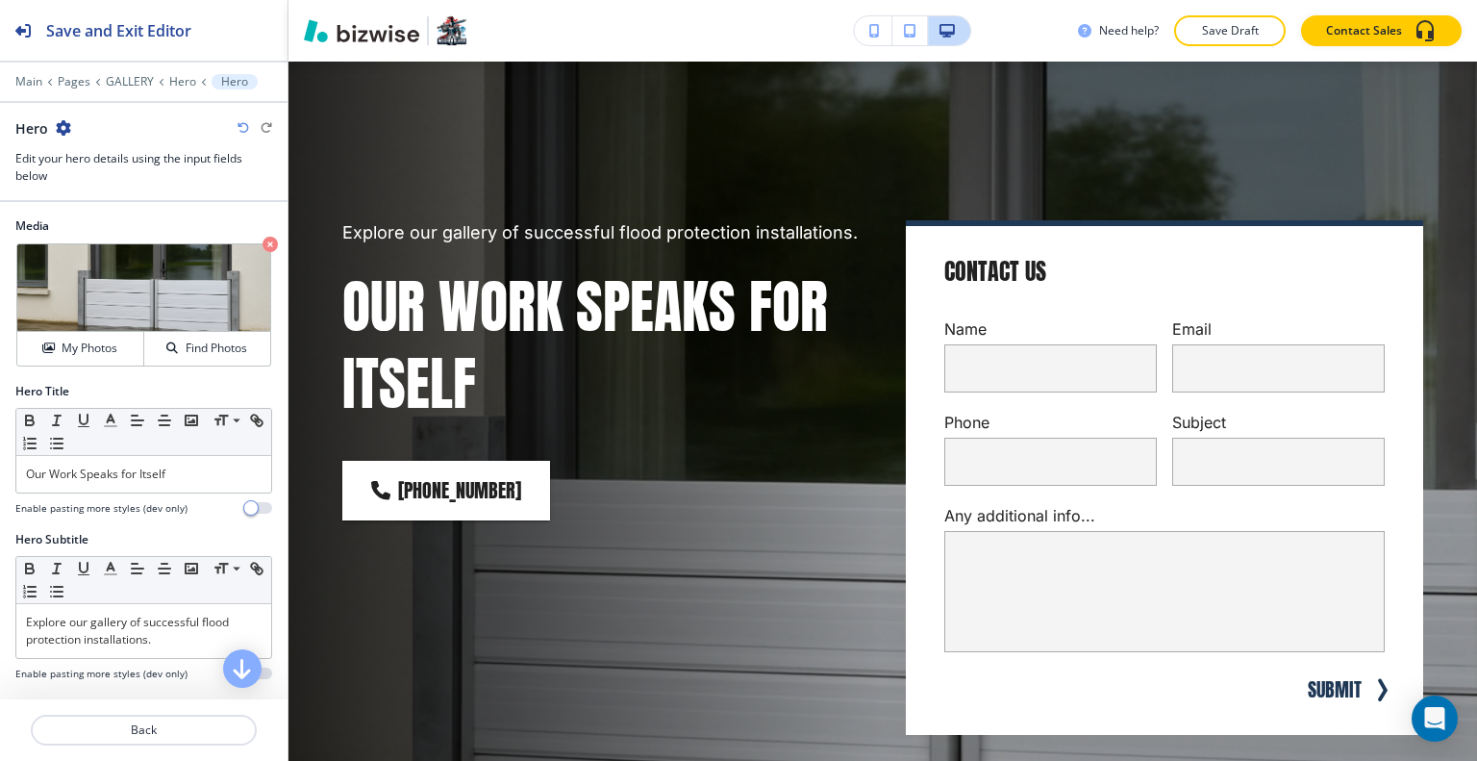
scroll to position [96, 0]
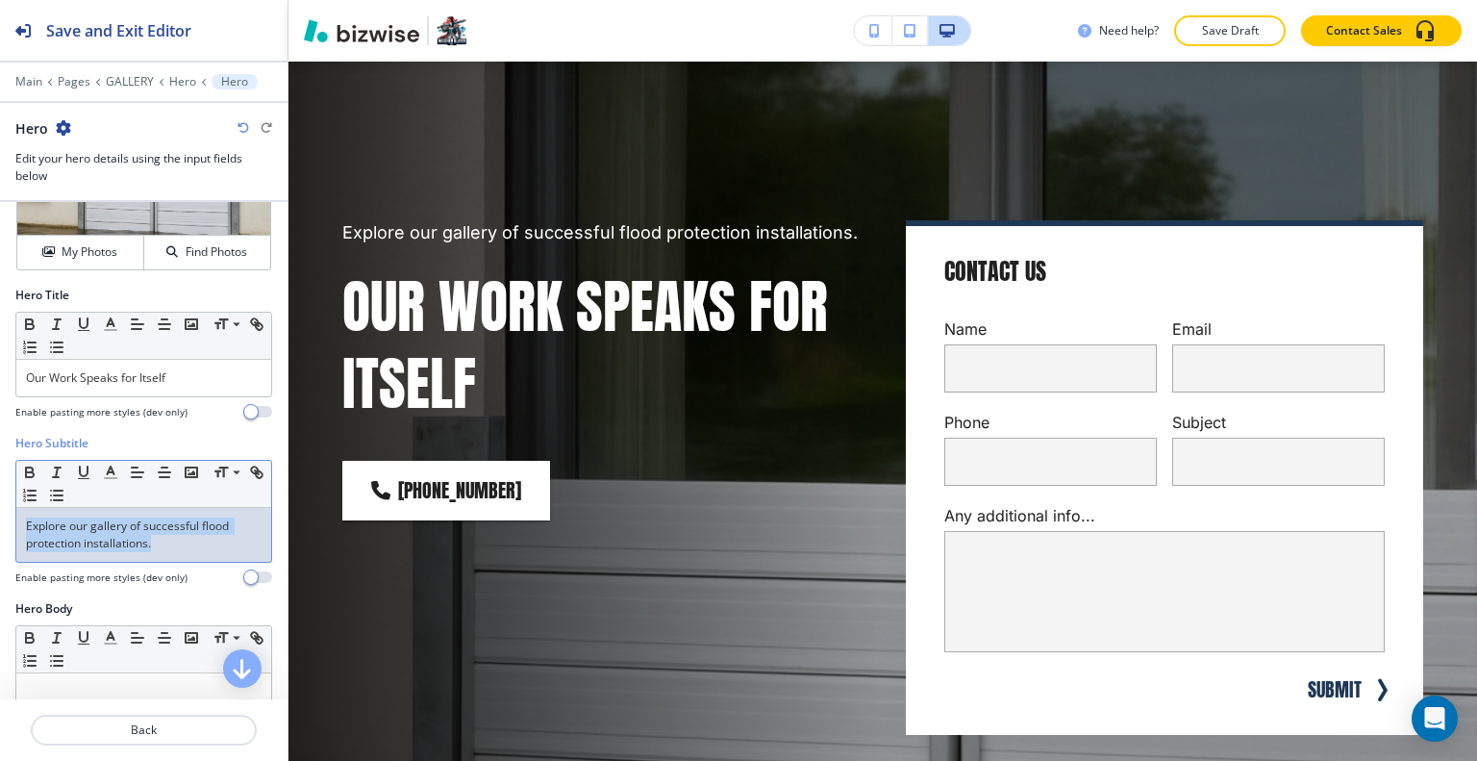
drag, startPoint x: 176, startPoint y: 549, endPoint x: 15, endPoint y: 525, distance: 162.4
click at [7, 522] on div "Hero Subtitle Small Normal Large Huge Explore our gallery of successful flood p…" at bounding box center [143, 517] width 287 height 165
copy p "Explore our gallery of successful flood protection installations."
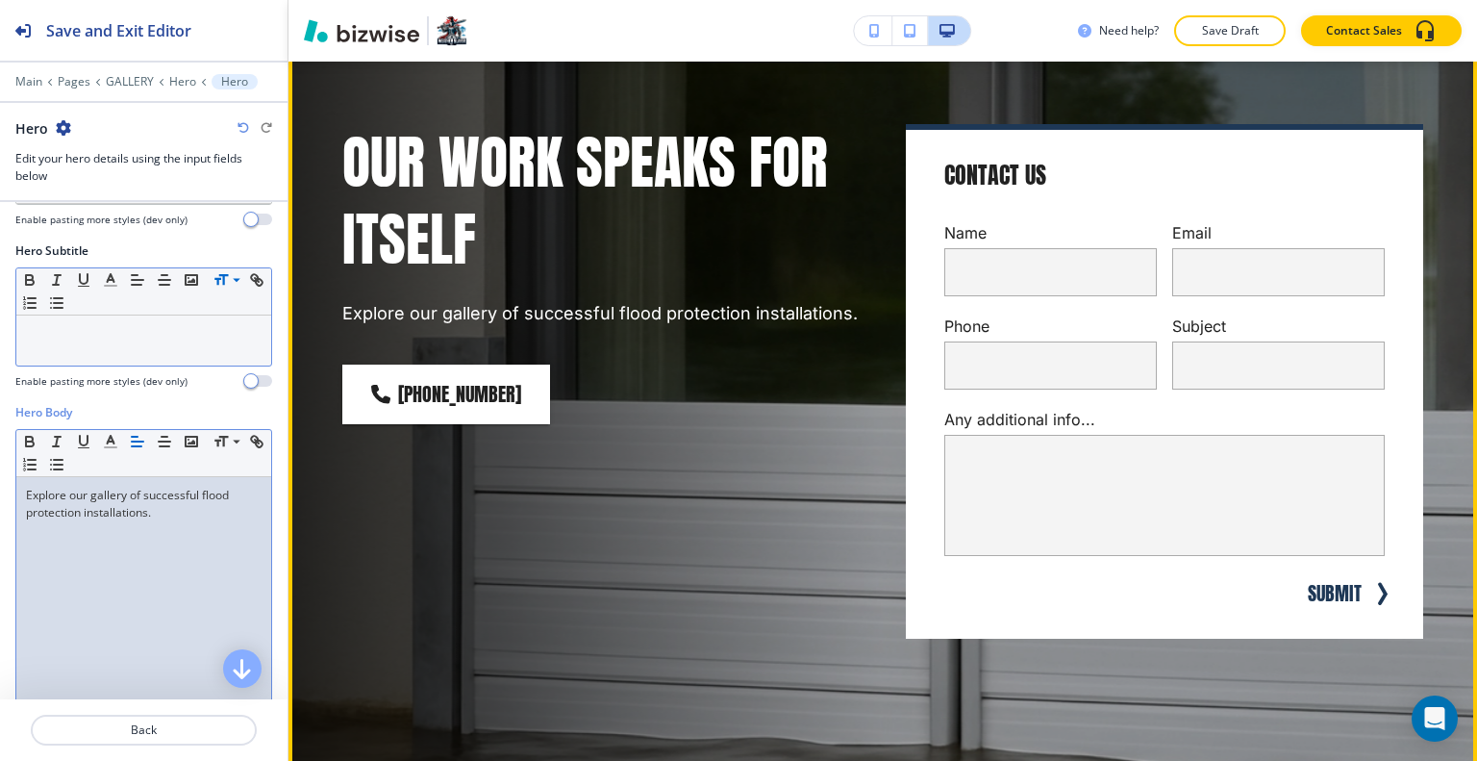
scroll to position [962, 0]
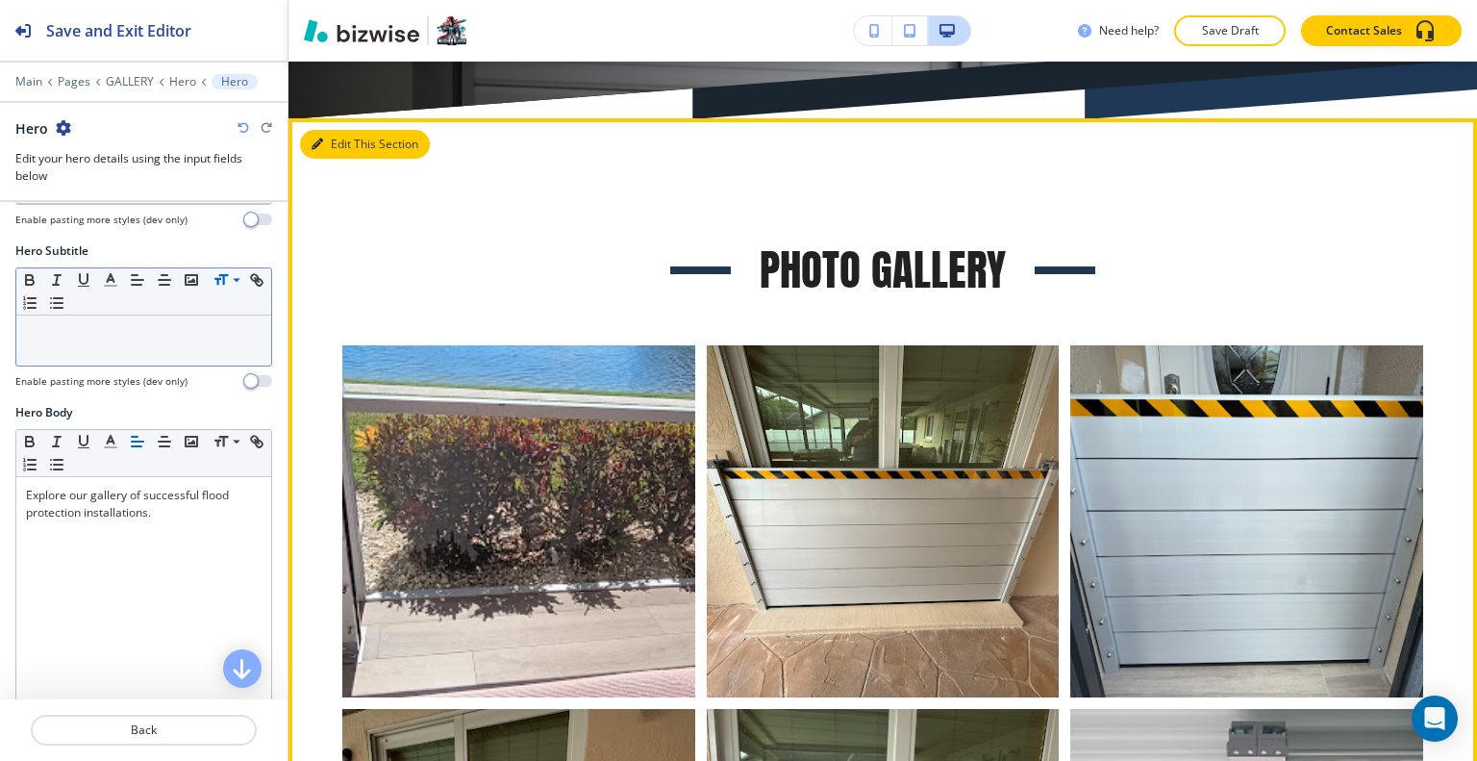
click at [338, 145] on button "Edit This Section" at bounding box center [365, 144] width 130 height 29
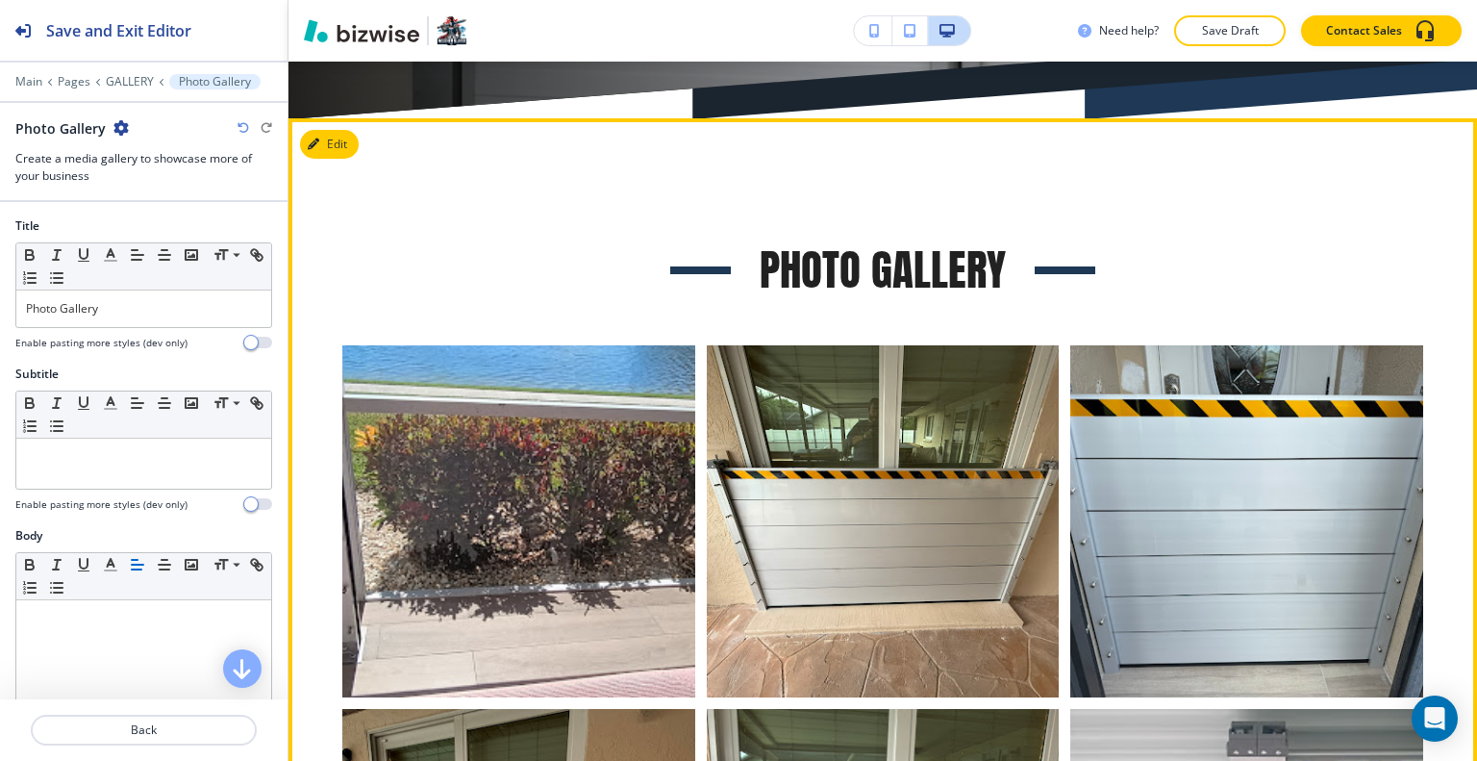
scroll to position [1017, 0]
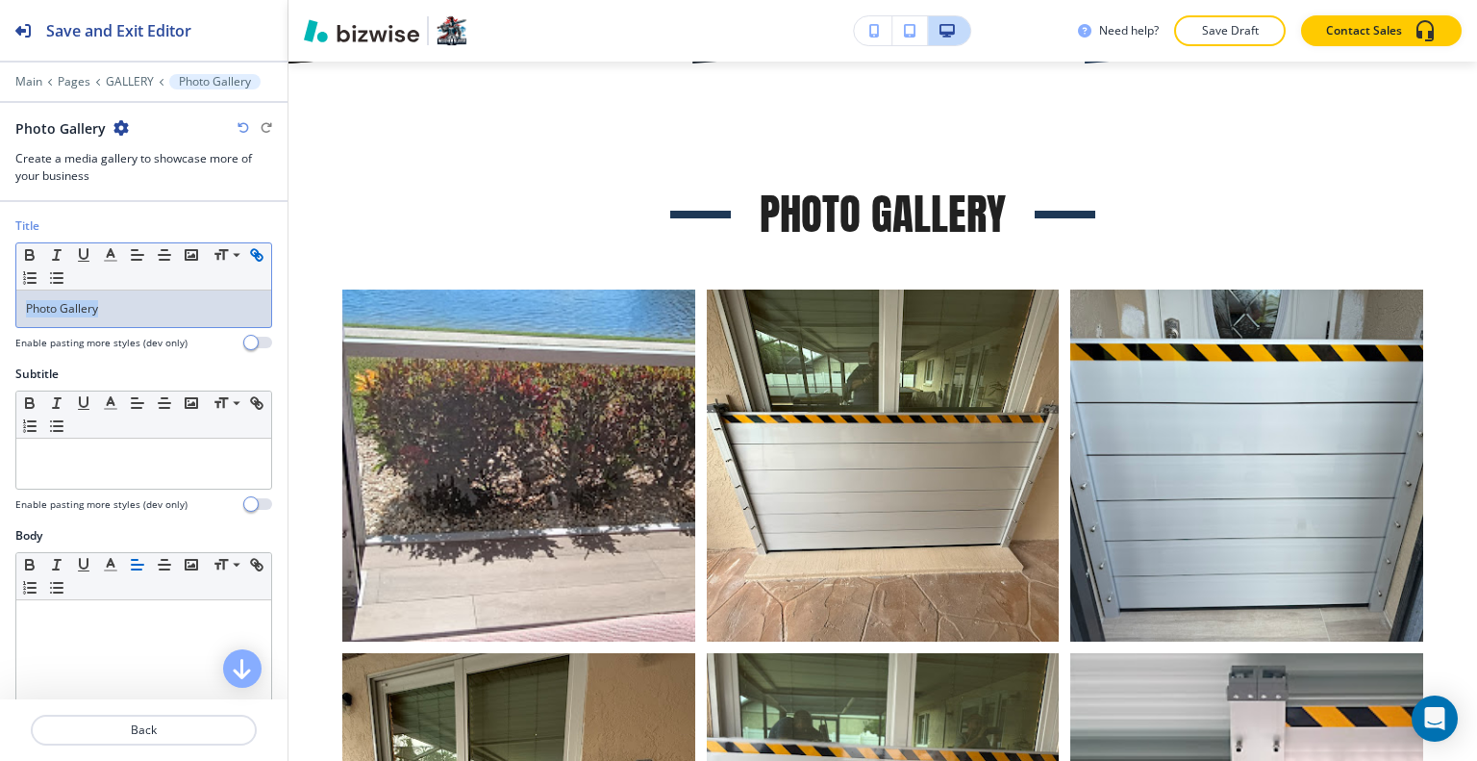
drag, startPoint x: 161, startPoint y: 316, endPoint x: 20, endPoint y: 287, distance: 143.5
click at [0, 299] on div "Title Small Normal Large Huge Photo Gallery Enable pasting more styles (dev onl…" at bounding box center [143, 291] width 287 height 148
click at [112, 255] on icon "button" at bounding box center [110, 254] width 17 height 17
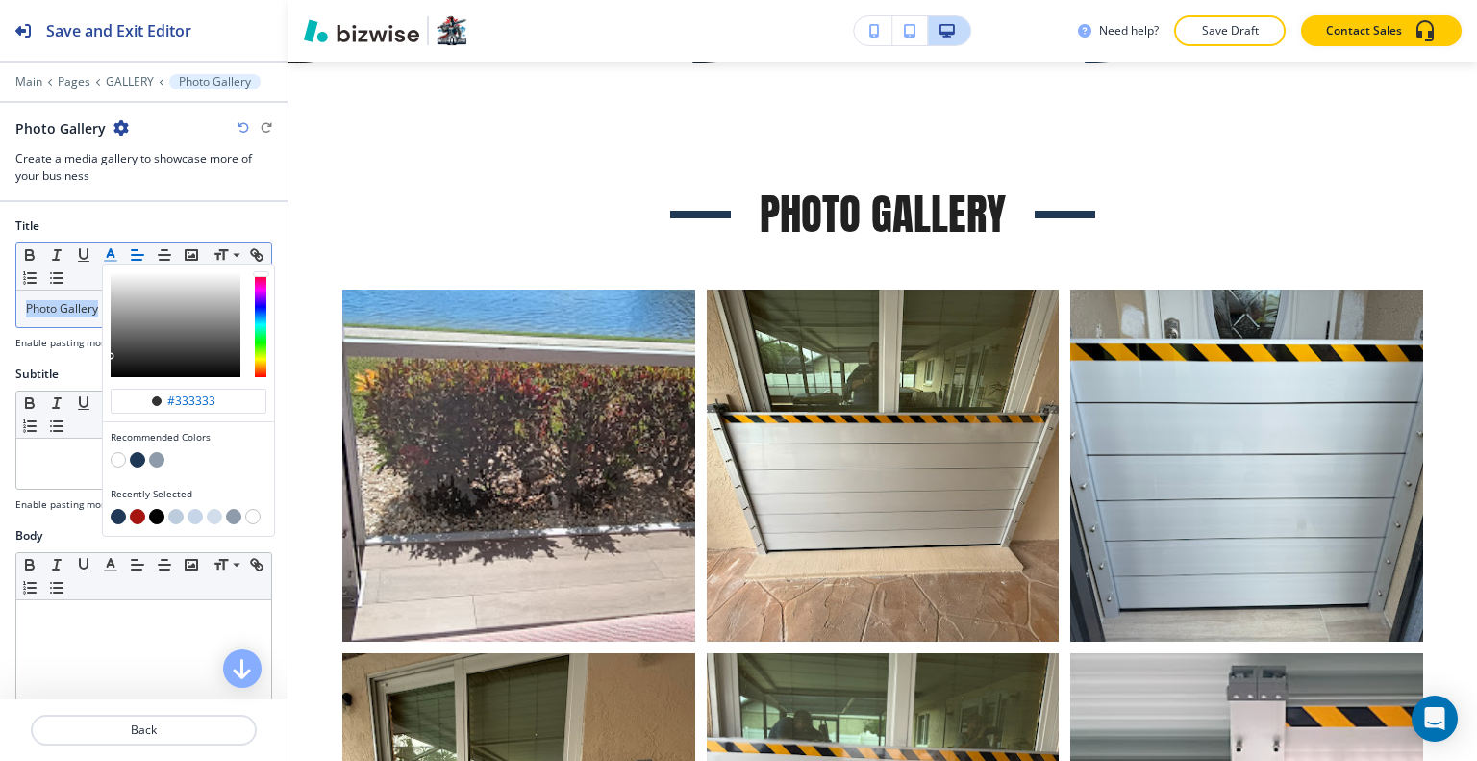
click at [136, 462] on button "button" at bounding box center [137, 459] width 15 height 15
type input "#1e3856"
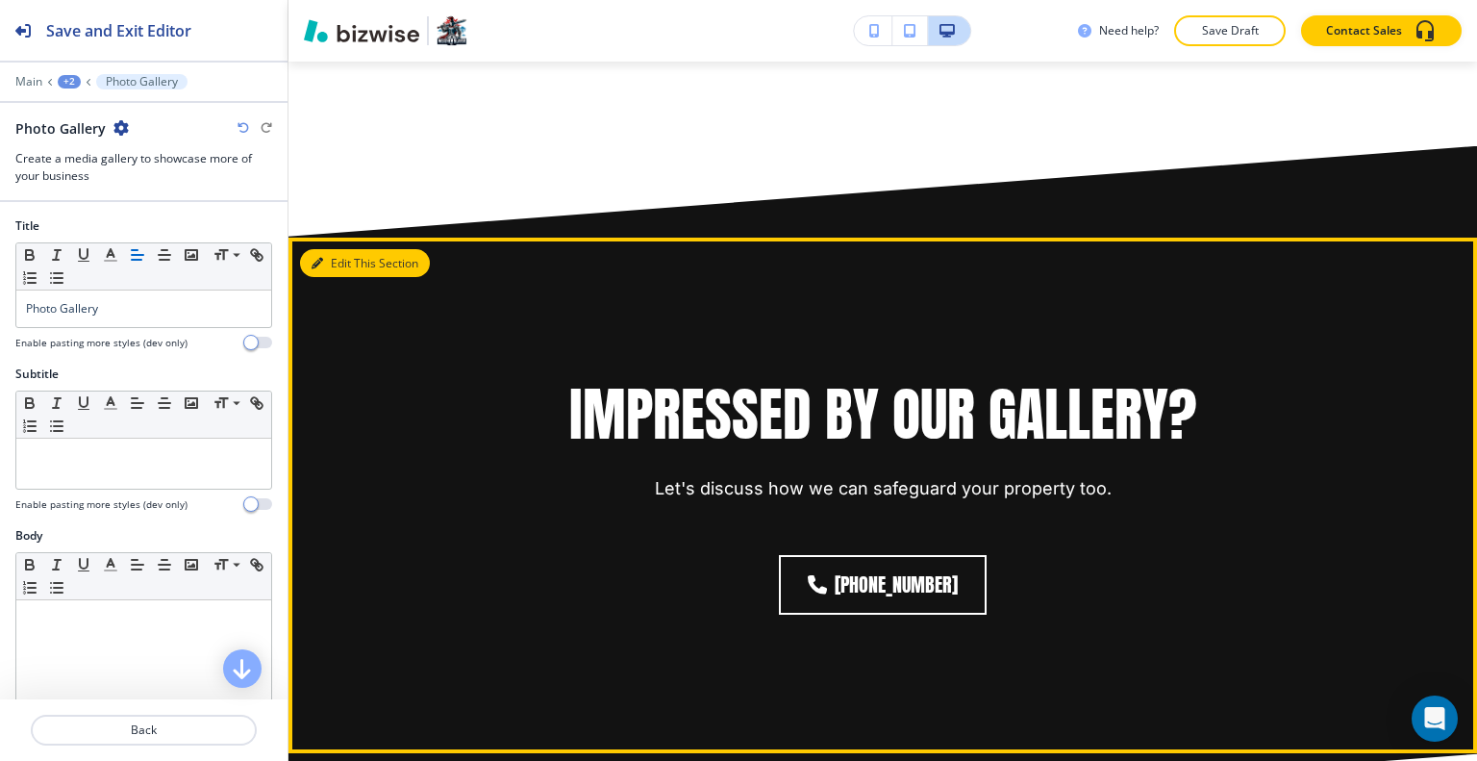
click at [330, 249] on button "Edit This Section" at bounding box center [365, 263] width 130 height 29
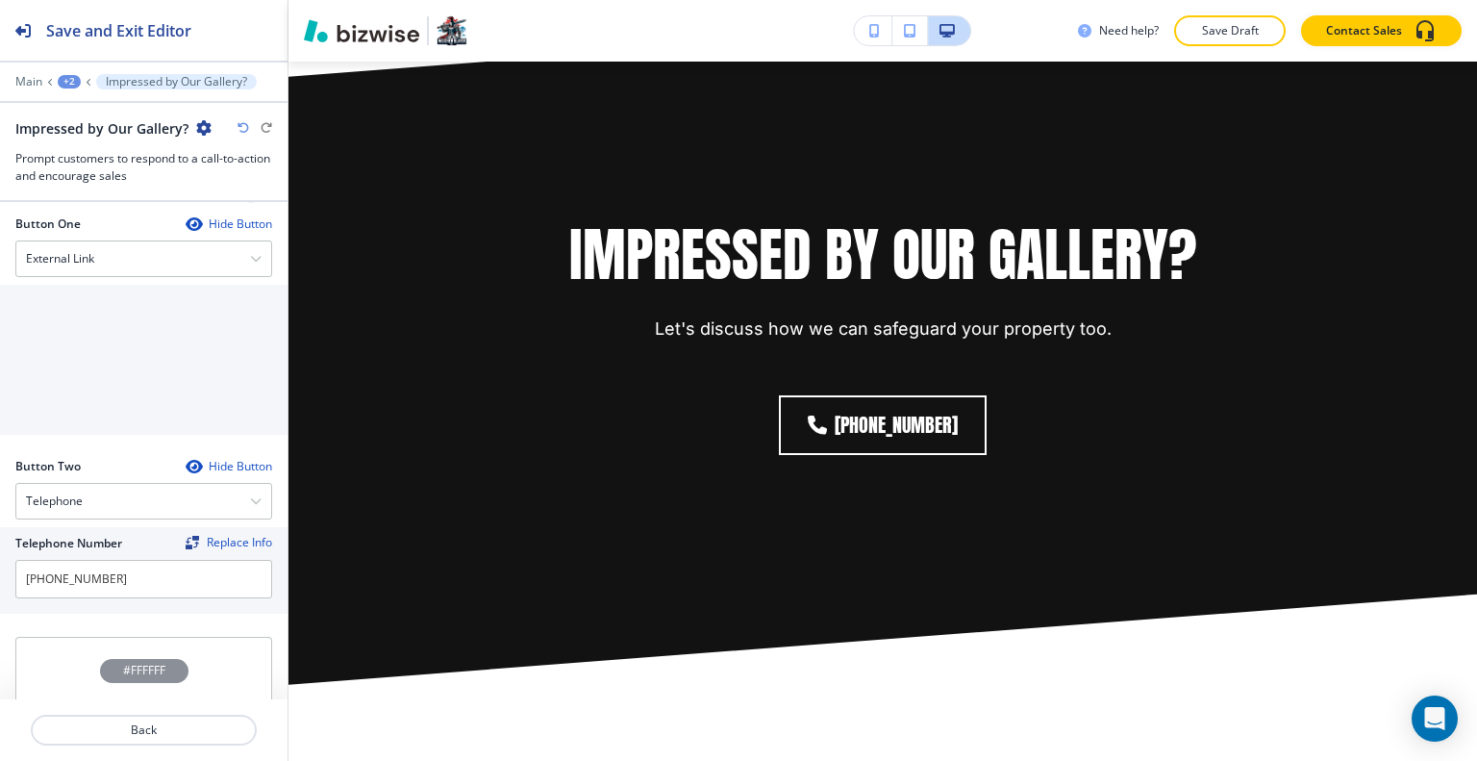
scroll to position [1012, 0]
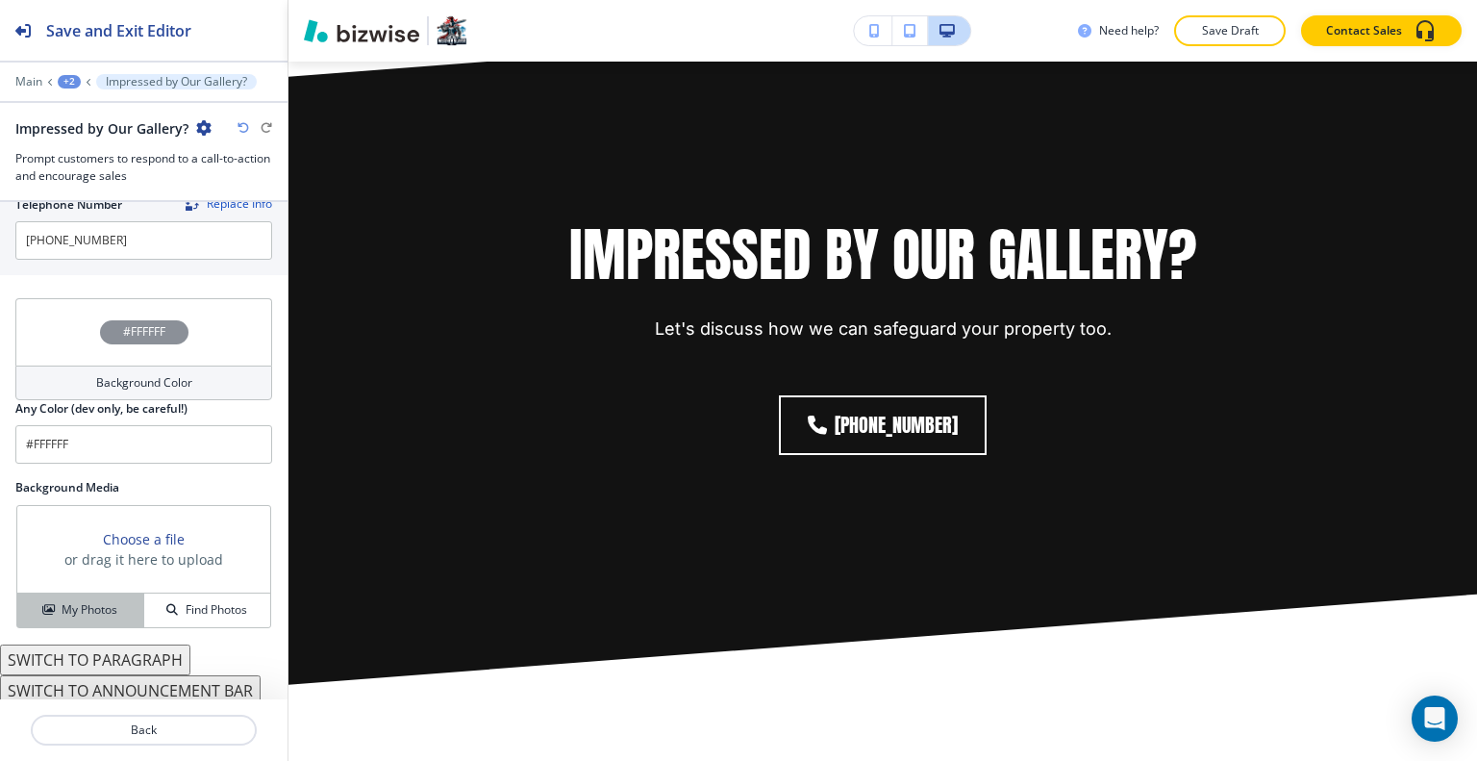
click at [73, 603] on h4 "My Photos" at bounding box center [90, 609] width 56 height 17
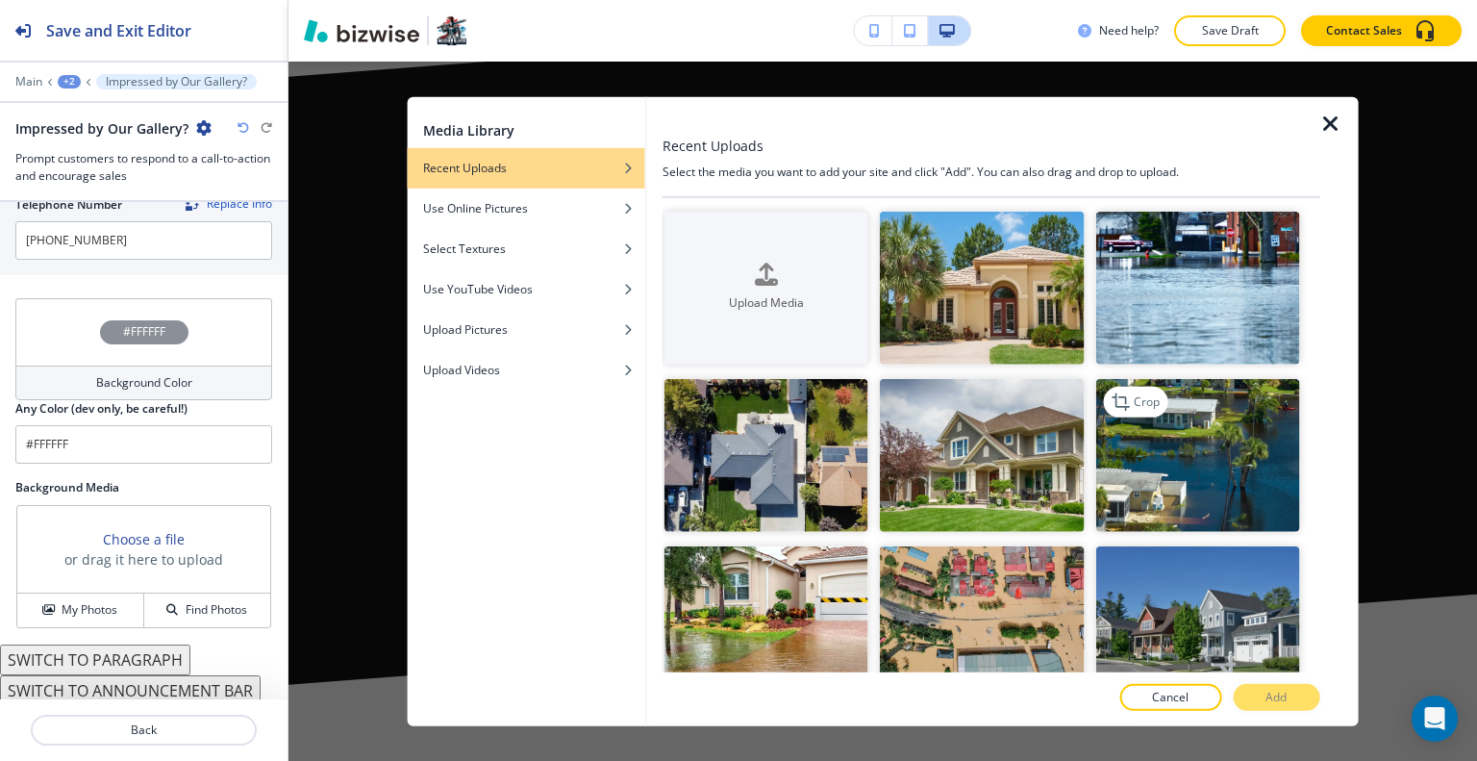
click at [1138, 453] on img "button" at bounding box center [1197, 455] width 204 height 153
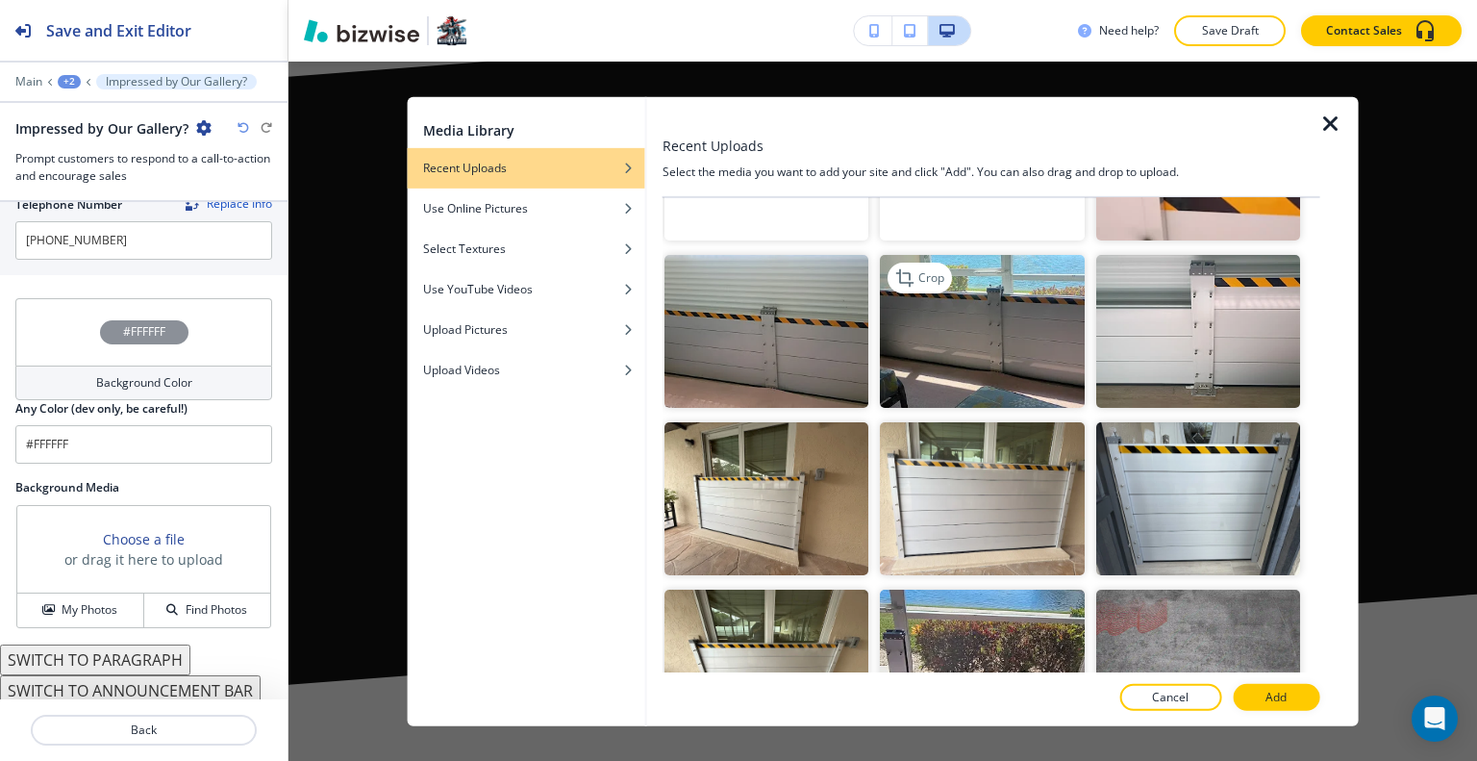
scroll to position [769, 0]
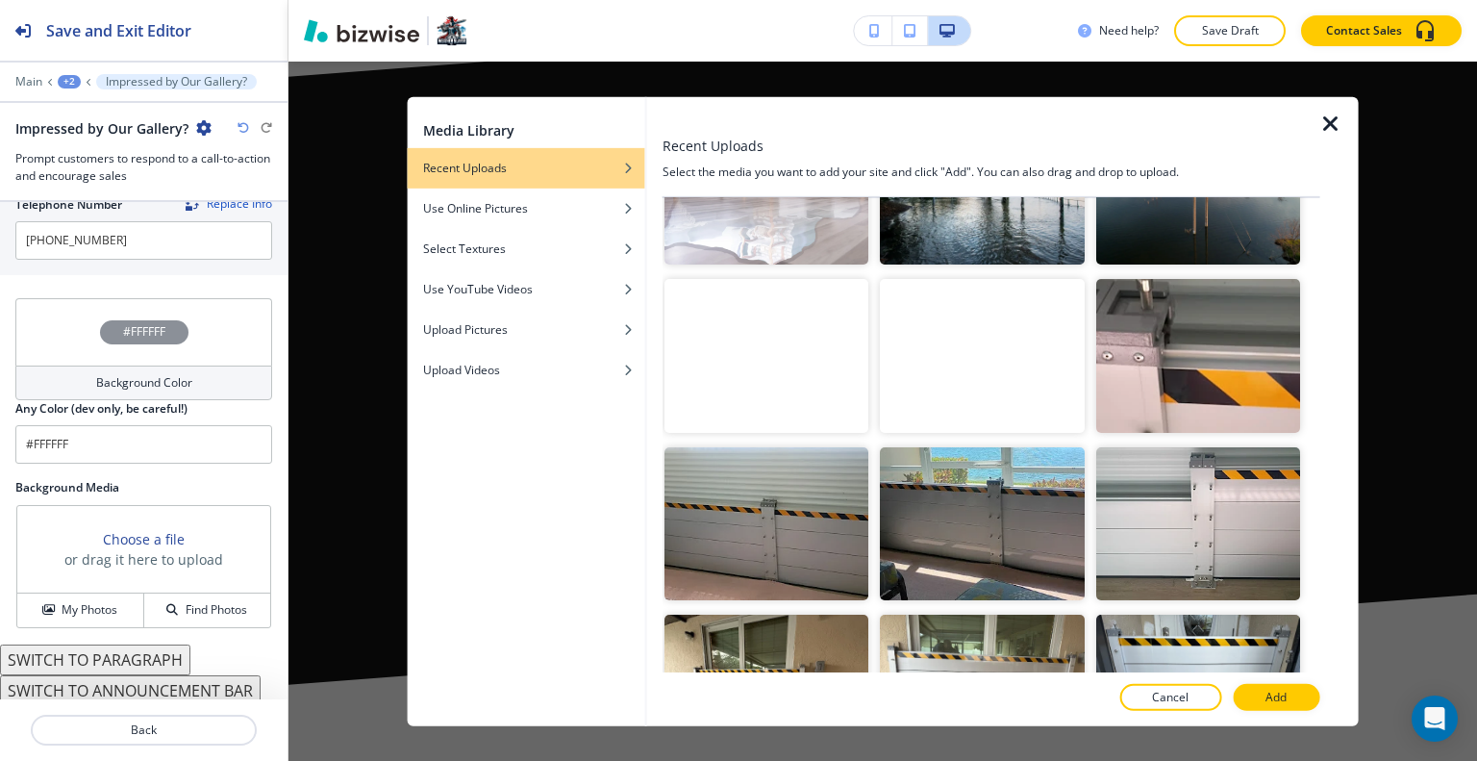
click at [1038, 384] on video "button" at bounding box center [982, 355] width 204 height 153
click at [1265, 682] on div at bounding box center [991, 678] width 658 height 12
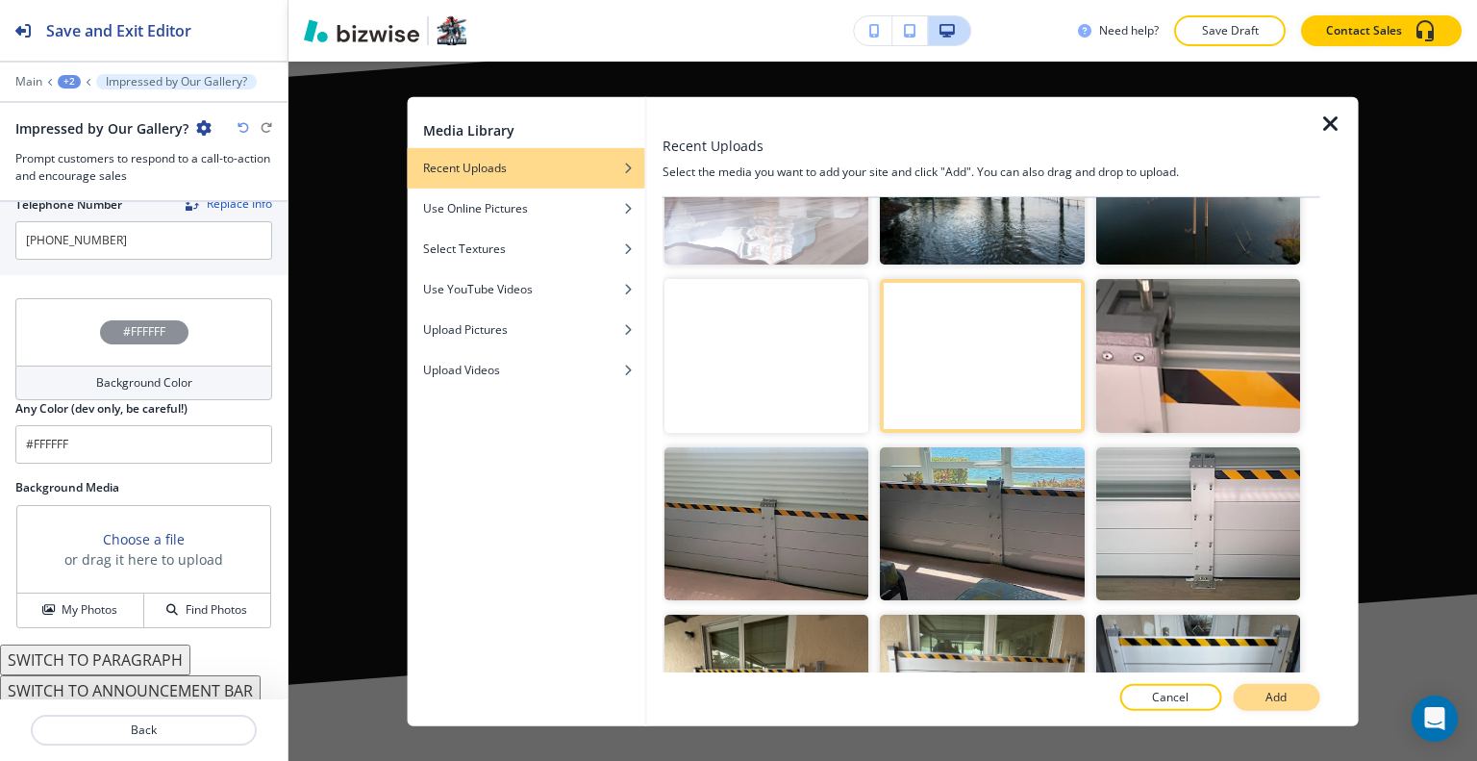
click at [1264, 689] on button "Add" at bounding box center [1276, 697] width 87 height 27
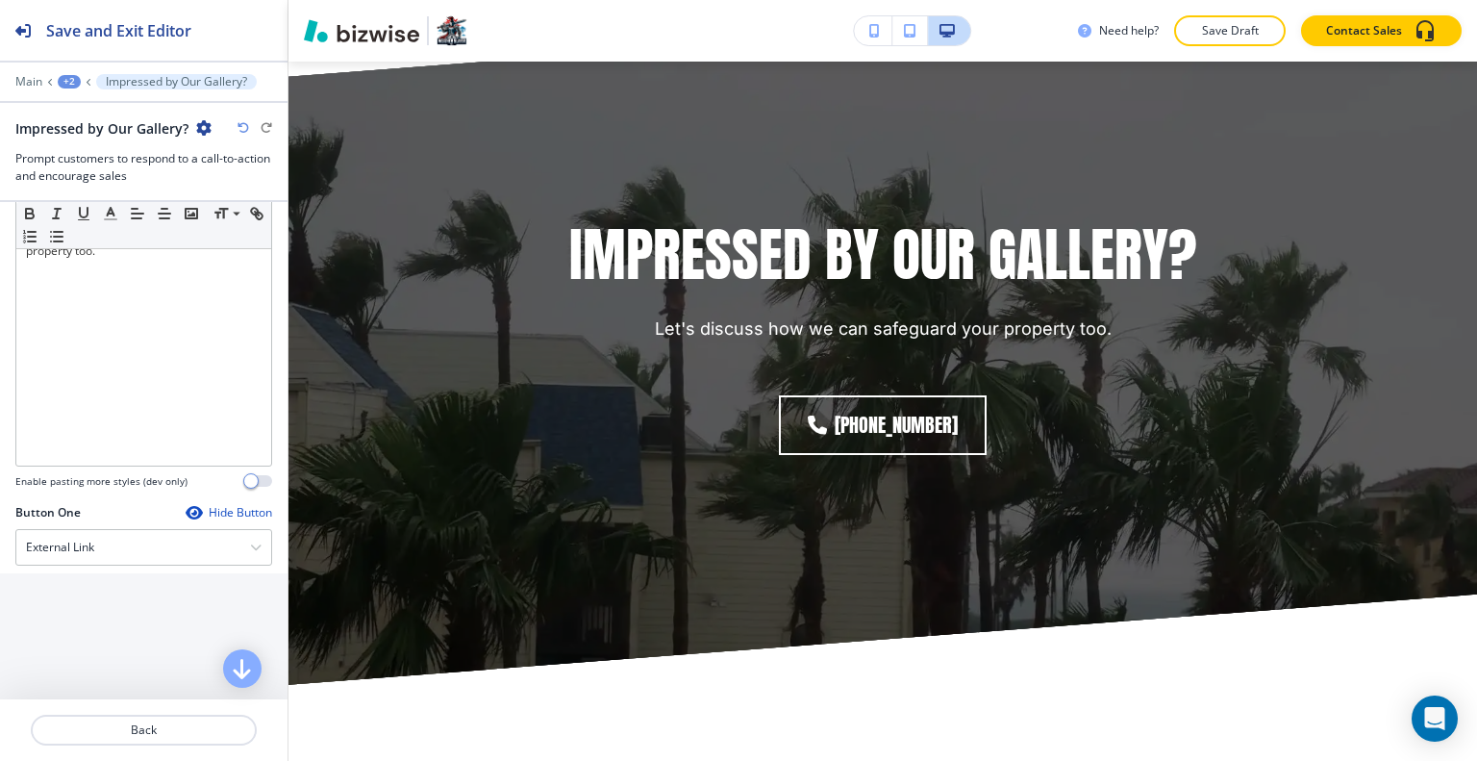
scroll to position [577, 0]
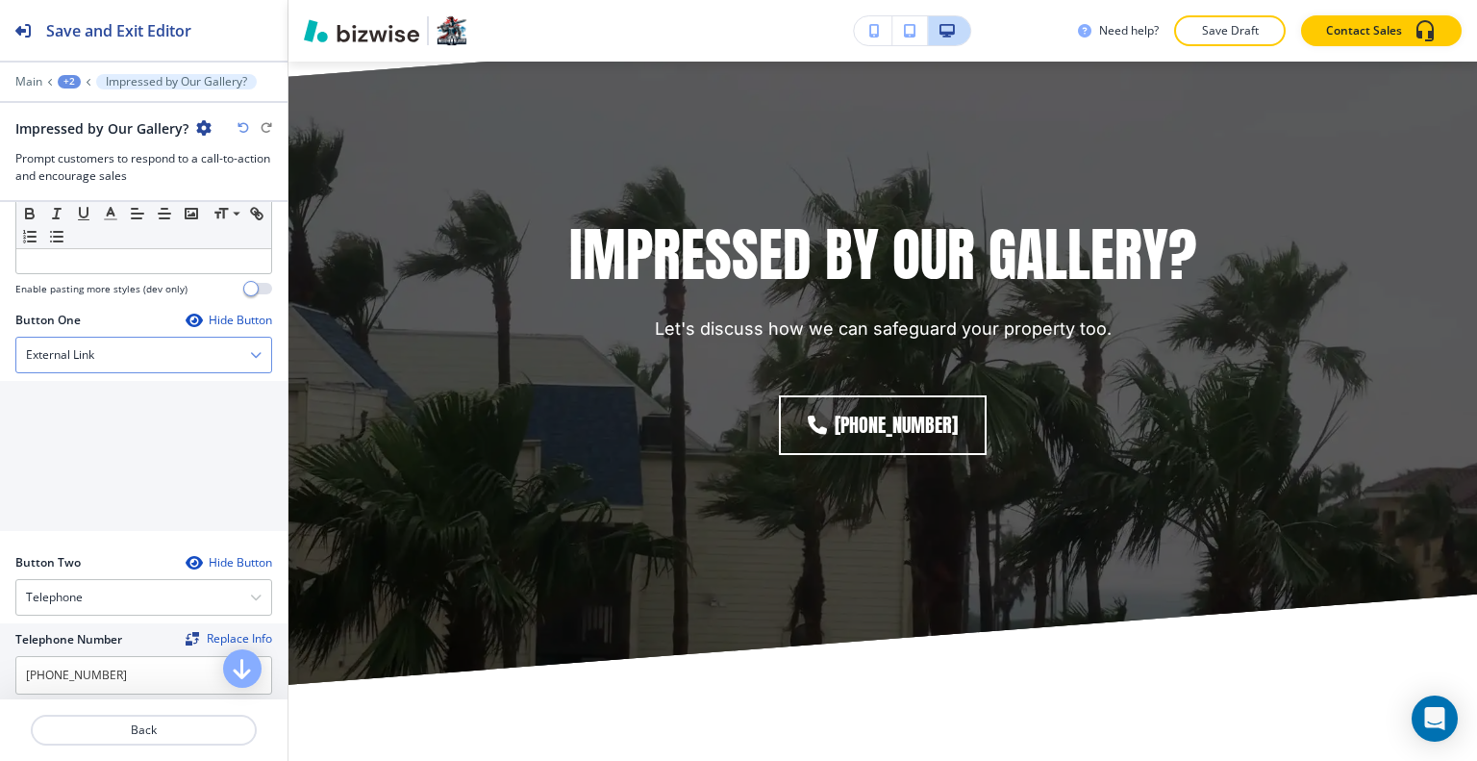
click at [176, 359] on div "External Link" at bounding box center [143, 354] width 255 height 35
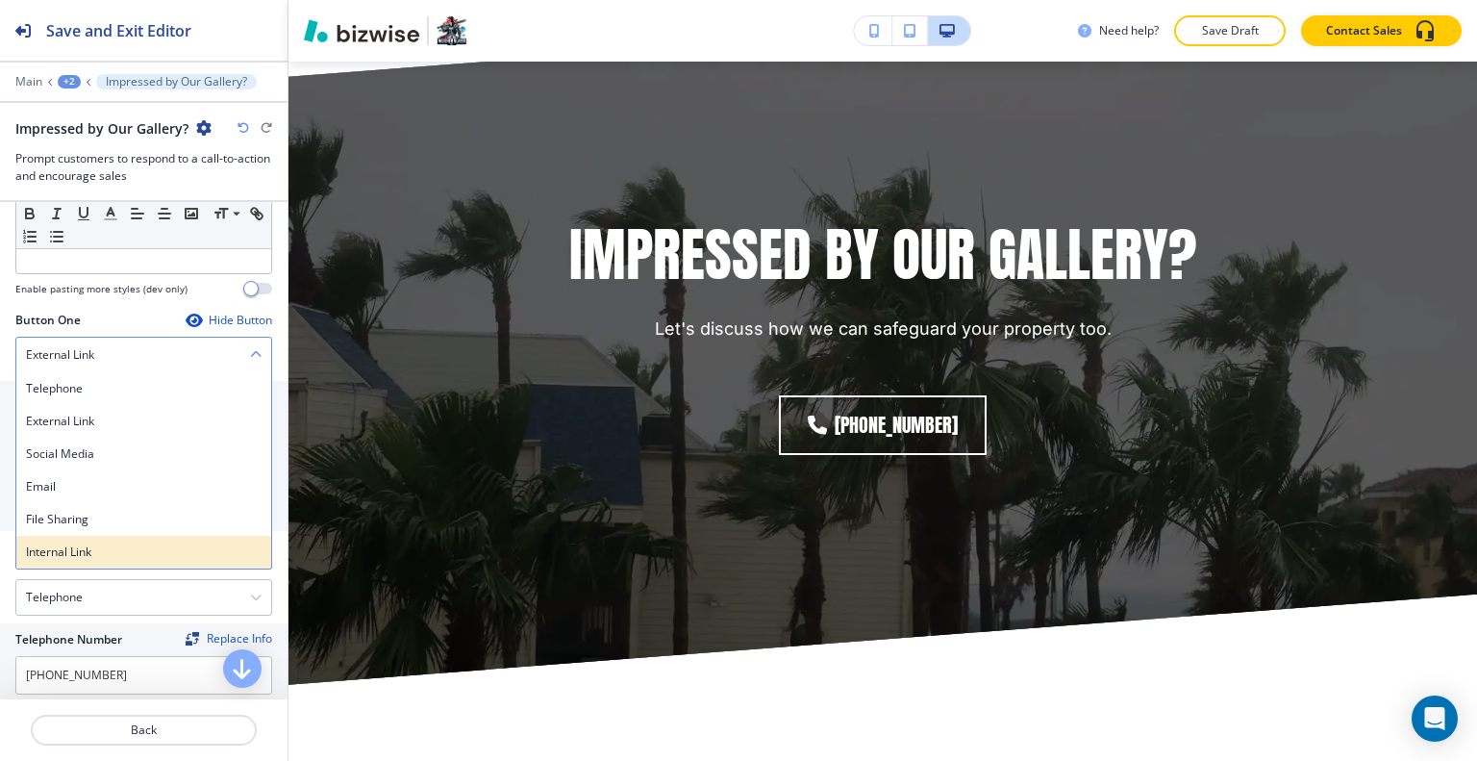
click at [164, 555] on h4 "Internal Link" at bounding box center [144, 551] width 236 height 17
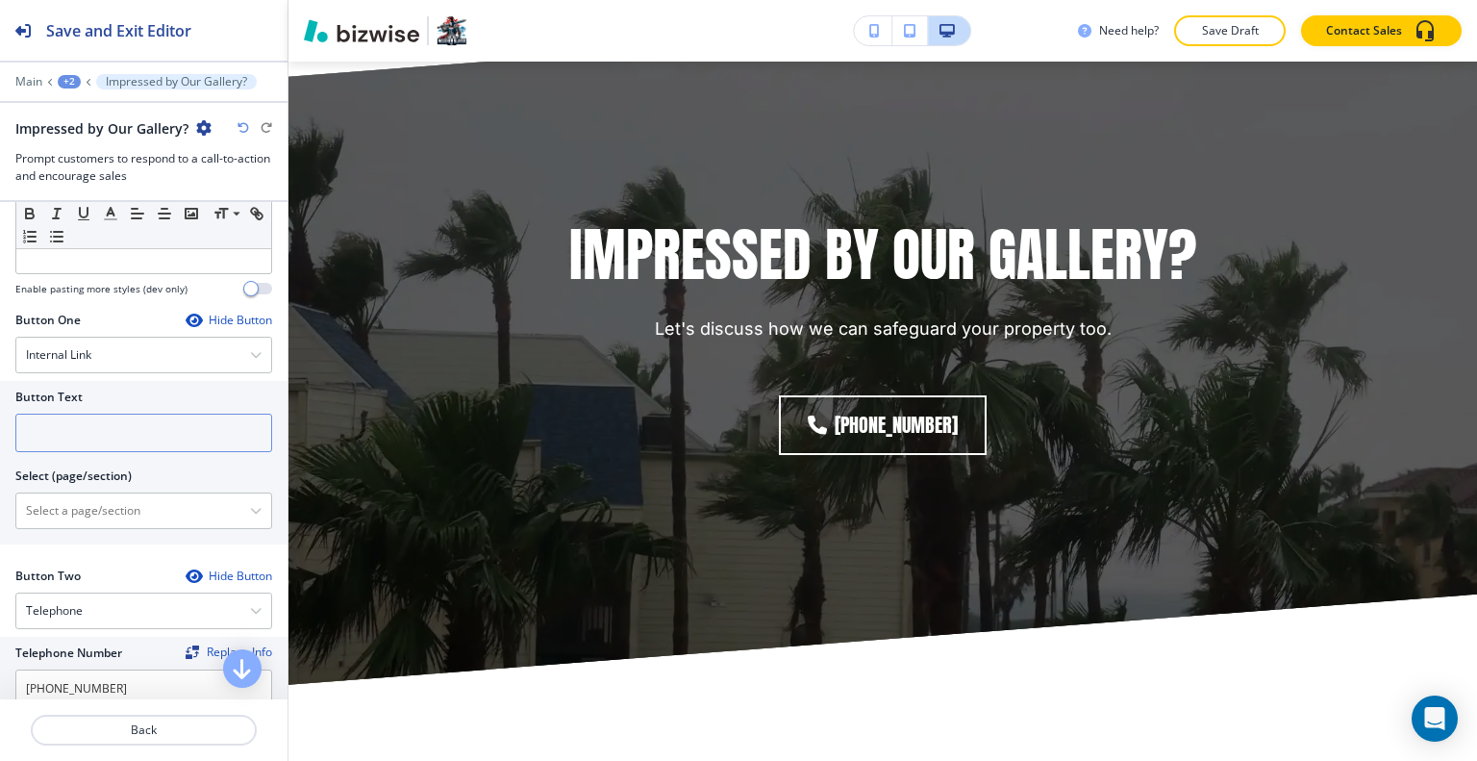
click at [119, 436] on input "text" at bounding box center [143, 432] width 257 height 38
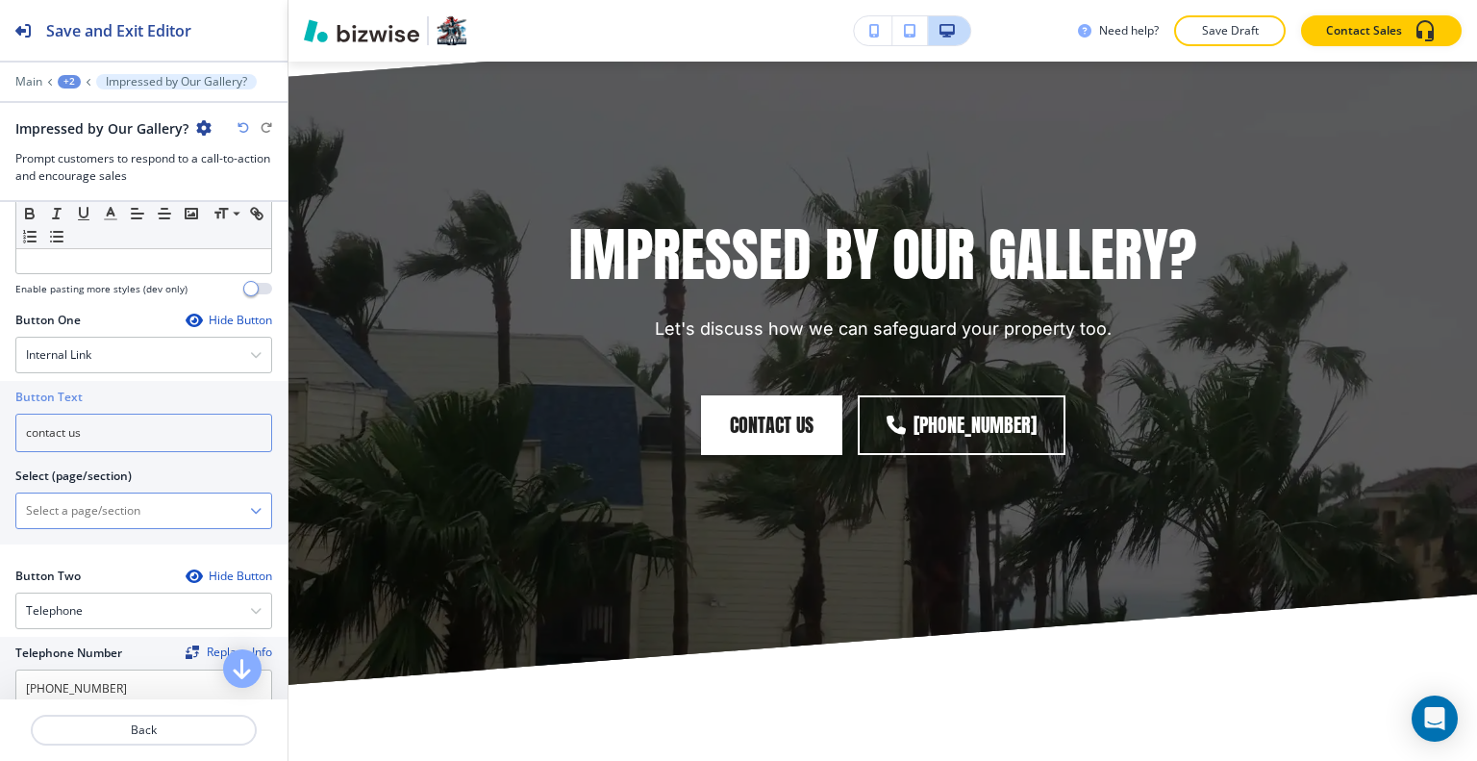
type input "contact us"
click at [180, 514] on \(page\/section\) "Manual Input" at bounding box center [133, 510] width 234 height 33
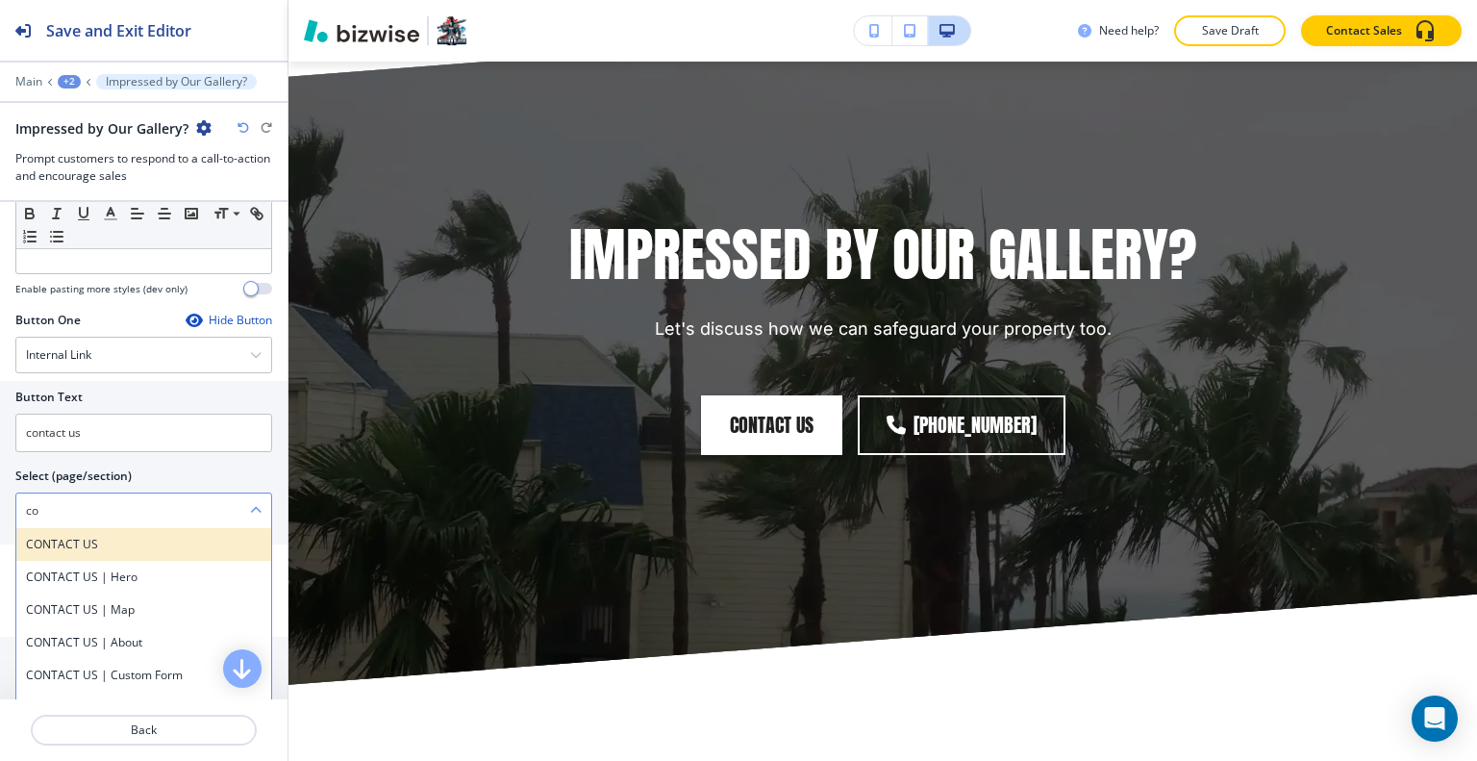
click at [82, 528] on div "CONTACT US" at bounding box center [143, 544] width 255 height 33
type \(page\/section\) "CONTACT US"
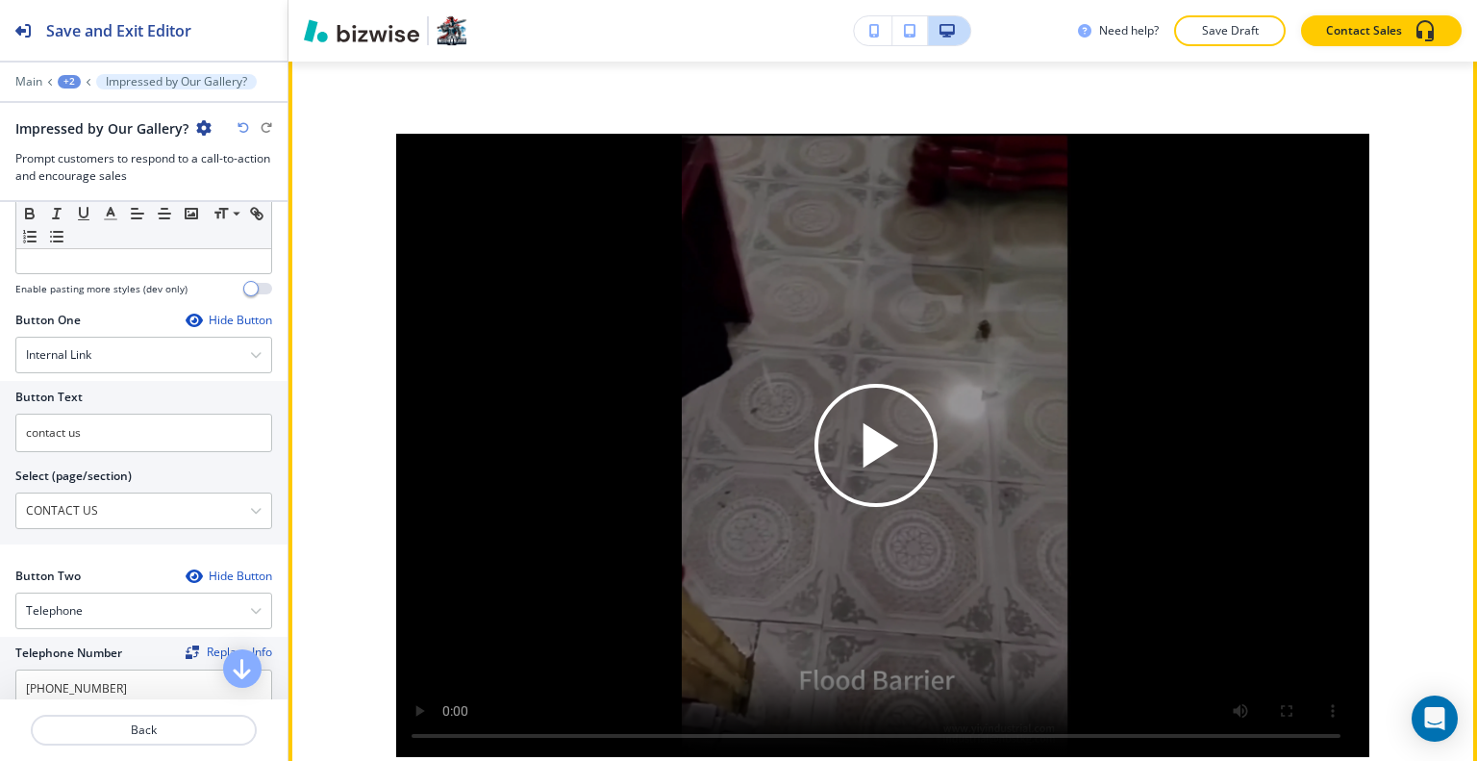
scroll to position [3100, 0]
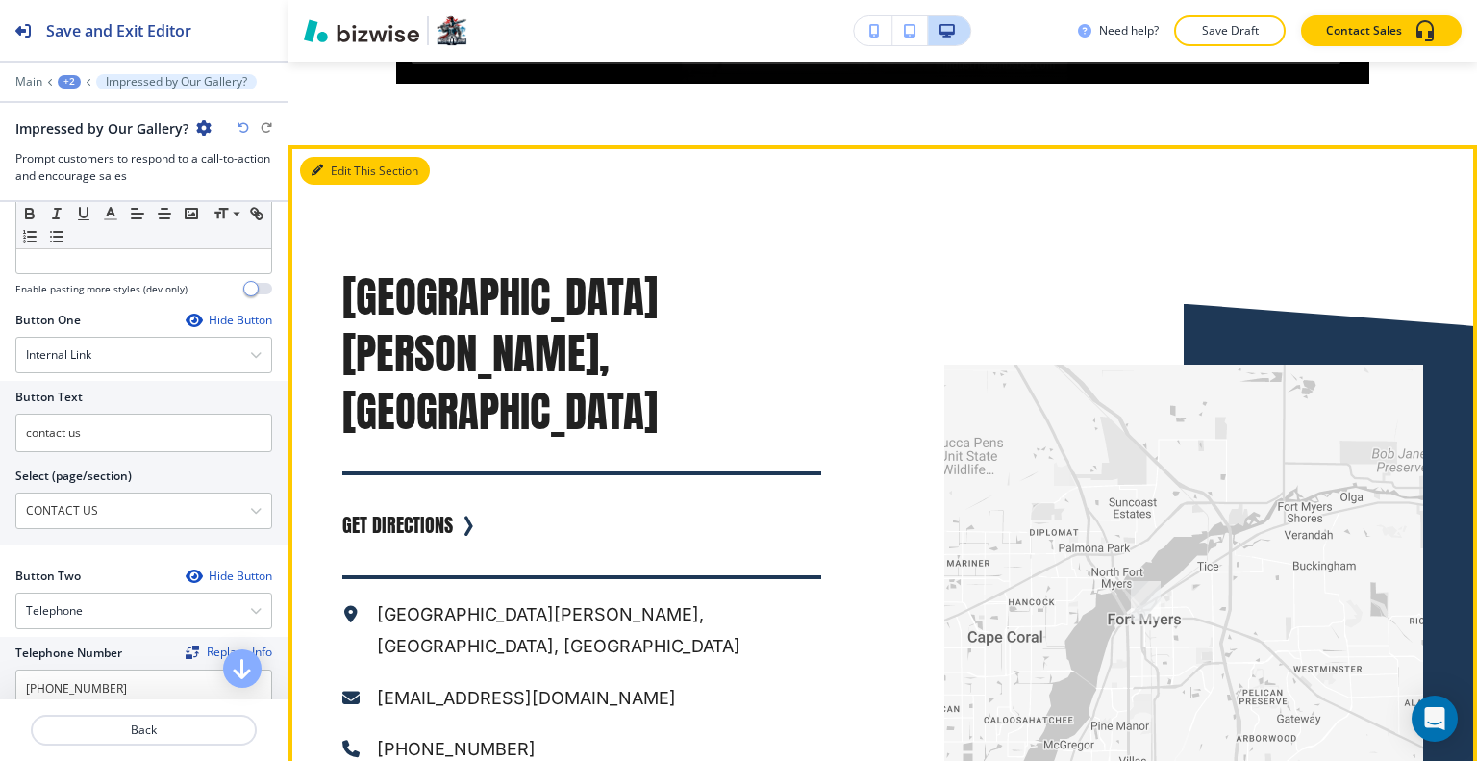
click at [335, 157] on button "Edit This Section" at bounding box center [365, 171] width 130 height 29
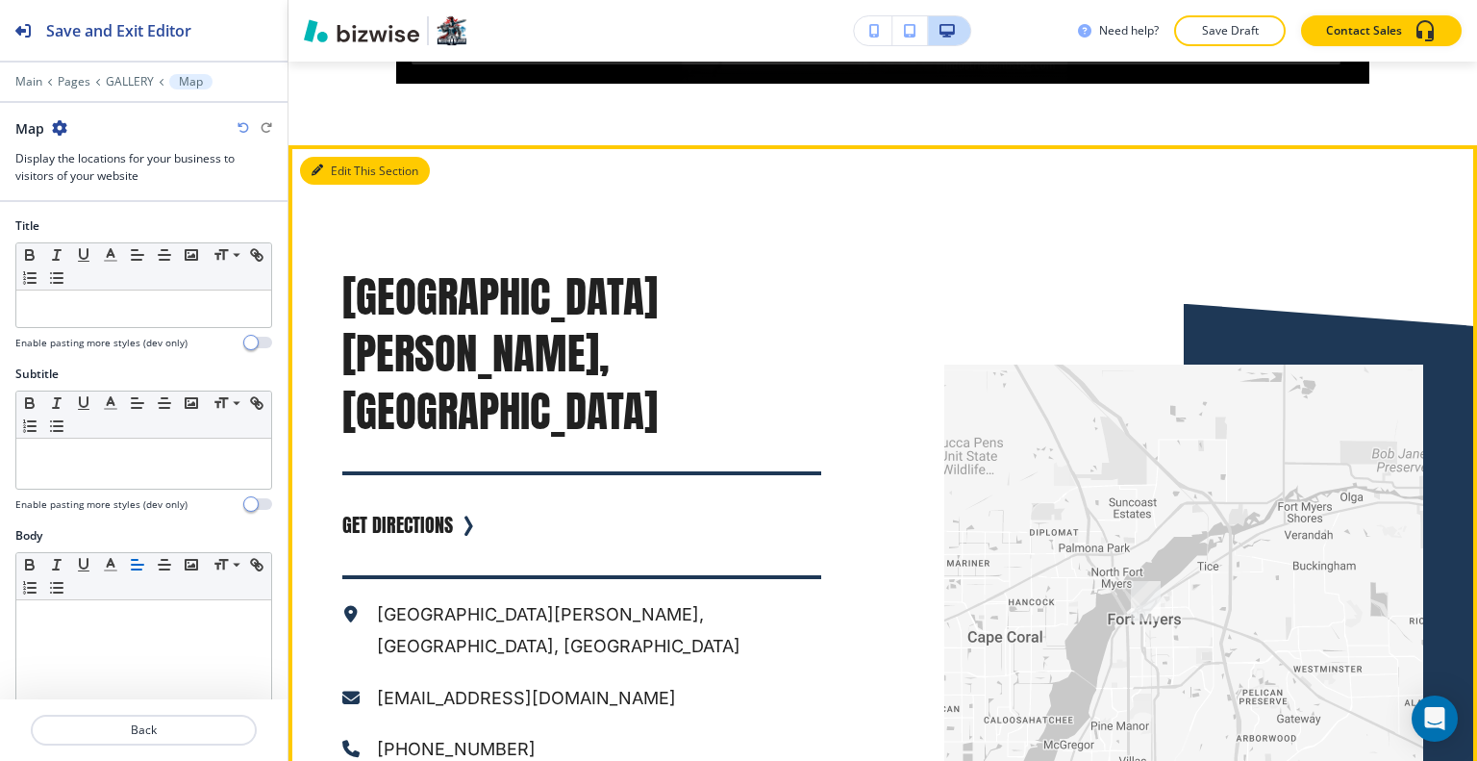
scroll to position [3937, 0]
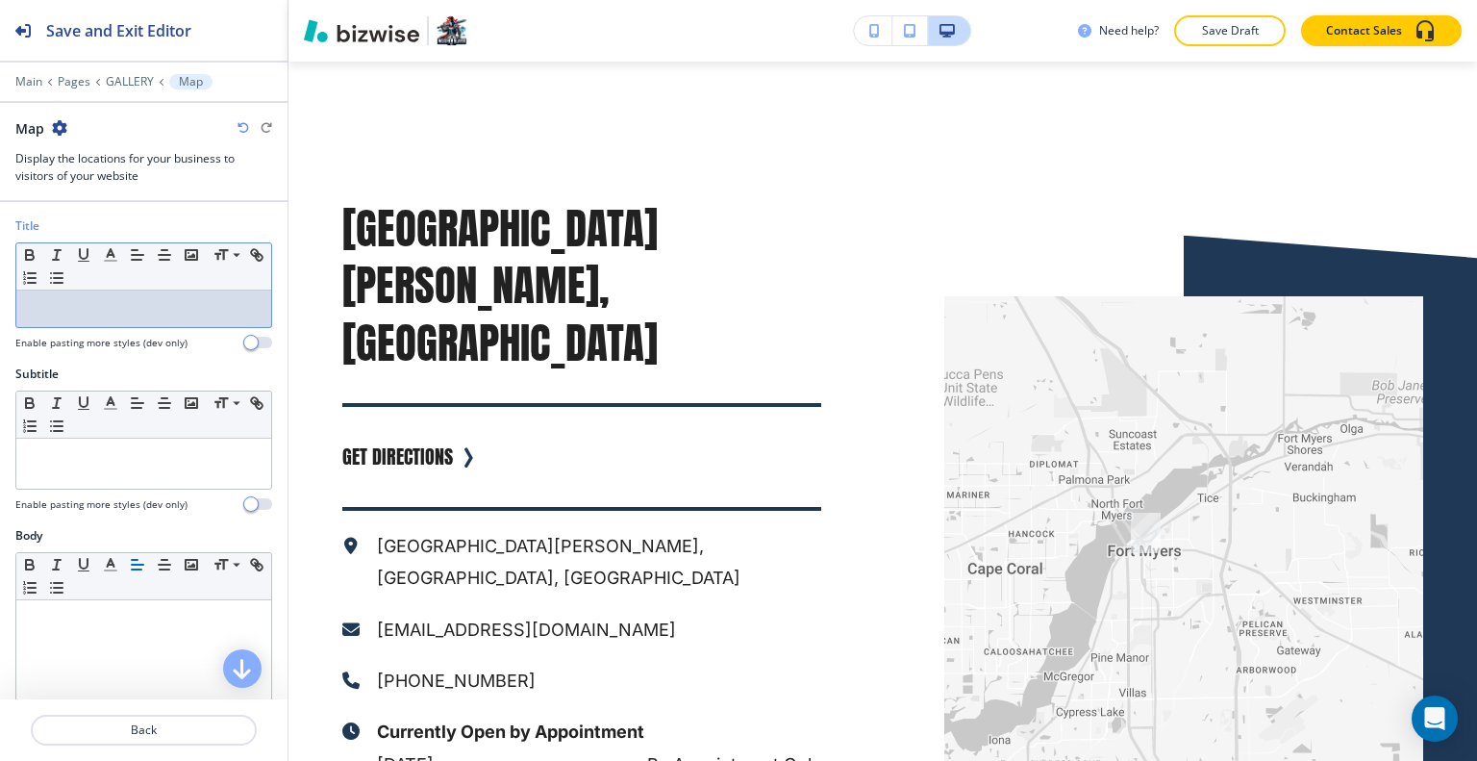
click at [149, 307] on p at bounding box center [144, 308] width 236 height 17
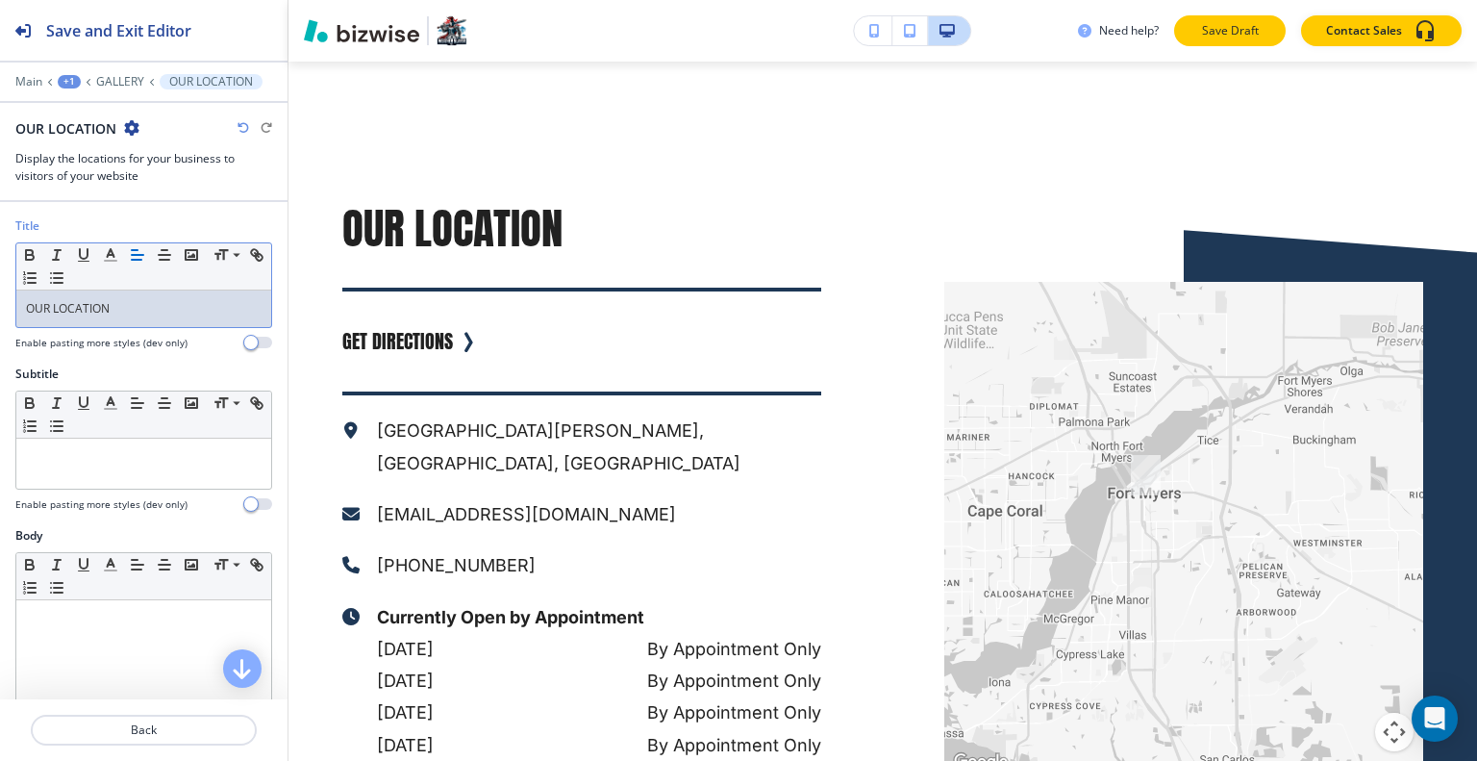
click at [1235, 38] on button "Save Draft" at bounding box center [1230, 30] width 112 height 31
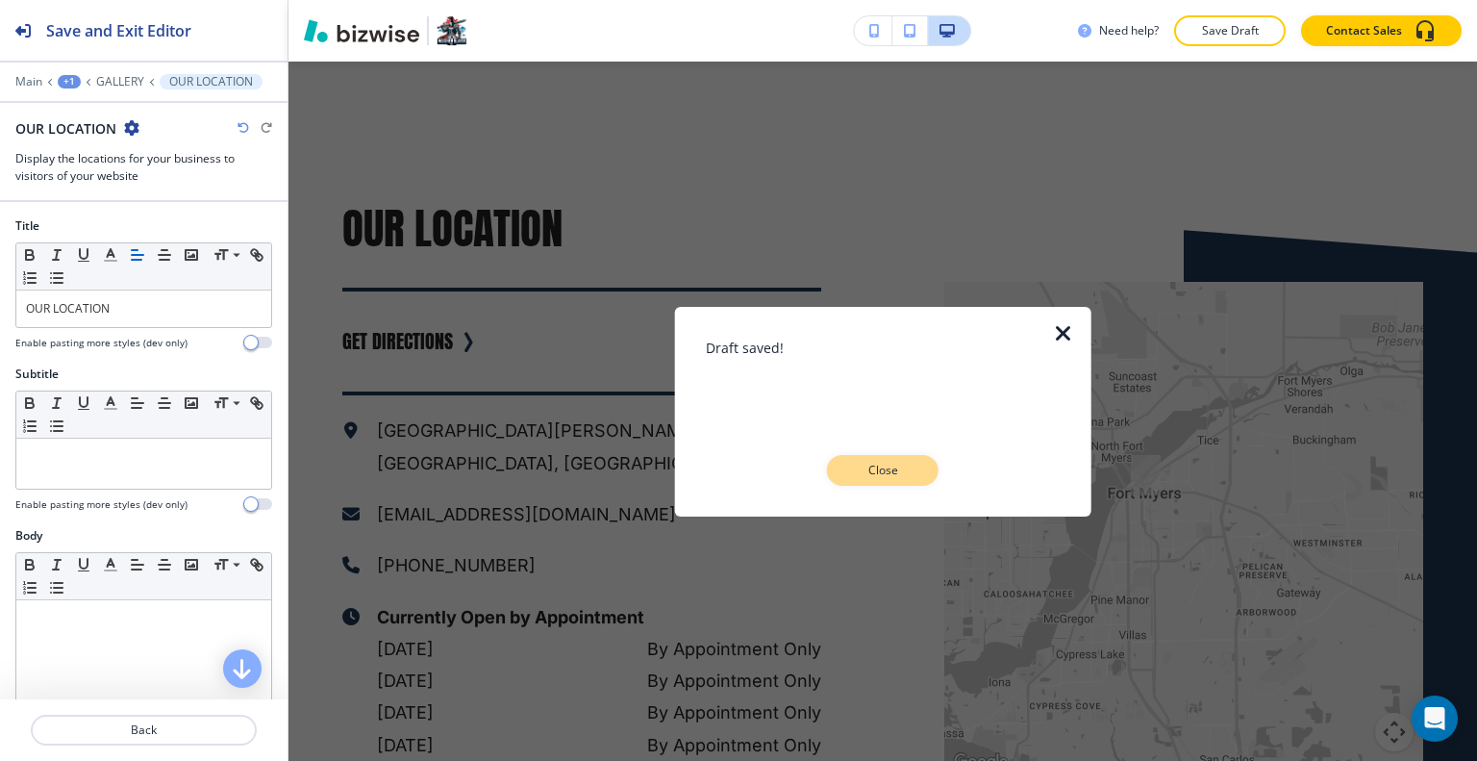
click at [881, 465] on p "Close" at bounding box center [883, 470] width 62 height 17
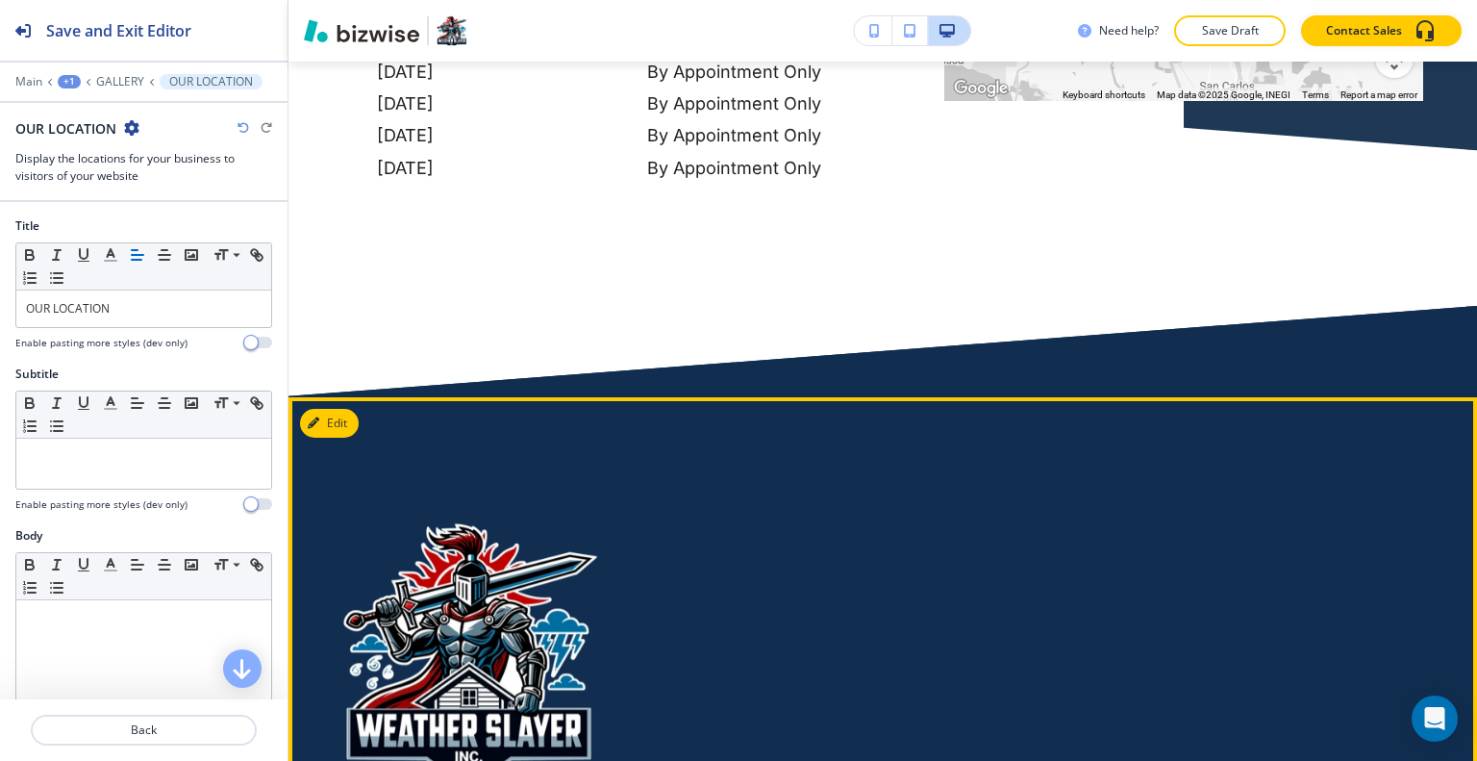
scroll to position [4707, 0]
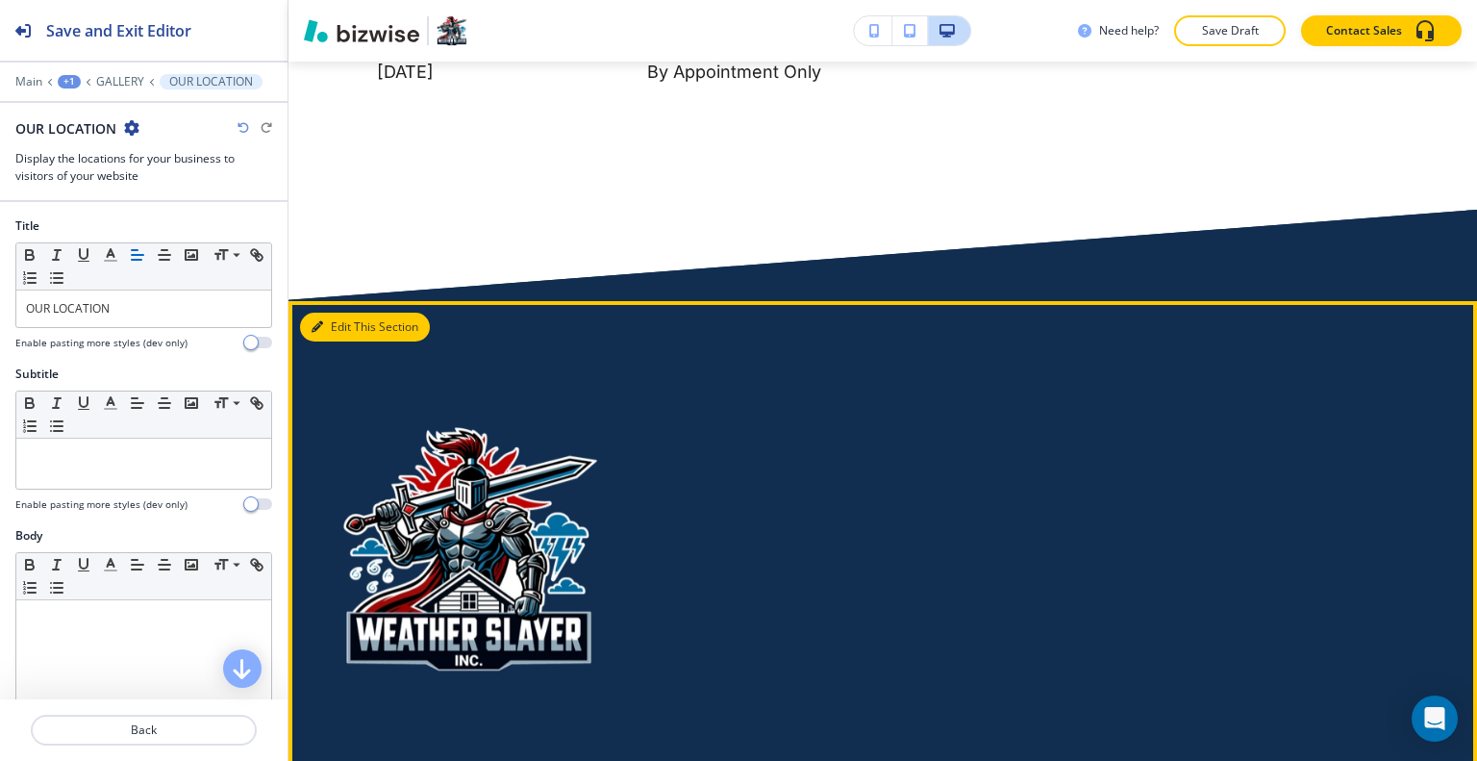
click at [351, 312] on button "Edit This Section" at bounding box center [365, 326] width 130 height 29
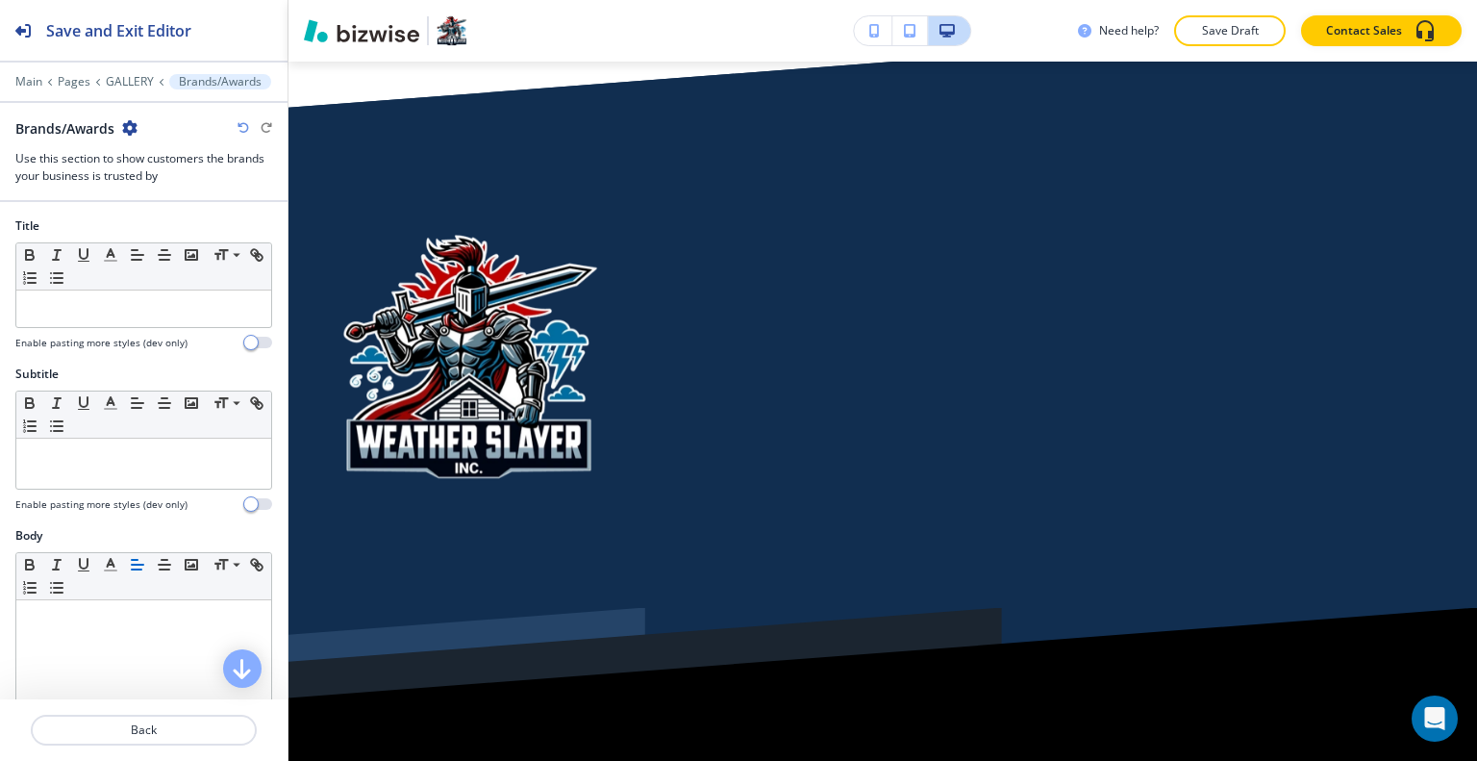
click at [131, 124] on icon "button" at bounding box center [129, 127] width 15 height 15
drag, startPoint x: 176, startPoint y: 229, endPoint x: 206, endPoint y: 229, distance: 29.8
click at [177, 229] on p "Delete Section" at bounding box center [185, 227] width 98 height 17
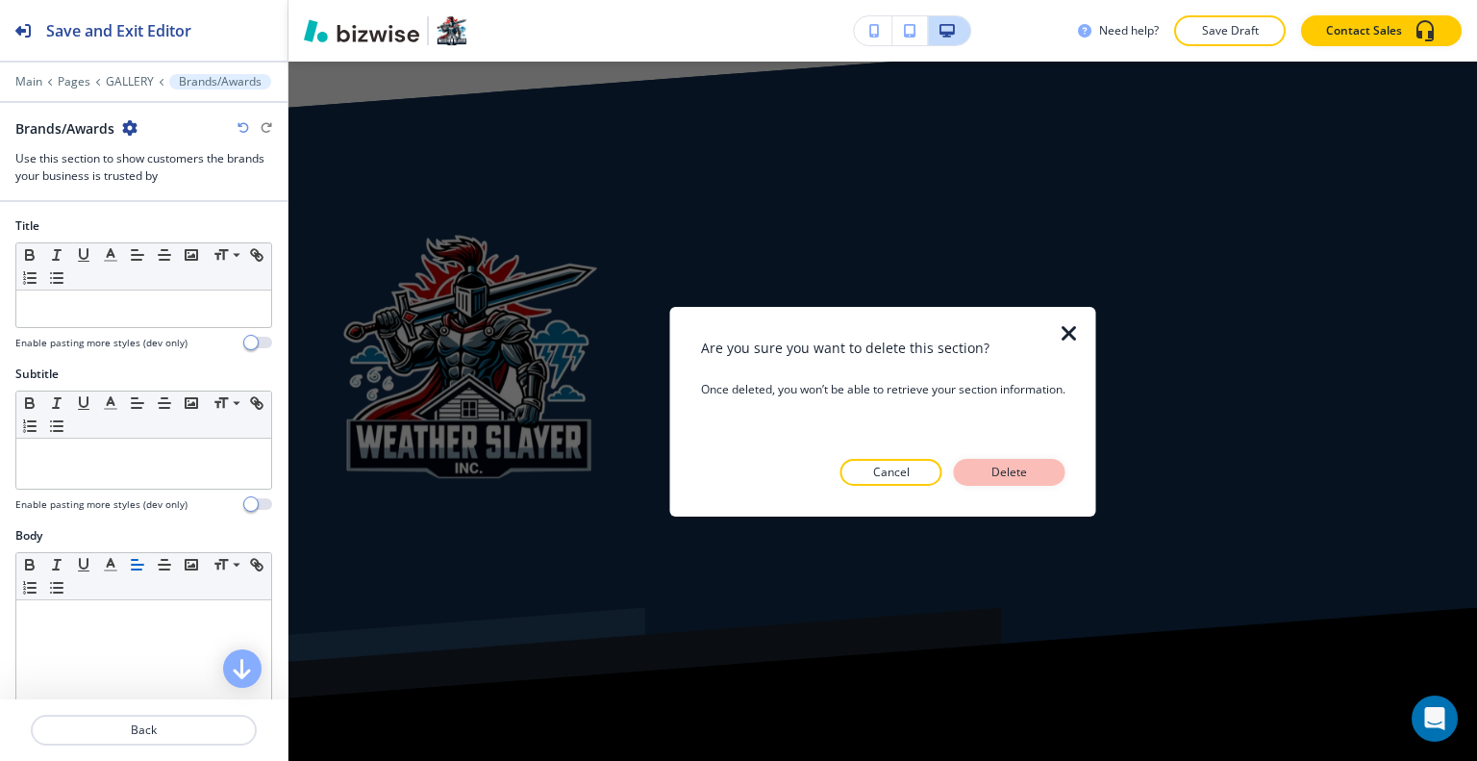
click at [1039, 478] on button "Delete" at bounding box center [1010, 472] width 112 height 27
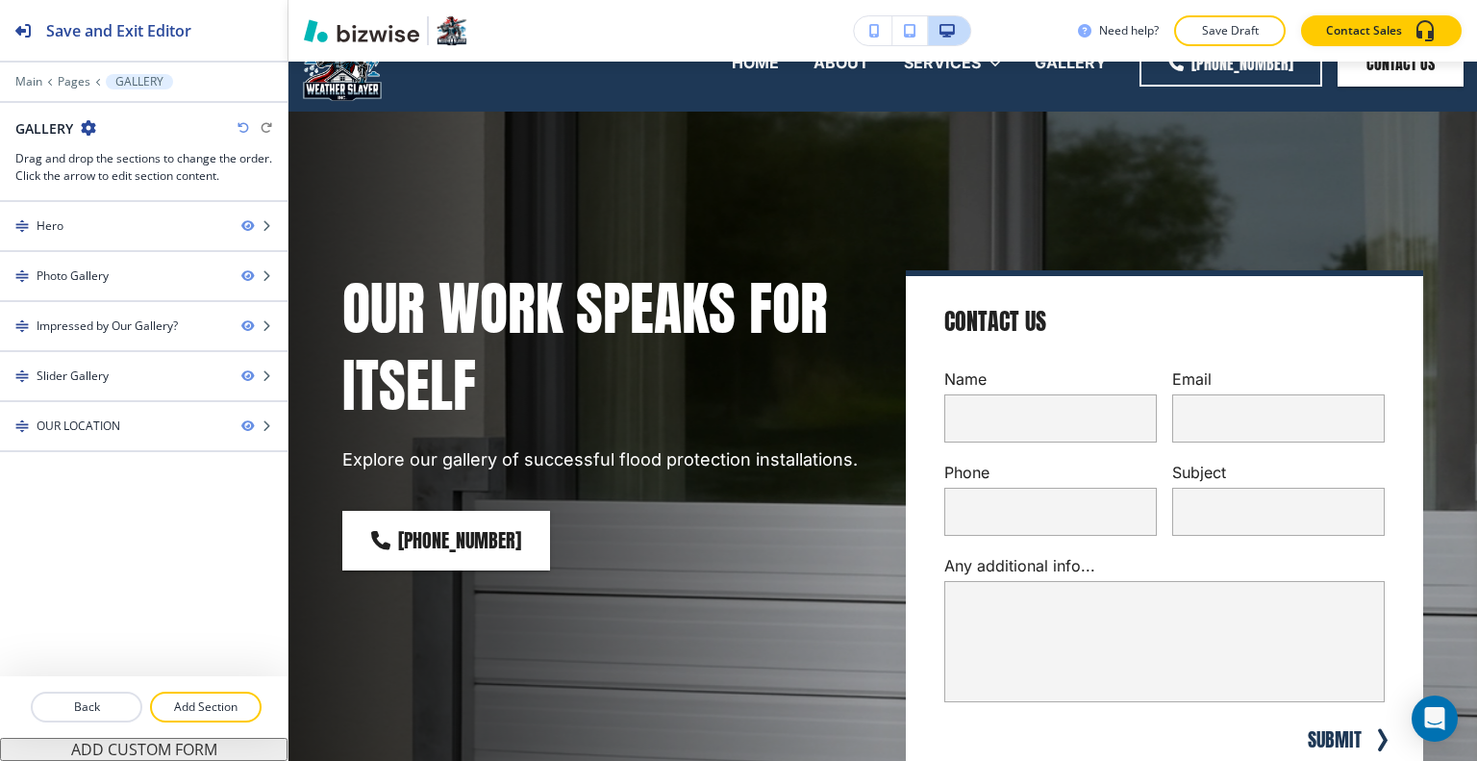
scroll to position [0, 0]
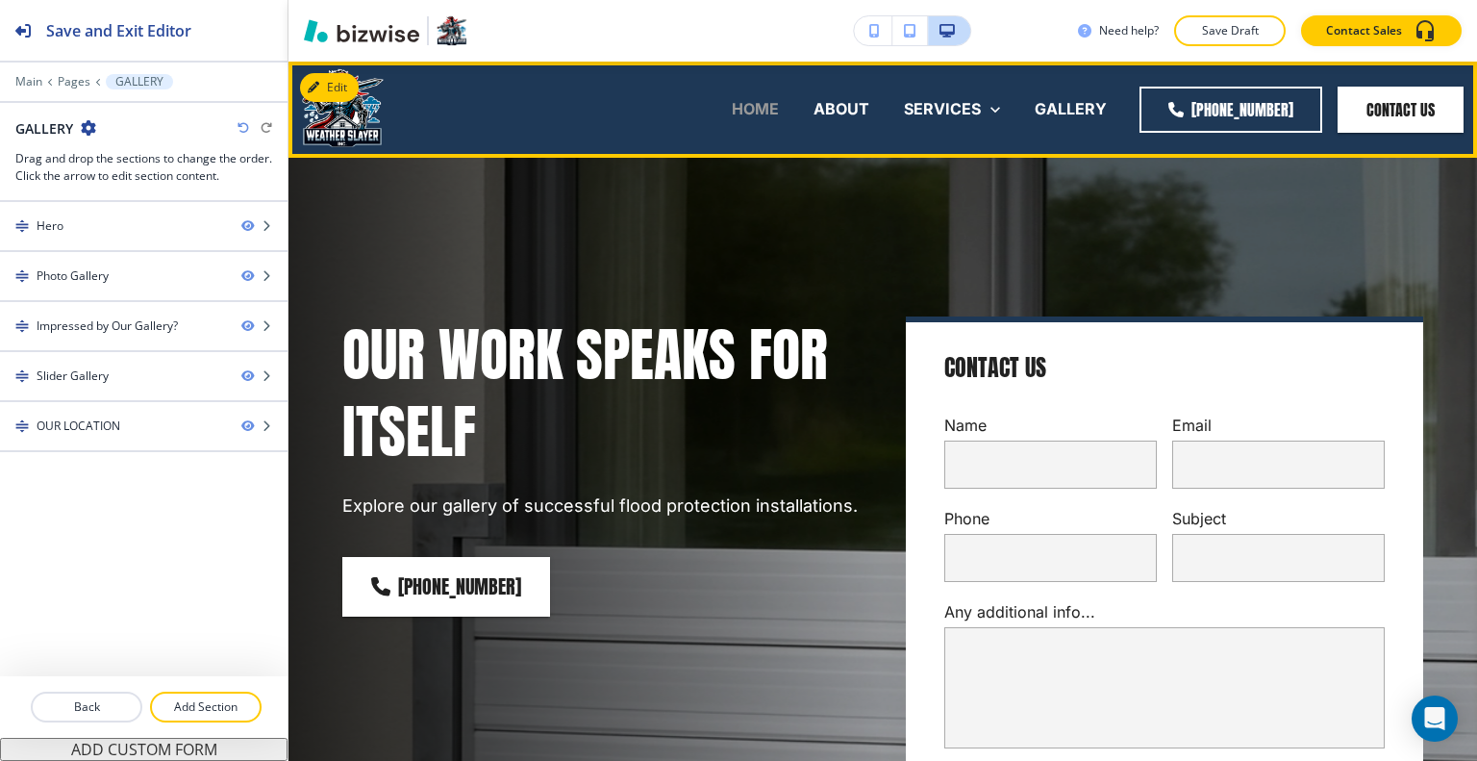
click at [761, 105] on p "HOME" at bounding box center [755, 109] width 47 height 22
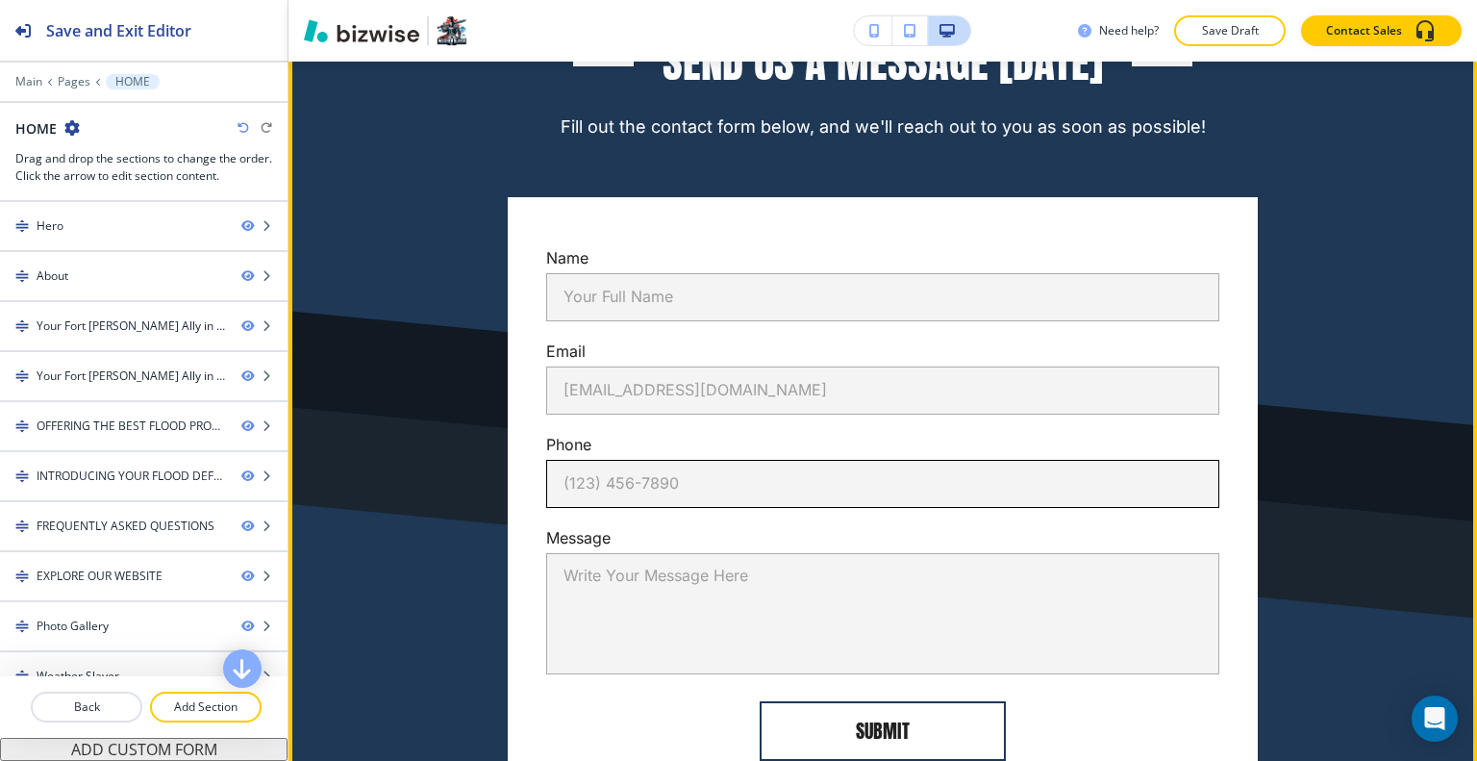
scroll to position [15071, 0]
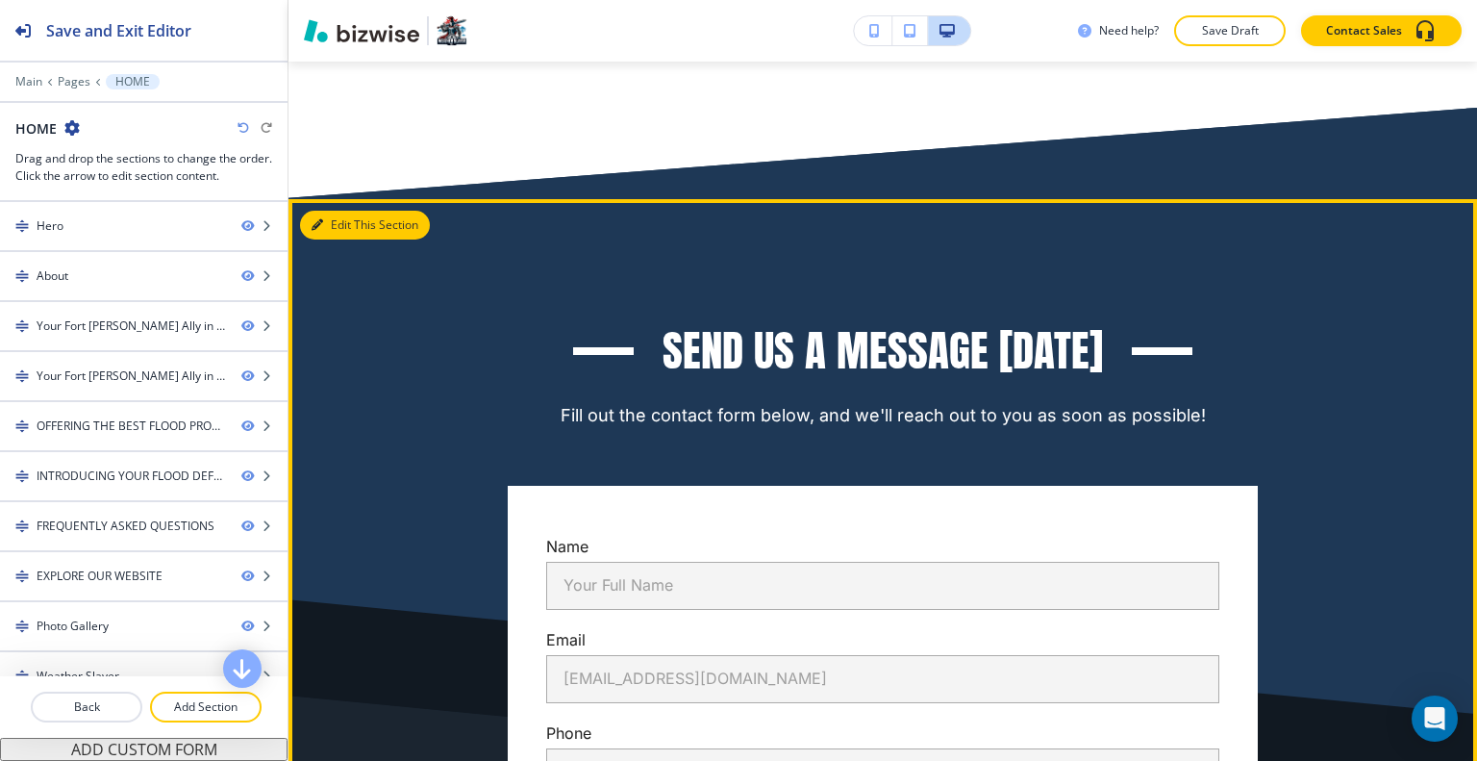
click at [351, 211] on button "Edit This Section" at bounding box center [365, 225] width 130 height 29
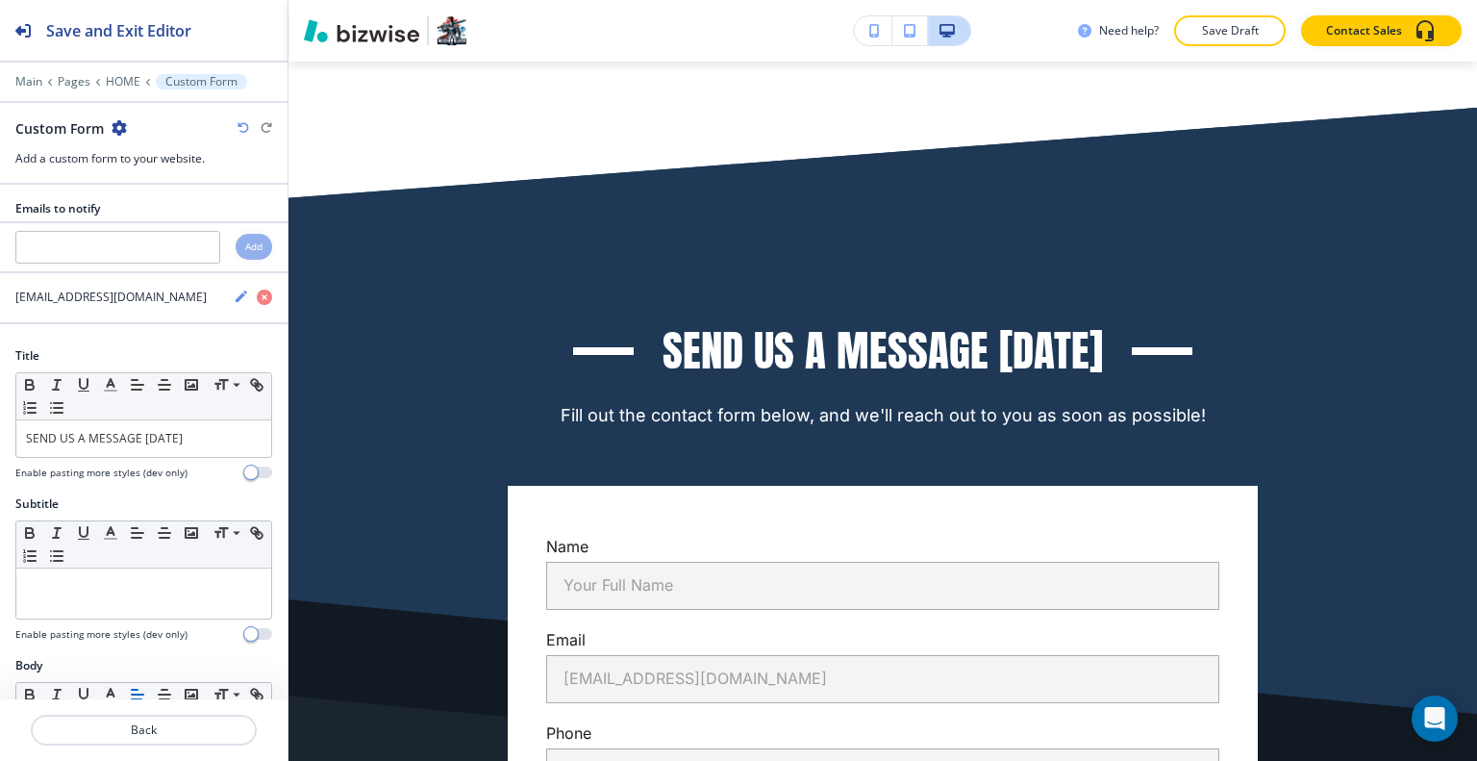
scroll to position [15163, 0]
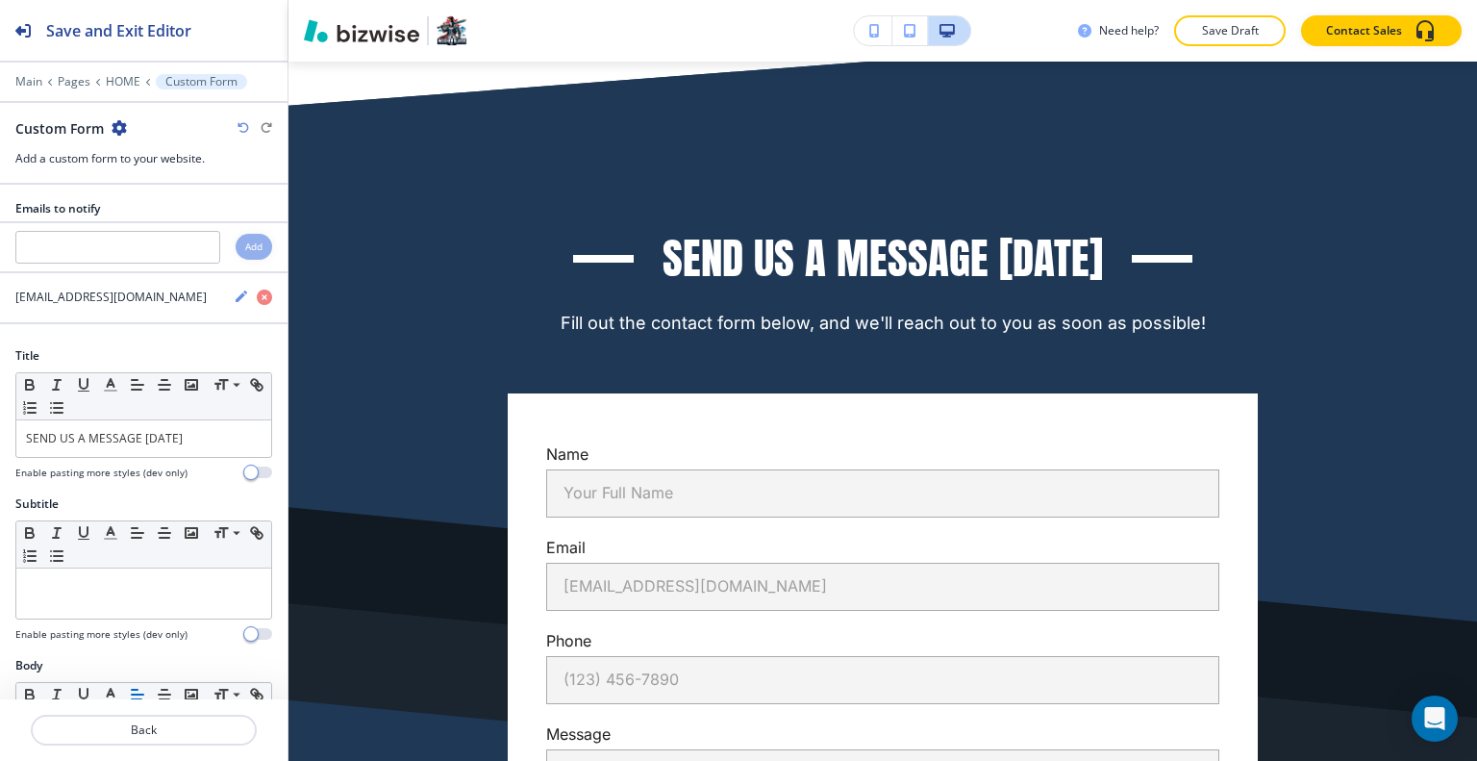
click at [119, 126] on icon "button" at bounding box center [119, 127] width 15 height 15
click at [169, 181] on button "Duplicate Section" at bounding box center [172, 194] width 123 height 34
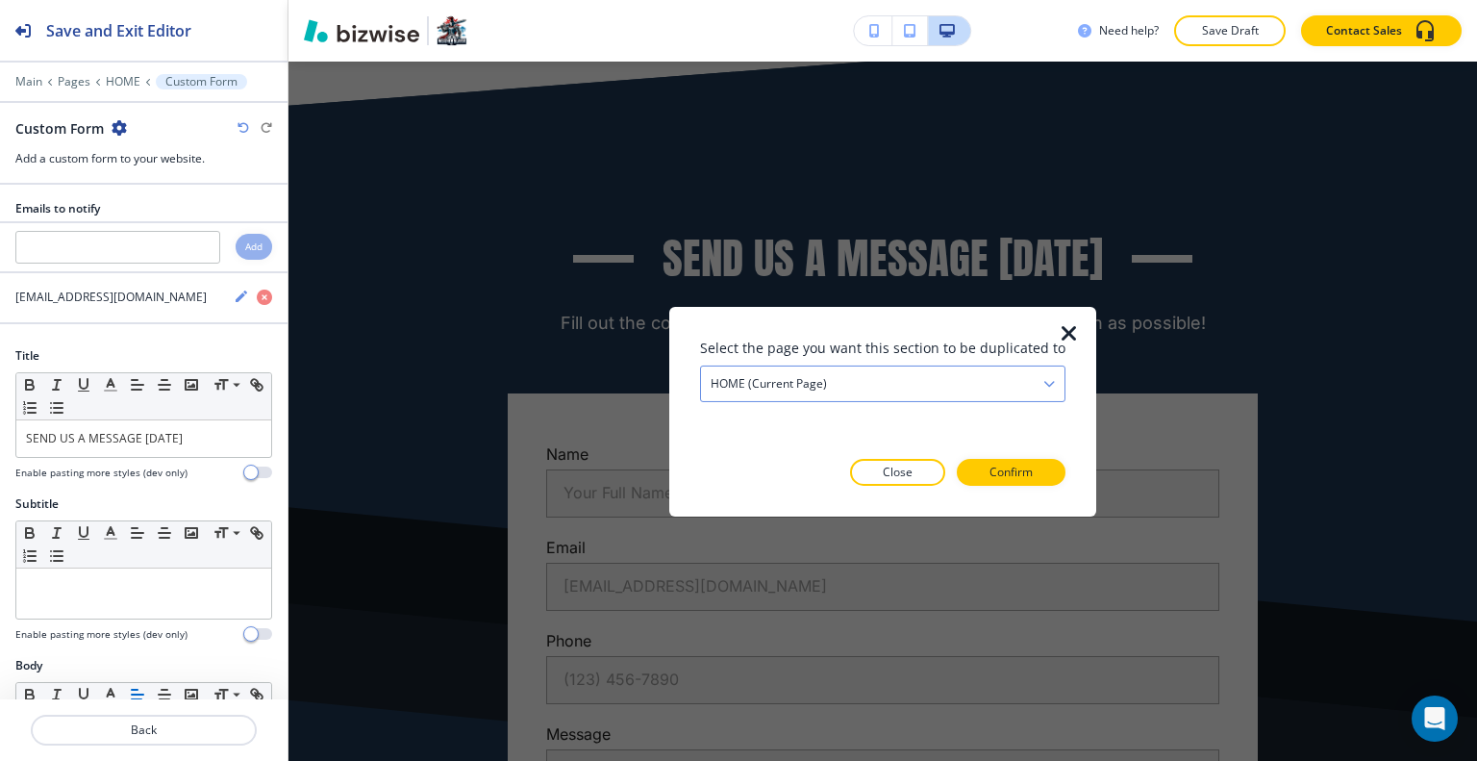
click at [852, 383] on div "HOME (current page)" at bounding box center [882, 382] width 363 height 35
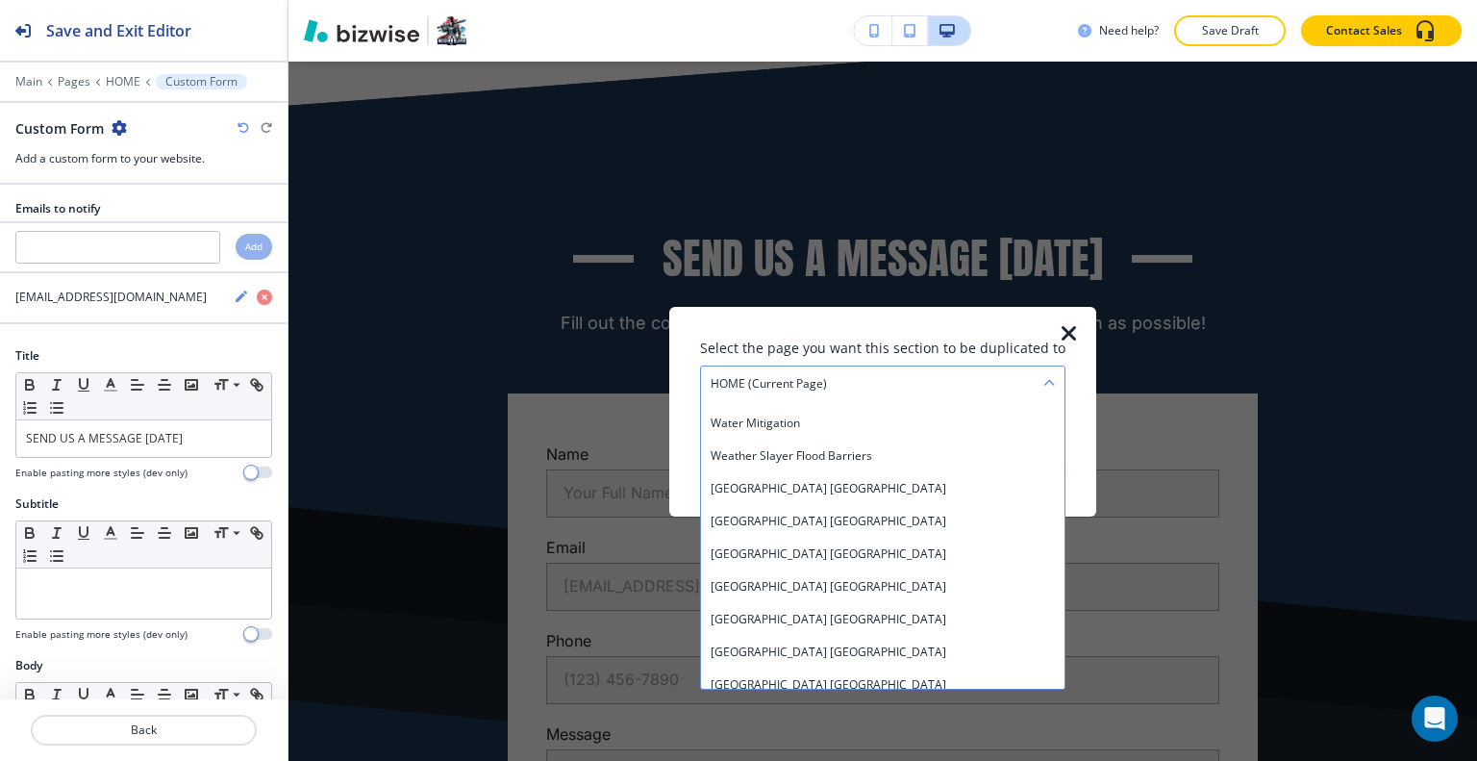
scroll to position [463, 0]
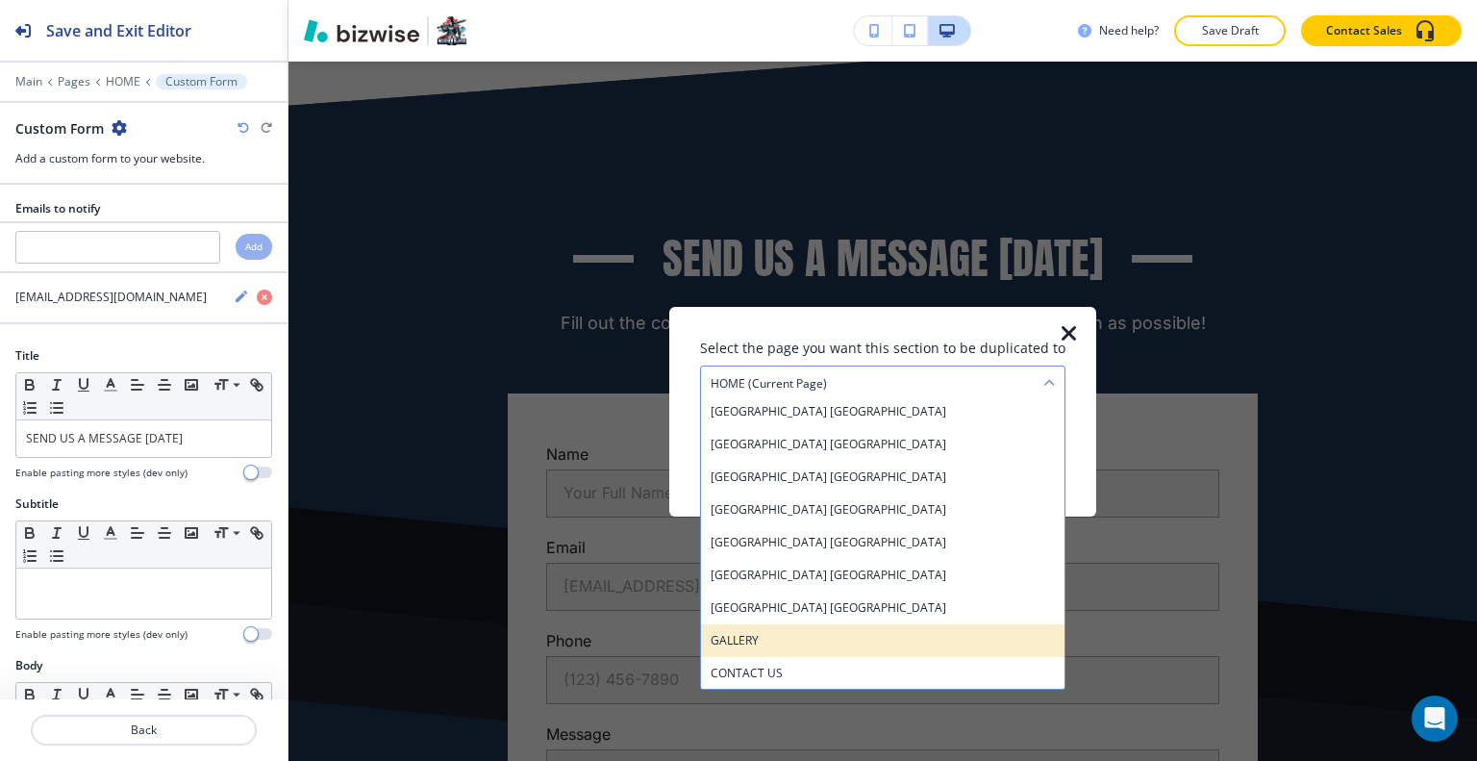
click at [816, 634] on h4 "GALLERY" at bounding box center [883, 639] width 344 height 17
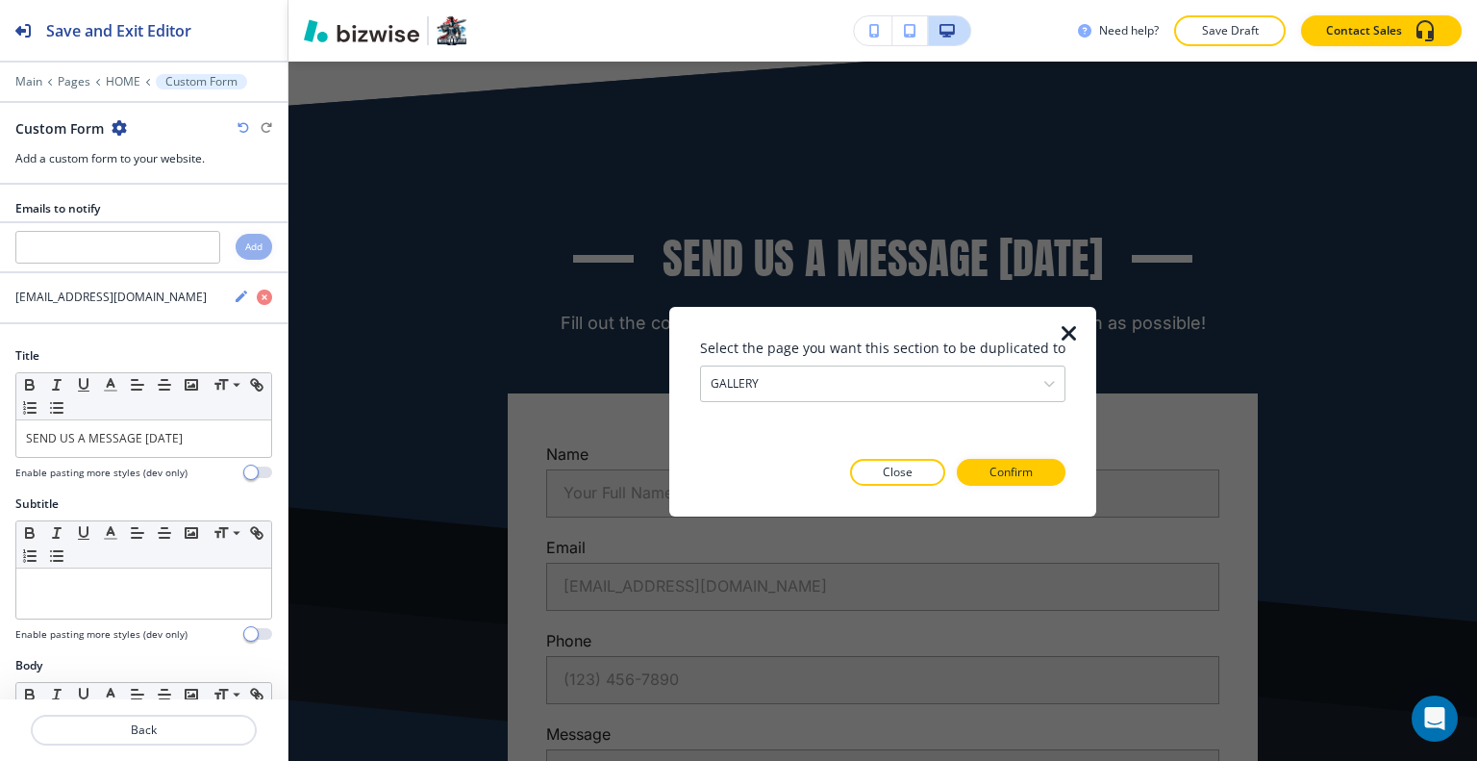
click at [1000, 486] on div at bounding box center [882, 501] width 365 height 31
click at [1001, 472] on p "Confirm" at bounding box center [1010, 471] width 43 height 17
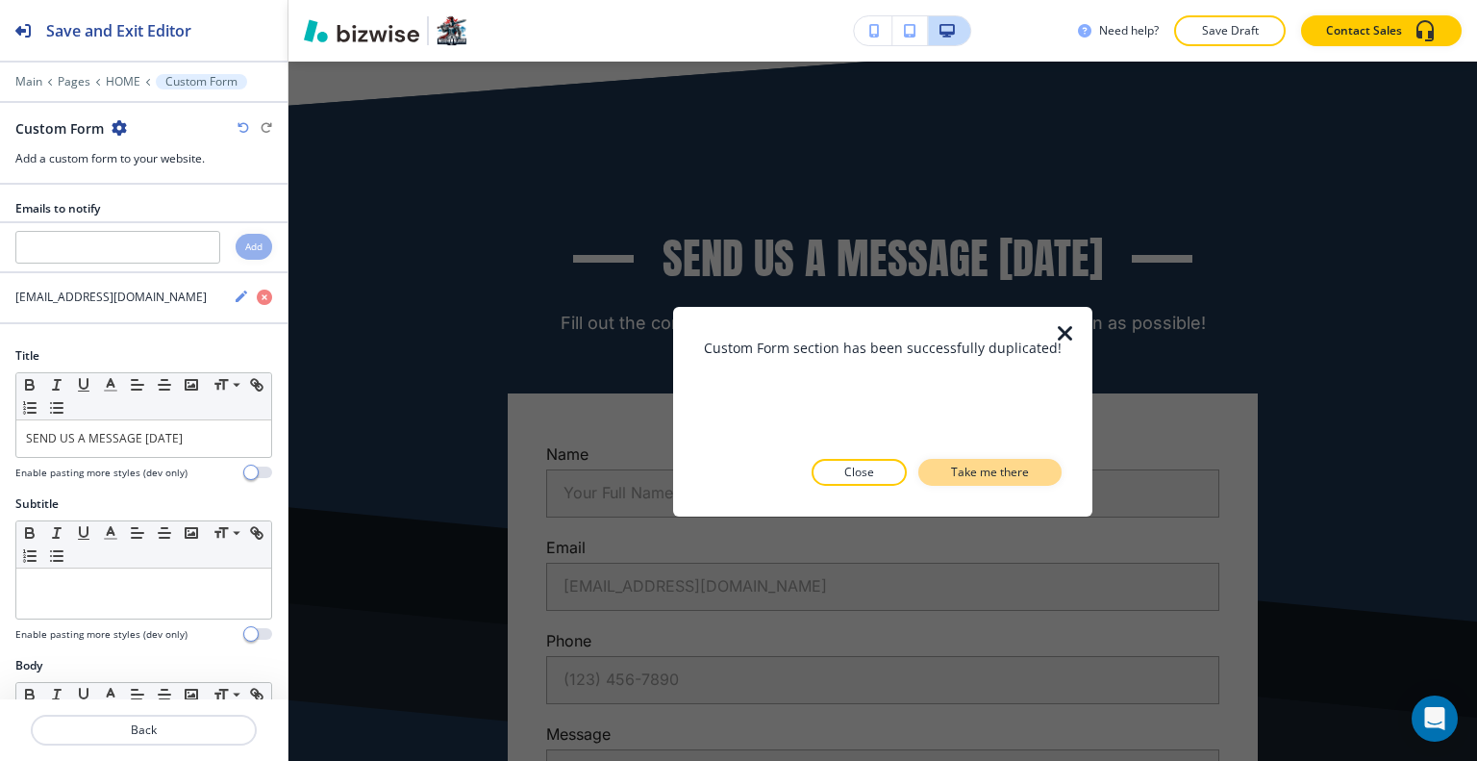
click at [1011, 477] on p "Take me there" at bounding box center [990, 471] width 78 height 17
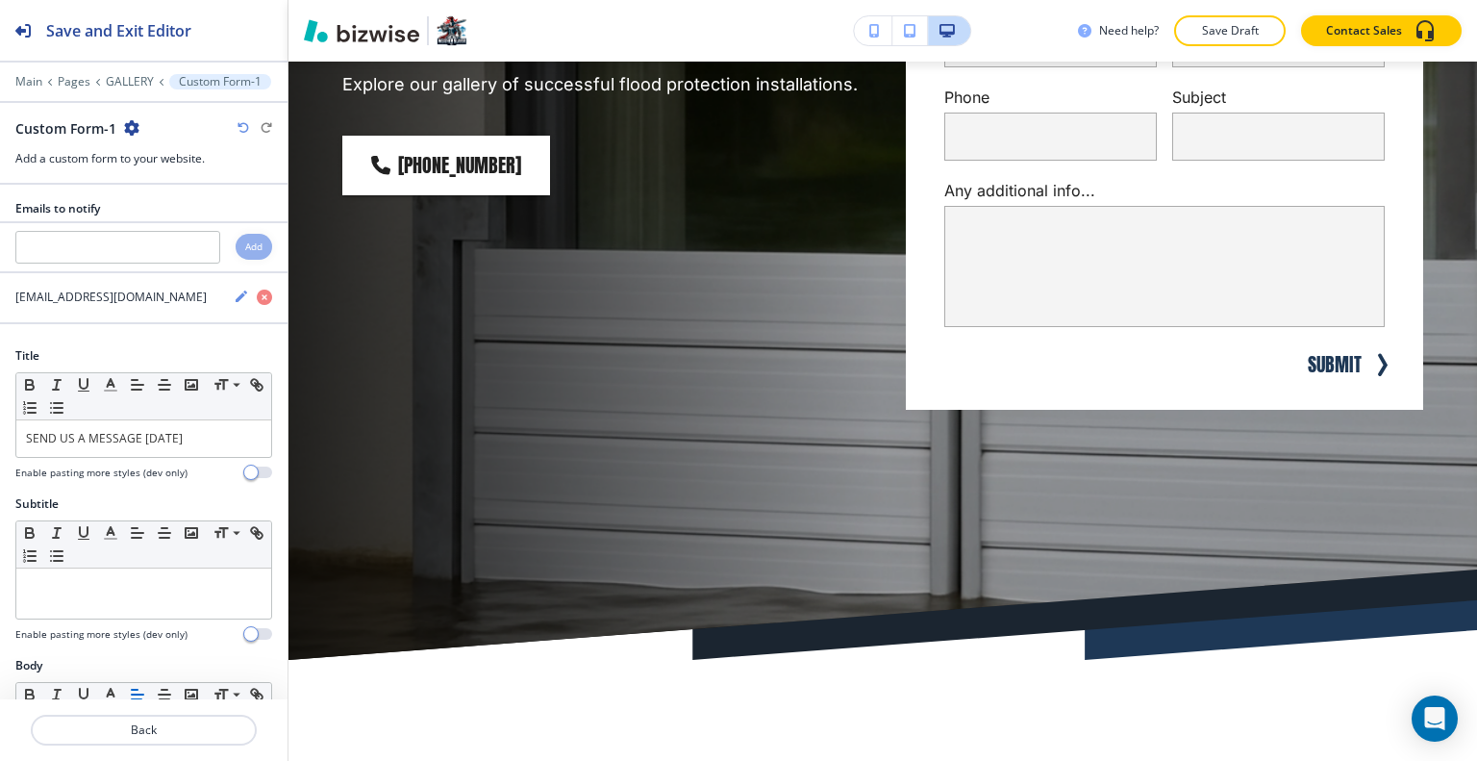
scroll to position [385, 0]
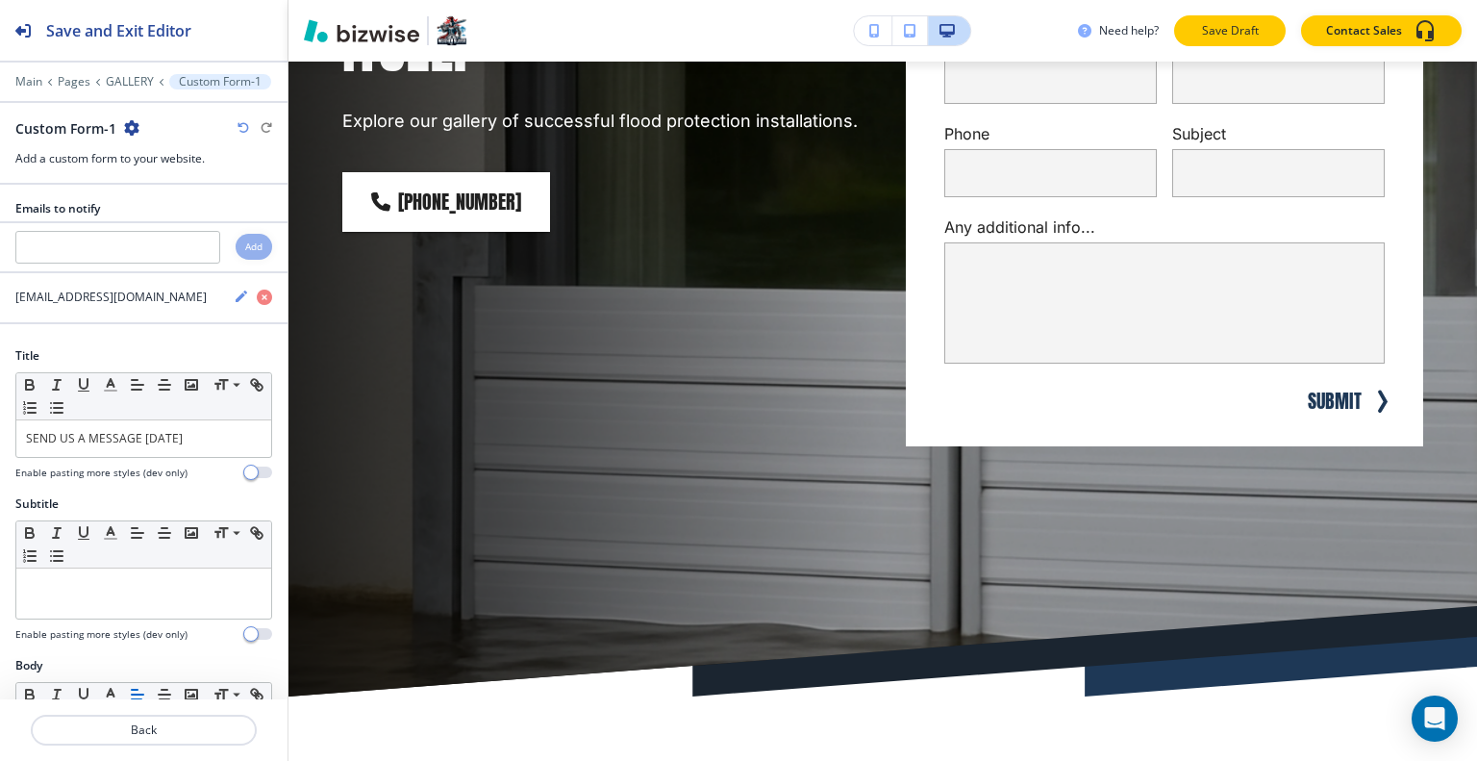
click at [1252, 45] on button "Save Draft" at bounding box center [1230, 30] width 112 height 31
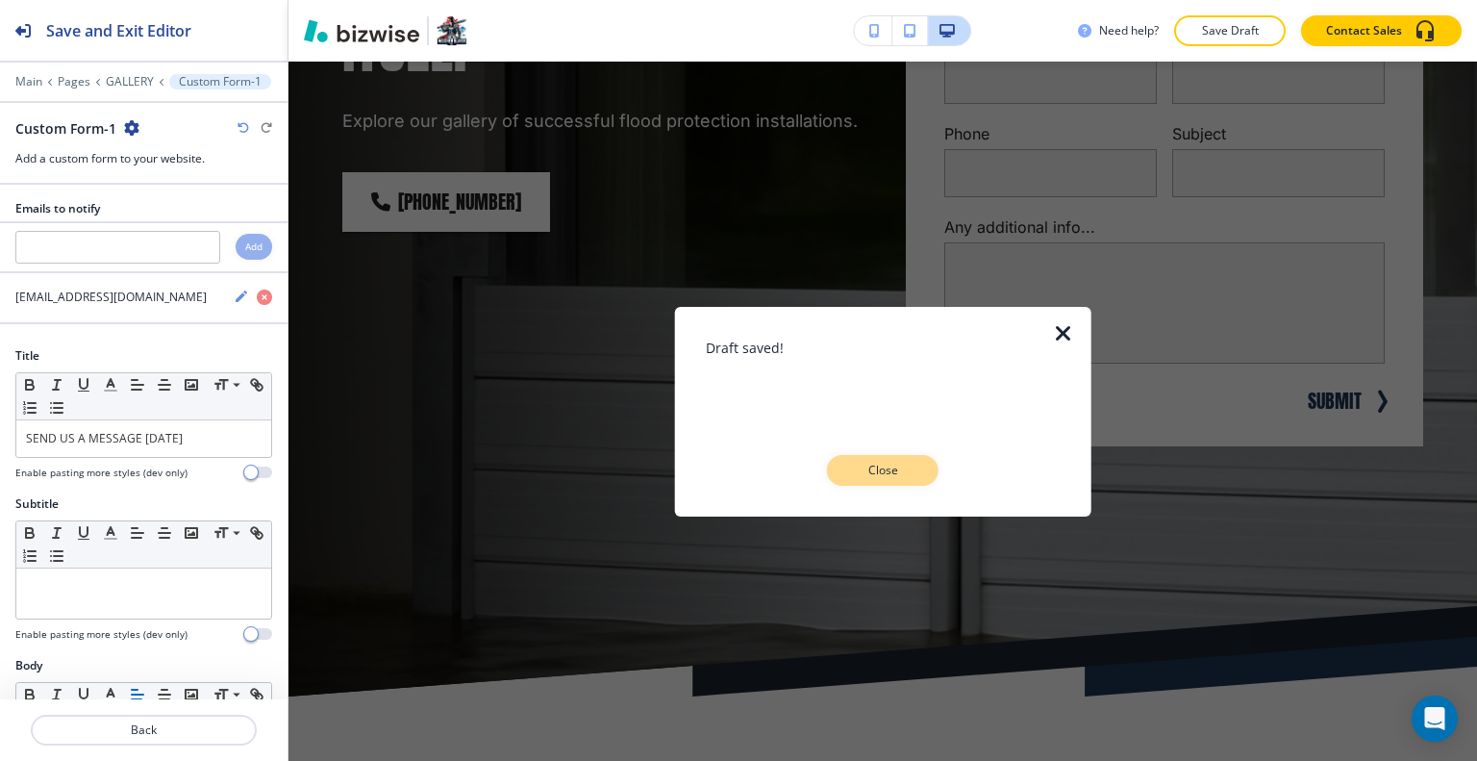
click at [909, 470] on p "Close" at bounding box center [883, 470] width 62 height 17
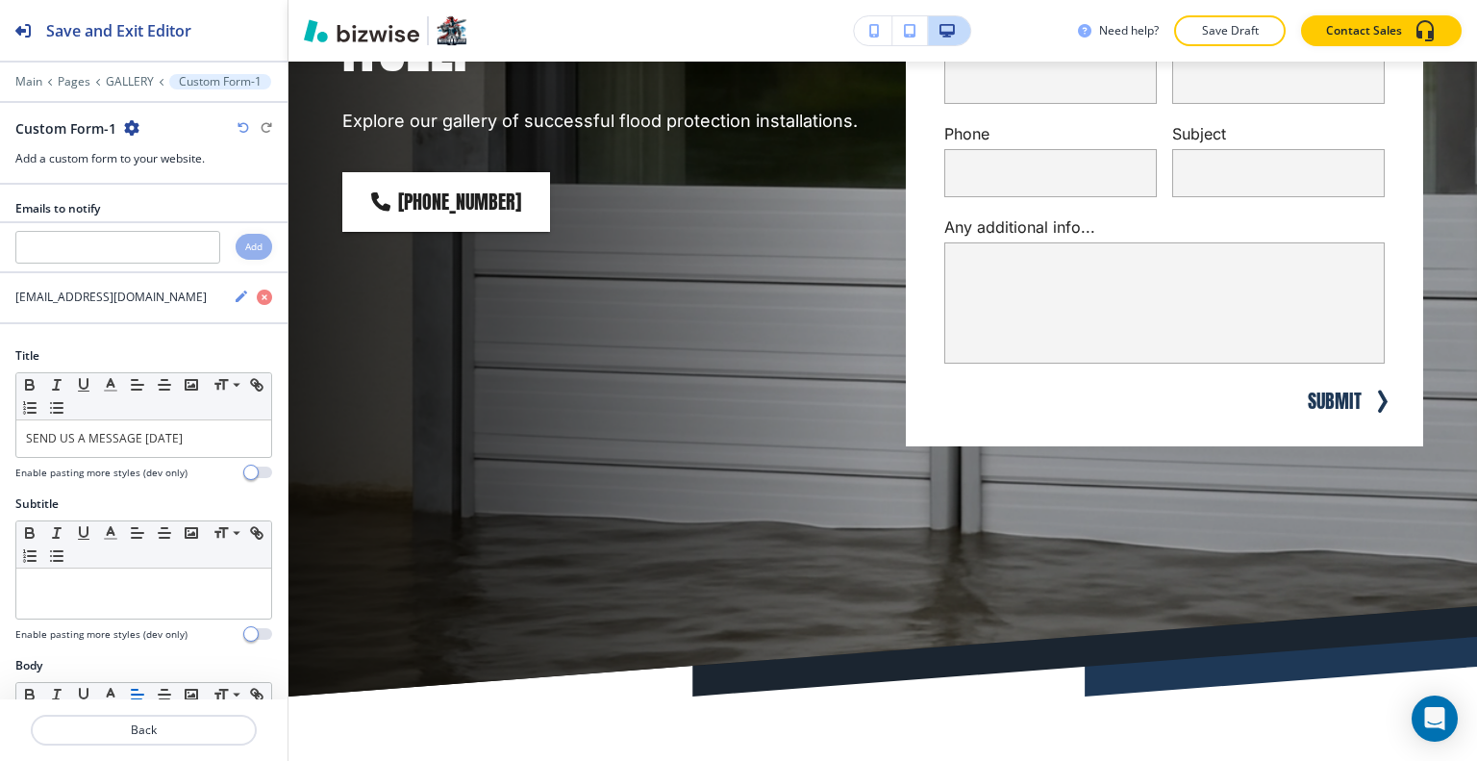
scroll to position [0, 0]
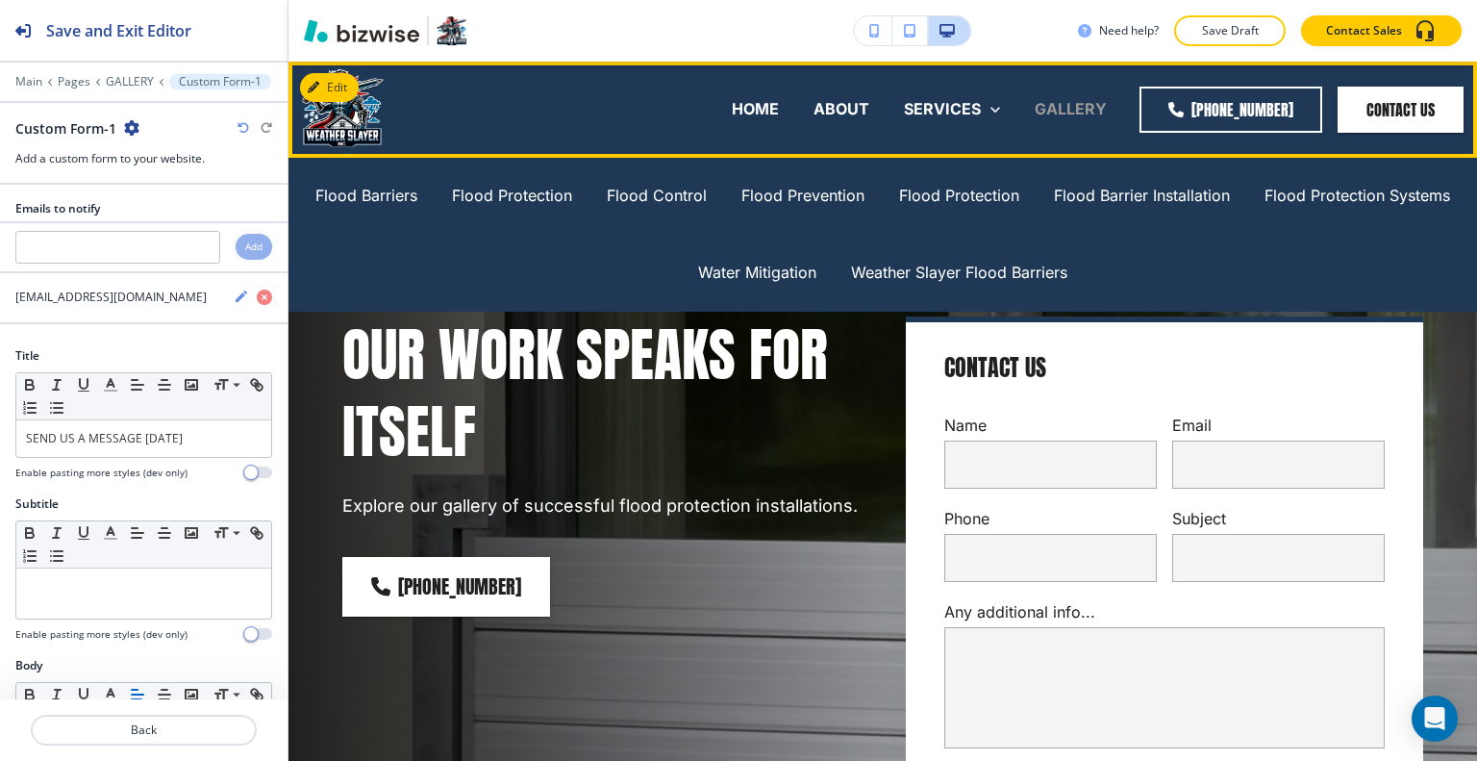
click at [1077, 102] on p "GALLERY" at bounding box center [1071, 109] width 72 height 22
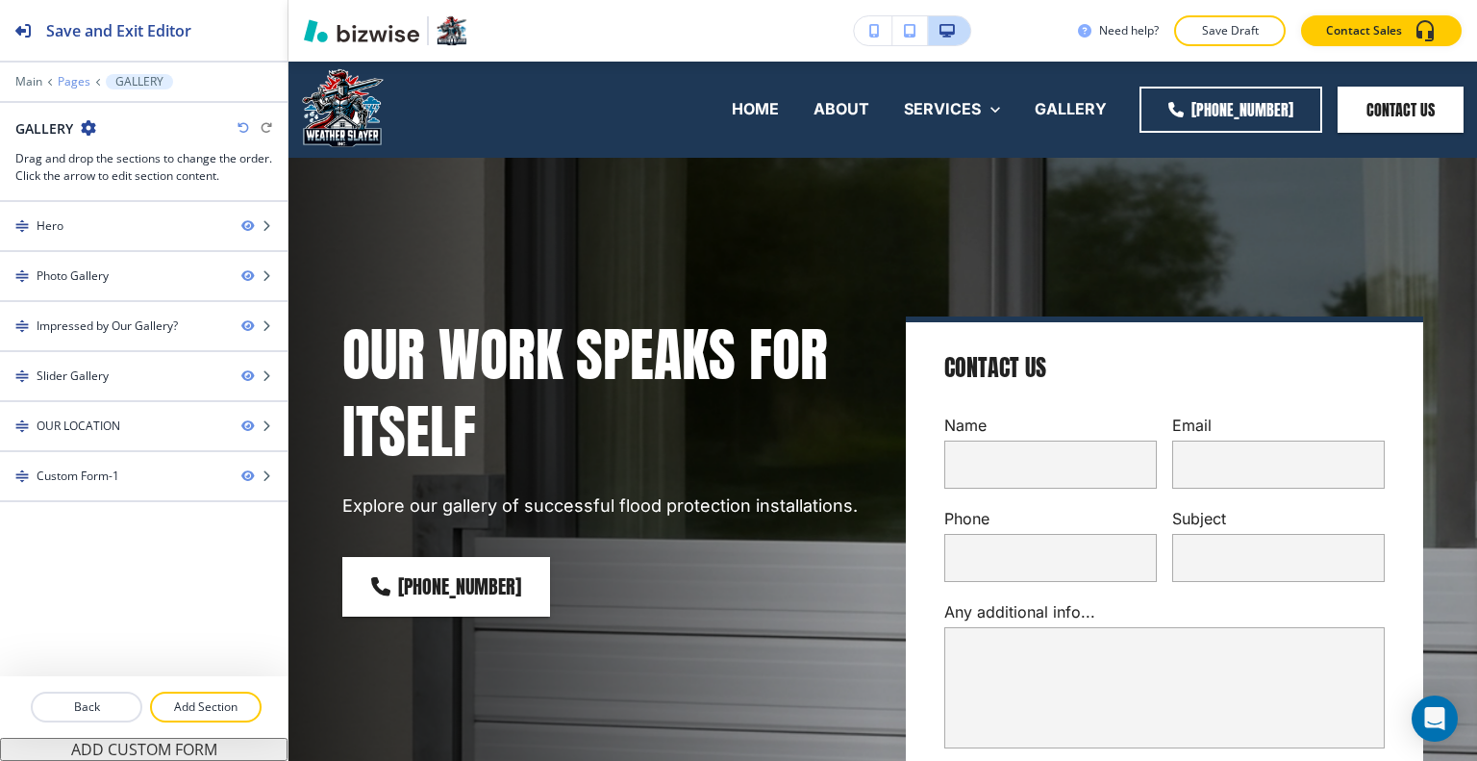
click at [64, 76] on p "Pages" at bounding box center [74, 81] width 33 height 13
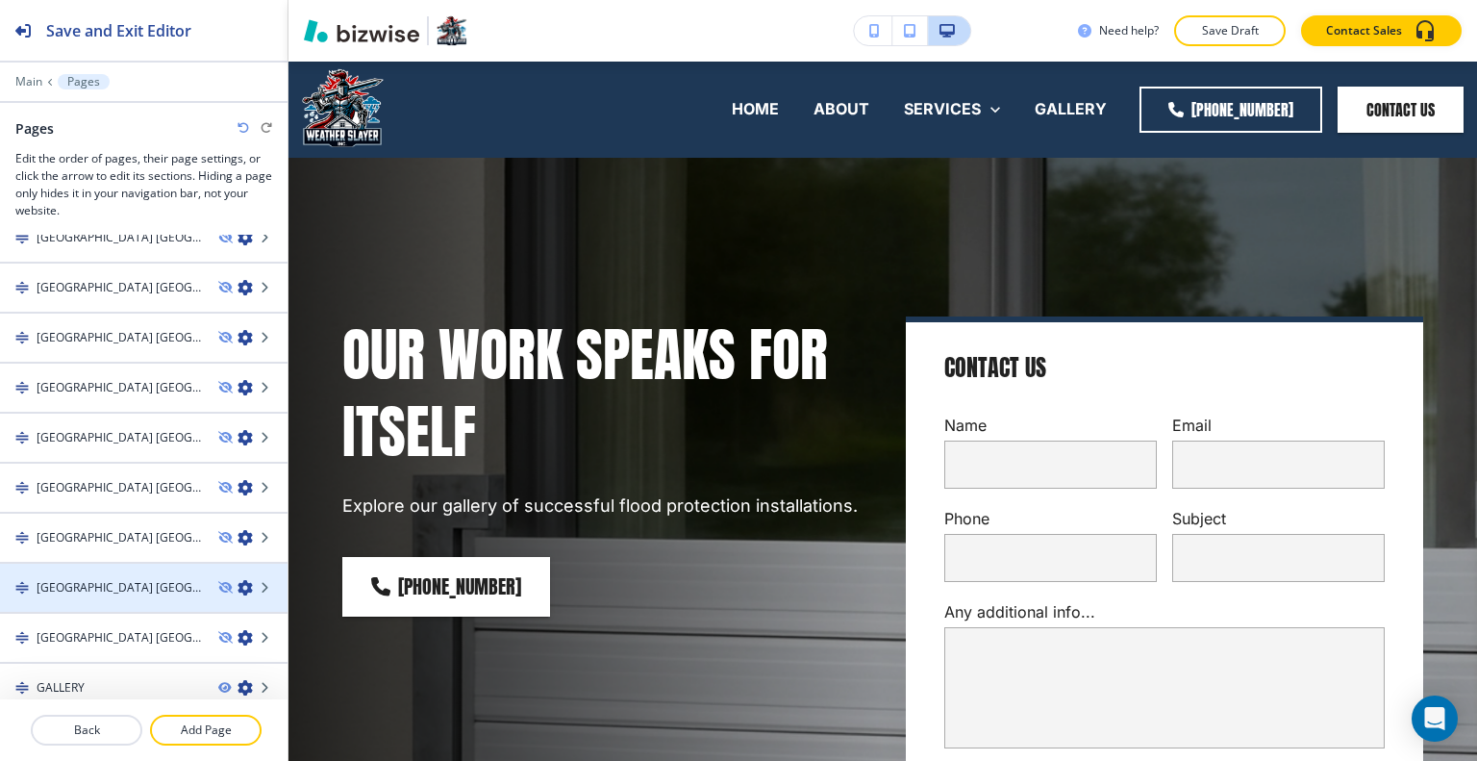
scroll to position [727, 0]
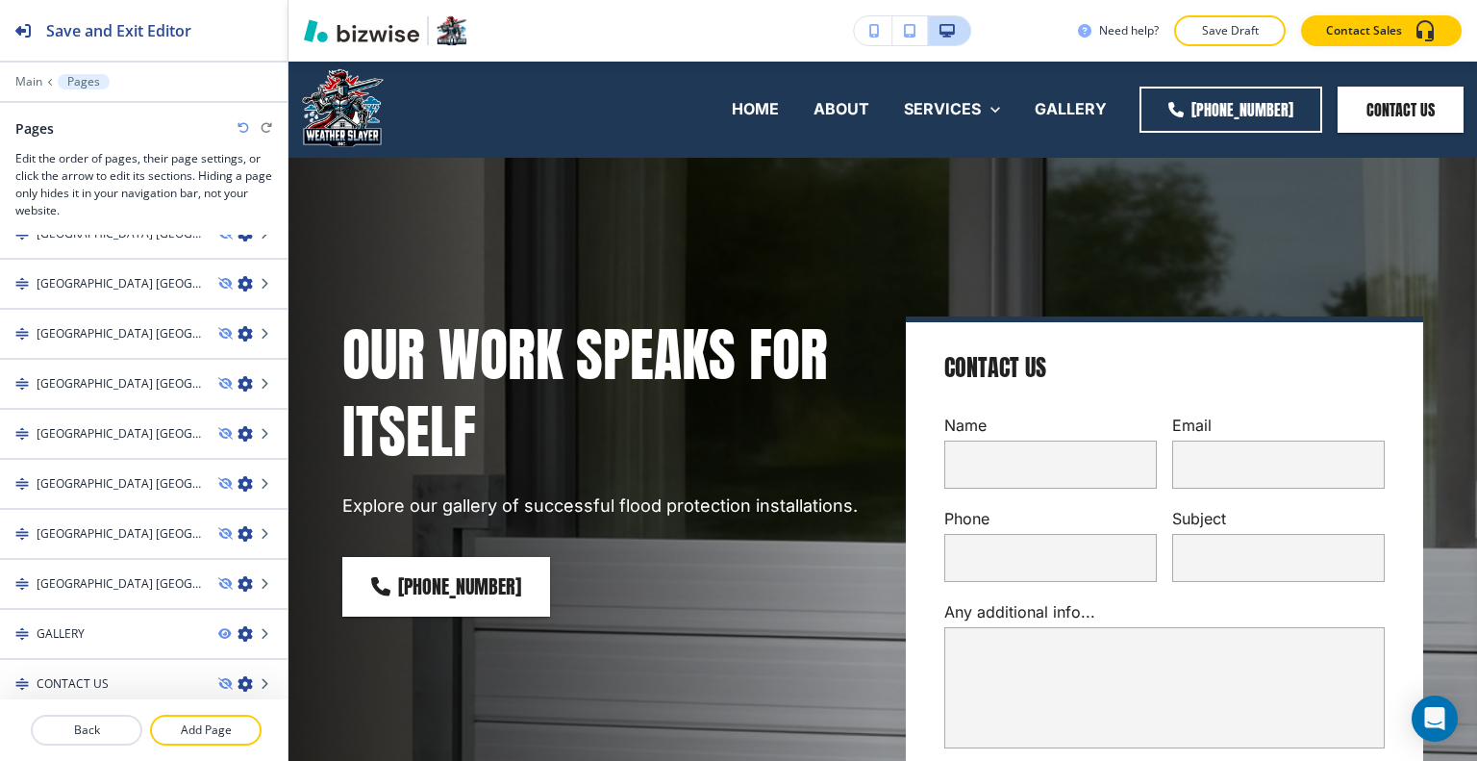
click at [81, 80] on p "Pages" at bounding box center [83, 81] width 33 height 13
click at [218, 678] on icon "button" at bounding box center [224, 684] width 12 height 12
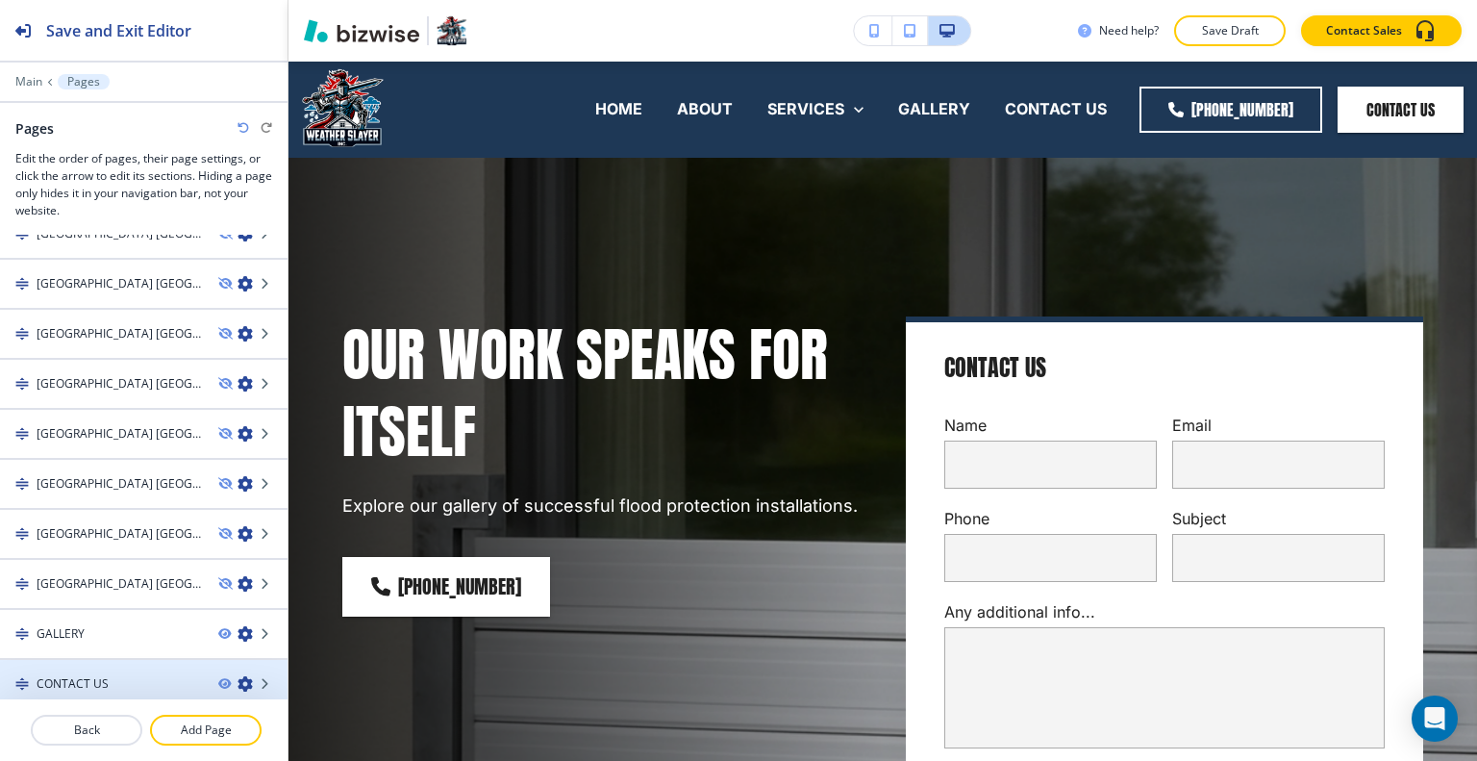
click at [116, 677] on div "CONTACT US" at bounding box center [101, 683] width 203 height 17
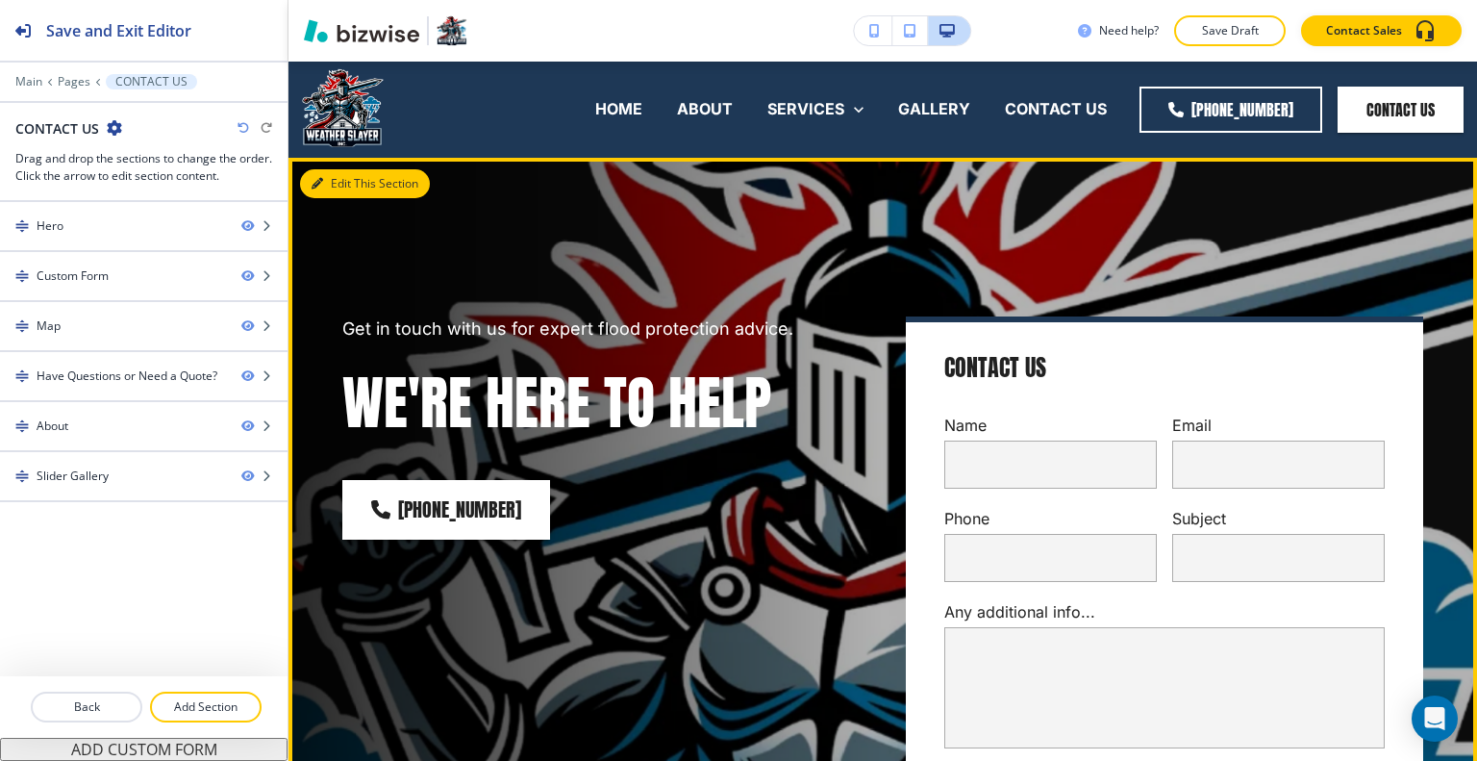
click at [339, 180] on button "Edit This Section" at bounding box center [365, 183] width 130 height 29
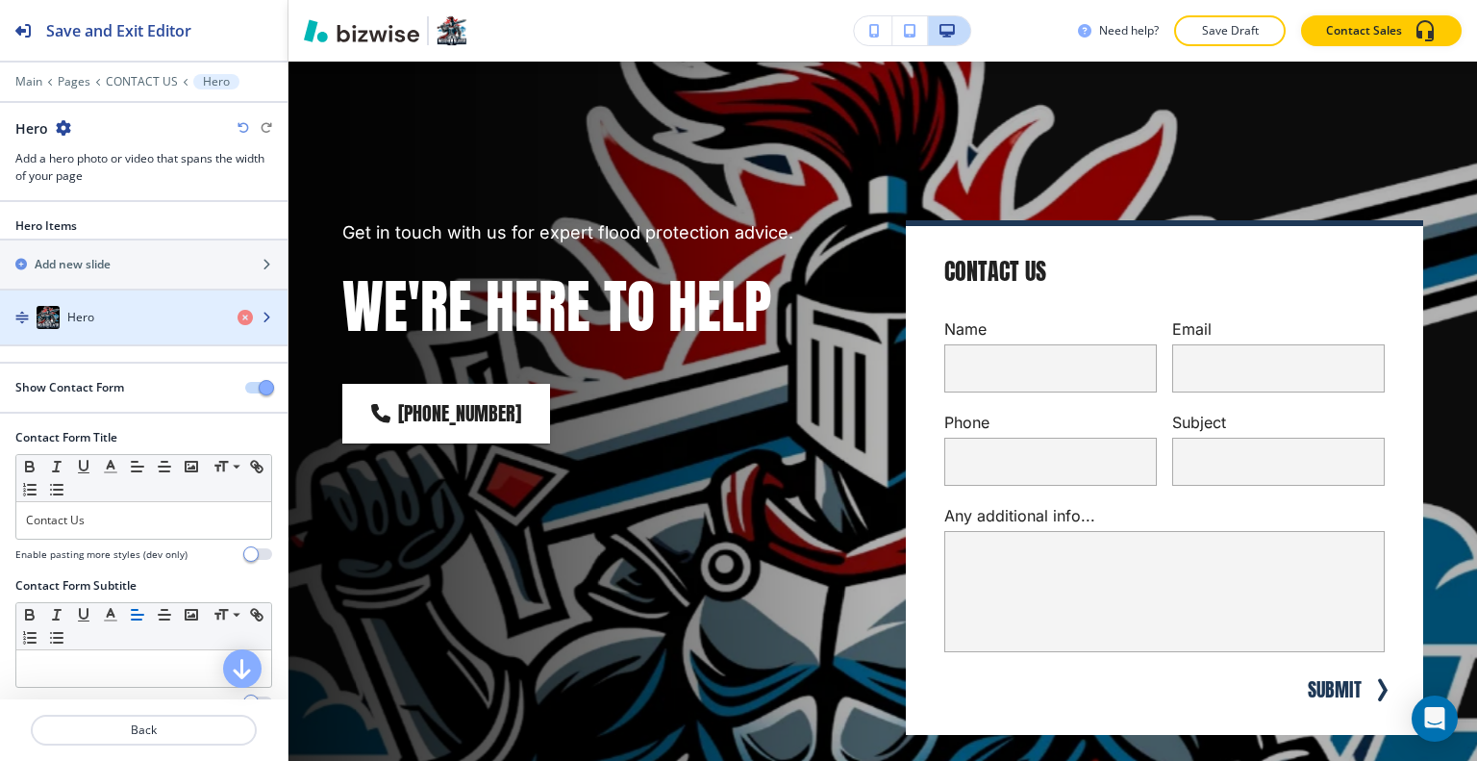
click at [109, 330] on div "button" at bounding box center [143, 336] width 287 height 15
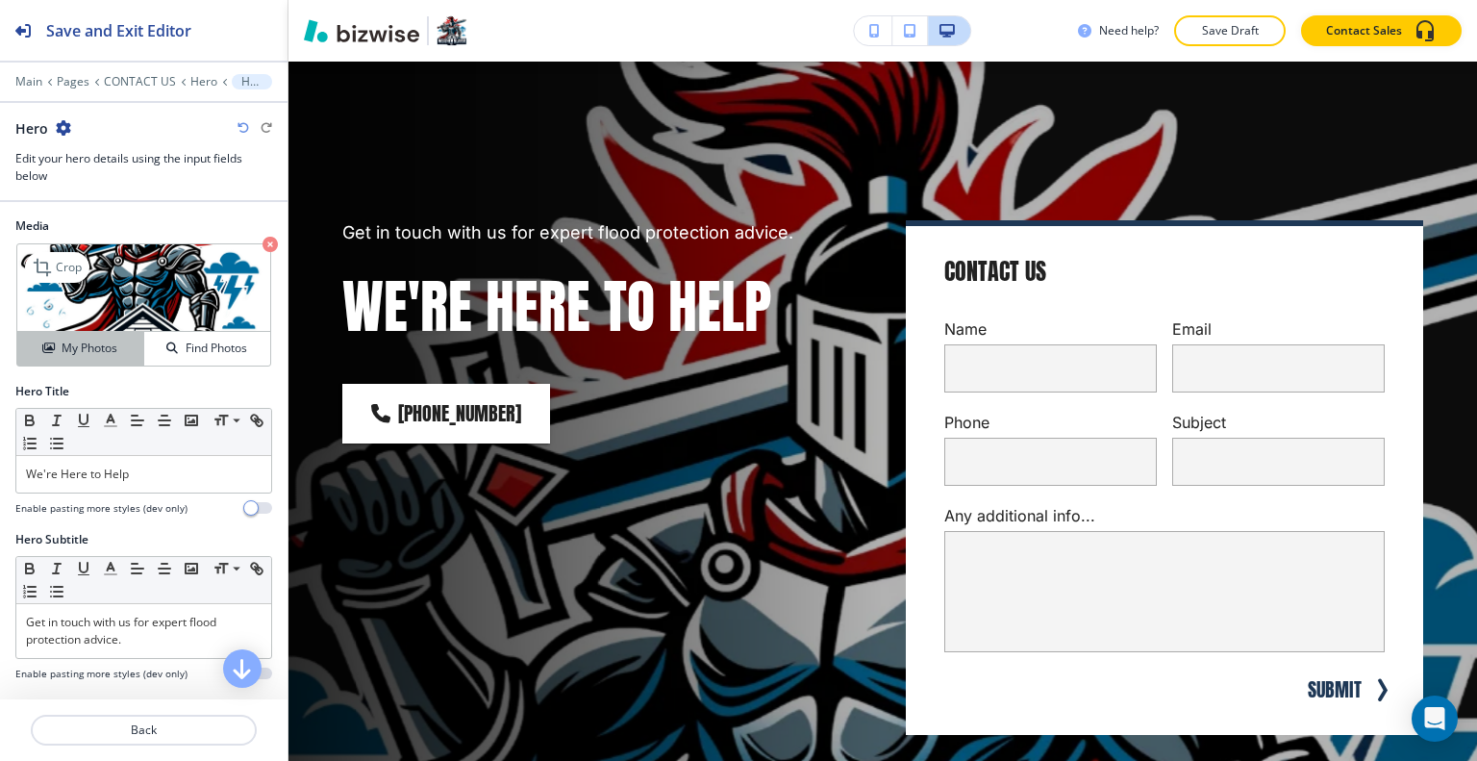
click at [99, 349] on h4 "My Photos" at bounding box center [90, 347] width 56 height 17
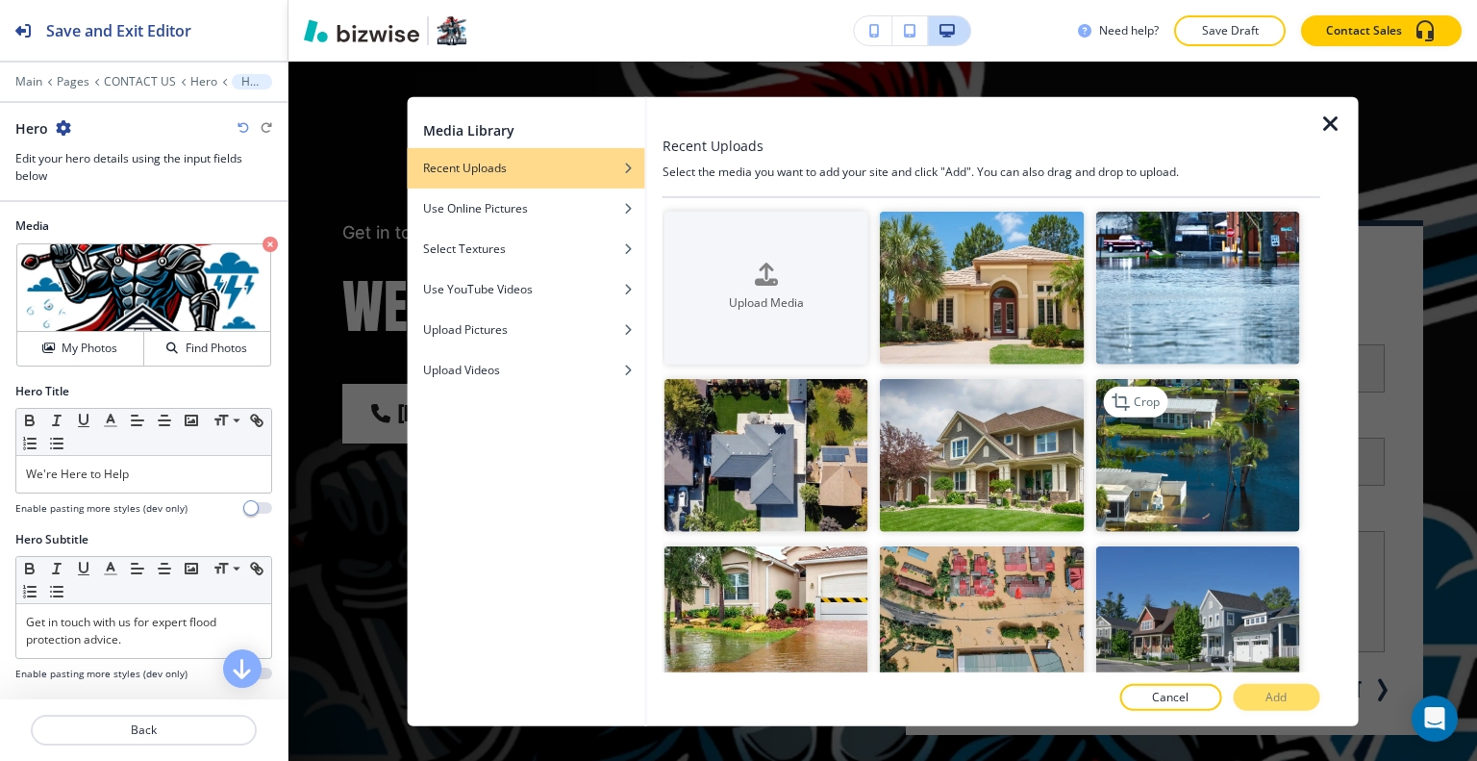
click at [1174, 475] on img "button" at bounding box center [1197, 455] width 204 height 153
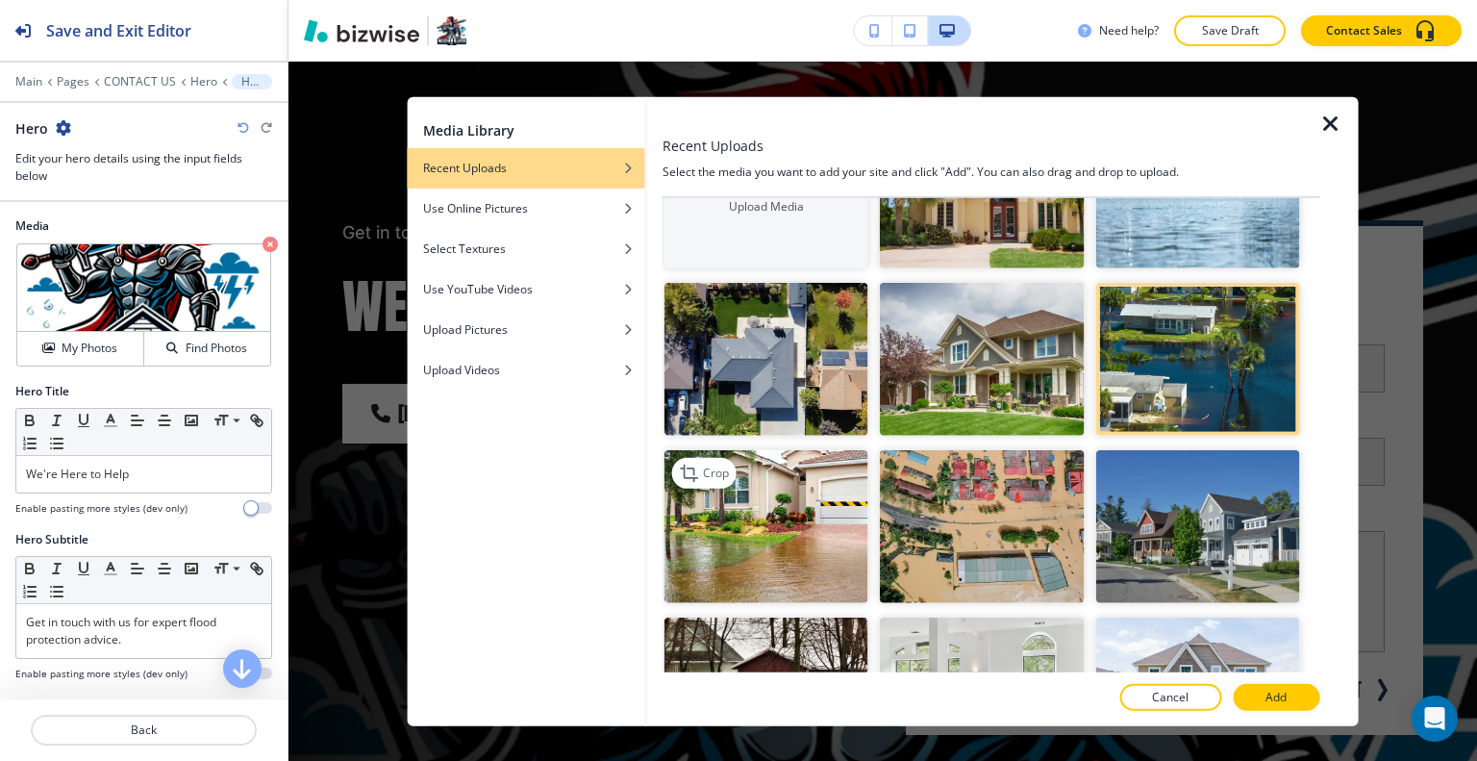
click at [807, 543] on img "button" at bounding box center [766, 526] width 204 height 153
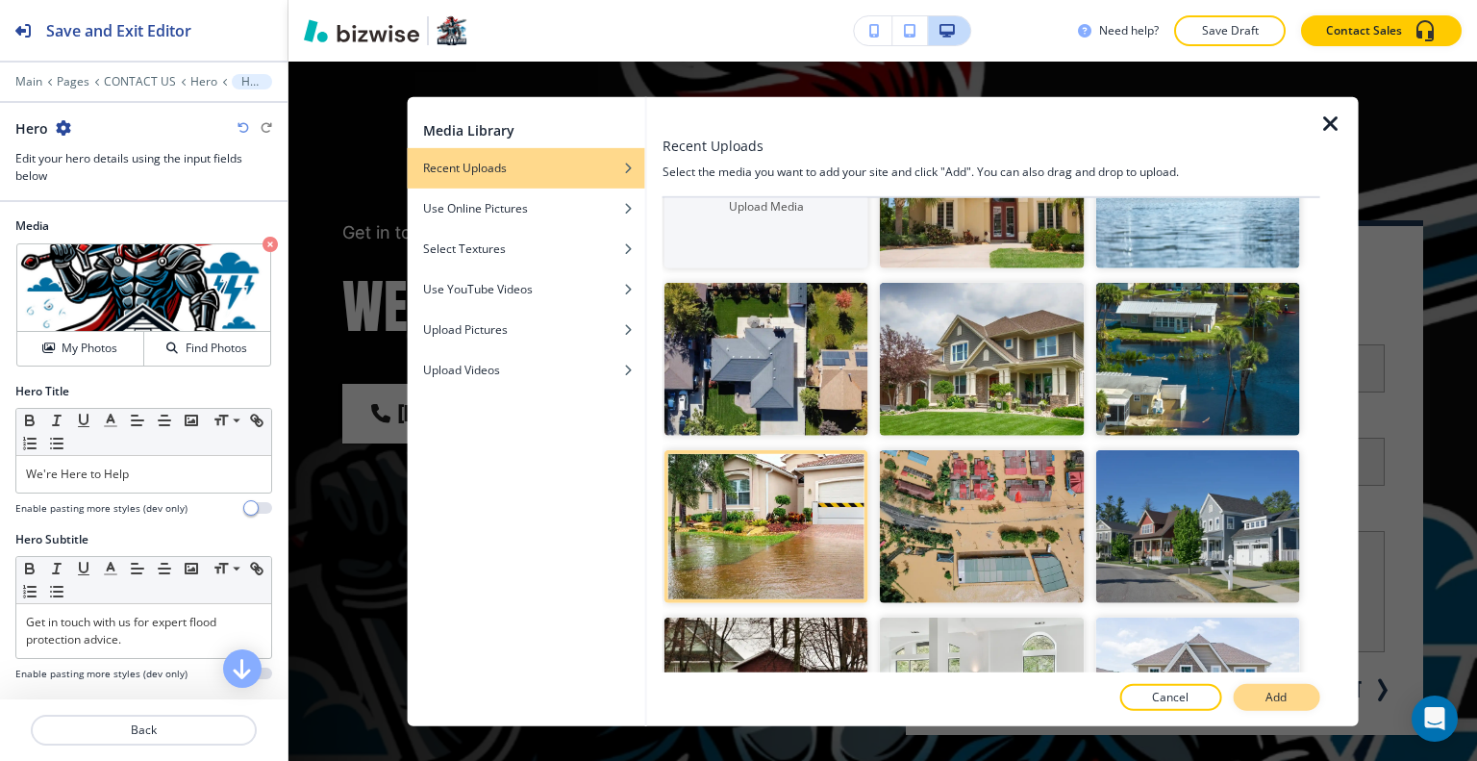
click at [1283, 685] on button "Add" at bounding box center [1276, 697] width 87 height 27
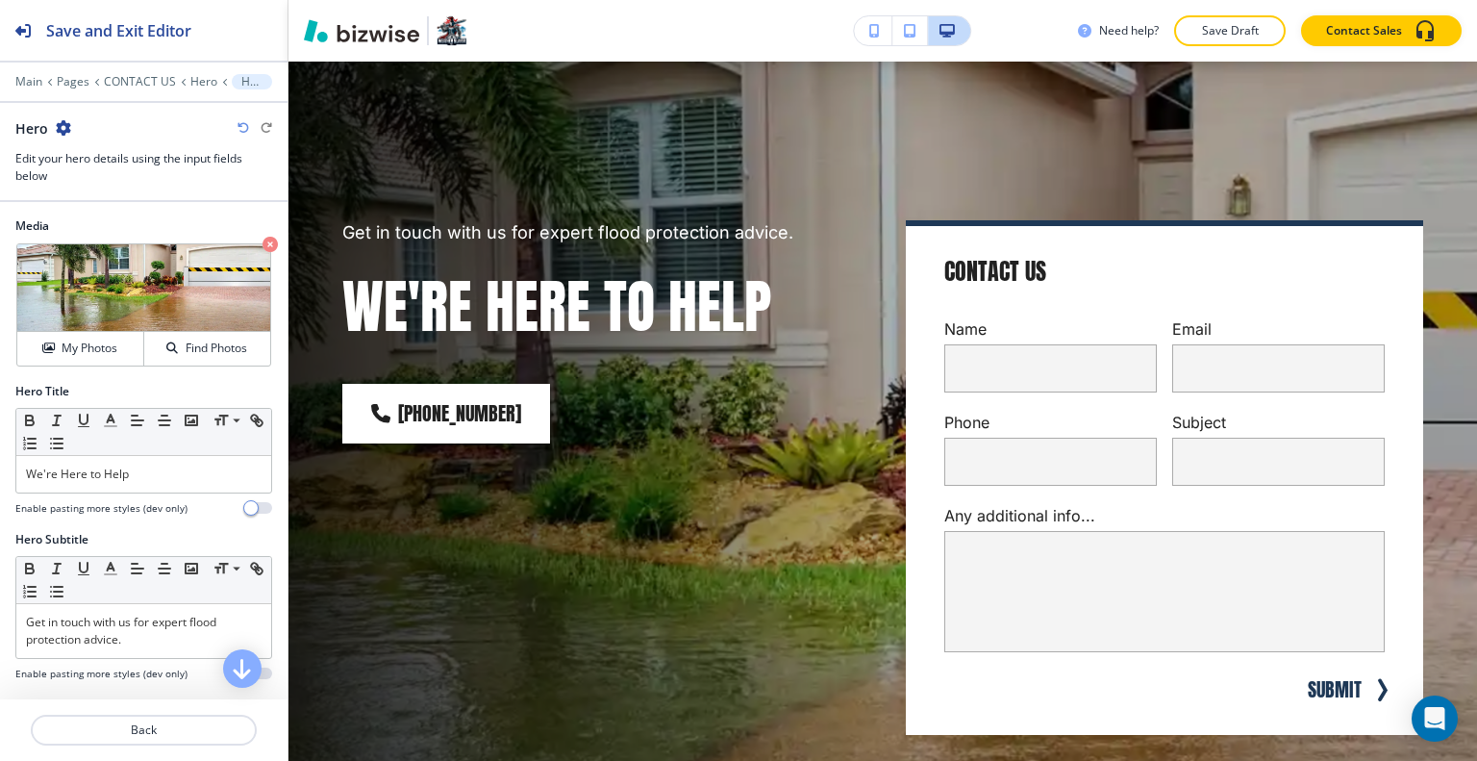
scroll to position [0, 0]
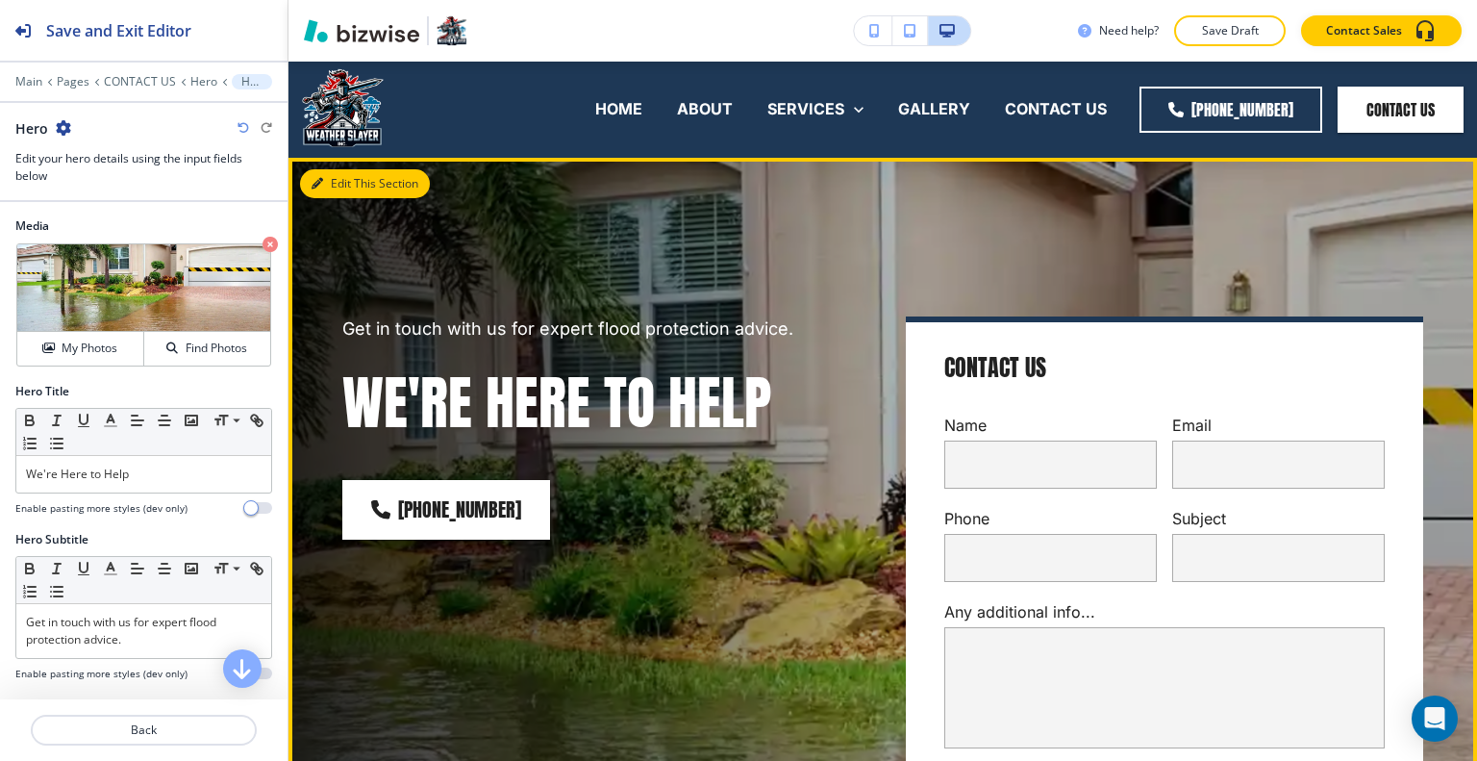
click at [328, 177] on button "Edit This Section" at bounding box center [365, 183] width 130 height 29
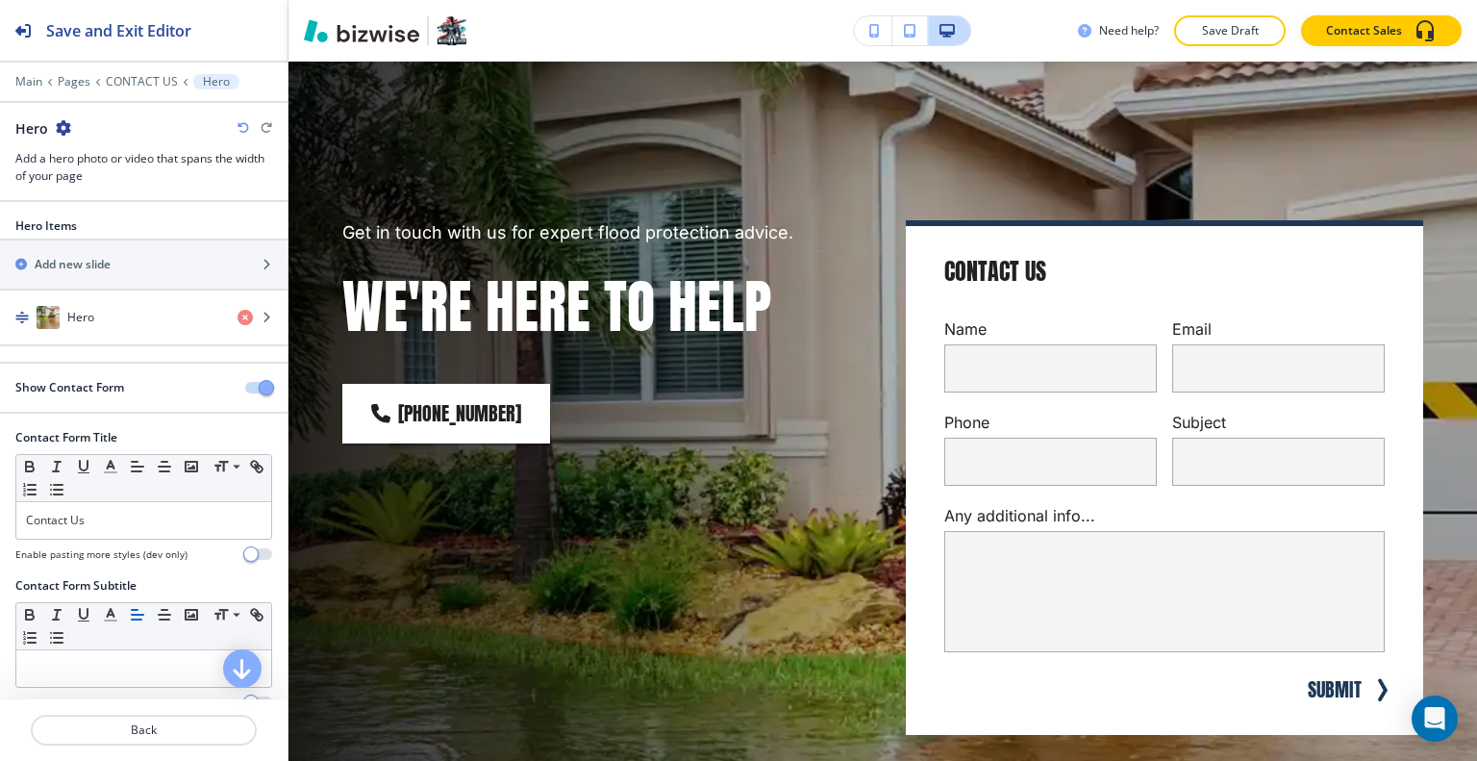
click at [259, 387] on span "button" at bounding box center [266, 387] width 15 height 15
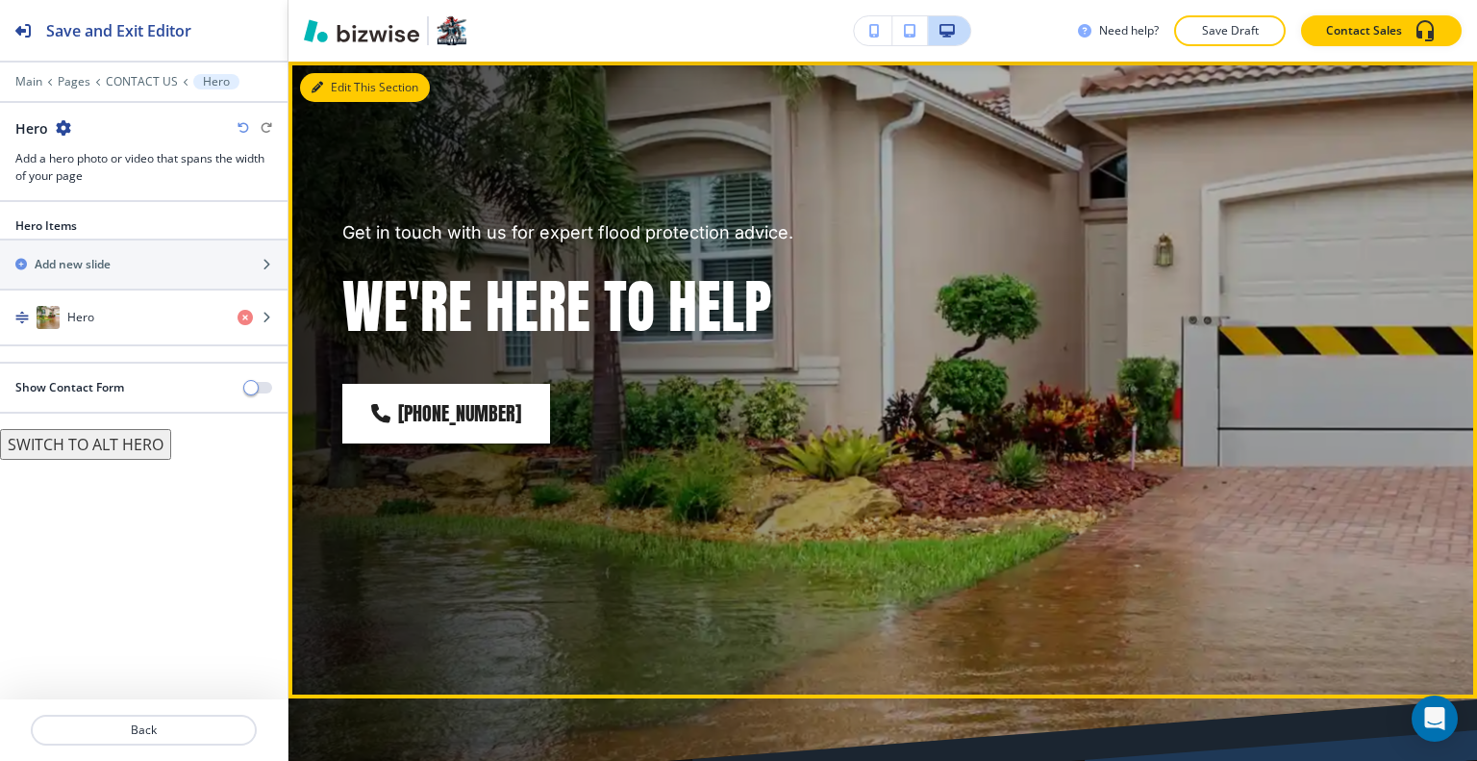
click at [331, 85] on button "Edit This Section" at bounding box center [365, 87] width 130 height 29
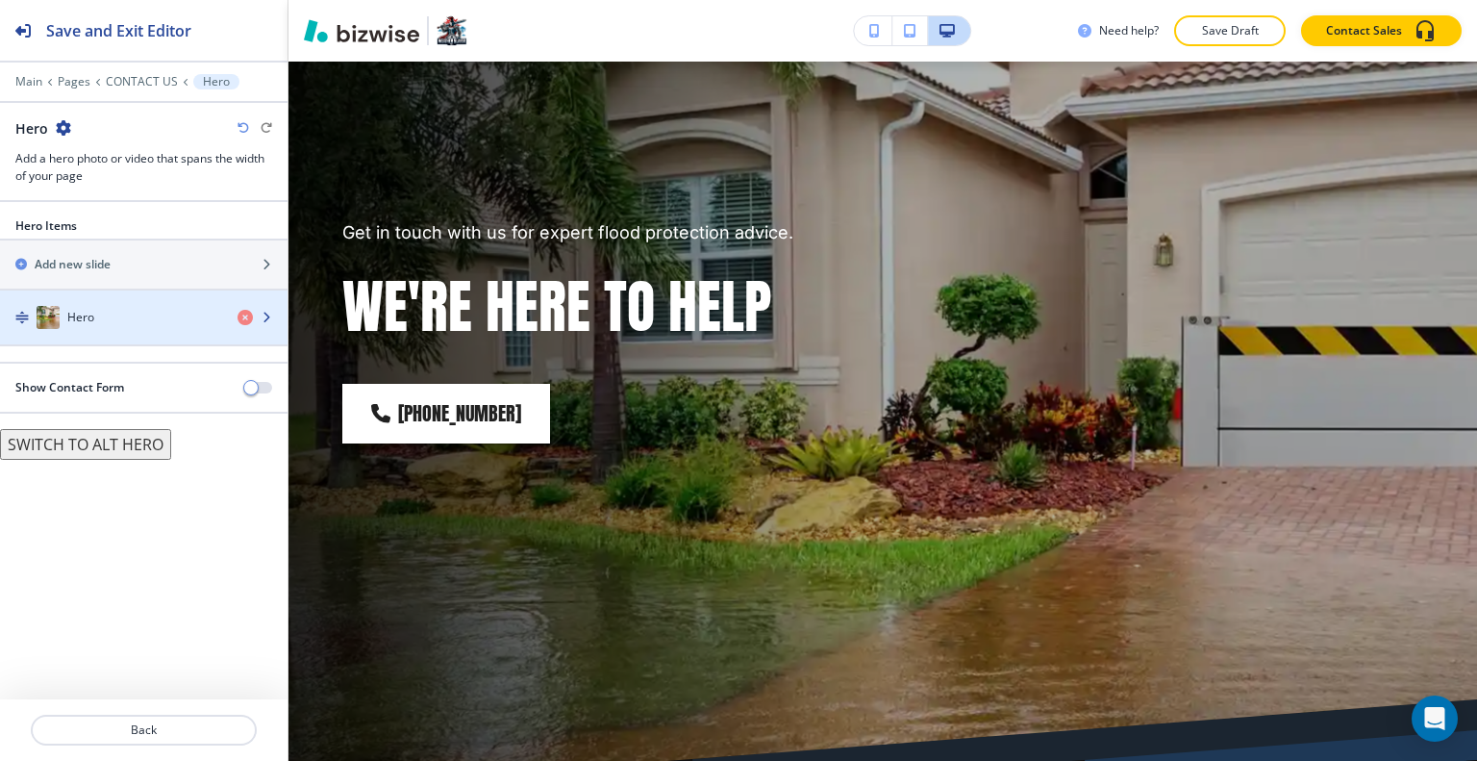
click at [134, 313] on div "Hero" at bounding box center [111, 317] width 222 height 23
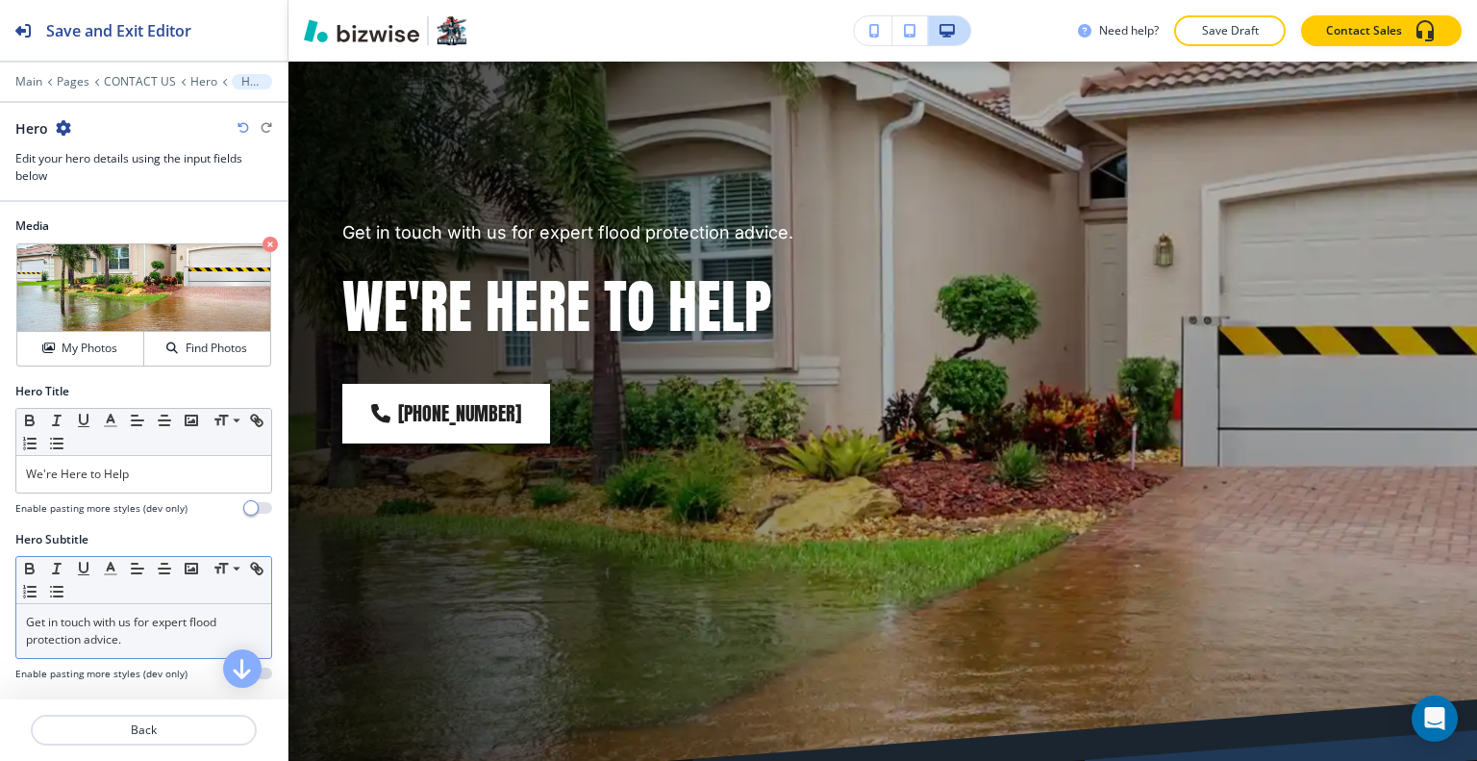
scroll to position [192, 0]
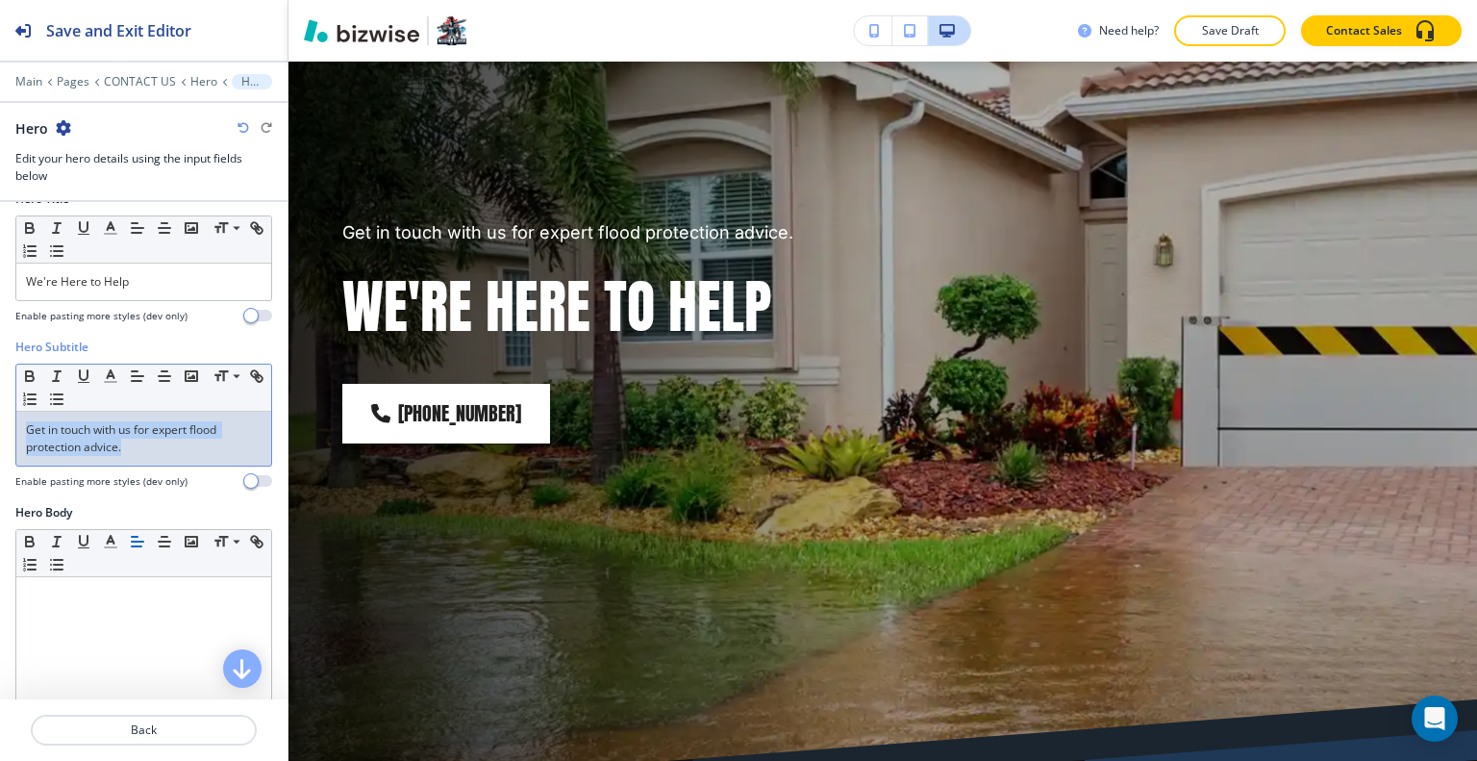
drag, startPoint x: 142, startPoint y: 449, endPoint x: 53, endPoint y: 421, distance: 93.7
click at [0, 402] on div "Hero Subtitle Small Normal Large Huge Get in touch with us for expert flood pro…" at bounding box center [143, 420] width 287 height 165
copy p "Get in touch with us for expert flood protection advice."
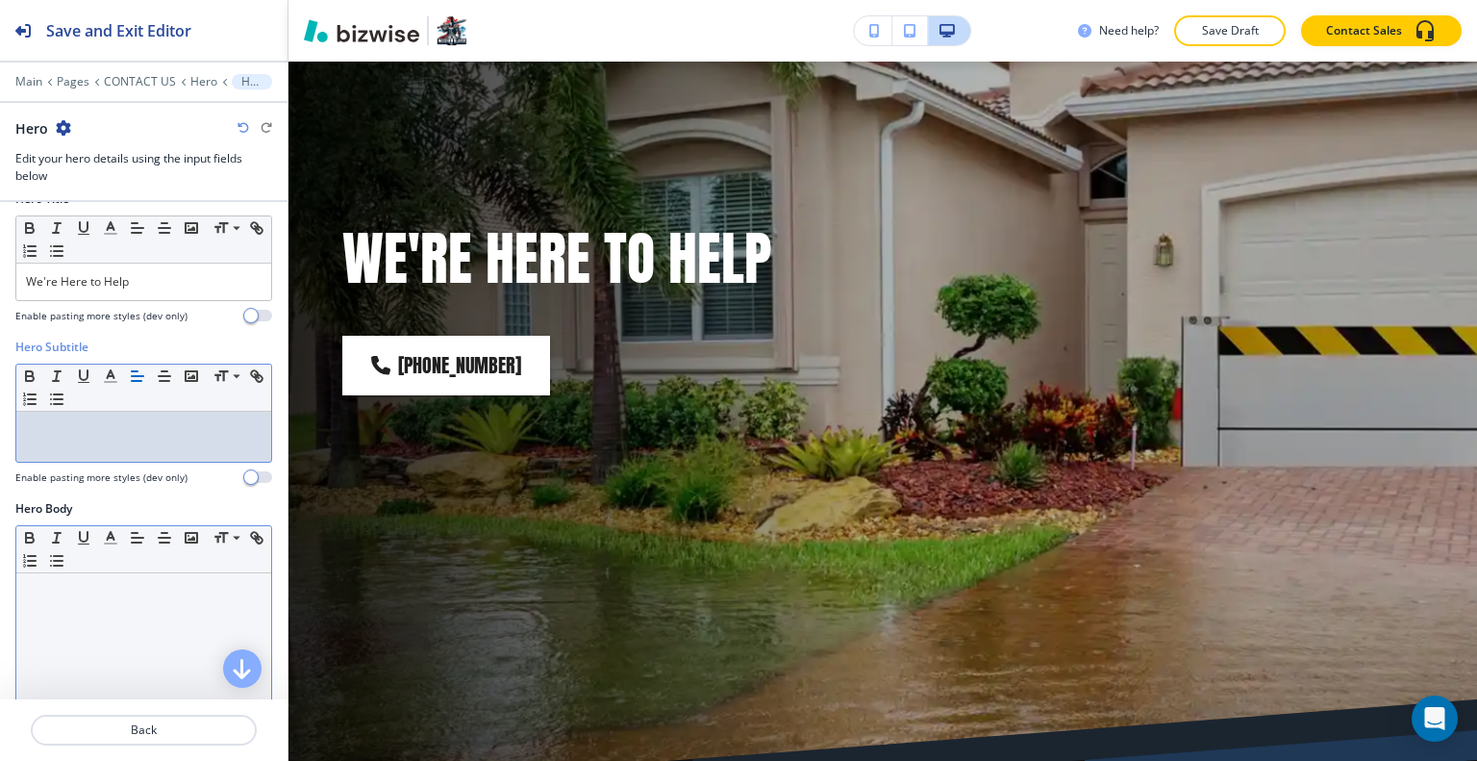
scroll to position [288, 0]
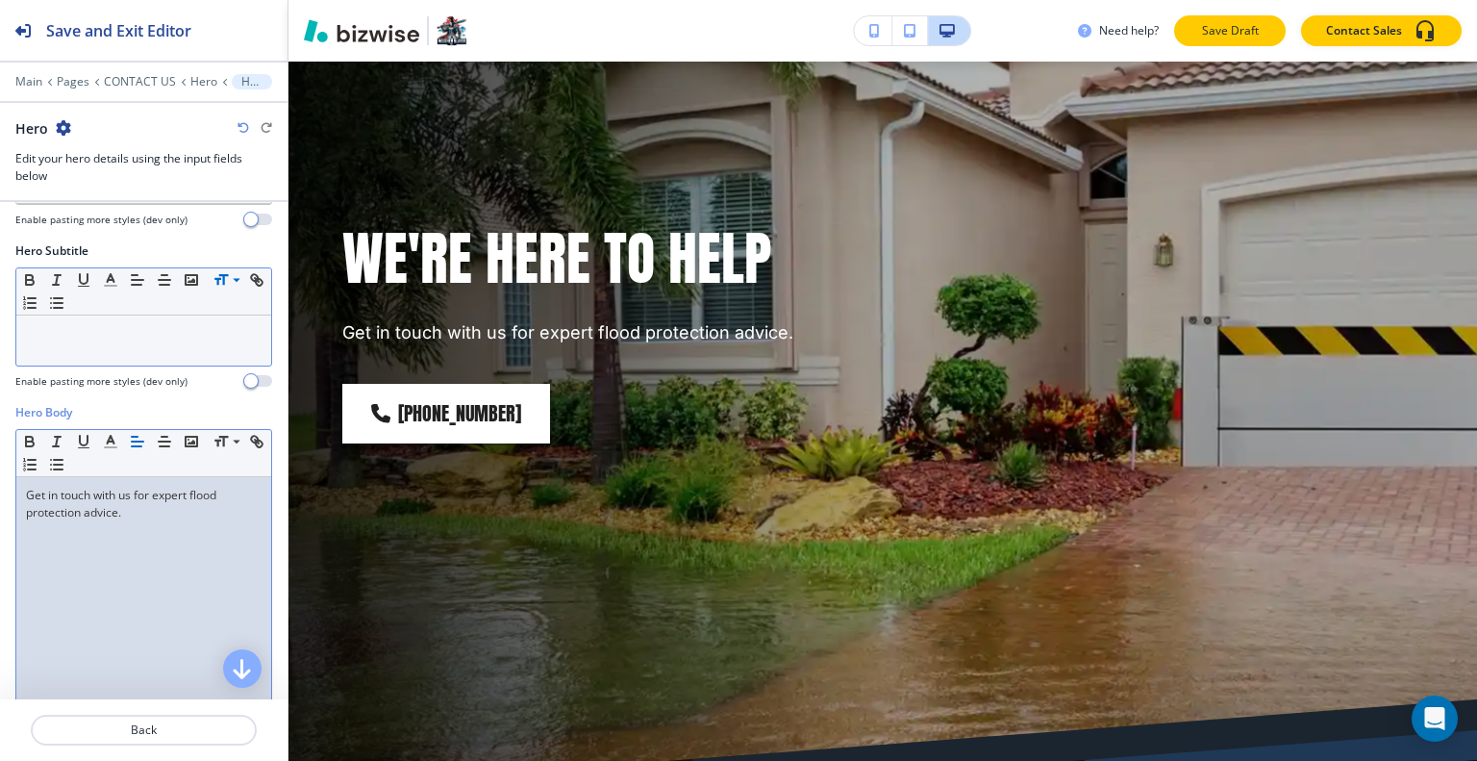
click at [1187, 41] on button "Save Draft" at bounding box center [1230, 30] width 112 height 31
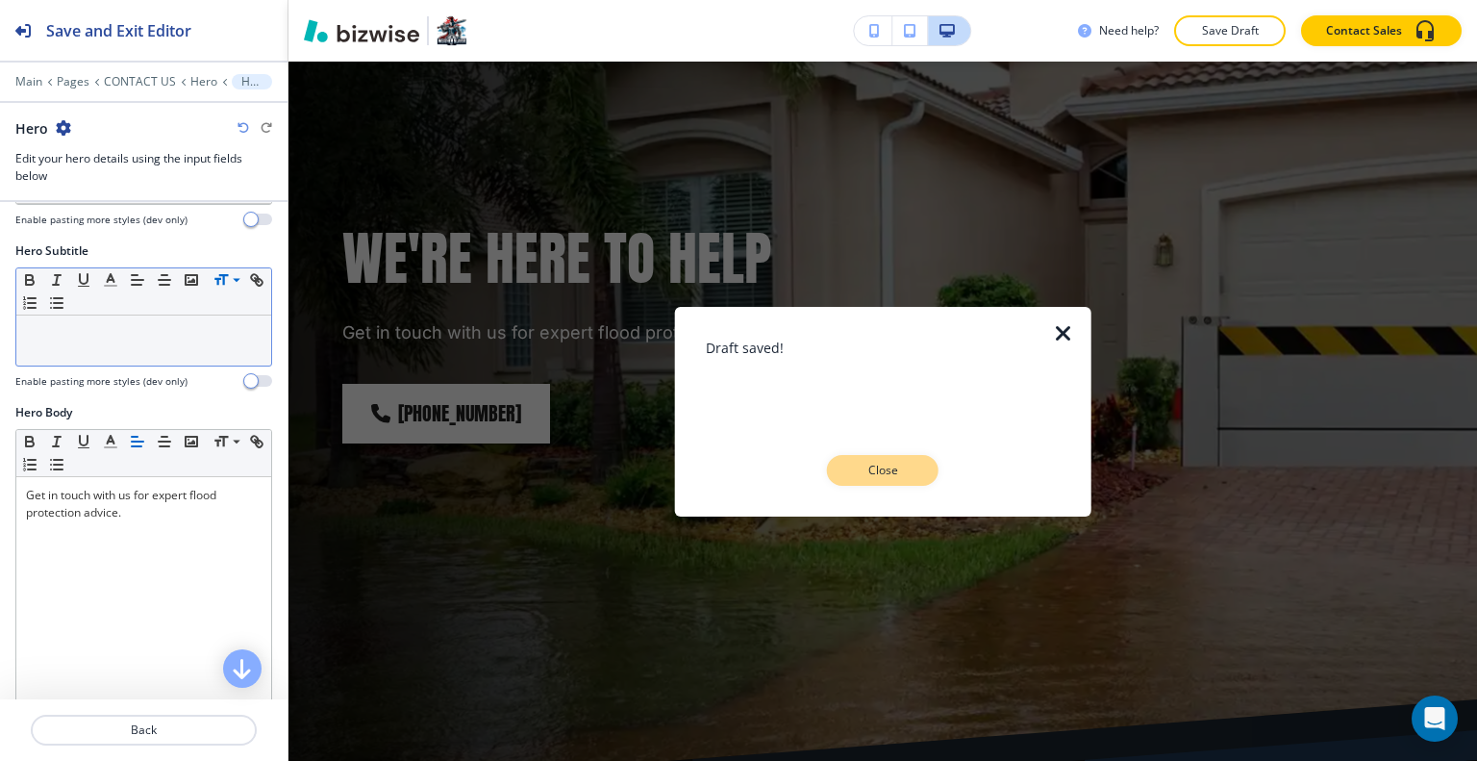
drag, startPoint x: 897, startPoint y: 445, endPoint x: 902, endPoint y: 462, distance: 17.0
click at [899, 445] on div "Draft saved! Close" at bounding box center [883, 411] width 355 height 148
click at [902, 462] on p "Close" at bounding box center [883, 470] width 62 height 17
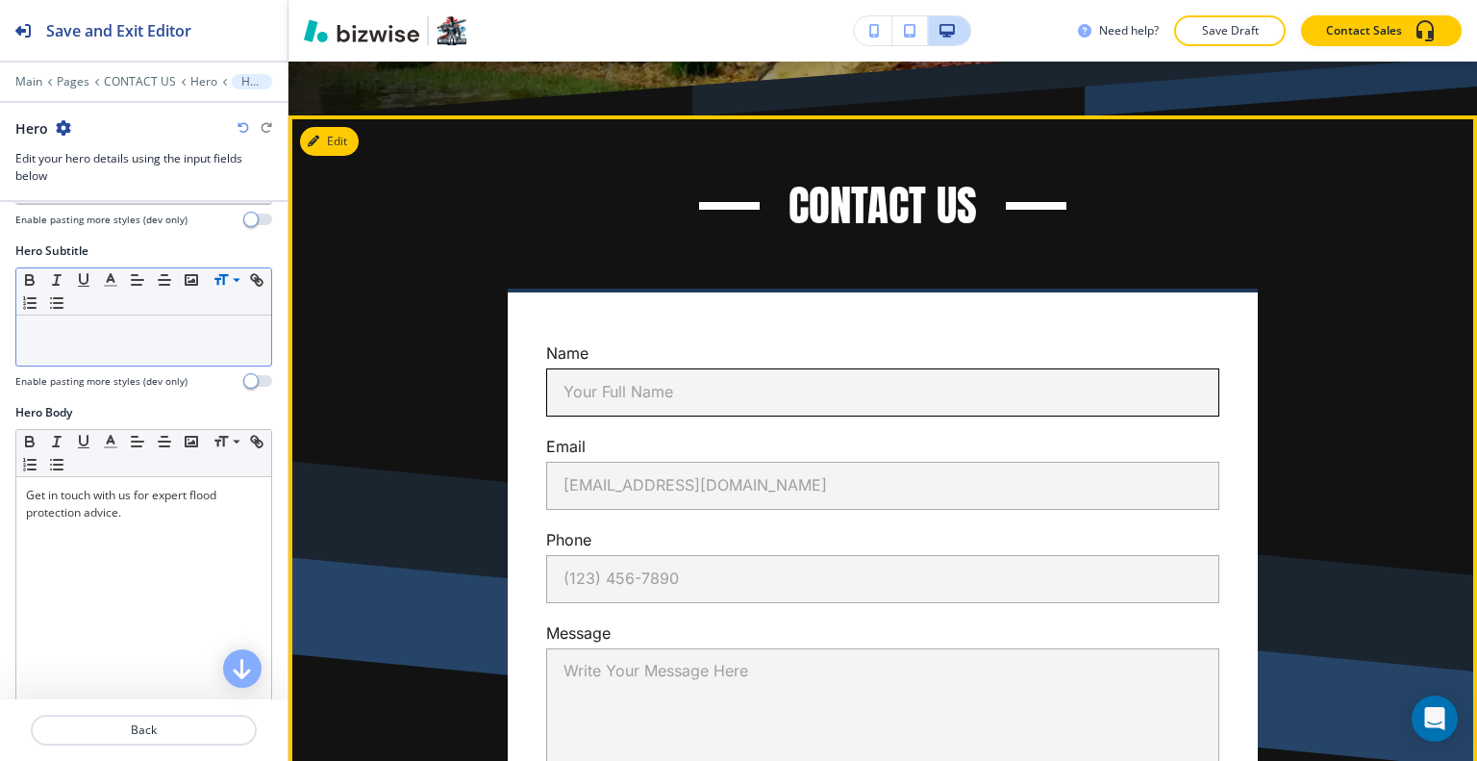
scroll to position [865, 0]
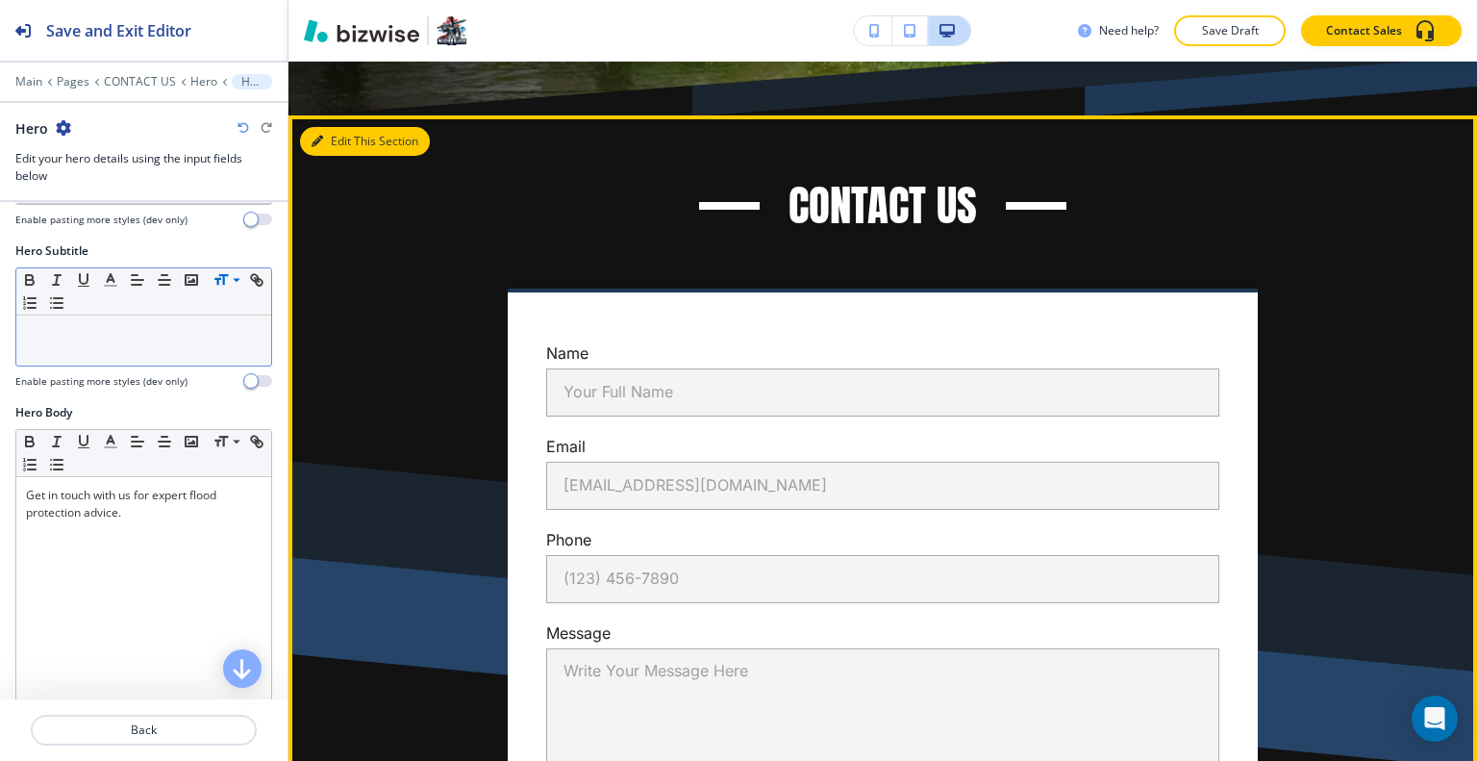
click at [340, 141] on button "Edit This Section" at bounding box center [365, 141] width 130 height 29
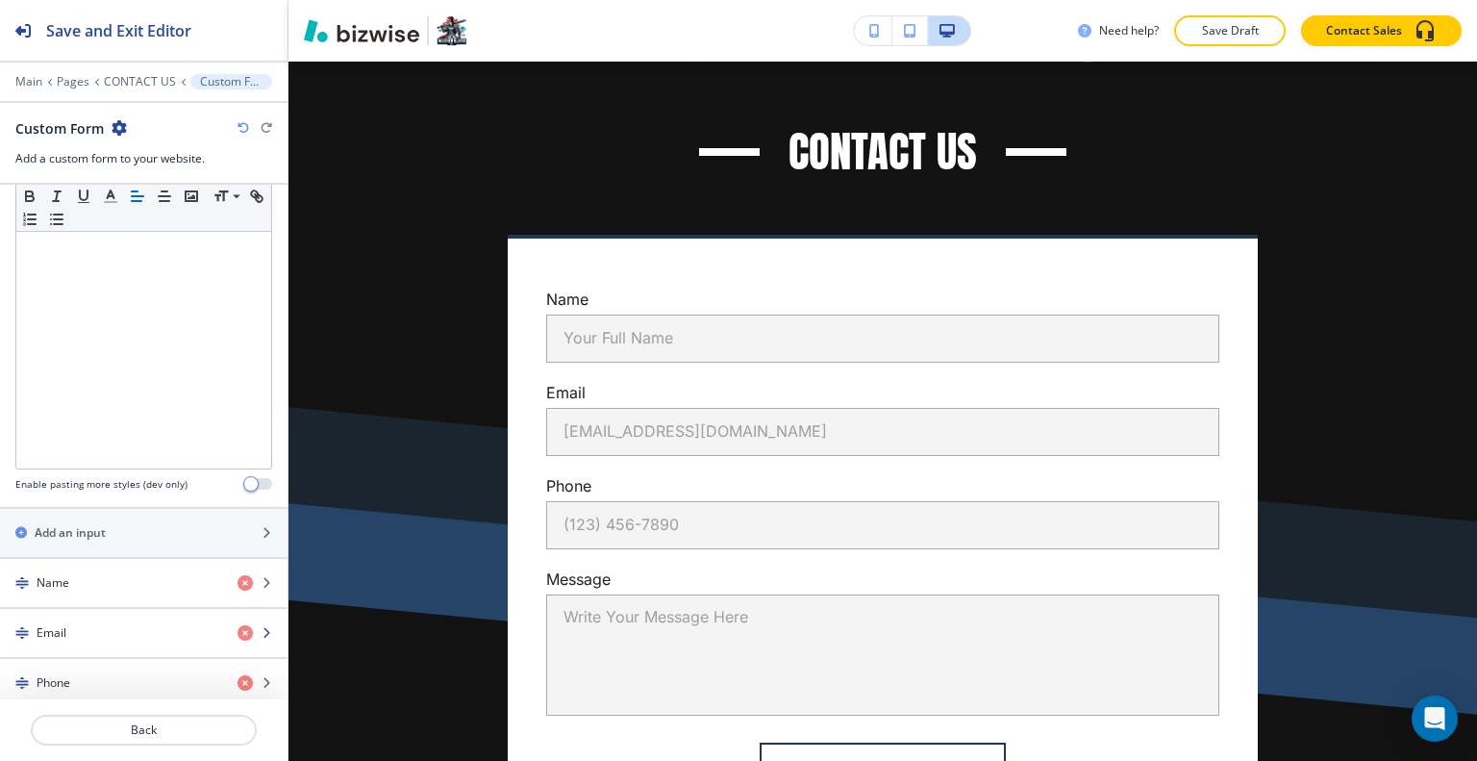
scroll to position [673, 0]
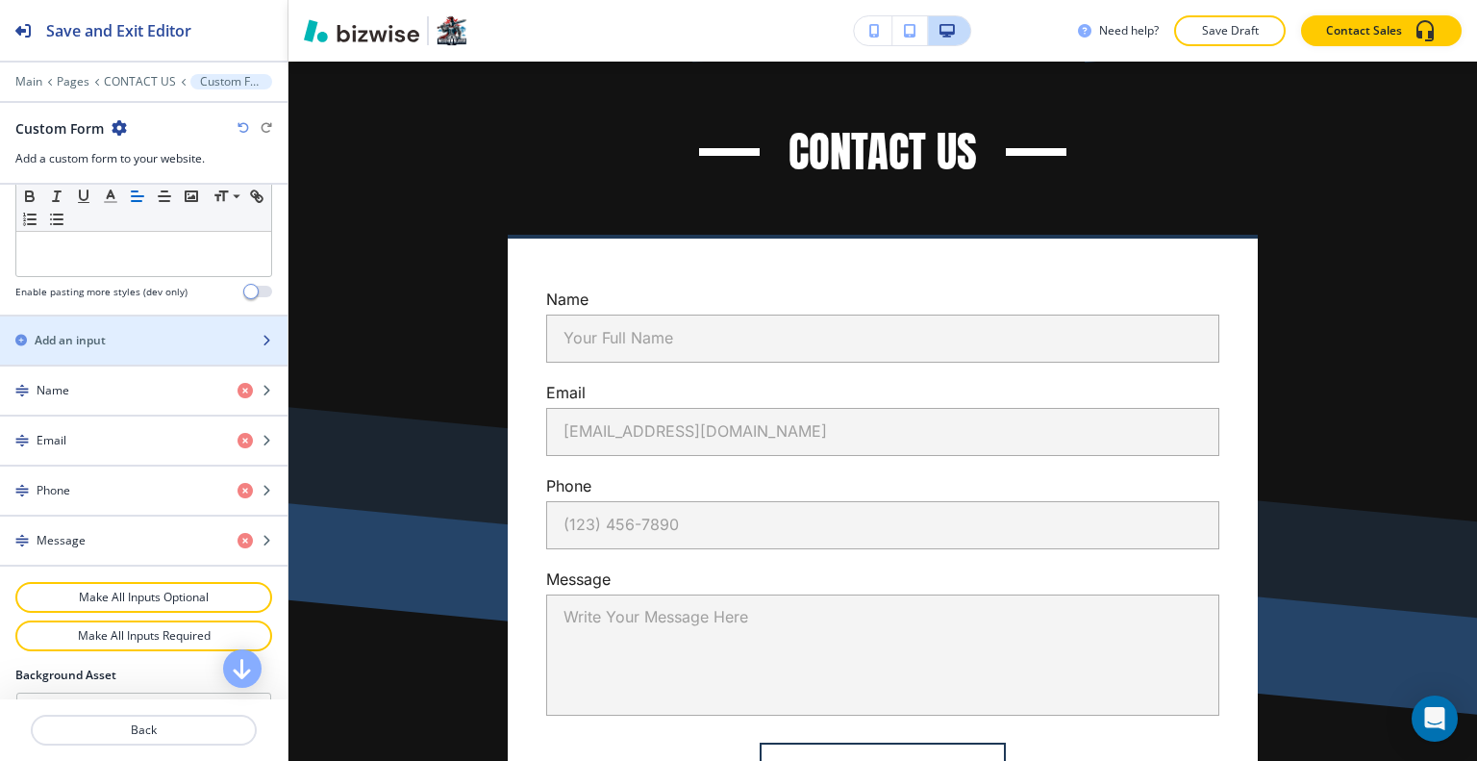
click at [148, 337] on div "Add an input" at bounding box center [122, 340] width 245 height 17
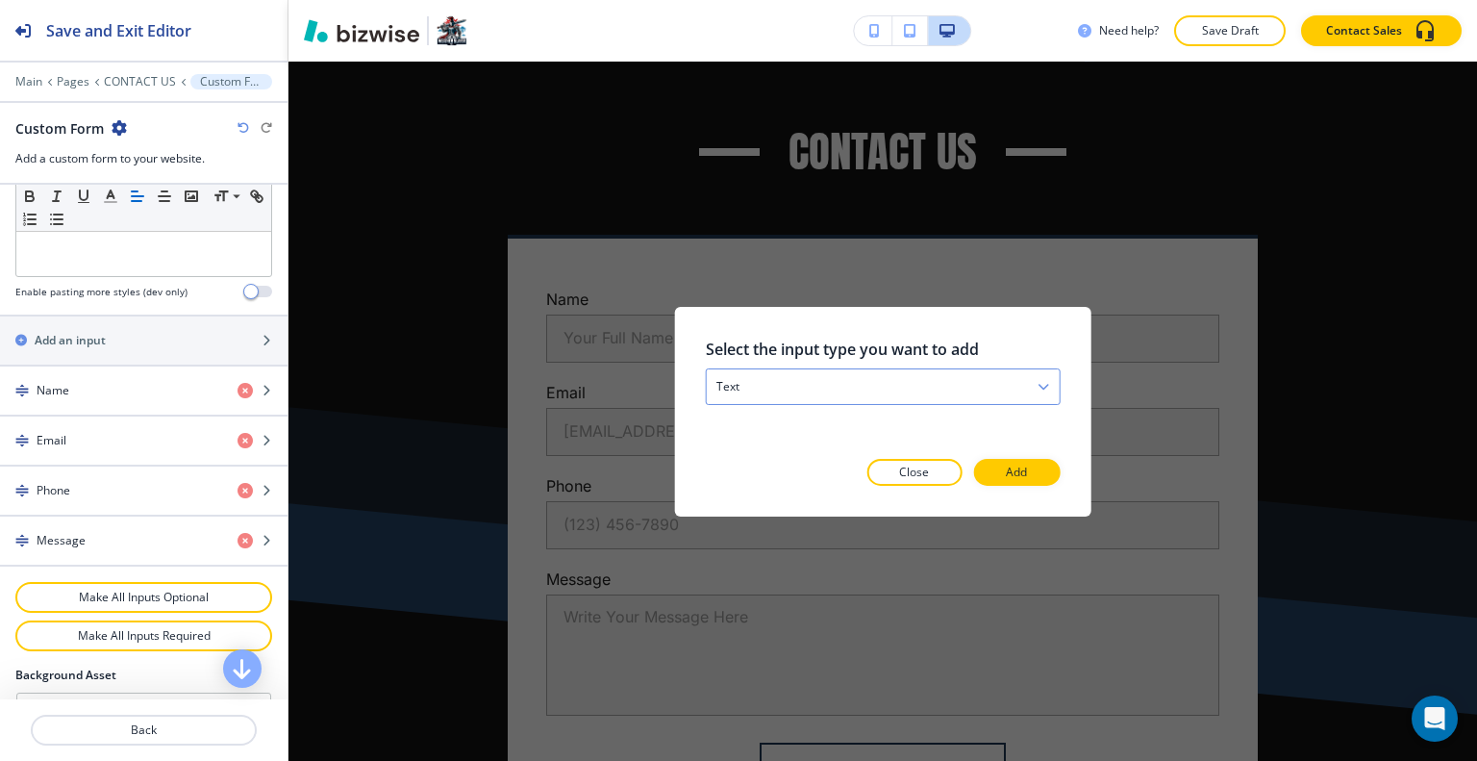
click at [840, 388] on div "text" at bounding box center [883, 385] width 353 height 35
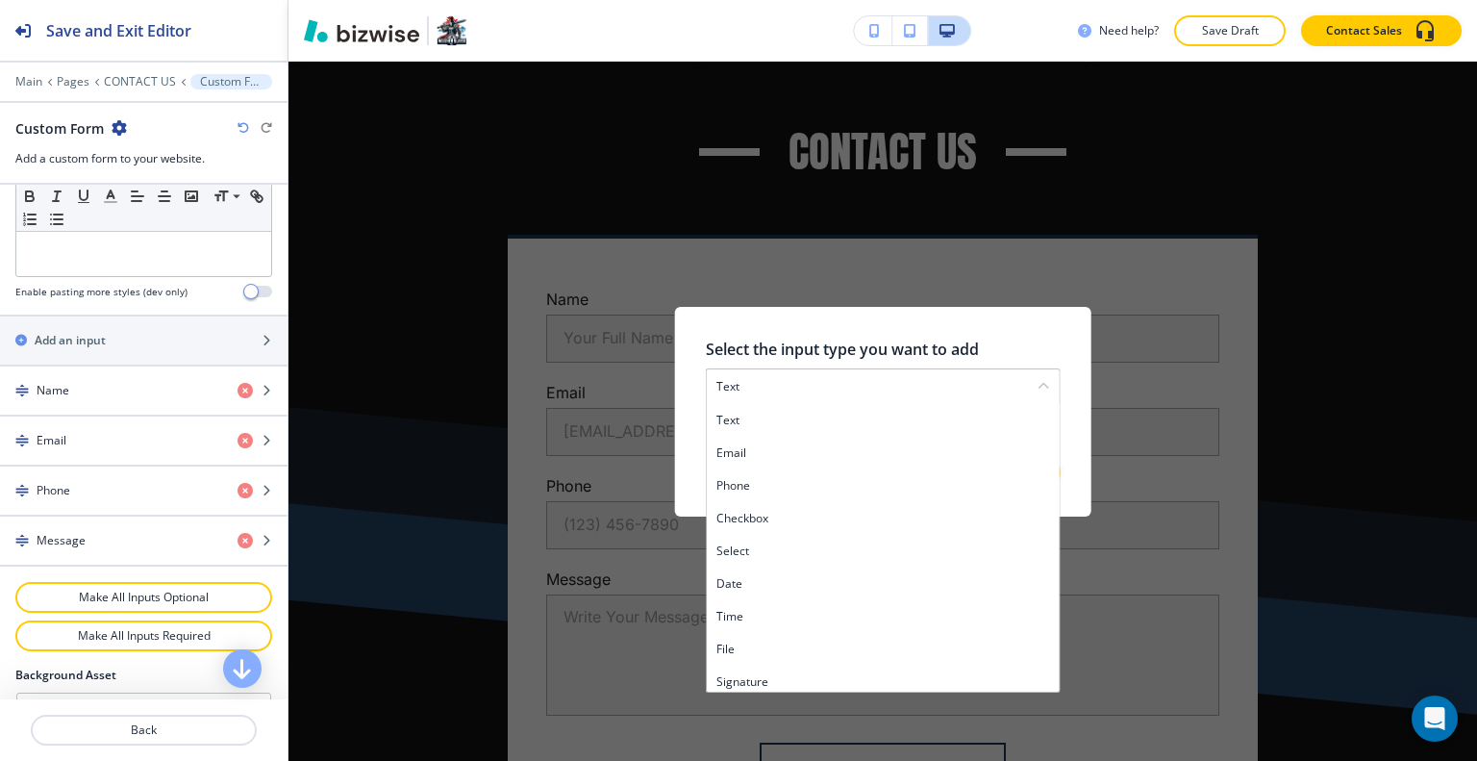
click at [808, 545] on h4 "select" at bounding box center [883, 549] width 334 height 17
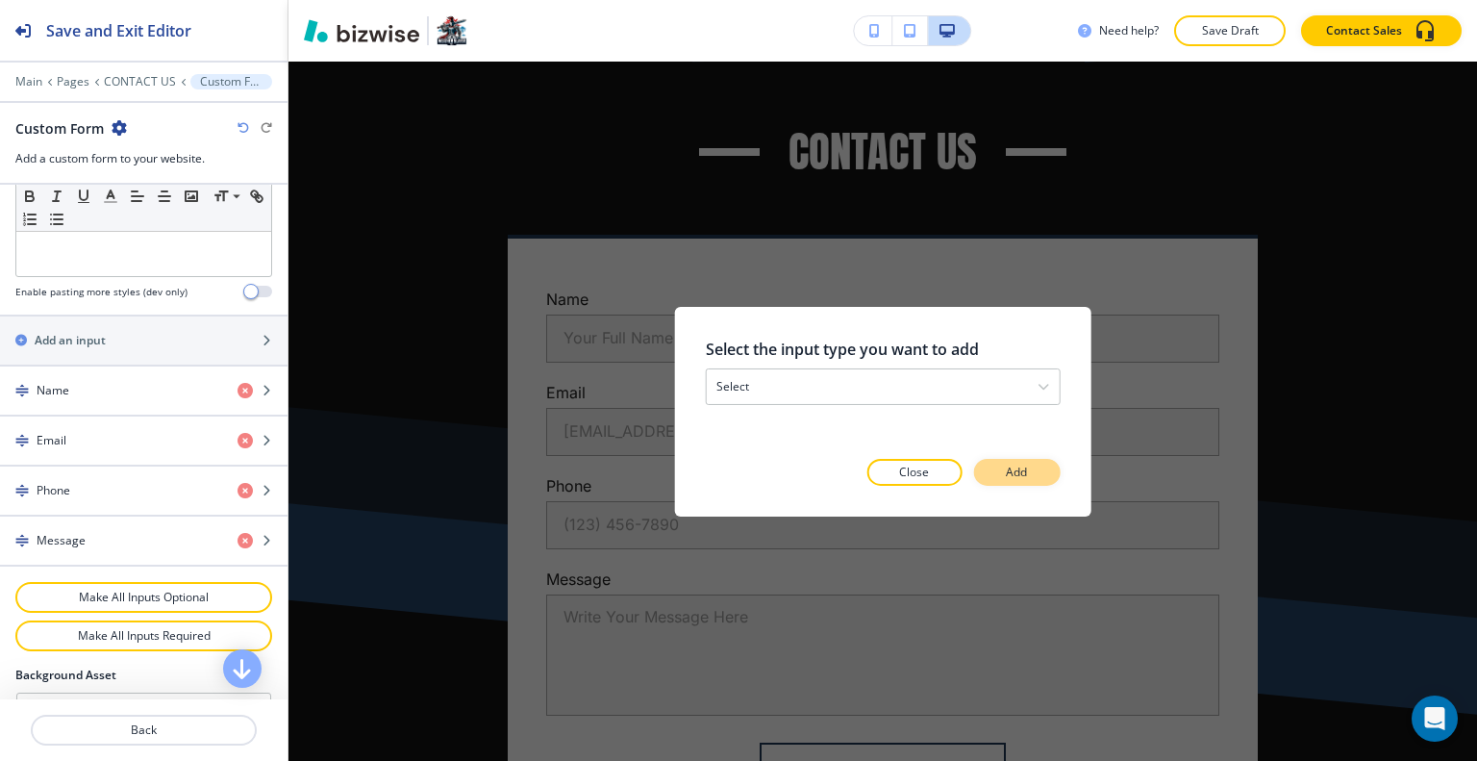
click at [1009, 475] on p "Add" at bounding box center [1016, 471] width 21 height 17
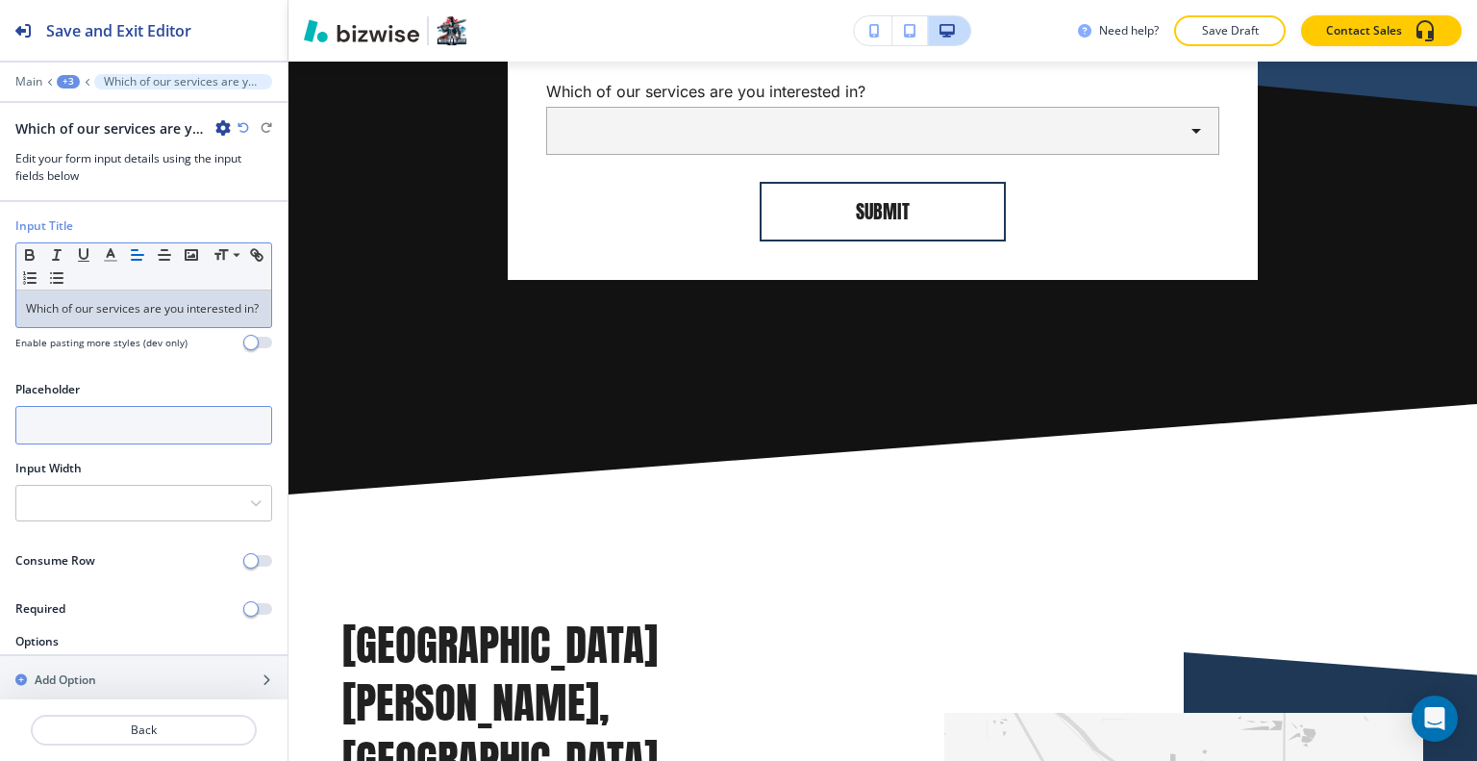
scroll to position [20, 0]
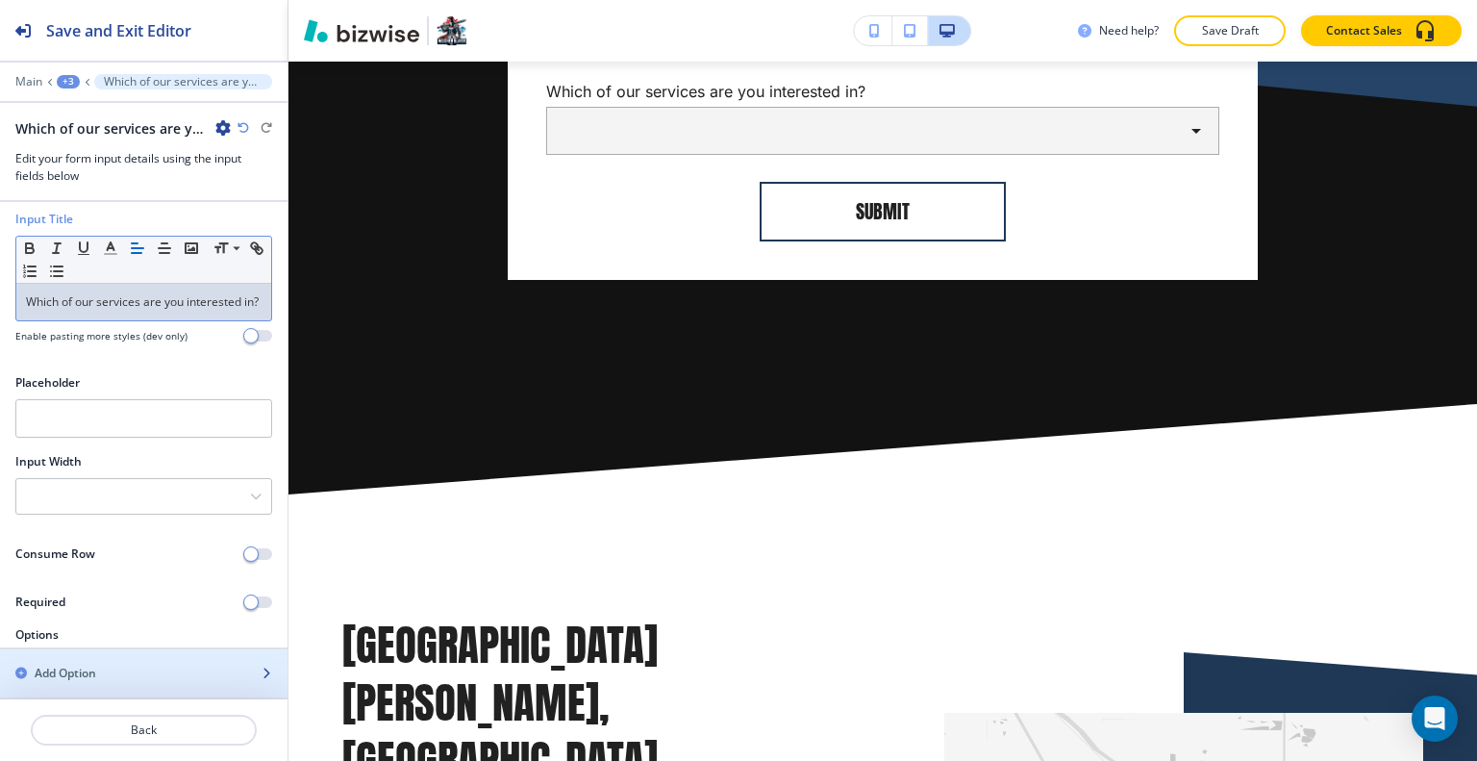
click at [179, 663] on div "button" at bounding box center [143, 656] width 287 height 15
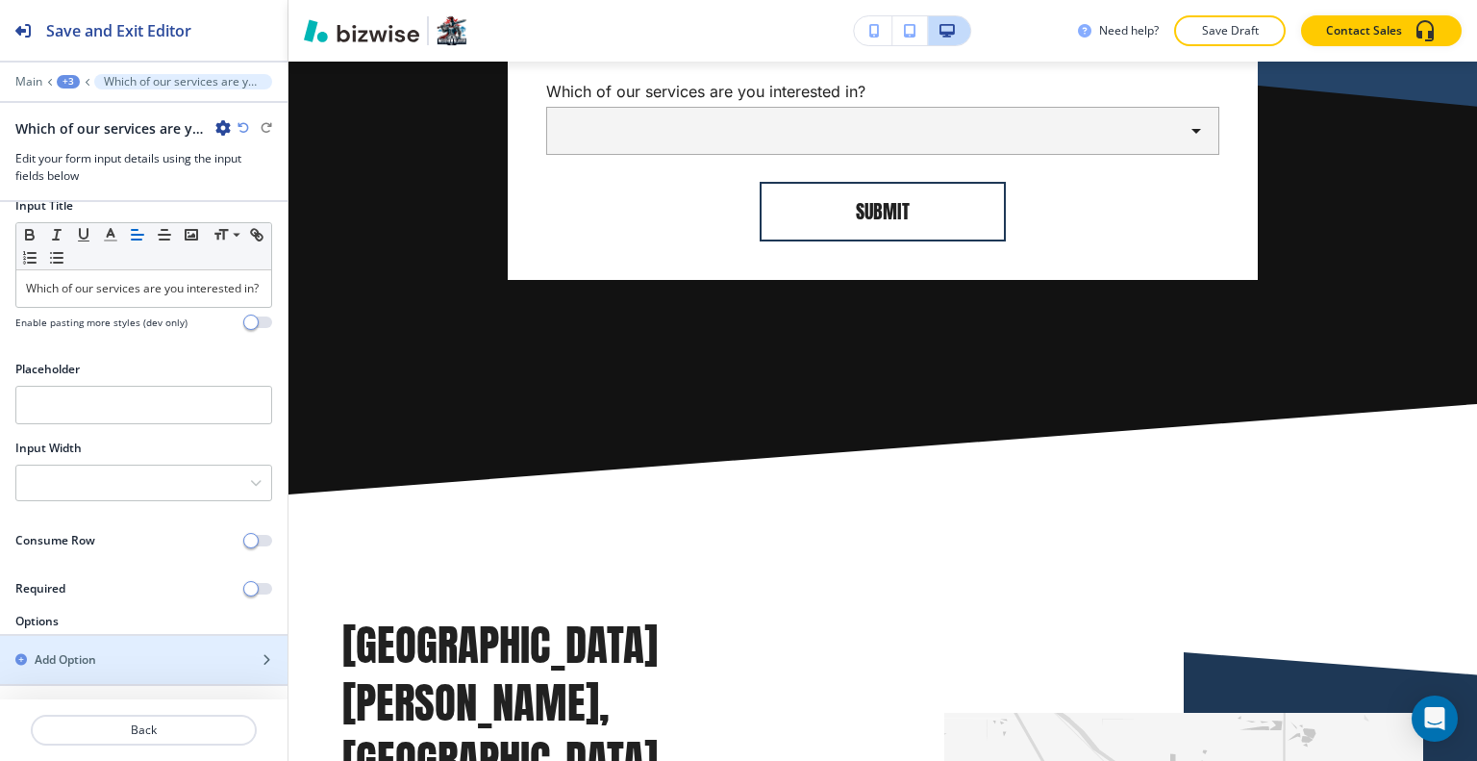
scroll to position [250, 0]
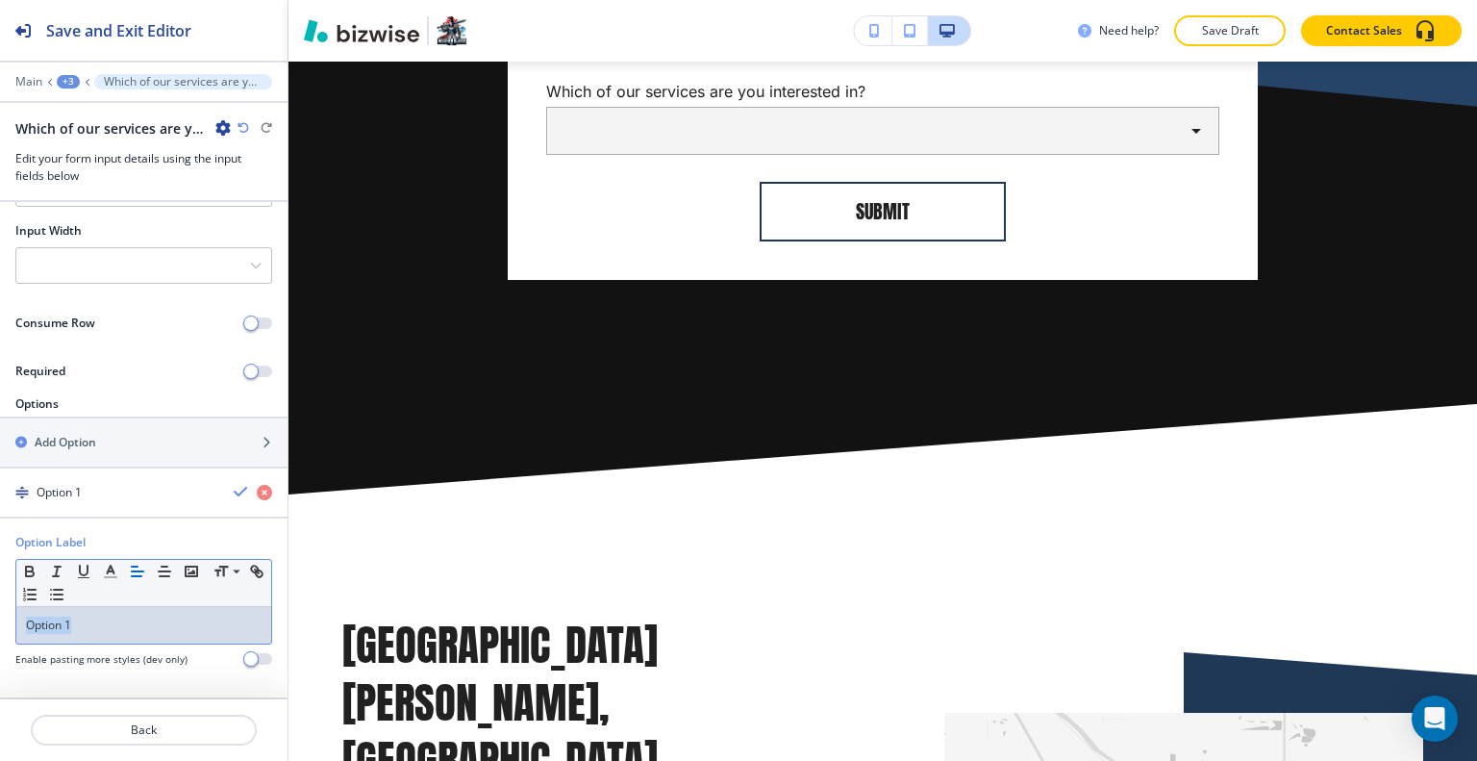
drag, startPoint x: 127, startPoint y: 615, endPoint x: 20, endPoint y: 621, distance: 106.9
click at [20, 621] on div "Option 1" at bounding box center [143, 625] width 255 height 37
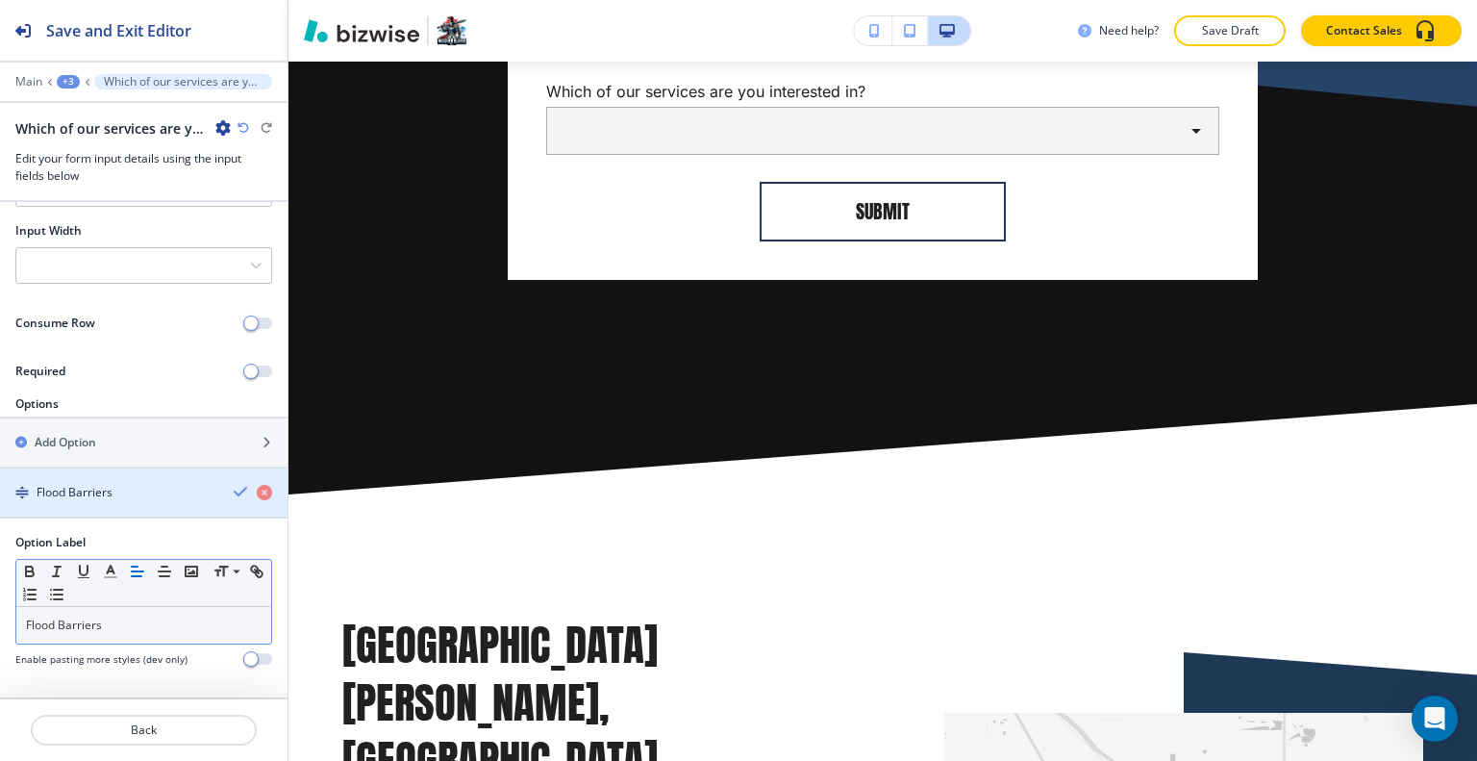
click at [234, 492] on icon "button" at bounding box center [241, 491] width 15 height 15
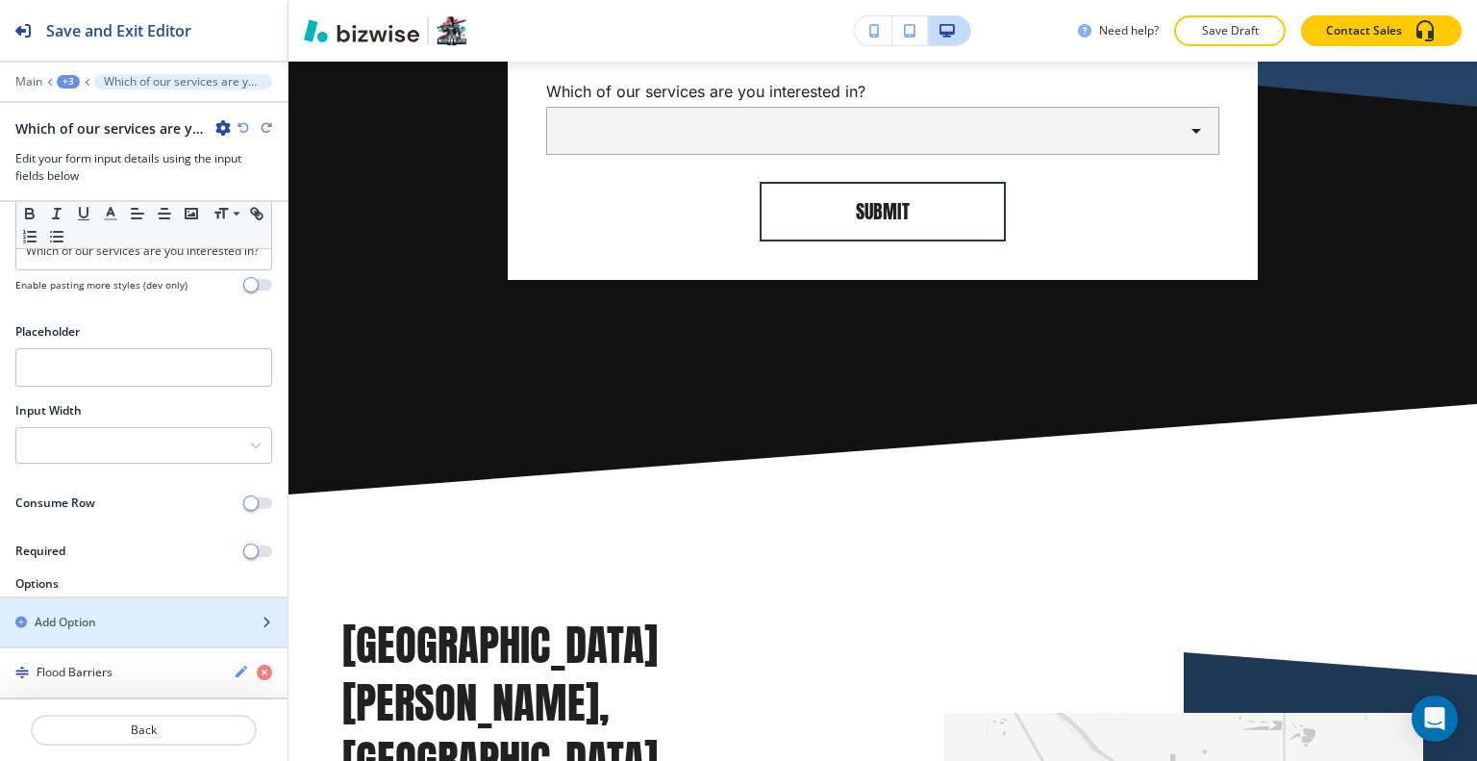
click at [165, 634] on div "button" at bounding box center [143, 638] width 287 height 15
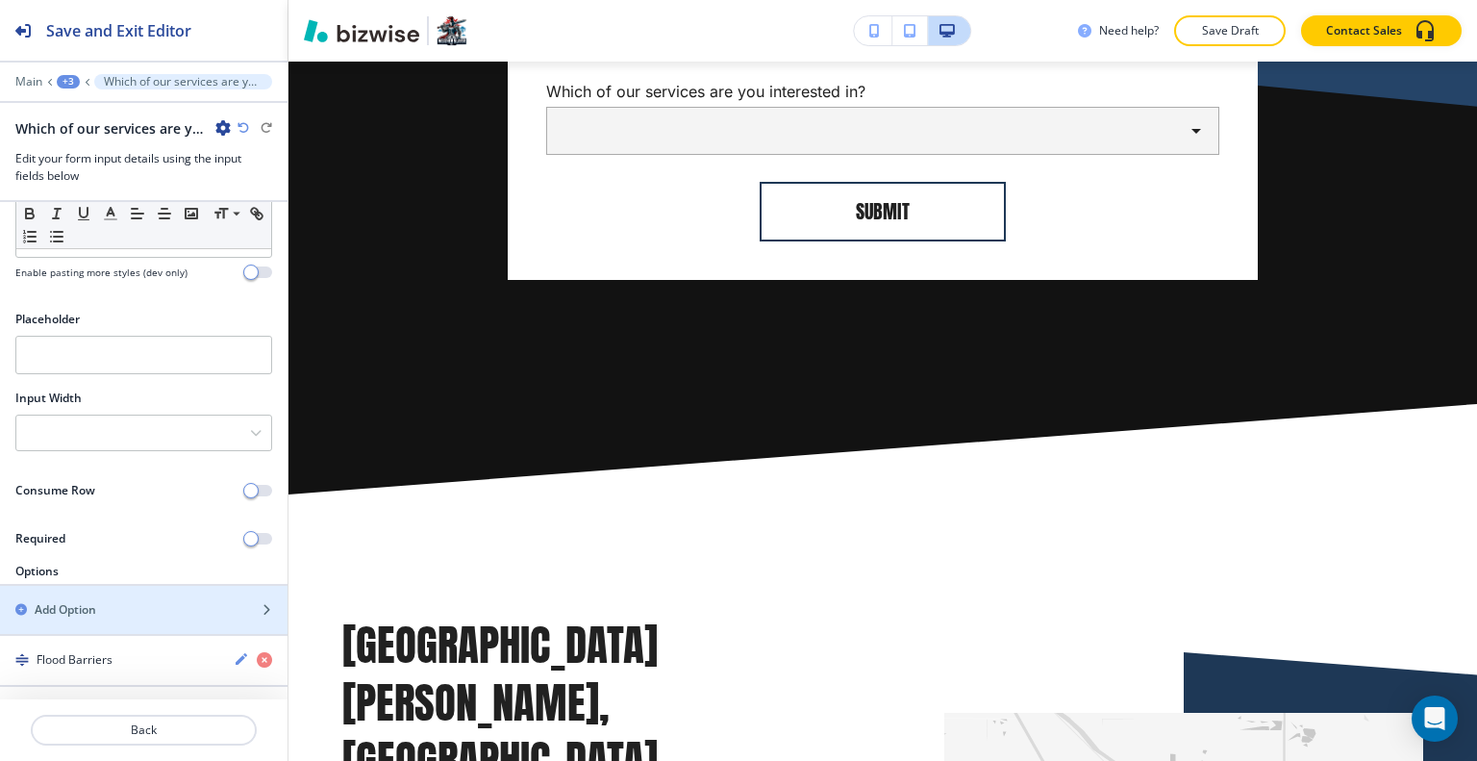
scroll to position [300, 0]
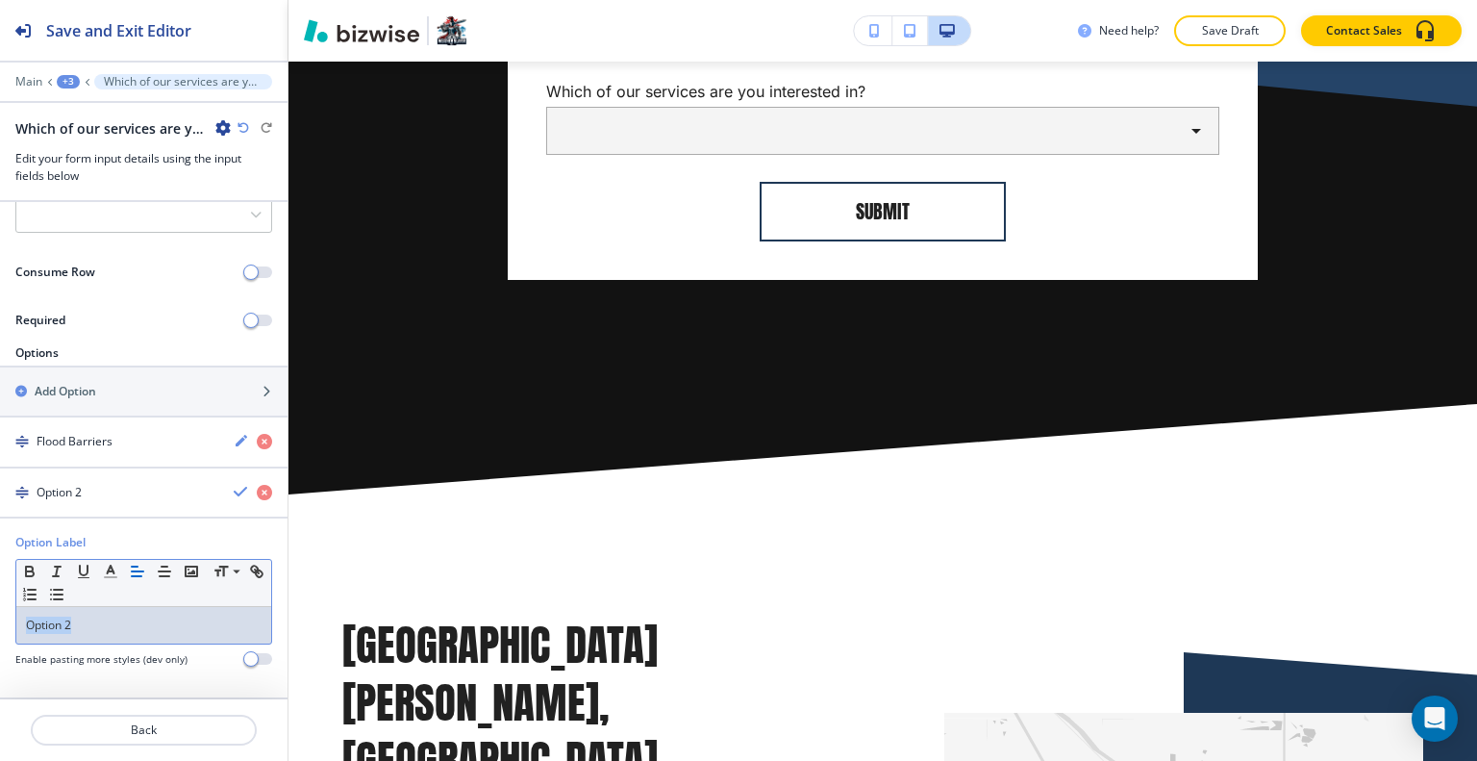
drag, startPoint x: 108, startPoint y: 626, endPoint x: 12, endPoint y: 617, distance: 96.5
click at [1, 620] on div "Option Label Small Normal Large Huge Option 2 Enable pasting more styles (dev o…" at bounding box center [143, 608] width 287 height 148
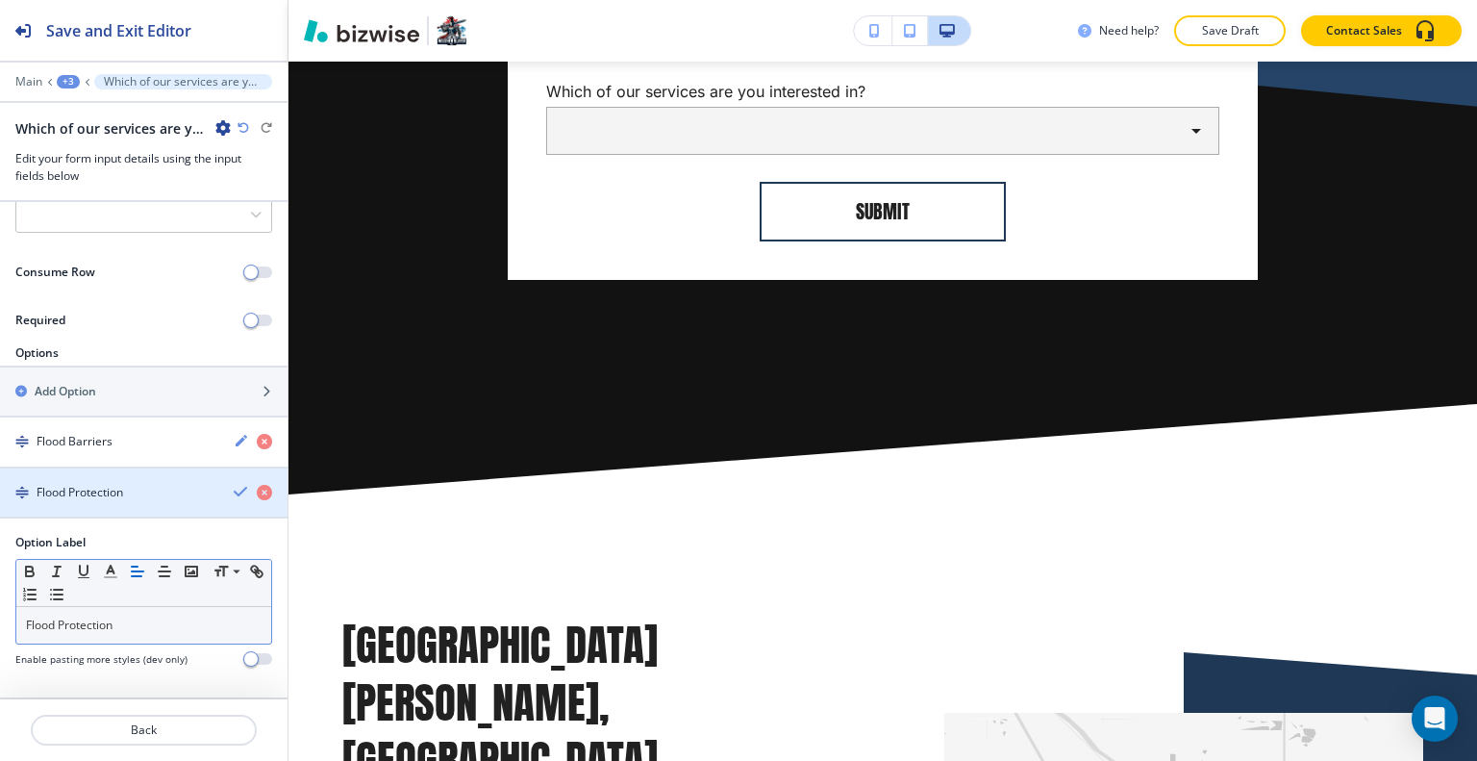
click at [234, 491] on icon "button" at bounding box center [241, 491] width 15 height 15
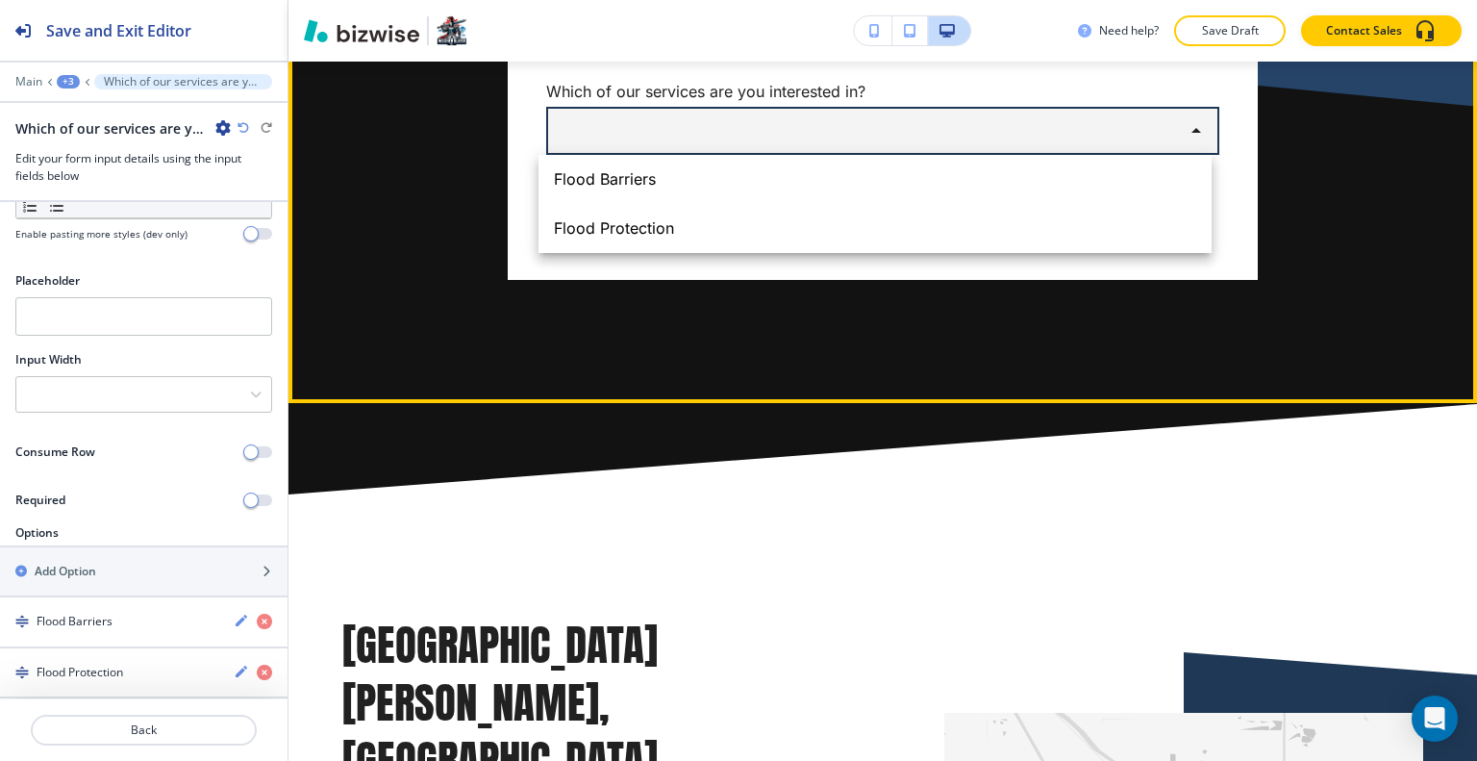
click at [862, 0] on body "Save and Exit Editor Main +3 Which of our services are you interested in? Which…" at bounding box center [738, 0] width 1477 height 0
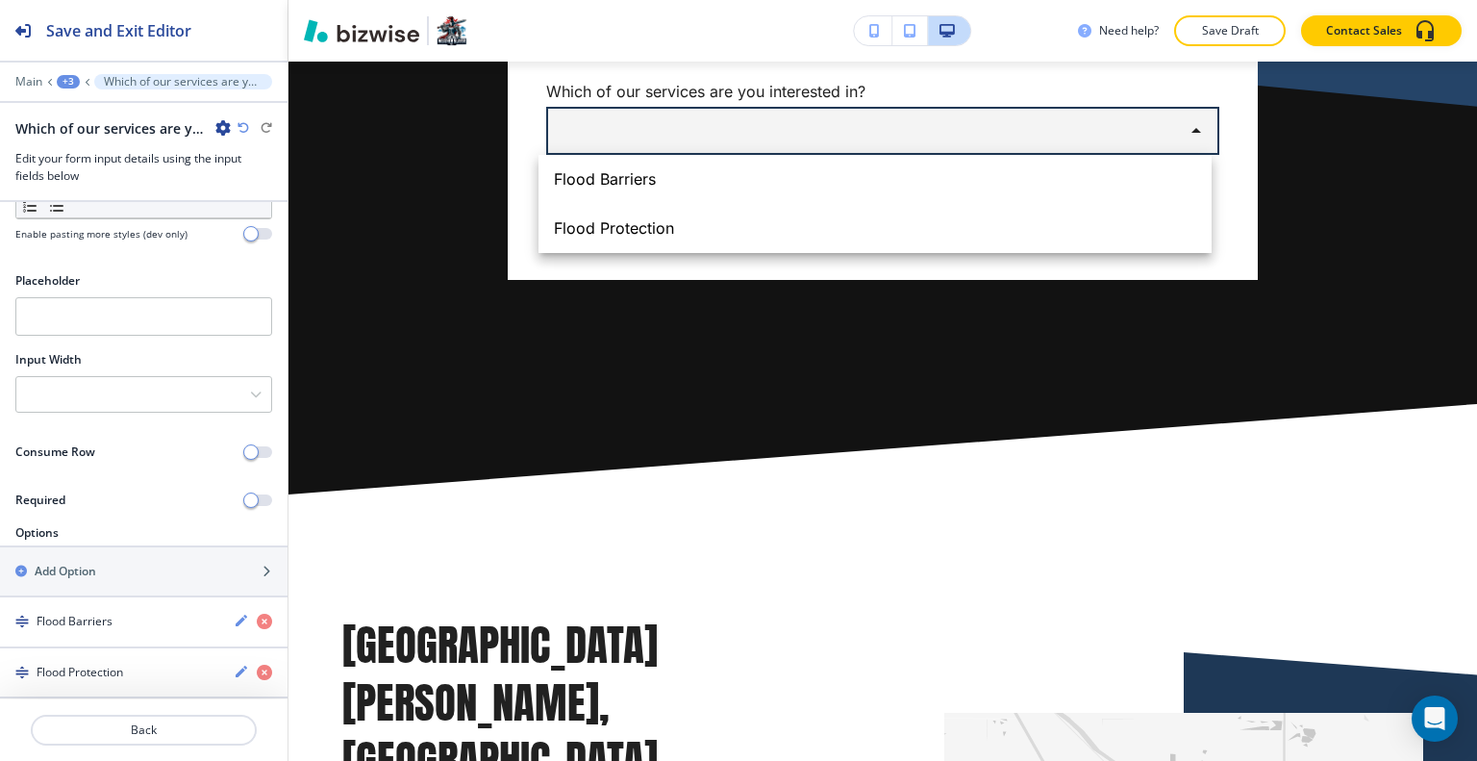
click at [862, 115] on div at bounding box center [738, 380] width 1477 height 761
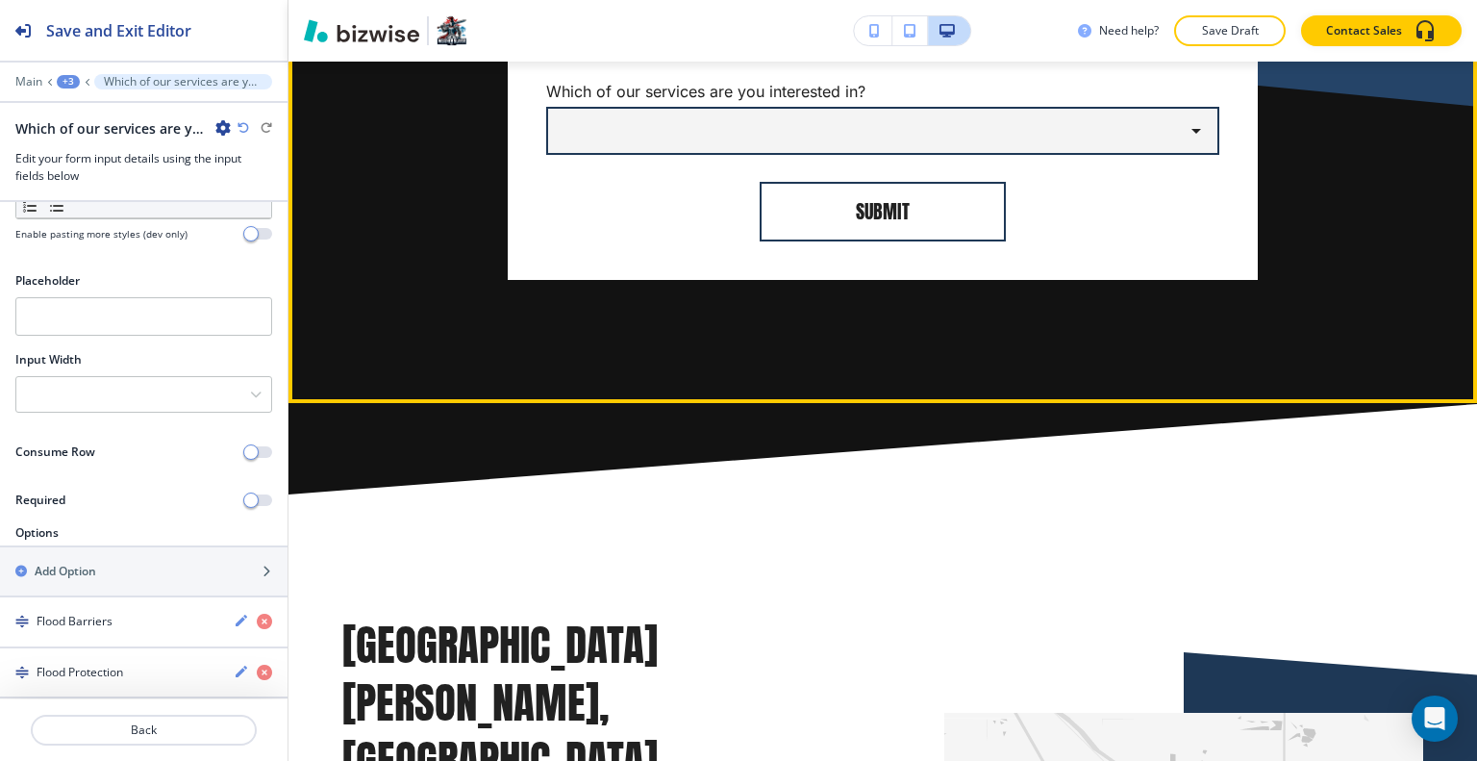
scroll to position [1285, 0]
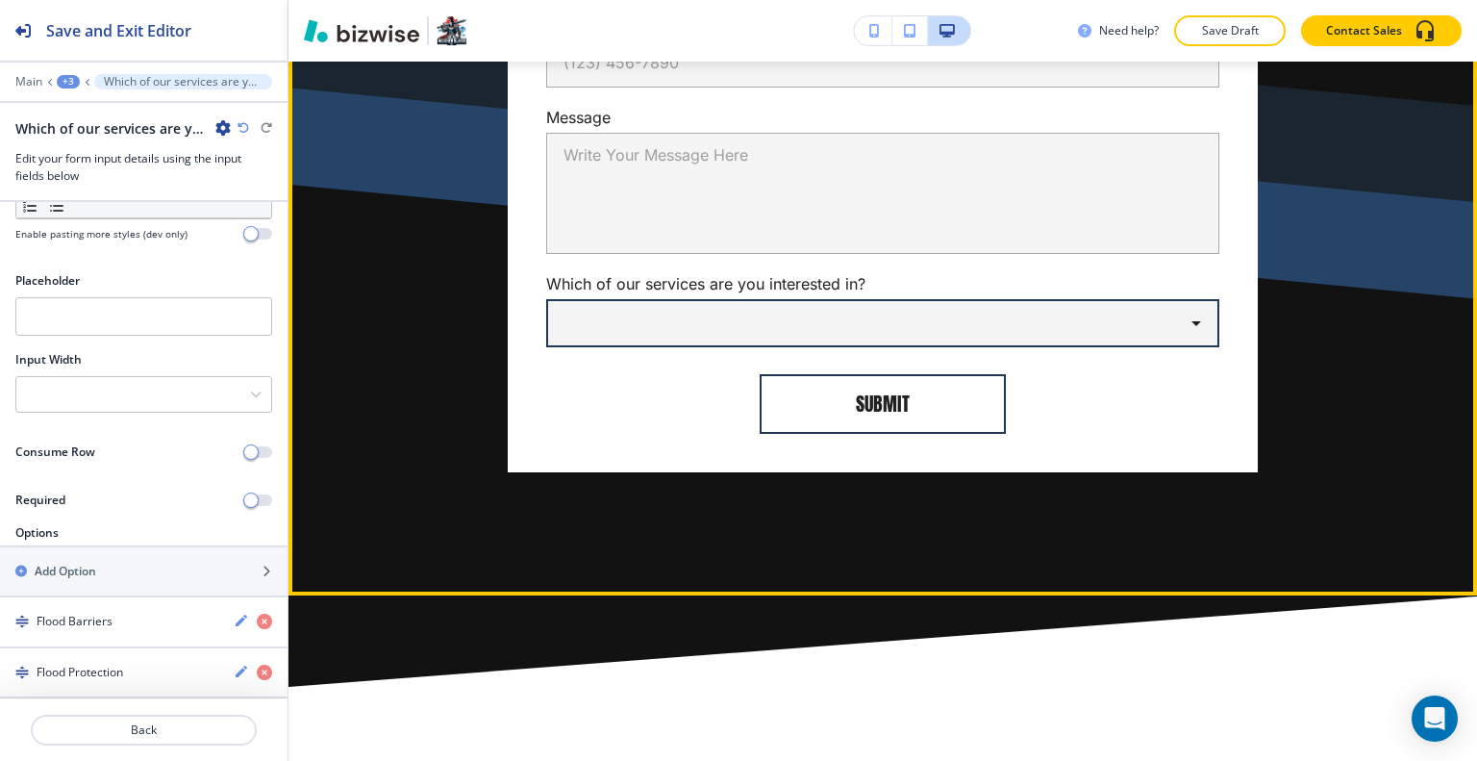
click at [1010, 0] on body "Save and Exit Editor Main +3 Which of our services are you interested in? Which…" at bounding box center [738, 0] width 1477 height 0
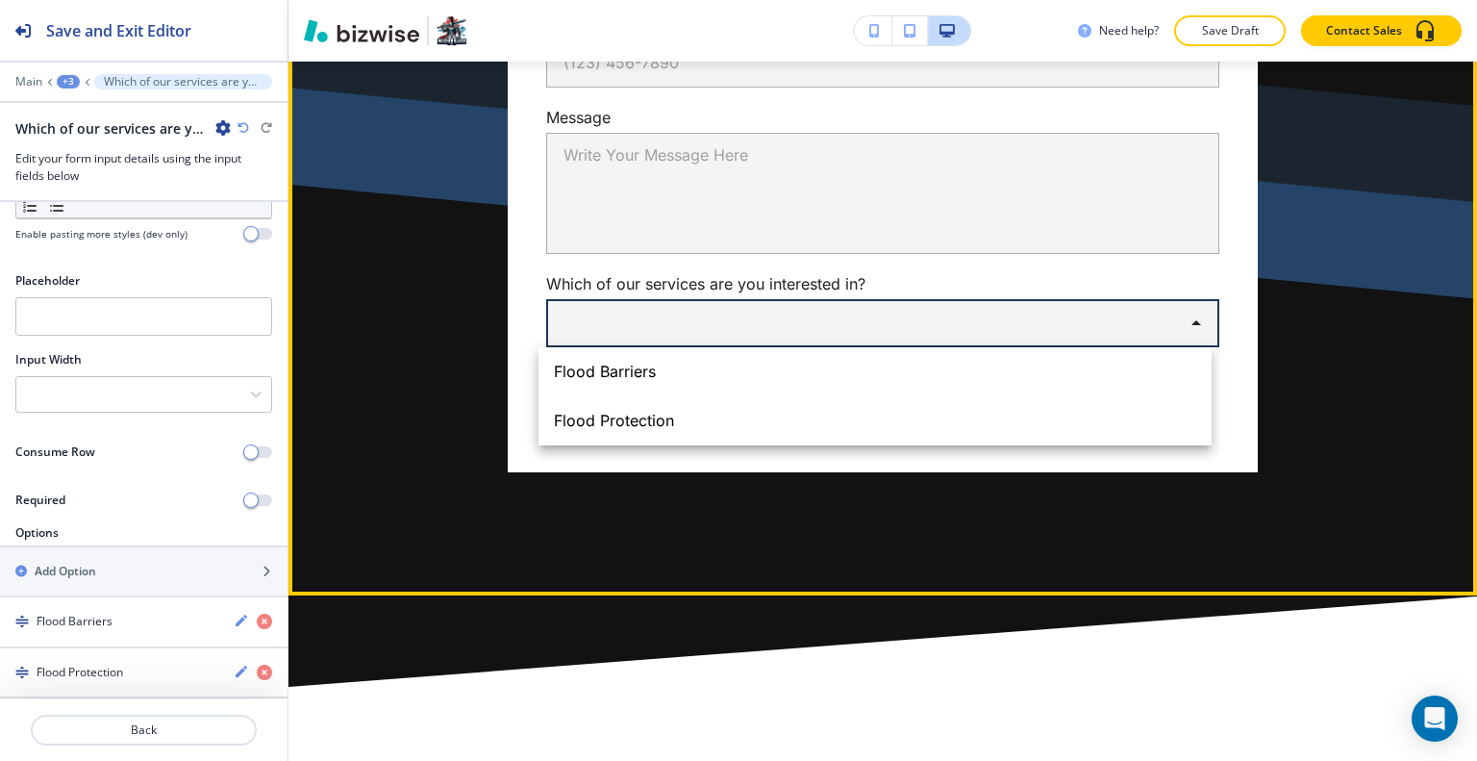
drag, startPoint x: 181, startPoint y: 739, endPoint x: 181, endPoint y: 727, distance: 12.5
click at [182, 738] on div at bounding box center [738, 380] width 1477 height 761
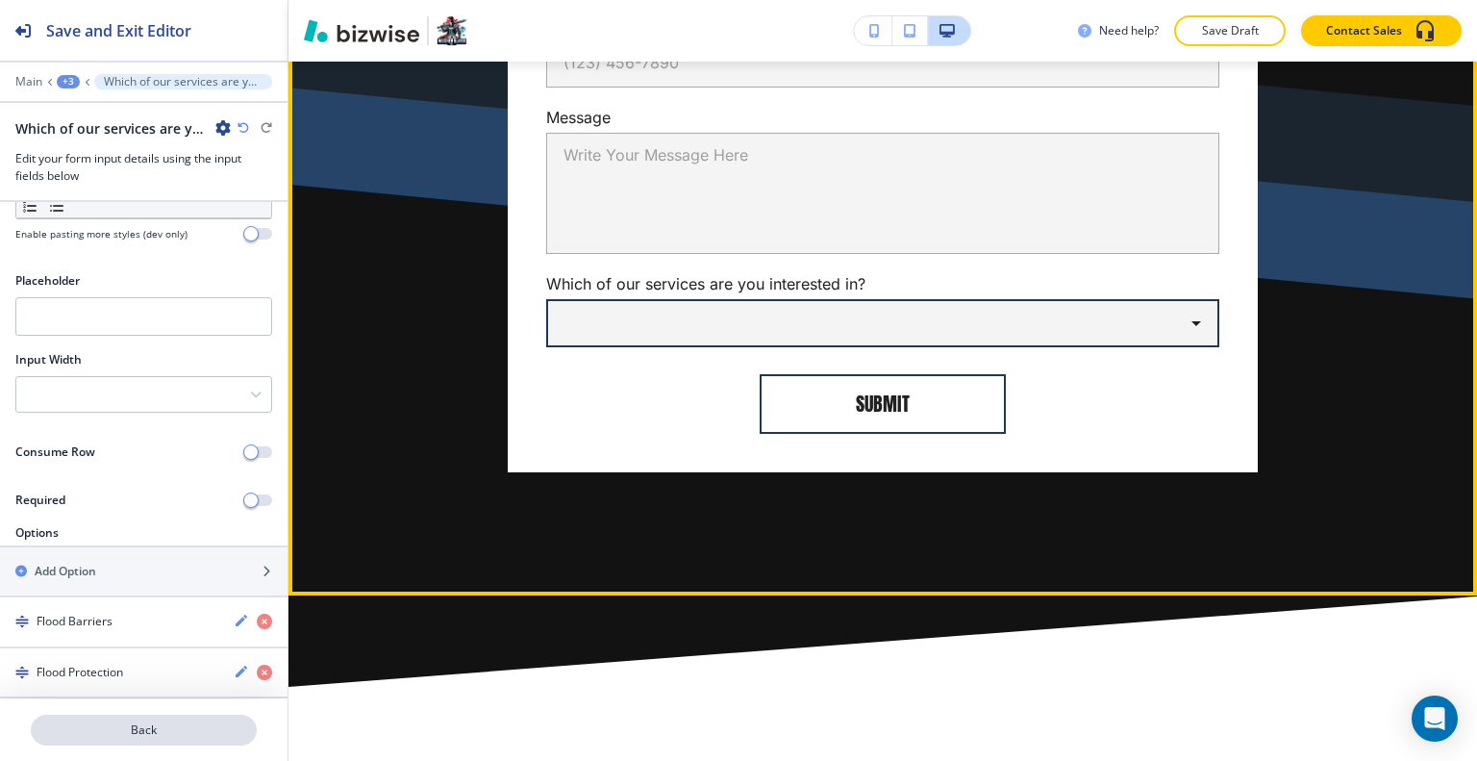
click at [194, 732] on p "Back" at bounding box center [144, 729] width 222 height 17
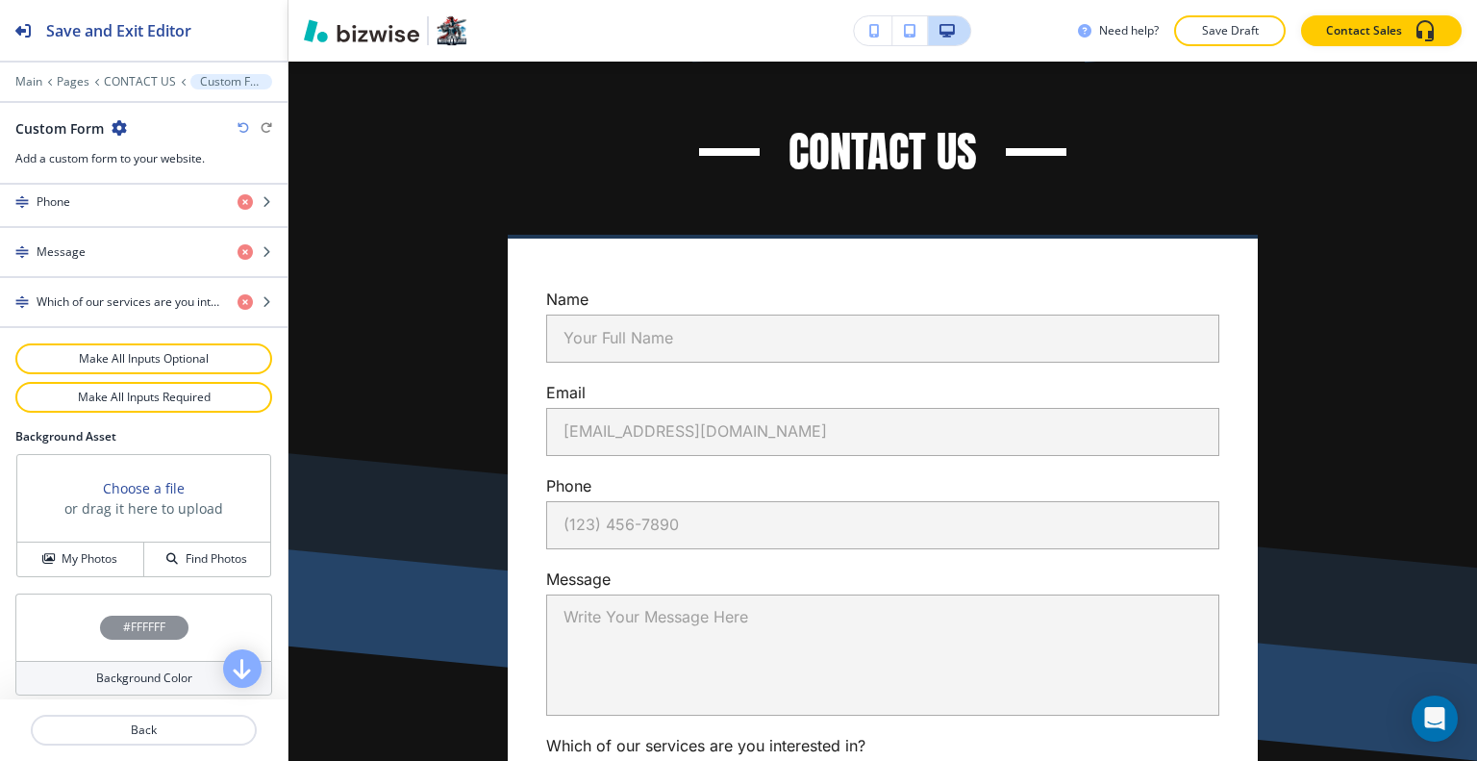
scroll to position [769, 0]
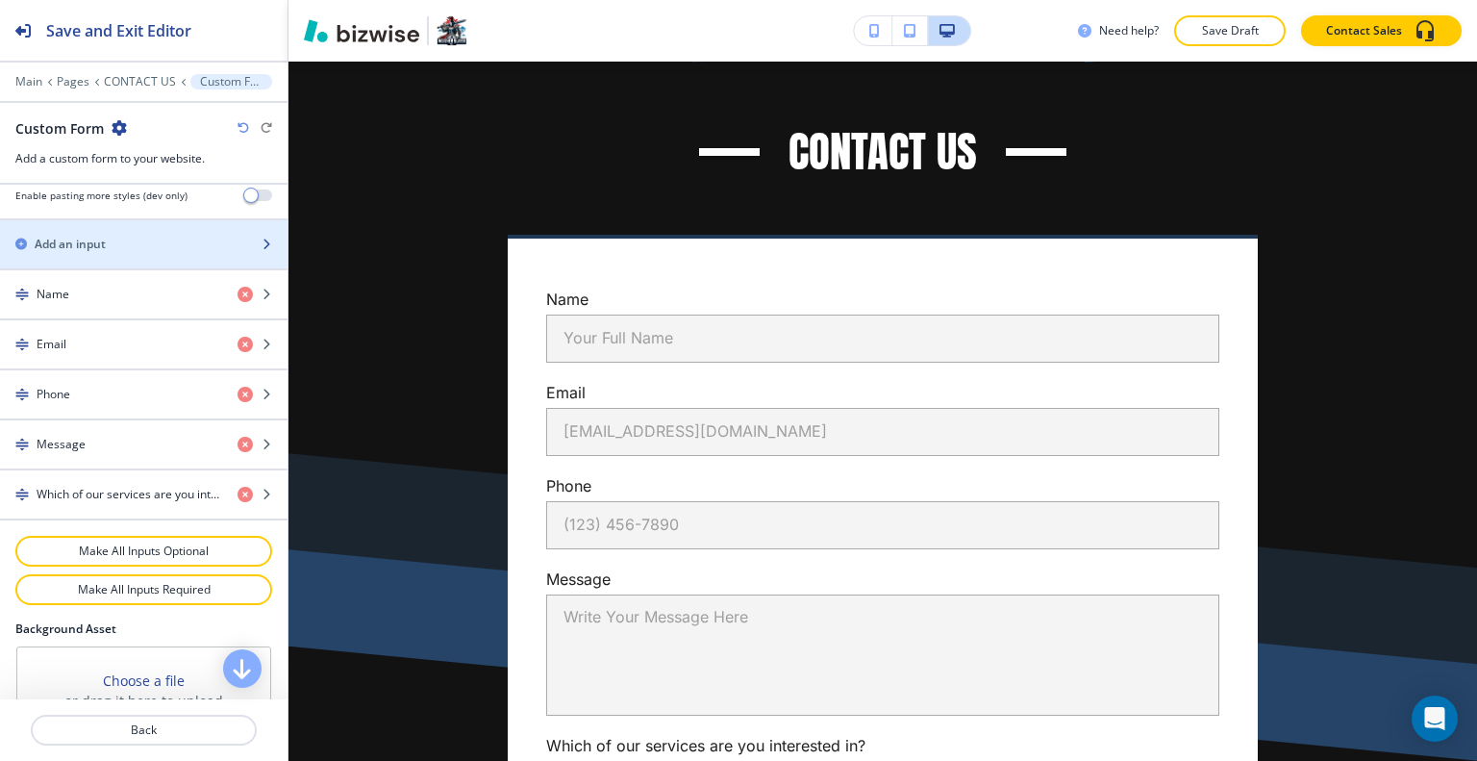
click at [119, 253] on div "button" at bounding box center [143, 260] width 287 height 15
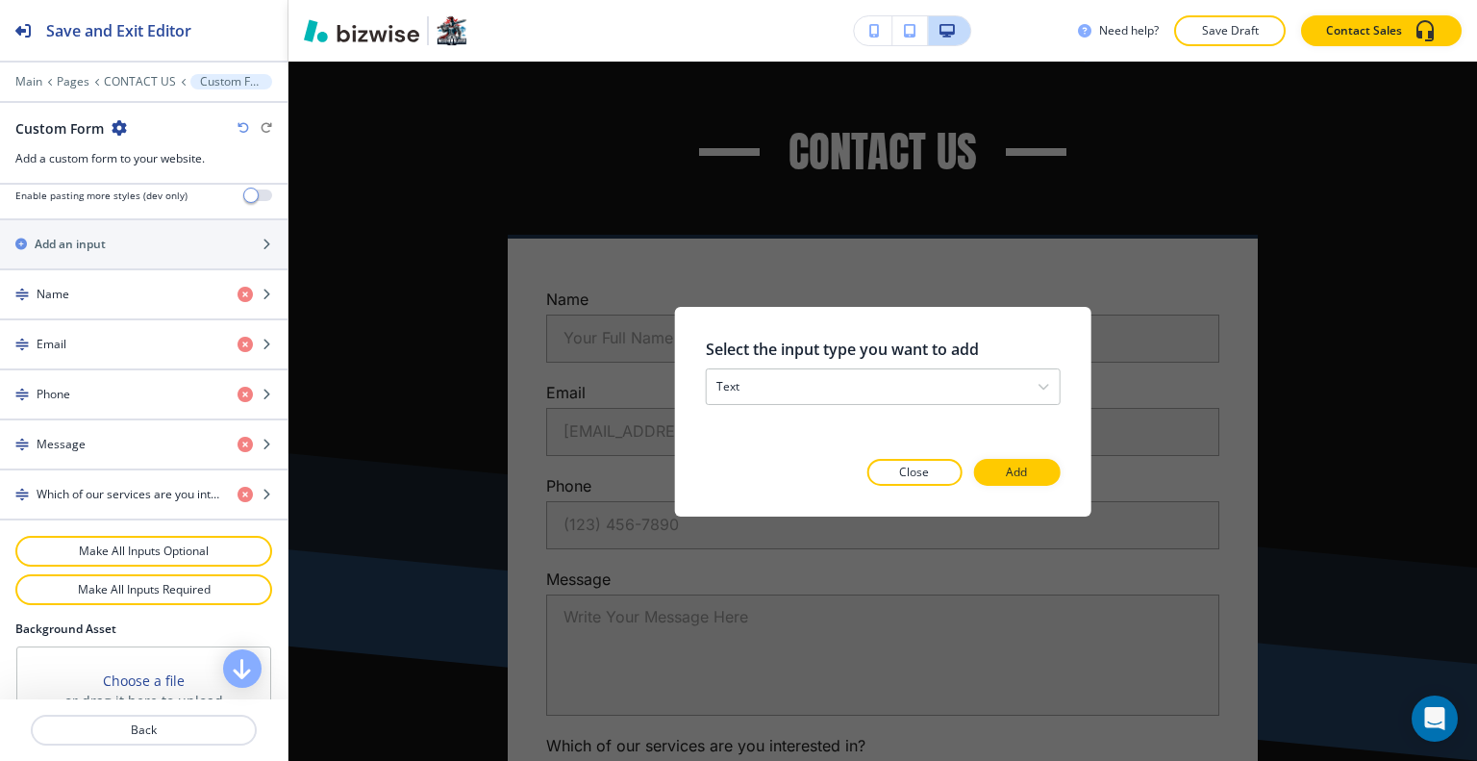
click at [810, 364] on div at bounding box center [883, 364] width 355 height 8
click at [815, 377] on div "text" at bounding box center [883, 385] width 353 height 35
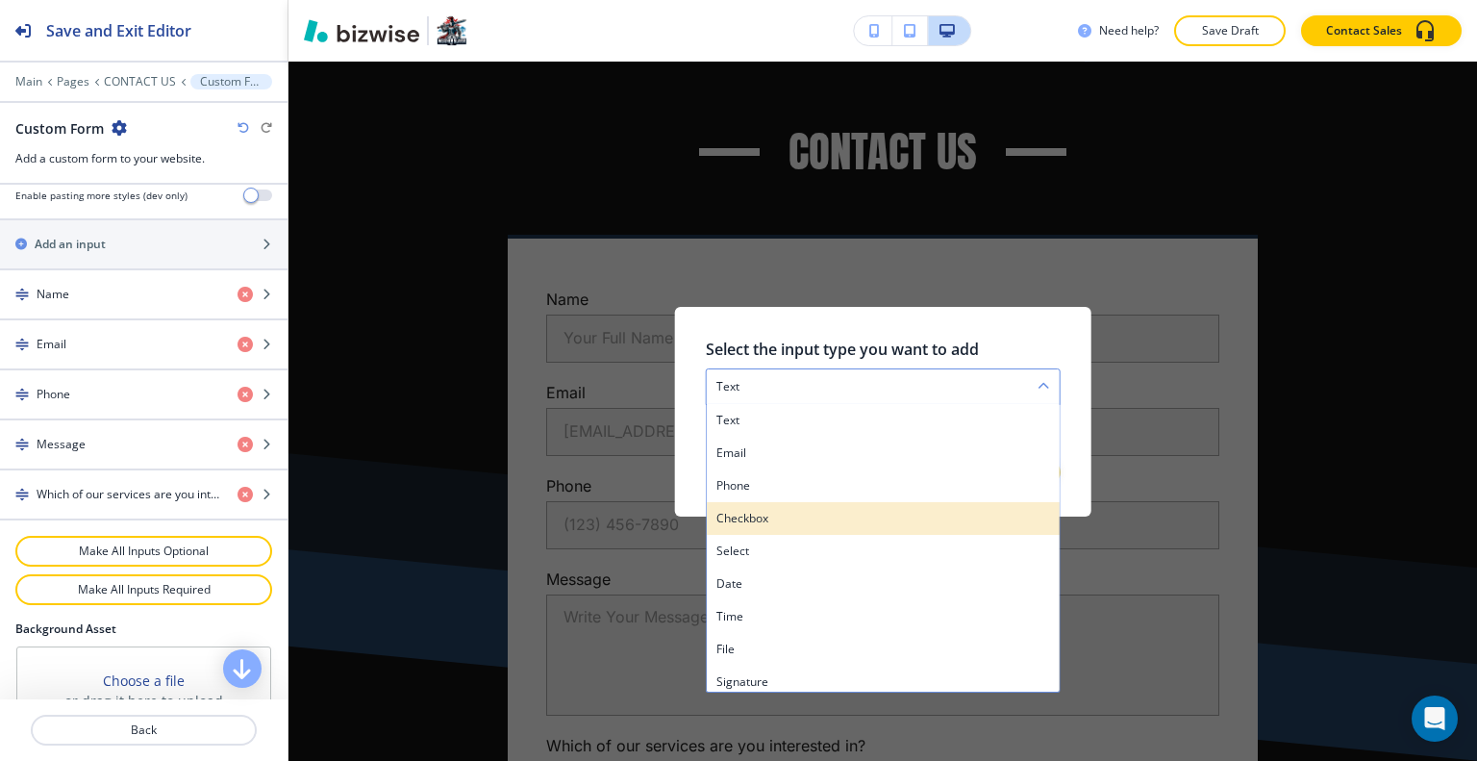
click at [789, 512] on h4 "checkbox" at bounding box center [883, 517] width 334 height 17
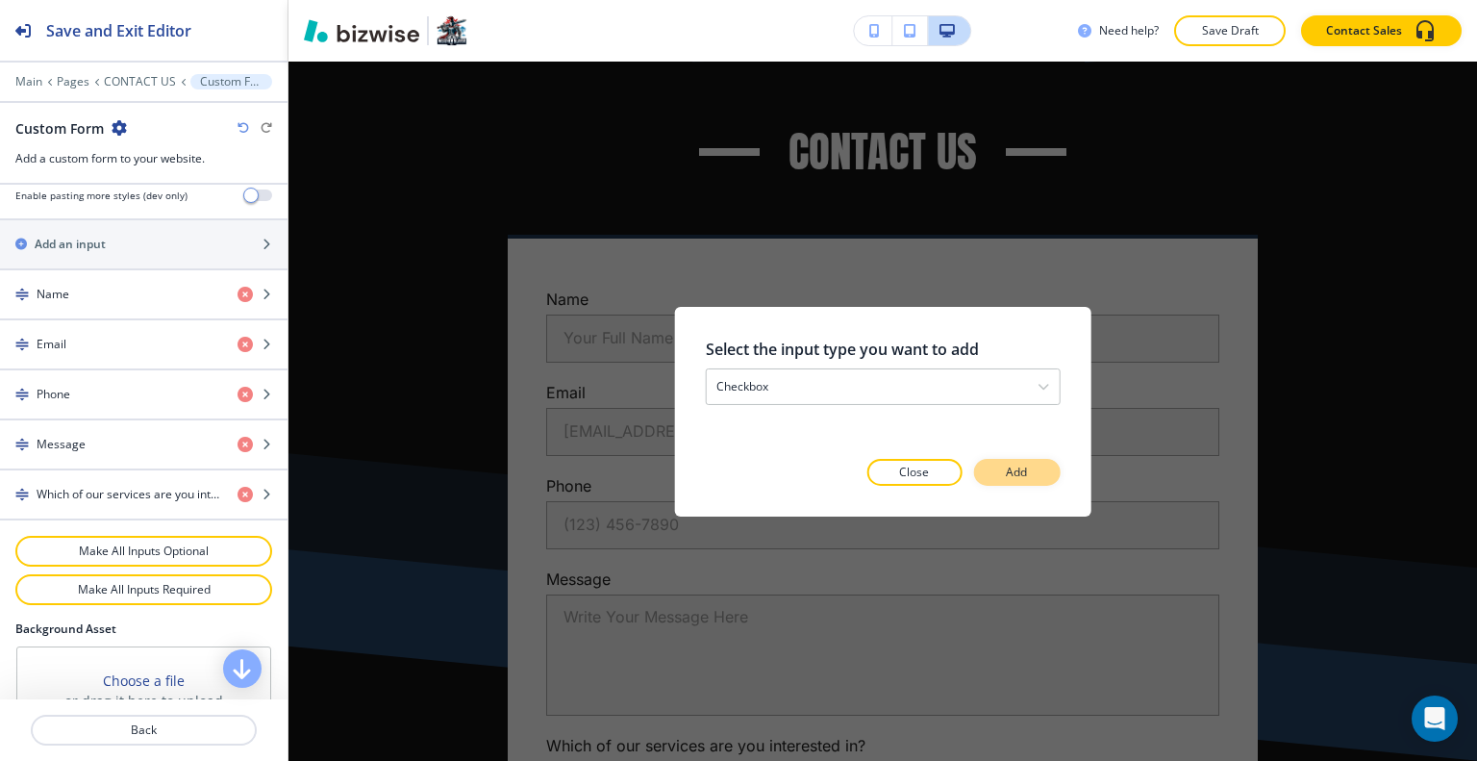
click at [991, 463] on button "Add" at bounding box center [1016, 472] width 87 height 27
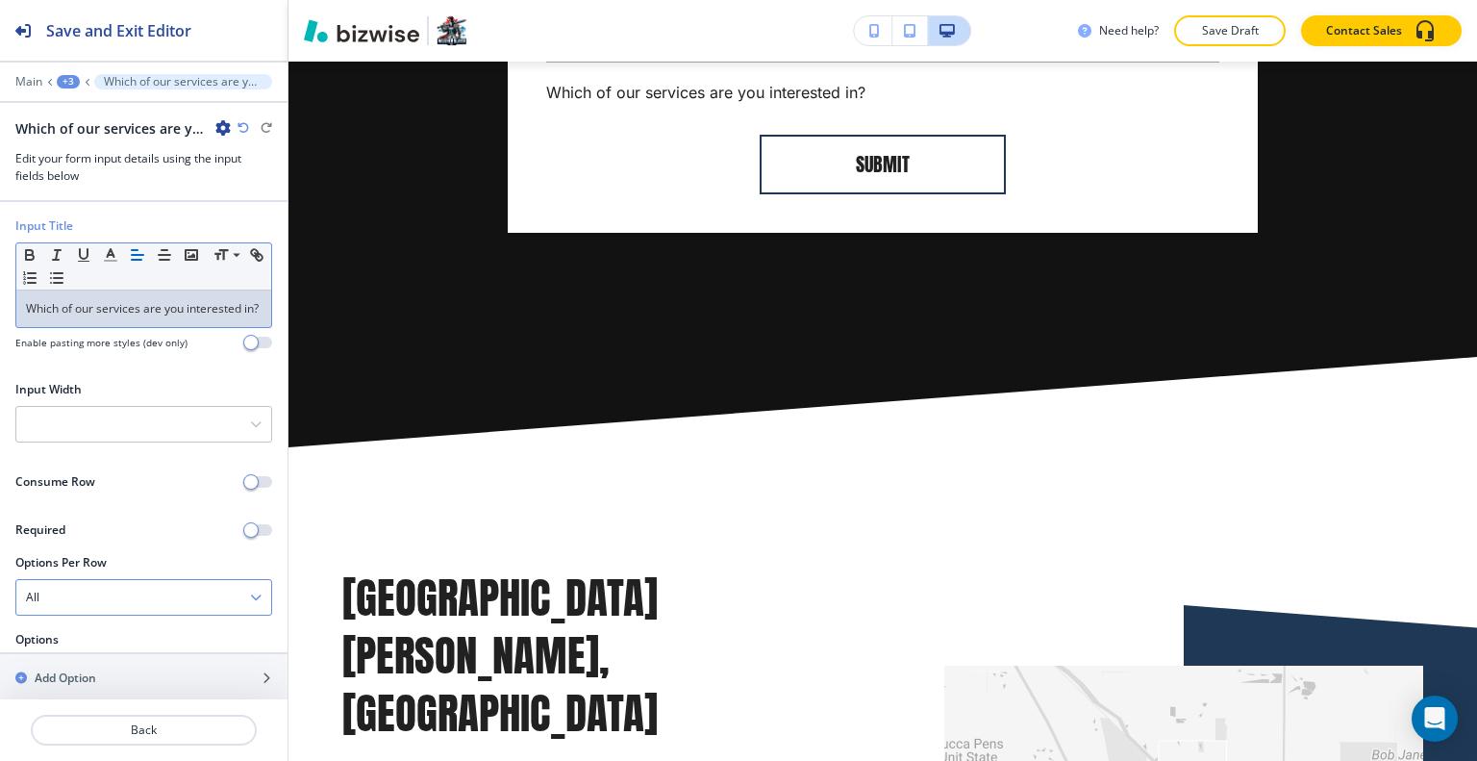
scroll to position [18, 0]
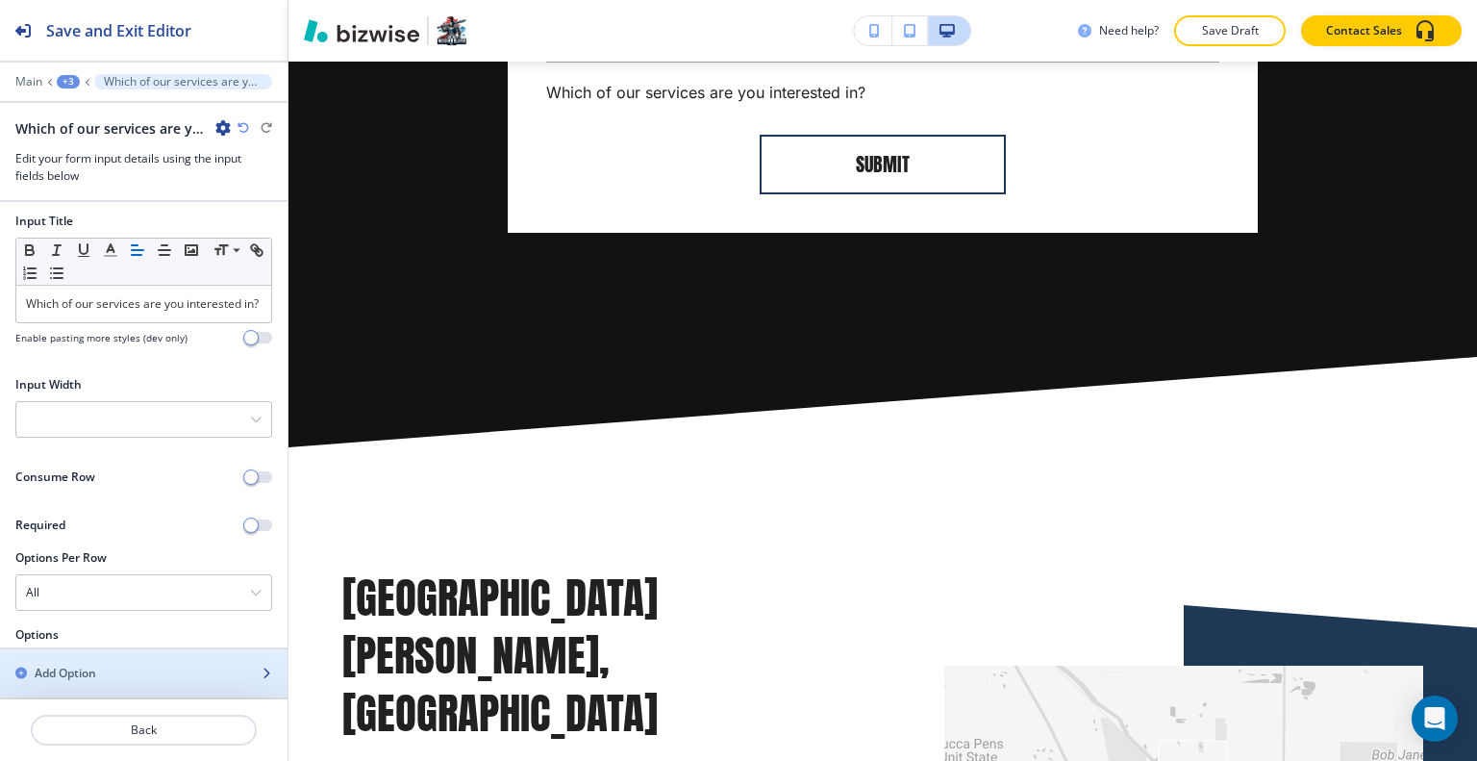
click at [109, 660] on div "button" at bounding box center [143, 656] width 287 height 15
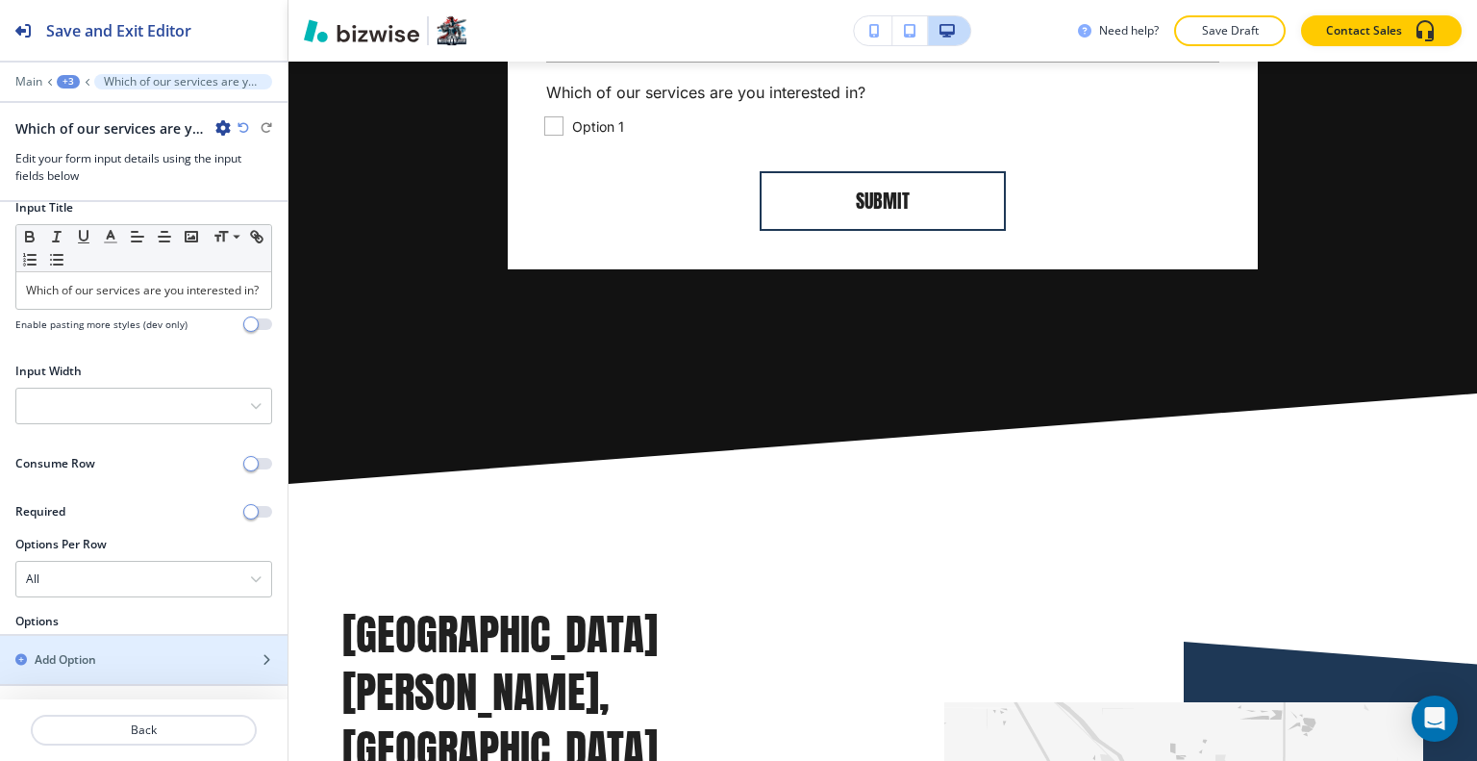
scroll to position [247, 0]
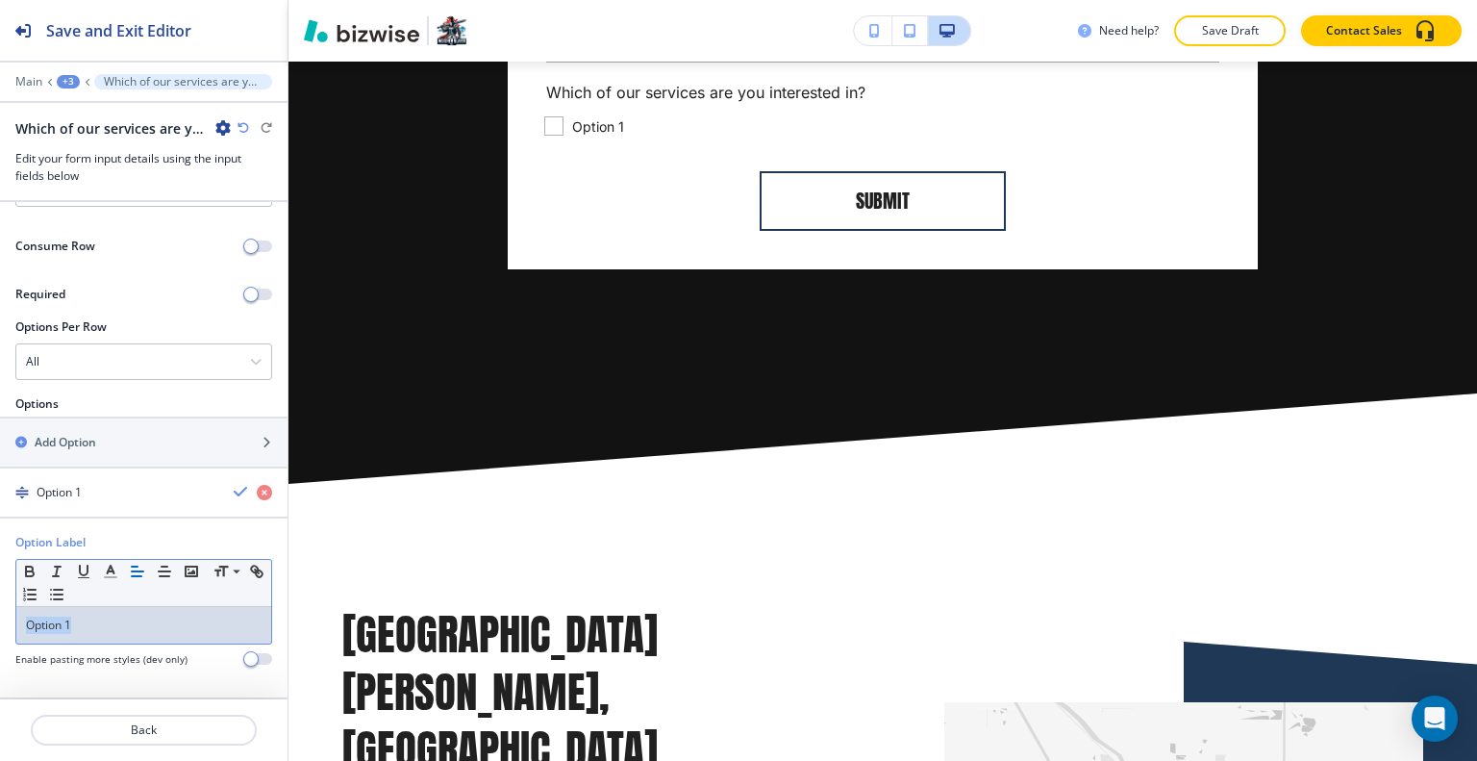
drag, startPoint x: 136, startPoint y: 623, endPoint x: 54, endPoint y: 625, distance: 81.8
click at [0, 617] on div "Option Label Small Normal Large Huge Option 1 Enable pasting more styles (dev o…" at bounding box center [143, 608] width 287 height 148
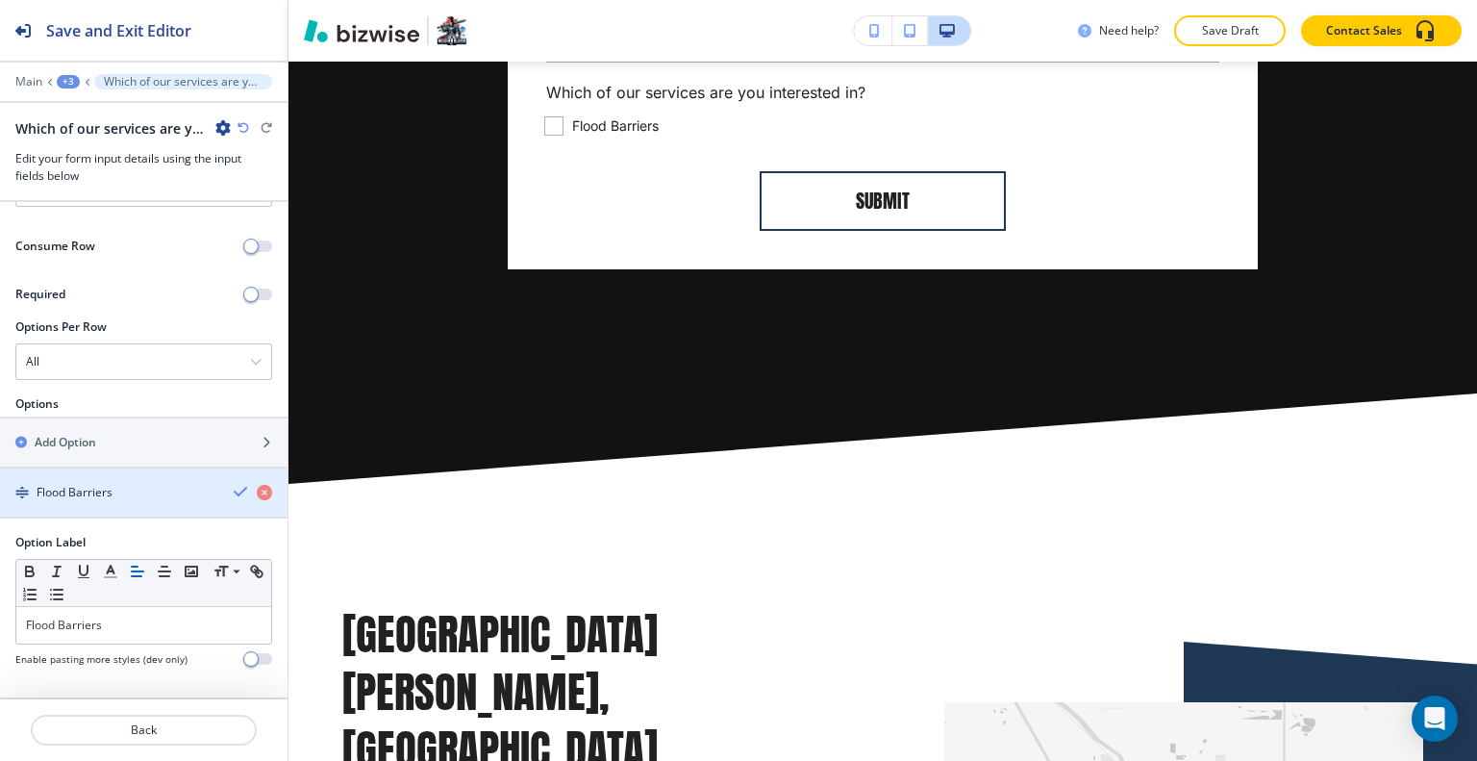
click at [235, 491] on div "button" at bounding box center [261, 492] width 54 height 16
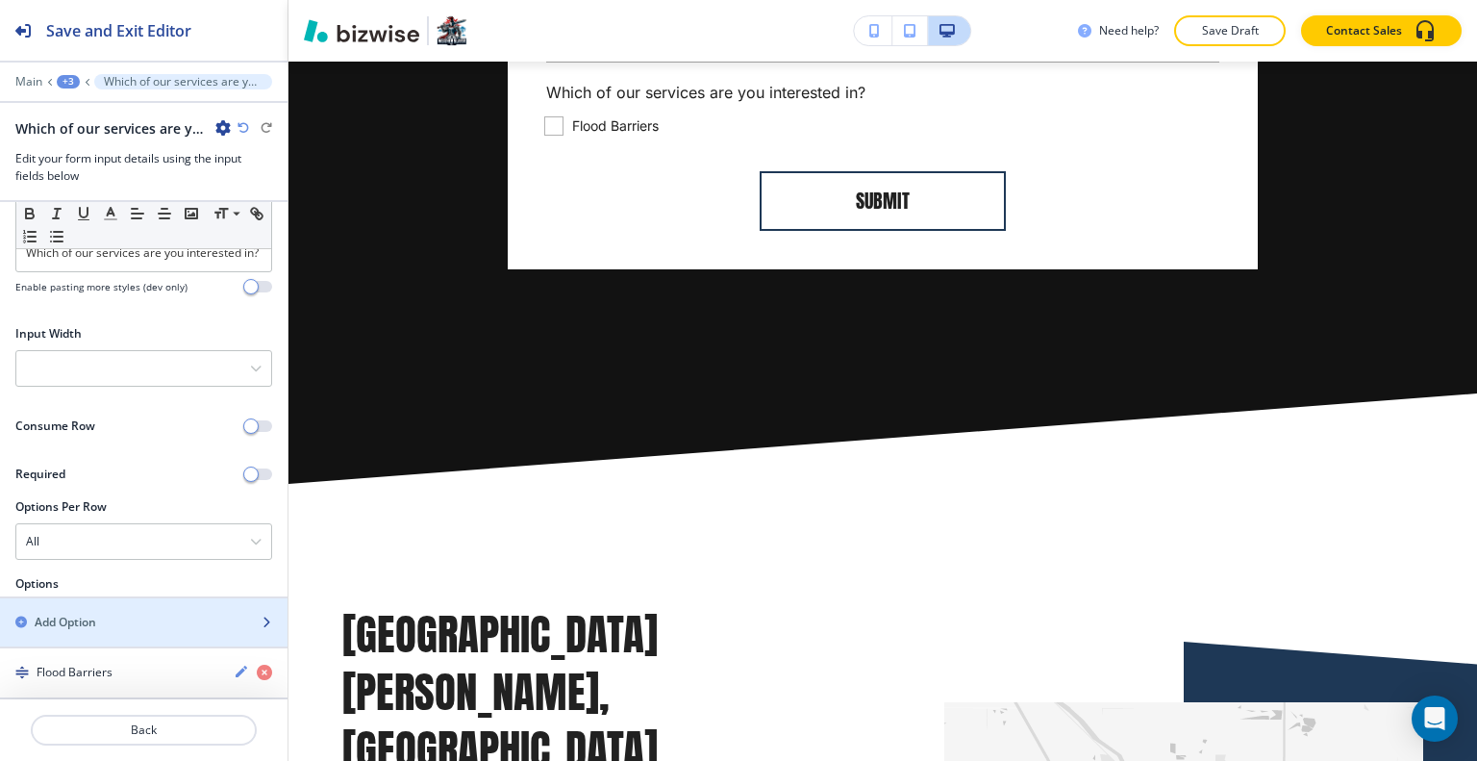
click at [146, 626] on div "Add Option" at bounding box center [122, 621] width 245 height 17
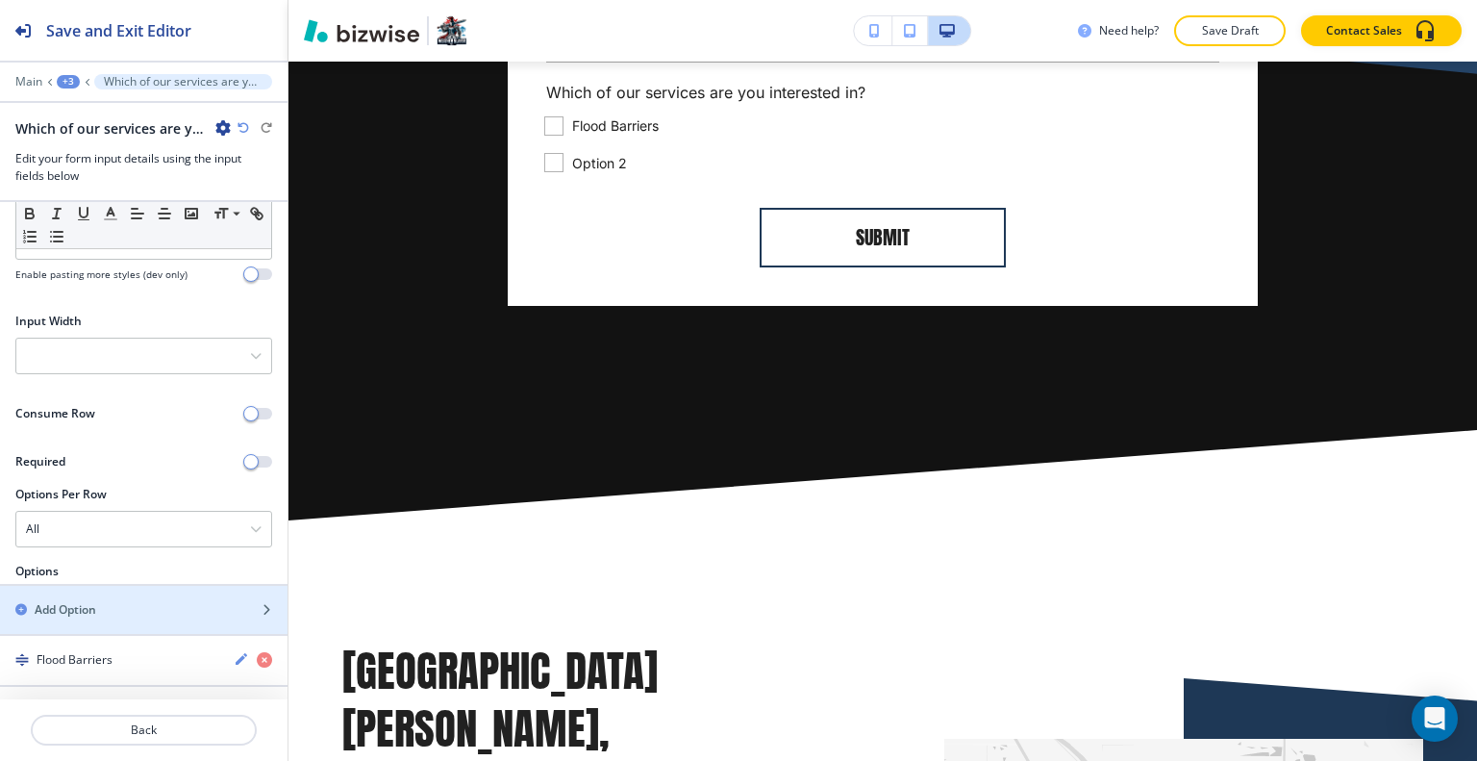
scroll to position [298, 0]
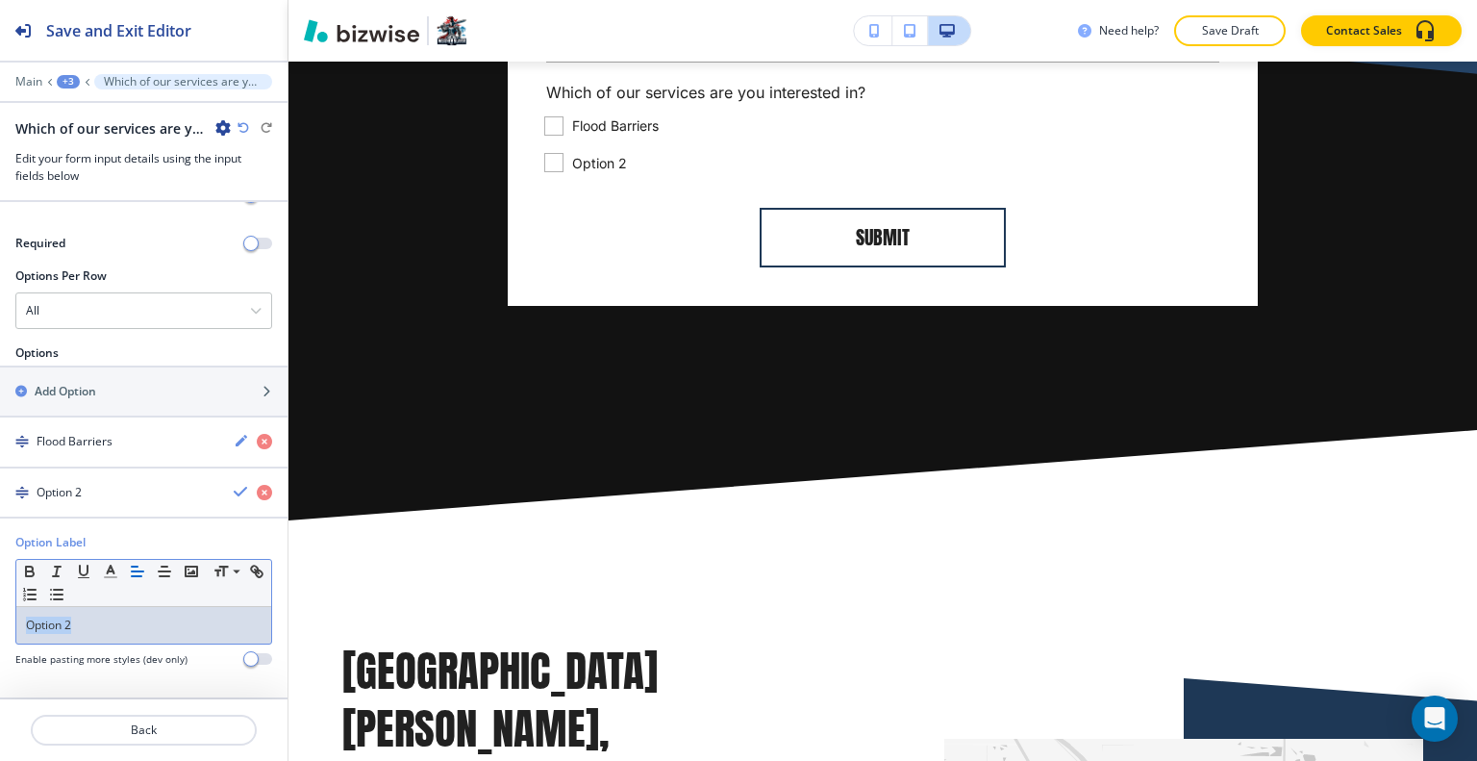
drag, startPoint x: 162, startPoint y: 623, endPoint x: 39, endPoint y: 621, distance: 123.1
click at [31, 621] on p "Option 2" at bounding box center [144, 624] width 236 height 17
click at [85, 629] on p "Option 2" at bounding box center [144, 624] width 236 height 17
click at [117, 627] on p "Option 2" at bounding box center [144, 624] width 236 height 17
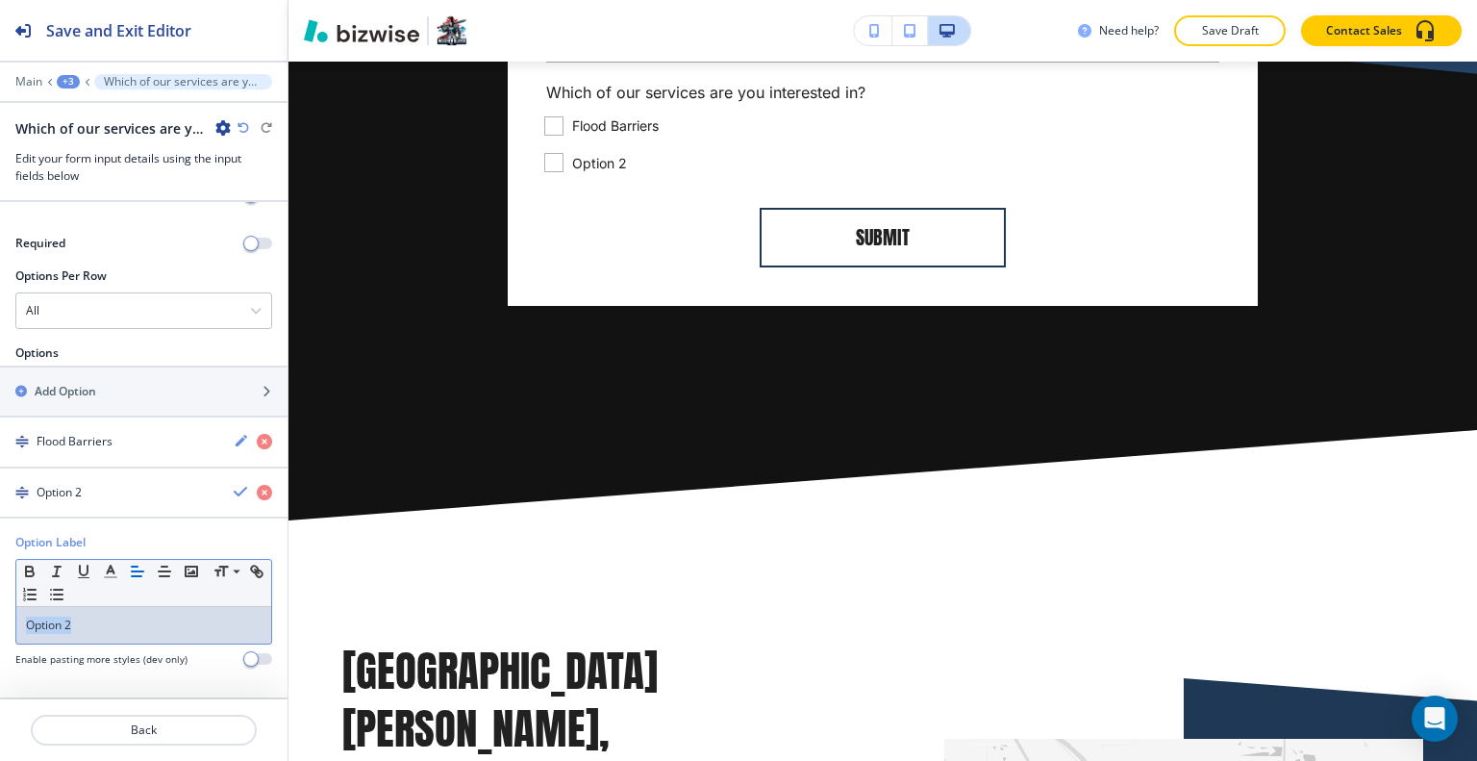
drag, startPoint x: 125, startPoint y: 622, endPoint x: 0, endPoint y: 622, distance: 125.0
click at [0, 622] on div "Option Label Small Normal Large Huge Option 2 Enable pasting more styles (dev o…" at bounding box center [143, 608] width 287 height 148
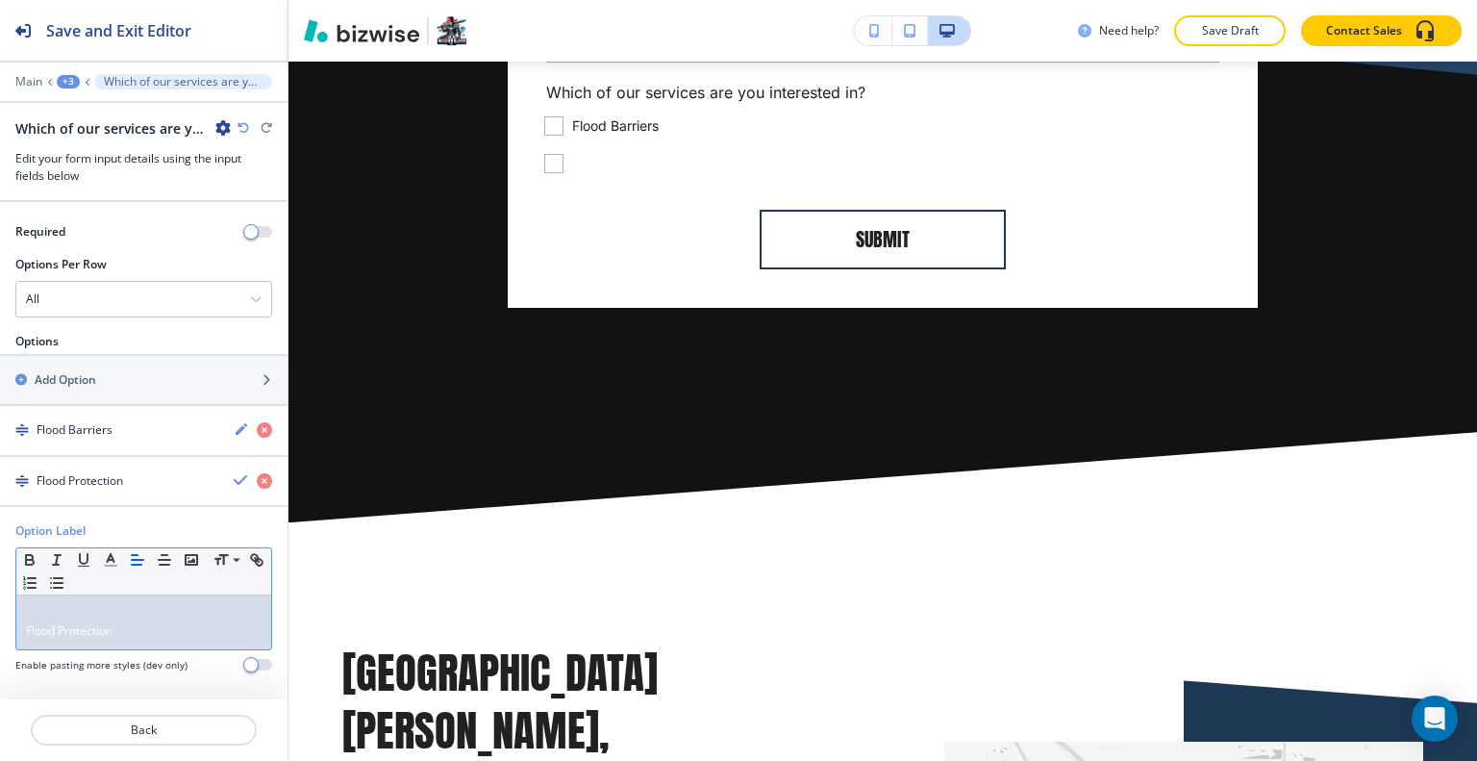
scroll to position [0, 0]
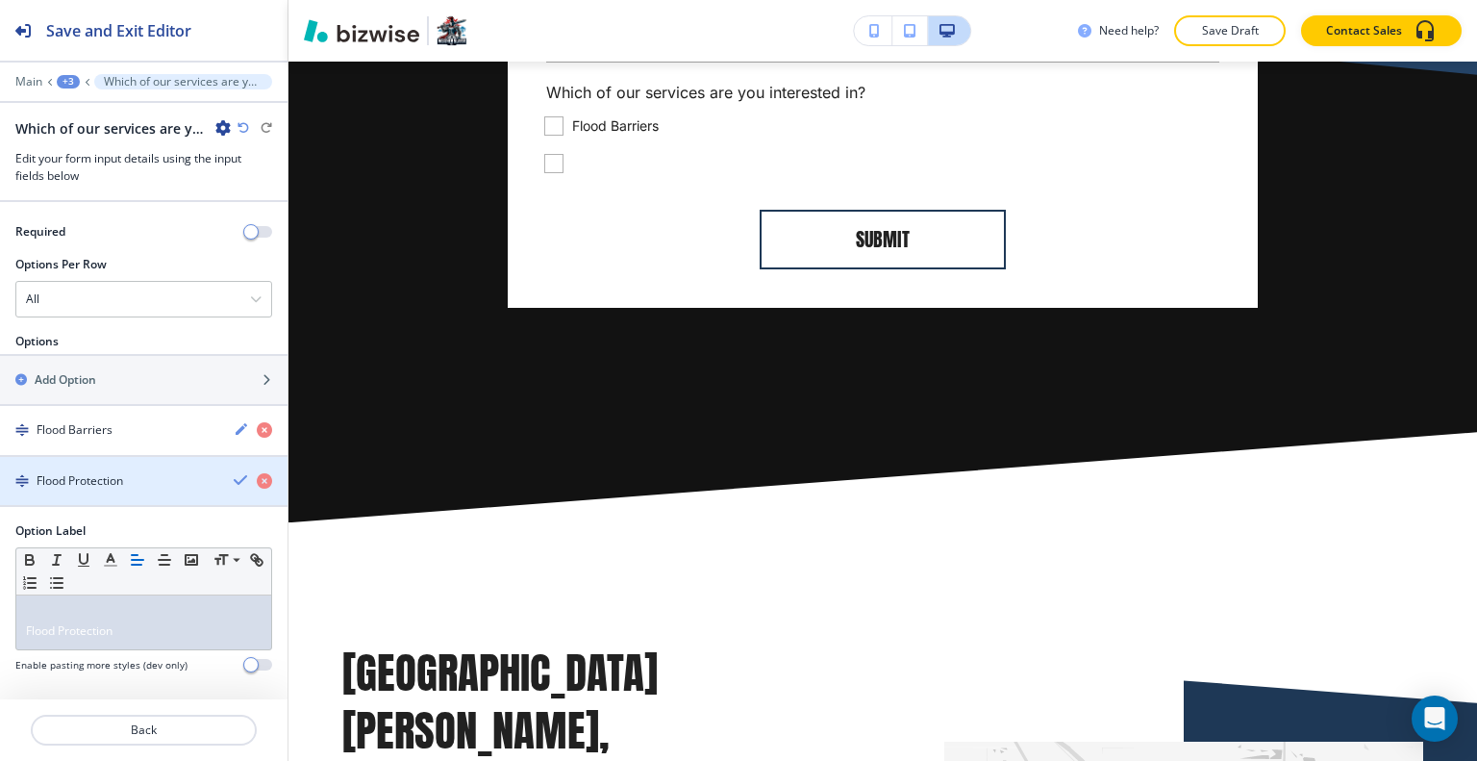
click at [234, 484] on icon "button" at bounding box center [241, 479] width 15 height 15
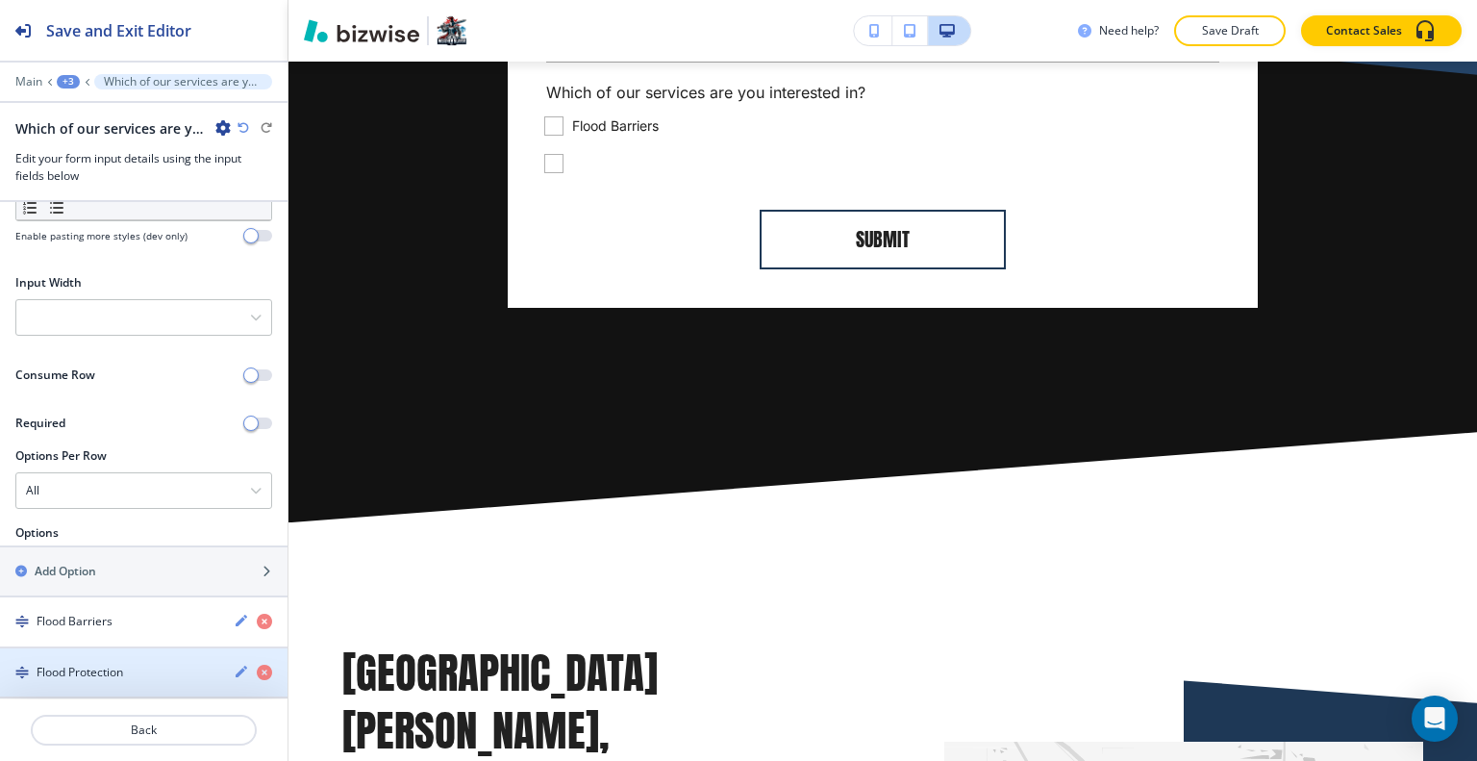
click at [162, 674] on div "Flood Protection" at bounding box center [109, 671] width 218 height 17
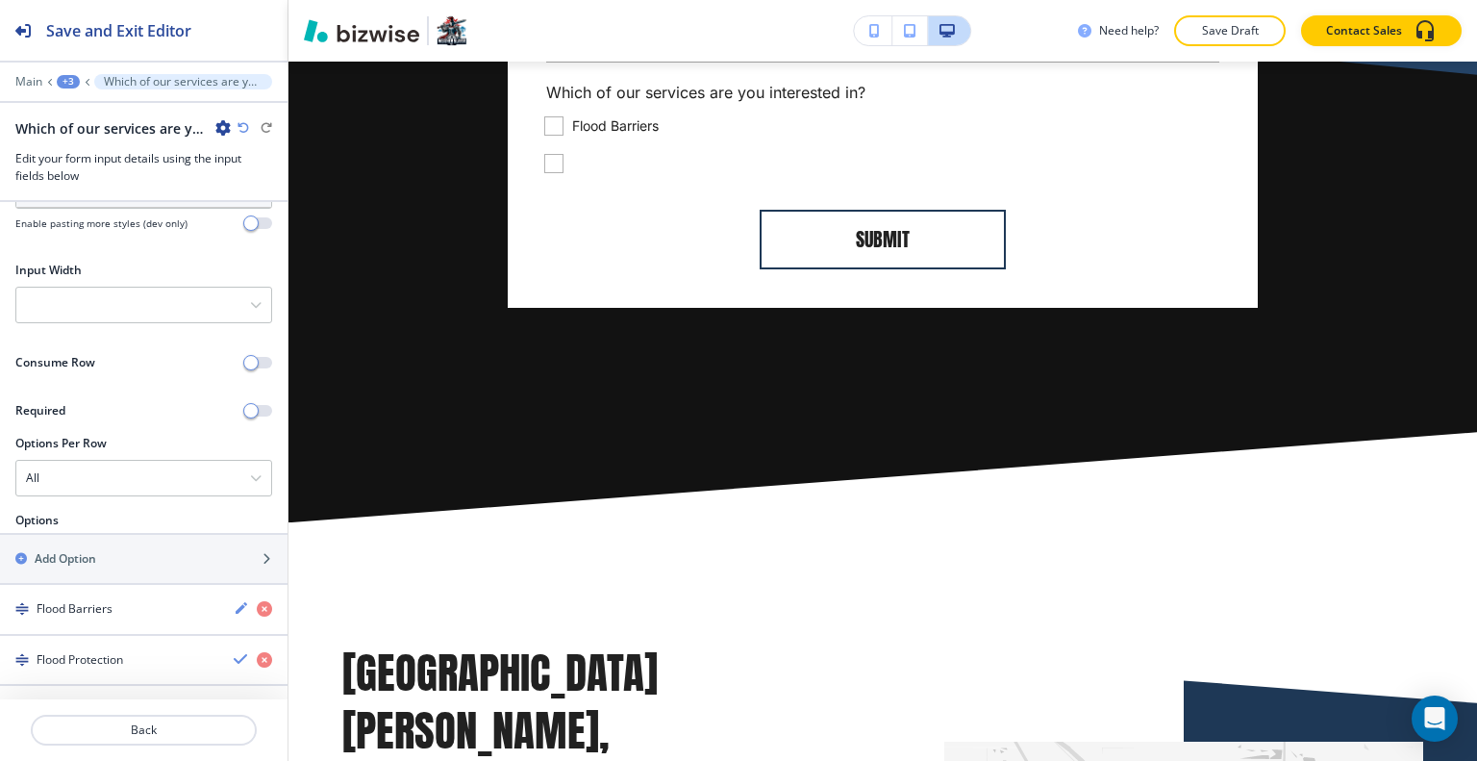
scroll to position [315, 0]
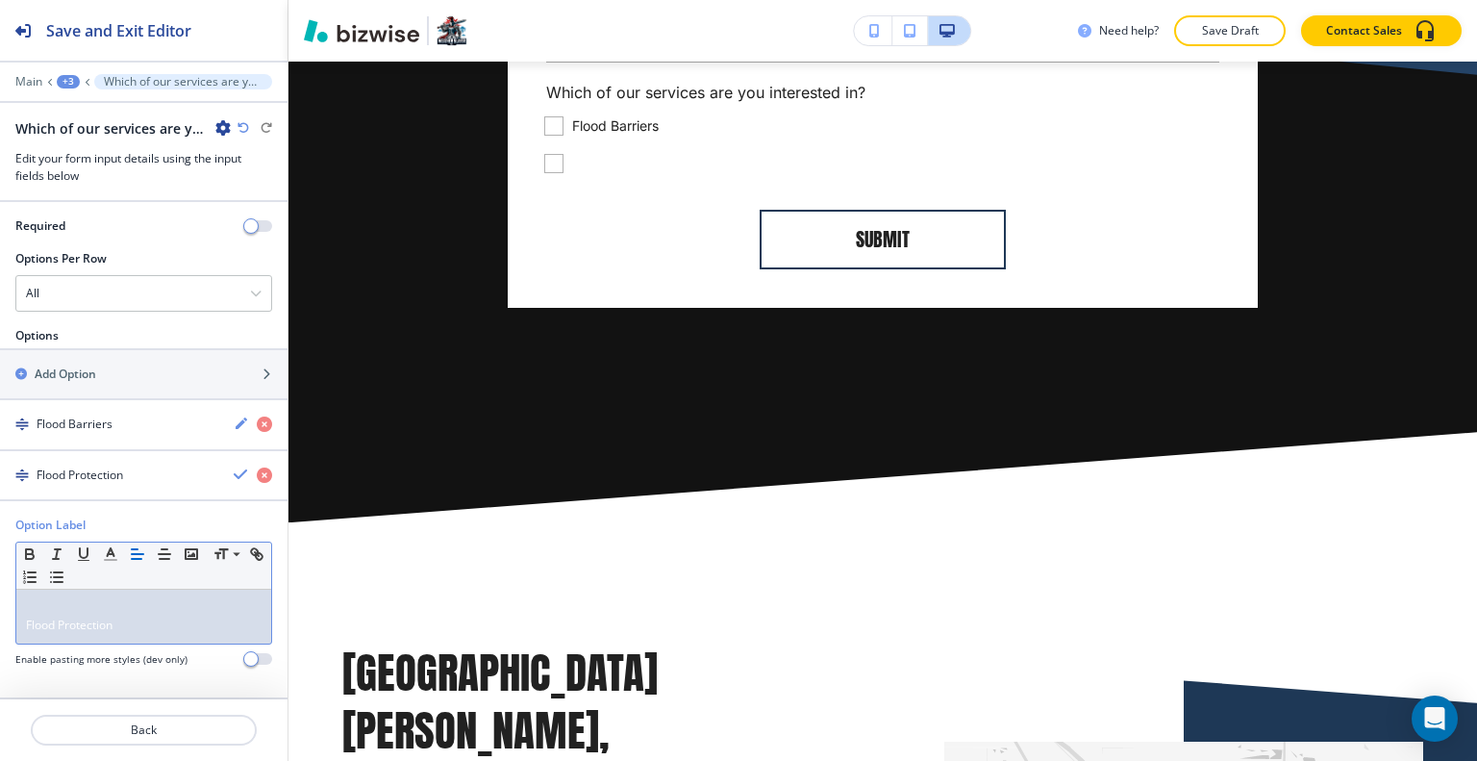
click at [161, 631] on p "Flood Protection" at bounding box center [144, 624] width 236 height 17
click at [27, 630] on span "Flood Protection" at bounding box center [69, 624] width 87 height 16
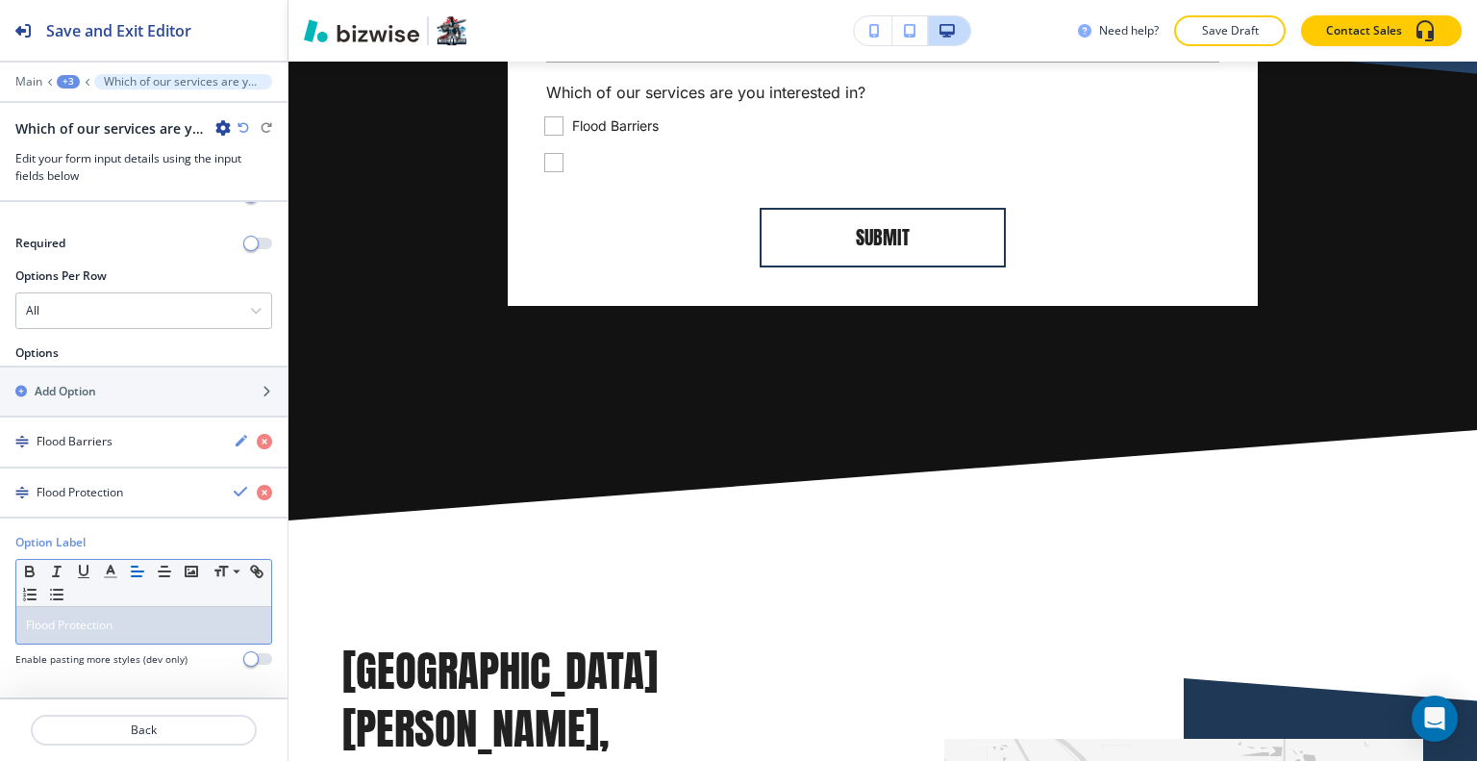
scroll to position [298, 0]
drag, startPoint x: 129, startPoint y: 625, endPoint x: 12, endPoint y: 618, distance: 117.5
click at [0, 620] on div "Option Label Small Normal Large Huge Flood Protection Enable pasting more style…" at bounding box center [143, 608] width 287 height 148
click at [110, 581] on button "button" at bounding box center [110, 571] width 27 height 23
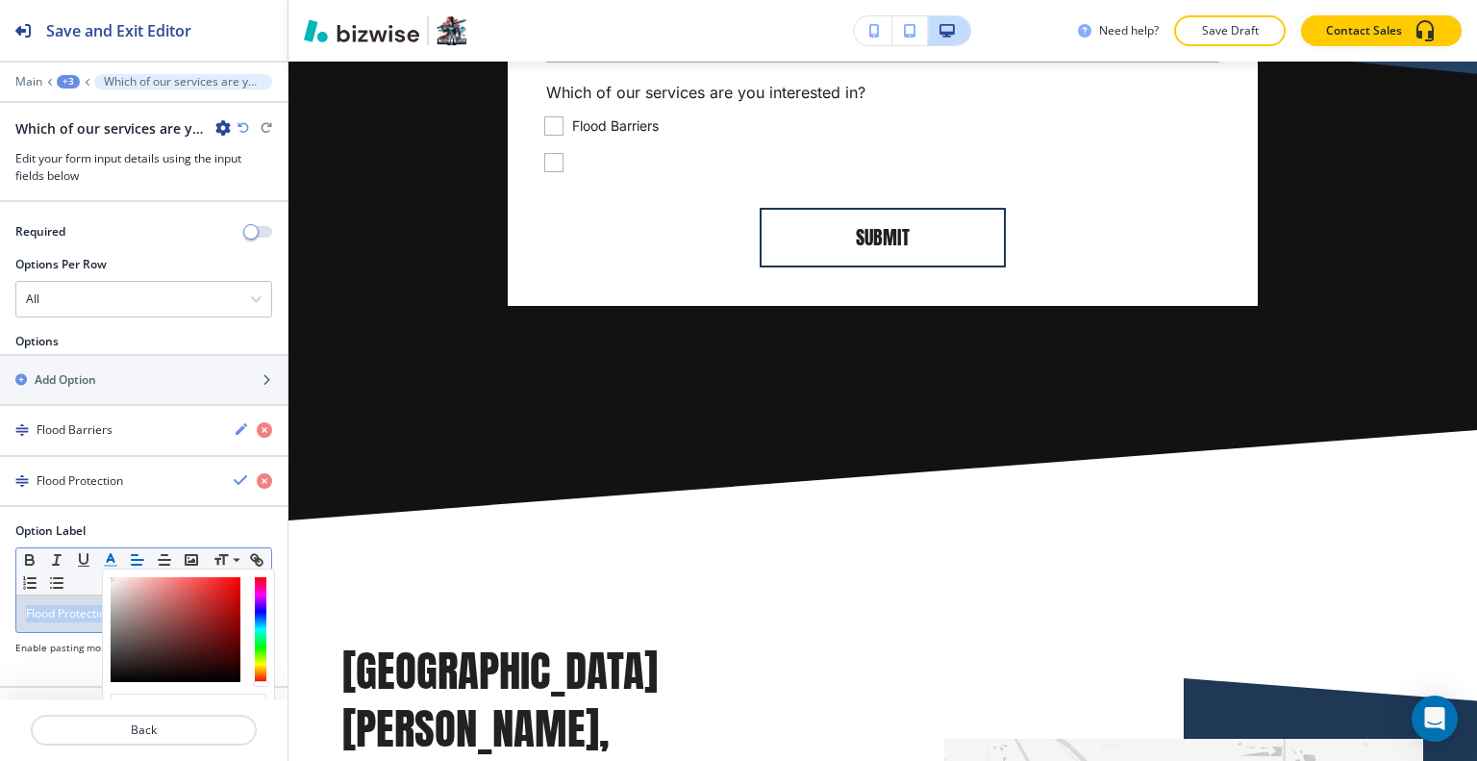
scroll to position [465, 0]
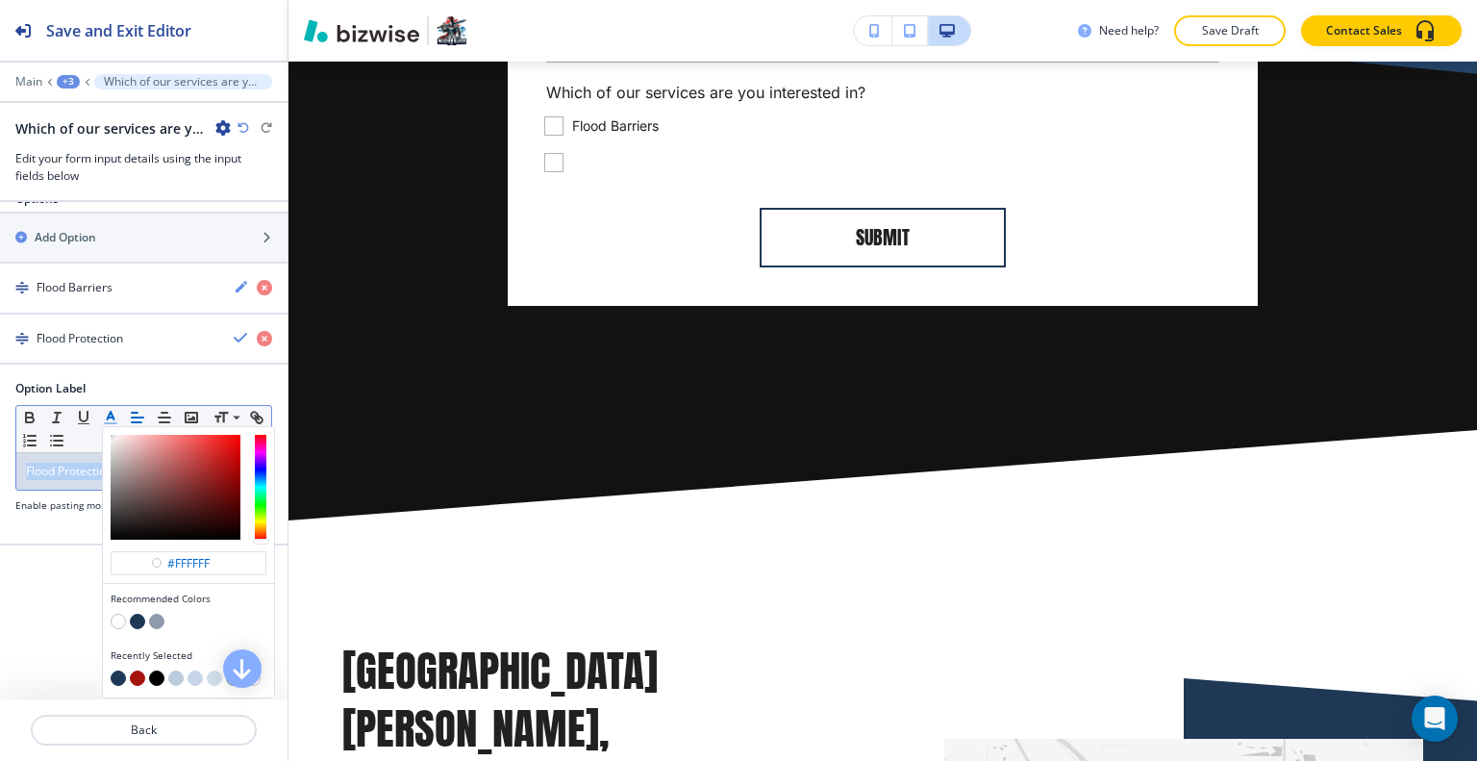
click at [155, 670] on button "button" at bounding box center [156, 677] width 15 height 15
type input "#000000"
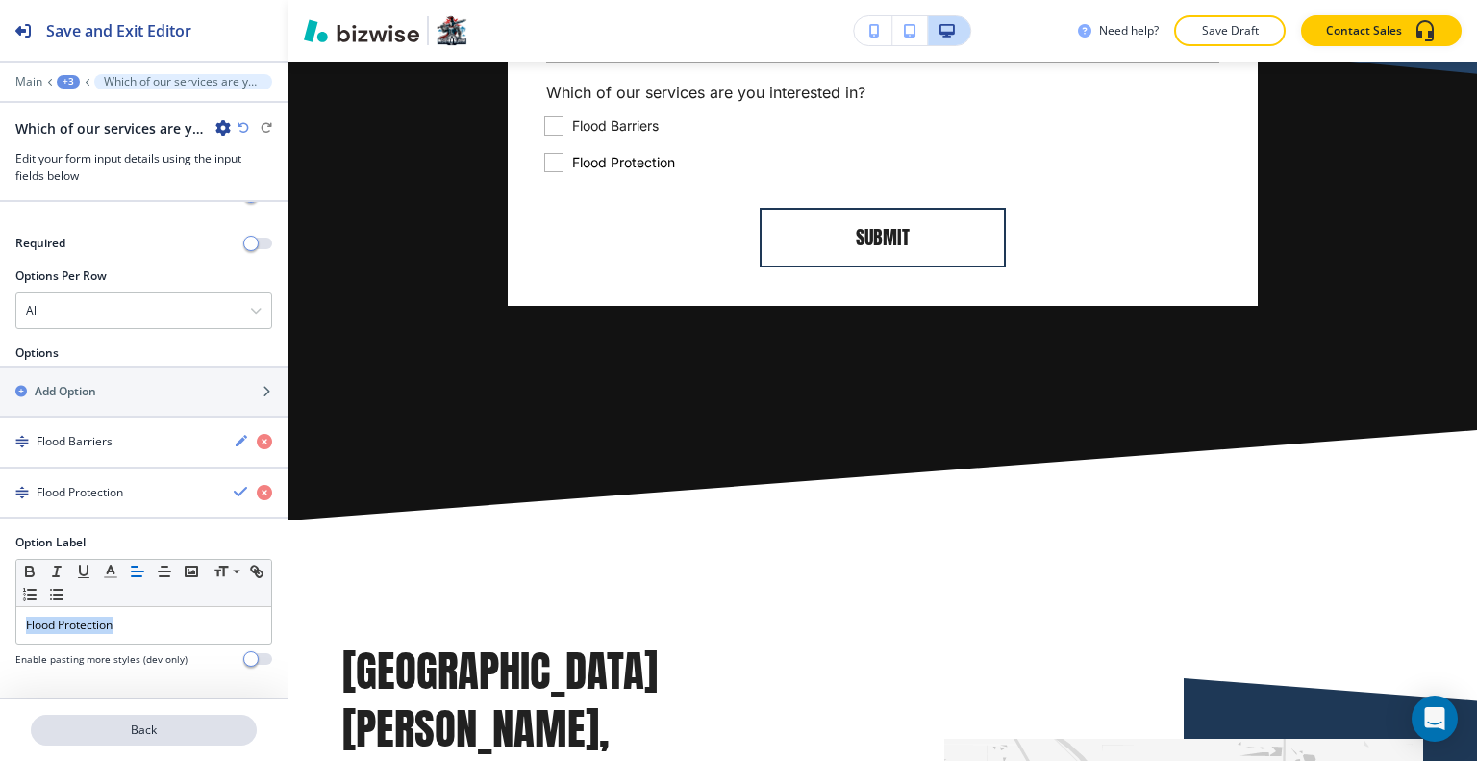
click at [111, 726] on p "Back" at bounding box center [144, 729] width 222 height 17
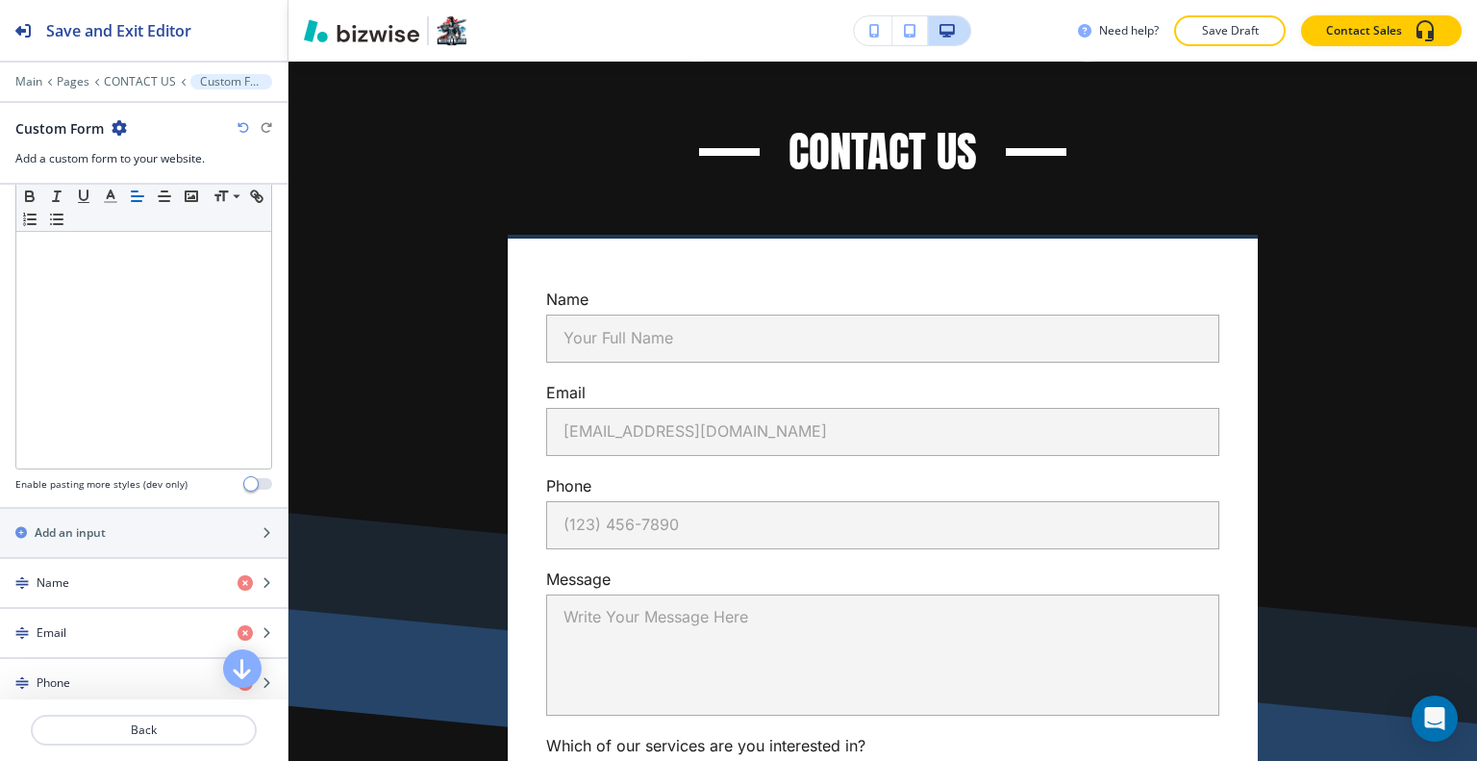
scroll to position [673, 0]
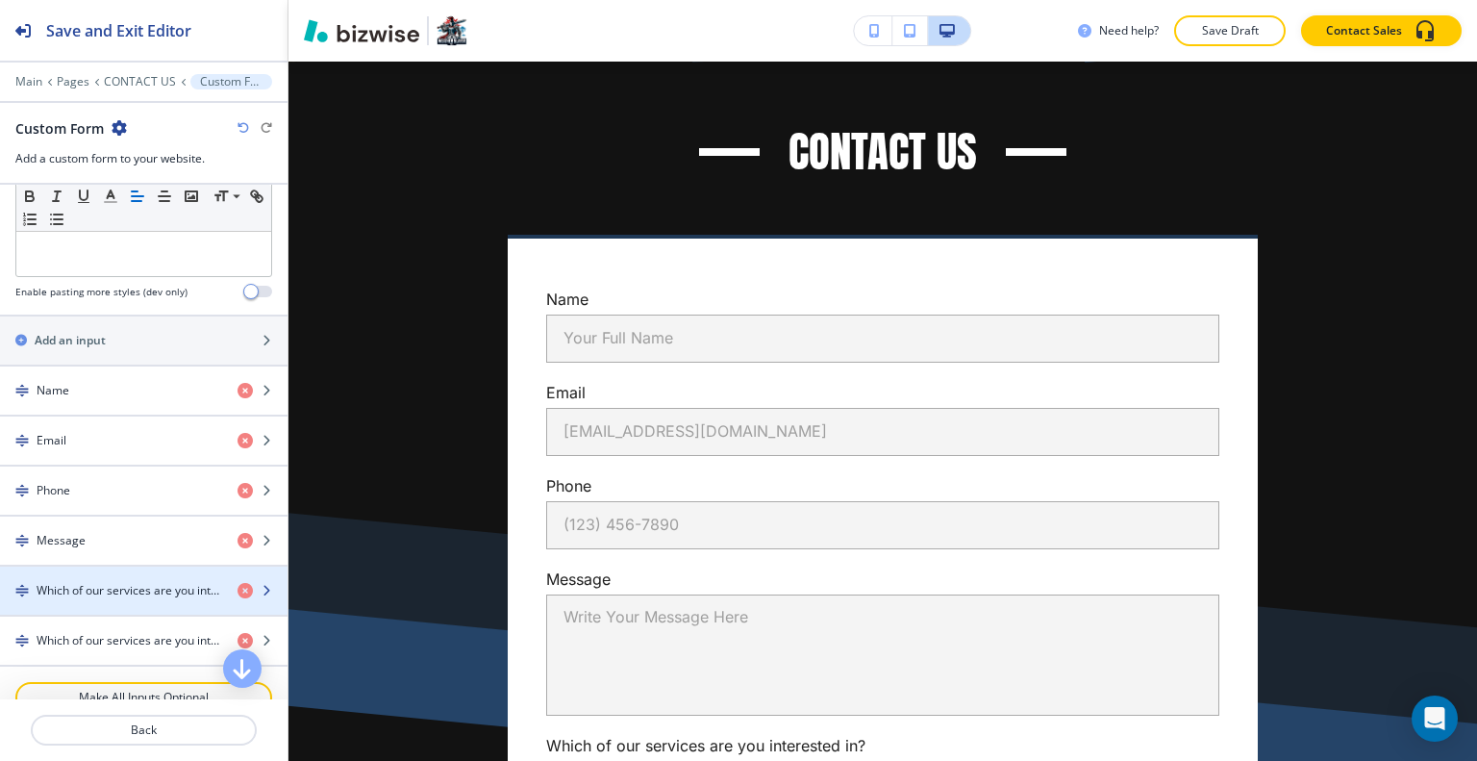
click at [166, 599] on div "button" at bounding box center [143, 606] width 287 height 15
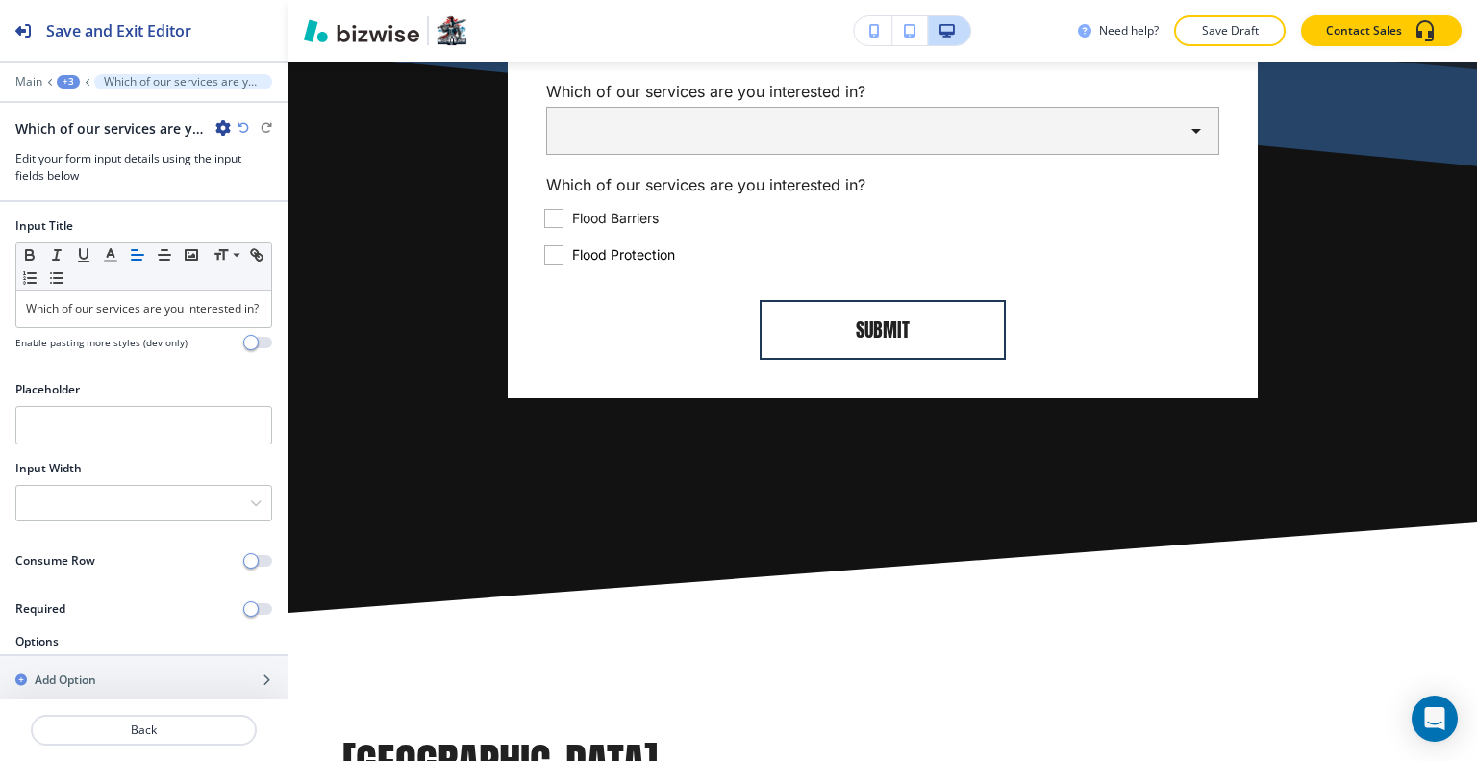
scroll to position [120, 0]
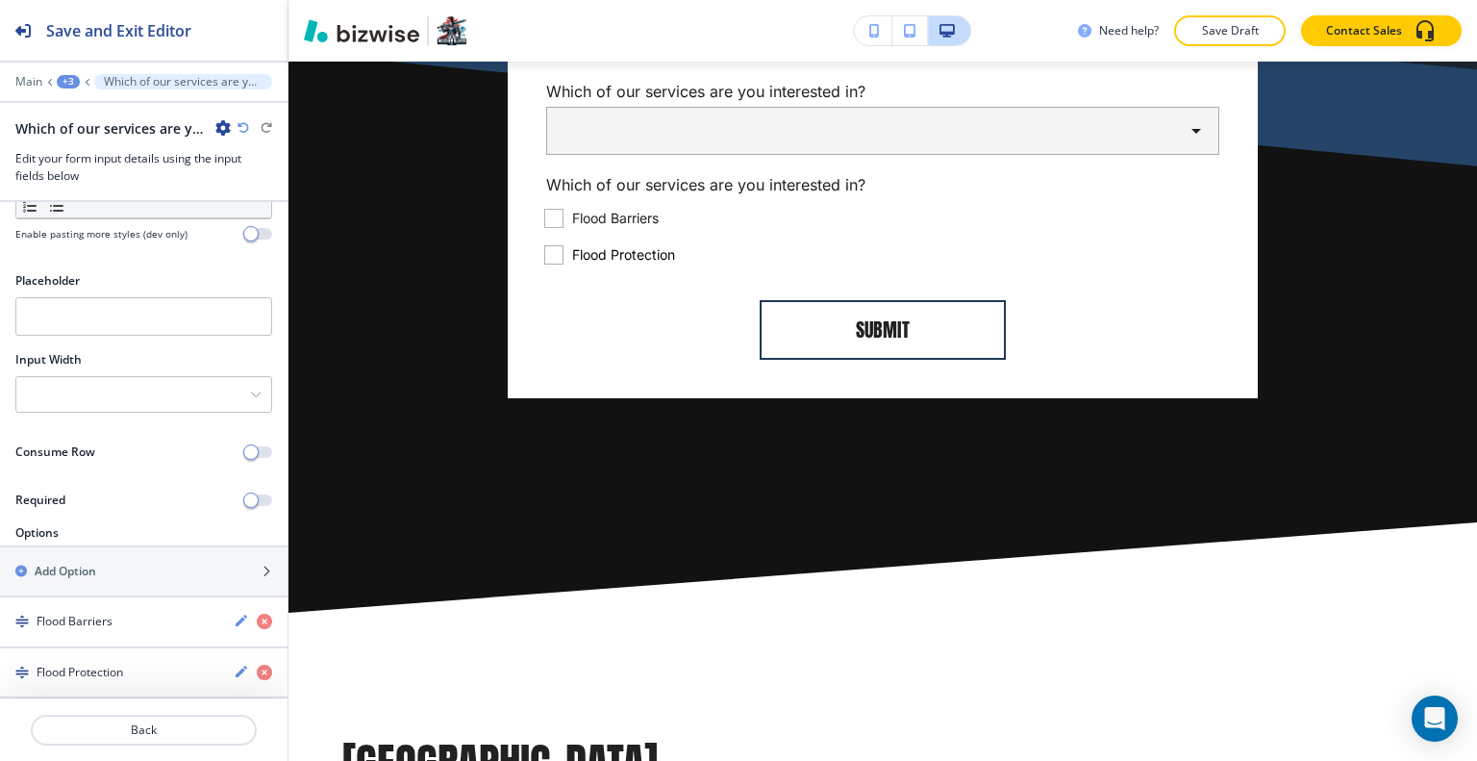
drag, startPoint x: 223, startPoint y: 123, endPoint x: 219, endPoint y: 134, distance: 11.3
click at [220, 125] on icon "button" at bounding box center [222, 127] width 15 height 15
click at [257, 224] on p "Delete Which of our services are you interested in?" at bounding box center [277, 227] width 98 height 17
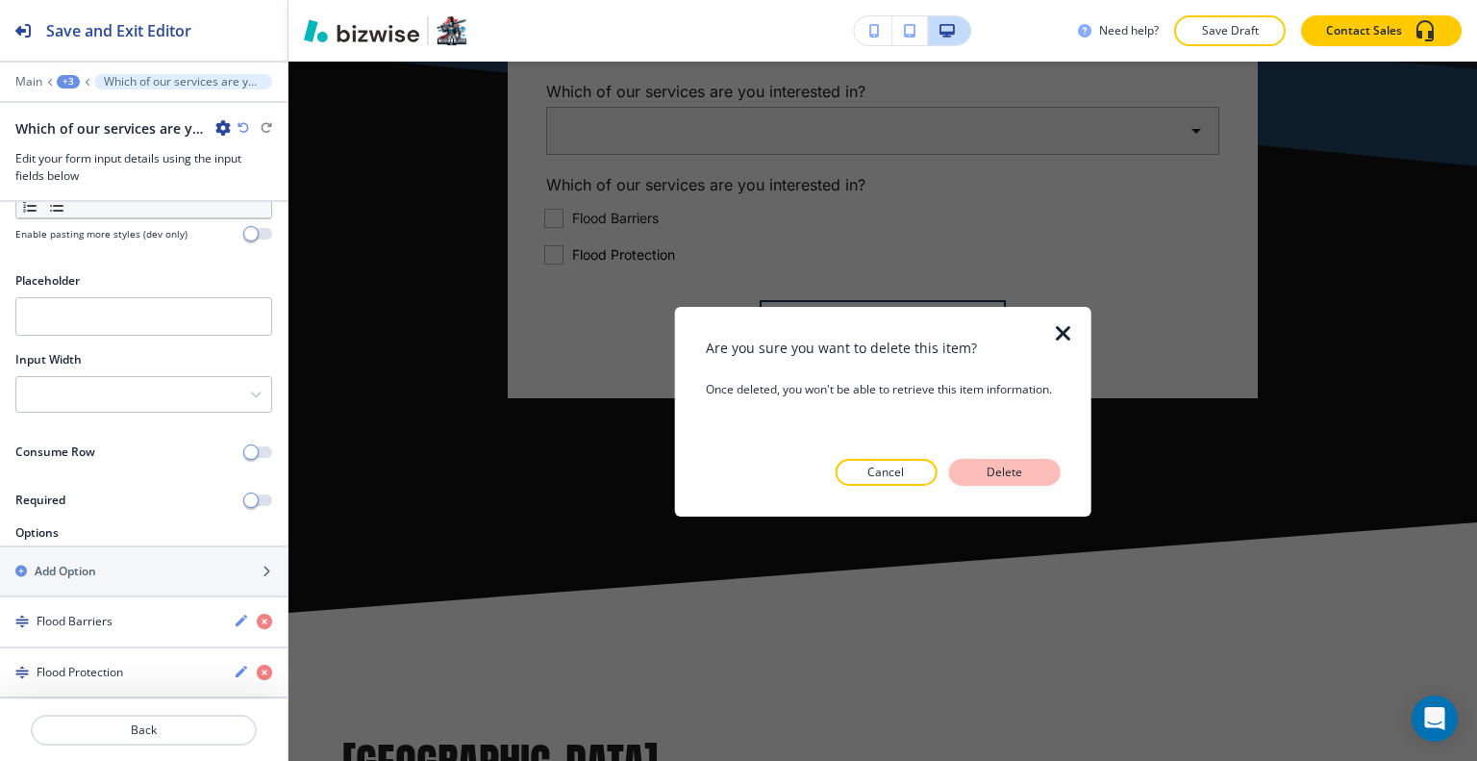
click at [994, 467] on p "Delete" at bounding box center [1004, 471] width 46 height 17
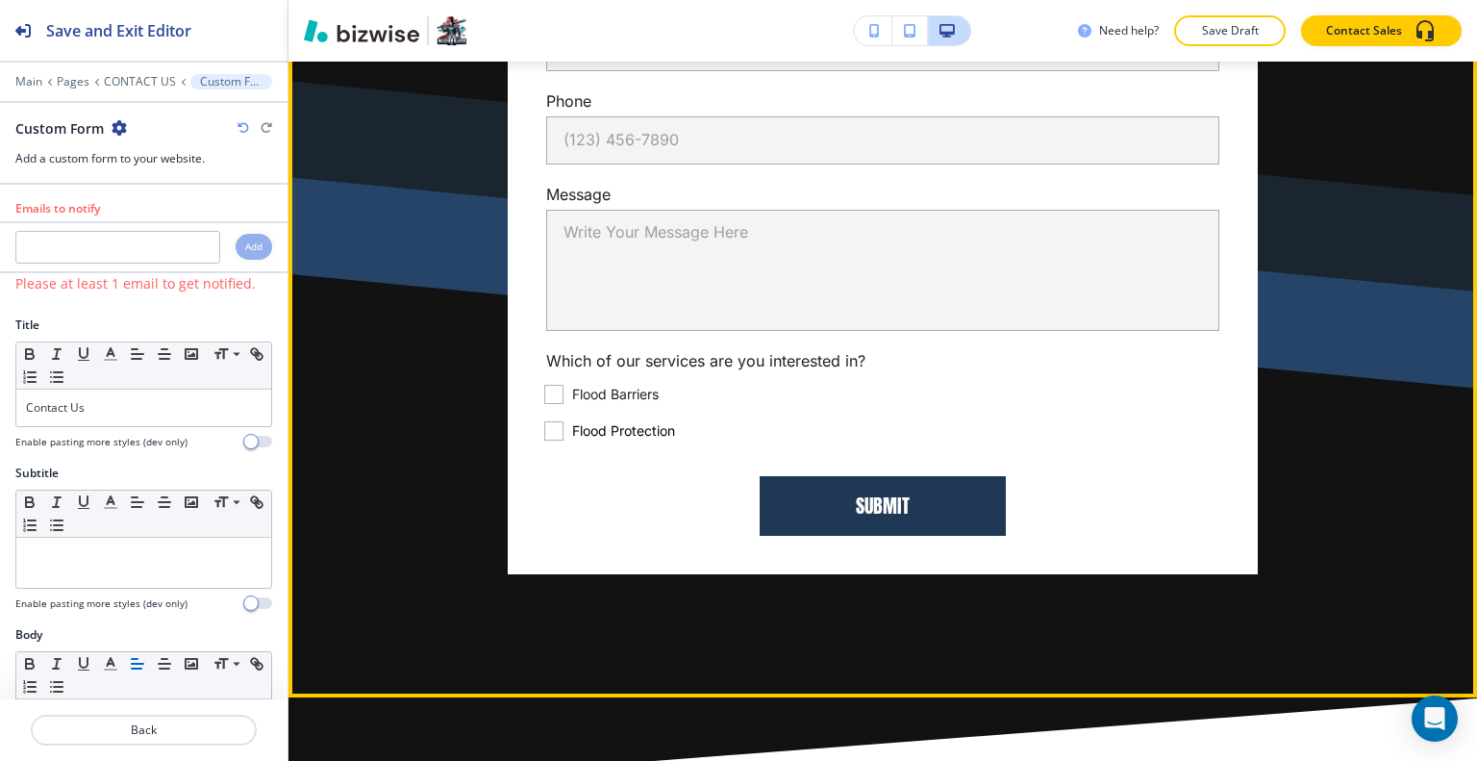
scroll to position [1112, 0]
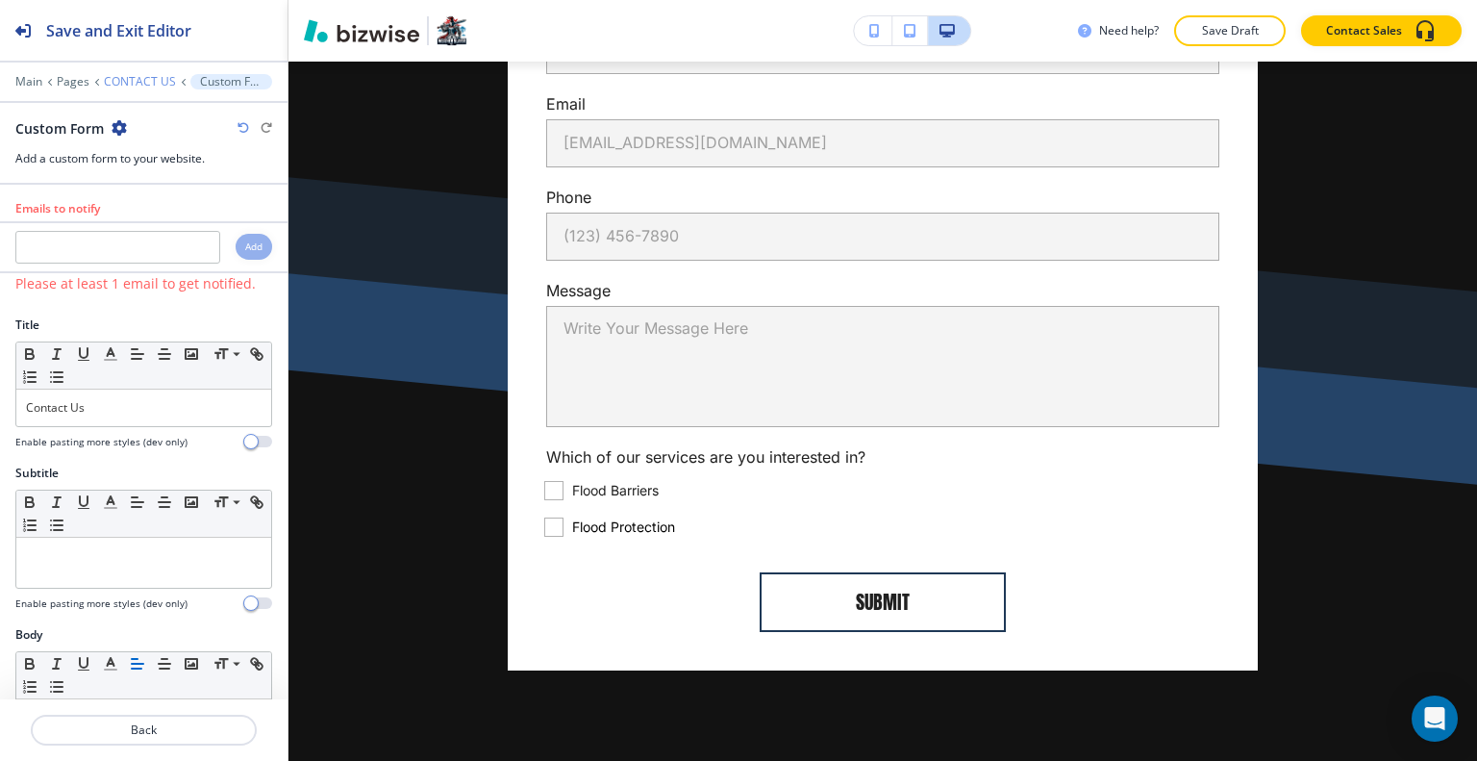
click at [141, 84] on p "CONTACT US" at bounding box center [140, 81] width 72 height 13
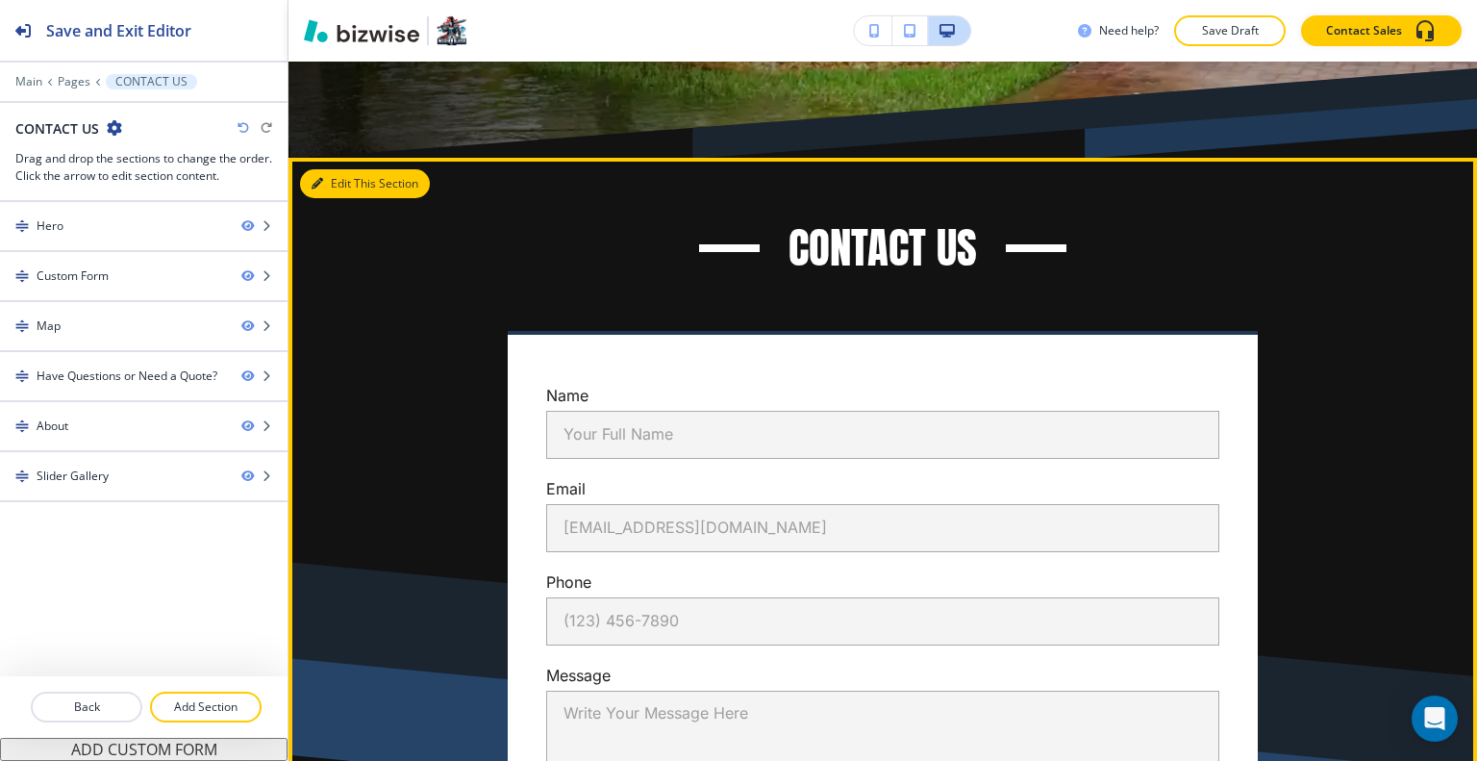
click at [342, 181] on button "Edit This Section" at bounding box center [365, 183] width 130 height 29
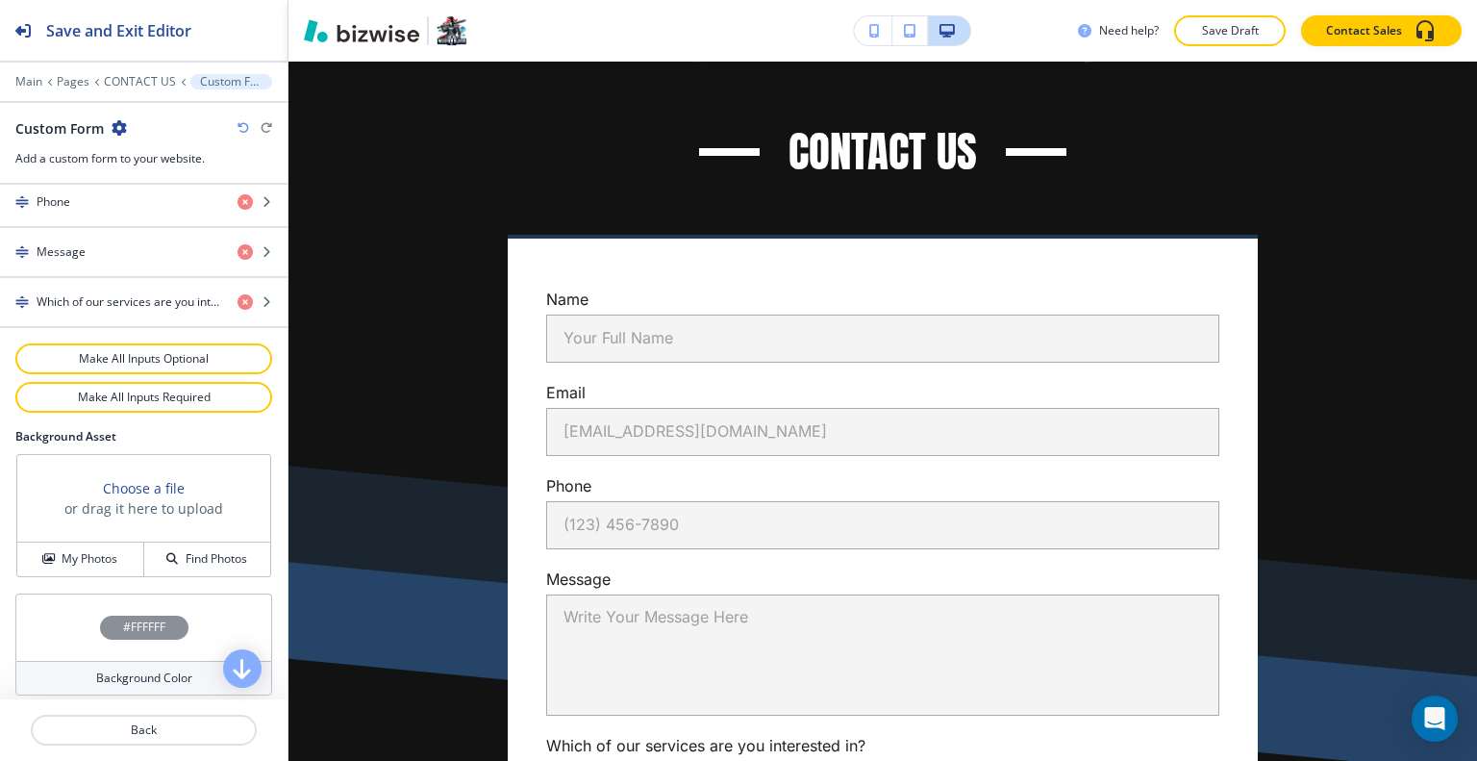
scroll to position [769, 0]
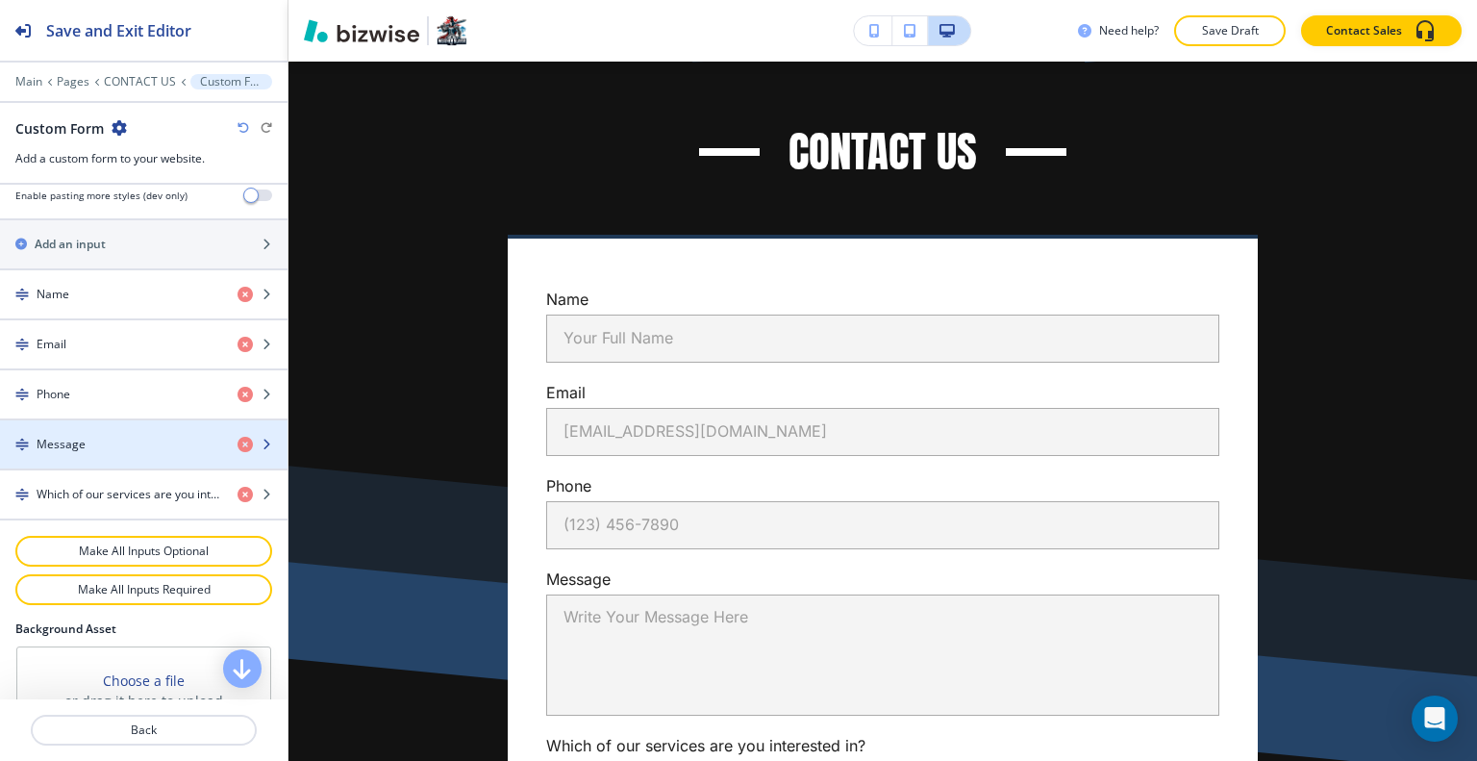
click at [121, 426] on div "button" at bounding box center [143, 427] width 287 height 15
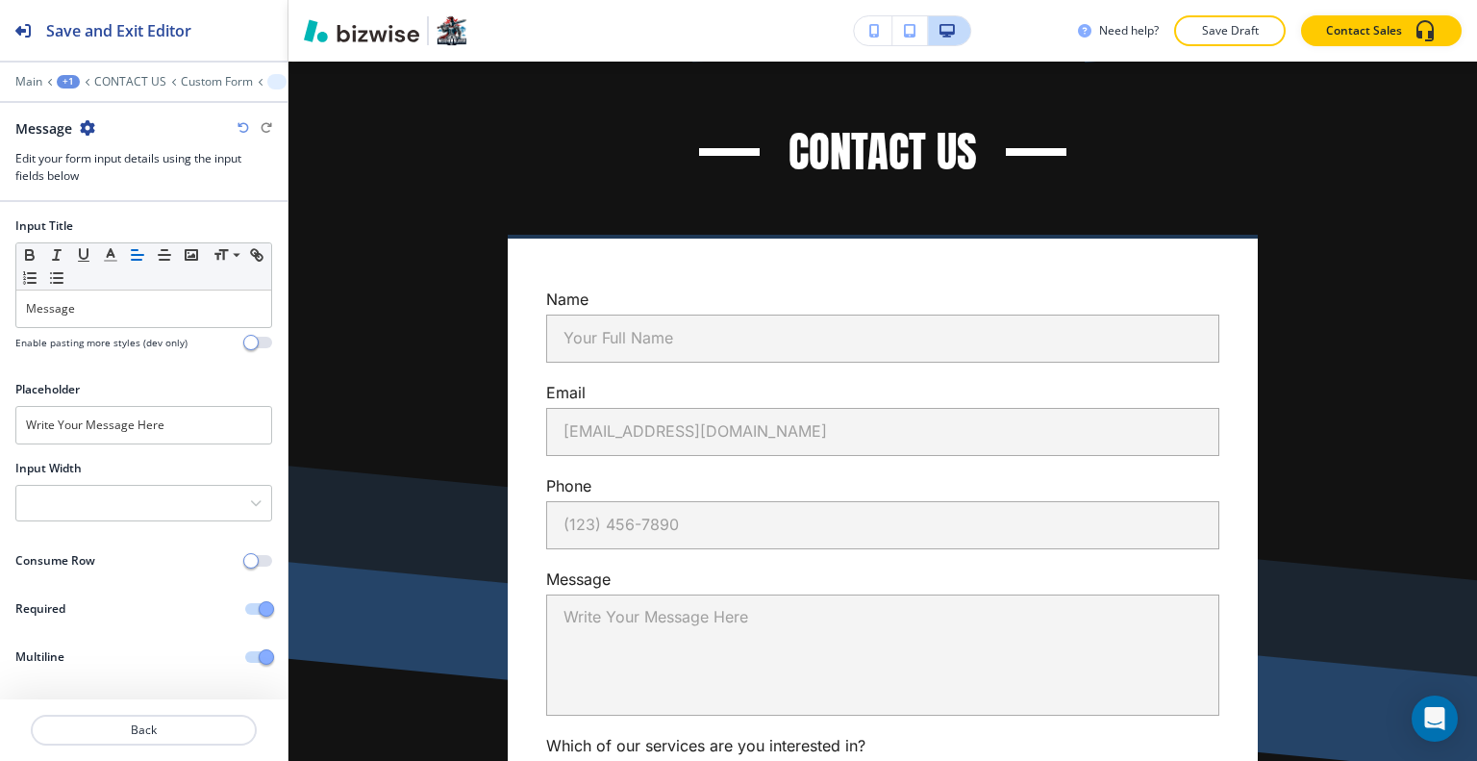
scroll to position [1311, 0]
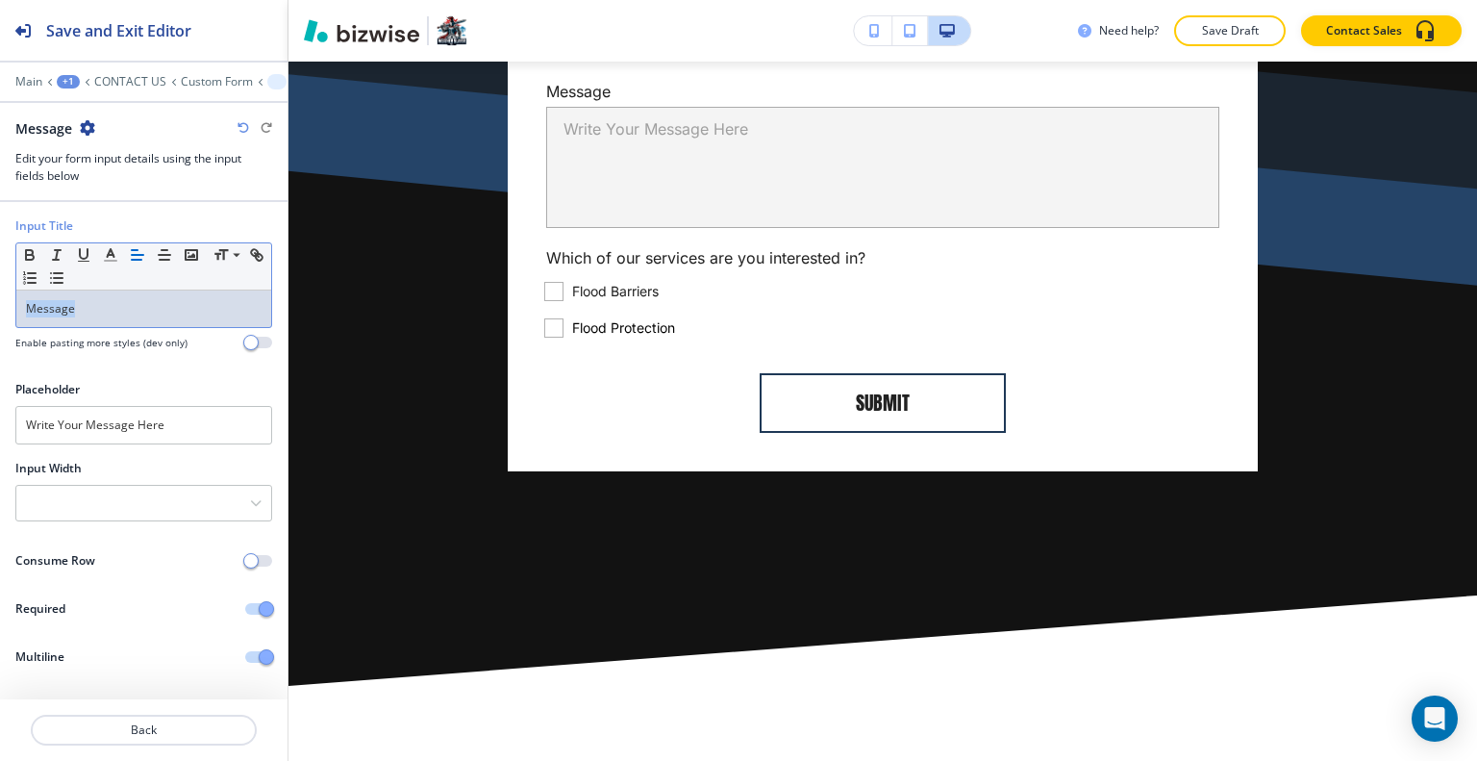
drag, startPoint x: 148, startPoint y: 295, endPoint x: 10, endPoint y: 307, distance: 138.9
click at [0, 308] on div "Input Title Small Normal Large Huge Message Enable pasting more styles (dev onl…" at bounding box center [143, 291] width 287 height 148
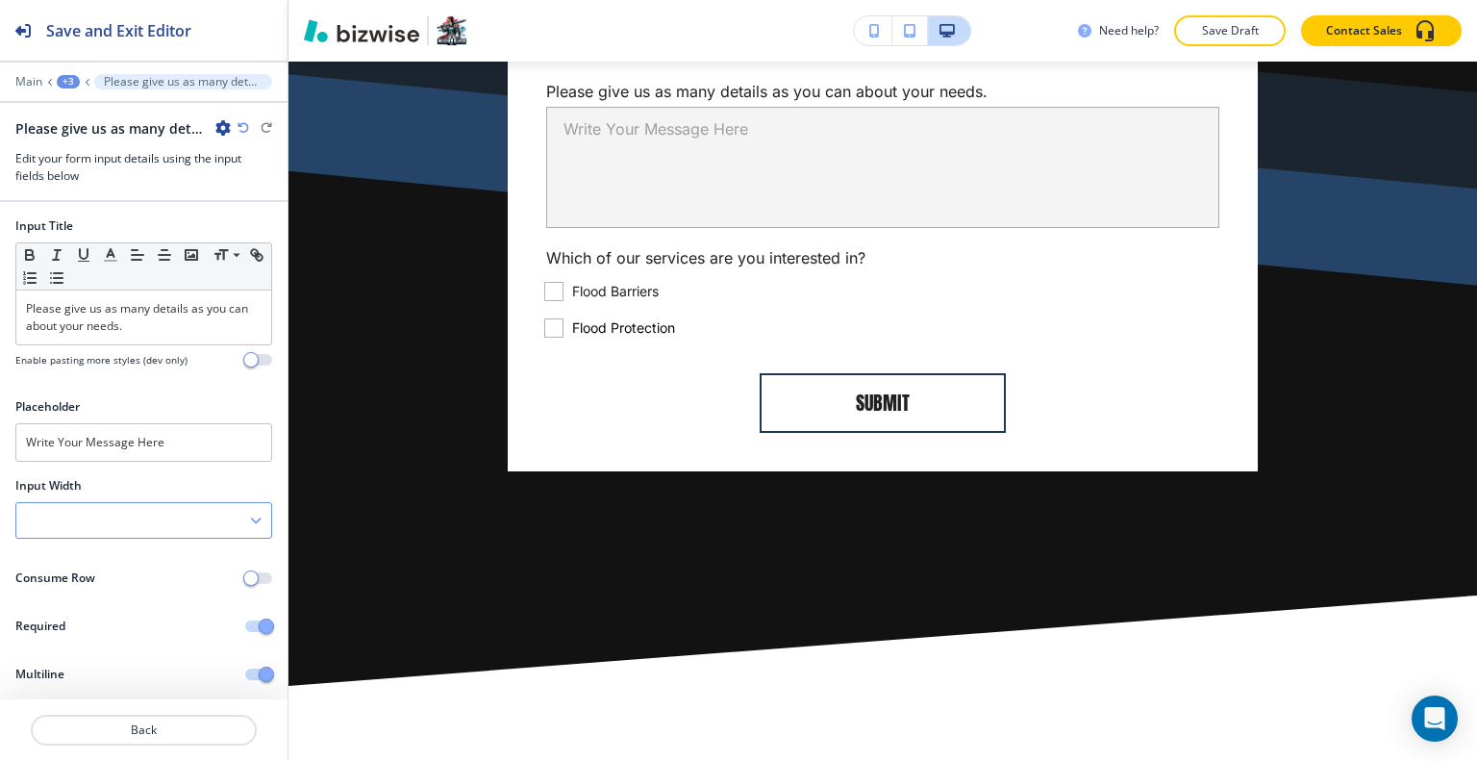
drag, startPoint x: 119, startPoint y: 508, endPoint x: 69, endPoint y: 512, distance: 50.1
click at [69, 512] on div at bounding box center [143, 520] width 255 height 35
click at [189, 477] on div "Input Width" at bounding box center [143, 485] width 257 height 17
click at [158, 721] on p "Back" at bounding box center [144, 729] width 222 height 17
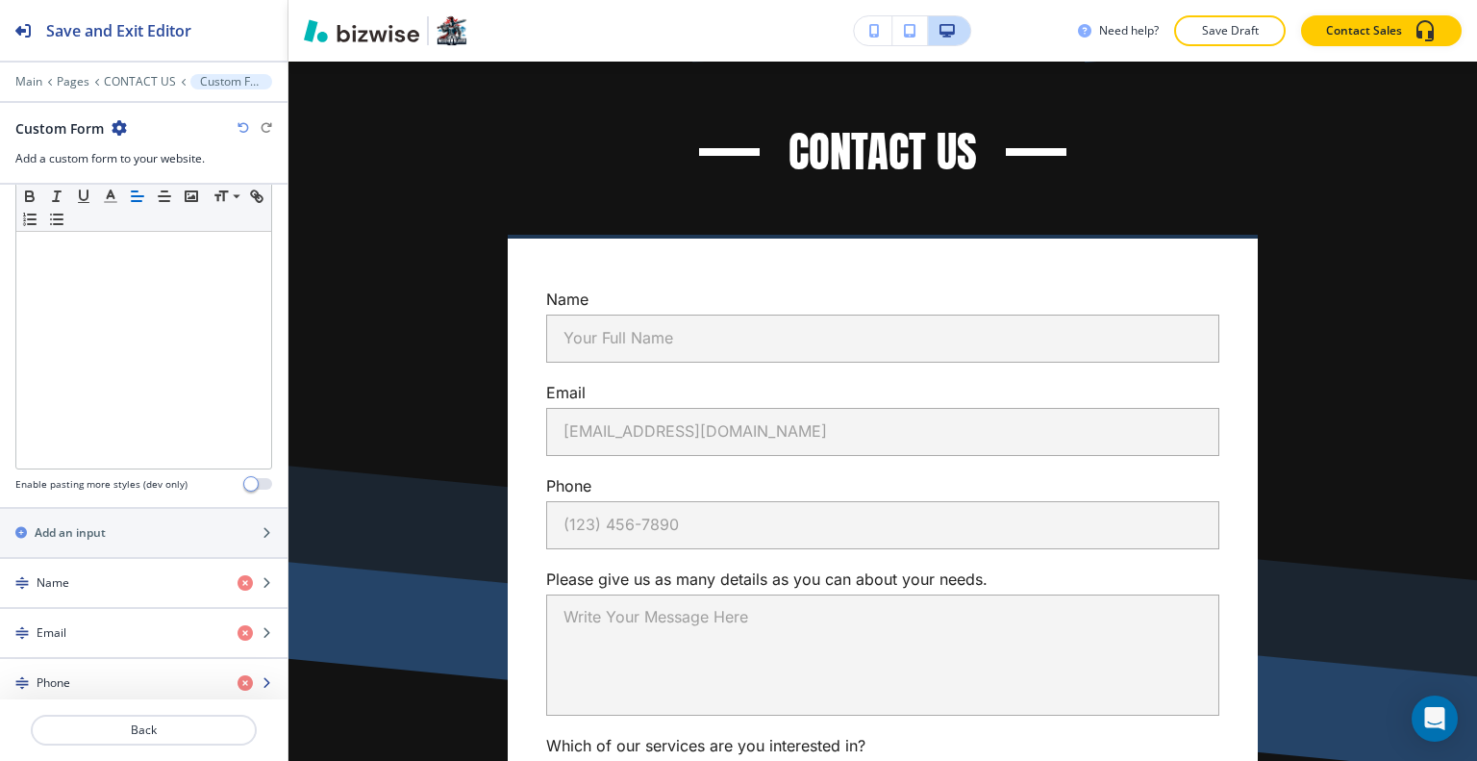
scroll to position [673, 0]
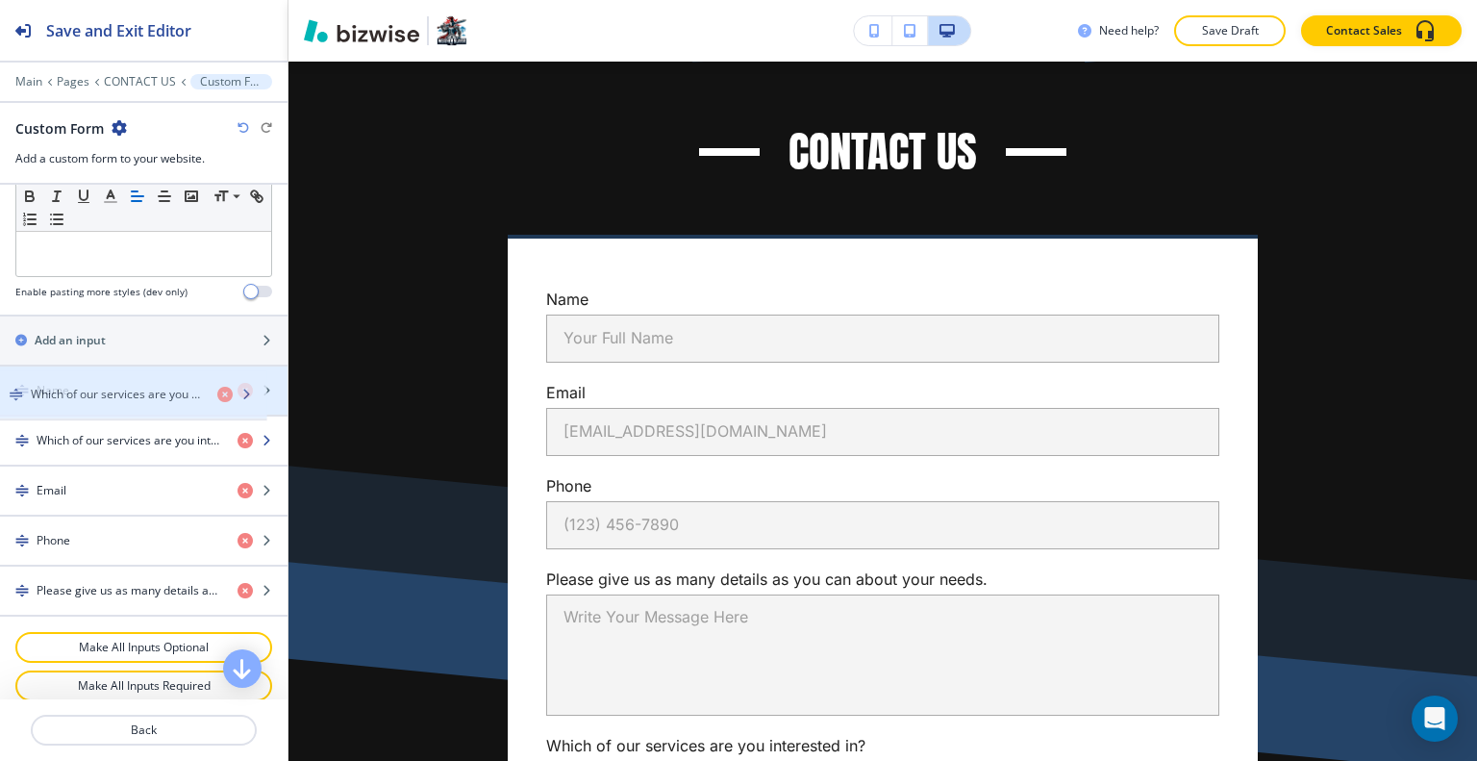
drag, startPoint x: 141, startPoint y: 593, endPoint x: 135, endPoint y: 403, distance: 190.5
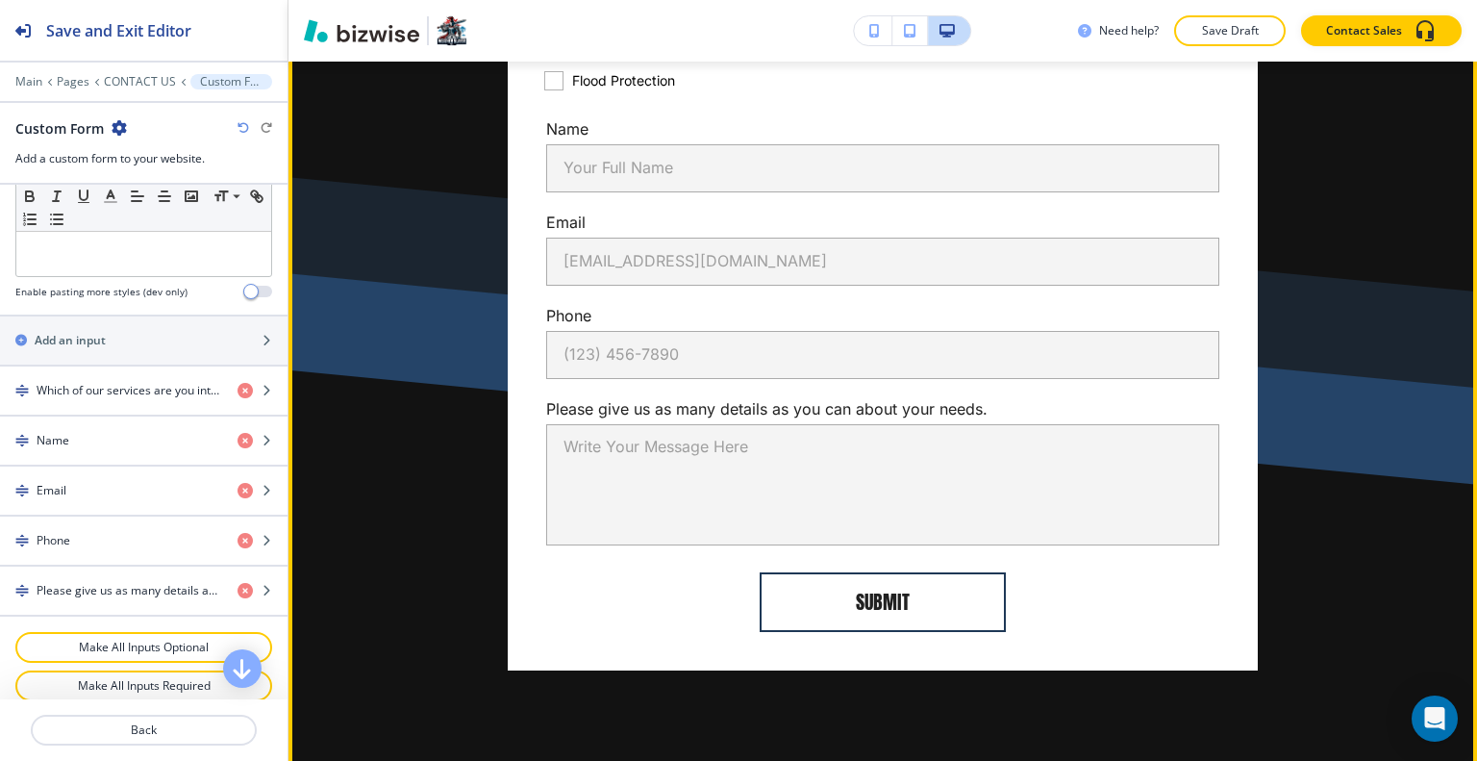
scroll to position [1400, 0]
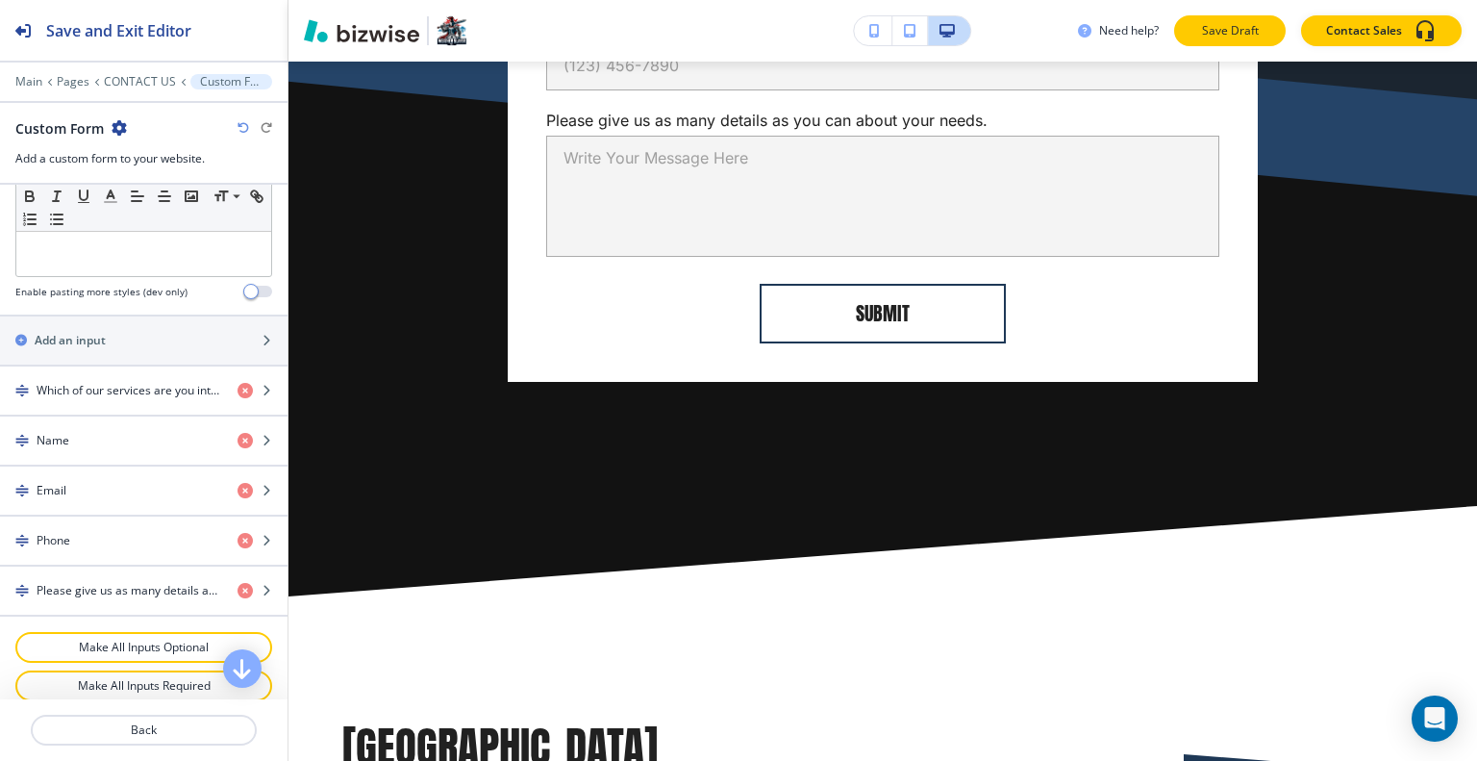
click at [1209, 36] on p "Save Draft" at bounding box center [1230, 30] width 62 height 17
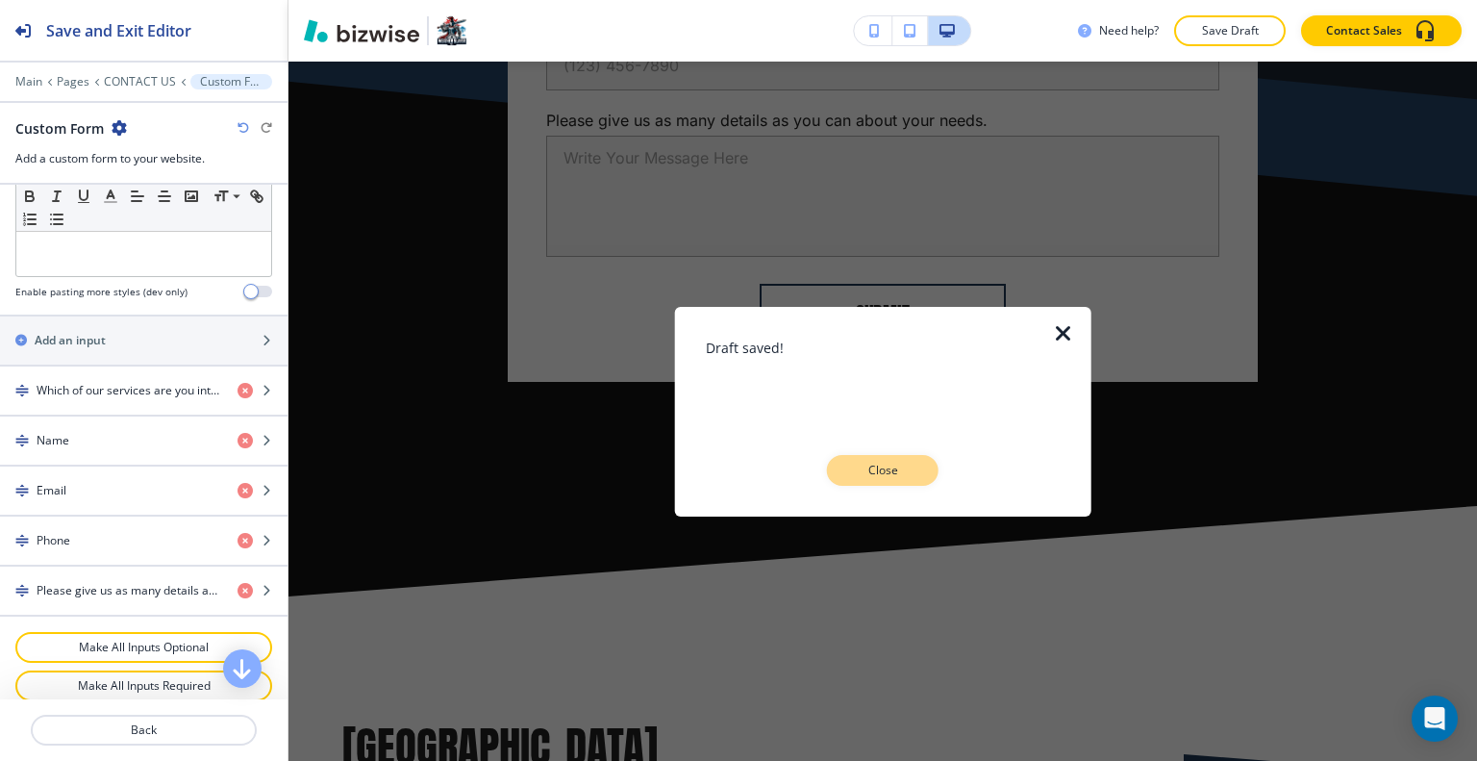
click at [873, 461] on button "Close" at bounding box center [883, 470] width 112 height 31
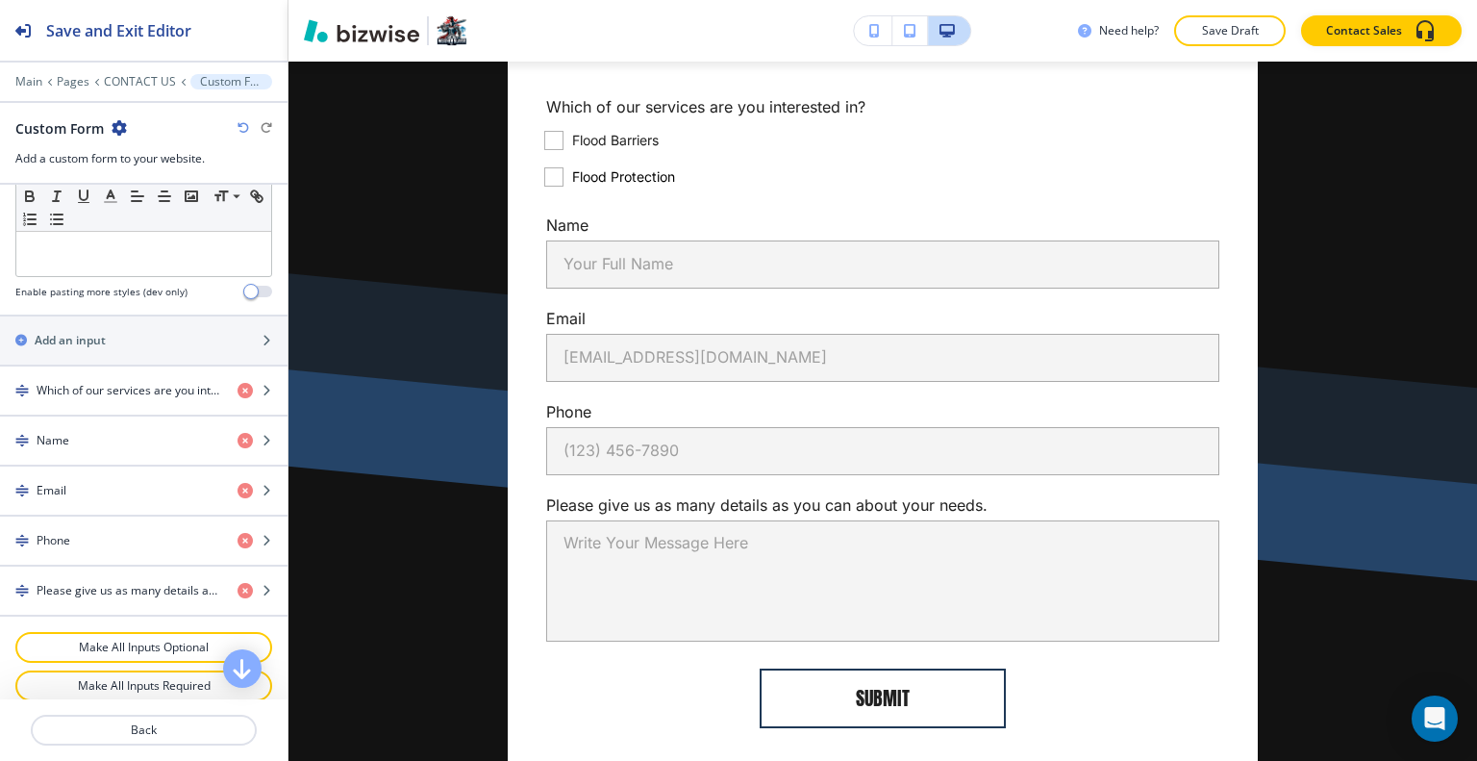
scroll to position [631, 0]
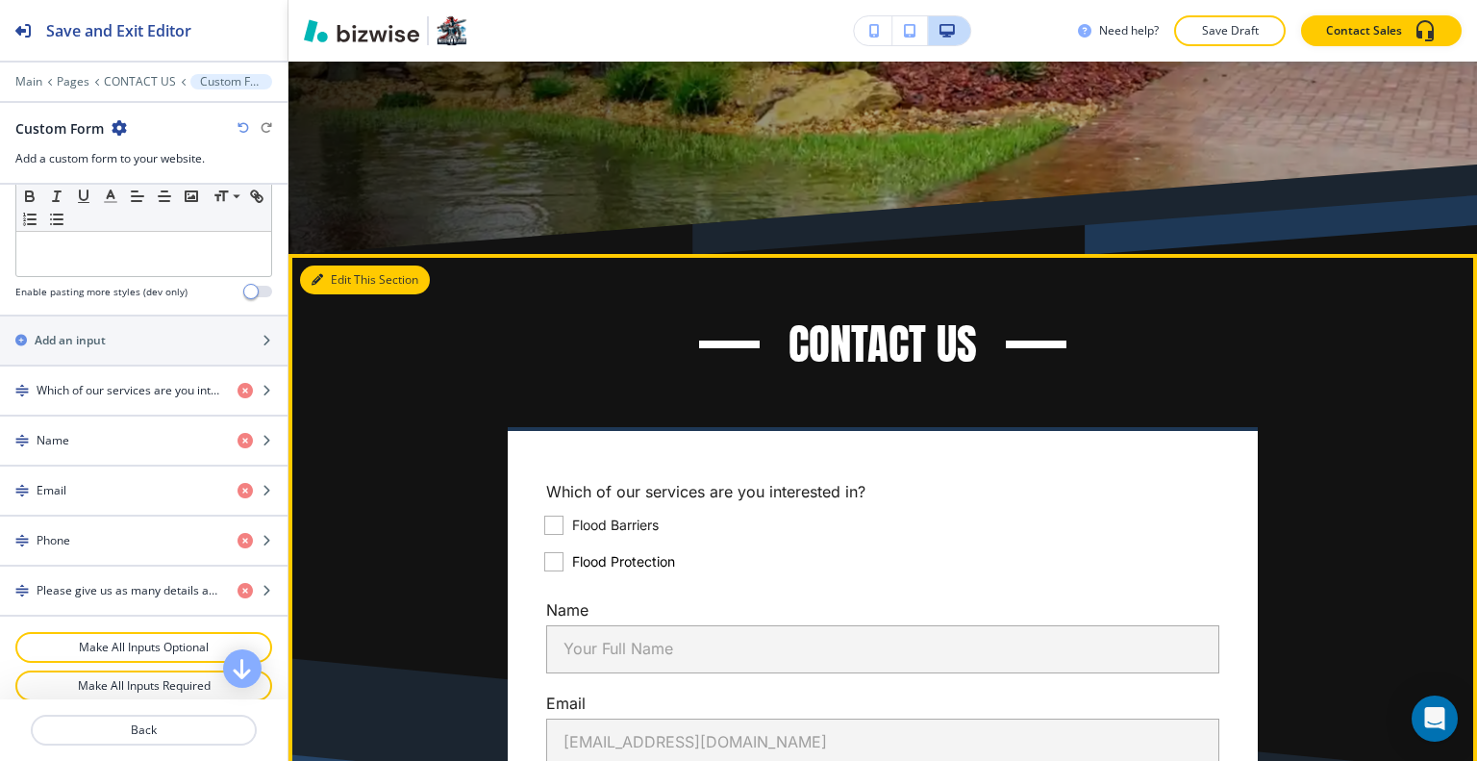
click at [344, 287] on button "Edit This Section" at bounding box center [365, 279] width 130 height 29
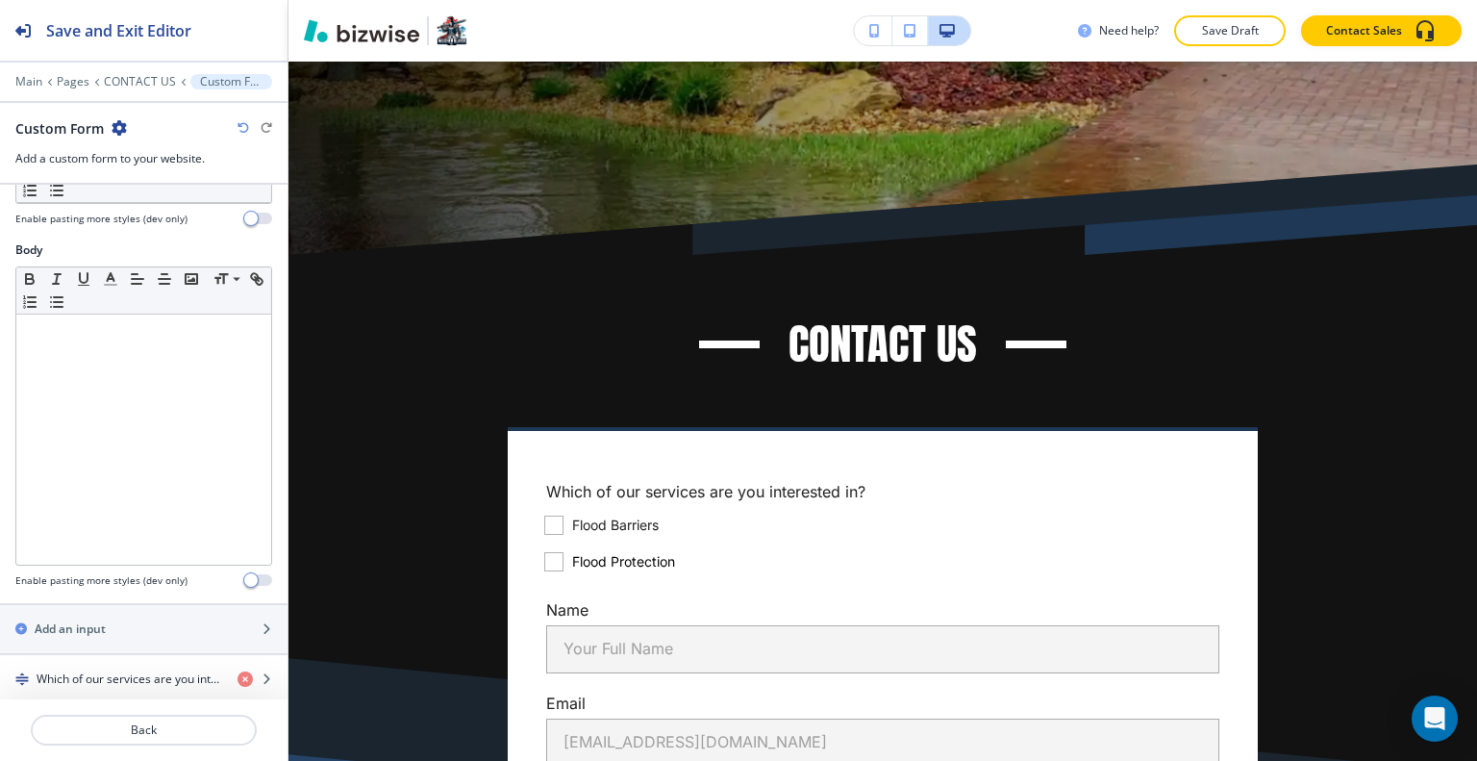
scroll to position [0, 0]
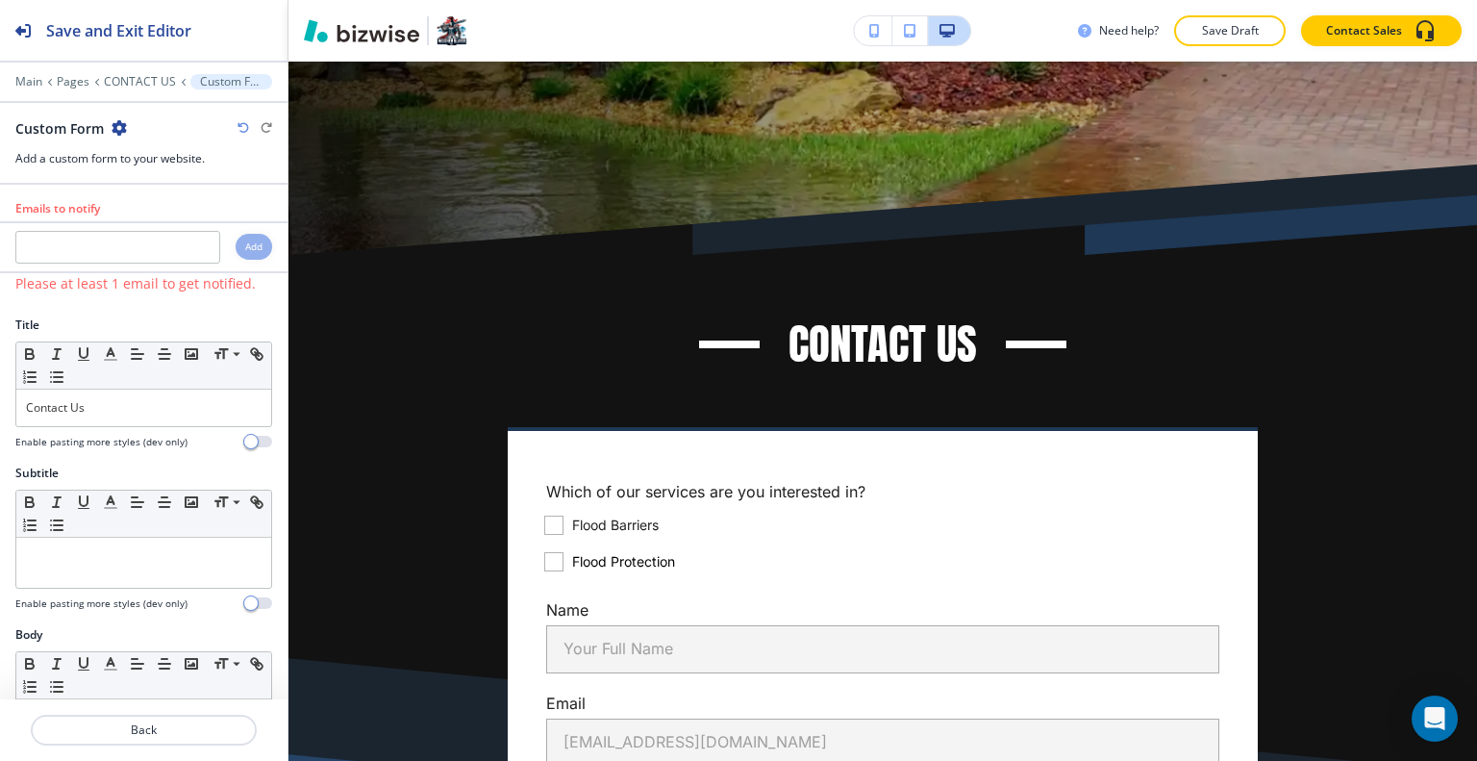
click at [106, 263] on div at bounding box center [143, 267] width 287 height 8
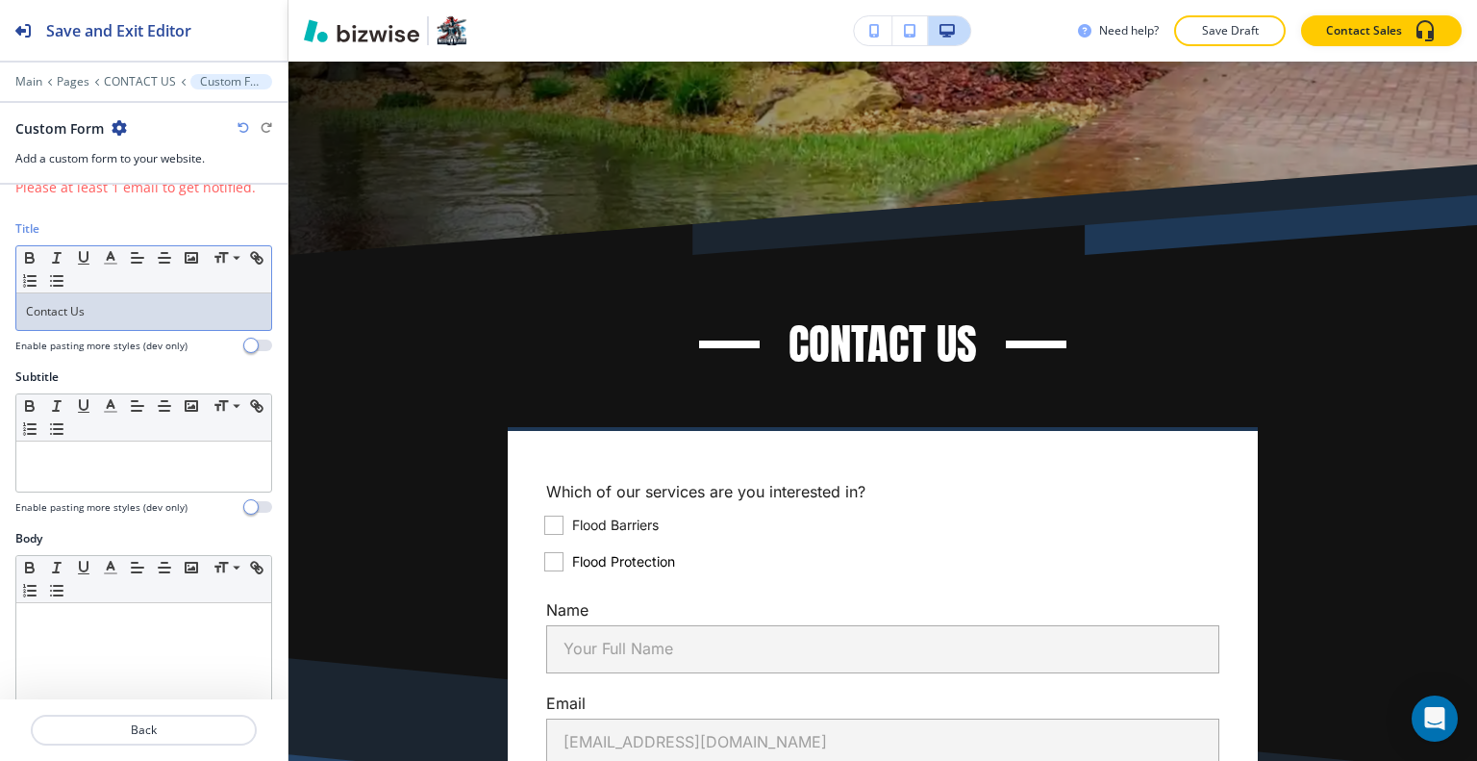
drag, startPoint x: 141, startPoint y: 295, endPoint x: 129, endPoint y: 311, distance: 19.8
click at [129, 311] on div "Contact Us" at bounding box center [143, 311] width 255 height 37
drag, startPoint x: 129, startPoint y: 311, endPoint x: 0, endPoint y: 312, distance: 128.9
click at [0, 312] on div "Title Small Normal Large Huge Contact Us Enable pasting more styles (dev only)" at bounding box center [143, 294] width 287 height 148
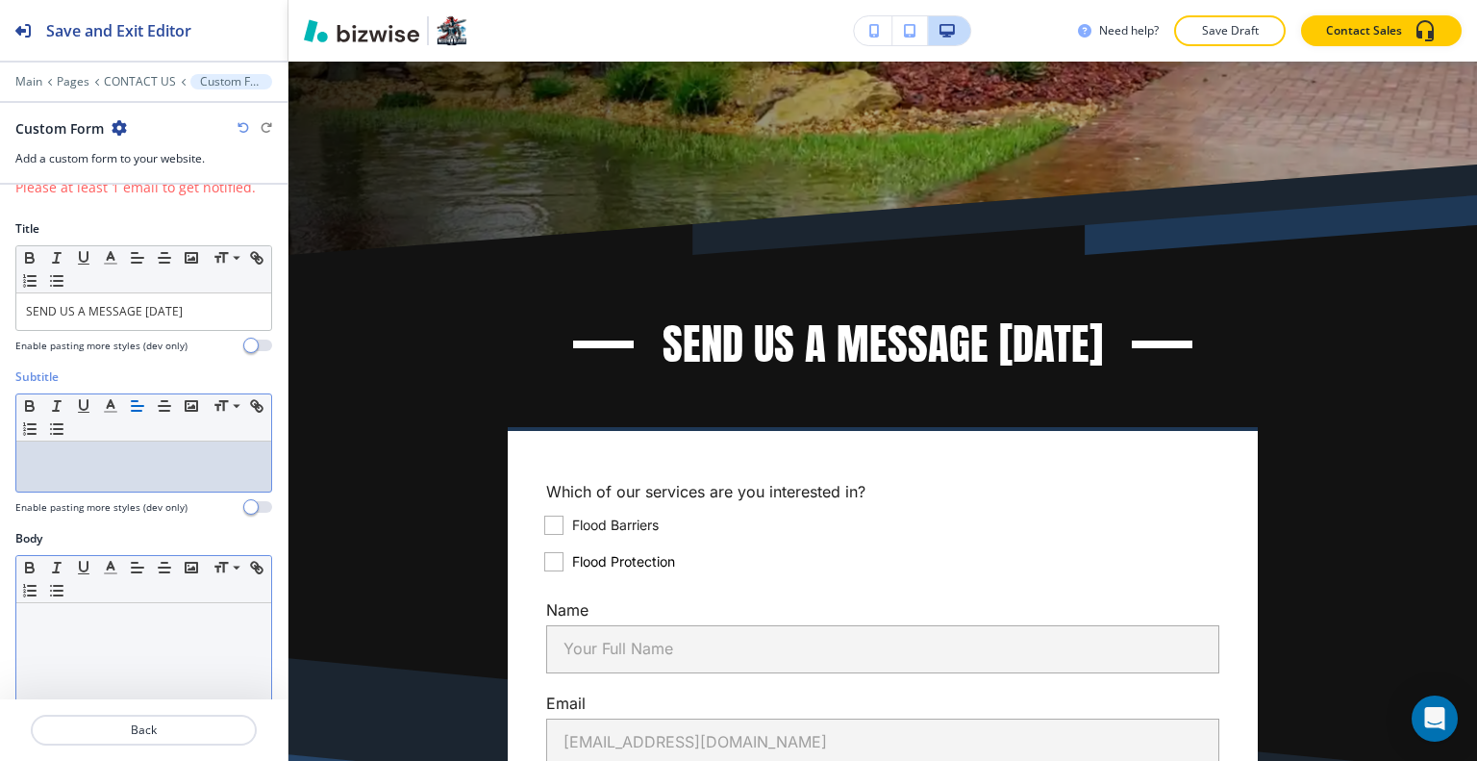
drag, startPoint x: 94, startPoint y: 452, endPoint x: 82, endPoint y: 606, distance: 154.4
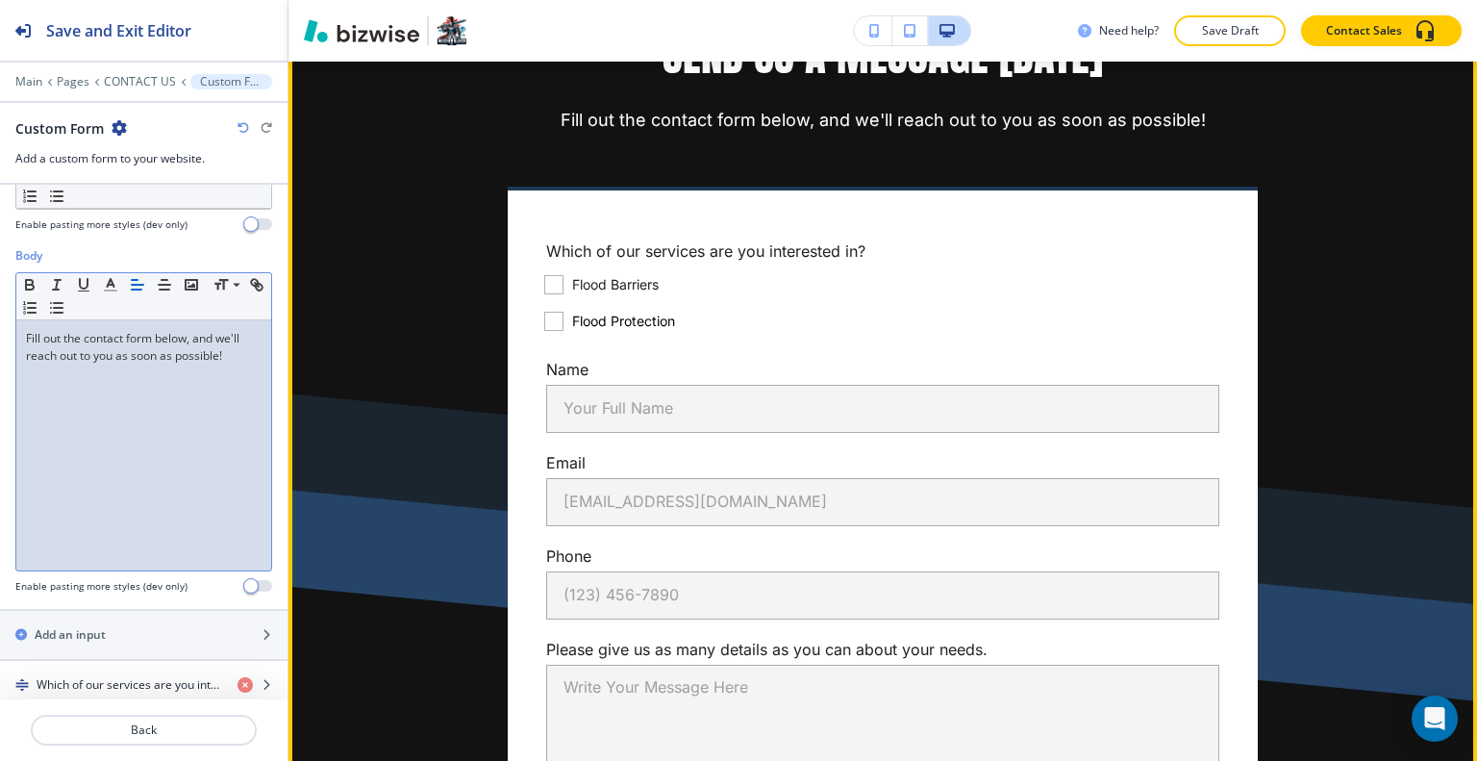
scroll to position [631, 0]
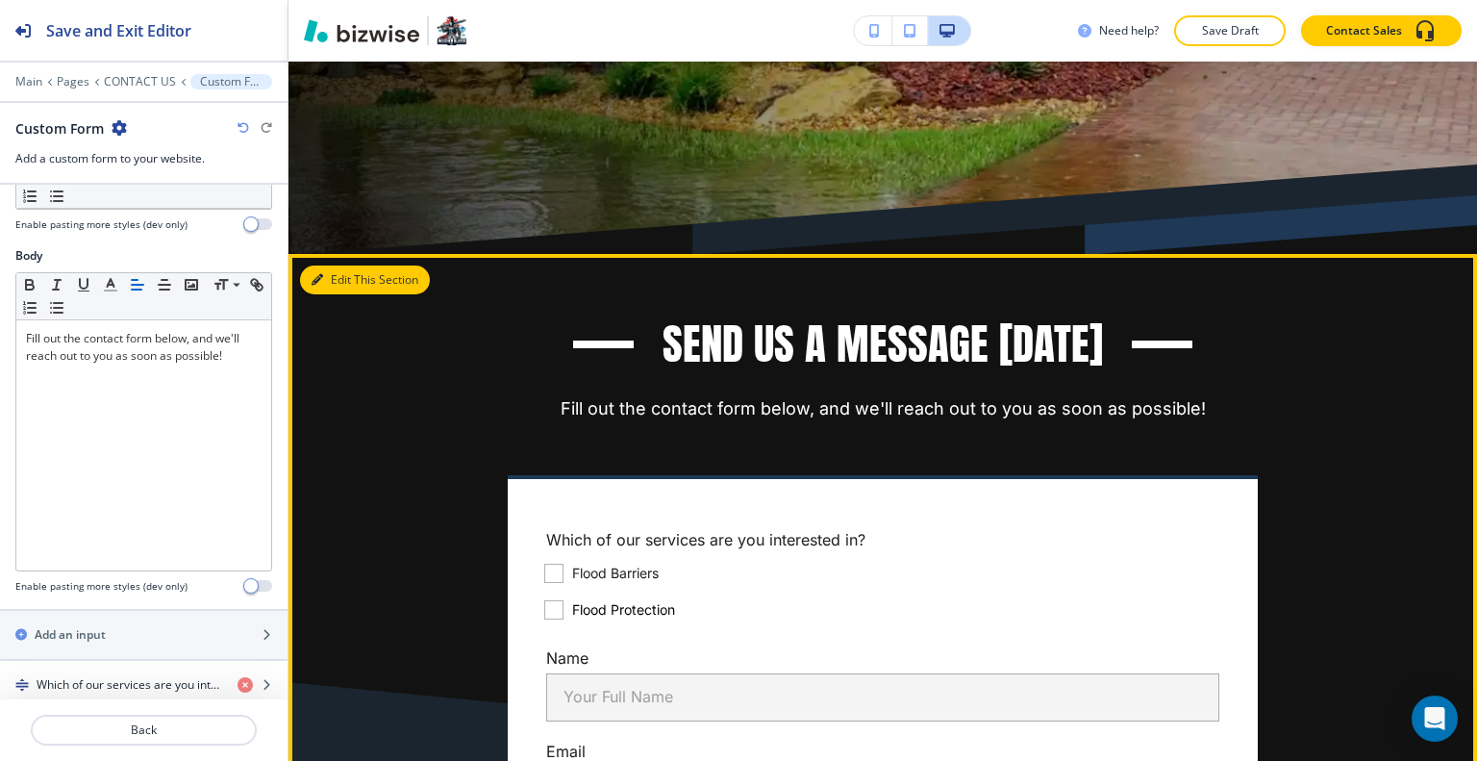
click at [335, 284] on button "Edit This Section" at bounding box center [365, 279] width 130 height 29
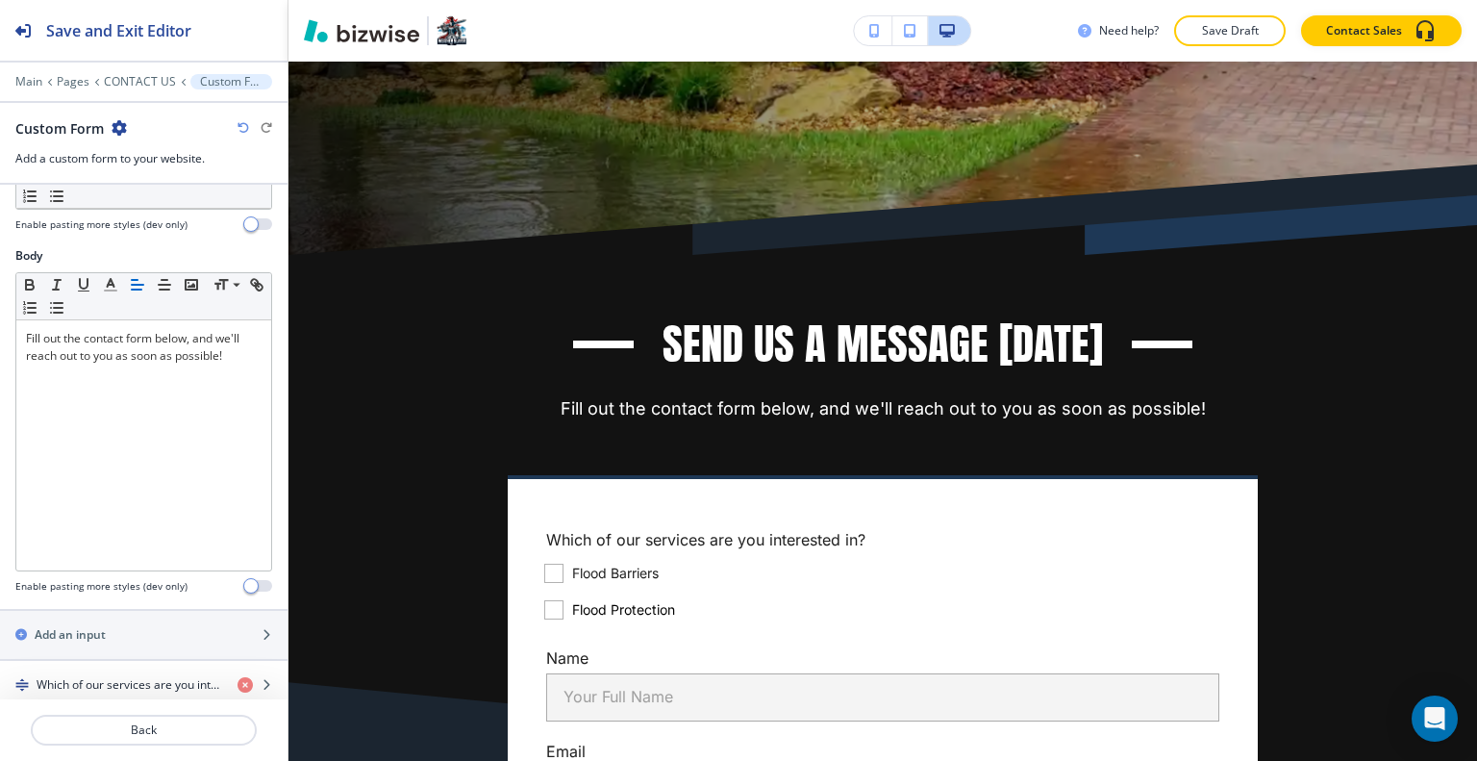
scroll to position [1028, 0]
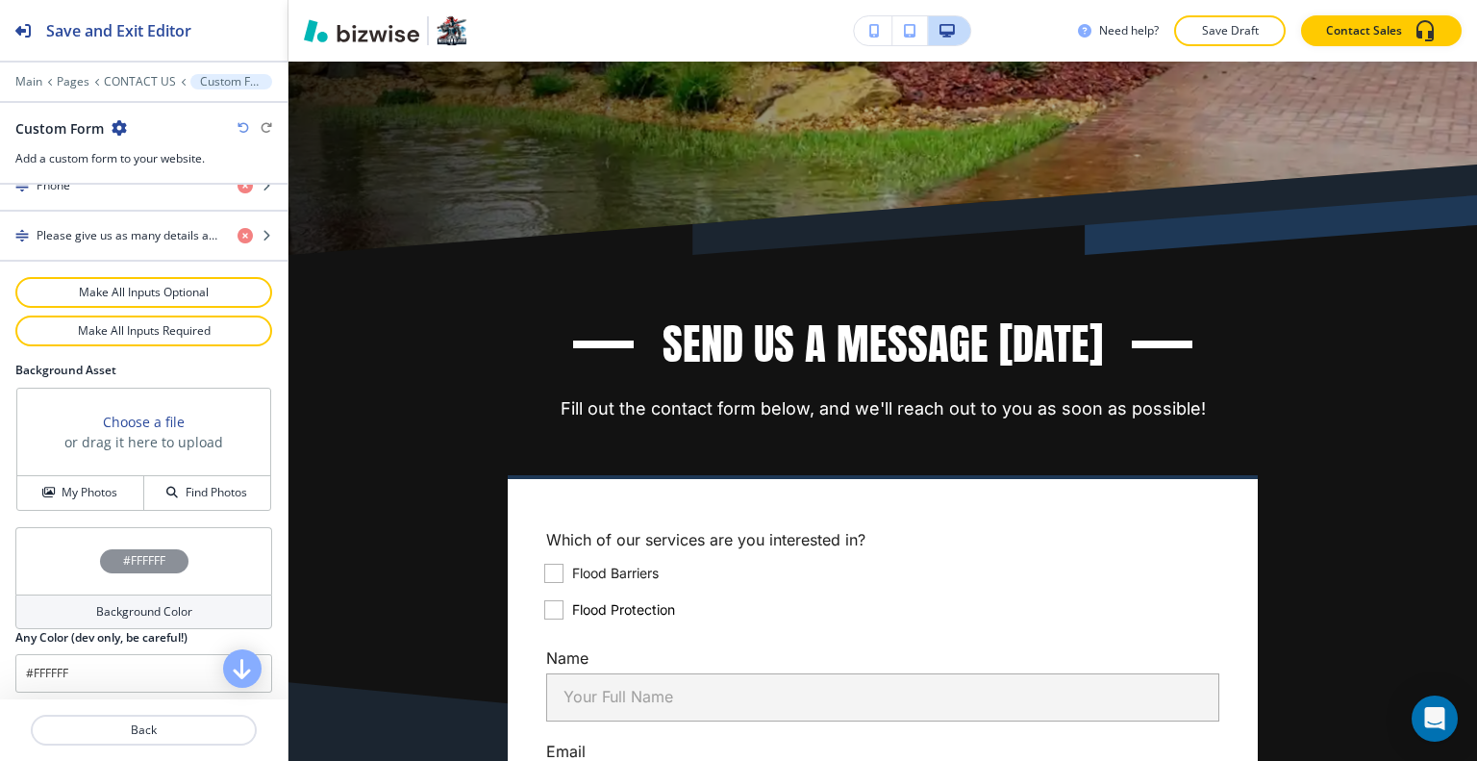
click at [56, 545] on div "#FFFFFF" at bounding box center [143, 560] width 257 height 67
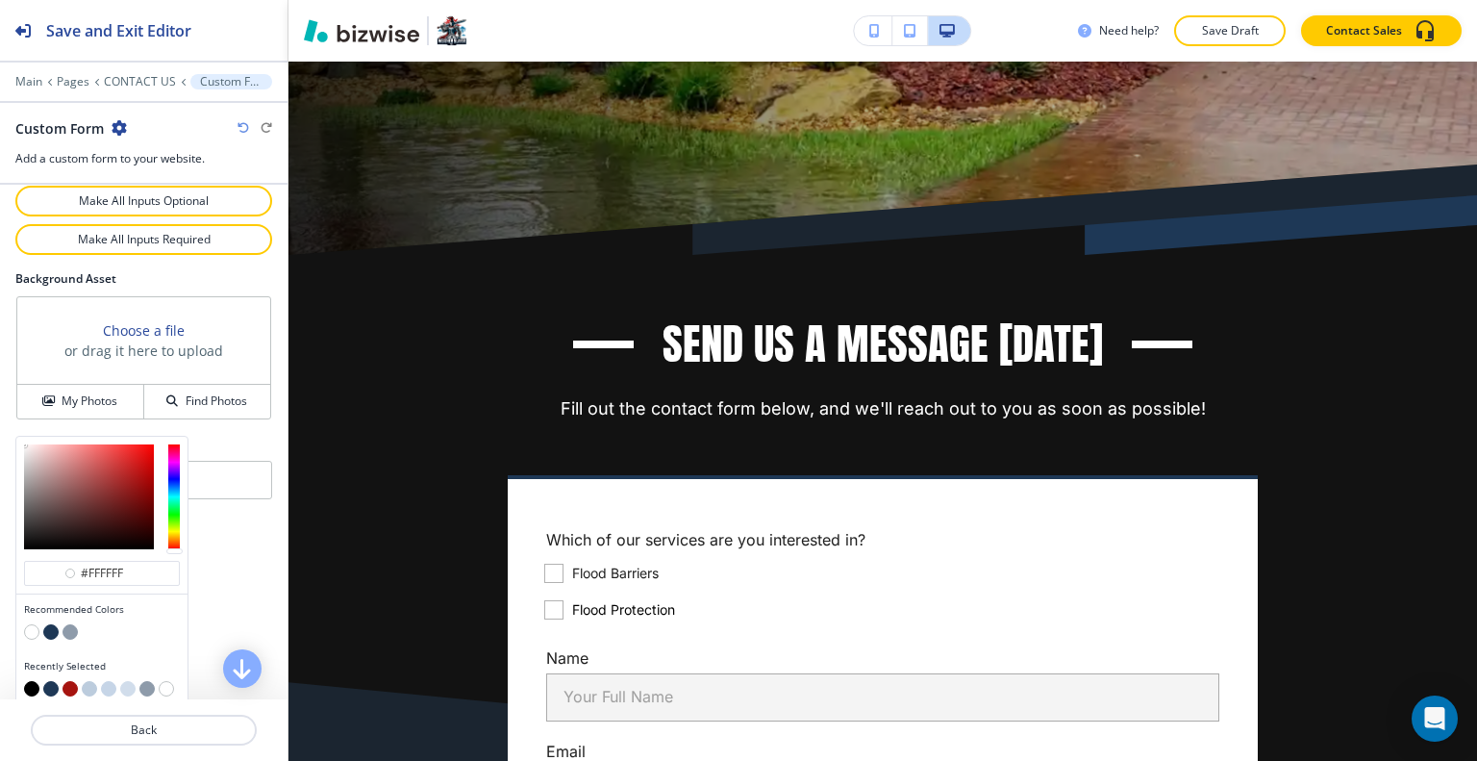
click at [49, 624] on button "button" at bounding box center [50, 631] width 15 height 15
type input "#1e3856"
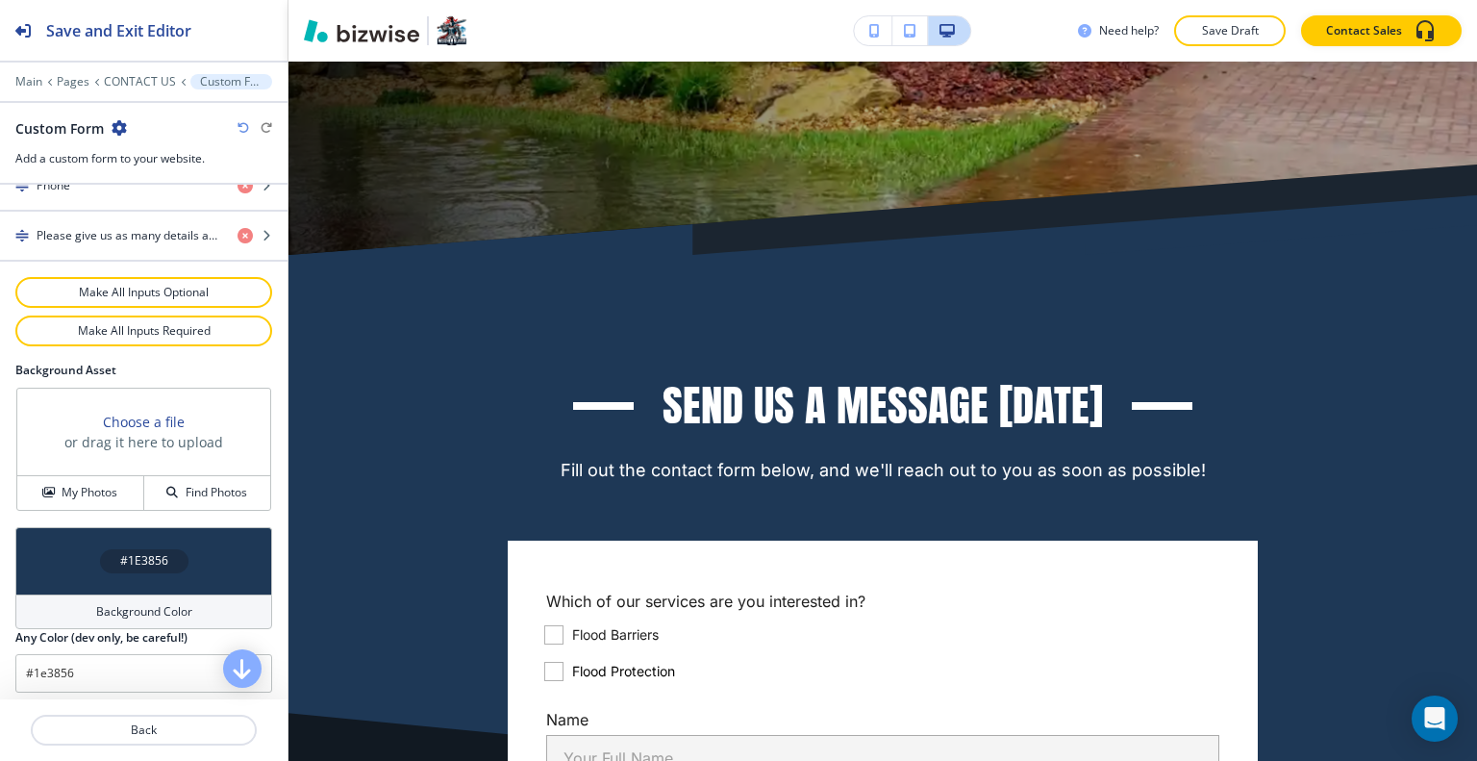
click at [1223, 38] on p "Save Draft" at bounding box center [1230, 30] width 62 height 17
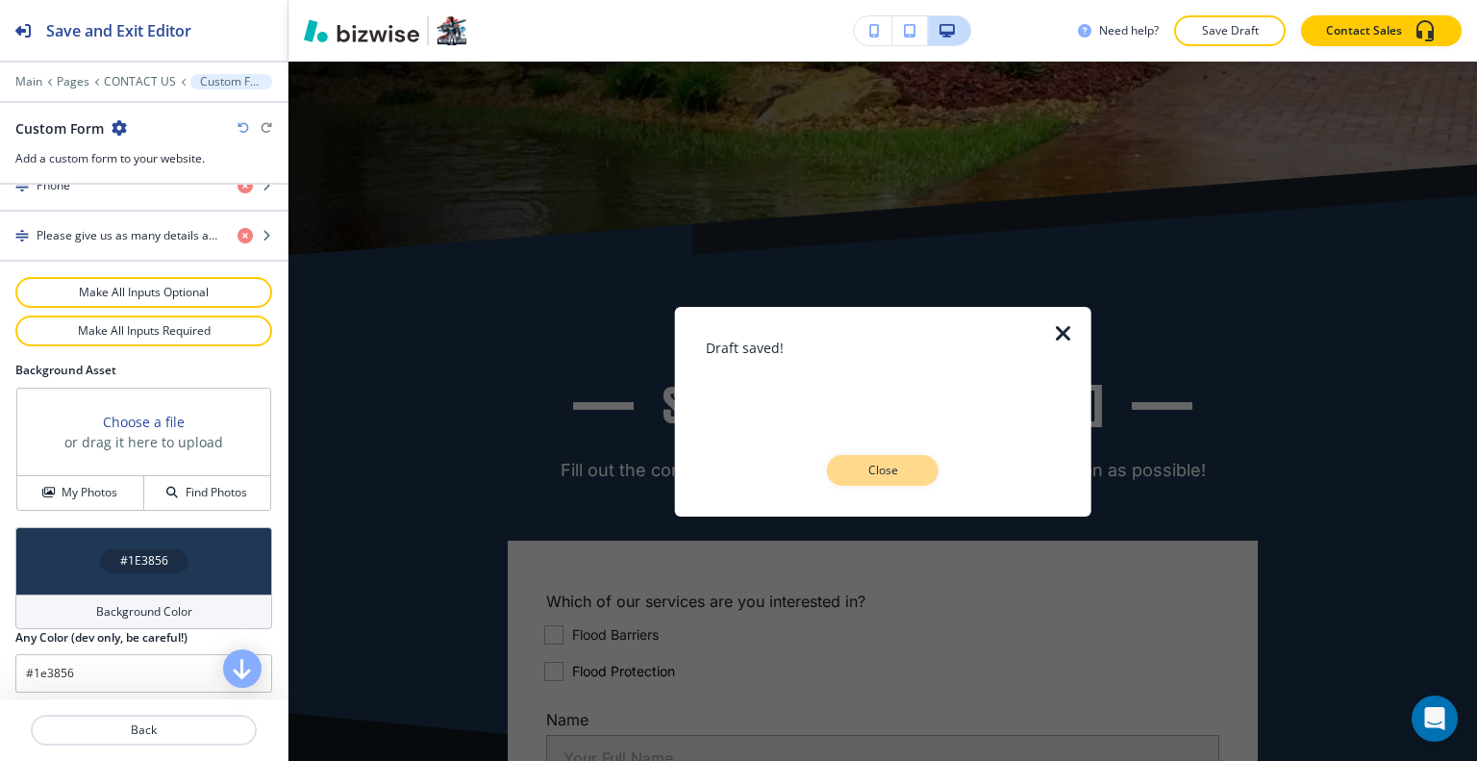
click at [906, 470] on p "Close" at bounding box center [883, 470] width 62 height 17
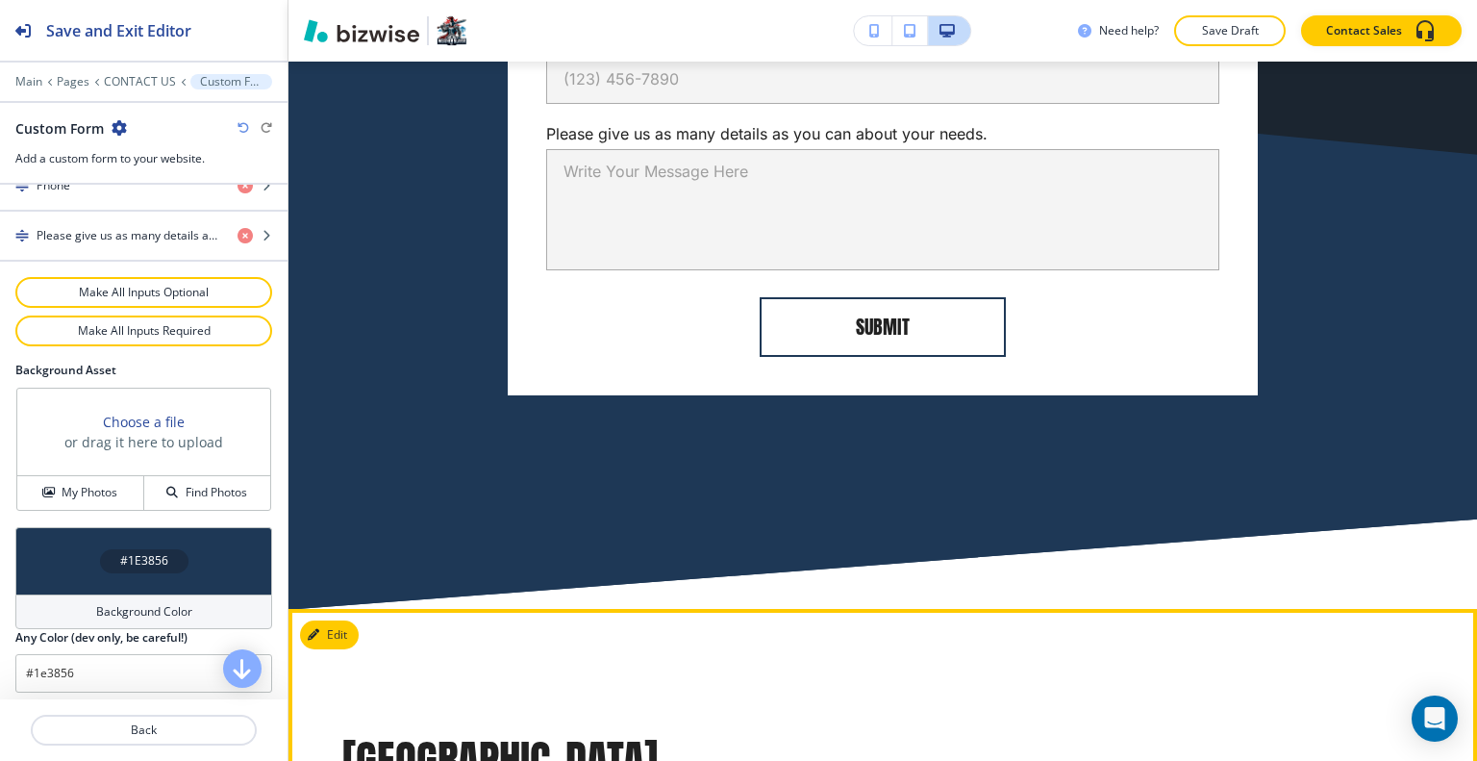
scroll to position [1881, 0]
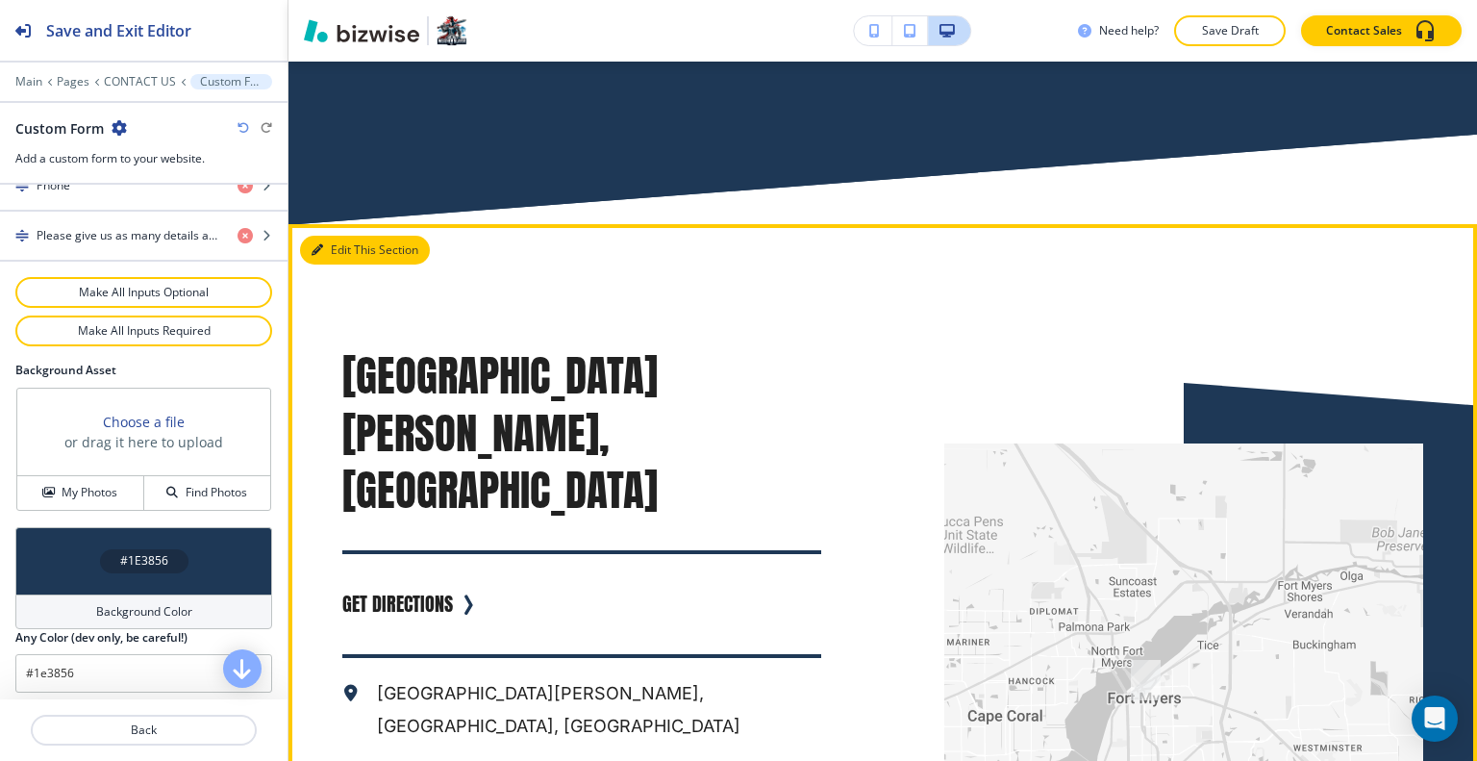
click at [337, 250] on button "Edit This Section" at bounding box center [365, 250] width 130 height 29
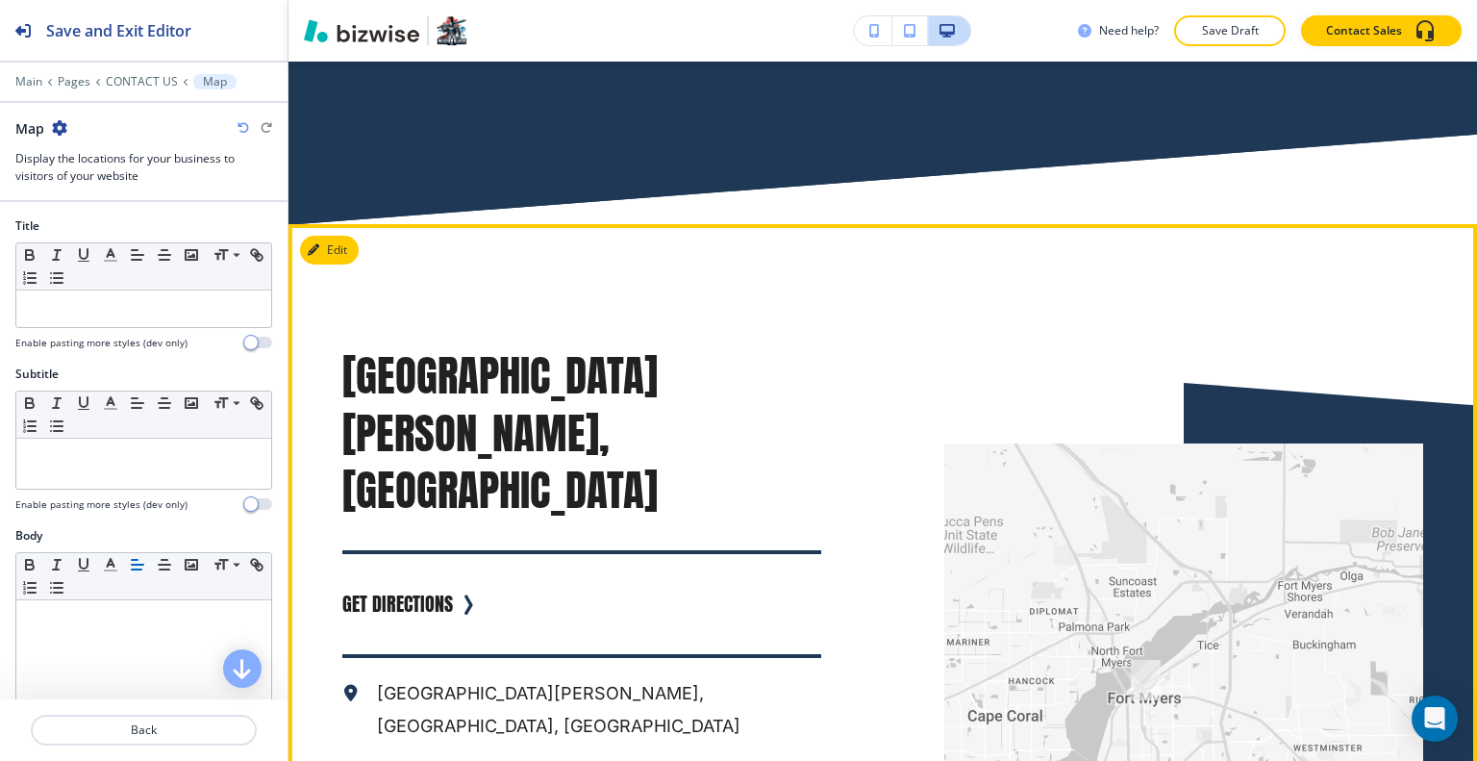
scroll to position [2042, 0]
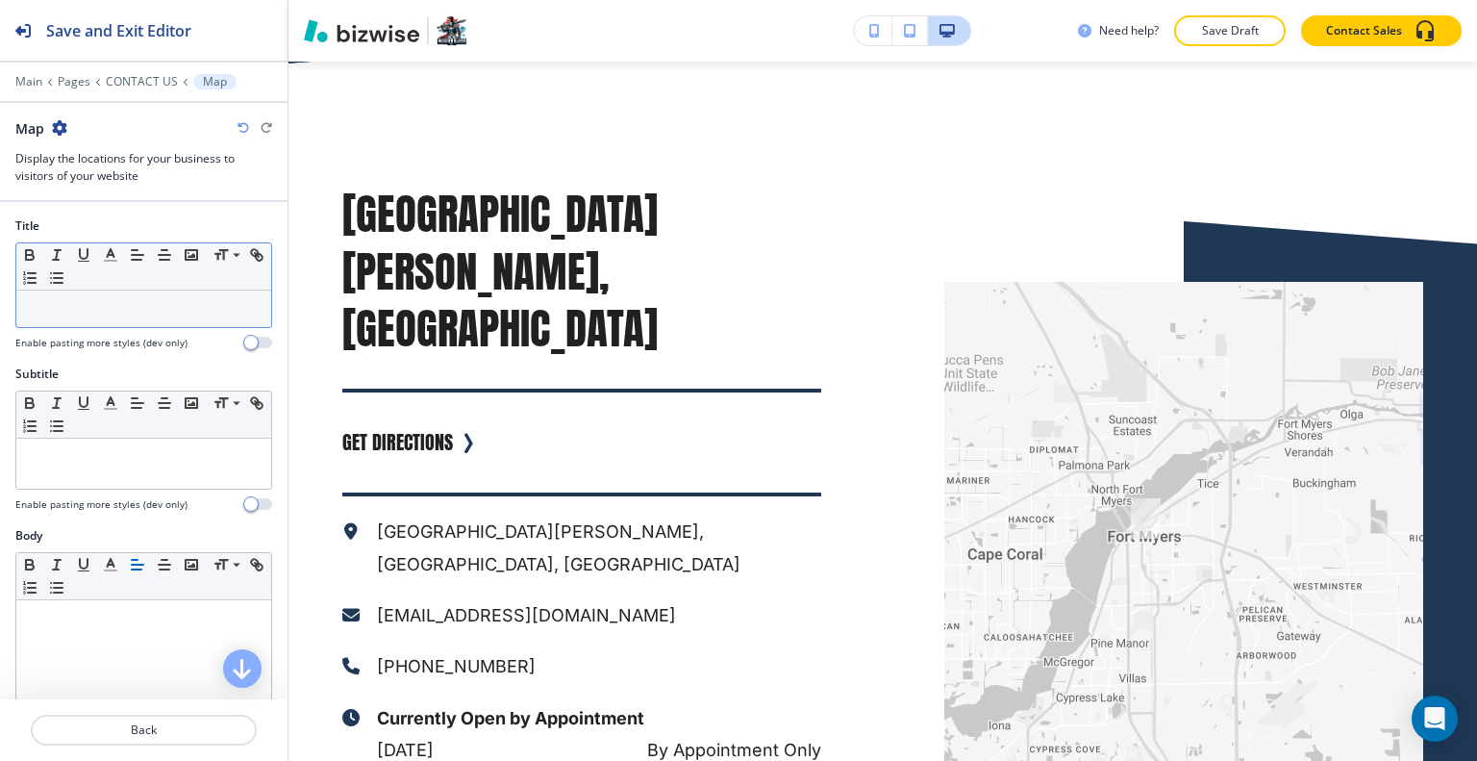
click at [150, 302] on p at bounding box center [144, 308] width 236 height 17
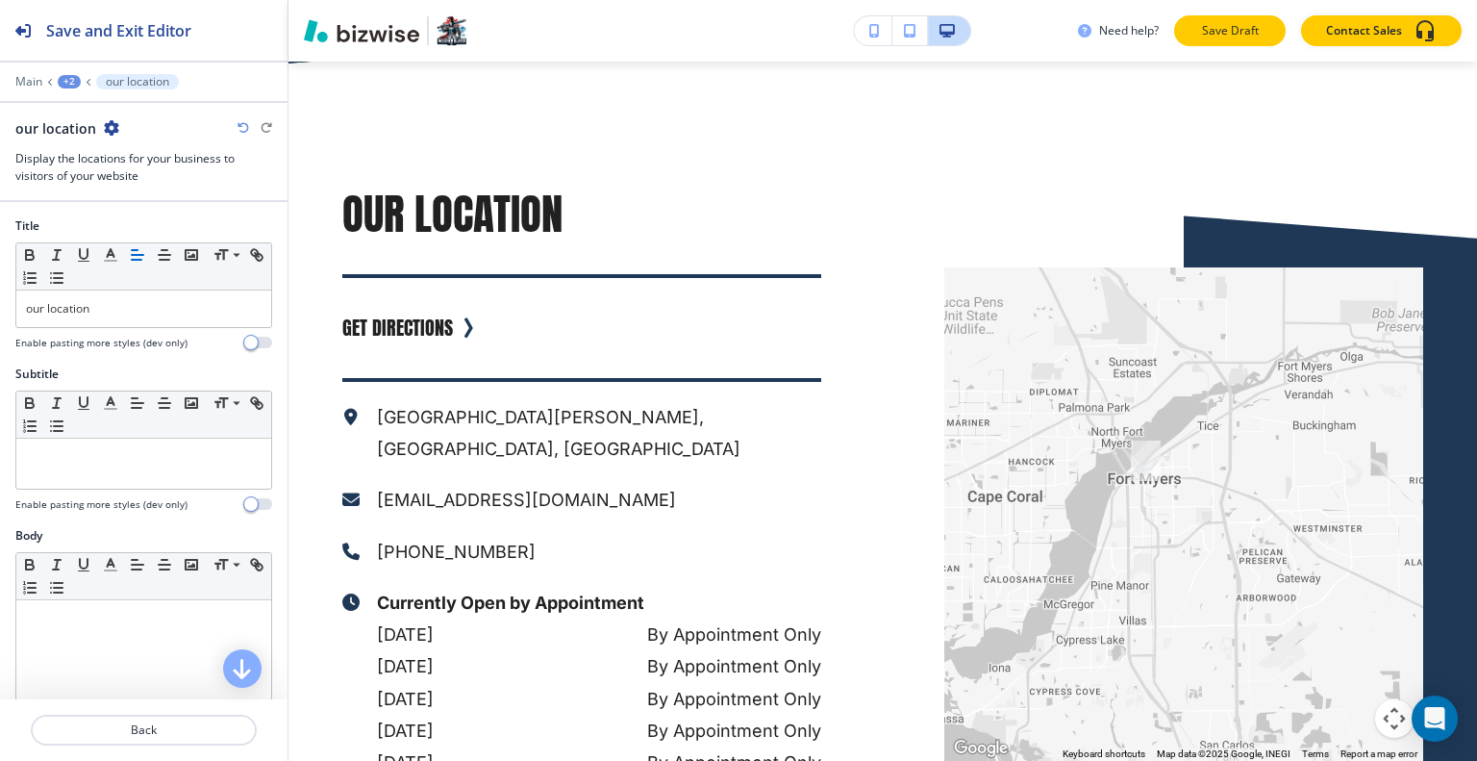
click at [1230, 32] on p "Save Draft" at bounding box center [1230, 30] width 62 height 17
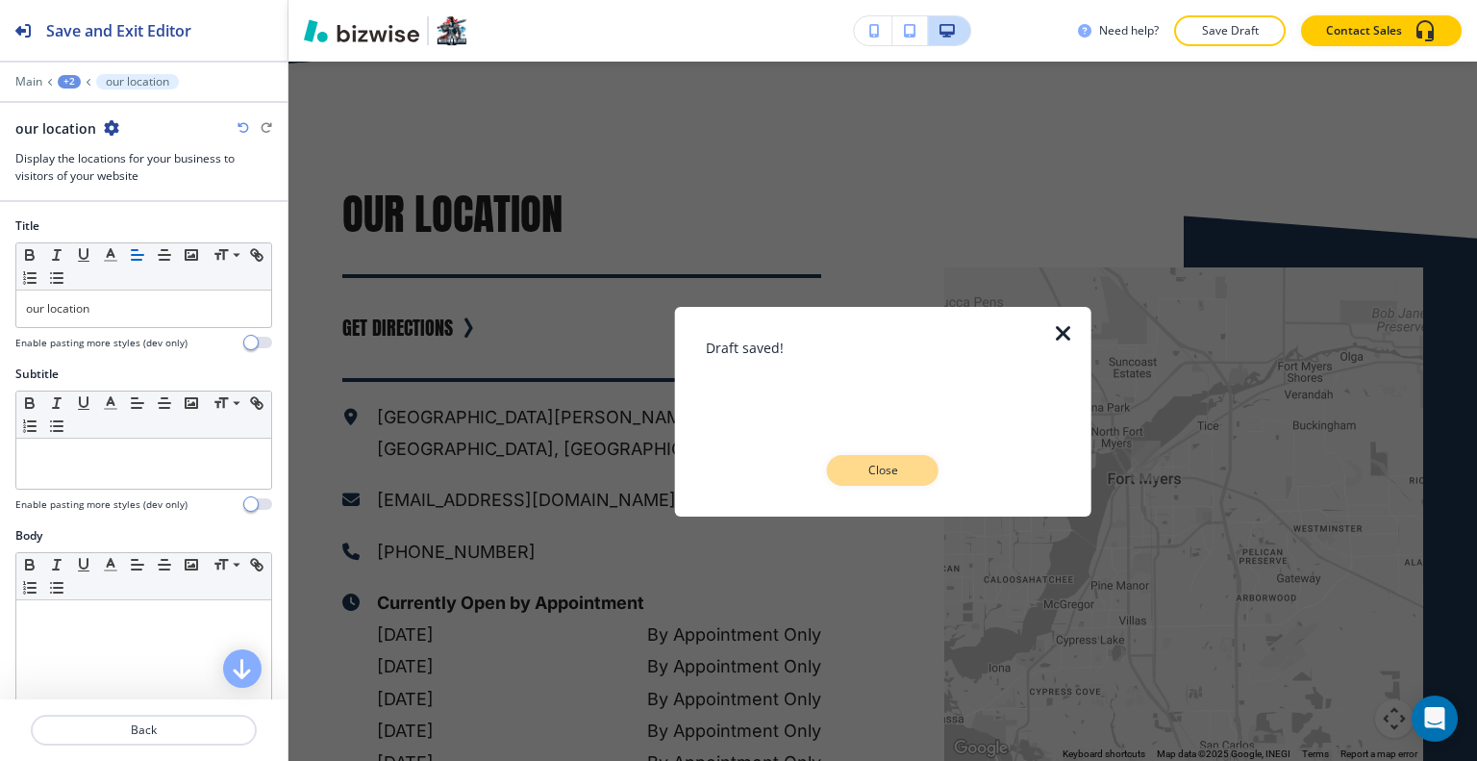
click at [908, 465] on p "Close" at bounding box center [883, 470] width 62 height 17
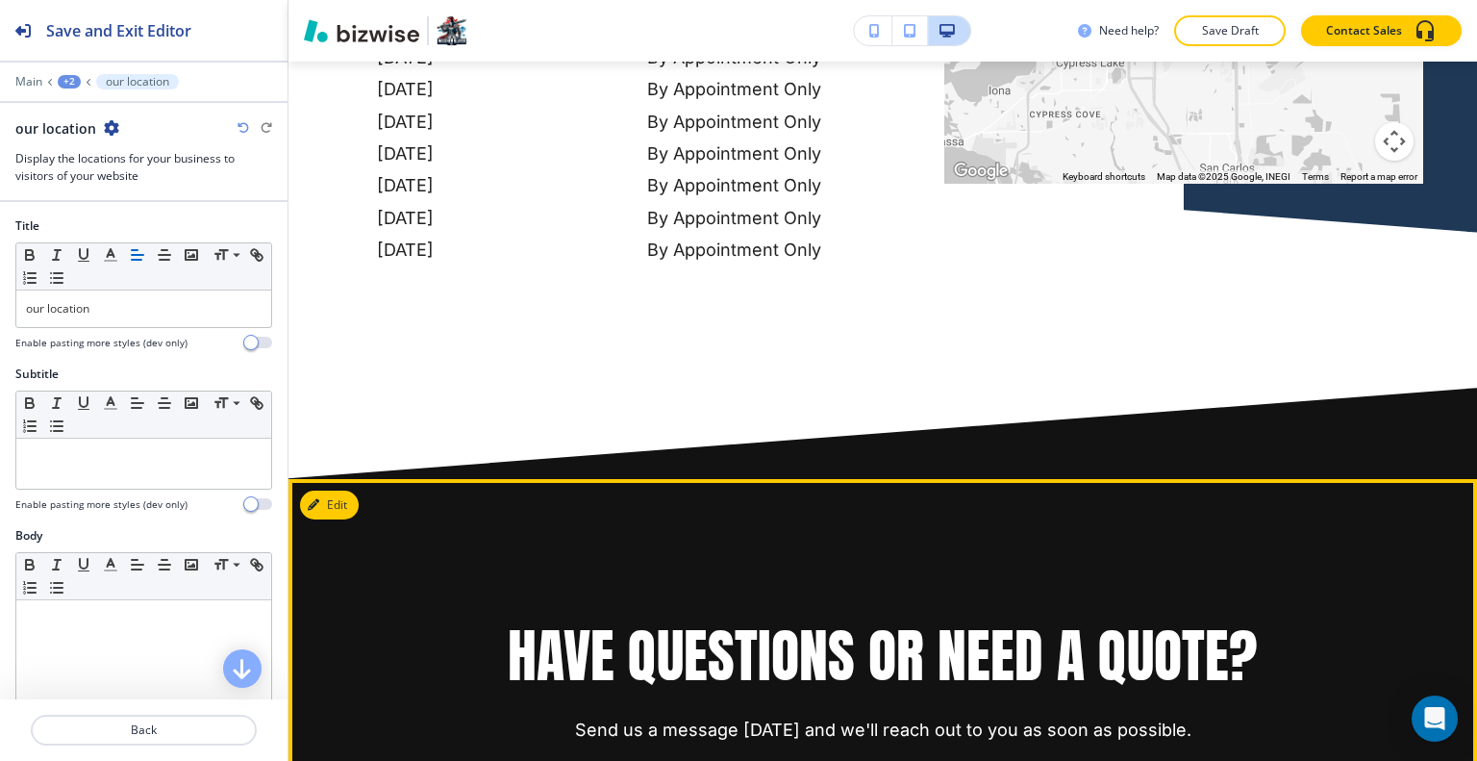
scroll to position [2811, 0]
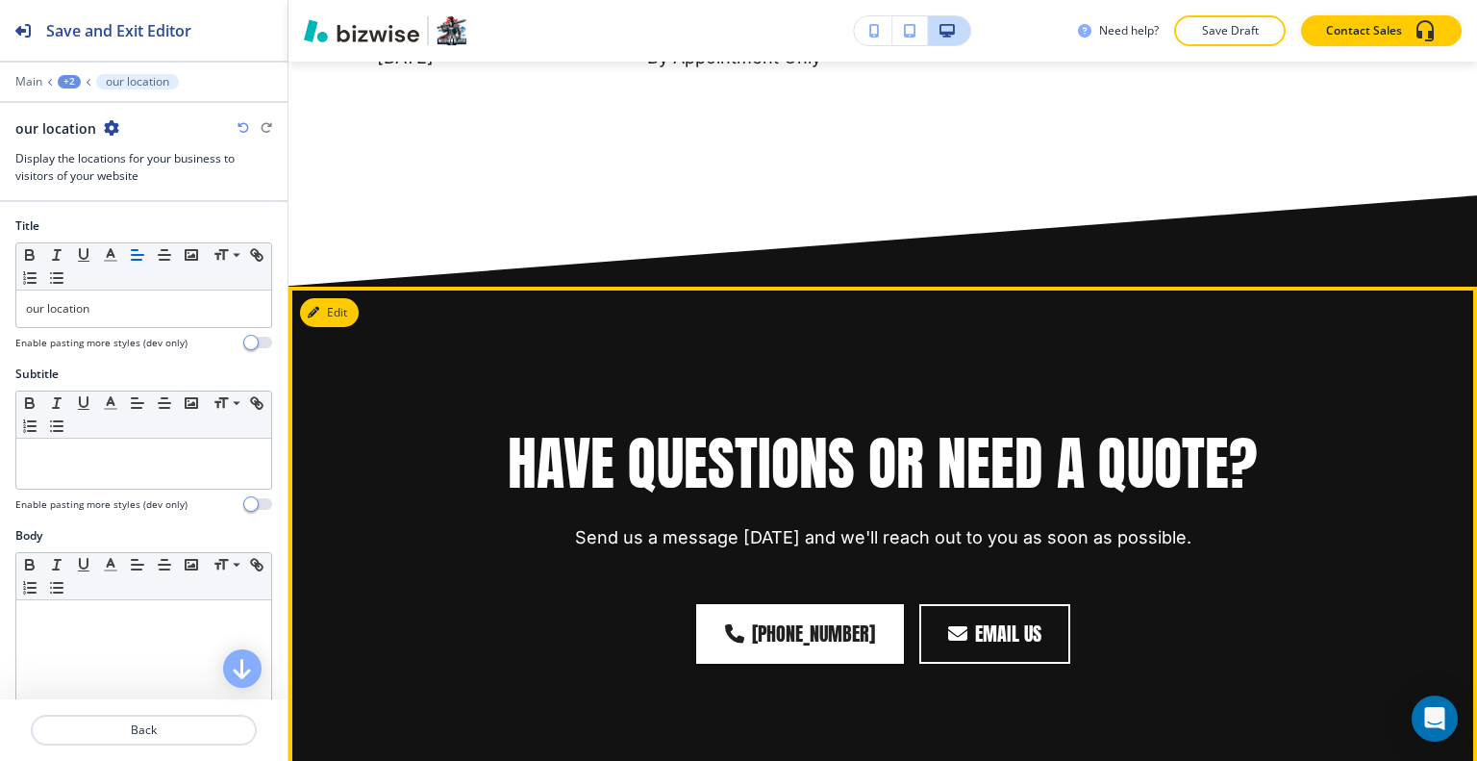
click at [353, 291] on div "Have Questions or Need a Quote? Send us a message [DATE] and we'll reach out to…" at bounding box center [882, 544] width 1188 height 515
click at [338, 298] on button "Edit This Section" at bounding box center [365, 312] width 130 height 29
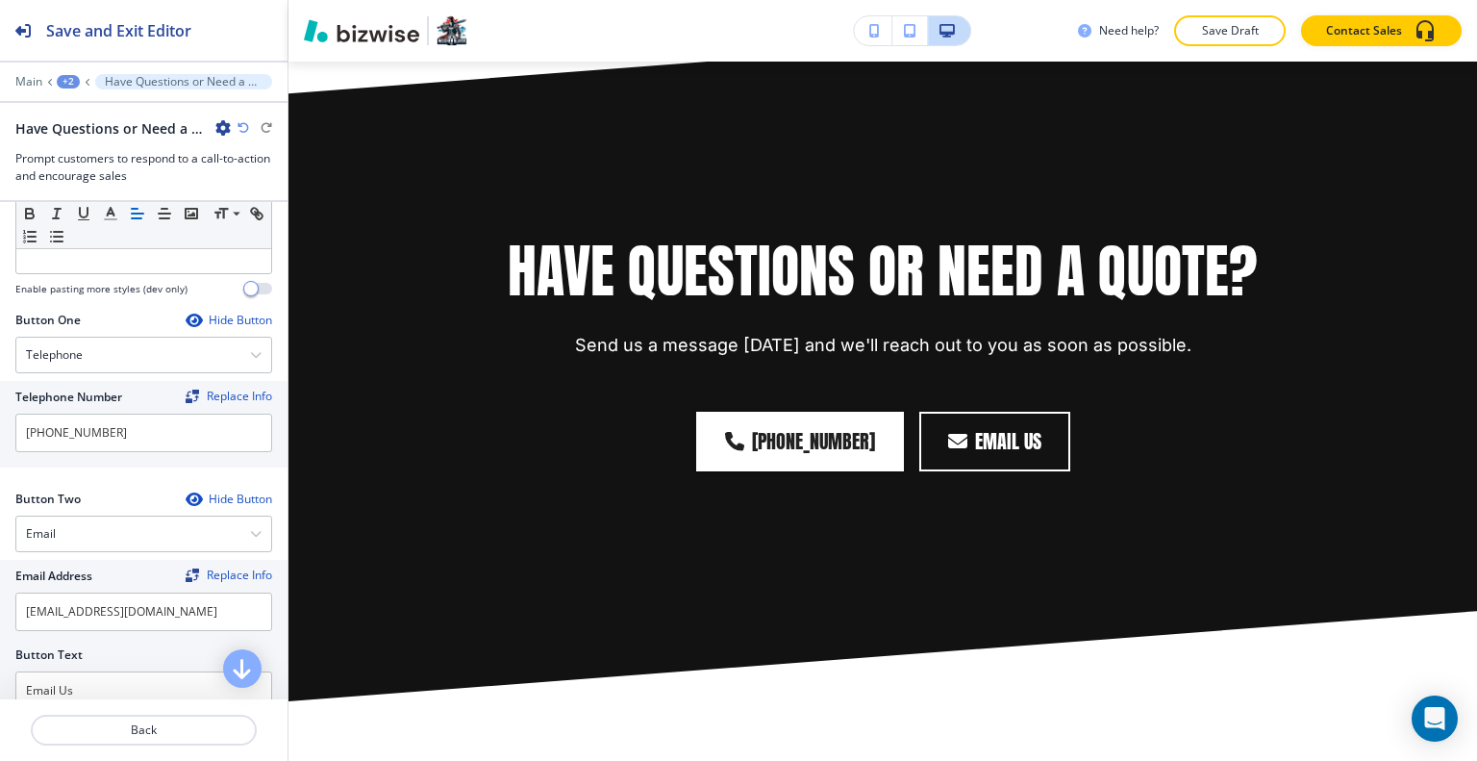
scroll to position [1027, 0]
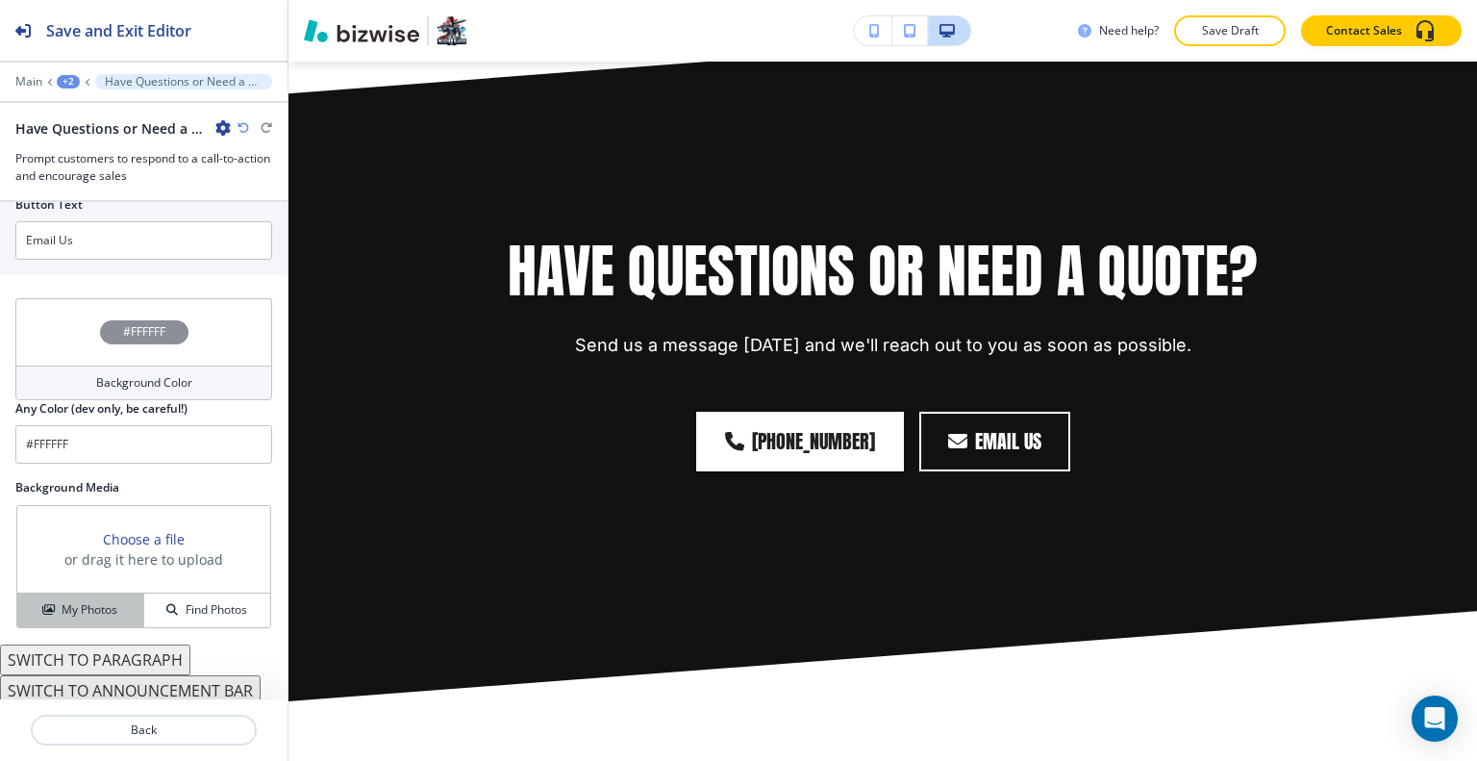
click at [90, 612] on button "My Photos" at bounding box center [80, 610] width 127 height 34
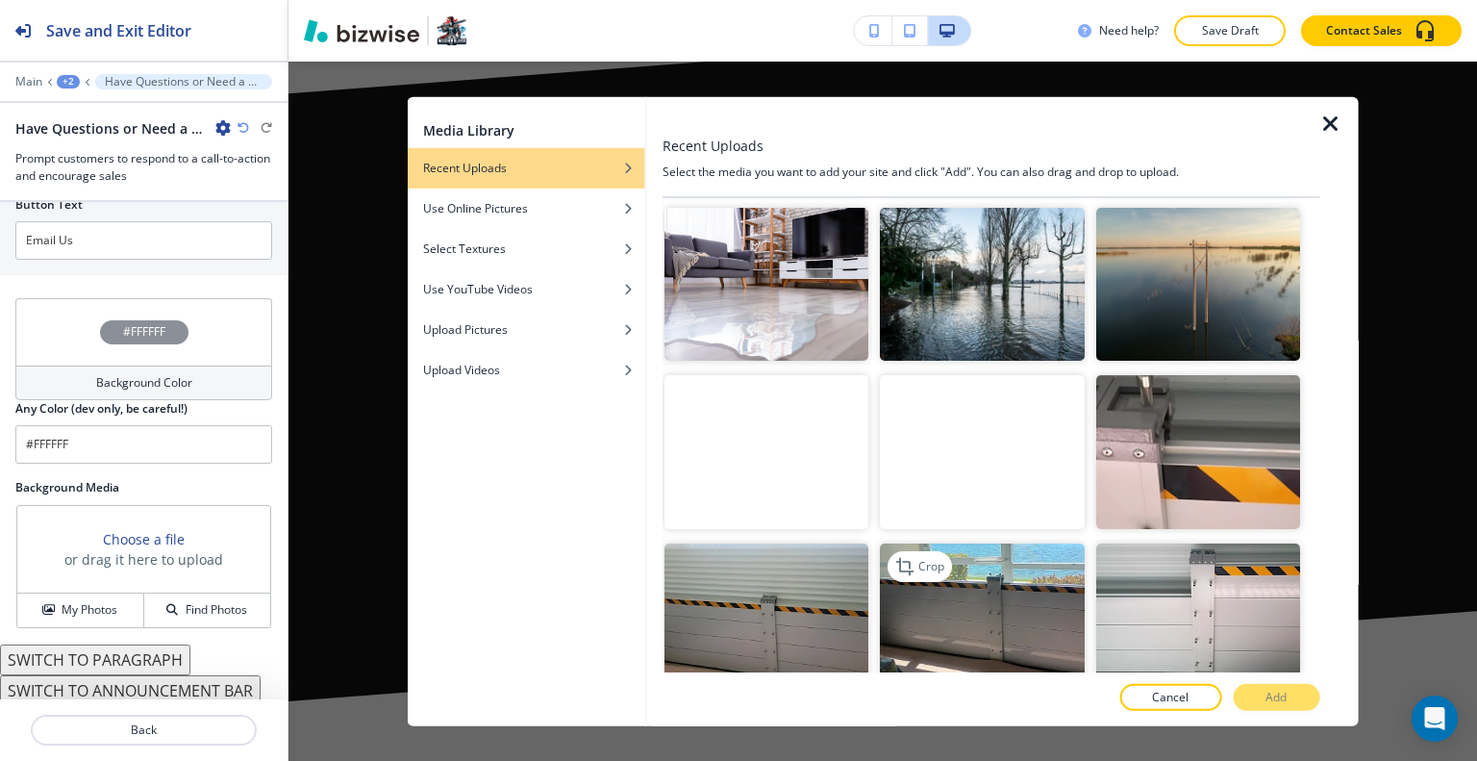
scroll to position [769, 0]
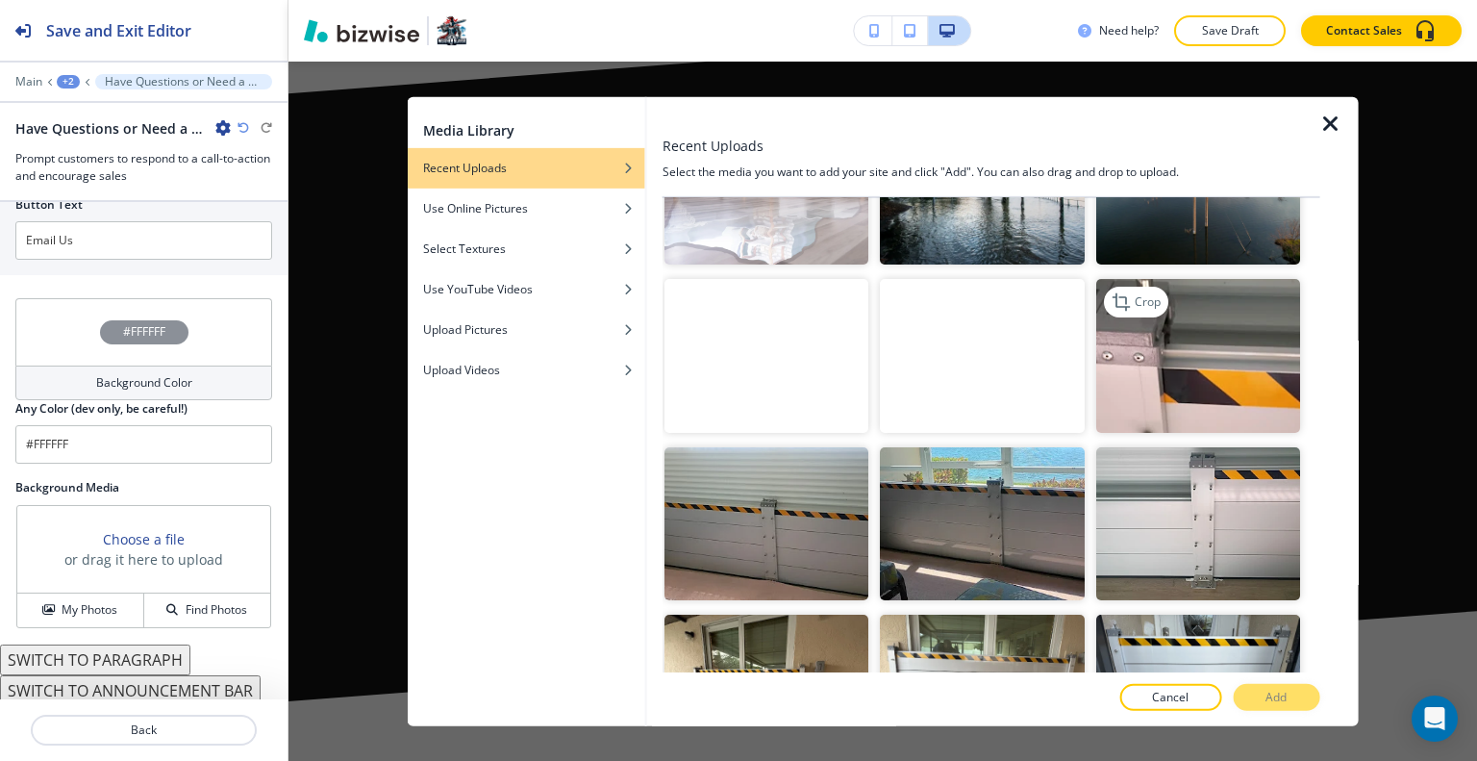
click at [1154, 348] on img "button" at bounding box center [1197, 355] width 204 height 153
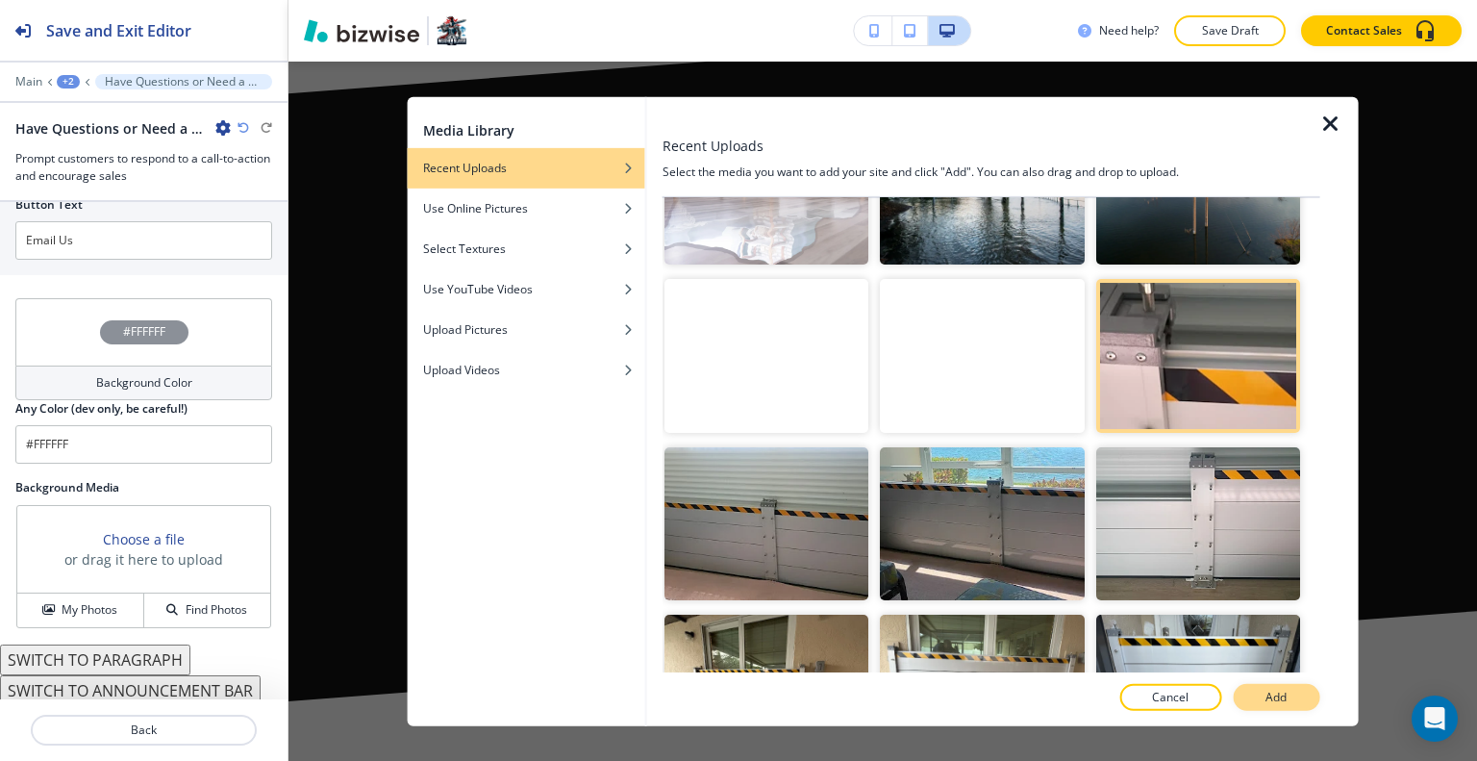
click at [1279, 699] on p "Add" at bounding box center [1275, 696] width 21 height 17
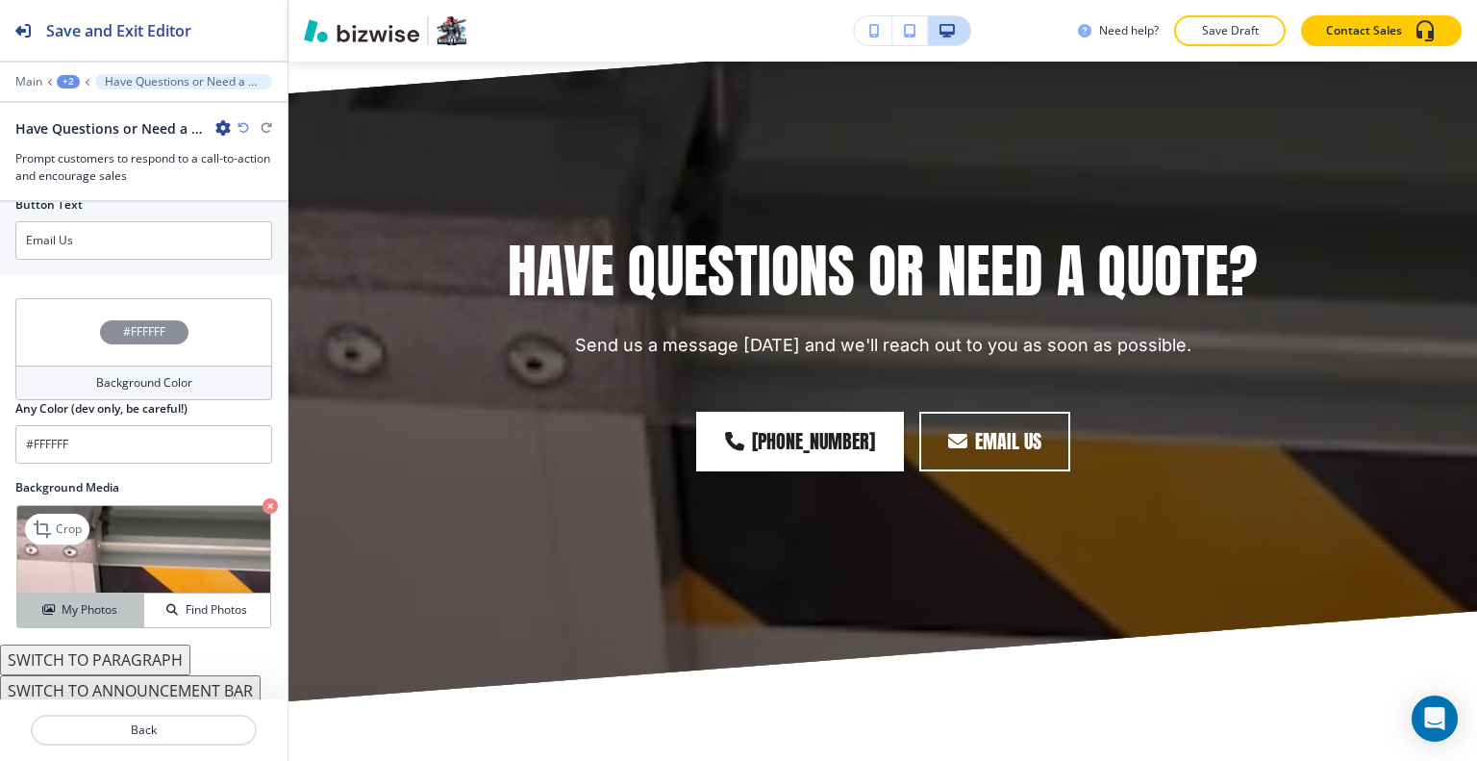
click at [100, 601] on h4 "My Photos" at bounding box center [90, 609] width 56 height 17
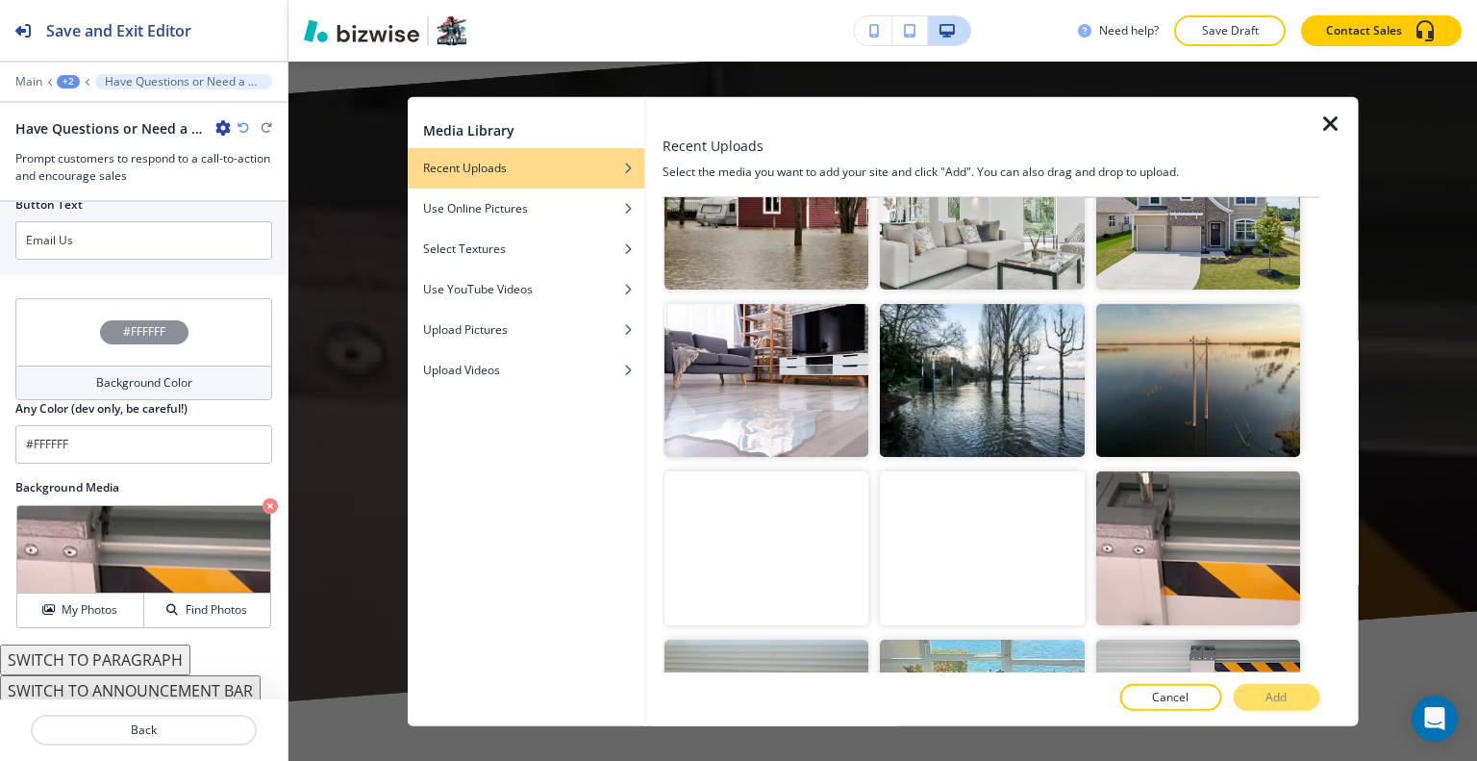
scroll to position [962, 0]
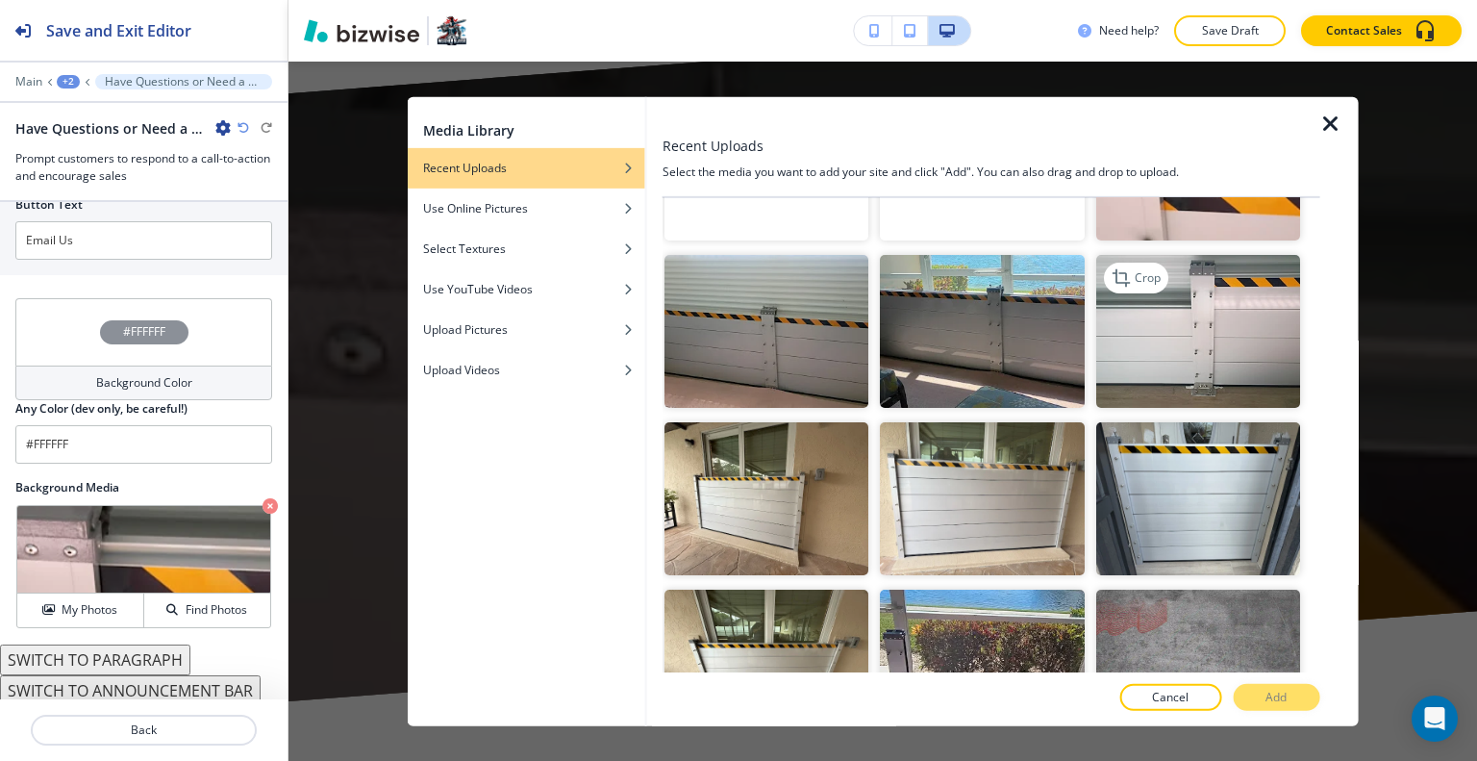
click at [1177, 293] on img "button" at bounding box center [1197, 330] width 204 height 153
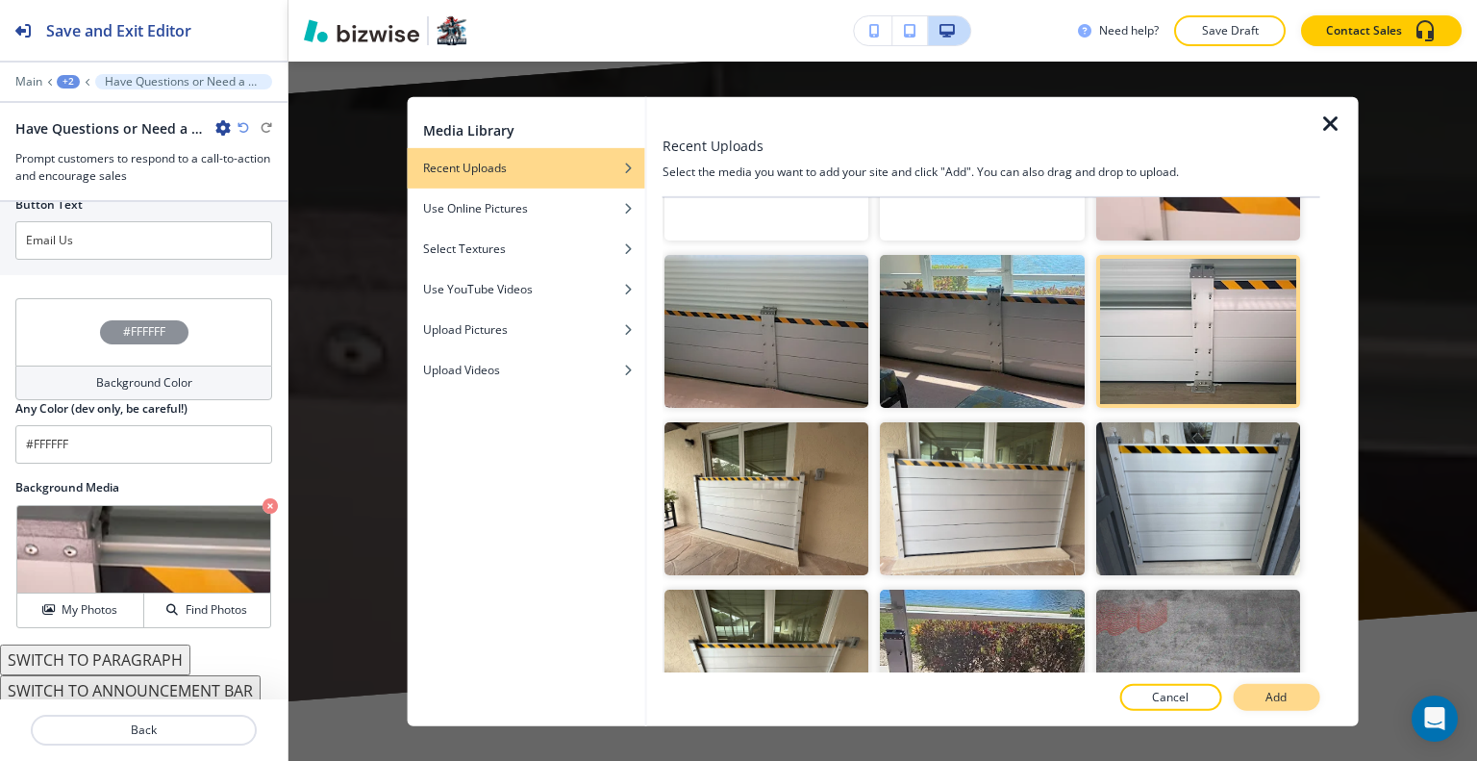
click at [1280, 692] on p "Add" at bounding box center [1275, 696] width 21 height 17
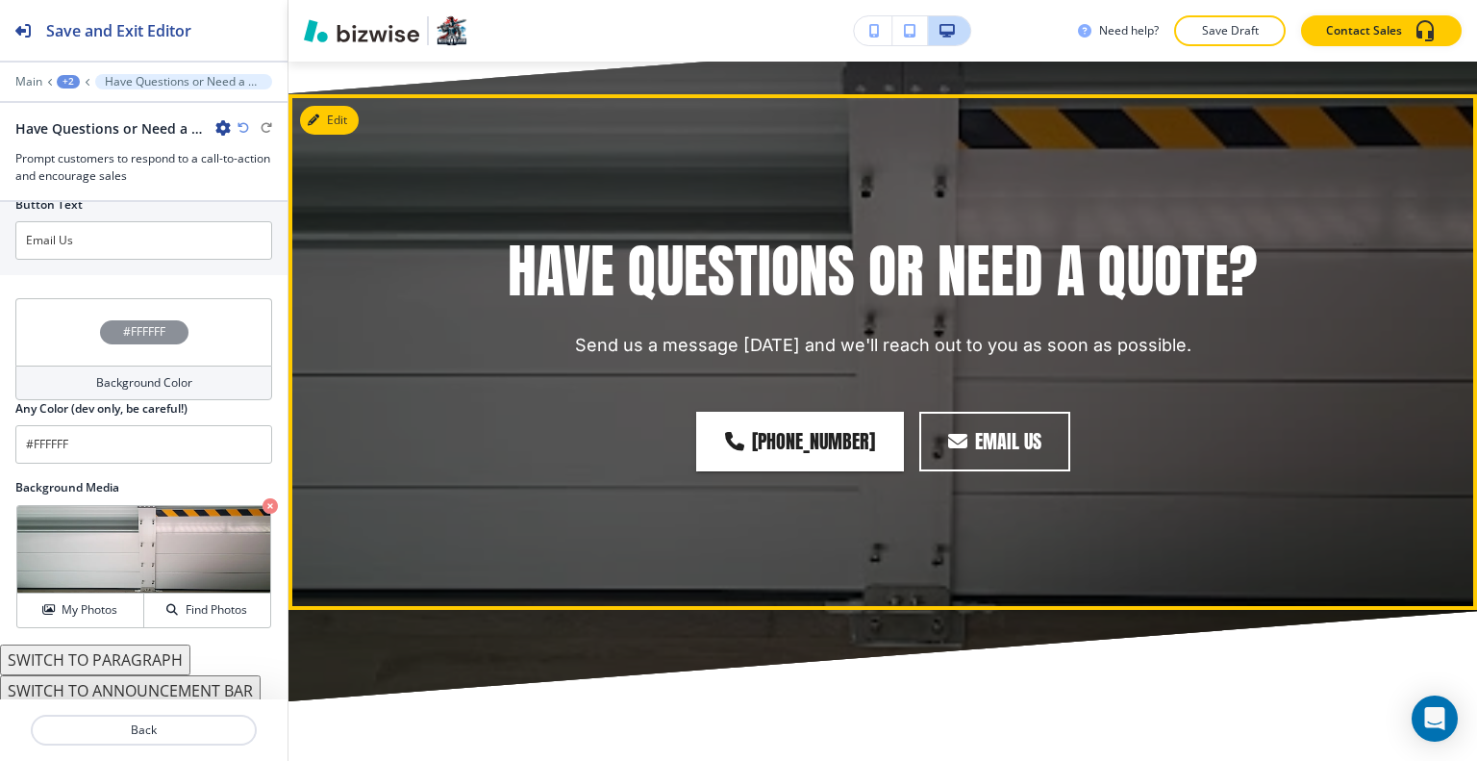
scroll to position [2908, 0]
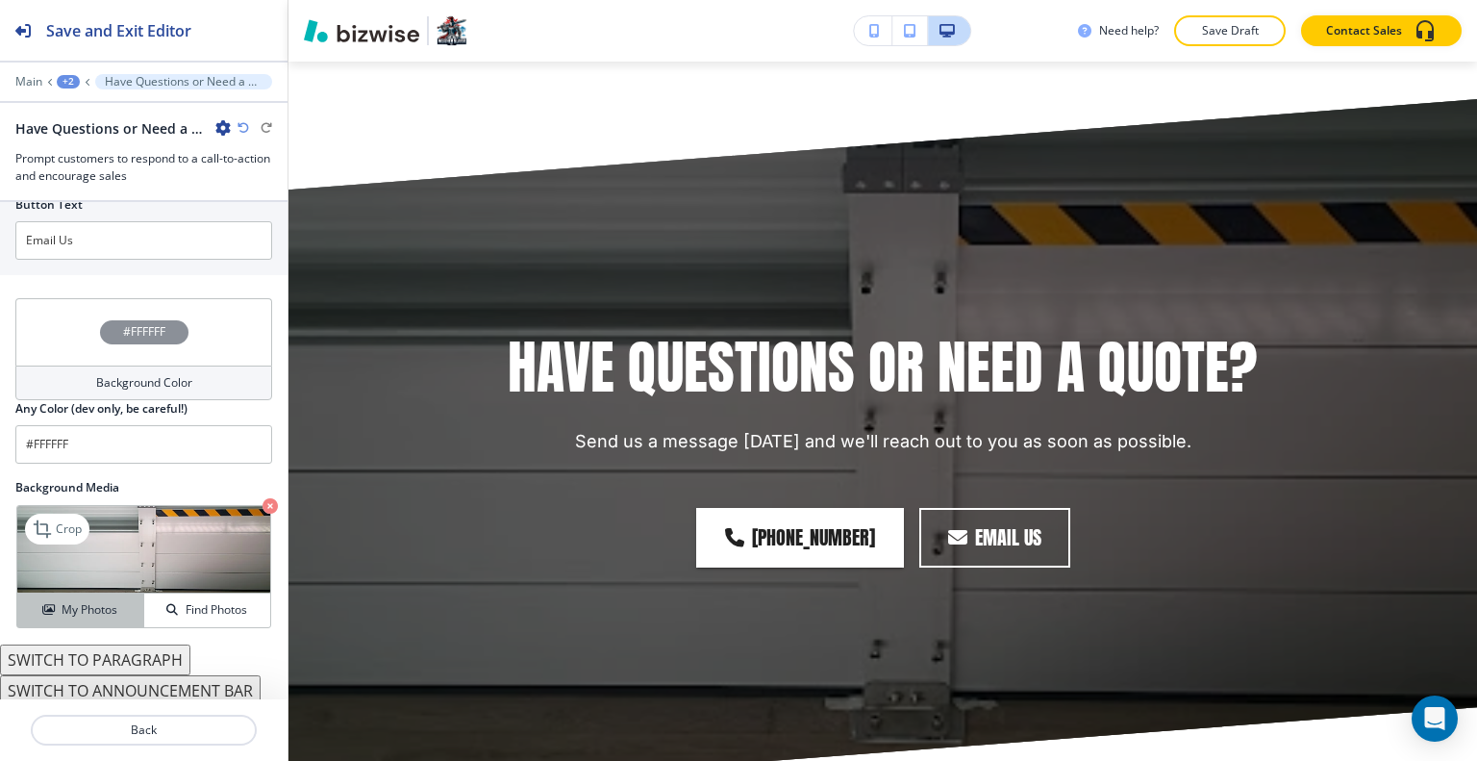
click at [37, 601] on div "My Photos" at bounding box center [80, 609] width 126 height 17
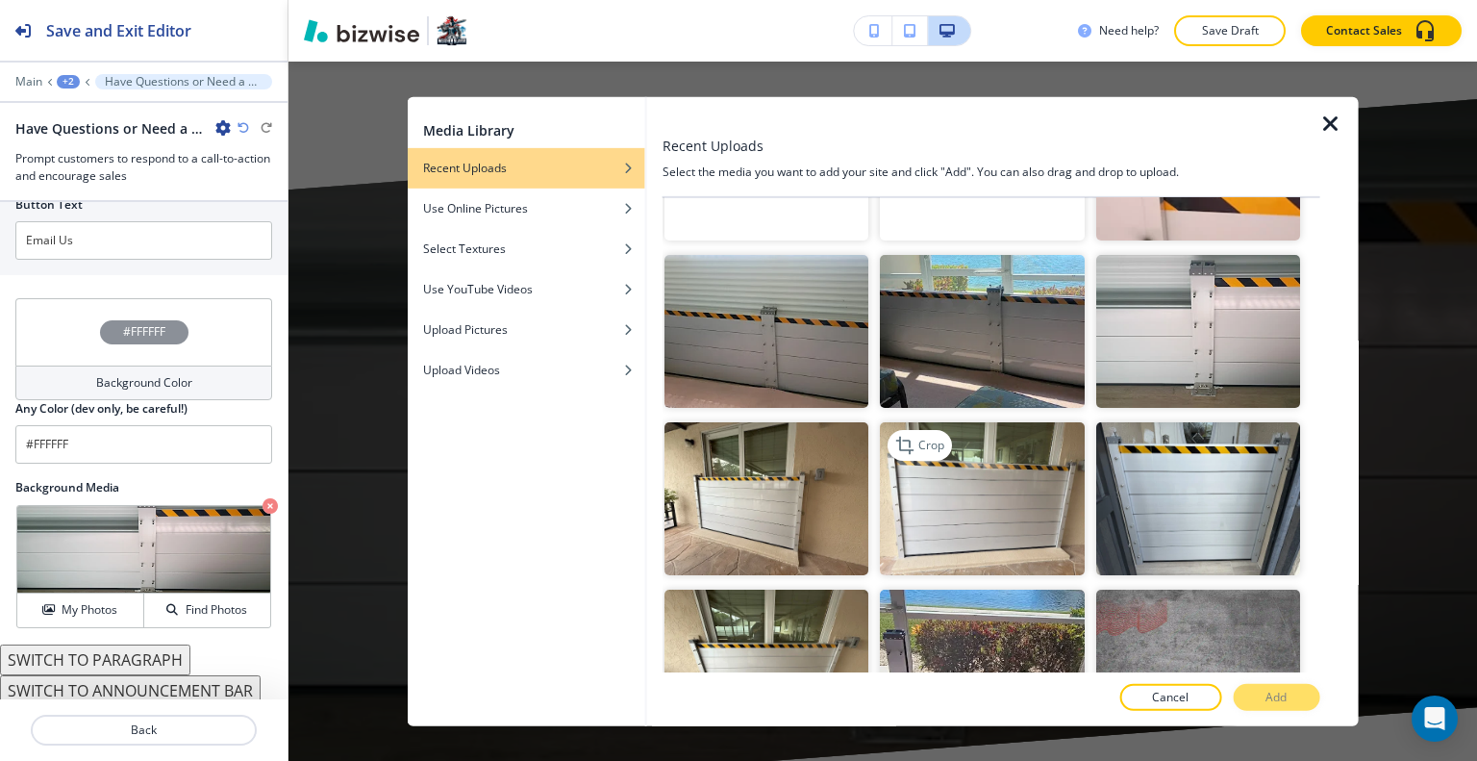
scroll to position [1058, 0]
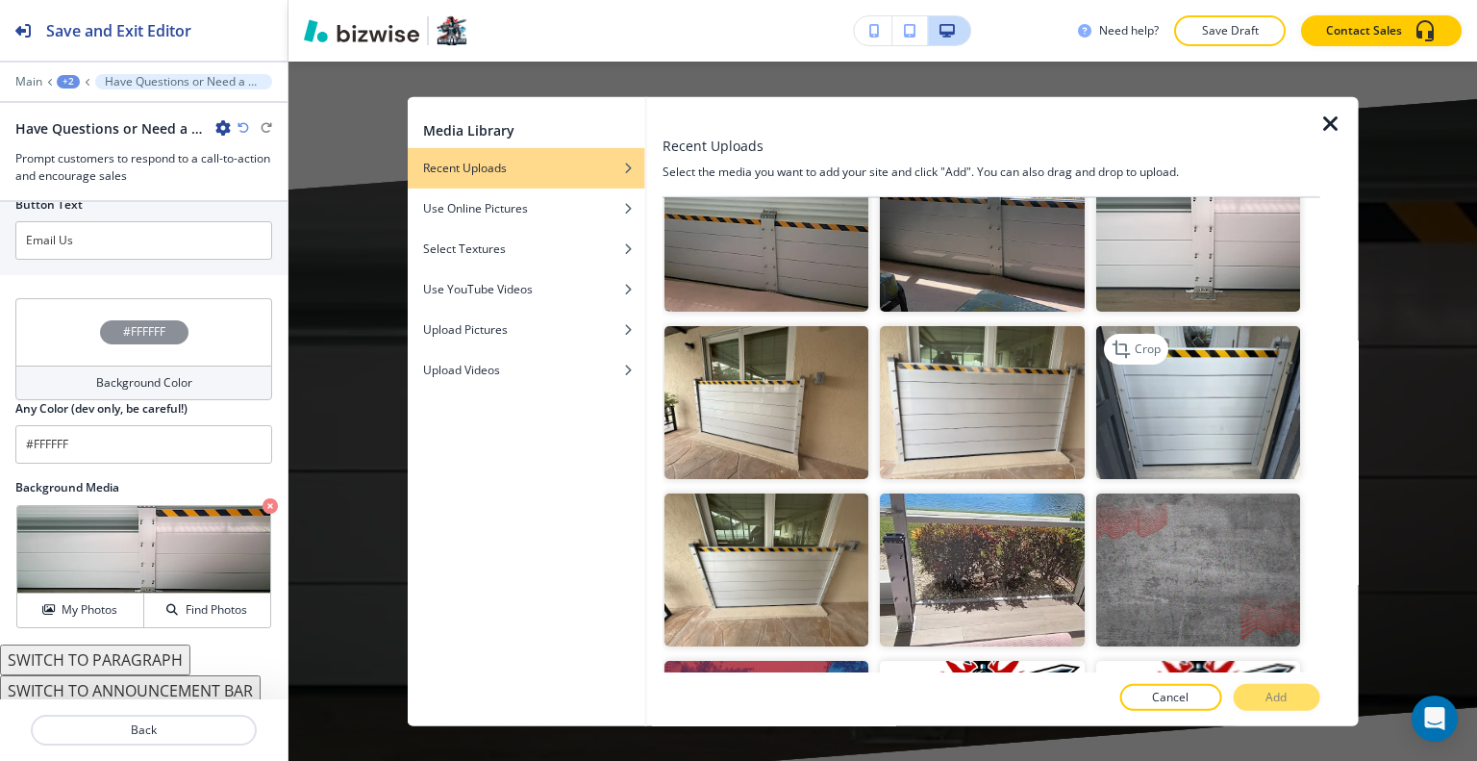
click at [1126, 414] on img "button" at bounding box center [1197, 402] width 204 height 153
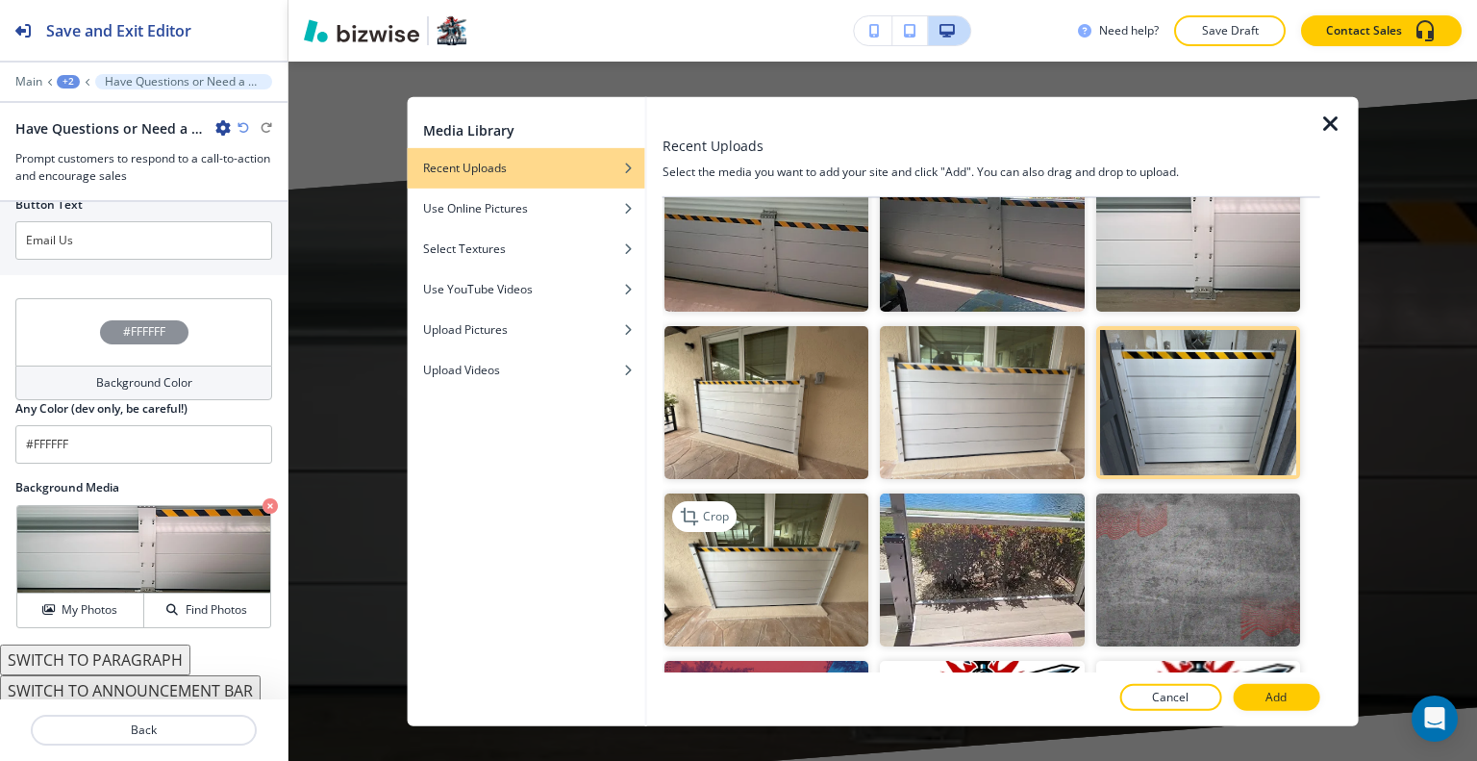
click at [778, 581] on img "button" at bounding box center [766, 569] width 204 height 153
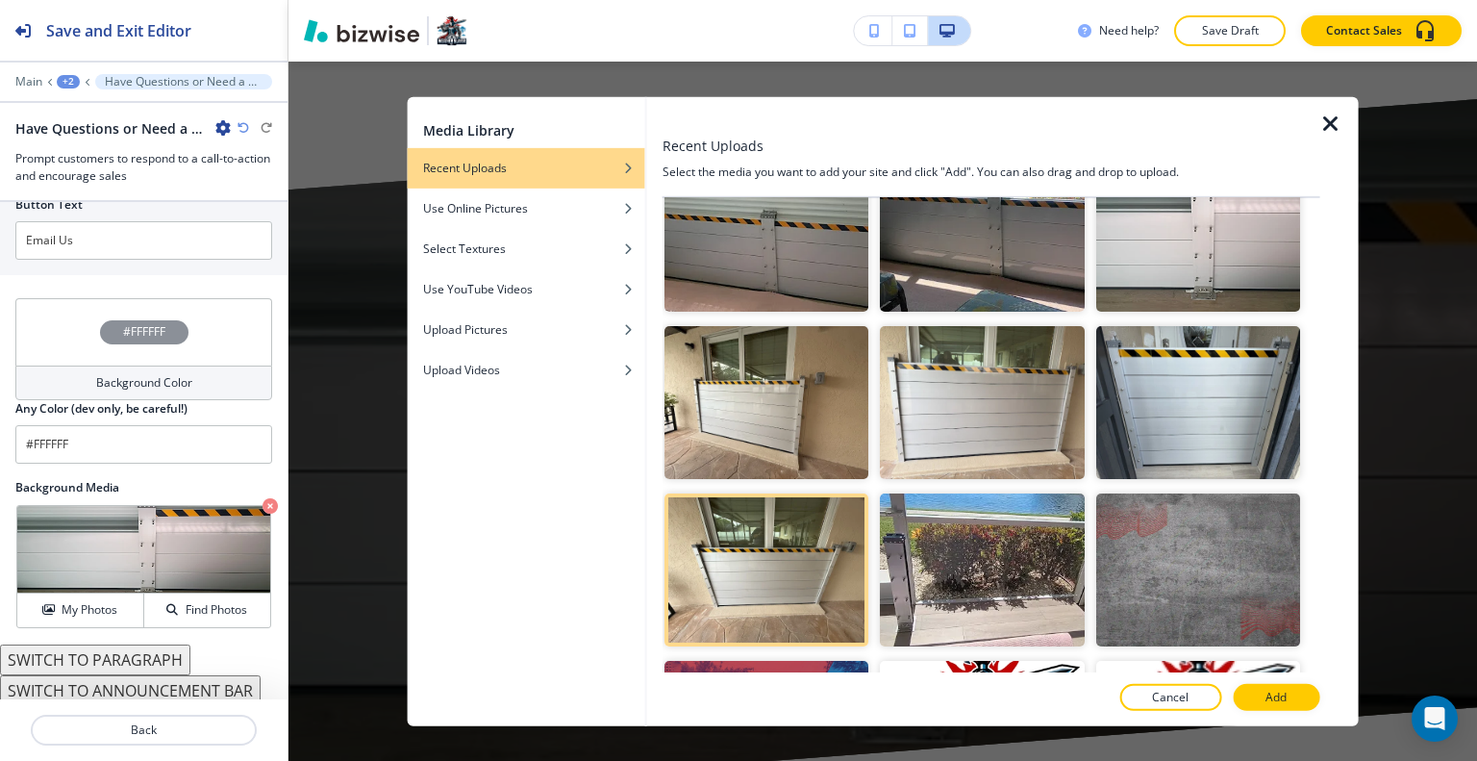
click at [1291, 697] on button "Add" at bounding box center [1276, 697] width 87 height 27
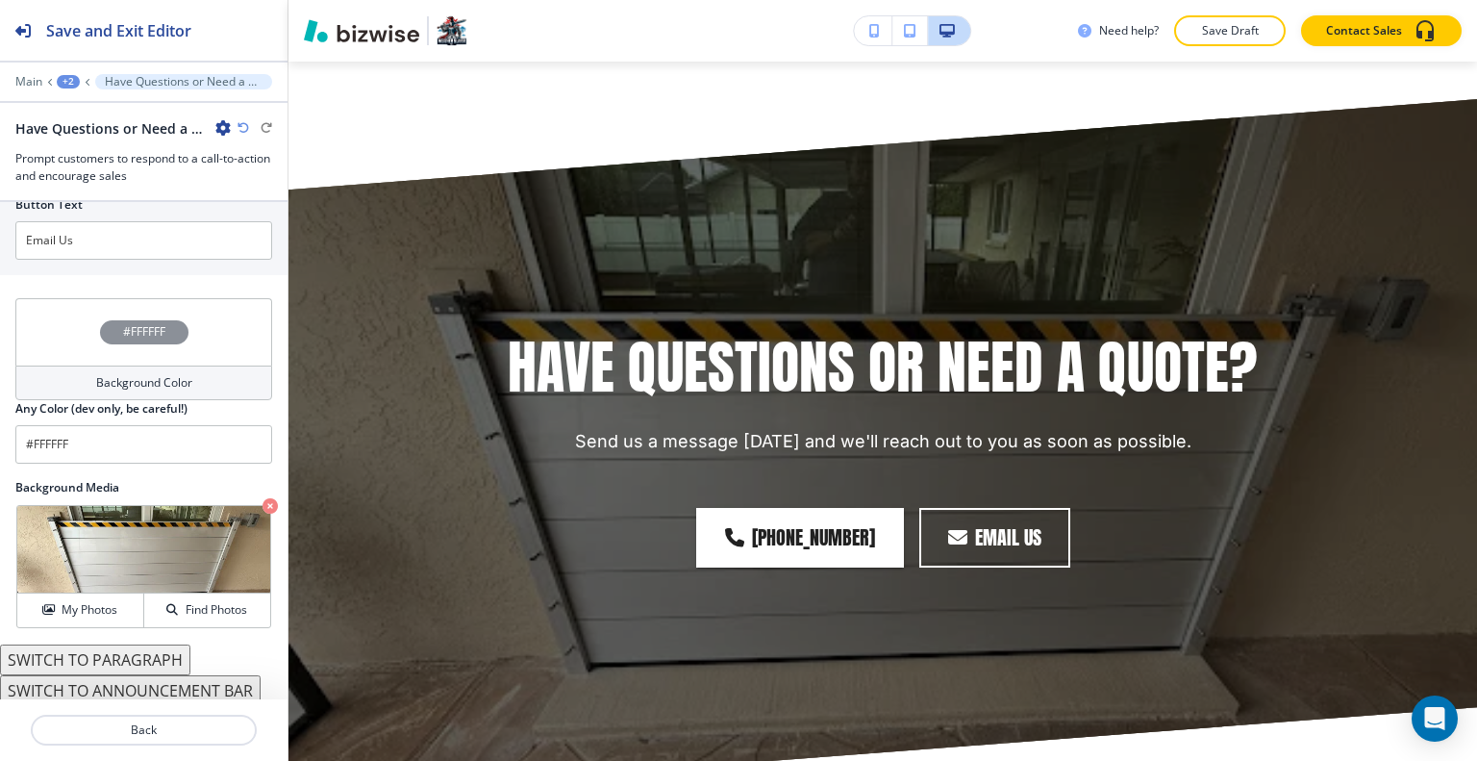
scroll to position [3485, 0]
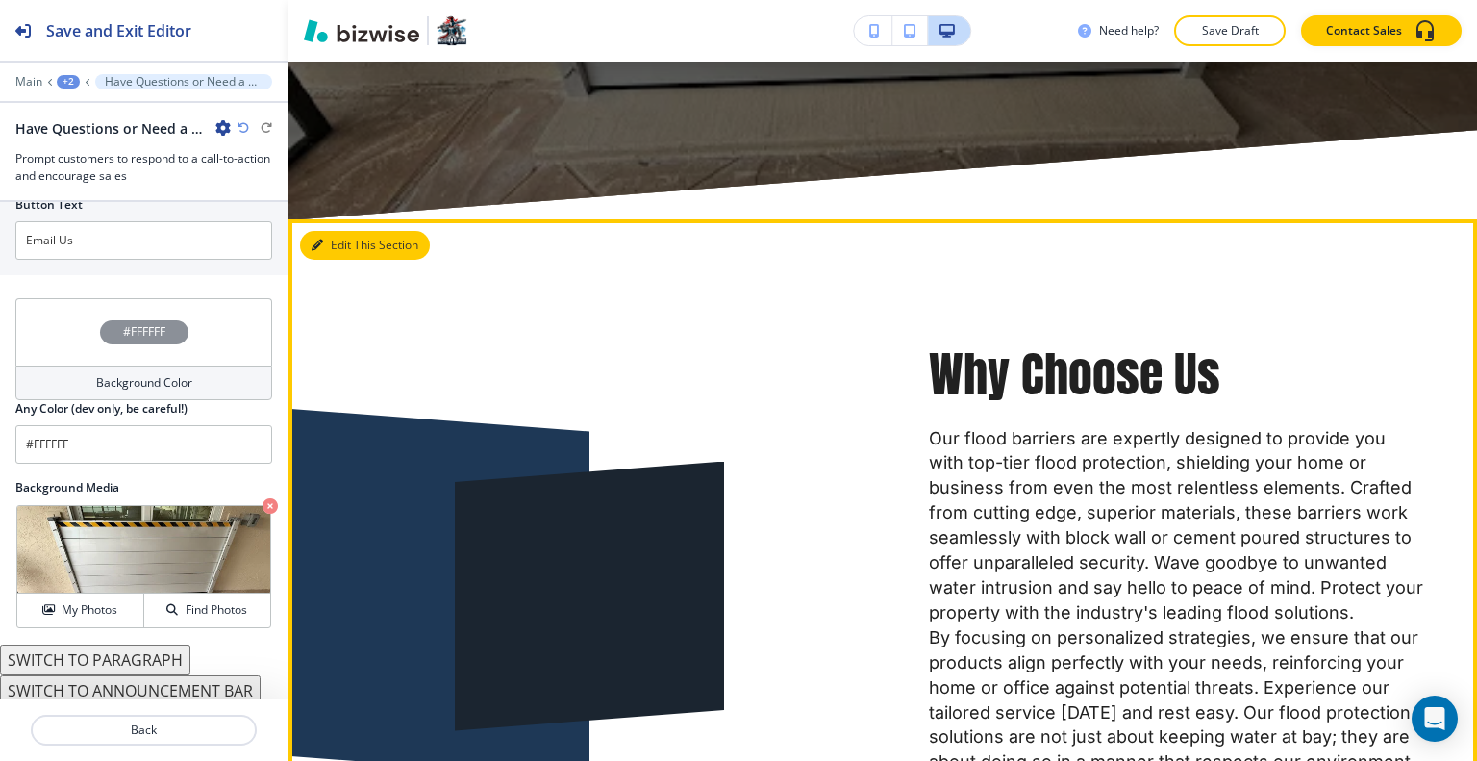
click at [343, 231] on button "Edit This Section" at bounding box center [365, 245] width 130 height 29
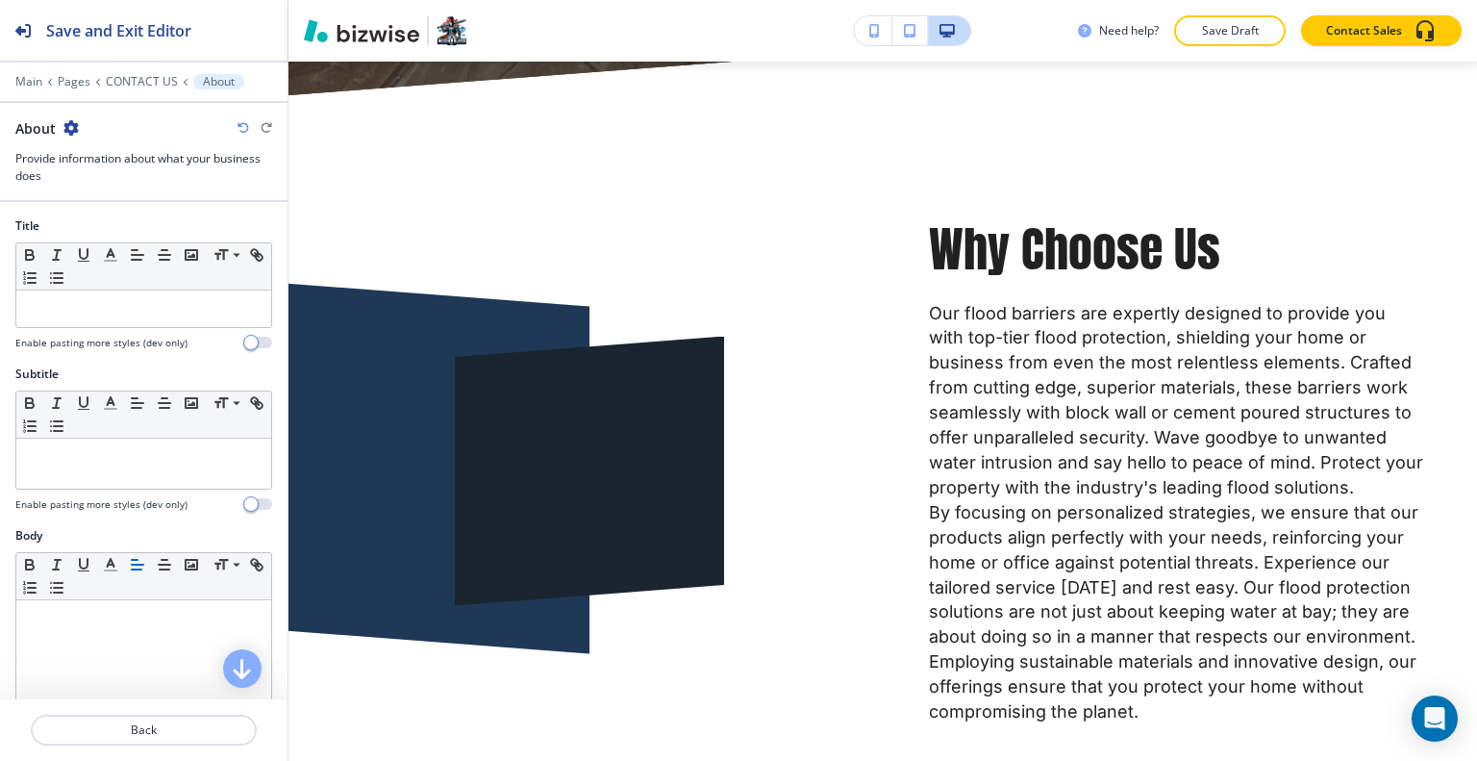
scroll to position [673, 0]
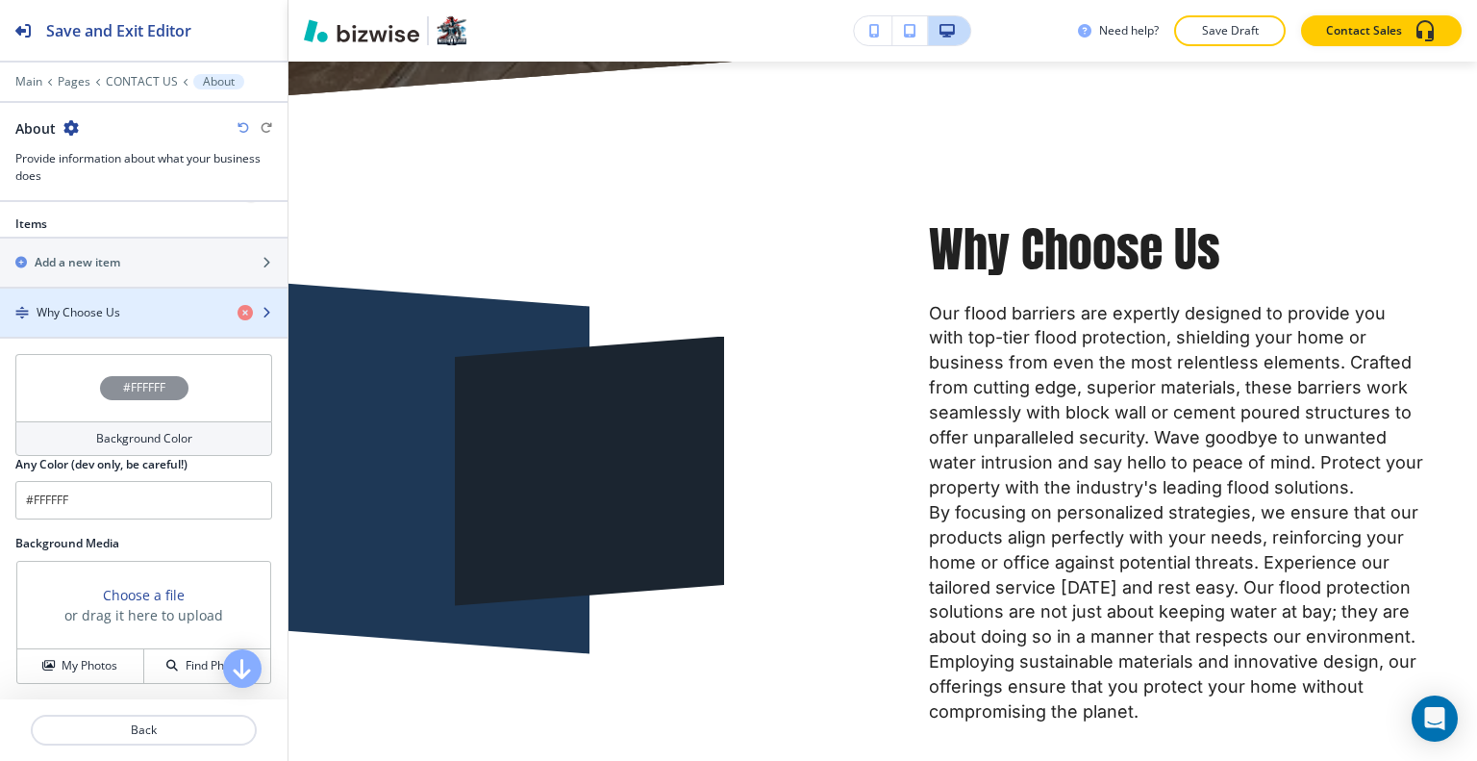
click at [81, 322] on div "button" at bounding box center [143, 328] width 287 height 15
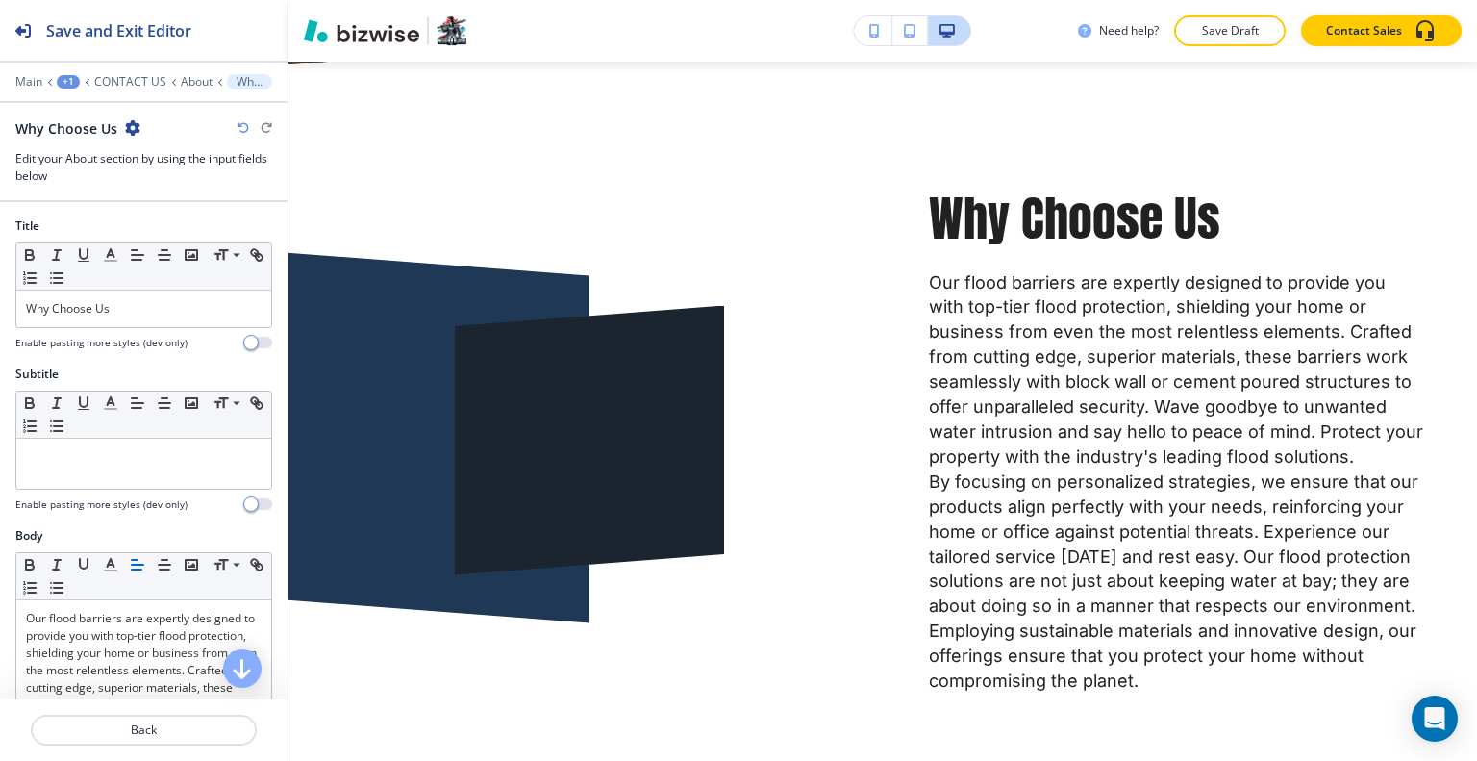
scroll to position [577, 0]
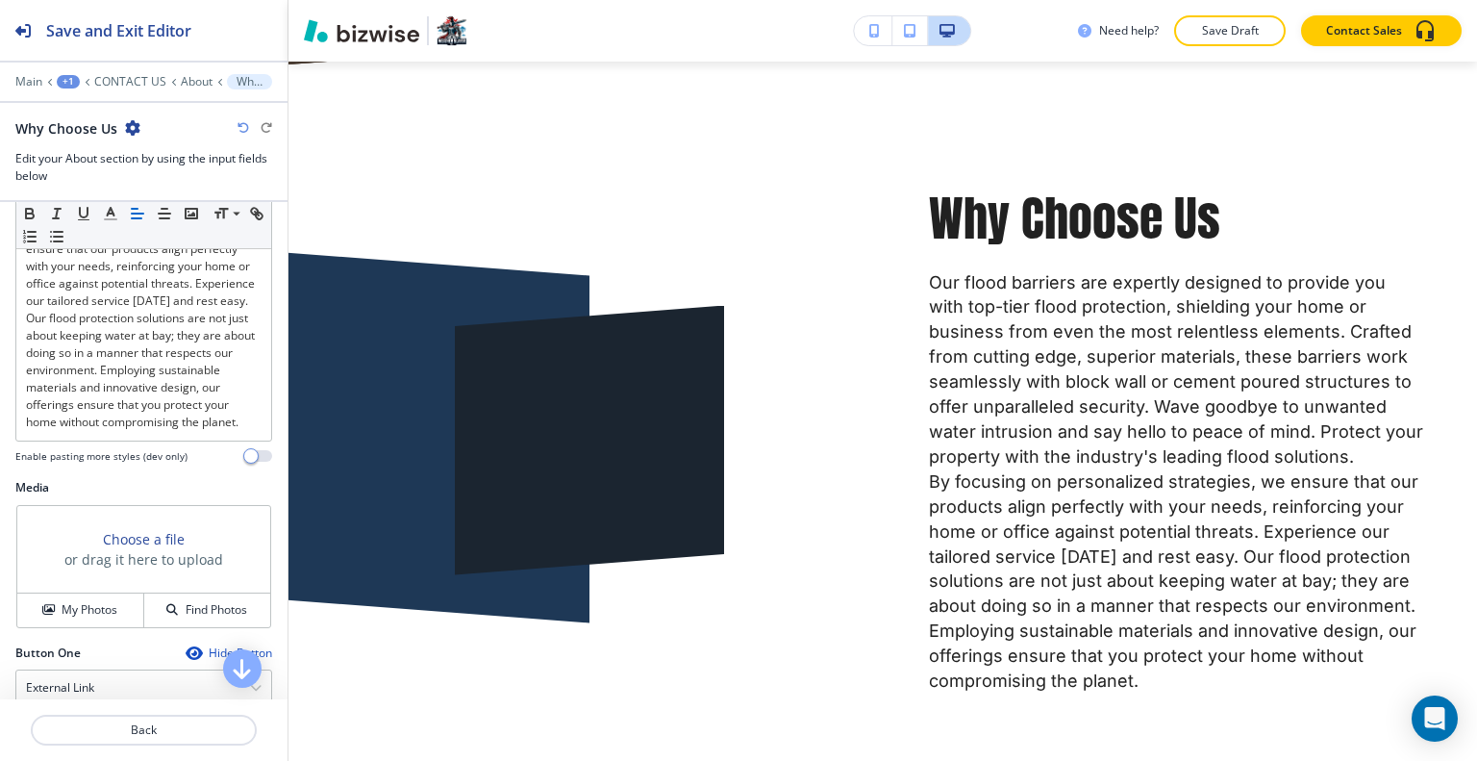
click at [90, 644] on div "Media Choose a file or drag it here to upload My Photos Find Photos" at bounding box center [143, 561] width 287 height 165
click at [90, 627] on button "My Photos" at bounding box center [80, 610] width 127 height 34
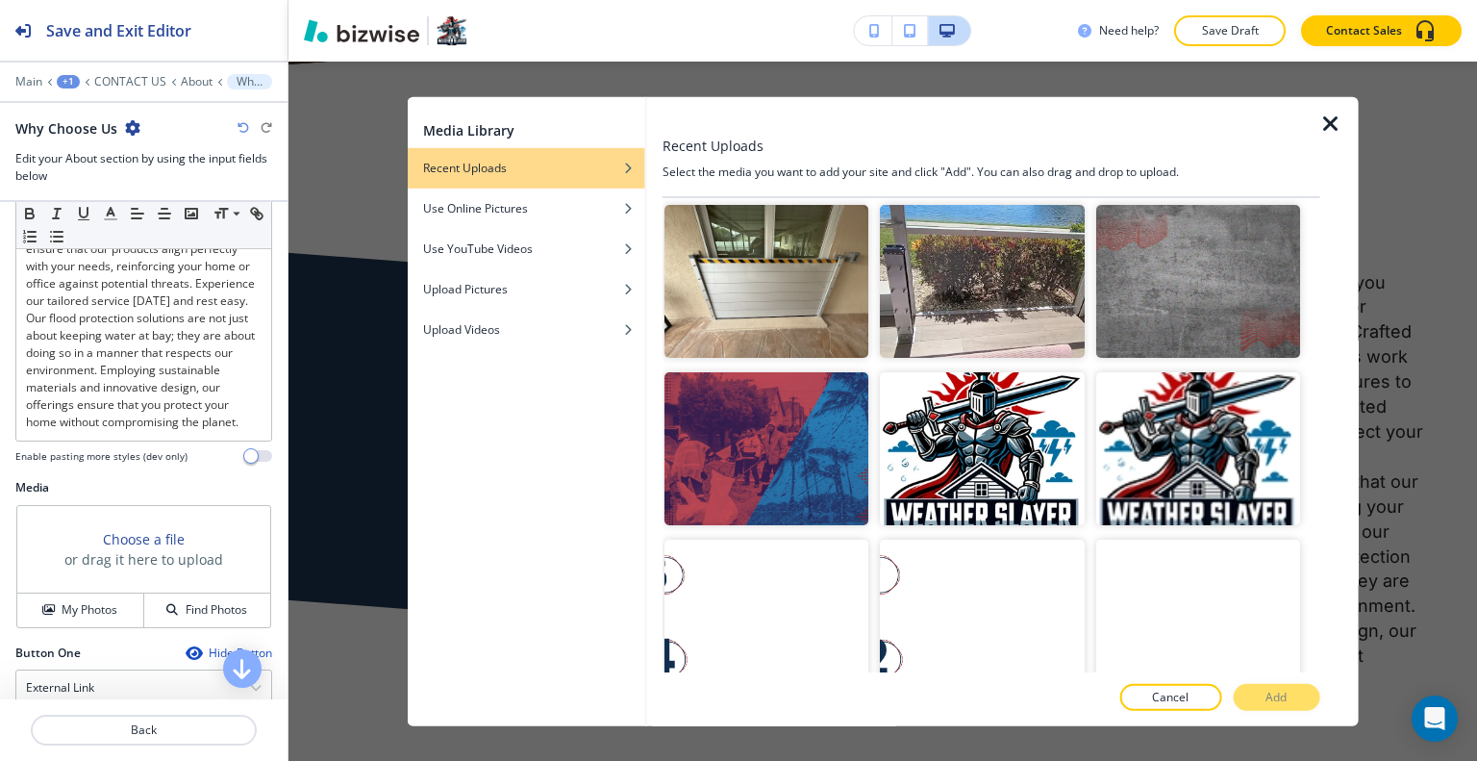
scroll to position [2019, 0]
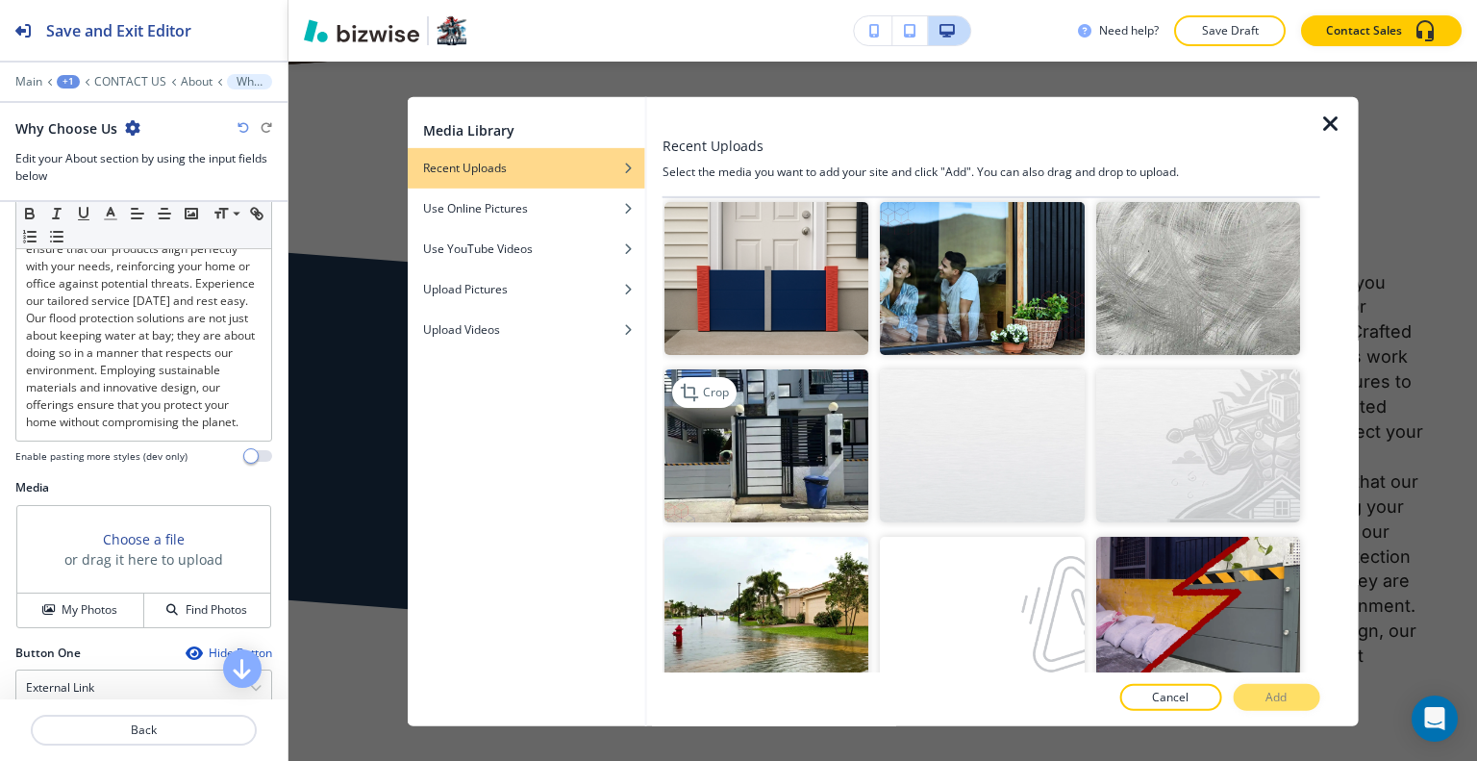
click at [748, 414] on img "button" at bounding box center [766, 445] width 204 height 153
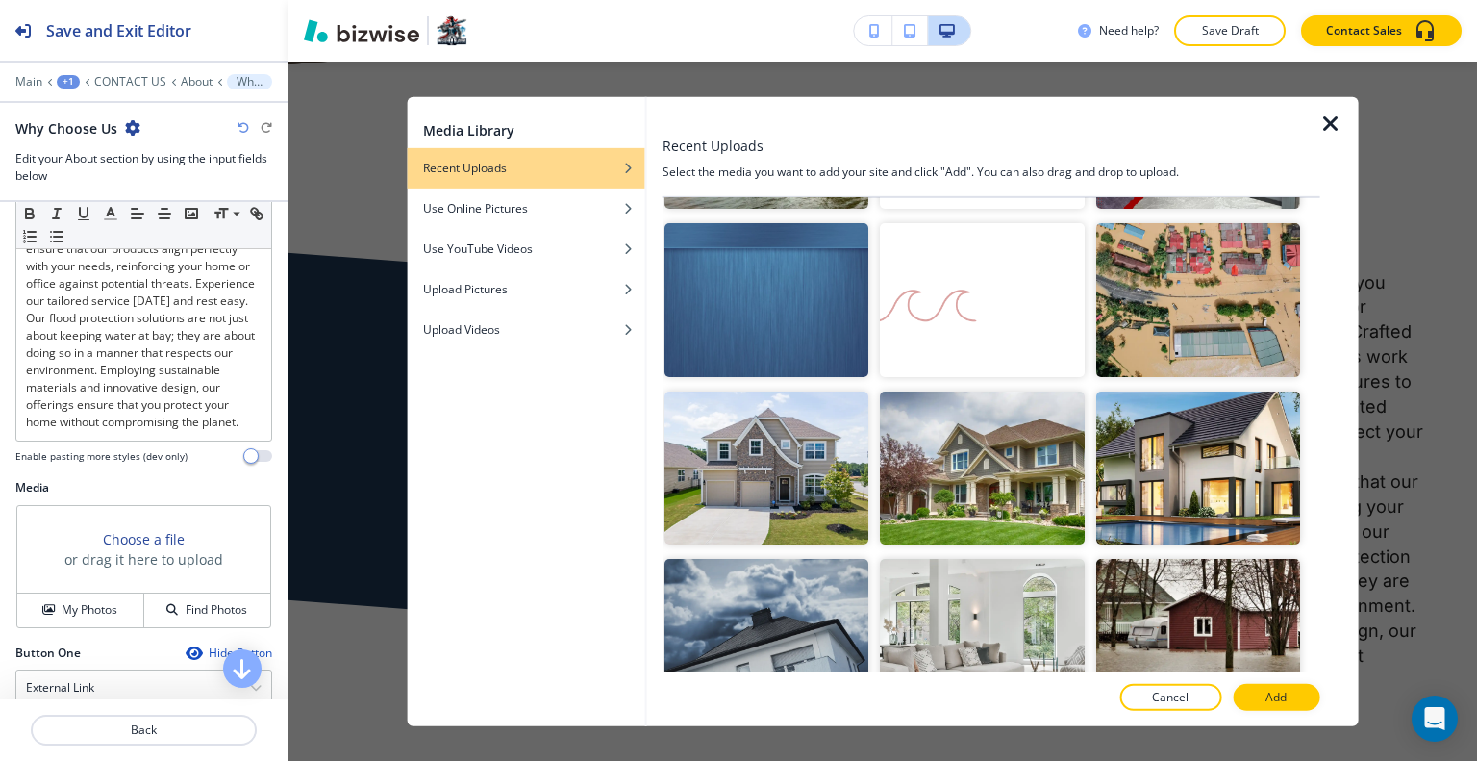
scroll to position [2692, 0]
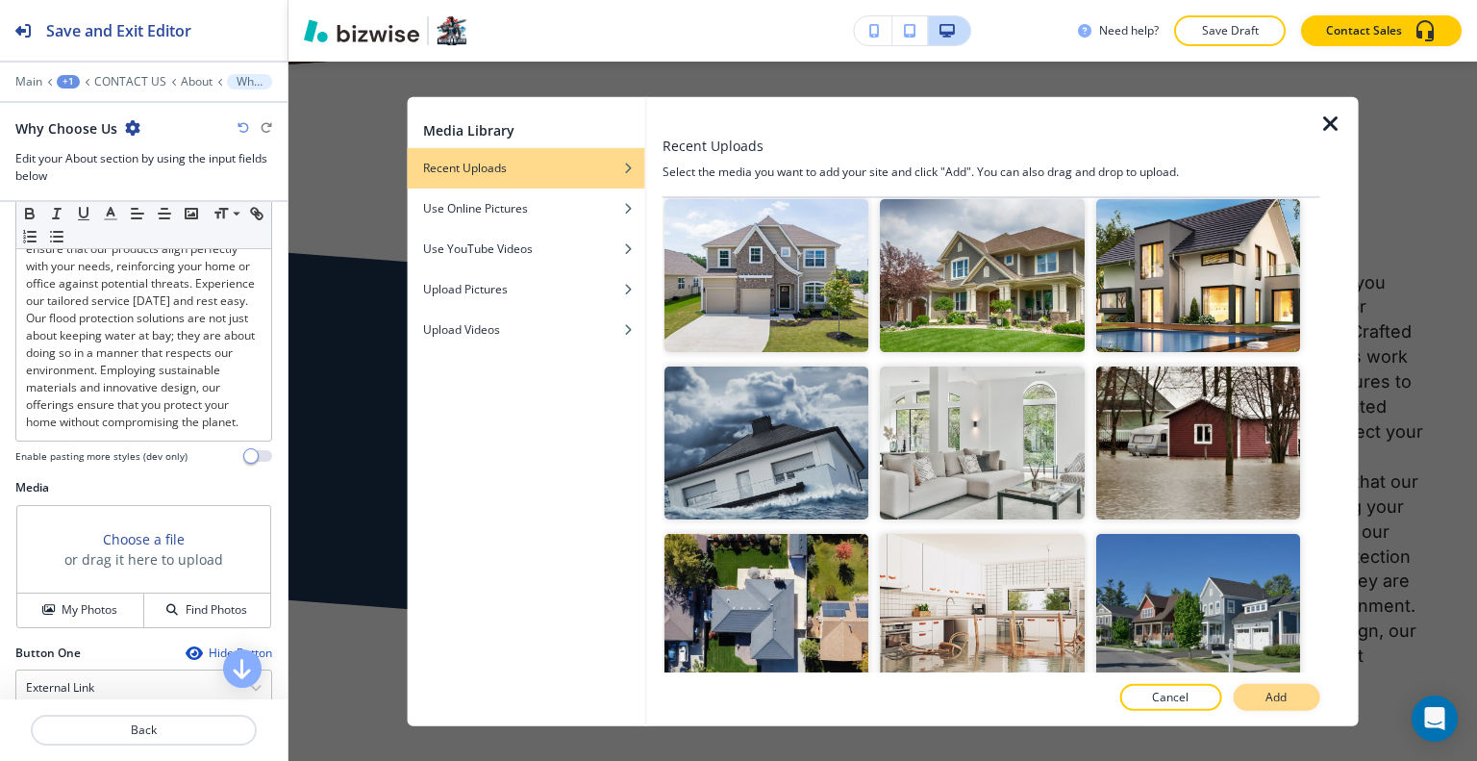
click at [1265, 703] on p "Add" at bounding box center [1275, 696] width 21 height 17
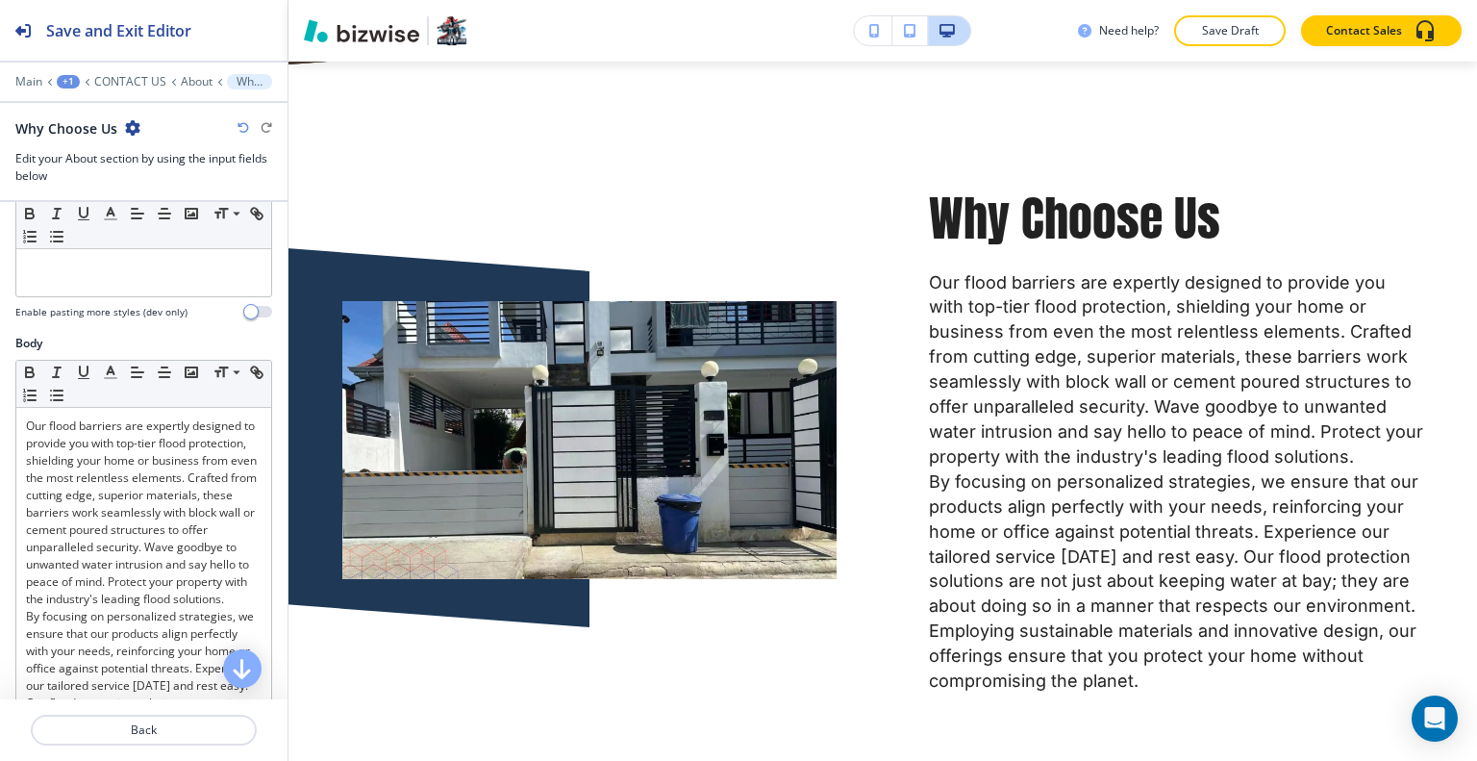
scroll to position [0, 0]
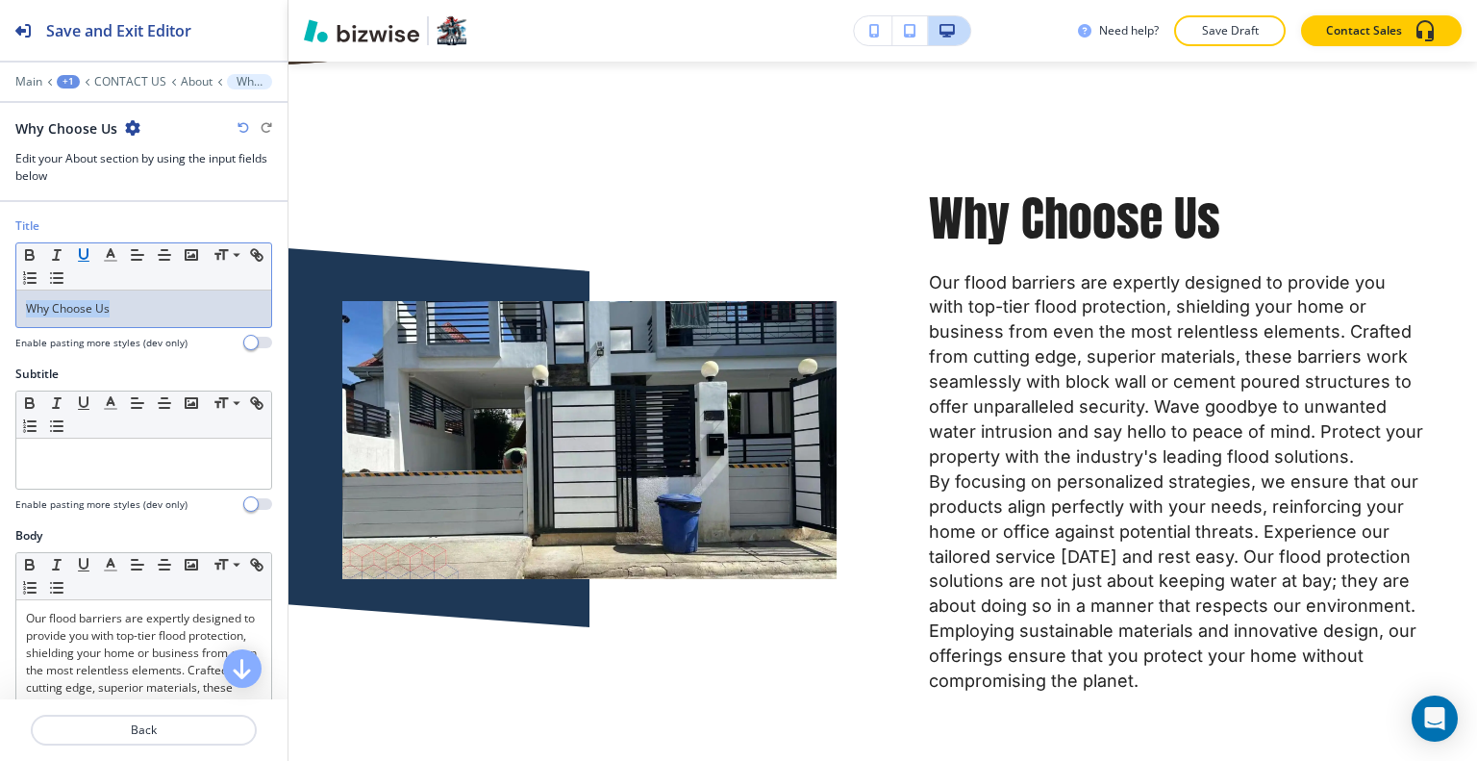
drag, startPoint x: 148, startPoint y: 315, endPoint x: 79, endPoint y: 245, distance: 98.6
click at [6, 280] on div "Title Small Normal Large Huge Why Choose Us Enable pasting more styles (dev onl…" at bounding box center [143, 291] width 287 height 148
click at [126, 257] on button "button" at bounding box center [137, 254] width 27 height 23
click at [116, 257] on icon "button" at bounding box center [110, 254] width 17 height 17
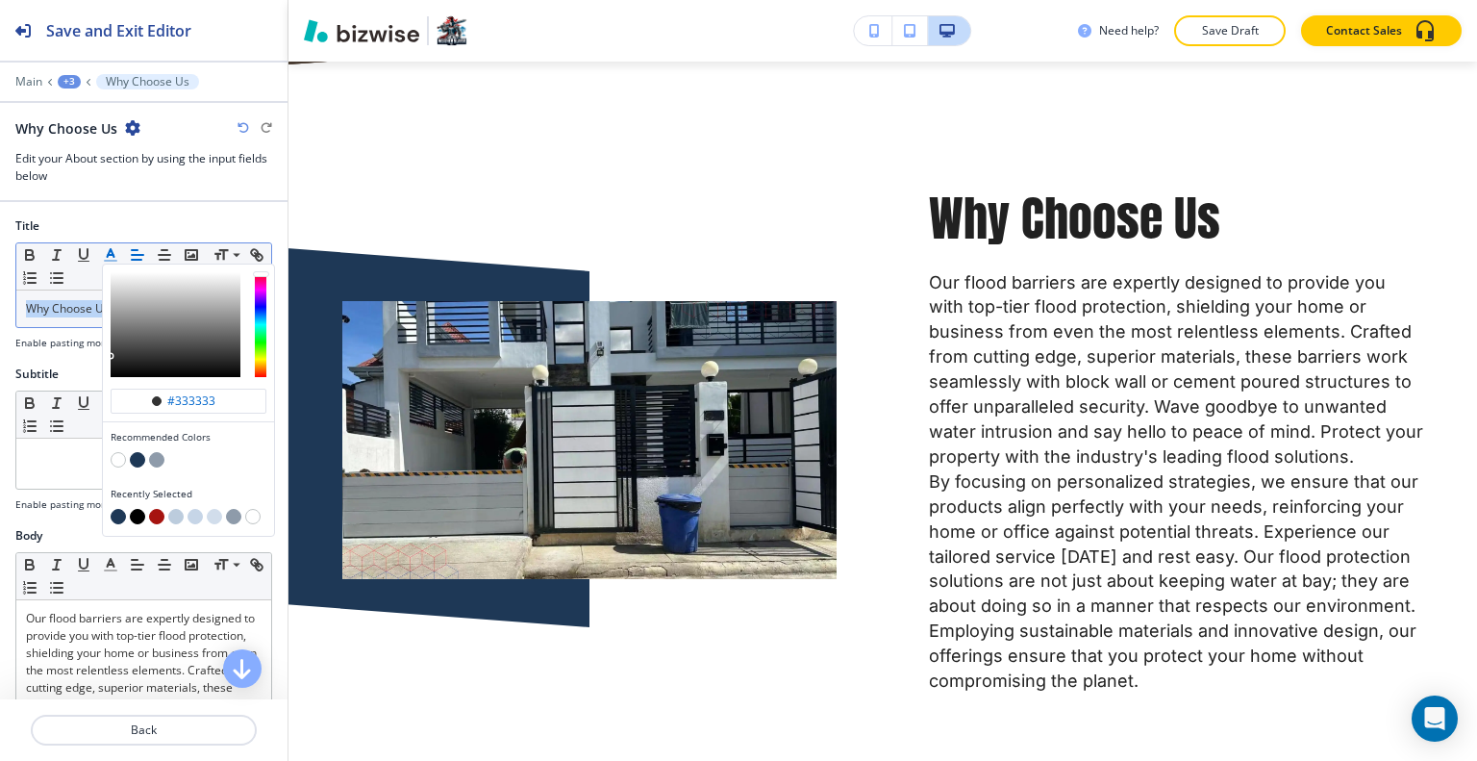
click at [136, 453] on button "button" at bounding box center [137, 459] width 15 height 15
type input "#1e3856"
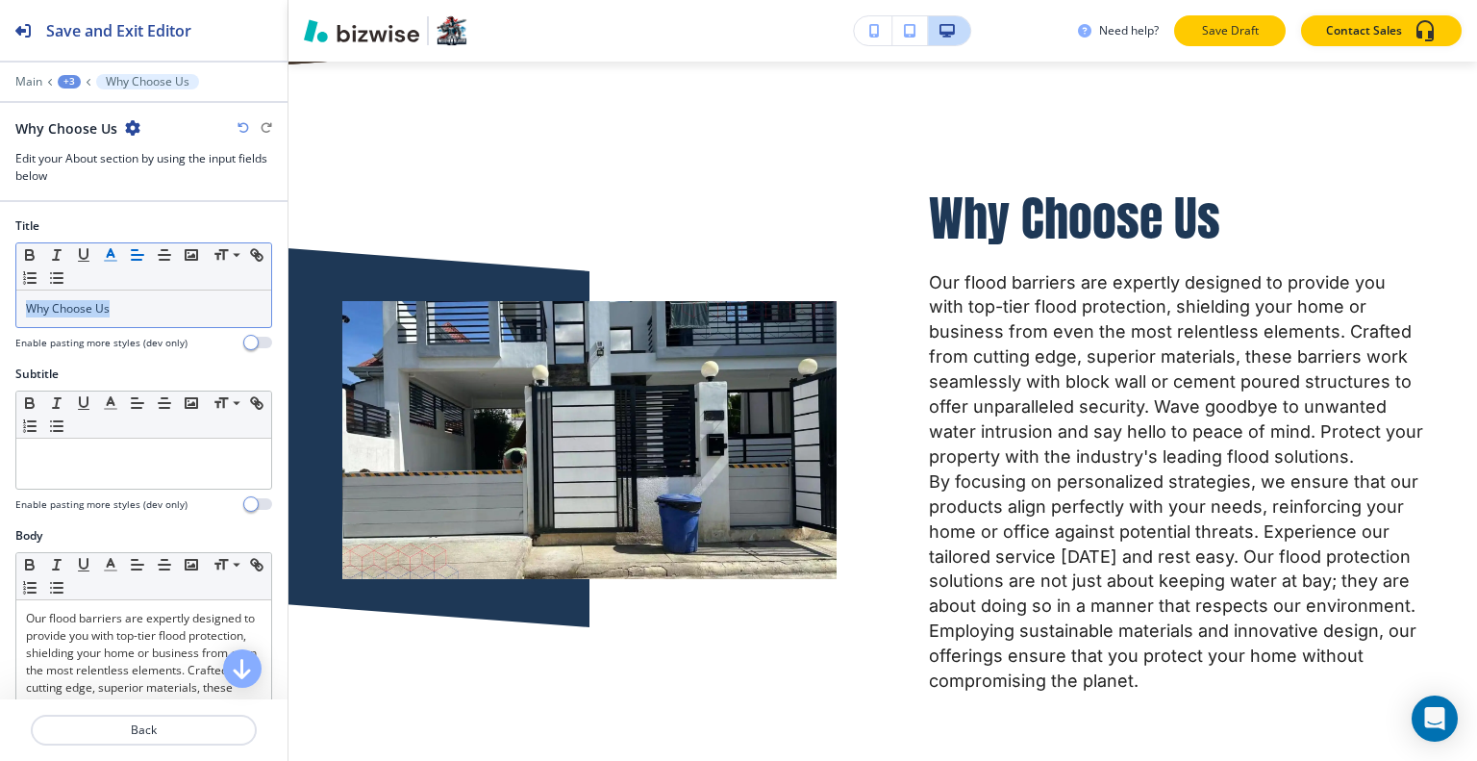
click at [1207, 28] on p "Save Draft" at bounding box center [1230, 30] width 62 height 17
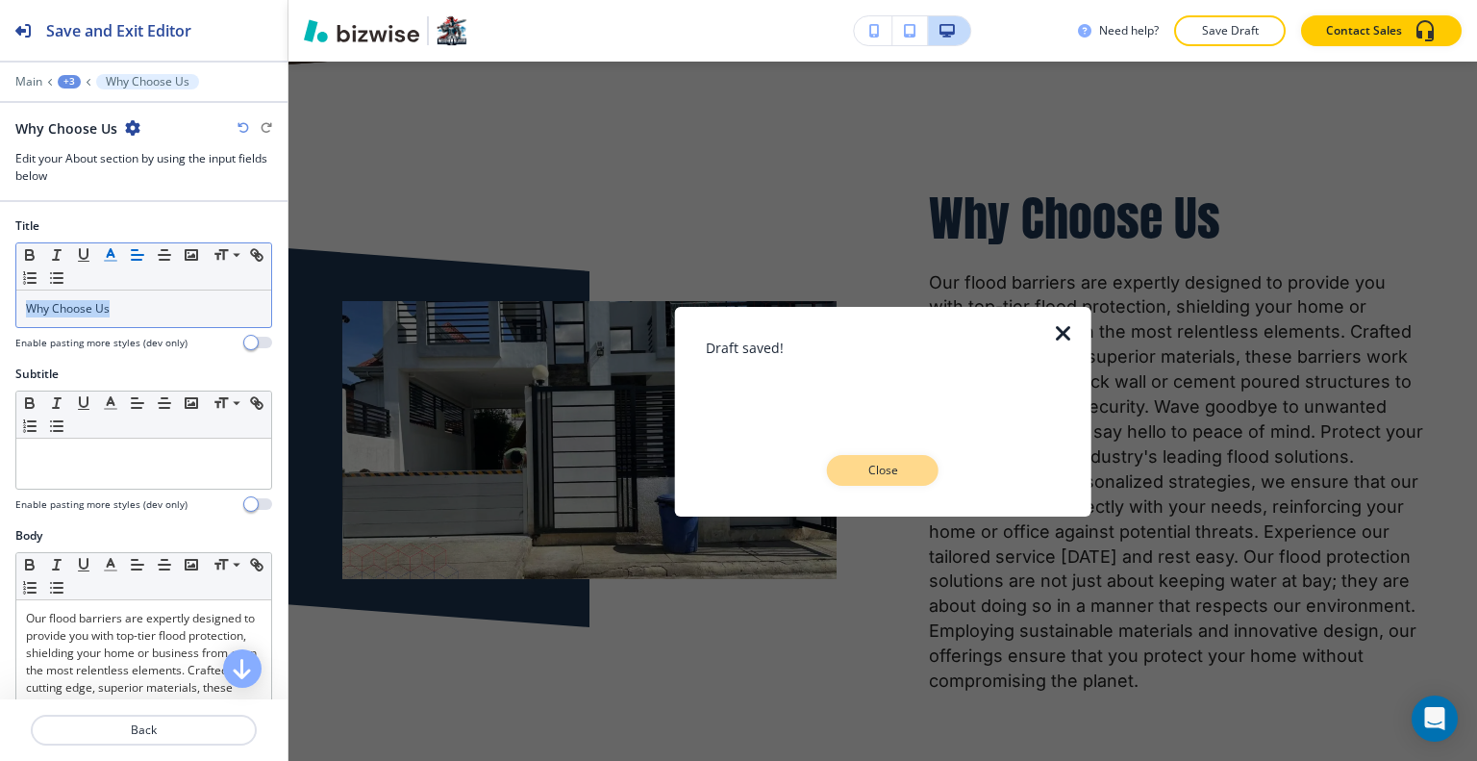
click at [890, 480] on button "Close" at bounding box center [883, 470] width 112 height 31
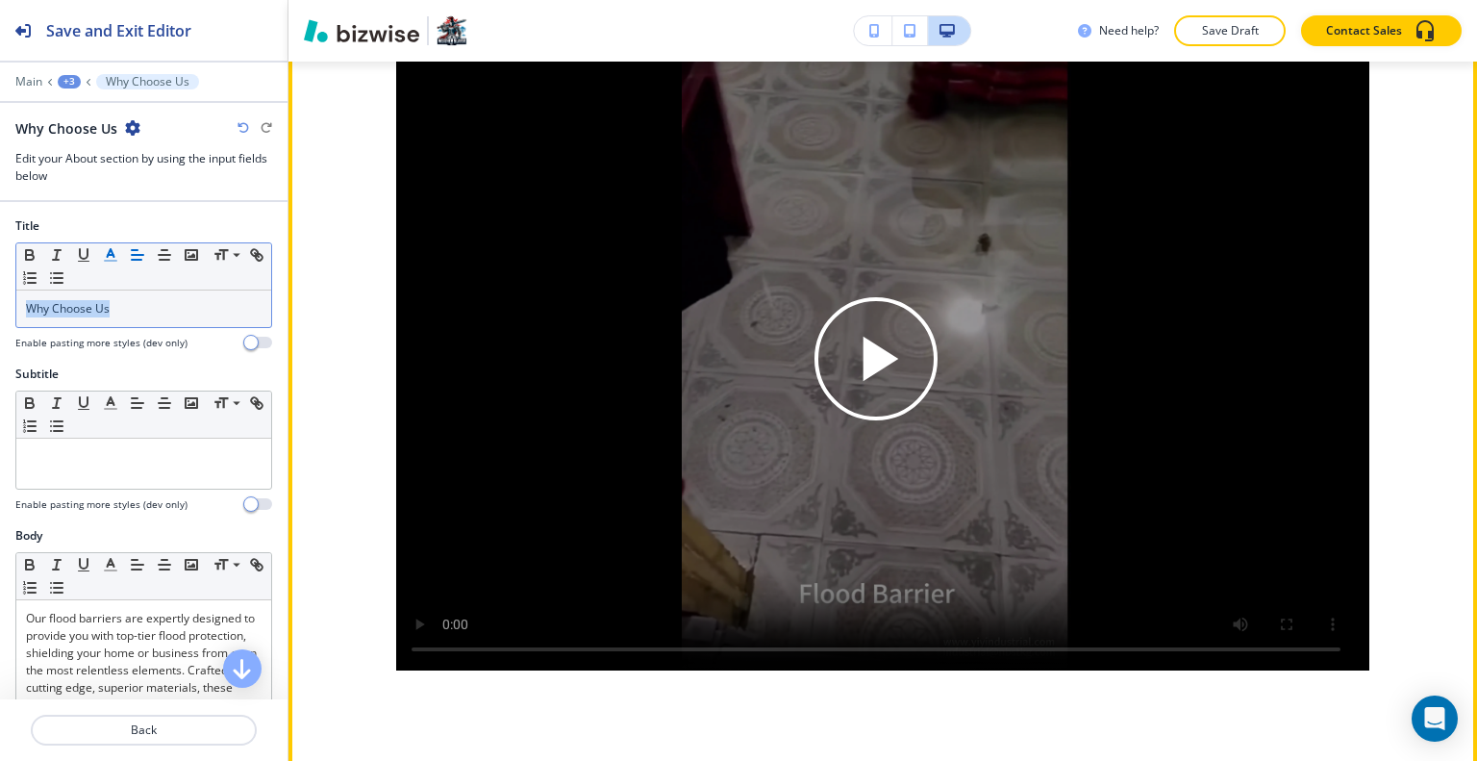
scroll to position [4121, 0]
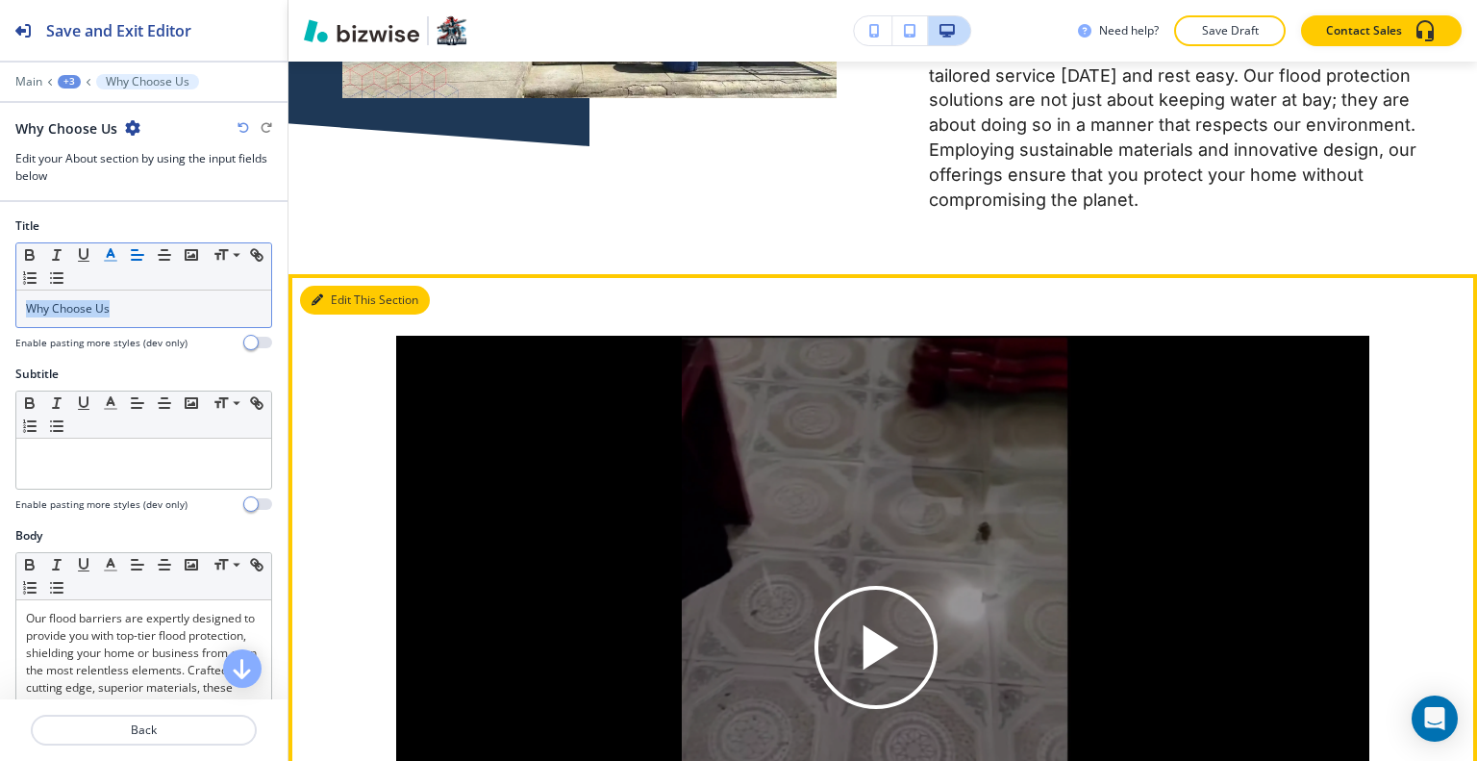
click at [350, 286] on button "Edit This Section" at bounding box center [365, 300] width 130 height 29
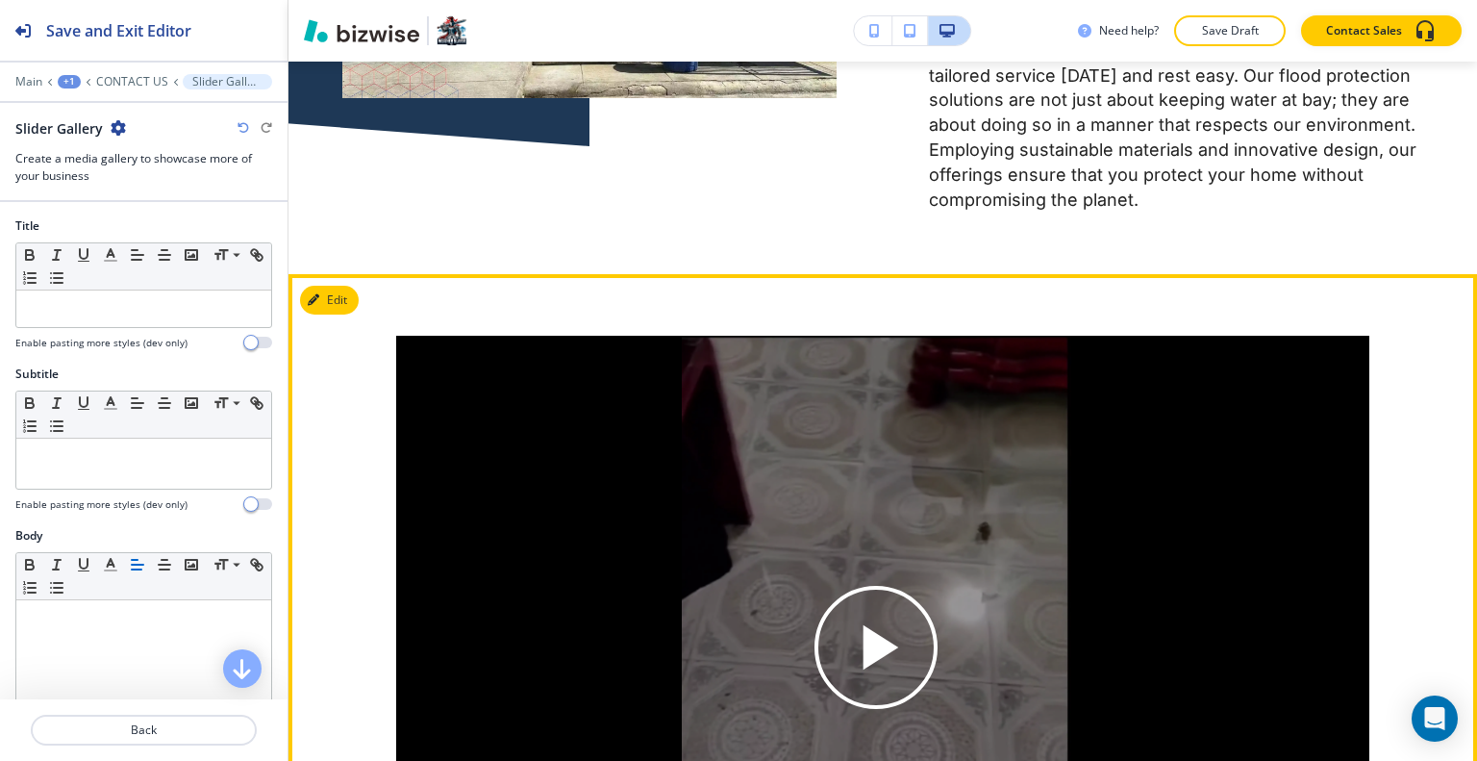
scroll to position [4300, 0]
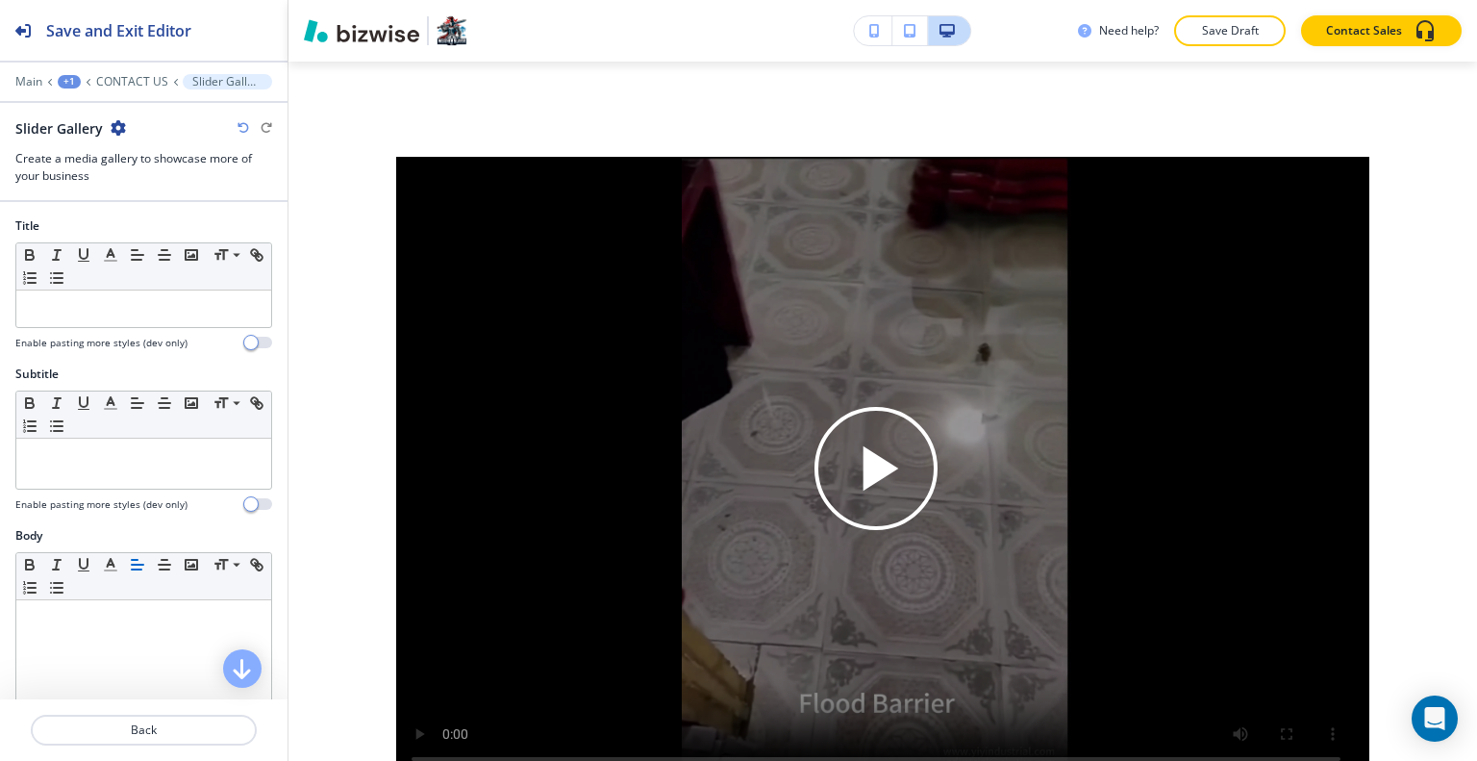
click at [106, 124] on div "Slider Gallery" at bounding box center [70, 128] width 111 height 20
click at [111, 126] on icon "button" at bounding box center [118, 127] width 15 height 15
click at [112, 126] on icon "button" at bounding box center [118, 127] width 15 height 15
click at [183, 236] on button "Delete Section" at bounding box center [171, 228] width 123 height 35
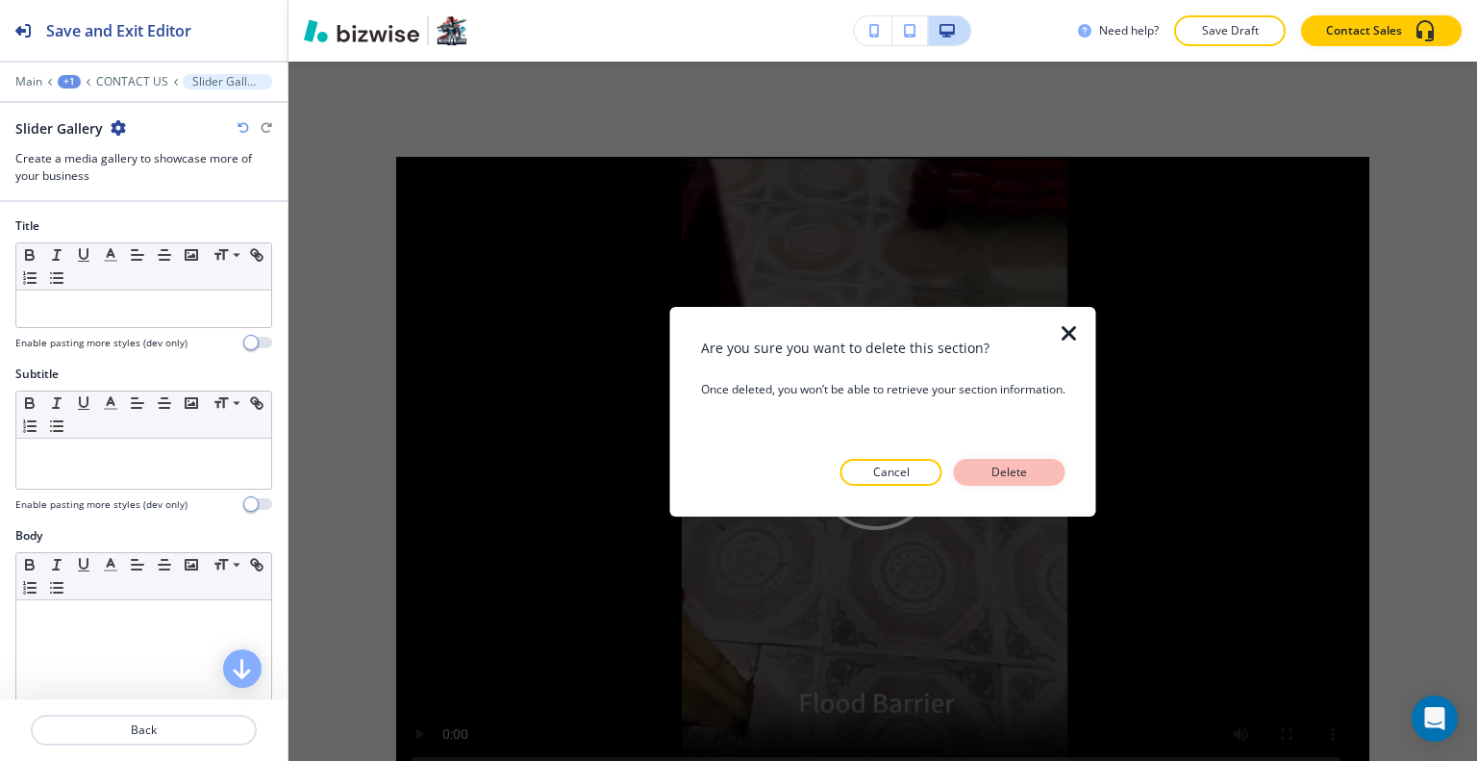
click at [1047, 460] on button "Delete" at bounding box center [1010, 472] width 112 height 27
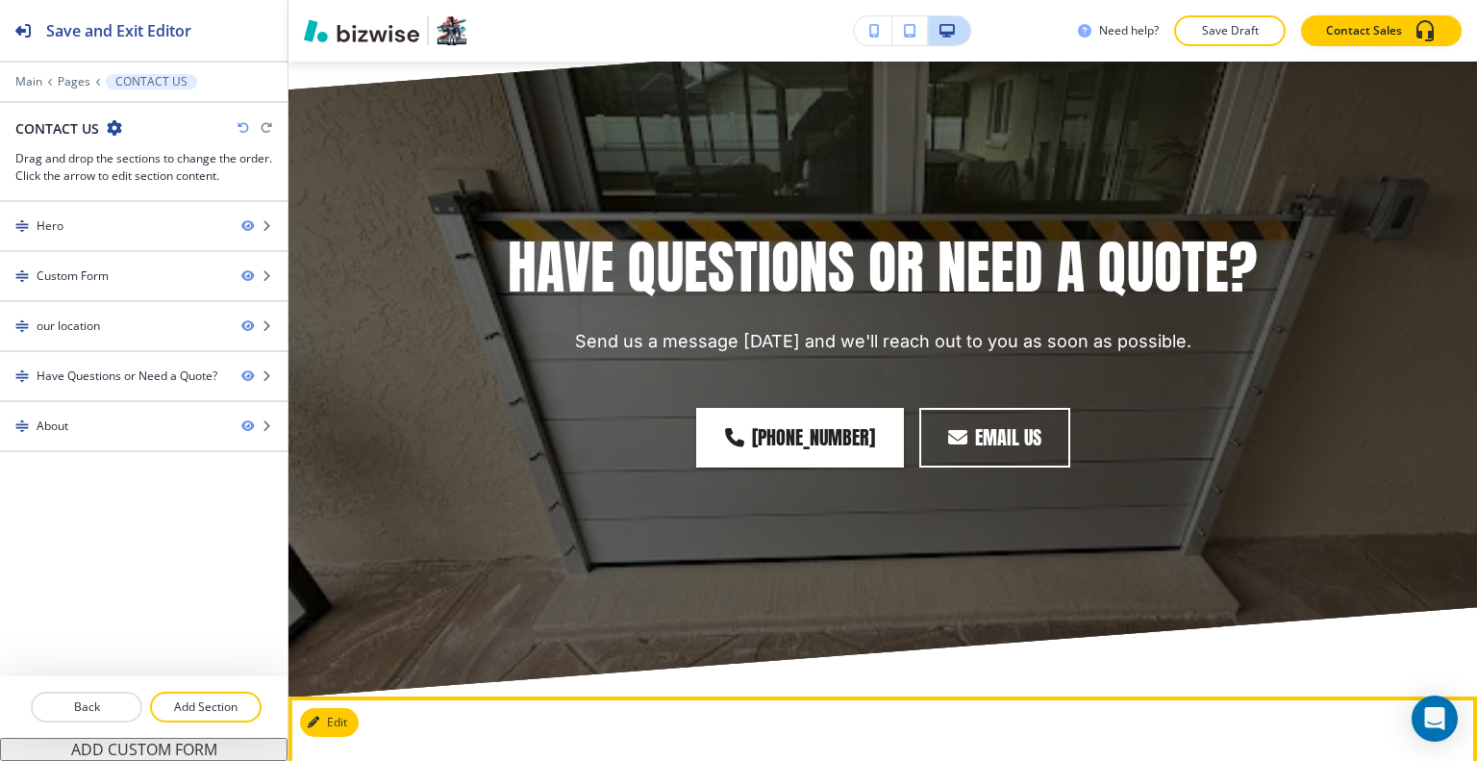
scroll to position [3681, 0]
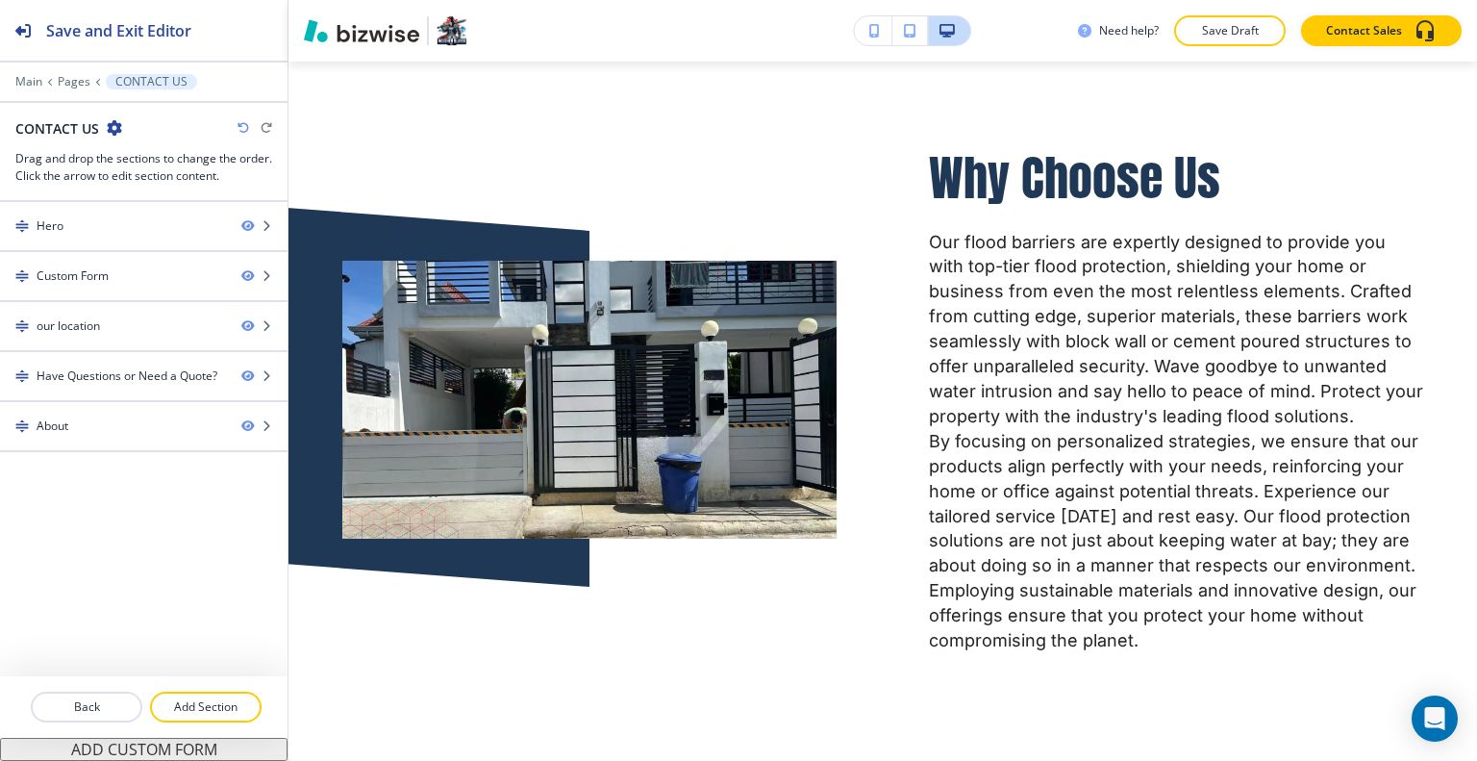
click at [239, 129] on icon "button" at bounding box center [243, 128] width 12 height 12
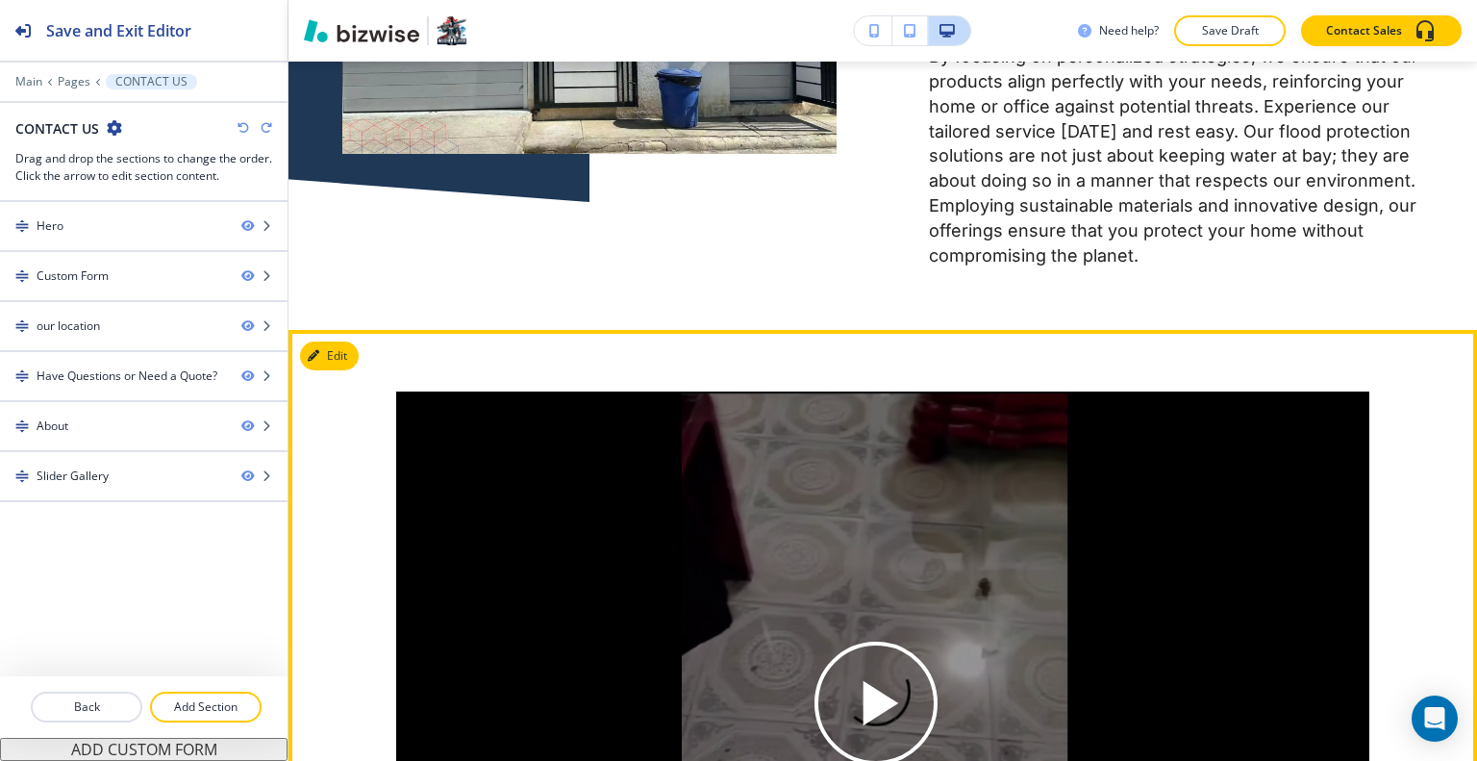
scroll to position [4161, 0]
click at [317, 350] on icon "button" at bounding box center [318, 356] width 12 height 12
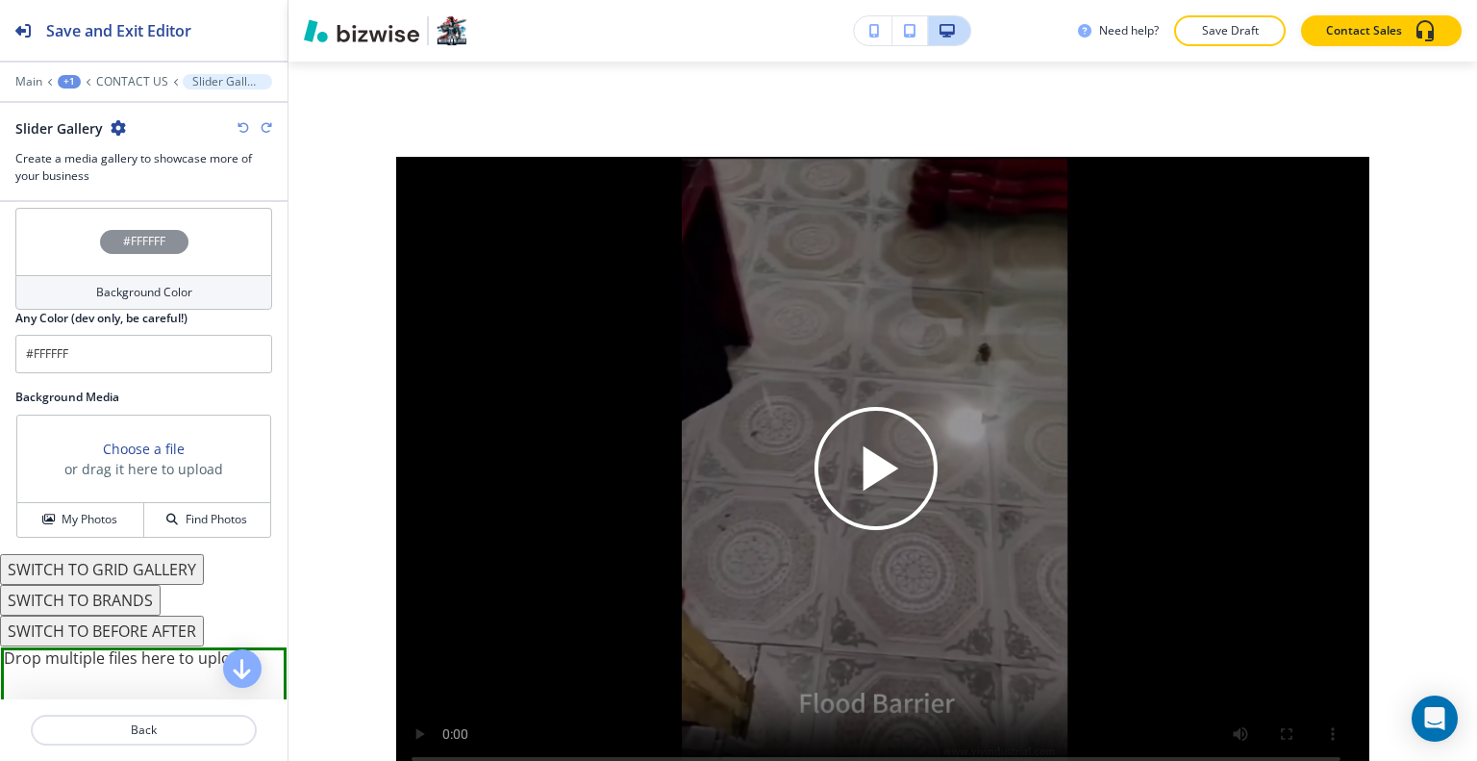
scroll to position [781, 0]
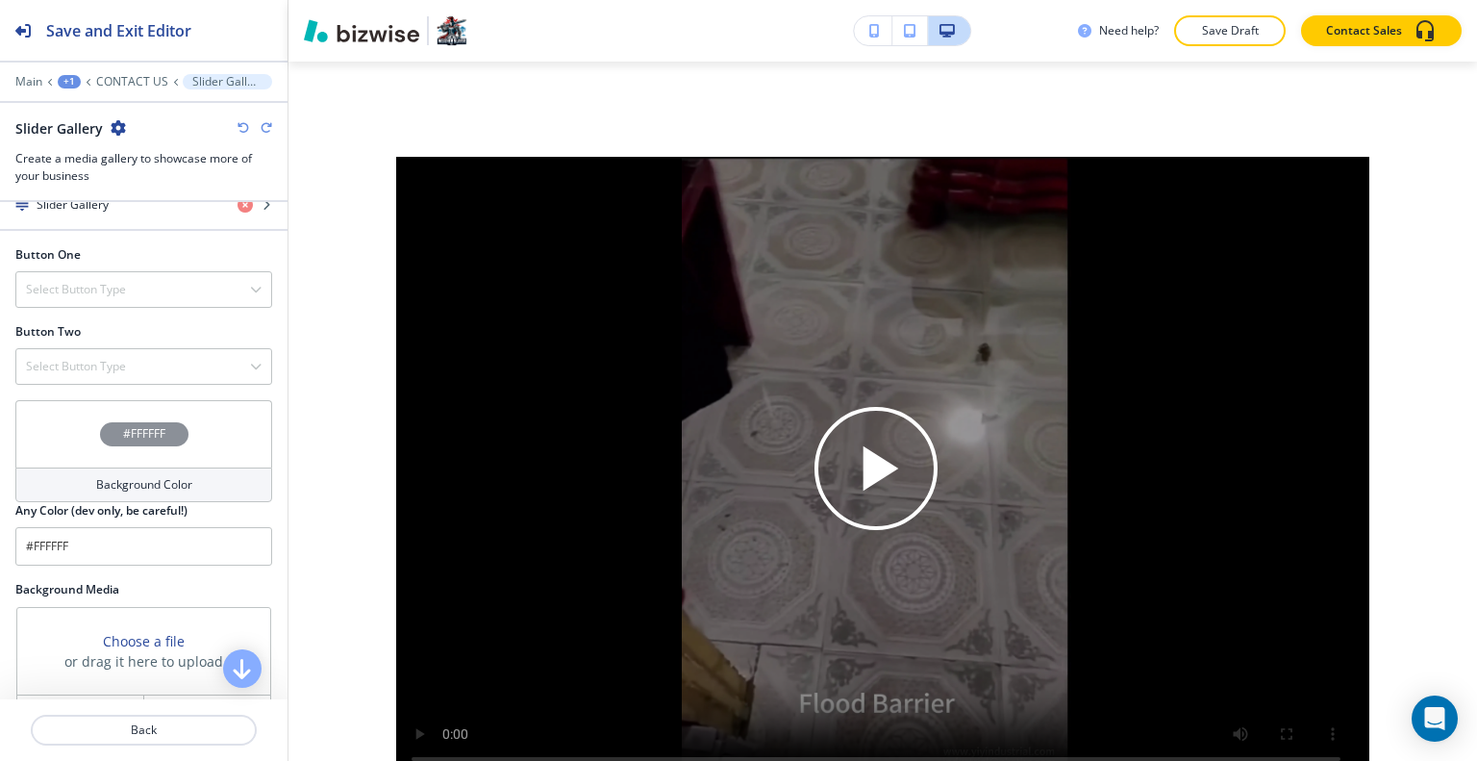
drag, startPoint x: 60, startPoint y: 376, endPoint x: 59, endPoint y: 387, distance: 10.6
click at [59, 387] on div "Button Two Select Button Type Telephone External Link Social Media Email File S…" at bounding box center [143, 361] width 287 height 77
click at [62, 421] on div "#FFFFFF" at bounding box center [143, 433] width 257 height 67
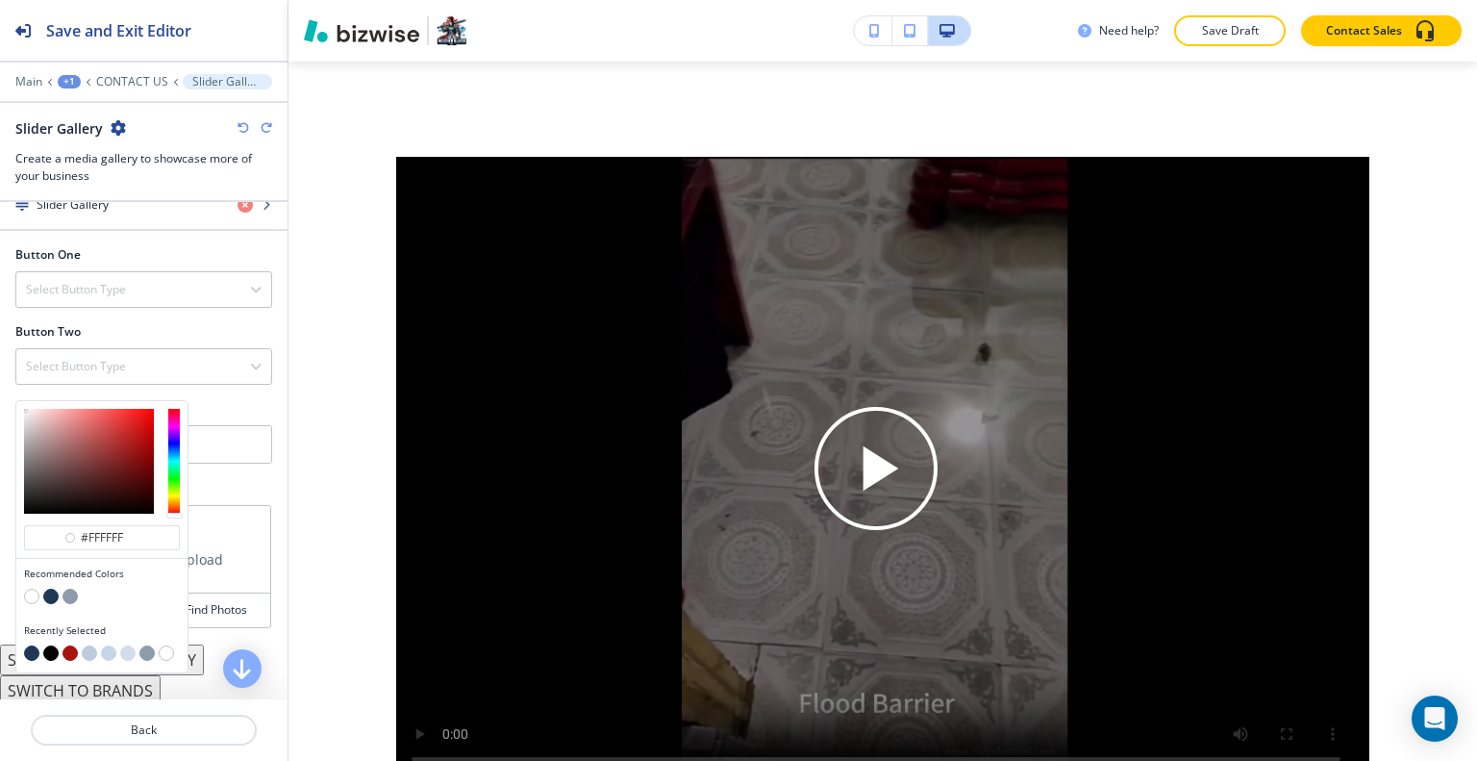
click at [55, 588] on button "button" at bounding box center [50, 595] width 15 height 15
type input "#1e3856"
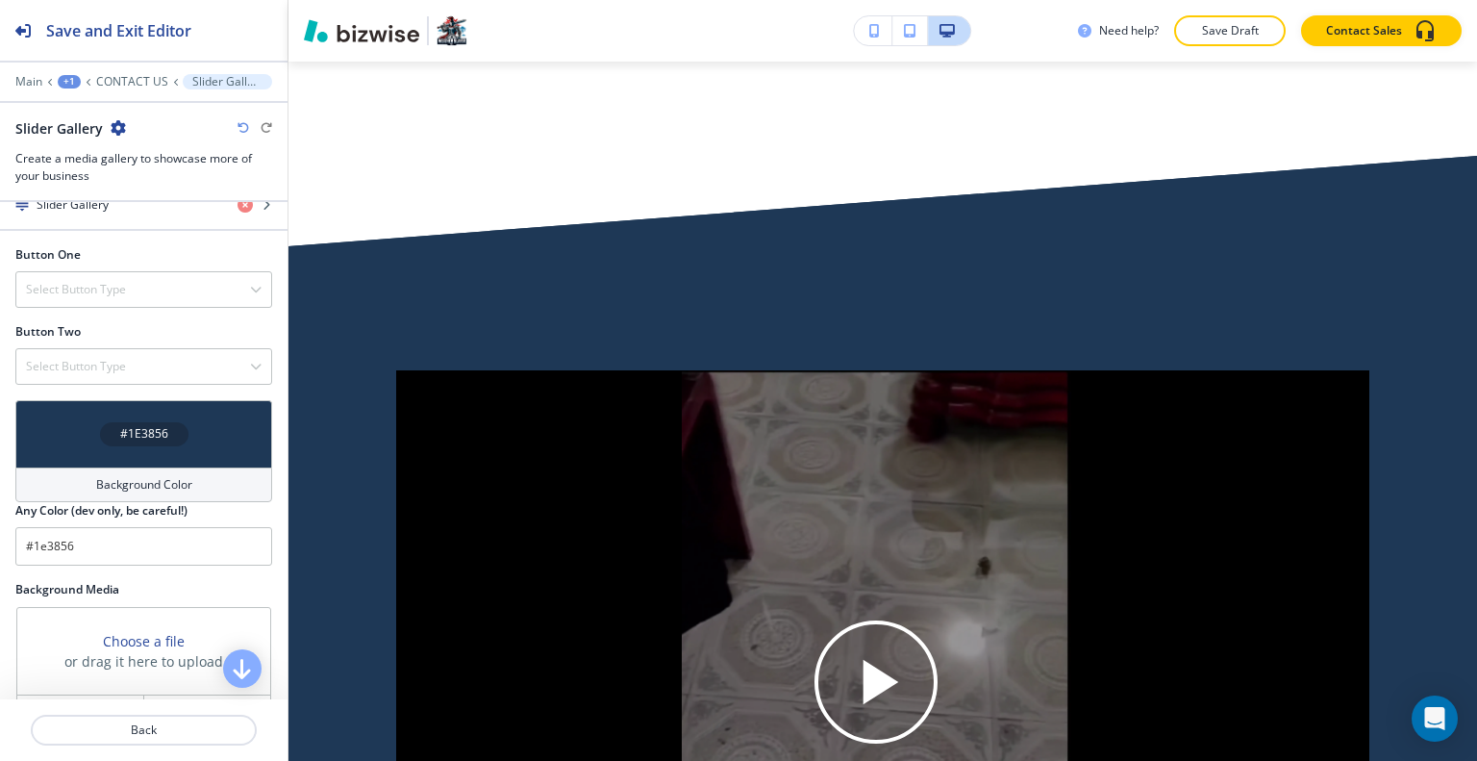
click at [78, 488] on div "Background Color" at bounding box center [143, 484] width 257 height 35
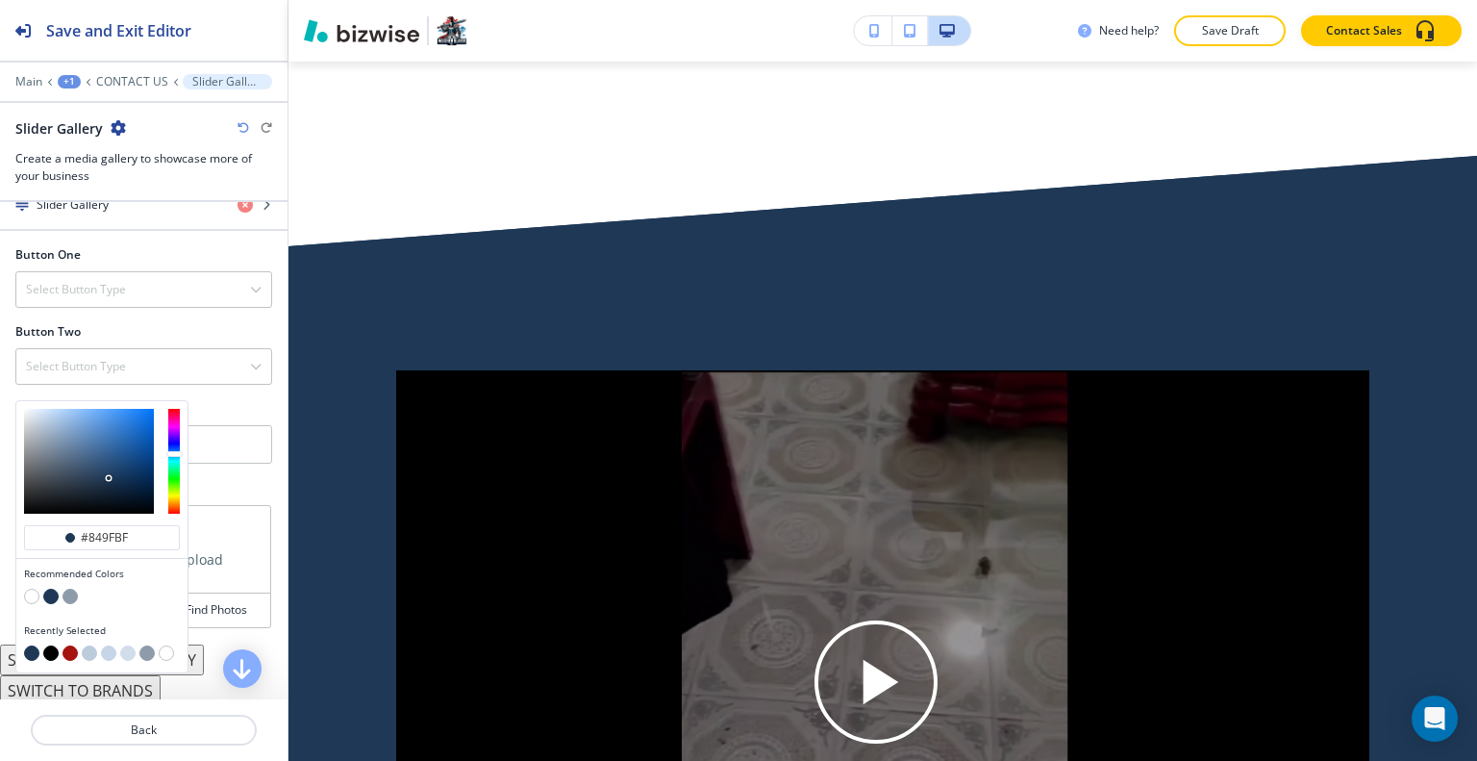
type input "#829dbd"
click at [64, 430] on div at bounding box center [89, 461] width 130 height 105
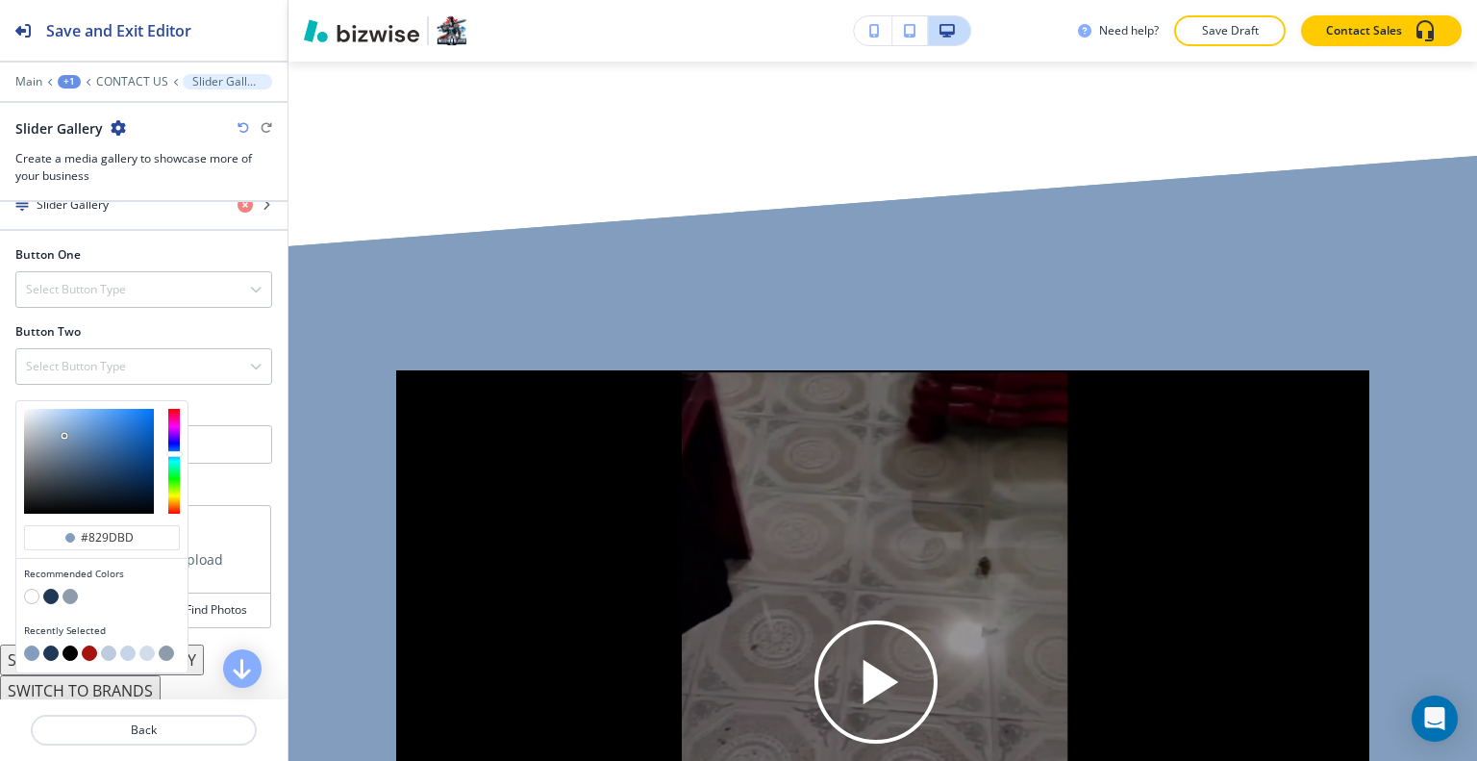
click at [73, 588] on button "button" at bounding box center [69, 595] width 15 height 15
type input "#8e9baa"
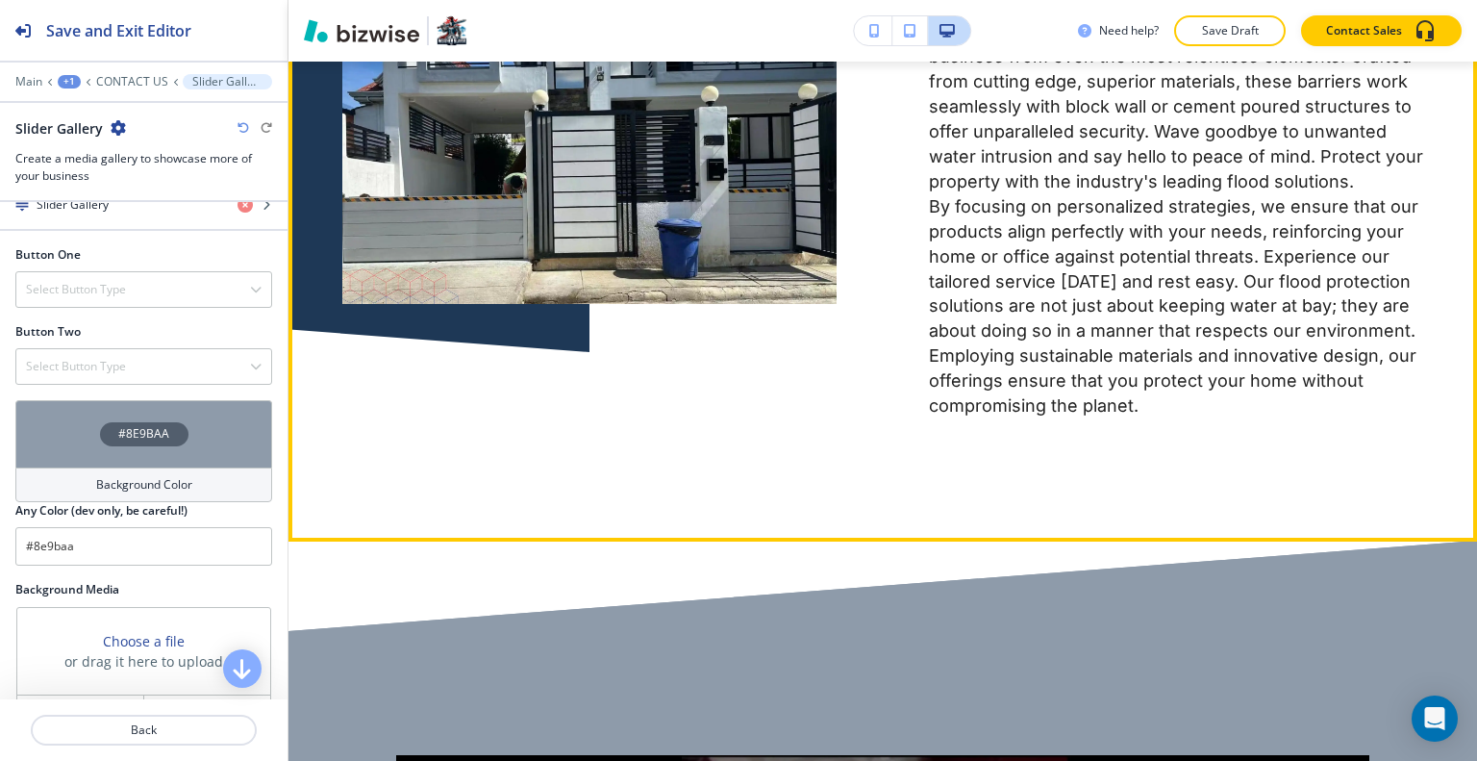
scroll to position [3627, 0]
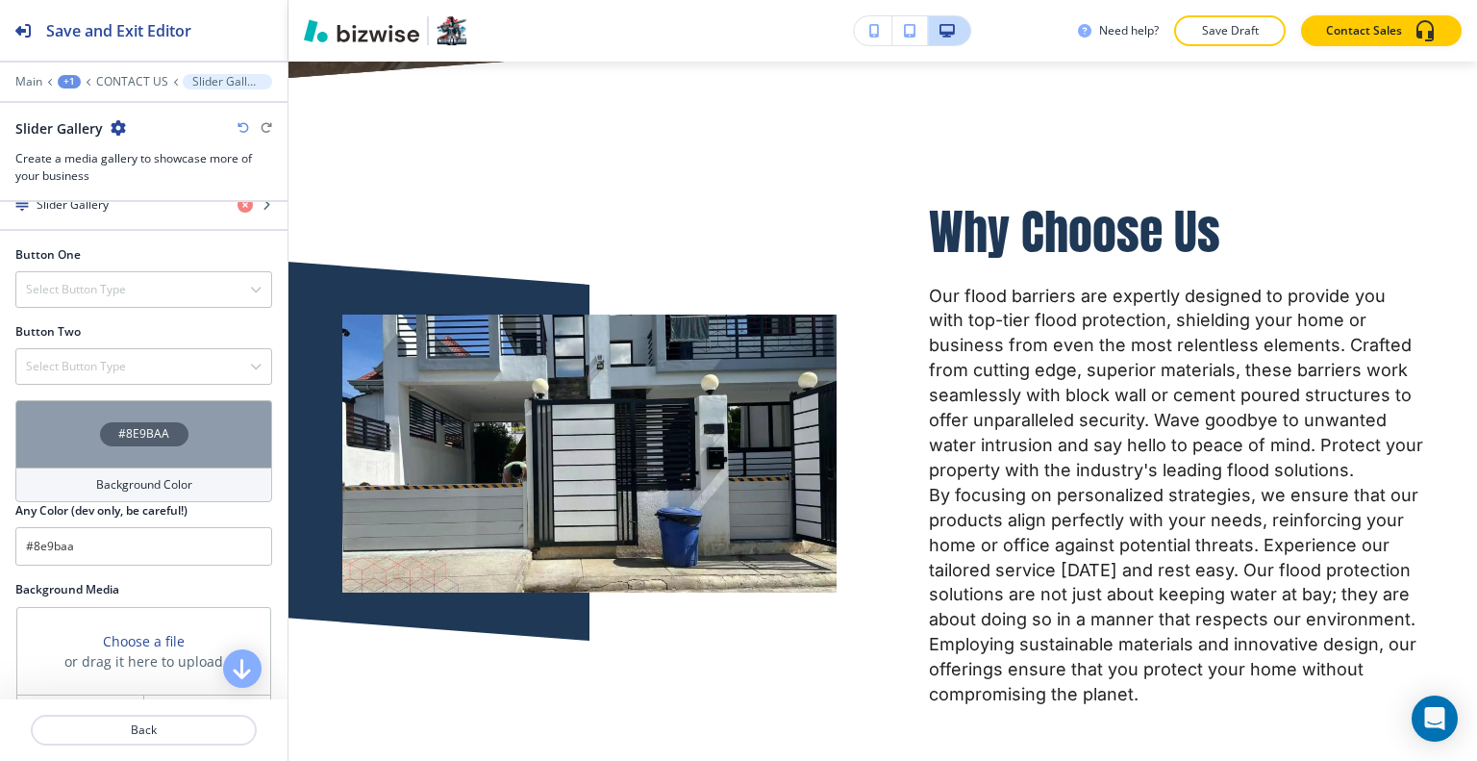
click at [1234, 26] on p "Save Draft" at bounding box center [1230, 30] width 62 height 17
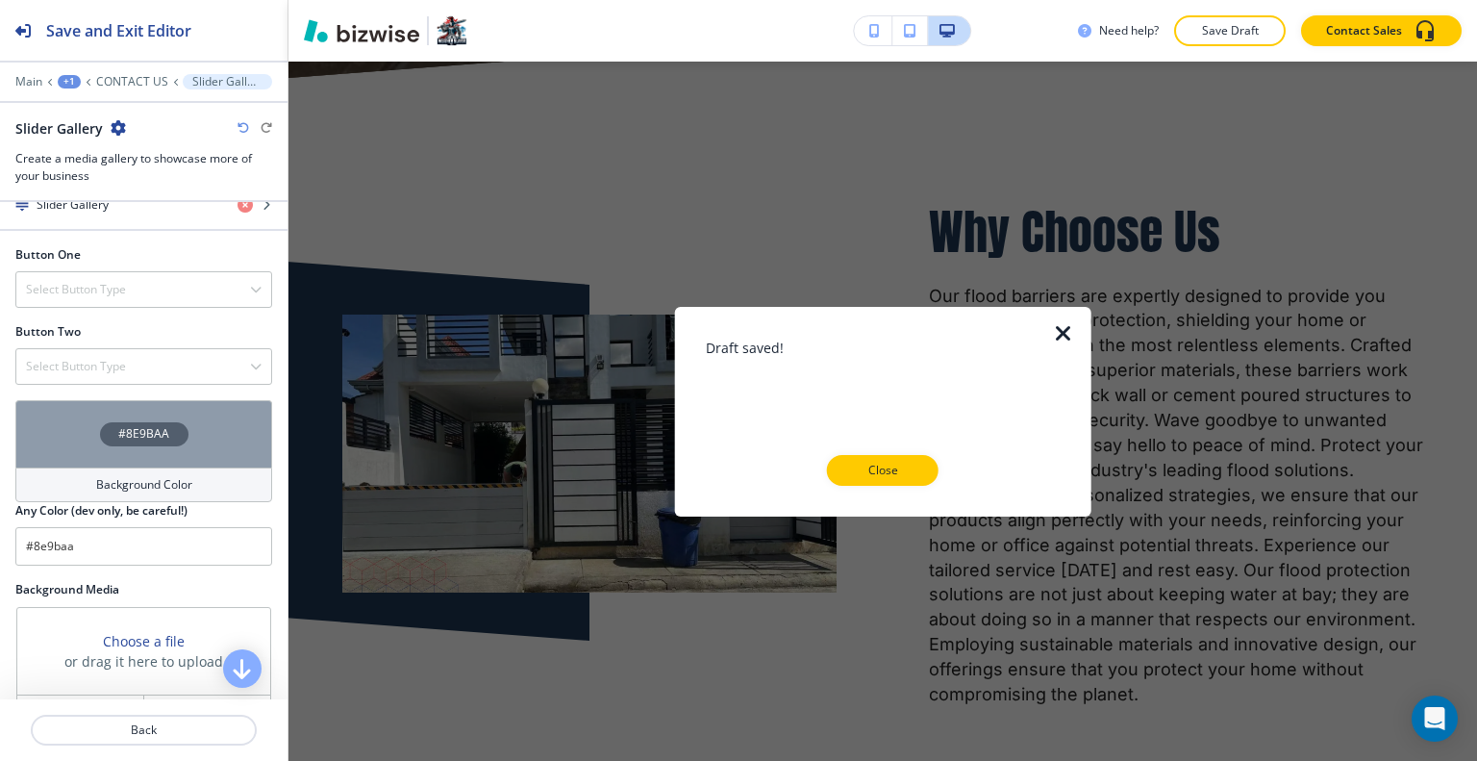
drag, startPoint x: 924, startPoint y: 481, endPoint x: 981, endPoint y: 478, distance: 56.8
click at [922, 485] on div "Draft saved! Close" at bounding box center [883, 411] width 355 height 210
click at [886, 474] on p "Close" at bounding box center [883, 470] width 62 height 17
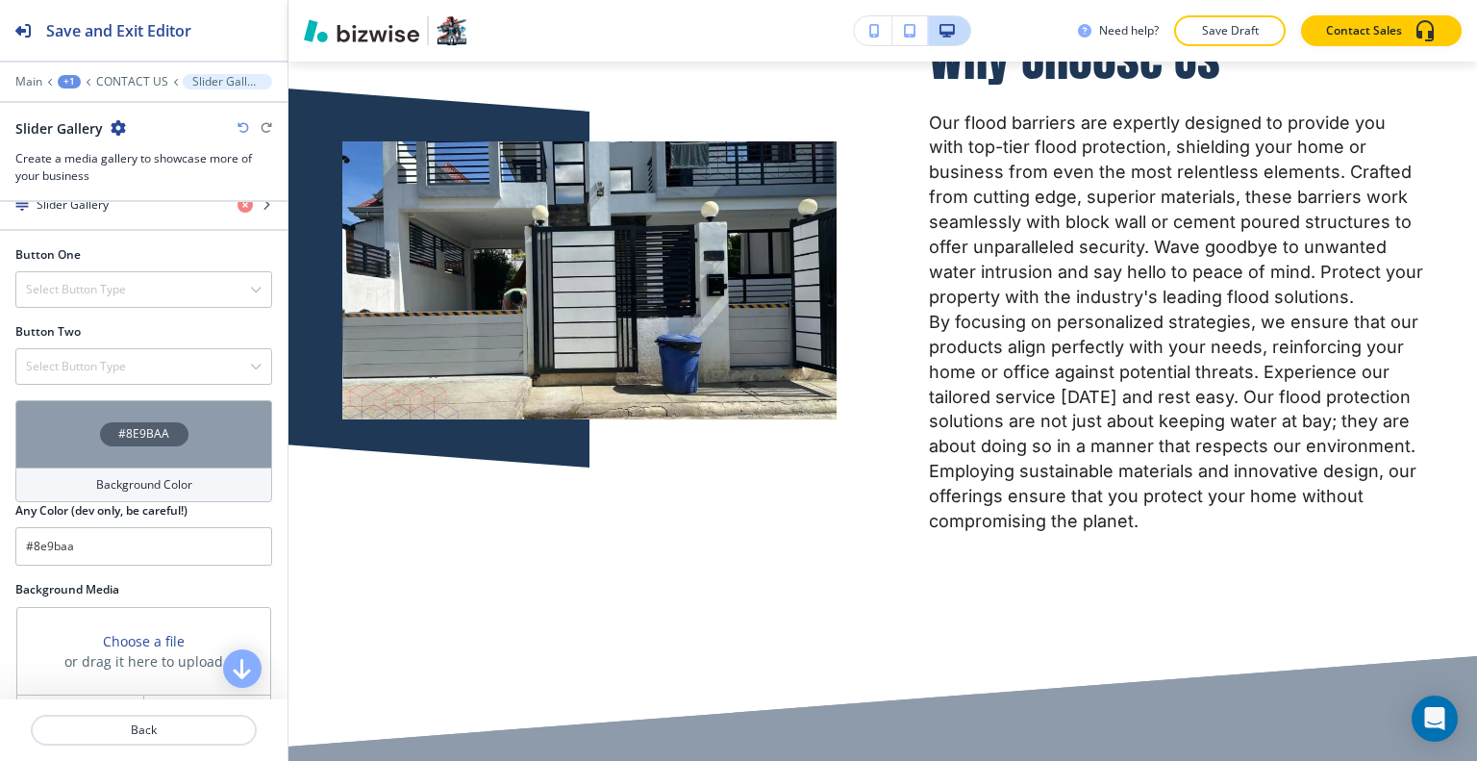
scroll to position [5216, 0]
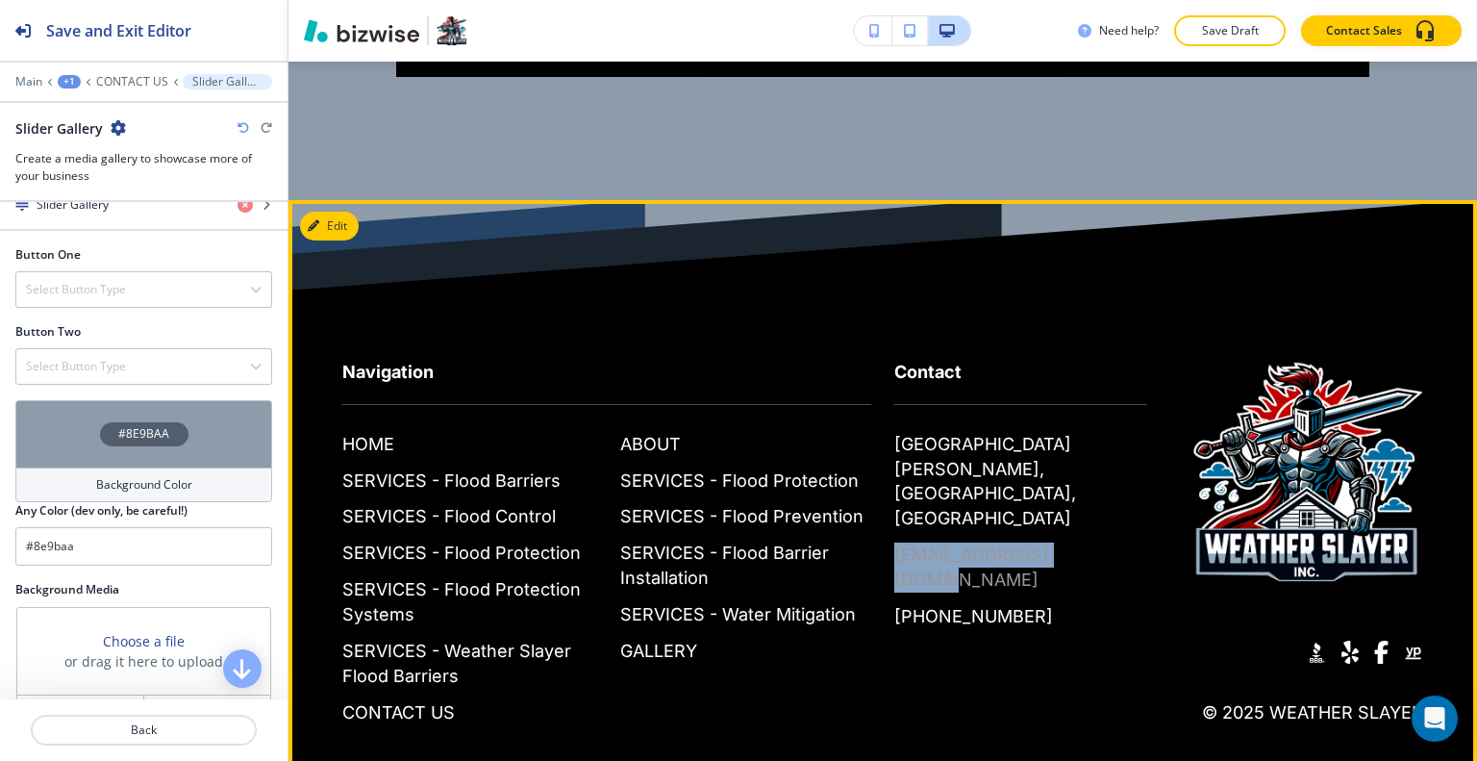
drag, startPoint x: 1119, startPoint y: 454, endPoint x: 942, endPoint y: 450, distance: 177.0
click at [885, 456] on div "Contact [GEOGRAPHIC_DATA][PERSON_NAME], [GEOGRAPHIC_DATA] [EMAIL_ADDRESS][DOMAI…" at bounding box center [1009, 475] width 276 height 308
copy p "[EMAIL_ADDRESS][DOMAIN_NAME]"
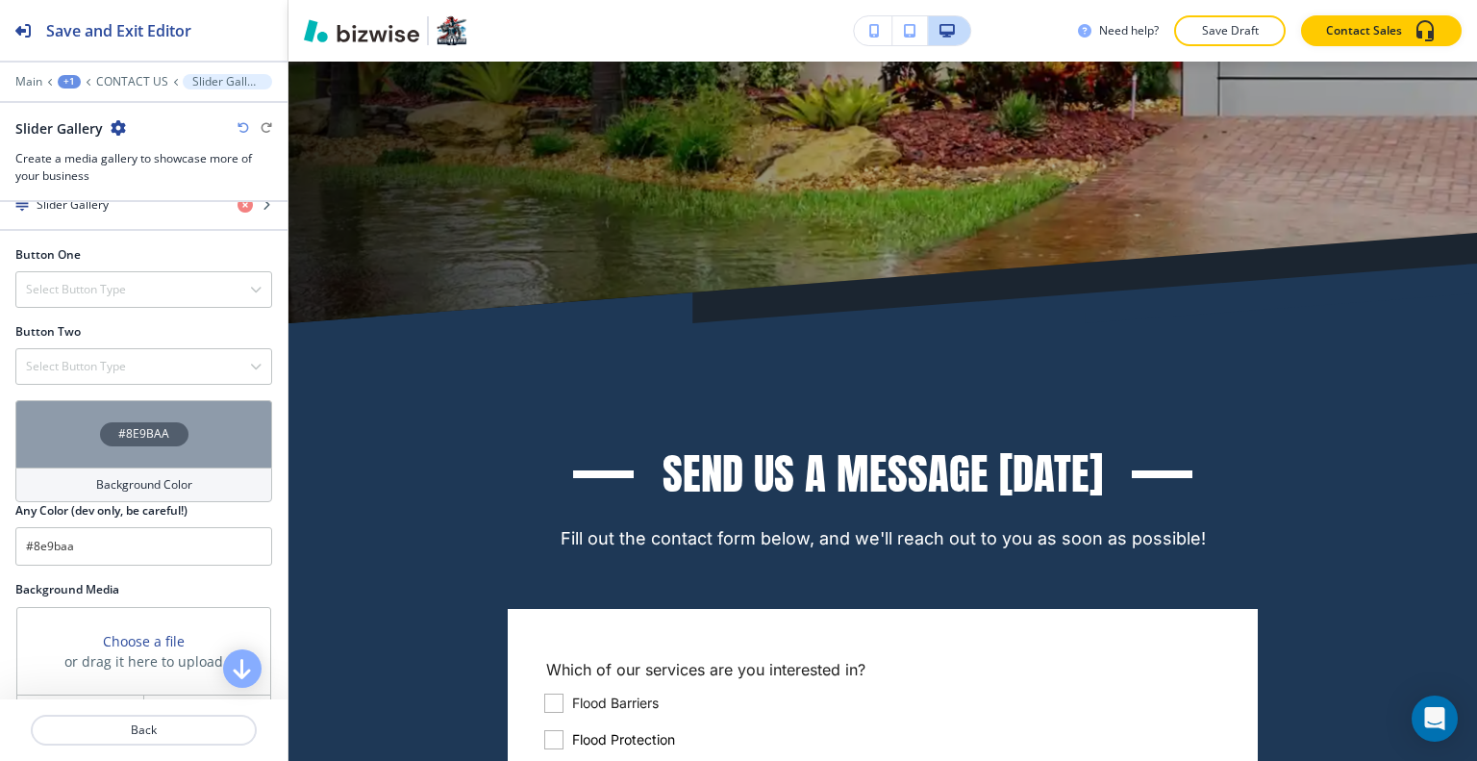
scroll to position [569, 0]
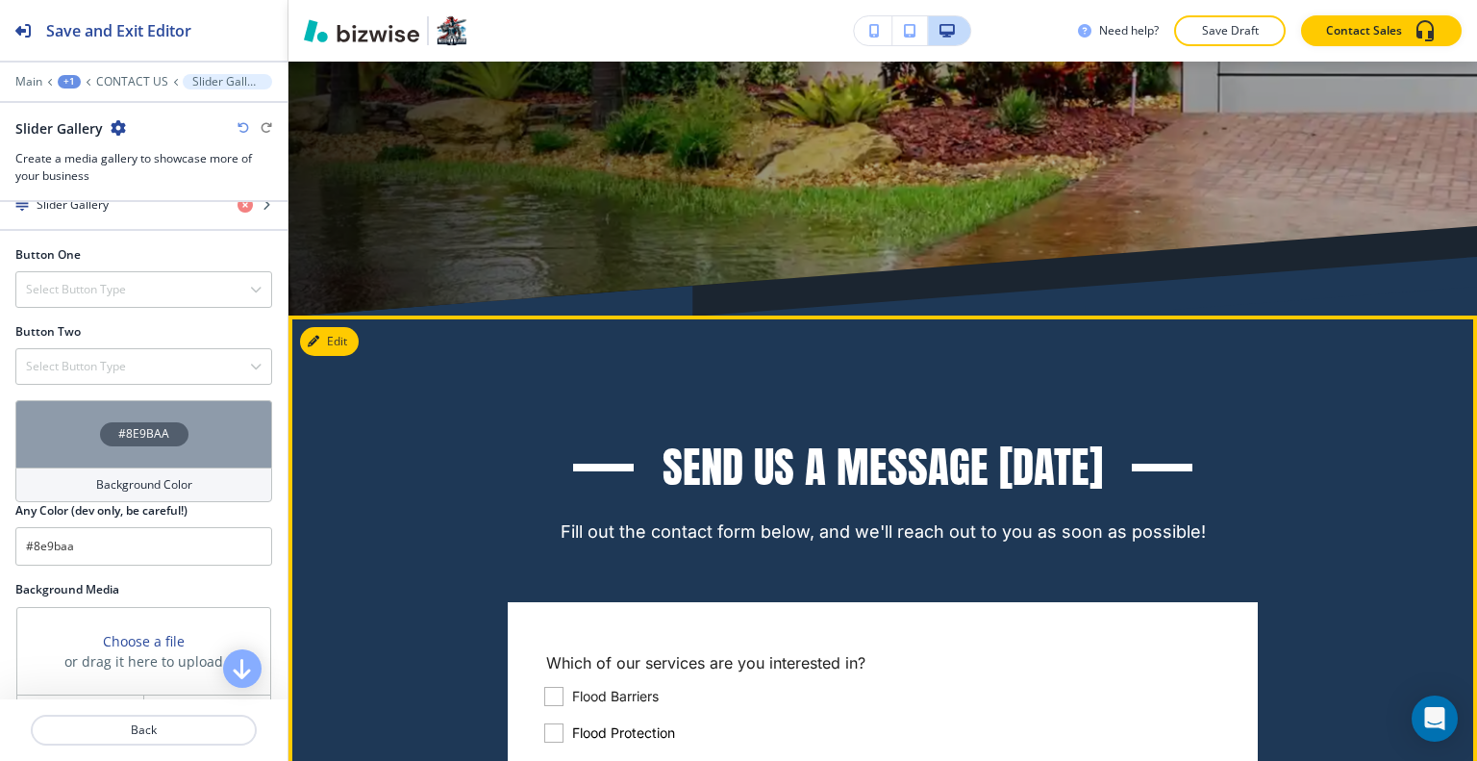
click at [350, 339] on button "Edit This Section" at bounding box center [365, 341] width 130 height 29
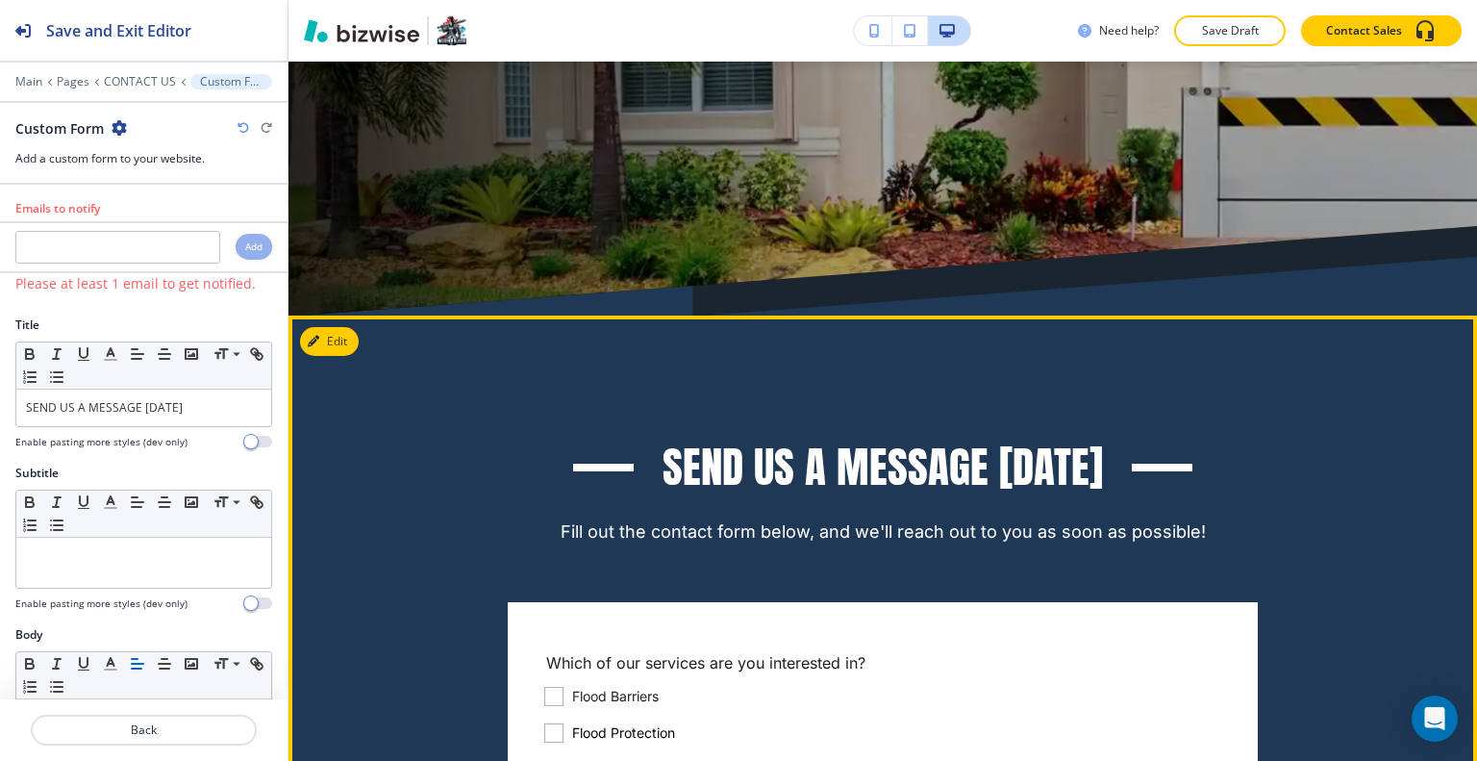
scroll to position [823, 0]
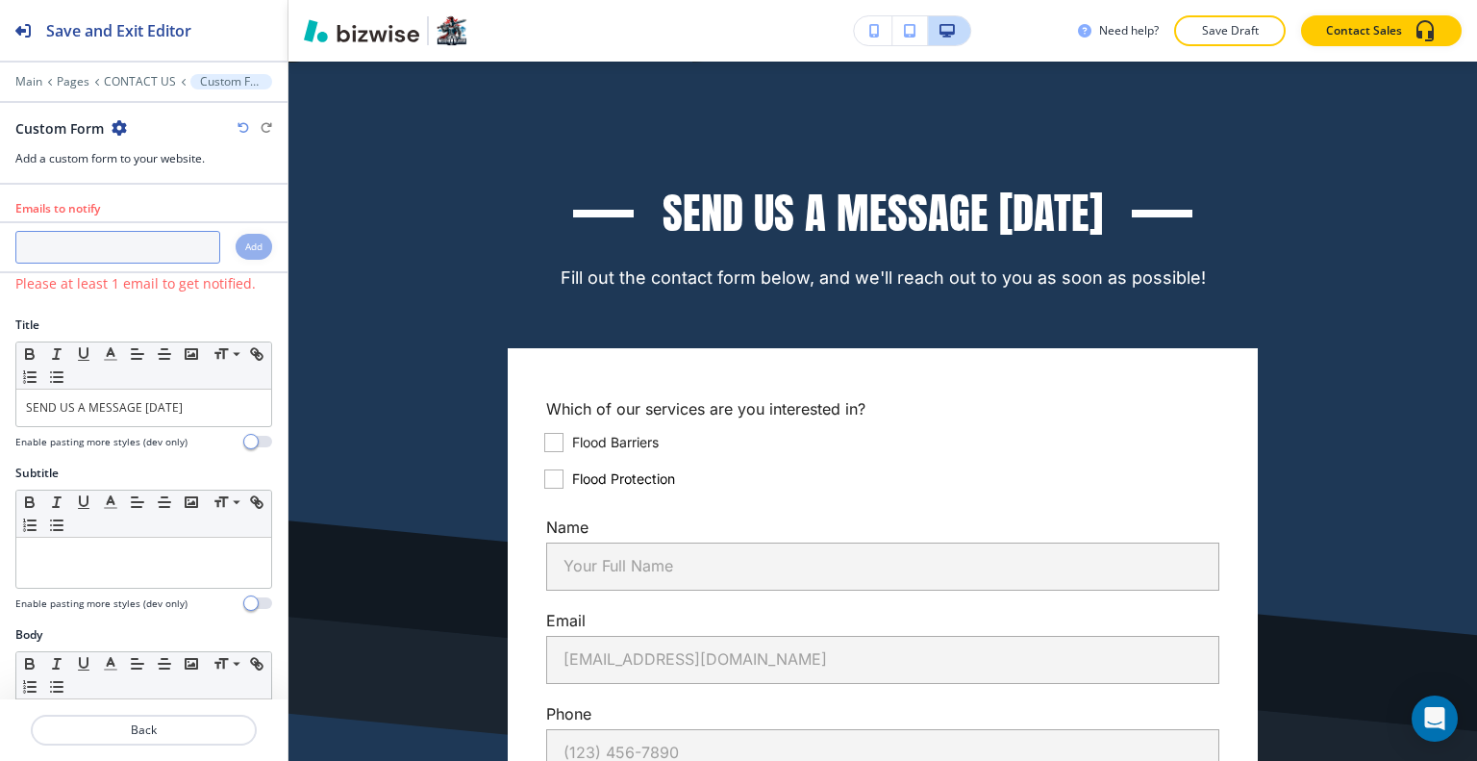
paste input "[EMAIL_ADDRESS][DOMAIN_NAME]"
type input "[EMAIL_ADDRESS][DOMAIN_NAME]"
click at [245, 242] on h4 "Add" at bounding box center [253, 246] width 17 height 14
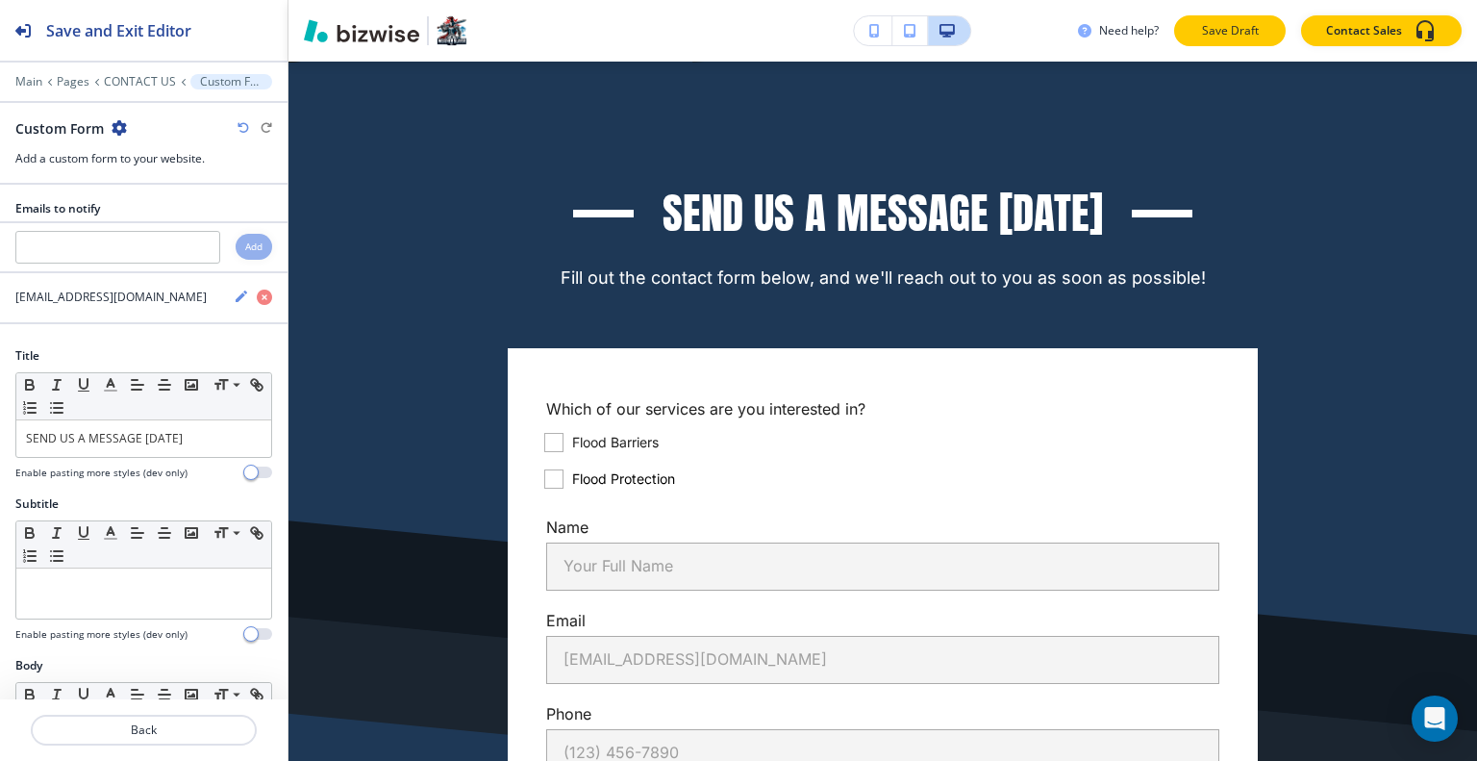
click at [1234, 35] on p "Save Draft" at bounding box center [1230, 30] width 62 height 17
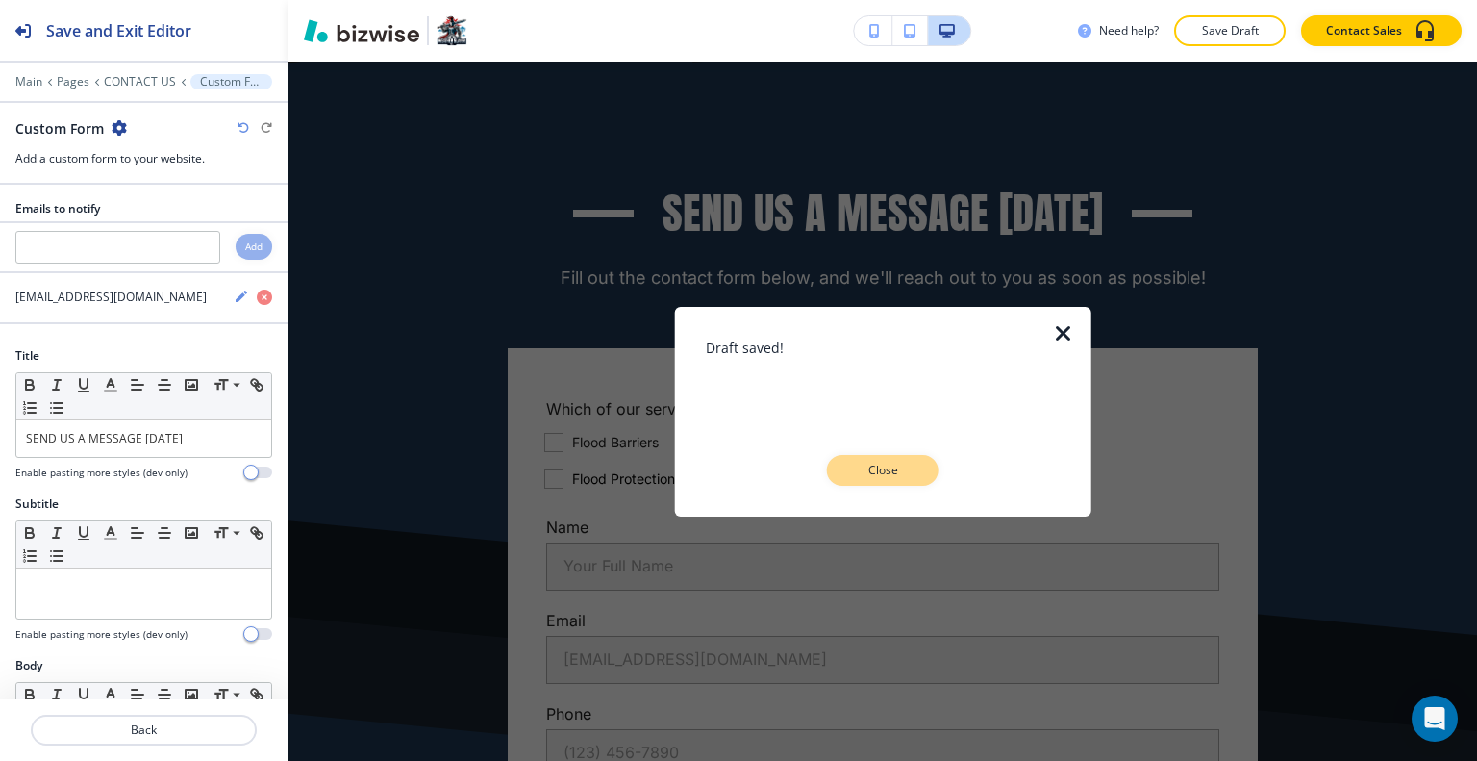
click at [907, 478] on p "Close" at bounding box center [883, 470] width 62 height 17
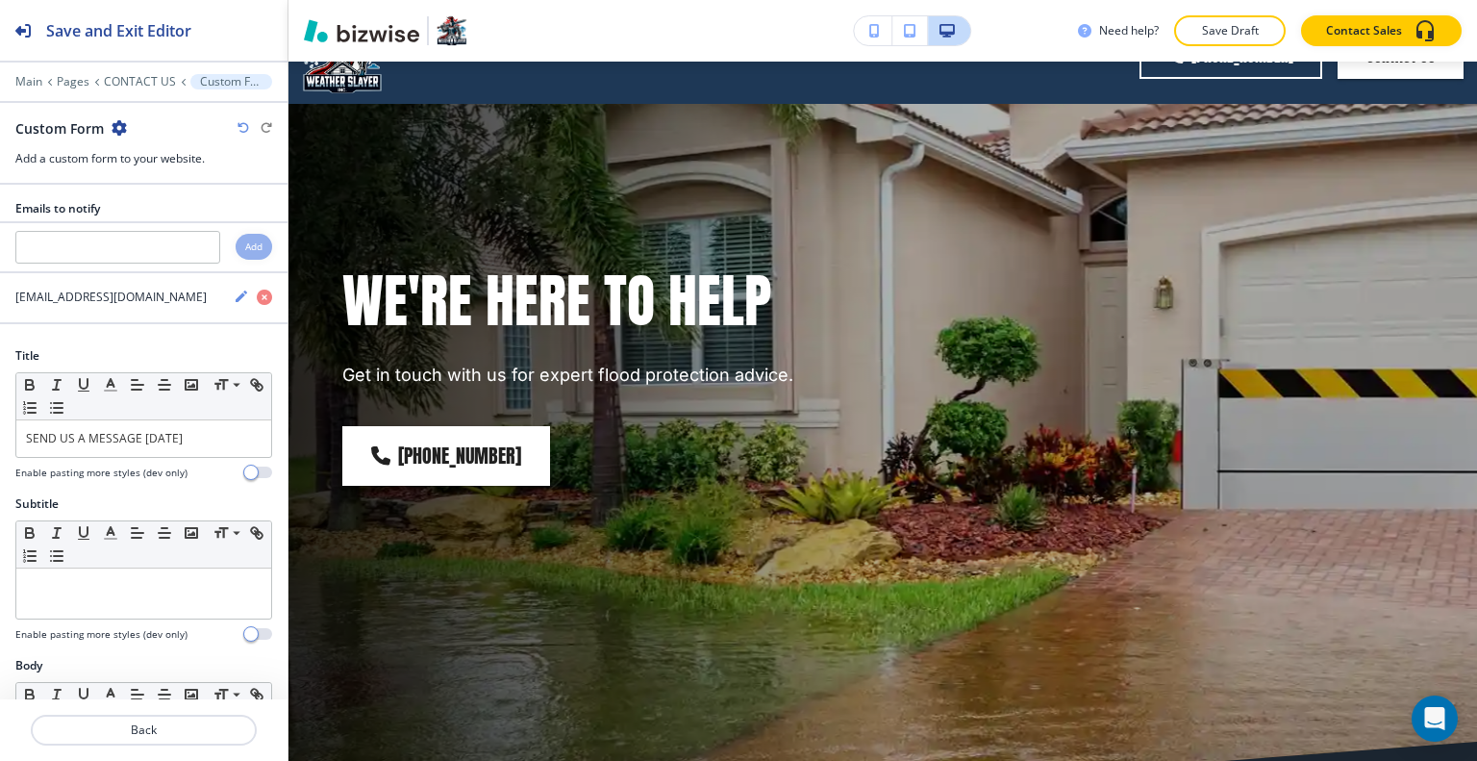
scroll to position [0, 0]
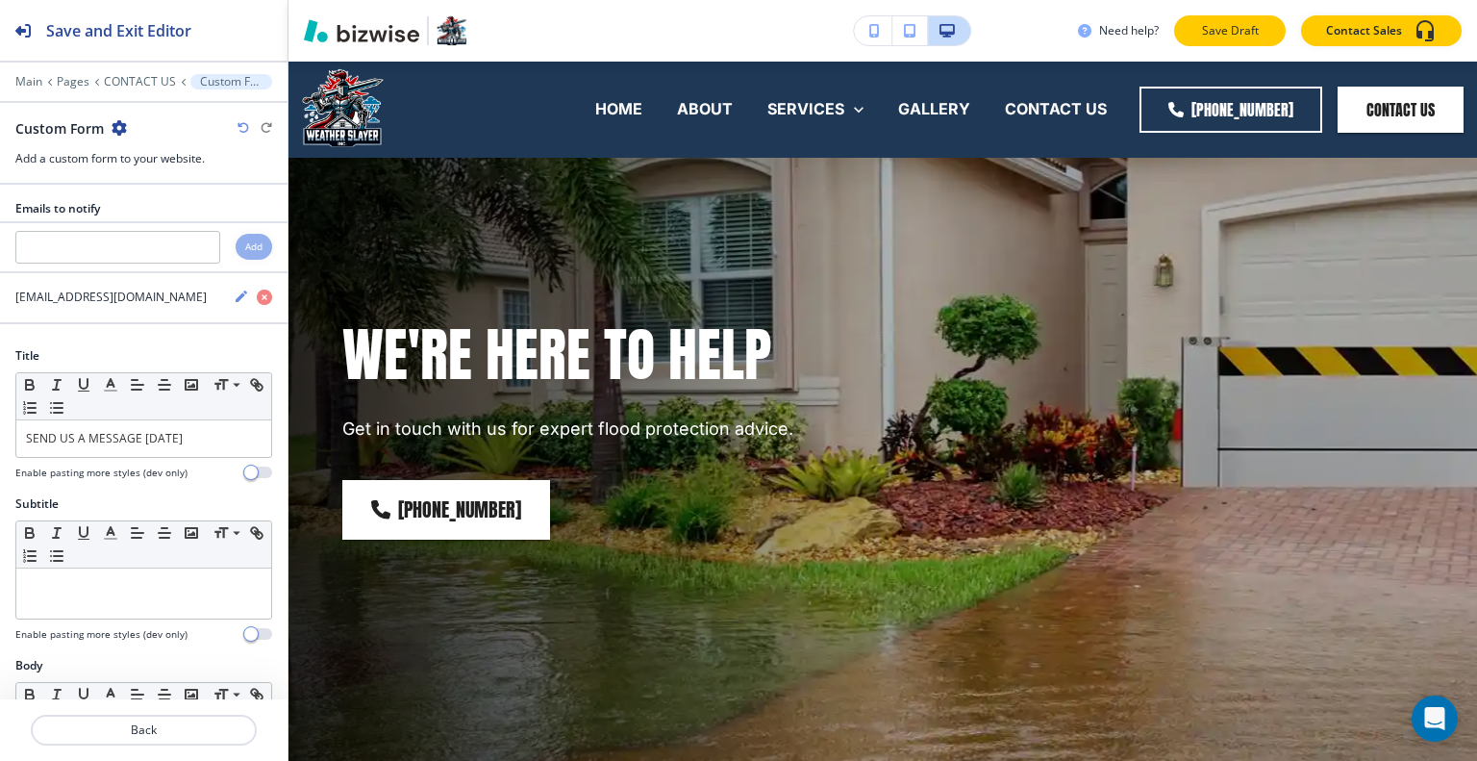
click at [1242, 27] on p "Save Draft" at bounding box center [1230, 30] width 62 height 17
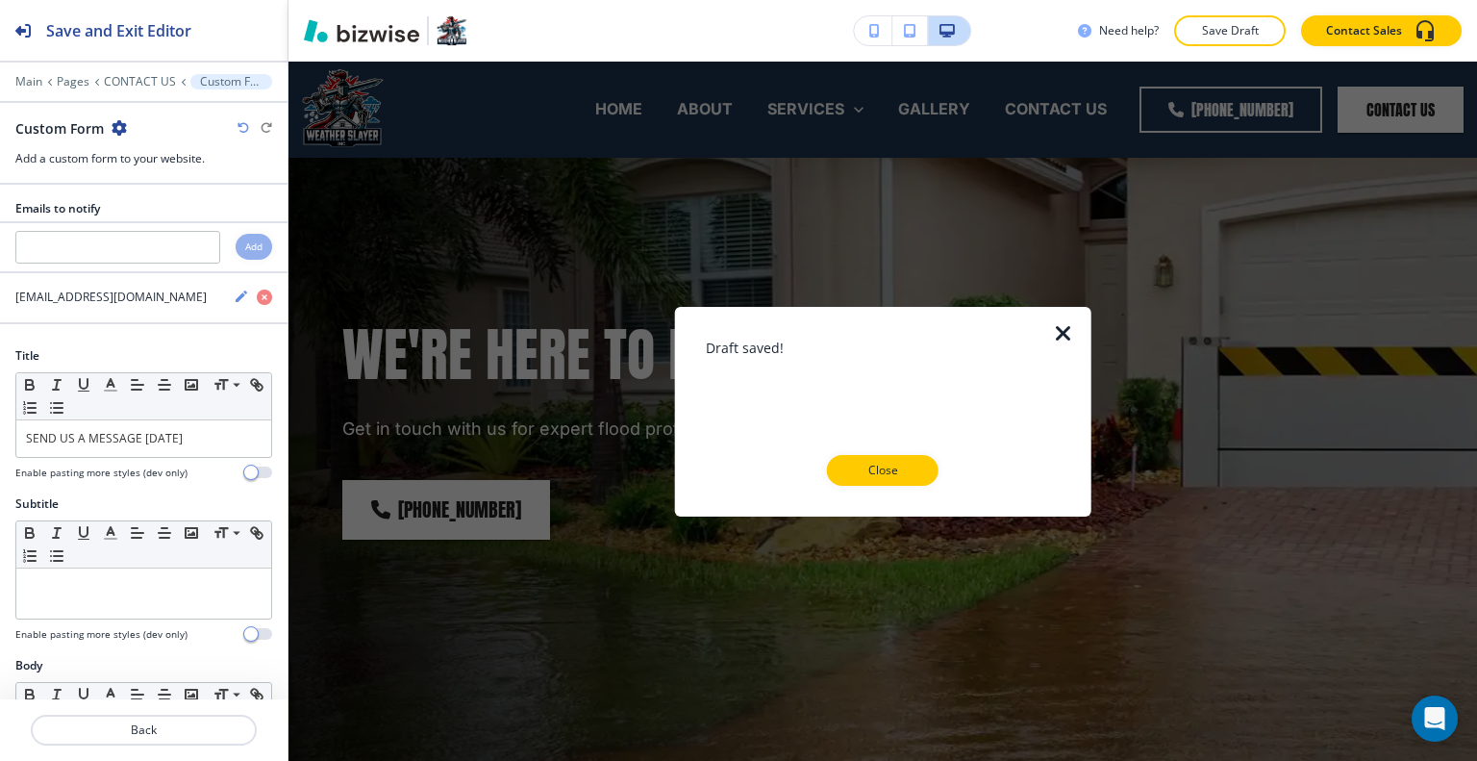
click at [907, 478] on p "Close" at bounding box center [883, 470] width 62 height 17
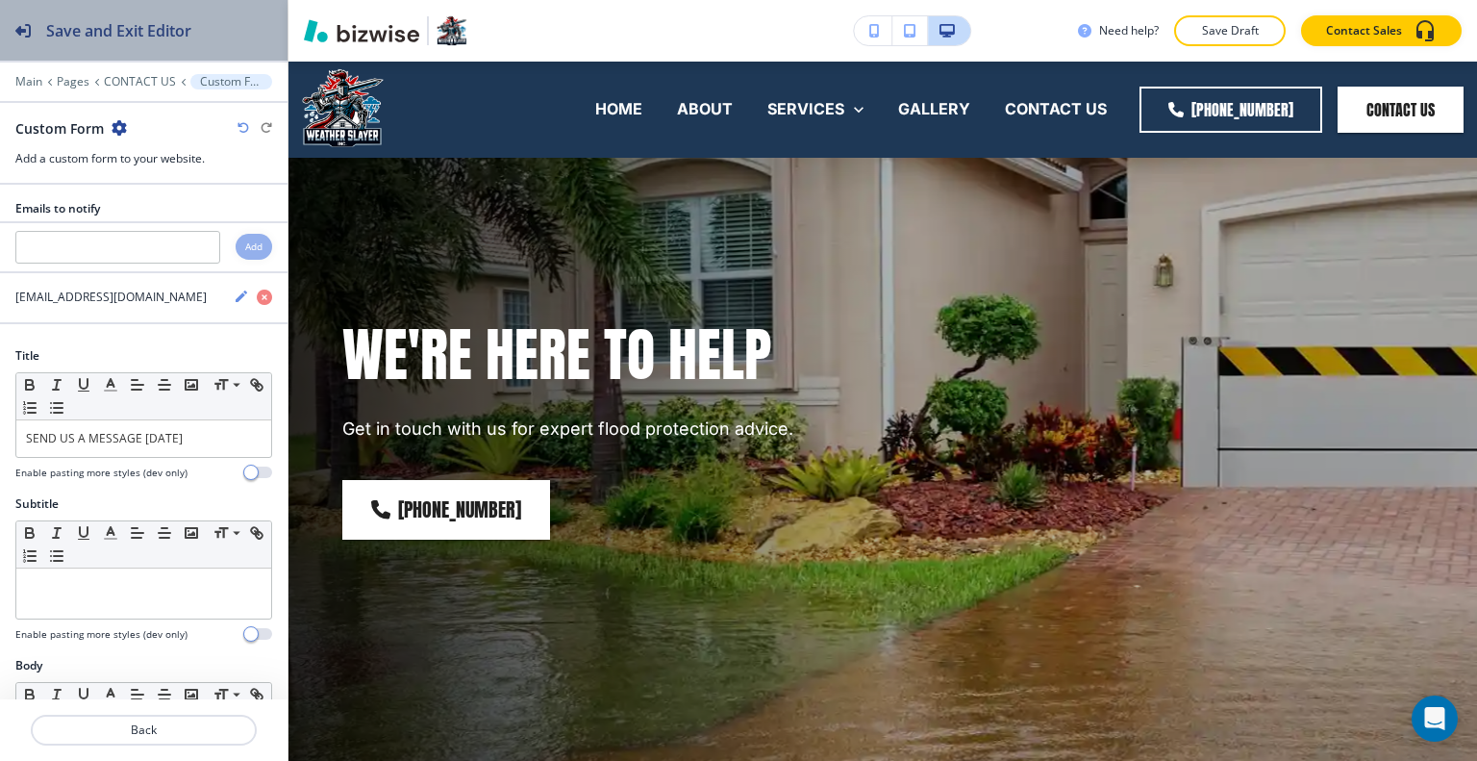
click at [146, 34] on h2 "Save and Exit Editor" at bounding box center [118, 30] width 145 height 23
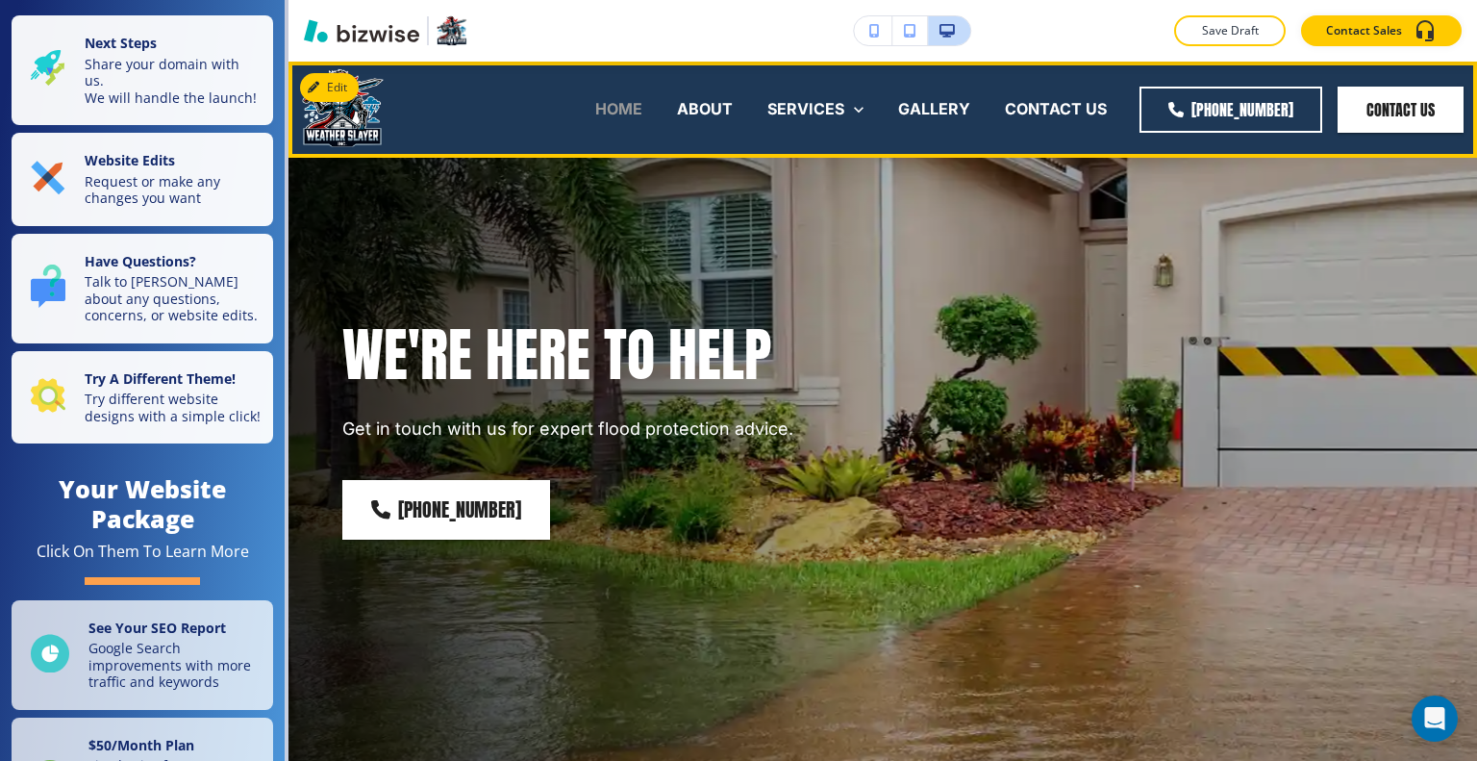
click at [617, 110] on p "HOME" at bounding box center [618, 109] width 47 height 22
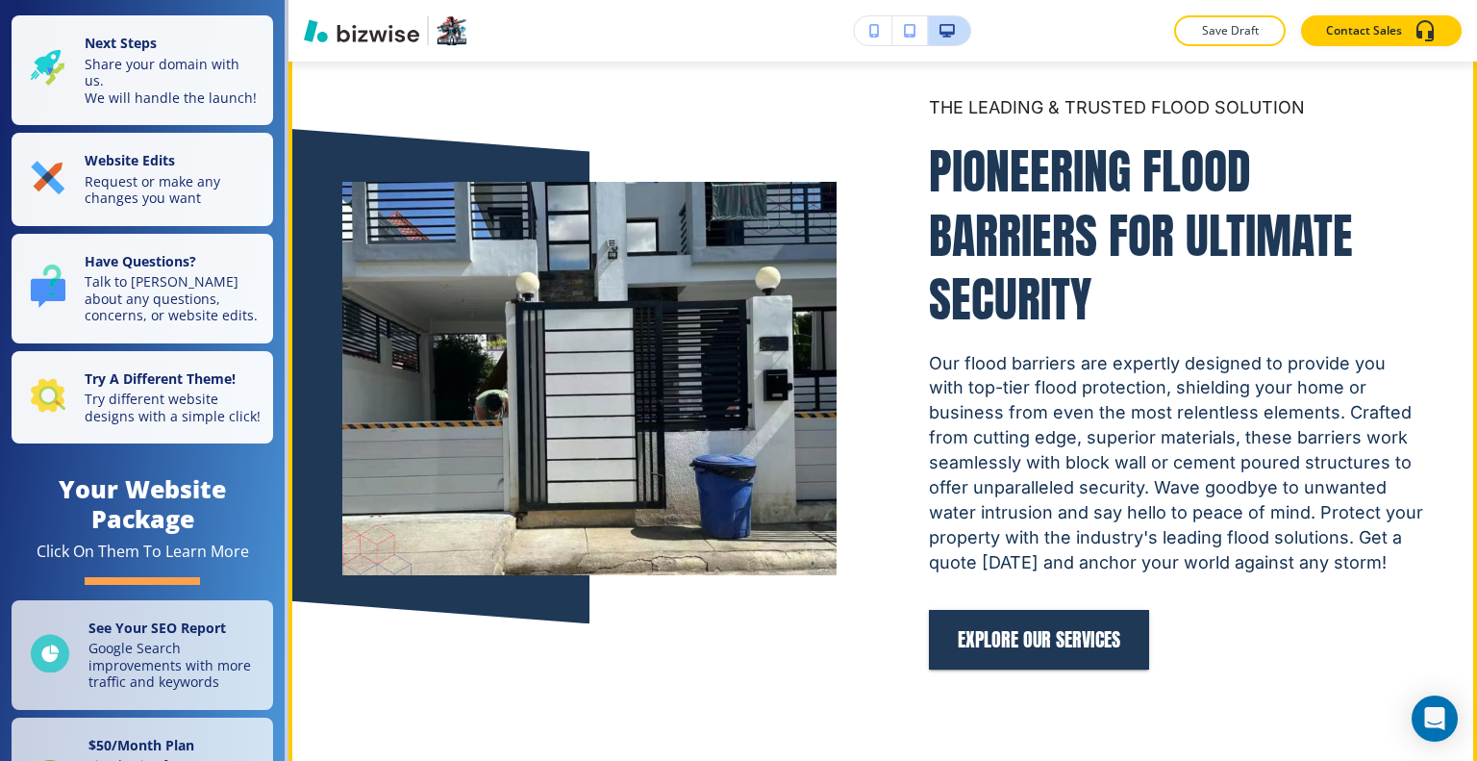
scroll to position [983, 0]
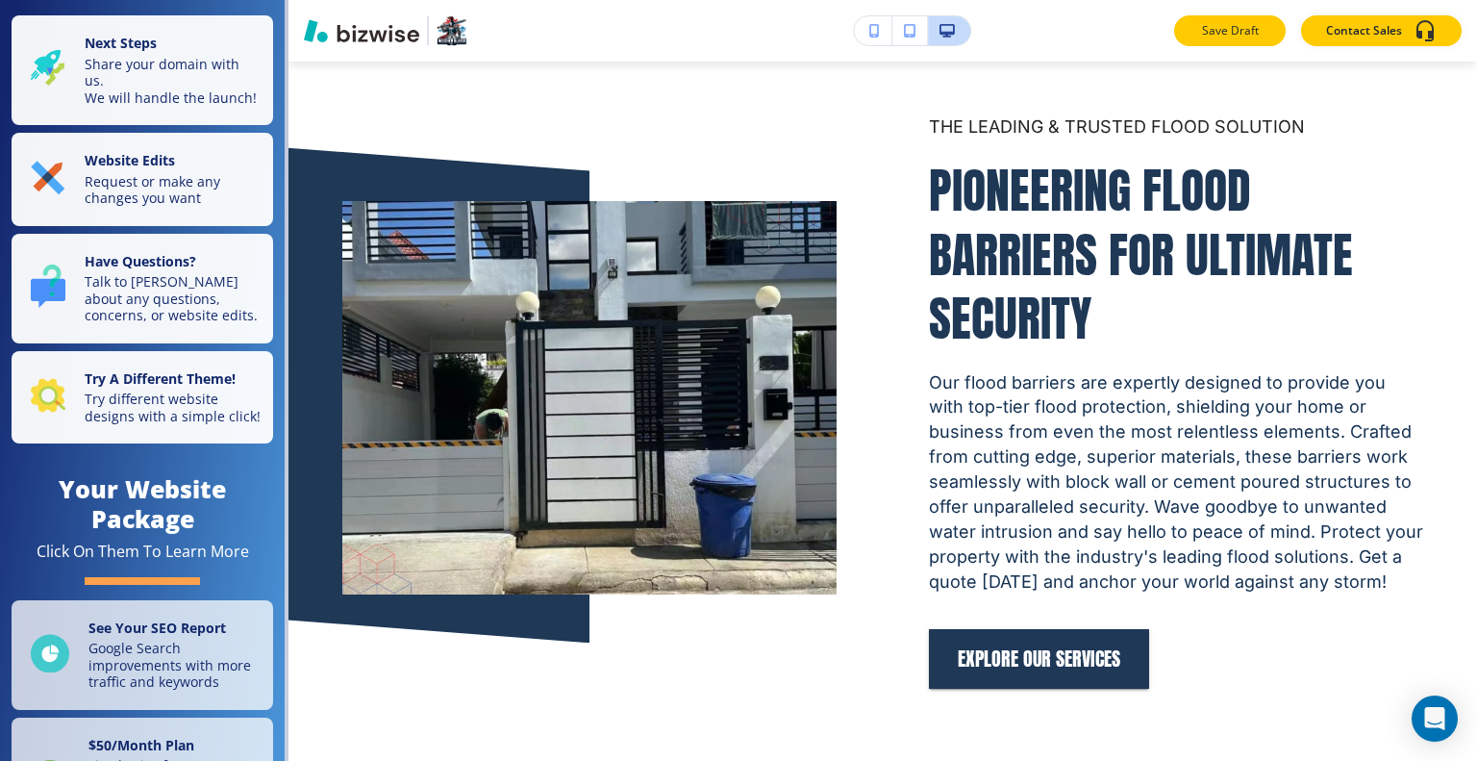
click at [1233, 43] on button "Save Draft" at bounding box center [1230, 30] width 112 height 31
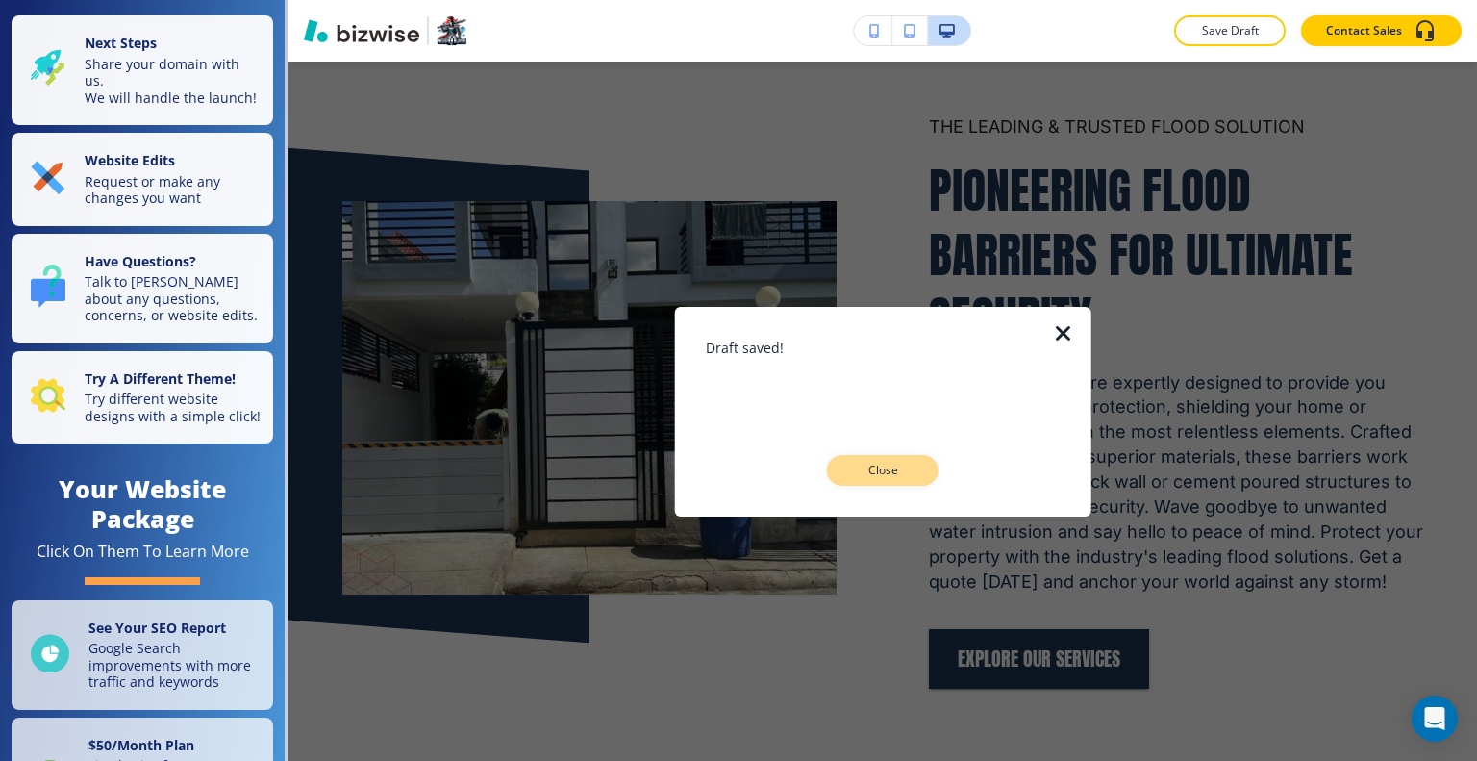
click at [894, 475] on p "Close" at bounding box center [883, 470] width 62 height 17
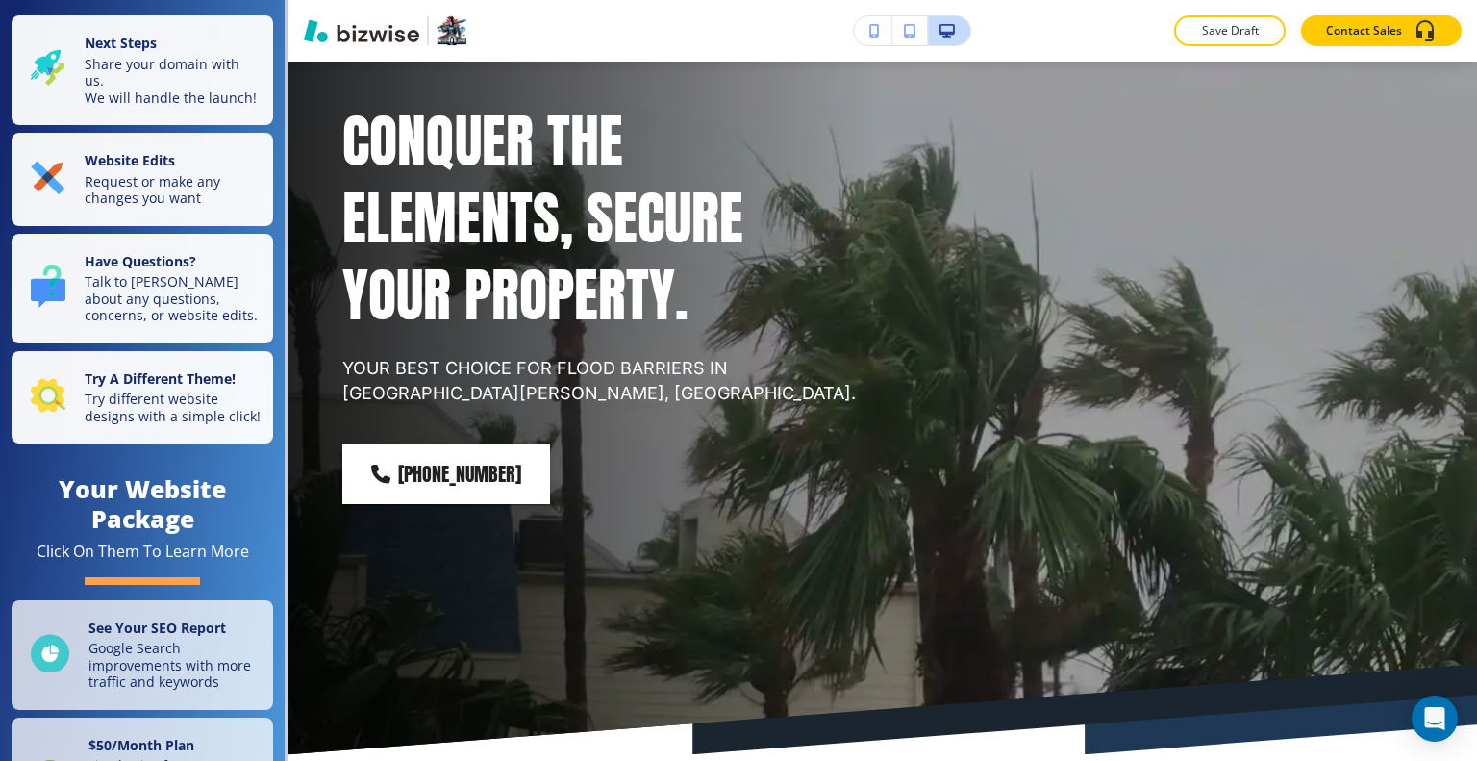
scroll to position [0, 0]
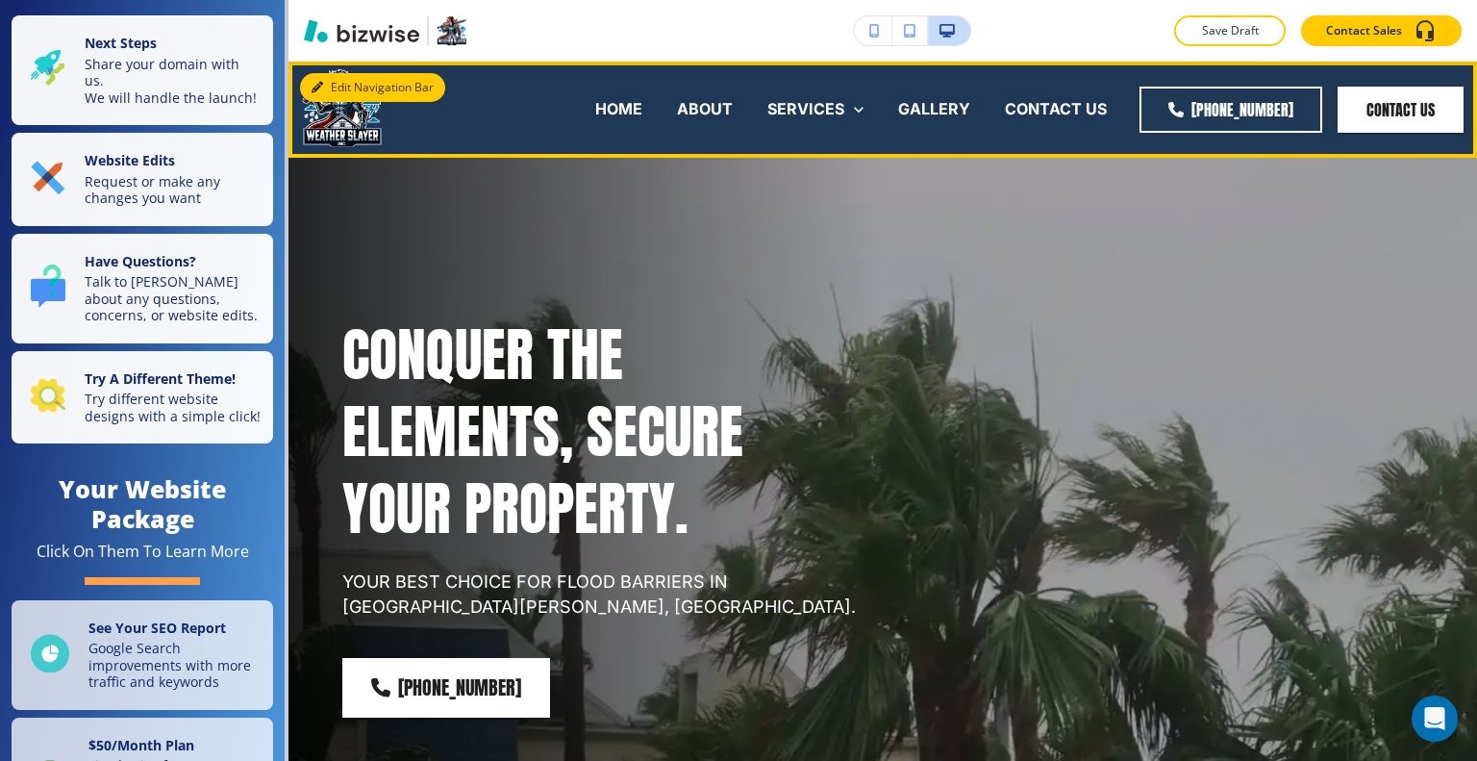
drag, startPoint x: 335, startPoint y: 95, endPoint x: 1, endPoint y: 105, distance: 333.8
click at [336, 95] on button "Edit Navigation Bar" at bounding box center [372, 87] width 145 height 29
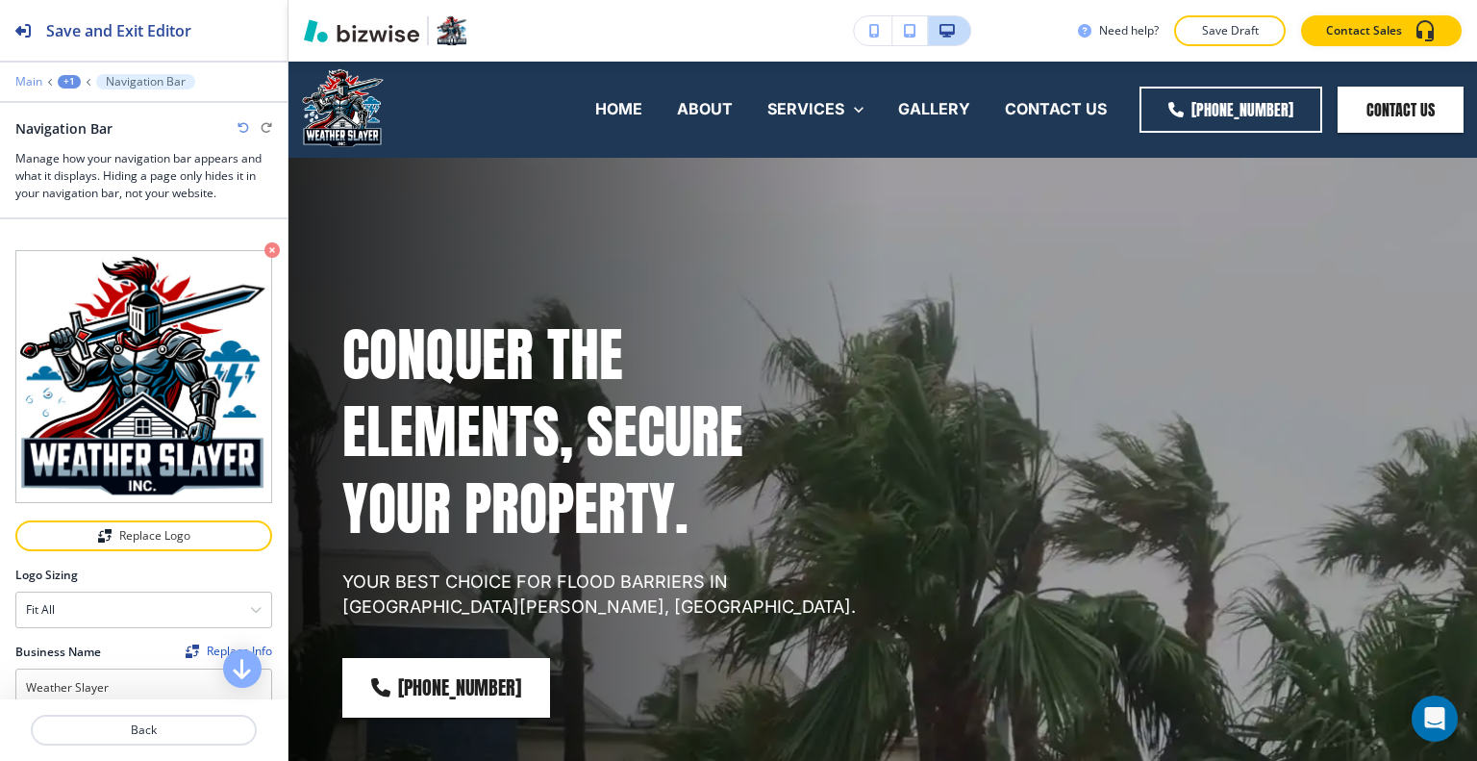
click at [37, 87] on p "Main" at bounding box center [28, 81] width 27 height 13
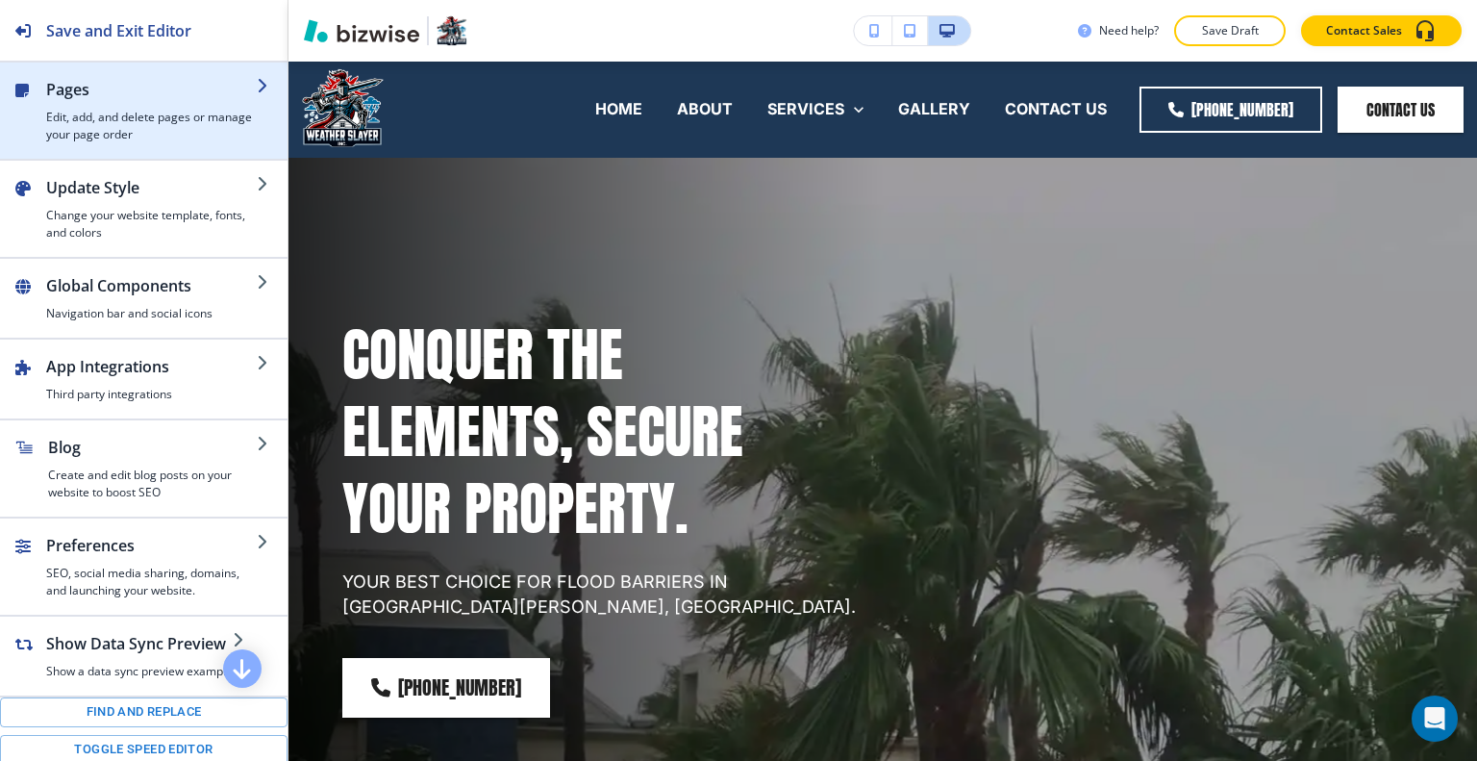
click at [85, 95] on h2 "Pages" at bounding box center [151, 89] width 211 height 23
